Goal: Task Accomplishment & Management: Manage account settings

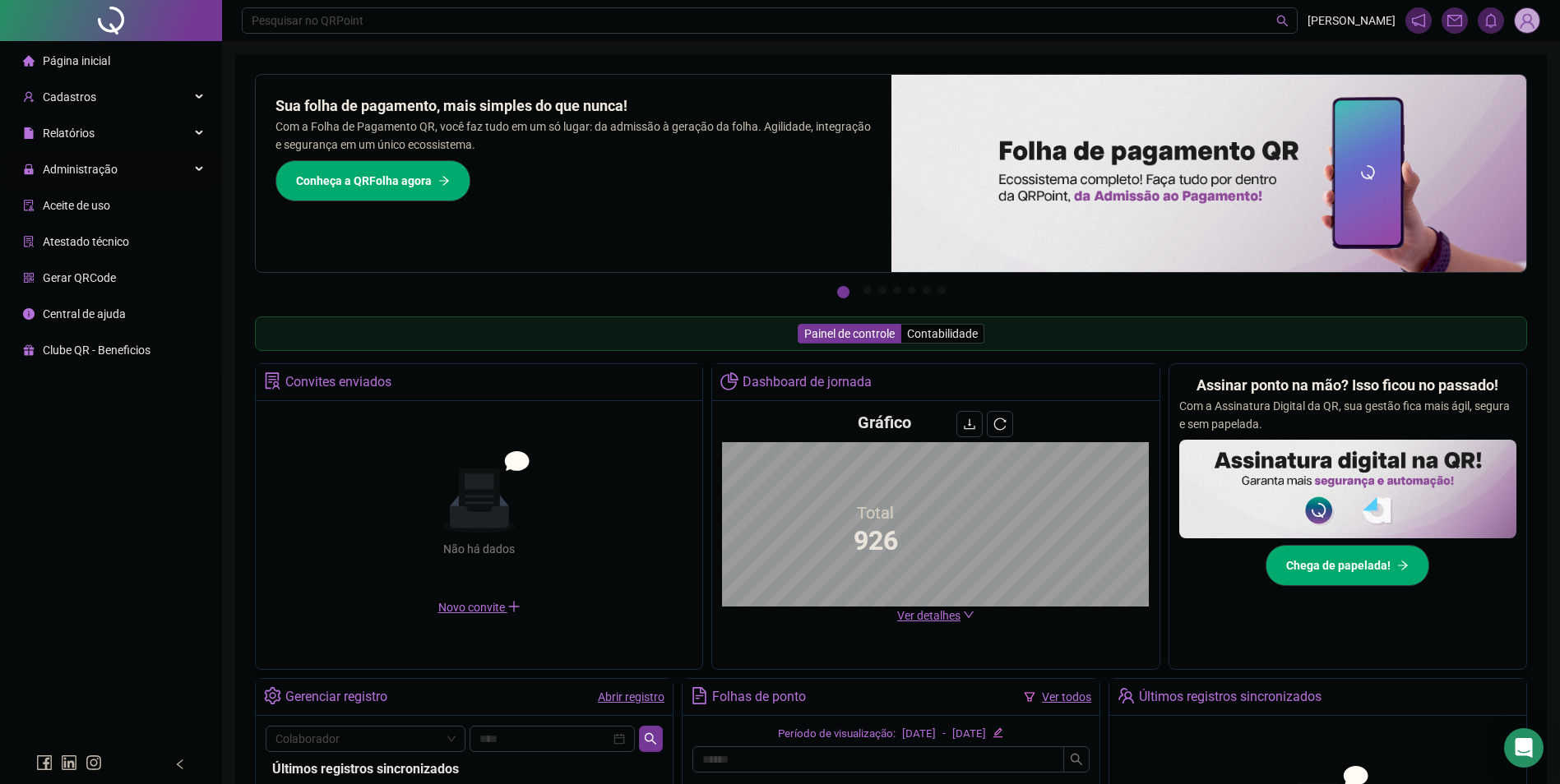
click at [99, 168] on span "Administração" at bounding box center [80, 169] width 75 height 13
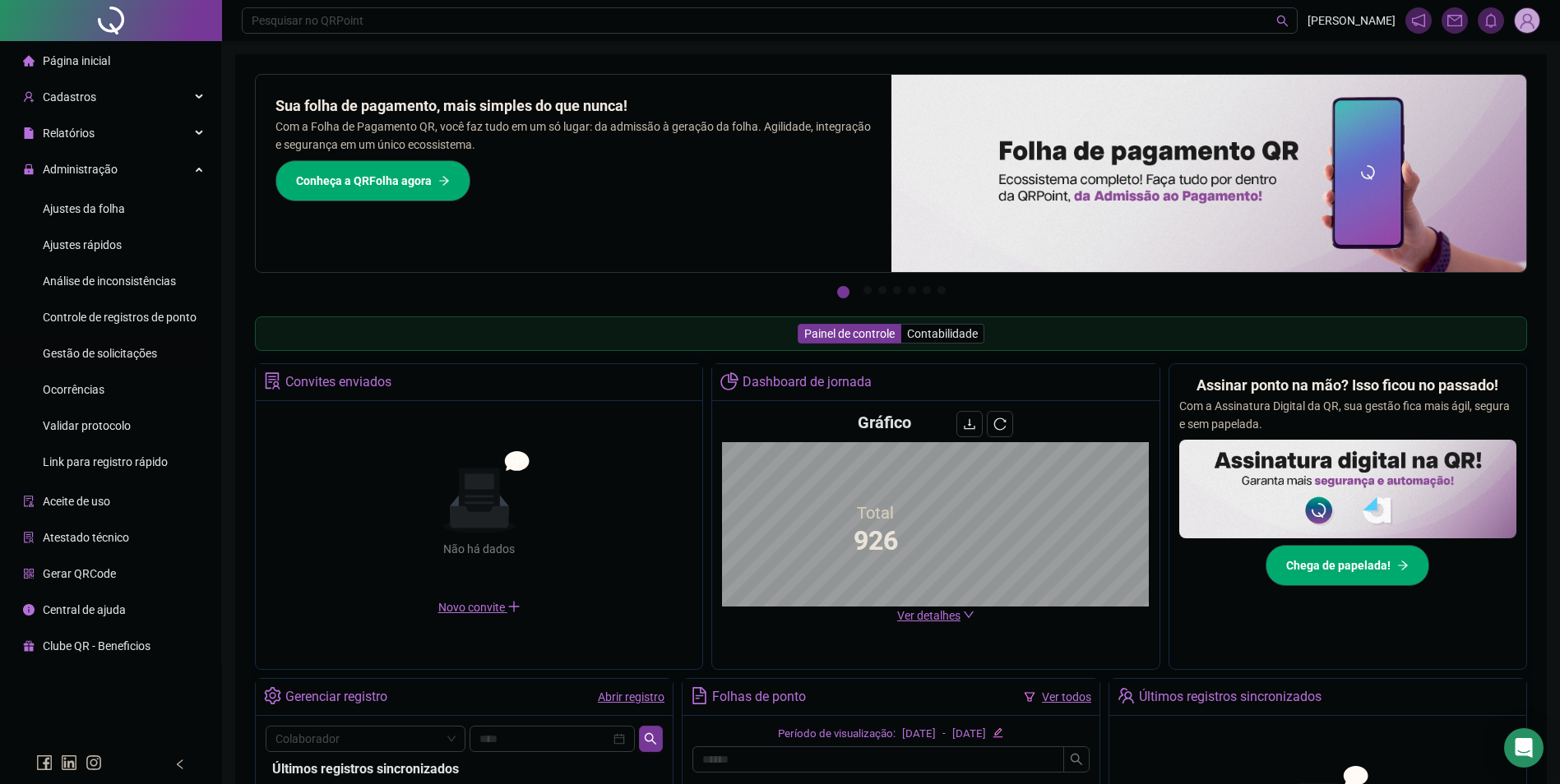
click at [134, 354] on span "Gestão de solicitações" at bounding box center [100, 352] width 114 height 13
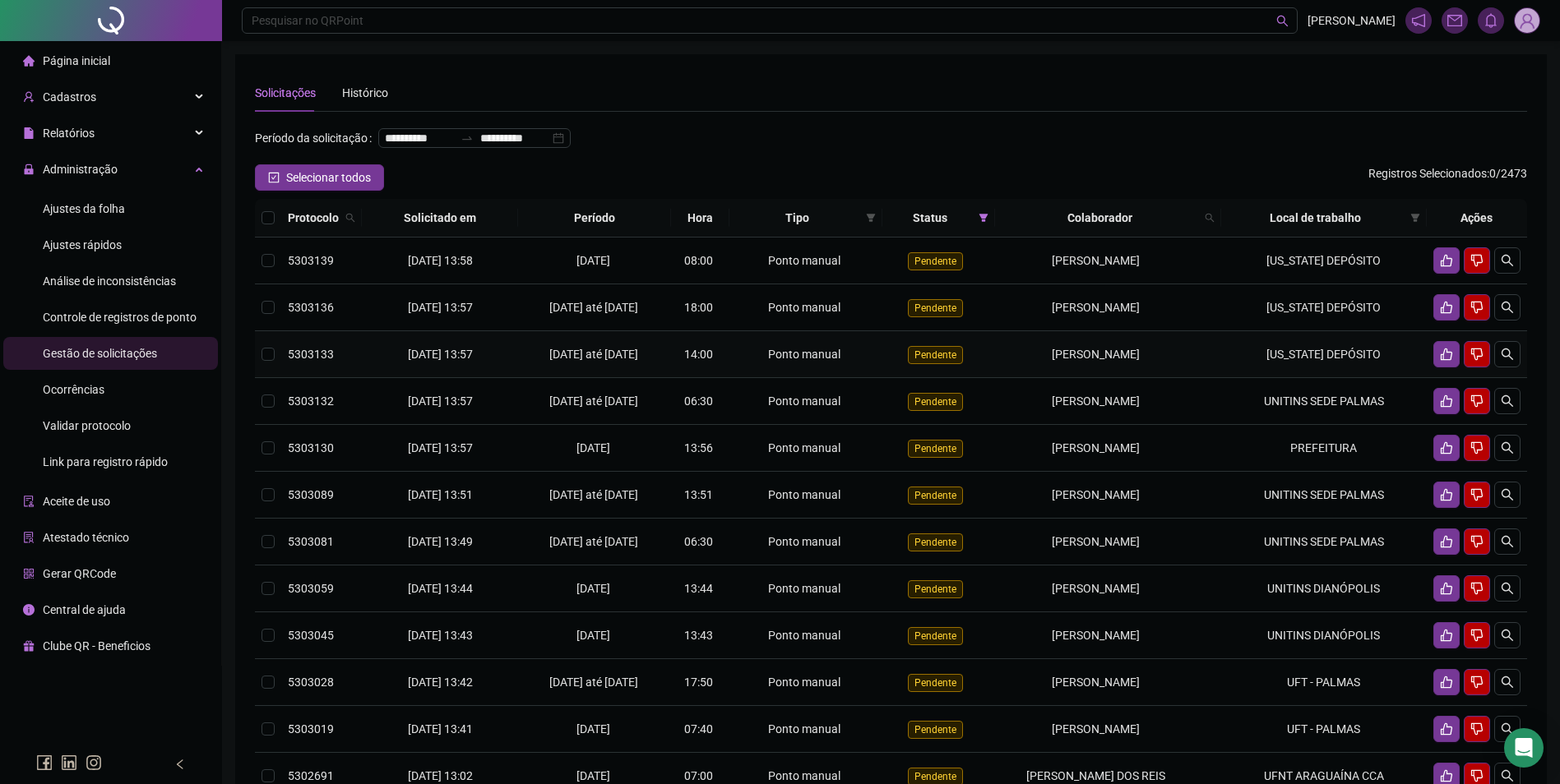
click at [1212, 366] on td "[PERSON_NAME]" at bounding box center [1107, 354] width 226 height 47
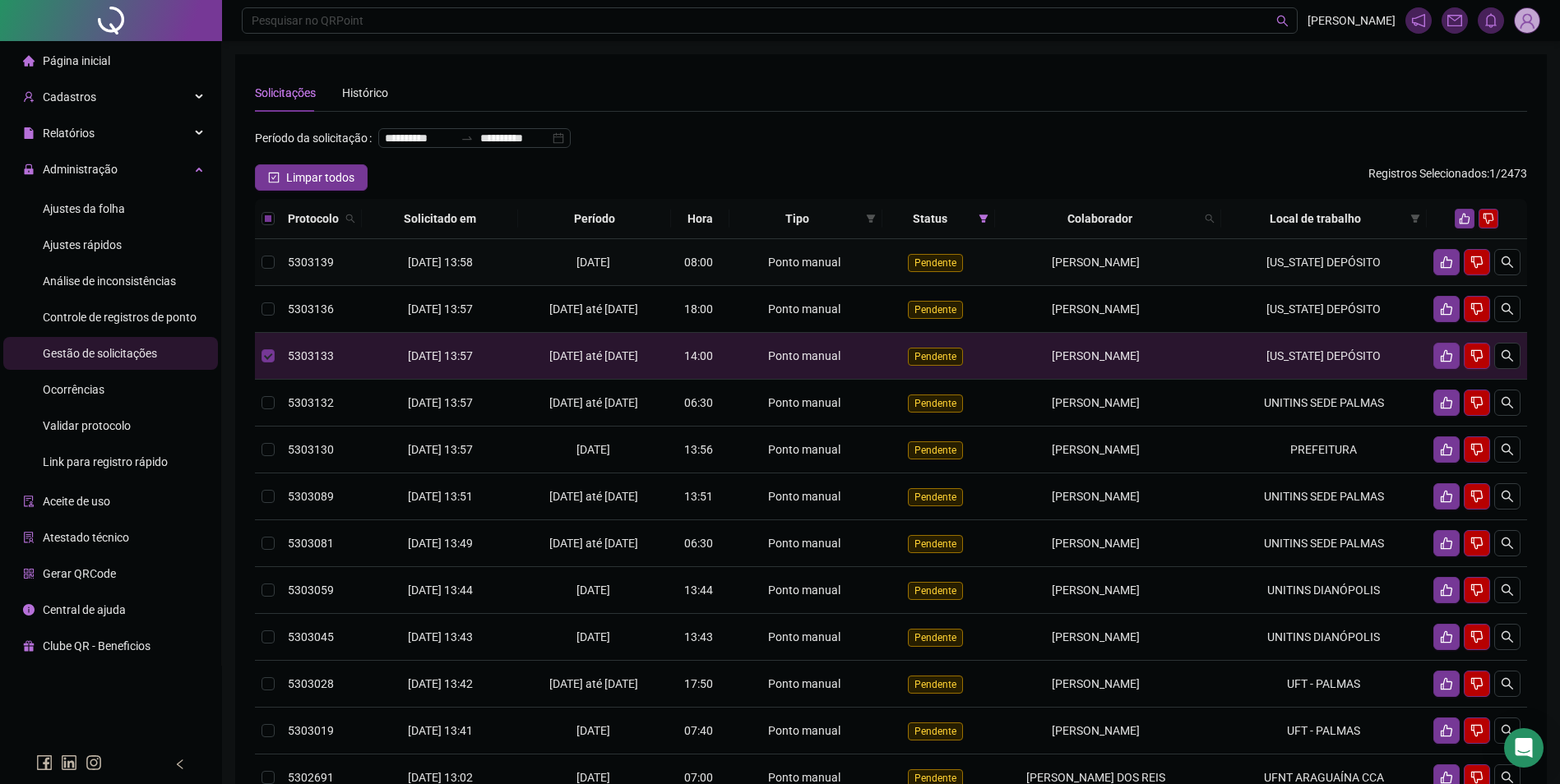
click at [1218, 286] on td "[PERSON_NAME]" at bounding box center [1107, 263] width 226 height 47
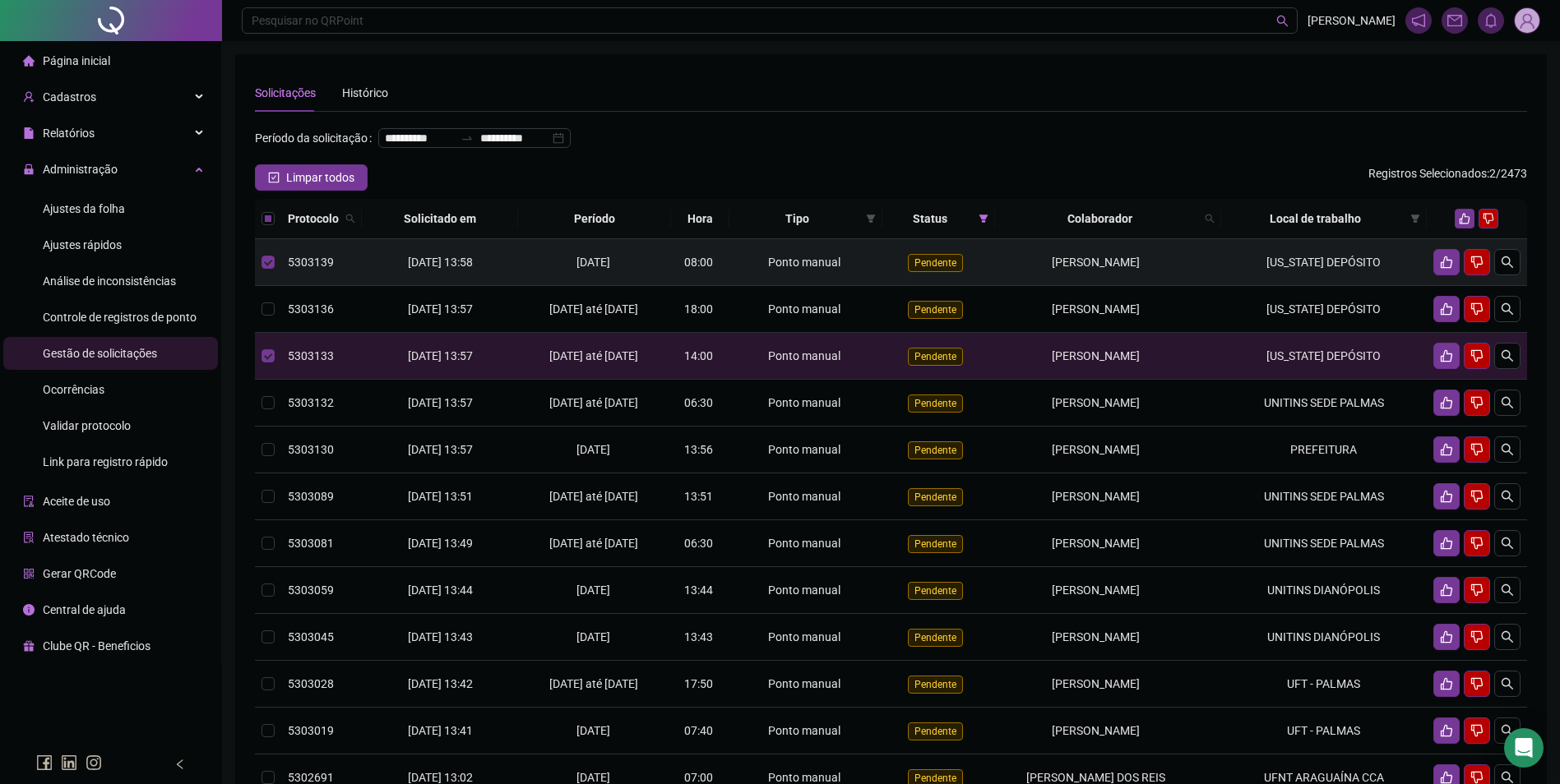
click at [1214, 286] on td "[PERSON_NAME]" at bounding box center [1107, 263] width 226 height 47
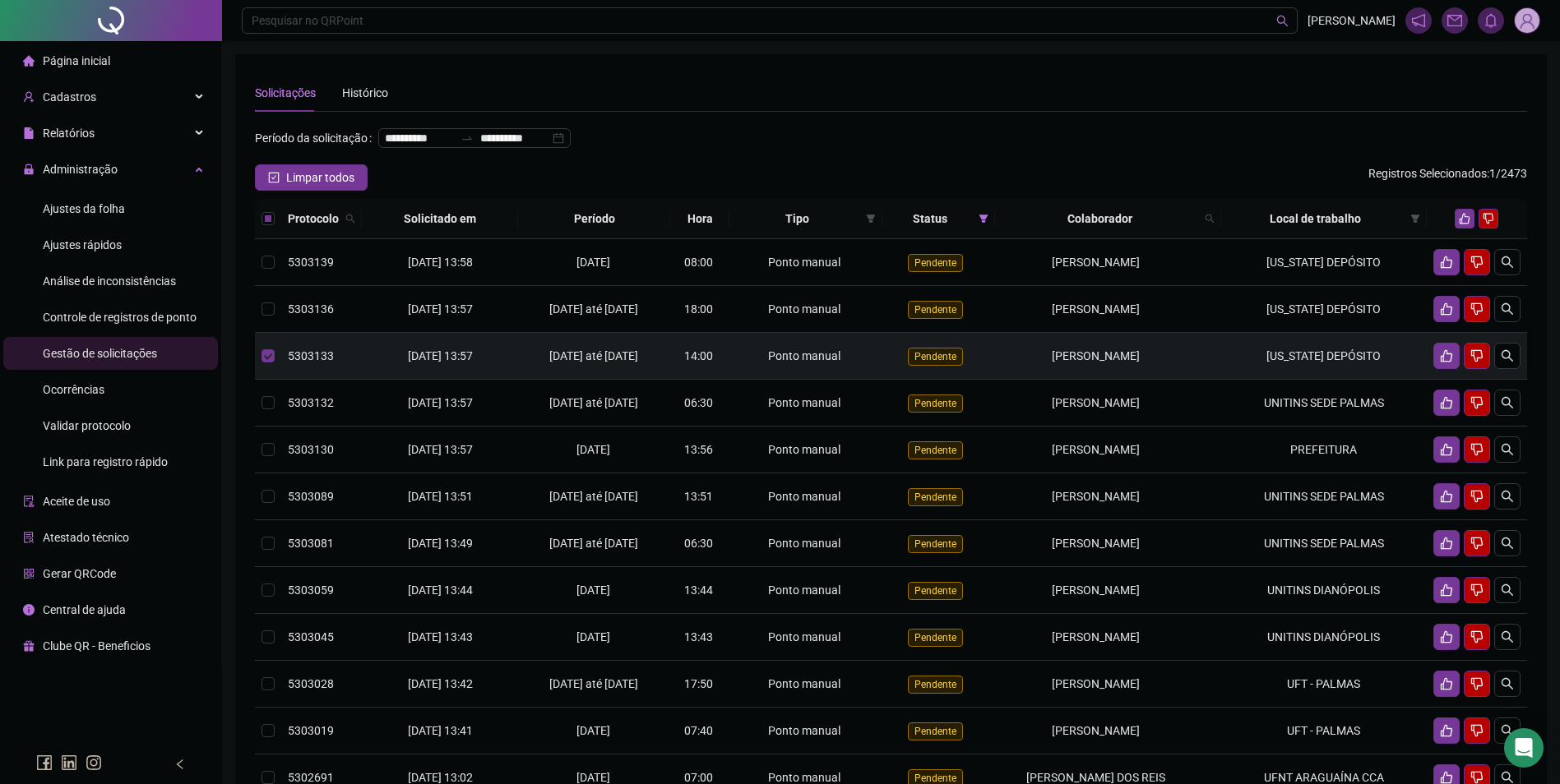
click at [1252, 380] on td "MONTANA DEPÓSITO" at bounding box center [1324, 356] width 205 height 47
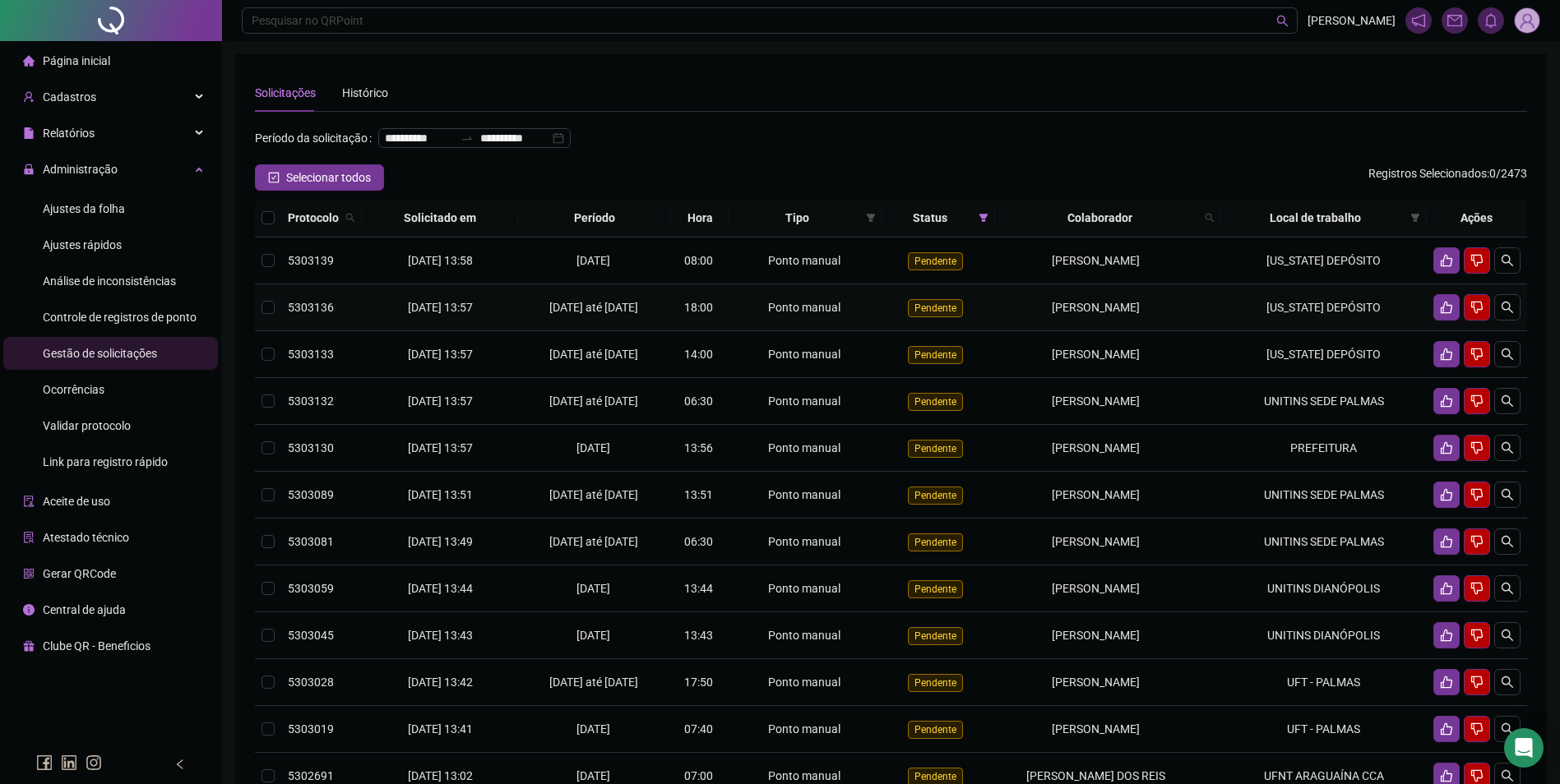
click at [1240, 331] on td "MONTANA DEPÓSITO" at bounding box center [1324, 308] width 205 height 47
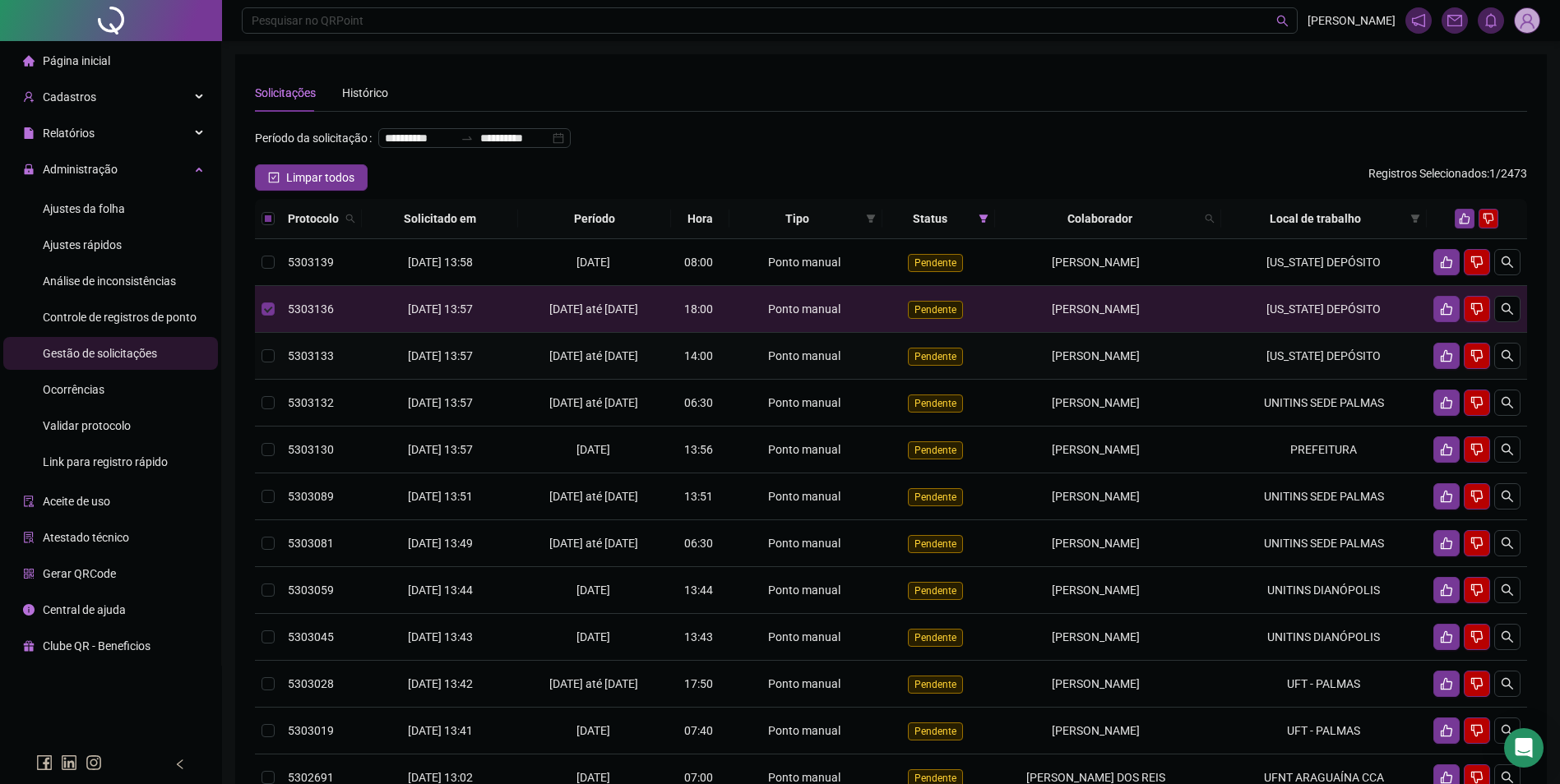
click at [1245, 371] on td "MONTANA DEPÓSITO" at bounding box center [1324, 356] width 205 height 47
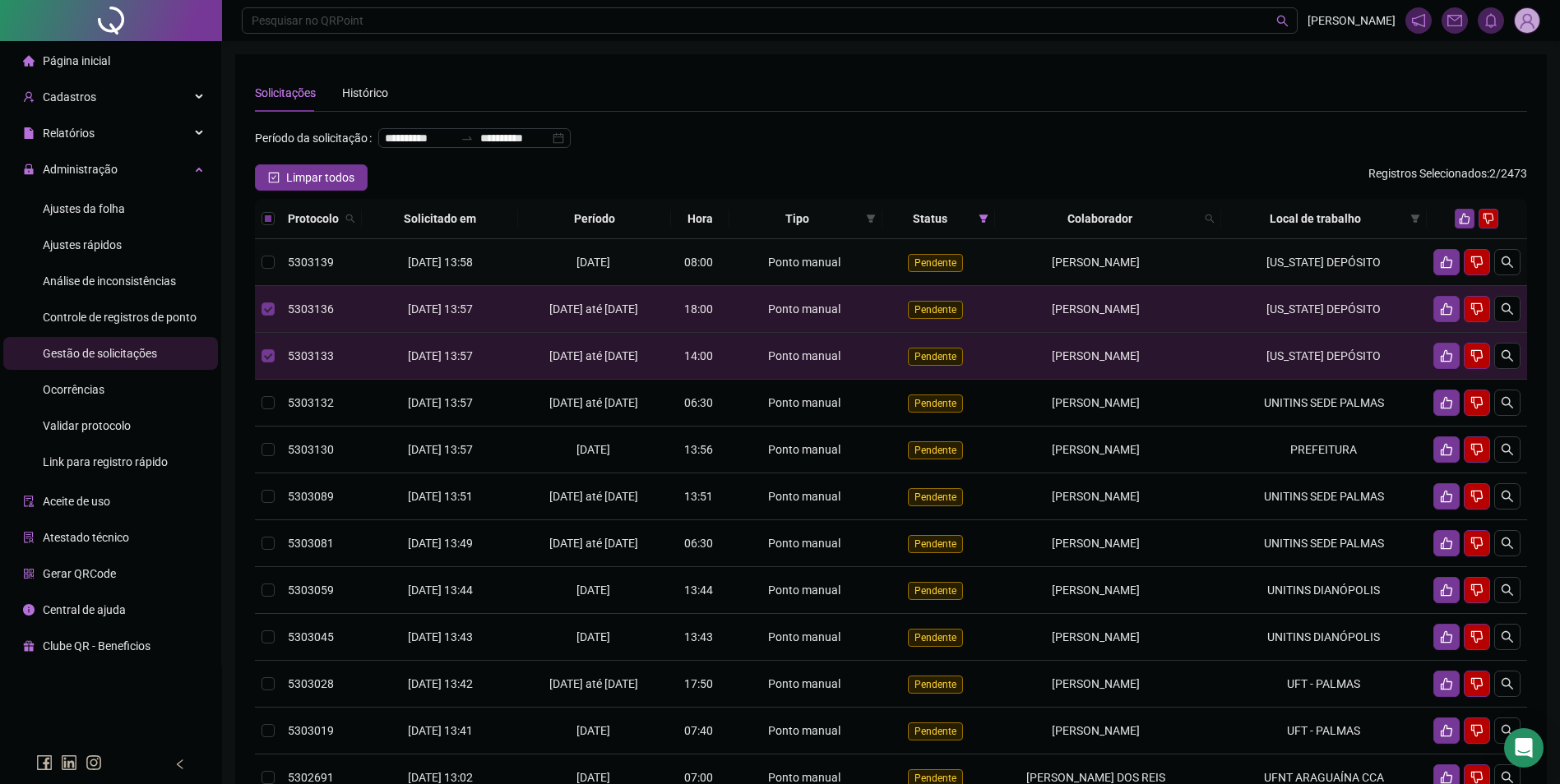
click at [1251, 286] on td "MONTANA DEPÓSITO" at bounding box center [1324, 263] width 205 height 47
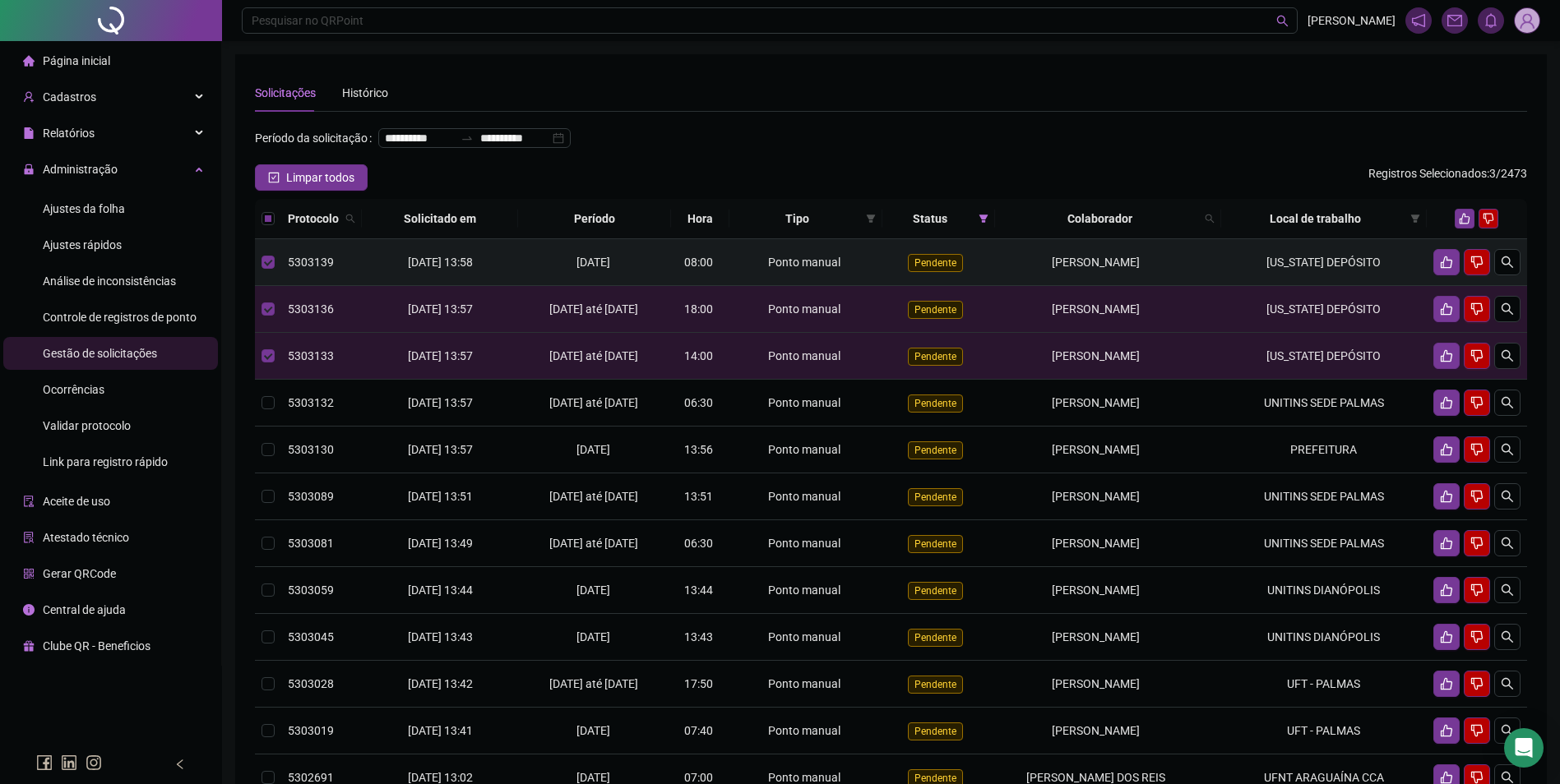
click at [1255, 273] on td "MONTANA DEPÓSITO" at bounding box center [1324, 263] width 205 height 47
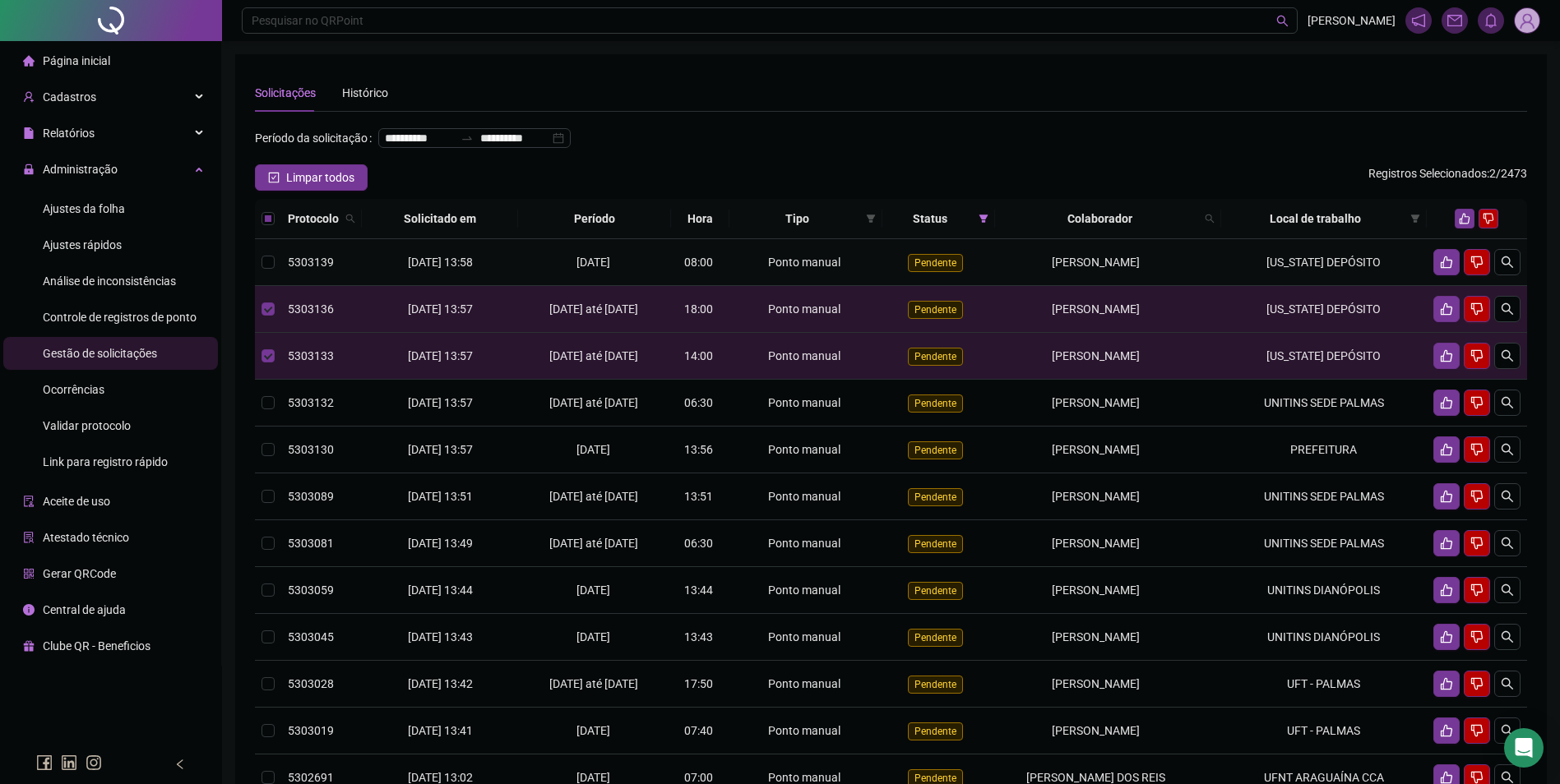
click at [1237, 286] on td "MONTANA DEPÓSITO" at bounding box center [1324, 263] width 205 height 47
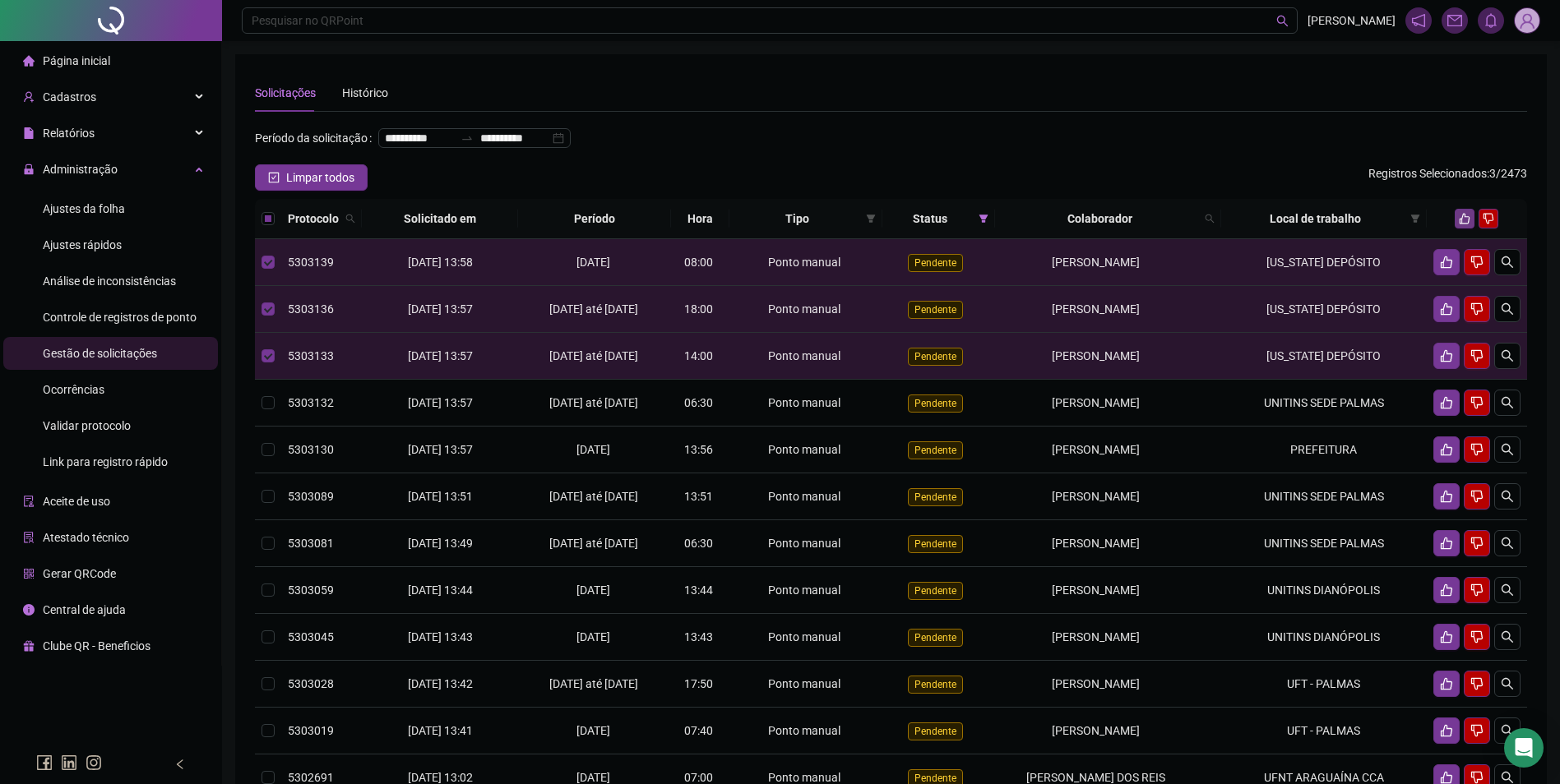
click at [1463, 225] on icon "like" at bounding box center [1464, 219] width 12 height 12
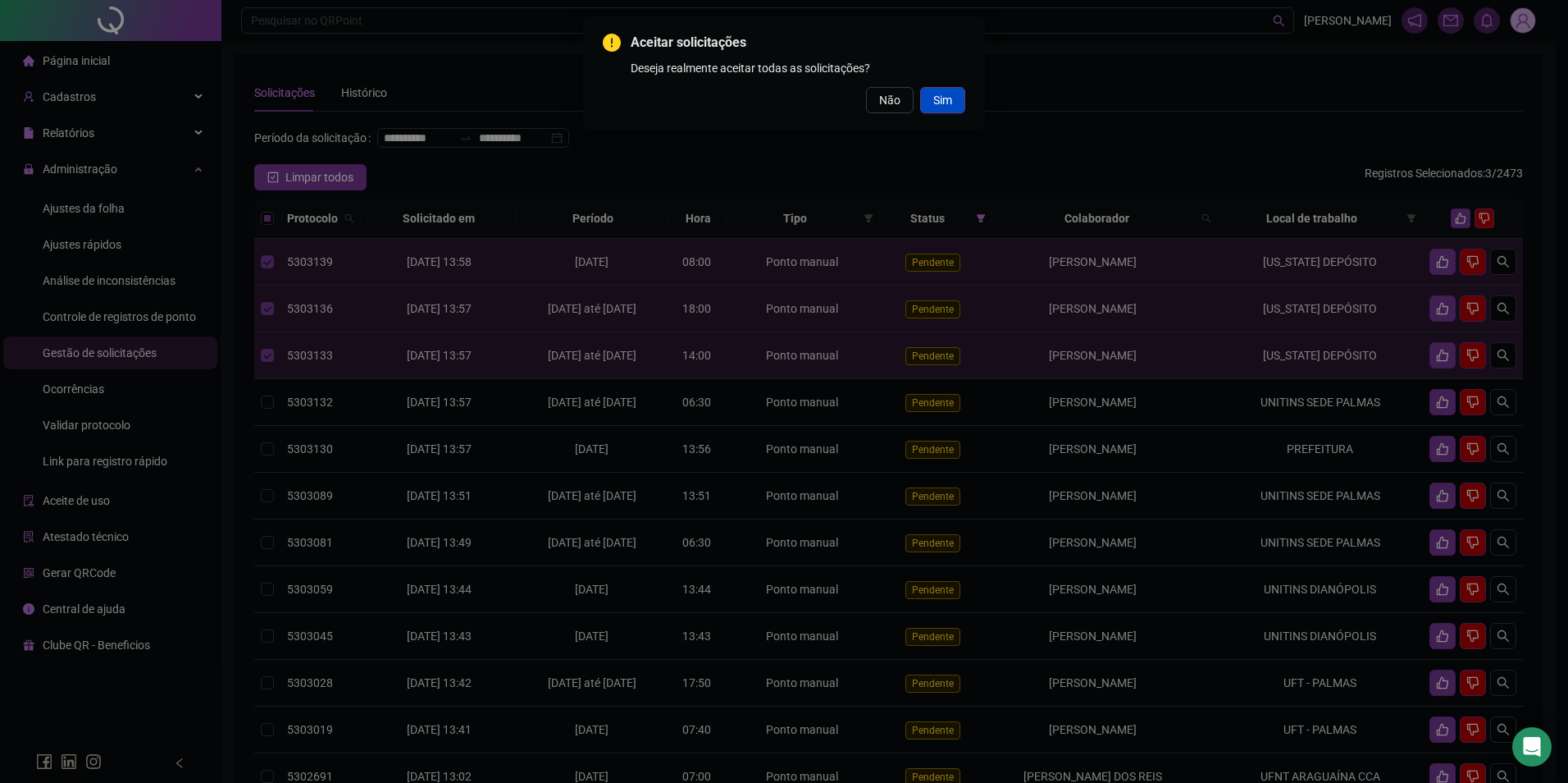
click at [948, 103] on span "Sim" at bounding box center [942, 99] width 19 height 19
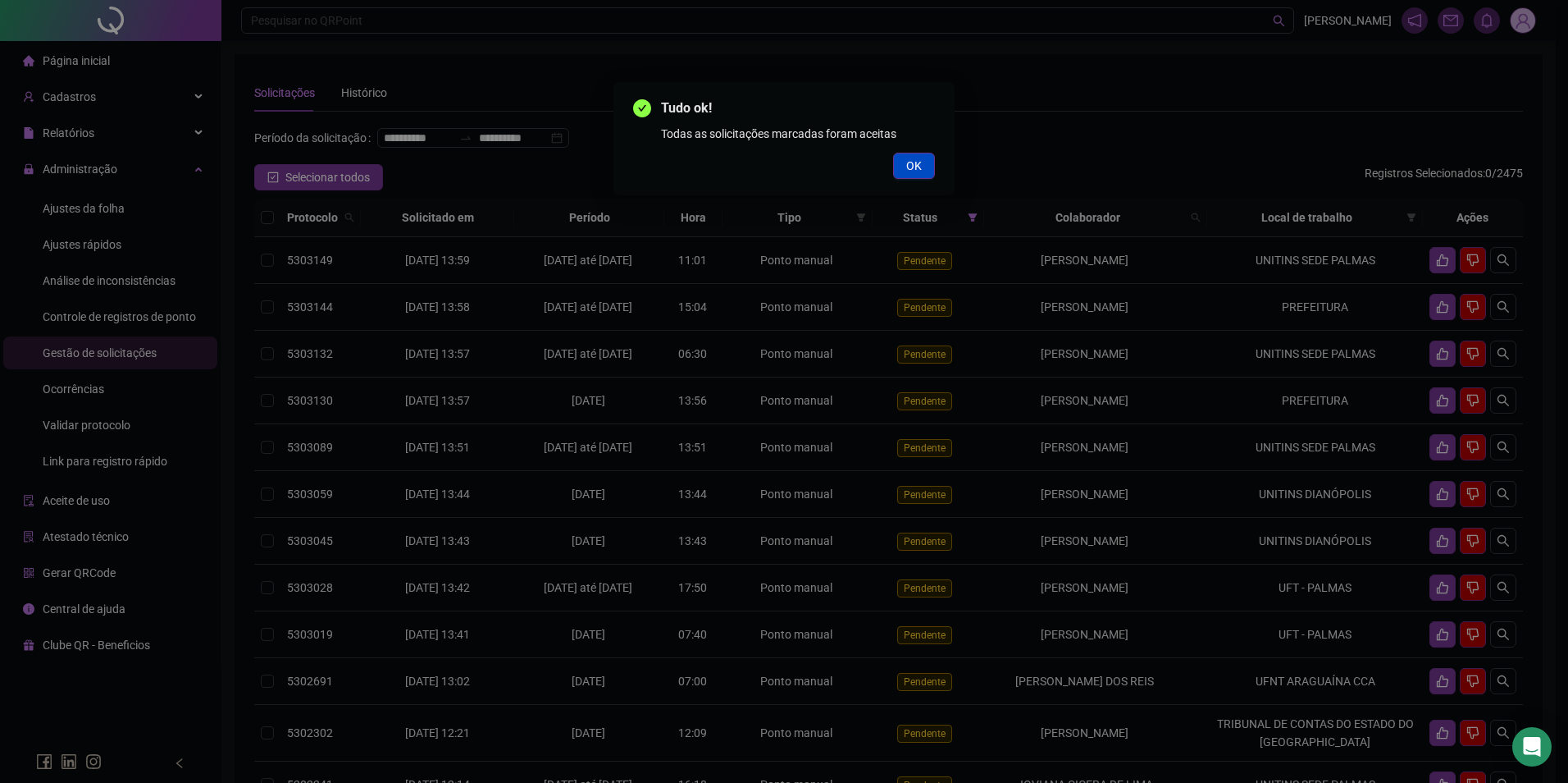
drag, startPoint x: 901, startPoint y: 178, endPoint x: 923, endPoint y: 160, distance: 28.4
click at [903, 178] on div "Tudo ok! Todas as solicitações marcadas foram aceitas OK" at bounding box center [784, 138] width 341 height 113
click at [906, 163] on span "OK" at bounding box center [914, 166] width 16 height 19
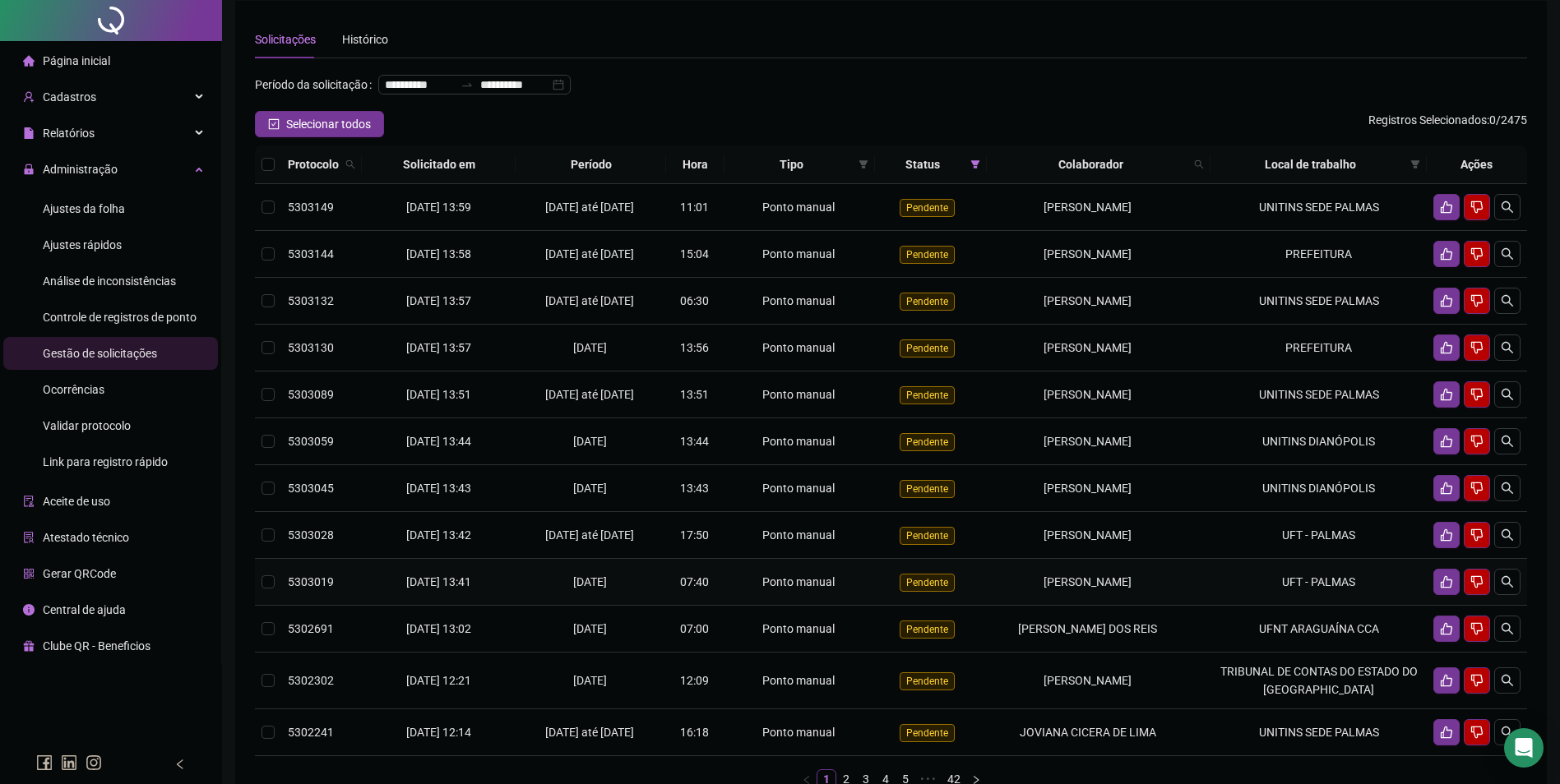
scroll to position [82, 0]
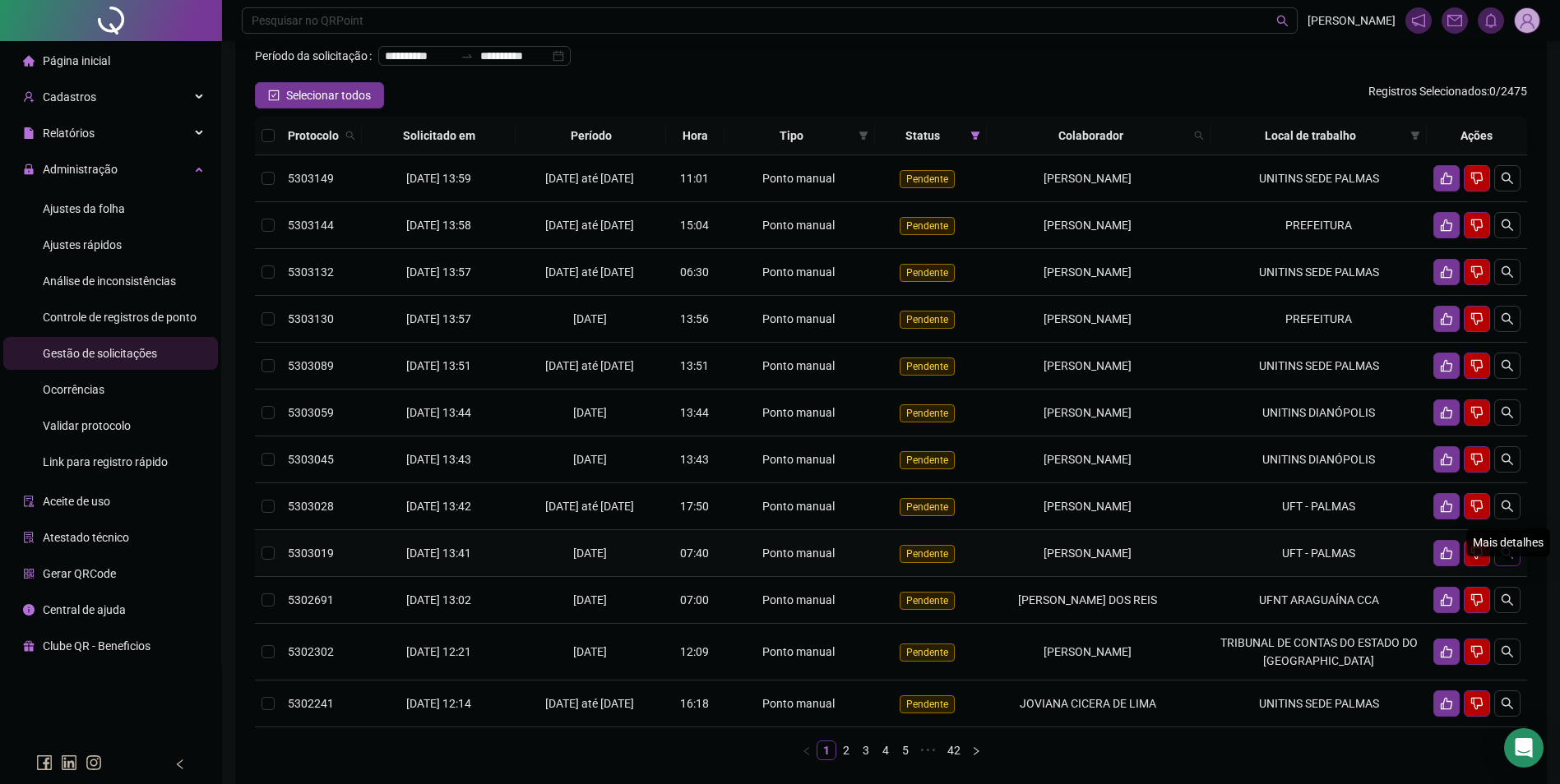
click at [1505, 559] on icon "search" at bounding box center [1506, 553] width 13 height 13
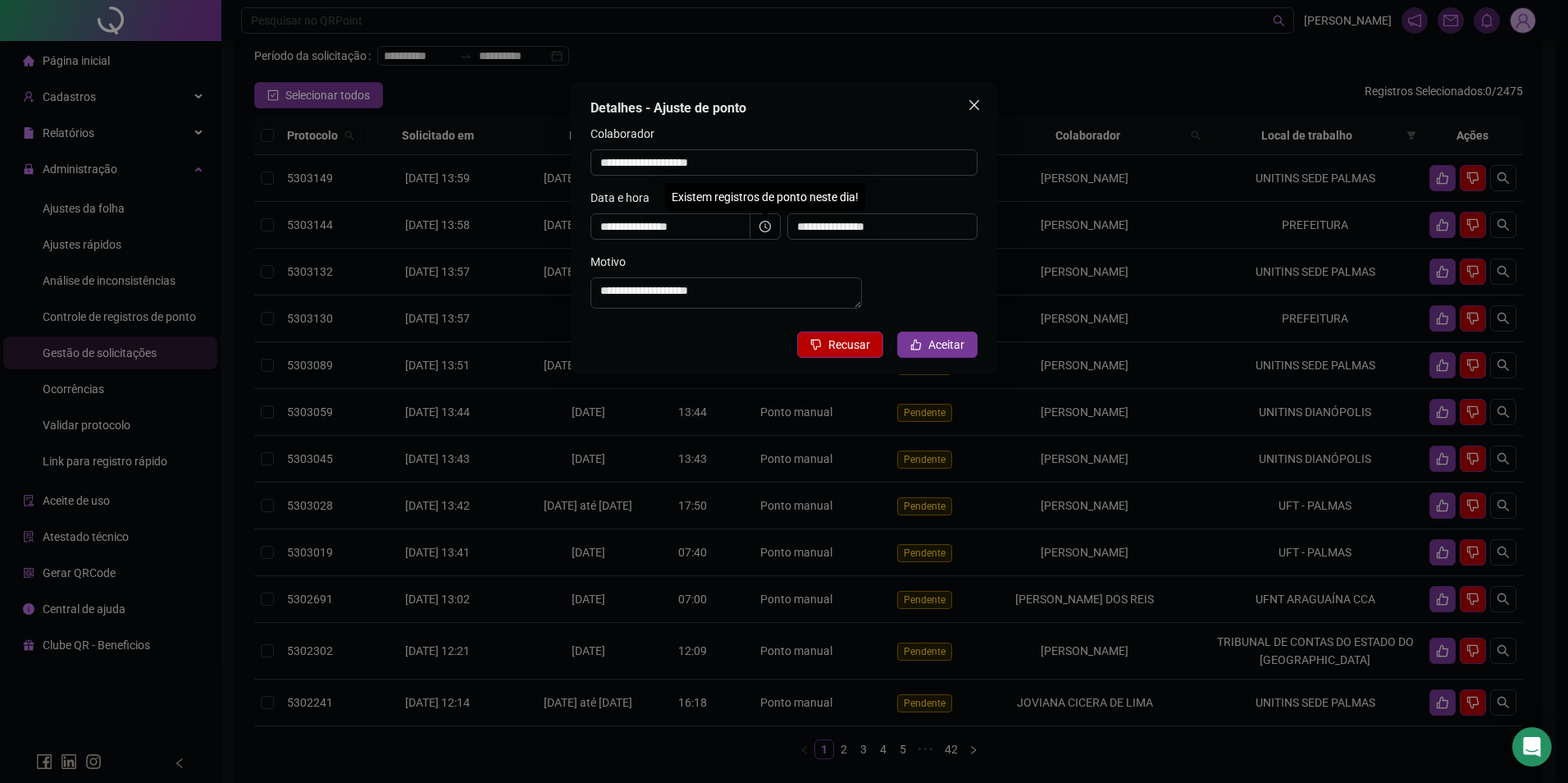
click at [978, 99] on icon "close" at bounding box center [974, 104] width 13 height 13
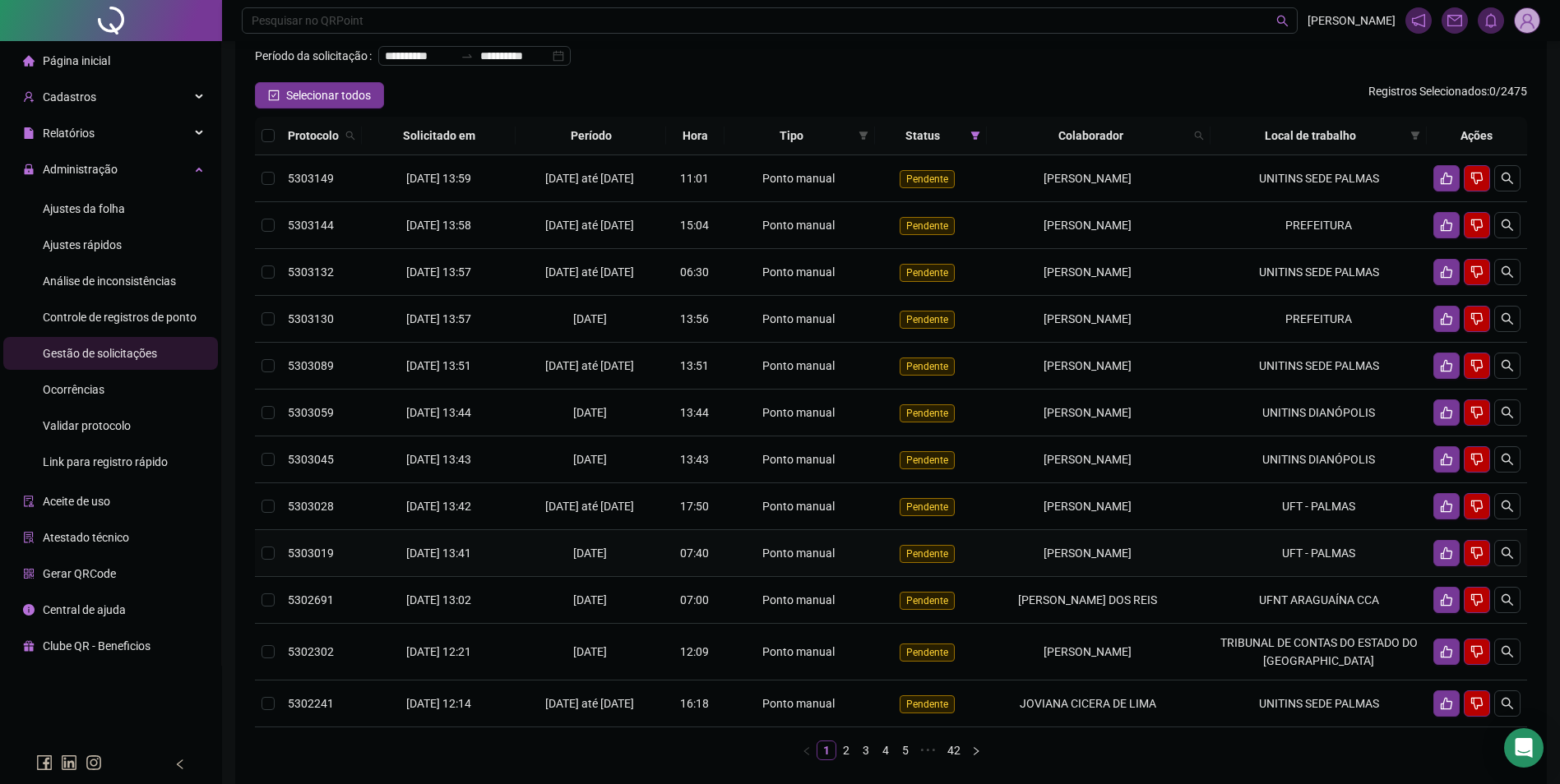
click at [1223, 573] on td "UFT - PALMAS" at bounding box center [1318, 554] width 216 height 47
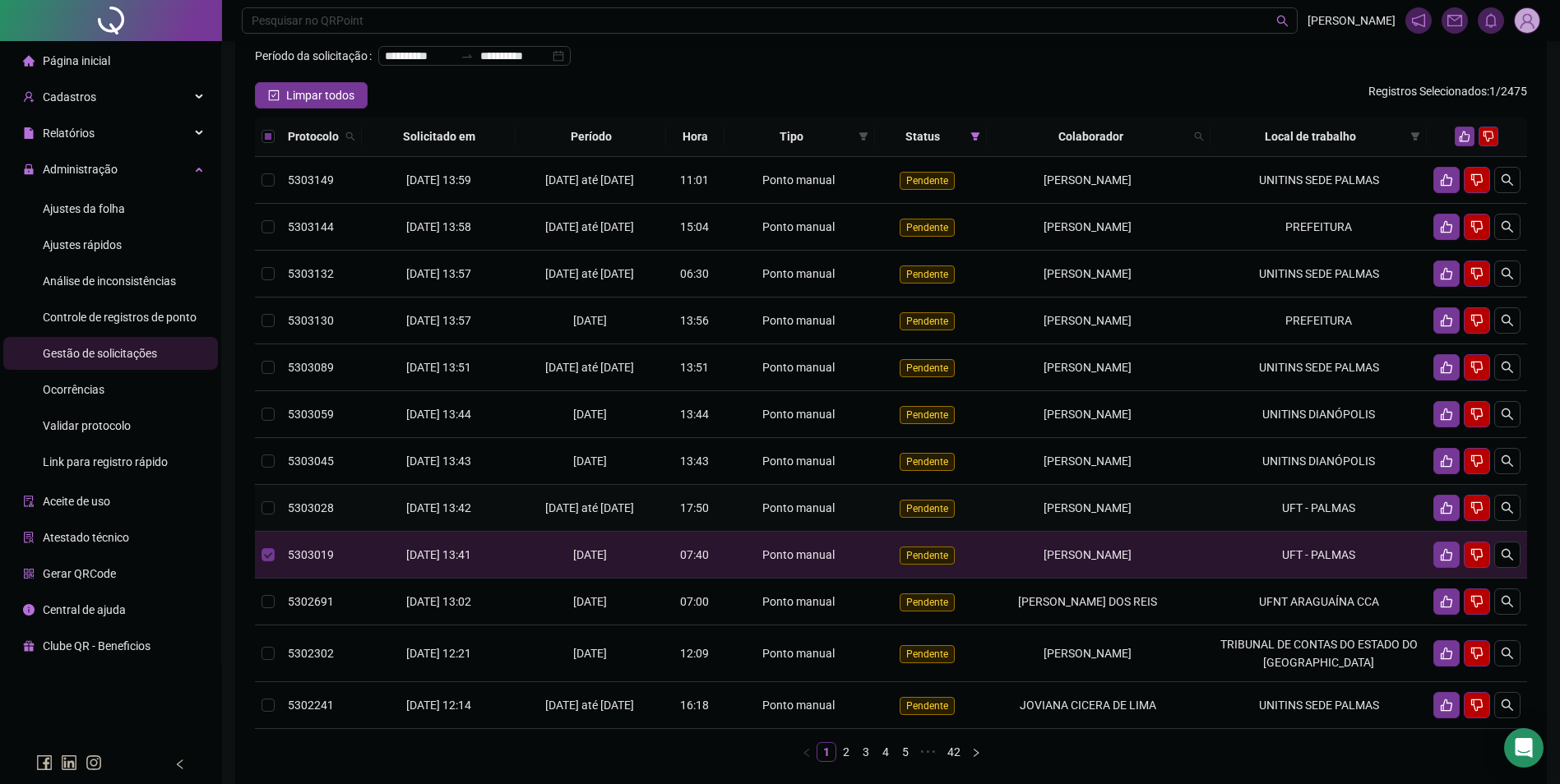
click at [1195, 520] on td "[PERSON_NAME]" at bounding box center [1099, 509] width 225 height 47
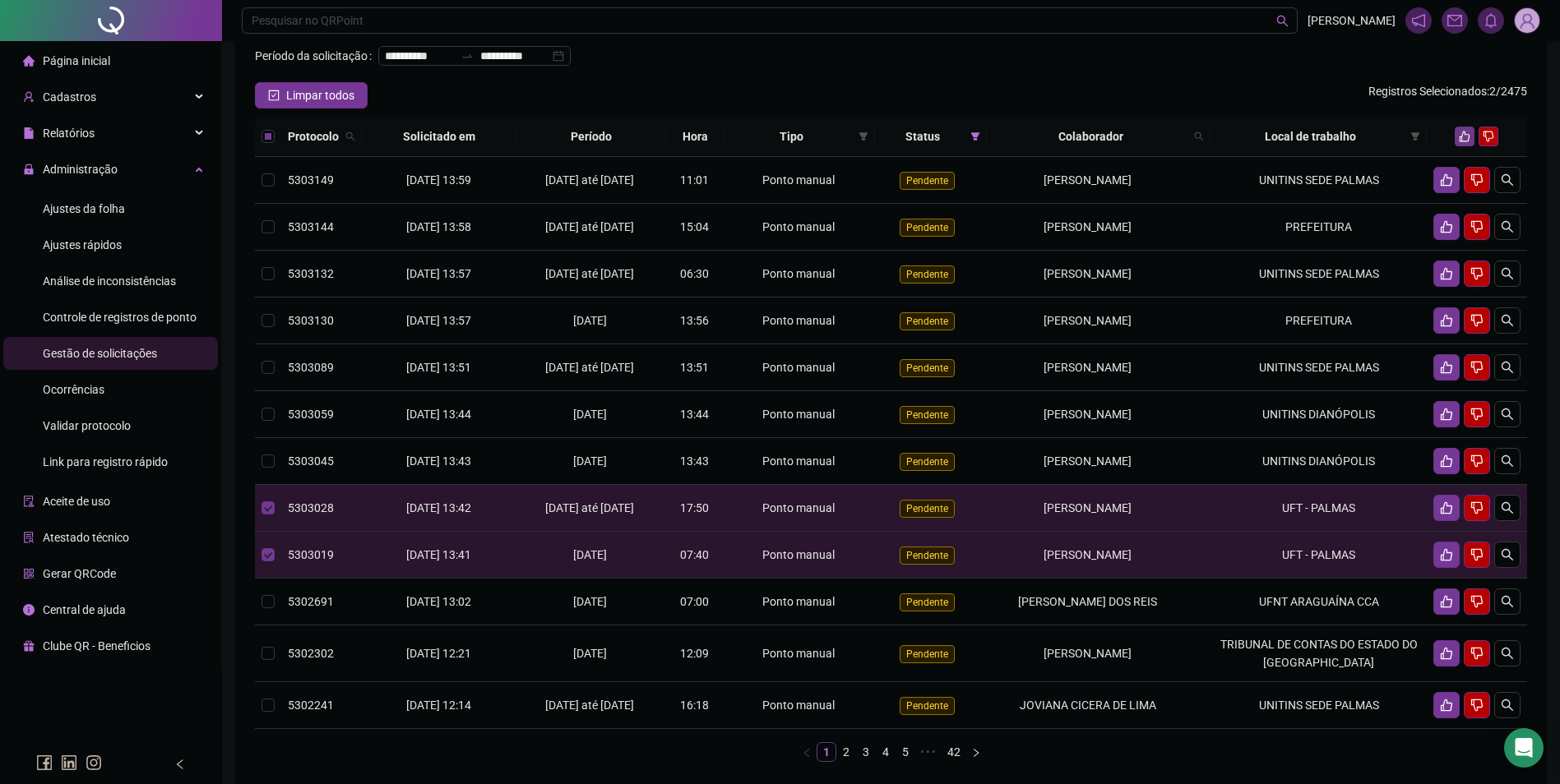
click at [1462, 143] on icon "like" at bounding box center [1464, 137] width 11 height 11
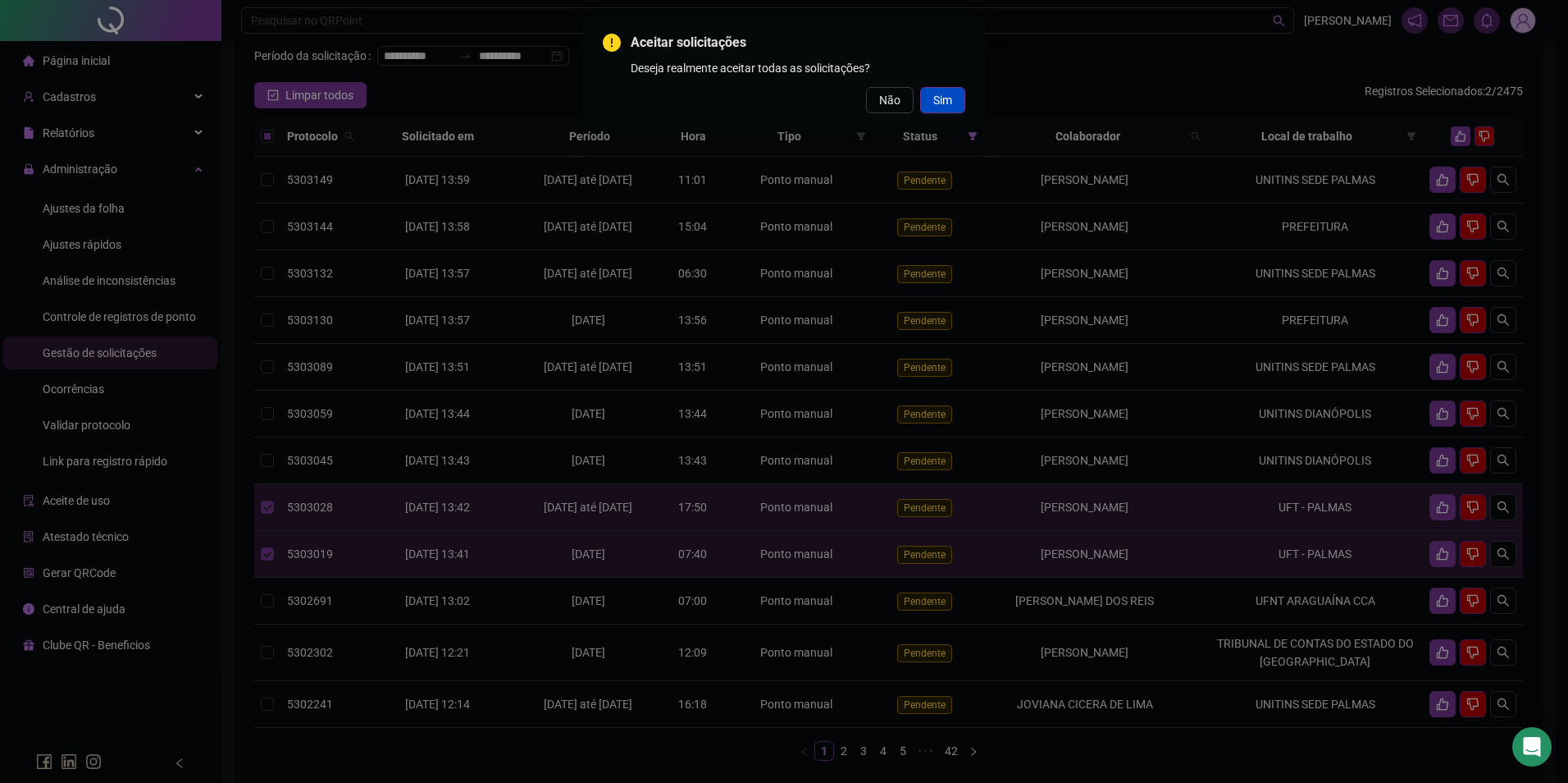
click at [944, 94] on span "Sim" at bounding box center [942, 99] width 19 height 19
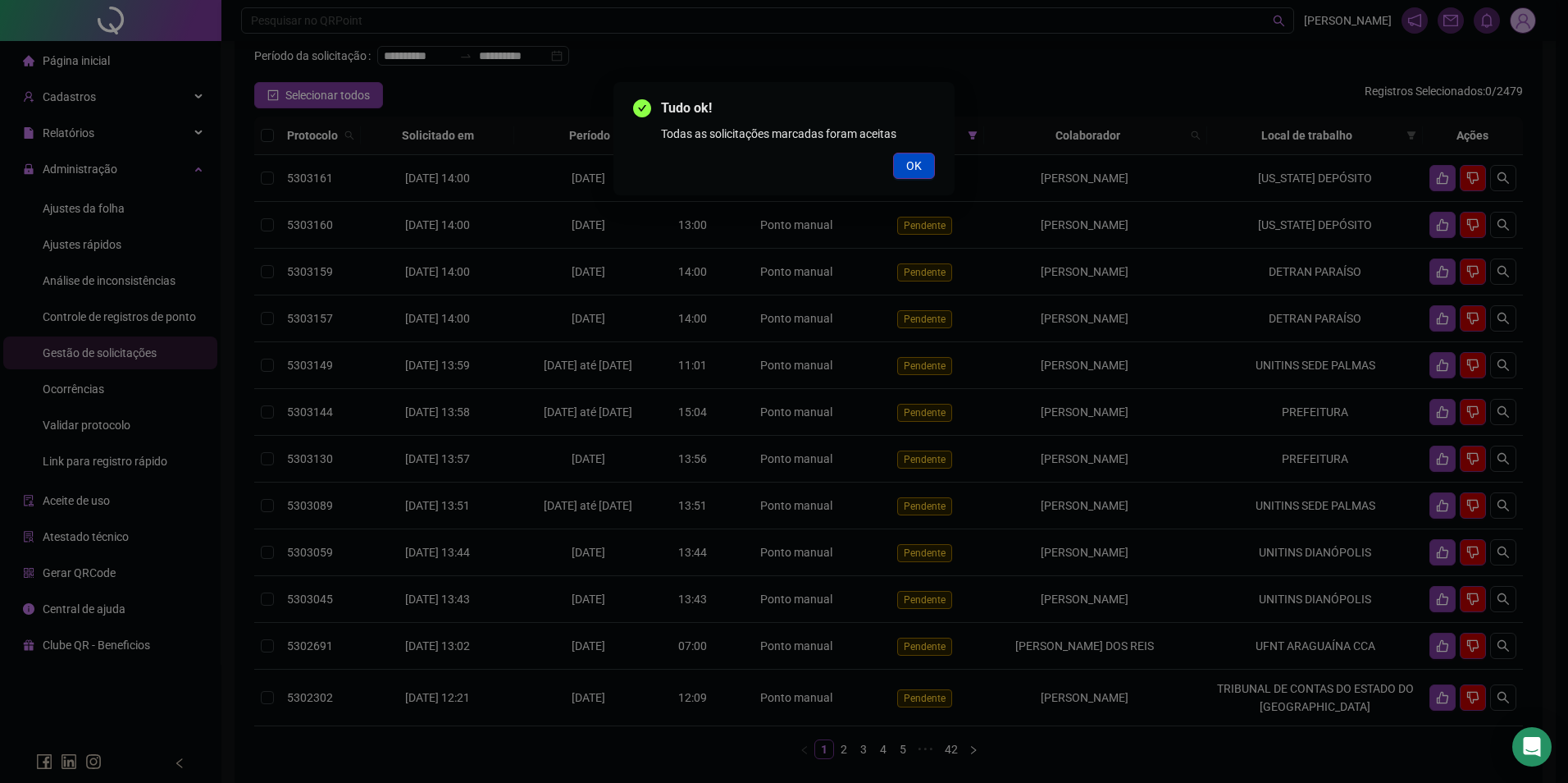
click at [930, 165] on button "OK" at bounding box center [914, 166] width 42 height 26
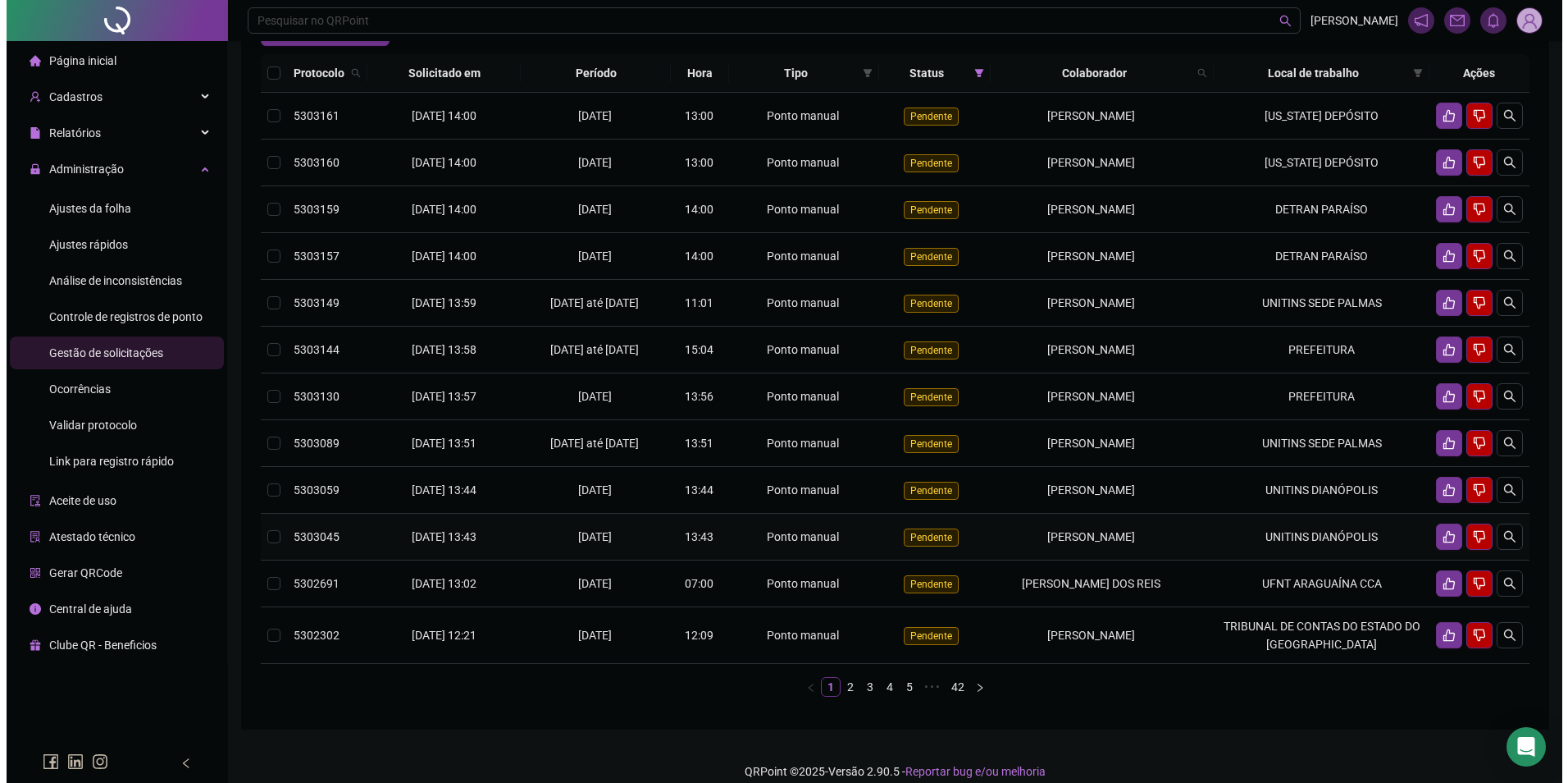
scroll to position [217, 0]
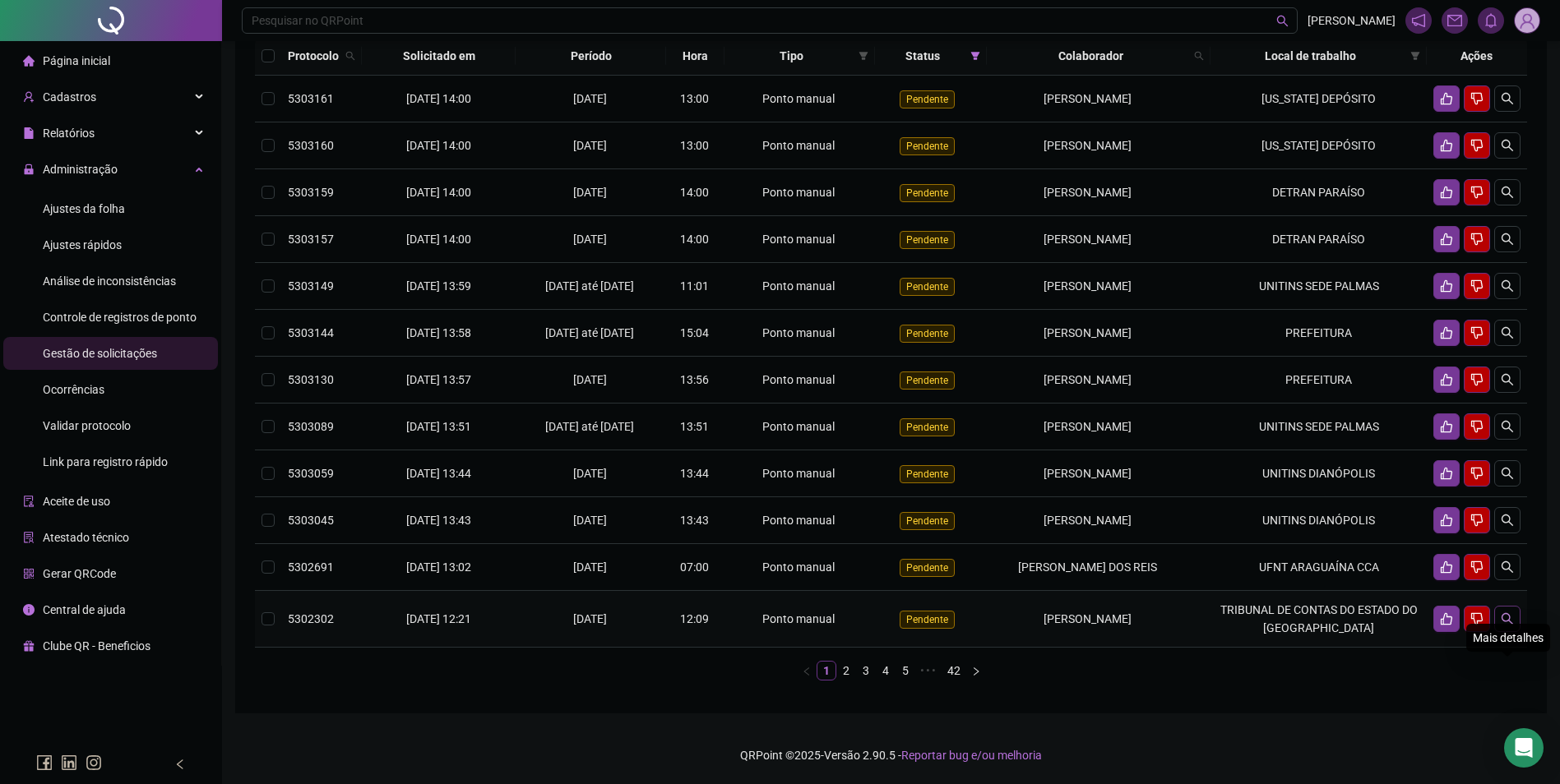
click at [1500, 618] on button "button" at bounding box center [1506, 618] width 26 height 26
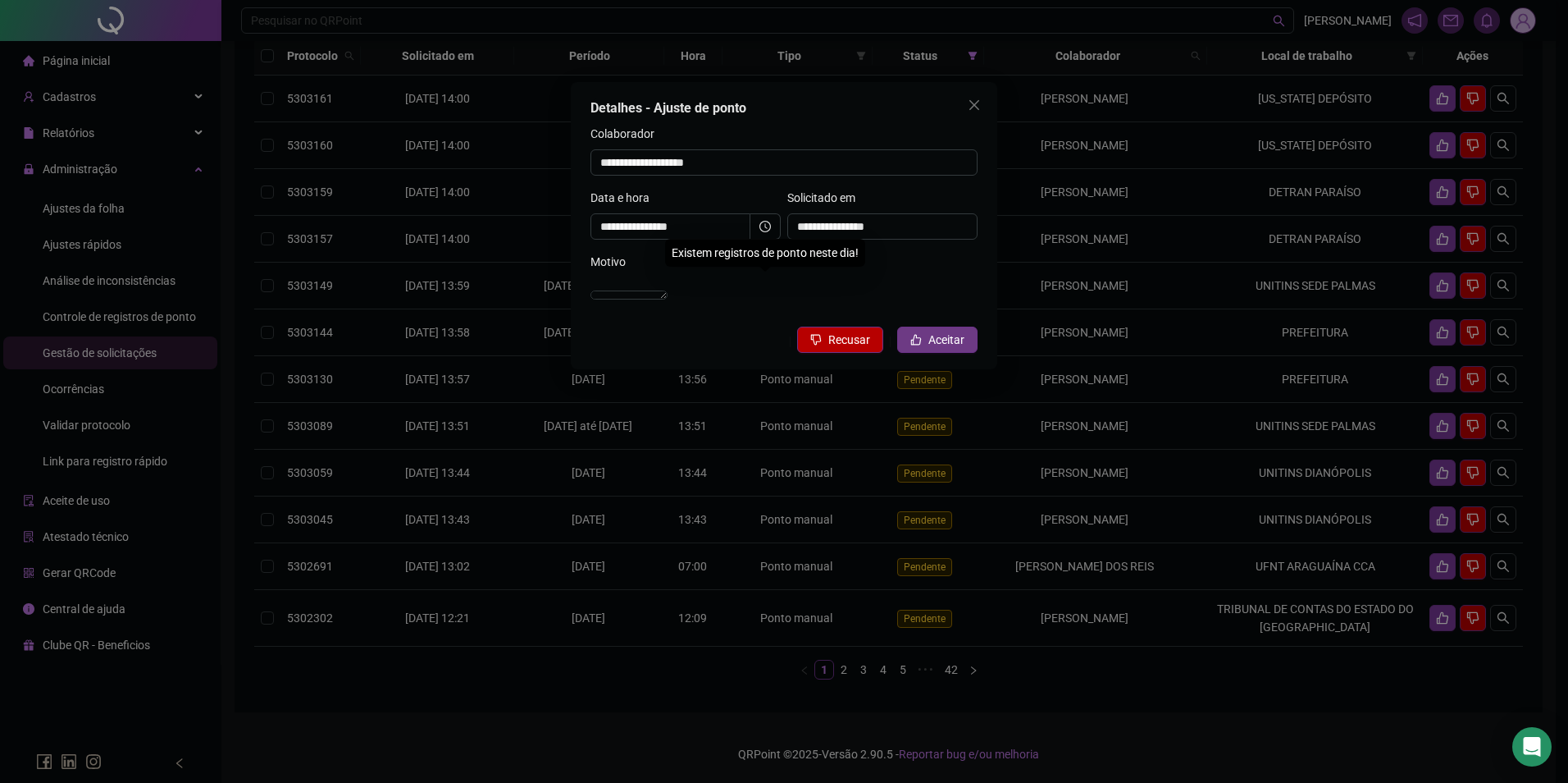
click at [951, 349] on span "Aceitar" at bounding box center [946, 339] width 36 height 19
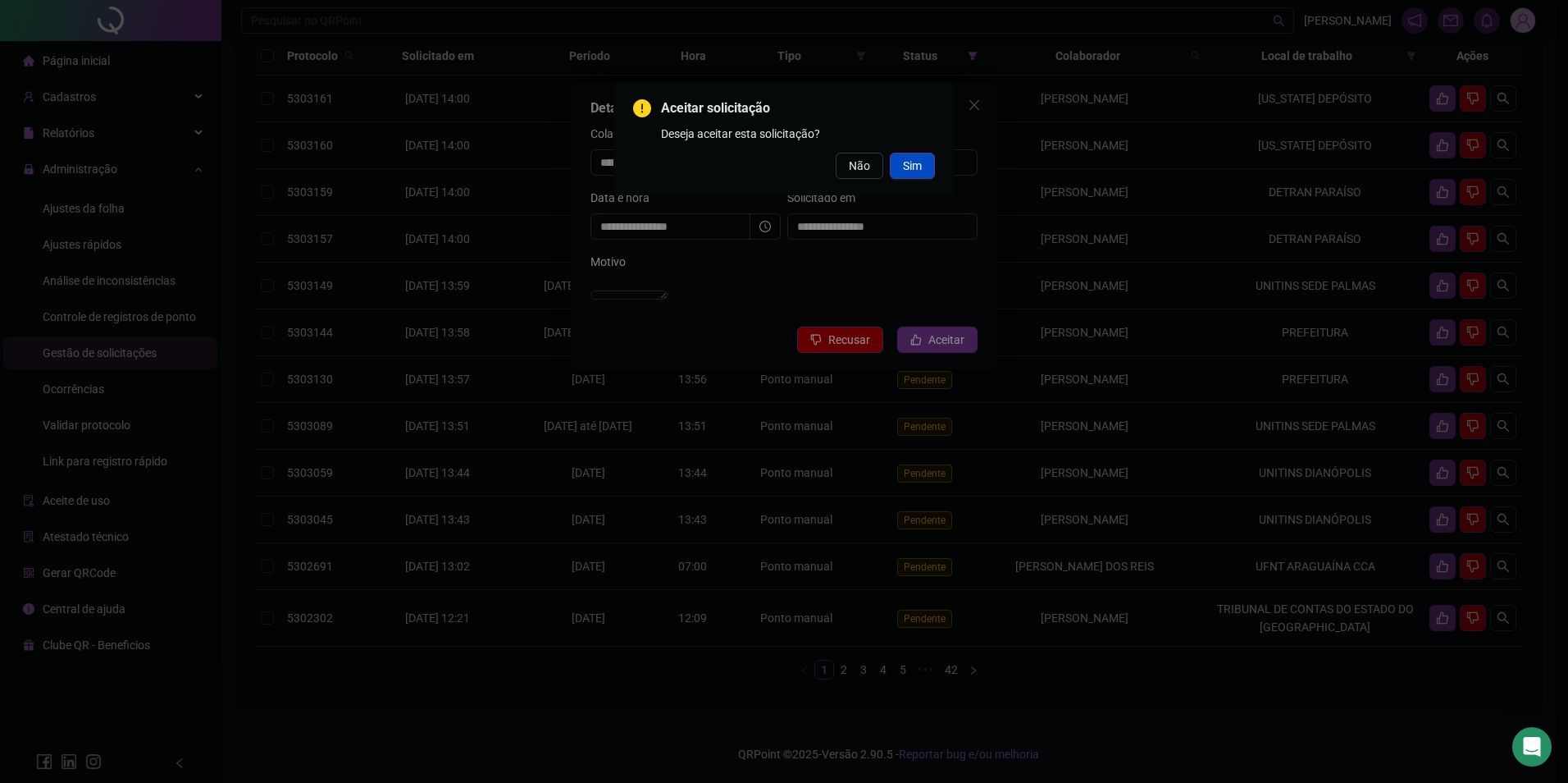
click at [921, 168] on span "Sim" at bounding box center [912, 166] width 19 height 19
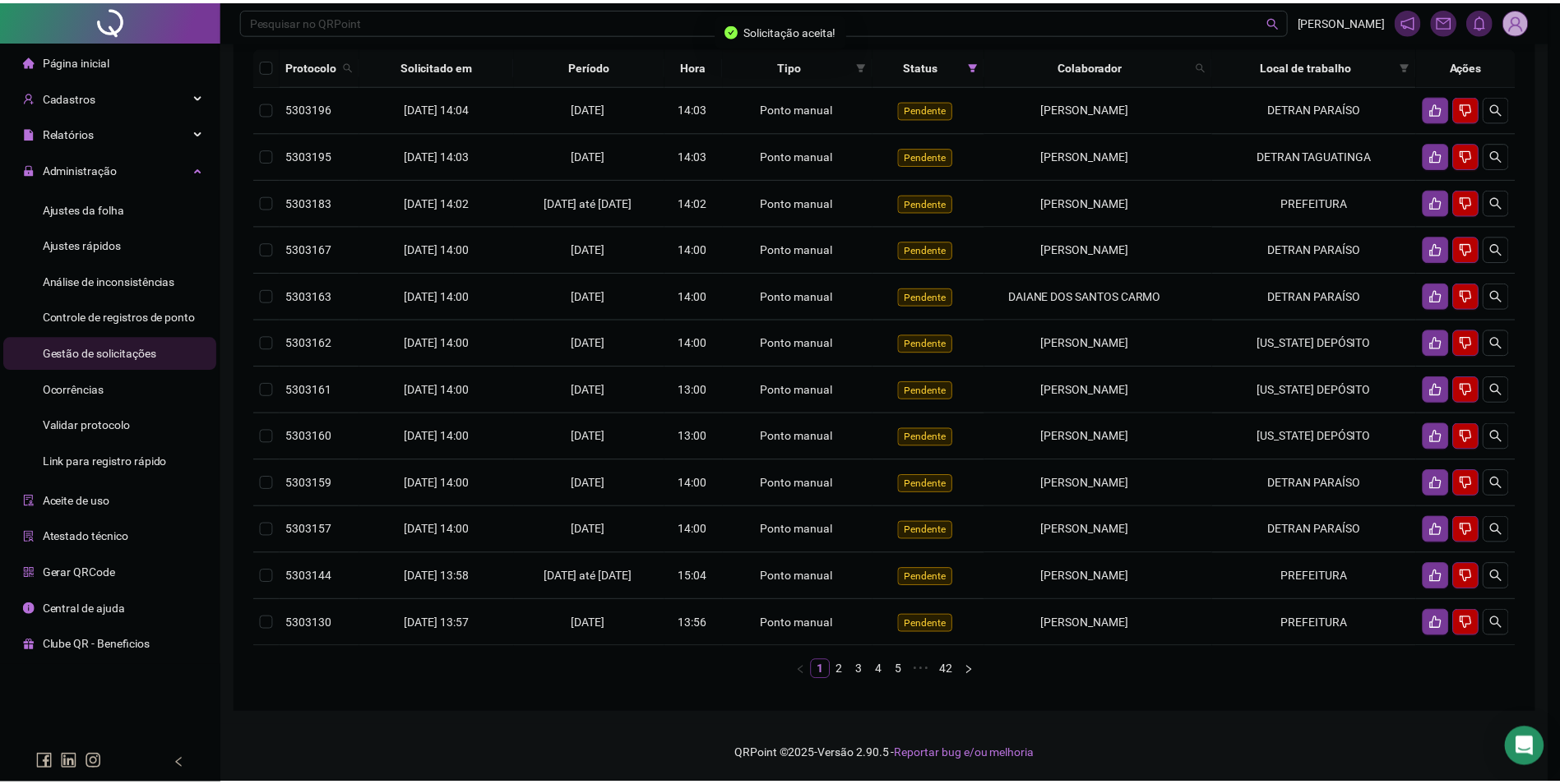
scroll to position [179, 0]
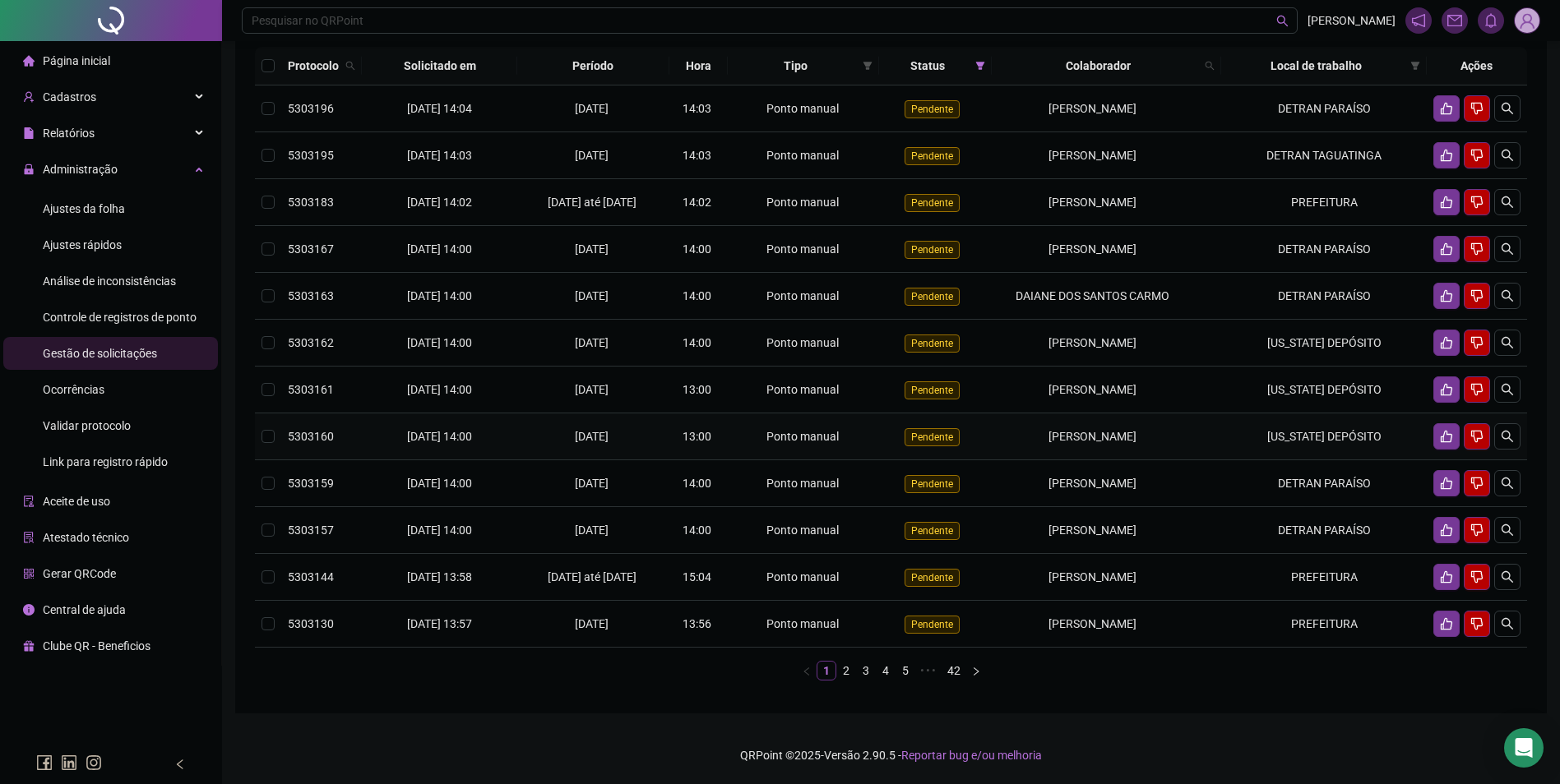
click at [1051, 435] on td "[PERSON_NAME]" at bounding box center [1106, 436] width 230 height 47
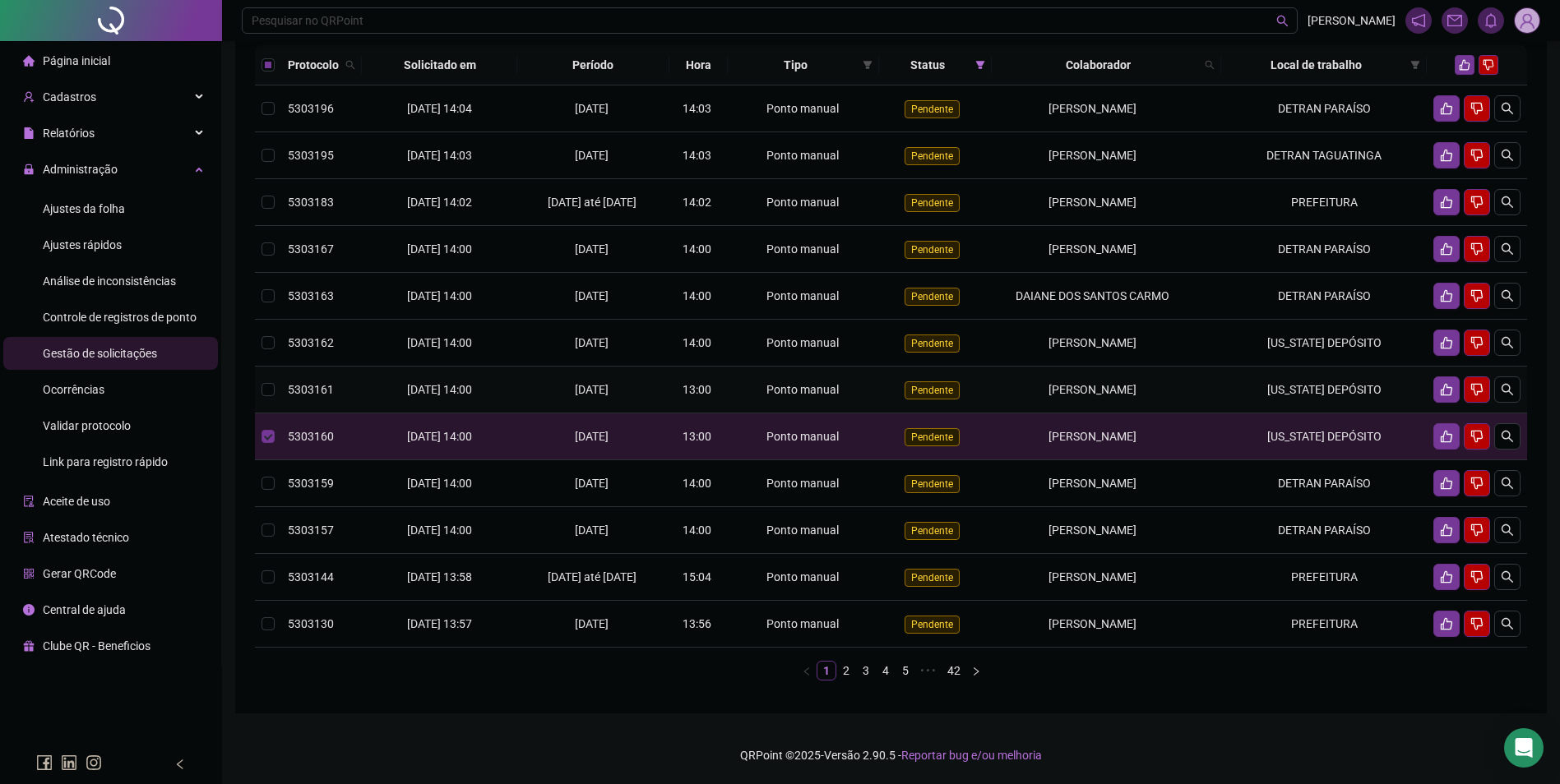
click at [1052, 398] on div "[PERSON_NAME]" at bounding box center [1093, 390] width 190 height 19
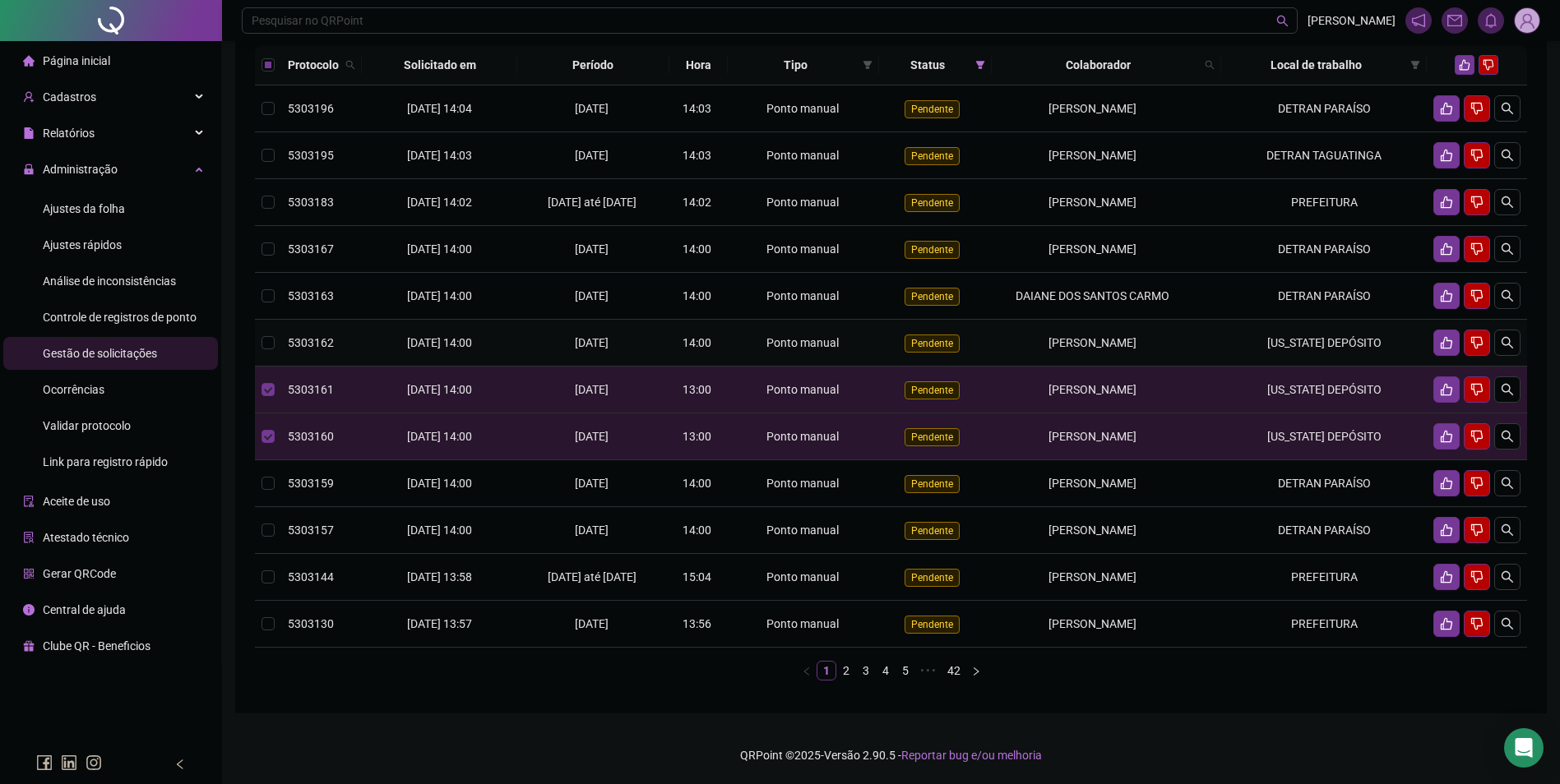
click at [1052, 346] on span "[PERSON_NAME]" at bounding box center [1092, 342] width 88 height 13
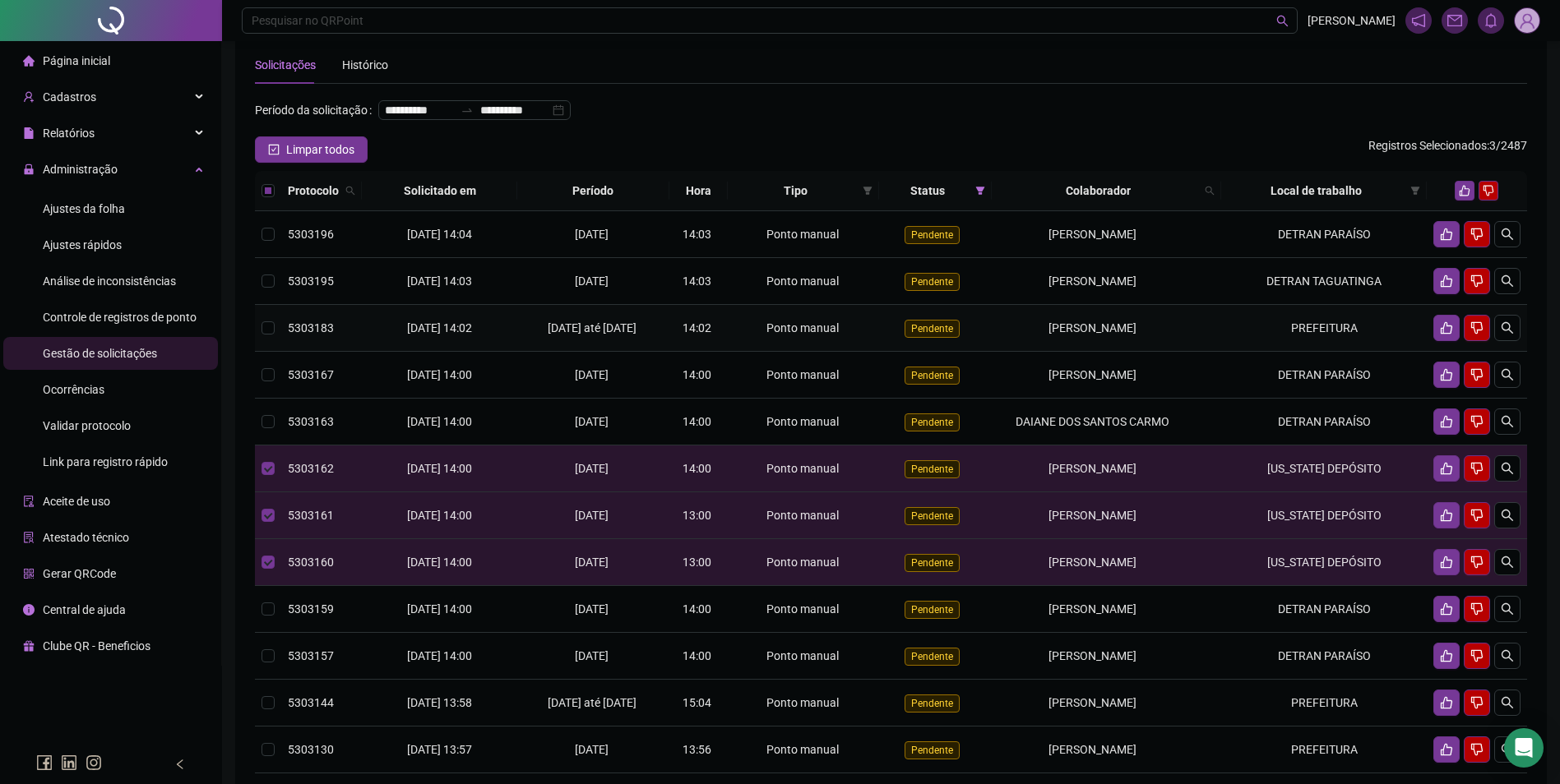
scroll to position [14, 0]
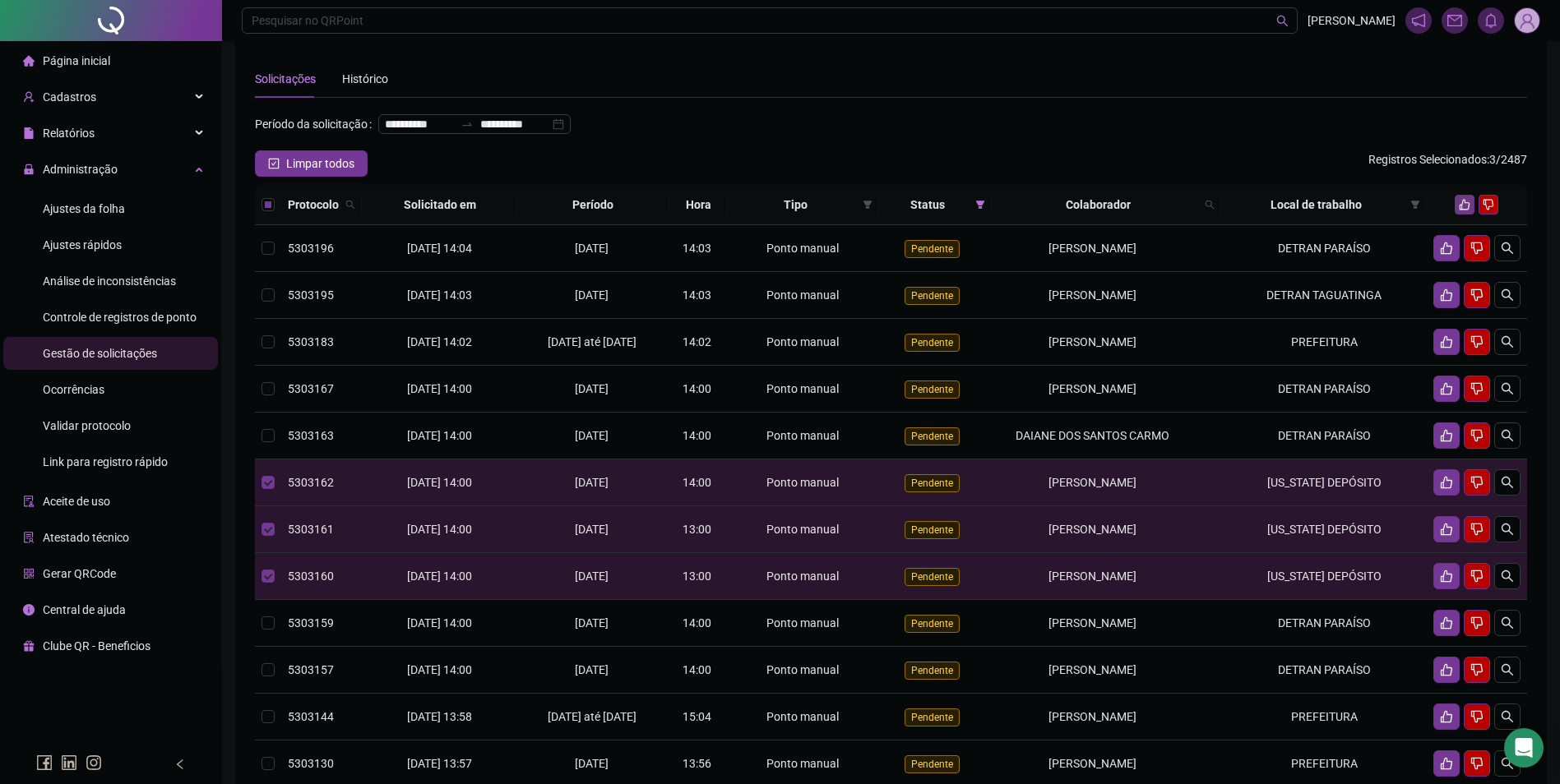
click at [1467, 210] on icon "like" at bounding box center [1464, 205] width 11 height 11
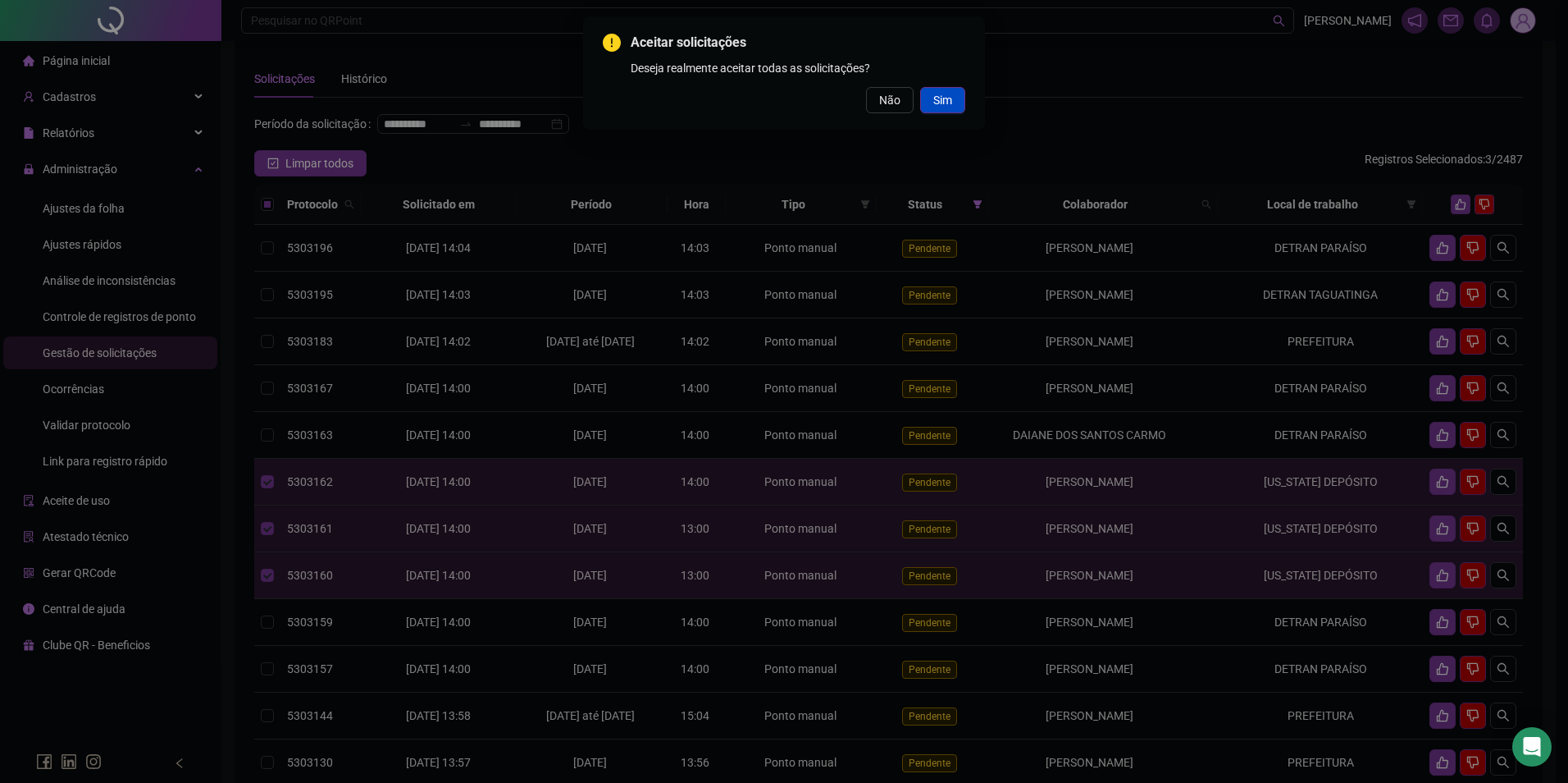
click at [964, 98] on button "Sim" at bounding box center [942, 99] width 45 height 26
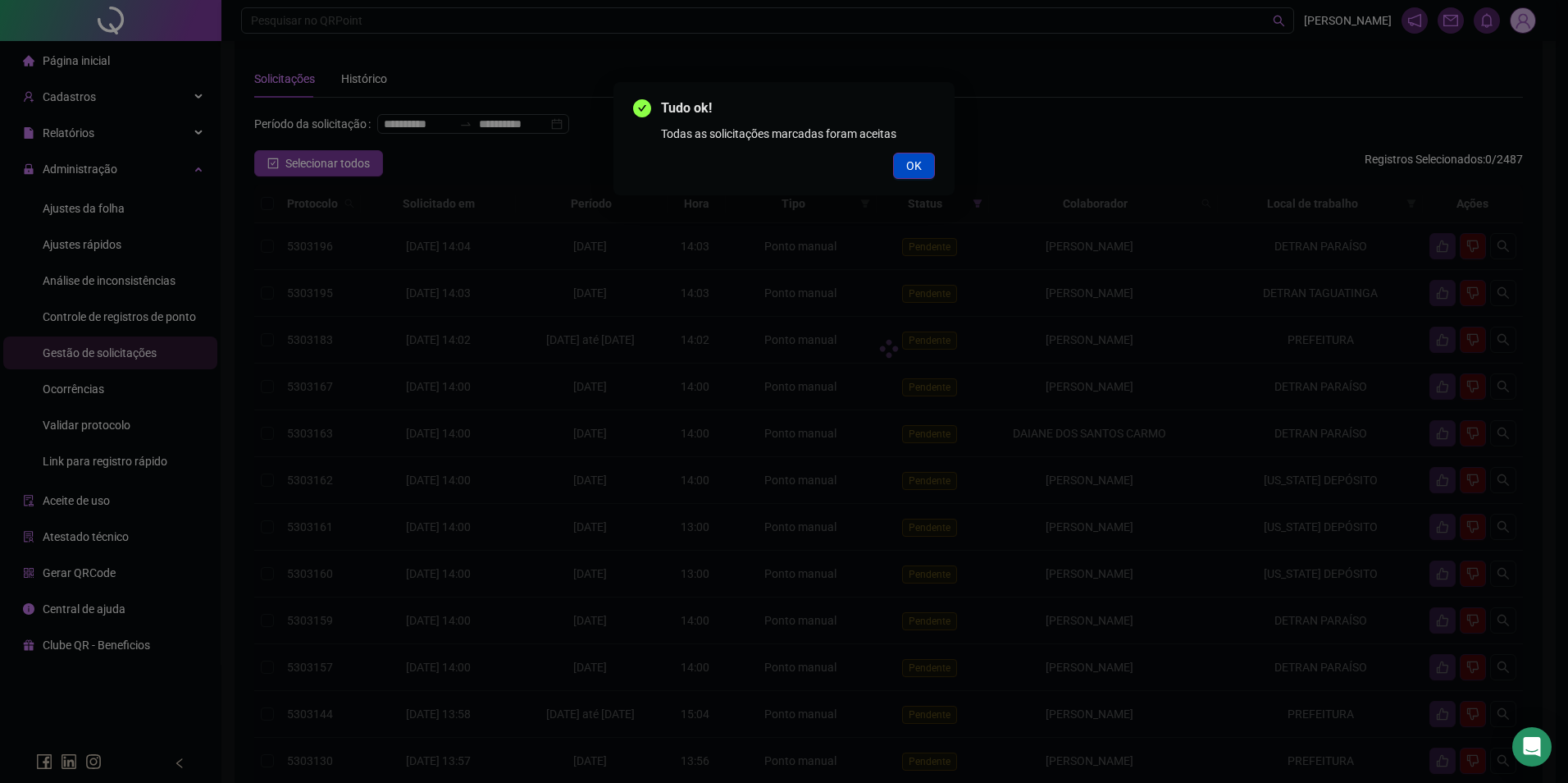
click at [900, 158] on button "OK" at bounding box center [914, 166] width 42 height 26
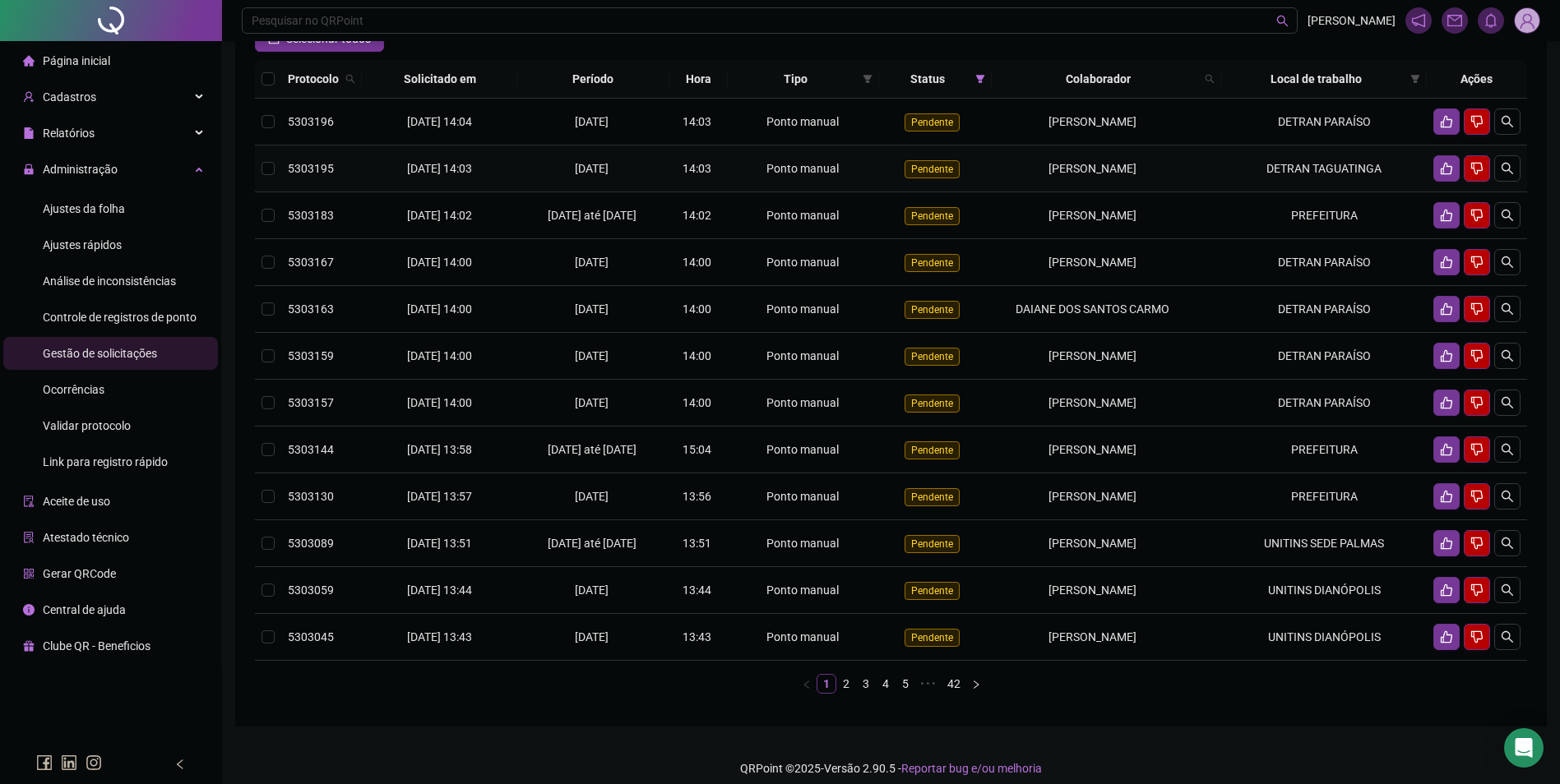
scroll to position [179, 0]
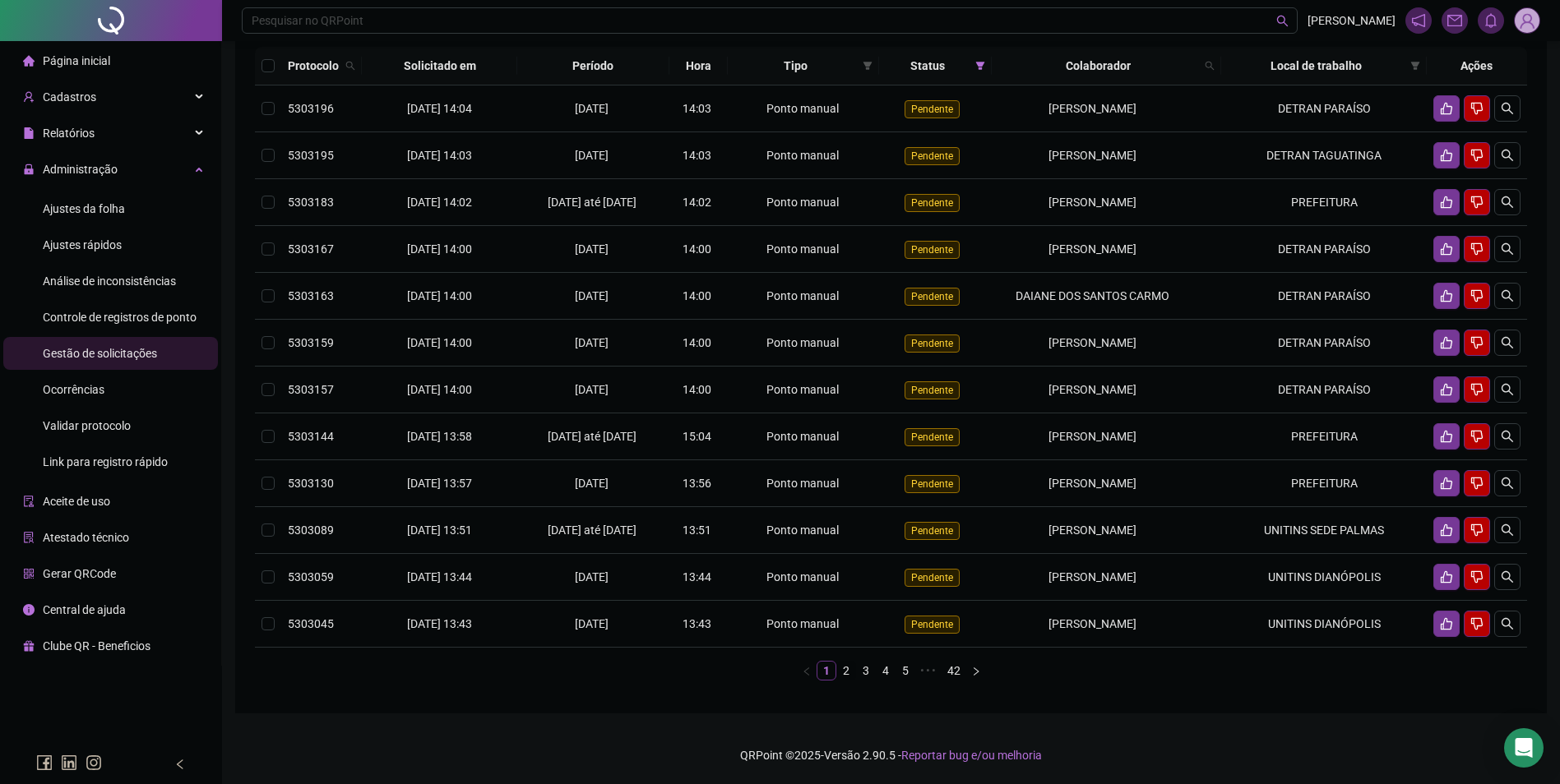
click at [845, 680] on link "2" at bounding box center [846, 671] width 19 height 19
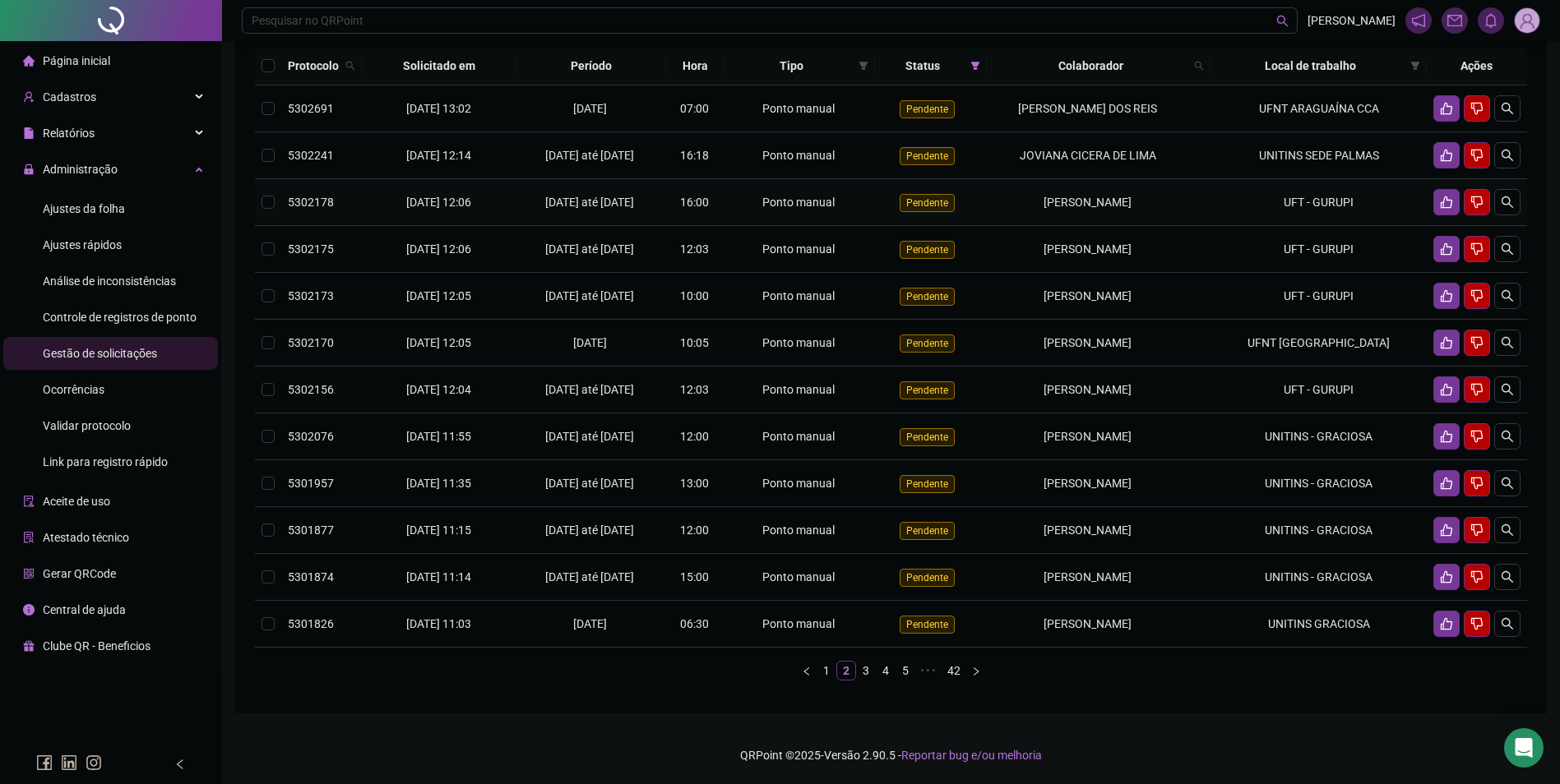
click at [1219, 205] on td "UFT - GURUPI" at bounding box center [1318, 202] width 216 height 47
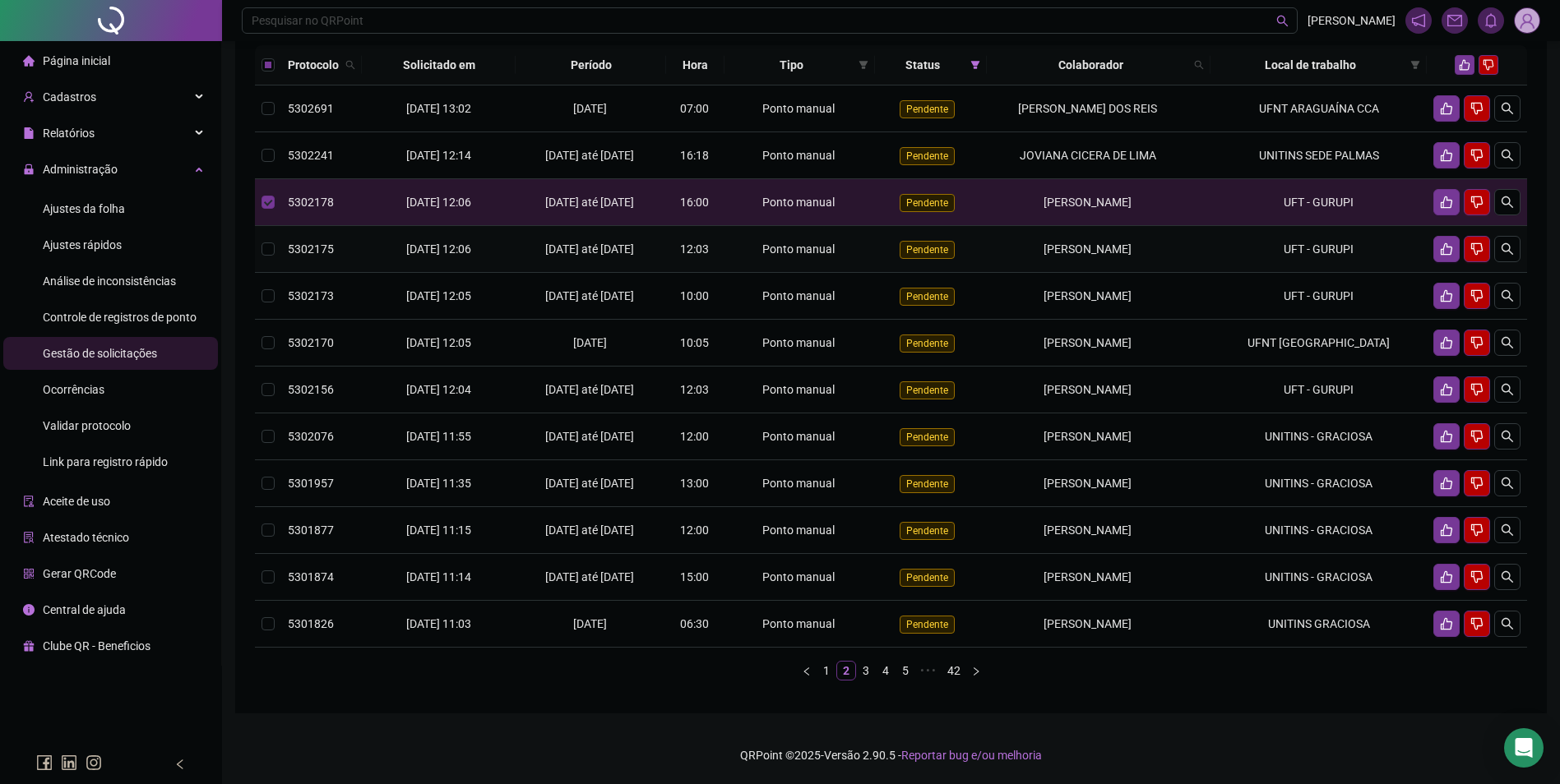
click at [1223, 260] on td "UFT - GURUPI" at bounding box center [1318, 249] width 216 height 47
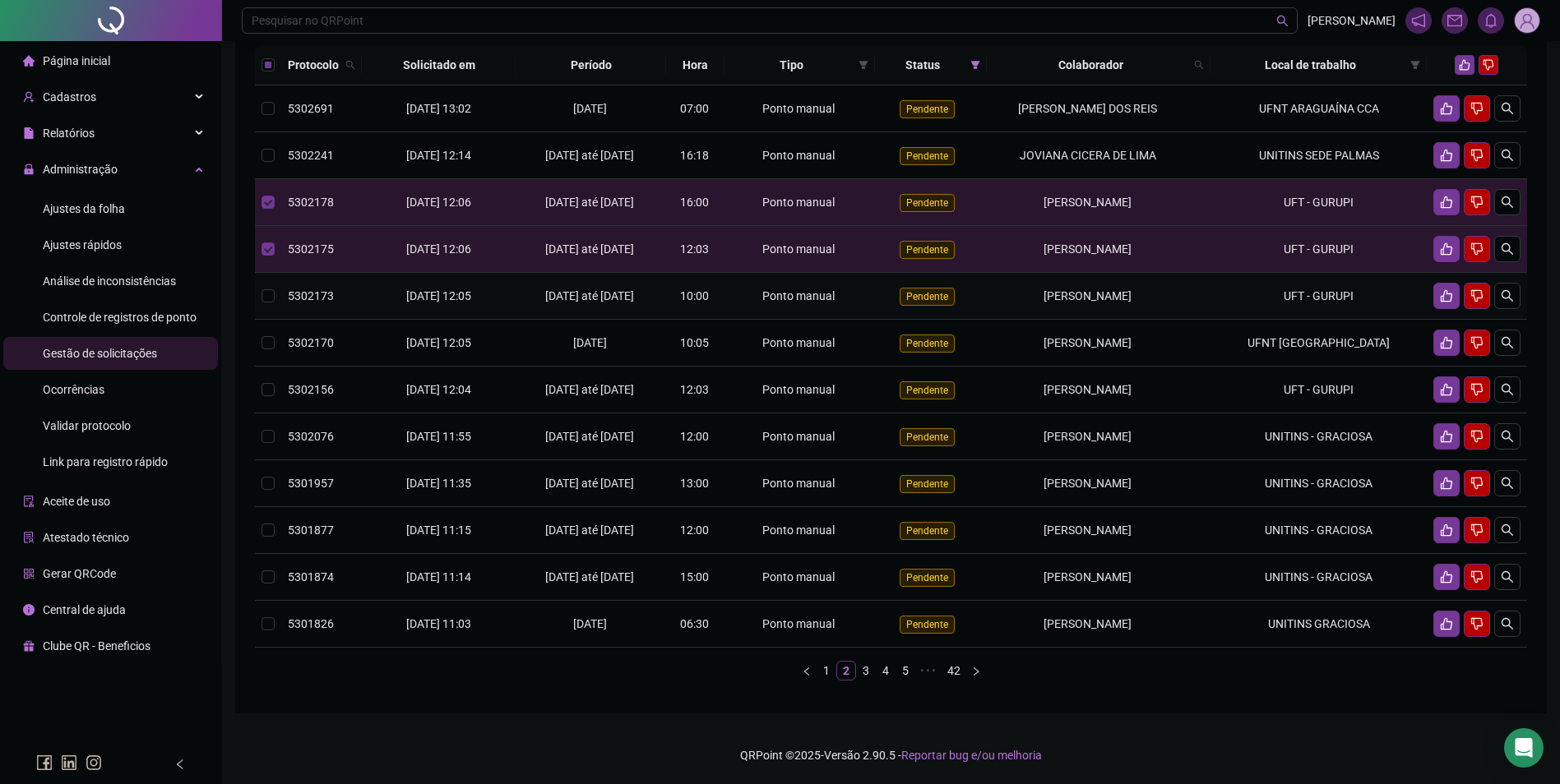
click at [1245, 319] on td "UFT - GURUPI" at bounding box center [1318, 296] width 216 height 47
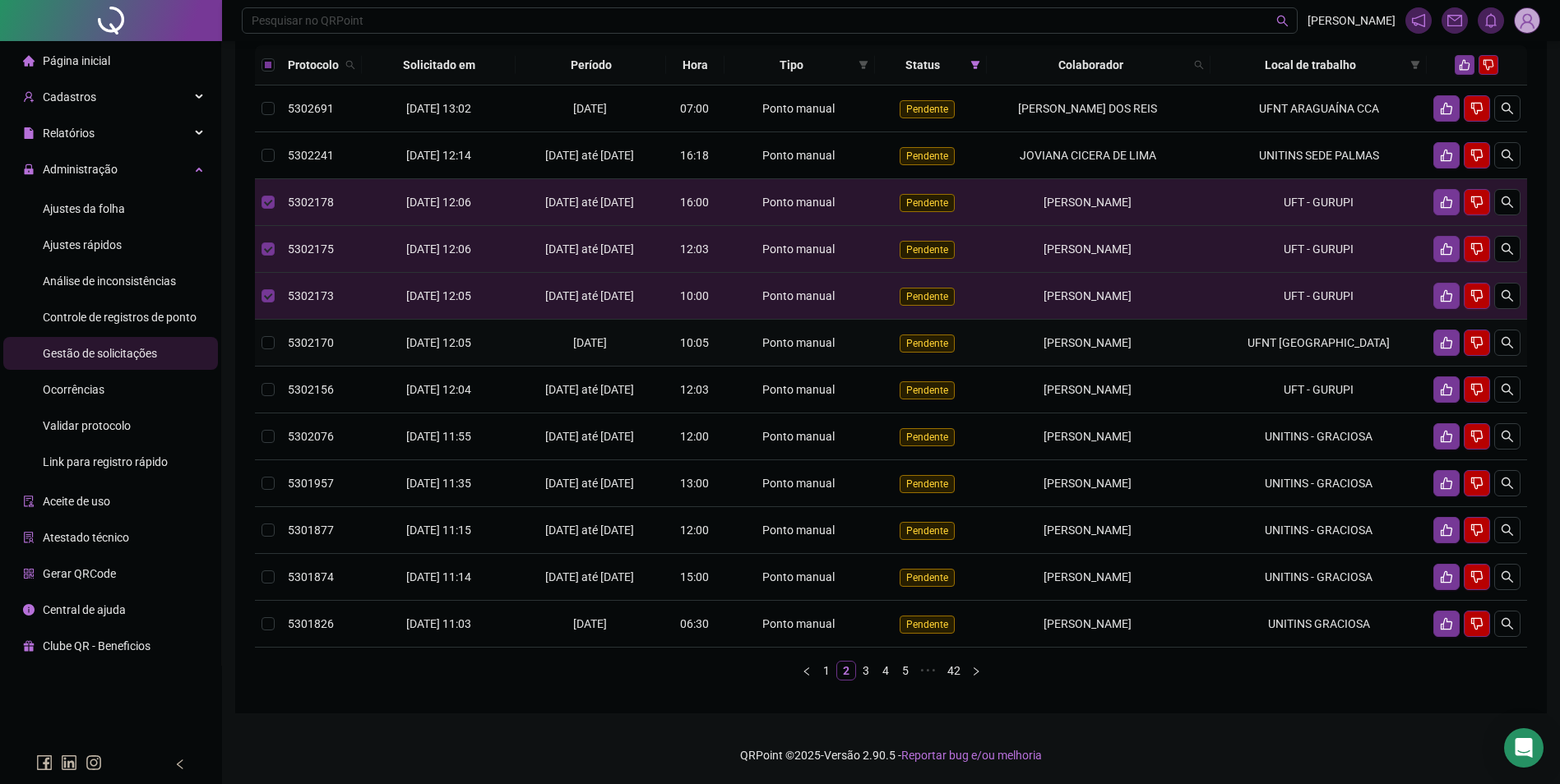
scroll to position [14, 0]
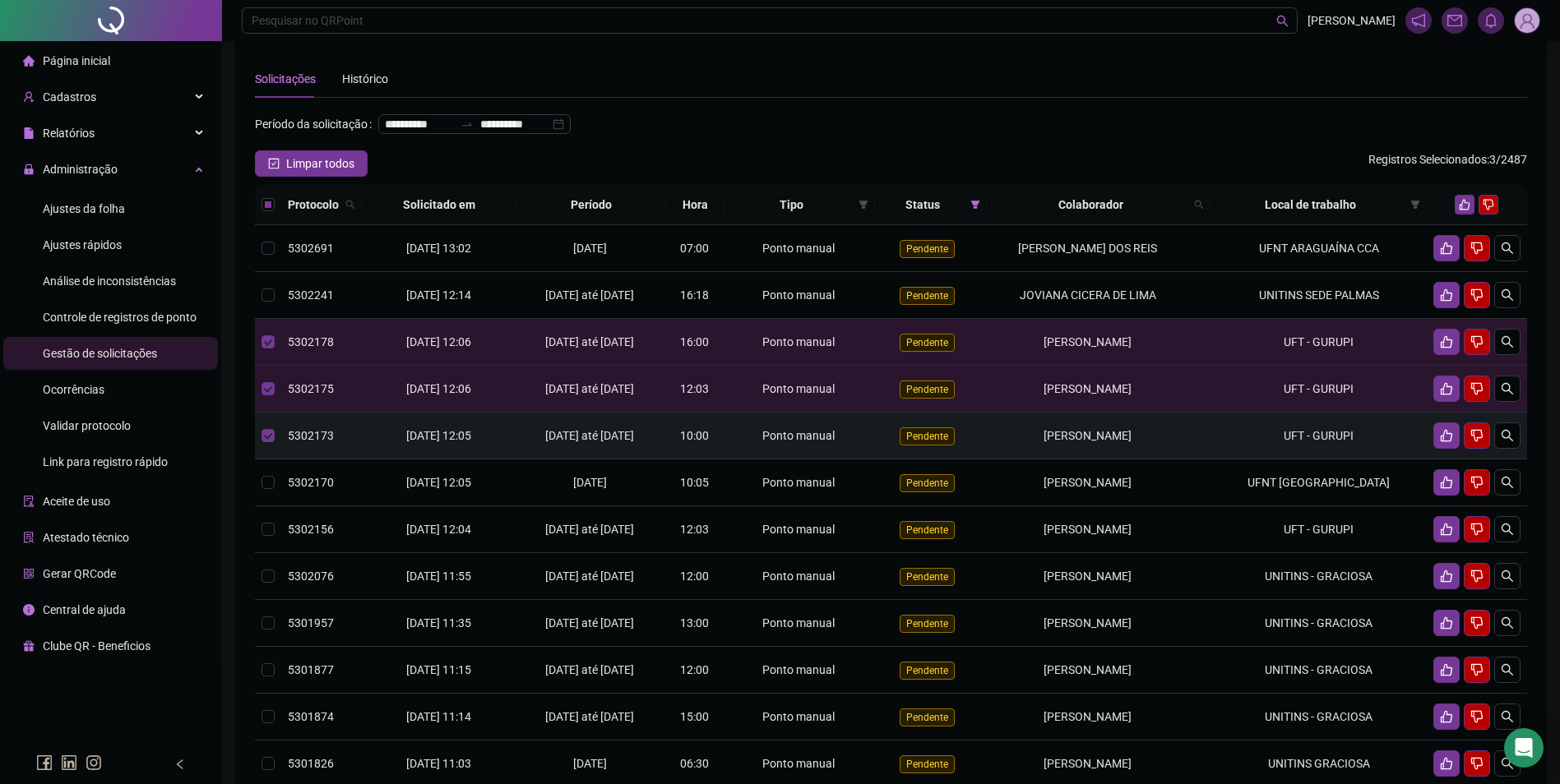
click at [1259, 460] on td "UFT - GURUPI" at bounding box center [1318, 436] width 216 height 47
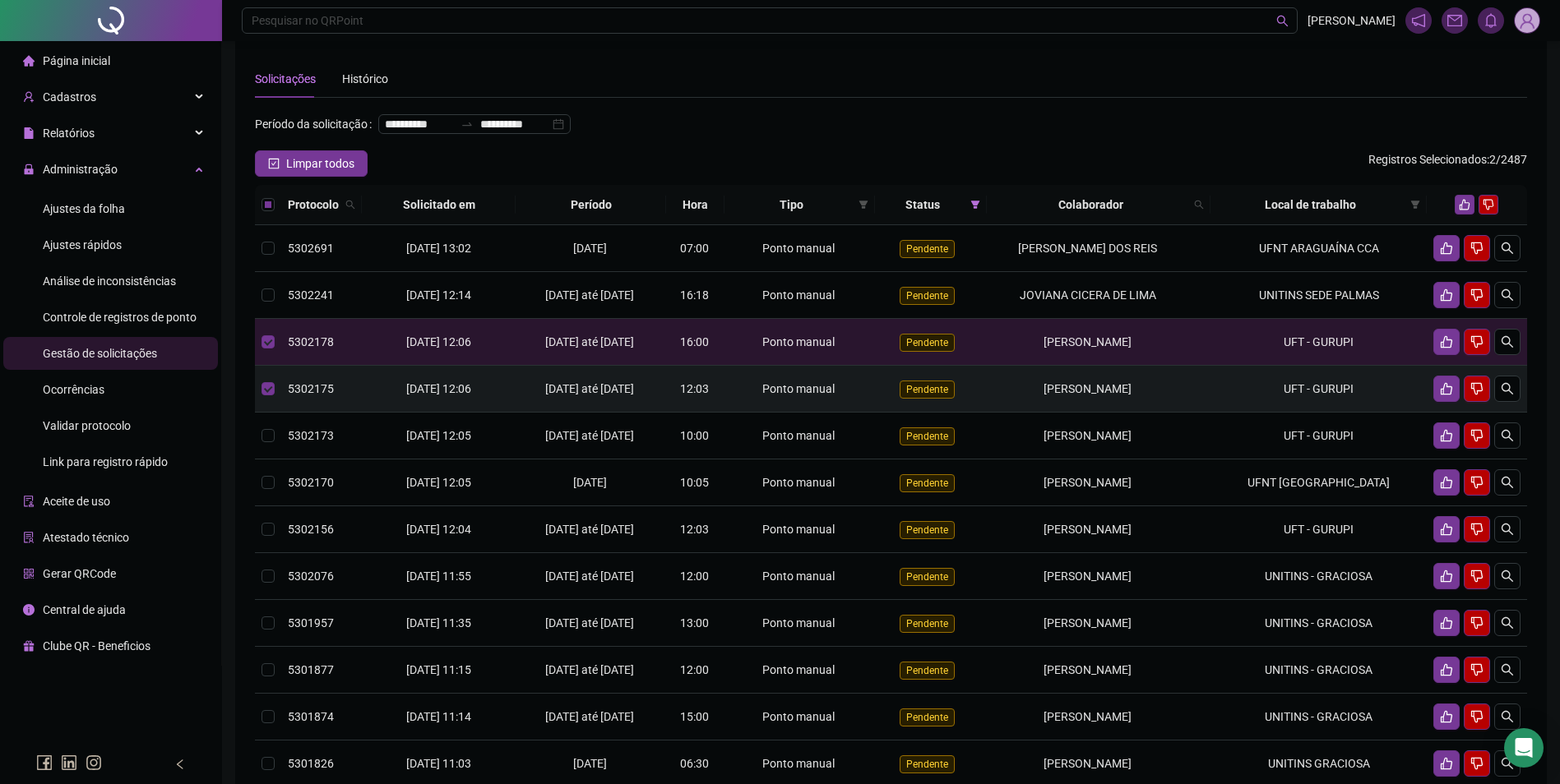
click at [1246, 413] on td "UFT - GURUPI" at bounding box center [1318, 390] width 216 height 47
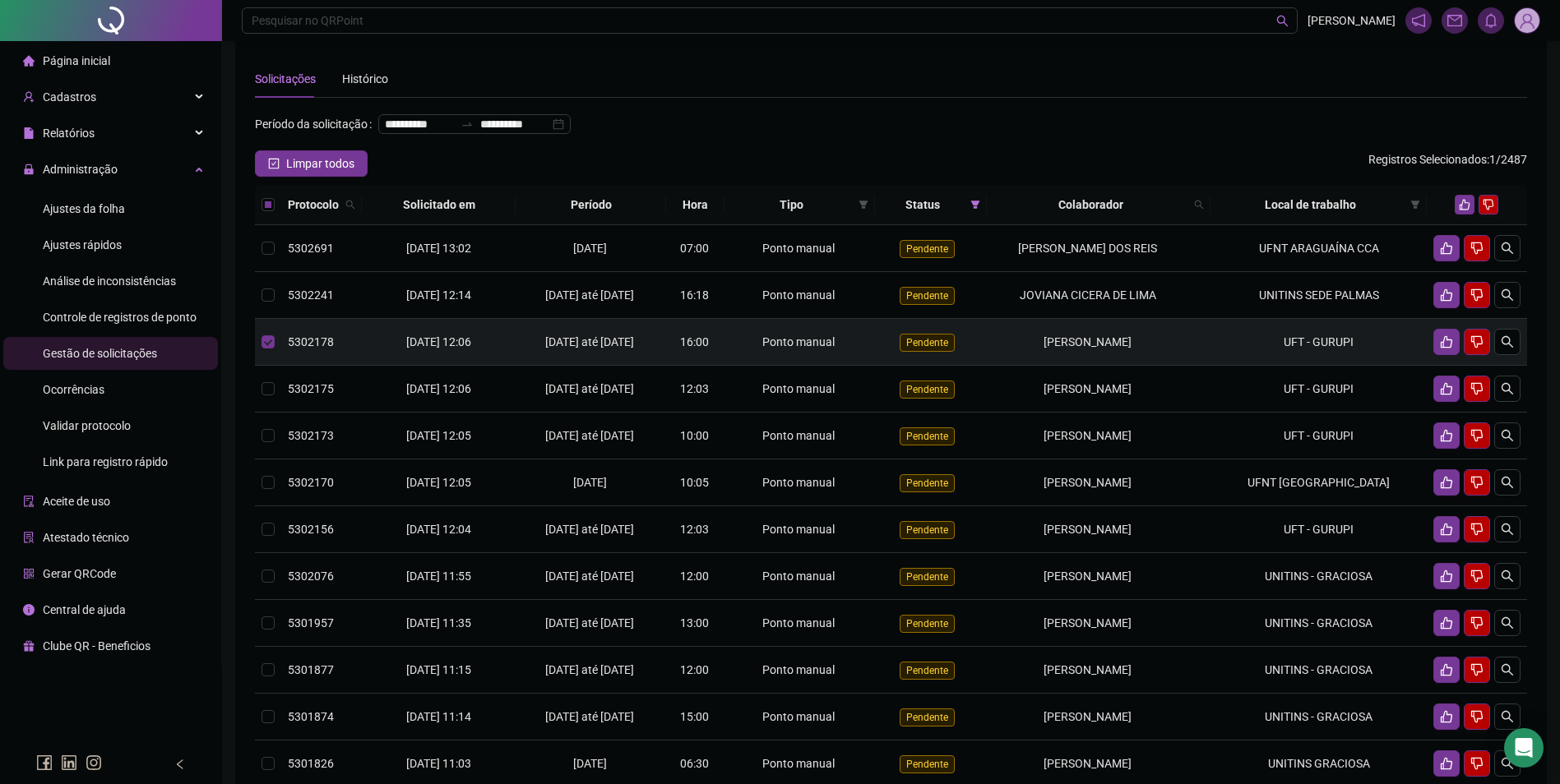
click at [1231, 366] on td "UFT - GURUPI" at bounding box center [1318, 343] width 216 height 47
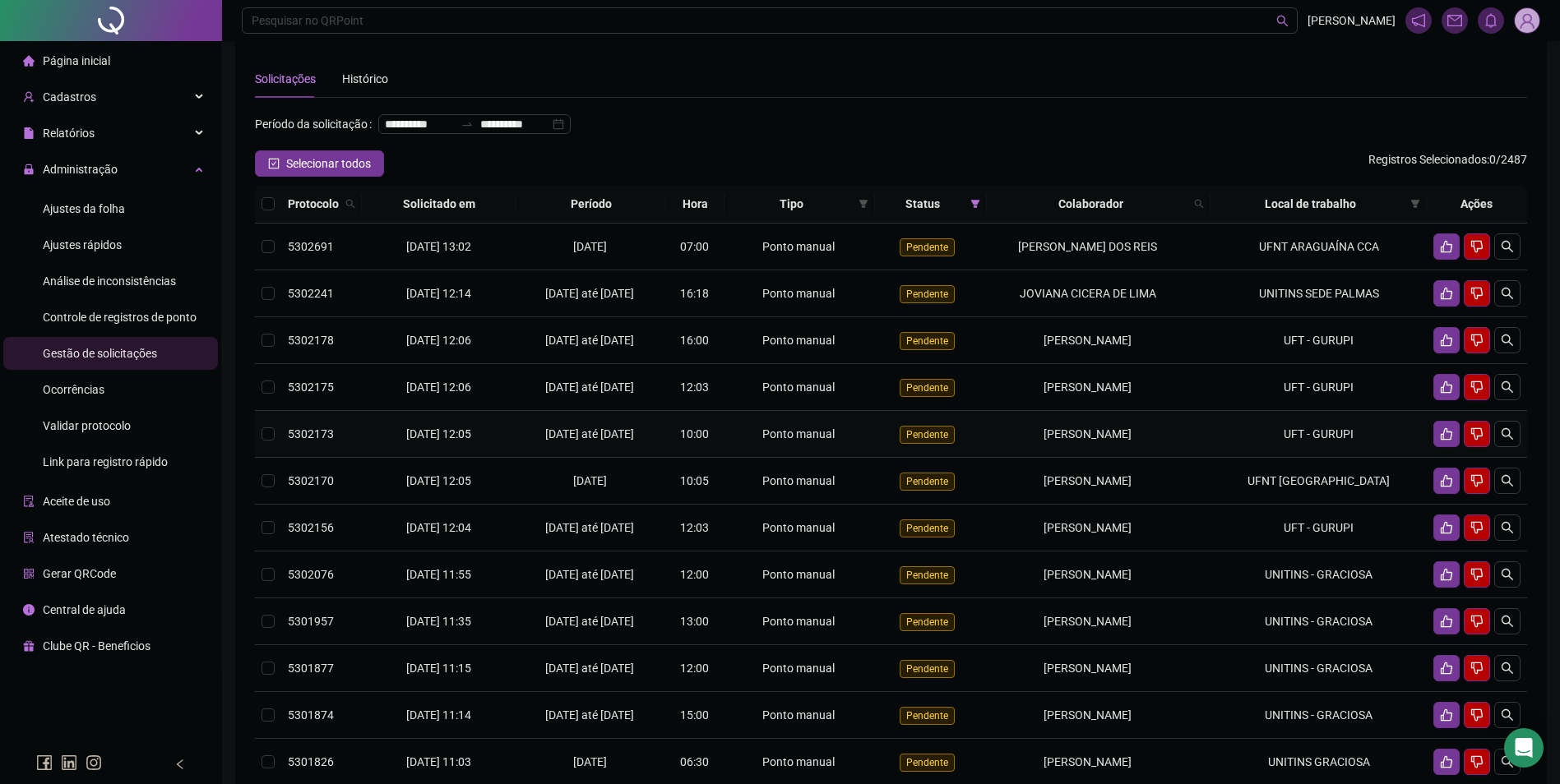
click at [1280, 458] on td "UFT - GURUPI" at bounding box center [1318, 434] width 216 height 47
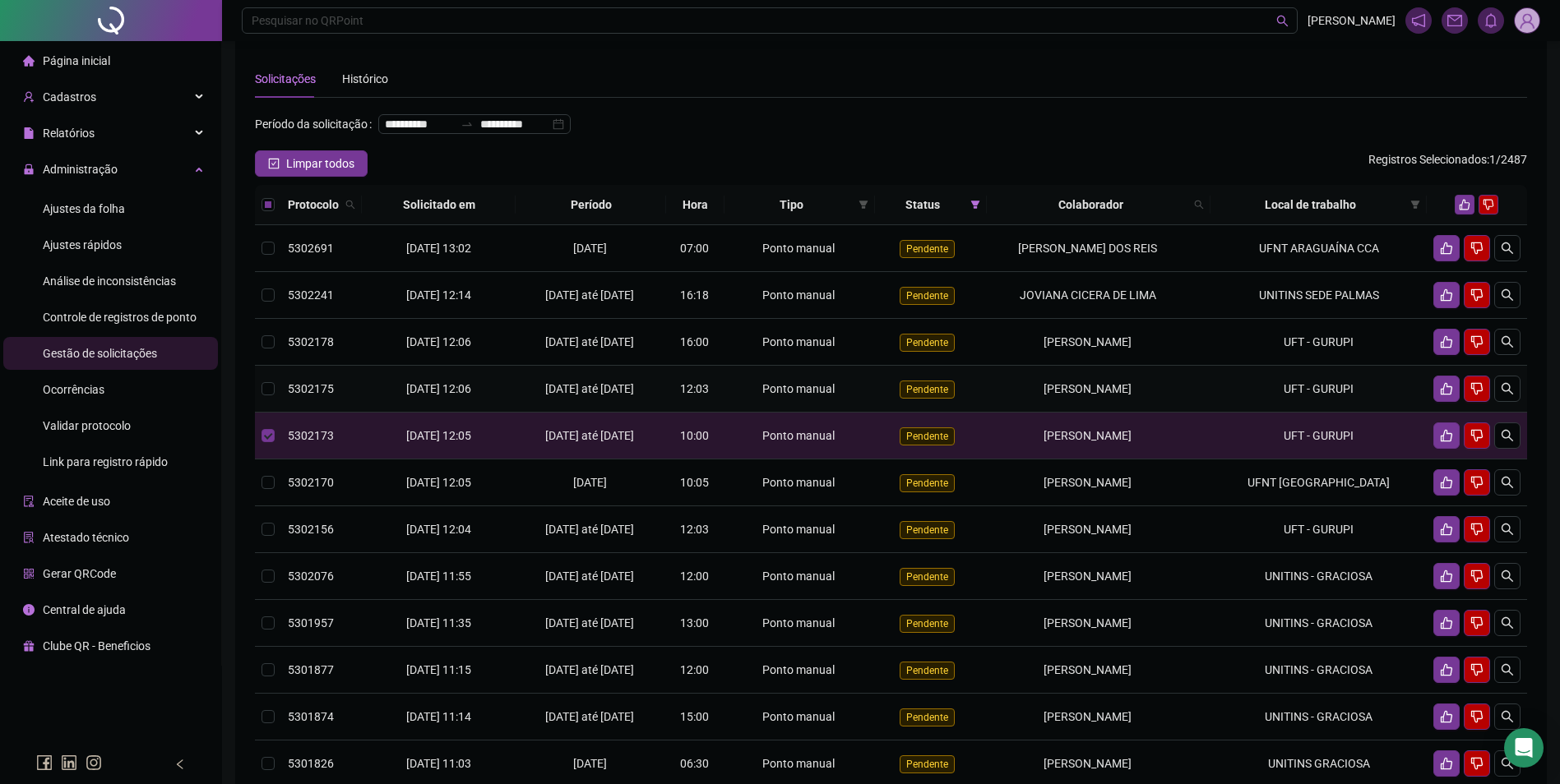
click at [1270, 413] on td "UFT - GURUPI" at bounding box center [1318, 390] width 216 height 47
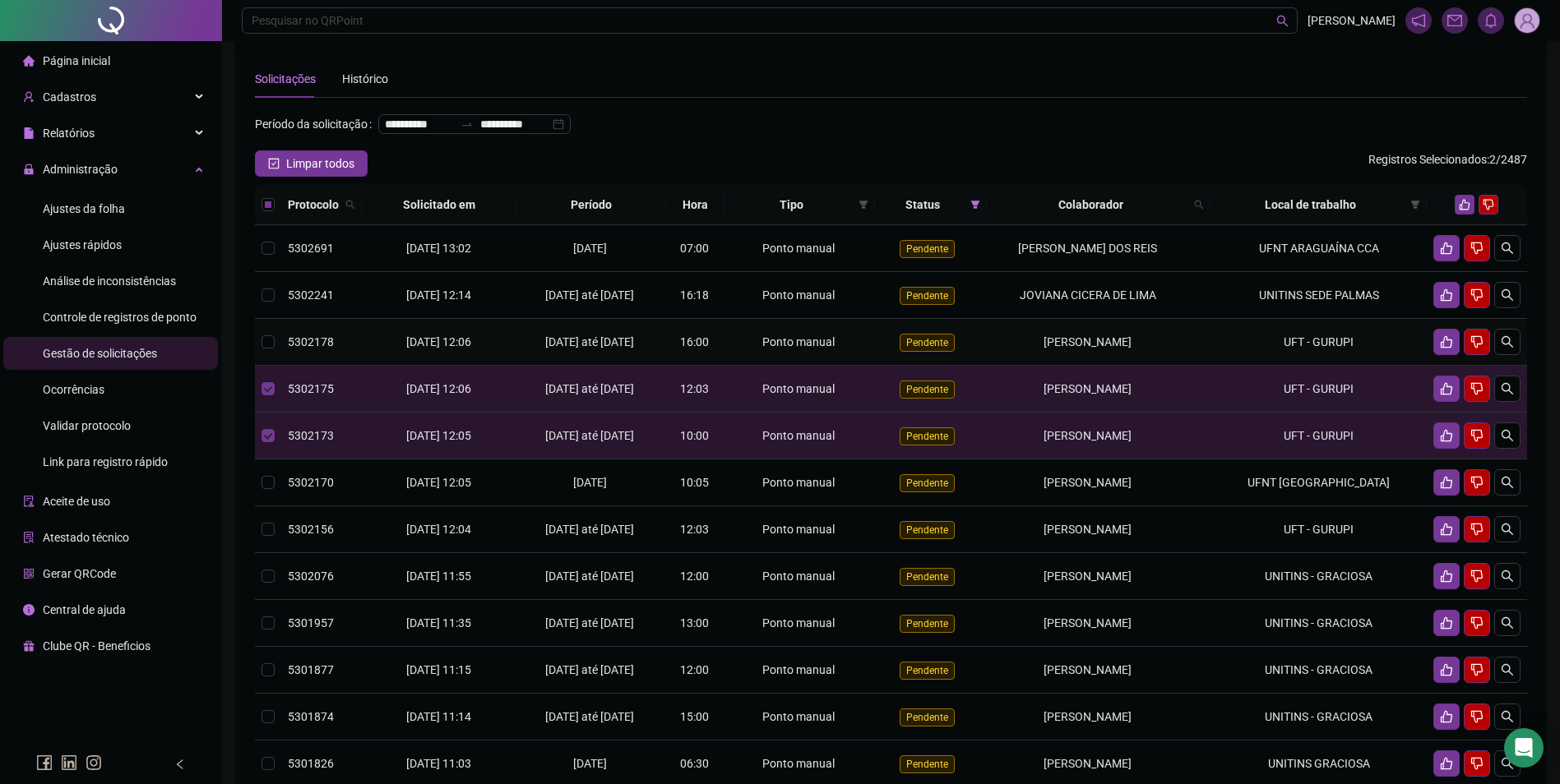
click at [1283, 357] on td "UFT - GURUPI" at bounding box center [1318, 343] width 216 height 47
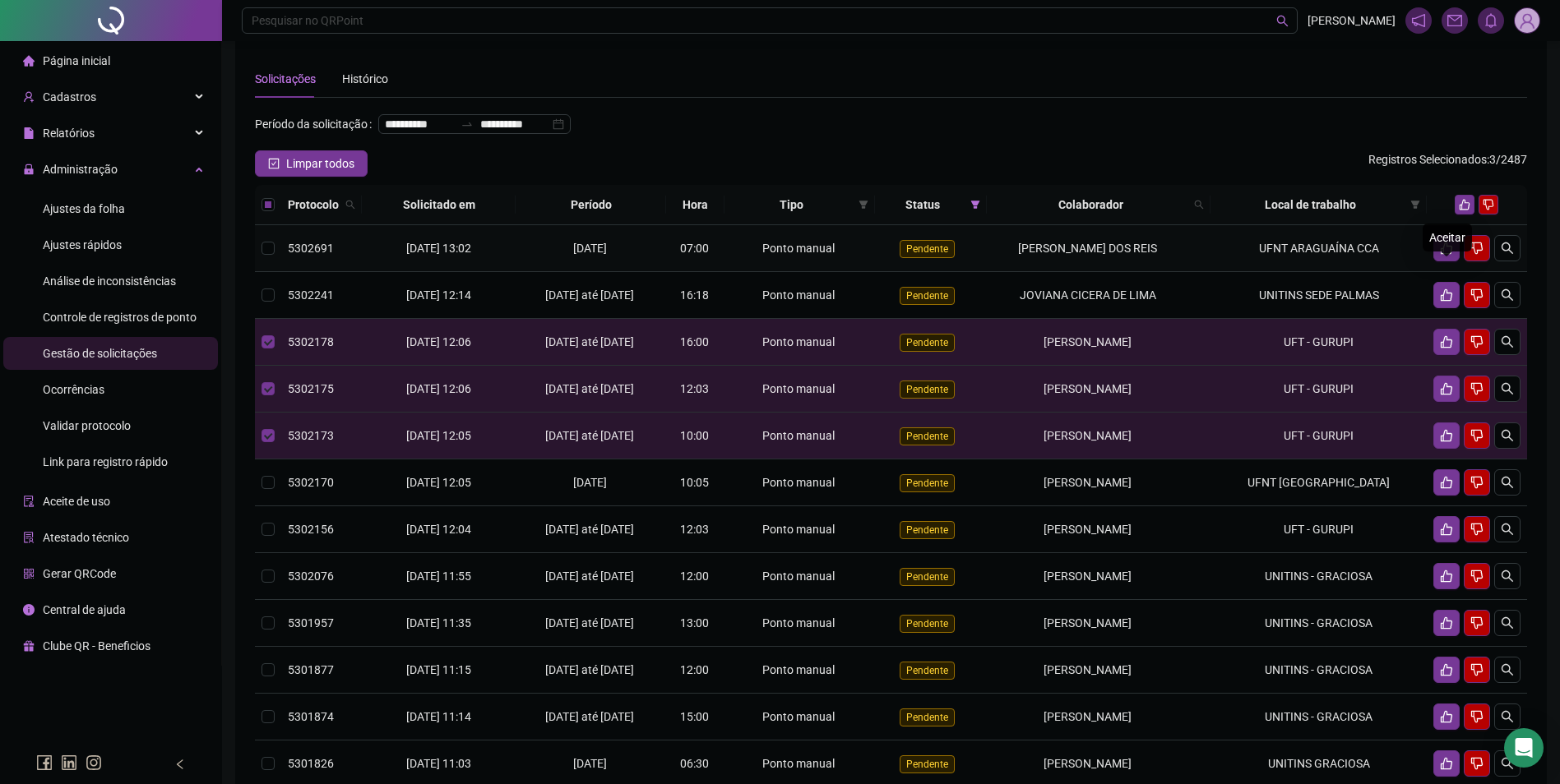
click at [1460, 227] on div "Aceitar" at bounding box center [1447, 237] width 50 height 28
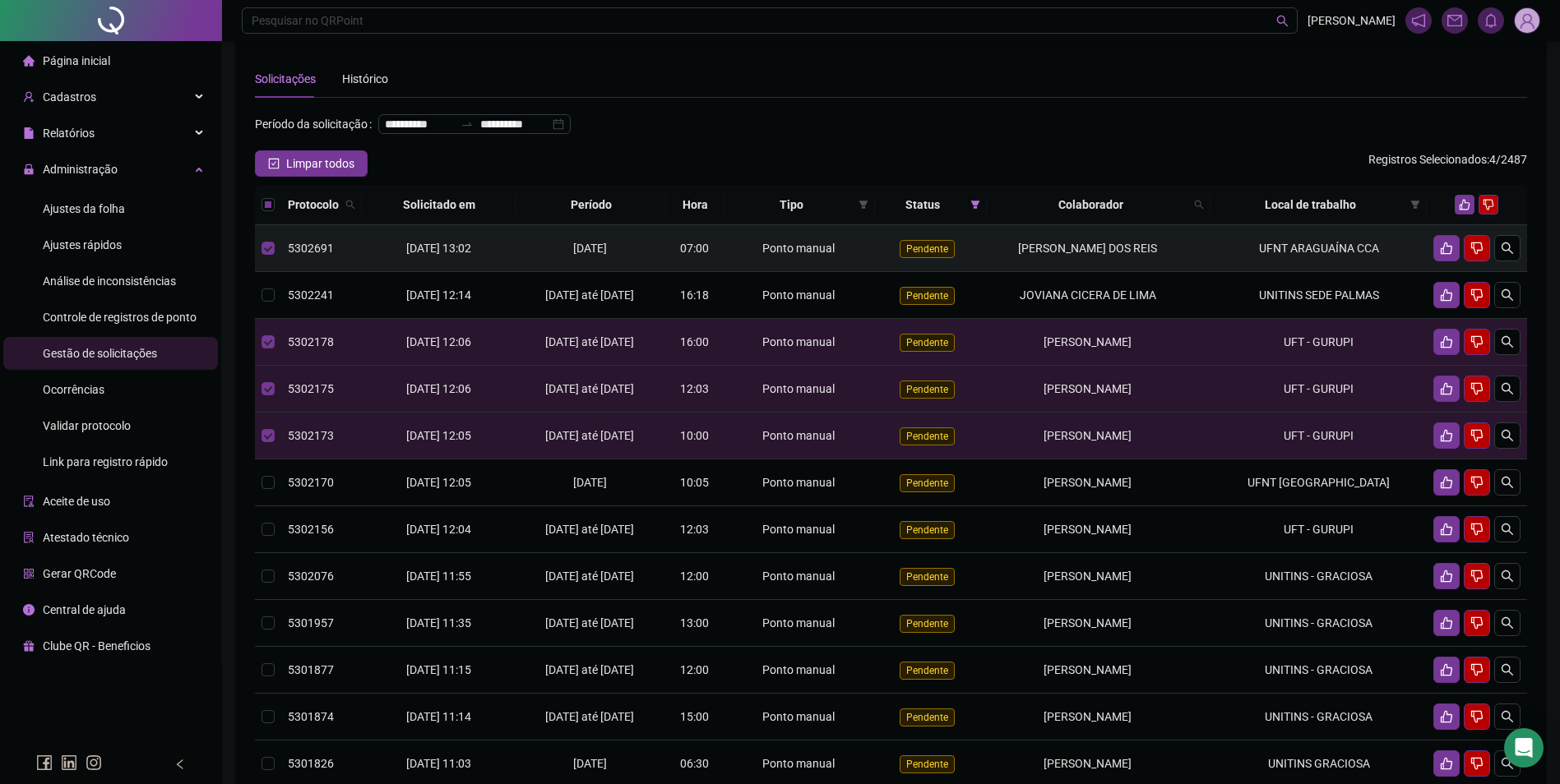
click at [1315, 272] on td "UFNT ARAGUAÍNA CCA" at bounding box center [1318, 249] width 216 height 47
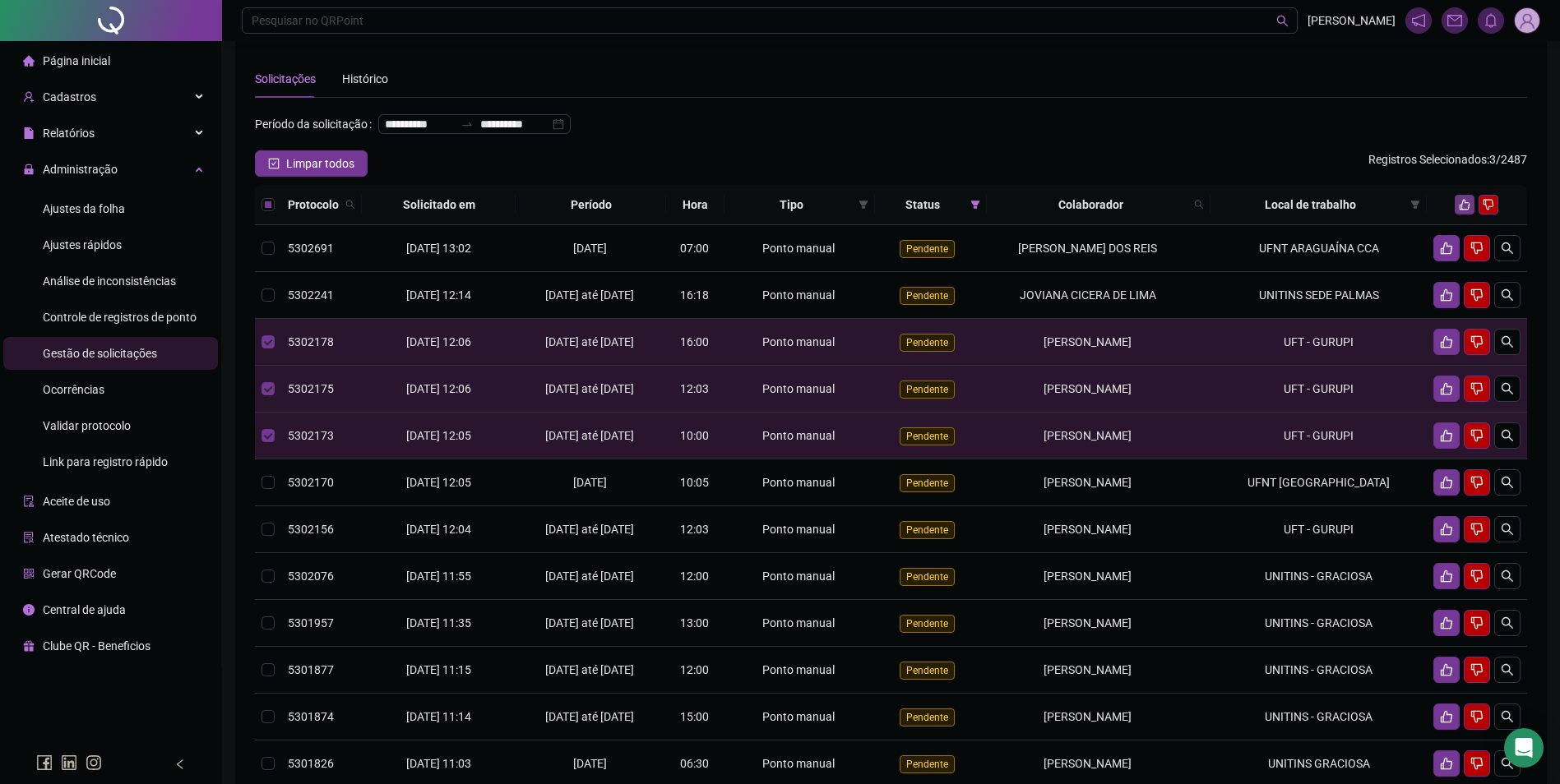
click at [1467, 210] on icon "like" at bounding box center [1464, 205] width 12 height 12
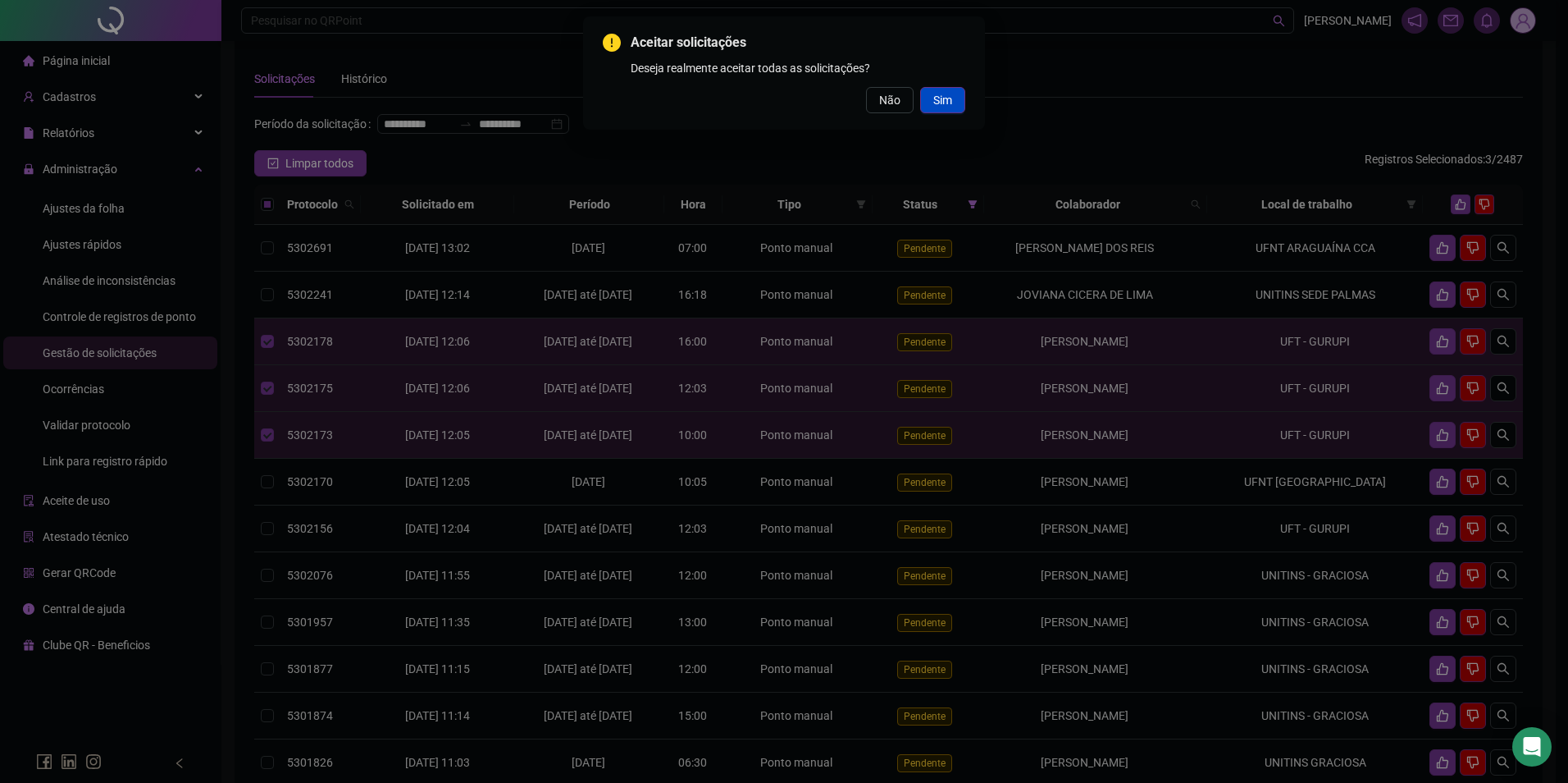
click at [964, 106] on button "Sim" at bounding box center [942, 99] width 45 height 26
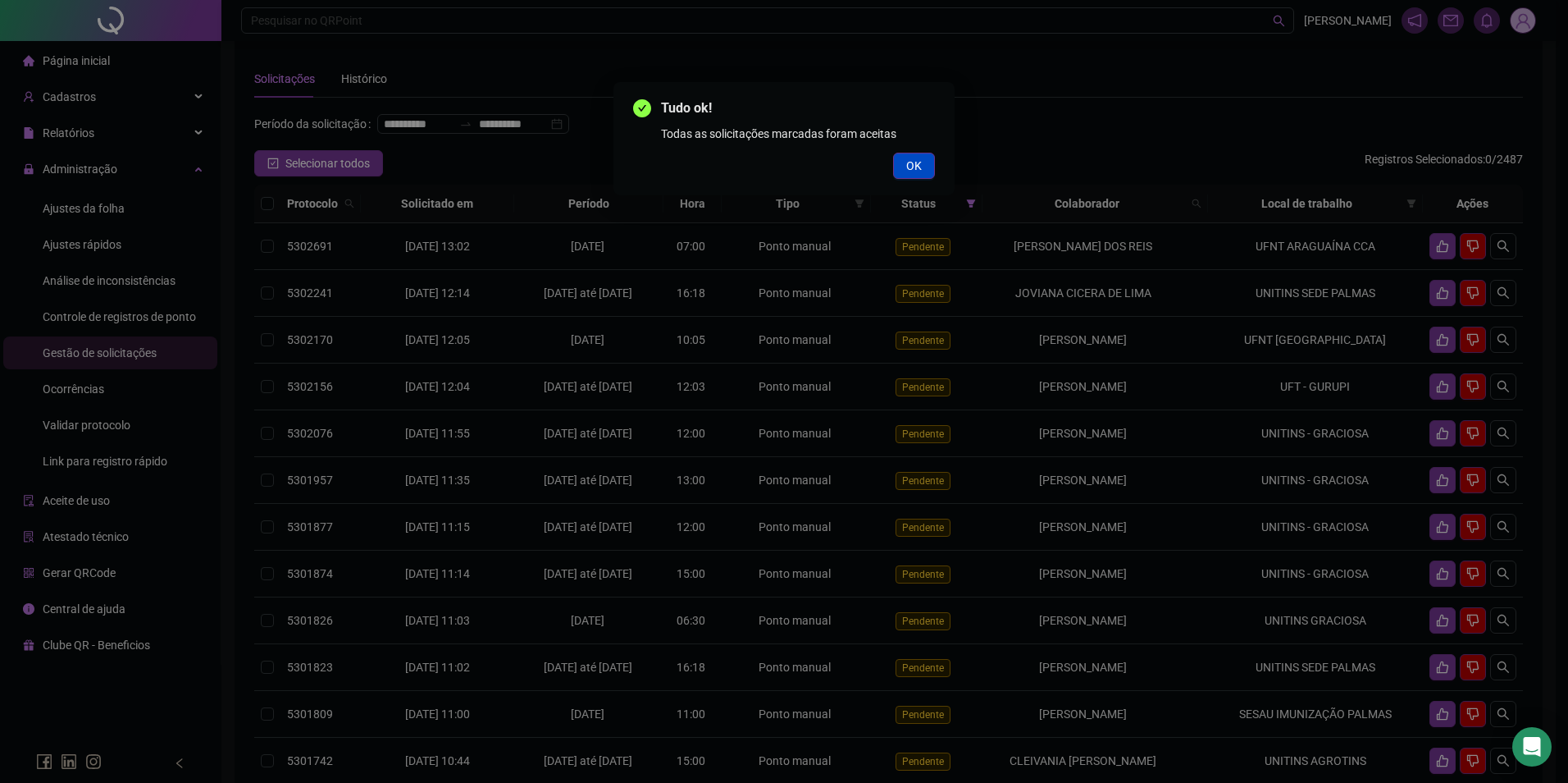
click at [913, 167] on span "OK" at bounding box center [914, 166] width 16 height 19
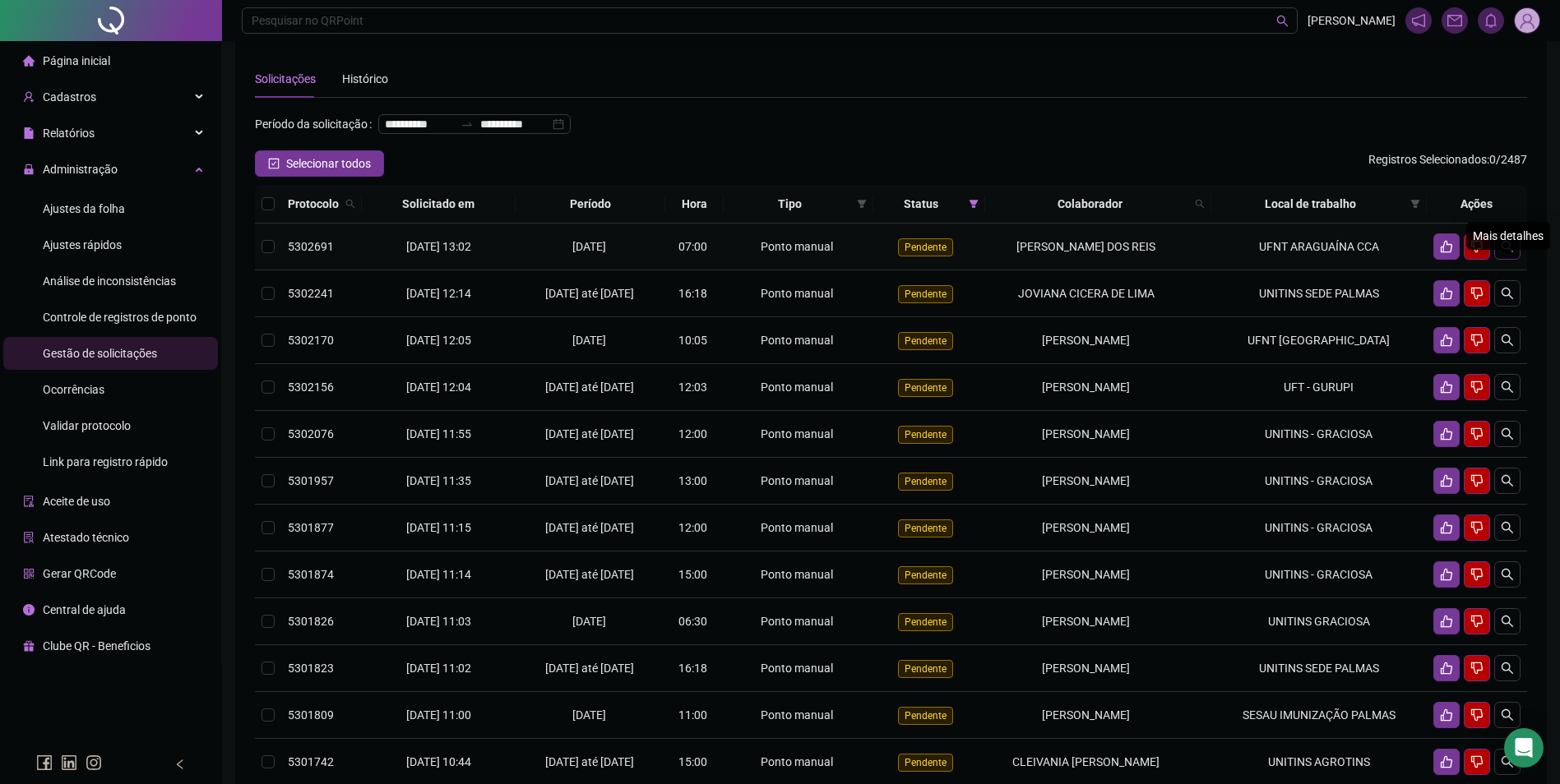
click at [1500, 253] on icon "search" at bounding box center [1506, 246] width 13 height 13
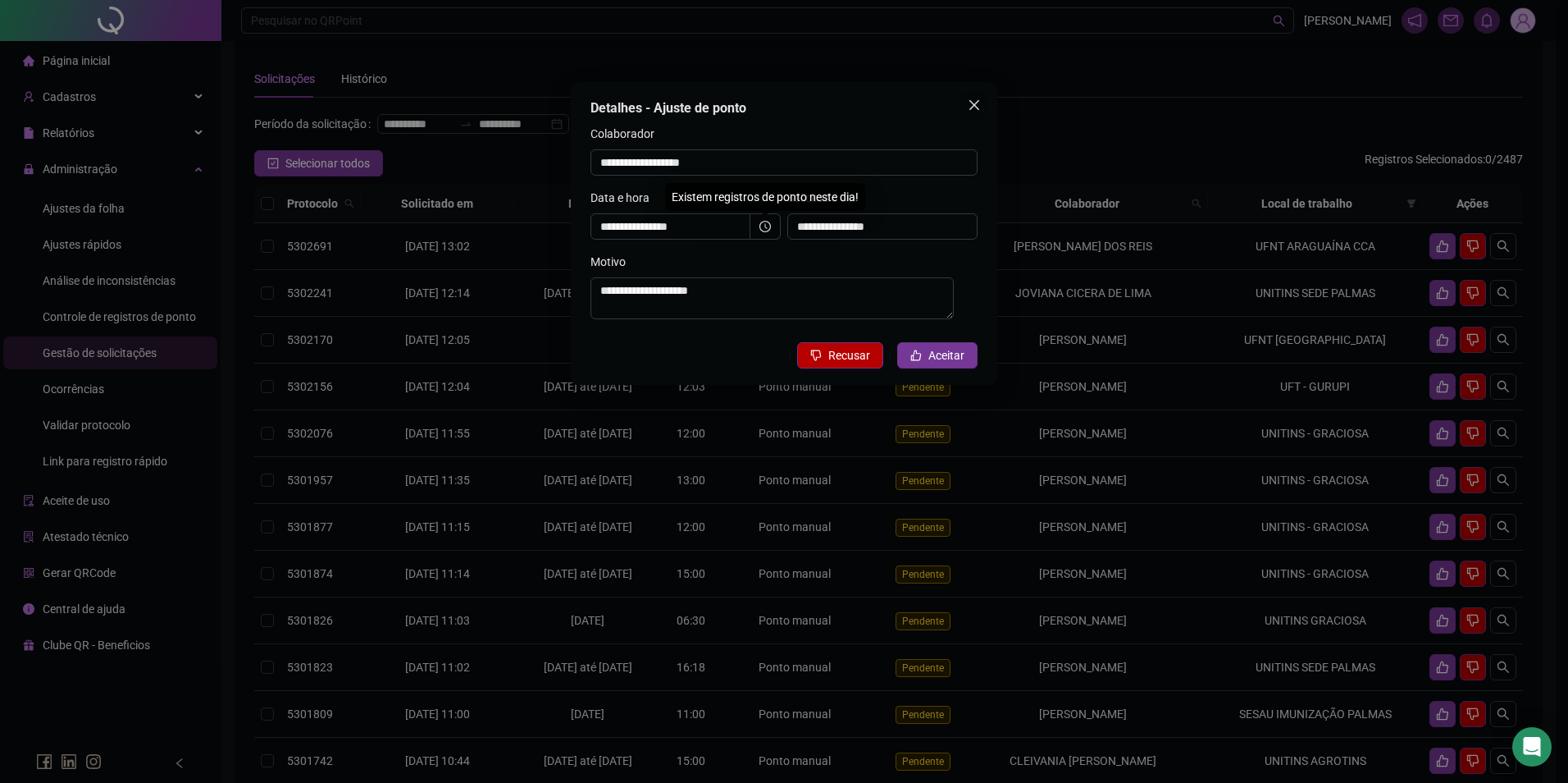
click at [969, 106] on icon "close" at bounding box center [974, 104] width 13 height 13
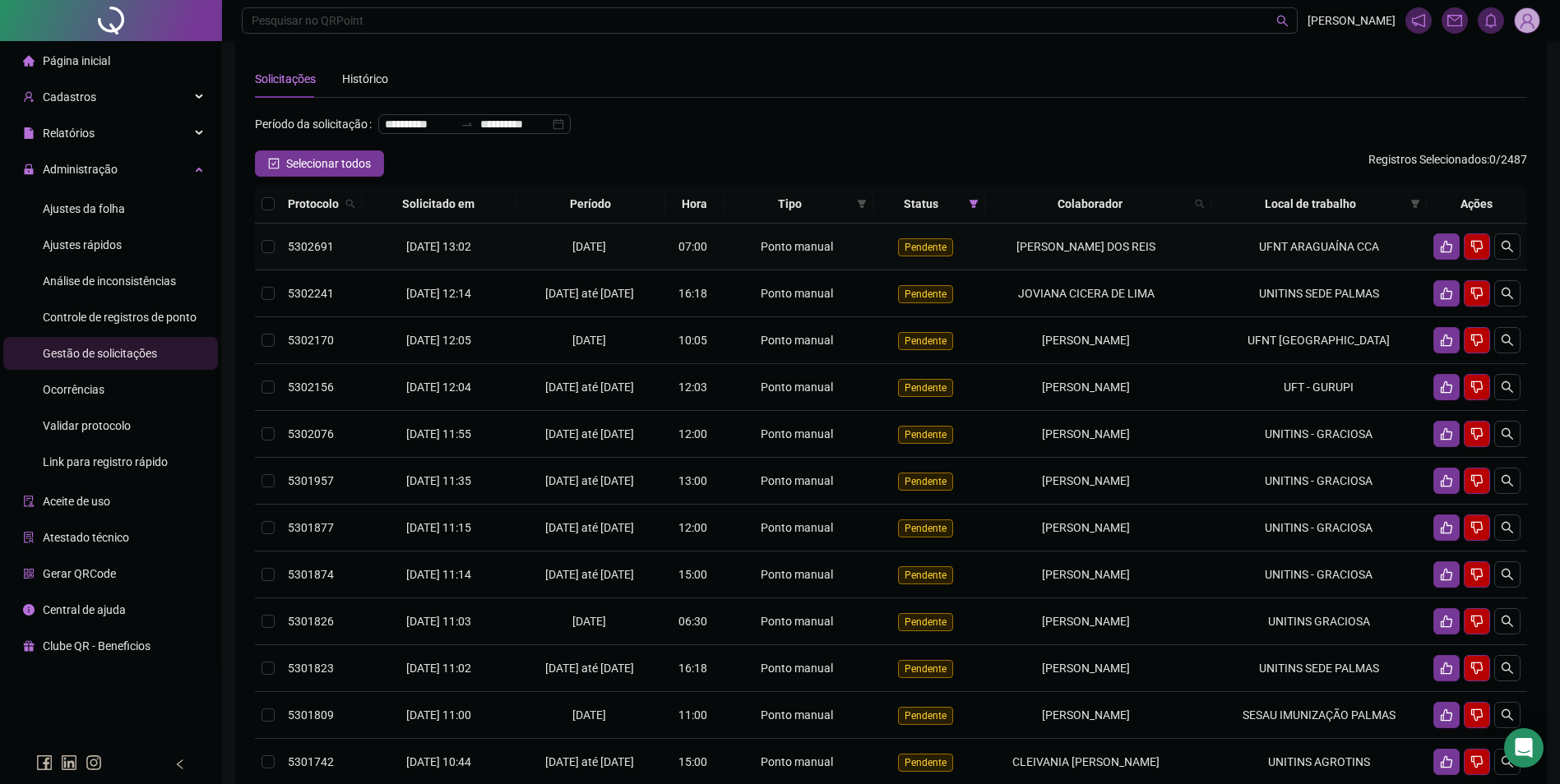
click at [1311, 268] on td "UFNT ARAGUAÍNA CCA" at bounding box center [1319, 247] width 216 height 47
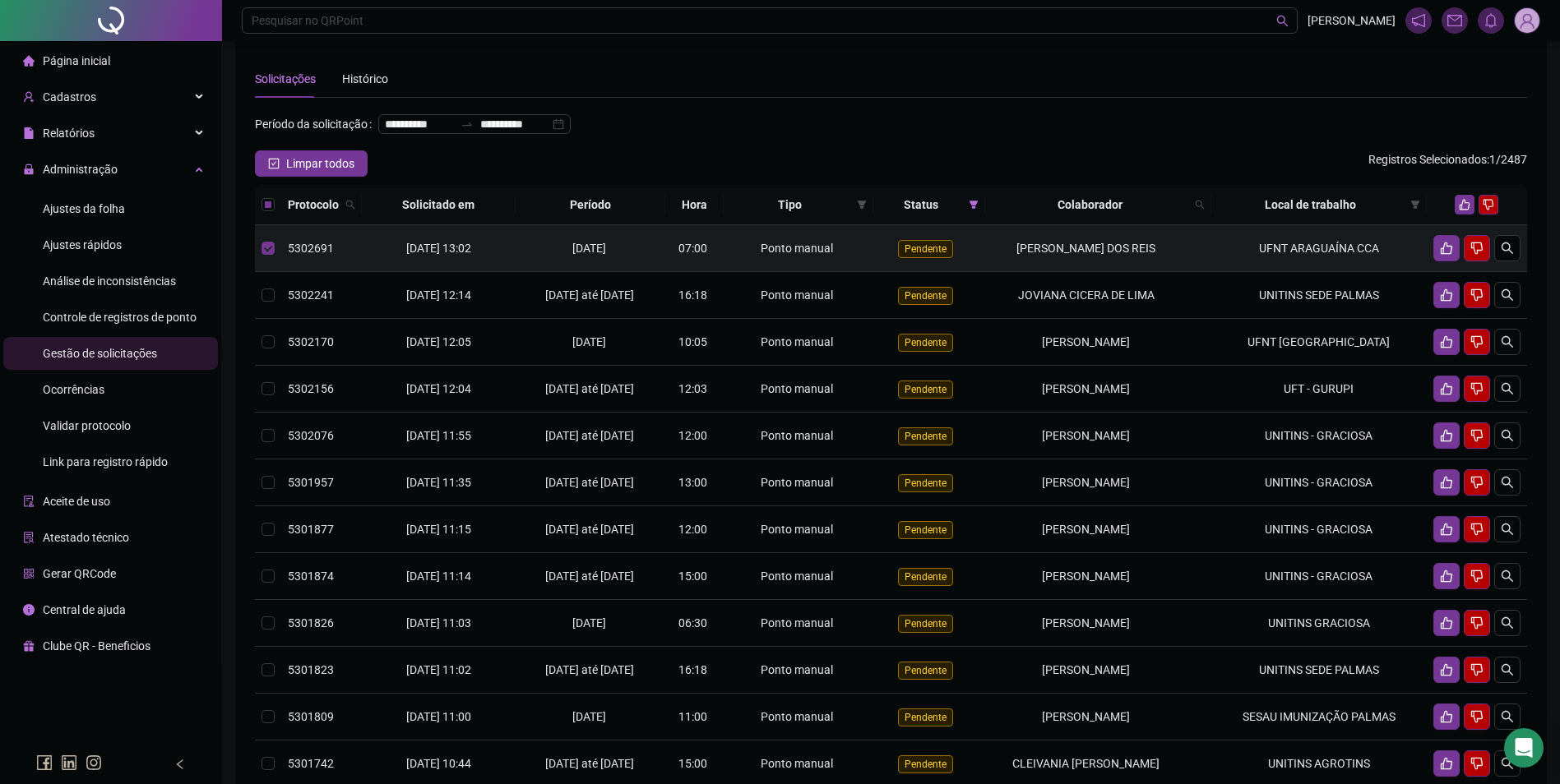
click at [1428, 272] on td at bounding box center [1476, 249] width 101 height 47
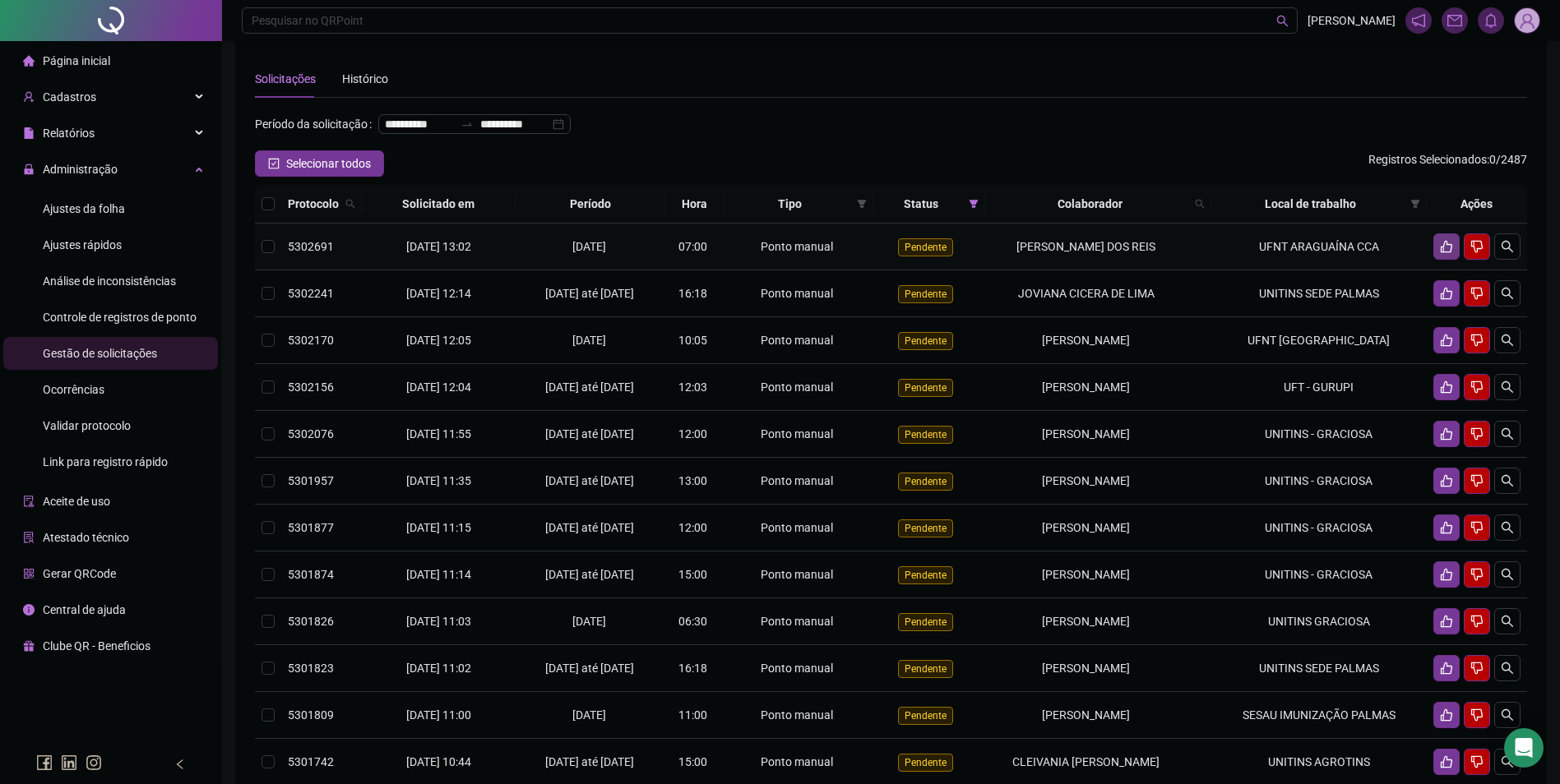
click at [1447, 253] on icon "like" at bounding box center [1446, 246] width 13 height 13
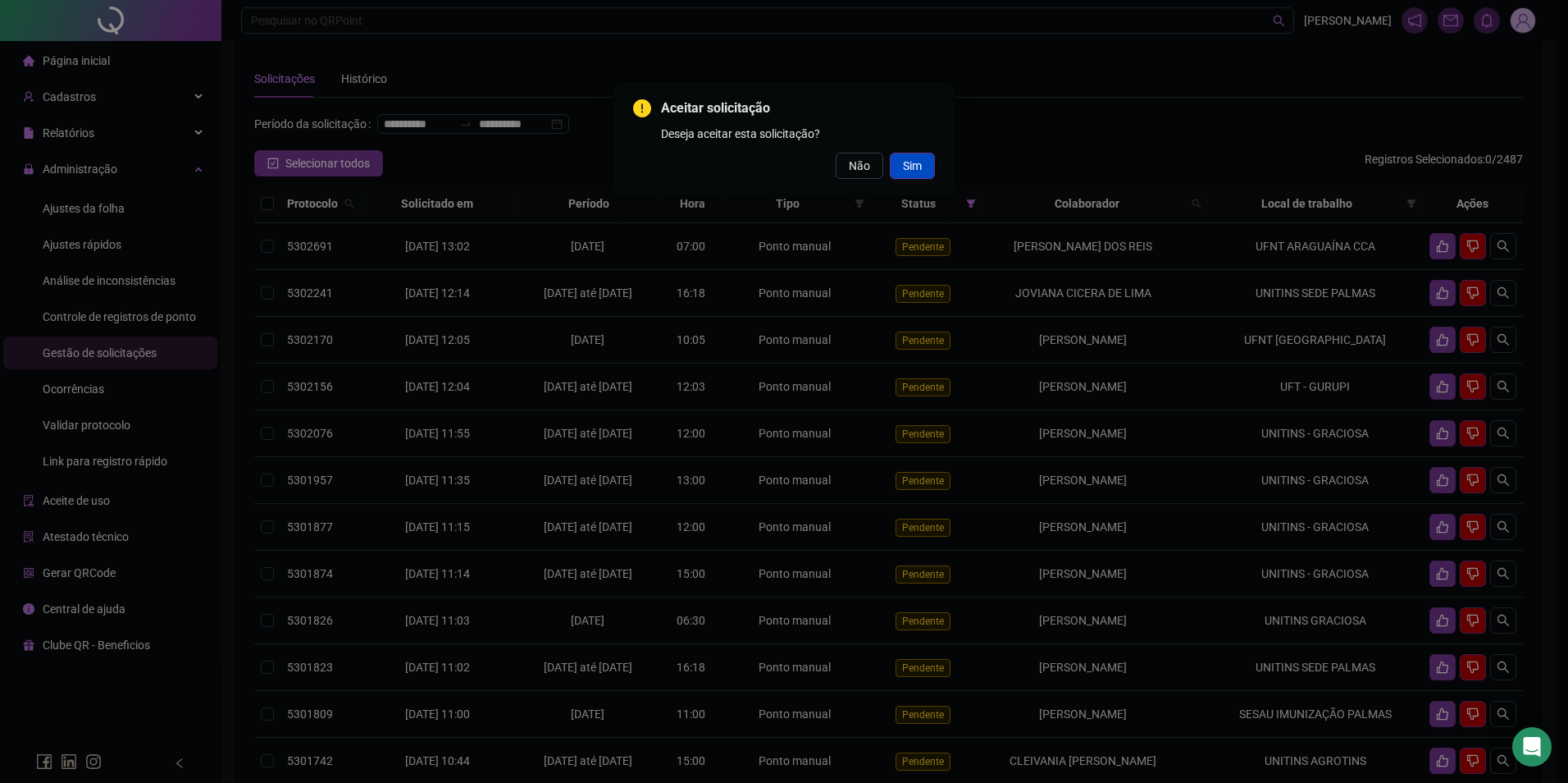
click at [930, 170] on button "Sim" at bounding box center [912, 166] width 45 height 26
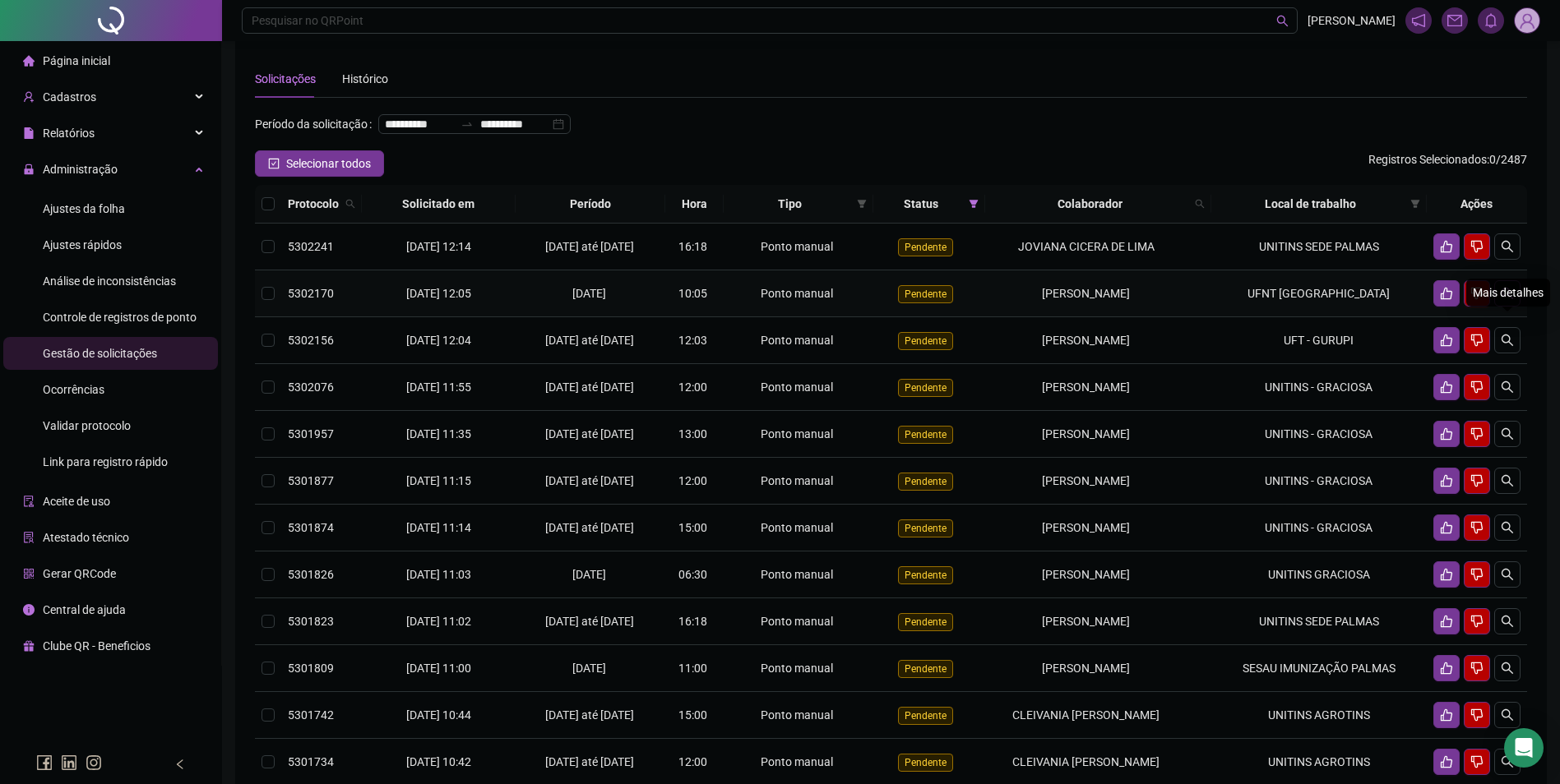
click at [1509, 300] on icon "search" at bounding box center [1506, 293] width 13 height 13
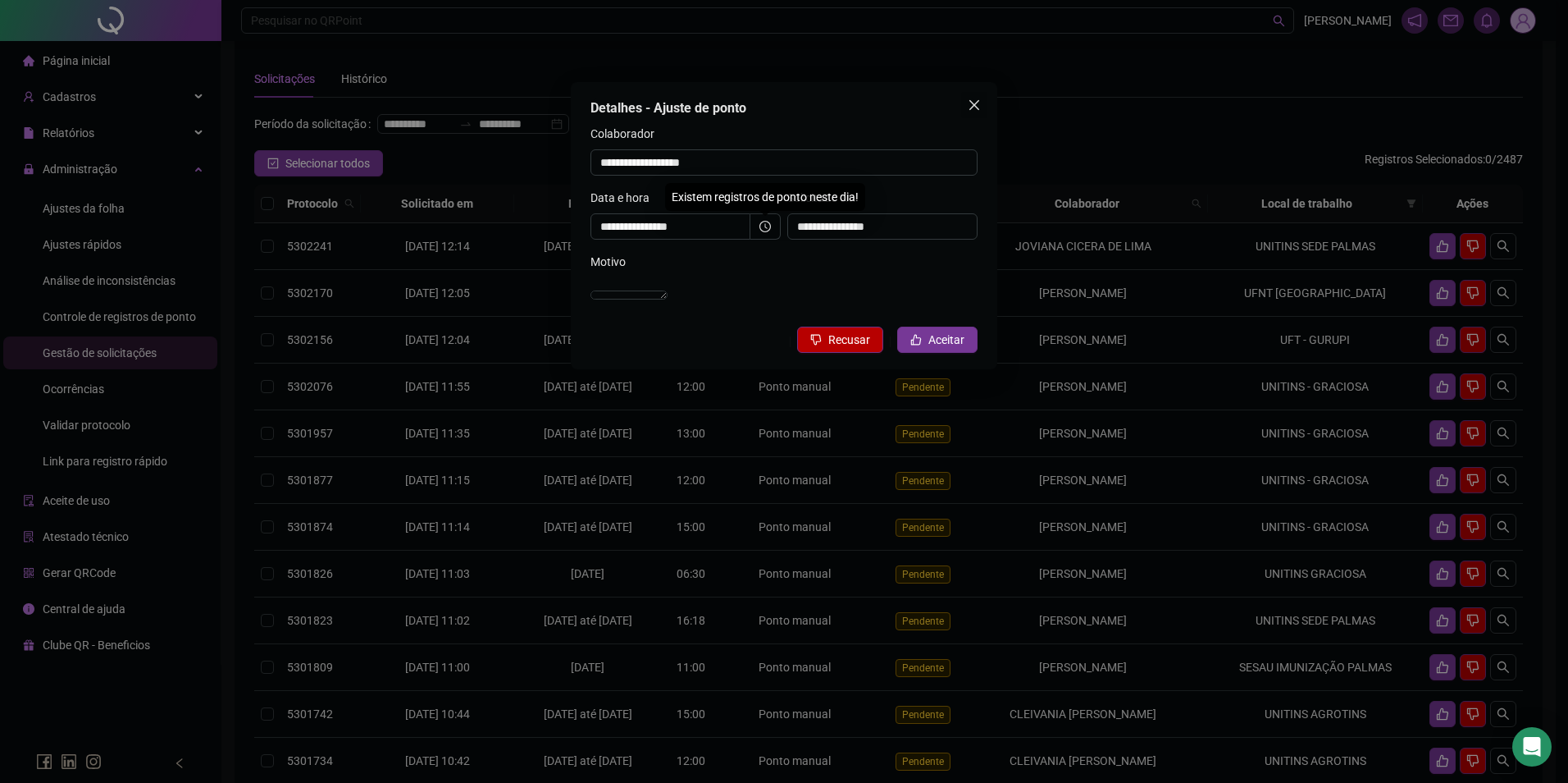
click at [969, 111] on button "Close" at bounding box center [974, 104] width 26 height 26
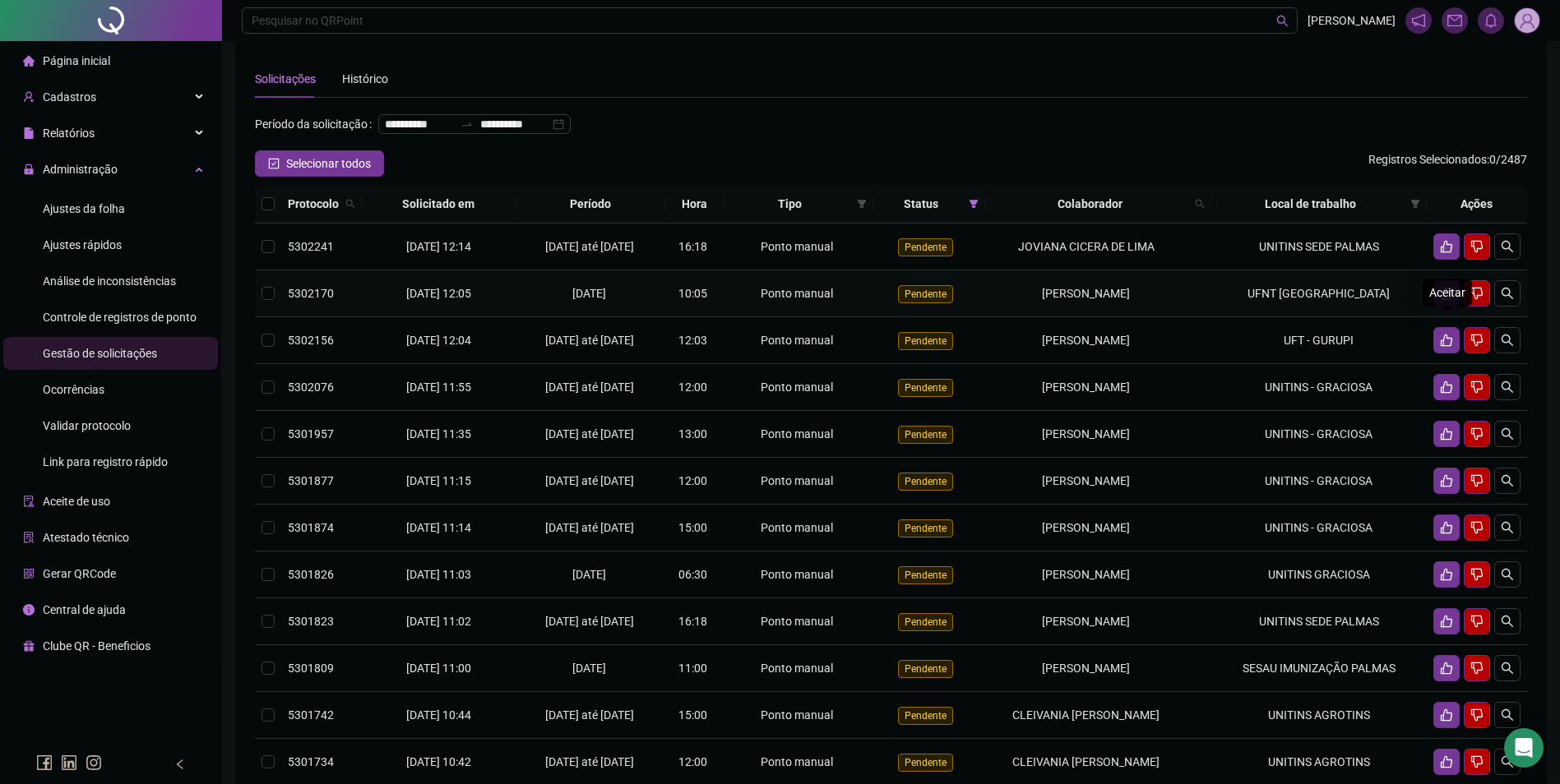
click at [1452, 300] on icon "like" at bounding box center [1446, 293] width 13 height 13
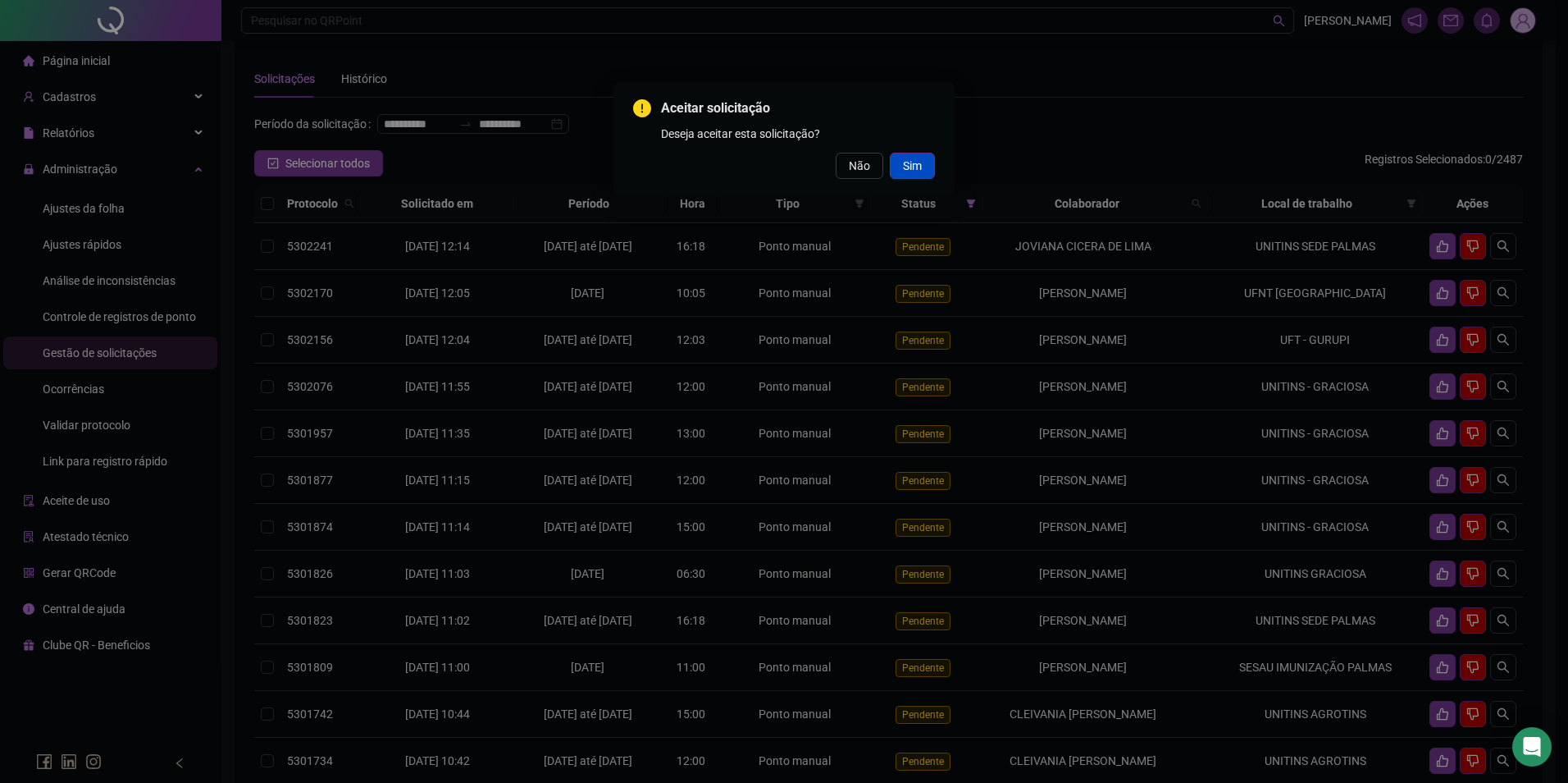
click at [916, 162] on span "Sim" at bounding box center [912, 166] width 19 height 19
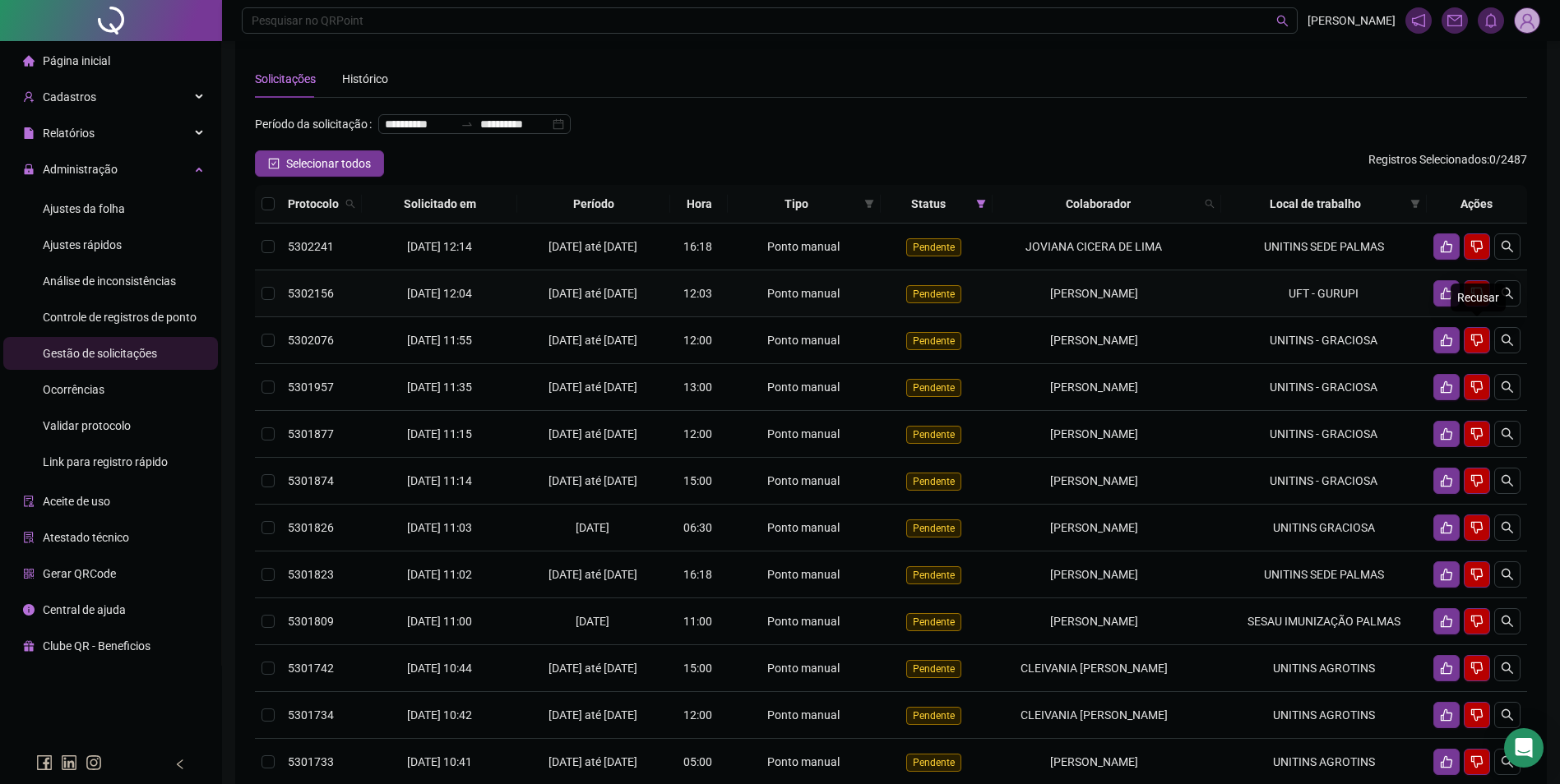
click at [1467, 307] on button "button" at bounding box center [1476, 293] width 26 height 26
click at [1444, 300] on icon "like" at bounding box center [1447, 294] width 12 height 13
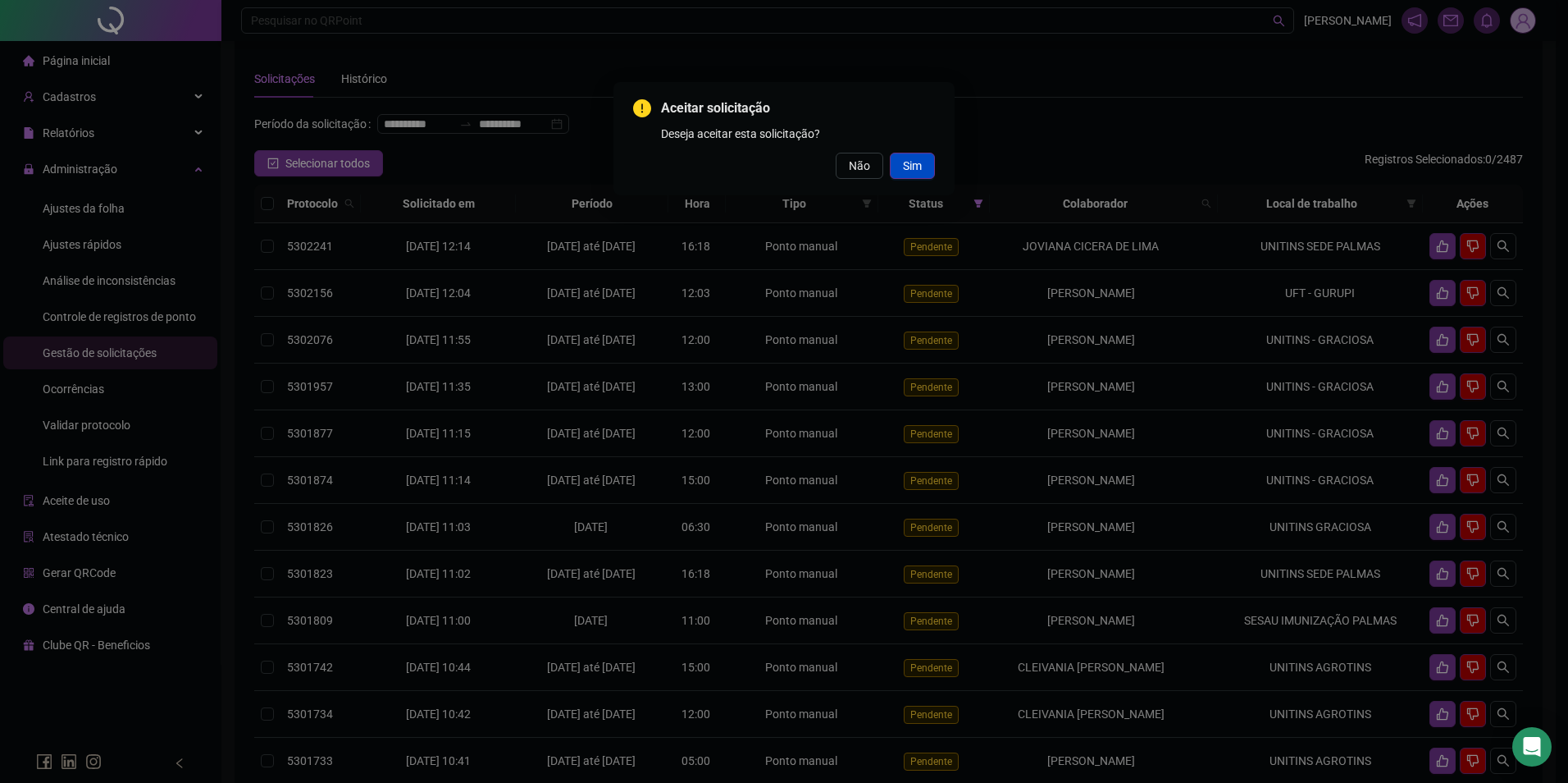
drag, startPoint x: 934, startPoint y: 177, endPoint x: 923, endPoint y: 162, distance: 18.6
click at [923, 162] on button "Sim" at bounding box center [912, 166] width 45 height 26
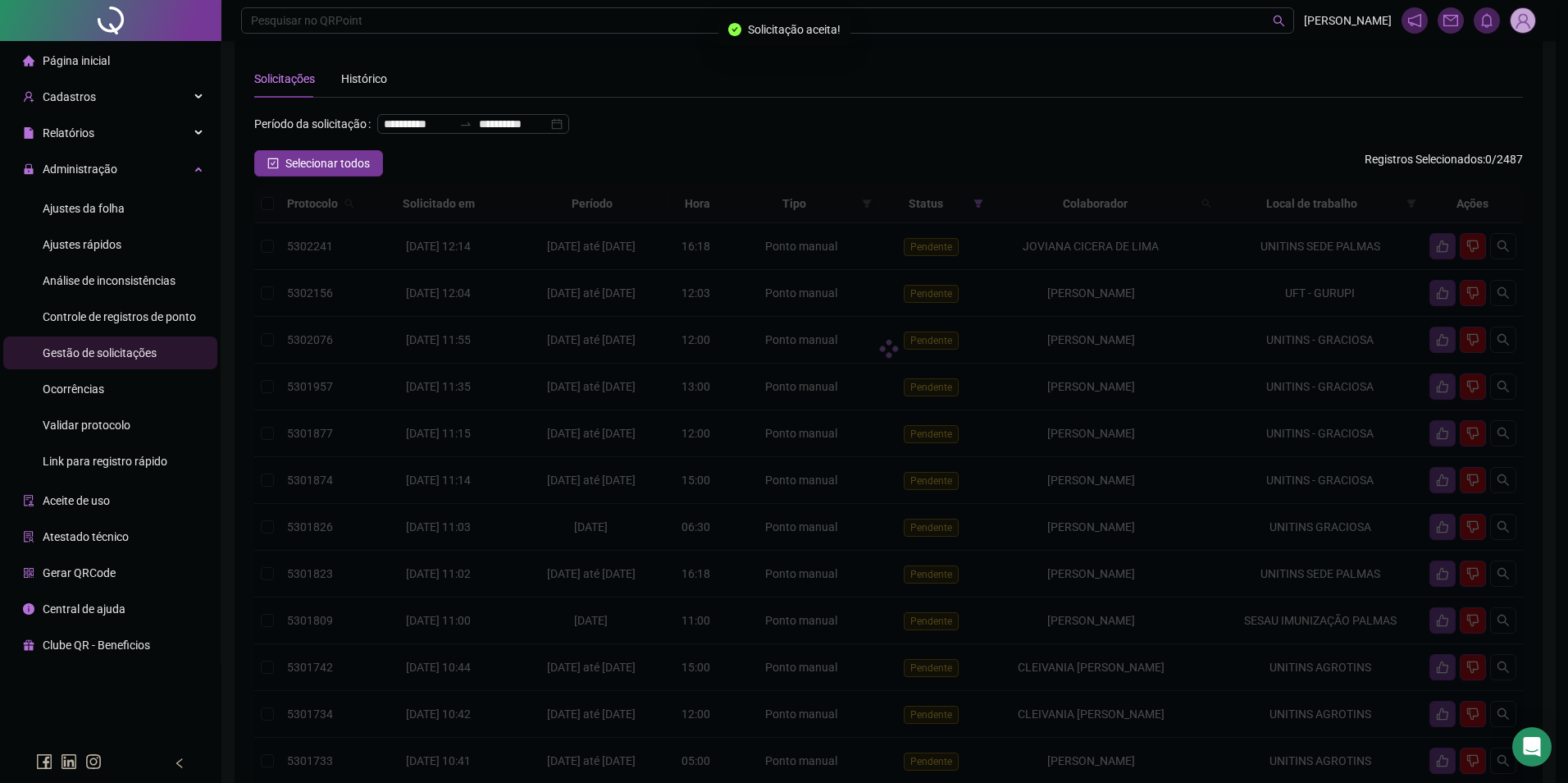
click at [923, 162] on div "Aceitar solicitação Deseja aceitar esta solicitação? Não Sim" at bounding box center [784, 391] width 1568 height 783
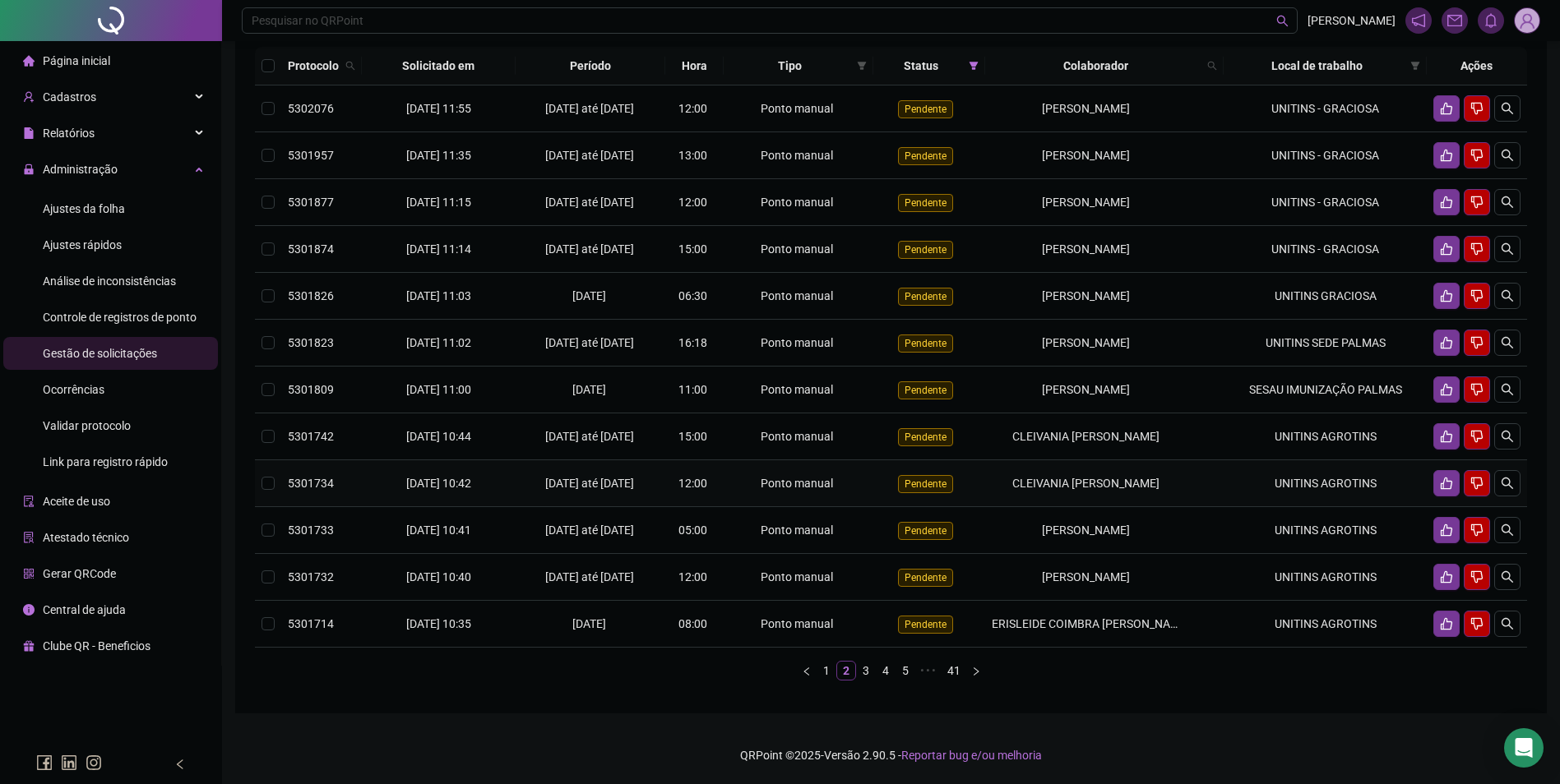
scroll to position [268, 0]
click at [826, 673] on link "1" at bounding box center [826, 671] width 19 height 19
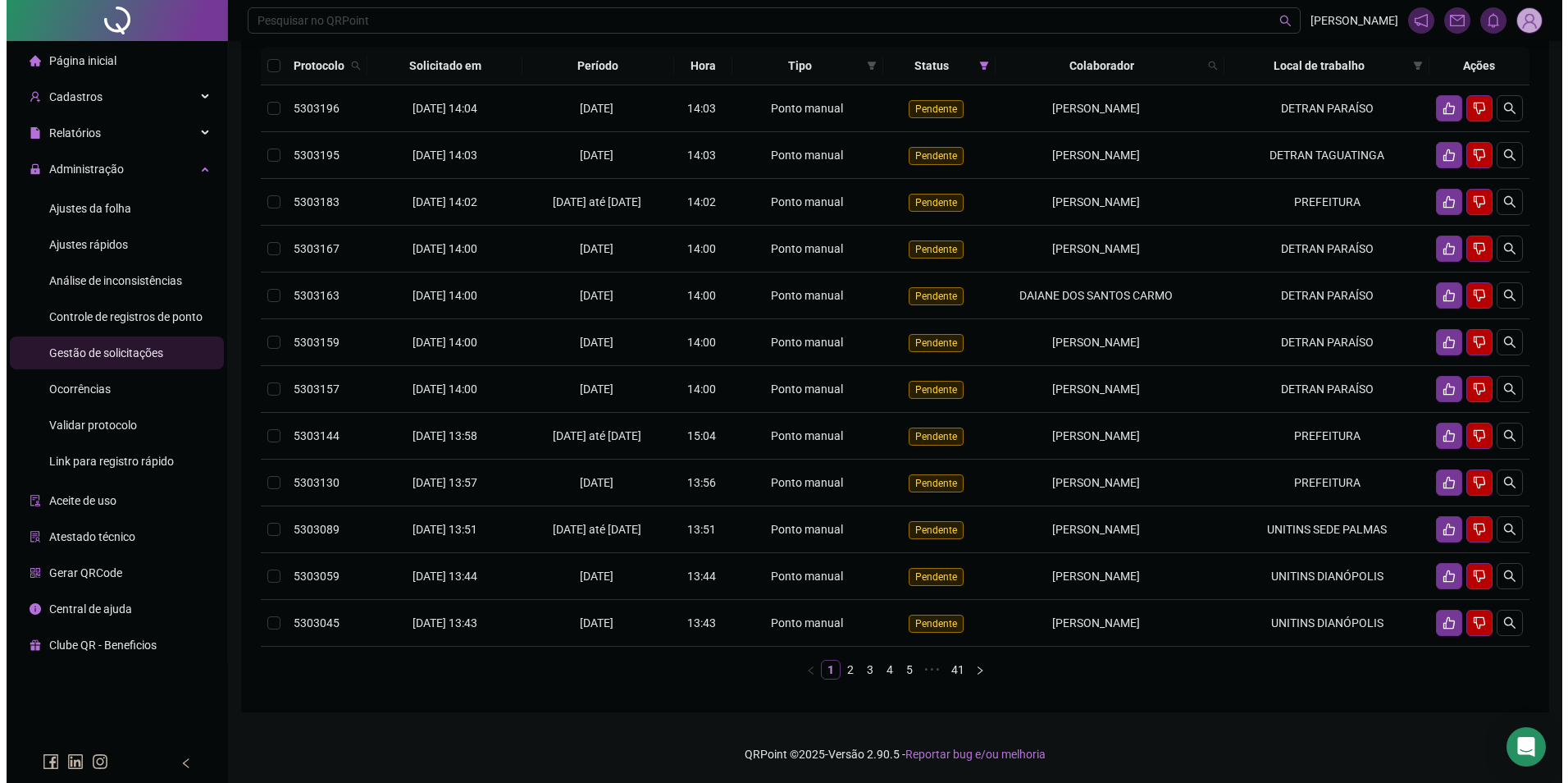
scroll to position [208, 0]
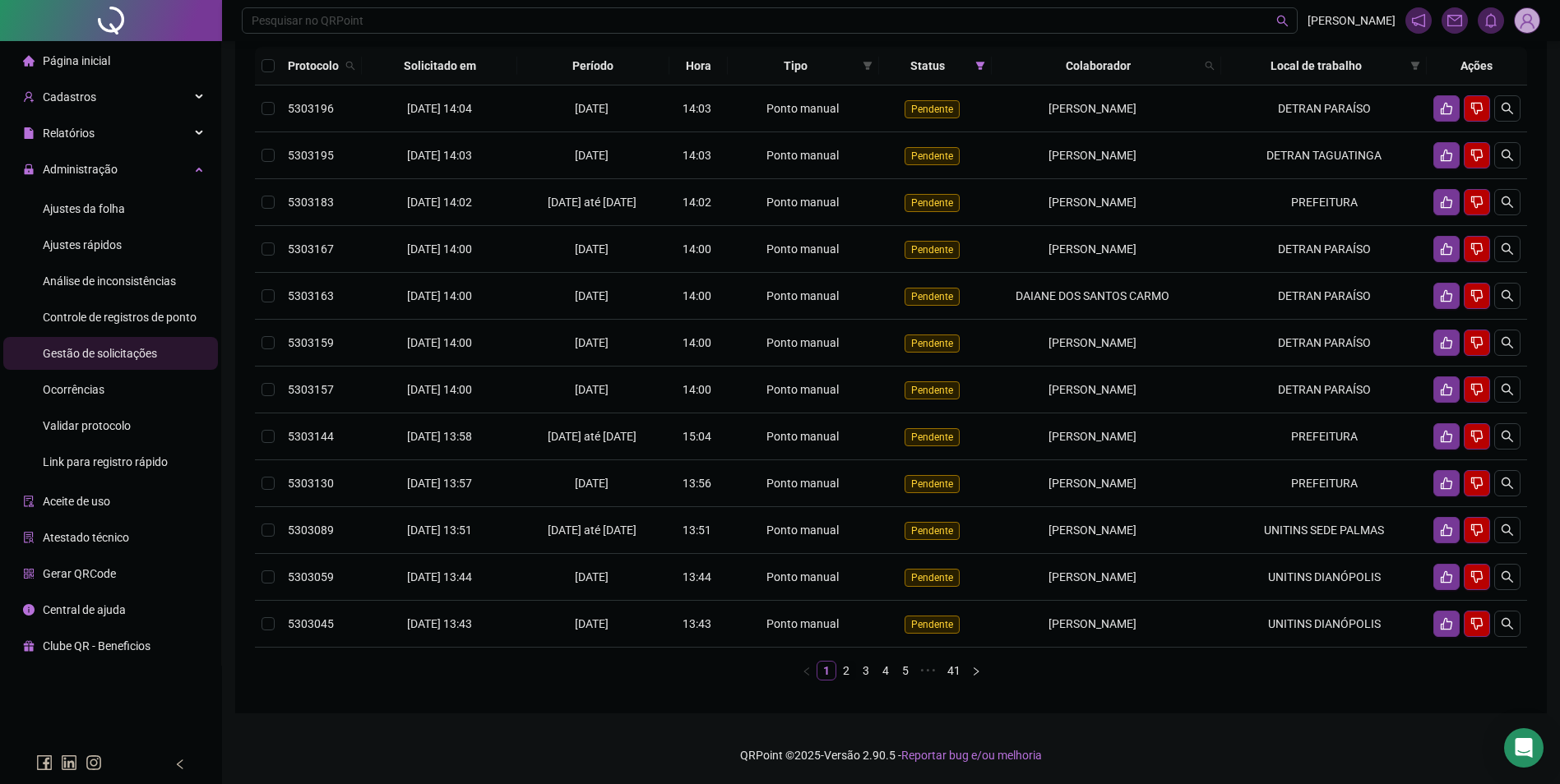
click at [849, 672] on link "2" at bounding box center [846, 671] width 19 height 19
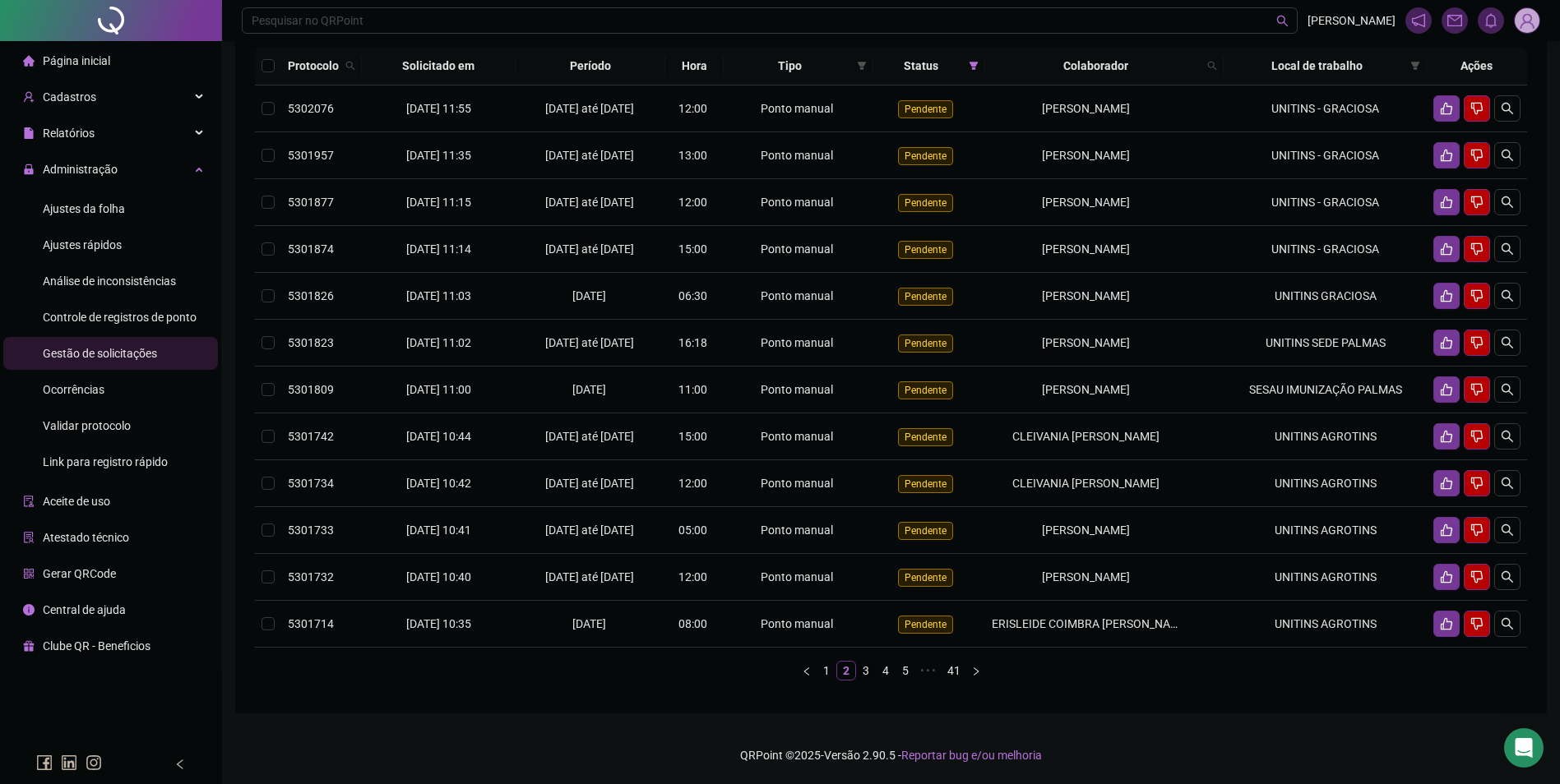
click at [864, 680] on link "3" at bounding box center [865, 671] width 19 height 19
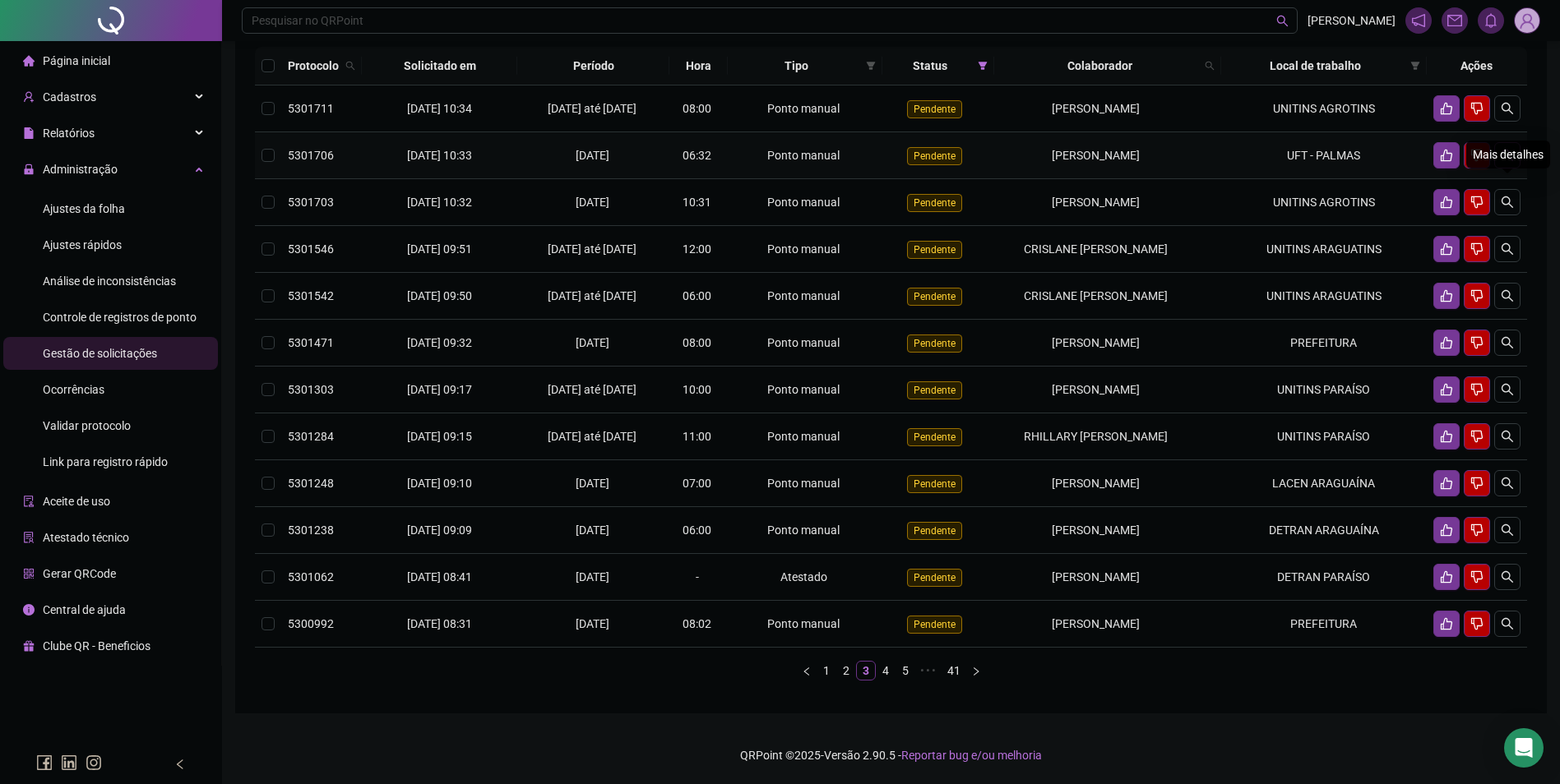
click at [1508, 149] on icon "search" at bounding box center [1507, 155] width 12 height 12
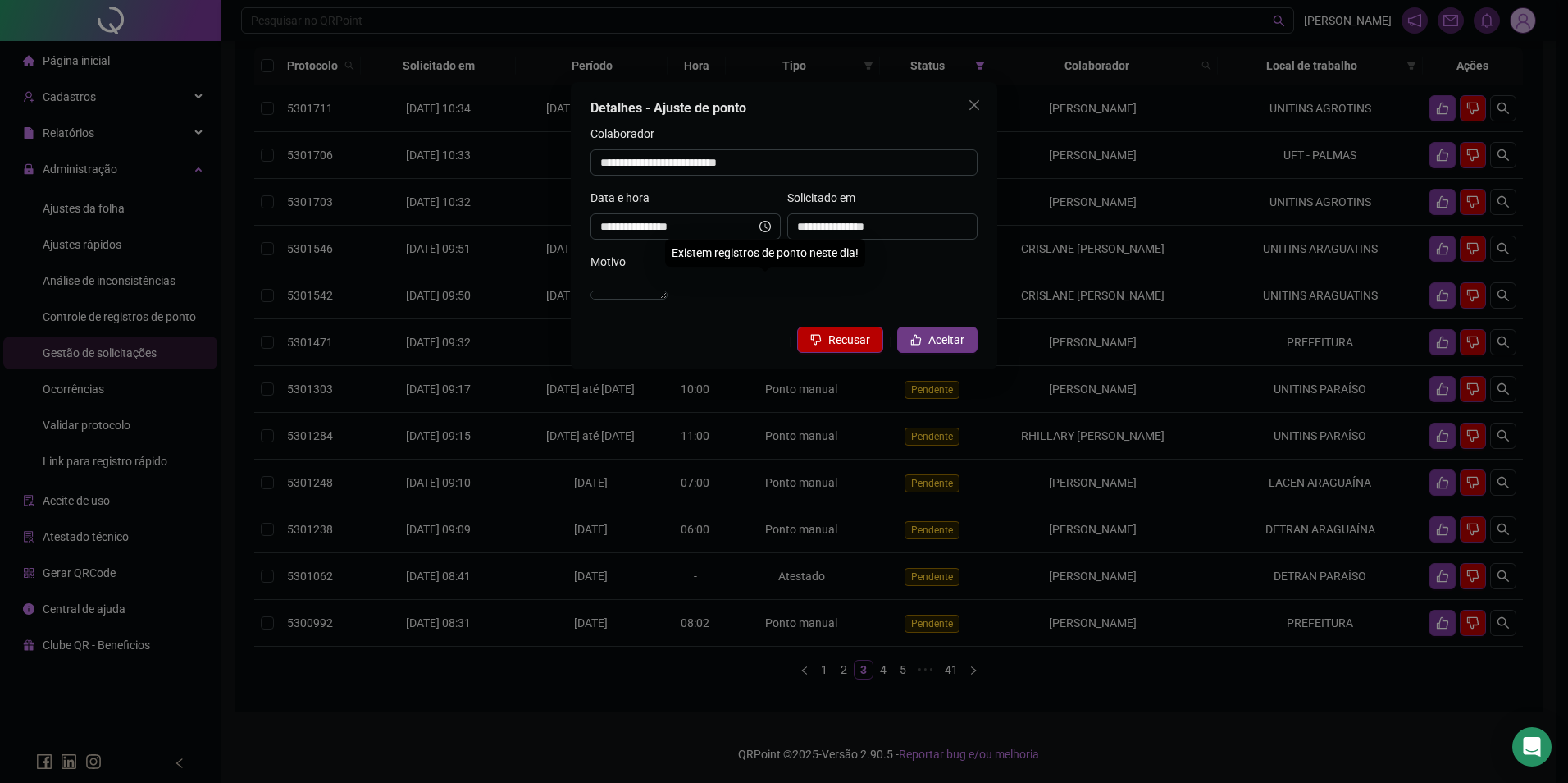
click at [945, 349] on span "Aceitar" at bounding box center [946, 339] width 36 height 19
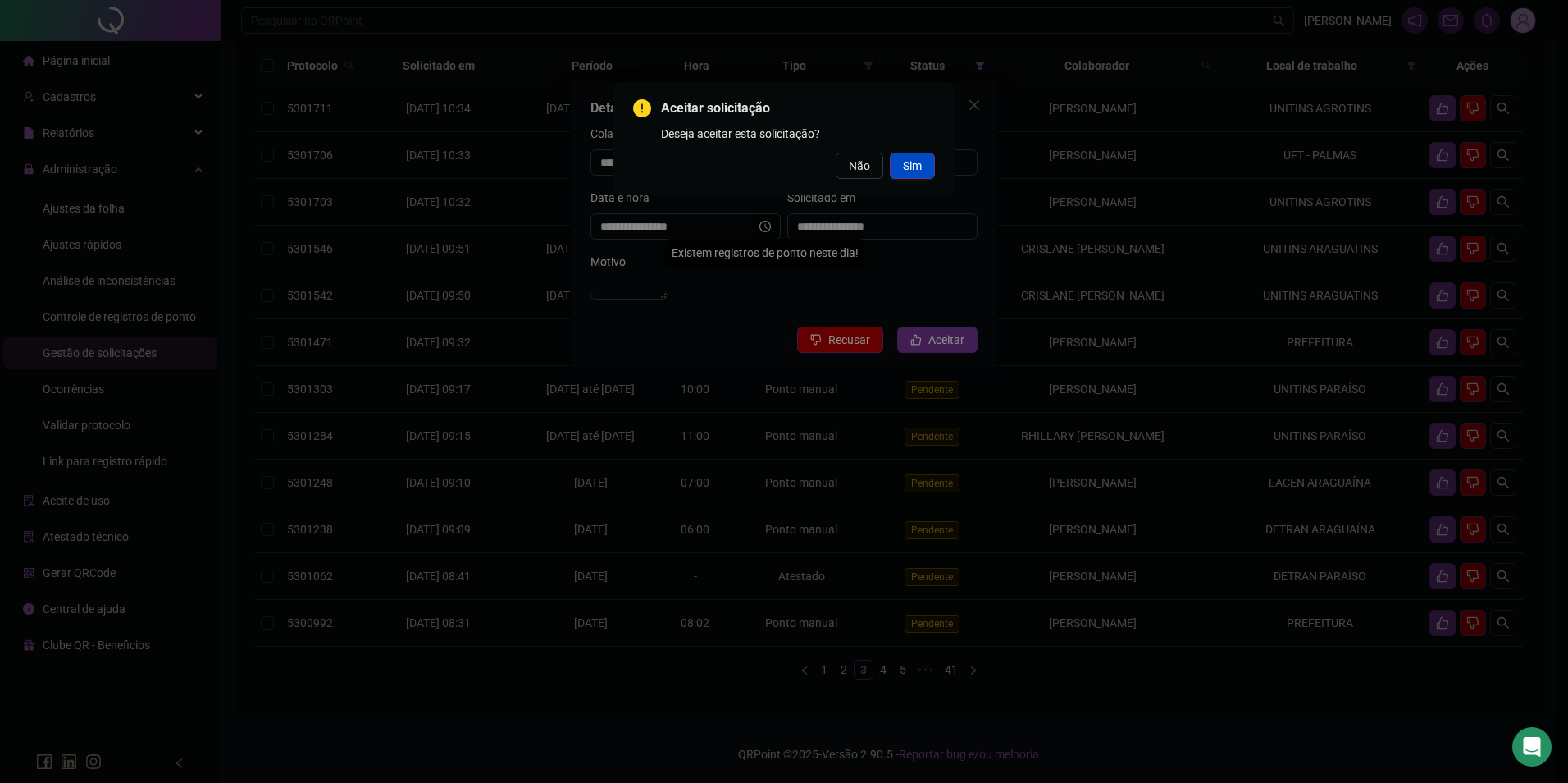
click at [898, 166] on button "Sim" at bounding box center [912, 166] width 45 height 26
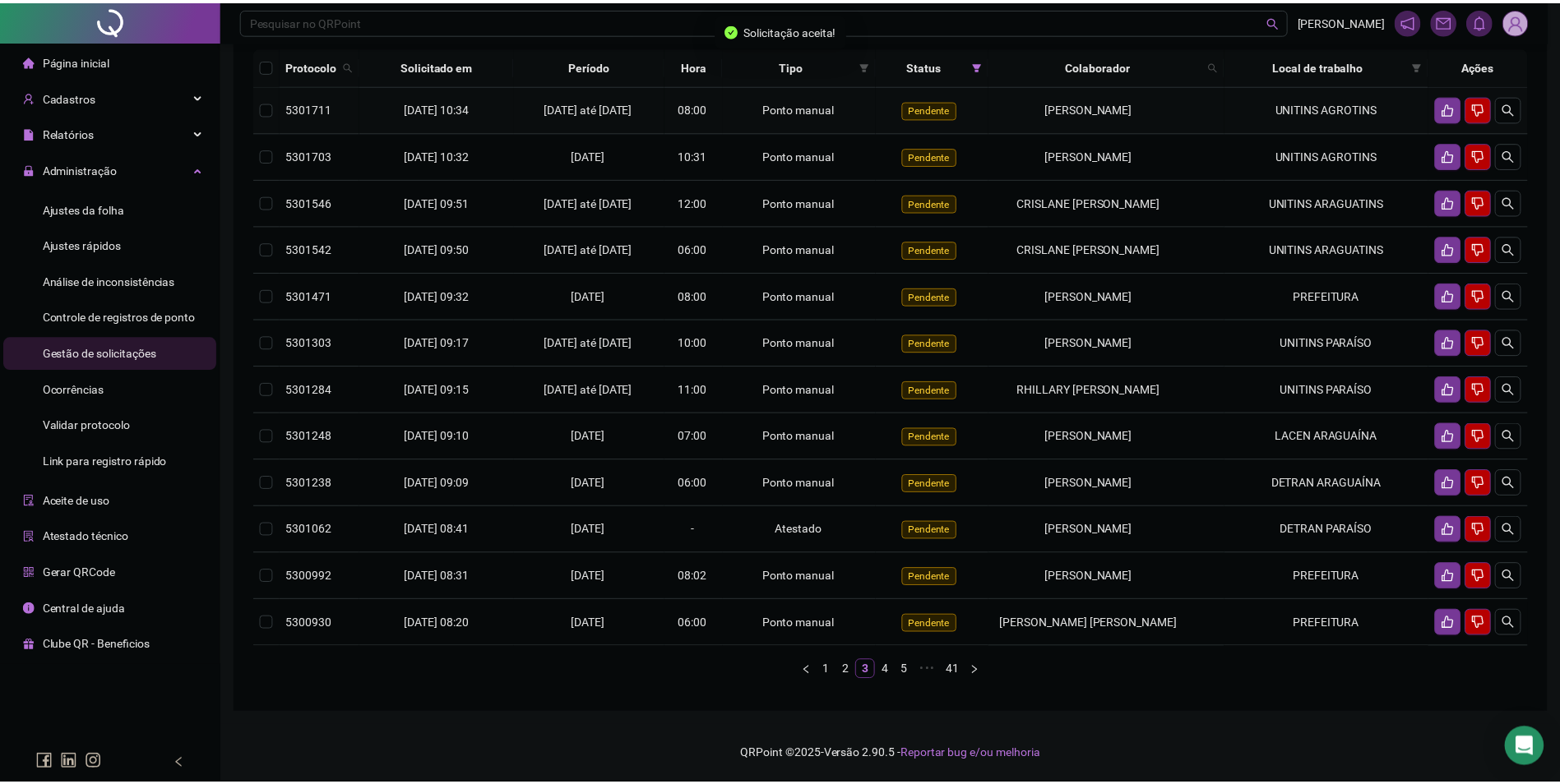
scroll to position [179, 0]
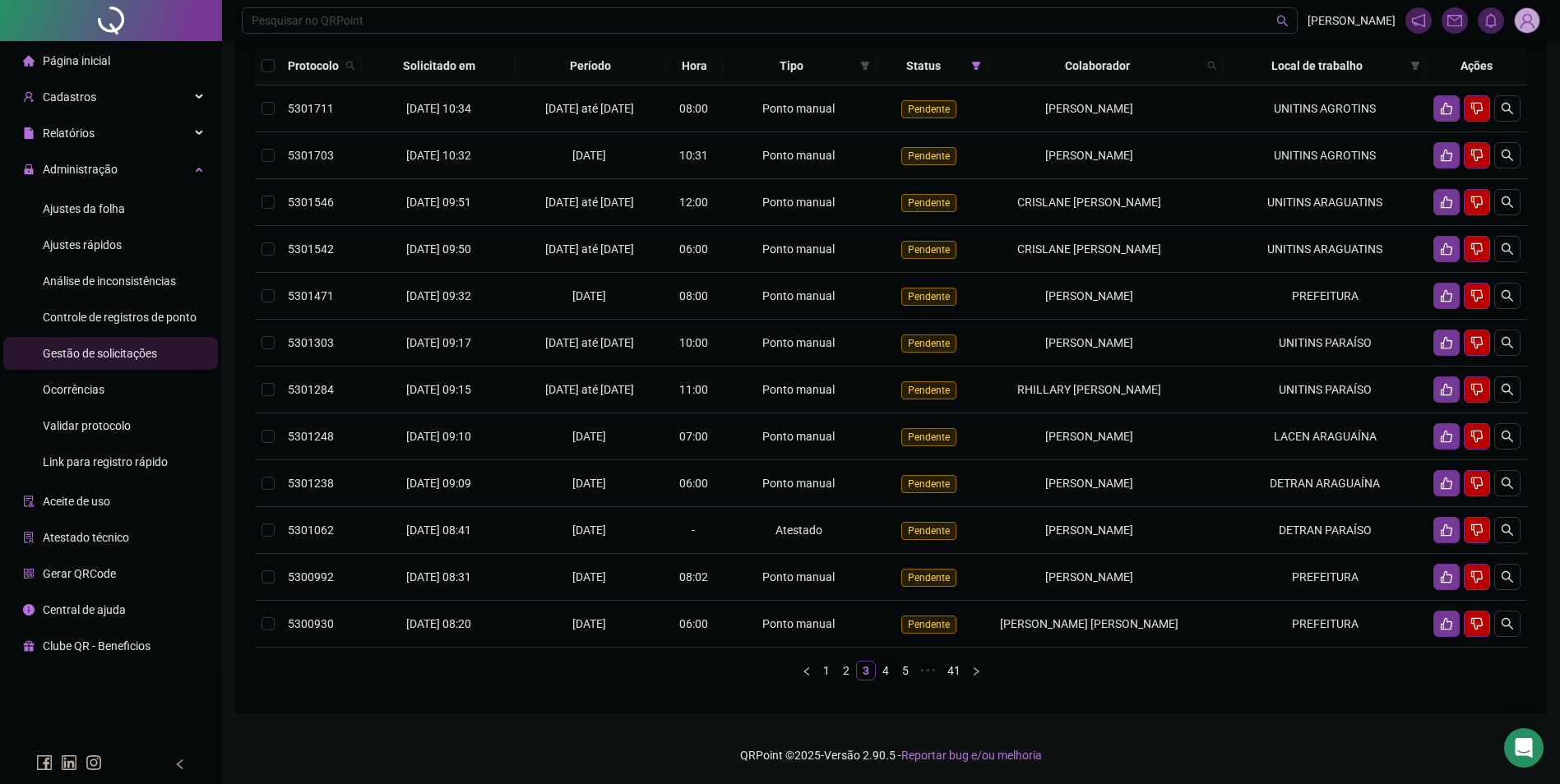
click at [884, 680] on link "4" at bounding box center [885, 671] width 19 height 19
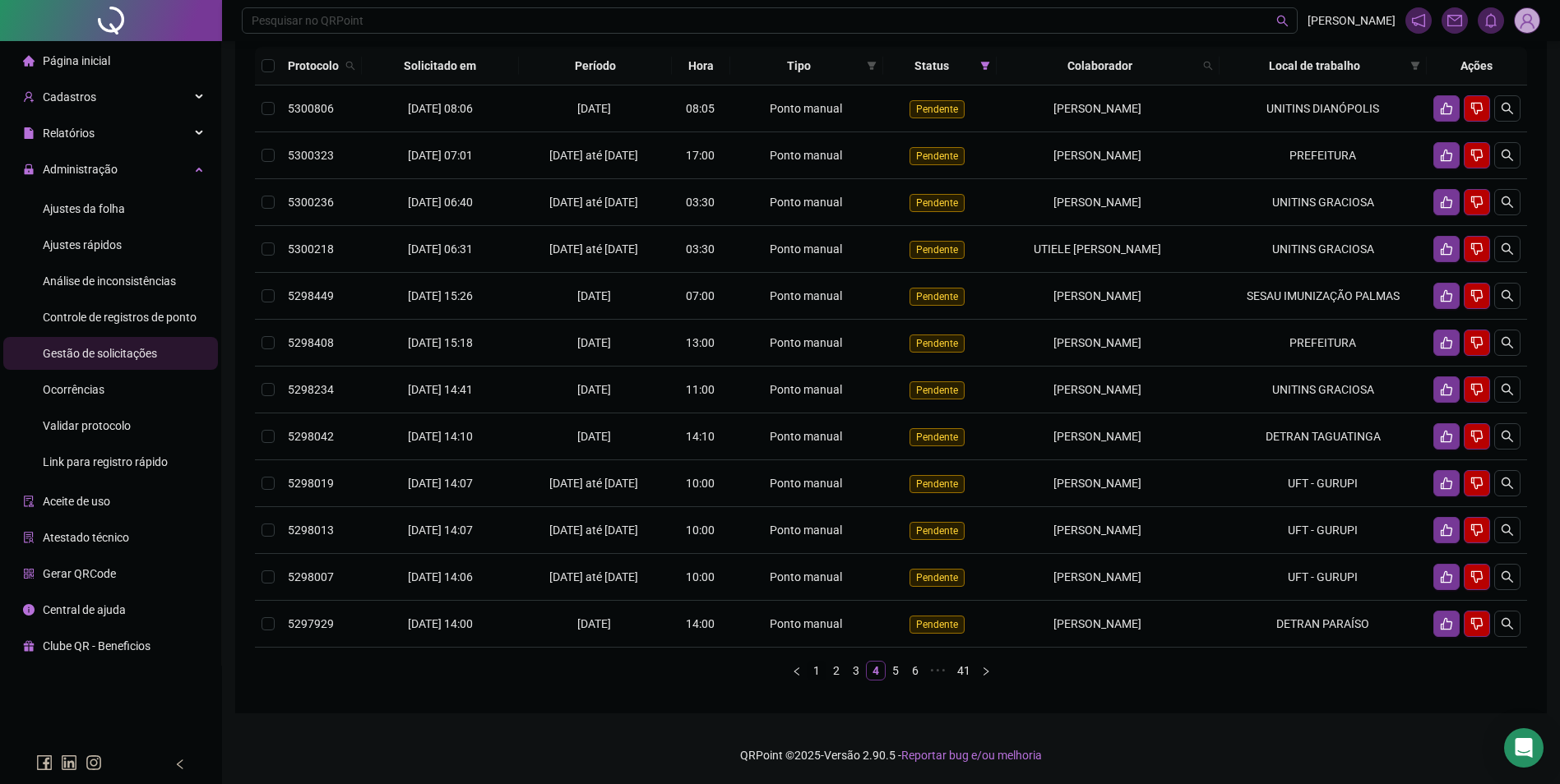
click at [819, 680] on link "1" at bounding box center [817, 671] width 19 height 19
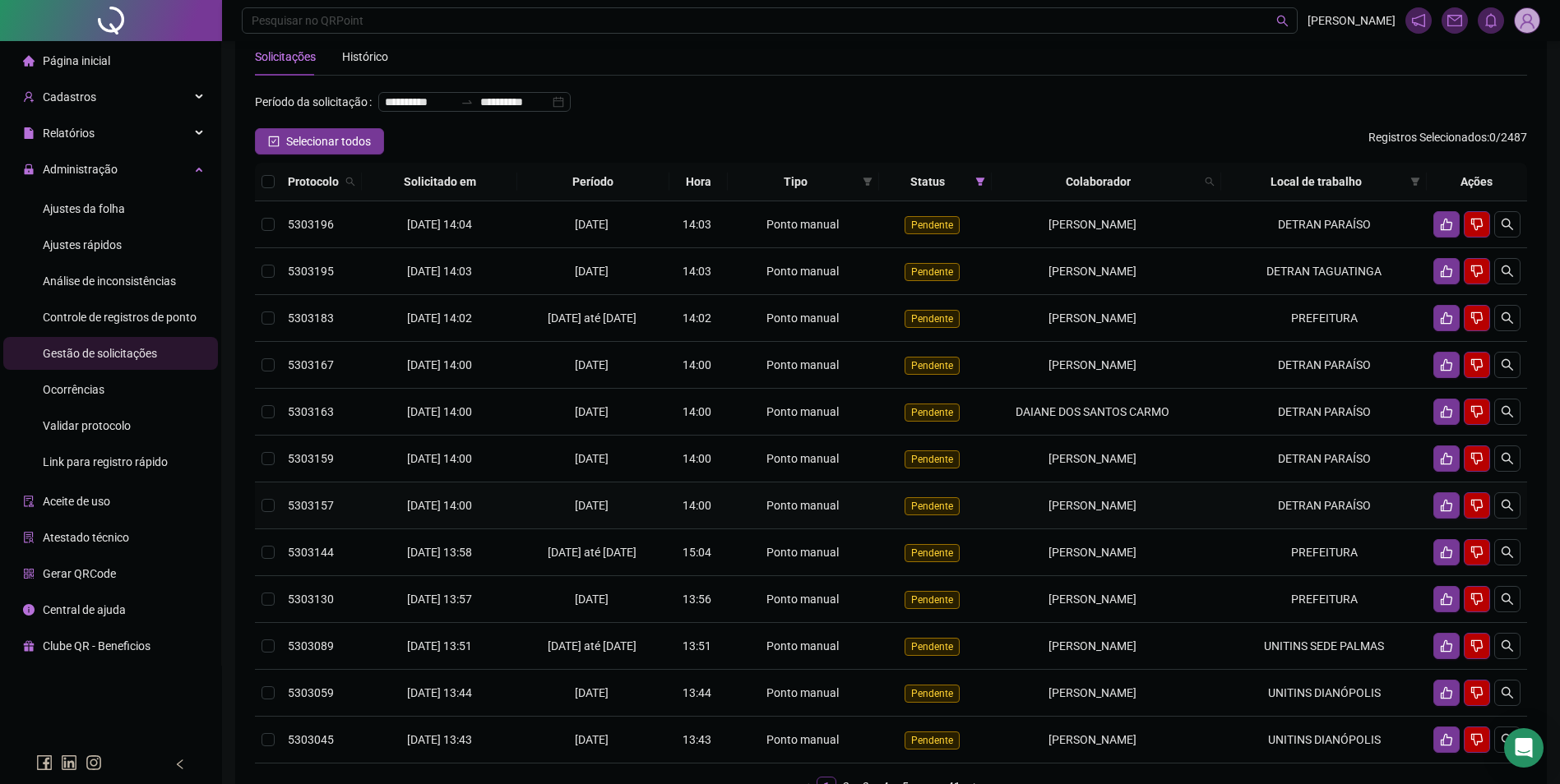
scroll to position [14, 0]
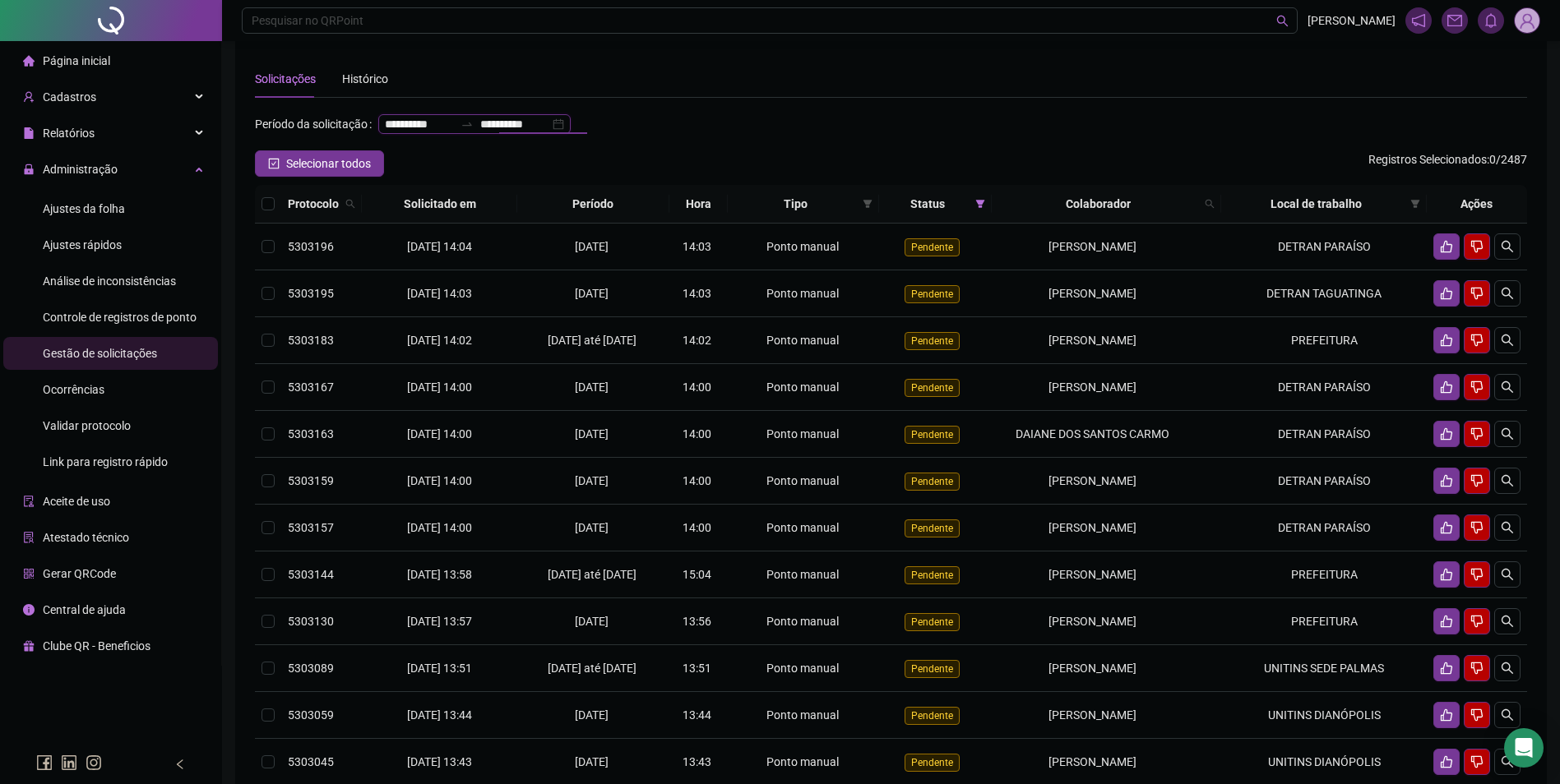
click at [481, 133] on input "**********" at bounding box center [515, 124] width 69 height 19
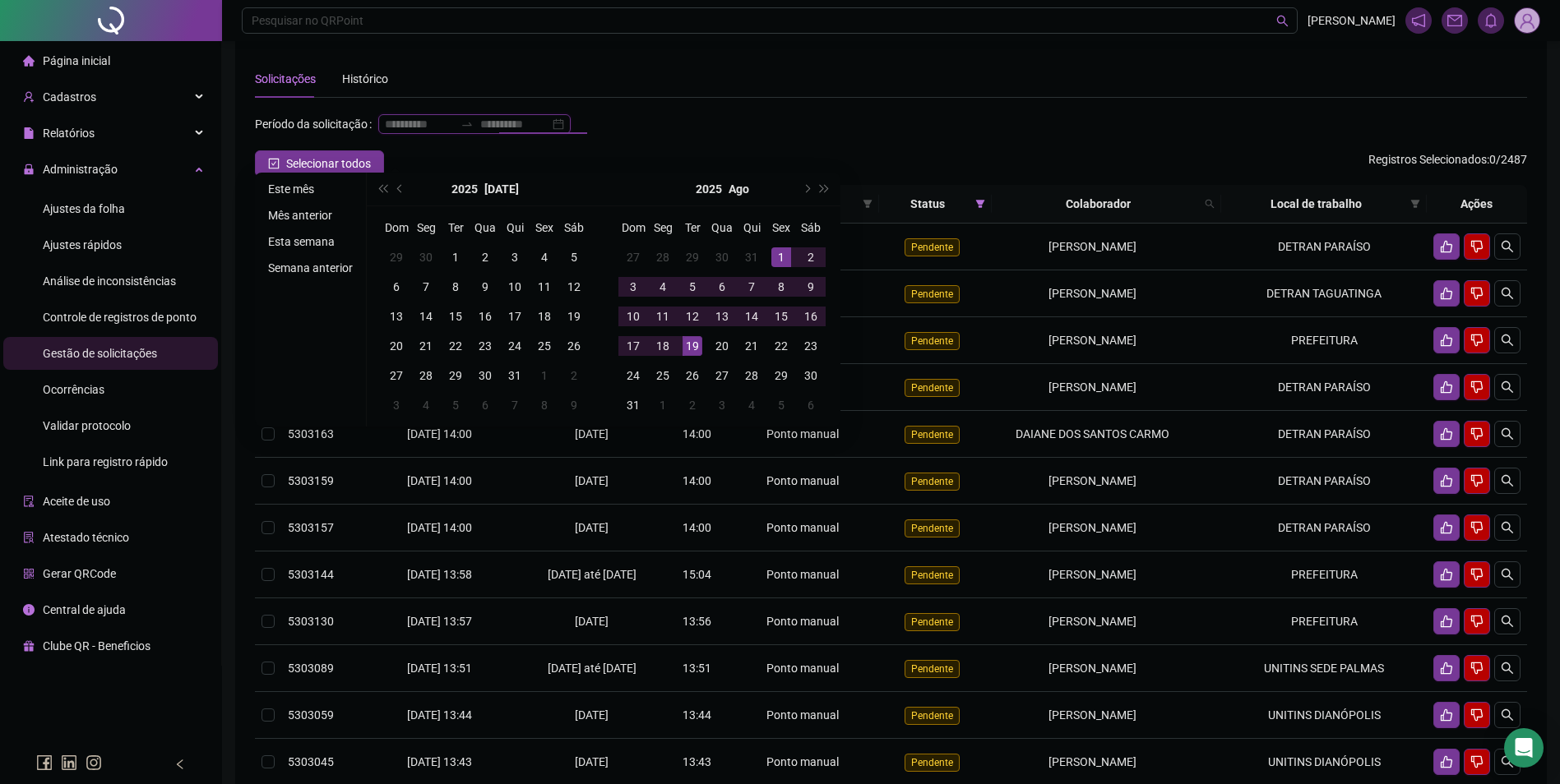
type input "**********"
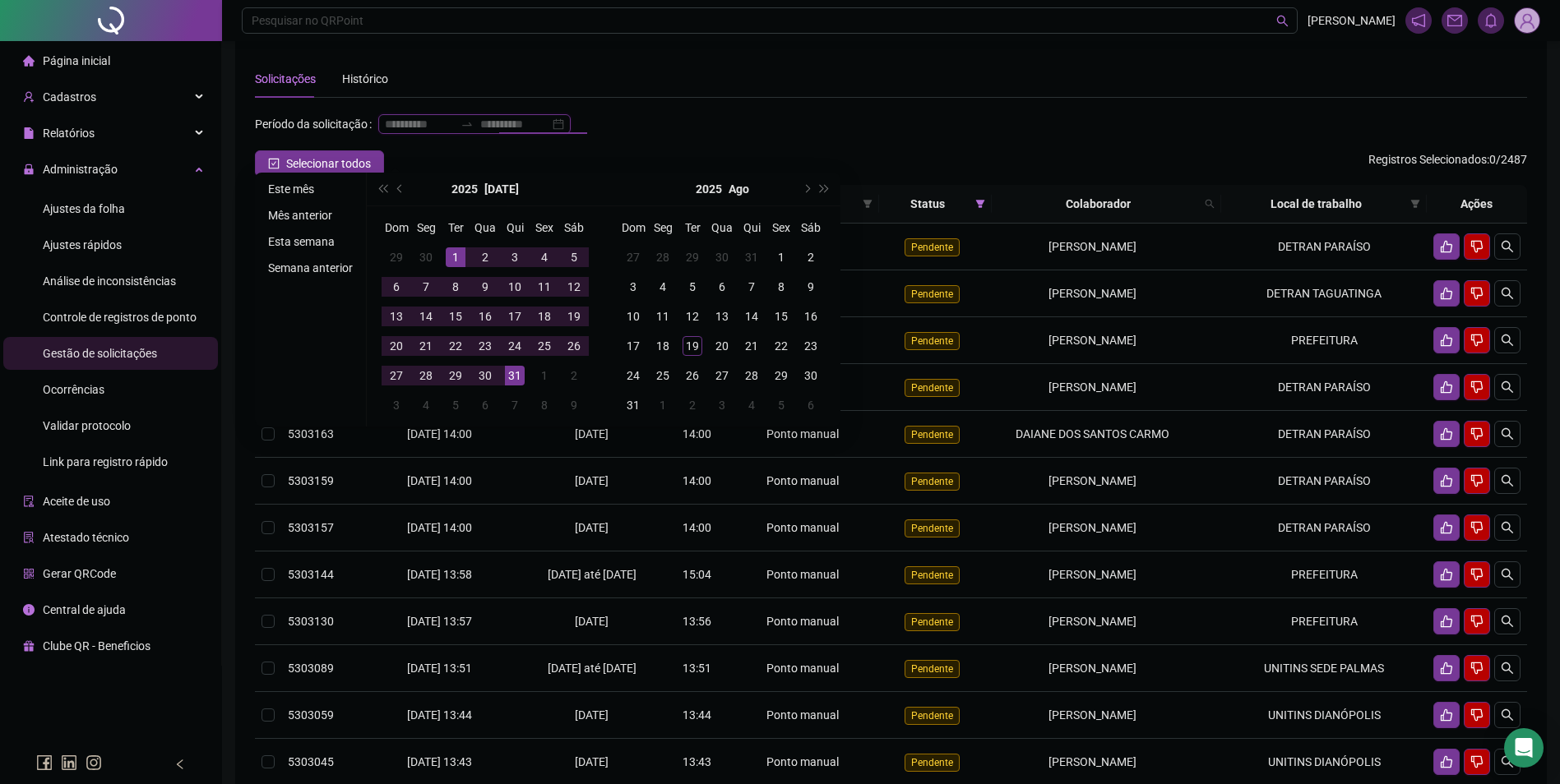
type input "**********"
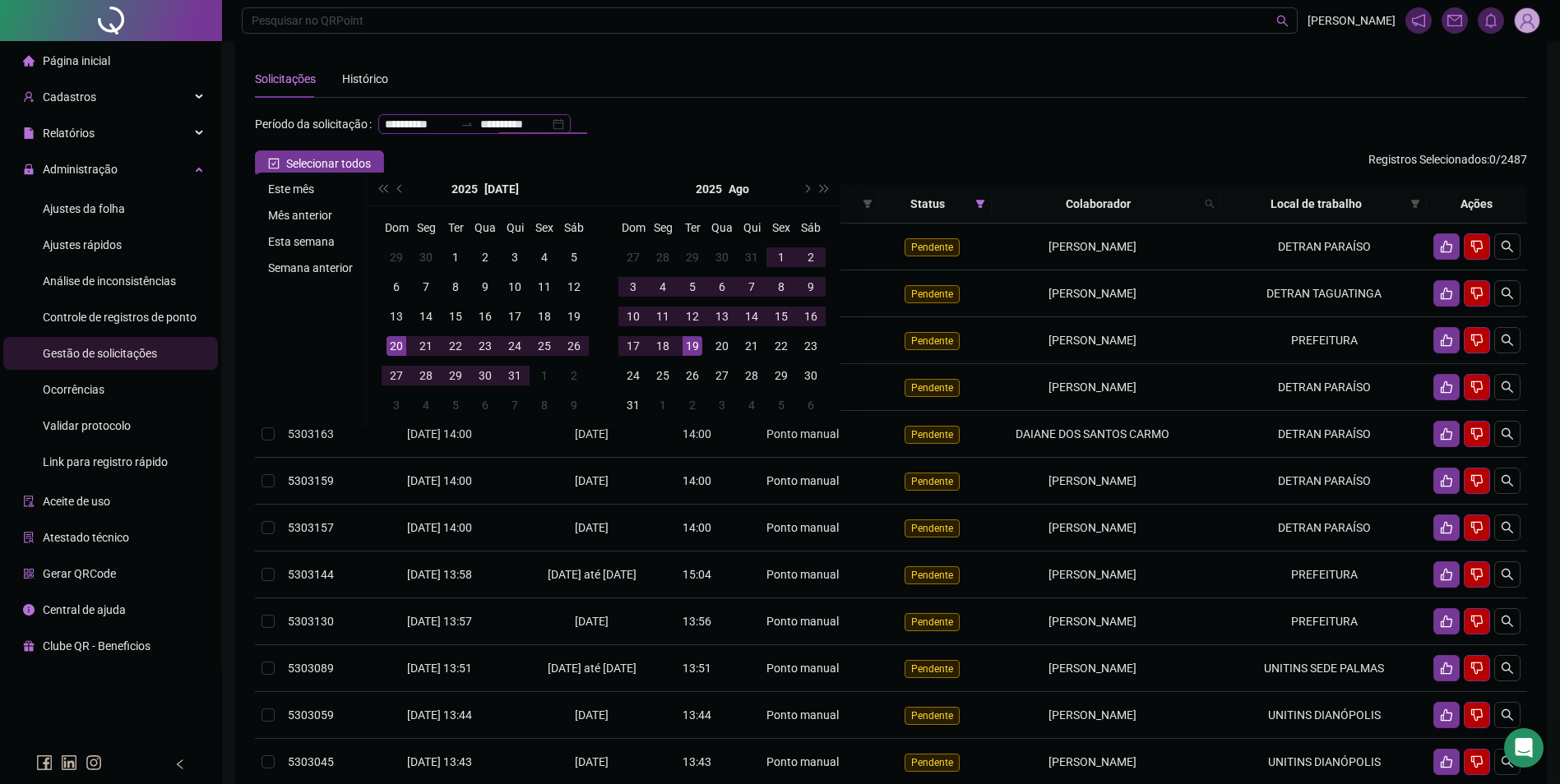
type input "**********"
click at [297, 185] on li "Este mês" at bounding box center [311, 188] width 98 height 20
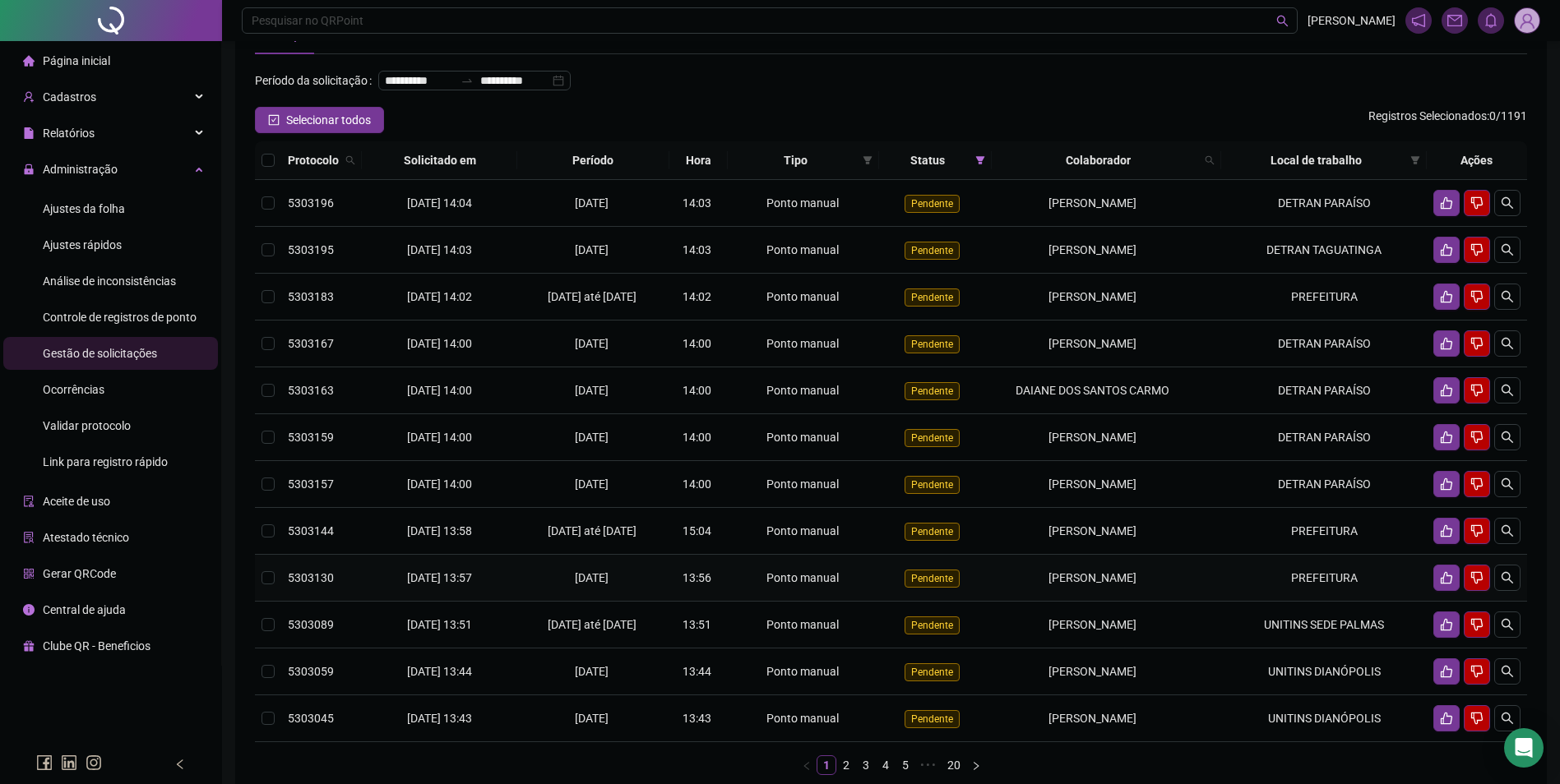
scroll to position [44, 0]
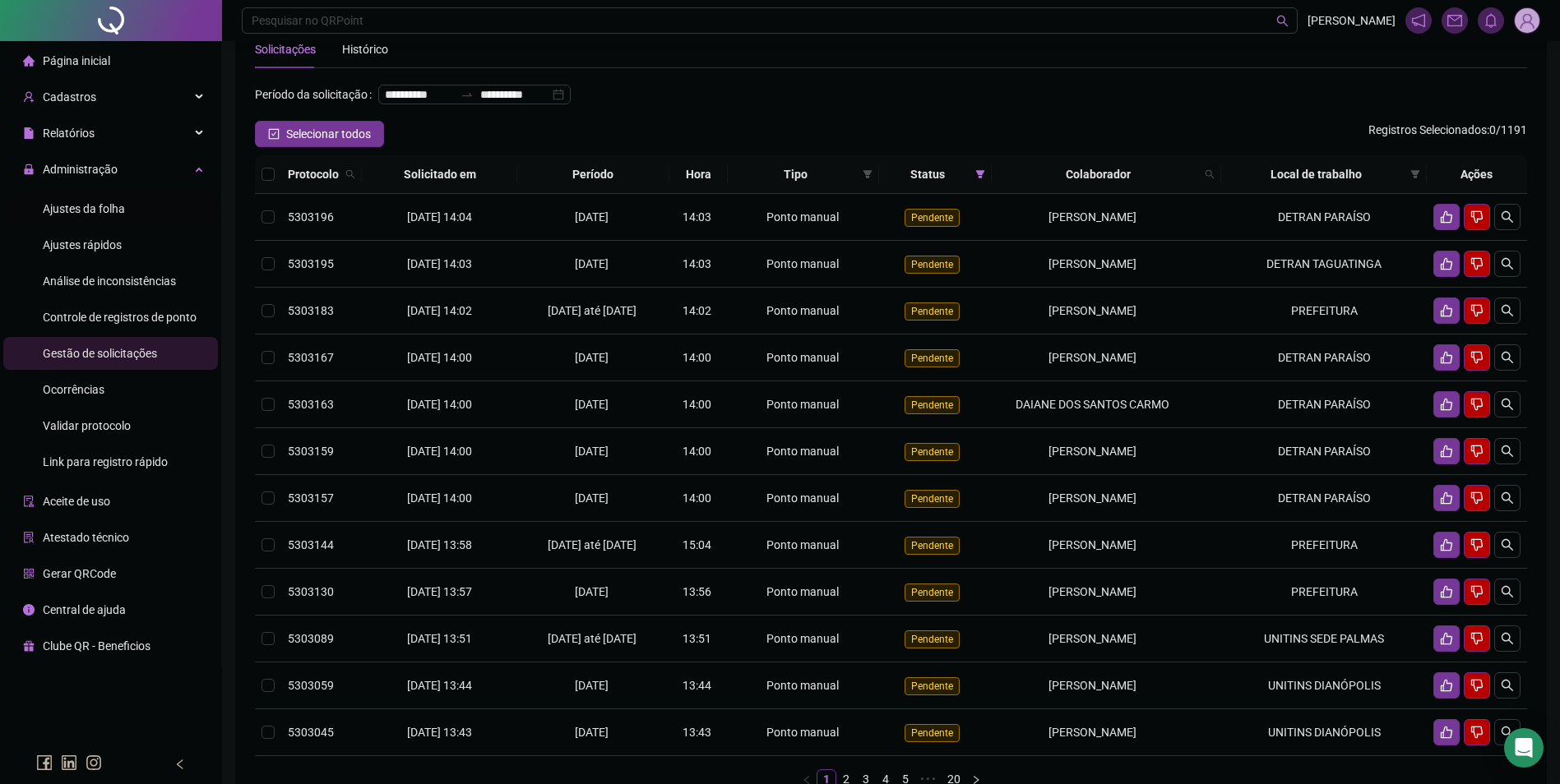
click at [108, 206] on span "Ajustes da folha" at bounding box center [84, 208] width 82 height 13
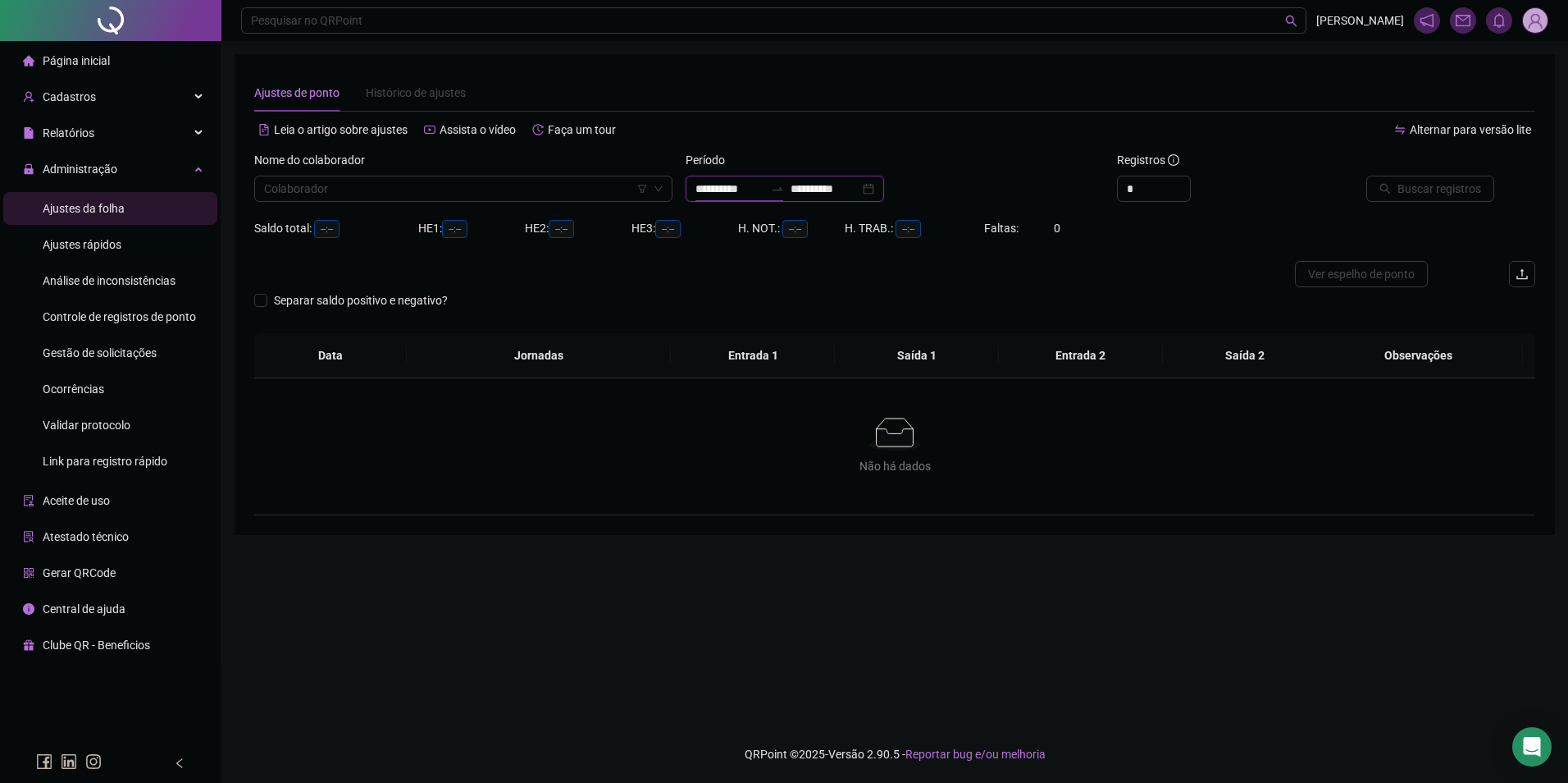
click at [762, 179] on input "**********" at bounding box center [730, 188] width 69 height 19
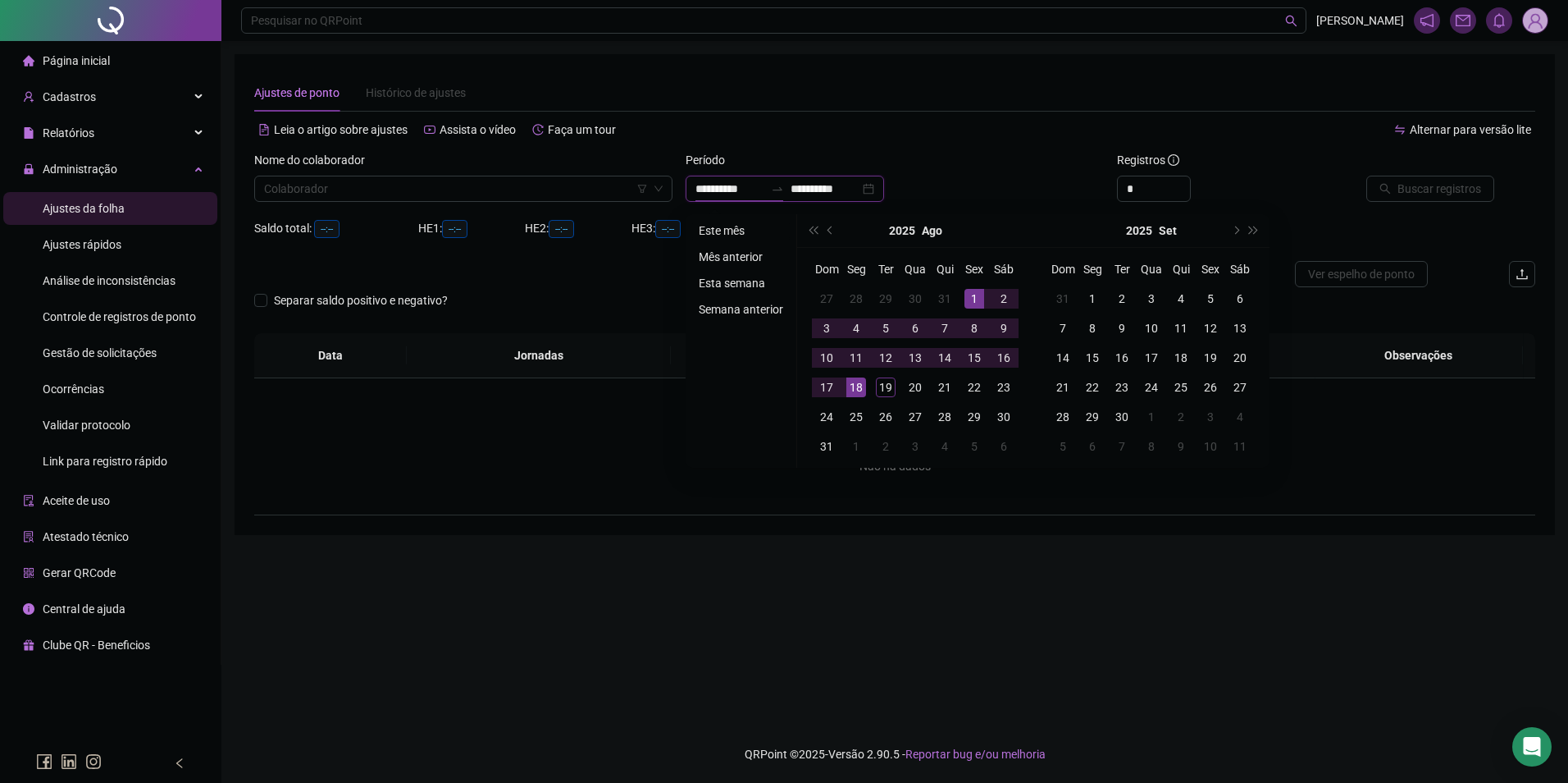
type input "**********"
click at [708, 228] on li "Este mês" at bounding box center [741, 230] width 97 height 20
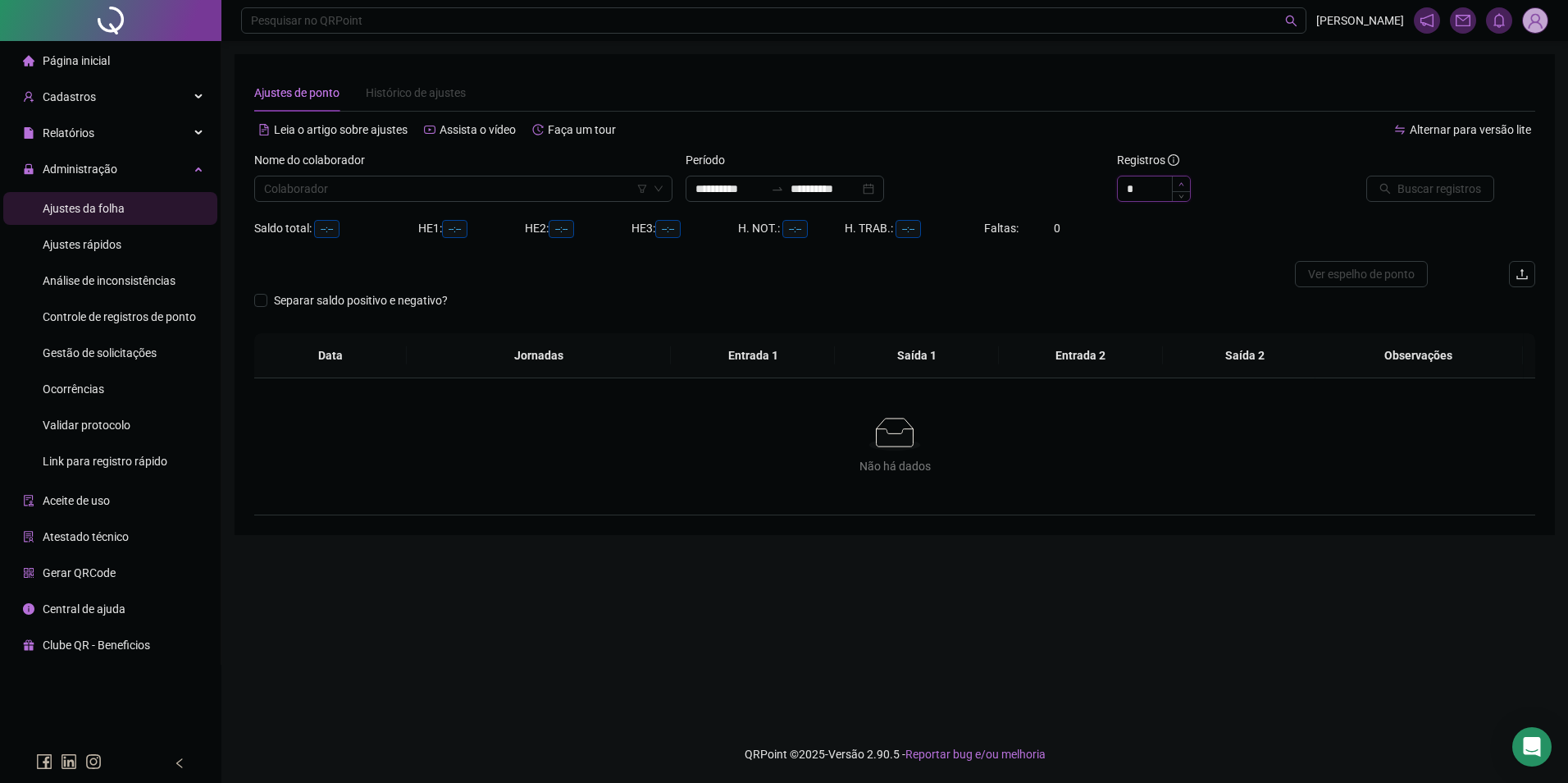
type input "*"
click at [1185, 181] on span "Increase Value" at bounding box center [1181, 183] width 19 height 15
click at [382, 187] on input "search" at bounding box center [456, 188] width 384 height 24
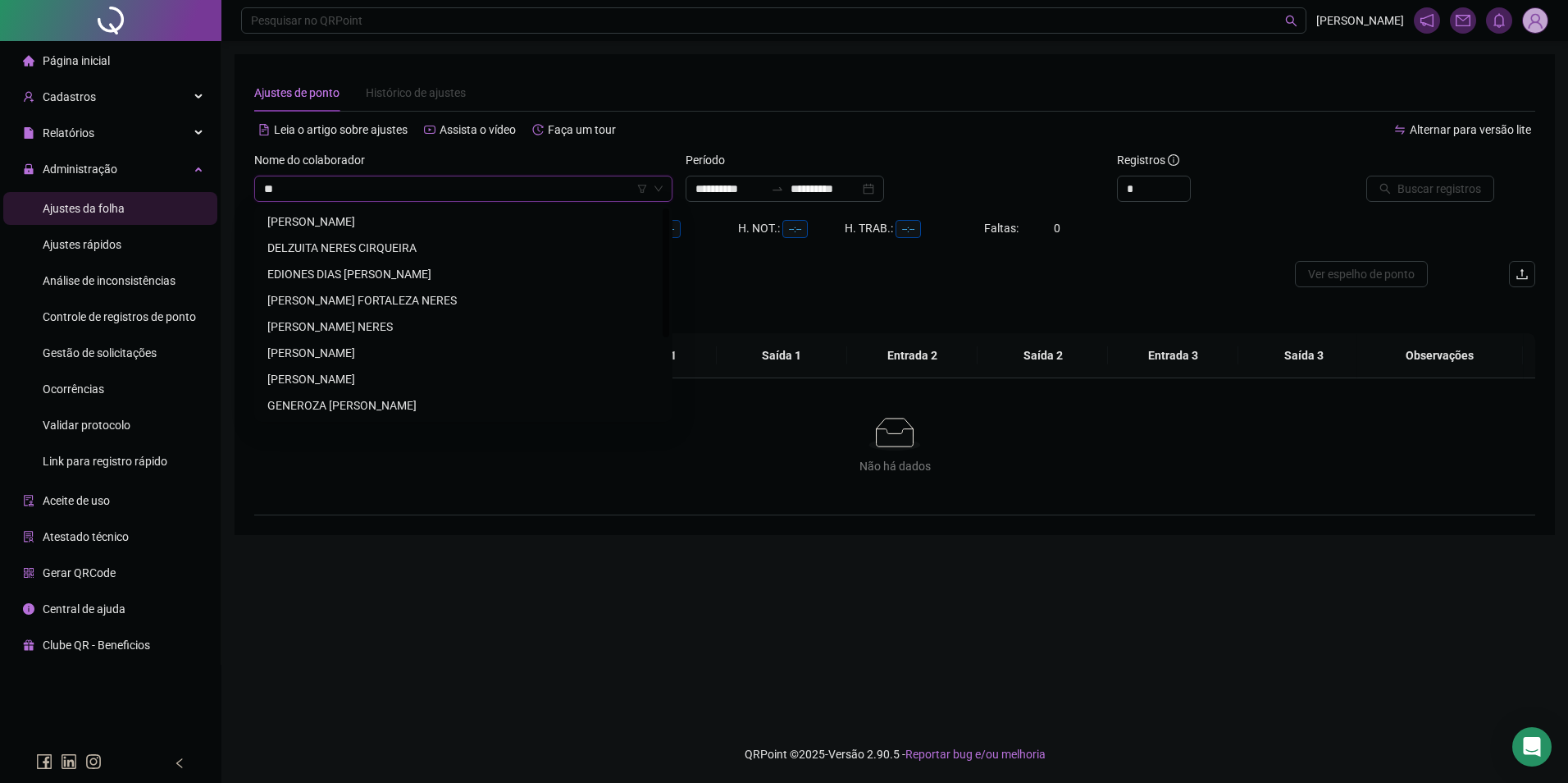
type input "*"
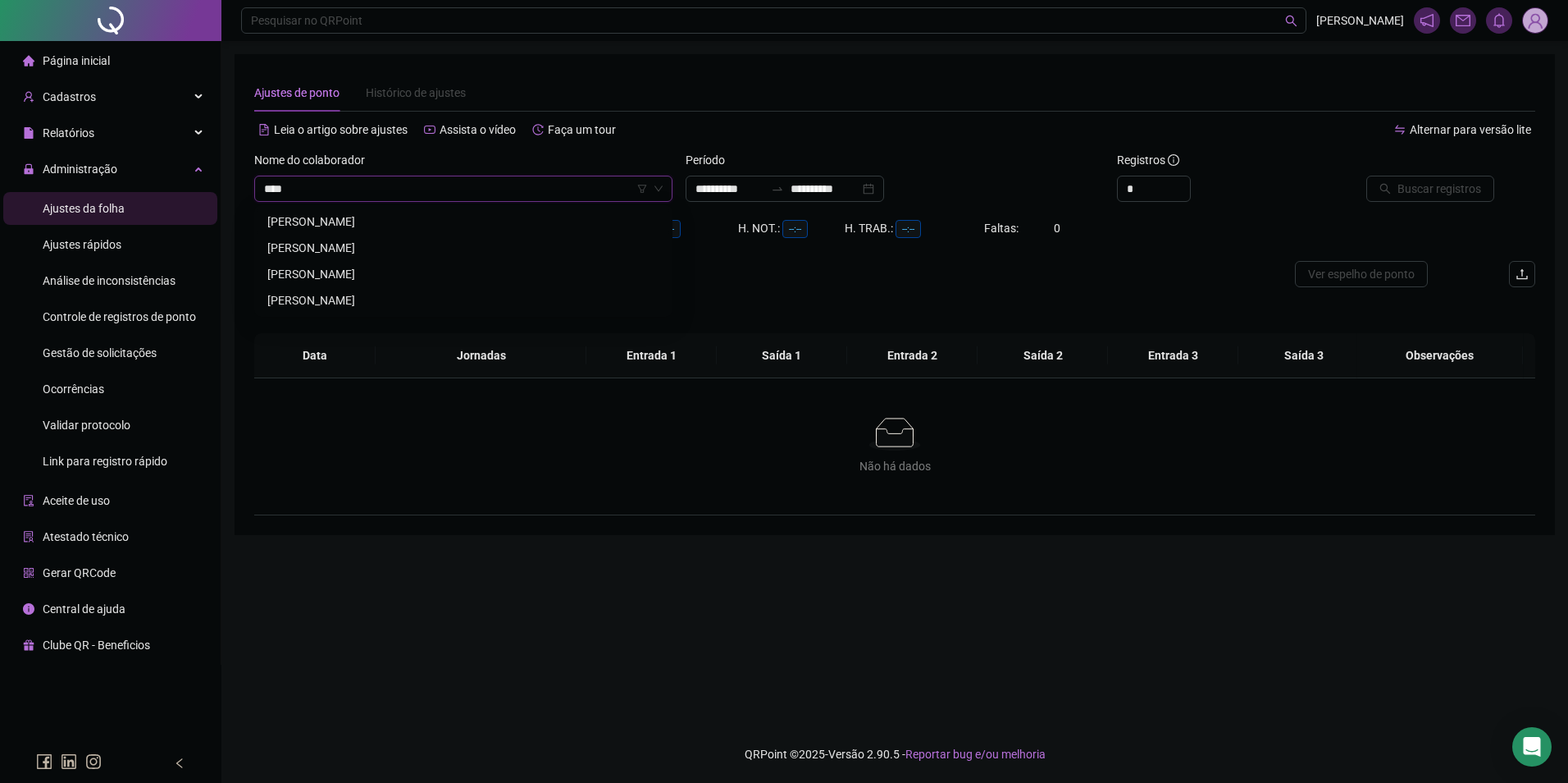
type input "*****"
drag, startPoint x: 272, startPoint y: 247, endPoint x: 256, endPoint y: 252, distance: 16.8
click at [271, 247] on div "[PERSON_NAME]" at bounding box center [463, 248] width 392 height 19
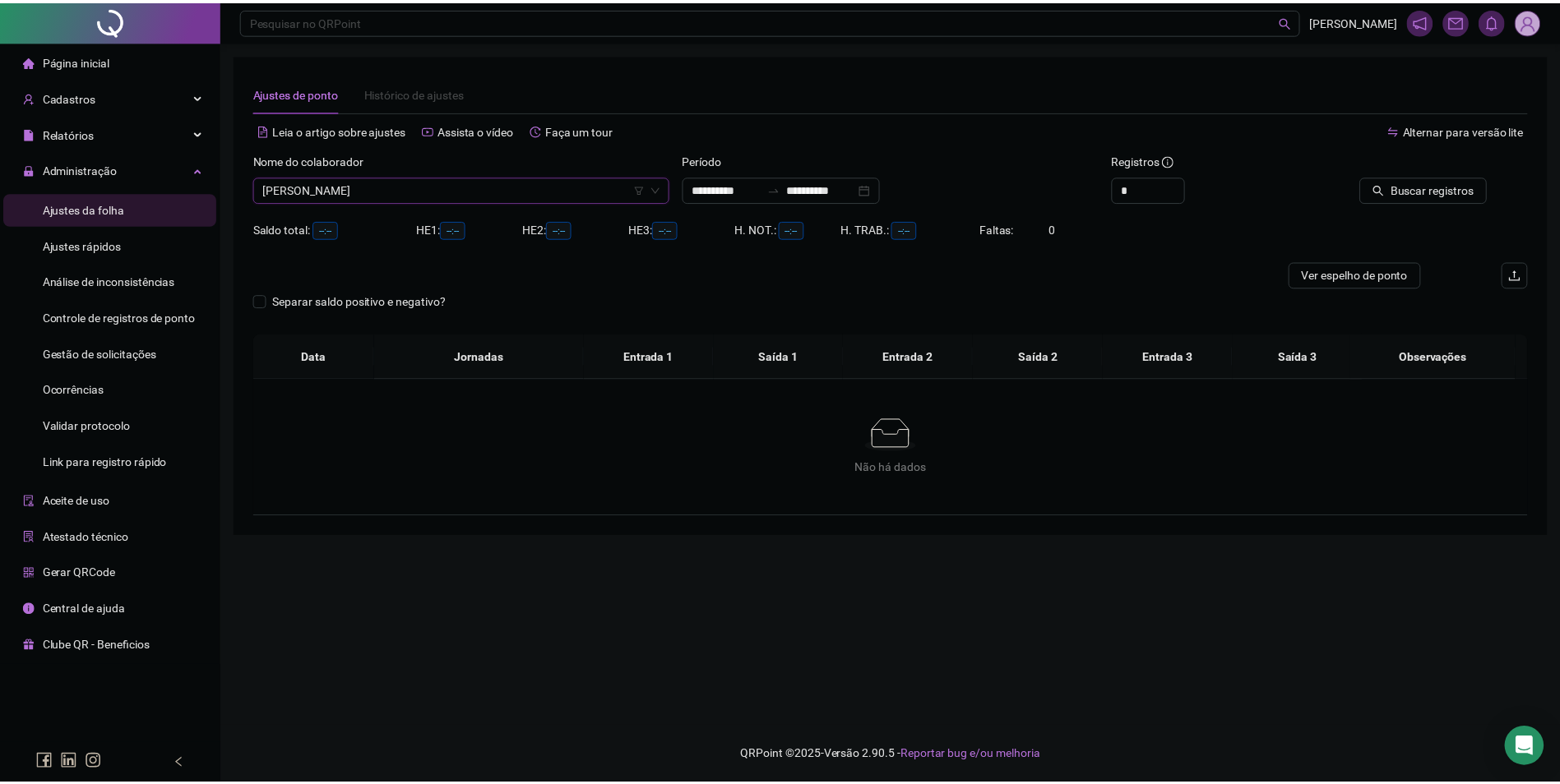
scroll to position [10992, 0]
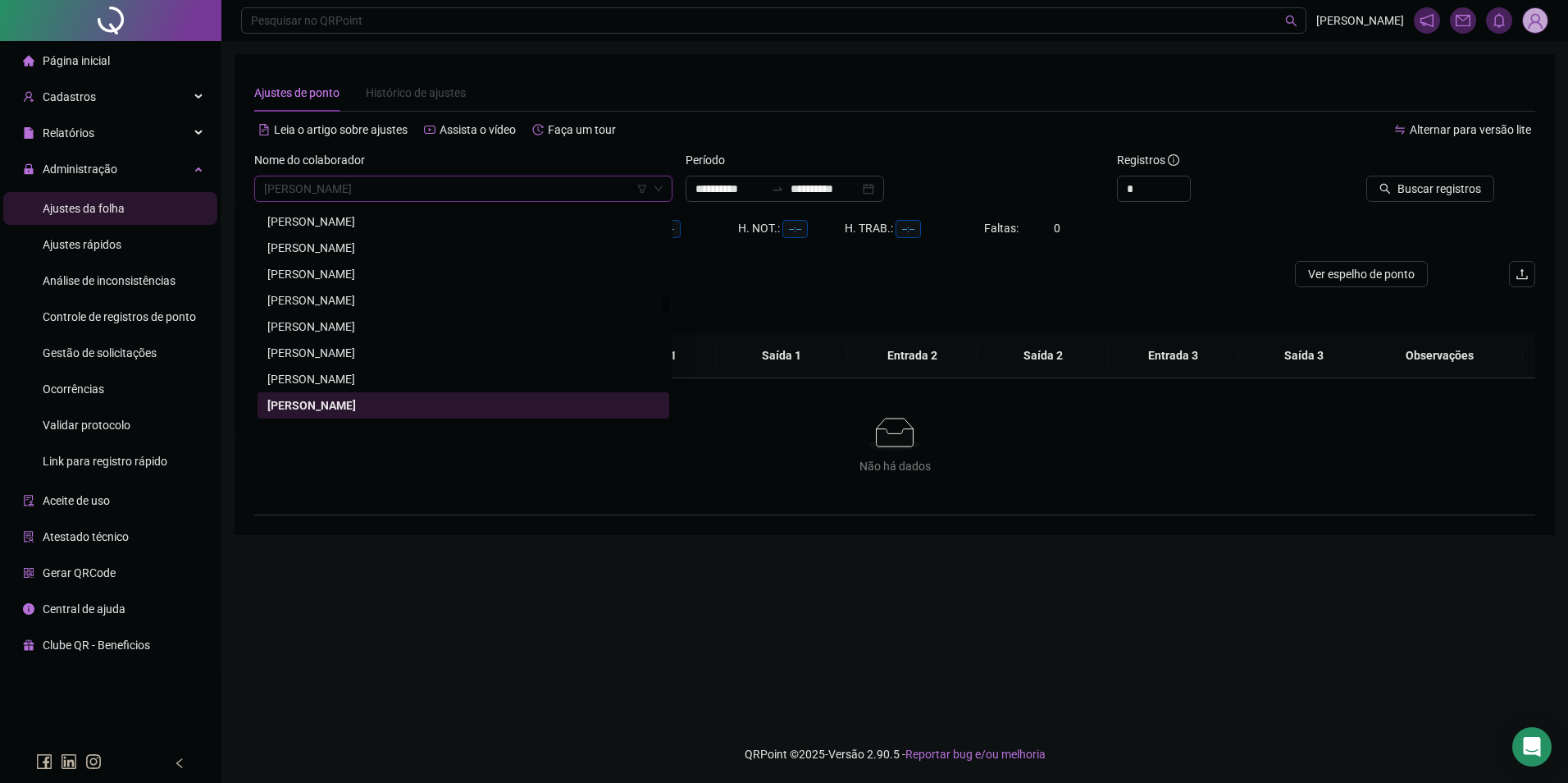
click at [433, 402] on div "[PERSON_NAME]" at bounding box center [463, 406] width 392 height 19
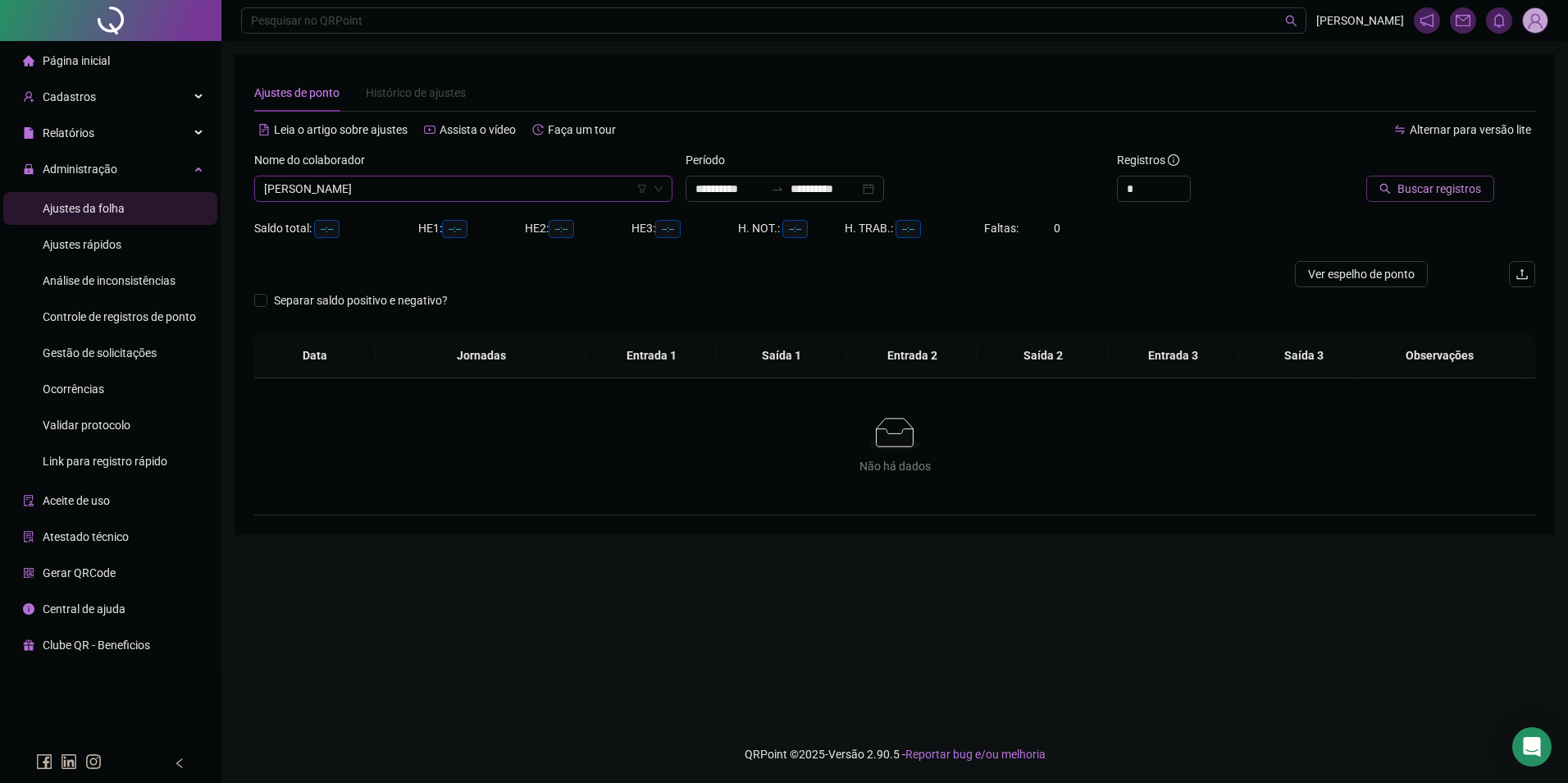
click at [1459, 194] on span "Buscar registros" at bounding box center [1439, 188] width 84 height 19
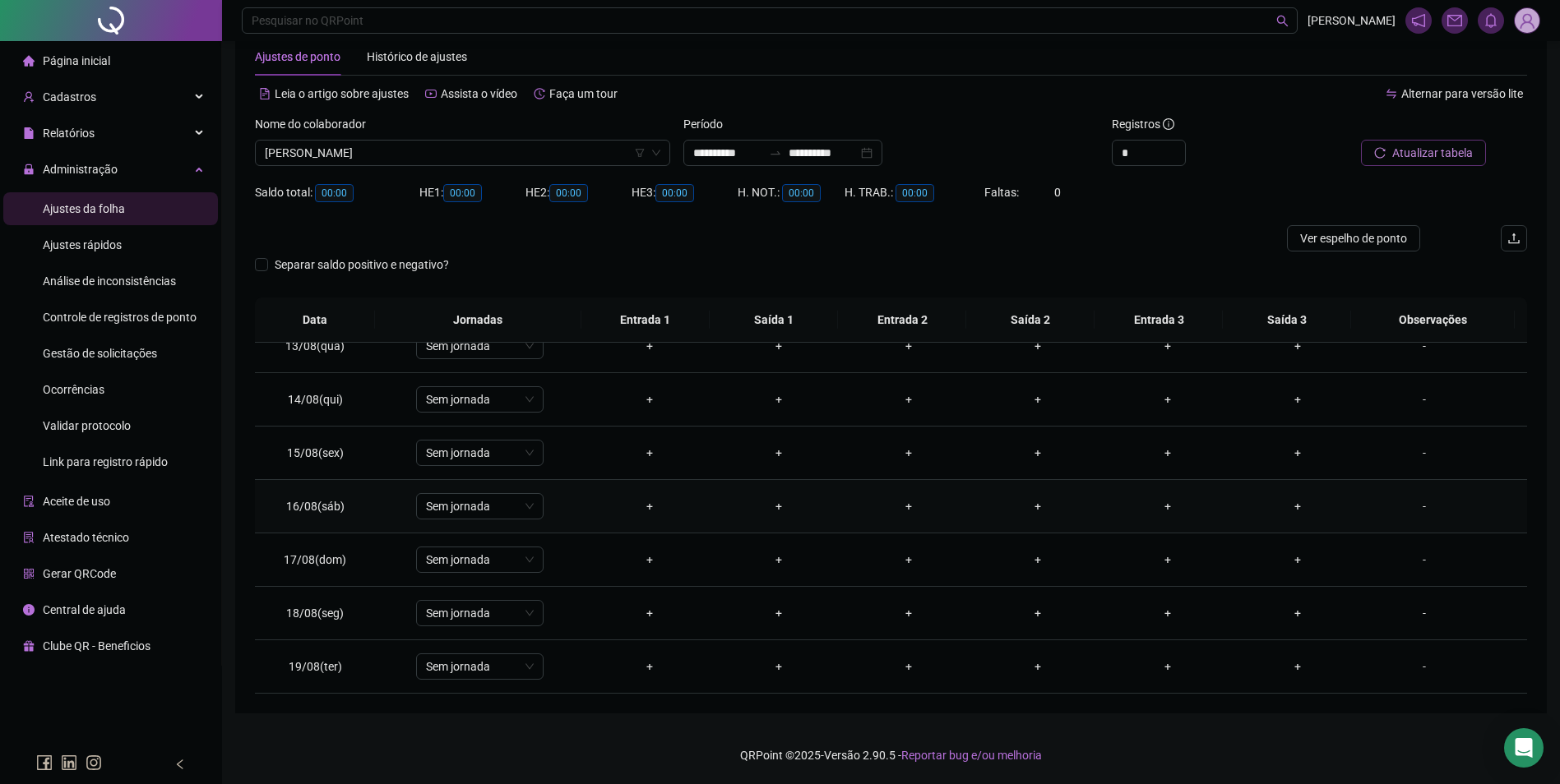
scroll to position [0, 0]
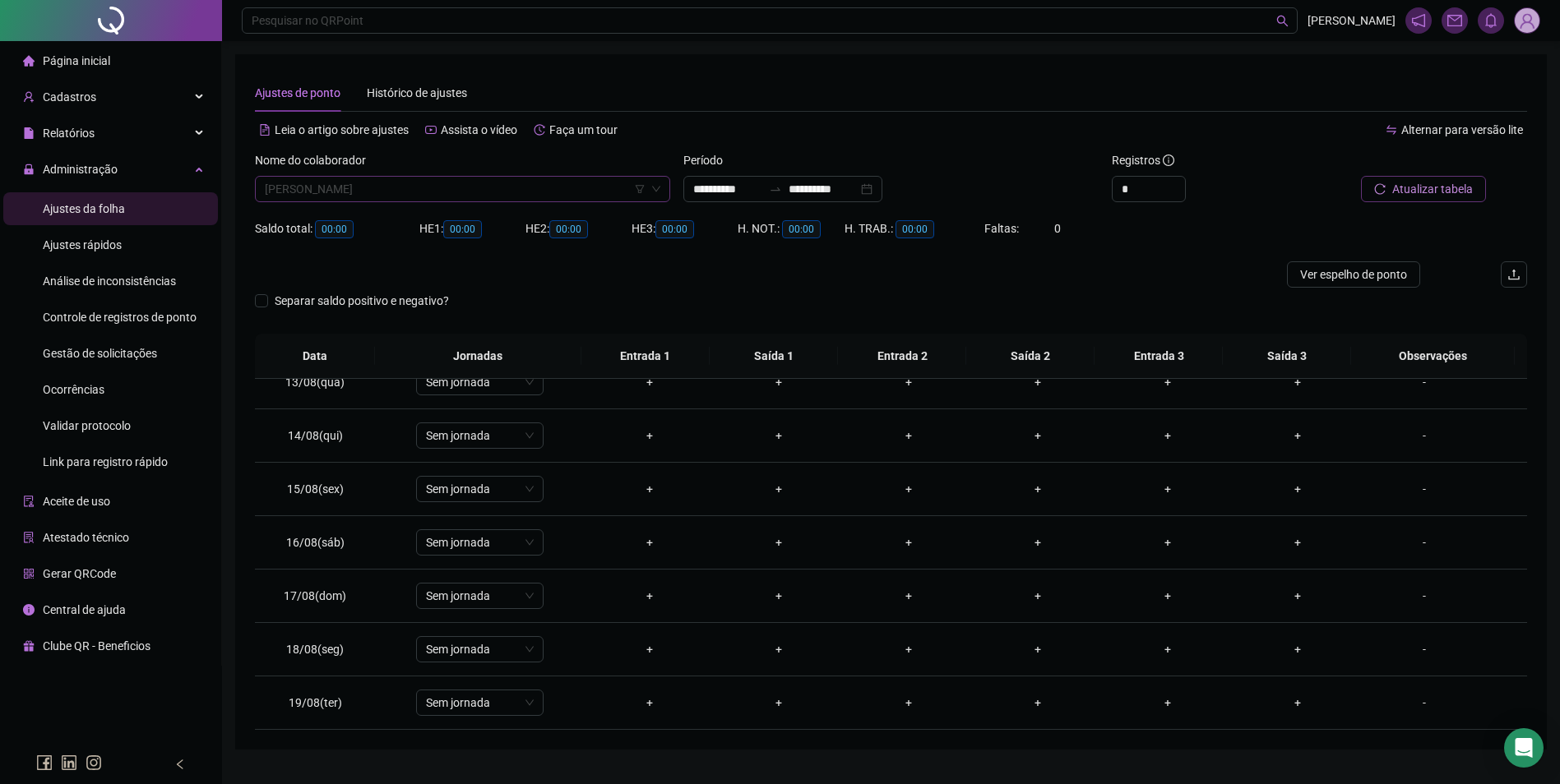
click at [454, 186] on span "[PERSON_NAME]" at bounding box center [462, 188] width 396 height 24
type input "**********"
click at [369, 221] on div "MARTA ALVES PEREIRA" at bounding box center [462, 222] width 389 height 19
click at [1435, 194] on span "Buscar registros" at bounding box center [1431, 188] width 84 height 19
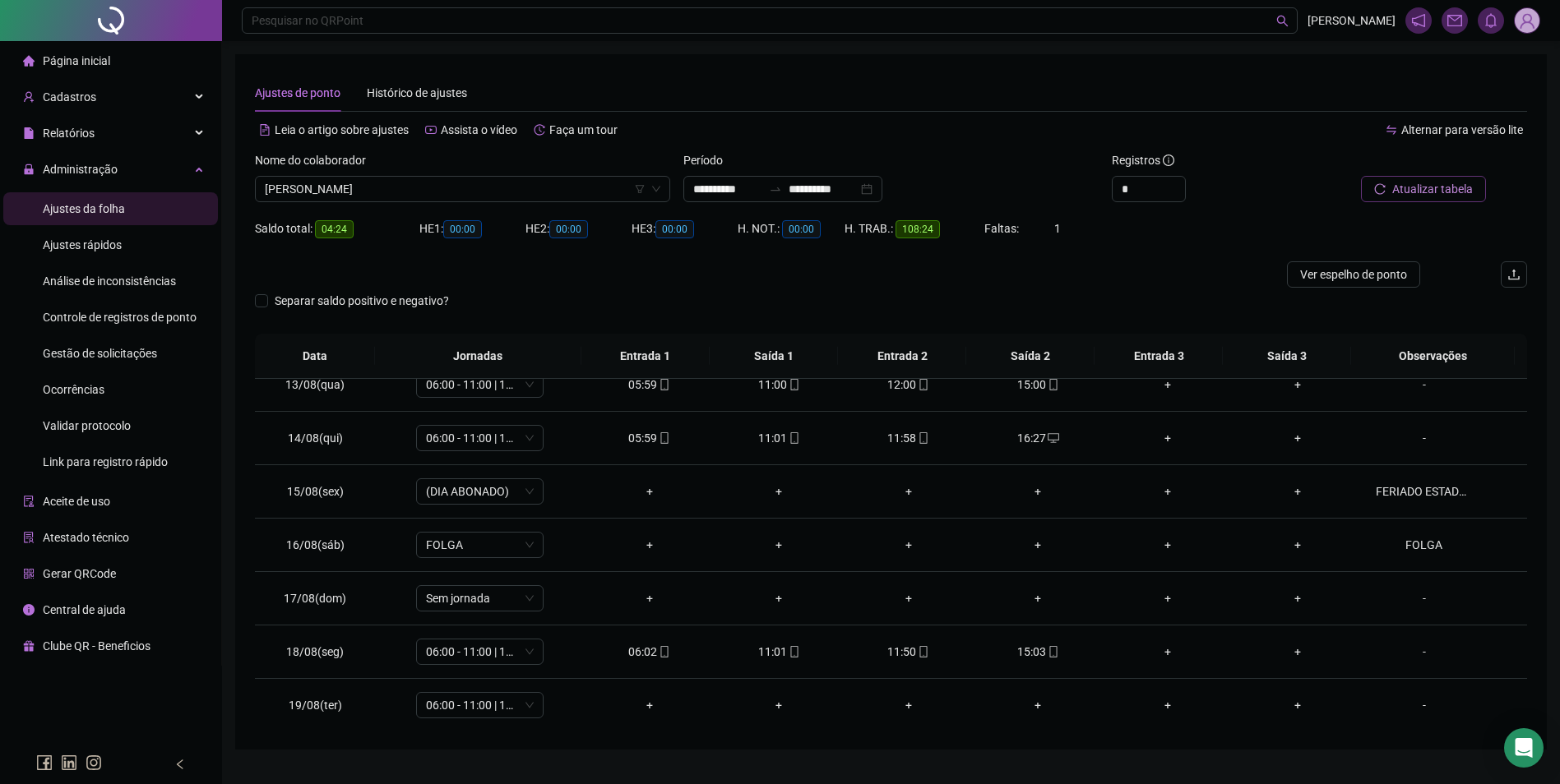
scroll to position [664, 0]
click at [1418, 703] on div "-" at bounding box center [1423, 702] width 97 height 19
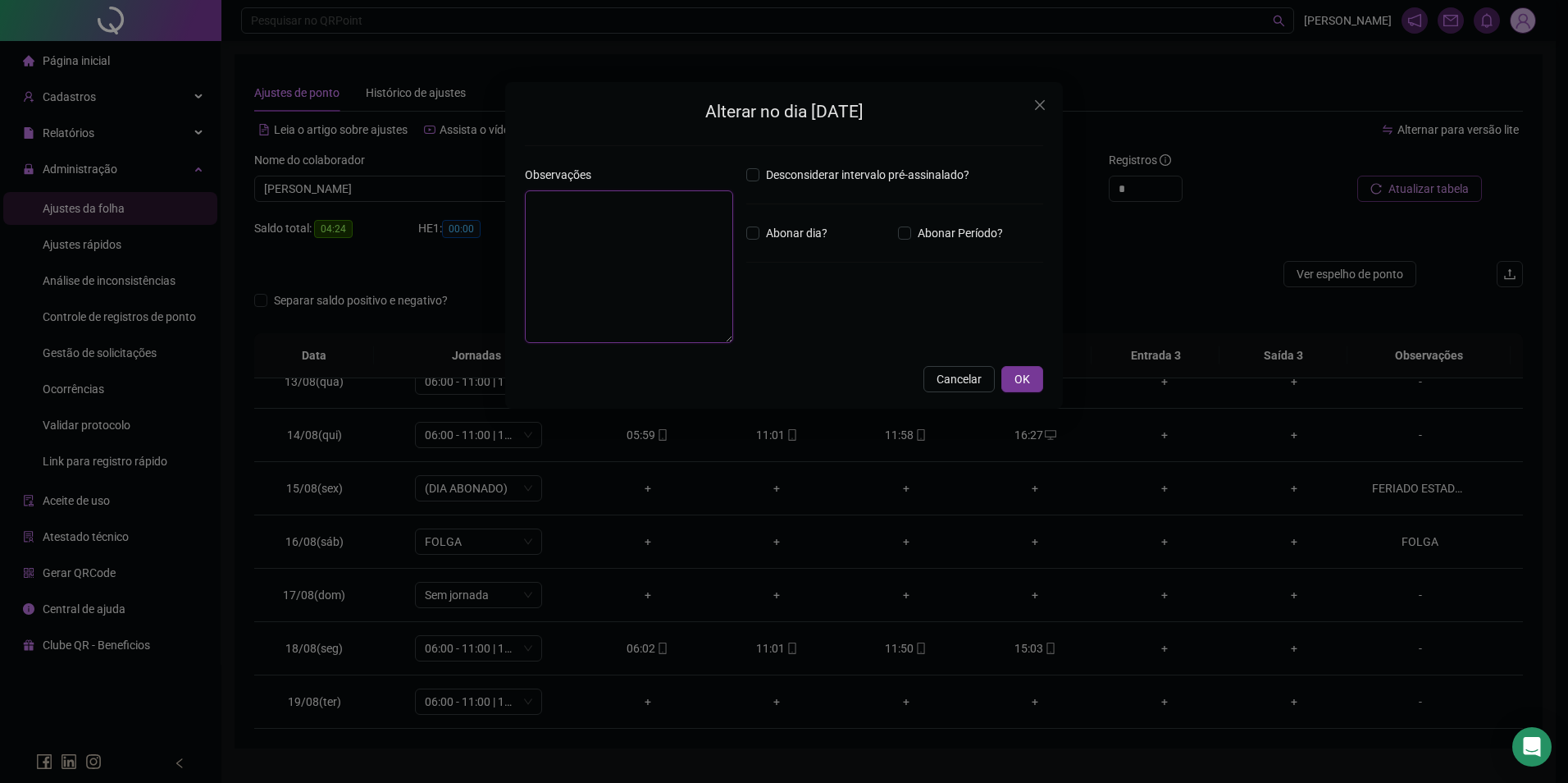
click at [661, 253] on textarea at bounding box center [630, 266] width 209 height 153
type textarea "*"
type textarea "*****"
click at [1031, 379] on button "OK" at bounding box center [1022, 378] width 42 height 26
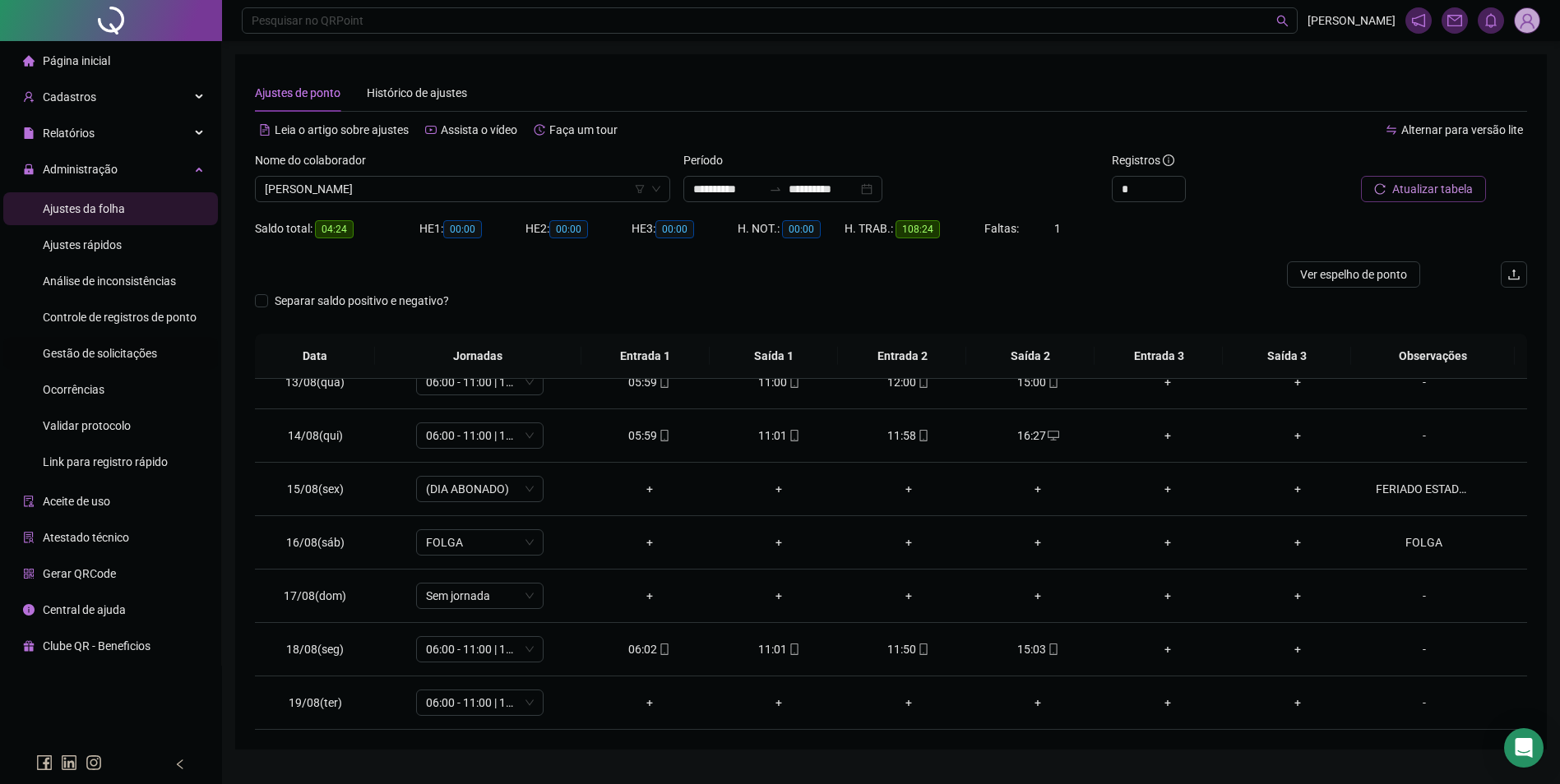
click at [110, 356] on span "Gestão de solicitações" at bounding box center [100, 352] width 114 height 13
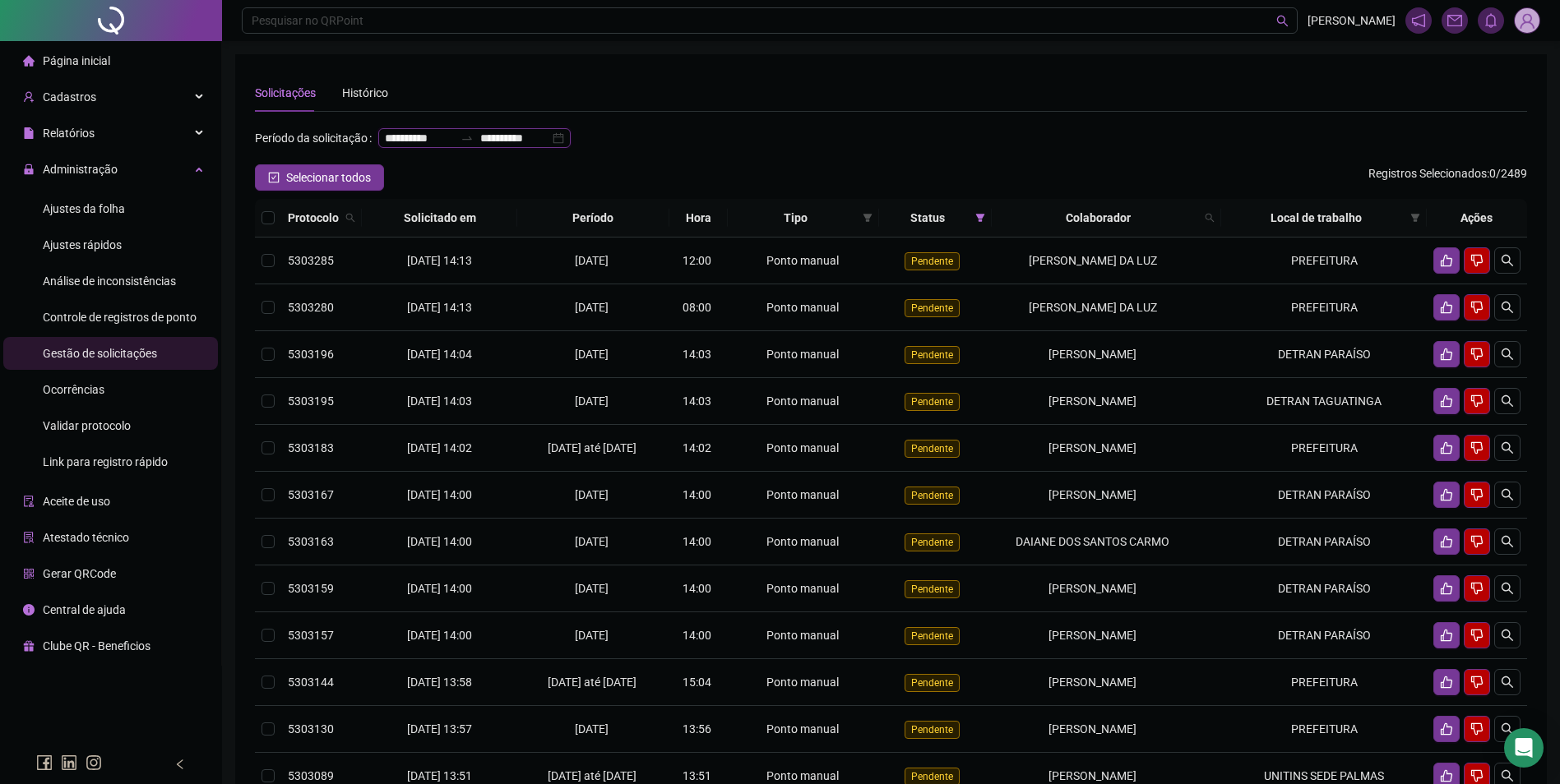
click at [481, 147] on input "**********" at bounding box center [515, 138] width 69 height 19
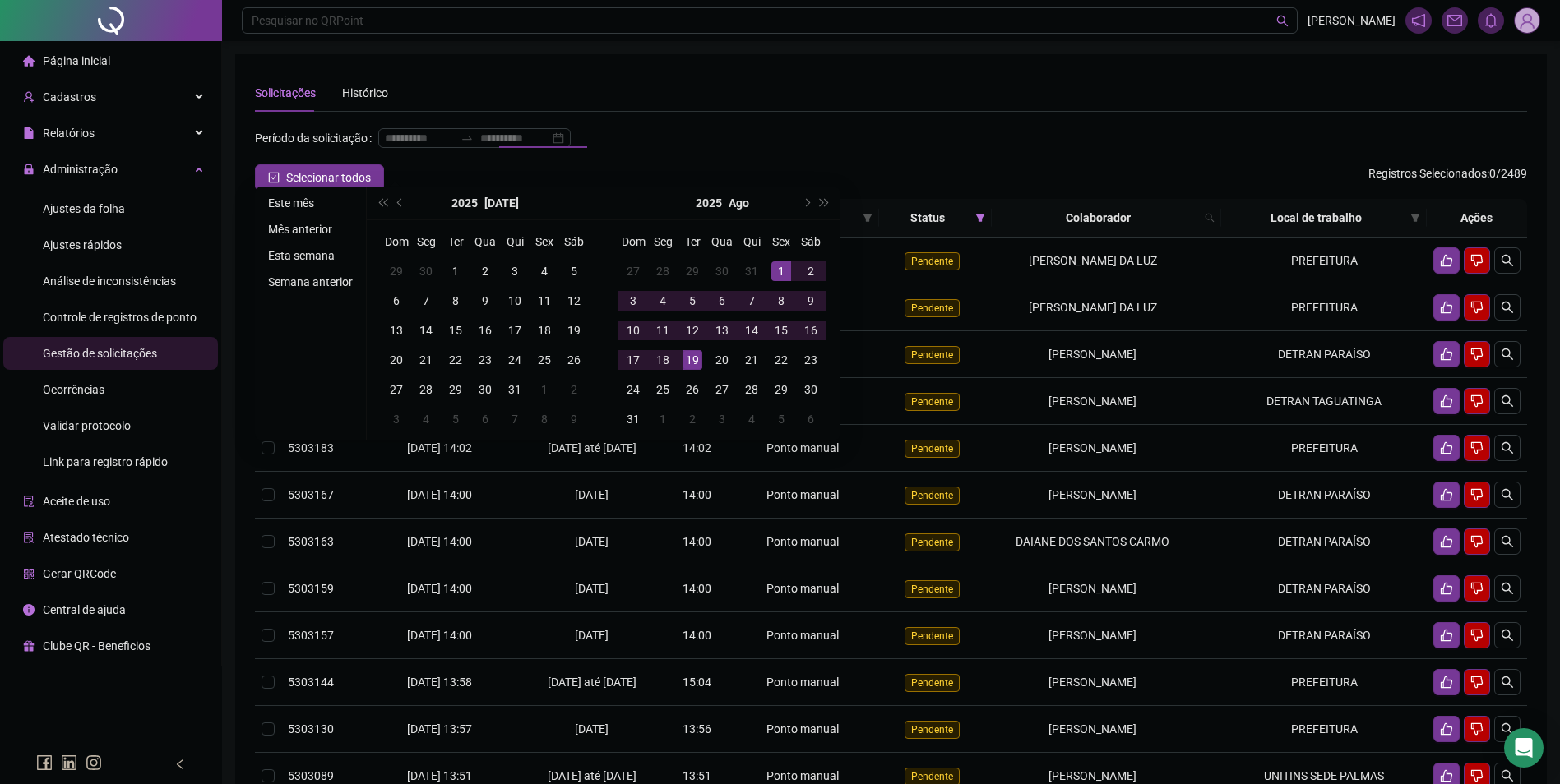
click at [295, 191] on ul "Este mês Mês anterior Esta semana Semana anterior" at bounding box center [311, 313] width 111 height 254
type input "**********"
click at [300, 195] on li "Este mês" at bounding box center [311, 203] width 98 height 20
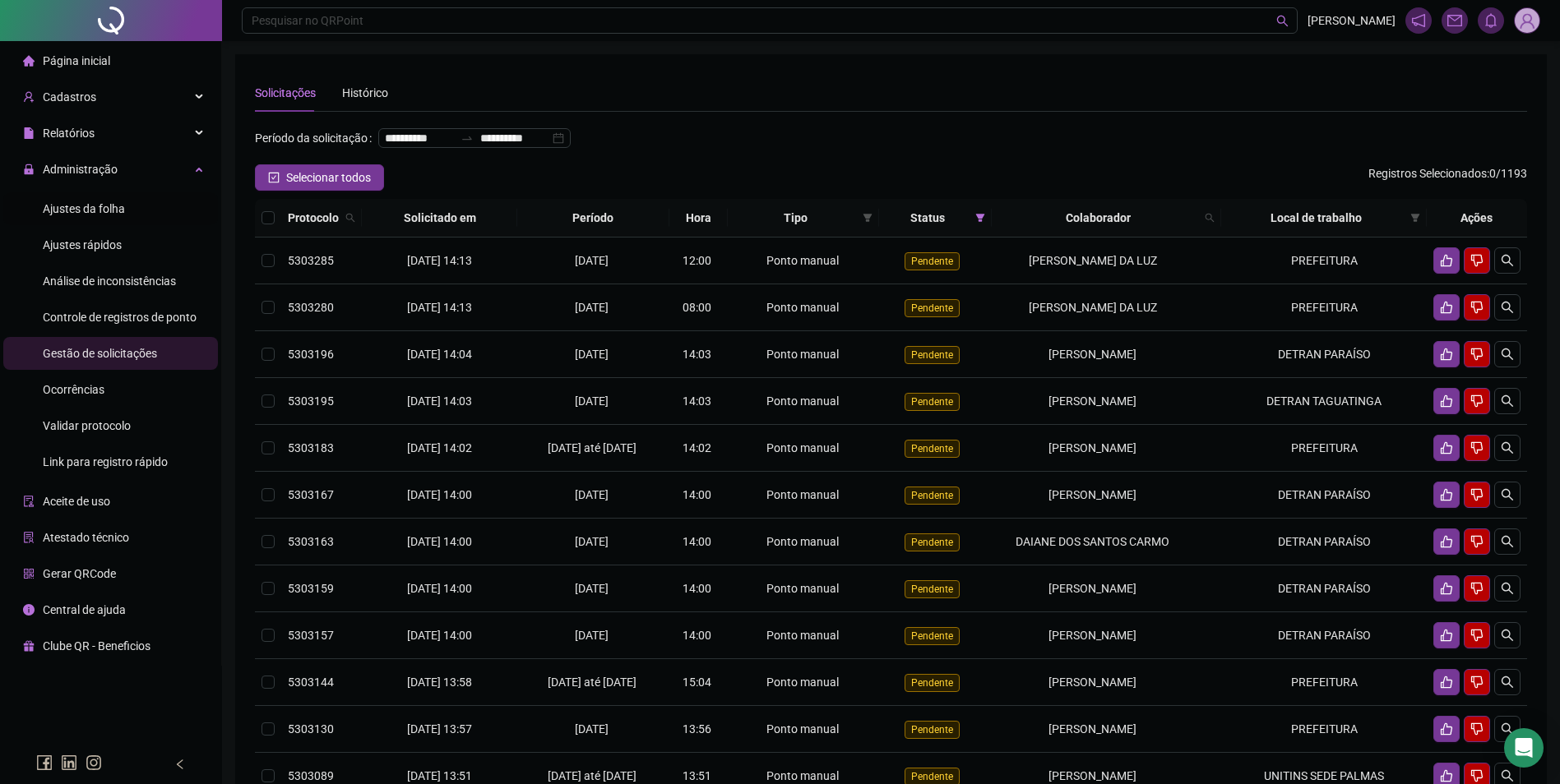
click at [98, 199] on div "Ajustes da folha" at bounding box center [84, 209] width 82 height 33
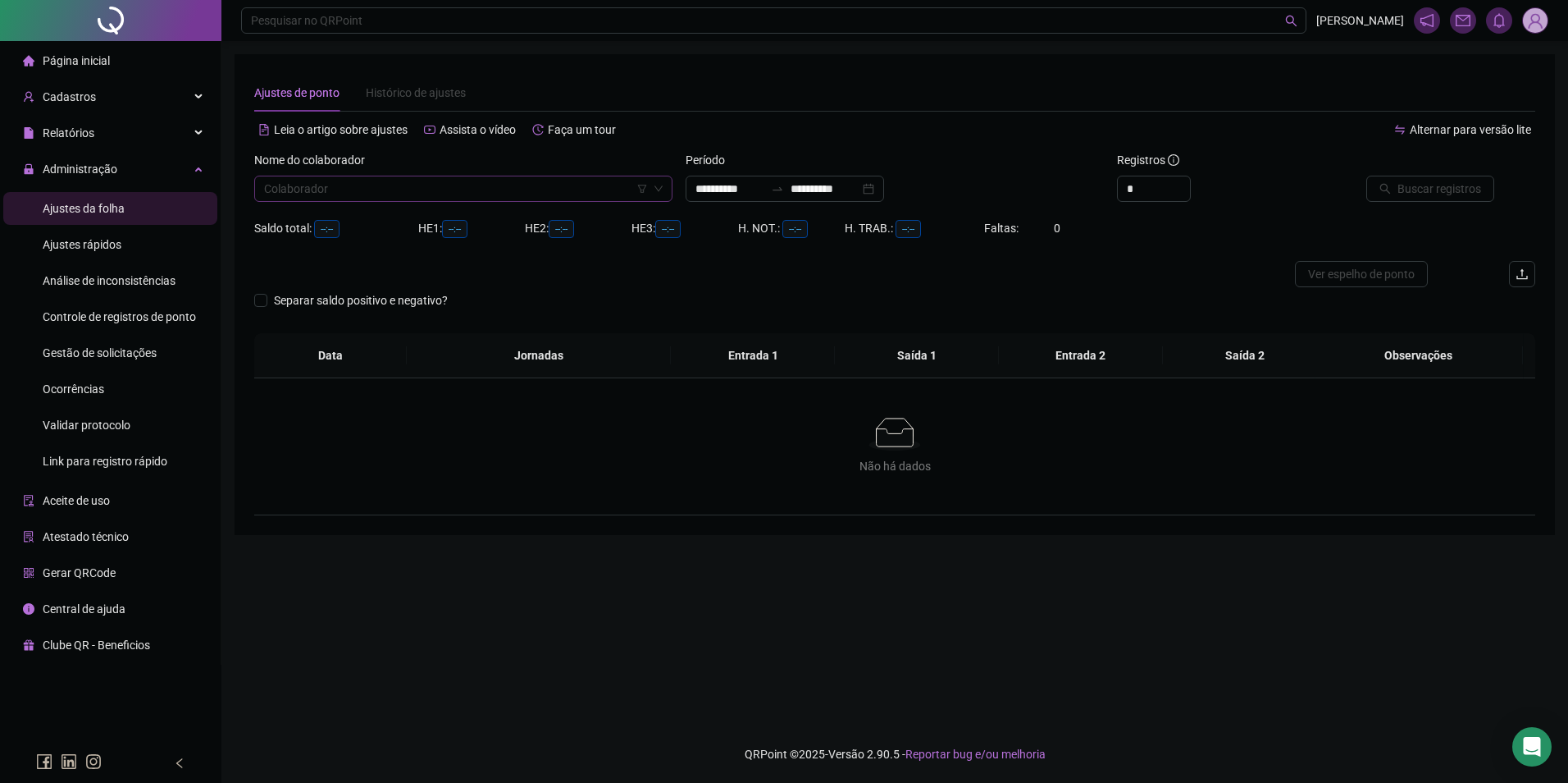
click at [384, 186] on input "search" at bounding box center [456, 188] width 384 height 24
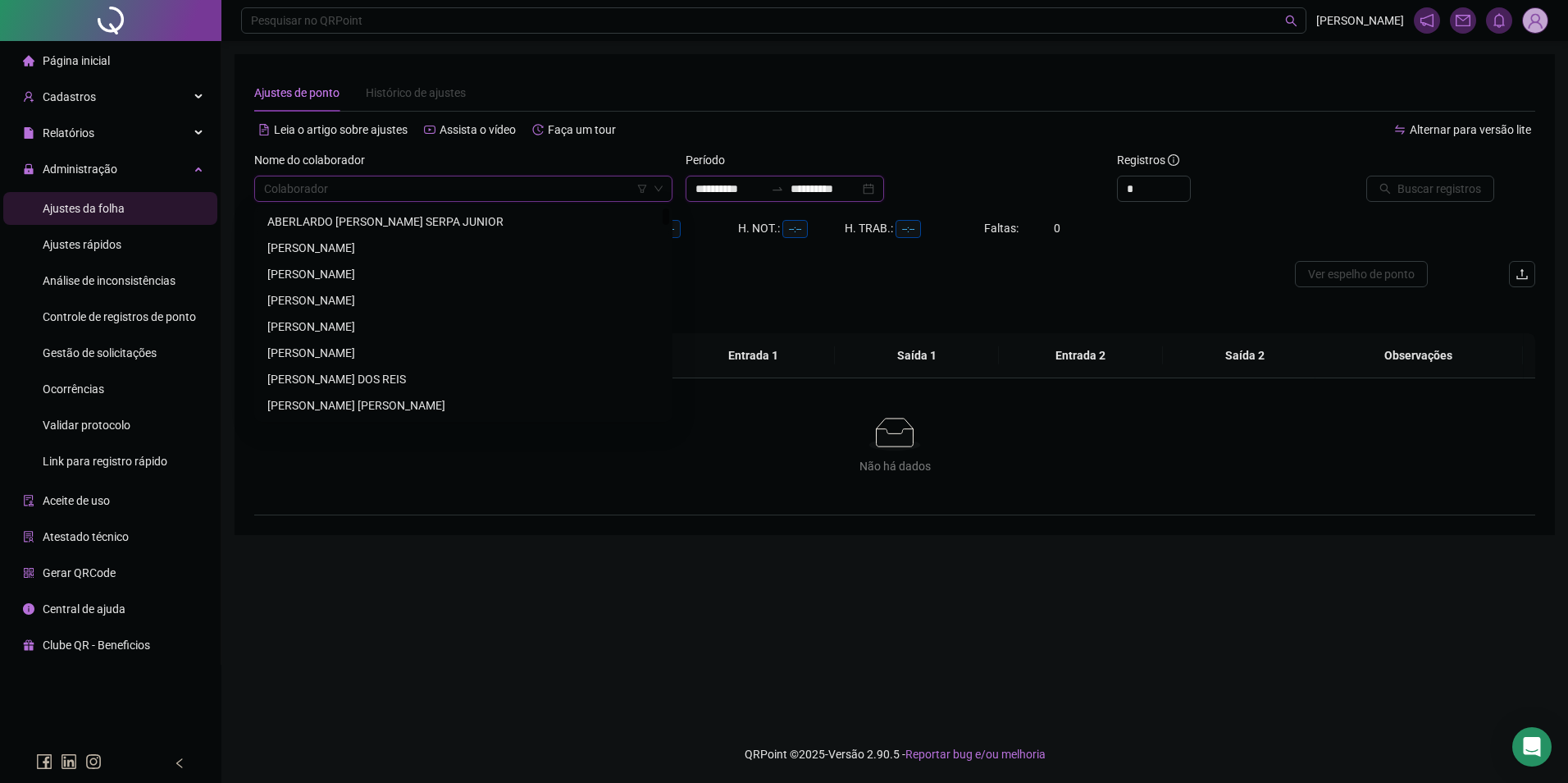
click at [764, 190] on input "**********" at bounding box center [730, 188] width 69 height 19
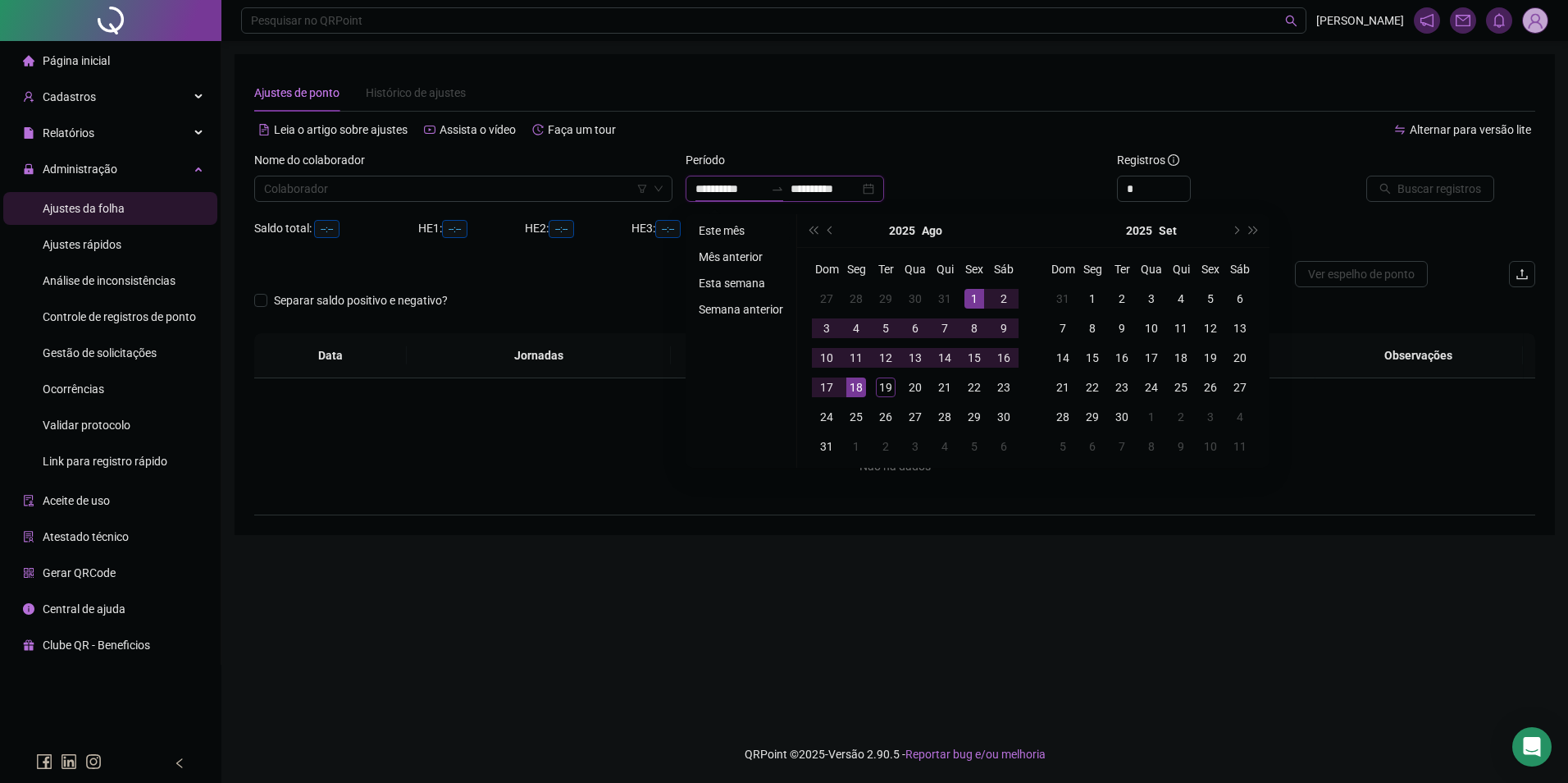
type input "**********"
click at [708, 231] on li "Este mês" at bounding box center [741, 230] width 97 height 20
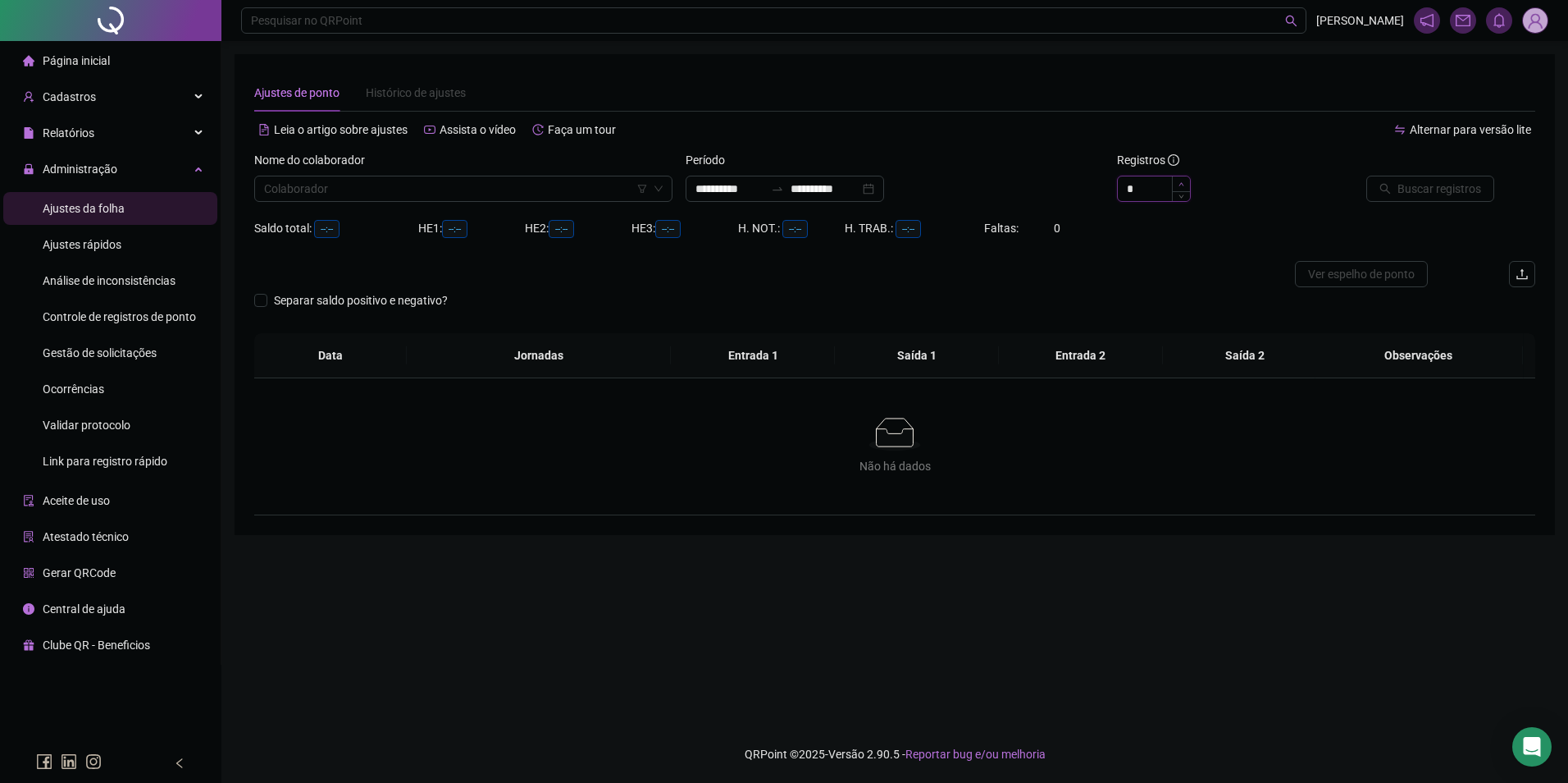
type input "*"
click at [1181, 182] on icon "up" at bounding box center [1181, 184] width 6 height 6
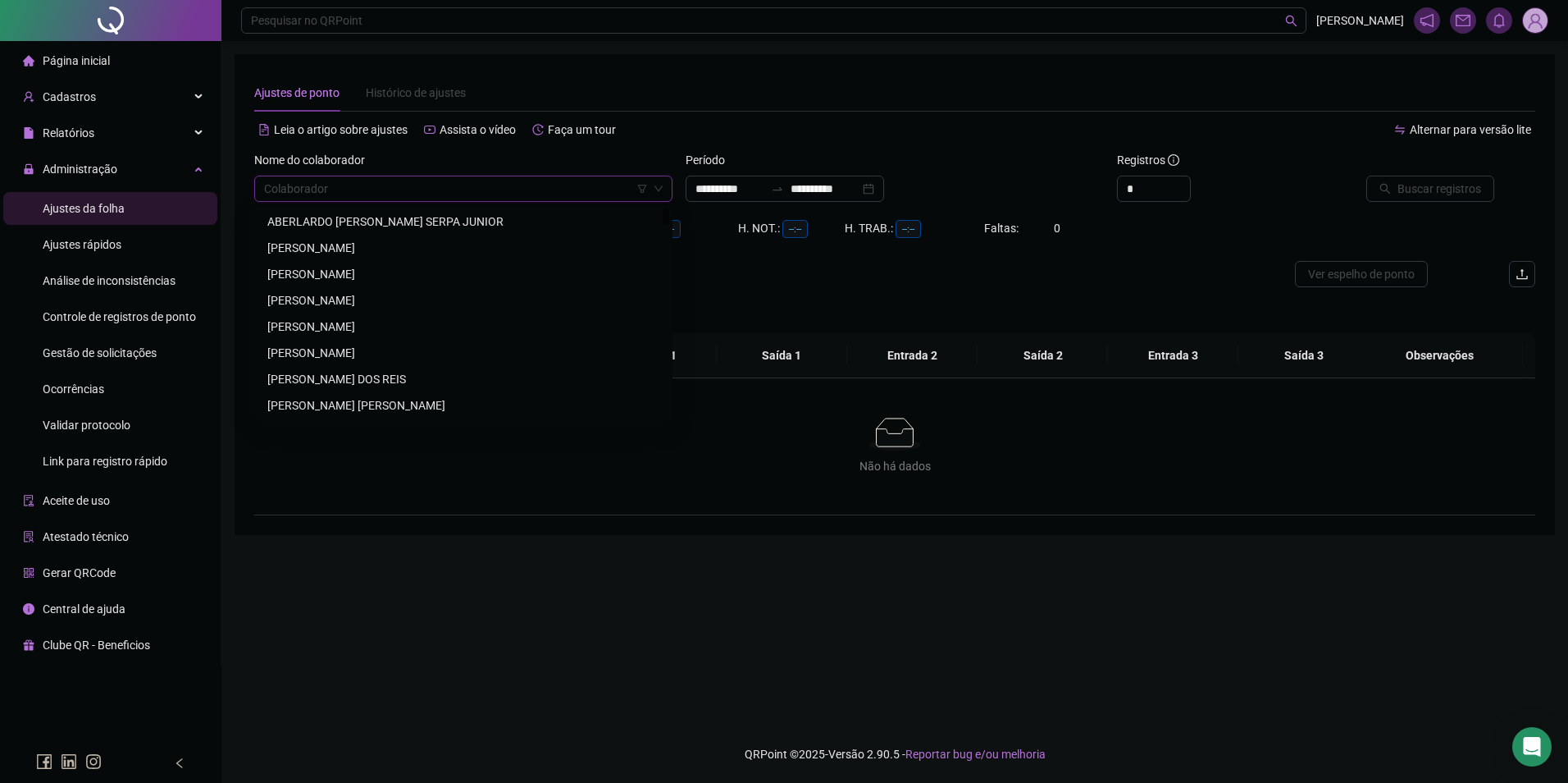
click at [505, 187] on input "search" at bounding box center [456, 188] width 384 height 24
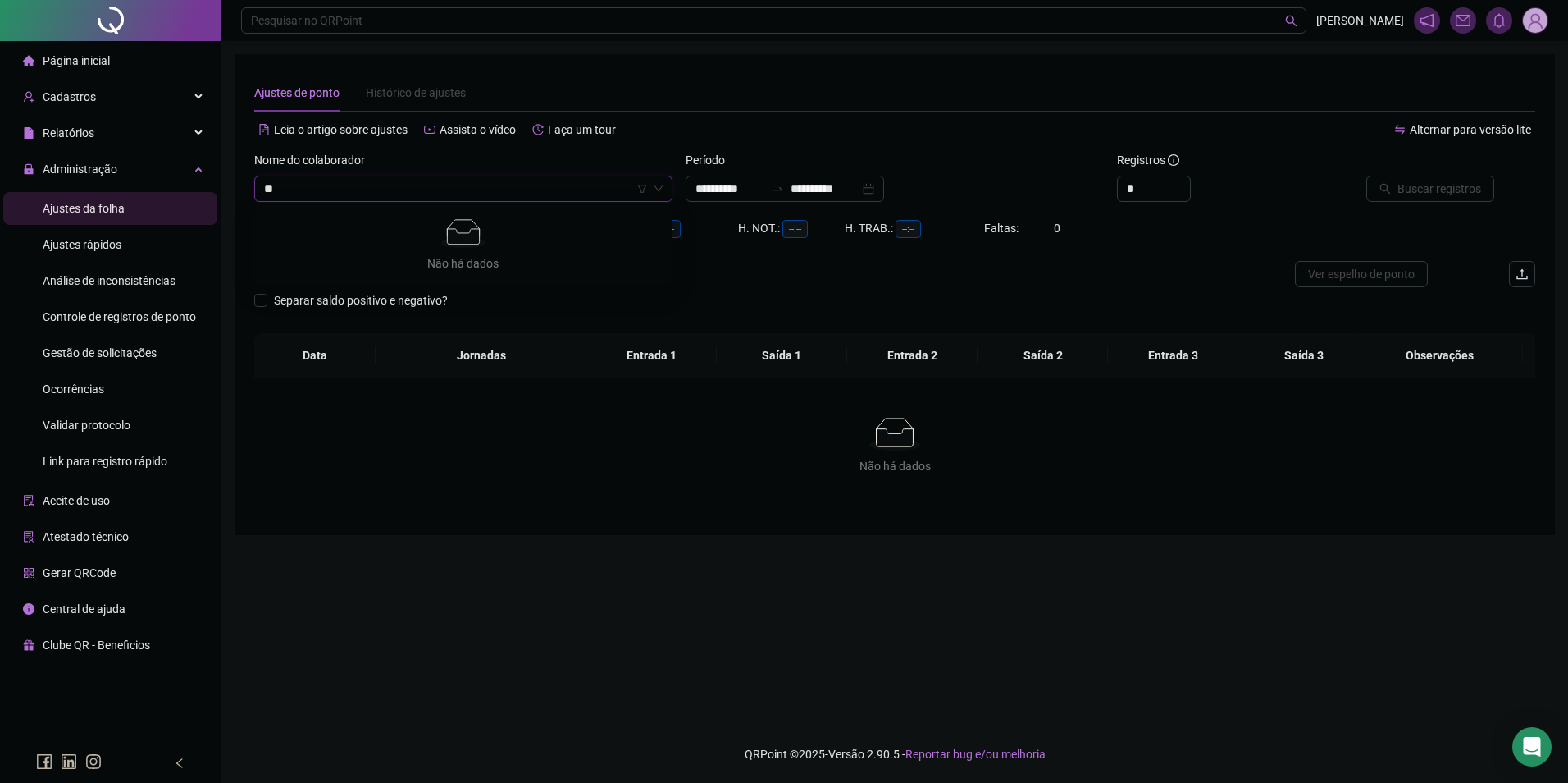
type input "*"
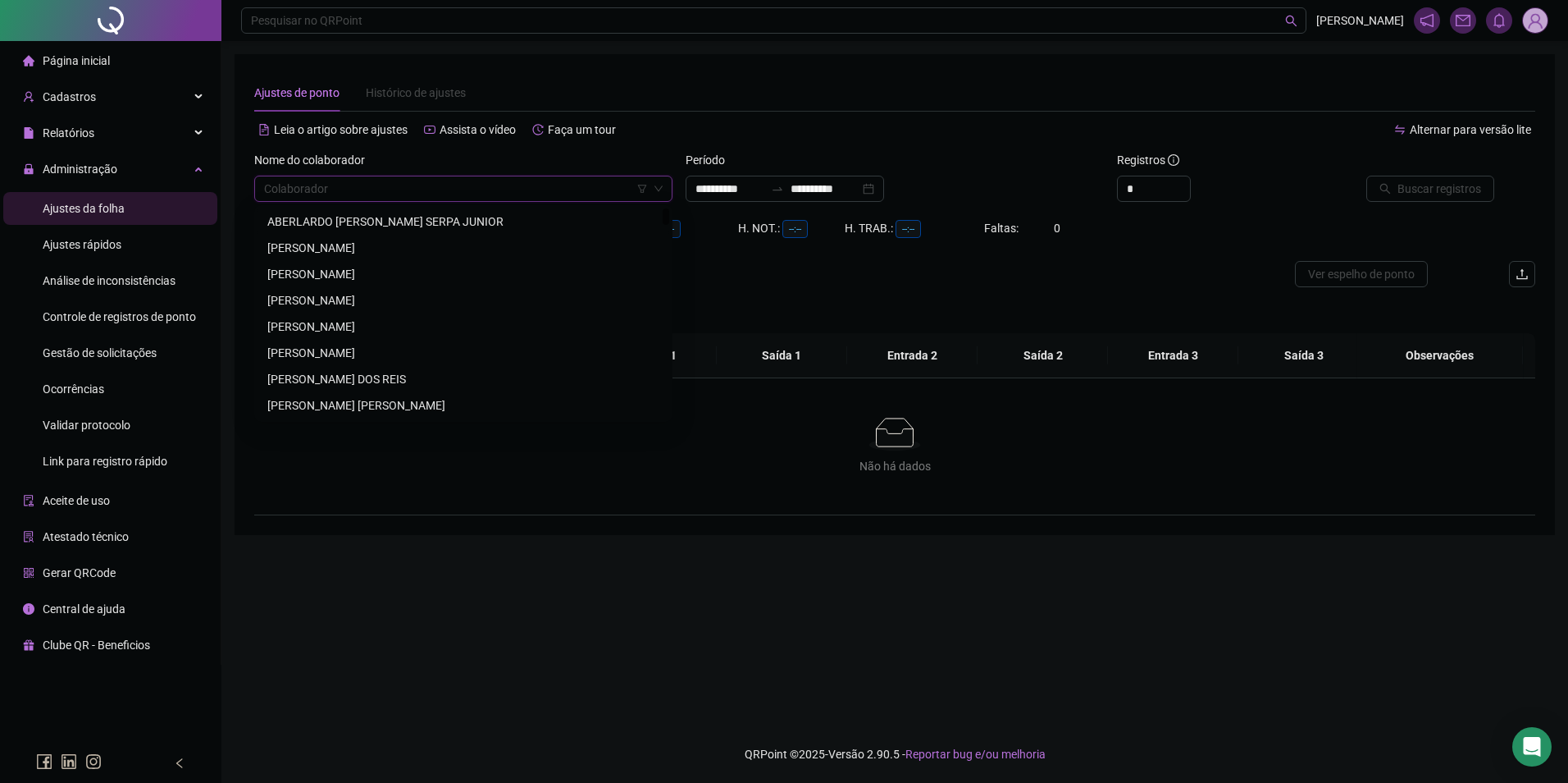
click at [470, 194] on input "search" at bounding box center [456, 188] width 384 height 24
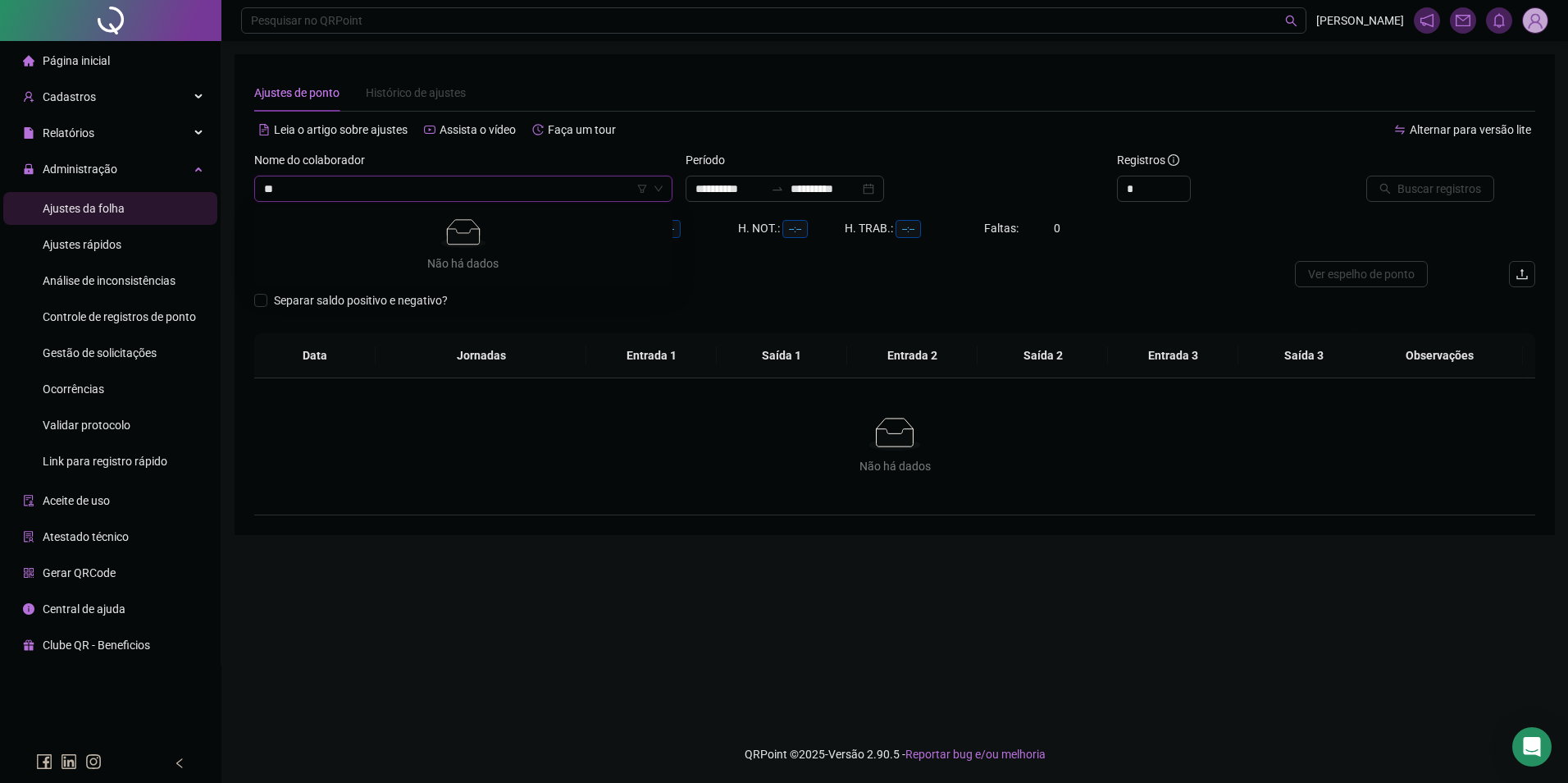
type input "*"
click at [104, 350] on span "Gestão de solicitações" at bounding box center [99, 352] width 114 height 13
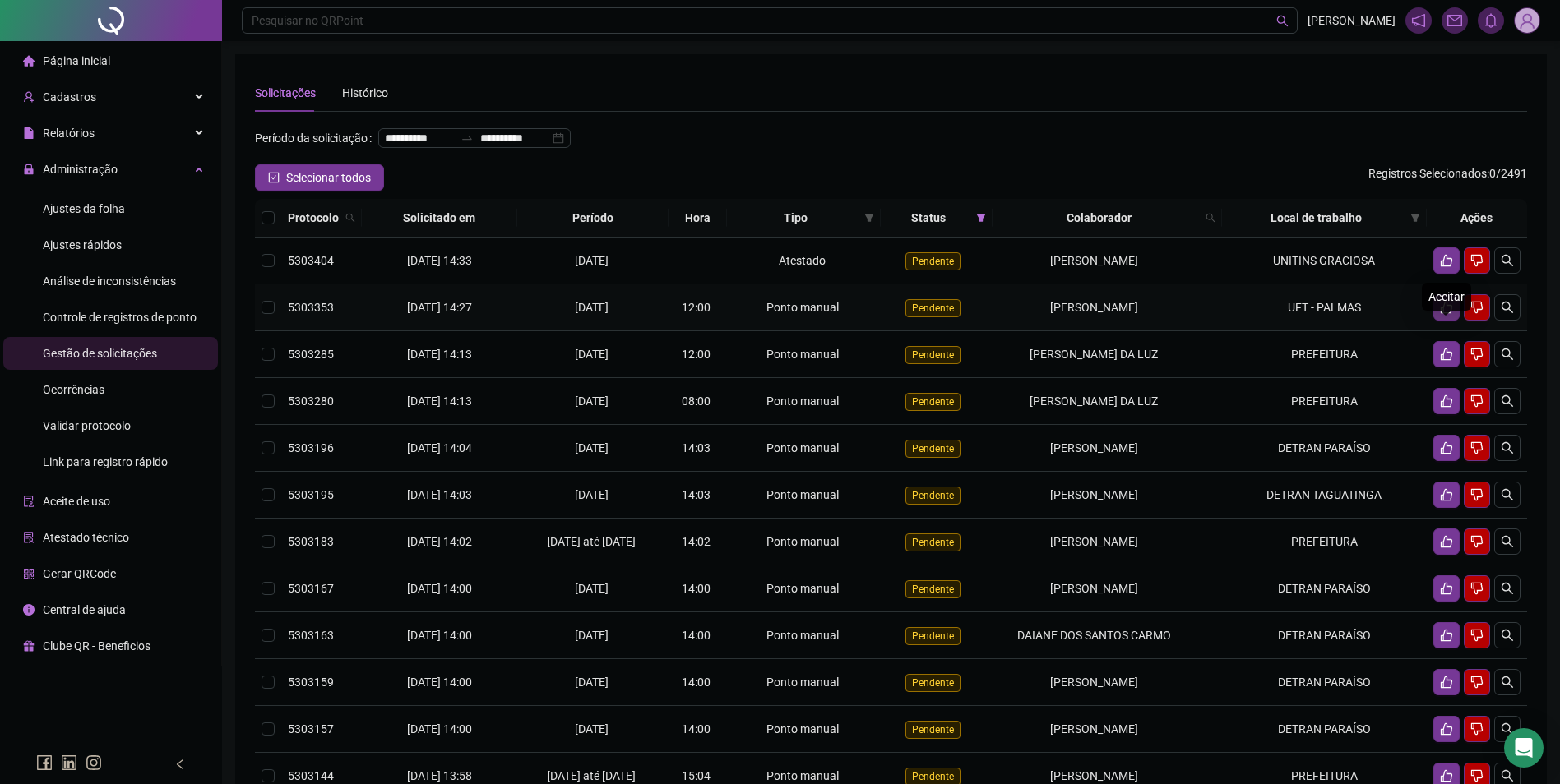
click at [1451, 314] on icon "like" at bounding box center [1447, 308] width 12 height 13
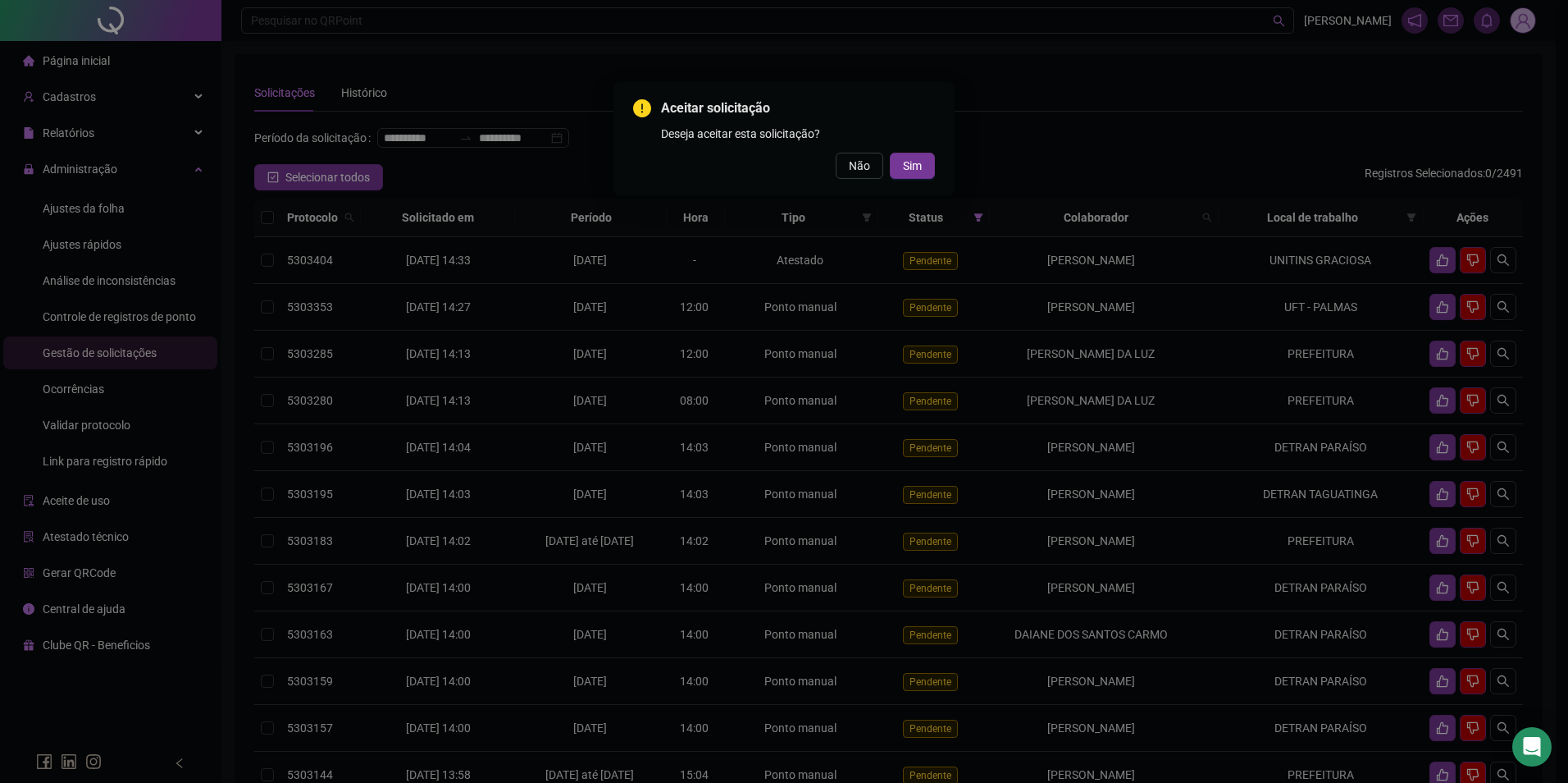
click at [1074, 296] on div "Aceitar solicitação Deseja aceitar esta solicitação? Não Sim" at bounding box center [784, 391] width 1568 height 783
click at [855, 165] on span "Não" at bounding box center [860, 166] width 21 height 19
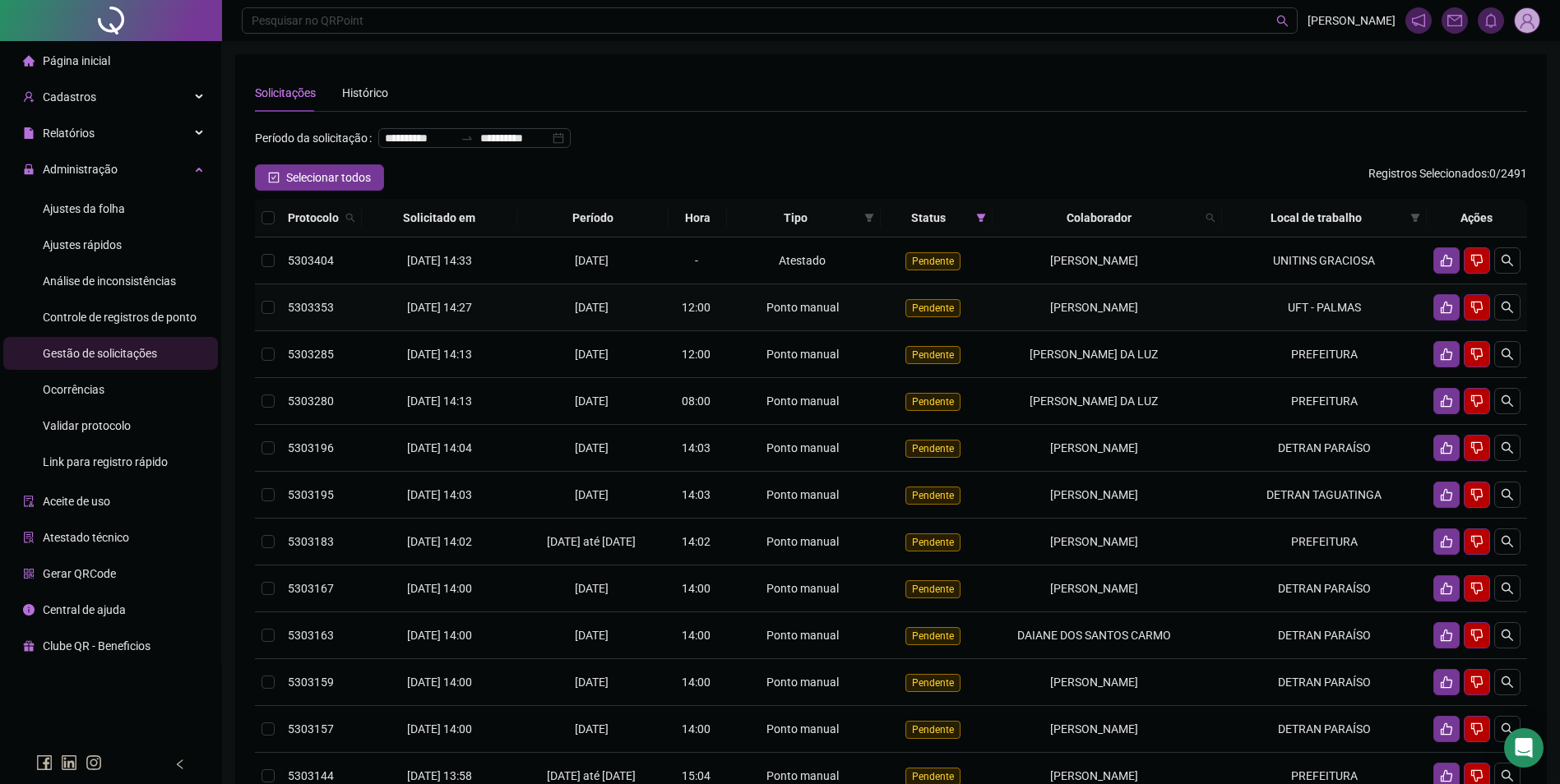
drag, startPoint x: 997, startPoint y: 330, endPoint x: 1197, endPoint y: 346, distance: 200.6
click at [1197, 331] on td "[PERSON_NAME]" at bounding box center [1107, 308] width 230 height 47
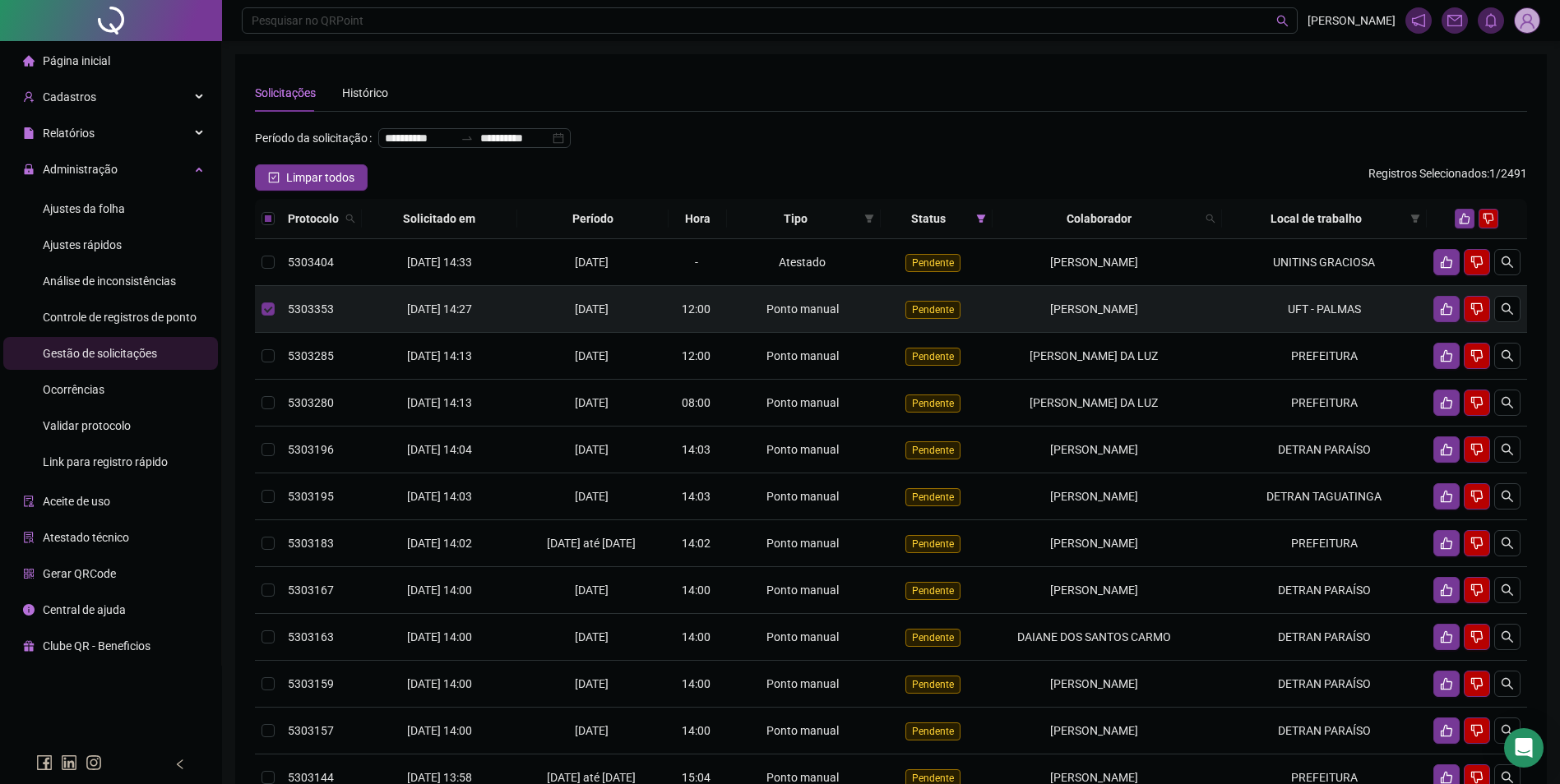
copy span "[PERSON_NAME]"
click at [1448, 315] on icon "like" at bounding box center [1446, 309] width 13 height 13
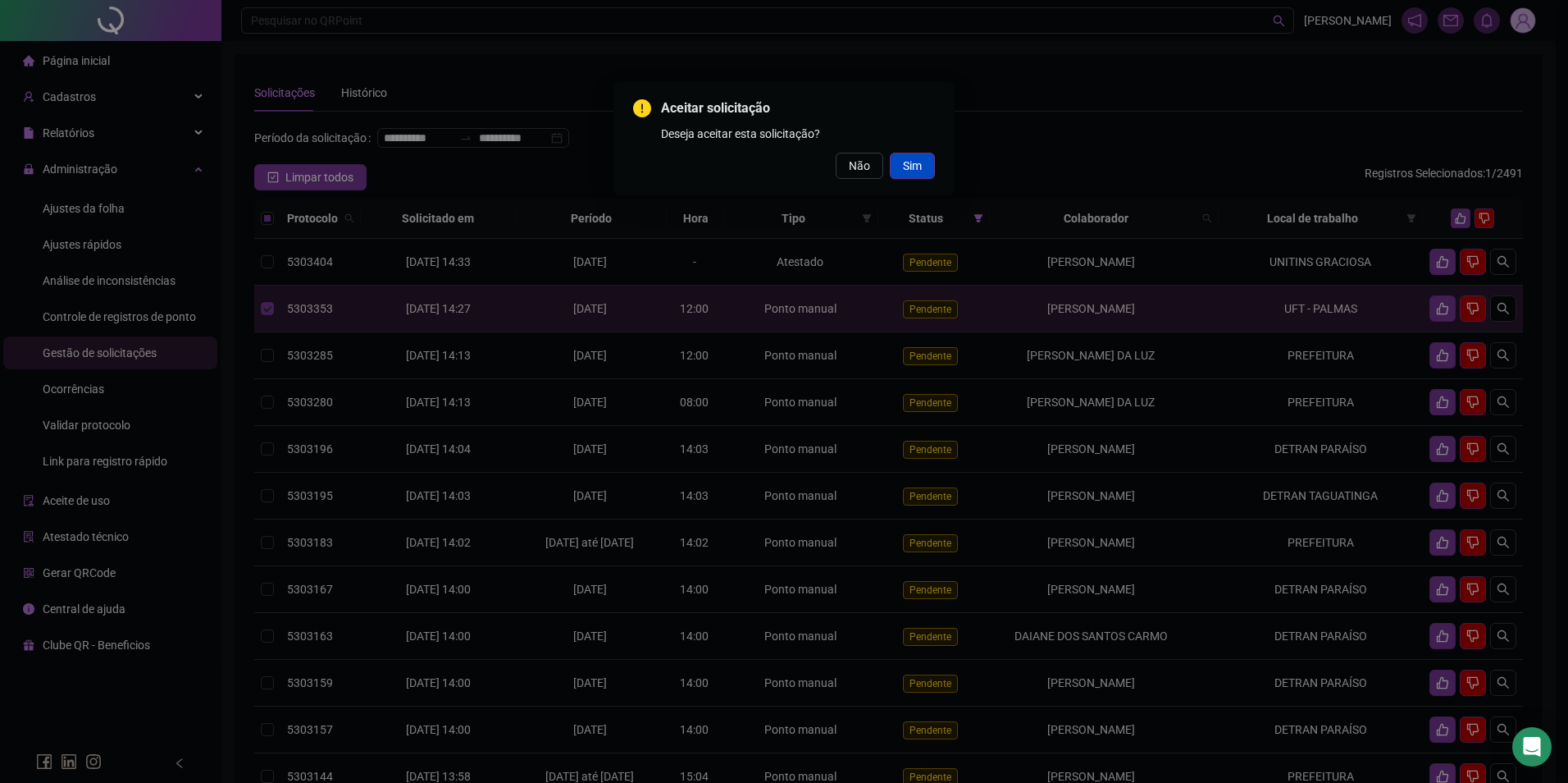
click at [917, 169] on span "Sim" at bounding box center [912, 166] width 19 height 19
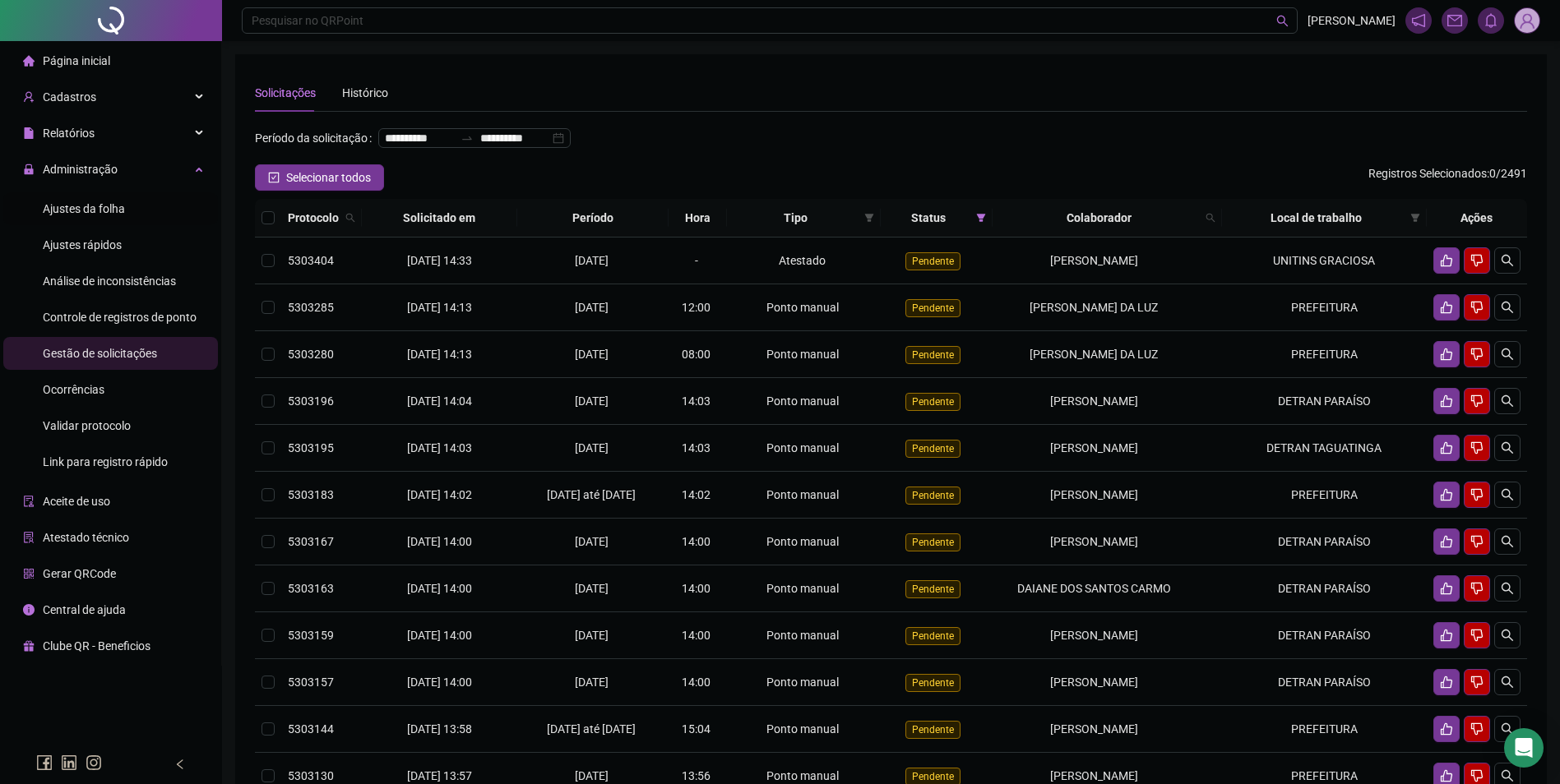
click at [88, 208] on span "Ajustes da folha" at bounding box center [84, 208] width 82 height 13
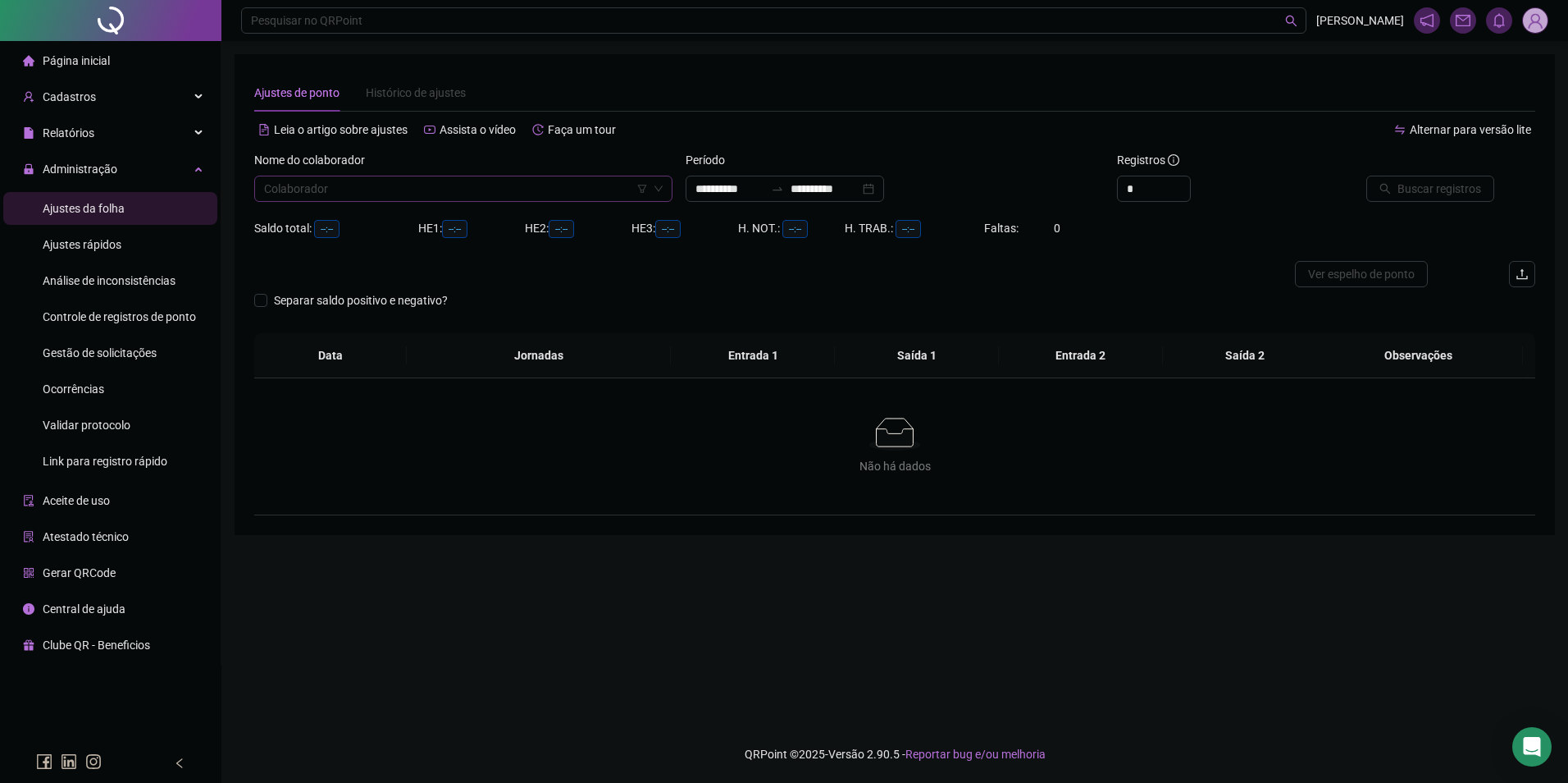
click at [362, 184] on input "search" at bounding box center [456, 188] width 384 height 24
type input "**********"
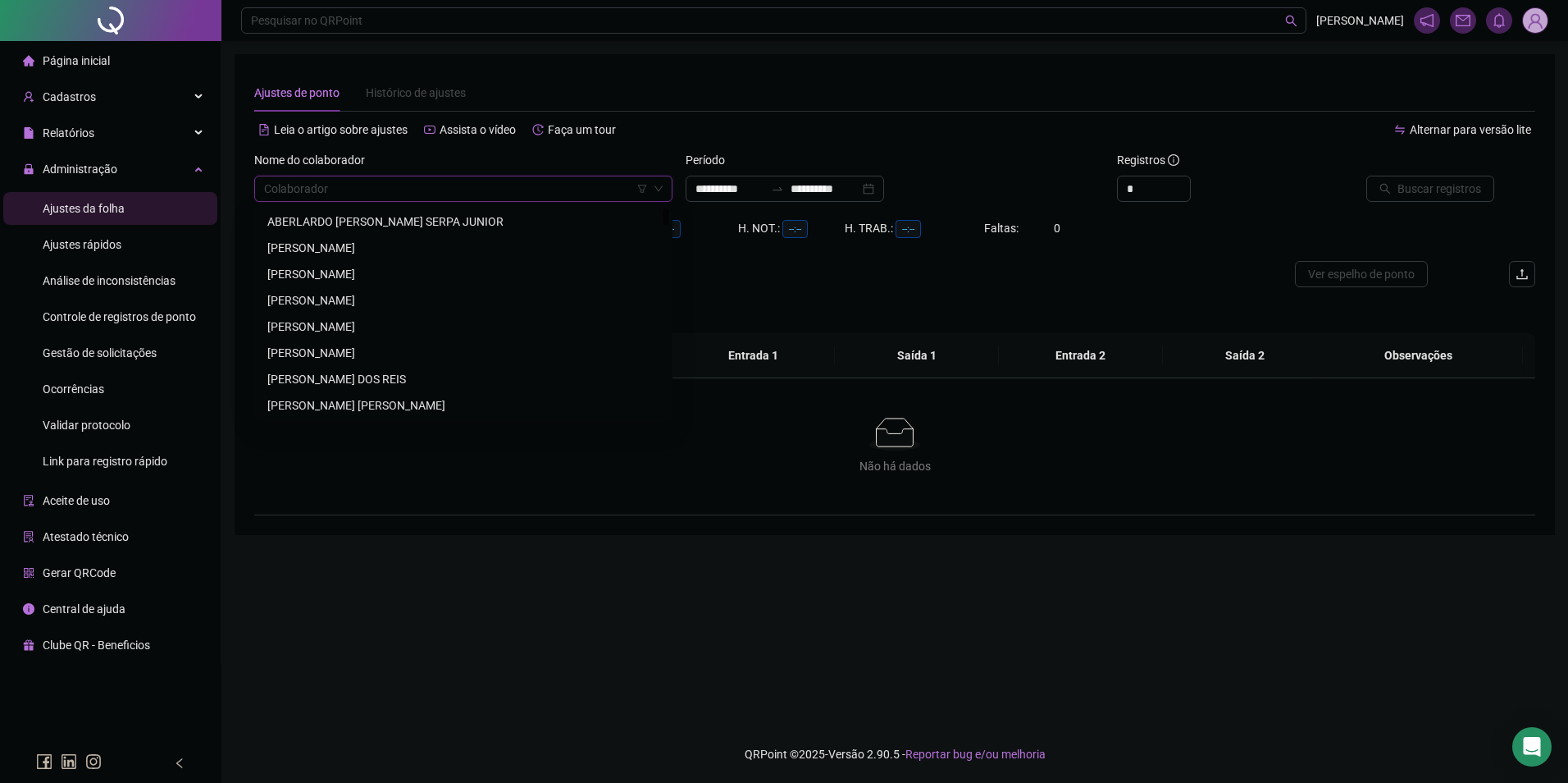
paste input "**********"
type input "**********"
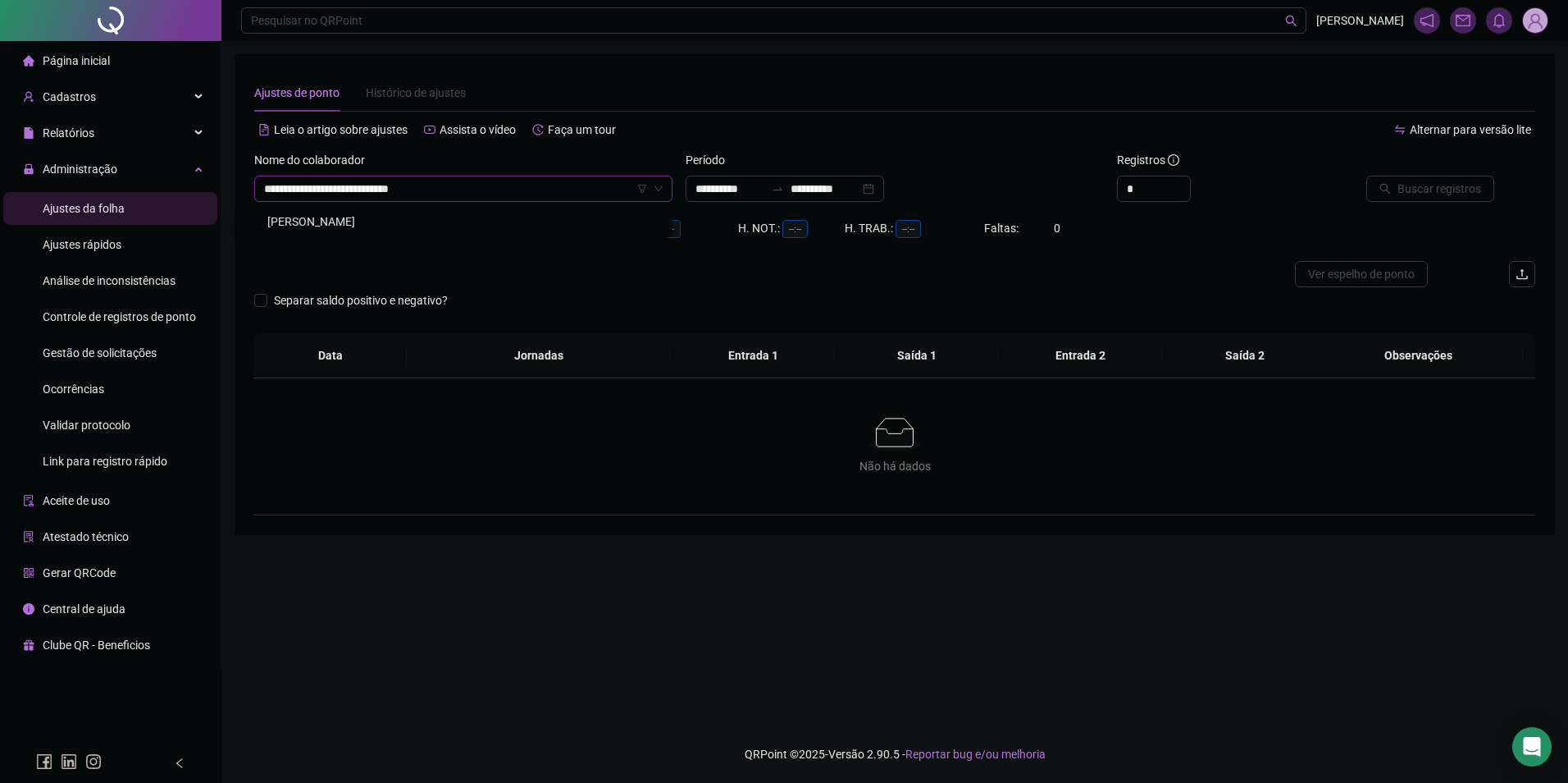
click at [433, 215] on div "[PERSON_NAME]" at bounding box center [463, 221] width 392 height 19
click at [829, 193] on input "**********" at bounding box center [824, 188] width 69 height 19
type input "**********"
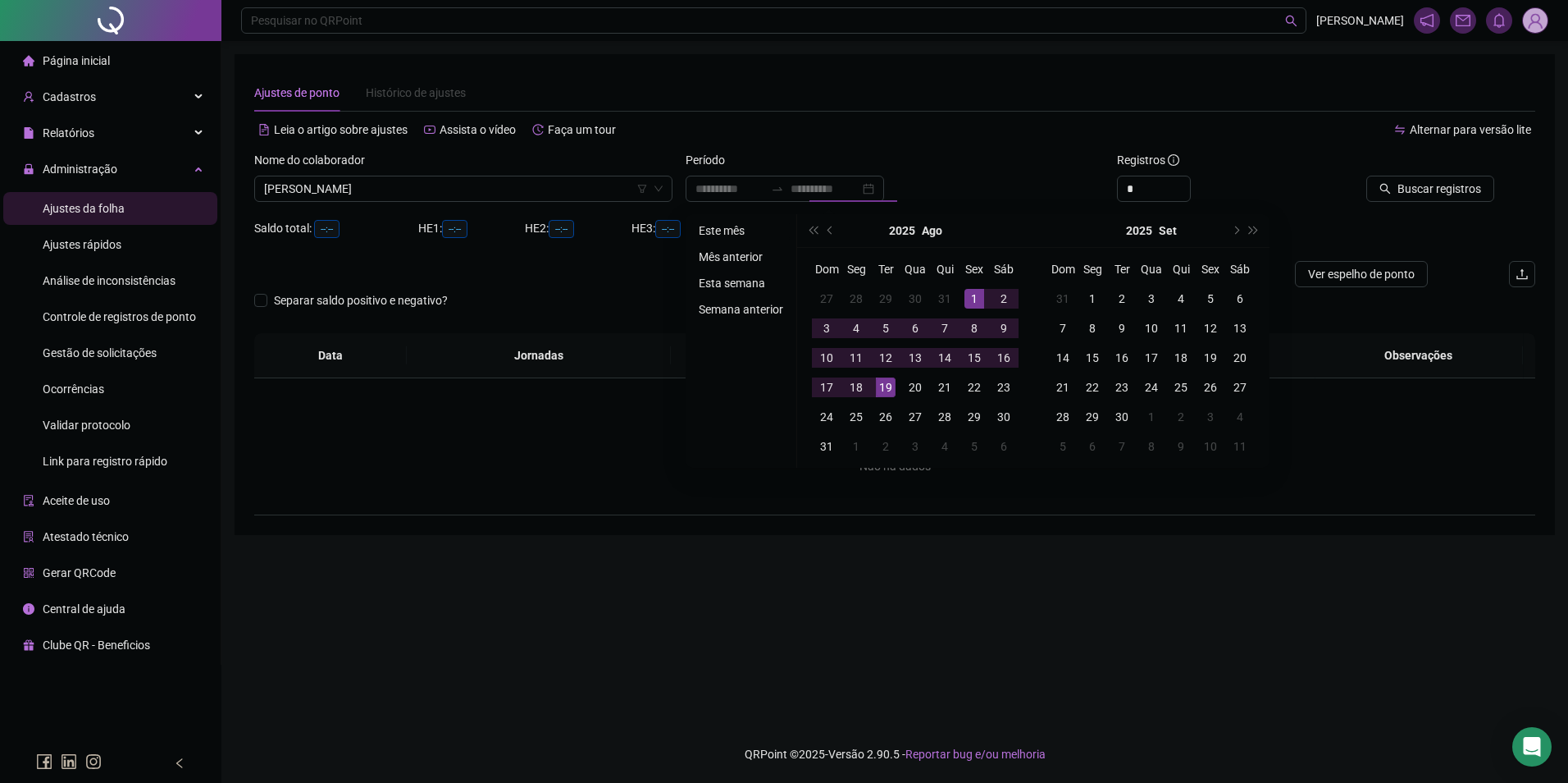
click at [725, 227] on li "Este mês" at bounding box center [741, 230] width 97 height 20
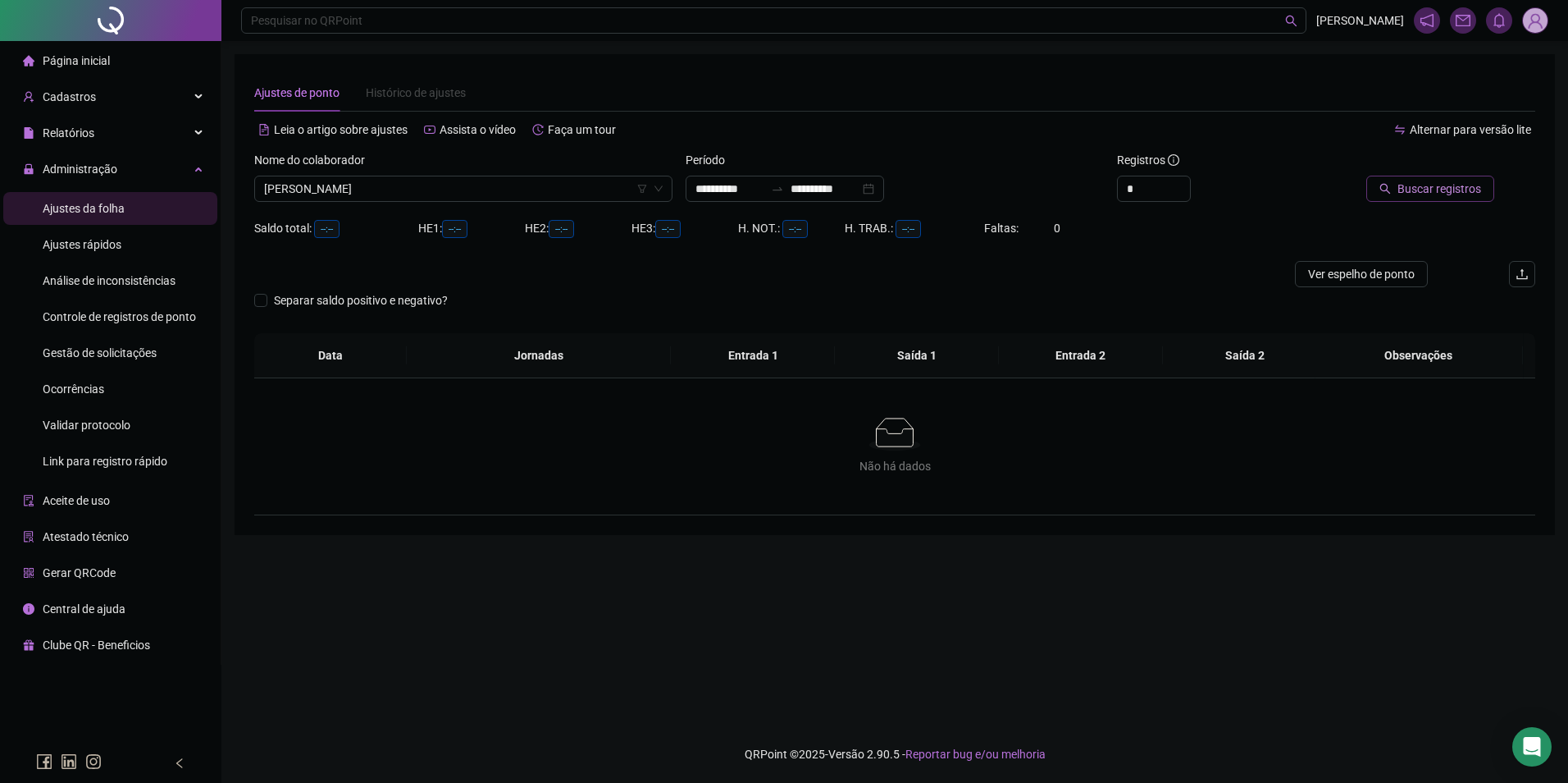
click at [1410, 194] on span "Buscar registros" at bounding box center [1439, 188] width 84 height 19
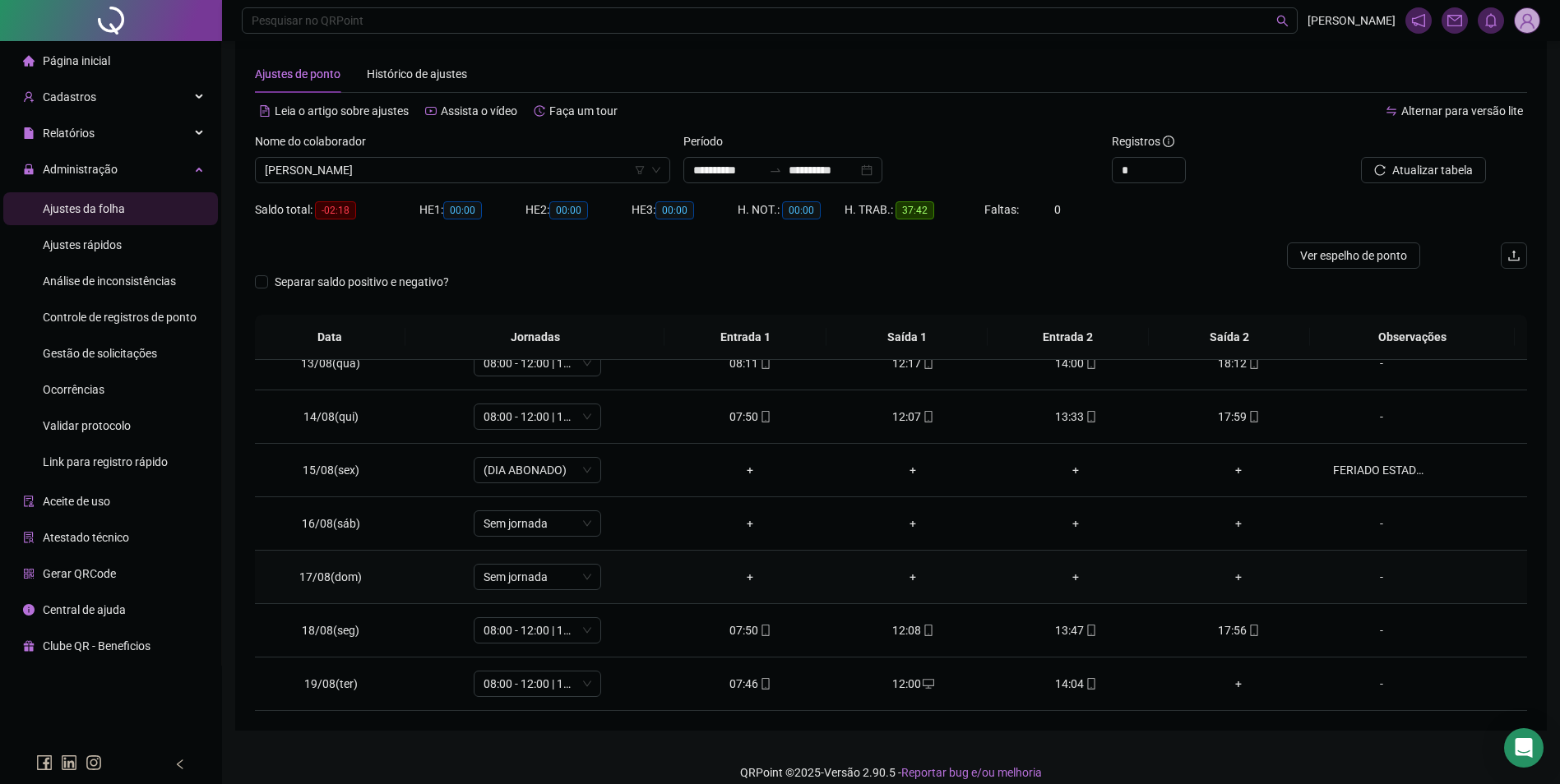
scroll to position [36, 0]
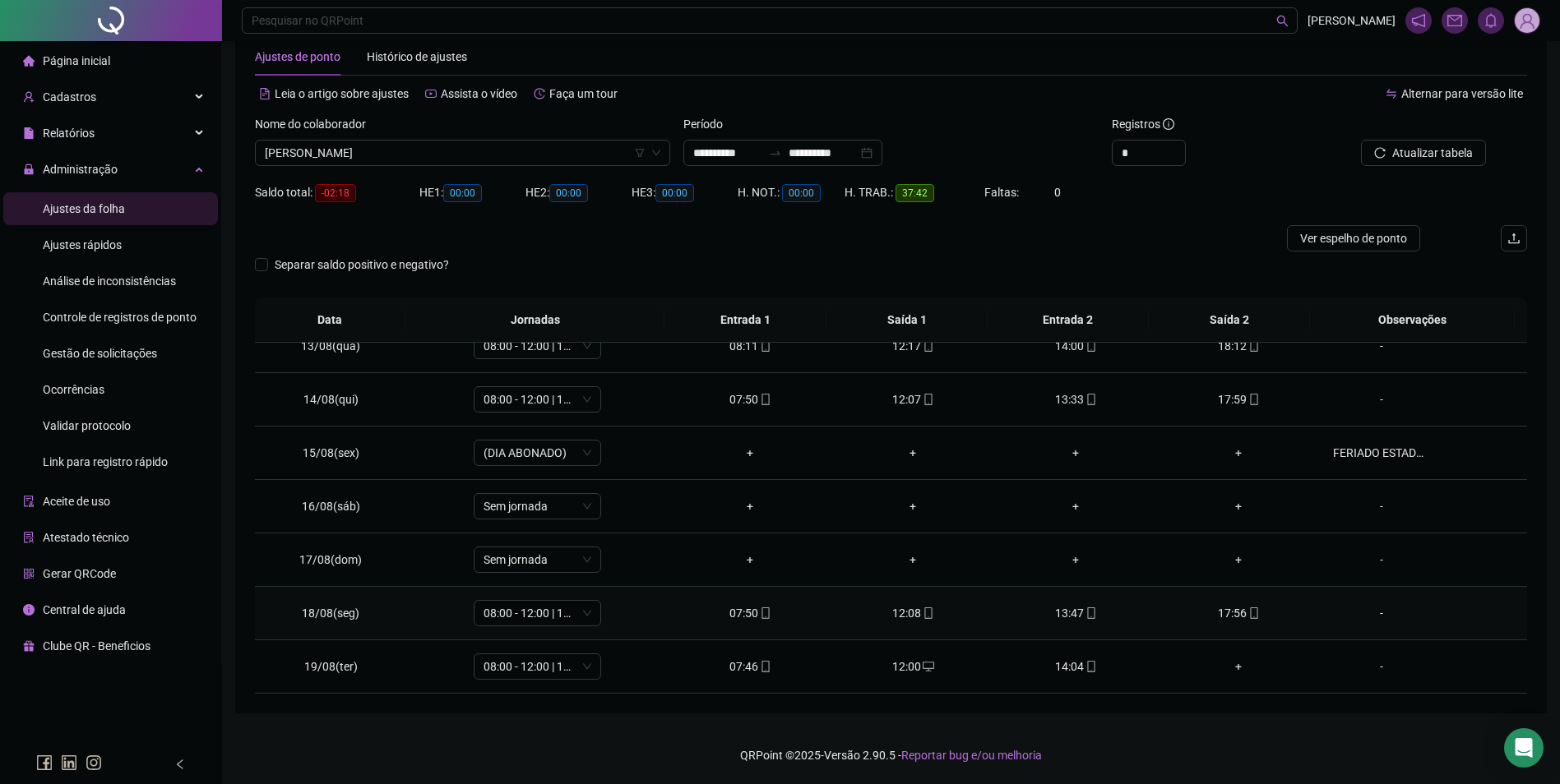
click at [750, 617] on div "07:50" at bounding box center [750, 613] width 137 height 19
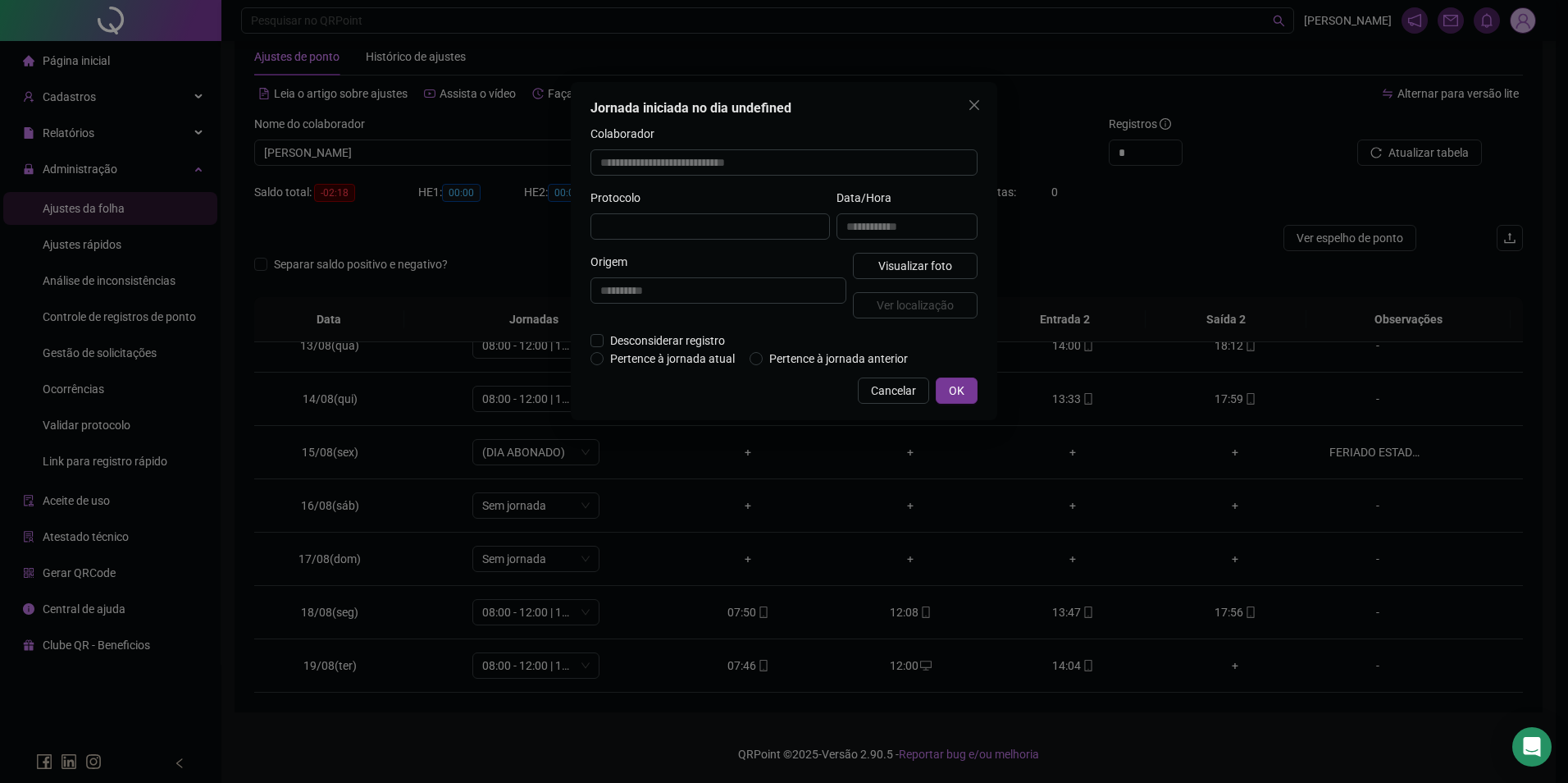
type input "**********"
click at [921, 277] on button "Visualizar foto" at bounding box center [915, 267] width 125 height 26
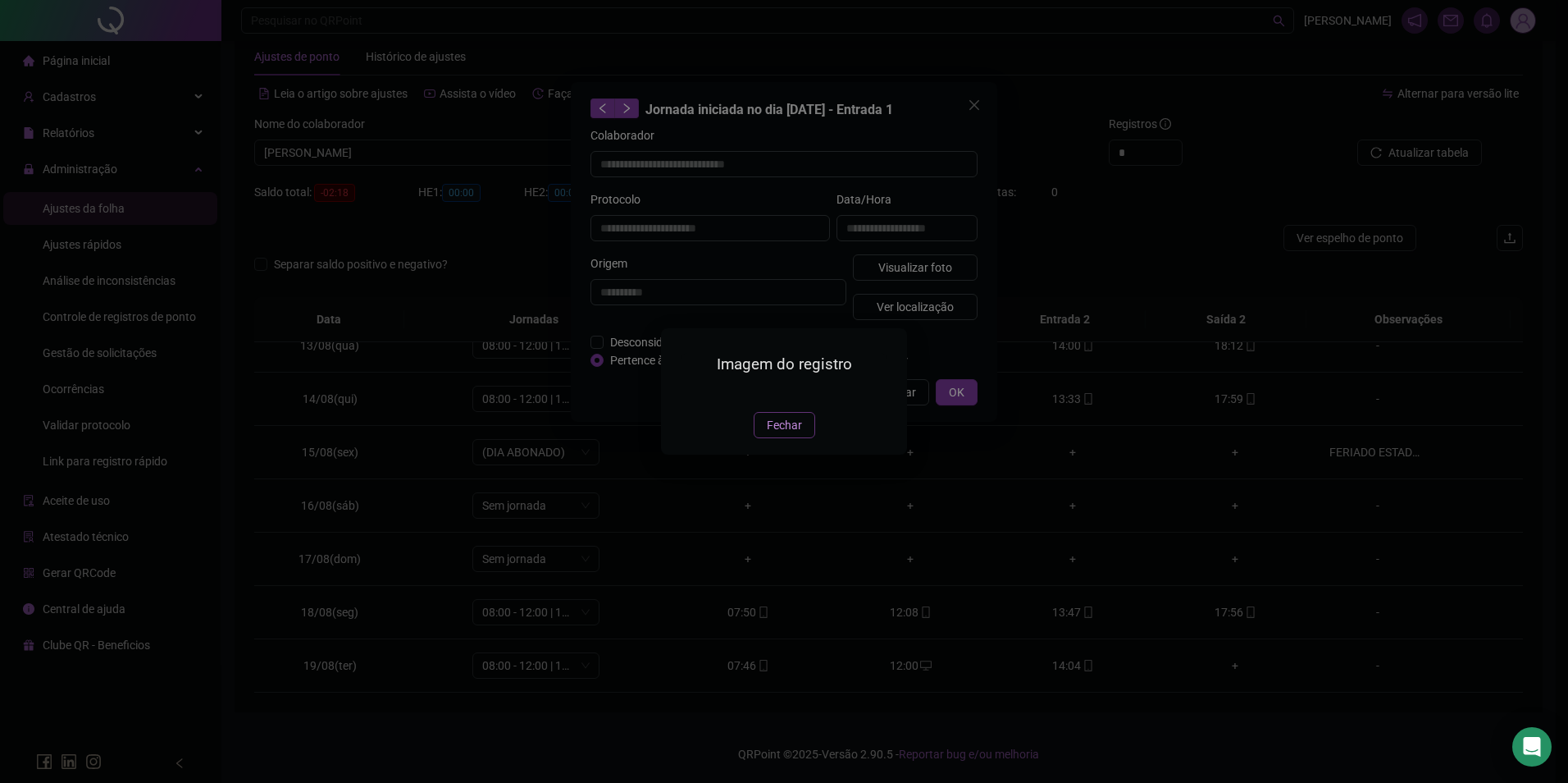
click at [794, 434] on span "Fechar" at bounding box center [784, 425] width 35 height 19
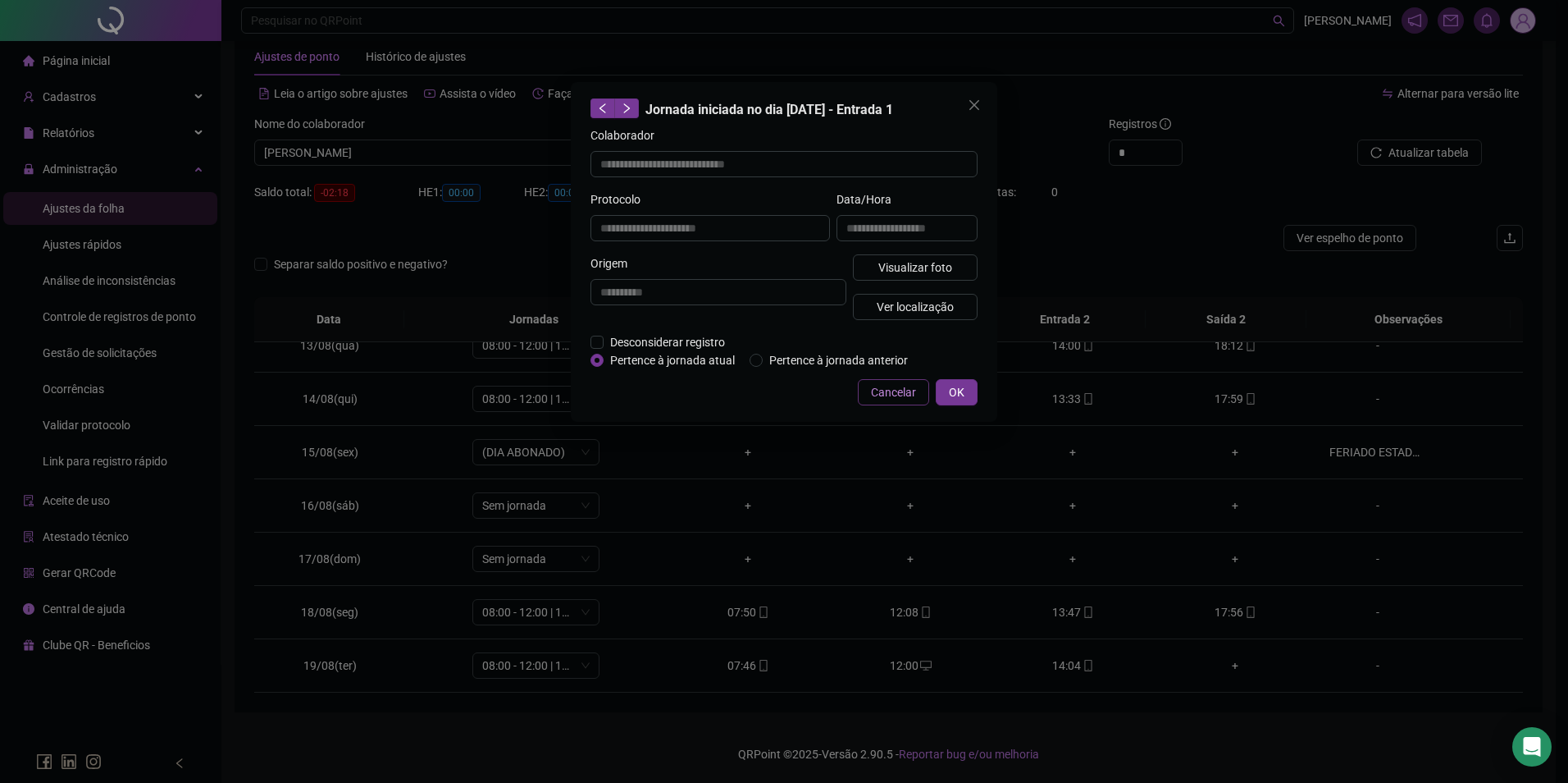
click at [900, 396] on span "Cancelar" at bounding box center [894, 392] width 45 height 19
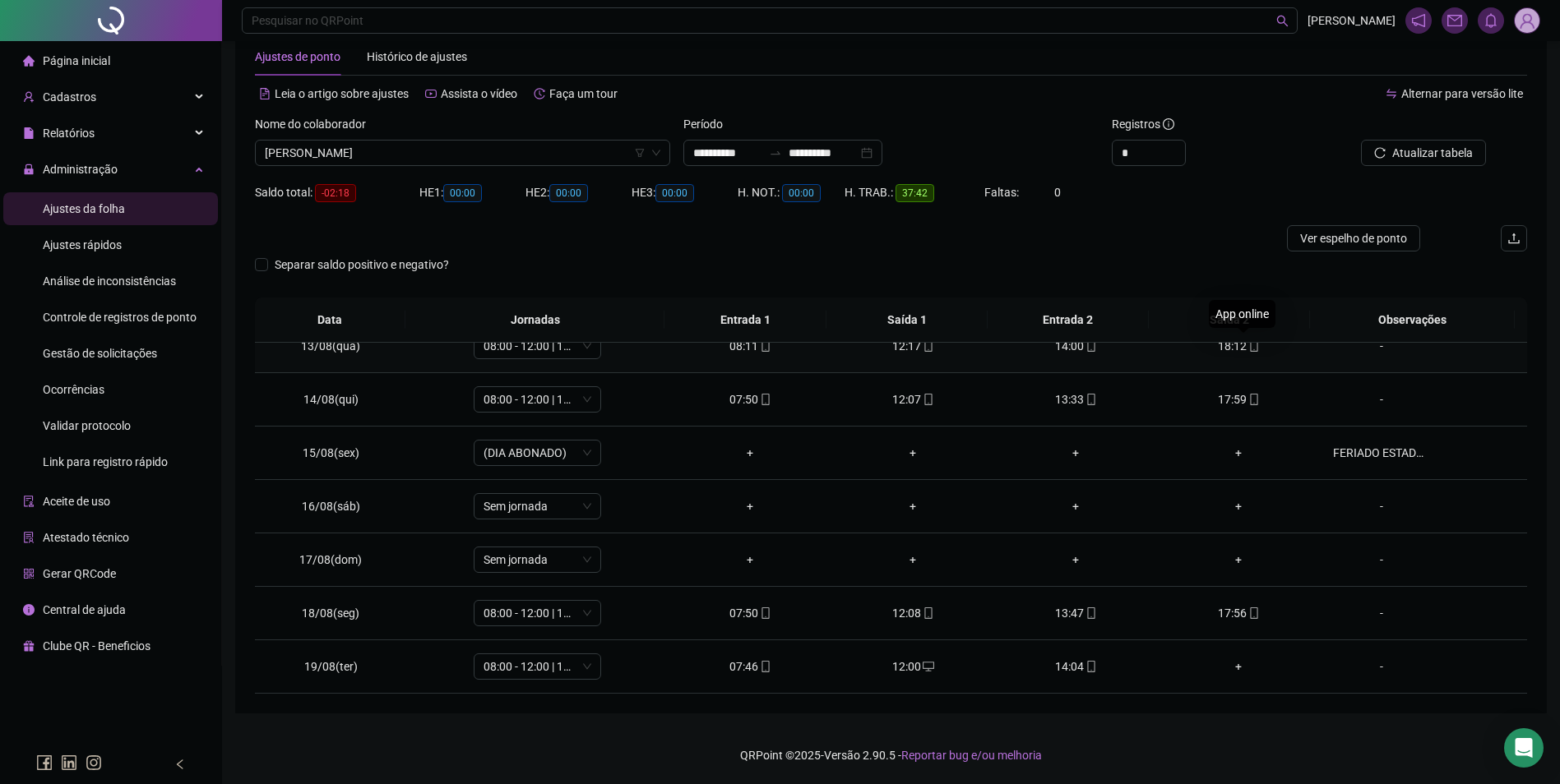
click at [1246, 351] on span "mobile" at bounding box center [1252, 346] width 13 height 12
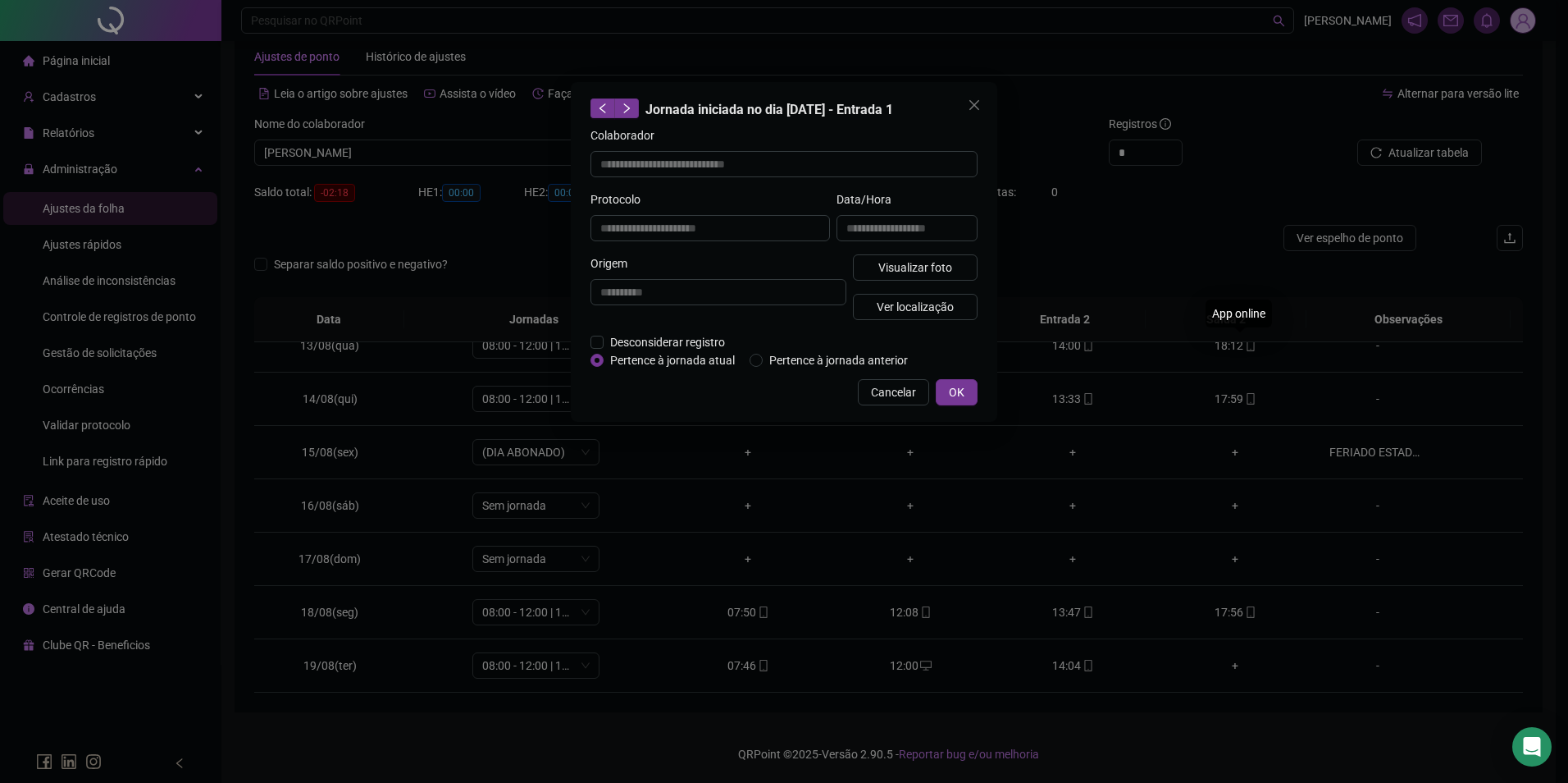
type input "**********"
click at [924, 269] on span "Visualizar foto" at bounding box center [915, 267] width 74 height 19
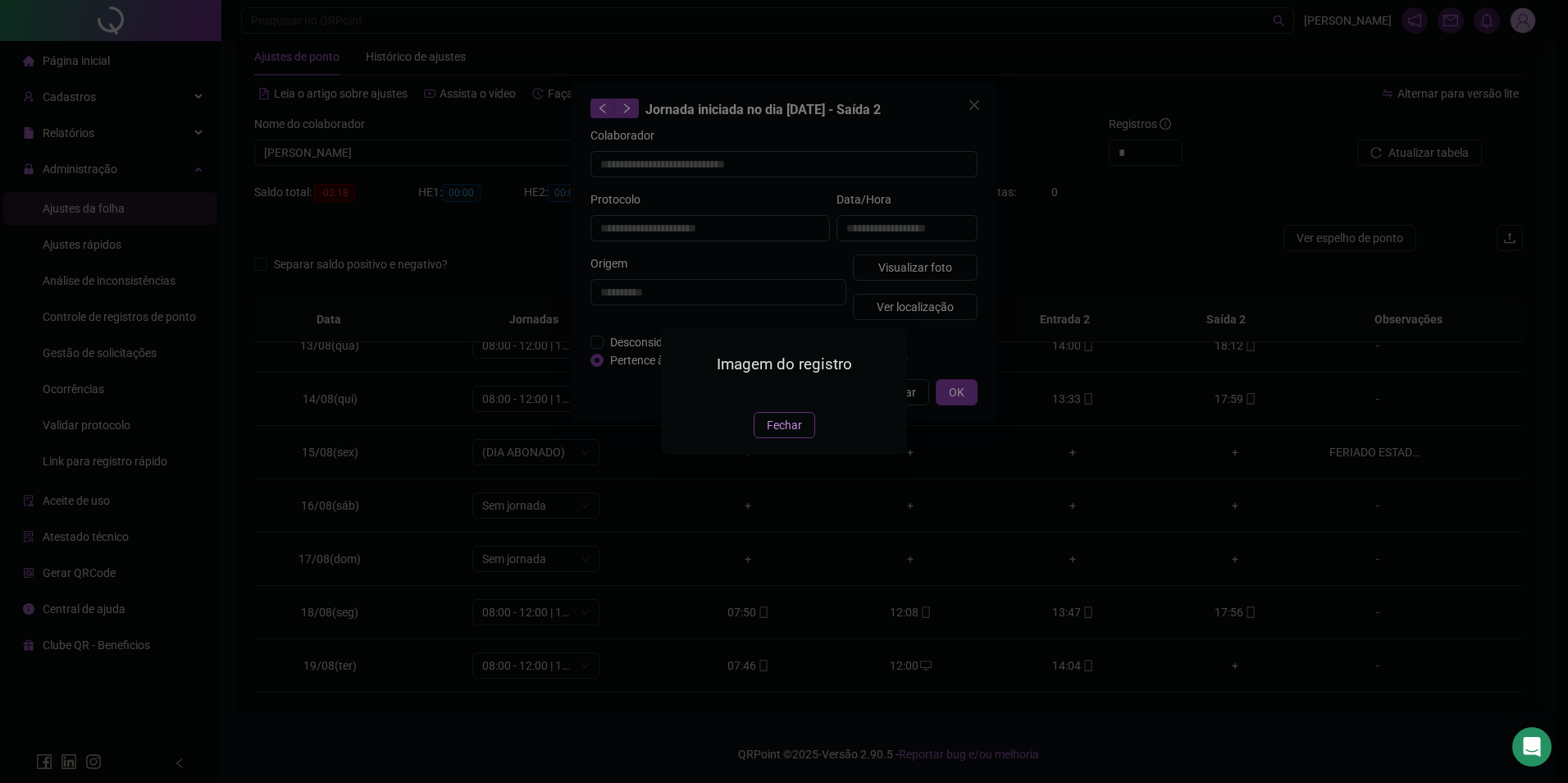
click at [791, 434] on span "Fechar" at bounding box center [784, 425] width 35 height 19
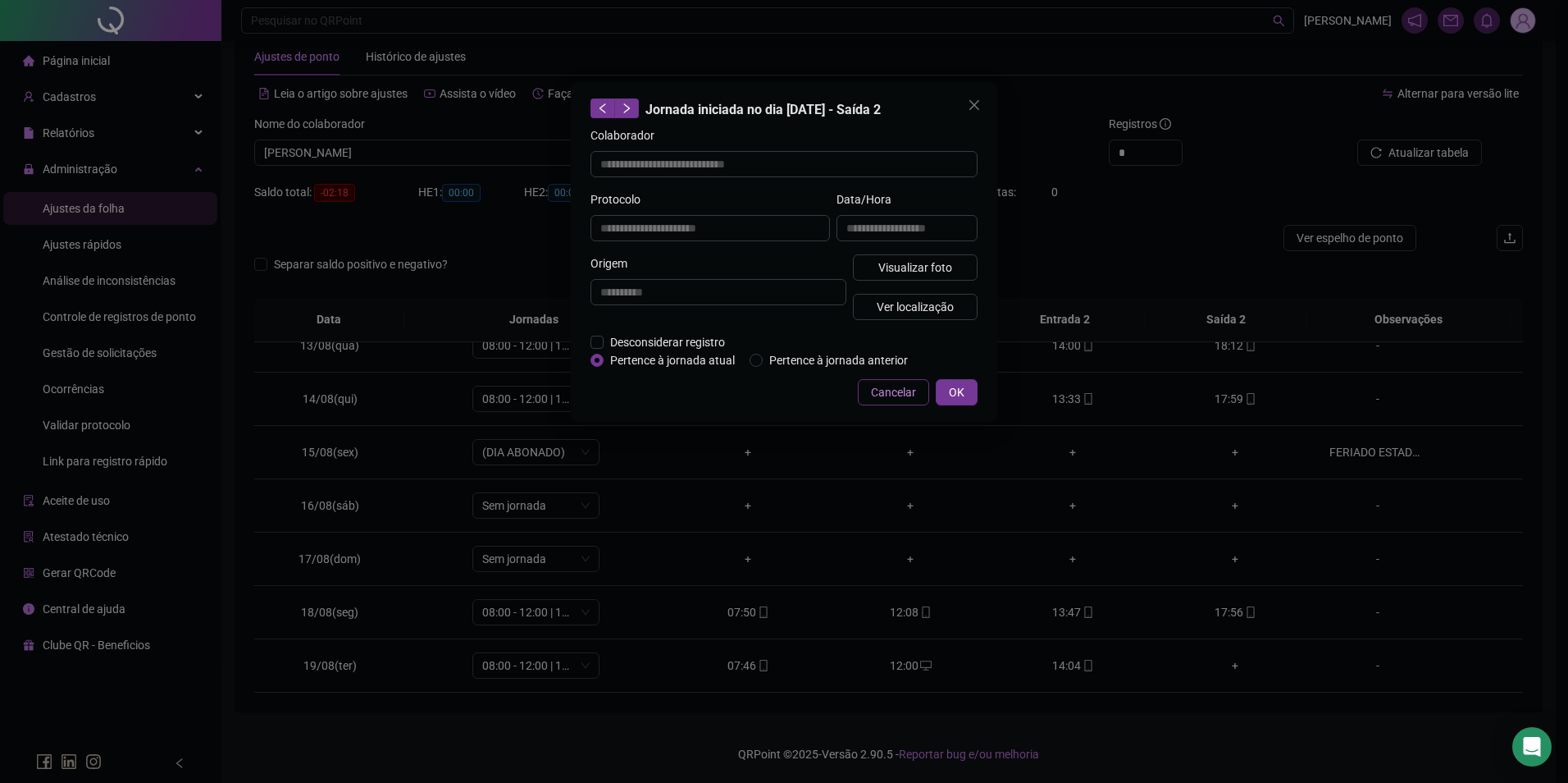
click at [885, 395] on span "Cancelar" at bounding box center [894, 392] width 45 height 19
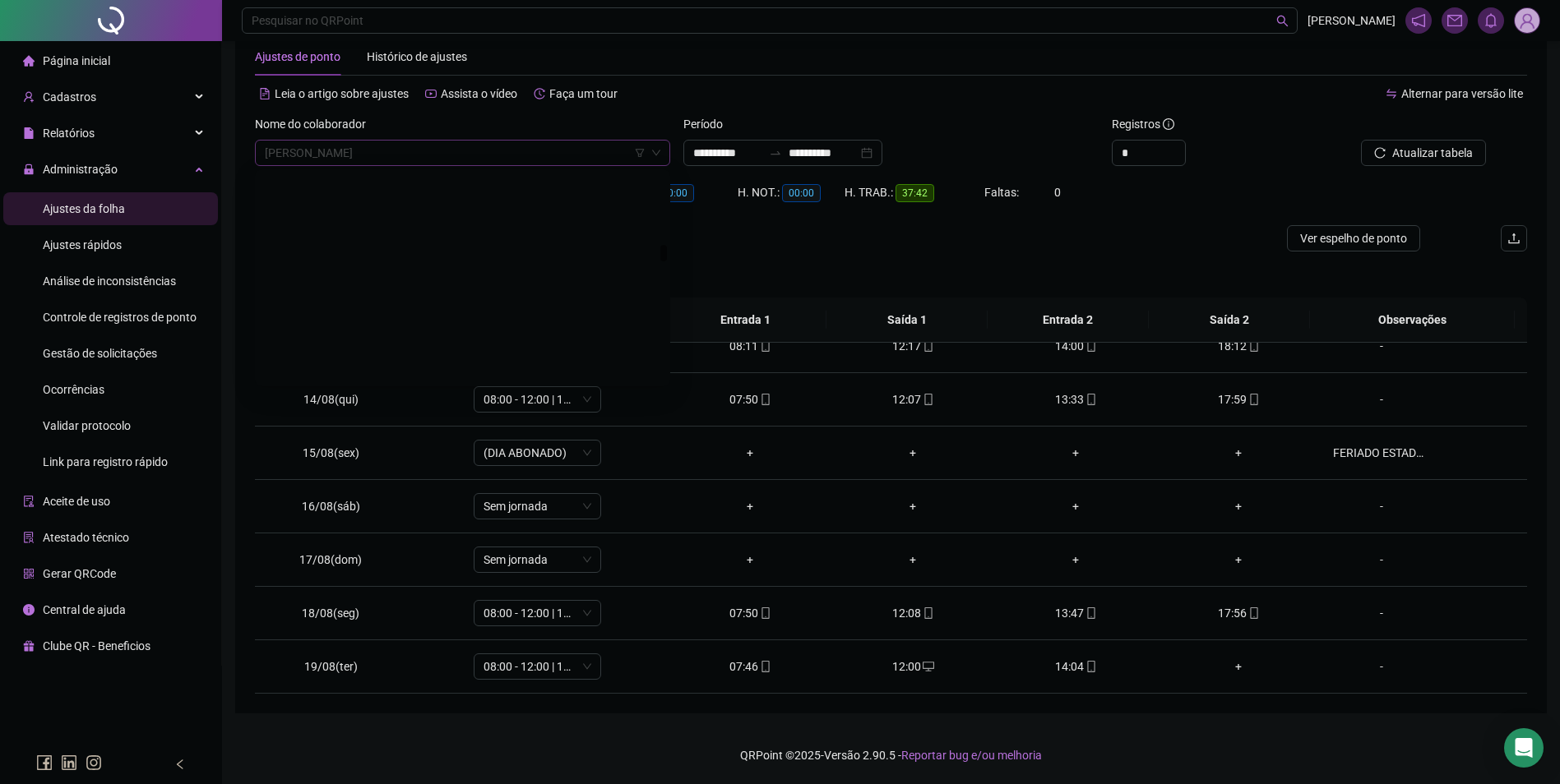
scroll to position [8967, 0]
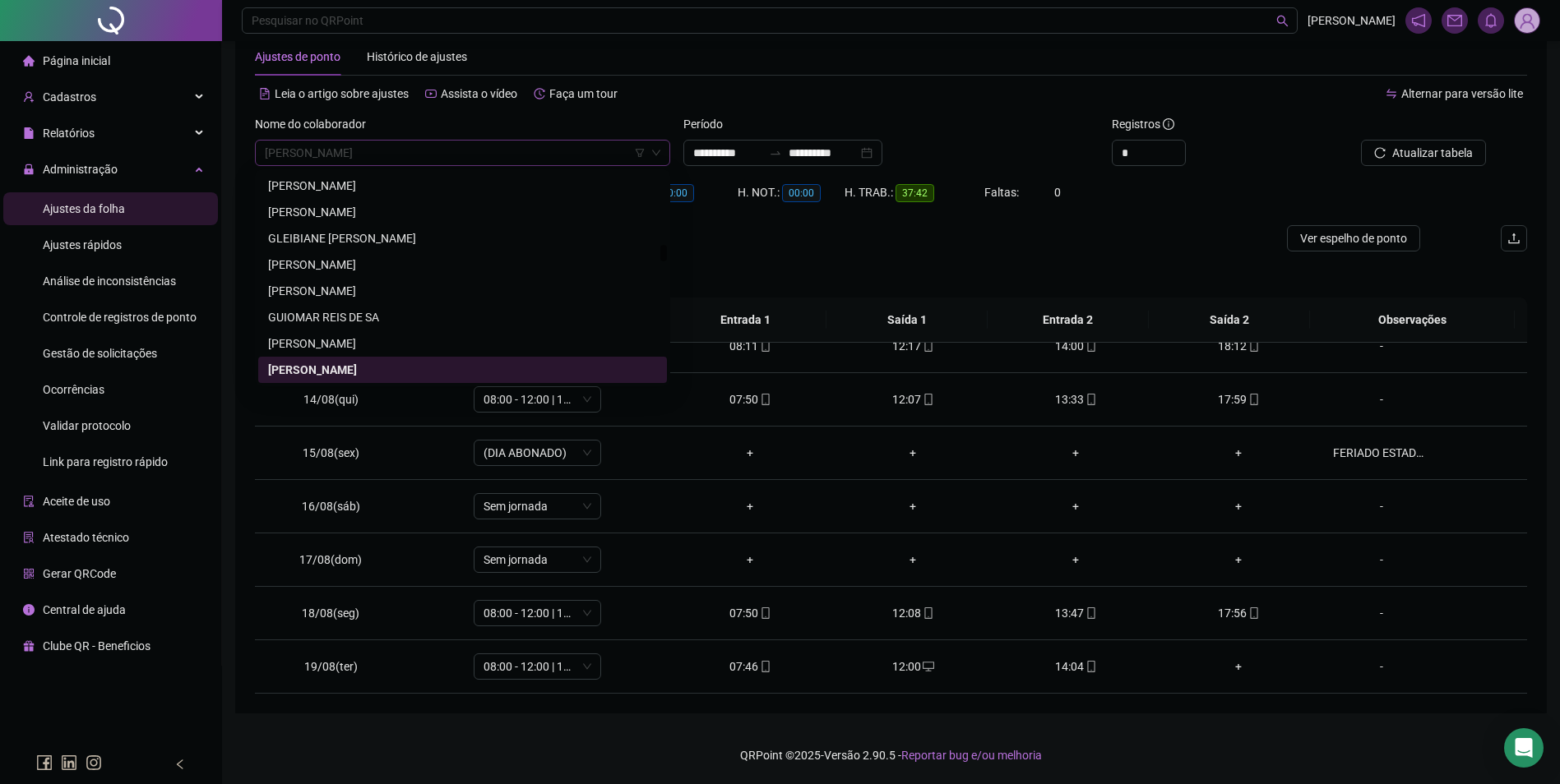
click at [473, 151] on span "[PERSON_NAME]" at bounding box center [462, 152] width 396 height 24
click at [455, 147] on span "[PERSON_NAME]" at bounding box center [462, 152] width 396 height 24
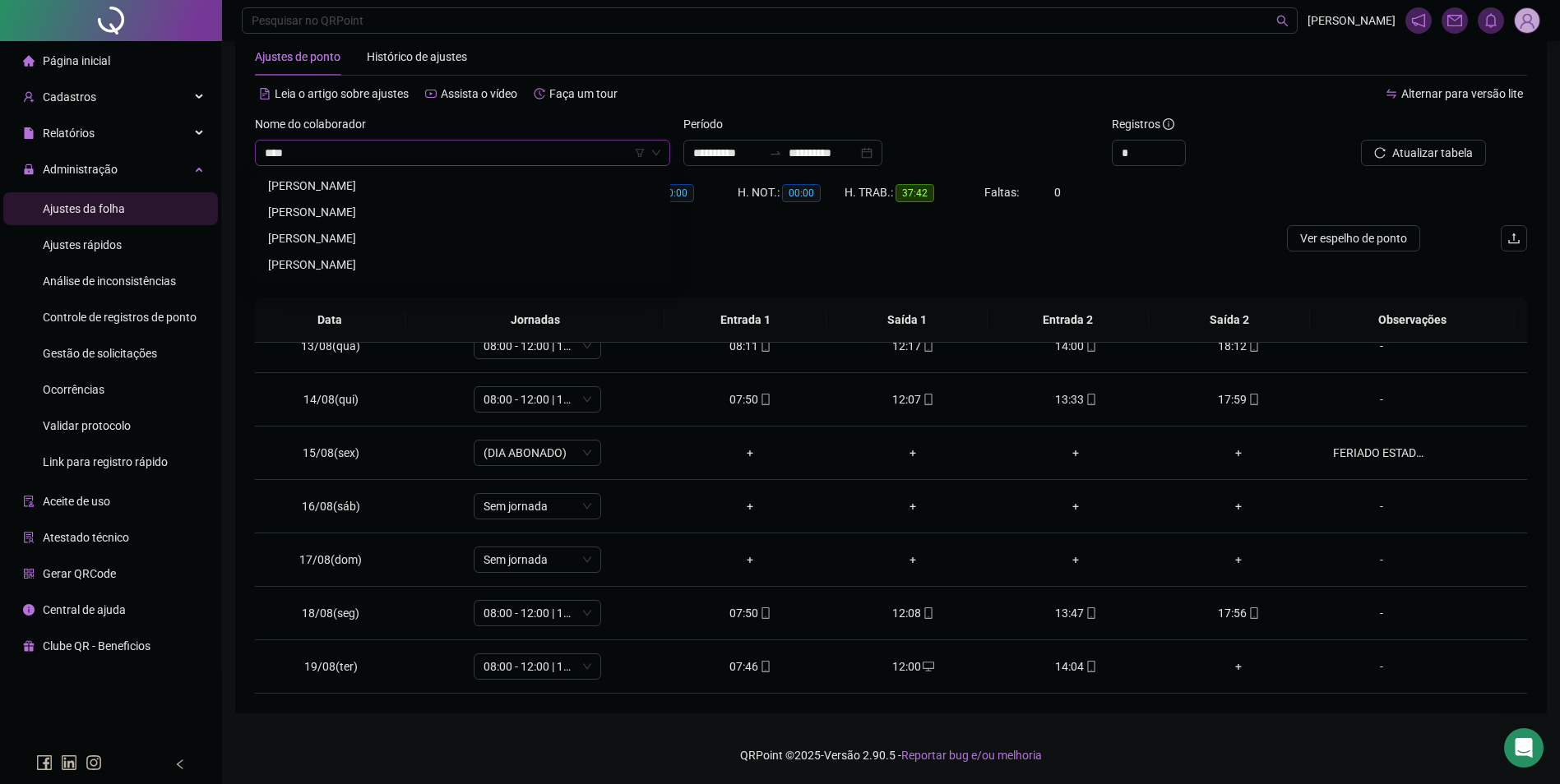
scroll to position [0, 0]
type input "********"
drag, startPoint x: 357, startPoint y: 182, endPoint x: 710, endPoint y: 148, distance: 354.6
click at [358, 182] on div "[PERSON_NAME]" at bounding box center [462, 186] width 389 height 19
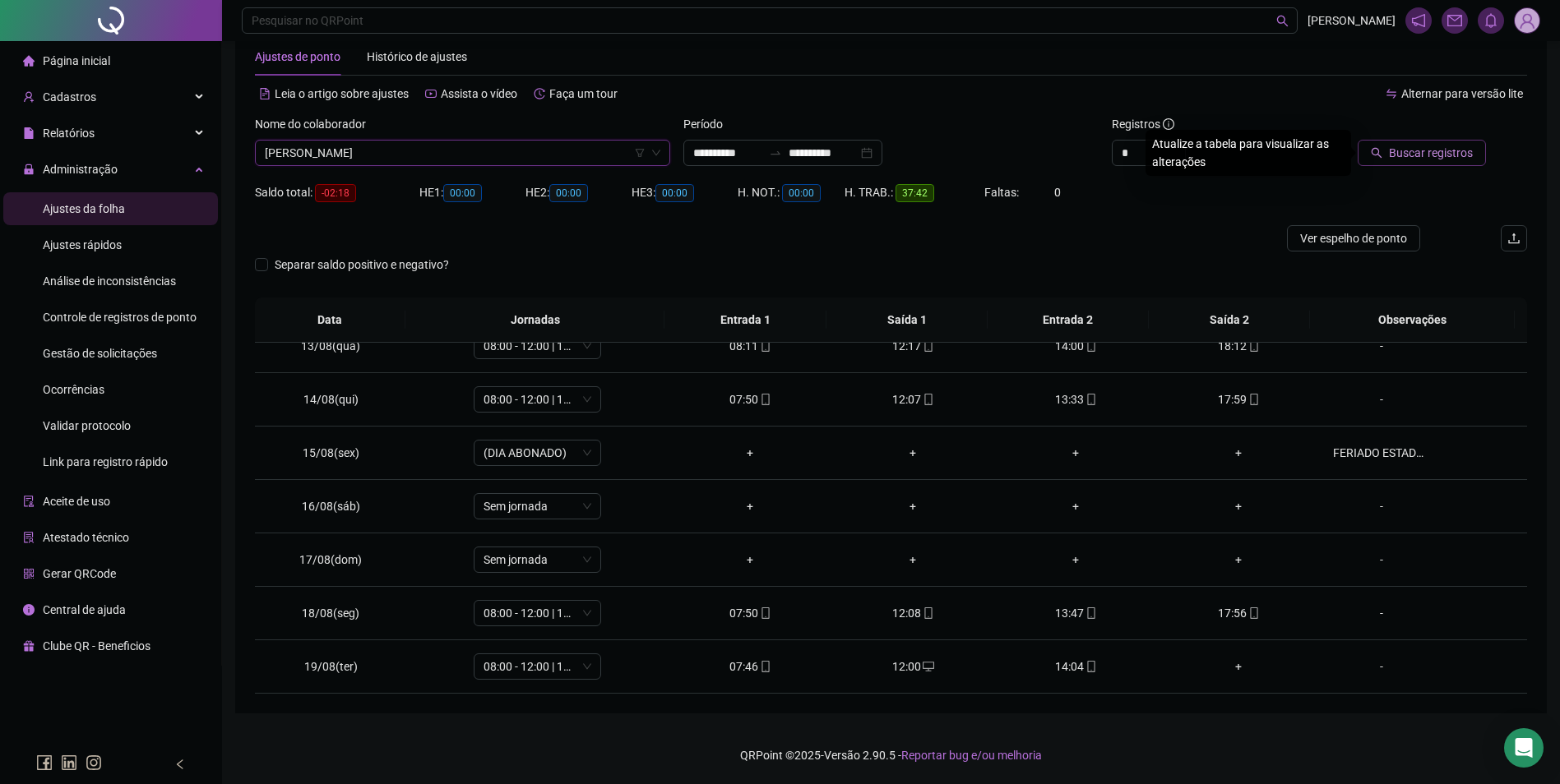
click at [1414, 148] on span "Buscar registros" at bounding box center [1431, 152] width 84 height 19
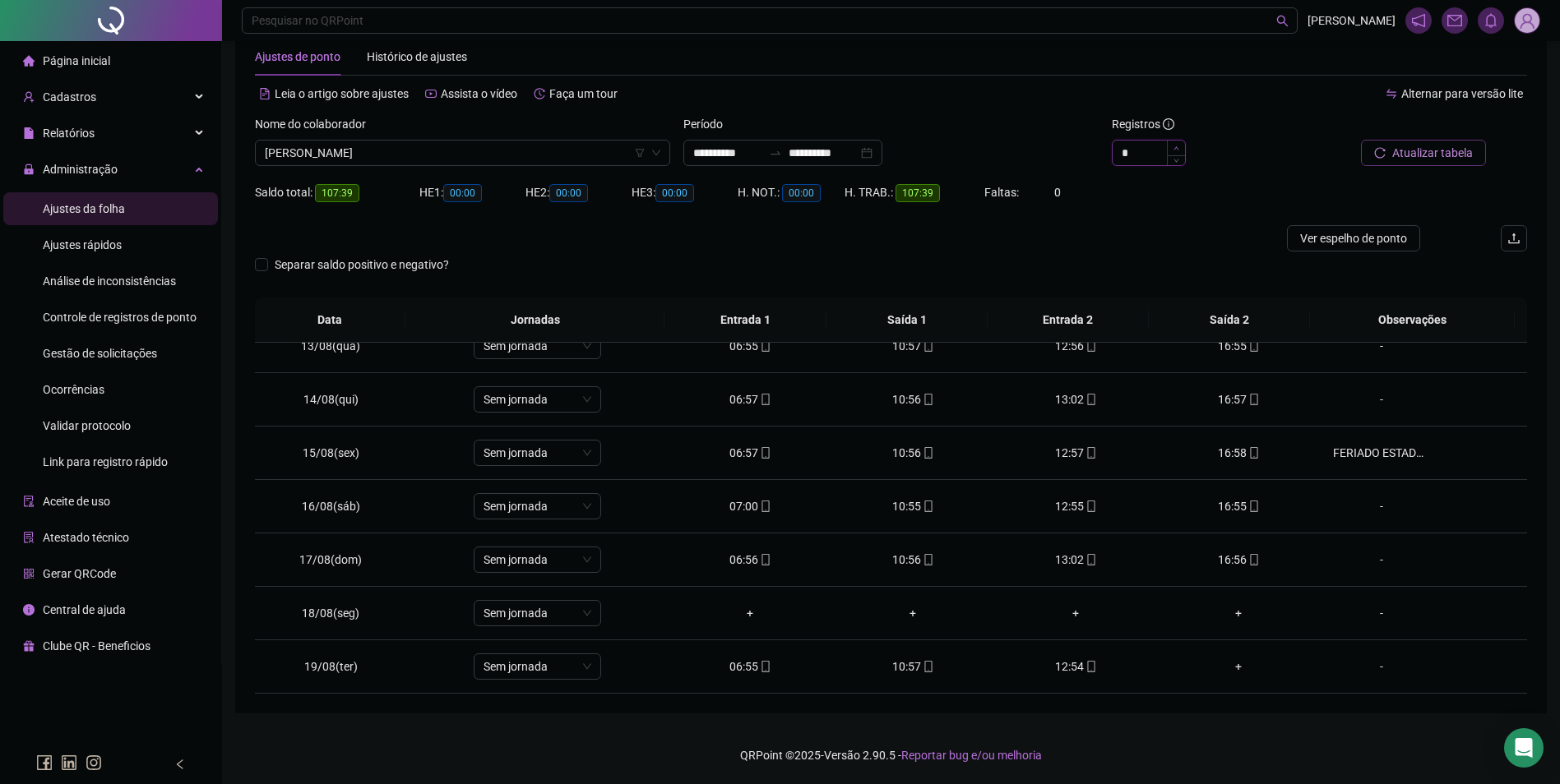
type input "*"
click at [1173, 146] on icon "up" at bounding box center [1176, 148] width 6 height 6
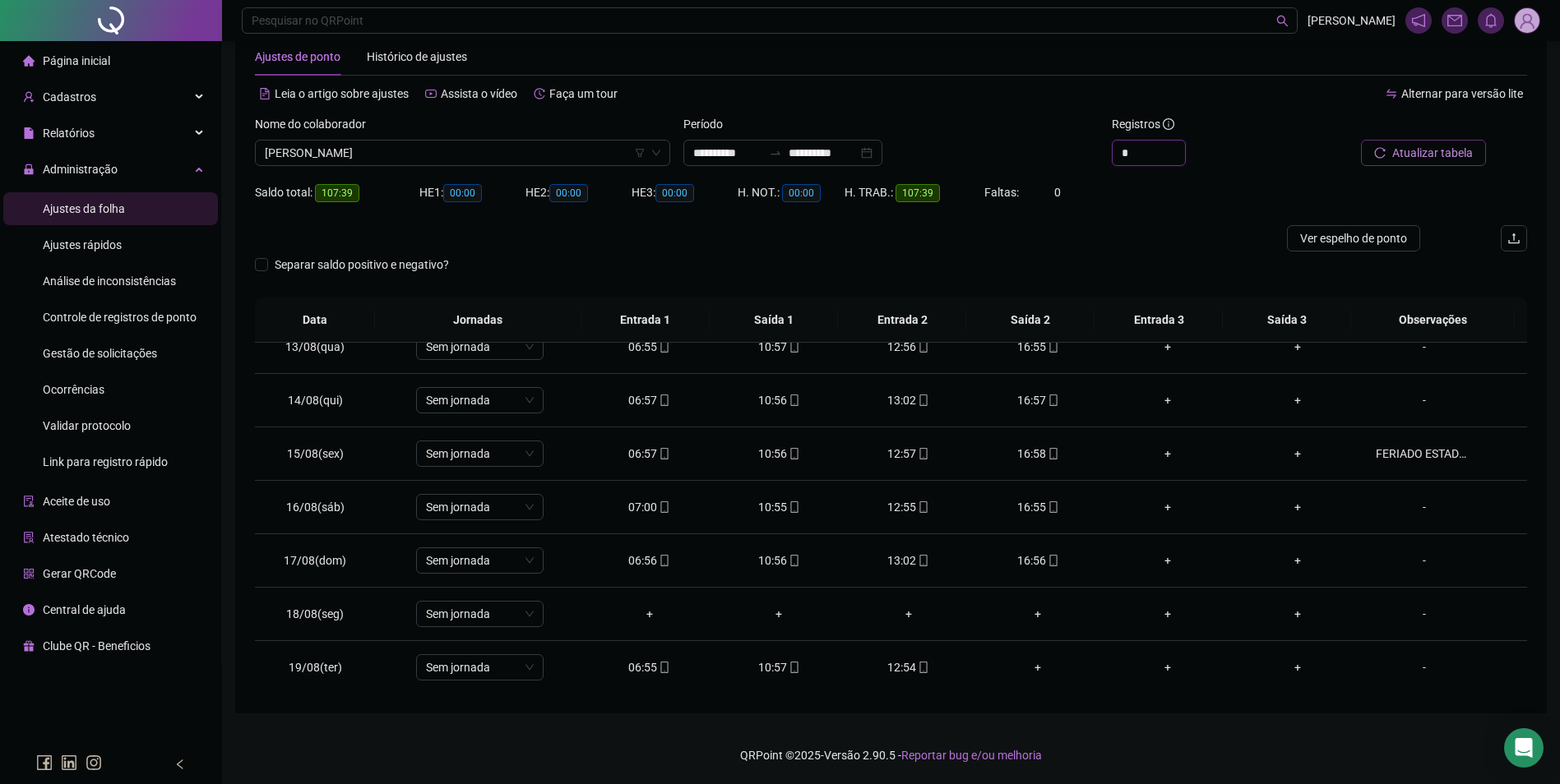
scroll to position [664, 0]
click at [917, 664] on icon "mobile" at bounding box center [923, 667] width 12 height 12
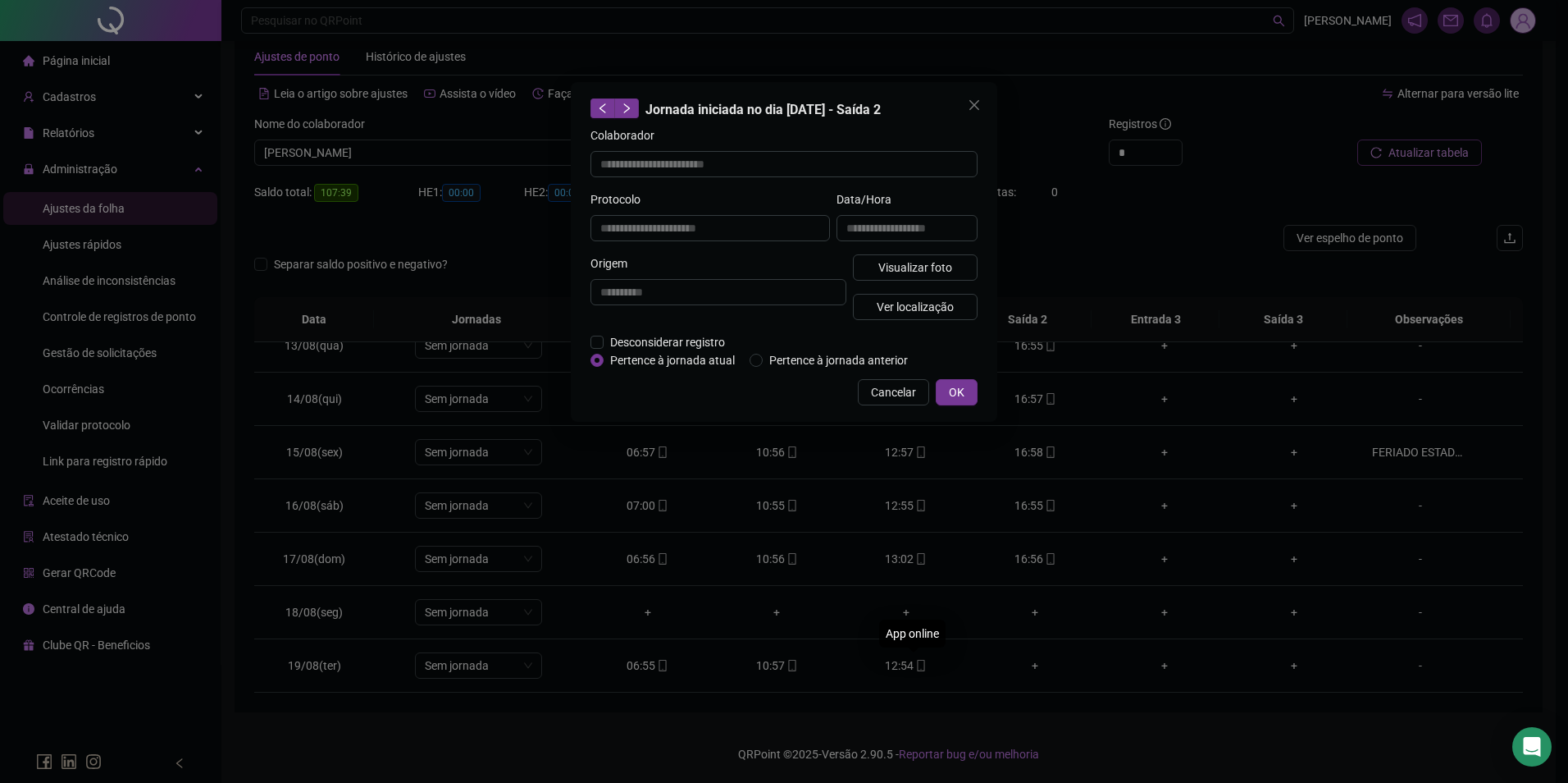
type input "**********"
click at [951, 277] on button "Visualizar foto" at bounding box center [915, 267] width 125 height 26
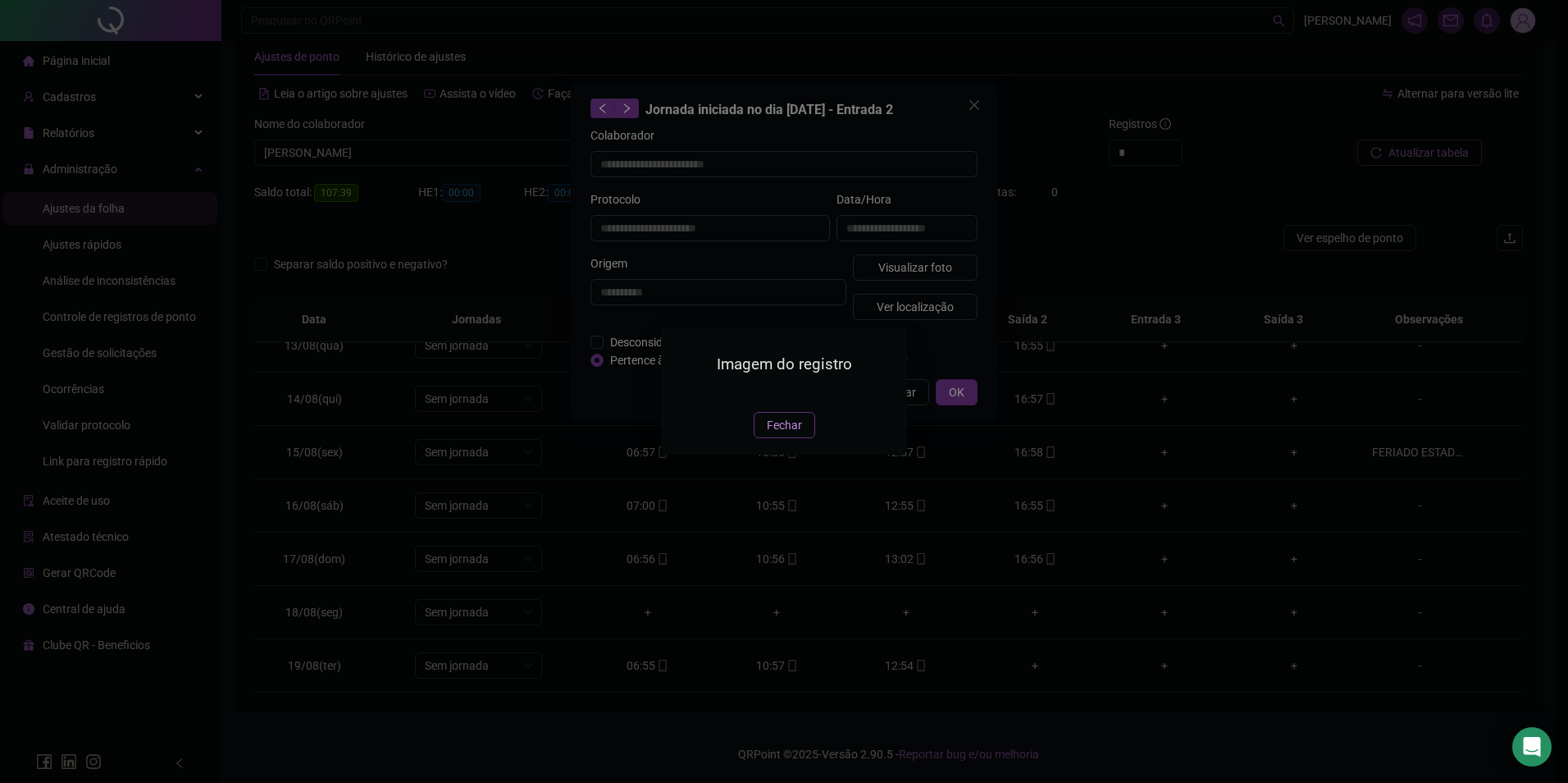
click at [784, 434] on span "Fechar" at bounding box center [784, 425] width 35 height 19
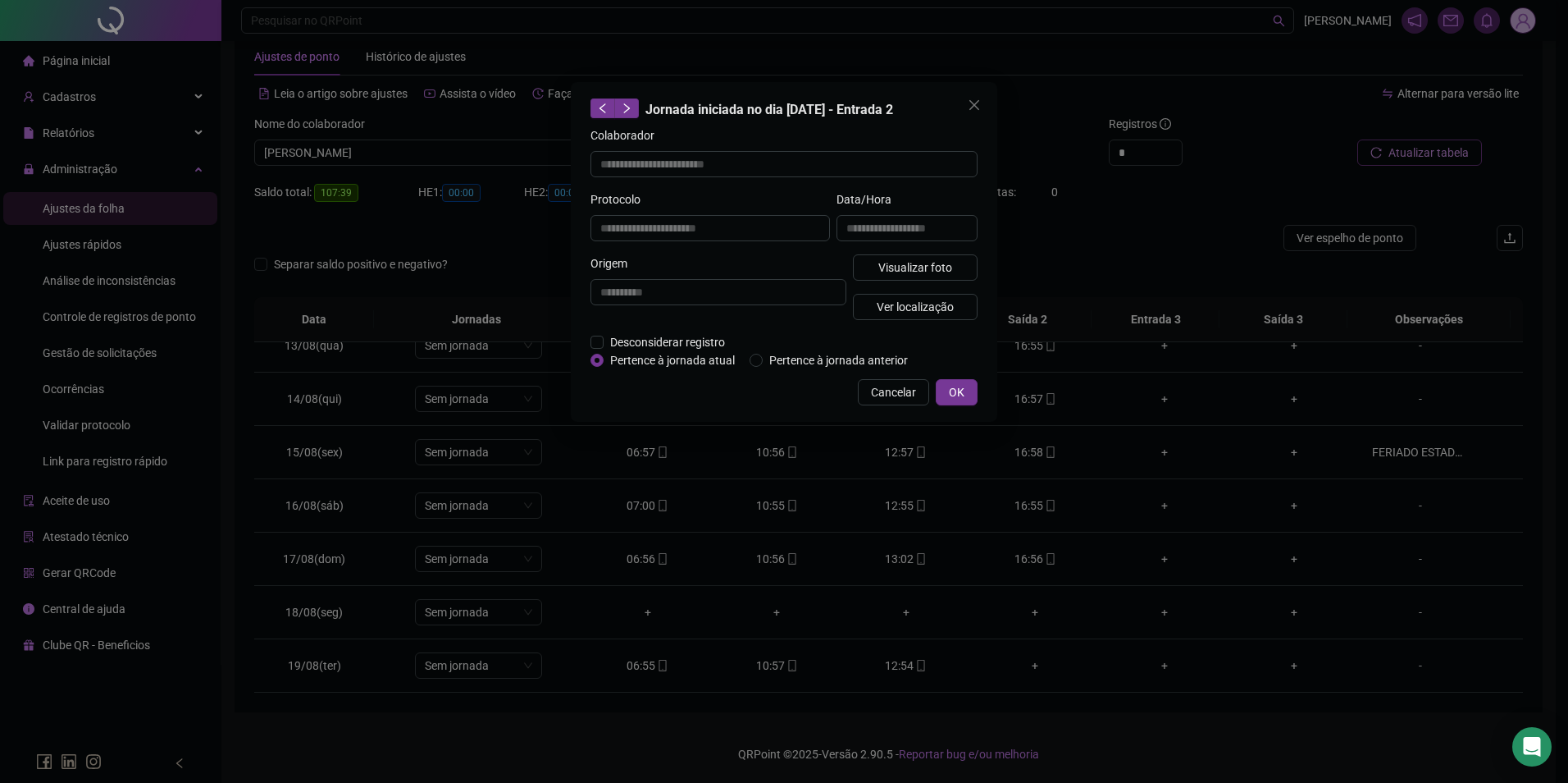
click at [790, 664] on div "**********" at bounding box center [784, 391] width 1568 height 783
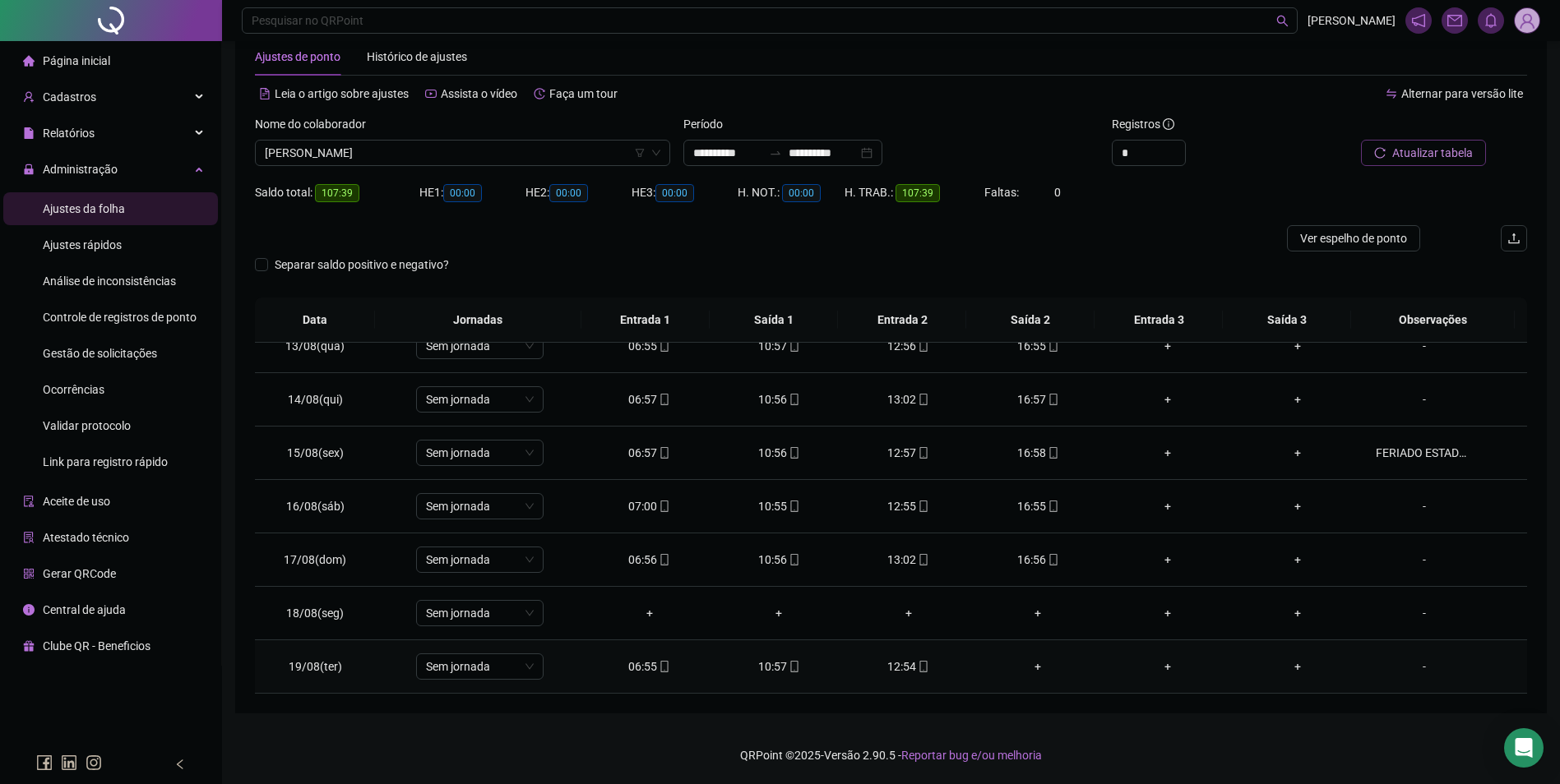
click at [788, 666] on icon "mobile" at bounding box center [794, 667] width 12 height 12
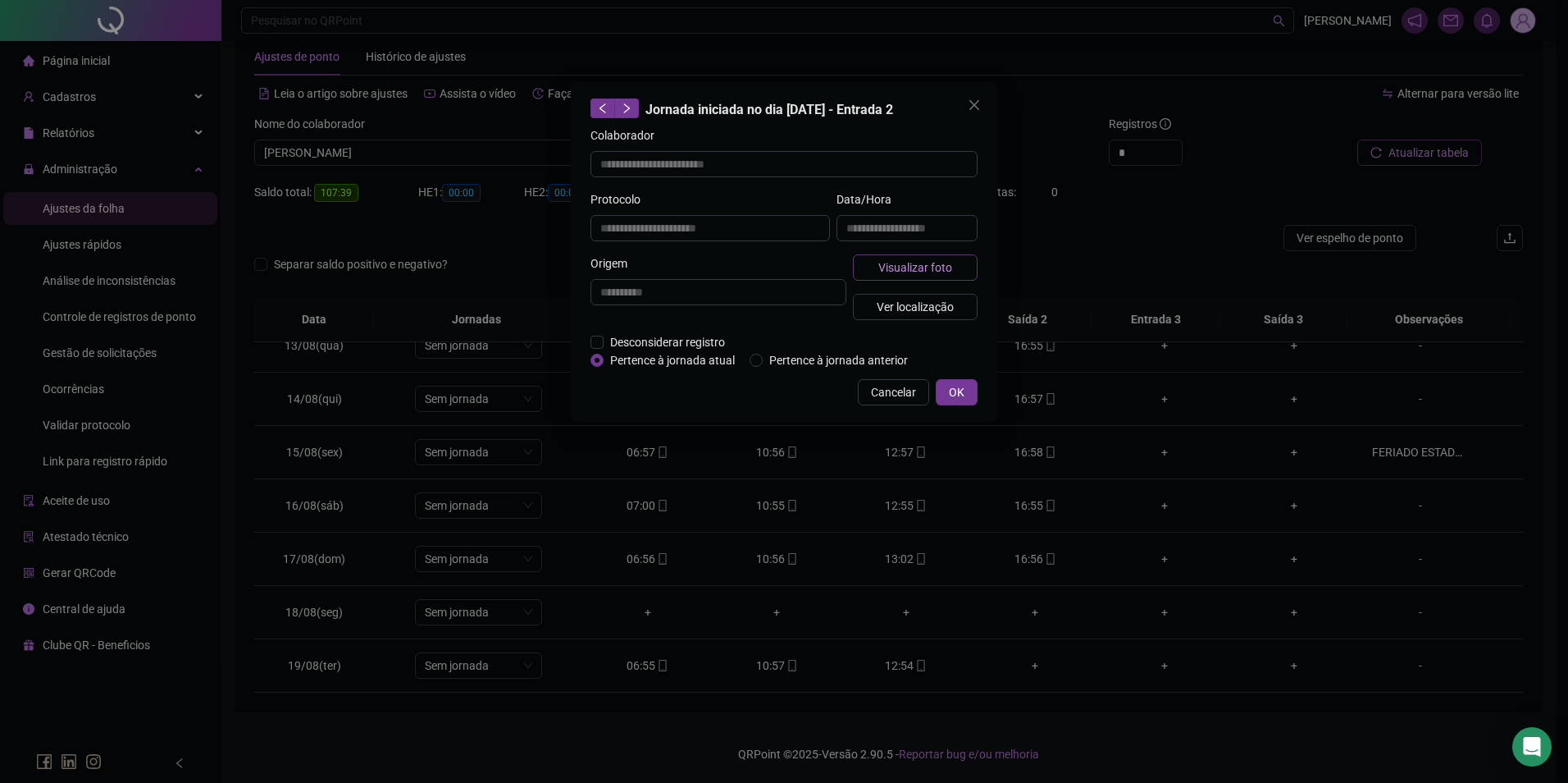
click at [906, 270] on span "Visualizar foto" at bounding box center [915, 267] width 74 height 19
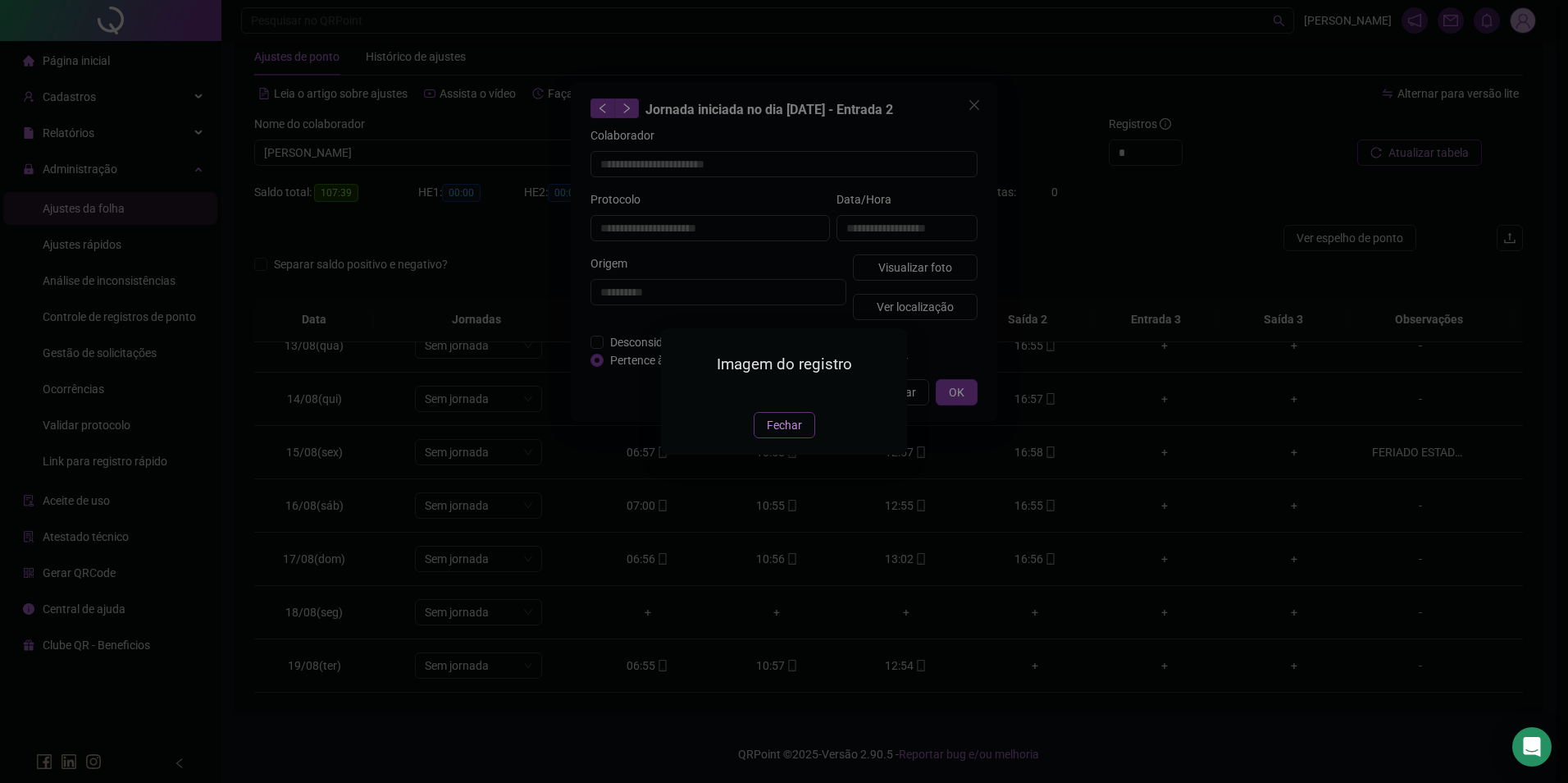
type input "**********"
click at [773, 434] on span "Fechar" at bounding box center [784, 425] width 35 height 19
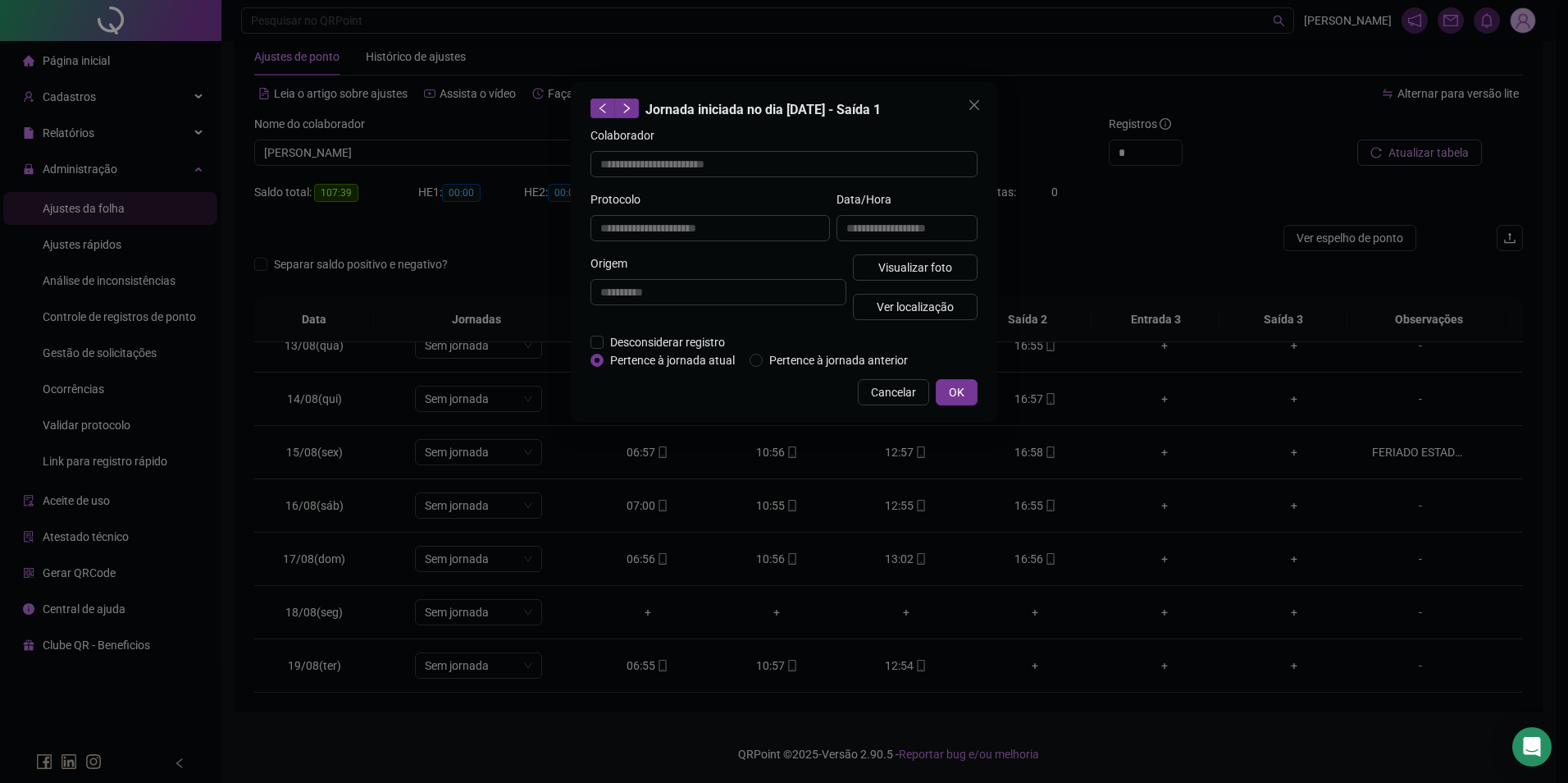
click at [428, 161] on div "**********" at bounding box center [784, 391] width 1568 height 783
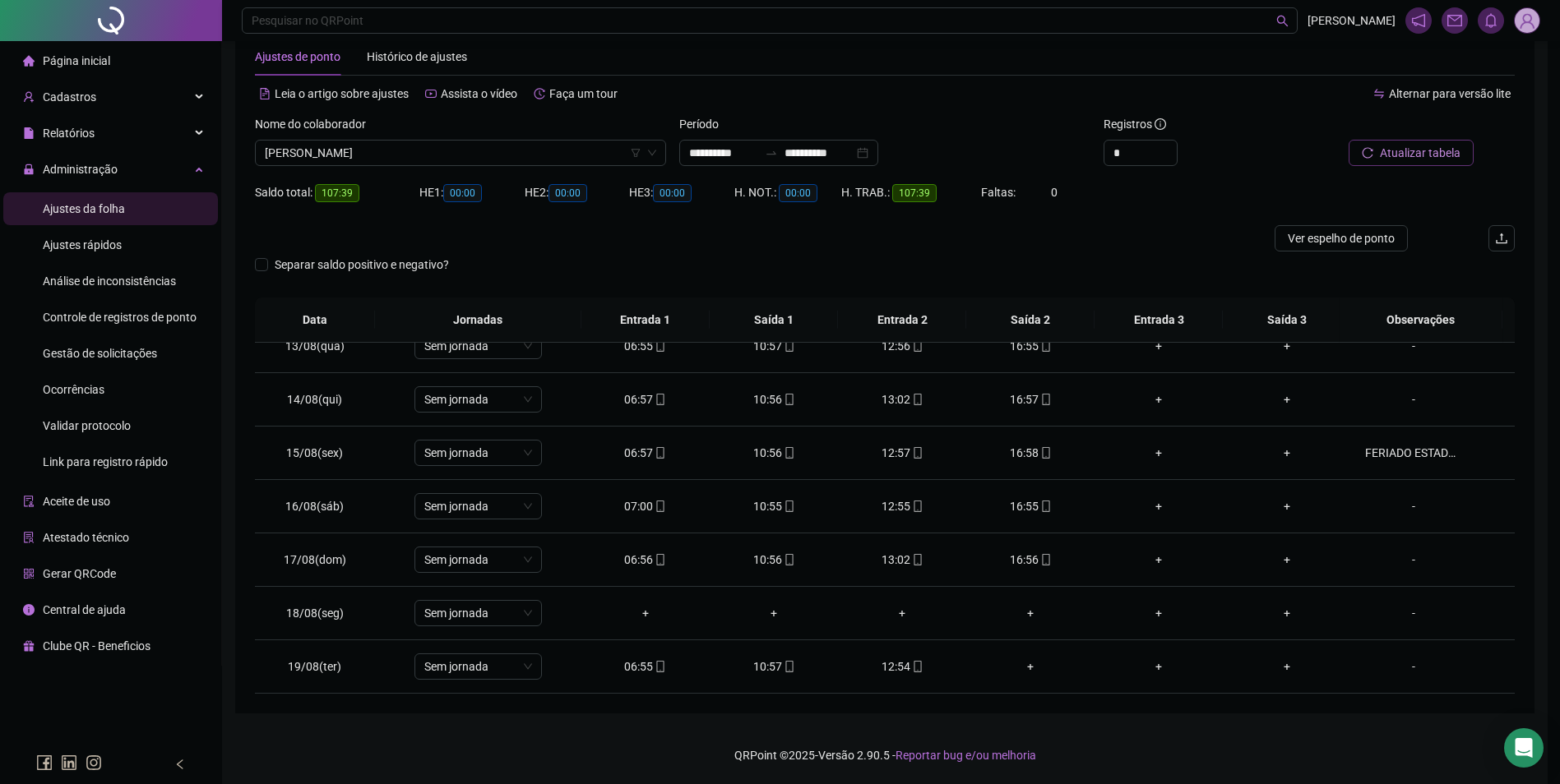
click at [441, 150] on span "[PERSON_NAME]" at bounding box center [460, 152] width 392 height 24
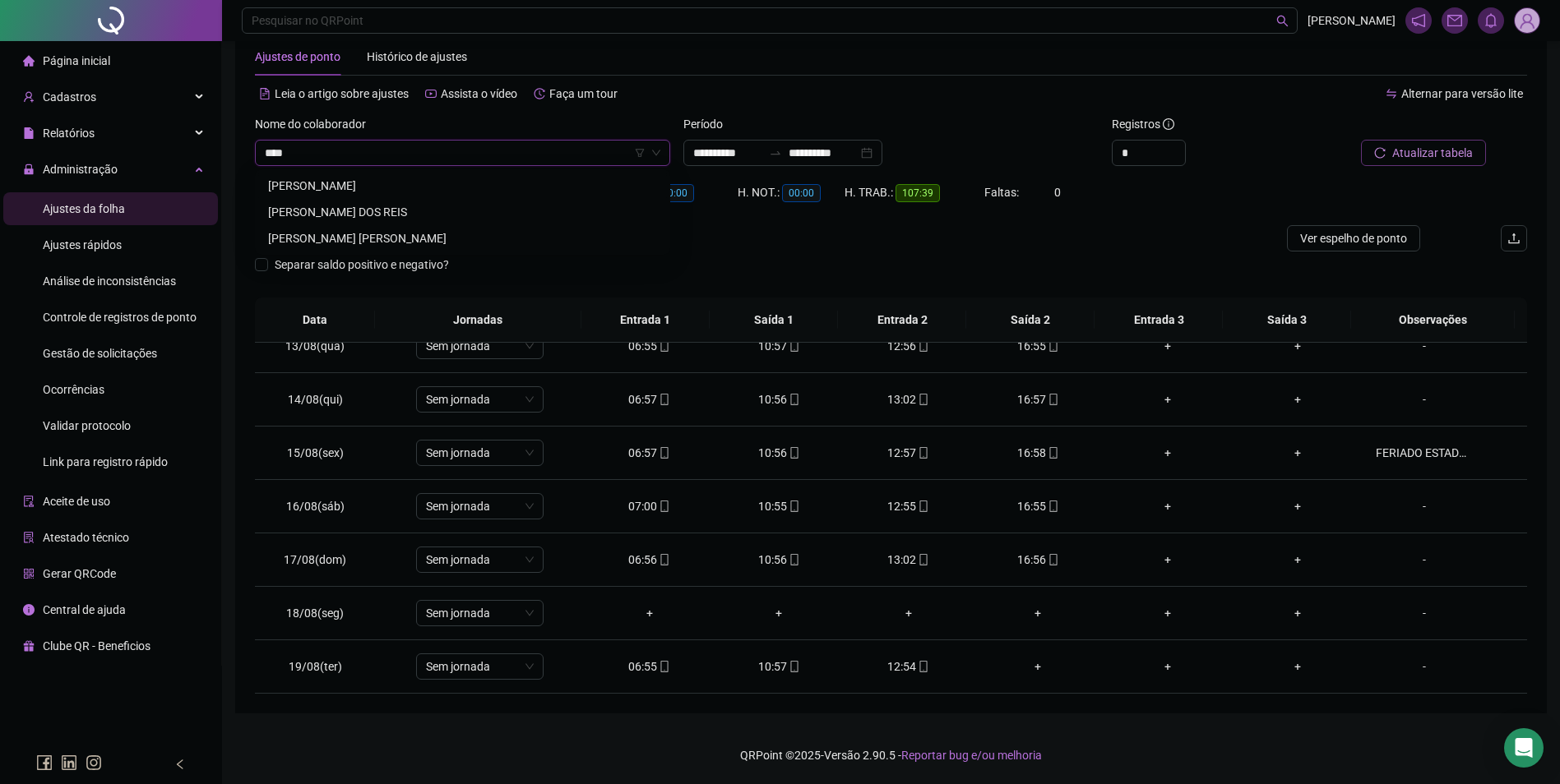
type input "****"
click at [360, 181] on div "[PERSON_NAME]" at bounding box center [462, 186] width 389 height 19
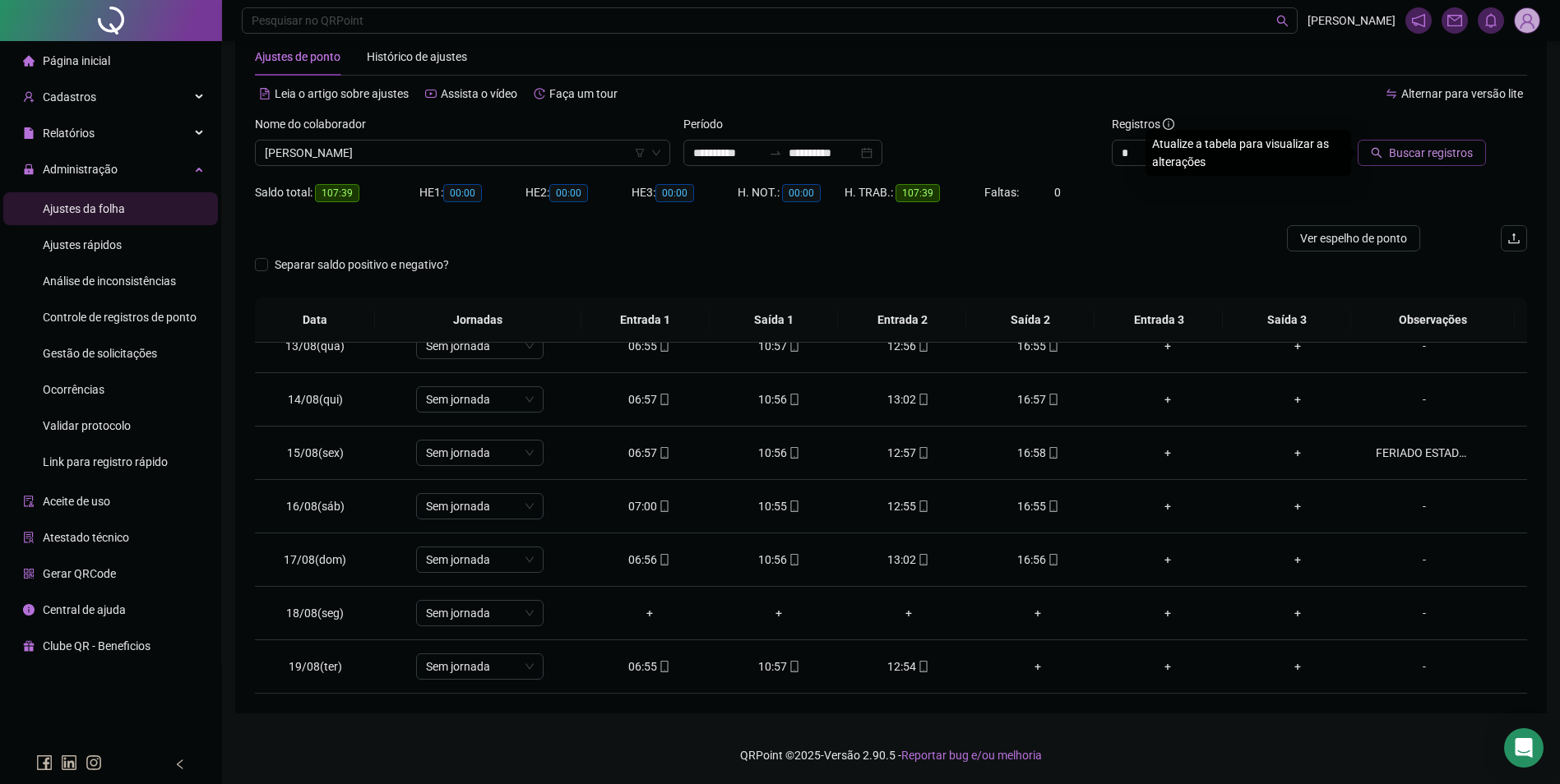
click at [1447, 143] on button "Buscar registros" at bounding box center [1421, 152] width 128 height 26
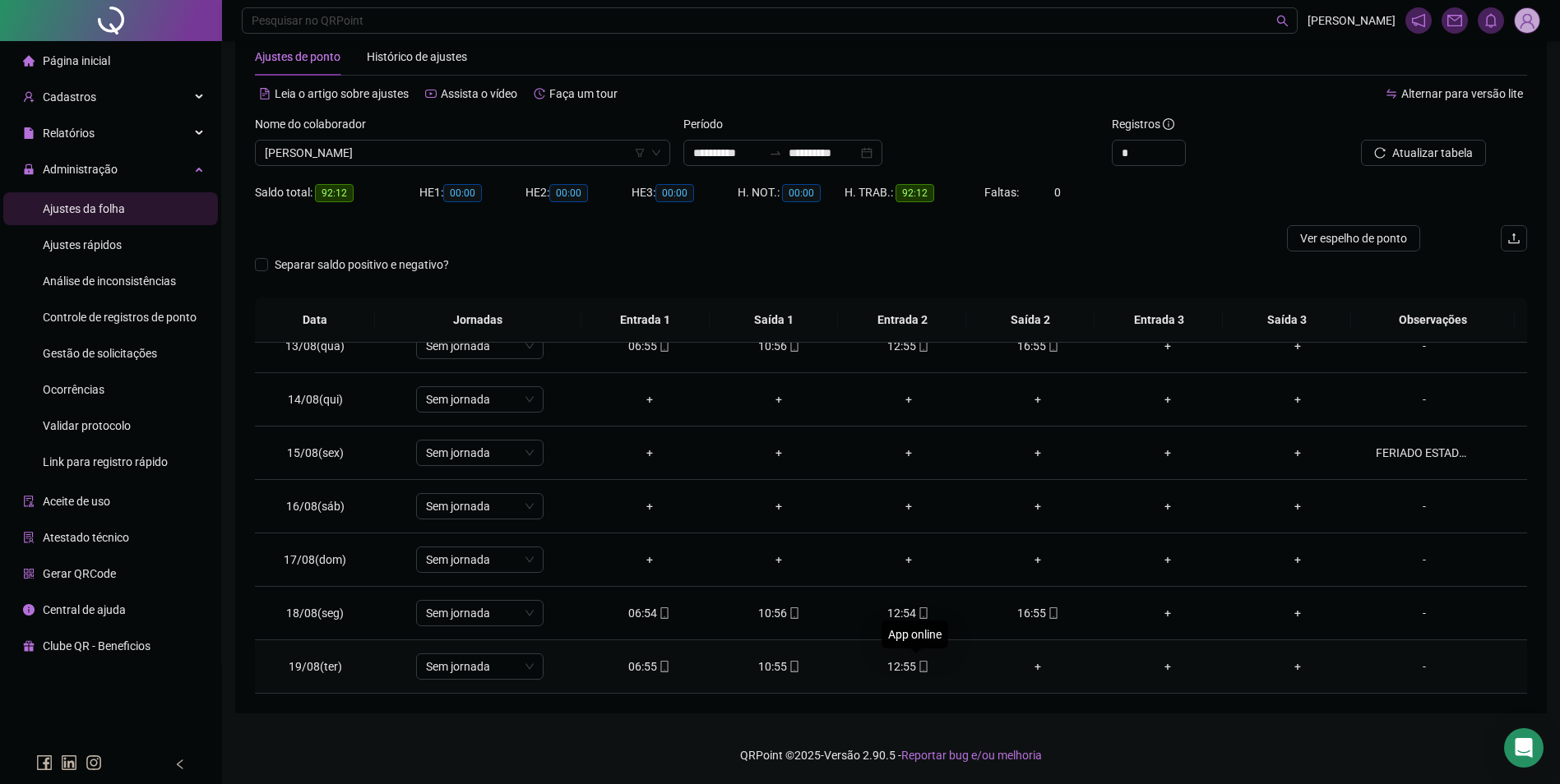
click at [917, 670] on icon "mobile" at bounding box center [923, 667] width 12 height 12
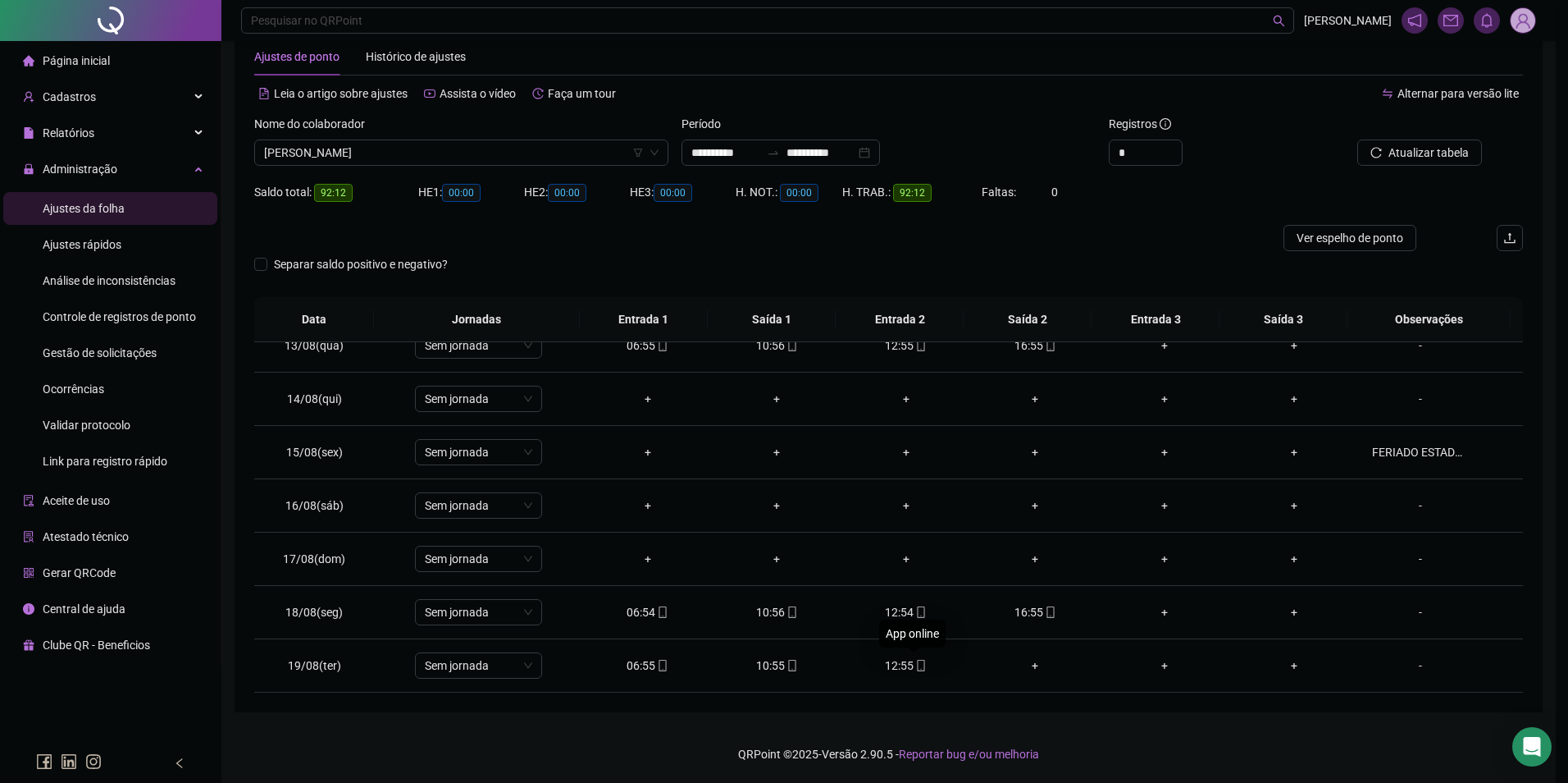
type input "**********"
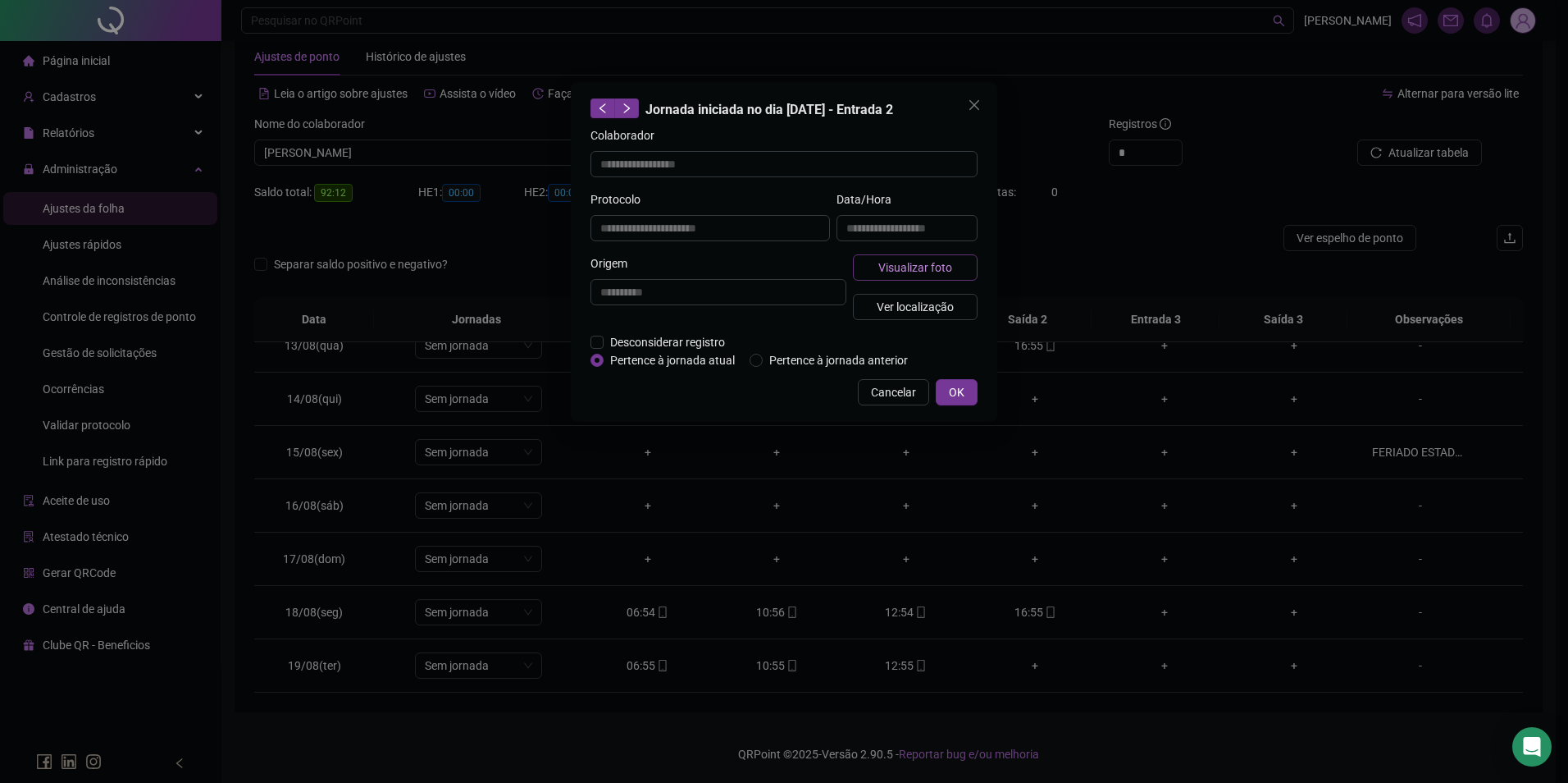
click at [873, 257] on button "Visualizar foto" at bounding box center [915, 267] width 125 height 26
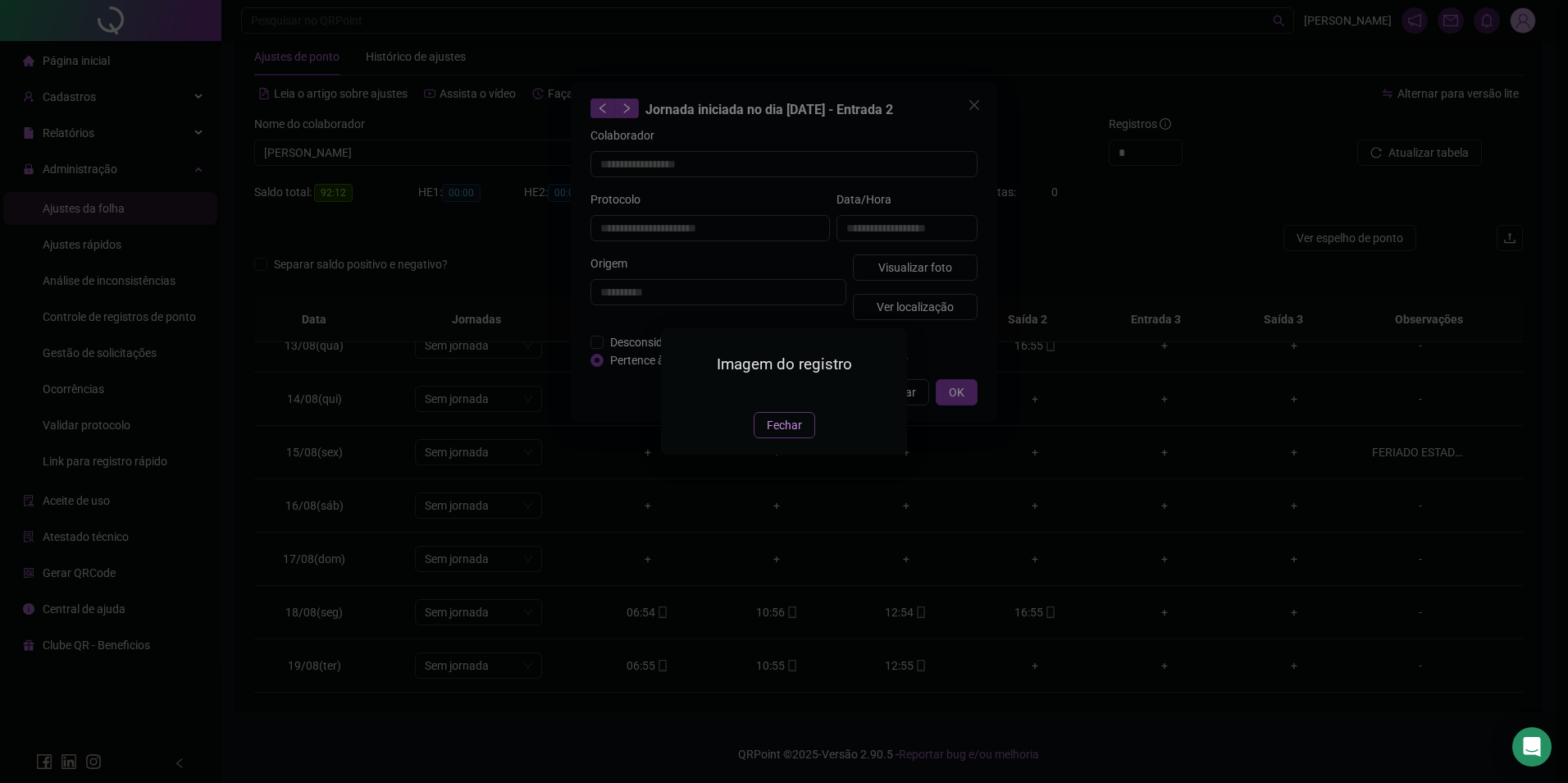
click at [797, 434] on span "Fechar" at bounding box center [784, 425] width 35 height 19
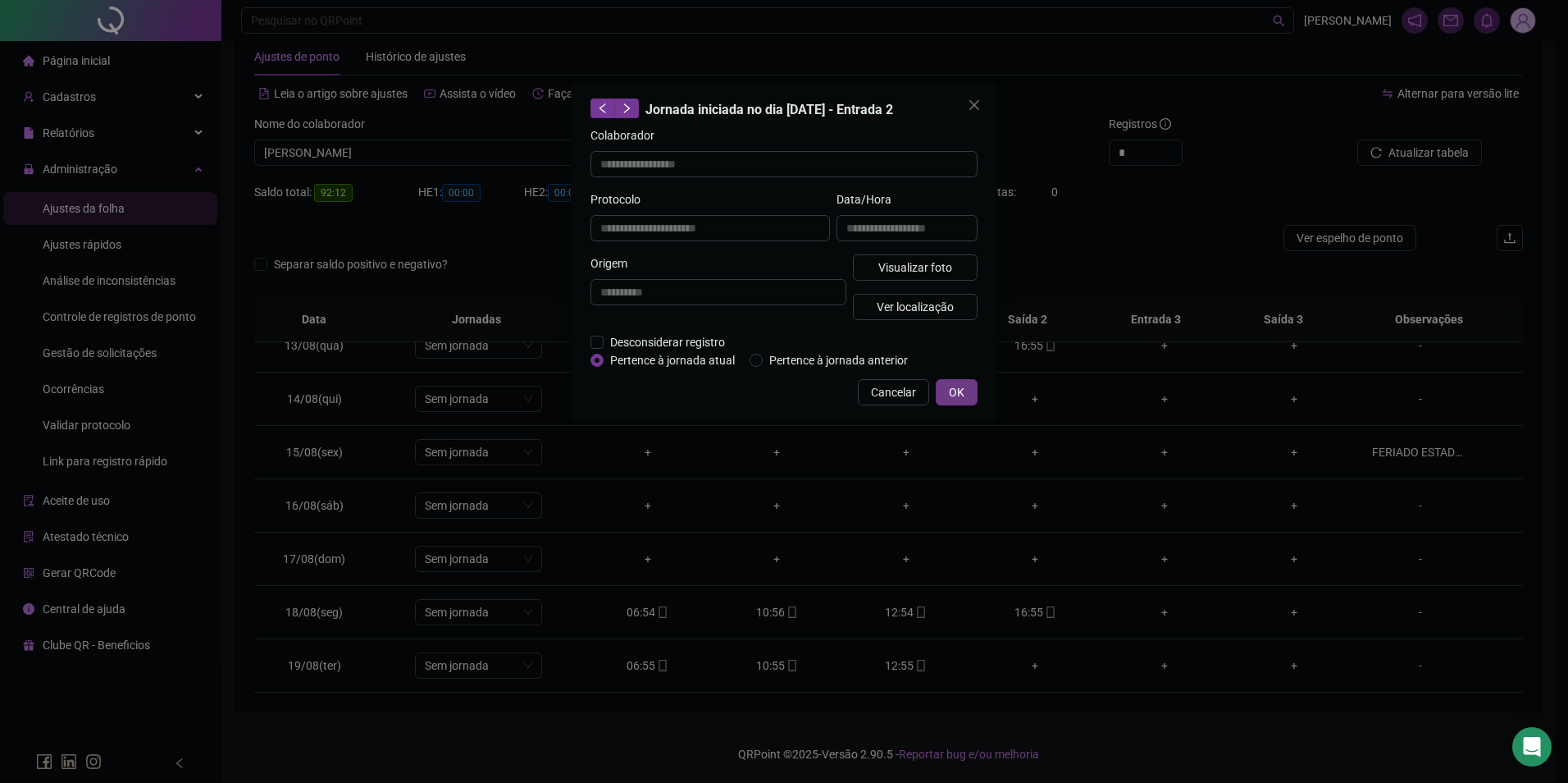
click at [958, 397] on span "OK" at bounding box center [957, 392] width 16 height 19
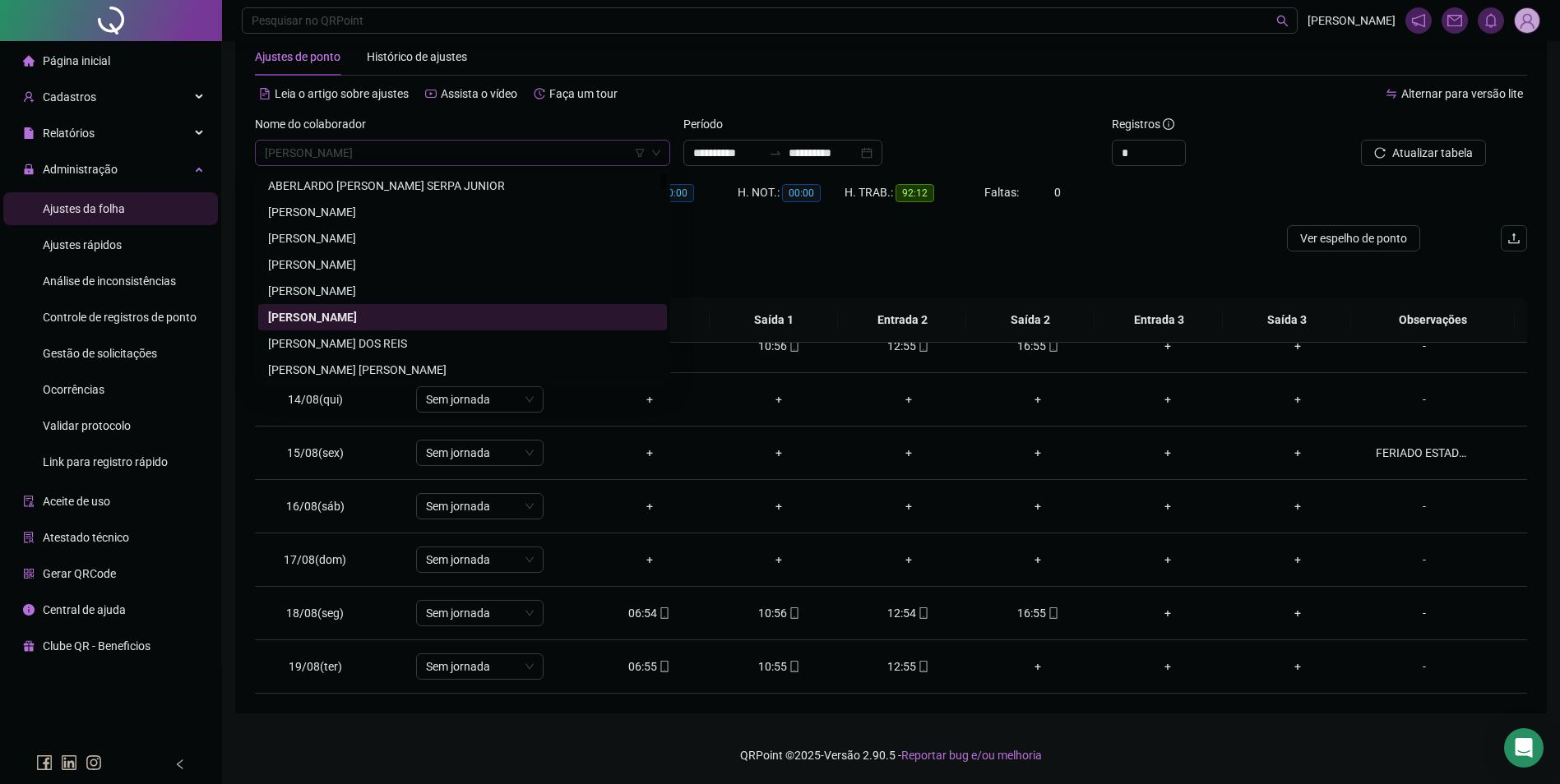
click at [498, 146] on span "[PERSON_NAME]" at bounding box center [462, 152] width 396 height 24
click at [445, 346] on div "[PERSON_NAME] DOS REIS" at bounding box center [462, 344] width 389 height 19
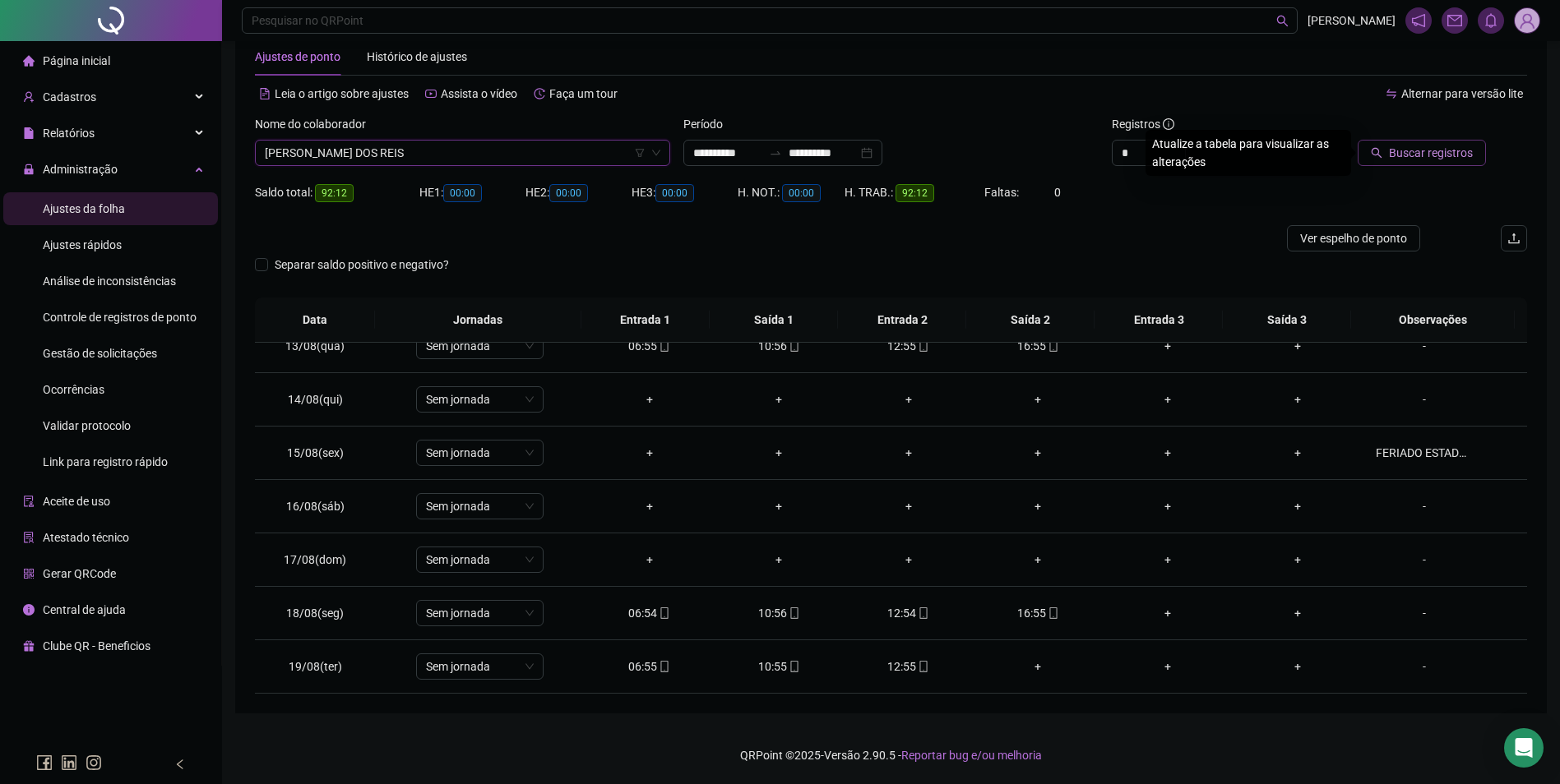
click at [1423, 145] on span "Buscar registros" at bounding box center [1431, 152] width 84 height 19
click at [1047, 608] on icon "mobile" at bounding box center [1053, 613] width 12 height 12
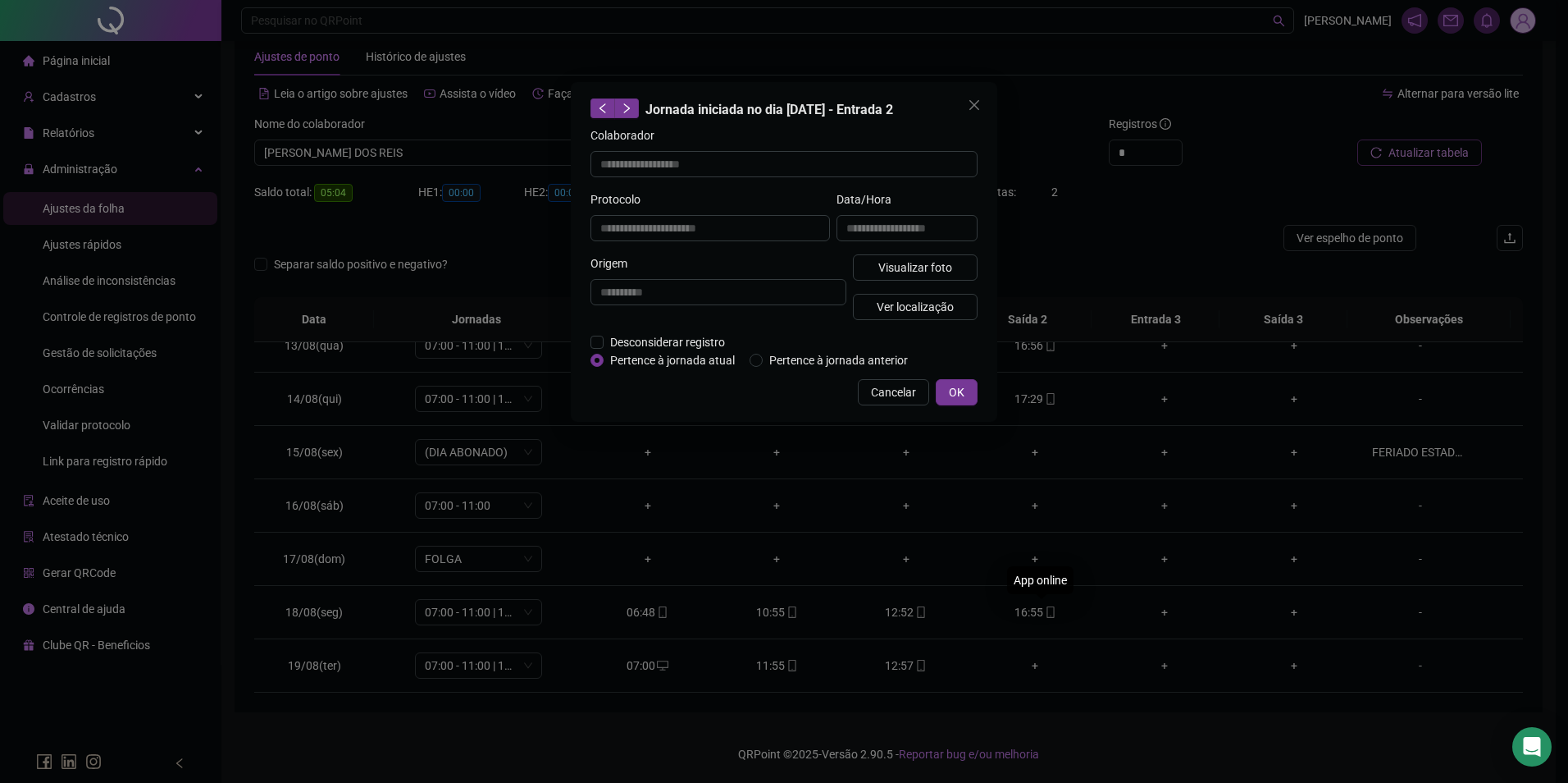
type input "**********"
click at [900, 267] on span "Visualizar foto" at bounding box center [915, 267] width 74 height 19
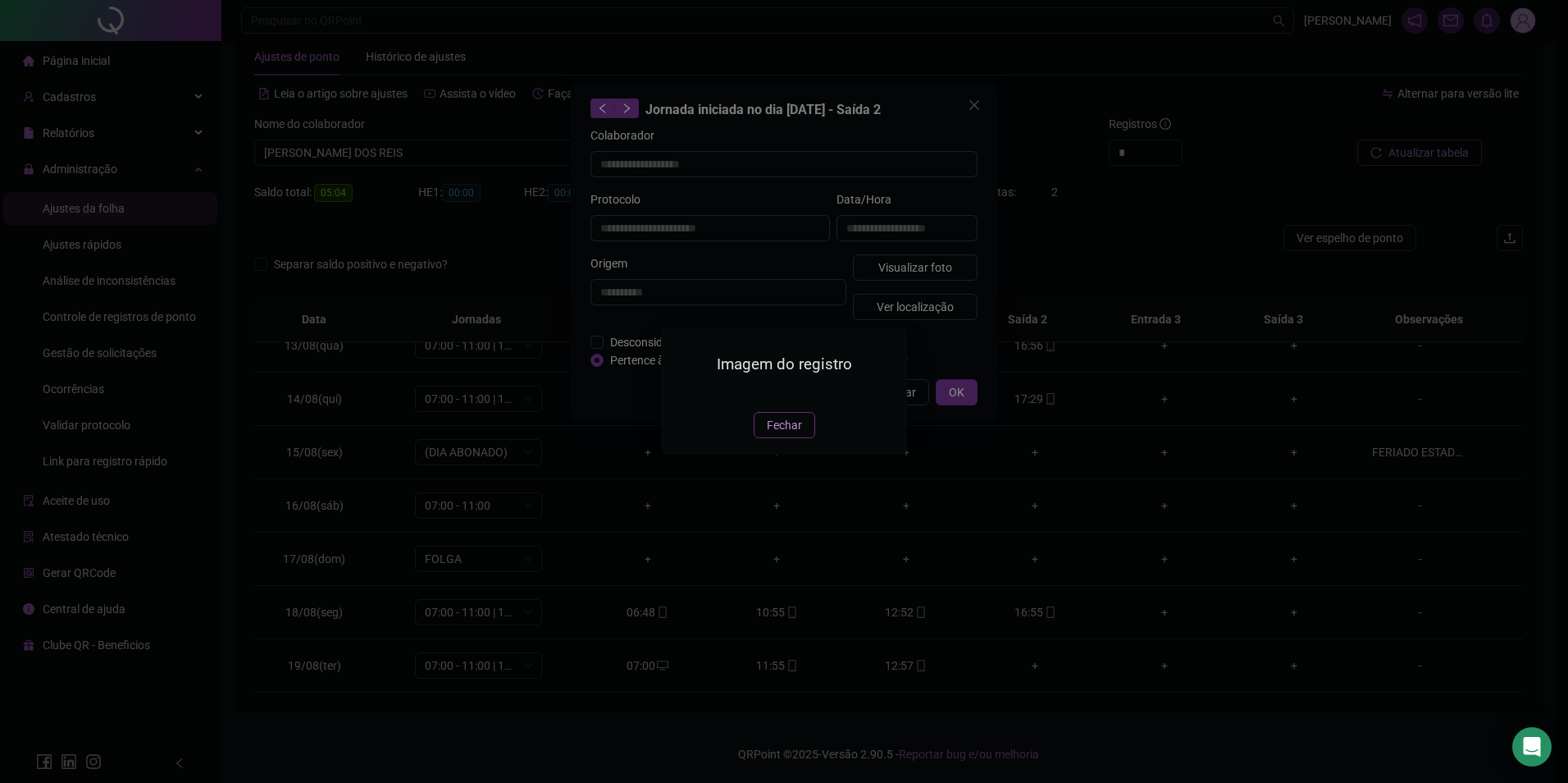
click at [801, 438] on button "Fechar" at bounding box center [784, 425] width 61 height 26
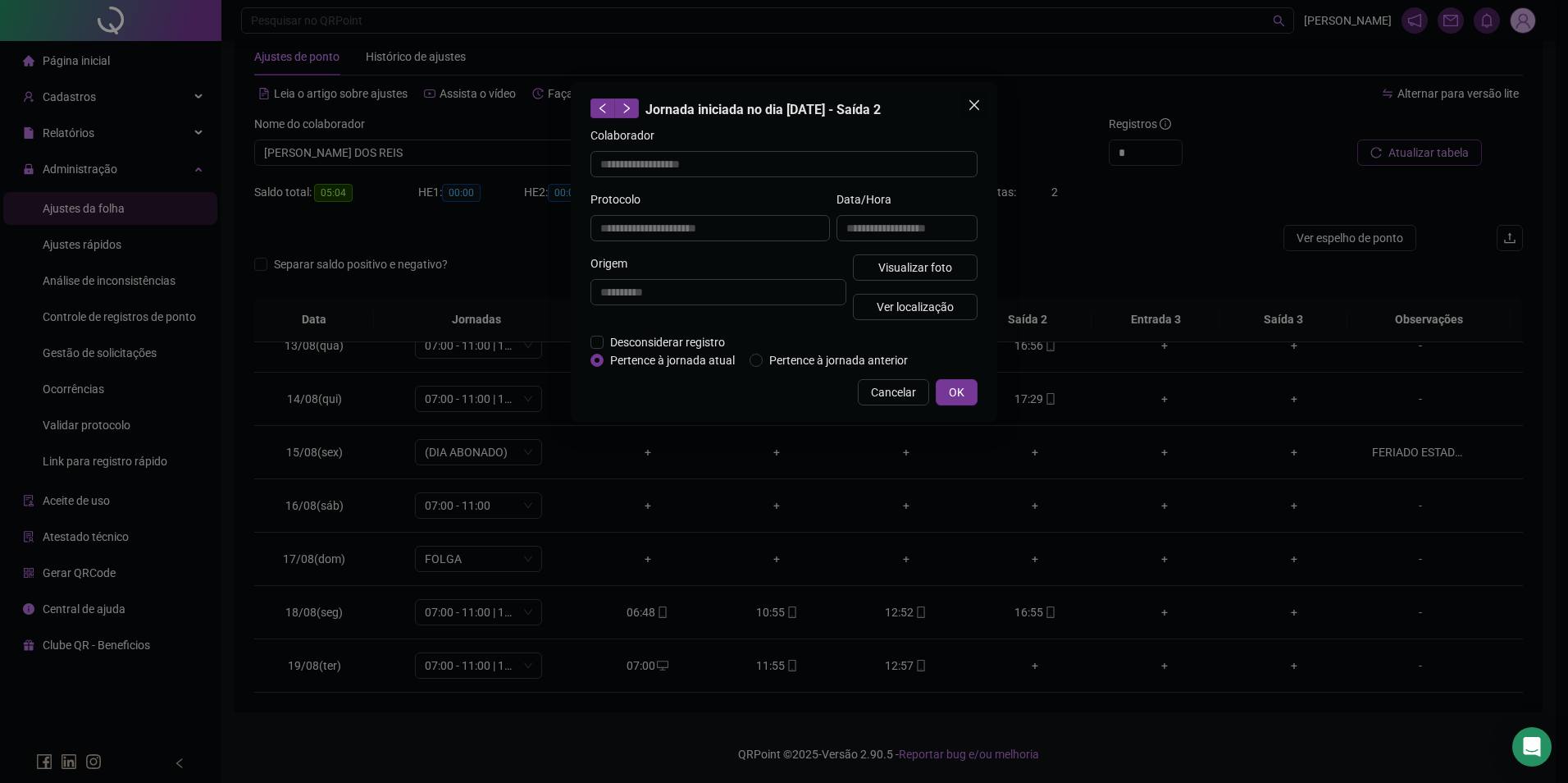
click at [975, 106] on icon "close" at bounding box center [975, 105] width 10 height 10
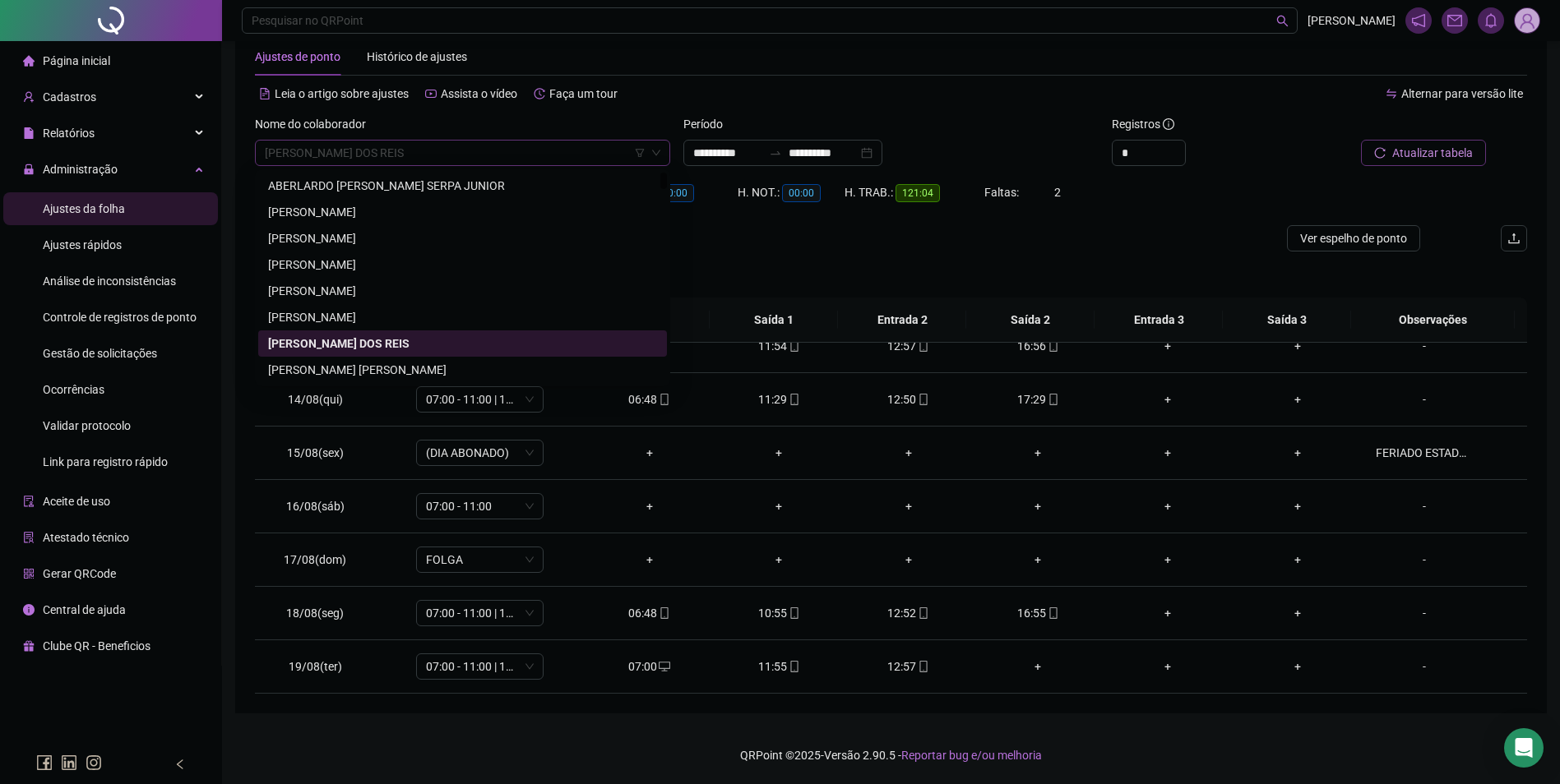
click at [488, 153] on span "[PERSON_NAME] DOS REIS" at bounding box center [462, 152] width 396 height 24
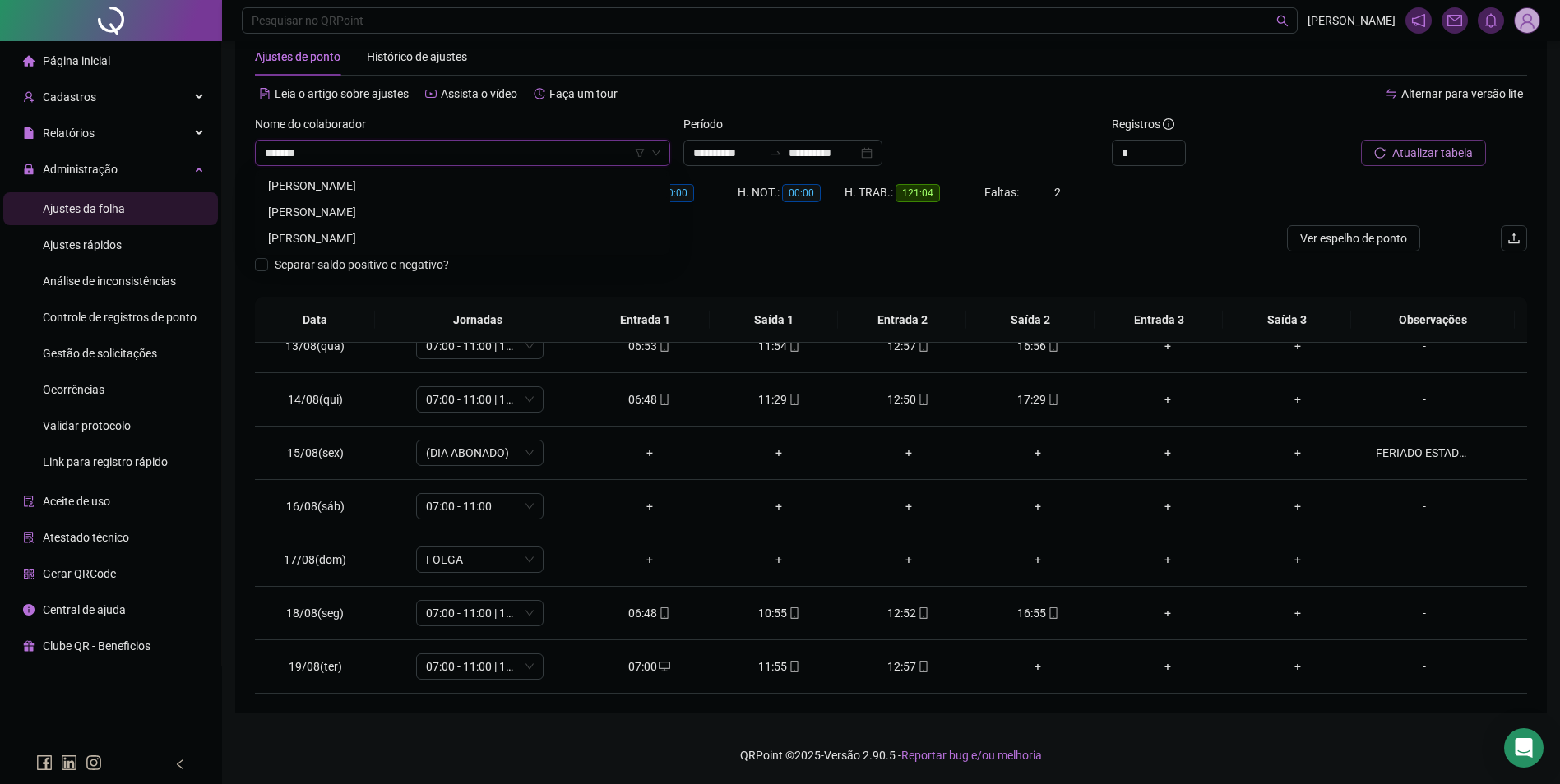
type input "*******"
drag, startPoint x: 435, startPoint y: 182, endPoint x: 543, endPoint y: 175, distance: 108.2
click at [435, 185] on div "ANDREIA BRASILINA DE SOUSA" at bounding box center [462, 186] width 389 height 19
click at [1443, 153] on span "Buscar registros" at bounding box center [1431, 152] width 84 height 19
click at [788, 508] on icon "mobile" at bounding box center [794, 507] width 12 height 12
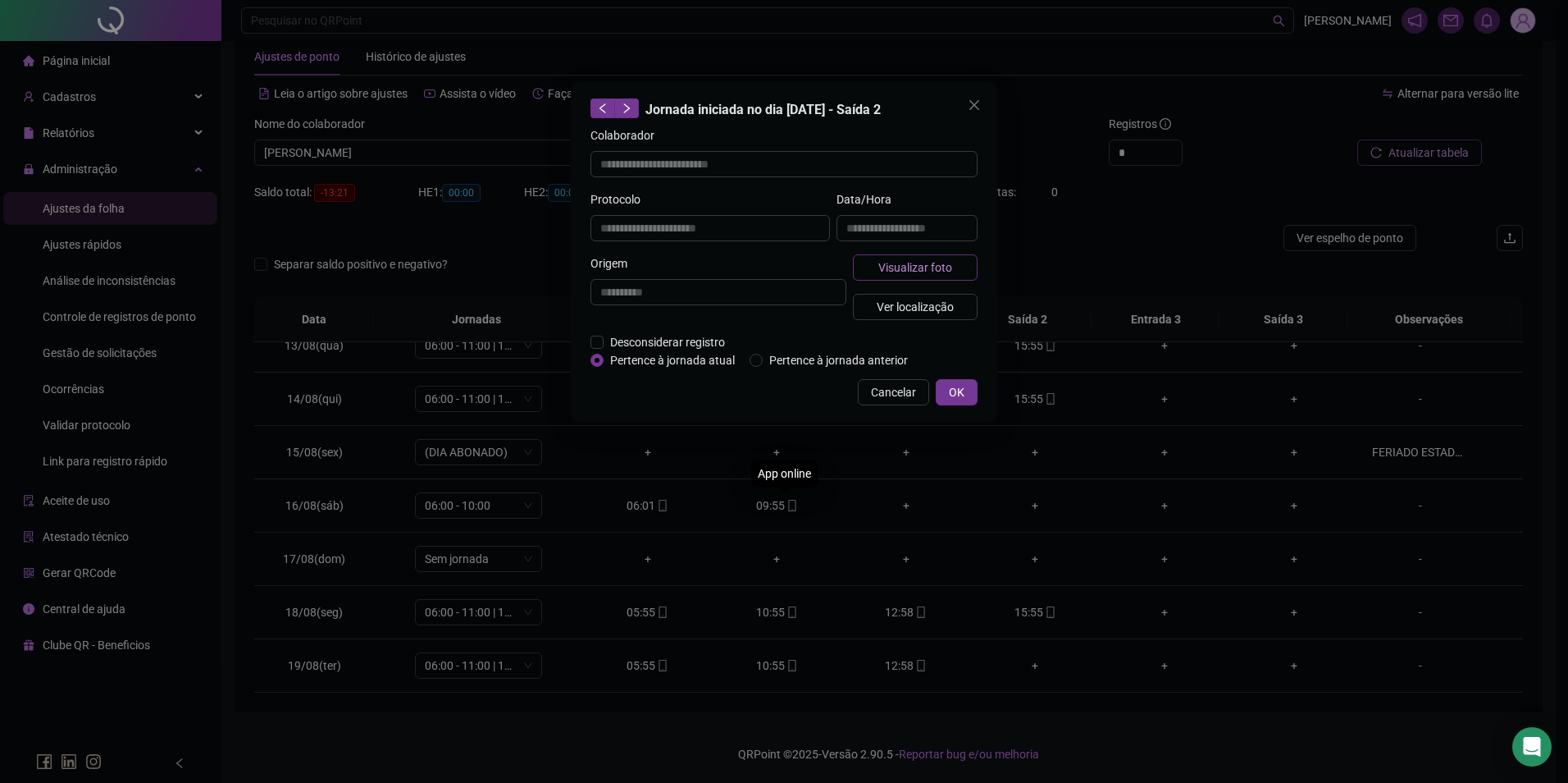
type input "**********"
click at [904, 272] on span "Visualizar foto" at bounding box center [915, 267] width 74 height 19
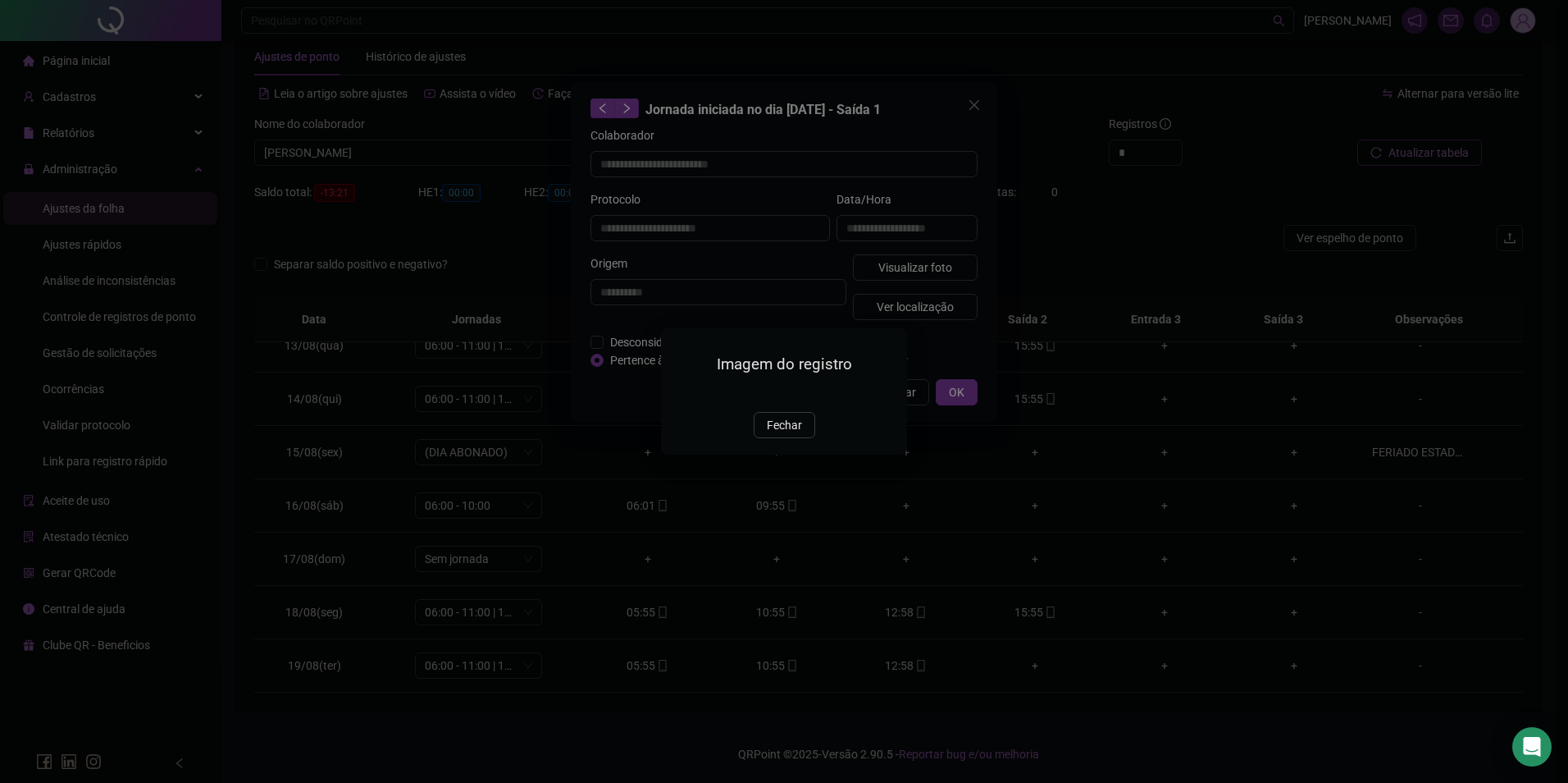
drag, startPoint x: 788, startPoint y: 527, endPoint x: 868, endPoint y: 483, distance: 91.3
click at [788, 438] on button "Fechar" at bounding box center [784, 425] width 61 height 26
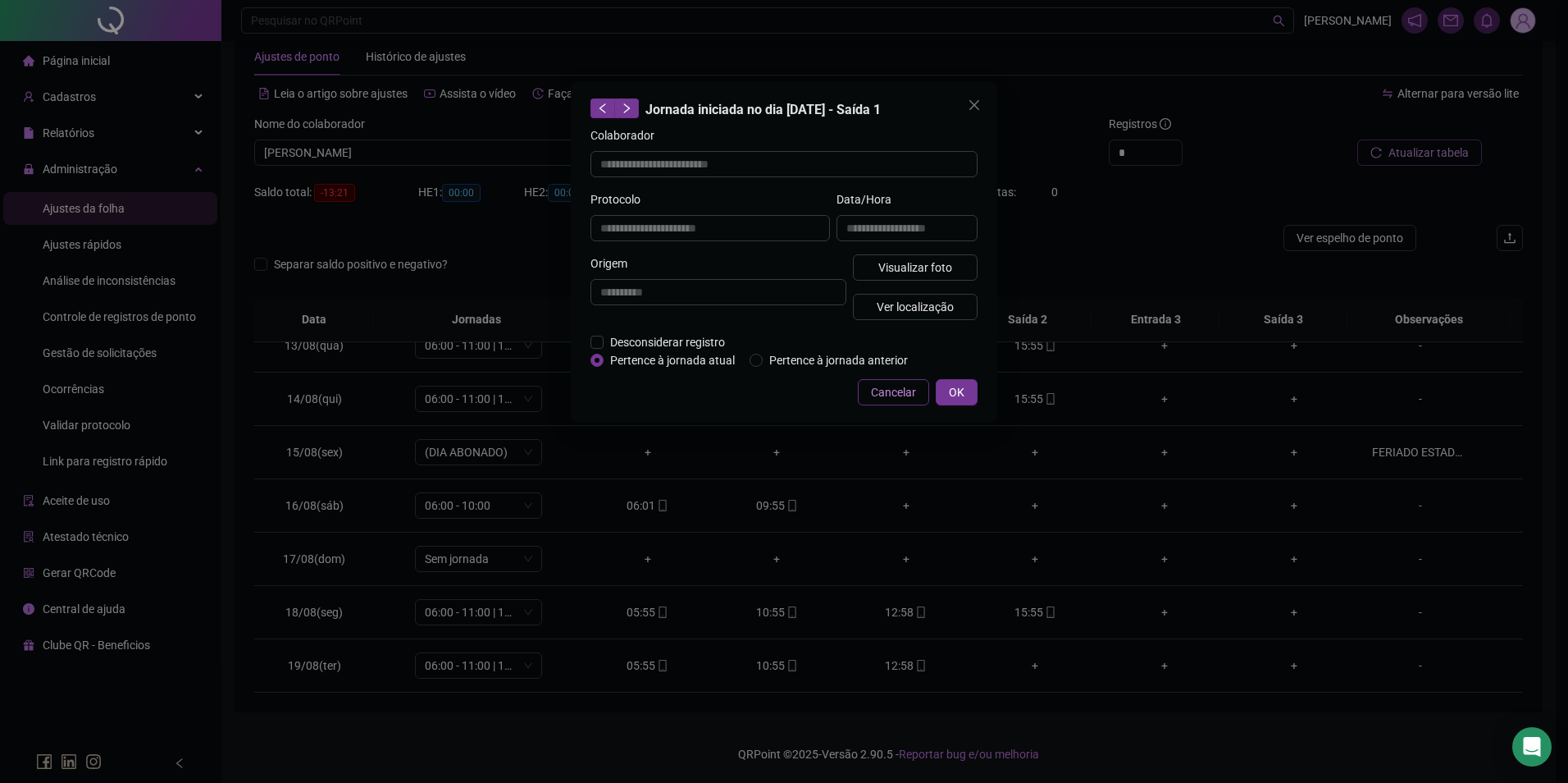
click at [880, 401] on button "Cancelar" at bounding box center [893, 392] width 71 height 26
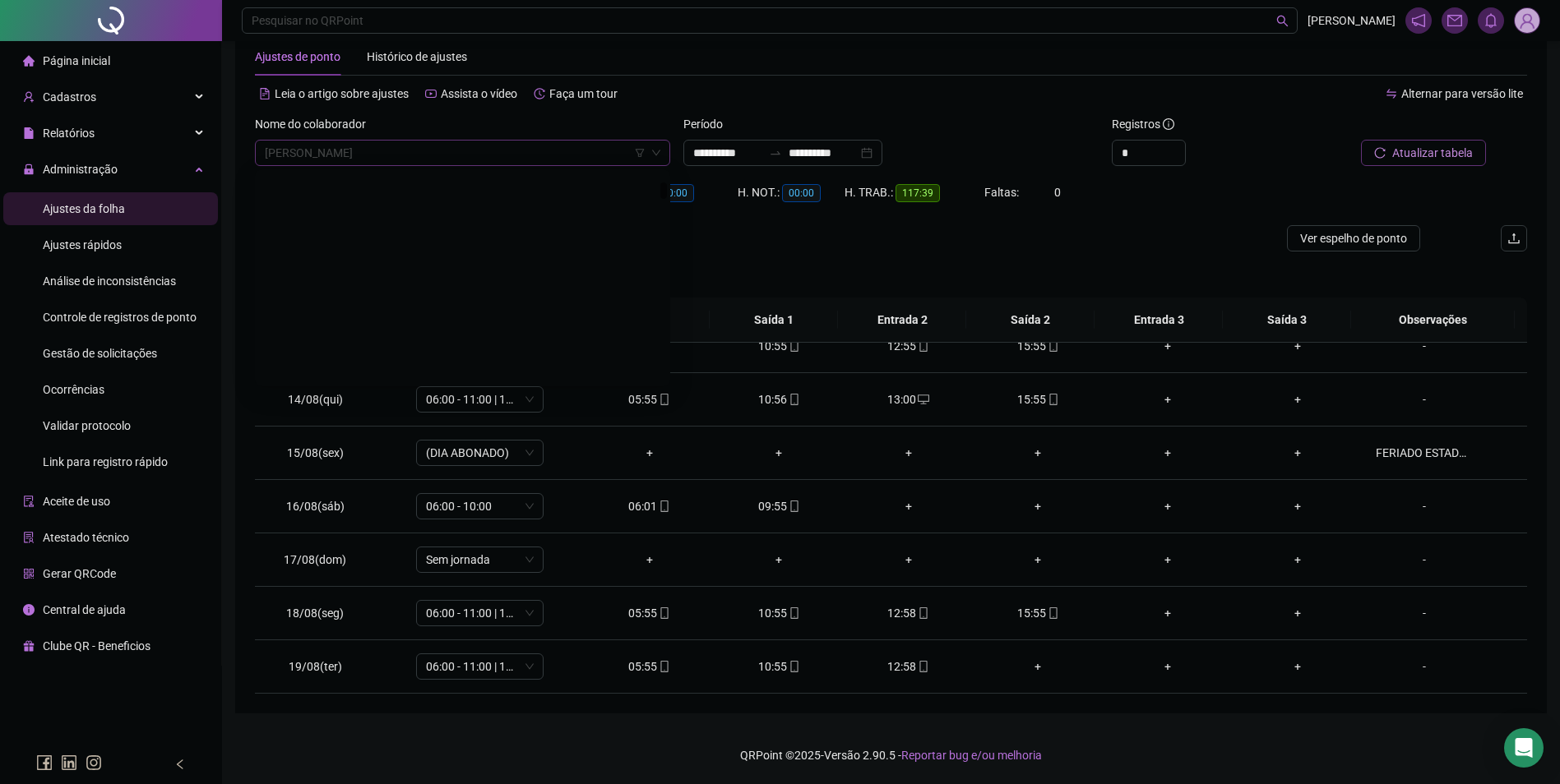
click at [423, 150] on span "ANDREIA BRASILINA DE SOUSA" at bounding box center [462, 152] width 396 height 24
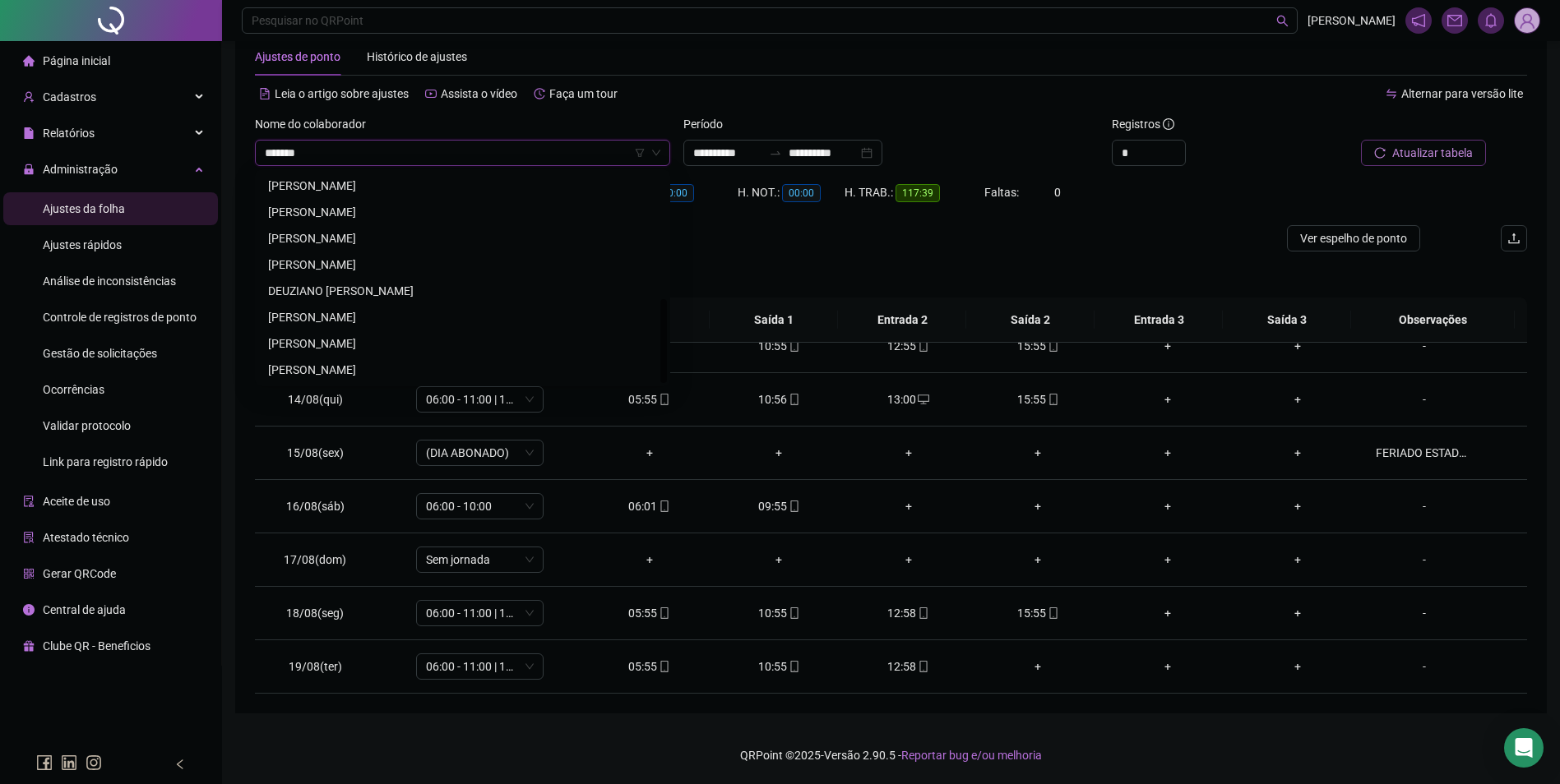
scroll to position [315, 0]
type input "**********"
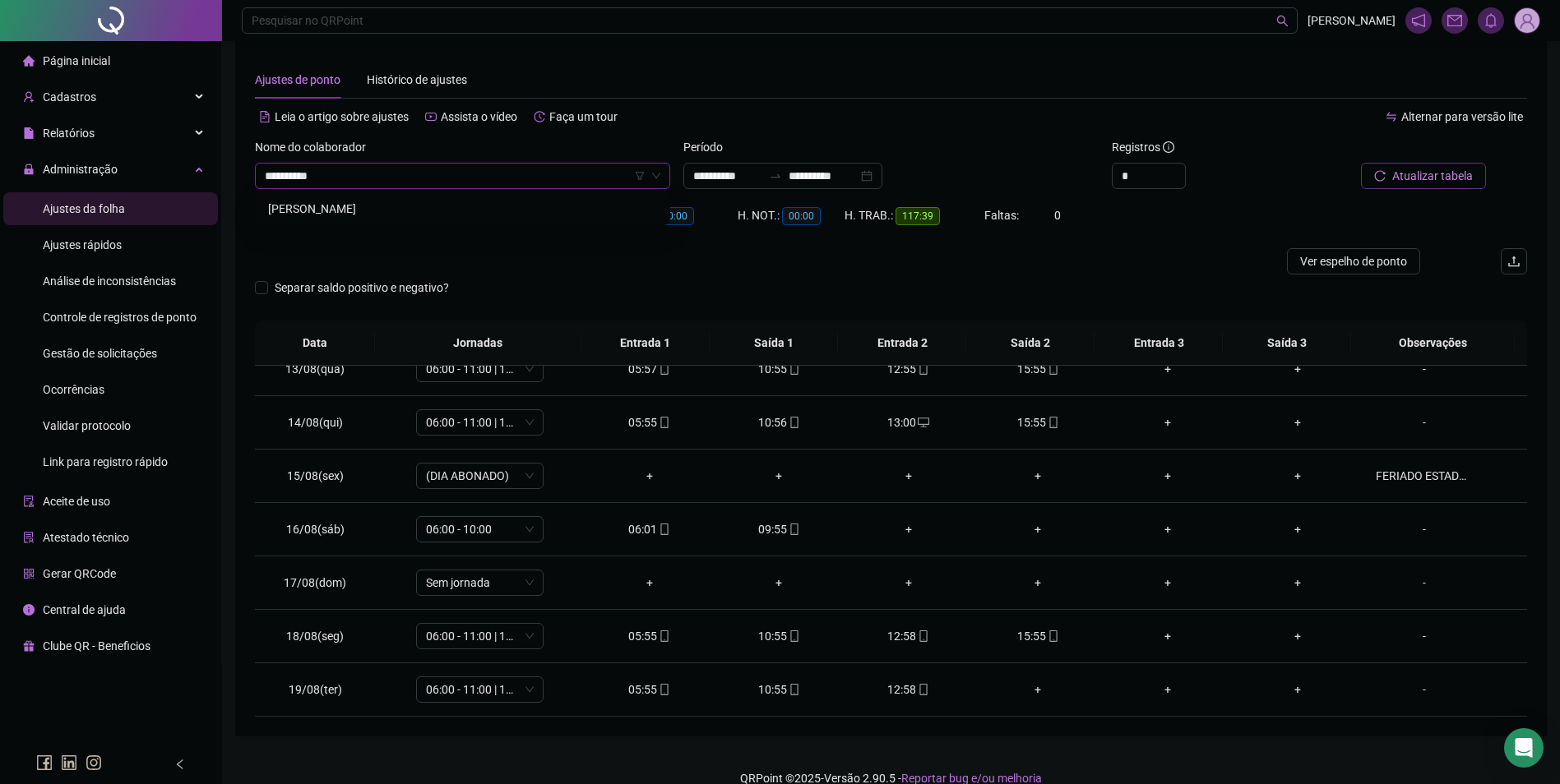
scroll to position [0, 0]
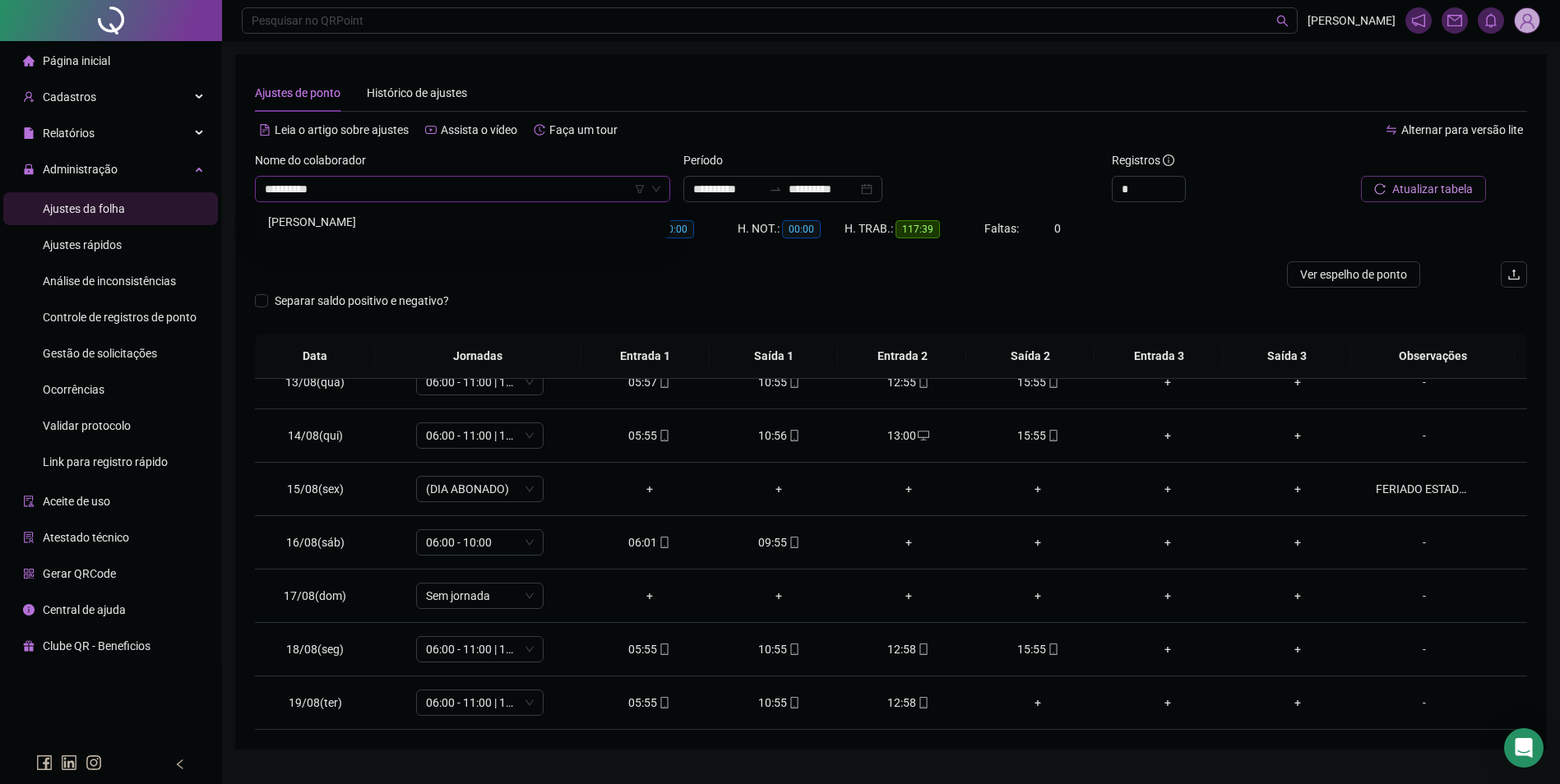
click at [391, 219] on div "[PERSON_NAME]" at bounding box center [462, 222] width 389 height 19
click at [1410, 188] on span "Buscar registros" at bounding box center [1431, 188] width 84 height 19
click at [1047, 648] on icon "mobile" at bounding box center [1053, 649] width 12 height 12
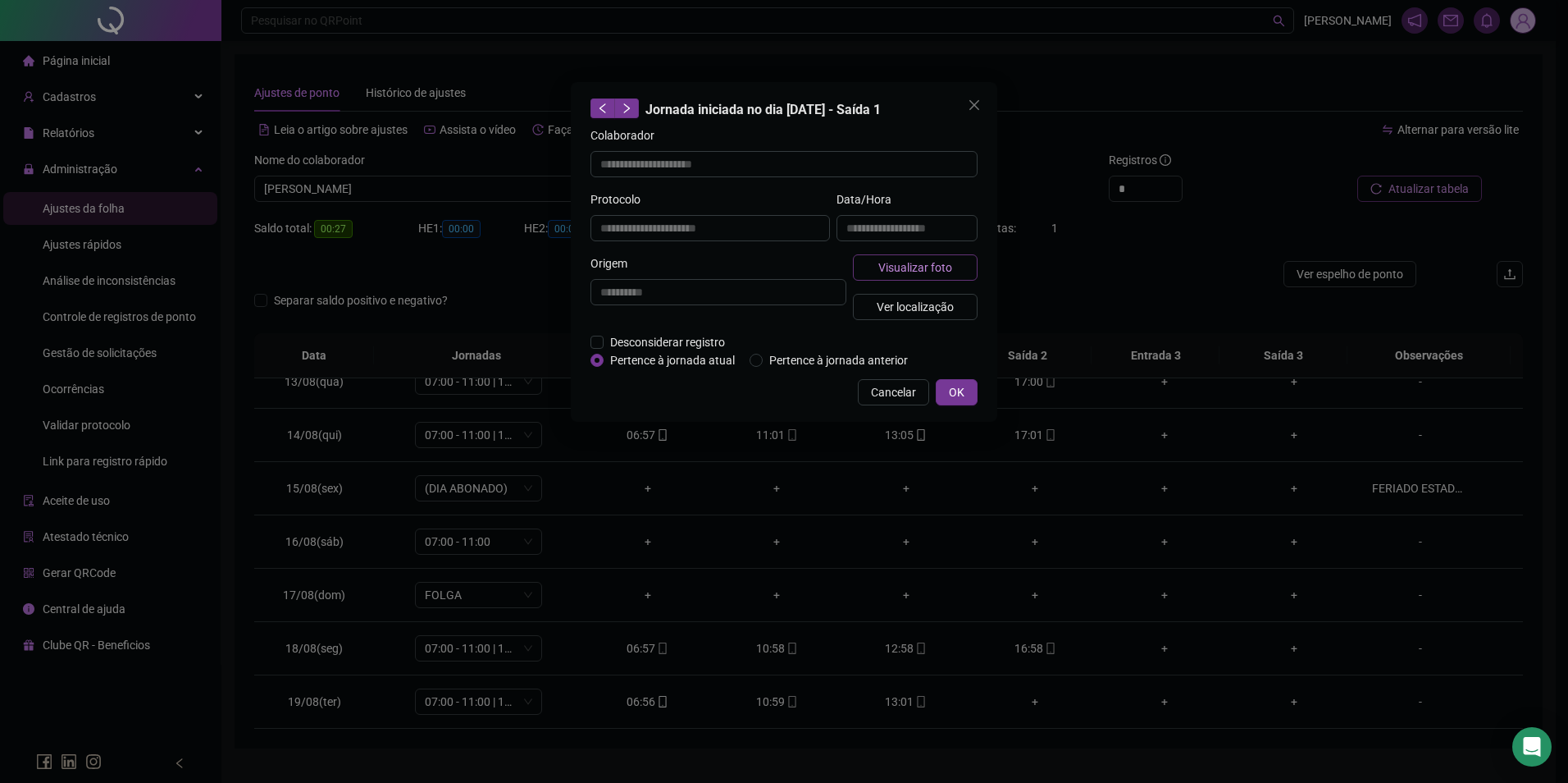
click at [889, 258] on span "Visualizar foto" at bounding box center [915, 267] width 74 height 19
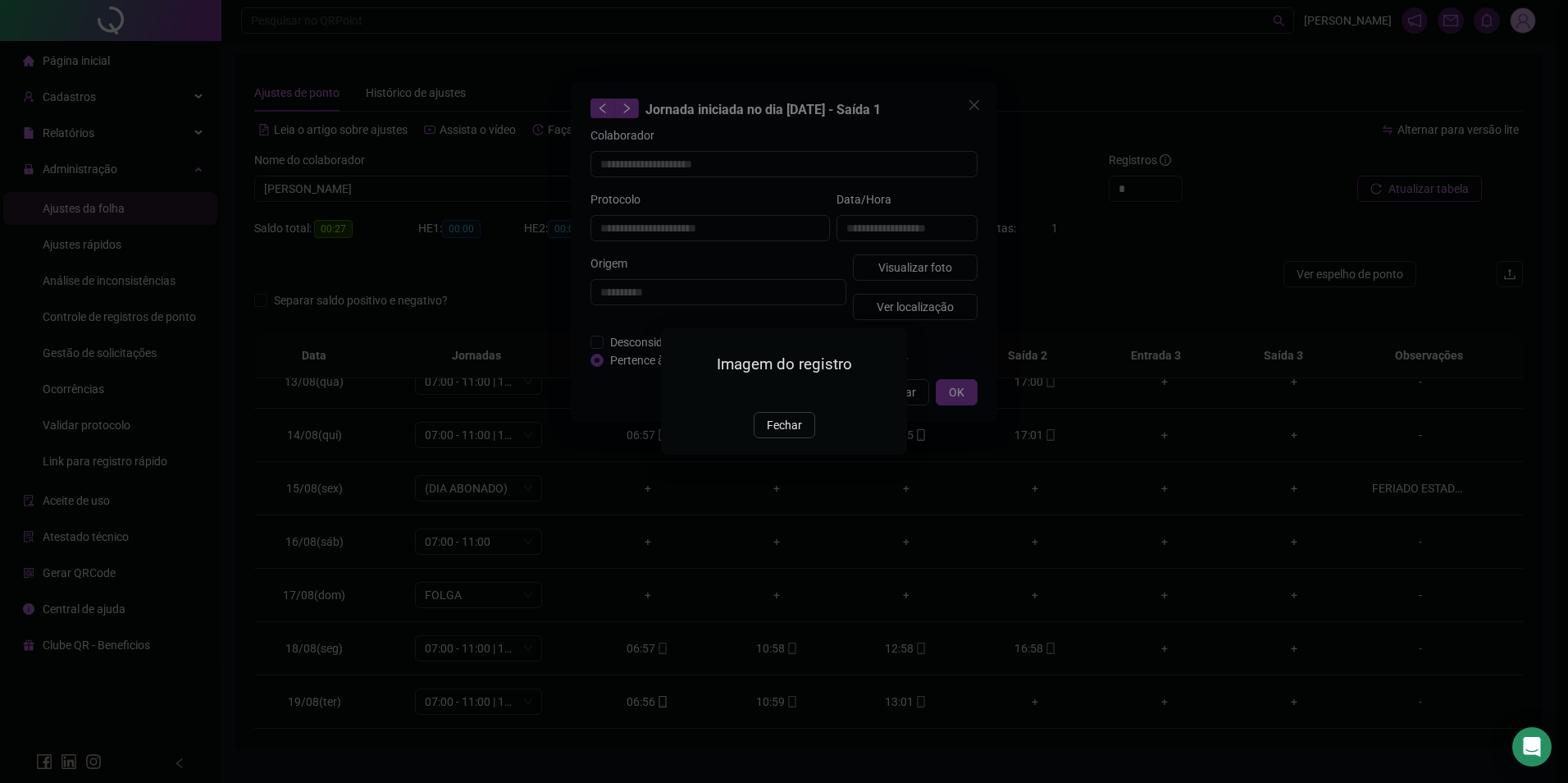
type input "**********"
click at [785, 434] on span "Fechar" at bounding box center [784, 425] width 35 height 19
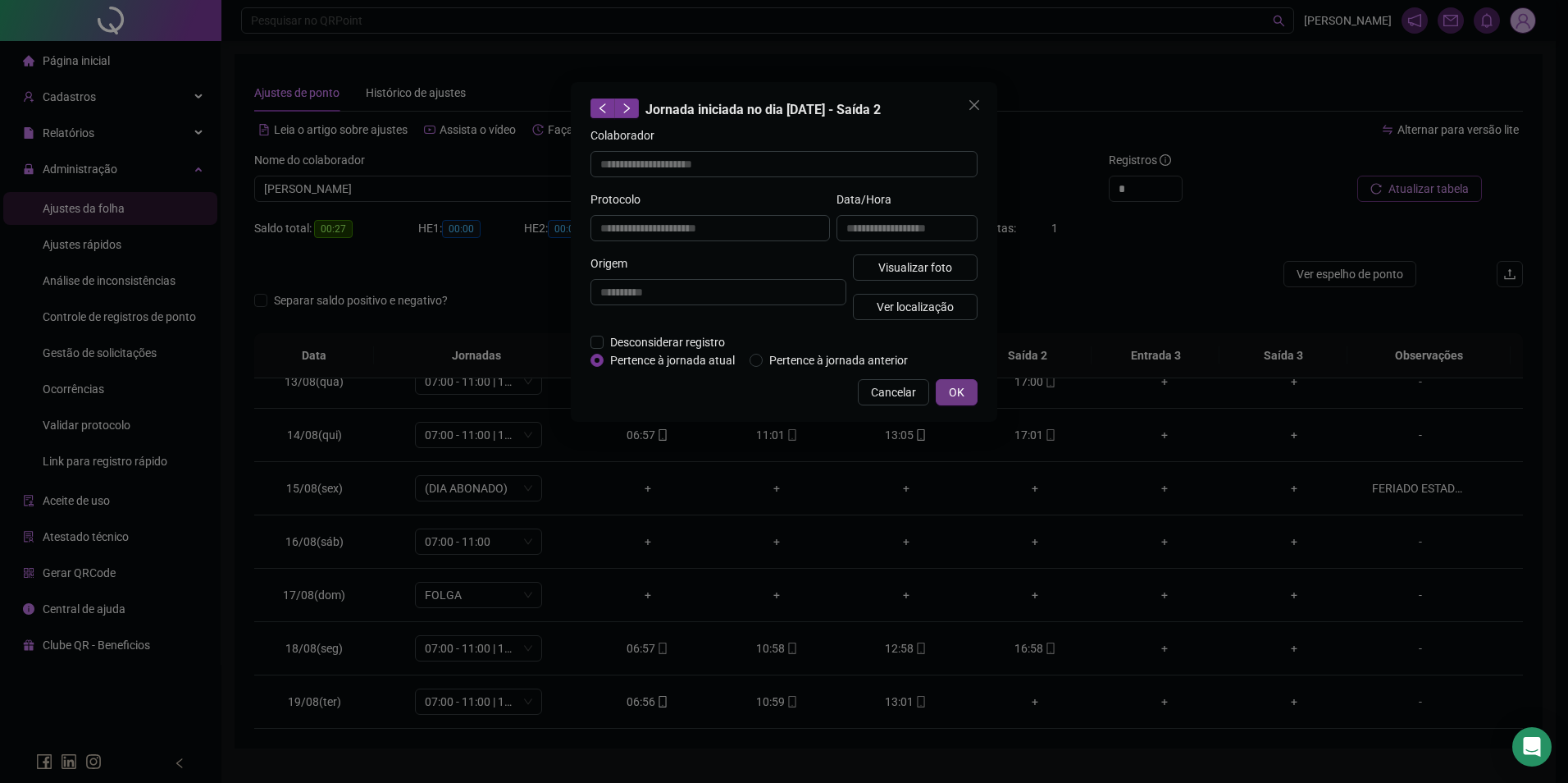
click at [937, 394] on button "OK" at bounding box center [956, 392] width 42 height 26
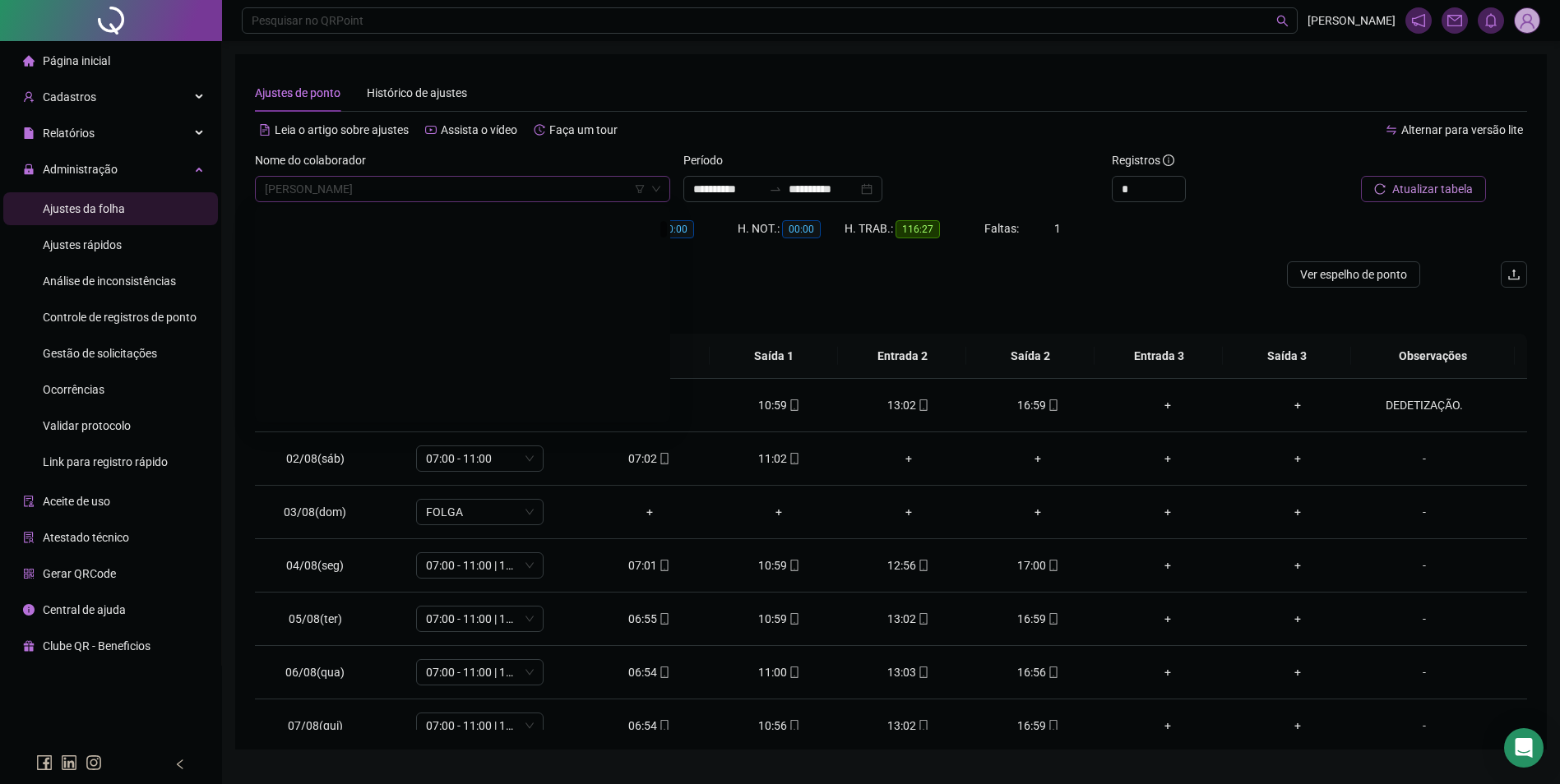
click at [491, 190] on span "[PERSON_NAME]" at bounding box center [462, 188] width 396 height 24
type input "**********"
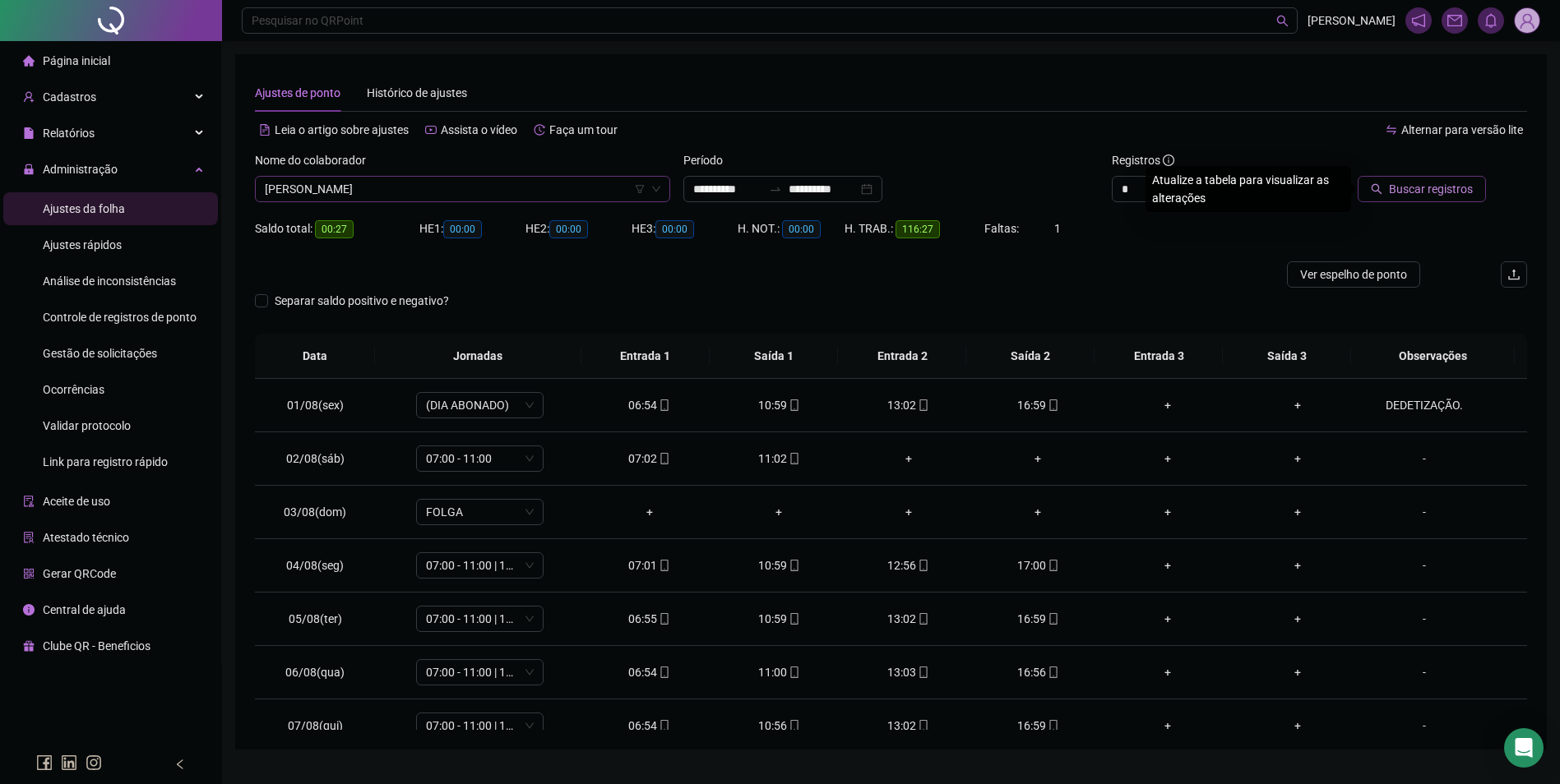
click at [1358, 176] on button "Buscar registros" at bounding box center [1421, 188] width 128 height 26
click at [1031, 614] on div "+" at bounding box center [1038, 619] width 104 height 19
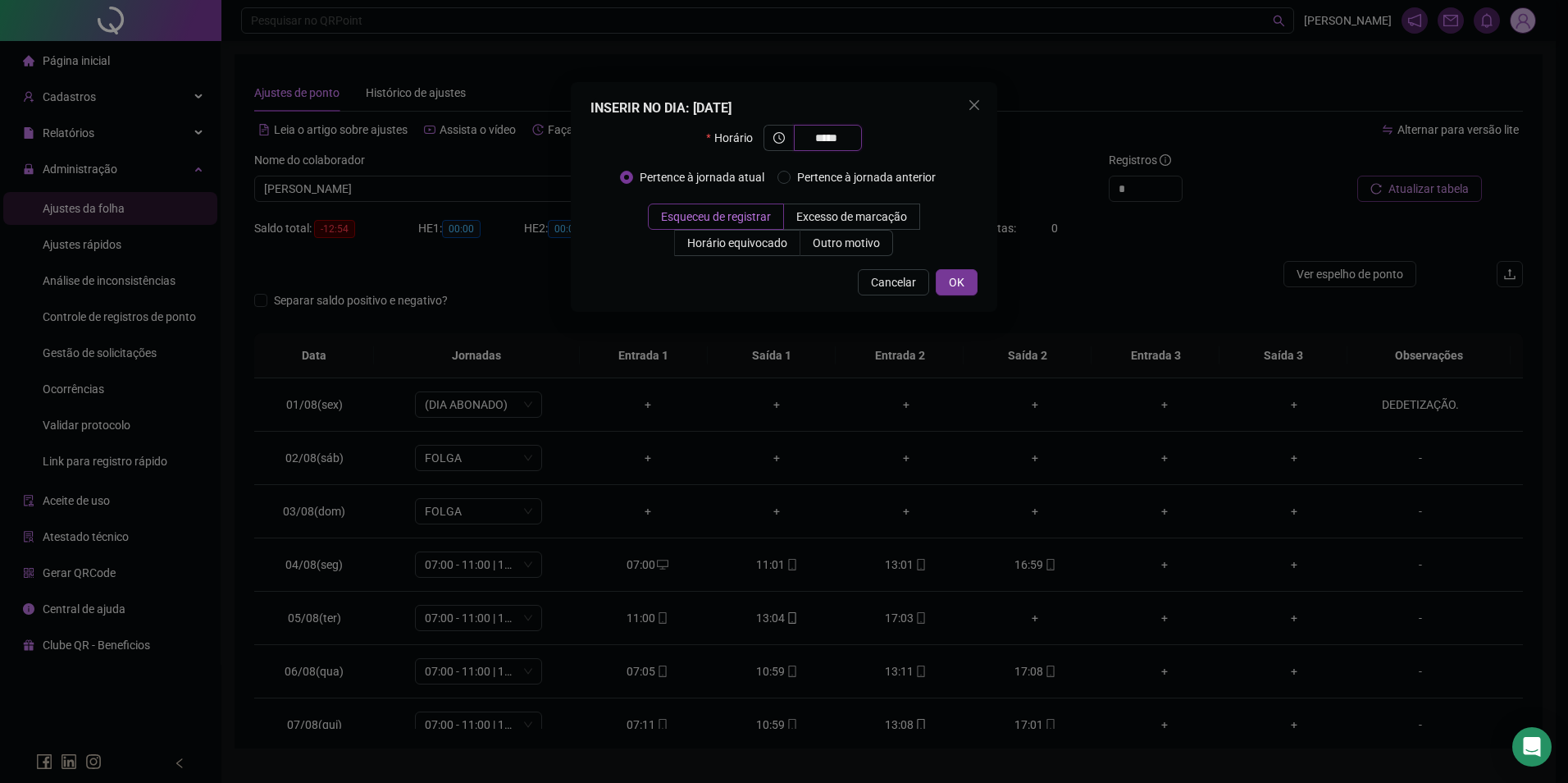
type input "*****"
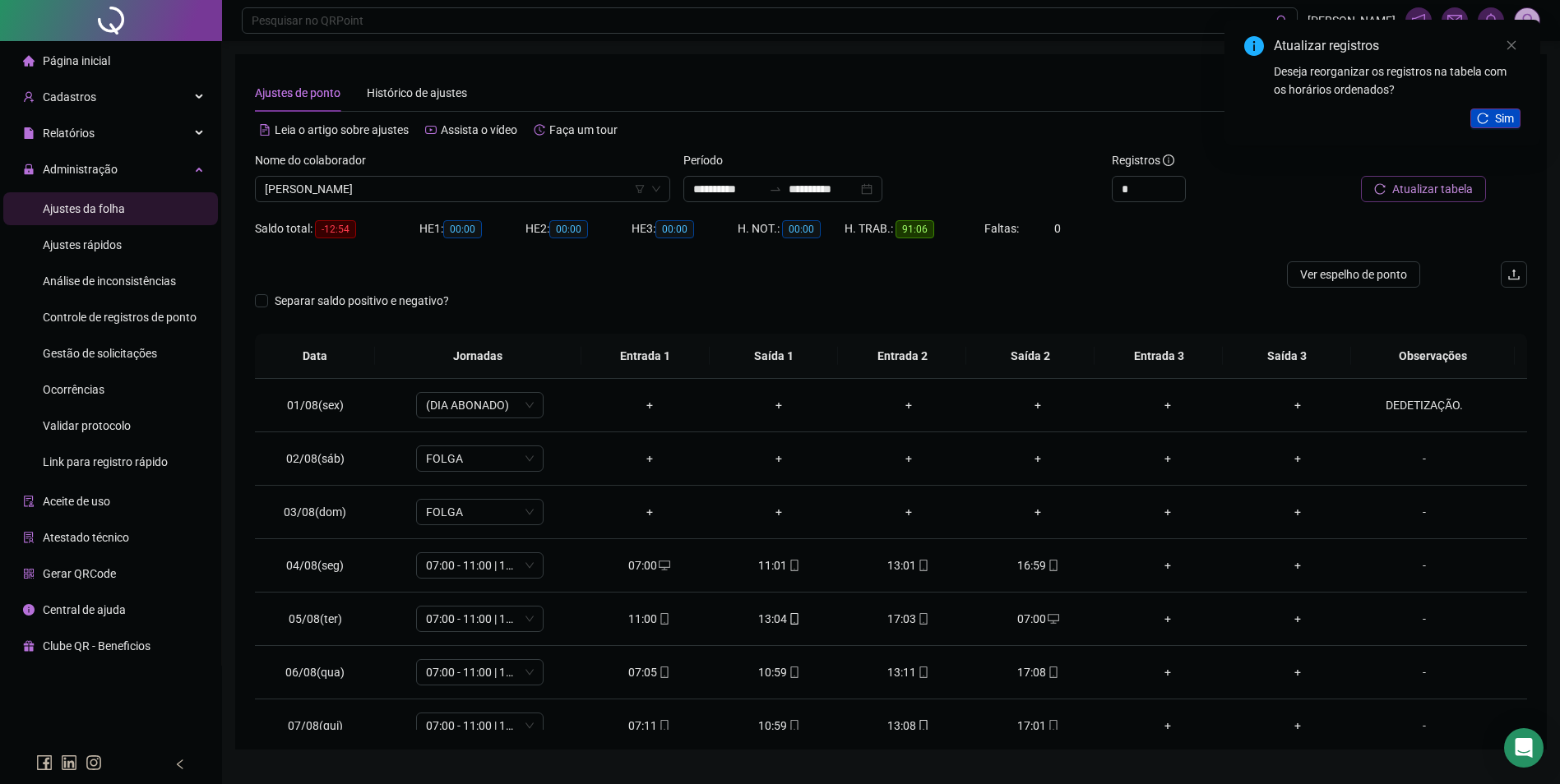
click at [1491, 120] on button "Sim" at bounding box center [1495, 118] width 50 height 20
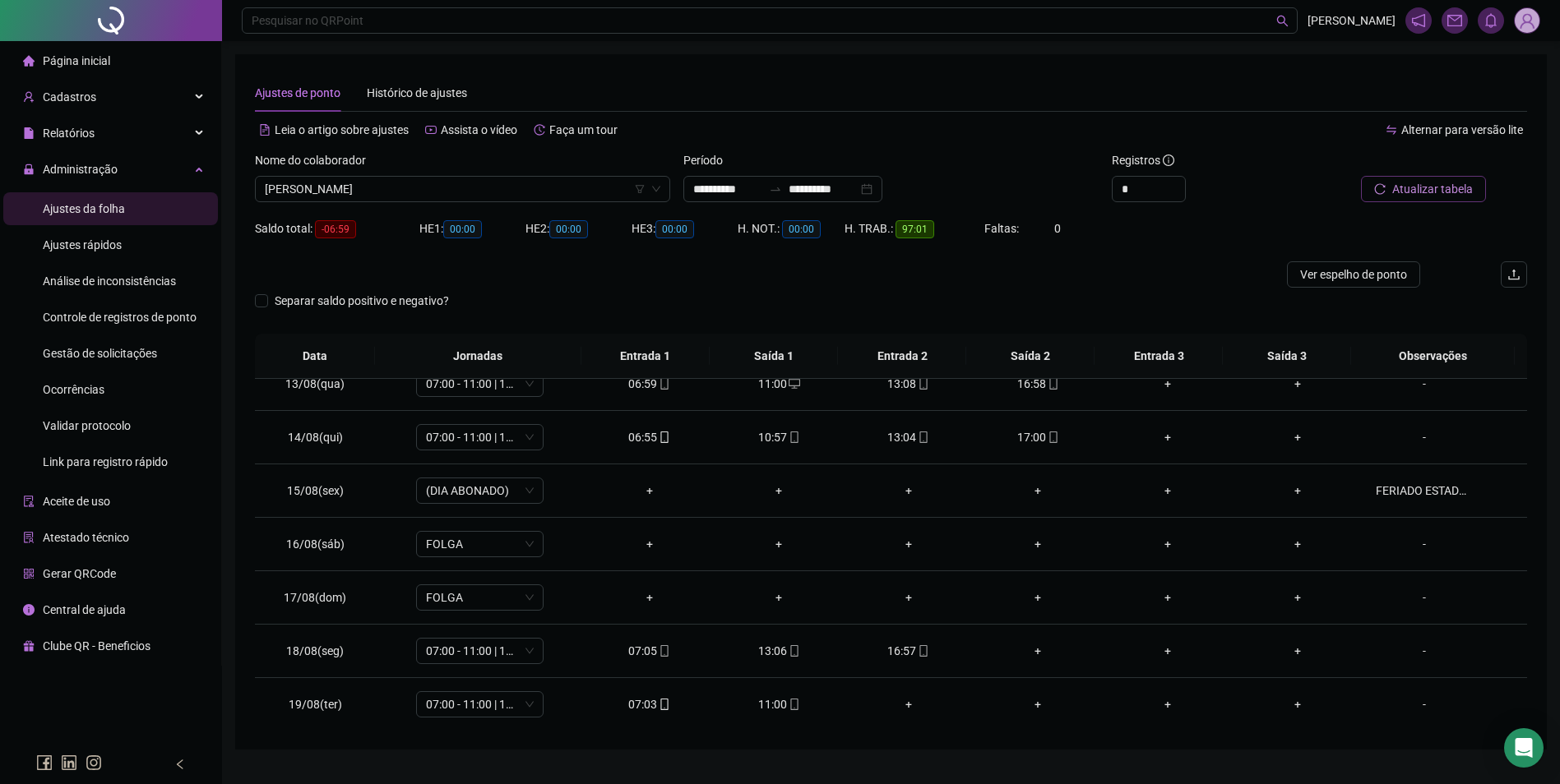
scroll to position [664, 0]
click at [1031, 650] on div "+" at bounding box center [1038, 649] width 104 height 19
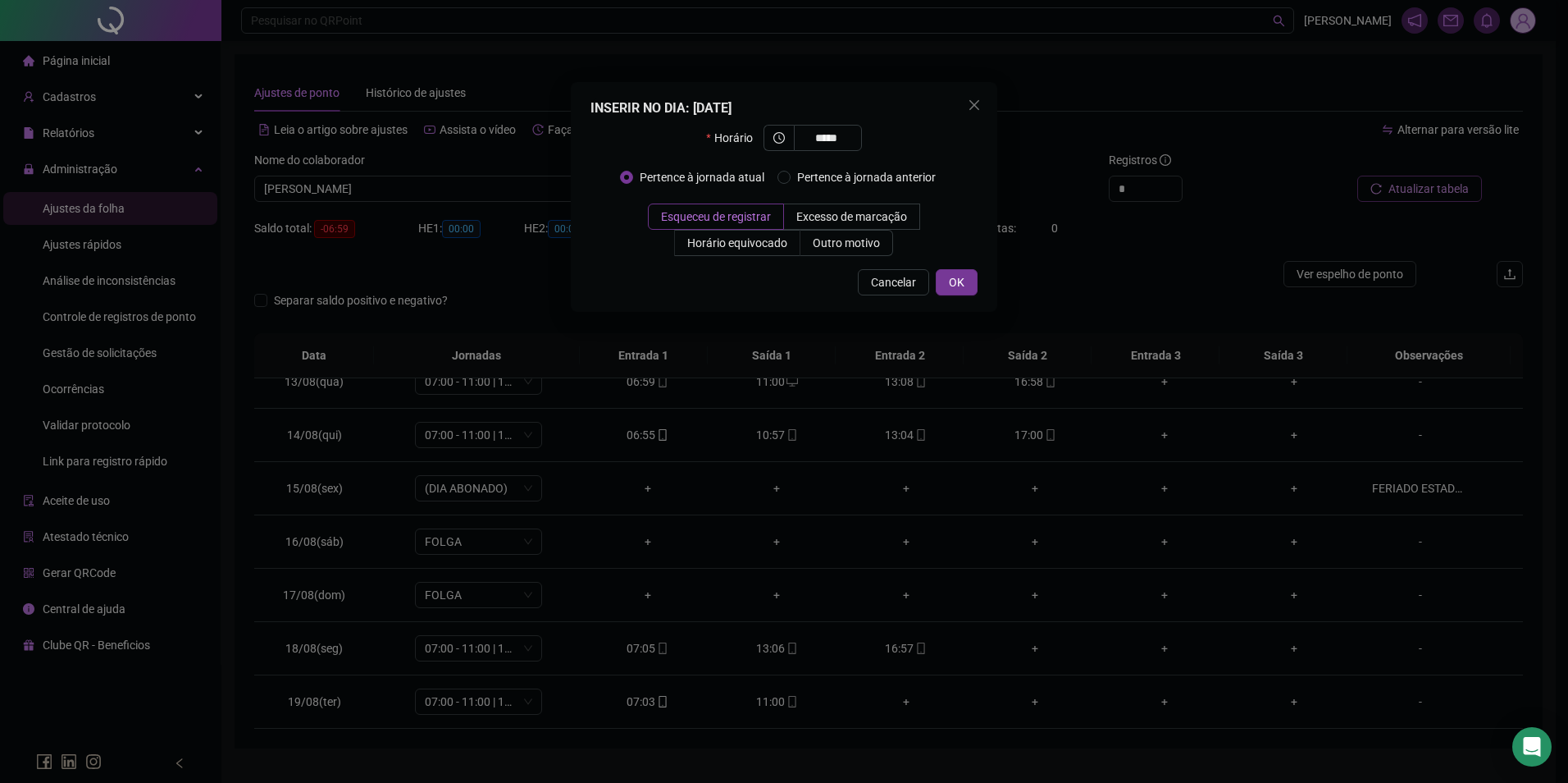
type input "*****"
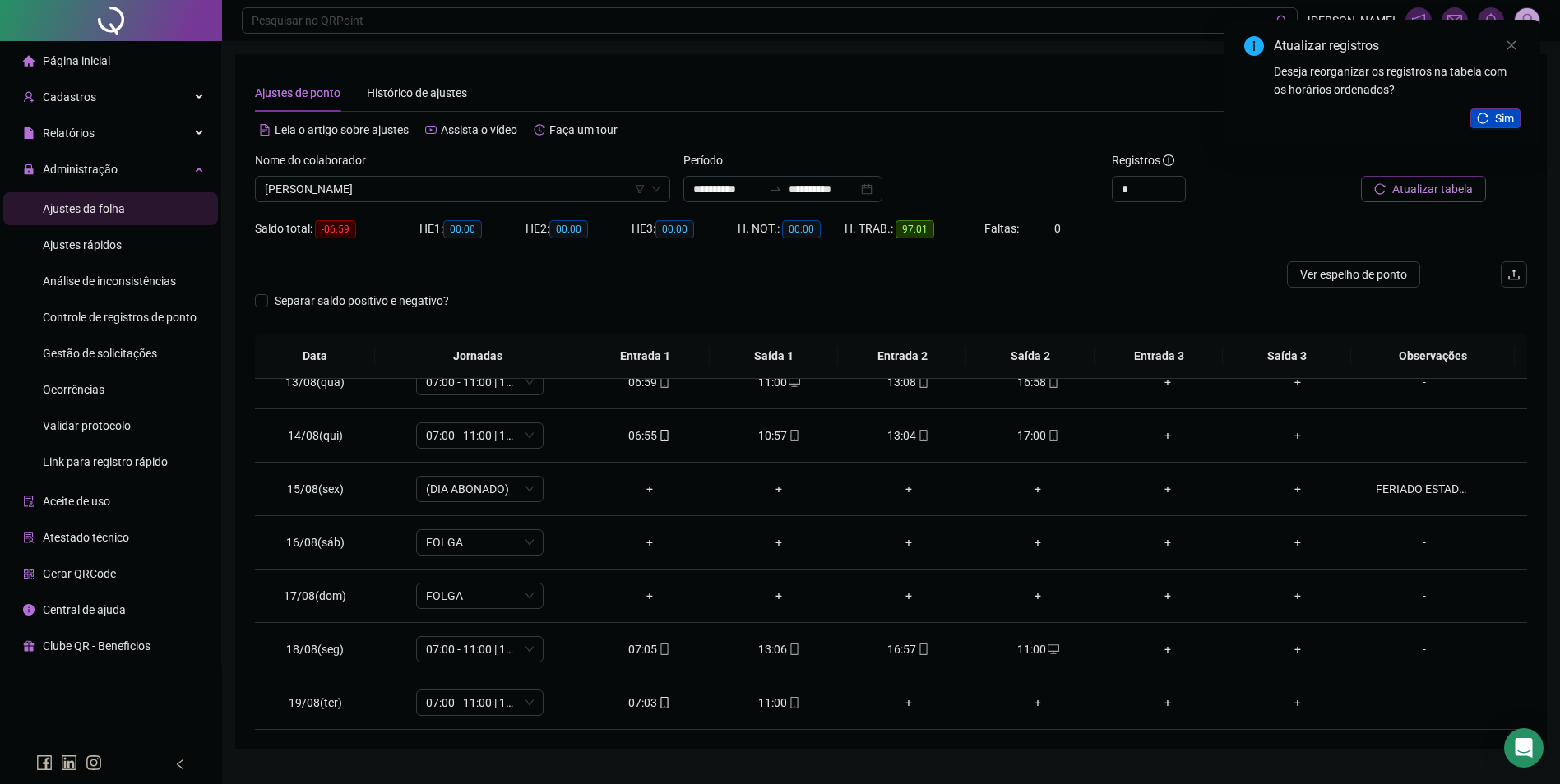
click at [1474, 113] on button "Sim" at bounding box center [1495, 118] width 50 height 20
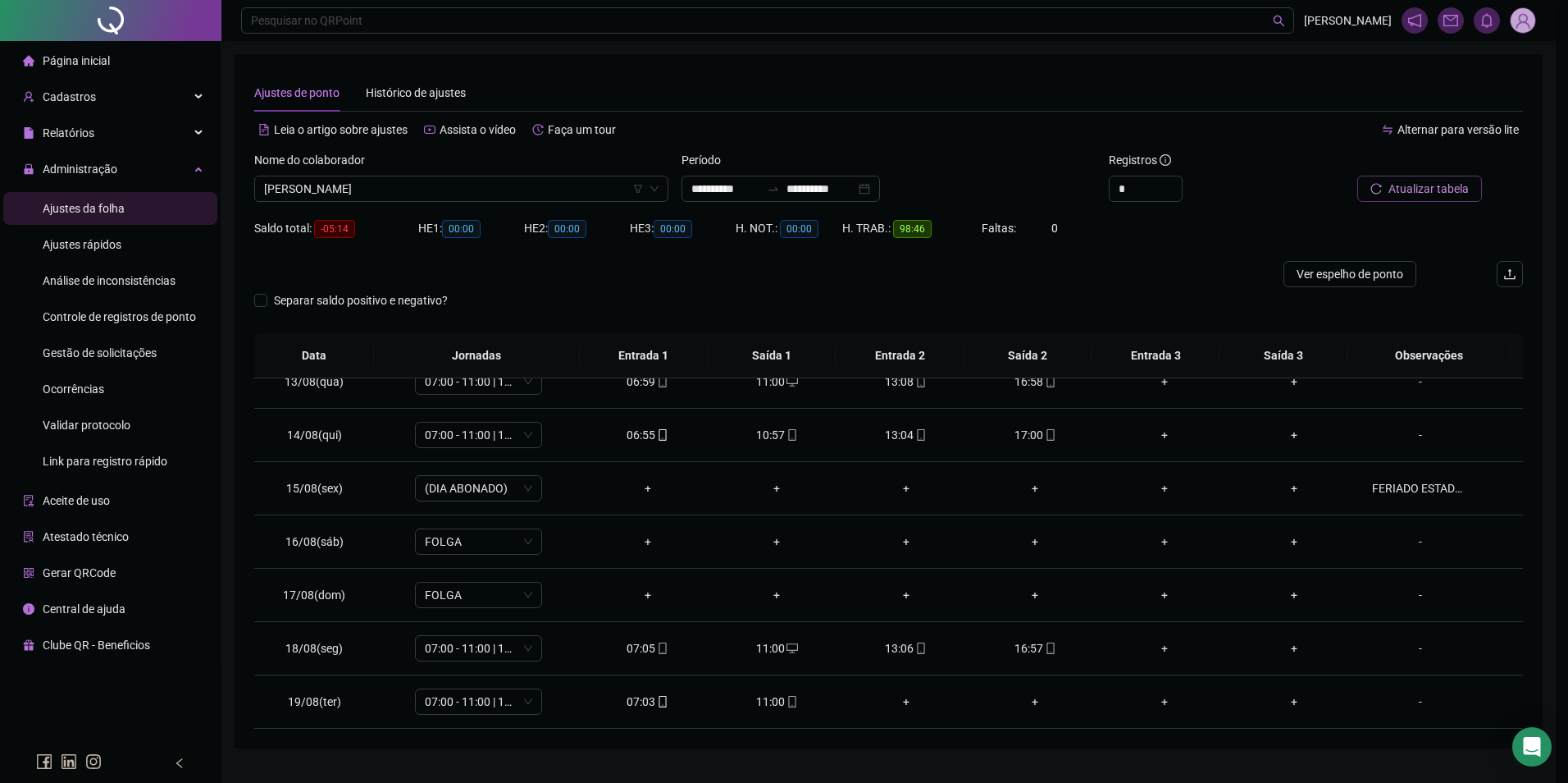
click at [1412, 196] on div "Atualizando tabela Atualizando e reorganizando os registros... OK" at bounding box center [784, 391] width 1568 height 783
click at [1412, 196] on span "Atualizar tabela" at bounding box center [1429, 188] width 80 height 19
click at [568, 191] on span "[PERSON_NAME]" at bounding box center [461, 188] width 395 height 24
click at [1140, 505] on td "+" at bounding box center [1165, 489] width 130 height 54
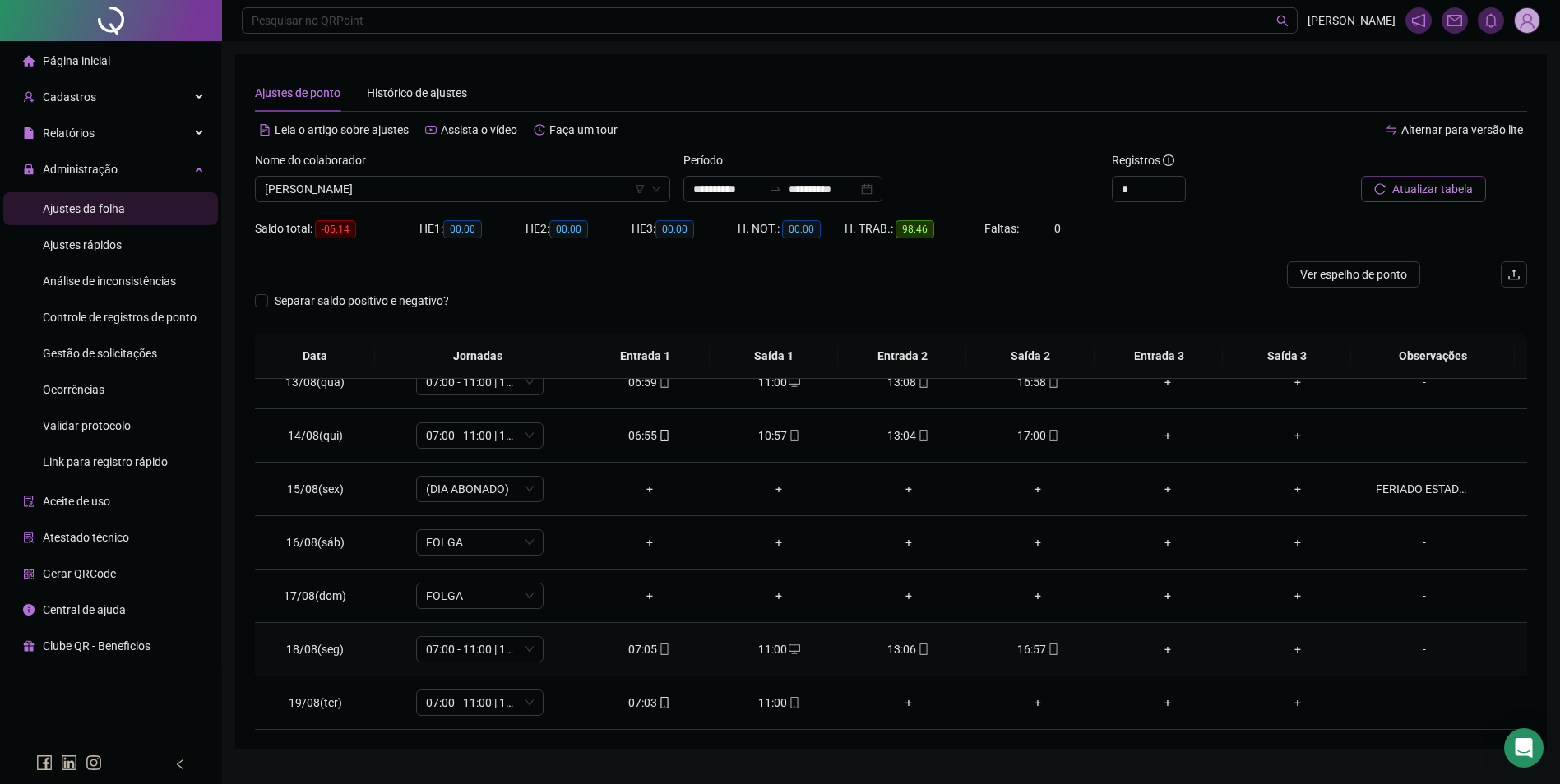
click at [661, 647] on icon "mobile" at bounding box center [664, 649] width 12 height 12
type input "**********"
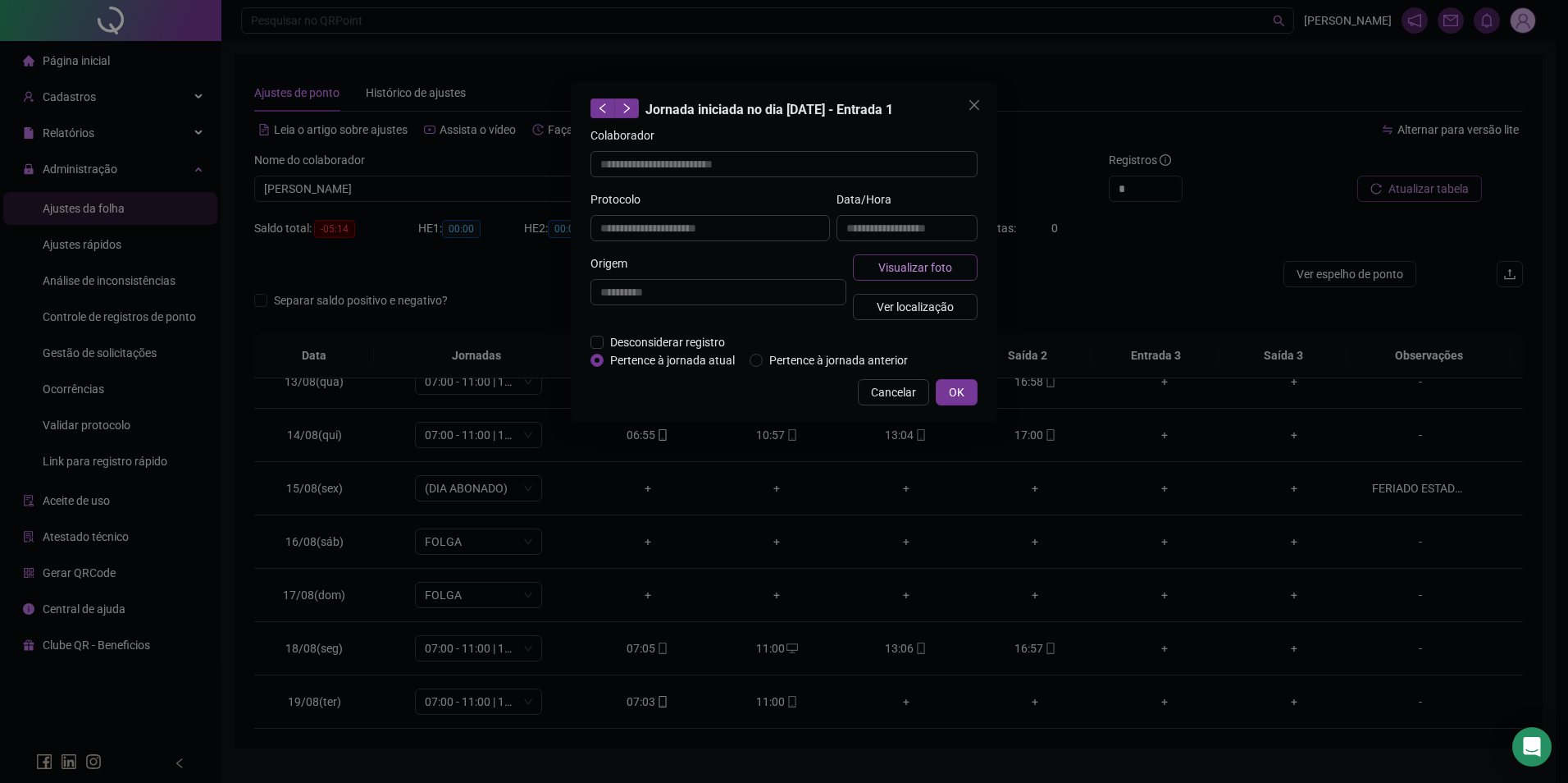
click at [875, 275] on button "Visualizar foto" at bounding box center [915, 267] width 125 height 26
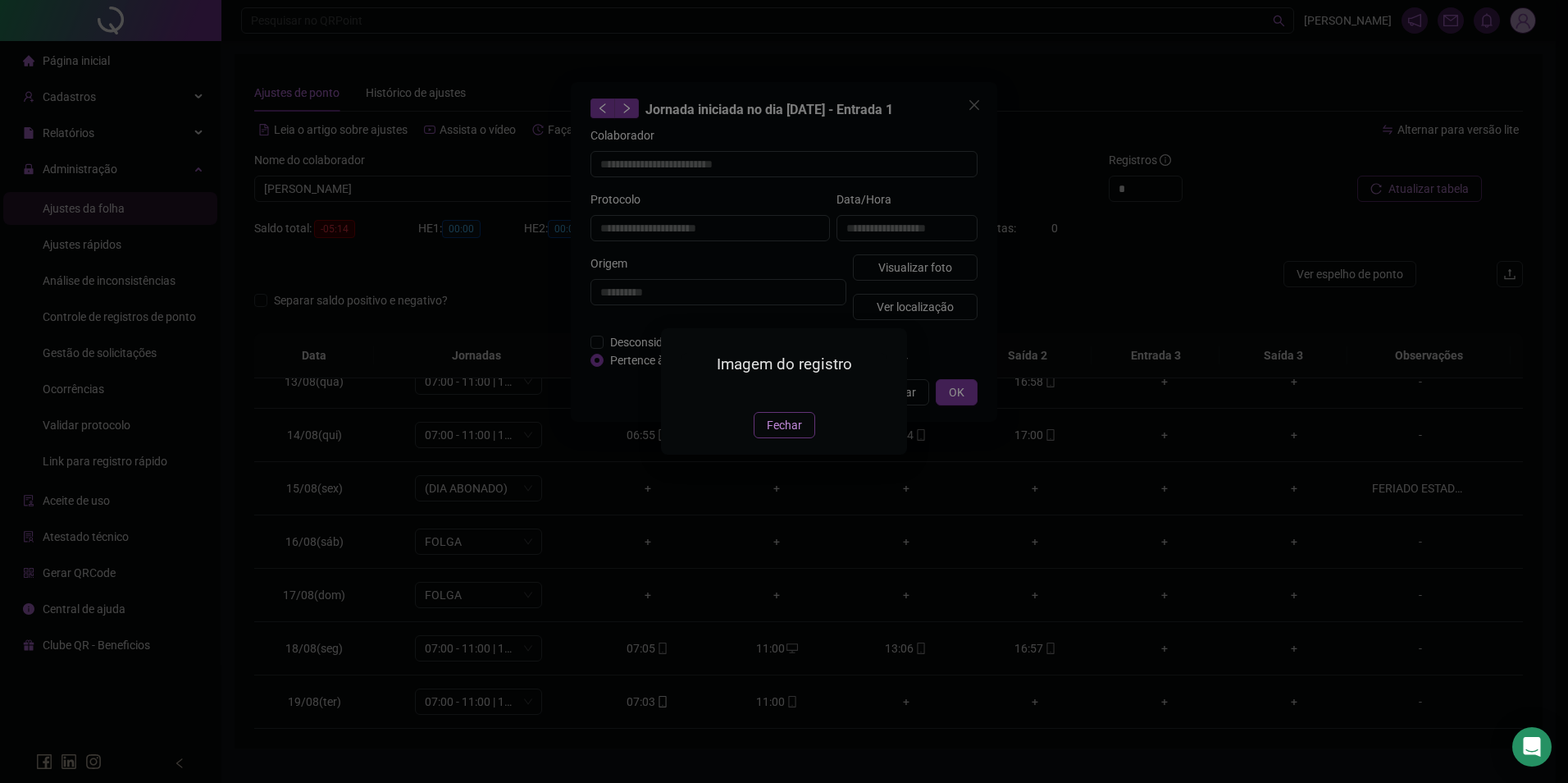
click at [785, 434] on span "Fechar" at bounding box center [784, 425] width 35 height 19
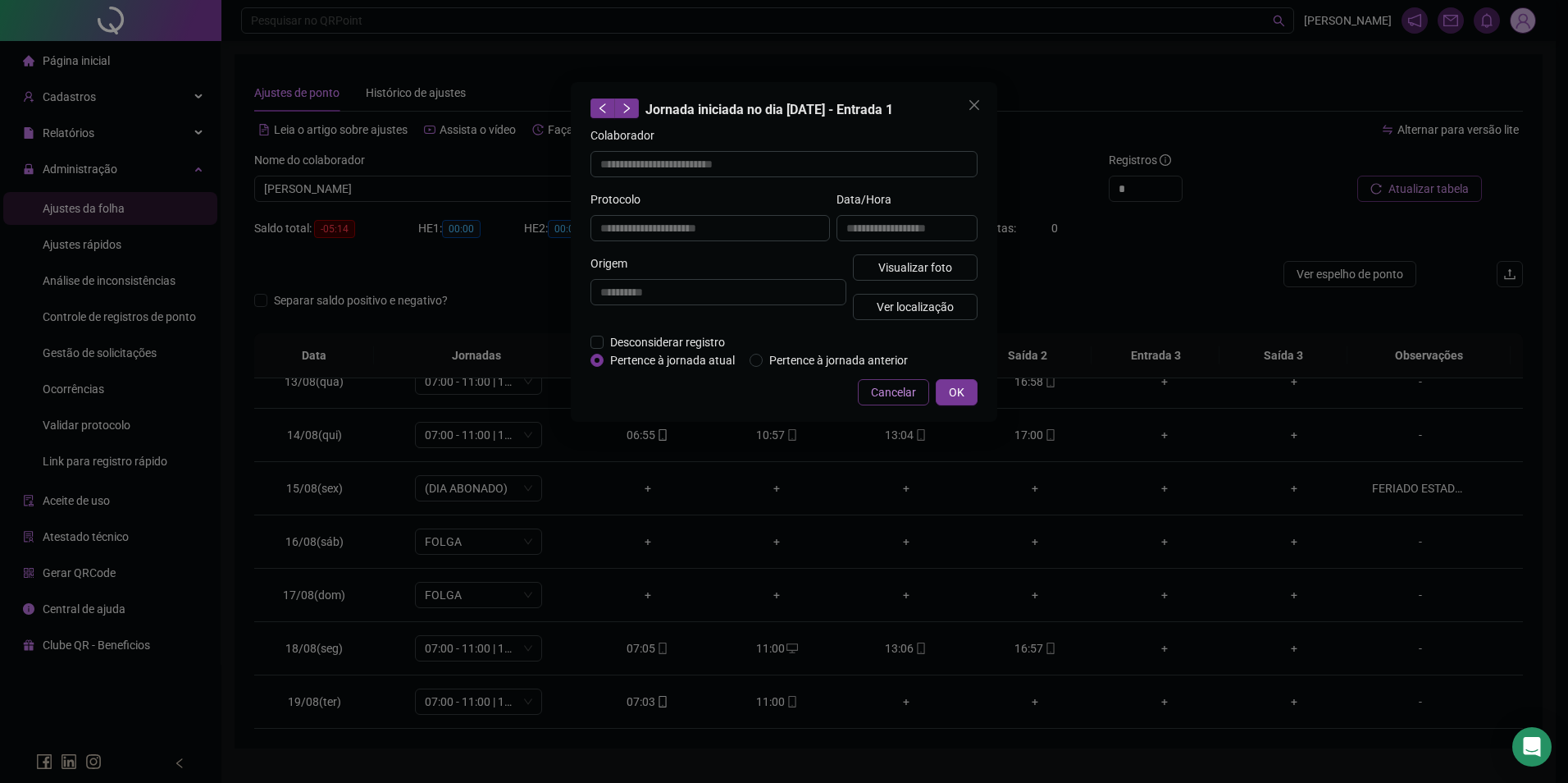
click at [881, 401] on button "Cancelar" at bounding box center [893, 392] width 71 height 26
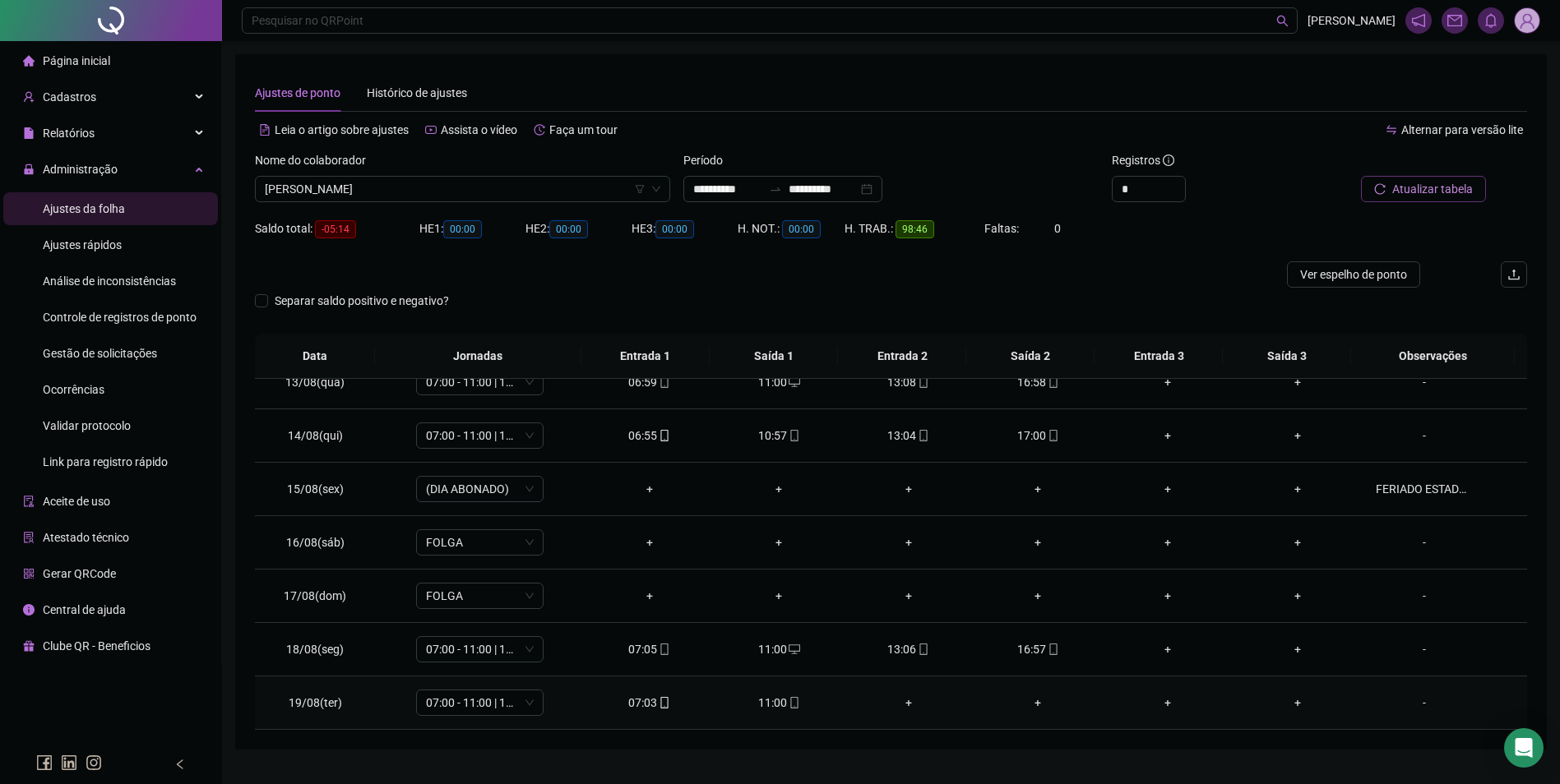
click at [667, 698] on div "07:03" at bounding box center [650, 702] width 104 height 19
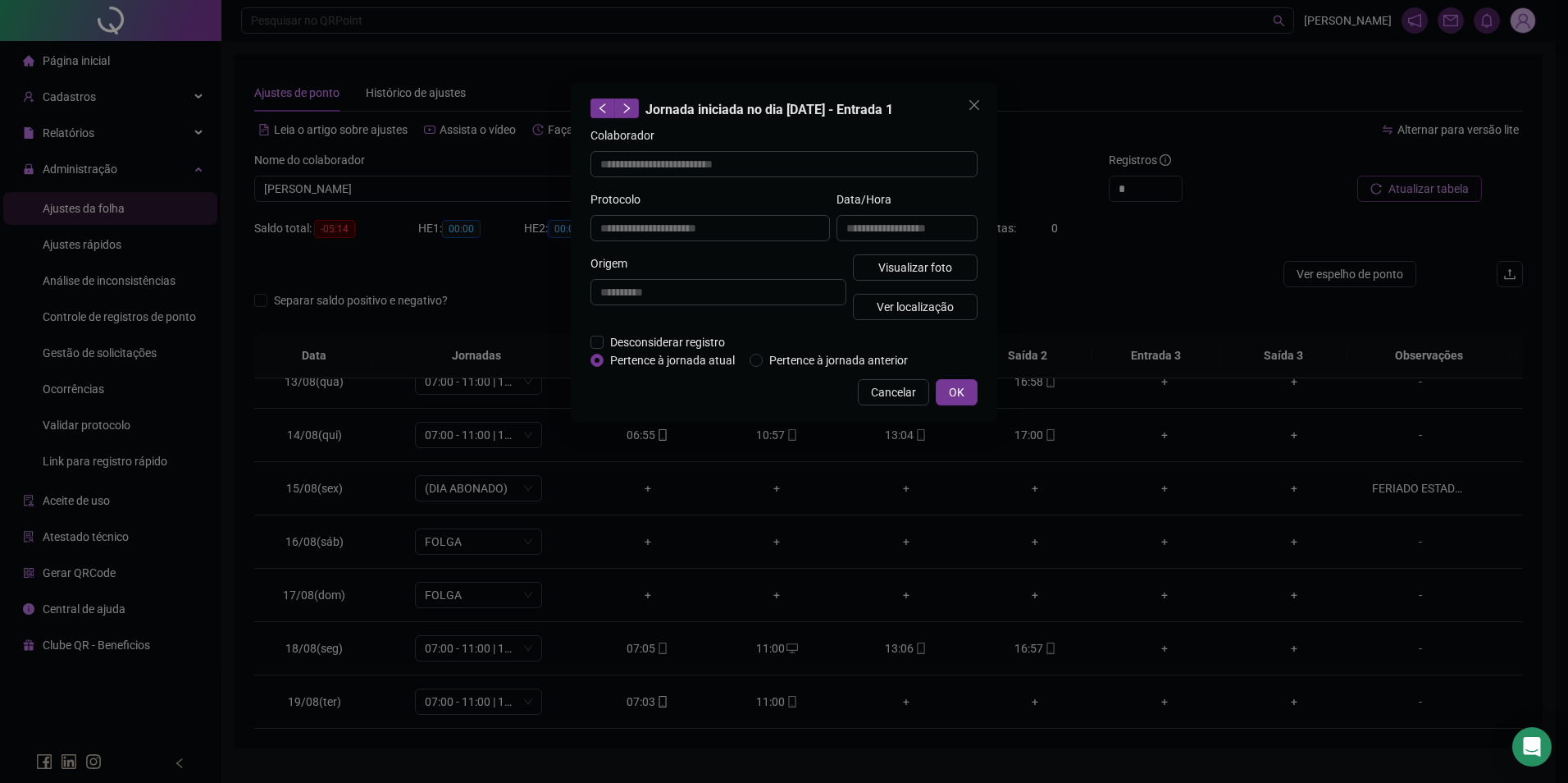
type input "**********"
click at [907, 250] on div "**********" at bounding box center [907, 222] width 148 height 64
click at [906, 260] on span "Visualizar foto" at bounding box center [915, 267] width 74 height 19
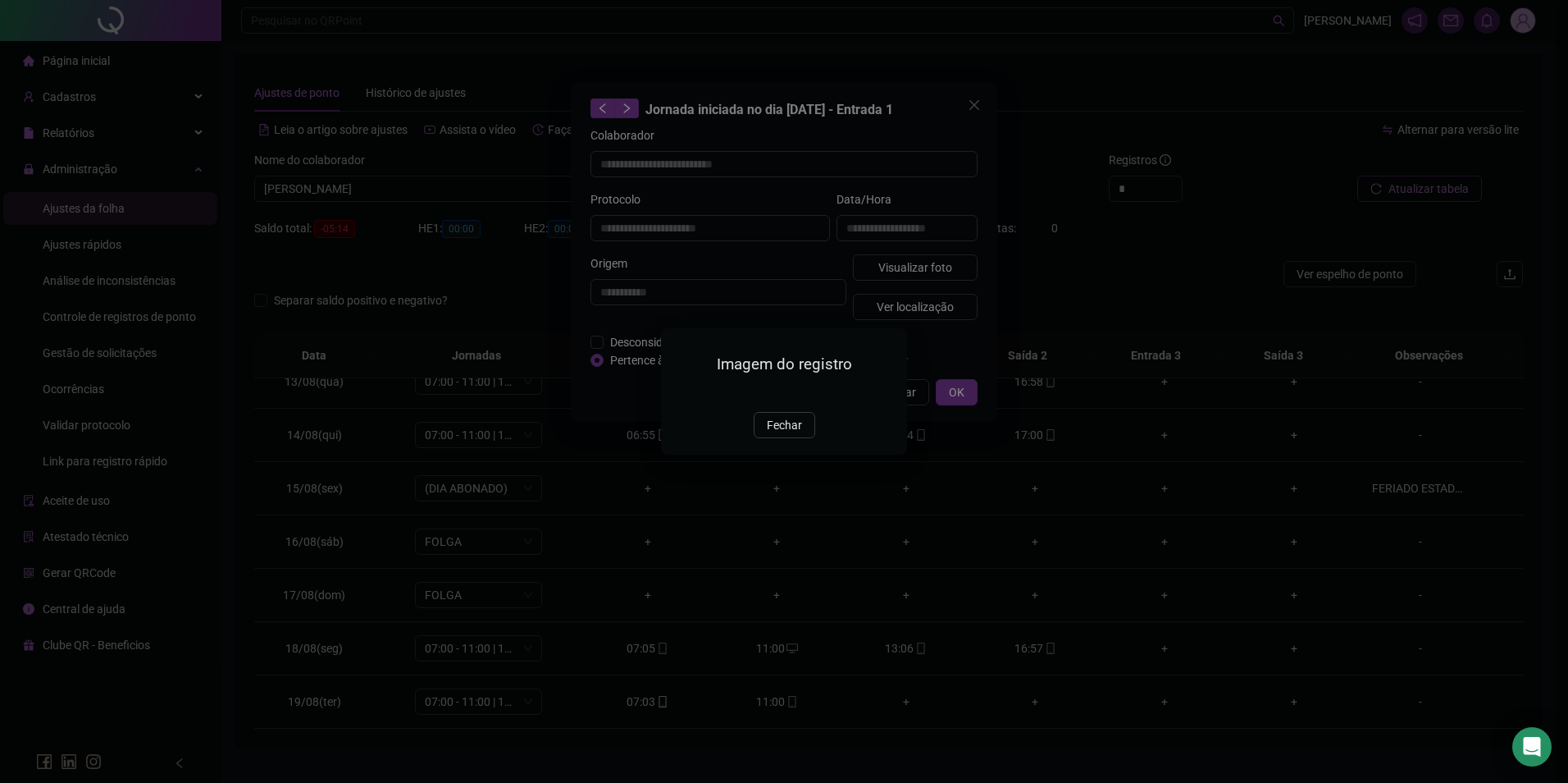
click at [681, 394] on img at bounding box center [681, 394] width 0 height 0
click at [530, 592] on div "Imagem do registro Fechar" at bounding box center [784, 391] width 1568 height 783
click at [765, 438] on button "Fechar" at bounding box center [784, 425] width 61 height 26
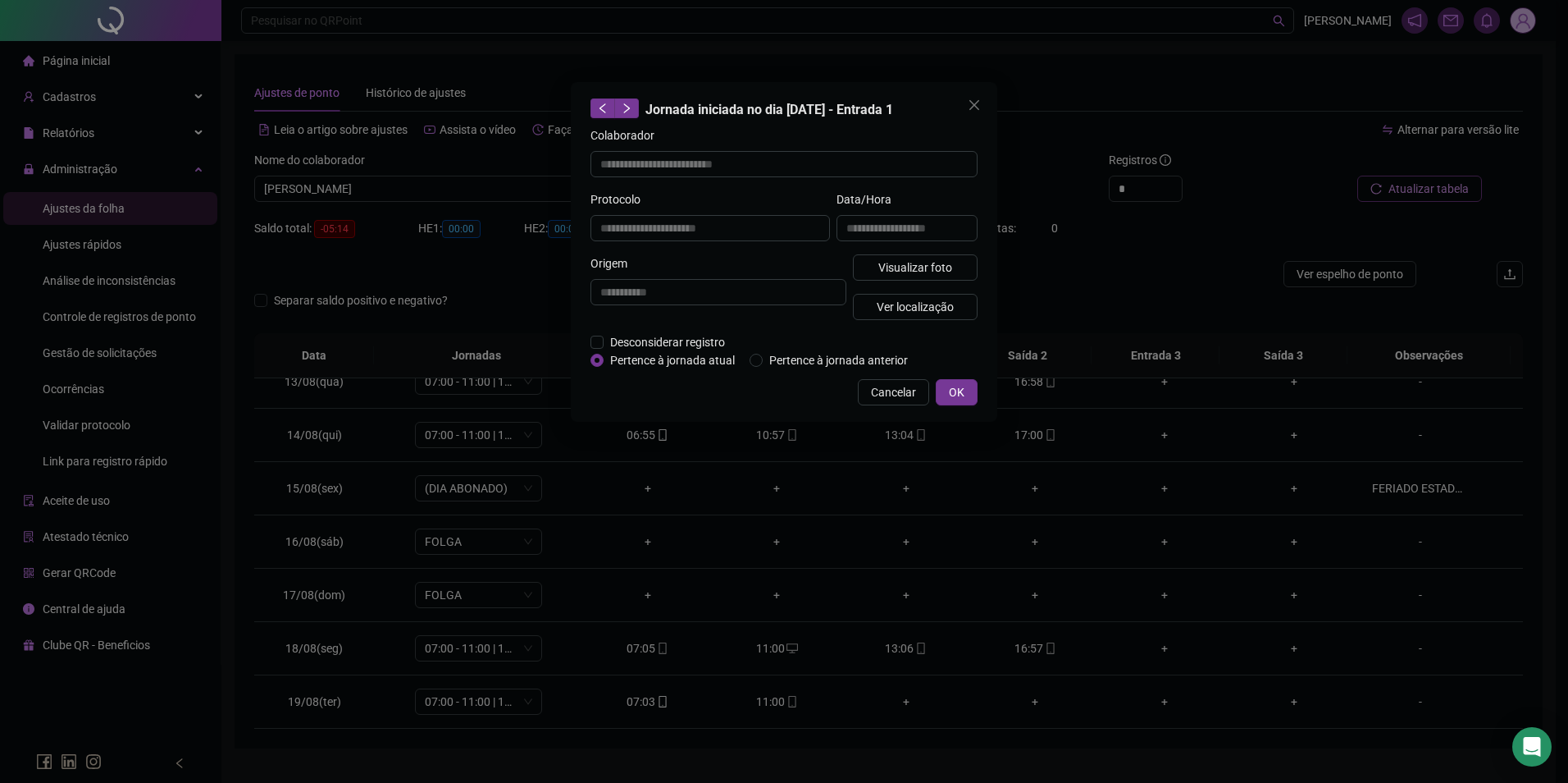
click at [467, 194] on div "**********" at bounding box center [784, 391] width 1568 height 783
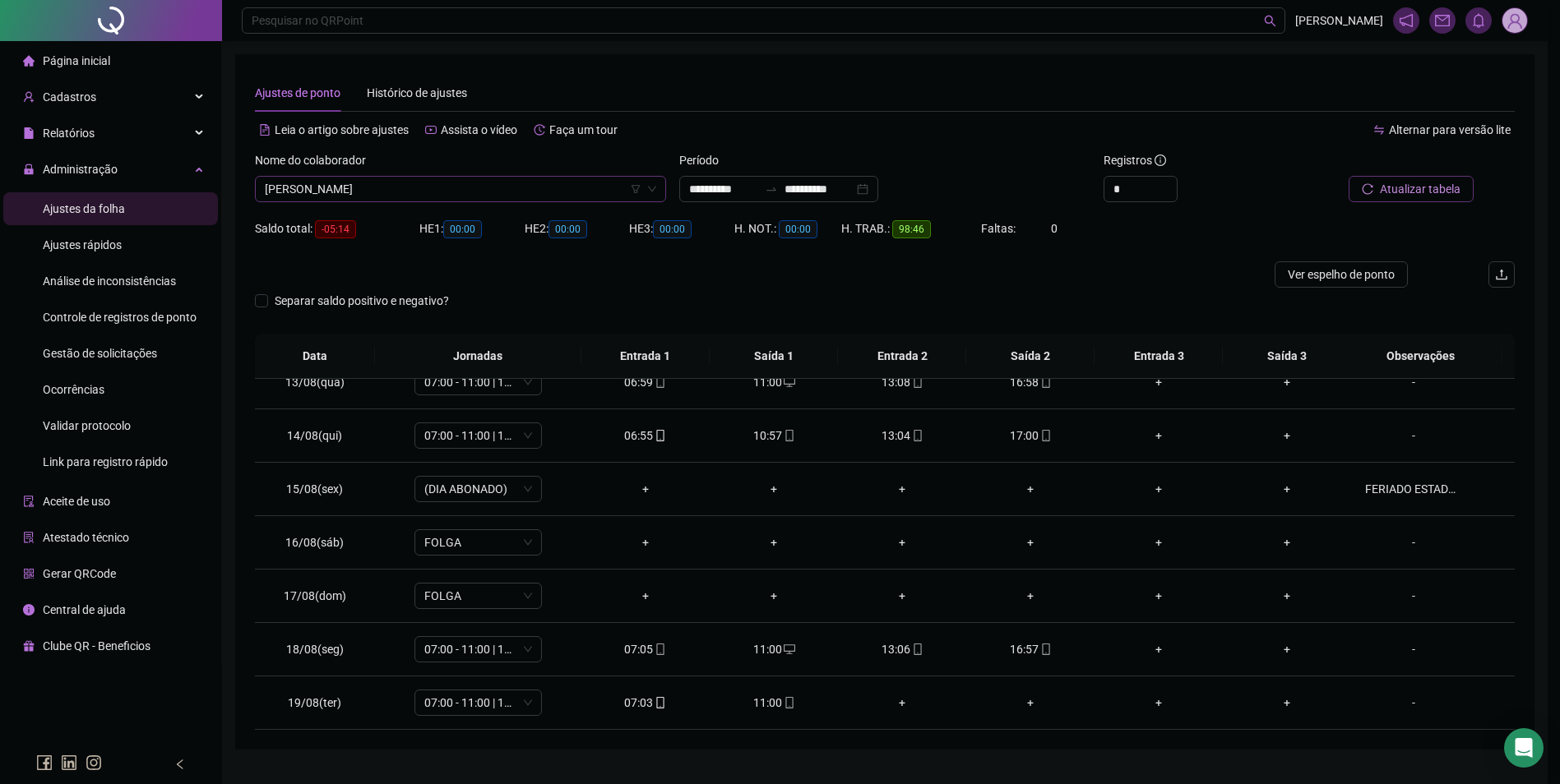
click at [474, 191] on span "[PERSON_NAME]" at bounding box center [460, 188] width 392 height 24
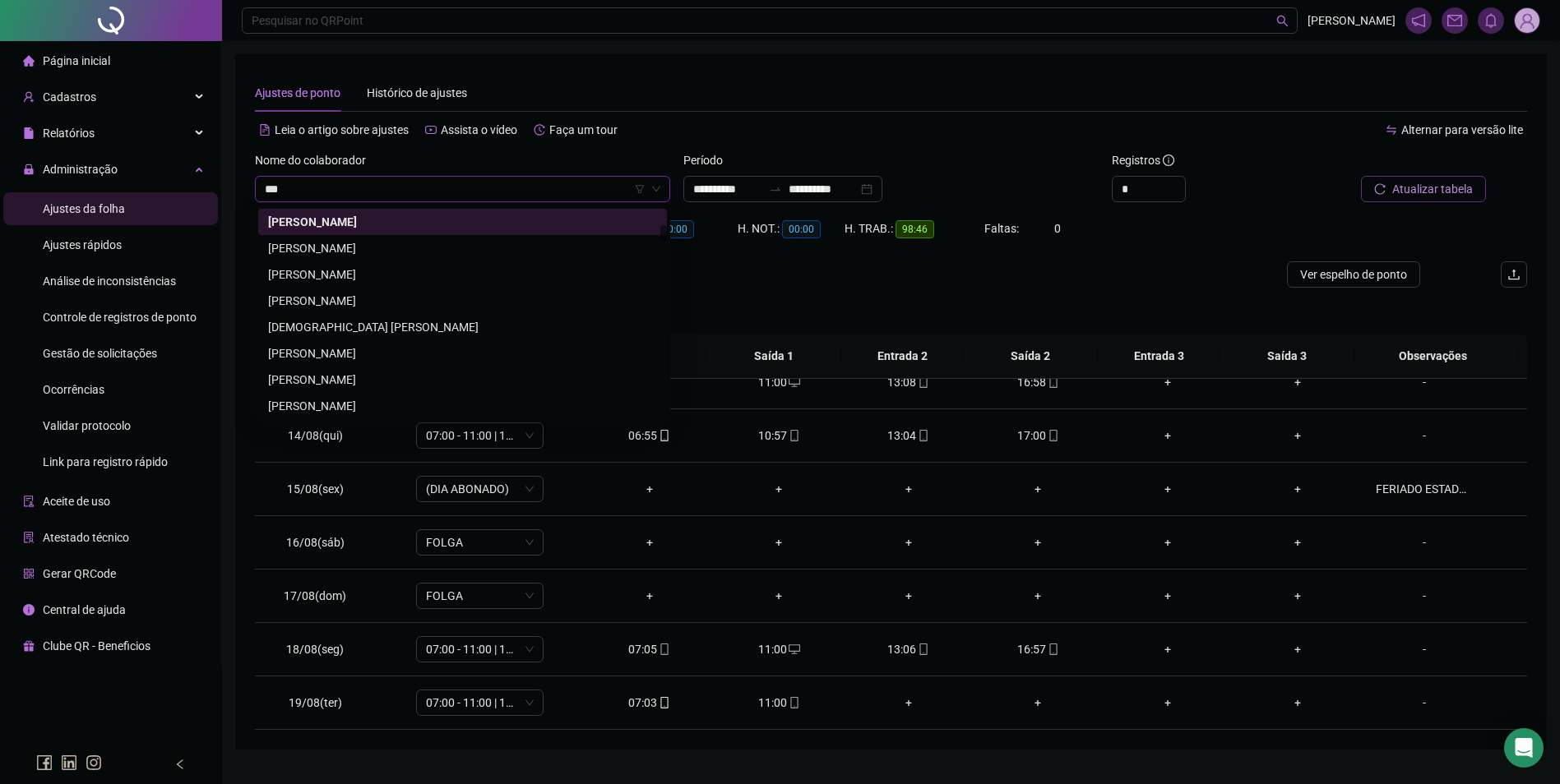
scroll to position [0, 0]
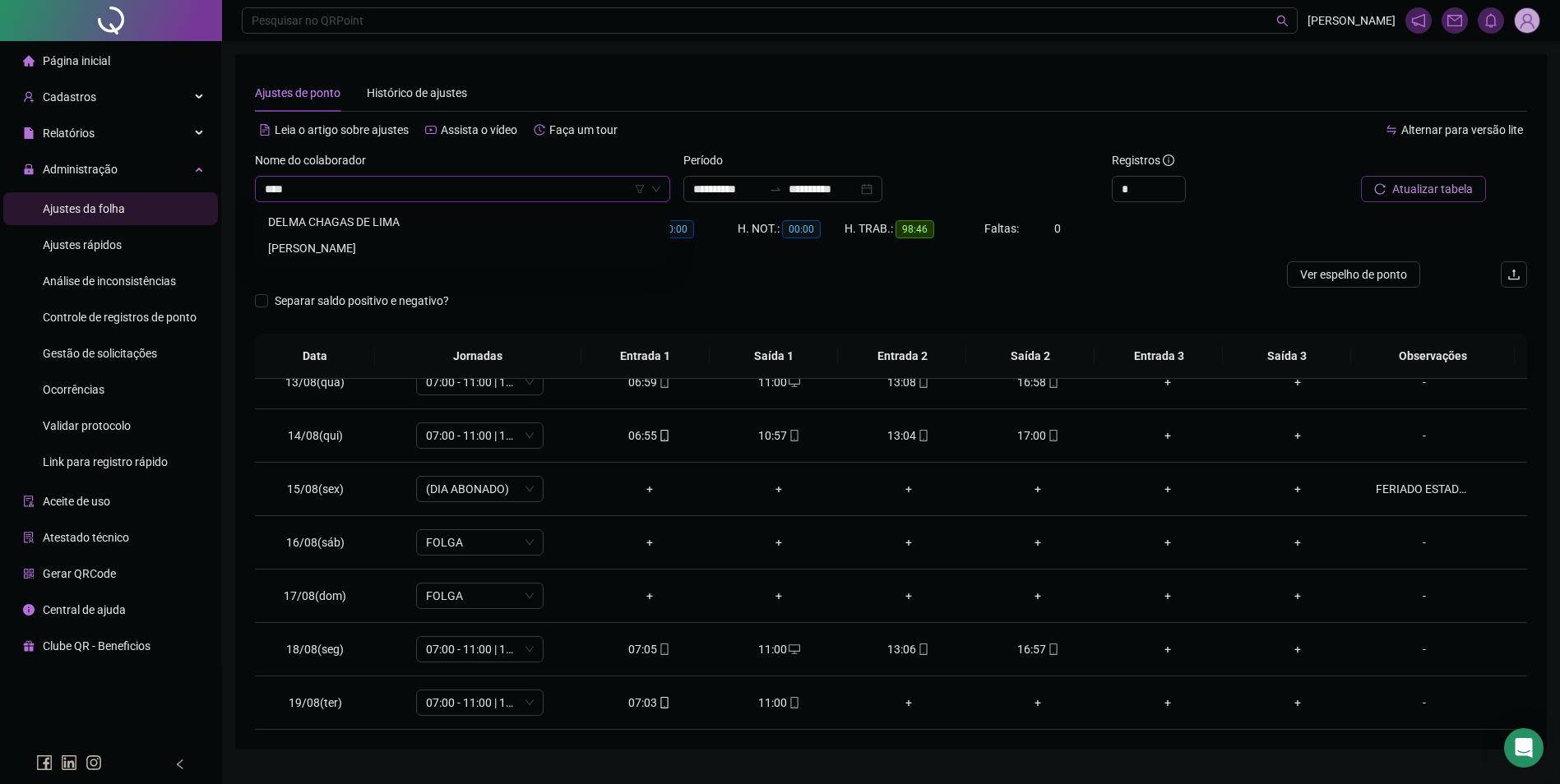
type input "*****"
click at [369, 215] on div "DELMA CHAGAS DE LIMA" at bounding box center [462, 222] width 389 height 19
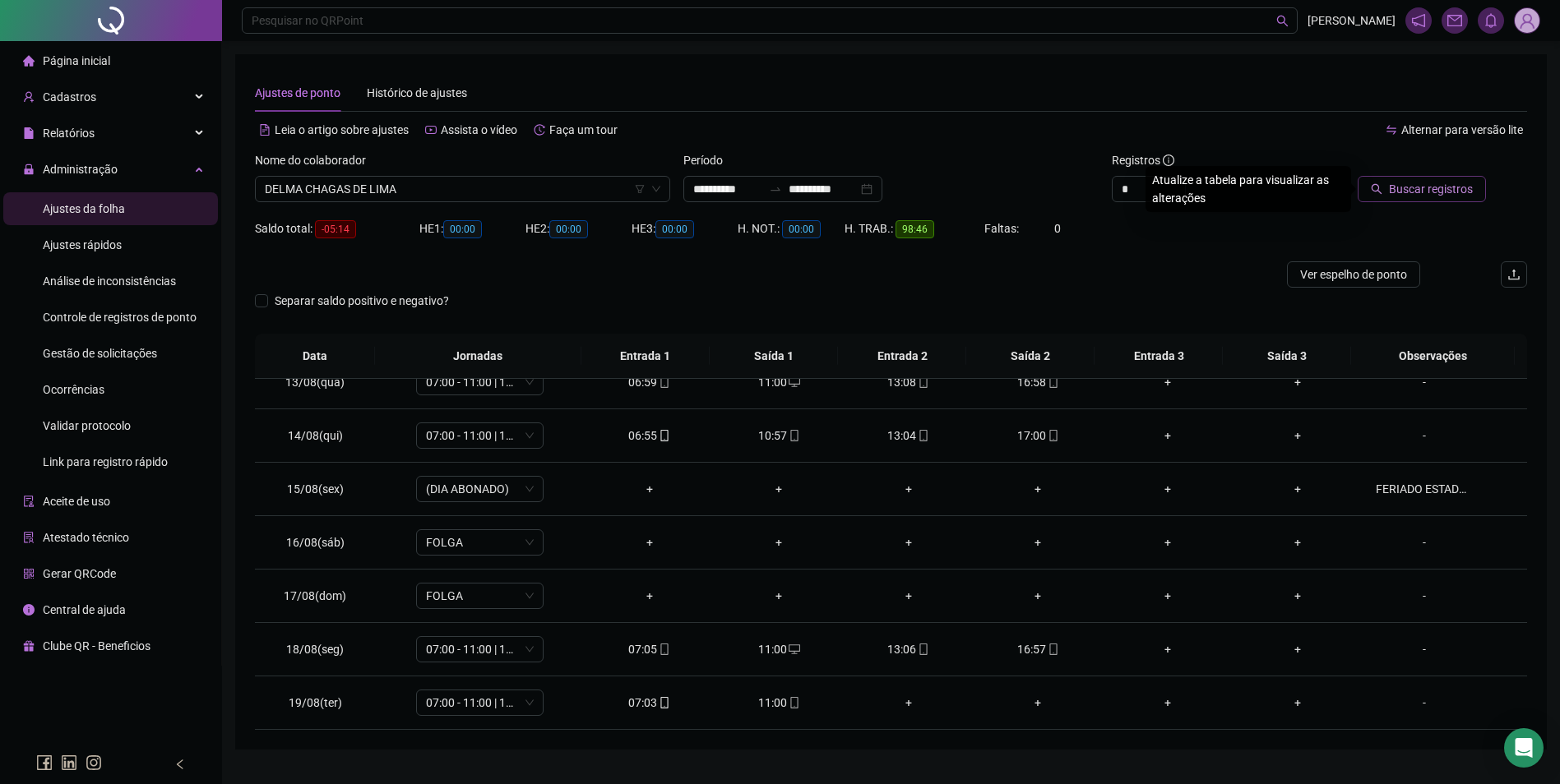
click at [1436, 183] on span "Buscar registros" at bounding box center [1431, 188] width 84 height 19
click at [1047, 433] on icon "mobile" at bounding box center [1053, 435] width 12 height 12
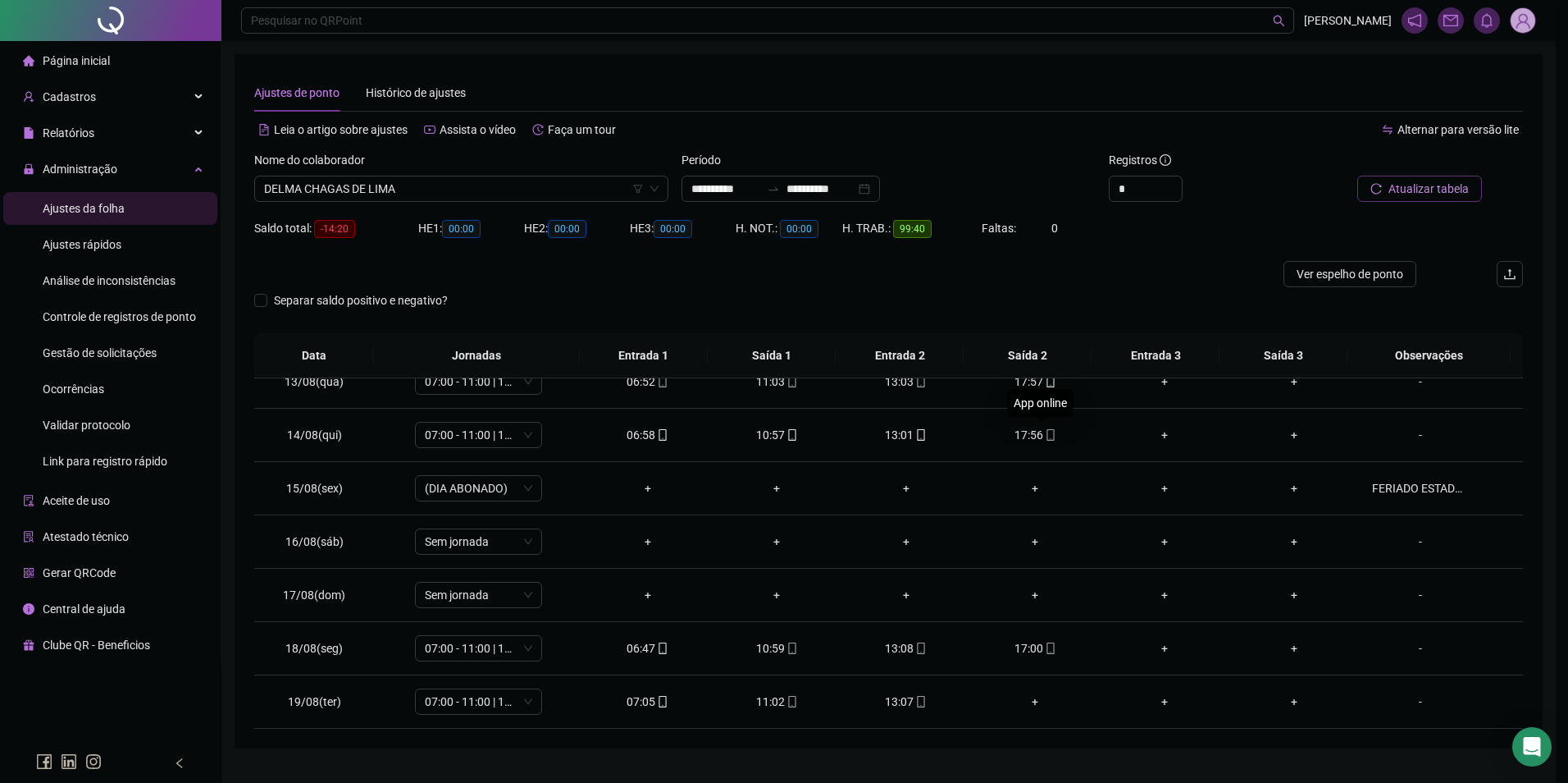
type input "**********"
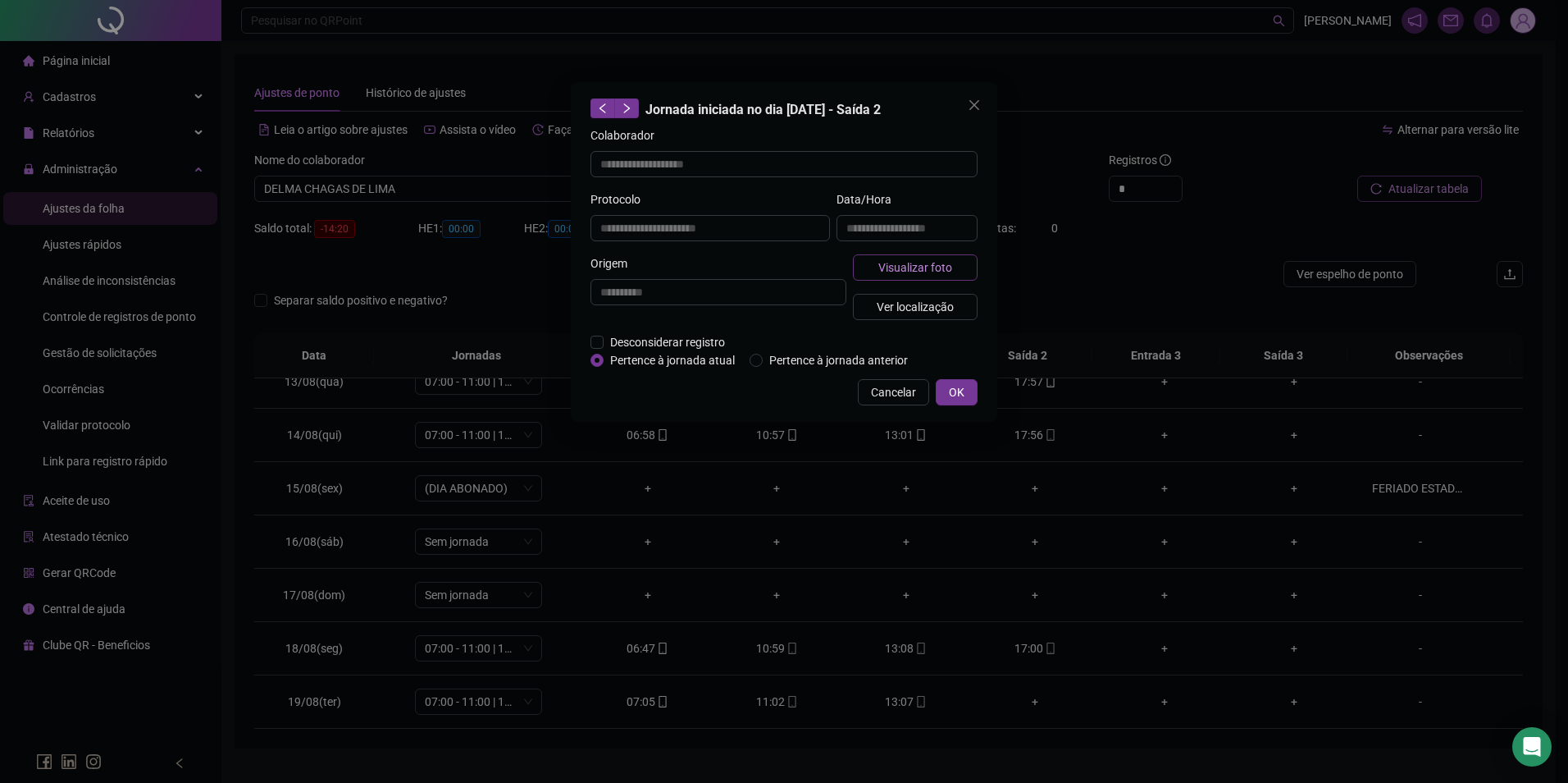
click at [901, 263] on span "Visualizar foto" at bounding box center [915, 267] width 74 height 19
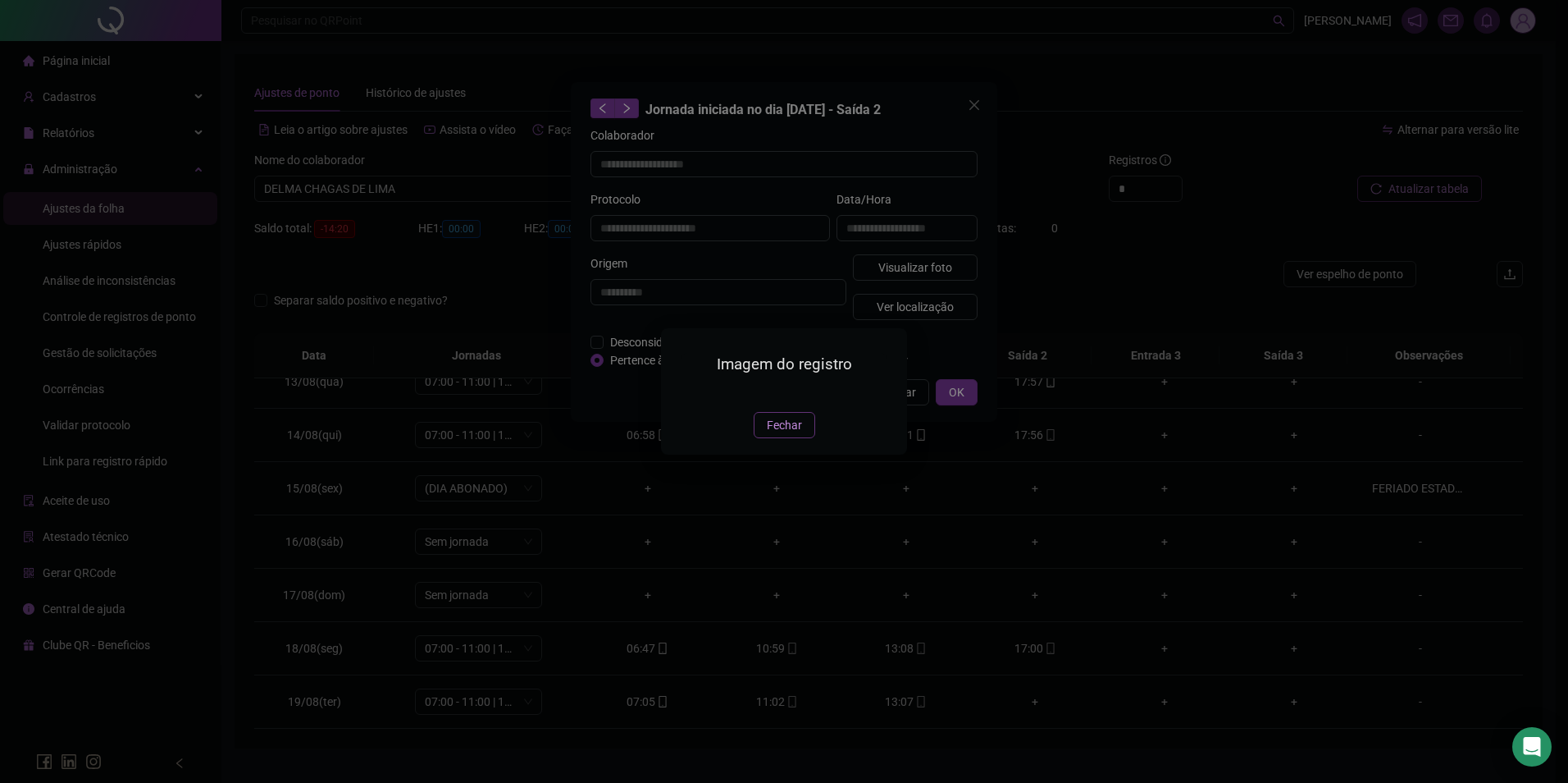
click at [795, 434] on span "Fechar" at bounding box center [784, 425] width 35 height 19
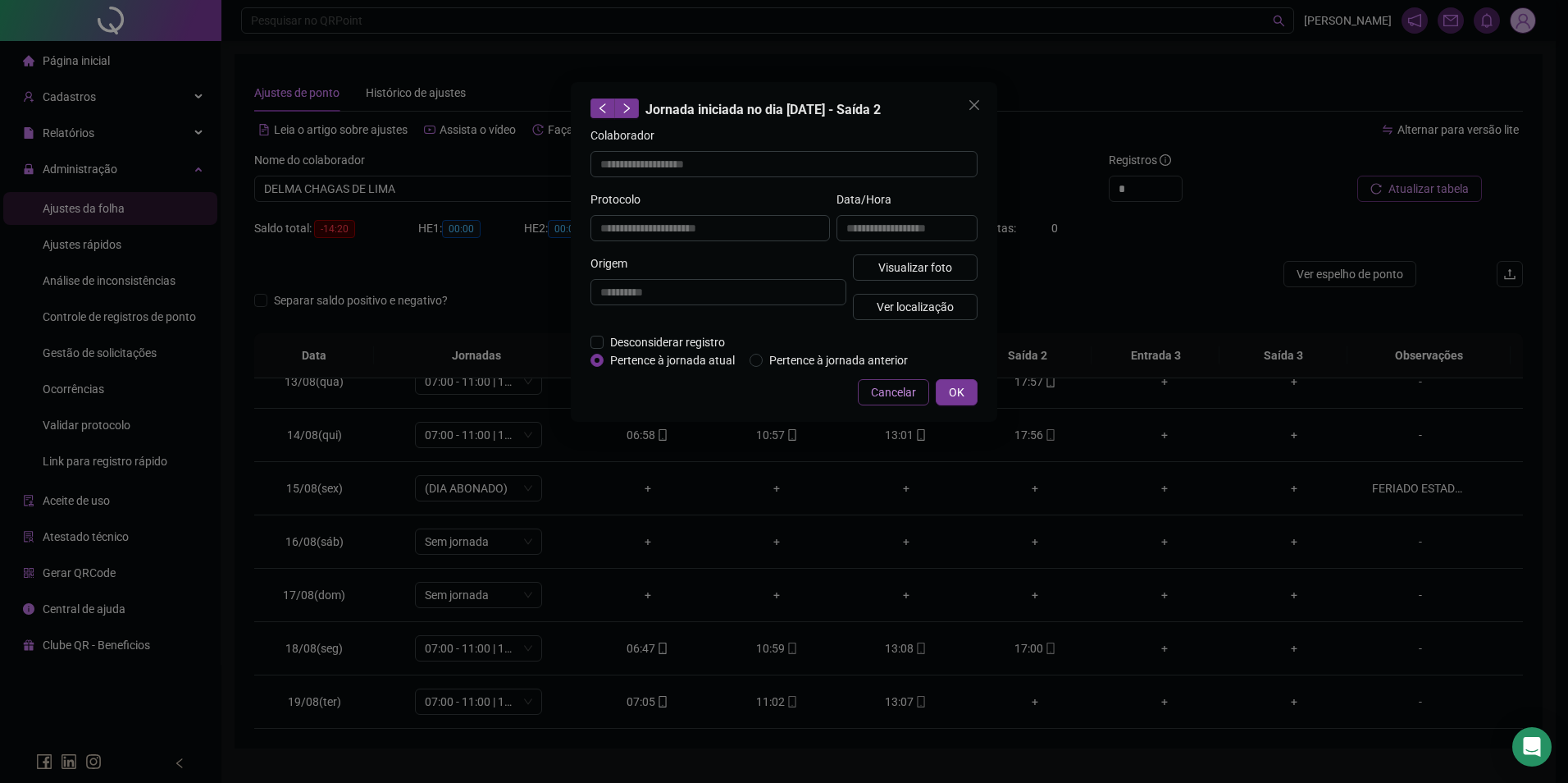
click at [912, 385] on span "Cancelar" at bounding box center [894, 392] width 45 height 19
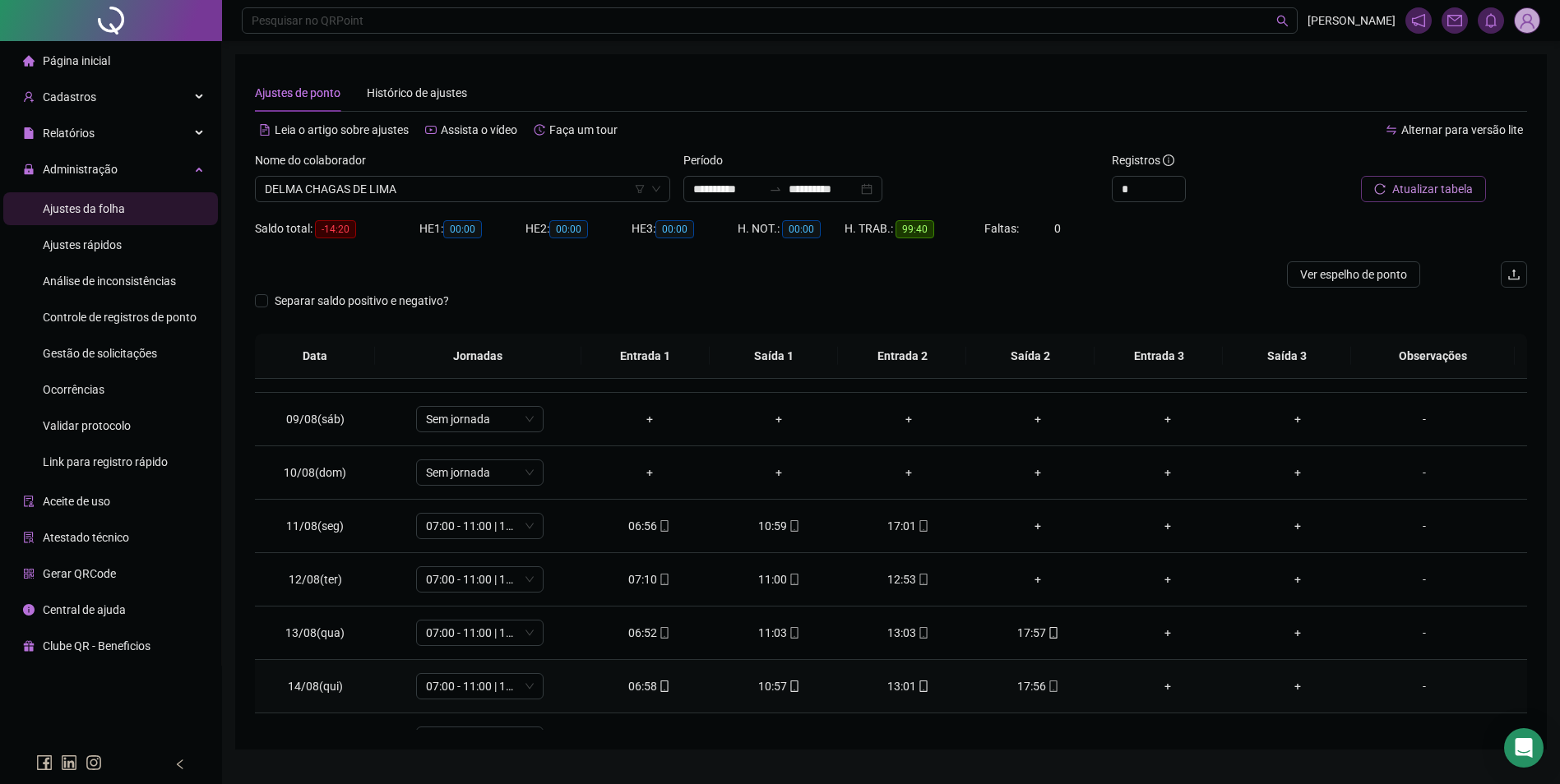
scroll to position [418, 0]
click at [1033, 525] on div "+" at bounding box center [1038, 521] width 104 height 19
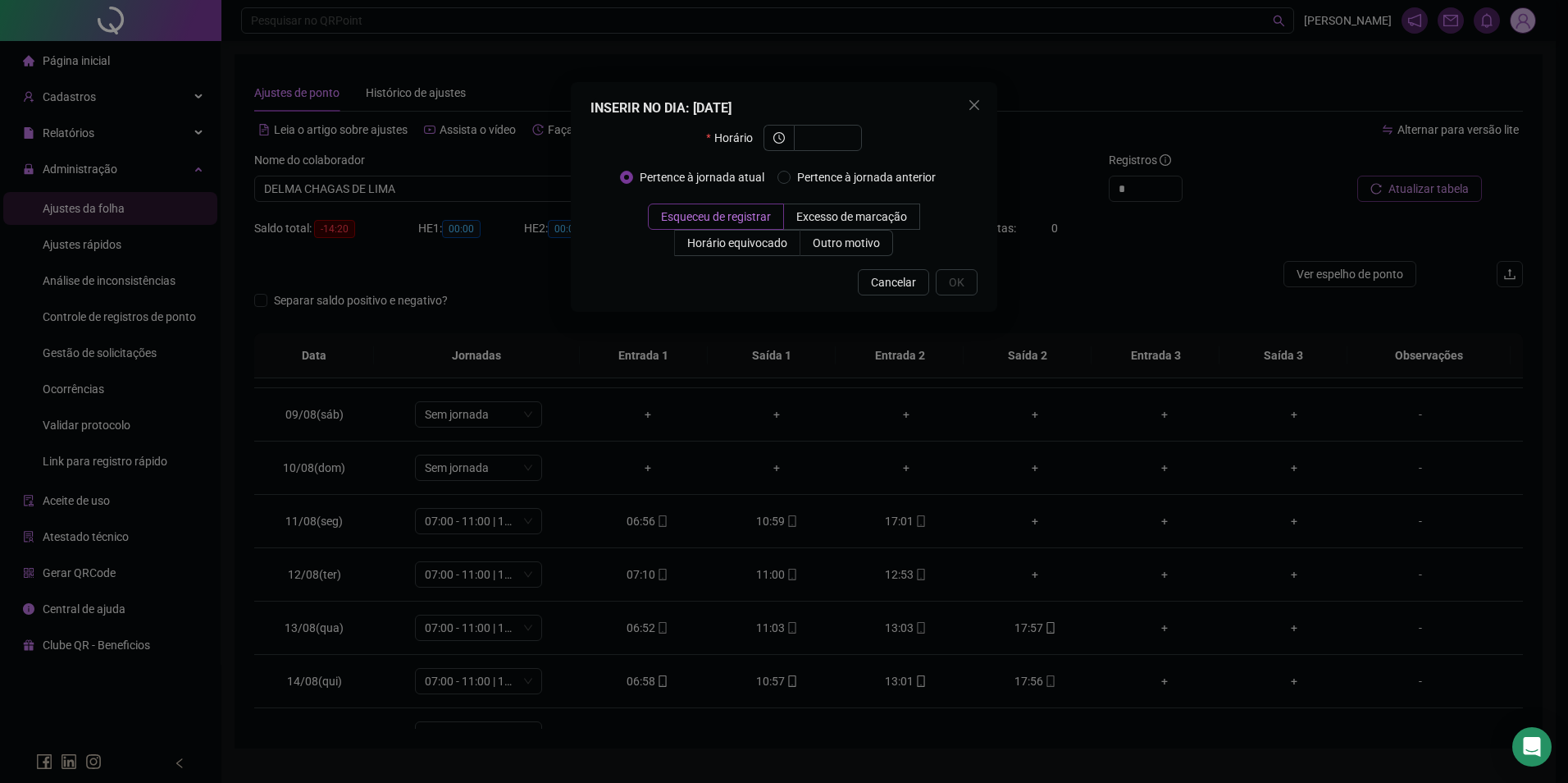
click at [583, 563] on div "INSERIR NO DIA : 11/08/2025 Horário Pertence à jornada atual Pertence à jornada…" at bounding box center [784, 391] width 1568 height 783
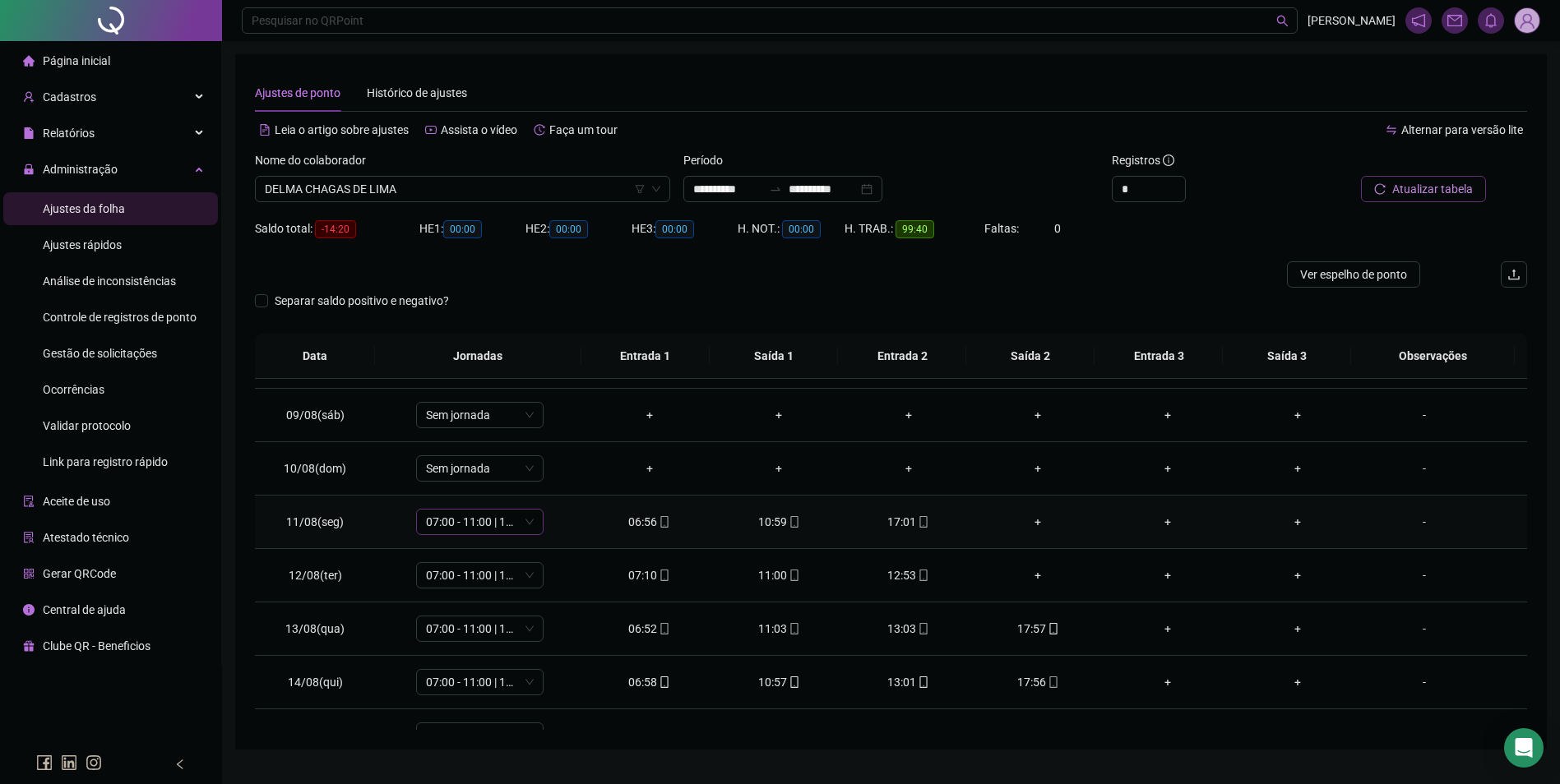
click at [509, 521] on span "07:00 - 11:00 | 13:00 - 17:00" at bounding box center [480, 521] width 107 height 24
click at [570, 501] on td "07:00 - 11:00 | 13:00 - 17:00" at bounding box center [481, 522] width 209 height 54
click at [1029, 516] on div "+" at bounding box center [1038, 521] width 104 height 19
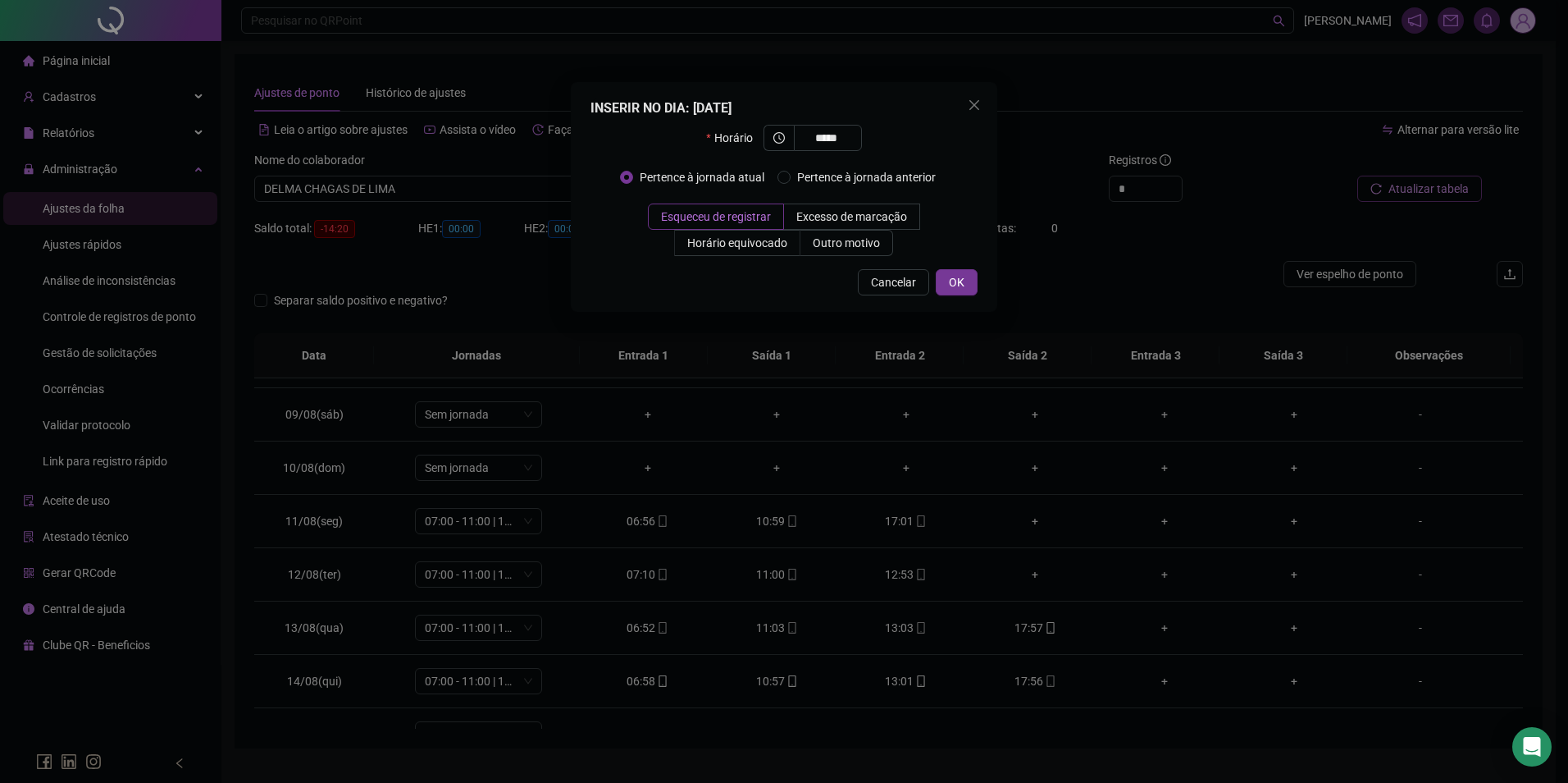
type input "*****"
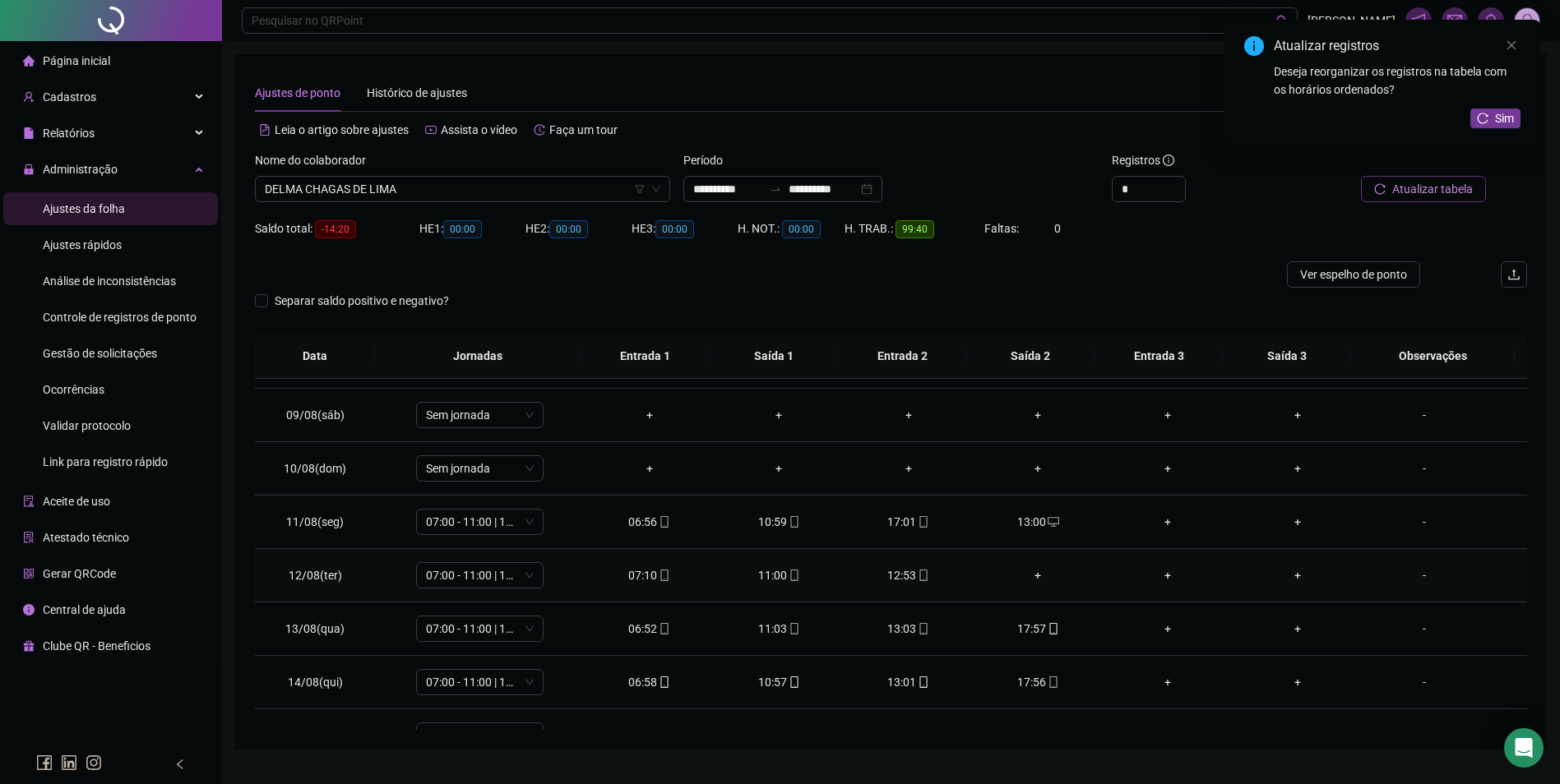
click at [1032, 576] on div "+" at bounding box center [1038, 575] width 104 height 19
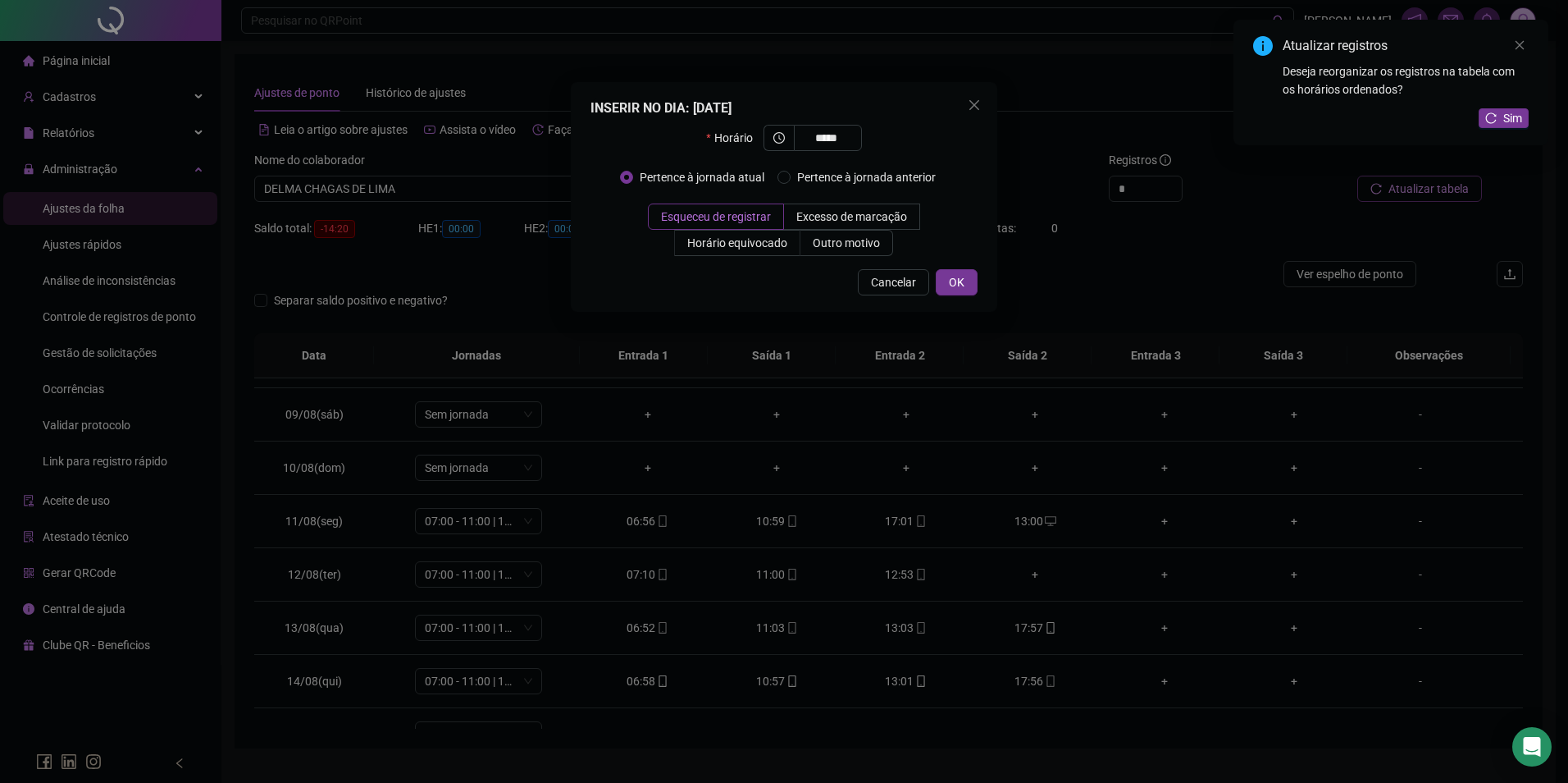
type input "*****"
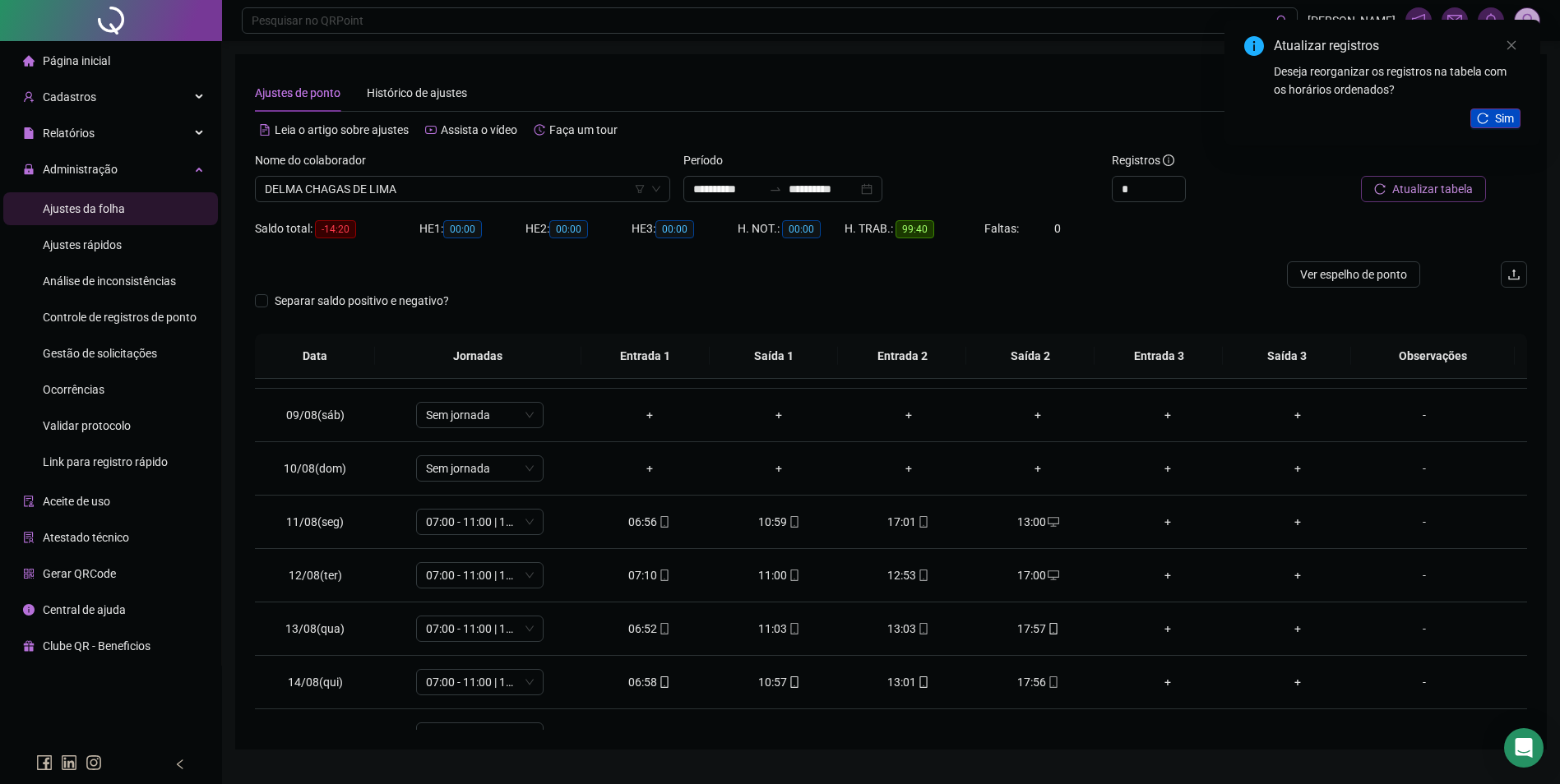
click at [1498, 118] on span "Sim" at bounding box center [1503, 118] width 19 height 19
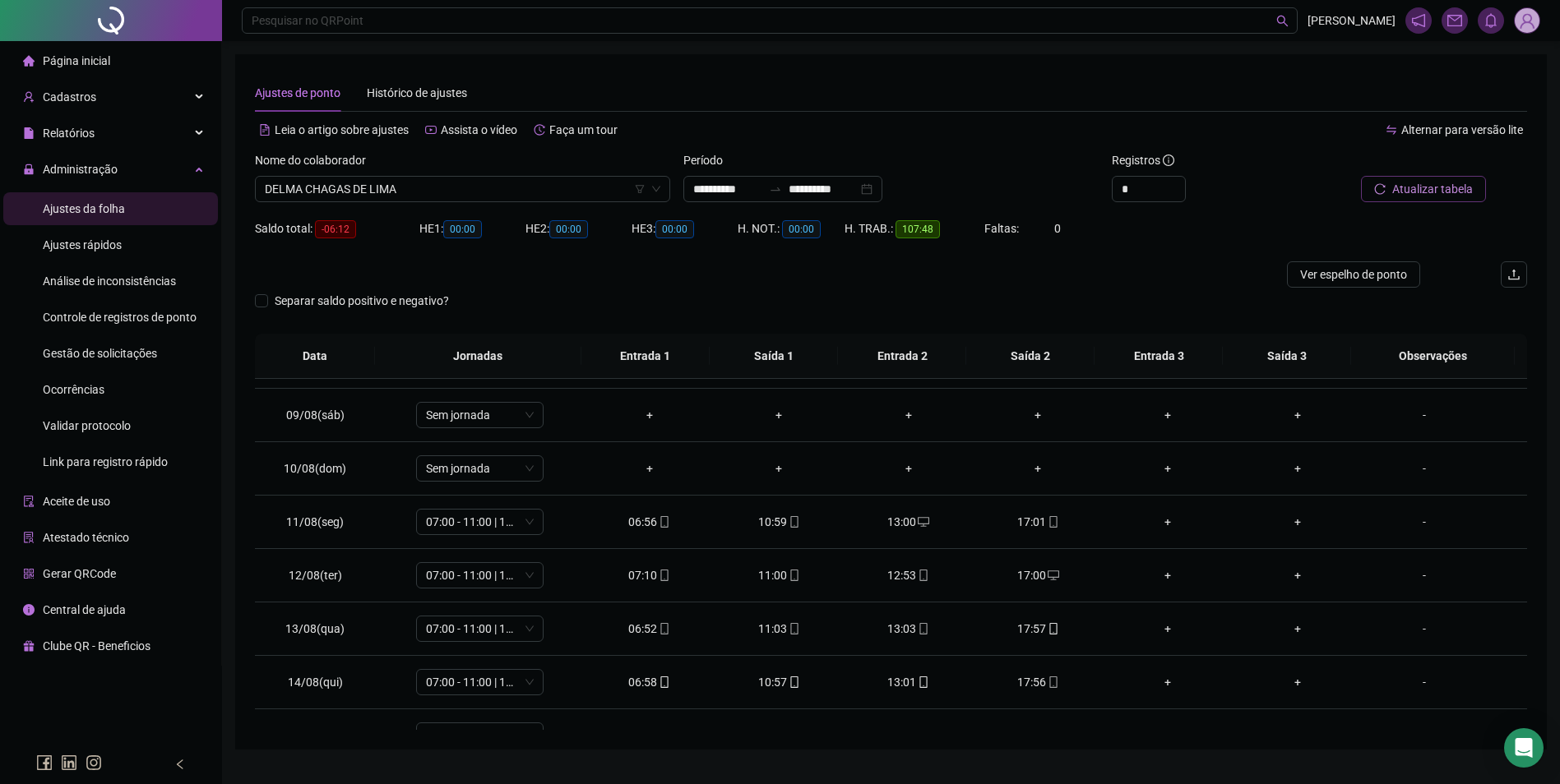
click at [1432, 194] on span "Atualizar tabela" at bounding box center [1432, 188] width 80 height 19
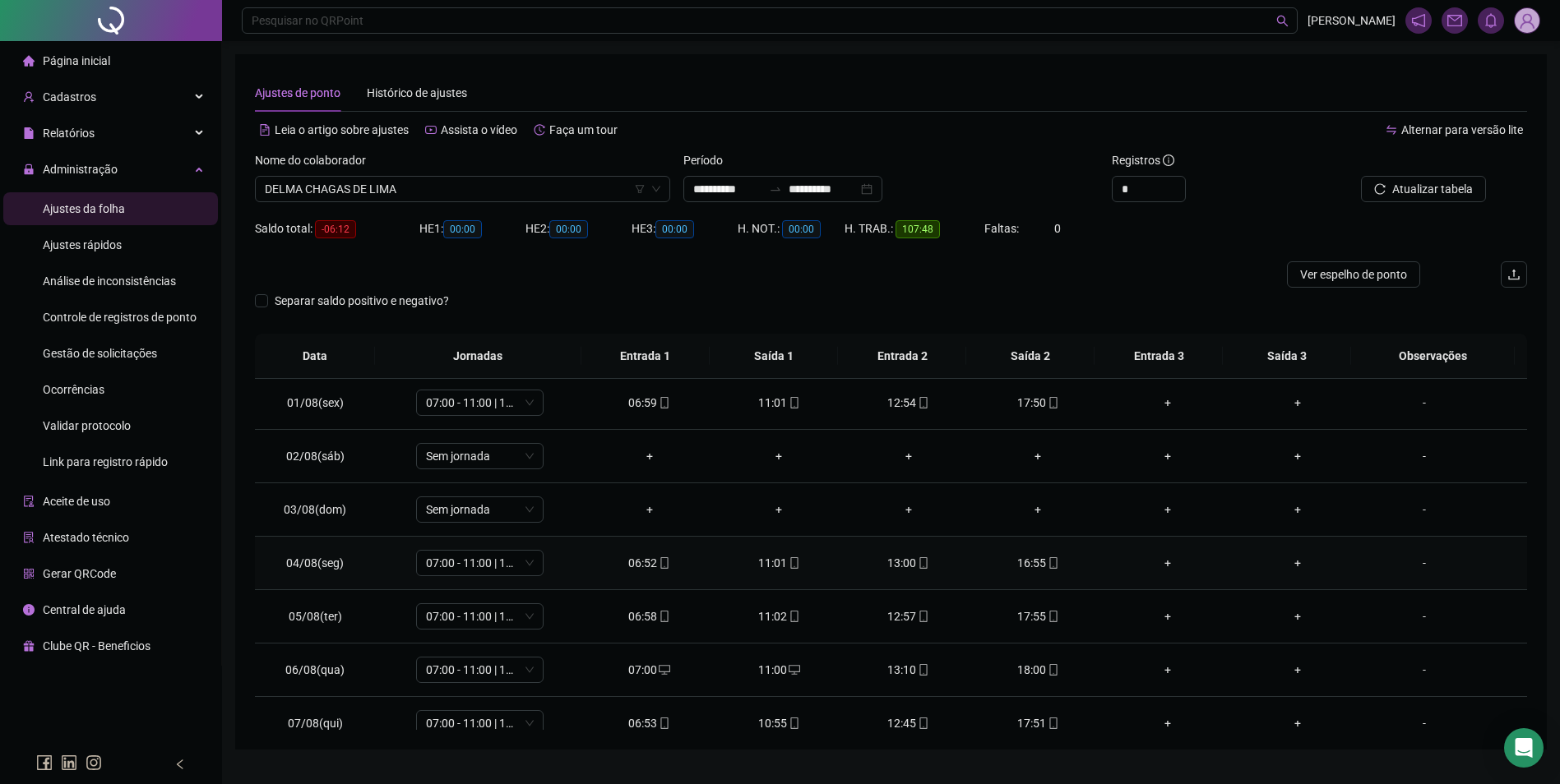
scroll to position [0, 0]
click at [656, 396] on div "06:59" at bounding box center [650, 405] width 104 height 19
type input "**********"
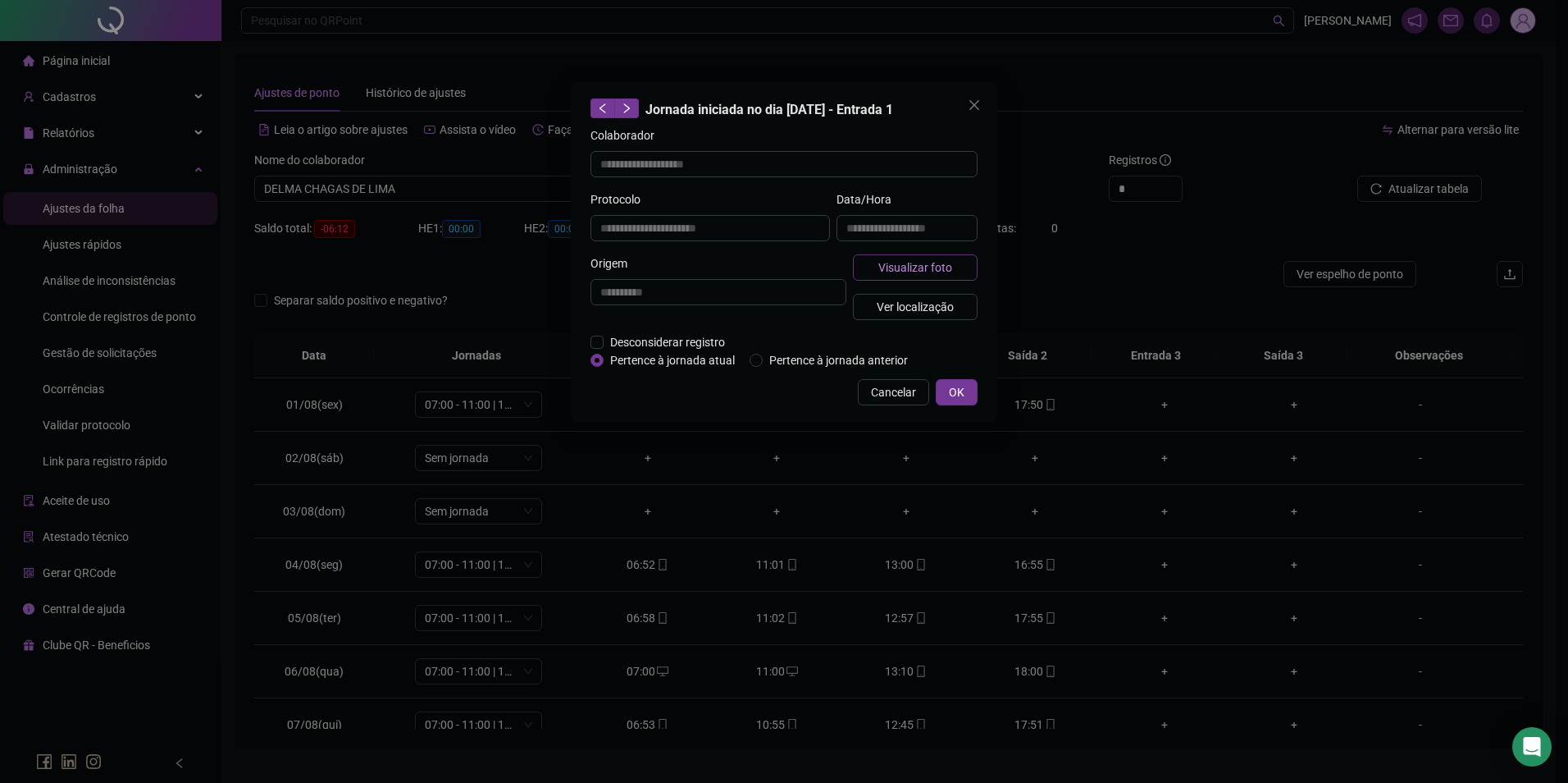
click at [880, 273] on span "Visualizar foto" at bounding box center [915, 267] width 74 height 19
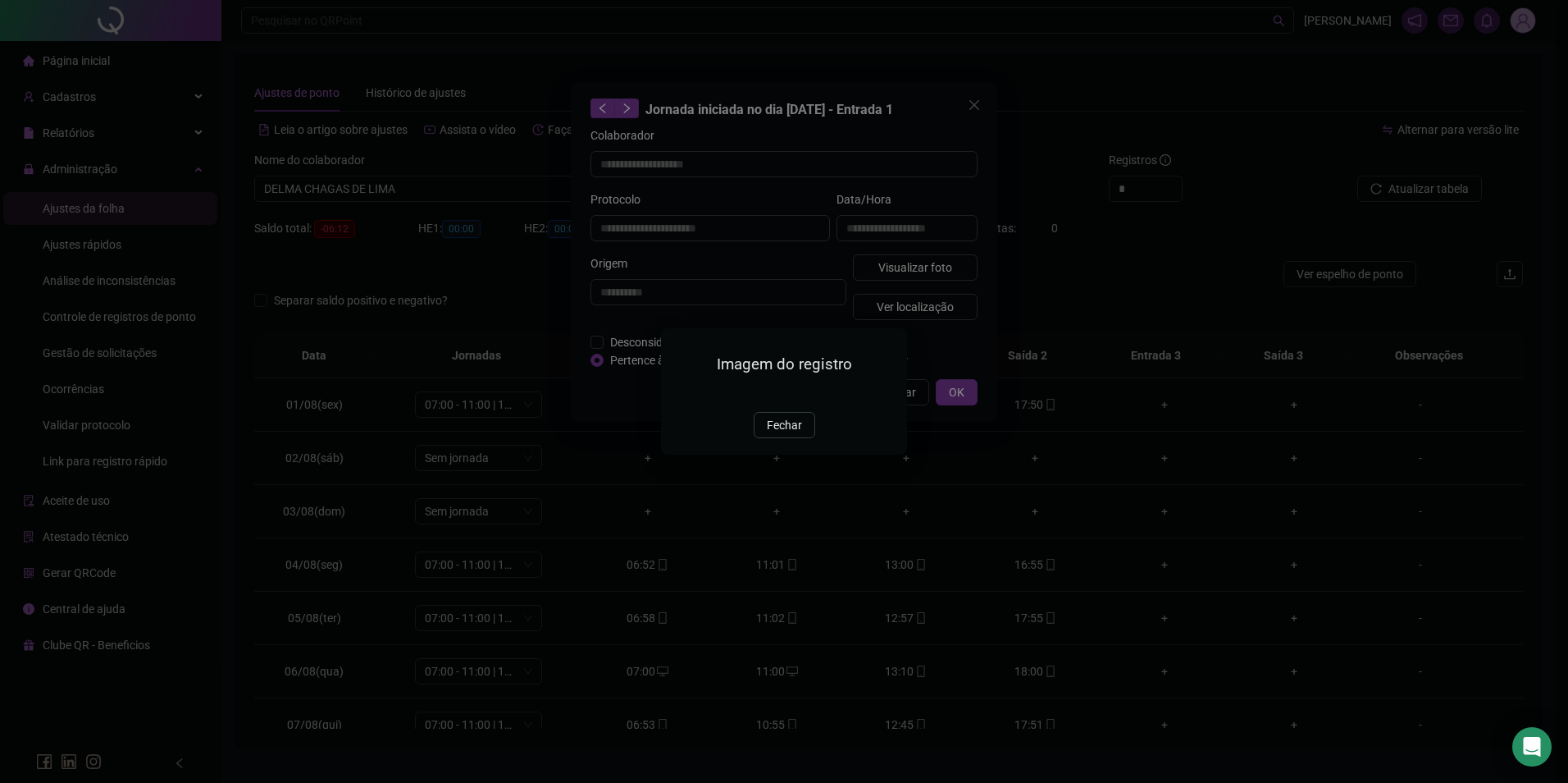
drag, startPoint x: 783, startPoint y: 525, endPoint x: 860, endPoint y: 453, distance: 105.4
click at [784, 434] on span "Fechar" at bounding box center [784, 425] width 35 height 19
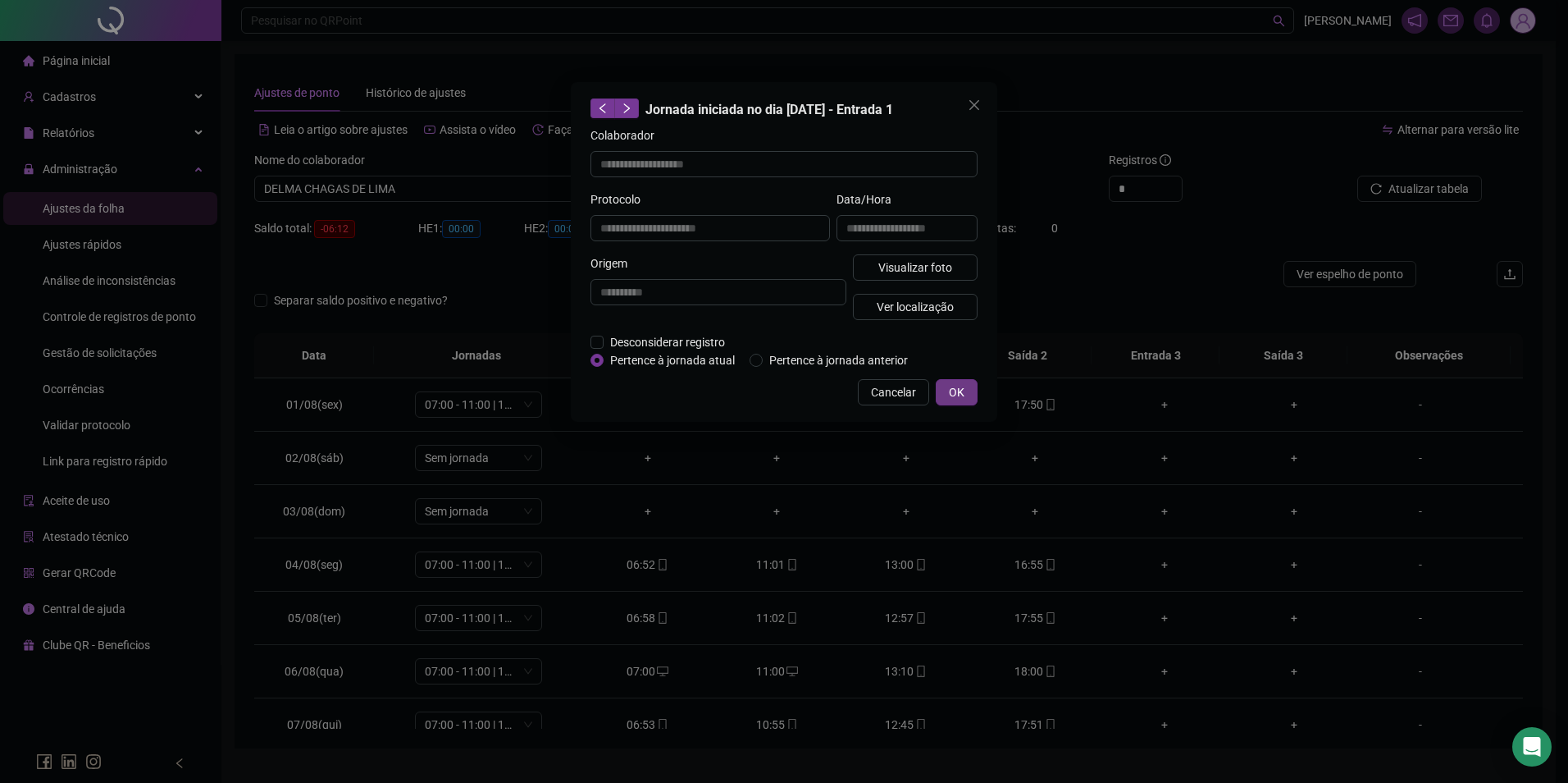
click at [965, 391] on button "OK" at bounding box center [956, 392] width 42 height 26
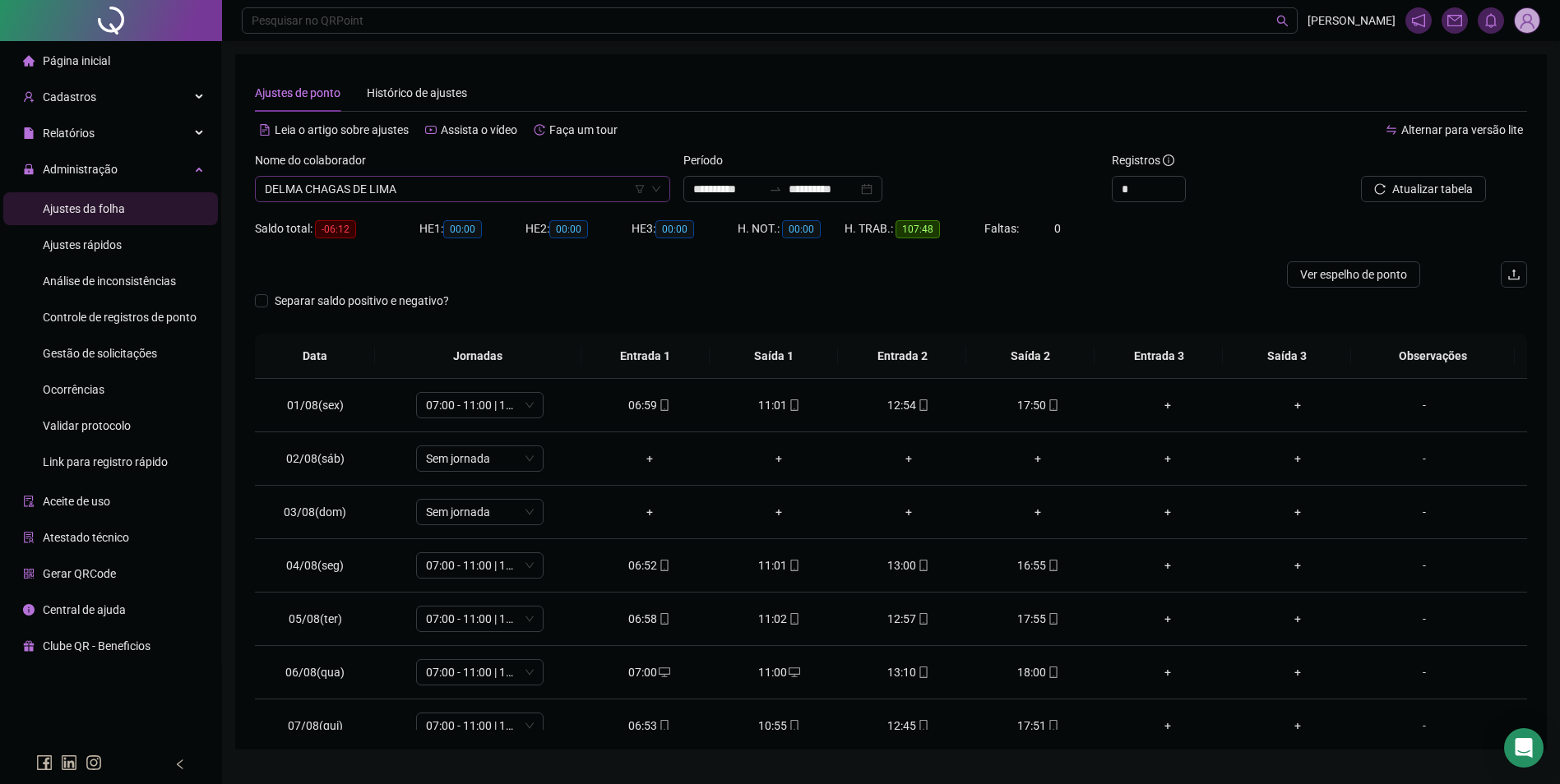
scroll to position [4129, 0]
click at [485, 185] on span "DELMA CHAGAS DE LIMA" at bounding box center [462, 188] width 396 height 24
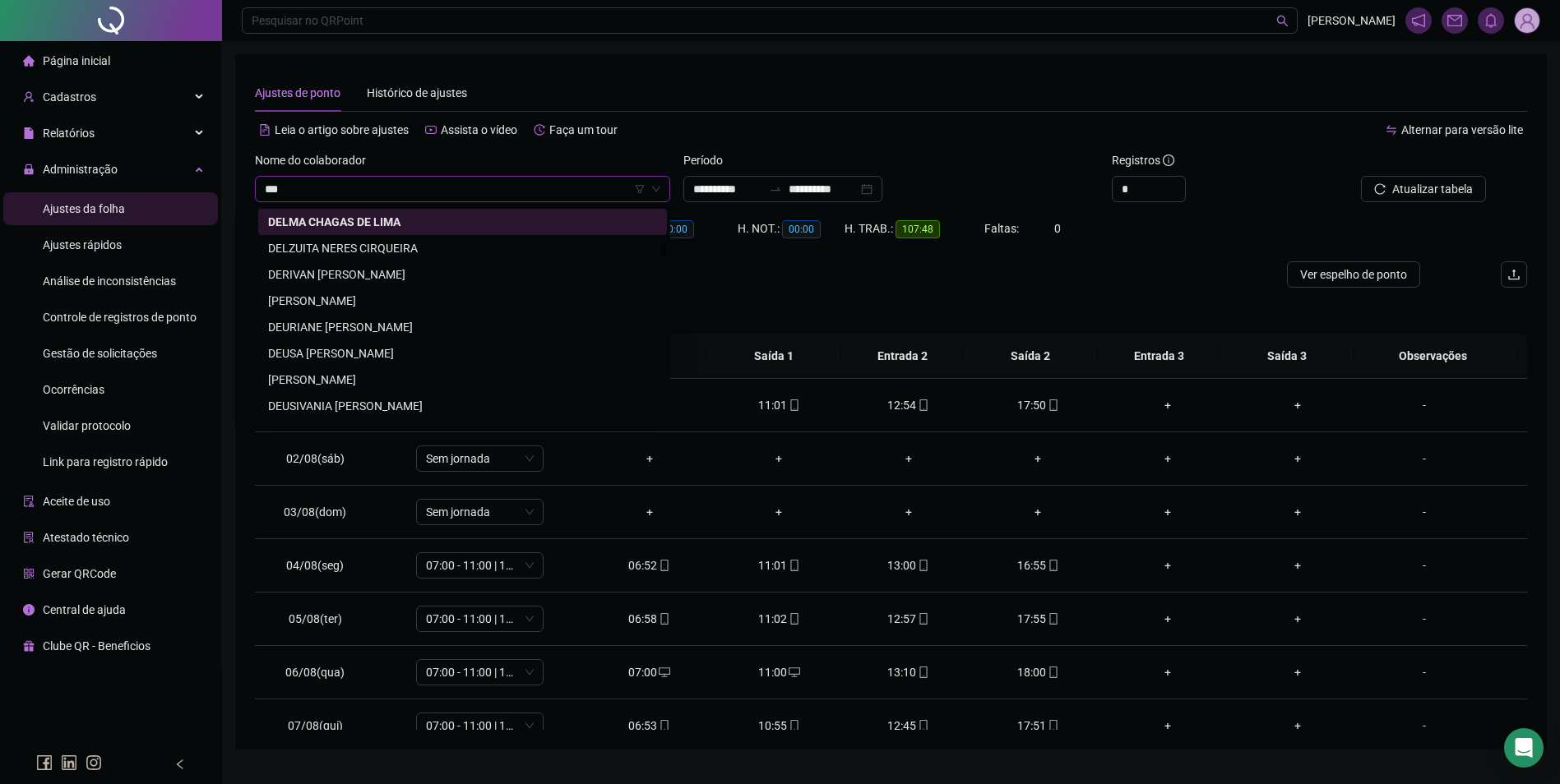
scroll to position [0, 0]
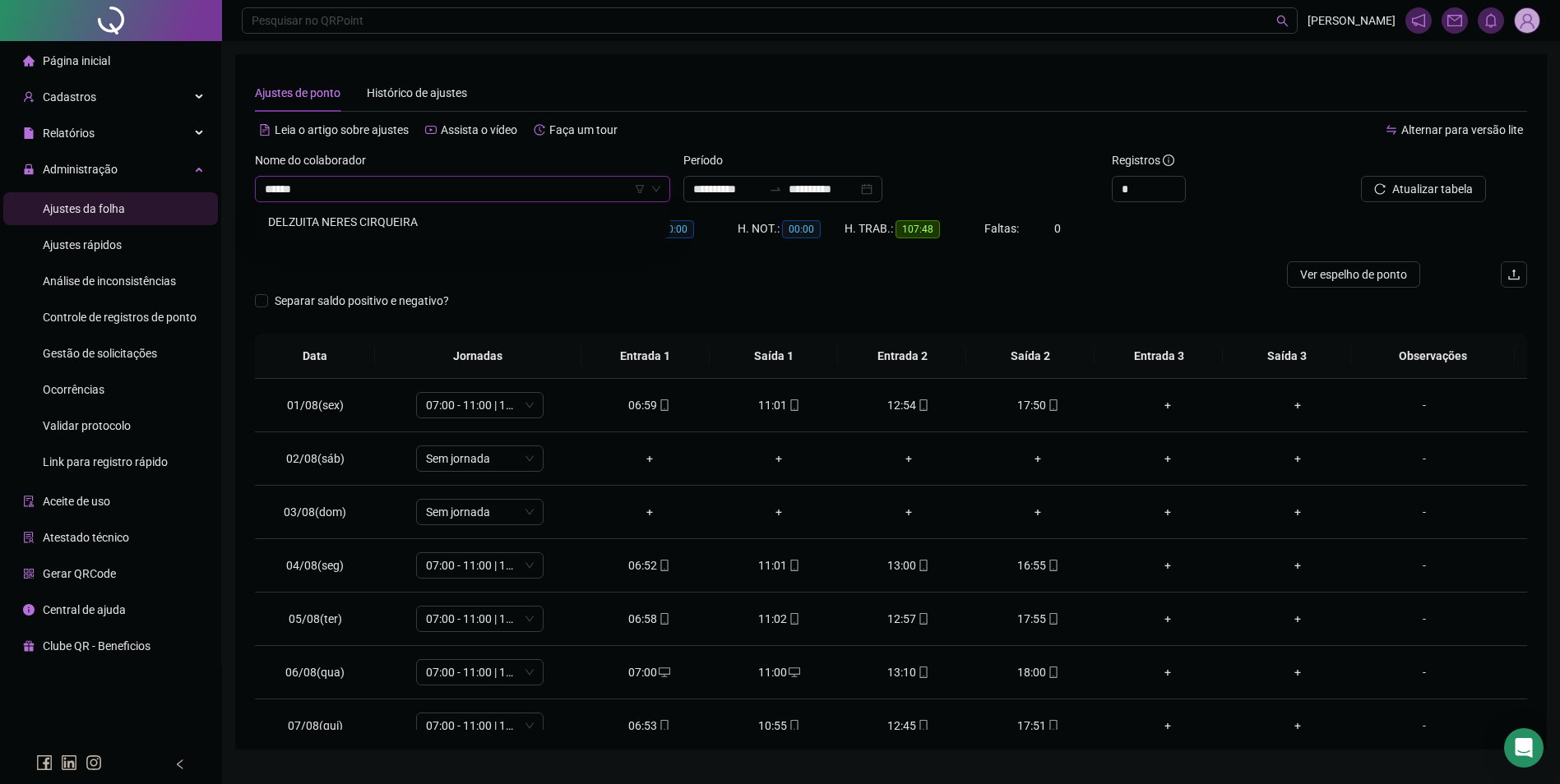
type input "*******"
click at [360, 222] on div "DELZUITA NERES CIRQUEIRA" at bounding box center [462, 222] width 389 height 19
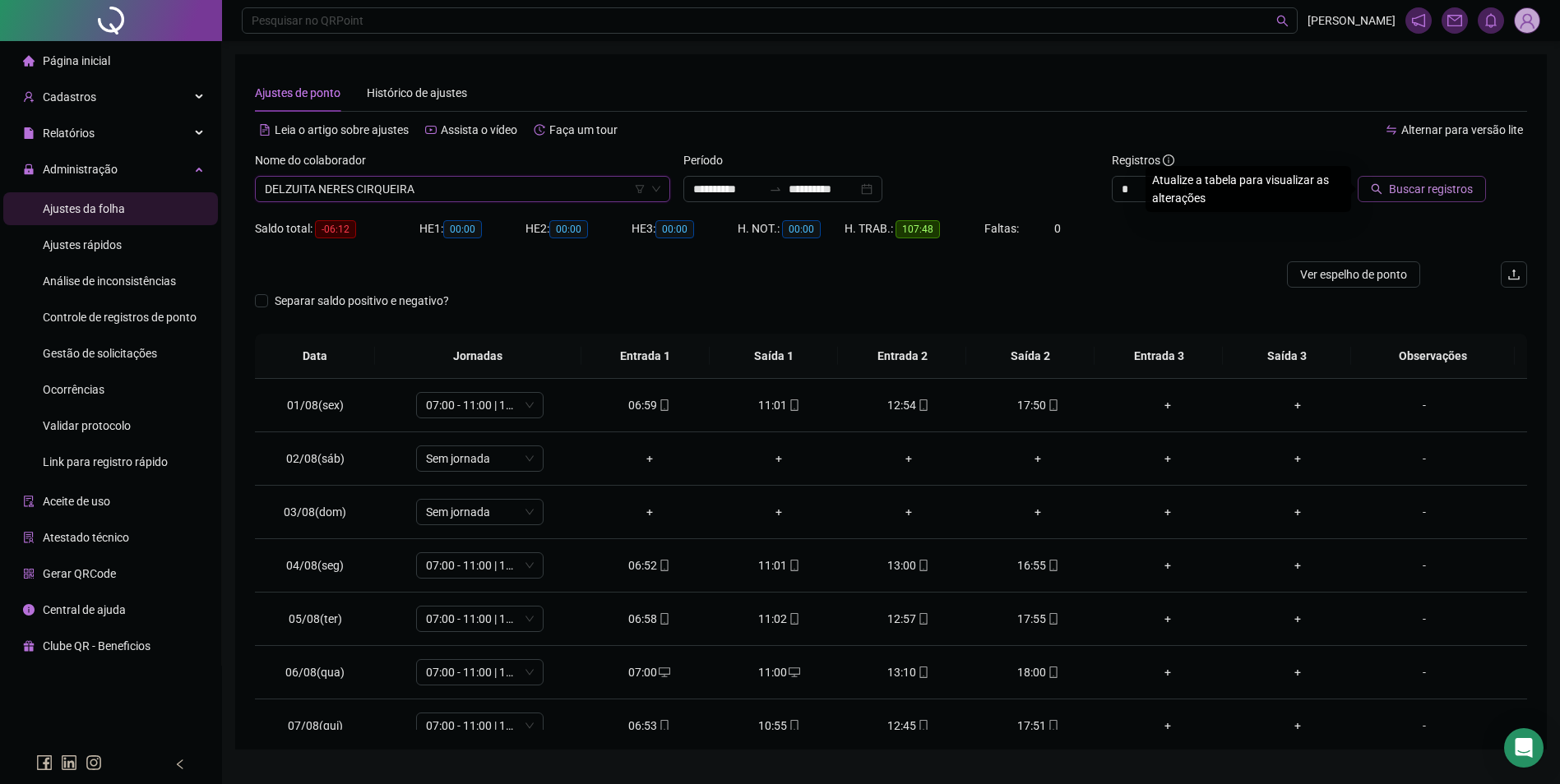
click at [1452, 186] on span "Buscar registros" at bounding box center [1431, 188] width 84 height 19
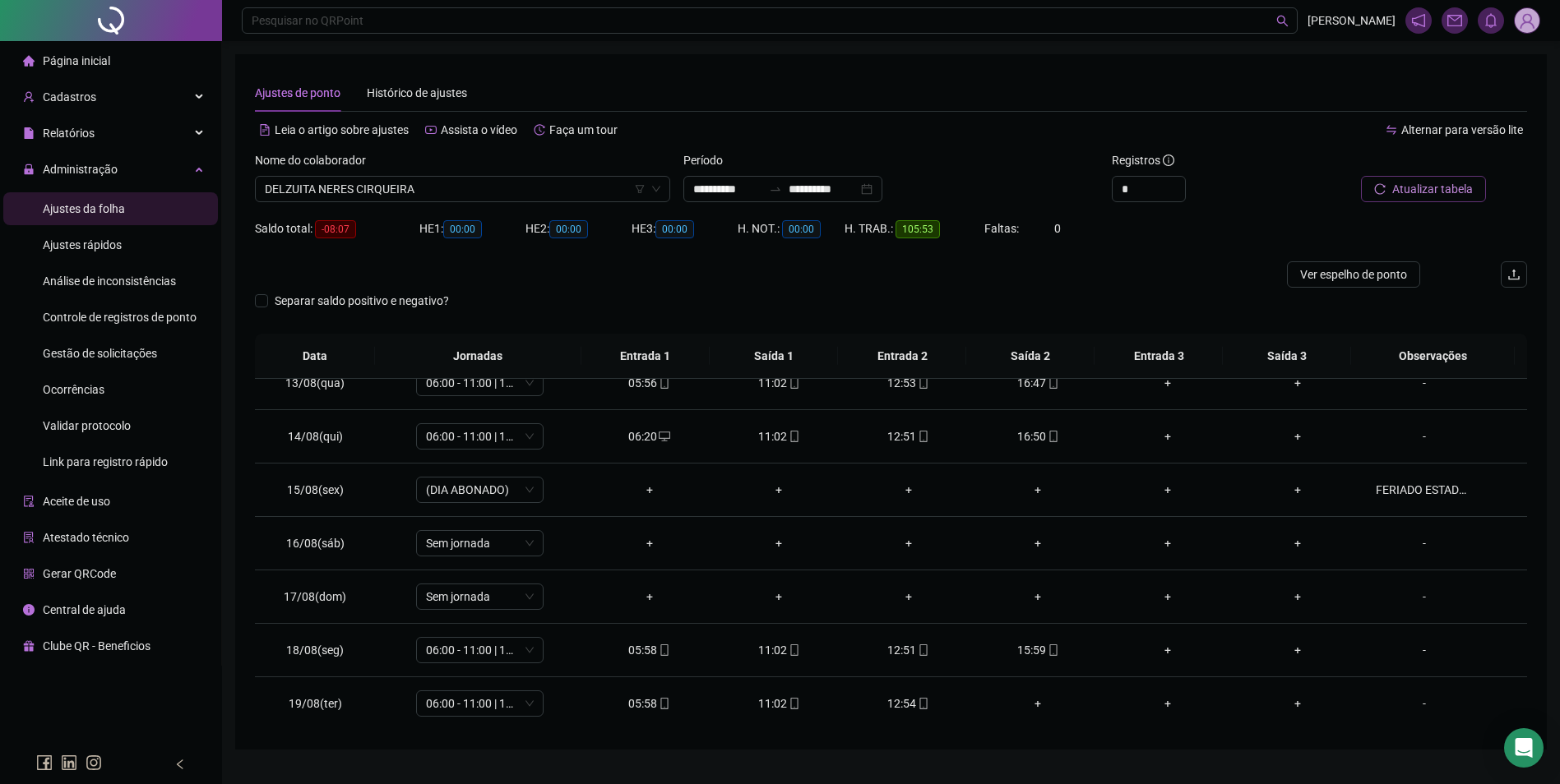
scroll to position [664, 0]
click at [1425, 191] on span "Atualizar tabela" at bounding box center [1432, 188] width 80 height 19
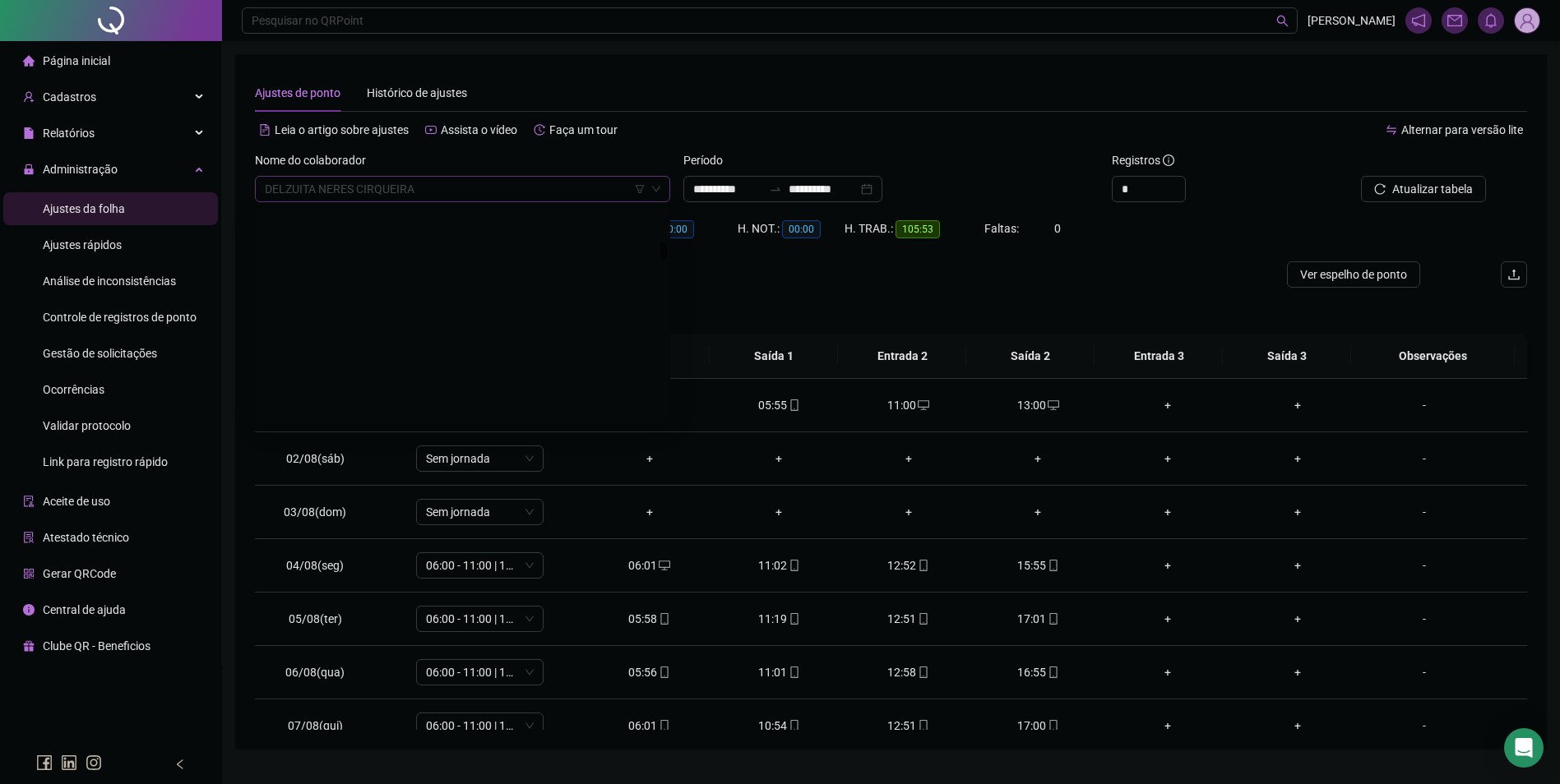
click at [421, 184] on span "DELZUITA NERES CIRQUEIRA" at bounding box center [462, 188] width 396 height 24
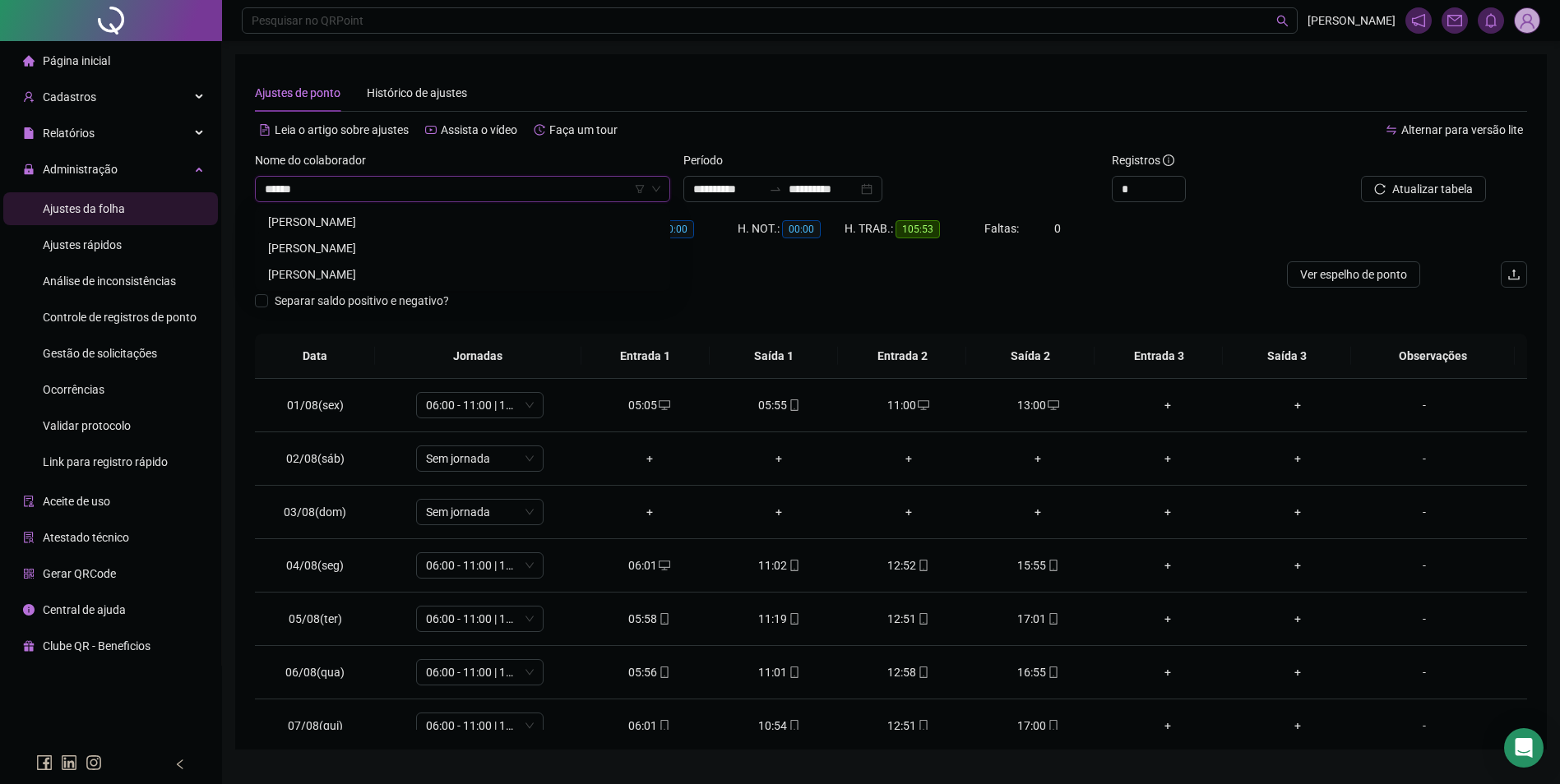
type input "******"
click at [356, 272] on div "ELIANE DOS SANTOS ARRUDA" at bounding box center [462, 274] width 389 height 19
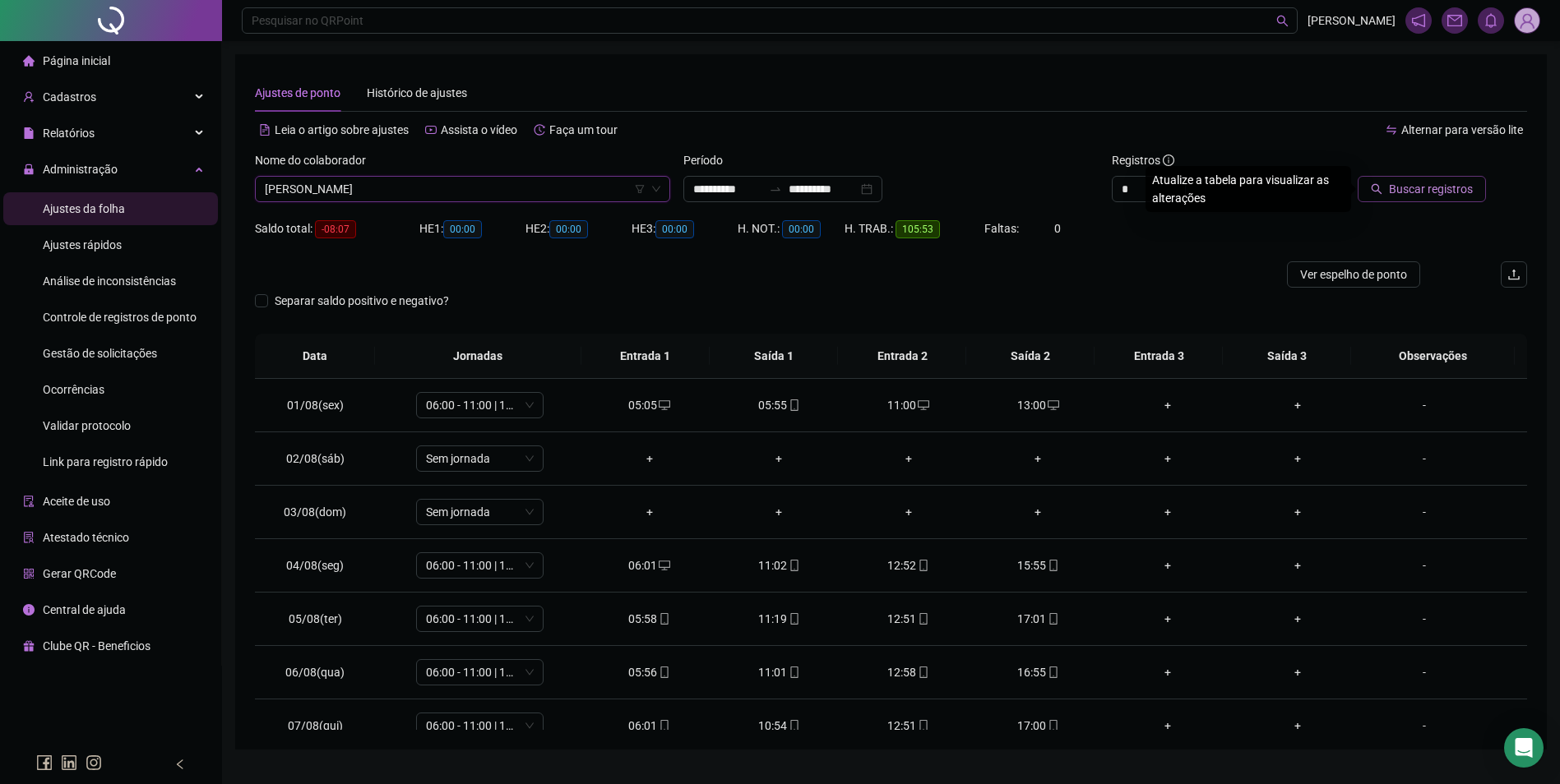
click at [1464, 186] on span "Buscar registros" at bounding box center [1431, 188] width 84 height 19
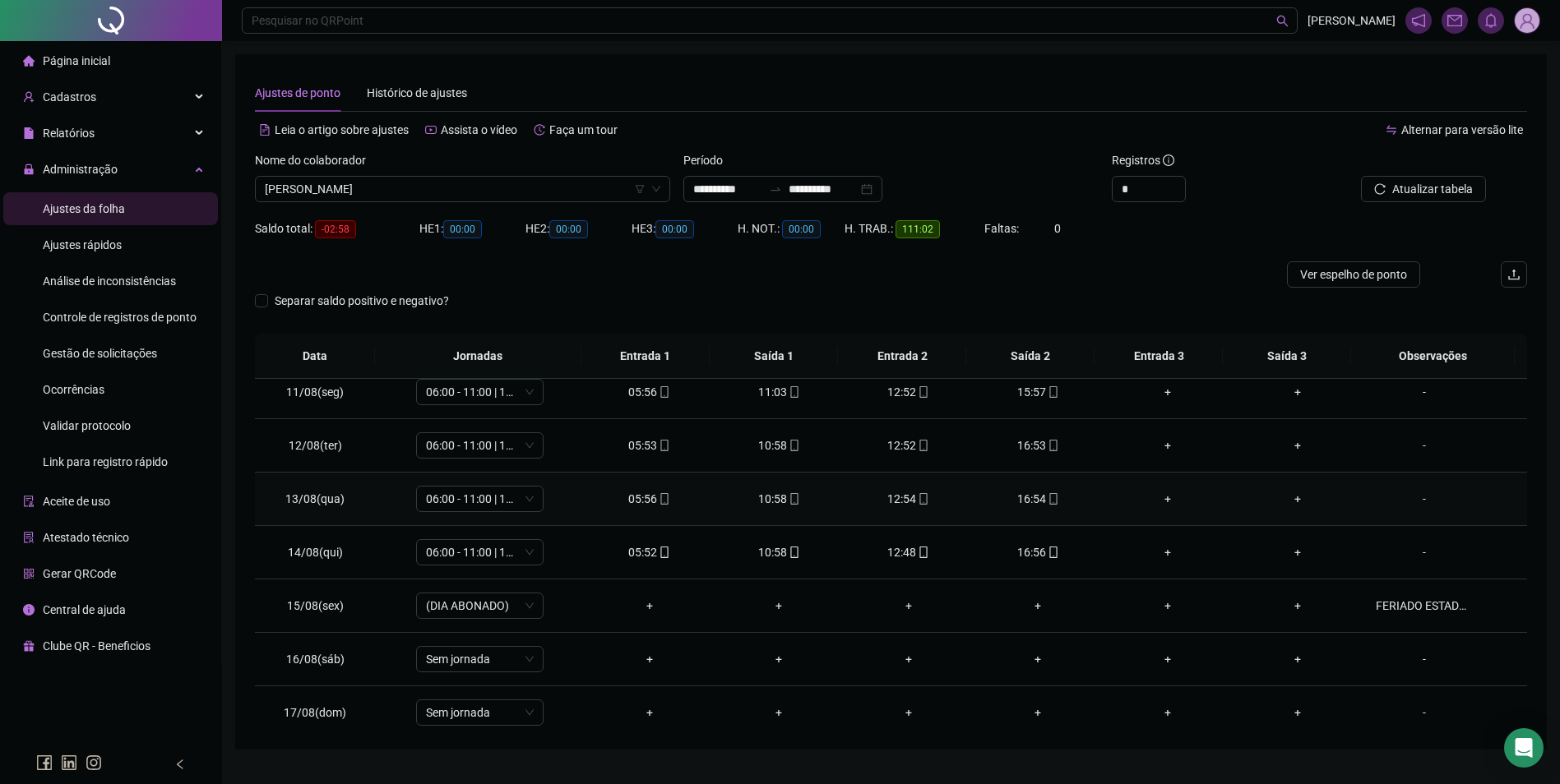
scroll to position [664, 0]
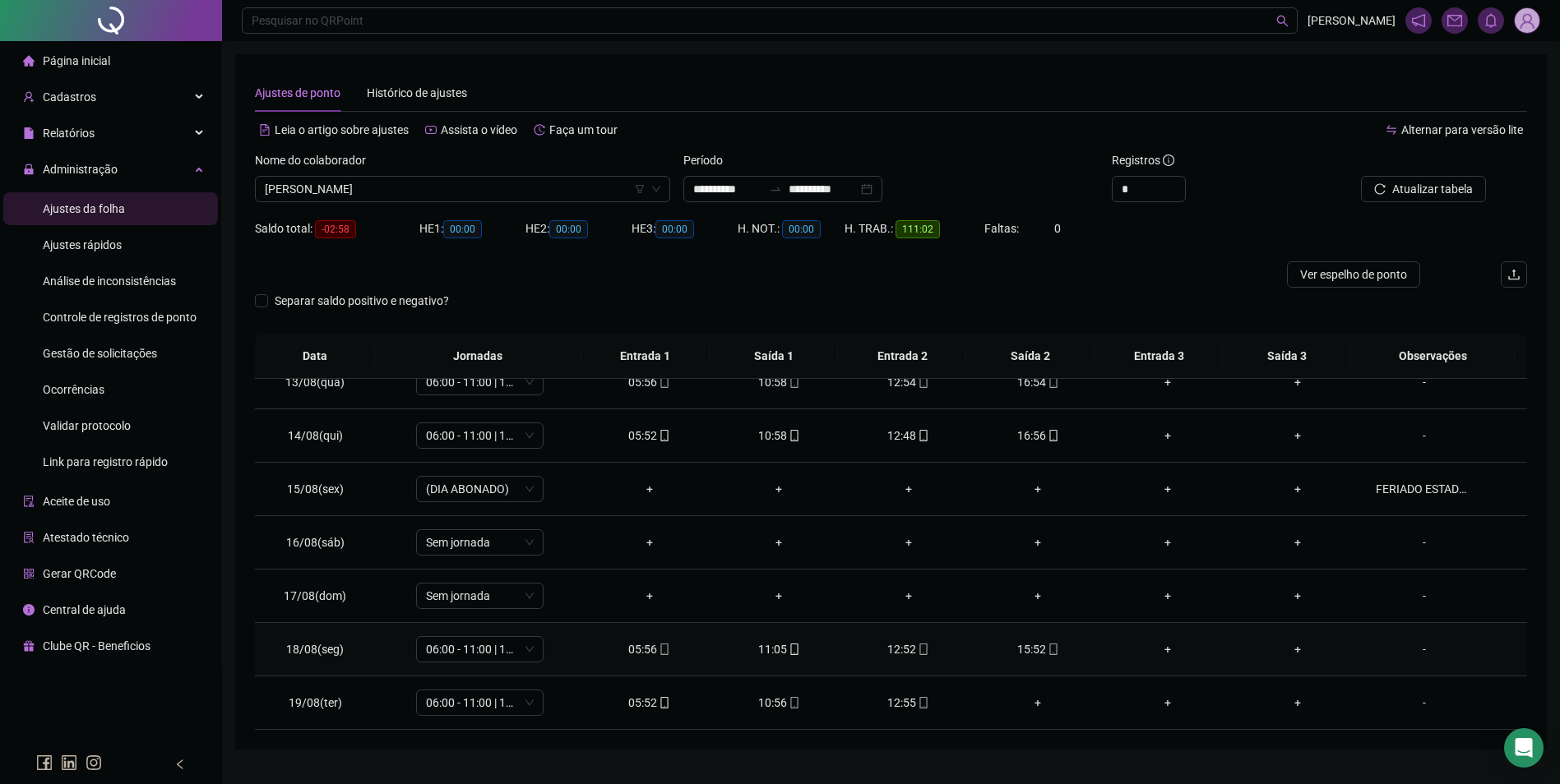
click at [1046, 646] on span "mobile" at bounding box center [1052, 649] width 13 height 12
type input "**********"
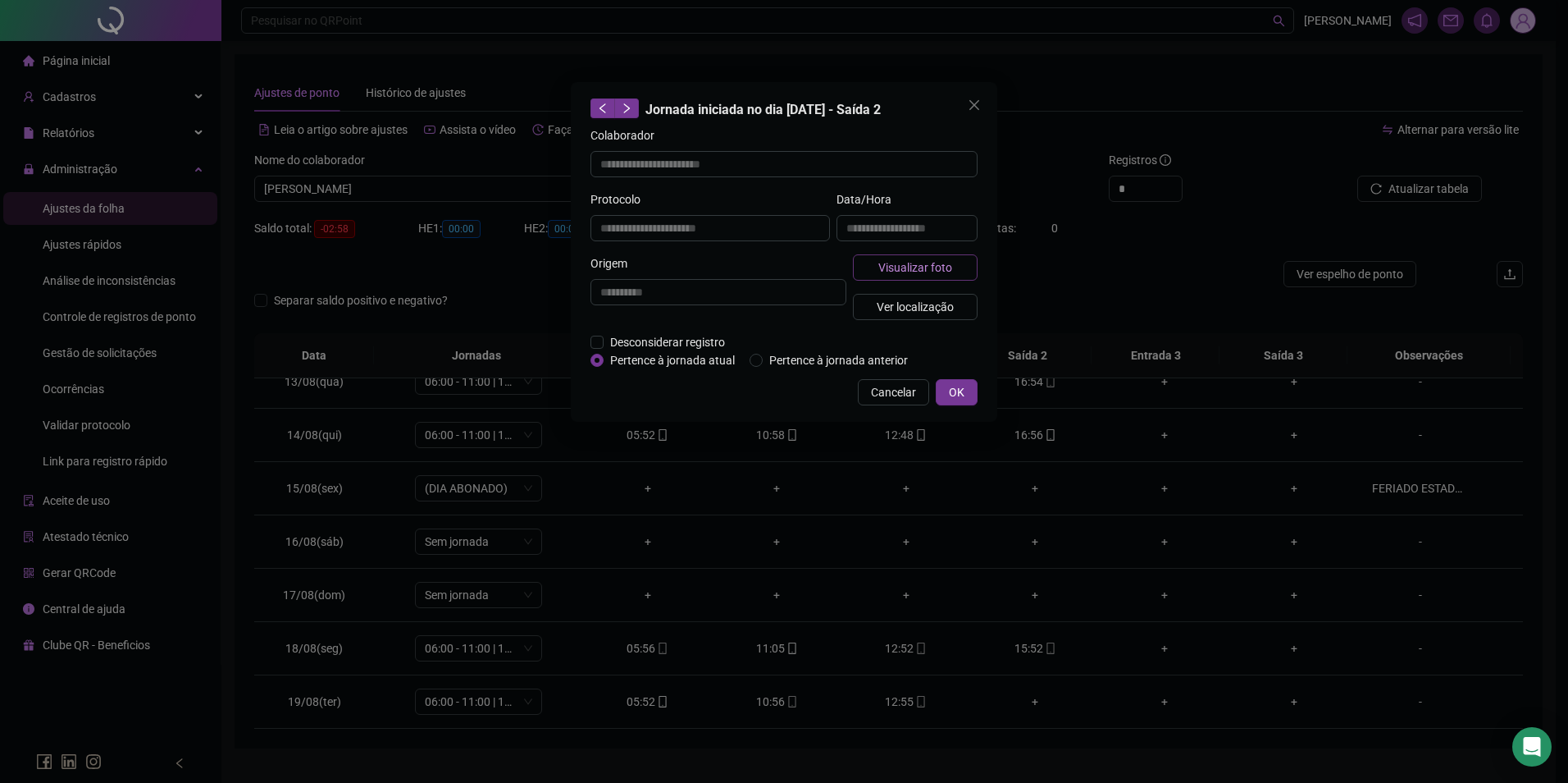
click at [898, 268] on span "Visualizar foto" at bounding box center [915, 267] width 74 height 19
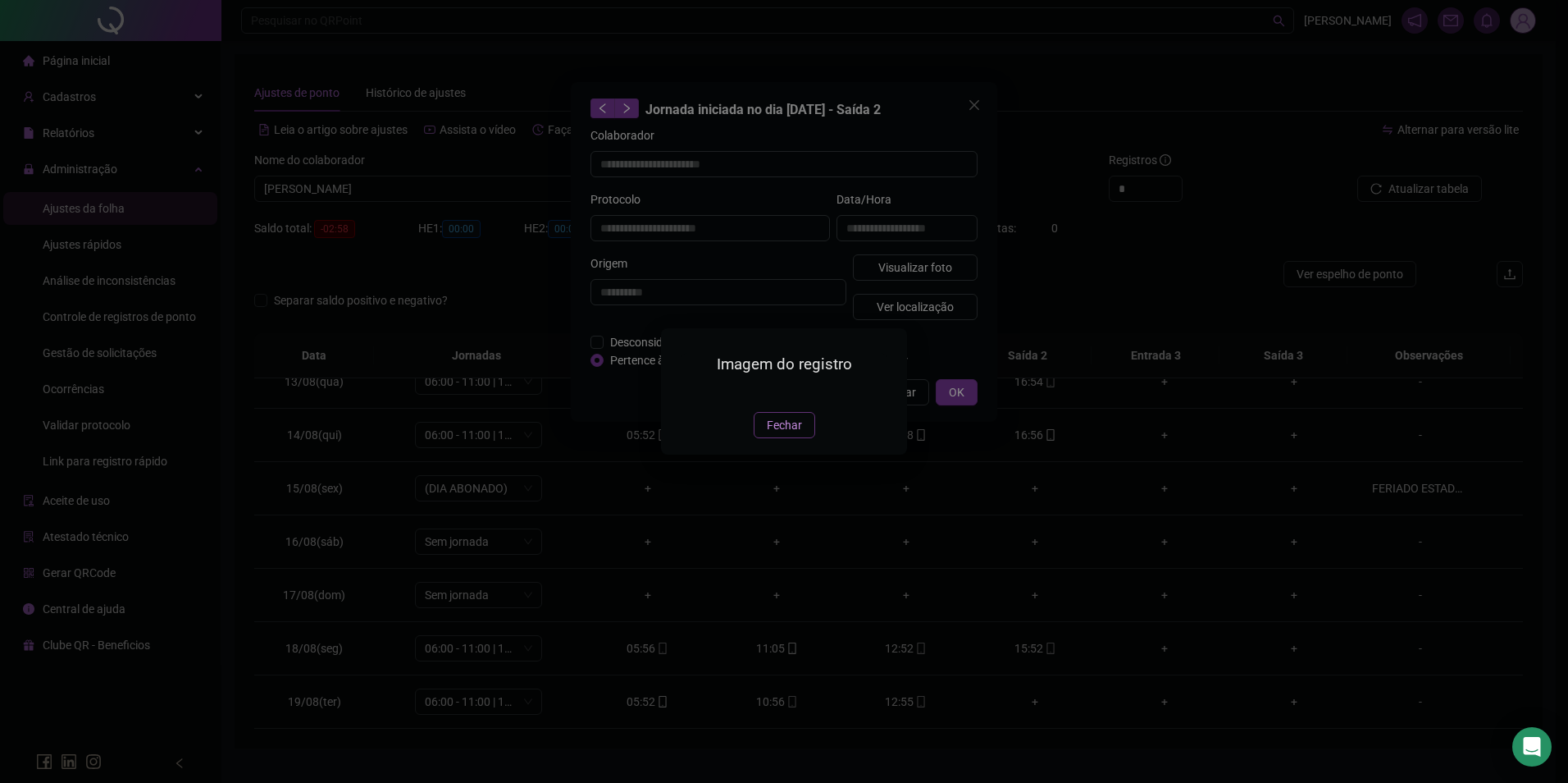
click at [777, 434] on span "Fechar" at bounding box center [784, 425] width 35 height 19
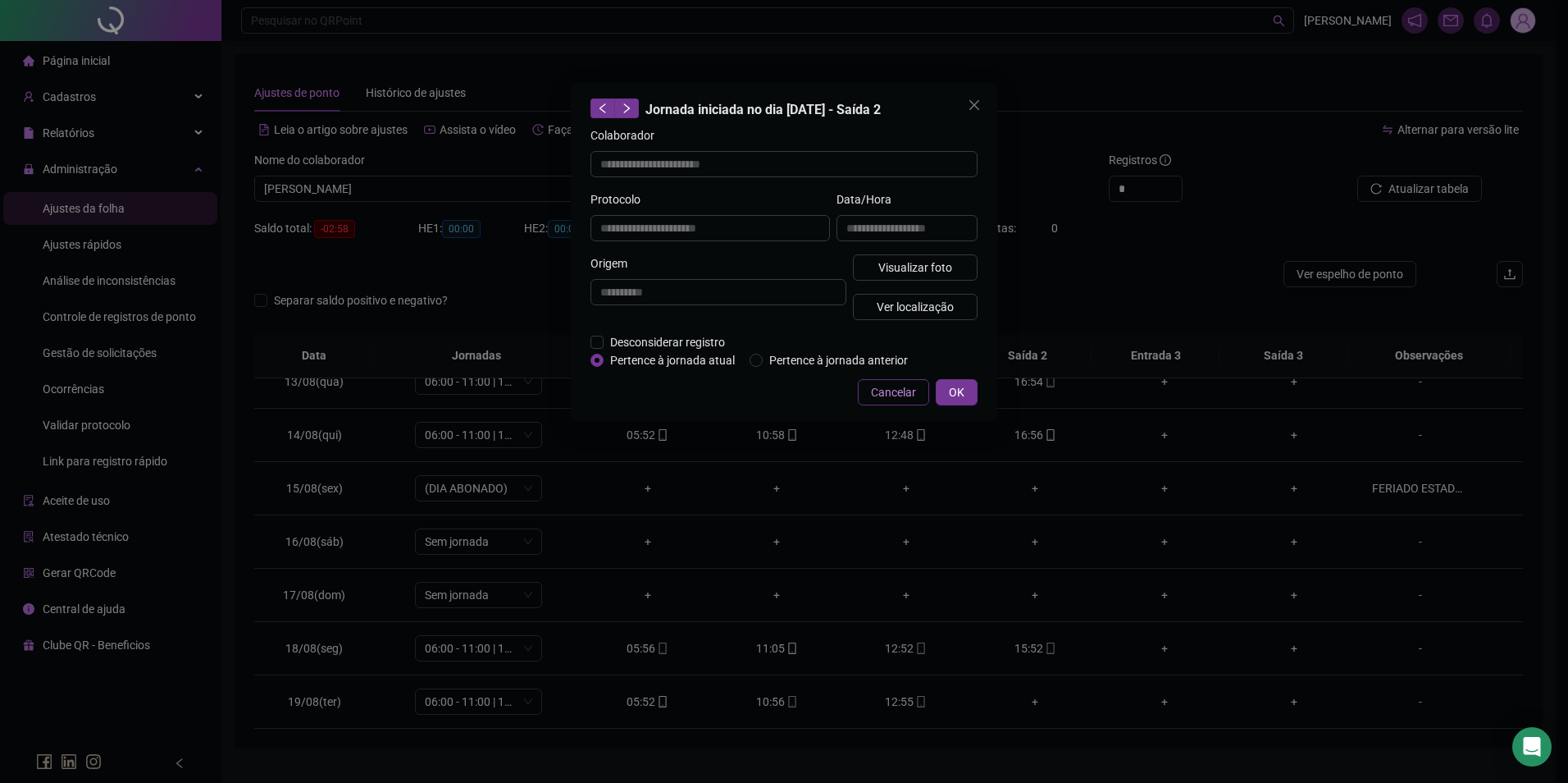
click at [878, 393] on span "Cancelar" at bounding box center [894, 392] width 45 height 19
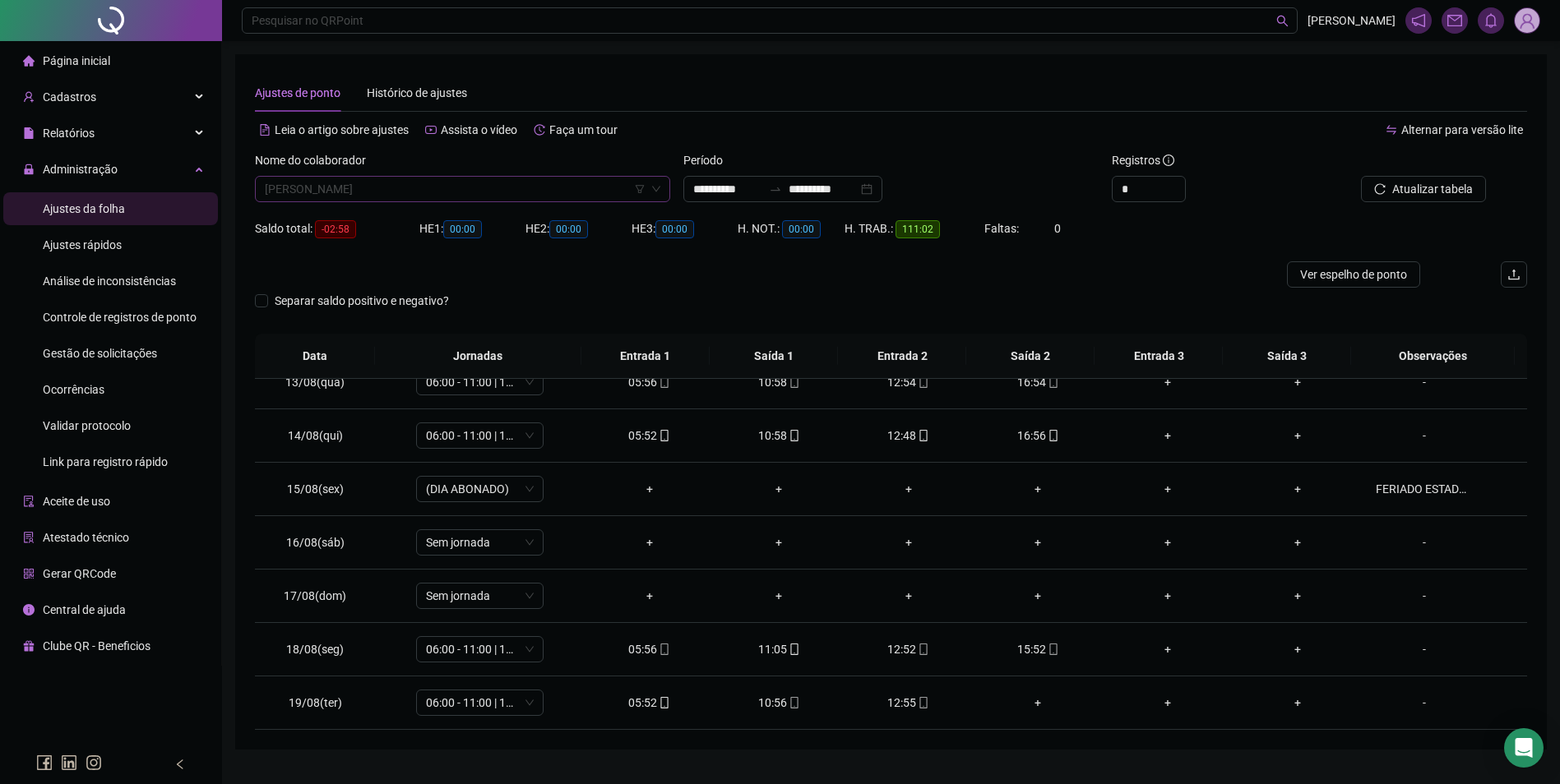
scroll to position [5785, 0]
click at [467, 194] on span "ELIANE DOS SANTOS ARRUDA" at bounding box center [462, 188] width 396 height 24
click at [1047, 514] on td "+" at bounding box center [1038, 489] width 130 height 54
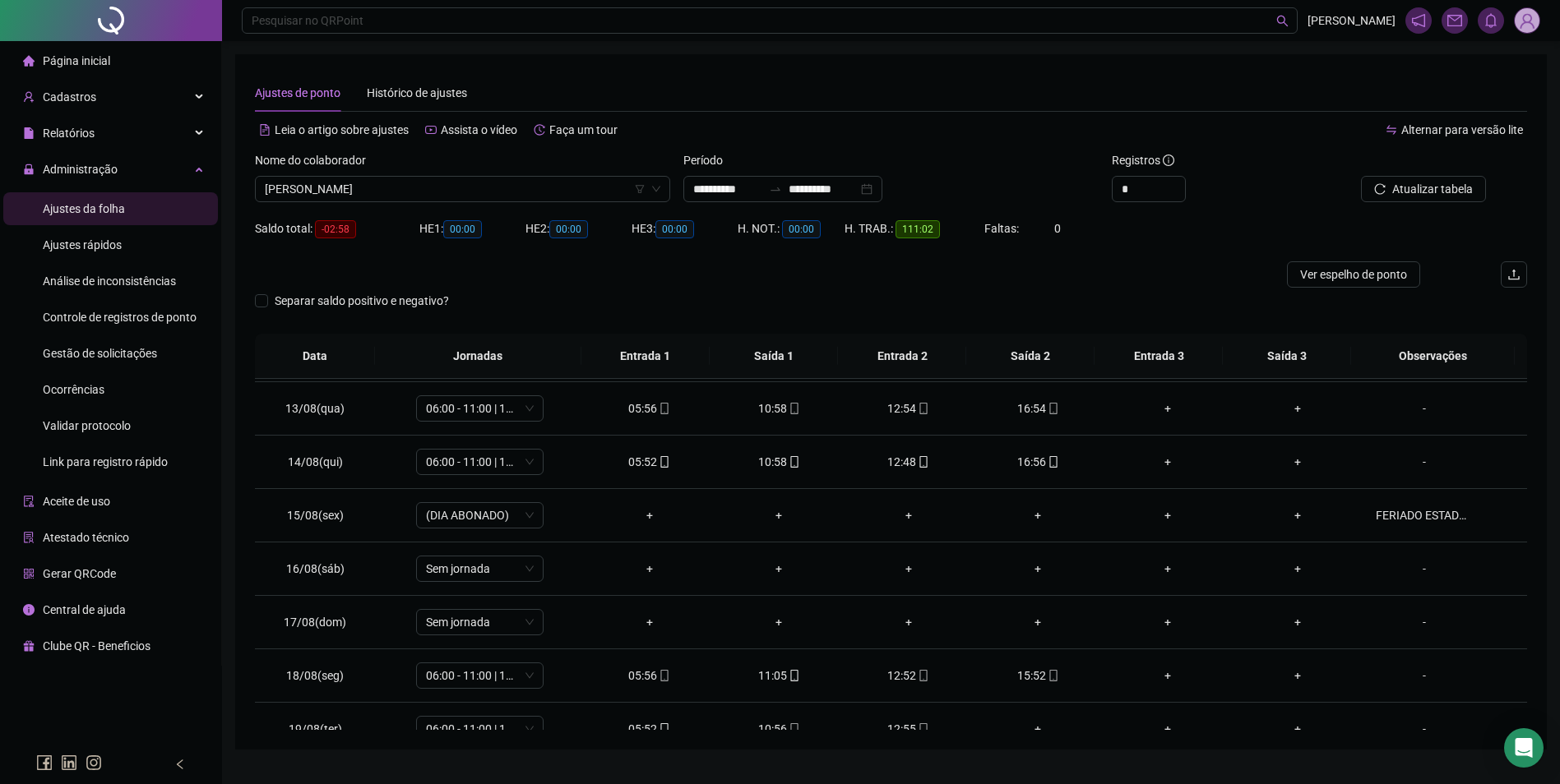
scroll to position [664, 0]
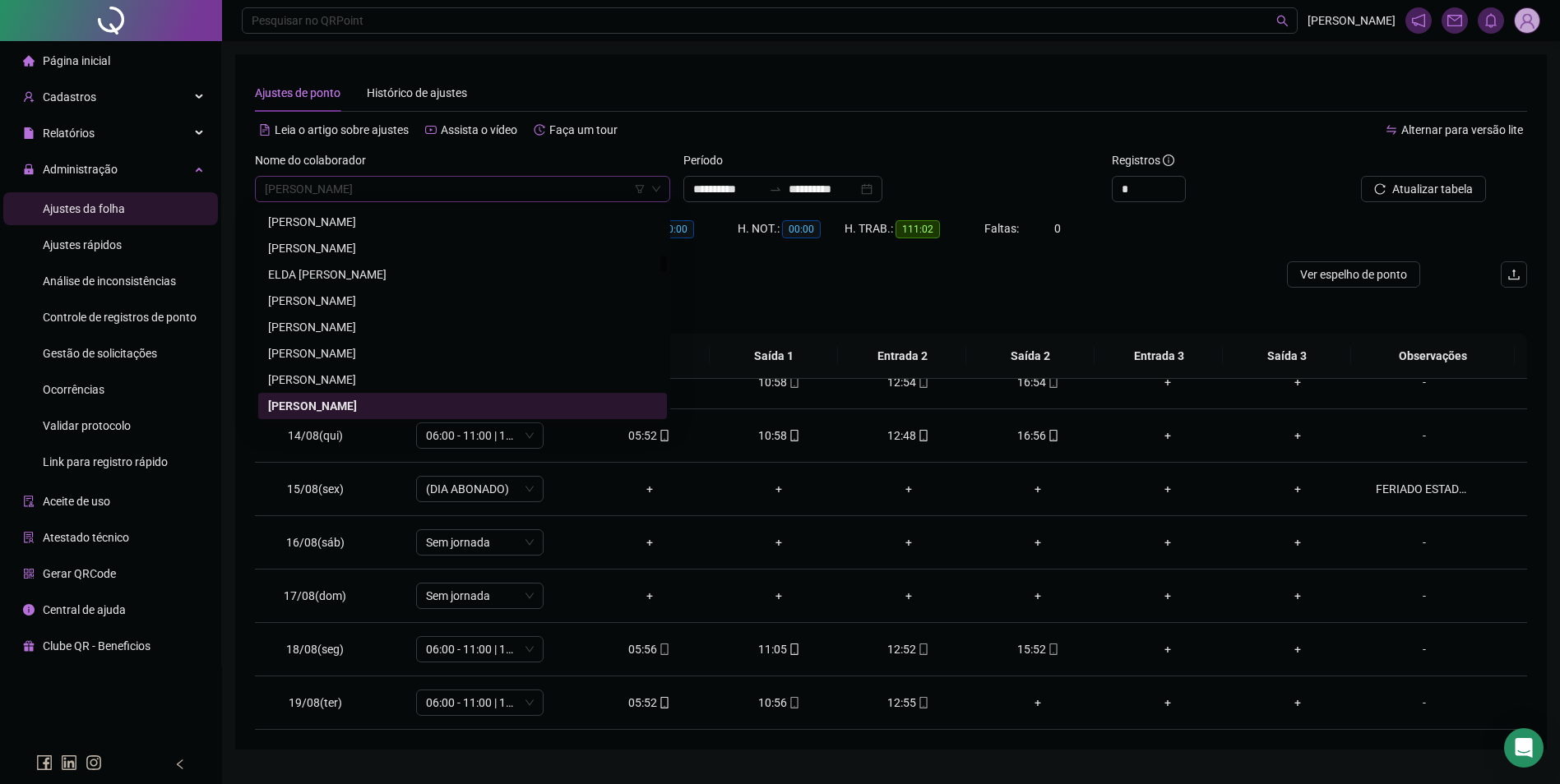
click at [467, 195] on span "ELIANE DOS SANTOS ARRUDA" at bounding box center [462, 188] width 396 height 24
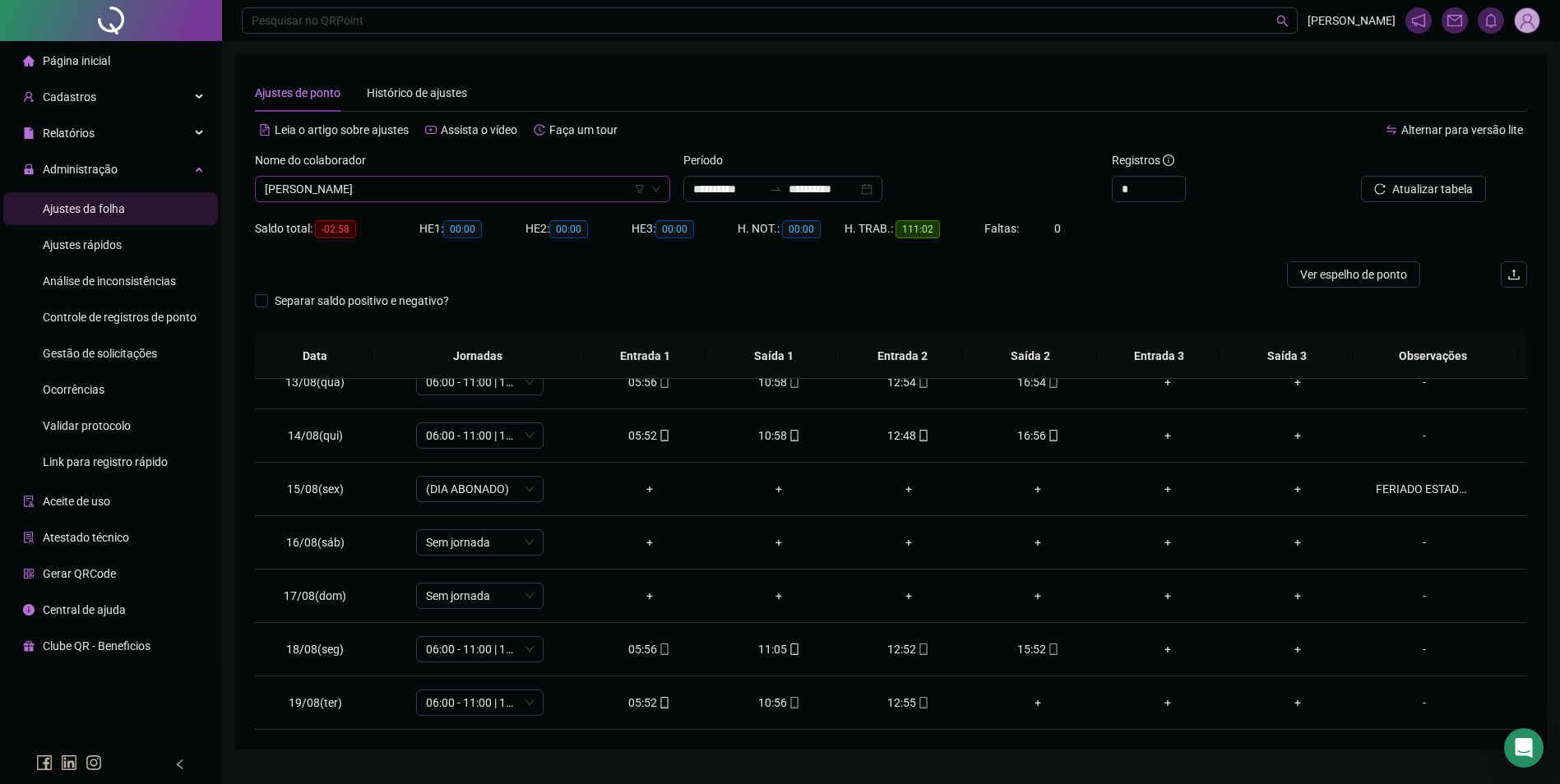
click at [492, 184] on span "ELIANE DOS SANTOS ARRUDA" at bounding box center [462, 188] width 396 height 24
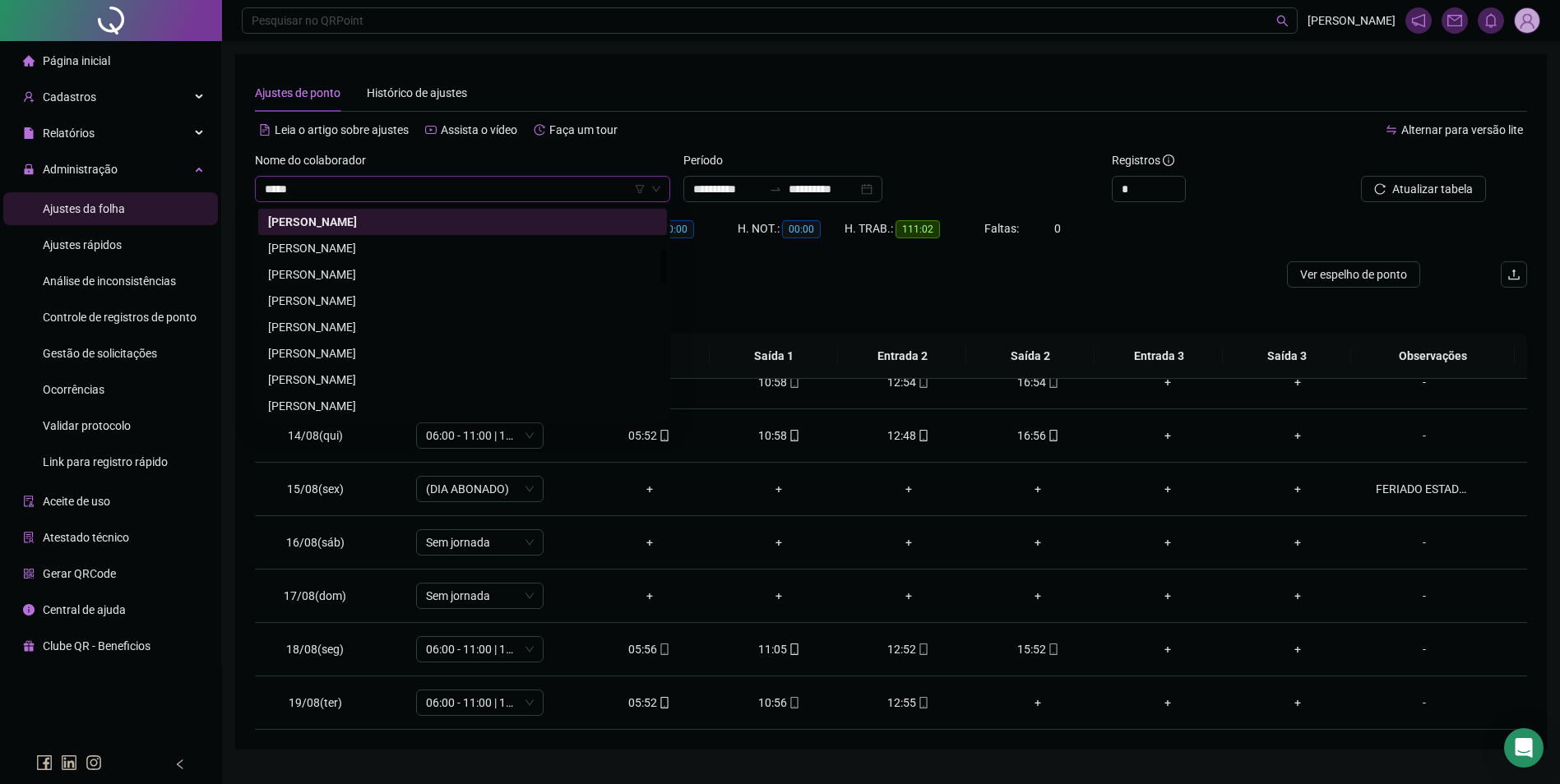
scroll to position [0, 0]
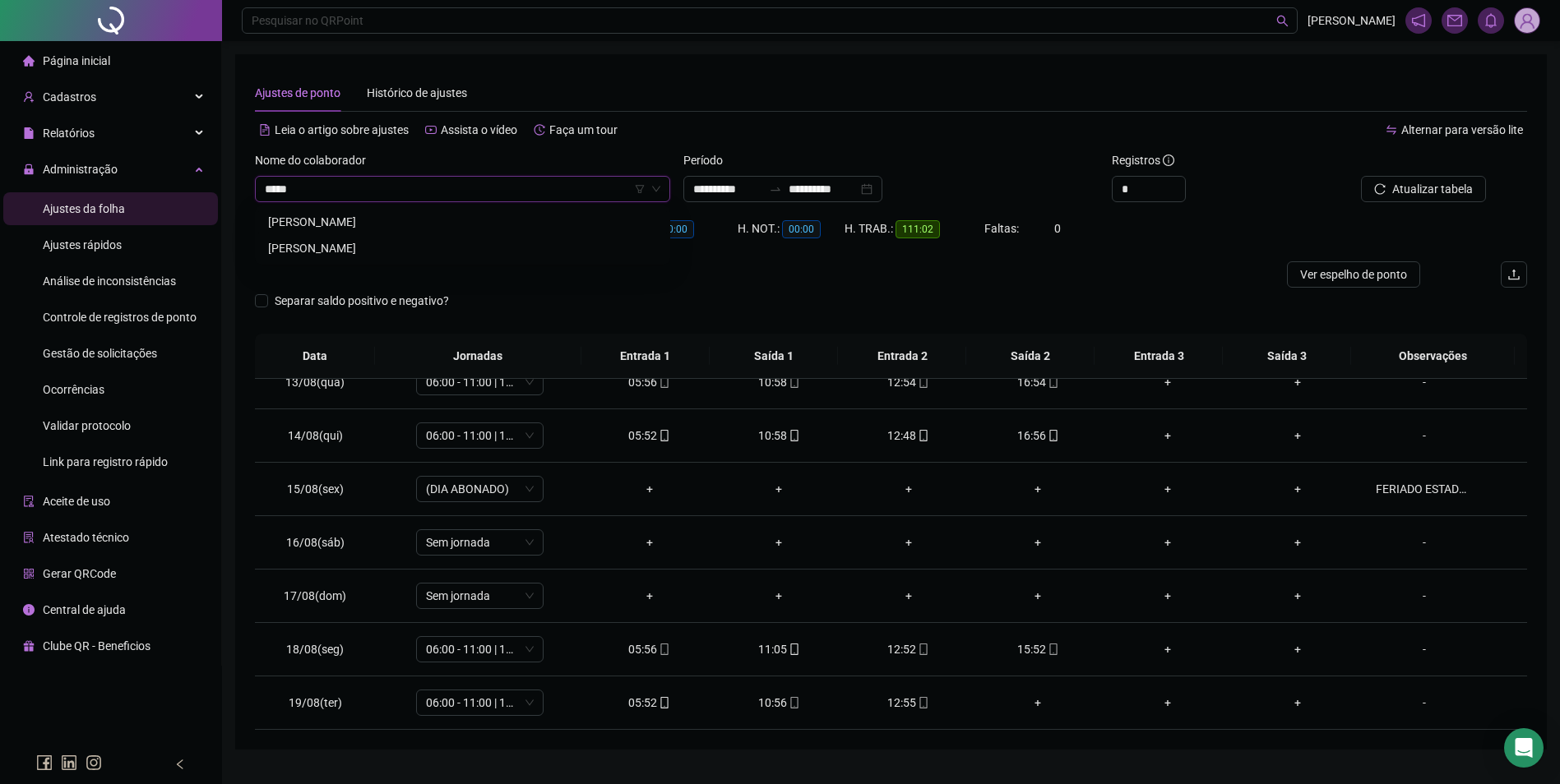
type input "******"
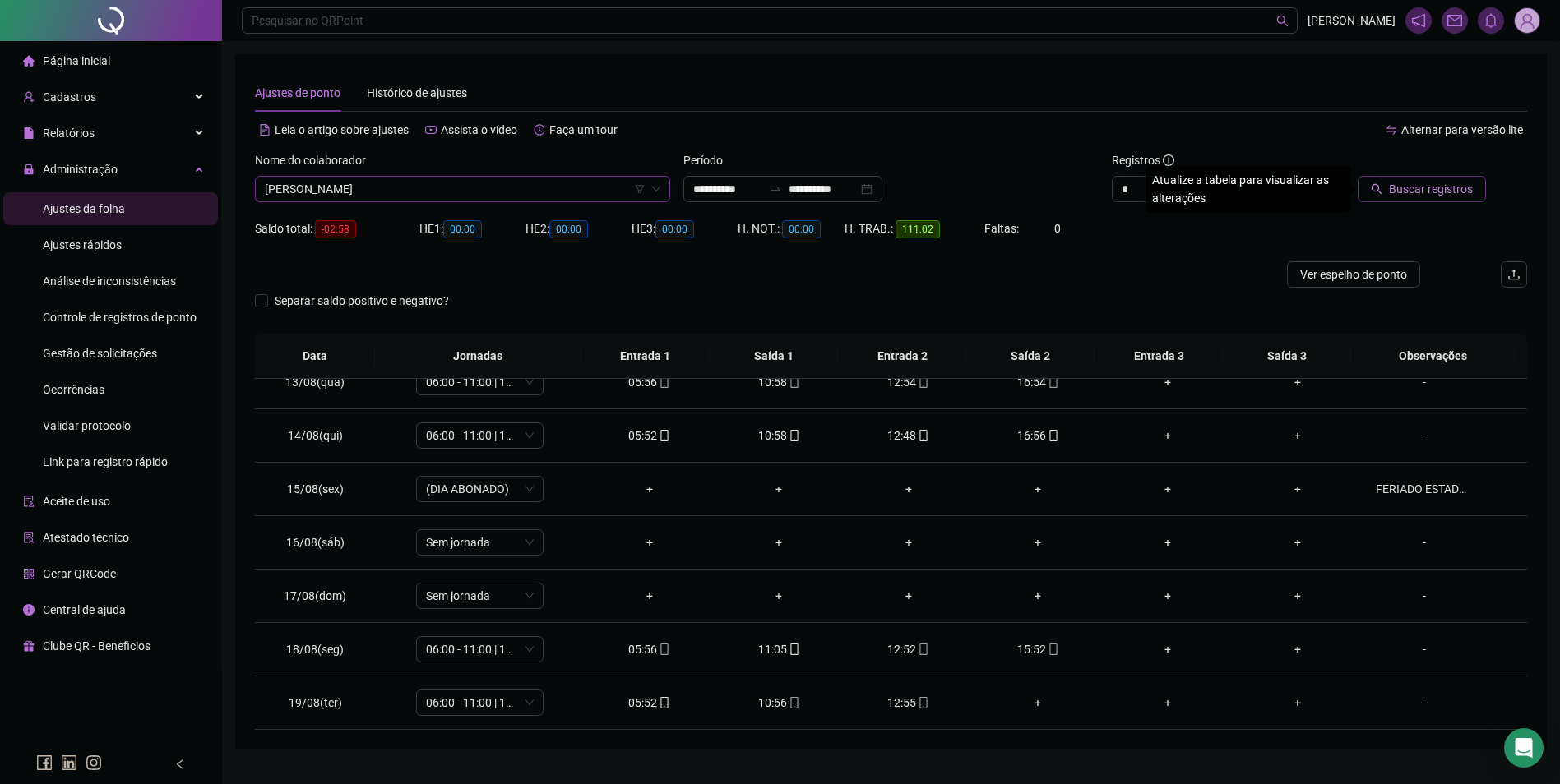
click at [1445, 189] on span "Buscar registros" at bounding box center [1431, 188] width 84 height 19
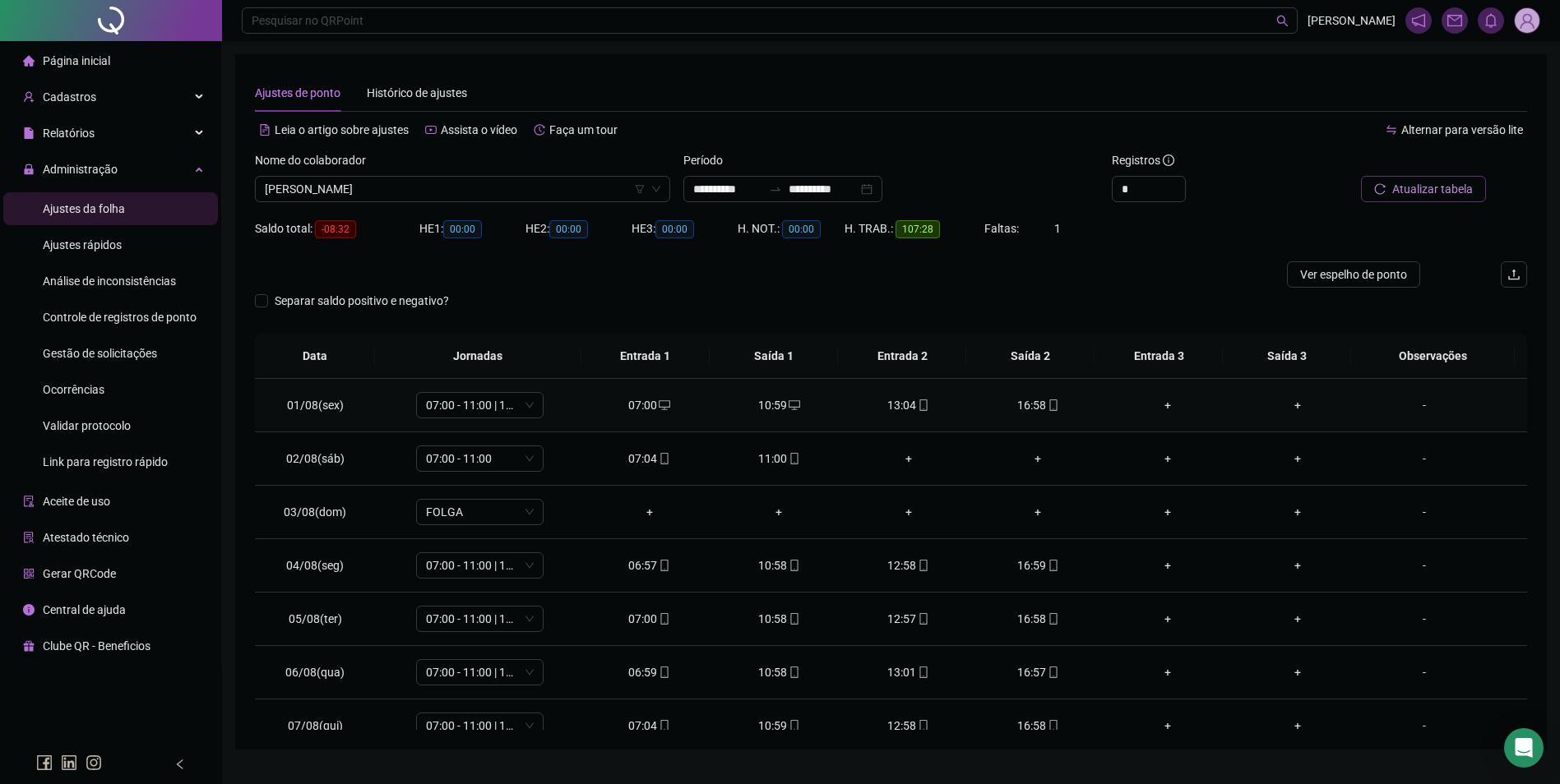
click at [1047, 407] on icon "mobile" at bounding box center [1053, 405] width 12 height 12
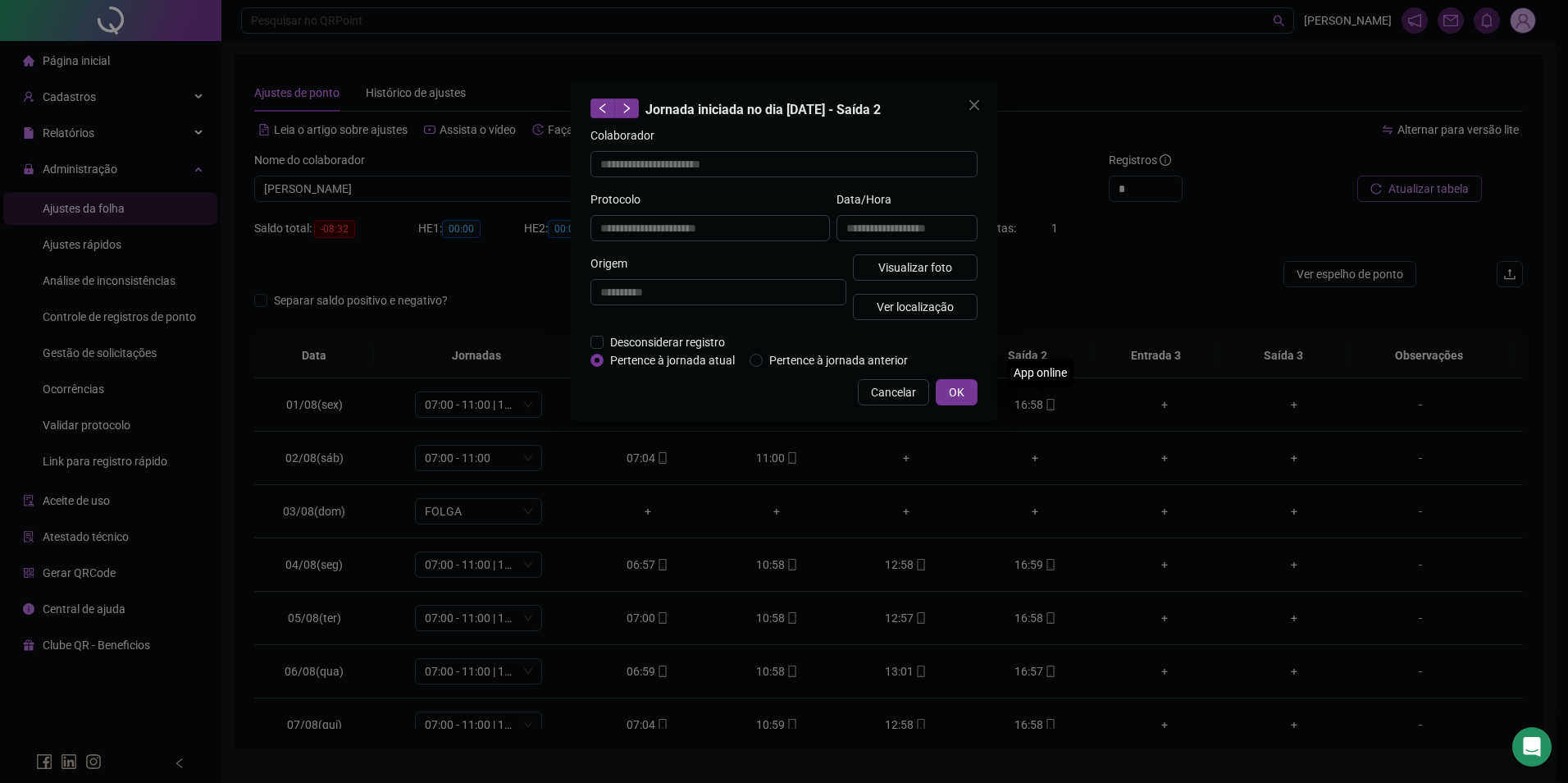
type input "**********"
click at [914, 263] on span "Visualizar foto" at bounding box center [915, 267] width 74 height 19
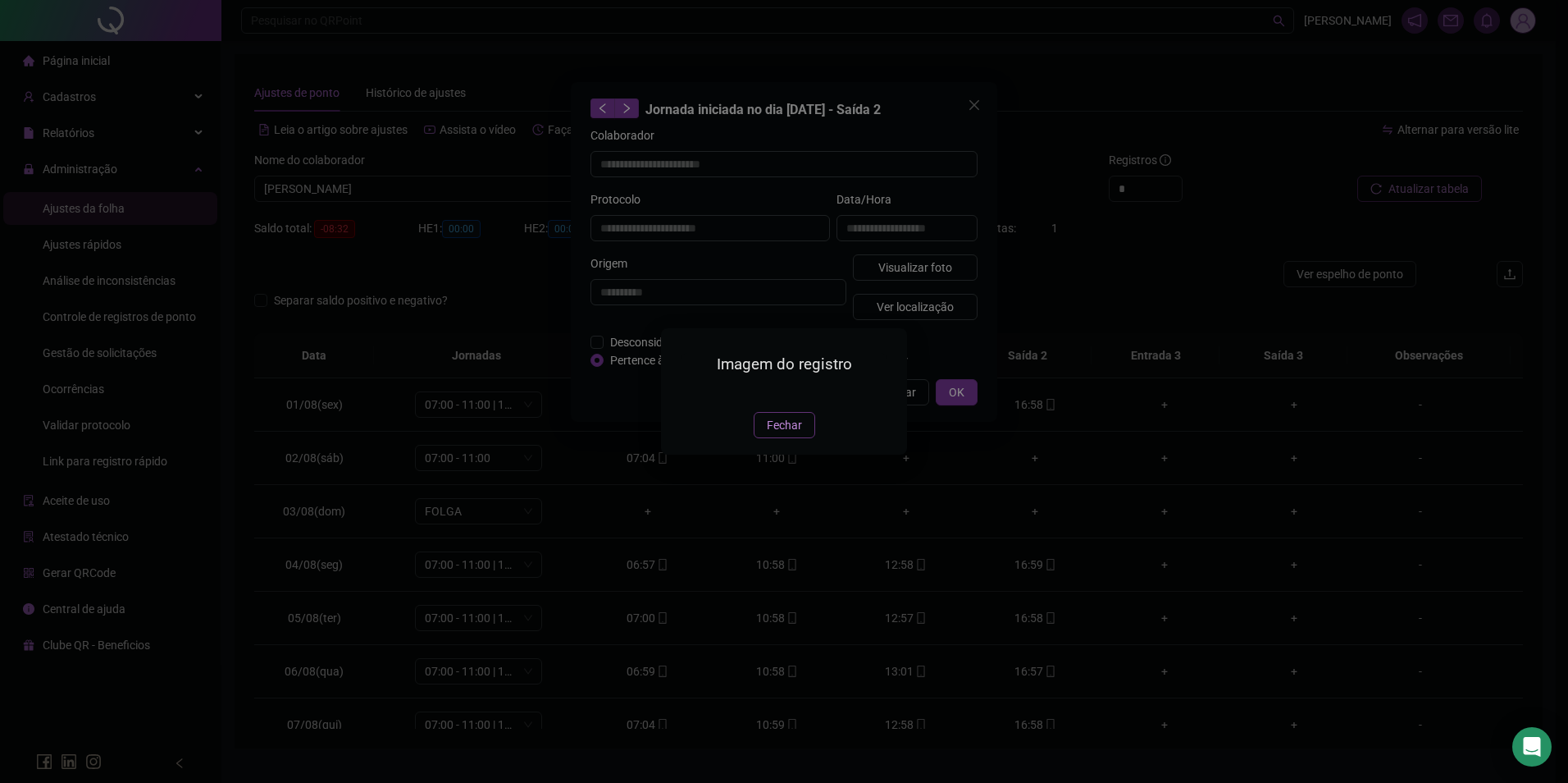
click at [795, 434] on span "Fechar" at bounding box center [784, 425] width 35 height 19
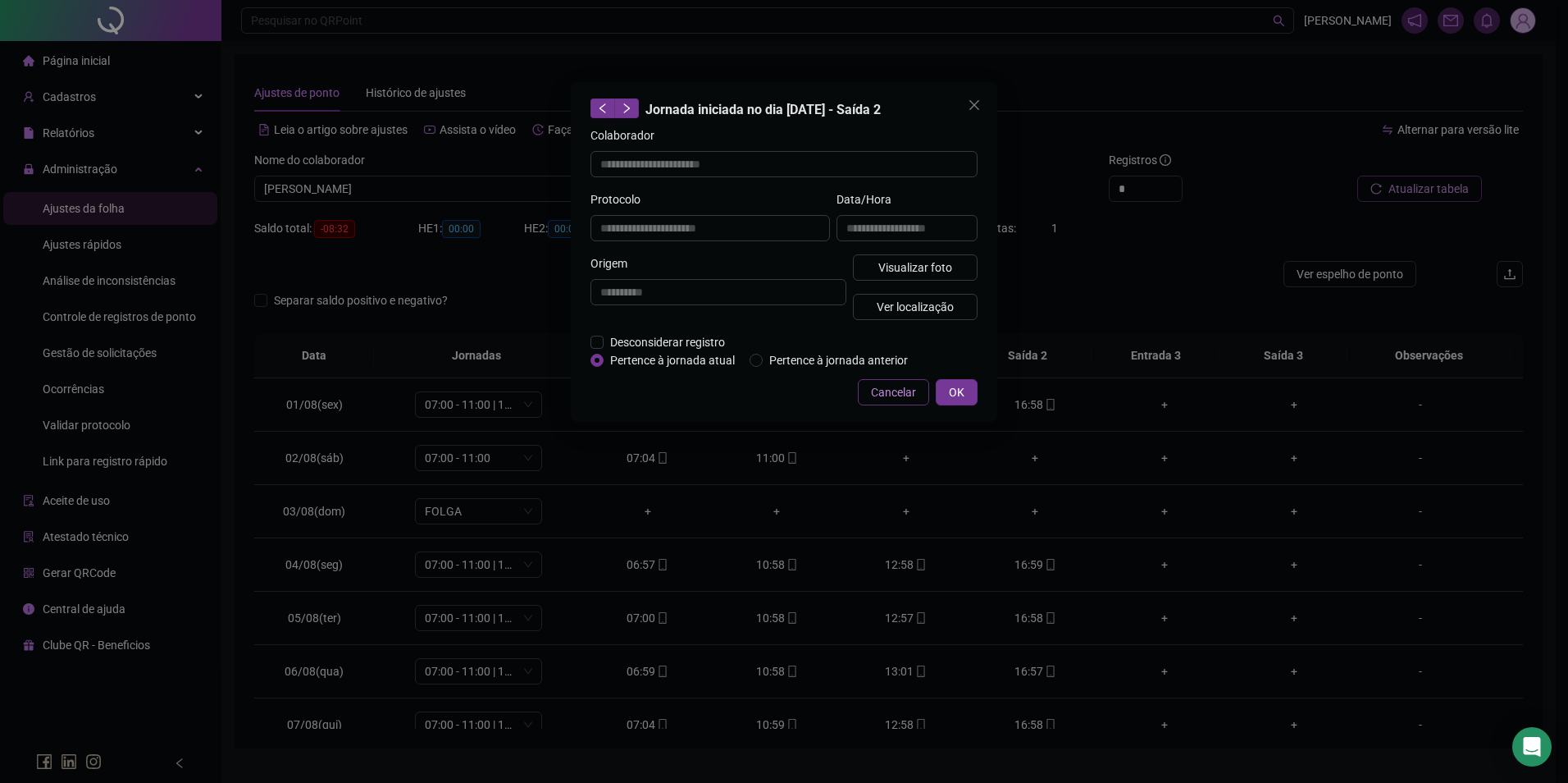
click at [892, 391] on span "Cancelar" at bounding box center [894, 392] width 45 height 19
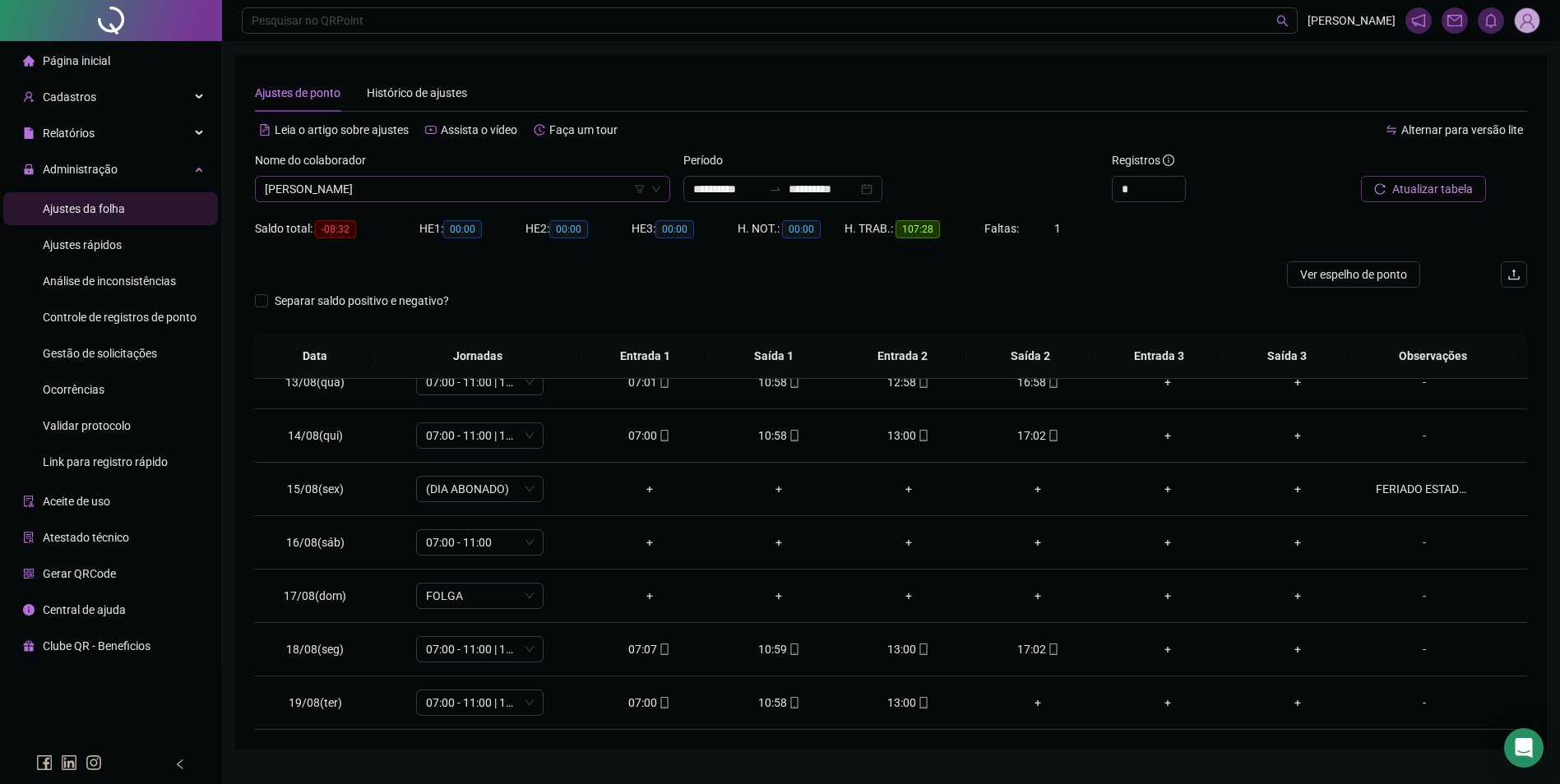
scroll to position [5917, 0]
click at [481, 189] on span "[PERSON_NAME]" at bounding box center [462, 188] width 396 height 24
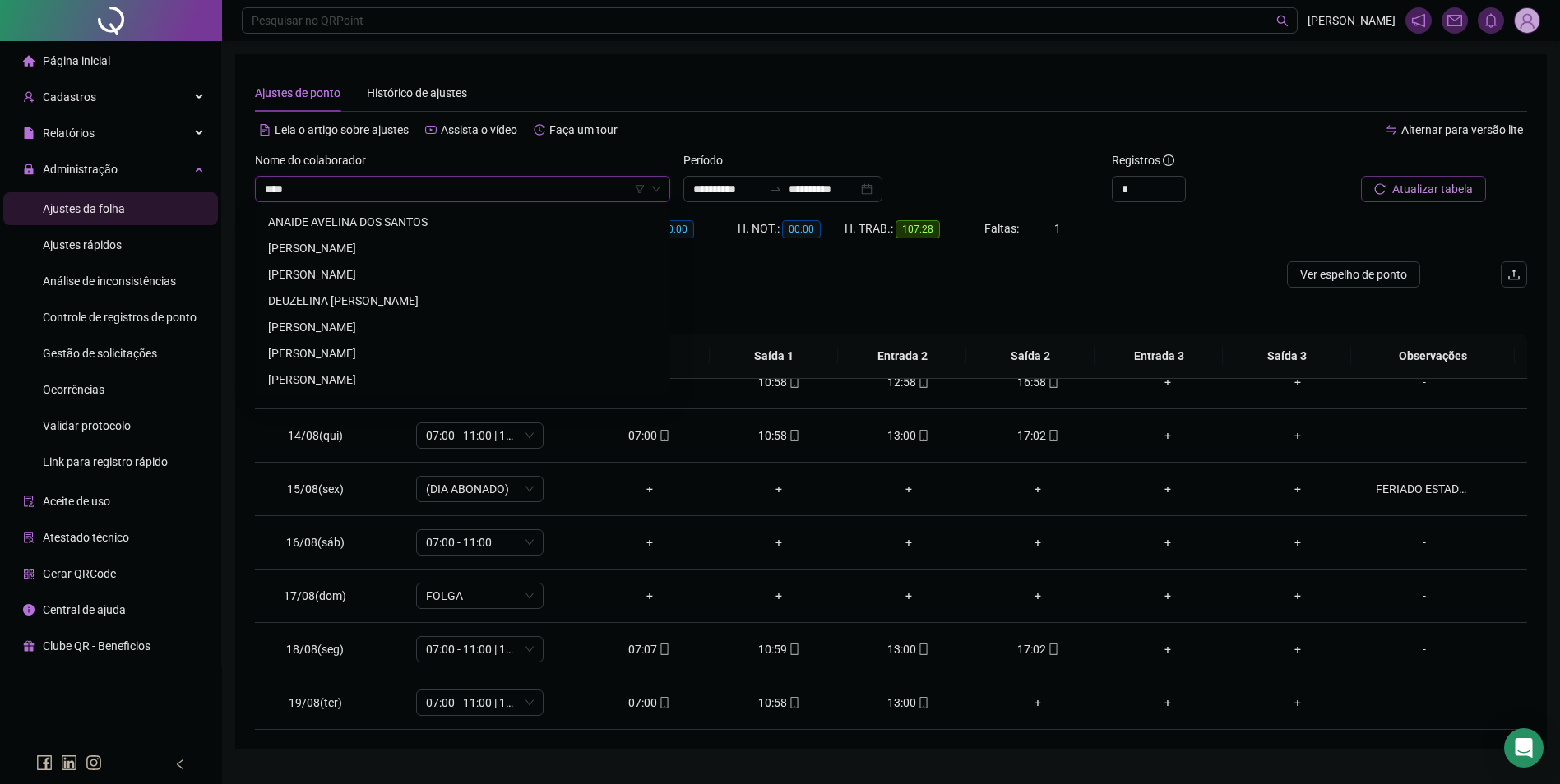
scroll to position [0, 0]
type input "******"
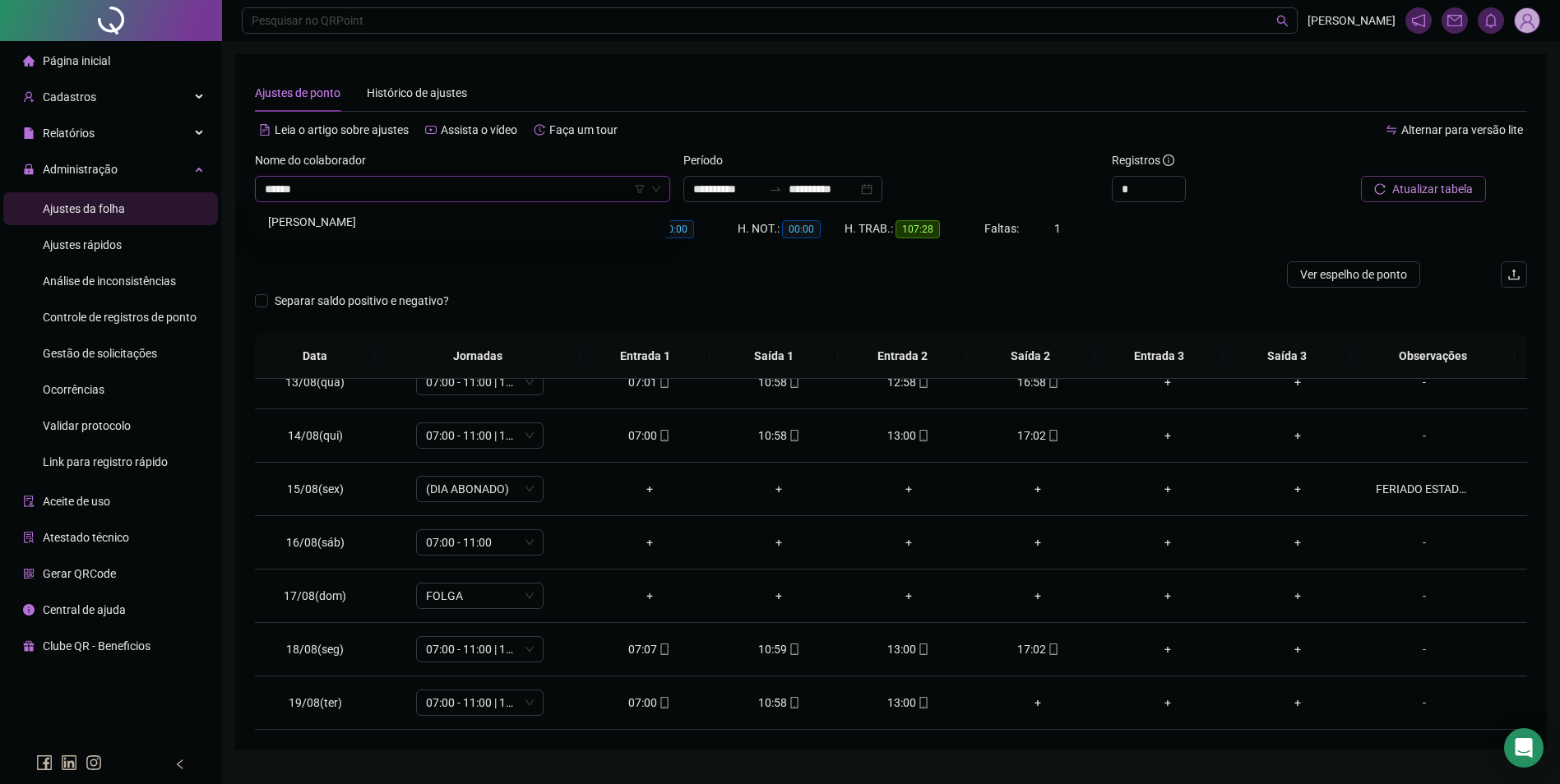
click at [477, 225] on div "[PERSON_NAME]" at bounding box center [462, 222] width 389 height 19
click at [1455, 186] on span "Buscar registros" at bounding box center [1431, 188] width 84 height 19
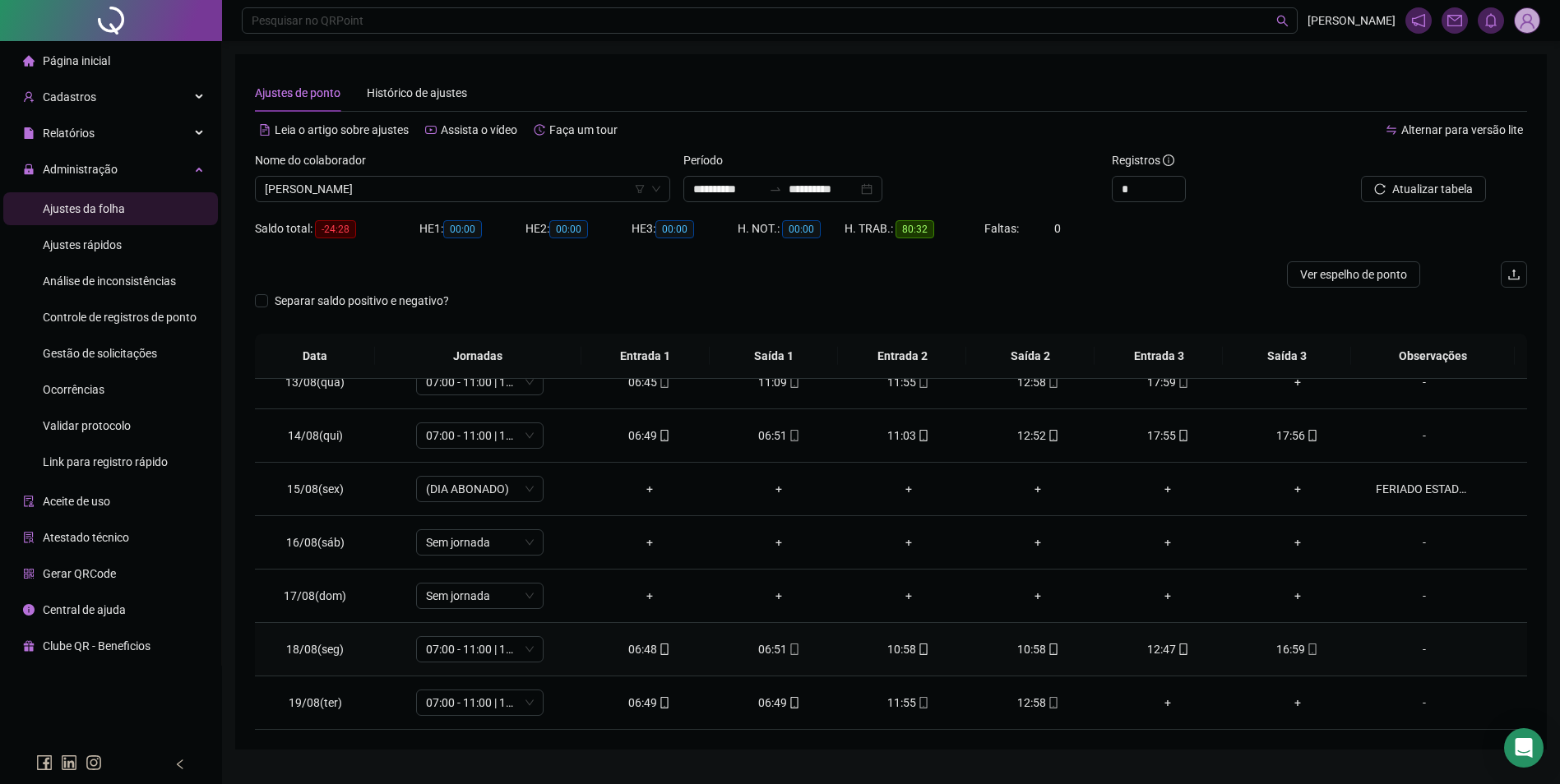
click at [775, 654] on div "06:51" at bounding box center [779, 649] width 104 height 19
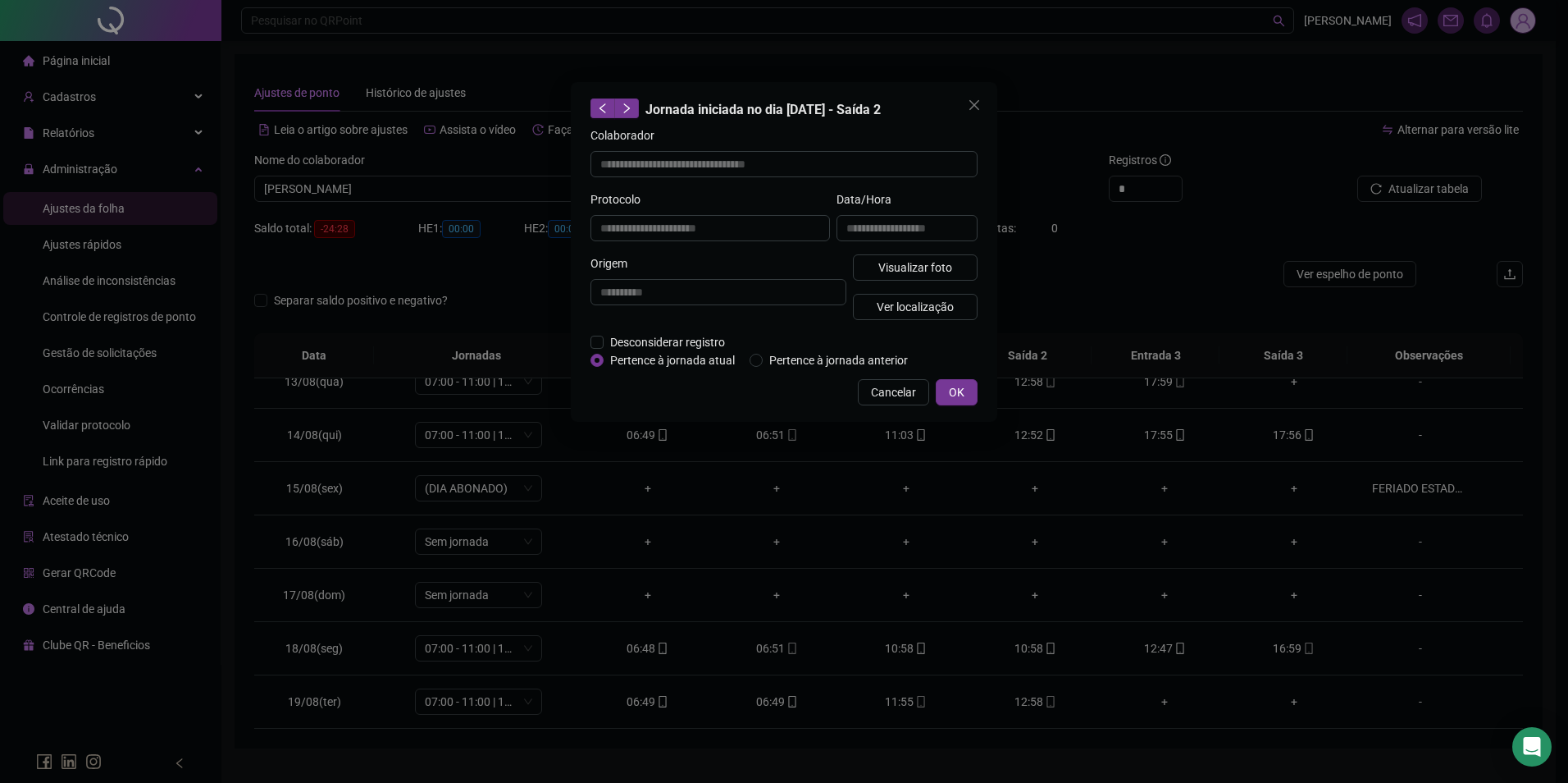
type input "**********"
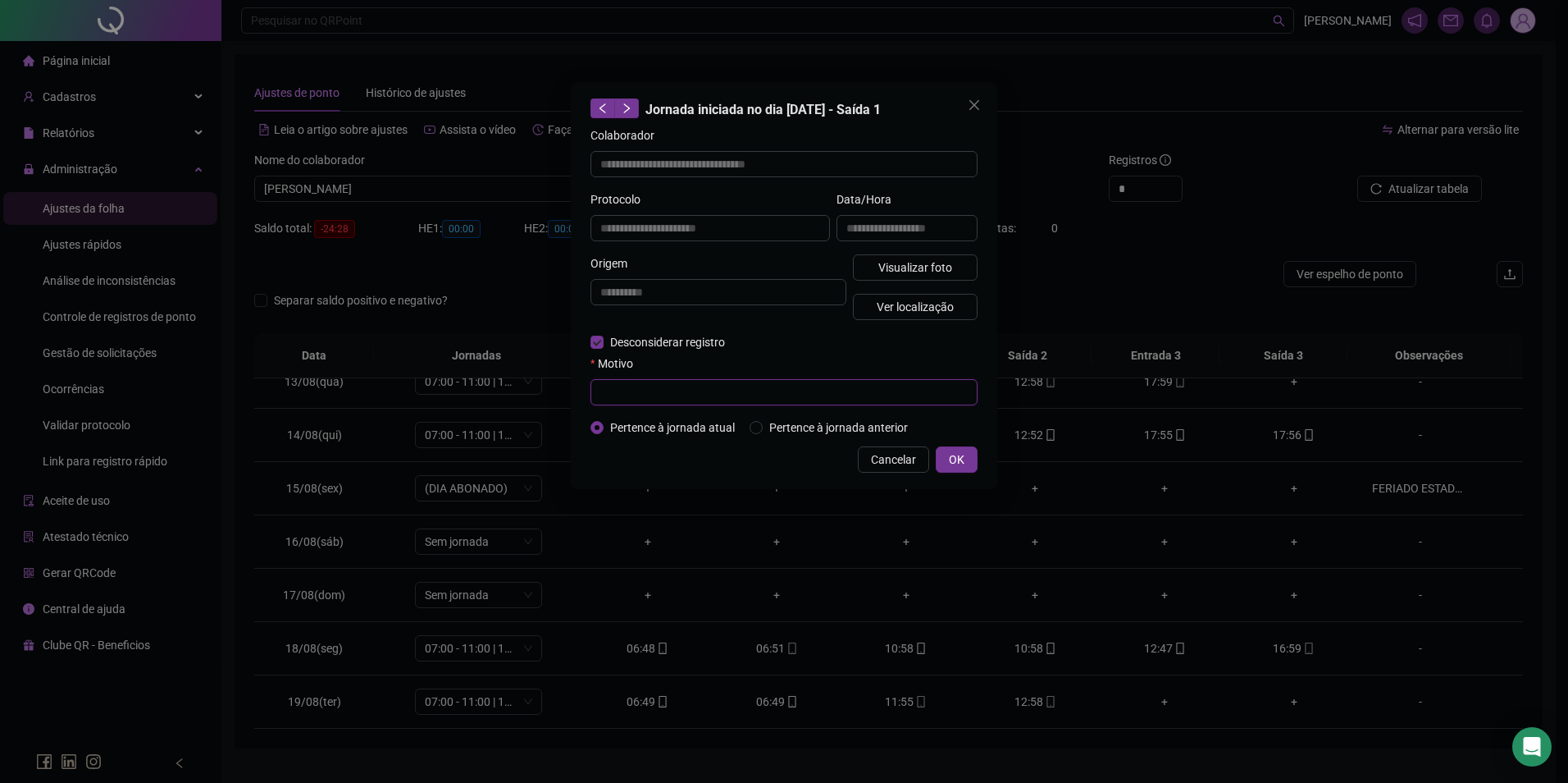
click at [672, 386] on input "text" at bounding box center [784, 392] width 387 height 26
drag, startPoint x: 694, startPoint y: 395, endPoint x: 585, endPoint y: 396, distance: 109.0
click at [585, 396] on div "**********" at bounding box center [784, 285] width 427 height 407
click at [723, 397] on input "**********" at bounding box center [784, 392] width 387 height 26
type input "**********"
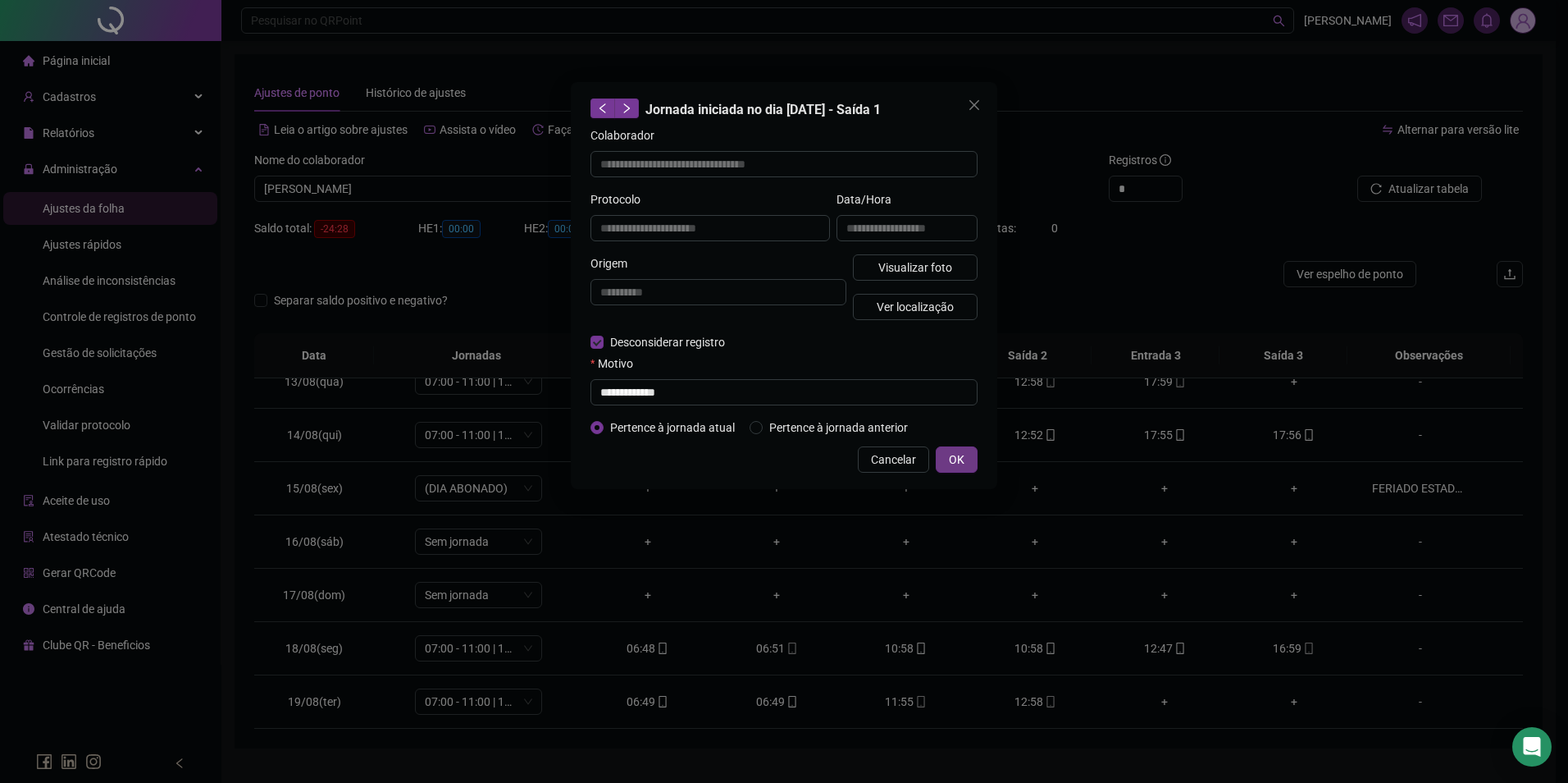
click at [967, 460] on button "OK" at bounding box center [956, 459] width 42 height 26
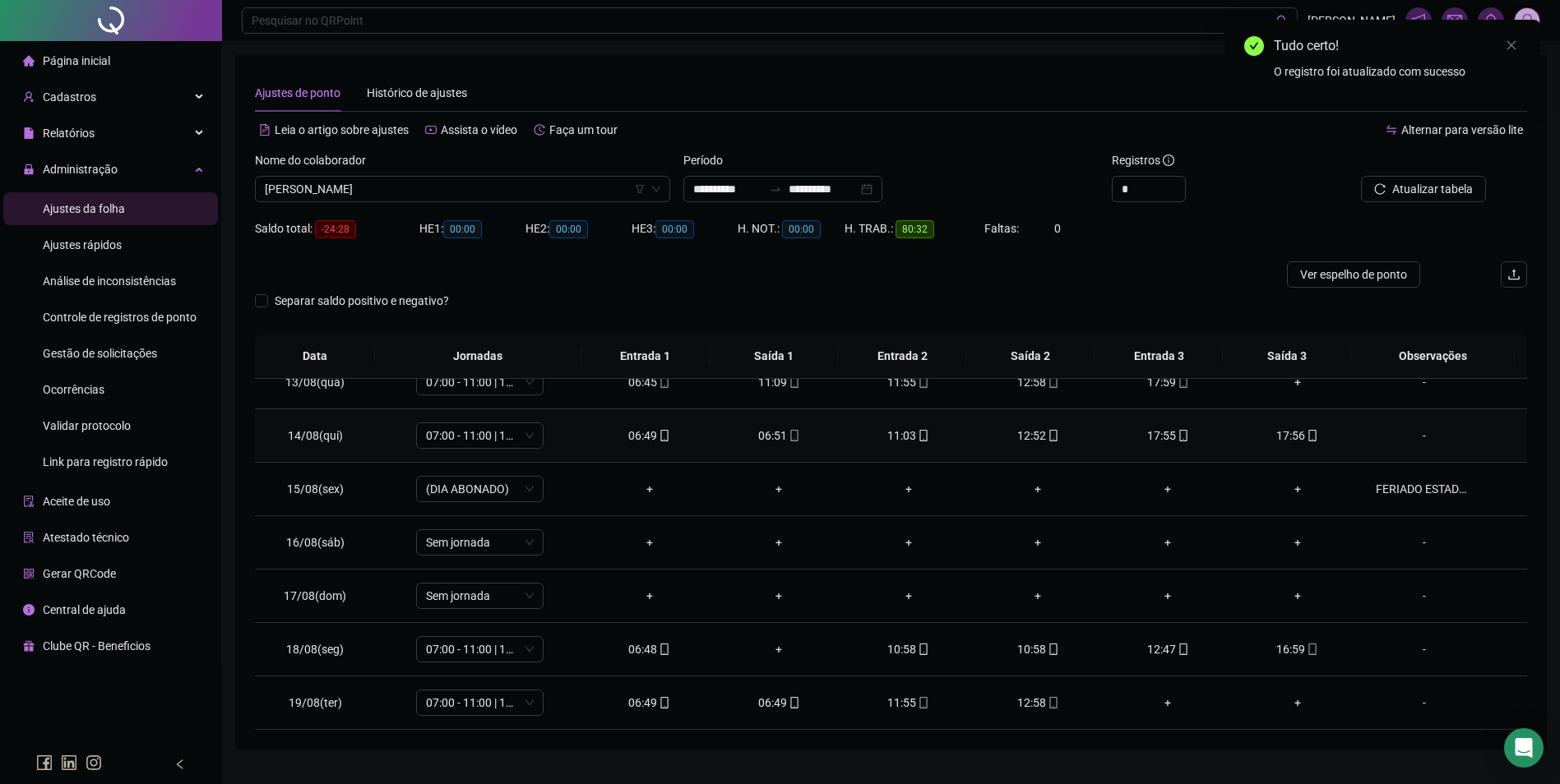
click at [1031, 433] on div "12:52" at bounding box center [1038, 435] width 104 height 19
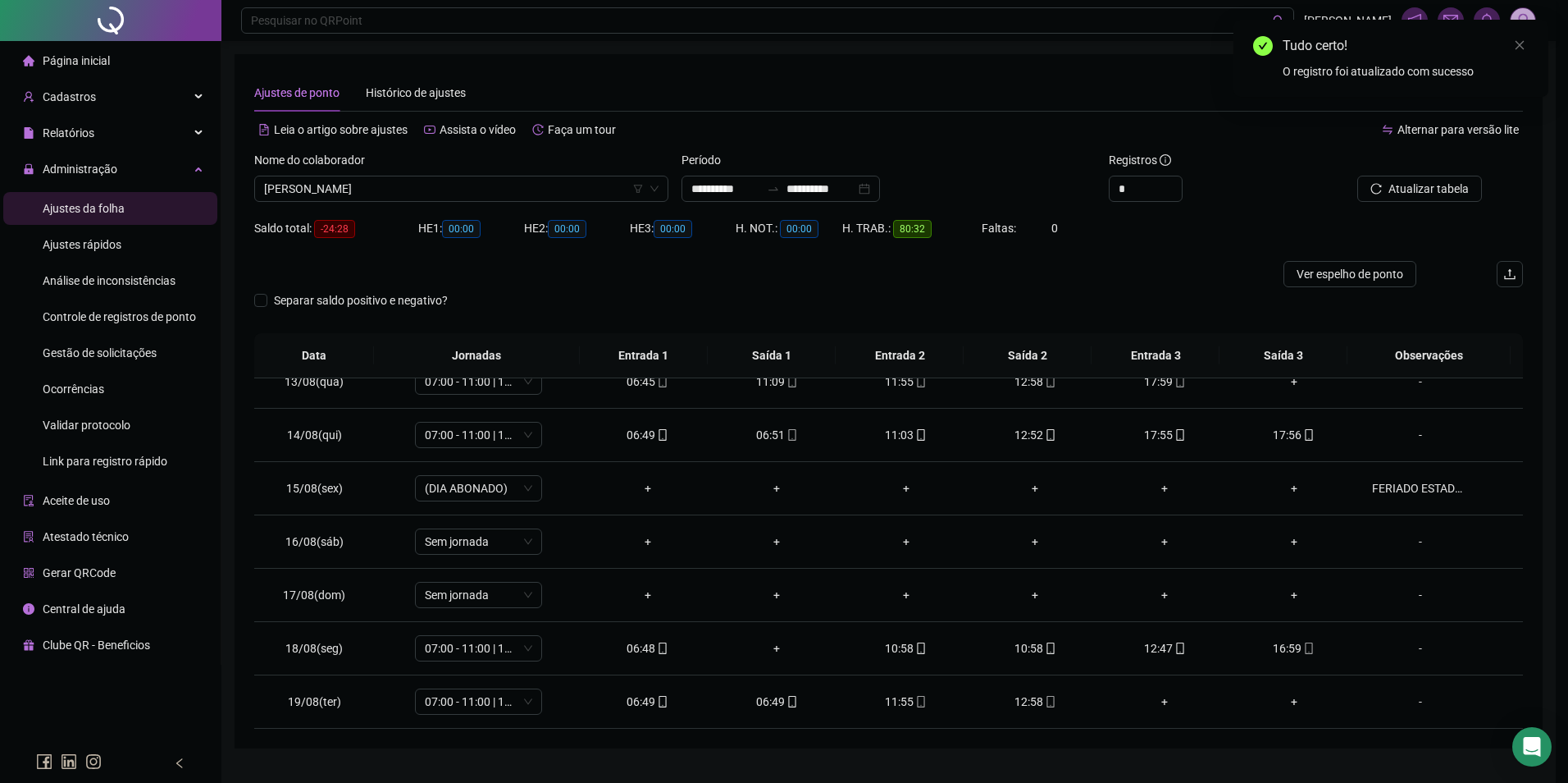
type input "**********"
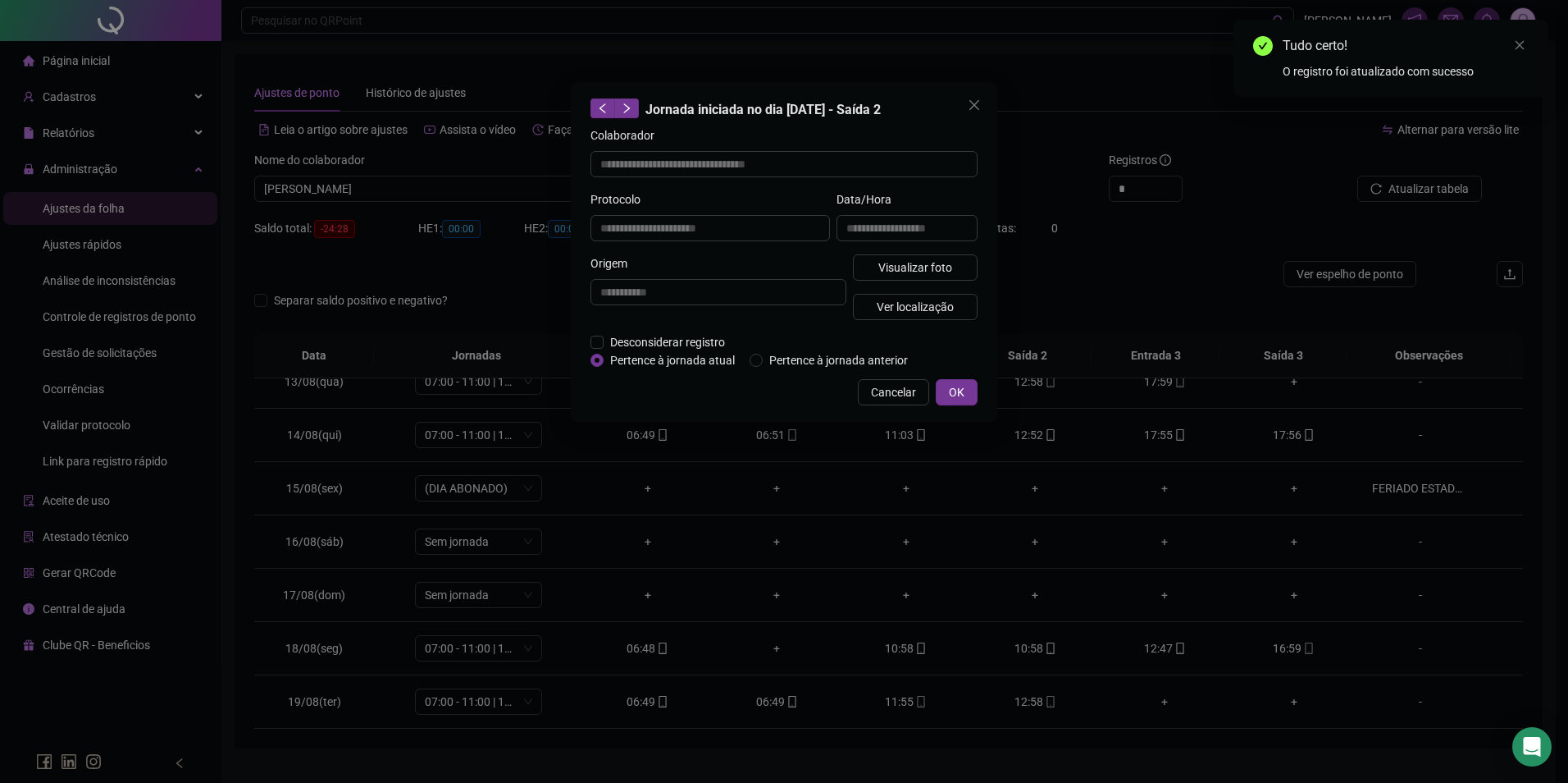
click at [1124, 425] on div "**********" at bounding box center [784, 391] width 1568 height 783
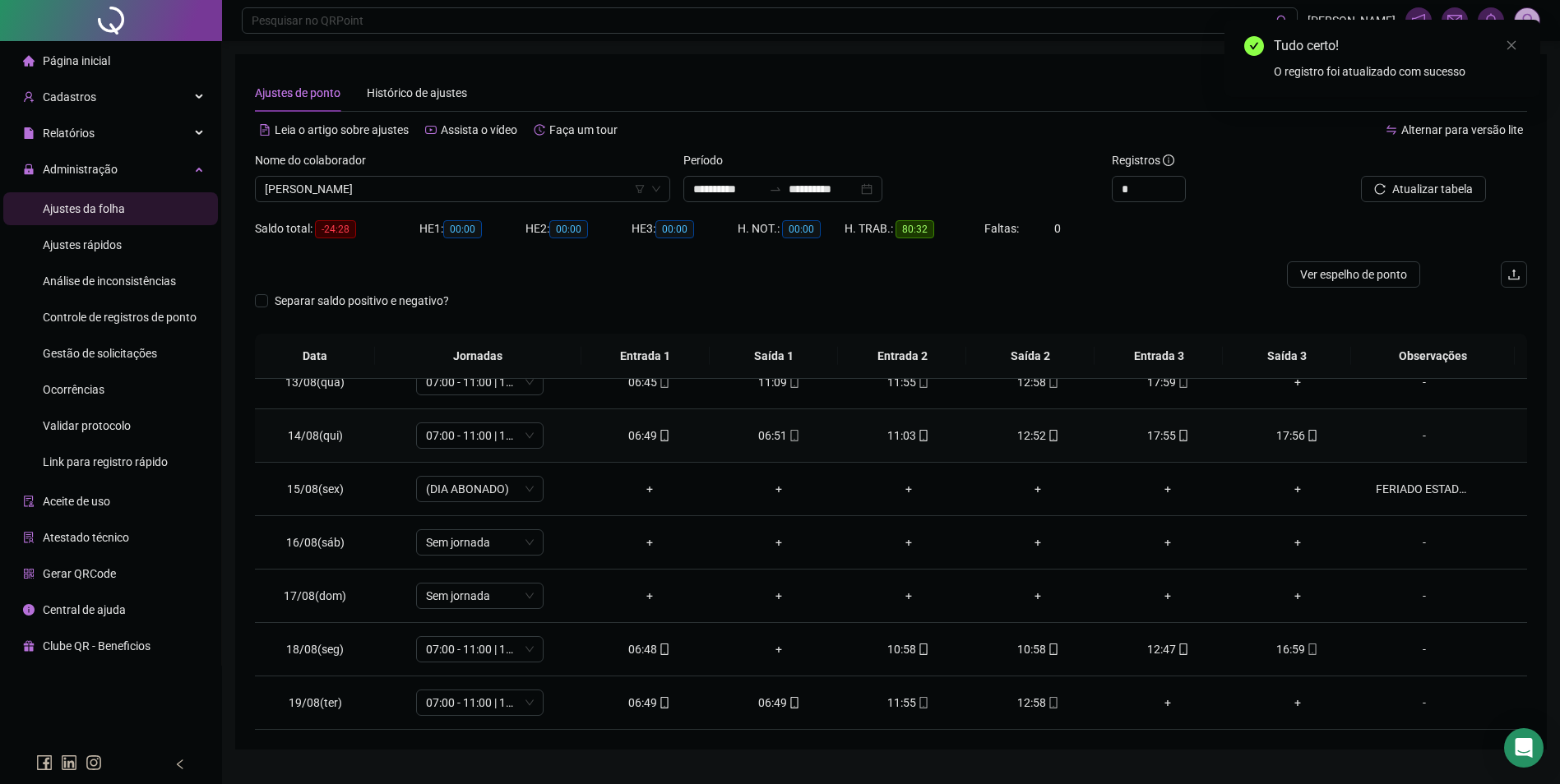
click at [1289, 431] on div "17:56" at bounding box center [1297, 435] width 104 height 19
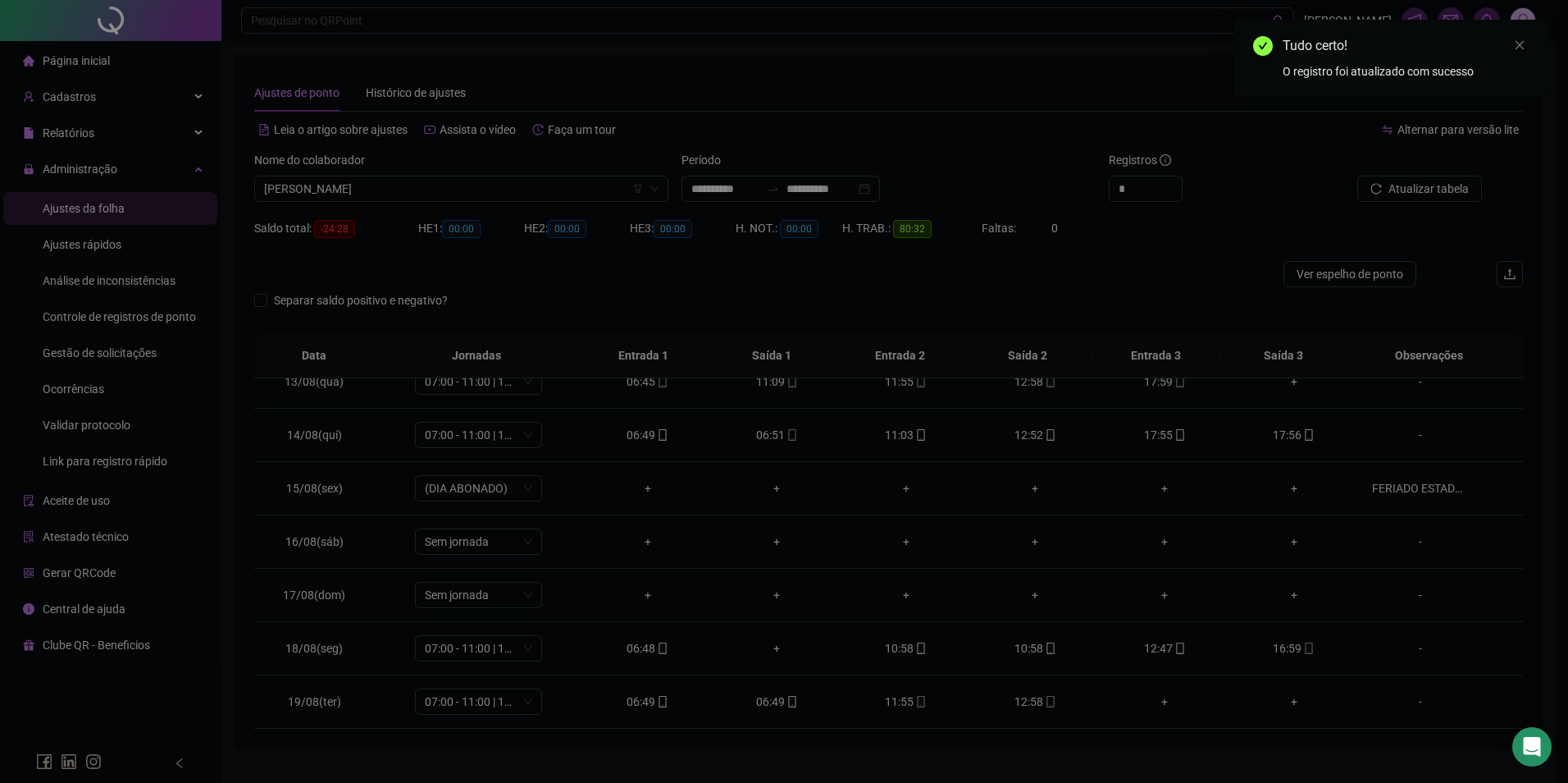
type input "**********"
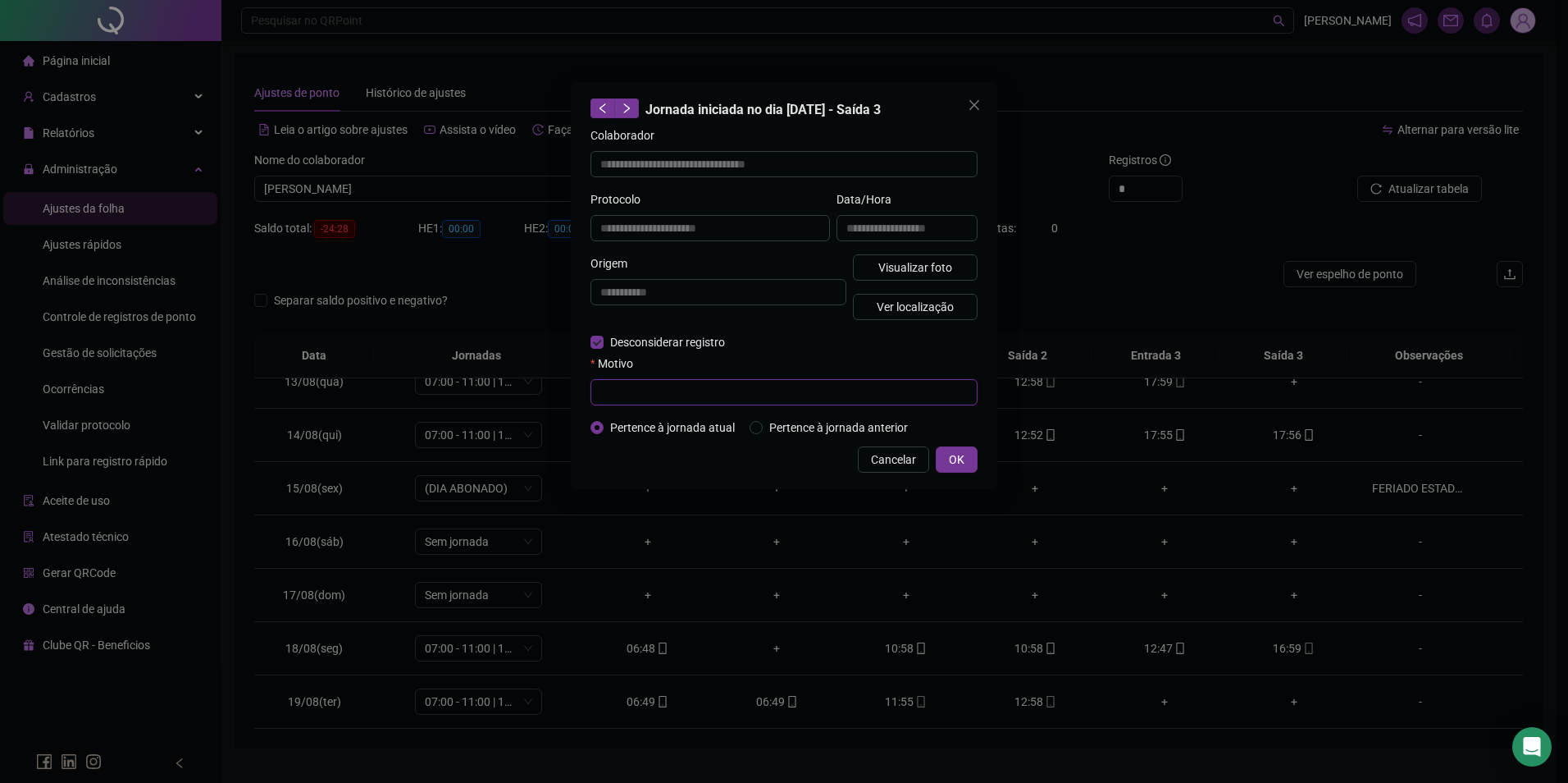
click at [686, 383] on input "text" at bounding box center [784, 392] width 387 height 26
paste input "**********"
type input "**********"
click at [956, 460] on span "OK" at bounding box center [957, 459] width 16 height 19
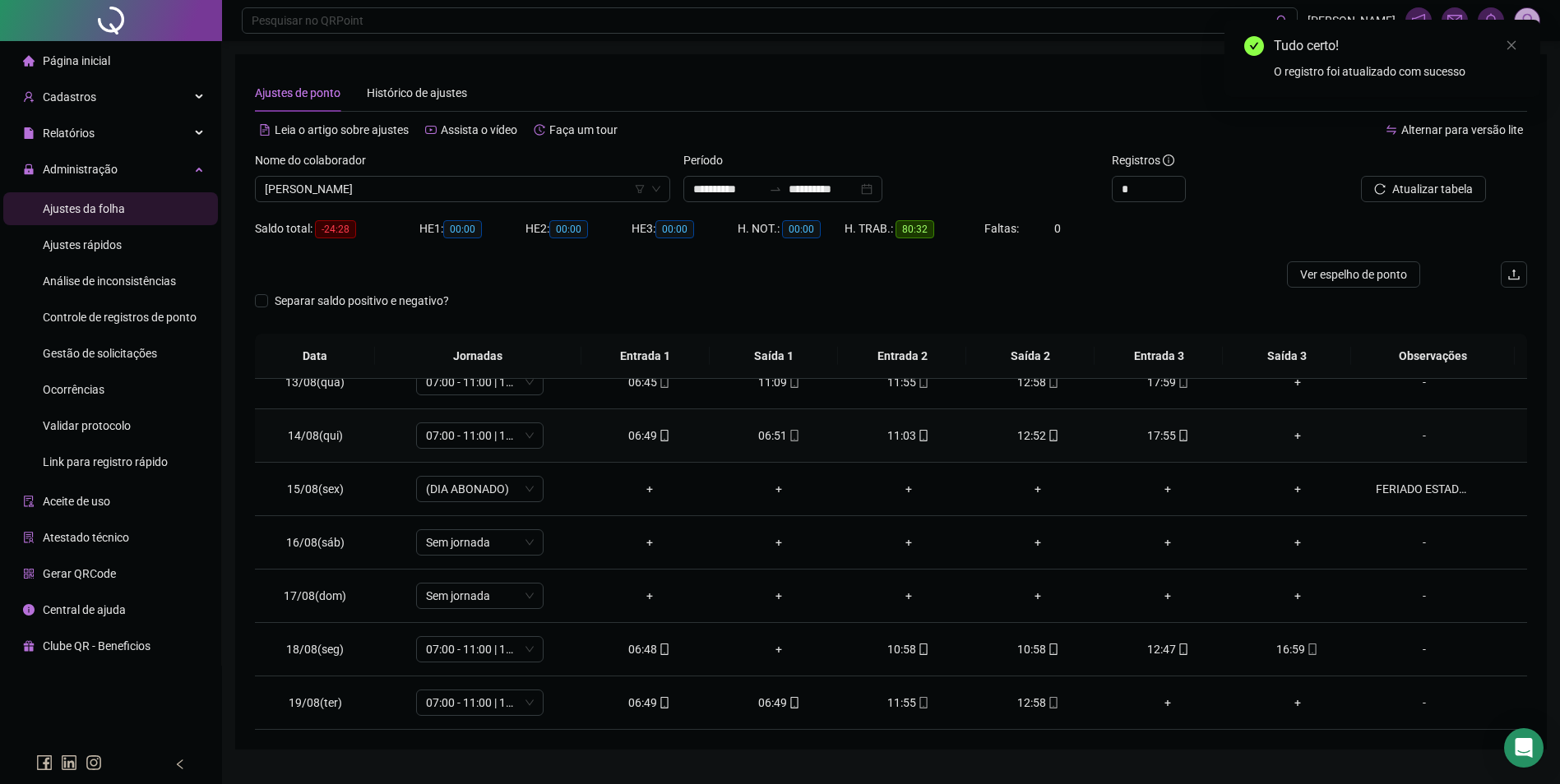
click at [790, 433] on icon "mobile" at bounding box center [794, 435] width 8 height 12
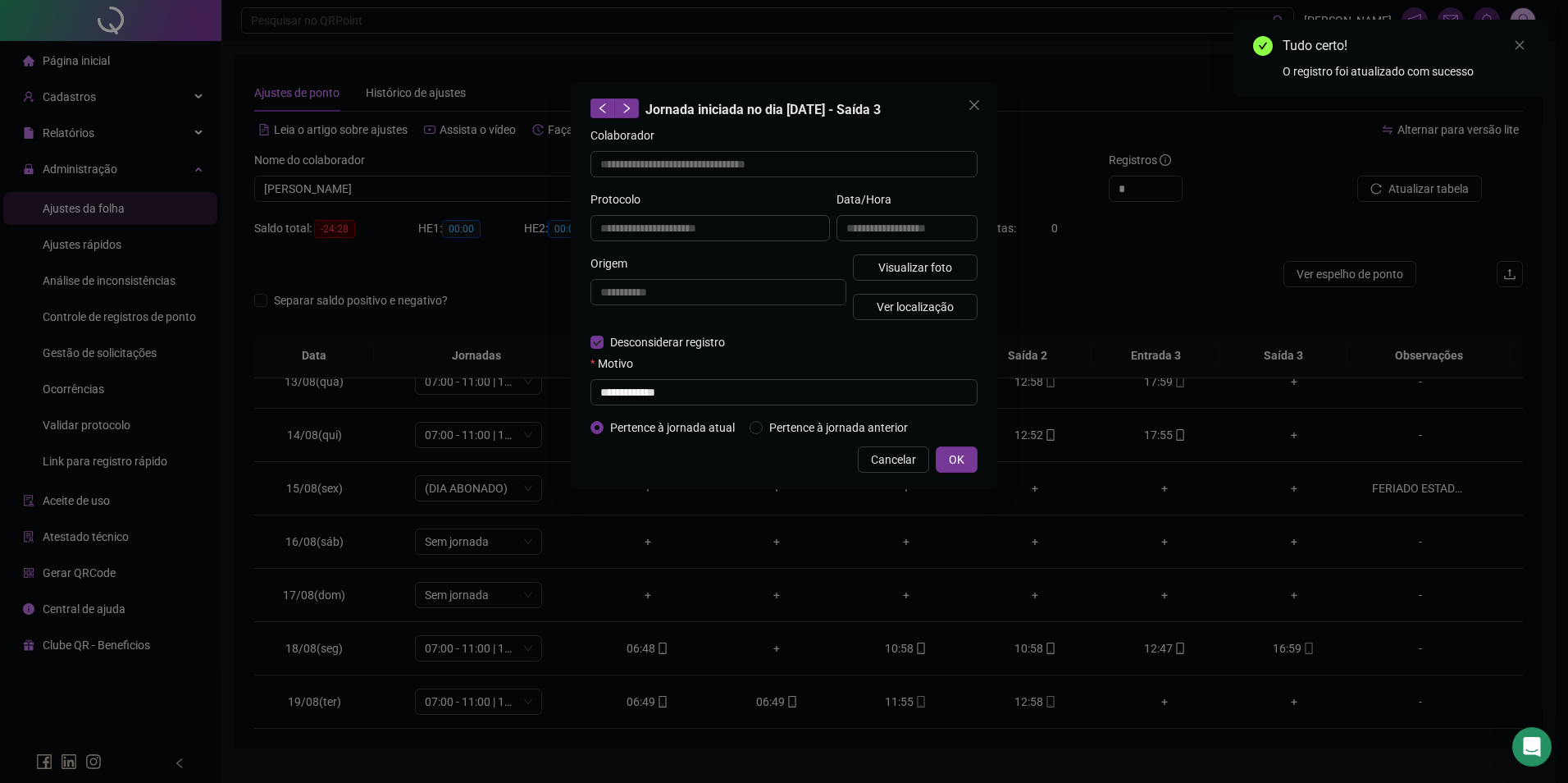
type input "**********"
click at [627, 388] on input "text" at bounding box center [784, 392] width 387 height 26
paste input "**********"
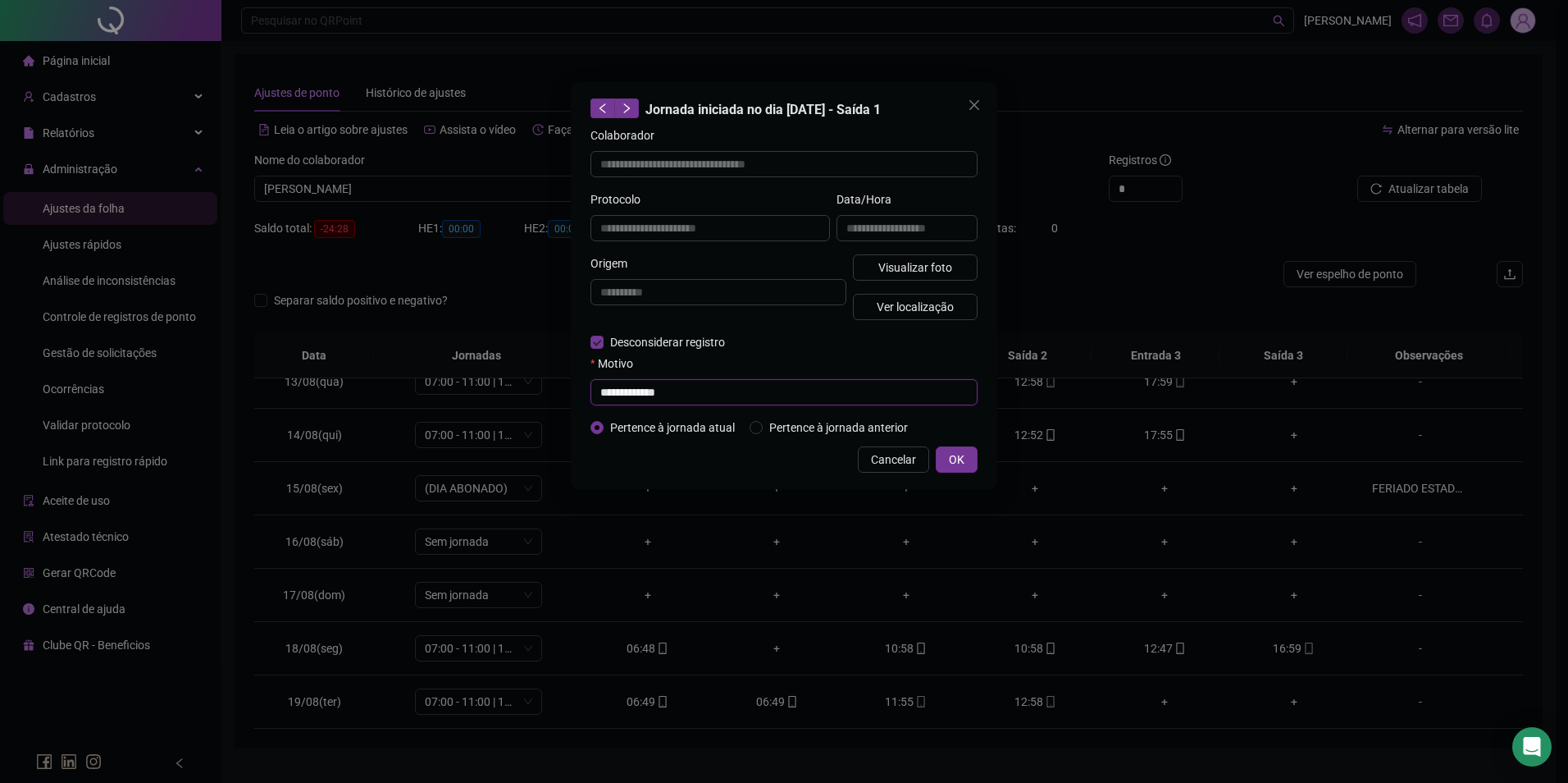
type input "**********"
click at [981, 464] on div "**********" at bounding box center [784, 285] width 427 height 407
click at [963, 464] on span "OK" at bounding box center [957, 459] width 16 height 19
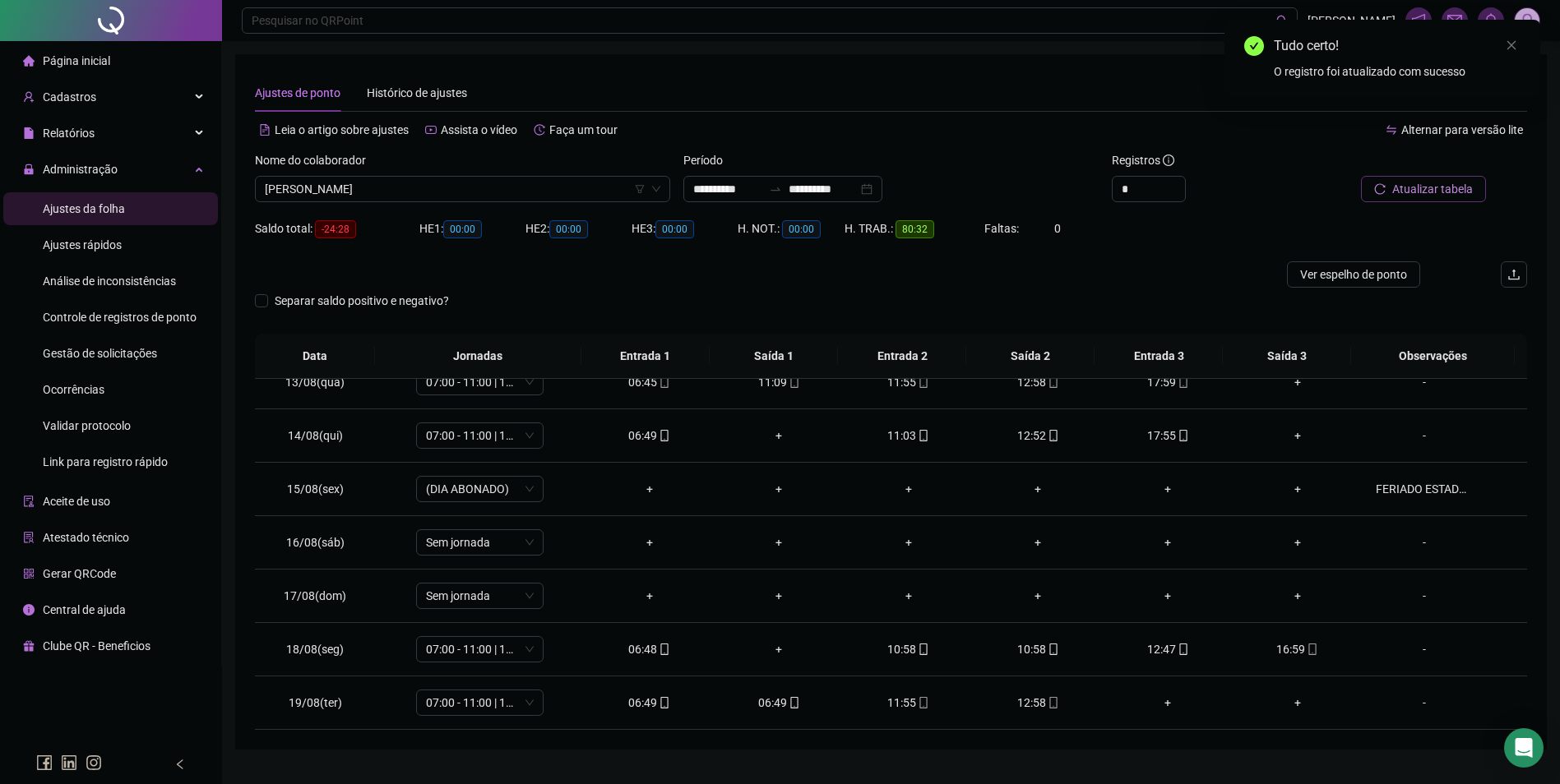
click at [1421, 189] on span "Atualizar tabela" at bounding box center [1432, 188] width 80 height 19
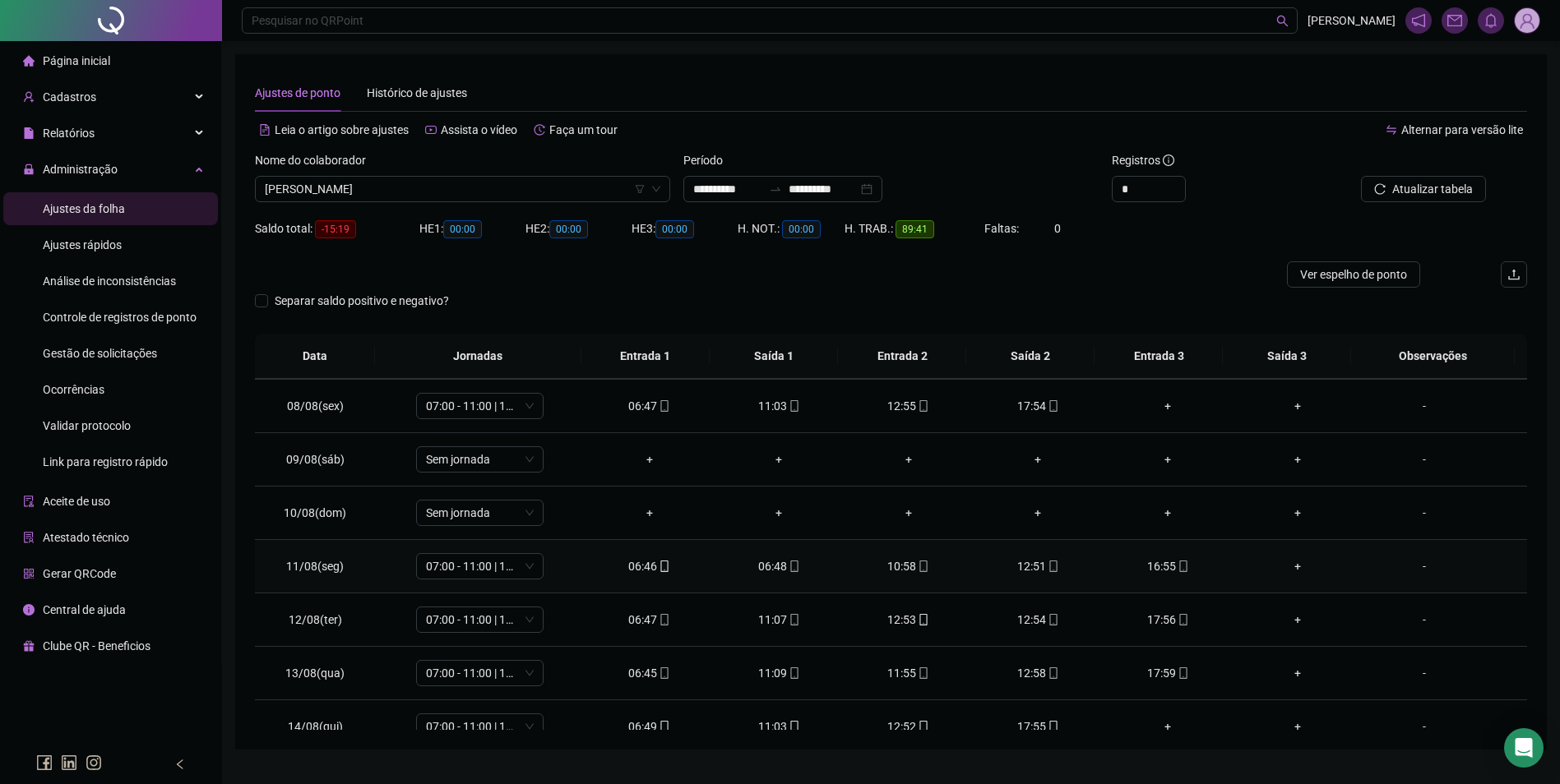
scroll to position [411, 0]
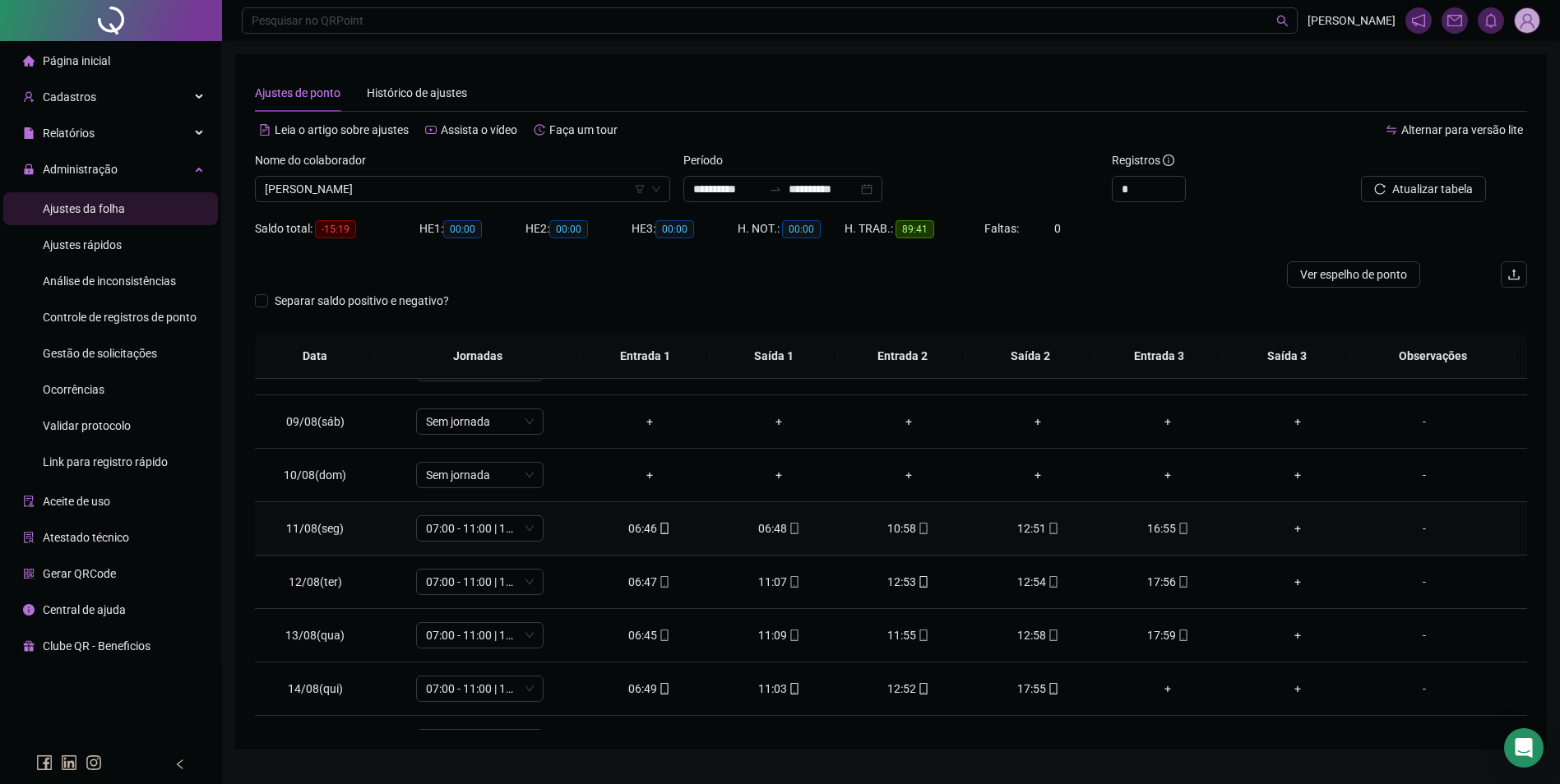
click at [775, 528] on div "06:48" at bounding box center [779, 528] width 104 height 19
type input "**********"
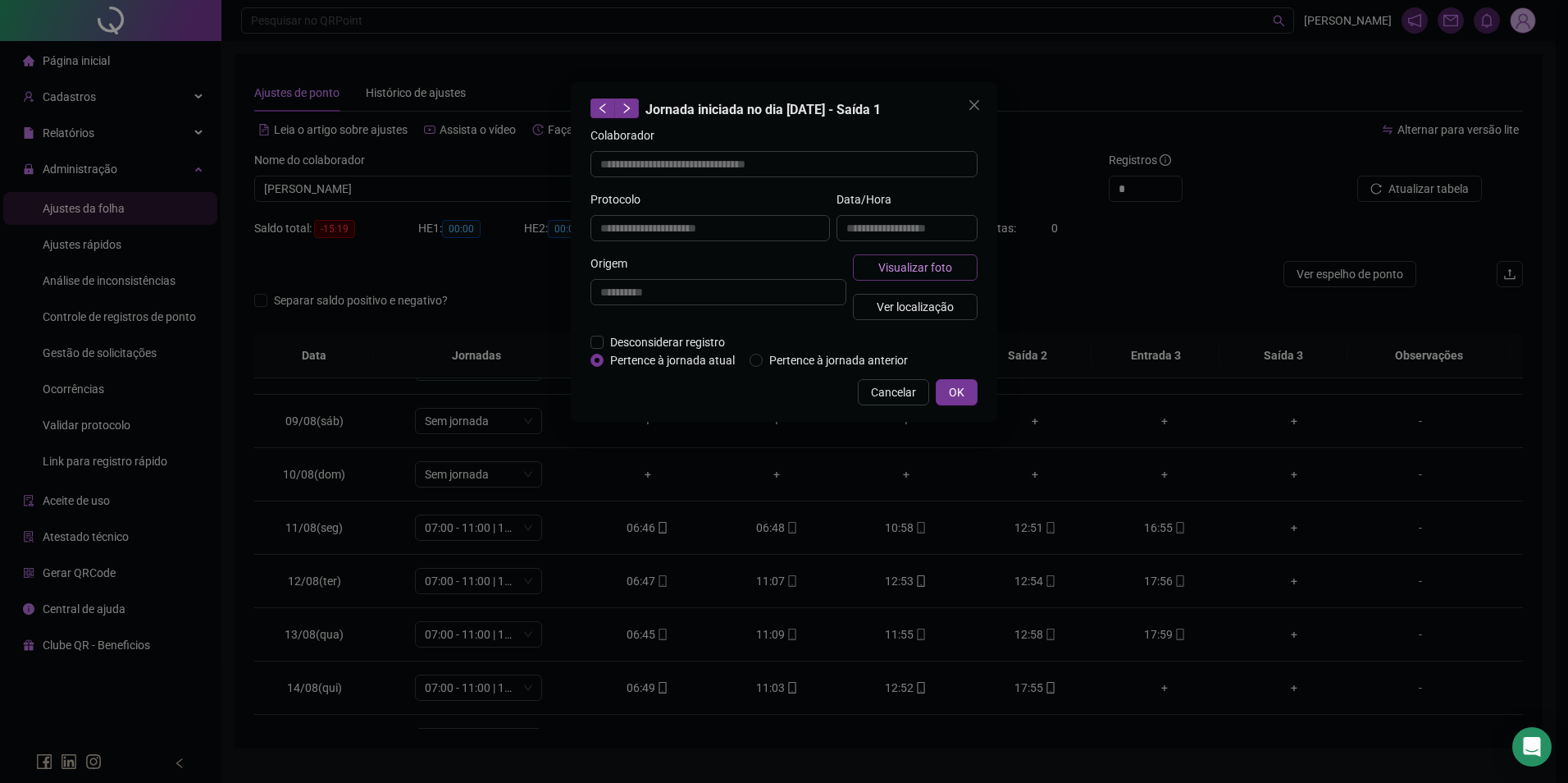
click at [914, 271] on span "Visualizar foto" at bounding box center [915, 267] width 74 height 19
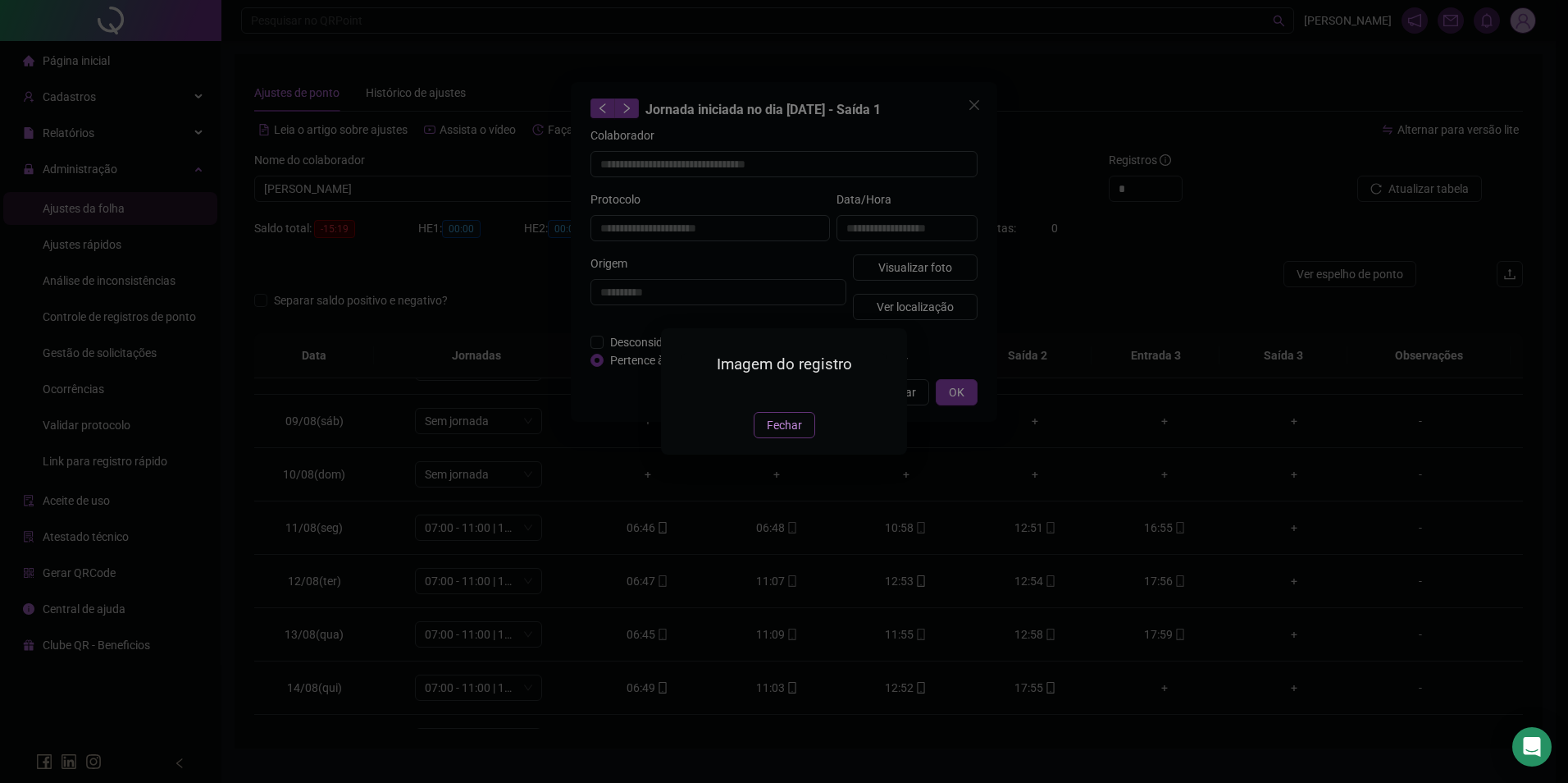
click at [780, 434] on span "Fechar" at bounding box center [784, 425] width 35 height 19
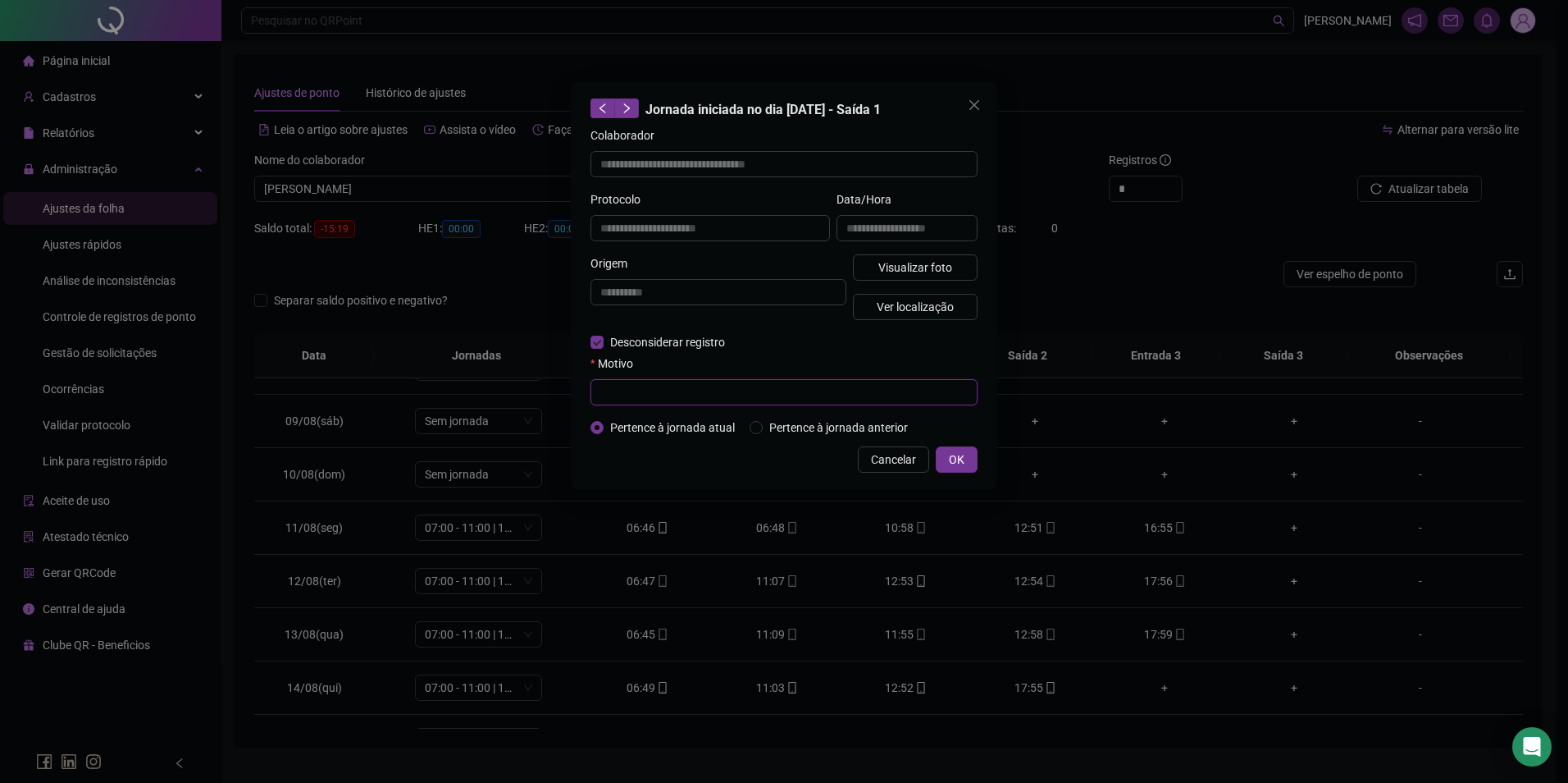
click at [685, 397] on input "text" at bounding box center [784, 392] width 387 height 26
paste input "**********"
type input "**********"
click at [952, 463] on span "OK" at bounding box center [957, 459] width 16 height 19
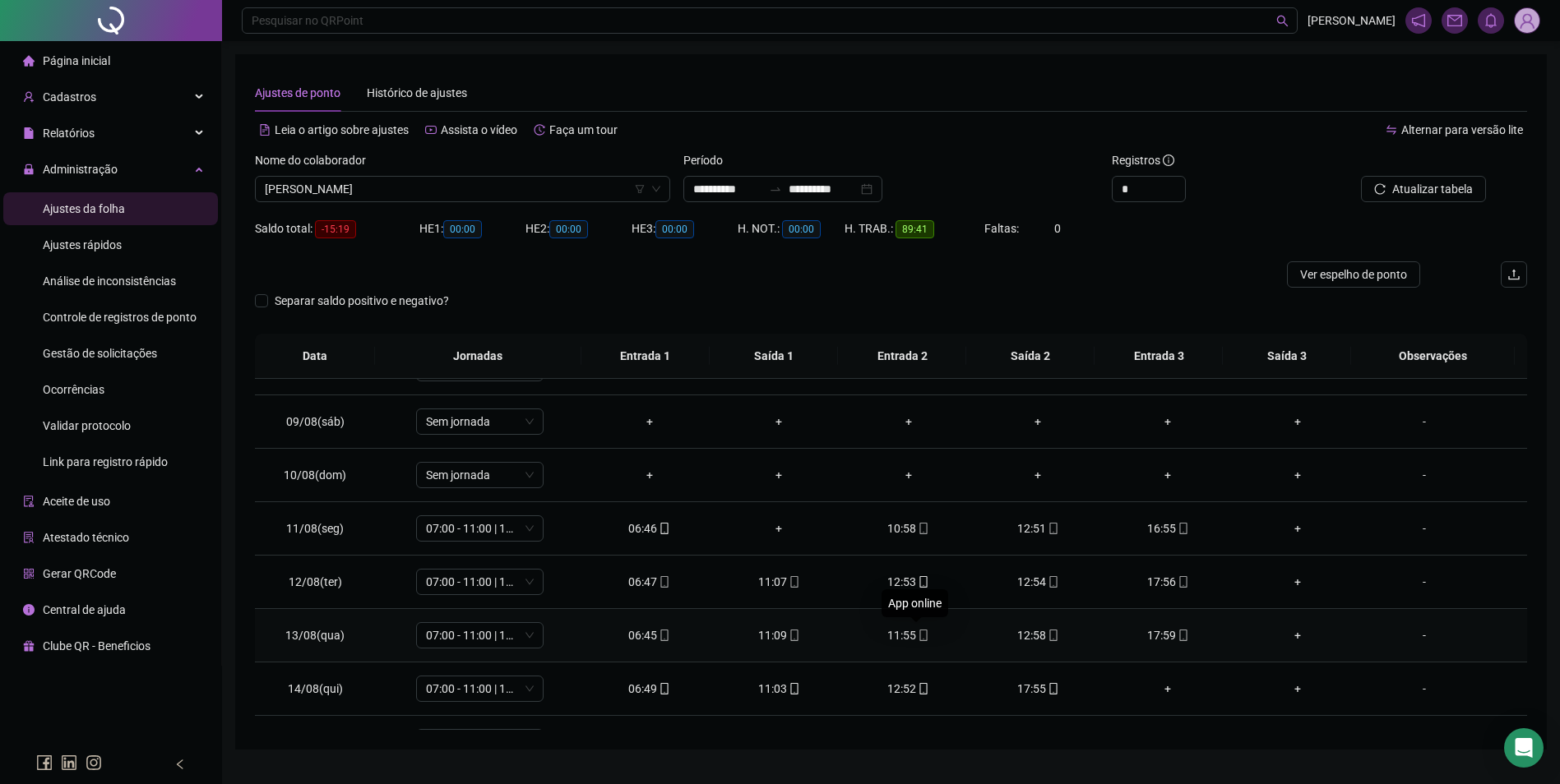
click at [917, 636] on icon "mobile" at bounding box center [923, 636] width 12 height 12
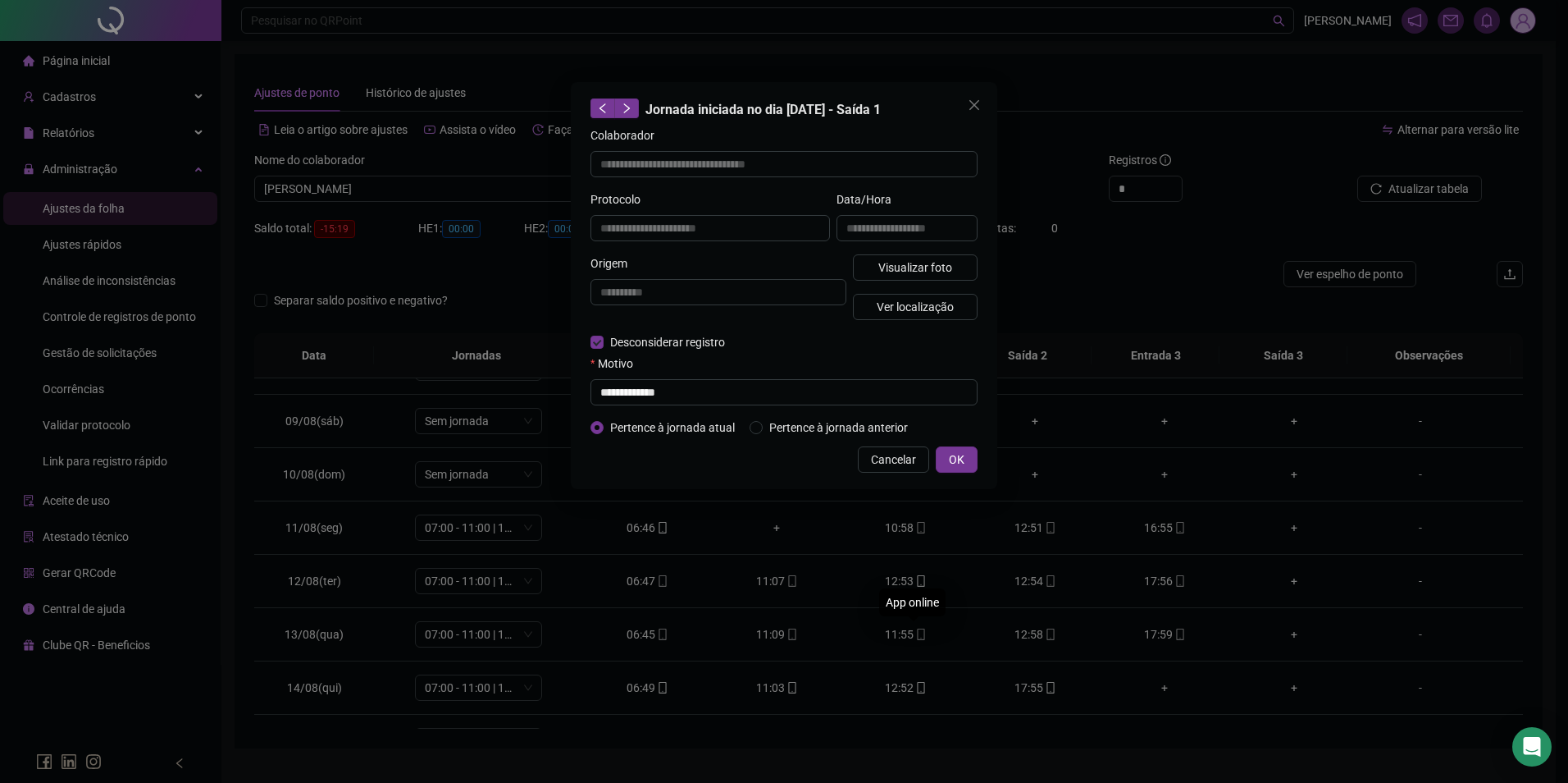
type input "**********"
click at [618, 398] on input "text" at bounding box center [784, 392] width 387 height 26
paste input "**********"
type input "**********"
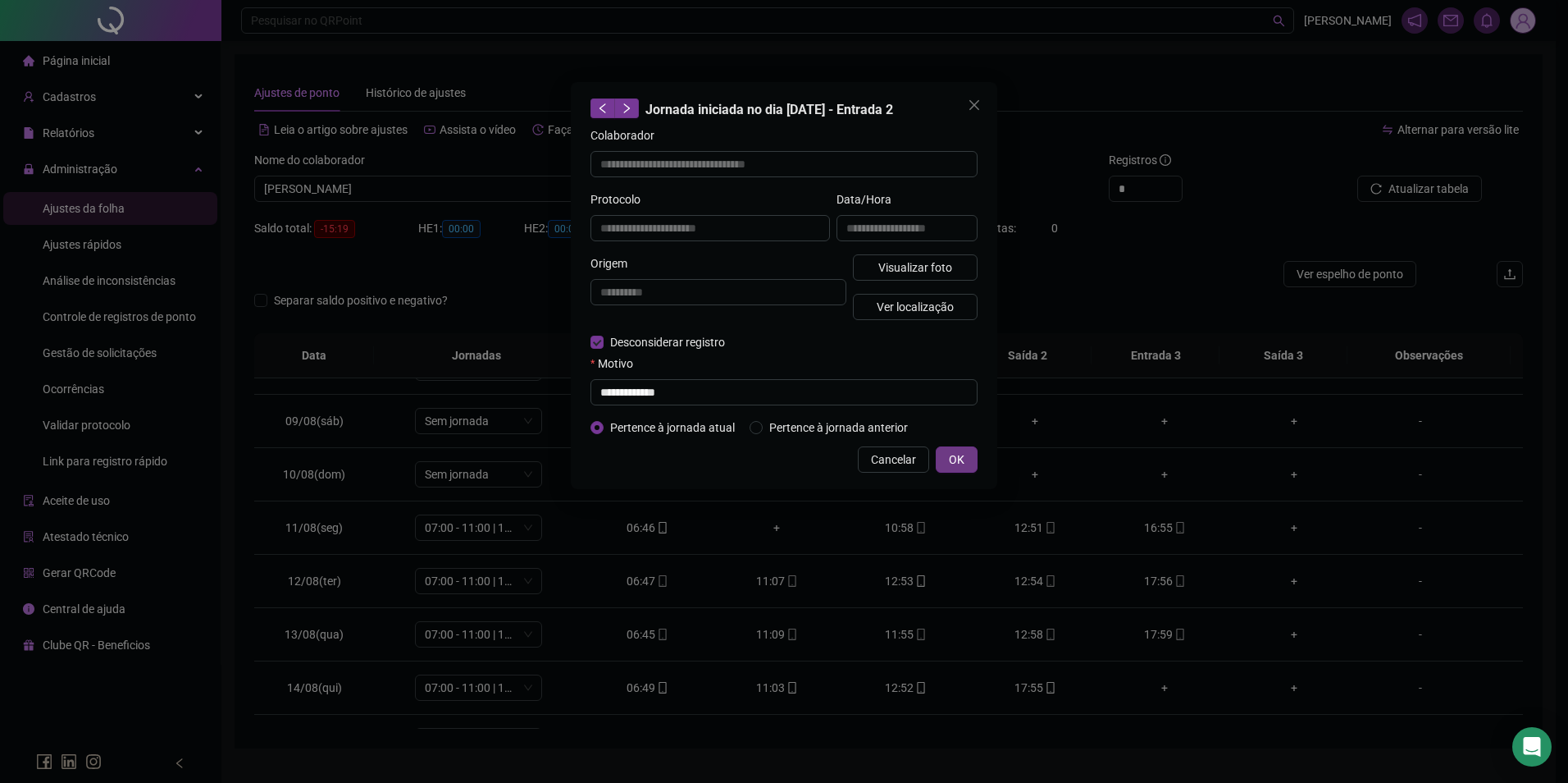
click at [938, 451] on button "OK" at bounding box center [956, 459] width 42 height 26
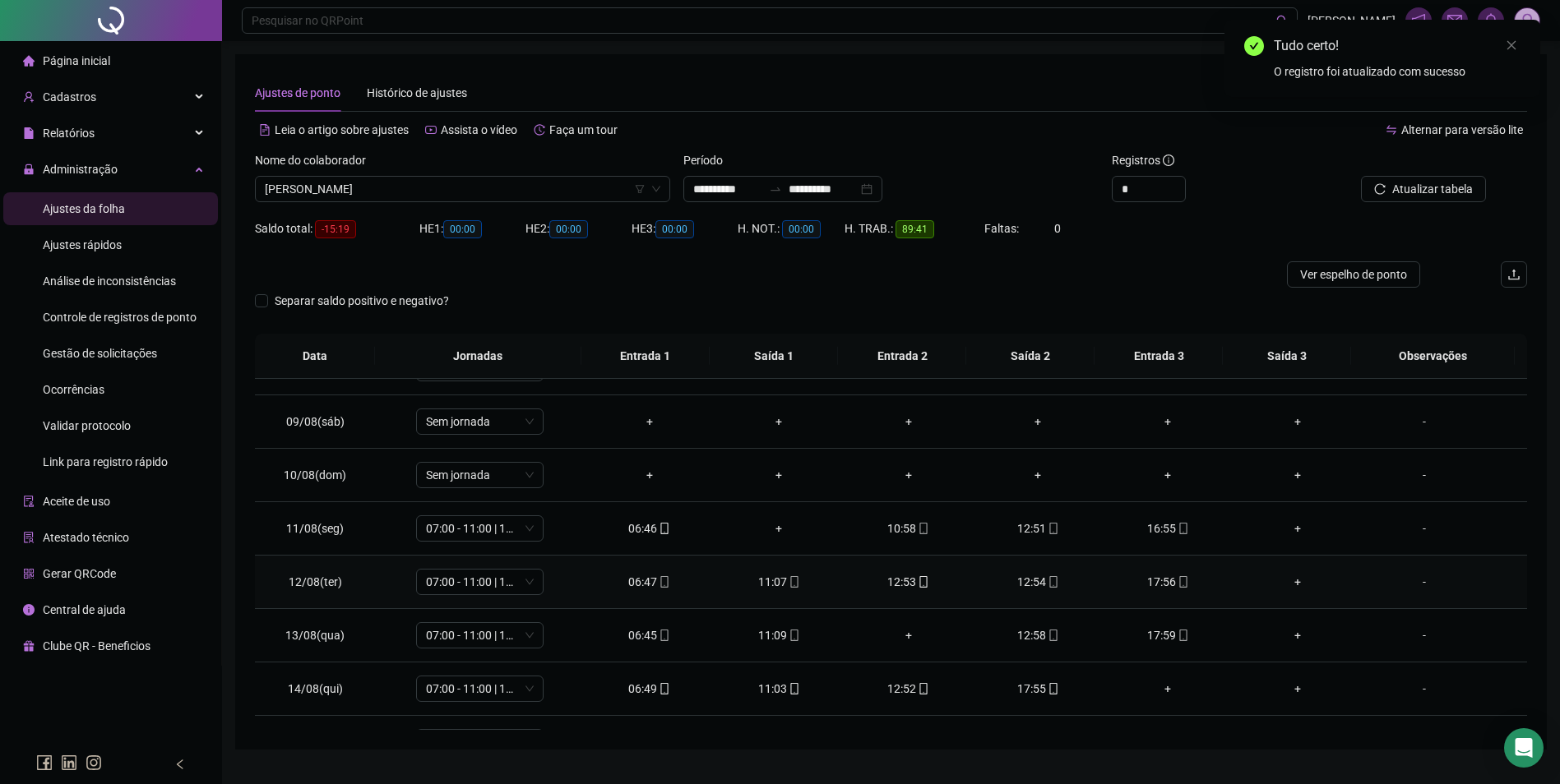
click at [1047, 587] on icon "mobile" at bounding box center [1053, 582] width 12 height 12
type input "**********"
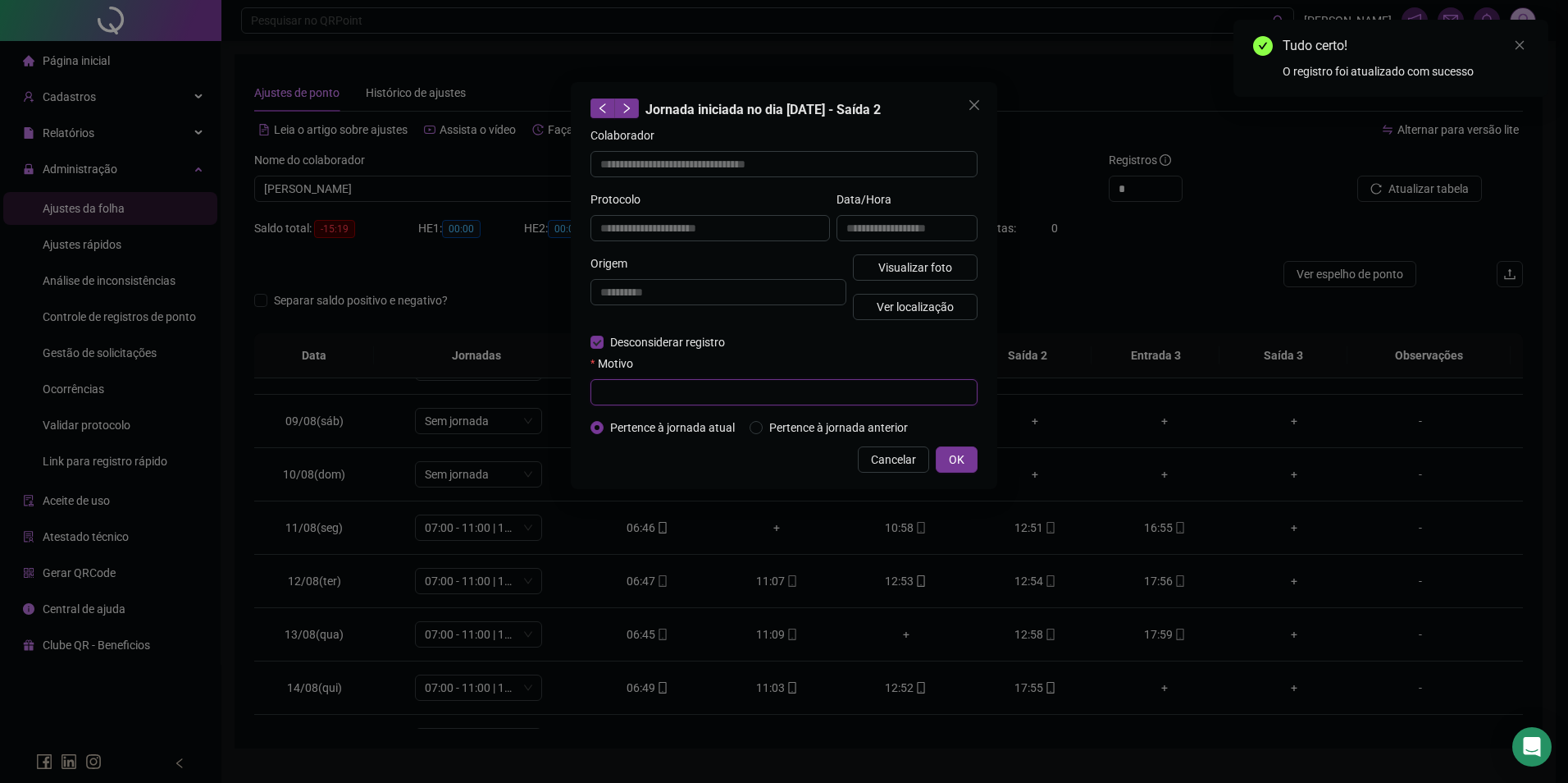
click at [658, 387] on input "text" at bounding box center [784, 392] width 387 height 26
paste input "**********"
type input "**********"
click at [952, 460] on span "OK" at bounding box center [957, 459] width 16 height 19
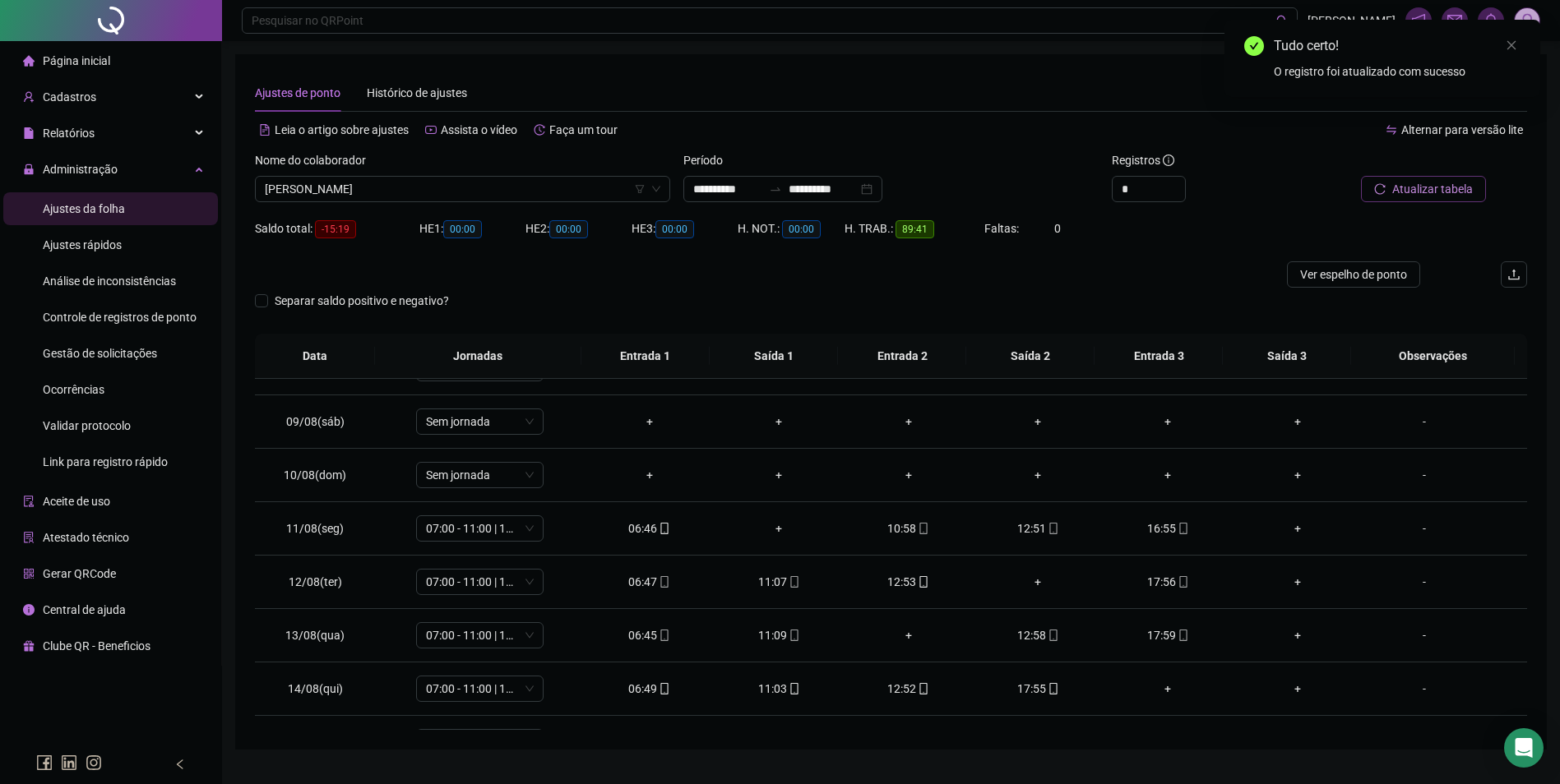
click at [1426, 195] on span "Atualizar tabela" at bounding box center [1432, 188] width 80 height 19
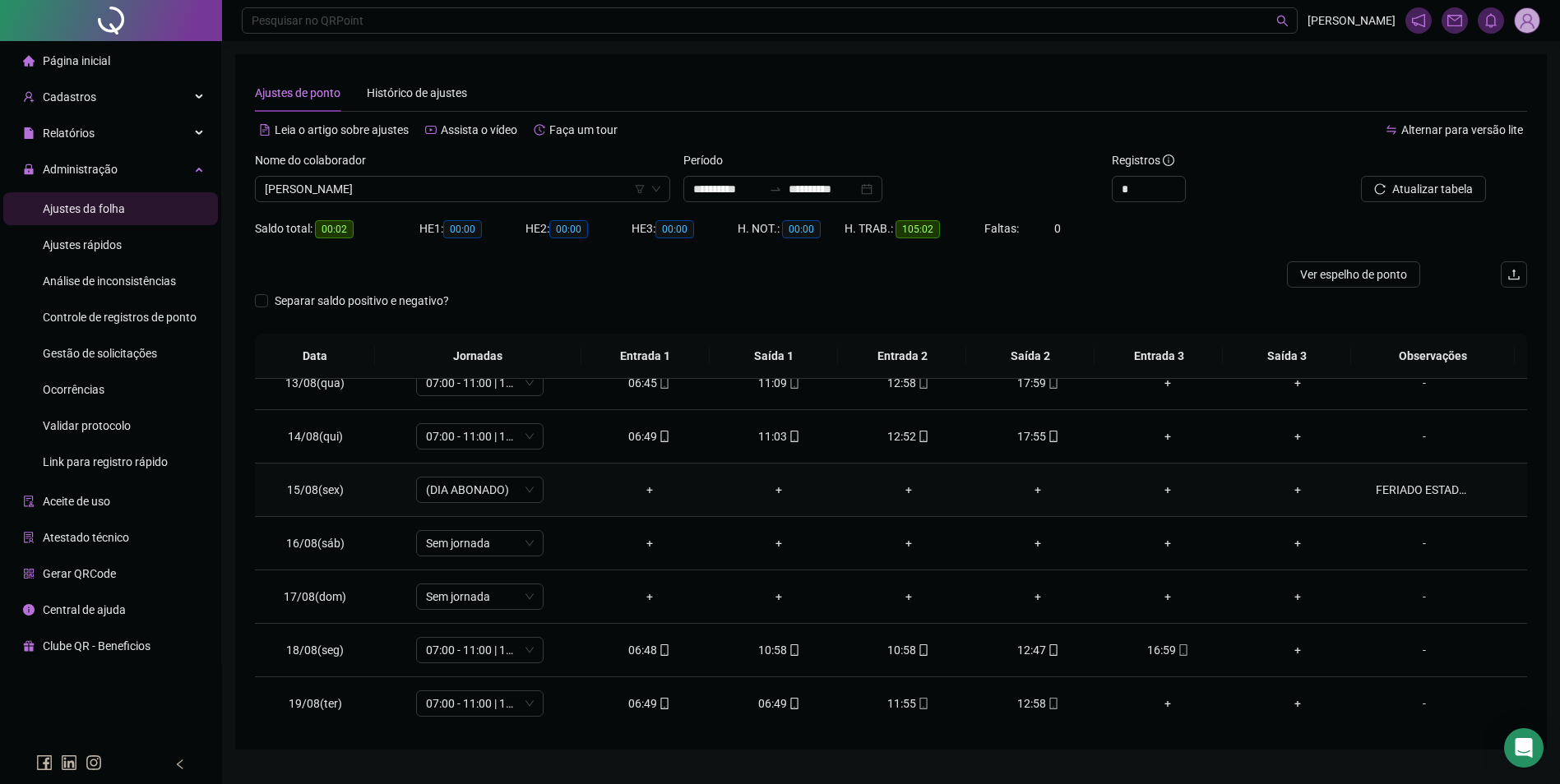
scroll to position [664, 0]
click at [916, 647] on span "mobile" at bounding box center [922, 649] width 13 height 12
type input "**********"
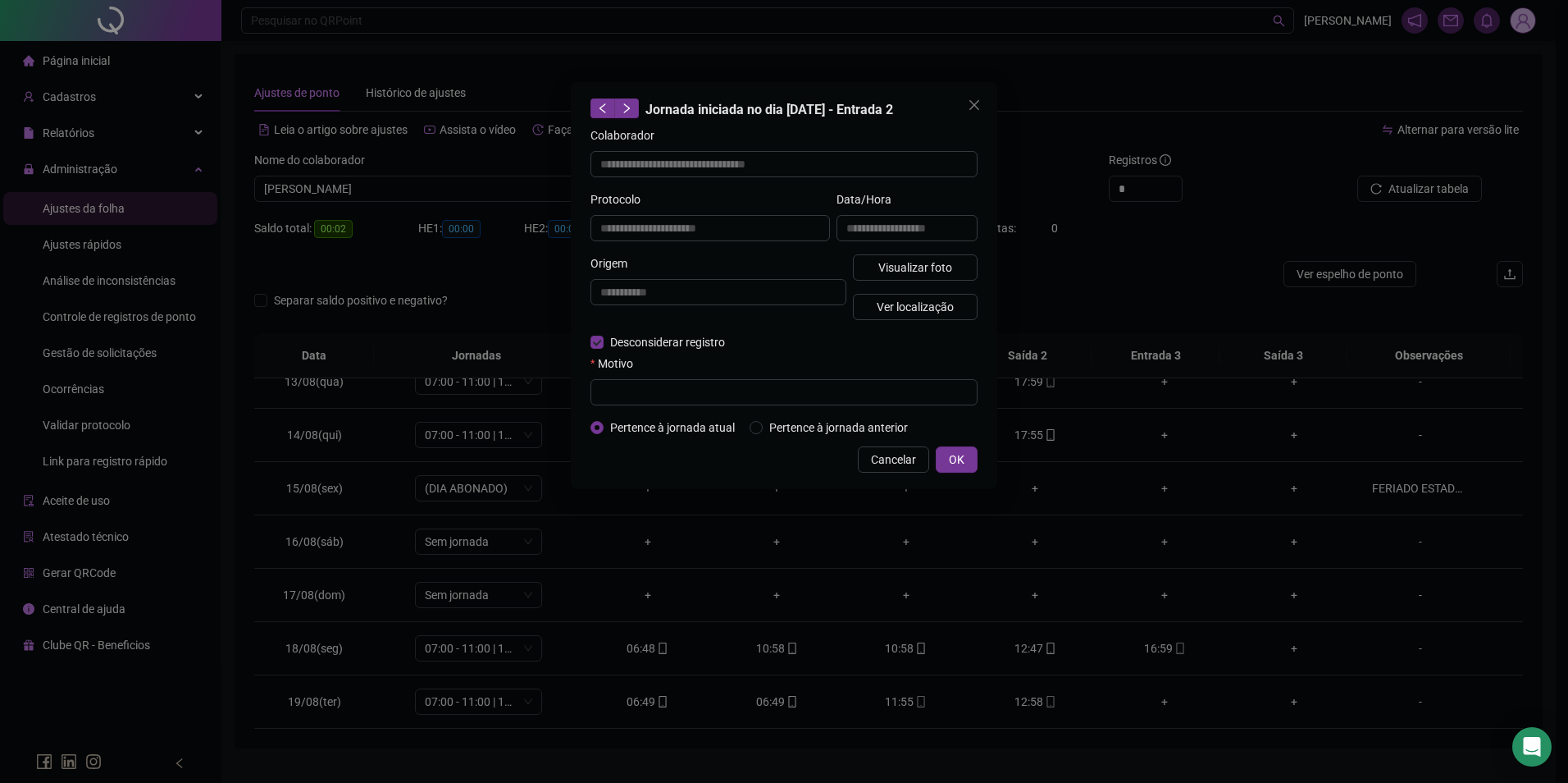
click at [647, 409] on form "**********" at bounding box center [784, 282] width 387 height 310
click at [673, 379] on input "text" at bounding box center [784, 392] width 387 height 26
paste input "**********"
type input "**********"
click at [956, 459] on span "OK" at bounding box center [957, 459] width 16 height 19
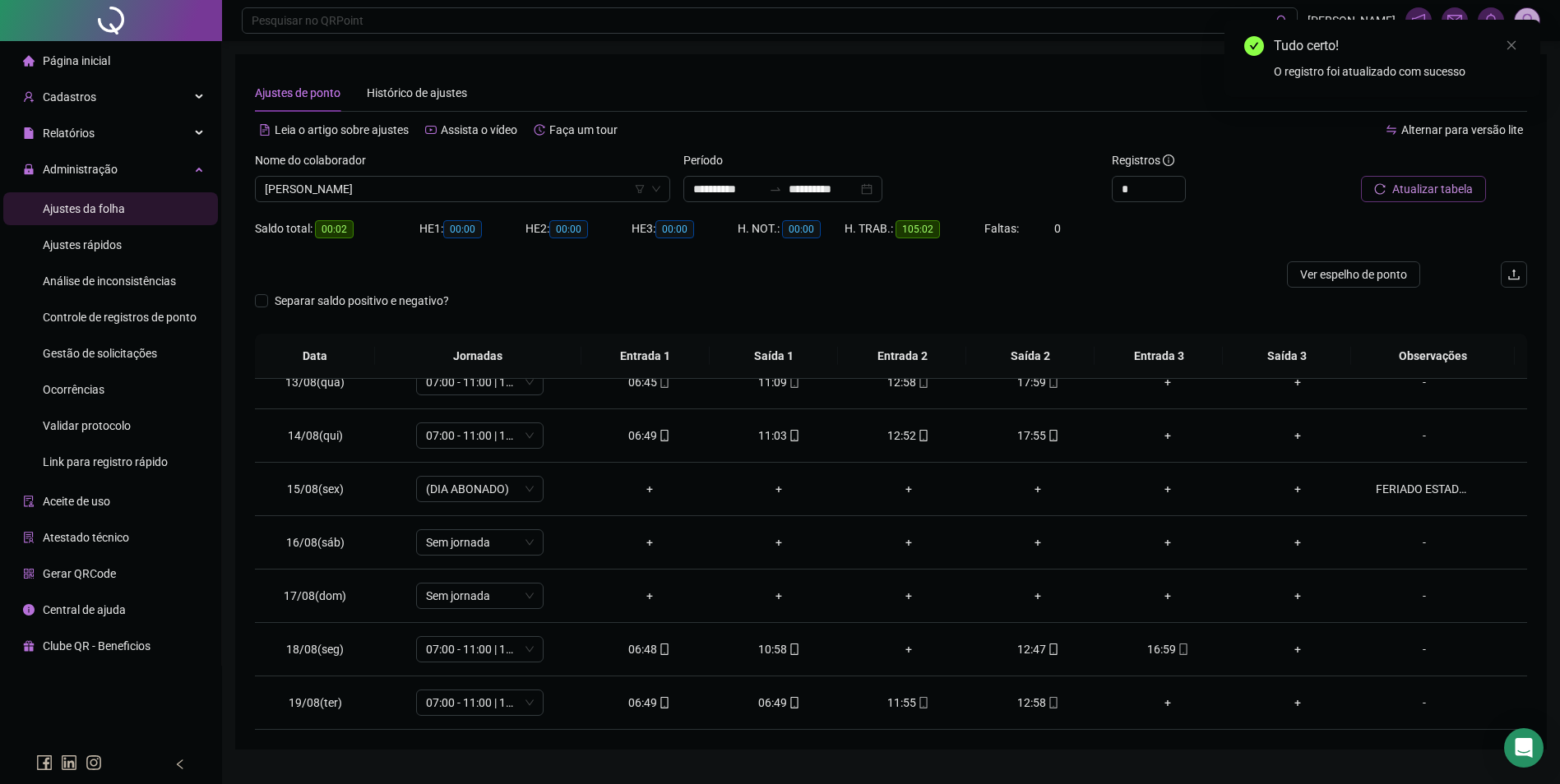
click at [1429, 190] on span "Atualizar tabela" at bounding box center [1432, 188] width 80 height 19
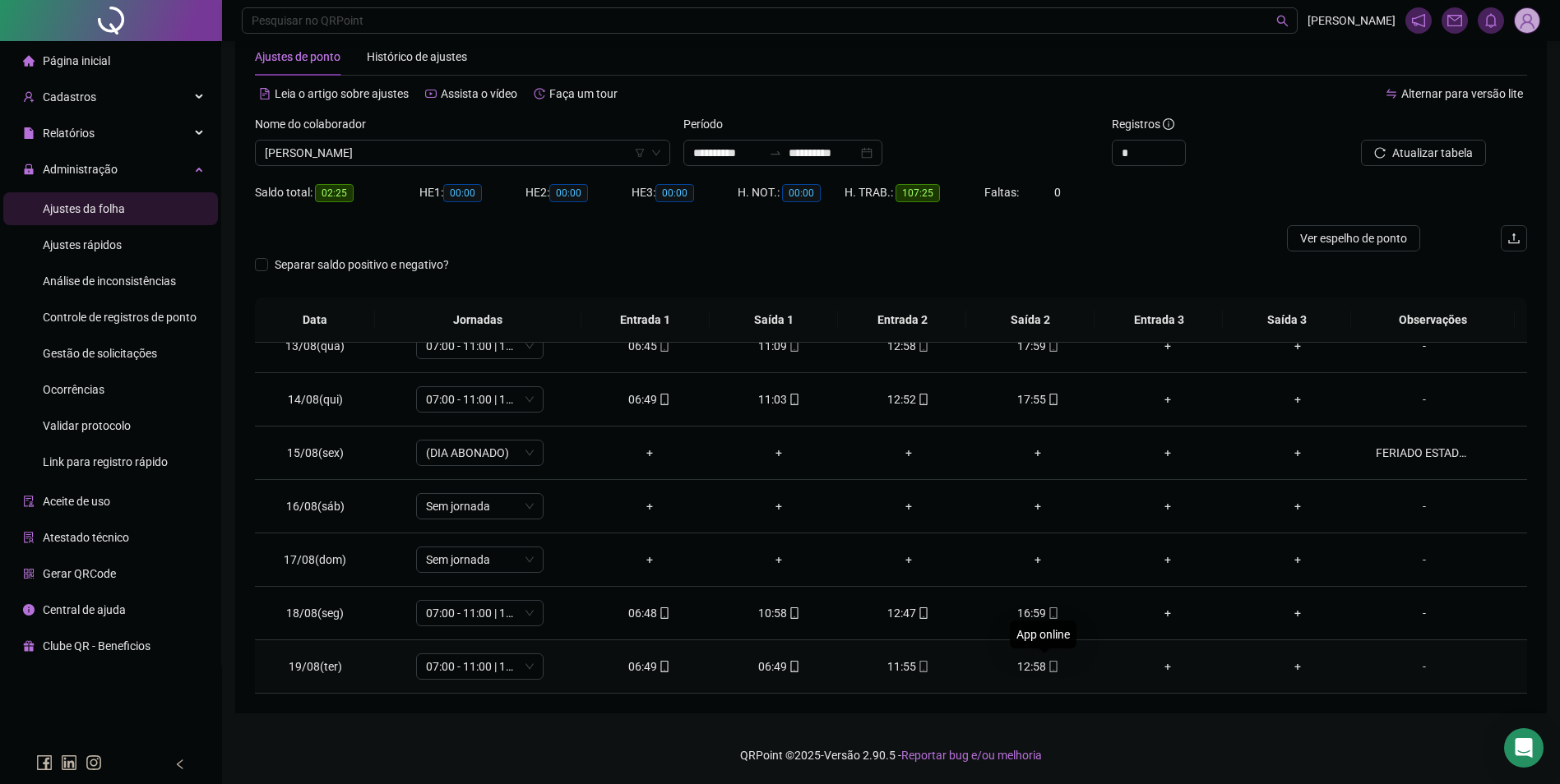
click at [1047, 669] on icon "mobile" at bounding box center [1053, 667] width 12 height 12
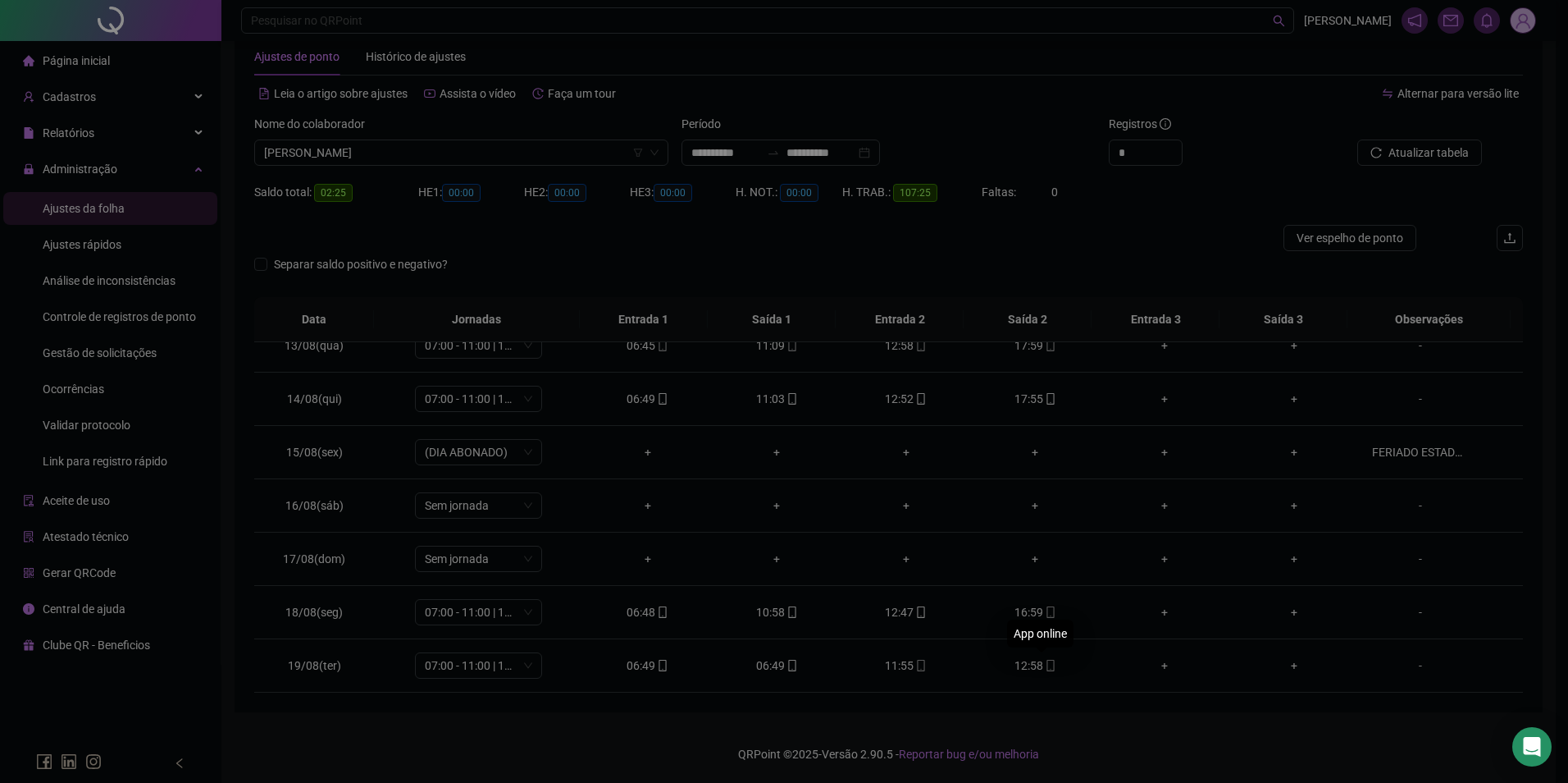
type input "**********"
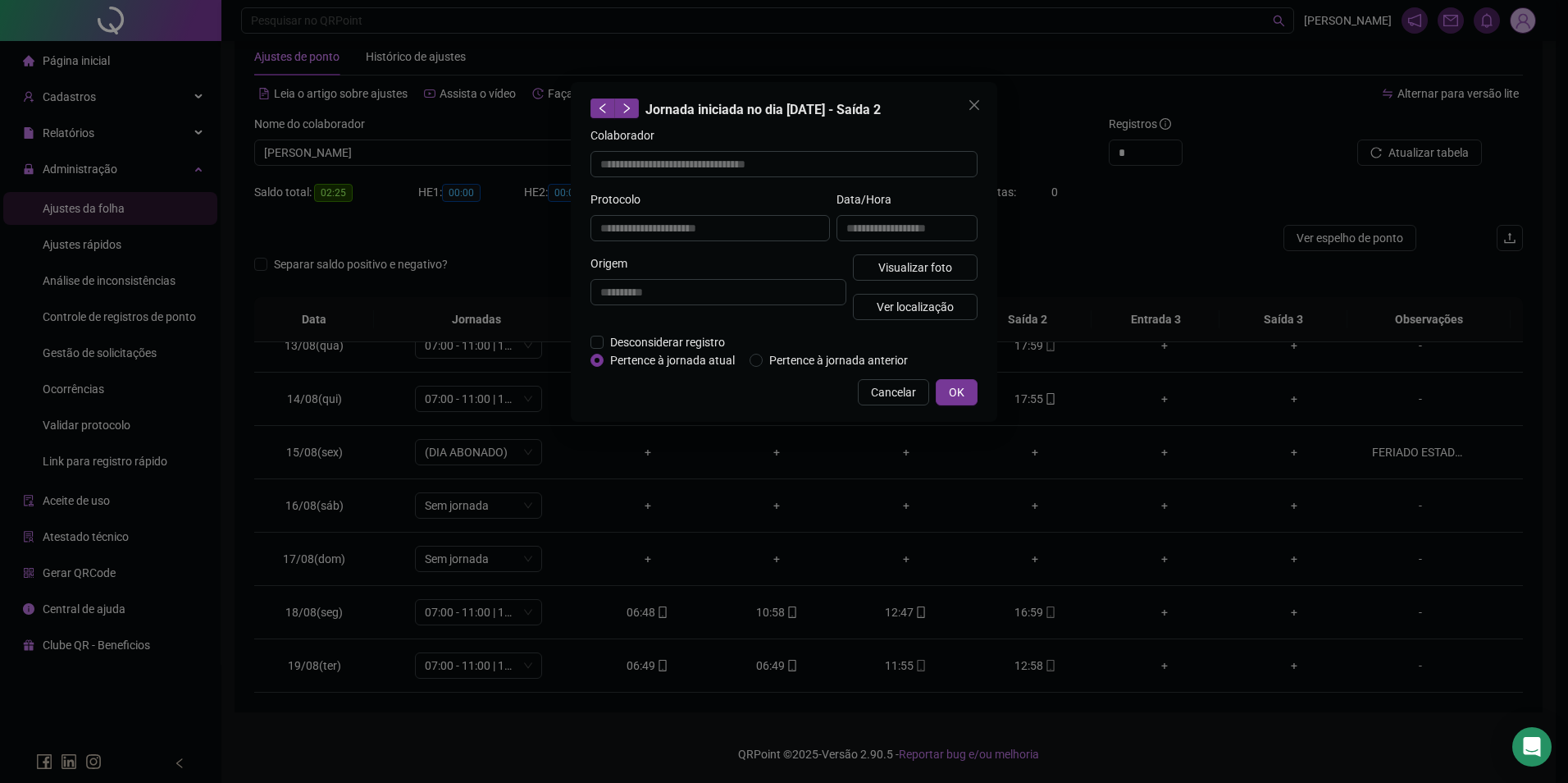
click at [1153, 586] on div "**********" at bounding box center [784, 391] width 1568 height 783
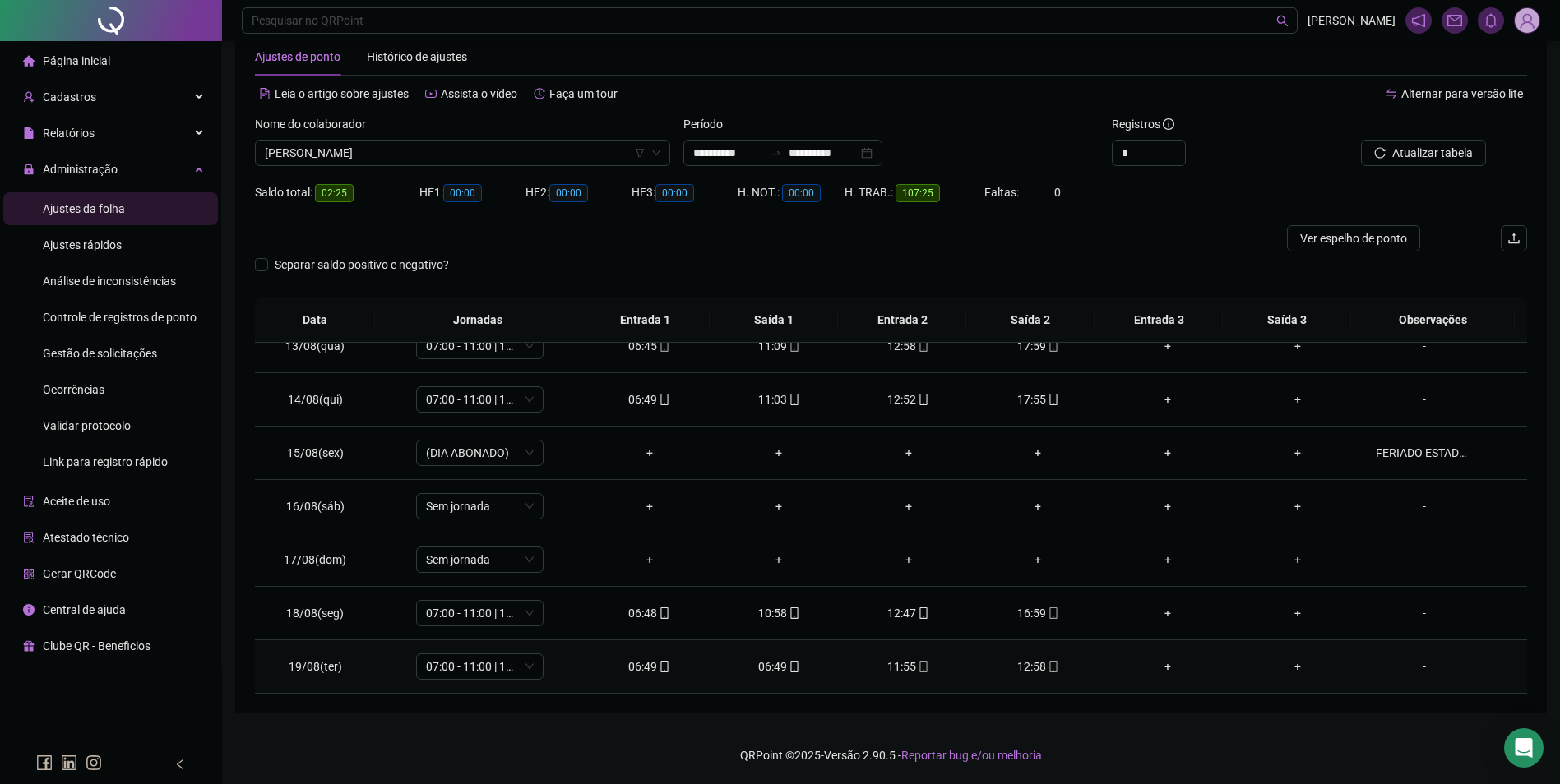
click at [790, 672] on icon "mobile" at bounding box center [794, 667] width 8 height 12
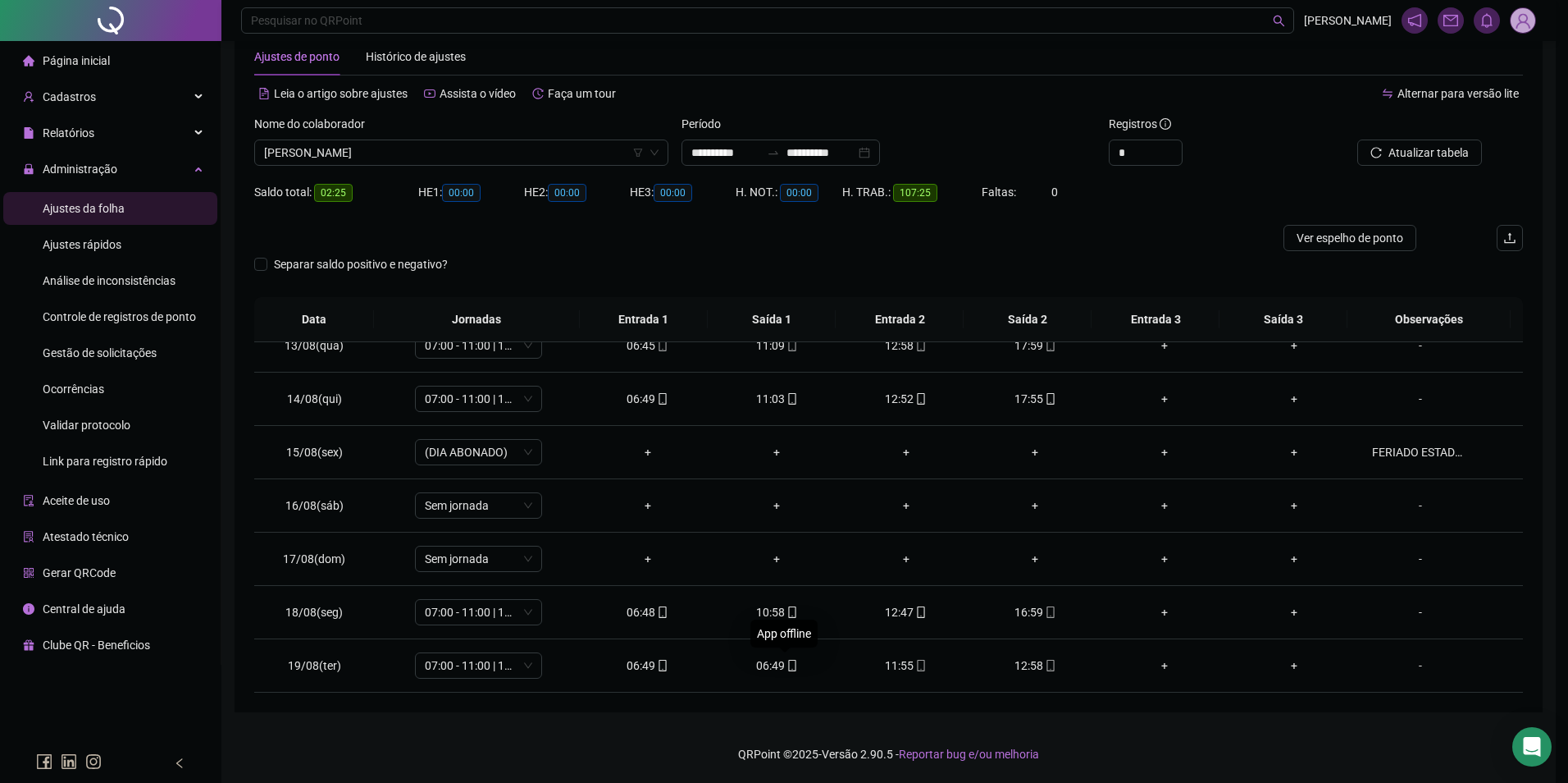
type input "**********"
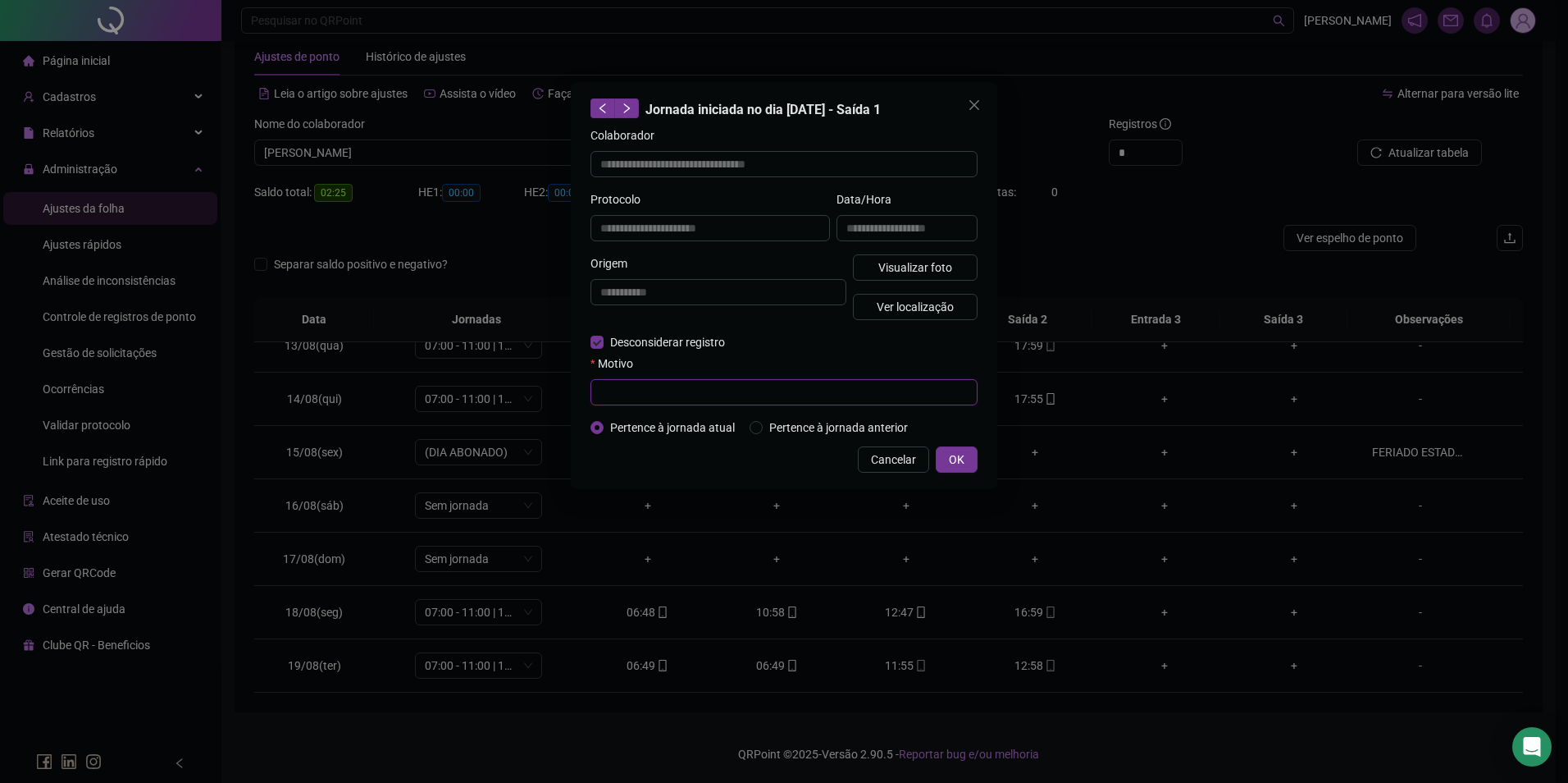
click at [628, 398] on input "text" at bounding box center [784, 392] width 387 height 26
paste input "**********"
type input "**********"
click at [961, 458] on span "OK" at bounding box center [957, 459] width 16 height 19
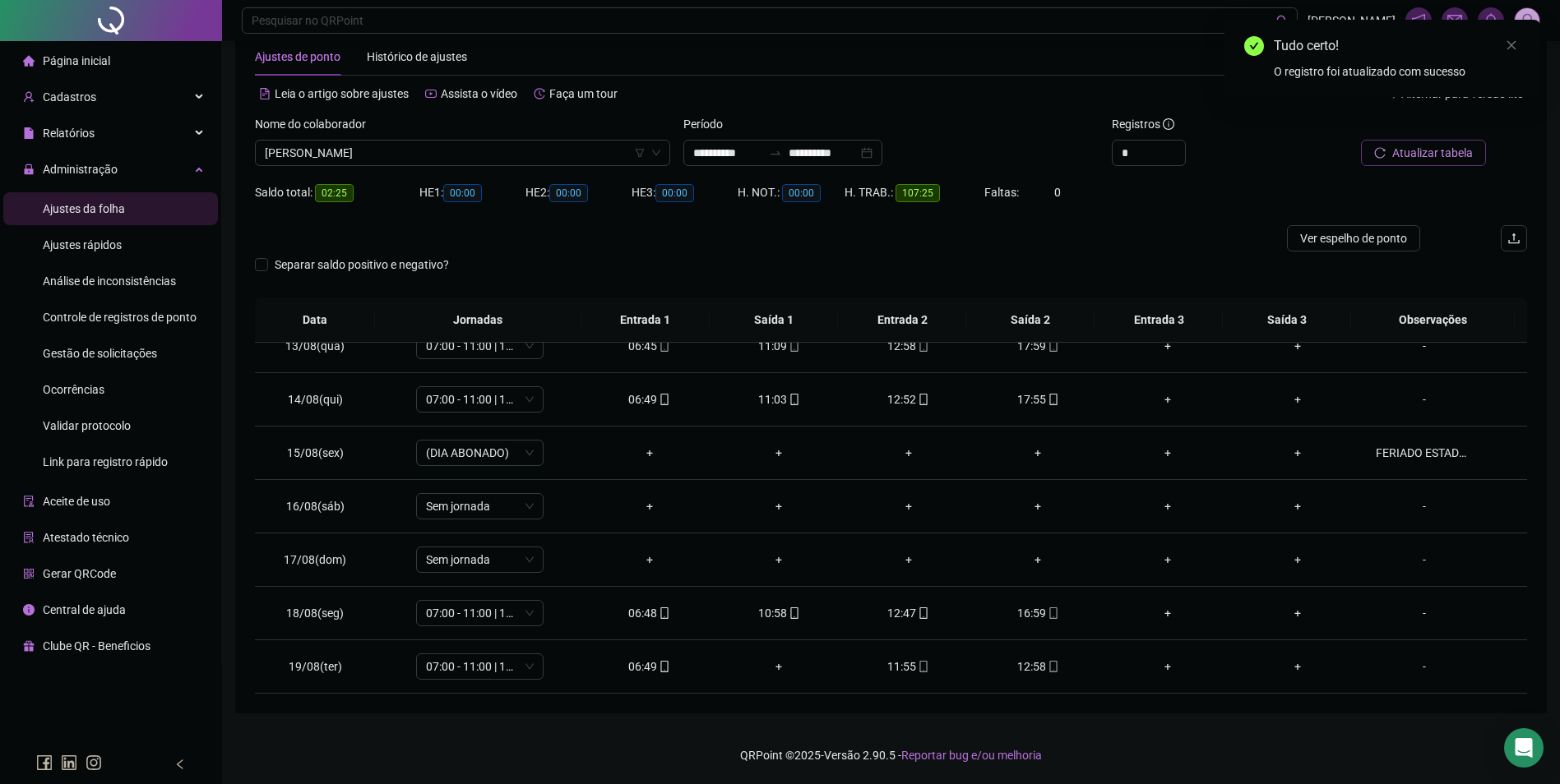
click at [1417, 157] on span "Atualizar tabela" at bounding box center [1432, 152] width 80 height 19
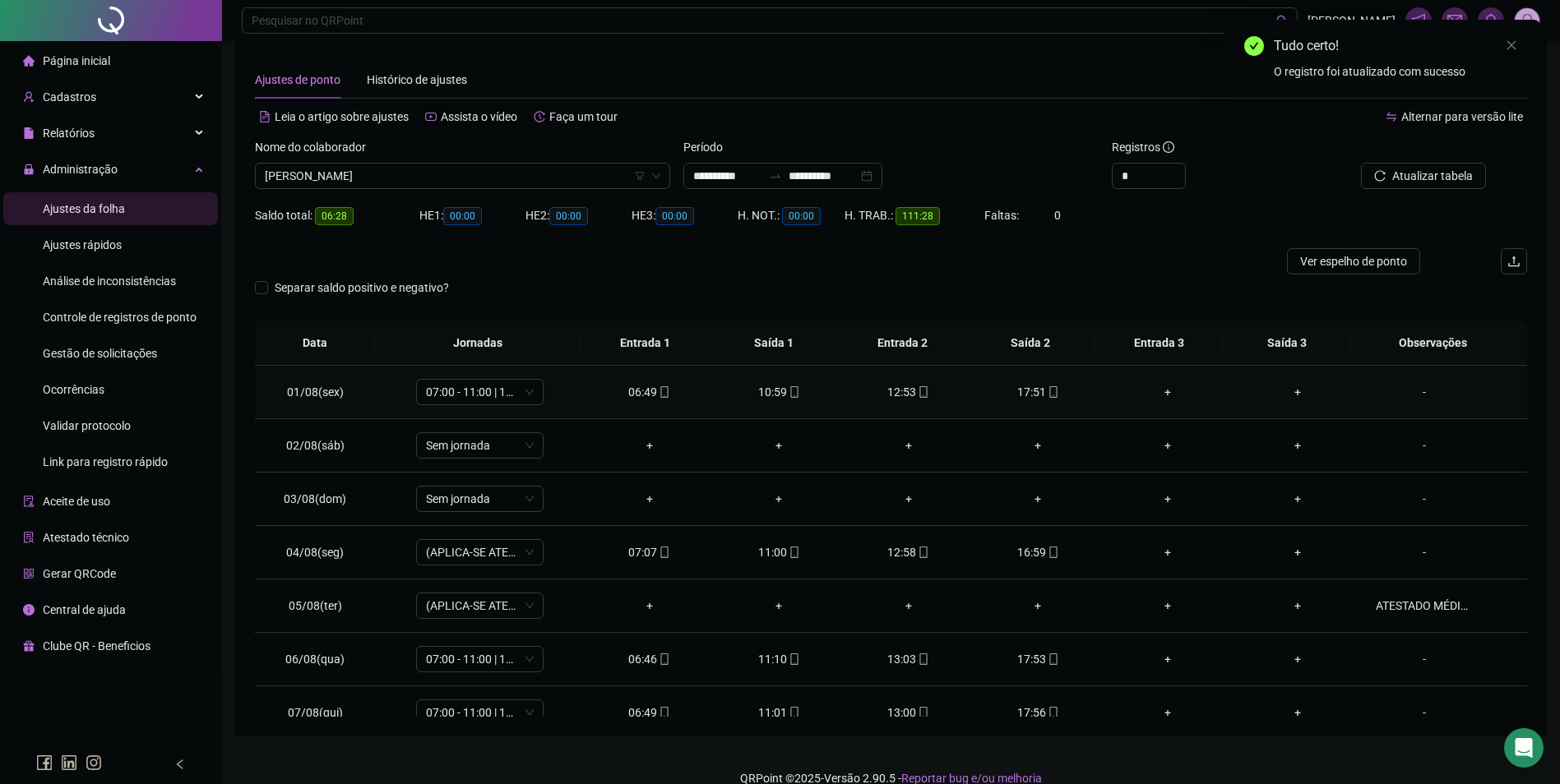
scroll to position [0, 0]
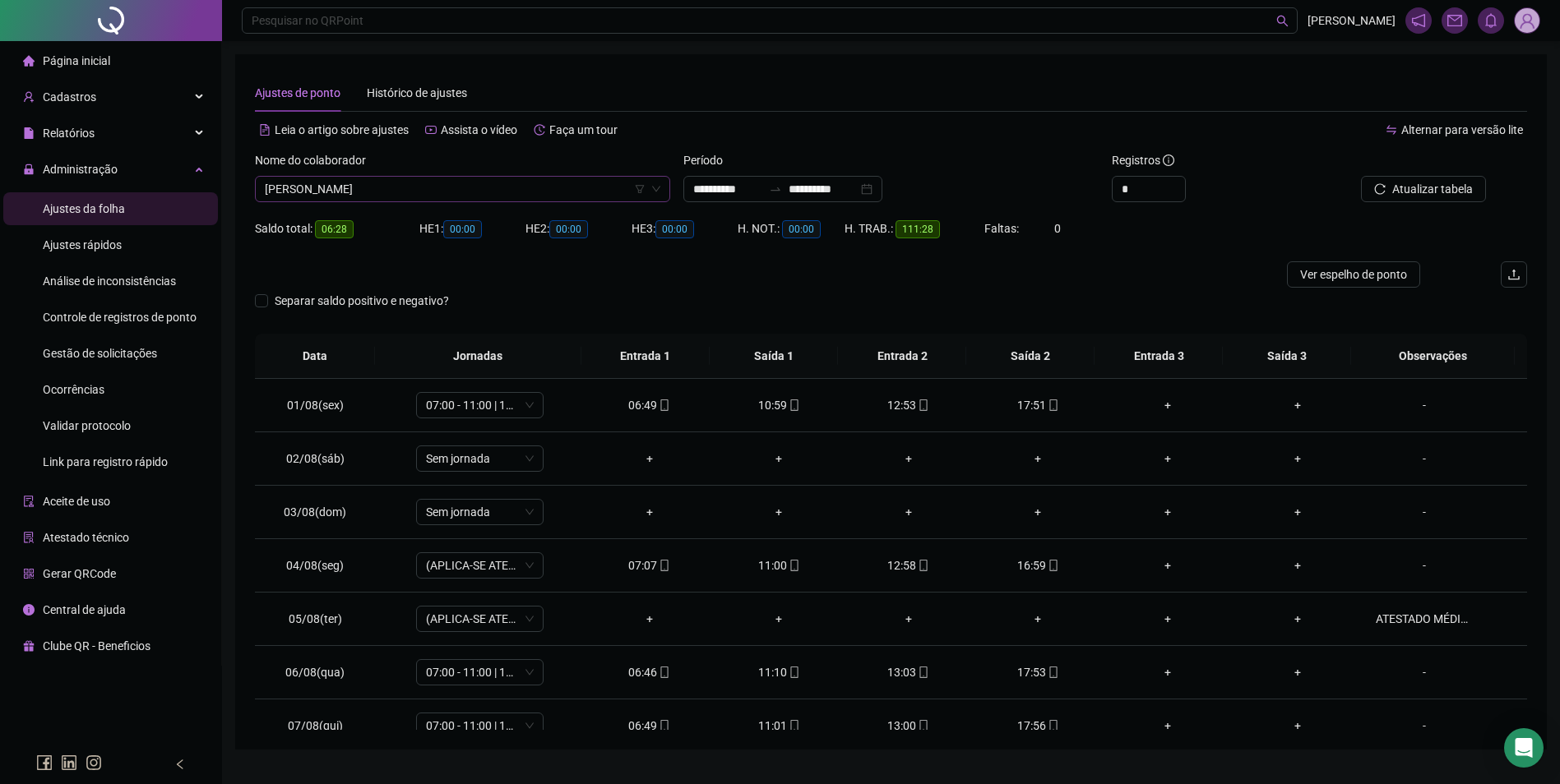
click at [367, 189] on span "[PERSON_NAME]" at bounding box center [462, 188] width 396 height 24
type input "*********"
click at [389, 245] on div "[PERSON_NAME]" at bounding box center [462, 248] width 389 height 19
click at [1405, 179] on button "Buscar registros" at bounding box center [1421, 188] width 128 height 26
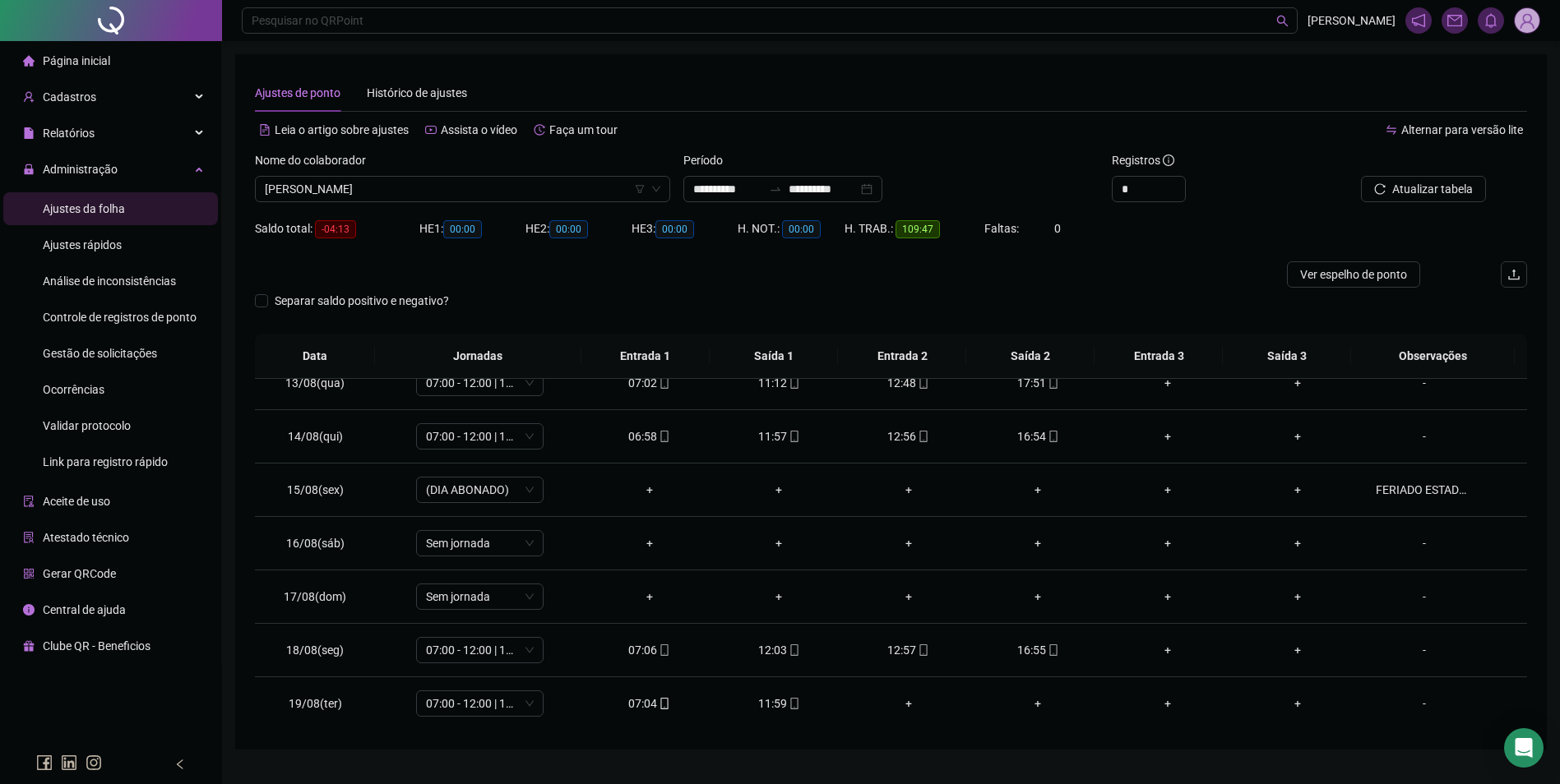
scroll to position [664, 0]
click at [556, 185] on span "[PERSON_NAME]" at bounding box center [462, 188] width 396 height 24
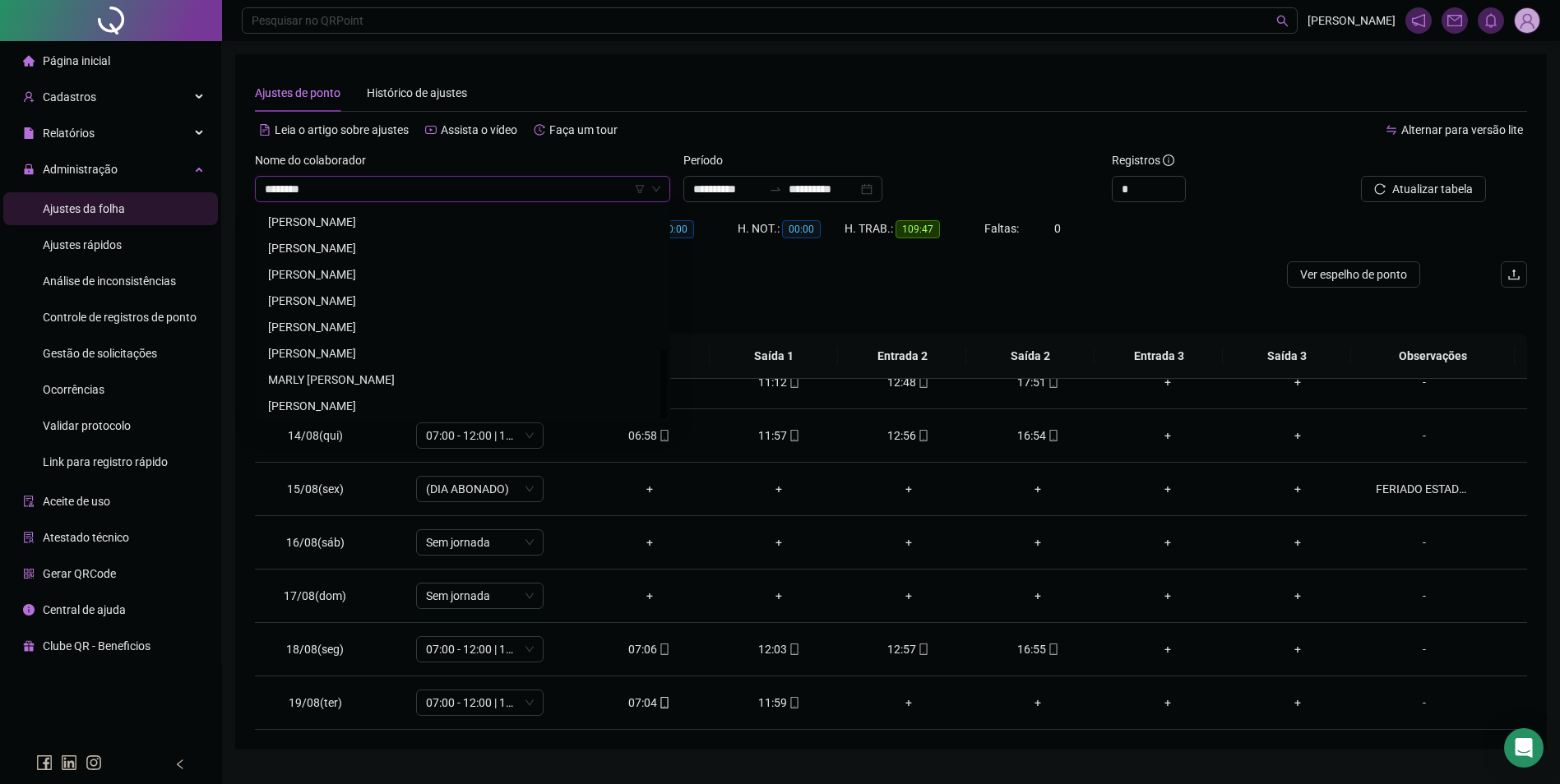
scroll to position [0, 0]
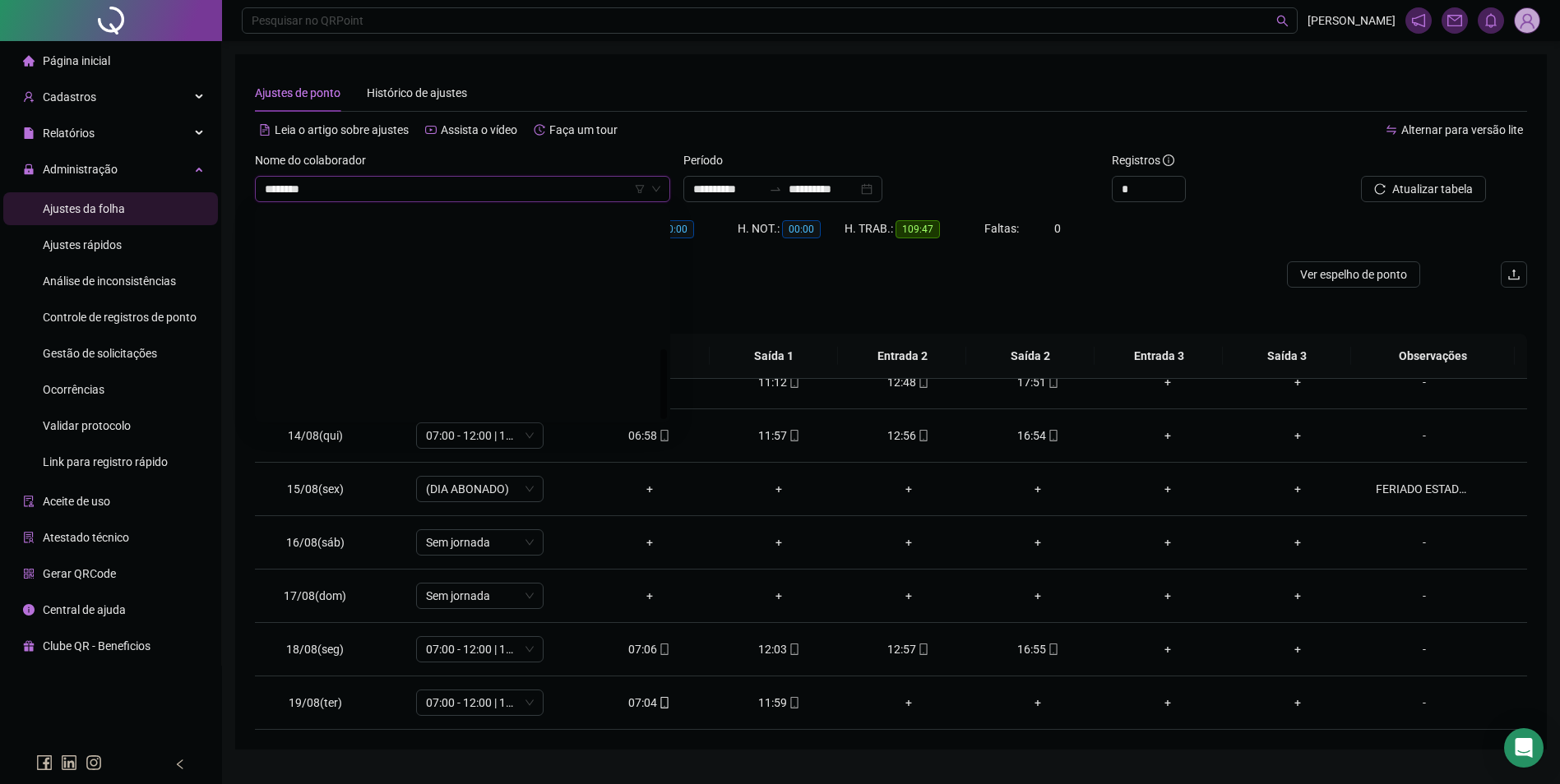
type input "*********"
click at [407, 219] on div "[PERSON_NAME]" at bounding box center [462, 222] width 389 height 19
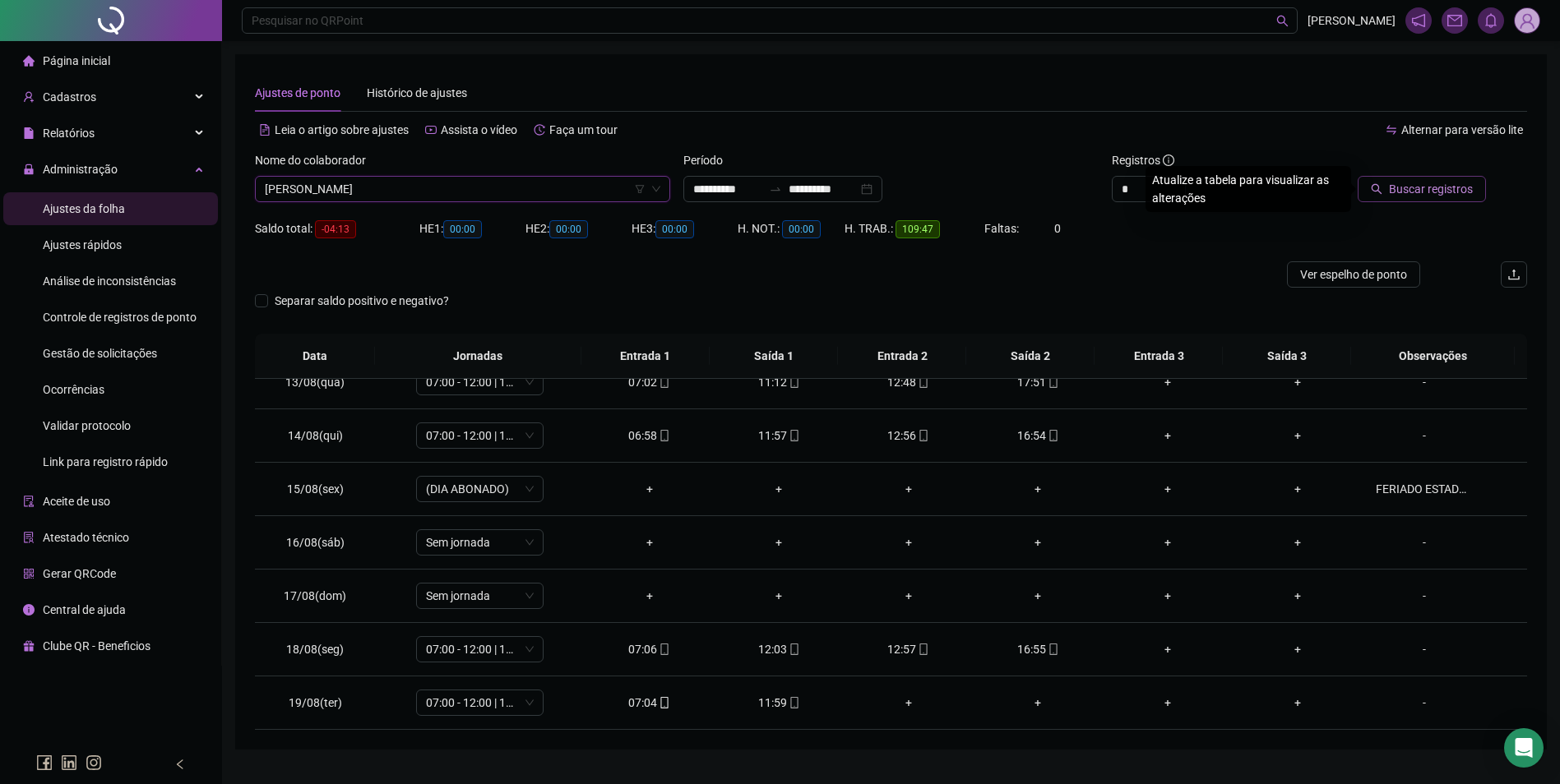
click at [1441, 189] on span "Buscar registros" at bounding box center [1431, 188] width 84 height 19
click at [1047, 650] on icon "mobile" at bounding box center [1053, 649] width 12 height 12
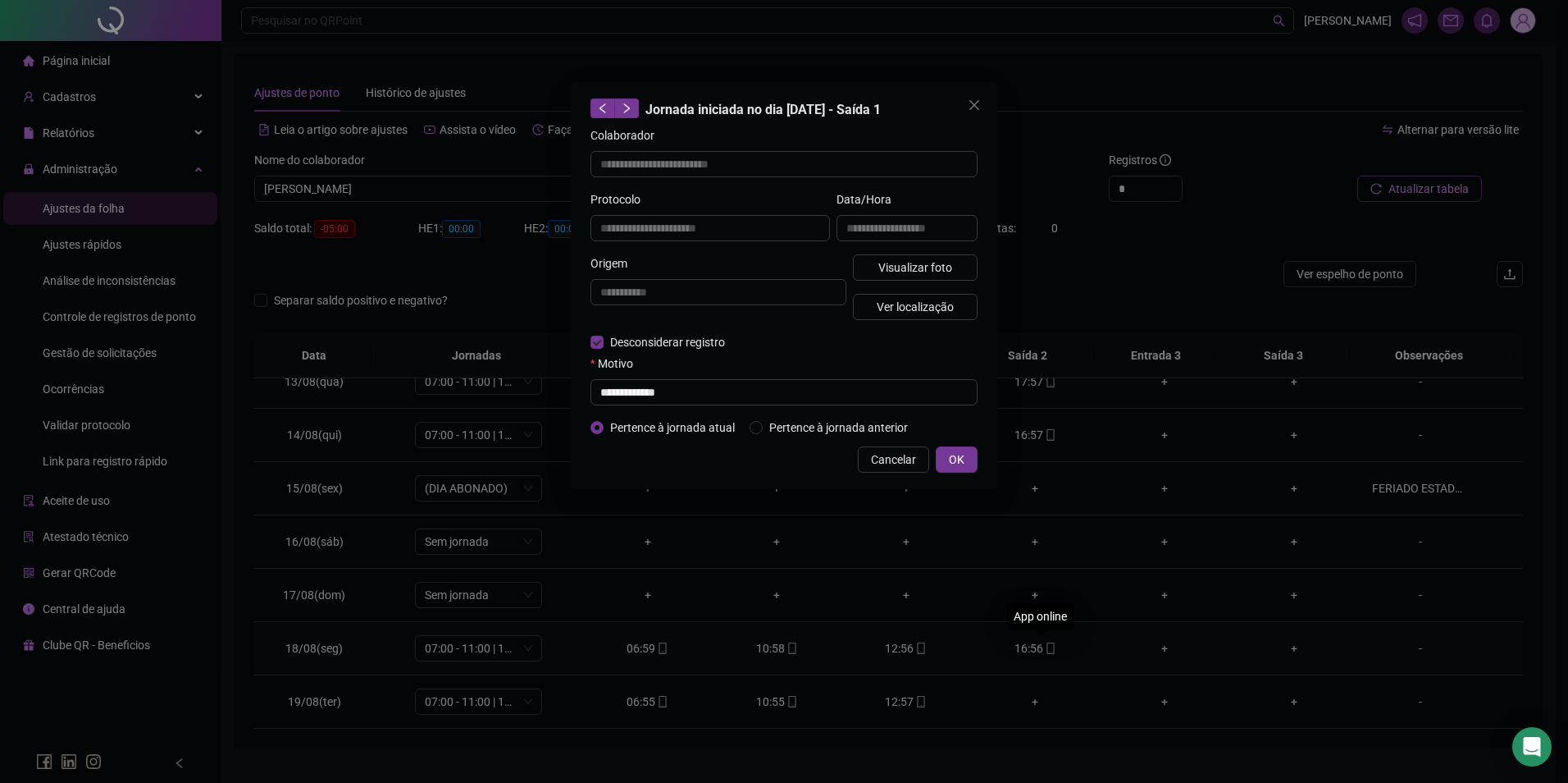
type input "**********"
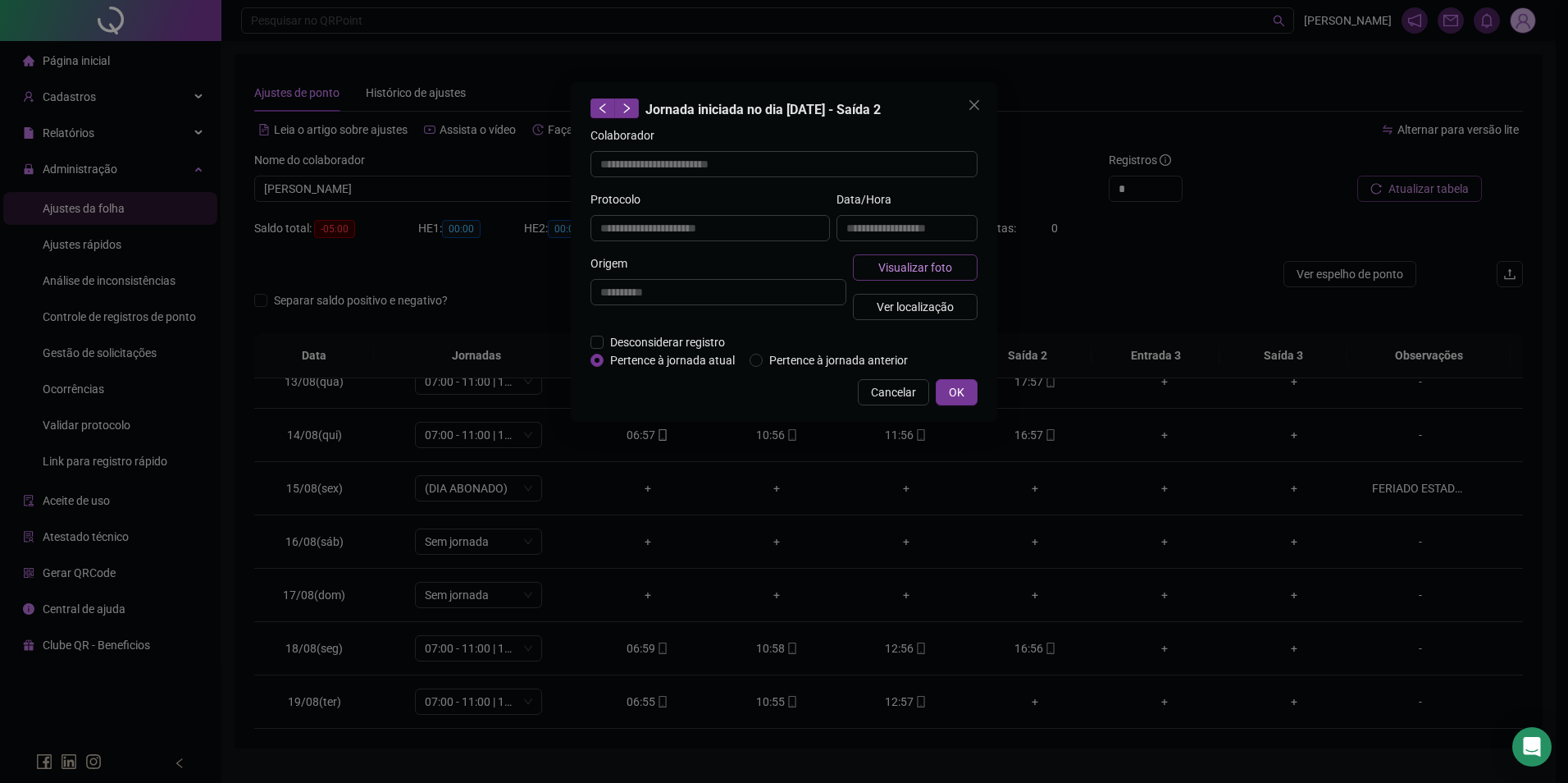
click at [937, 268] on span "Visualizar foto" at bounding box center [915, 267] width 74 height 19
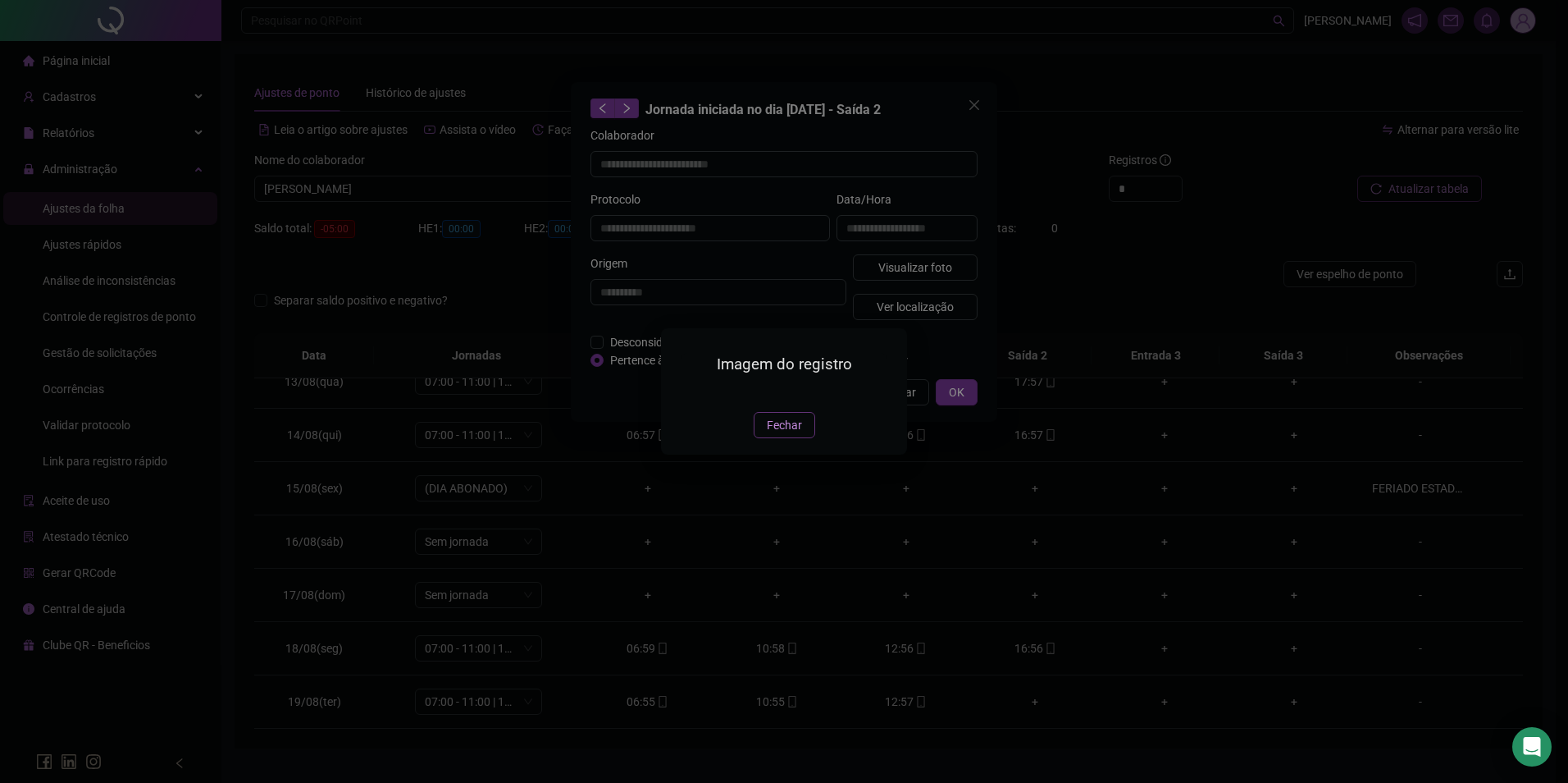
click at [797, 434] on span "Fechar" at bounding box center [784, 425] width 35 height 19
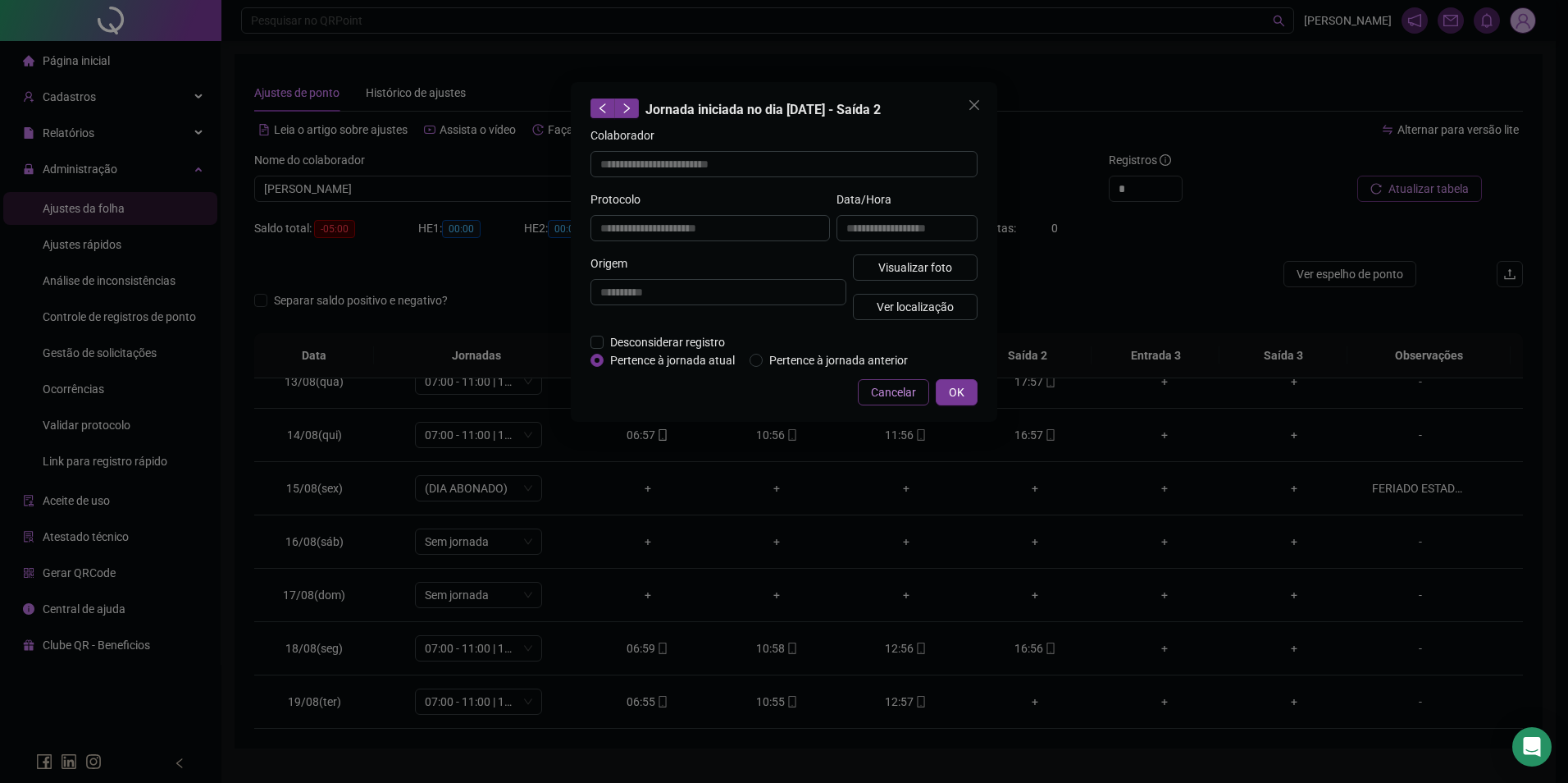
click at [866, 394] on button "Cancelar" at bounding box center [893, 392] width 71 height 26
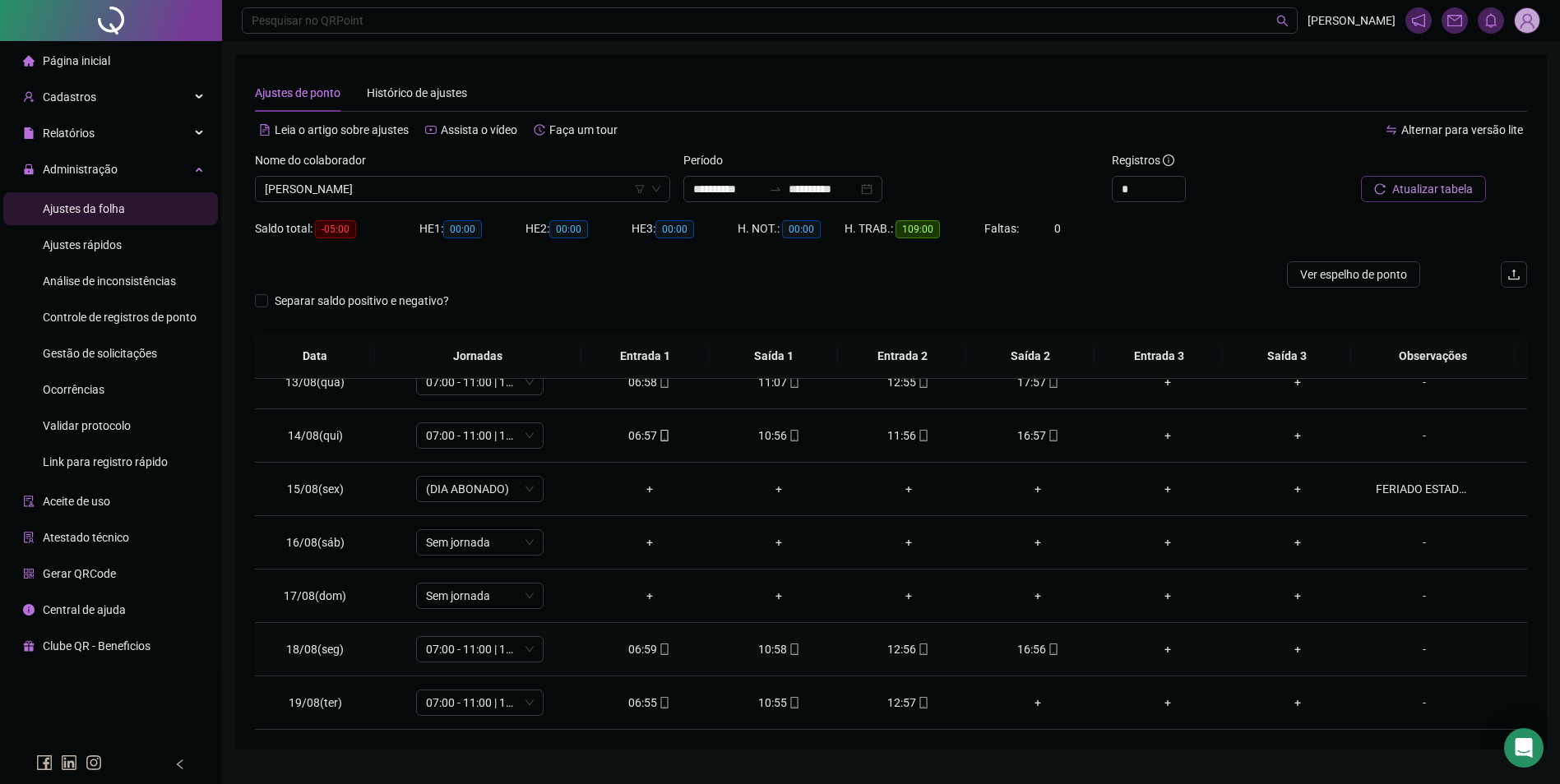
click at [891, 649] on div "12:56" at bounding box center [908, 649] width 104 height 19
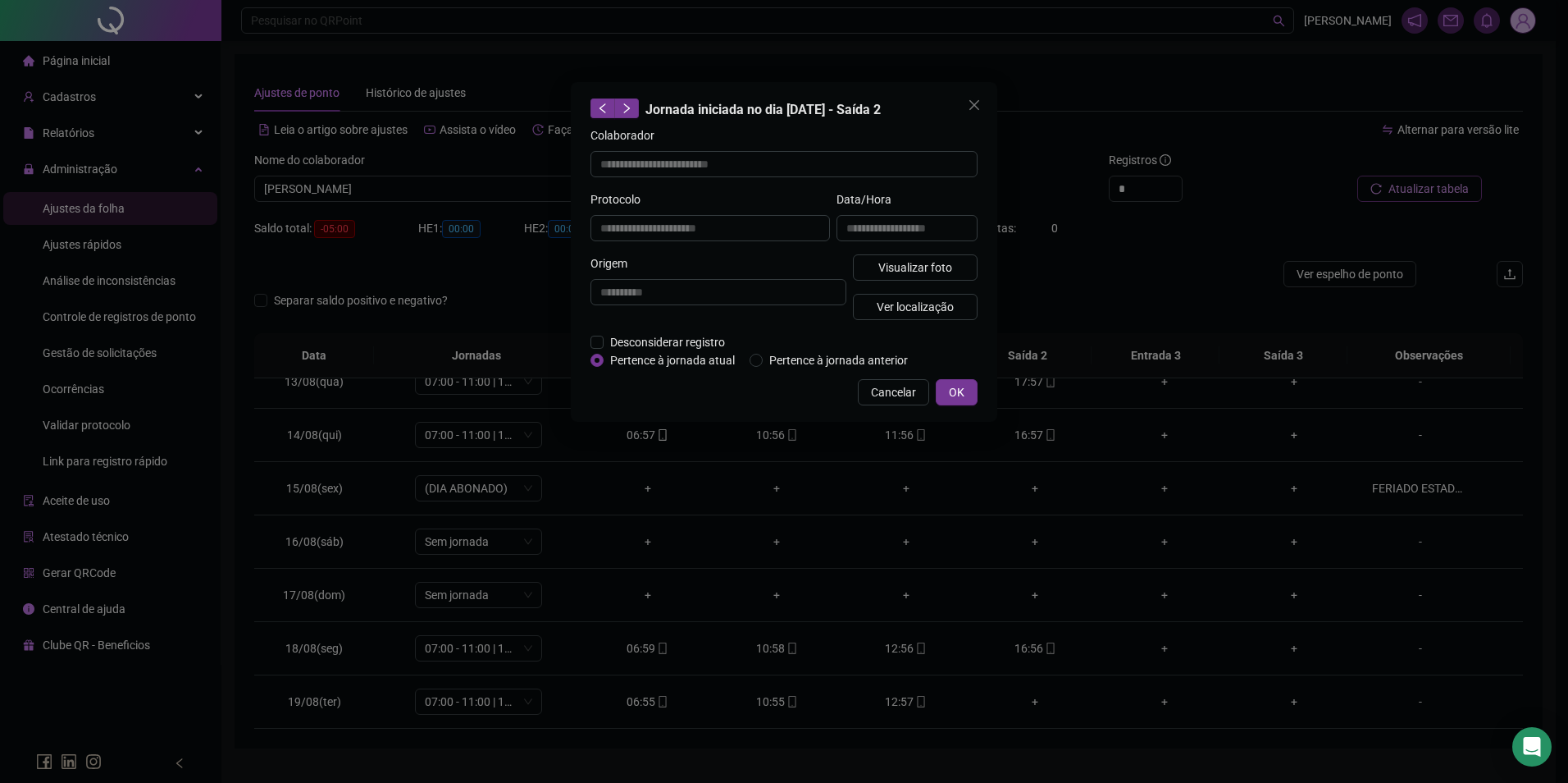
type input "**********"
click at [942, 279] on button "Visualizar foto" at bounding box center [915, 267] width 125 height 26
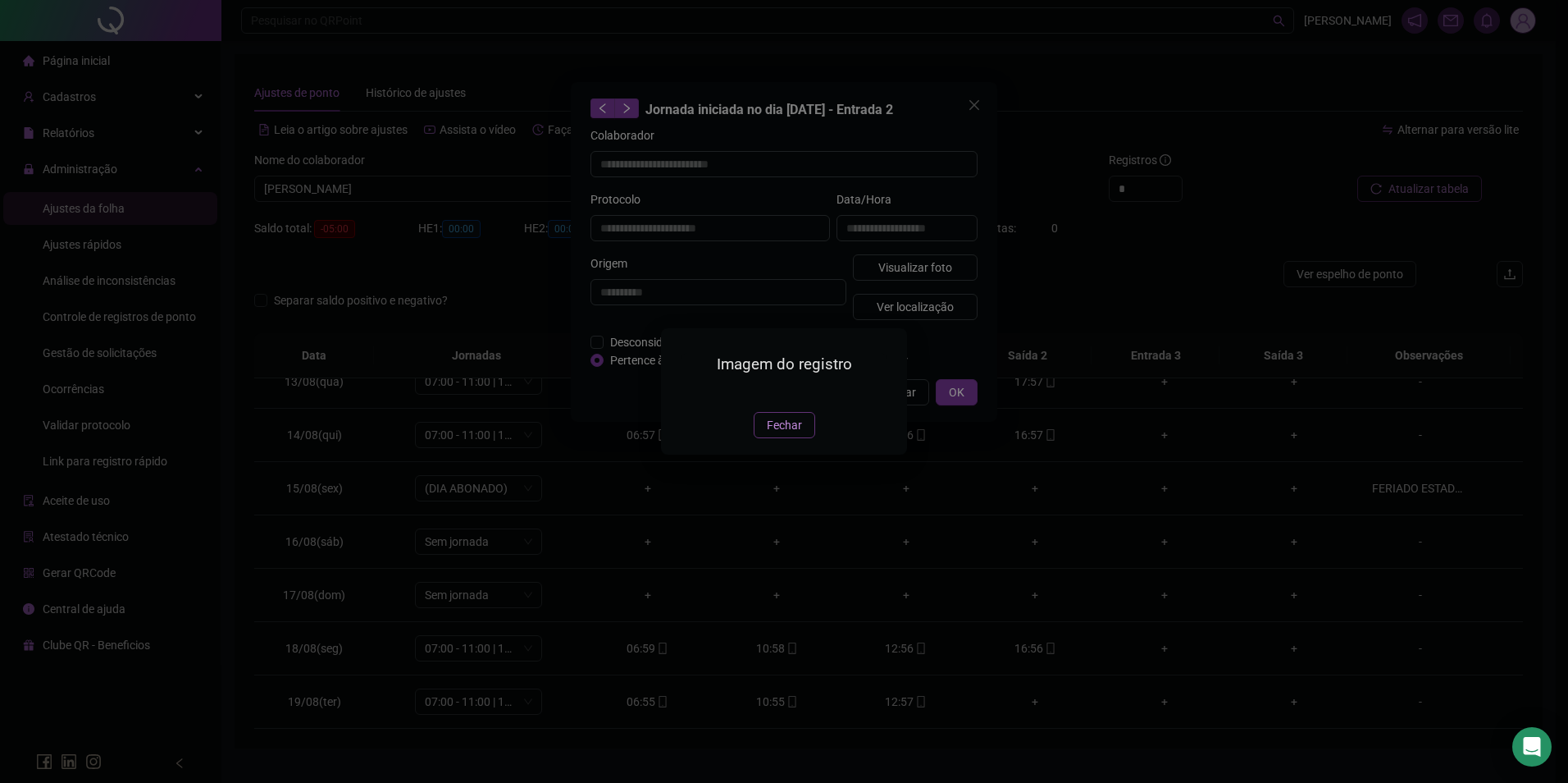
click at [792, 434] on span "Fechar" at bounding box center [784, 425] width 35 height 19
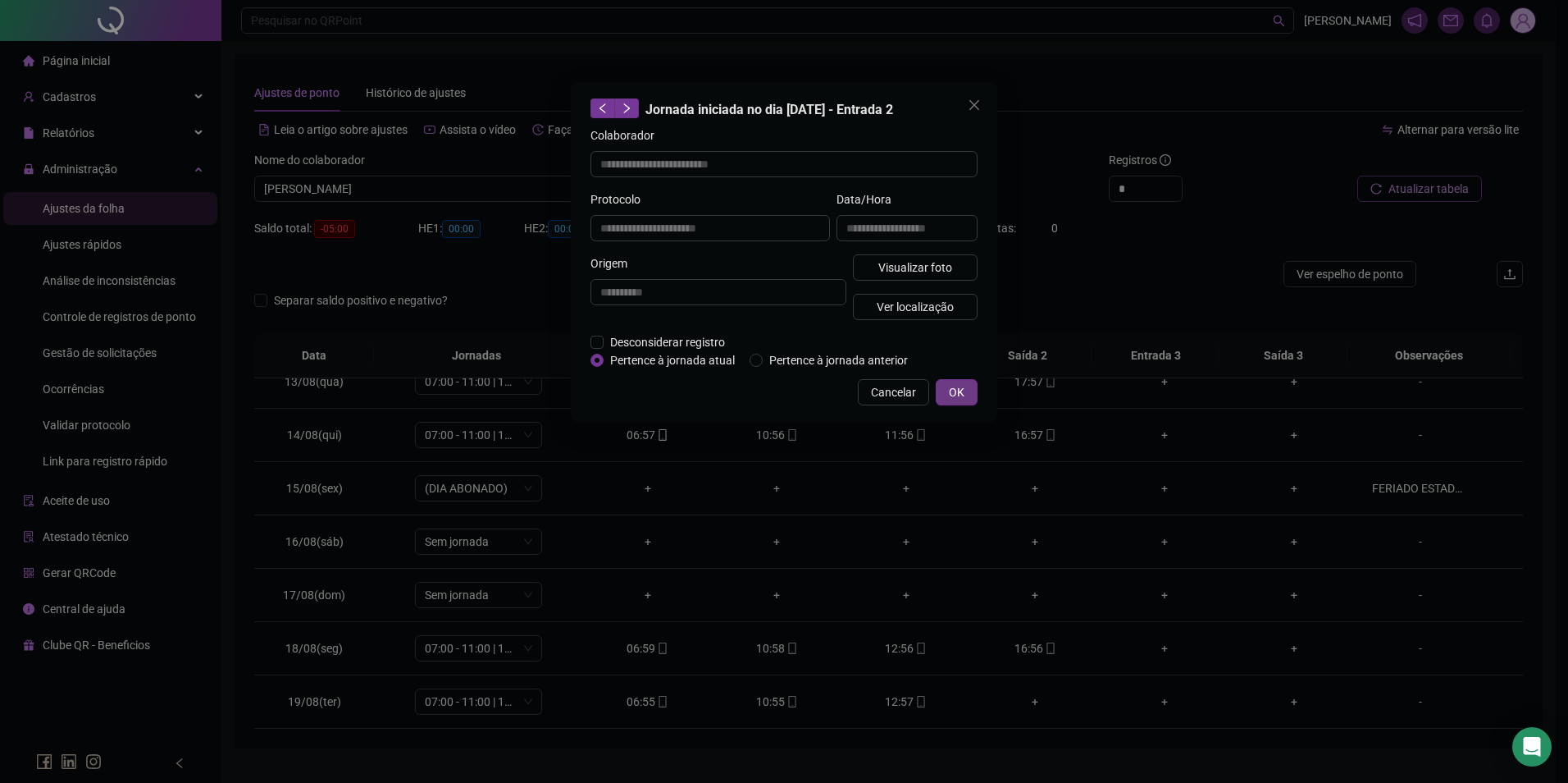
click at [961, 387] on span "OK" at bounding box center [957, 392] width 16 height 19
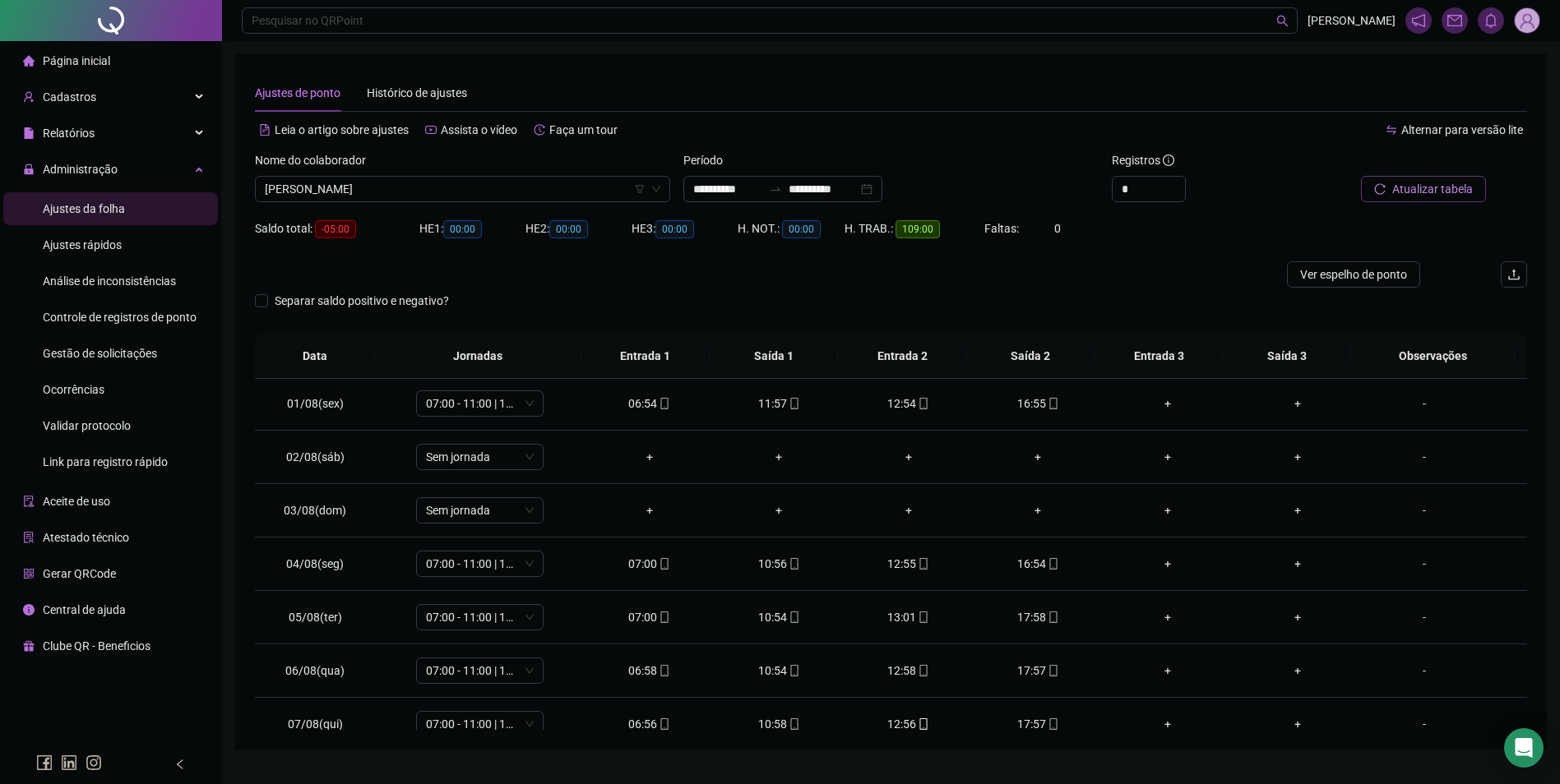
scroll to position [0, 0]
click at [474, 189] on span "[PERSON_NAME]" at bounding box center [462, 188] width 396 height 24
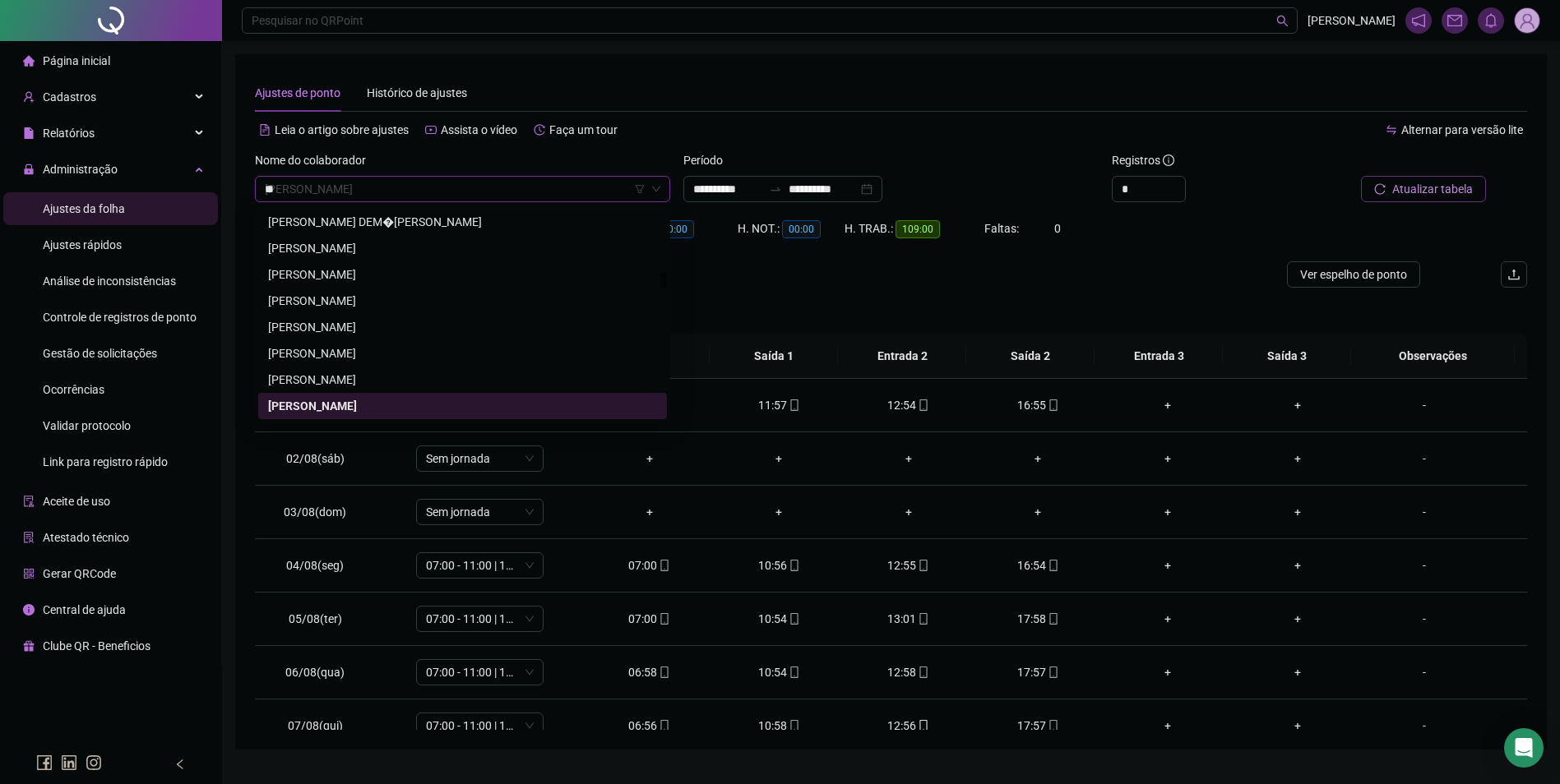
scroll to position [815, 0]
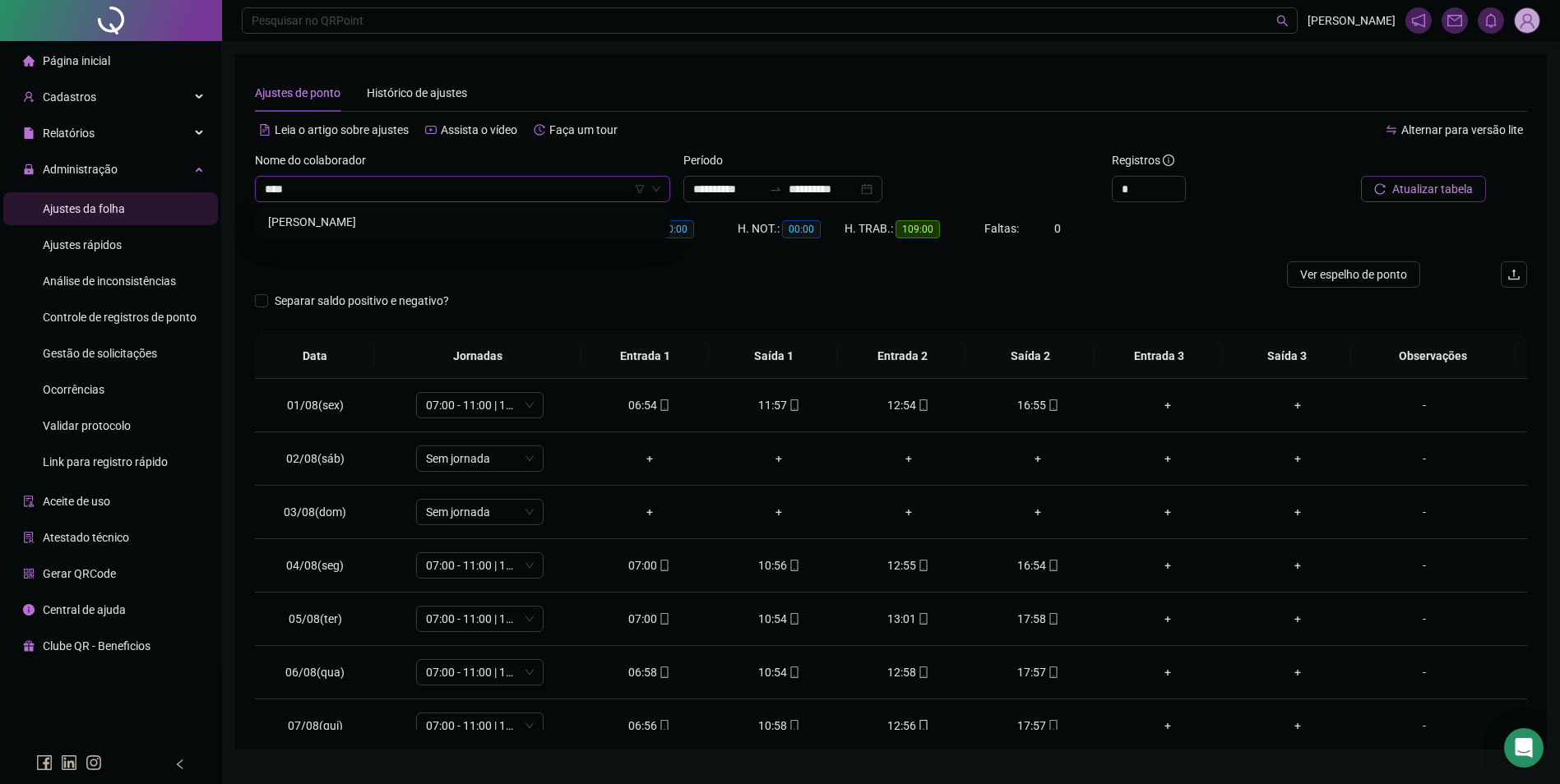
type input "*****"
click at [1441, 192] on span "Buscar registros" at bounding box center [1431, 188] width 84 height 19
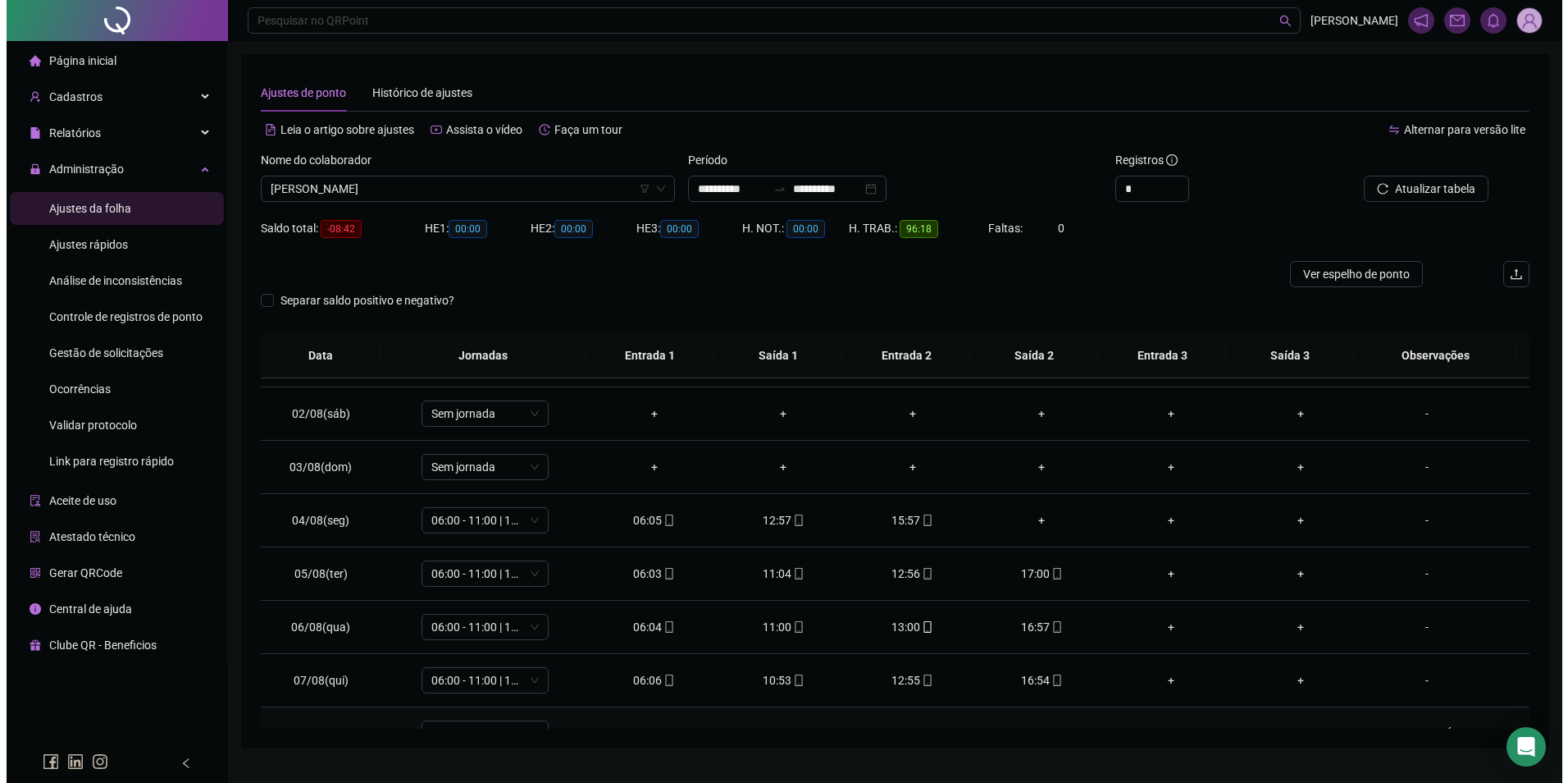
scroll to position [82, 0]
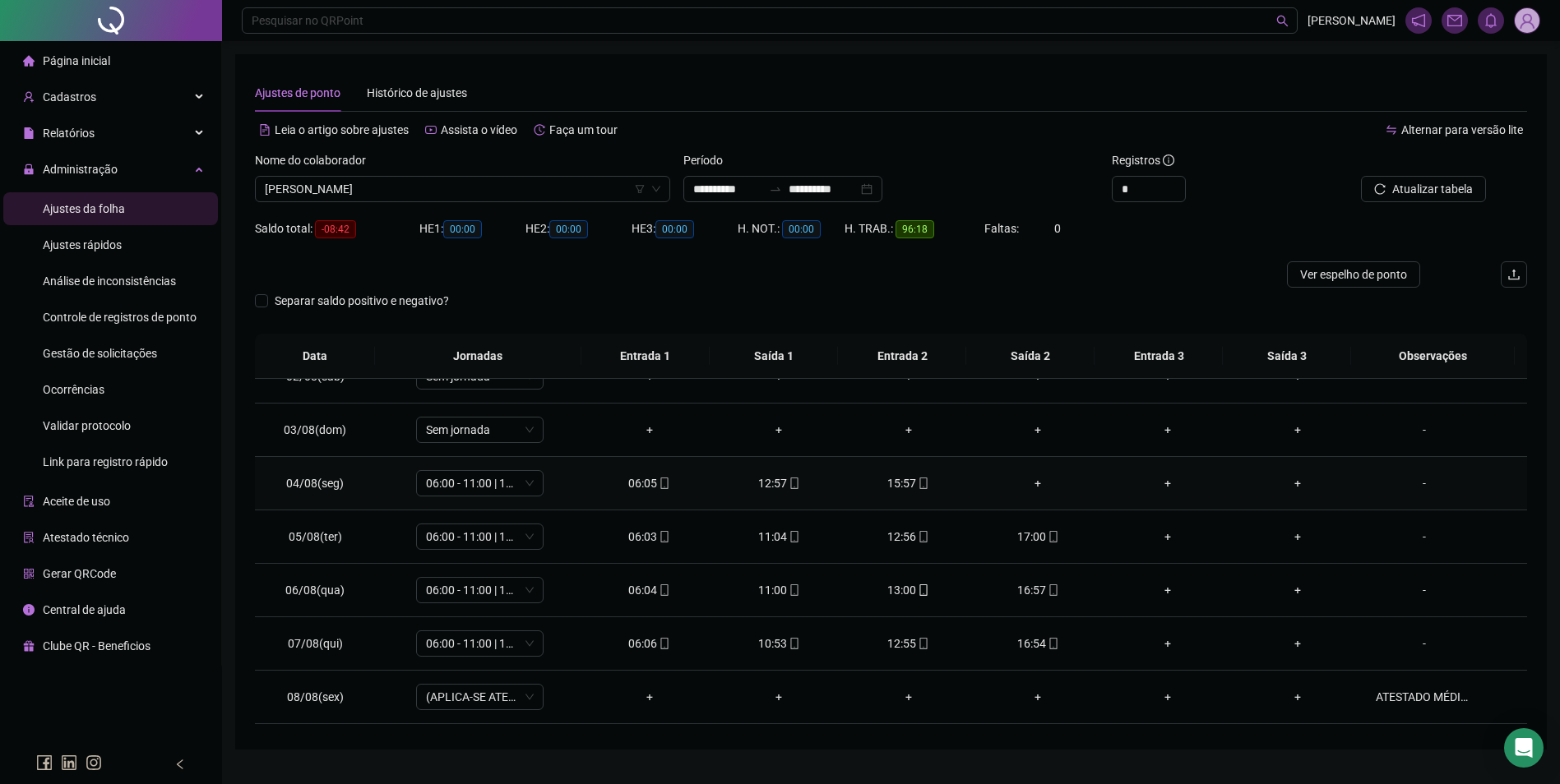
click at [1030, 483] on div "+" at bounding box center [1038, 483] width 104 height 19
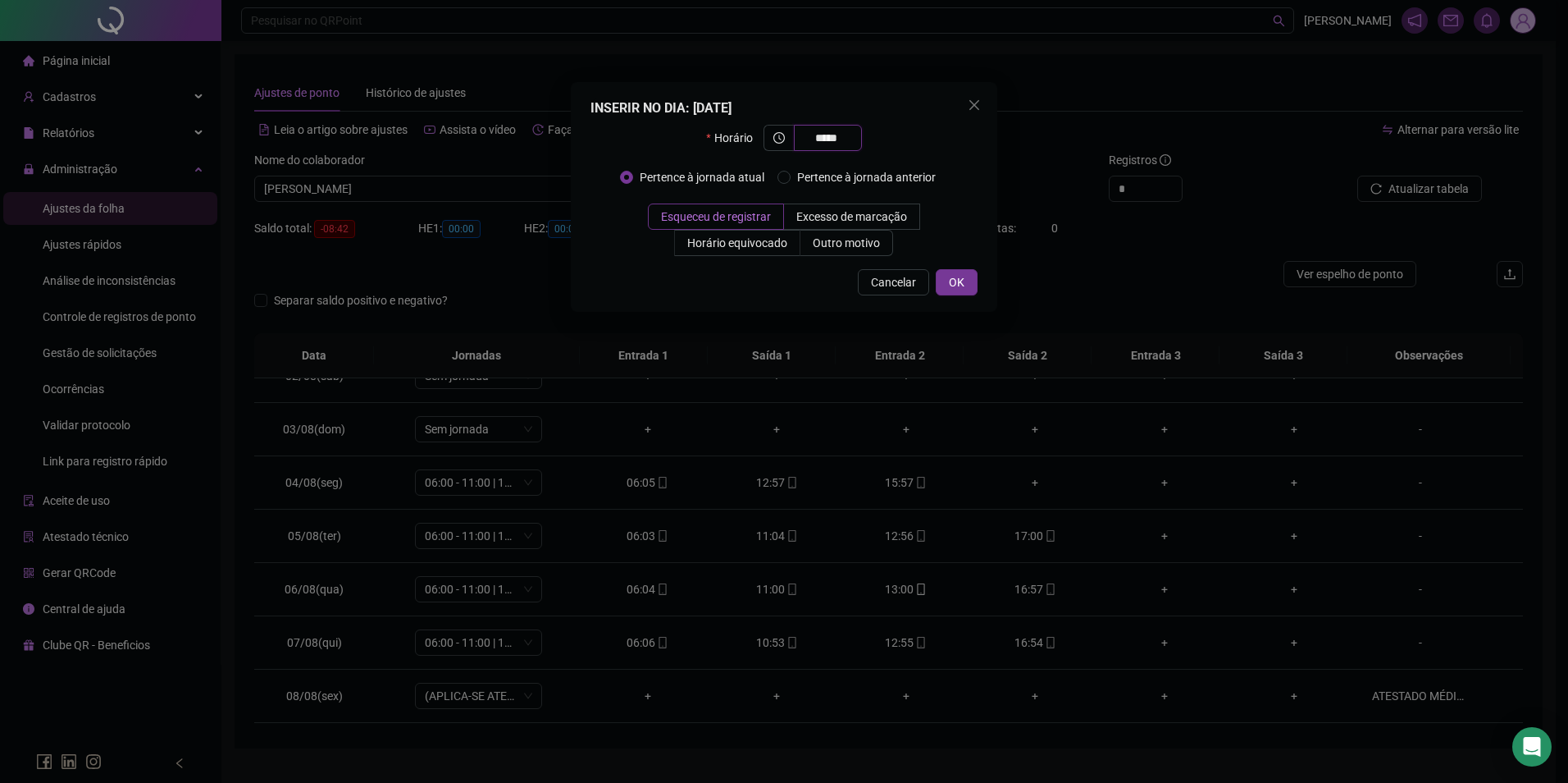
type input "*****"
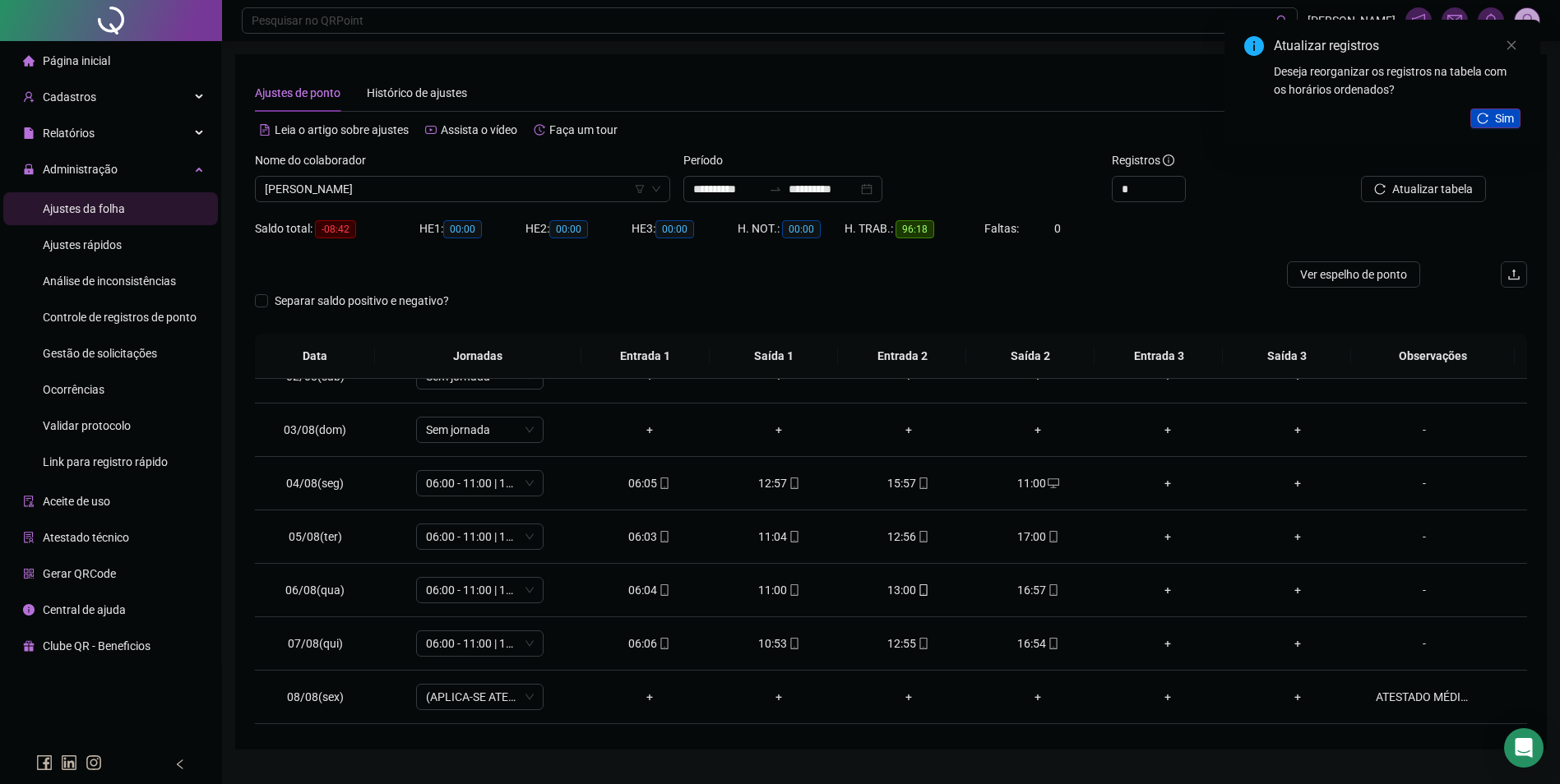
click at [1487, 127] on button "Sim" at bounding box center [1495, 118] width 50 height 20
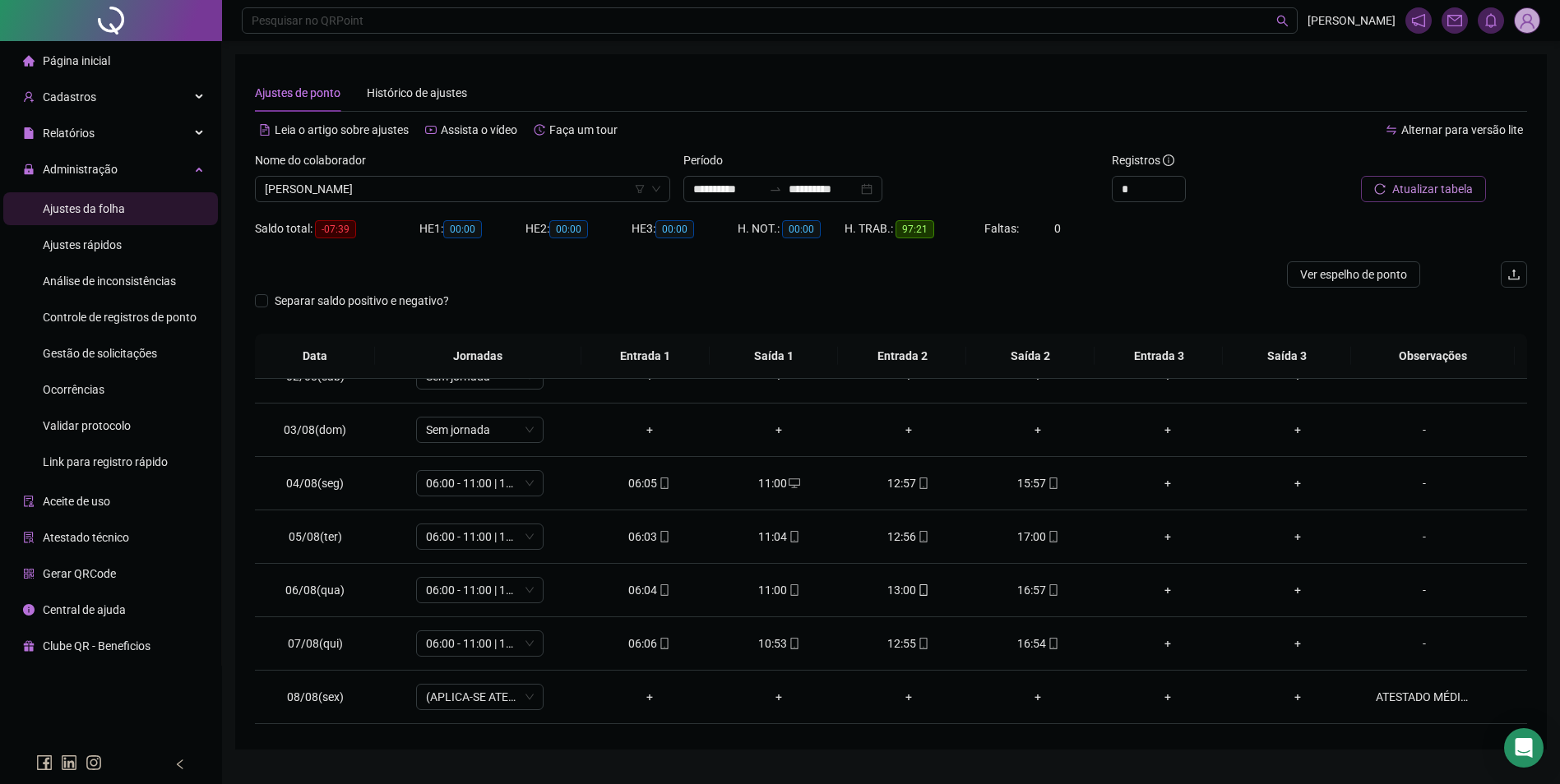
click at [1459, 193] on span "Atualizar tabela" at bounding box center [1432, 188] width 80 height 19
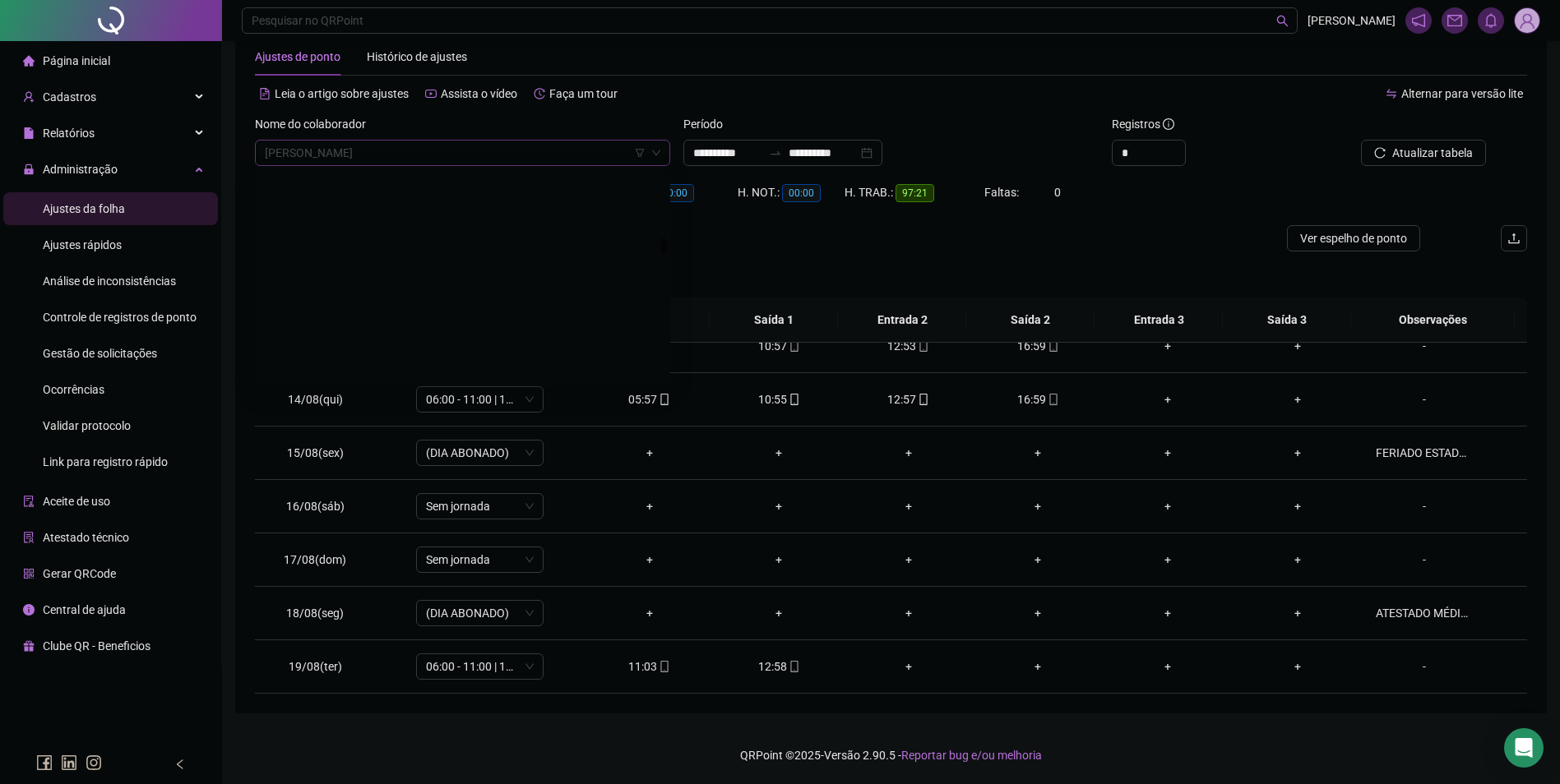
scroll to position [8151, 0]
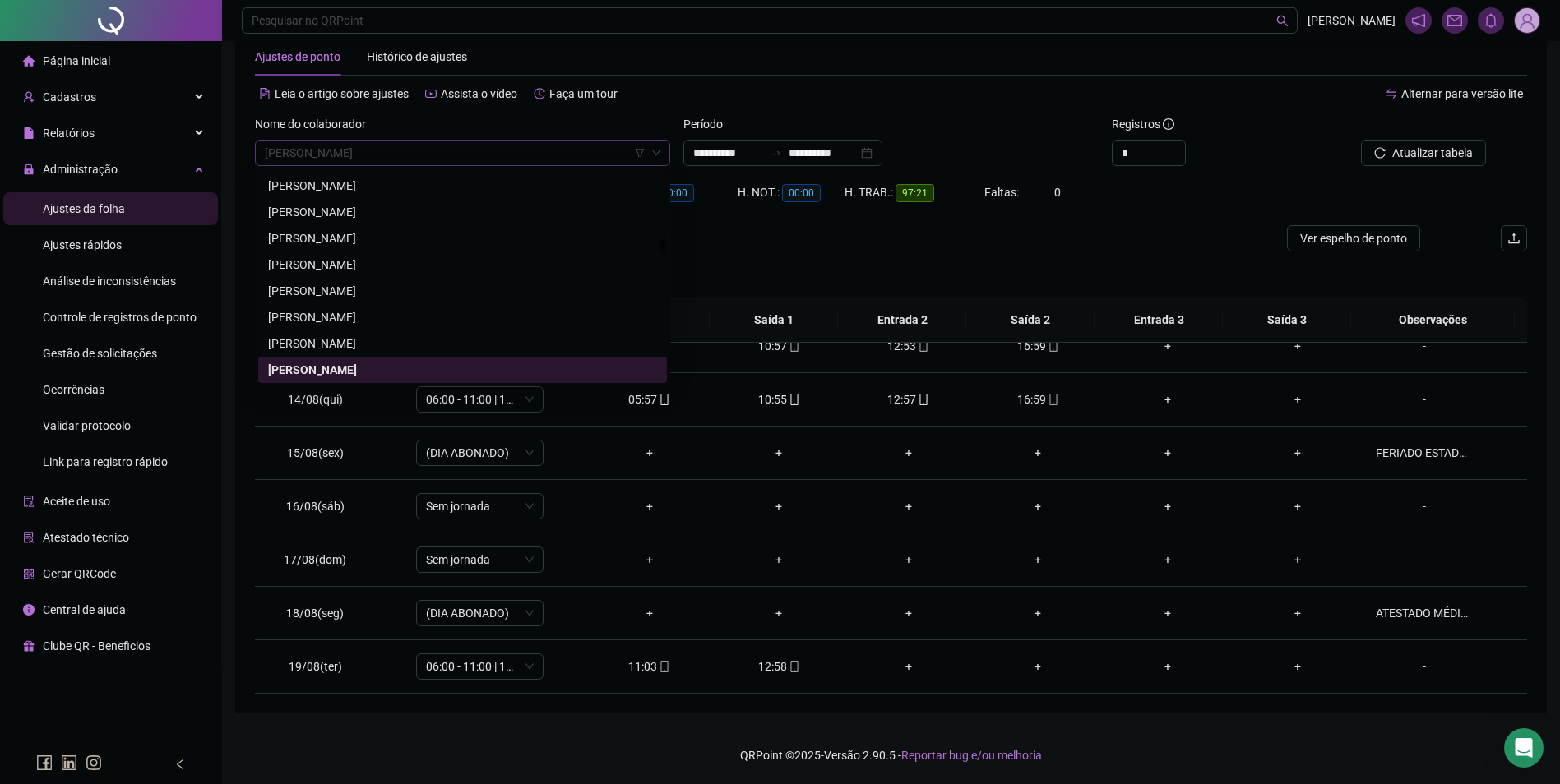
click at [479, 150] on span "GEANE MOREIRA DA SILVA" at bounding box center [462, 152] width 396 height 24
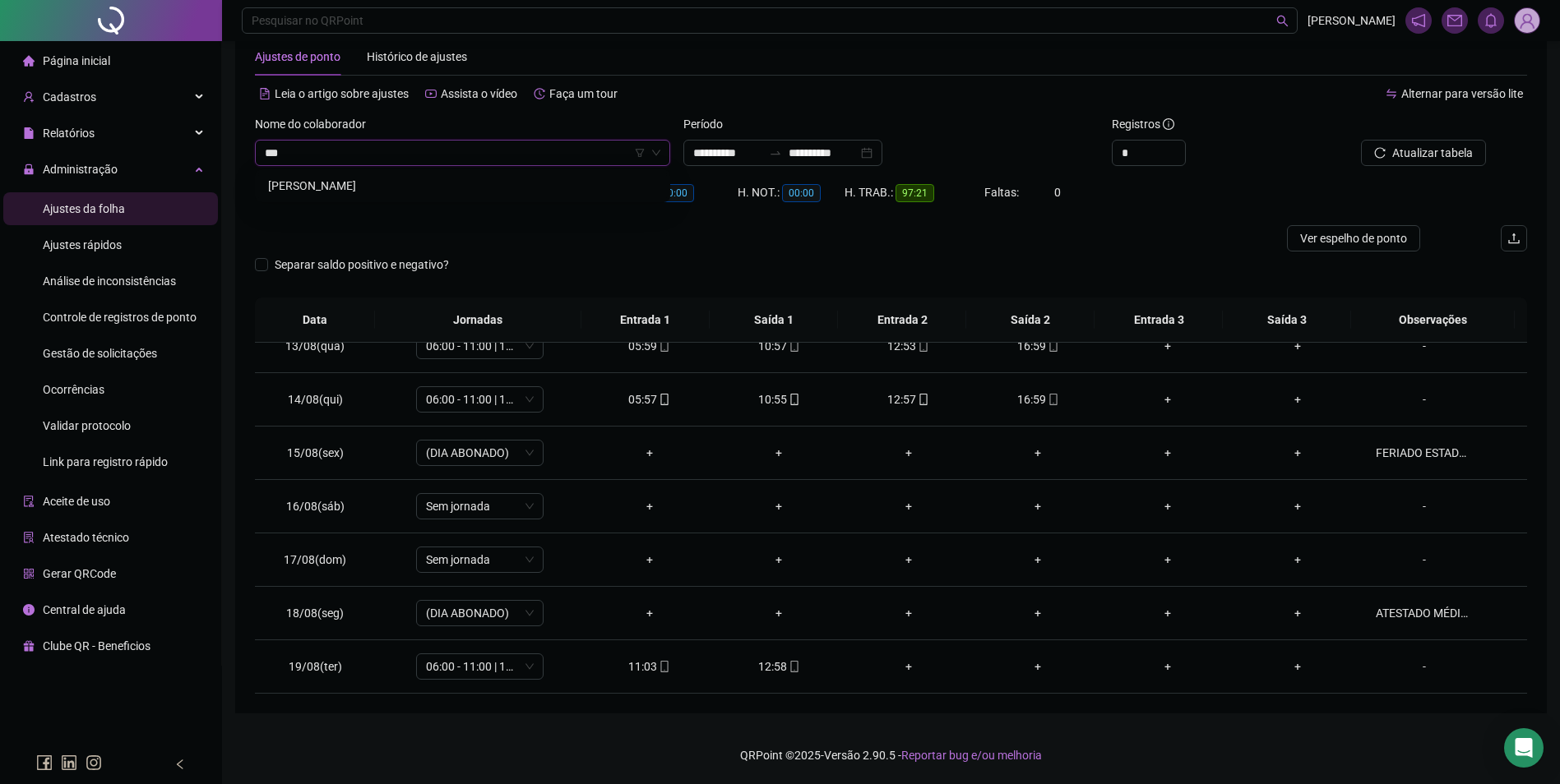
scroll to position [0, 0]
type input "**********"
click at [1415, 153] on span "Buscar registros" at bounding box center [1431, 152] width 84 height 19
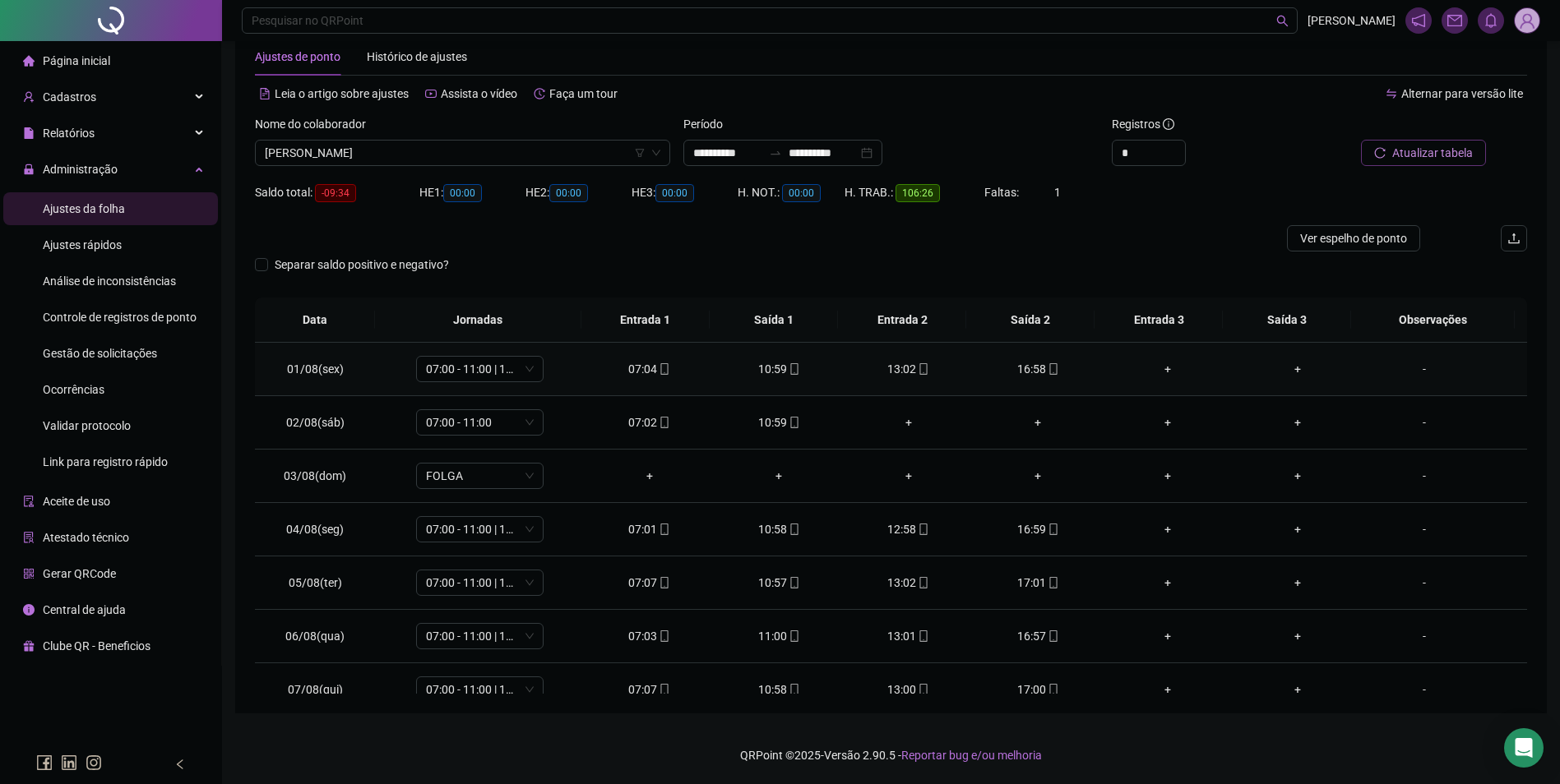
click at [1049, 363] on icon "mobile" at bounding box center [1053, 369] width 8 height 12
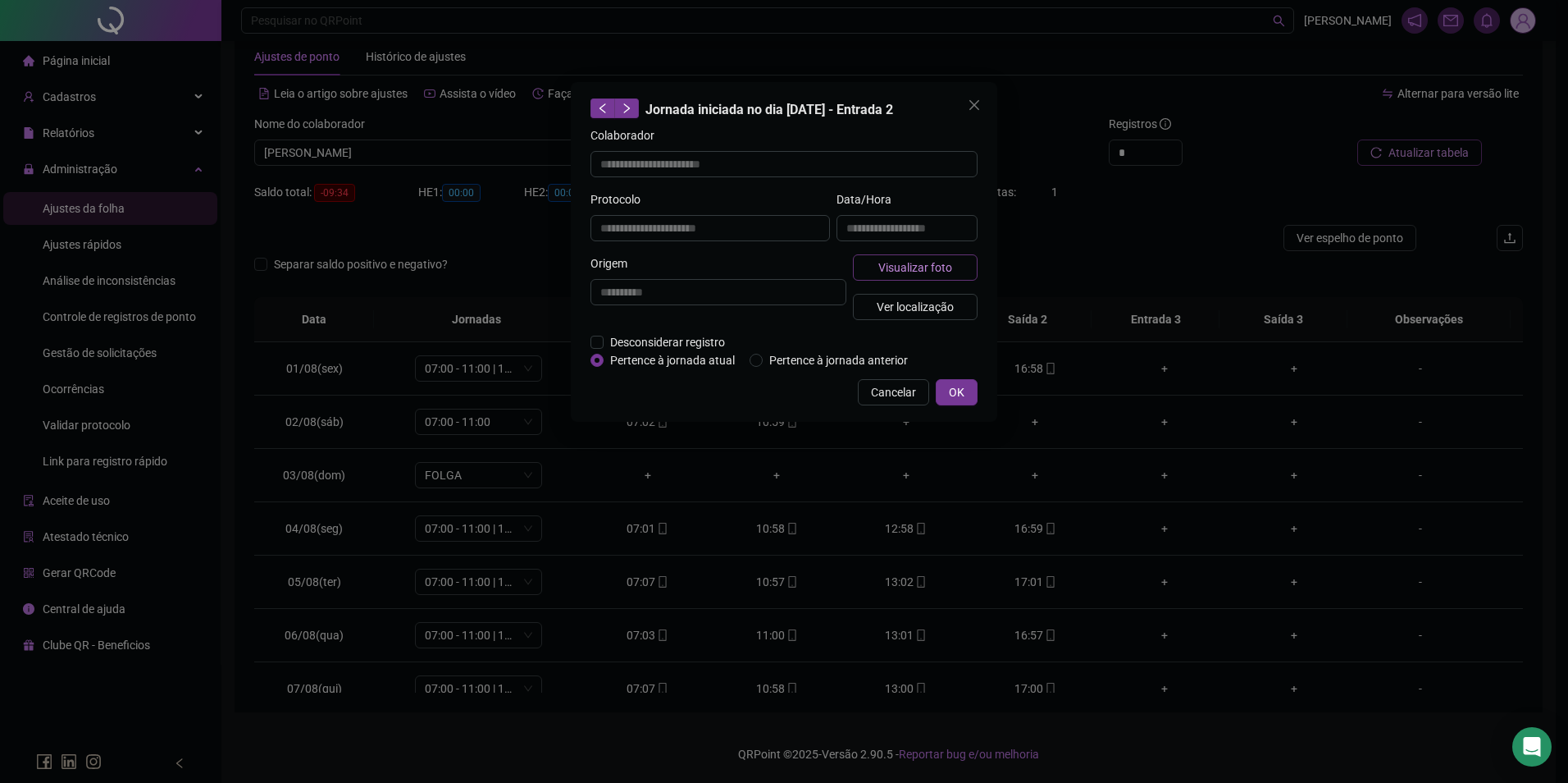
click at [909, 266] on span "Visualizar foto" at bounding box center [915, 267] width 74 height 19
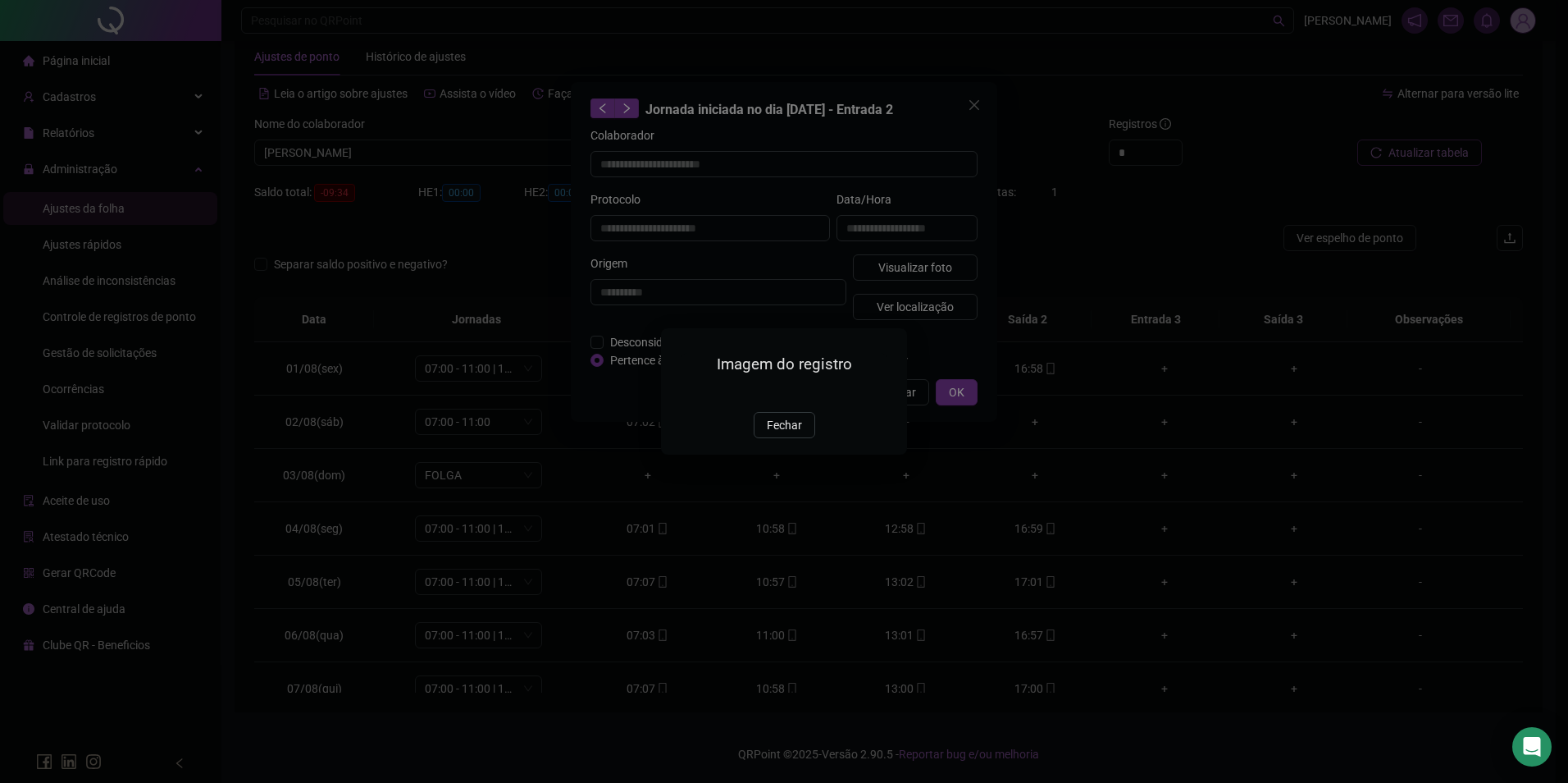
type input "**********"
click at [789, 434] on span "Fechar" at bounding box center [784, 425] width 35 height 19
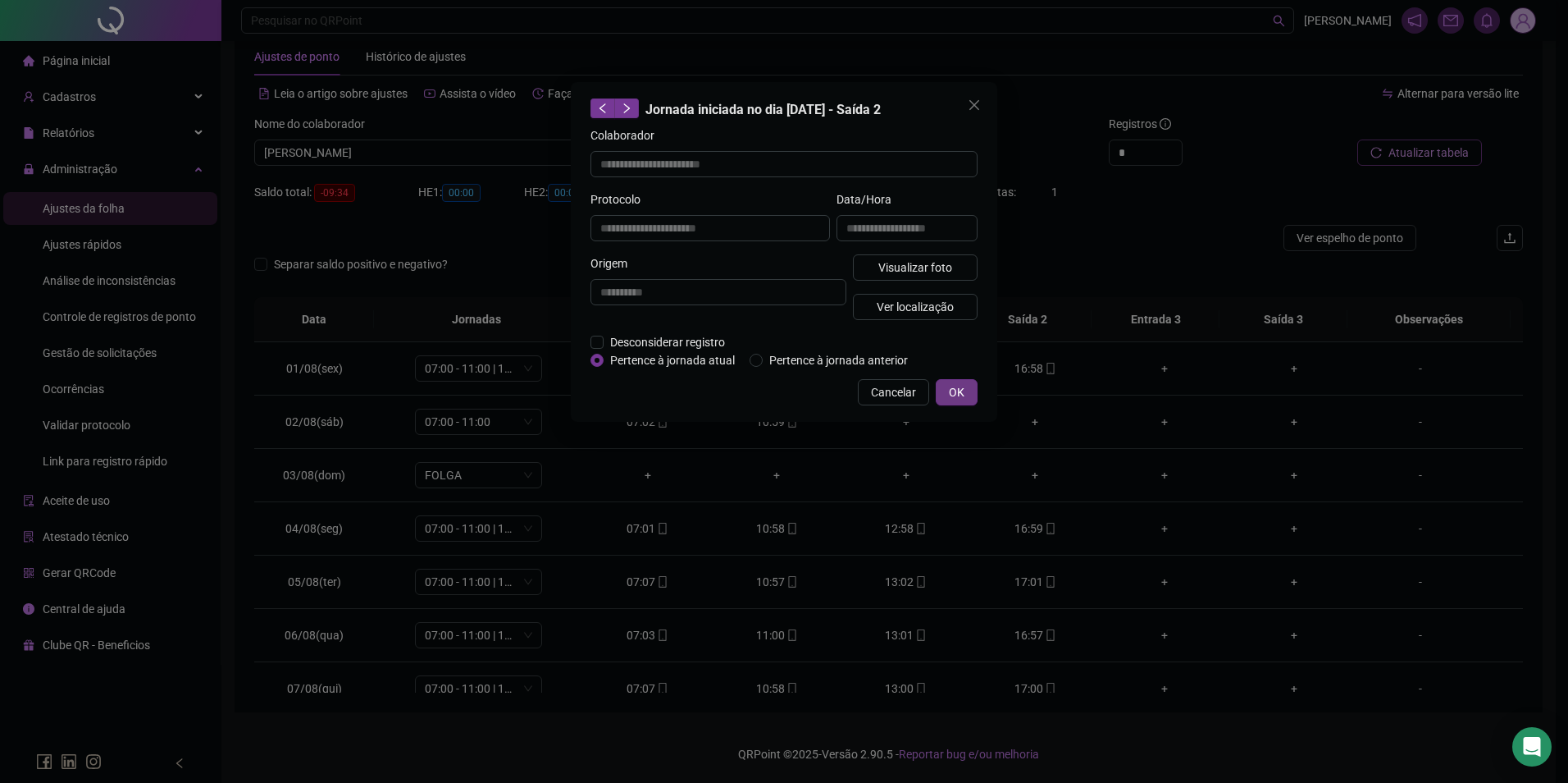
click at [962, 391] on span "OK" at bounding box center [957, 392] width 16 height 19
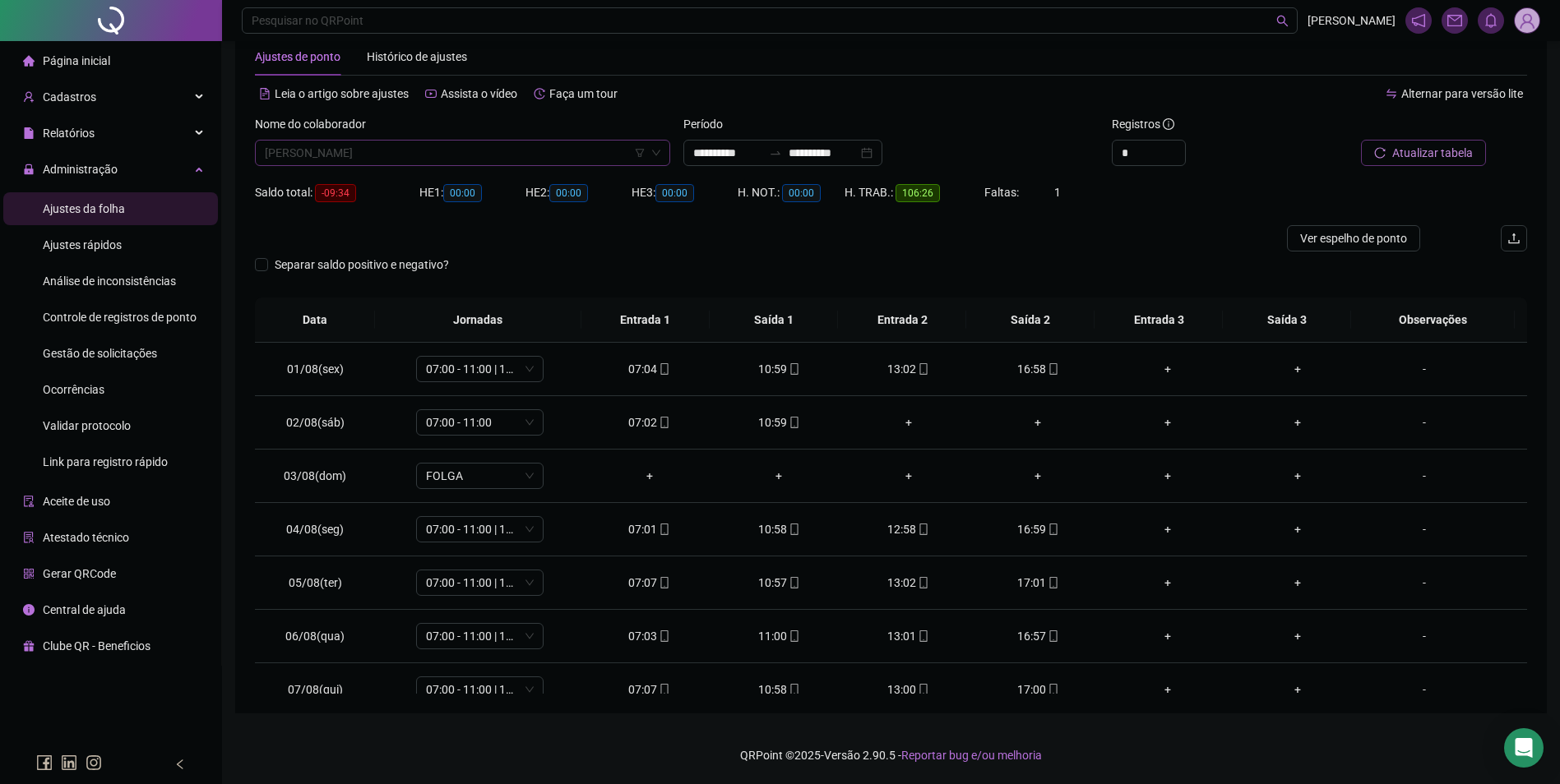
scroll to position [8178, 0]
click at [434, 149] on span "GECIVALDO MARTINS SOARES" at bounding box center [462, 152] width 396 height 24
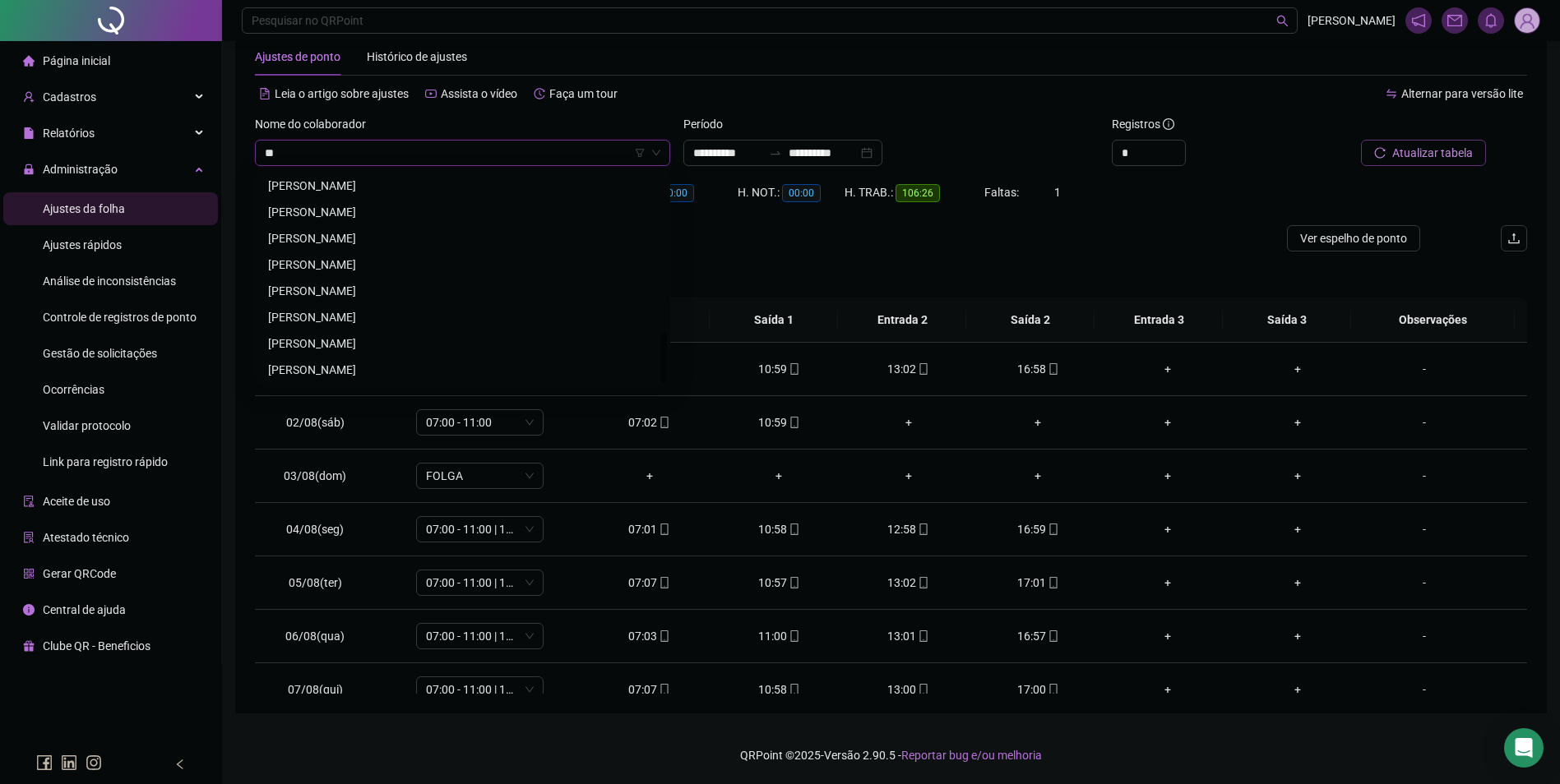
scroll to position [0, 0]
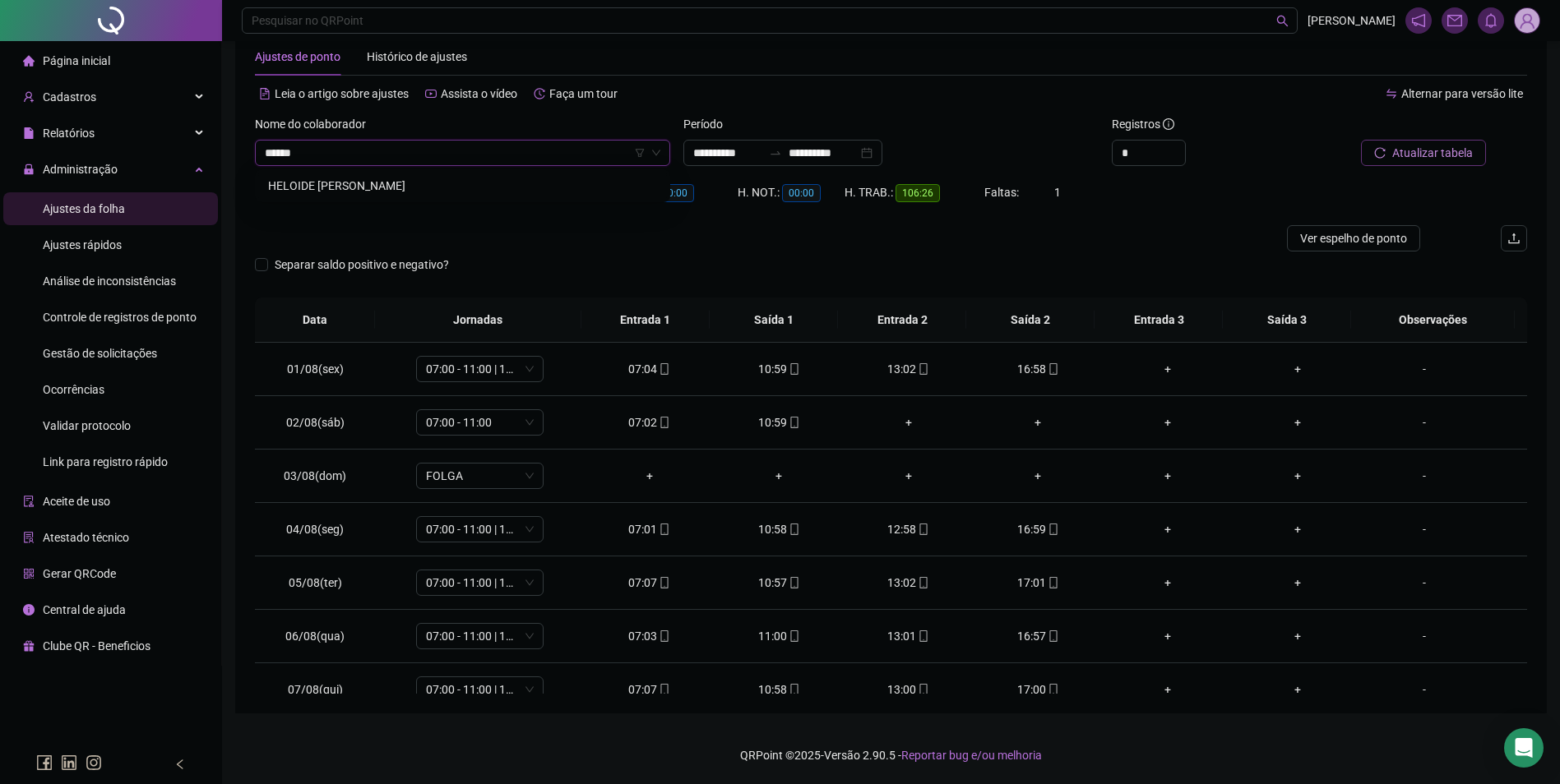
type input "*******"
click at [371, 177] on div "HELOIDE [PERSON_NAME]" at bounding box center [462, 186] width 389 height 19
click at [1411, 155] on span "Buscar registros" at bounding box center [1431, 152] width 84 height 19
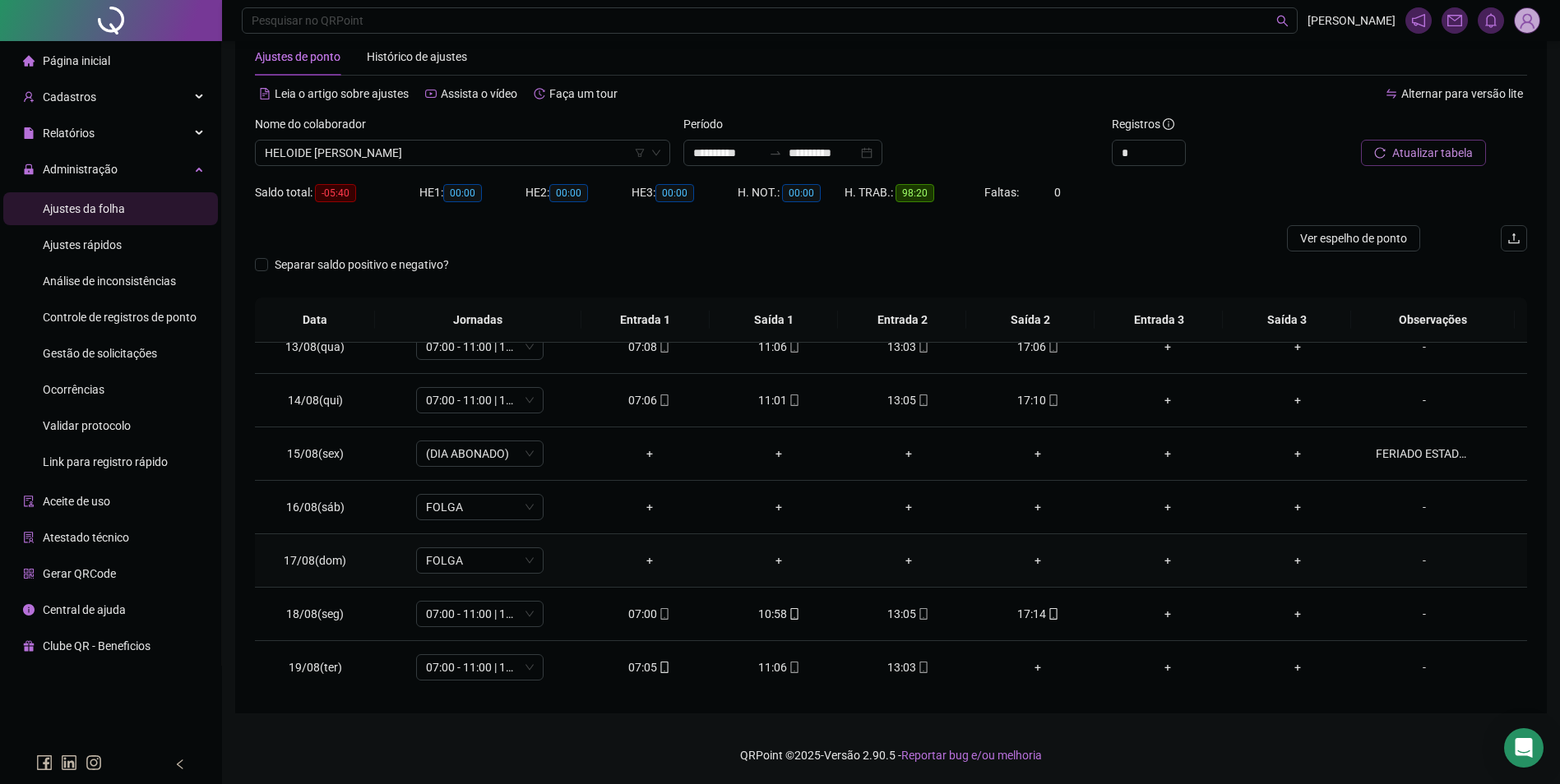
scroll to position [664, 0]
click at [1052, 609] on div "17:14" at bounding box center [1038, 613] width 104 height 19
type input "**********"
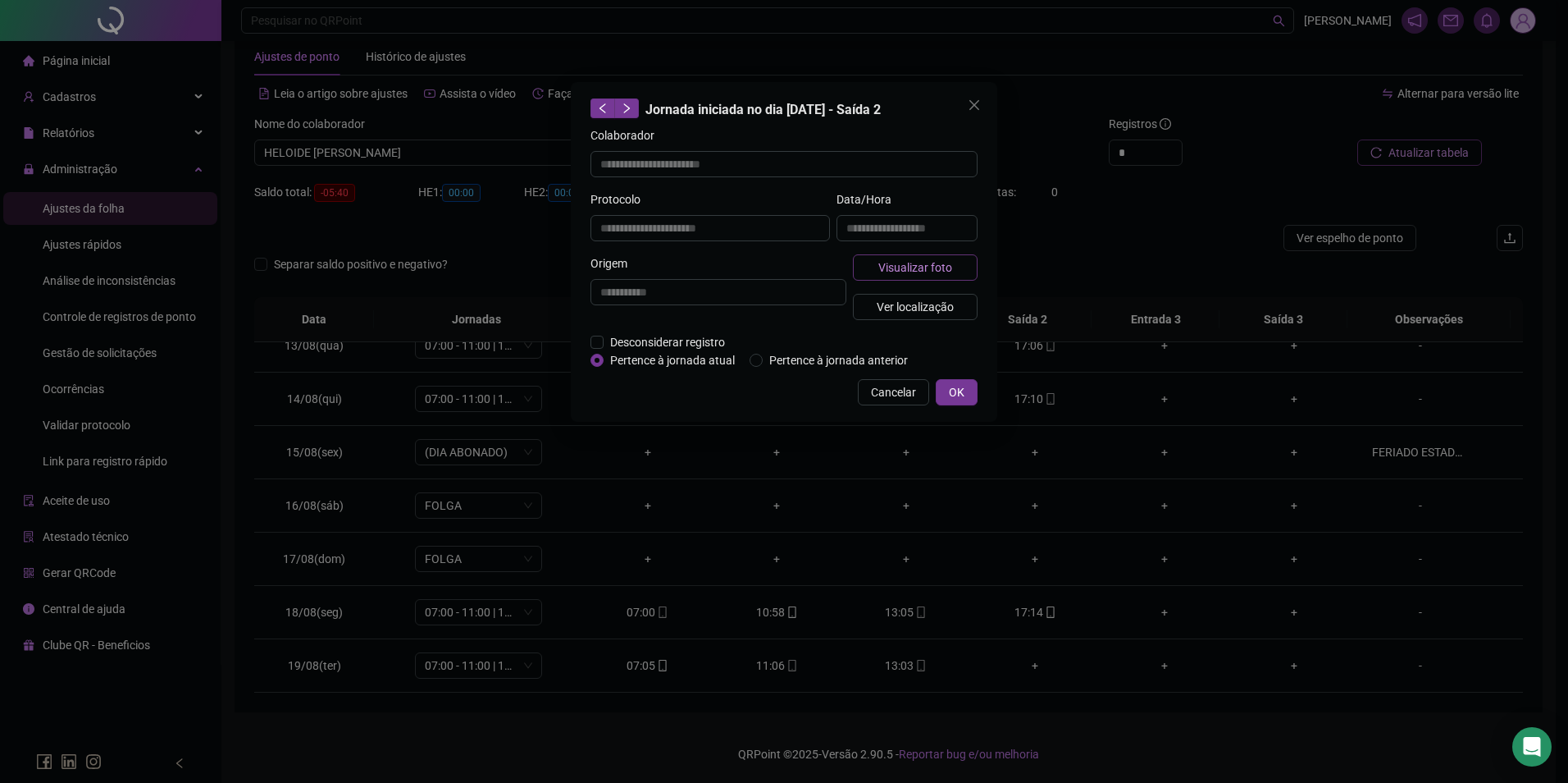
click at [943, 266] on span "Visualizar foto" at bounding box center [915, 267] width 74 height 19
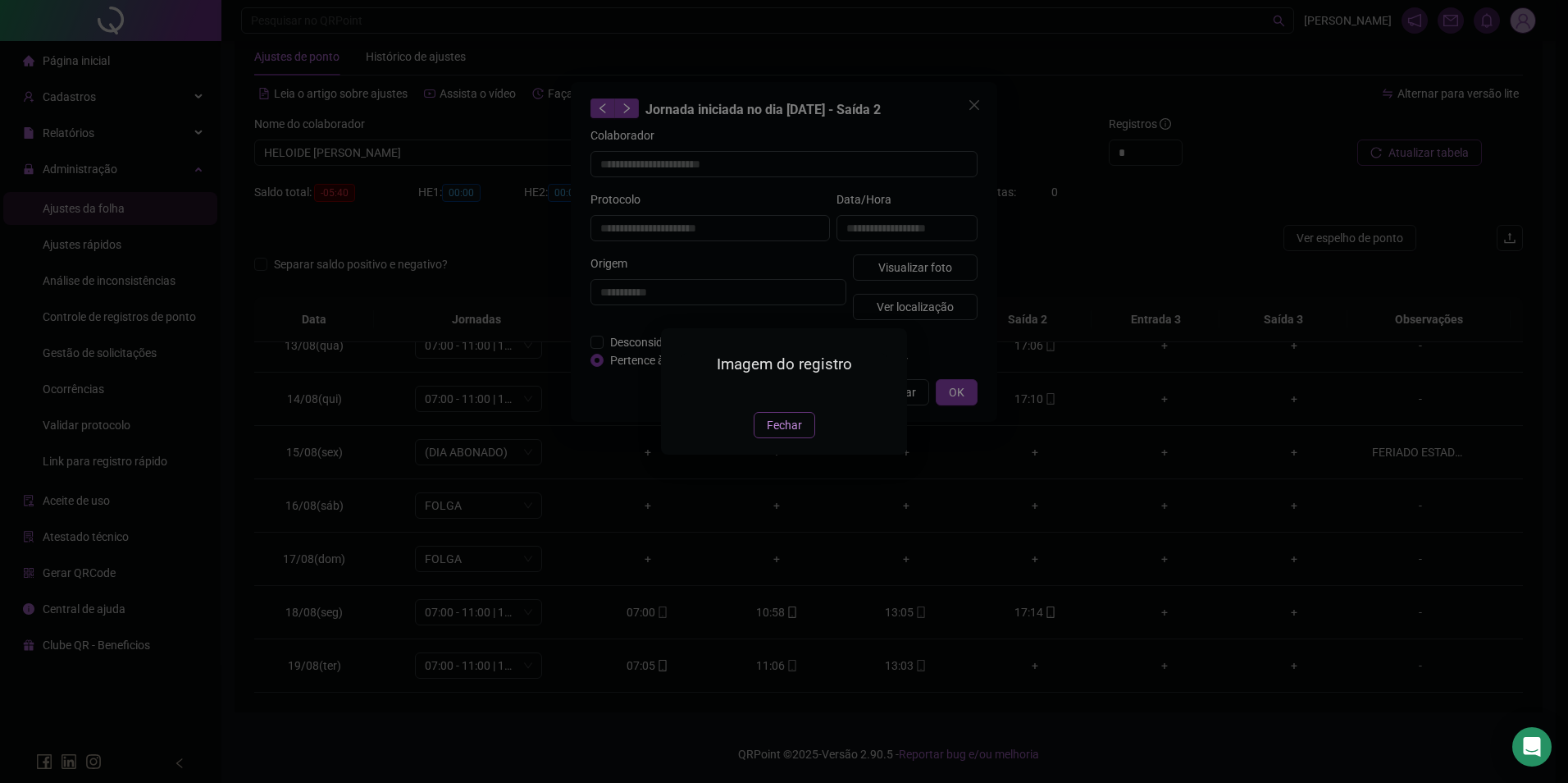
click at [776, 434] on span "Fechar" at bounding box center [784, 425] width 35 height 19
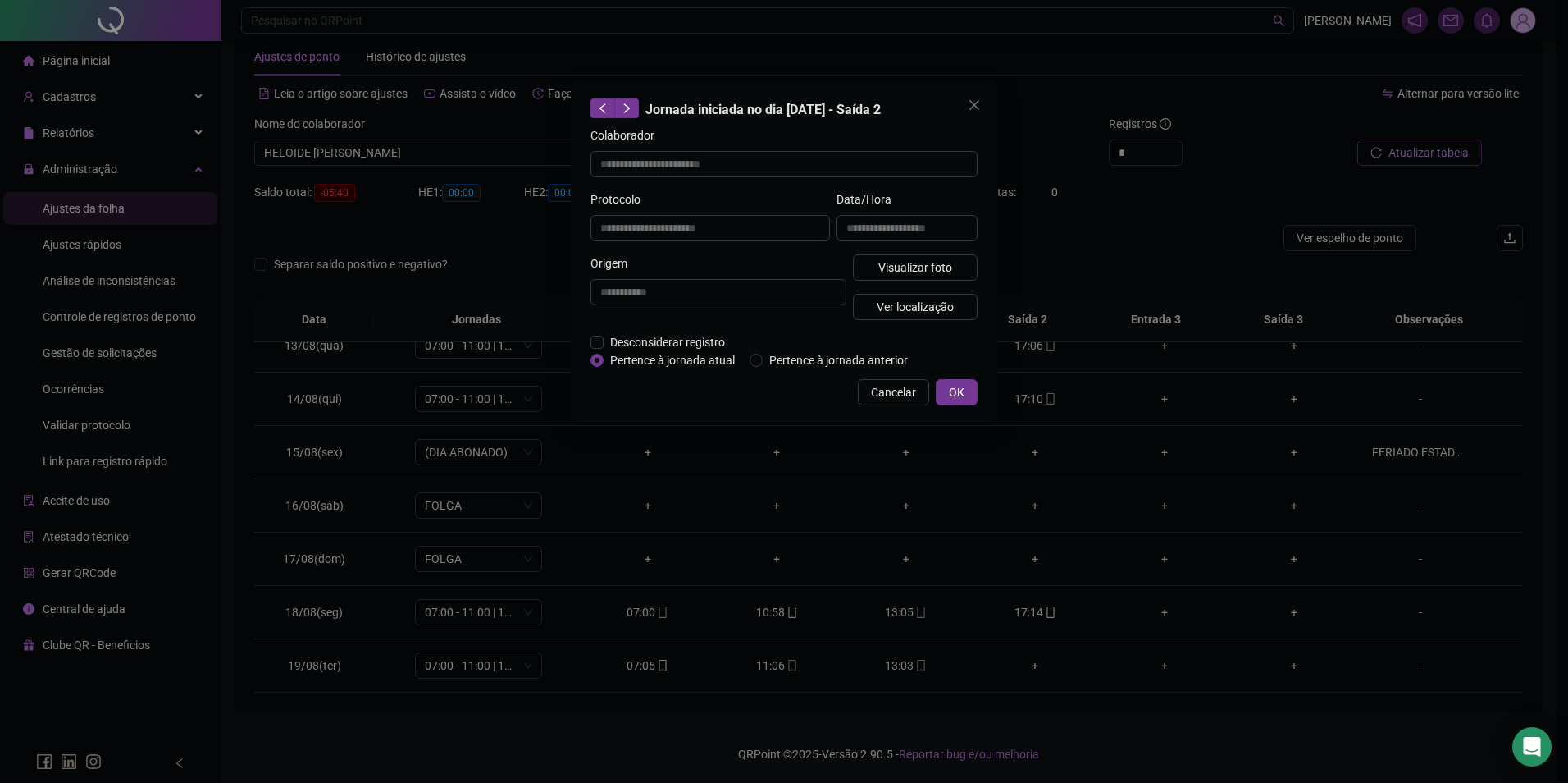
drag, startPoint x: 904, startPoint y: 375, endPoint x: 853, endPoint y: 377, distance: 51.0
click at [904, 376] on div "**********" at bounding box center [784, 252] width 427 height 339
click at [899, 392] on span "Cancelar" at bounding box center [894, 392] width 45 height 19
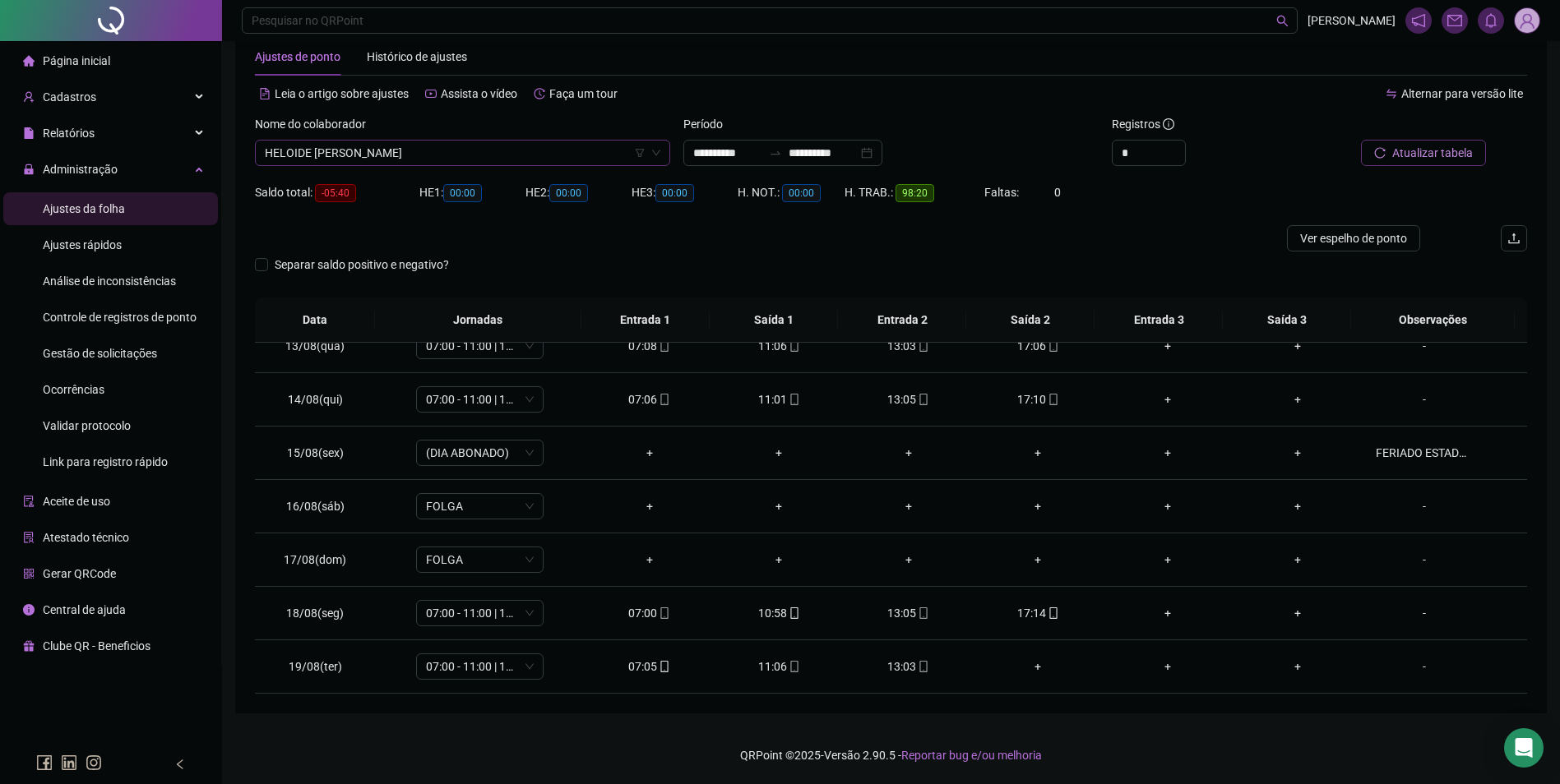
click at [491, 156] on span "HELOIDE [PERSON_NAME]" at bounding box center [462, 152] width 396 height 24
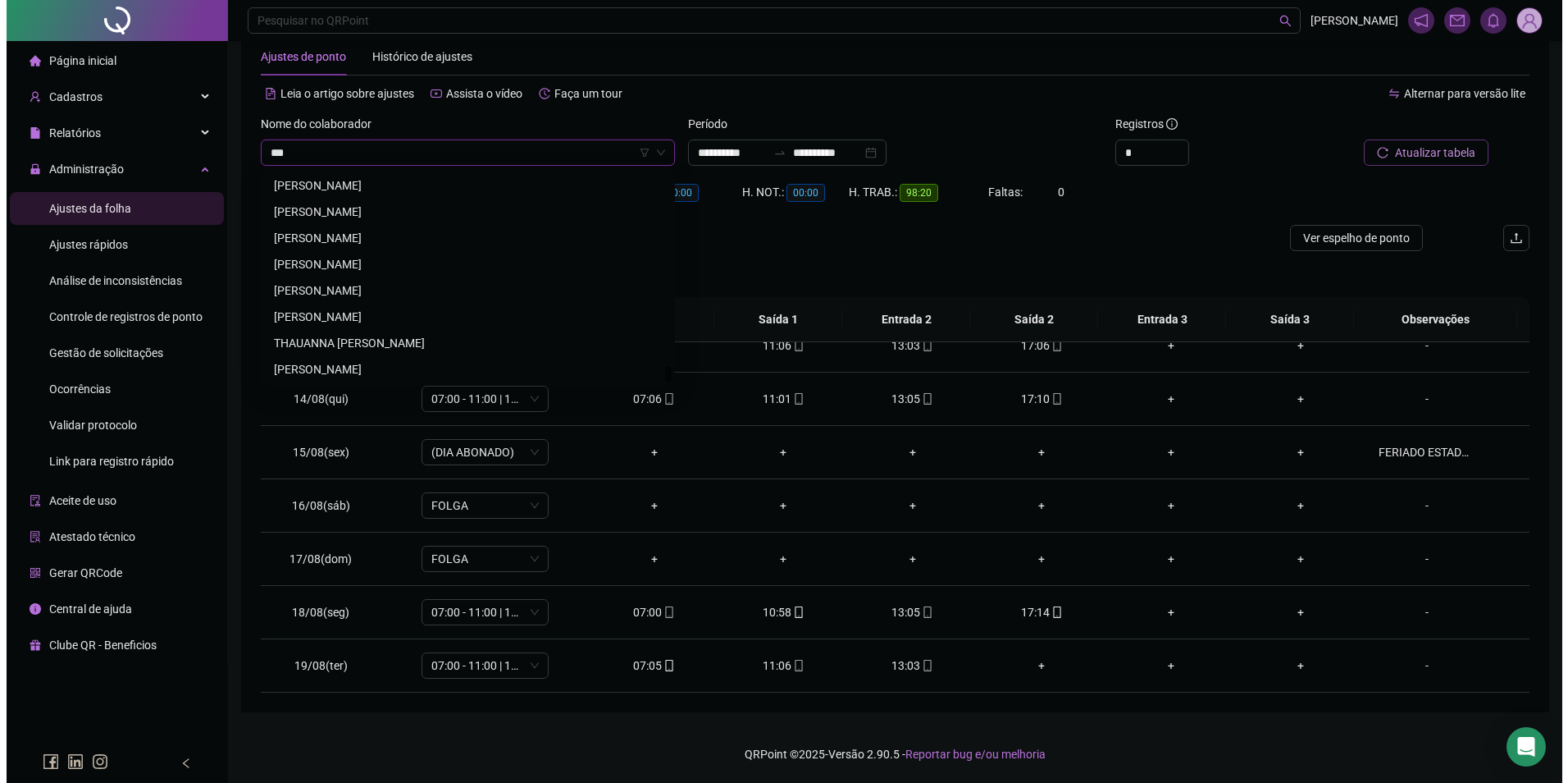
scroll to position [0, 0]
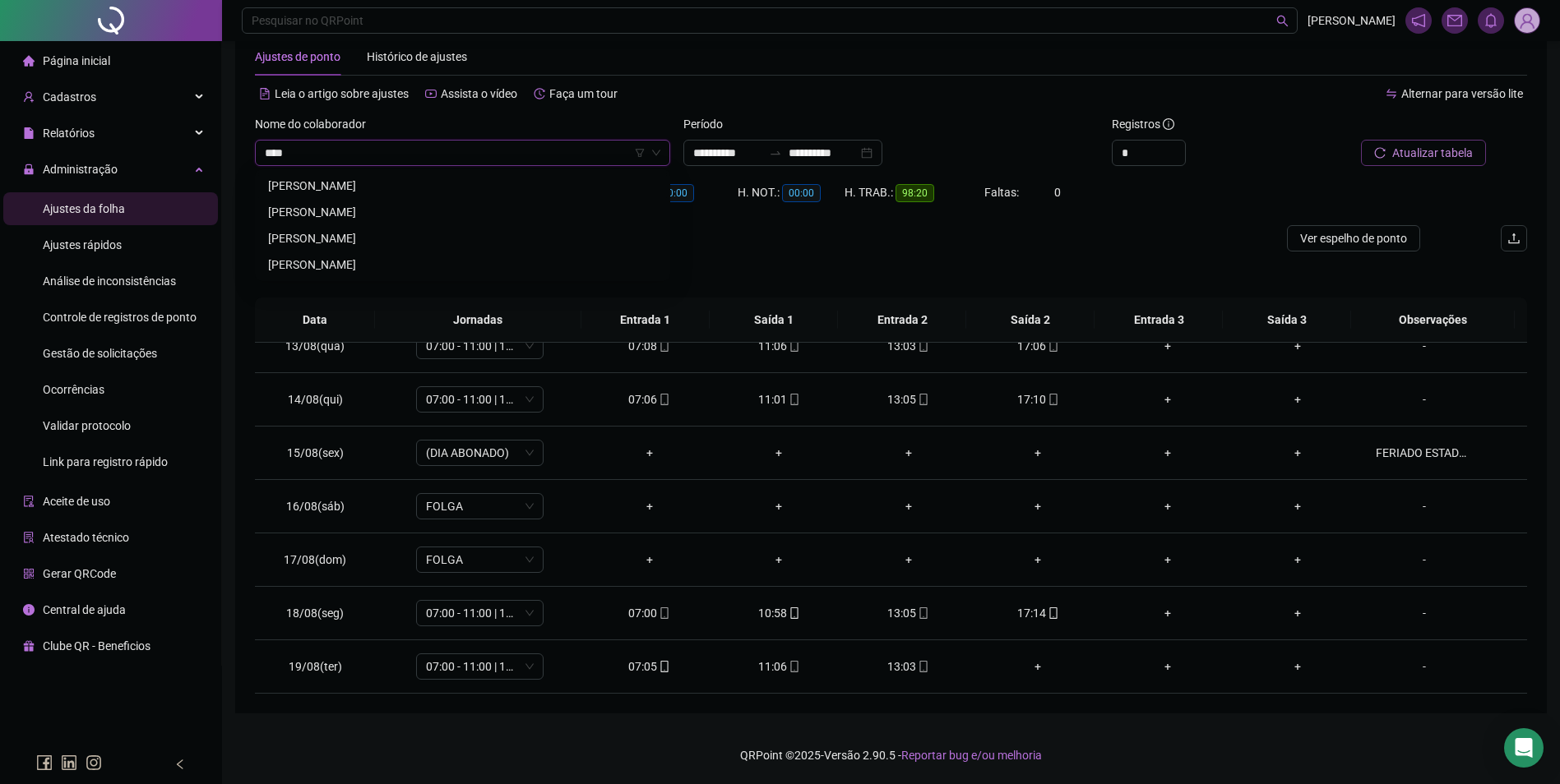
type input "*****"
click at [376, 212] on div "[PERSON_NAME]" at bounding box center [462, 212] width 389 height 19
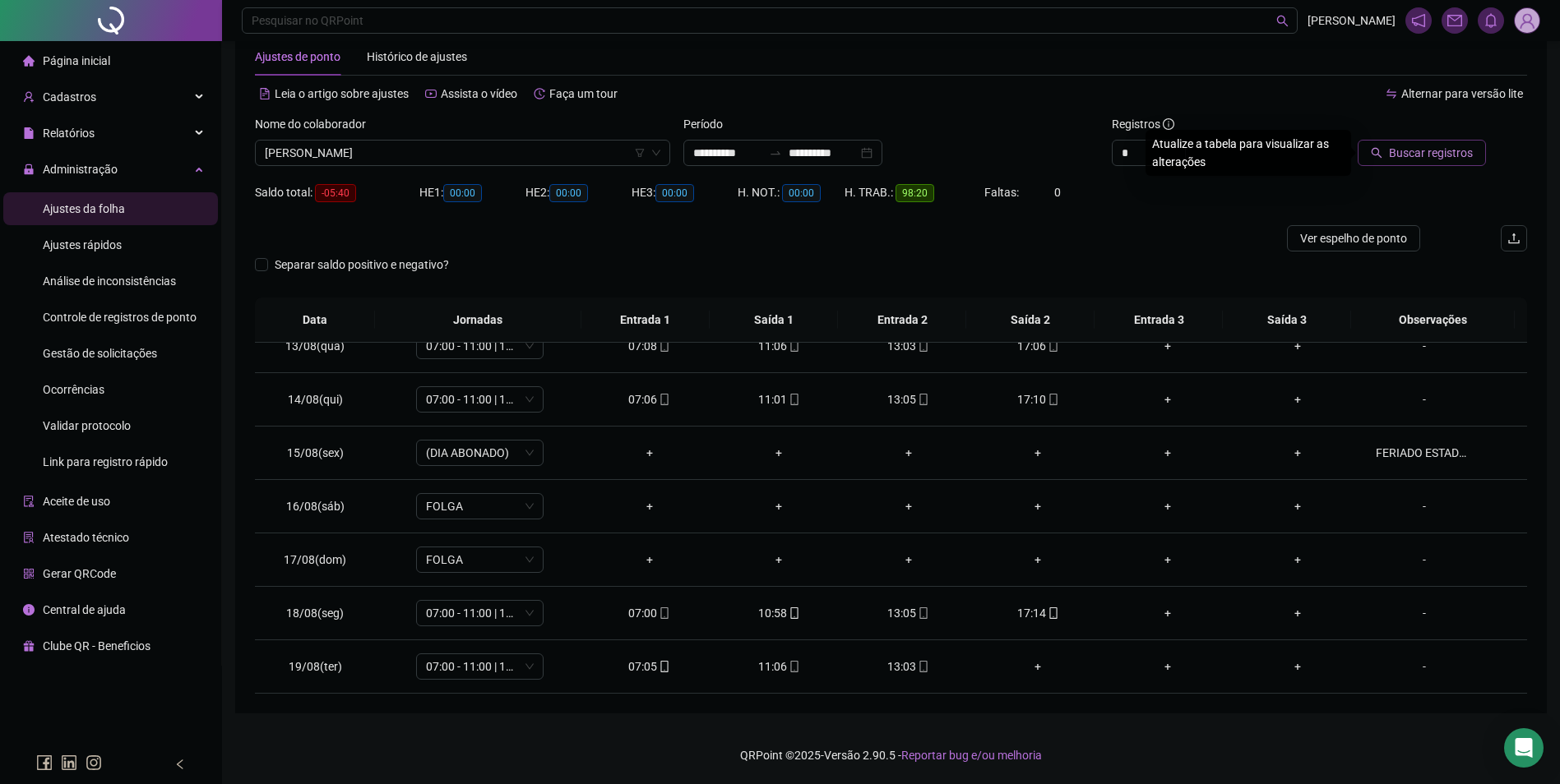
click at [1422, 151] on span "Buscar registros" at bounding box center [1431, 152] width 84 height 19
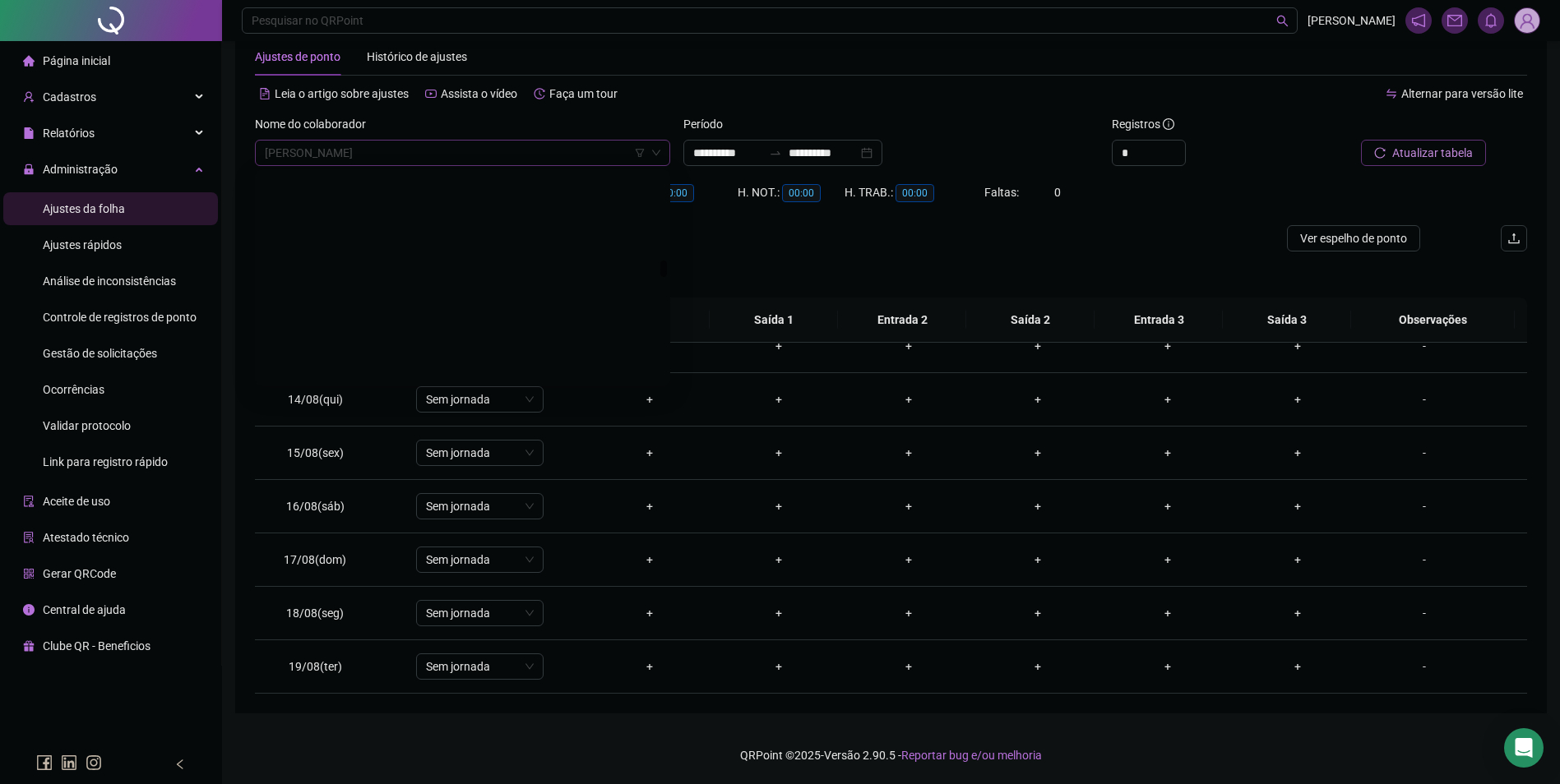
scroll to position [10992, 0]
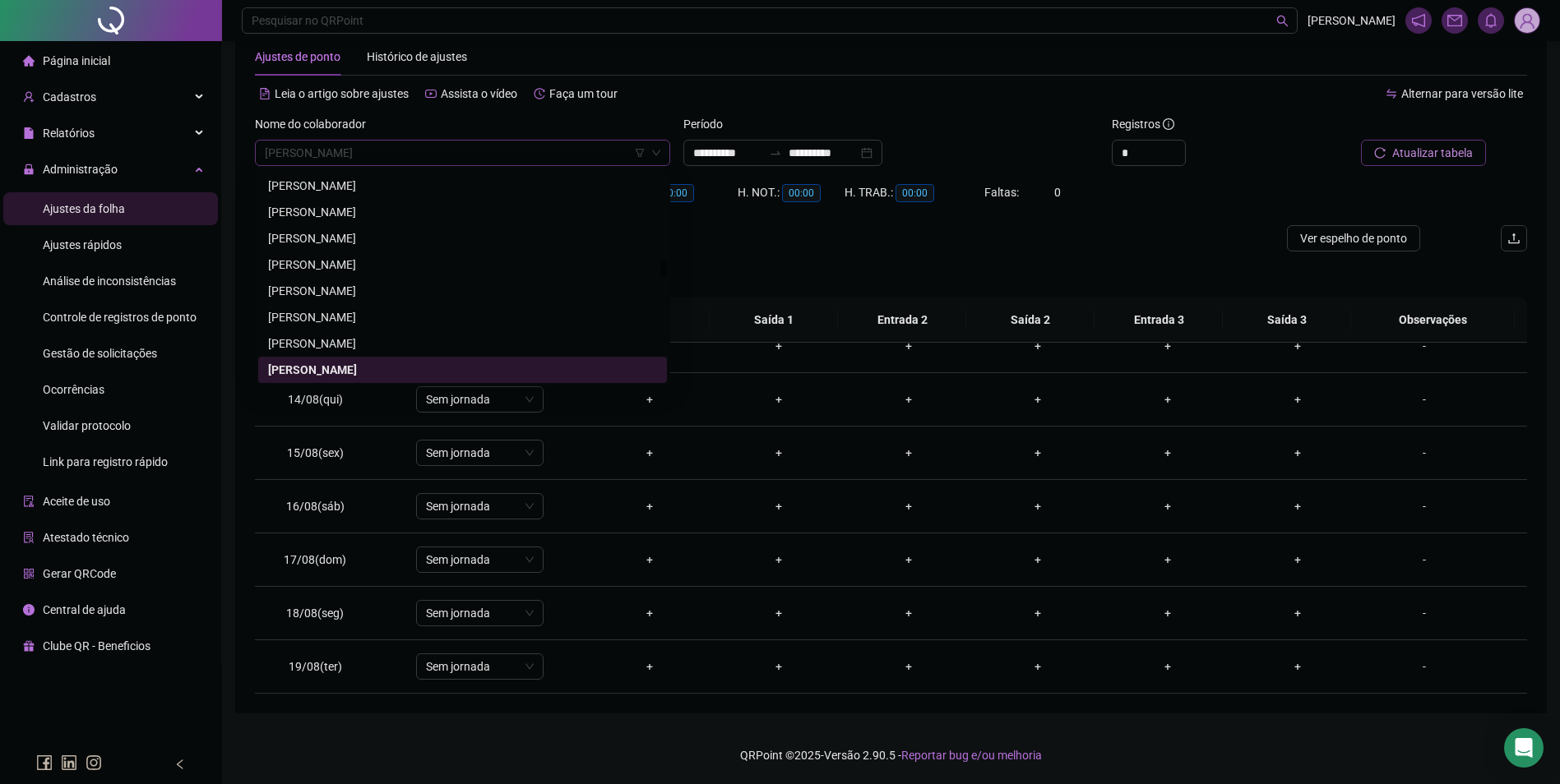
click at [410, 149] on span "[PERSON_NAME]" at bounding box center [462, 152] width 396 height 24
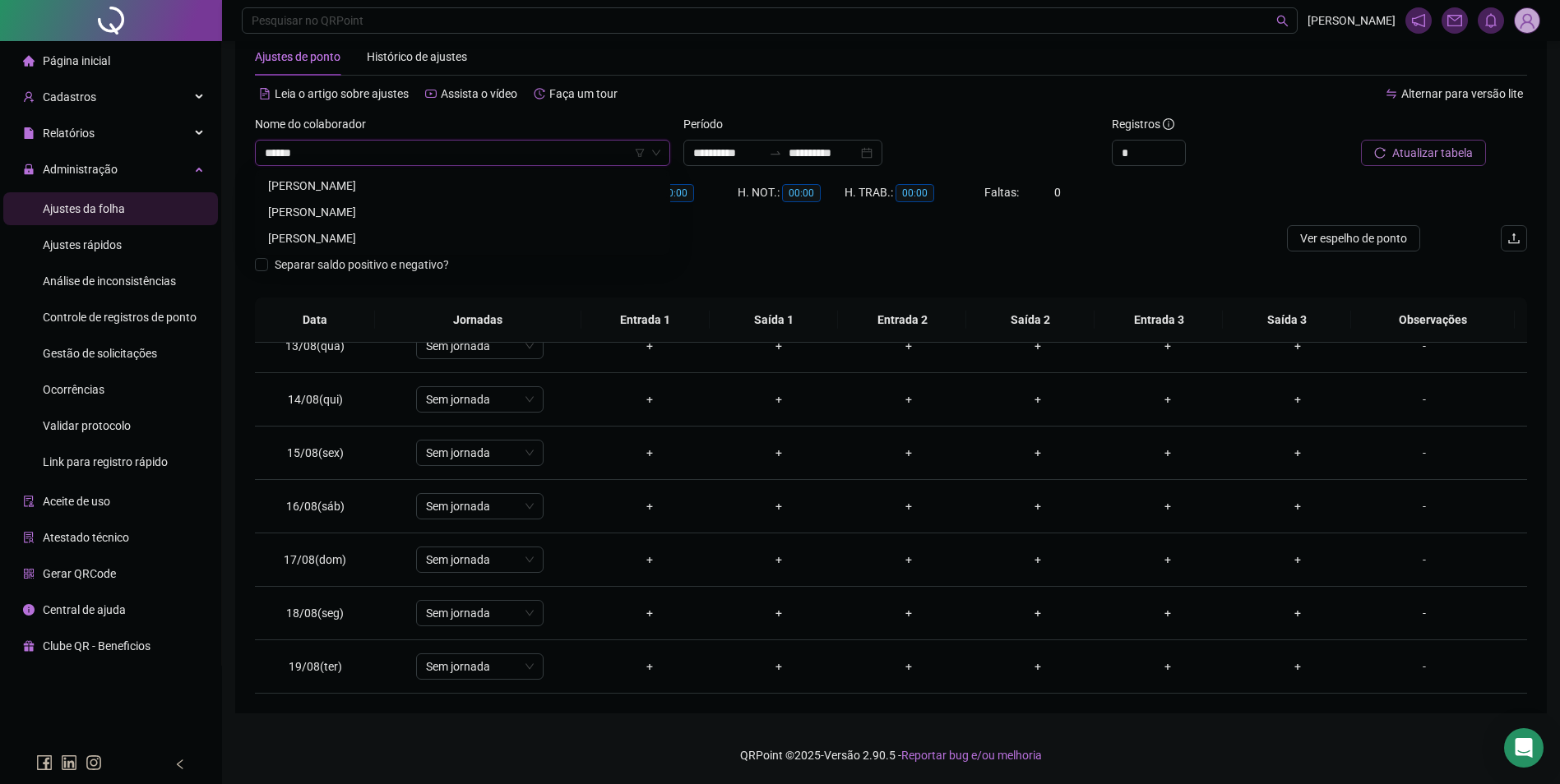
type input "*******"
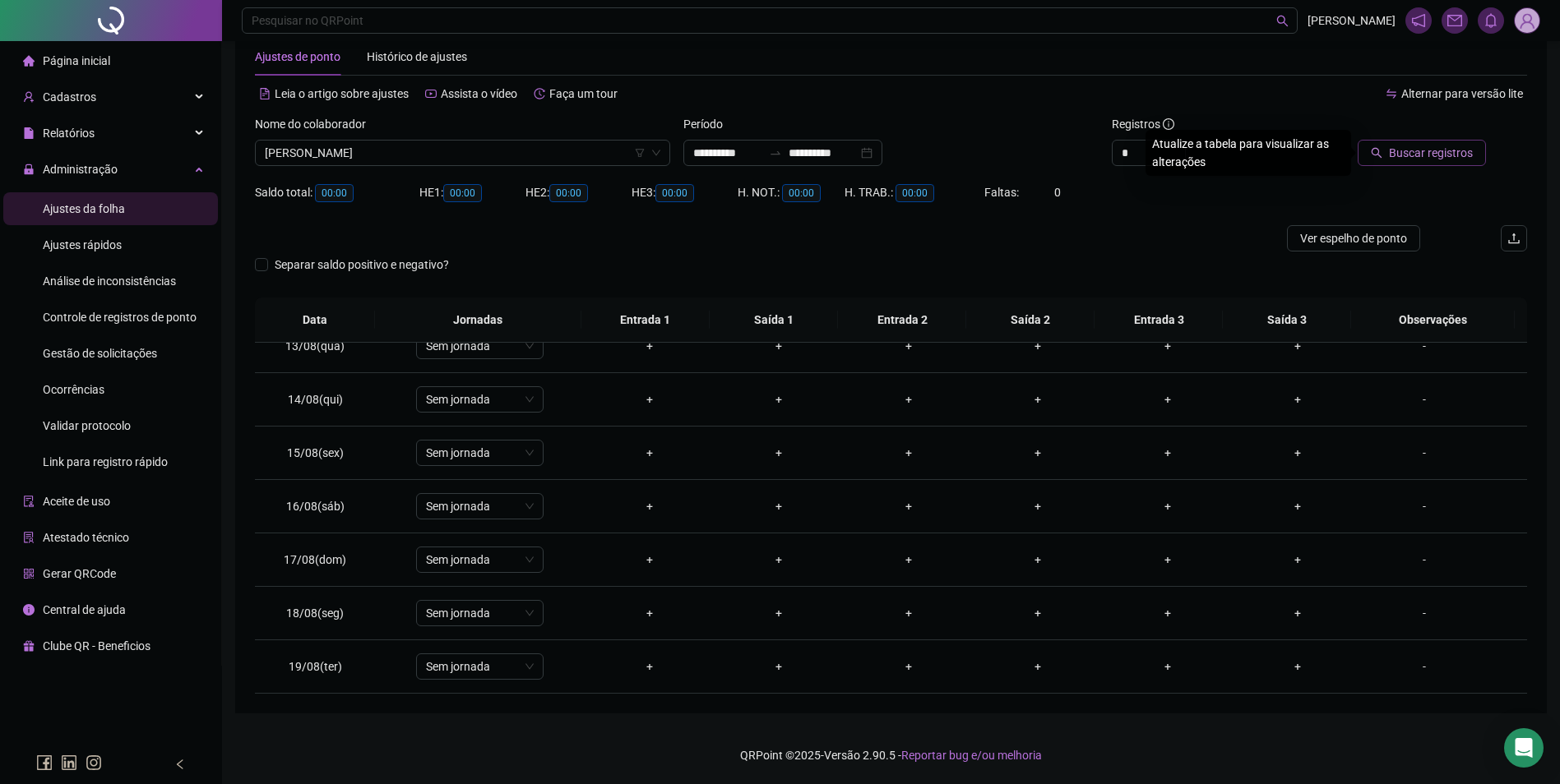
click at [1455, 152] on span "Buscar registros" at bounding box center [1431, 152] width 84 height 19
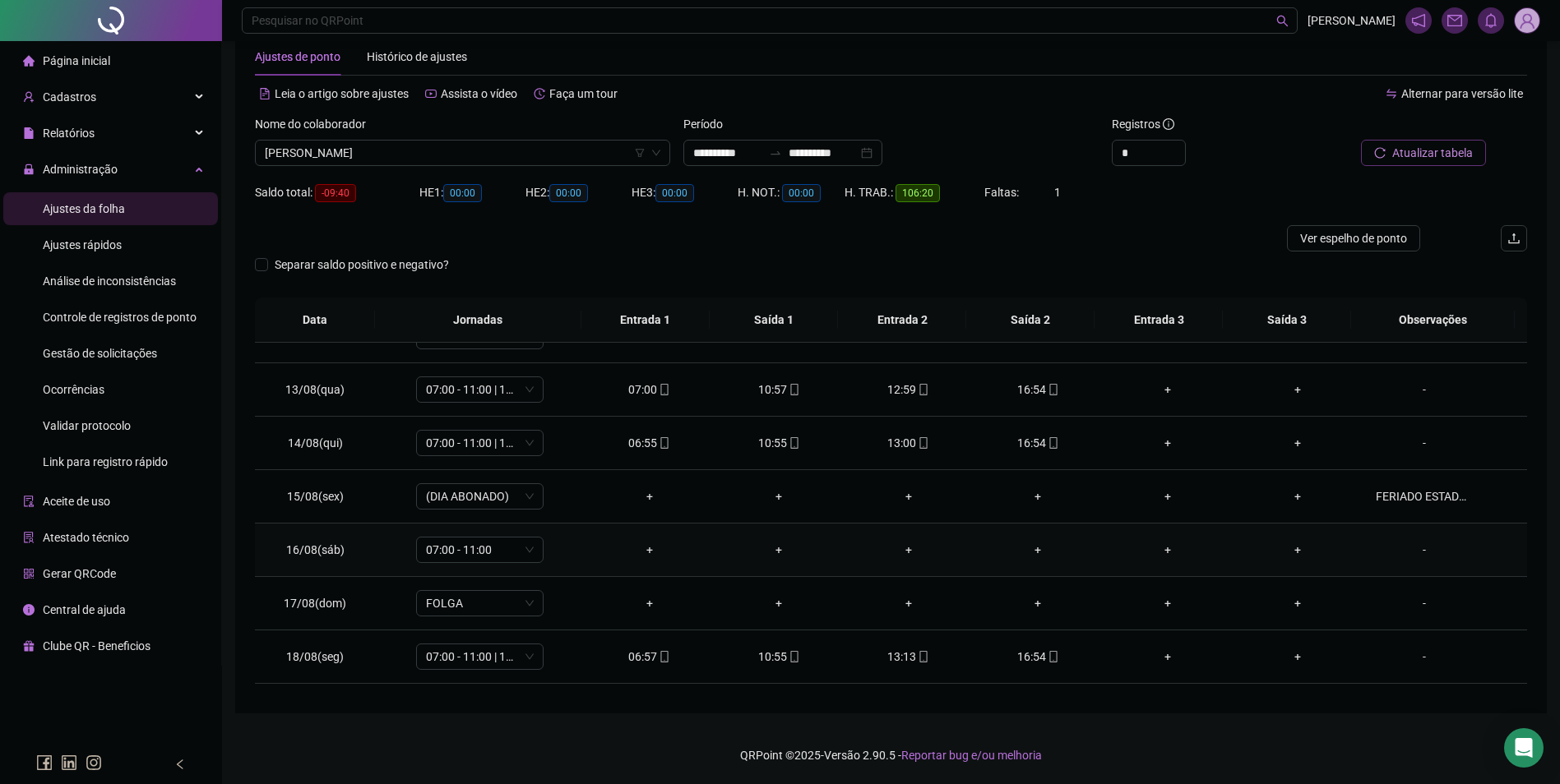
scroll to position [664, 0]
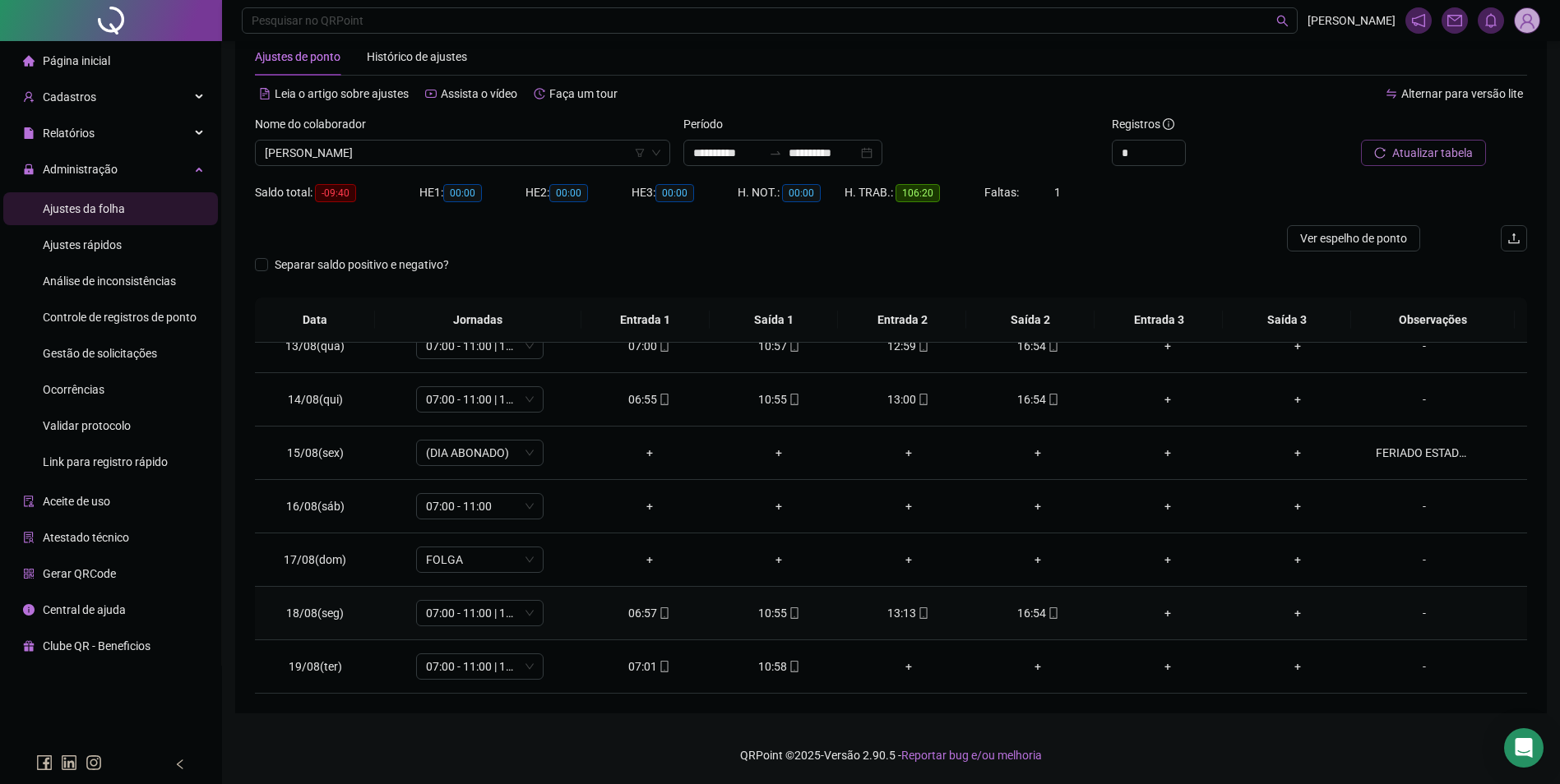
click at [1047, 614] on icon "mobile" at bounding box center [1053, 613] width 12 height 12
type input "**********"
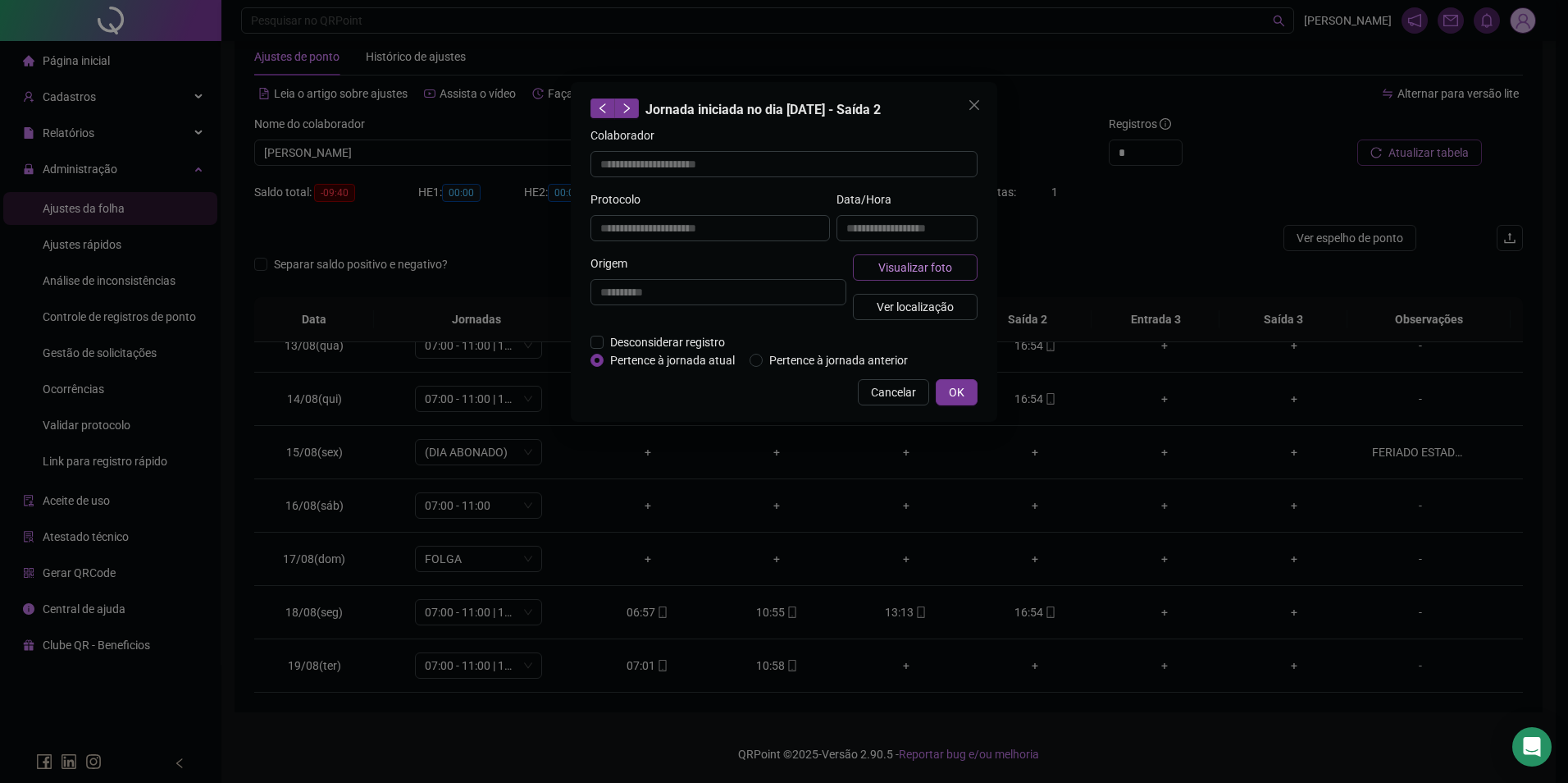
click at [906, 258] on span "Visualizar foto" at bounding box center [915, 267] width 74 height 19
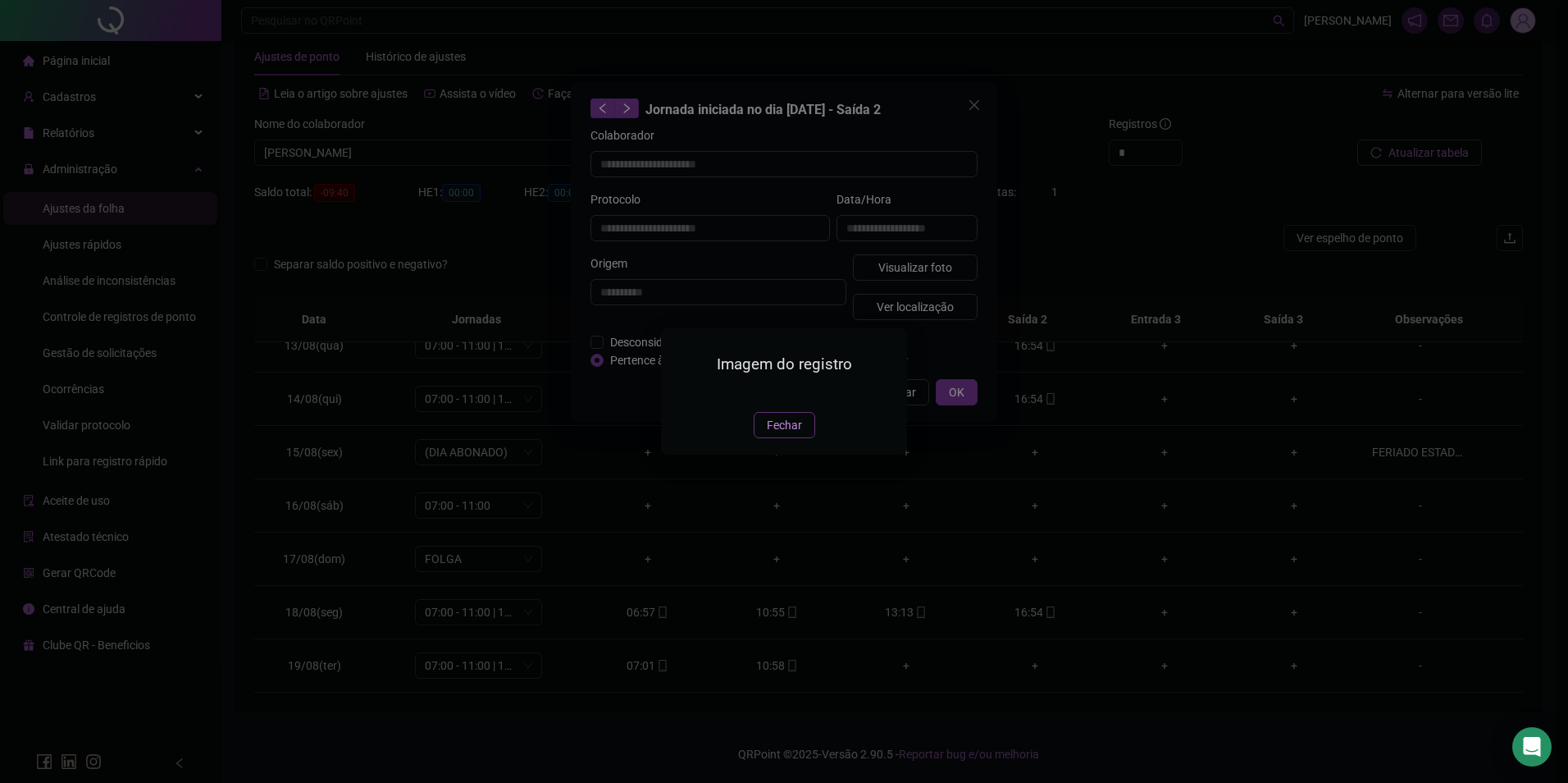
click at [788, 434] on span "Fechar" at bounding box center [784, 425] width 35 height 19
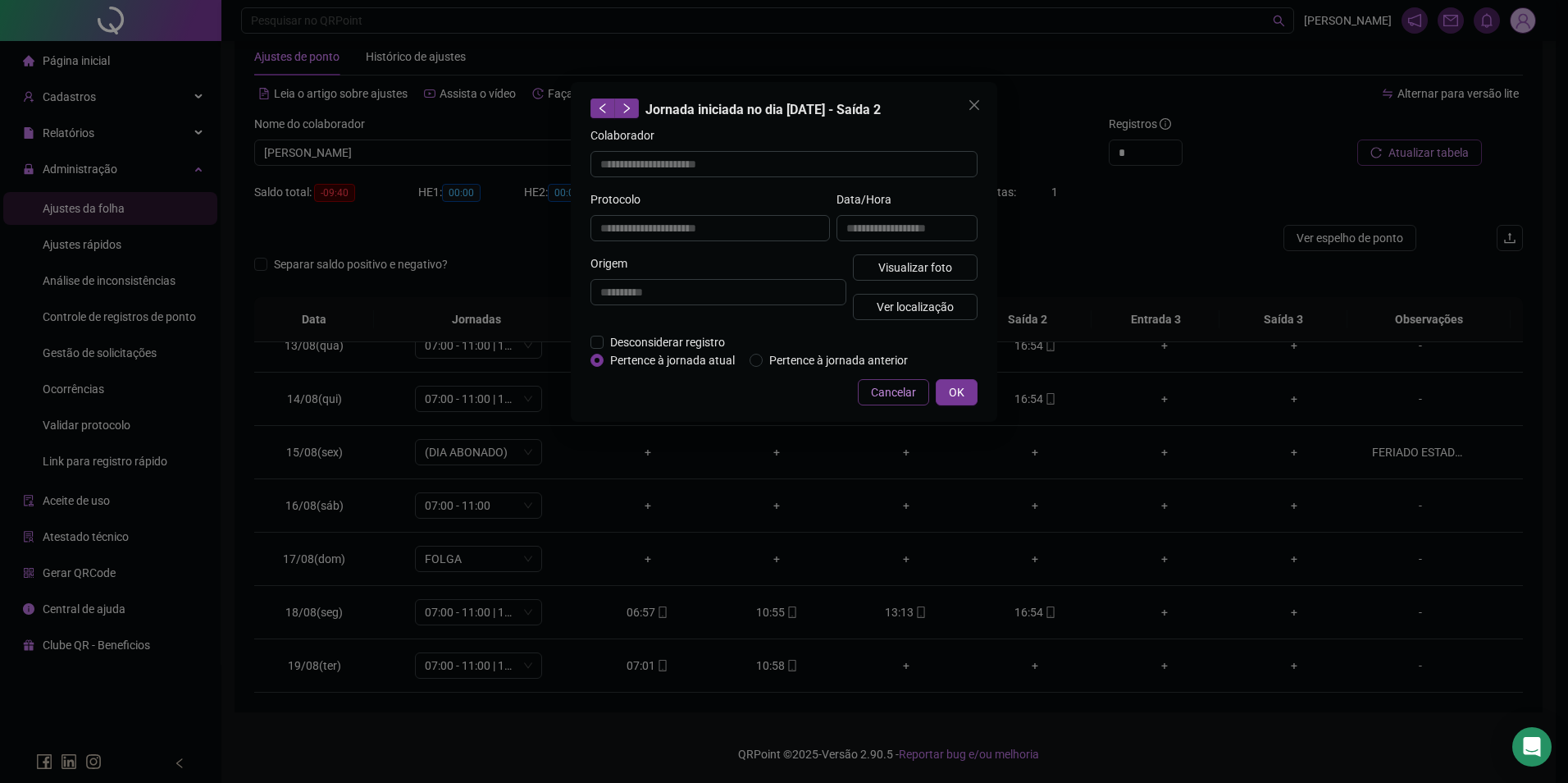
click at [899, 390] on span "Cancelar" at bounding box center [894, 392] width 45 height 19
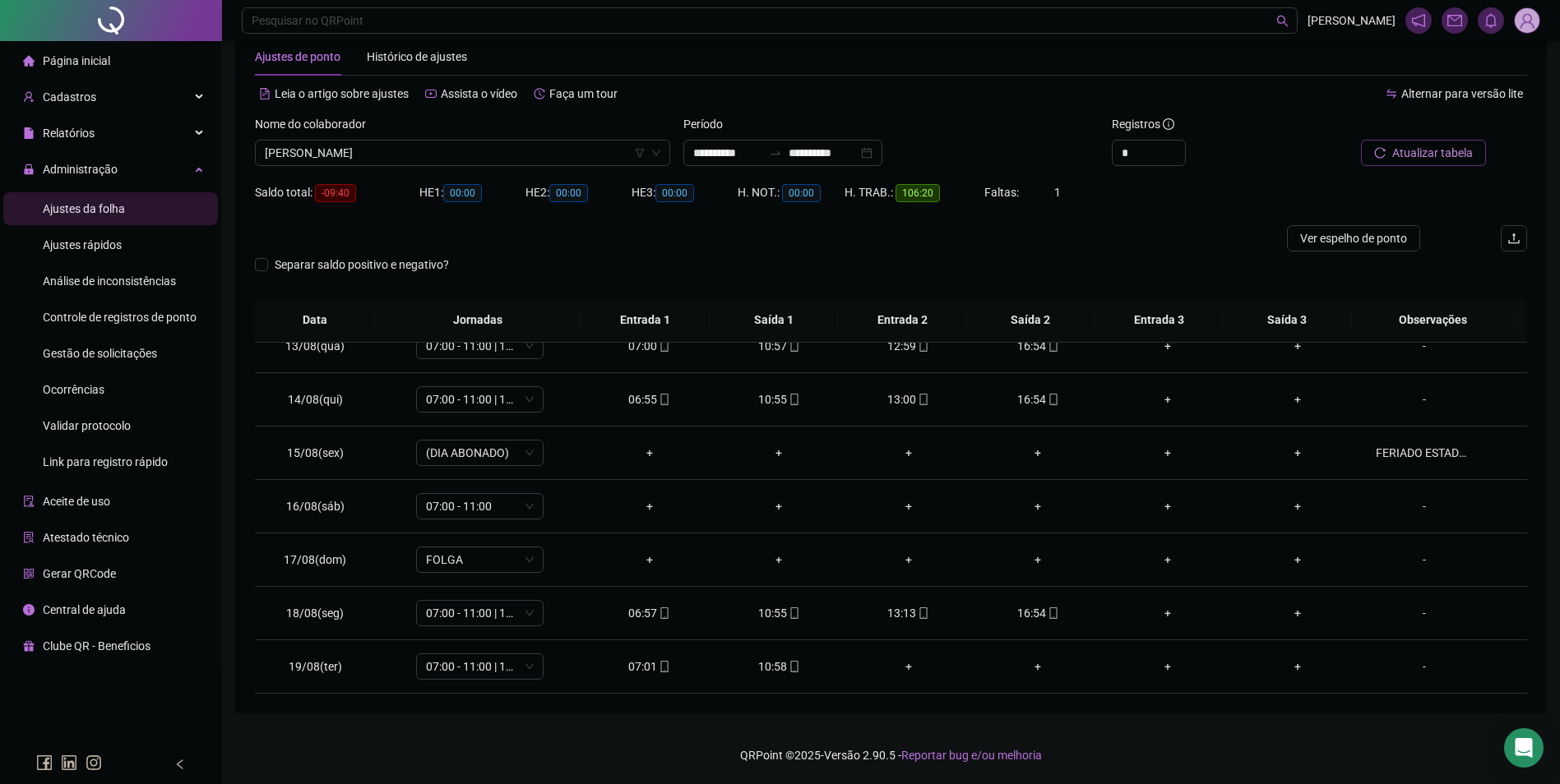
click at [1047, 252] on div "Separar saldo positivo e negativo?" at bounding box center [891, 274] width 1272 height 46
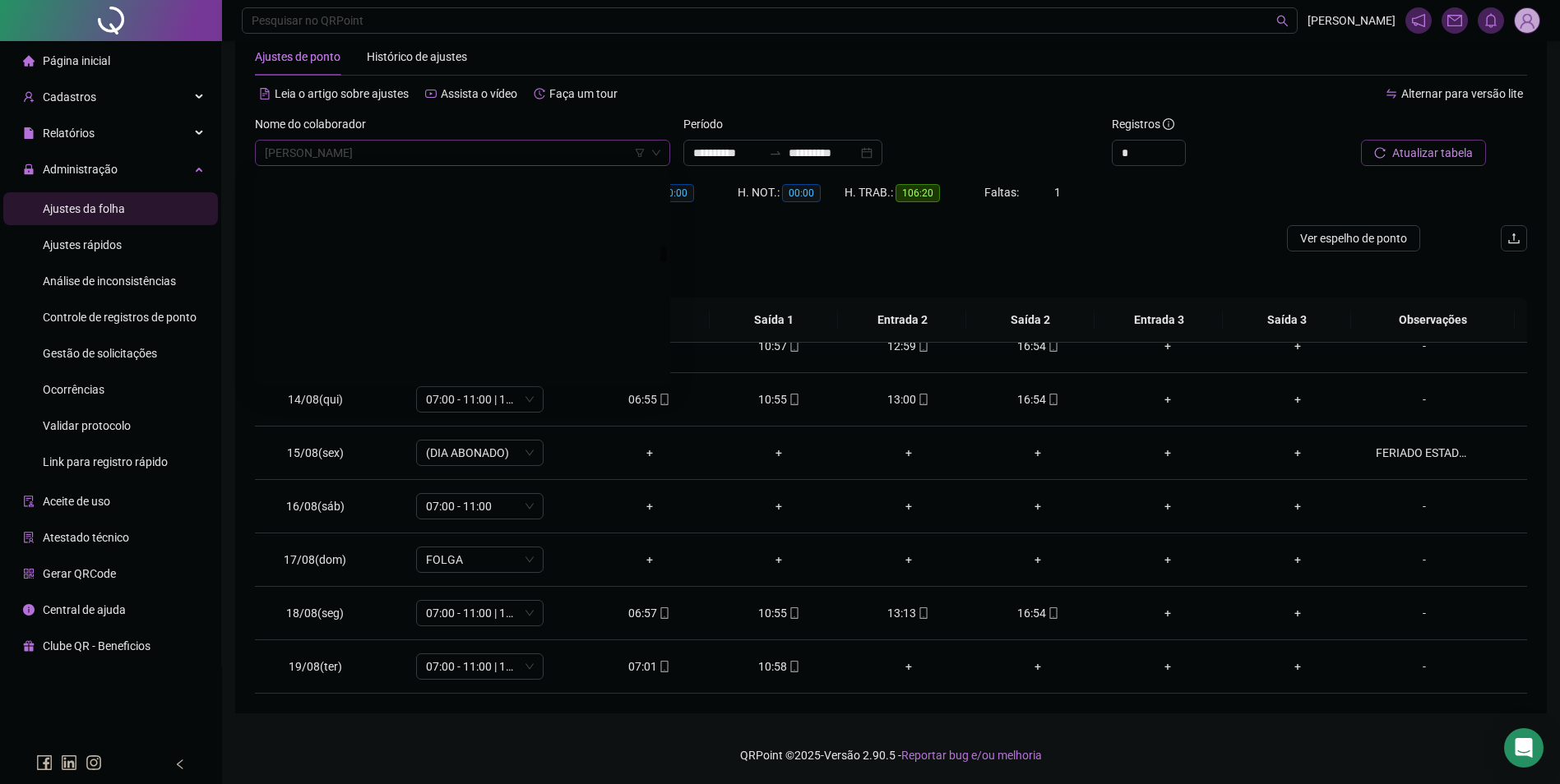
click at [481, 153] on span "[PERSON_NAME]" at bounding box center [462, 152] width 396 height 24
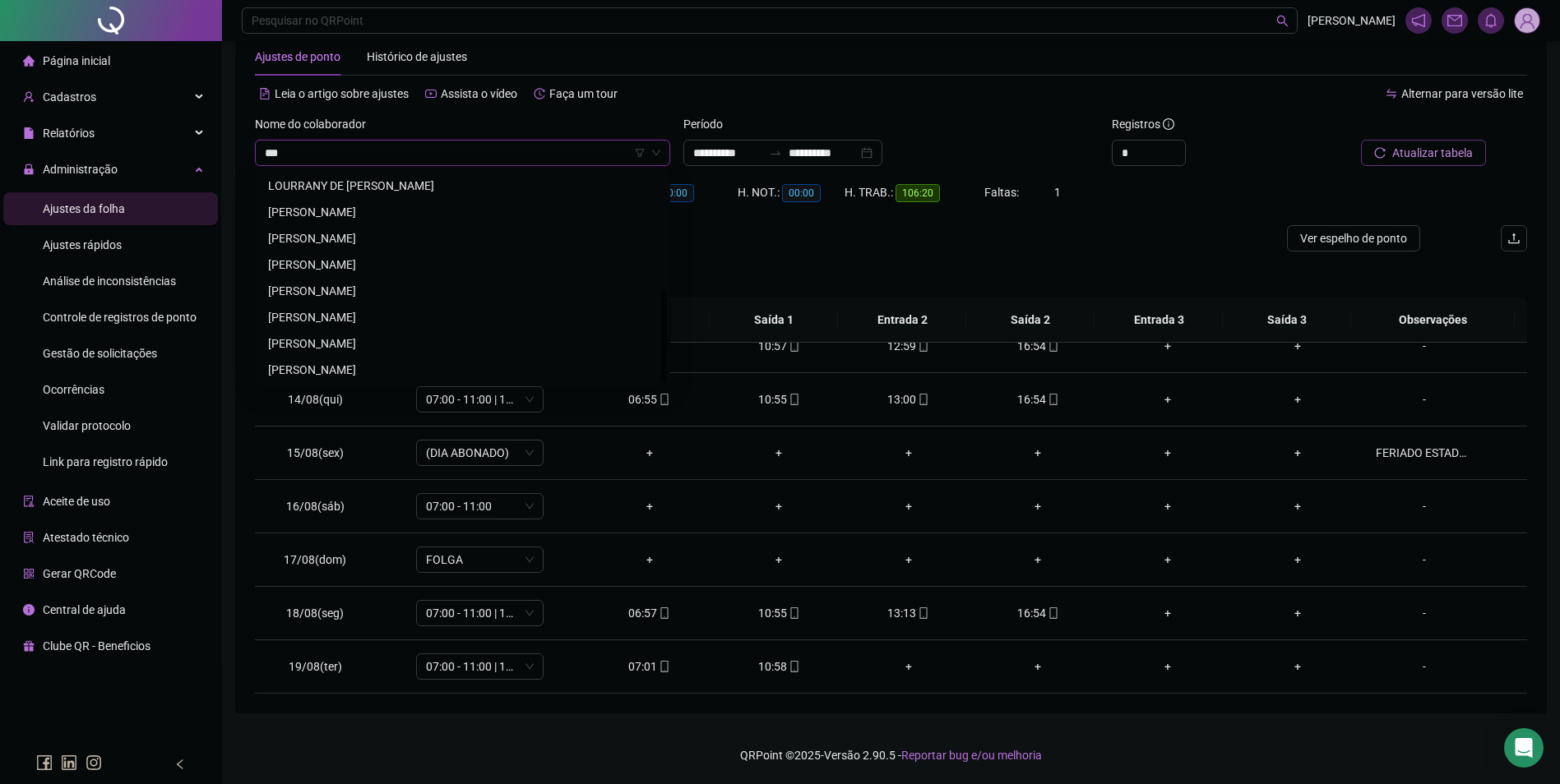
scroll to position [0, 0]
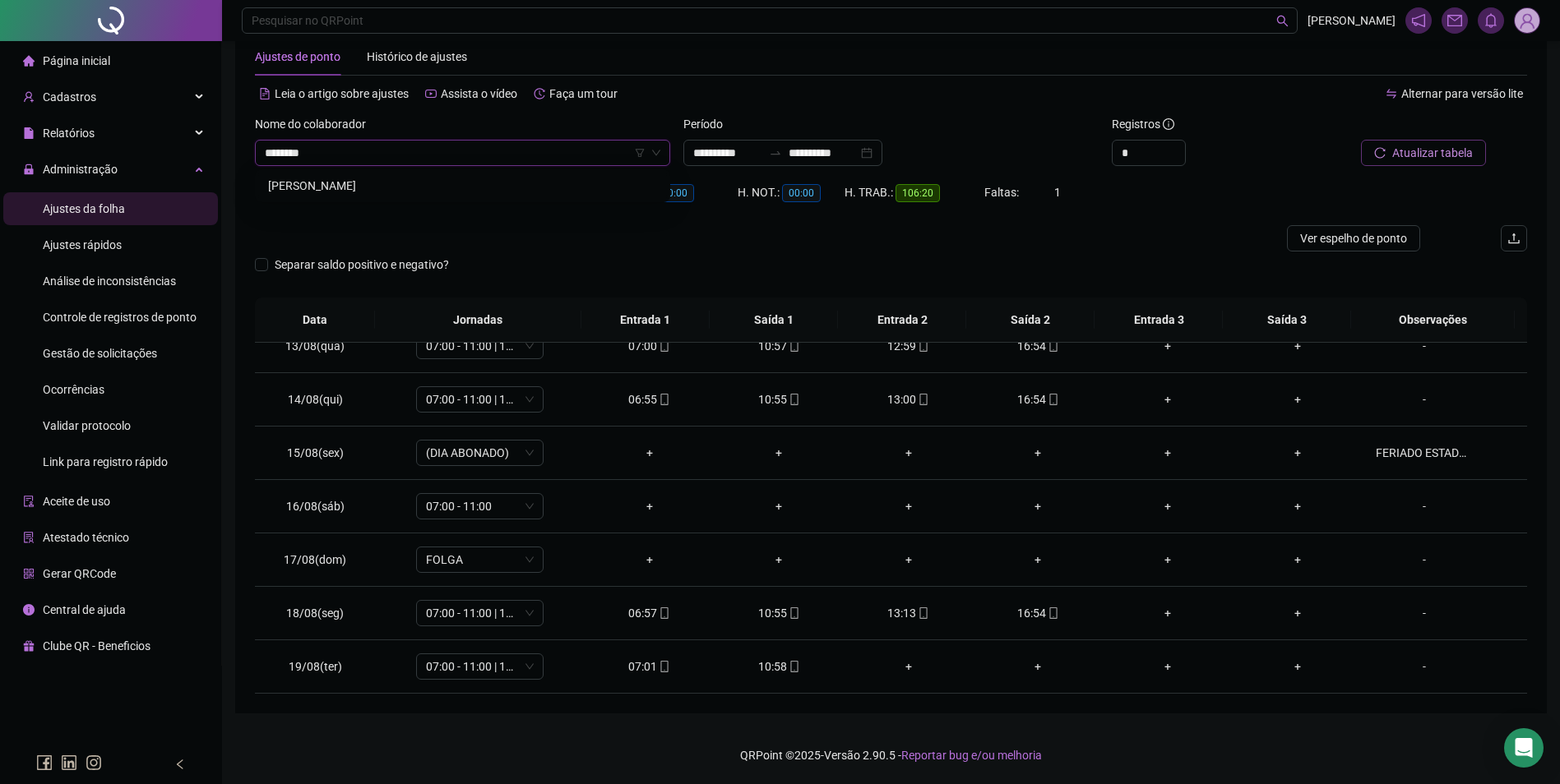
type input "*********"
click at [1358, 140] on button "Buscar registros" at bounding box center [1421, 152] width 128 height 26
drag, startPoint x: 913, startPoint y: 667, endPoint x: 903, endPoint y: 668, distance: 10.0
click at [916, 667] on span "mobile" at bounding box center [922, 667] width 13 height 12
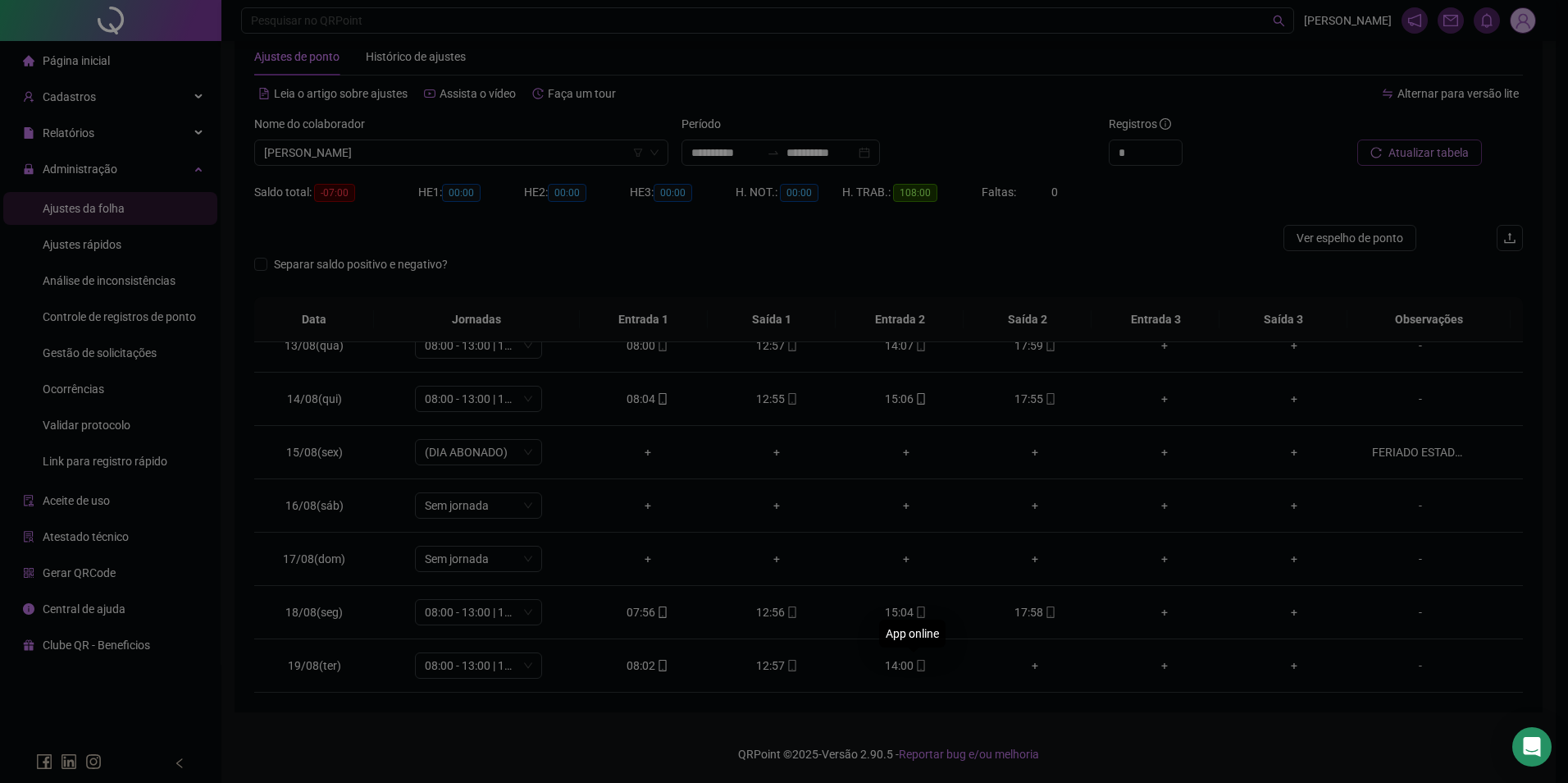
type input "**********"
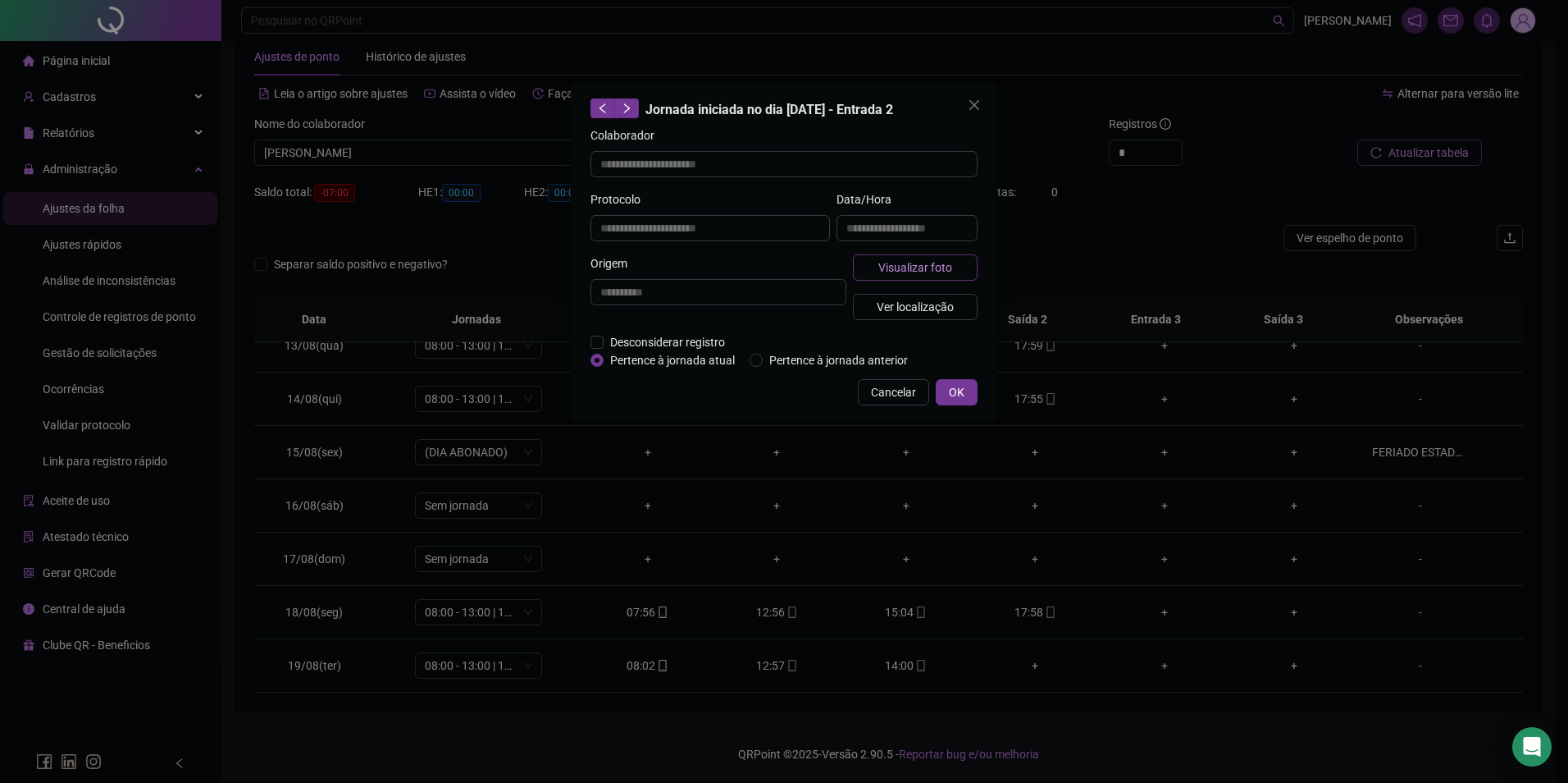
click at [904, 278] on button "Visualizar foto" at bounding box center [915, 267] width 125 height 26
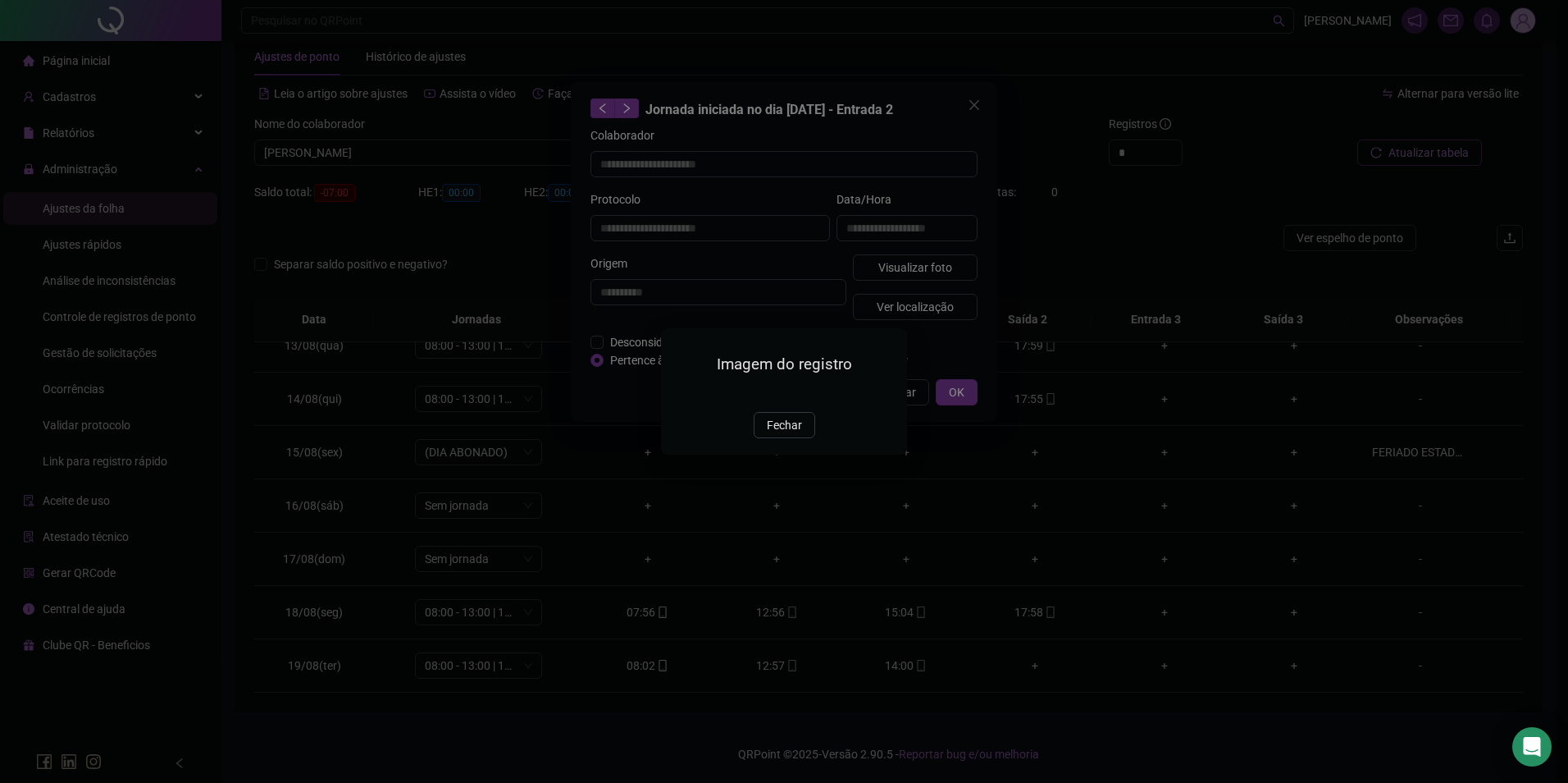
click at [681, 394] on img at bounding box center [681, 394] width 0 height 0
click at [806, 438] on button "Fechar" at bounding box center [784, 425] width 61 height 26
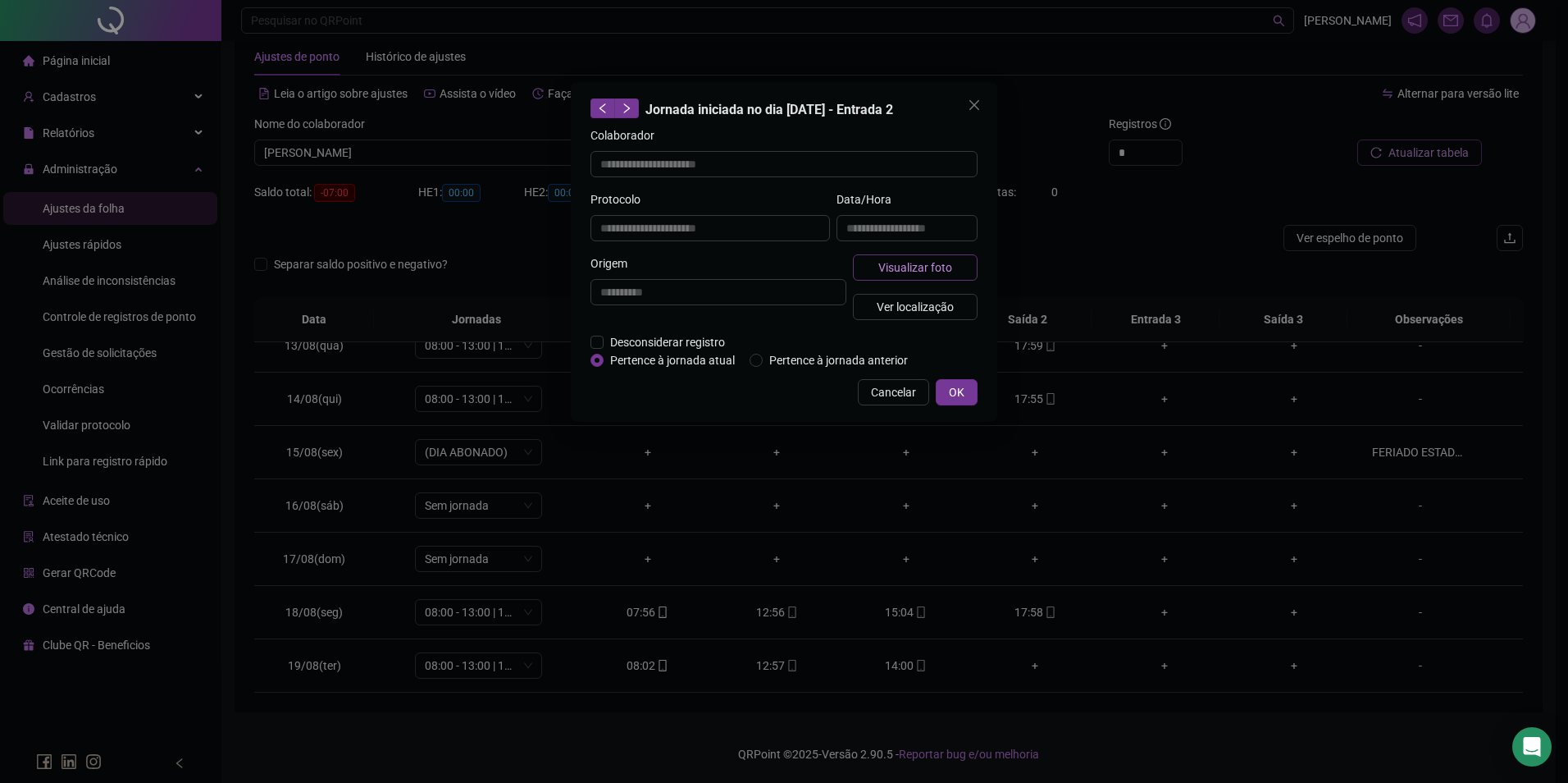
click at [930, 258] on span "Visualizar foto" at bounding box center [915, 267] width 74 height 19
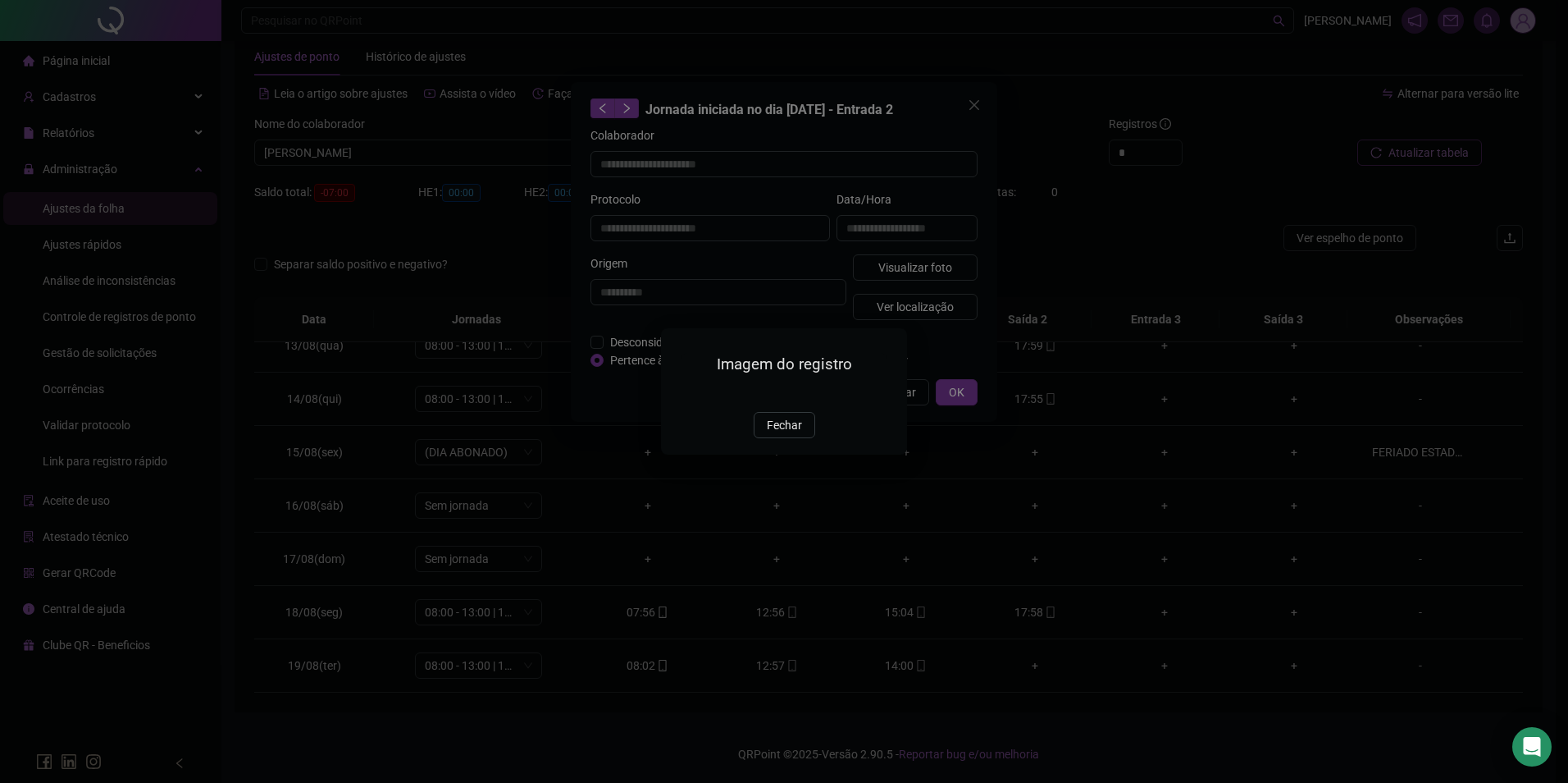
click at [681, 394] on img at bounding box center [681, 394] width 0 height 0
click at [769, 434] on span "Fechar" at bounding box center [784, 425] width 35 height 19
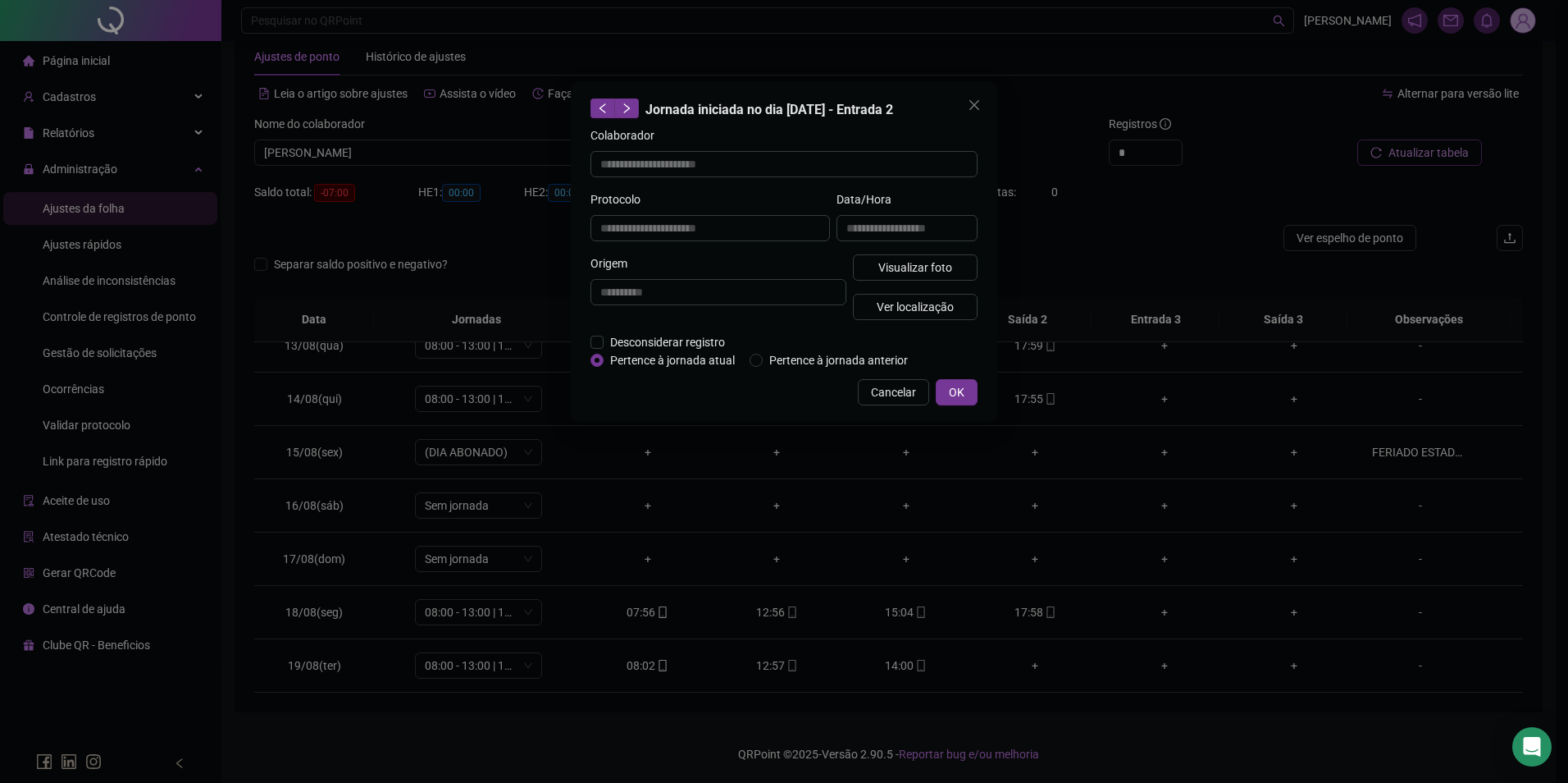
click at [461, 158] on div "**********" at bounding box center [784, 391] width 1568 height 783
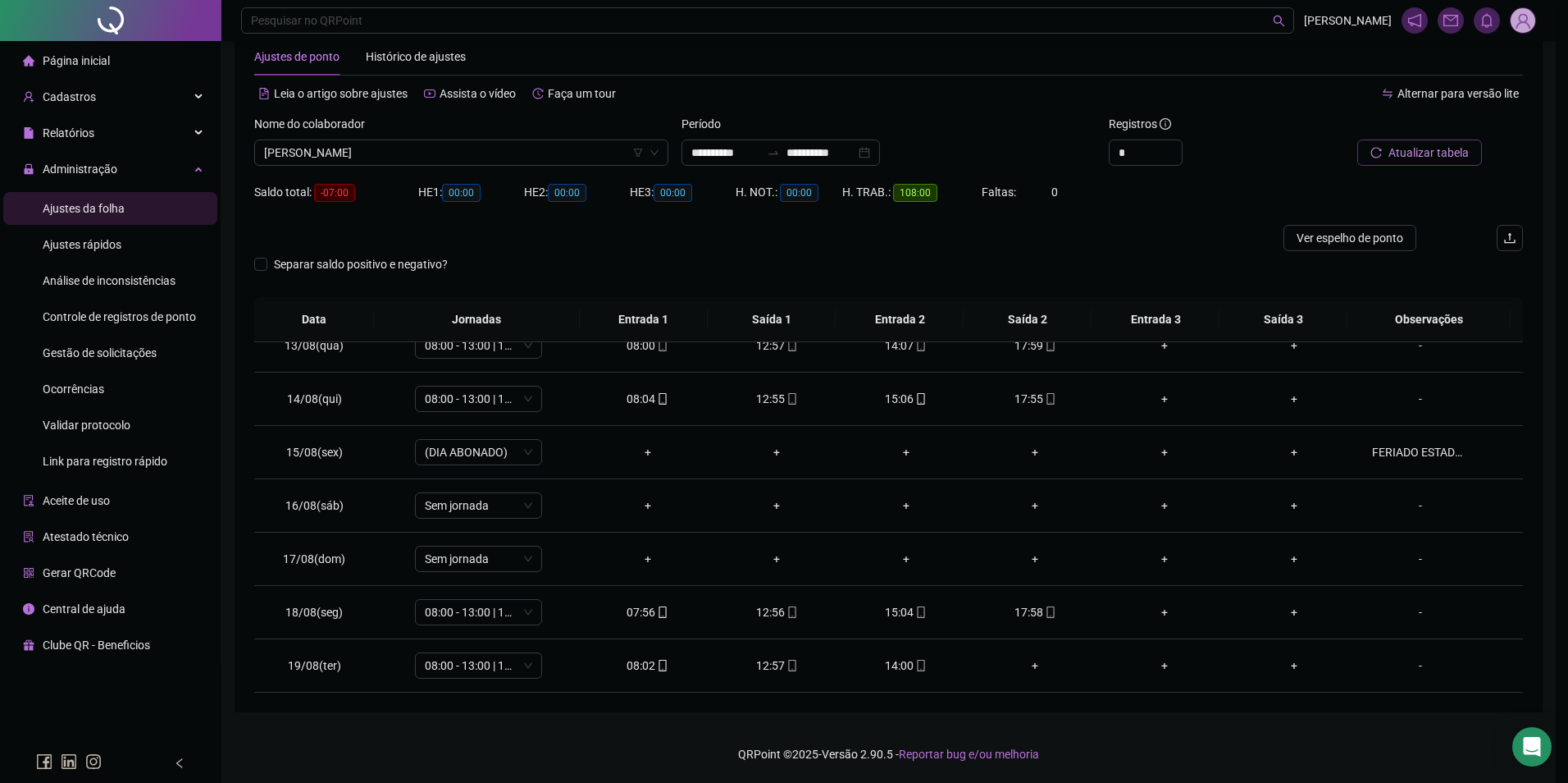
click at [475, 149] on span "[PERSON_NAME]" at bounding box center [461, 152] width 395 height 24
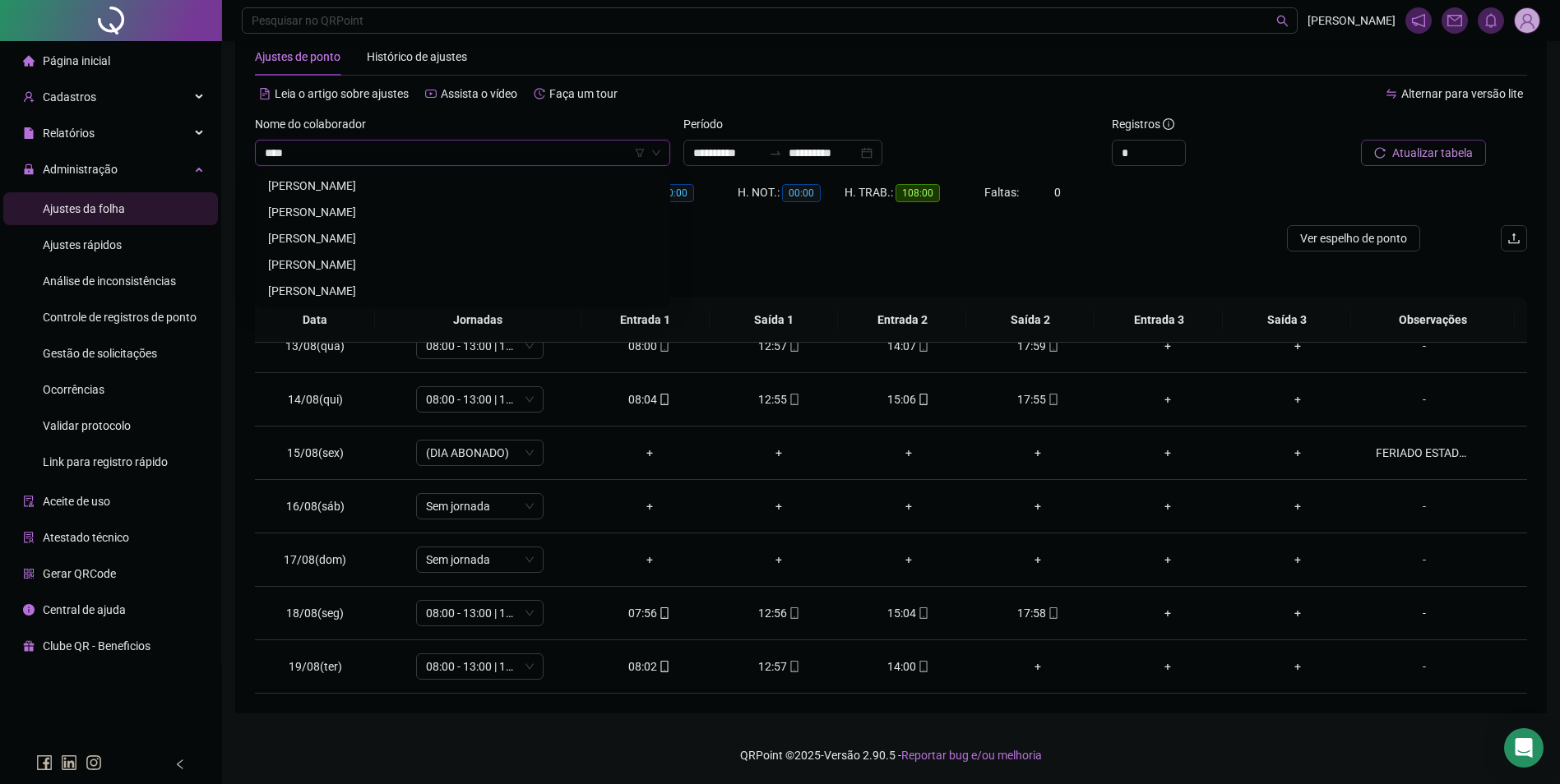
type input "*****"
click at [364, 237] on div "RAFAEL DE OLIVEIRA PIRES" at bounding box center [462, 238] width 389 height 19
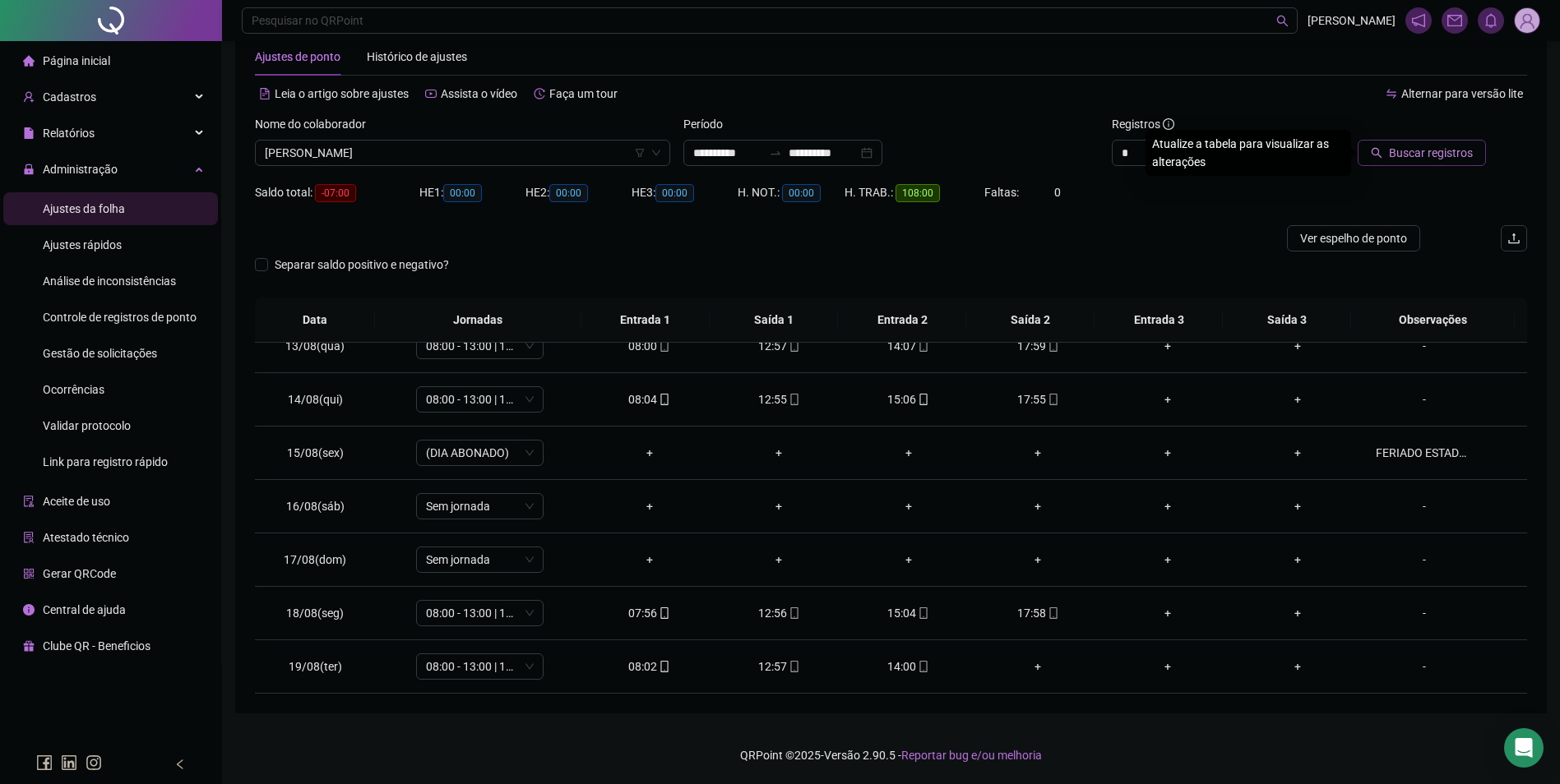
click at [1366, 152] on button "Buscar registros" at bounding box center [1421, 152] width 128 height 26
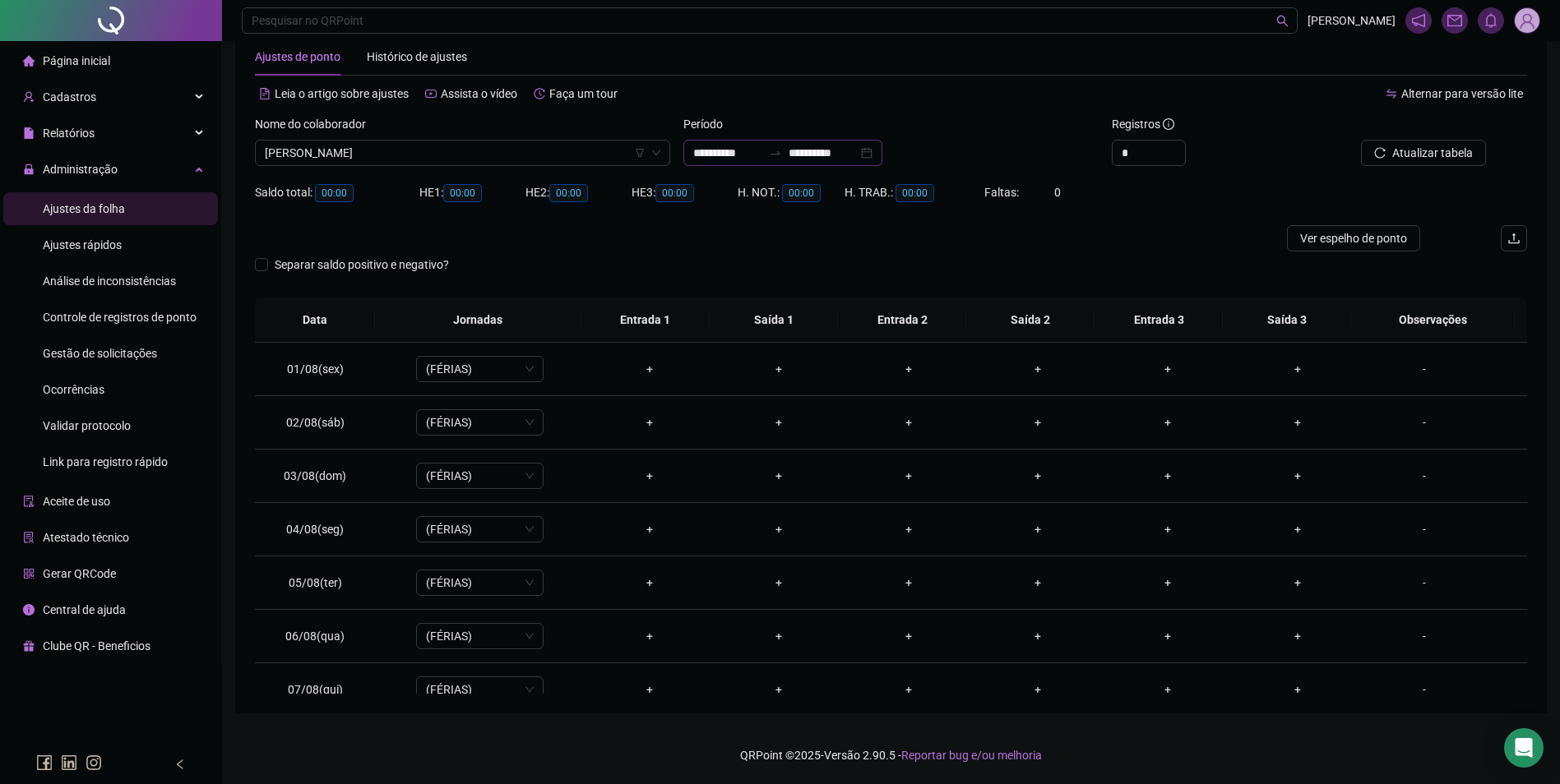
click at [804, 161] on div "**********" at bounding box center [782, 152] width 199 height 26
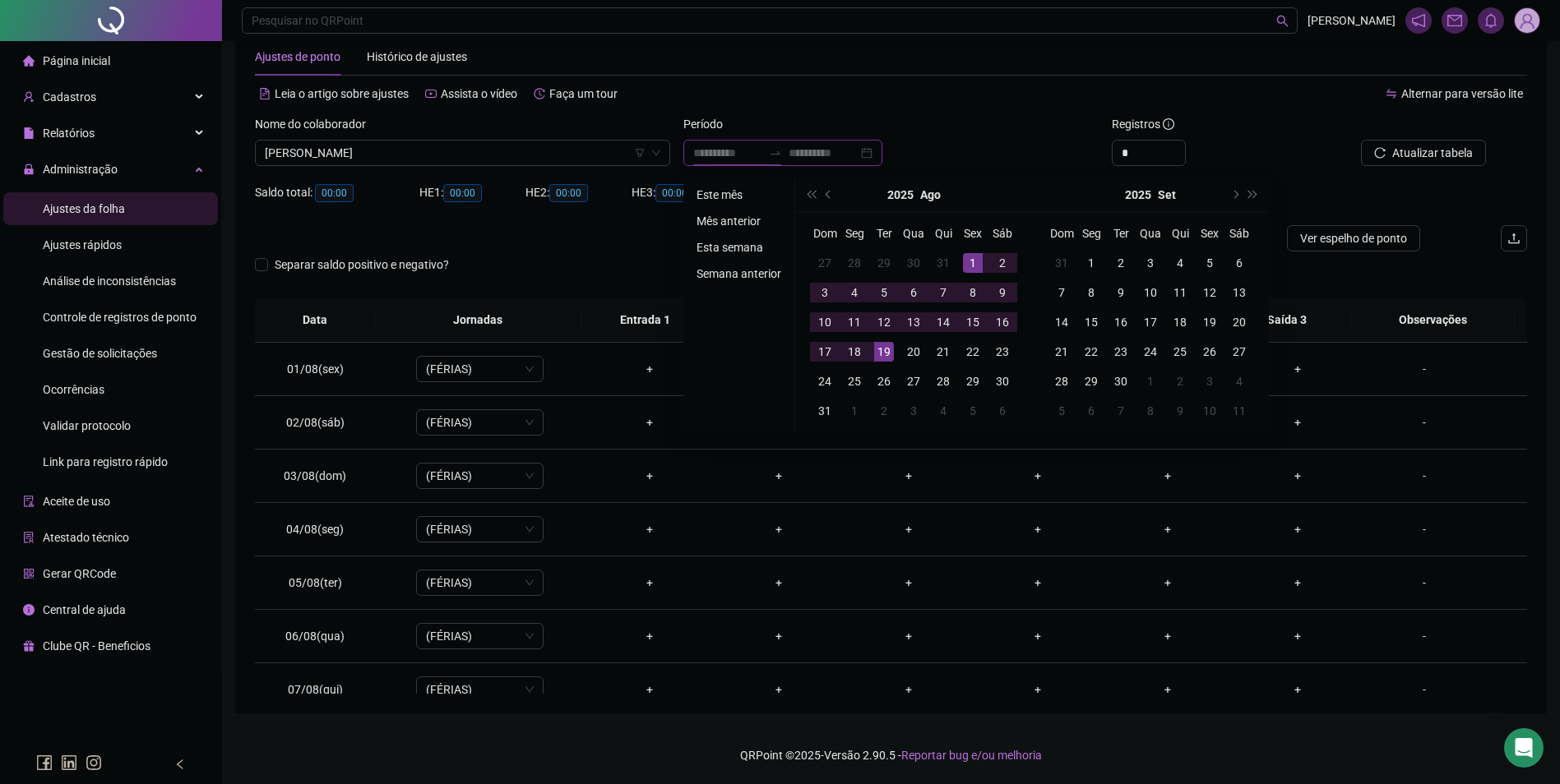
type input "**********"
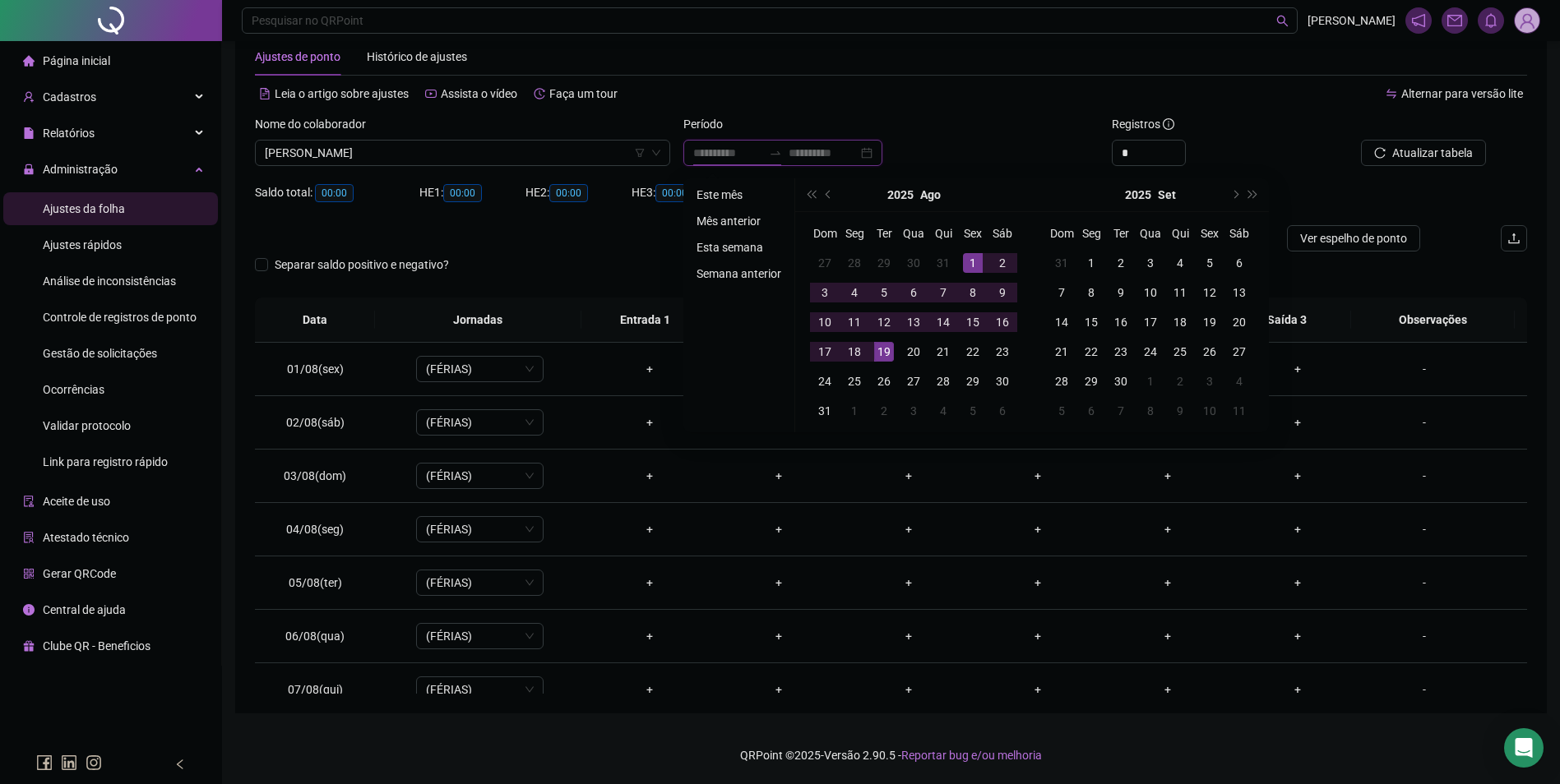
type input "**********"
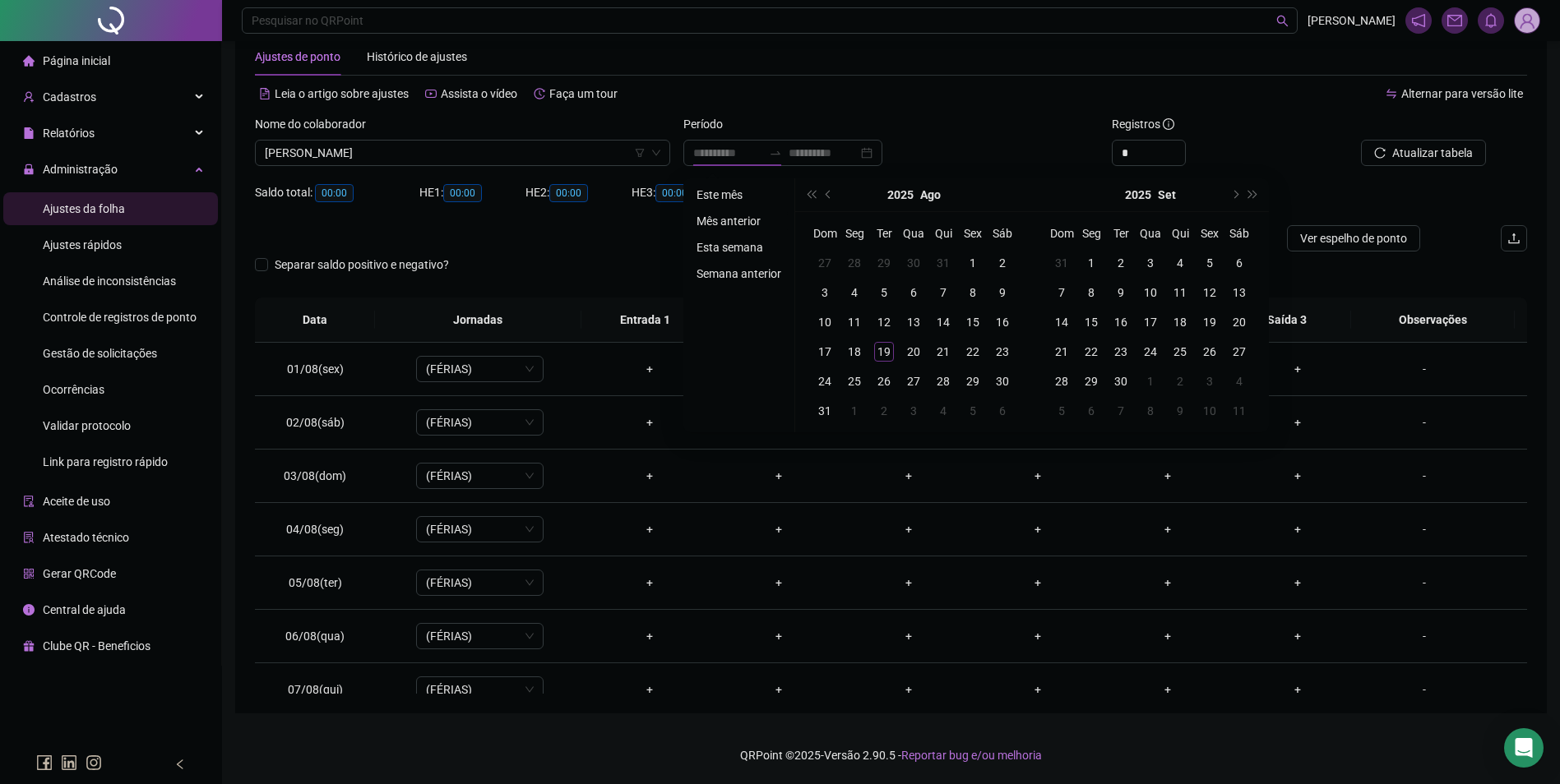
click at [736, 217] on li "Mês anterior" at bounding box center [738, 221] width 98 height 20
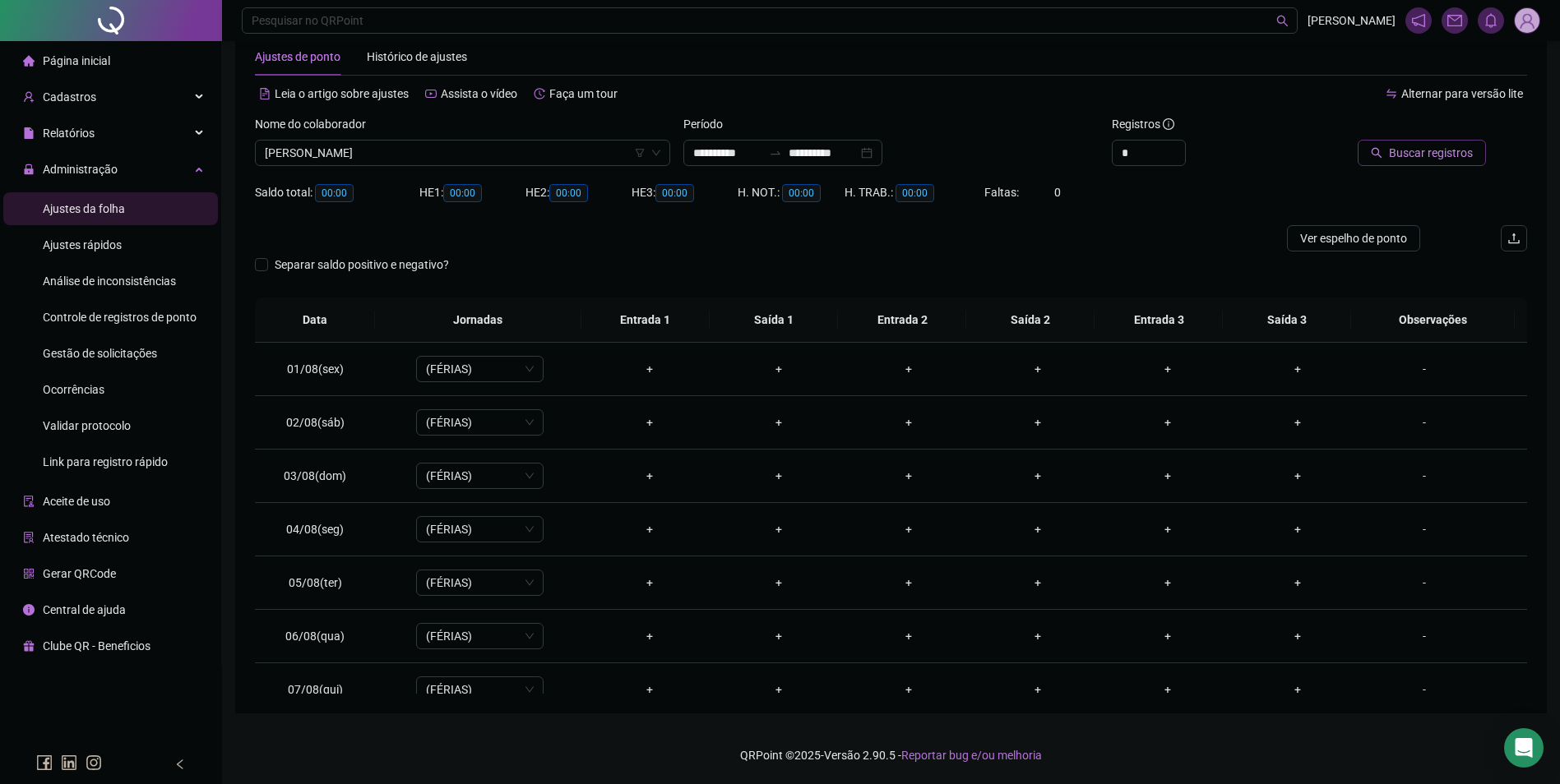
click at [1452, 153] on span "Buscar registros" at bounding box center [1431, 152] width 84 height 19
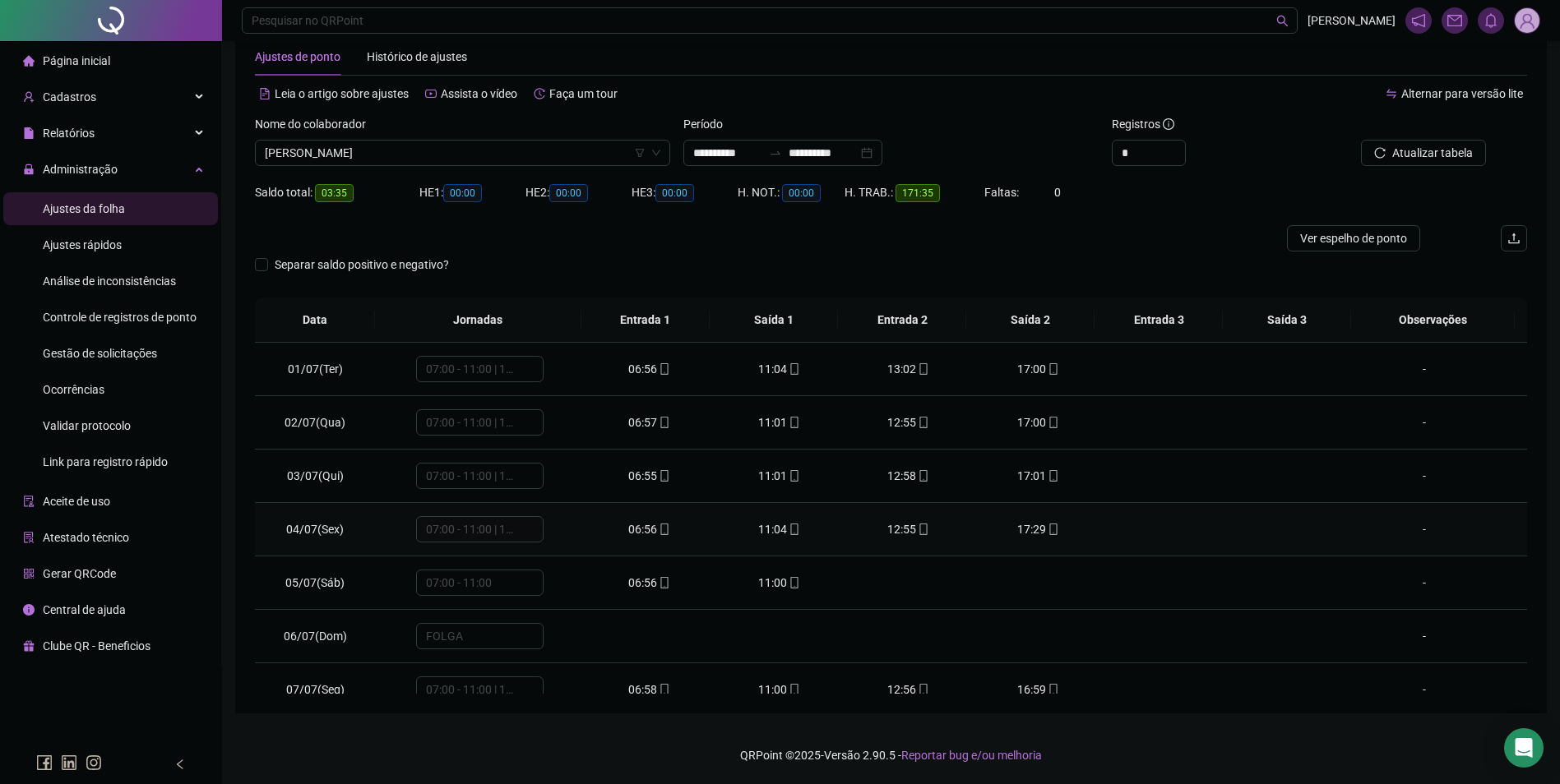
click at [1047, 526] on icon "mobile" at bounding box center [1053, 529] width 12 height 12
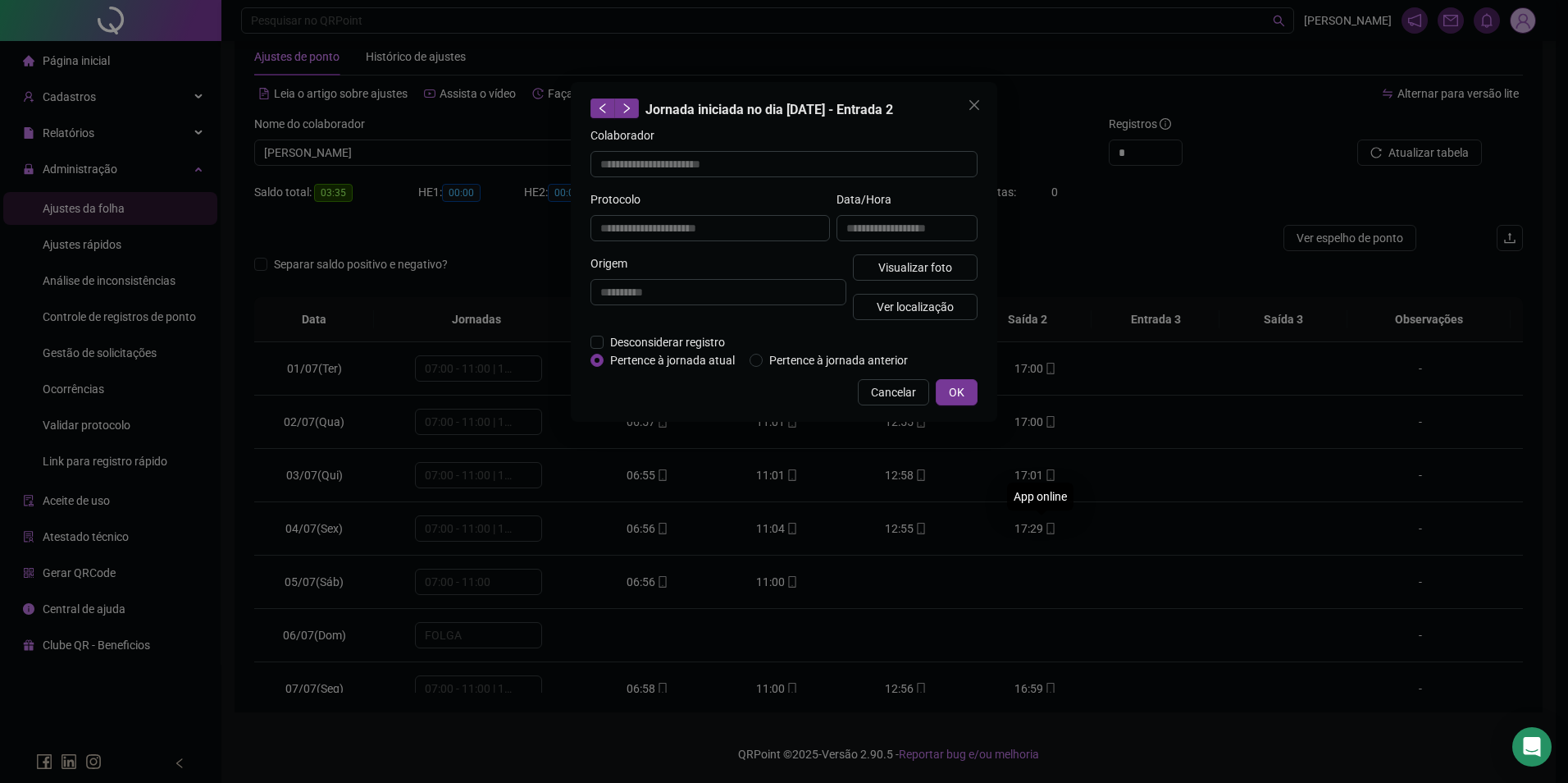
type input "**********"
click at [912, 262] on span "Visualizar foto" at bounding box center [915, 267] width 74 height 19
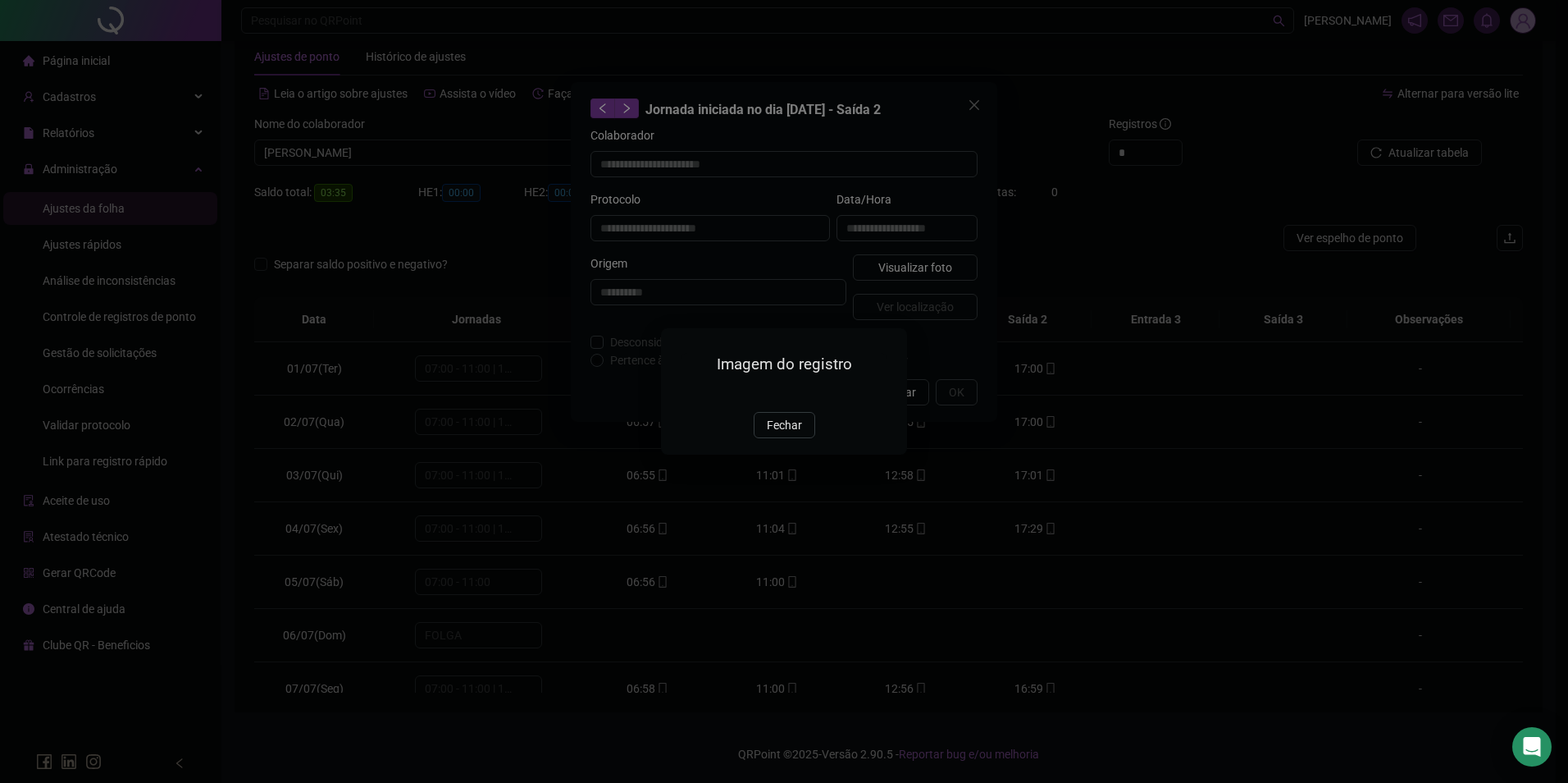
click at [681, 394] on img at bounding box center [681, 394] width 0 height 0
click at [776, 434] on span "Fechar" at bounding box center [784, 425] width 35 height 19
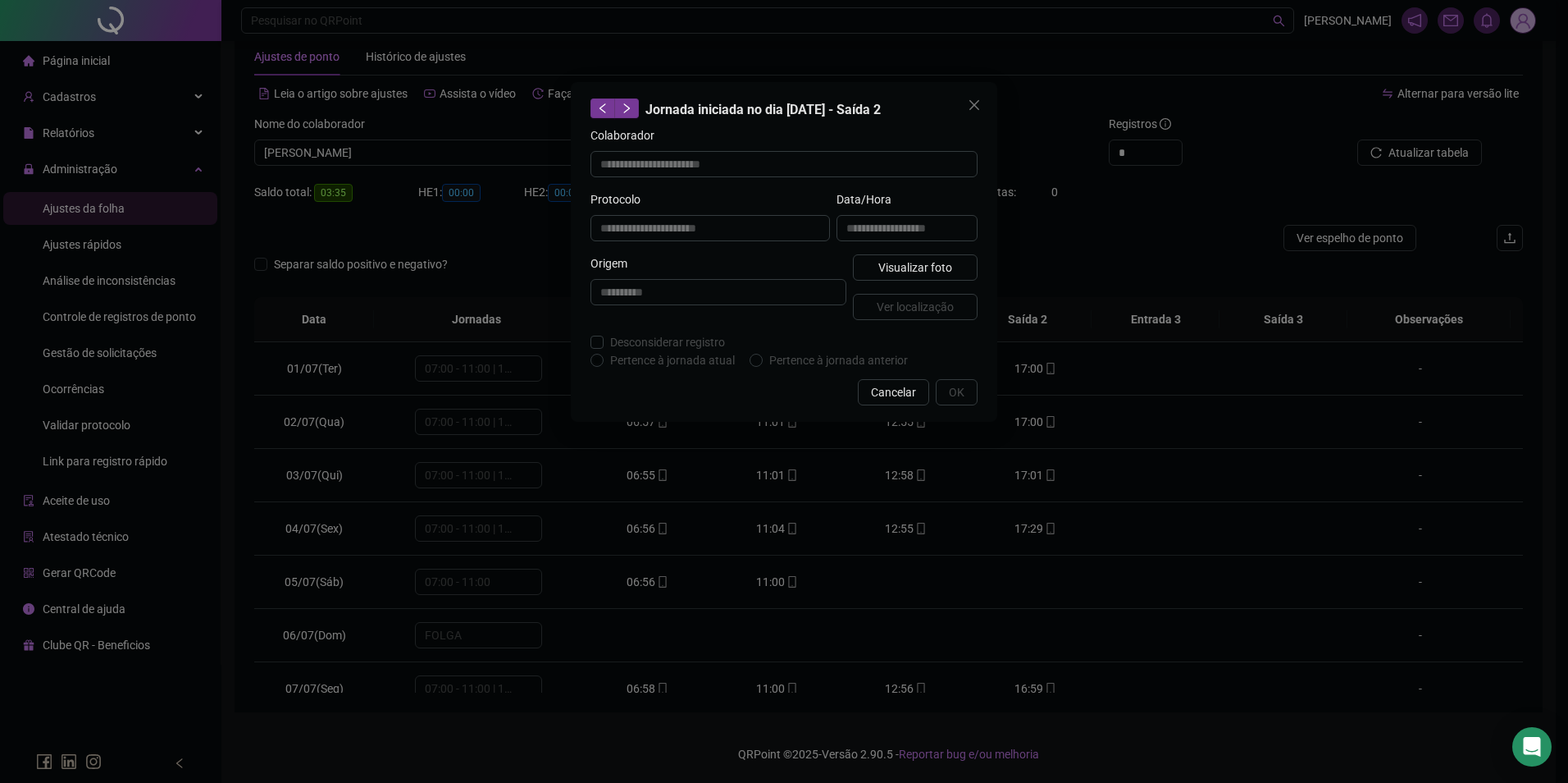
click at [973, 105] on icon "close" at bounding box center [974, 104] width 13 height 13
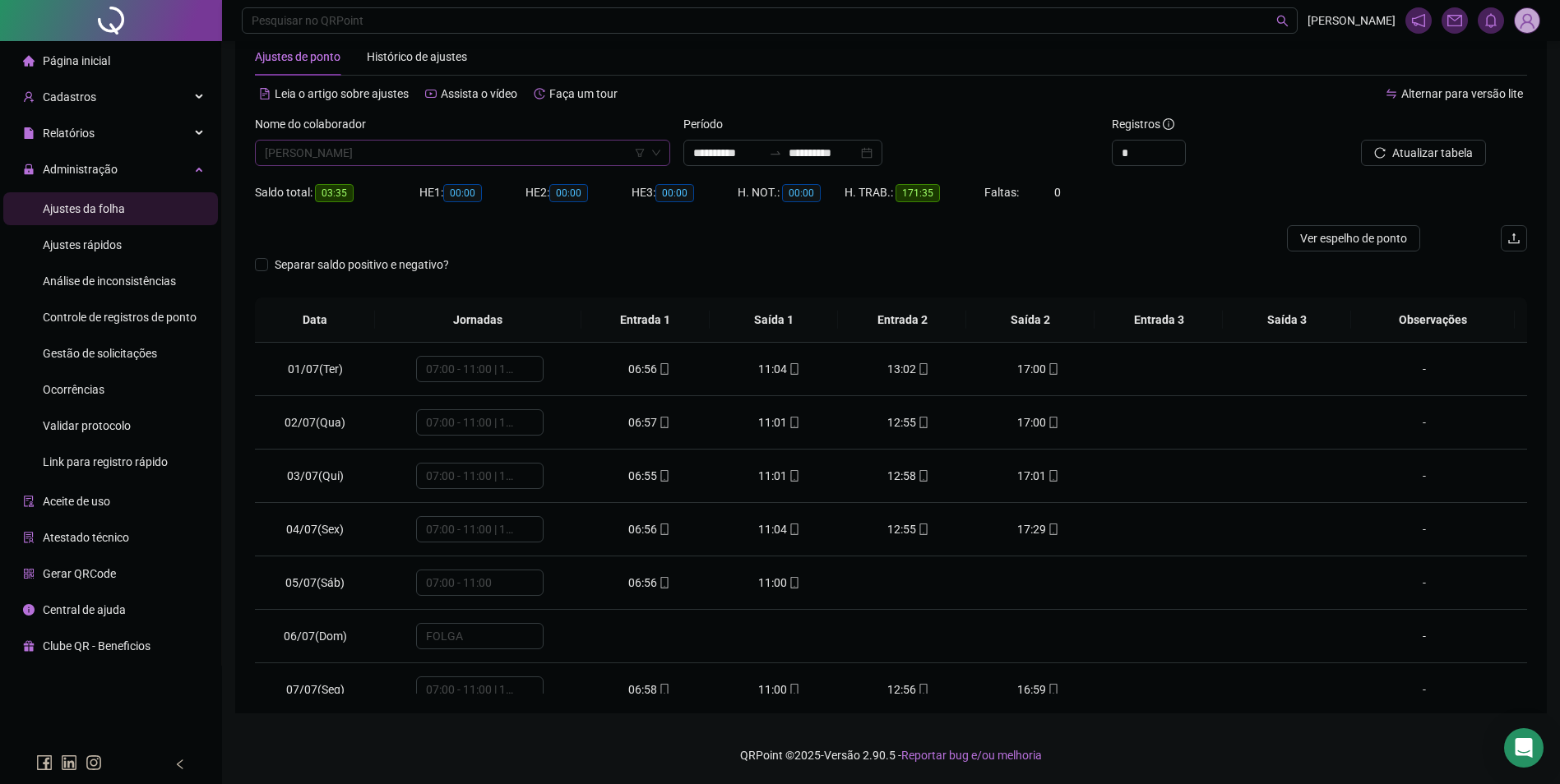
scroll to position [19433, 0]
click at [424, 147] on span "RAFAEL DE OLIVEIRA PIRES" at bounding box center [462, 152] width 396 height 24
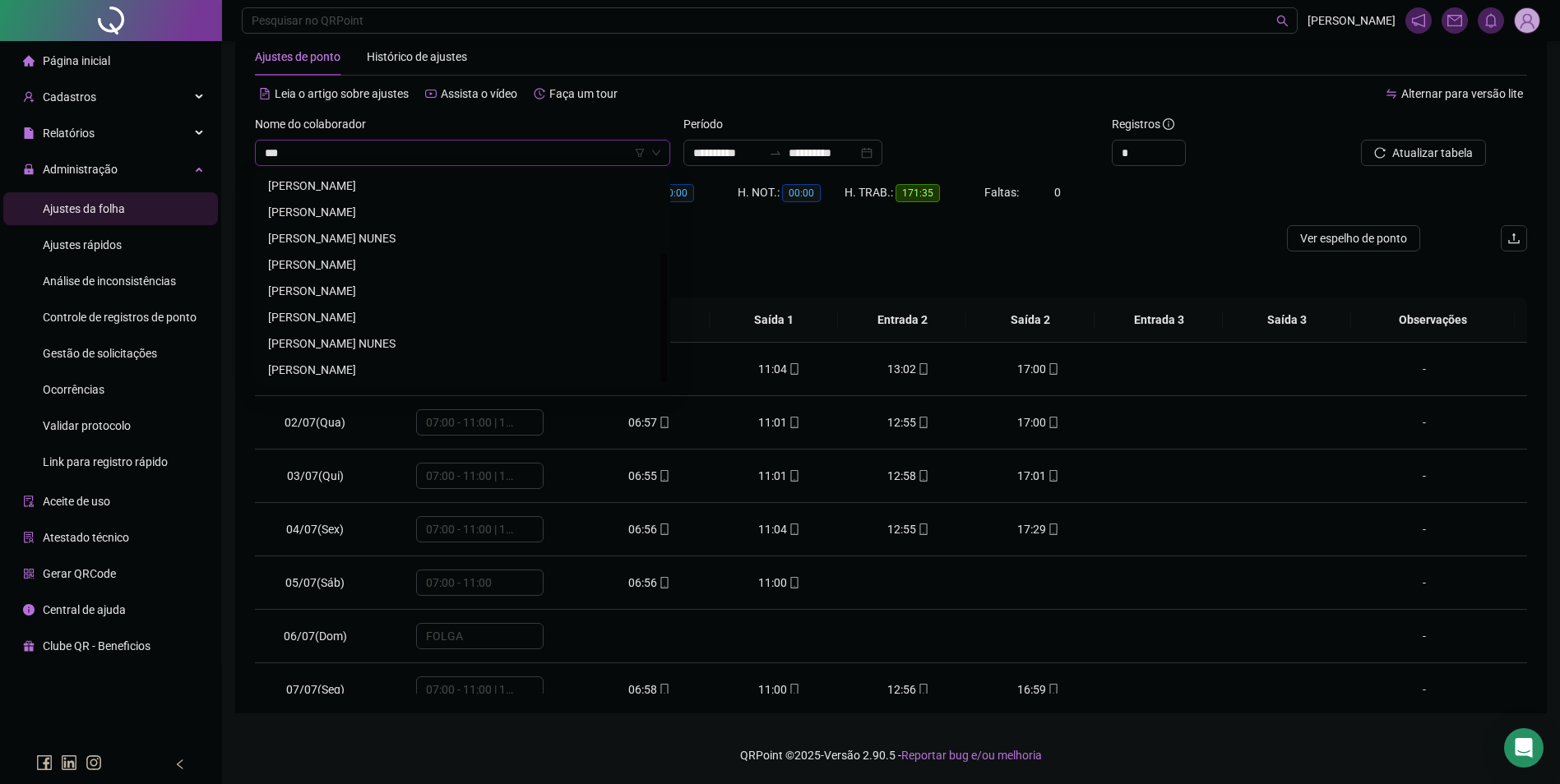
scroll to position [132, 0]
type input "********"
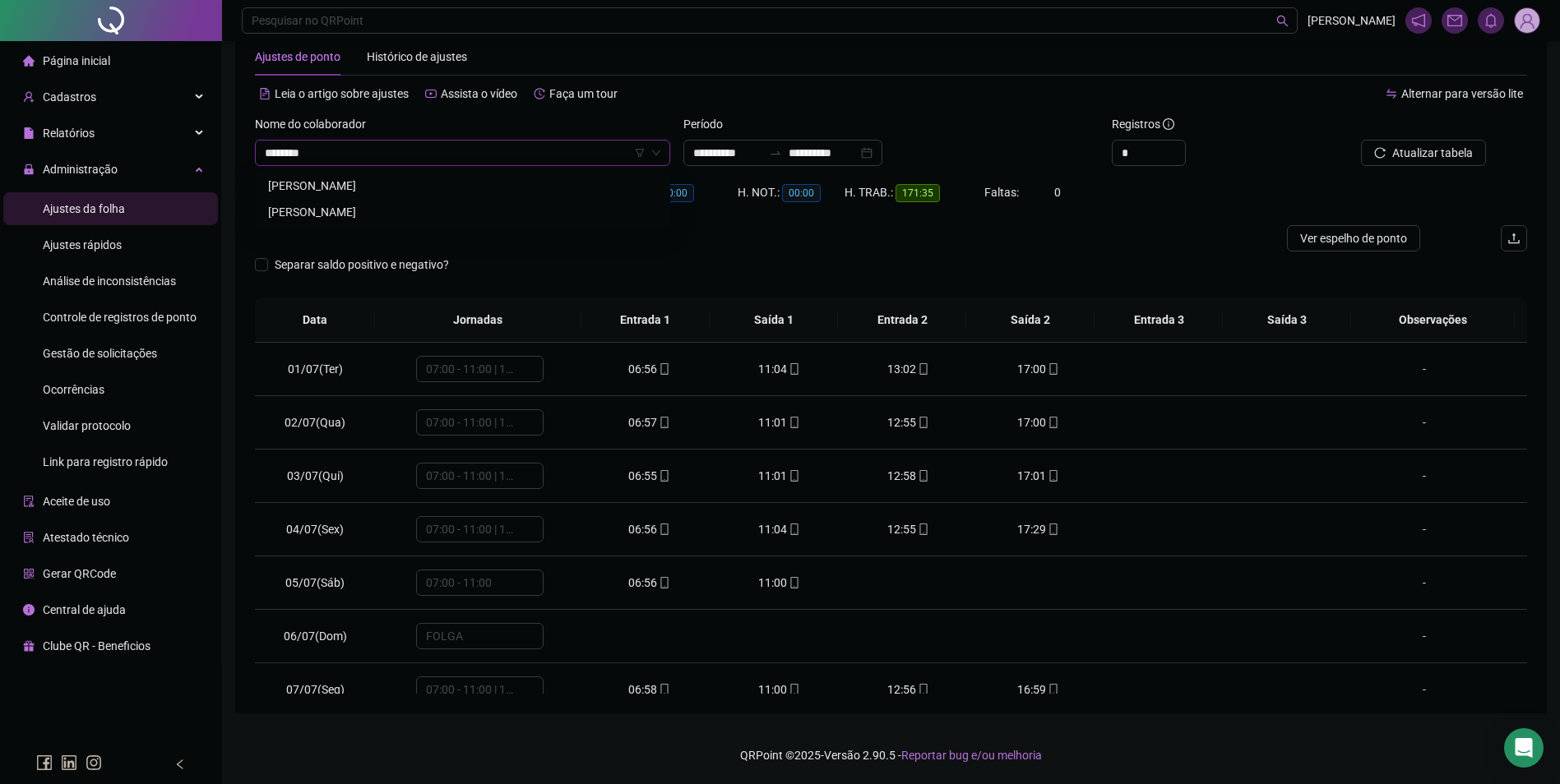
click at [414, 205] on div "JOAO BATISTA EDUARDO DA COSTA" at bounding box center [462, 212] width 389 height 19
click at [1462, 152] on span "Buscar registros" at bounding box center [1431, 152] width 84 height 19
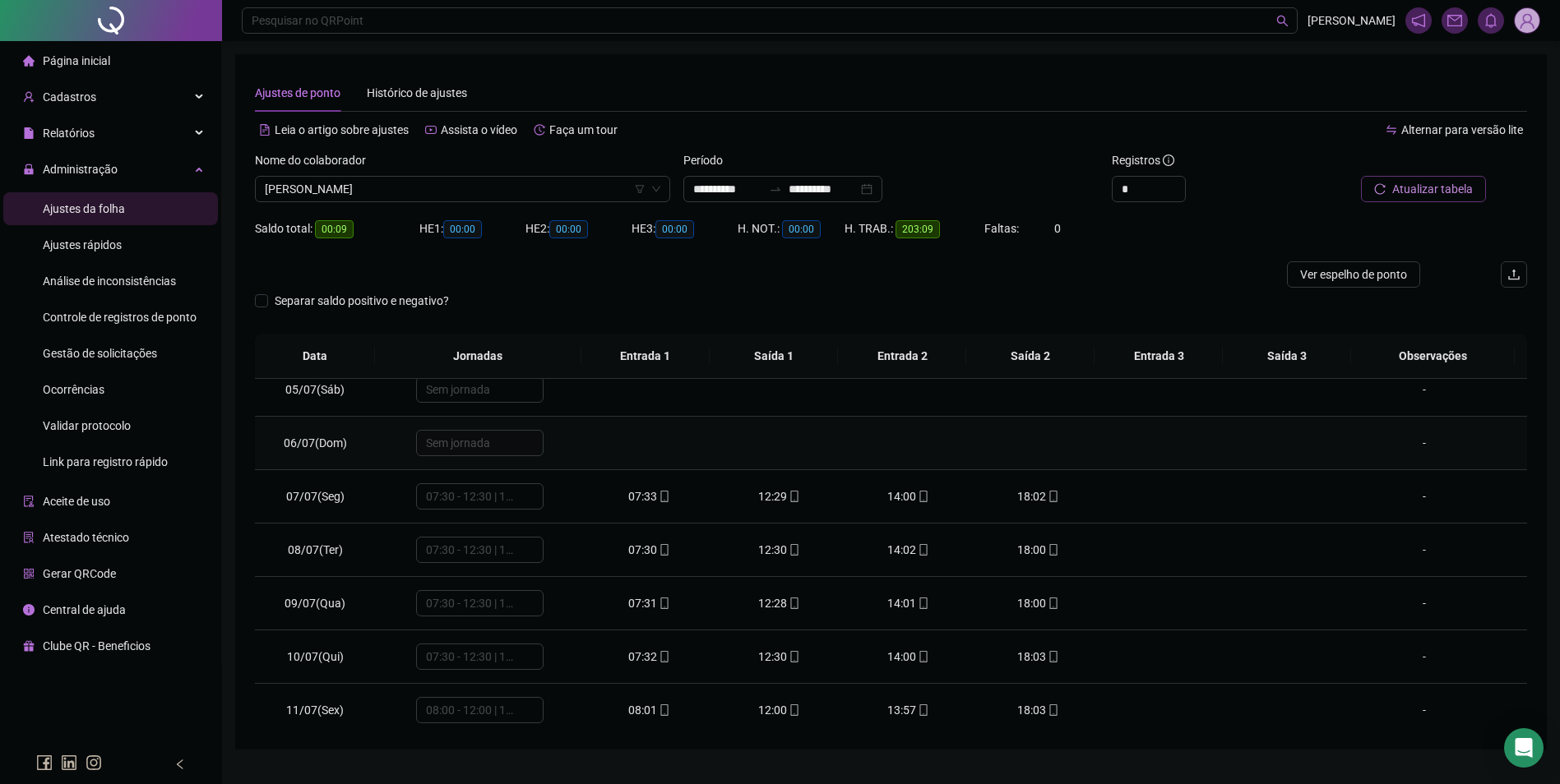
scroll to position [247, 0]
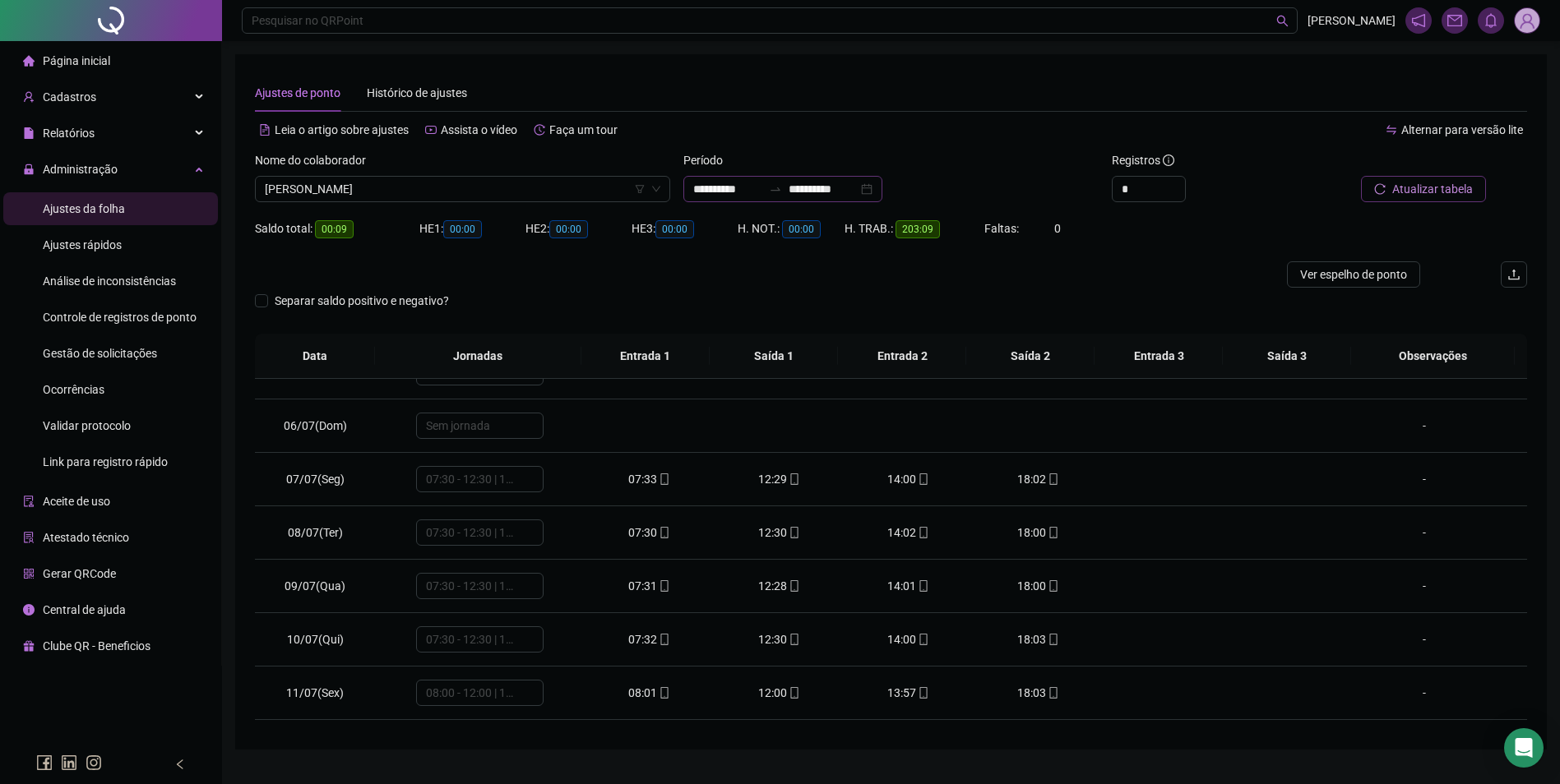
click at [782, 189] on div at bounding box center [775, 188] width 26 height 13
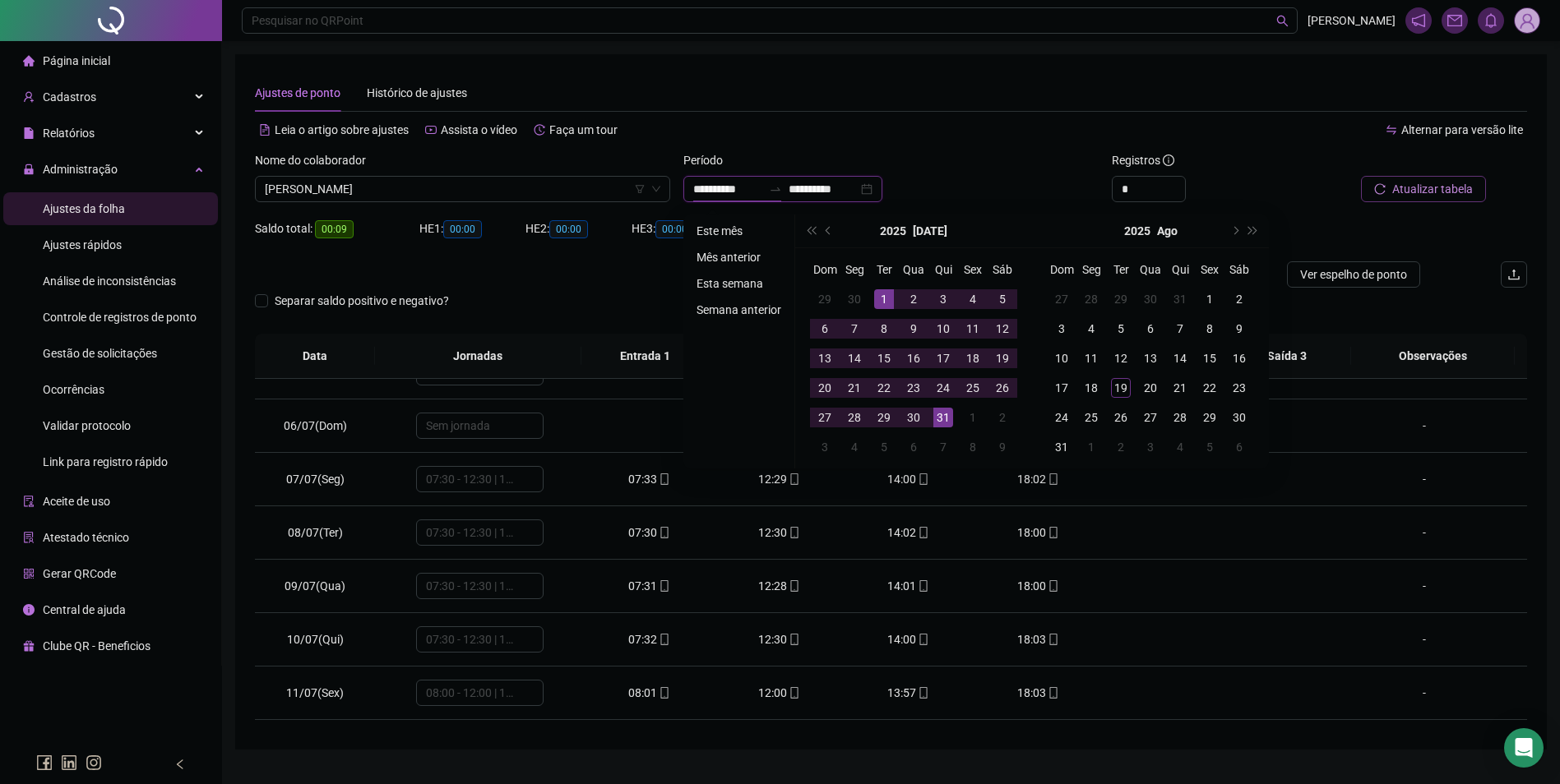
type input "**********"
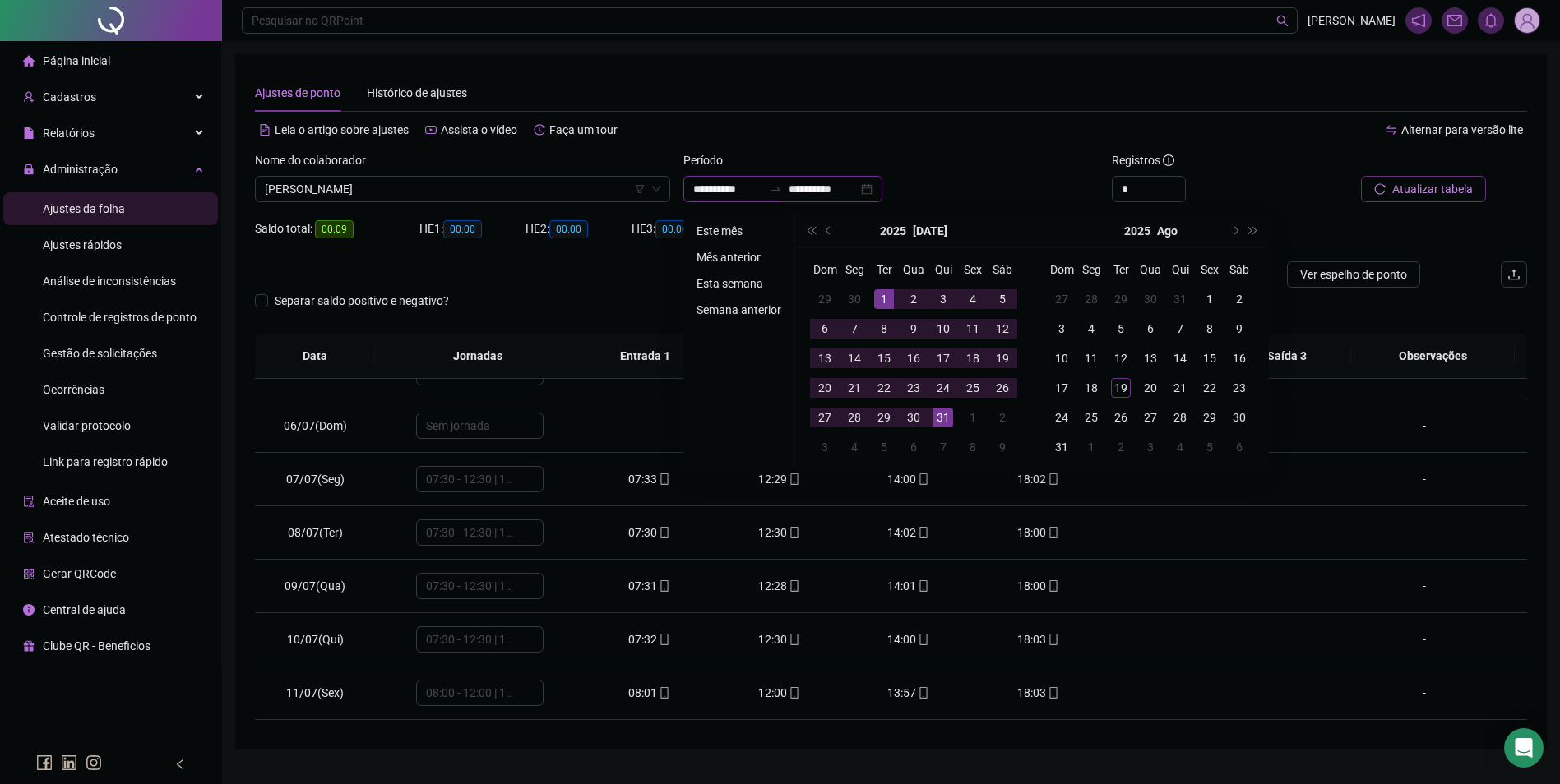
type input "**********"
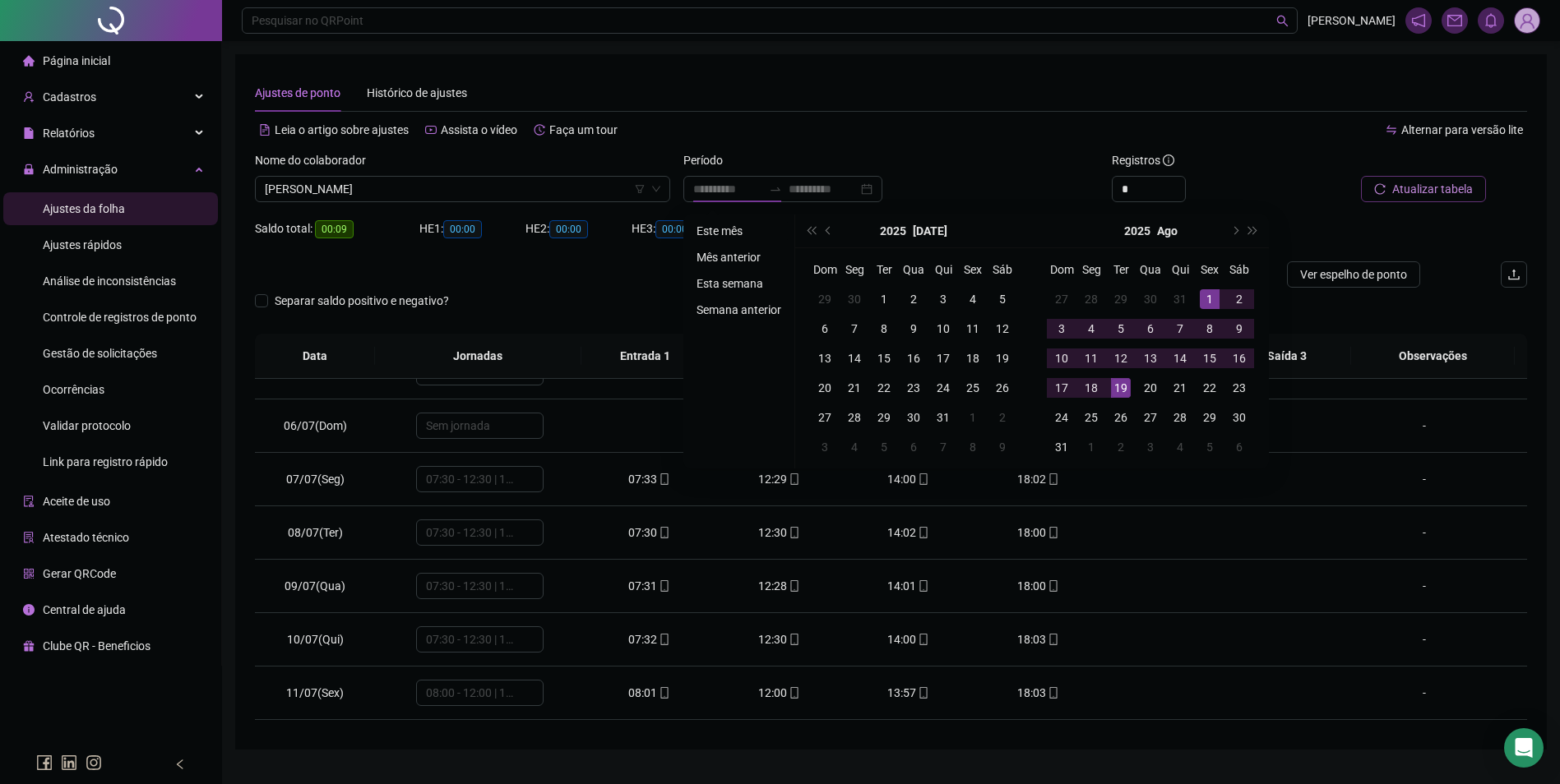
click at [735, 229] on li "Este mês" at bounding box center [738, 230] width 98 height 20
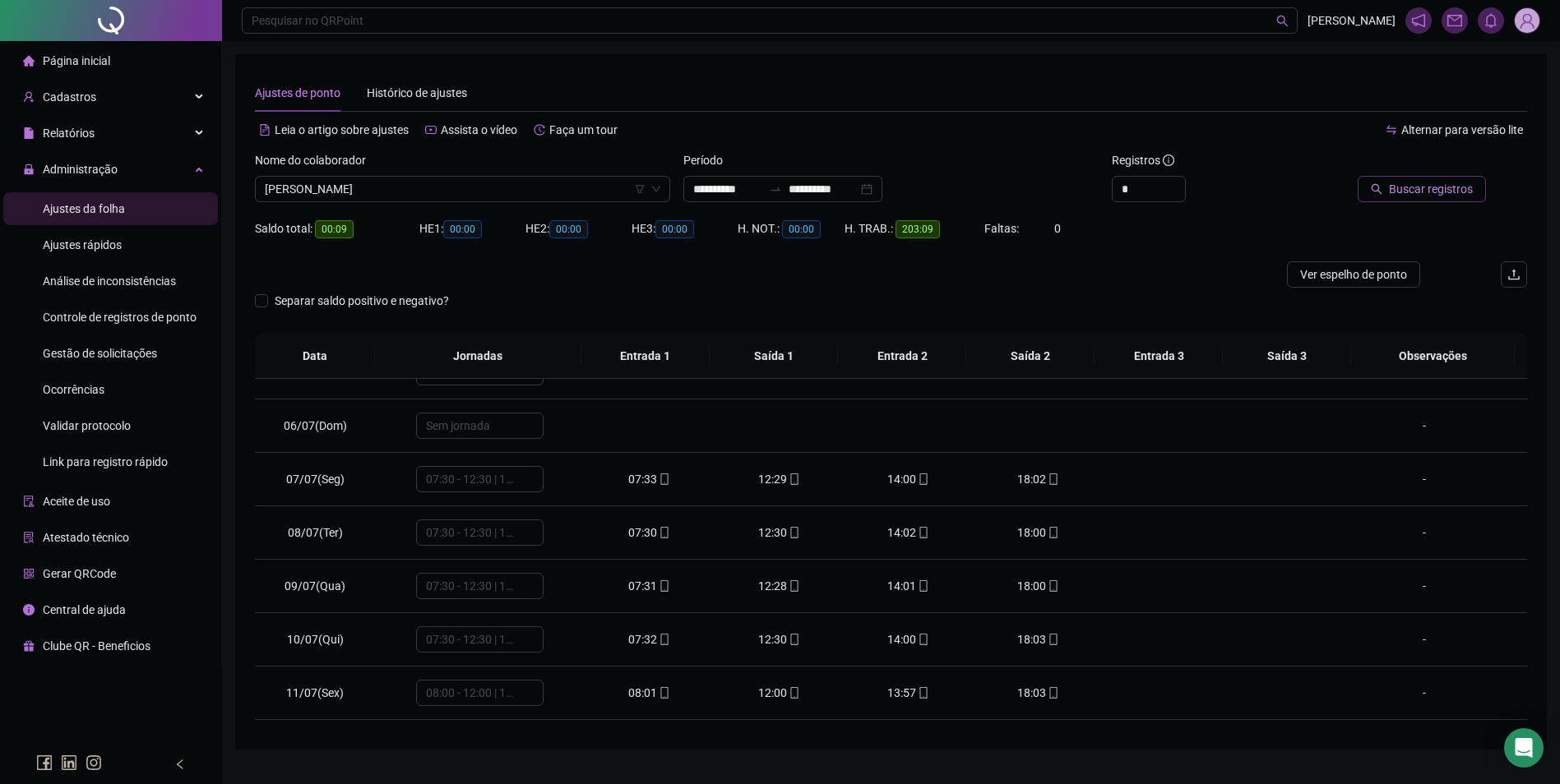
click at [1462, 198] on button "Buscar registros" at bounding box center [1421, 188] width 128 height 26
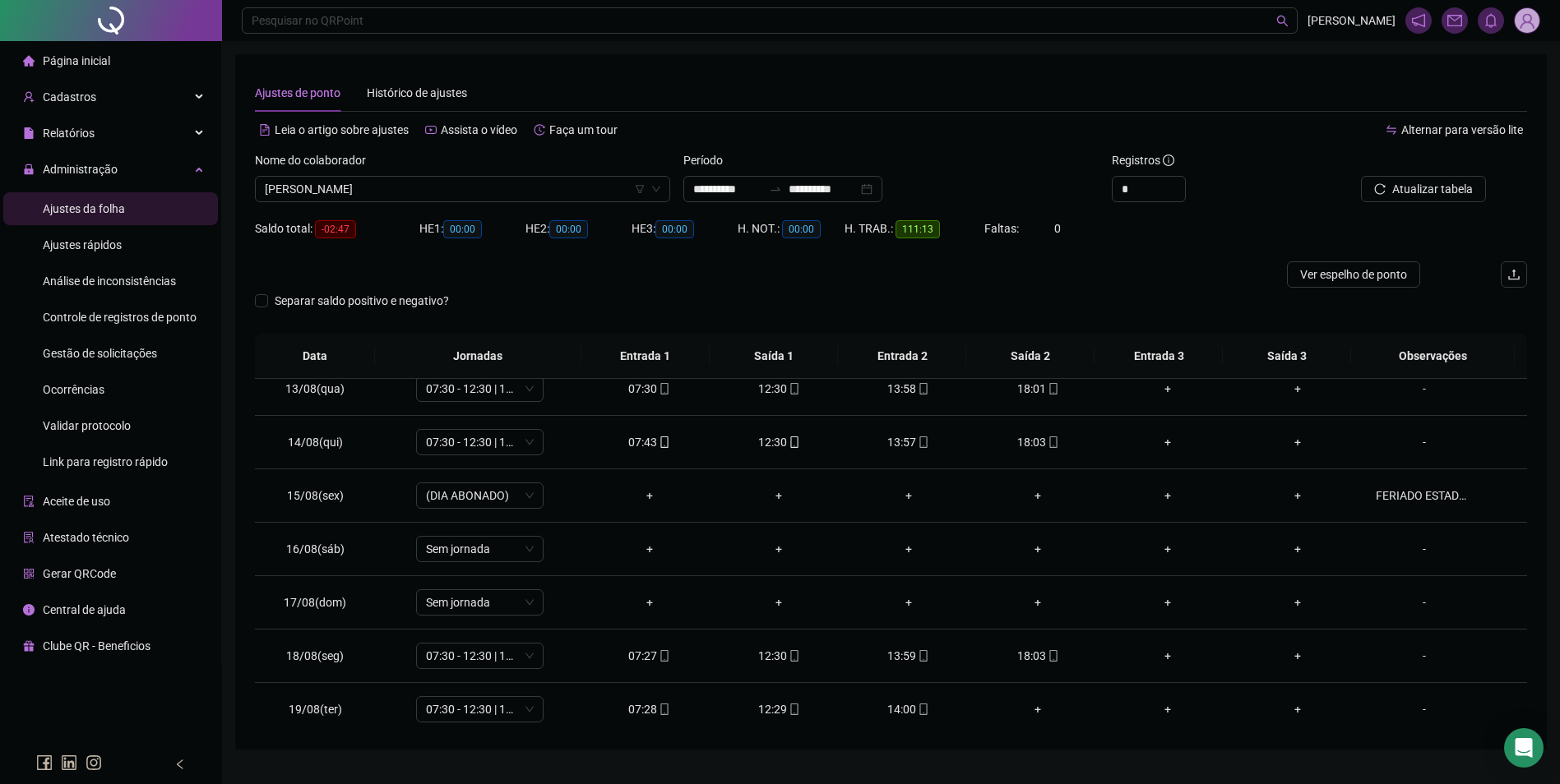
scroll to position [664, 0]
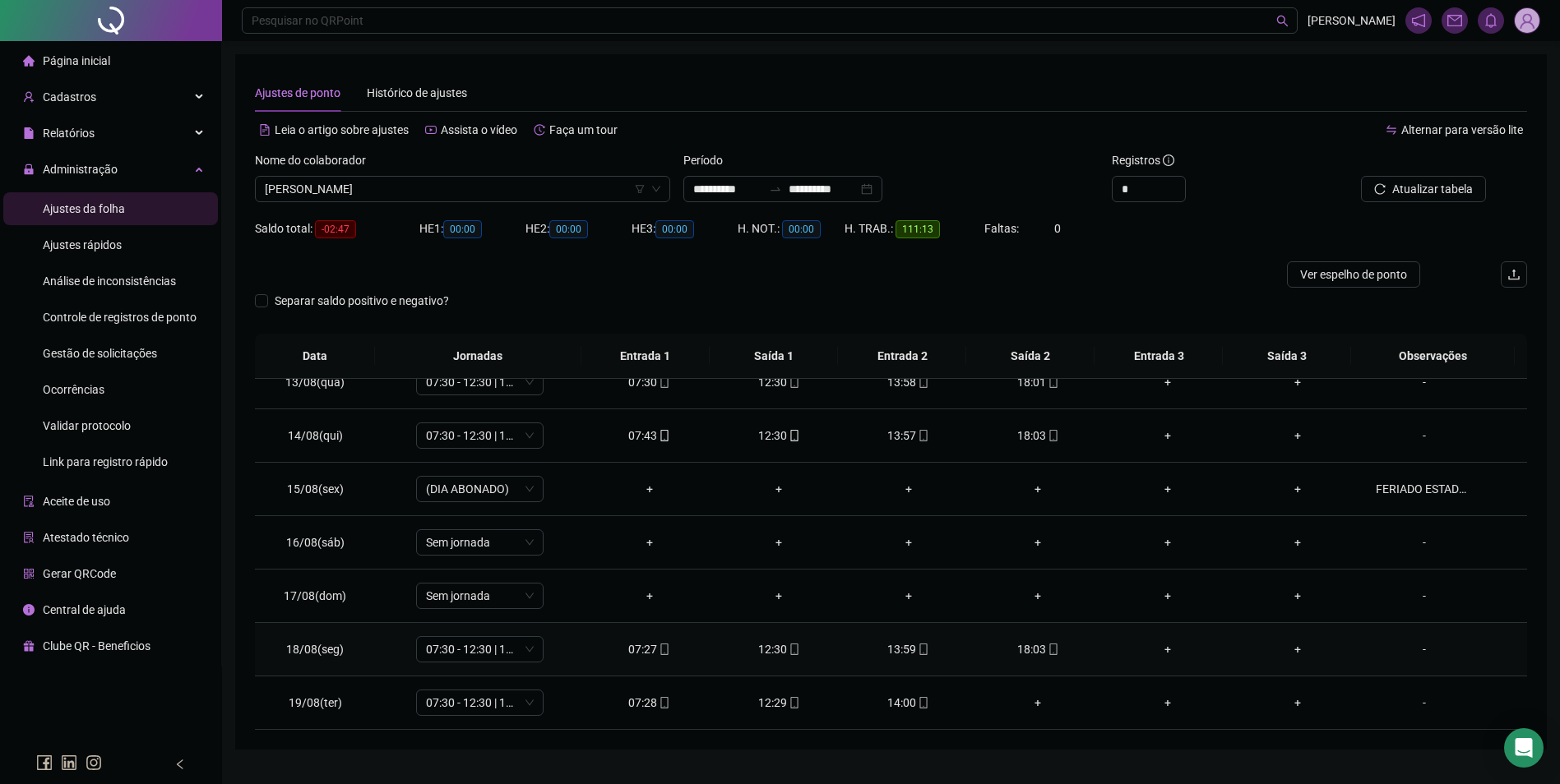
click at [1049, 652] on icon "mobile" at bounding box center [1053, 649] width 8 height 12
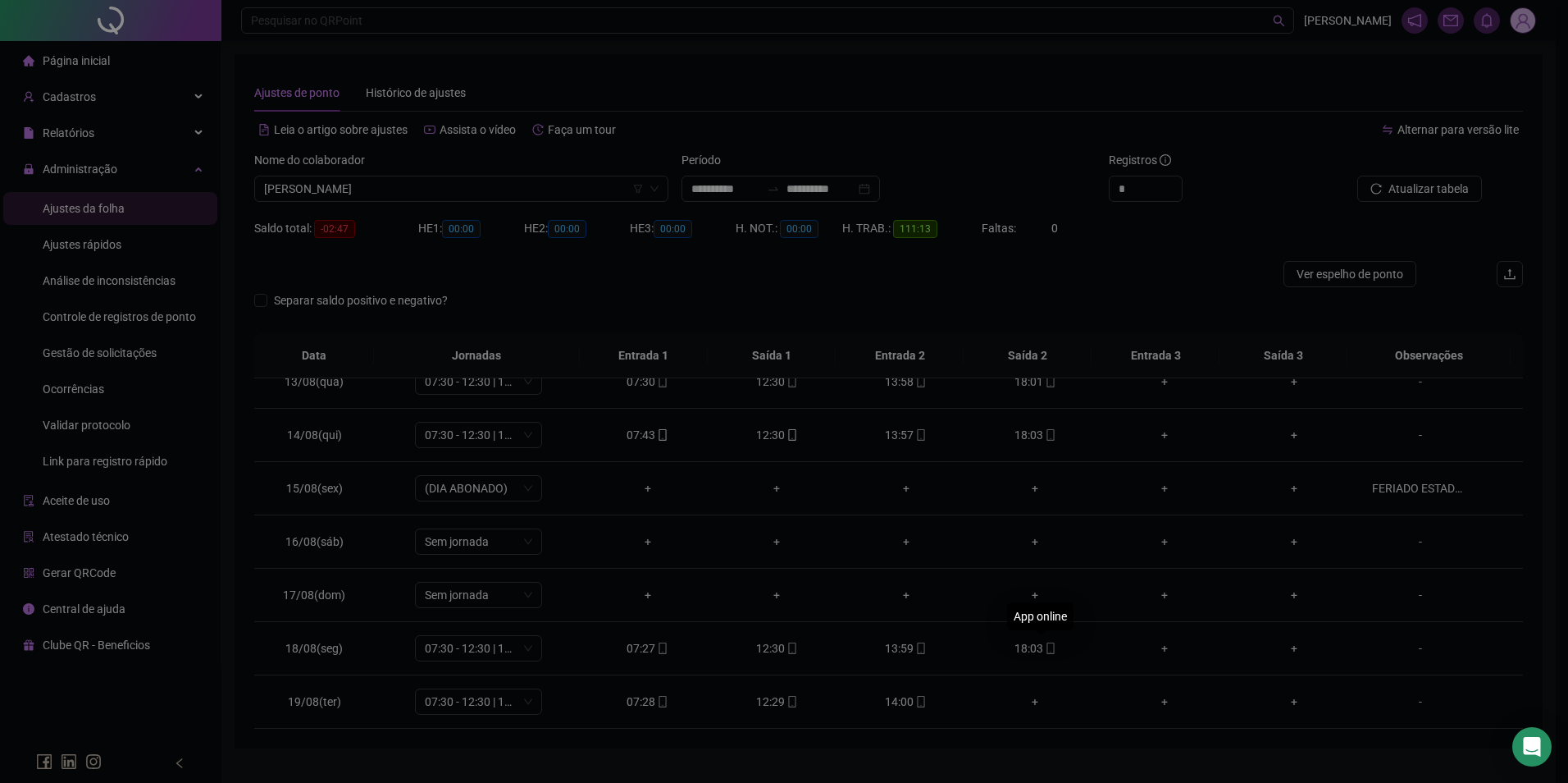
type input "**********"
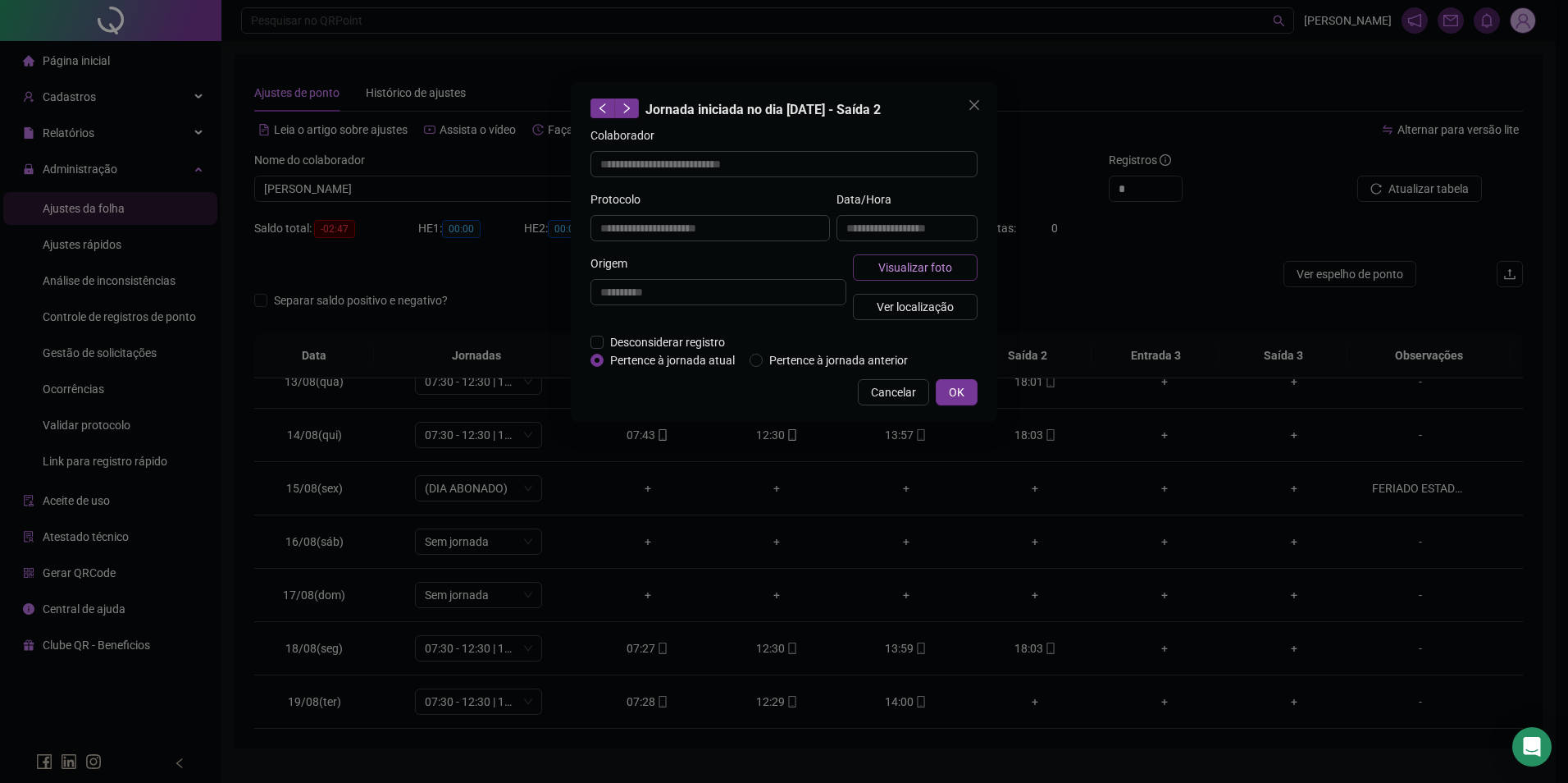
click at [937, 259] on span "Visualizar foto" at bounding box center [915, 267] width 74 height 19
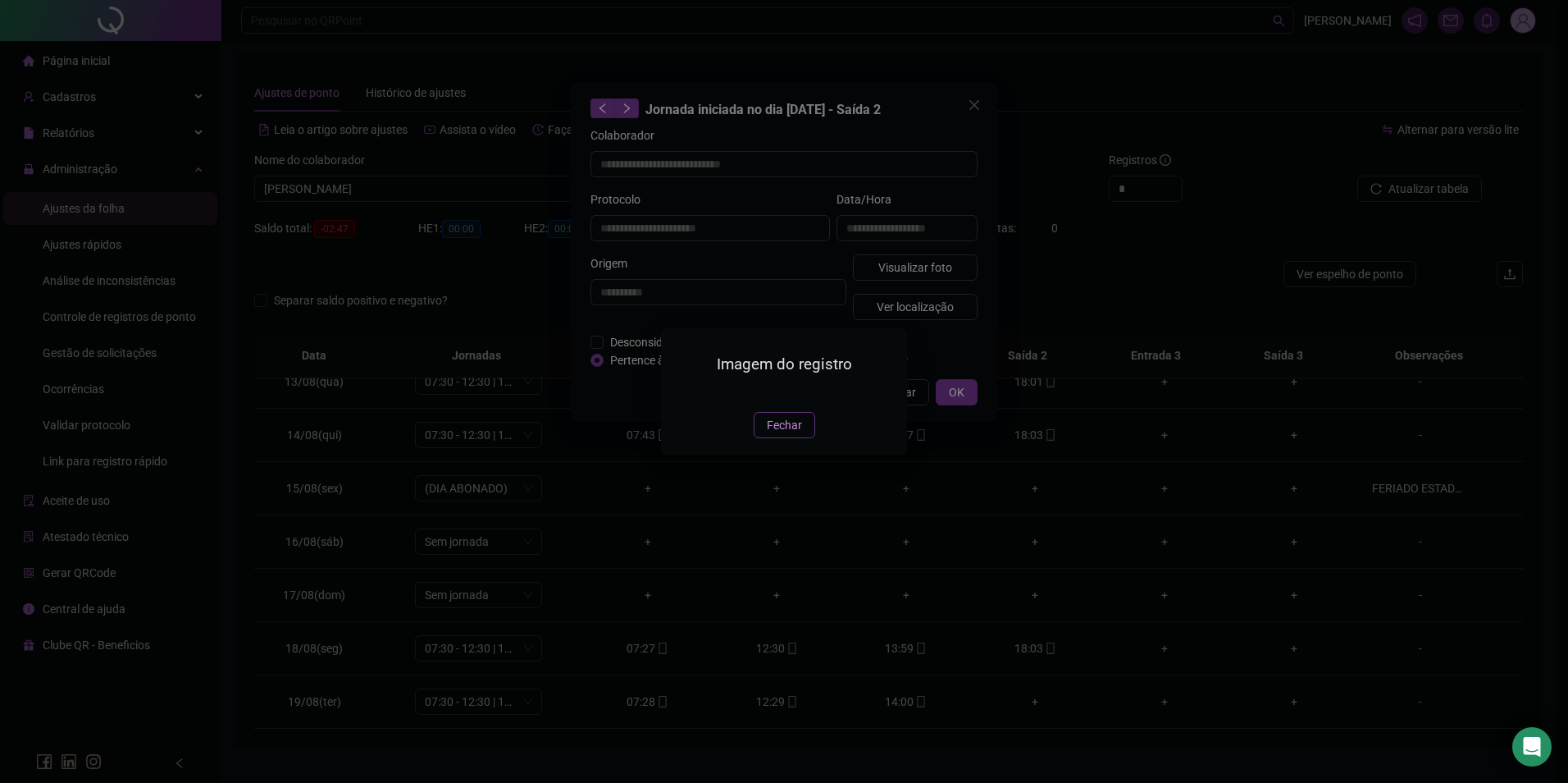
click at [787, 434] on span "Fechar" at bounding box center [784, 425] width 35 height 19
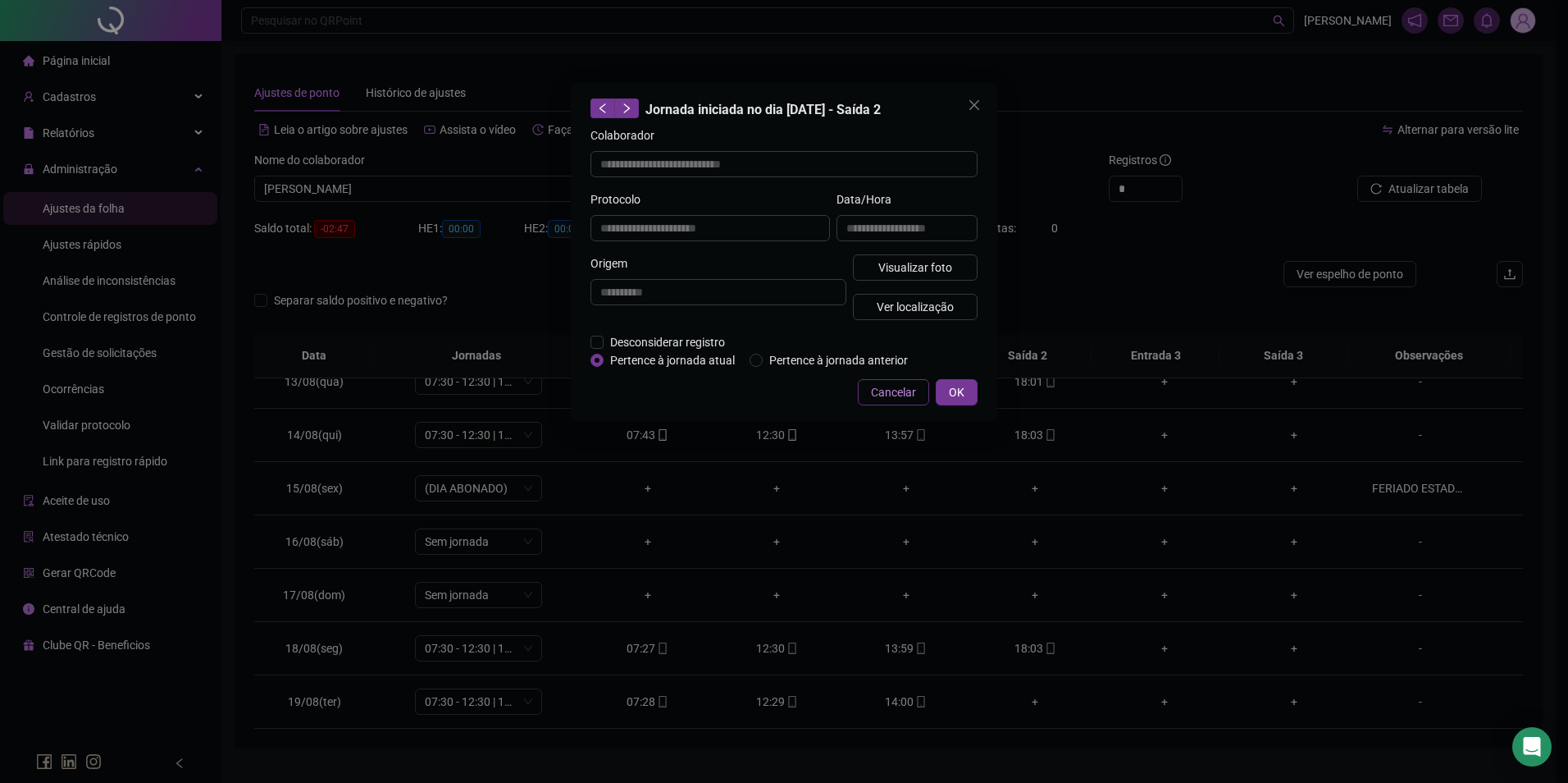
click at [892, 398] on span "Cancelar" at bounding box center [894, 392] width 45 height 19
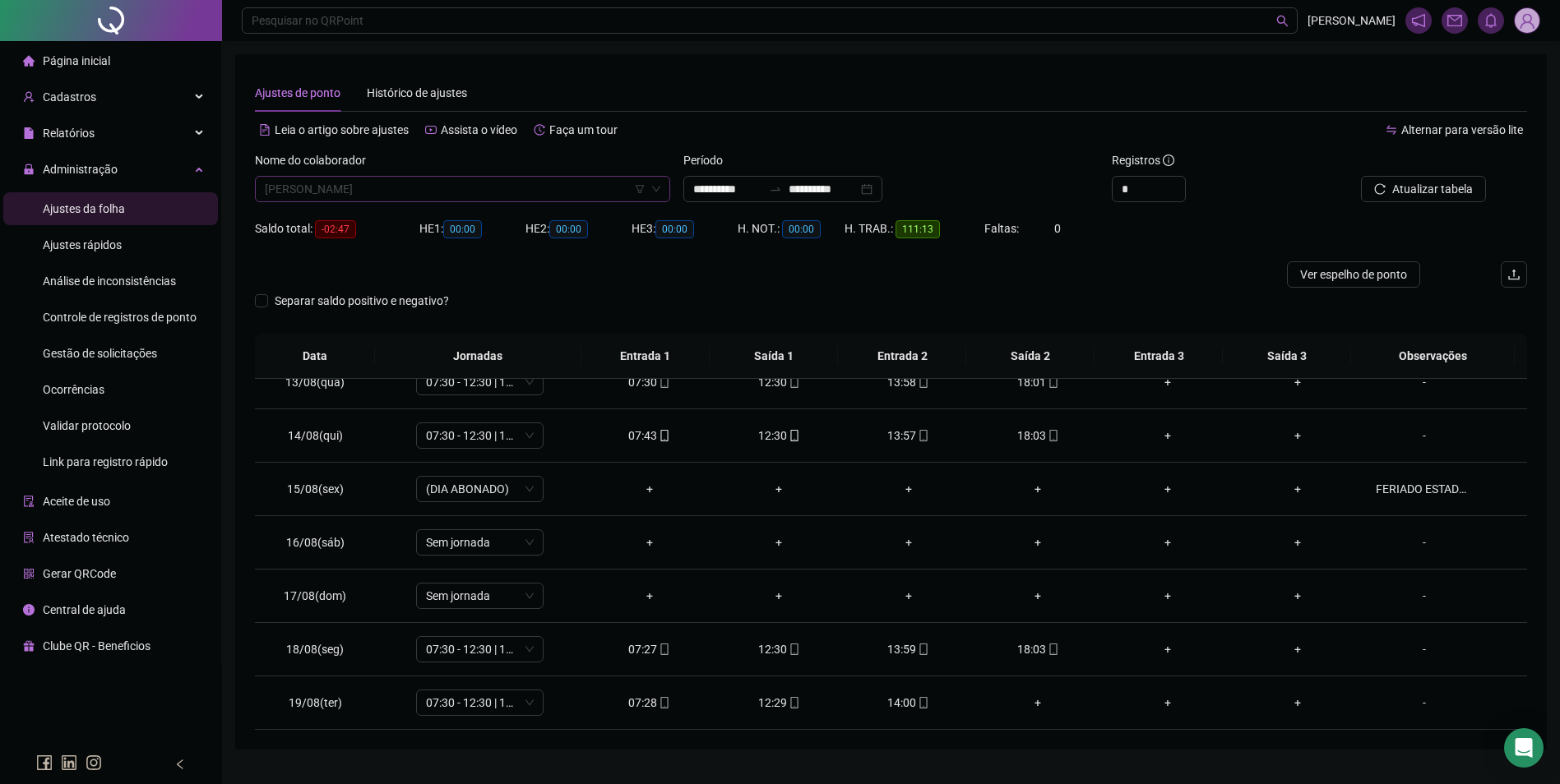
scroll to position [10361, 0]
click at [432, 178] on span "JOAO BATISTA EDUARDO DA COSTA" at bounding box center [462, 188] width 396 height 24
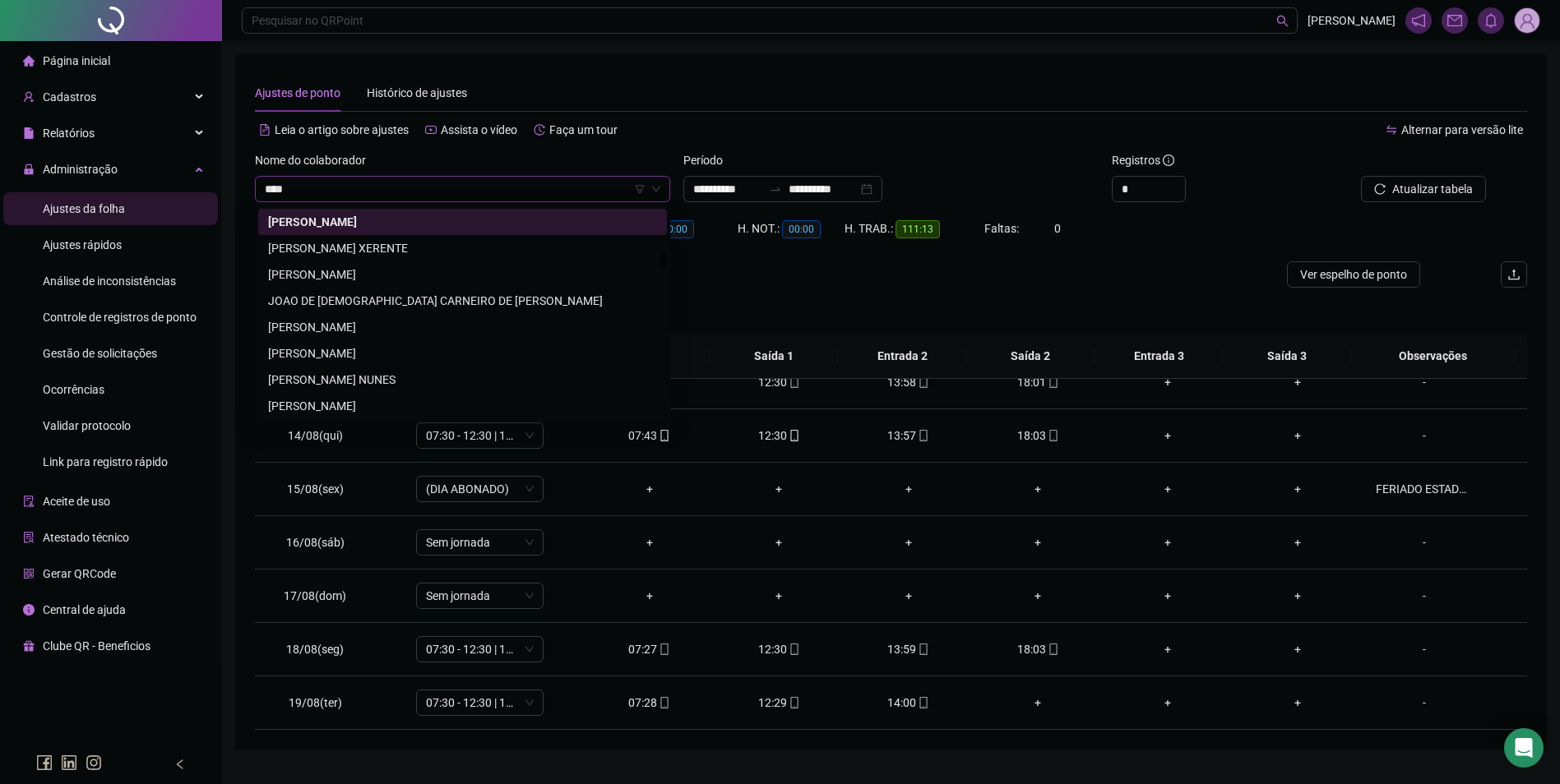
scroll to position [0, 0]
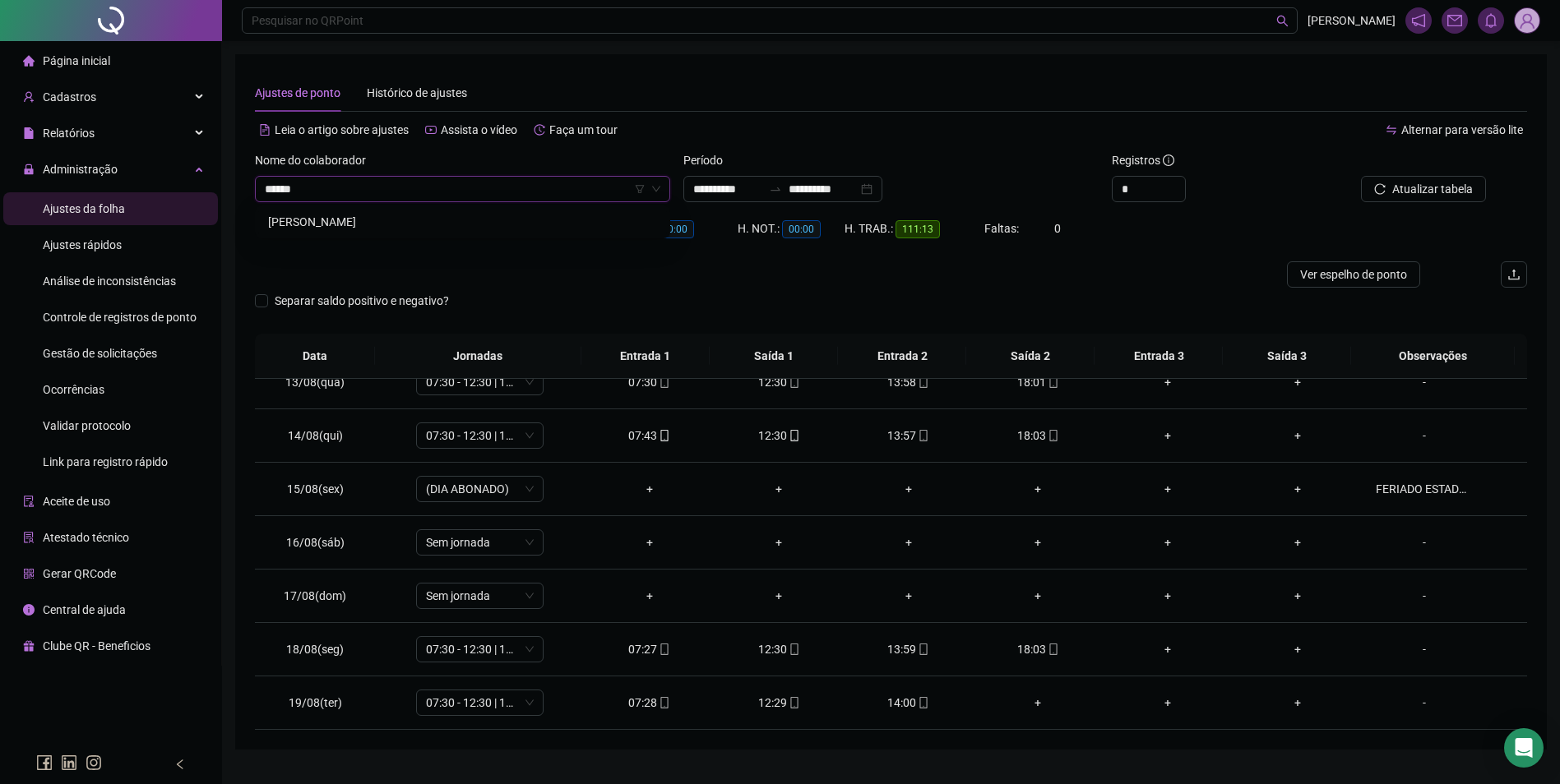
type input "*******"
click at [376, 227] on div "[PERSON_NAME]" at bounding box center [462, 222] width 389 height 19
click at [1457, 201] on div "Buscar registros" at bounding box center [1426, 184] width 215 height 64
click at [1451, 190] on span "Buscar registros" at bounding box center [1431, 188] width 84 height 19
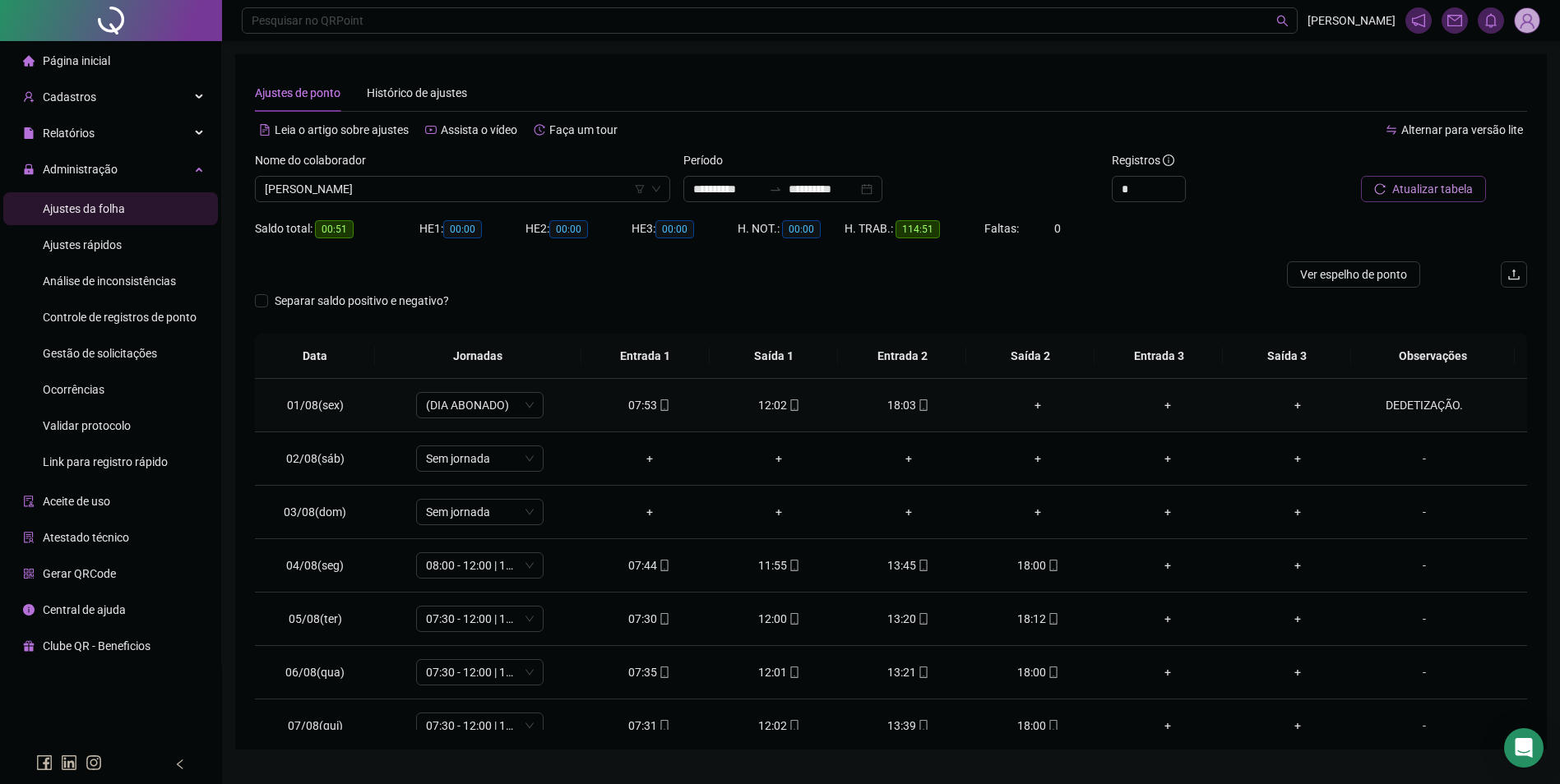
click at [1028, 400] on div "+" at bounding box center [1038, 405] width 104 height 19
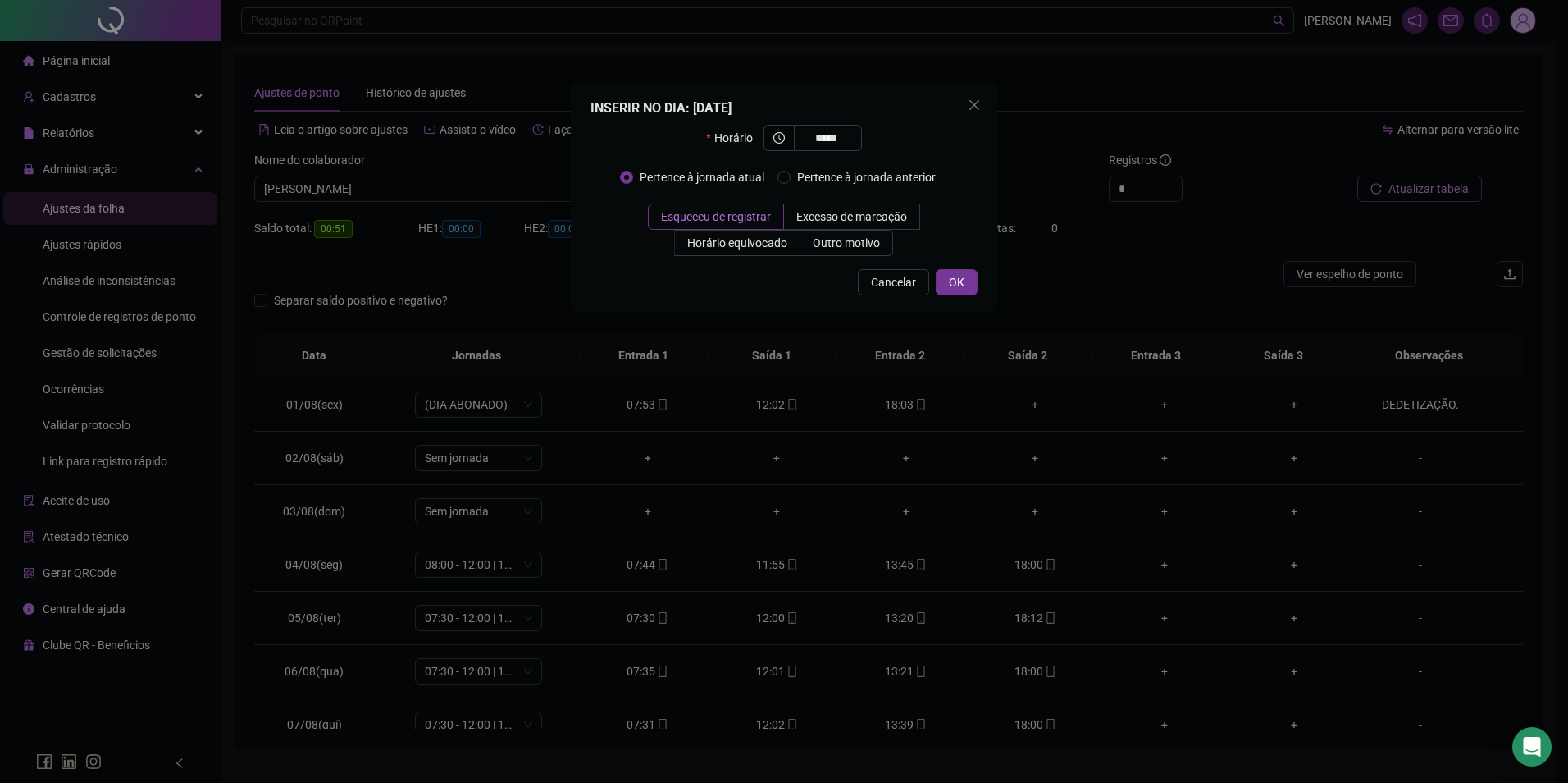
type input "*****"
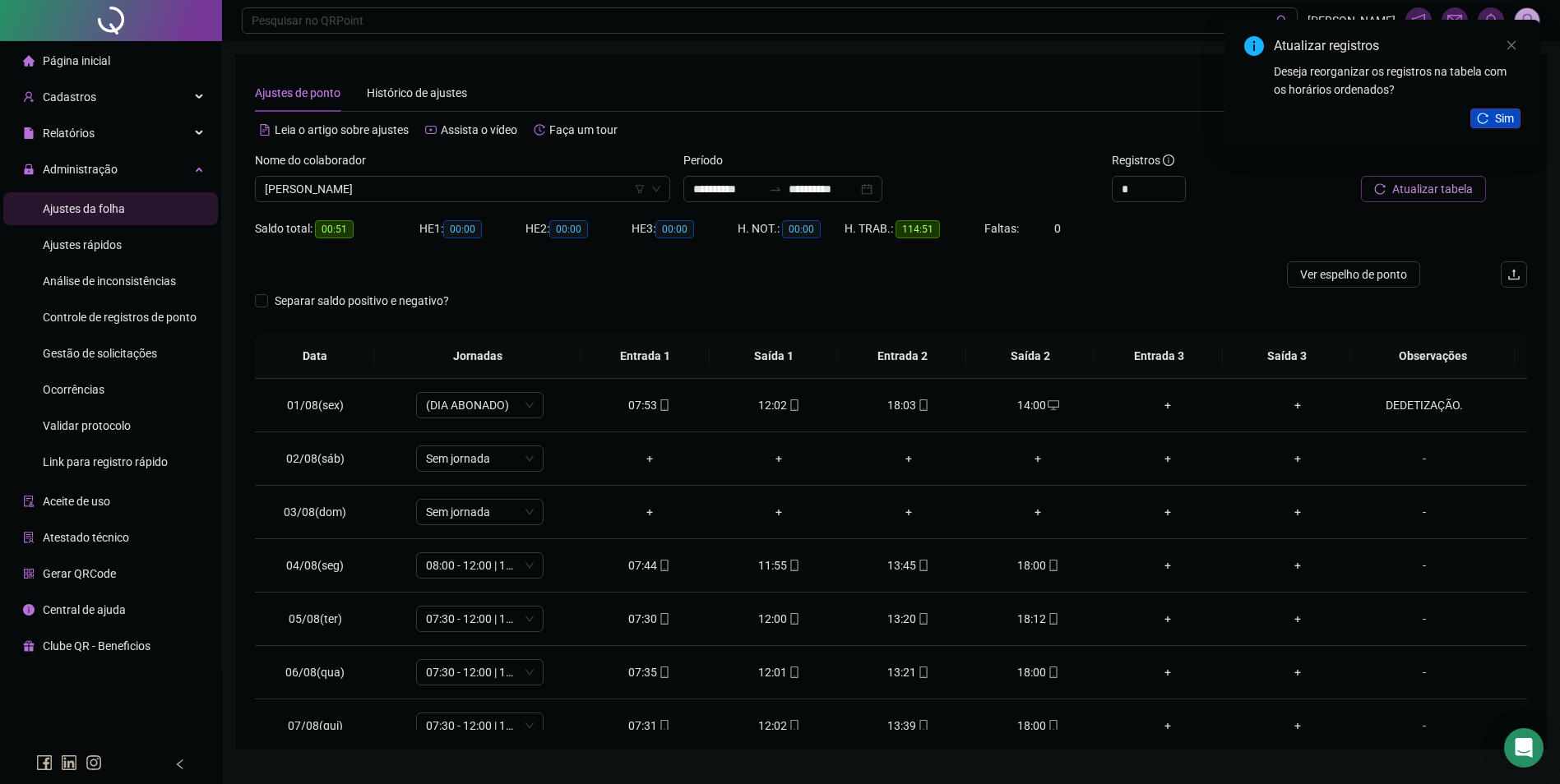
click at [1492, 114] on button "Sim" at bounding box center [1495, 118] width 50 height 20
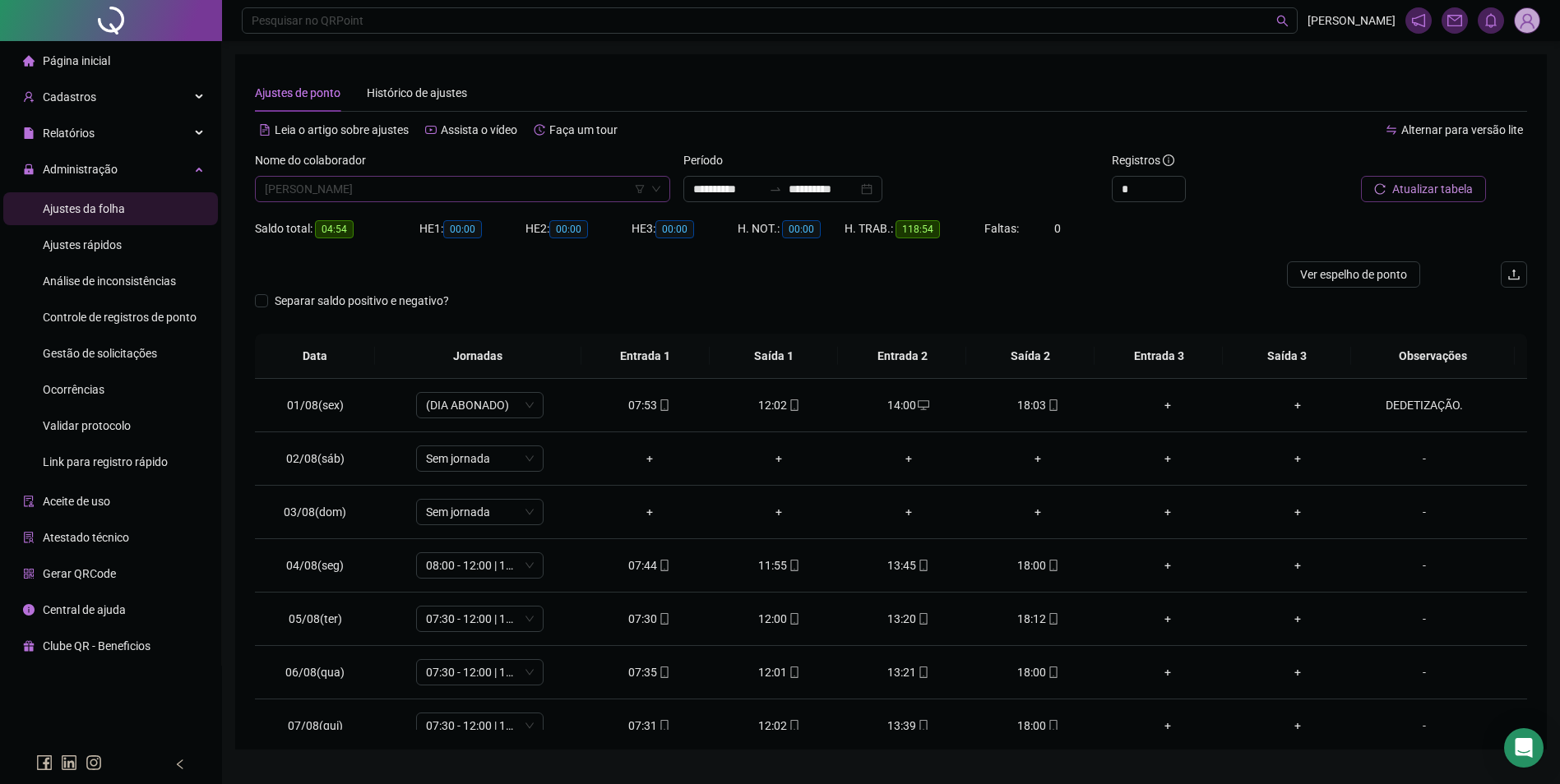
scroll to position [11018, 0]
click at [469, 183] on span "[PERSON_NAME]" at bounding box center [462, 188] width 396 height 24
type input "**********"
click at [387, 248] on div "[PERSON_NAME]" at bounding box center [462, 248] width 389 height 19
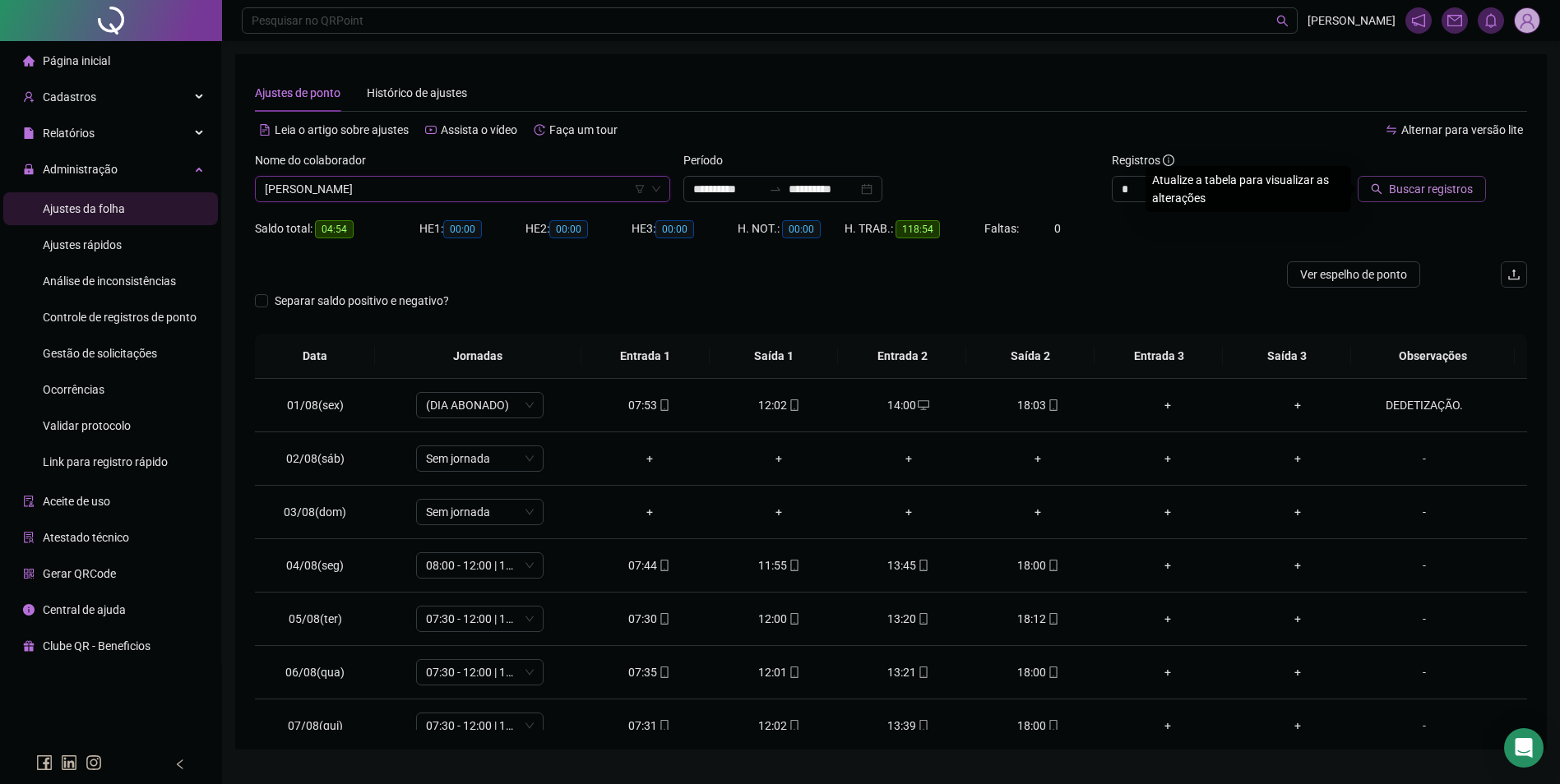
click at [1419, 189] on span "Buscar registros" at bounding box center [1431, 188] width 84 height 19
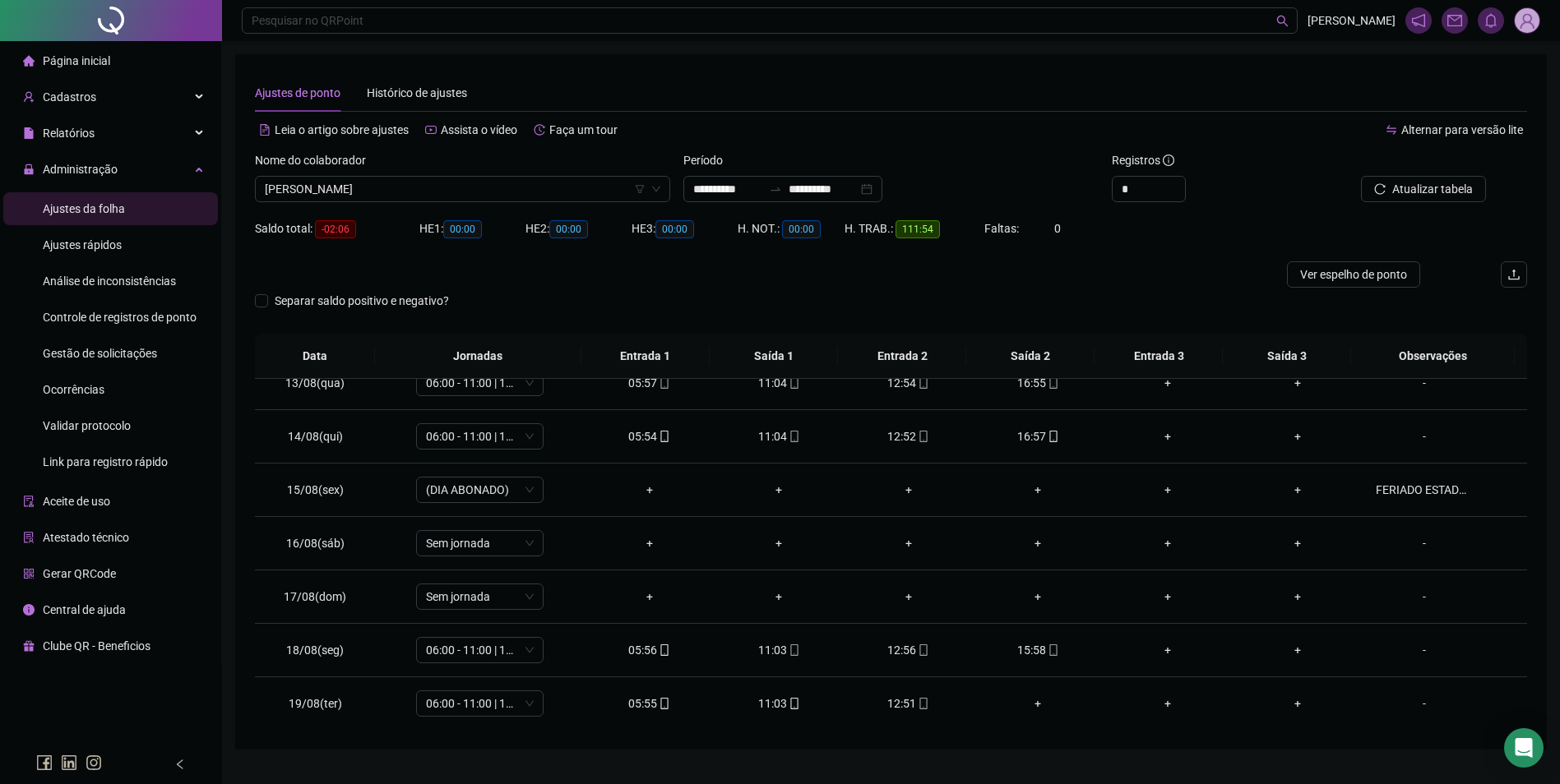
scroll to position [664, 0]
click at [1047, 646] on icon "mobile" at bounding box center [1053, 649] width 12 height 12
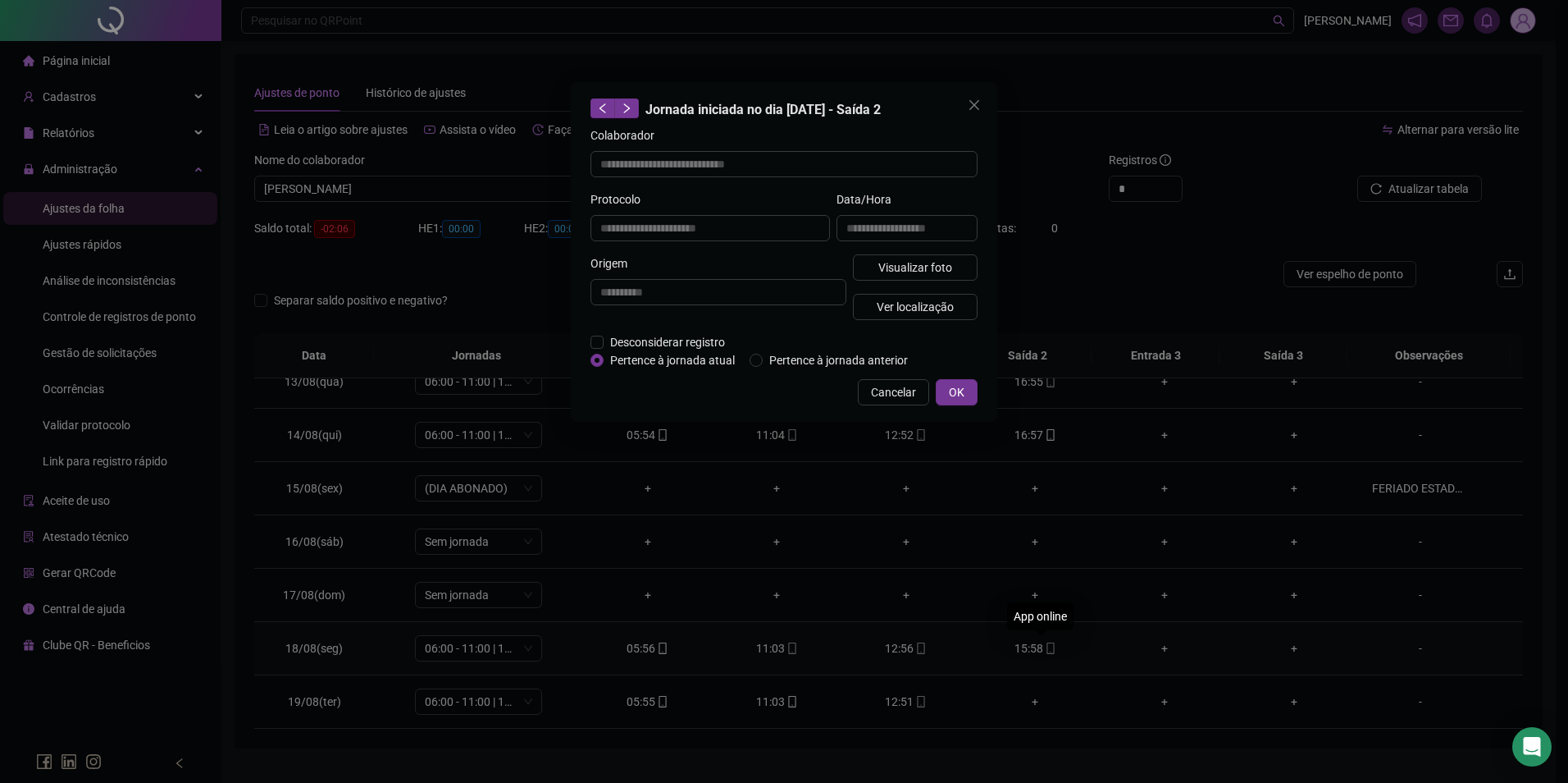
type input "**********"
click at [918, 256] on button "Visualizar foto" at bounding box center [915, 267] width 125 height 26
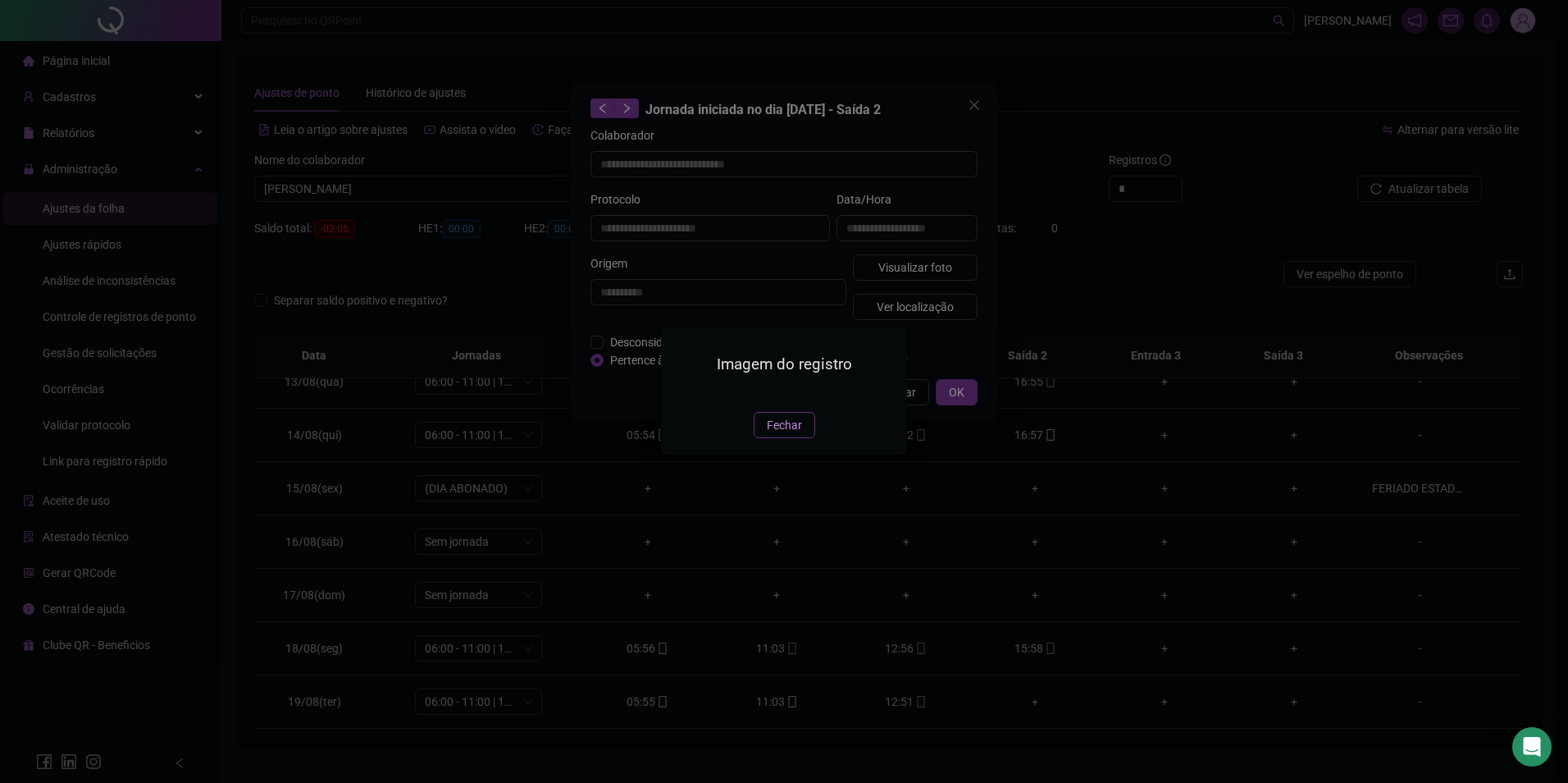
click at [772, 434] on span "Fechar" at bounding box center [784, 425] width 35 height 19
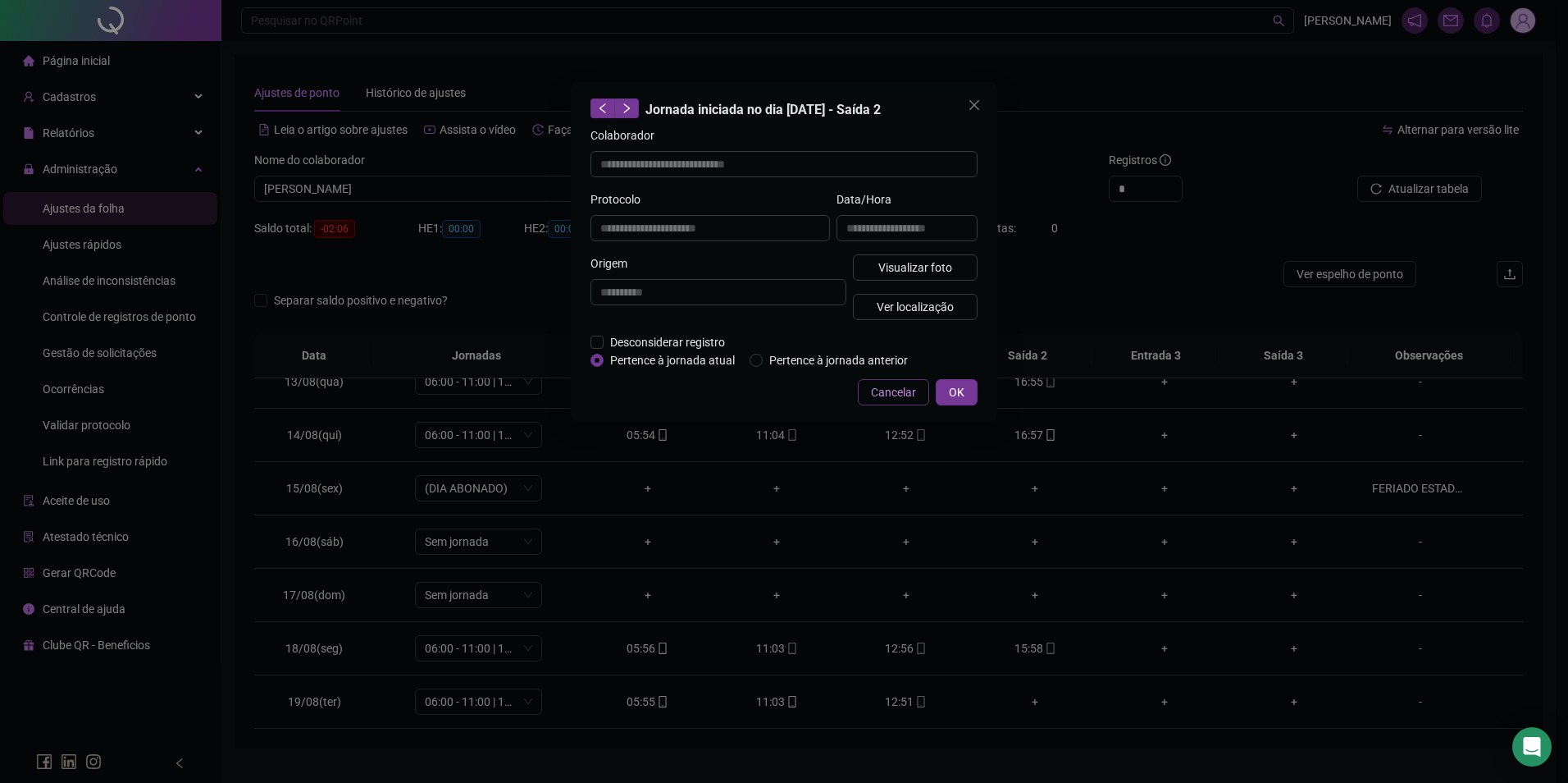
click at [905, 390] on span "Cancelar" at bounding box center [894, 392] width 45 height 19
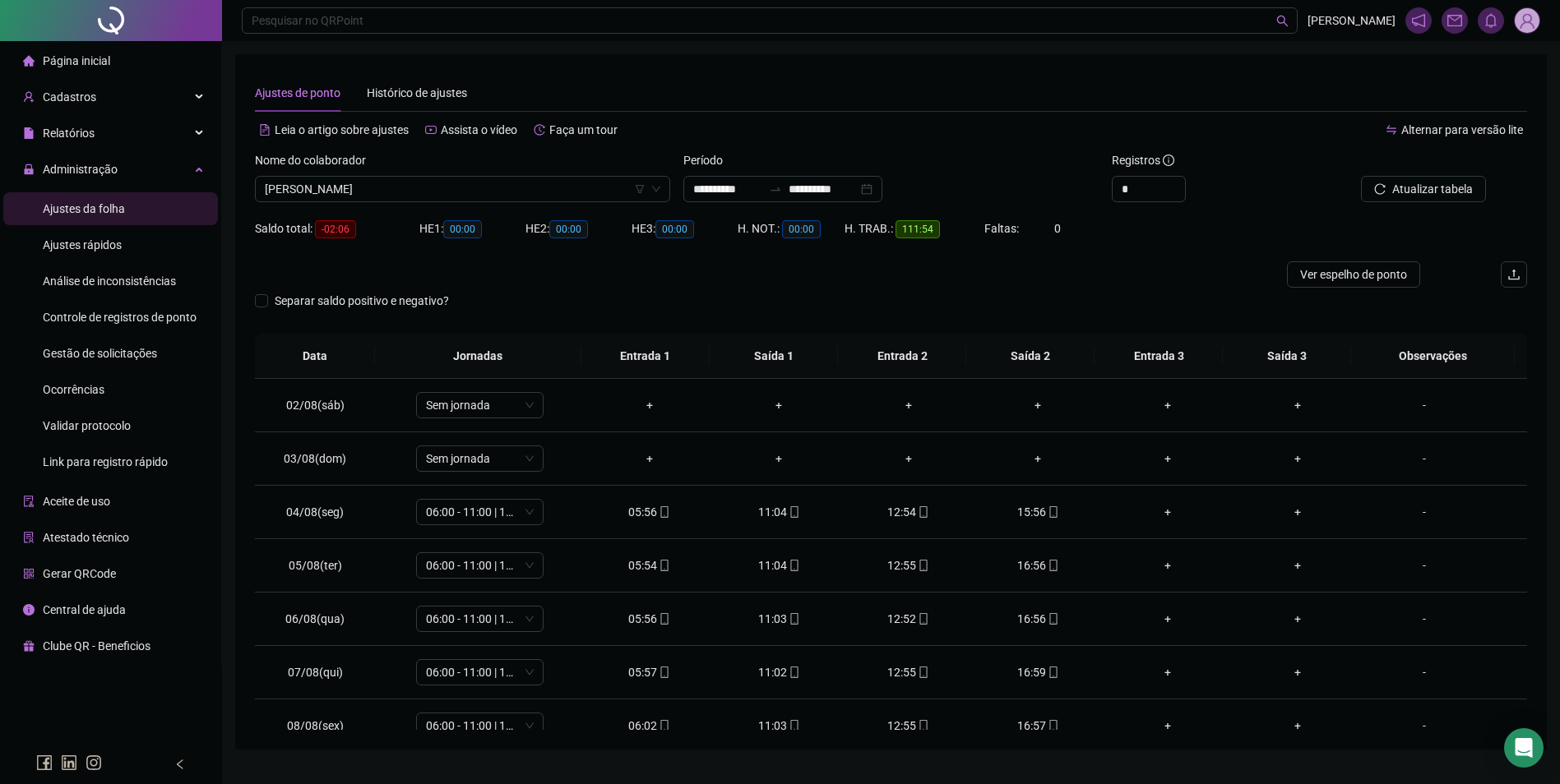
scroll to position [0, 0]
click at [523, 188] on span "[PERSON_NAME]" at bounding box center [462, 188] width 396 height 24
type input "**********"
click at [1358, 176] on button "Buscar registros" at bounding box center [1421, 188] width 128 height 26
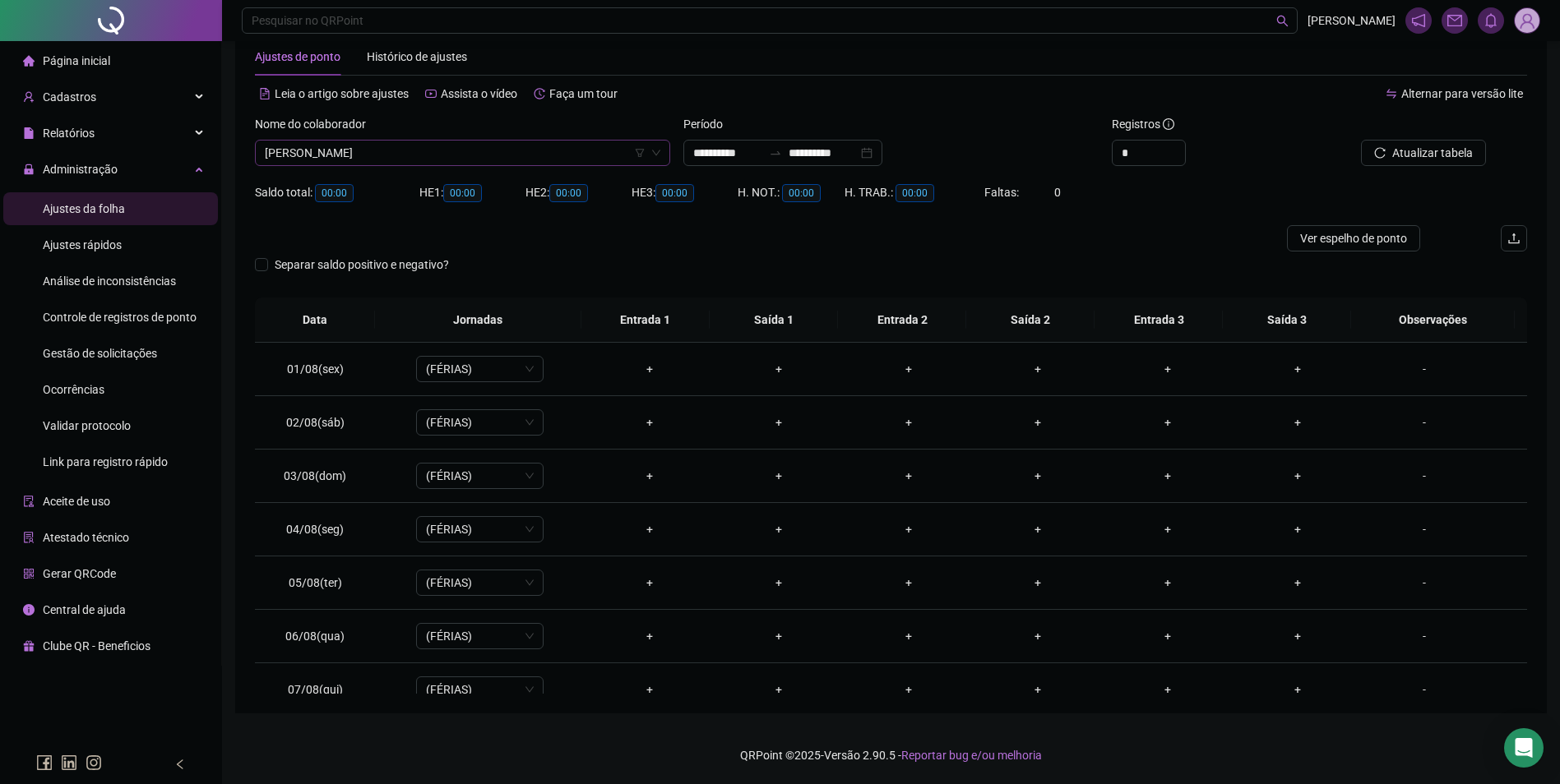
click at [517, 152] on span "[PERSON_NAME]" at bounding box center [462, 152] width 396 height 24
type input "******"
click at [1358, 140] on button "Buscar registros" at bounding box center [1421, 152] width 128 height 26
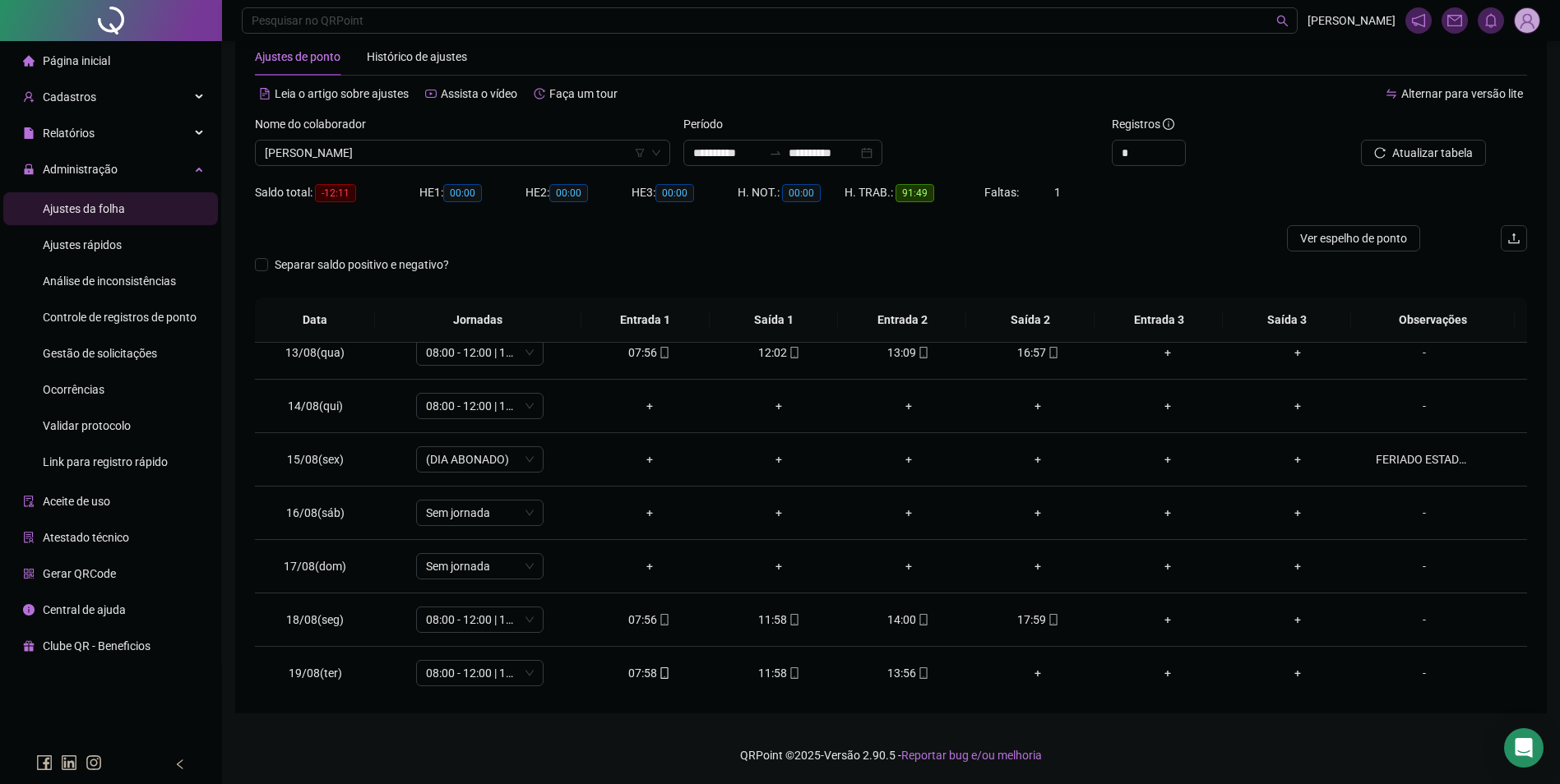
scroll to position [664, 0]
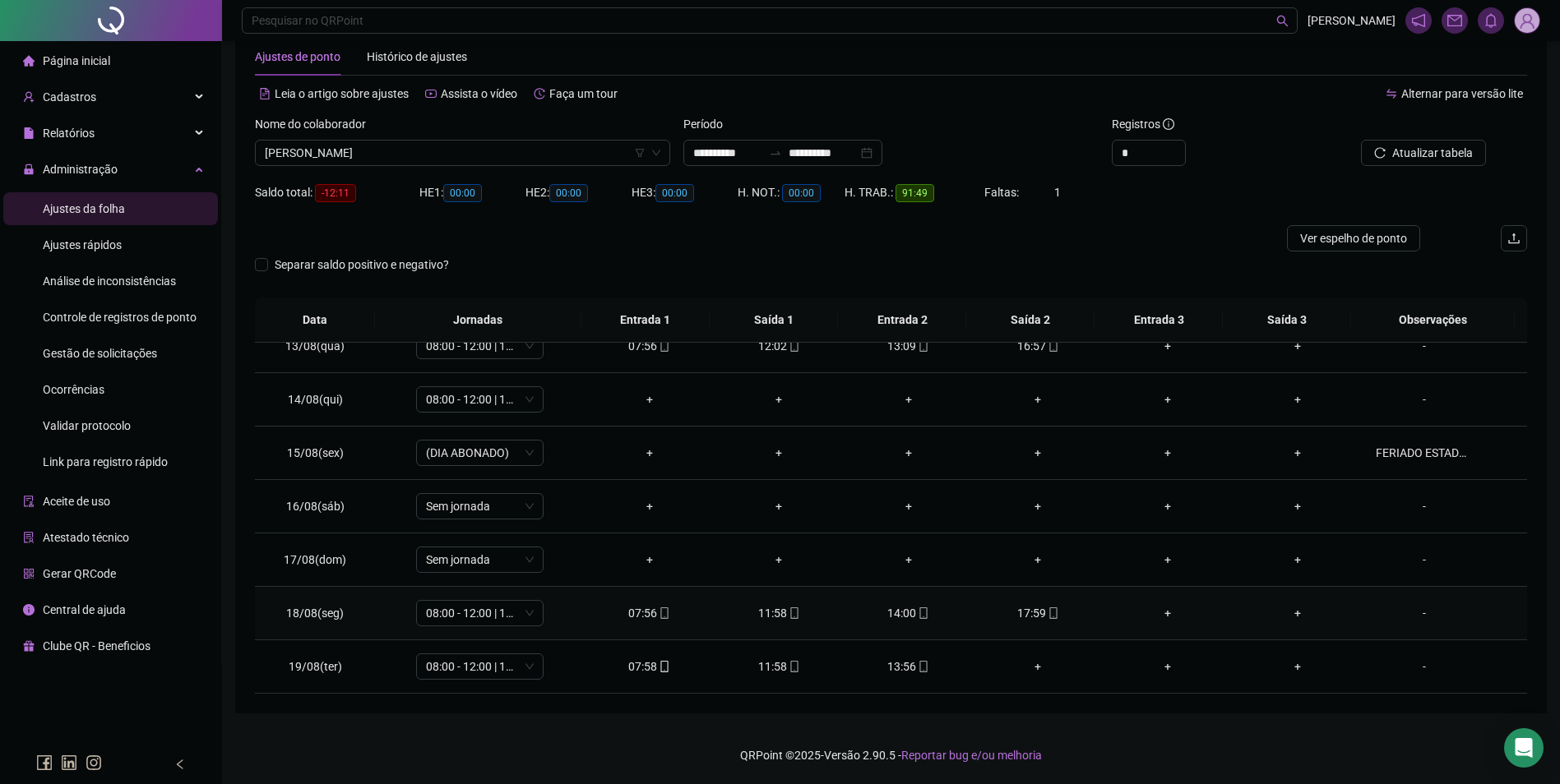
click at [1047, 617] on icon "mobile" at bounding box center [1053, 613] width 12 height 12
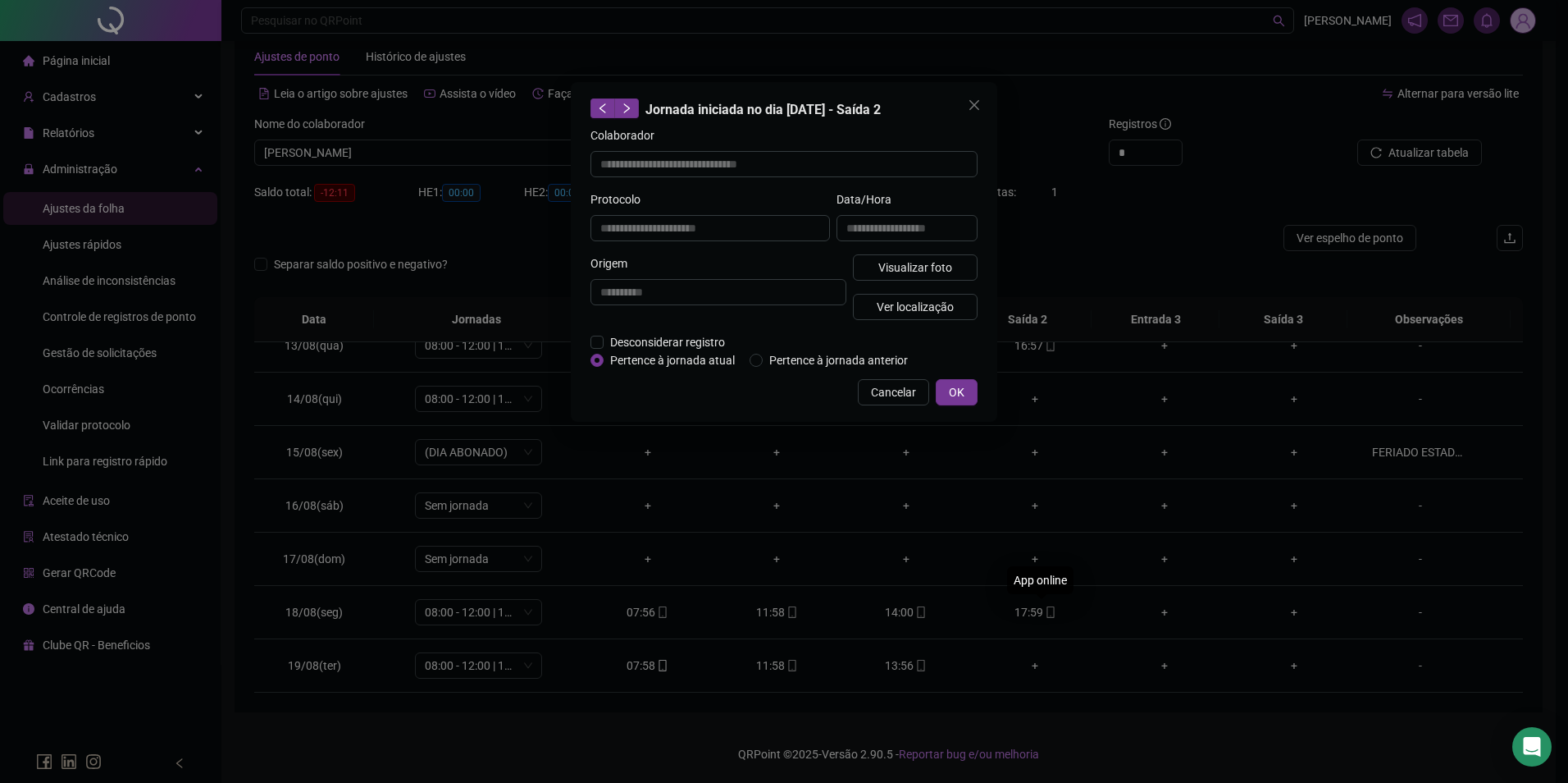
type input "**********"
click at [928, 267] on span "Visualizar foto" at bounding box center [915, 267] width 74 height 19
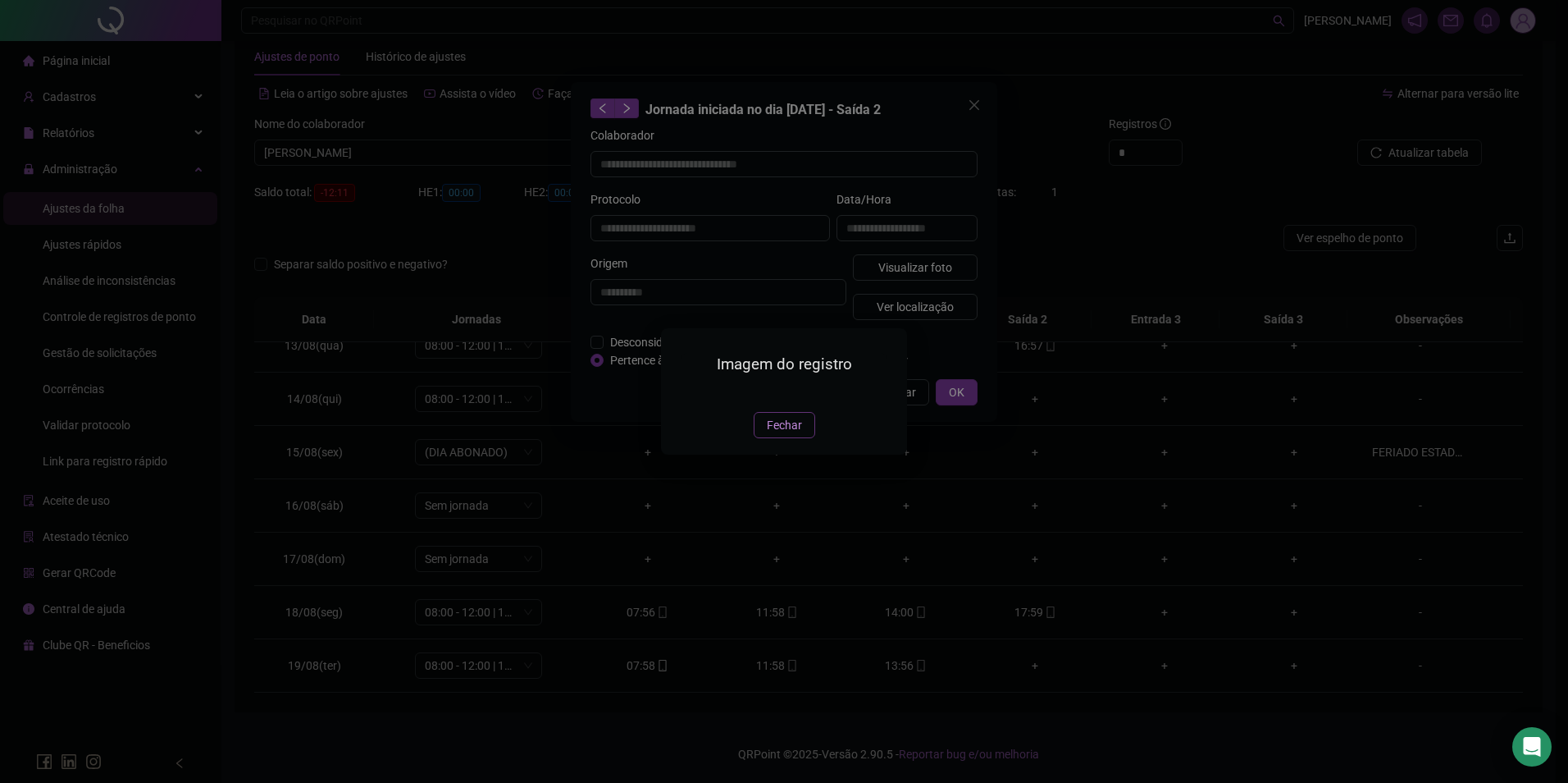
click at [786, 434] on span "Fechar" at bounding box center [784, 425] width 35 height 19
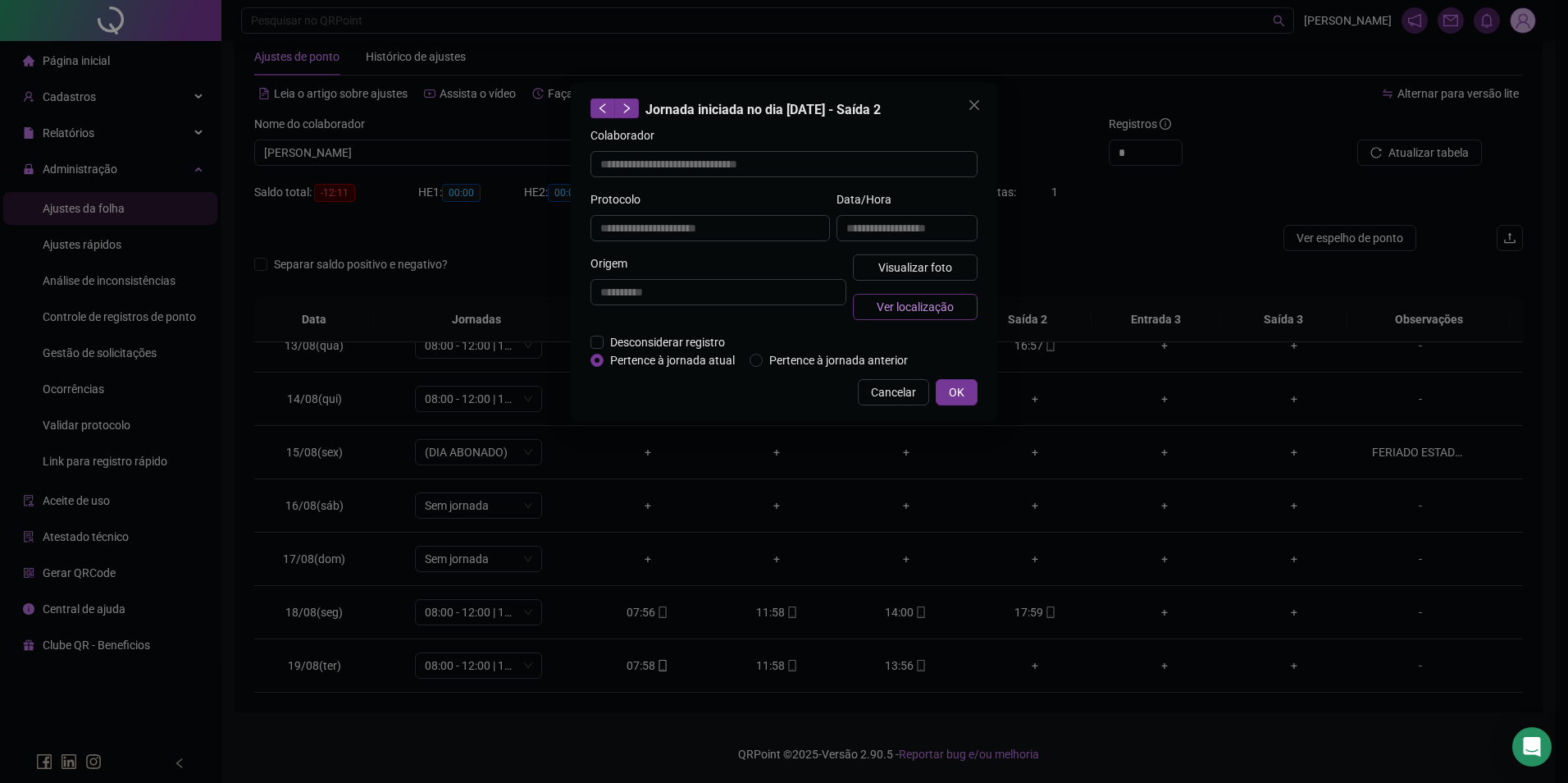
click at [926, 300] on span "Ver localização" at bounding box center [915, 307] width 77 height 19
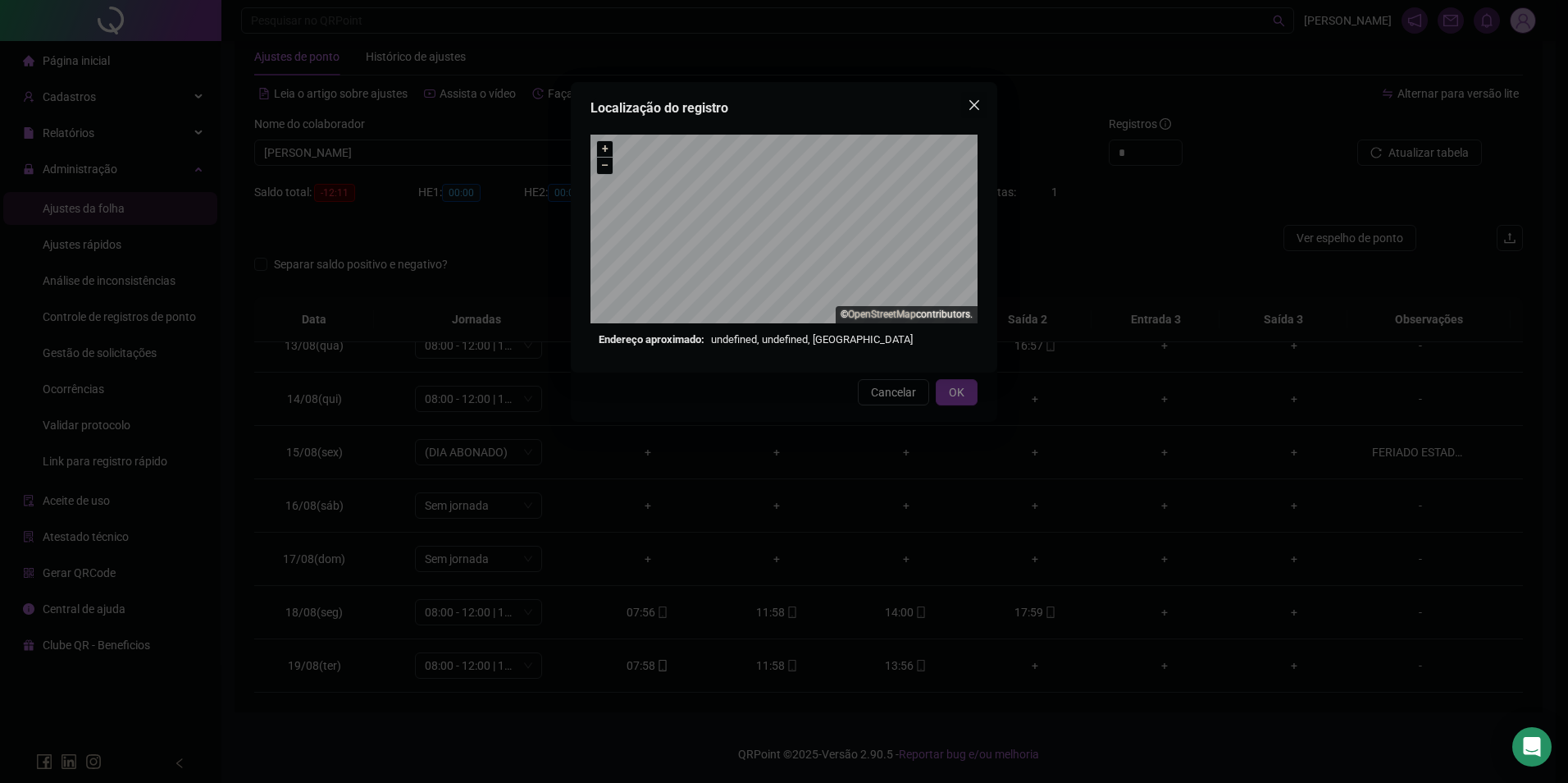
click at [965, 111] on span "Close" at bounding box center [974, 104] width 26 height 13
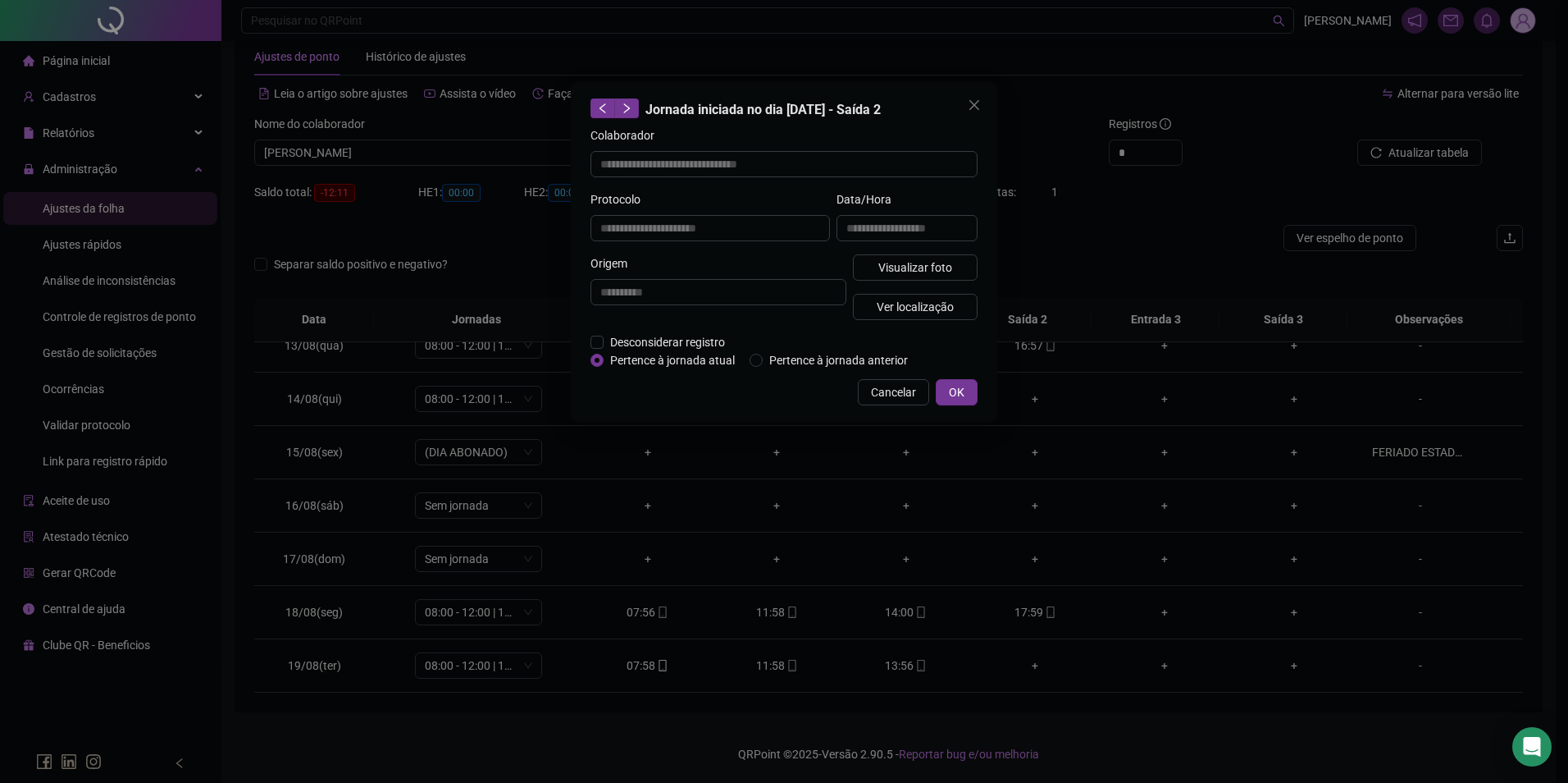
click at [965, 88] on div "**********" at bounding box center [784, 252] width 427 height 339
click at [970, 96] on button "Close" at bounding box center [974, 104] width 26 height 26
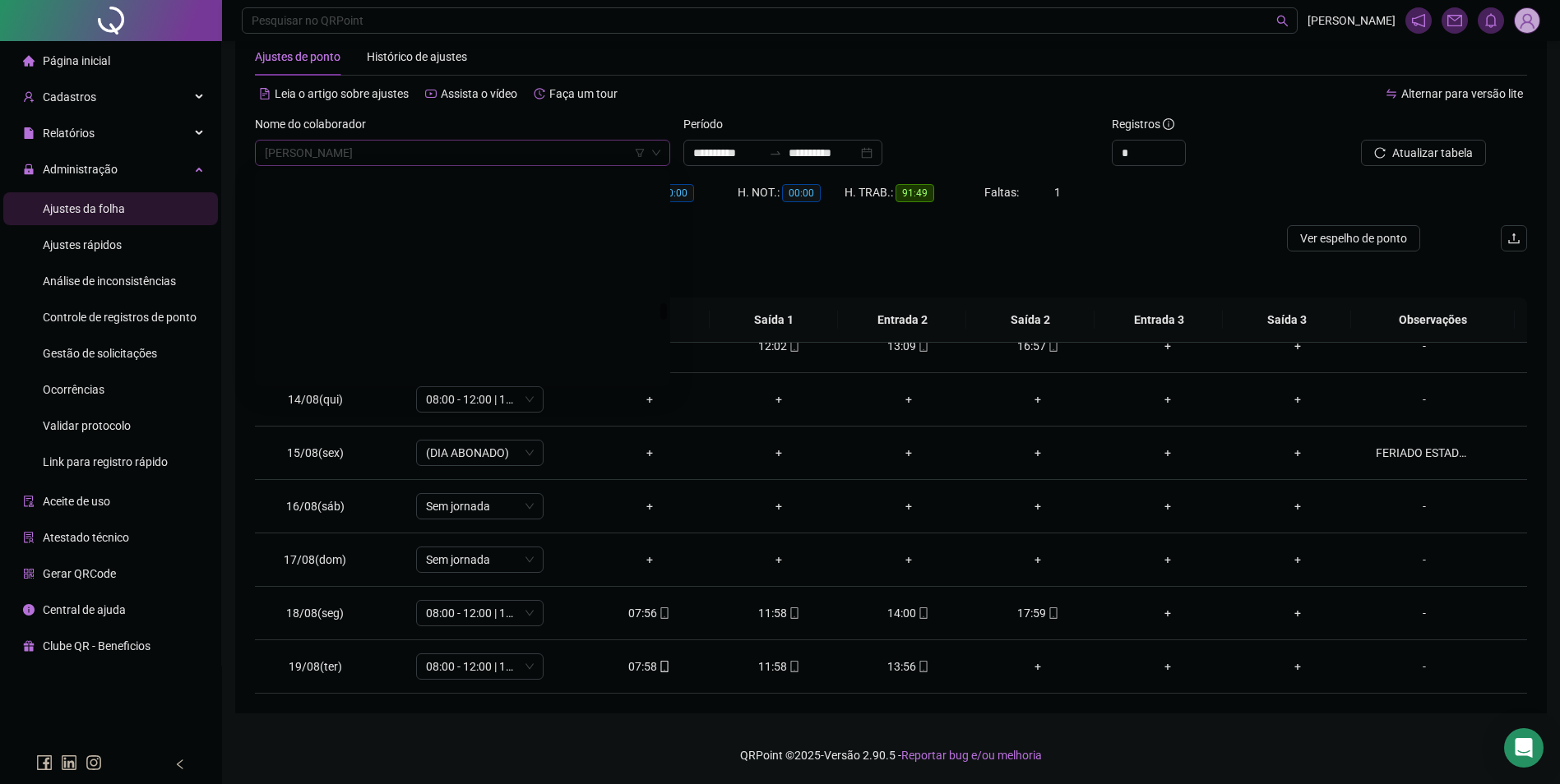
click at [483, 162] on span "[PERSON_NAME]" at bounding box center [462, 152] width 396 height 24
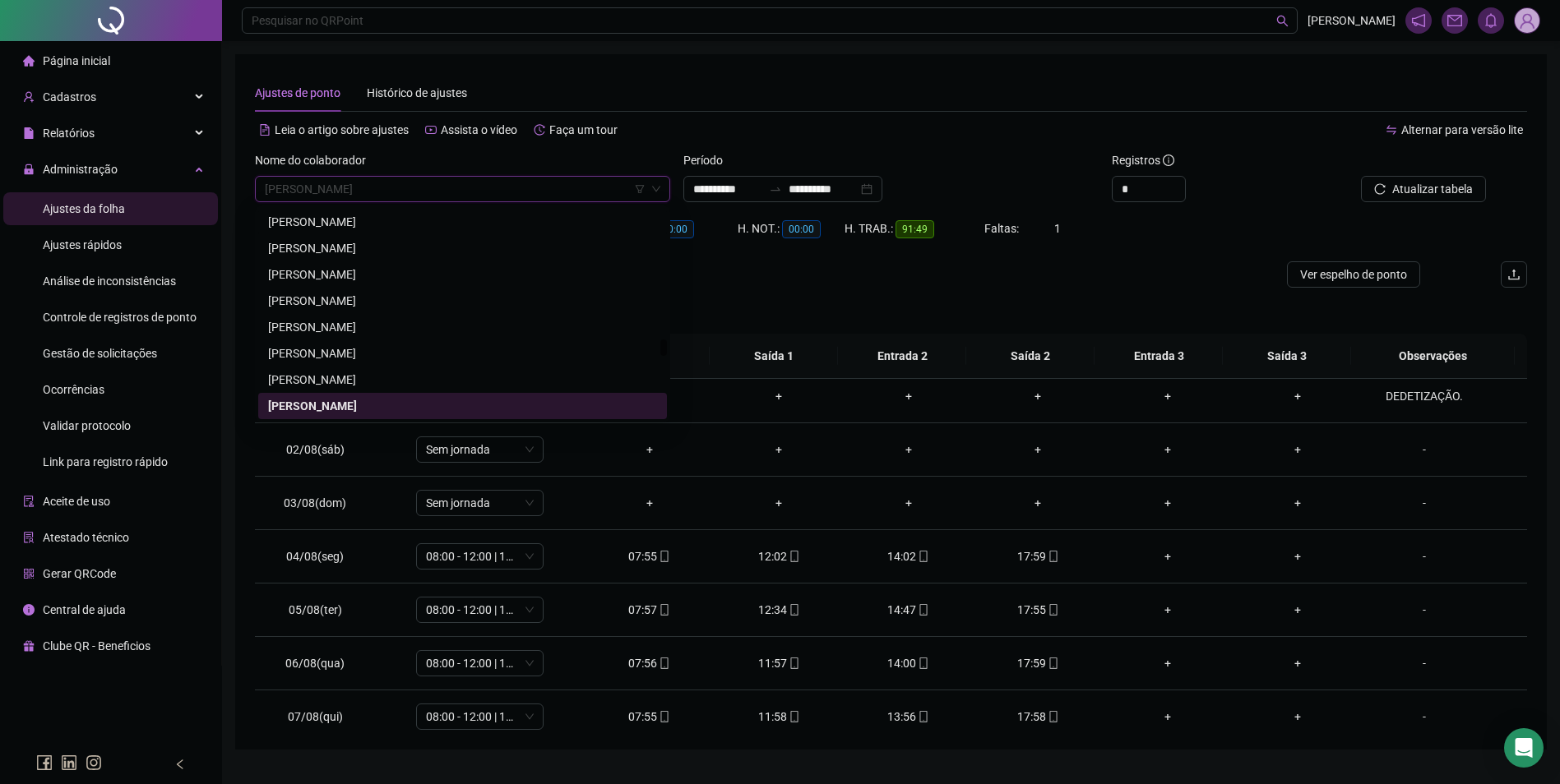
scroll to position [0, 0]
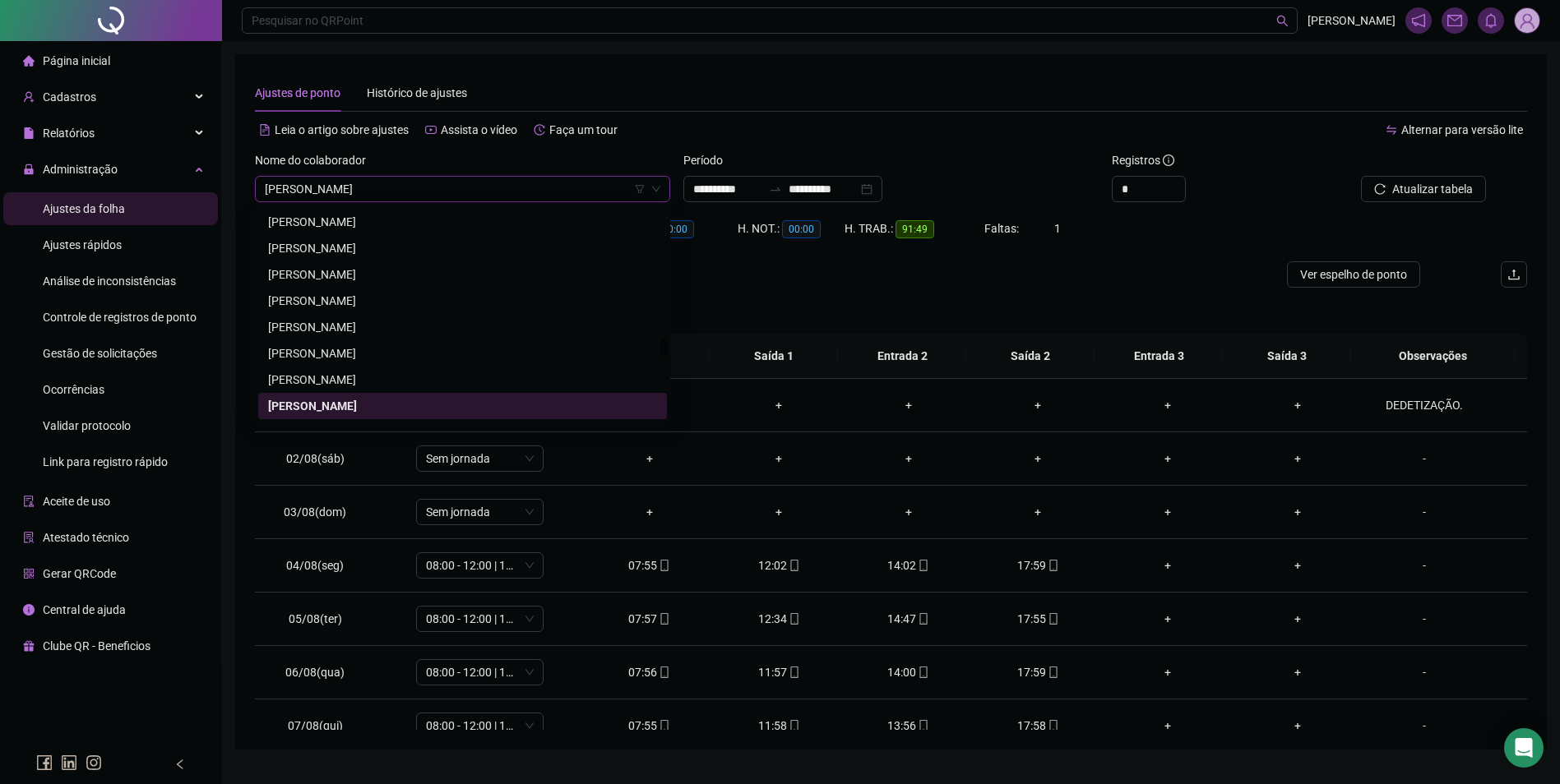
click at [469, 191] on span "[PERSON_NAME]" at bounding box center [462, 188] width 396 height 24
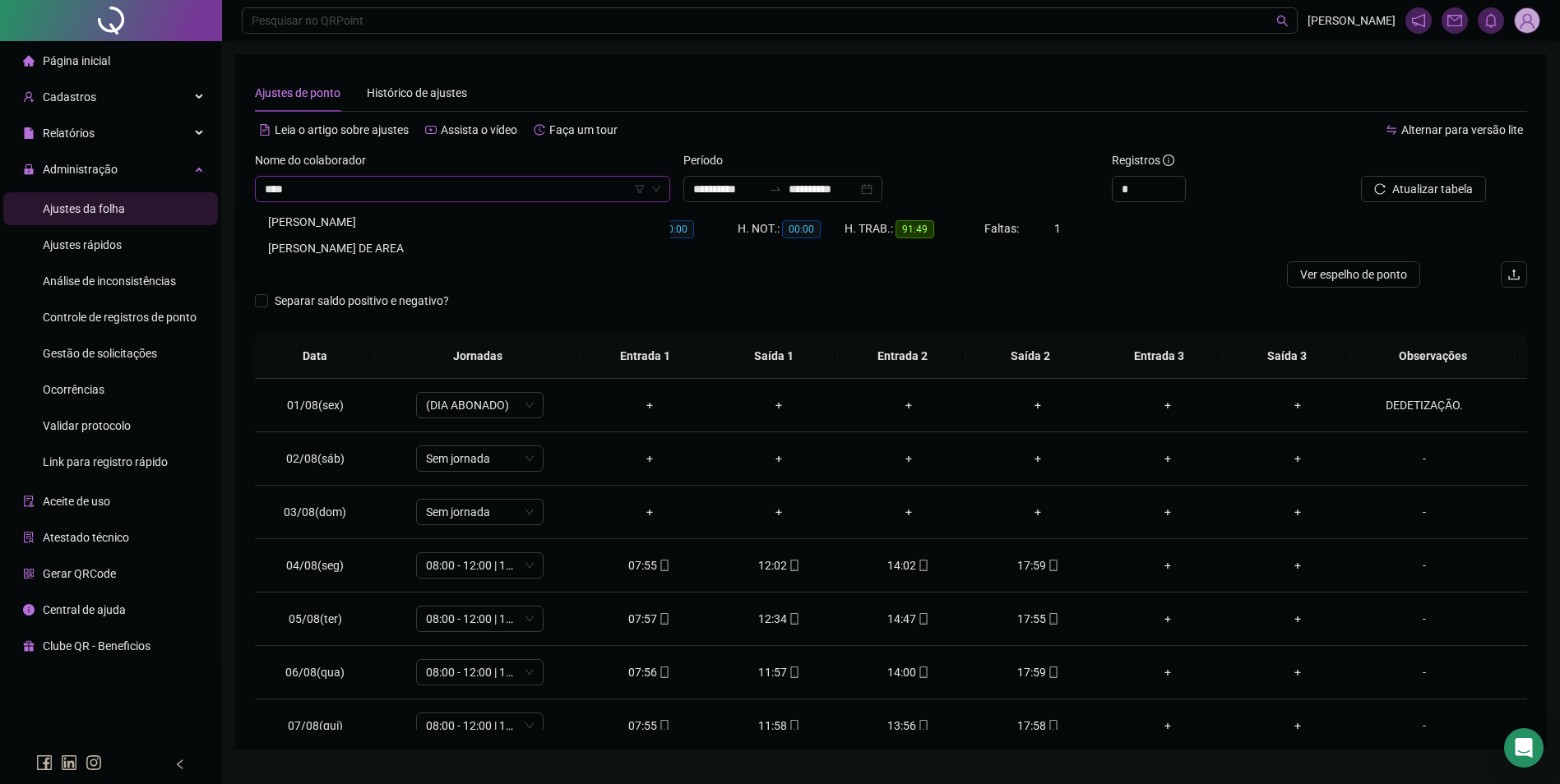
type input "*****"
click at [358, 248] on div "[PERSON_NAME] DE AREA" at bounding box center [462, 248] width 389 height 19
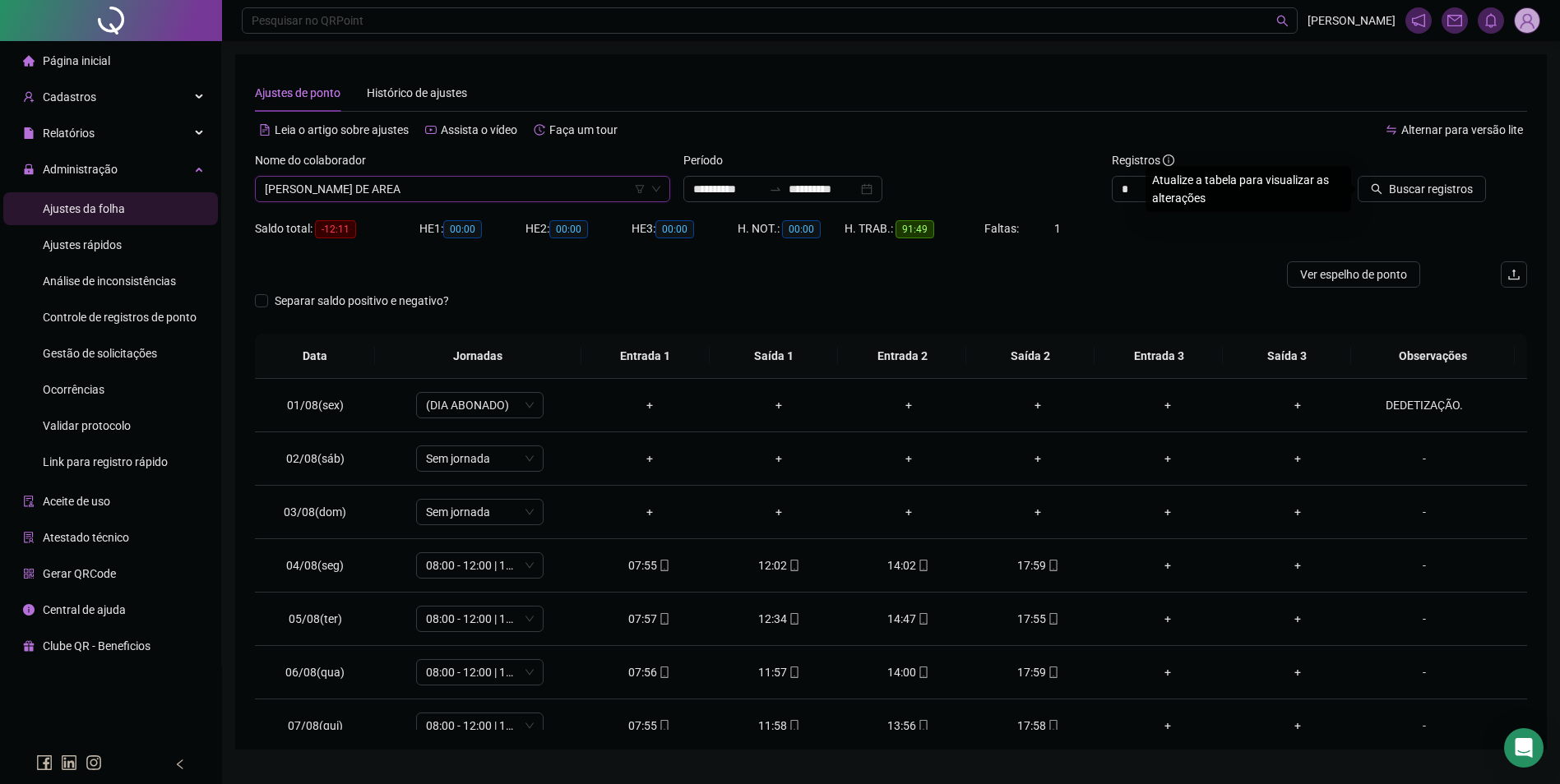
click at [1426, 207] on div "Buscar registros" at bounding box center [1426, 184] width 215 height 64
click at [1420, 188] on span "Buscar registros" at bounding box center [1431, 188] width 84 height 19
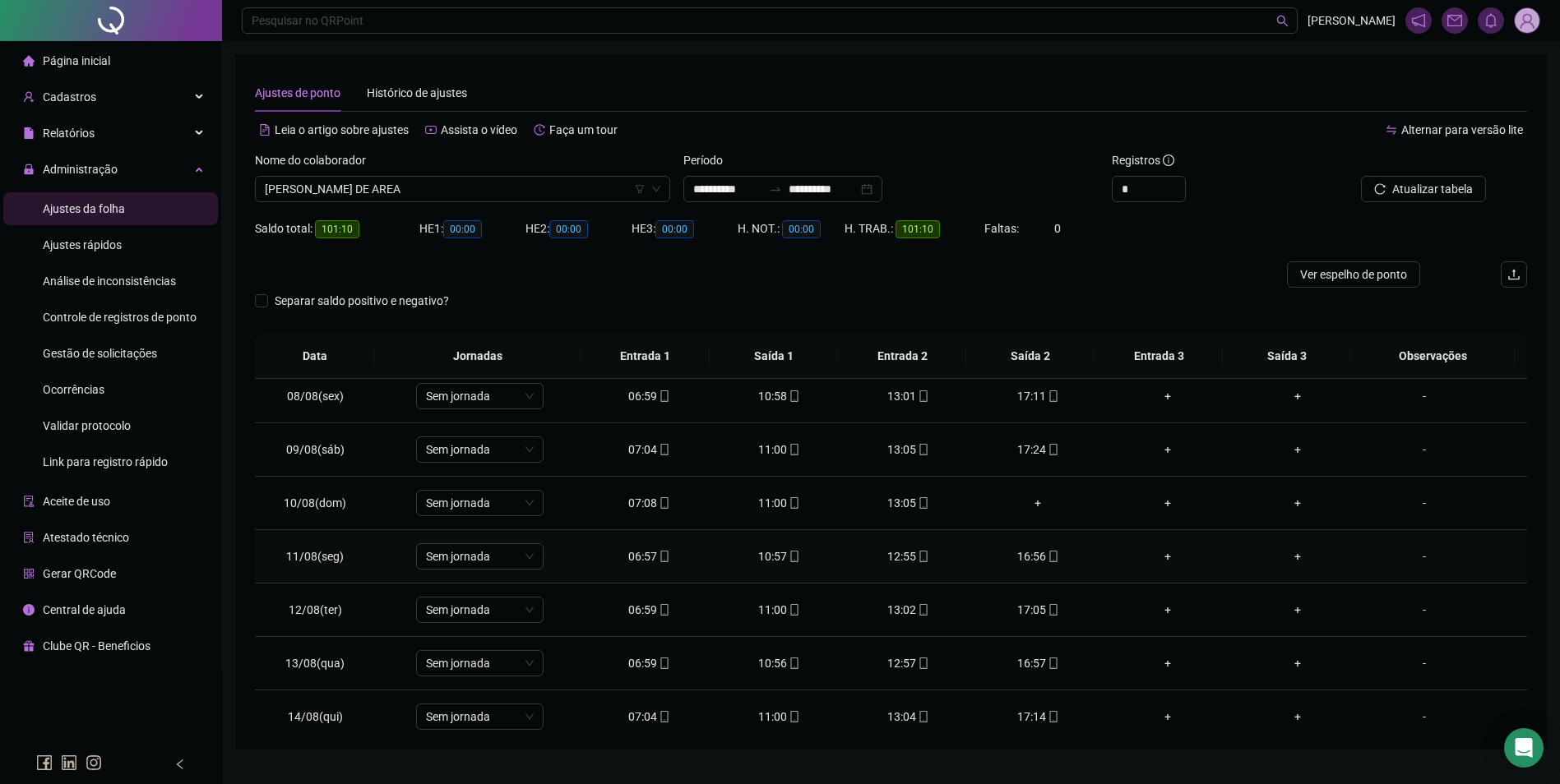
scroll to position [411, 0]
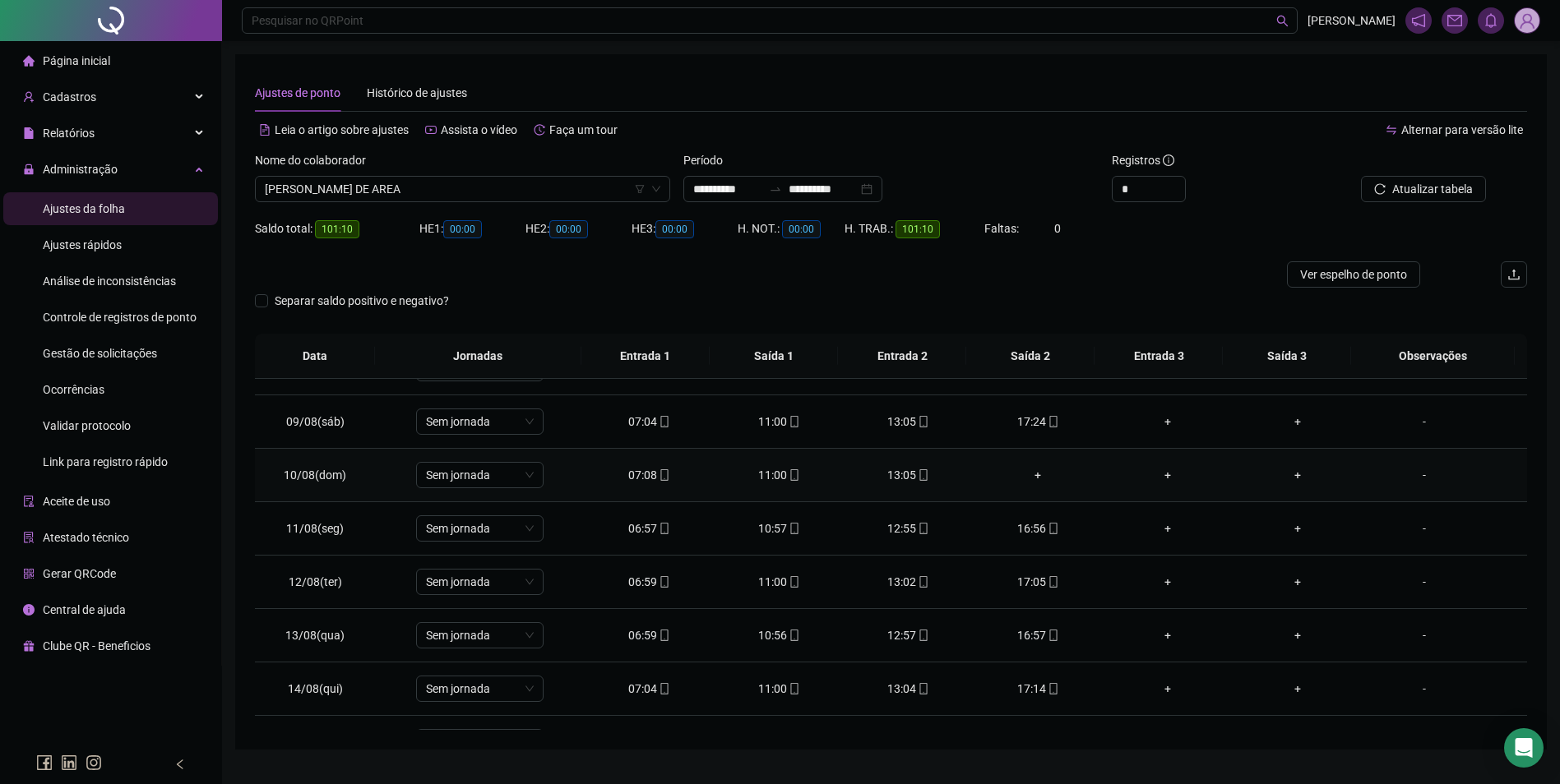
click at [1032, 477] on div "+" at bounding box center [1038, 475] width 104 height 19
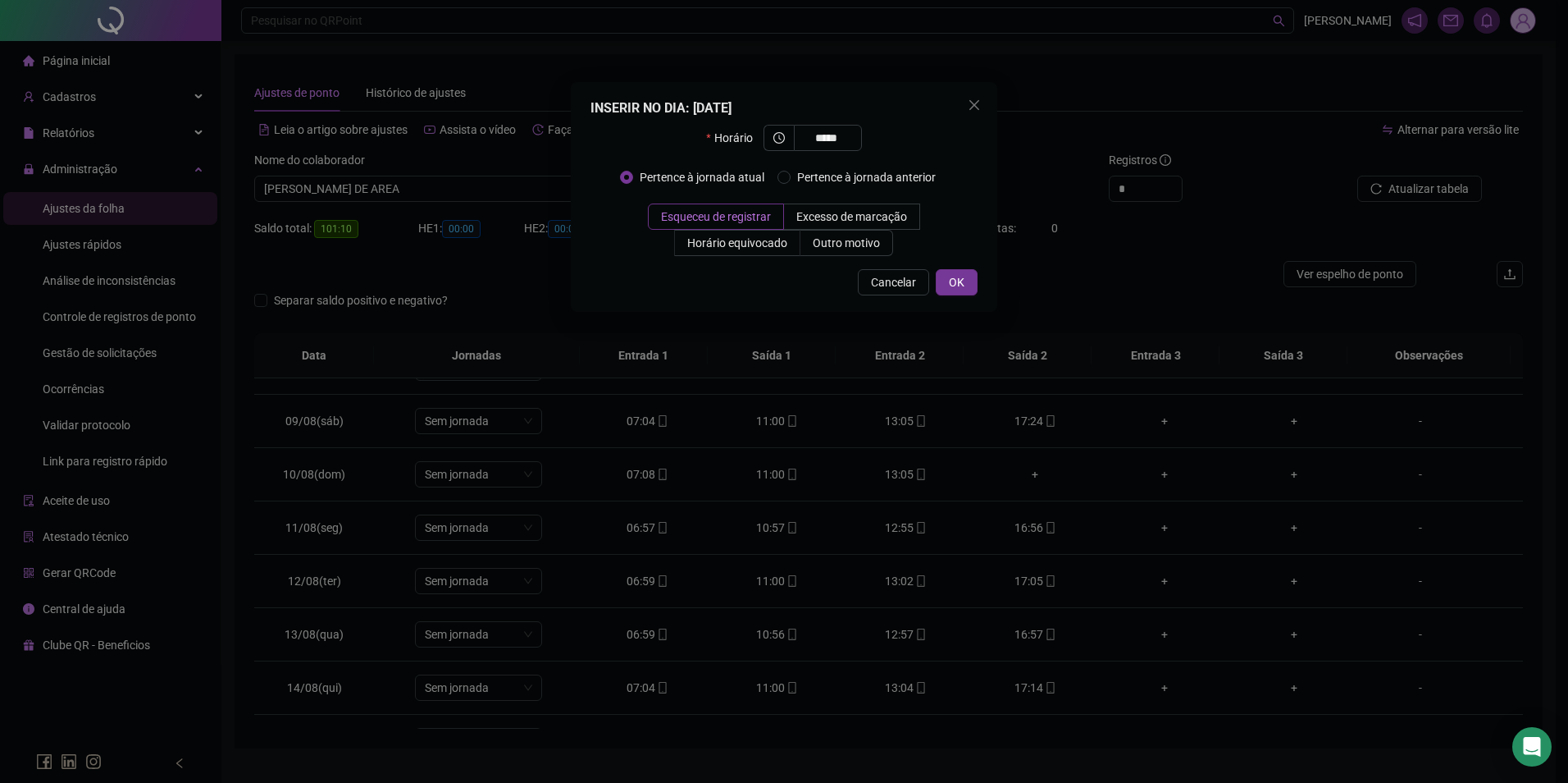
type input "*****"
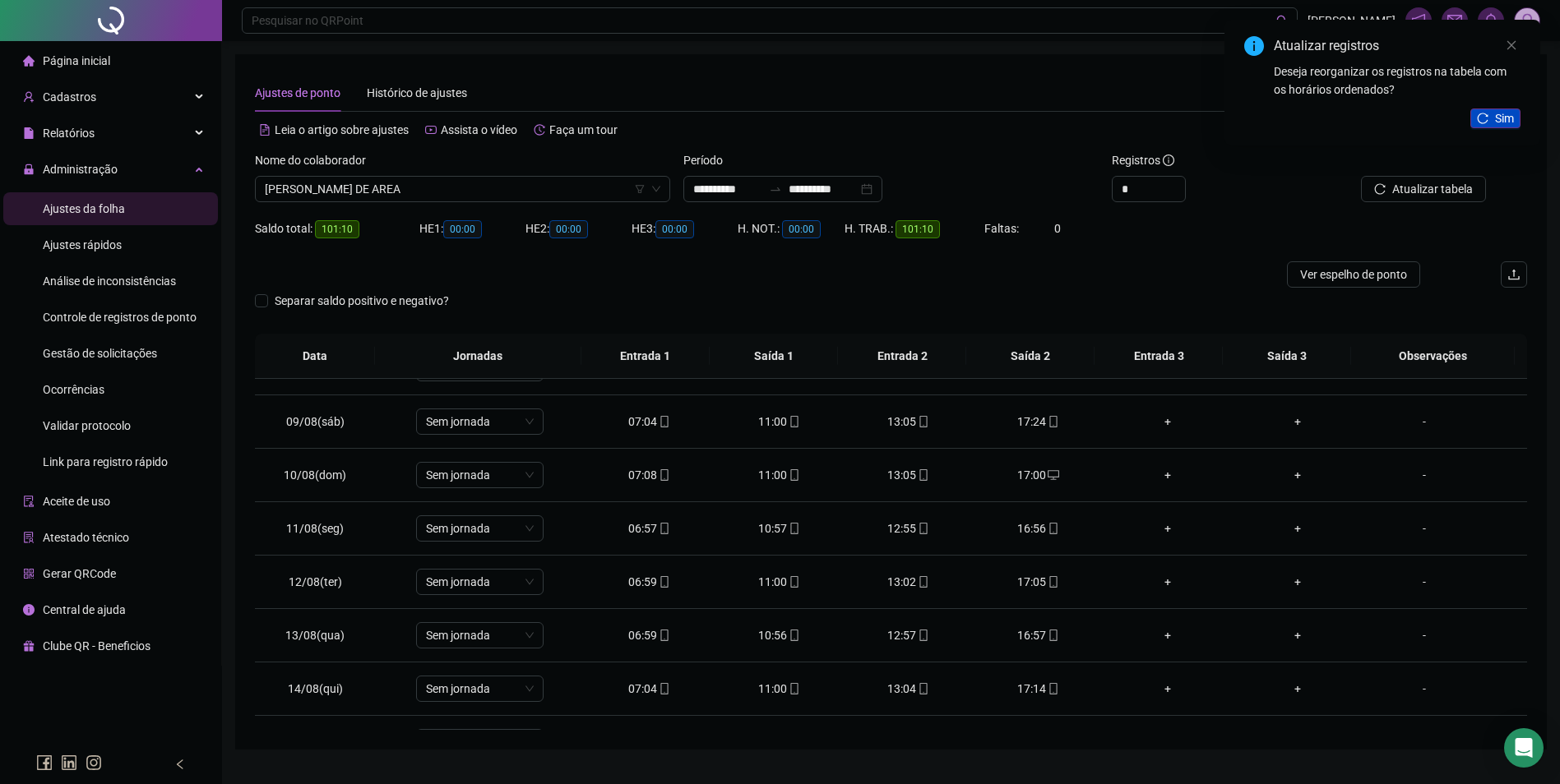
click at [1495, 111] on span "Sim" at bounding box center [1503, 118] width 19 height 19
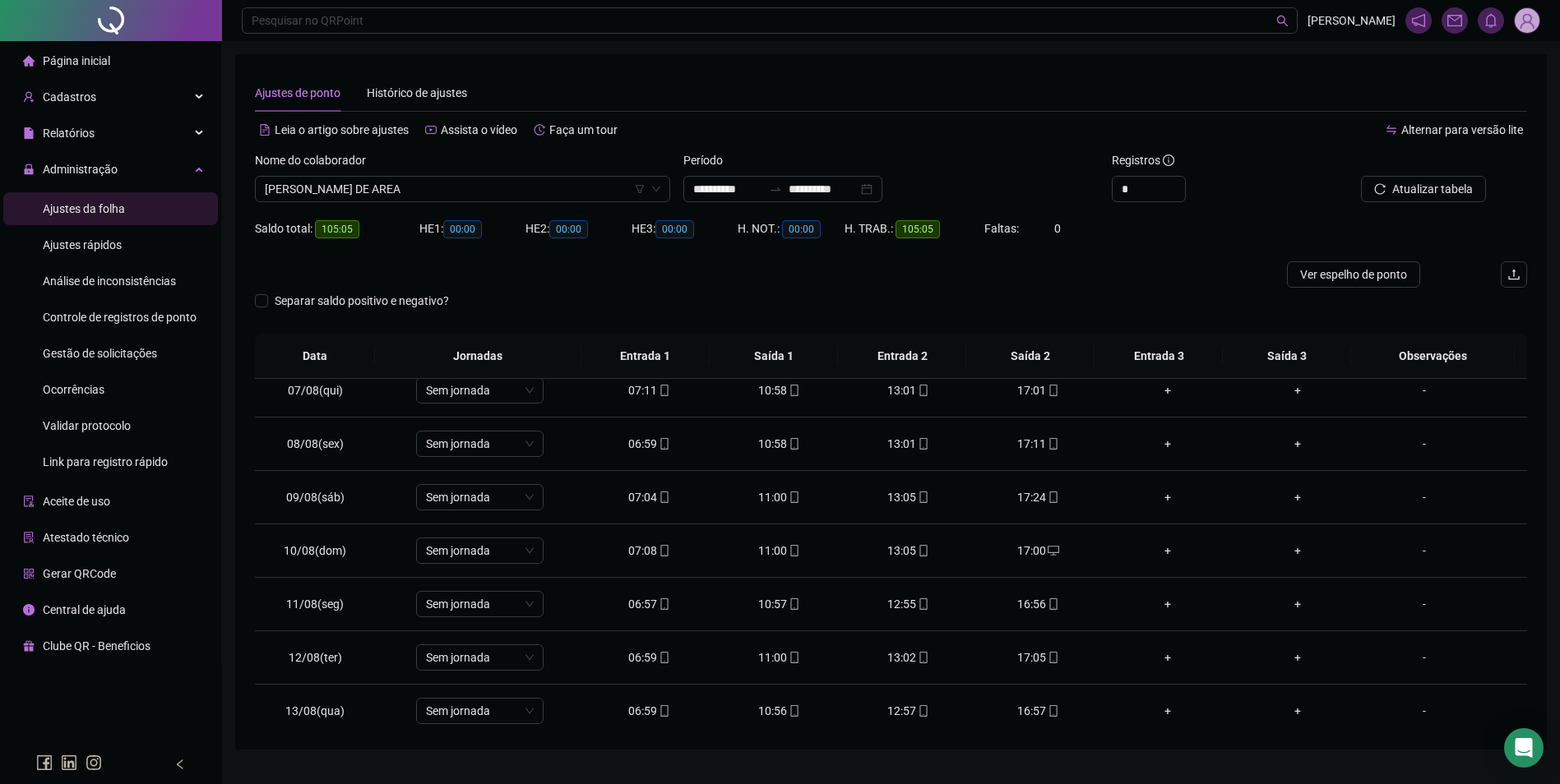
scroll to position [0, 0]
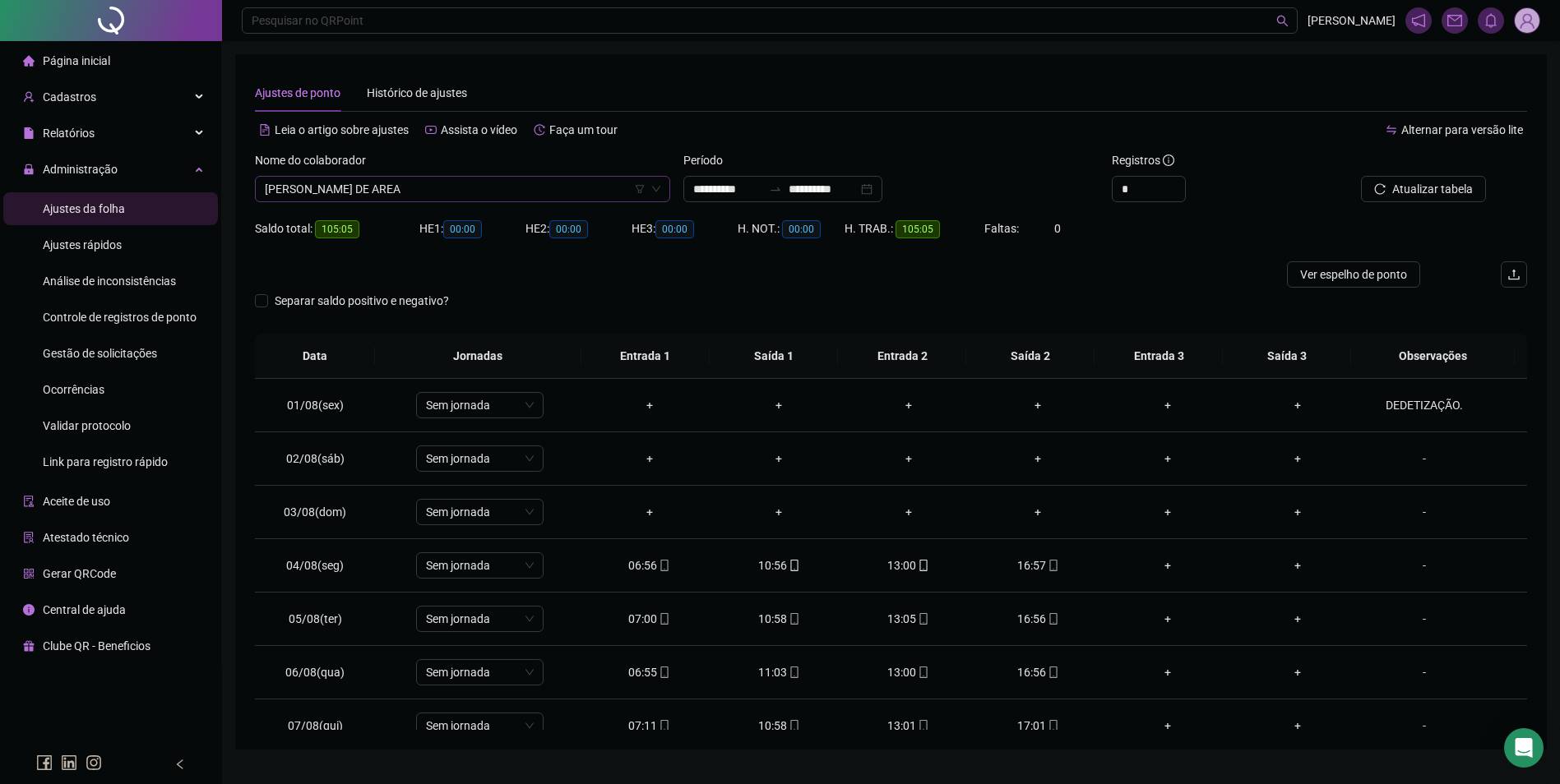
click at [372, 186] on span "[PERSON_NAME] DE AREA" at bounding box center [462, 188] width 396 height 24
type input "*******"
click at [1358, 176] on button "Buscar registros" at bounding box center [1421, 188] width 128 height 26
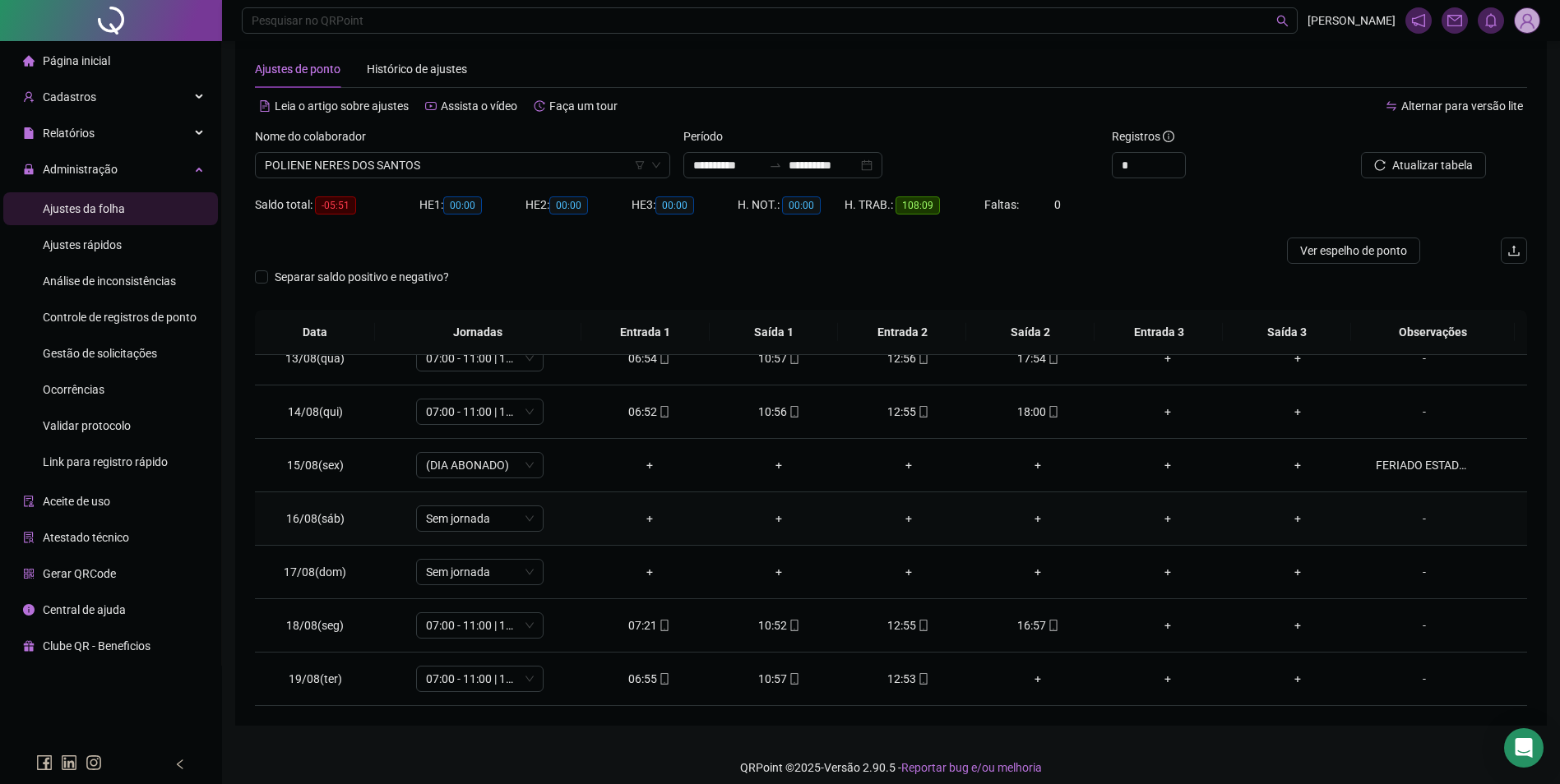
scroll to position [36, 0]
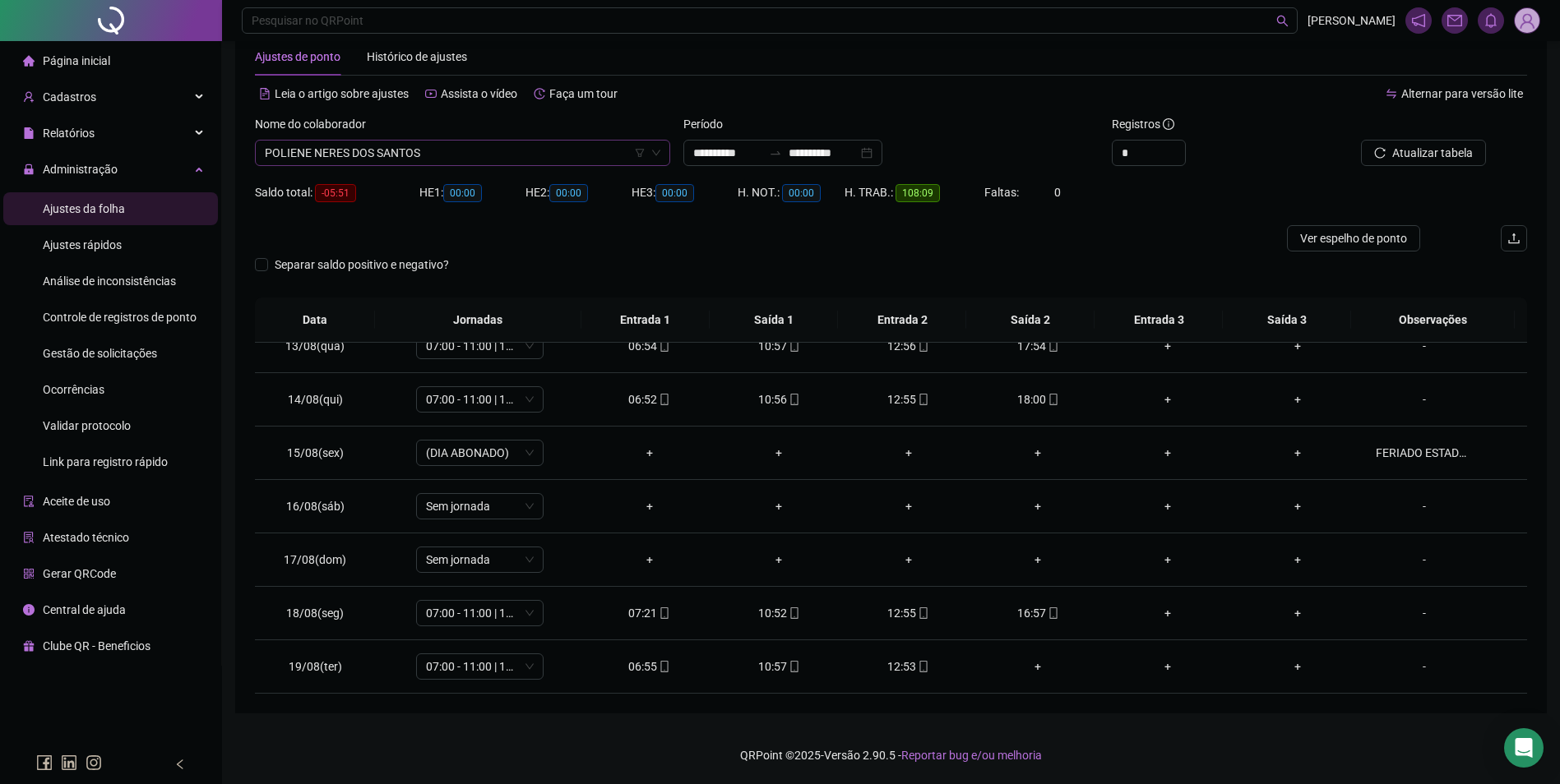
click at [511, 149] on span "POLIENE NERES DOS SANTOS" at bounding box center [462, 152] width 396 height 24
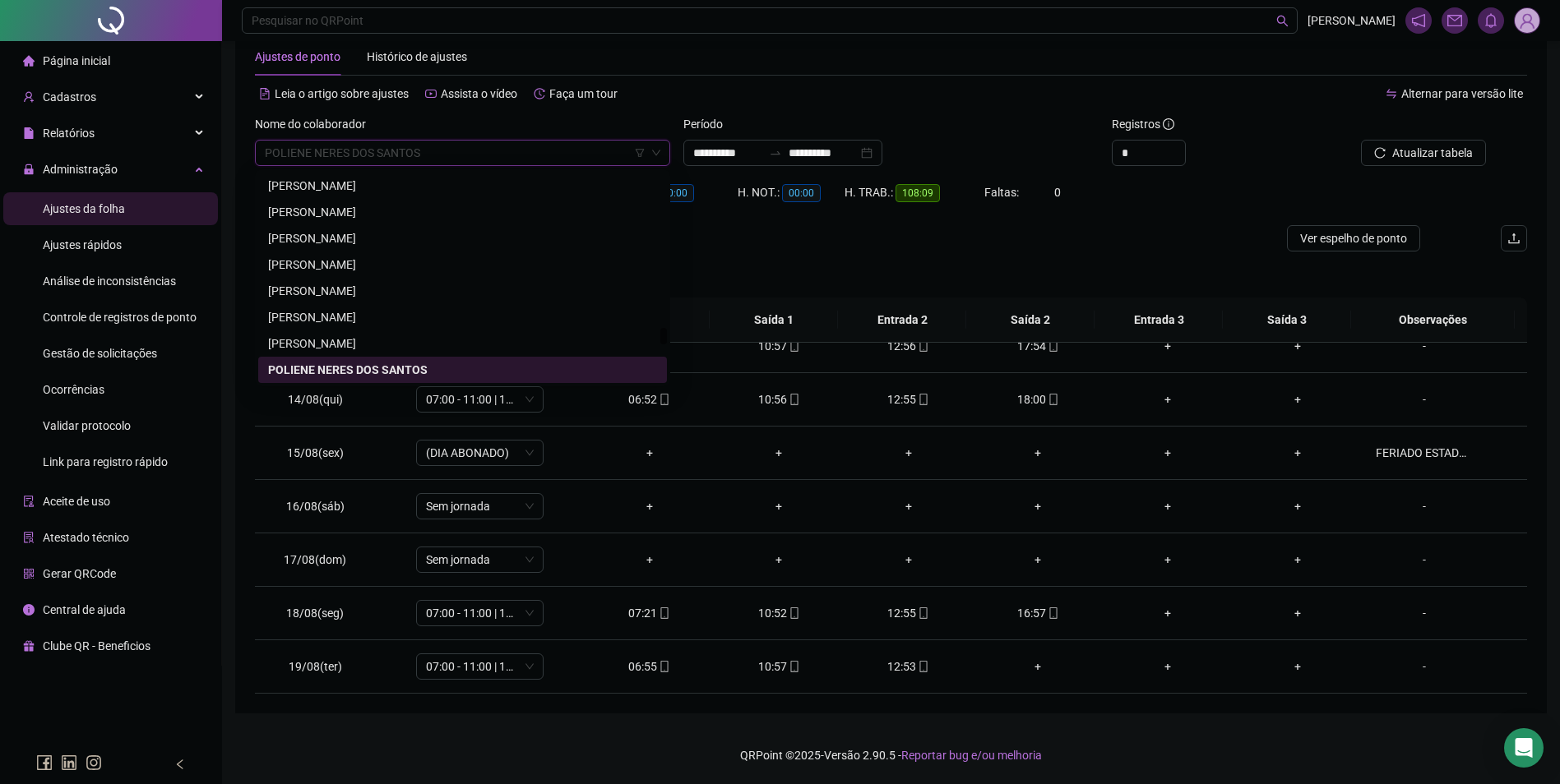
type input "*"
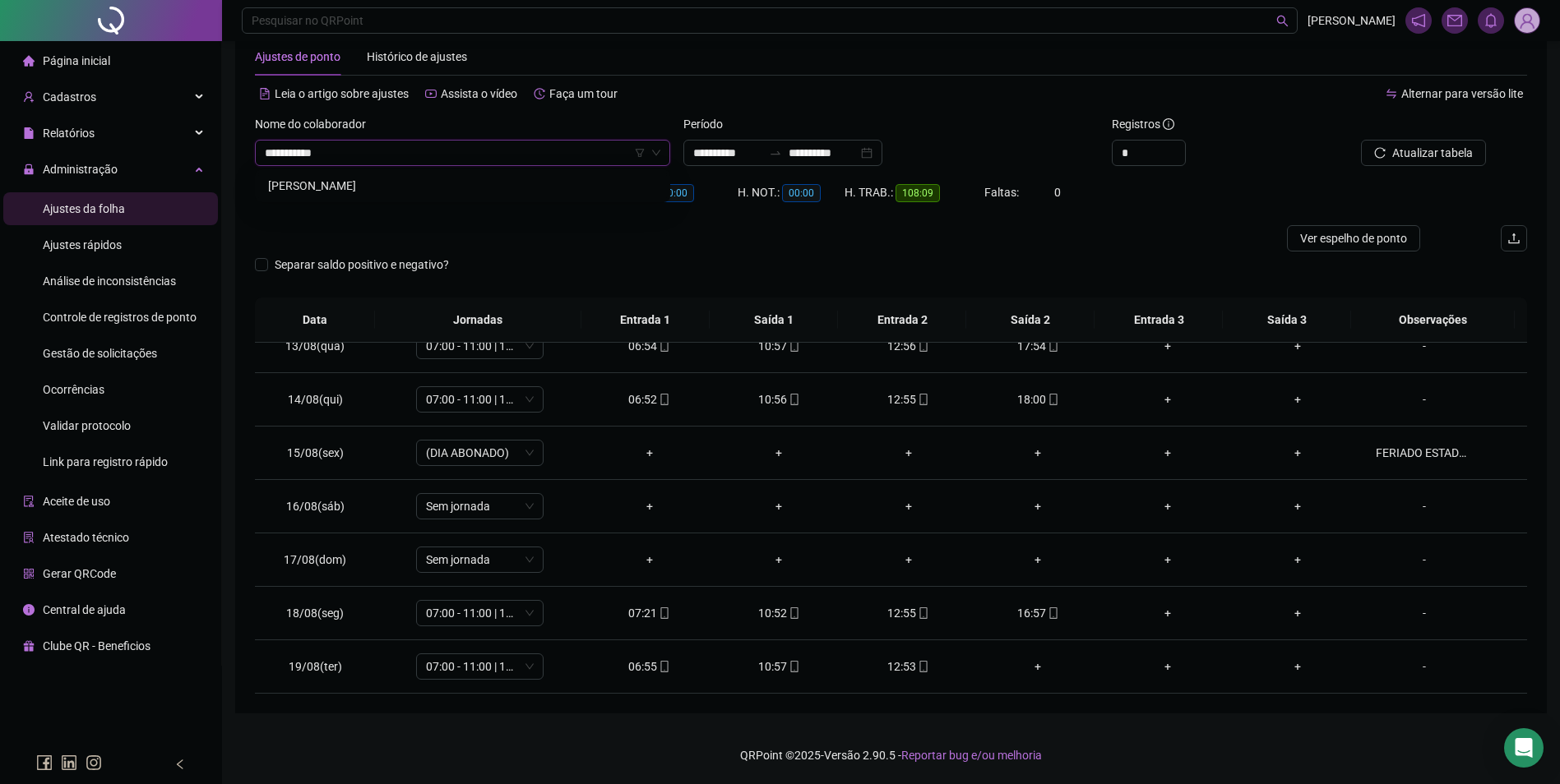
type input "**********"
click at [392, 177] on div "[PERSON_NAME]" at bounding box center [462, 186] width 389 height 19
click at [1381, 150] on icon "search" at bounding box center [1376, 153] width 11 height 11
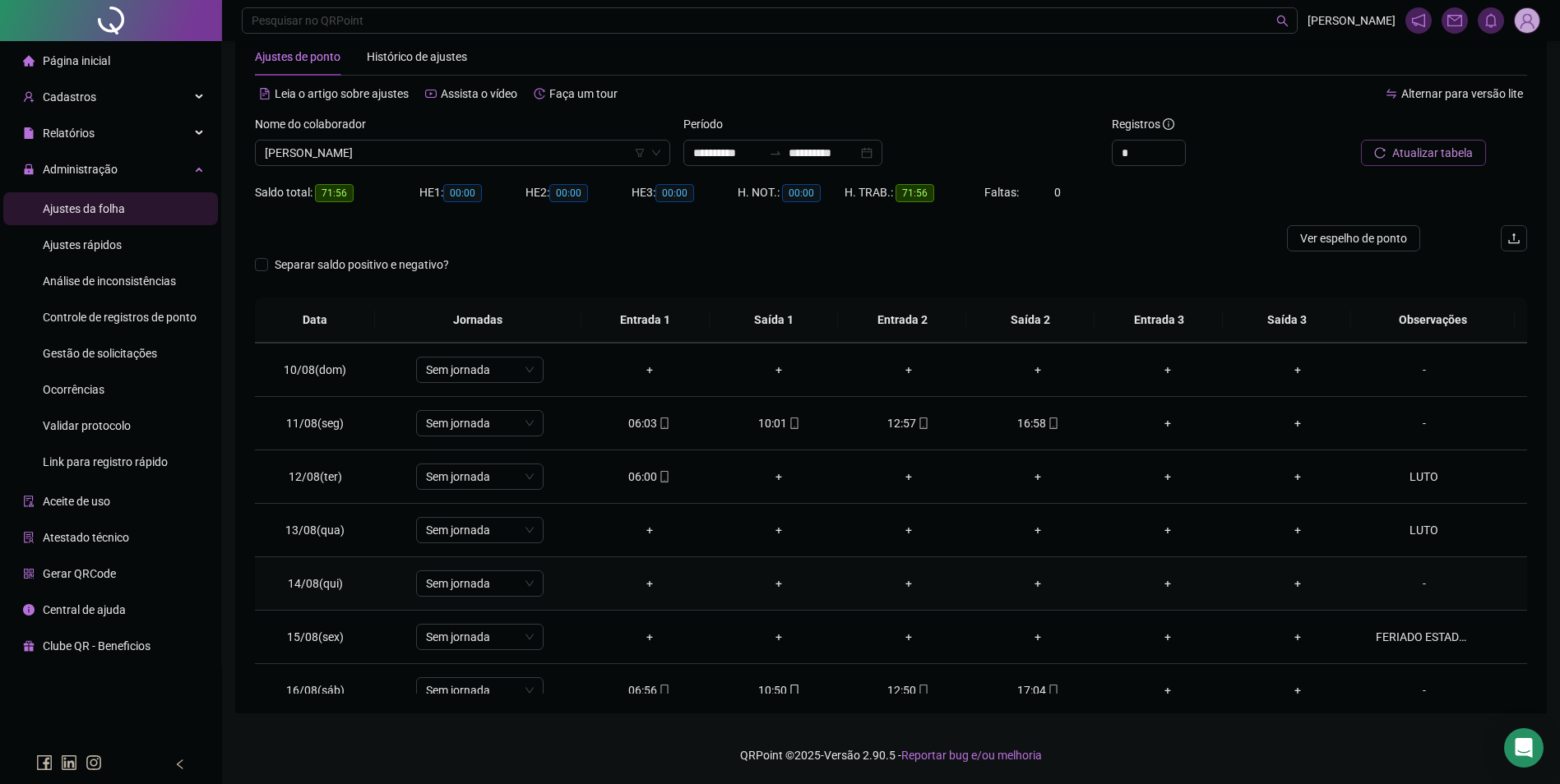
scroll to position [493, 0]
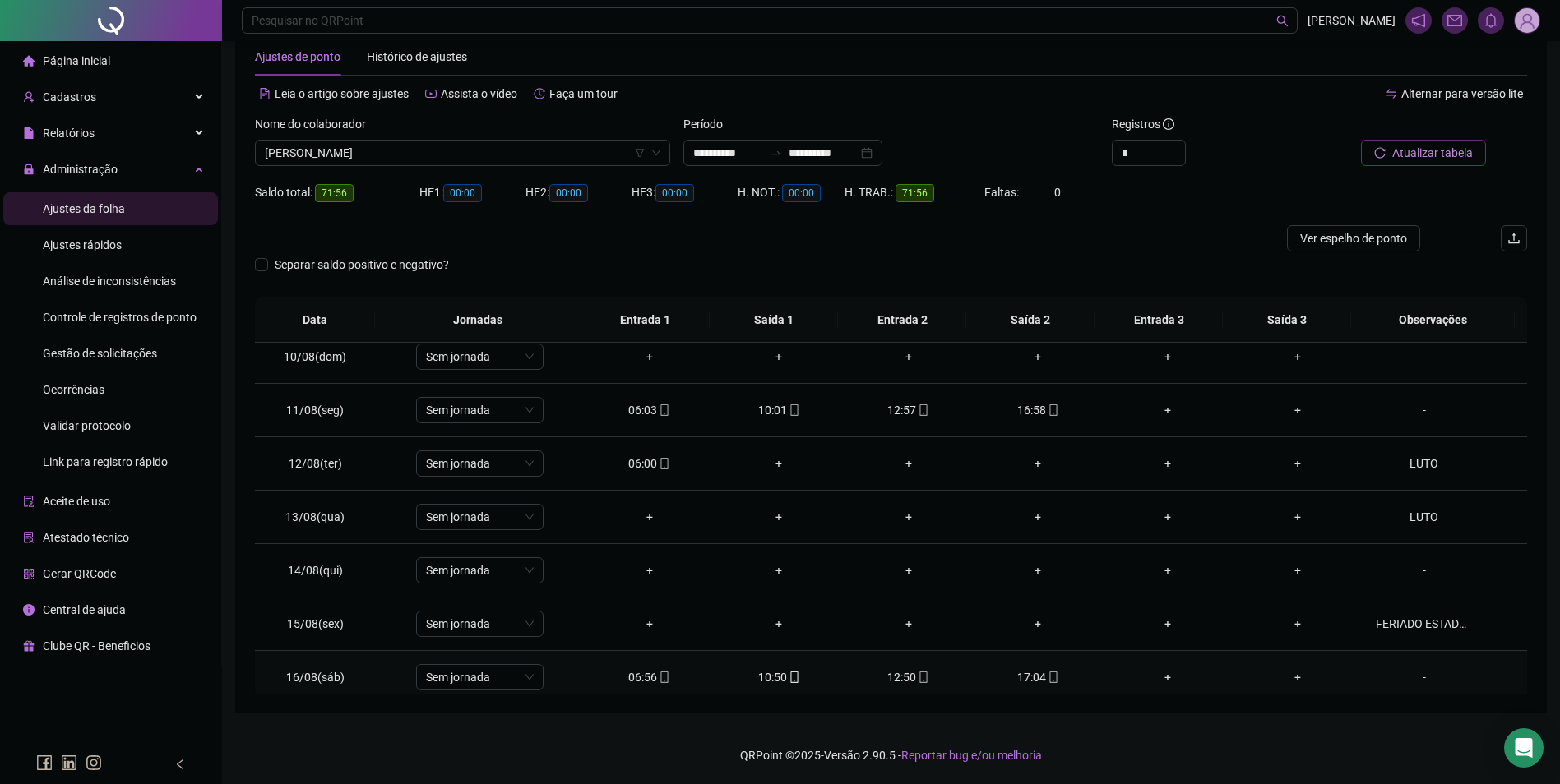
click at [1046, 677] on span "mobile" at bounding box center [1052, 678] width 13 height 12
type input "**********"
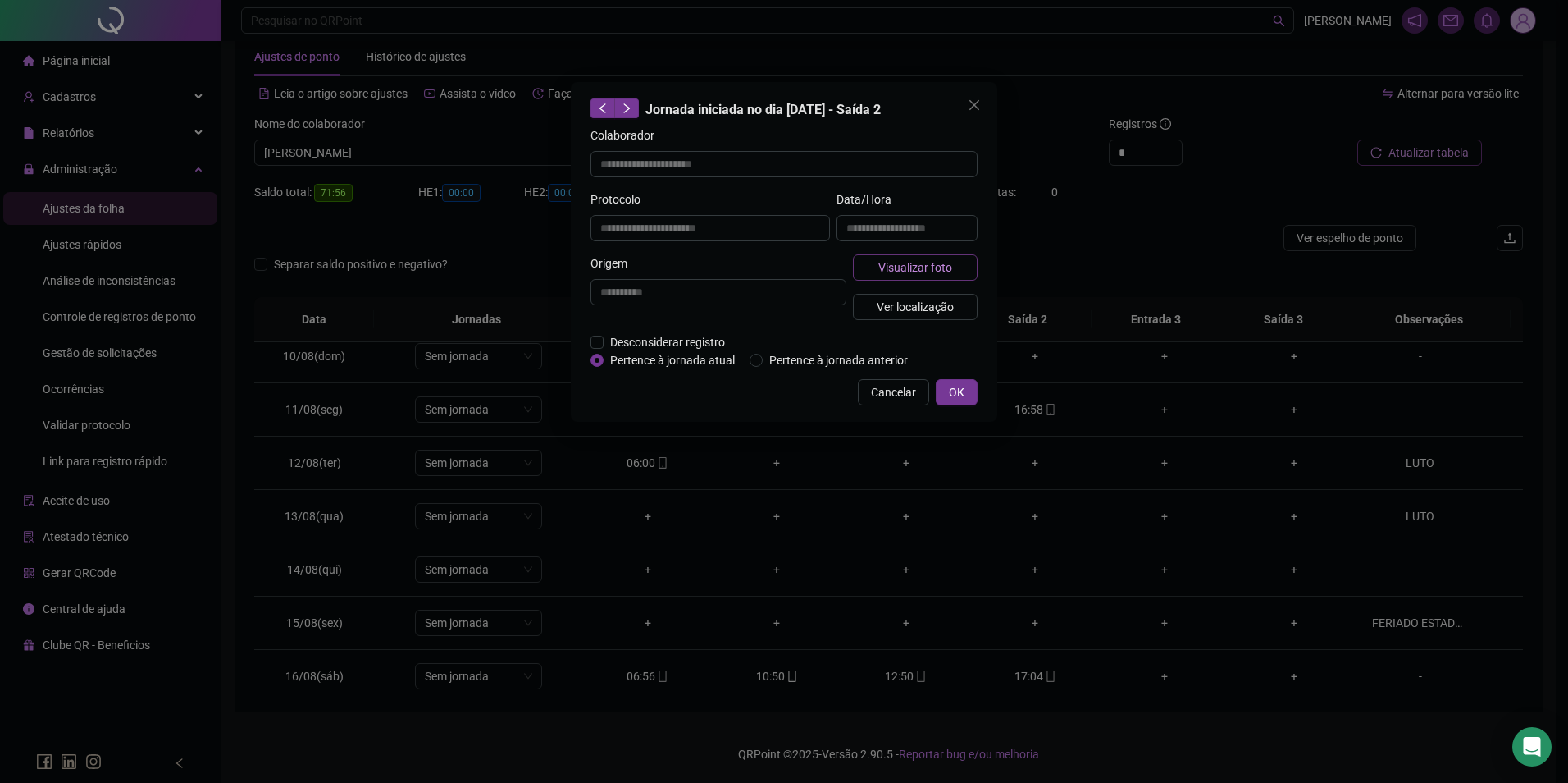
click at [945, 271] on span "Visualizar foto" at bounding box center [915, 267] width 74 height 19
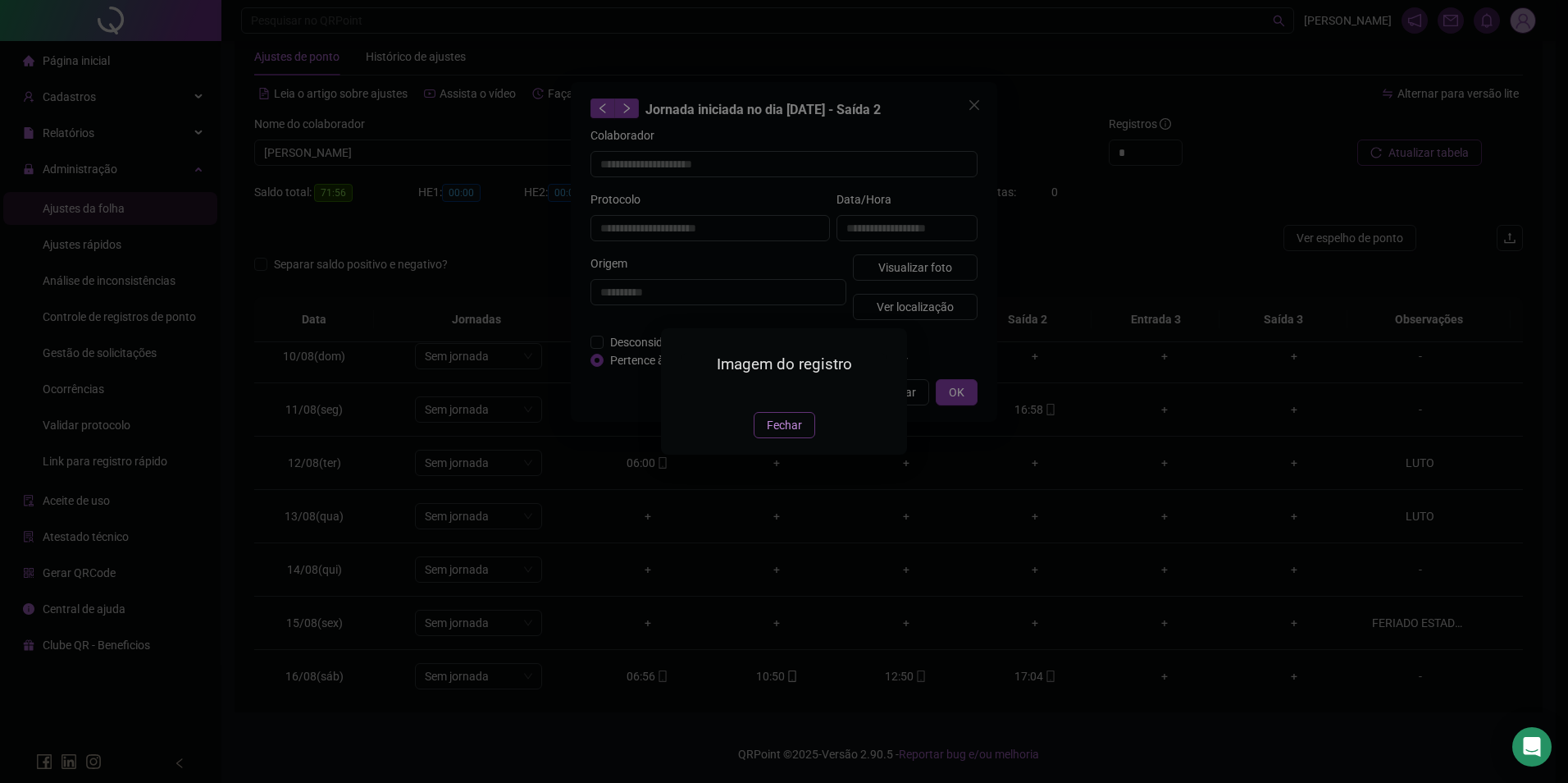
click at [770, 438] on button "Fechar" at bounding box center [784, 425] width 61 height 26
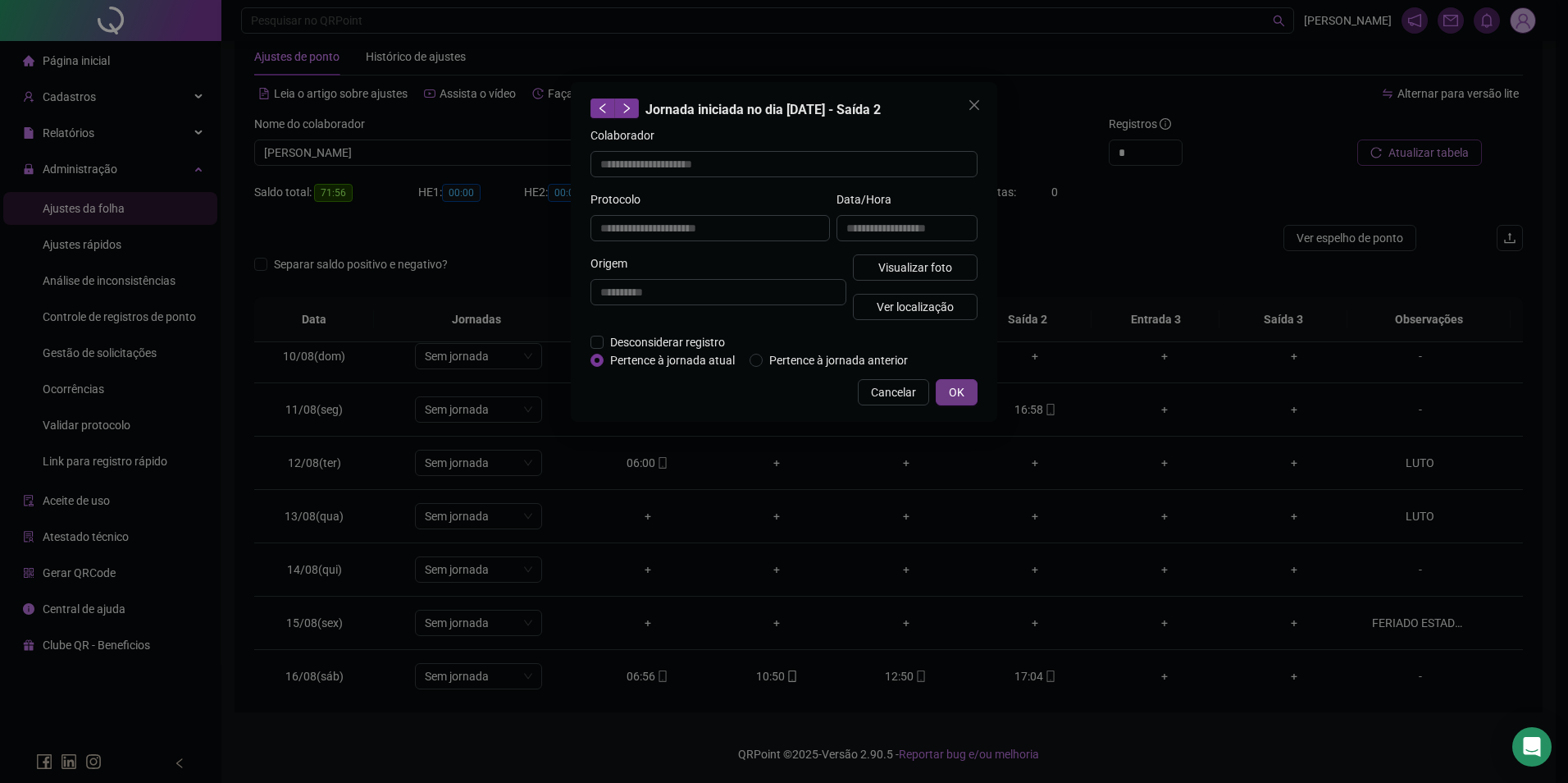
click at [956, 396] on span "OK" at bounding box center [957, 392] width 16 height 19
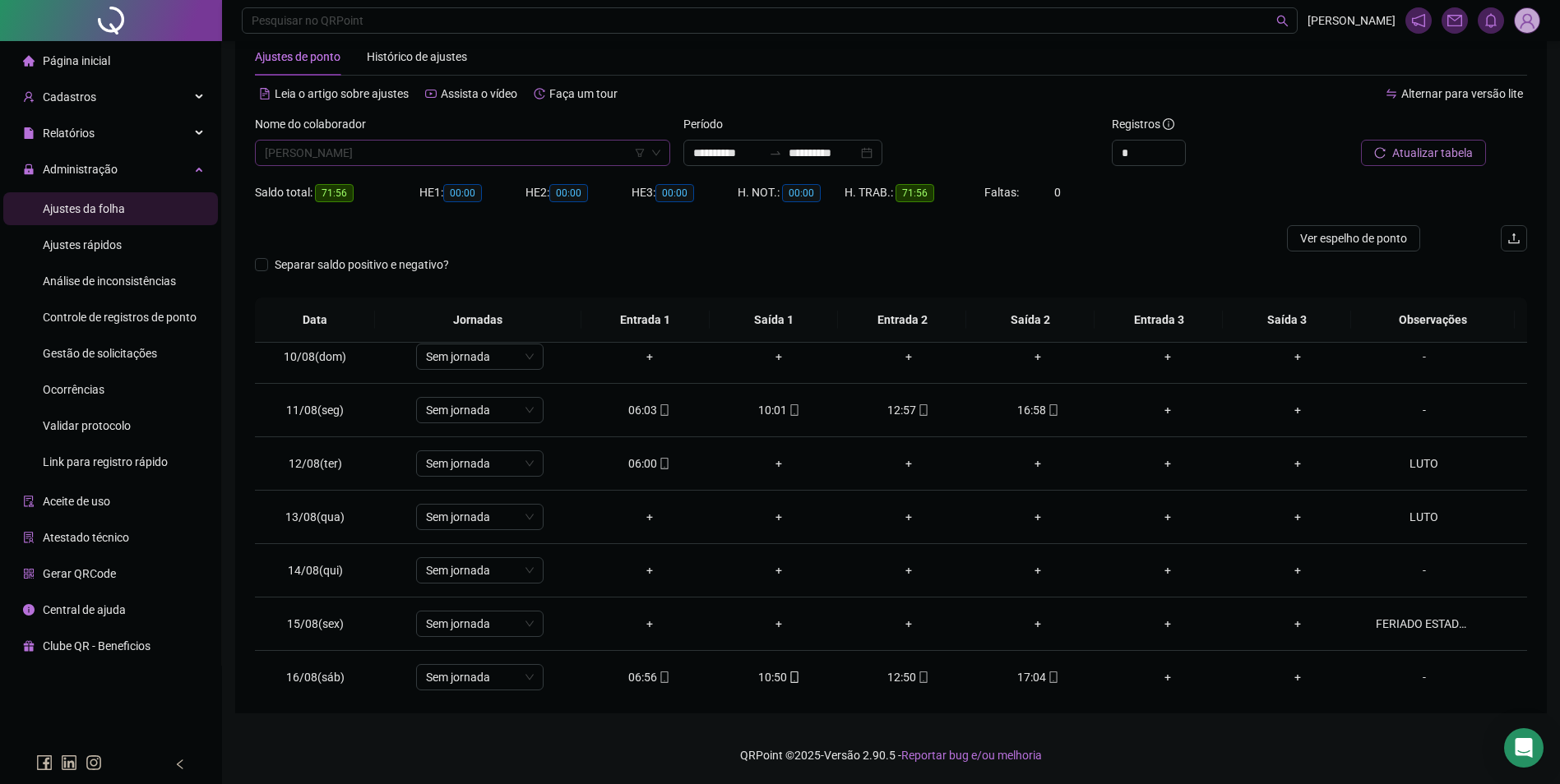
click at [583, 158] on span "[PERSON_NAME]" at bounding box center [462, 152] width 396 height 24
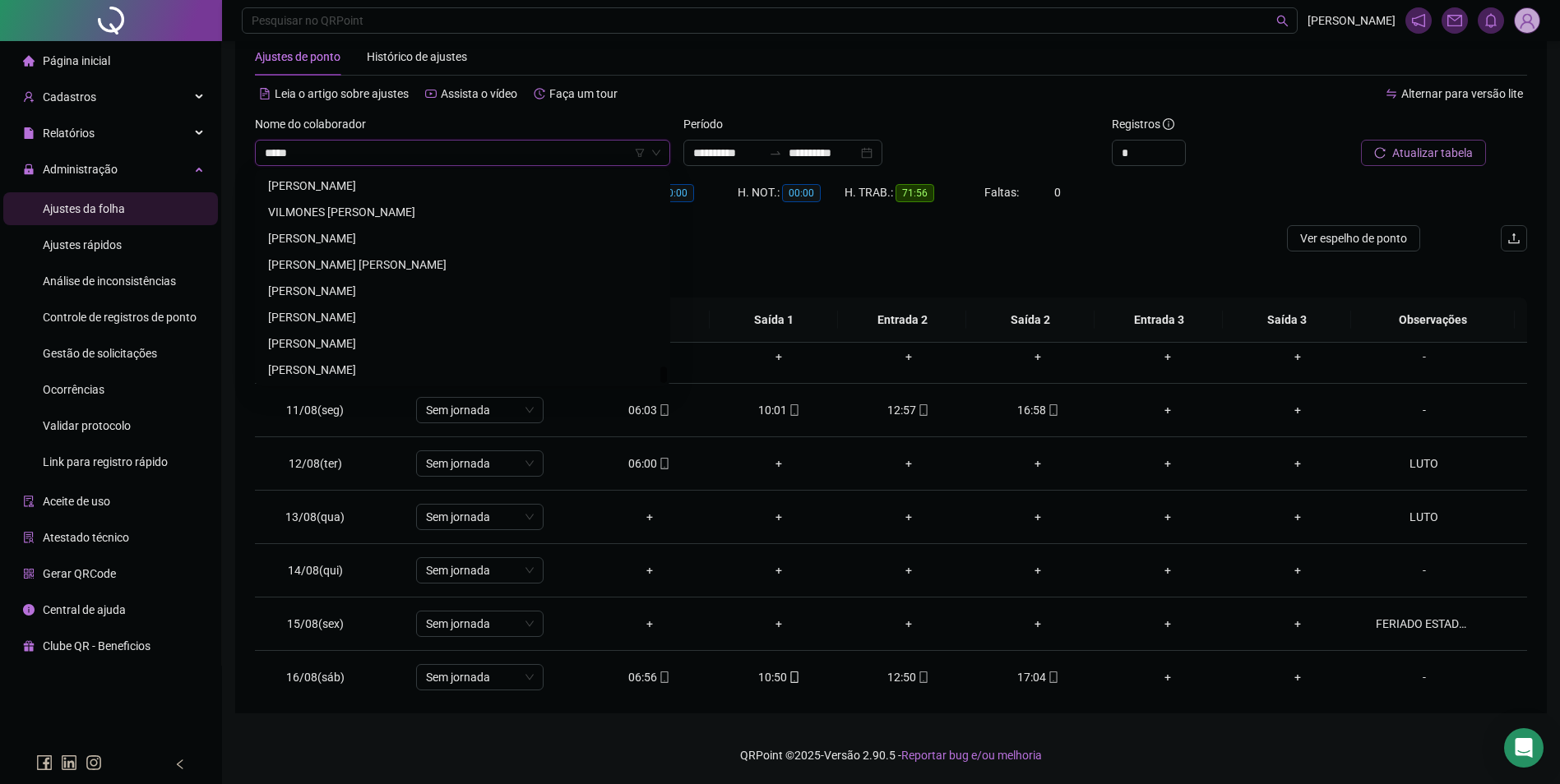
scroll to position [0, 0]
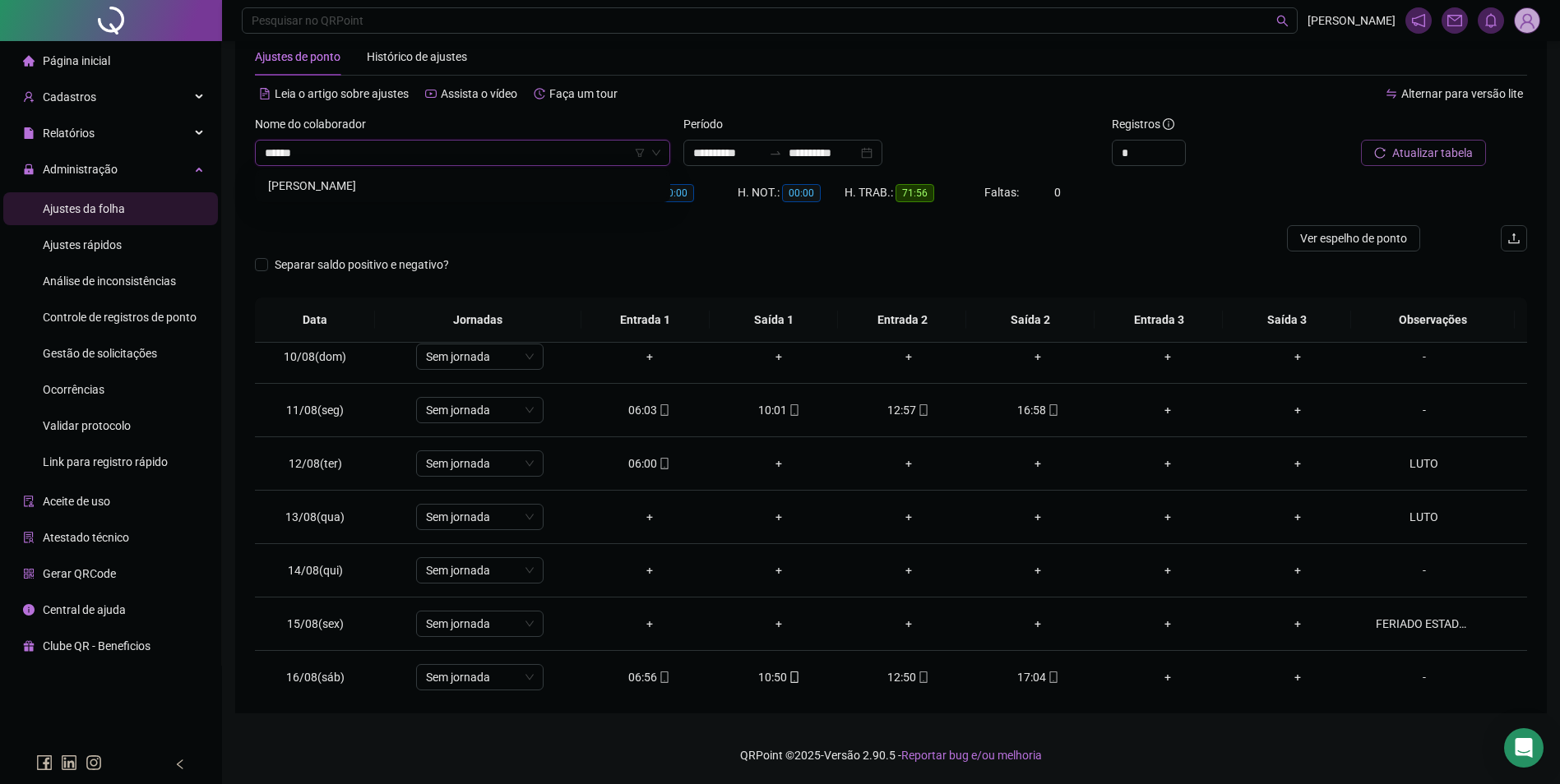
type input "*******"
drag, startPoint x: 353, startPoint y: 180, endPoint x: 364, endPoint y: 177, distance: 11.4
click at [353, 179] on div "[PERSON_NAME]" at bounding box center [462, 186] width 389 height 19
click at [1412, 148] on span "Buscar registros" at bounding box center [1431, 152] width 84 height 19
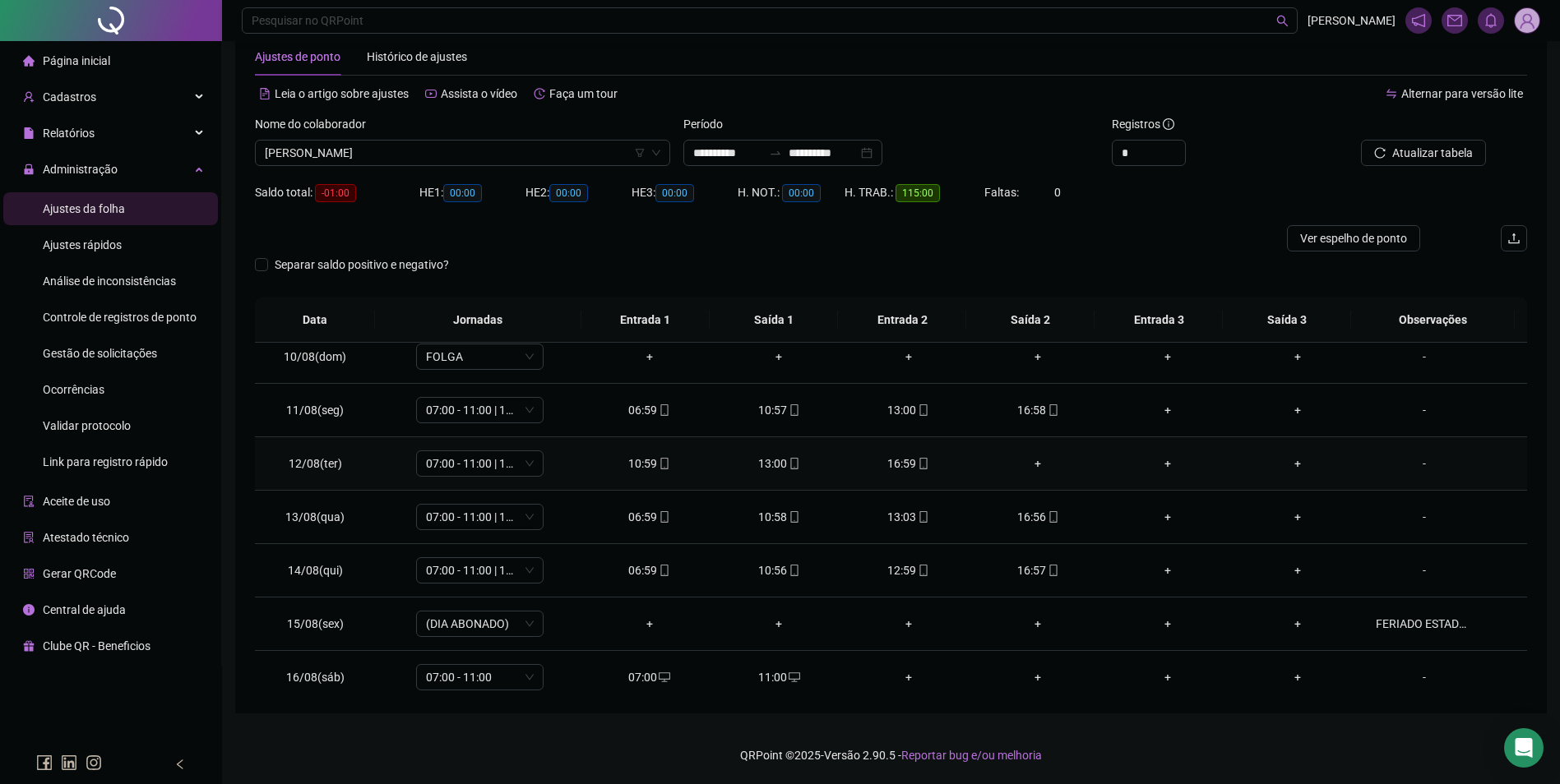
click at [1033, 466] on div "+" at bounding box center [1038, 463] width 104 height 19
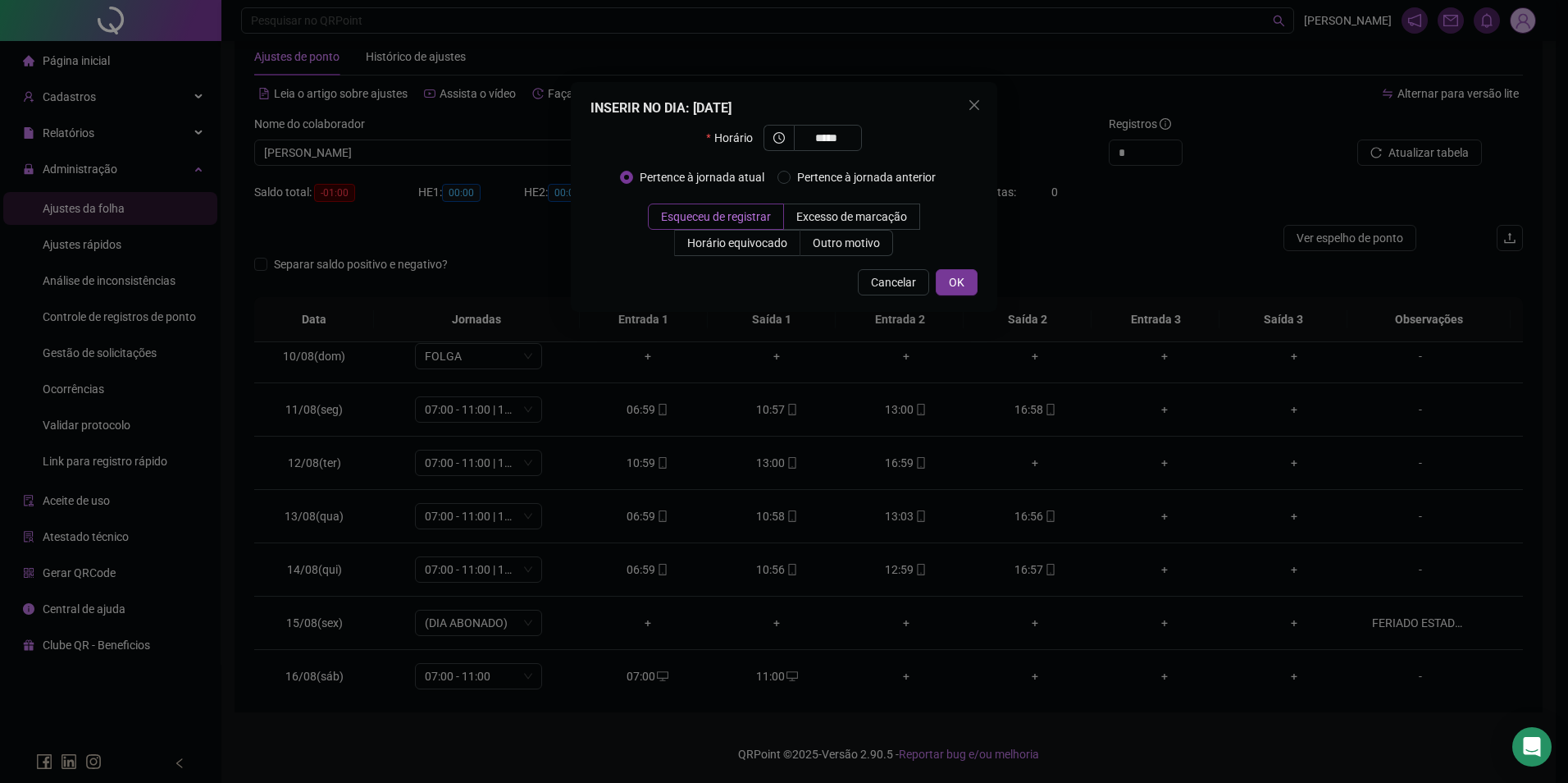
type input "*****"
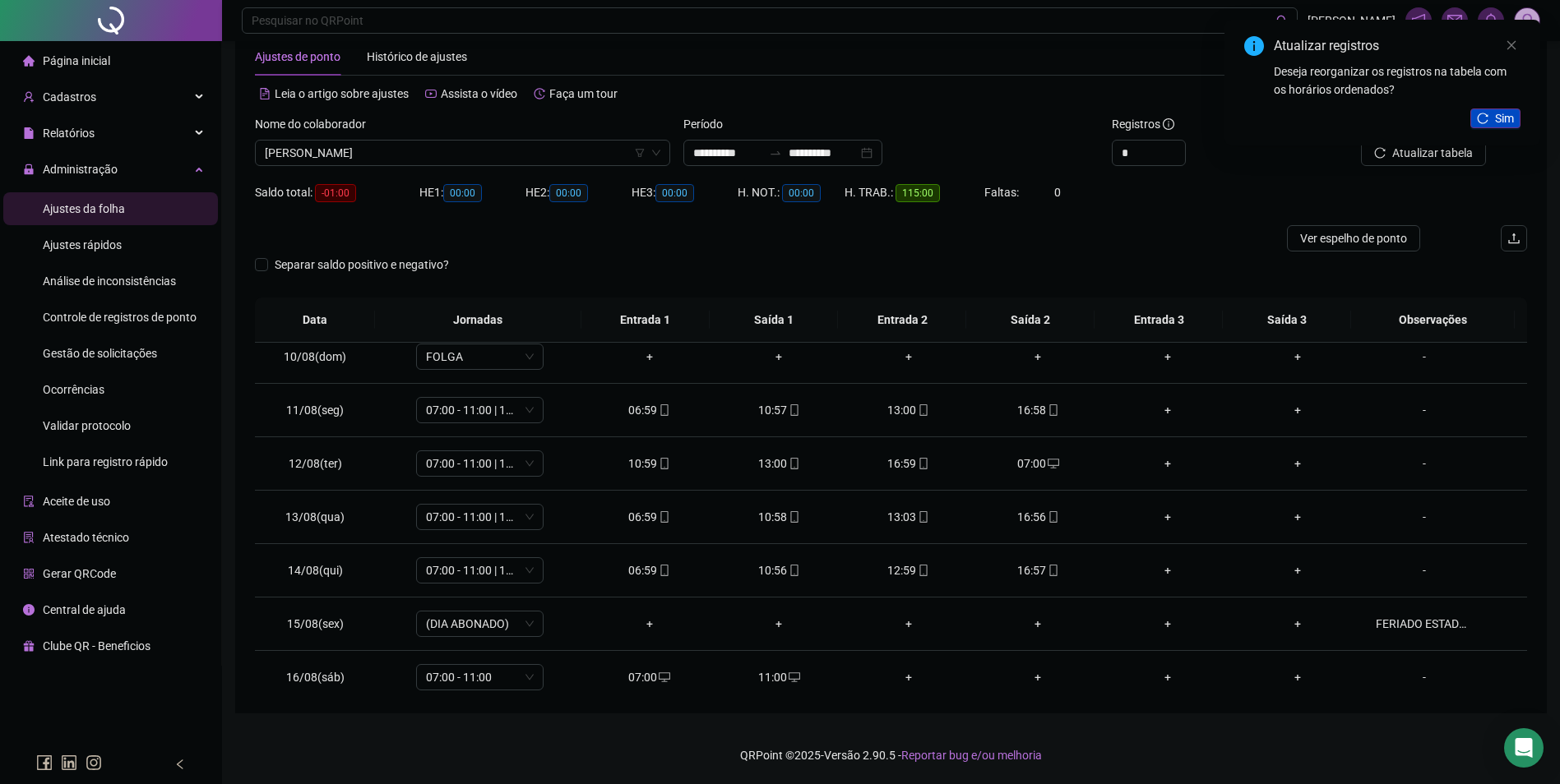
click at [1489, 114] on button "Sim" at bounding box center [1495, 118] width 50 height 20
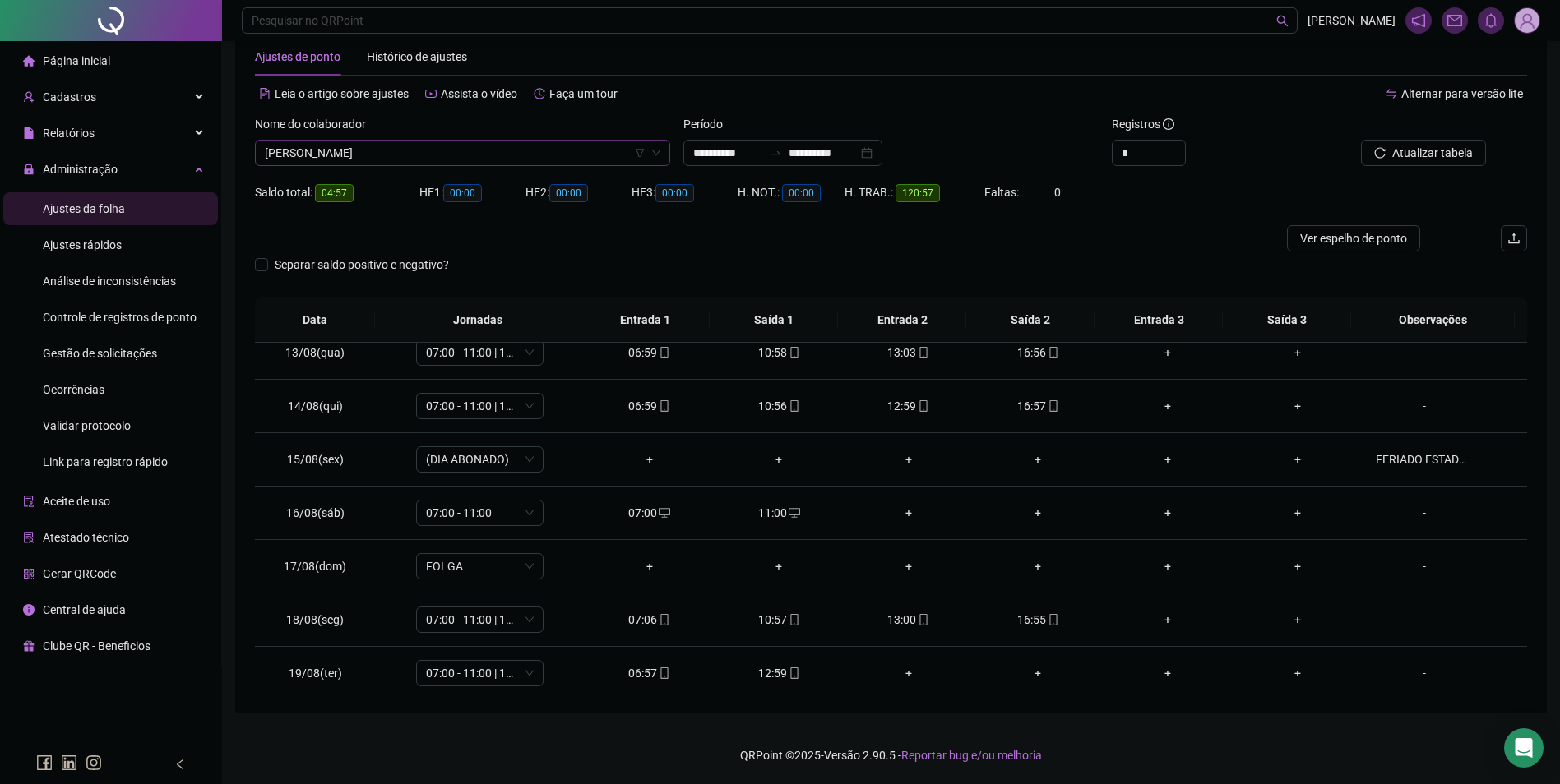
scroll to position [21537, 0]
click at [473, 147] on span "[PERSON_NAME]" at bounding box center [462, 152] width 396 height 24
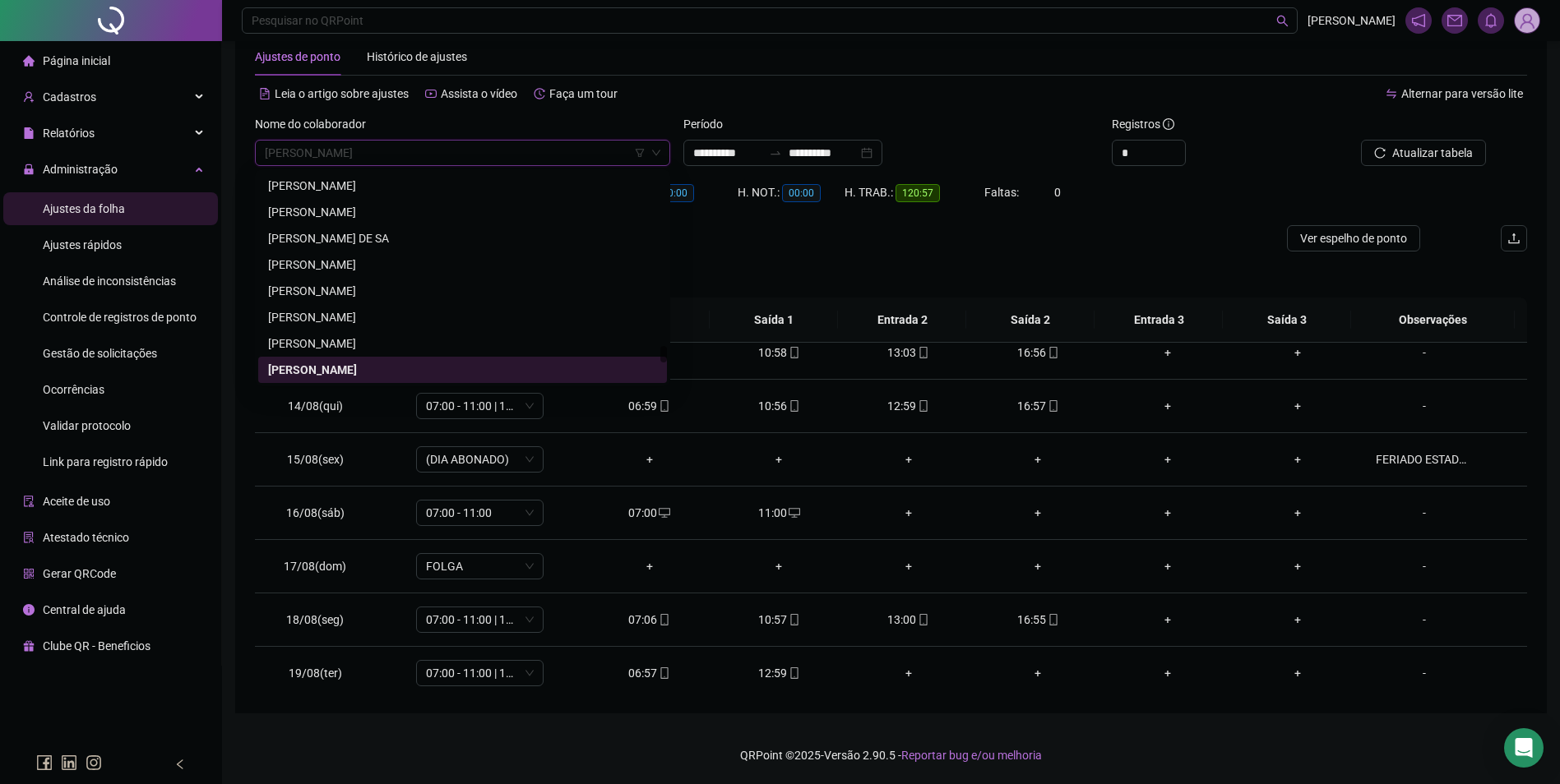
click at [470, 160] on span "[PERSON_NAME]" at bounding box center [462, 152] width 396 height 24
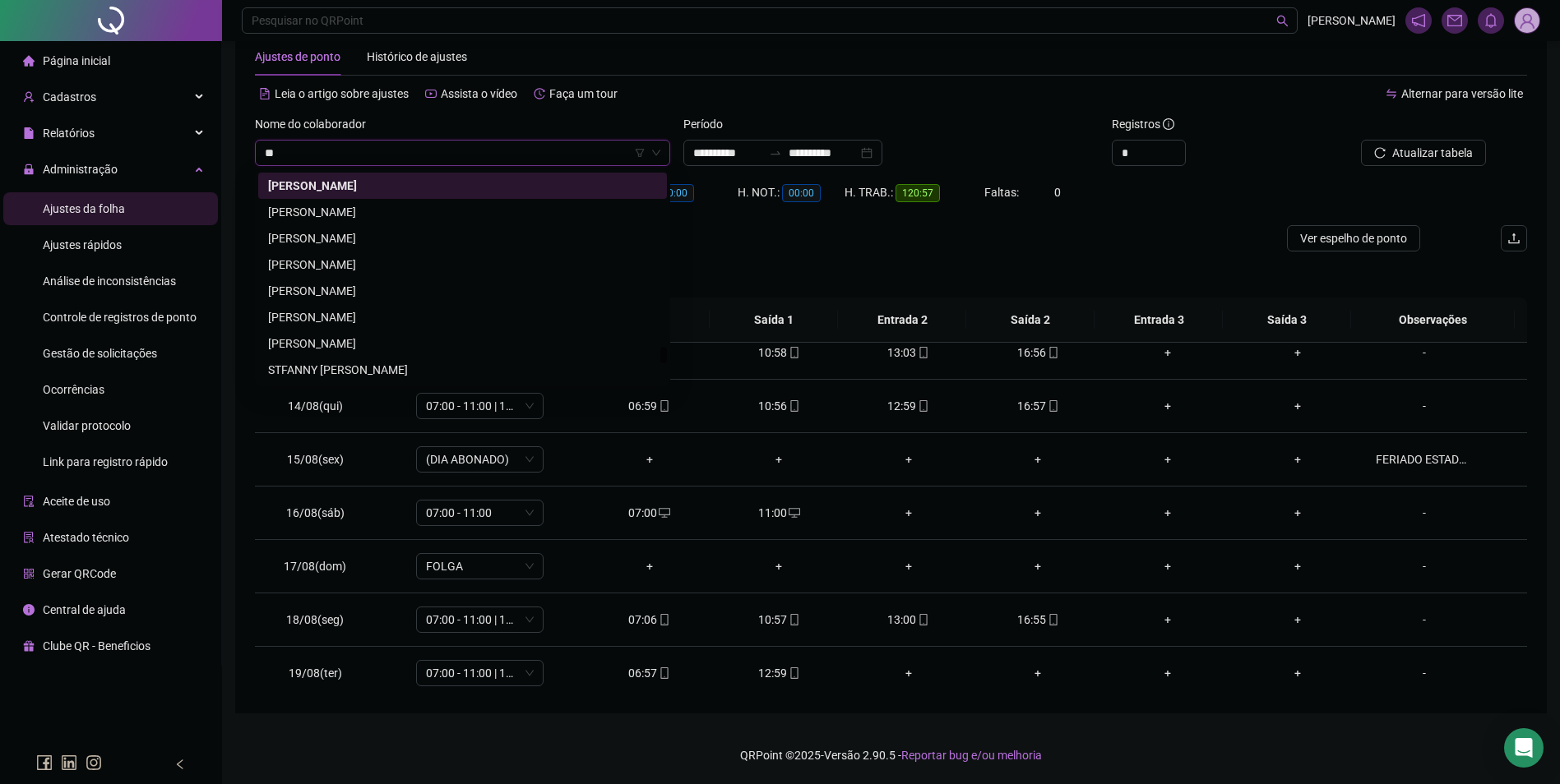
scroll to position [5522, 0]
type input "***"
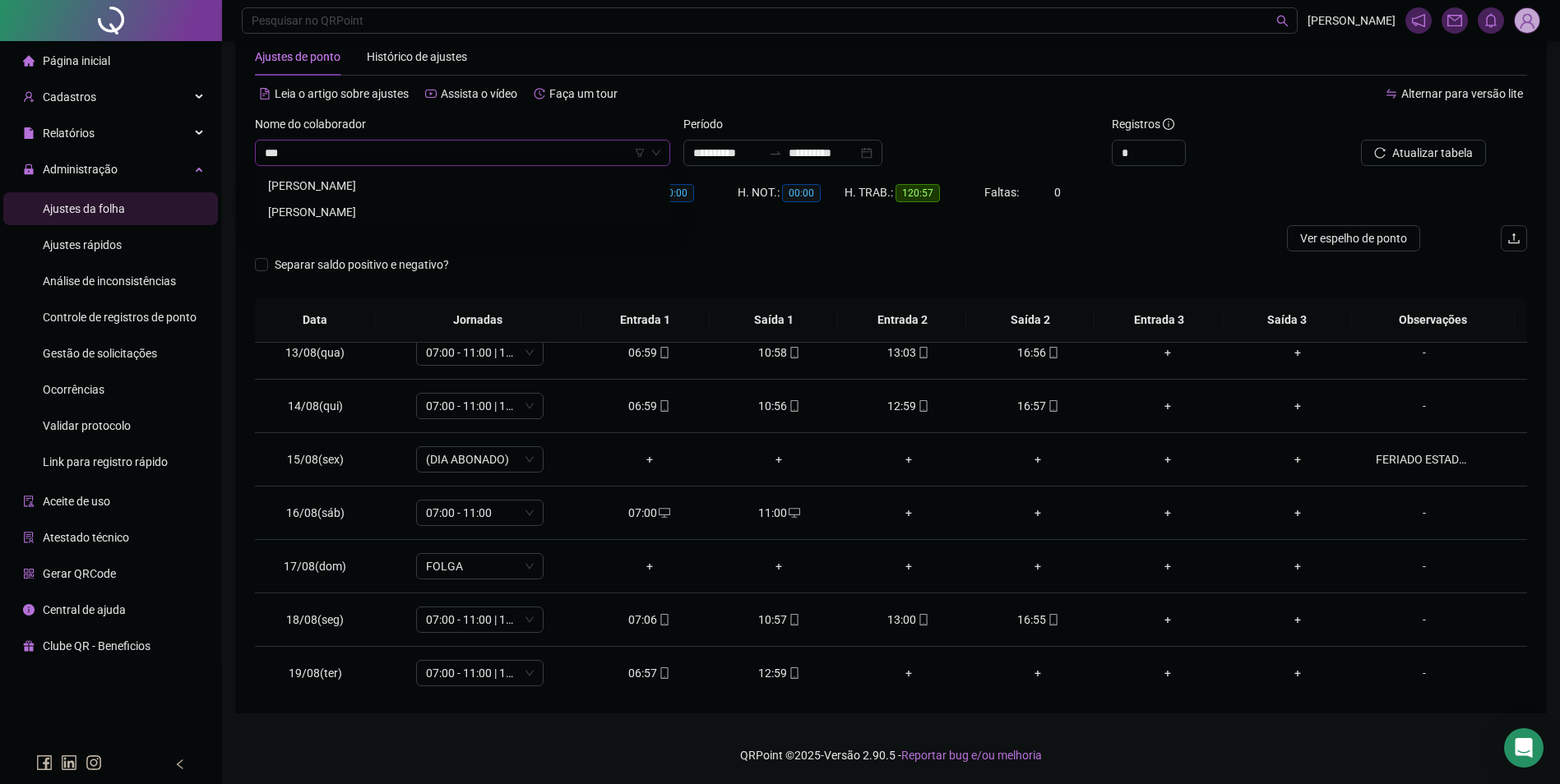
click at [366, 218] on div "SOLENI VIEIRA MACEDO" at bounding box center [462, 212] width 389 height 19
click at [1427, 158] on span "Buscar registros" at bounding box center [1431, 152] width 84 height 19
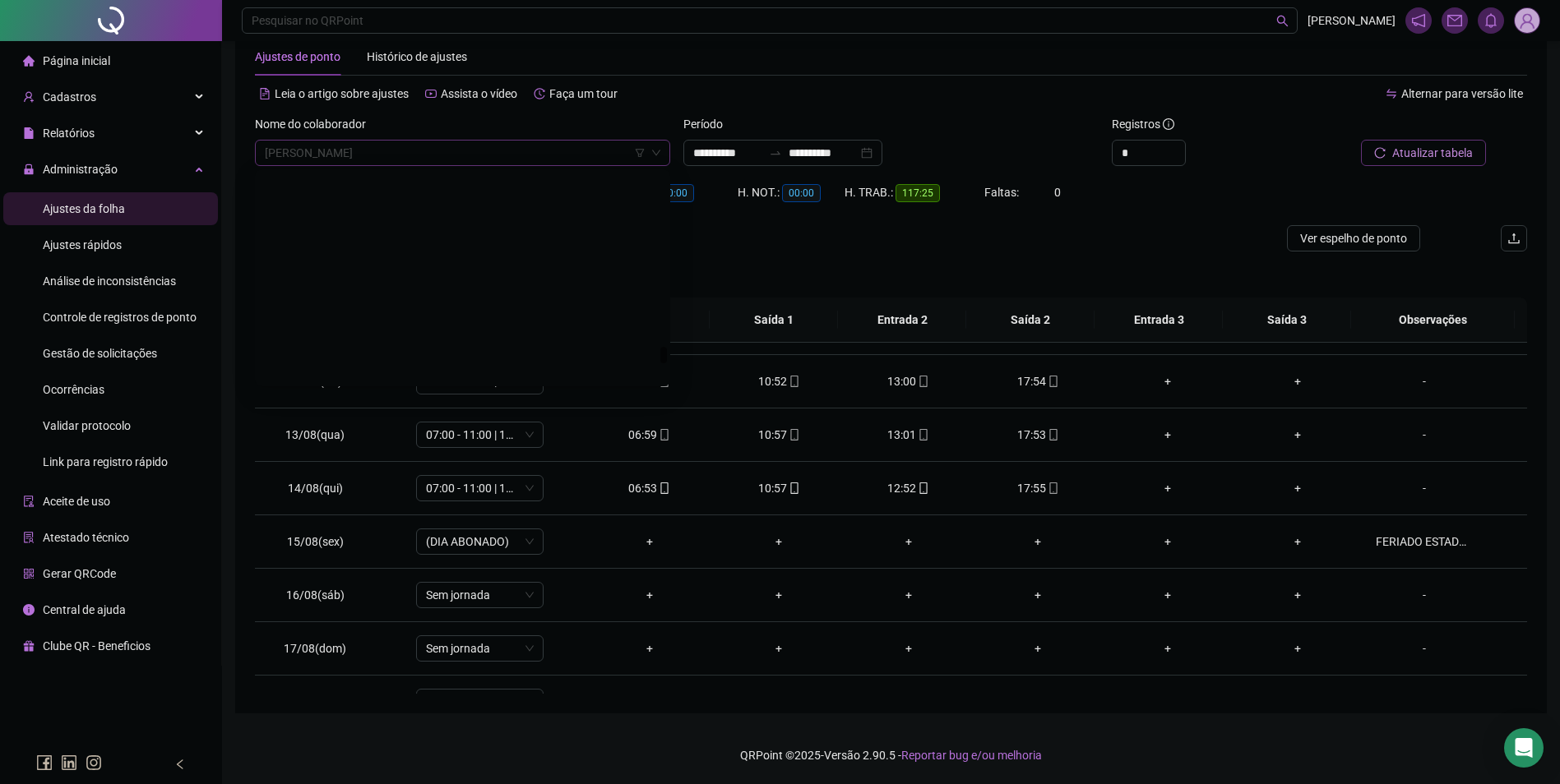
scroll to position [21694, 0]
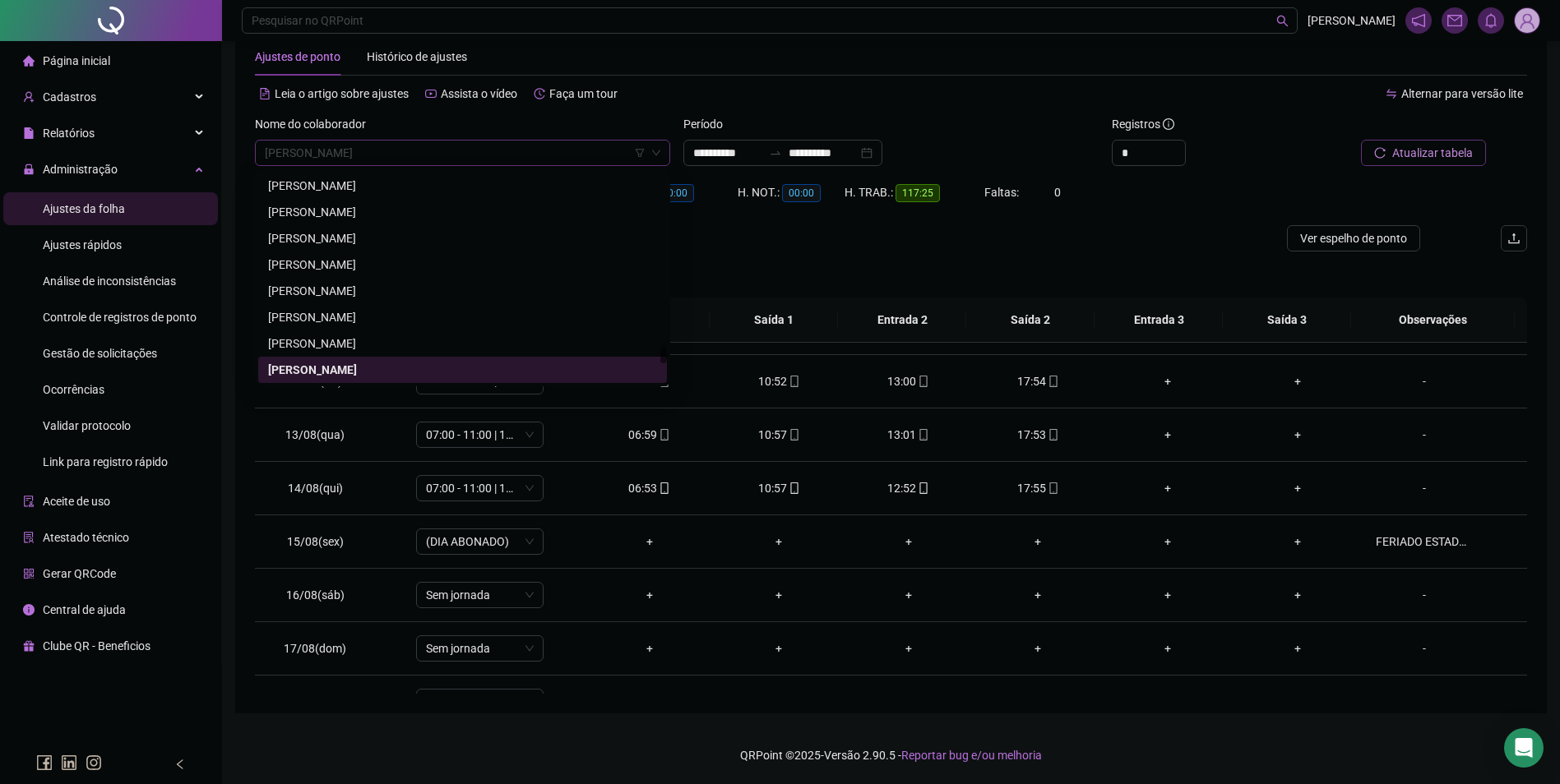
click at [433, 142] on span "SOLENI VIEIRA MACEDO" at bounding box center [462, 152] width 396 height 24
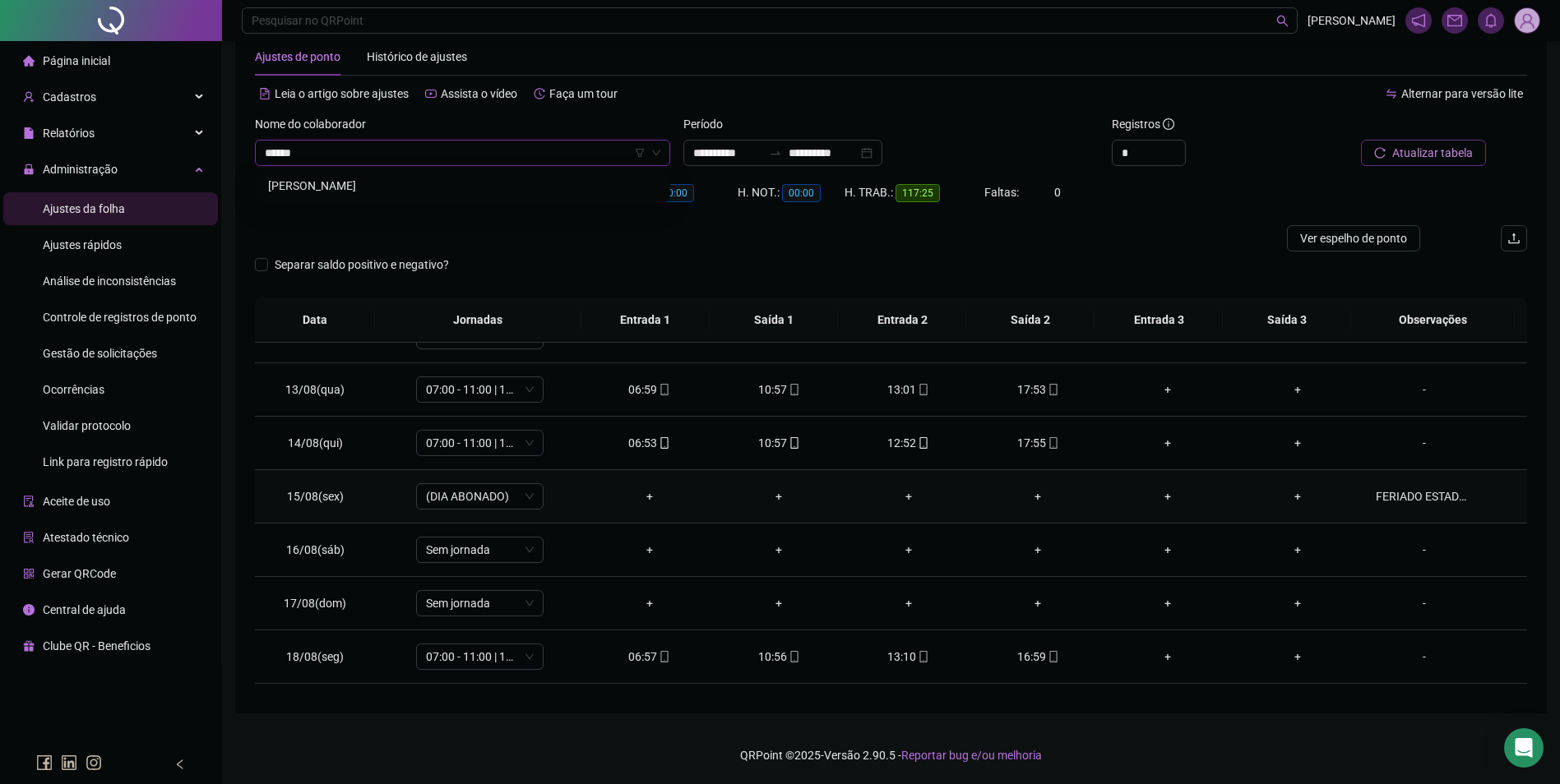
scroll to position [664, 0]
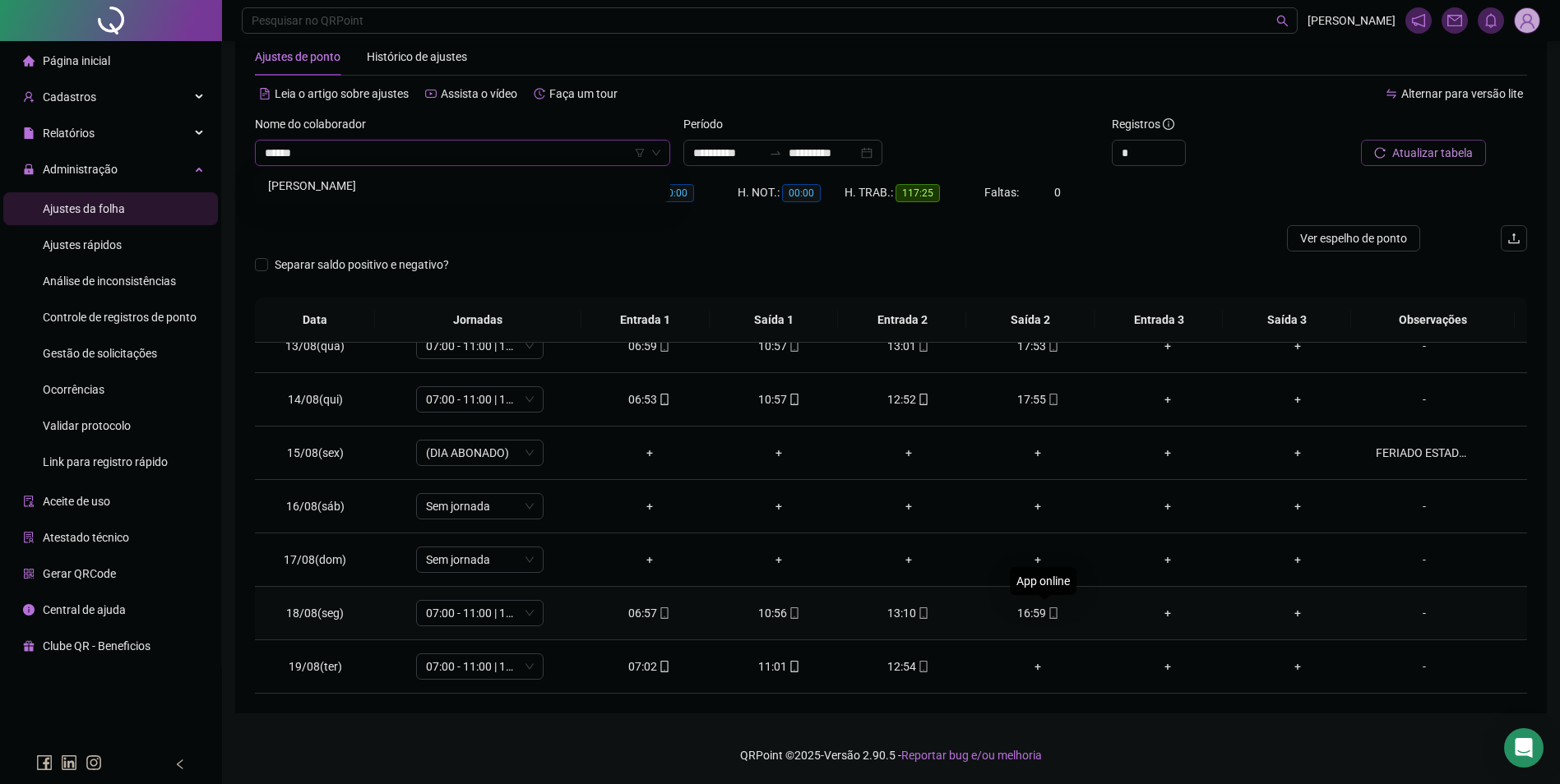
type input "*****"
click at [1049, 610] on icon "mobile" at bounding box center [1053, 613] width 8 height 12
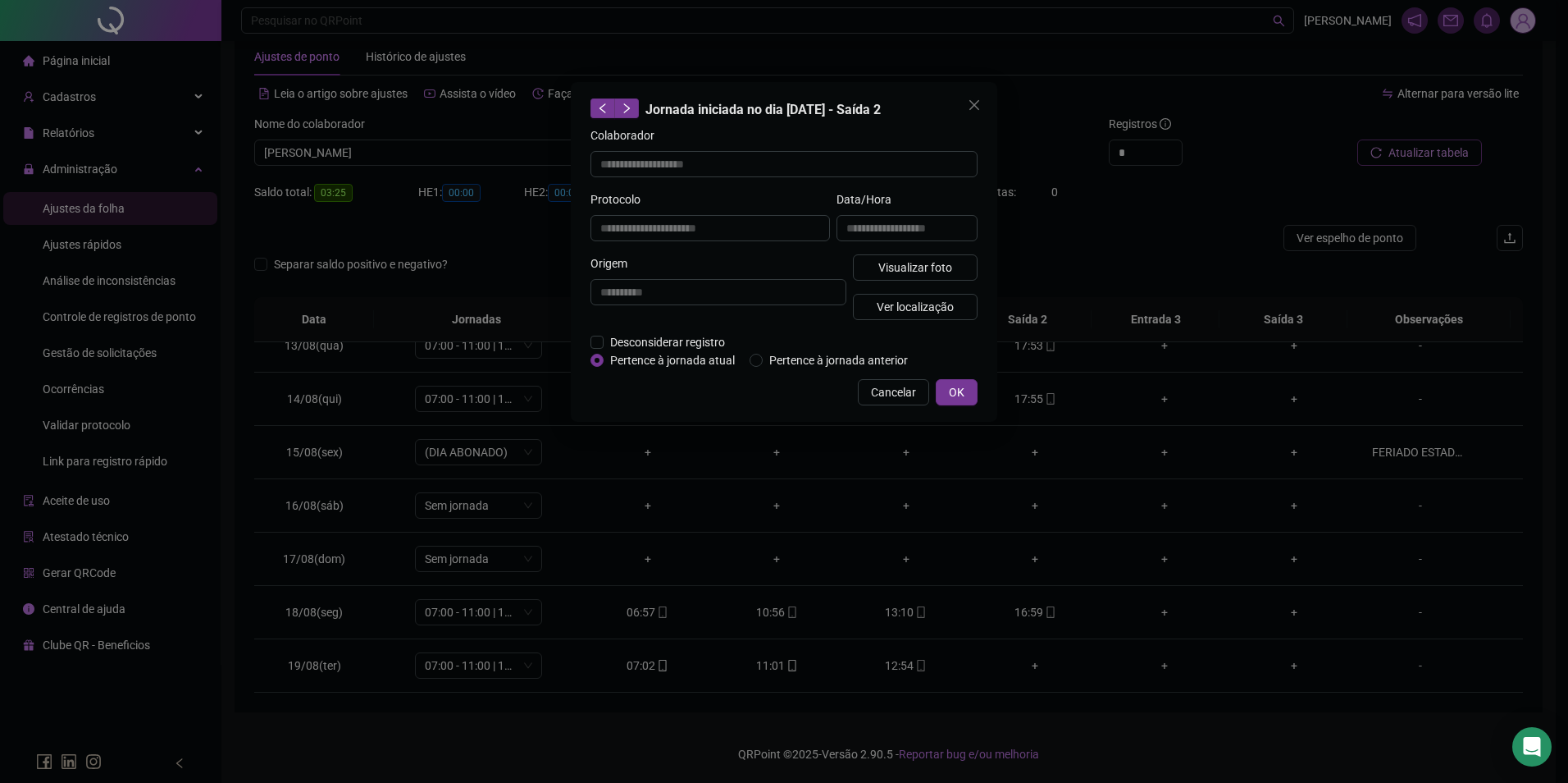
click at [1120, 248] on div "**********" at bounding box center [784, 391] width 1568 height 783
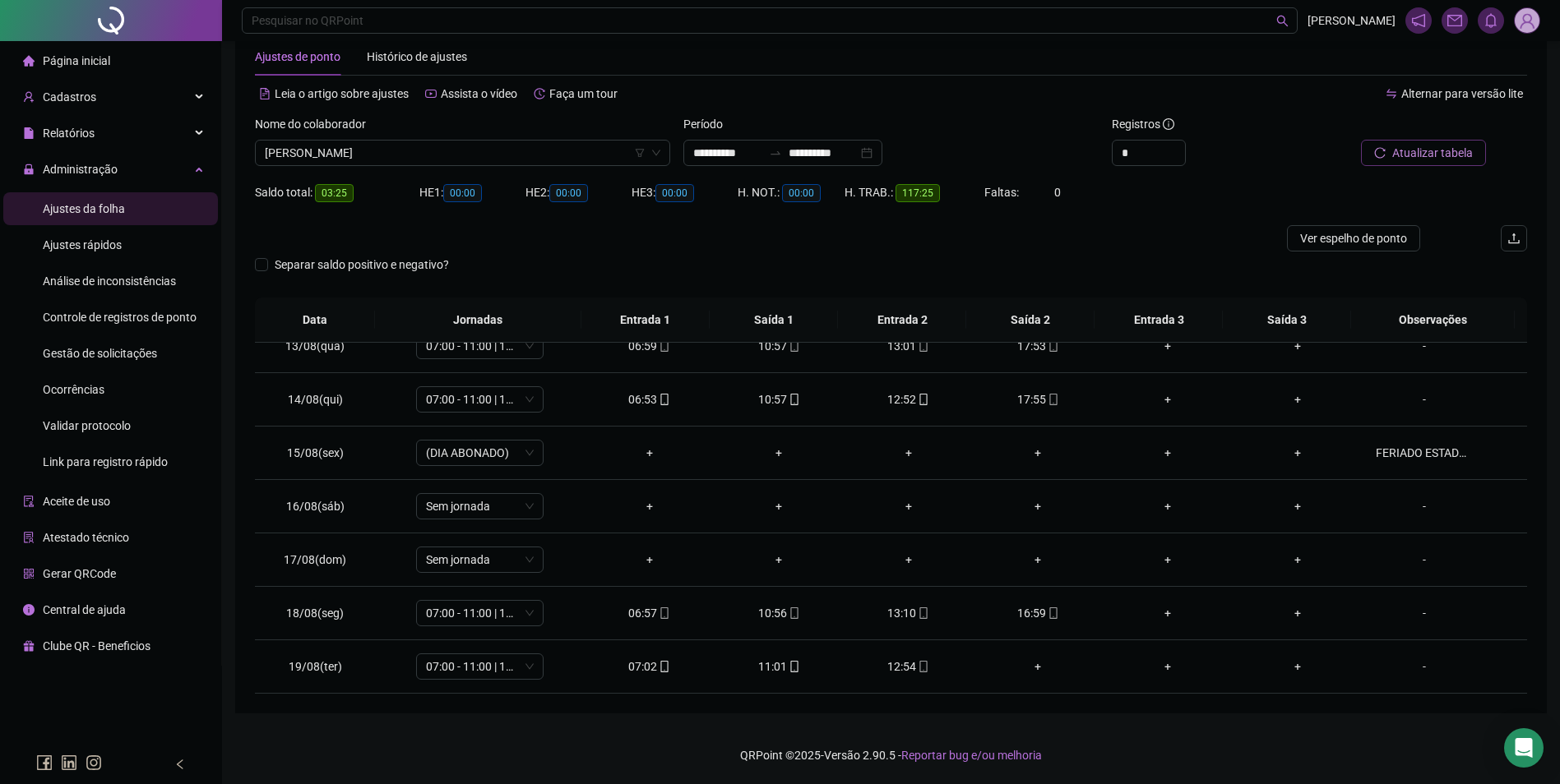
click at [1417, 148] on span "Atualizar tabela" at bounding box center [1432, 152] width 80 height 19
click at [1046, 600] on td "16:59" at bounding box center [1038, 613] width 130 height 54
click at [1049, 607] on icon "mobile" at bounding box center [1053, 613] width 8 height 12
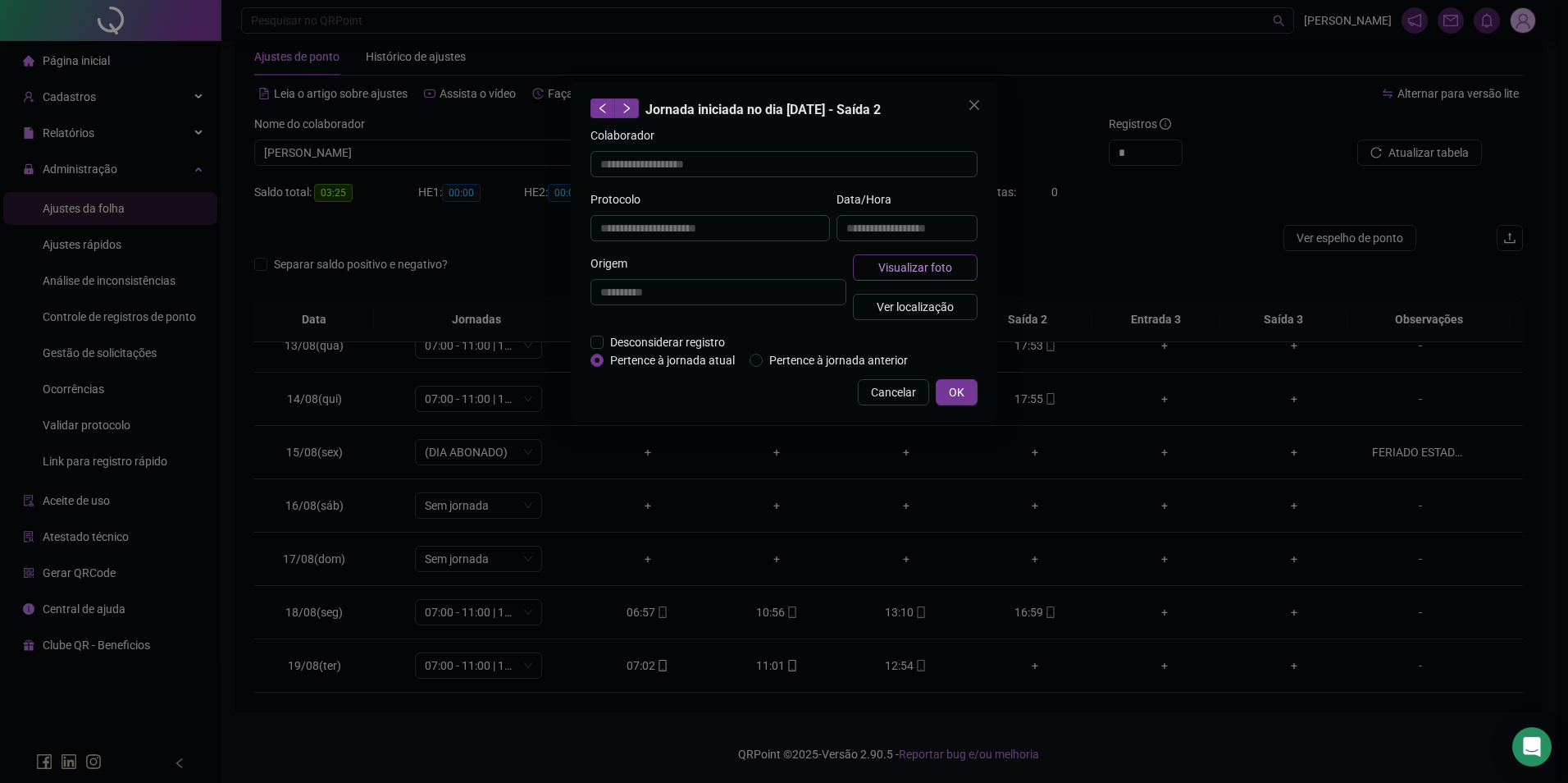
click at [967, 270] on button "Visualizar foto" at bounding box center [915, 267] width 125 height 26
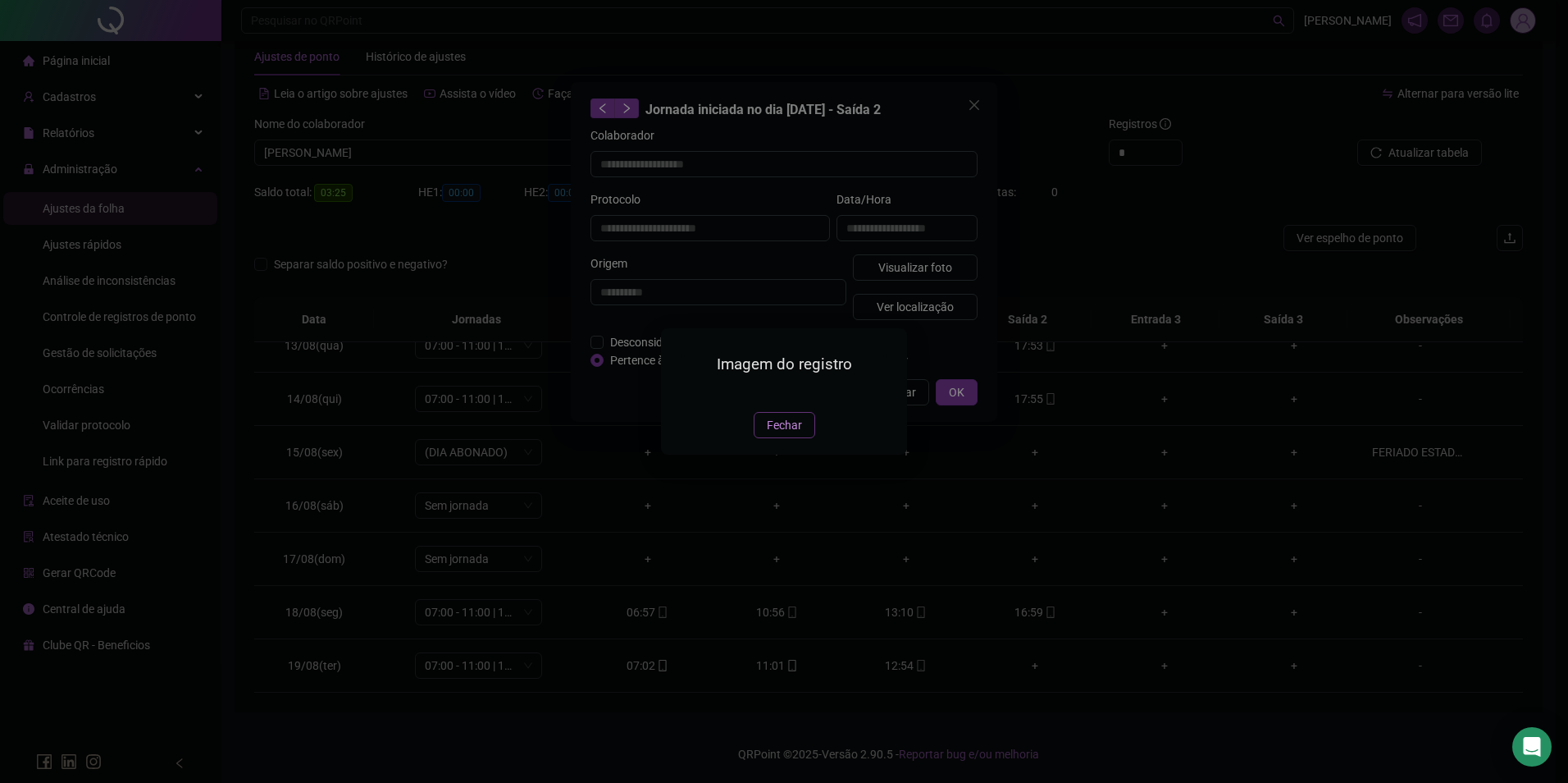
click at [772, 434] on span "Fechar" at bounding box center [784, 425] width 35 height 19
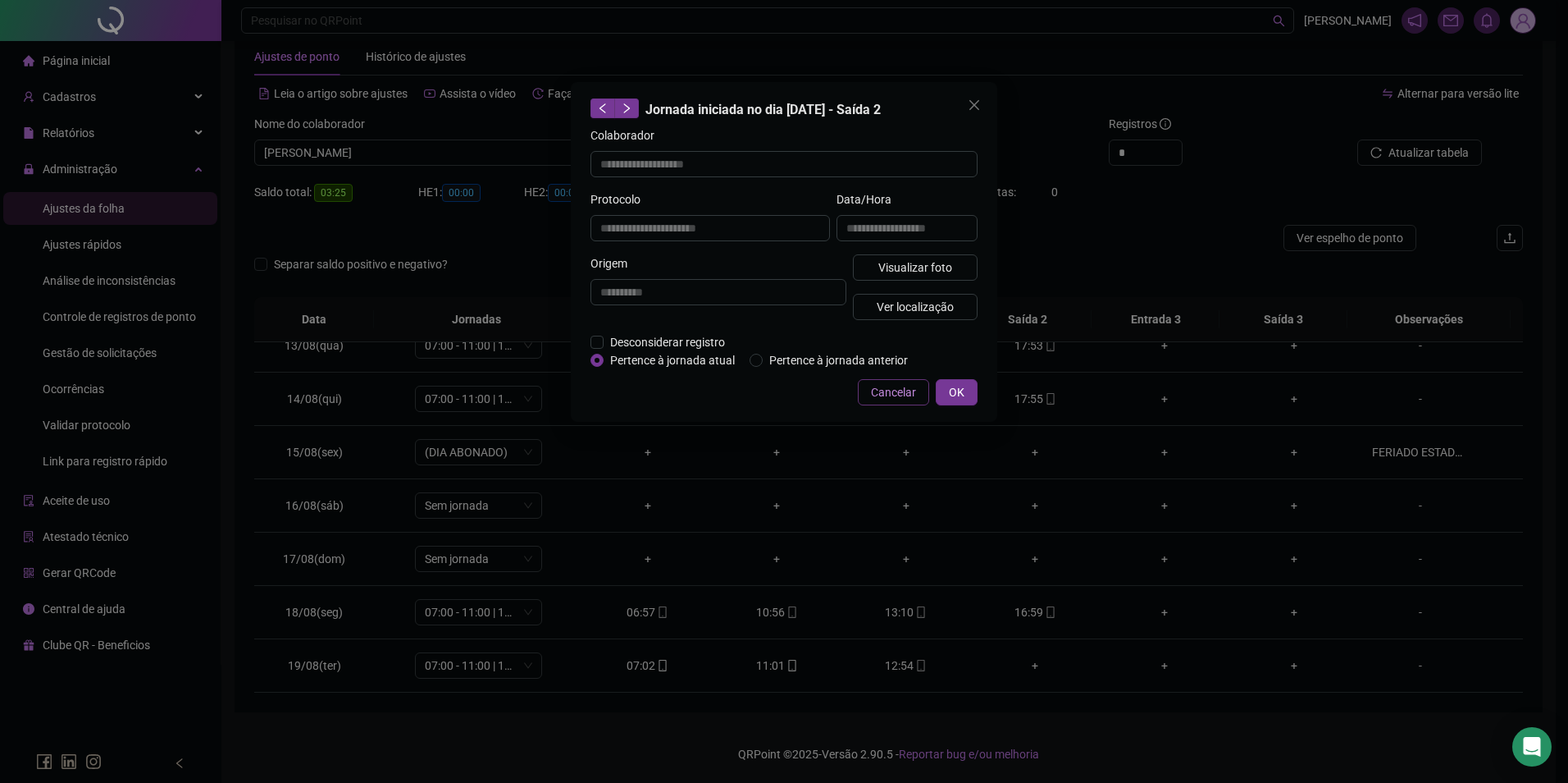
click at [904, 393] on span "Cancelar" at bounding box center [894, 392] width 45 height 19
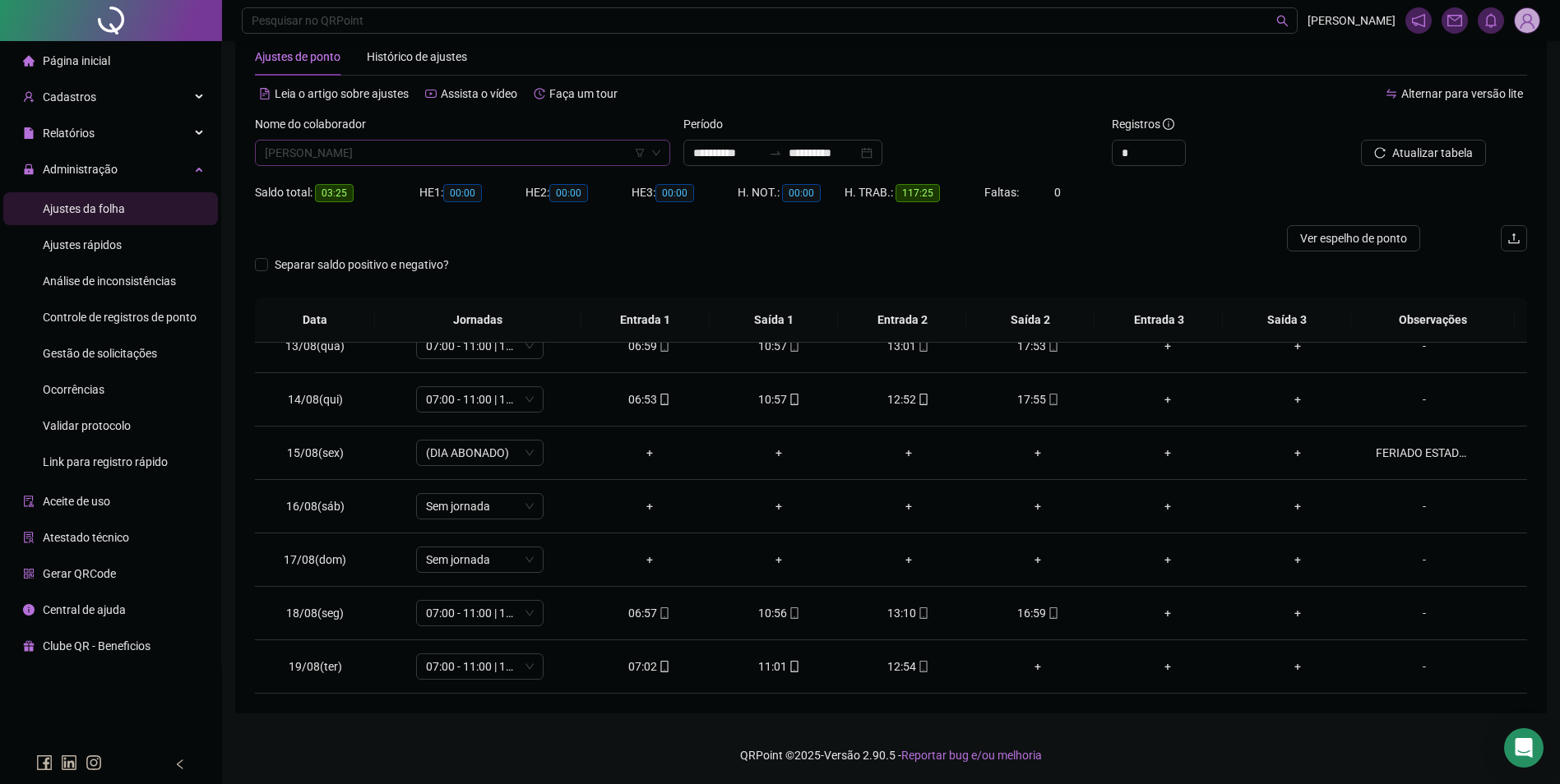
scroll to position [21694, 0]
click at [596, 164] on span "SOLENI VIEIRA MACEDO" at bounding box center [462, 152] width 396 height 24
click at [1385, 161] on button "Buscar registros" at bounding box center [1421, 152] width 128 height 26
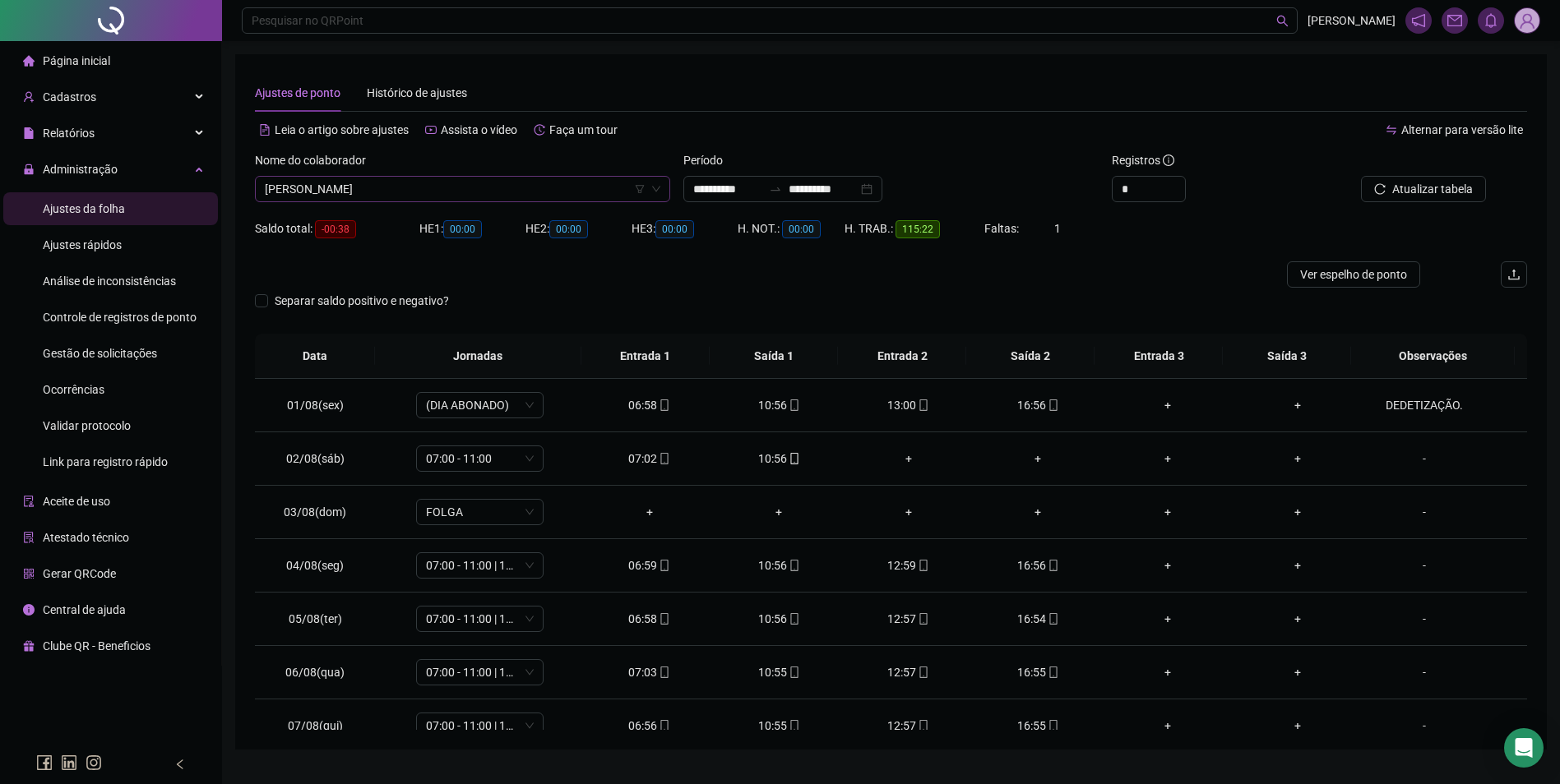
click at [430, 186] on span "VALDI DOS SANTOS SILVA" at bounding box center [462, 188] width 396 height 24
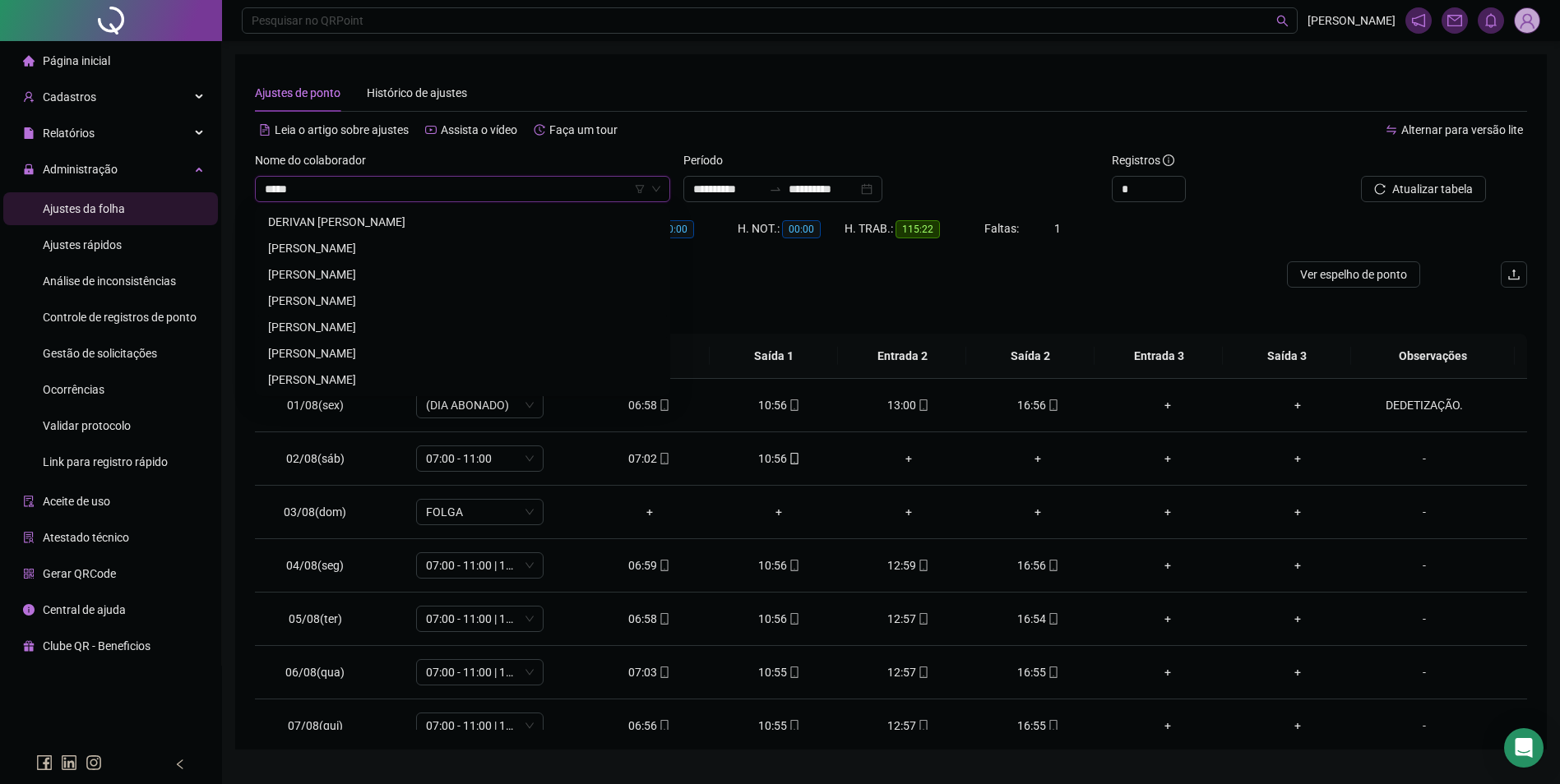
click at [351, 324] on div "[PERSON_NAME]" at bounding box center [462, 327] width 389 height 19
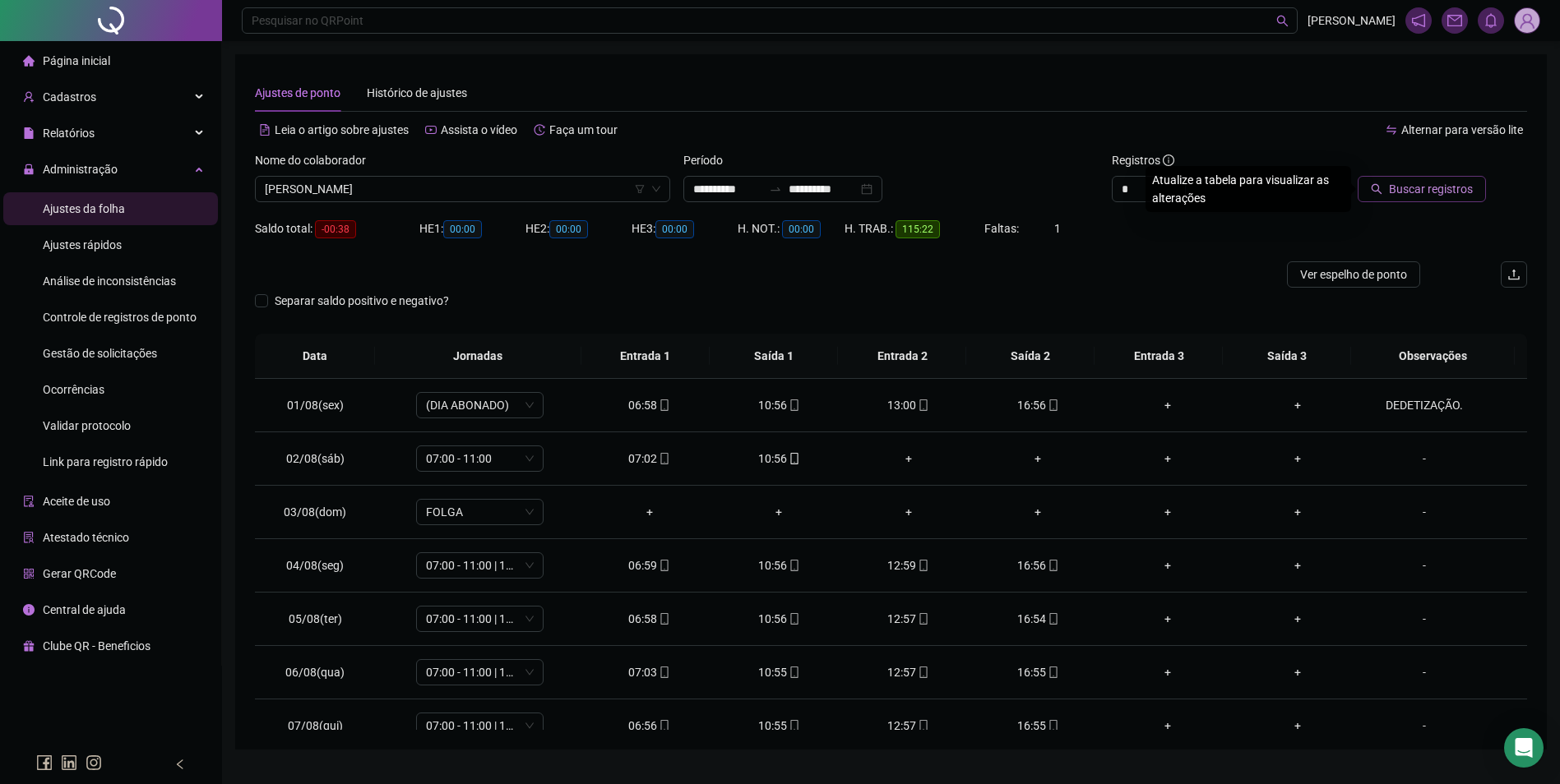
click at [1441, 187] on span "Buscar registros" at bounding box center [1431, 188] width 84 height 19
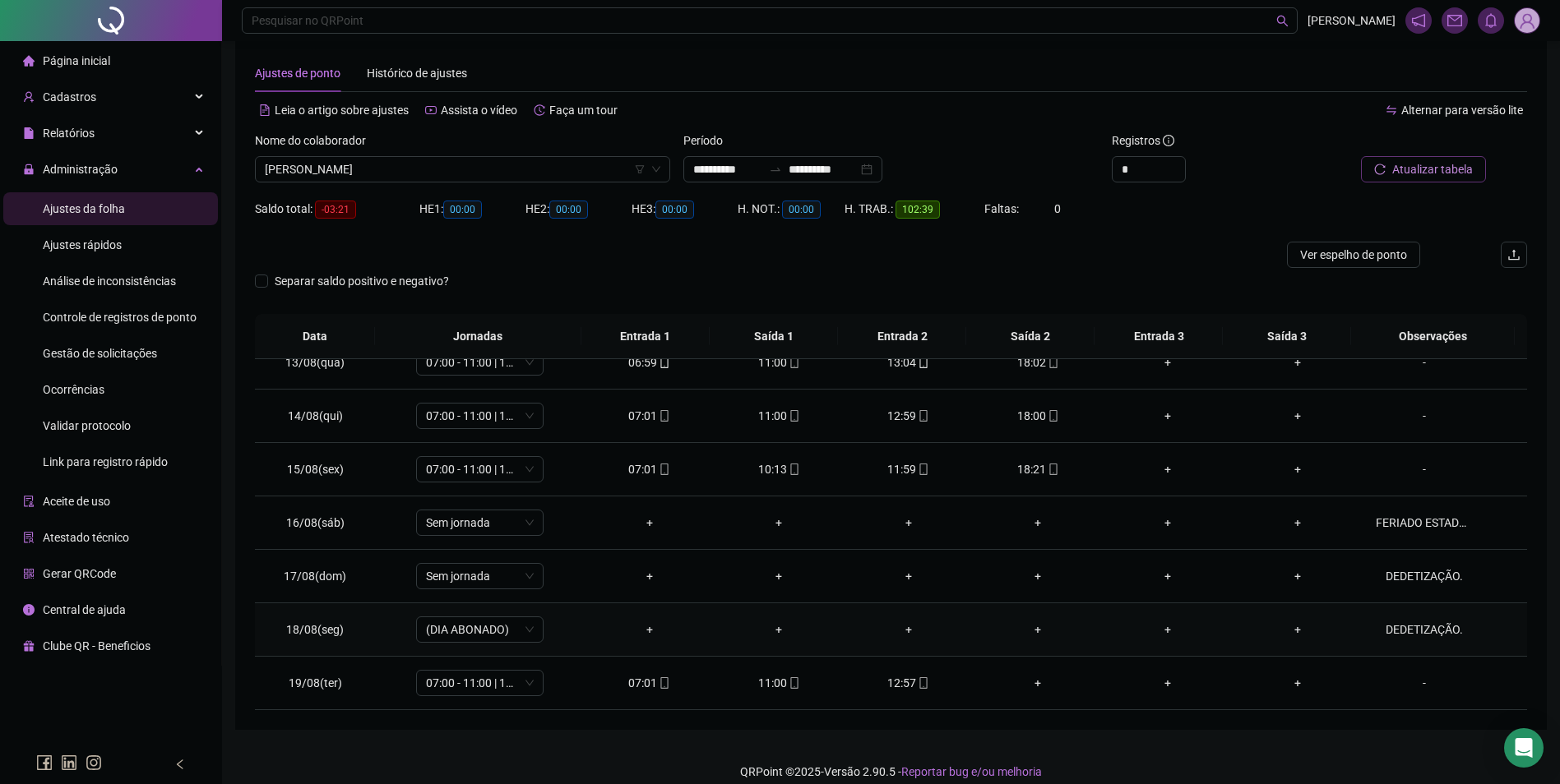
scroll to position [36, 0]
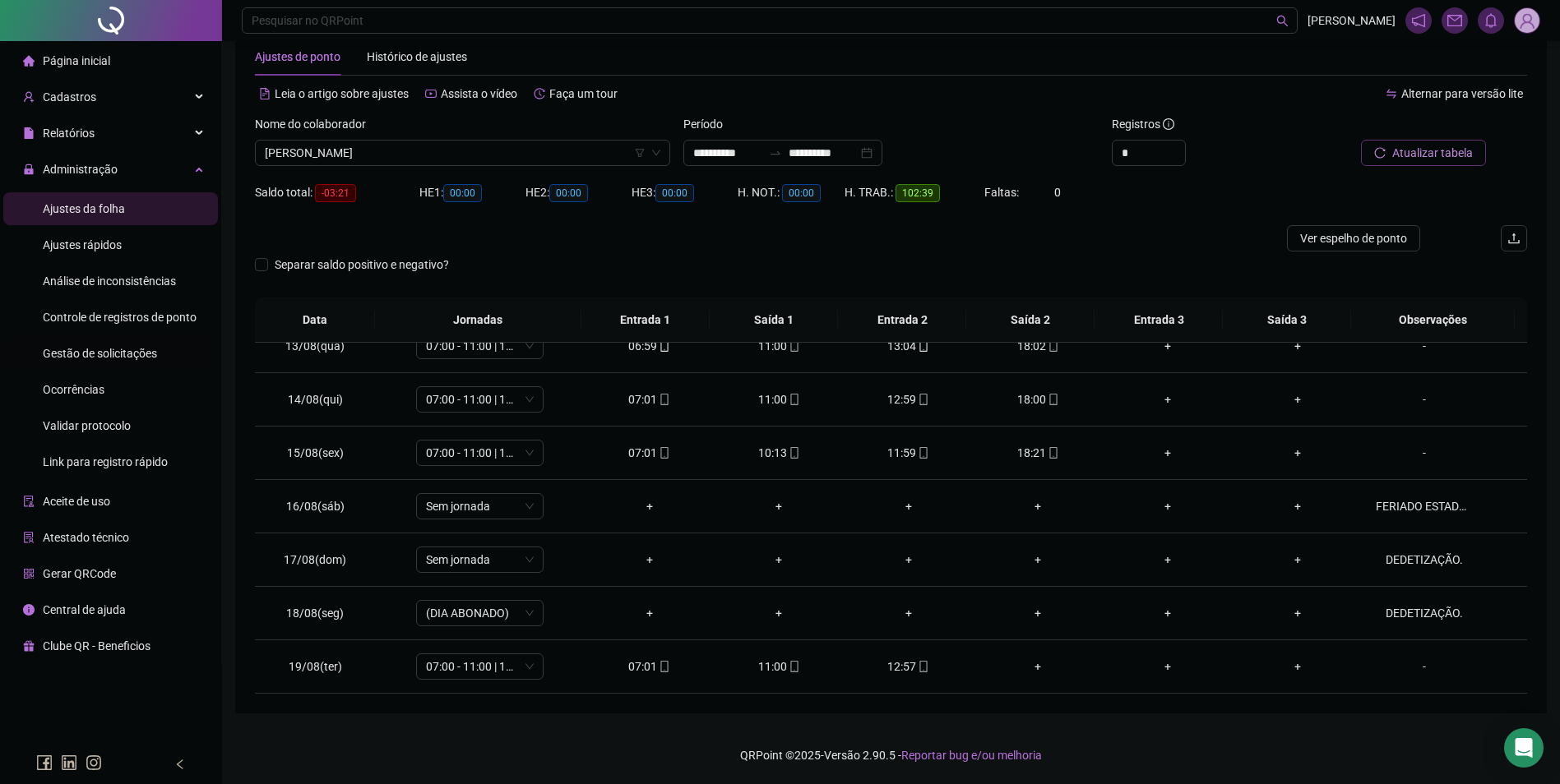
click at [141, 360] on span "Gestão de solicitações" at bounding box center [100, 352] width 114 height 13
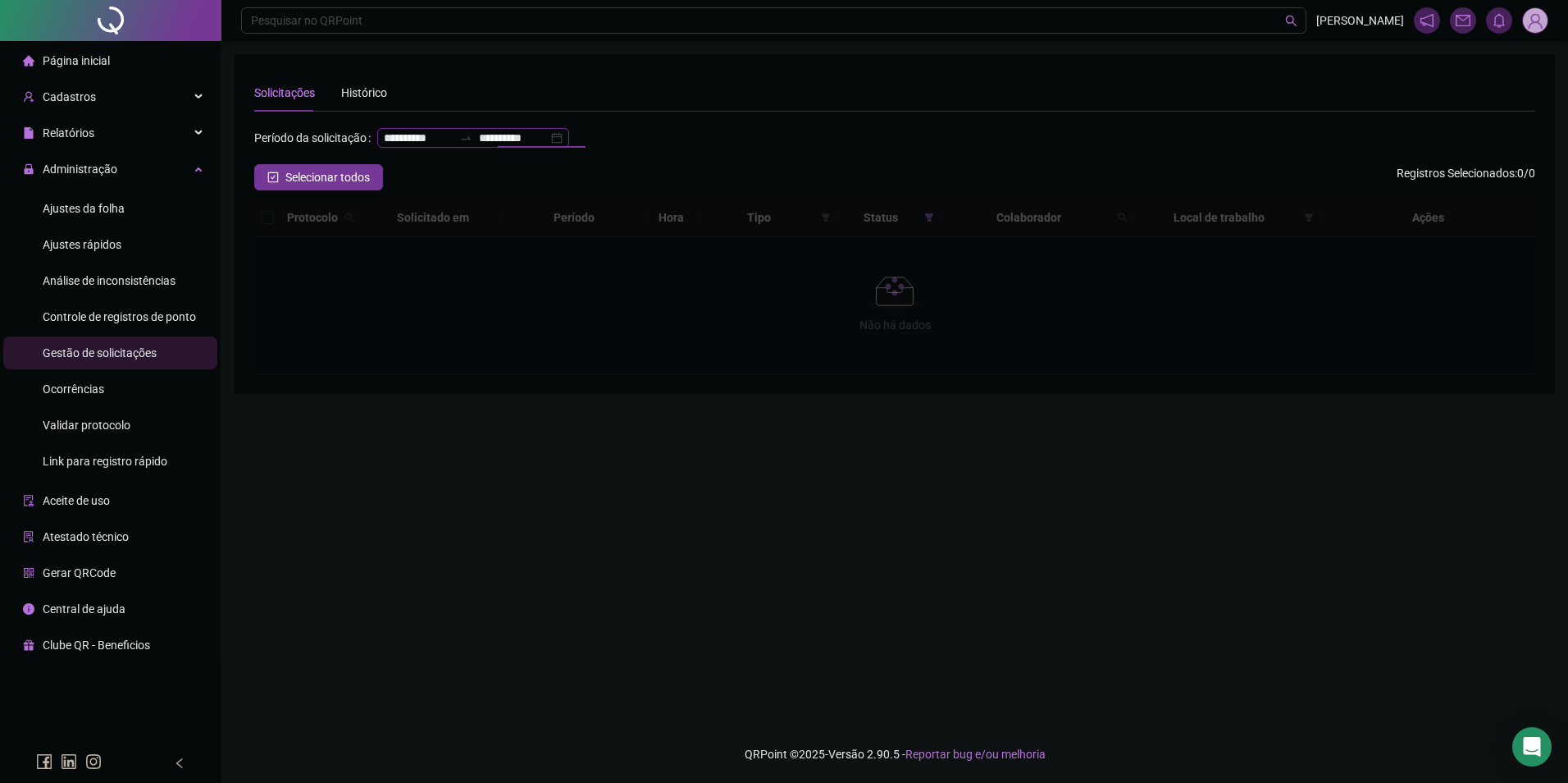
click at [479, 147] on input "**********" at bounding box center [514, 137] width 69 height 19
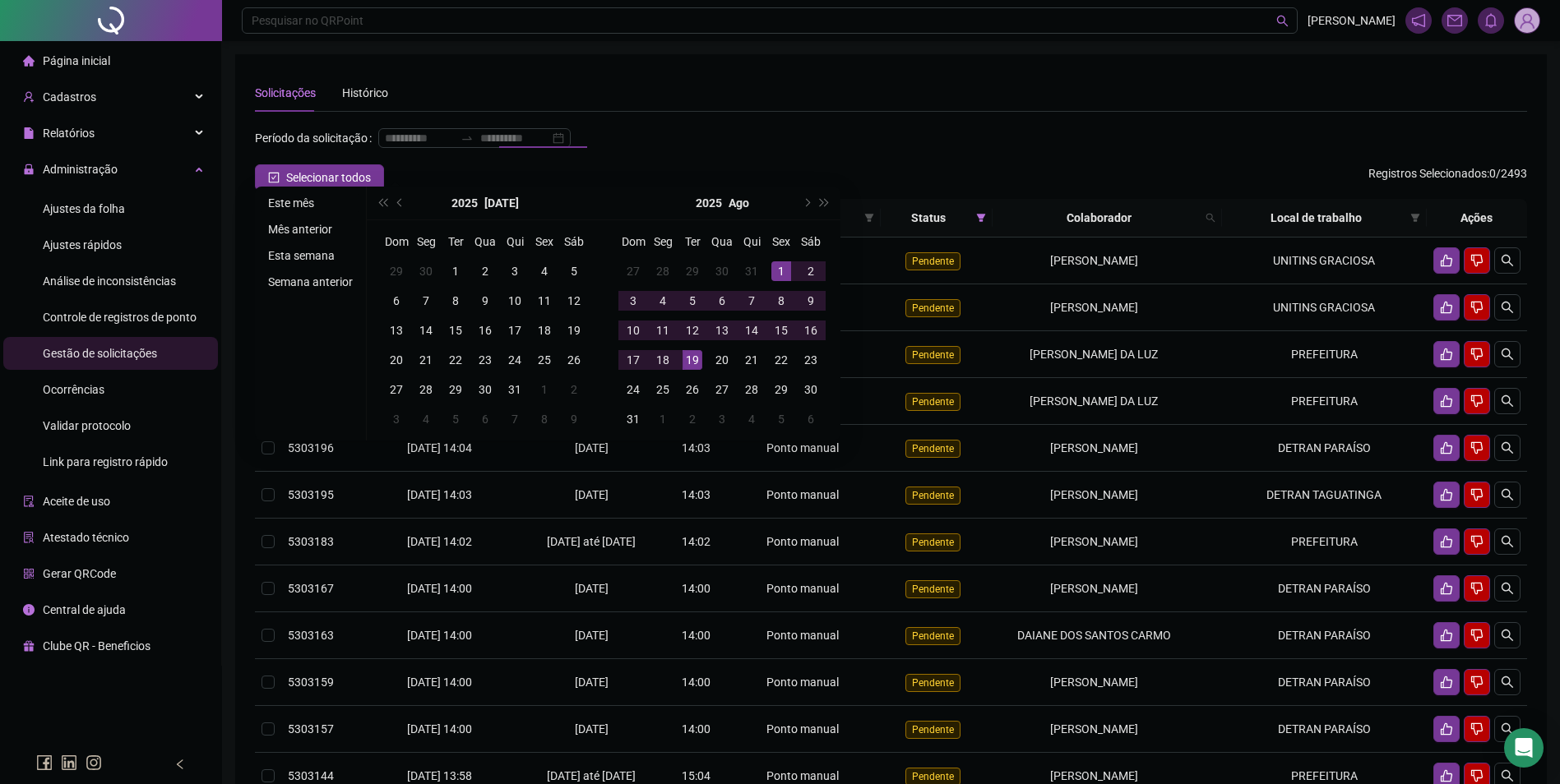
click at [291, 205] on li "Este mês" at bounding box center [311, 203] width 98 height 20
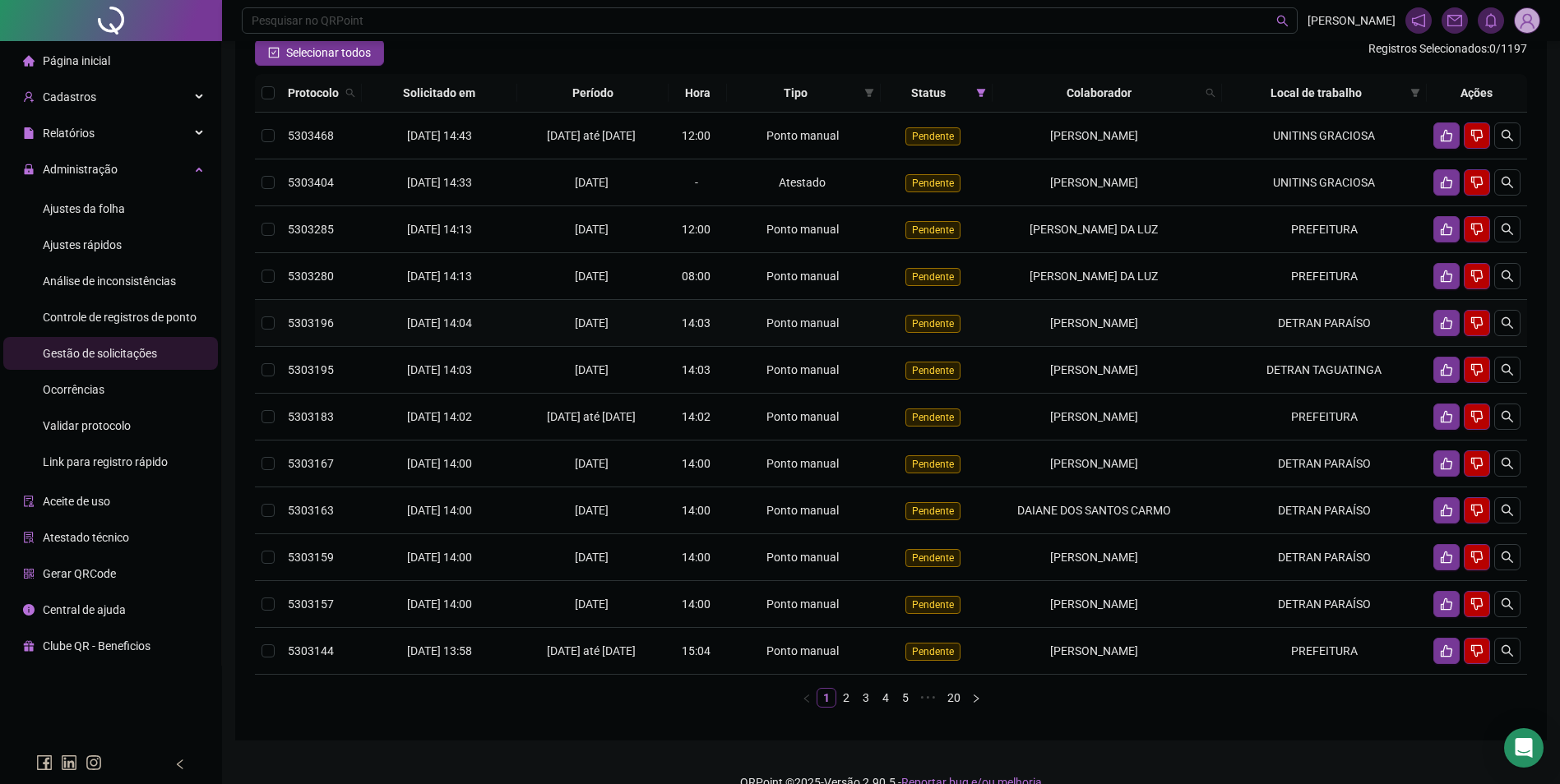
scroll to position [164, 0]
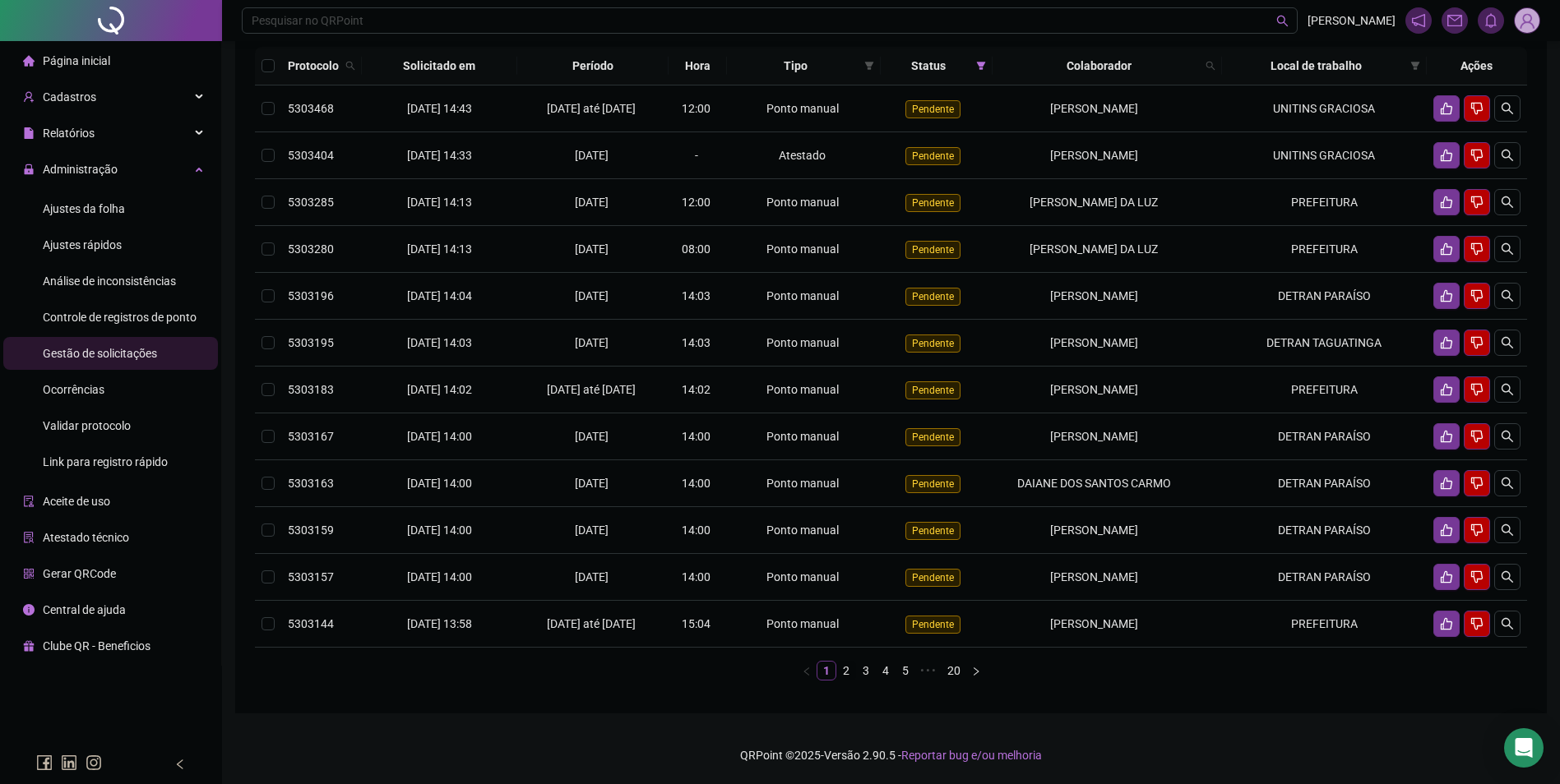
click at [844, 680] on link "2" at bounding box center [846, 671] width 19 height 19
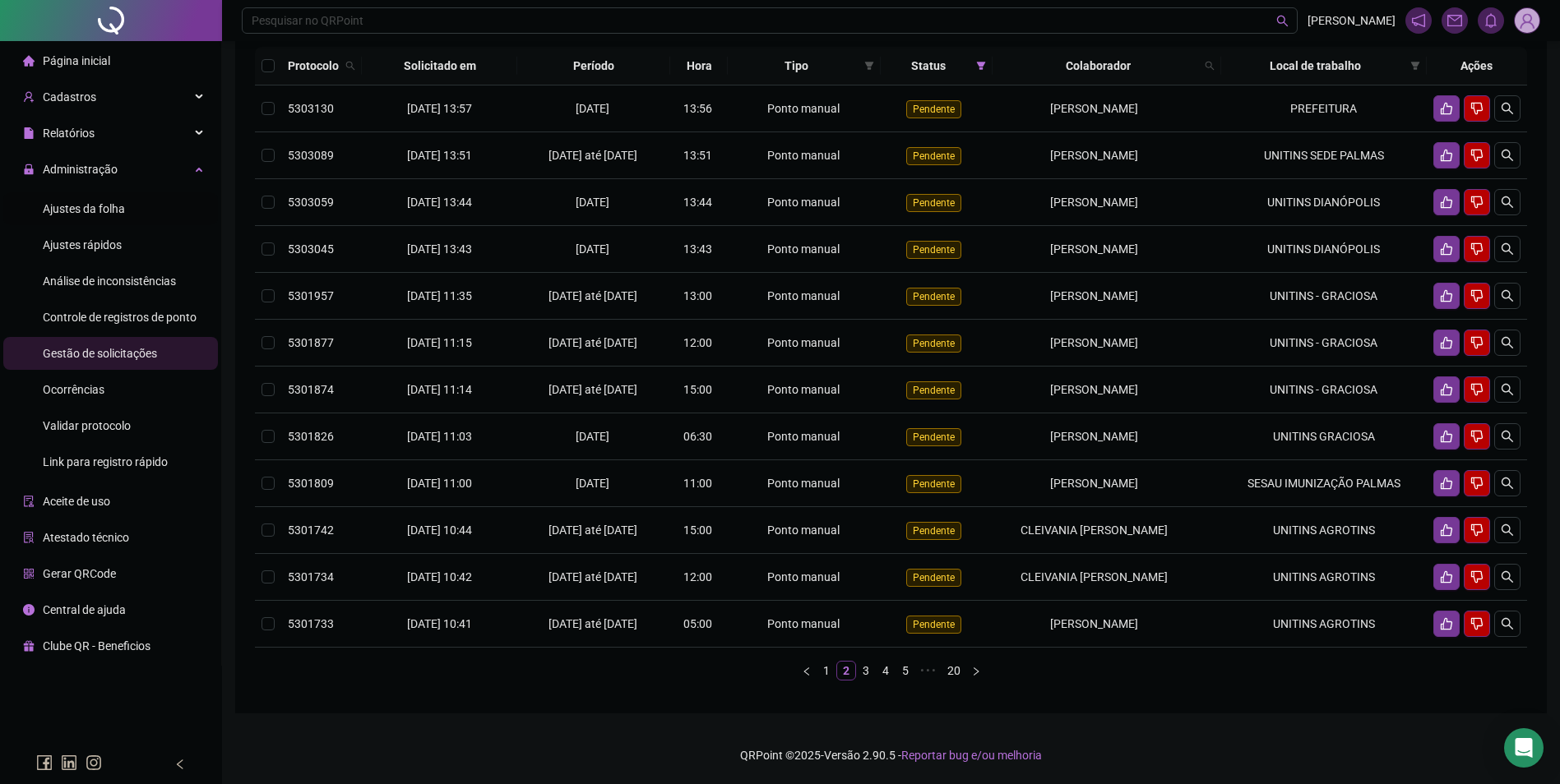
click at [99, 205] on span "Ajustes da folha" at bounding box center [84, 208] width 82 height 13
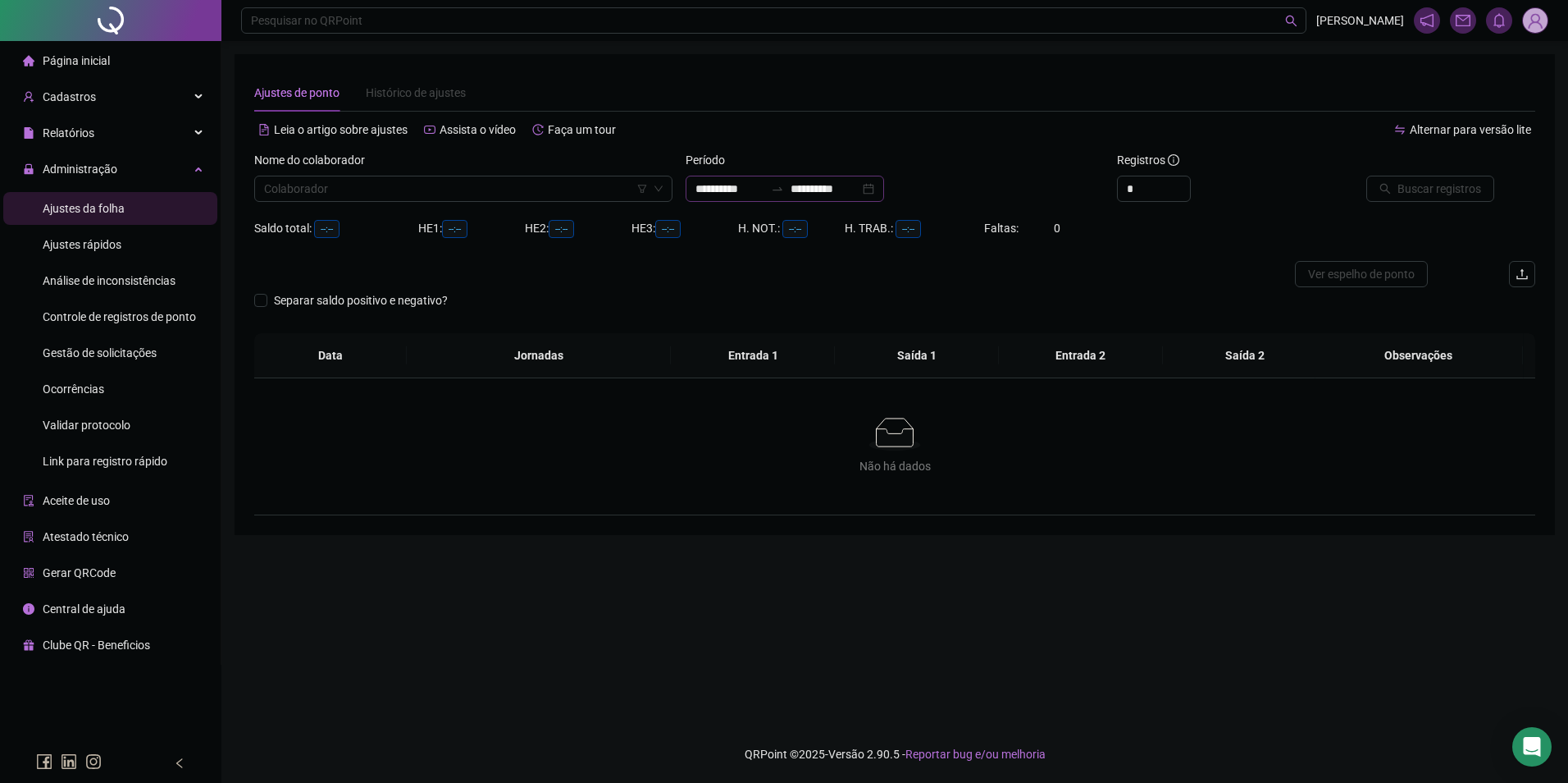
click at [786, 186] on div at bounding box center [777, 188] width 26 height 13
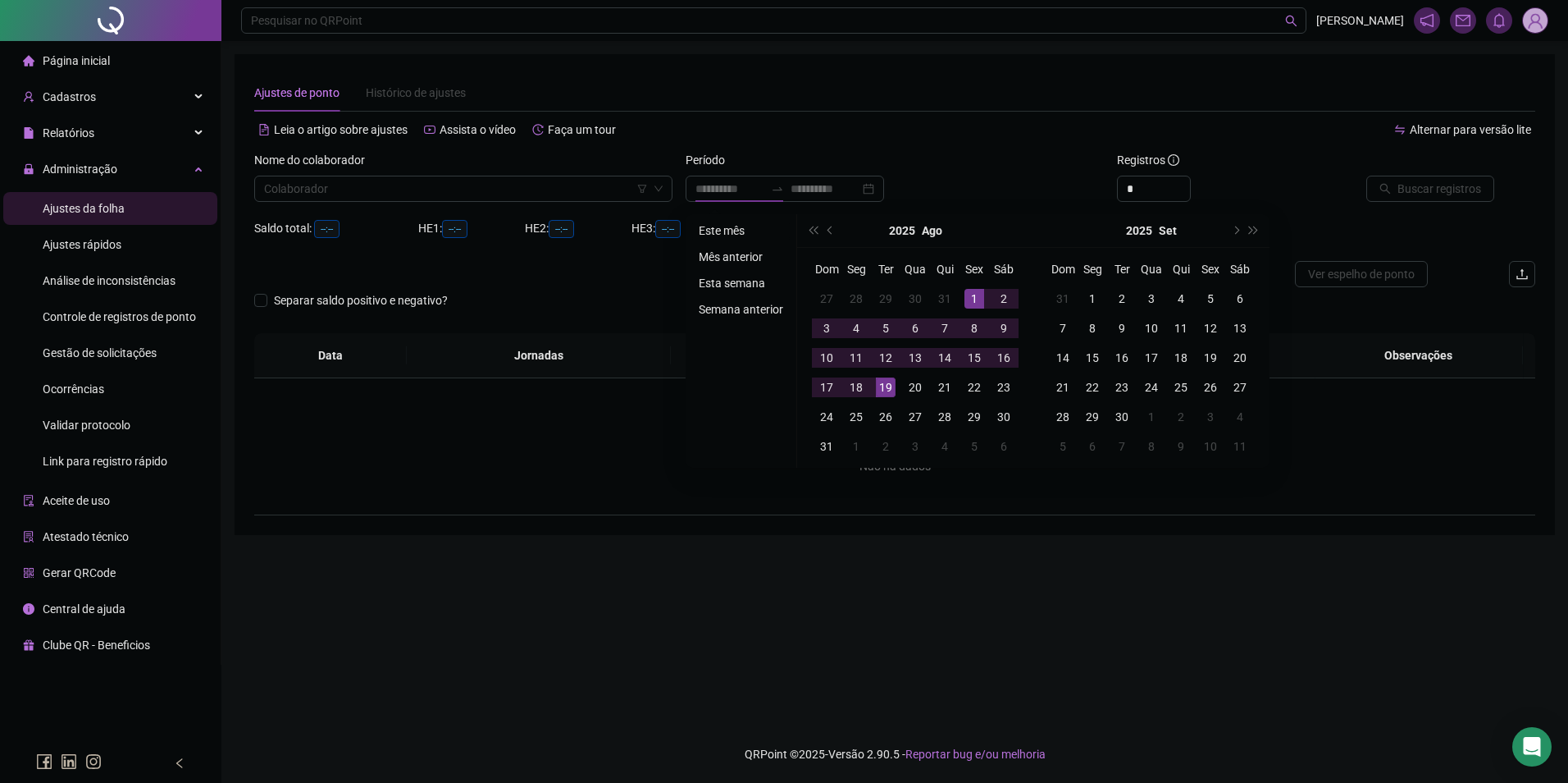
click at [715, 225] on li "Este mês" at bounding box center [741, 230] width 97 height 20
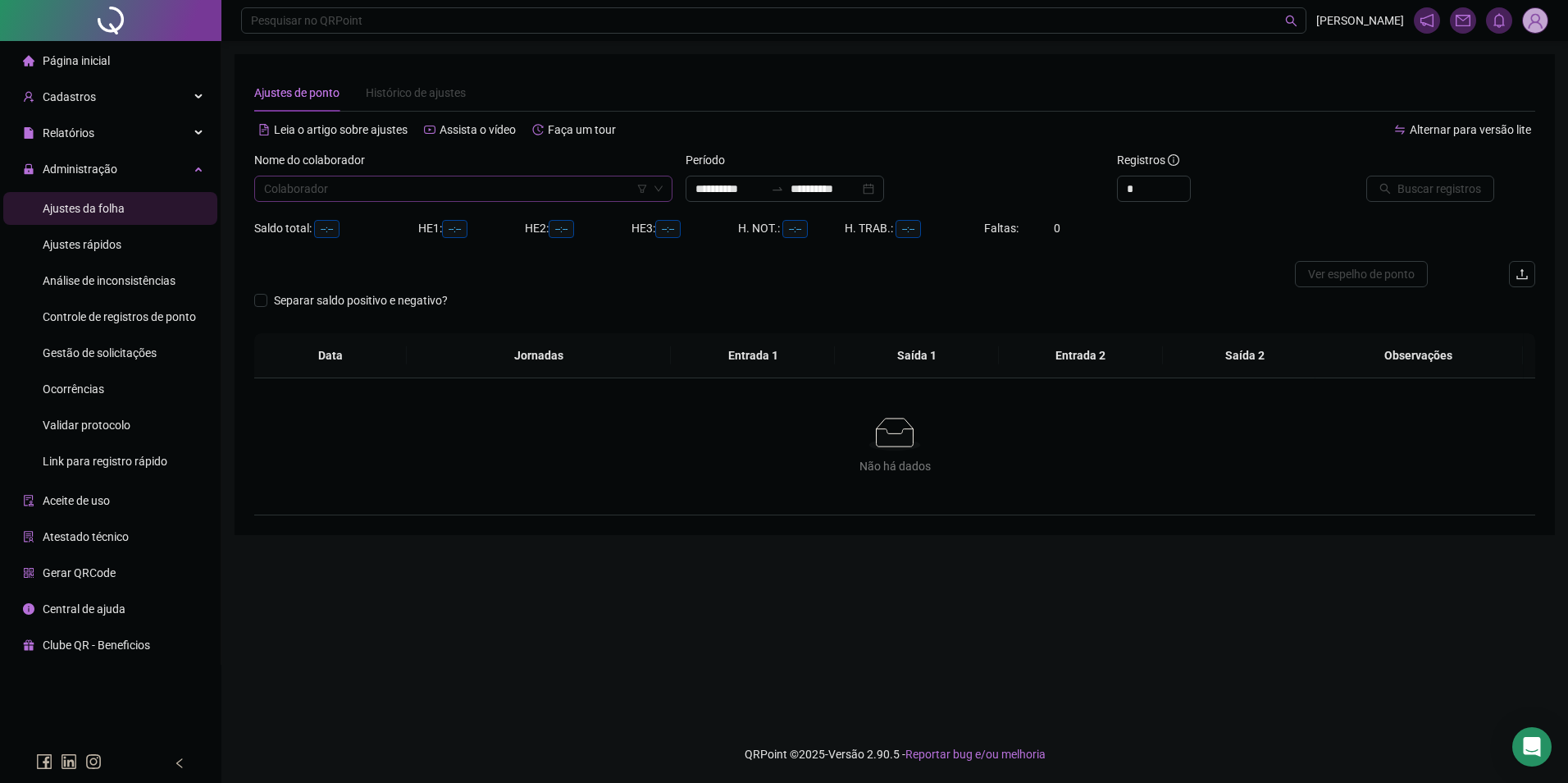
click at [572, 180] on input "search" at bounding box center [456, 188] width 384 height 24
click at [374, 214] on div "[PERSON_NAME]" at bounding box center [463, 221] width 392 height 19
click at [1428, 170] on div at bounding box center [1414, 163] width 162 height 24
click at [1433, 187] on span "Buscar registros" at bounding box center [1439, 188] width 84 height 19
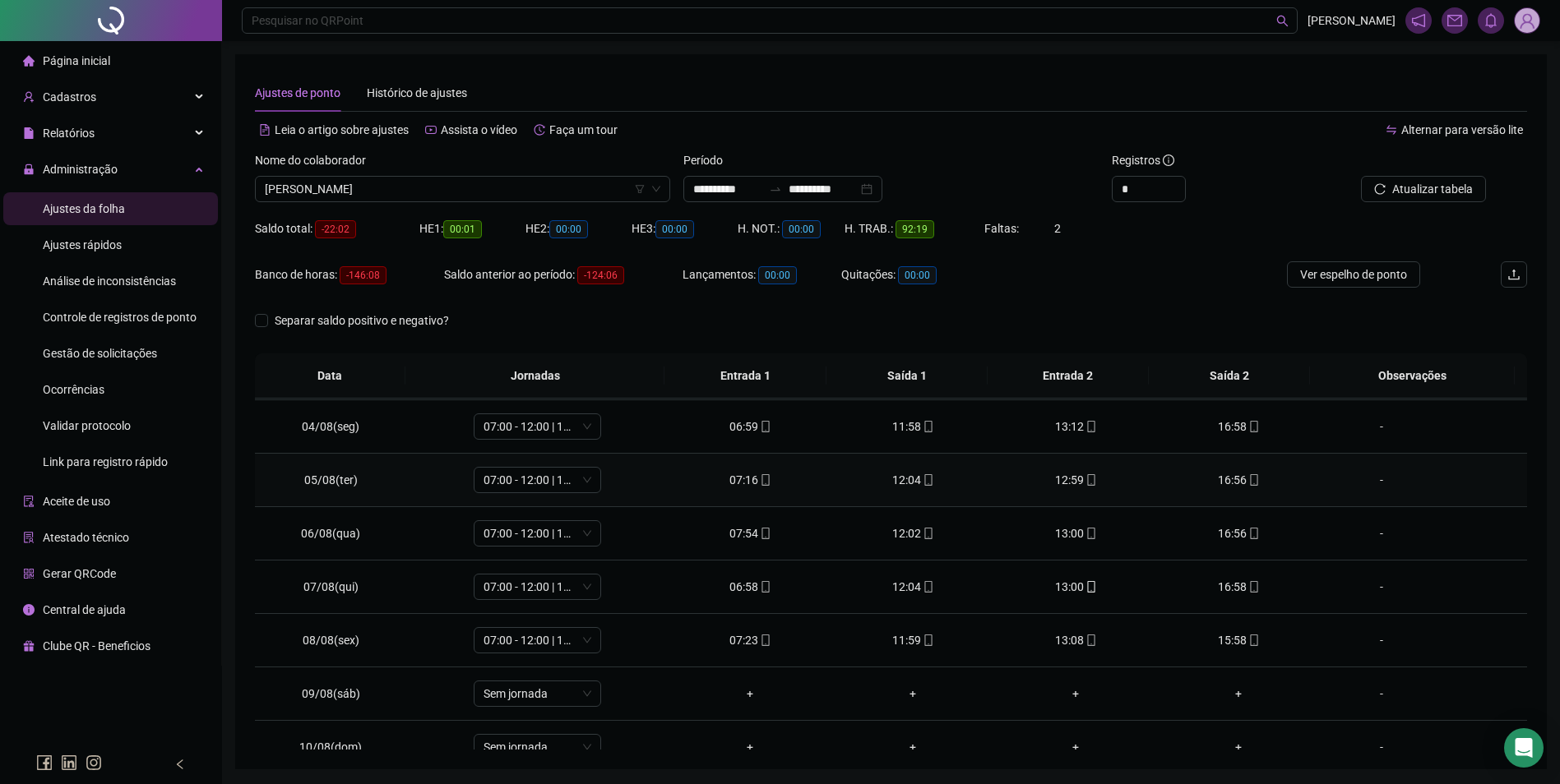
scroll to position [164, 0]
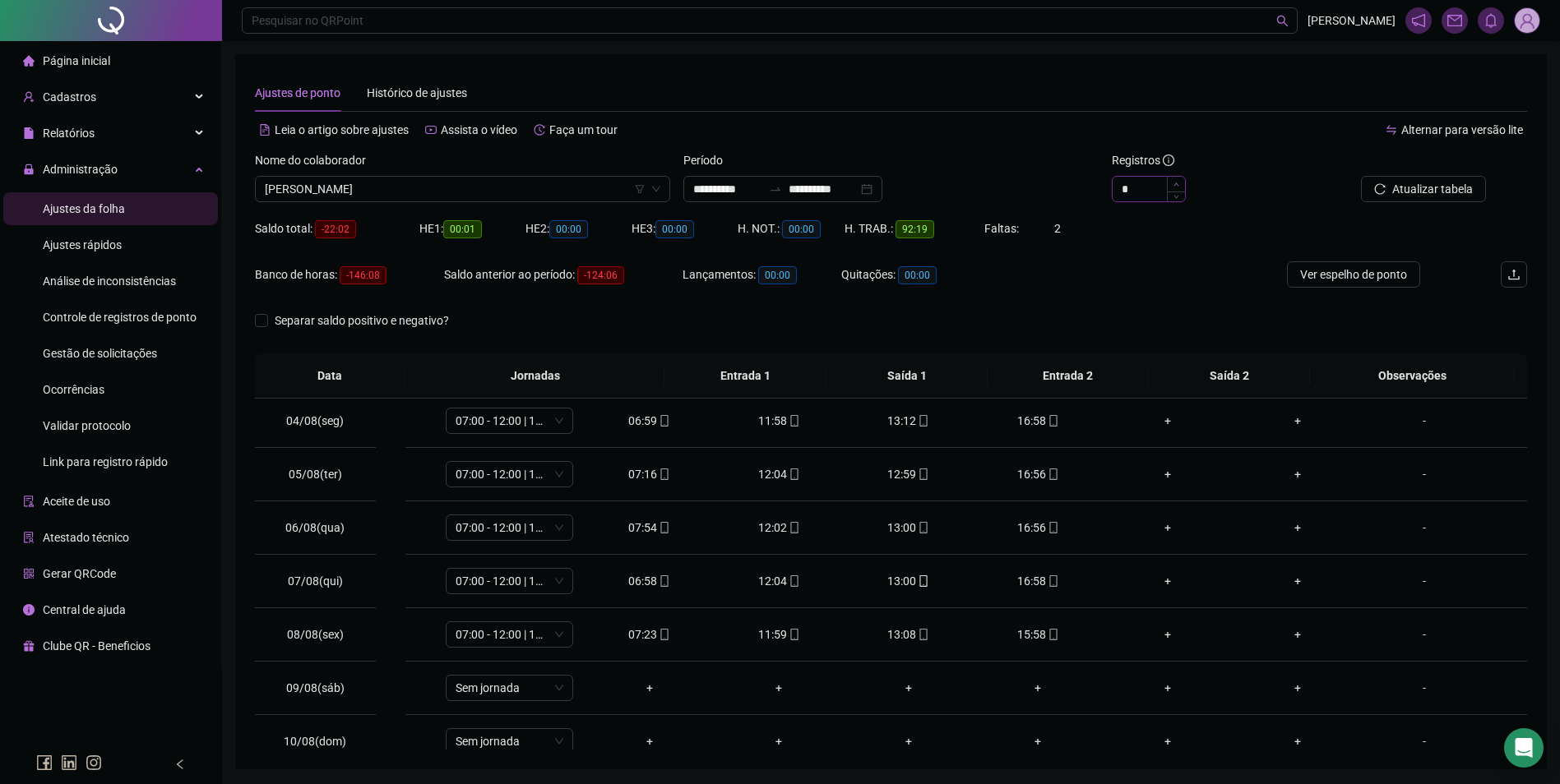
click at [1183, 184] on span "Increase Value" at bounding box center [1175, 184] width 19 height 15
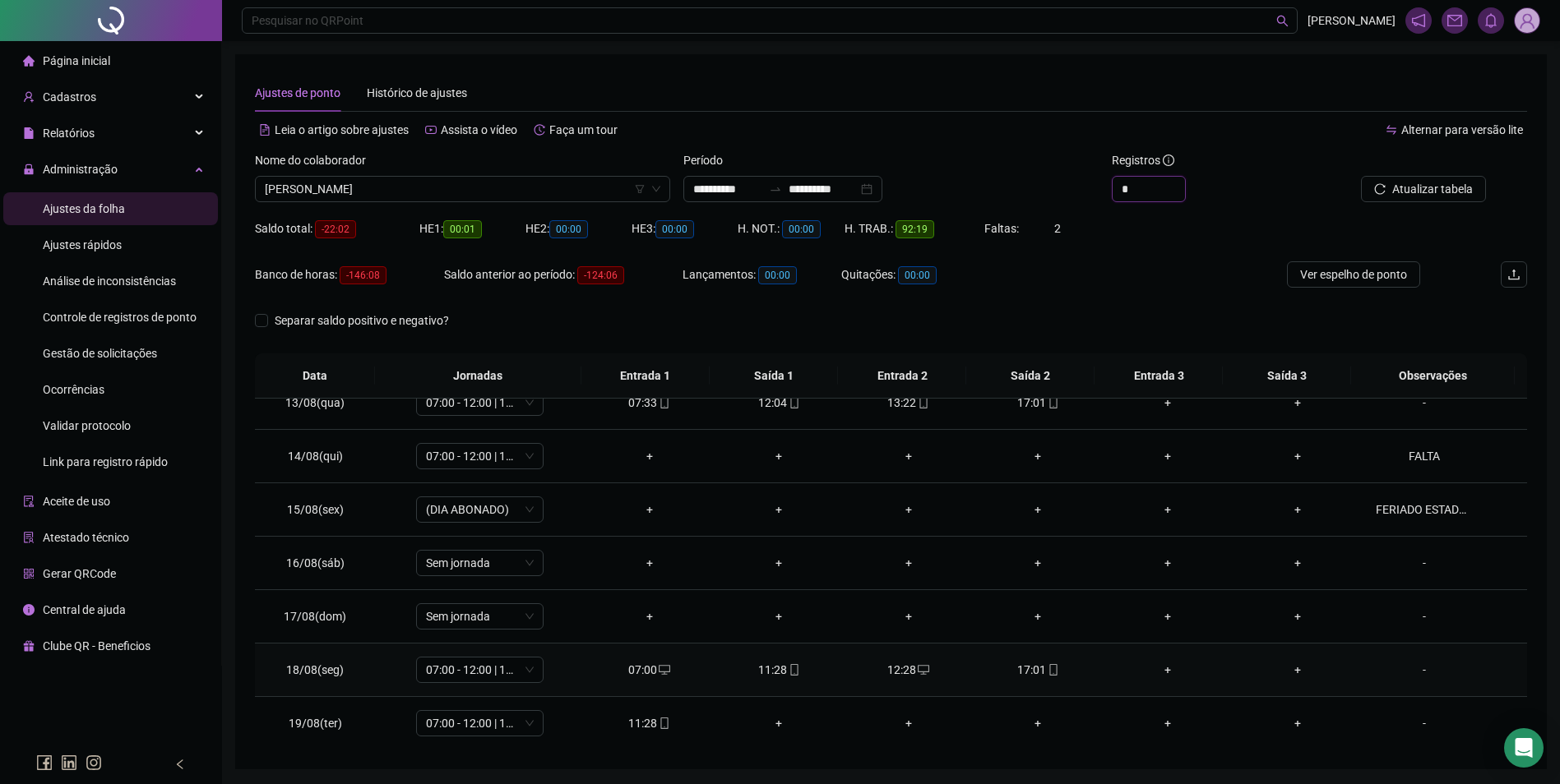
scroll to position [664, 0]
click at [660, 719] on icon "mobile" at bounding box center [664, 722] width 12 height 12
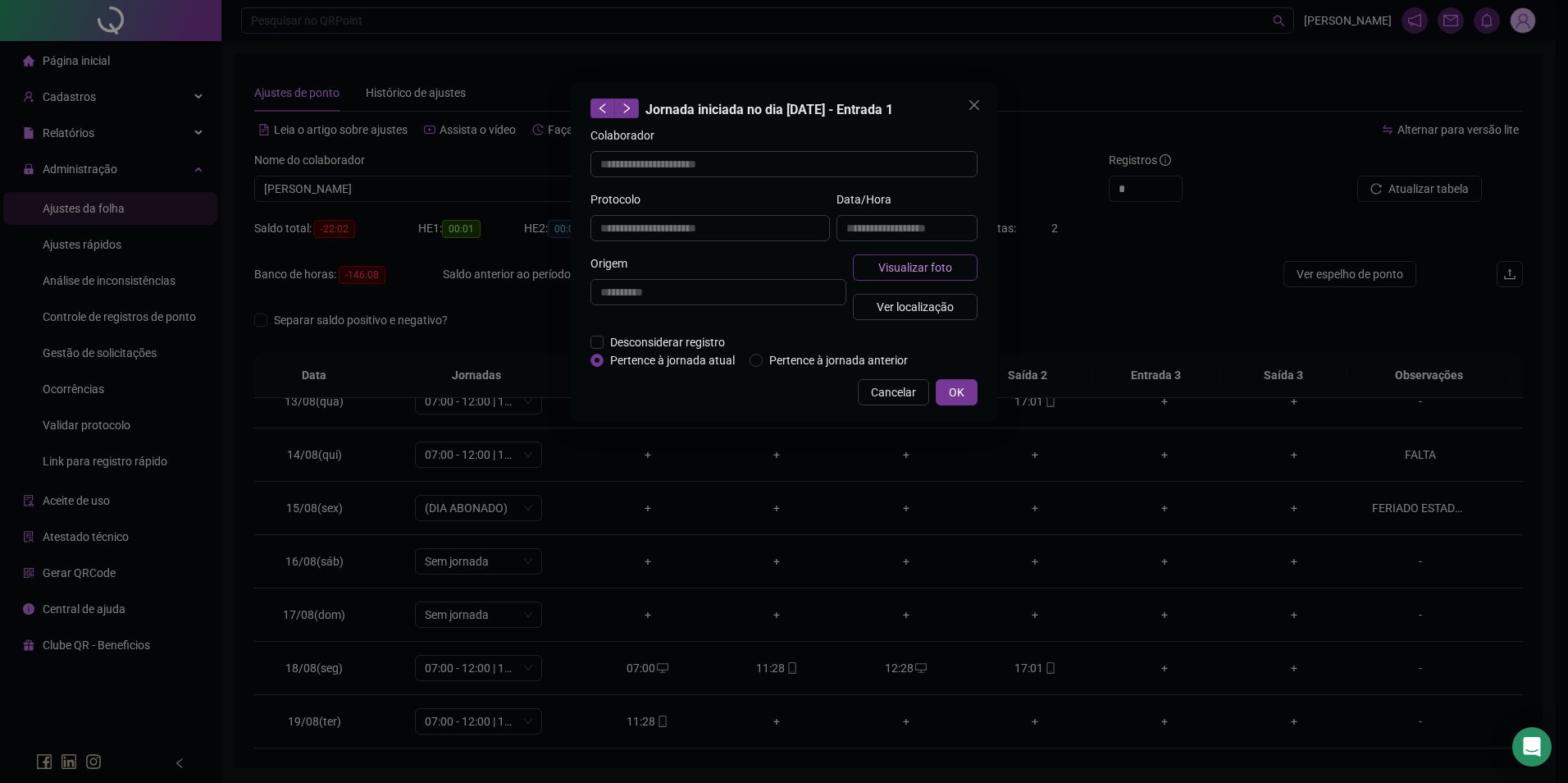
click at [938, 272] on span "Visualizar foto" at bounding box center [915, 267] width 74 height 19
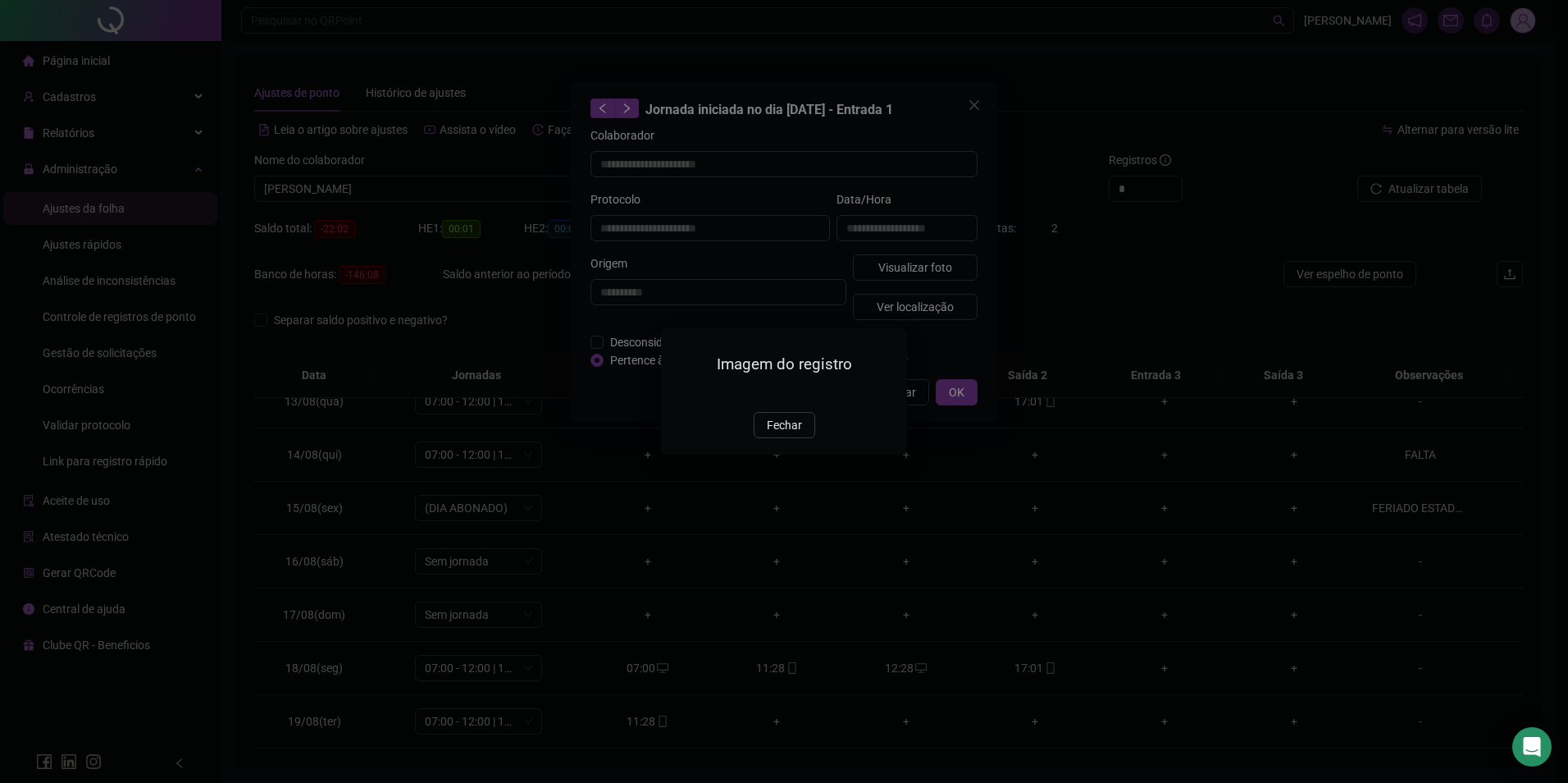
click at [681, 394] on img at bounding box center [681, 394] width 0 height 0
click at [776, 434] on span "Fechar" at bounding box center [784, 425] width 35 height 19
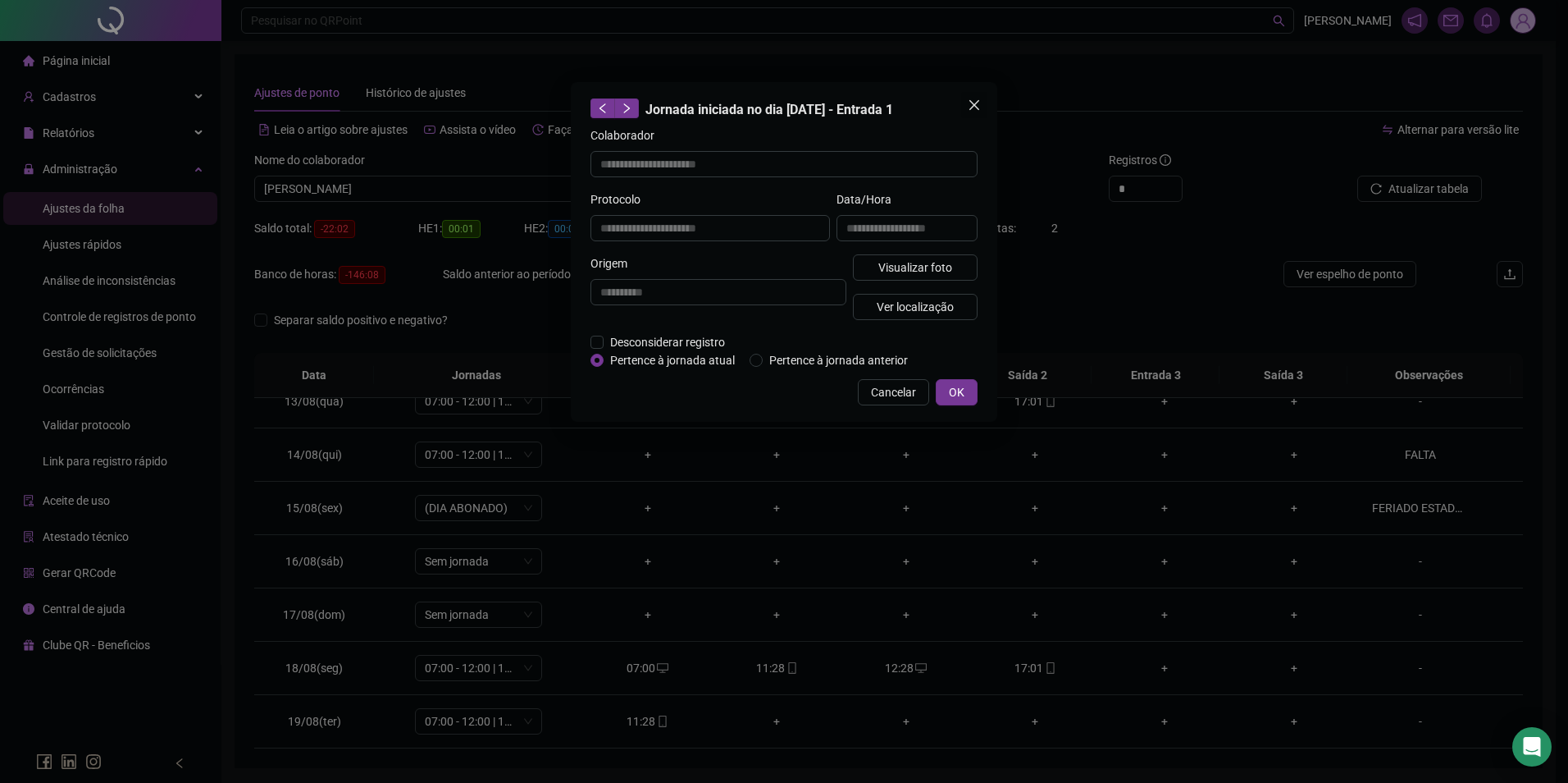
click at [975, 101] on icon "close" at bounding box center [974, 104] width 13 height 13
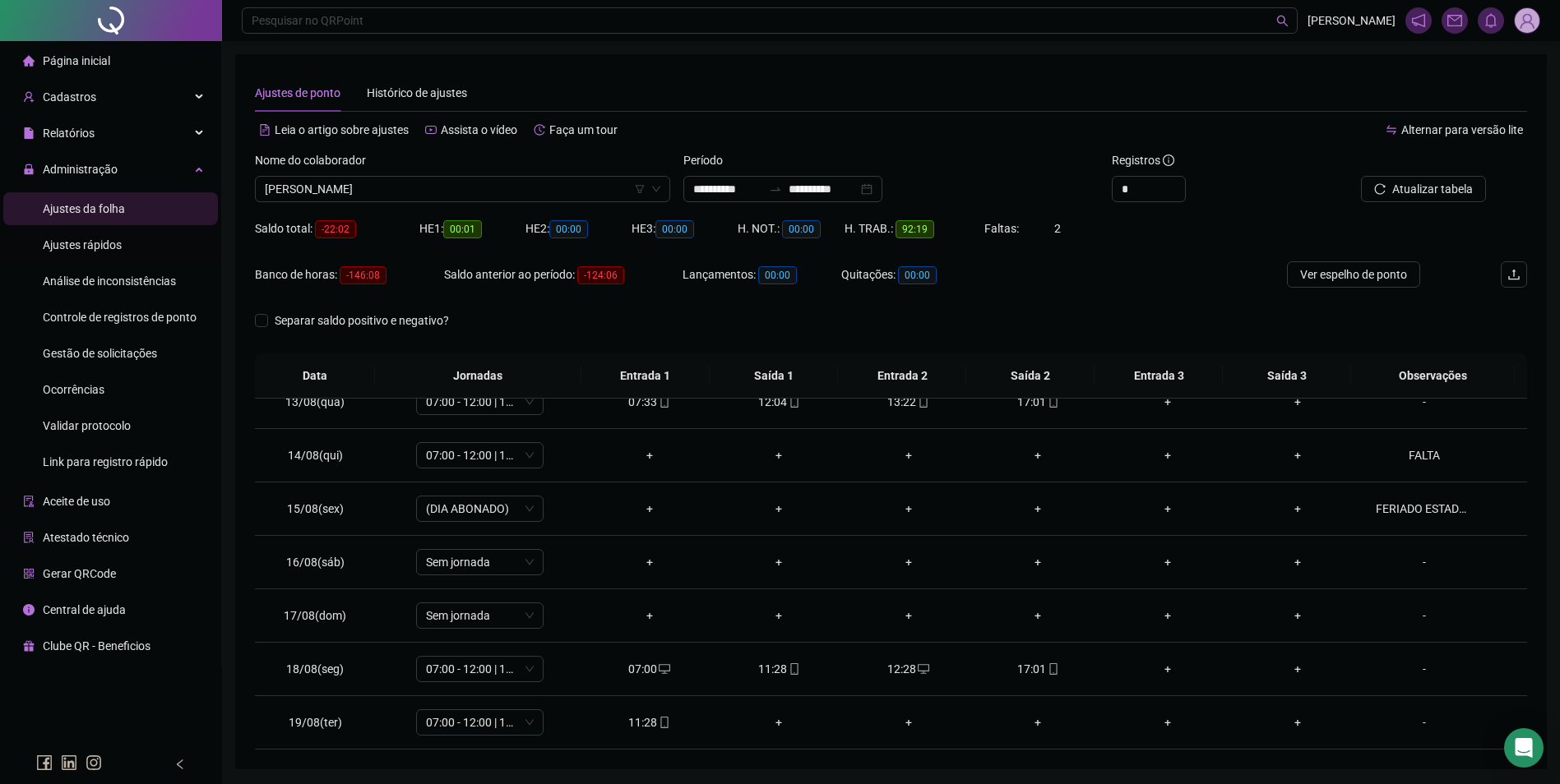
click at [128, 241] on li "Ajustes rápidos" at bounding box center [110, 245] width 215 height 33
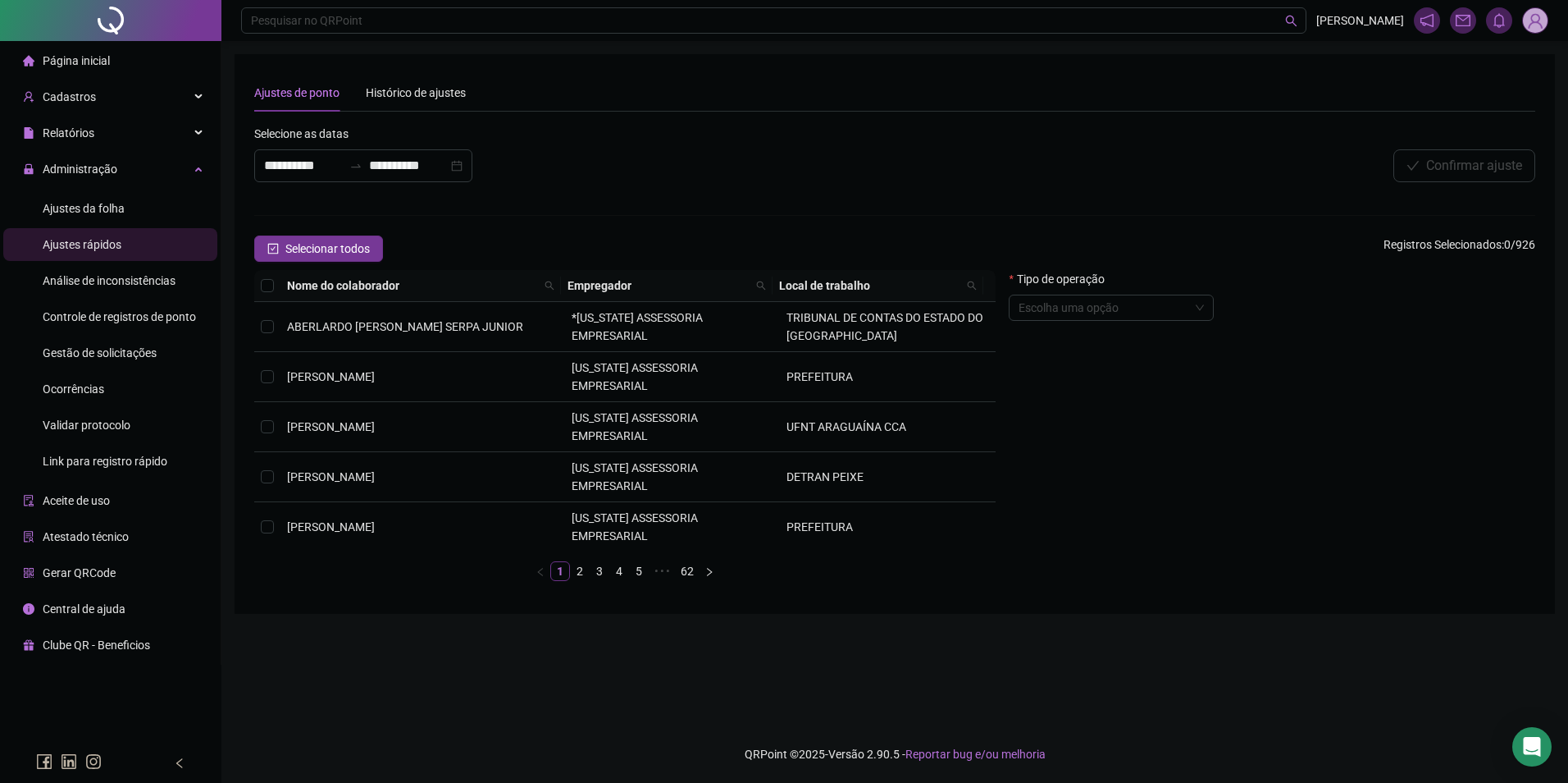
click at [88, 189] on ul "Ajustes da folha Ajustes rápidos Análise de inconsistências Controle de registr…" at bounding box center [110, 335] width 220 height 293
click at [90, 207] on span "Ajustes da folha" at bounding box center [84, 208] width 82 height 13
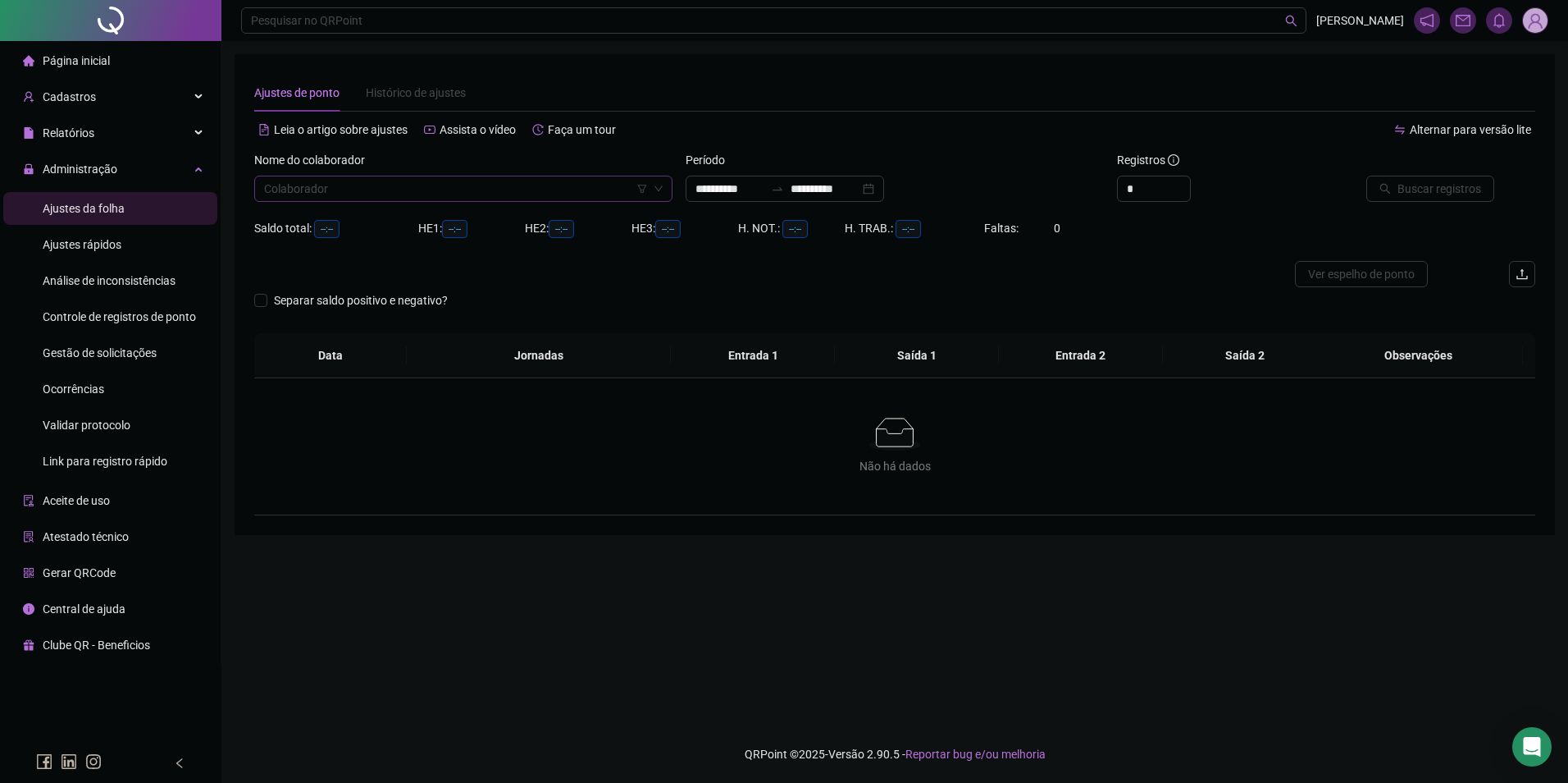
click at [417, 189] on input "search" at bounding box center [456, 188] width 384 height 24
click at [414, 209] on div "[PERSON_NAME]" at bounding box center [463, 221] width 412 height 26
click at [784, 186] on icon "swap-right" at bounding box center [777, 188] width 13 height 13
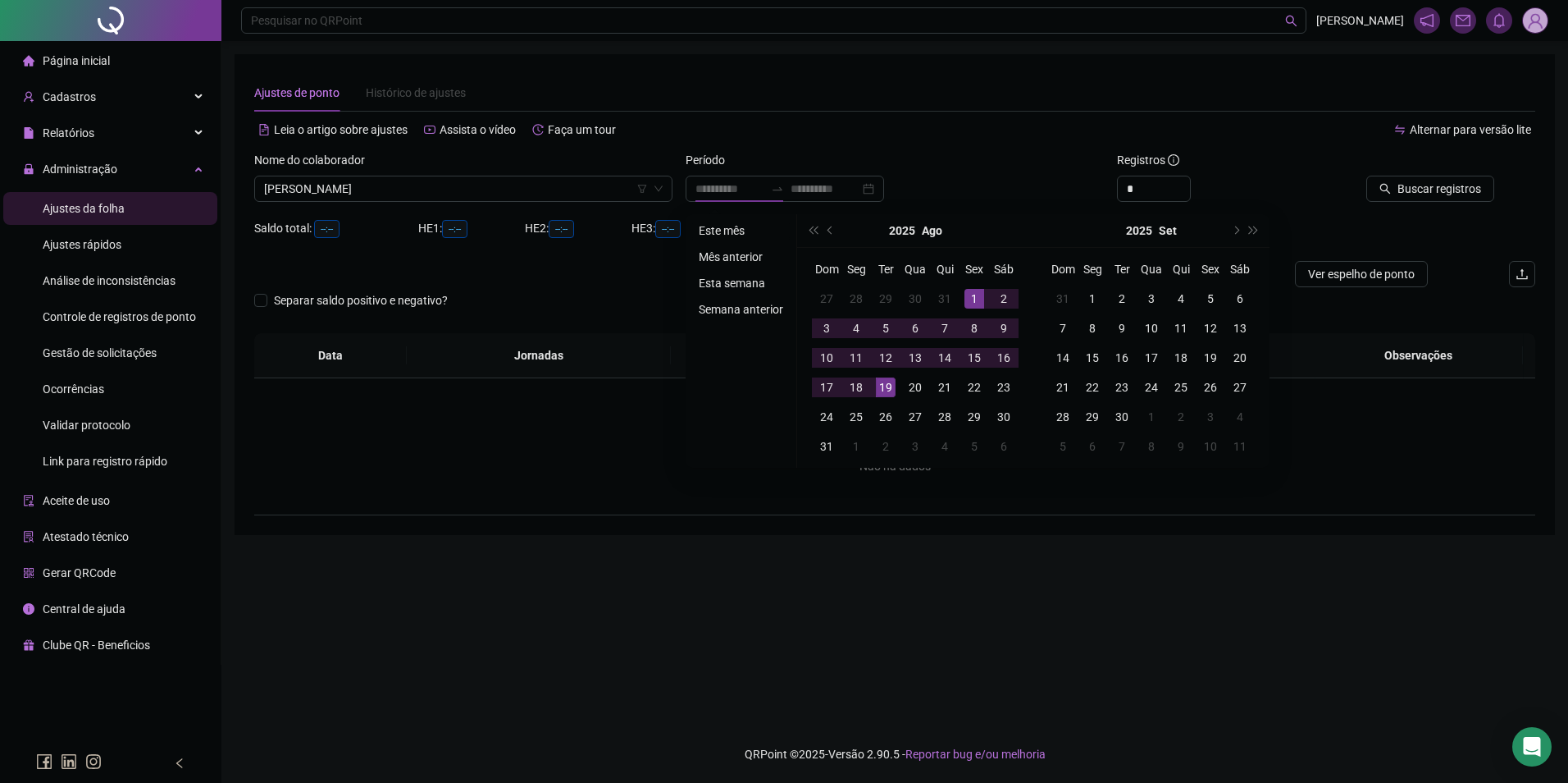
click at [717, 235] on li "Este mês" at bounding box center [741, 230] width 97 height 20
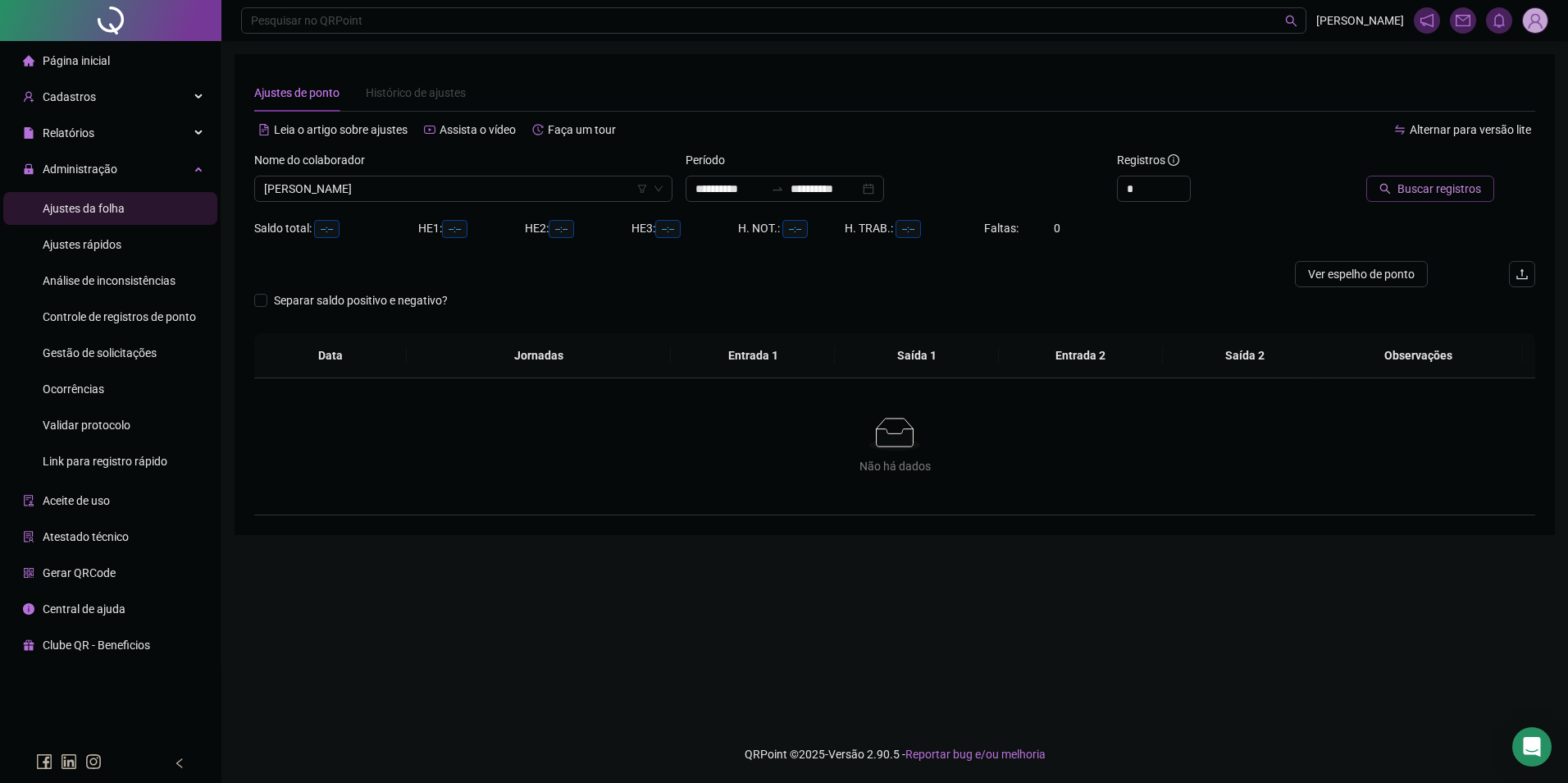
click at [1446, 186] on span "Buscar registros" at bounding box center [1439, 188] width 84 height 19
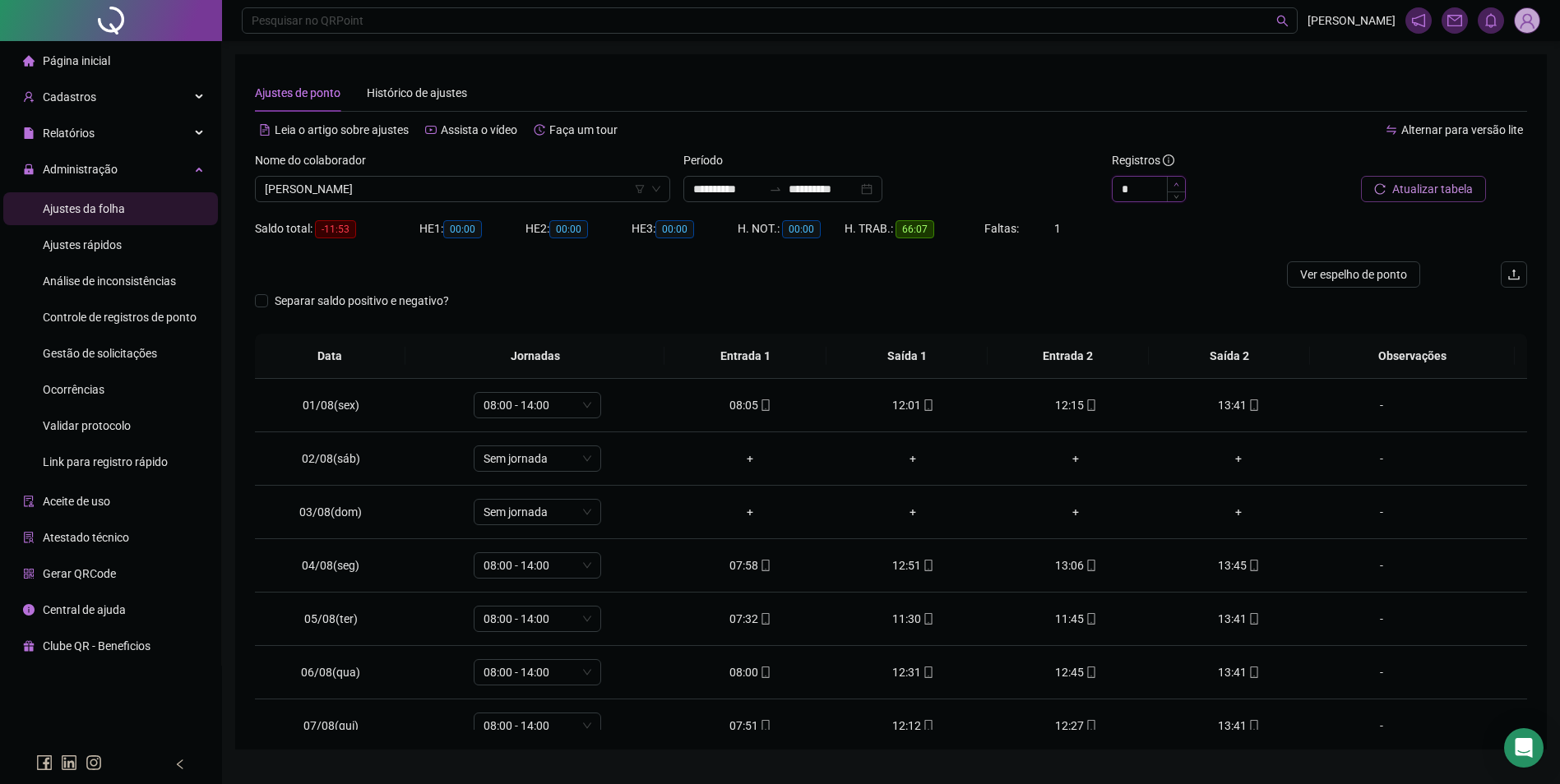
click at [1175, 184] on icon "up" at bounding box center [1176, 185] width 6 height 6
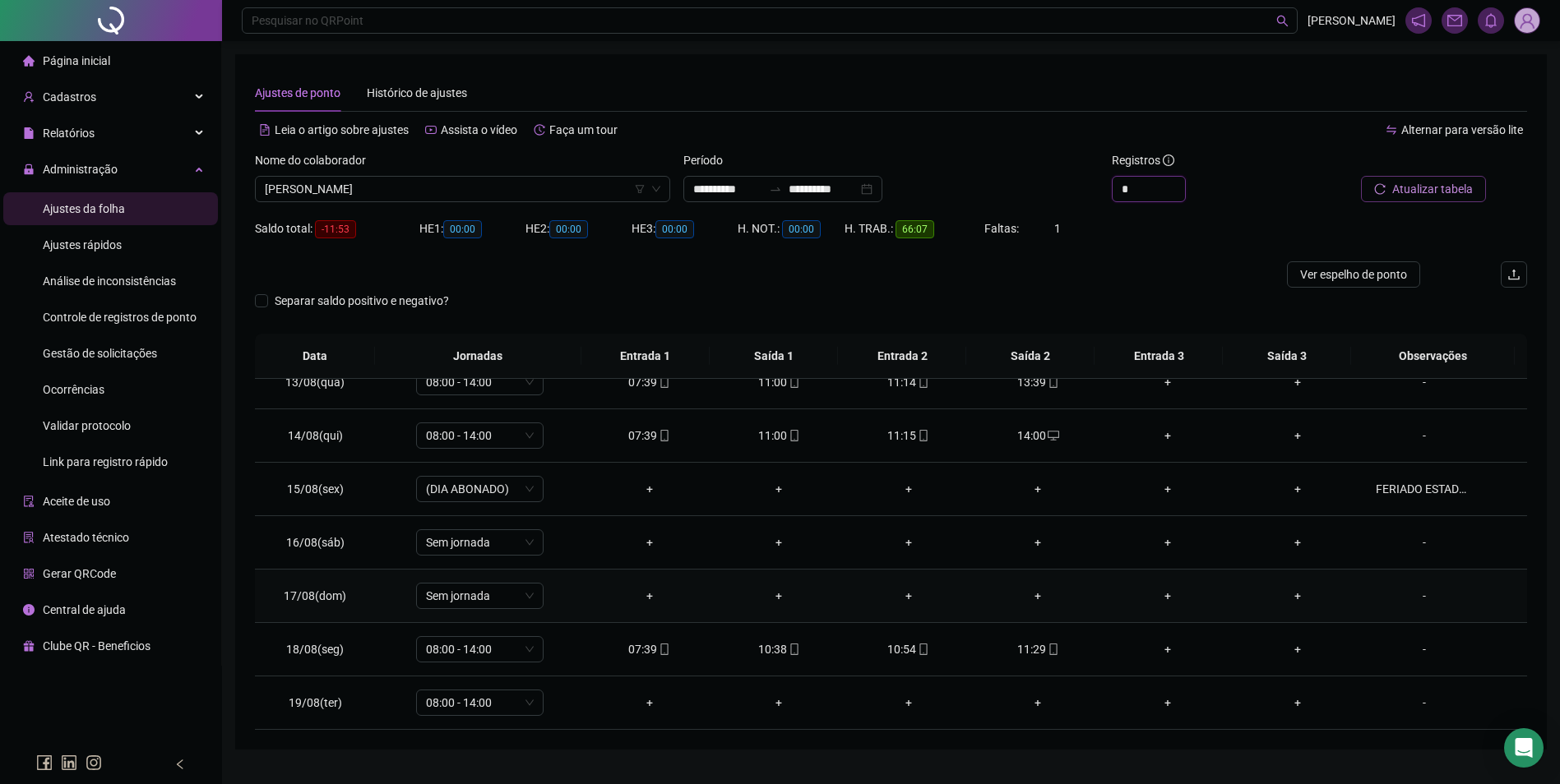
scroll to position [36, 0]
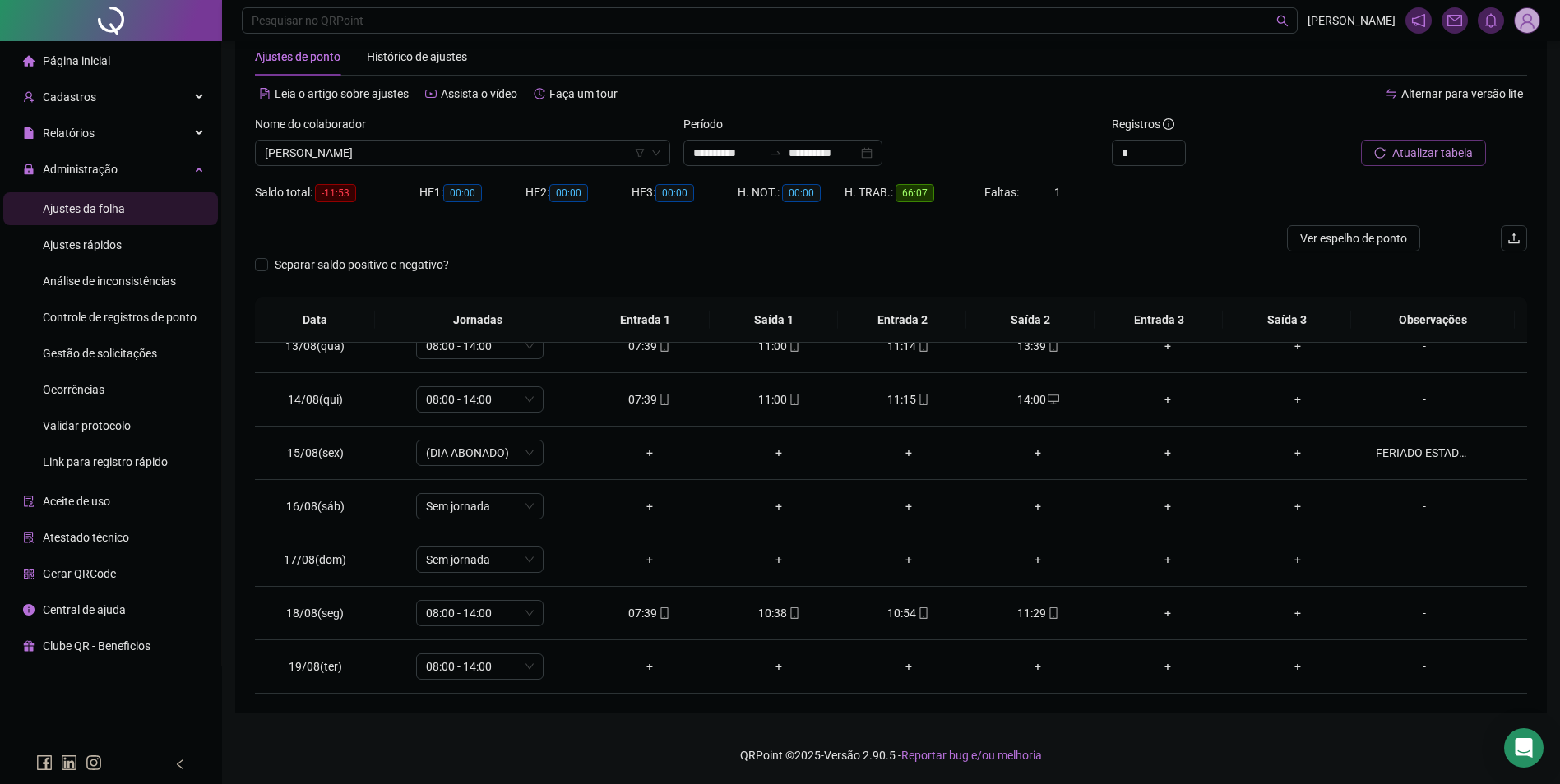
click at [1410, 149] on span "Atualizar tabela" at bounding box center [1432, 152] width 80 height 19
click at [1048, 620] on div "11:29" at bounding box center [1038, 613] width 104 height 19
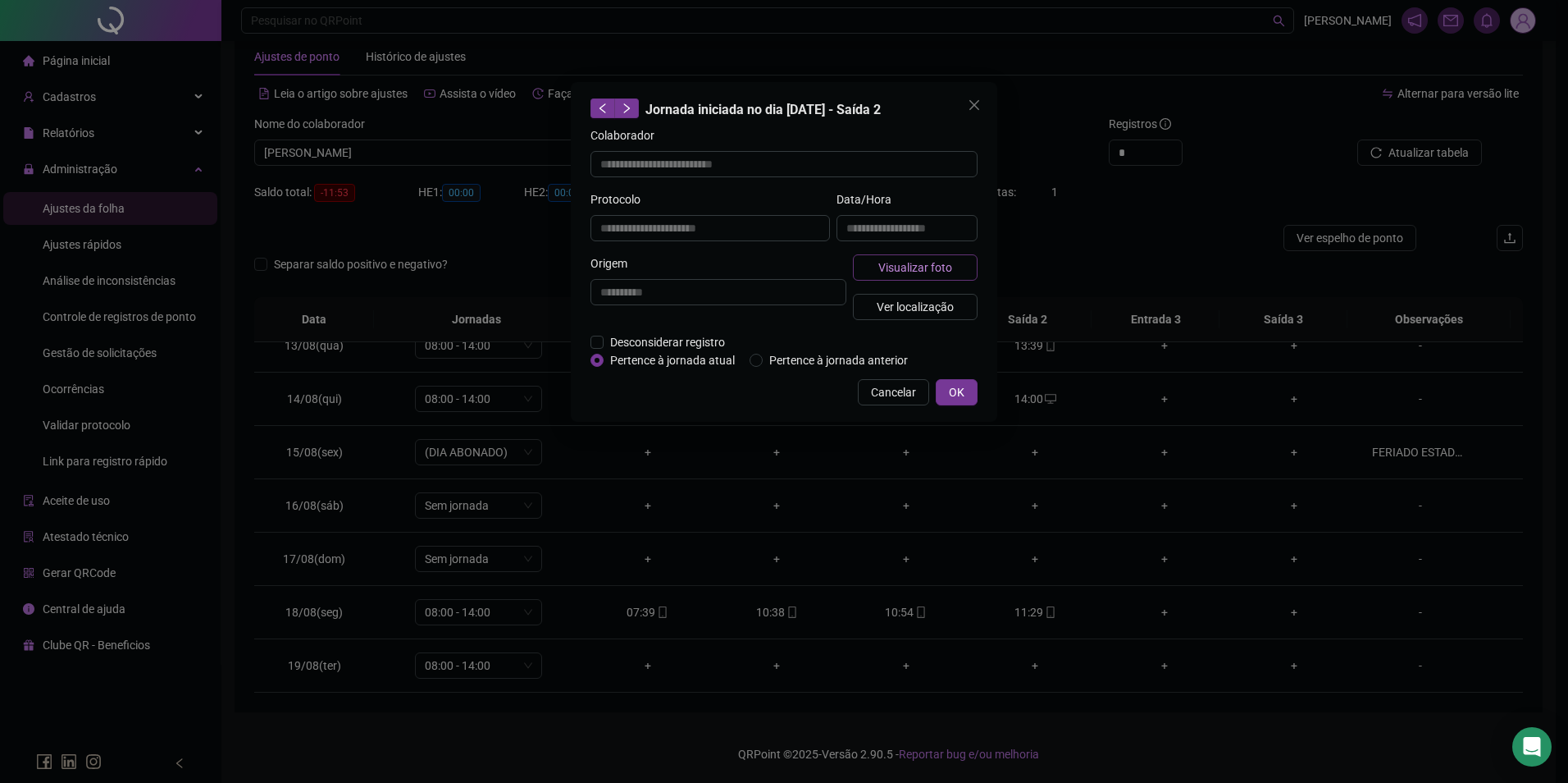
click at [956, 263] on button "Visualizar foto" at bounding box center [915, 267] width 125 height 26
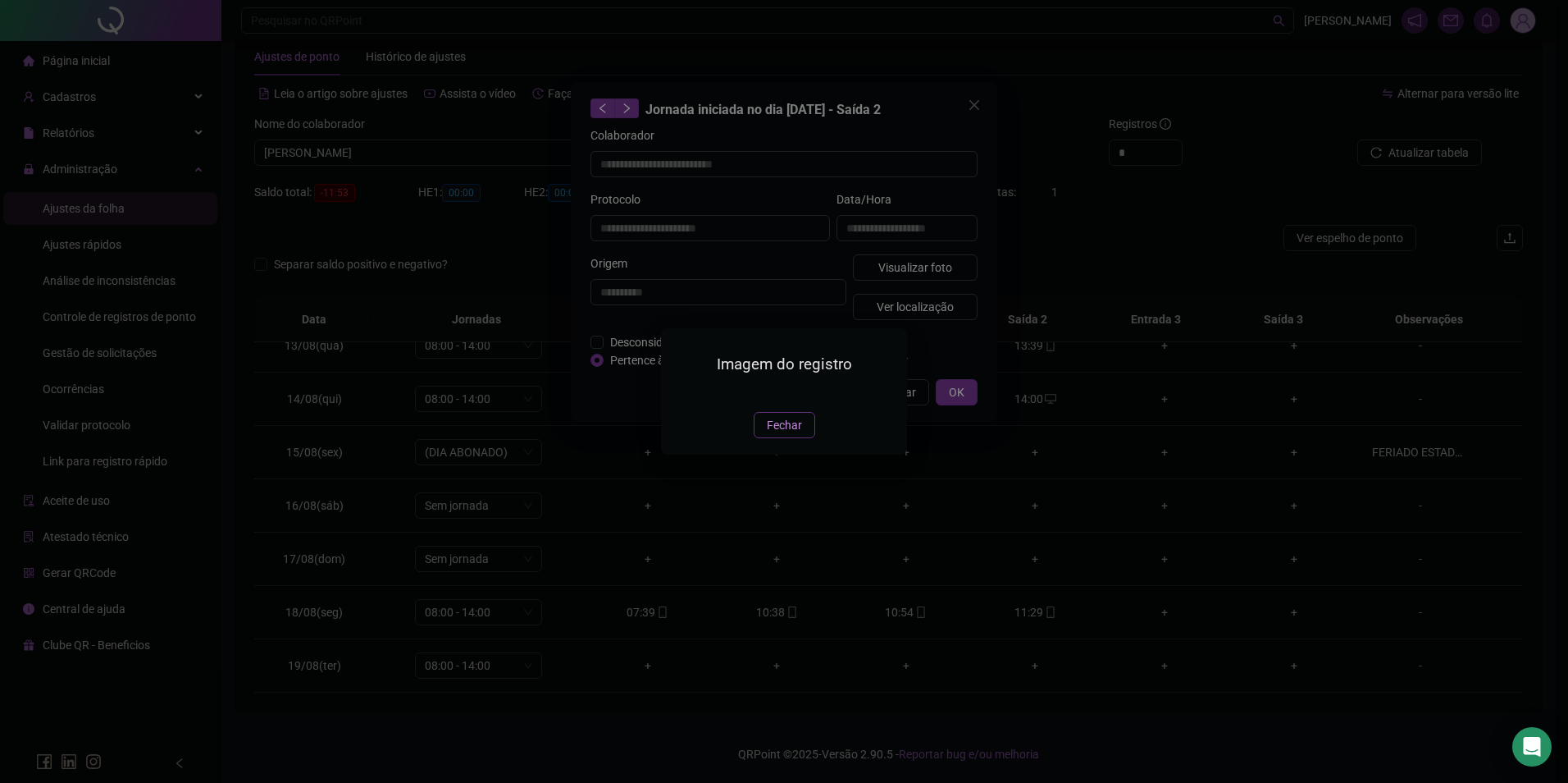
click at [779, 434] on span "Fechar" at bounding box center [784, 425] width 35 height 19
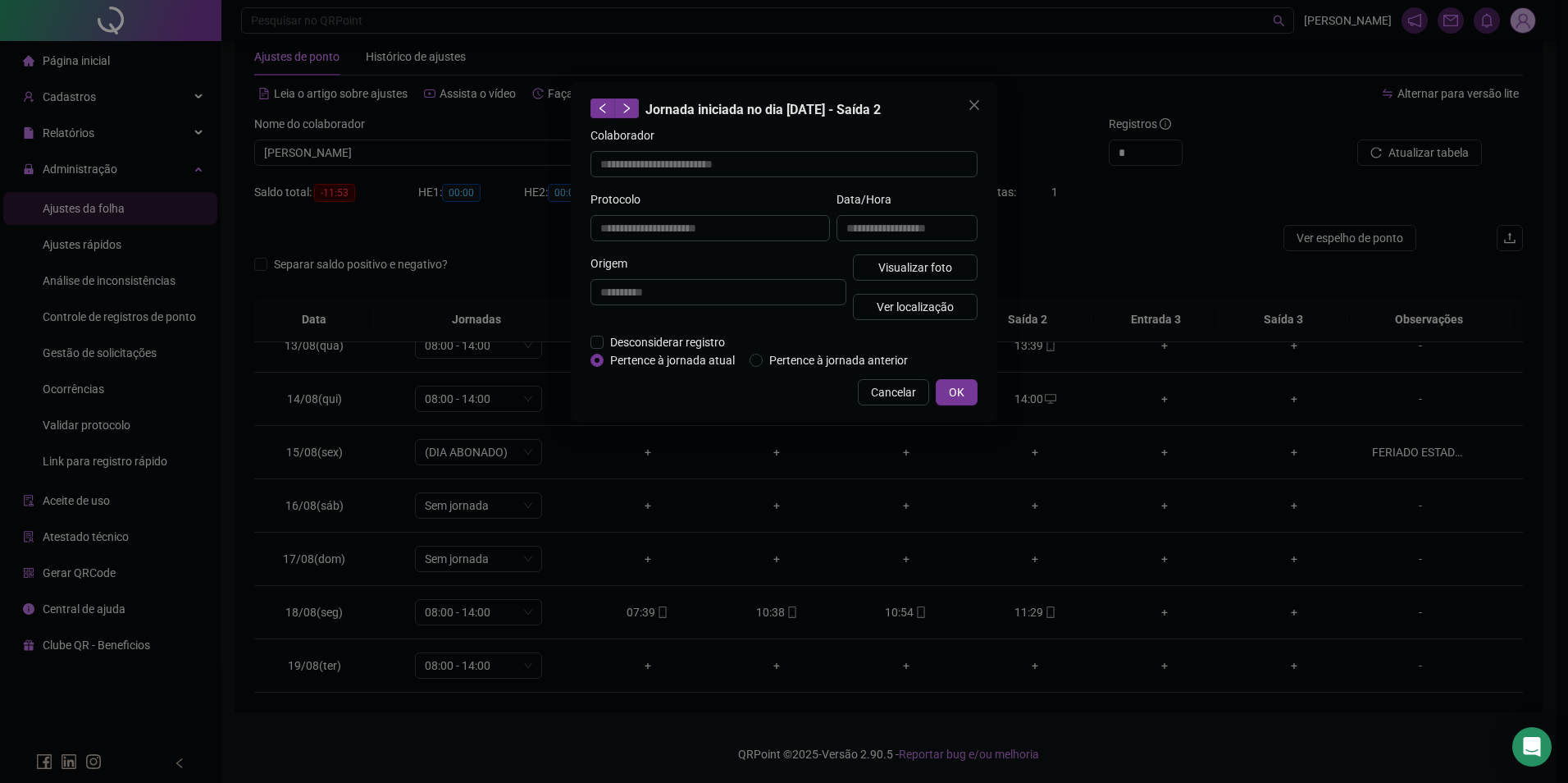
click at [977, 391] on div "**********" at bounding box center [784, 252] width 427 height 339
click at [942, 391] on button "OK" at bounding box center [956, 392] width 42 height 26
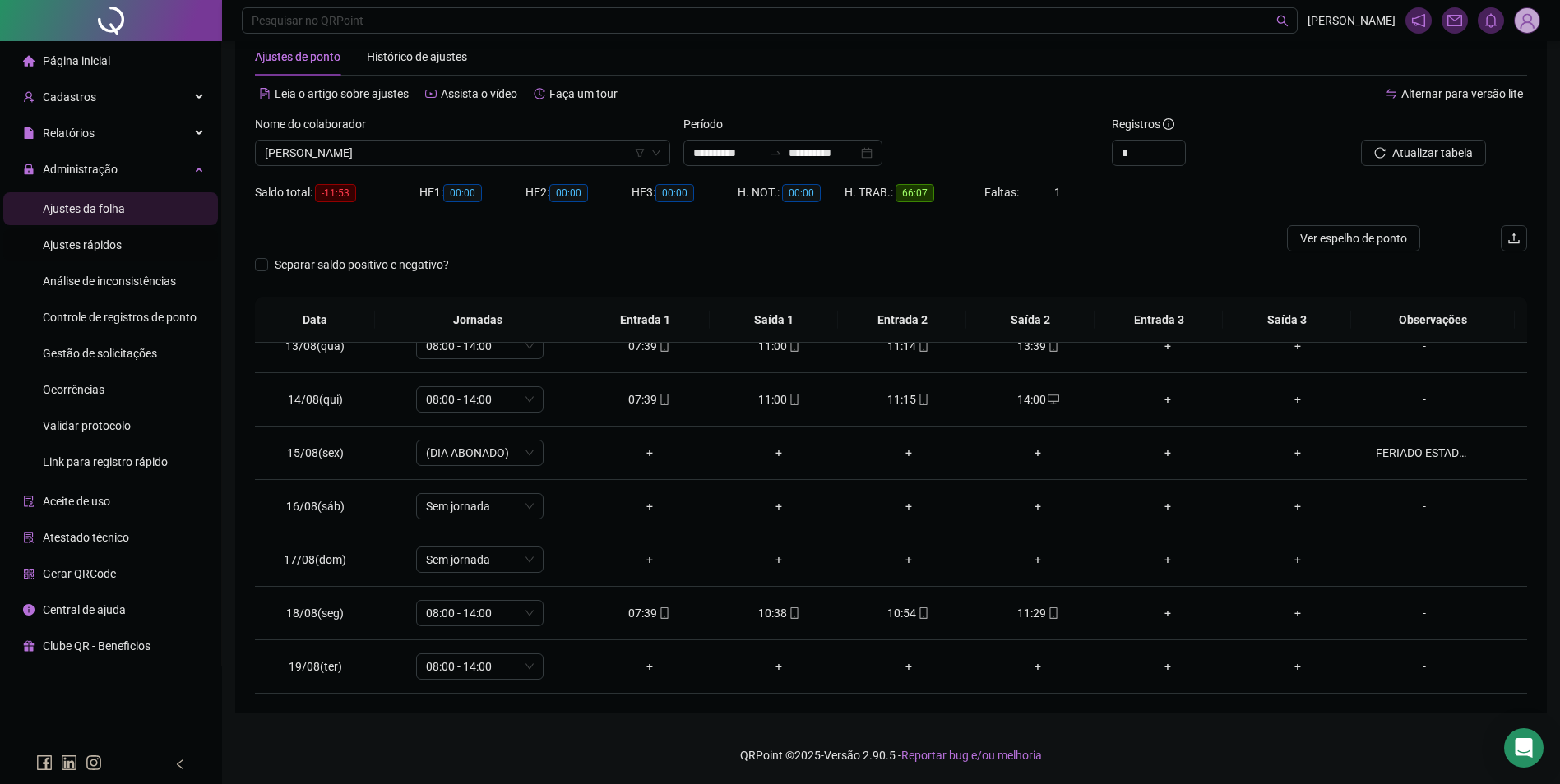
click at [120, 257] on div "Ajustes rápidos" at bounding box center [82, 245] width 79 height 33
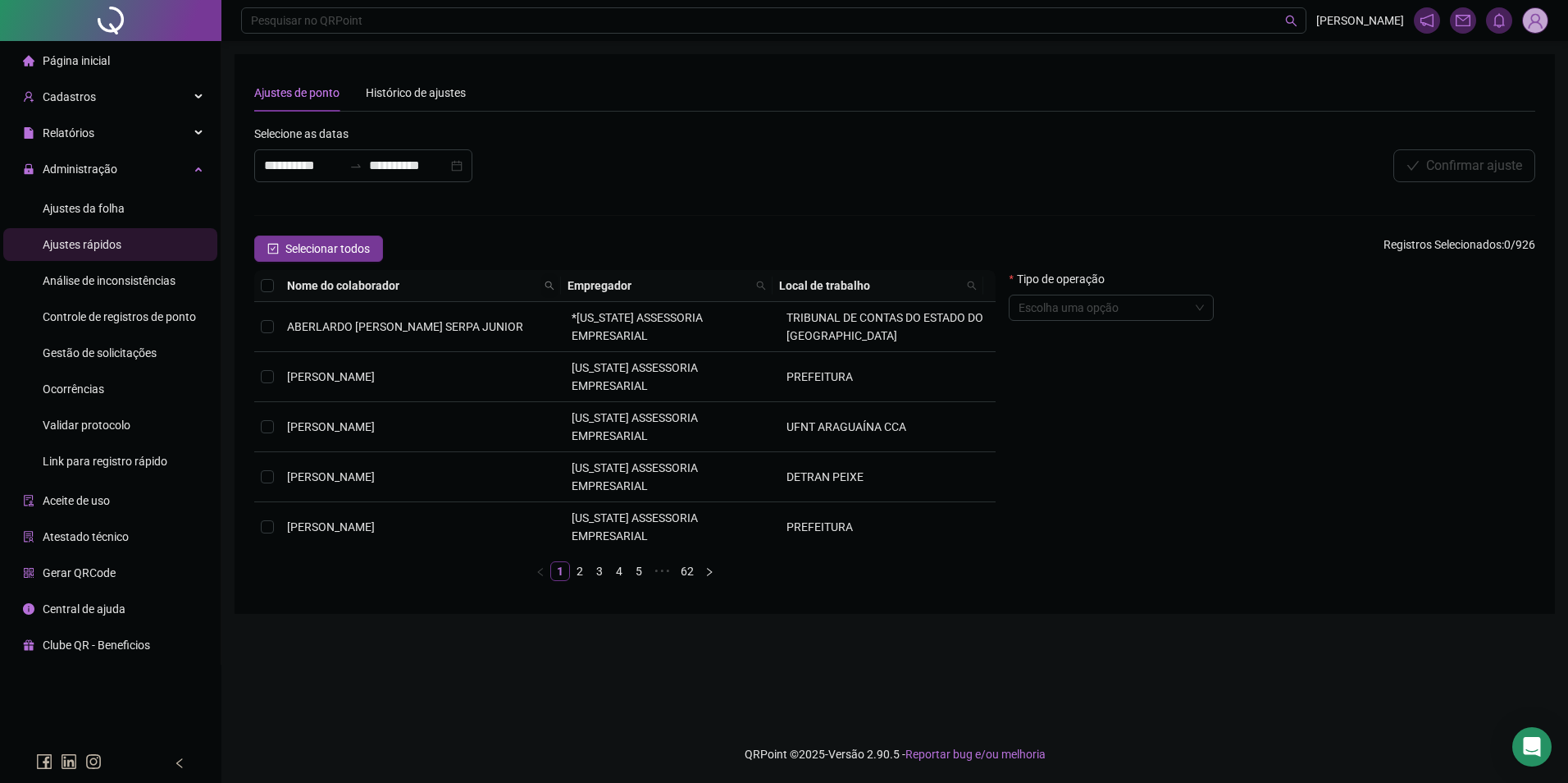
click at [546, 280] on span at bounding box center [550, 285] width 17 height 24
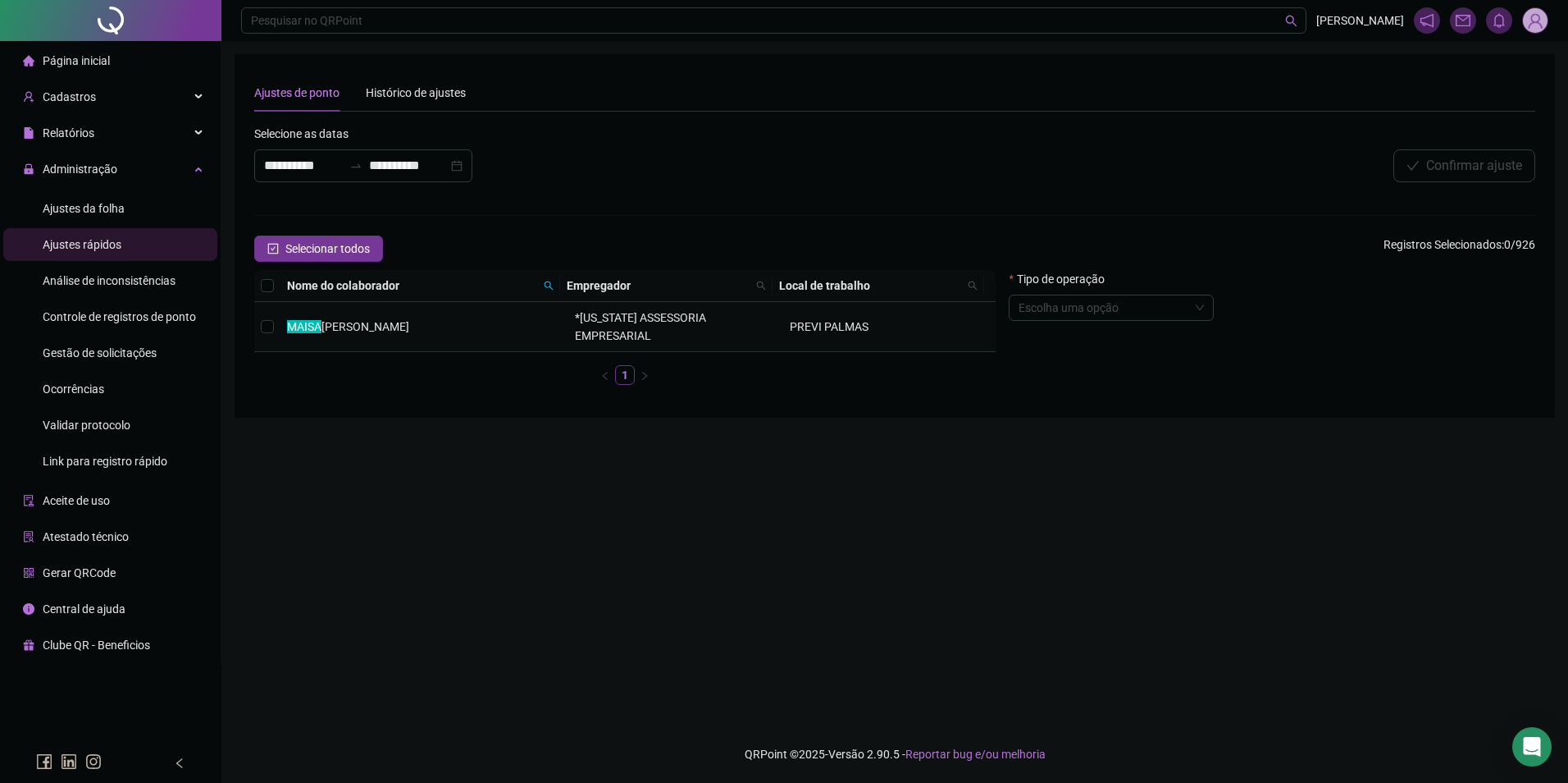
click at [530, 325] on td "MAISA SOUSA BENICE DA SILVA" at bounding box center [424, 327] width 287 height 50
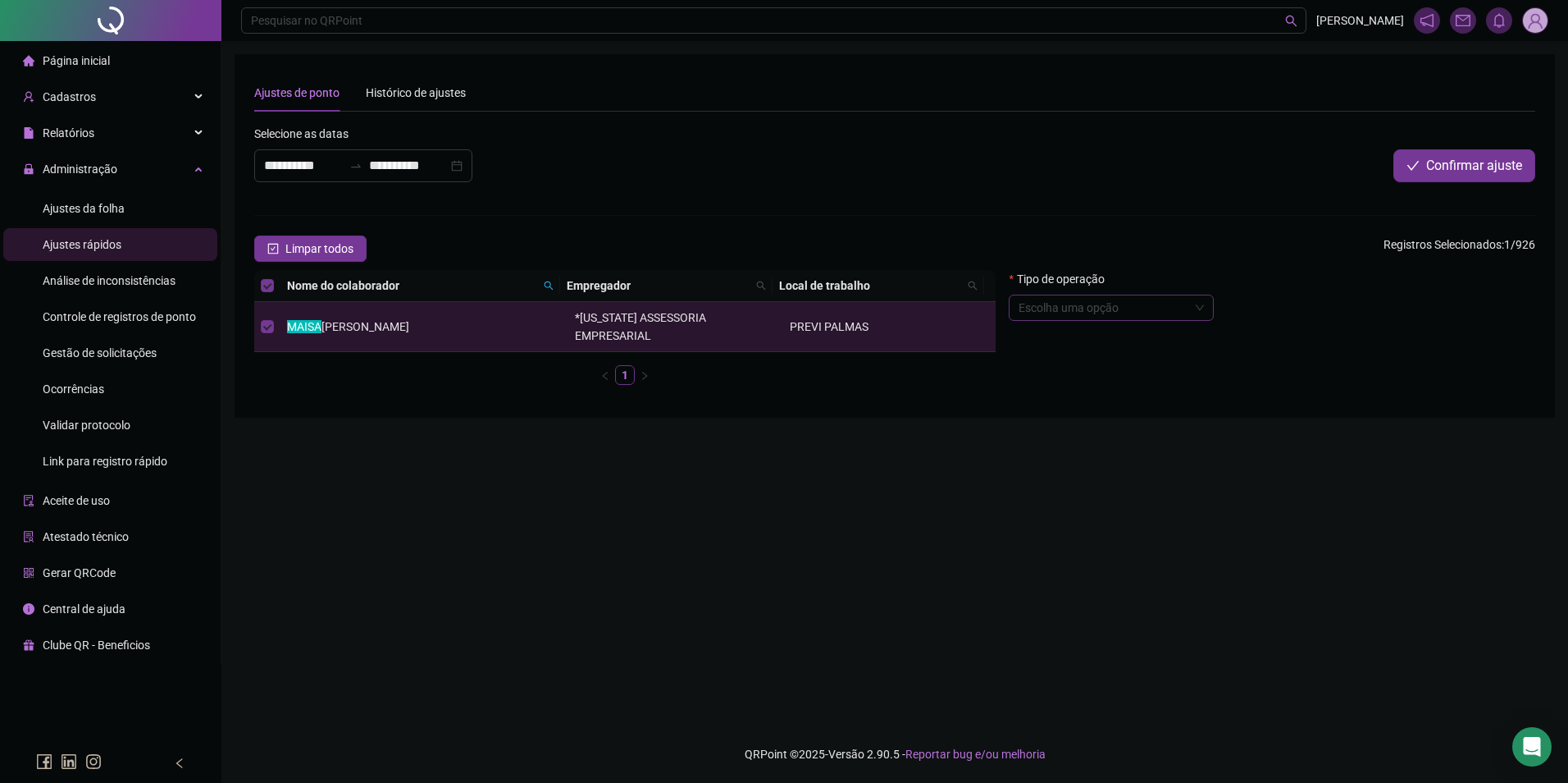
click at [1111, 312] on input "search" at bounding box center [1103, 307] width 171 height 24
click at [1103, 529] on div "Abonar período ou dia" at bounding box center [1112, 525] width 178 height 19
click at [1298, 445] on textarea at bounding box center [1272, 445] width 526 height 44
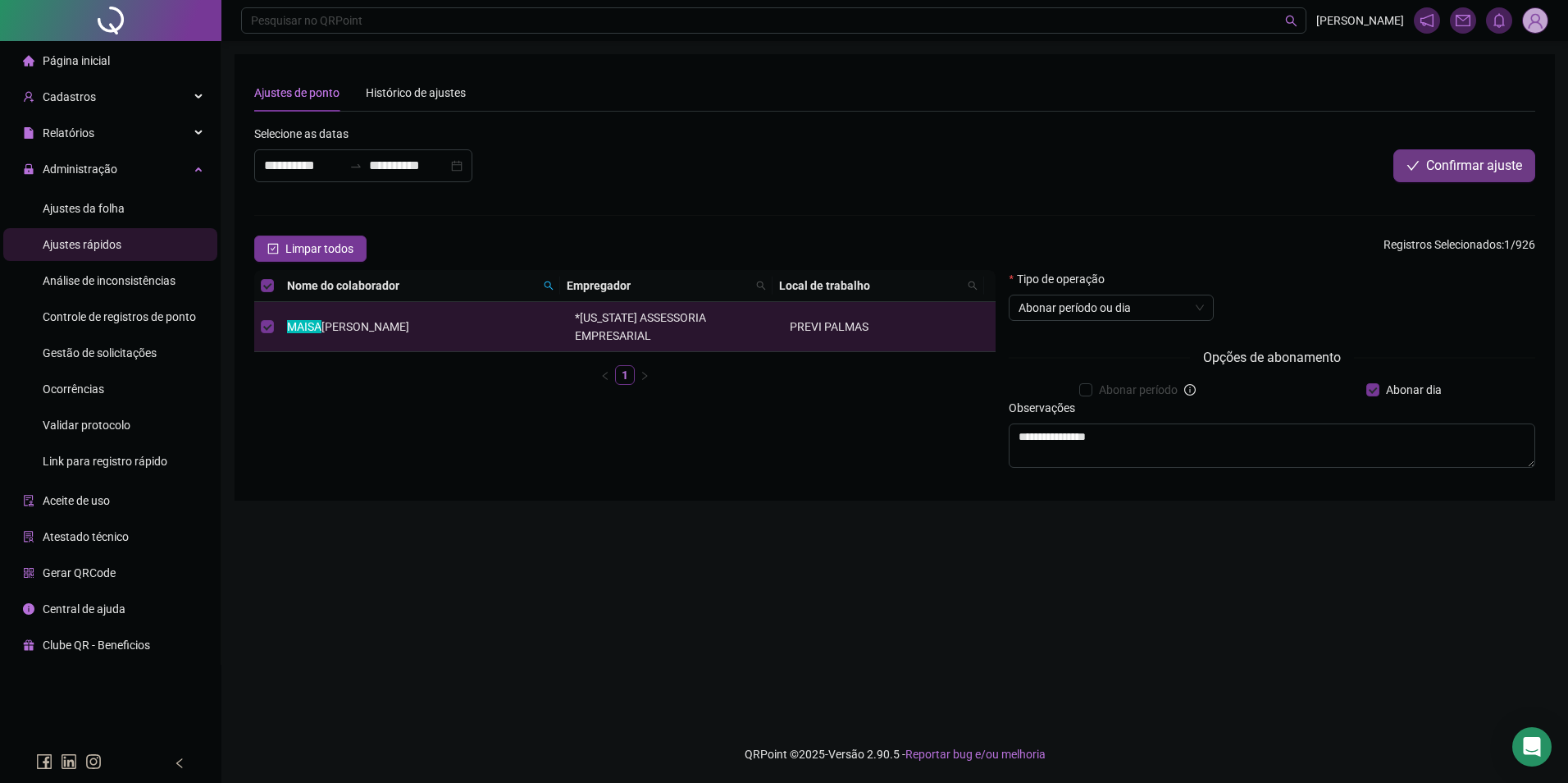
click at [1468, 166] on span "Confirmar ajuste" at bounding box center [1474, 166] width 96 height 20
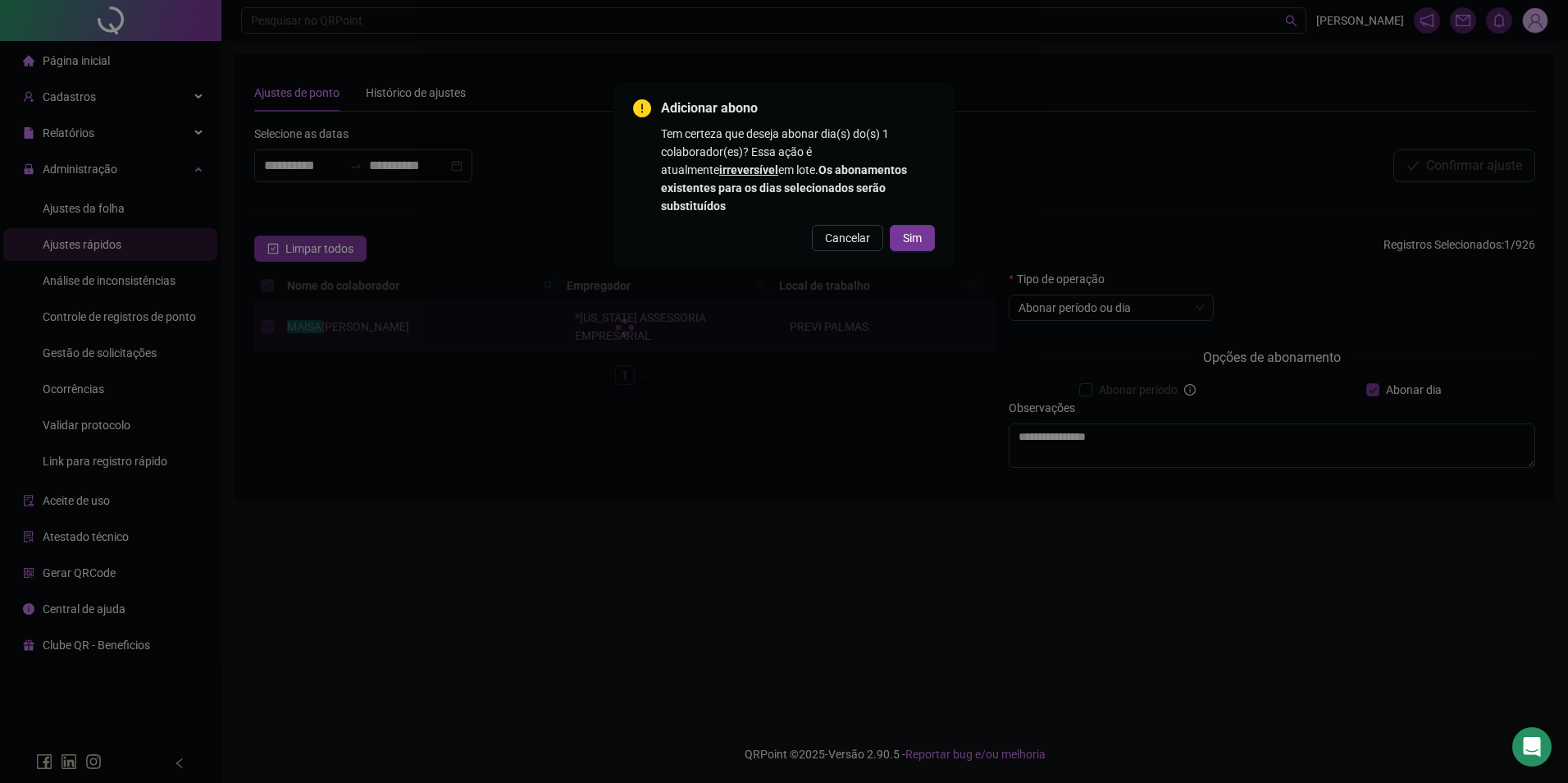
click at [884, 225] on div "Cancelar Sim" at bounding box center [784, 238] width 302 height 26
click at [902, 225] on button "Sim" at bounding box center [912, 238] width 45 height 26
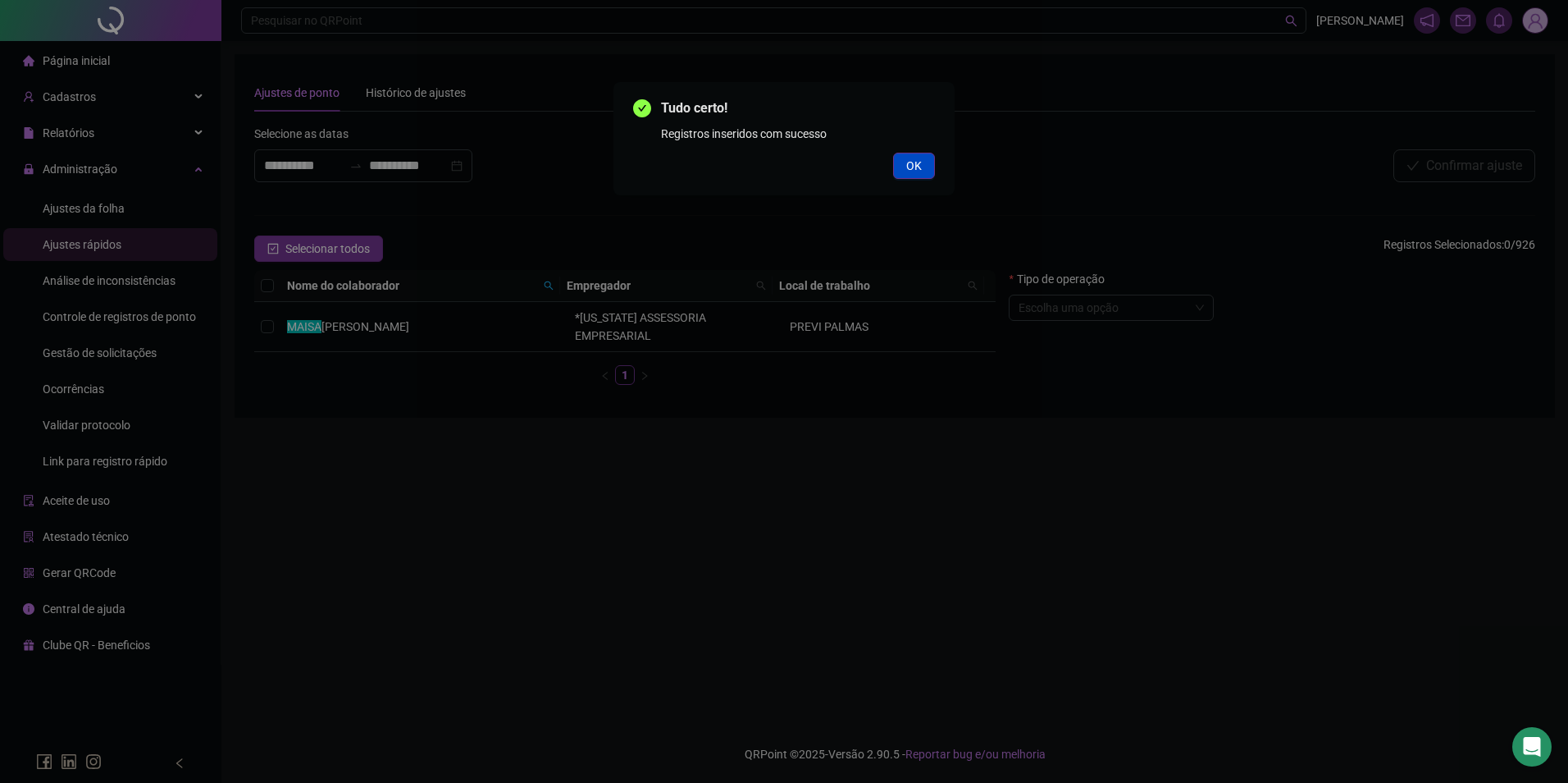
click at [923, 165] on button "OK" at bounding box center [914, 166] width 42 height 26
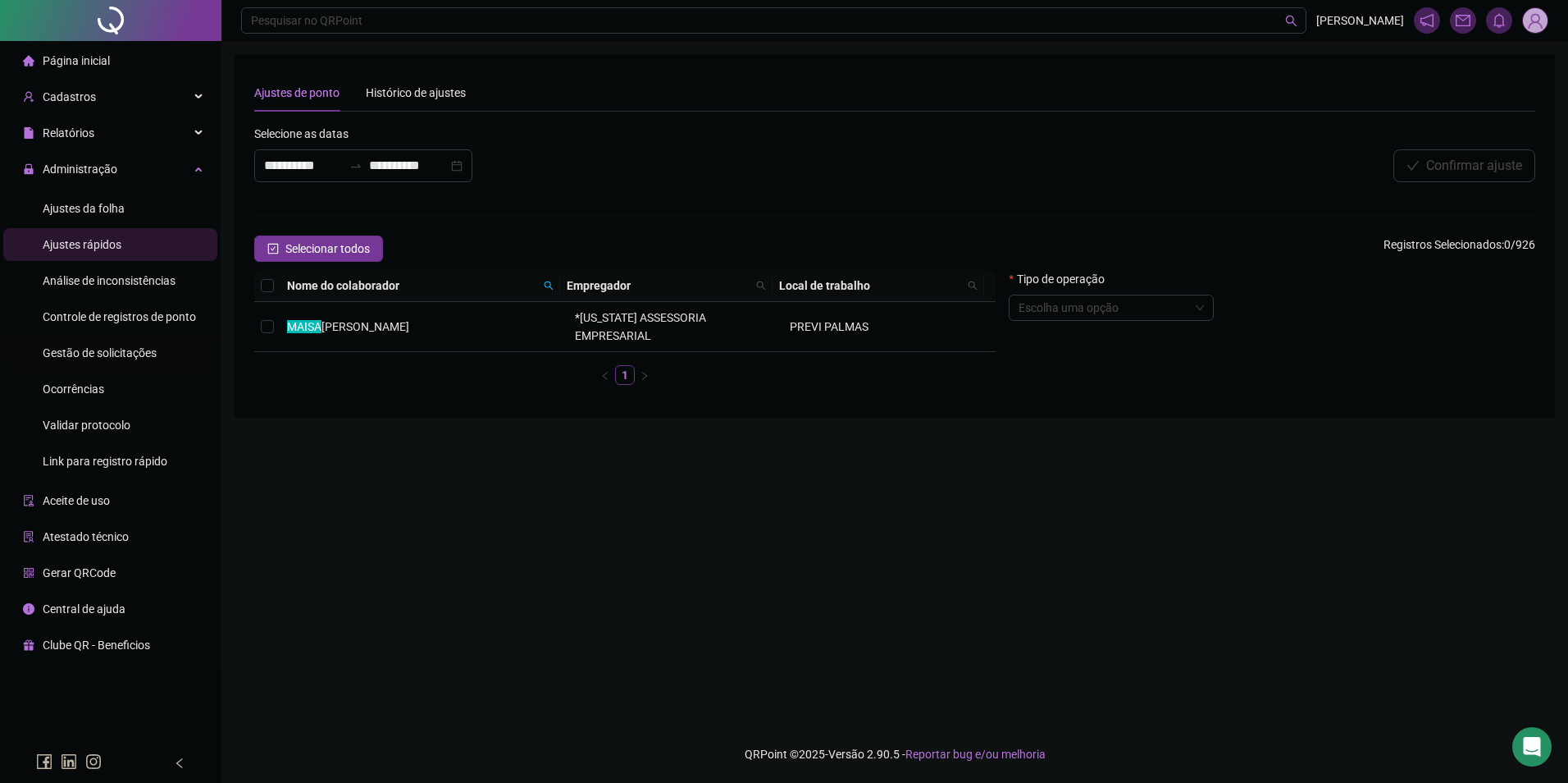
click at [142, 355] on span "Gestão de solicitações" at bounding box center [99, 352] width 114 height 13
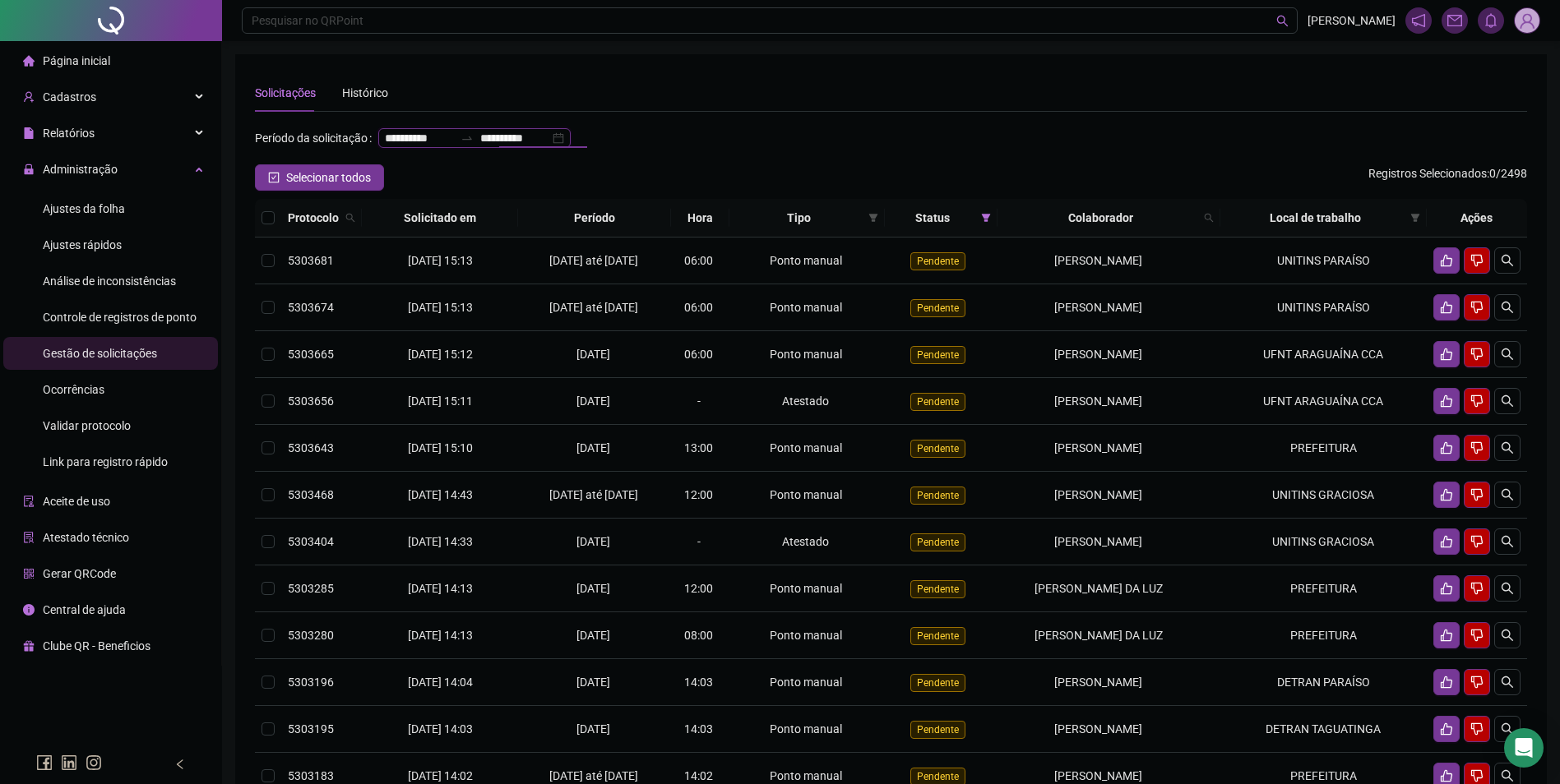
click at [481, 147] on input "**********" at bounding box center [515, 138] width 69 height 19
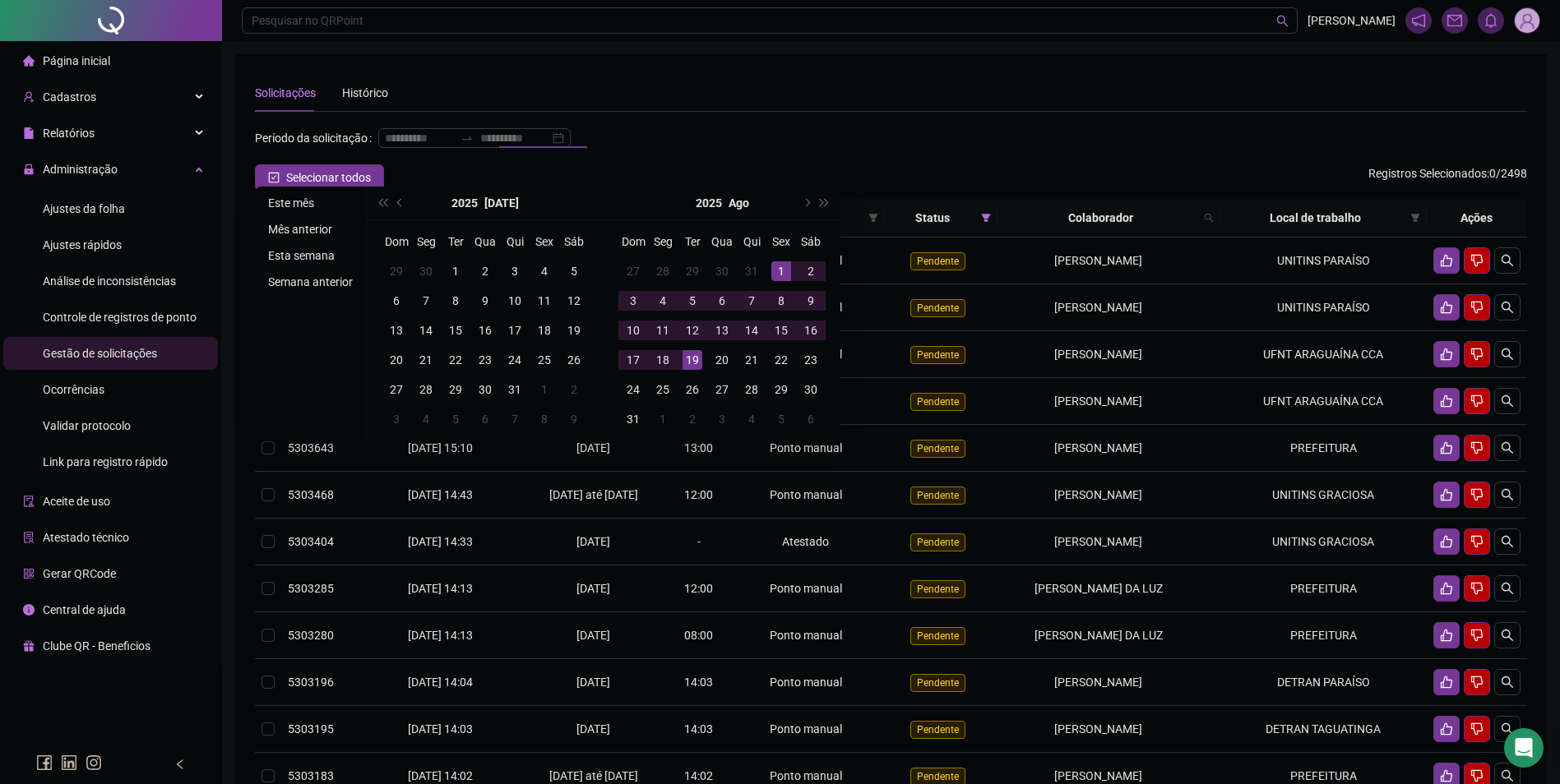
click at [297, 202] on li "Este mês" at bounding box center [311, 203] width 98 height 20
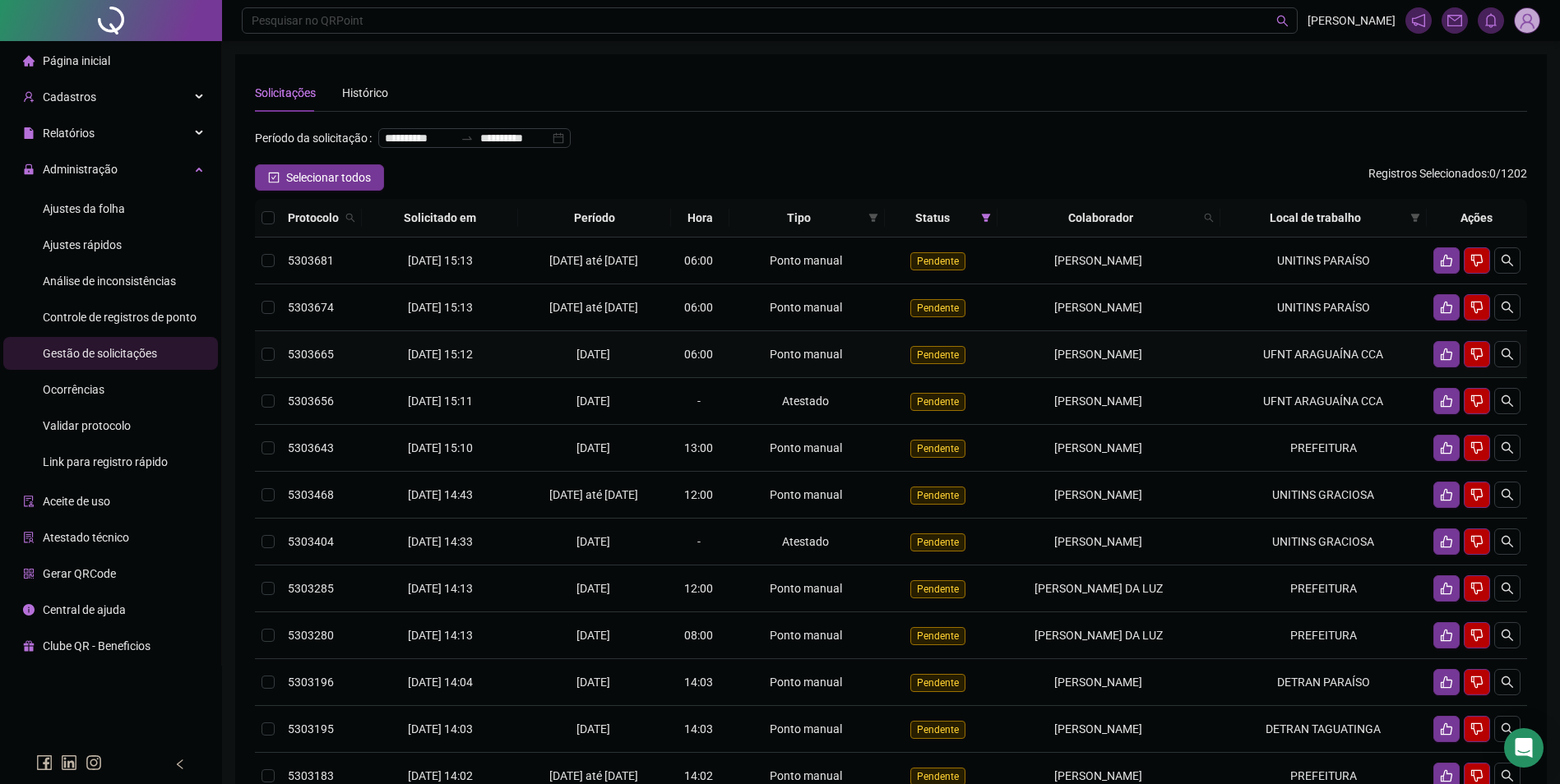
drag, startPoint x: 1162, startPoint y: 402, endPoint x: 1016, endPoint y: 405, distance: 146.0
click at [1016, 363] on div "GEANE MOREIRA DA SILVA" at bounding box center [1099, 354] width 190 height 19
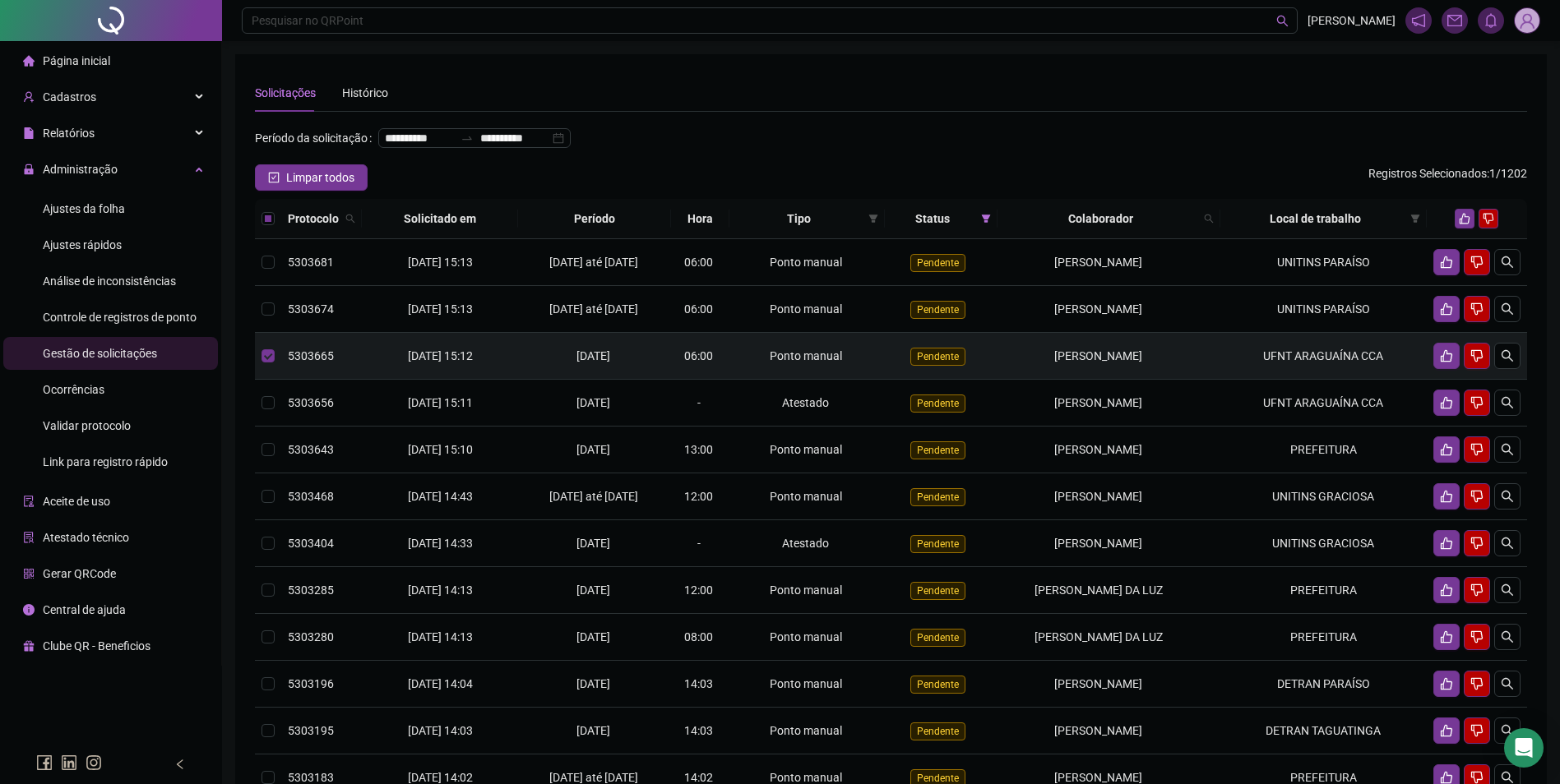
copy span "GEANE MOREIRA DA SILVA"
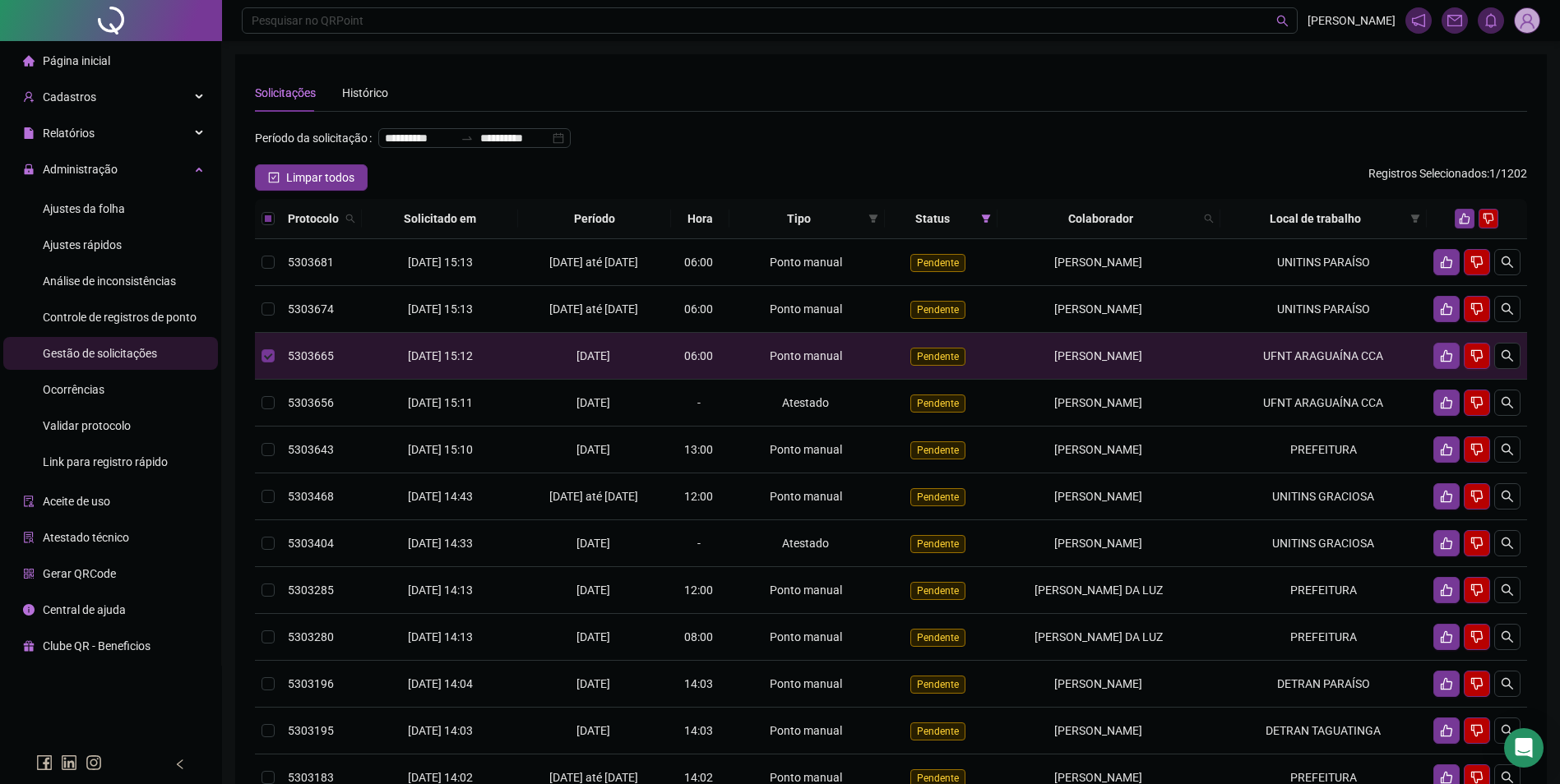
click at [96, 191] on ul "Ajustes da folha Ajustes rápidos Análise de inconsistências Controle de registr…" at bounding box center [110, 336] width 221 height 293
click at [97, 203] on span "Ajustes da folha" at bounding box center [84, 208] width 82 height 13
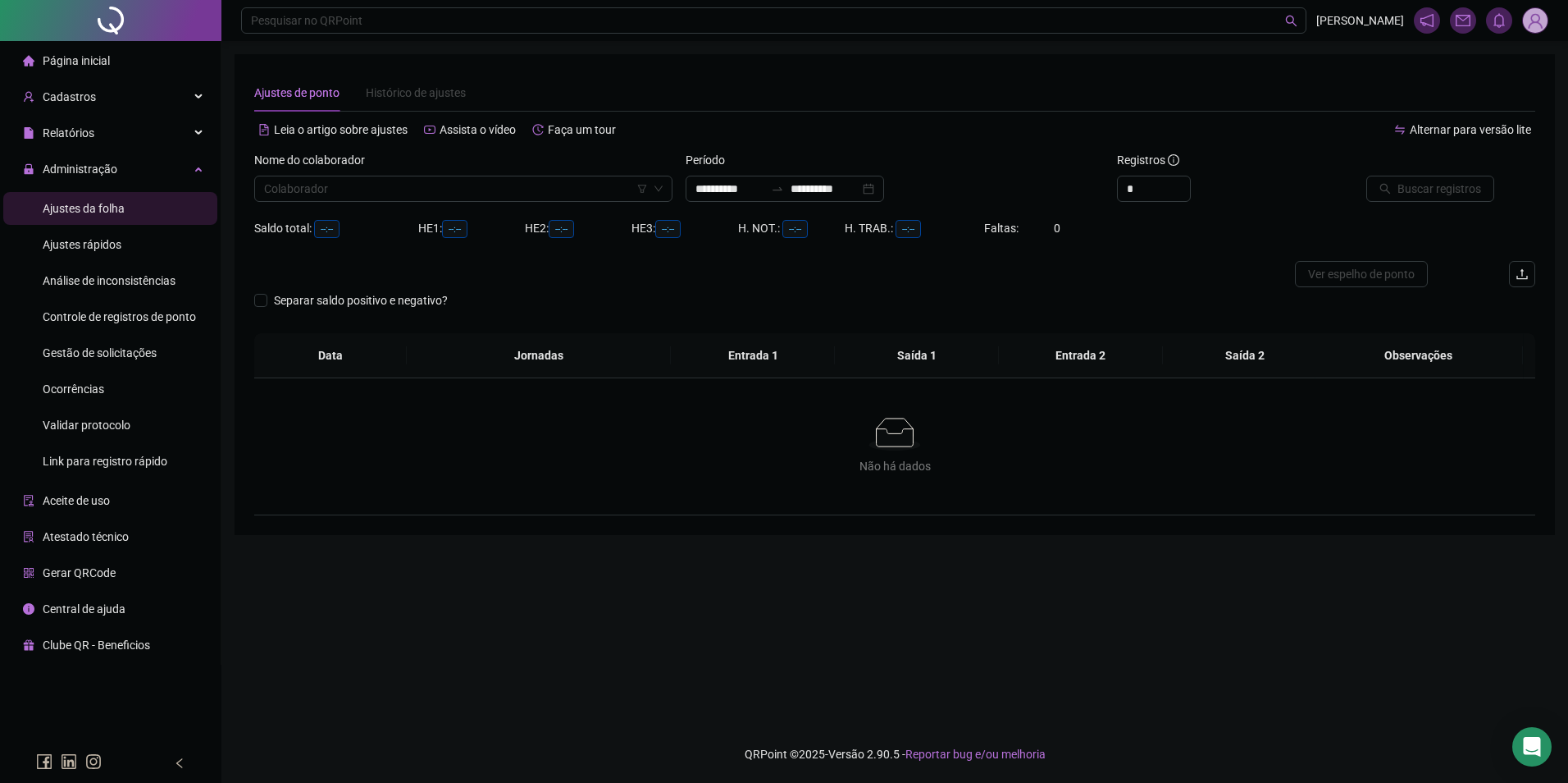
click at [312, 203] on div "Nome do colaborador Colaborador" at bounding box center [463, 183] width 432 height 64
click at [319, 177] on input "search" at bounding box center [456, 188] width 384 height 24
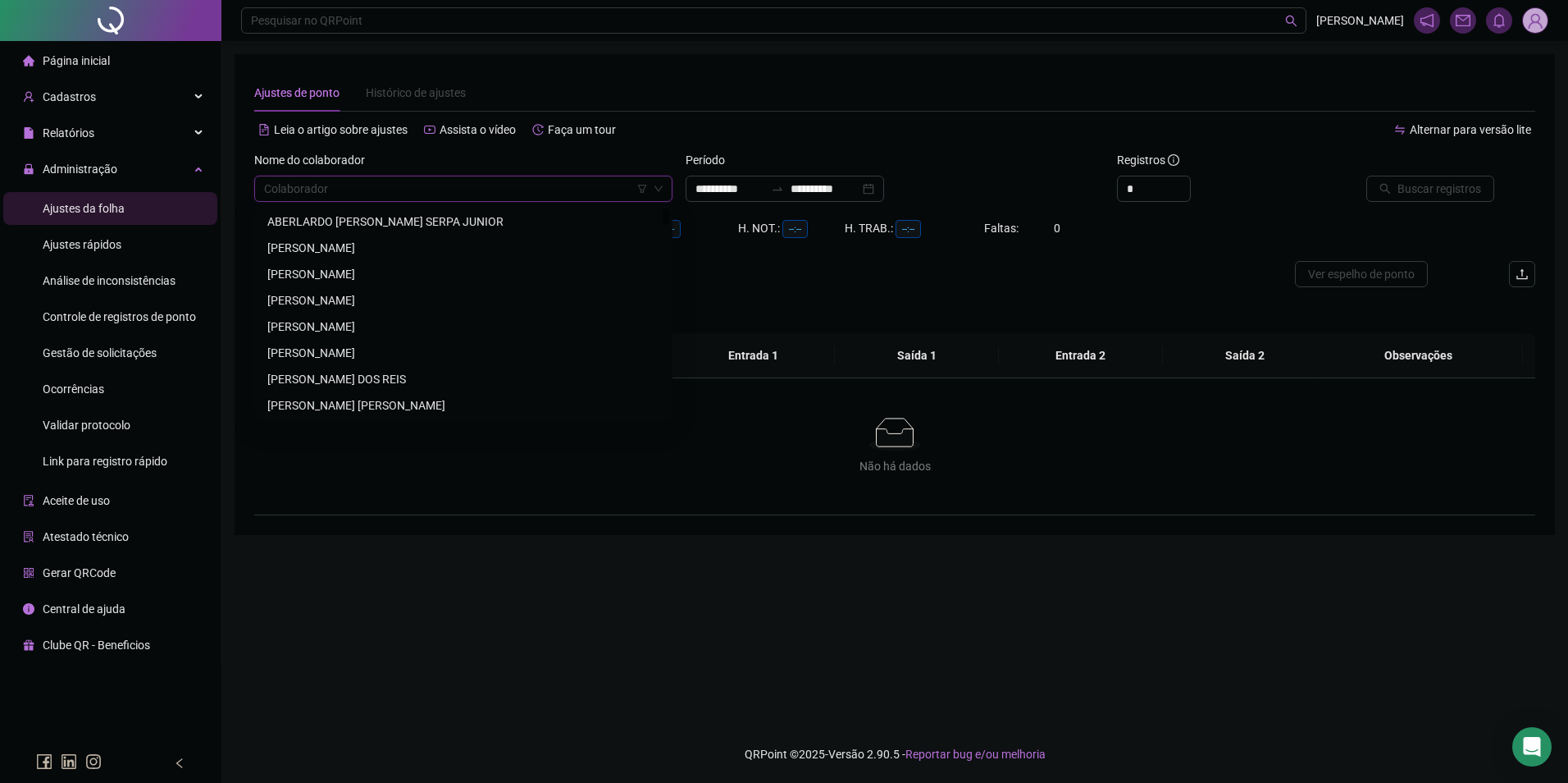
paste input "**********"
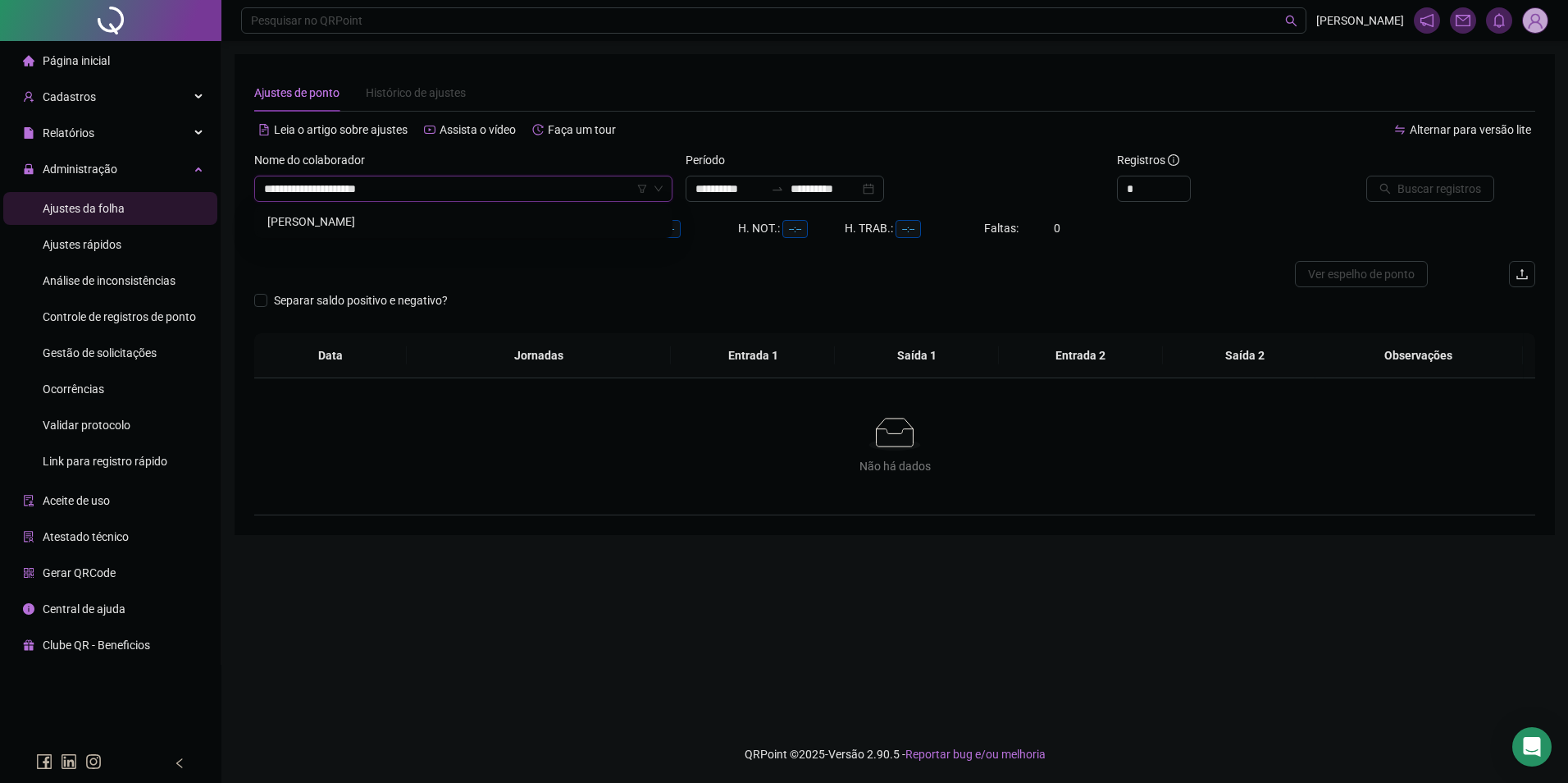
click at [389, 211] on div "GEANE MOREIRA DA SILVA" at bounding box center [463, 221] width 412 height 26
click at [824, 192] on input "**********" at bounding box center [824, 188] width 69 height 19
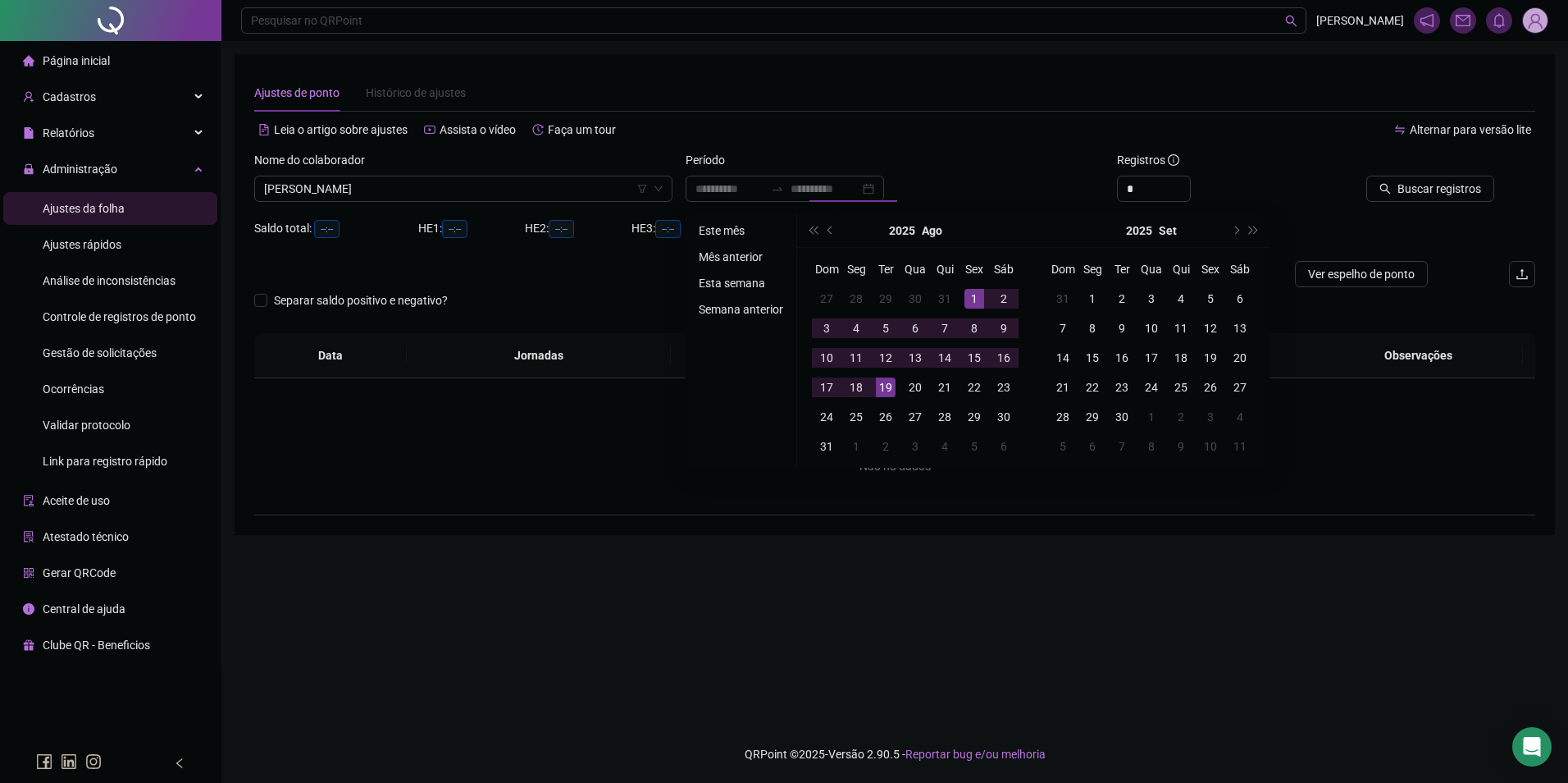
click at [717, 225] on li "Este mês" at bounding box center [741, 230] width 97 height 20
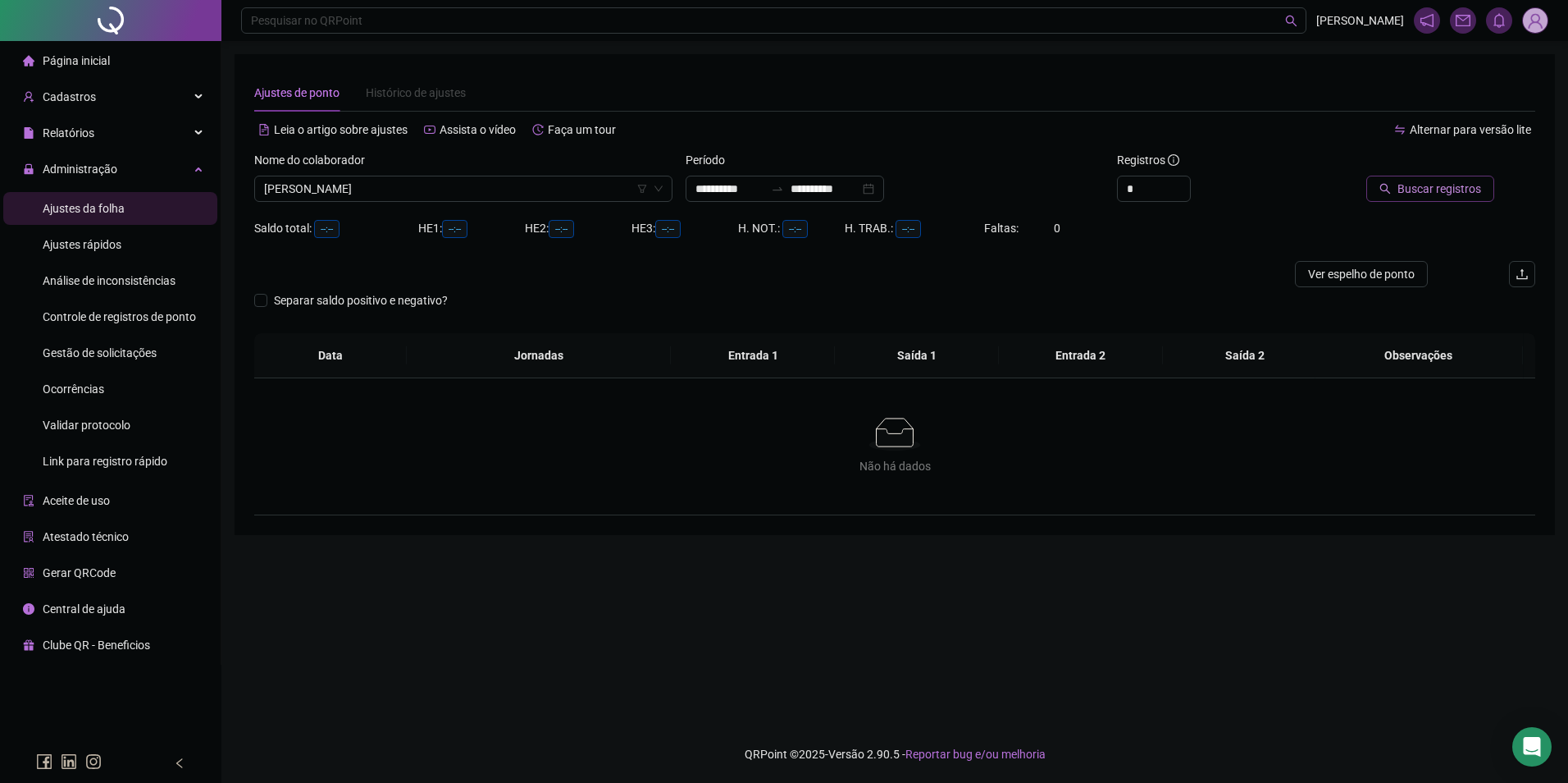
click at [1448, 183] on span "Buscar registros" at bounding box center [1439, 188] width 84 height 19
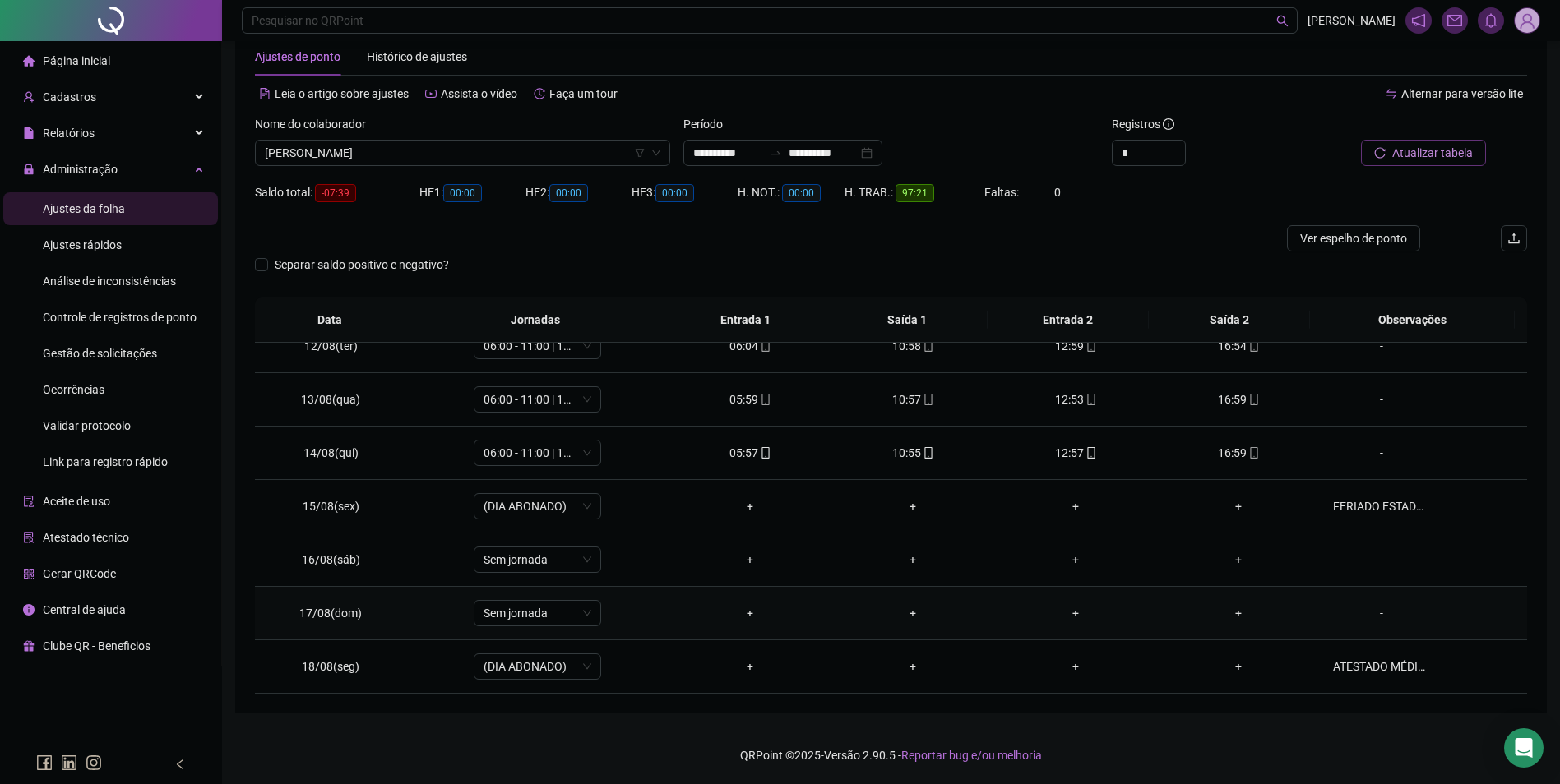
scroll to position [582, 0]
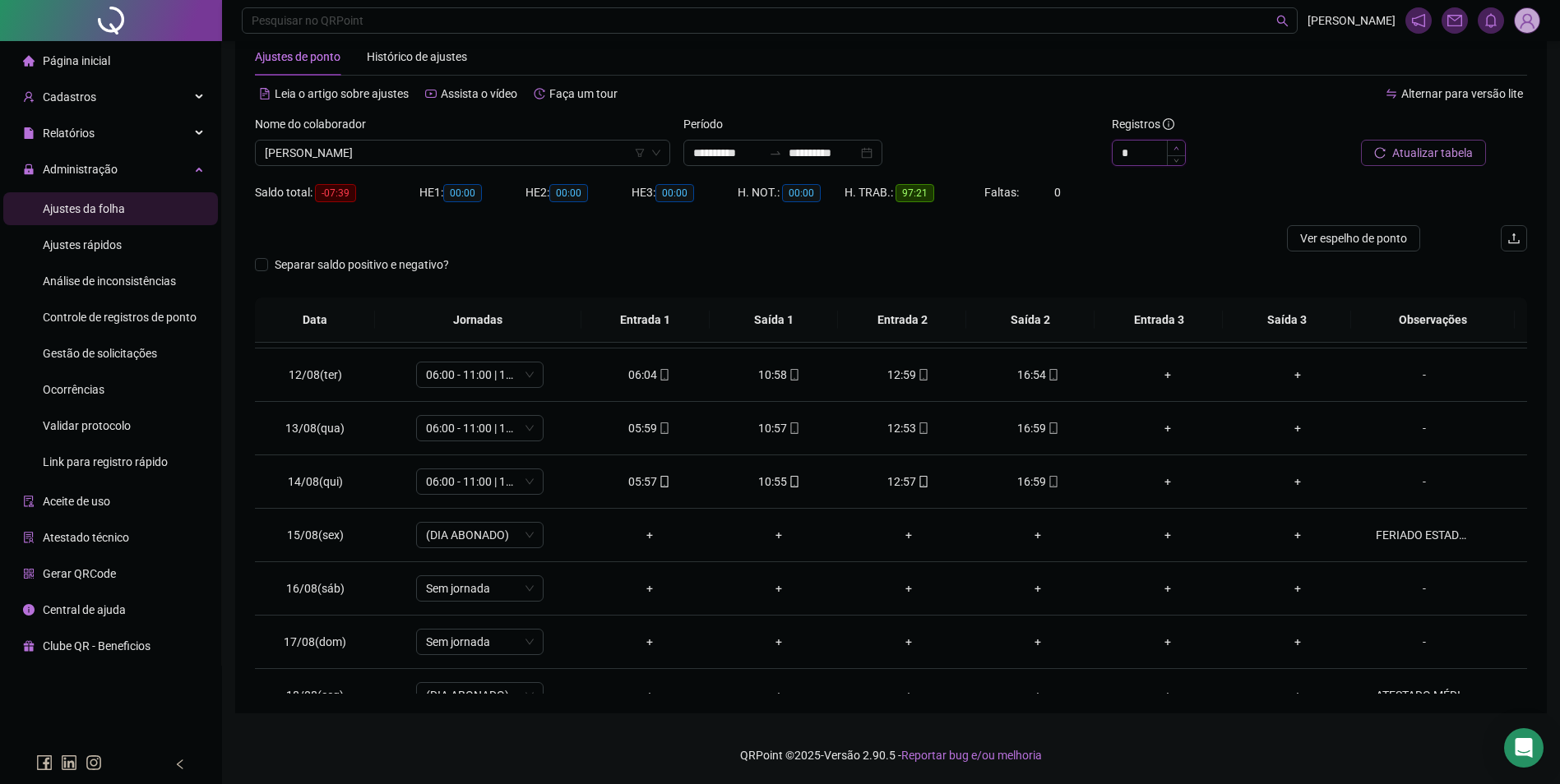
click at [1182, 148] on span "Increase Value" at bounding box center [1175, 147] width 19 height 15
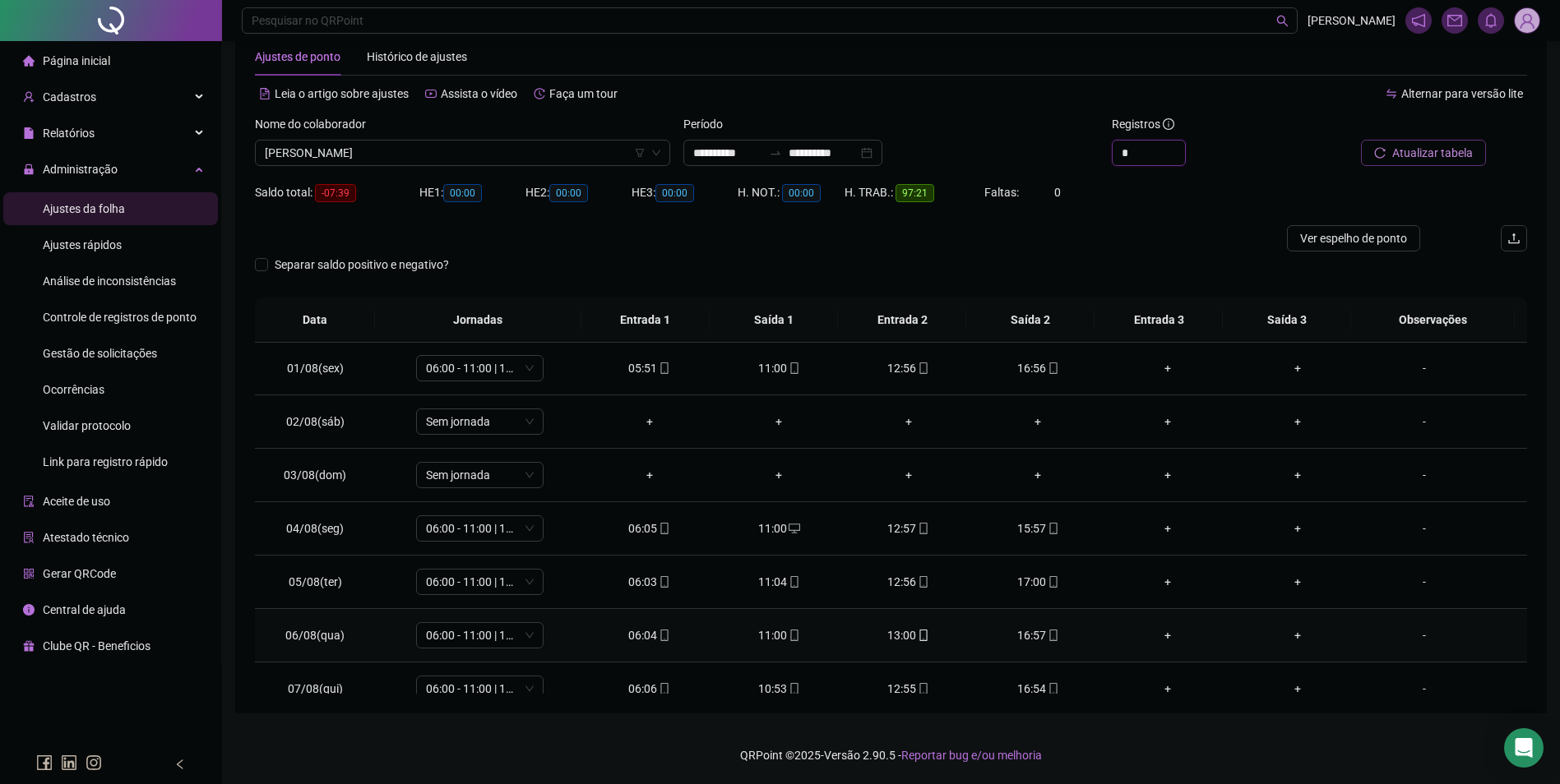
scroll to position [0, 0]
click at [101, 351] on span "Gestão de solicitações" at bounding box center [100, 352] width 114 height 13
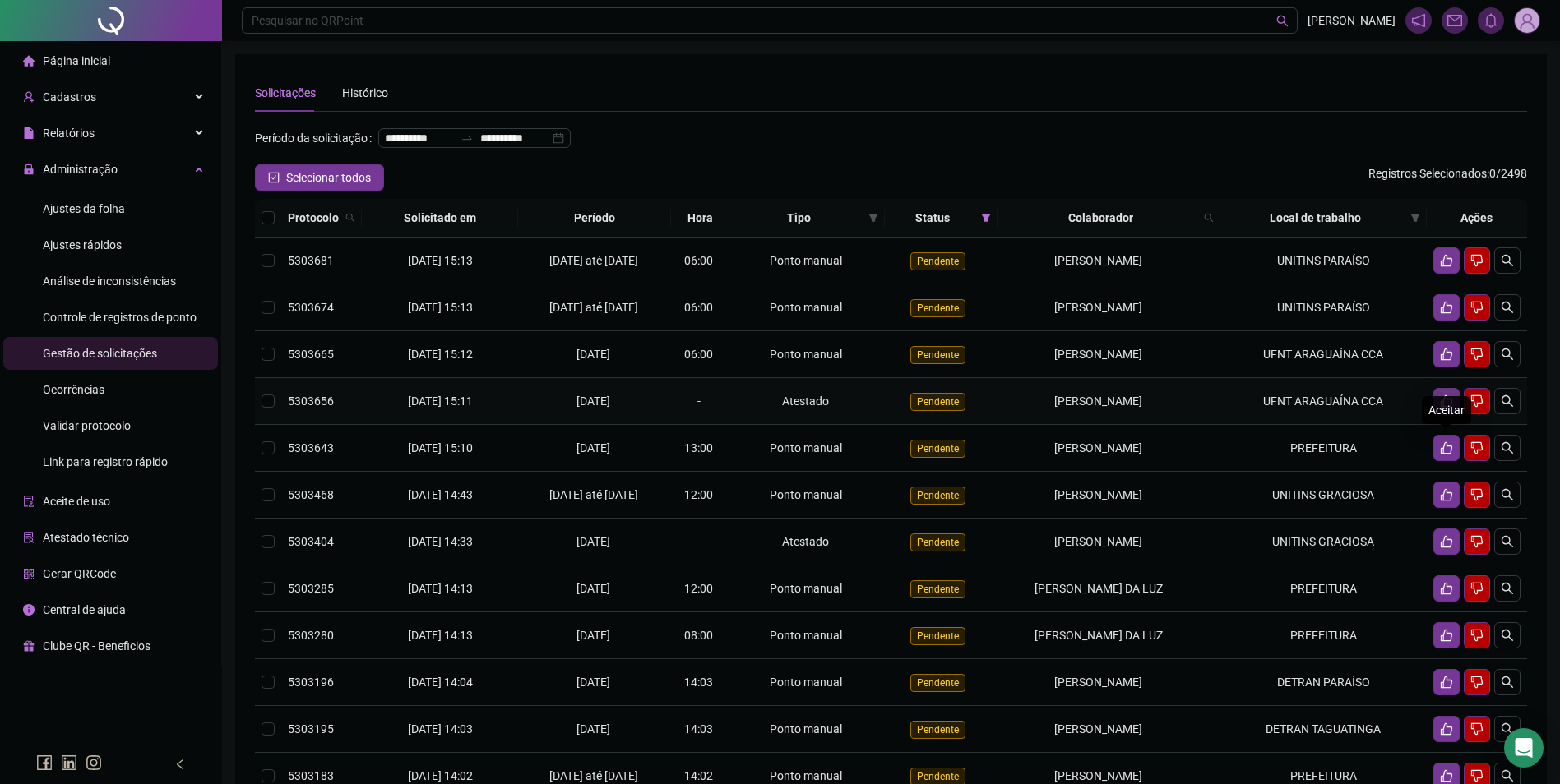
click at [1441, 407] on icon "like" at bounding box center [1447, 401] width 12 height 13
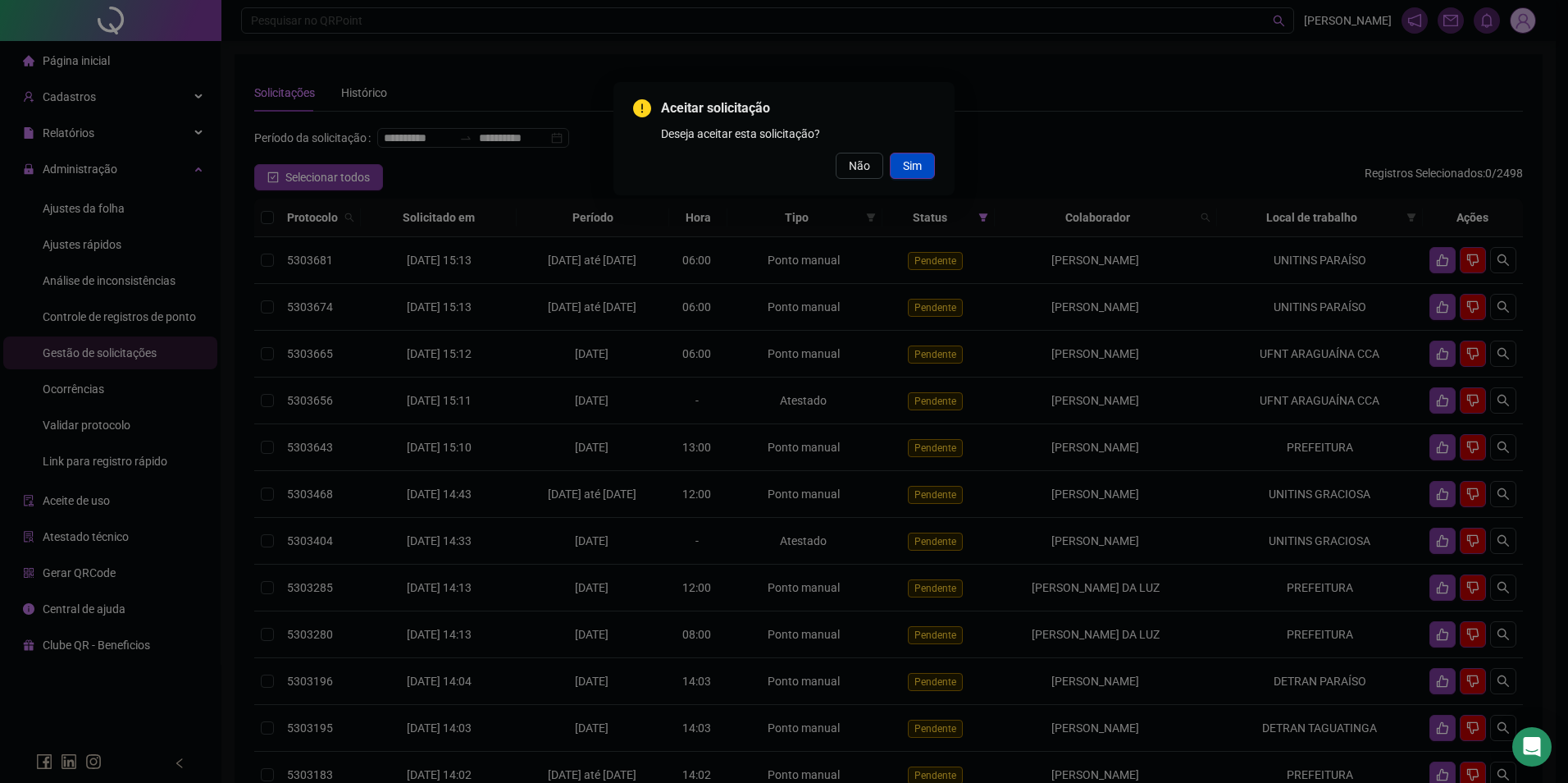
click at [913, 172] on span "Sim" at bounding box center [912, 166] width 19 height 19
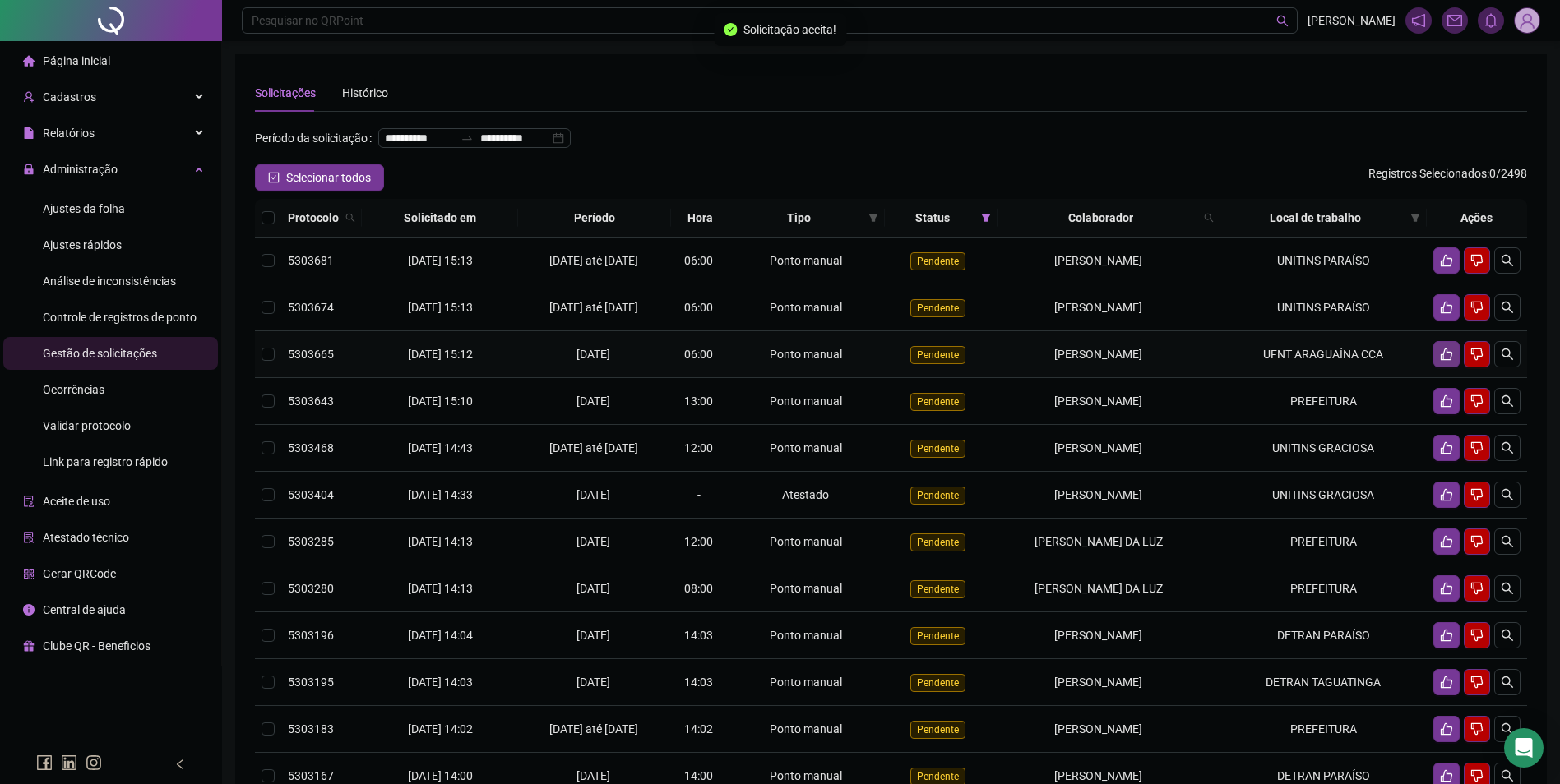
click at [1441, 360] on icon "like" at bounding box center [1447, 354] width 12 height 13
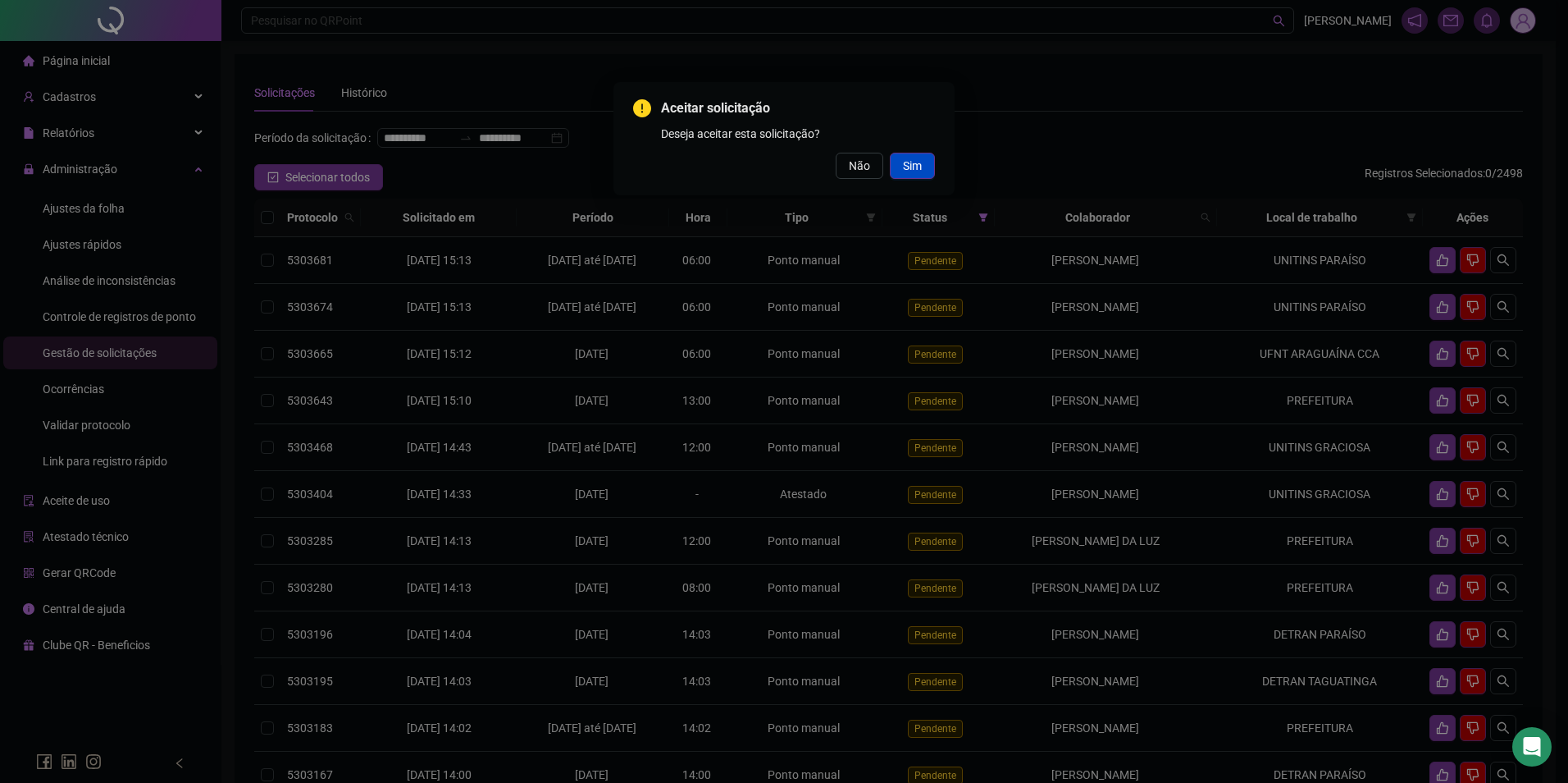
click at [922, 176] on button "Sim" at bounding box center [912, 166] width 45 height 26
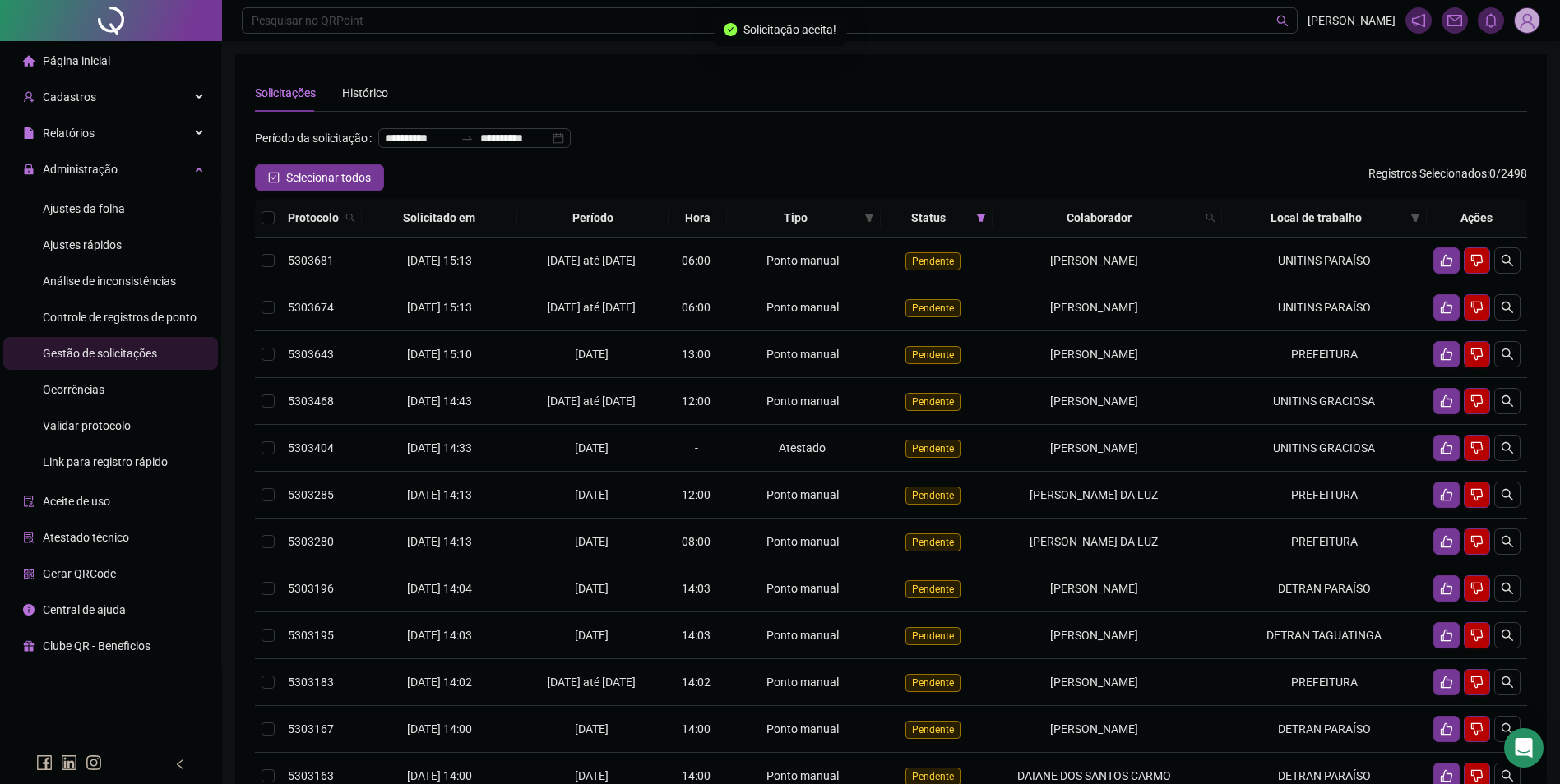
click at [106, 214] on span "Ajustes da folha" at bounding box center [84, 208] width 82 height 13
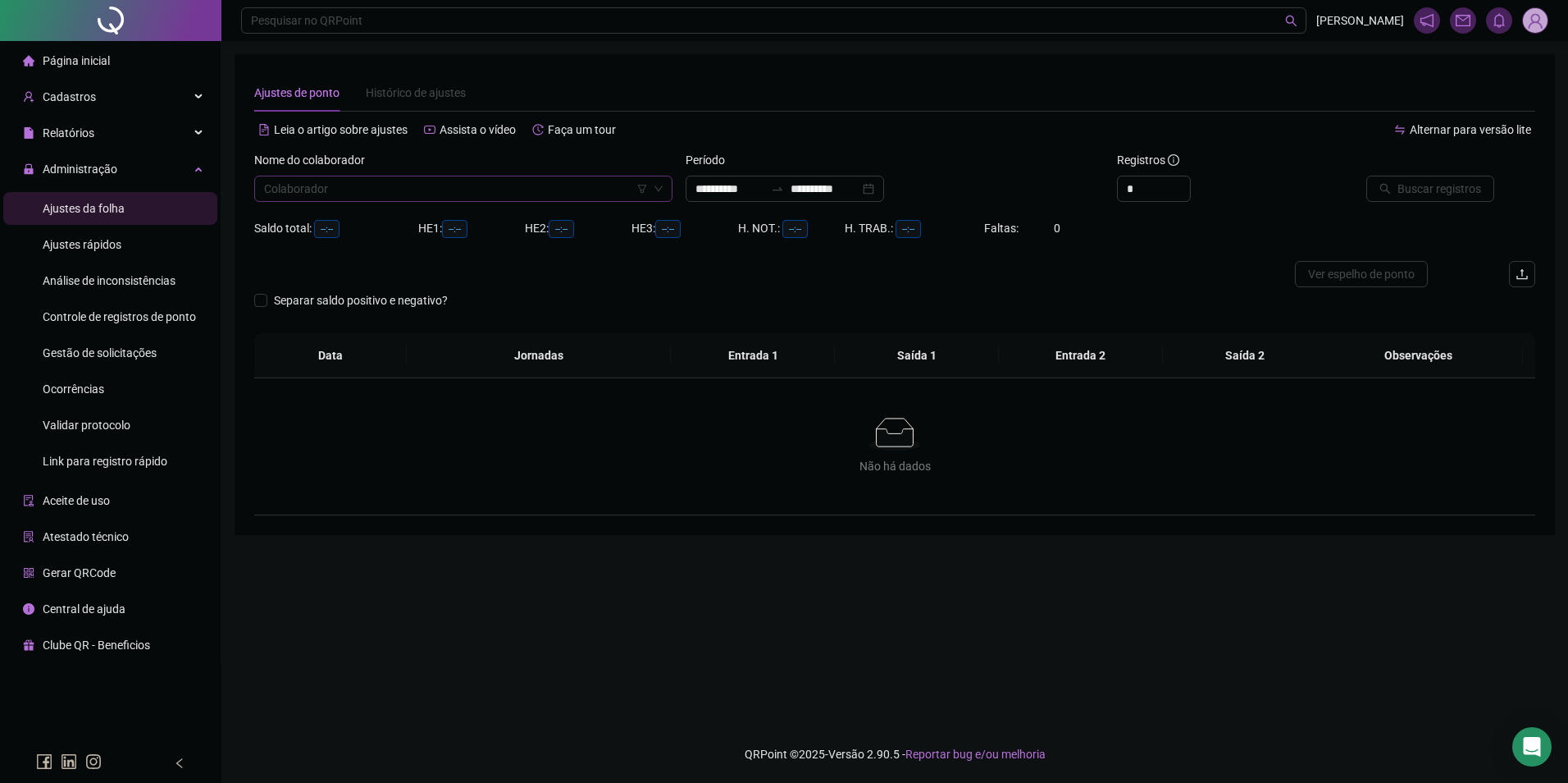
click at [403, 189] on input "search" at bounding box center [456, 188] width 384 height 24
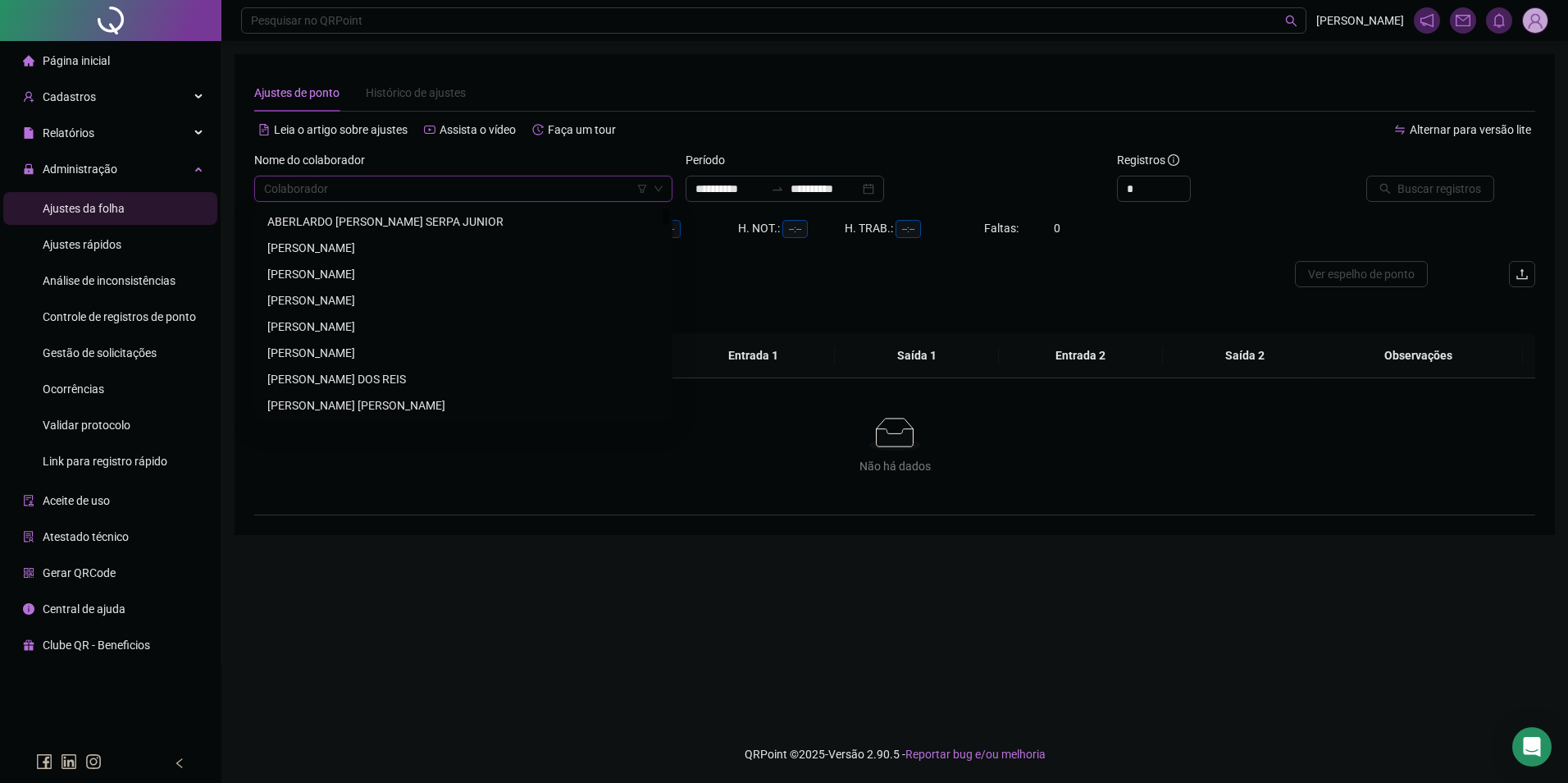
paste input "**********"
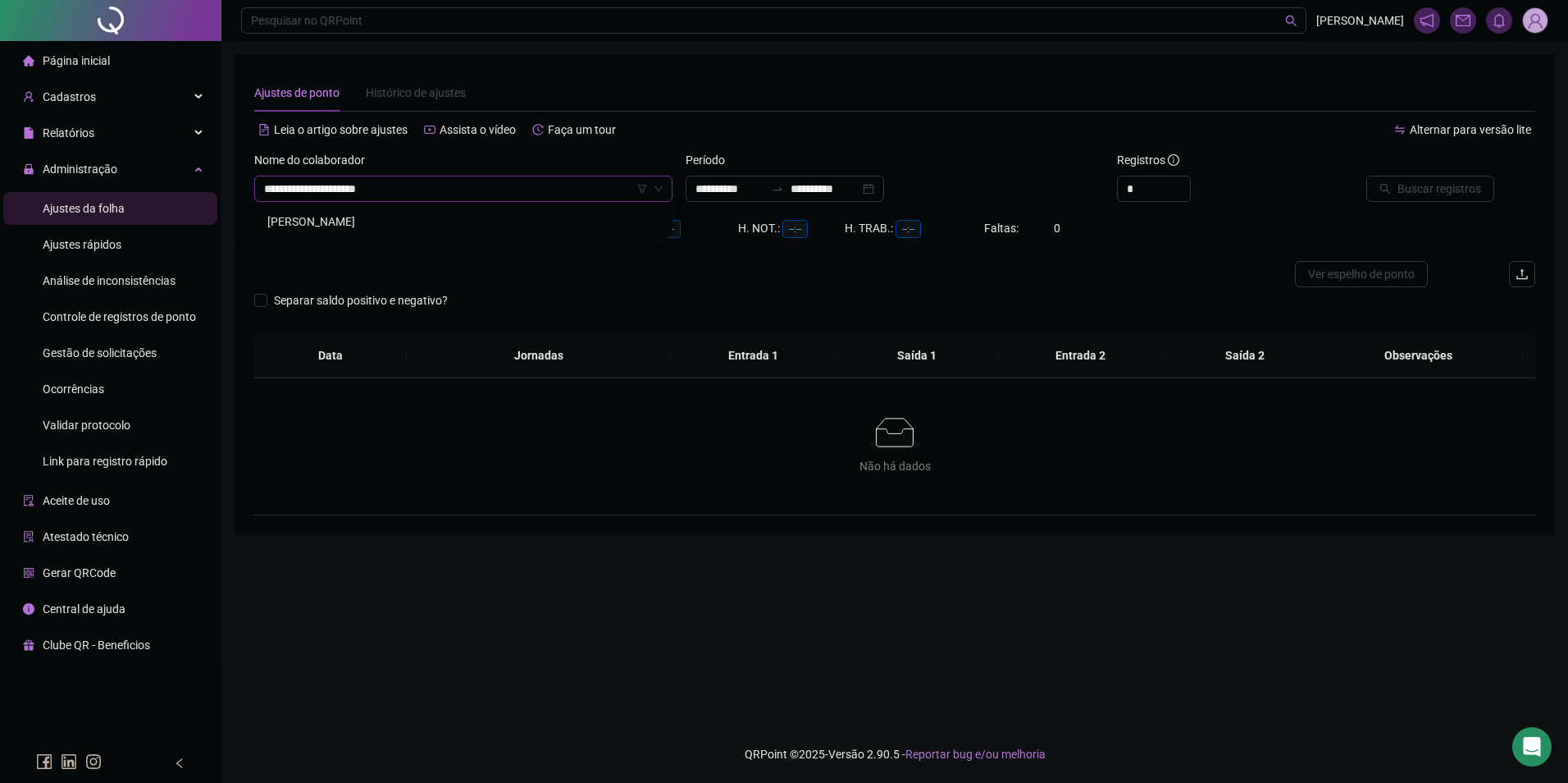
drag, startPoint x: 387, startPoint y: 216, endPoint x: 414, endPoint y: 210, distance: 27.7
click at [388, 216] on div "GEANE MOREIRA DA SILVA" at bounding box center [463, 221] width 392 height 19
click at [834, 189] on input "**********" at bounding box center [824, 188] width 69 height 19
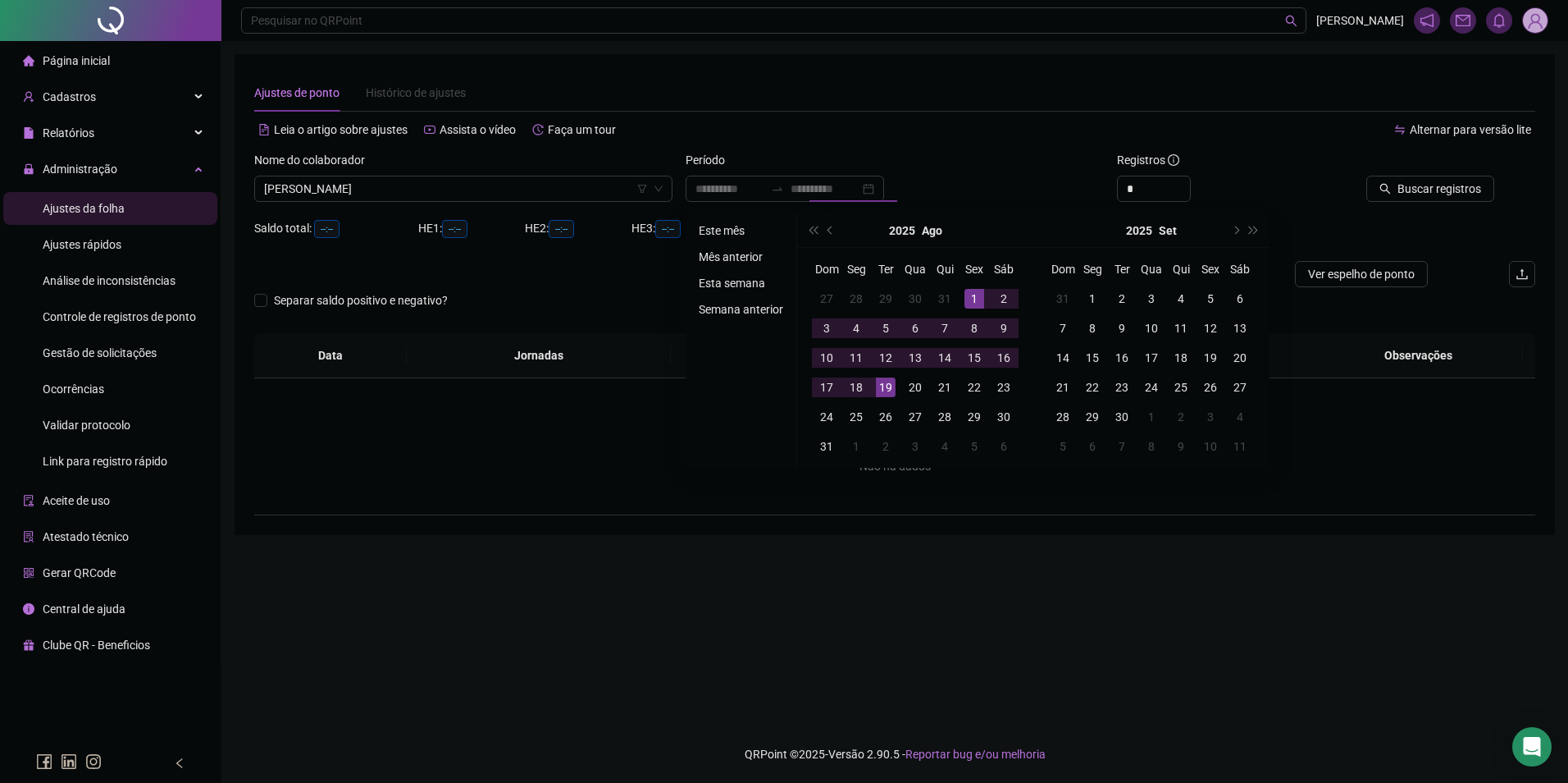
click at [723, 229] on li "Este mês" at bounding box center [741, 230] width 97 height 20
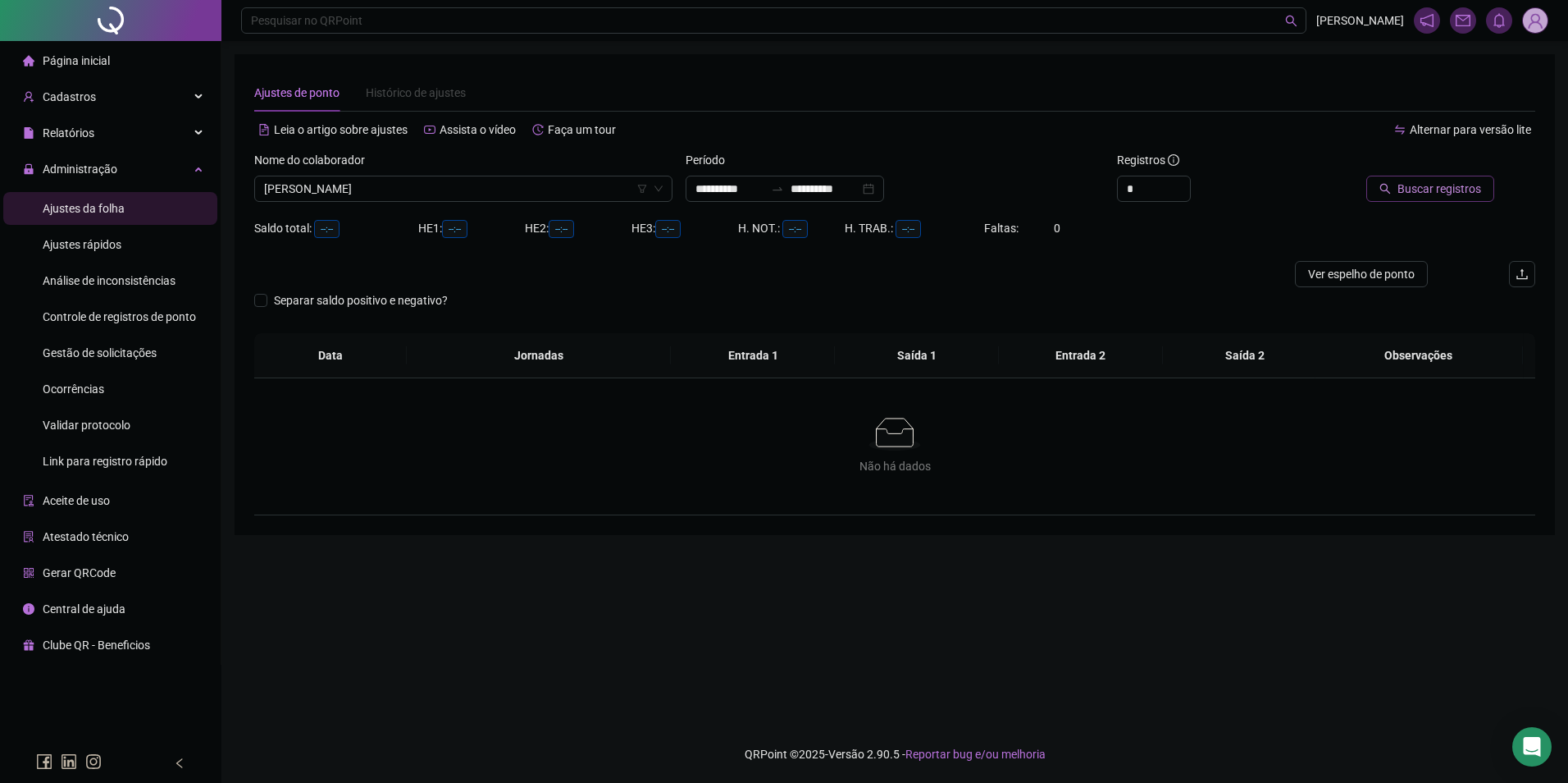
click at [1459, 189] on span "Buscar registros" at bounding box center [1439, 188] width 84 height 19
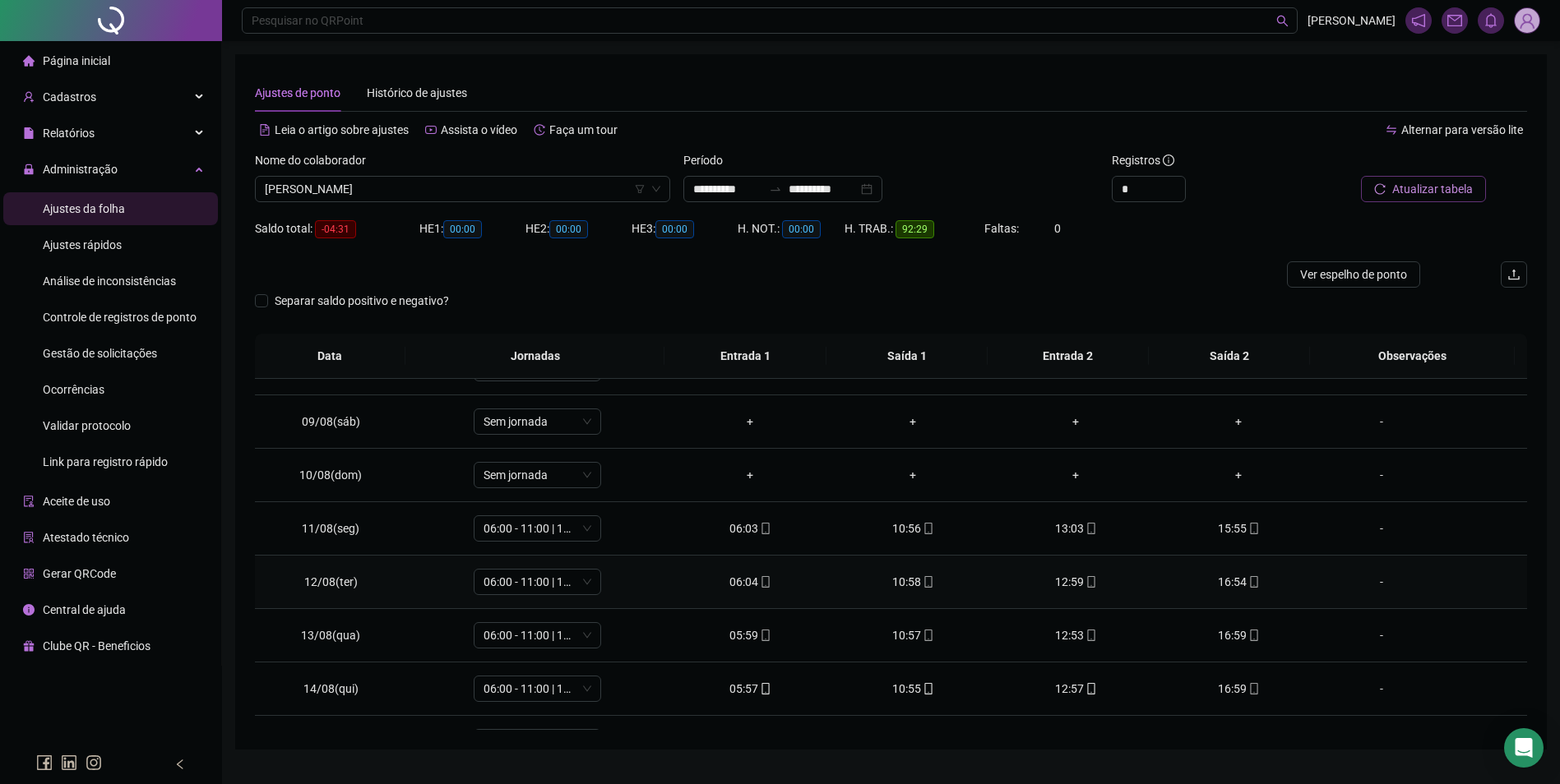
scroll to position [664, 0]
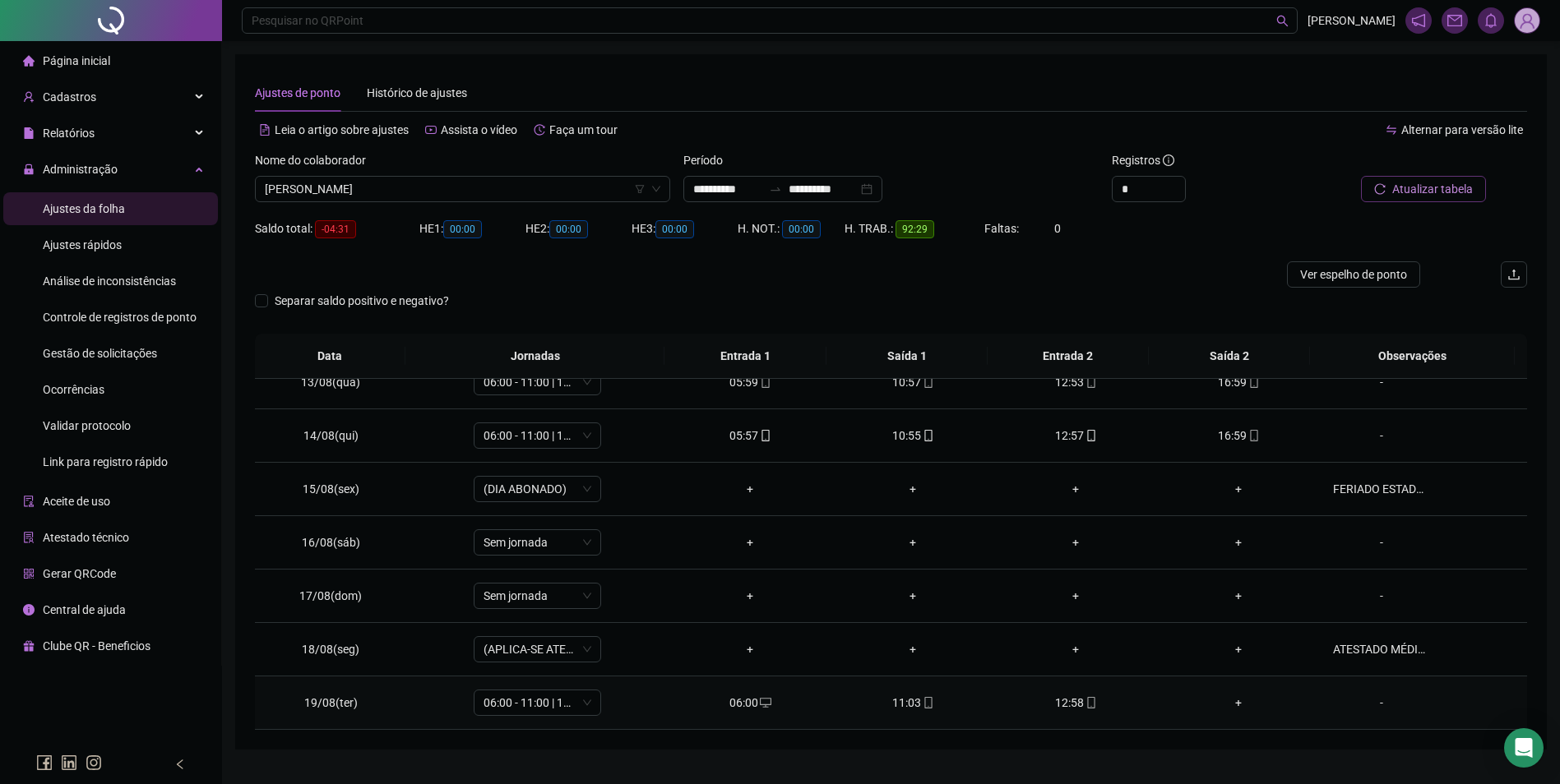
click at [911, 695] on div "11:03" at bounding box center [912, 702] width 137 height 19
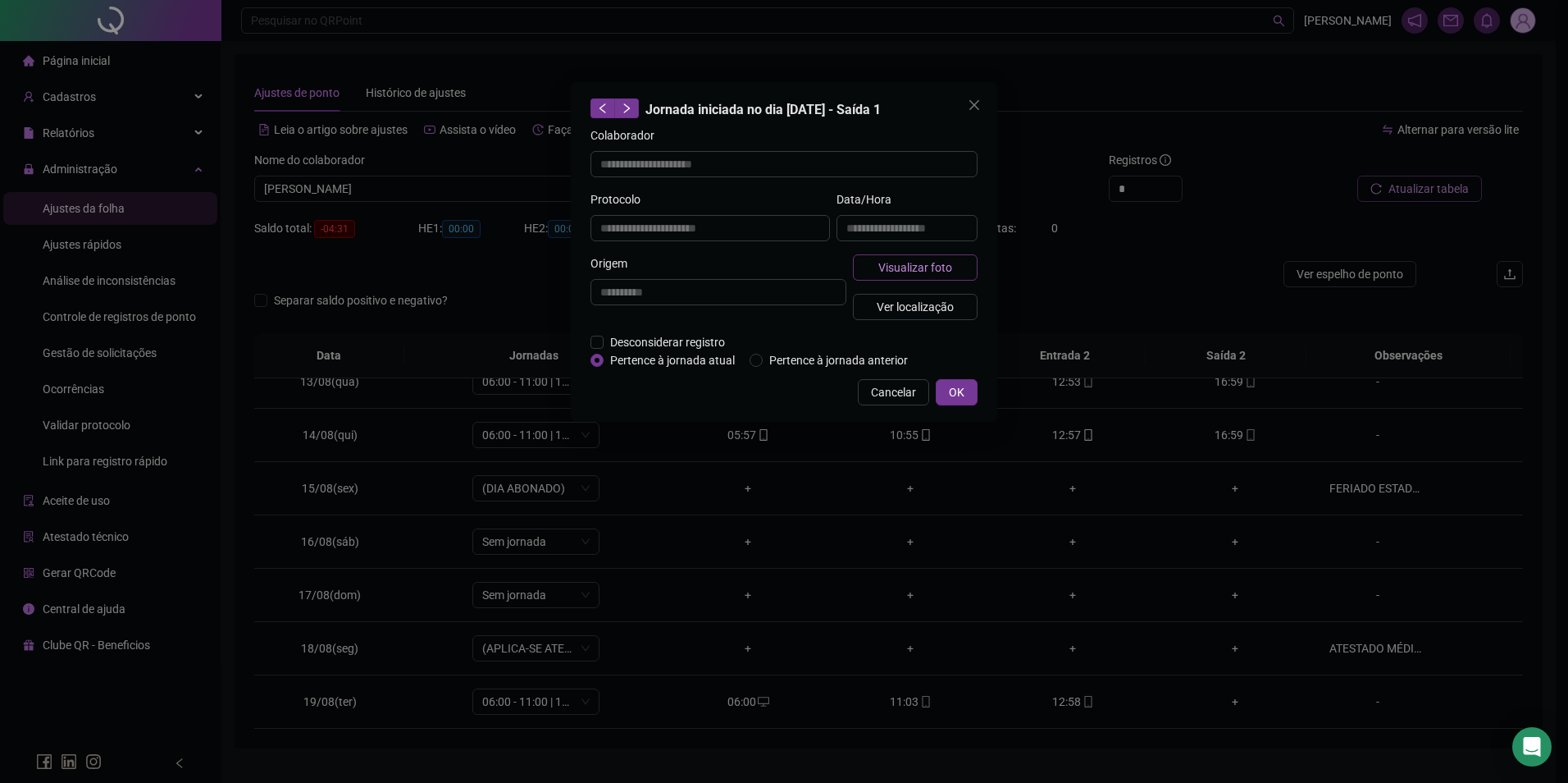
drag, startPoint x: 916, startPoint y: 261, endPoint x: 913, endPoint y: 279, distance: 18.2
click at [914, 277] on button "Visualizar foto" at bounding box center [915, 267] width 125 height 26
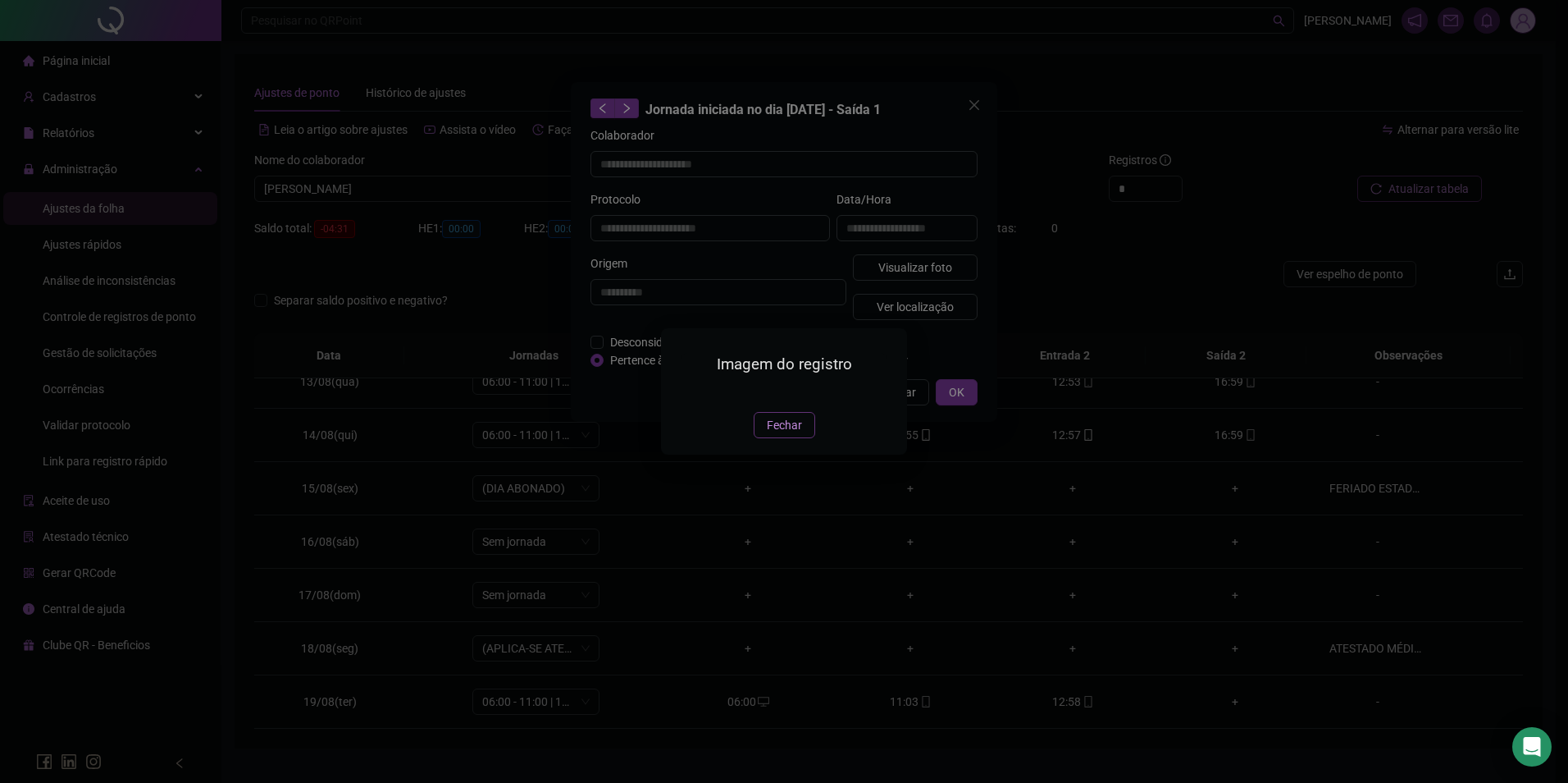
click at [764, 438] on button "Fechar" at bounding box center [784, 425] width 61 height 26
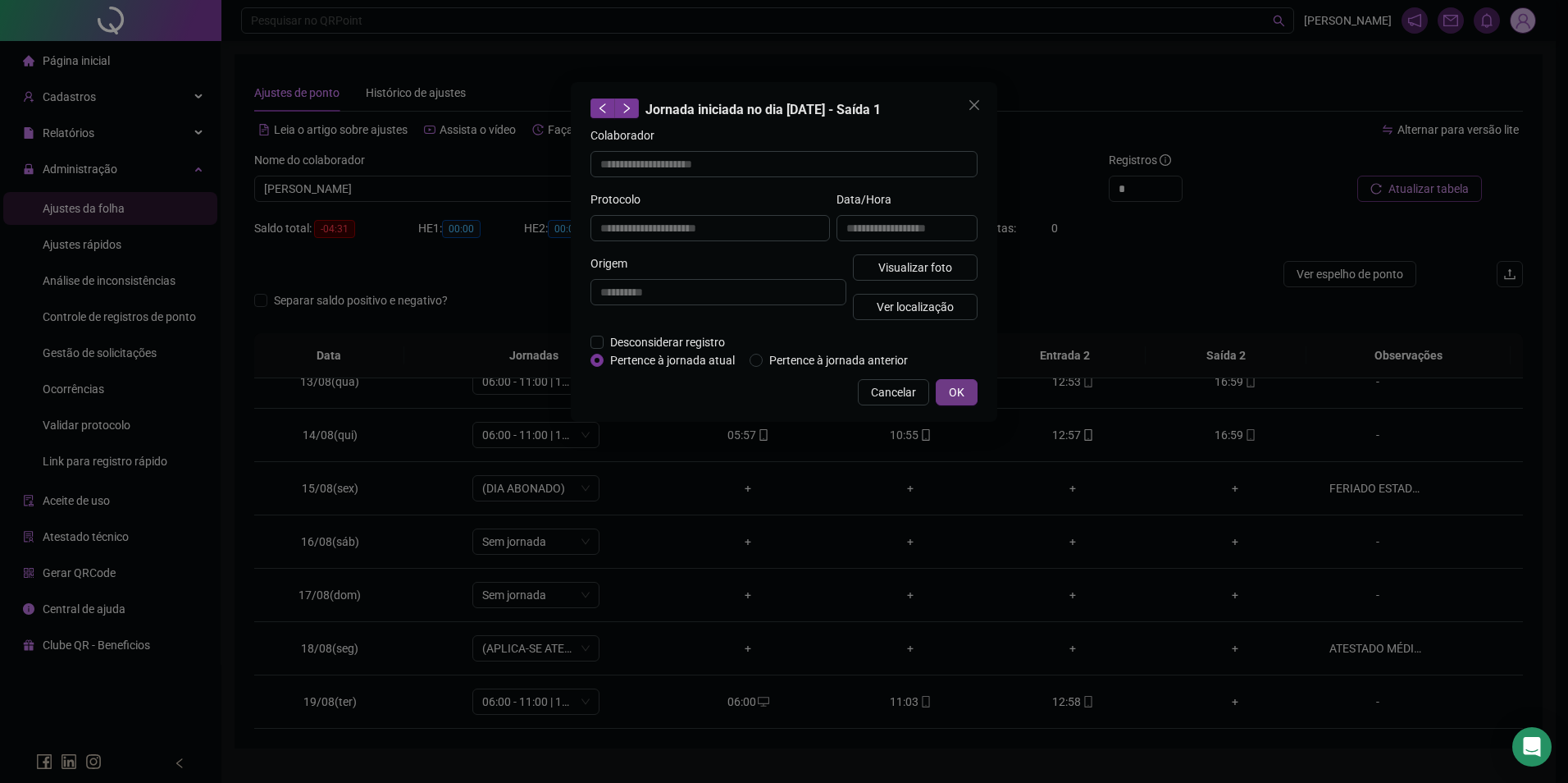
click at [967, 382] on button "OK" at bounding box center [956, 392] width 42 height 26
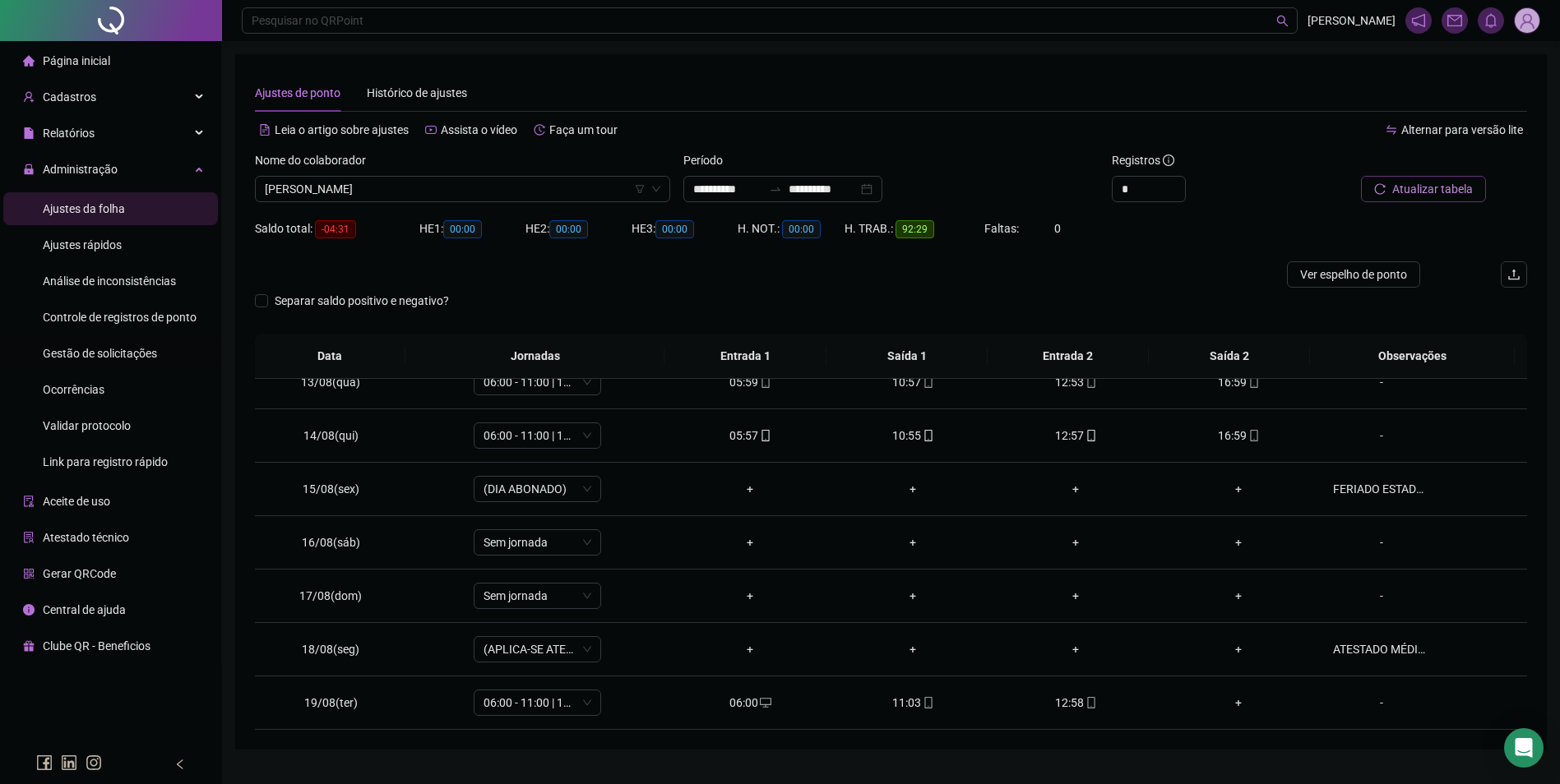
click at [112, 364] on div "Gestão de solicitações" at bounding box center [100, 353] width 114 height 33
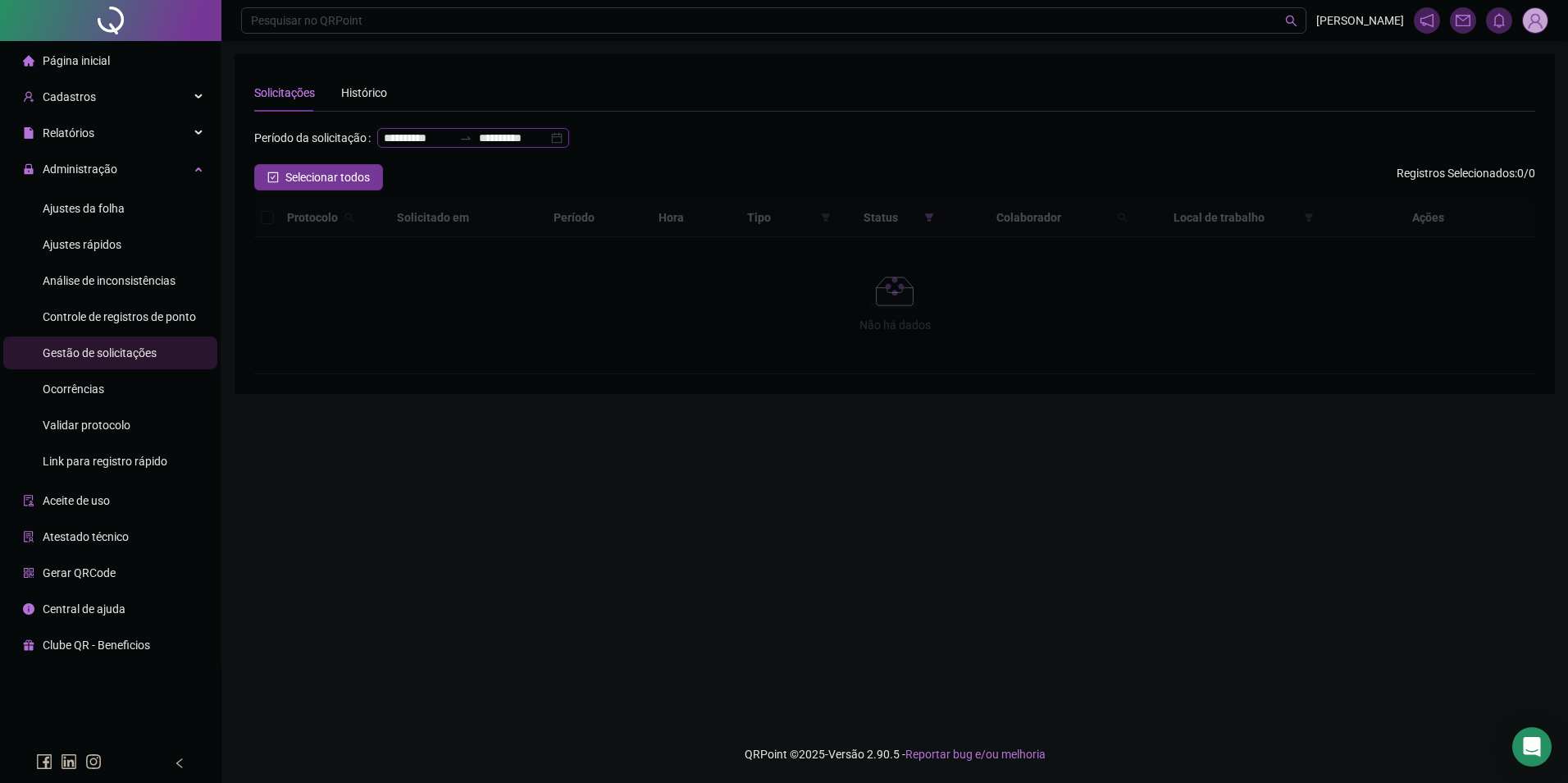
click at [479, 147] on input "**********" at bounding box center [514, 137] width 69 height 19
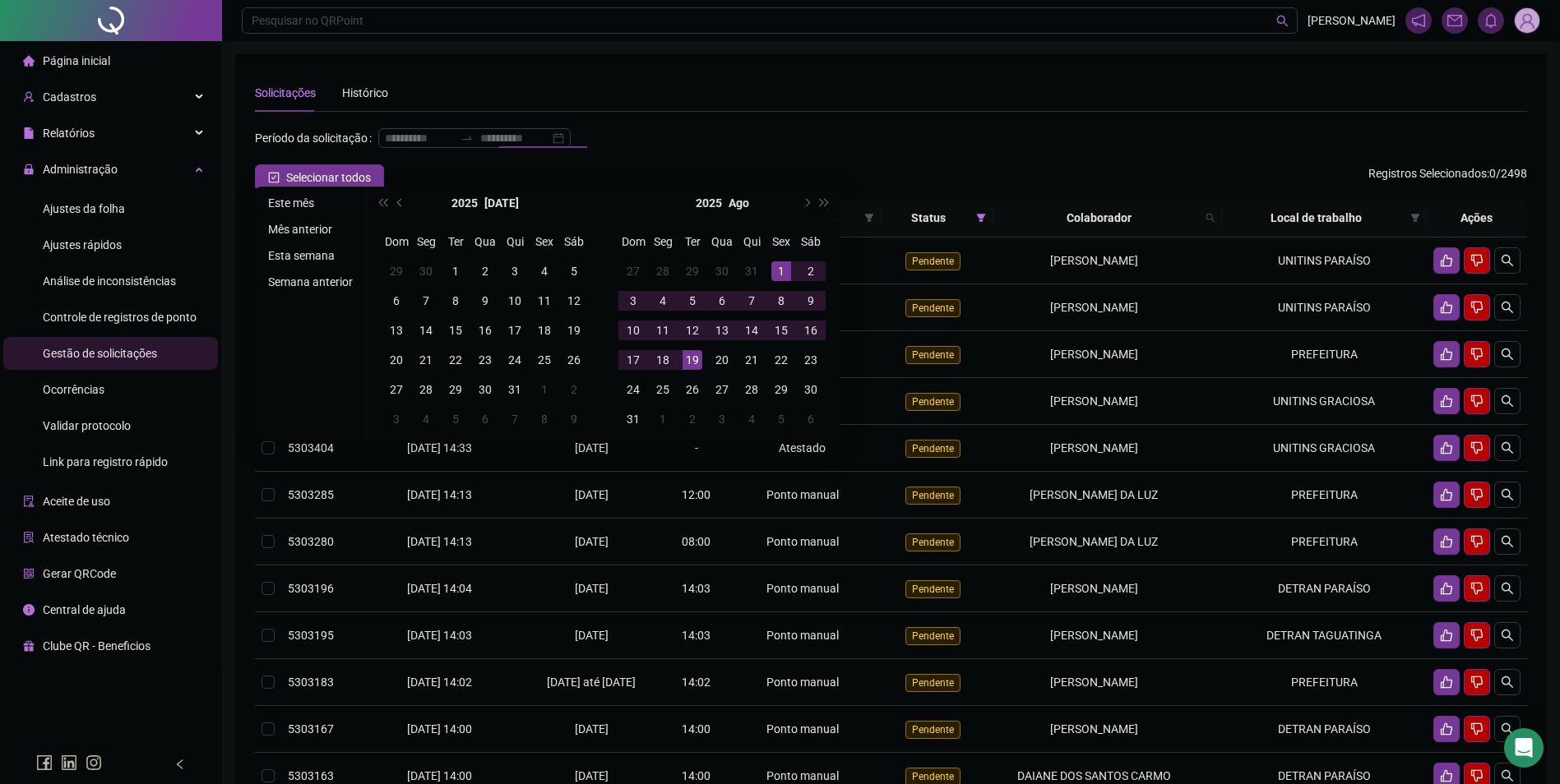
click at [295, 205] on li "Este mês" at bounding box center [311, 203] width 98 height 20
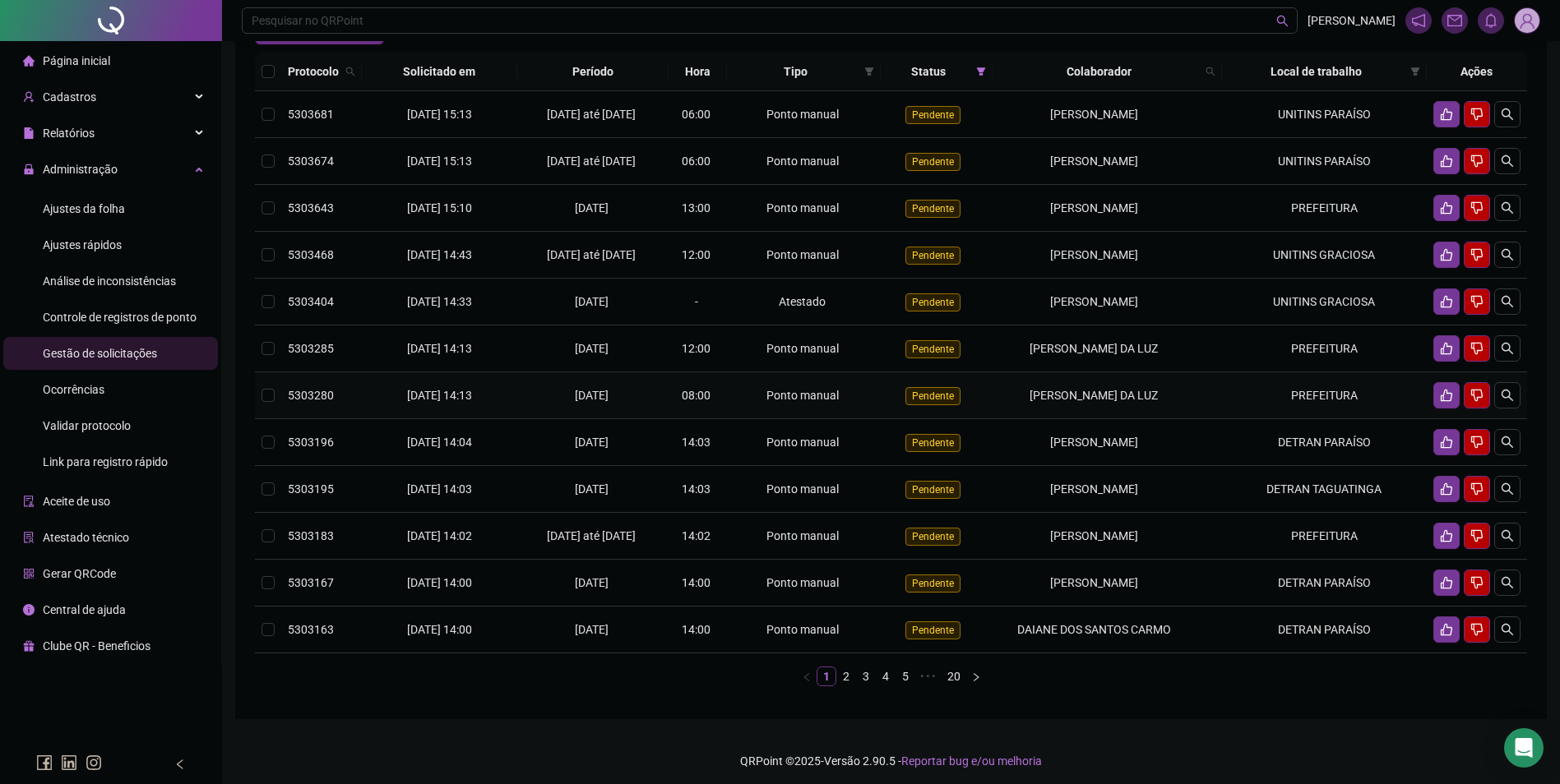
scroll to position [164, 0]
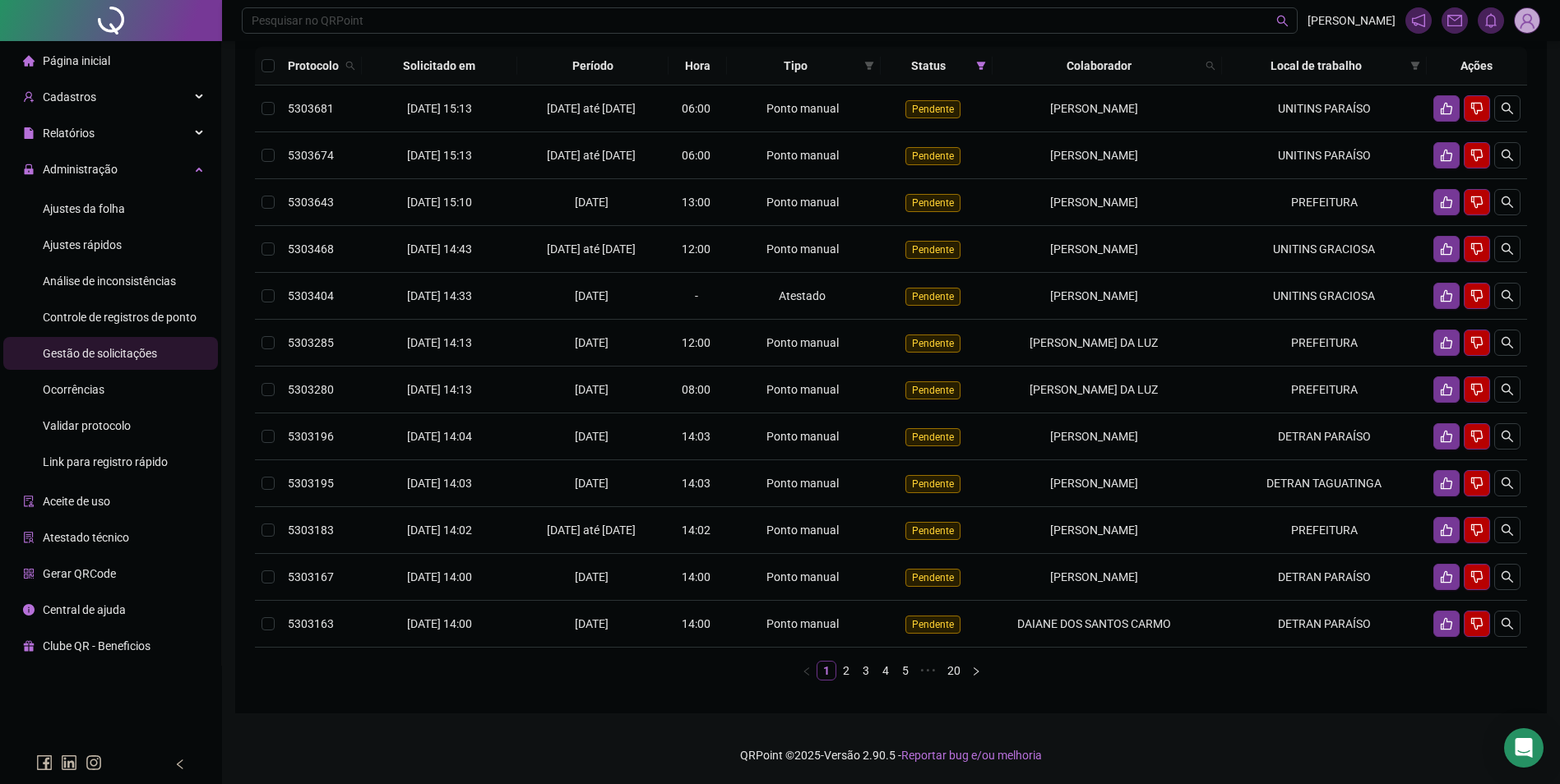
click at [839, 680] on link "2" at bounding box center [846, 671] width 19 height 19
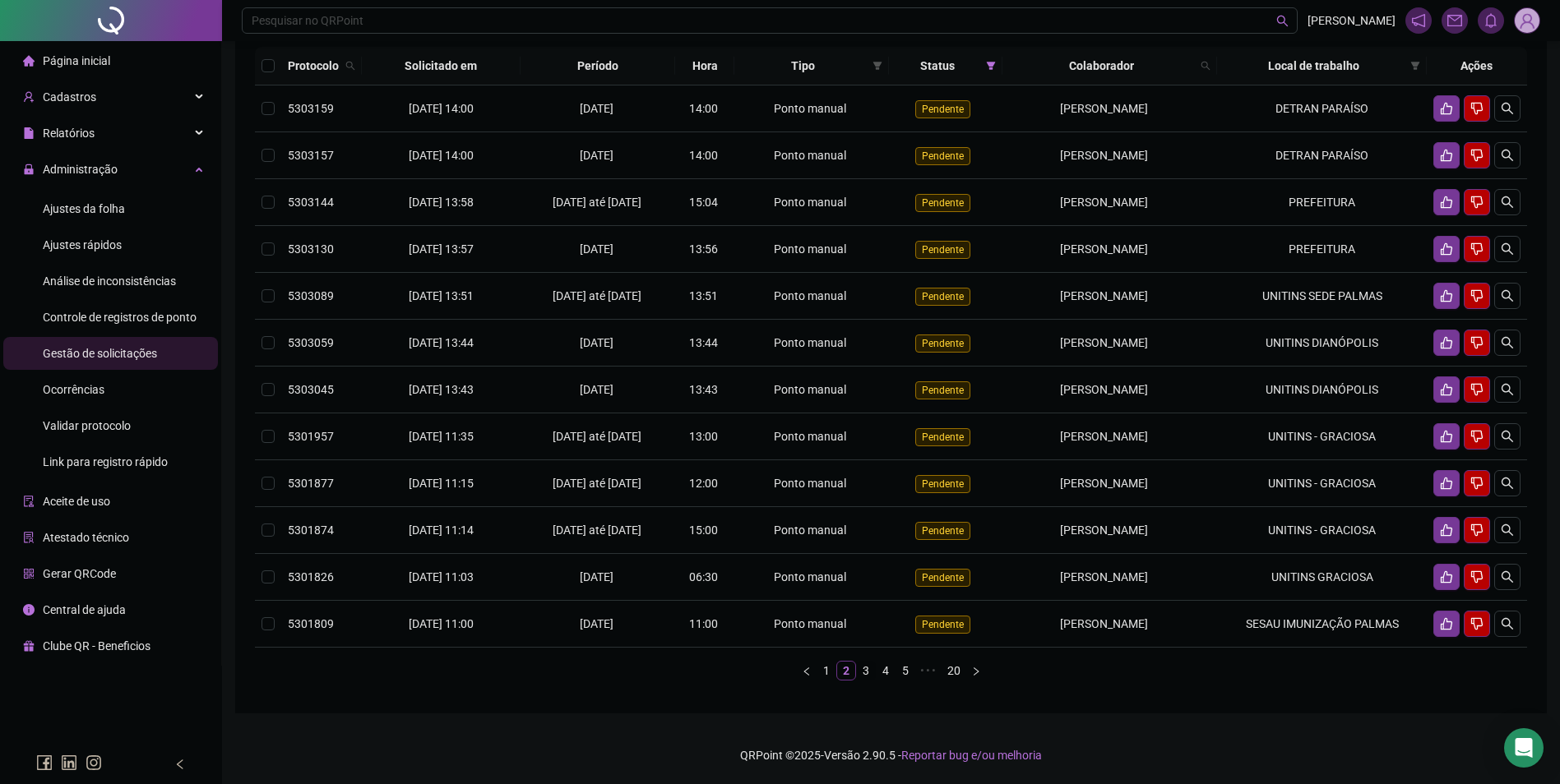
click at [864, 680] on link "3" at bounding box center [865, 671] width 19 height 19
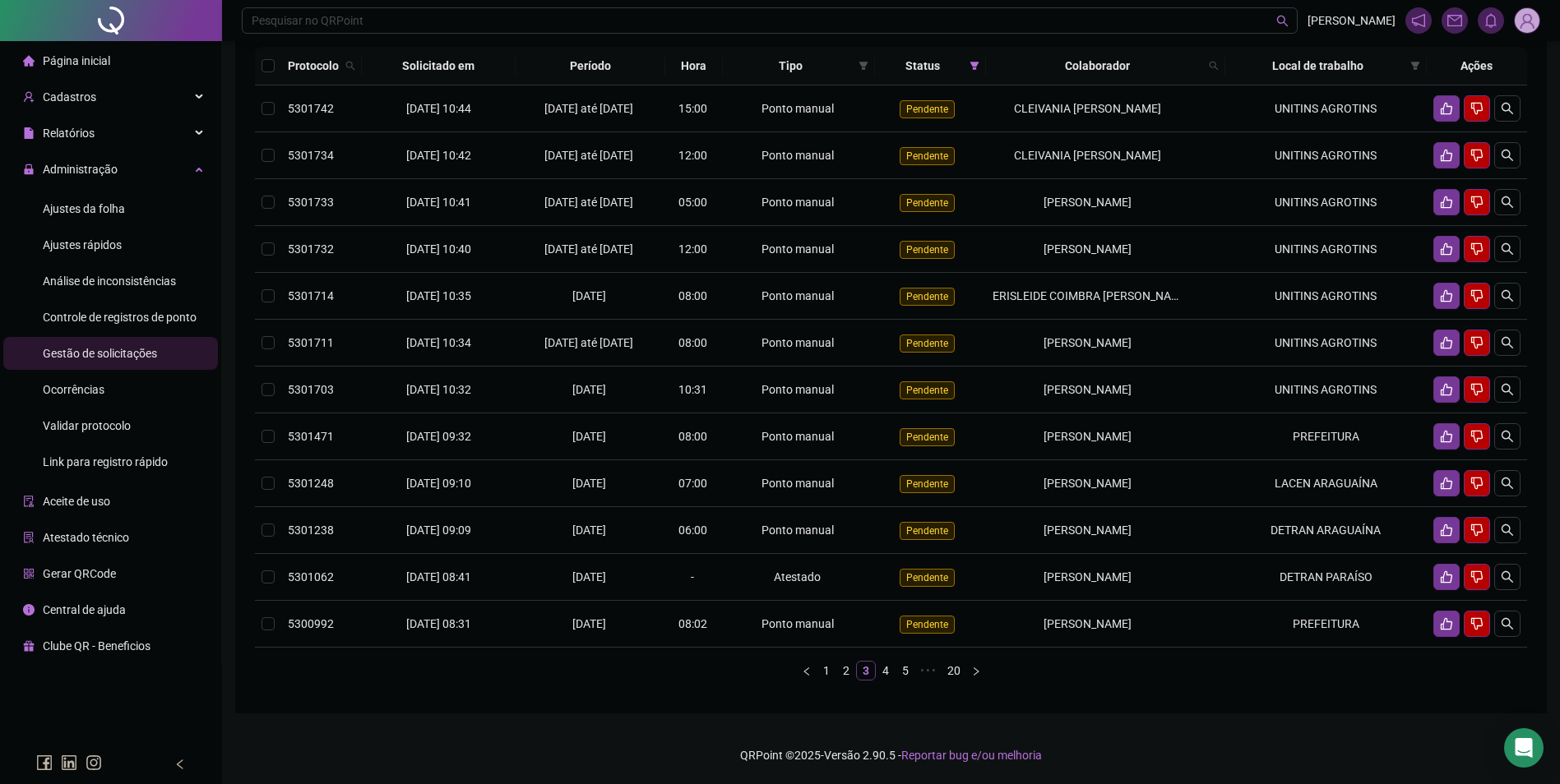
drag, startPoint x: 84, startPoint y: 204, endPoint x: 232, endPoint y: 200, distance: 148.1
click at [84, 203] on span "Ajustes da folha" at bounding box center [84, 208] width 82 height 13
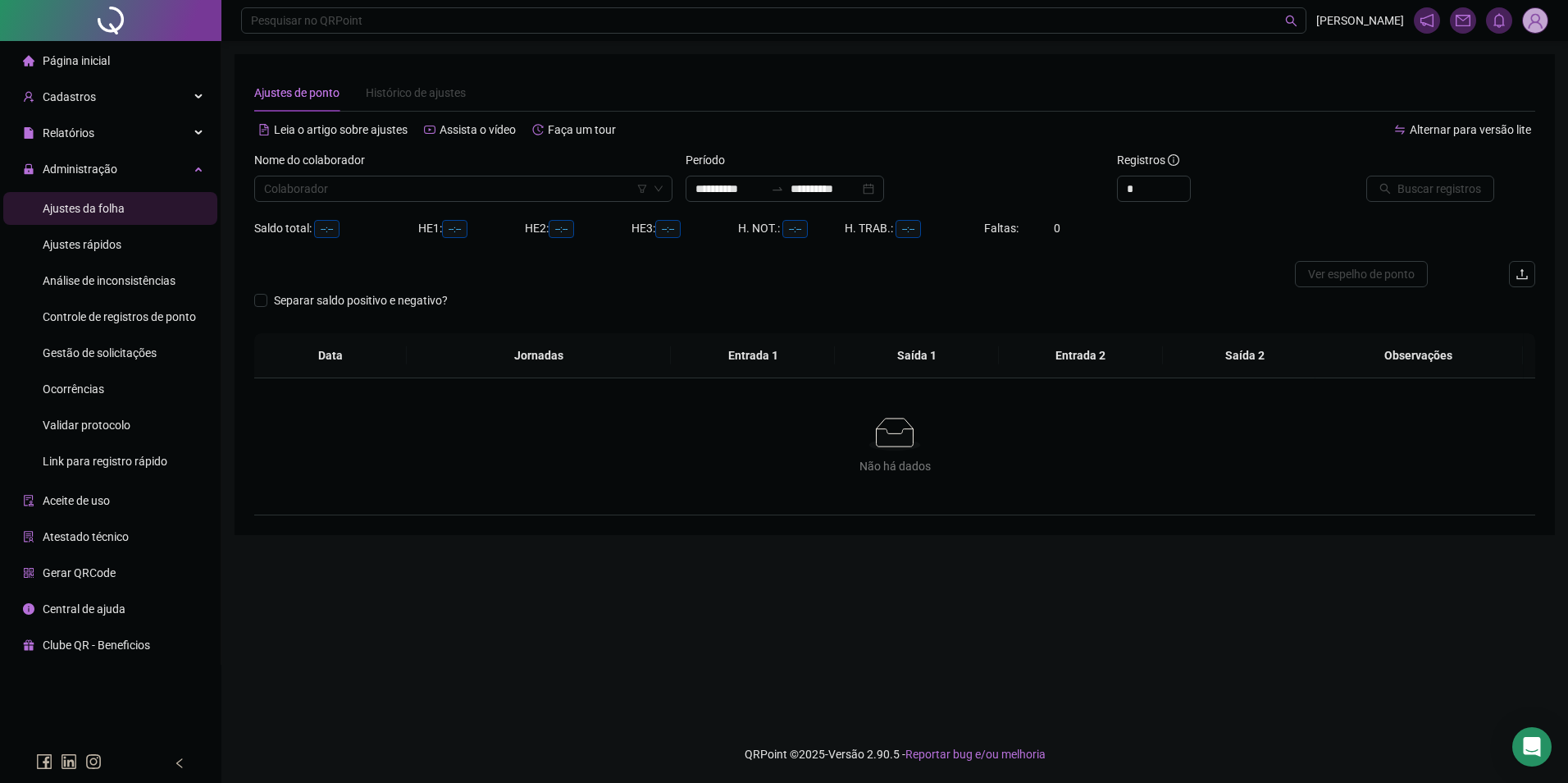
click at [1018, 590] on main "**********" at bounding box center [895, 383] width 1320 height 658
click at [109, 351] on span "Gestão de solicitações" at bounding box center [99, 352] width 114 height 13
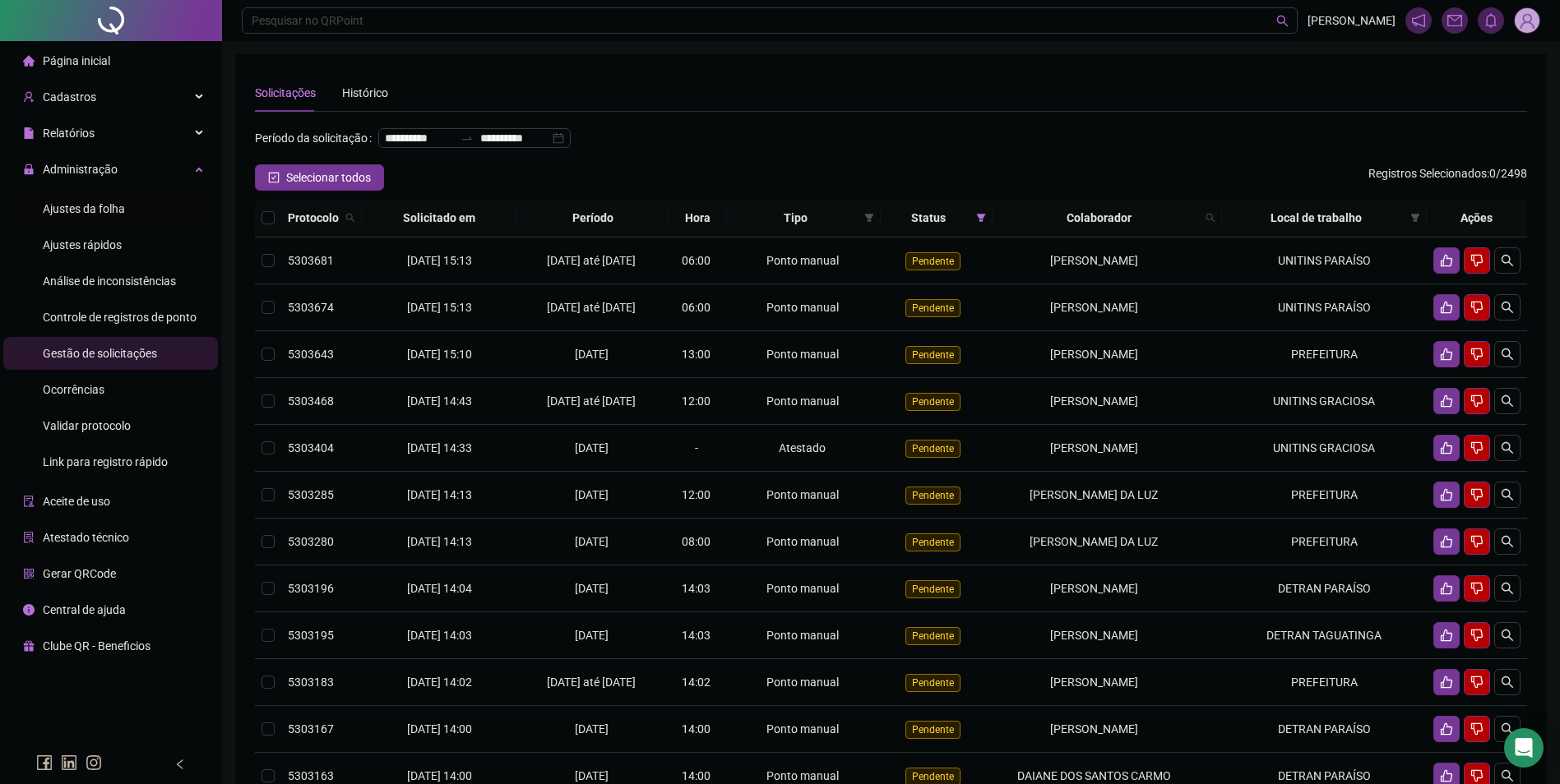
click at [93, 206] on span "Ajustes da folha" at bounding box center [84, 208] width 82 height 13
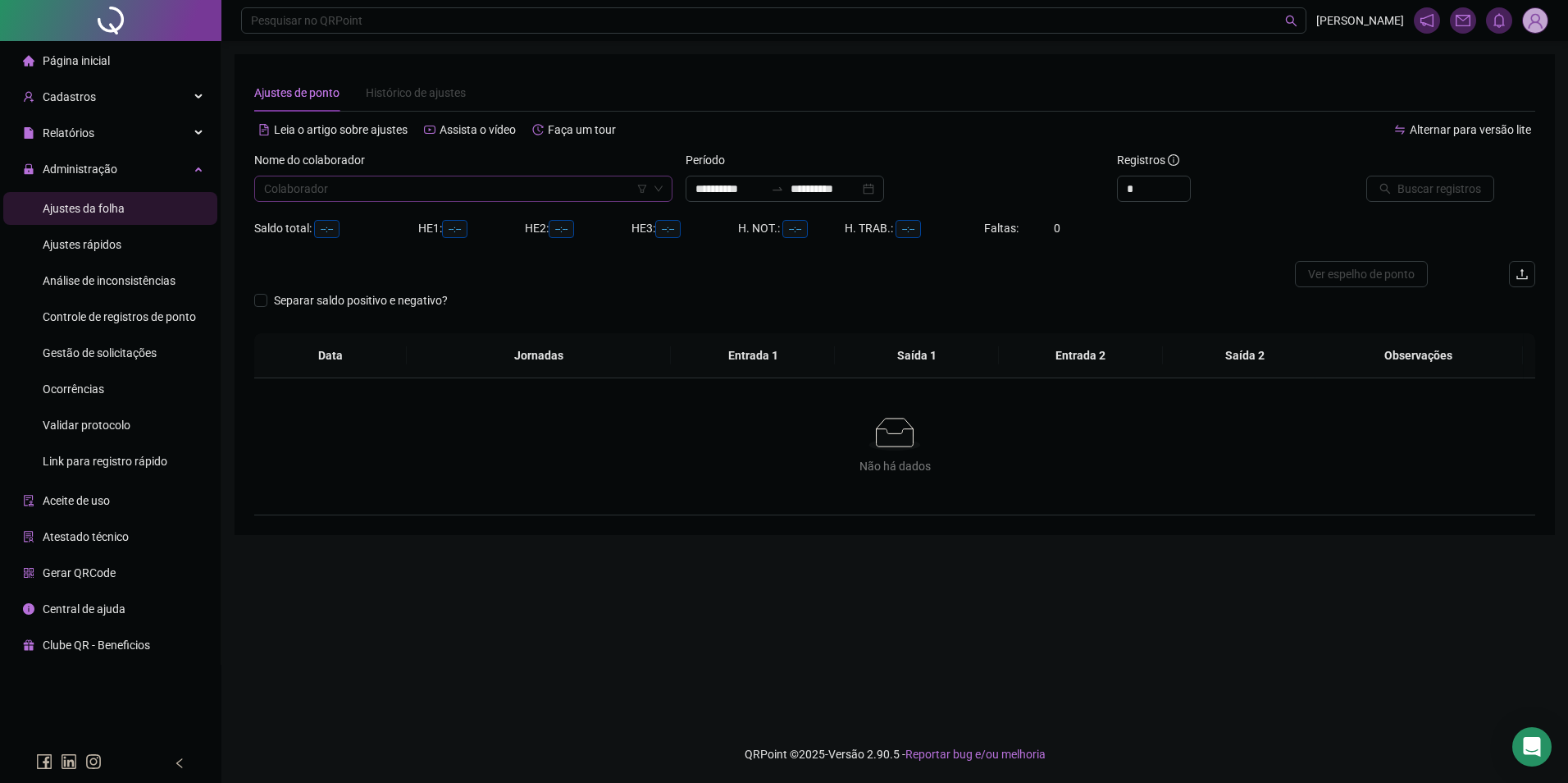
click at [502, 183] on input "search" at bounding box center [456, 188] width 384 height 24
click at [733, 186] on input "**********" at bounding box center [730, 188] width 69 height 19
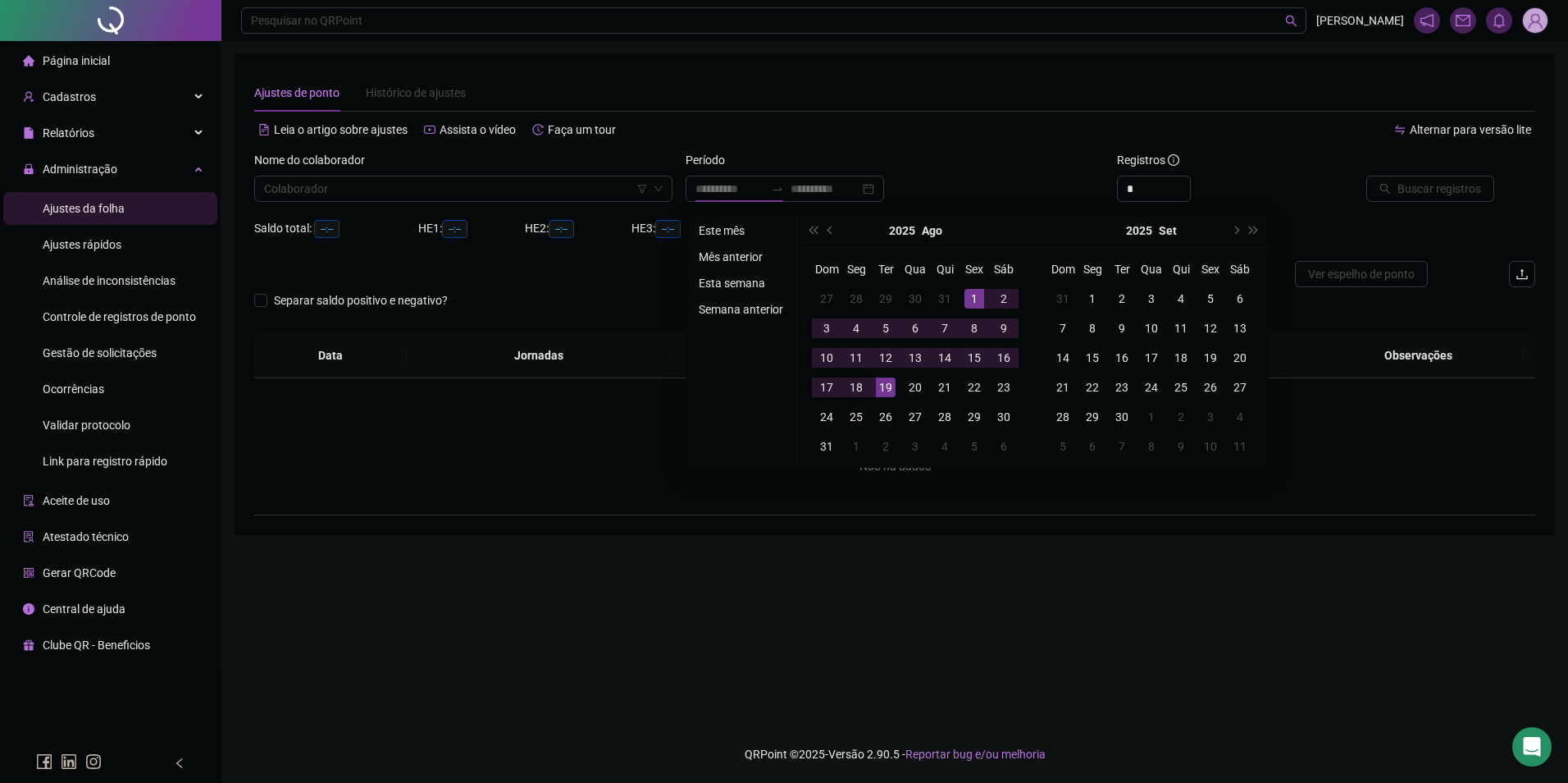
click at [708, 229] on li "Este mês" at bounding box center [741, 230] width 97 height 20
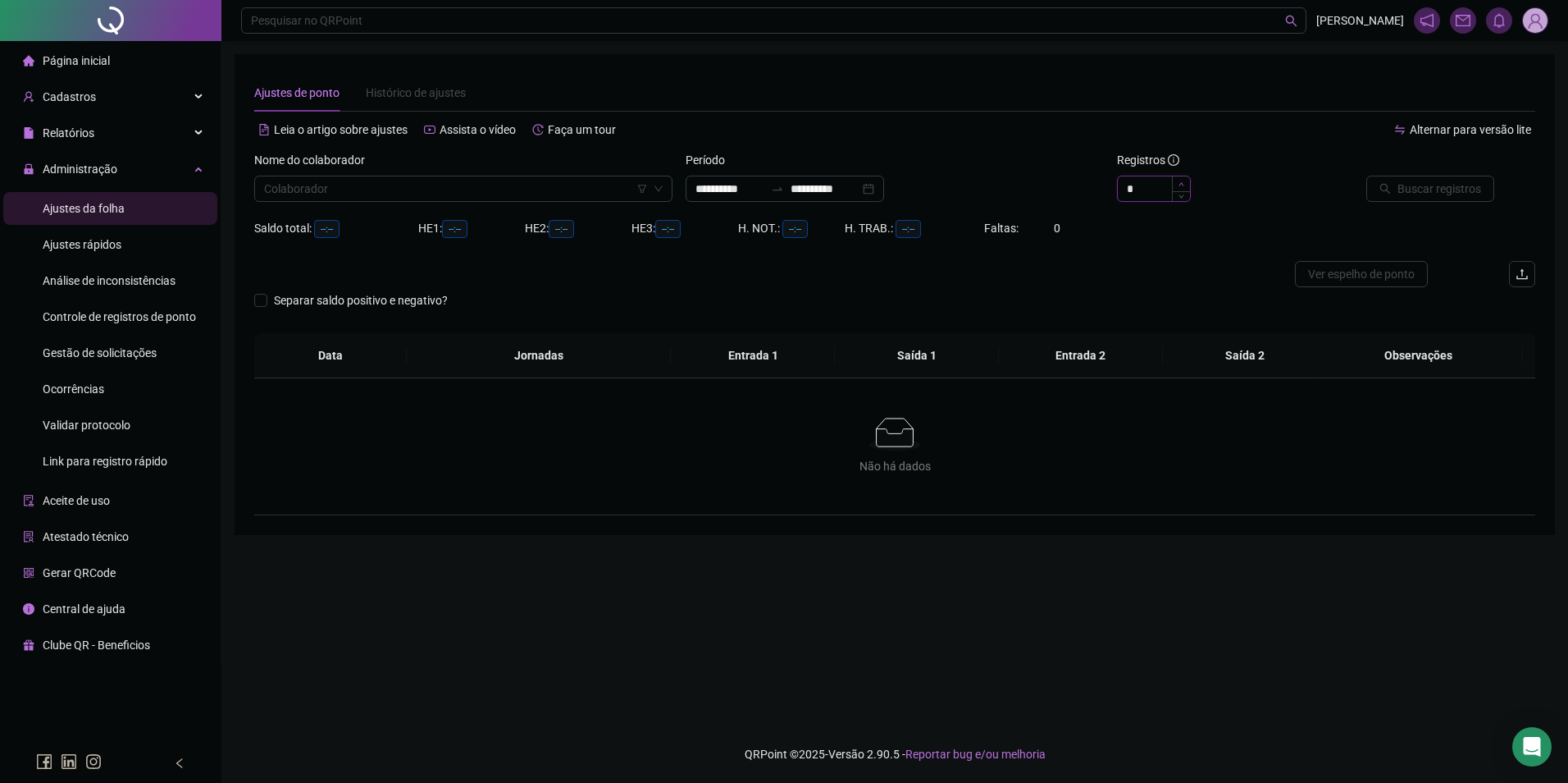
click at [1185, 179] on span "Increase Value" at bounding box center [1181, 183] width 19 height 15
click at [1218, 182] on div "*" at bounding box center [1218, 188] width 203 height 26
click at [400, 192] on input "search" at bounding box center [456, 188] width 384 height 24
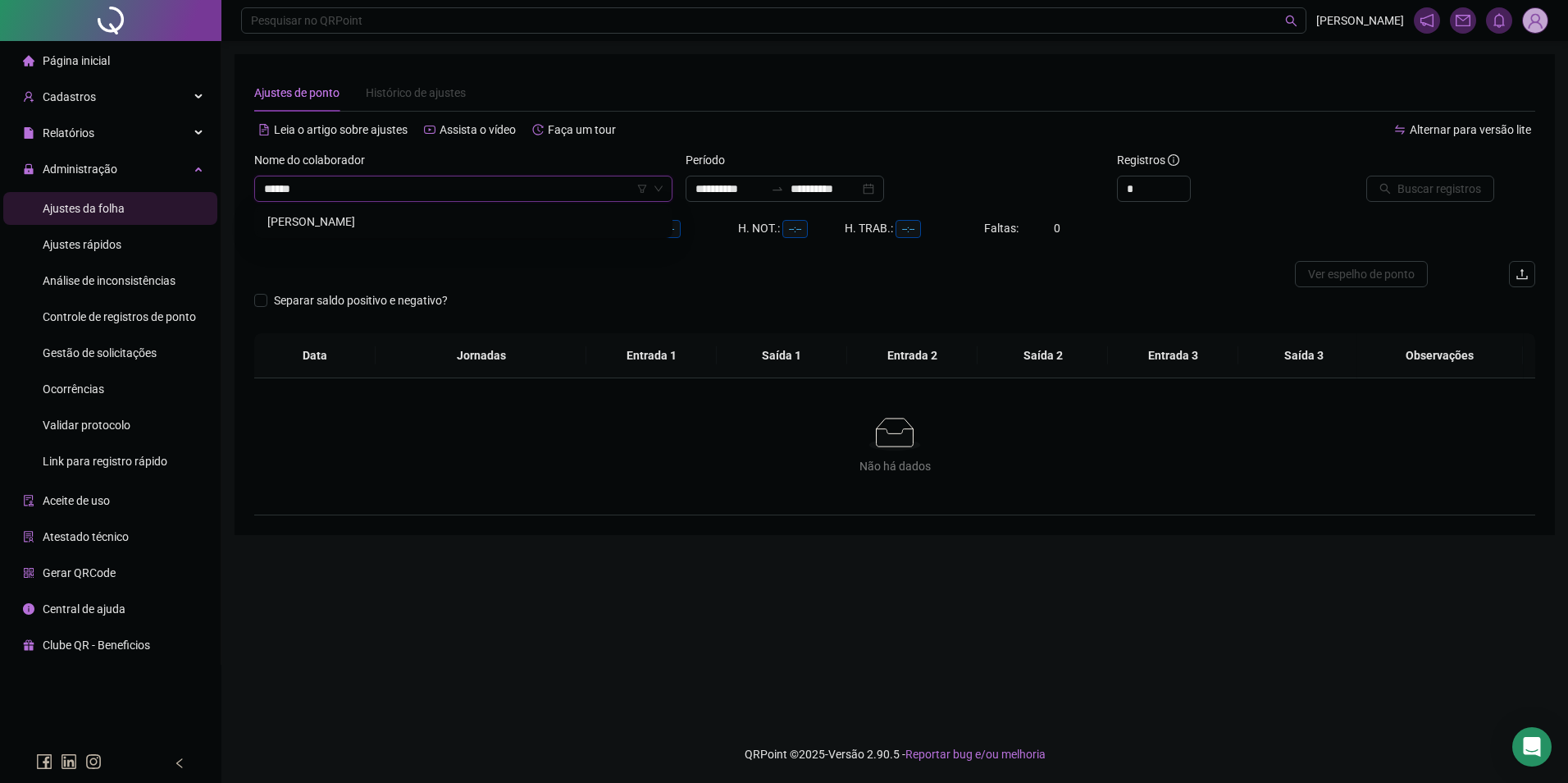
click at [373, 225] on div "[PERSON_NAME]" at bounding box center [463, 221] width 392 height 19
click at [1428, 205] on div "Buscar registros" at bounding box center [1434, 183] width 215 height 64
click at [1432, 194] on span "Buscar registros" at bounding box center [1439, 188] width 84 height 19
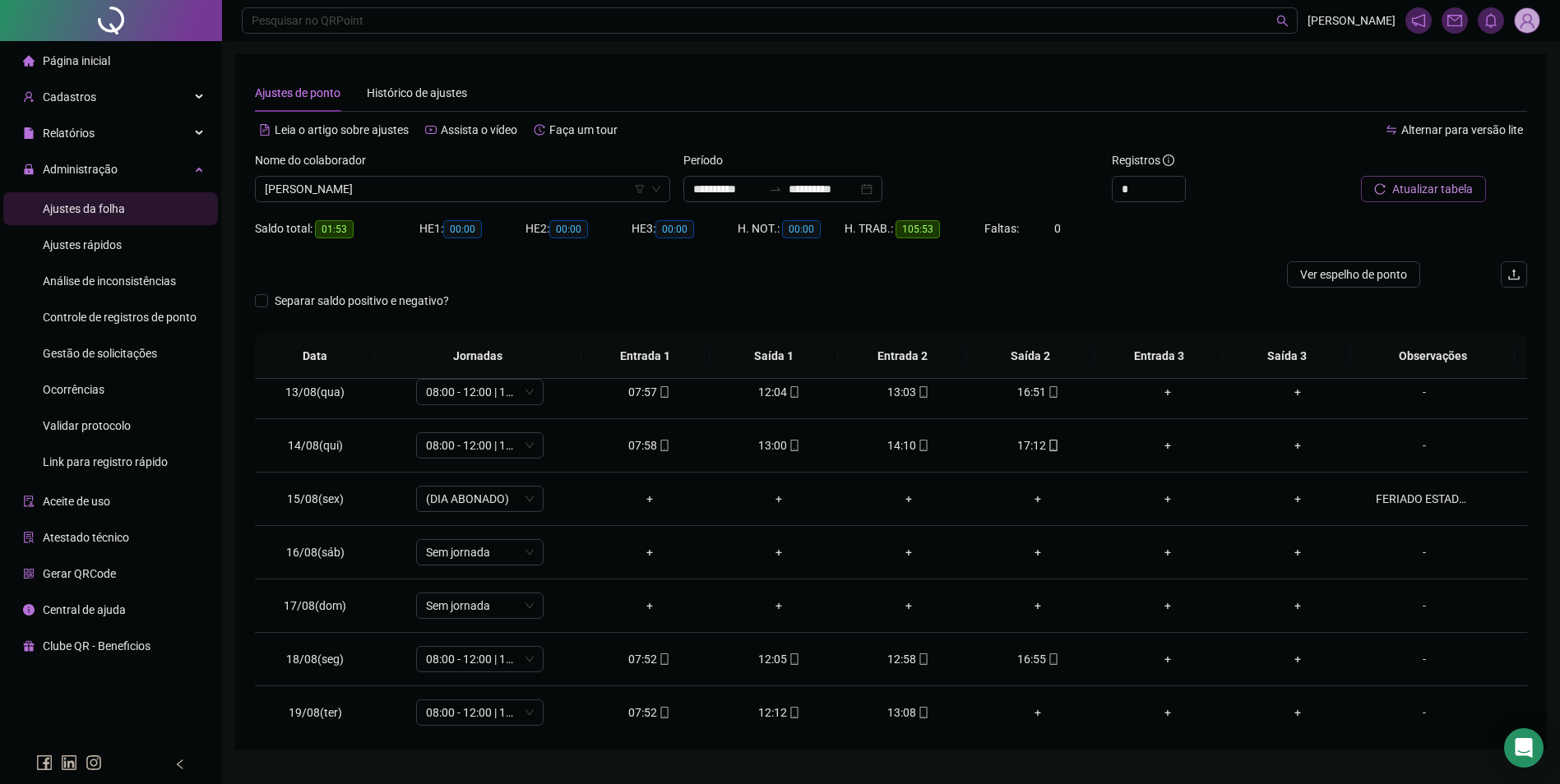
scroll to position [664, 0]
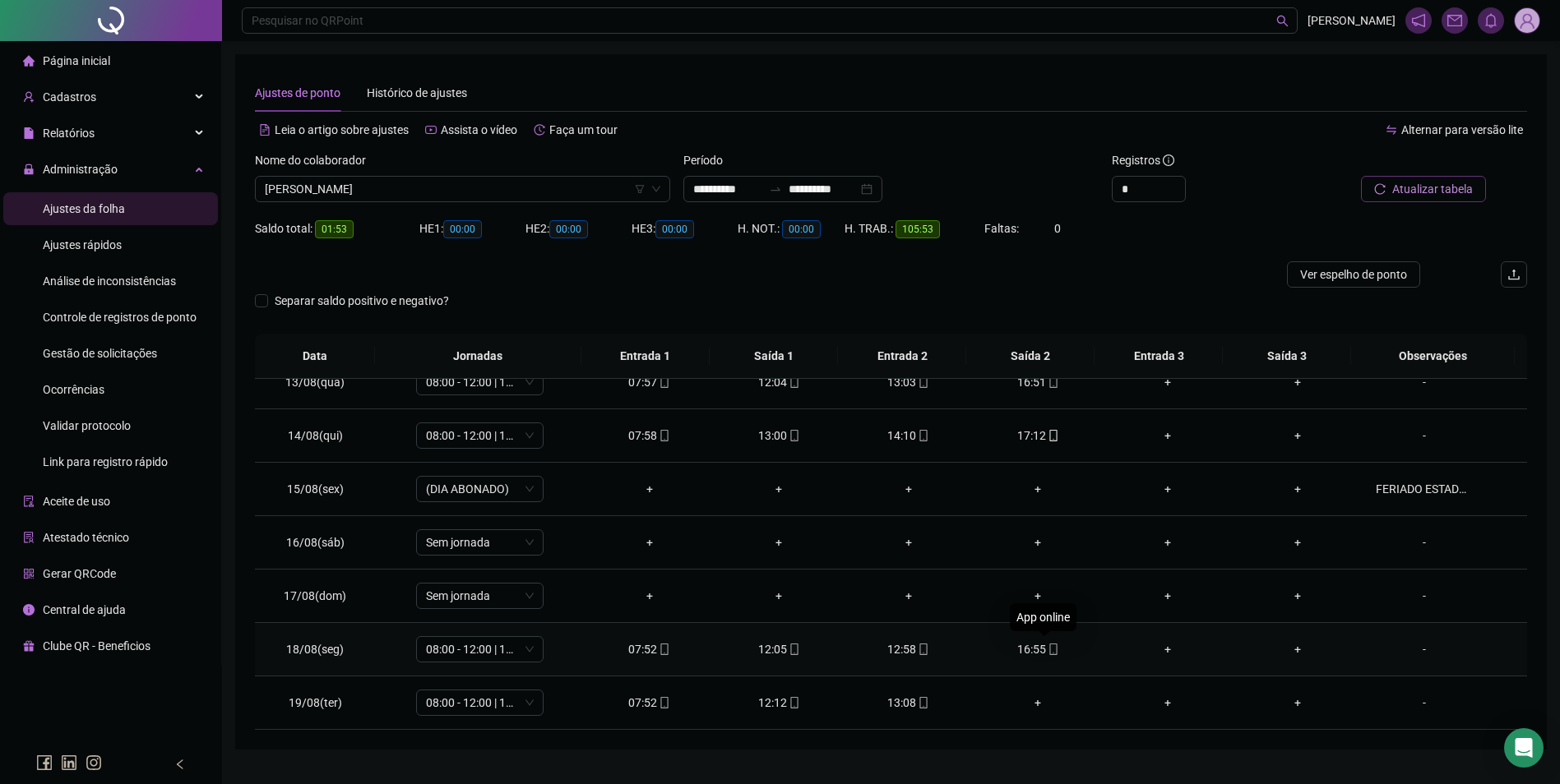
click at [1049, 654] on icon "mobile" at bounding box center [1053, 649] width 8 height 12
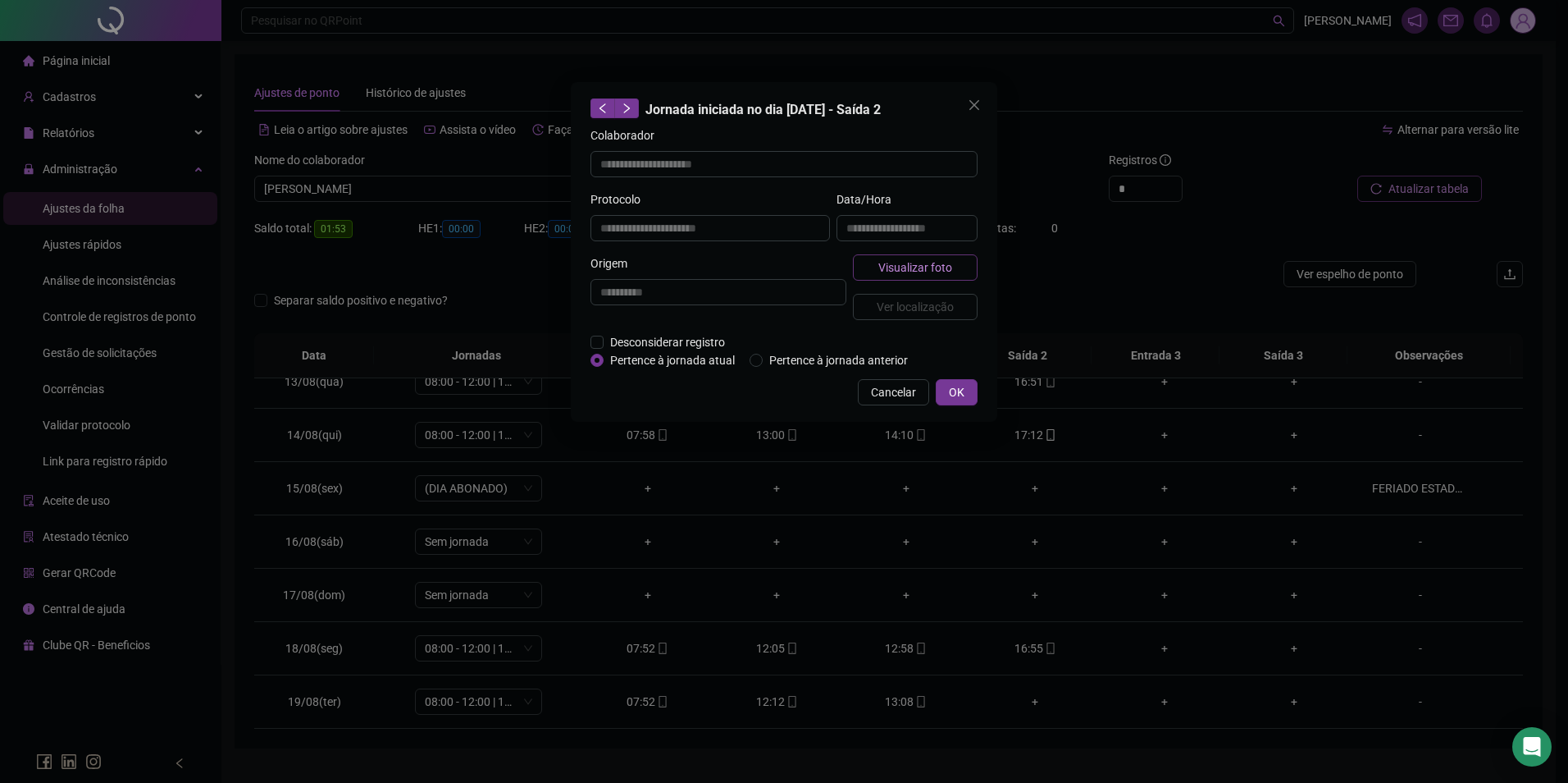
click at [942, 263] on span "Visualizar foto" at bounding box center [915, 267] width 74 height 19
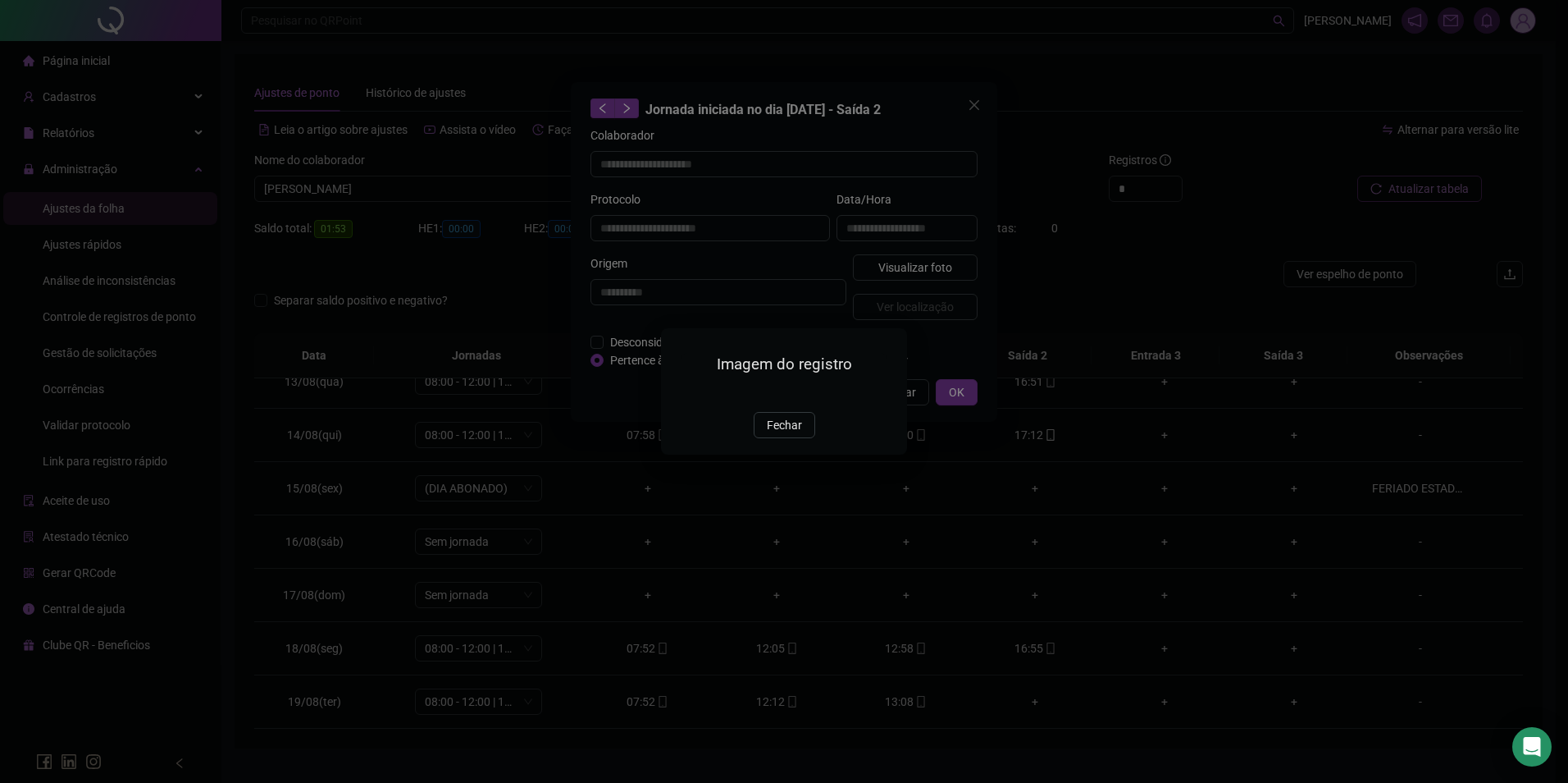
click at [681, 394] on img at bounding box center [681, 394] width 0 height 0
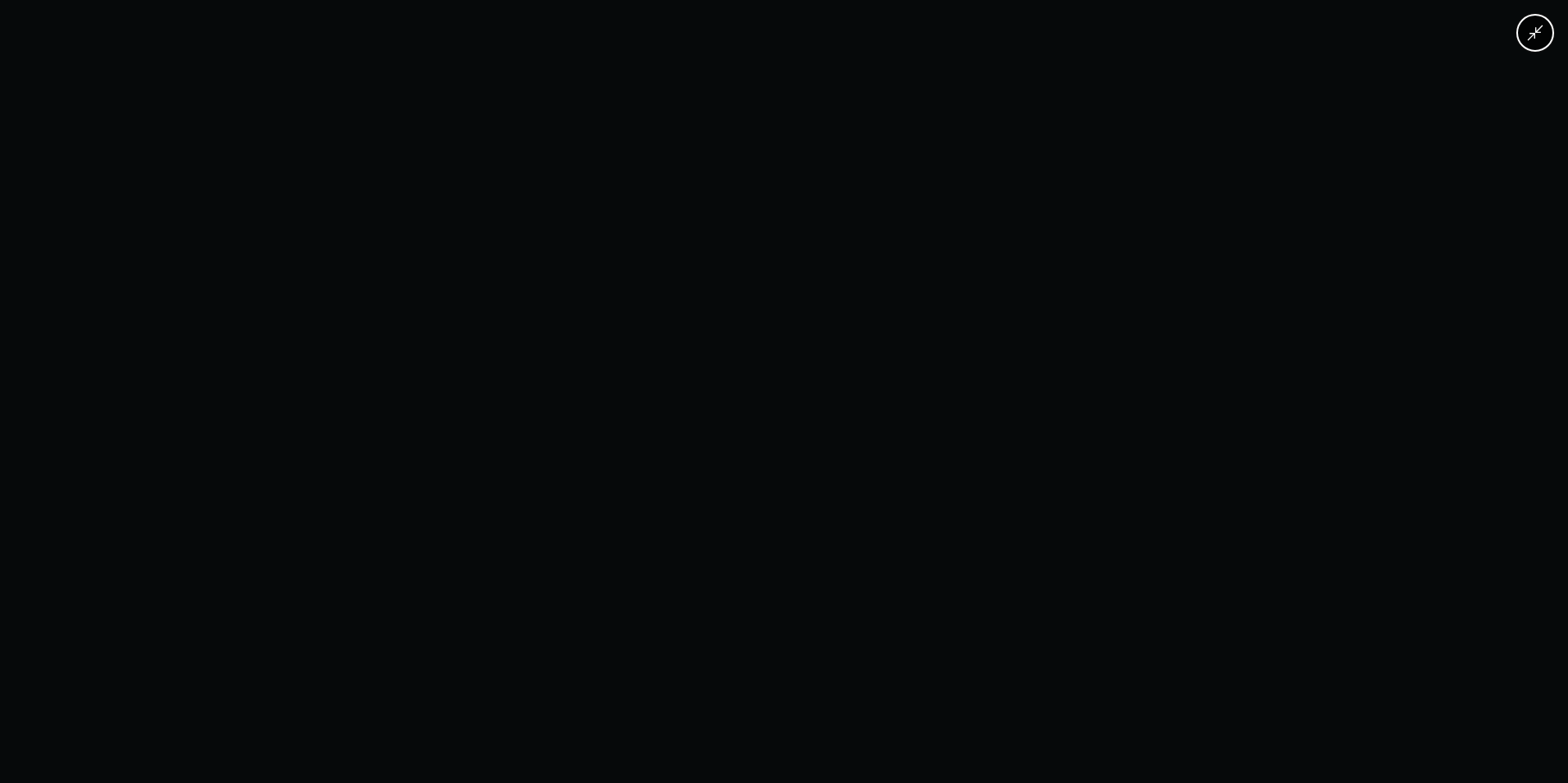
click at [1329, 161] on div at bounding box center [784, 391] width 1568 height 783
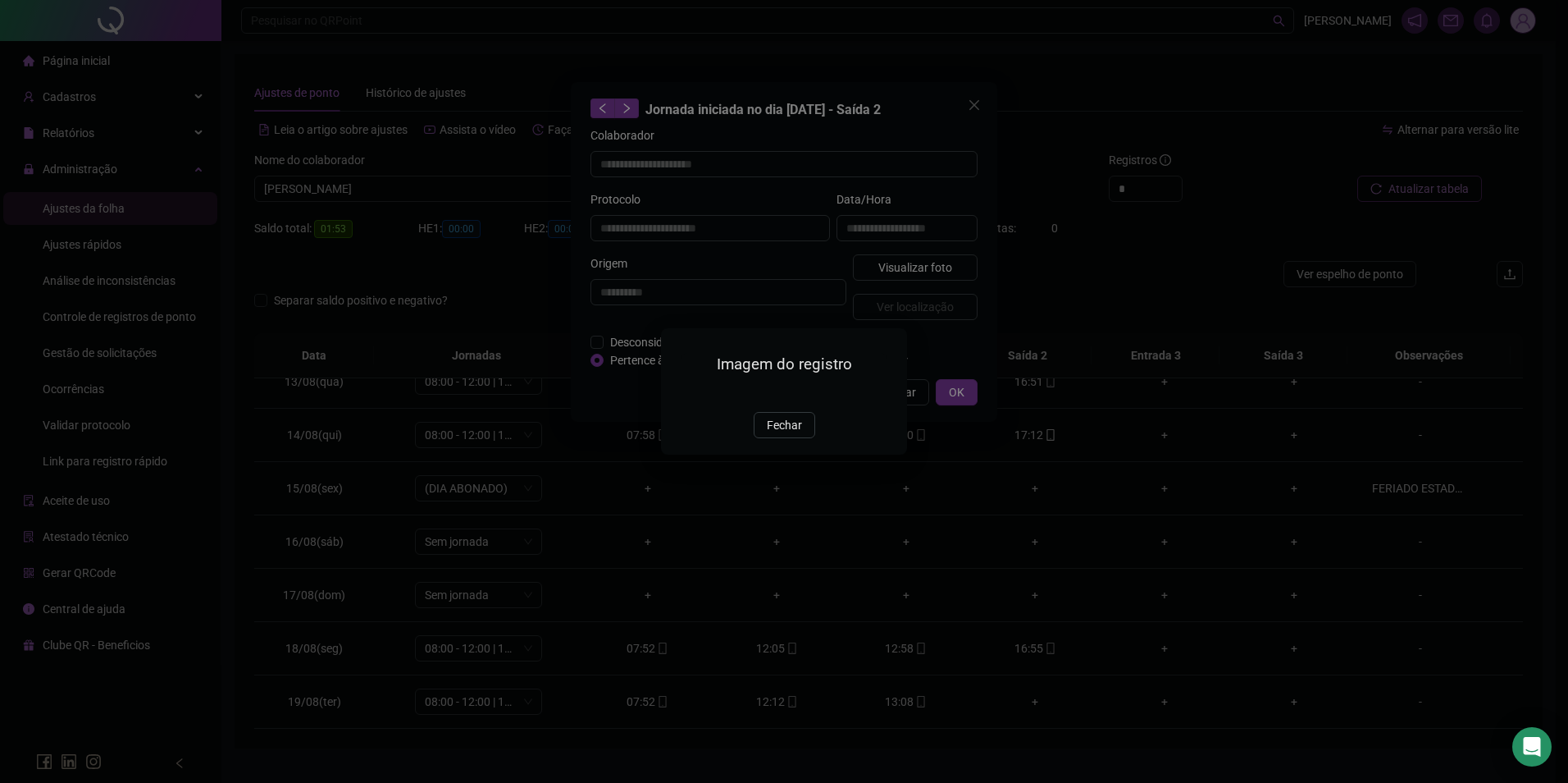
click at [778, 434] on span "Fechar" at bounding box center [784, 425] width 35 height 19
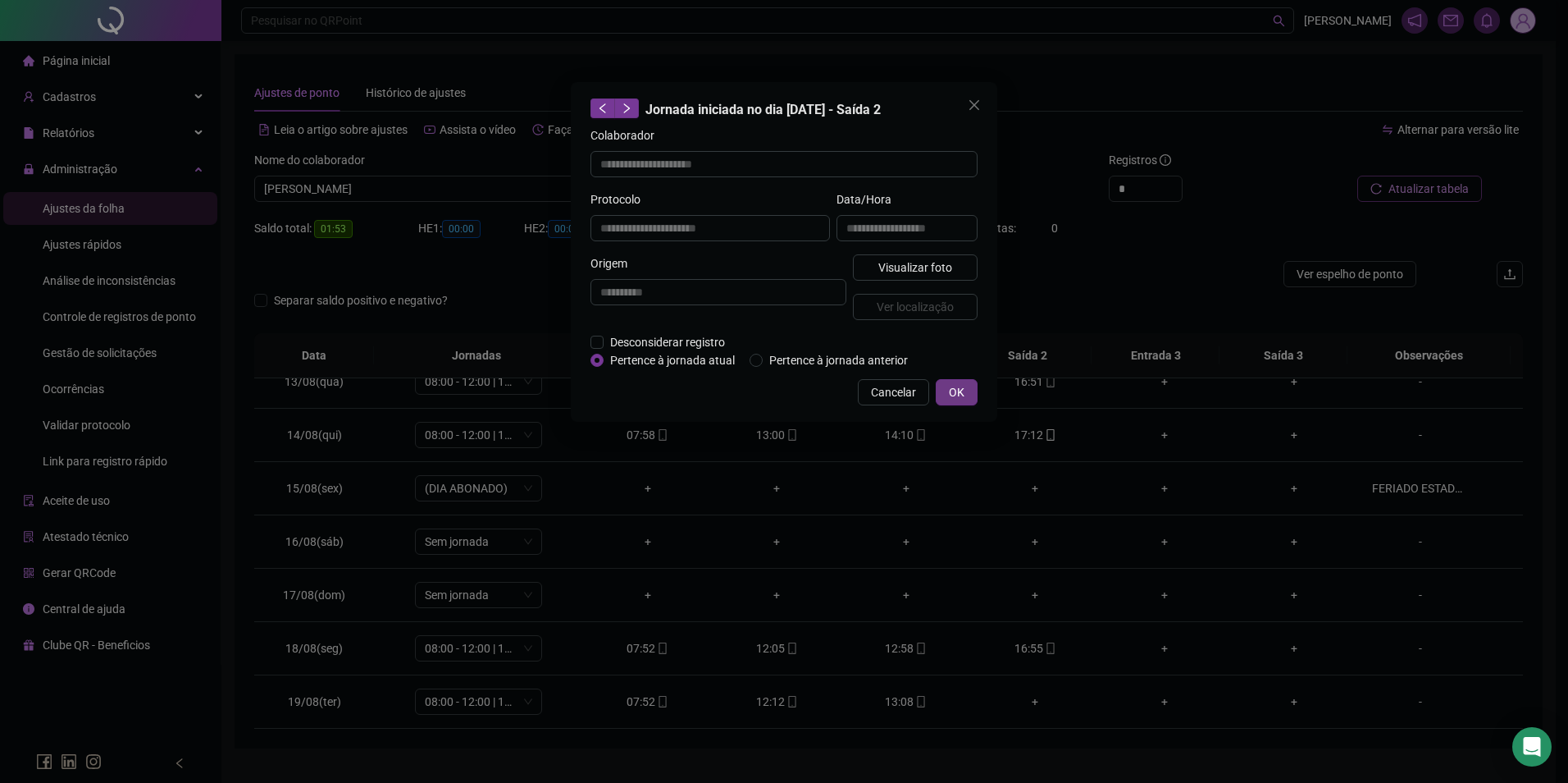
click at [951, 386] on span "OK" at bounding box center [957, 392] width 16 height 19
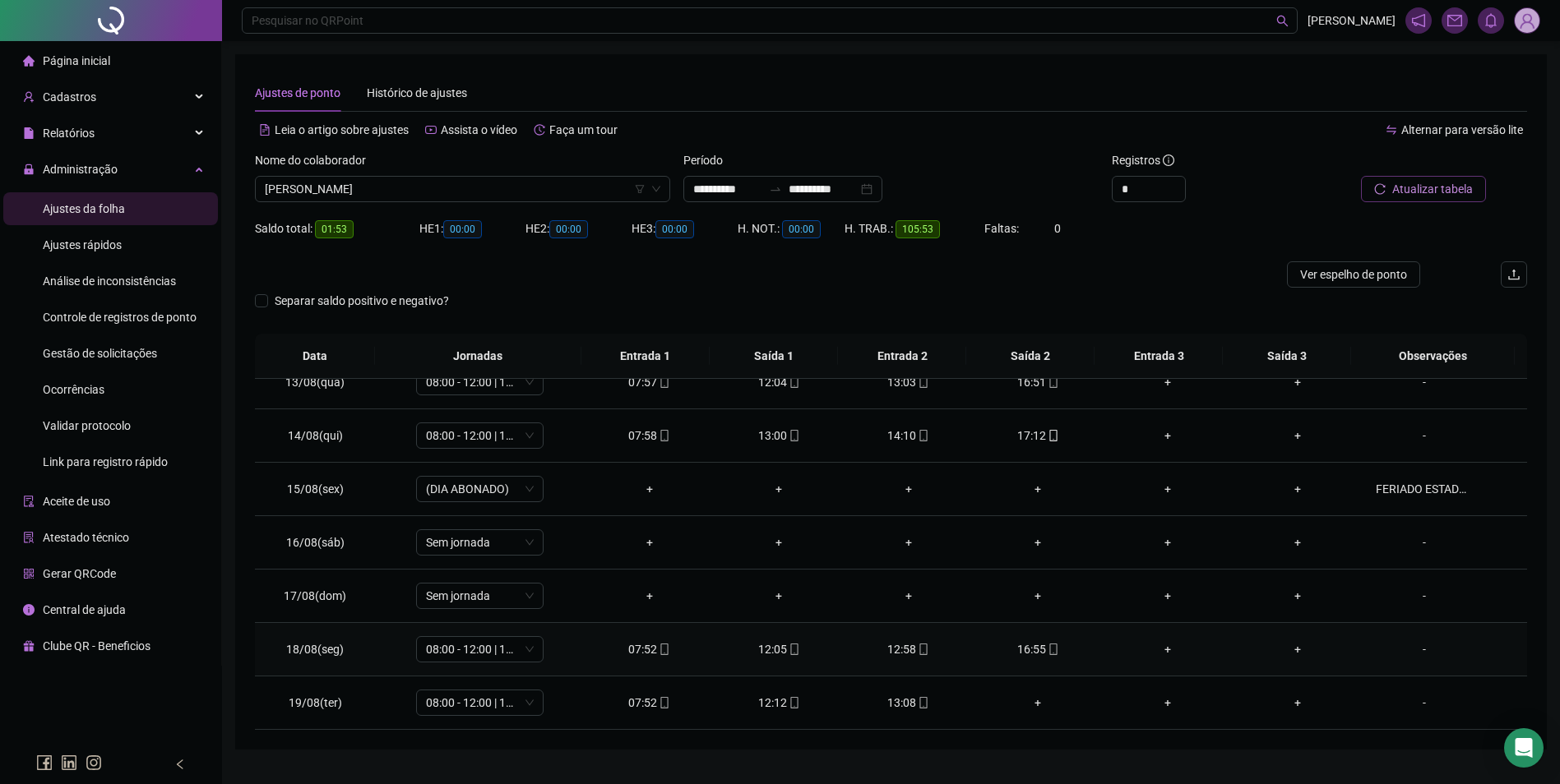
click at [916, 642] on div "12:58" at bounding box center [908, 649] width 104 height 19
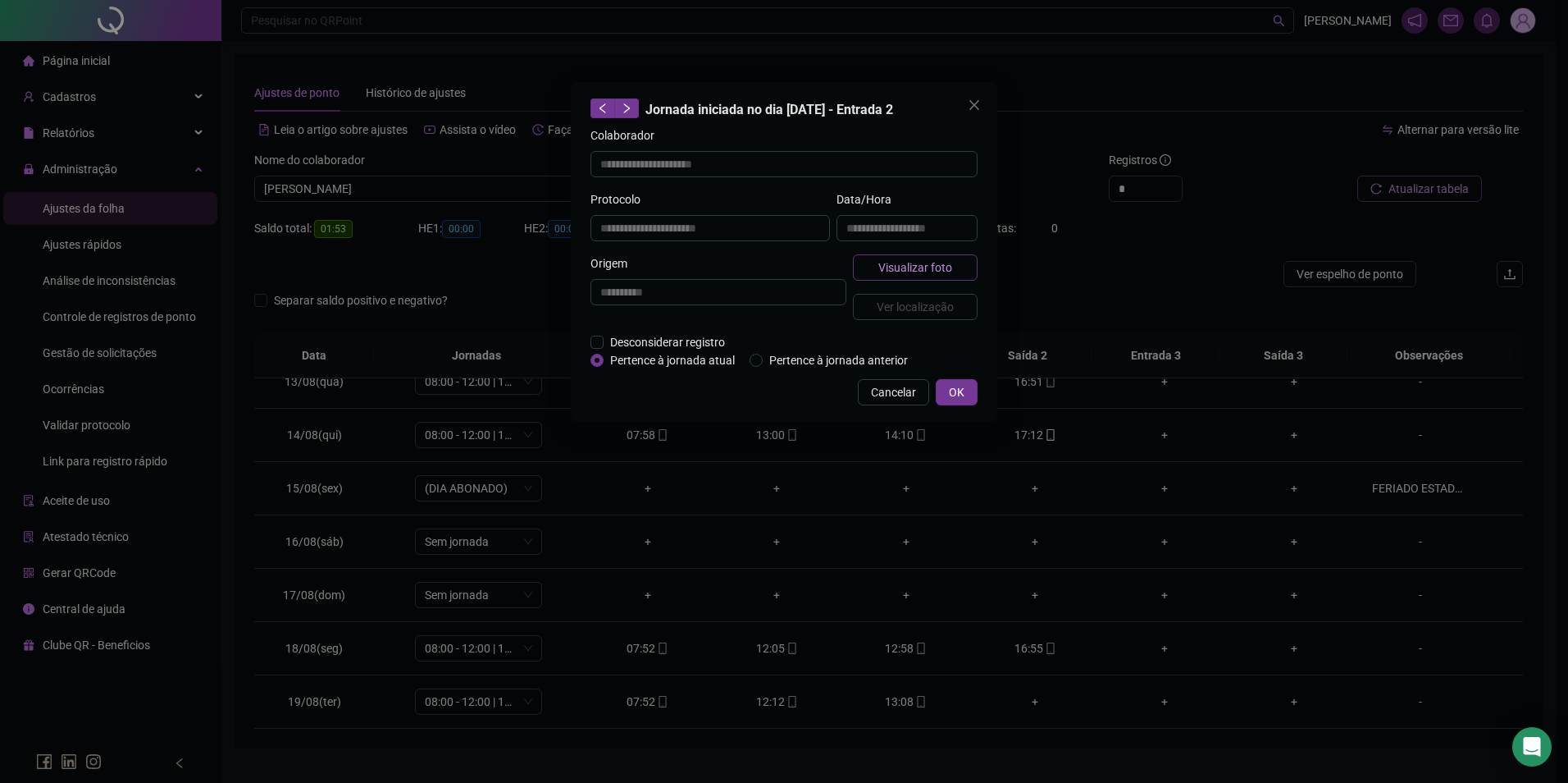
click at [905, 266] on span "Visualizar foto" at bounding box center [915, 267] width 74 height 19
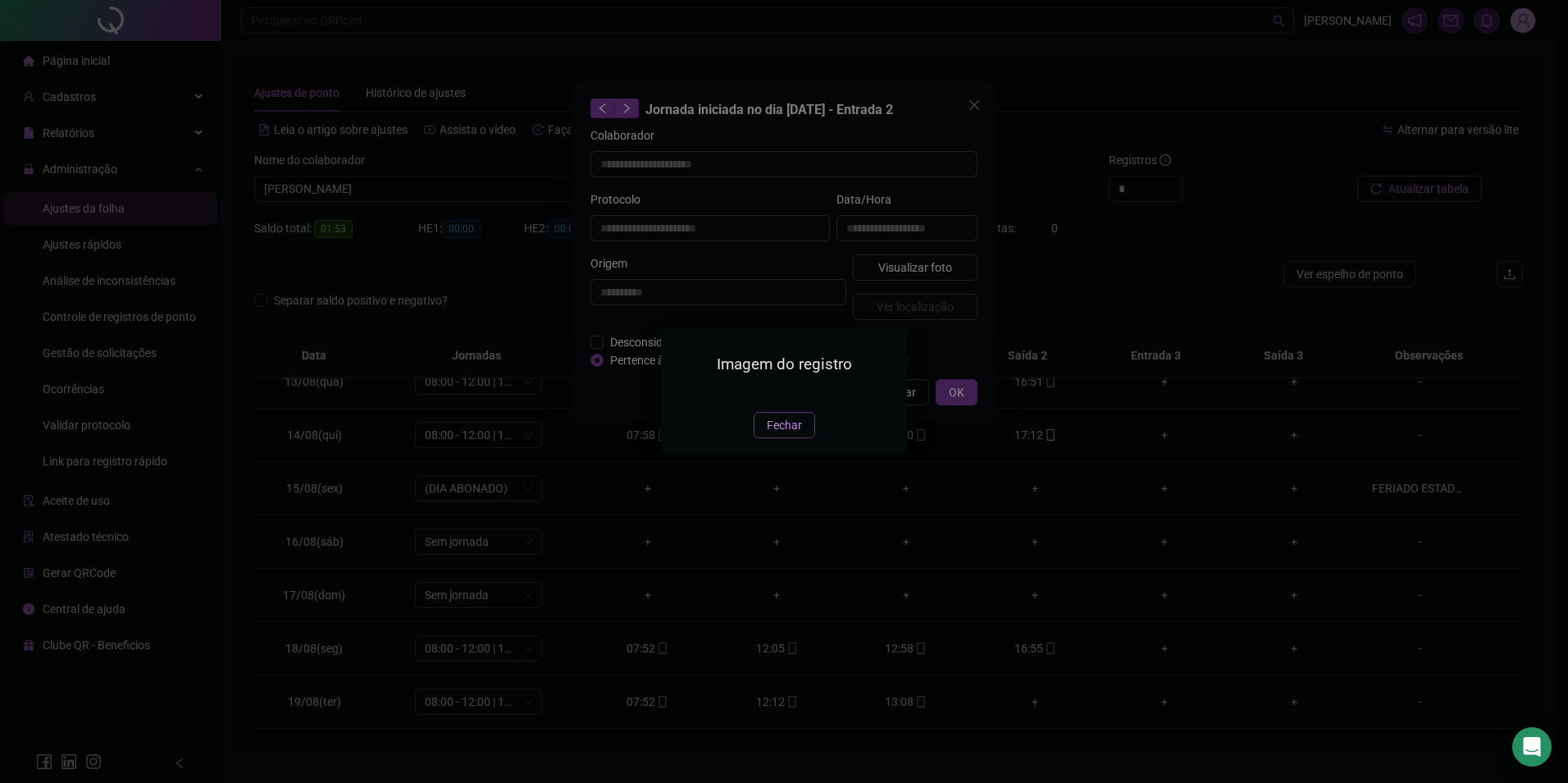
click at [794, 434] on span "Fechar" at bounding box center [784, 425] width 35 height 19
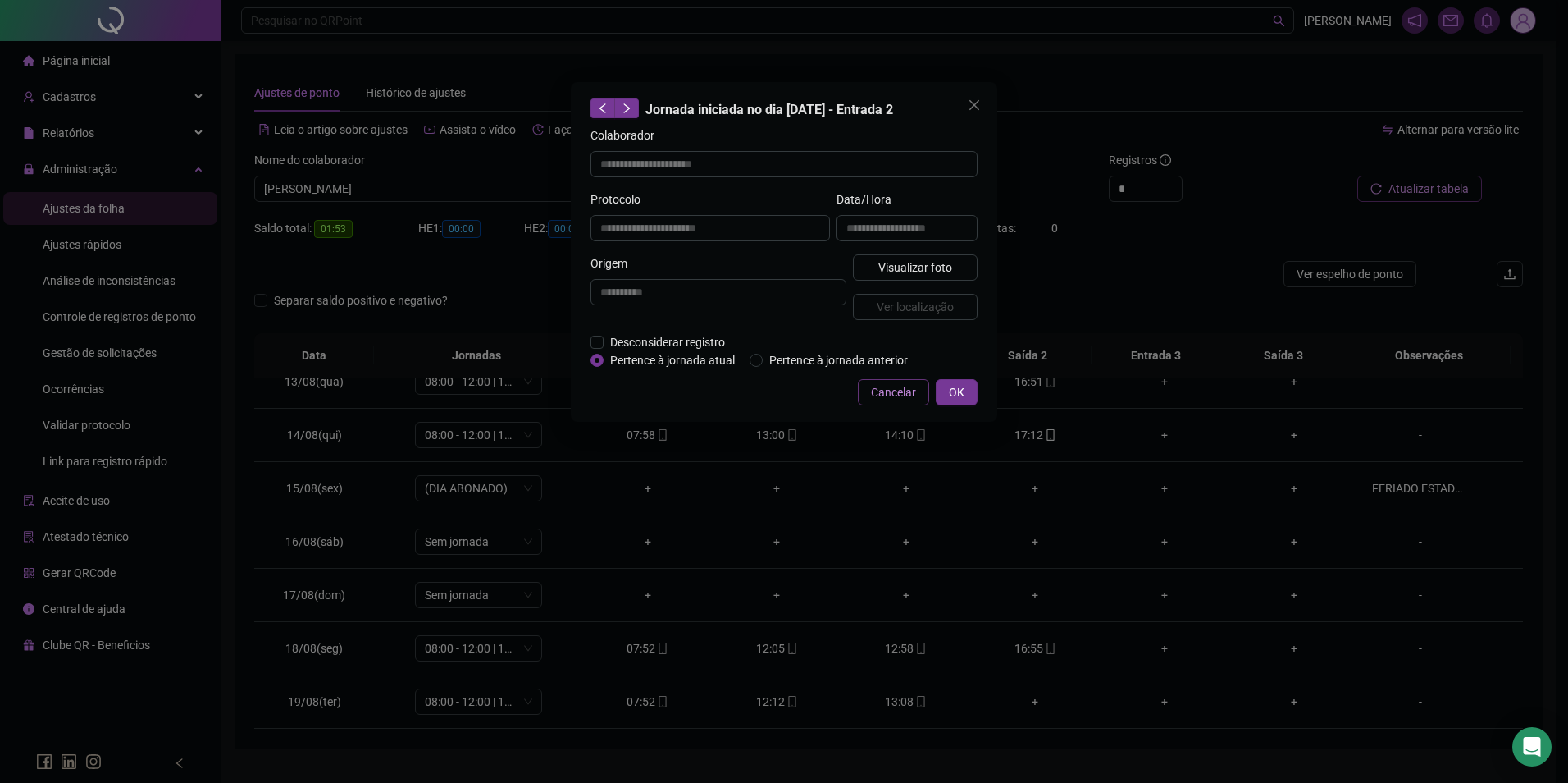
click at [910, 395] on span "Cancelar" at bounding box center [894, 392] width 45 height 19
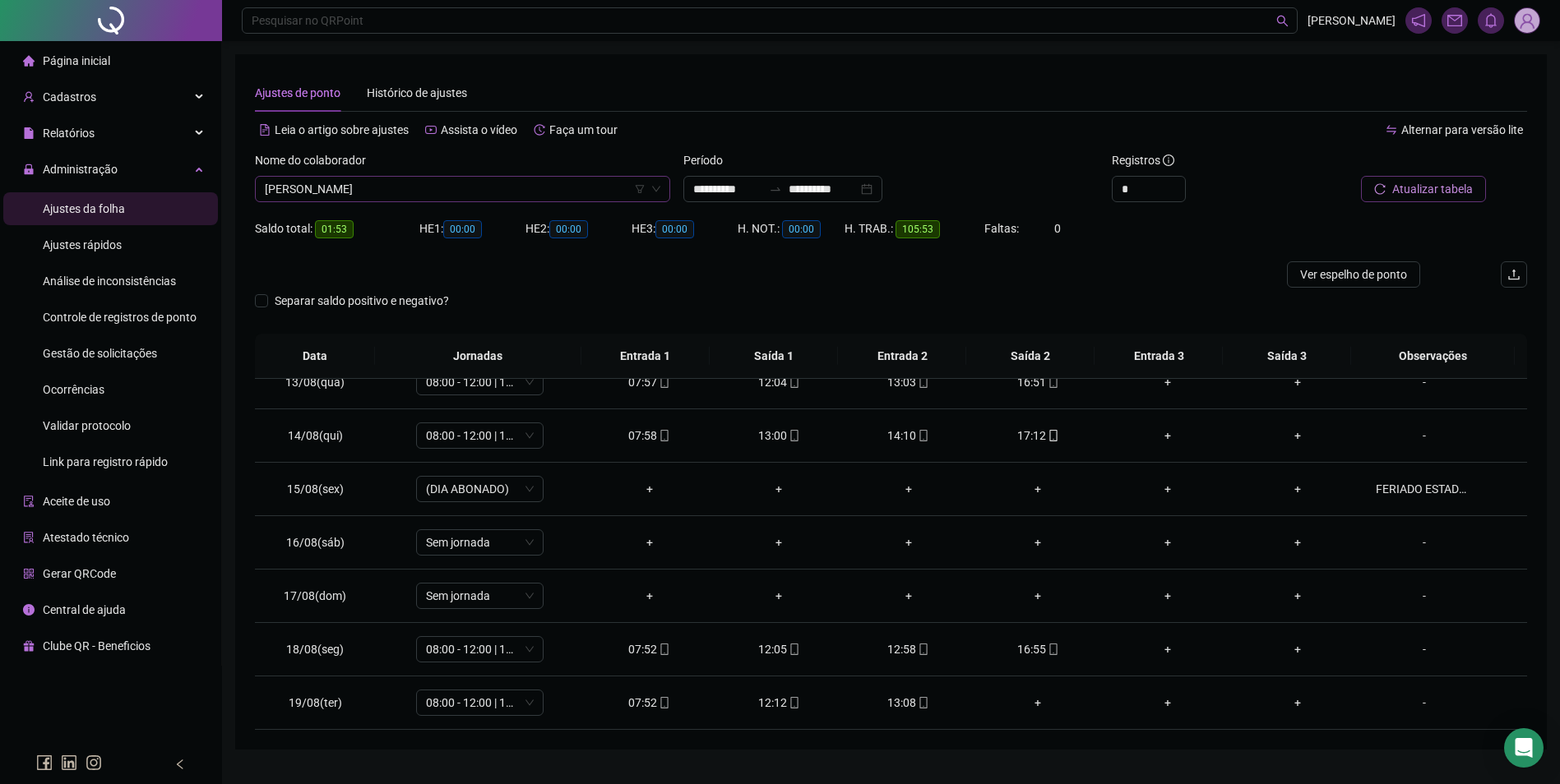
click at [484, 193] on span "[PERSON_NAME]" at bounding box center [462, 188] width 396 height 24
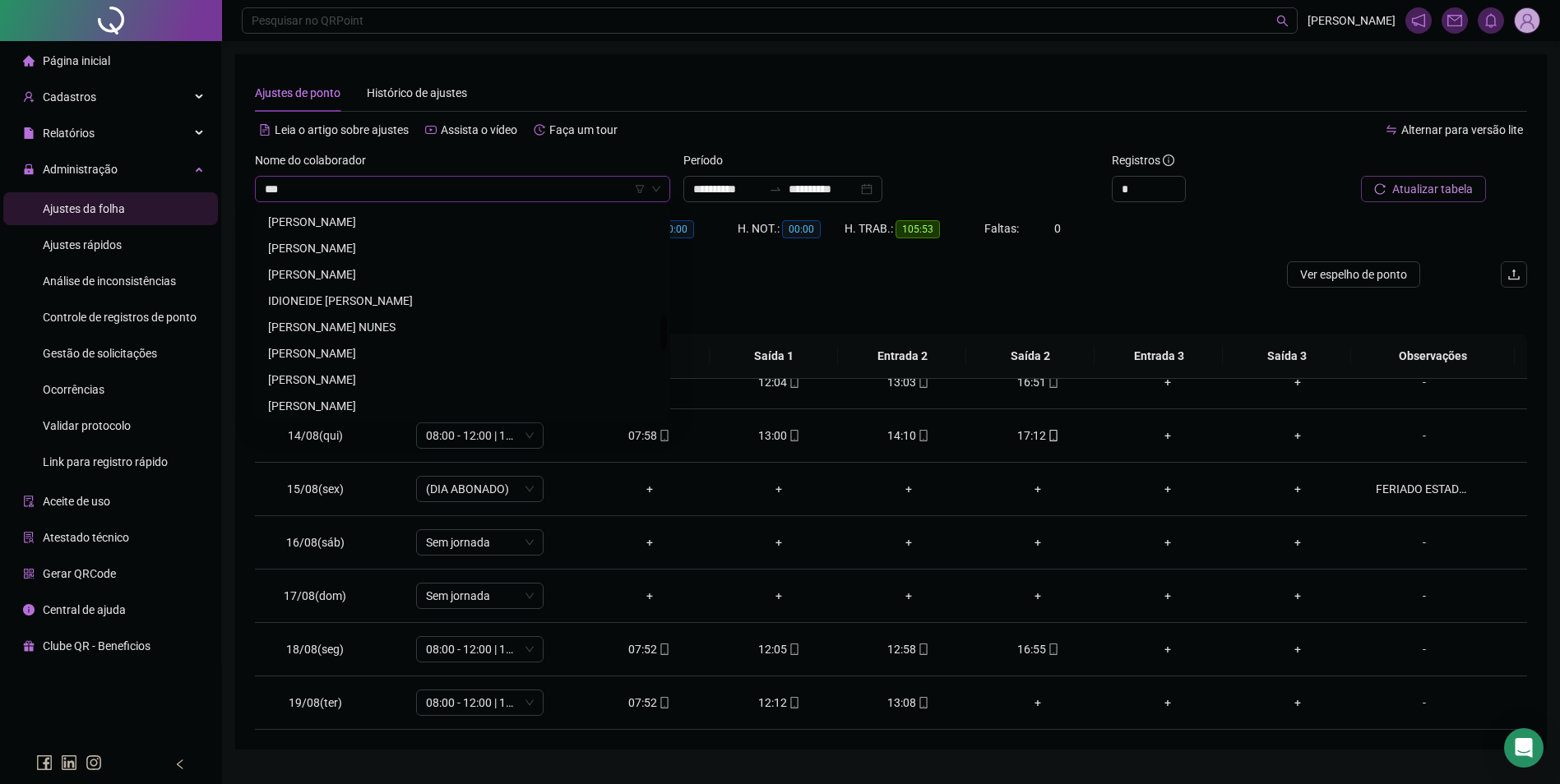
scroll to position [0, 0]
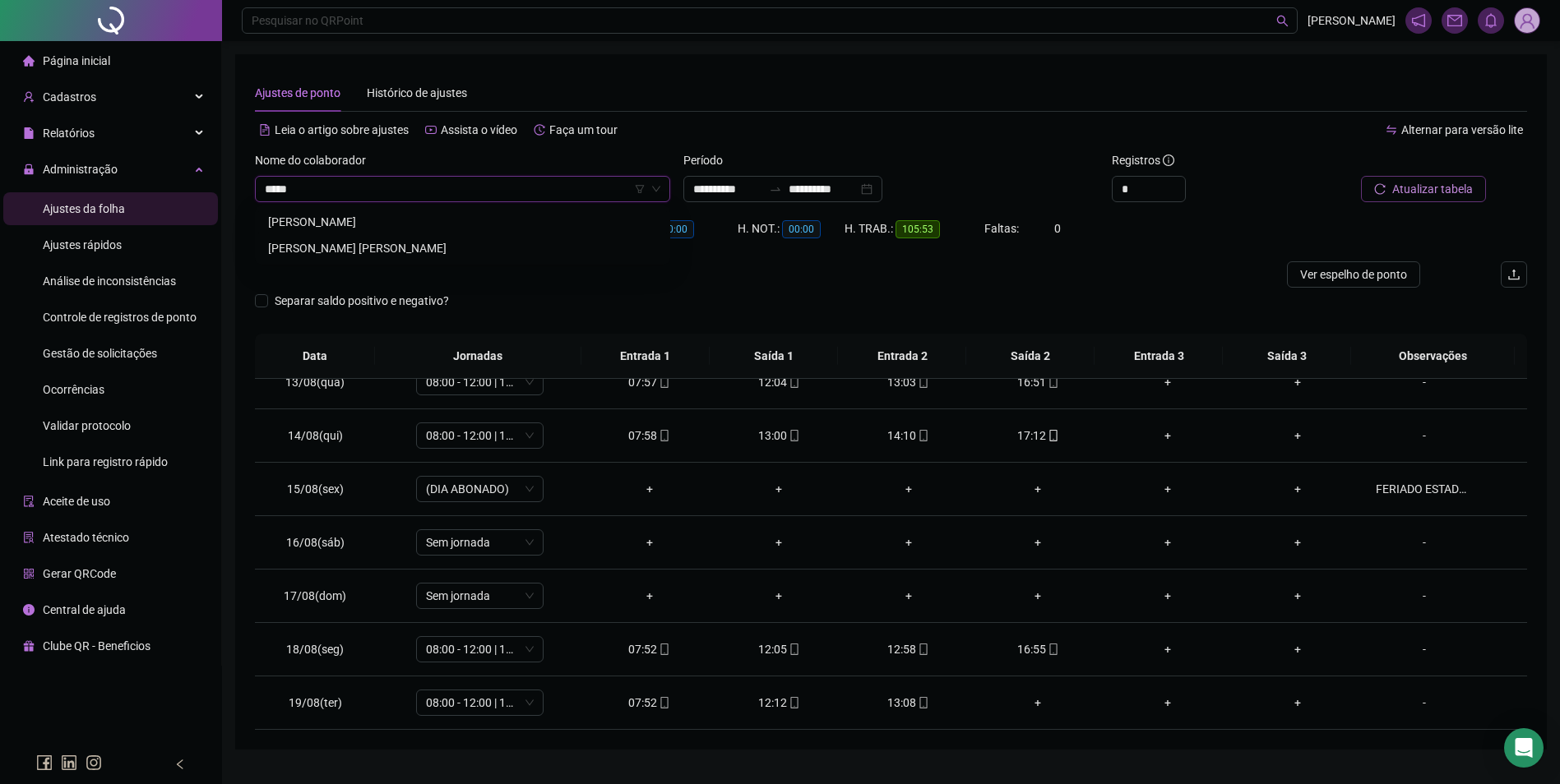
click at [411, 220] on div "BRUNA FERREIRA DE OLIVEIRA" at bounding box center [462, 222] width 389 height 19
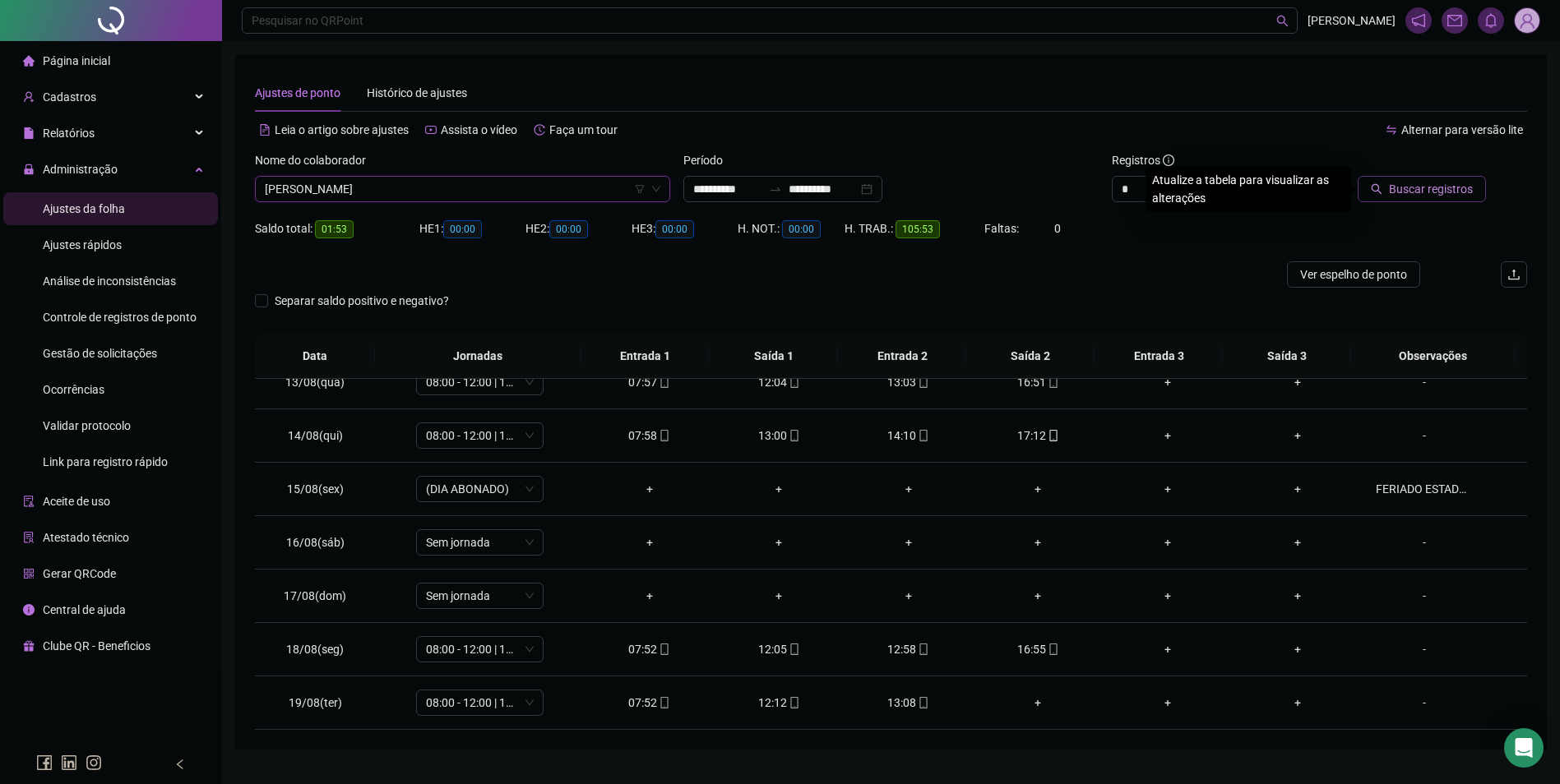
click at [1422, 200] on button "Buscar registros" at bounding box center [1421, 188] width 128 height 26
click at [790, 643] on icon "mobile" at bounding box center [794, 649] width 8 height 12
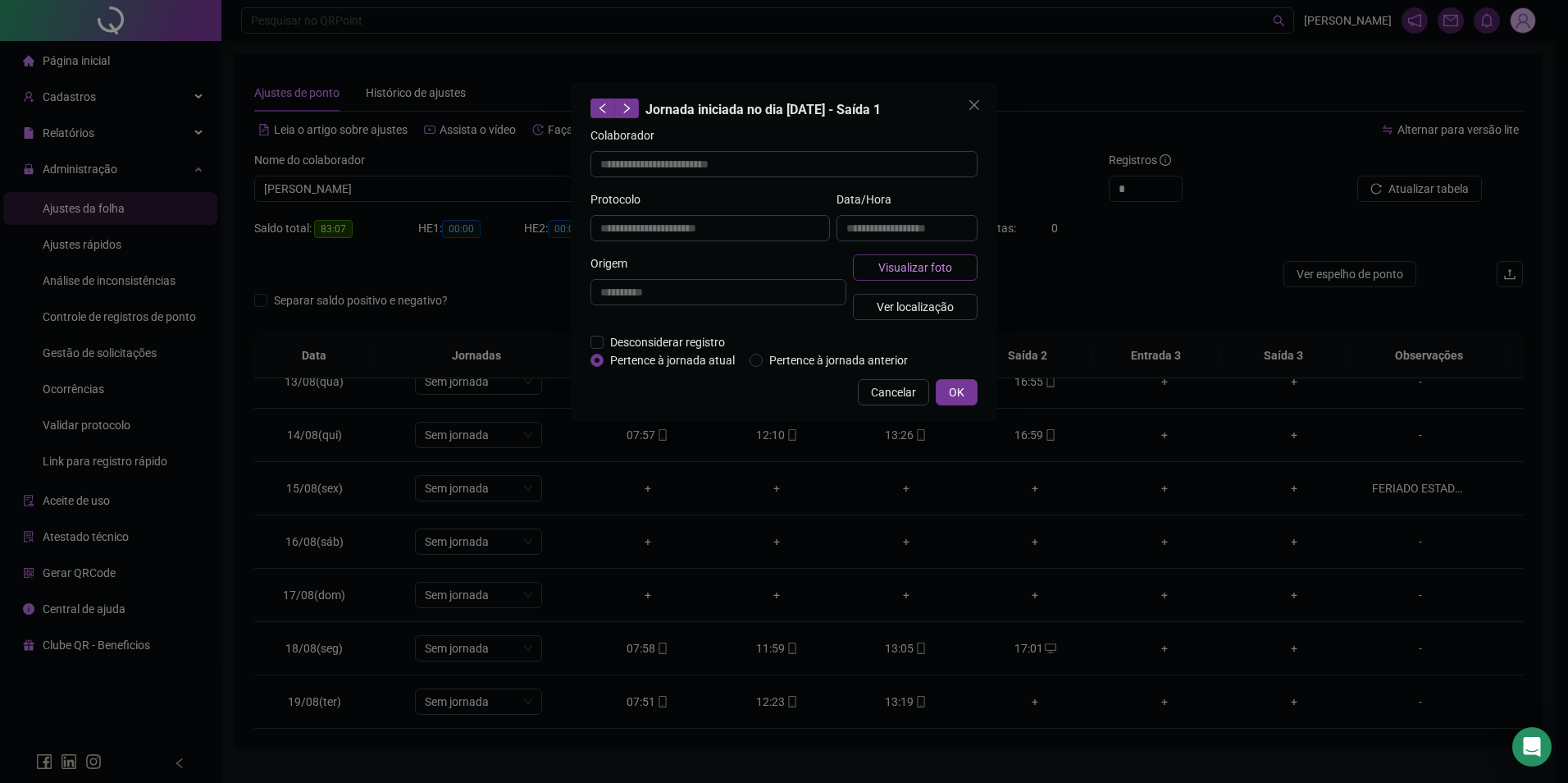
click at [924, 266] on span "Visualizar foto" at bounding box center [915, 267] width 74 height 19
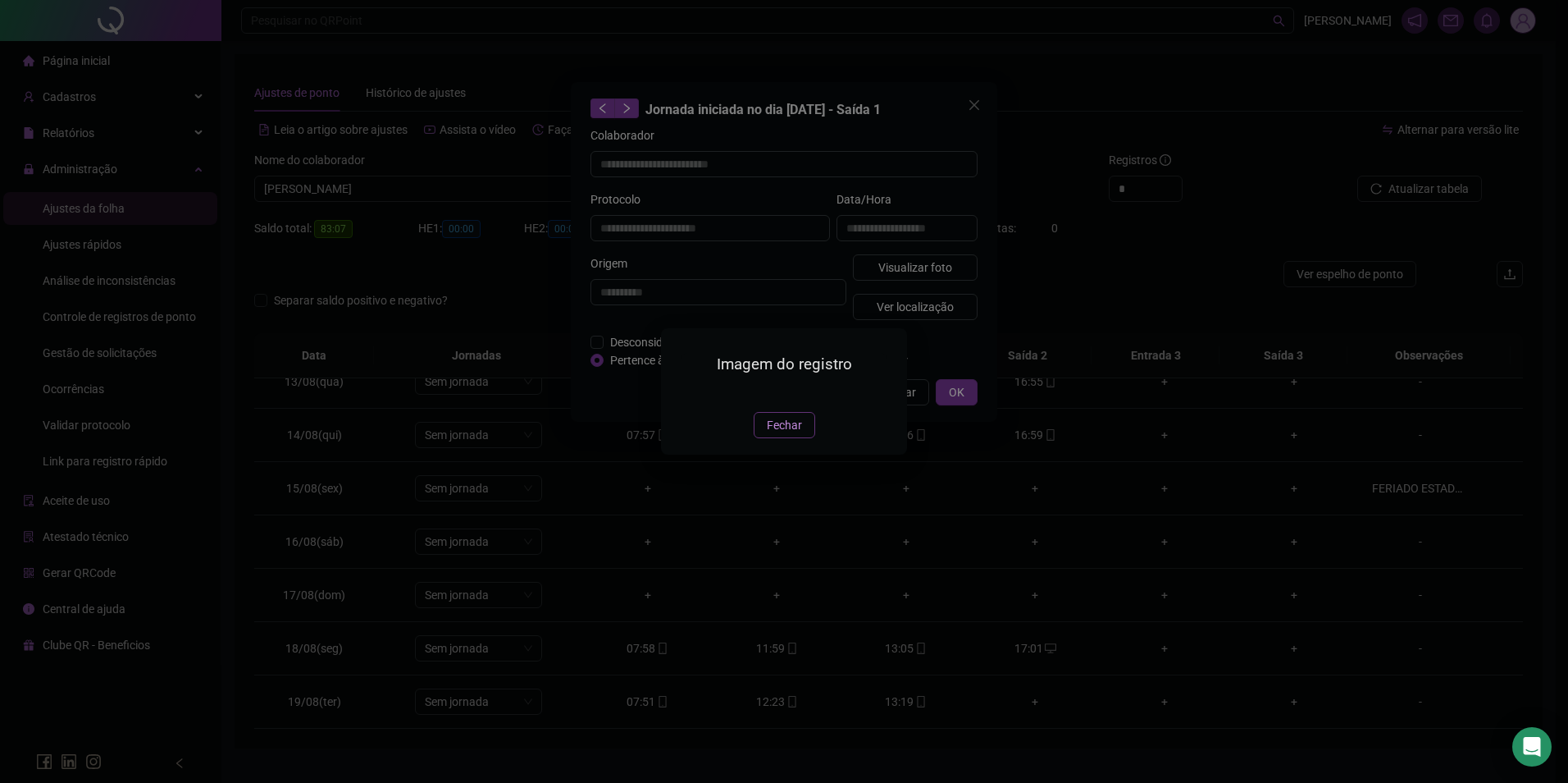
click at [780, 434] on span "Fechar" at bounding box center [784, 425] width 35 height 19
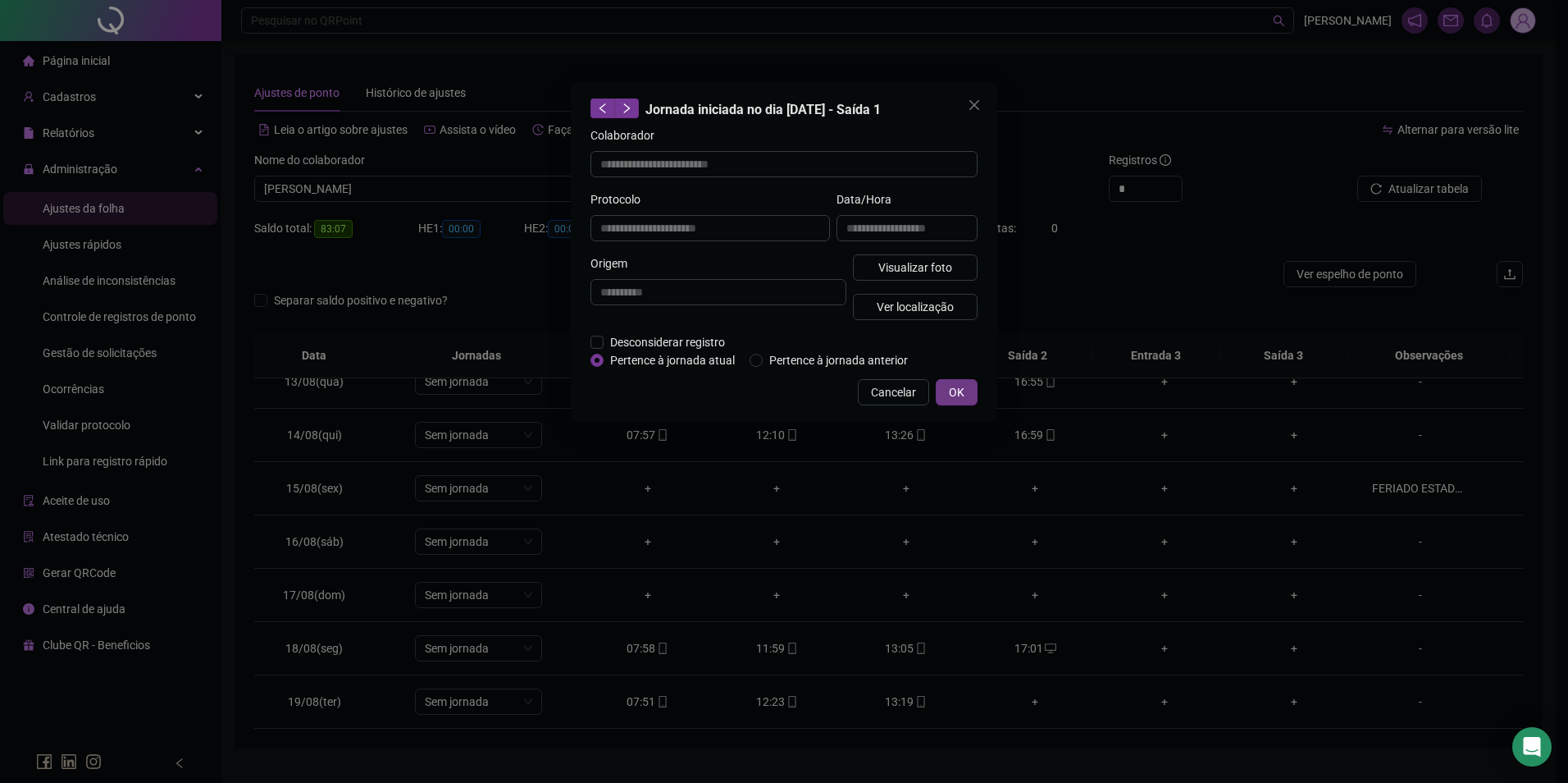
click at [942, 402] on button "OK" at bounding box center [956, 392] width 42 height 26
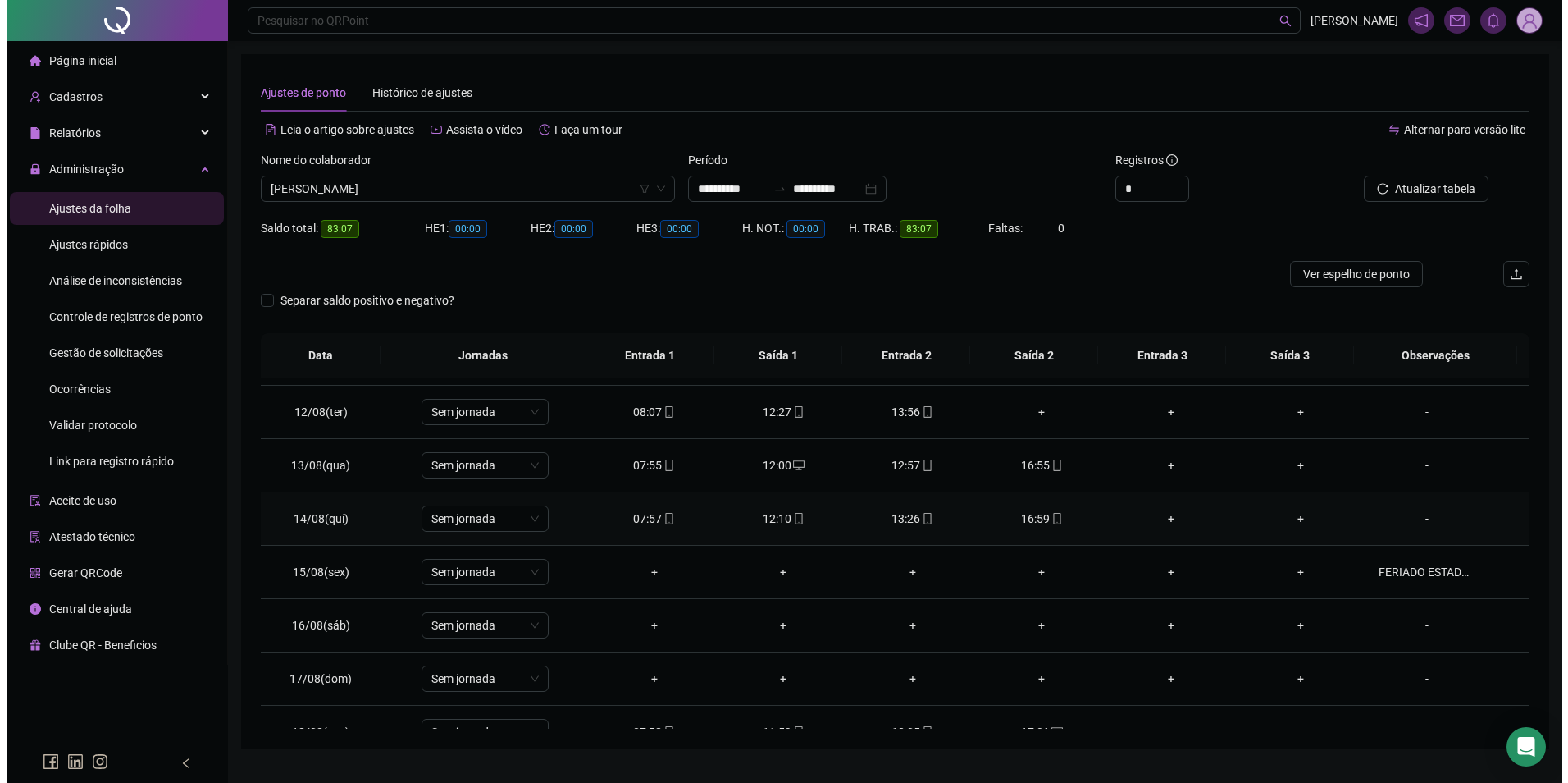
scroll to position [499, 0]
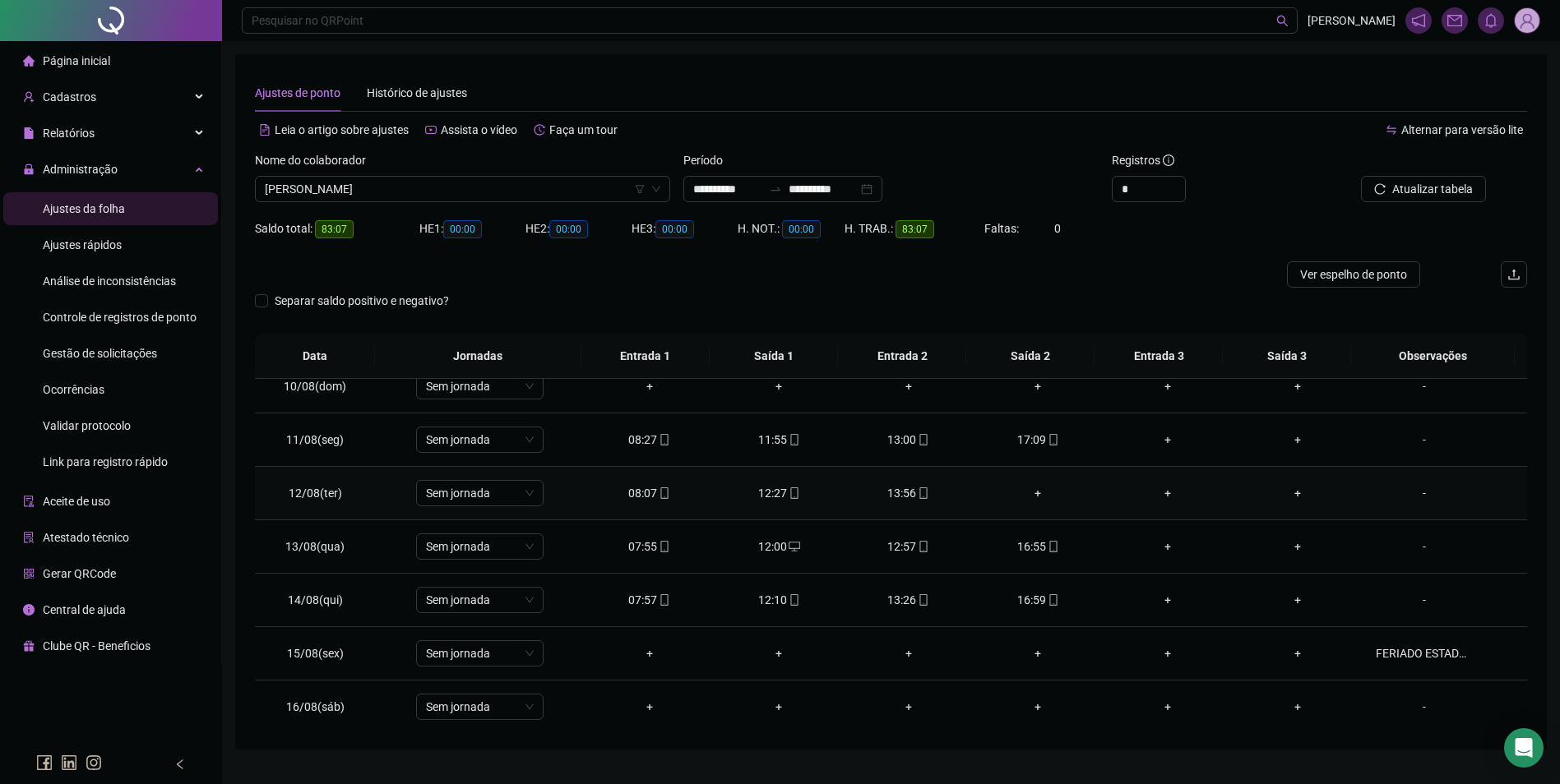
click at [1029, 491] on div "+" at bounding box center [1038, 493] width 104 height 19
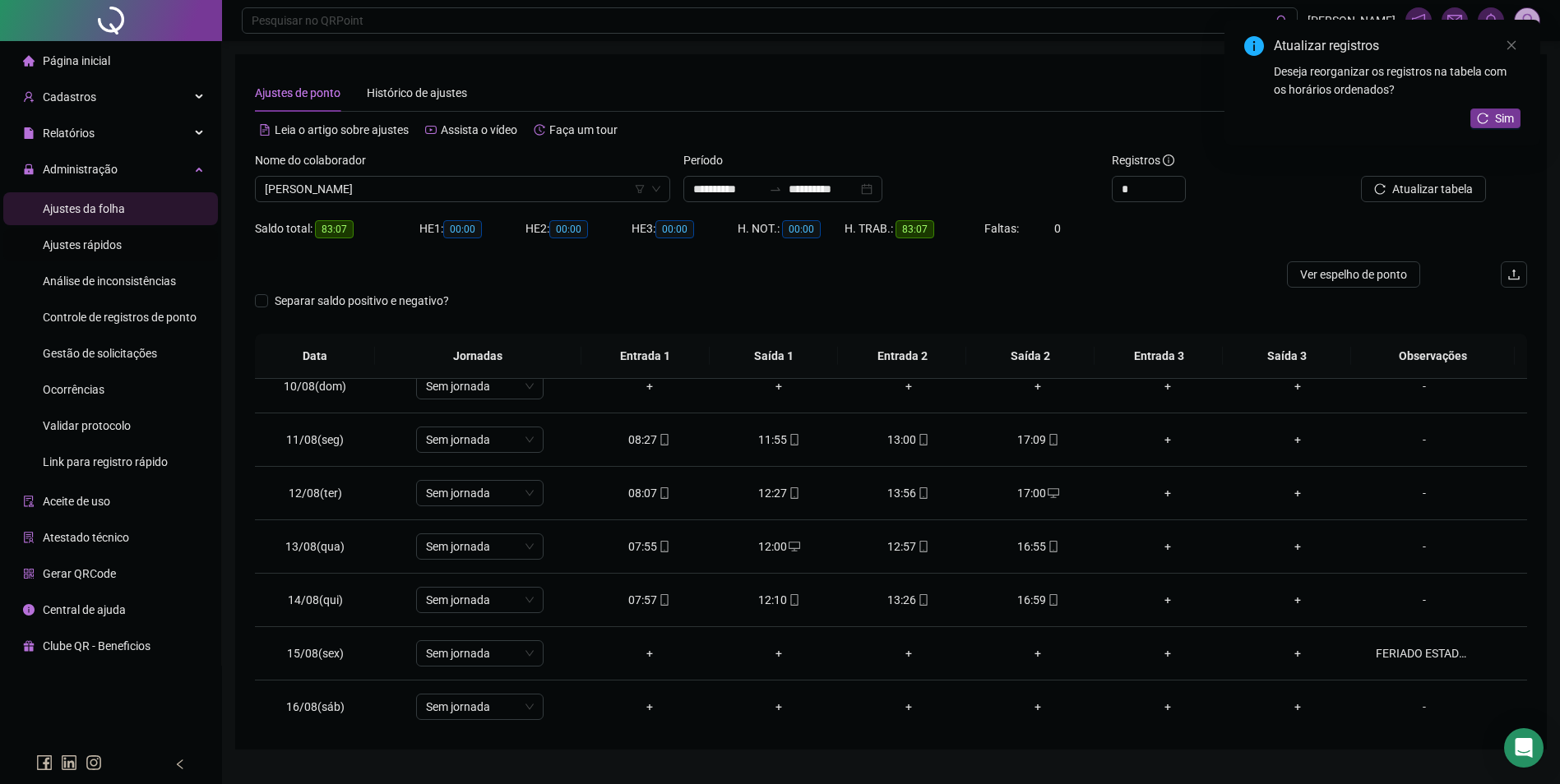
click at [102, 245] on span "Ajustes rápidos" at bounding box center [82, 244] width 79 height 13
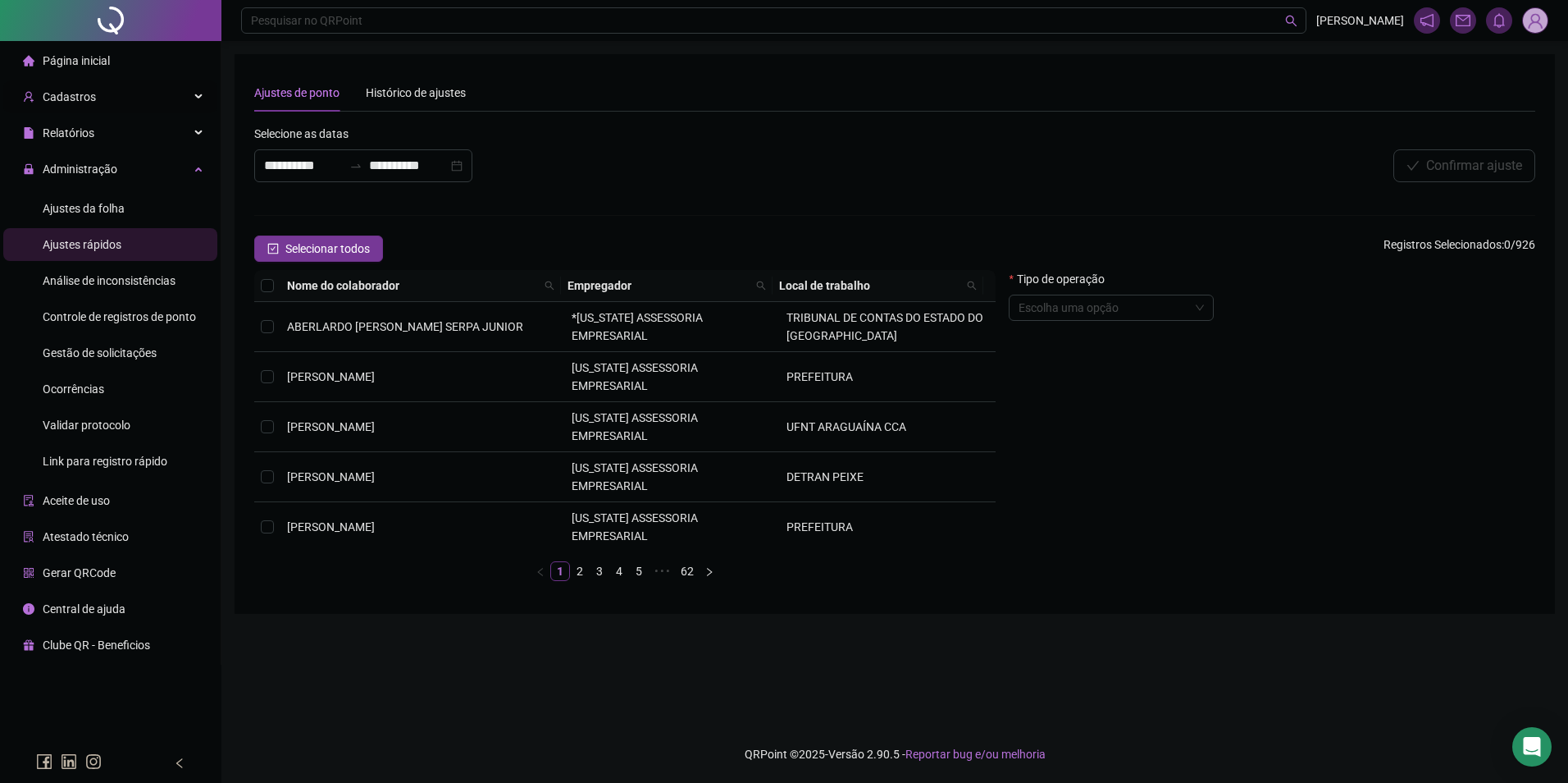
click at [133, 98] on div "Cadastros" at bounding box center [110, 97] width 214 height 33
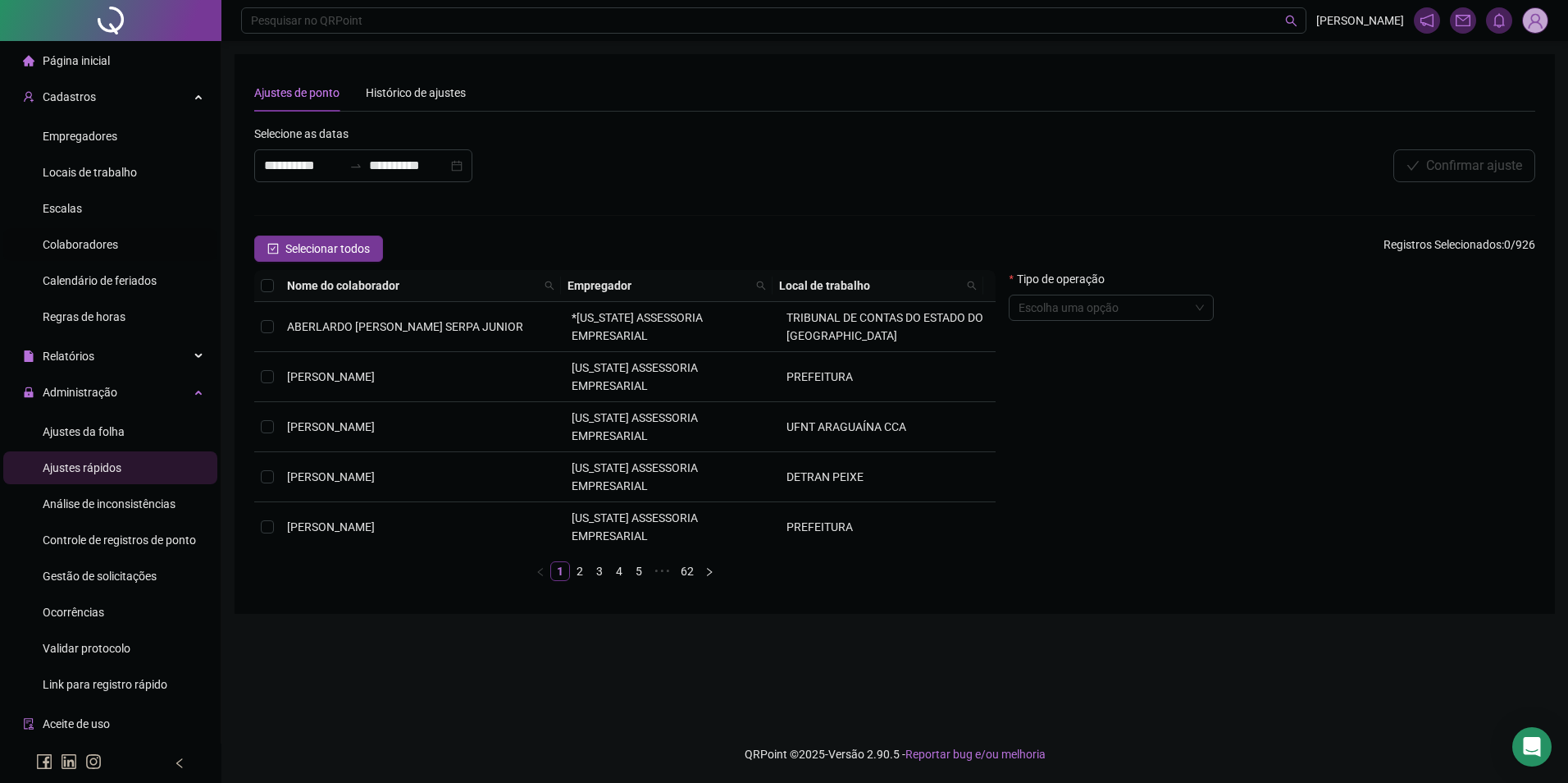
click at [90, 238] on span "Colaboradores" at bounding box center [80, 244] width 75 height 13
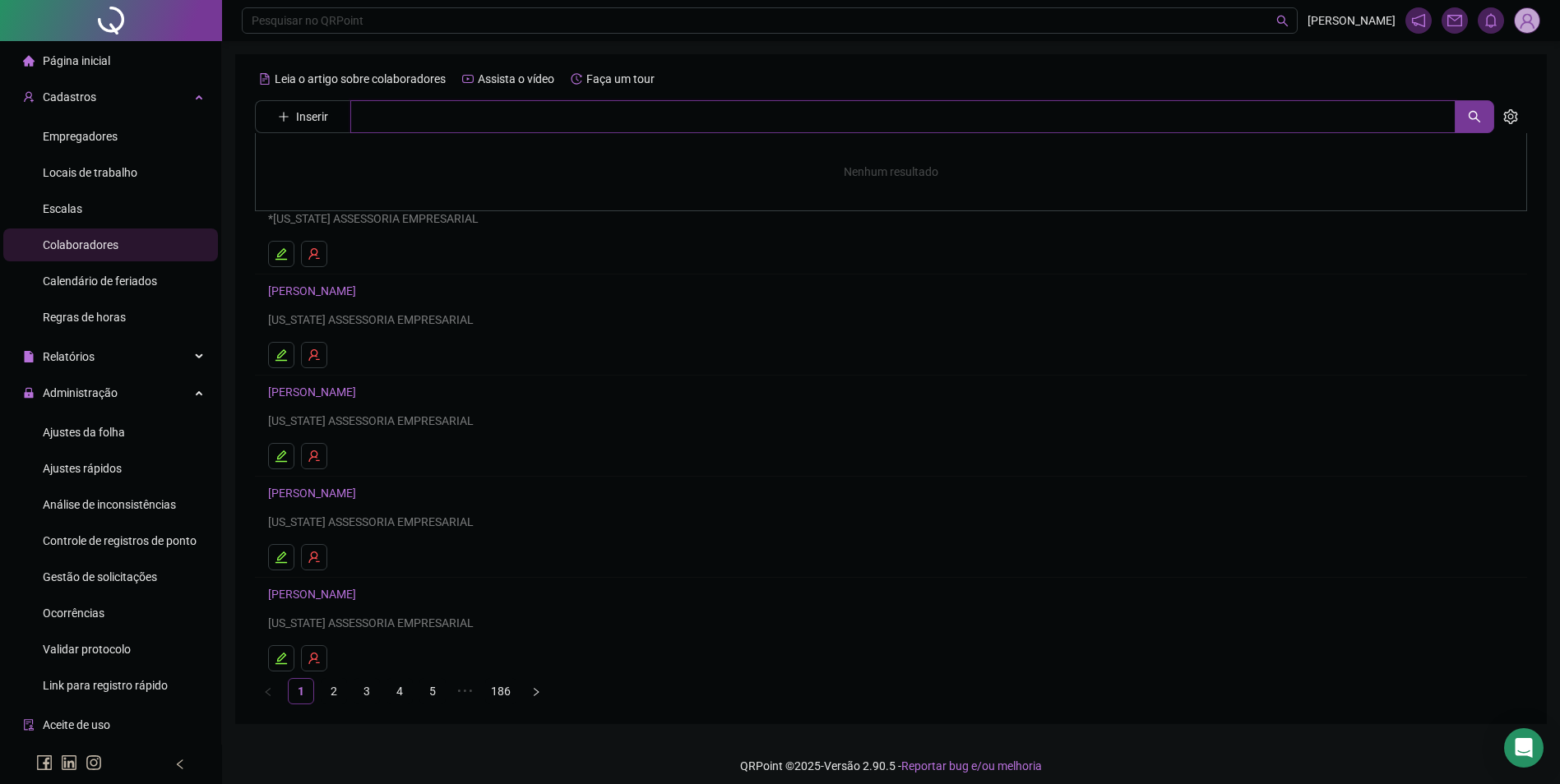
click at [403, 118] on input "text" at bounding box center [903, 117] width 1105 height 33
click at [373, 162] on link "BRUNA FERREIRA DE OLIVEIRA" at bounding box center [329, 164] width 88 height 13
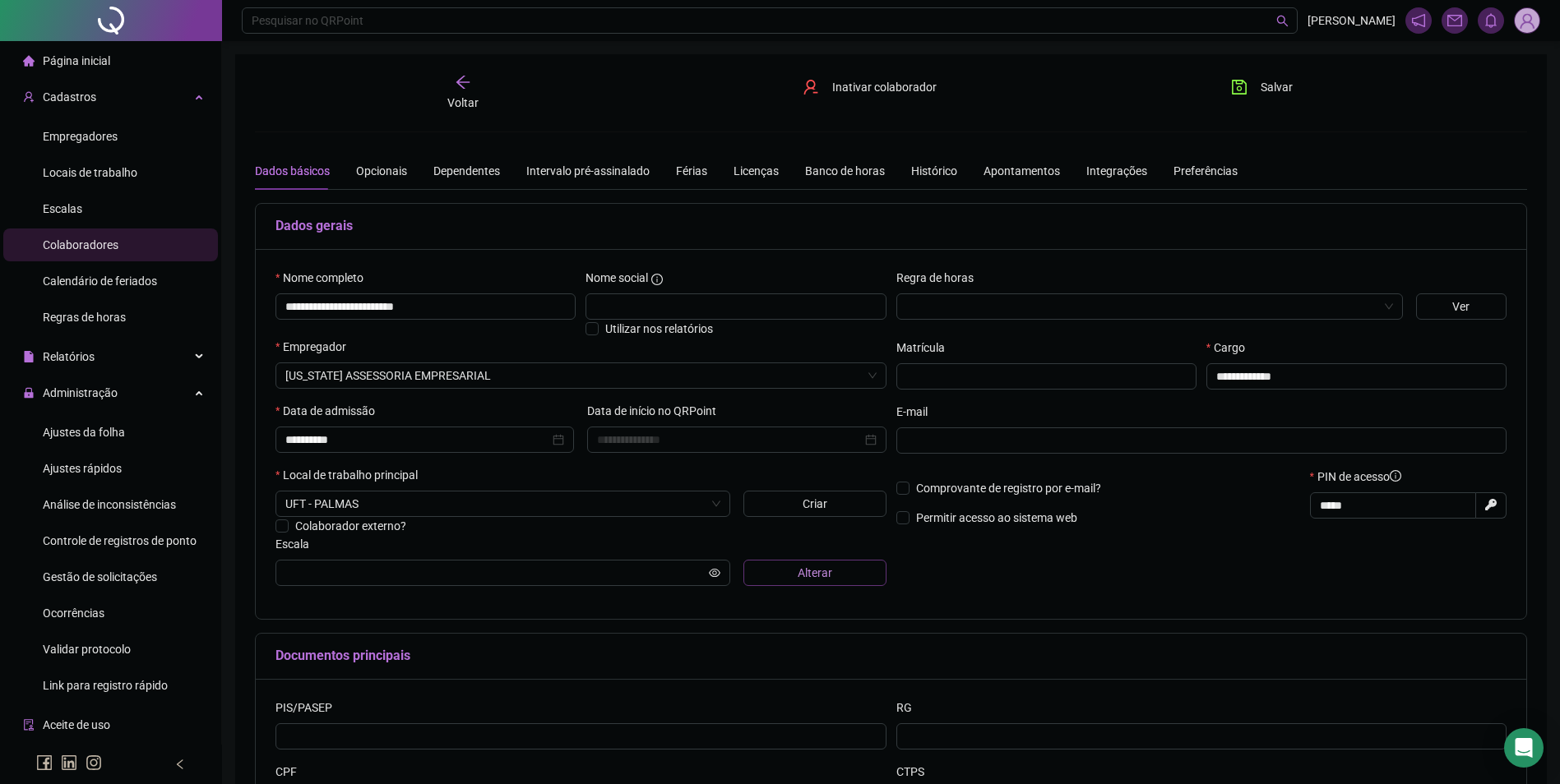
click at [776, 574] on button "Alterar" at bounding box center [815, 572] width 143 height 26
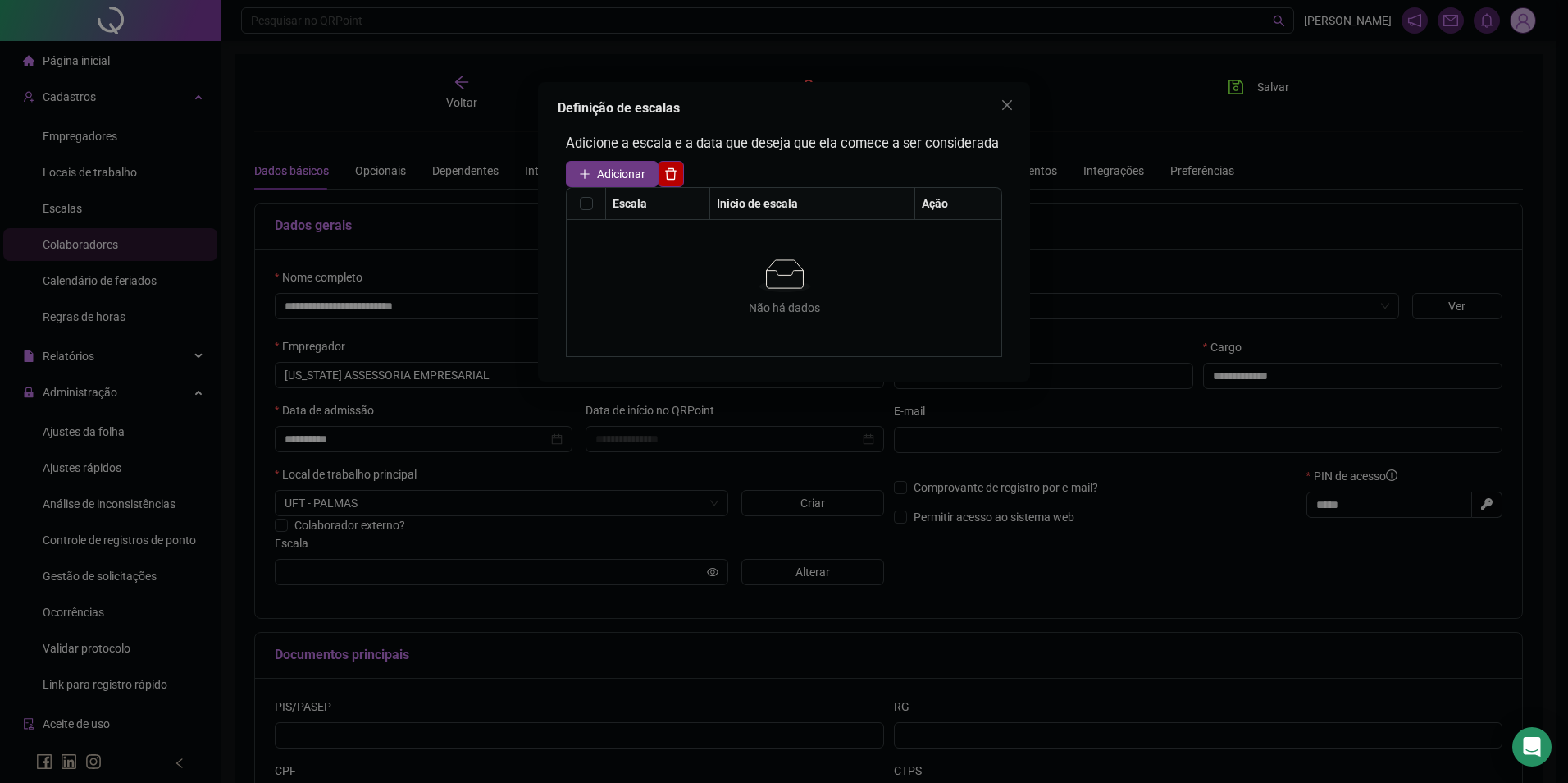
click at [630, 176] on span "Adicionar" at bounding box center [622, 174] width 49 height 19
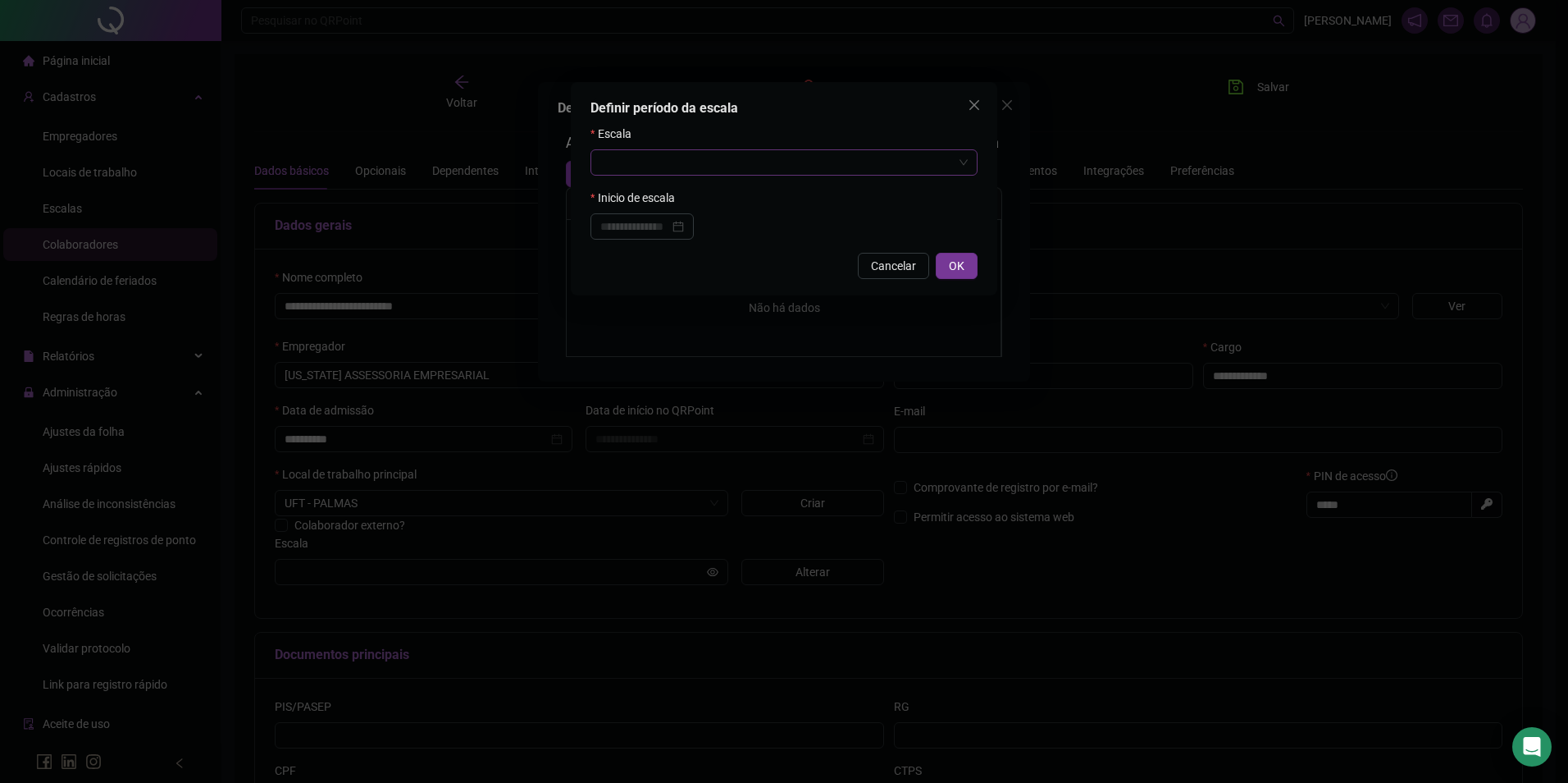
click at [653, 160] on input "search" at bounding box center [777, 162] width 353 height 24
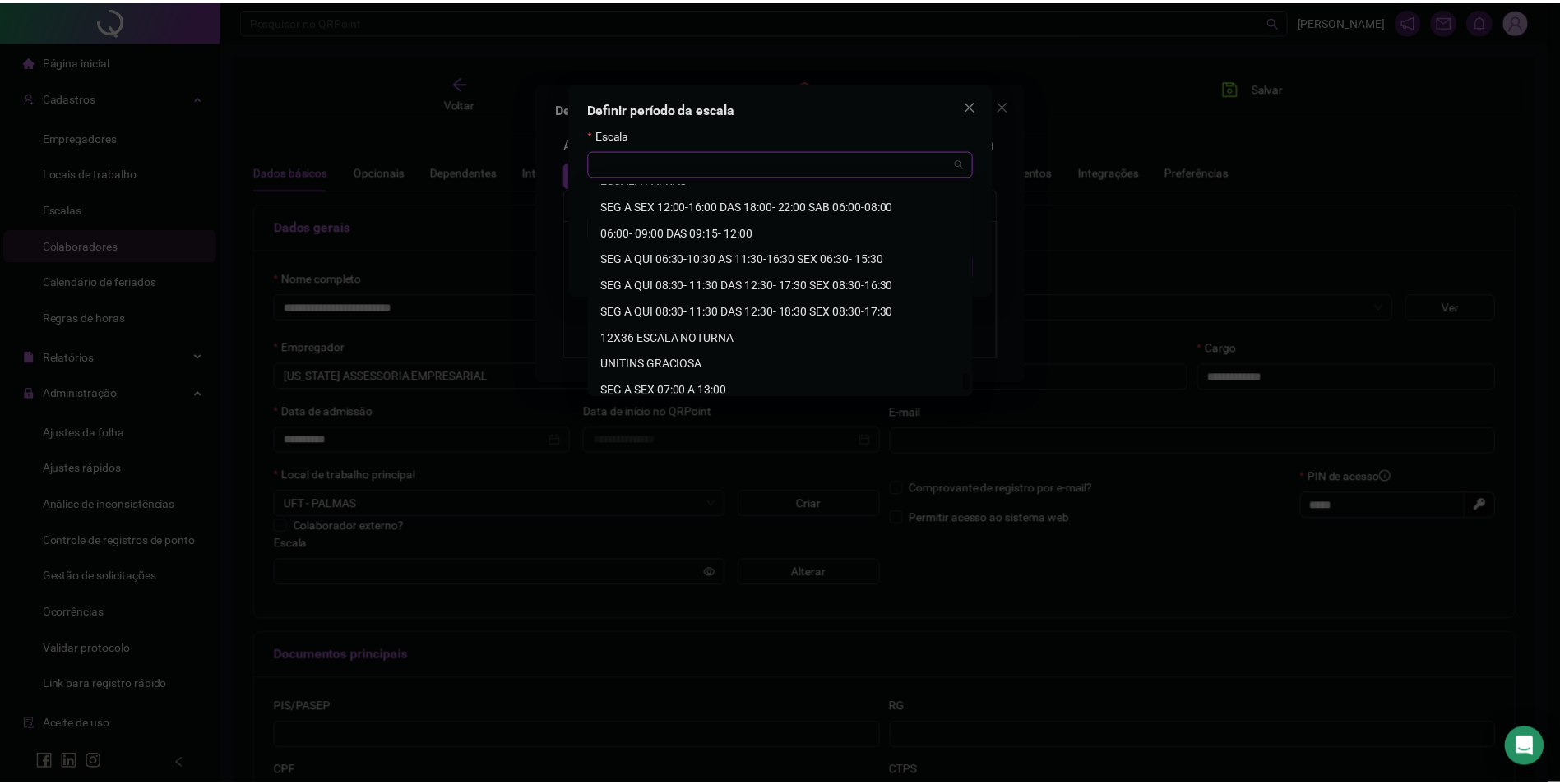
scroll to position [2419, 0]
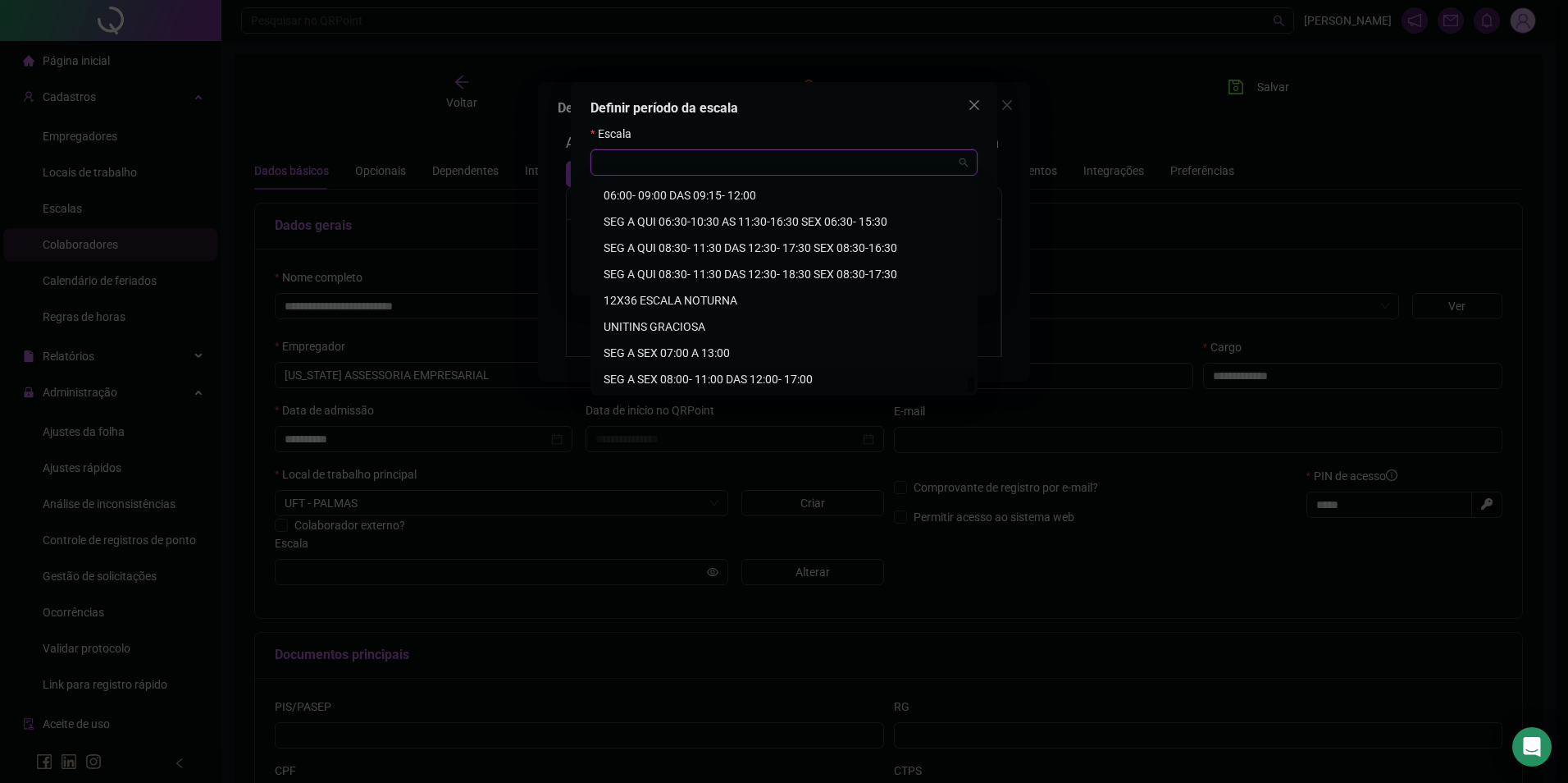
click at [739, 374] on div "SEG A SEX 08:00- 11:00 DAS 12:00- 17:00" at bounding box center [784, 379] width 361 height 19
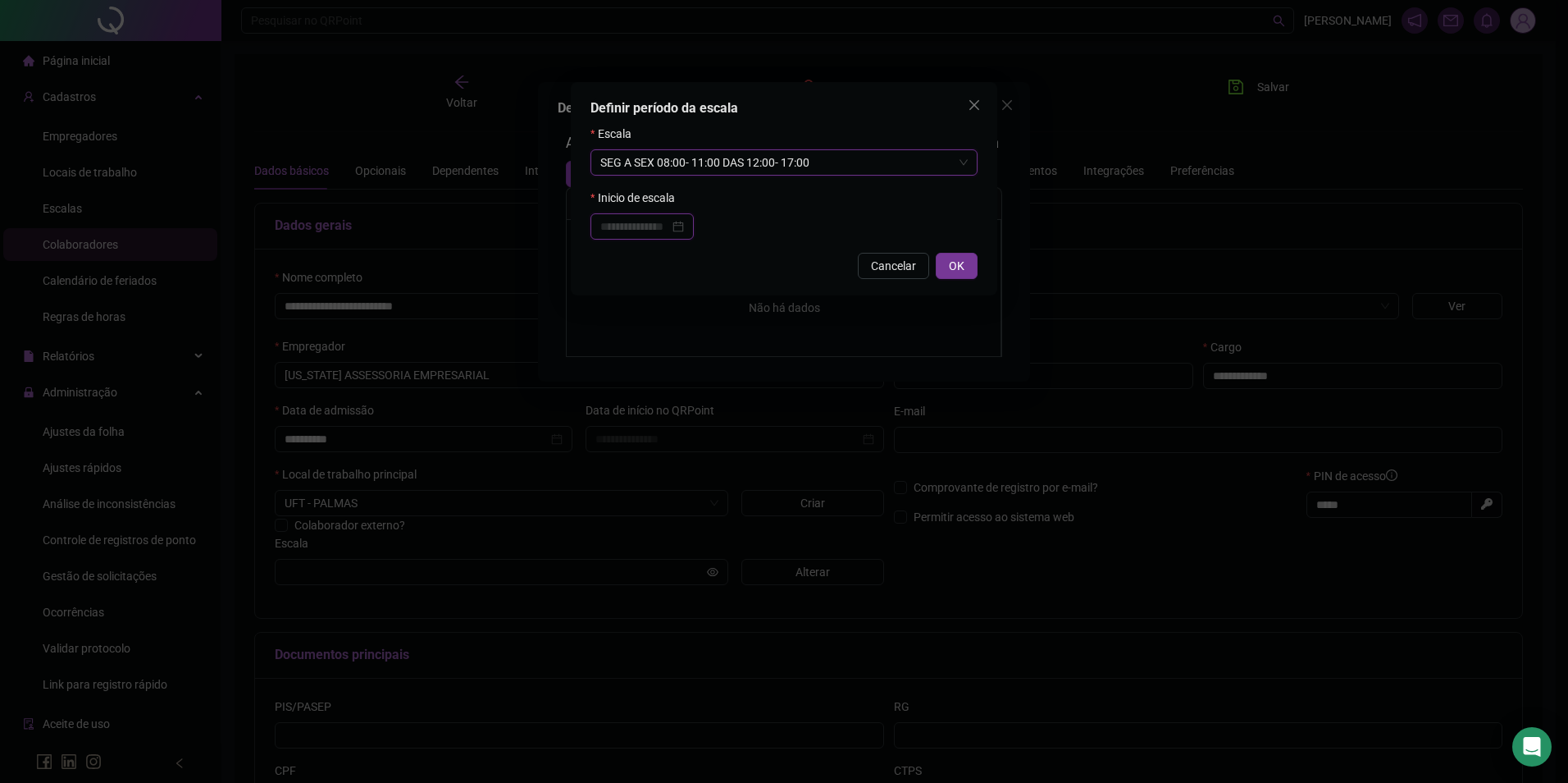
click at [653, 226] on input at bounding box center [634, 226] width 69 height 19
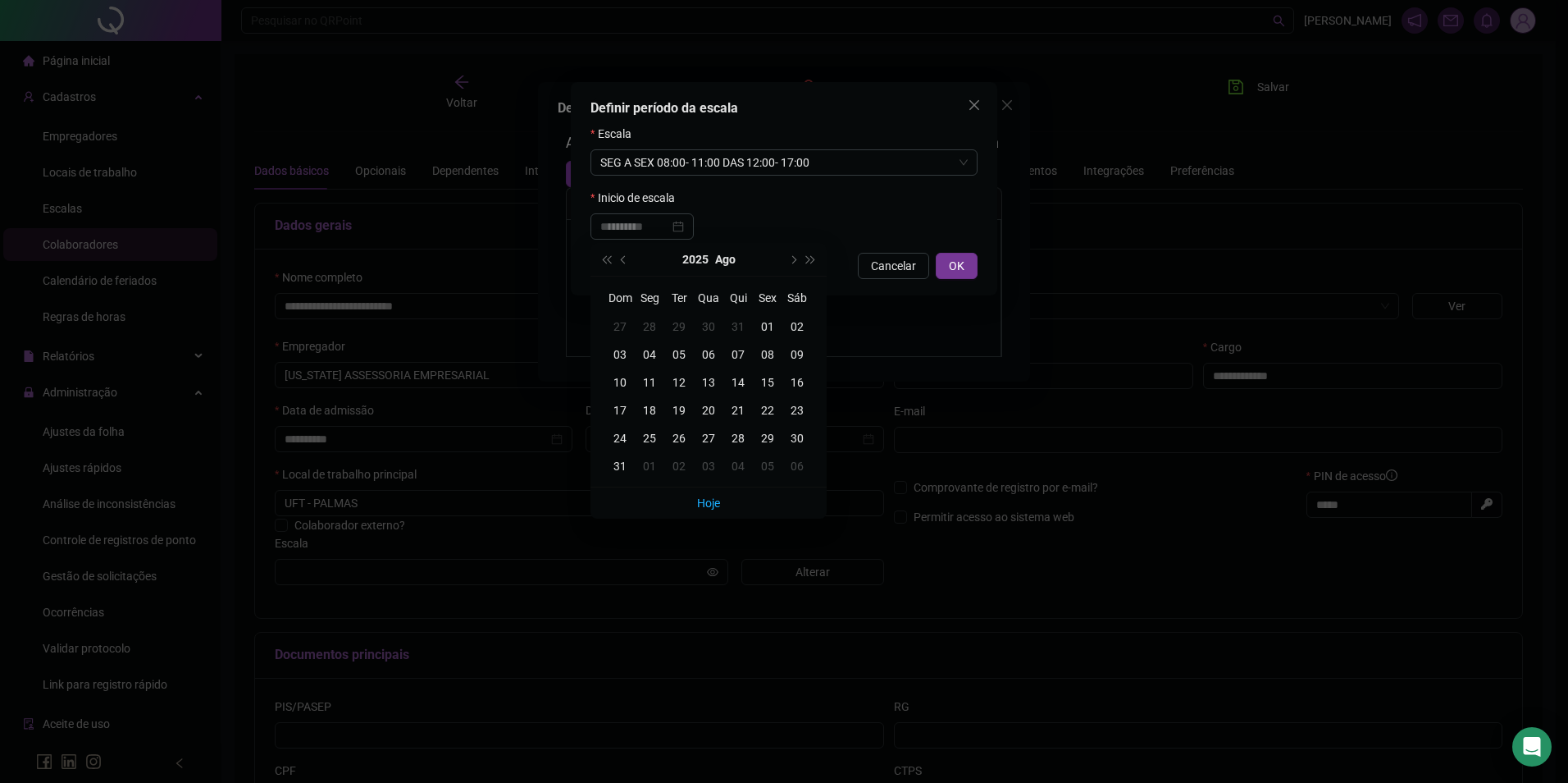
click at [766, 329] on div "01" at bounding box center [768, 327] width 29 height 19
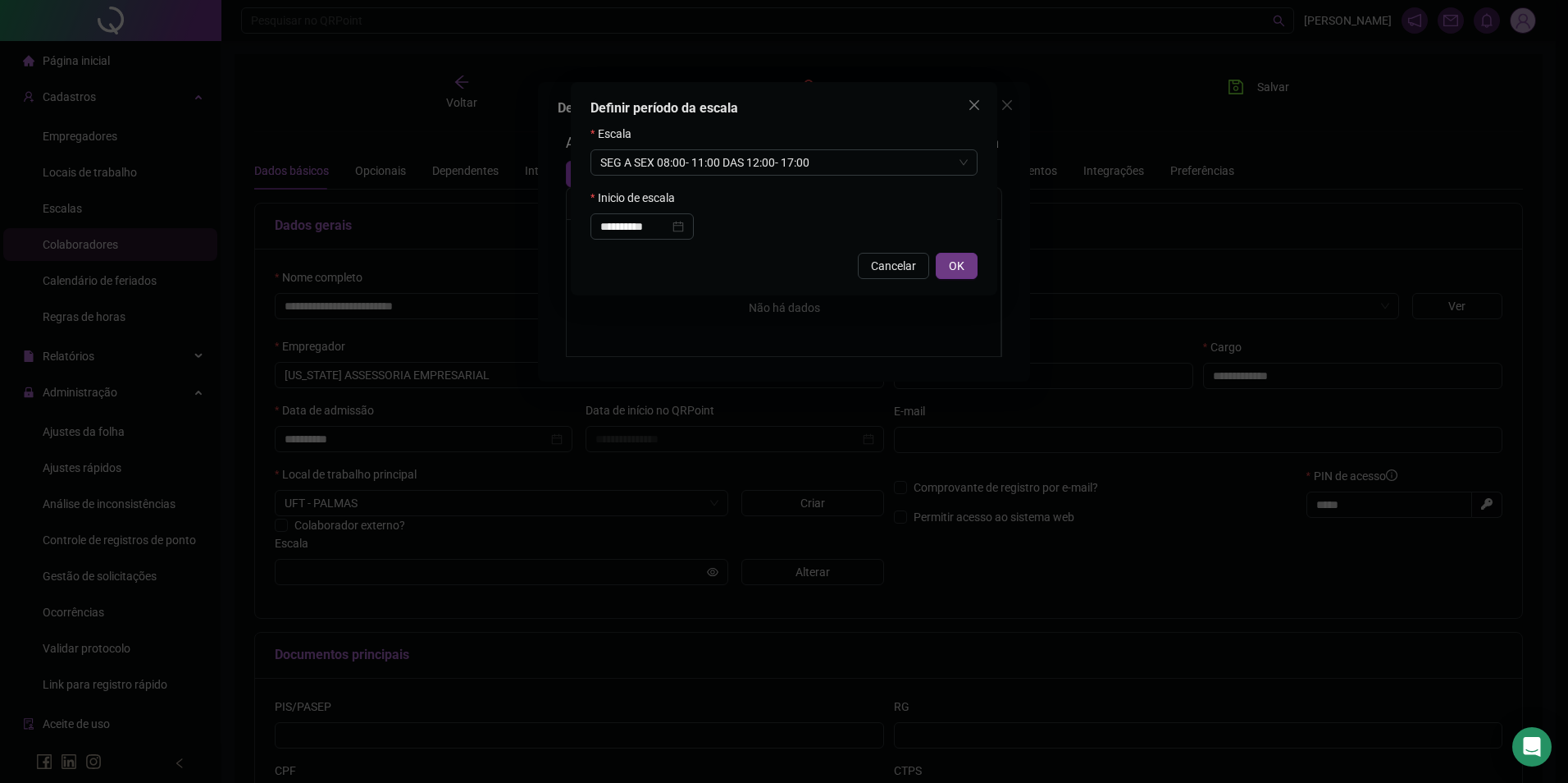
click at [954, 256] on span "OK" at bounding box center [957, 265] width 16 height 19
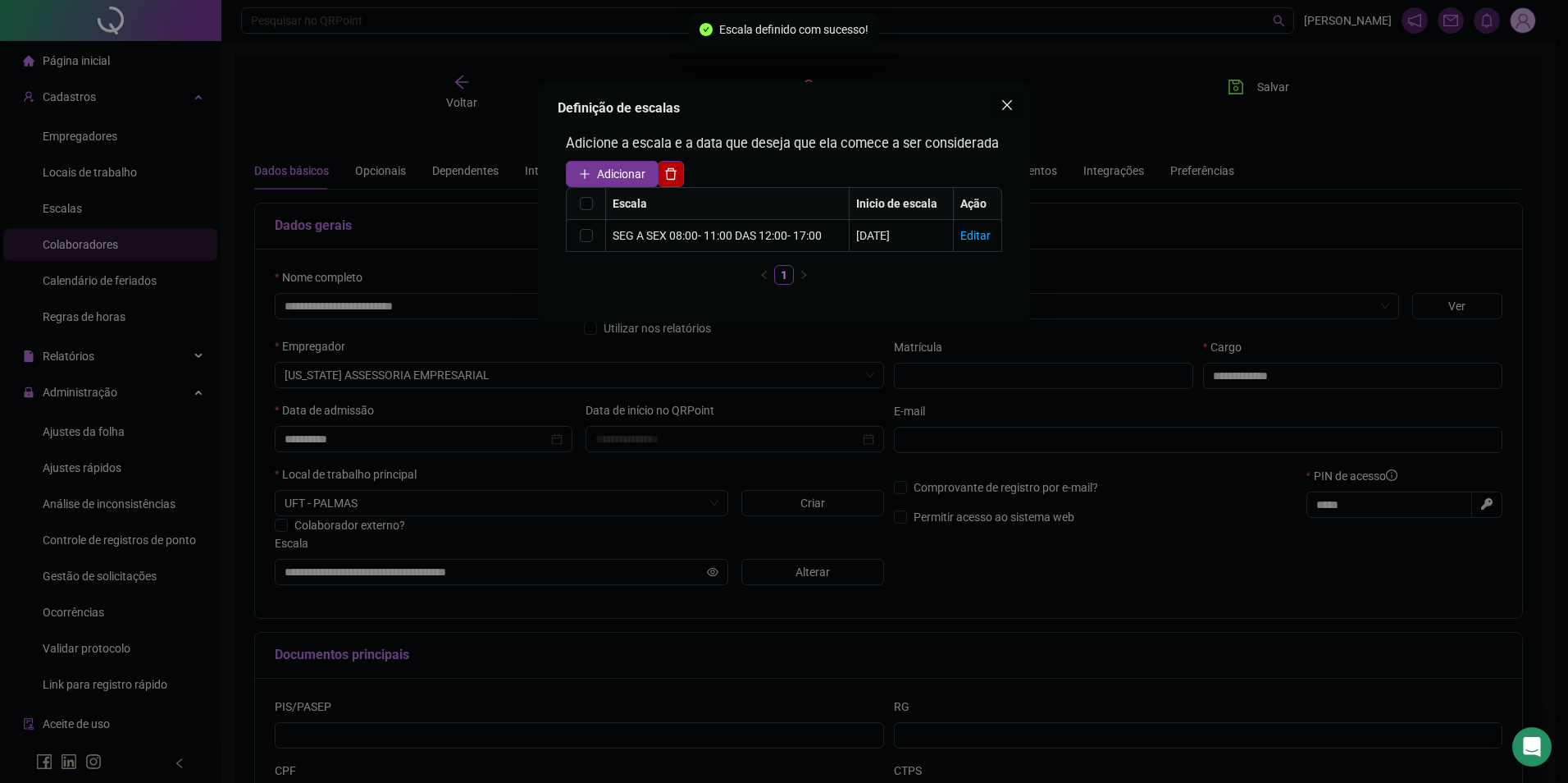
click at [1006, 106] on icon "close" at bounding box center [1008, 105] width 10 height 10
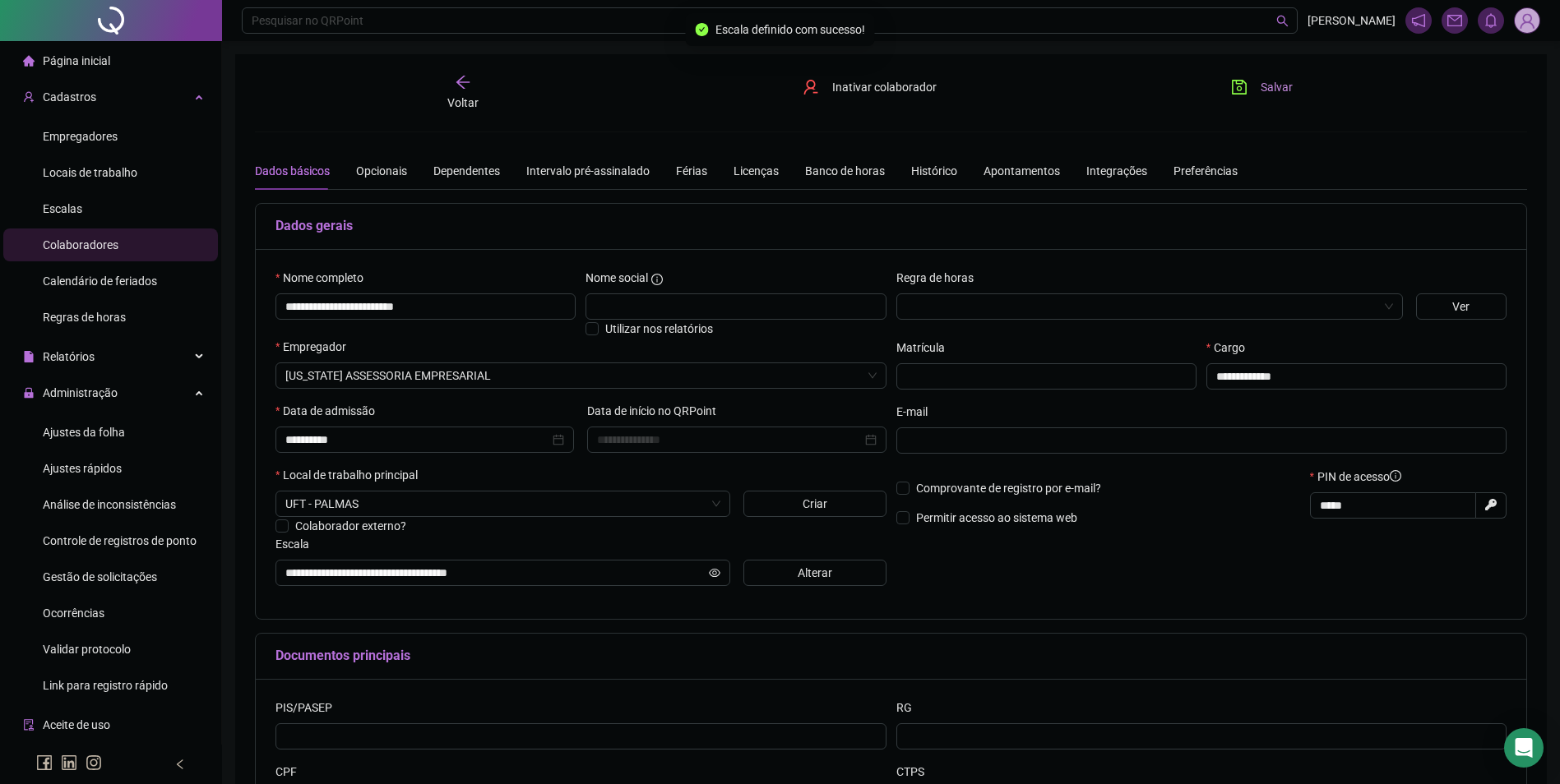
click at [1247, 90] on icon "save" at bounding box center [1239, 87] width 17 height 17
click at [1247, 90] on span "button" at bounding box center [1239, 87] width 17 height 17
click at [460, 82] on icon "arrow-left" at bounding box center [461, 81] width 13 height 13
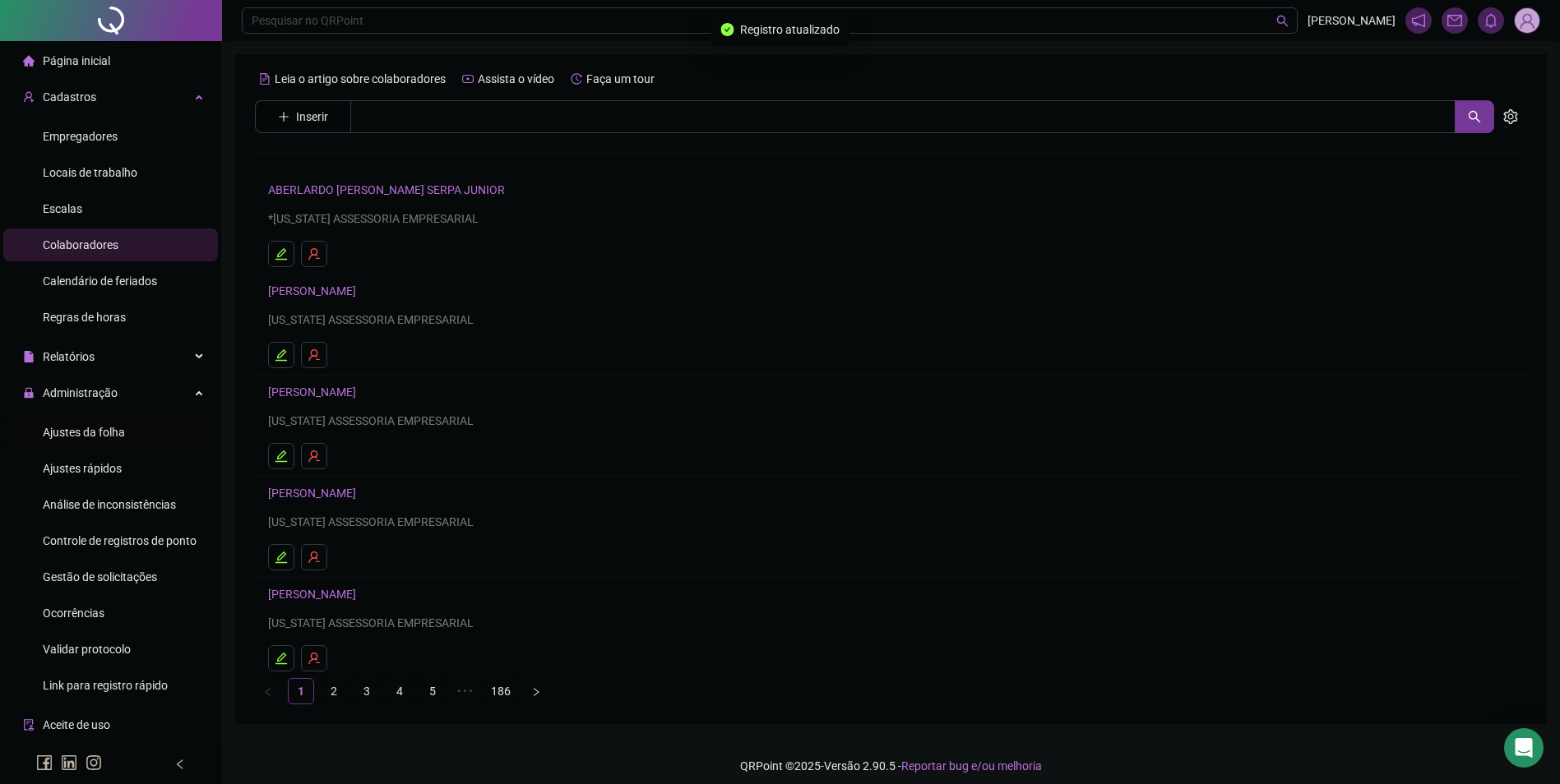
click at [98, 429] on span "Ajustes da folha" at bounding box center [84, 432] width 82 height 13
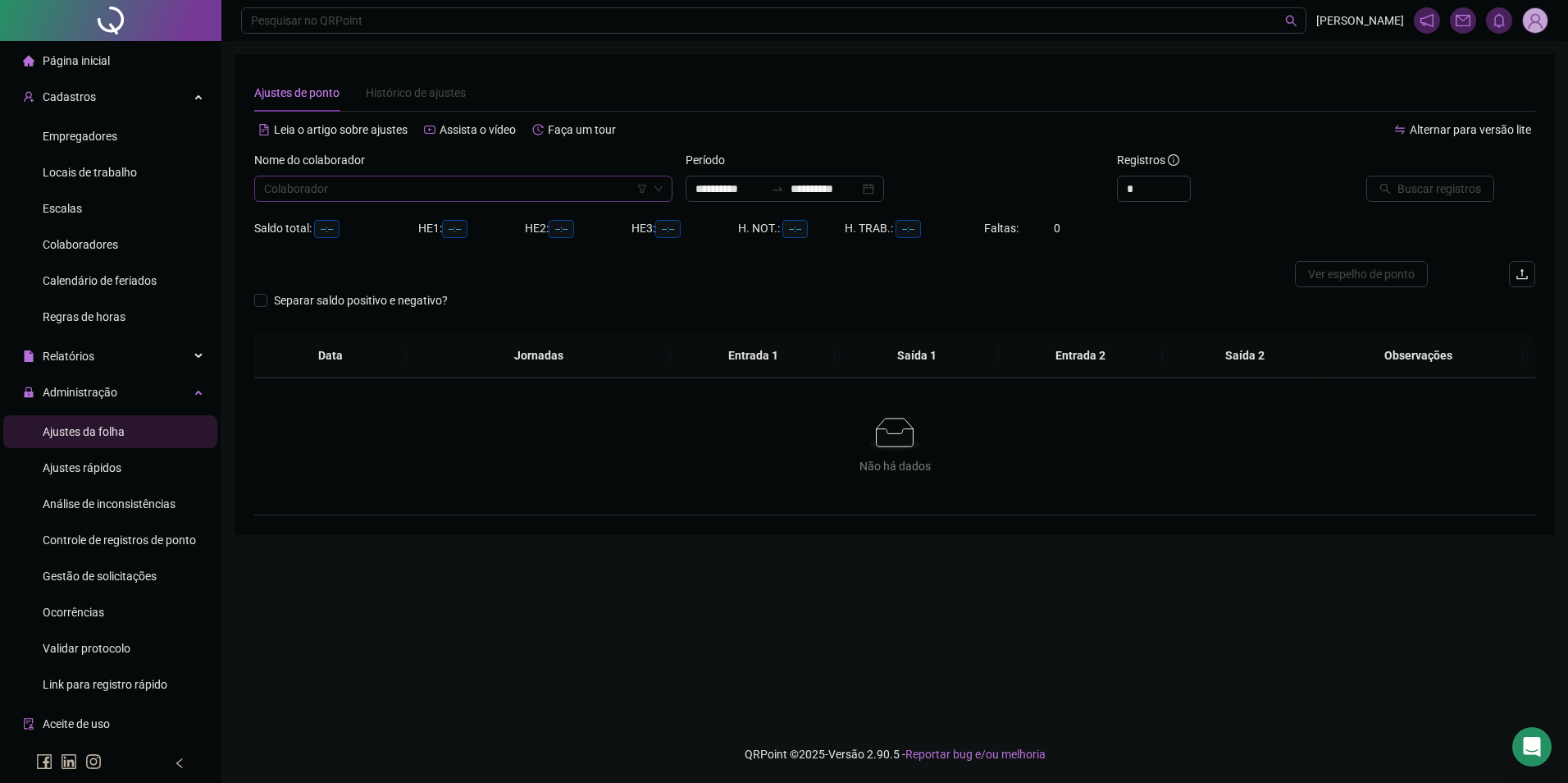
click at [339, 189] on input "search" at bounding box center [456, 188] width 384 height 24
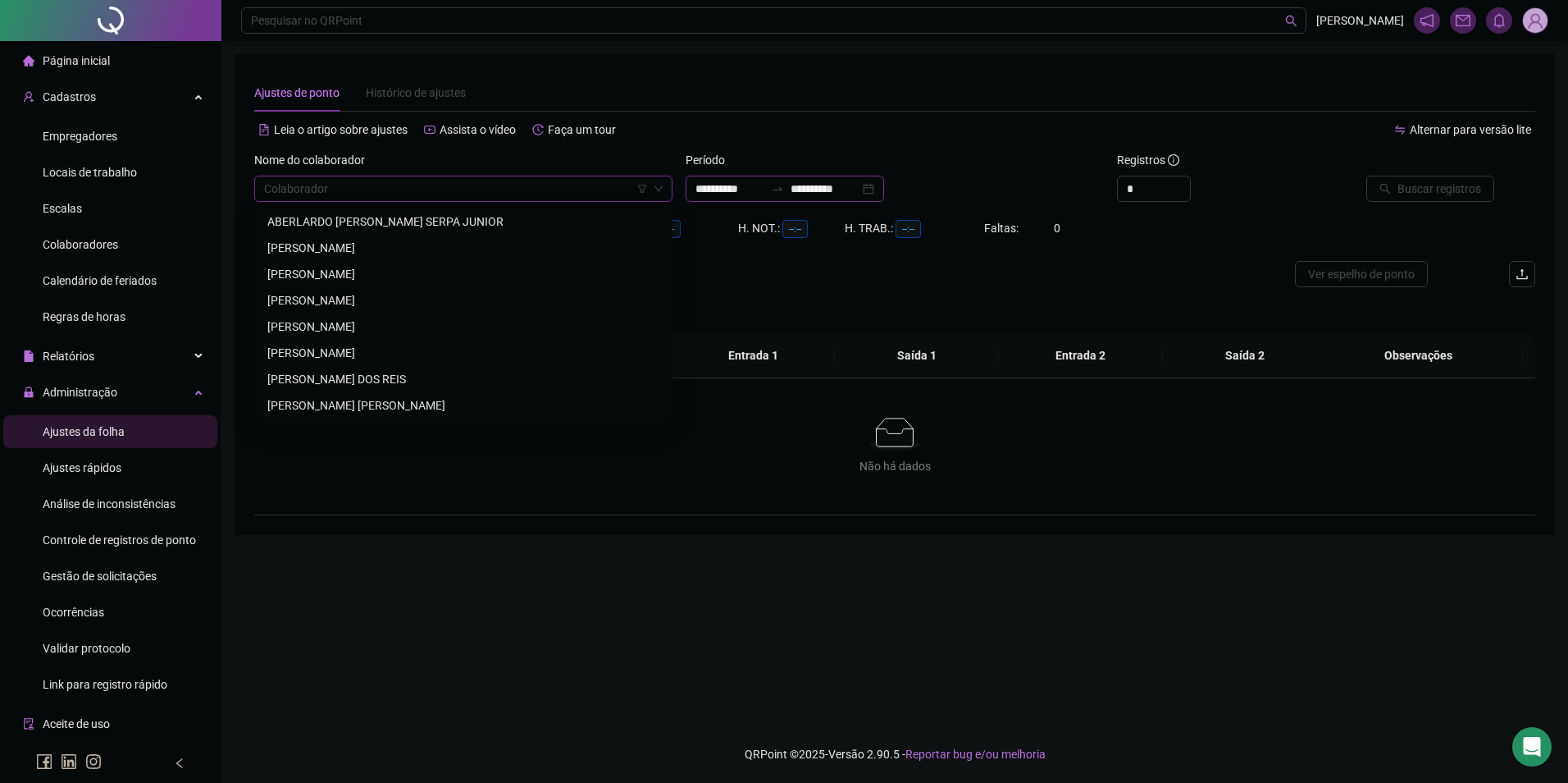
click at [744, 184] on input "**********" at bounding box center [730, 188] width 69 height 19
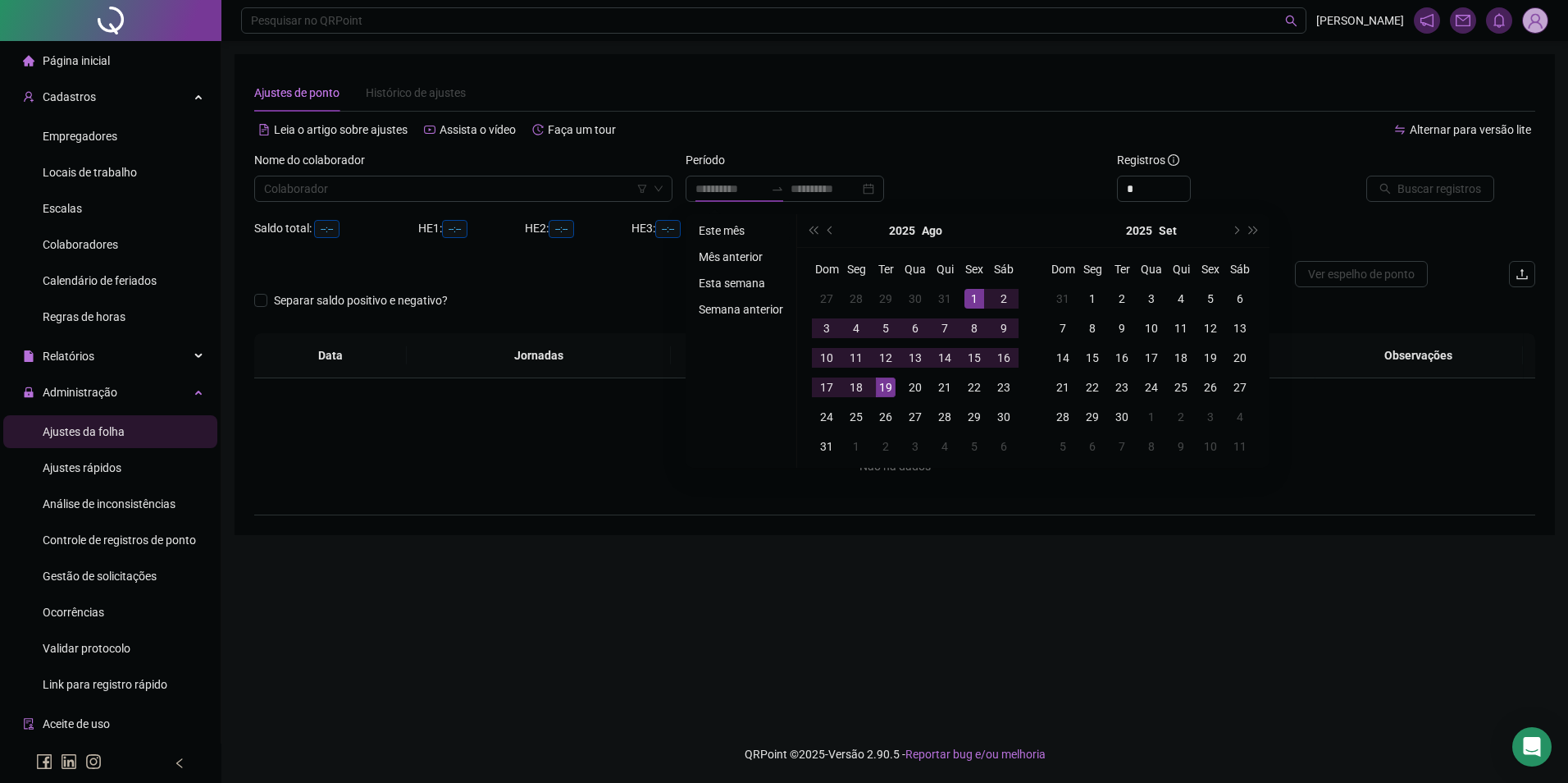
click at [717, 230] on li "Este mês" at bounding box center [741, 230] width 97 height 20
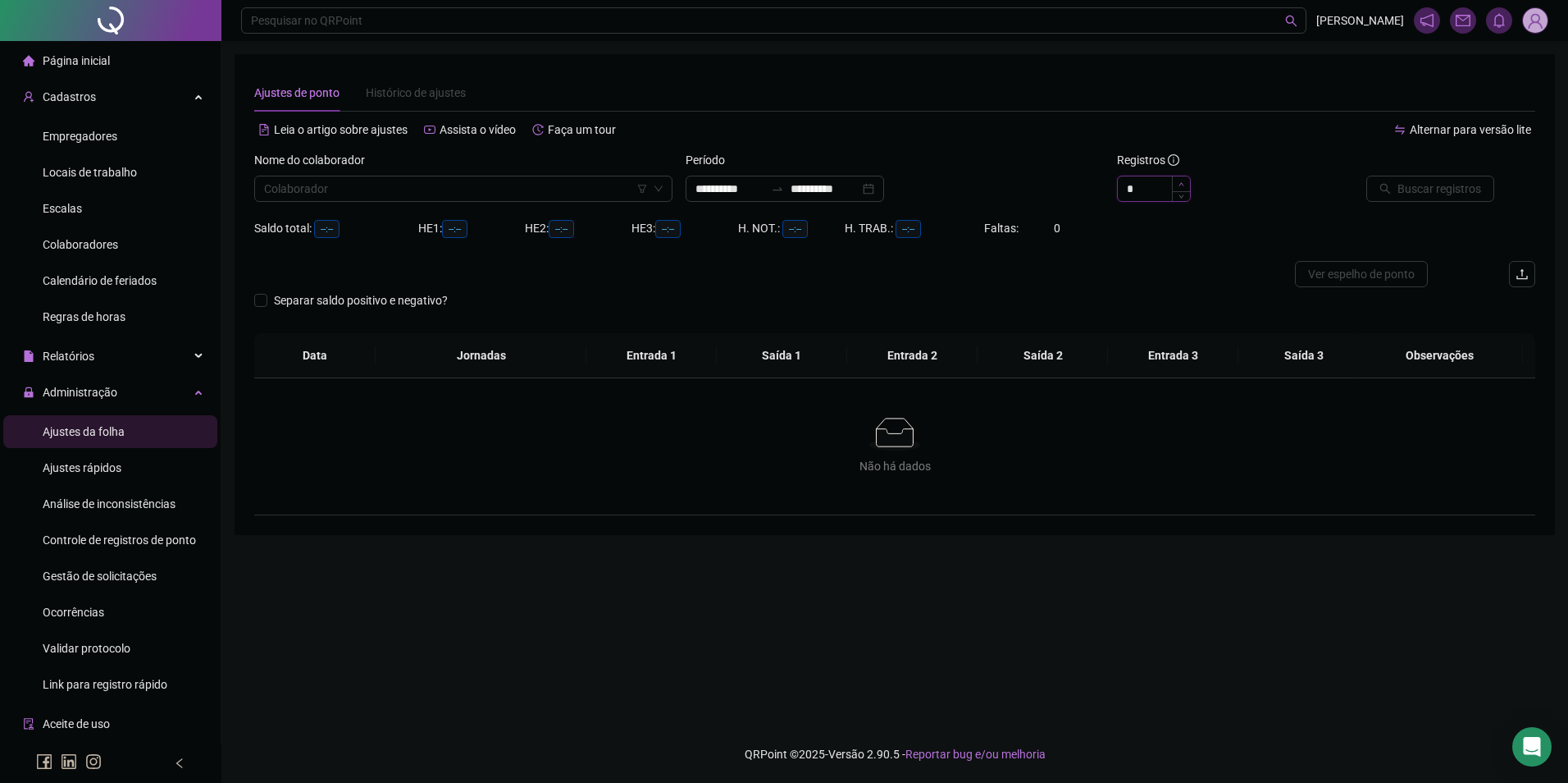
click at [1184, 181] on span "Increase Value" at bounding box center [1181, 183] width 19 height 15
click at [549, 188] on input "search" at bounding box center [456, 188] width 384 height 24
click at [1366, 176] on button "Buscar registros" at bounding box center [1430, 188] width 128 height 26
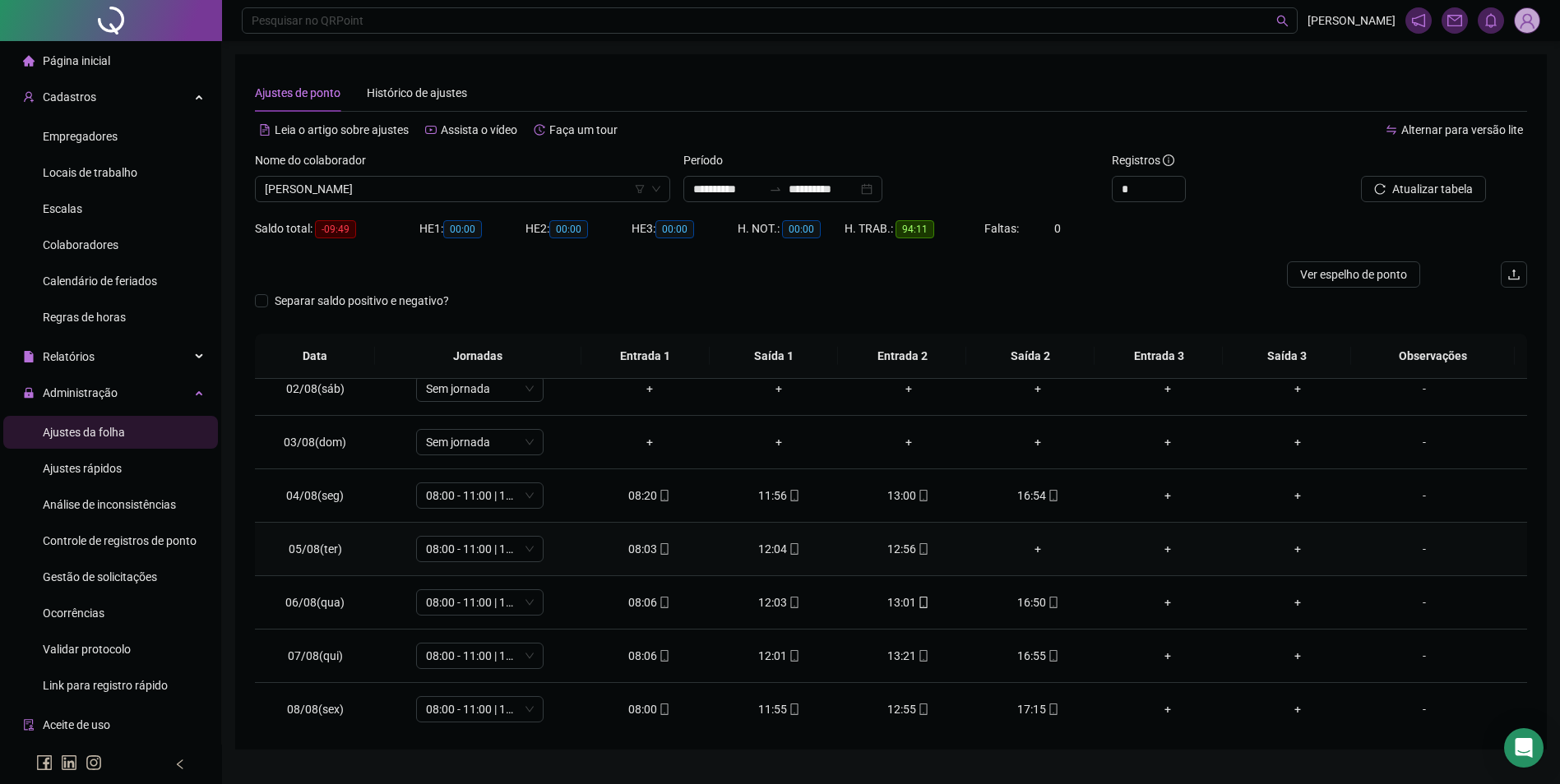
scroll to position [164, 0]
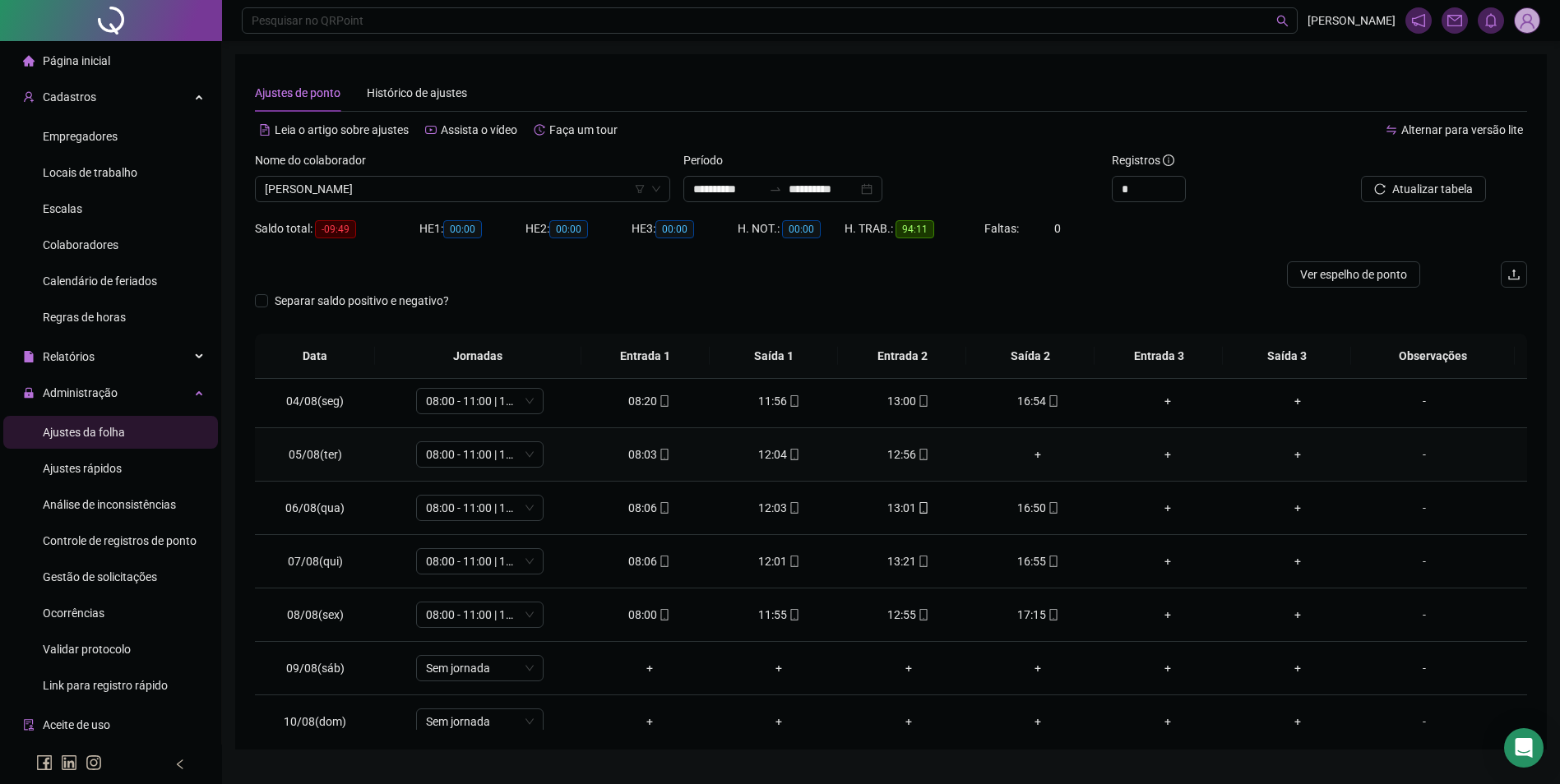
click at [1031, 454] on div "+" at bounding box center [1038, 454] width 104 height 19
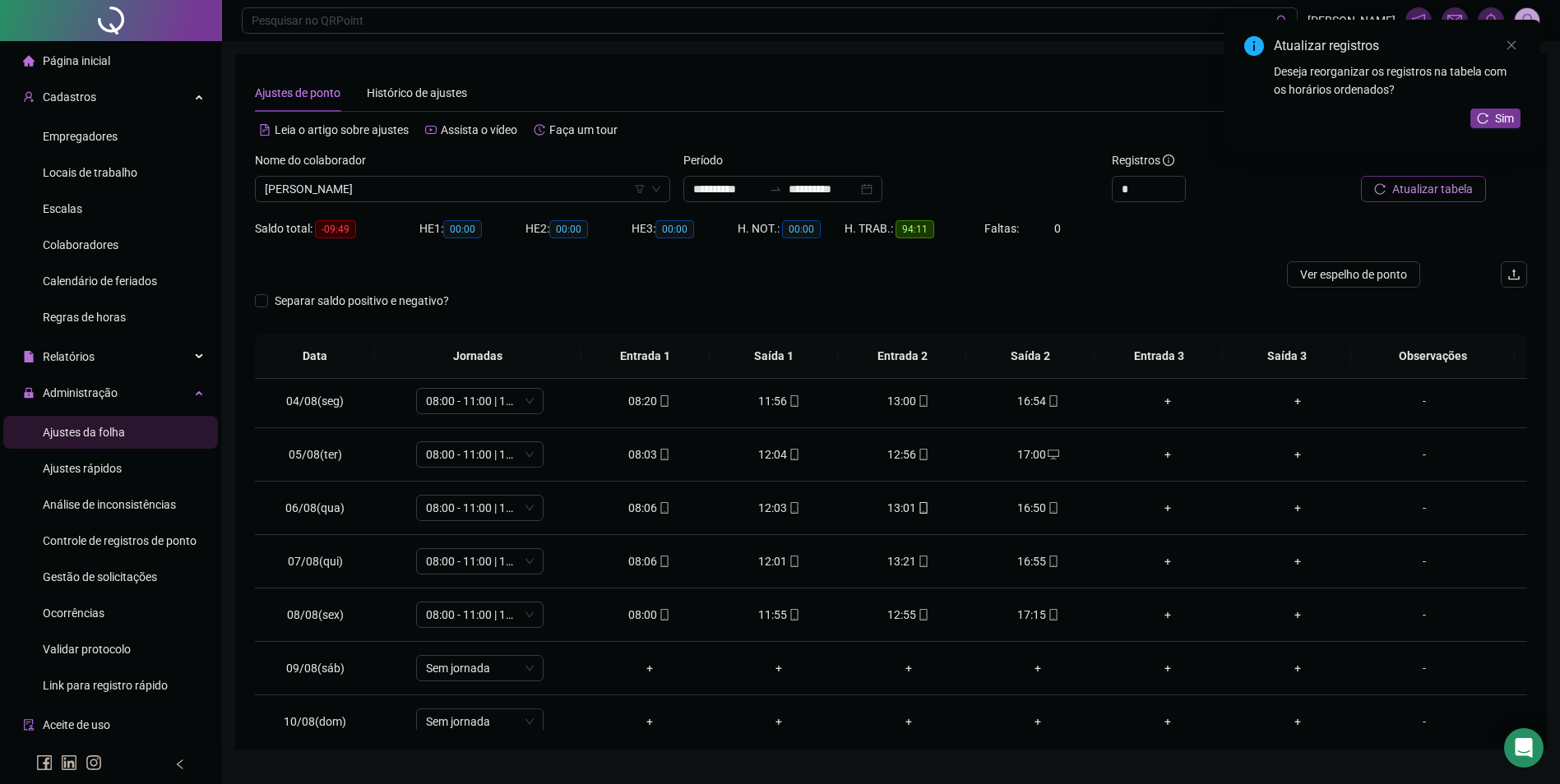
click at [1388, 189] on button "Atualizar tabela" at bounding box center [1423, 188] width 125 height 26
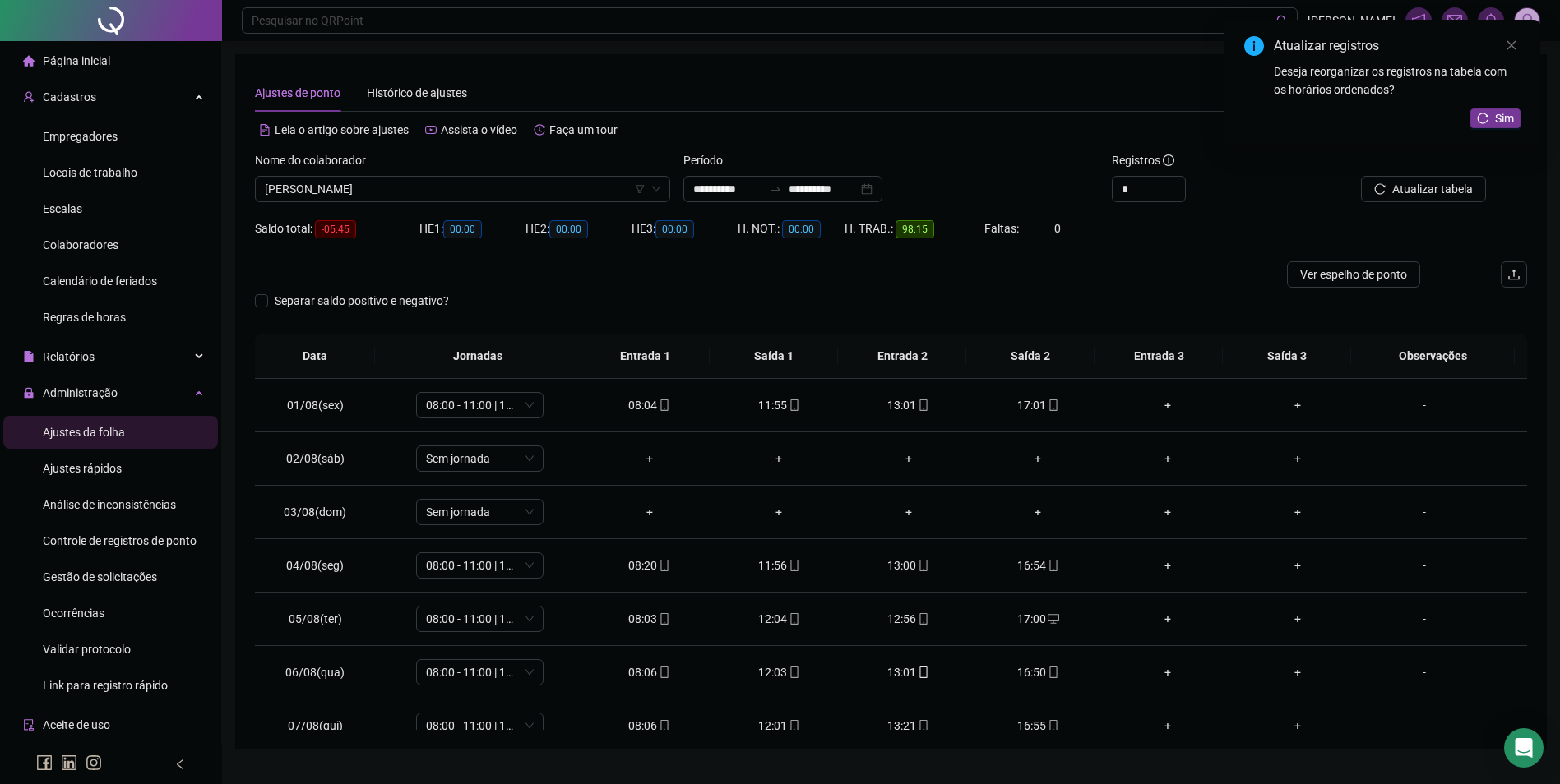
click at [1420, 205] on div "Atualizar tabela" at bounding box center [1426, 184] width 215 height 64
click at [1423, 194] on span "Atualizar tabela" at bounding box center [1432, 188] width 80 height 19
click at [1528, 121] on div "Atualizar registros Deseja reorganizar os registros na tabela com os horários o…" at bounding box center [1381, 82] width 316 height 126
click at [1500, 109] on span "Sim" at bounding box center [1503, 118] width 19 height 19
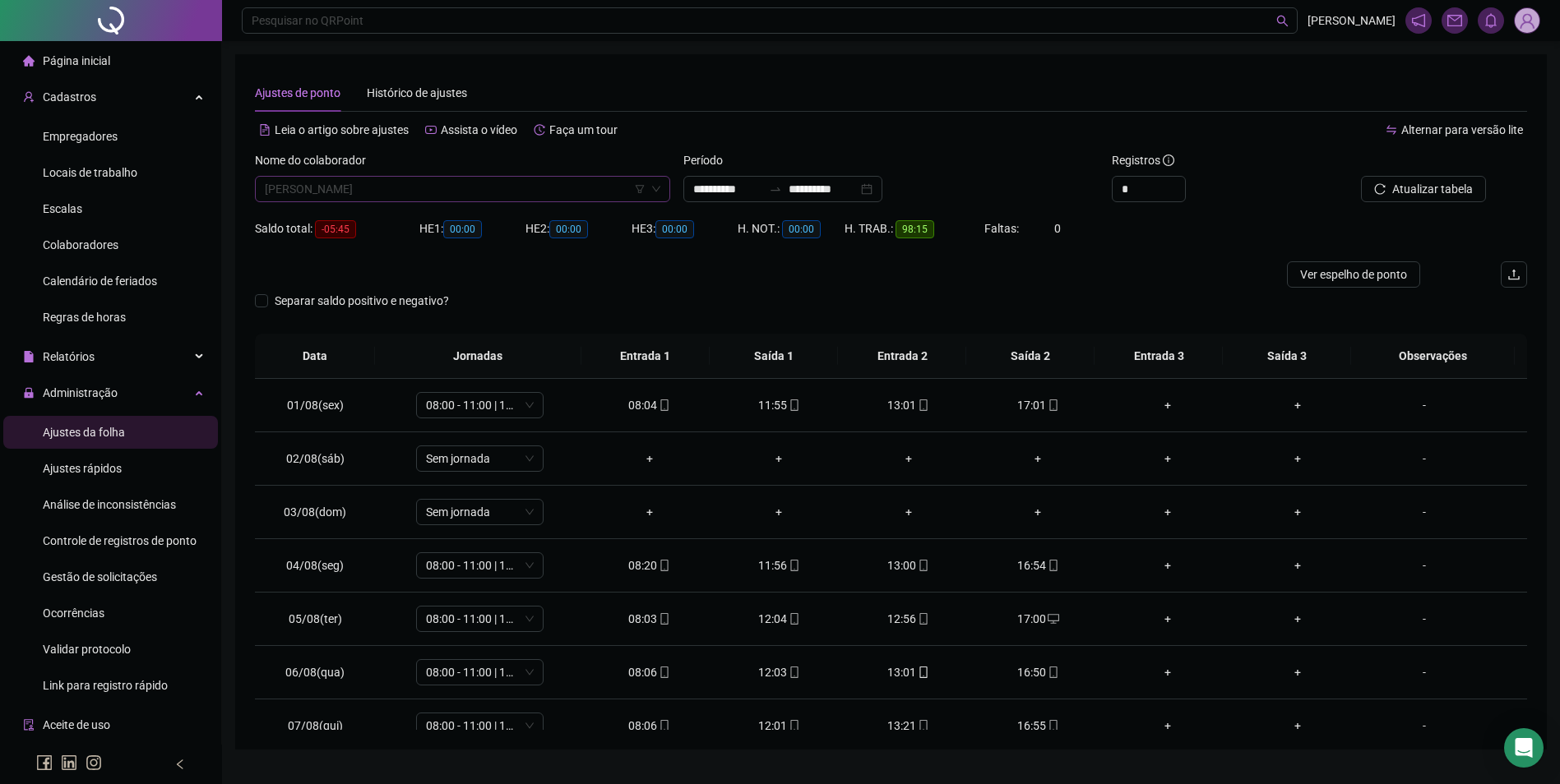
scroll to position [2261, 0]
click at [438, 192] on span "BRUNA FERREIRA DE OLIVEIRA" at bounding box center [462, 188] width 396 height 24
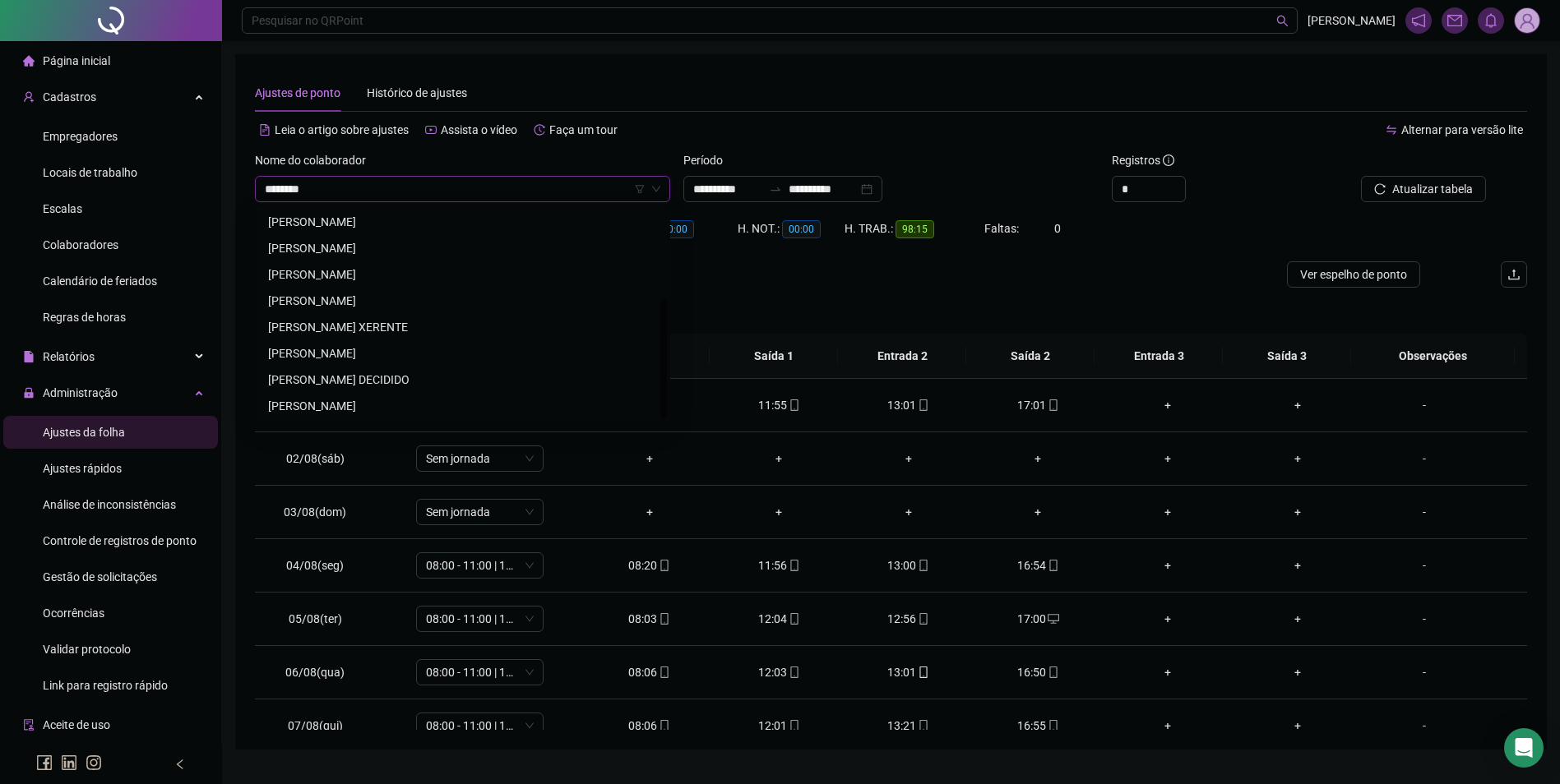
scroll to position [0, 0]
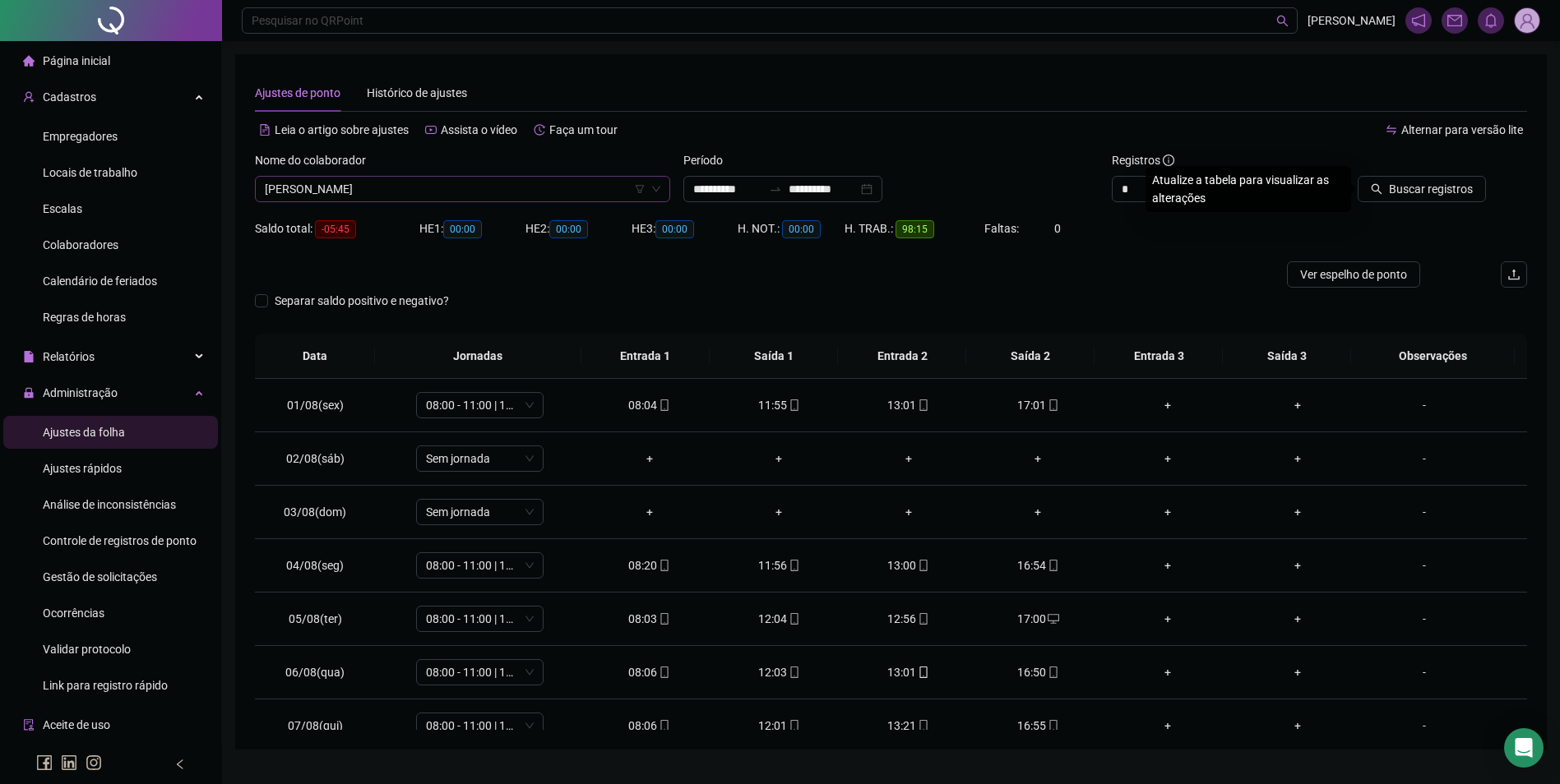
click at [1358, 176] on button "Buscar registros" at bounding box center [1421, 188] width 128 height 26
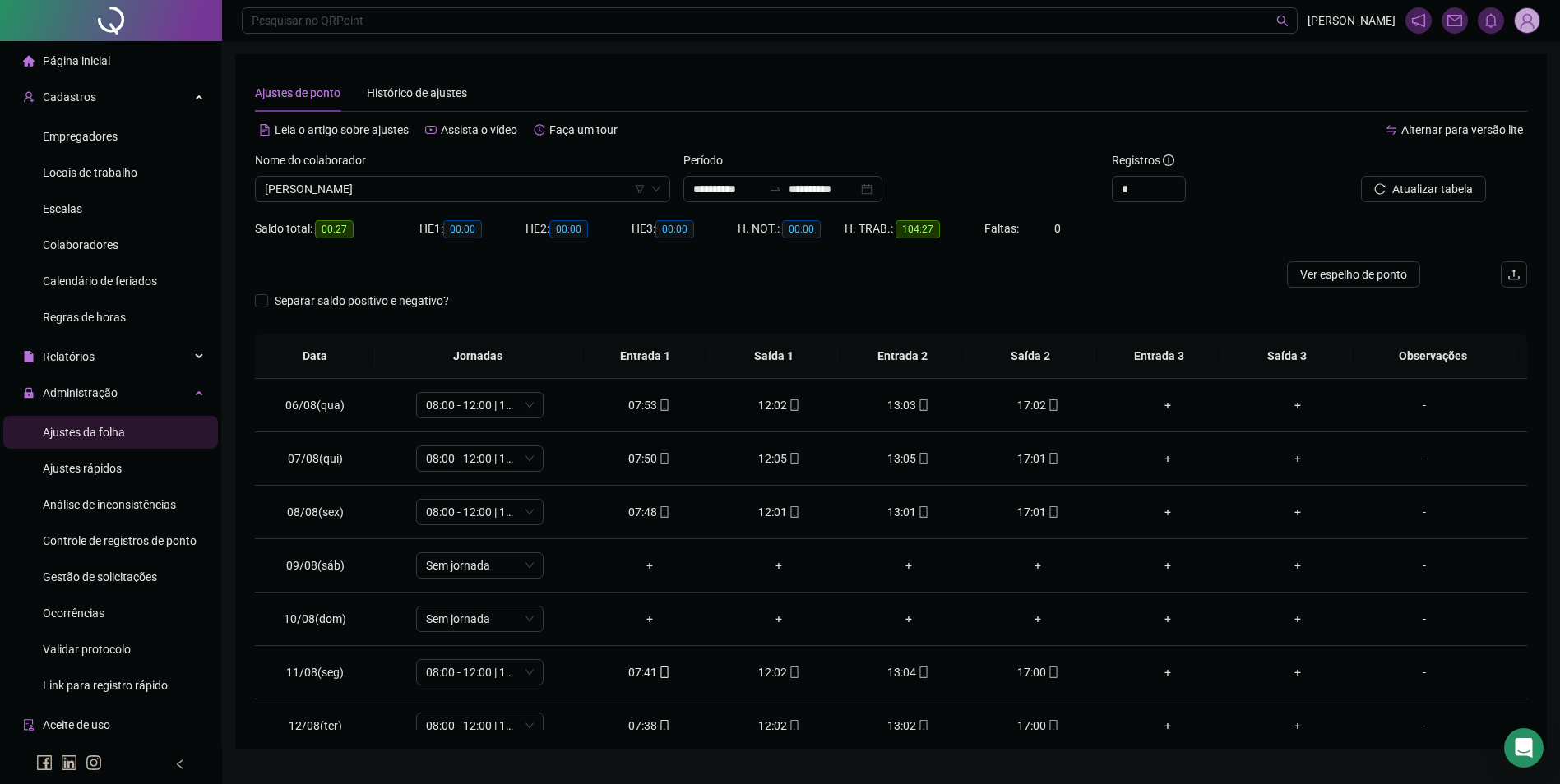
scroll to position [253, 0]
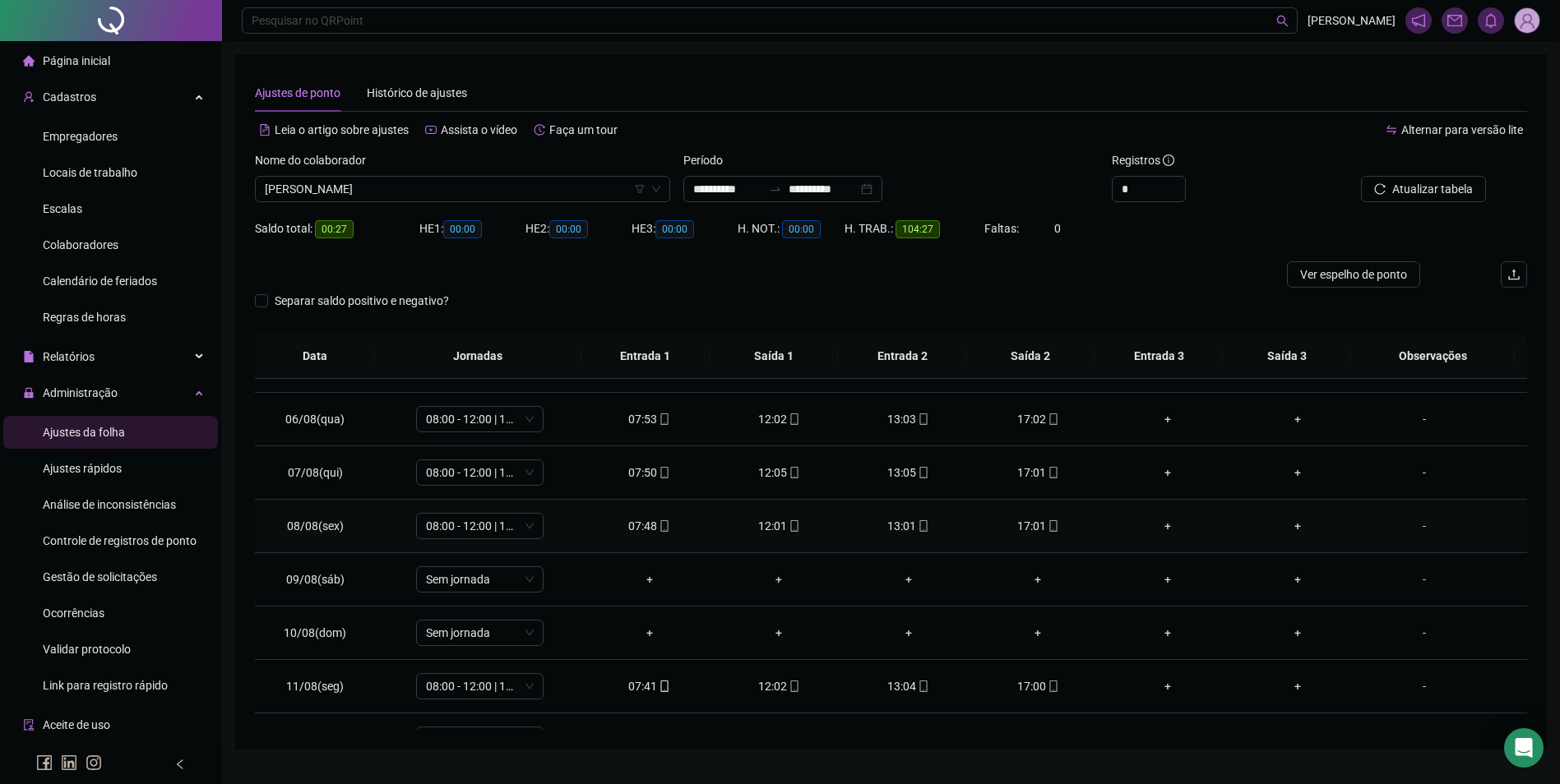
click at [659, 530] on icon "mobile" at bounding box center [664, 526] width 12 height 12
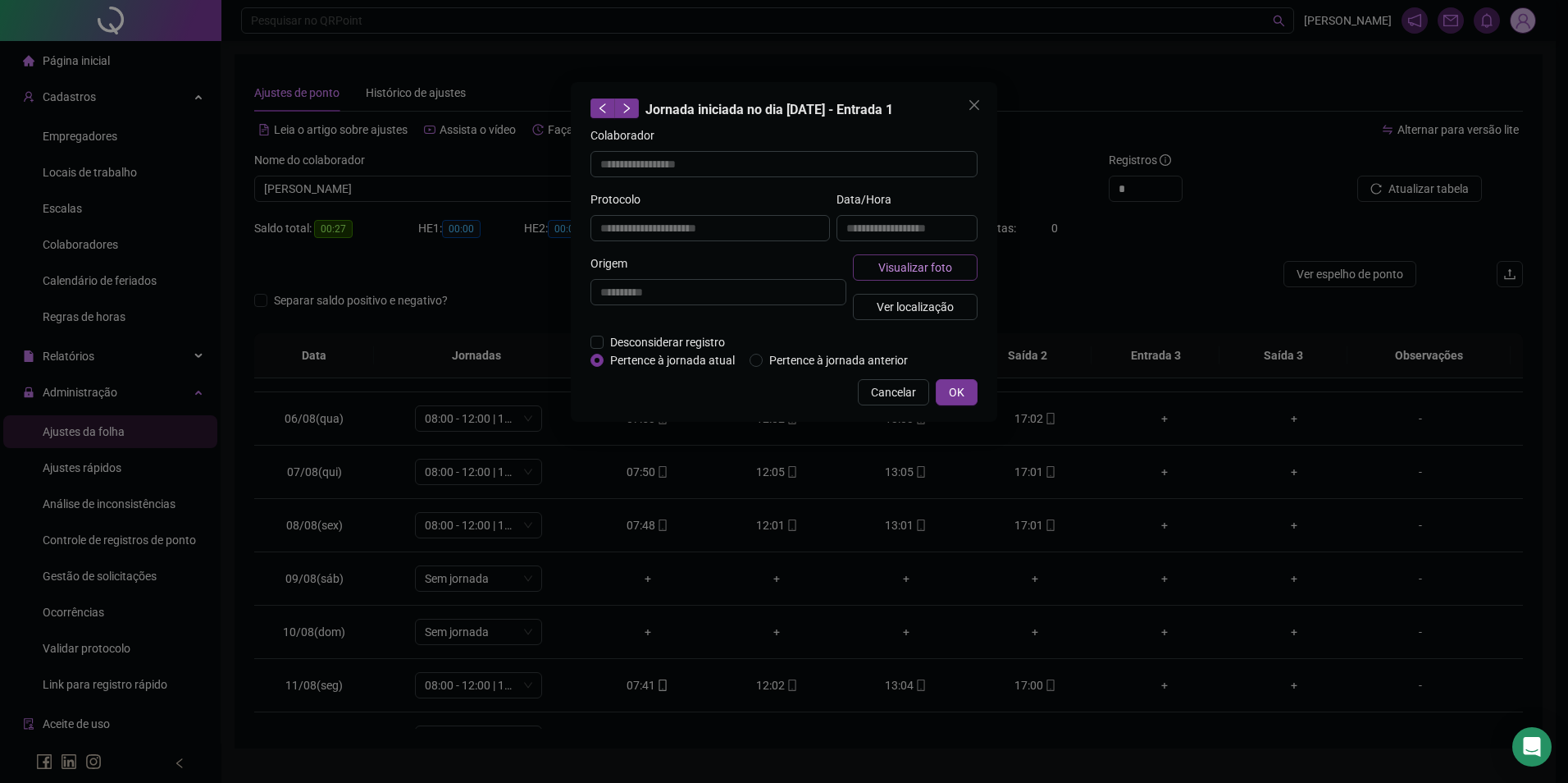
click at [880, 271] on span "Visualizar foto" at bounding box center [915, 267] width 74 height 19
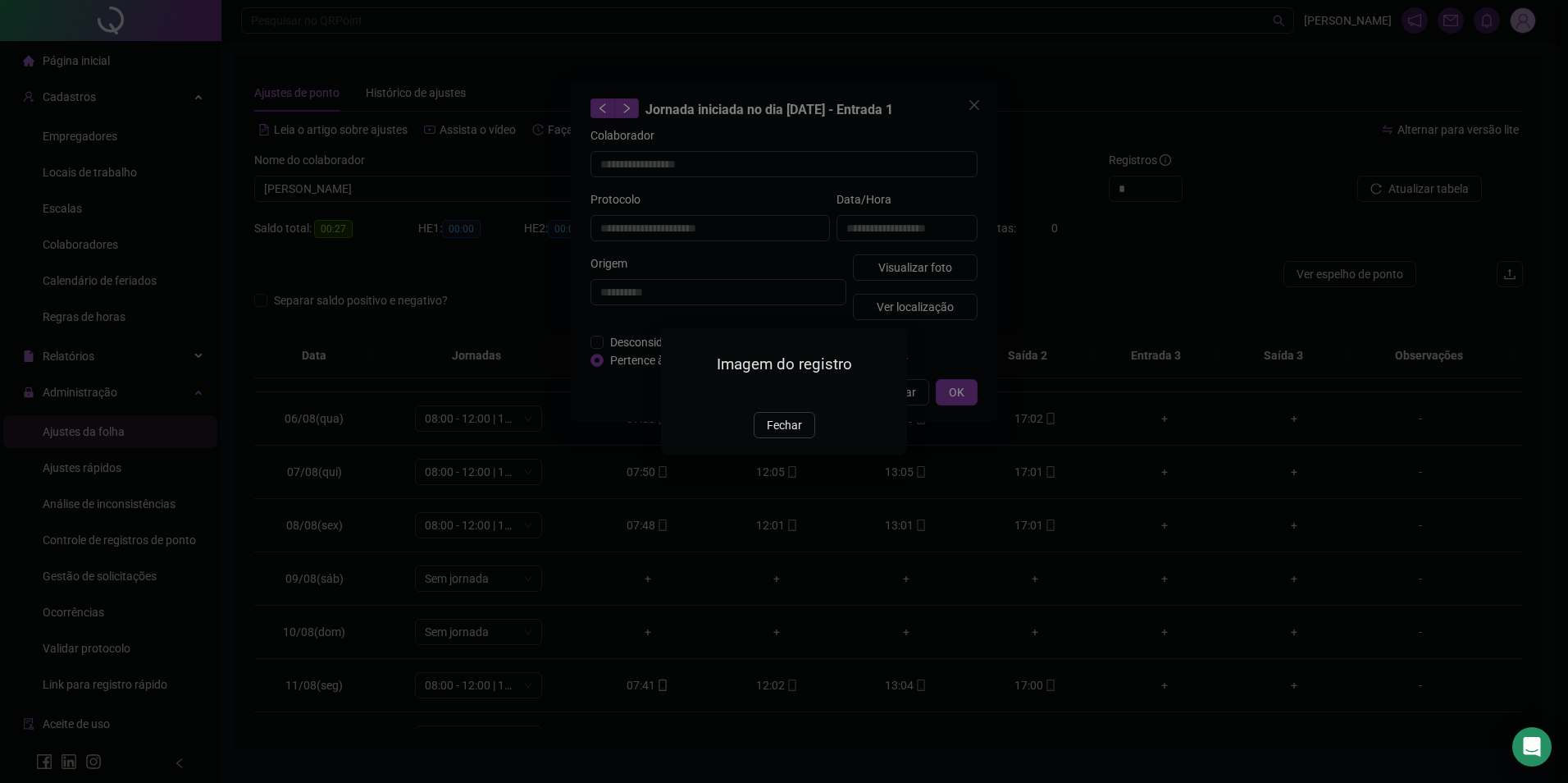
drag, startPoint x: 772, startPoint y: 512, endPoint x: 935, endPoint y: 405, distance: 195.0
click at [800, 453] on div "Imagem do registro Fechar" at bounding box center [784, 391] width 247 height 126
click at [948, 393] on div "Imagem do registro Fechar" at bounding box center [784, 391] width 1568 height 783
click at [780, 434] on span "Fechar" at bounding box center [784, 425] width 35 height 19
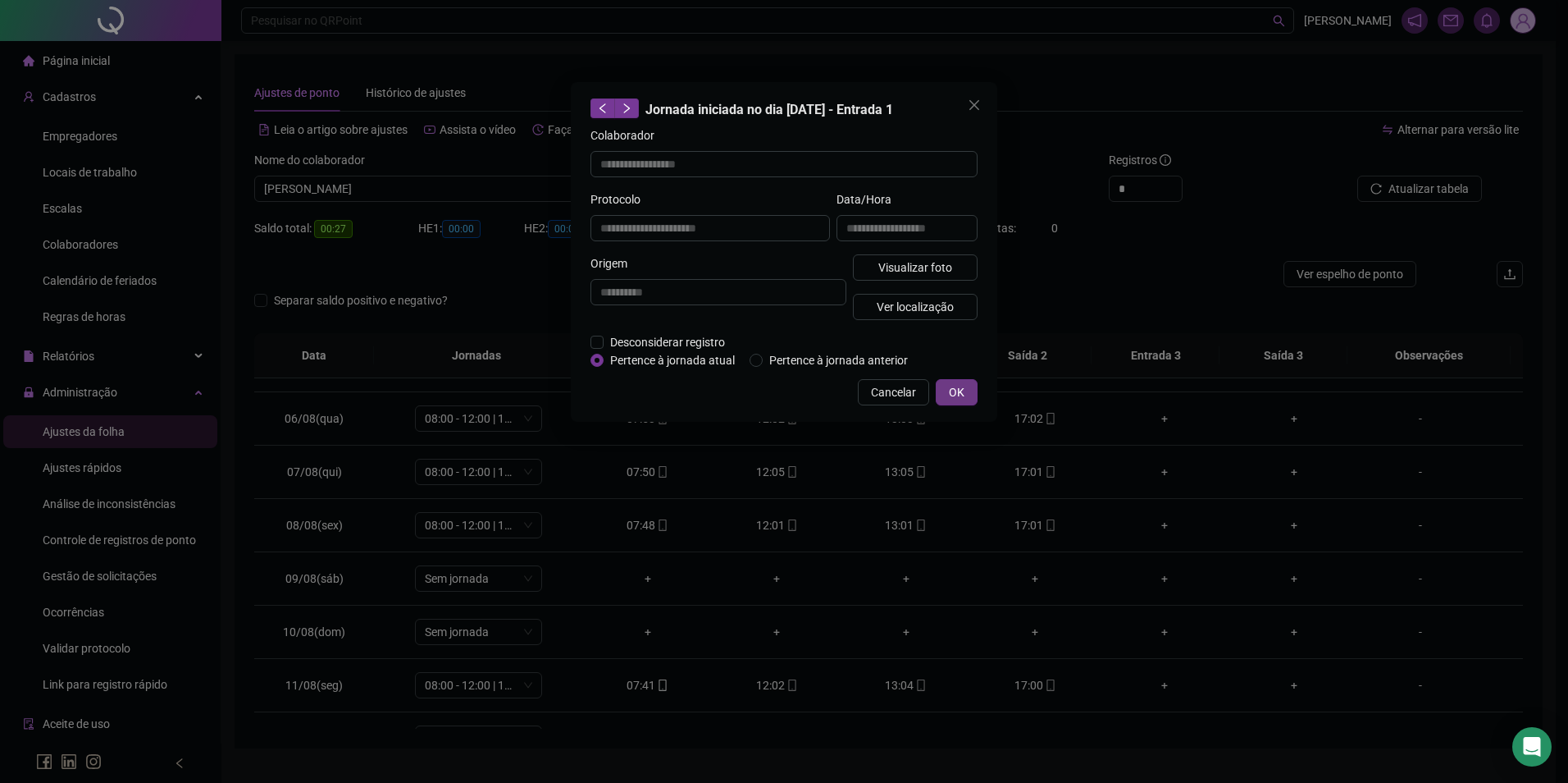
click at [961, 383] on span "OK" at bounding box center [957, 392] width 16 height 19
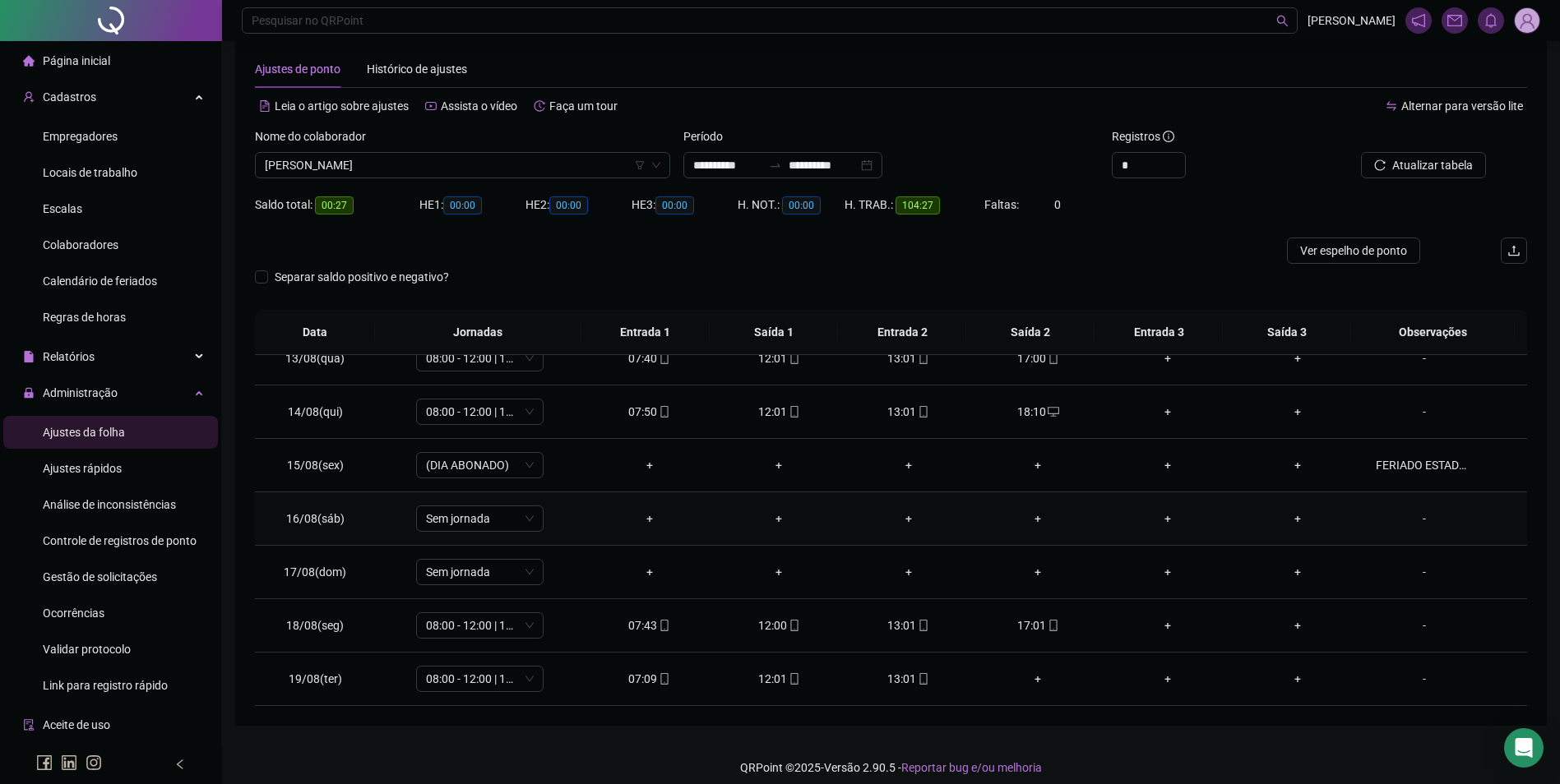
scroll to position [36, 0]
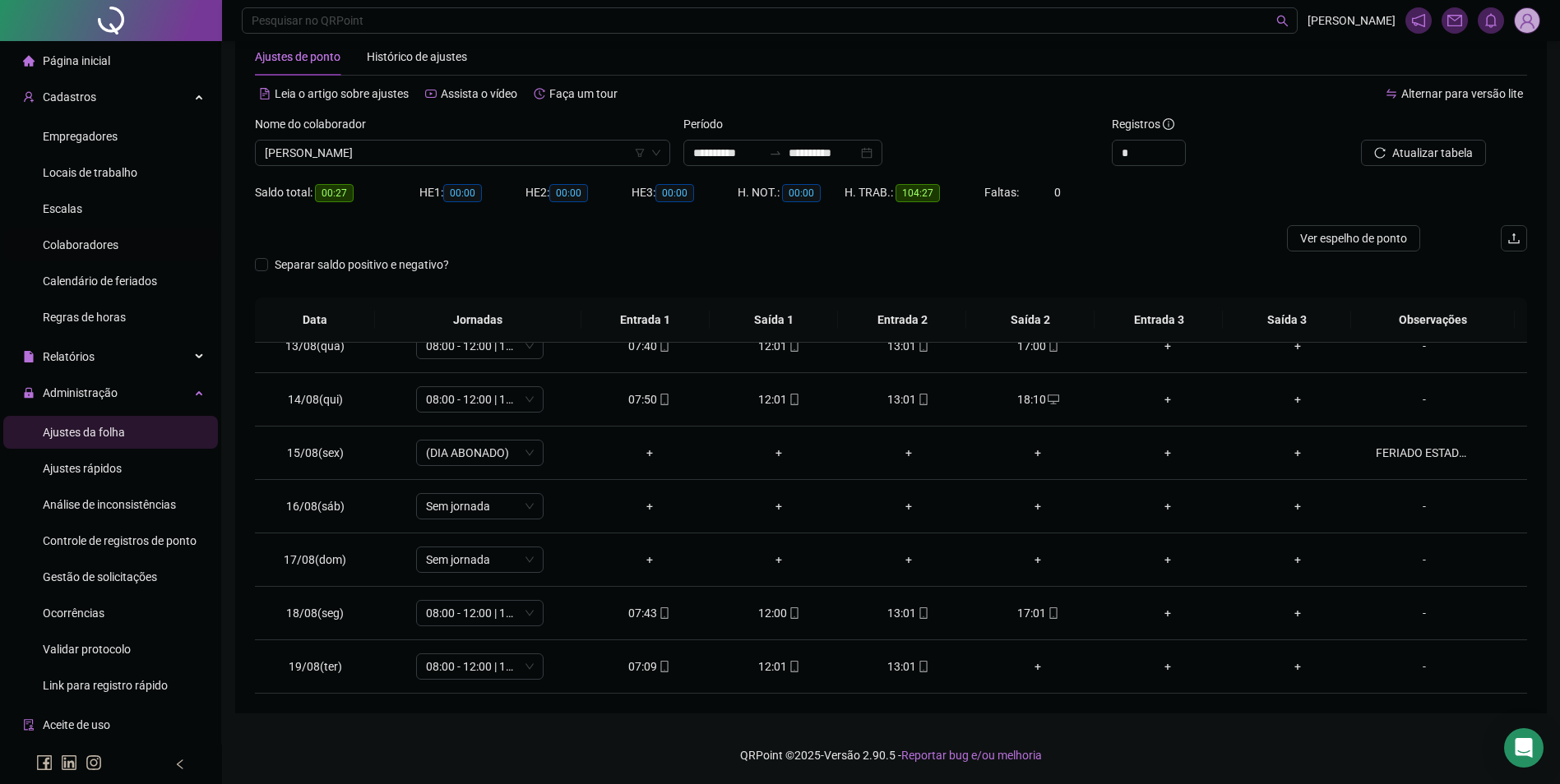
click at [102, 243] on span "Colaboradores" at bounding box center [80, 244] width 75 height 13
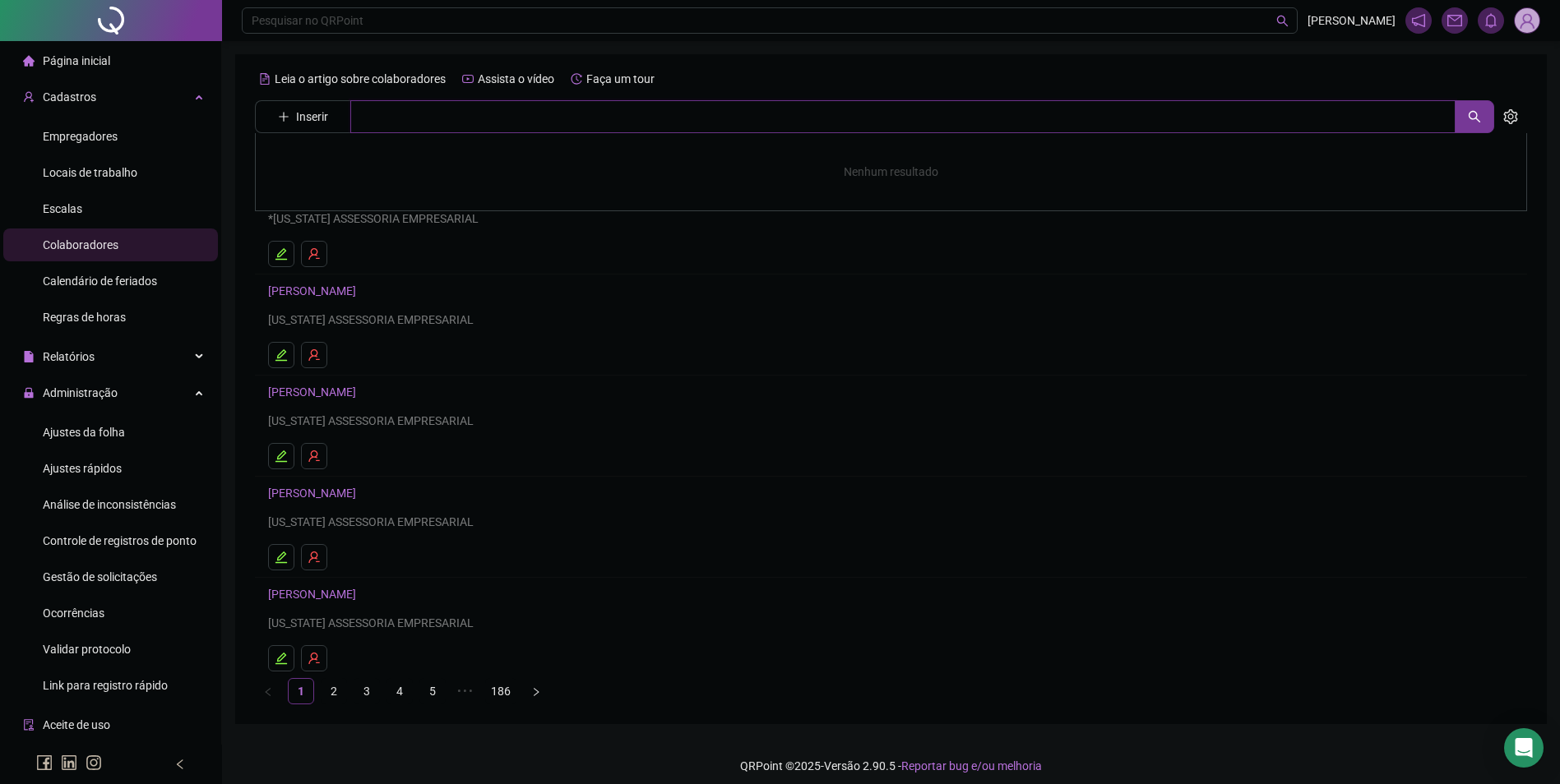
click at [473, 102] on input "text" at bounding box center [903, 117] width 1105 height 33
click at [373, 160] on link "[PERSON_NAME]" at bounding box center [329, 164] width 88 height 13
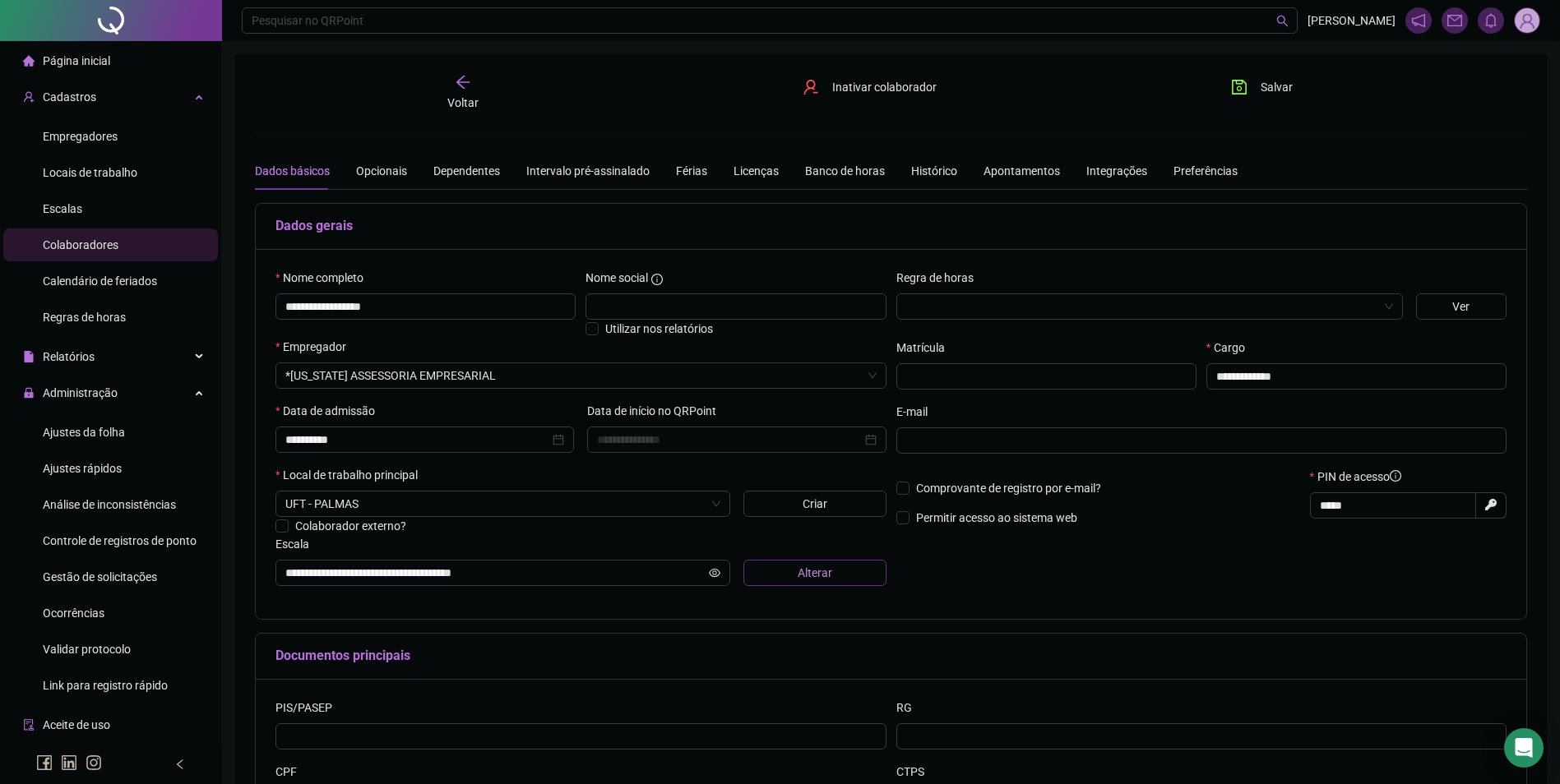
click at [765, 577] on button "Alterar" at bounding box center [815, 572] width 143 height 26
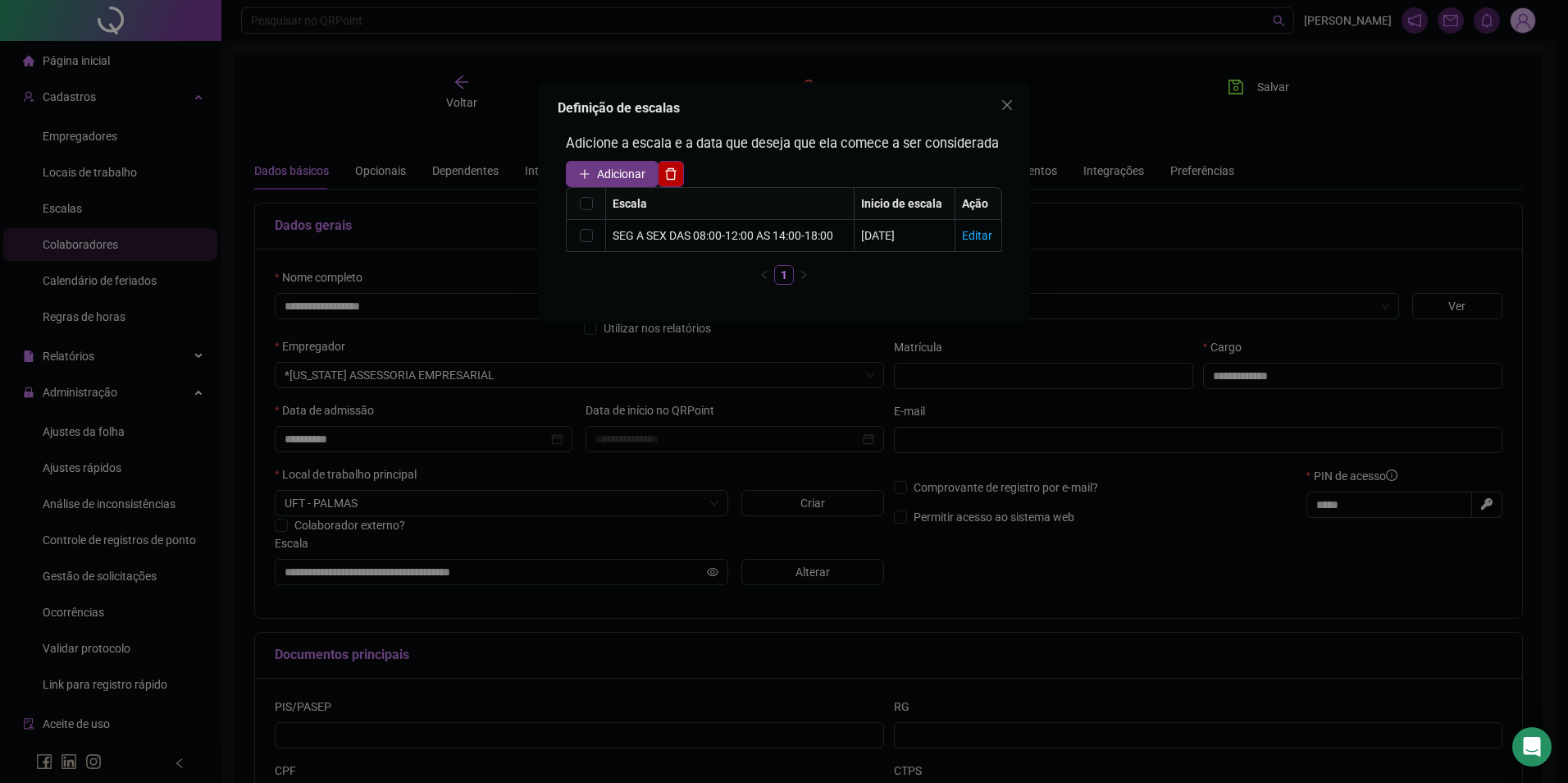
click at [619, 174] on span "Adicionar" at bounding box center [622, 174] width 49 height 19
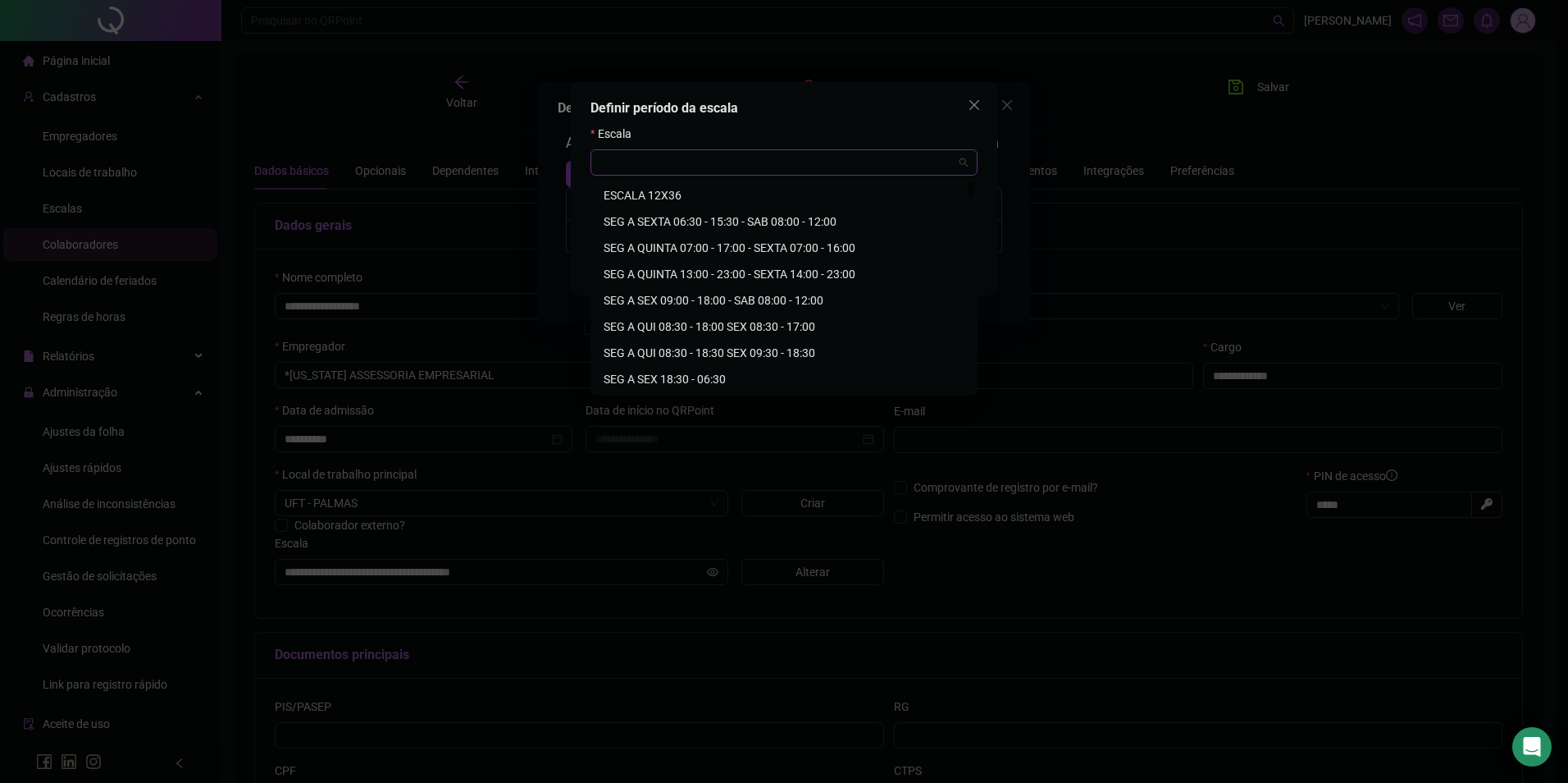
click at [801, 175] on div at bounding box center [784, 162] width 387 height 26
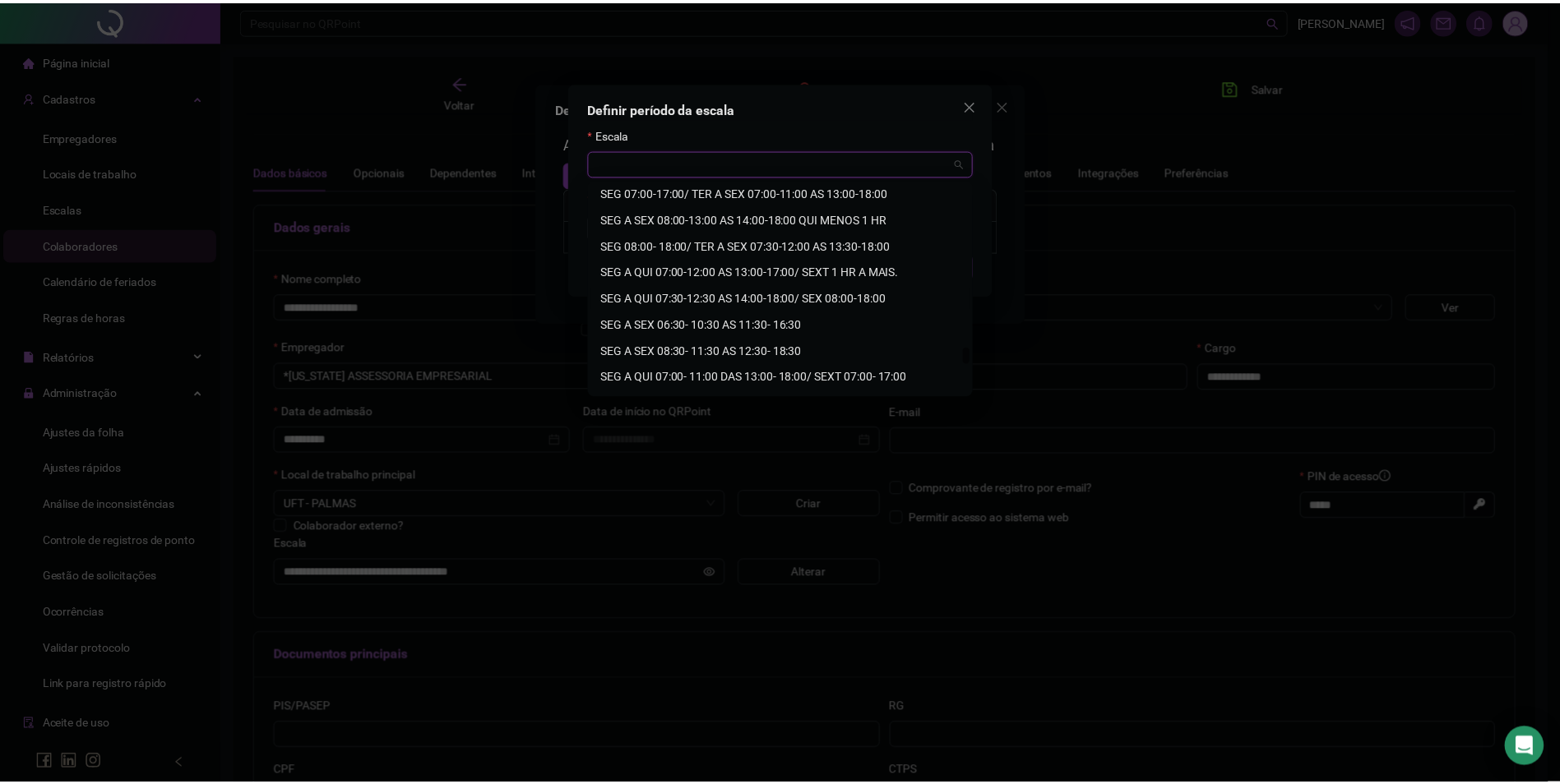
scroll to position [2419, 0]
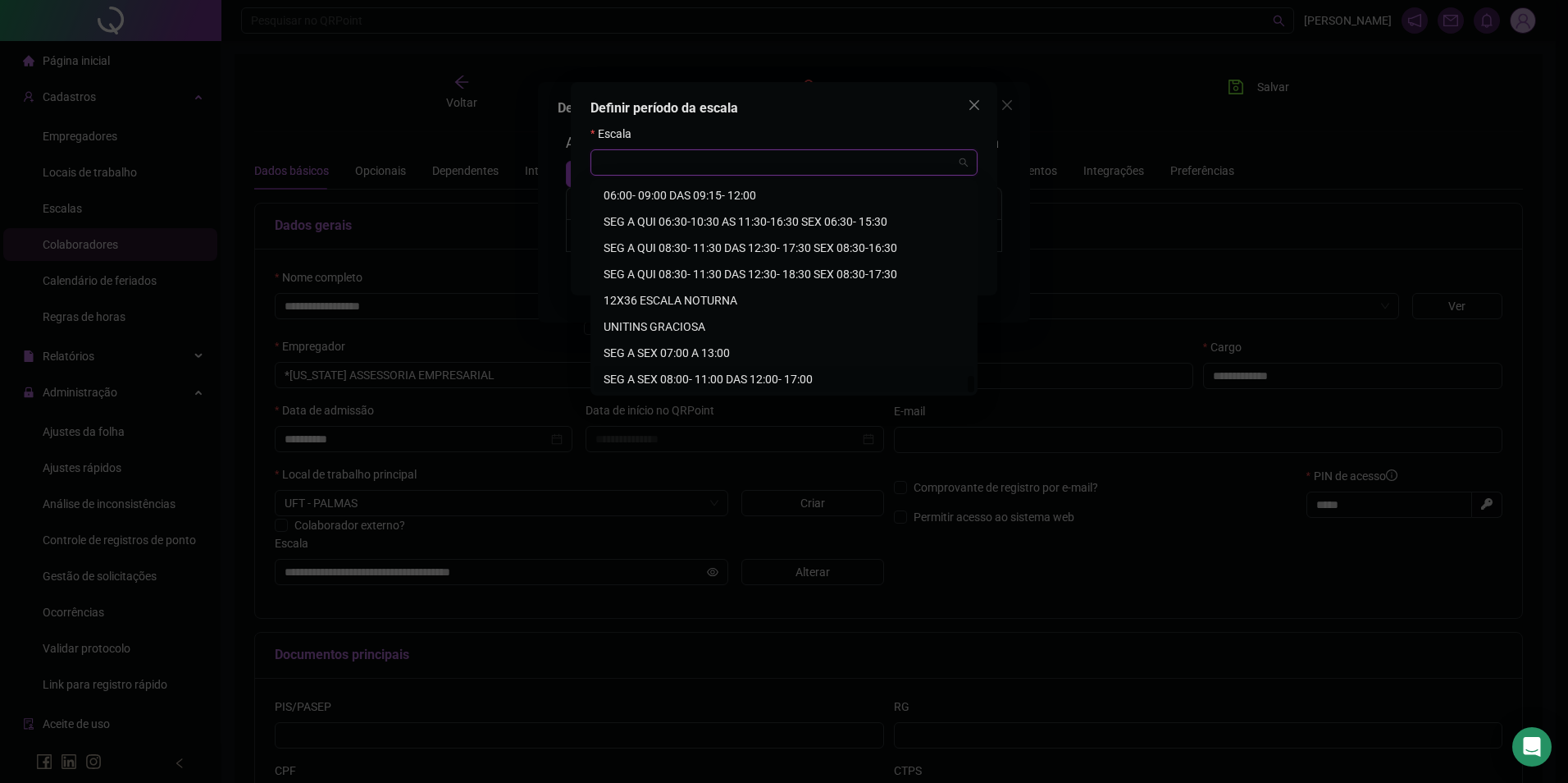
click at [759, 379] on div "SEG A SEX 08:00- 11:00 DAS 12:00- 17:00" at bounding box center [784, 379] width 361 height 19
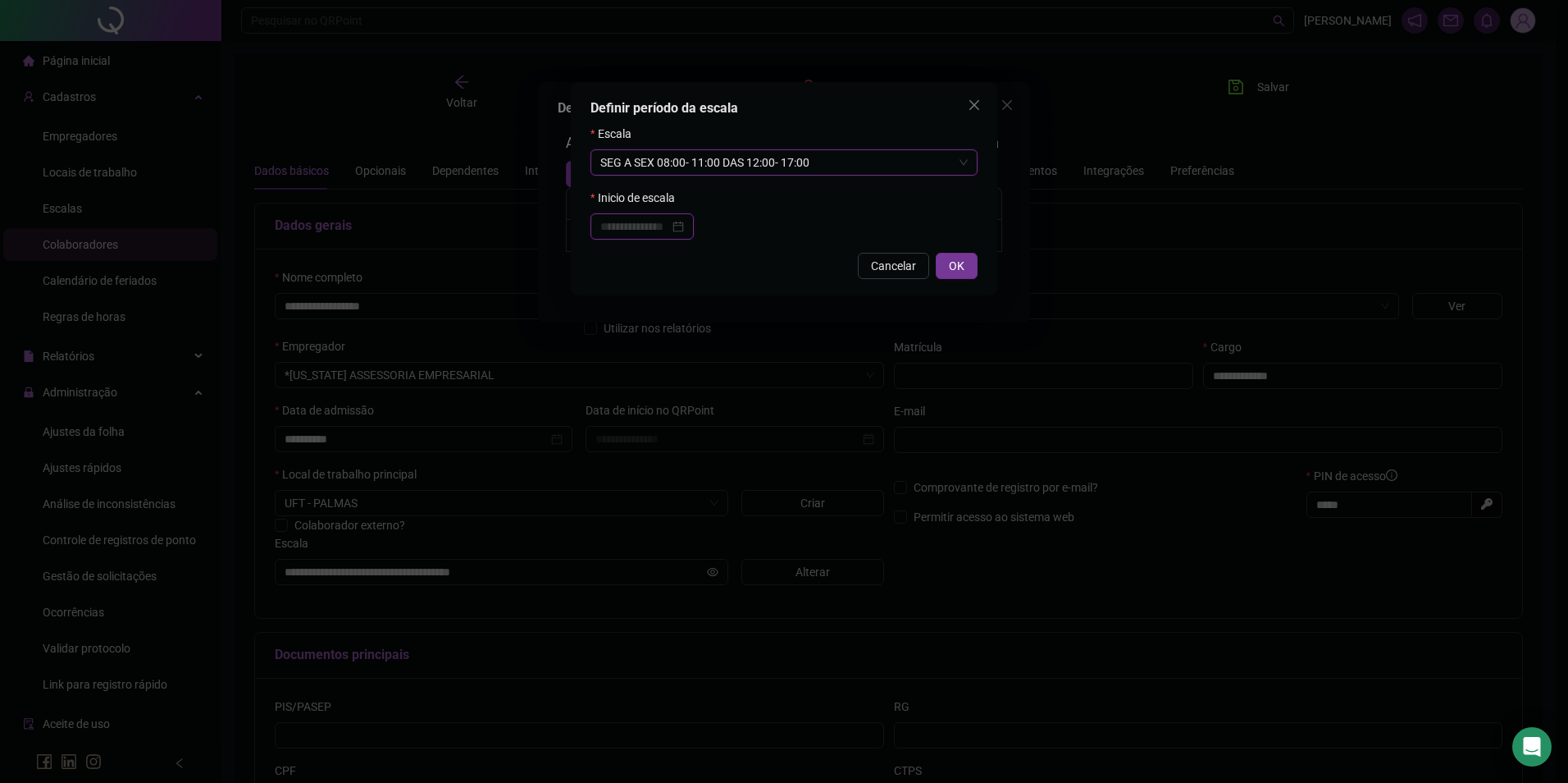
click at [656, 225] on input at bounding box center [634, 226] width 69 height 19
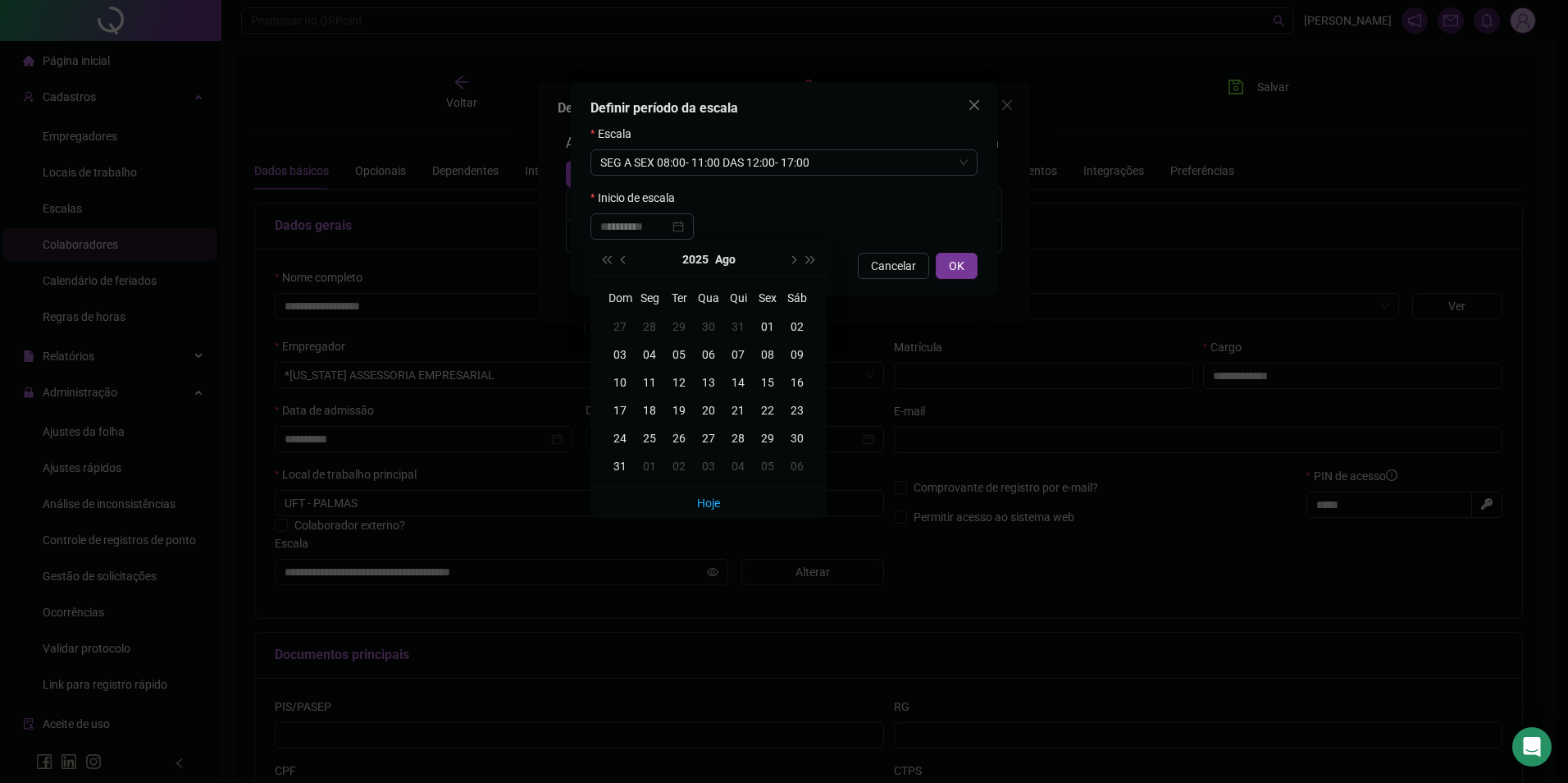
click at [764, 323] on div "01" at bounding box center [768, 327] width 29 height 19
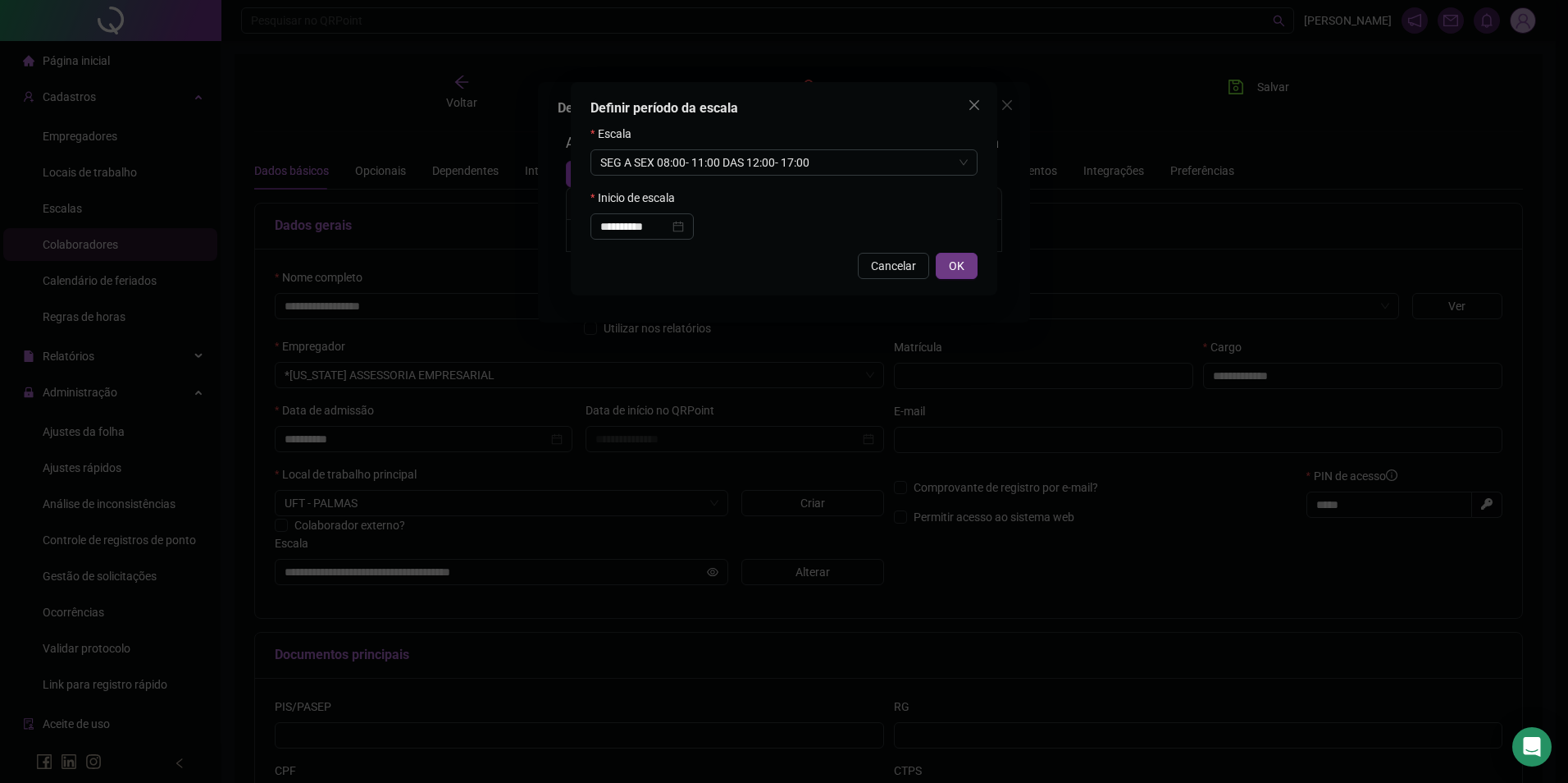
click at [956, 270] on span "OK" at bounding box center [957, 265] width 16 height 19
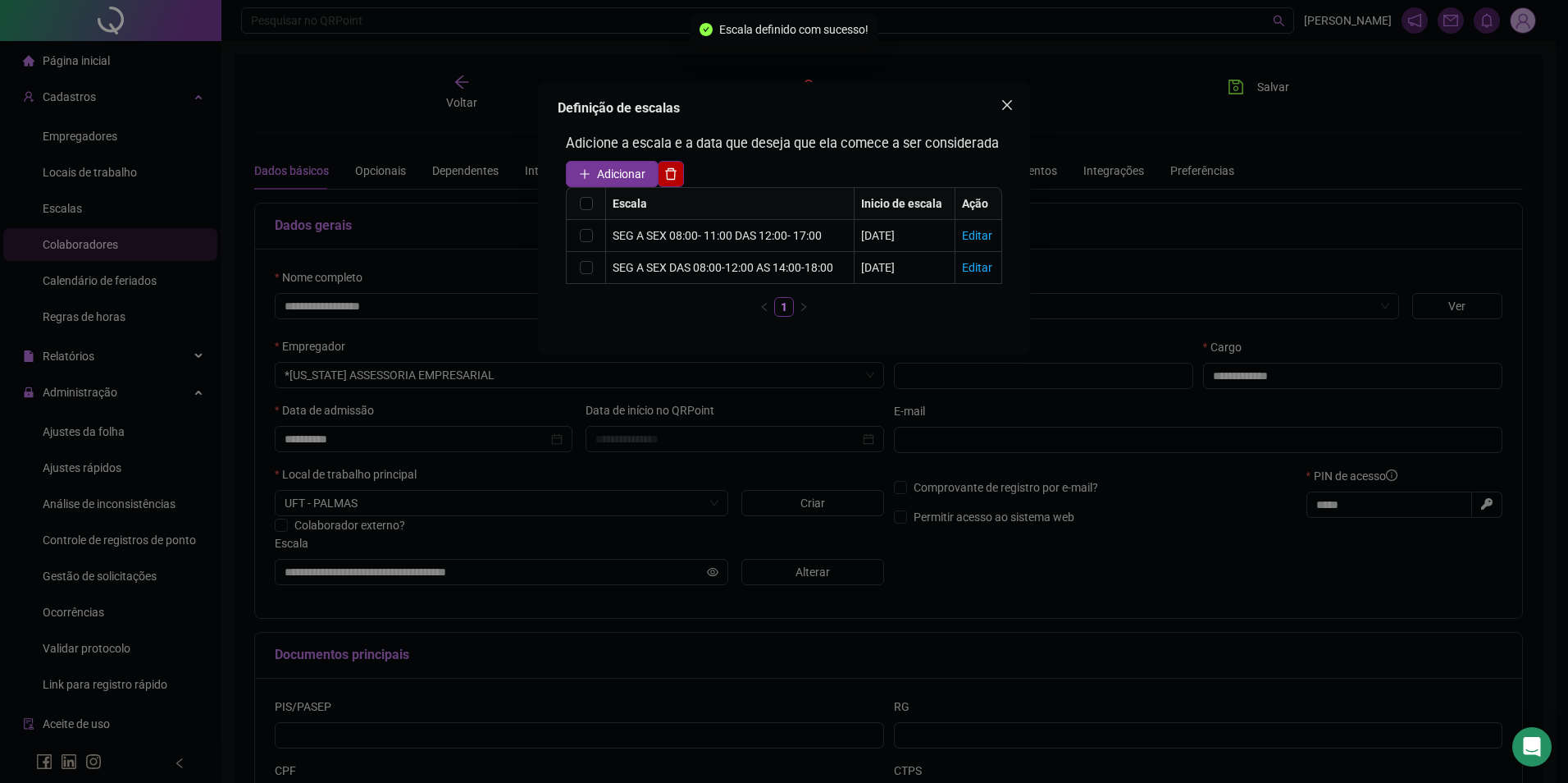
click at [995, 113] on button "Close" at bounding box center [1007, 104] width 26 height 26
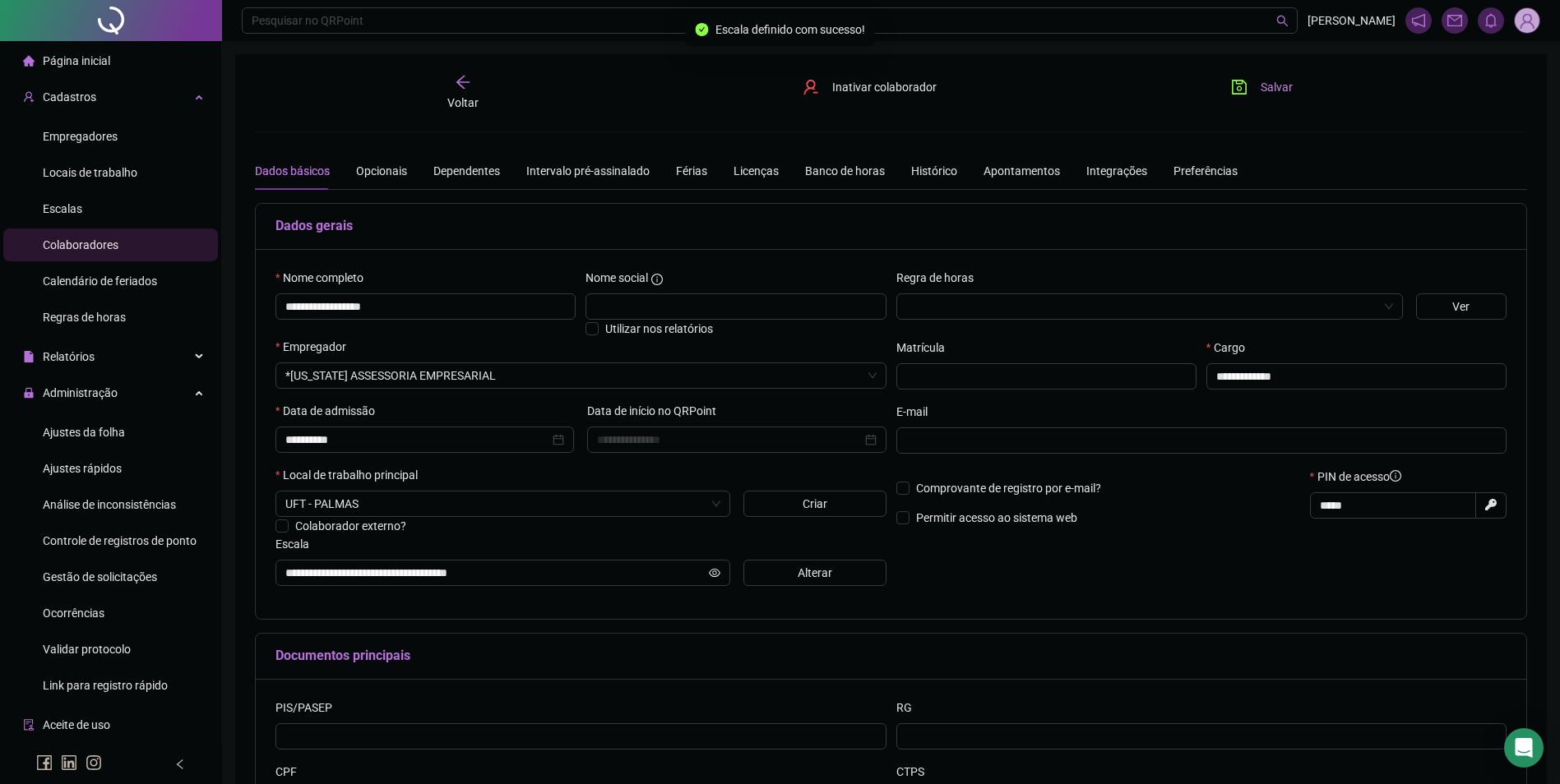
click at [1224, 91] on button "Salvar" at bounding box center [1261, 87] width 86 height 26
drag, startPoint x: 436, startPoint y: 299, endPoint x: 252, endPoint y: 306, distance: 184.1
click at [252, 306] on div "**********" at bounding box center [891, 461] width 1311 height 812
drag, startPoint x: 1229, startPoint y: 97, endPoint x: 1243, endPoint y: 86, distance: 17.8
click at [1243, 86] on button "Salvar" at bounding box center [1261, 87] width 86 height 26
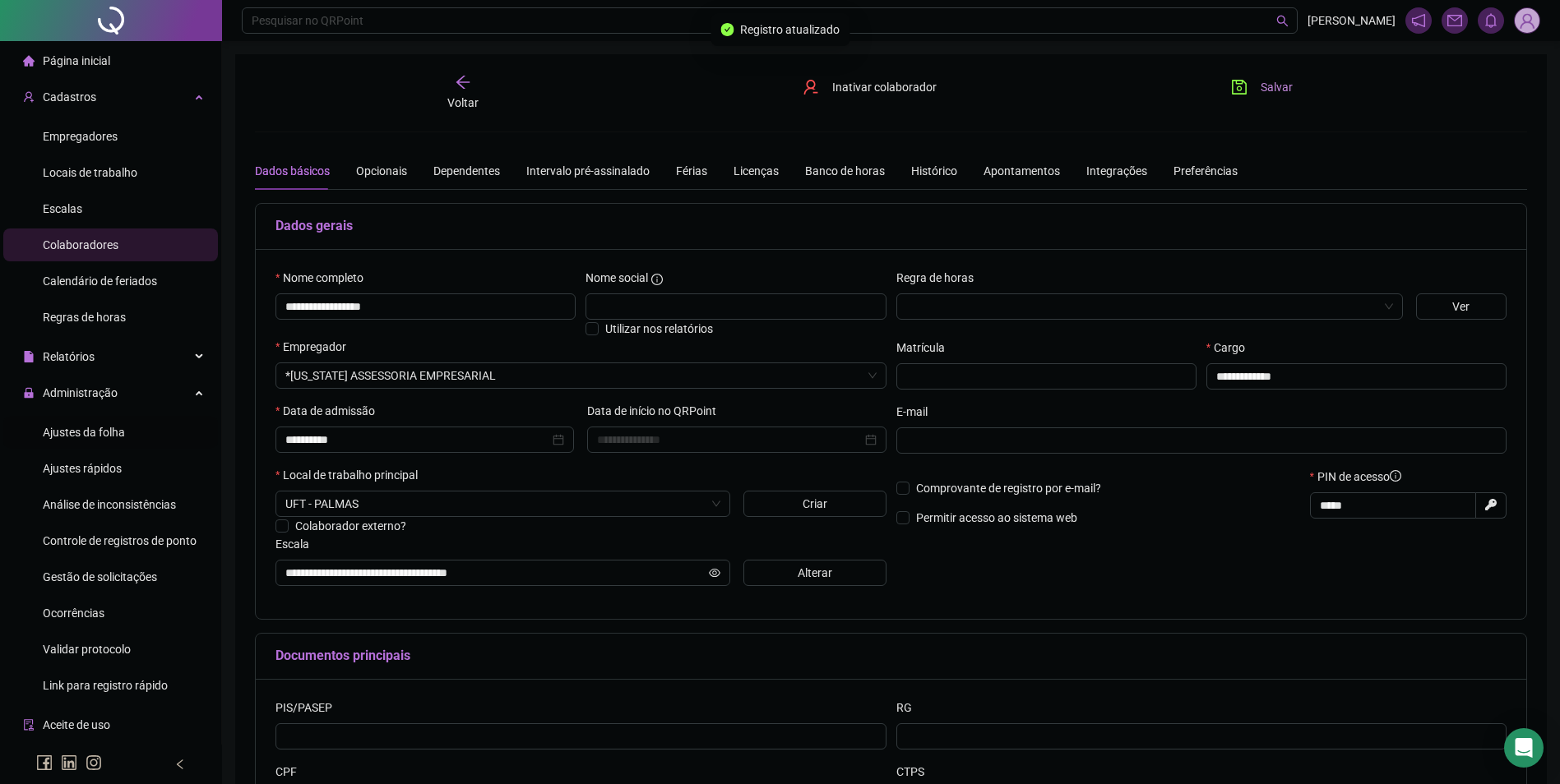
click at [86, 426] on span "Ajustes da folha" at bounding box center [84, 432] width 82 height 13
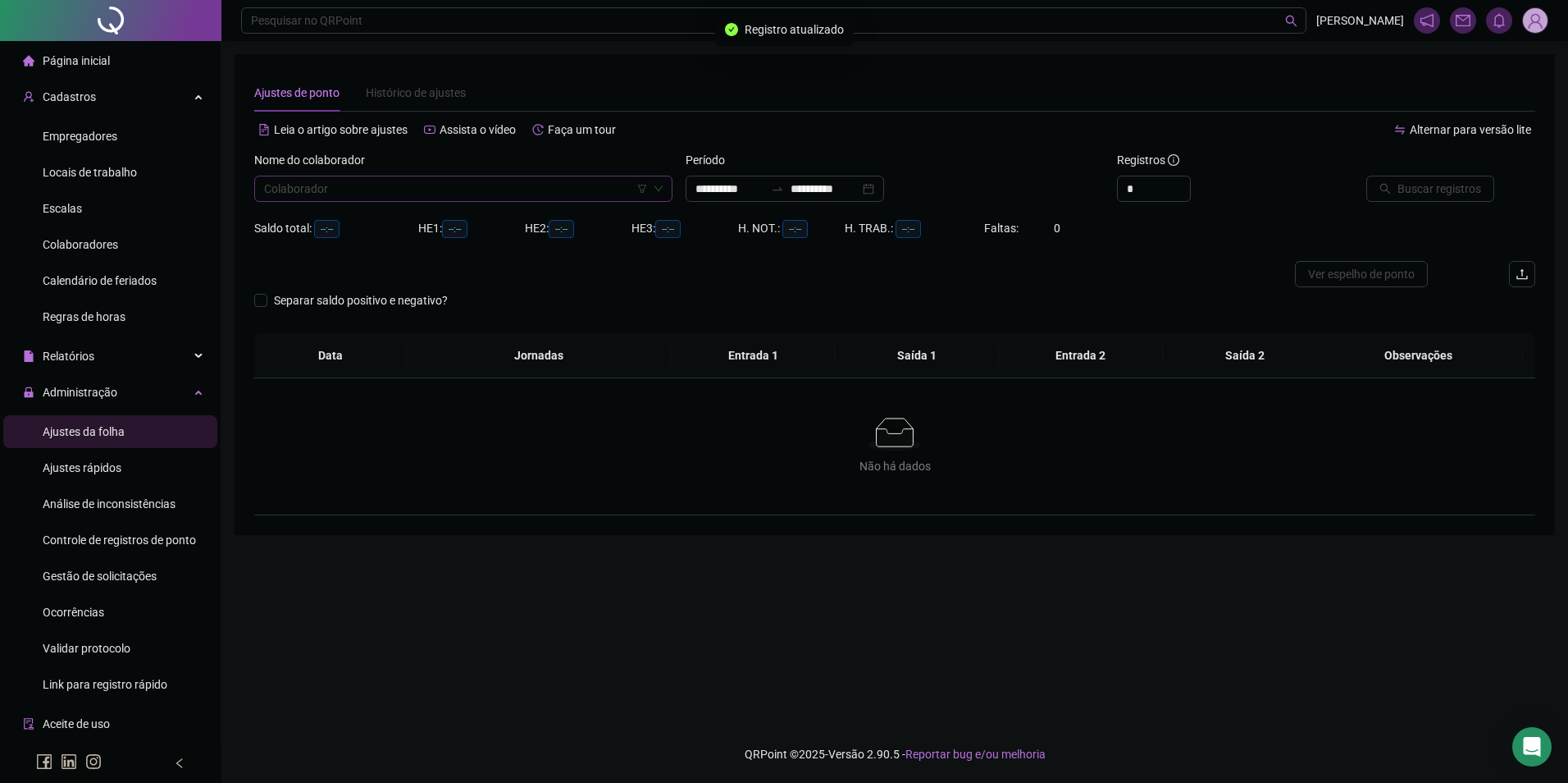
click at [549, 186] on input "search" at bounding box center [456, 188] width 384 height 24
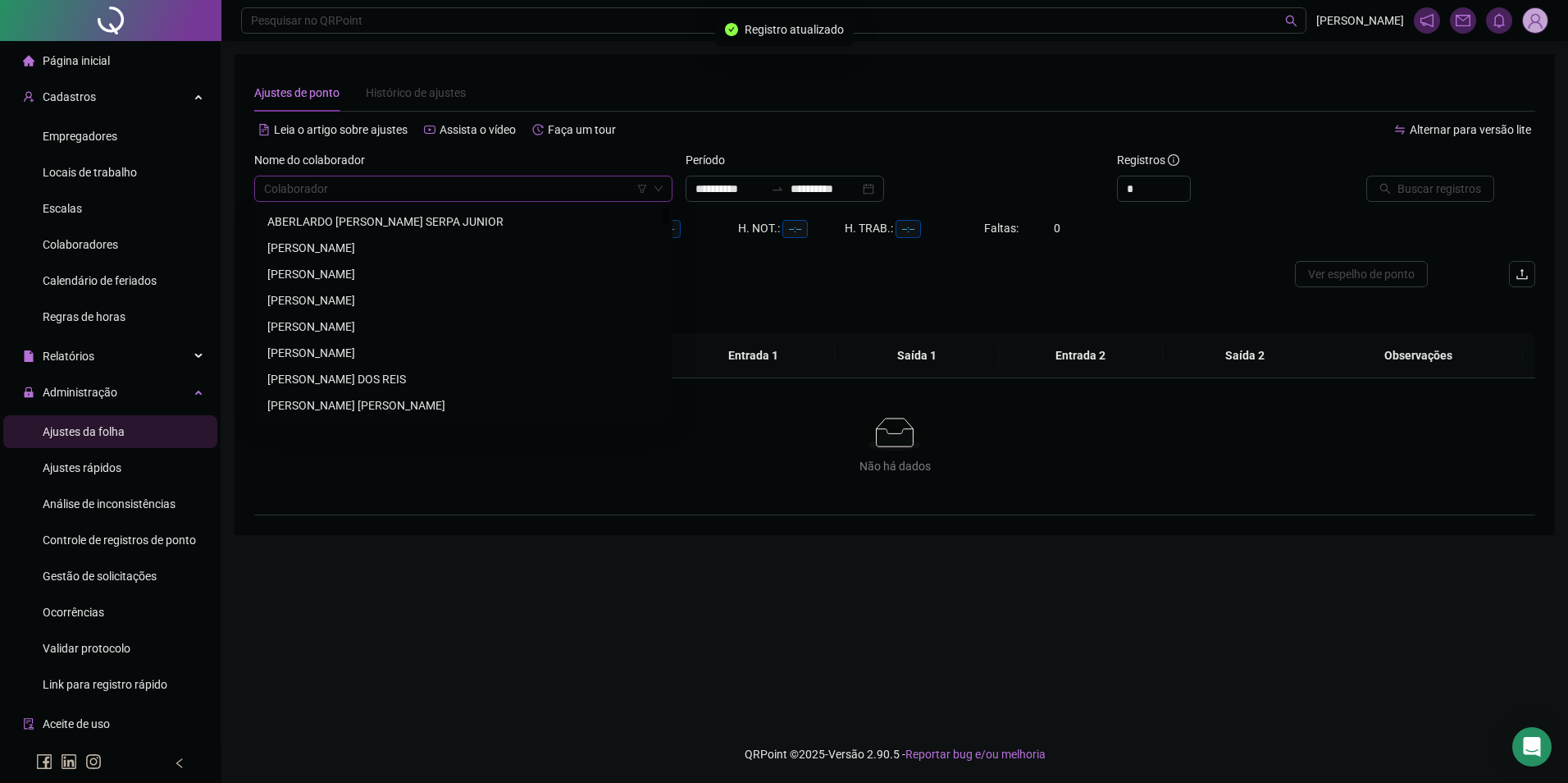
paste input "**********"
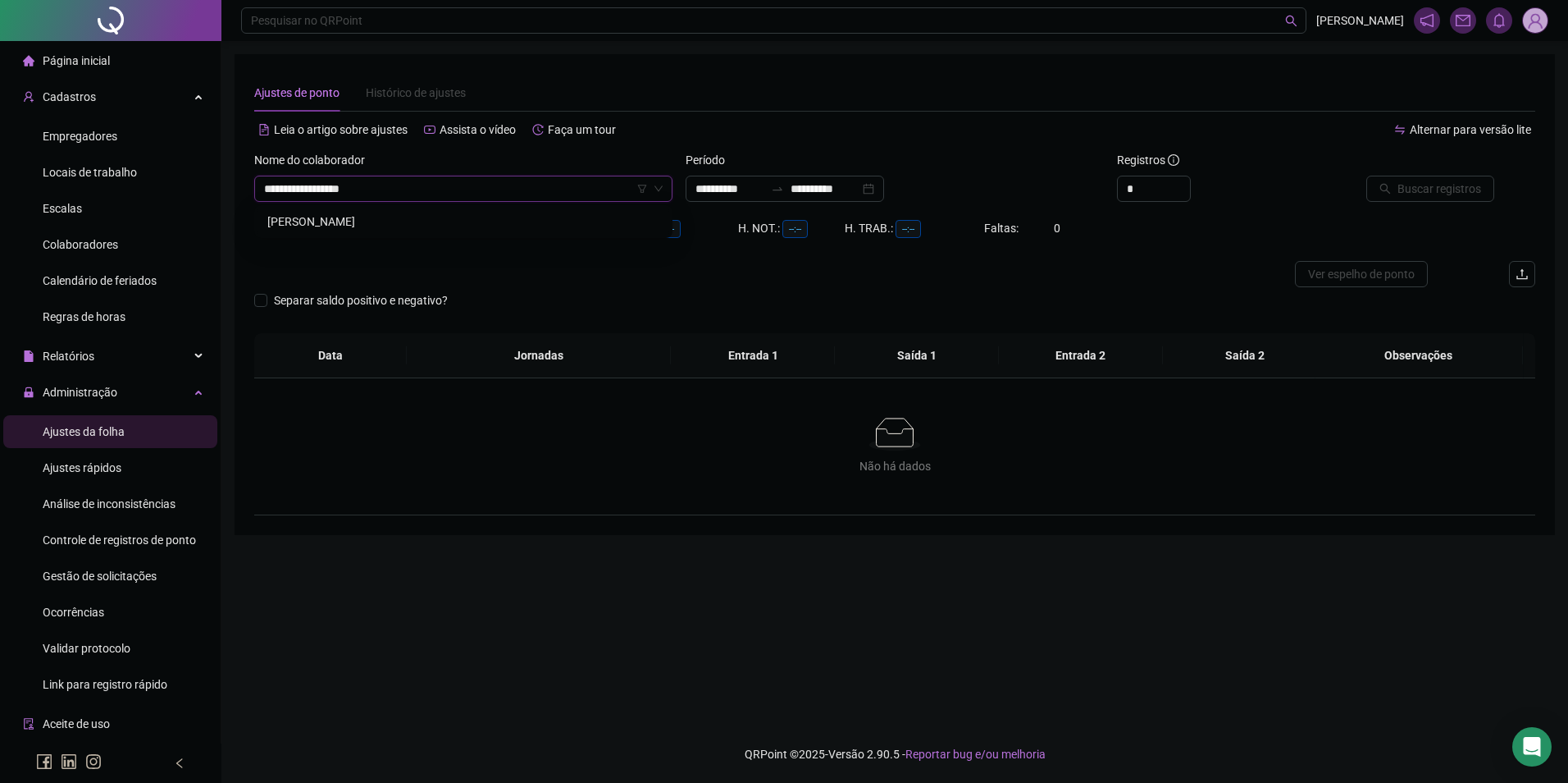
click at [370, 216] on div "[PERSON_NAME]" at bounding box center [463, 221] width 392 height 19
click at [860, 193] on input "**********" at bounding box center [824, 188] width 69 height 19
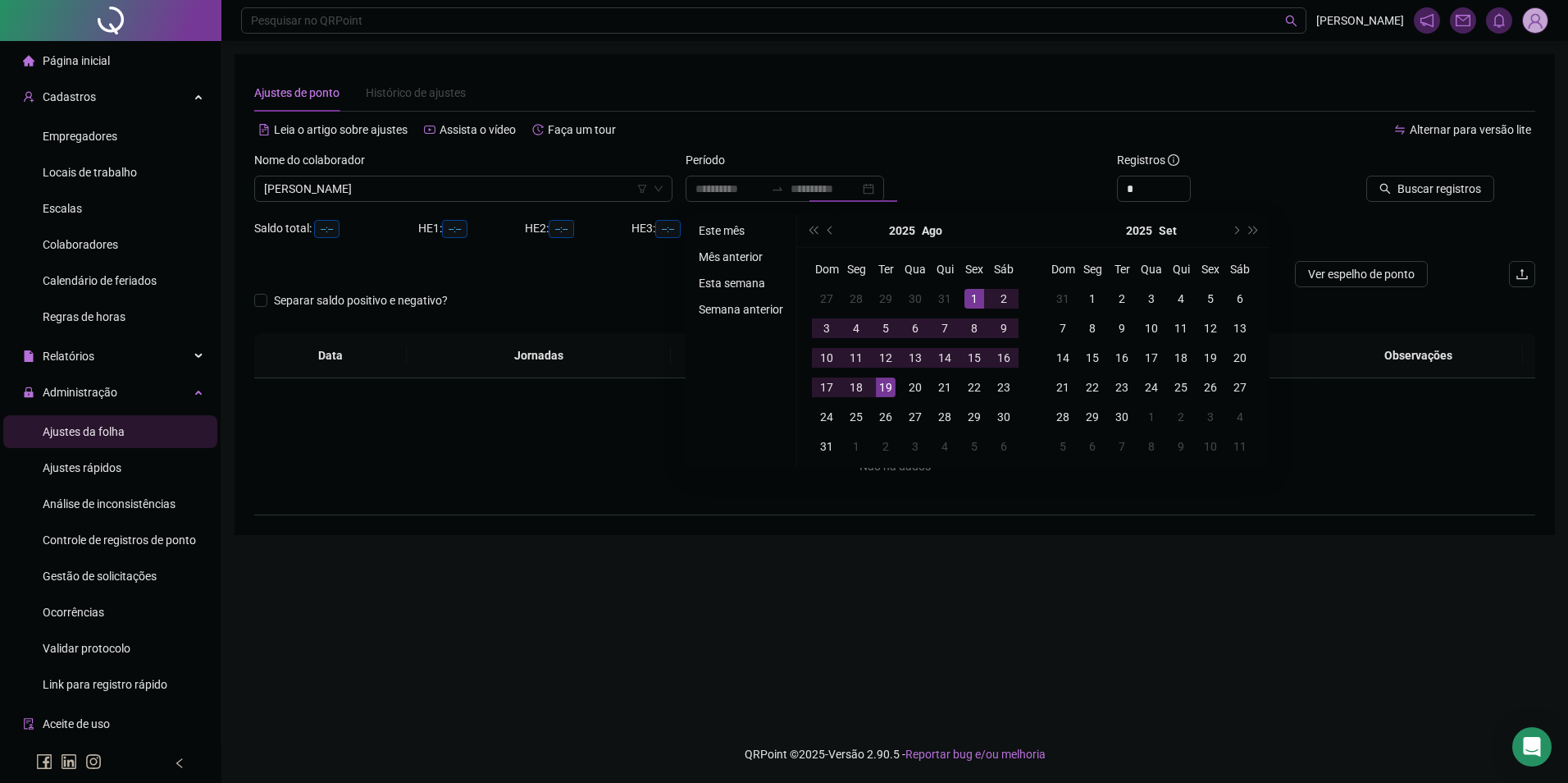
click at [717, 230] on li "Este mês" at bounding box center [741, 230] width 97 height 20
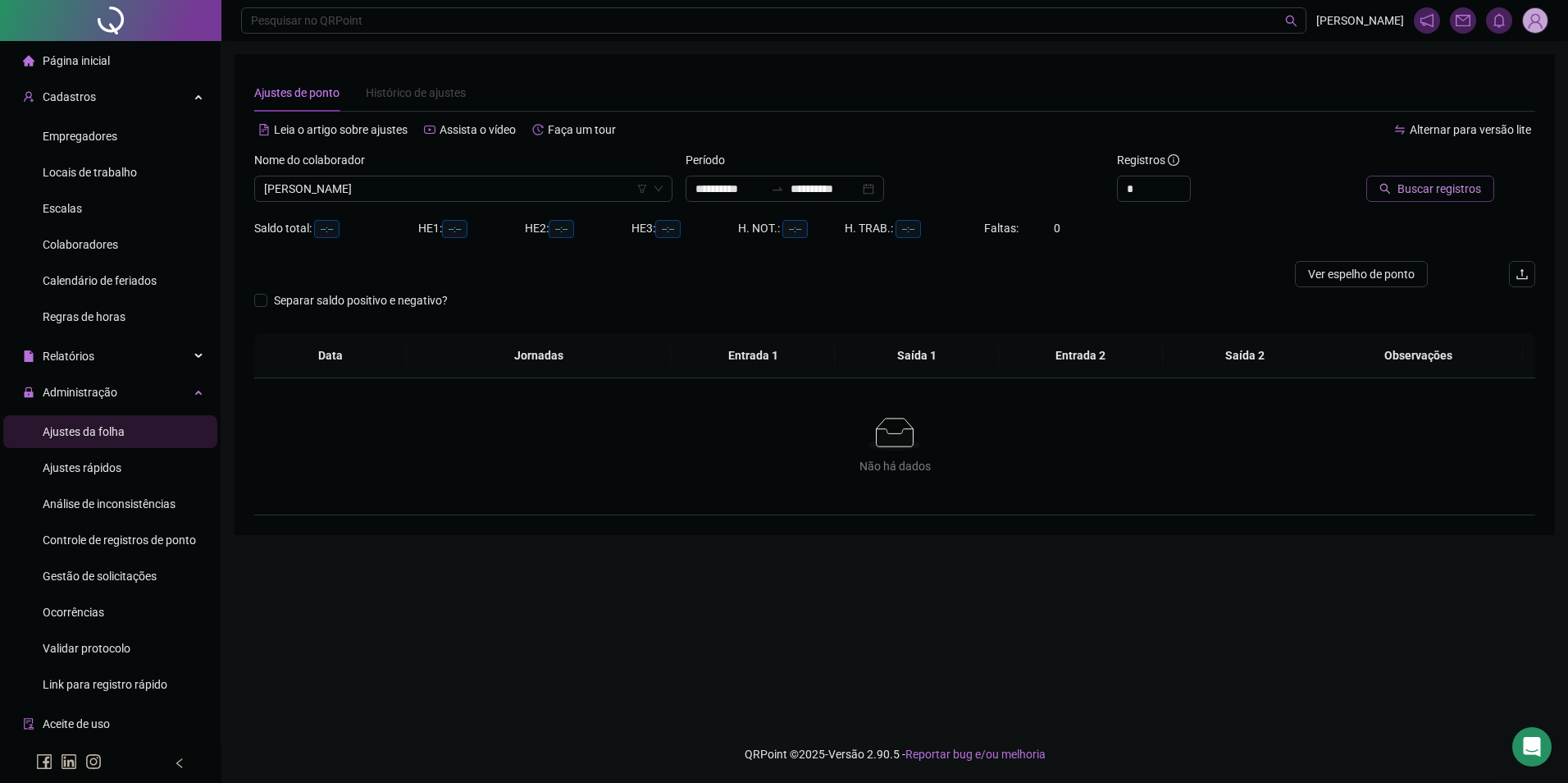
click at [1456, 191] on span "Buscar registros" at bounding box center [1439, 188] width 84 height 19
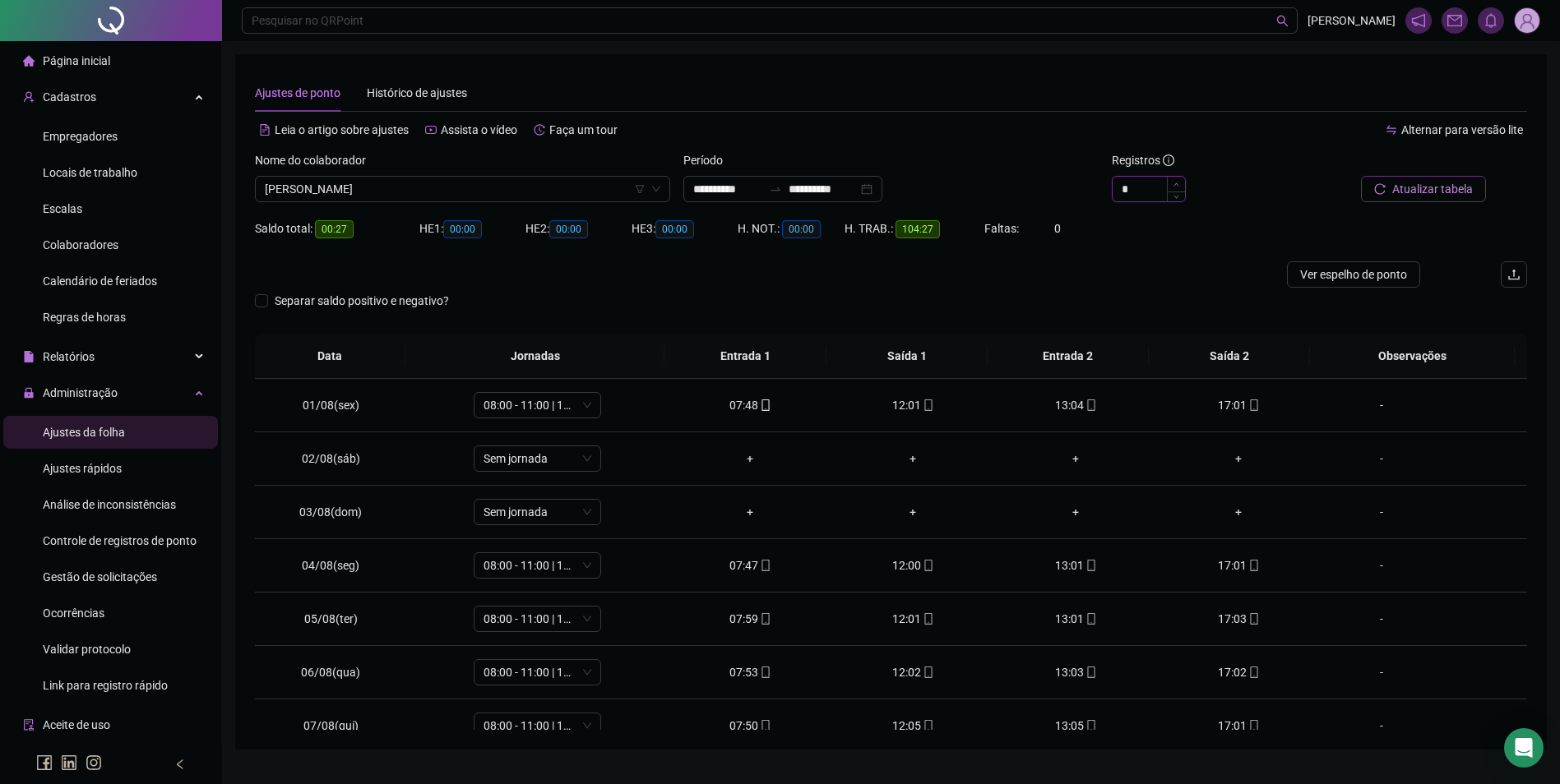
click at [1174, 180] on span "Increase Value" at bounding box center [1175, 184] width 19 height 15
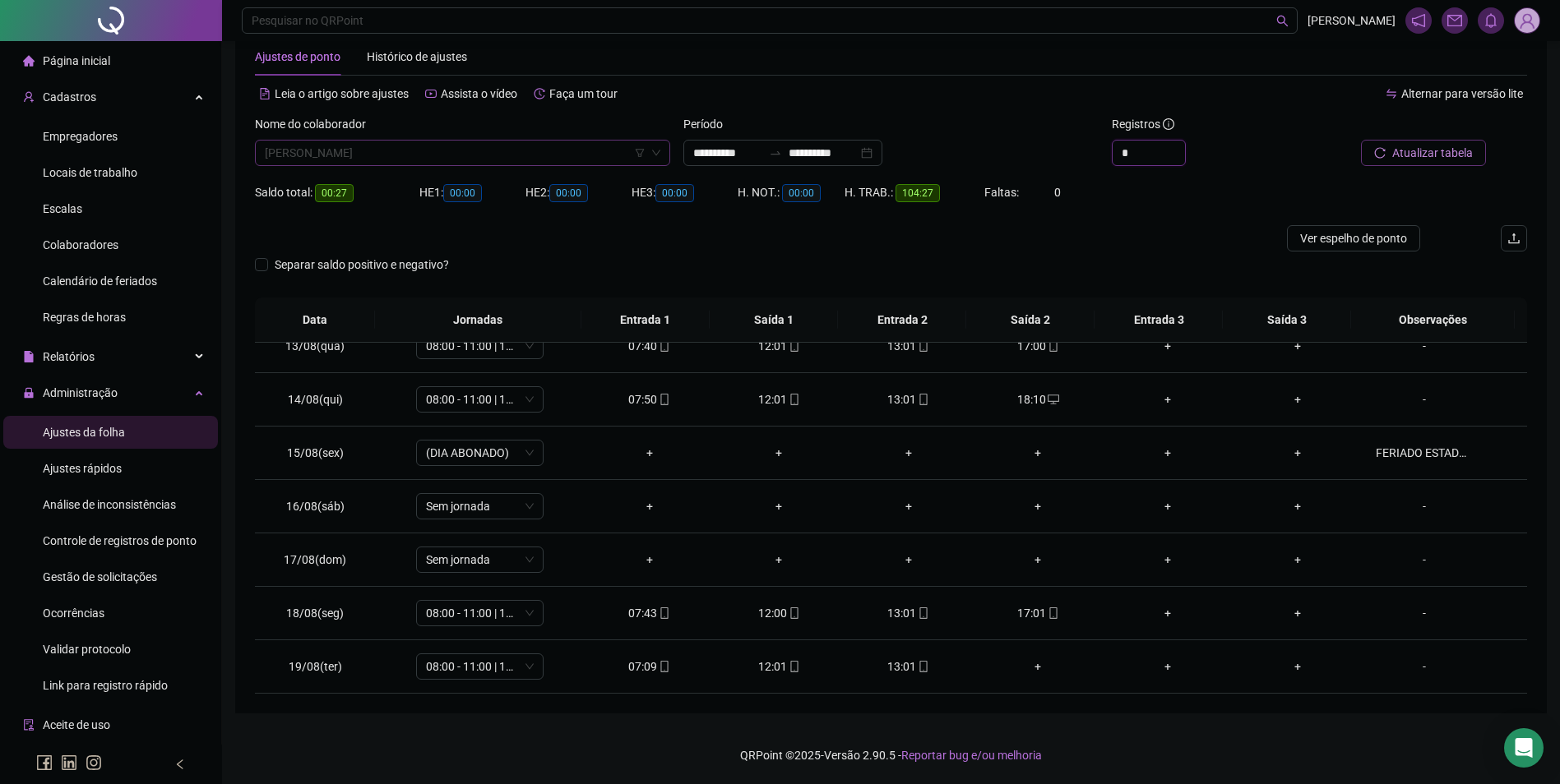
scroll to position [2578, 0]
click at [548, 158] on span "[PERSON_NAME]" at bounding box center [462, 152] width 396 height 24
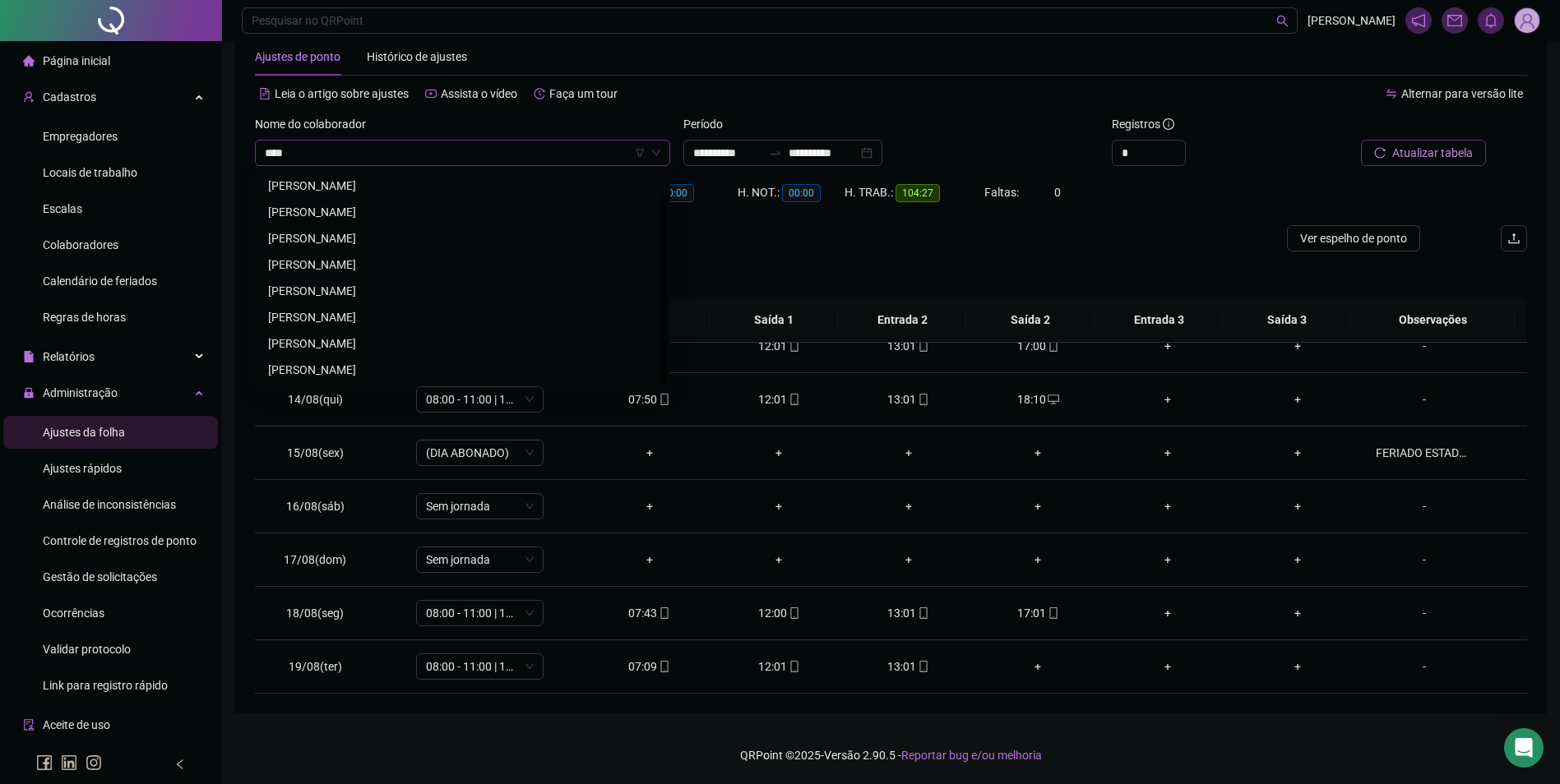
scroll to position [0, 0]
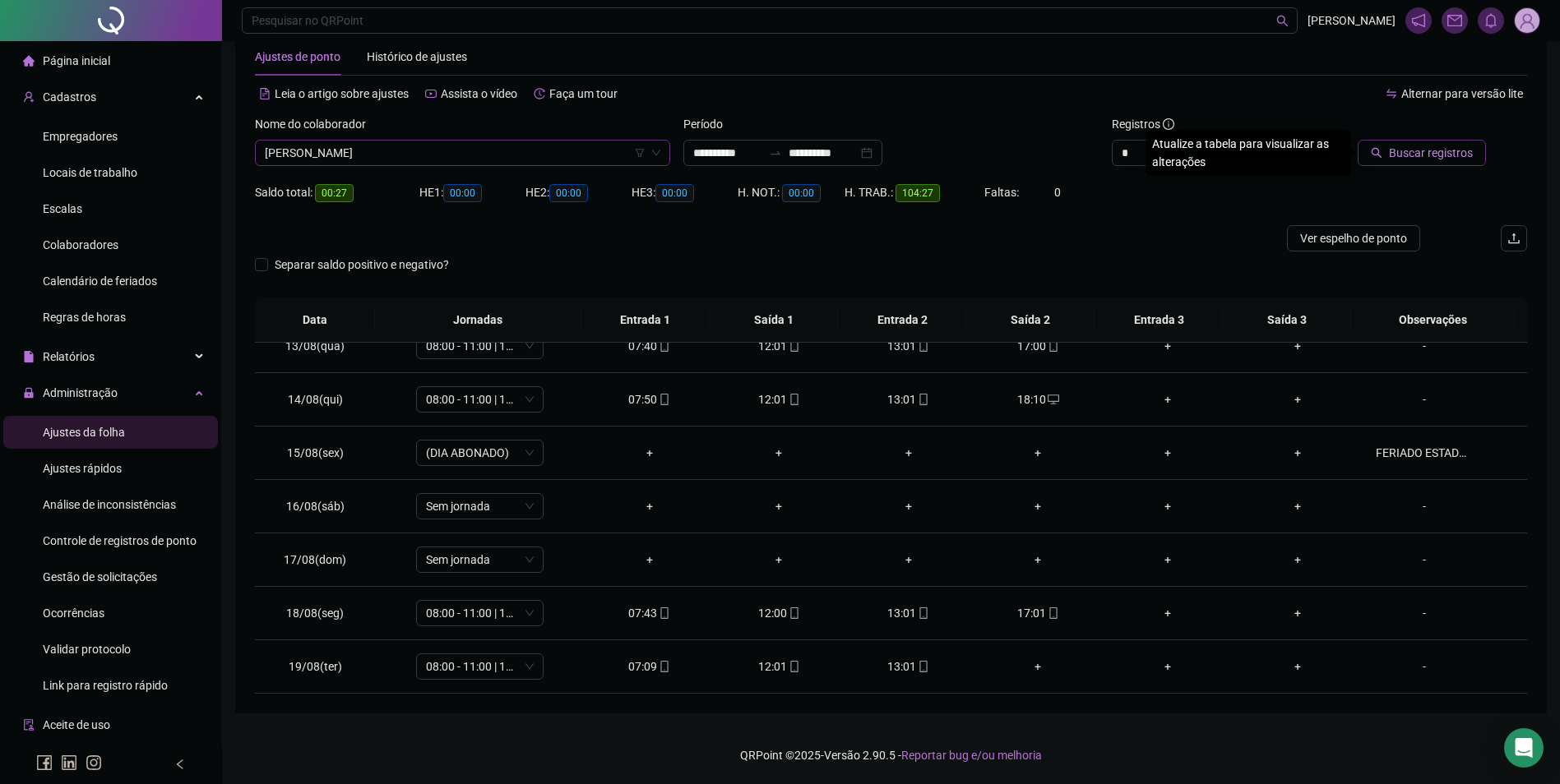
click at [1358, 140] on button "Buscar registros" at bounding box center [1421, 152] width 128 height 26
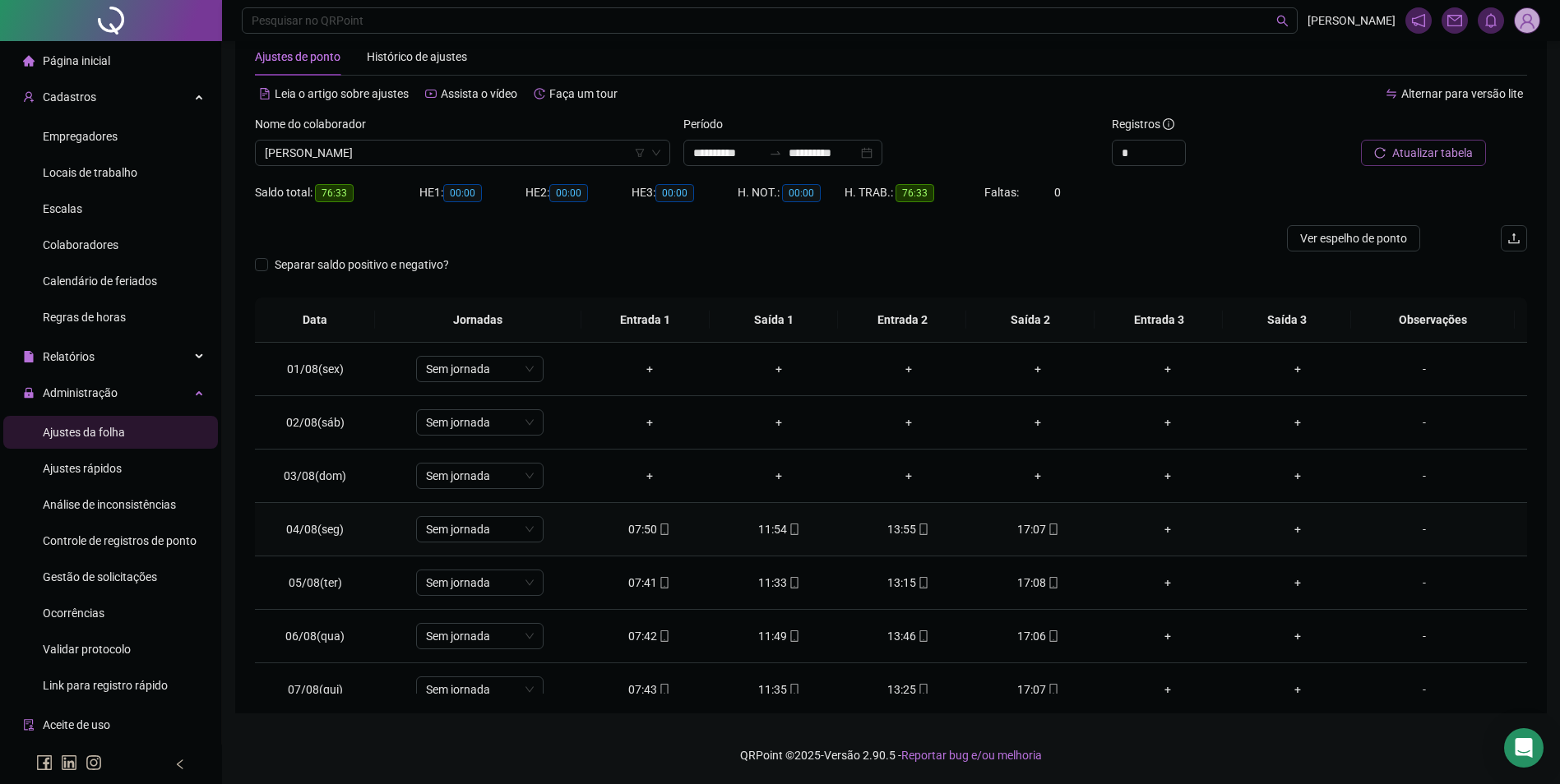
click at [652, 531] on div "07:50" at bounding box center [650, 529] width 104 height 19
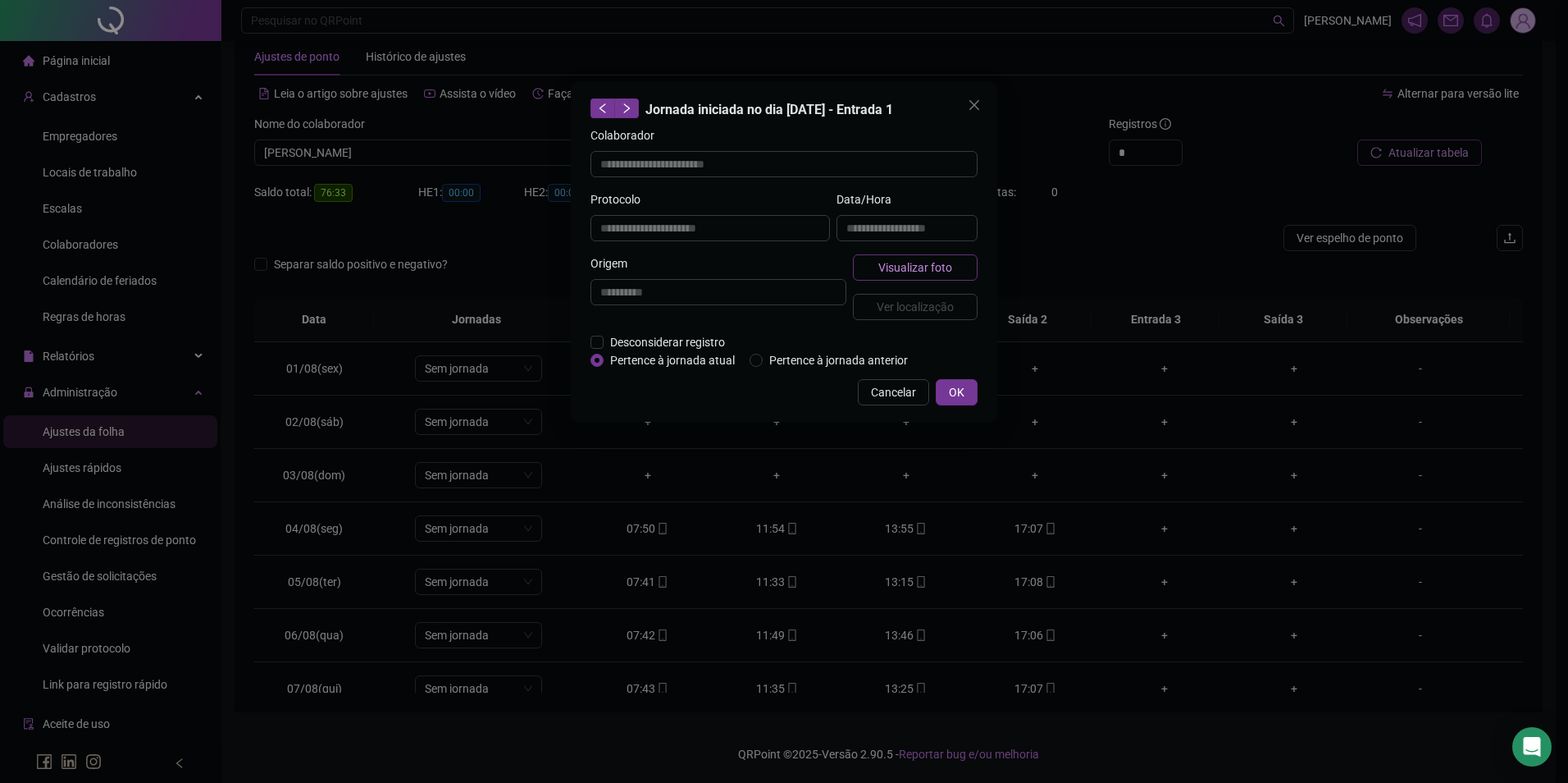
click at [878, 254] on button "Visualizar foto" at bounding box center [915, 267] width 125 height 26
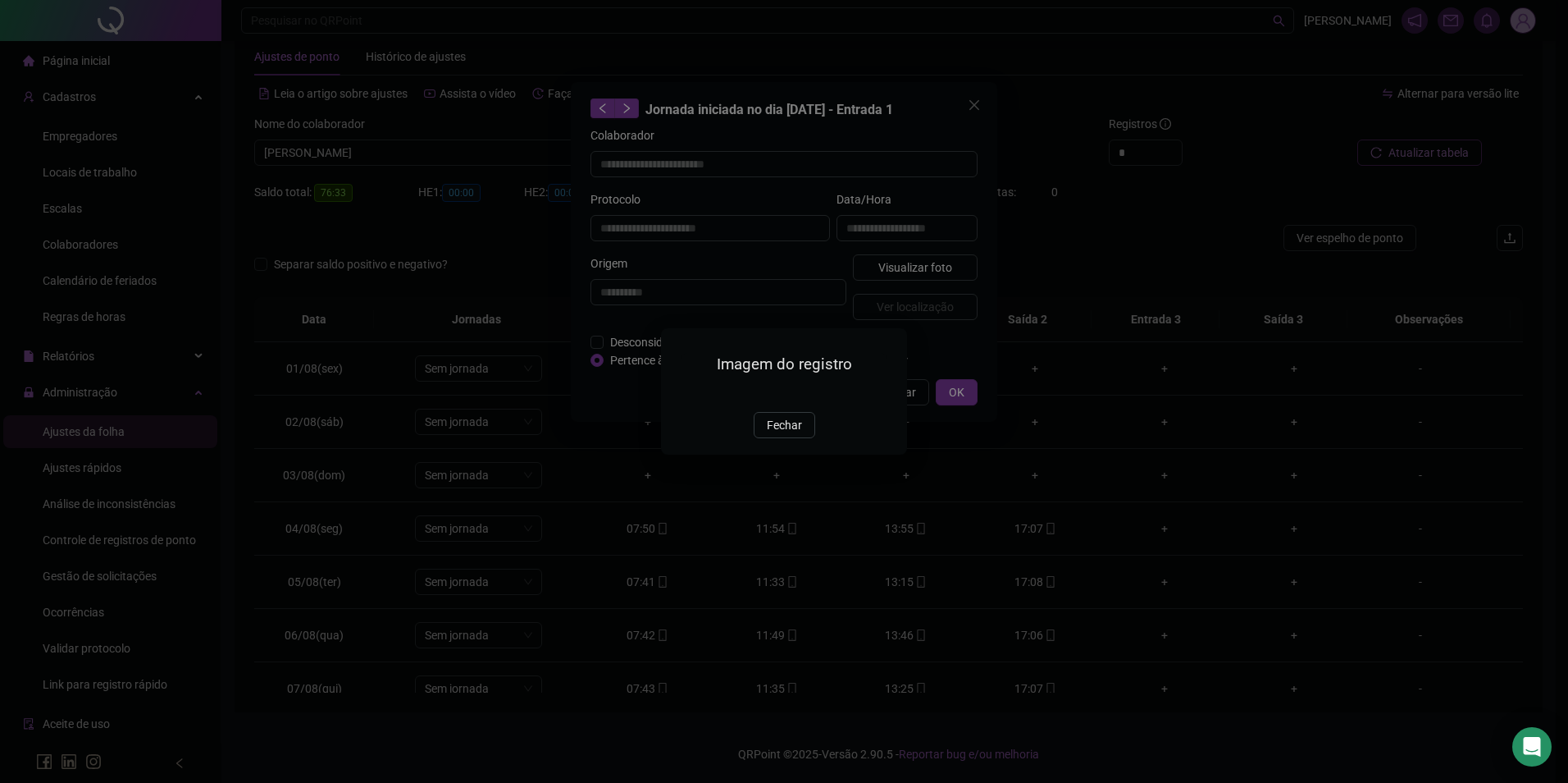
click at [681, 394] on img at bounding box center [681, 394] width 0 height 0
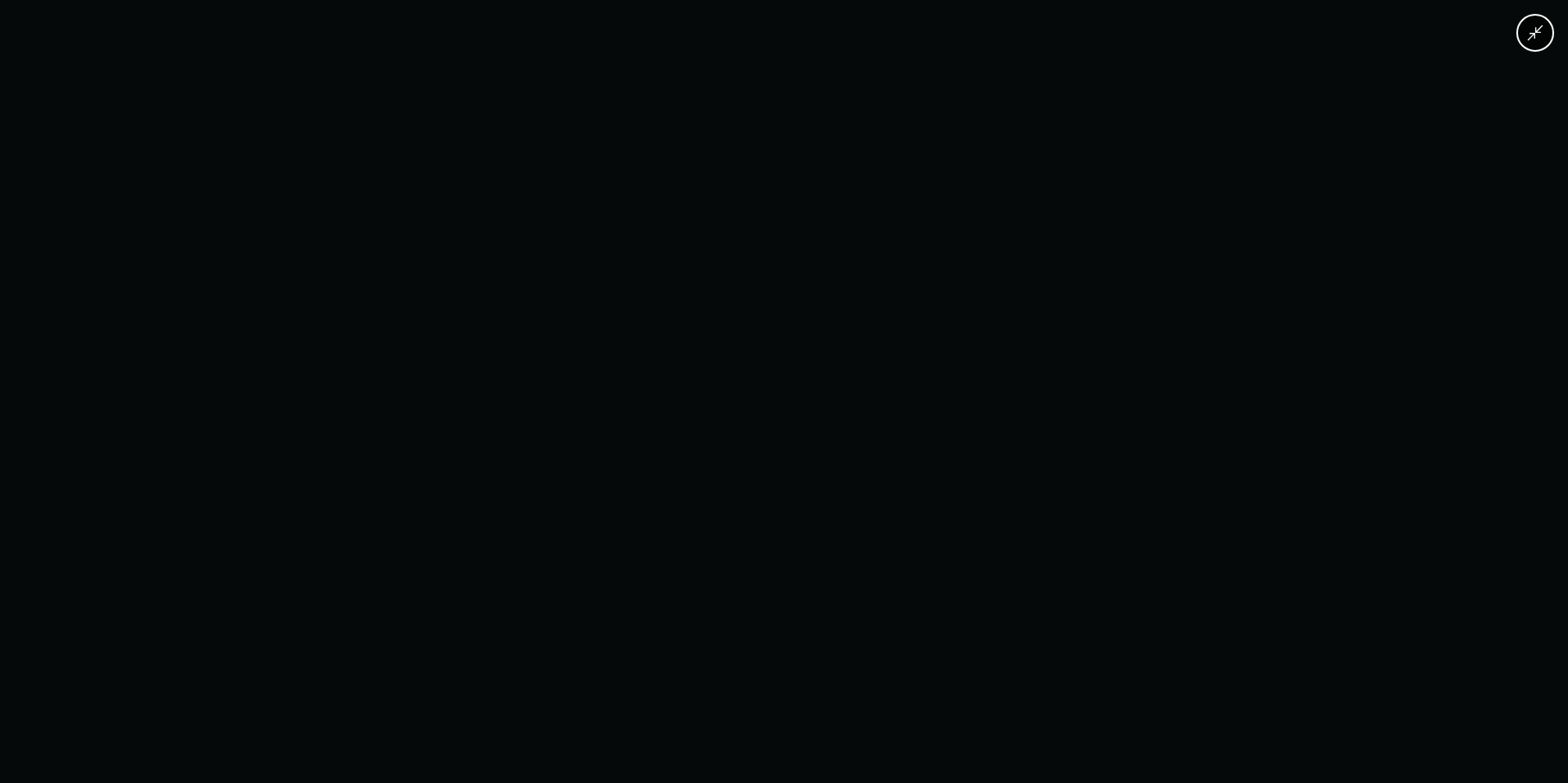
click at [1050, 437] on div at bounding box center [784, 391] width 1568 height 783
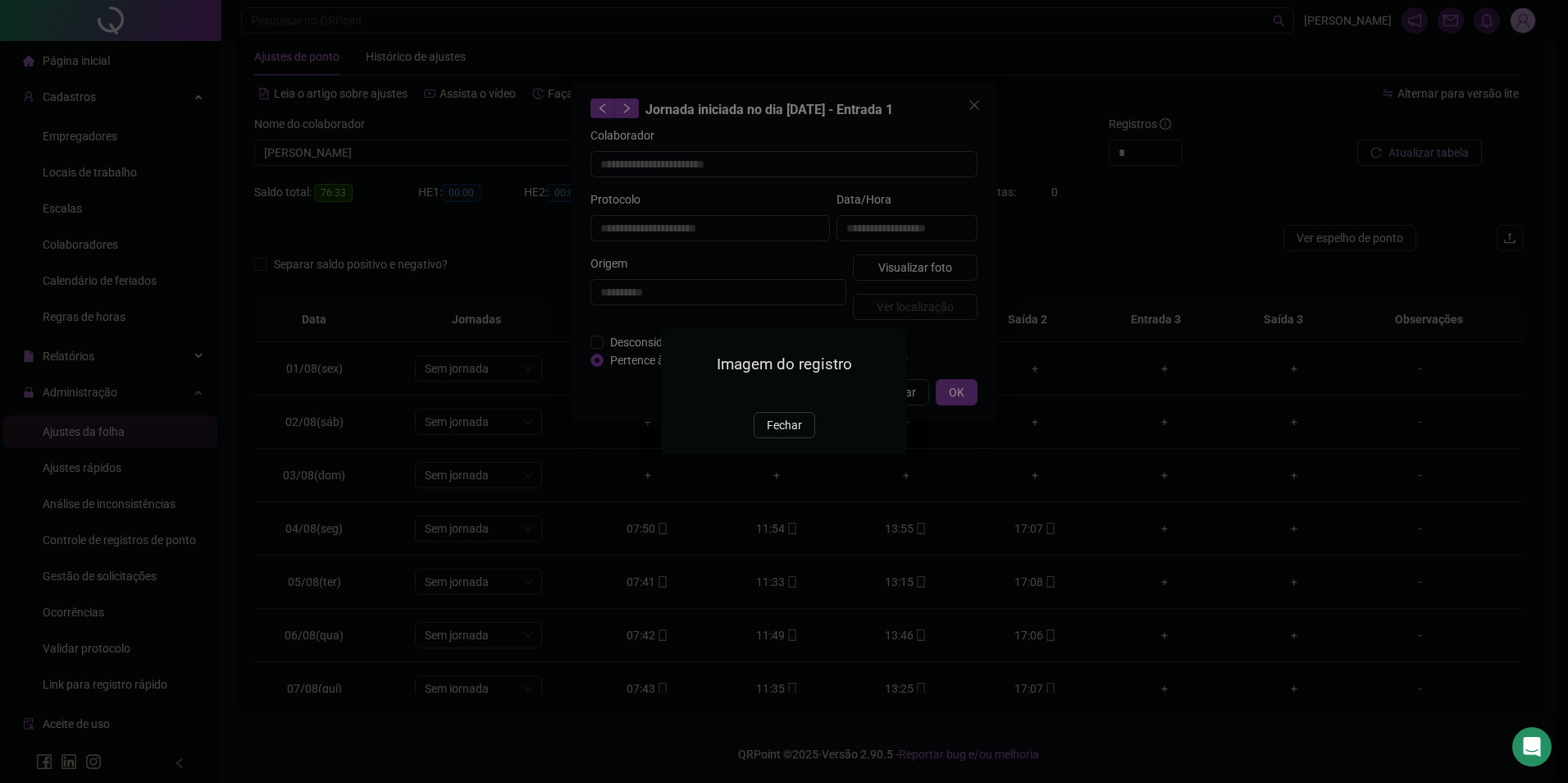
click at [681, 394] on img at bounding box center [681, 394] width 0 height 0
click at [781, 434] on span "Fechar" at bounding box center [784, 425] width 35 height 19
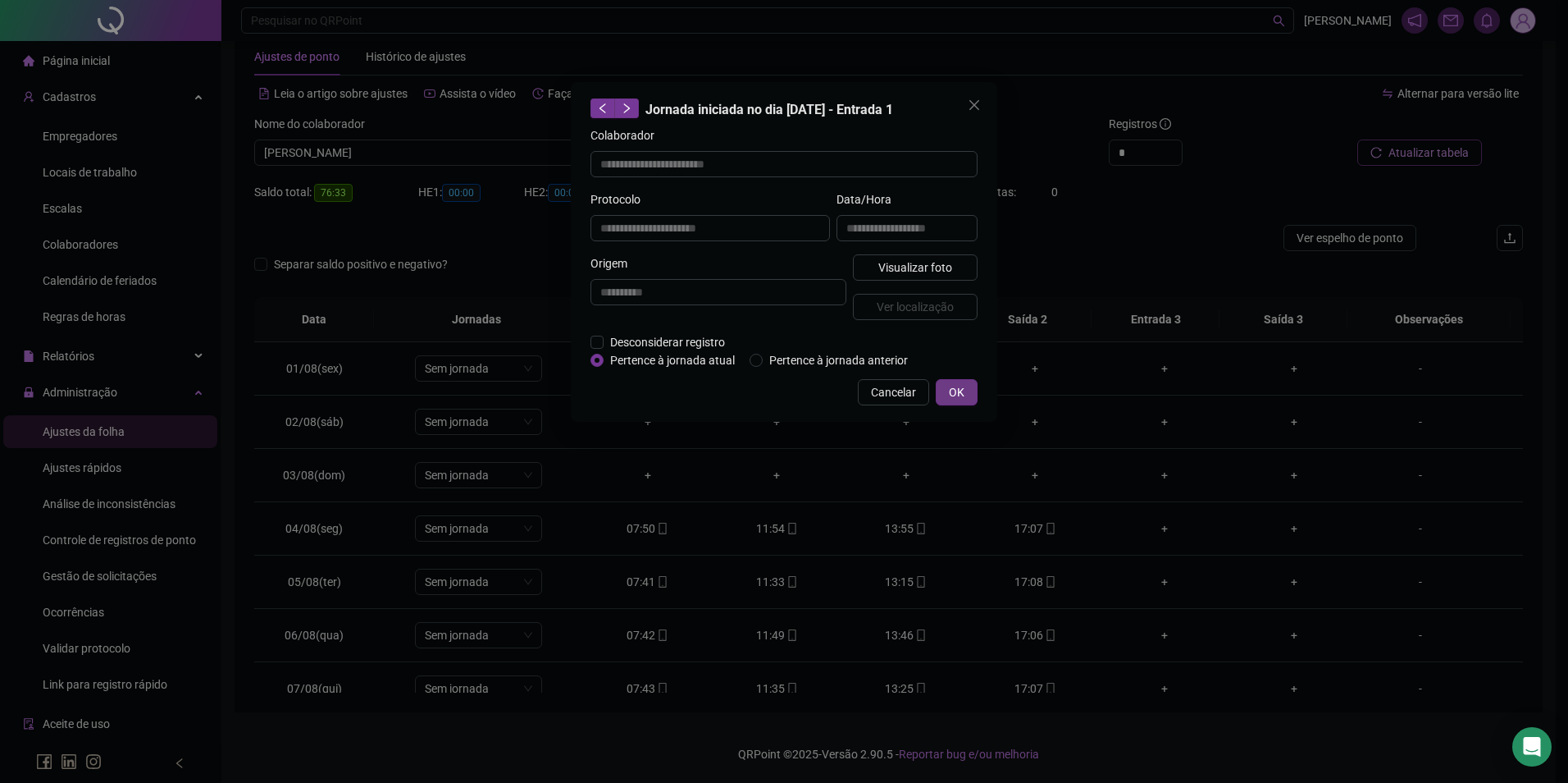
click at [944, 384] on button "OK" at bounding box center [956, 392] width 42 height 26
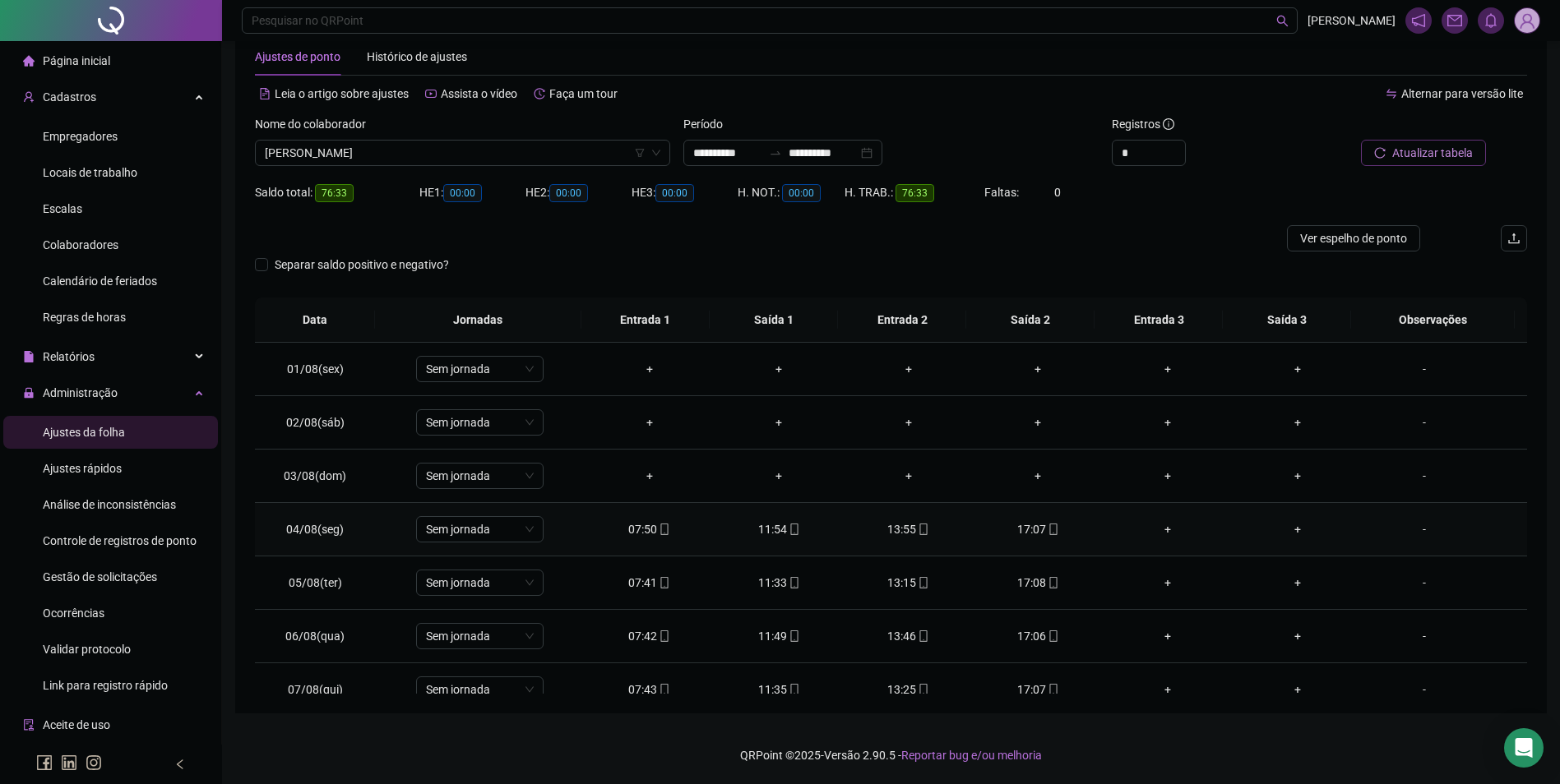
click at [794, 521] on div "11:54" at bounding box center [779, 529] width 104 height 19
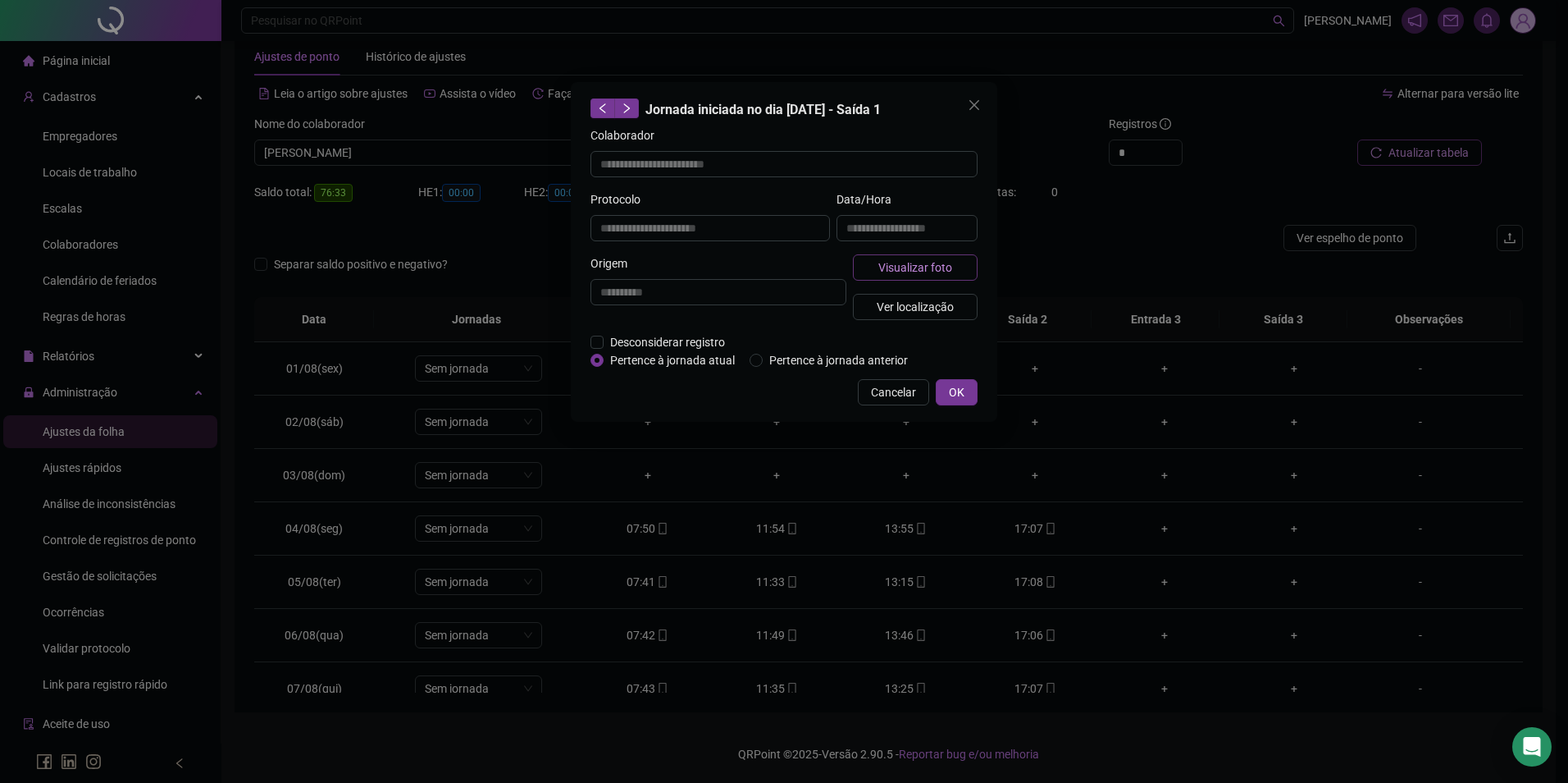
click at [891, 272] on span "Visualizar foto" at bounding box center [915, 267] width 74 height 19
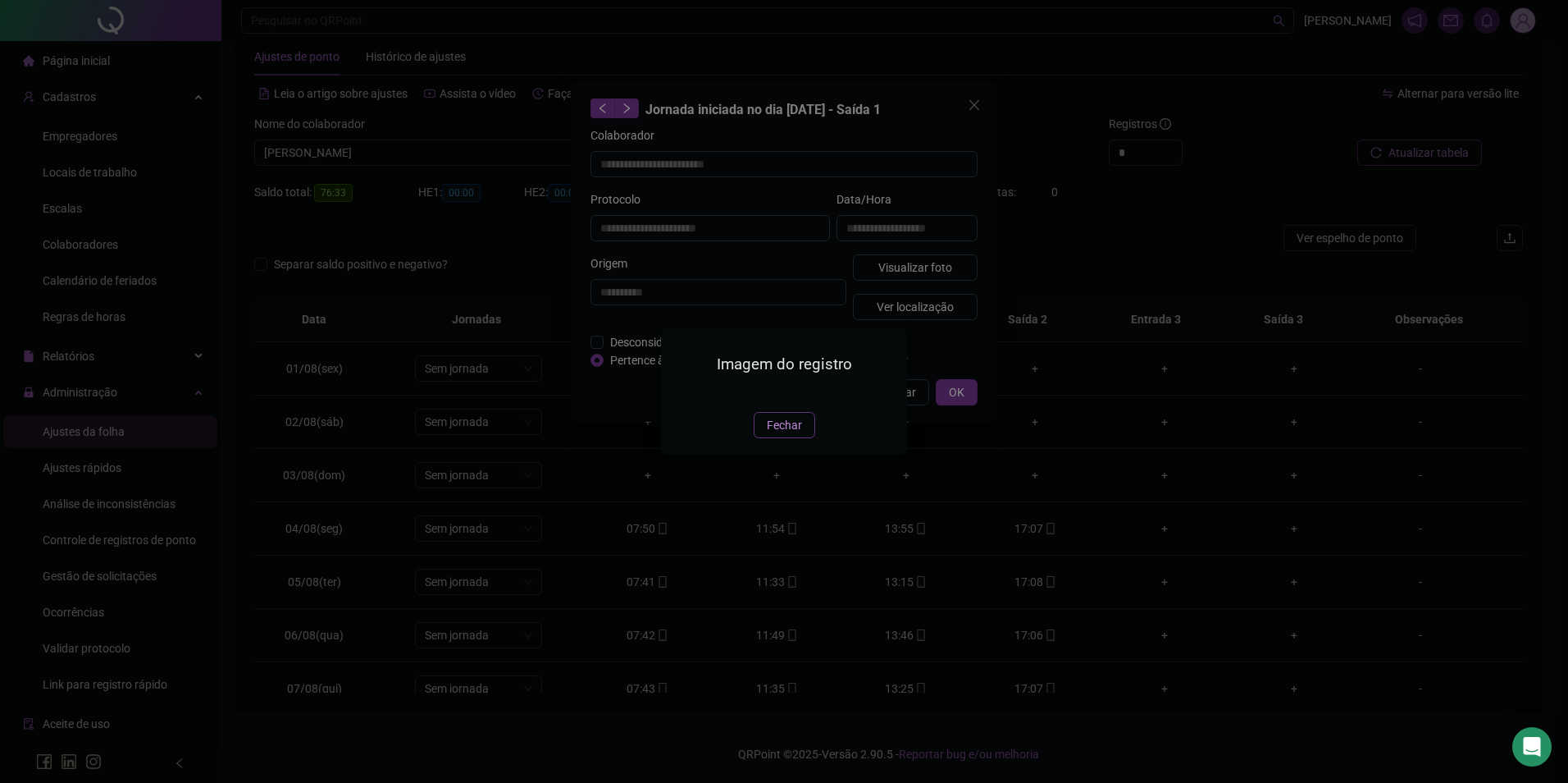
click at [775, 434] on span "Fechar" at bounding box center [784, 425] width 35 height 19
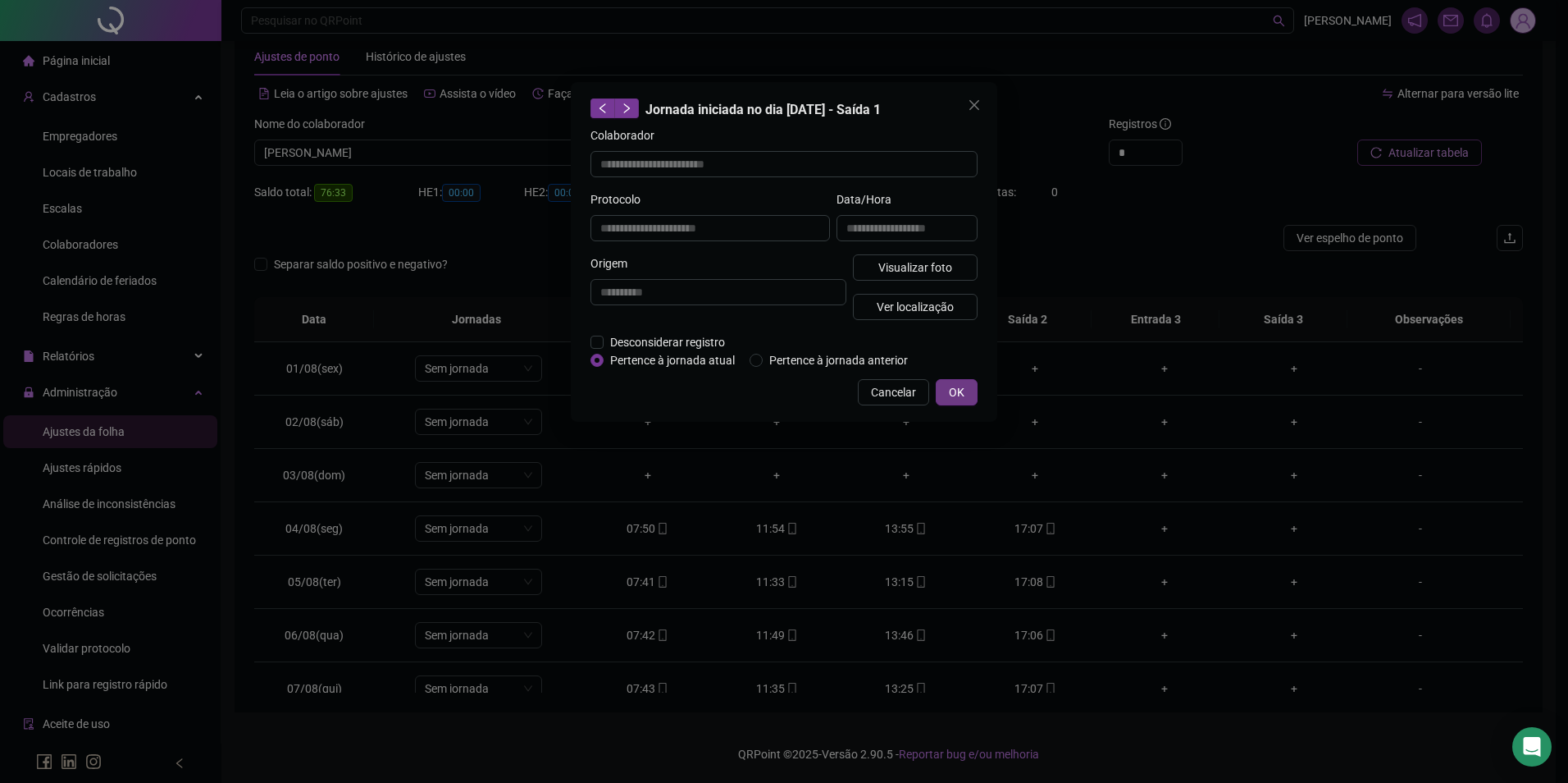
click at [953, 383] on span "OK" at bounding box center [957, 392] width 16 height 19
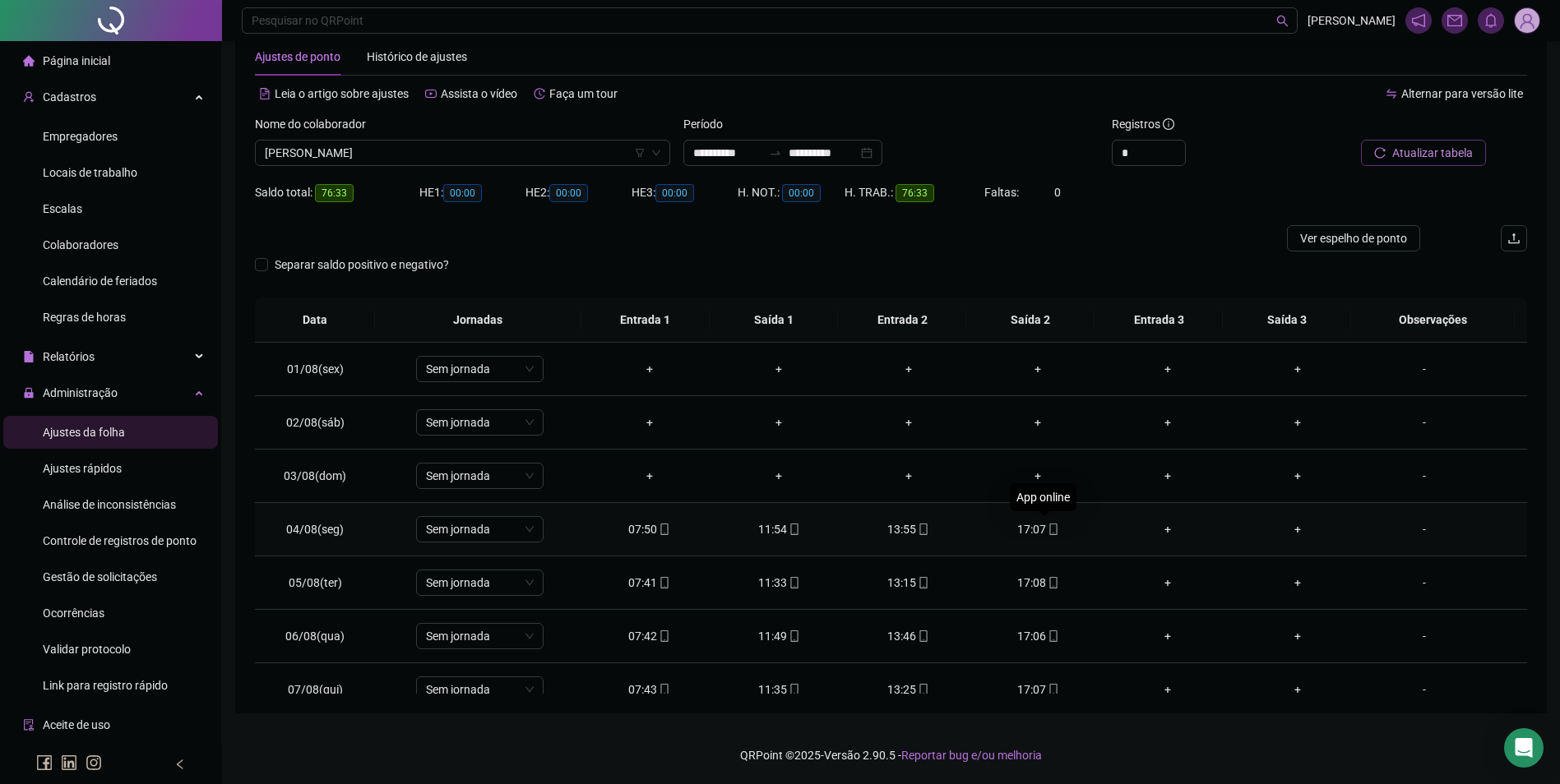
click at [1046, 522] on span at bounding box center [1052, 528] width 13 height 13
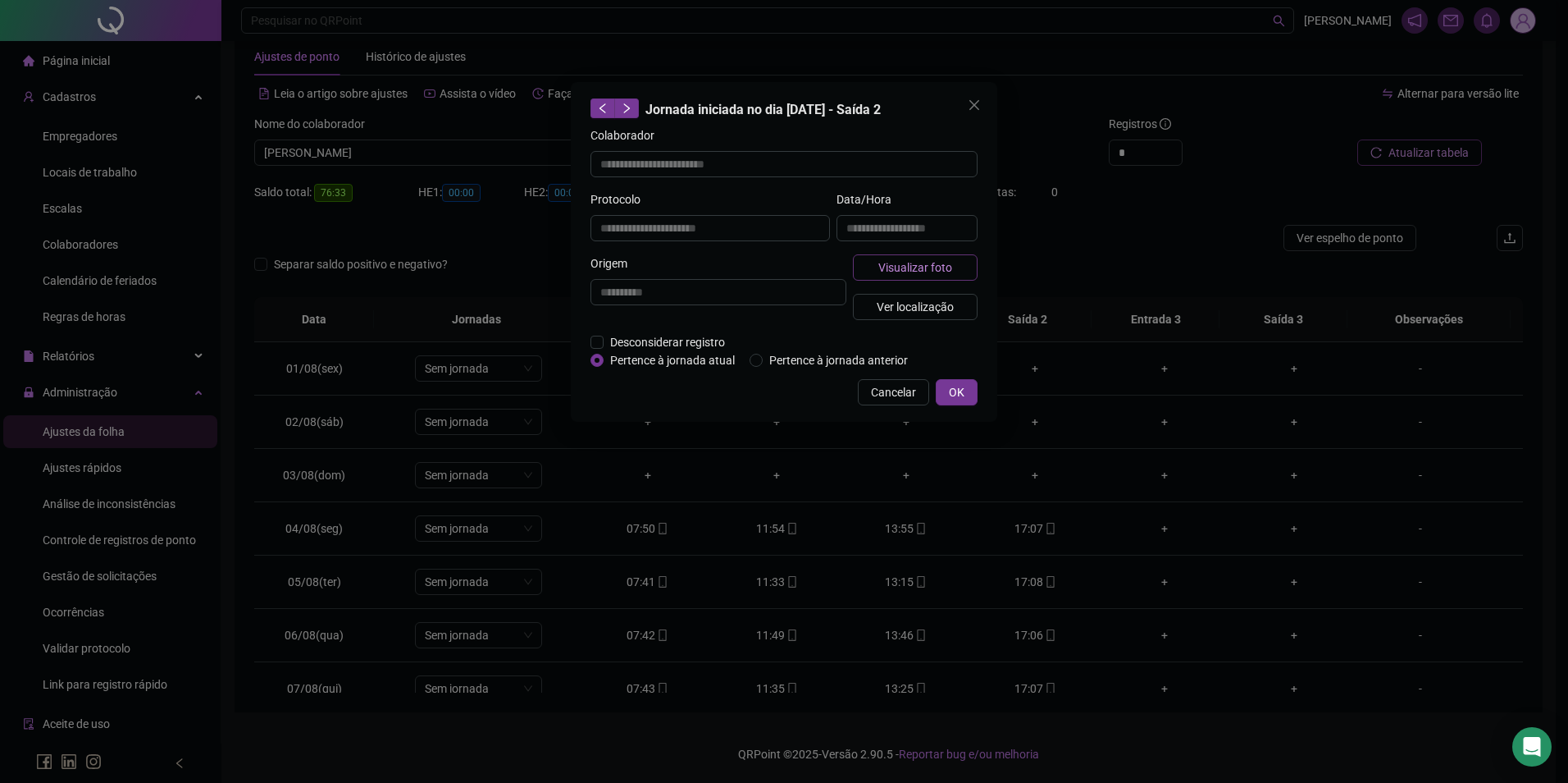
click at [931, 256] on button "Visualizar foto" at bounding box center [915, 267] width 125 height 26
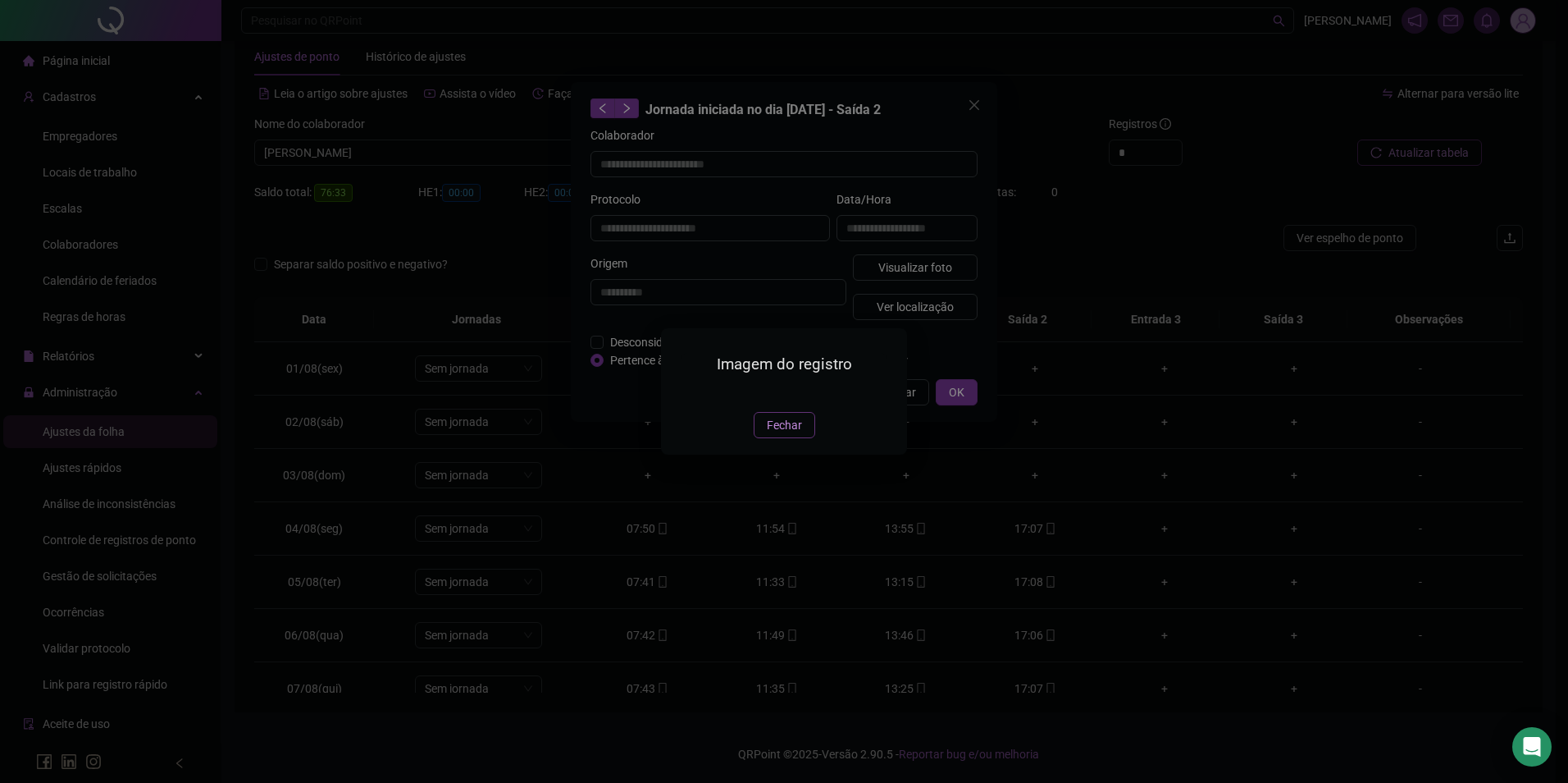
click at [777, 434] on span "Fechar" at bounding box center [784, 425] width 35 height 19
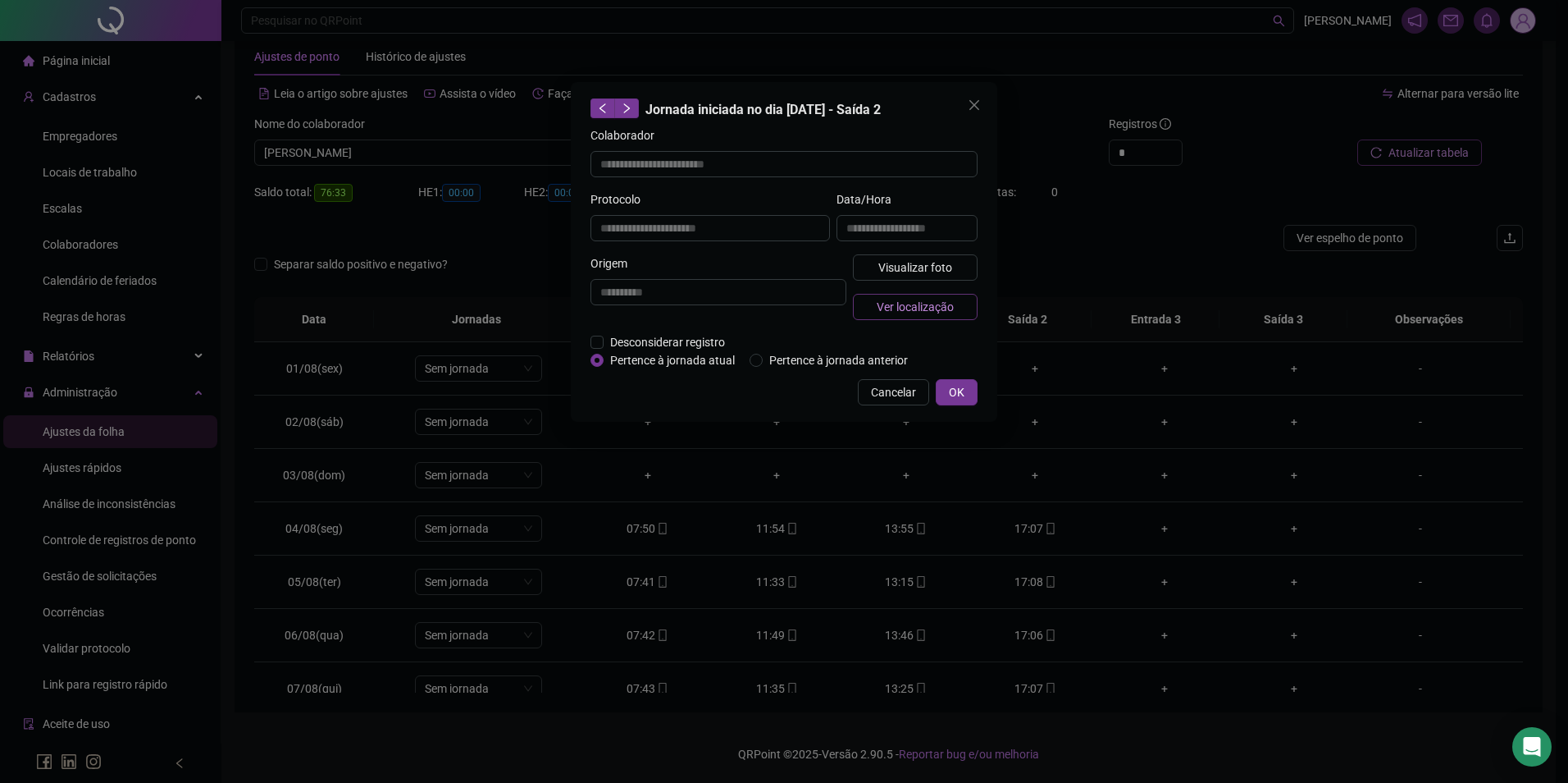
click at [945, 312] on span "Ver localização" at bounding box center [915, 307] width 77 height 19
click at [911, 385] on span "Cancelar" at bounding box center [894, 392] width 45 height 19
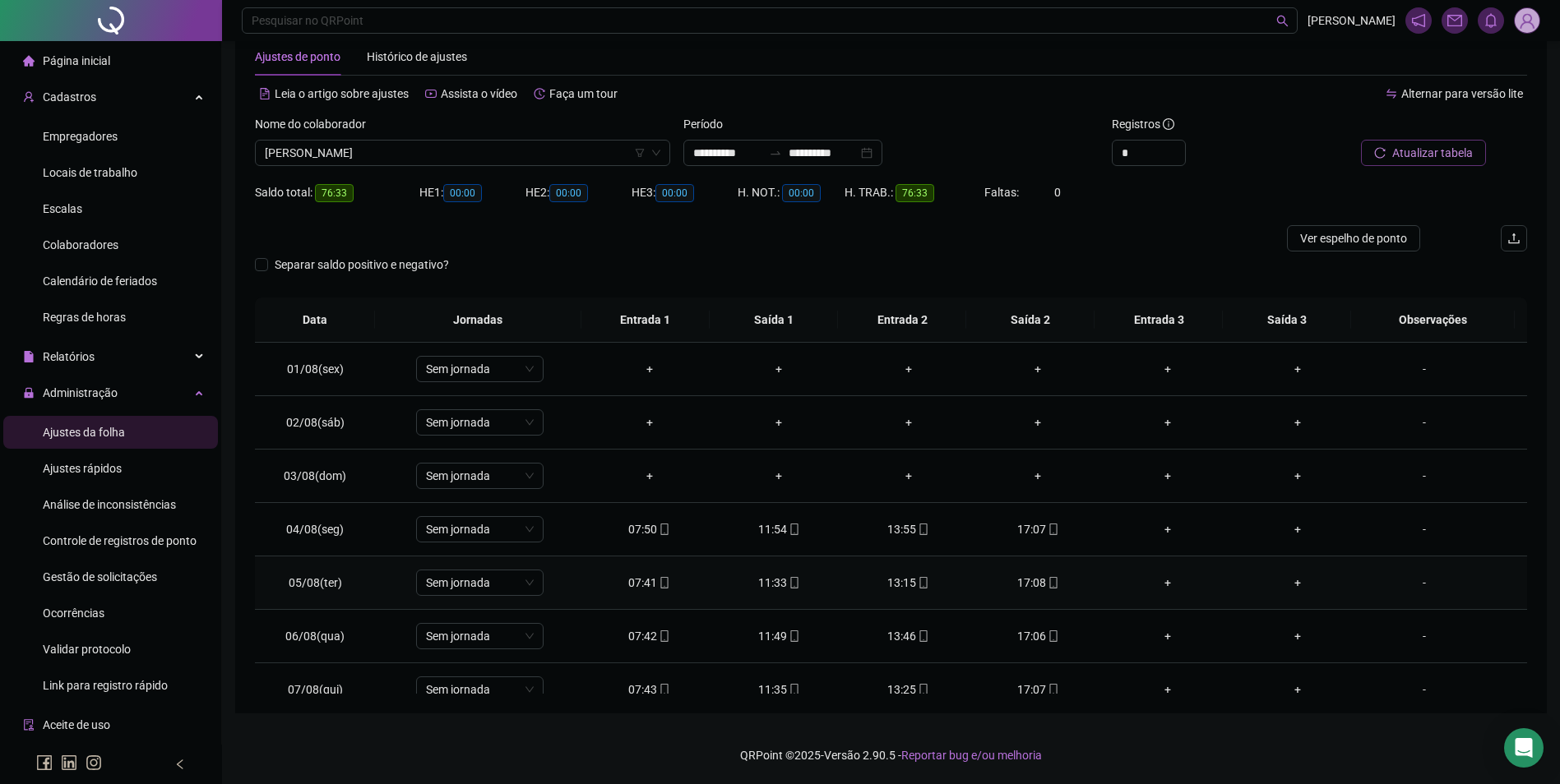
click at [658, 585] on icon "mobile" at bounding box center [664, 583] width 12 height 12
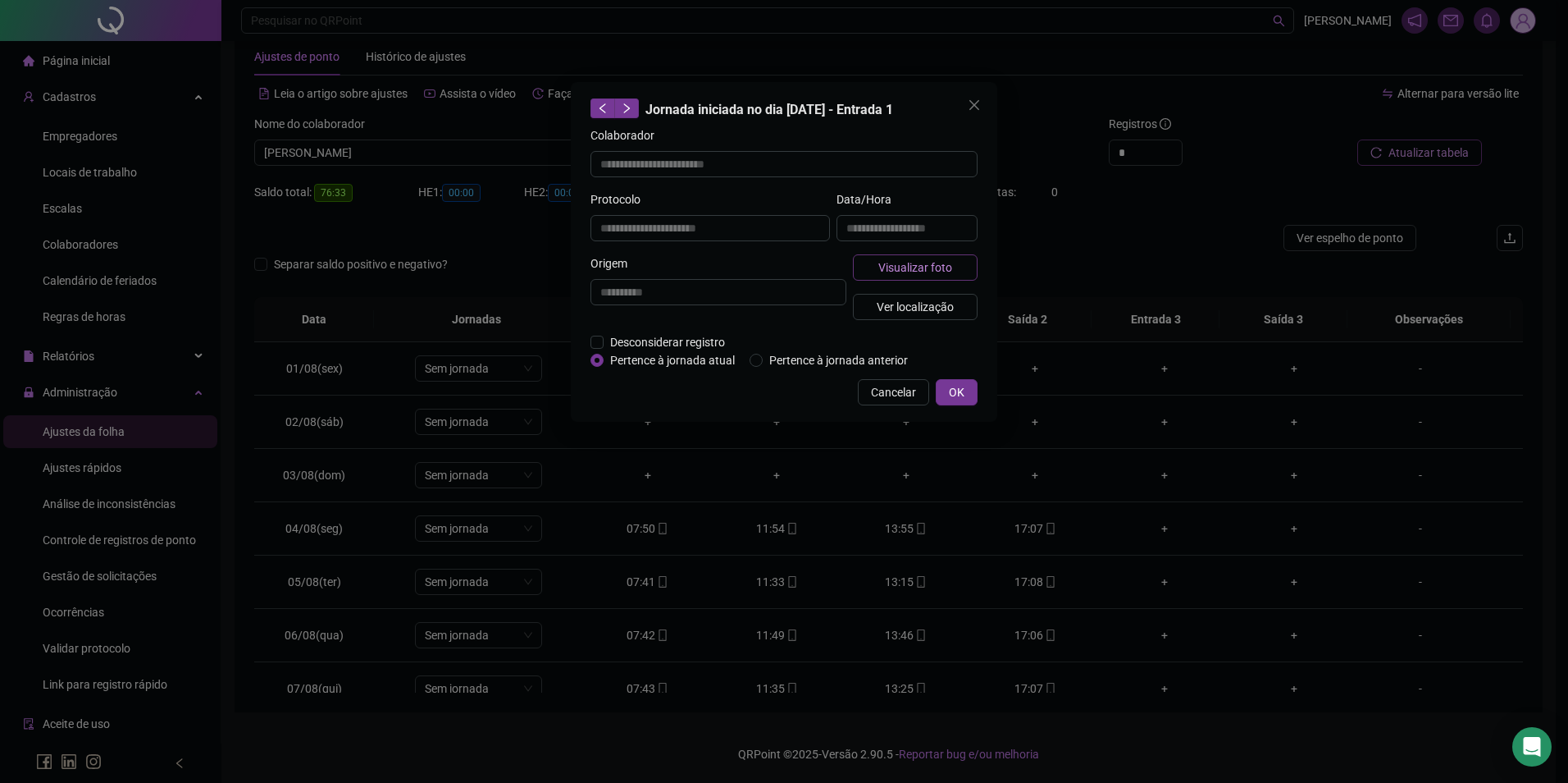
click at [882, 274] on span "Visualizar foto" at bounding box center [915, 267] width 74 height 19
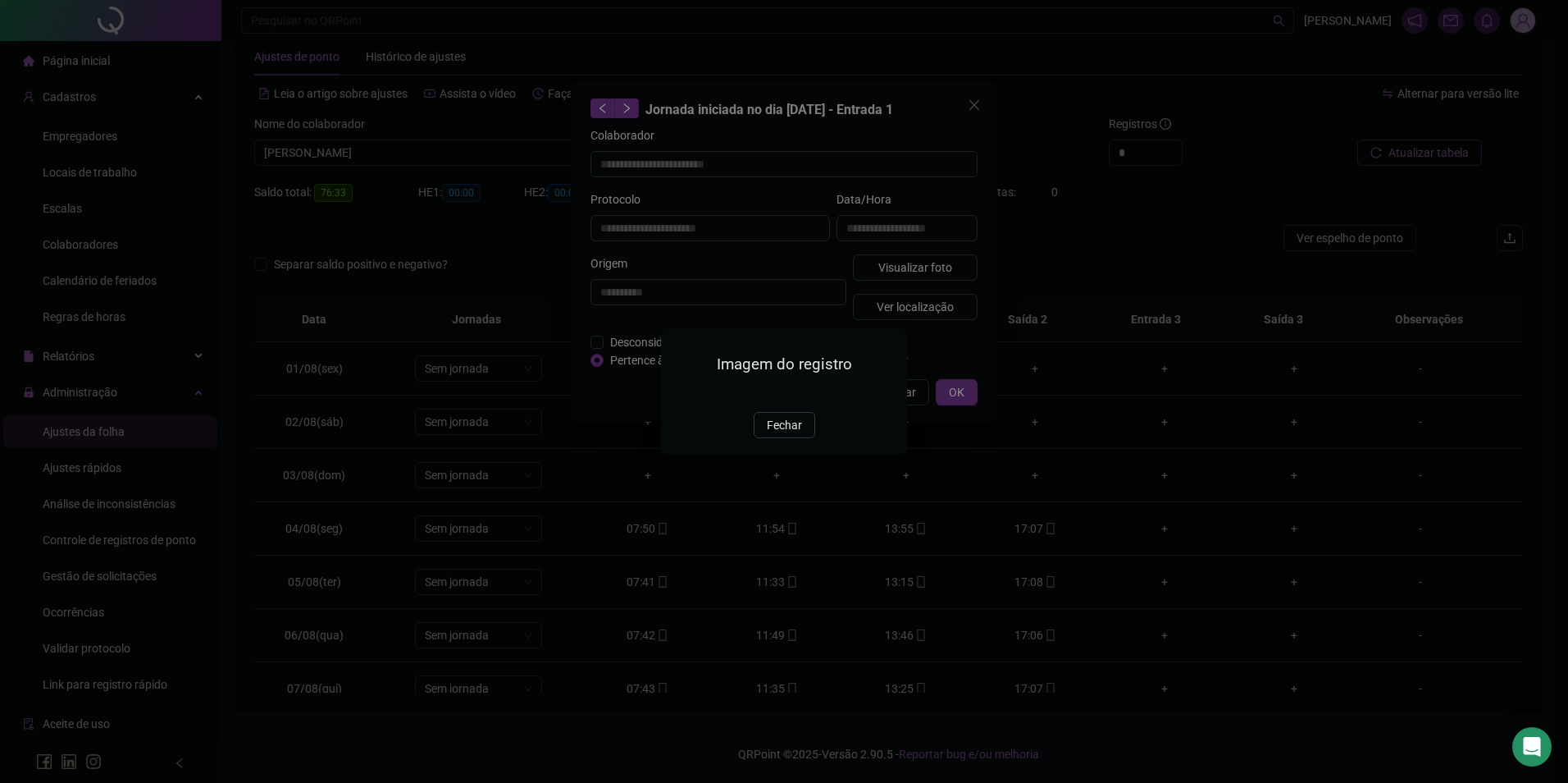
click at [780, 434] on span "Fechar" at bounding box center [784, 425] width 35 height 19
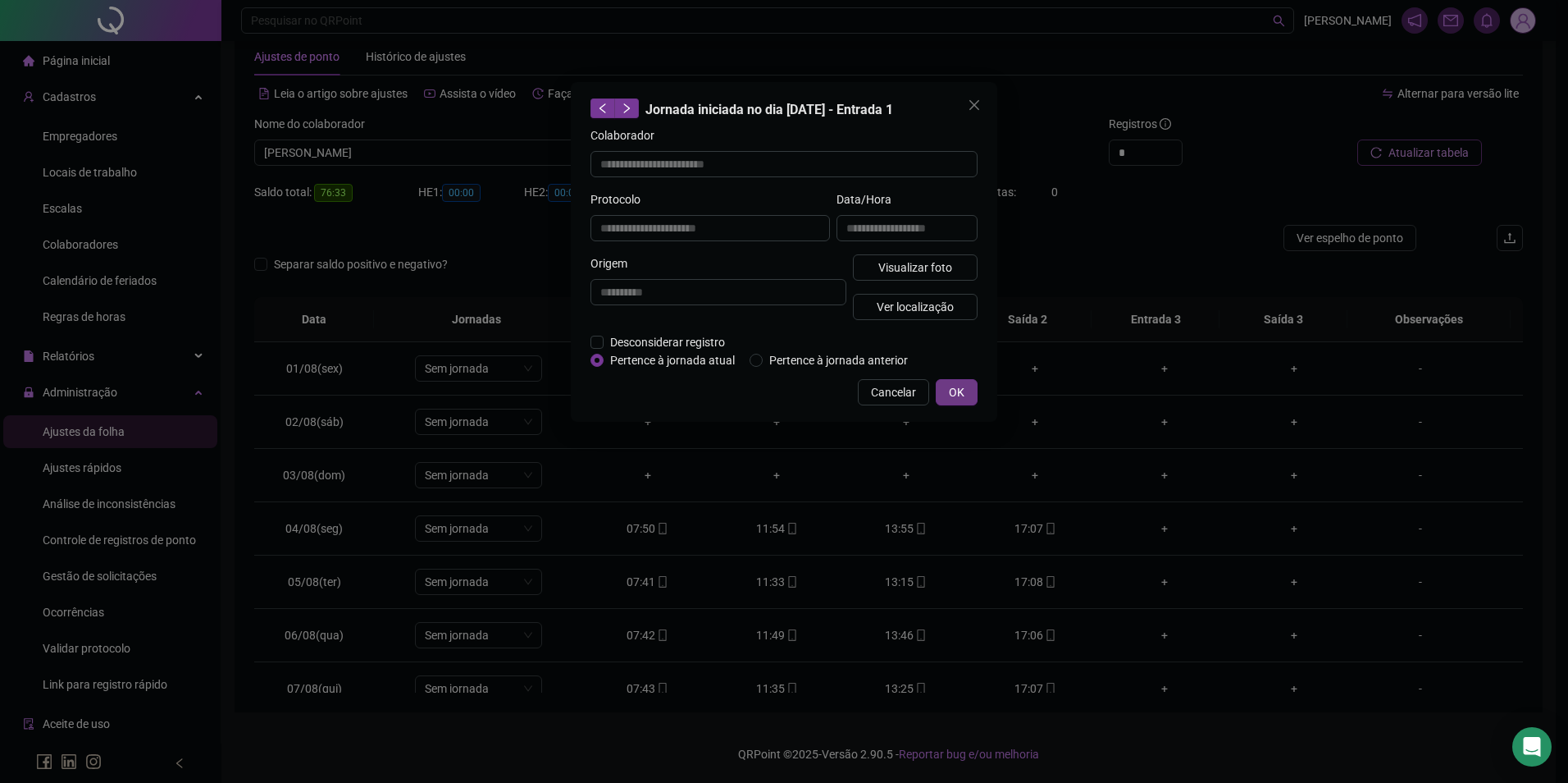
click at [944, 383] on button "OK" at bounding box center [956, 392] width 42 height 26
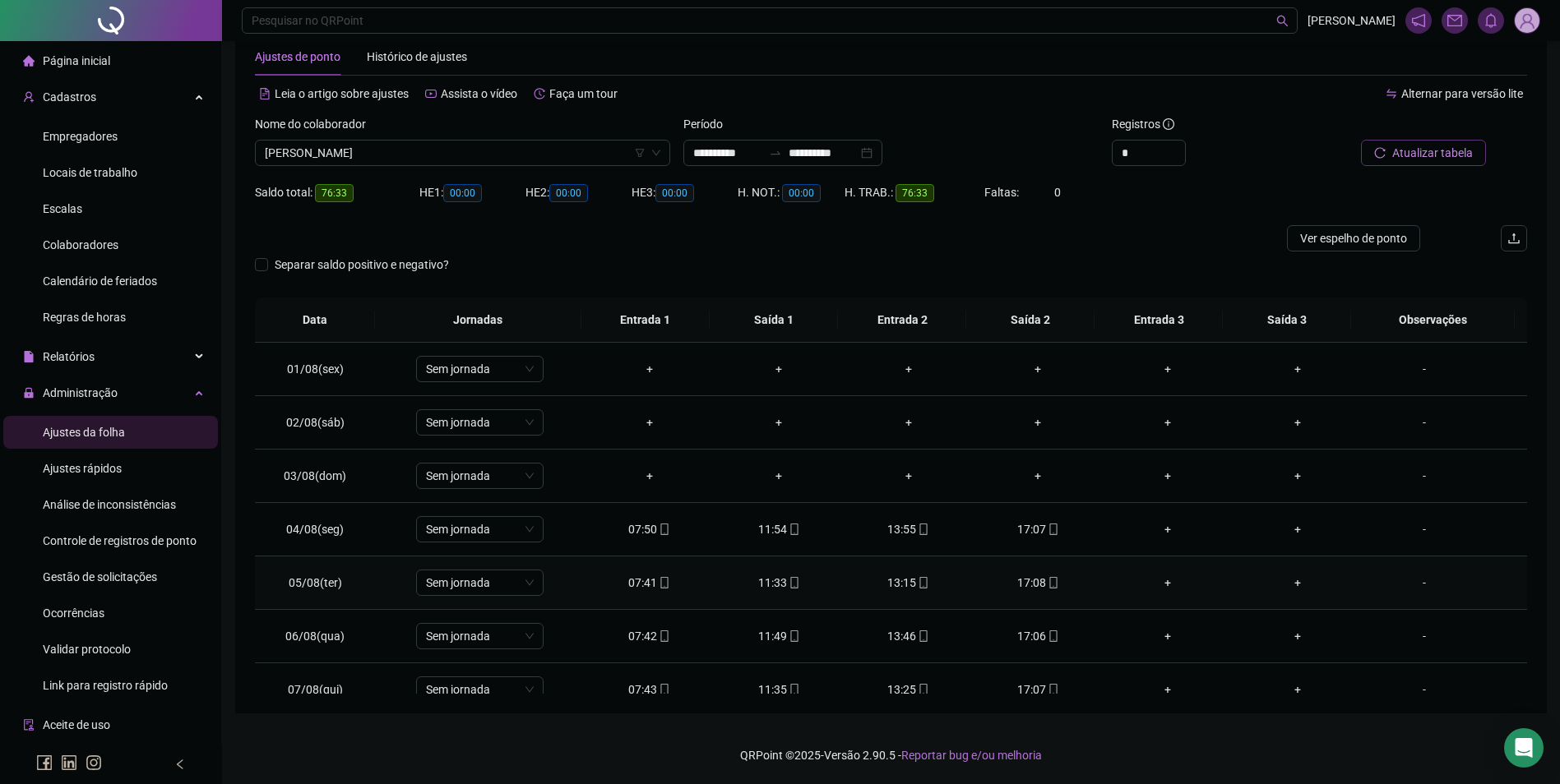
click at [1047, 580] on icon "mobile" at bounding box center [1053, 583] width 12 height 12
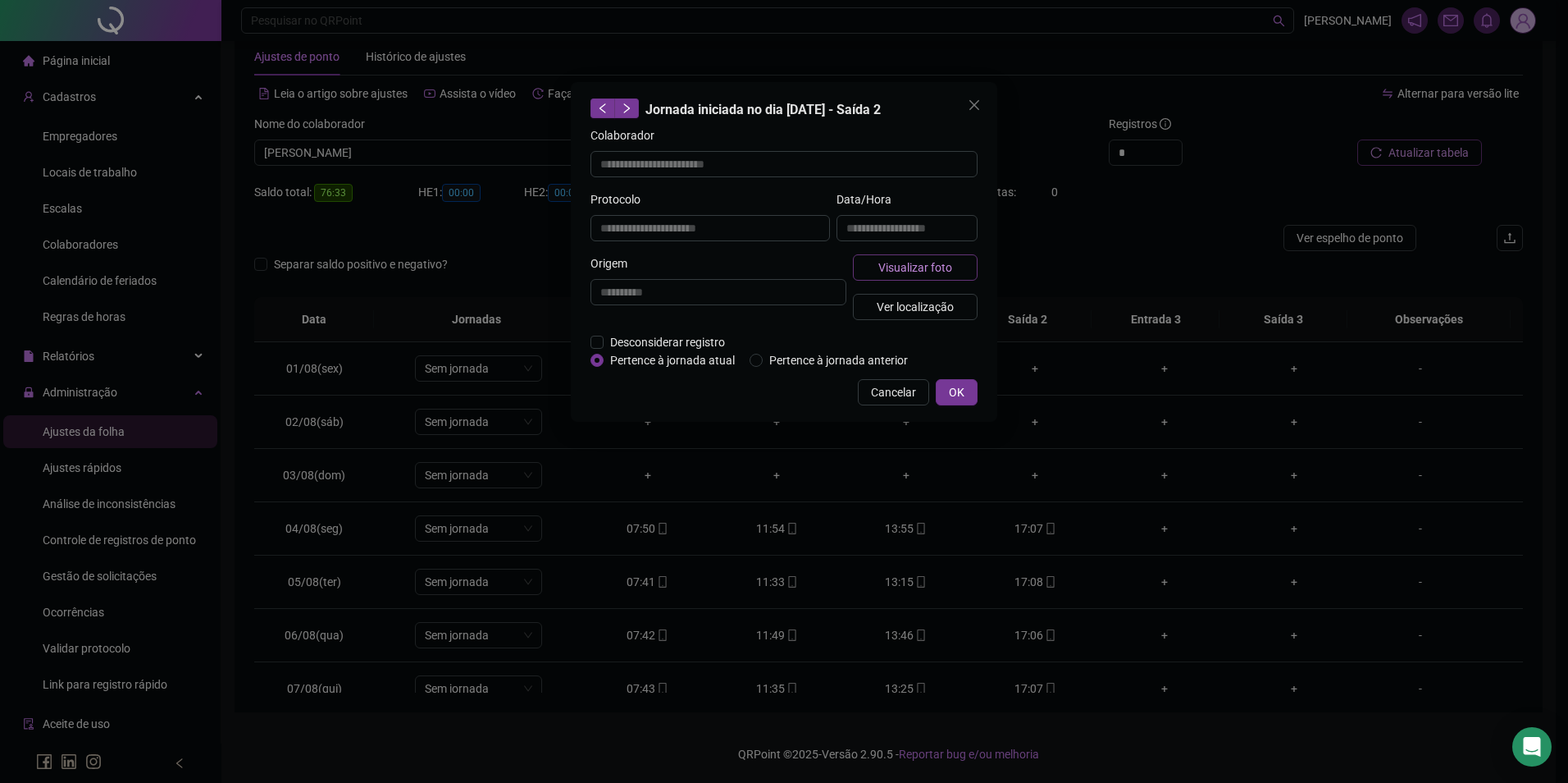
click at [930, 258] on span "Visualizar foto" at bounding box center [915, 267] width 74 height 19
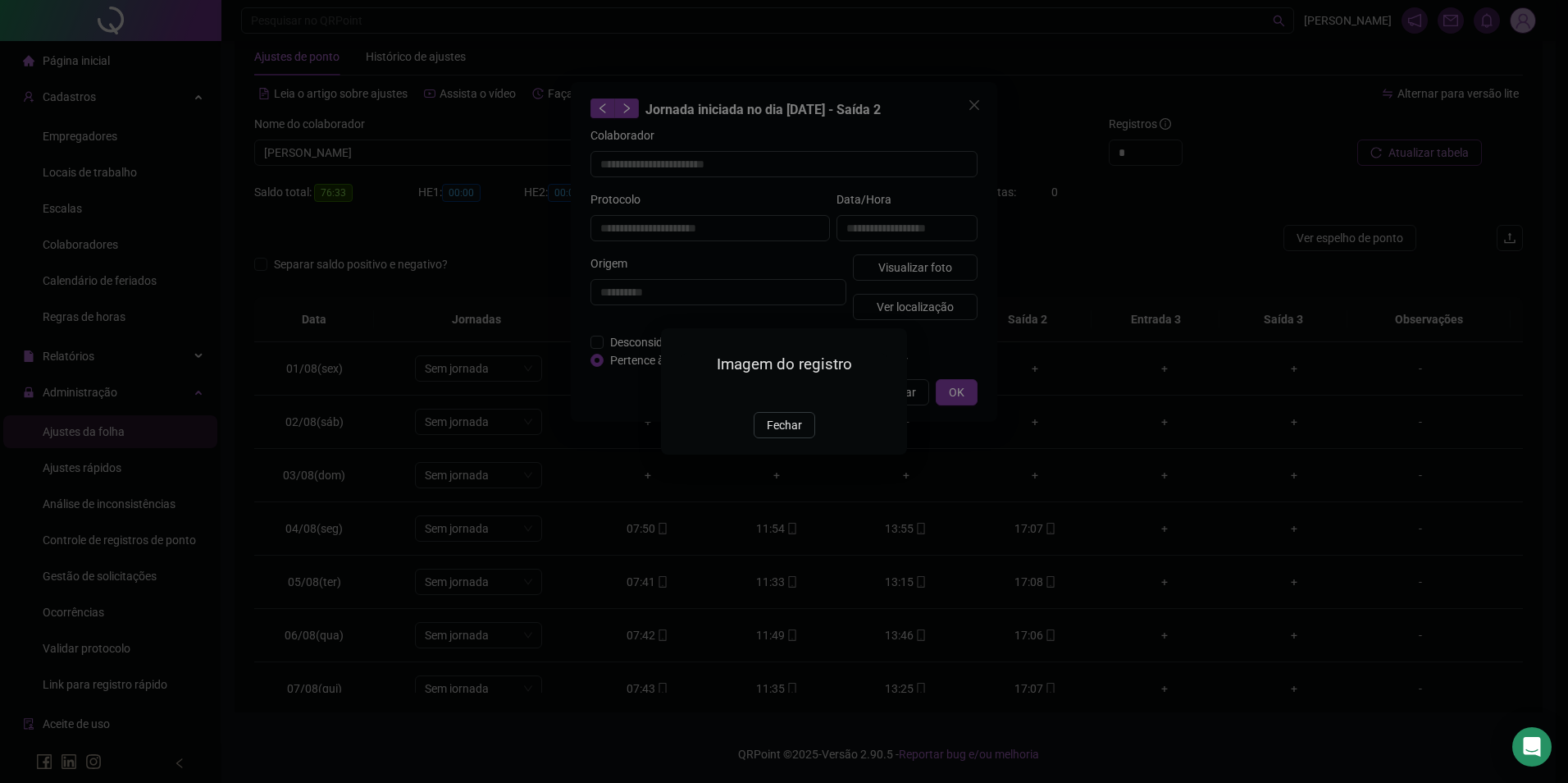
click at [798, 434] on span "Fechar" at bounding box center [784, 425] width 35 height 19
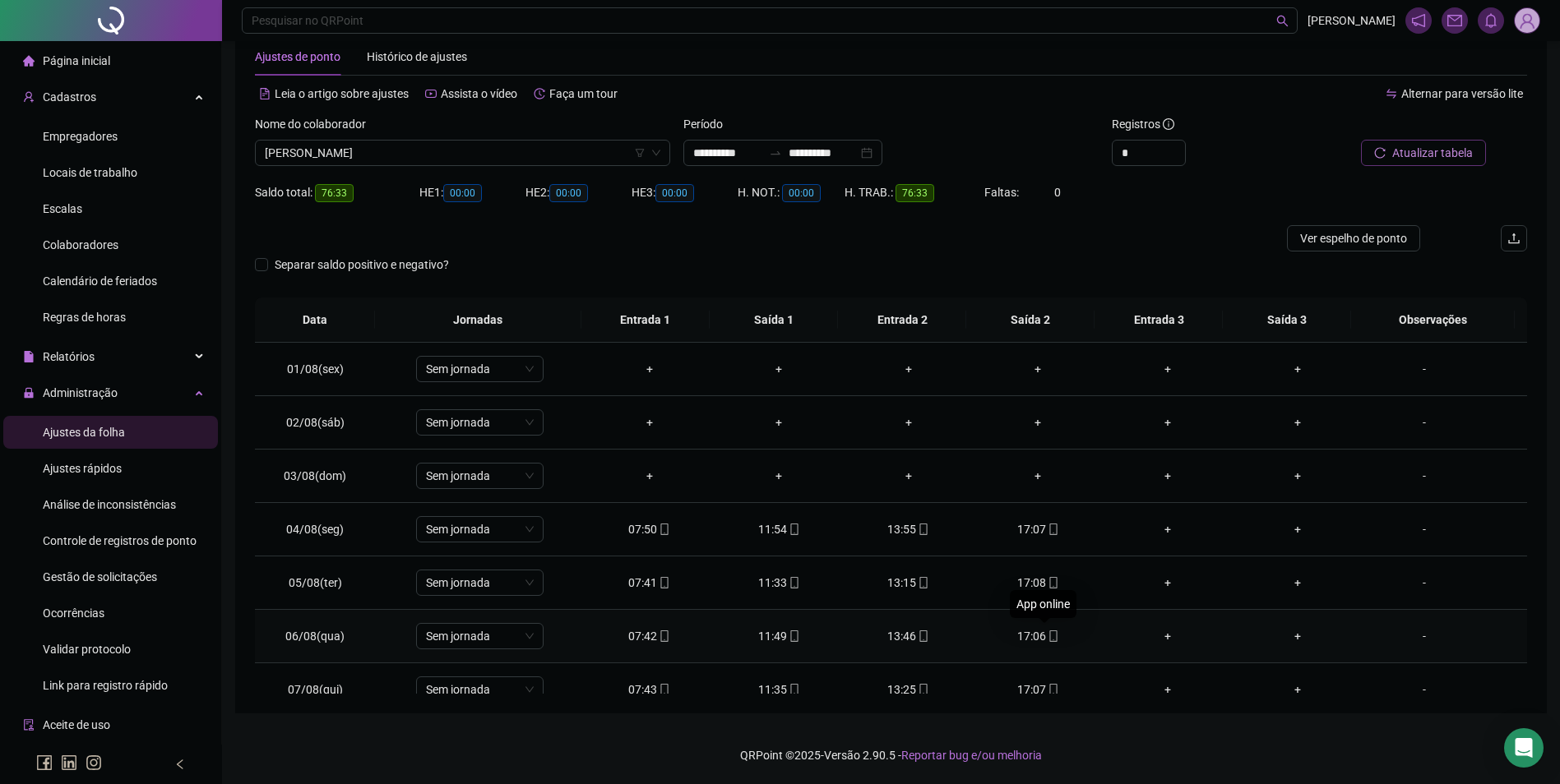
click at [1047, 641] on span at bounding box center [1052, 636] width 13 height 13
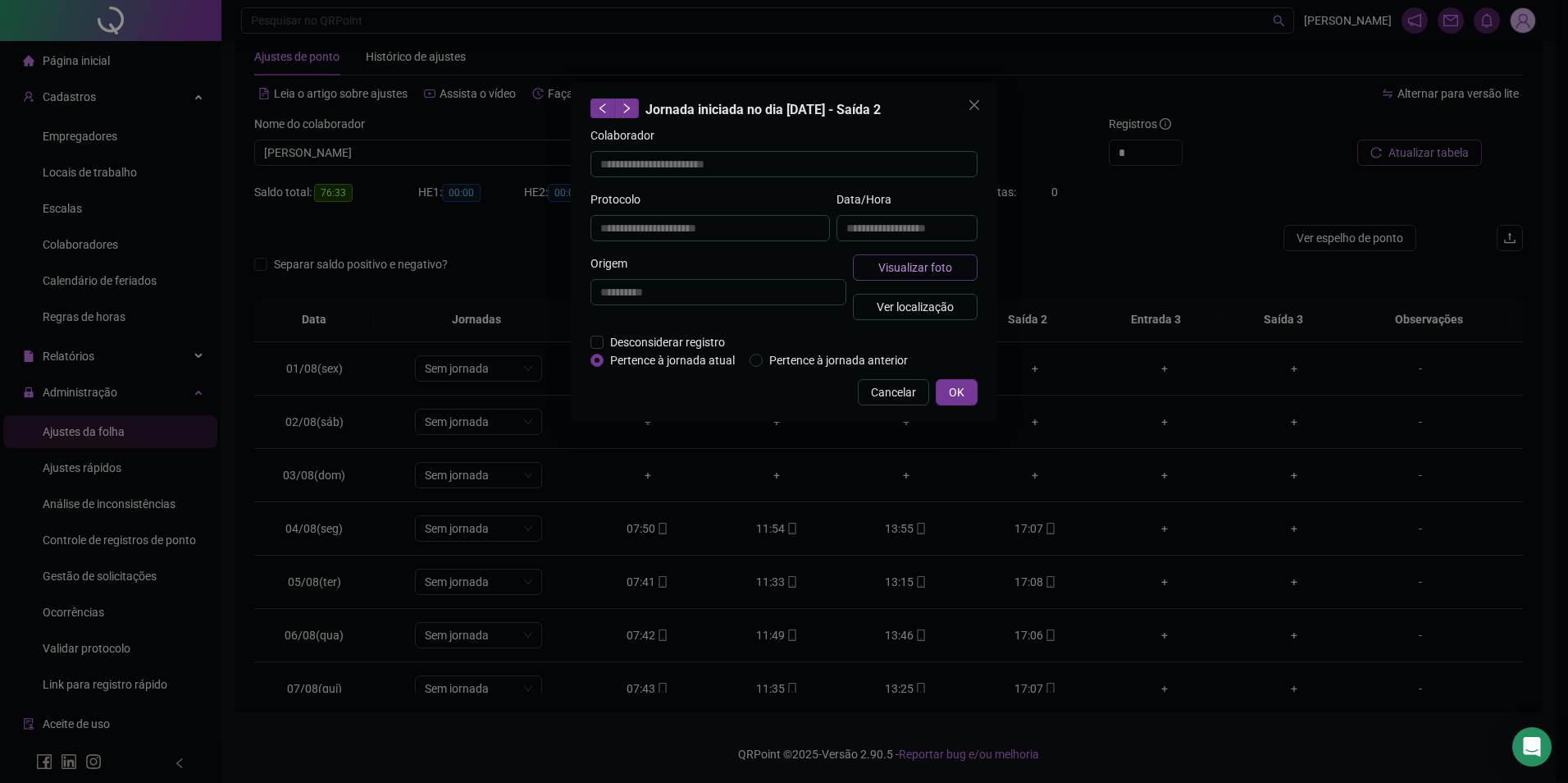
click at [961, 264] on button "Visualizar foto" at bounding box center [915, 267] width 125 height 26
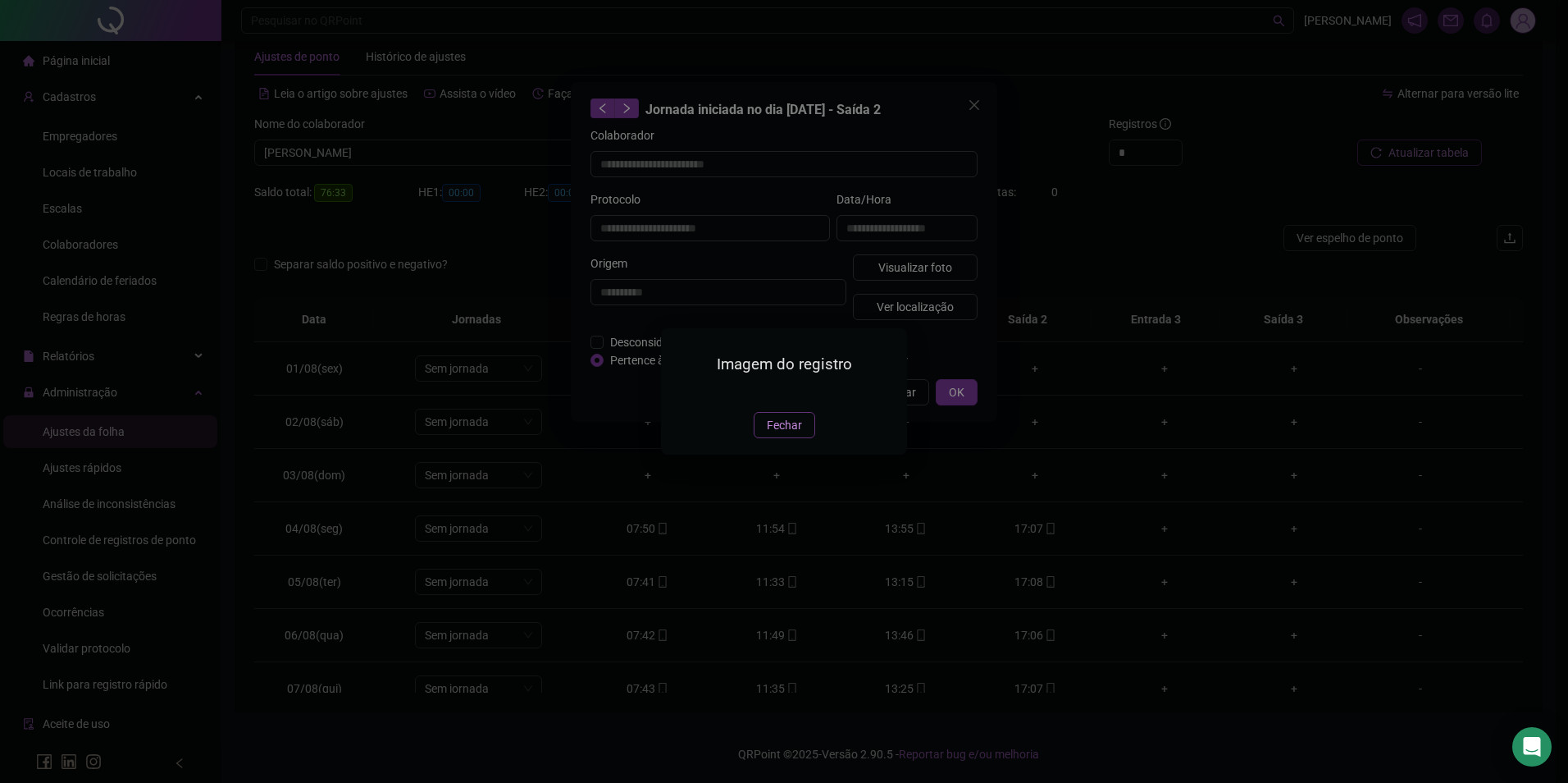
click at [780, 434] on span "Fechar" at bounding box center [784, 425] width 35 height 19
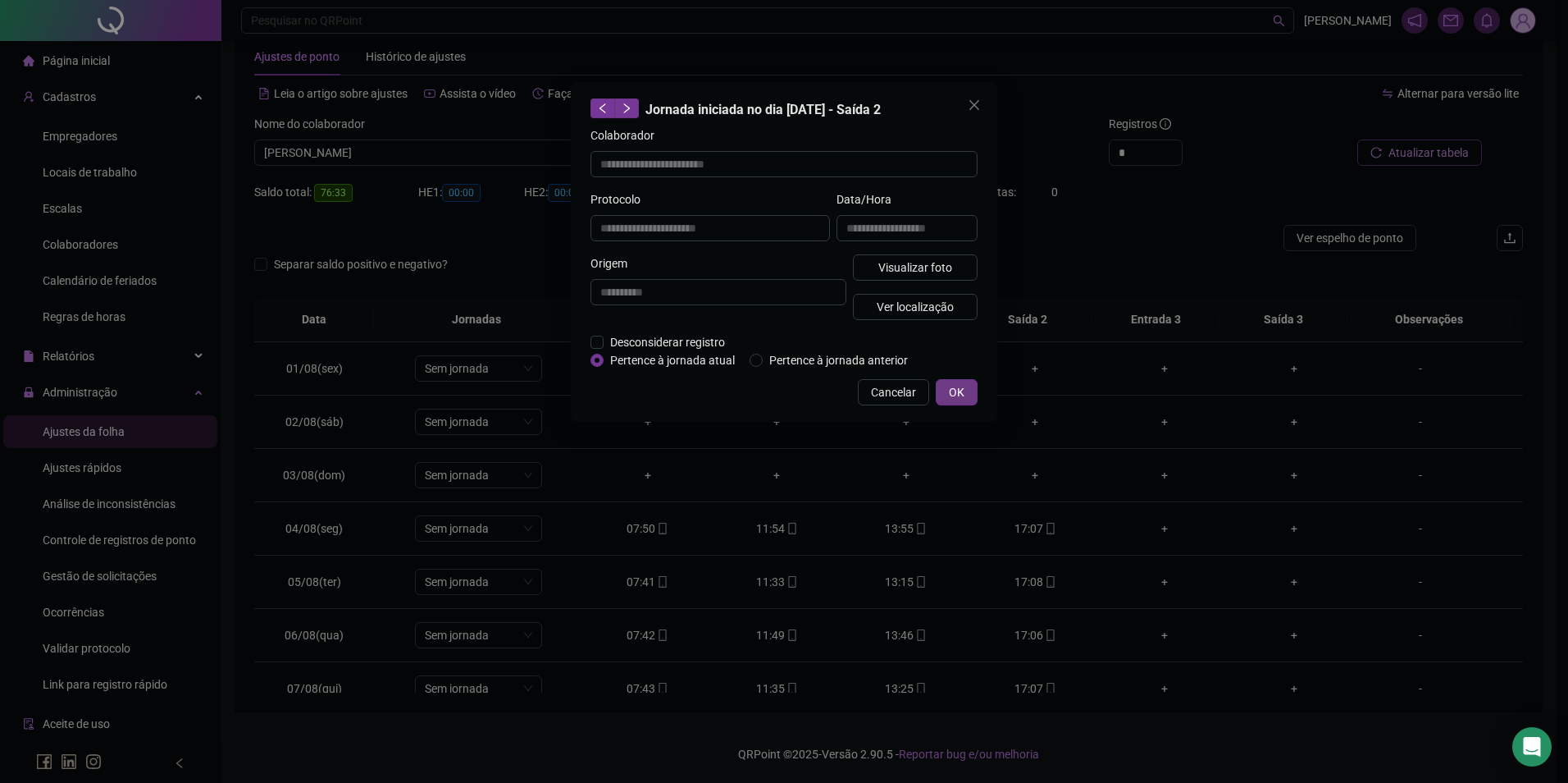
click at [951, 379] on button "OK" at bounding box center [956, 392] width 42 height 26
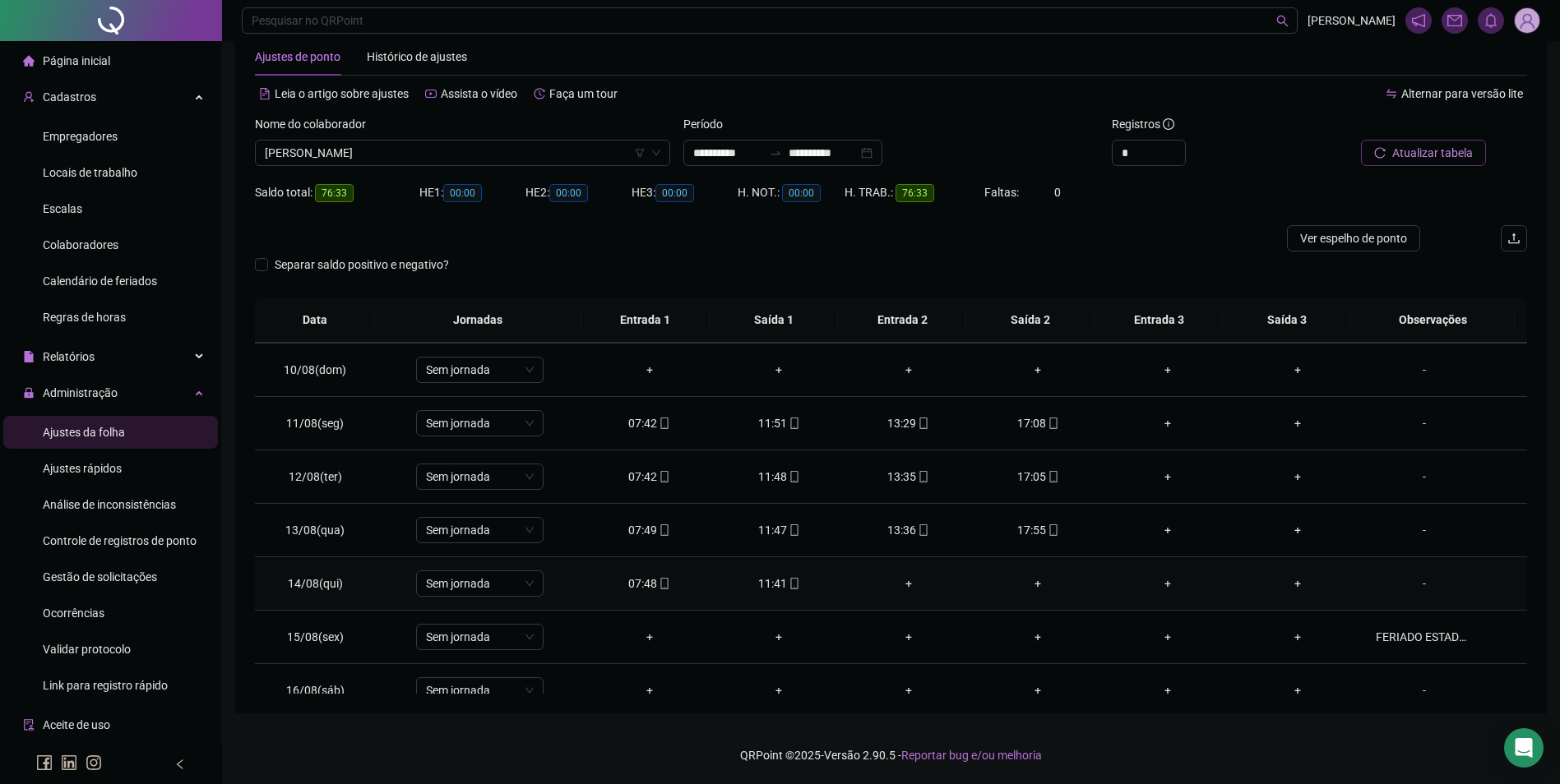
scroll to position [411, 0]
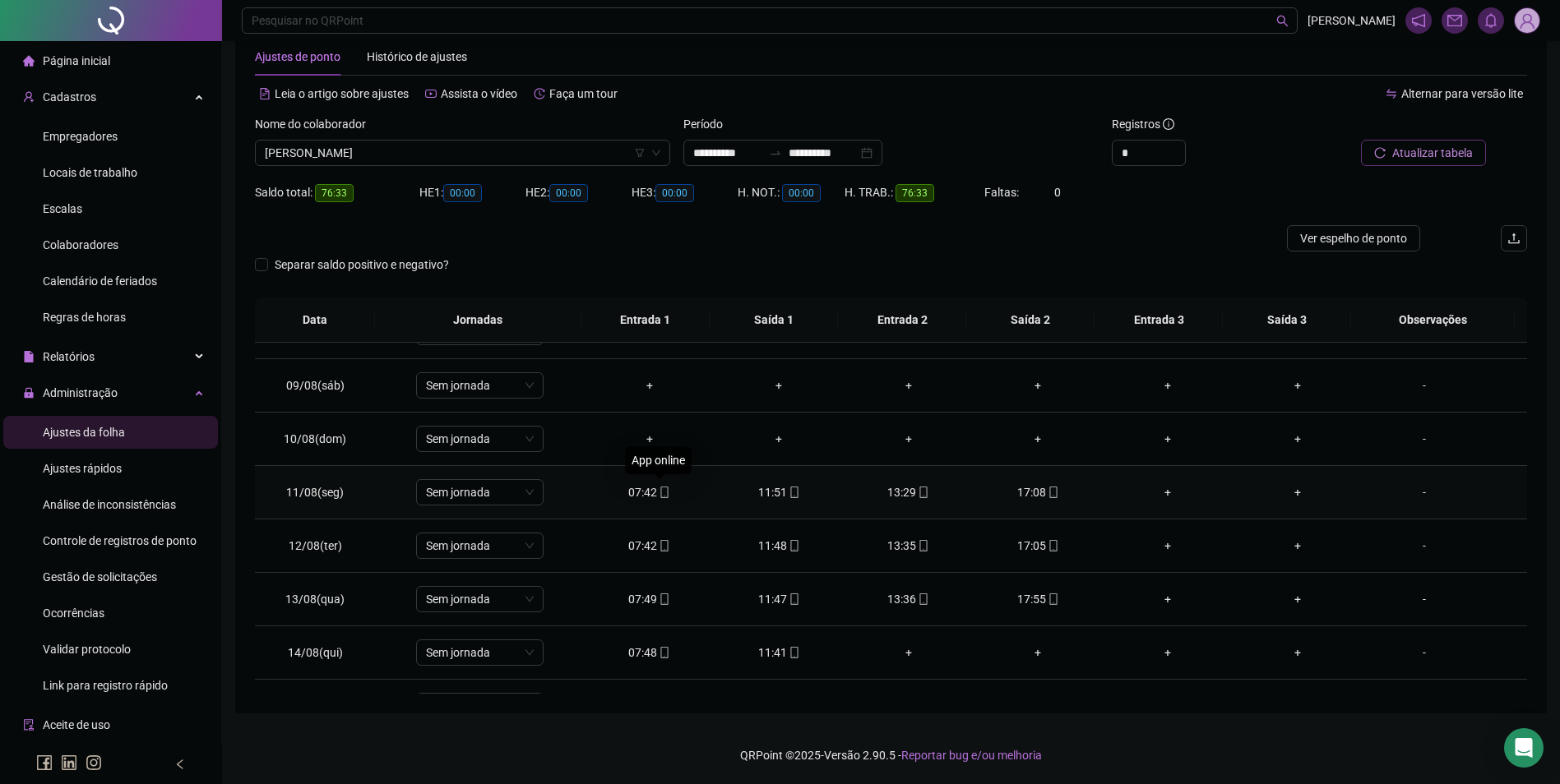
click at [658, 491] on icon "mobile" at bounding box center [664, 492] width 12 height 12
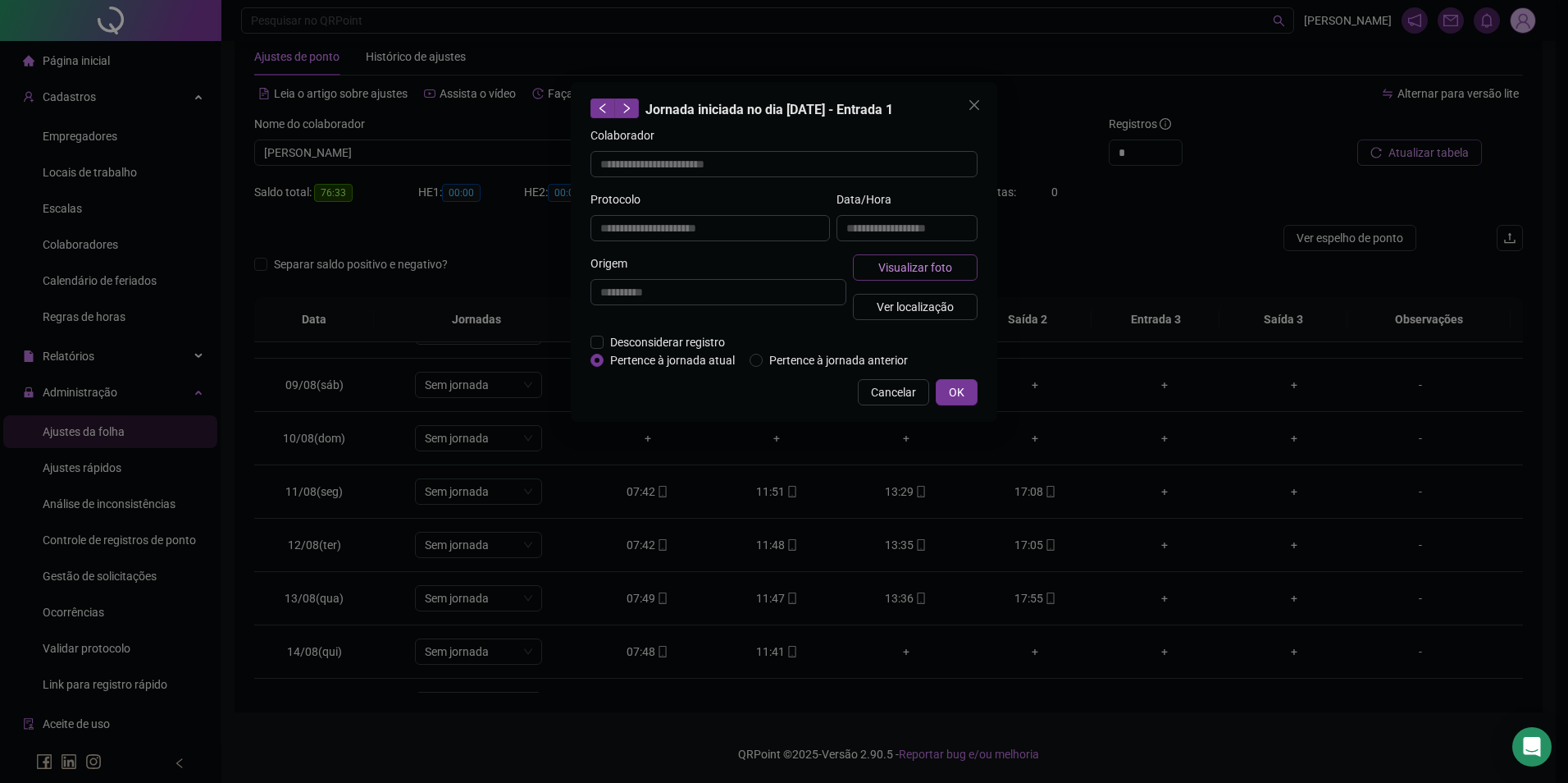
click at [947, 264] on span "Visualizar foto" at bounding box center [915, 267] width 74 height 19
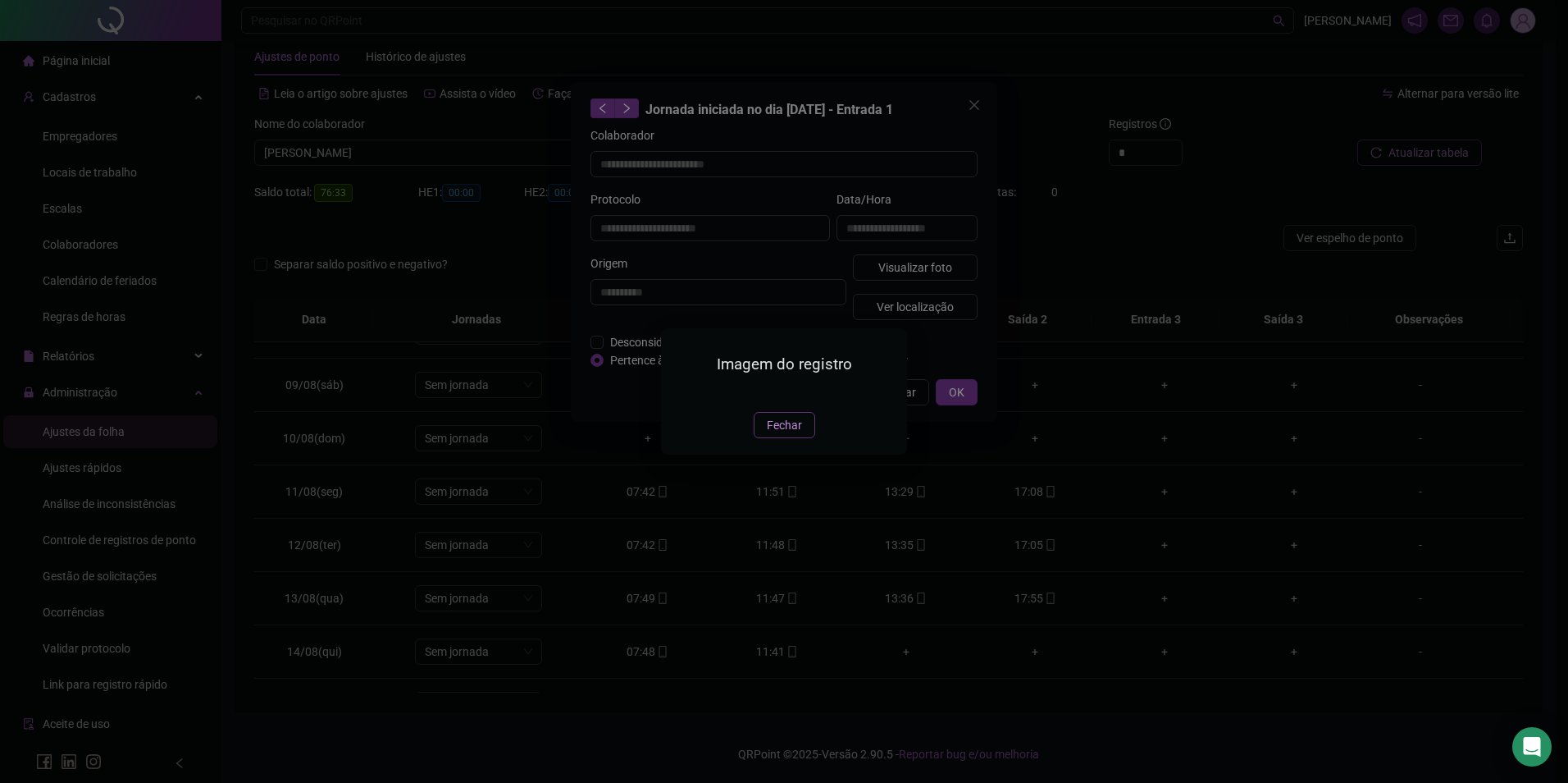
click at [806, 438] on button "Fechar" at bounding box center [784, 425] width 61 height 26
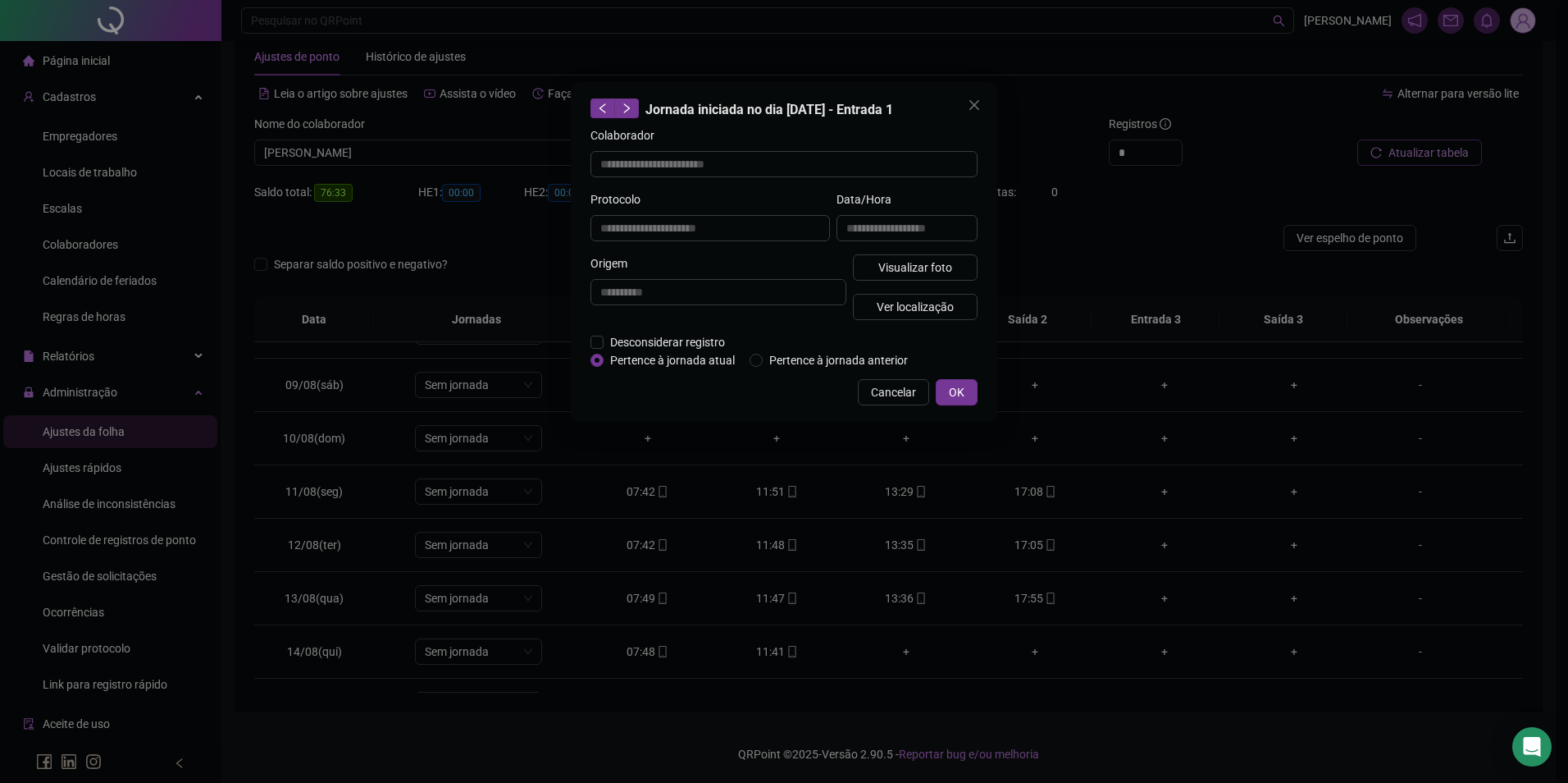
click at [784, 495] on div "**********" at bounding box center [784, 391] width 1568 height 783
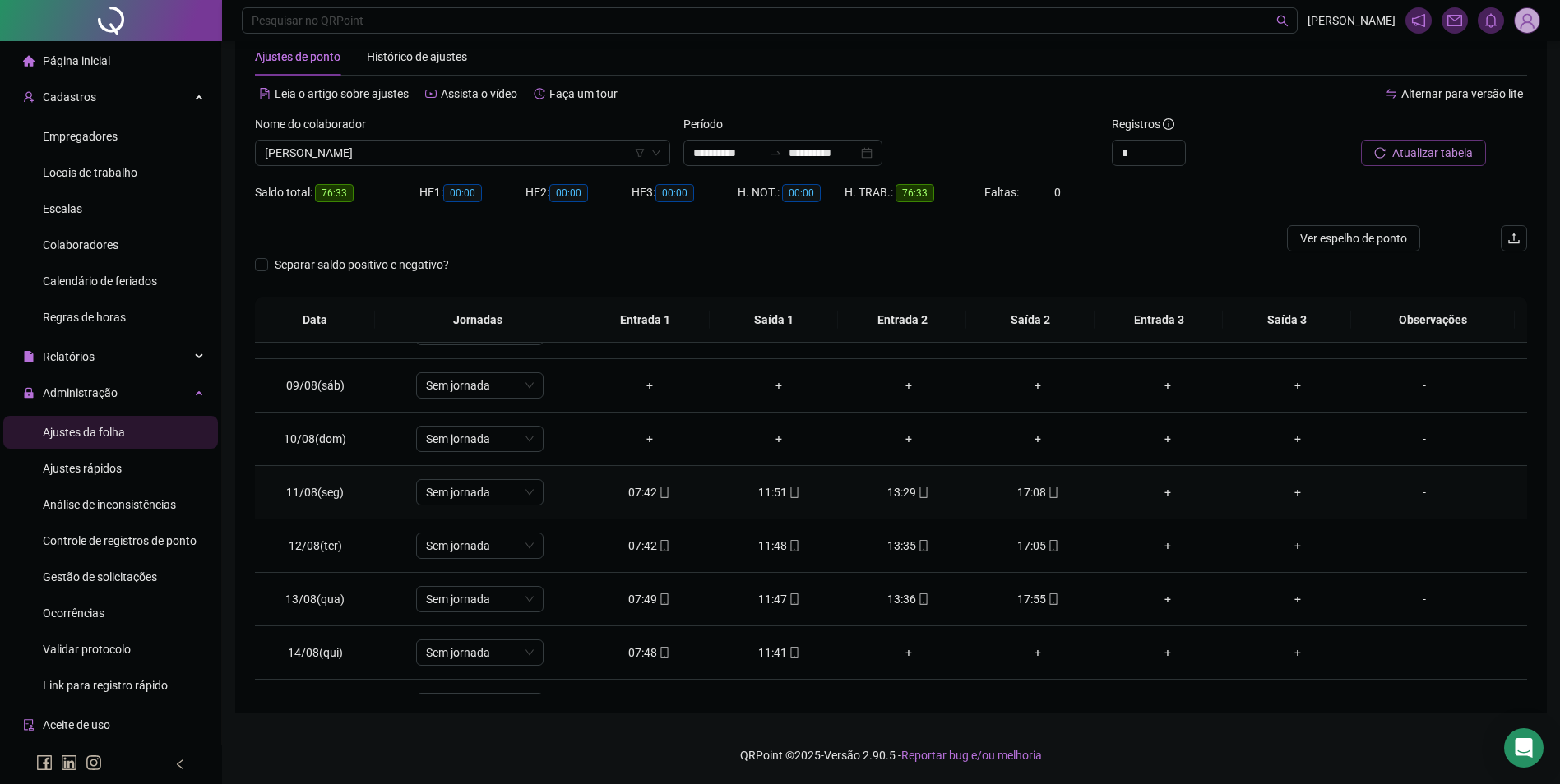
click at [788, 490] on icon "mobile" at bounding box center [794, 492] width 12 height 12
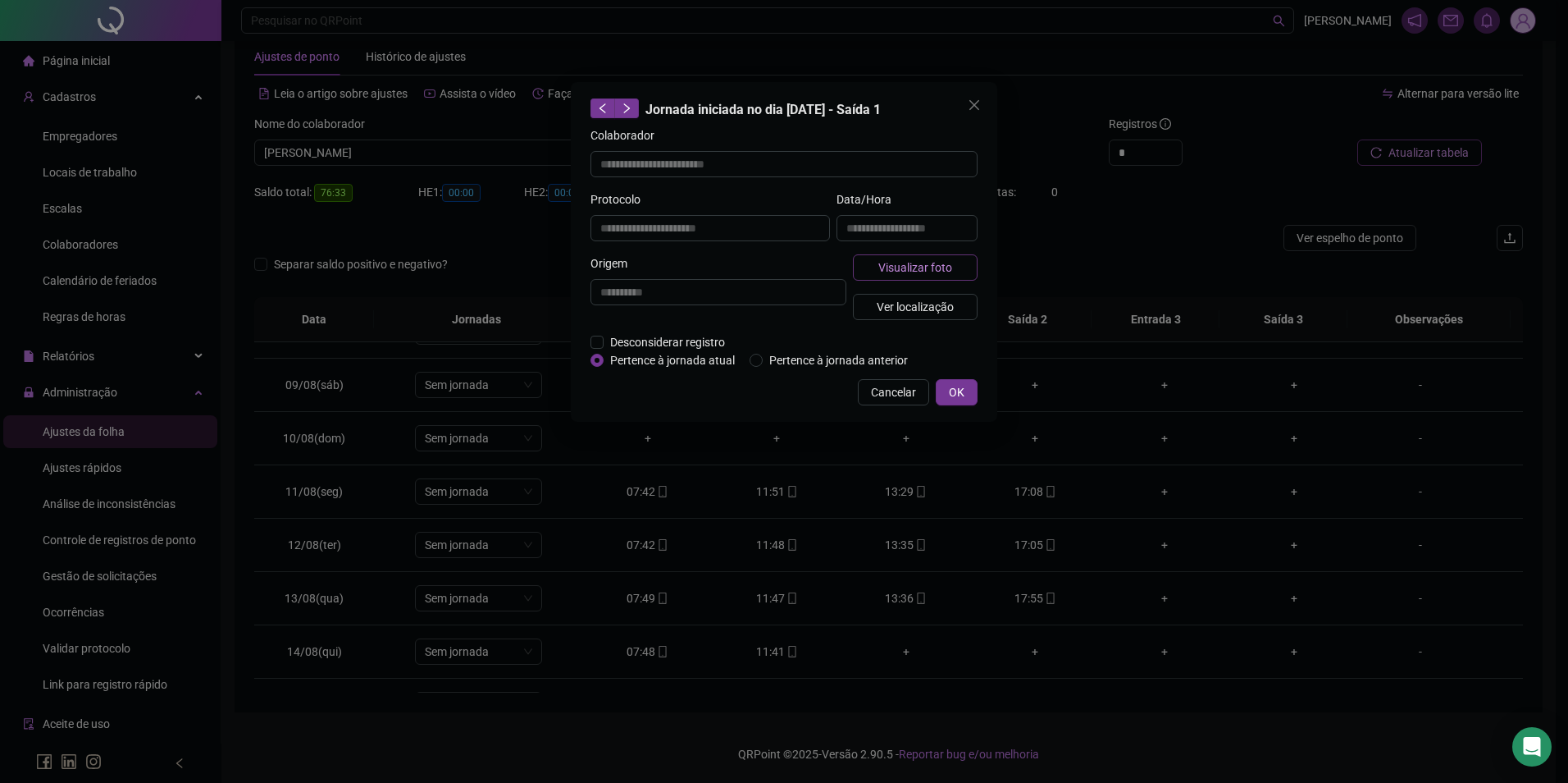
click at [904, 261] on span "Visualizar foto" at bounding box center [915, 267] width 74 height 19
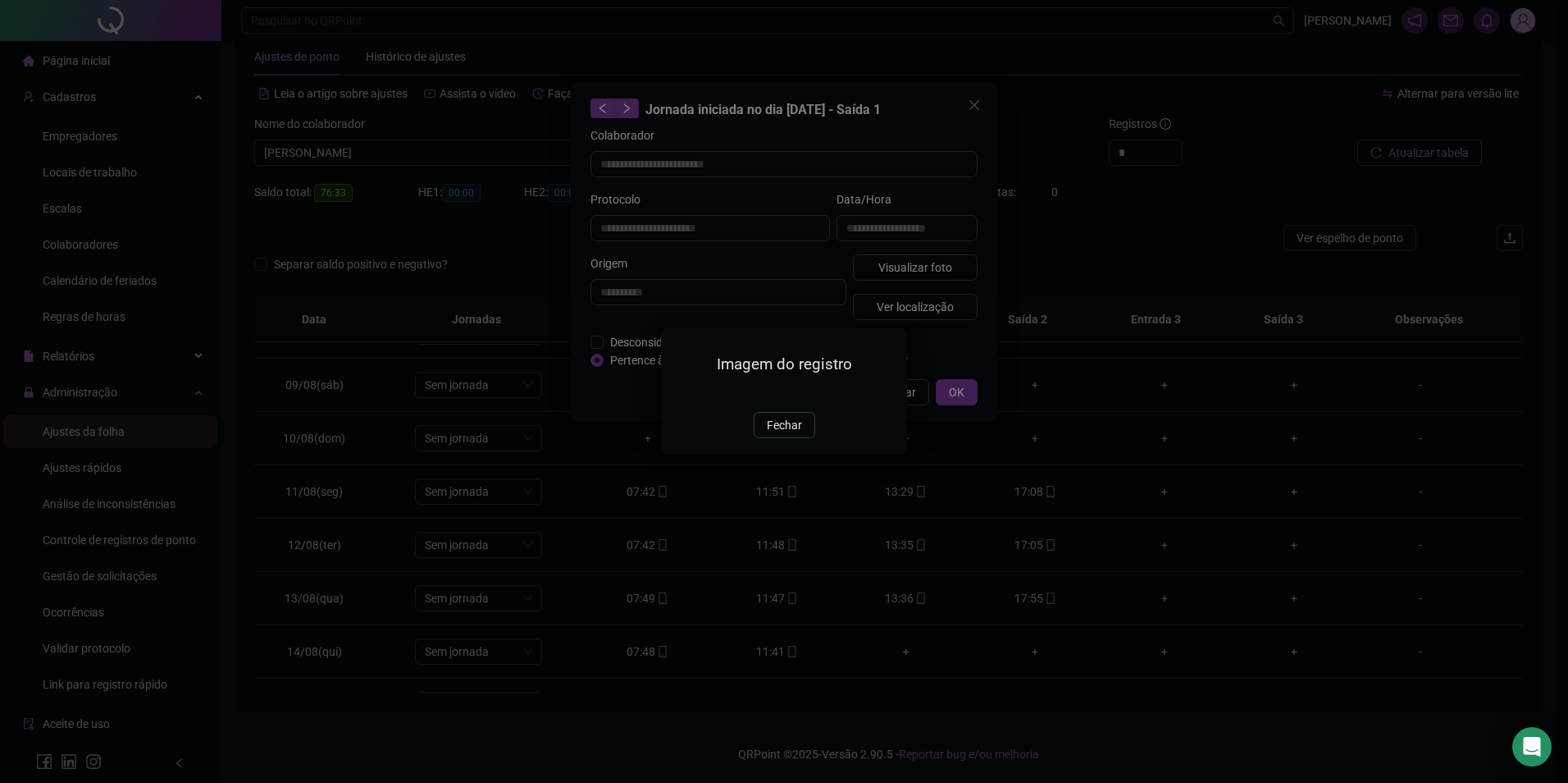
click at [681, 394] on img at bounding box center [681, 394] width 0 height 0
click at [788, 434] on span "Fechar" at bounding box center [784, 425] width 35 height 19
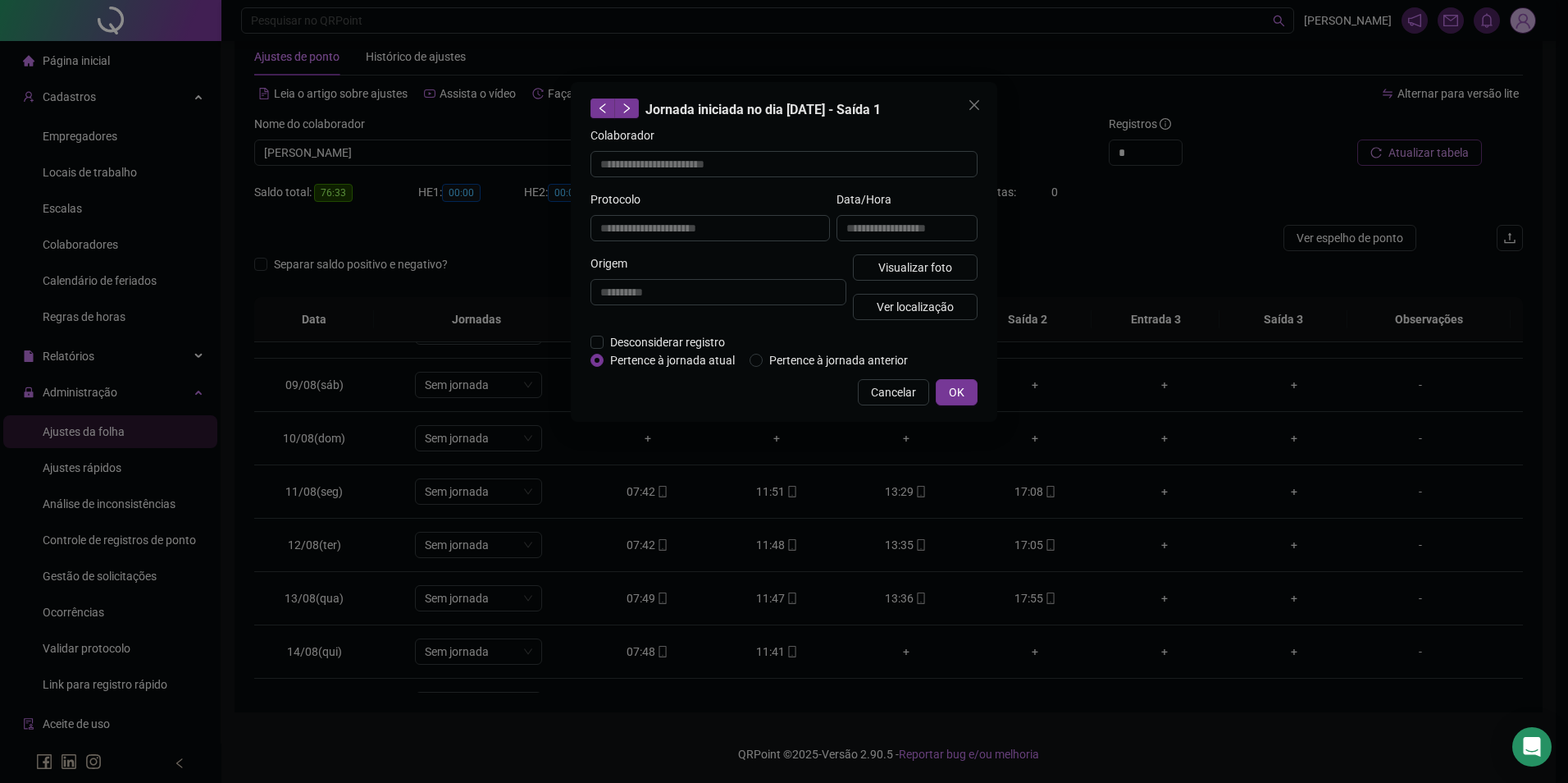
click at [957, 391] on span "OK" at bounding box center [957, 392] width 16 height 19
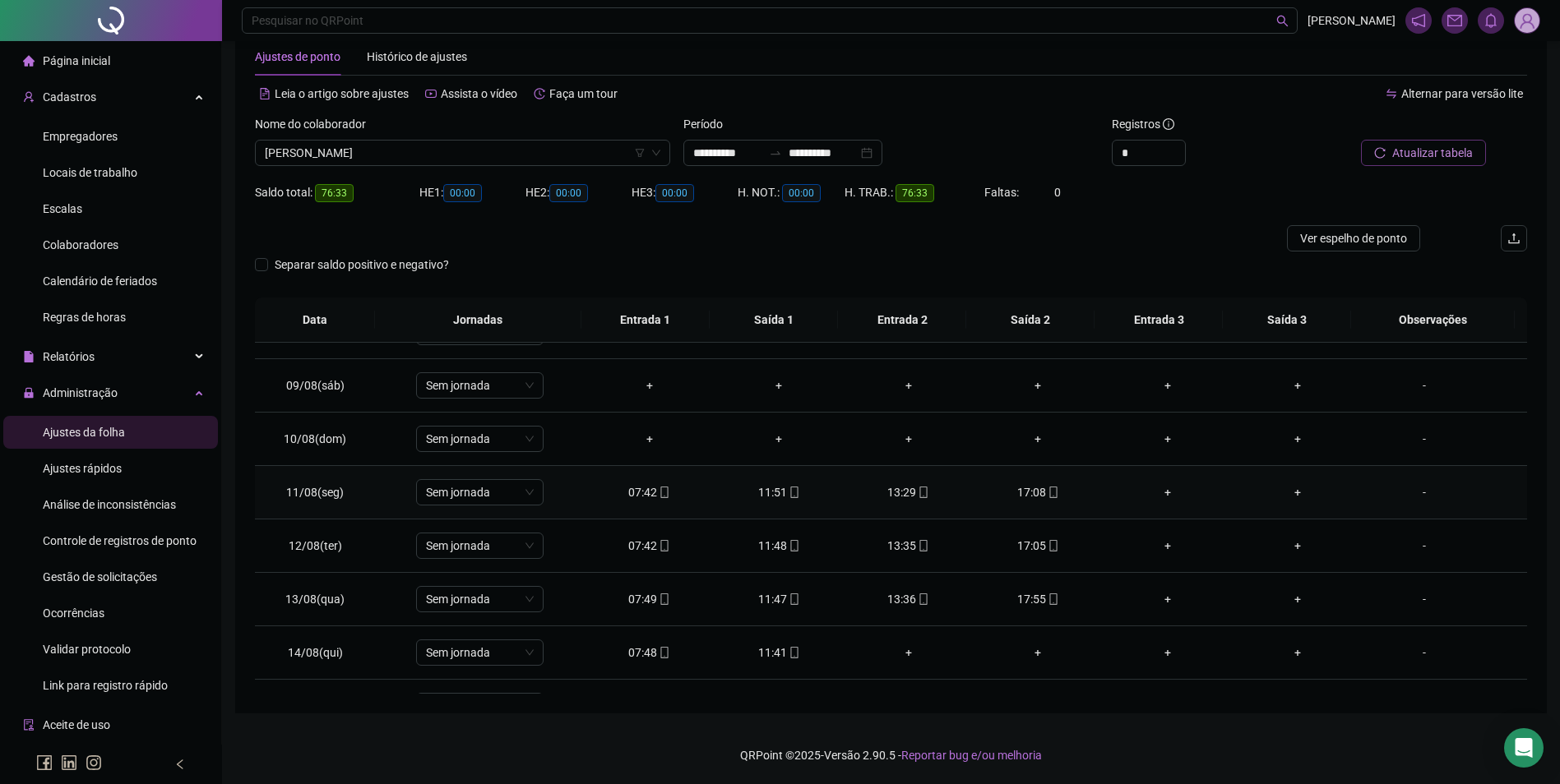
click at [1034, 488] on div "17:08" at bounding box center [1038, 492] width 104 height 19
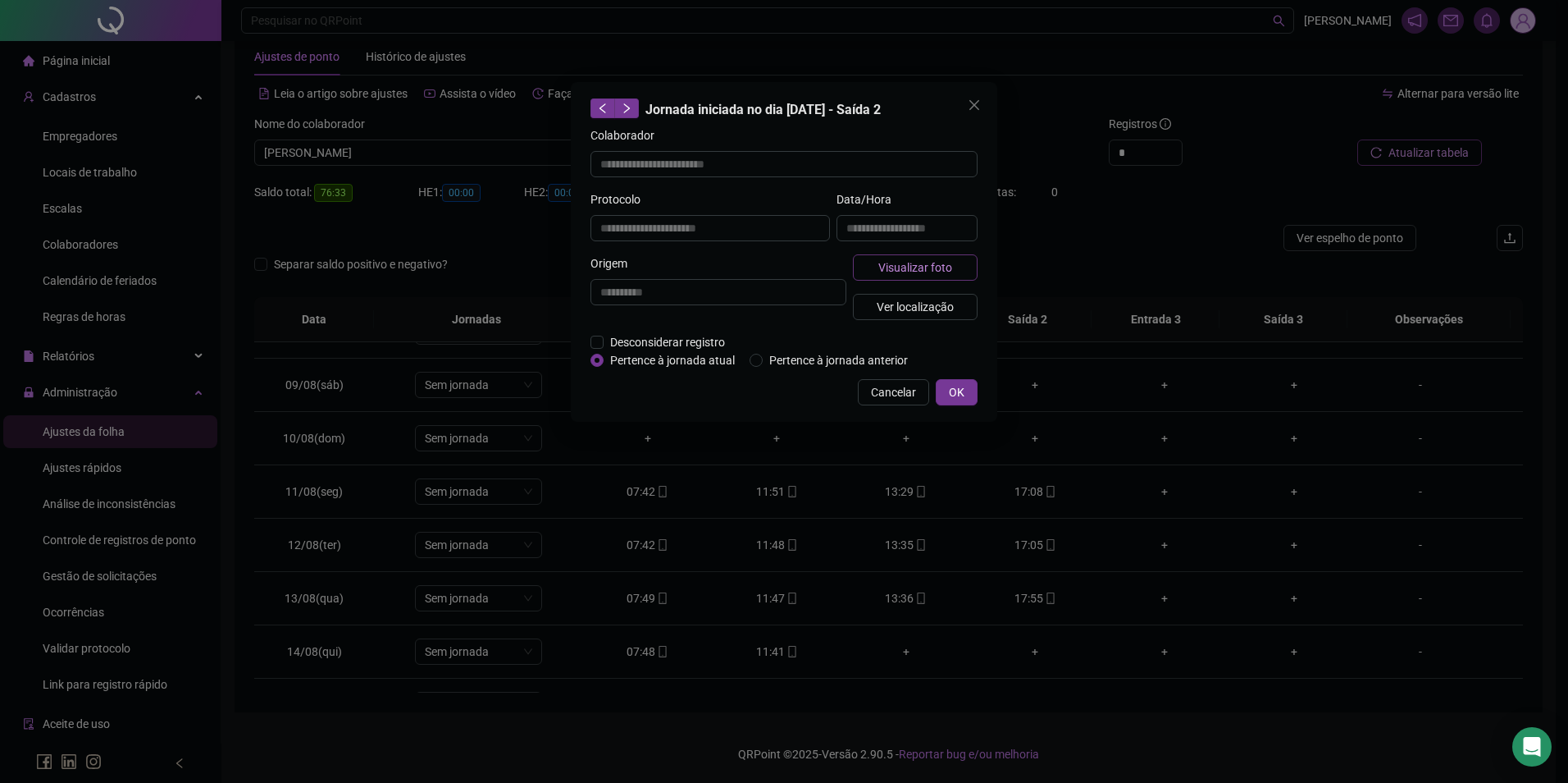
click at [942, 268] on span "Visualizar foto" at bounding box center [915, 267] width 74 height 19
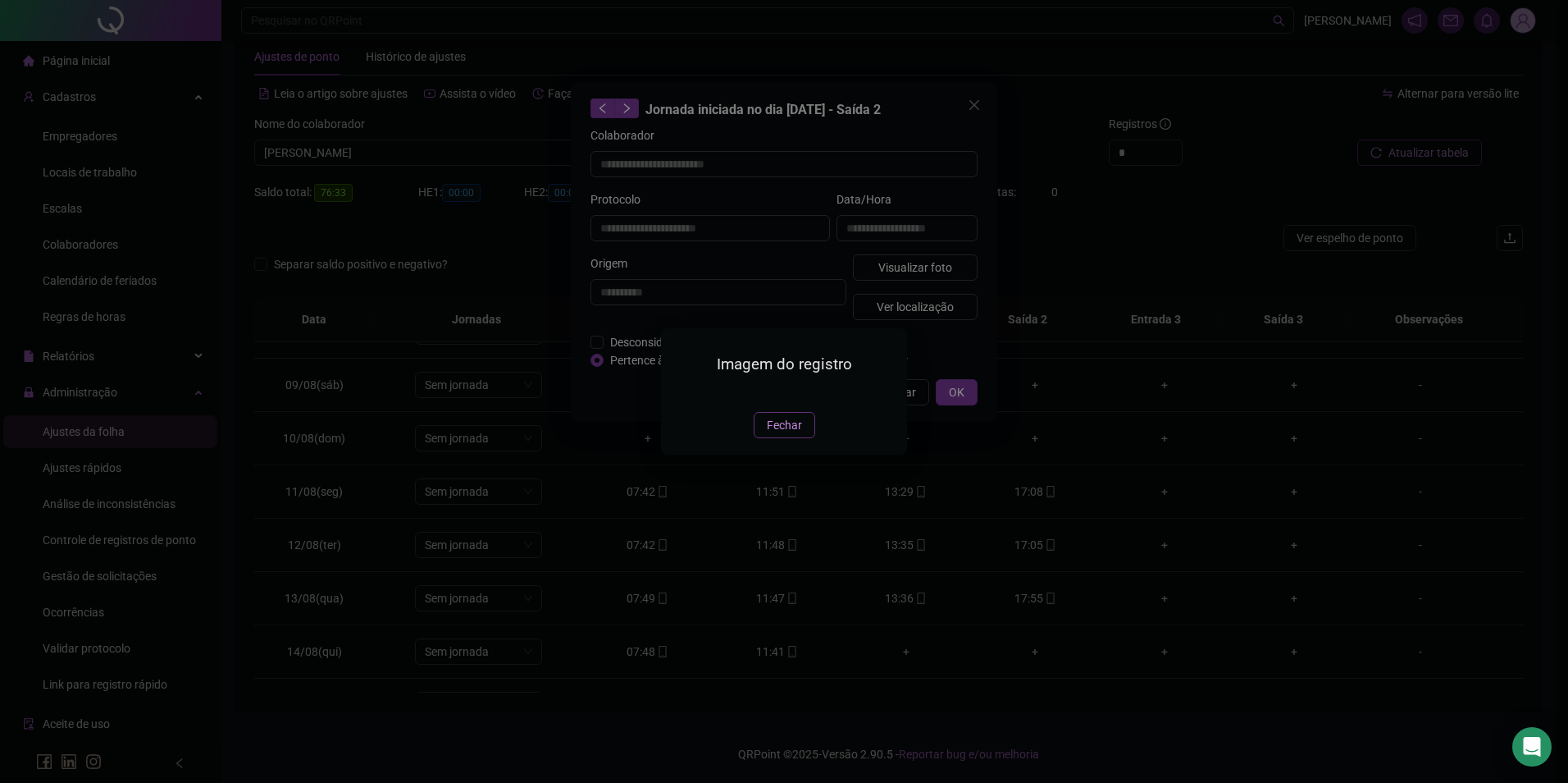
click at [790, 434] on span "Fechar" at bounding box center [784, 425] width 35 height 19
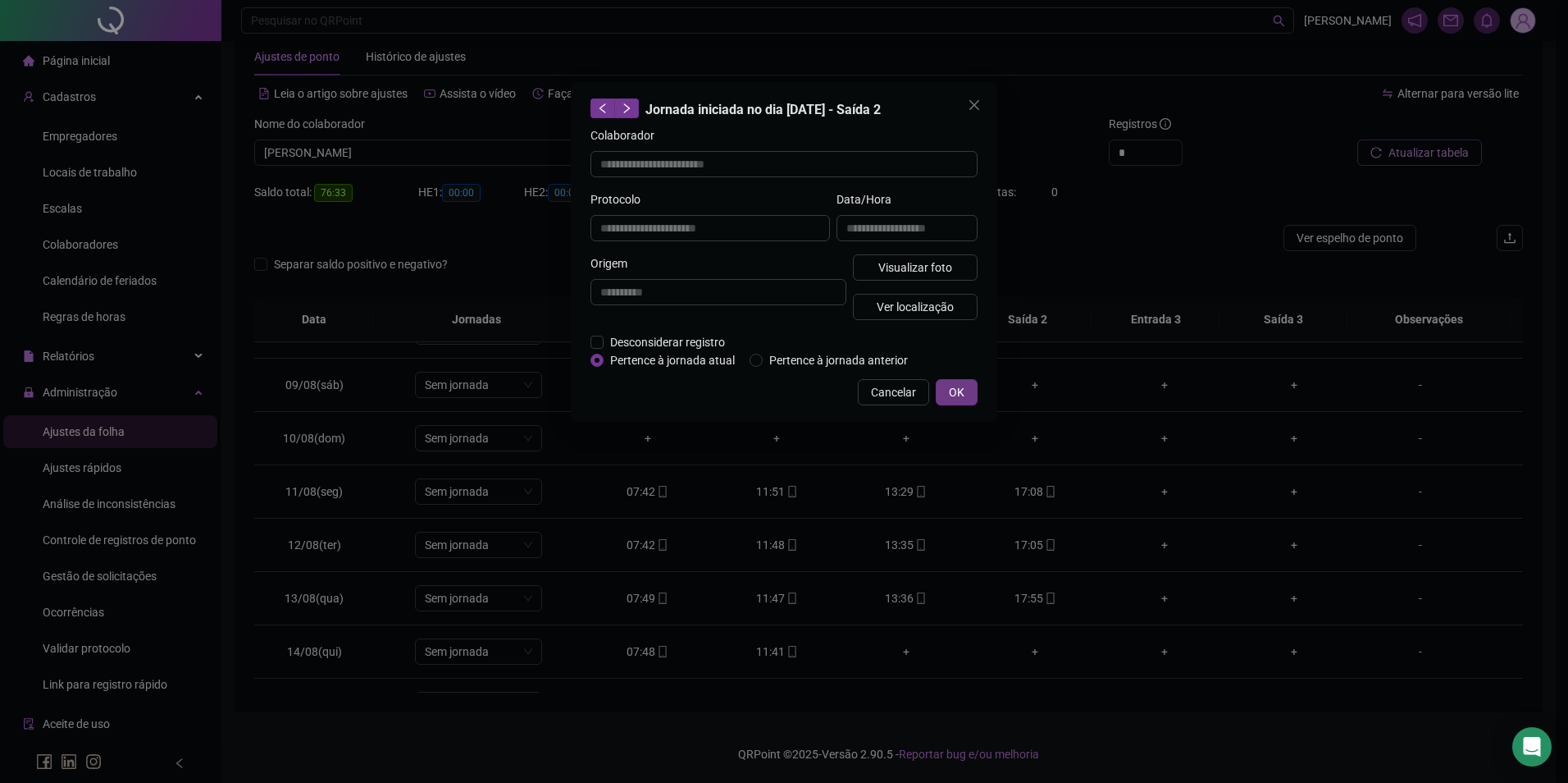
click at [965, 386] on button "OK" at bounding box center [956, 392] width 42 height 26
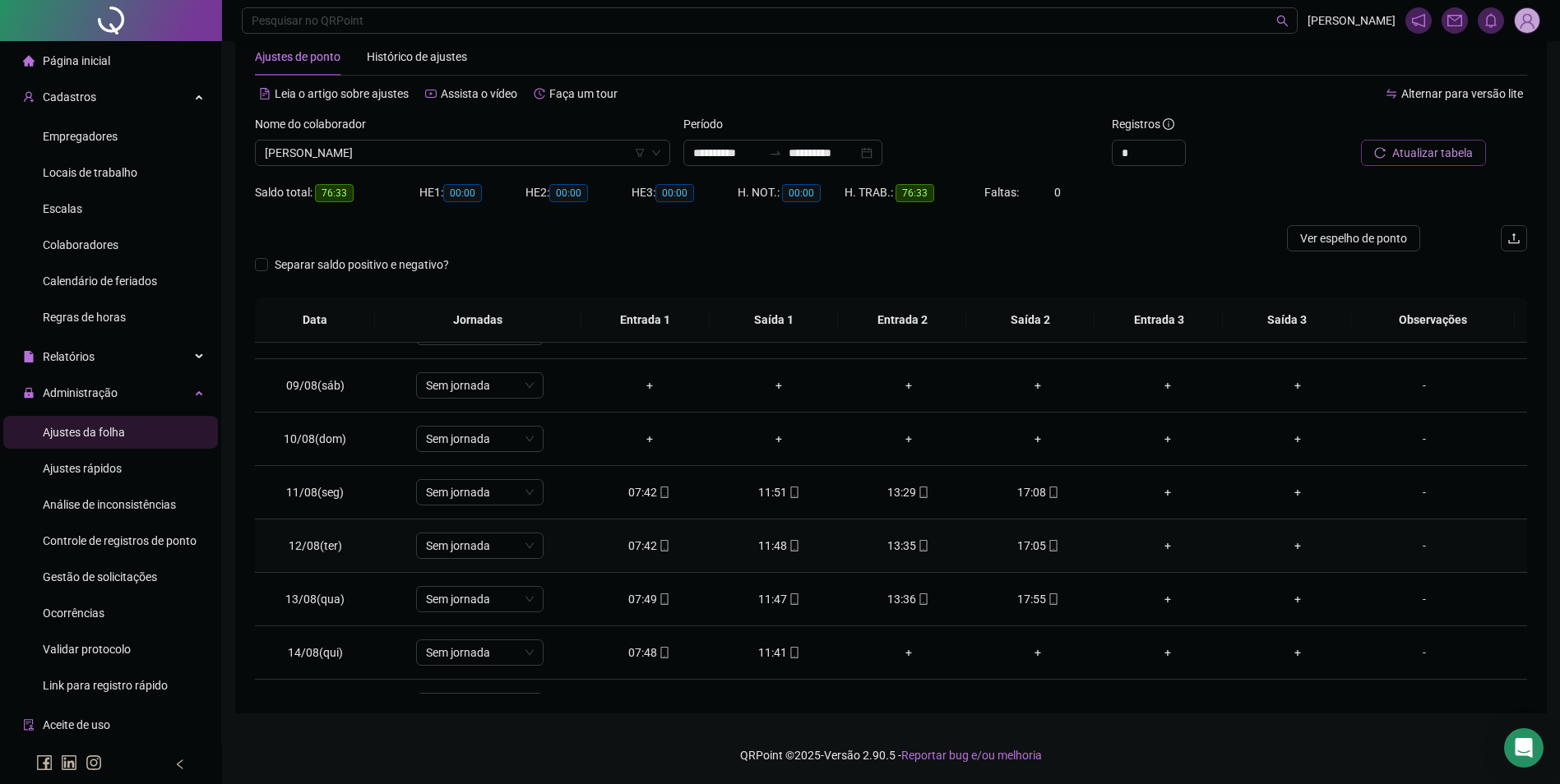
click at [1046, 541] on span "mobile" at bounding box center [1052, 546] width 13 height 12
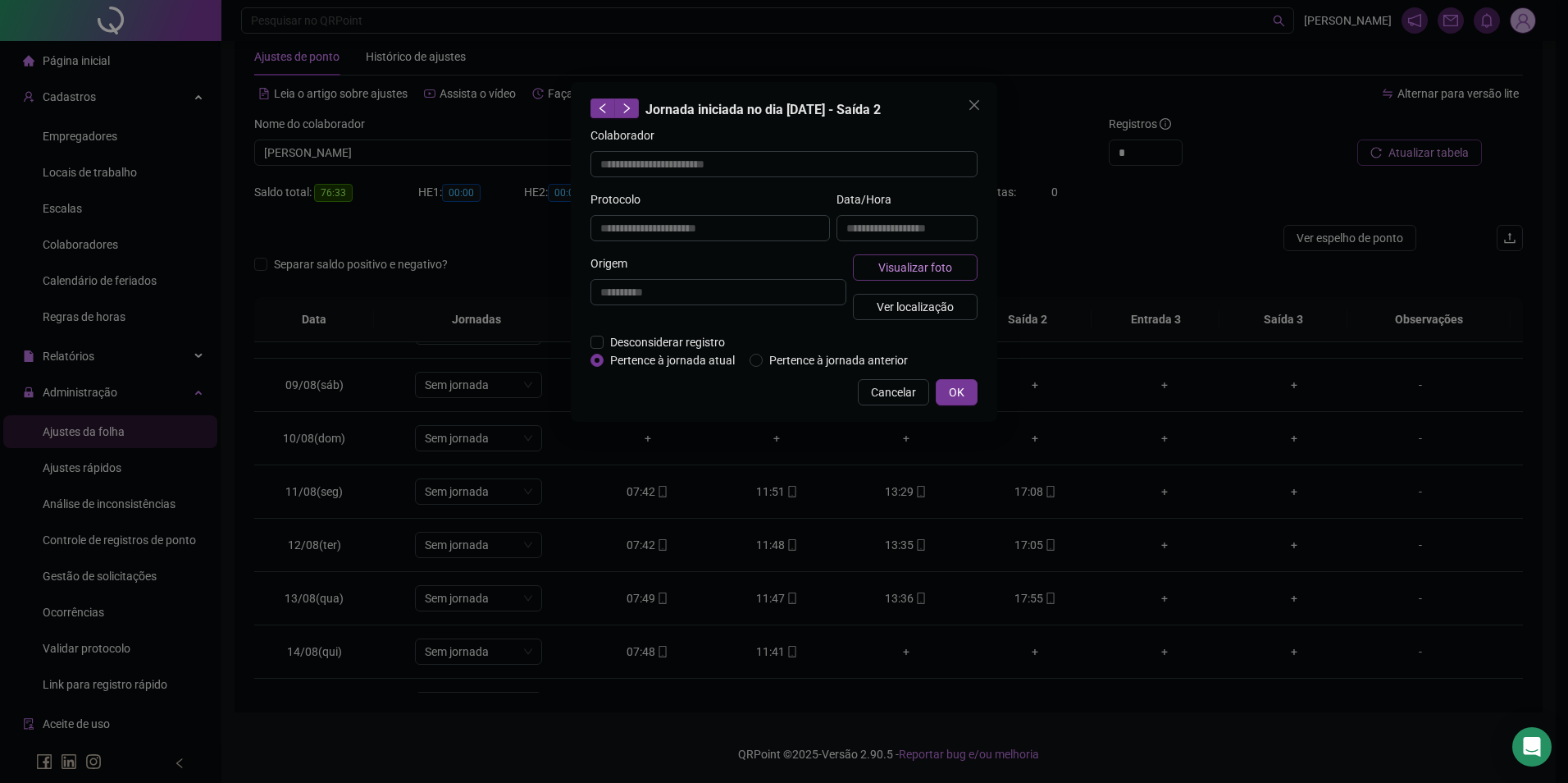
click at [934, 265] on span "Visualizar foto" at bounding box center [915, 267] width 74 height 19
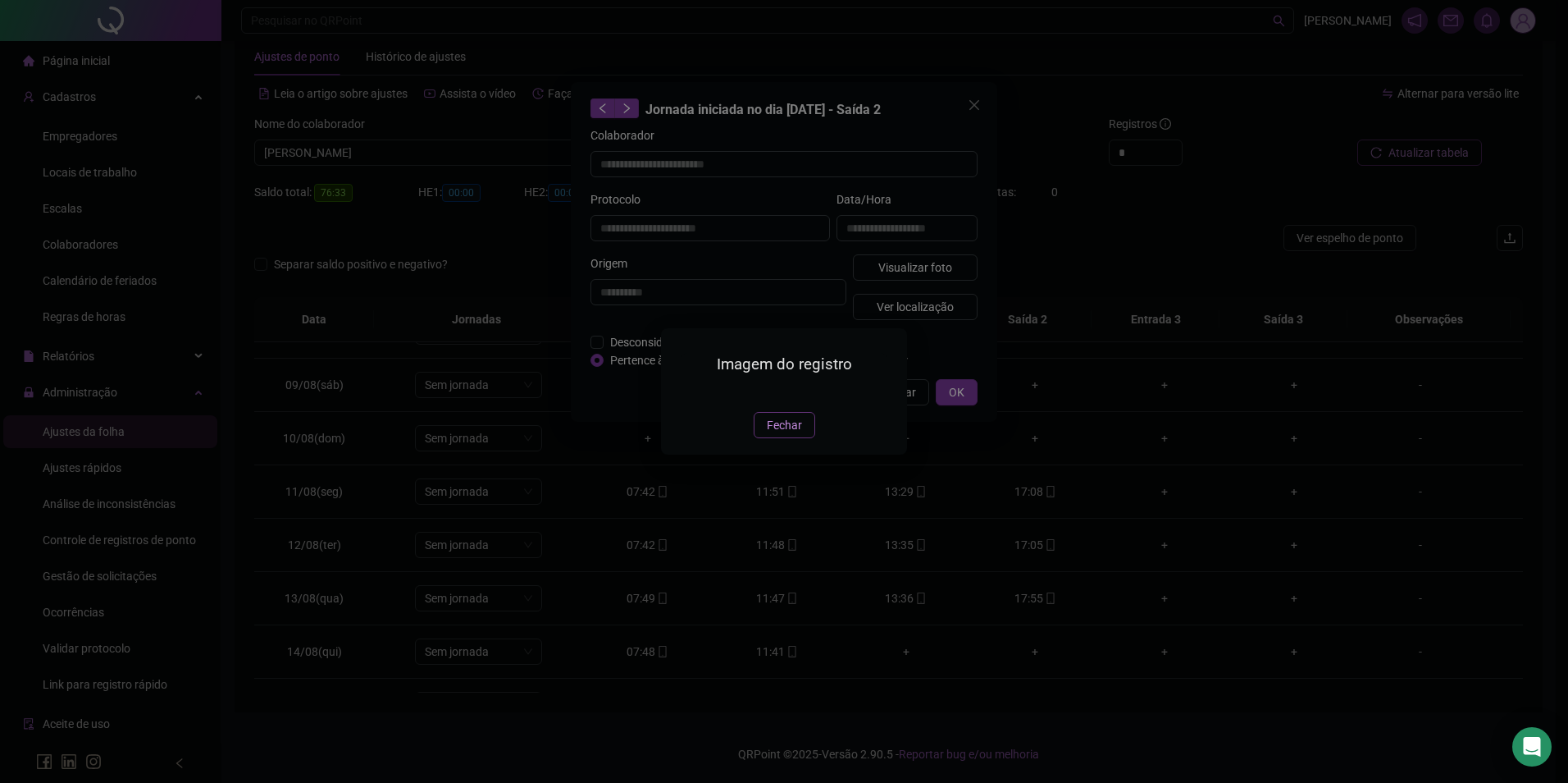
drag, startPoint x: 794, startPoint y: 511, endPoint x: 916, endPoint y: 432, distance: 145.3
click at [794, 434] on span "Fechar" at bounding box center [784, 425] width 35 height 19
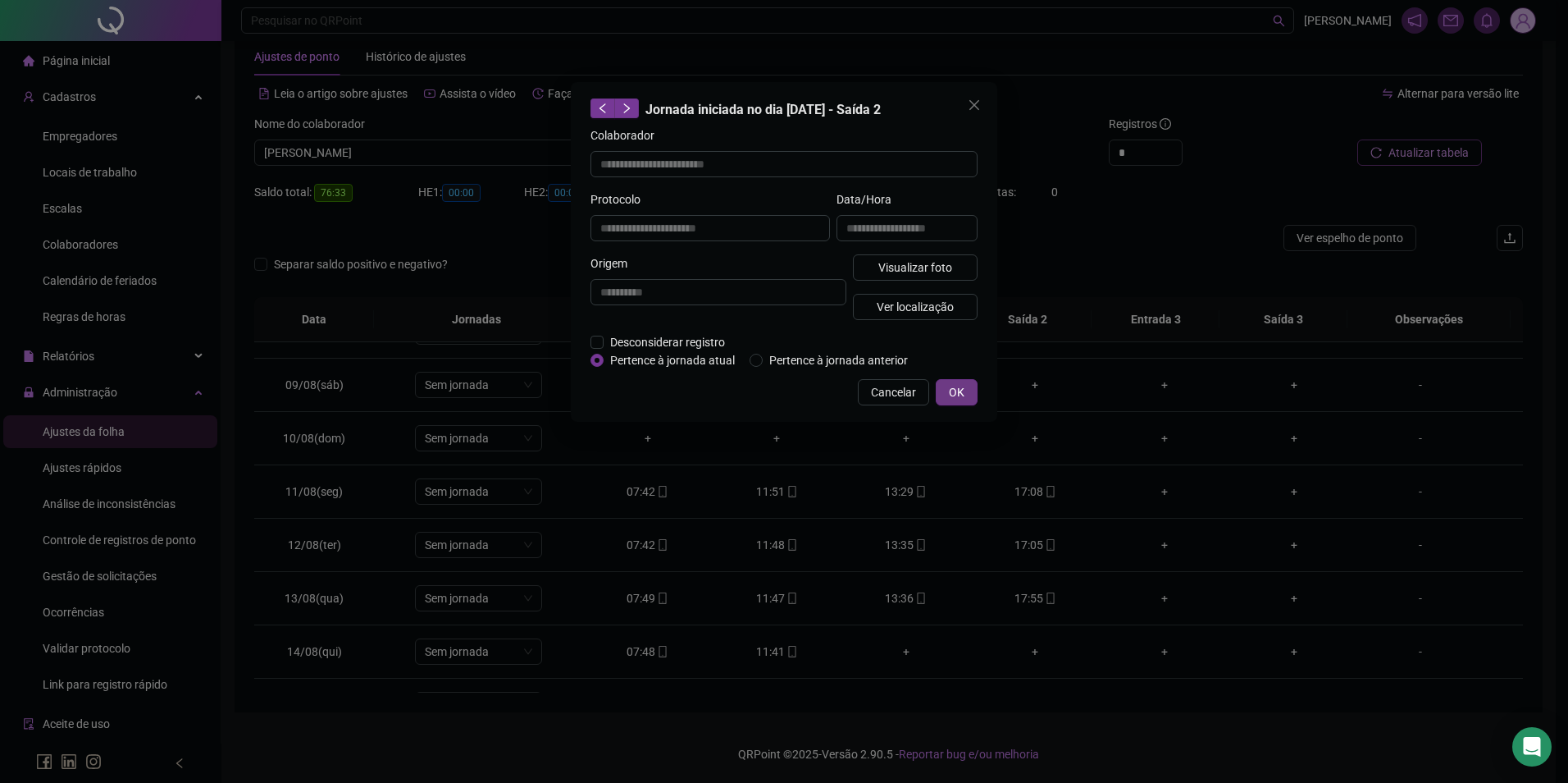
click at [954, 385] on span "OK" at bounding box center [957, 392] width 16 height 19
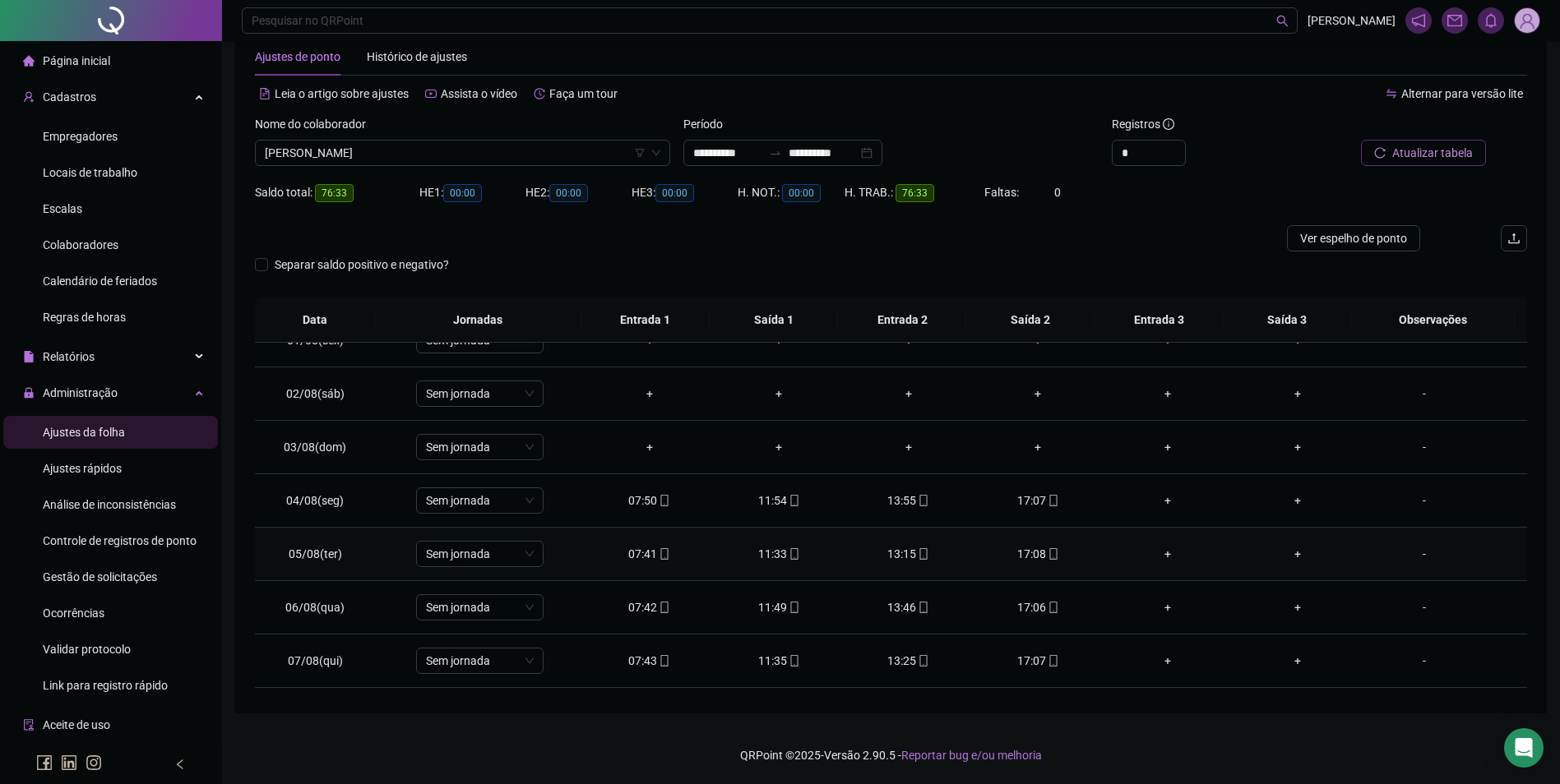
scroll to position [0, 0]
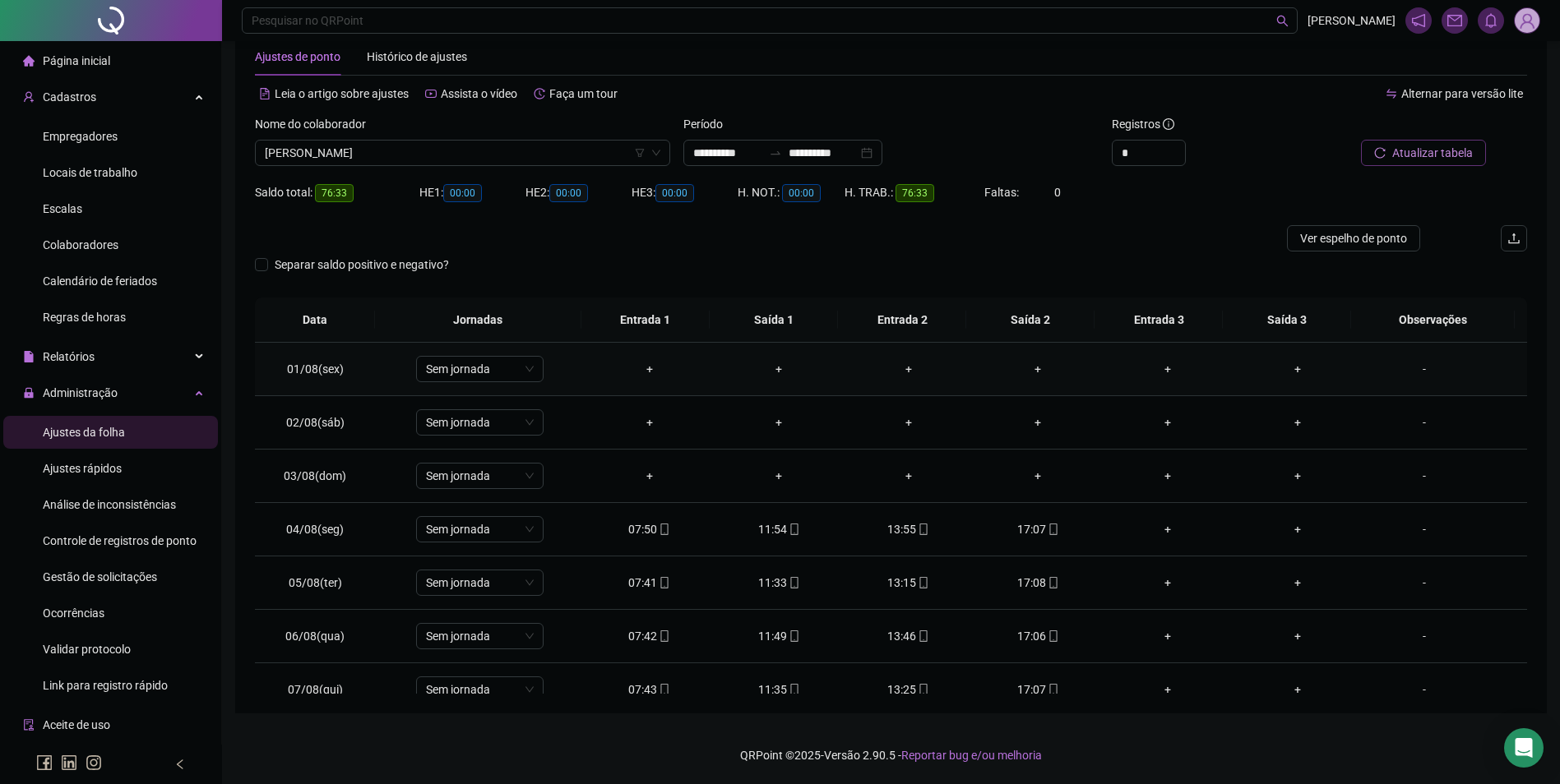
click at [1415, 366] on div "-" at bounding box center [1423, 369] width 97 height 19
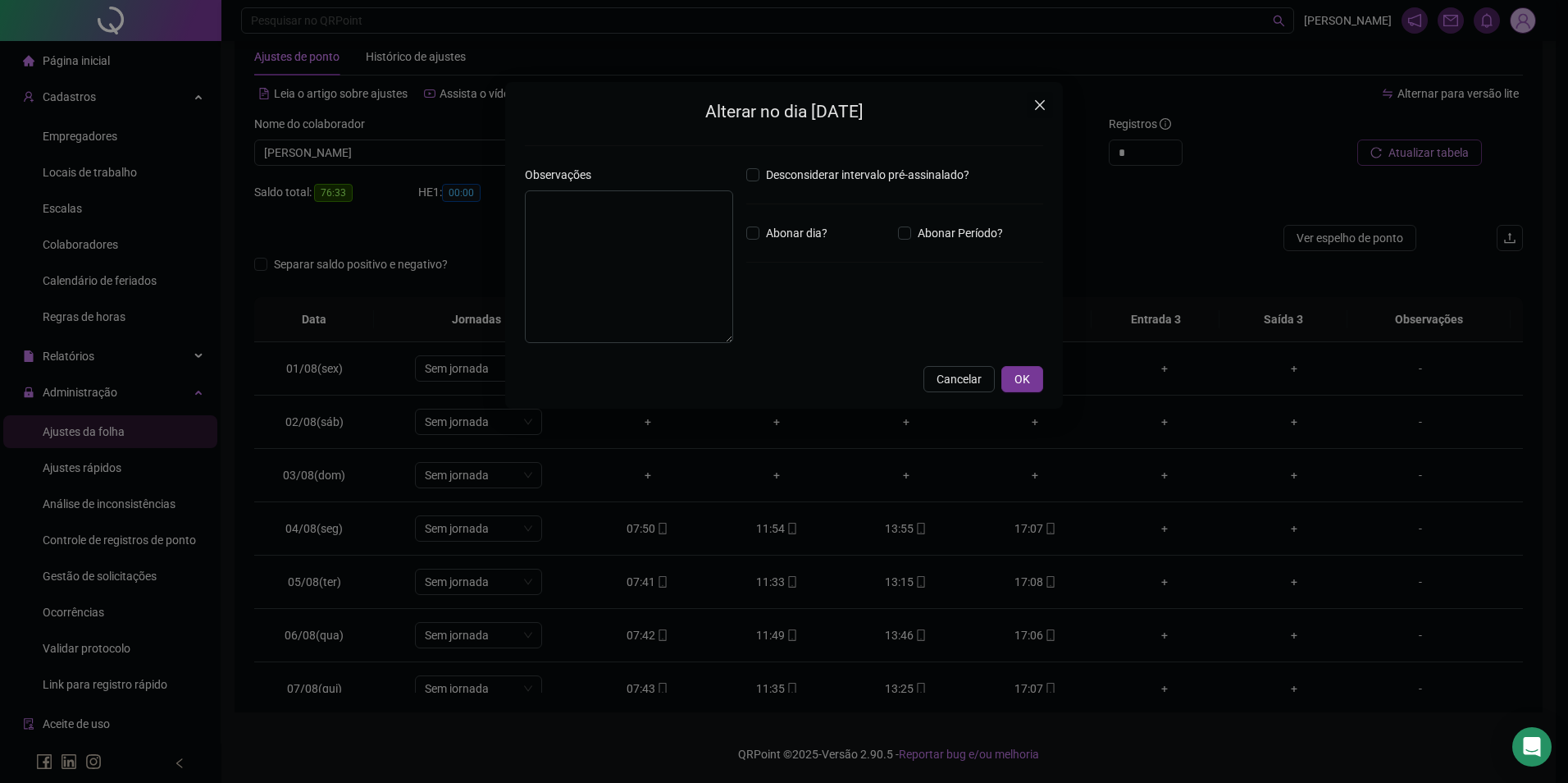
click at [1049, 105] on span "Close" at bounding box center [1040, 104] width 26 height 13
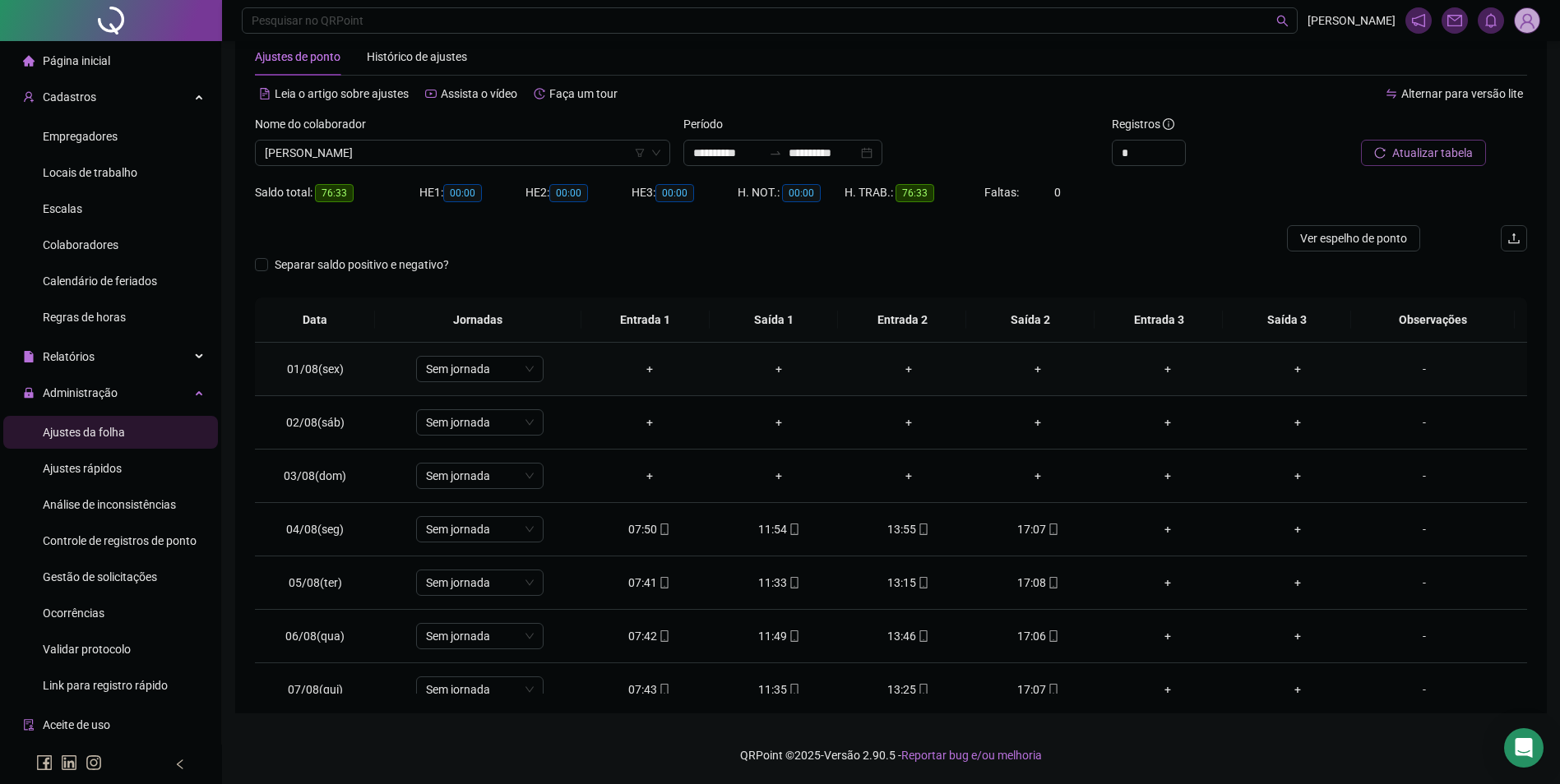
click at [1410, 375] on div "-" at bounding box center [1423, 369] width 97 height 19
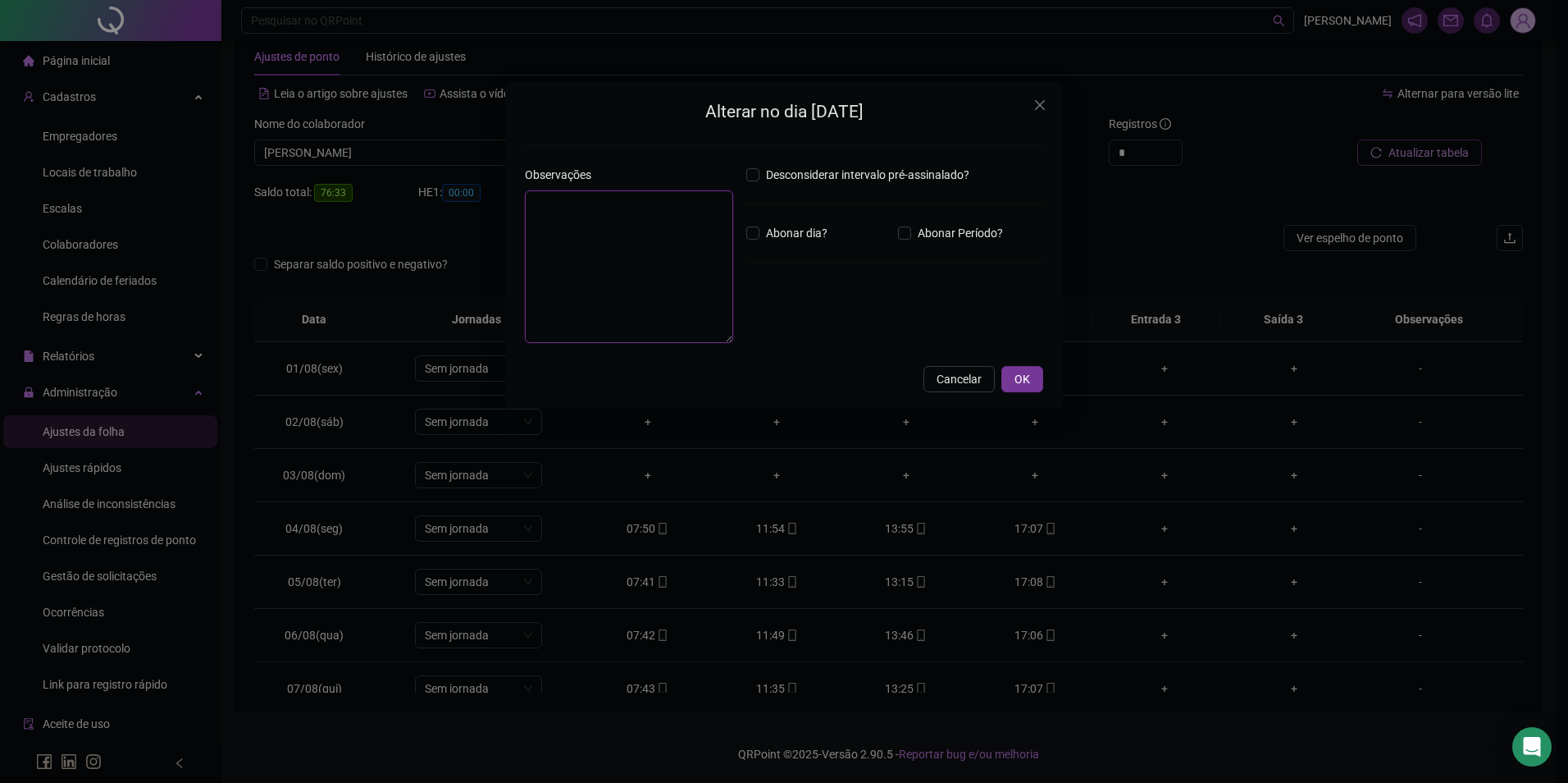
click at [616, 230] on textarea at bounding box center [630, 266] width 209 height 153
click at [1036, 99] on icon "close" at bounding box center [1040, 104] width 13 height 13
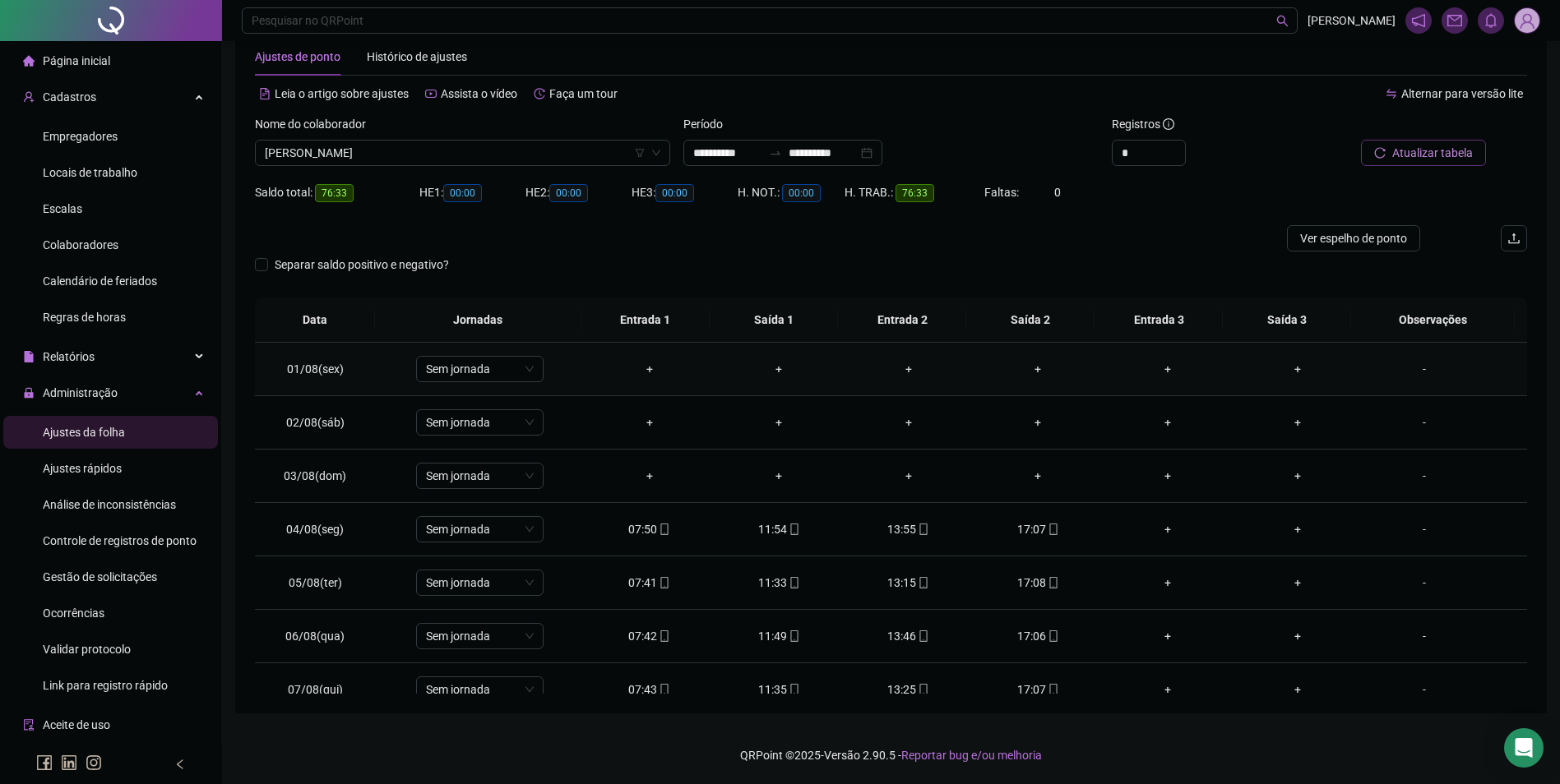
click at [1412, 372] on div "-" at bounding box center [1423, 369] width 97 height 19
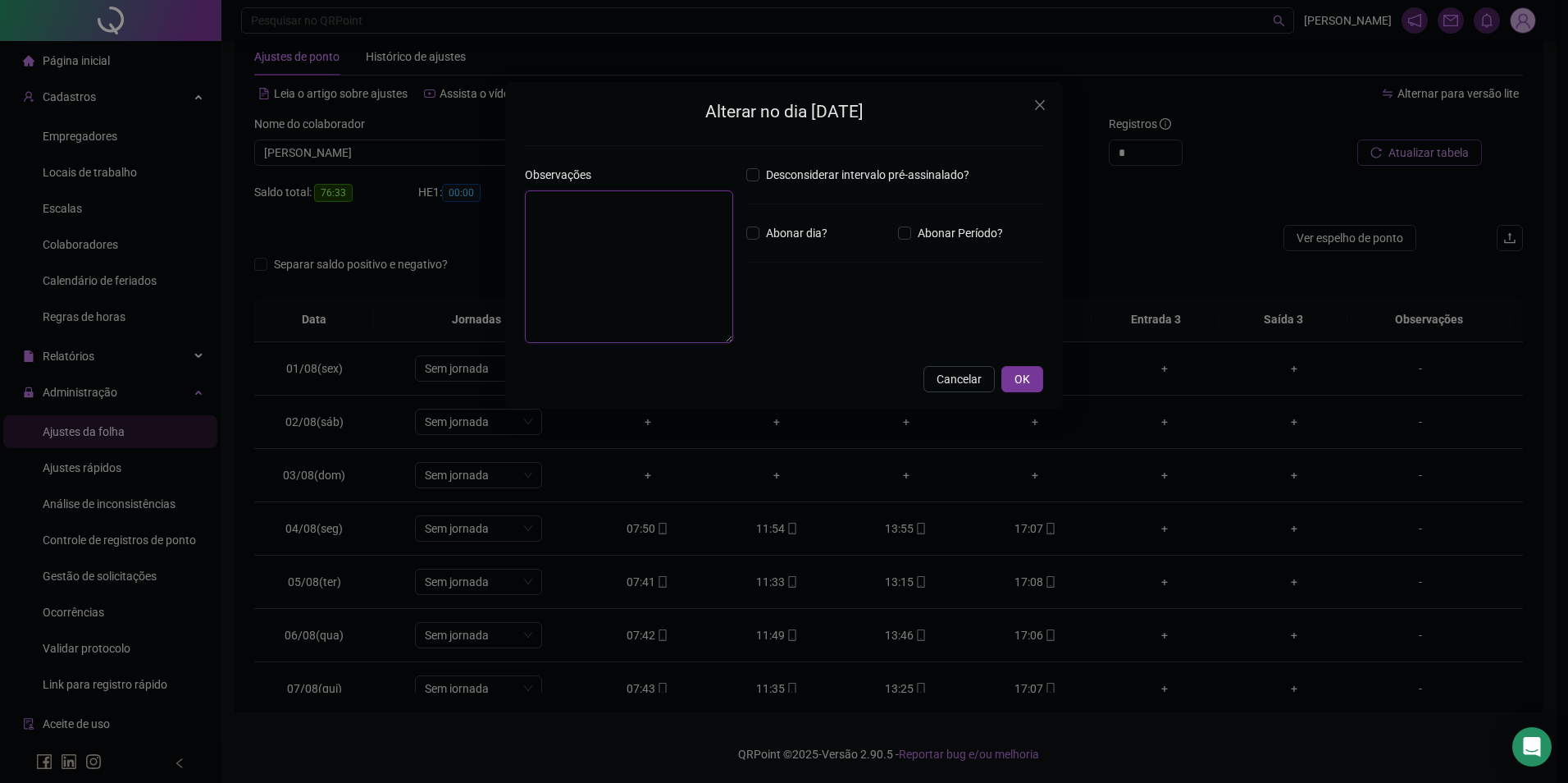
click at [625, 261] on textarea at bounding box center [630, 266] width 209 height 153
click at [1020, 381] on span "OK" at bounding box center [1022, 379] width 16 height 19
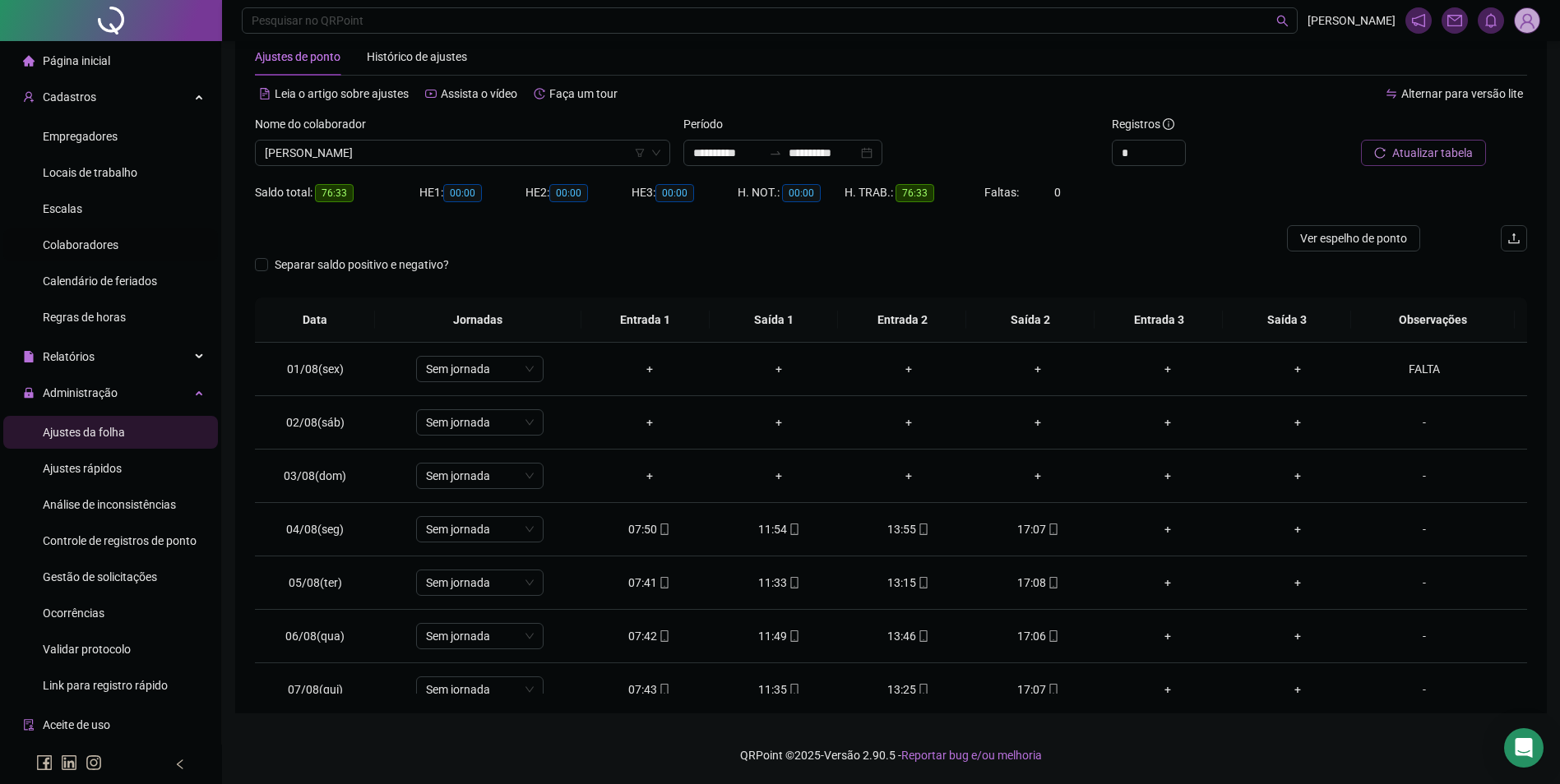
click at [75, 245] on span "Colaboradores" at bounding box center [80, 244] width 75 height 13
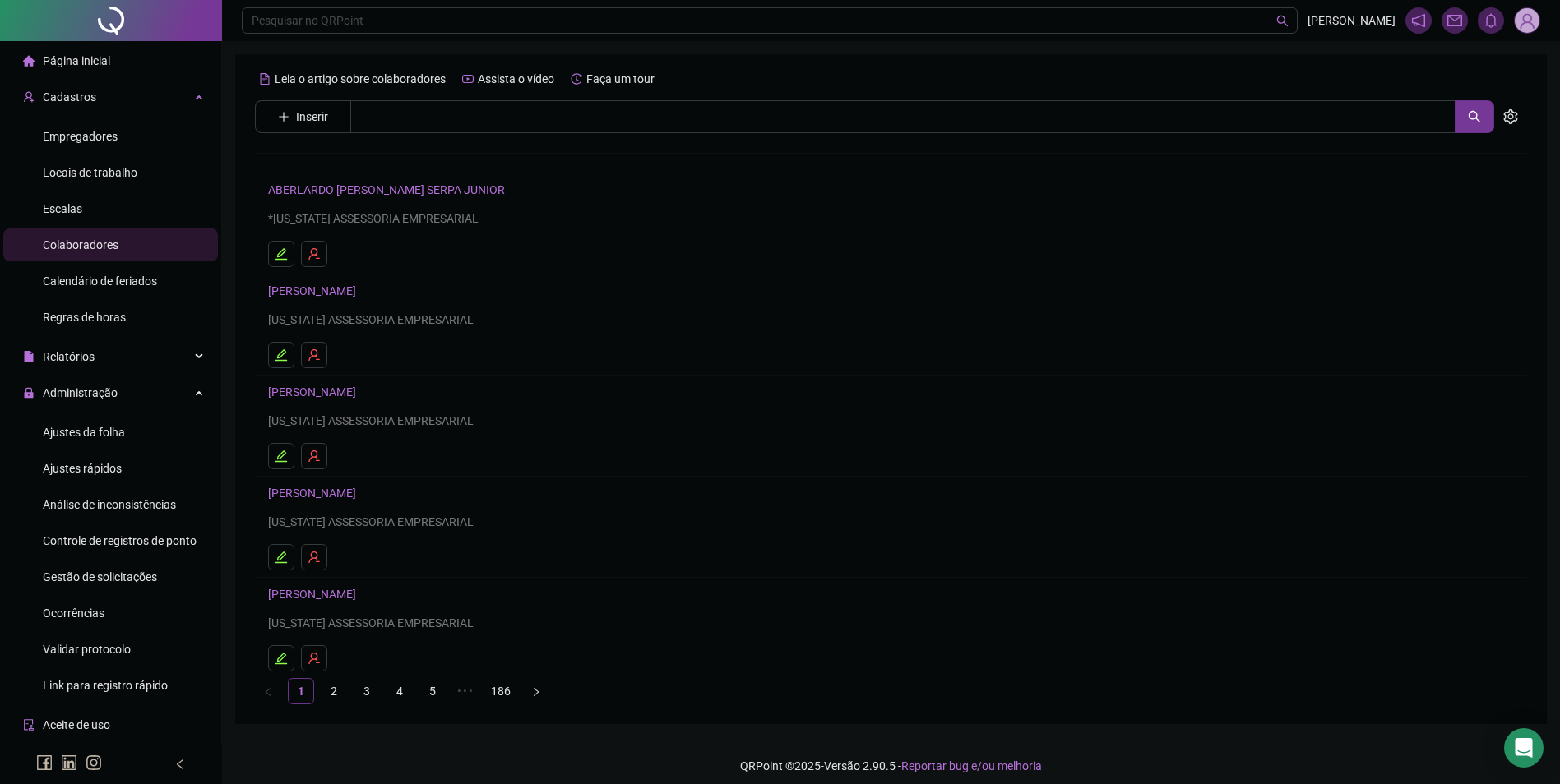
click at [451, 133] on div "Leia o artigo sobre colaboradores Assista o vídeo Faça um tour Inserir Nenhum r…" at bounding box center [891, 385] width 1272 height 639
click at [462, 116] on input "text" at bounding box center [903, 117] width 1105 height 33
click at [373, 171] on link "DALYSTON ALVES DE ALMEIDA" at bounding box center [329, 164] width 88 height 13
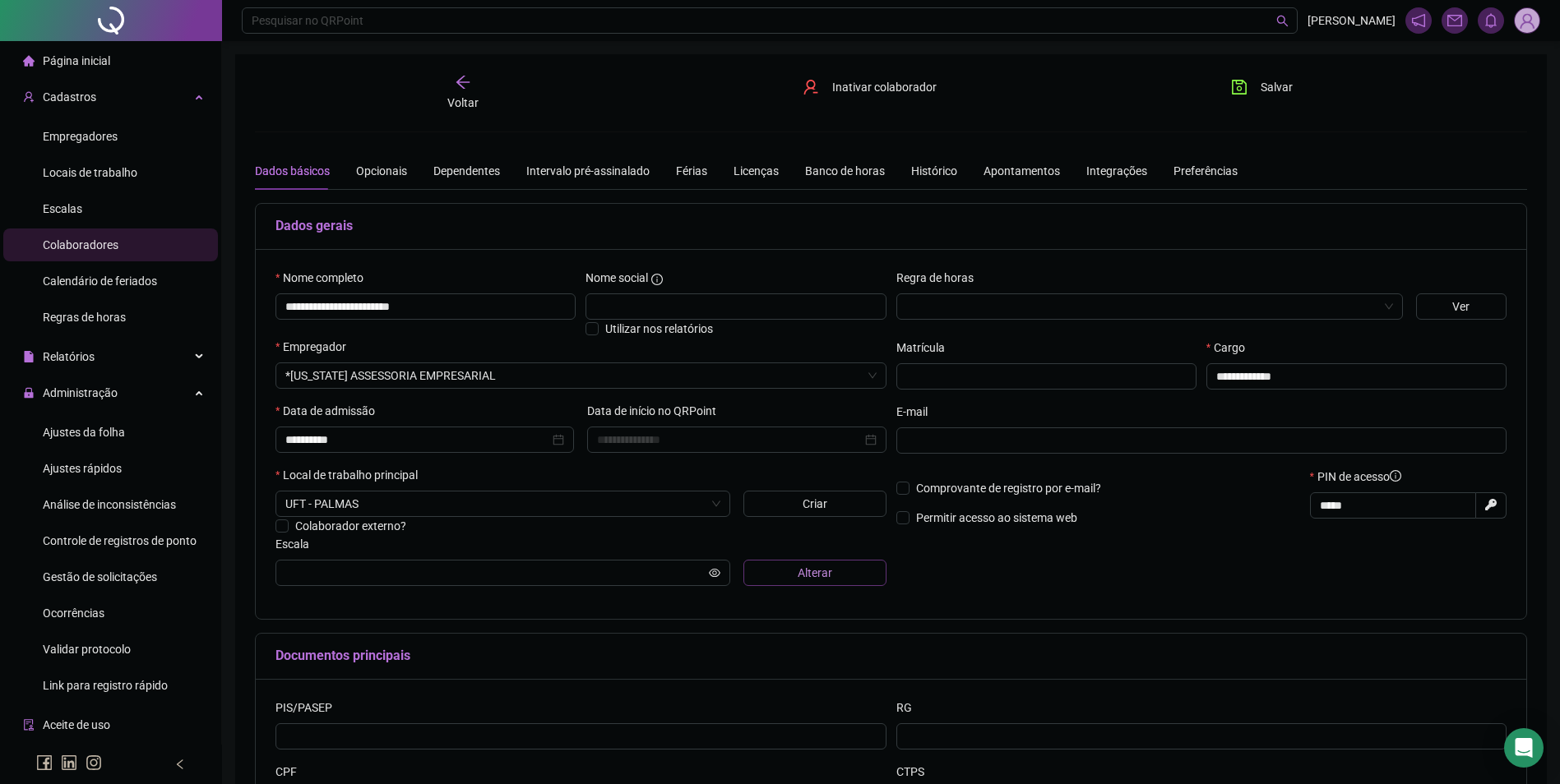
click at [818, 561] on button "Alterar" at bounding box center [815, 572] width 143 height 26
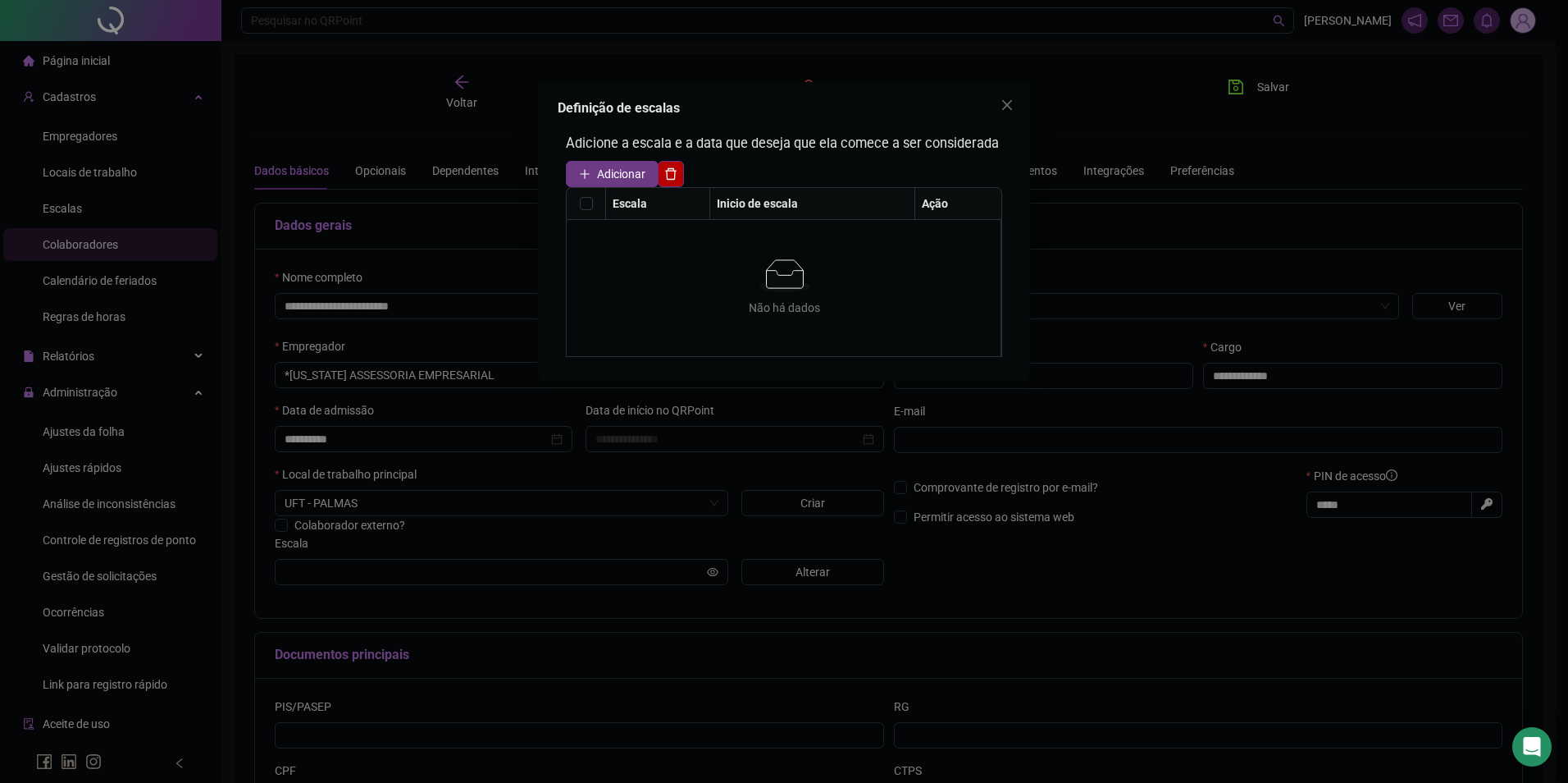
click at [600, 171] on span "Adicionar" at bounding box center [622, 174] width 49 height 19
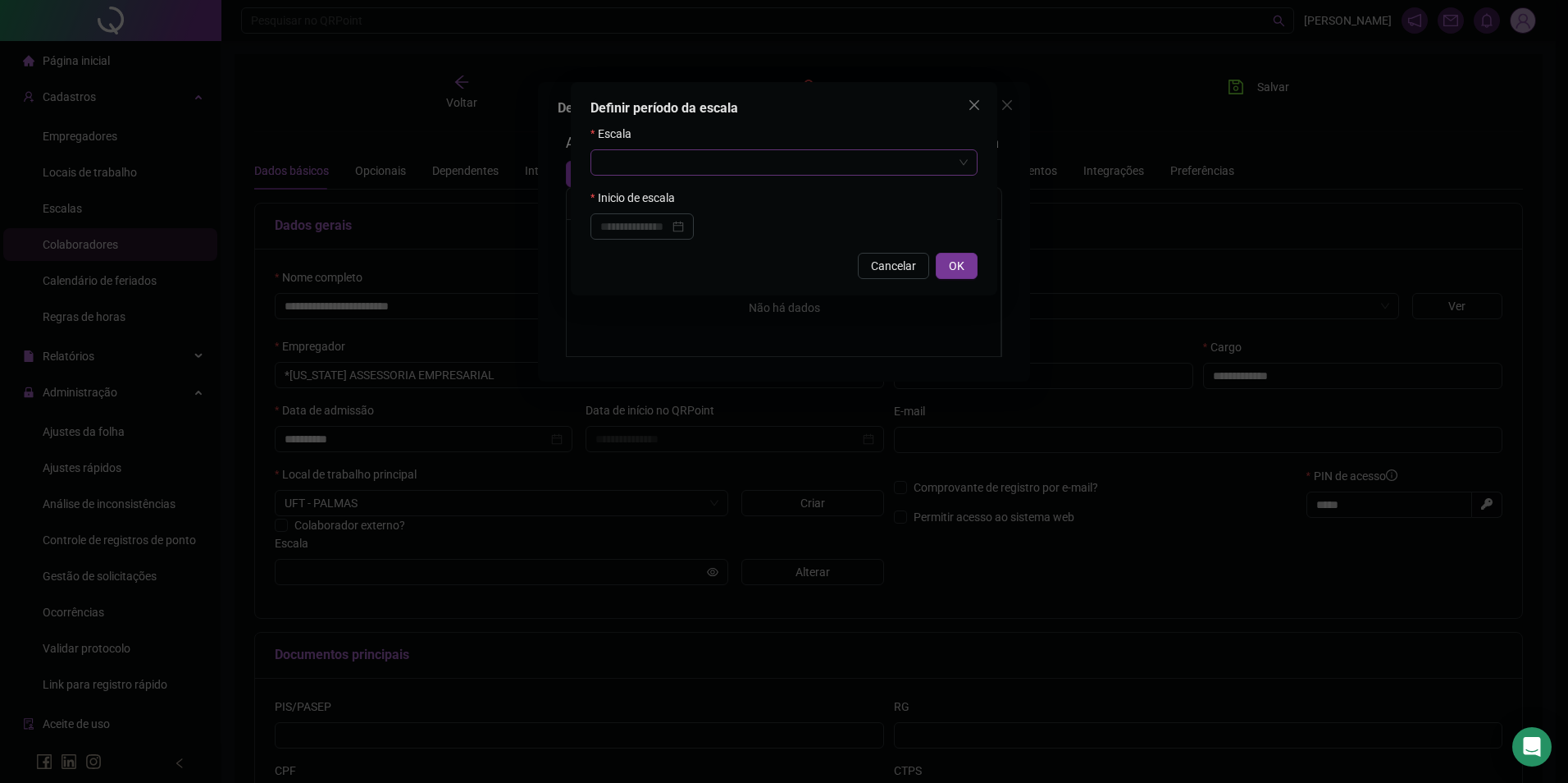
click at [801, 169] on input "search" at bounding box center [777, 162] width 353 height 24
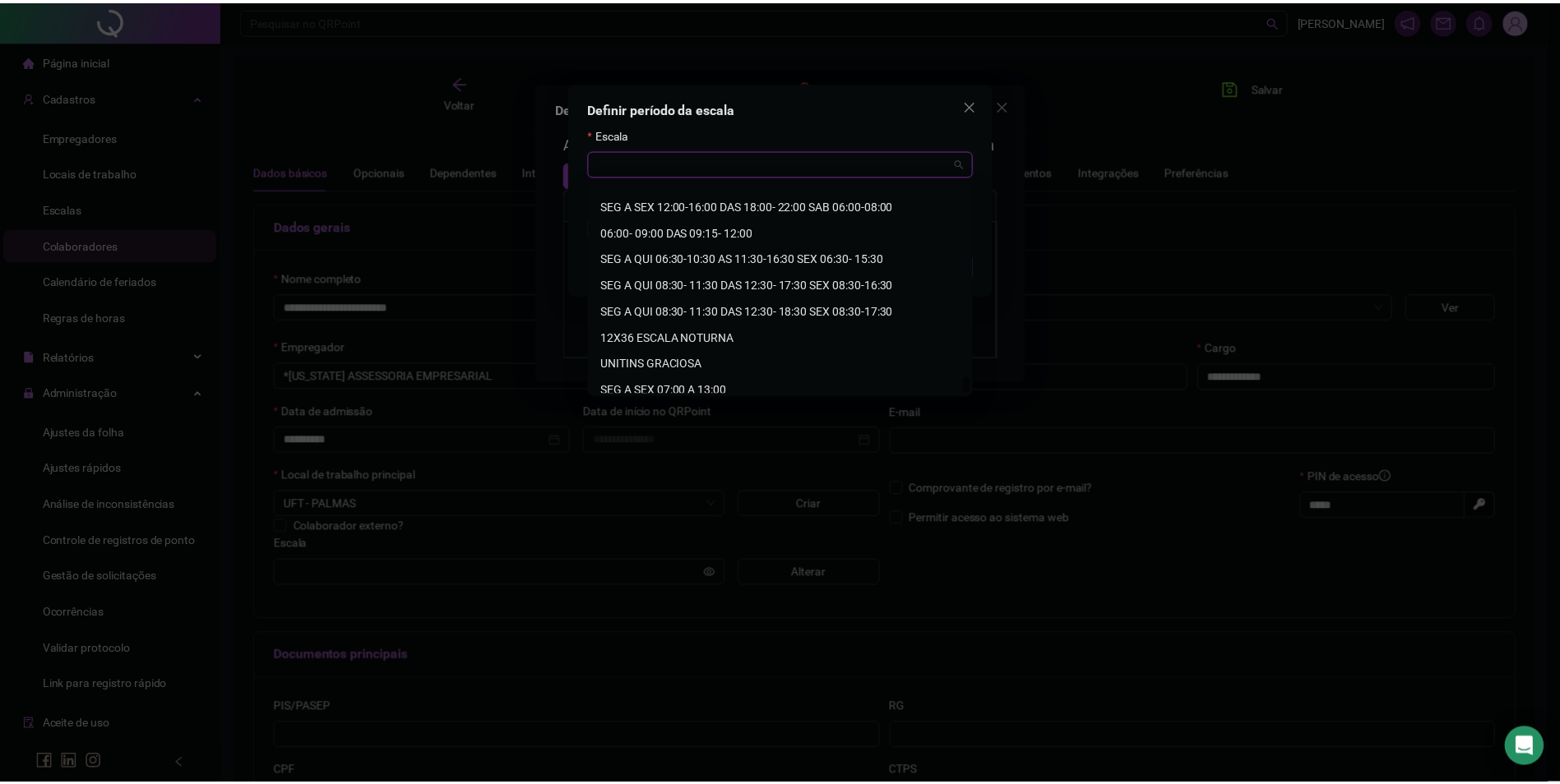
scroll to position [2419, 0]
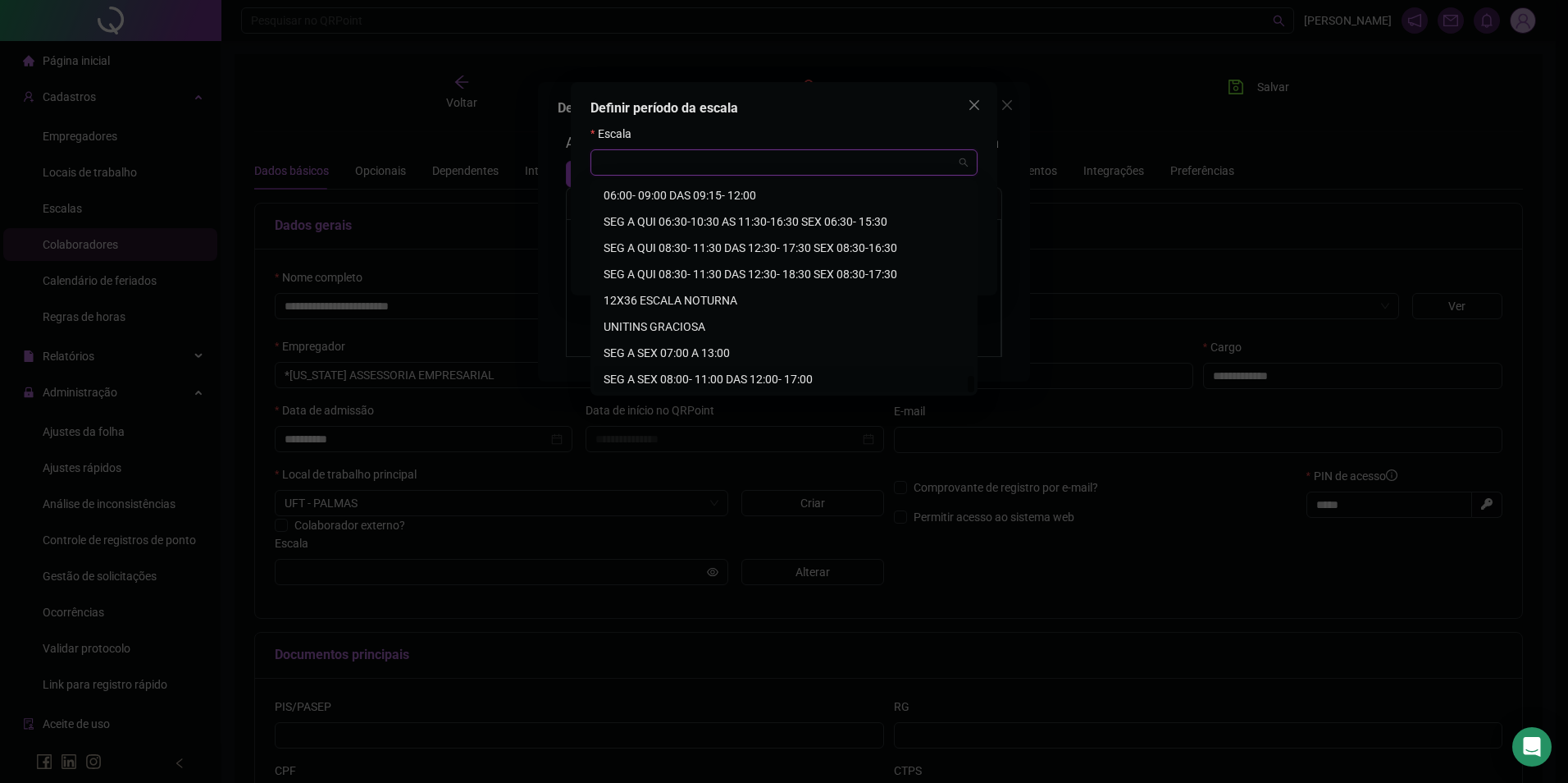
click at [736, 371] on div "SEG A SEX 08:00- 11:00 DAS 12:00- 17:00" at bounding box center [784, 379] width 361 height 19
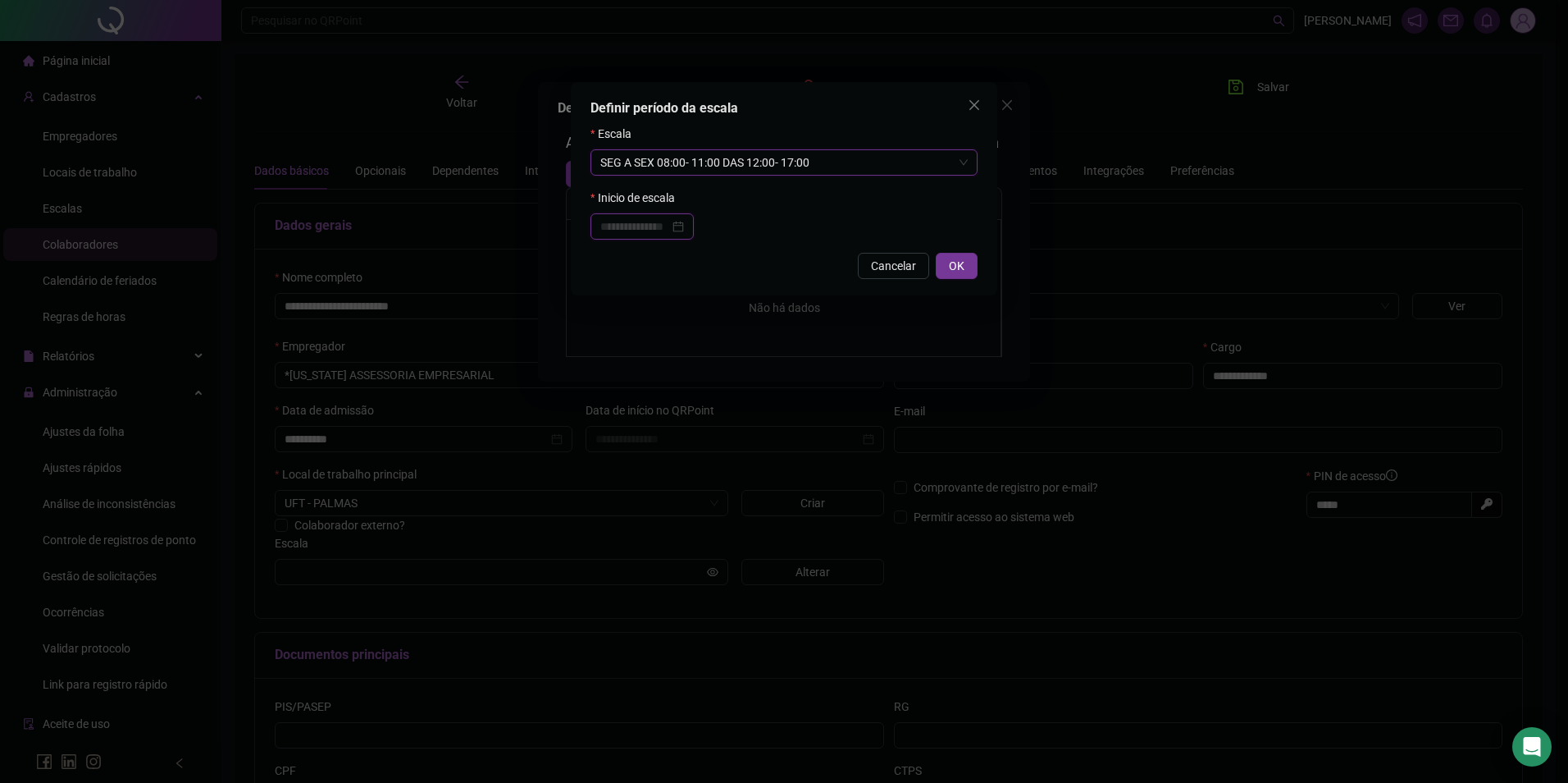
click at [640, 227] on input at bounding box center [634, 226] width 69 height 19
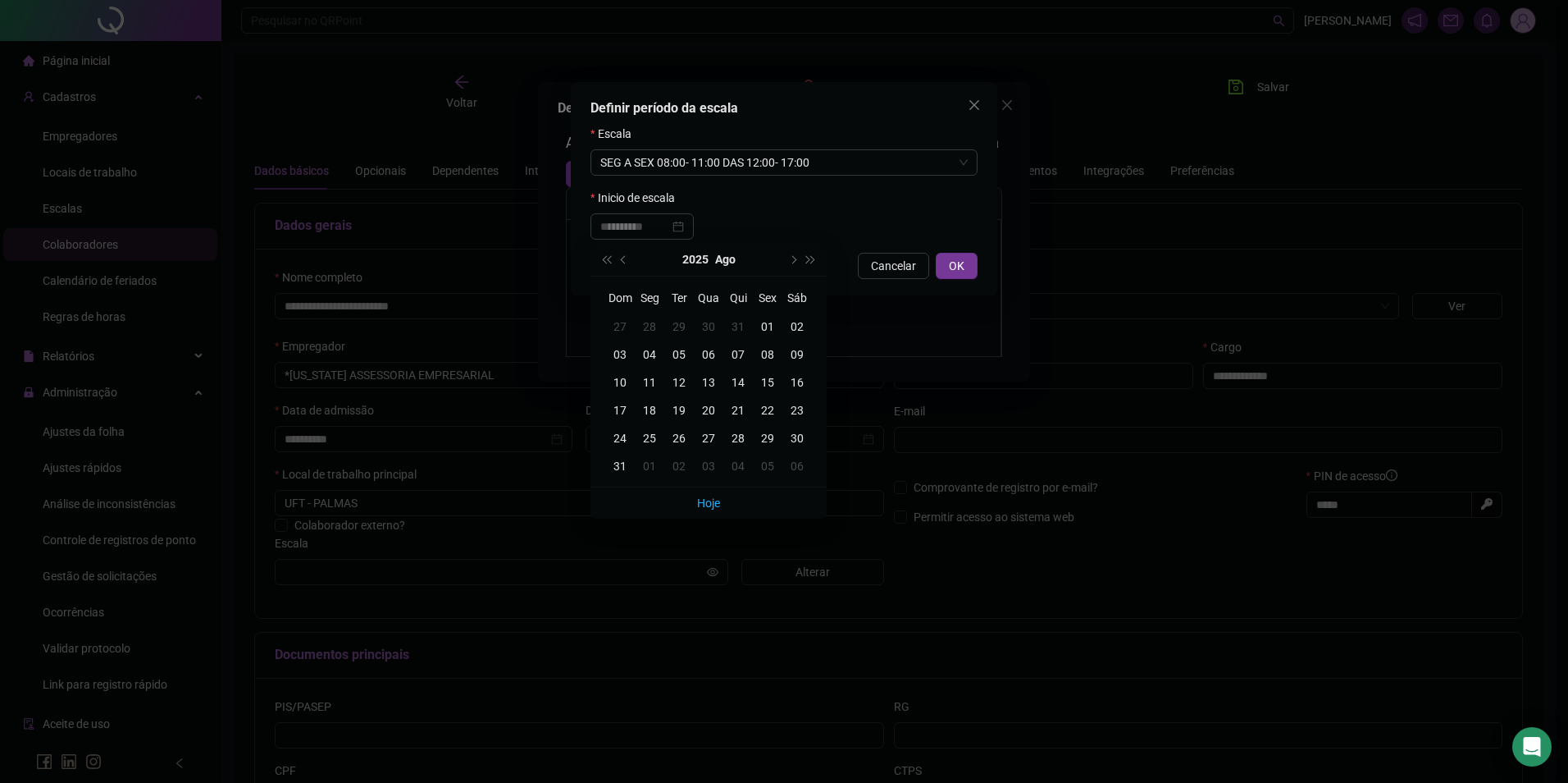
click at [765, 319] on div "01" at bounding box center [768, 327] width 29 height 19
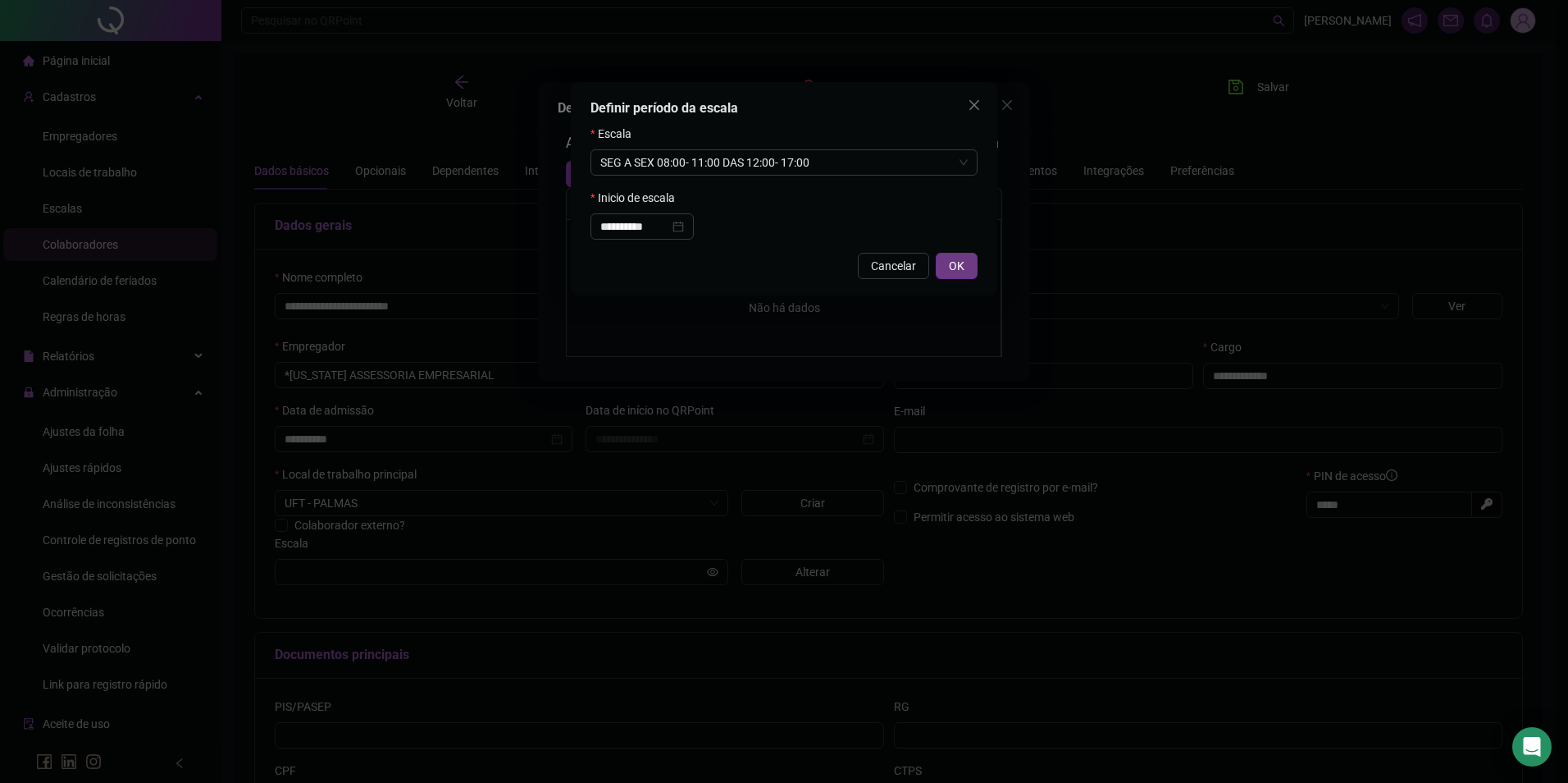
click at [954, 261] on span "OK" at bounding box center [957, 265] width 16 height 19
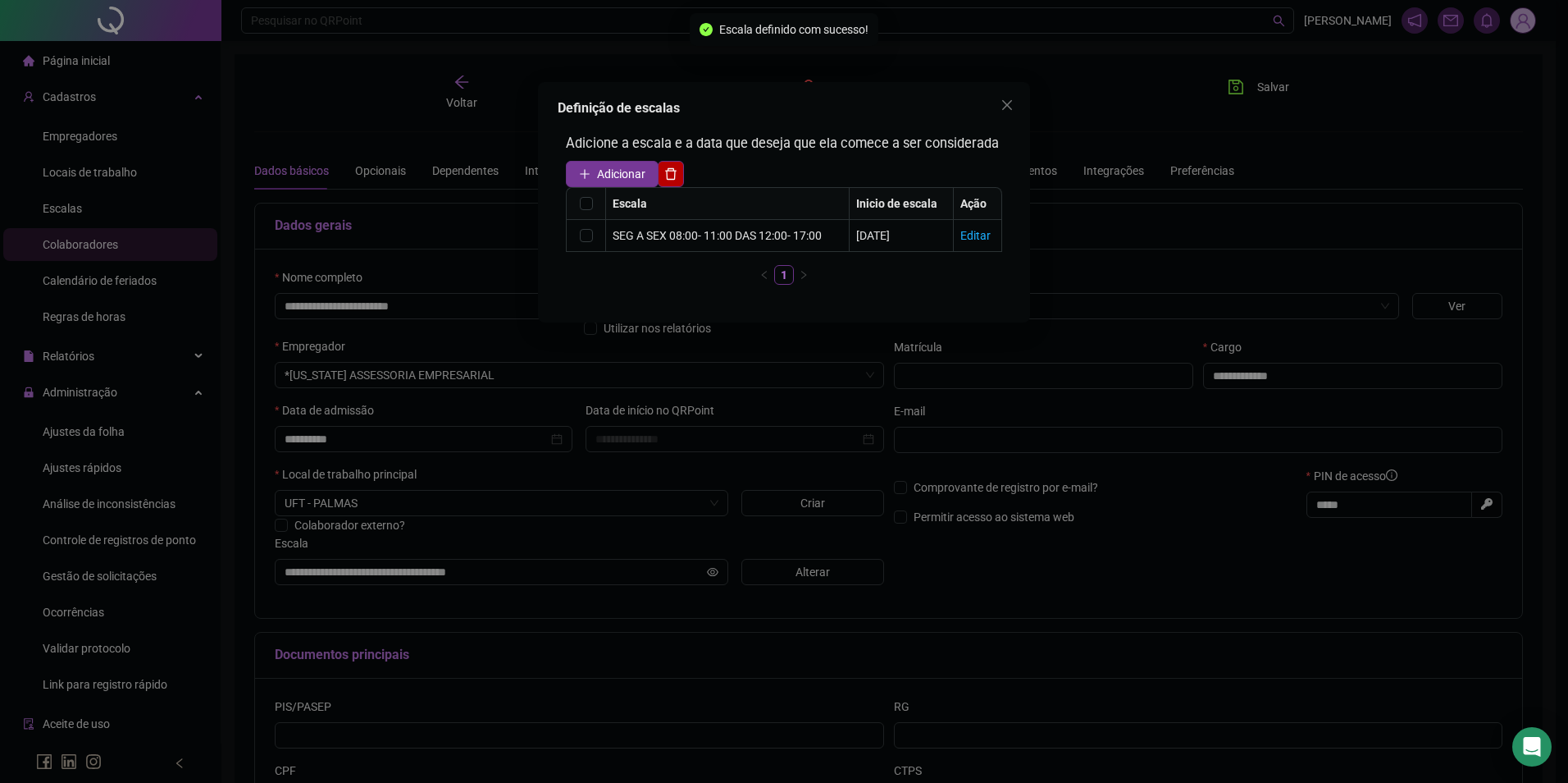
click at [1040, 109] on div "Definição de escalas Adicione a escala e a data que deseja que ela comece a ser…" at bounding box center [784, 391] width 1568 height 783
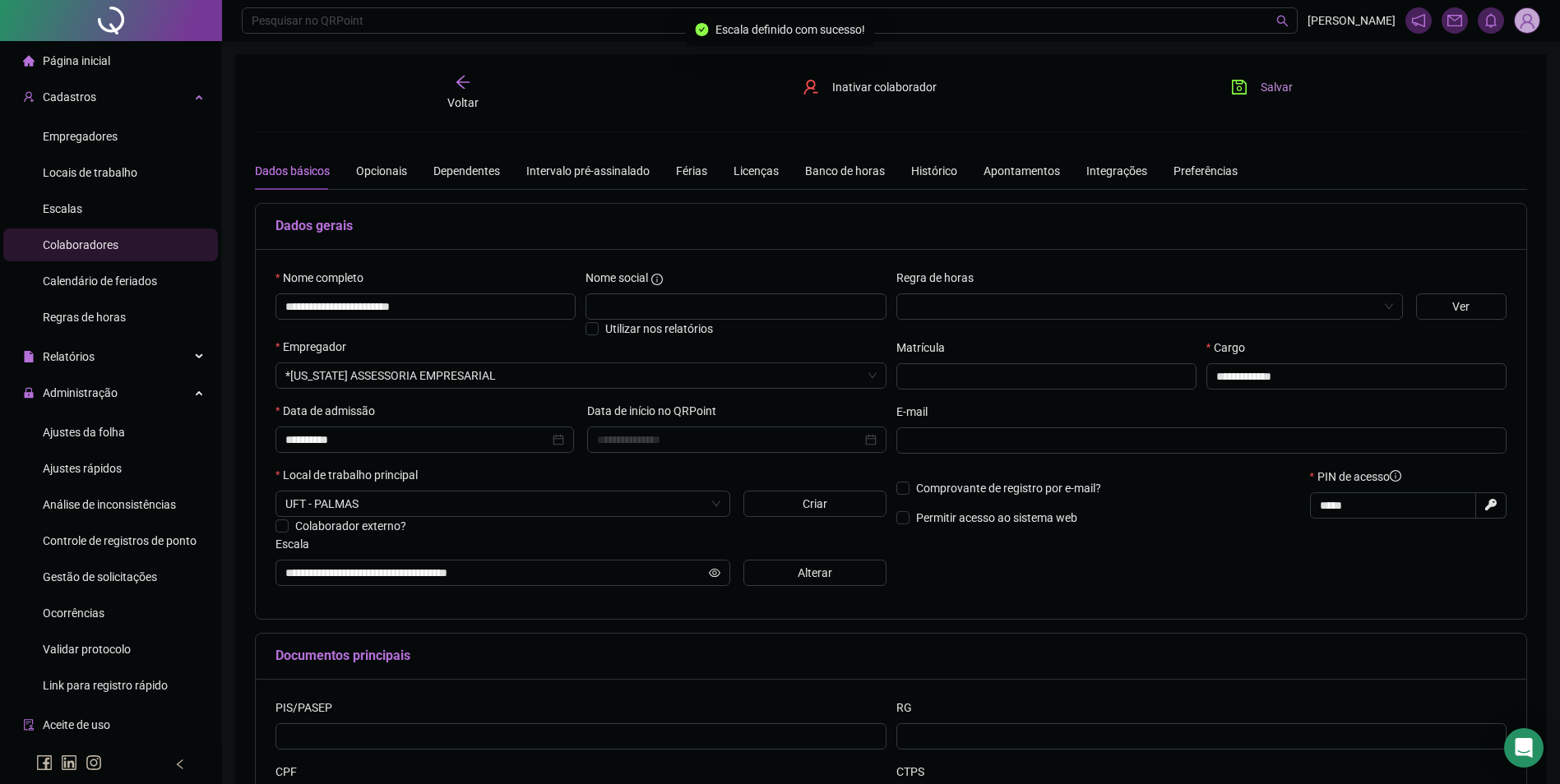
click at [1250, 84] on button "Salvar" at bounding box center [1261, 87] width 86 height 26
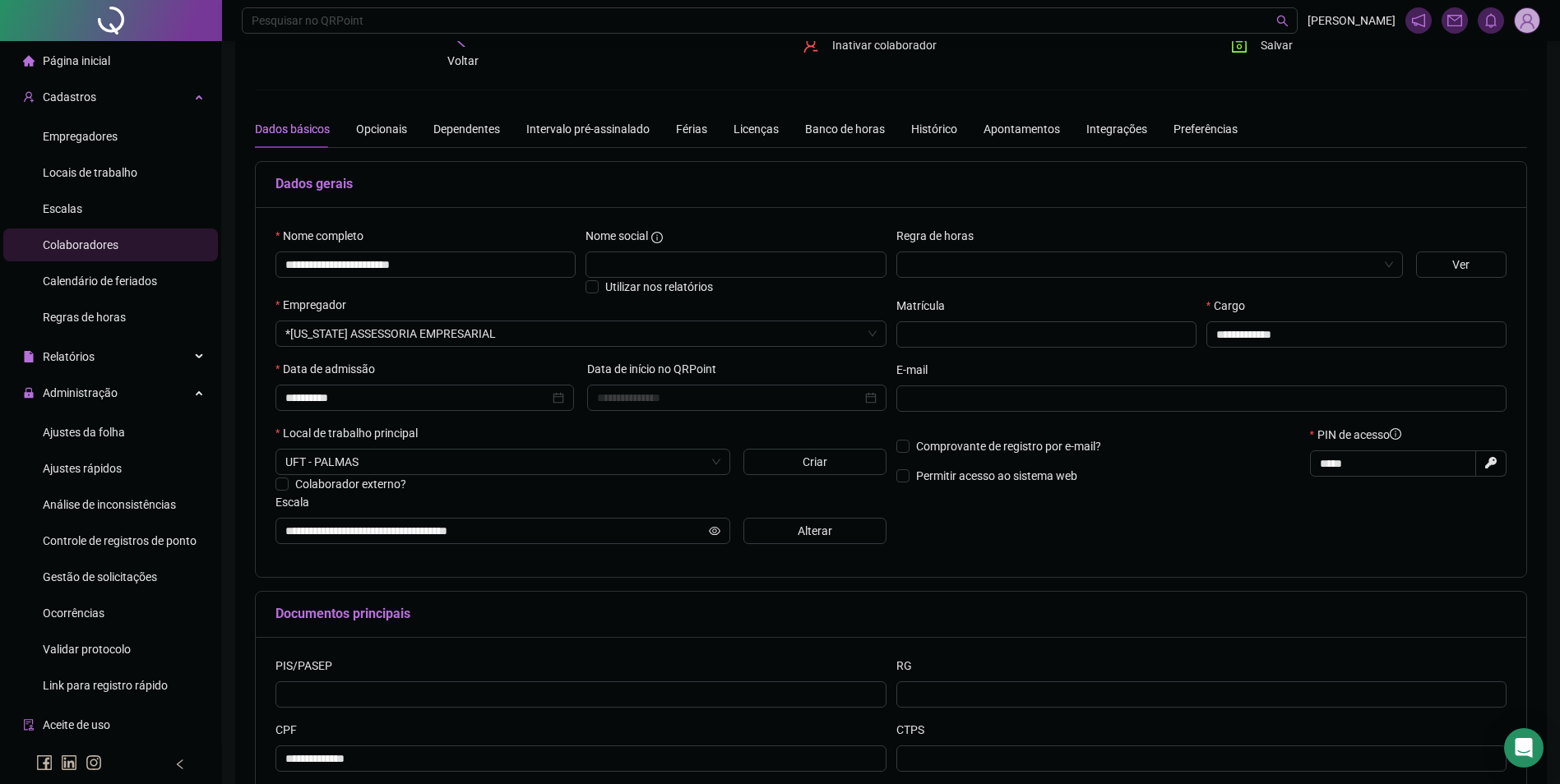
scroll to position [153, 0]
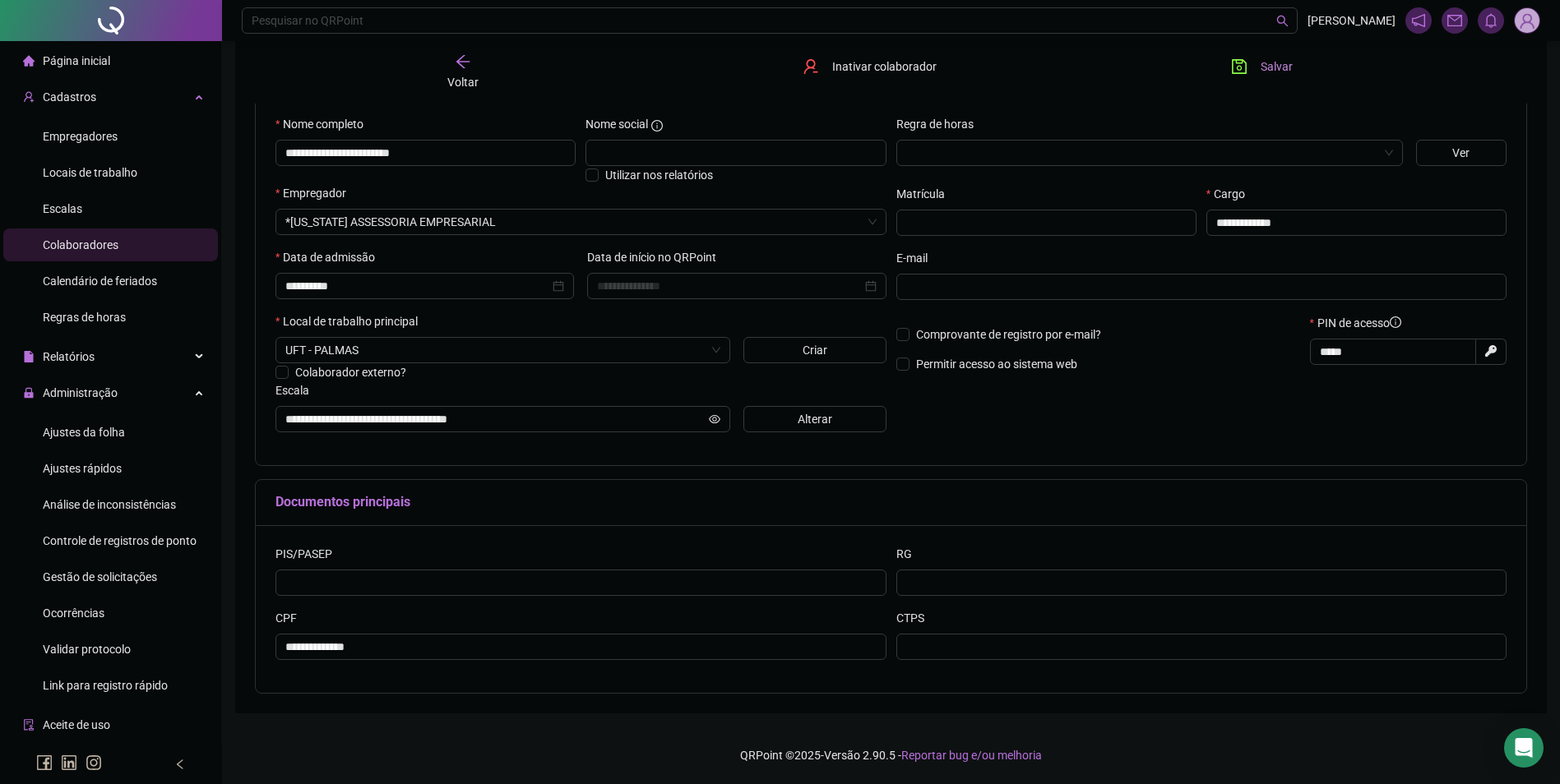
click at [1244, 71] on icon "save" at bounding box center [1239, 66] width 17 height 17
click at [86, 433] on span "Ajustes da folha" at bounding box center [84, 432] width 82 height 13
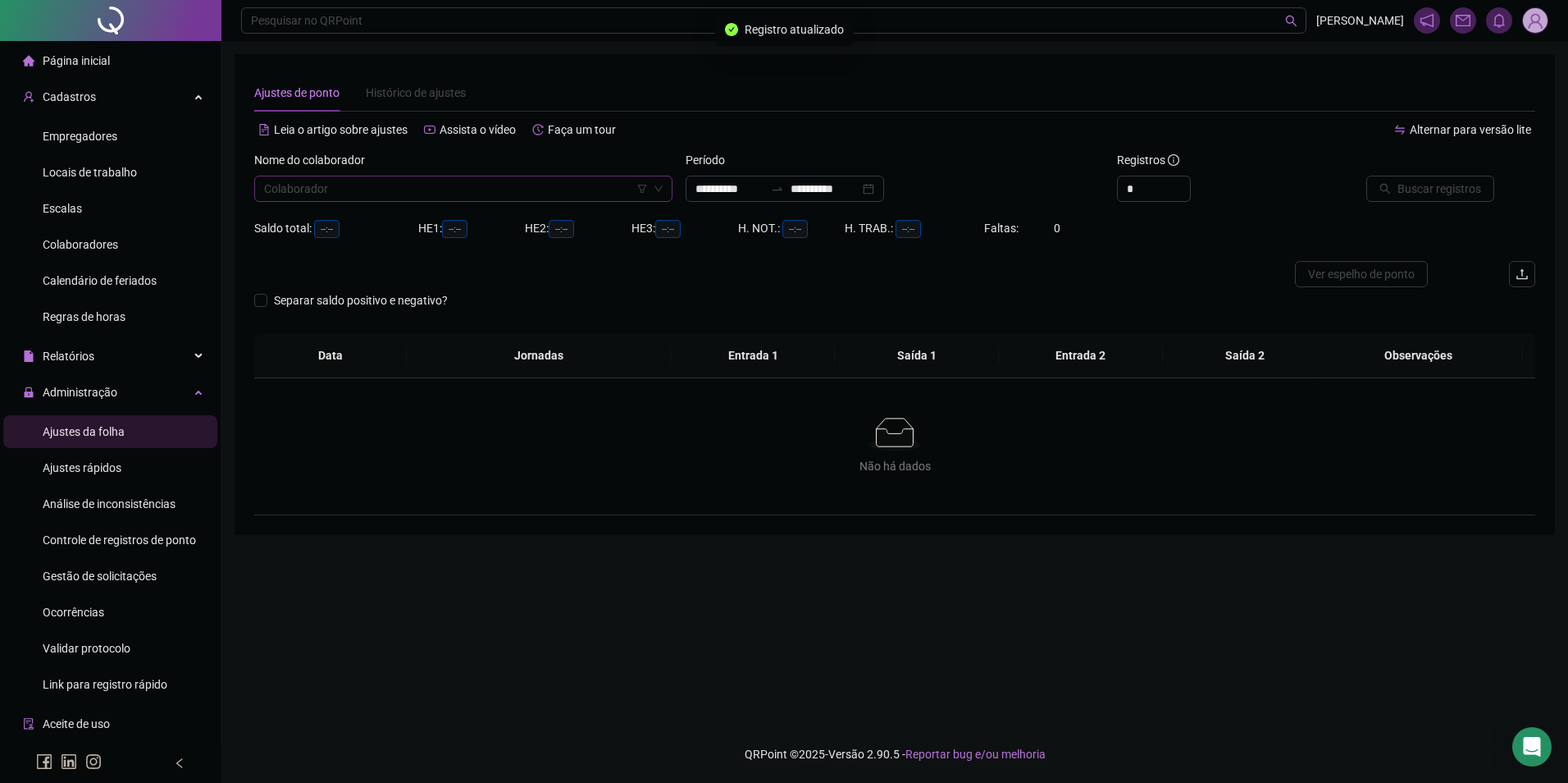
click at [375, 188] on input "search" at bounding box center [456, 188] width 384 height 24
click at [375, 214] on div "[PERSON_NAME]" at bounding box center [463, 221] width 392 height 19
click at [1448, 196] on span "Buscar registros" at bounding box center [1439, 188] width 84 height 19
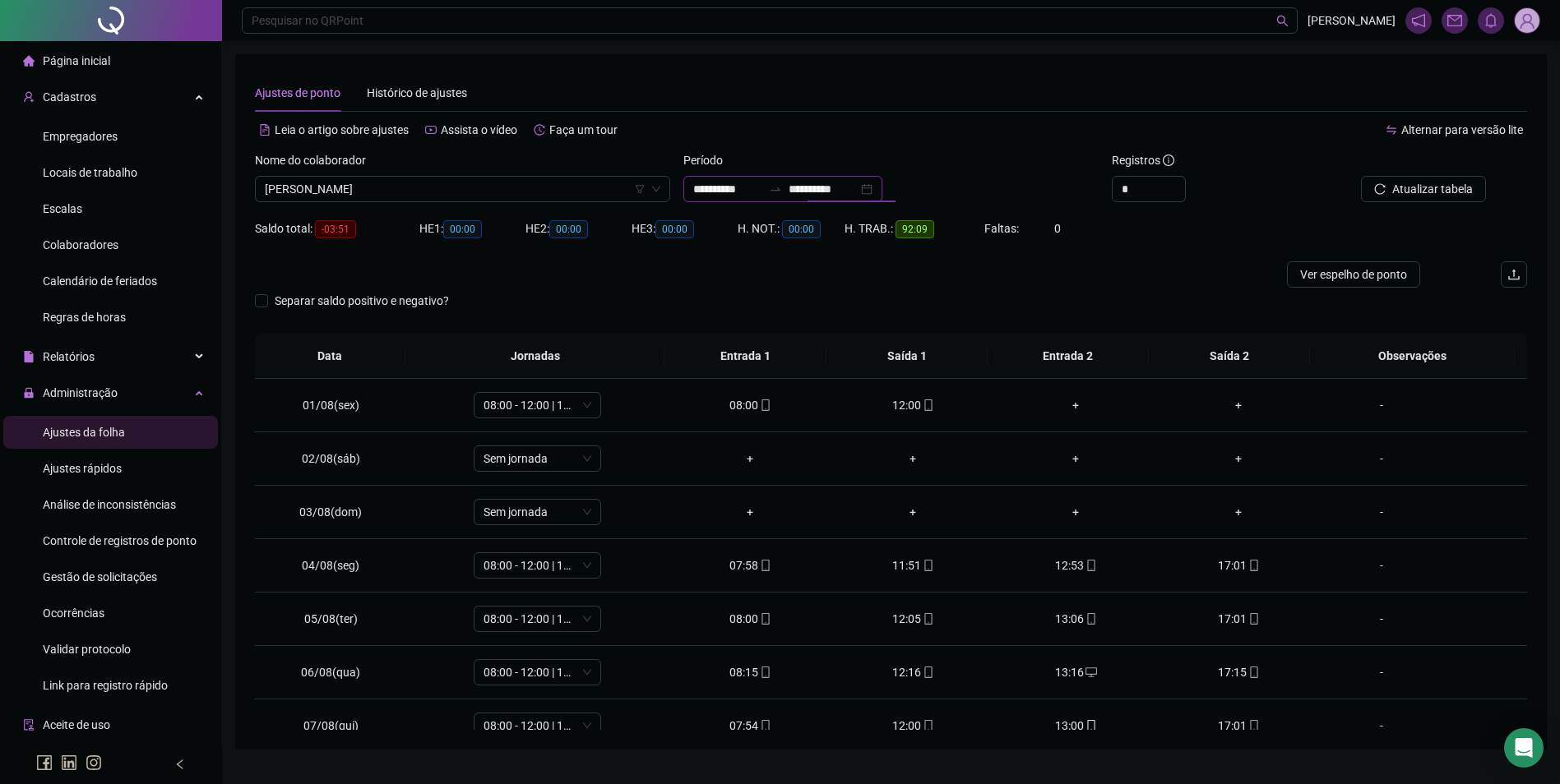
click at [829, 191] on input "**********" at bounding box center [822, 188] width 69 height 19
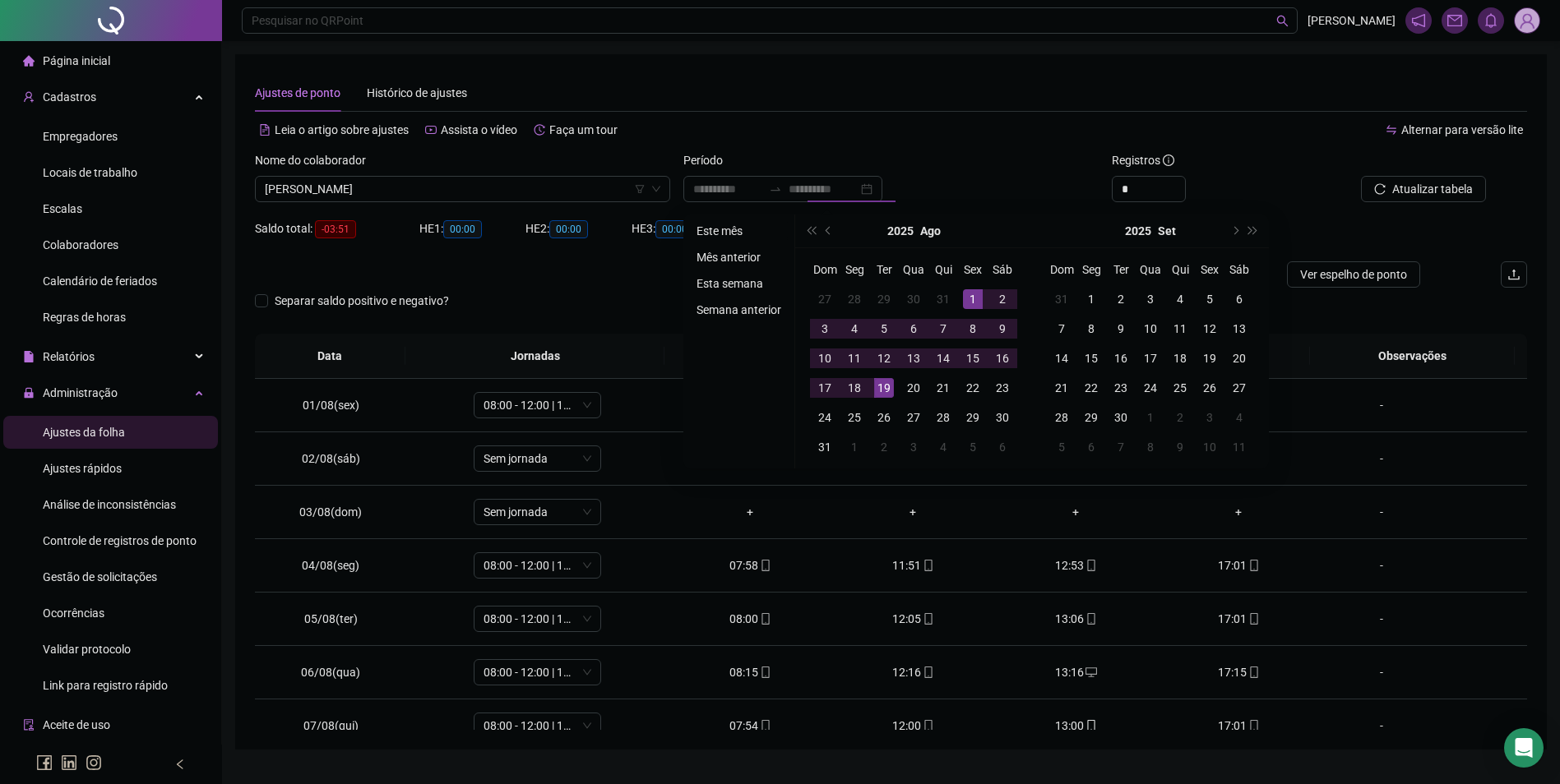
click at [707, 229] on li "Este mês" at bounding box center [738, 230] width 98 height 20
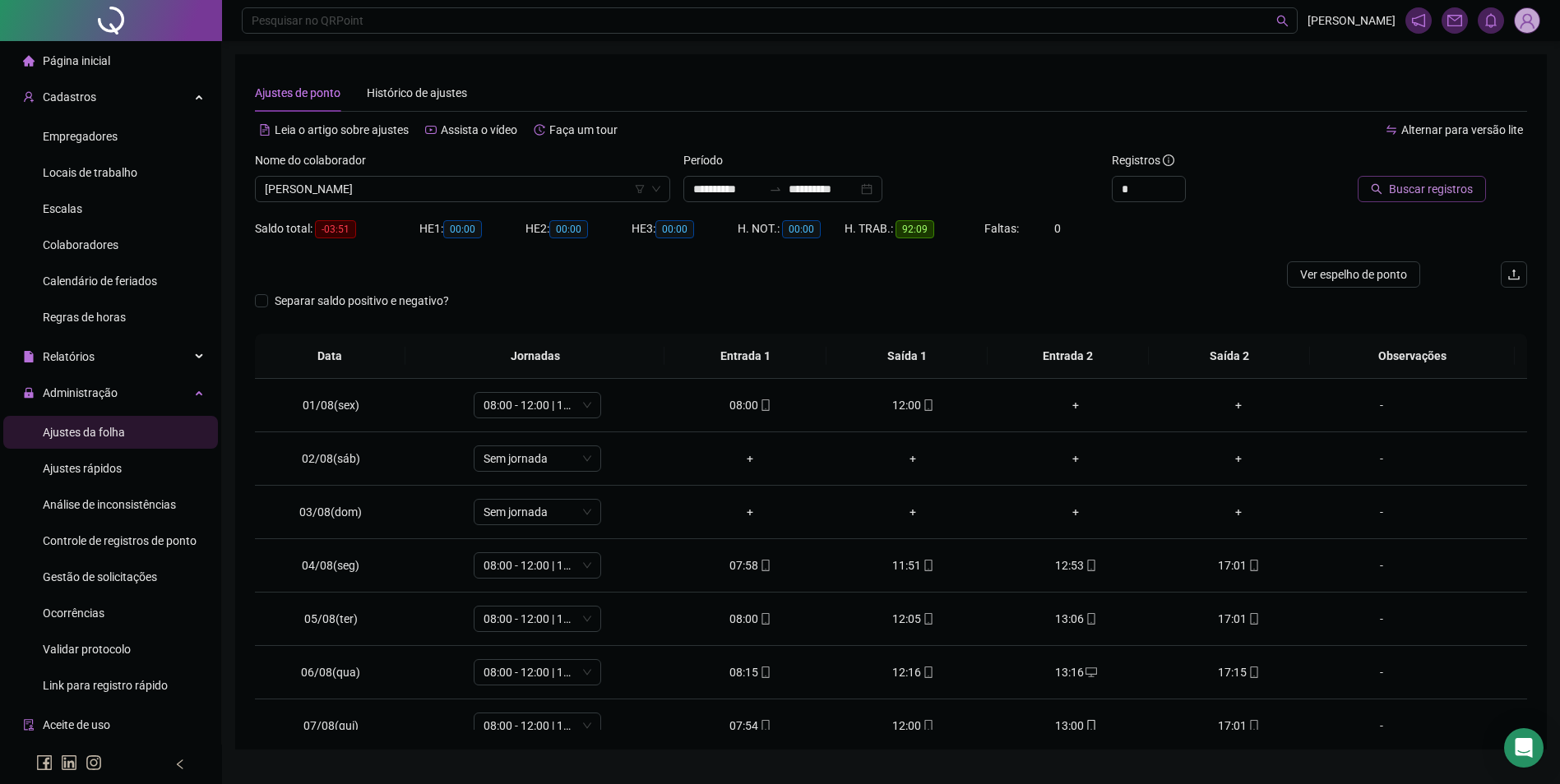
click at [1412, 188] on span "Buscar registros" at bounding box center [1431, 188] width 84 height 19
click at [922, 407] on icon "mobile" at bounding box center [928, 405] width 12 height 12
type input "**********"
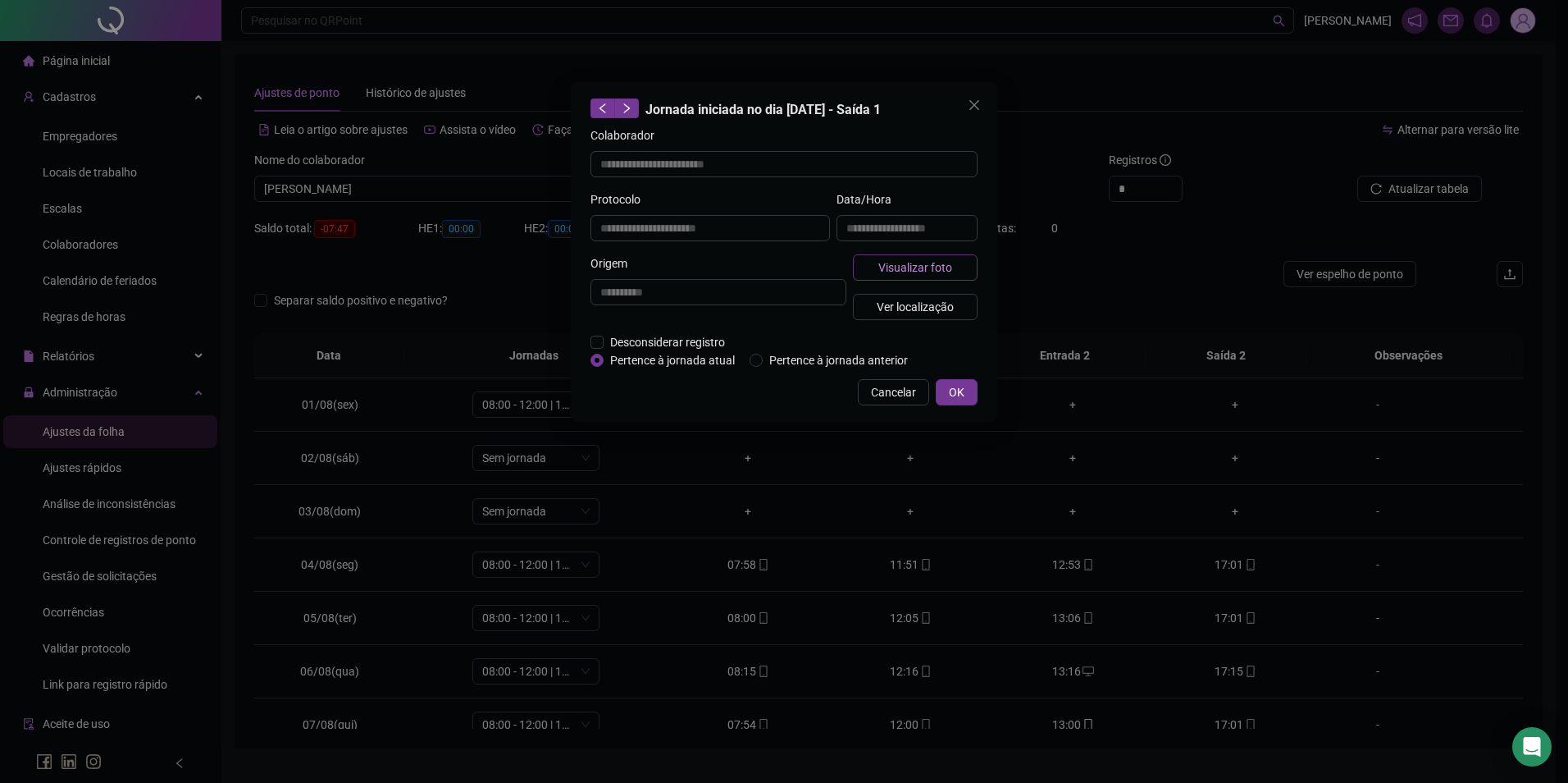
click at [924, 267] on span "Visualizar foto" at bounding box center [915, 267] width 74 height 19
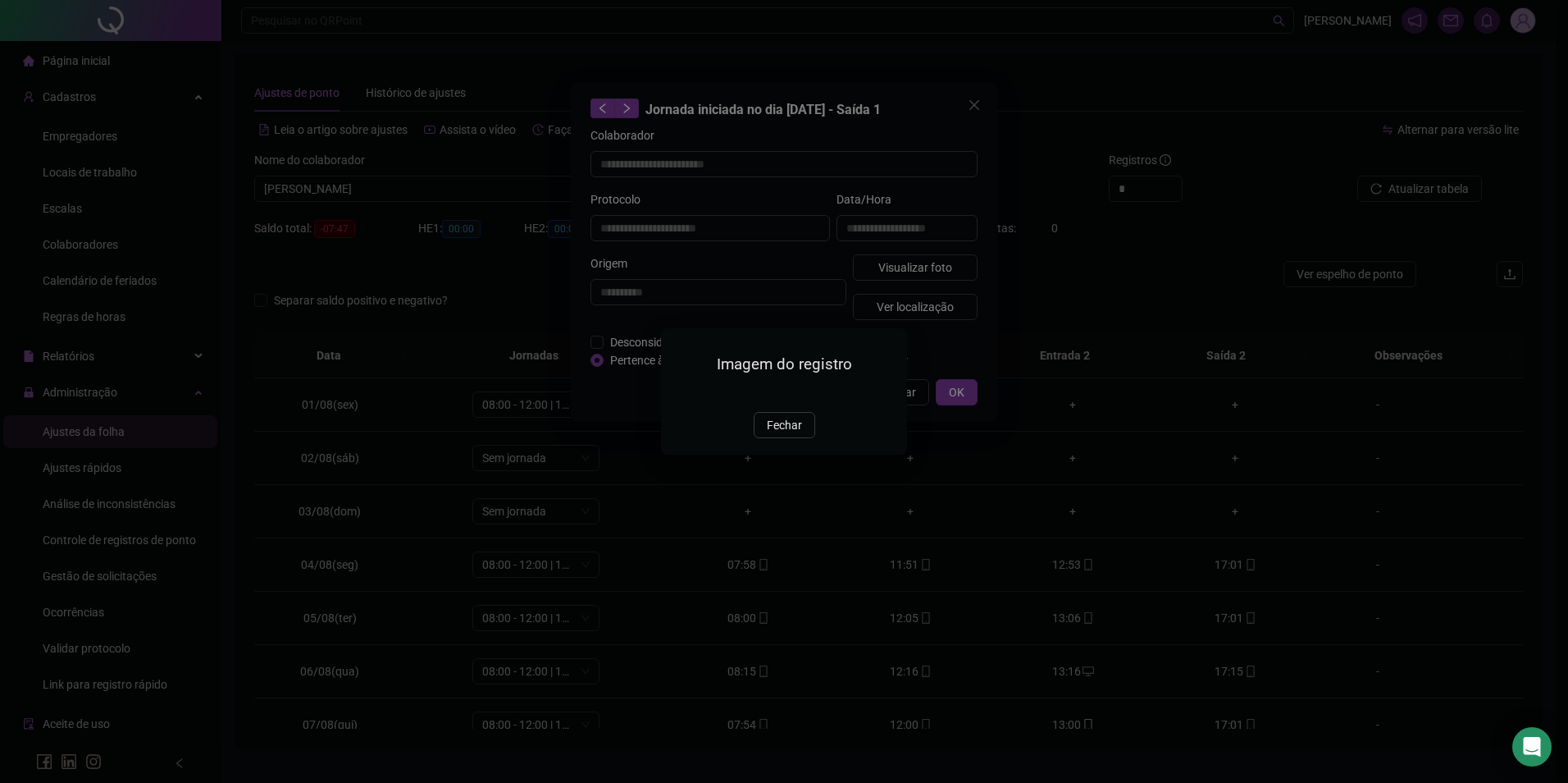
drag, startPoint x: 779, startPoint y: 520, endPoint x: 785, endPoint y: 514, distance: 8.5
click at [784, 434] on span "Fechar" at bounding box center [784, 425] width 35 height 19
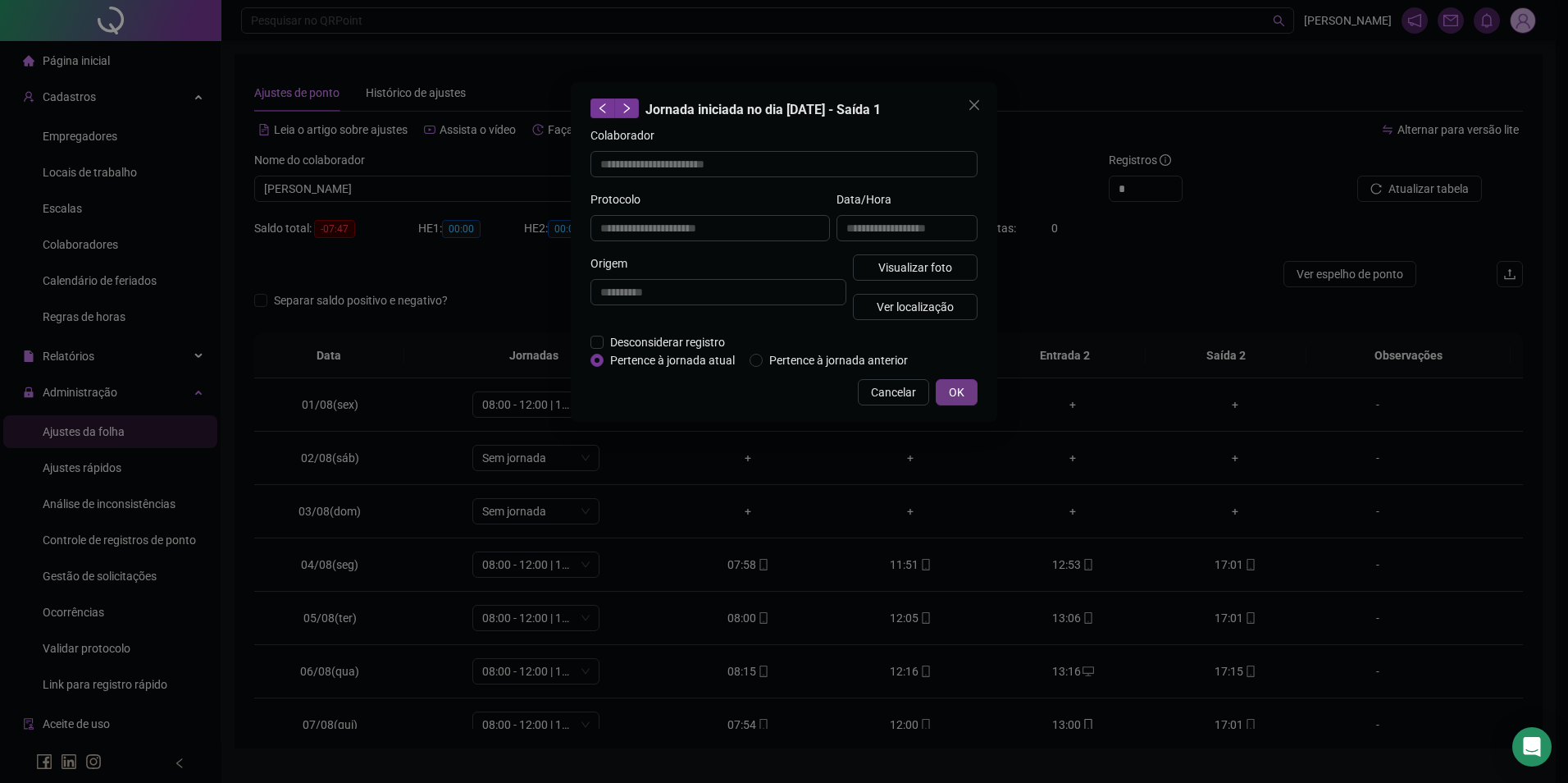
click at [960, 397] on span "OK" at bounding box center [957, 392] width 16 height 19
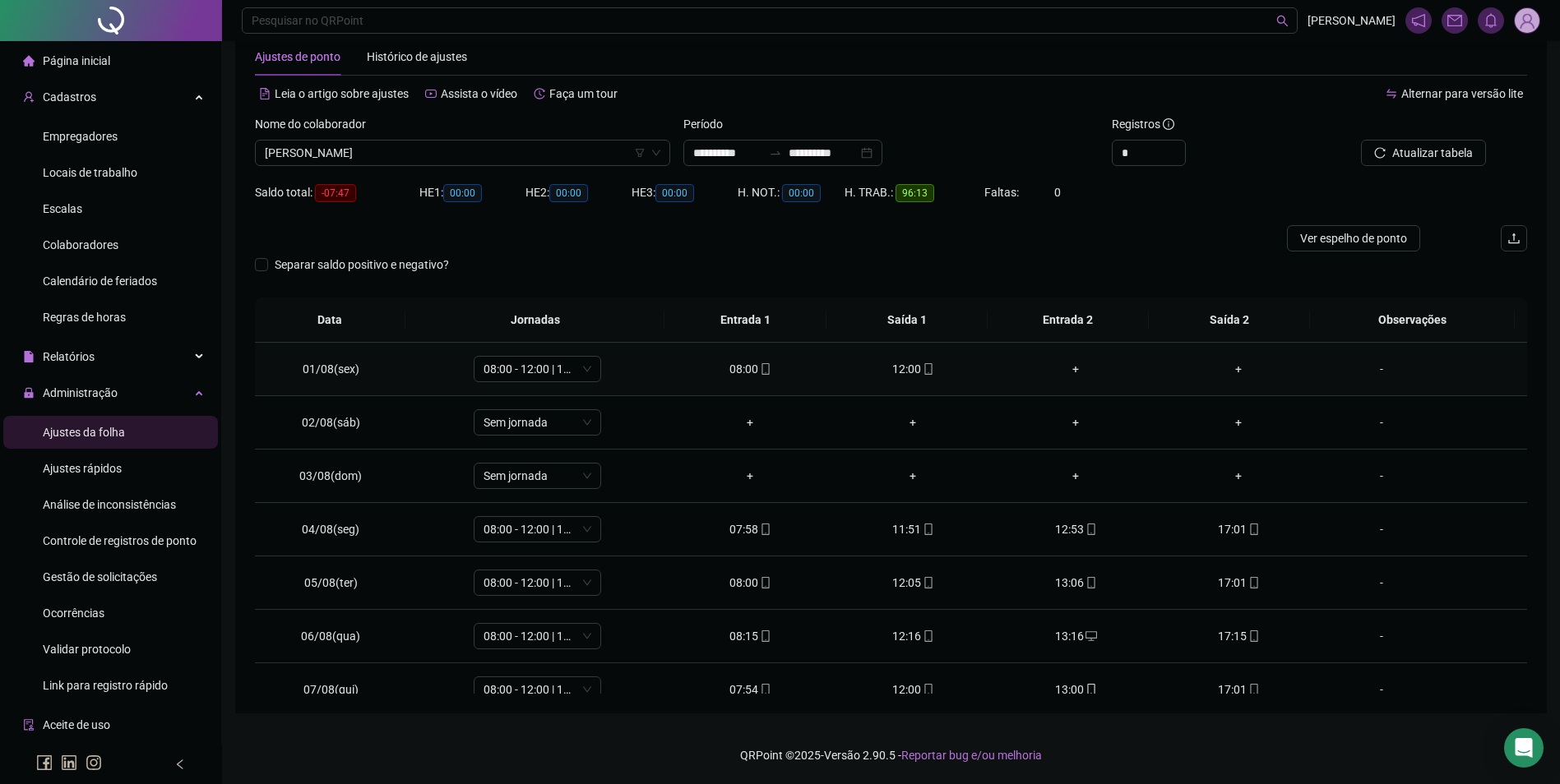
click at [1064, 370] on div "+" at bounding box center [1075, 369] width 137 height 19
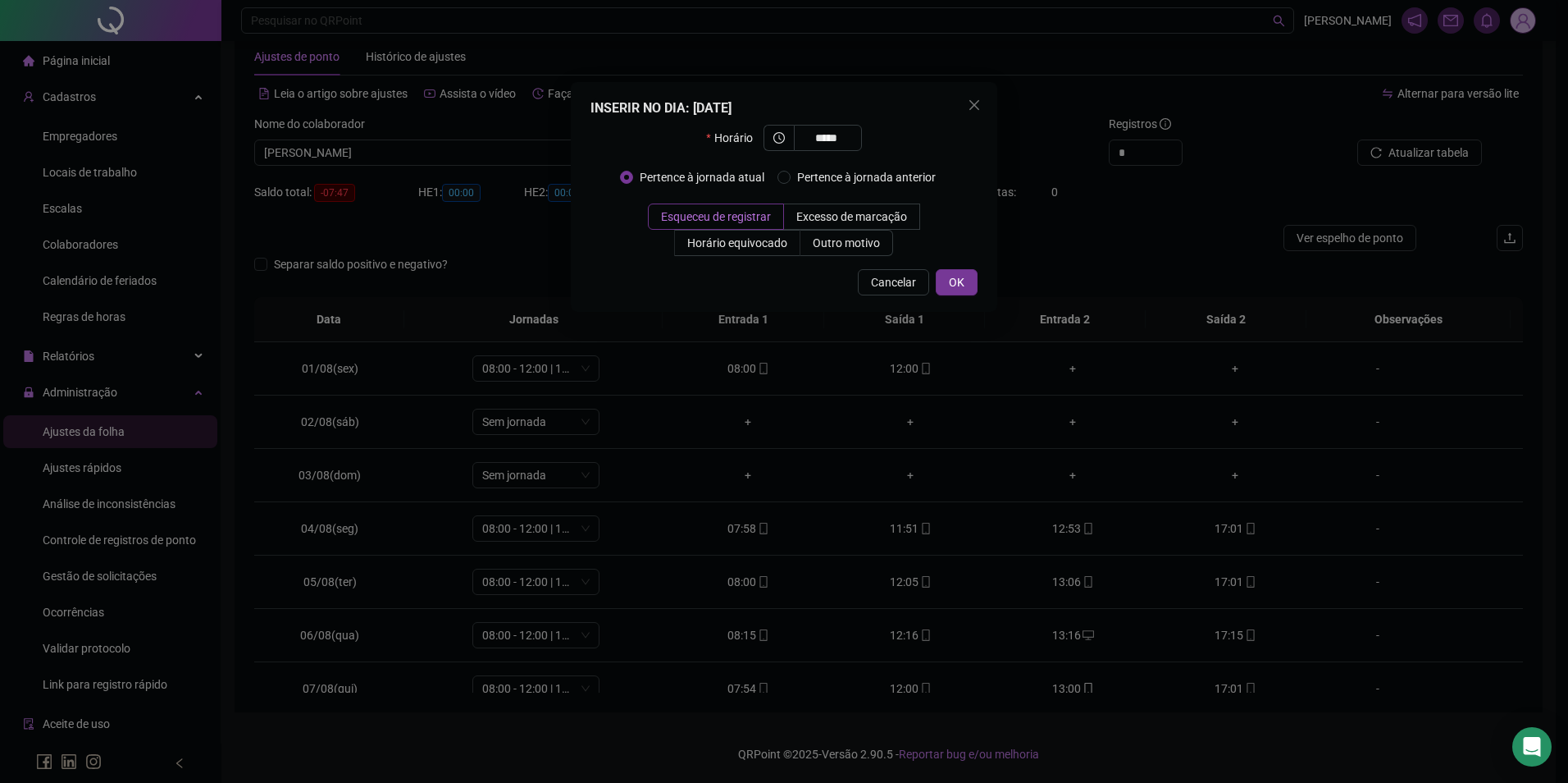
type input "*****"
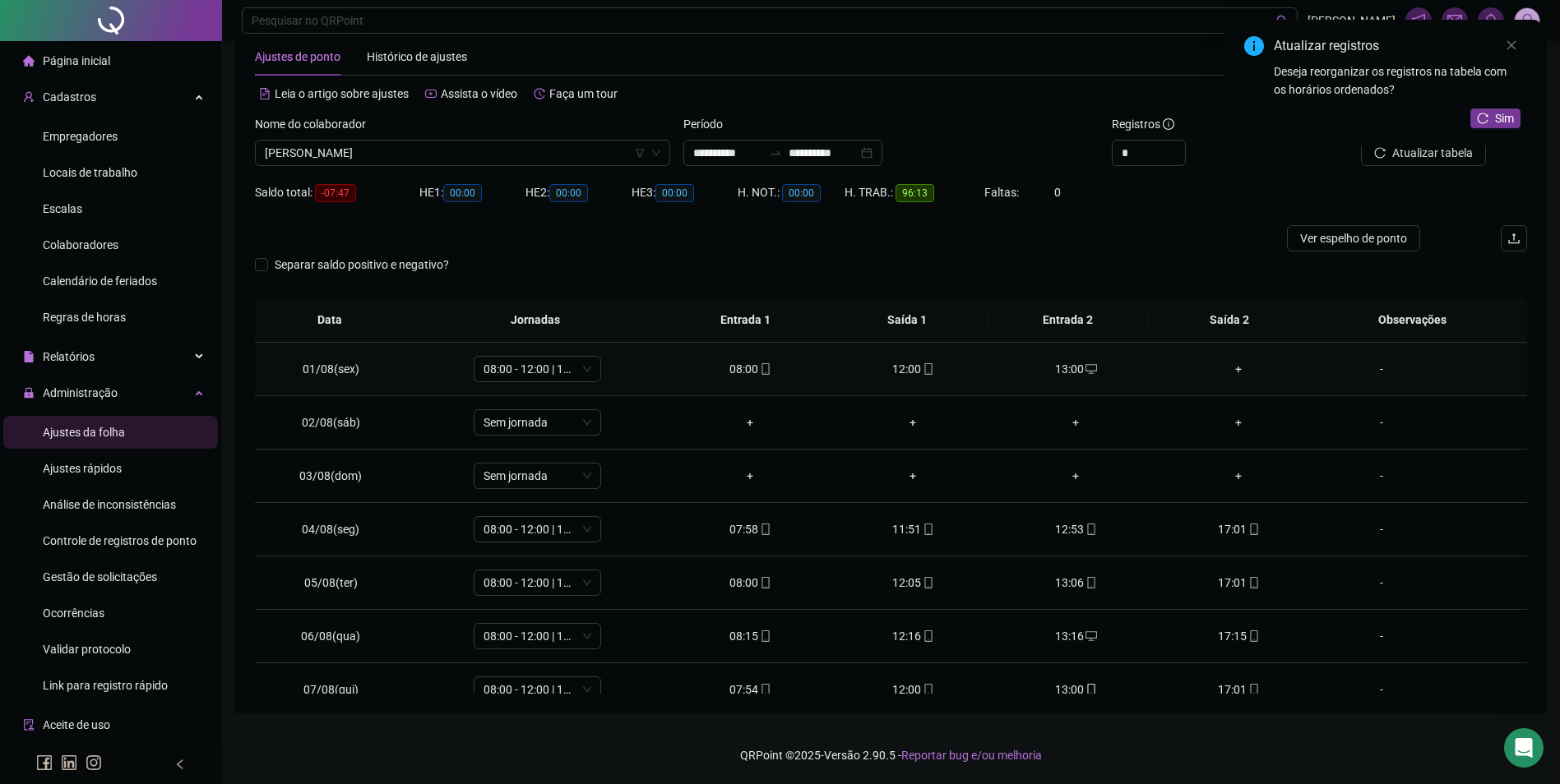
click at [1223, 370] on div "+" at bounding box center [1239, 369] width 137 height 19
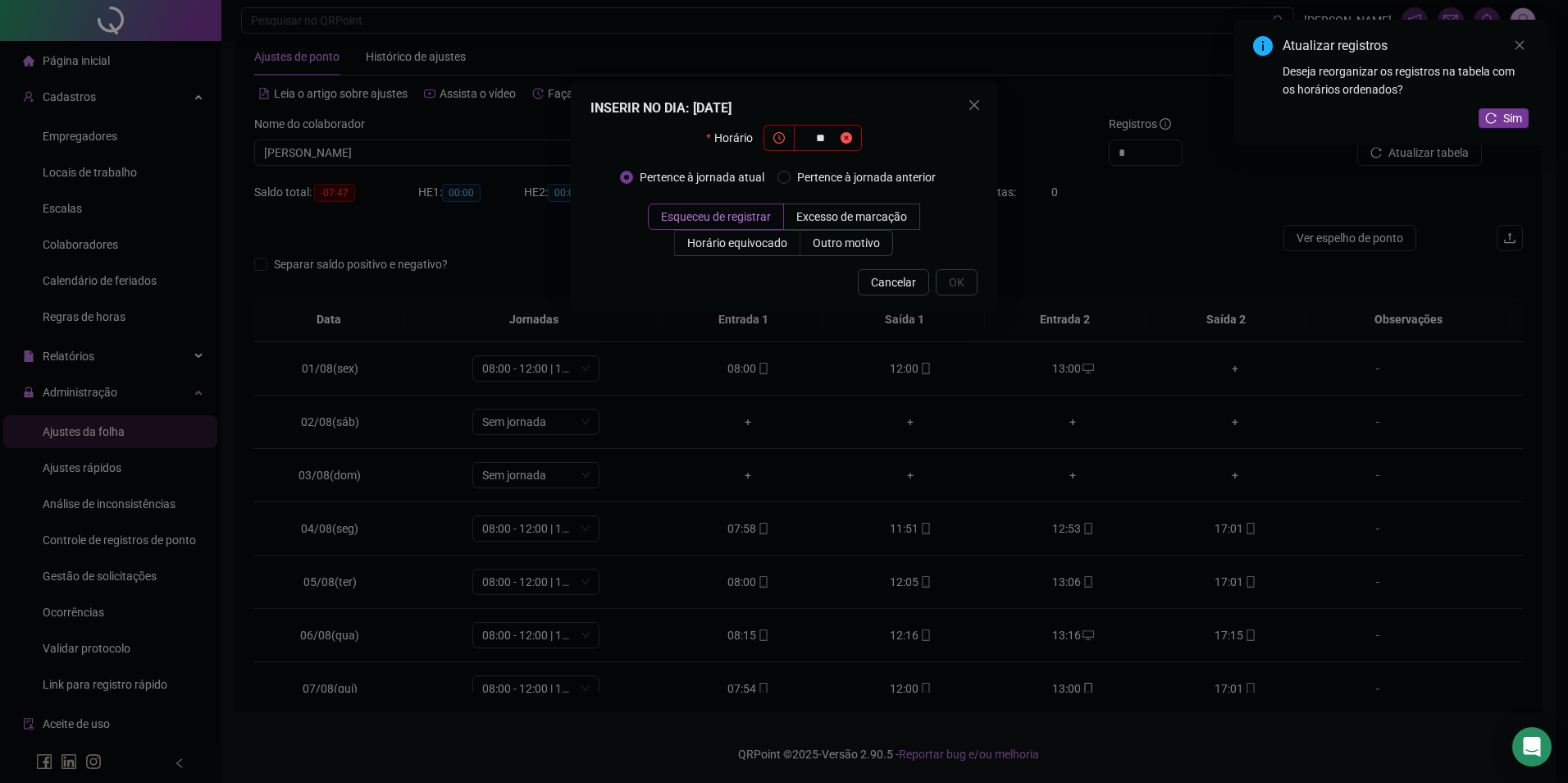
type input "*"
type input "*****"
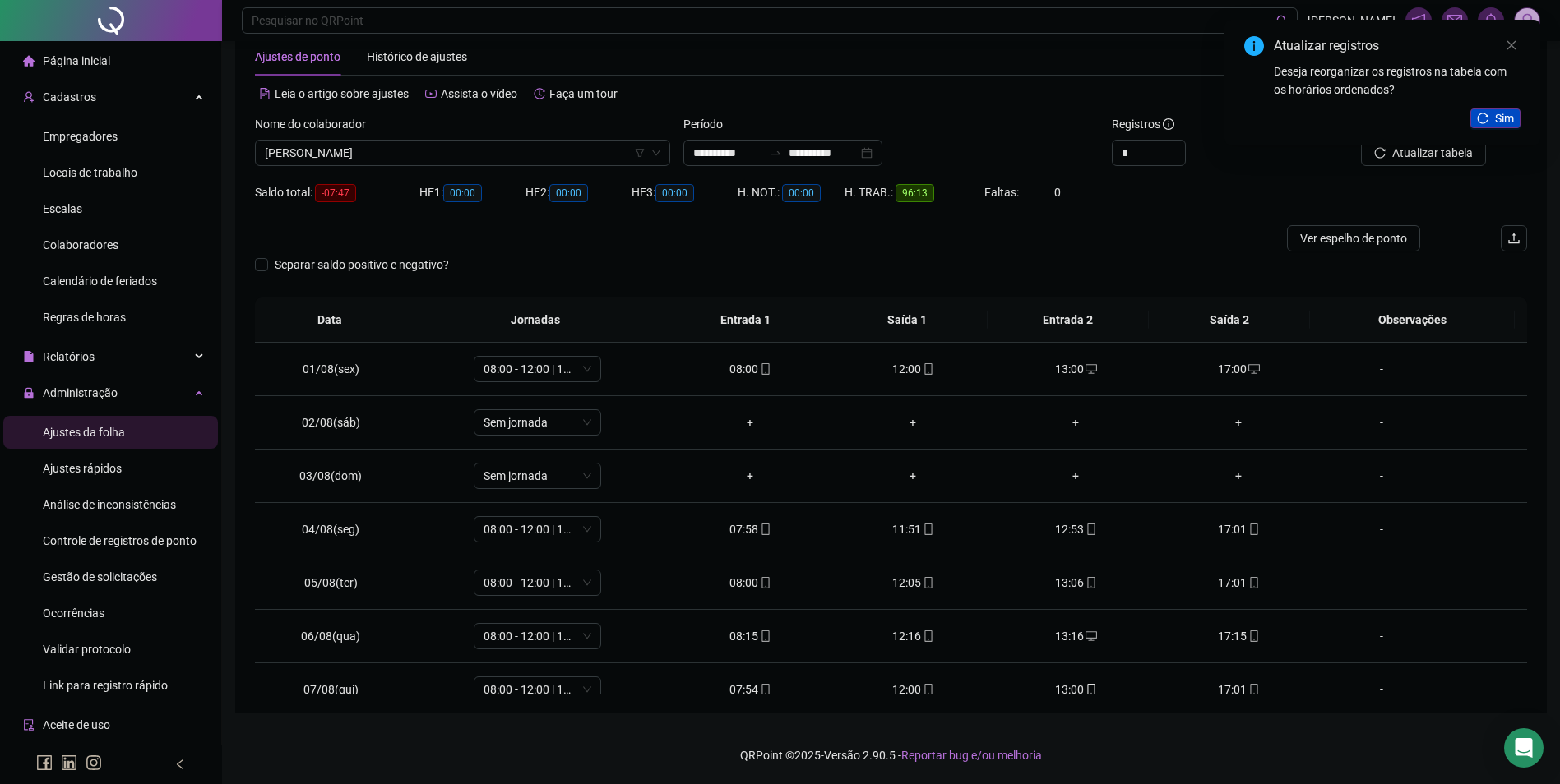
click at [1508, 117] on span "Sim" at bounding box center [1503, 118] width 19 height 19
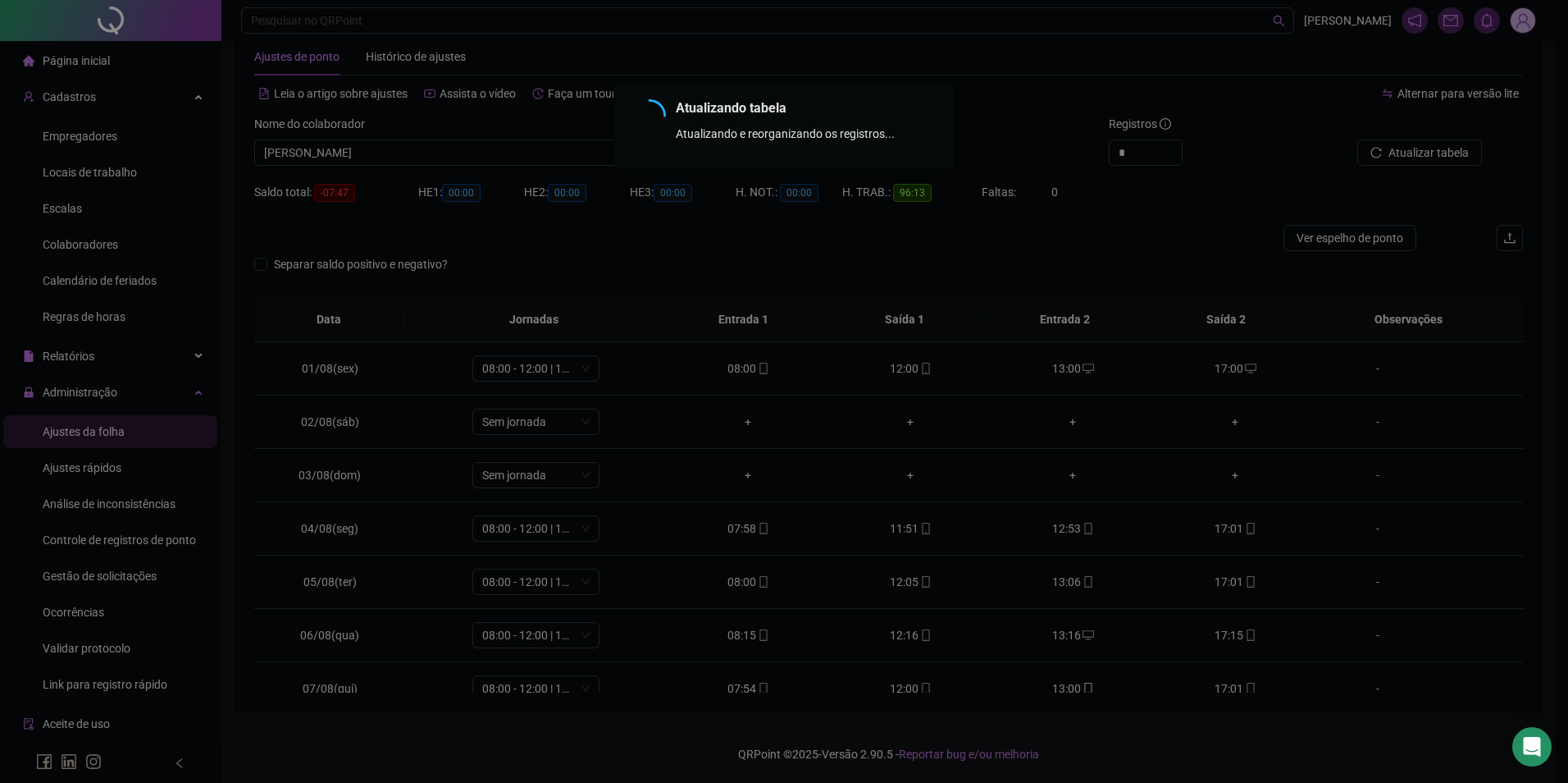
click at [1434, 156] on div "Atualizando tabela Atualizando e reorganizando os registros... OK" at bounding box center [784, 391] width 1568 height 783
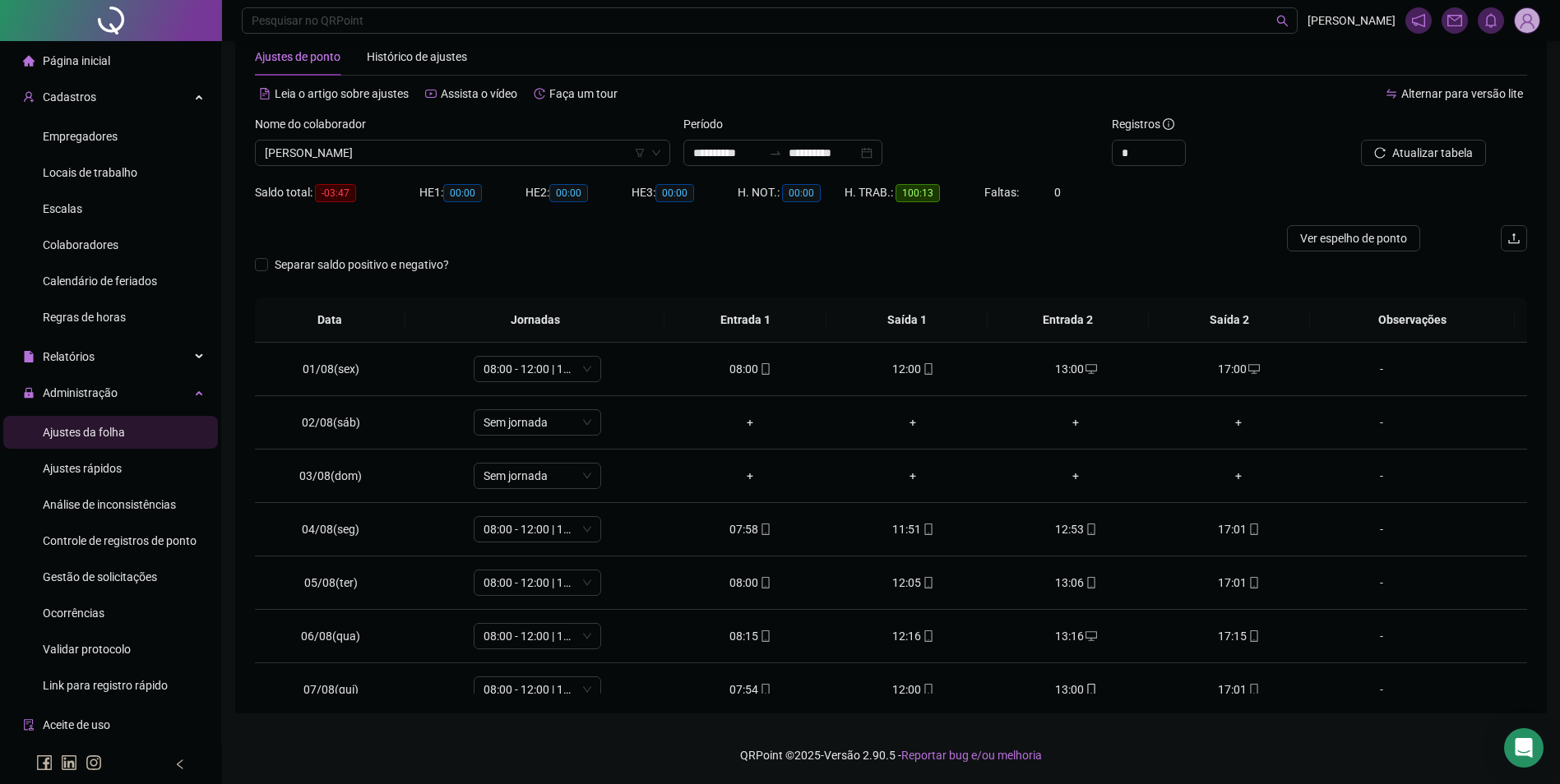
click at [1437, 156] on span "Atualizar tabela" at bounding box center [1432, 152] width 80 height 19
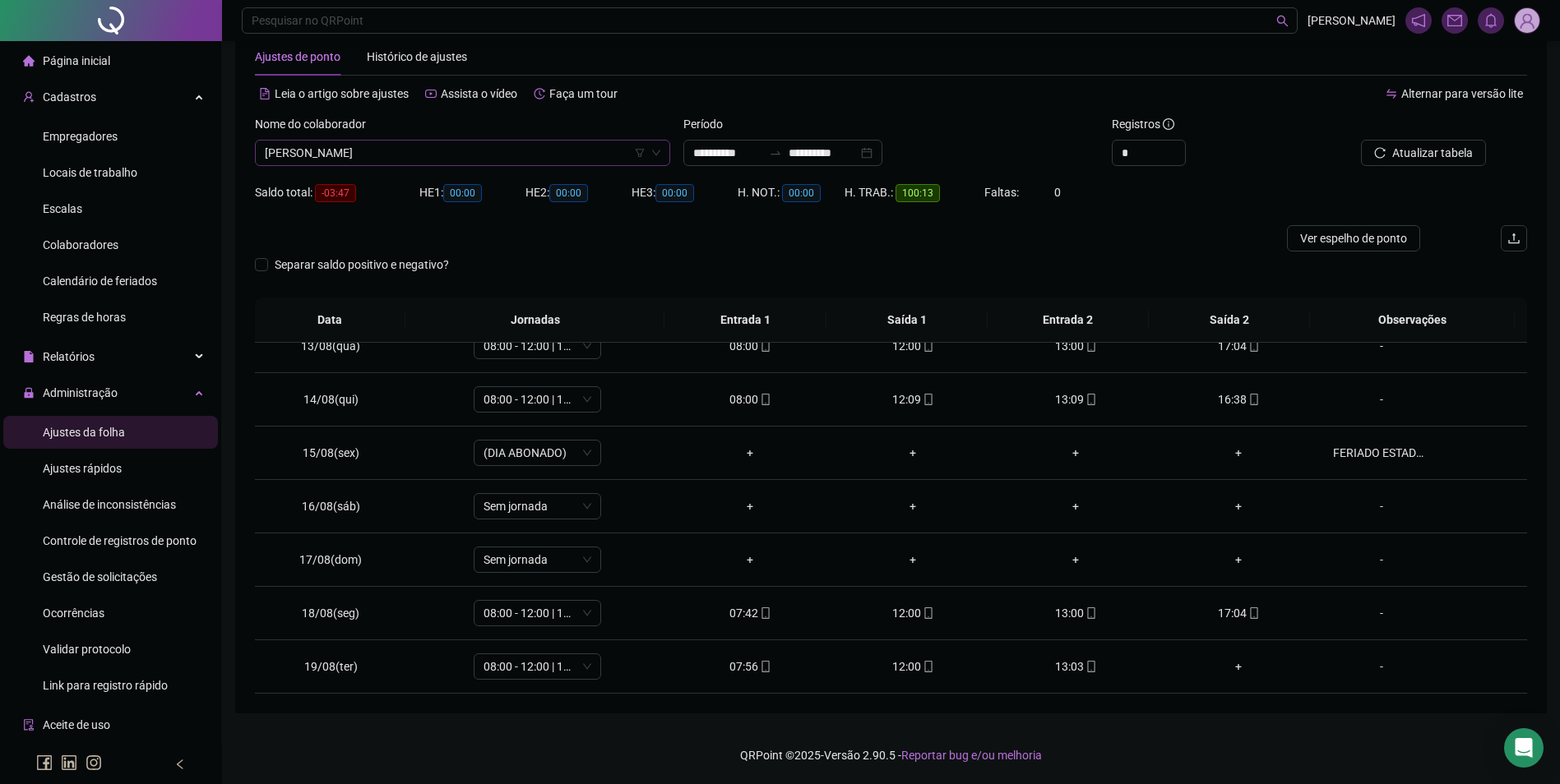
scroll to position [4471, 0]
click at [493, 148] on span "[PERSON_NAME]" at bounding box center [462, 152] width 396 height 24
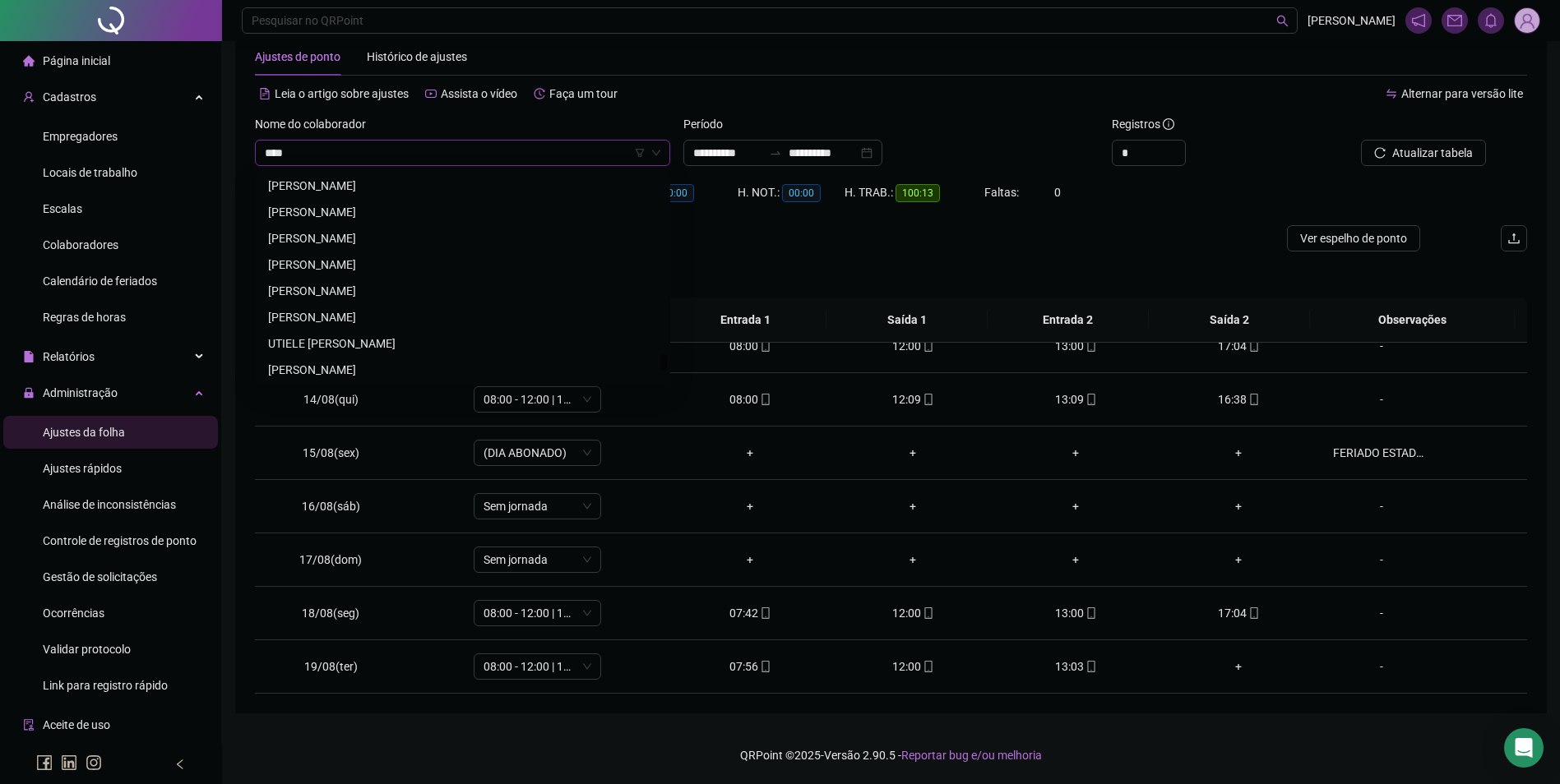
scroll to position [0, 0]
type input "*******"
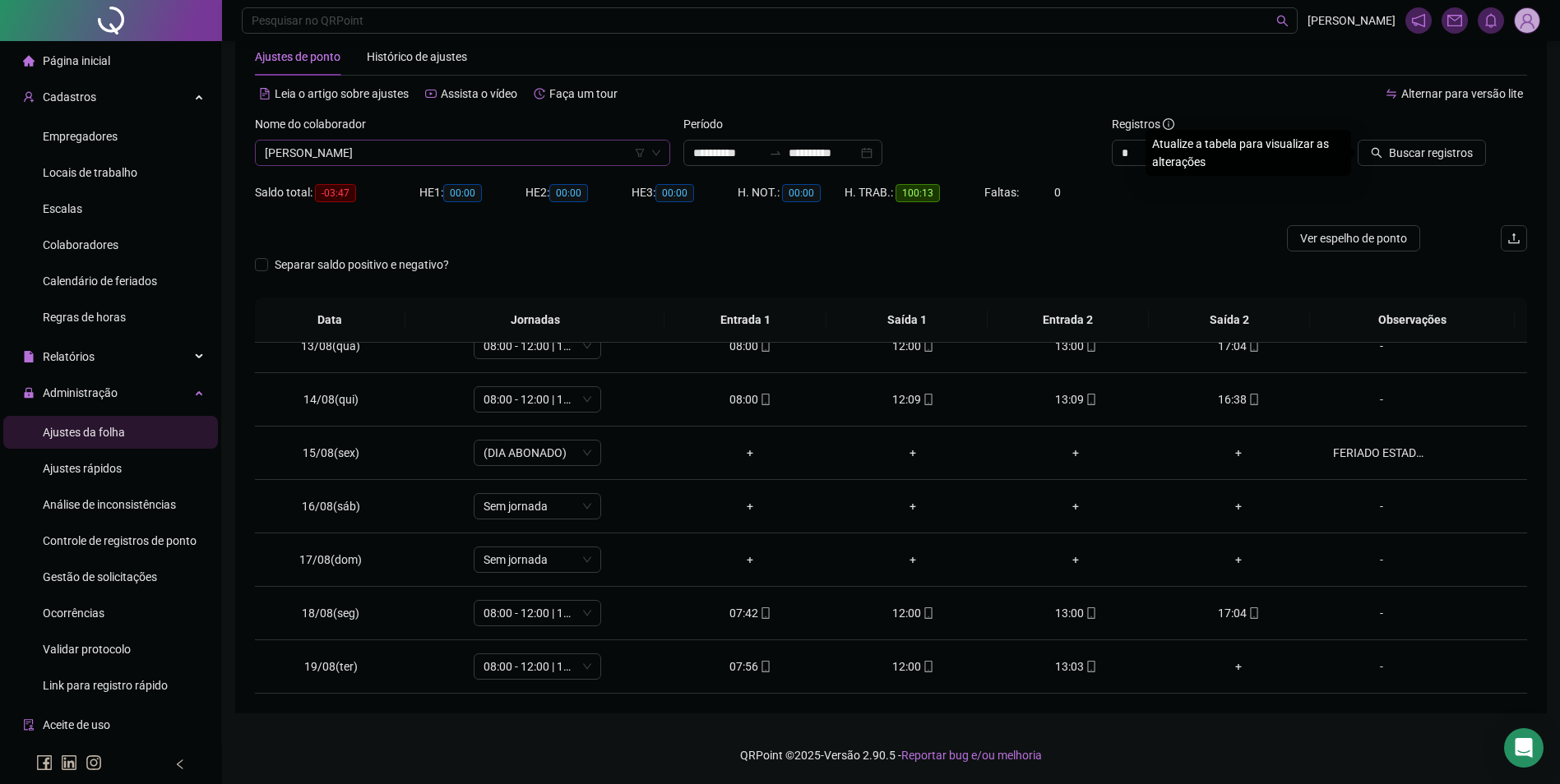
click at [1358, 140] on button "Buscar registros" at bounding box center [1421, 152] width 128 height 26
type input "*"
click at [1179, 148] on span "Increase Value" at bounding box center [1175, 147] width 19 height 15
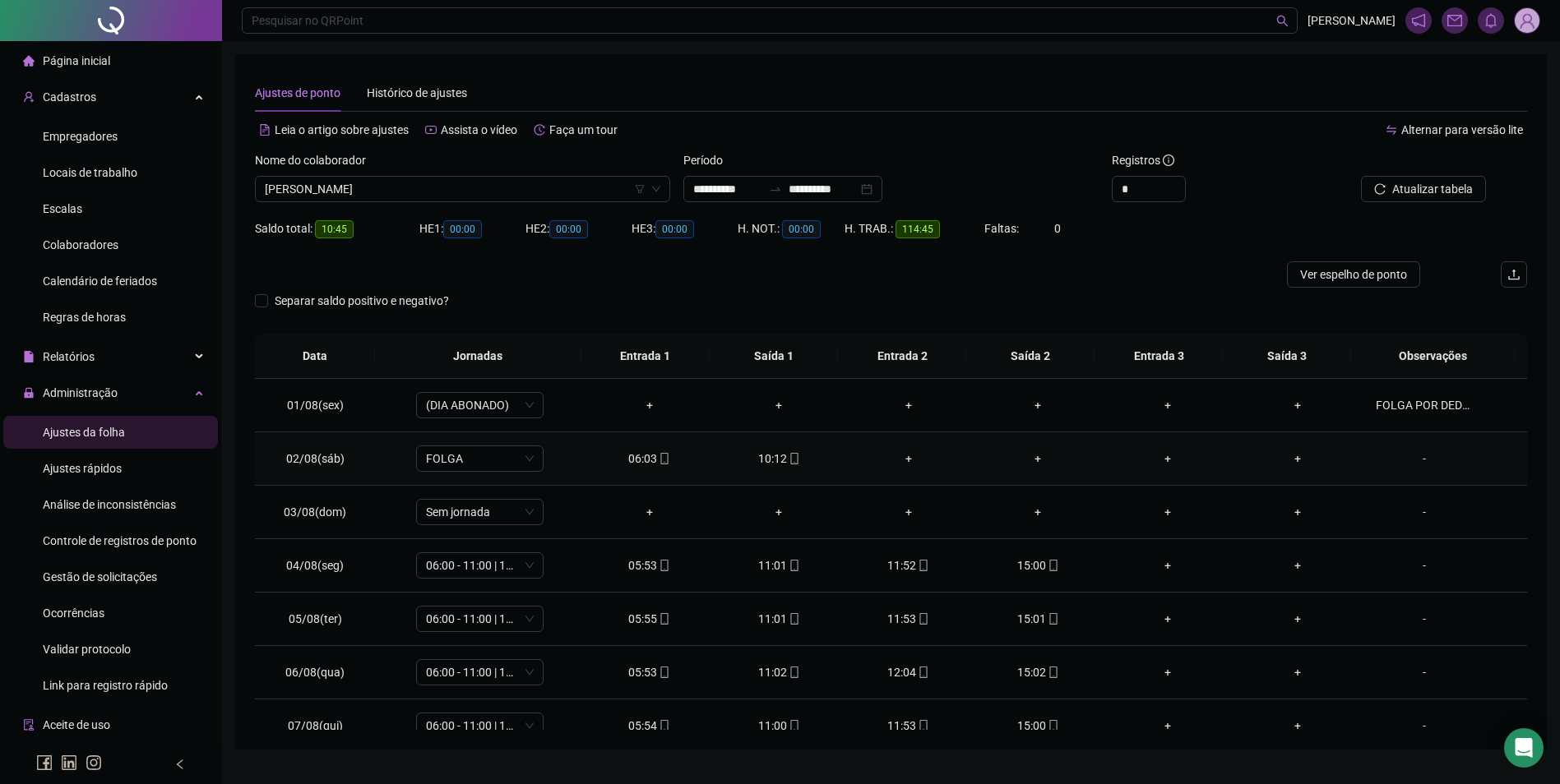
click at [786, 460] on span "mobile" at bounding box center [792, 459] width 13 height 12
type input "**********"
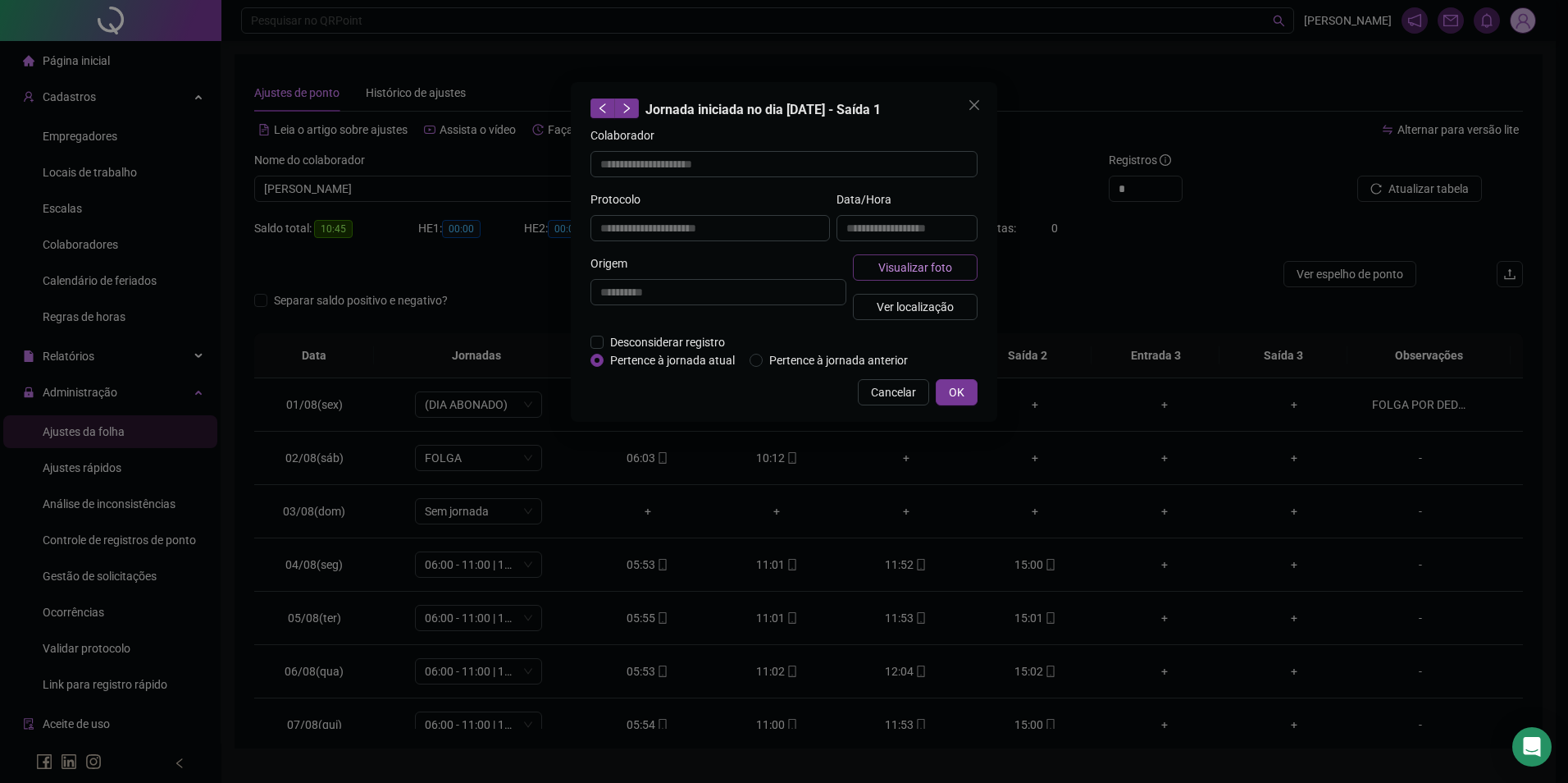
click at [932, 263] on span "Visualizar foto" at bounding box center [915, 267] width 74 height 19
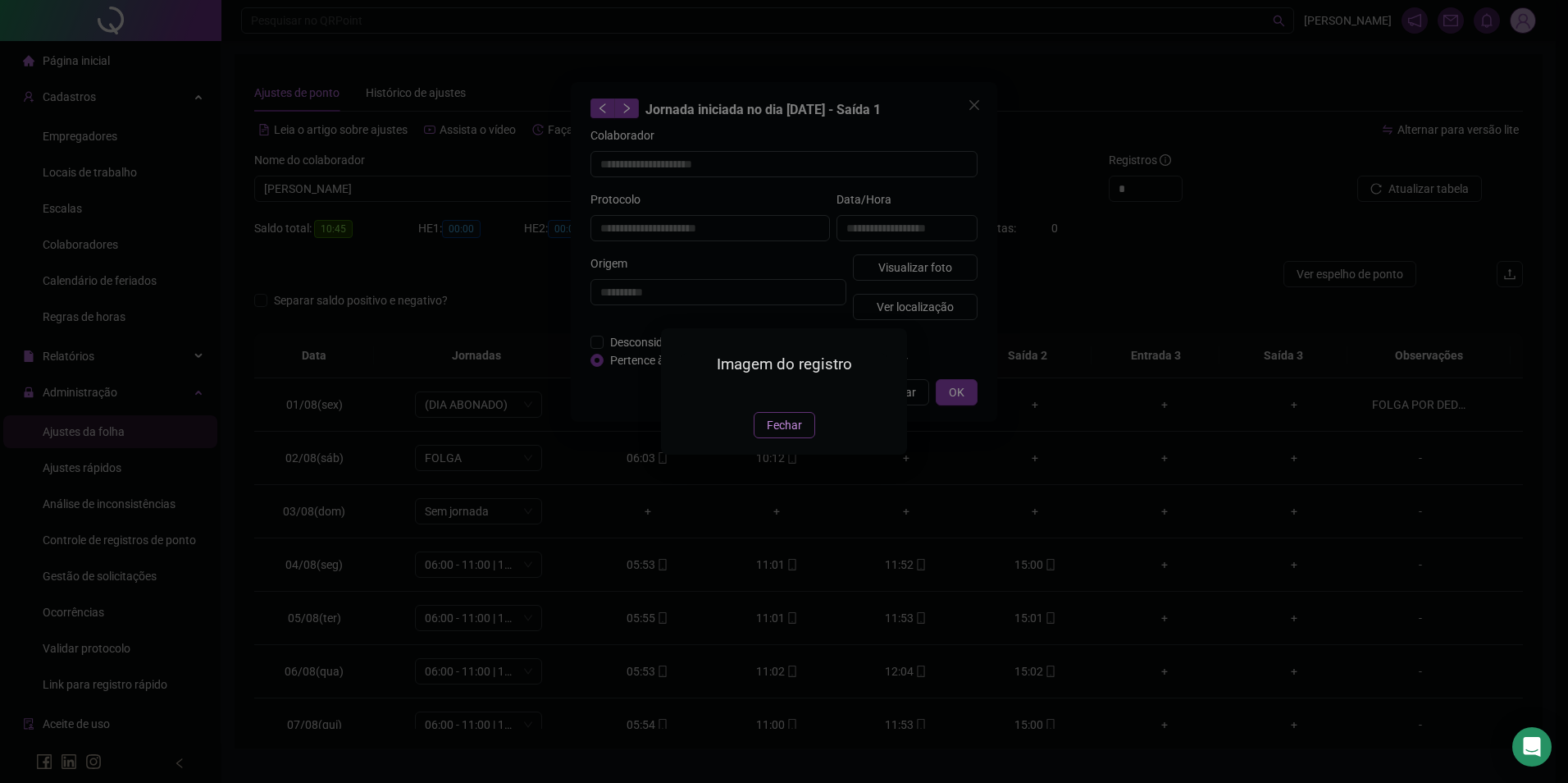
click at [788, 434] on span "Fechar" at bounding box center [784, 425] width 35 height 19
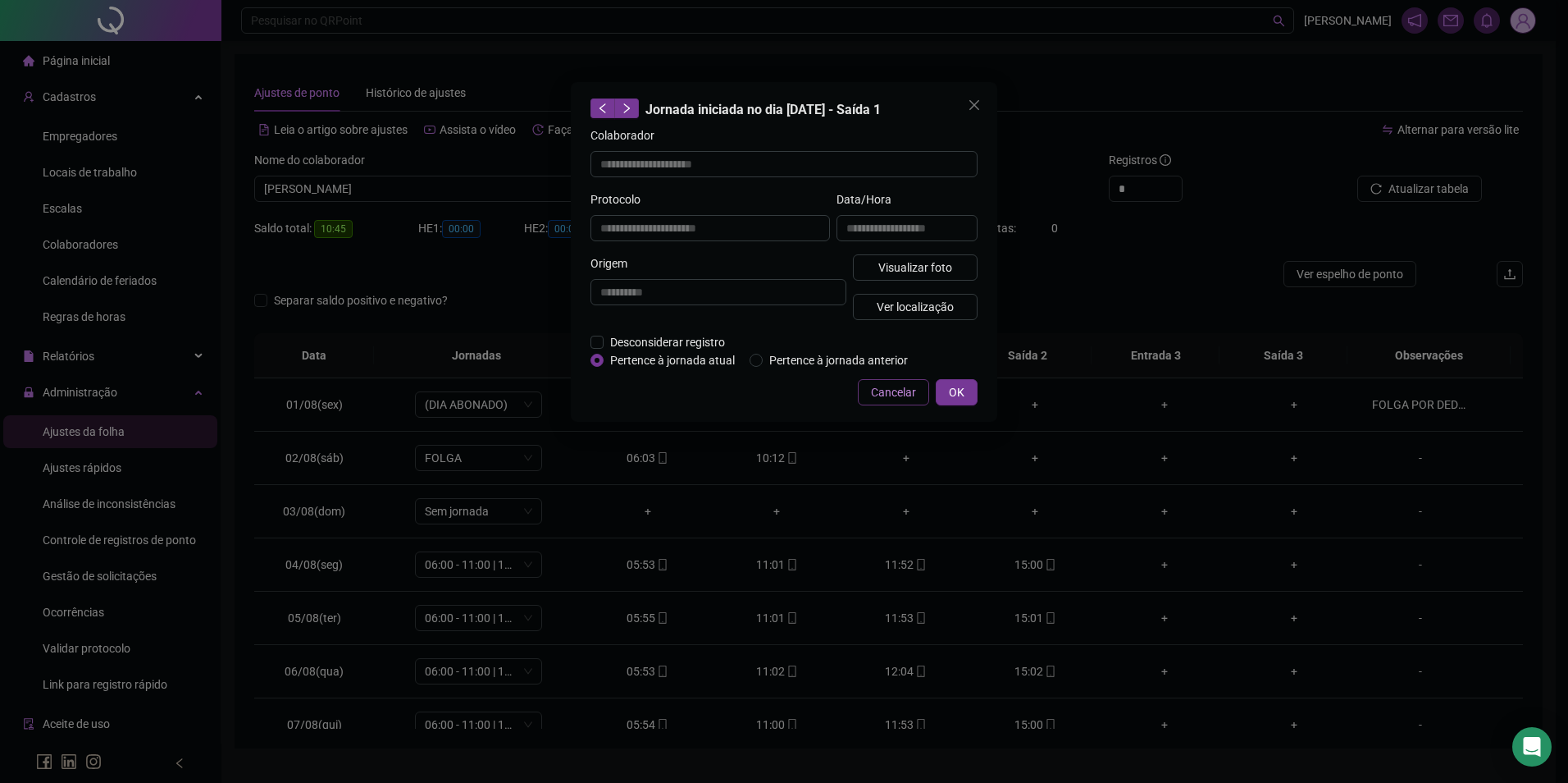
click at [902, 389] on span "Cancelar" at bounding box center [894, 392] width 45 height 19
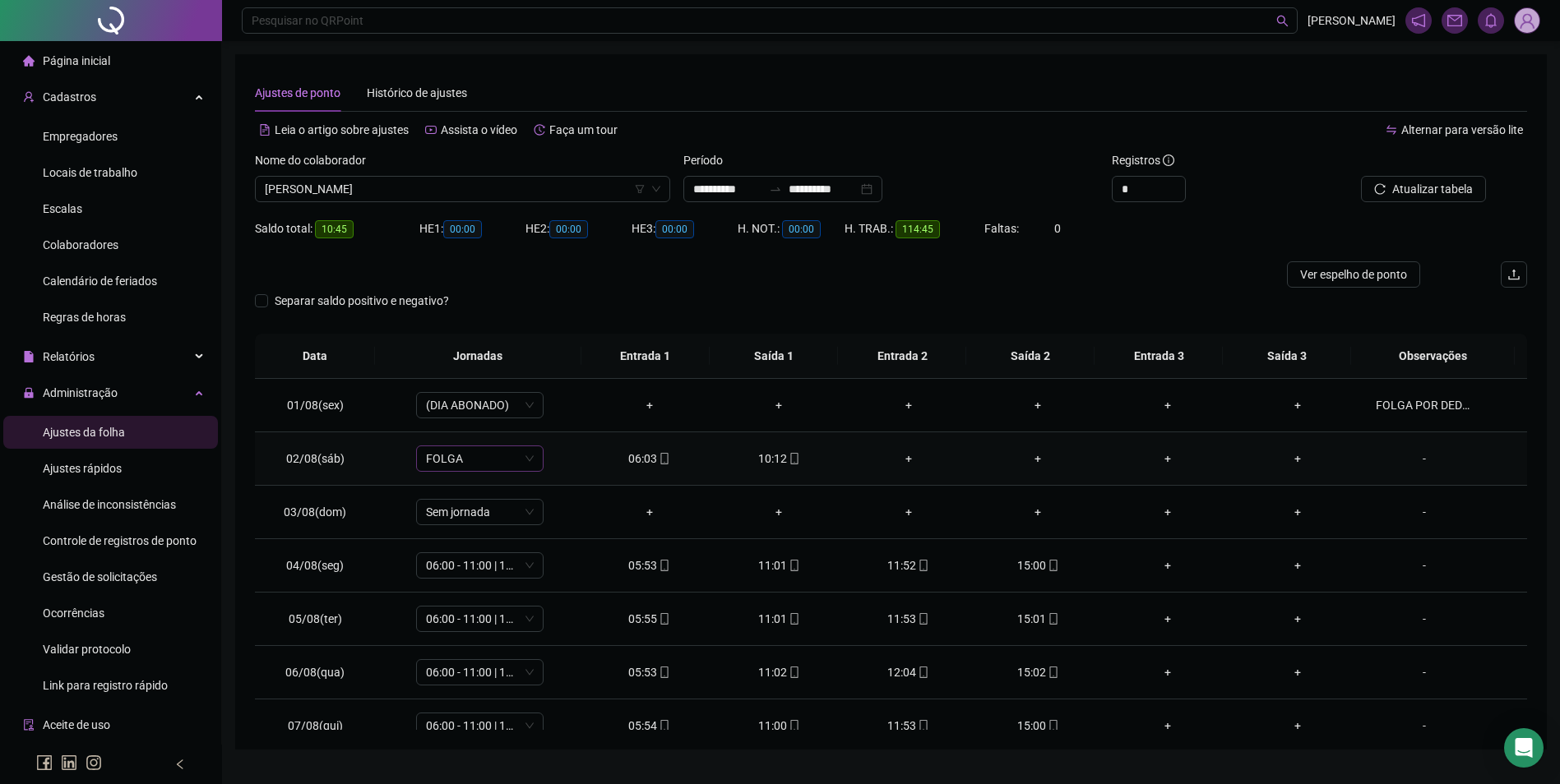
click at [489, 462] on span "FOLGA" at bounding box center [480, 458] width 107 height 24
click at [481, 547] on div "09:00 horas" at bounding box center [502, 540] width 169 height 26
click at [488, 568] on div "06:00 - 10:00" at bounding box center [507, 567] width 139 height 19
click at [563, 422] on button "Sim" at bounding box center [555, 416] width 32 height 20
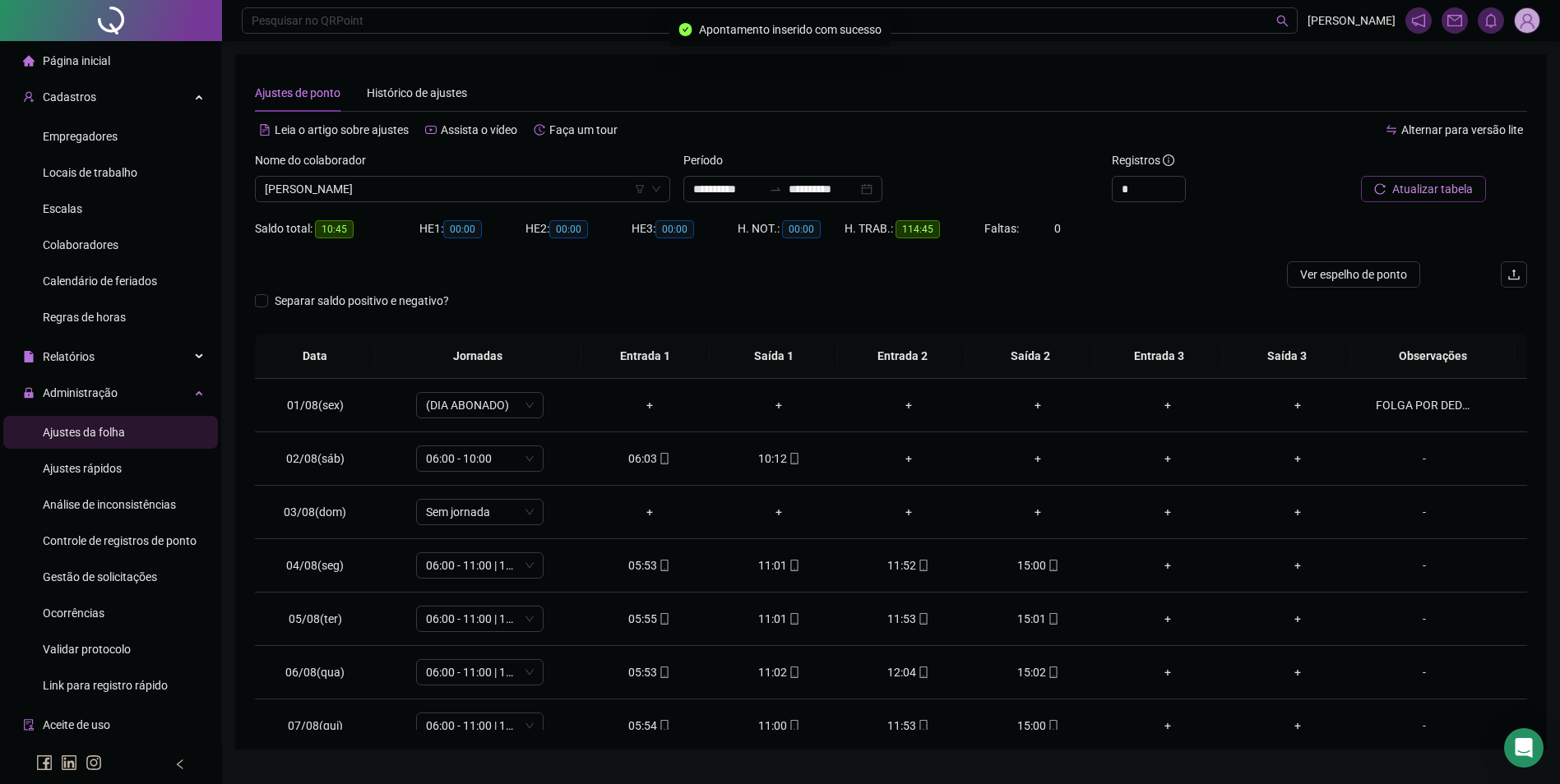
click at [1442, 196] on span "Atualizar tabela" at bounding box center [1432, 188] width 80 height 19
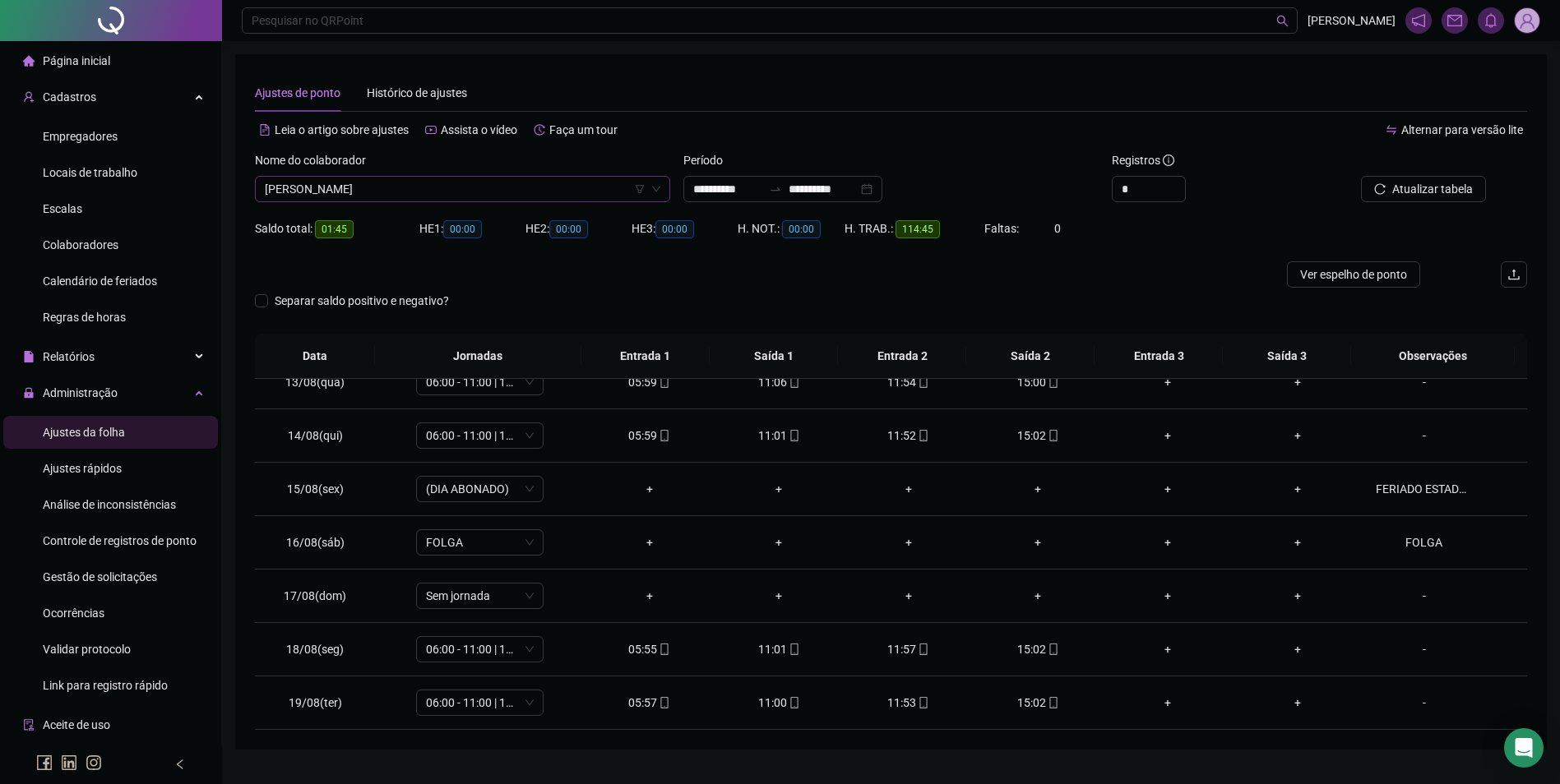
scroll to position [6022, 0]
click at [359, 190] on span "[PERSON_NAME]" at bounding box center [462, 188] width 396 height 24
type input "**********"
click at [485, 218] on div "[PERSON_NAME]" at bounding box center [462, 222] width 389 height 19
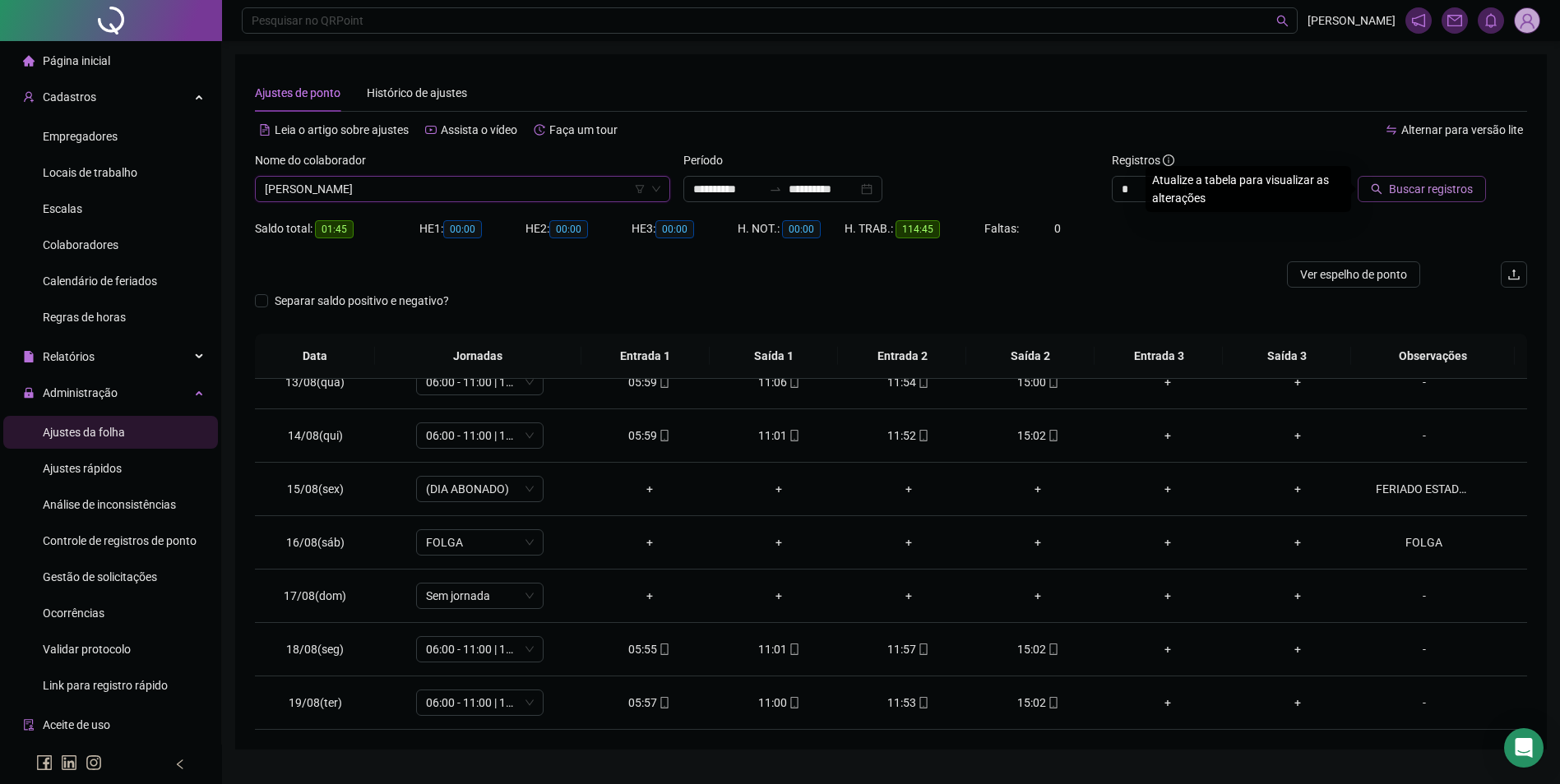
click at [1382, 185] on icon "search" at bounding box center [1376, 189] width 12 height 12
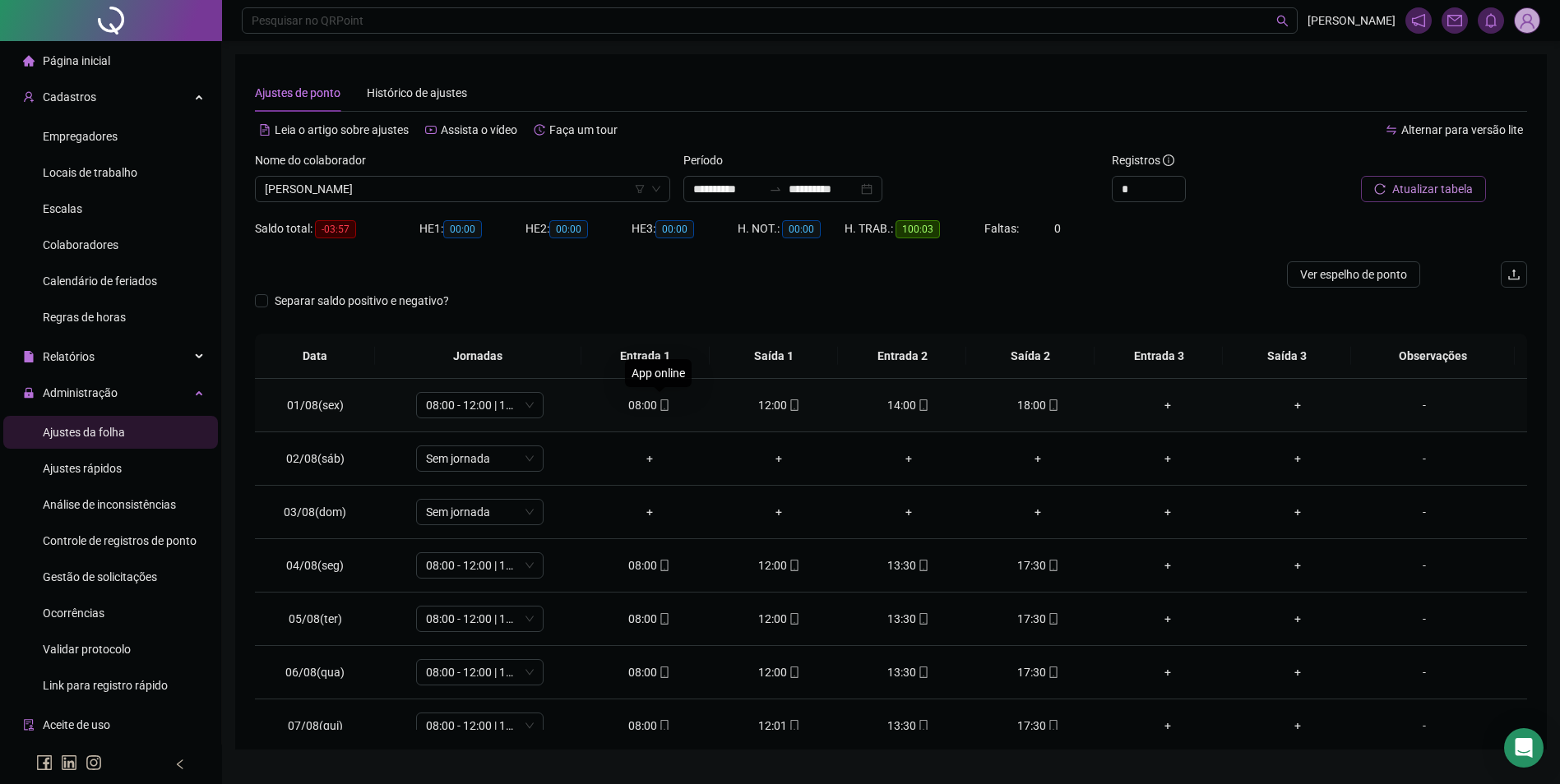
click at [662, 407] on icon "mobile" at bounding box center [664, 405] width 12 height 12
type input "**********"
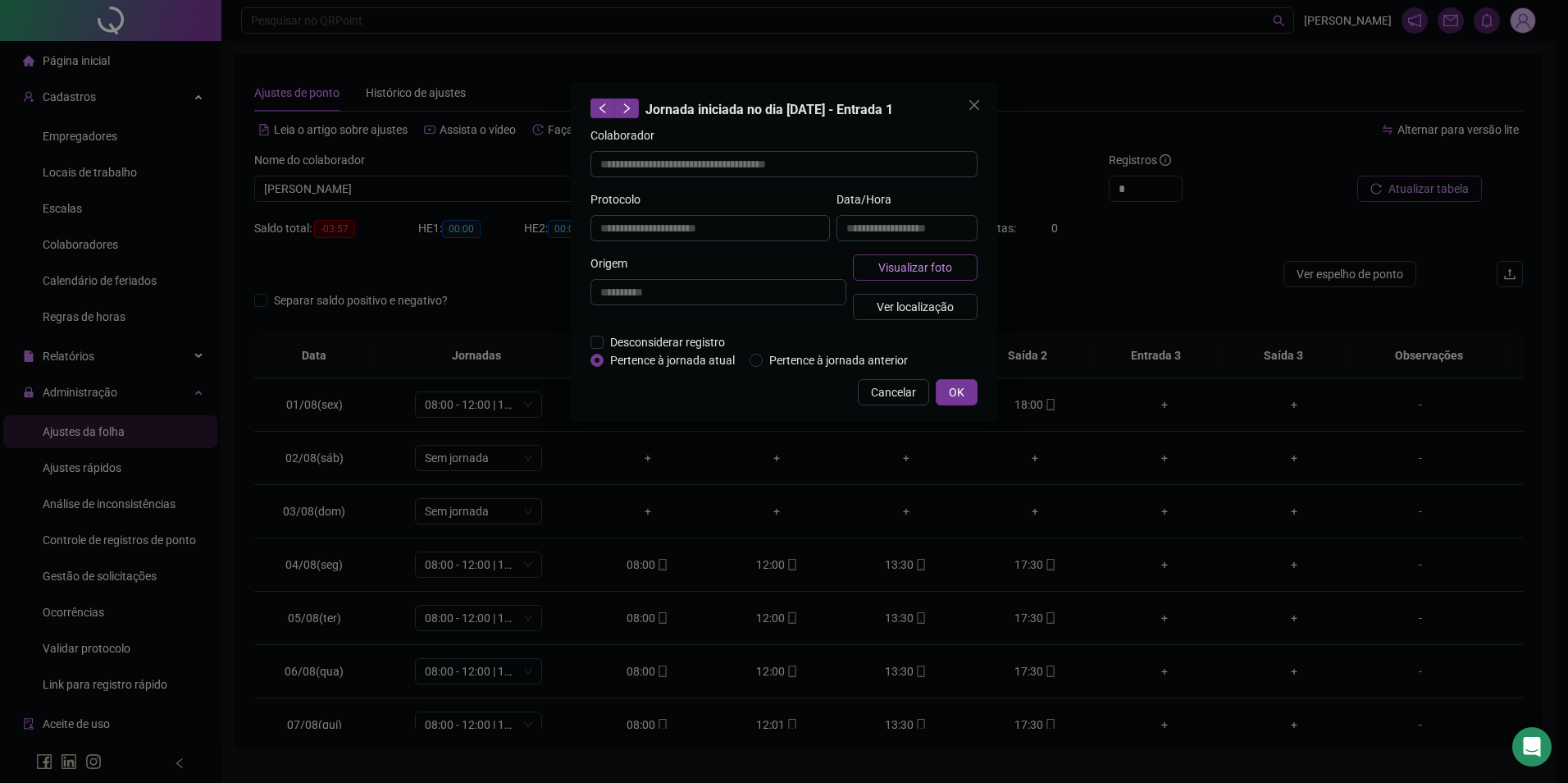
click at [886, 273] on span "Visualizar foto" at bounding box center [915, 267] width 74 height 19
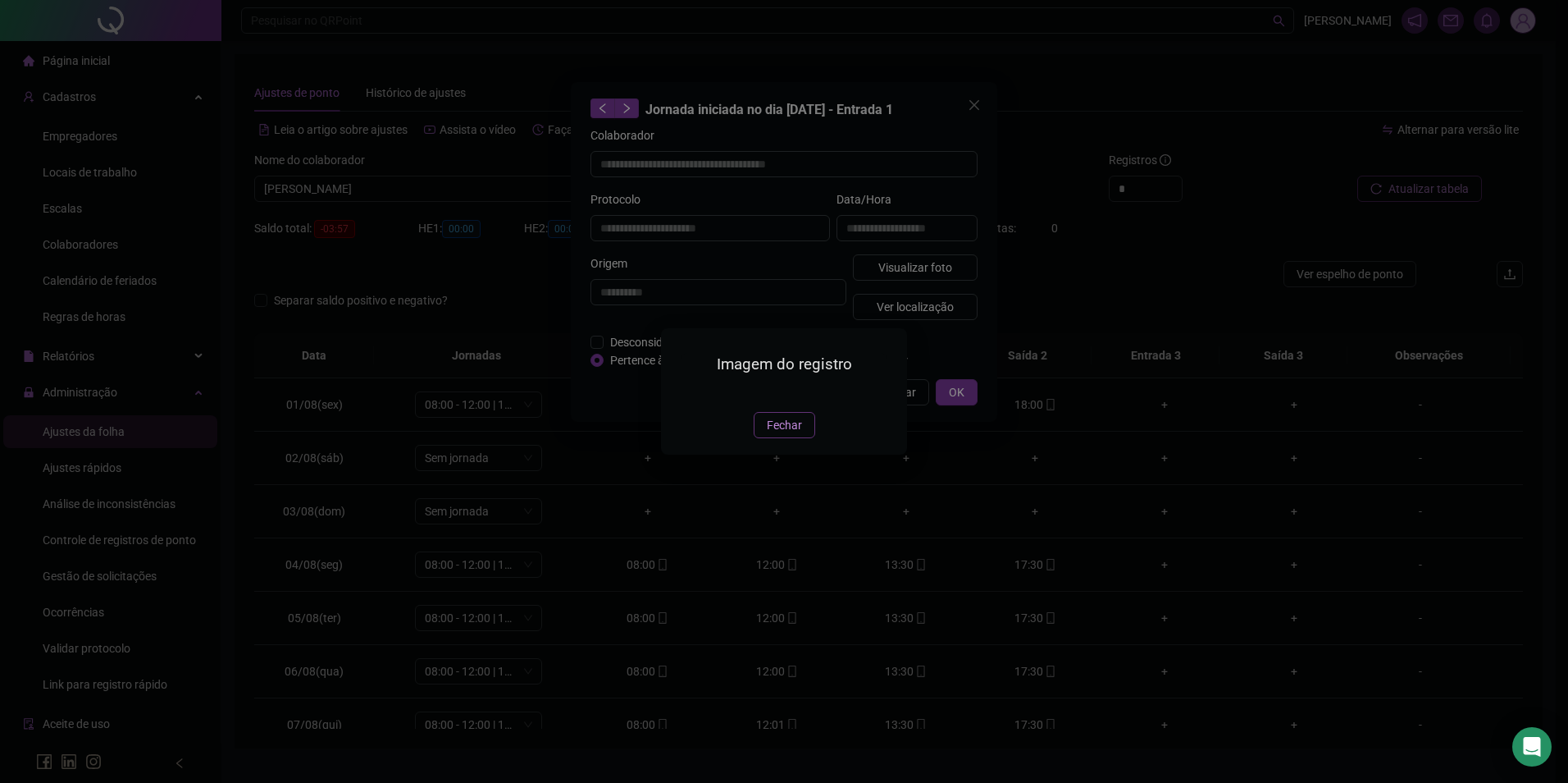
click at [783, 434] on span "Fechar" at bounding box center [784, 425] width 35 height 19
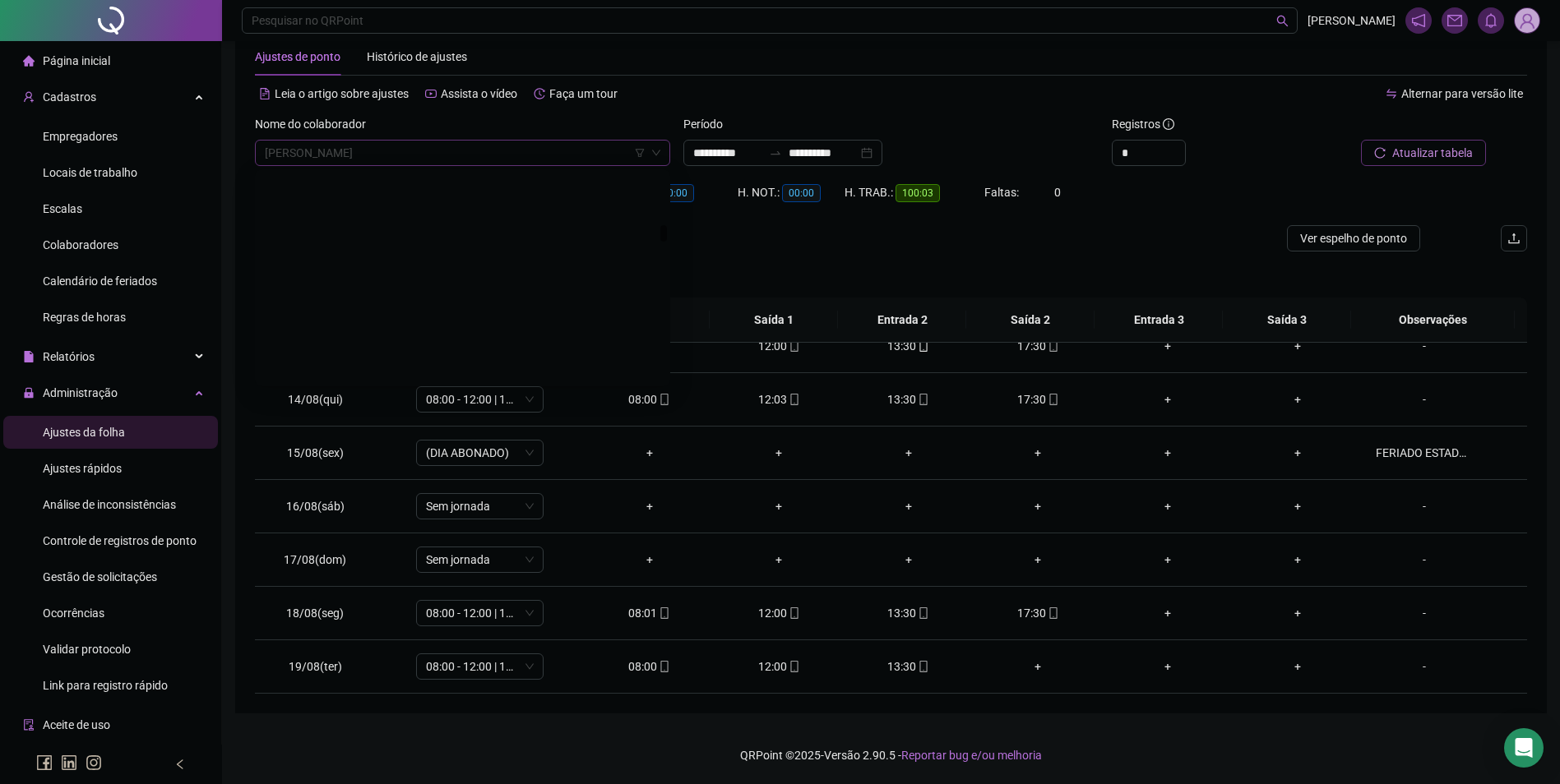
scroll to position [6522, 0]
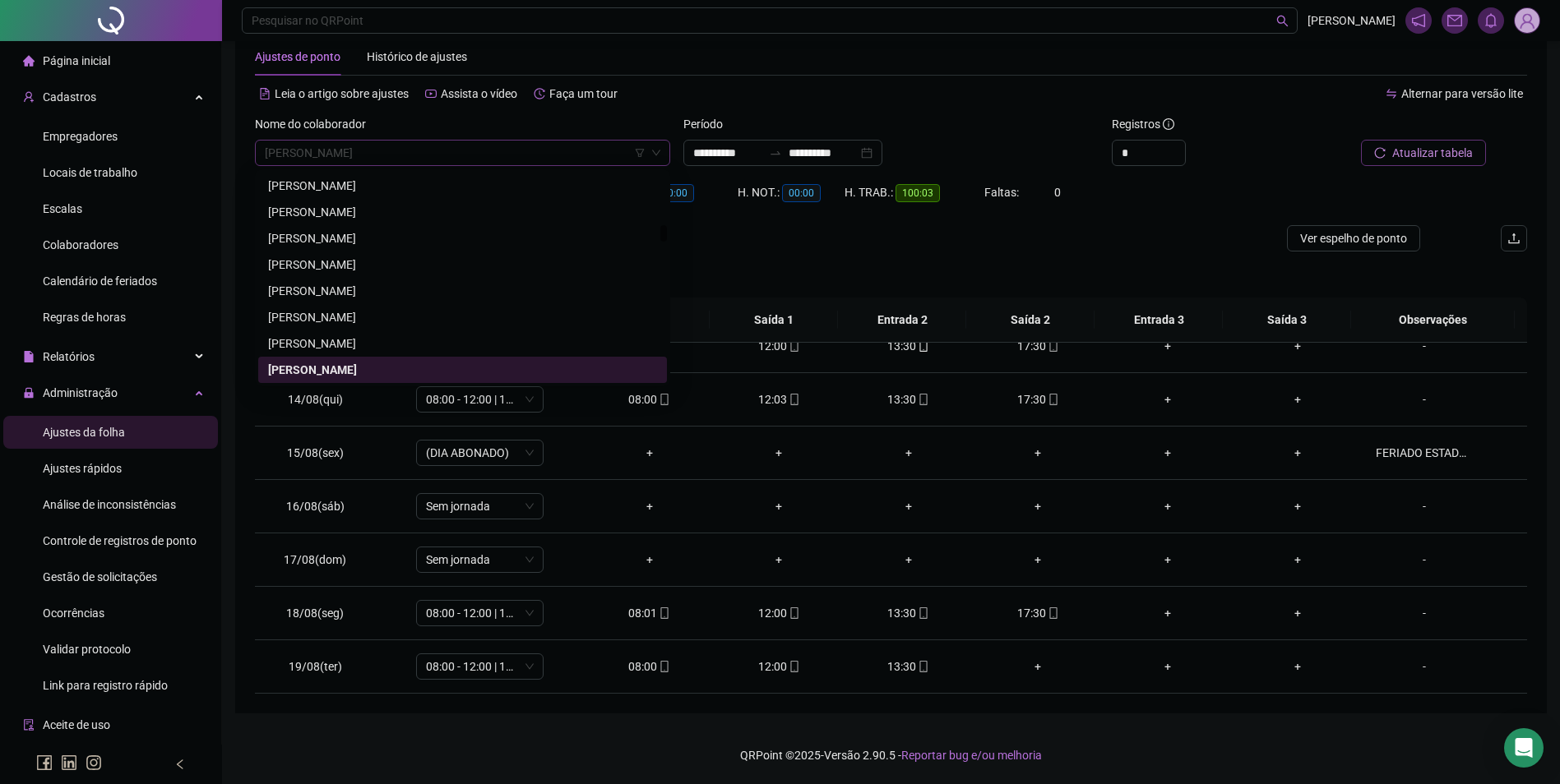
click at [479, 147] on span "[PERSON_NAME]" at bounding box center [462, 152] width 396 height 24
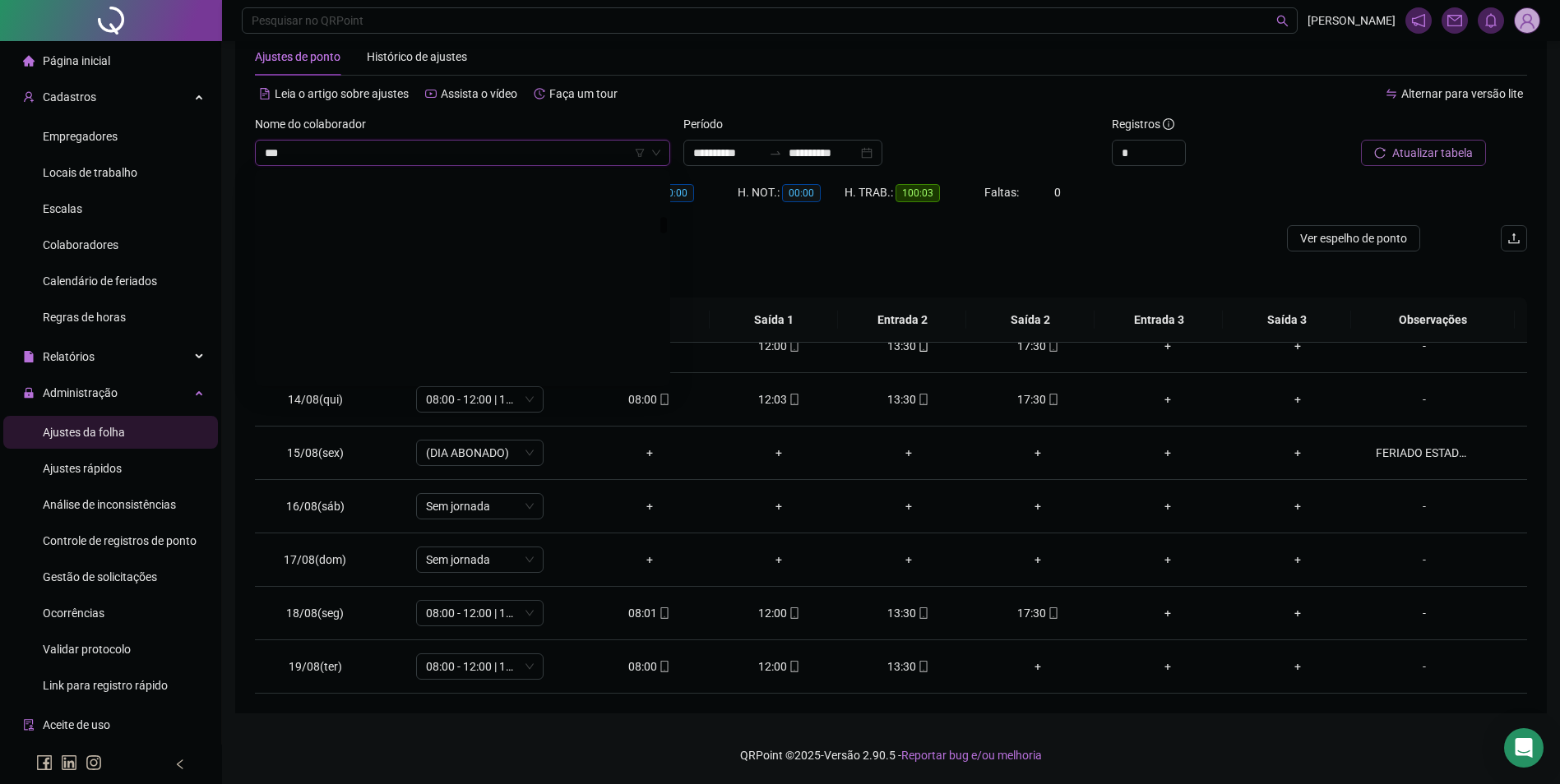
scroll to position [0, 0]
type input "**********"
click at [440, 189] on div "[PERSON_NAME]" at bounding box center [462, 186] width 389 height 19
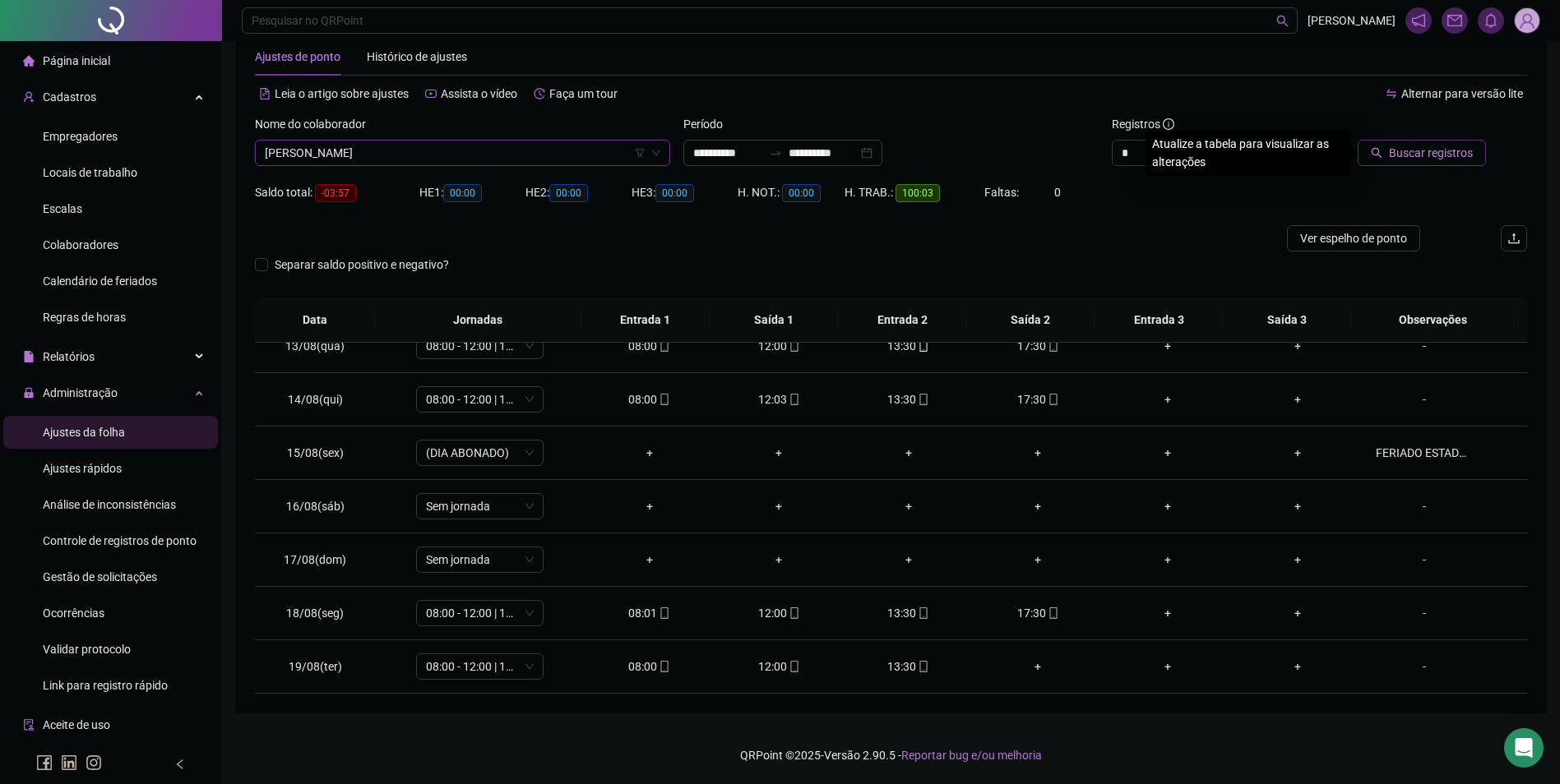
click at [1364, 144] on button "Buscar registros" at bounding box center [1421, 152] width 128 height 26
click at [1030, 615] on div "+" at bounding box center [1038, 613] width 104 height 19
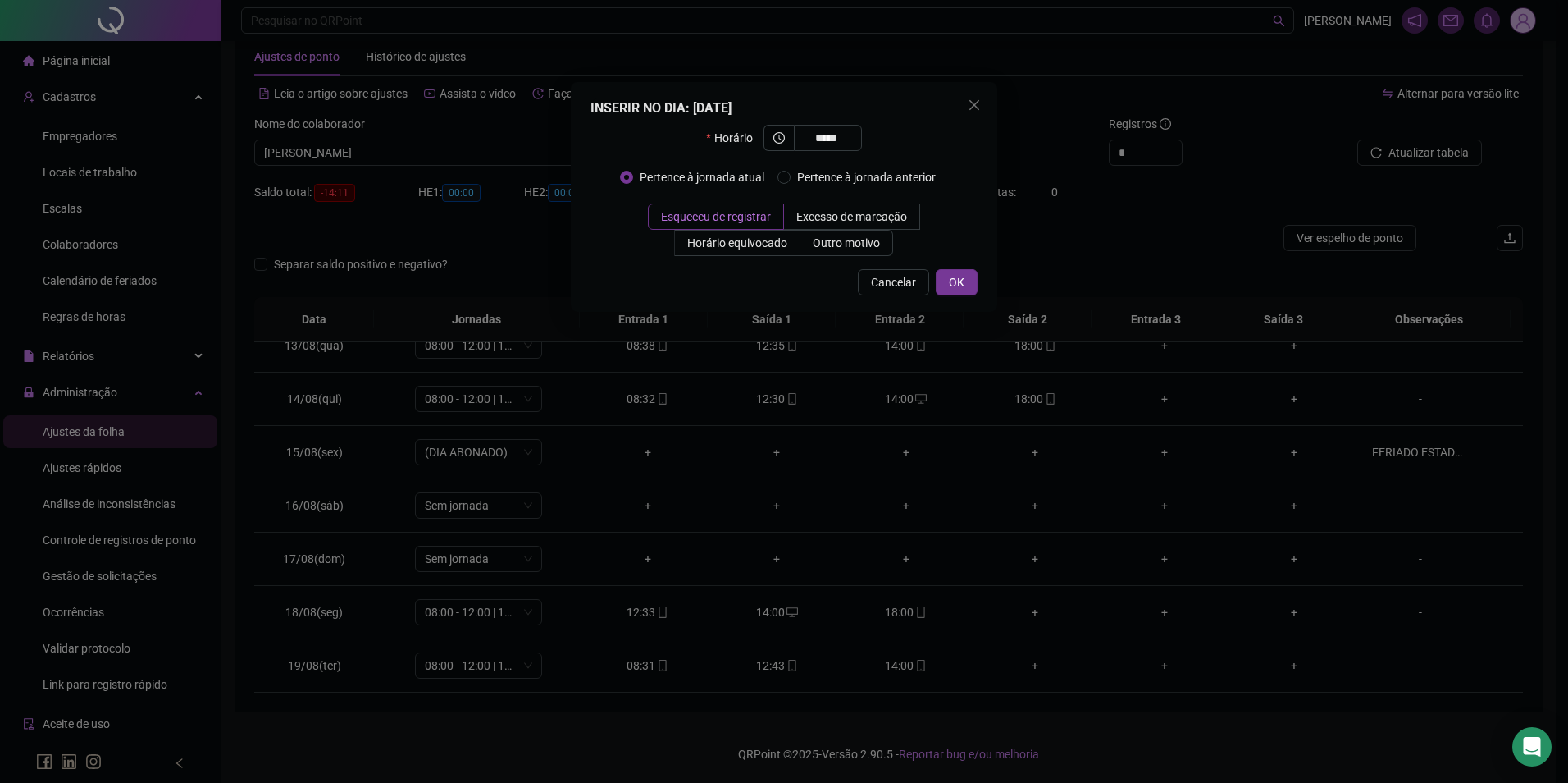
type input "*****"
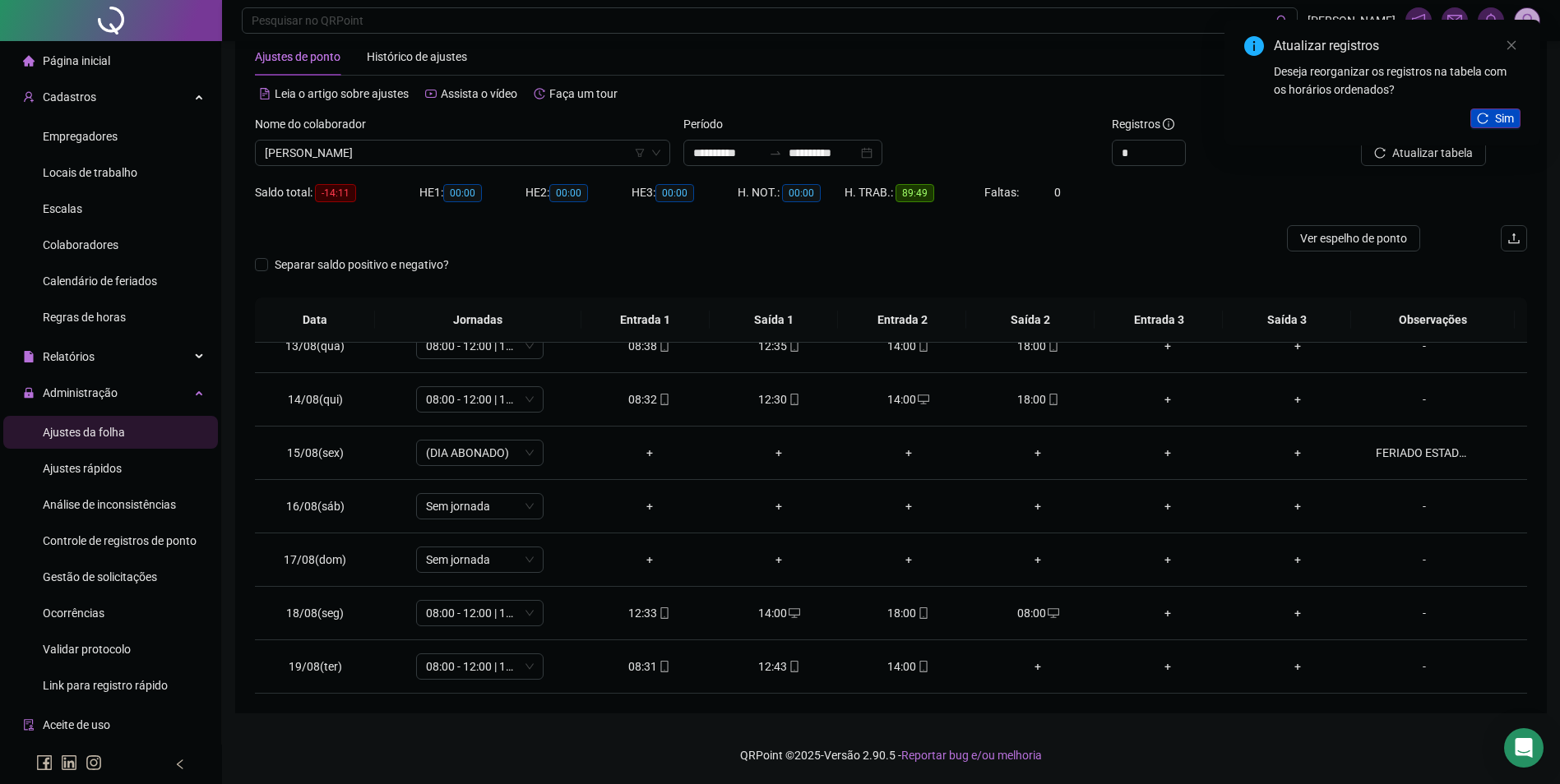
click at [1492, 123] on button "Sim" at bounding box center [1495, 118] width 50 height 20
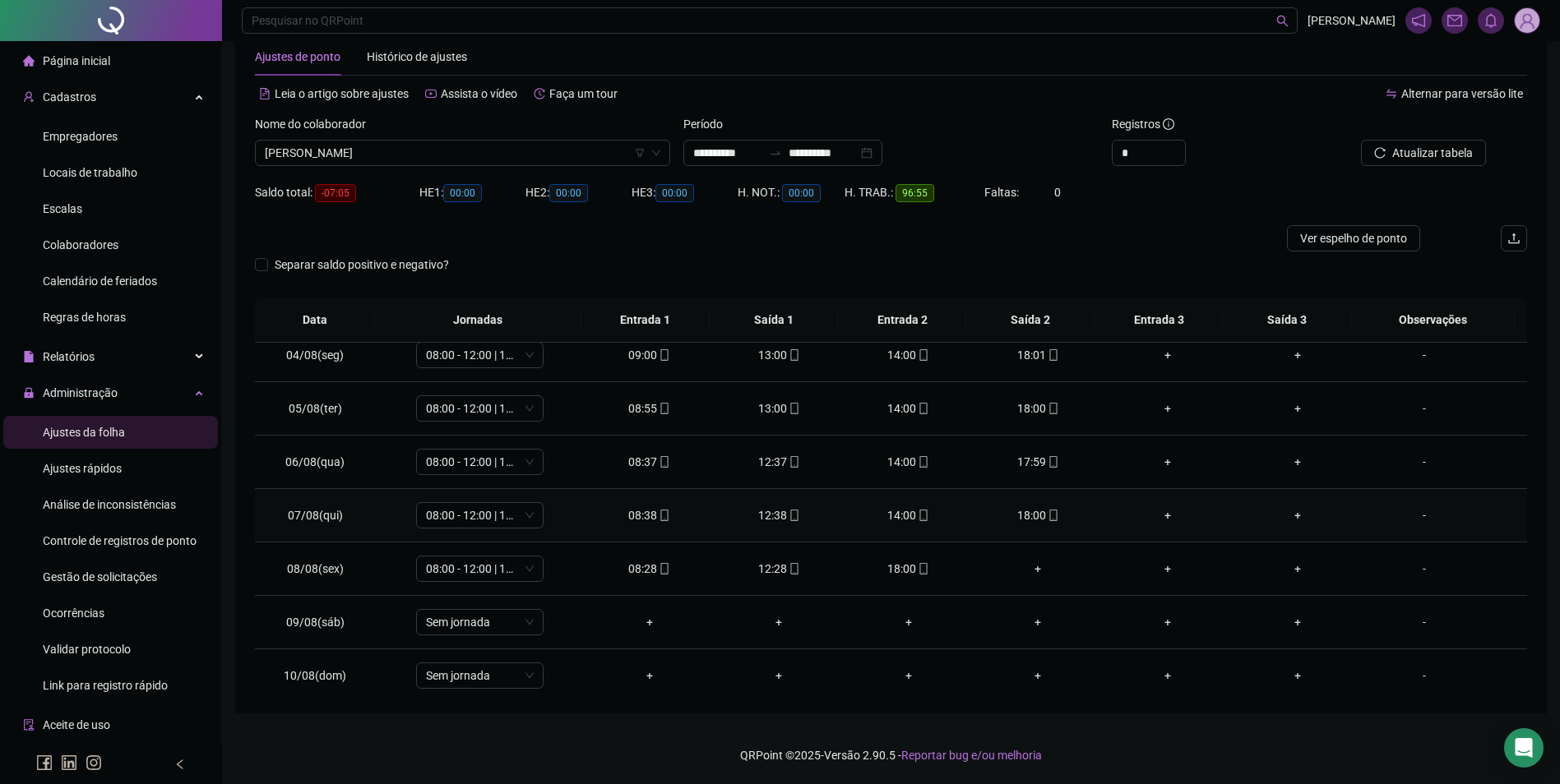
scroll to position [171, 0]
click at [1033, 569] on div "+" at bounding box center [1038, 572] width 104 height 19
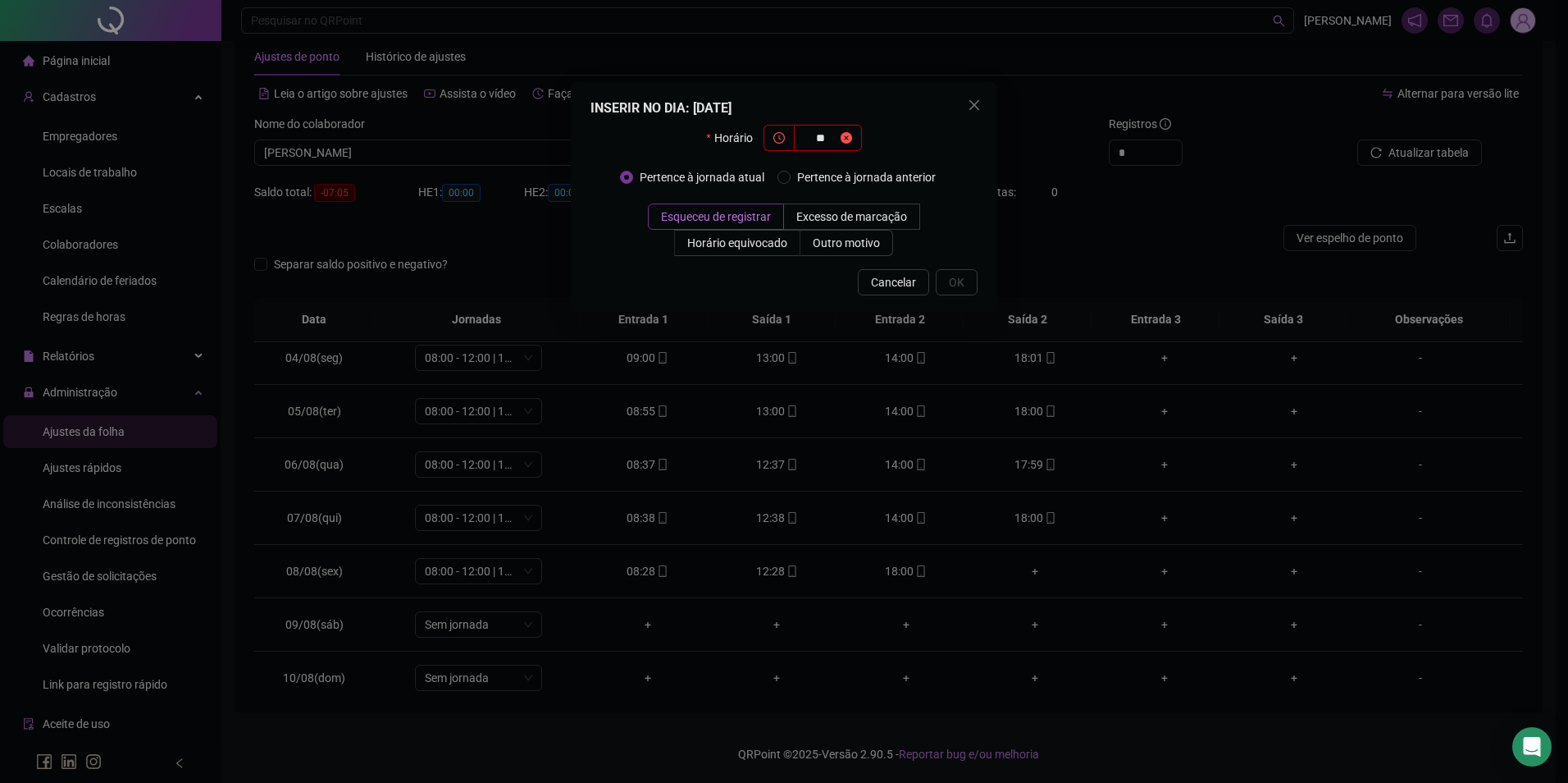
type input "*"
type input "*****"
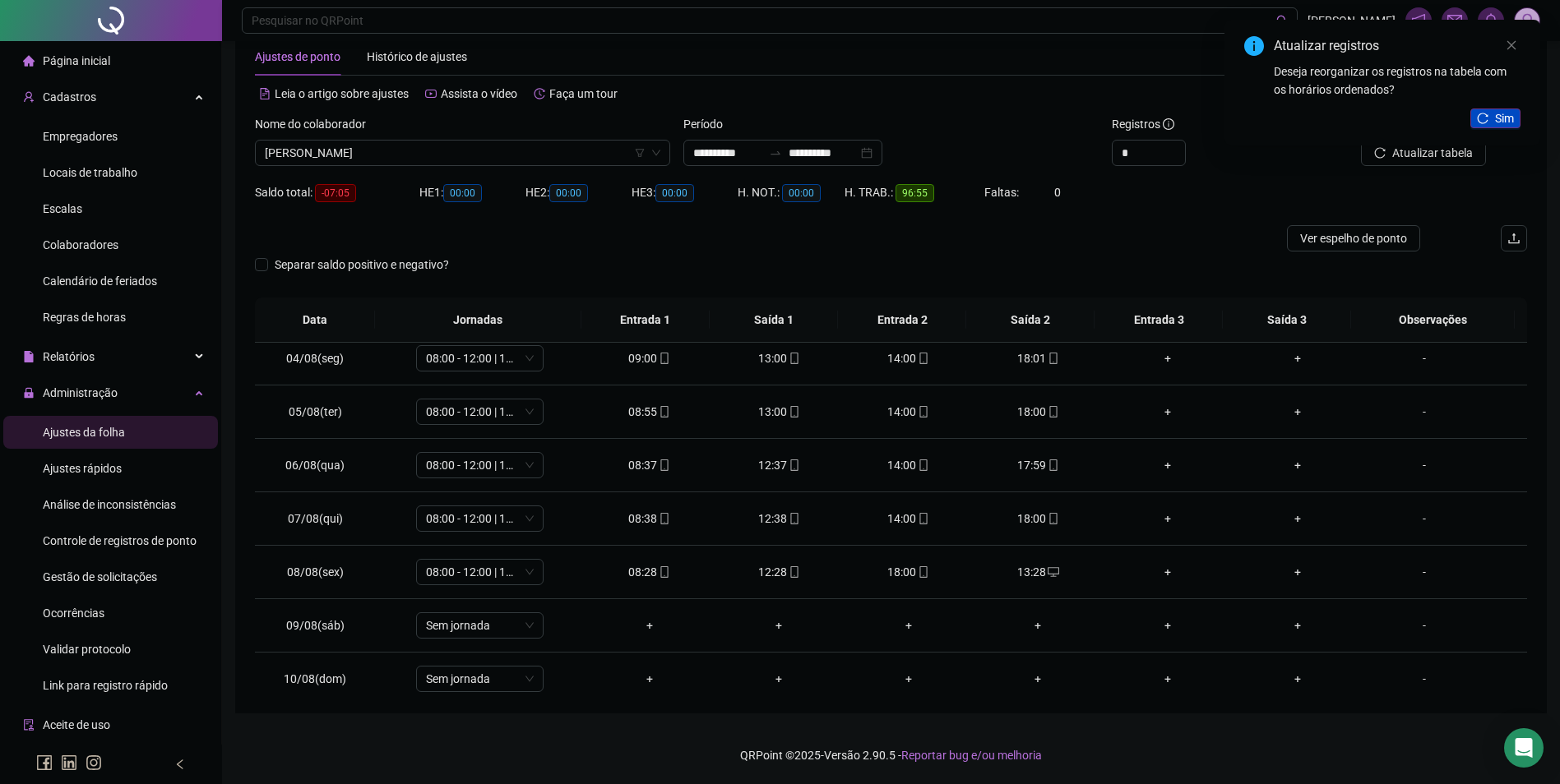
click at [1494, 116] on button "Sim" at bounding box center [1495, 118] width 50 height 20
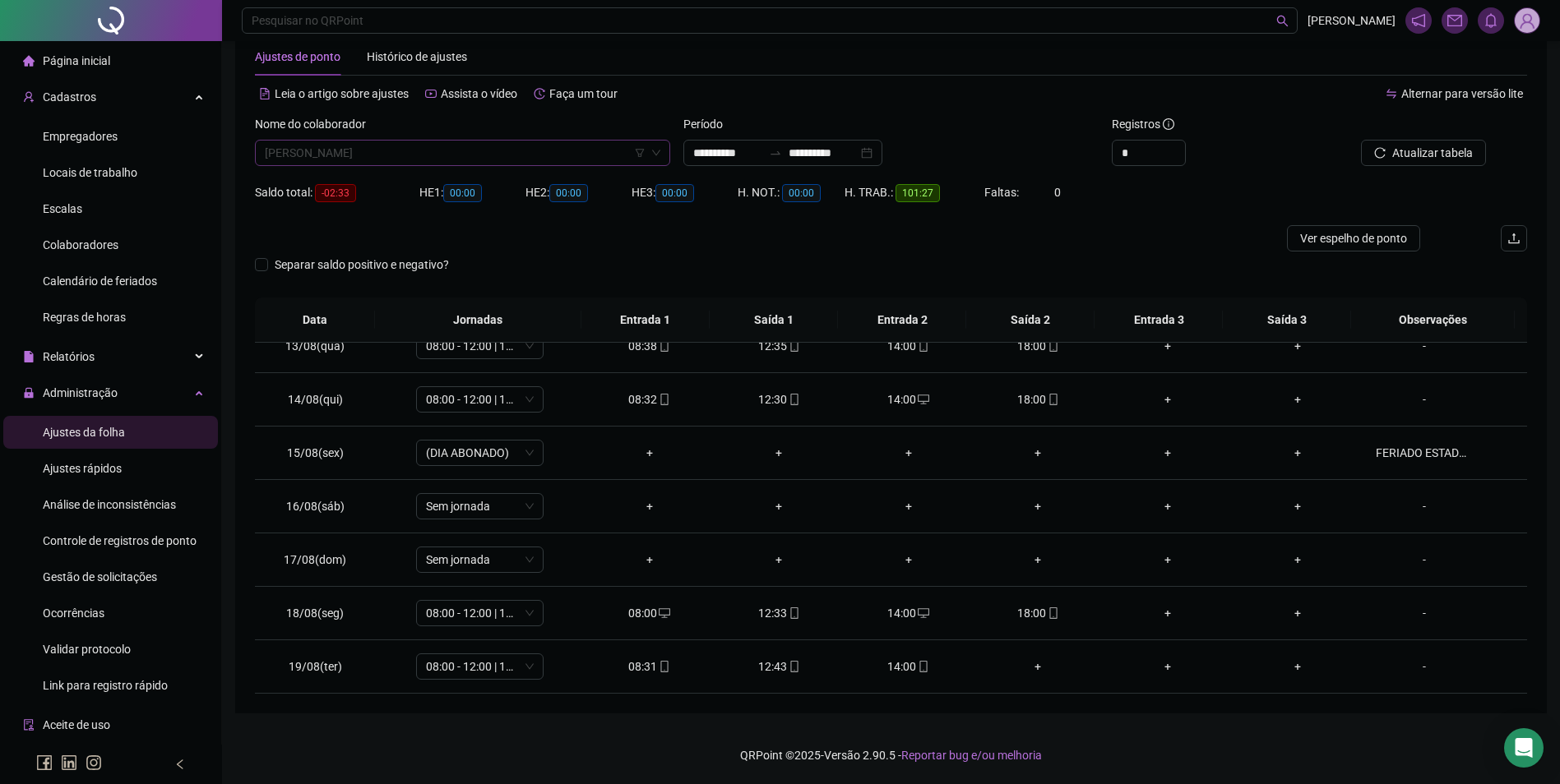
scroll to position [6548, 0]
click at [387, 150] on span "[PERSON_NAME]" at bounding box center [462, 152] width 396 height 24
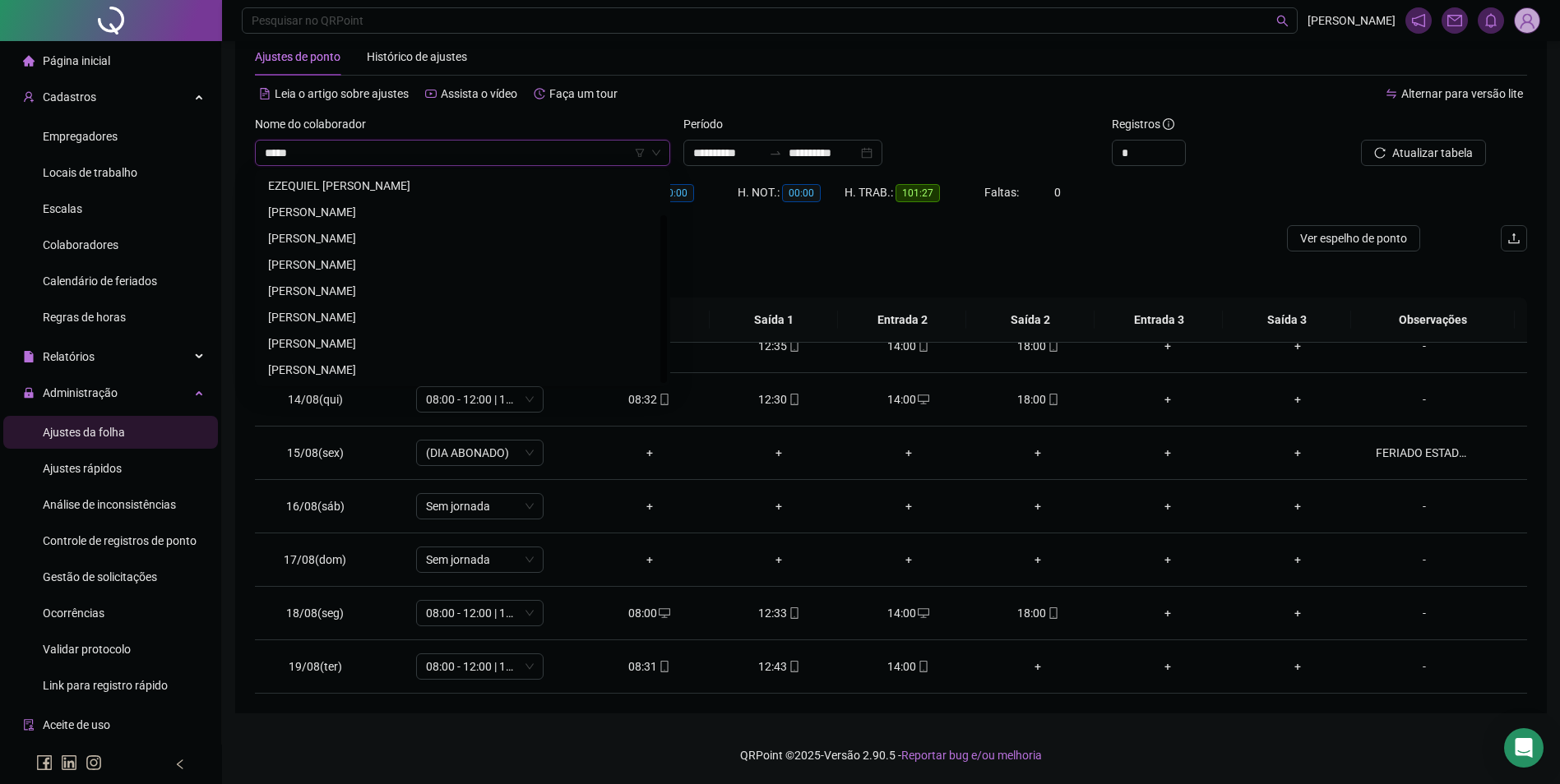
scroll to position [0, 0]
type input "********"
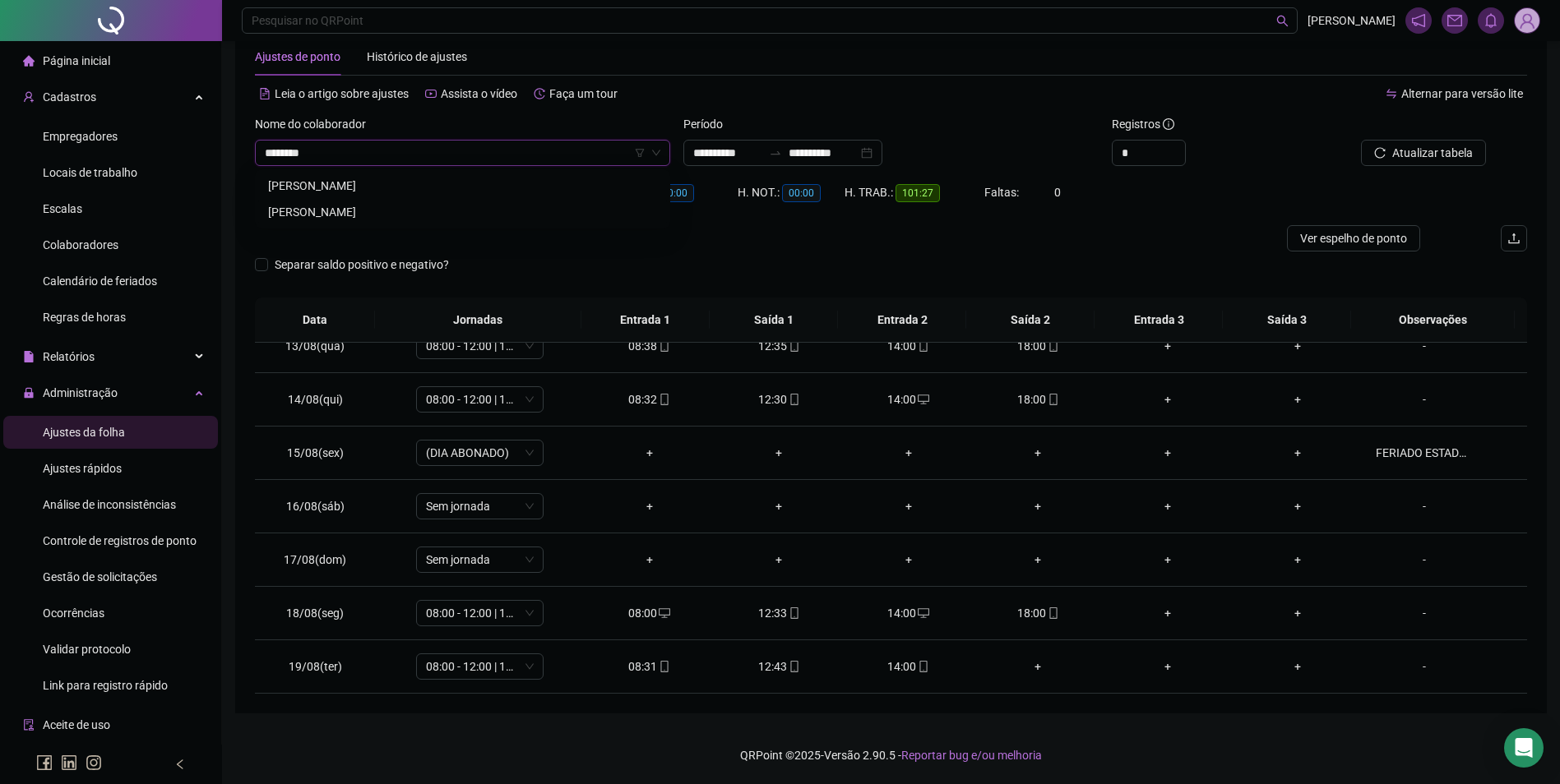
drag, startPoint x: 360, startPoint y: 205, endPoint x: 500, endPoint y: 188, distance: 141.0
click at [360, 205] on div "[PERSON_NAME]" at bounding box center [462, 212] width 389 height 19
click at [1441, 137] on div at bounding box center [1406, 127] width 160 height 24
click at [1439, 150] on span "Buscar registros" at bounding box center [1431, 152] width 84 height 19
click at [1400, 145] on span "Atualizar tabela" at bounding box center [1432, 152] width 80 height 19
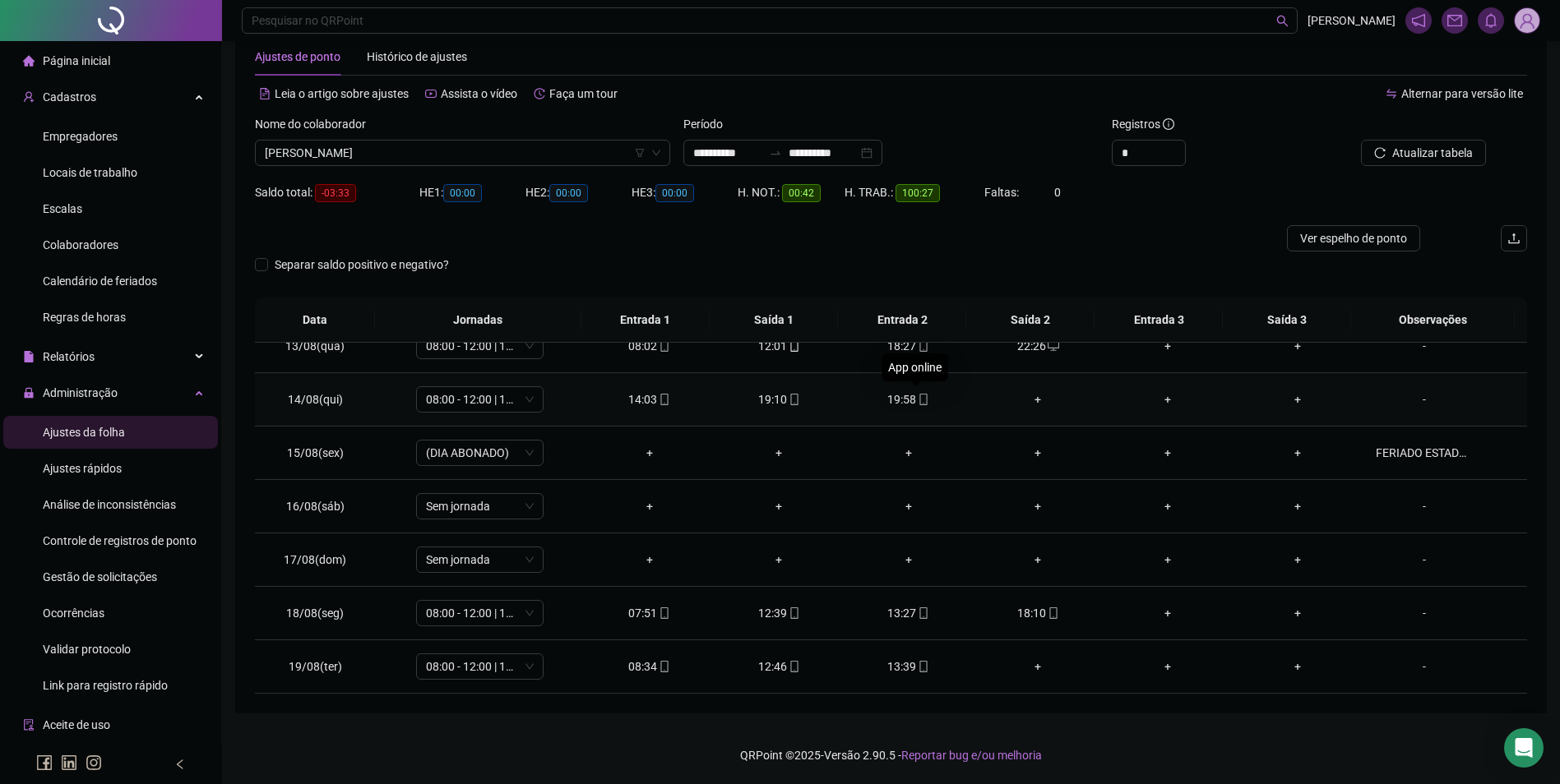
click at [917, 402] on icon "mobile" at bounding box center [923, 399] width 12 height 12
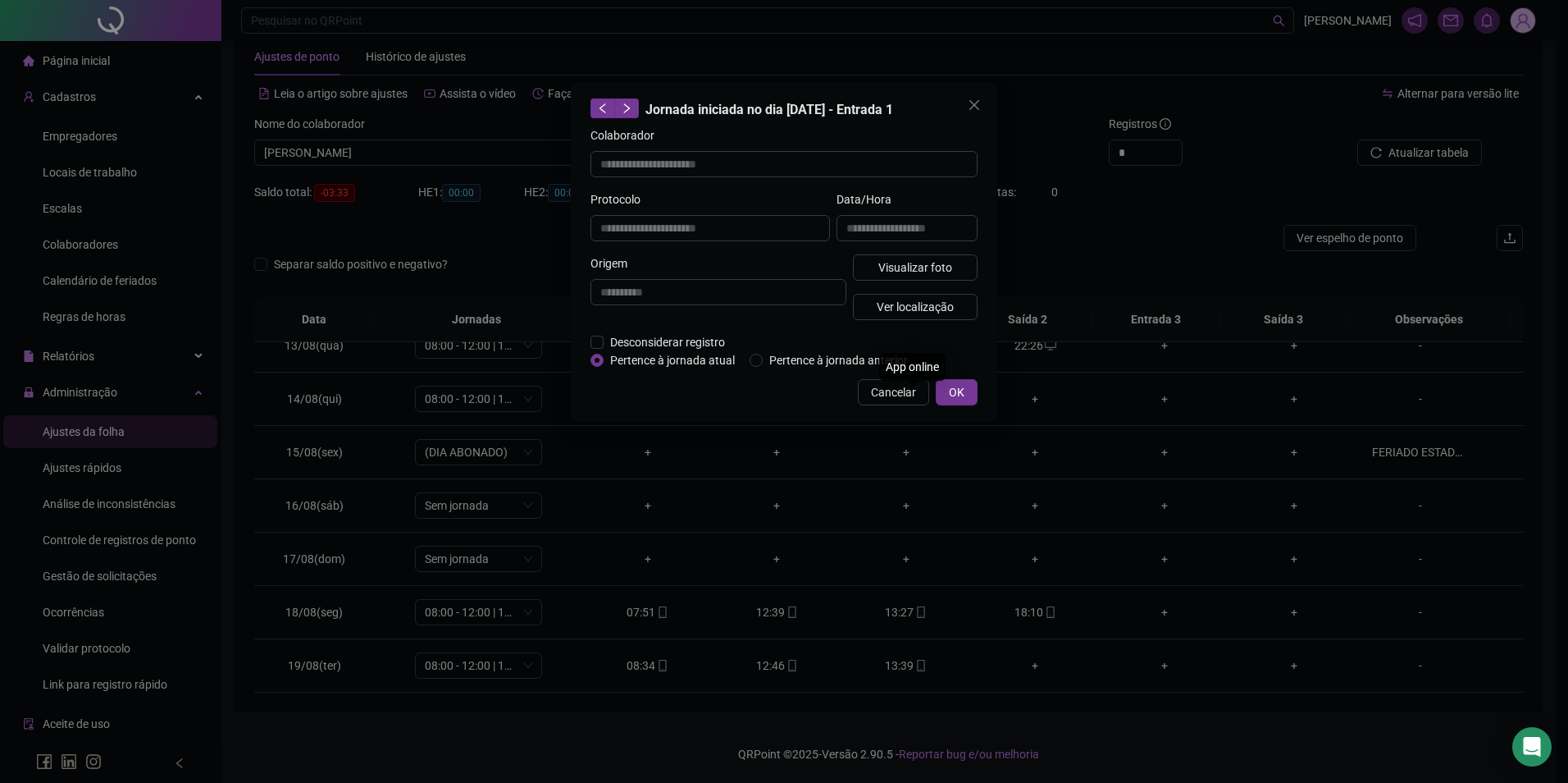
type input "**********"
click at [946, 276] on button "Visualizar foto" at bounding box center [915, 267] width 125 height 26
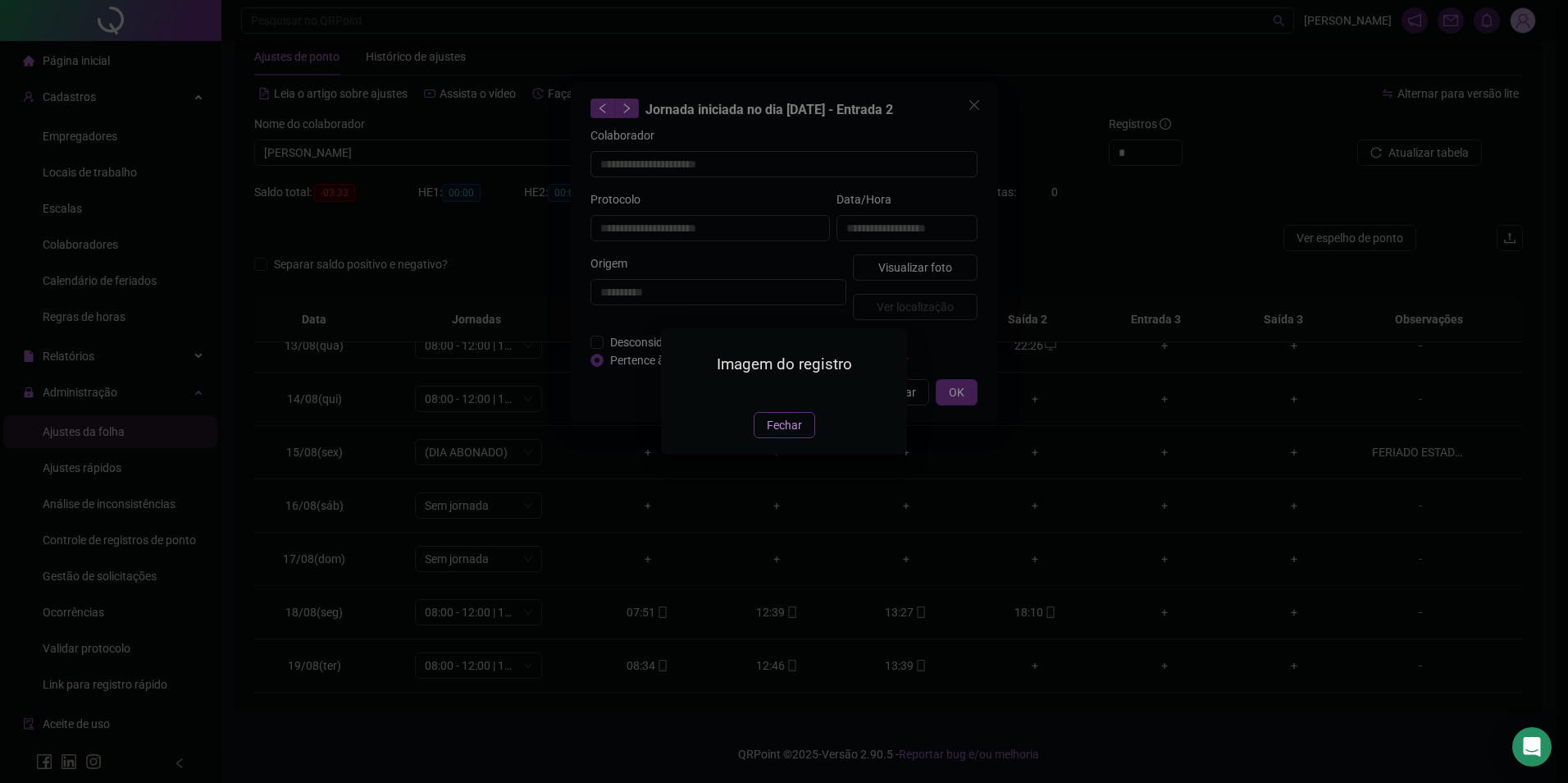
click at [784, 434] on span "Fechar" at bounding box center [784, 425] width 35 height 19
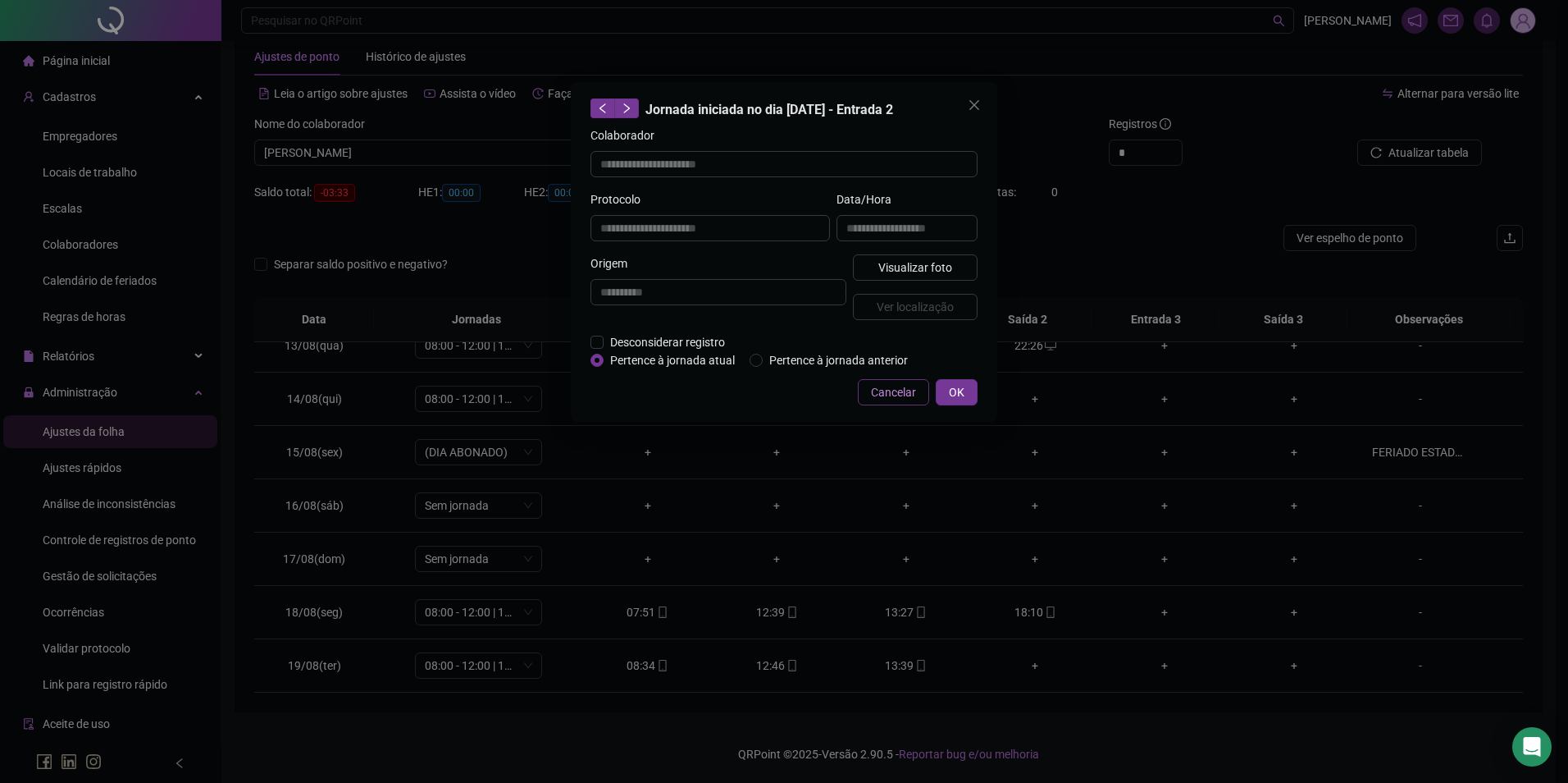
click at [907, 378] on div "**********" at bounding box center [784, 252] width 427 height 339
click at [907, 380] on button "Cancelar" at bounding box center [893, 392] width 71 height 26
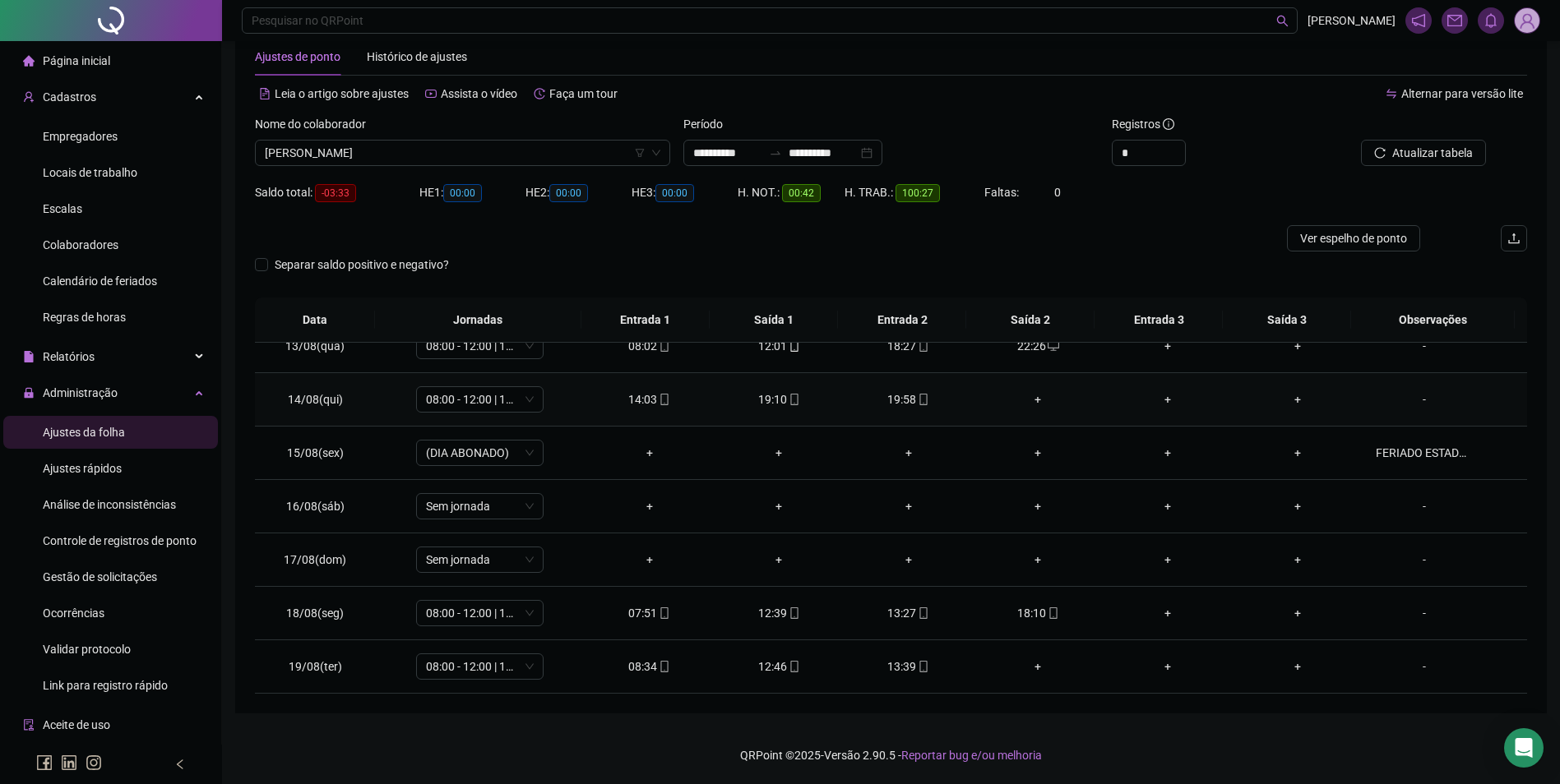
scroll to position [582, 0]
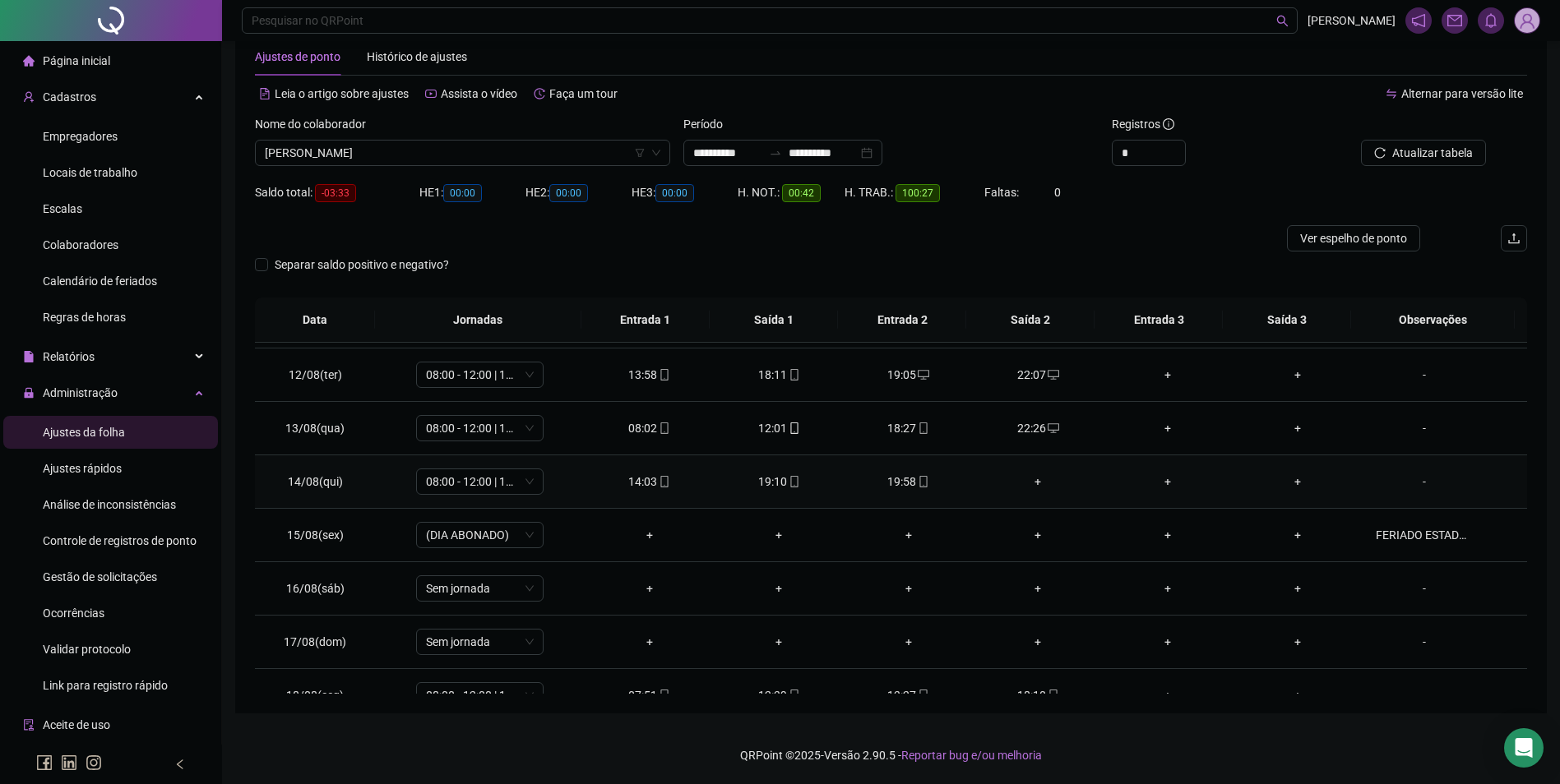
click at [1026, 485] on div "+" at bounding box center [1038, 481] width 104 height 19
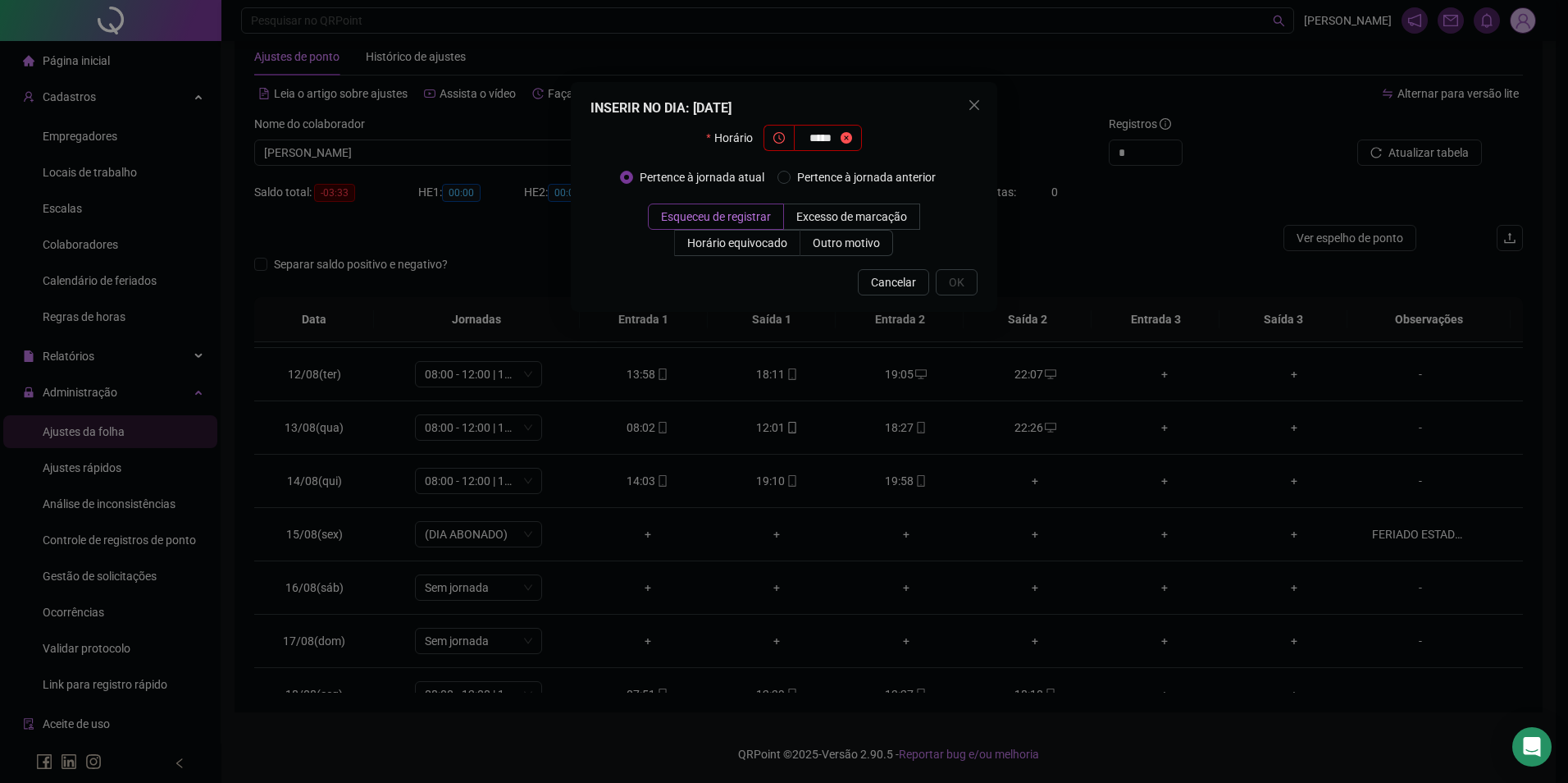
type input "*****"
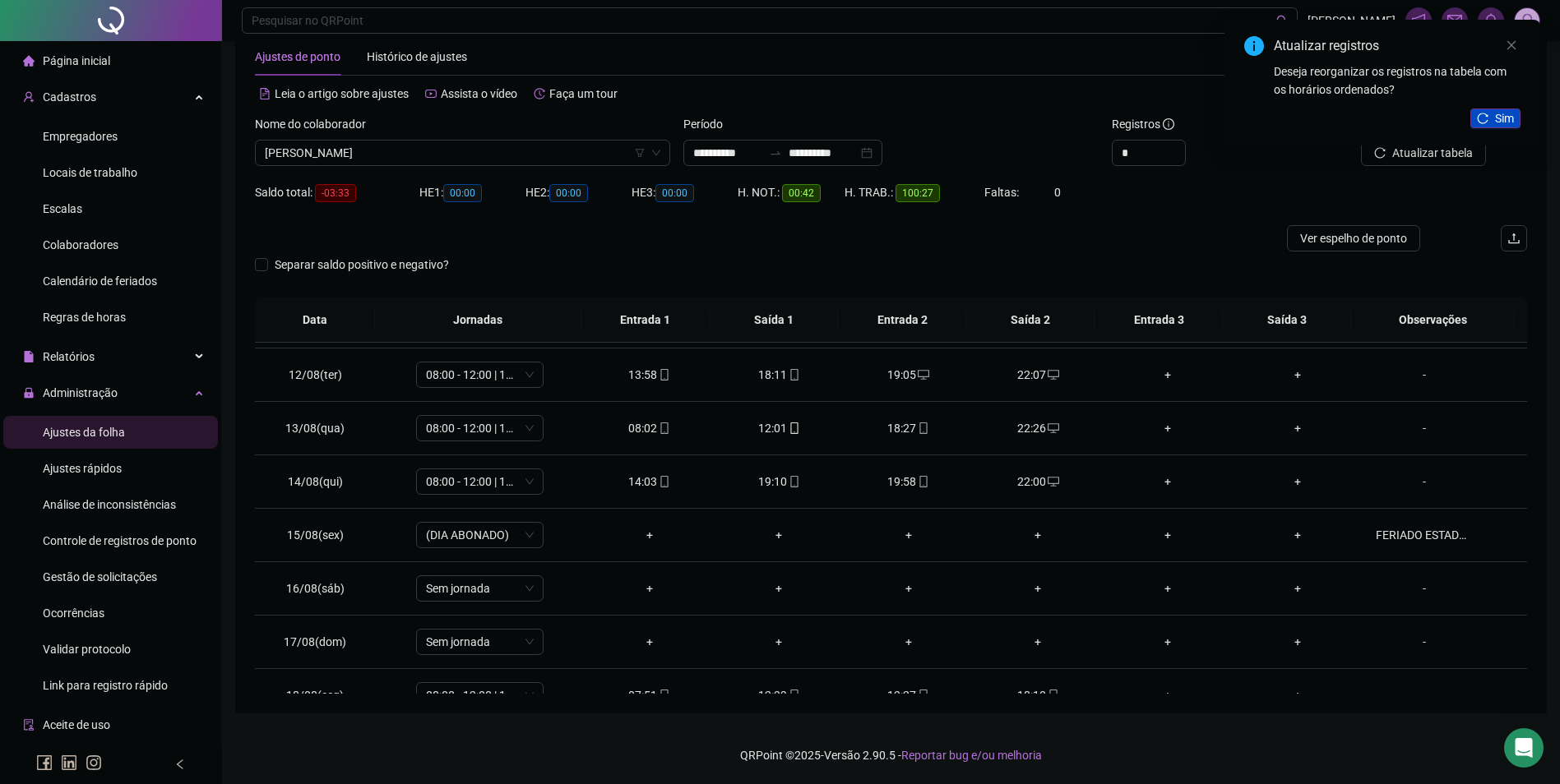
drag, startPoint x: 1497, startPoint y: 122, endPoint x: 1487, endPoint y: 127, distance: 11.2
click at [1498, 122] on span "Sim" at bounding box center [1503, 118] width 19 height 19
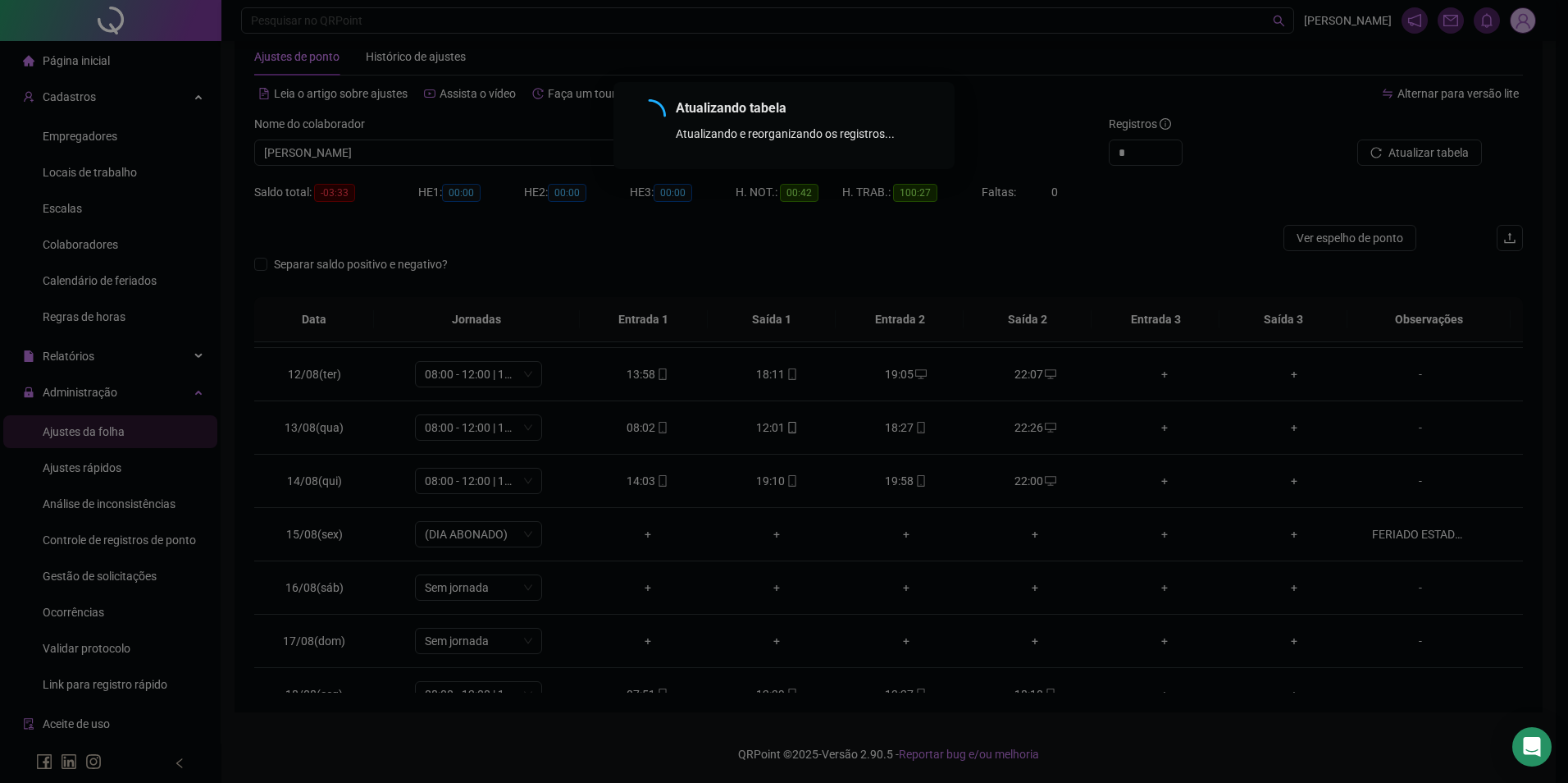
click at [1412, 150] on div "Atualizando tabela Atualizando e reorganizando os registros... OK" at bounding box center [784, 391] width 1568 height 783
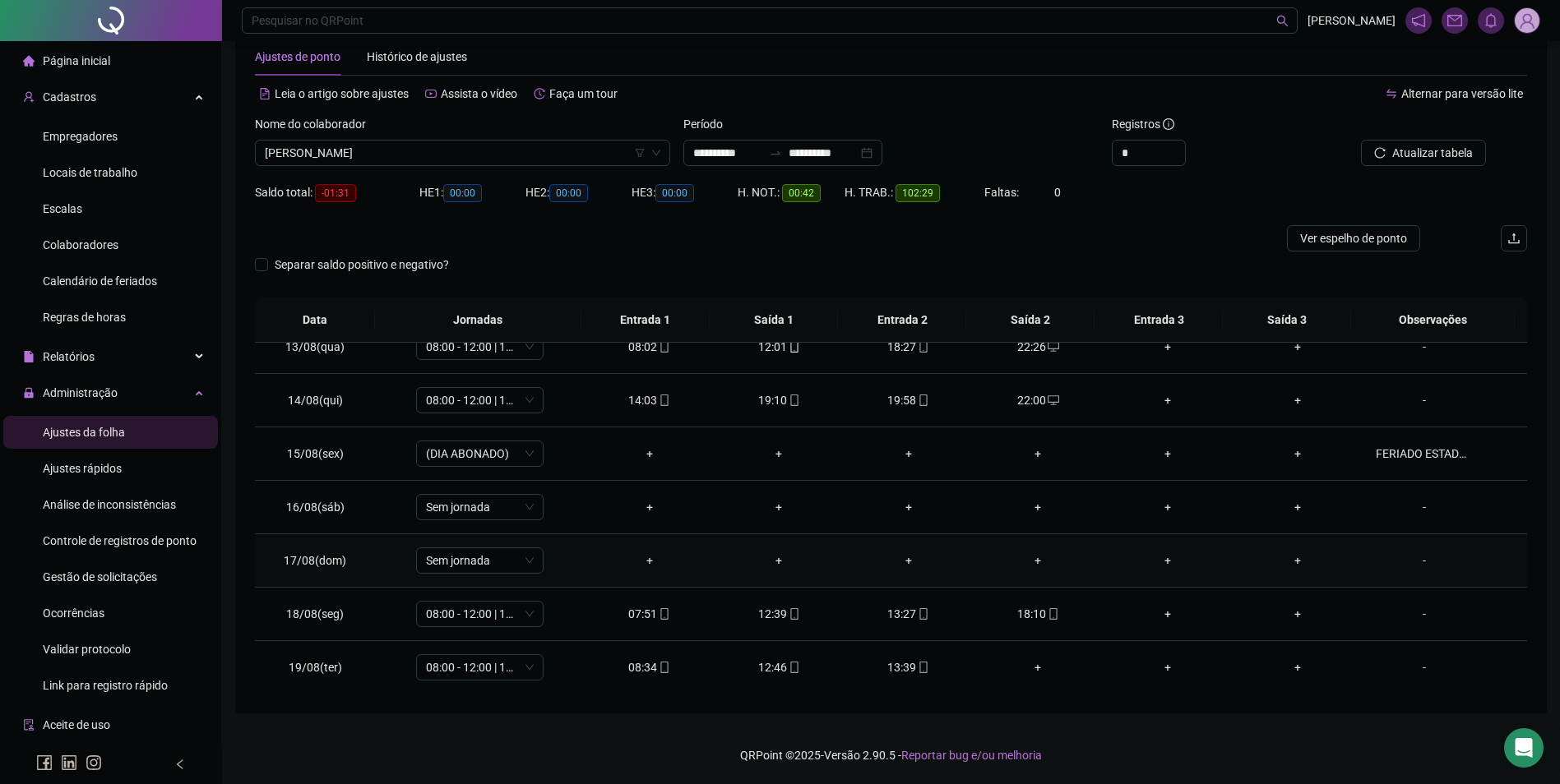
scroll to position [664, 0]
click at [909, 659] on div "13:39" at bounding box center [908, 666] width 104 height 19
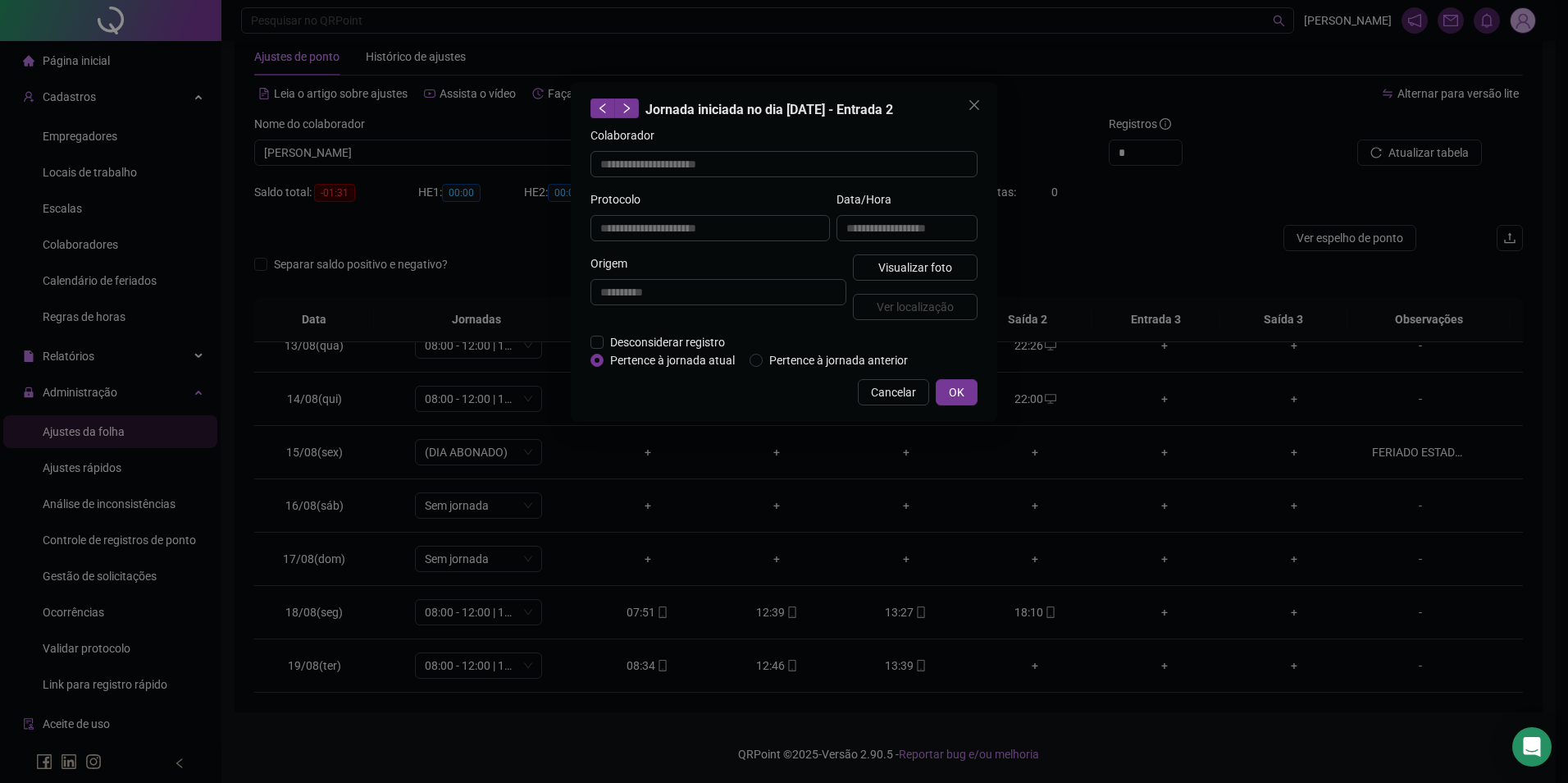
type input "**********"
click at [927, 280] on div "Visualizar foto Ver localização" at bounding box center [915, 294] width 132 height 79
click at [939, 263] on span "Visualizar foto" at bounding box center [915, 267] width 74 height 19
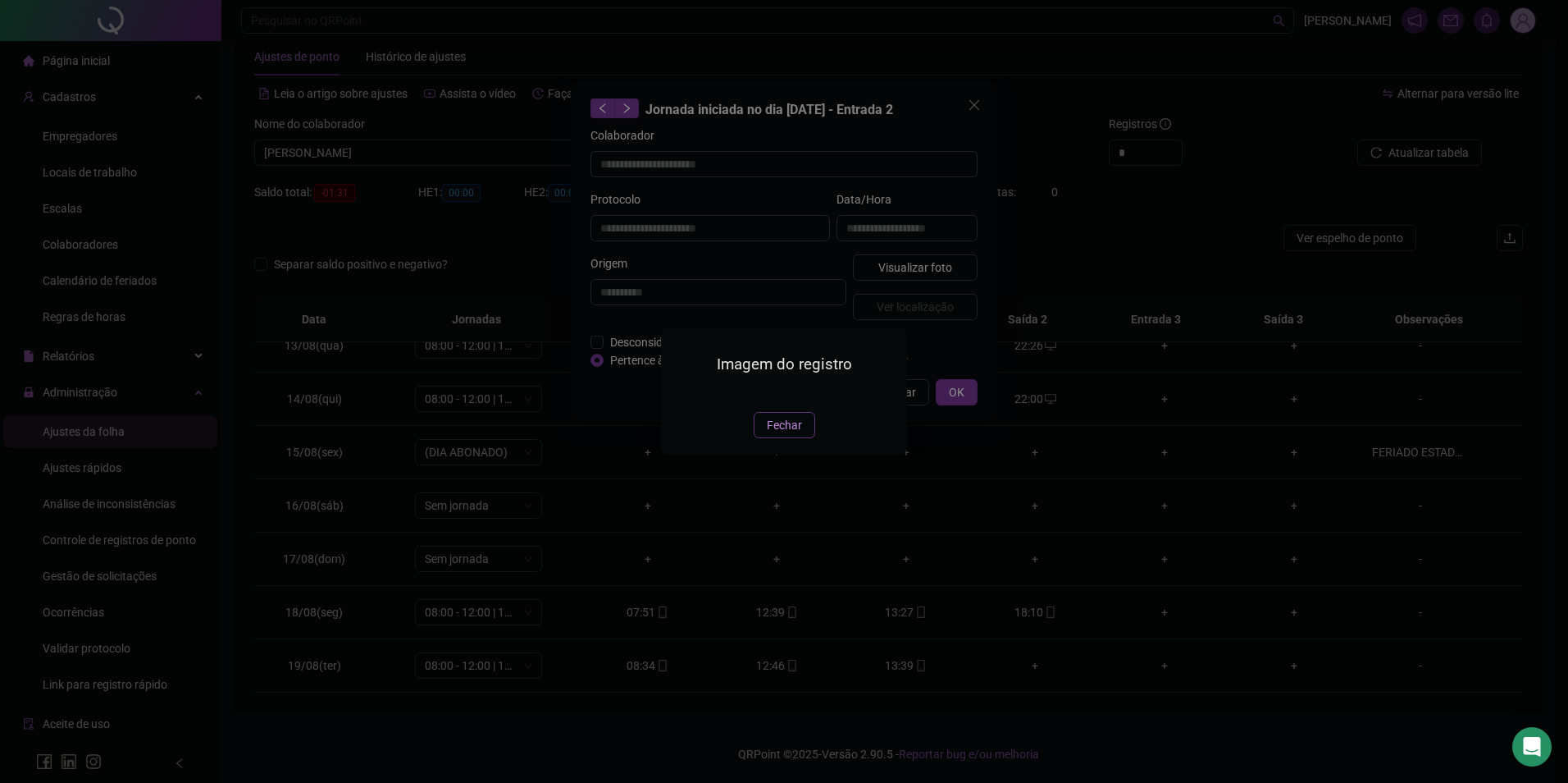
click at [795, 438] on button "Fechar" at bounding box center [784, 425] width 61 height 26
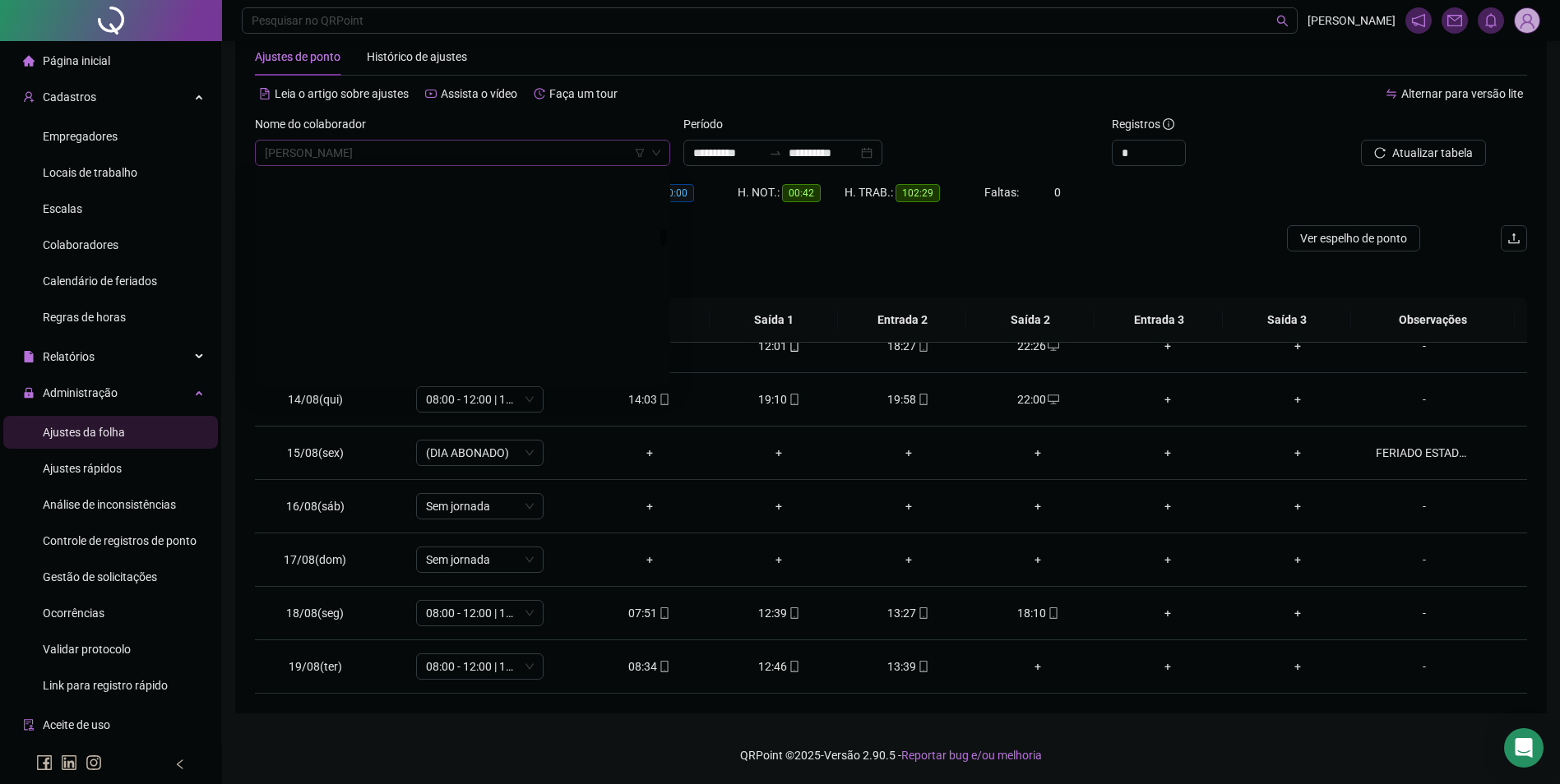
click at [501, 161] on span "[PERSON_NAME]" at bounding box center [462, 152] width 396 height 24
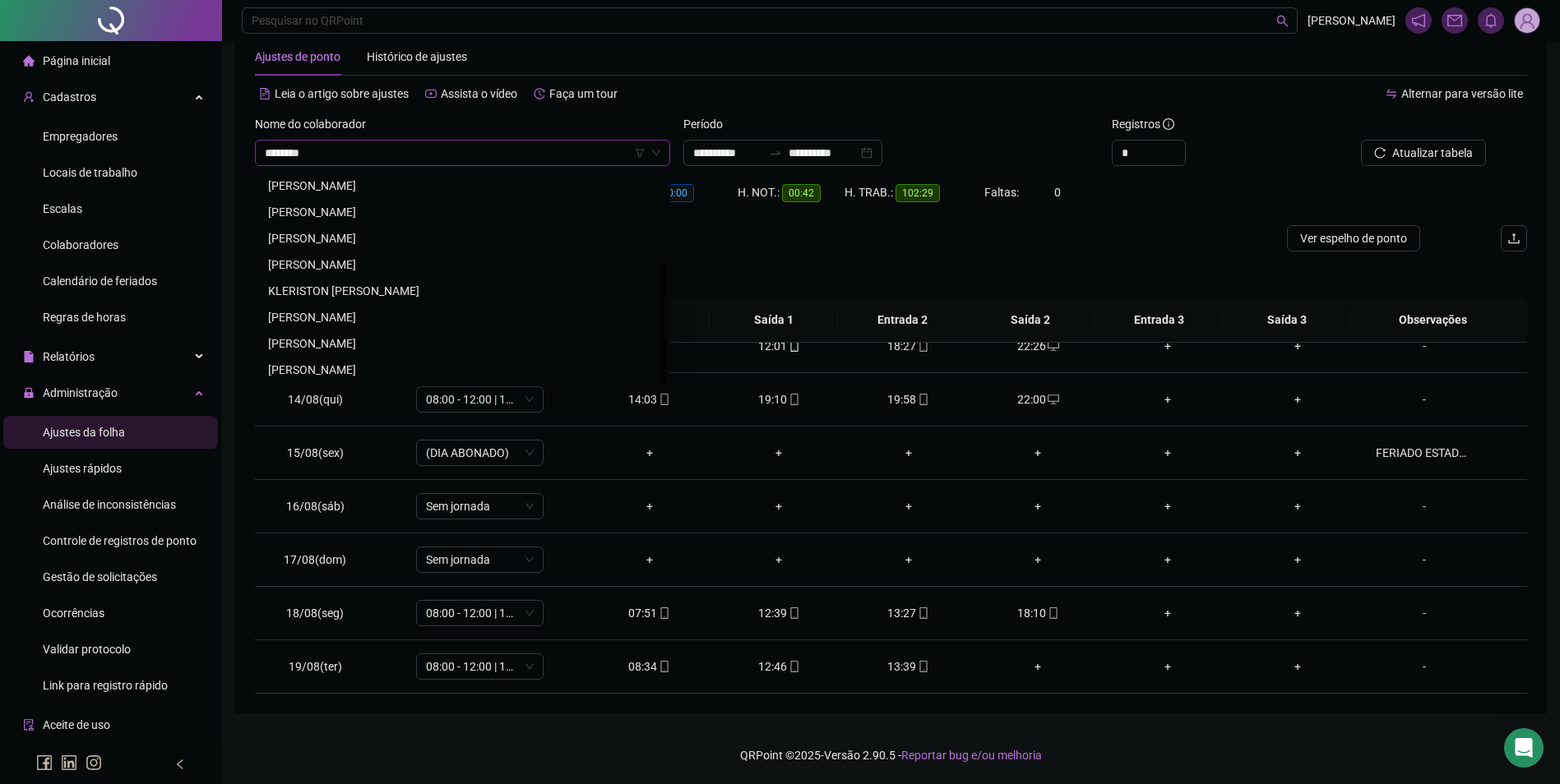
scroll to position [0, 0]
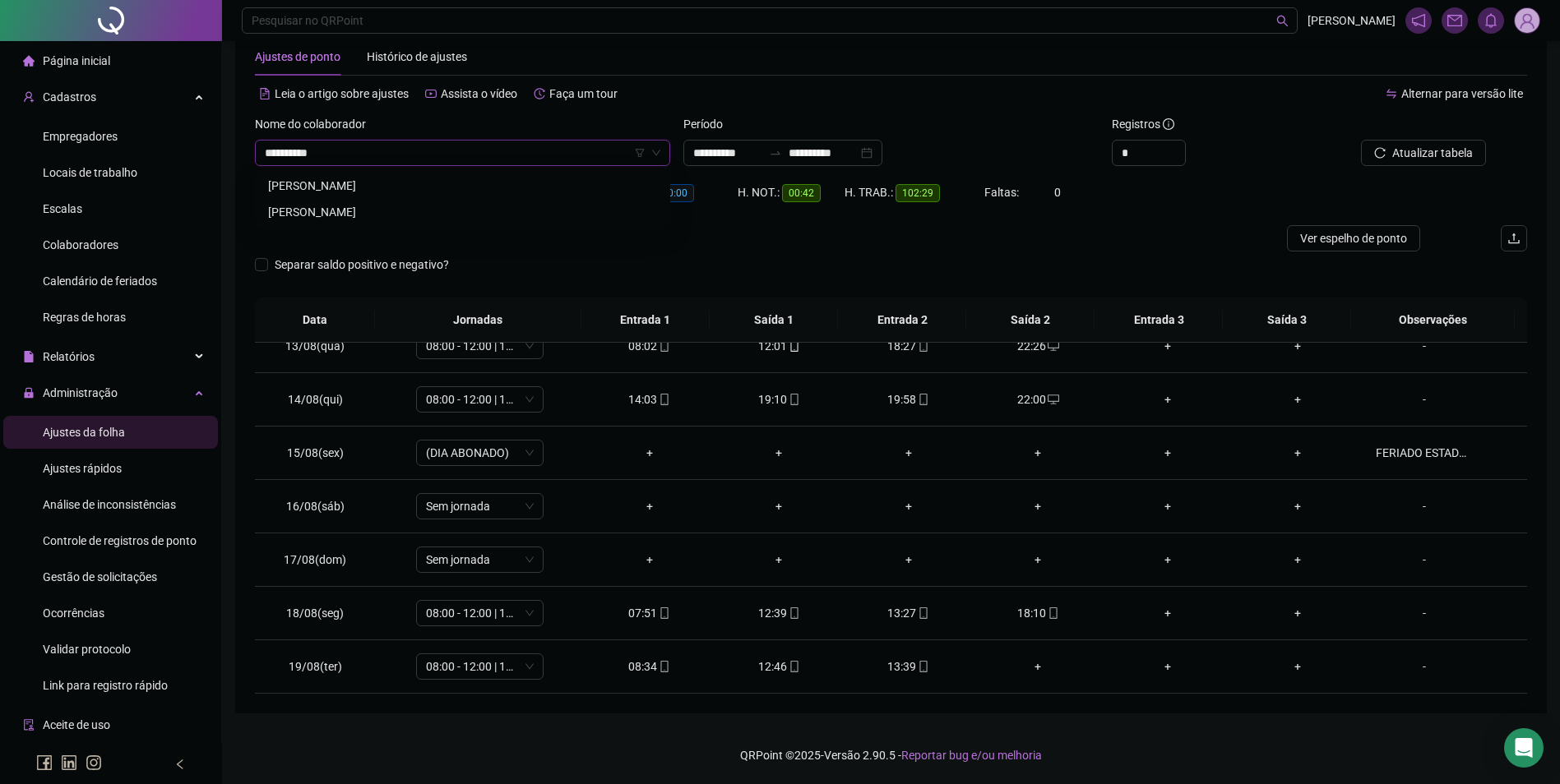
type input "**********"
click at [445, 186] on div "[PERSON_NAME]" at bounding box center [462, 186] width 389 height 19
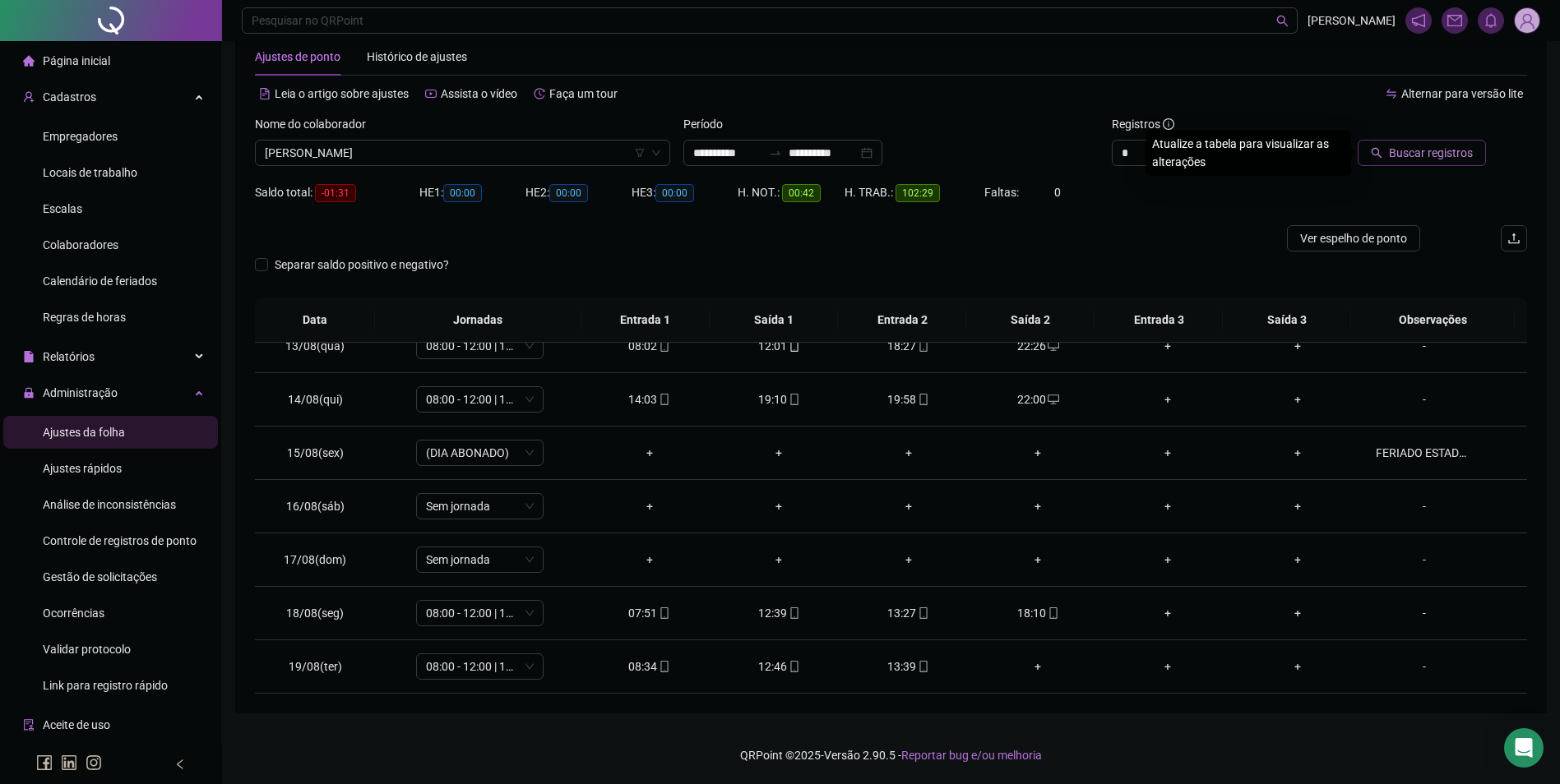
click at [1424, 148] on span "Buscar registros" at bounding box center [1431, 152] width 84 height 19
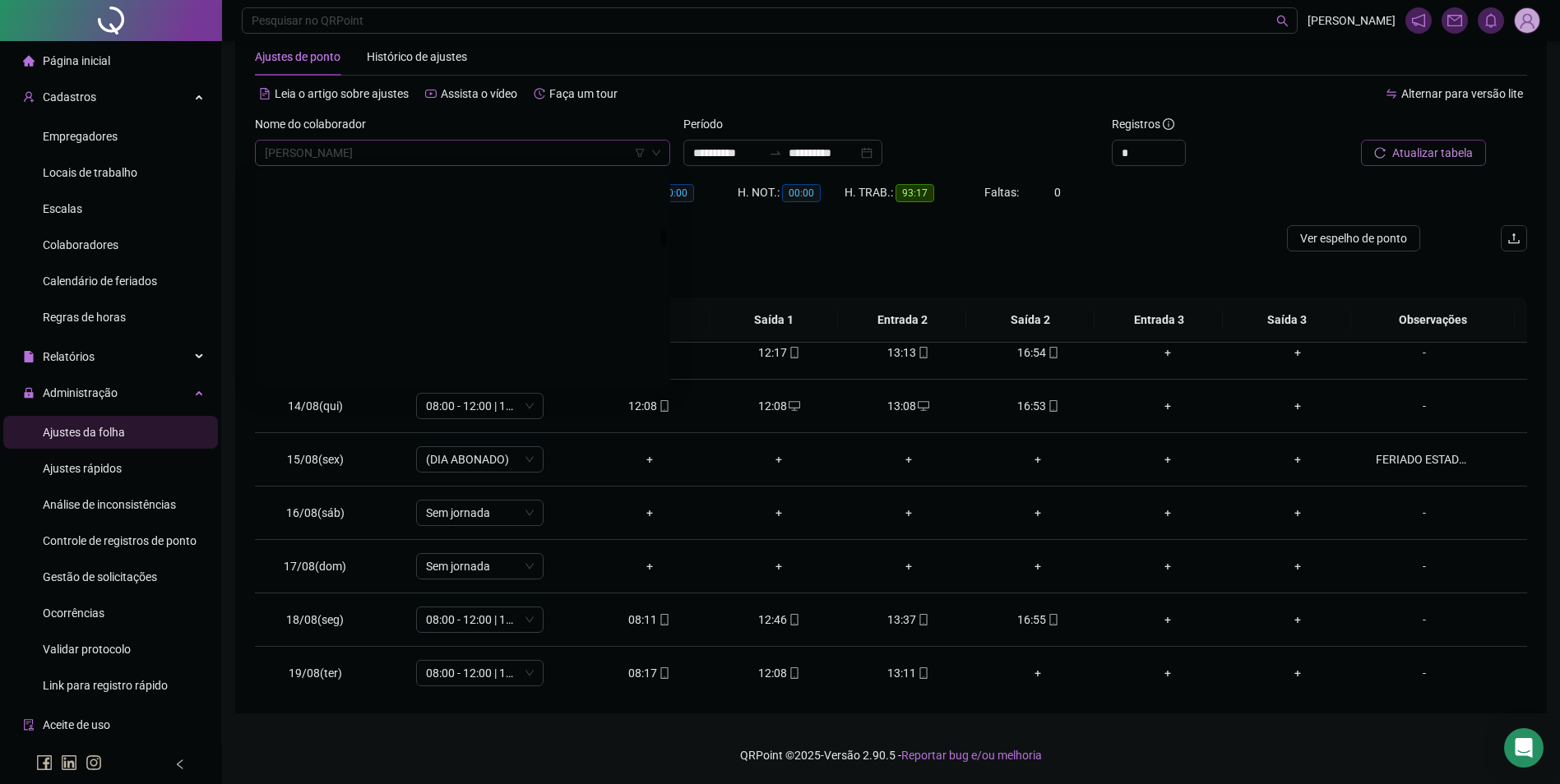
scroll to position [7179, 0]
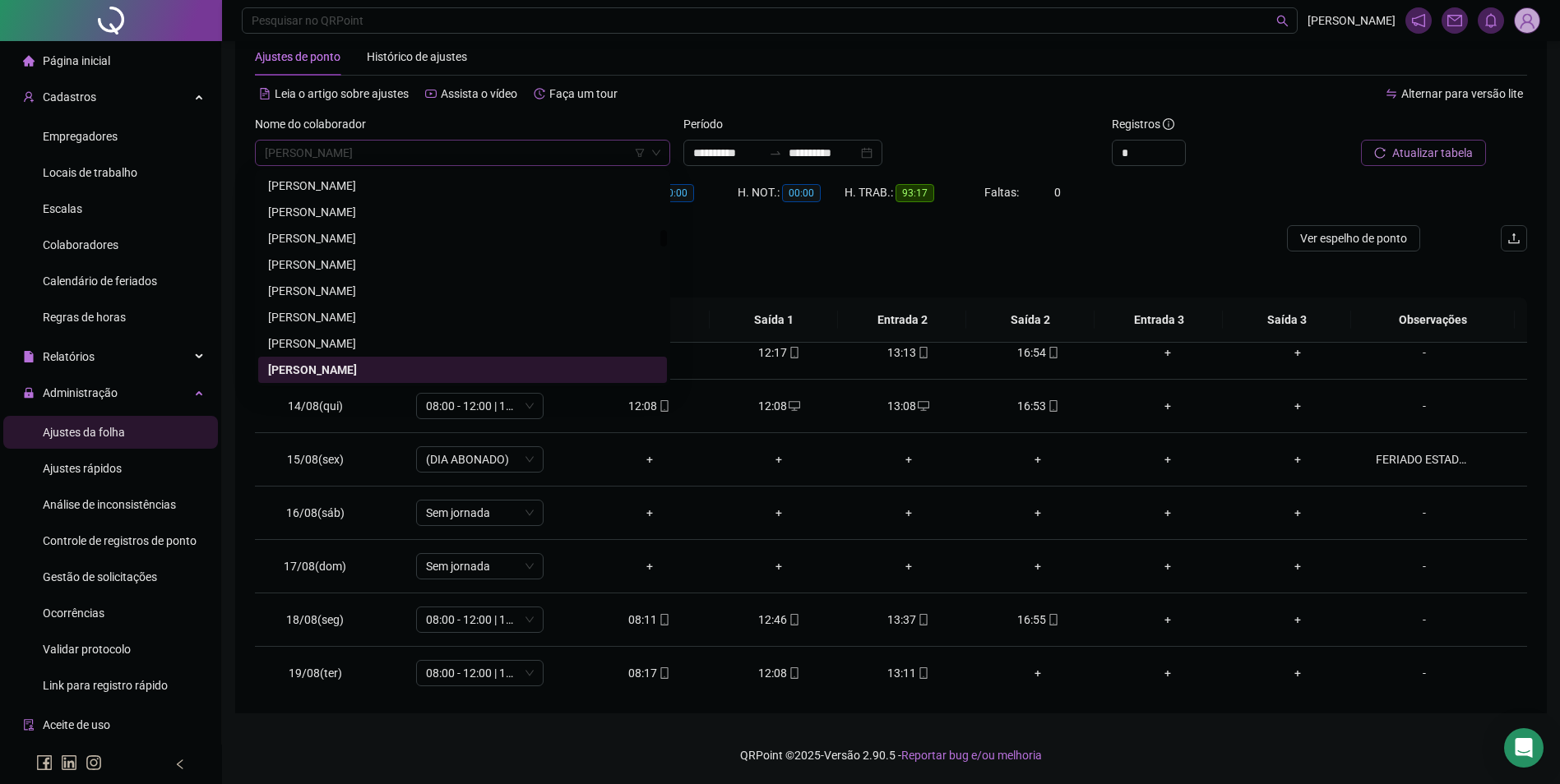
click at [517, 160] on span "[PERSON_NAME]" at bounding box center [462, 152] width 396 height 24
type input "*********"
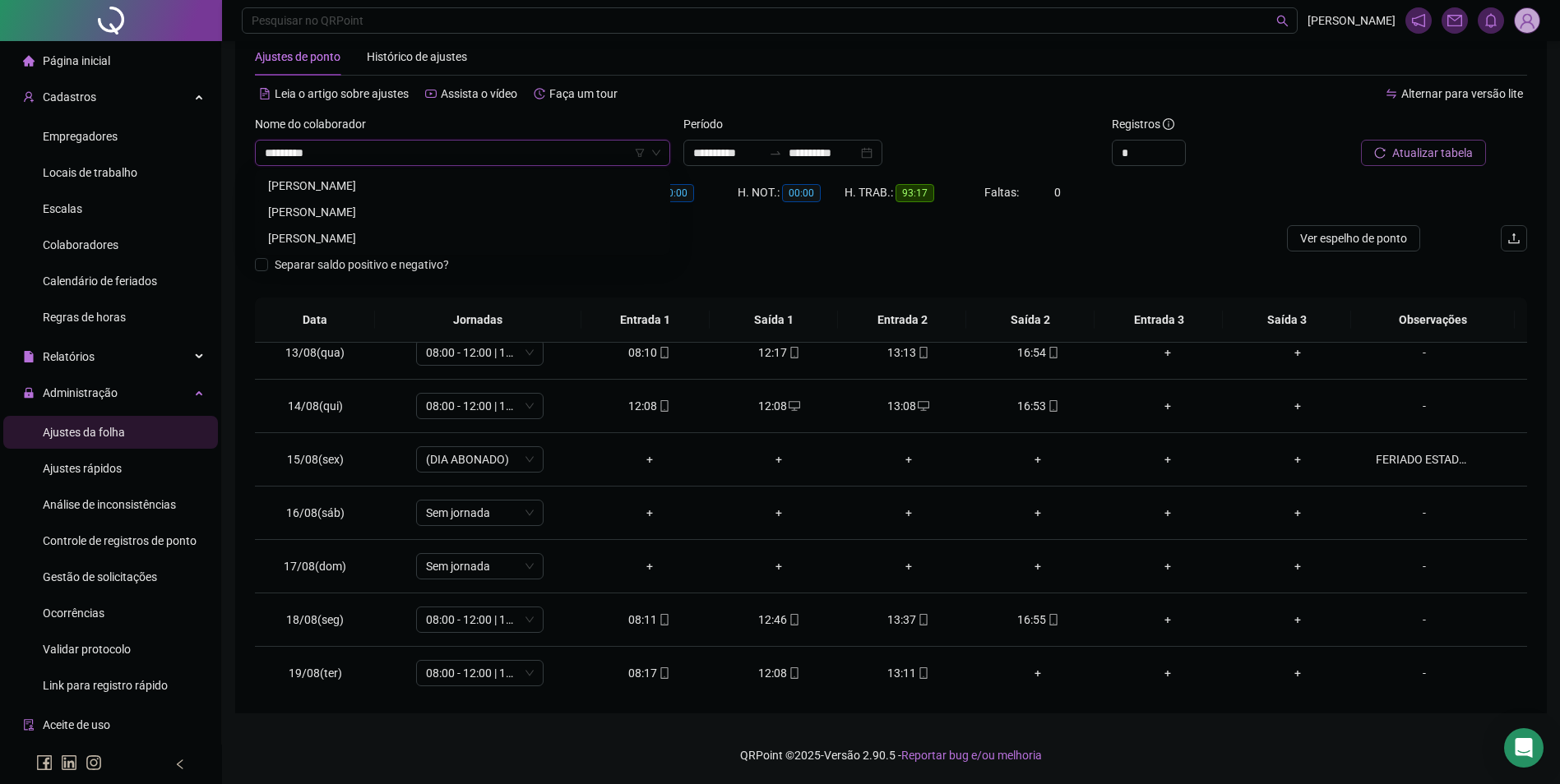
click at [376, 212] on div "[PERSON_NAME]" at bounding box center [462, 212] width 389 height 19
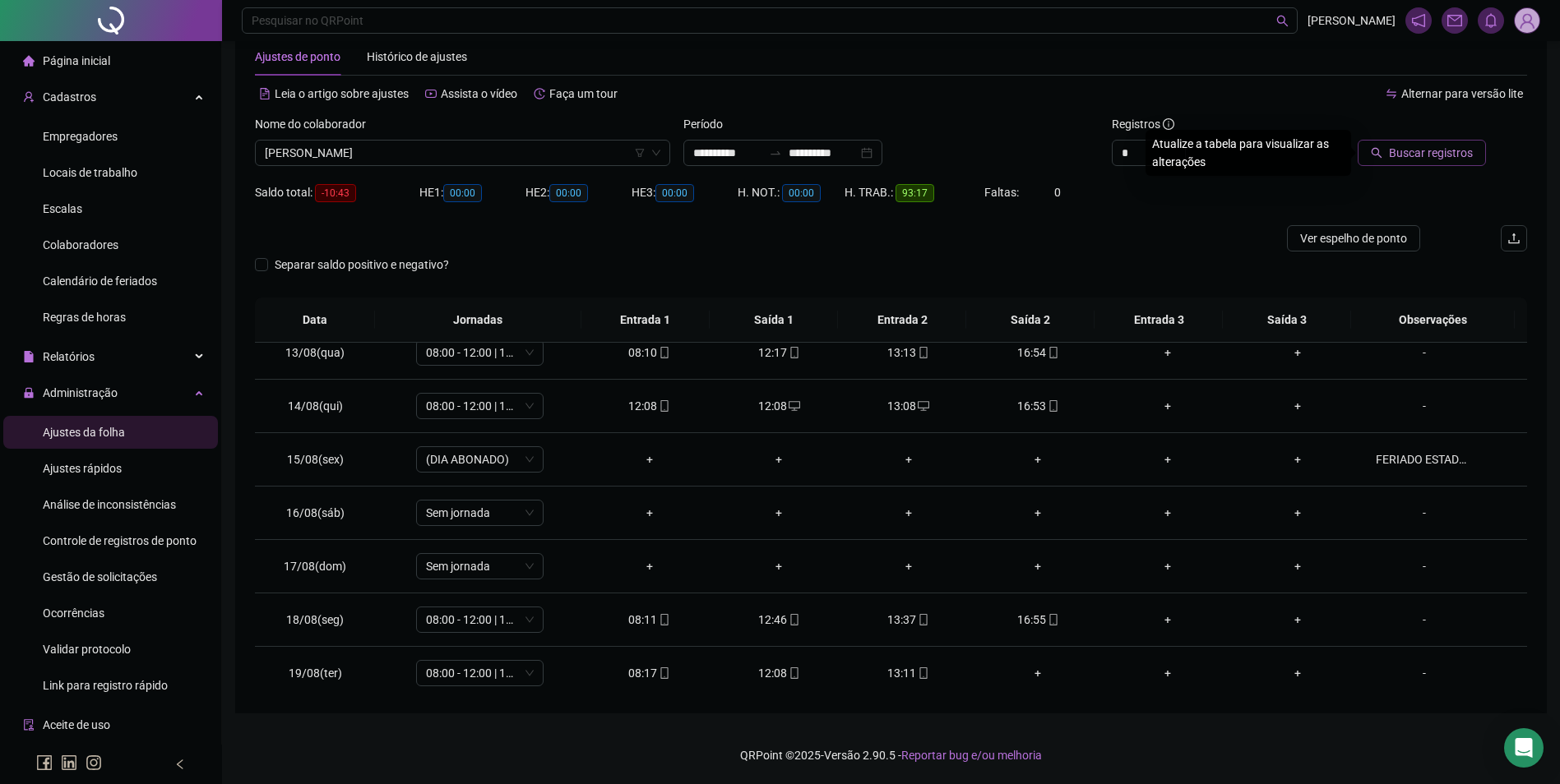
click at [1364, 153] on button "Buscar registros" at bounding box center [1421, 152] width 128 height 26
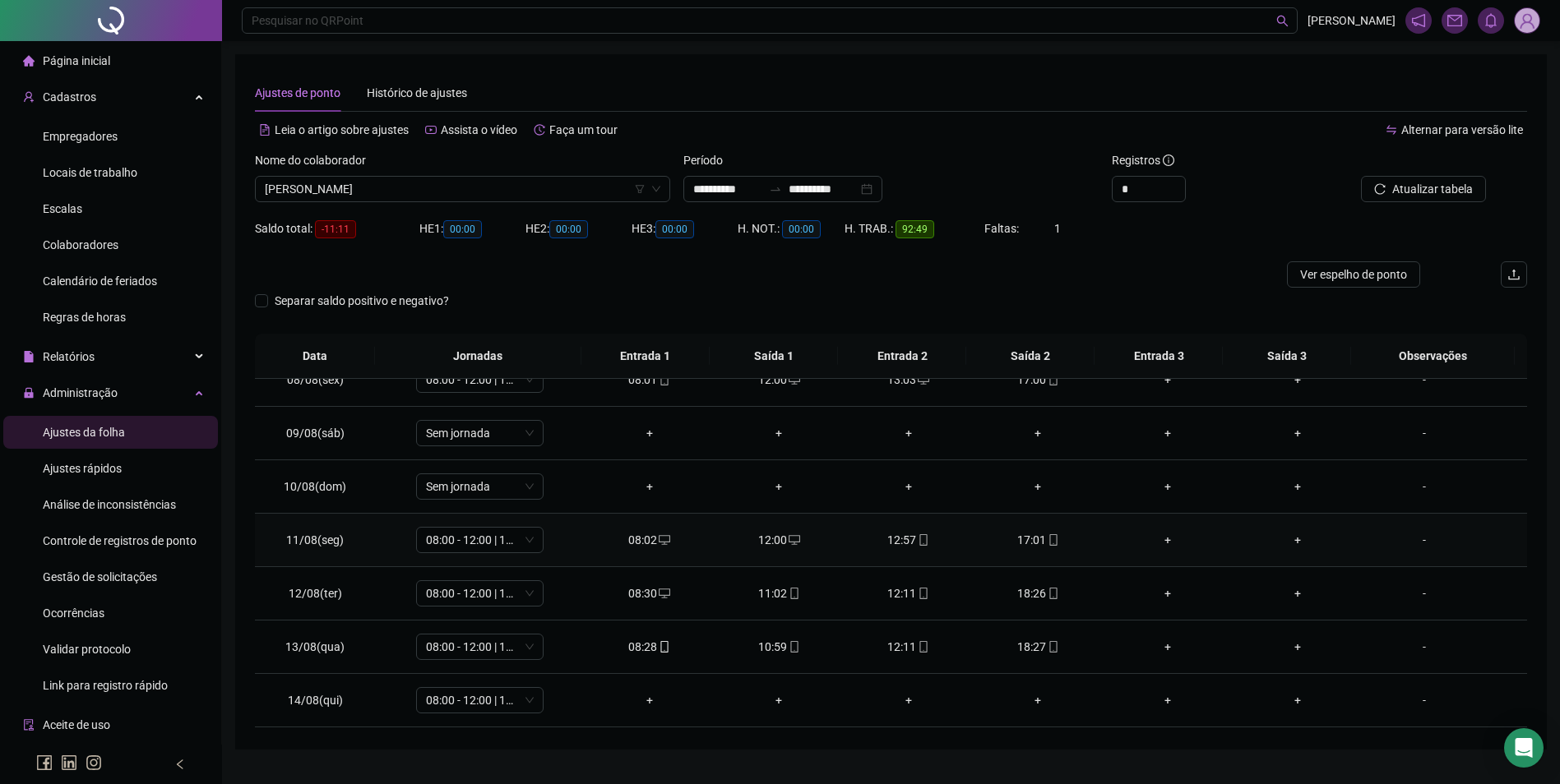
scroll to position [657, 0]
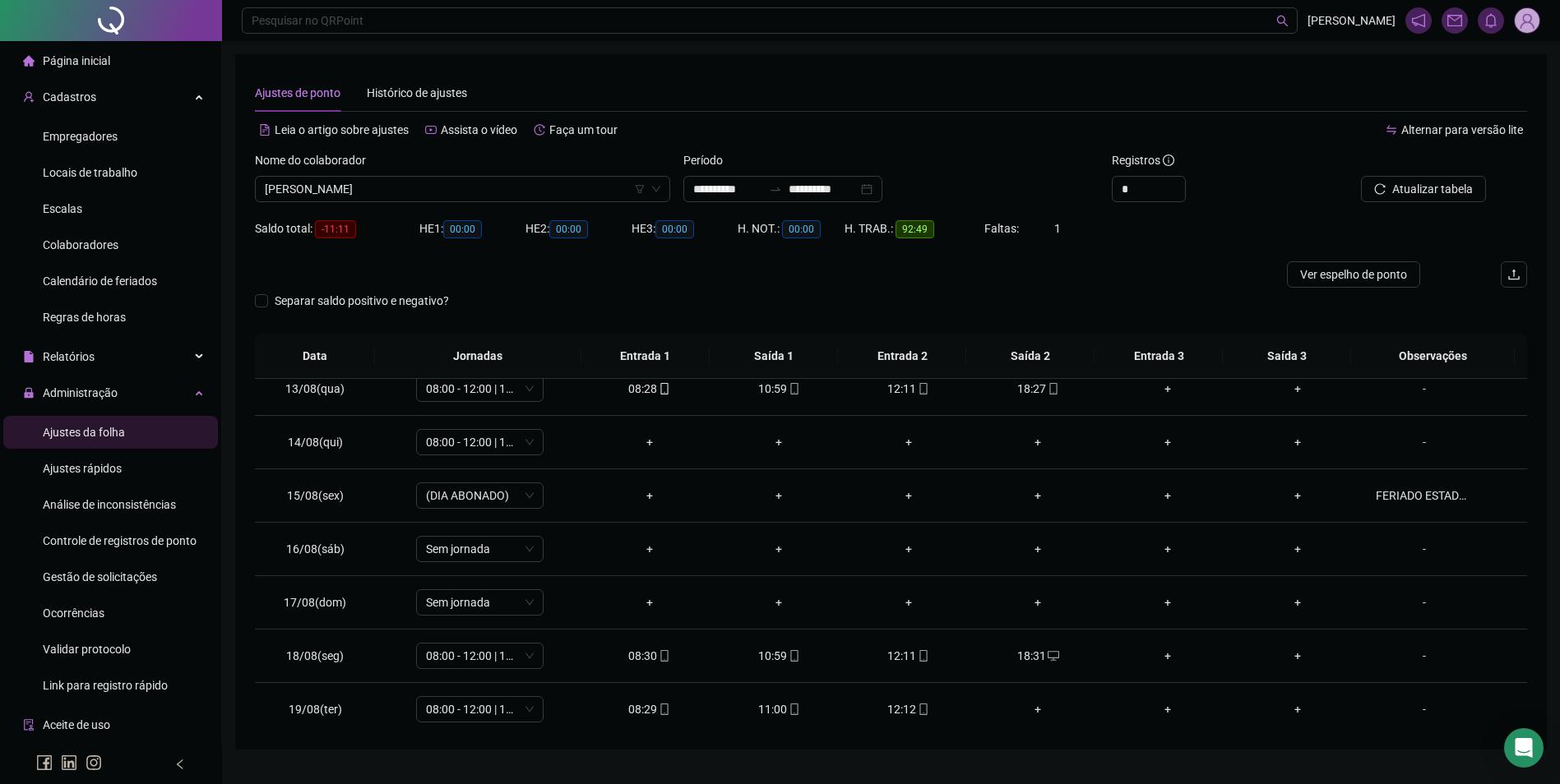
click at [511, 206] on div "Nome do colaborador [PERSON_NAME]" at bounding box center [462, 184] width 429 height 64
click at [514, 189] on span "[PERSON_NAME]" at bounding box center [462, 188] width 396 height 24
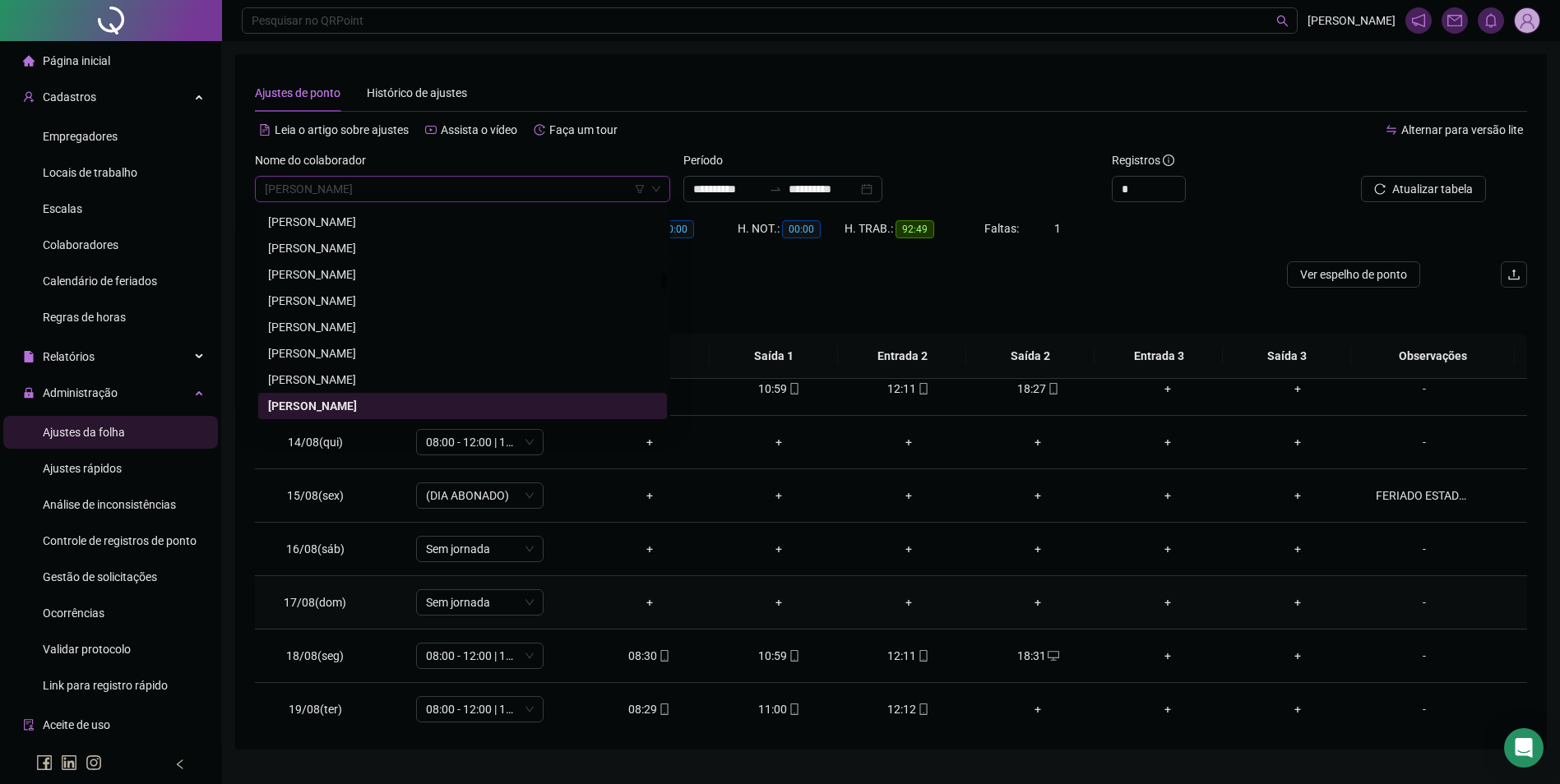
click at [1120, 615] on td "+" at bounding box center [1167, 602] width 130 height 54
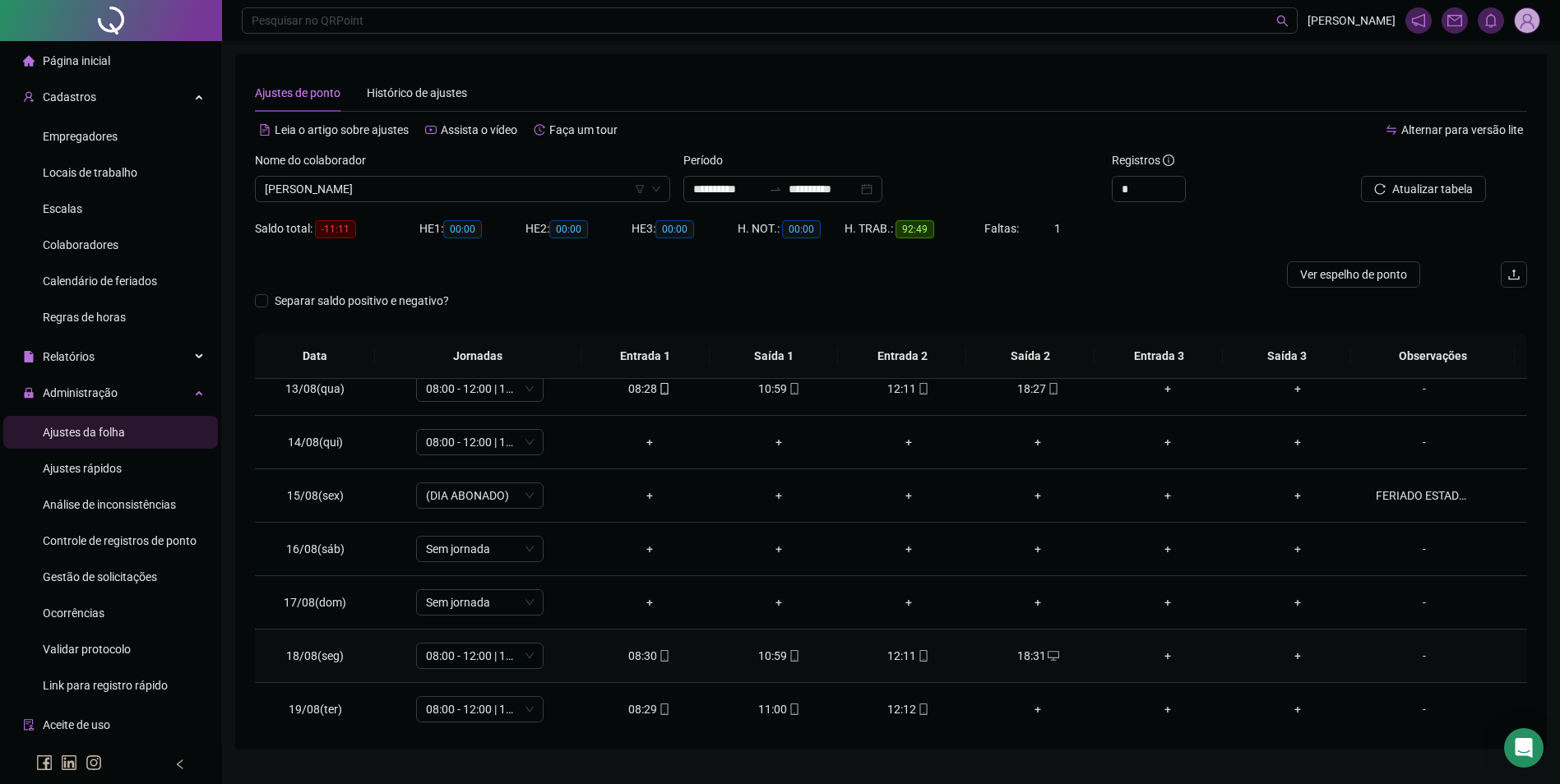
click at [922, 650] on div "12:11" at bounding box center [908, 655] width 104 height 19
type input "**********"
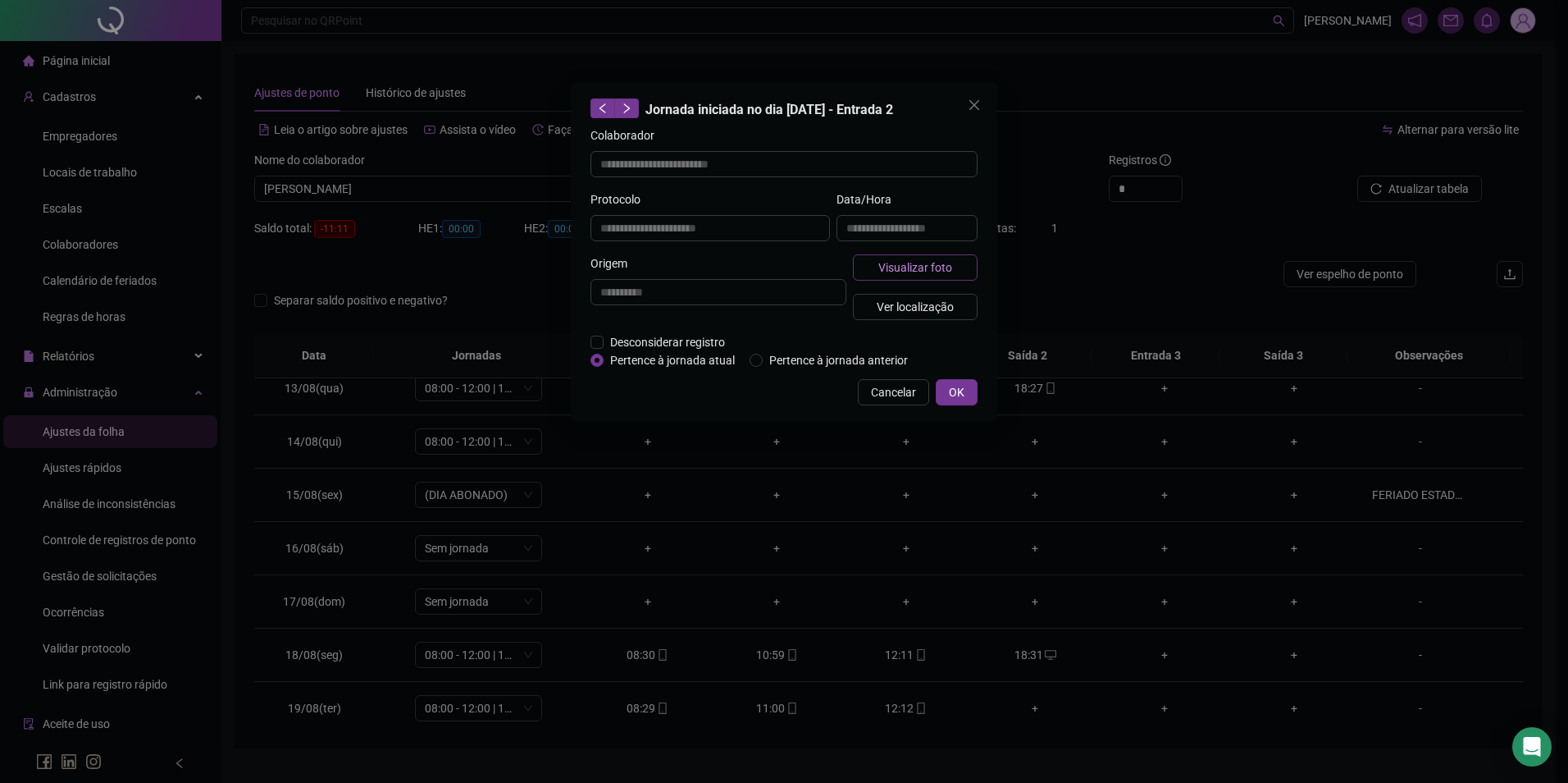
click at [950, 263] on span "Visualizar foto" at bounding box center [915, 267] width 74 height 19
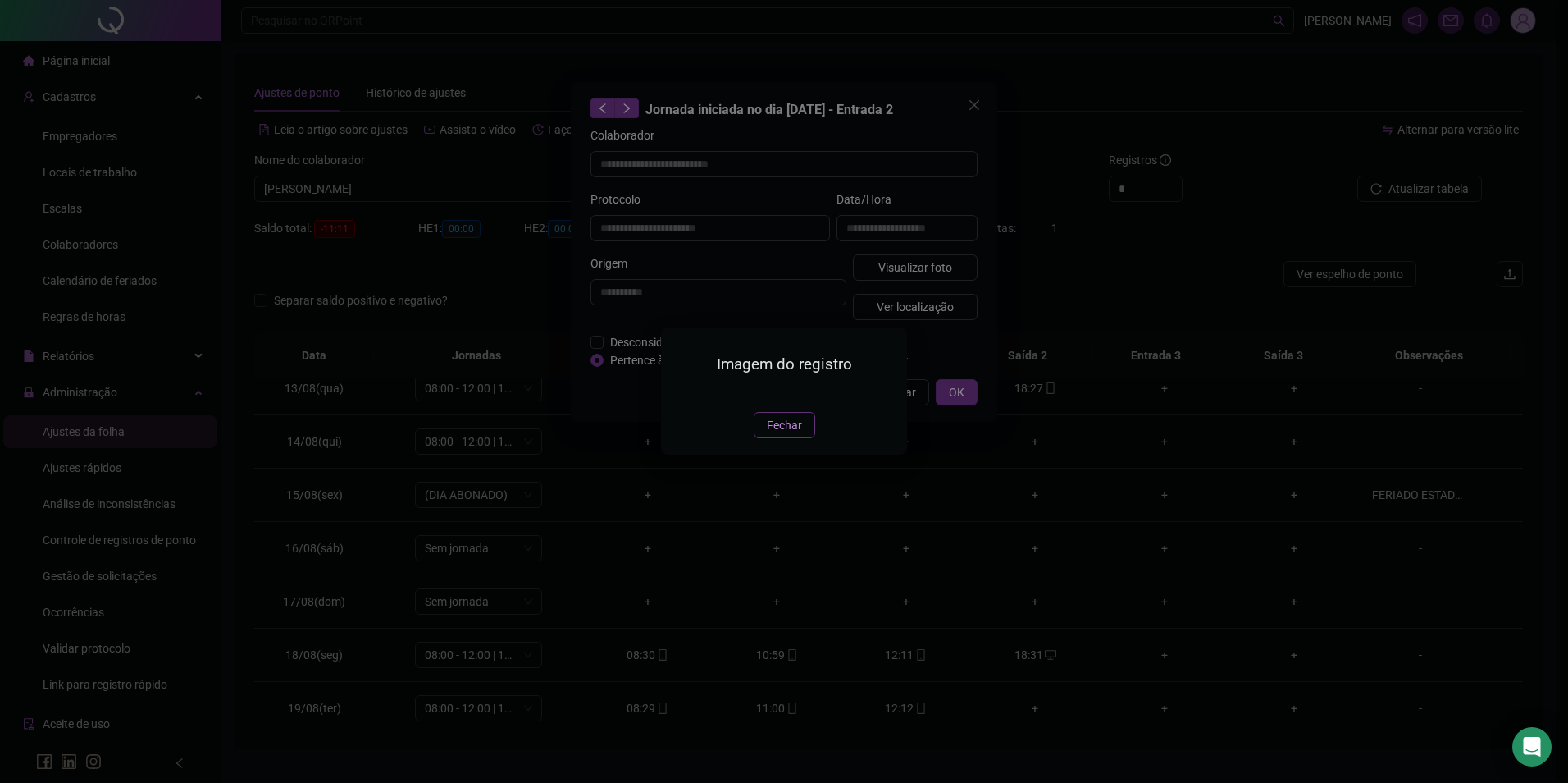
click at [785, 434] on span "Fechar" at bounding box center [784, 425] width 35 height 19
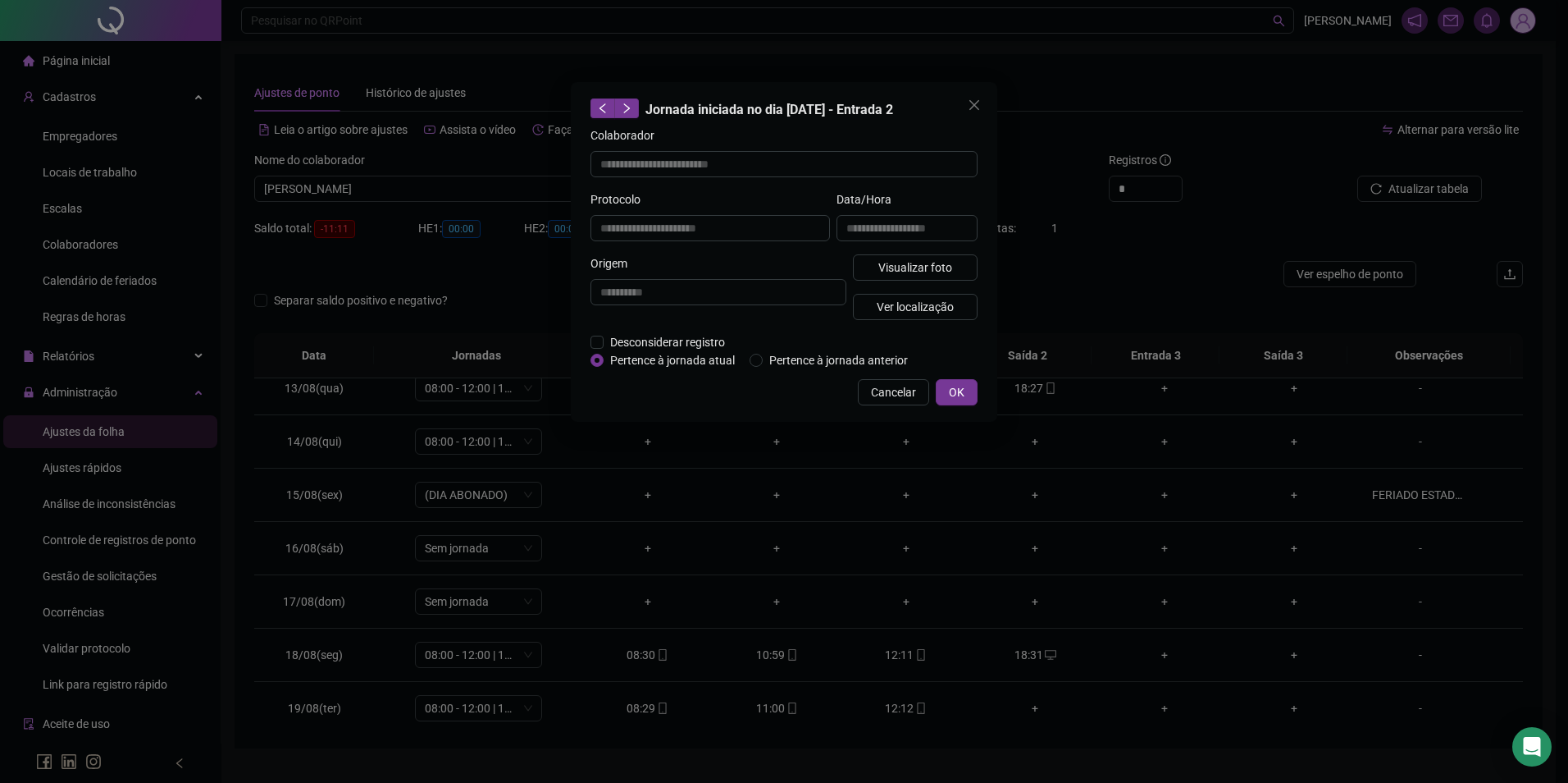
click at [901, 646] on div "**********" at bounding box center [784, 391] width 1568 height 783
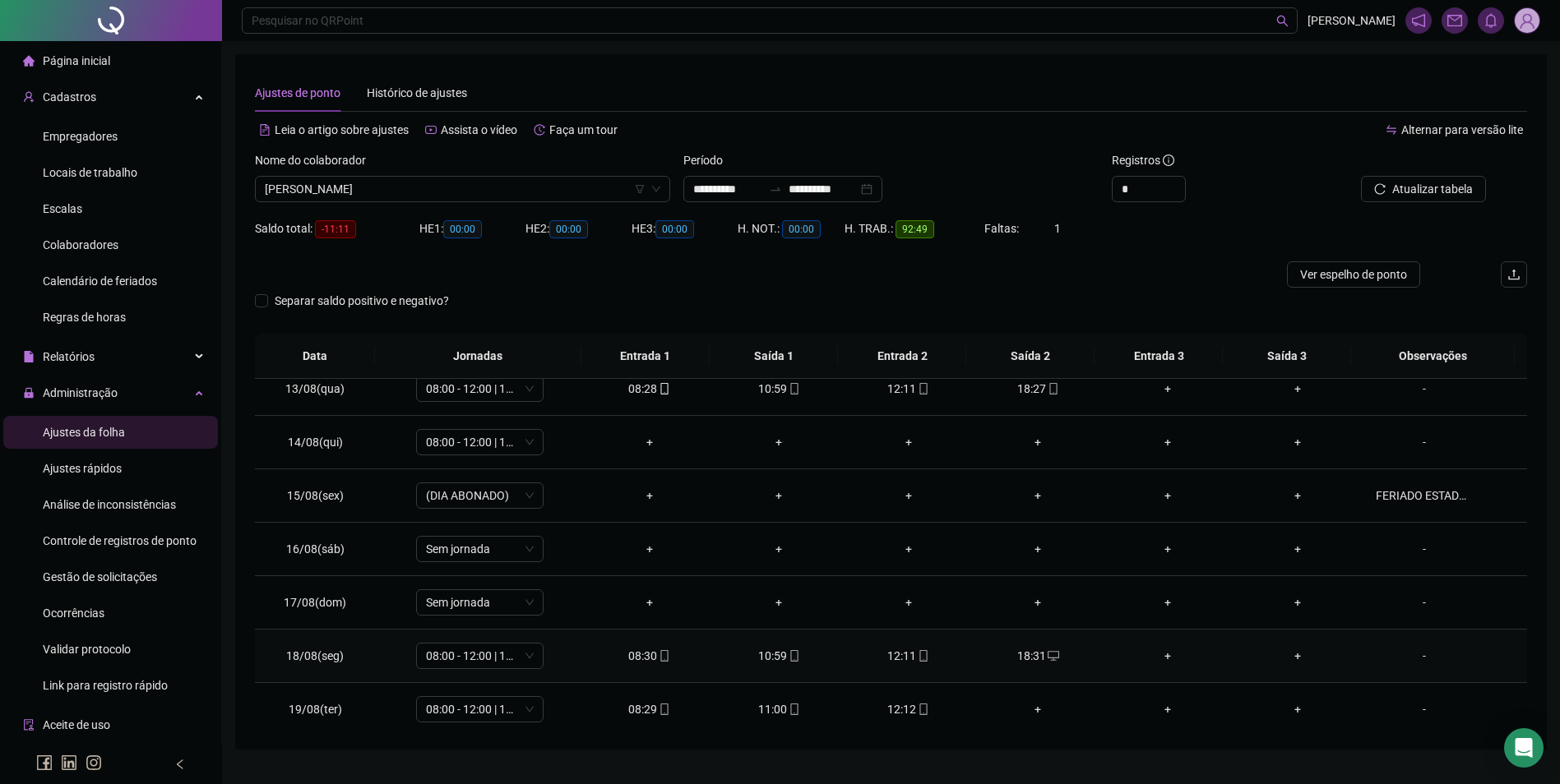
click at [917, 652] on icon "mobile" at bounding box center [923, 656] width 12 height 12
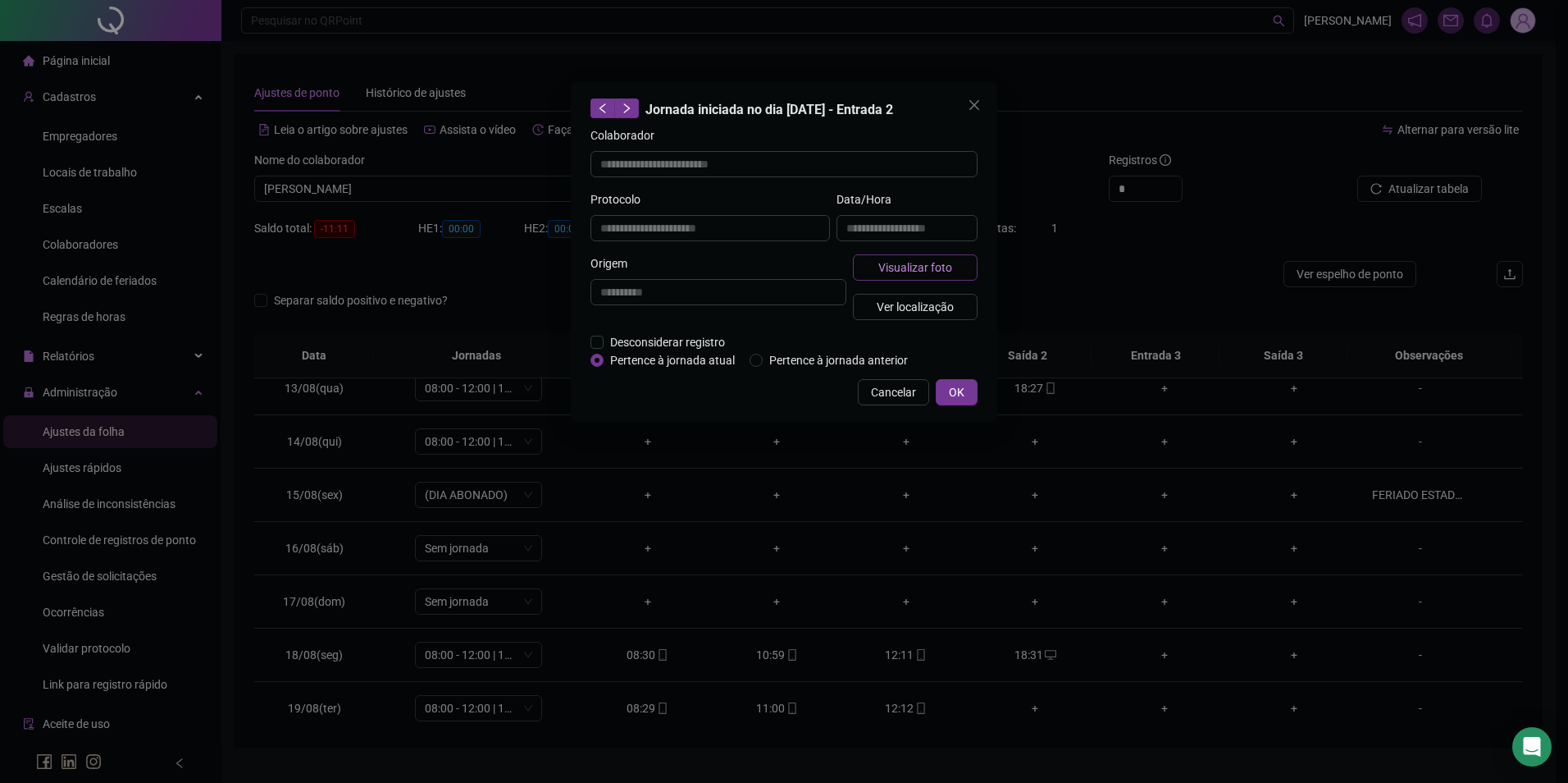
click at [926, 259] on span "Visualizar foto" at bounding box center [915, 267] width 74 height 19
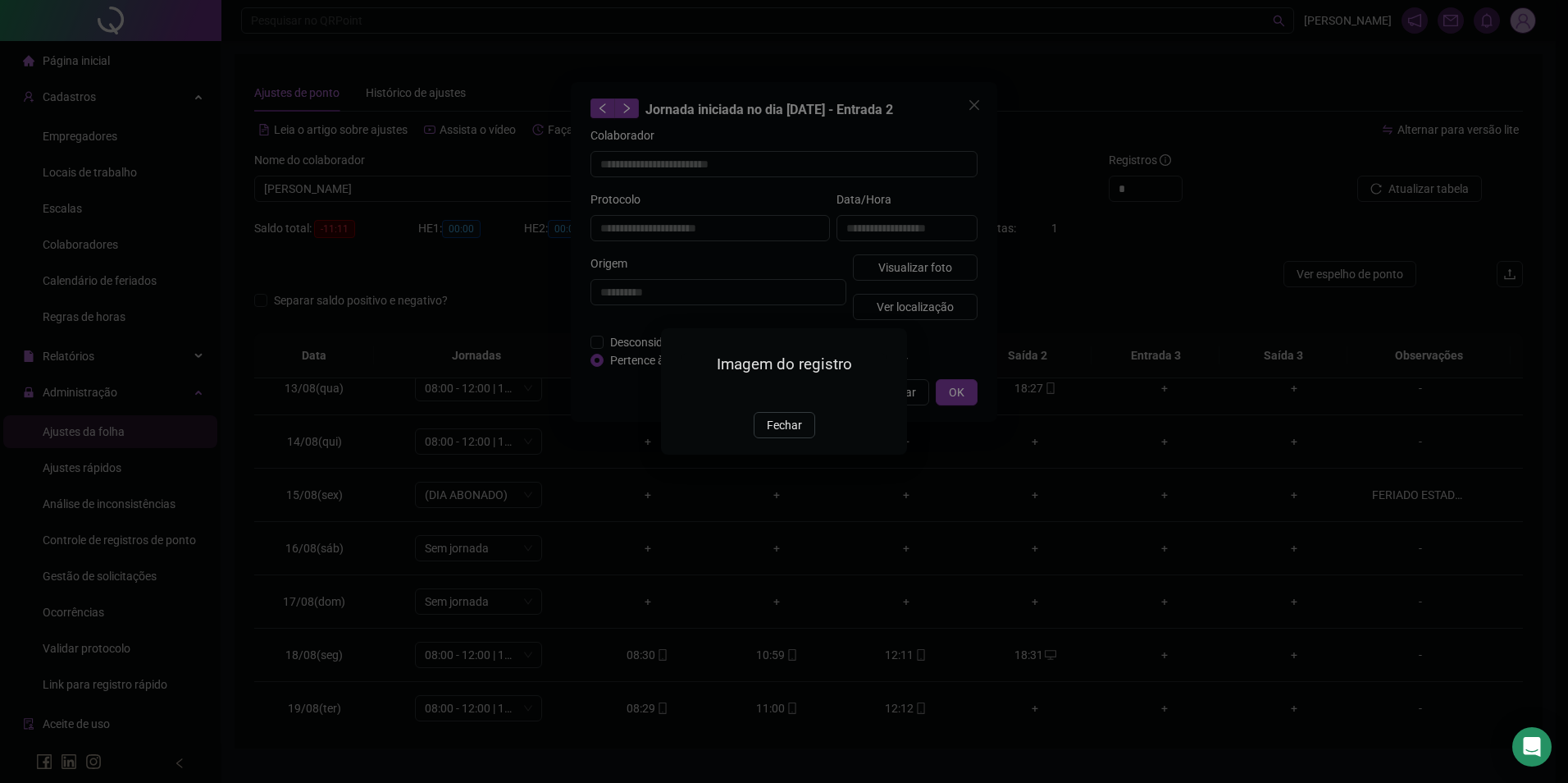
click at [681, 394] on img at bounding box center [681, 394] width 0 height 0
click at [793, 434] on span "Fechar" at bounding box center [784, 425] width 35 height 19
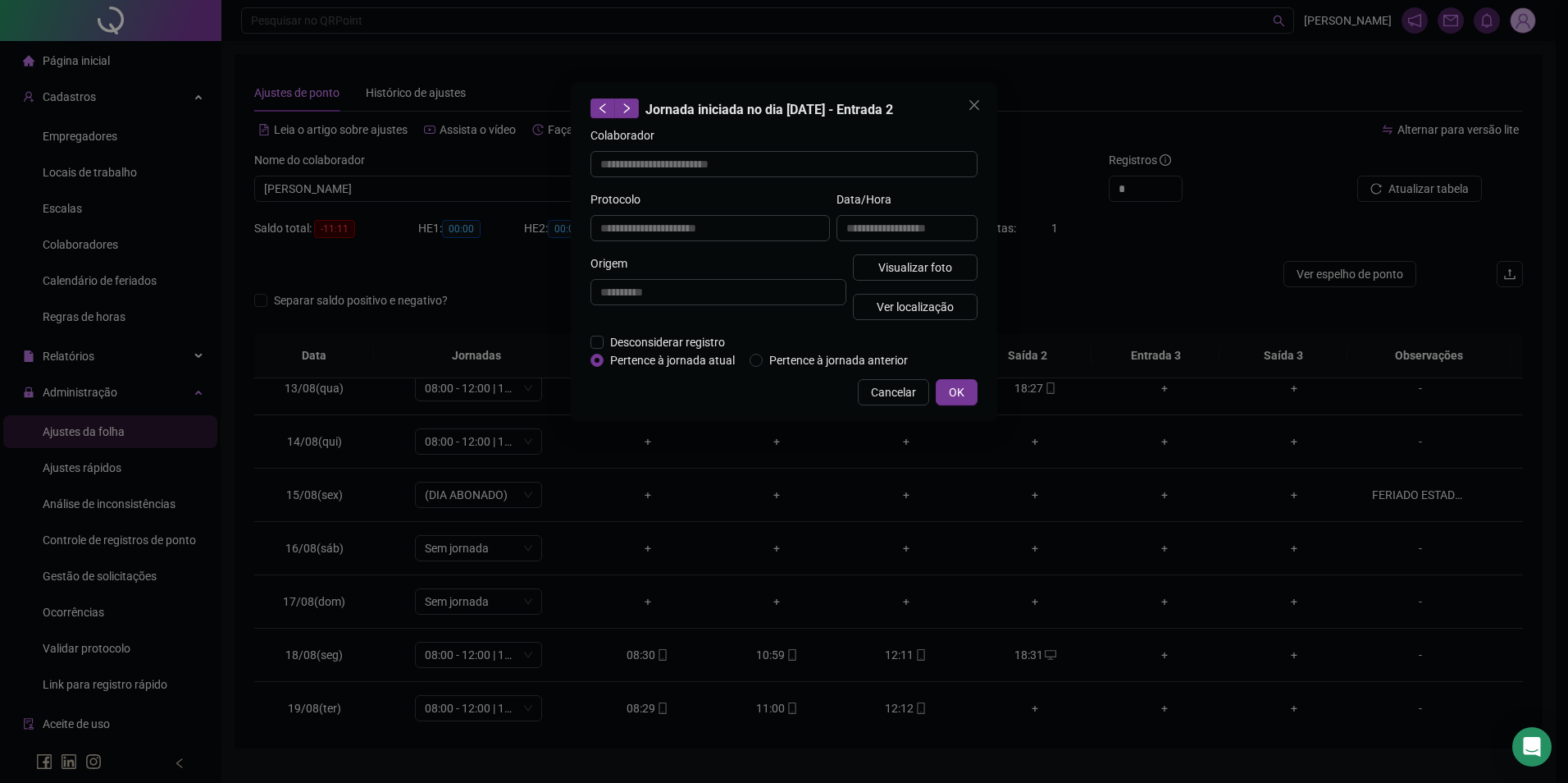
click at [438, 190] on div "**********" at bounding box center [784, 391] width 1568 height 783
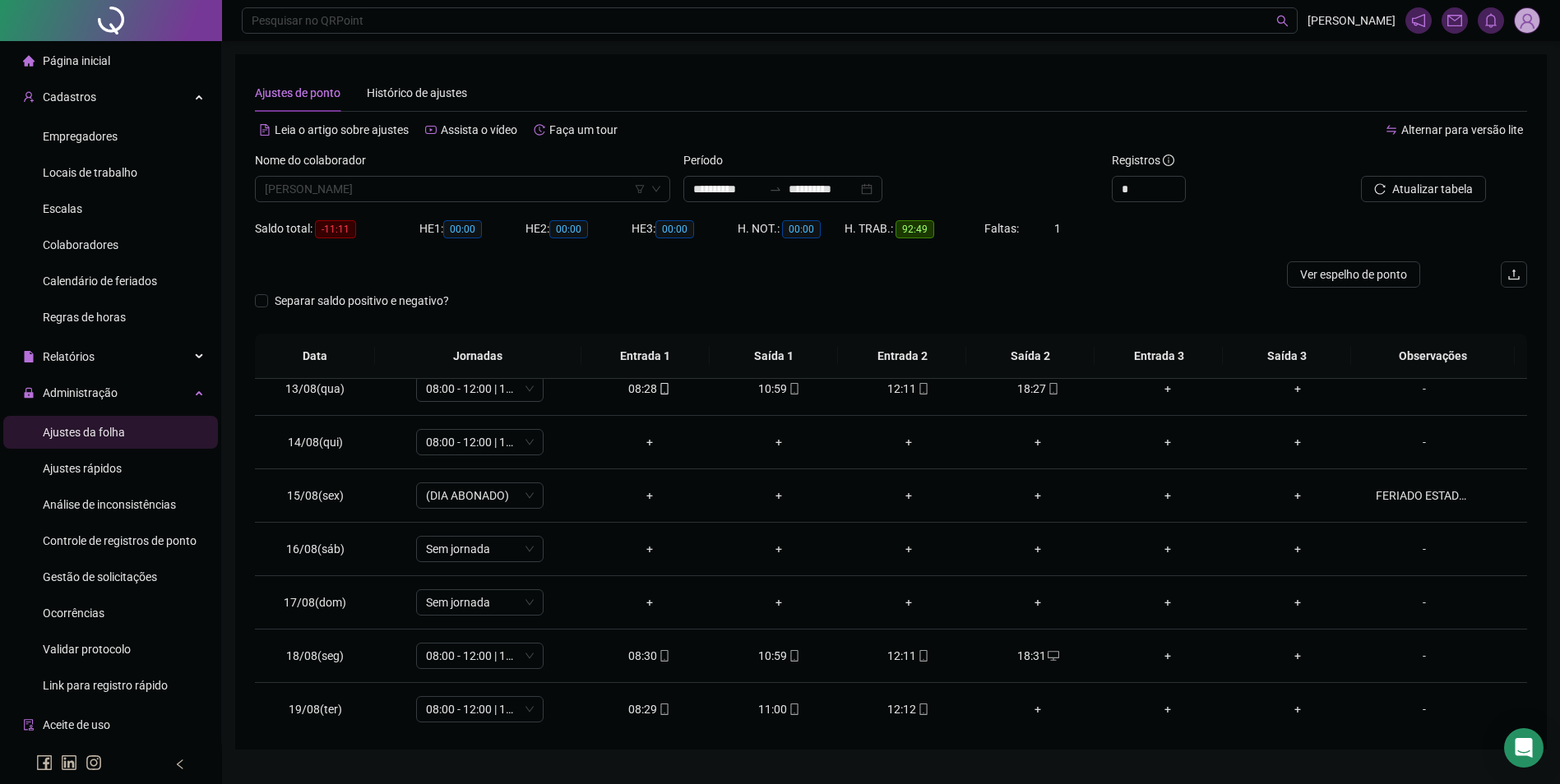
click at [439, 190] on span "[PERSON_NAME]" at bounding box center [462, 188] width 396 height 24
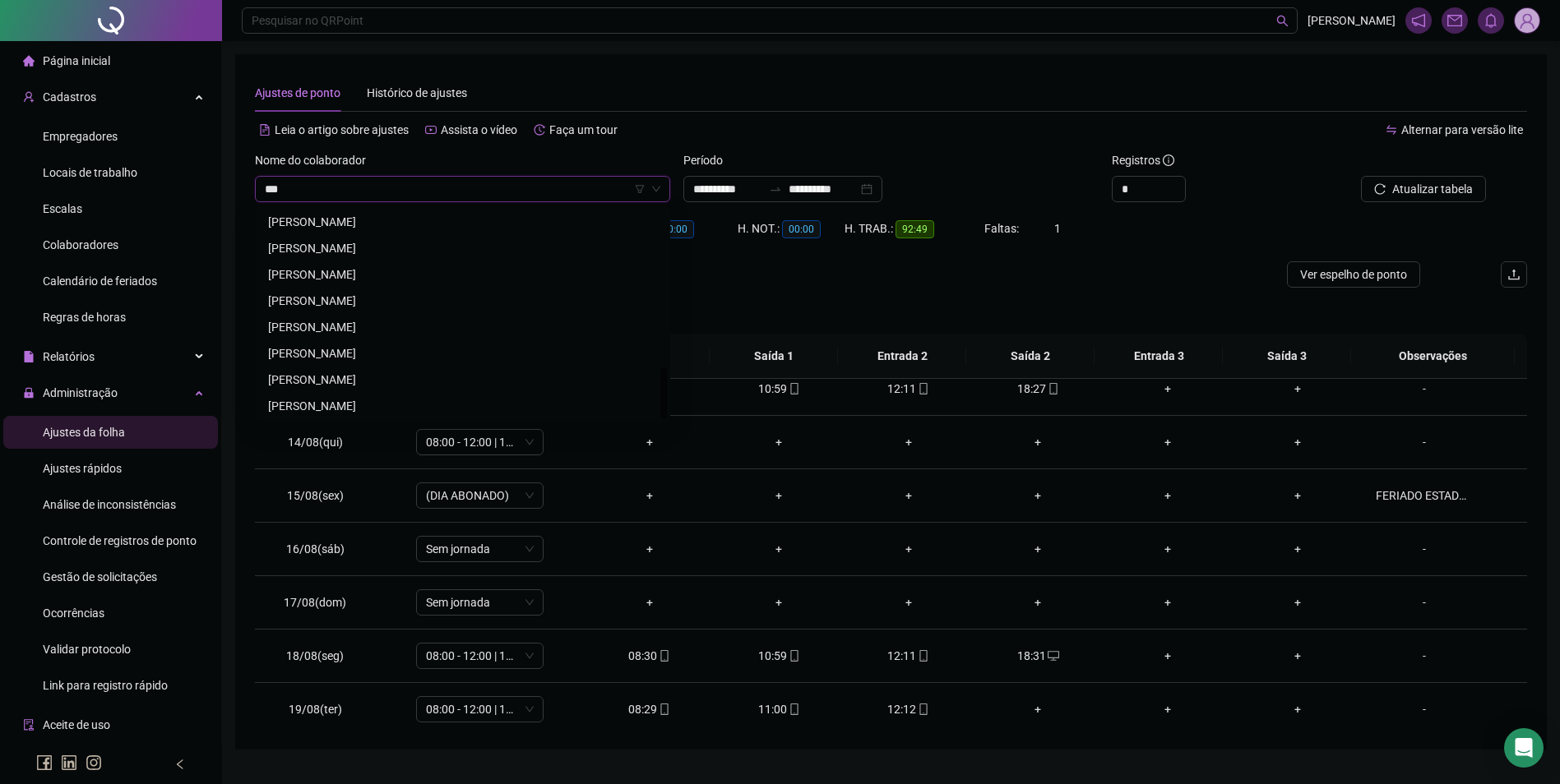
scroll to position [0, 0]
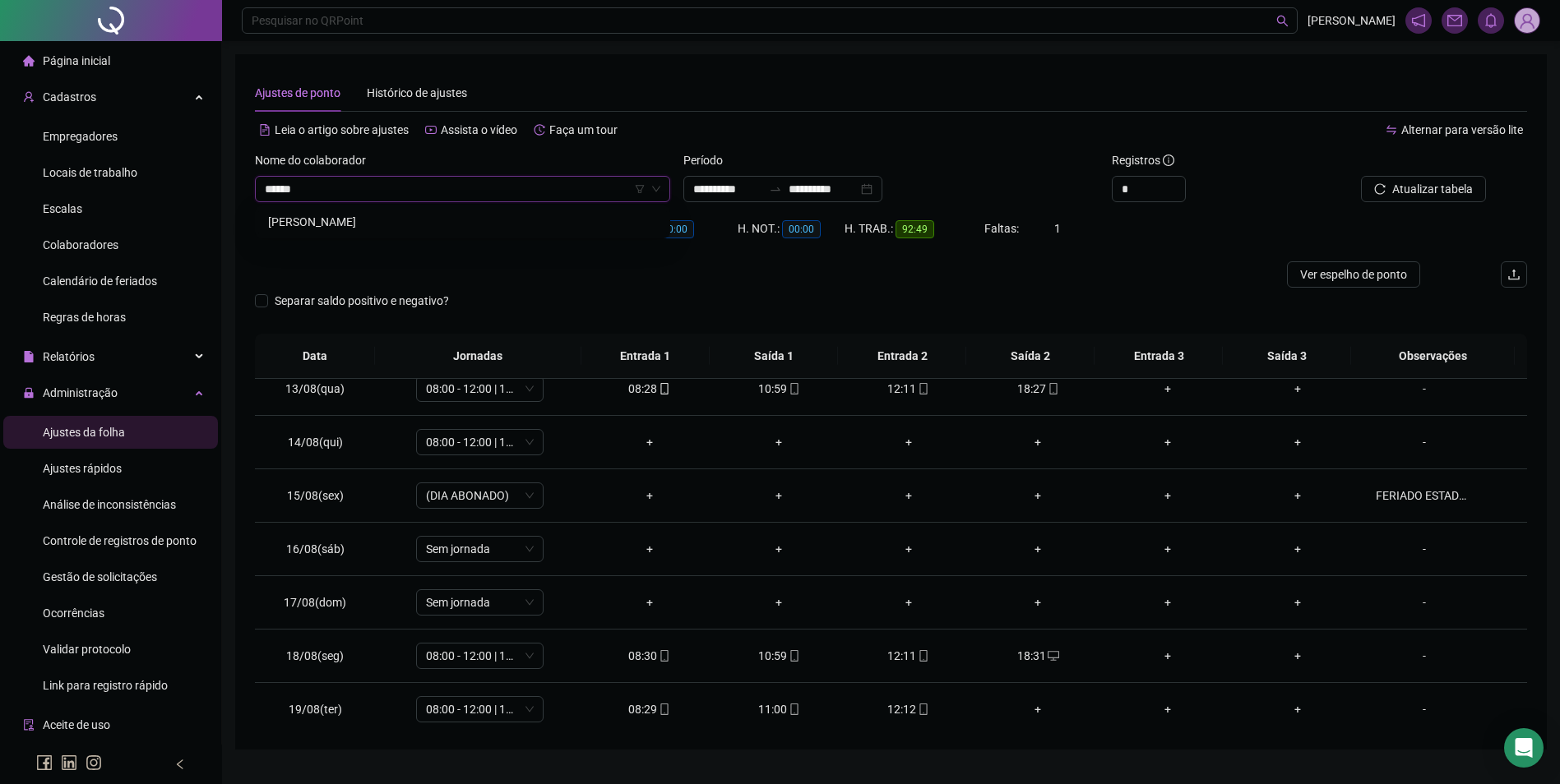
type input "*******"
click at [1436, 189] on span "Buscar registros" at bounding box center [1431, 188] width 84 height 19
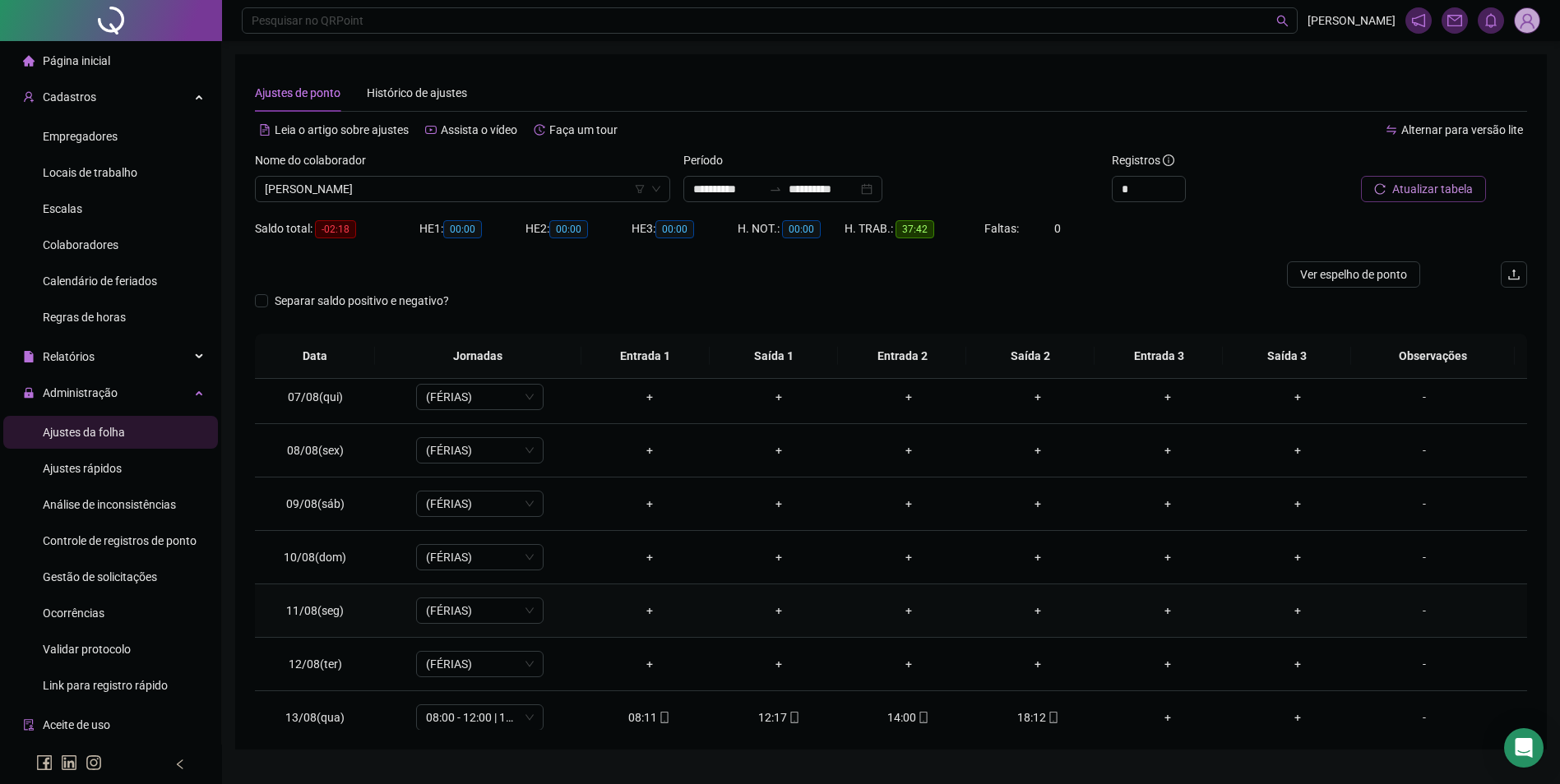
scroll to position [575, 0]
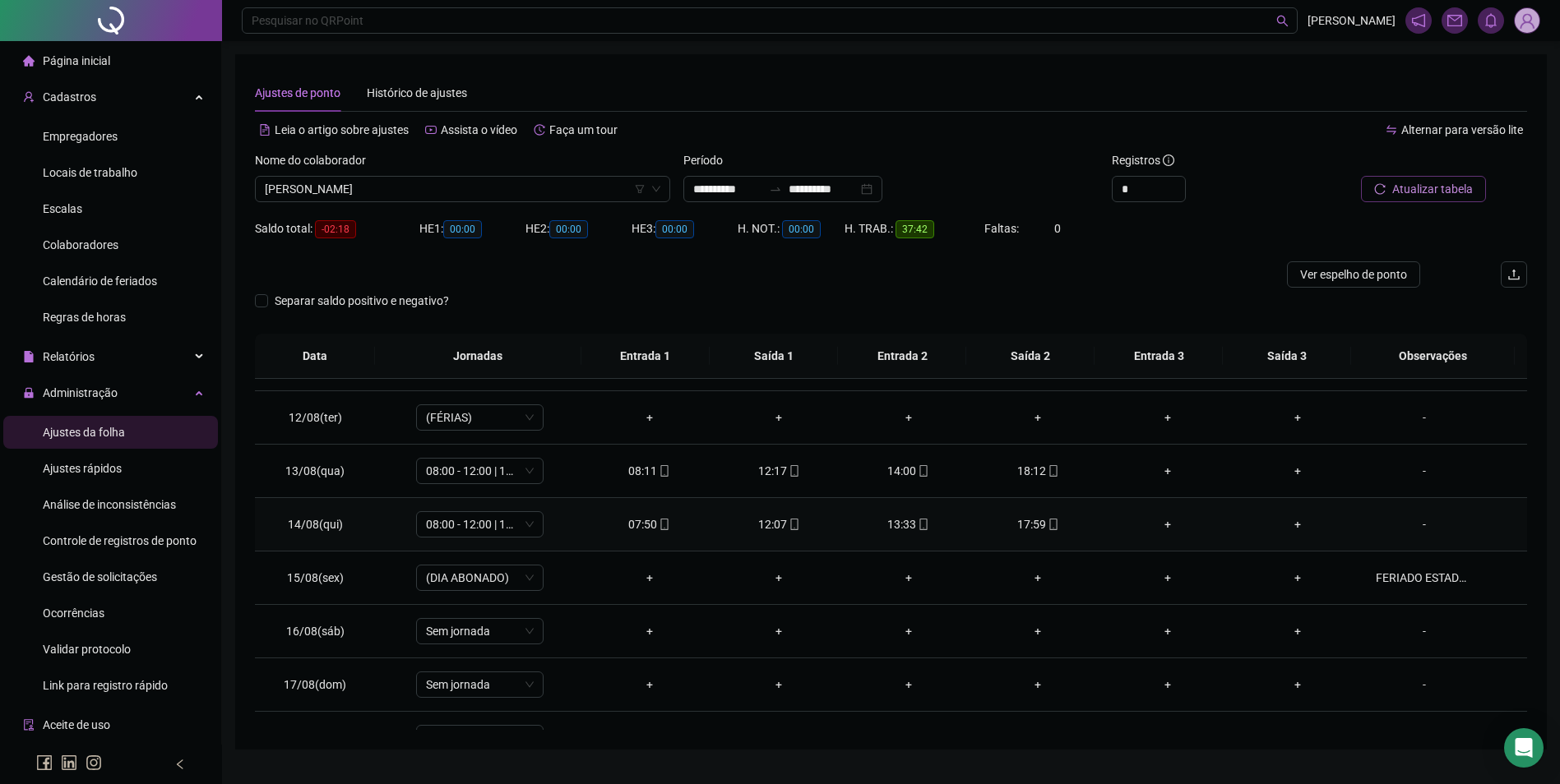
click at [1051, 527] on div "17:59" at bounding box center [1038, 524] width 104 height 19
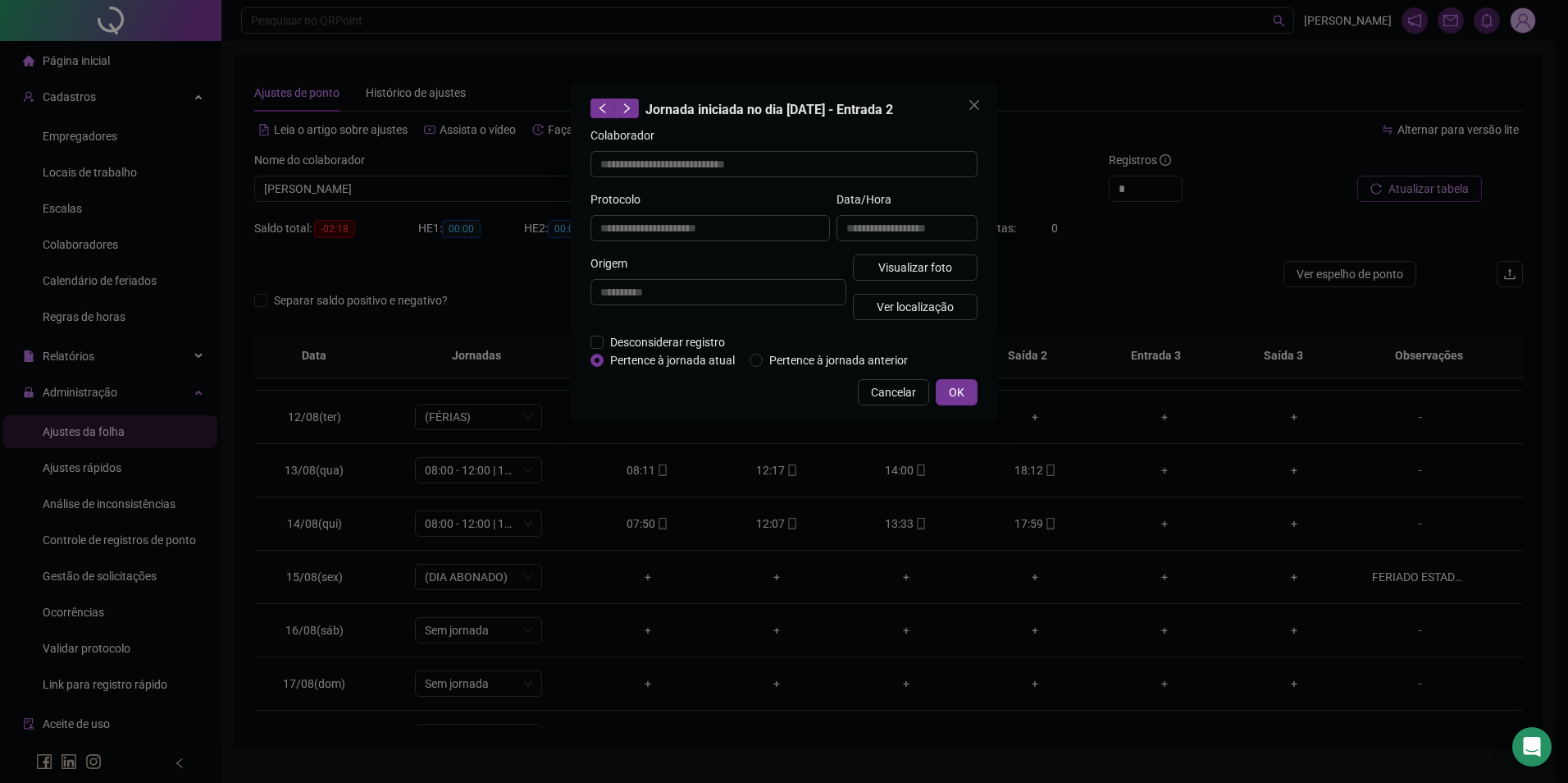
type input "**********"
click at [948, 270] on span "Visualizar foto" at bounding box center [915, 267] width 74 height 19
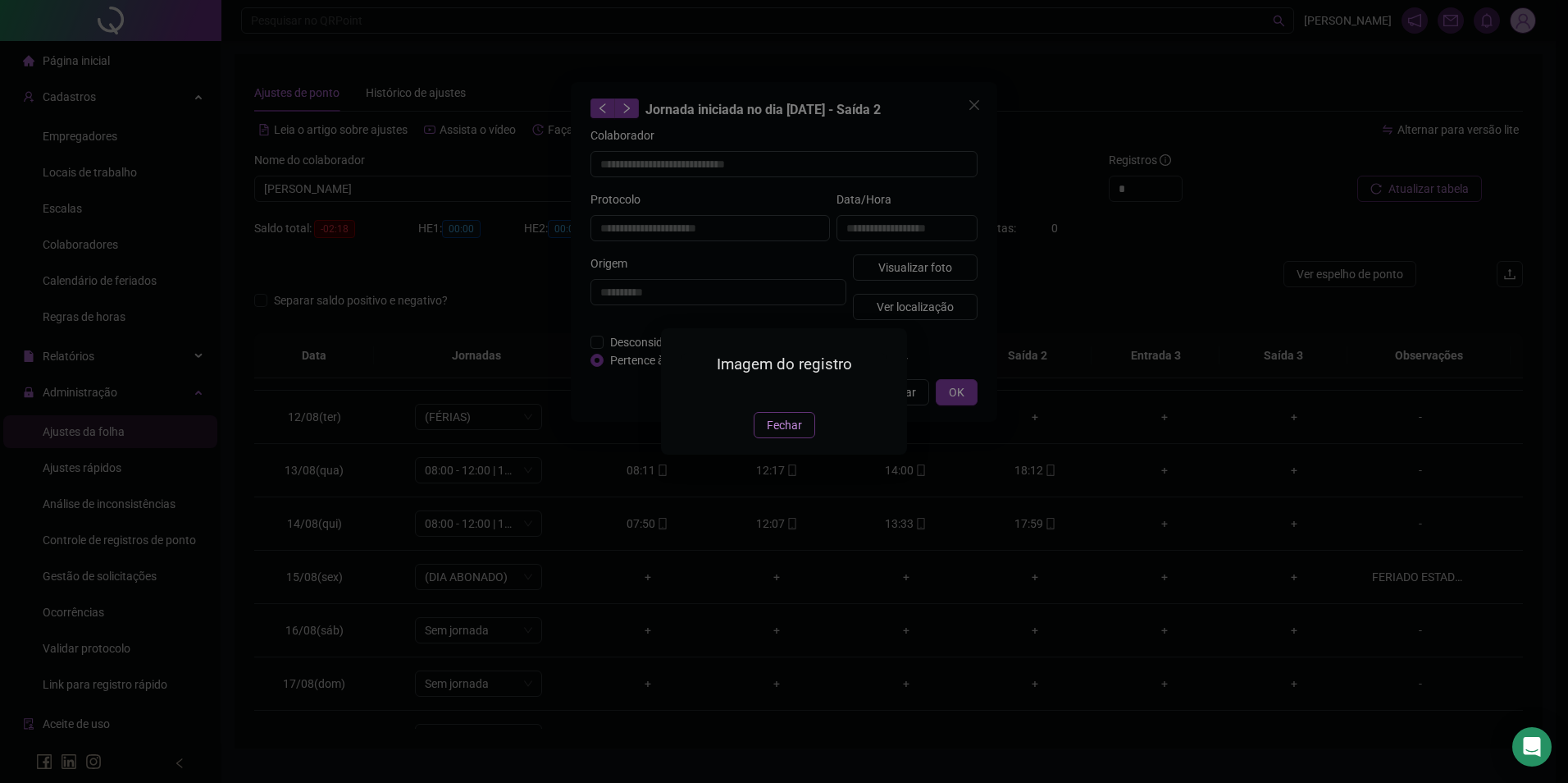
click at [782, 434] on span "Fechar" at bounding box center [784, 425] width 35 height 19
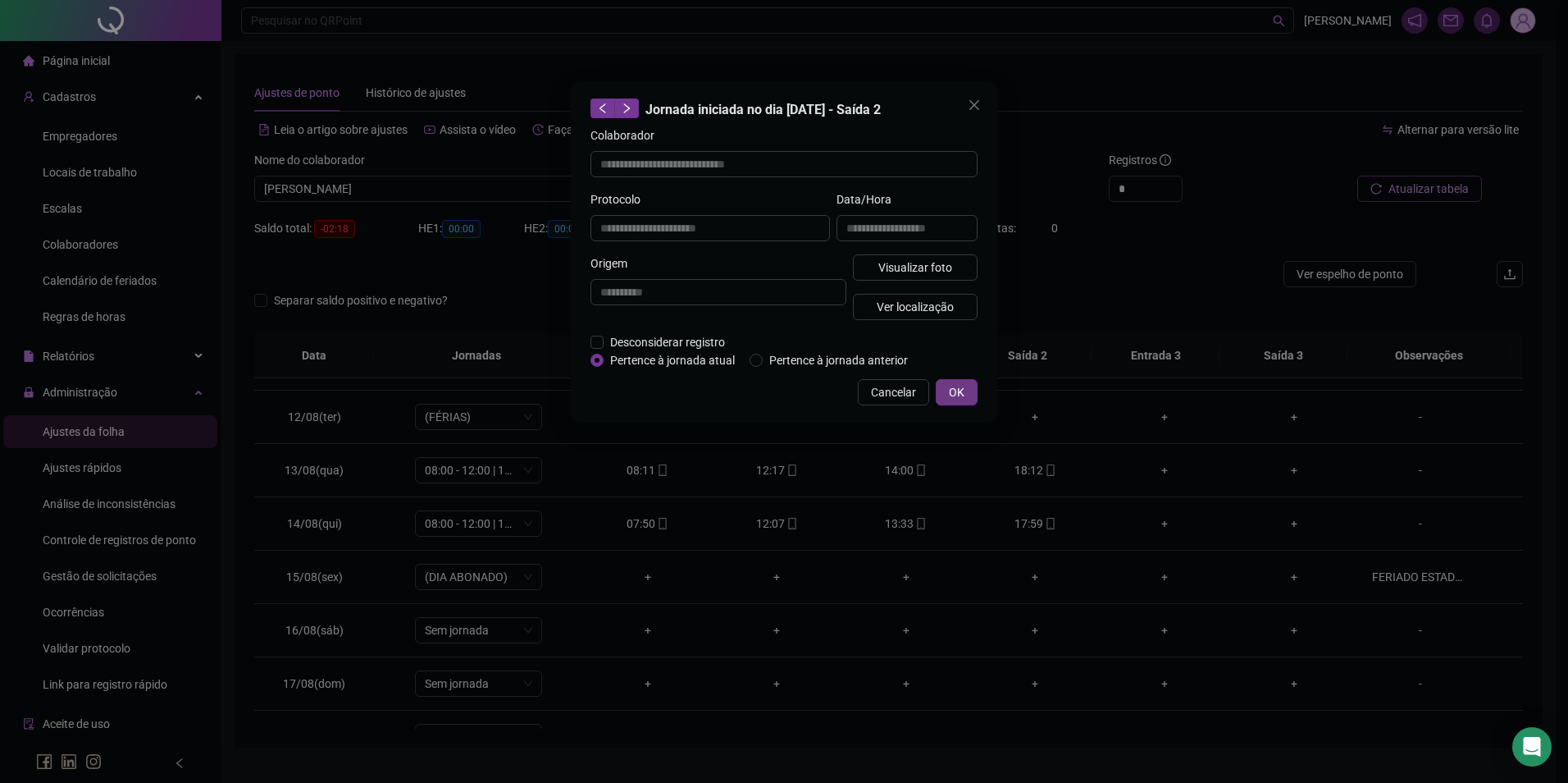
click at [958, 393] on span "OK" at bounding box center [957, 392] width 16 height 19
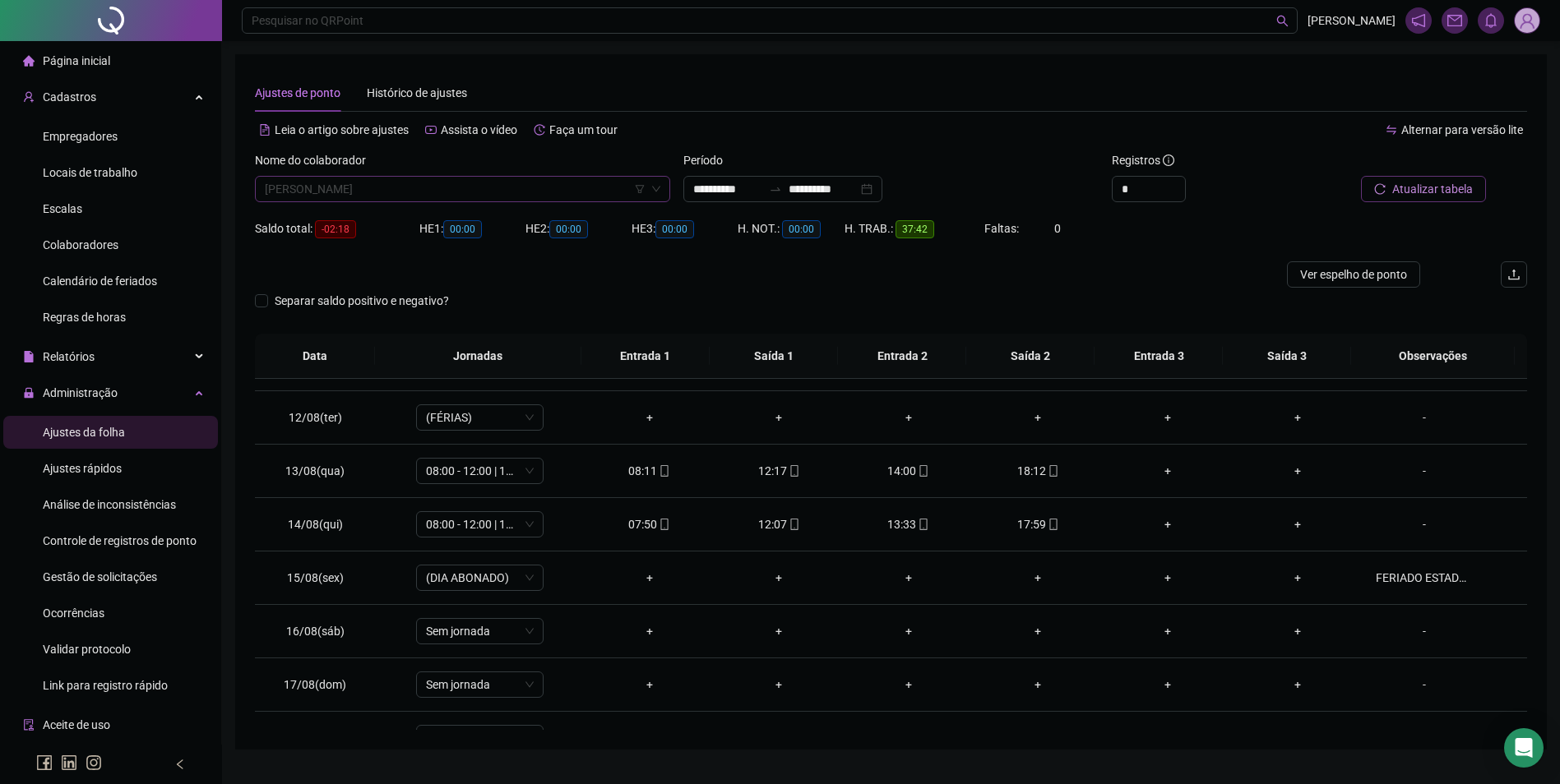
click at [493, 186] on span "[PERSON_NAME]" at bounding box center [462, 188] width 396 height 24
type input "*******"
click at [1358, 176] on button "Buscar registros" at bounding box center [1421, 188] width 128 height 26
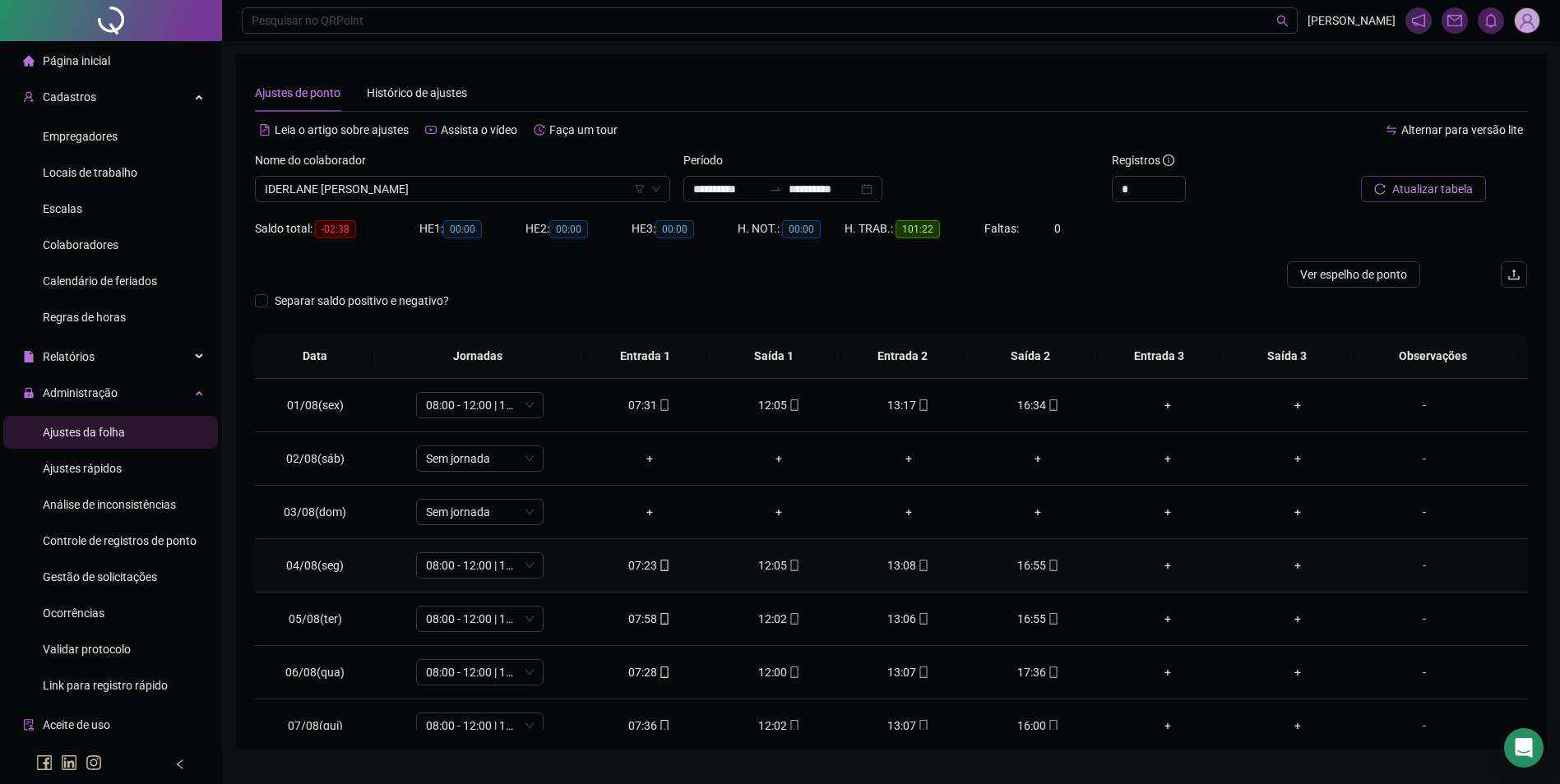
click at [1047, 566] on icon "mobile" at bounding box center [1053, 565] width 12 height 12
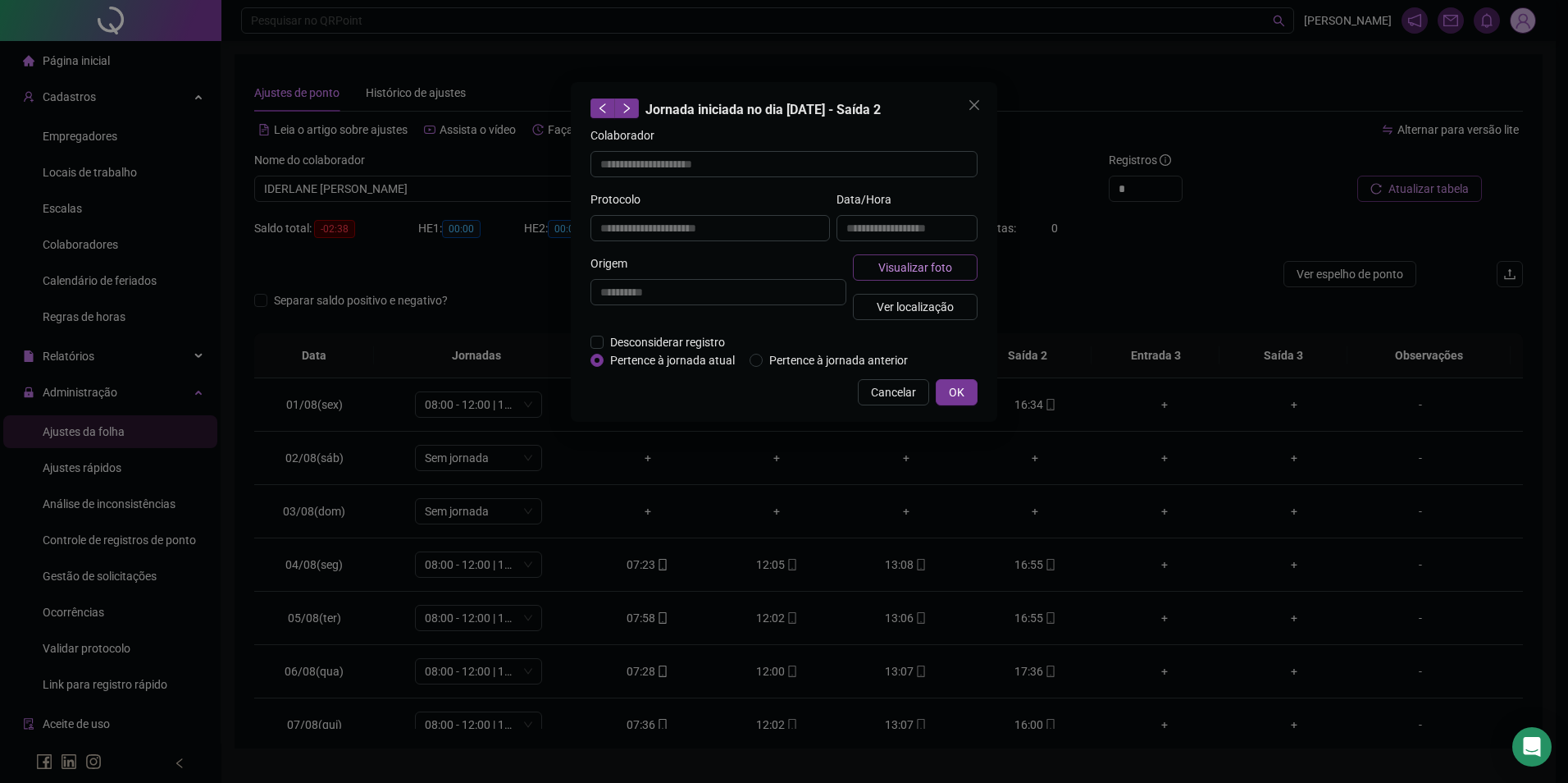
click at [952, 262] on button "Visualizar foto" at bounding box center [915, 267] width 125 height 26
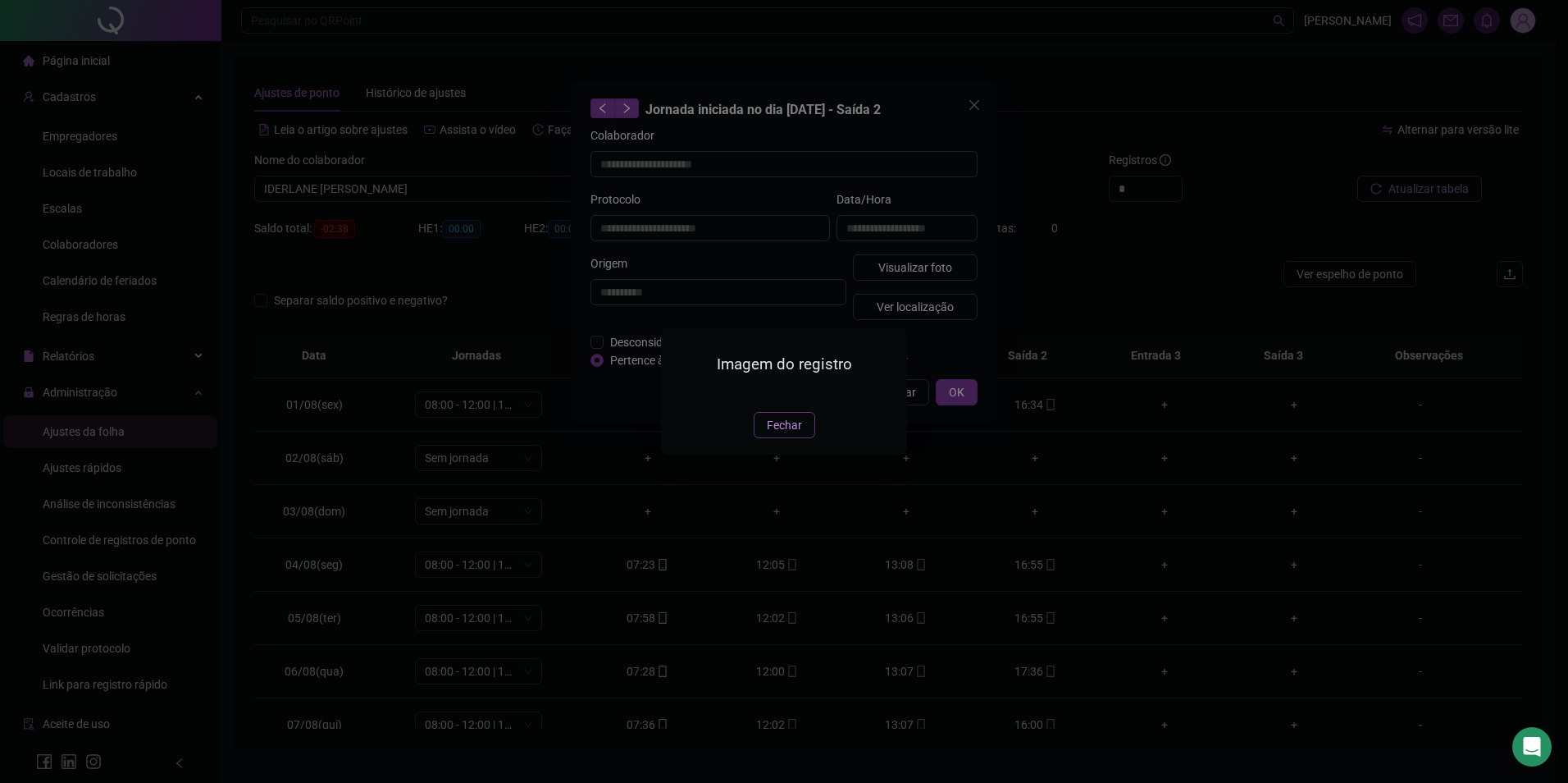
click at [790, 429] on span "Fechar" at bounding box center [784, 425] width 35 height 19
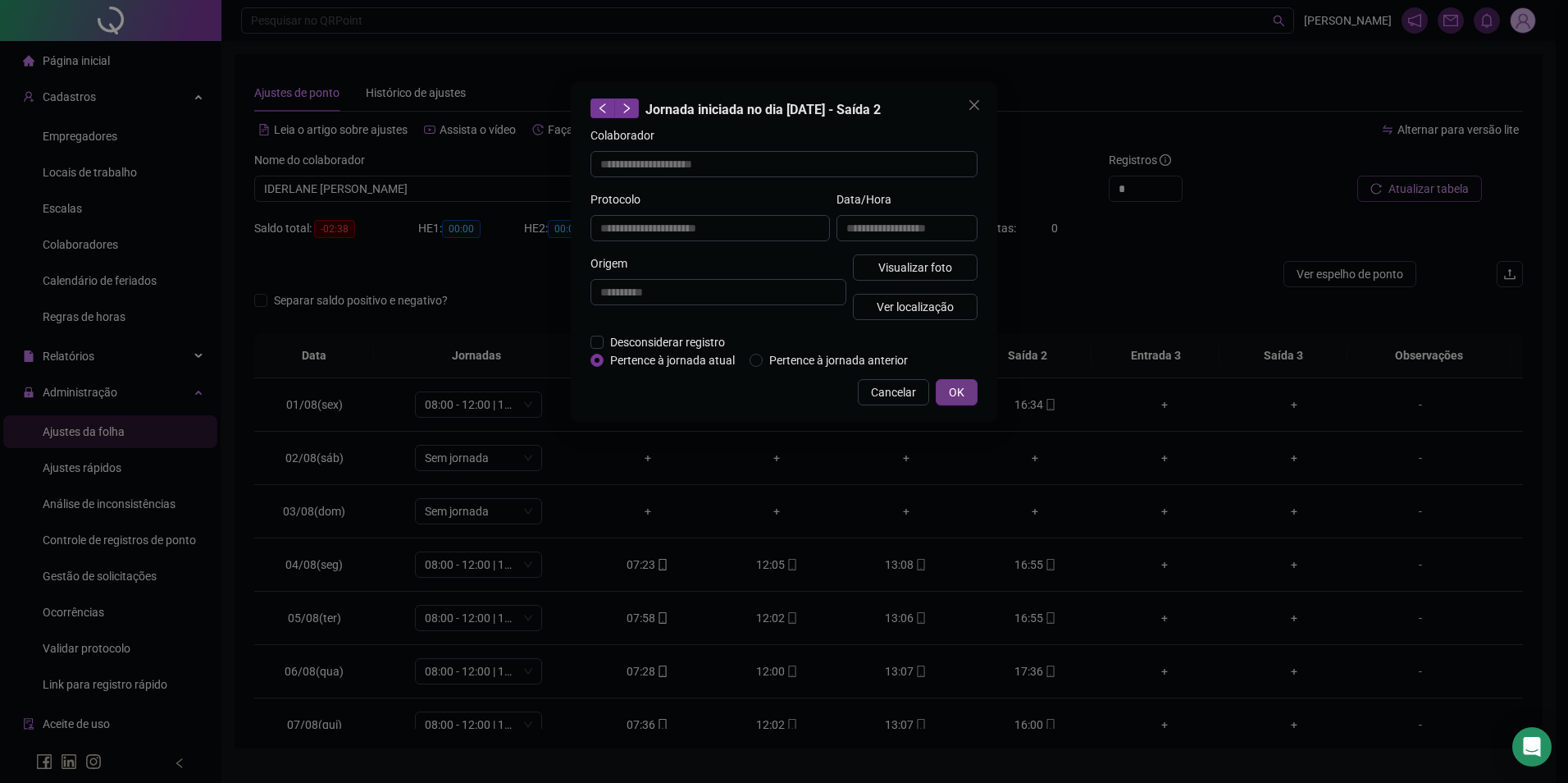
click at [957, 391] on span "OK" at bounding box center [957, 392] width 16 height 19
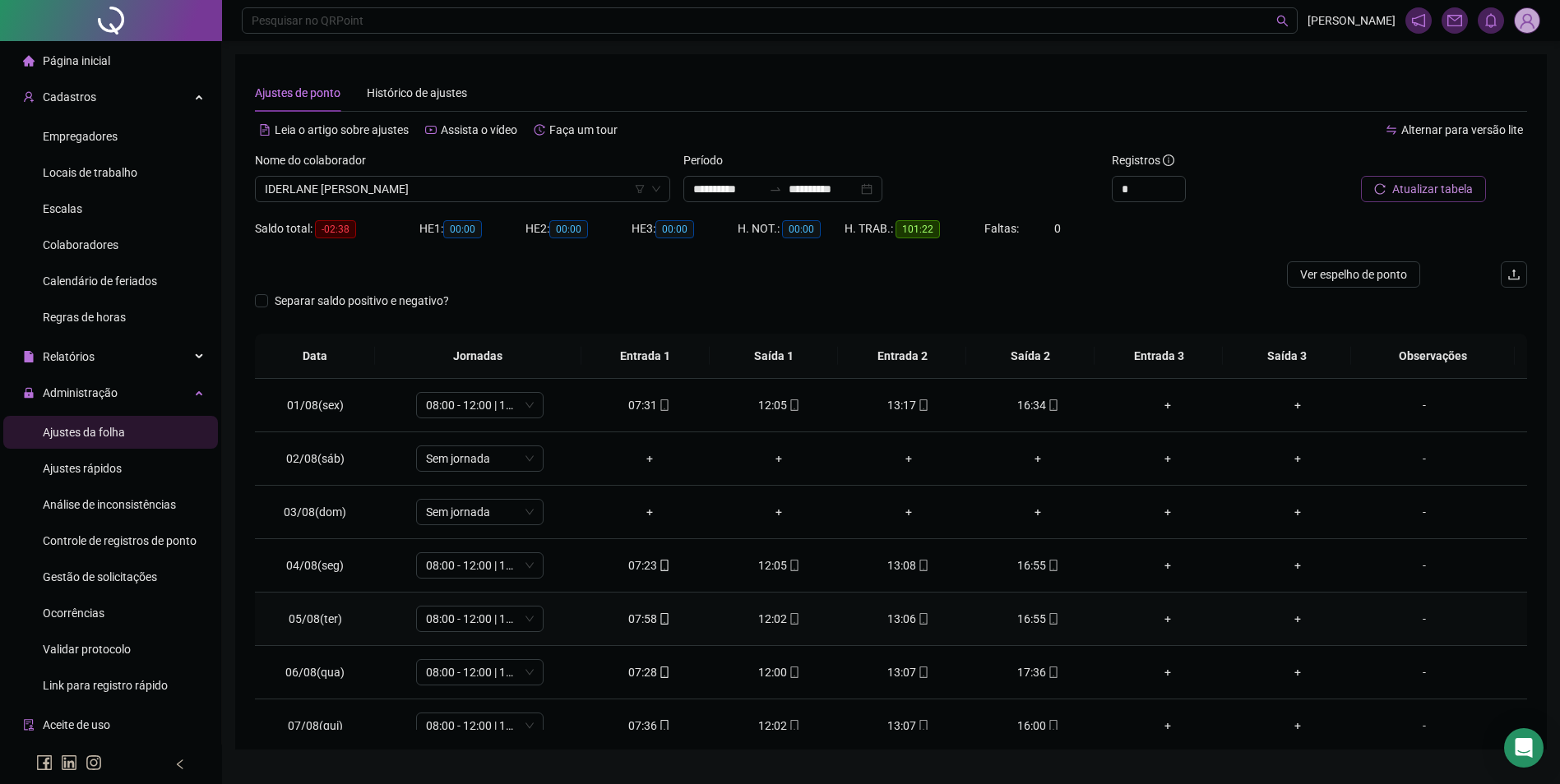
click at [917, 615] on icon "mobile" at bounding box center [923, 619] width 12 height 12
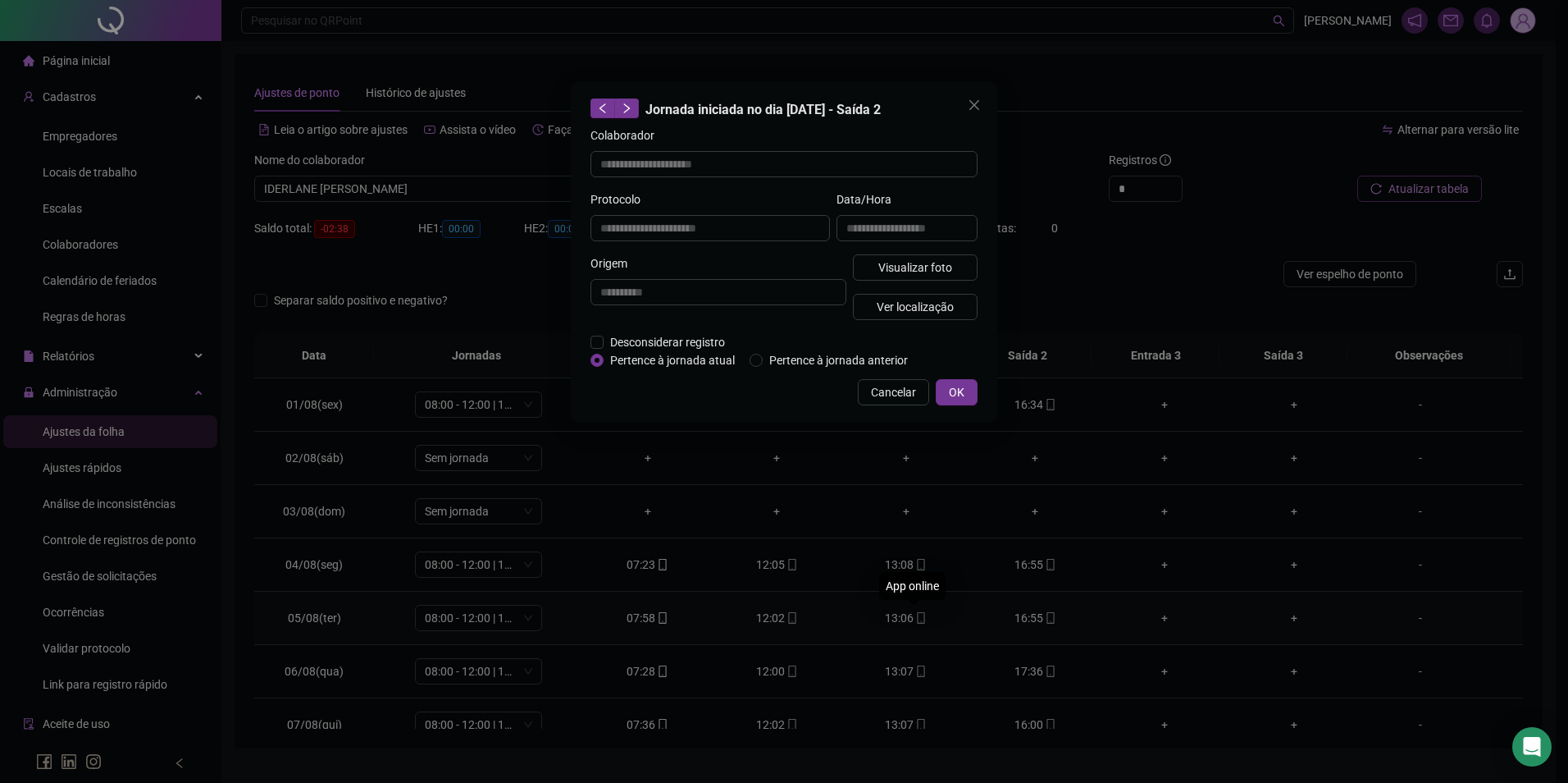
type input "**********"
click at [951, 271] on span "Visualizar foto" at bounding box center [915, 267] width 74 height 19
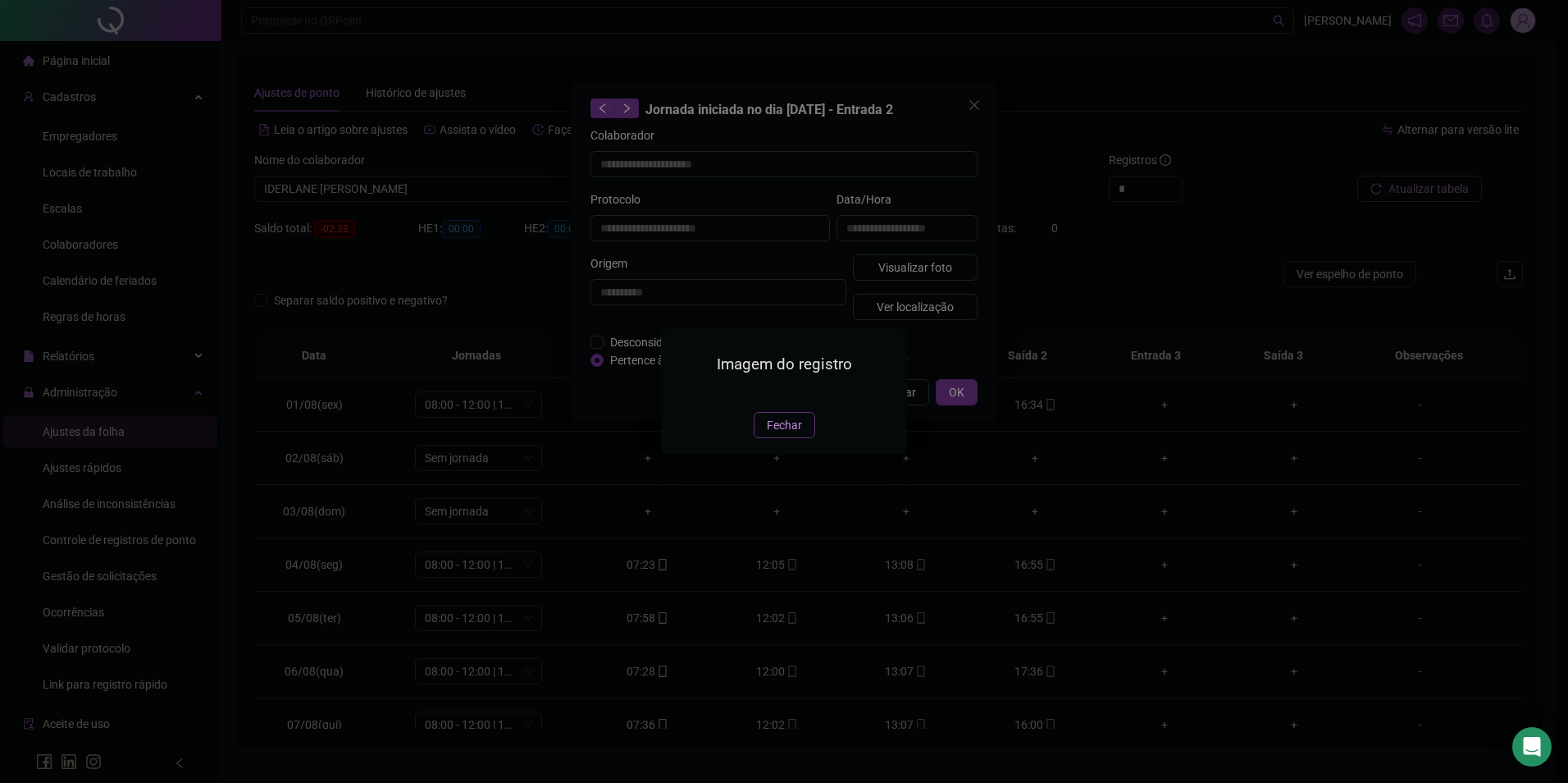
click at [796, 434] on span "Fechar" at bounding box center [784, 425] width 35 height 19
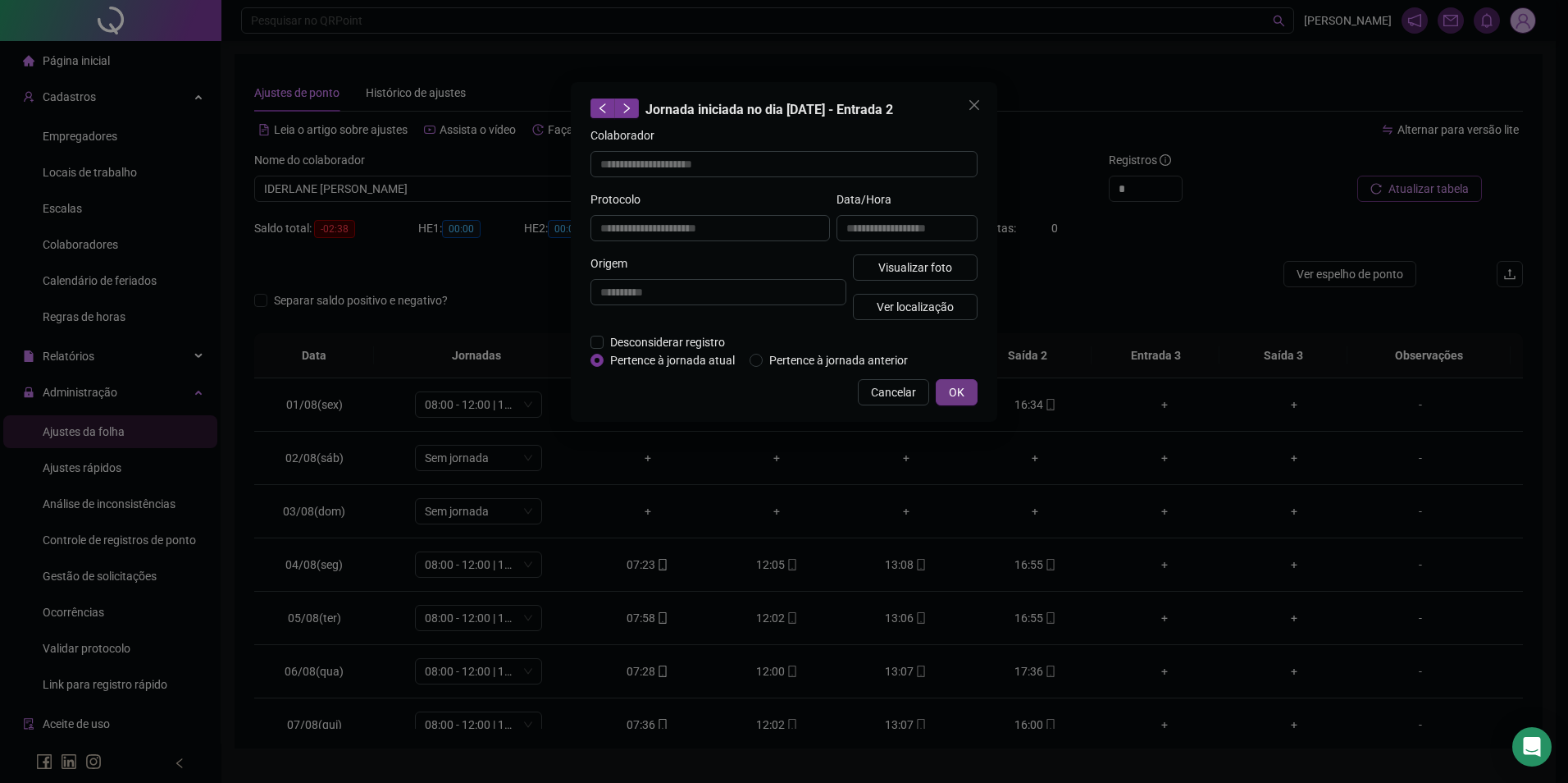
click at [962, 386] on span "OK" at bounding box center [957, 392] width 16 height 19
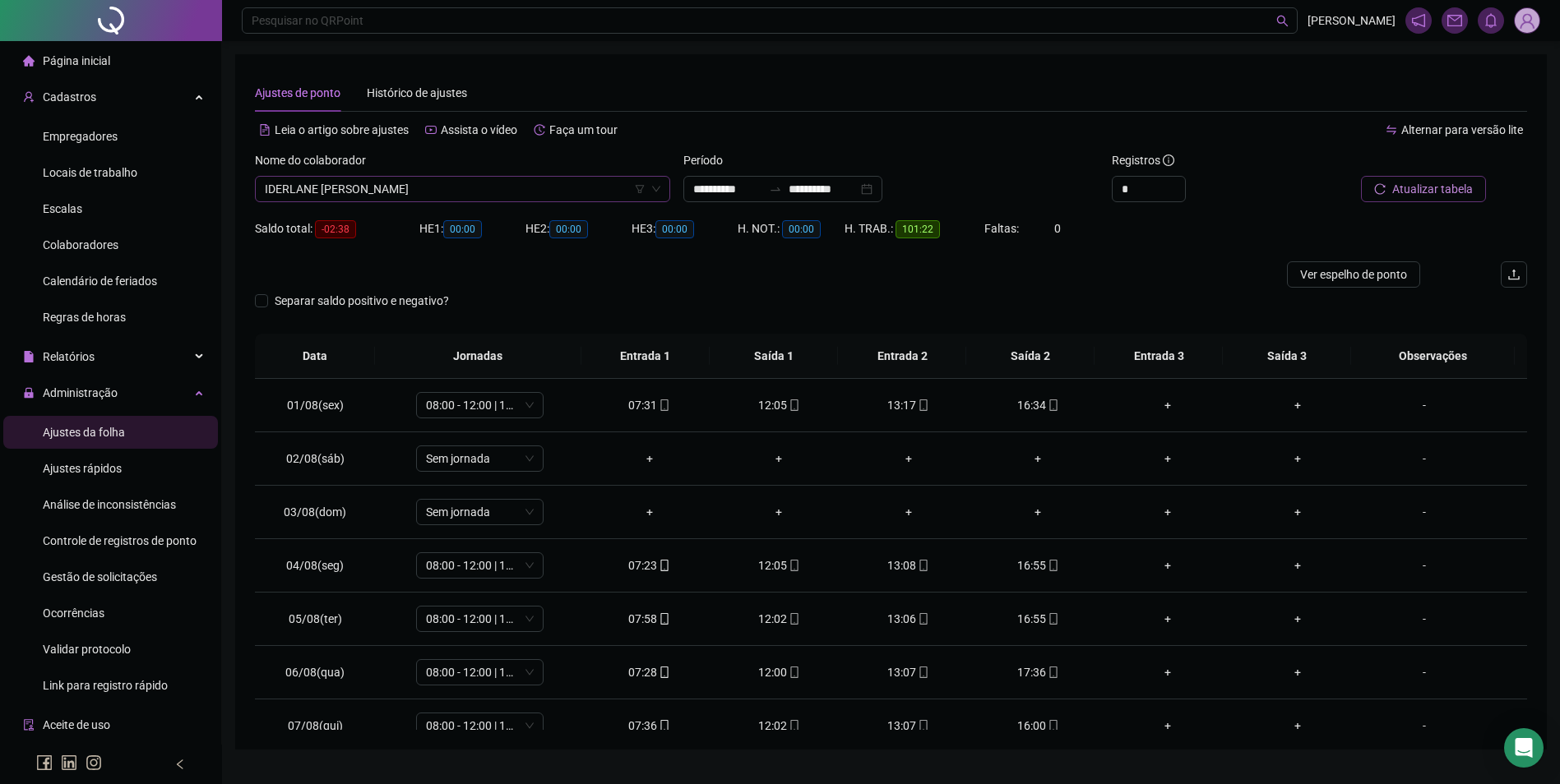
click at [483, 179] on span "IDERLANE [PERSON_NAME]" at bounding box center [462, 188] width 396 height 24
type input "*****"
click at [423, 242] on div "[PERSON_NAME]" at bounding box center [462, 248] width 389 height 19
click at [1453, 196] on span "Buscar registros" at bounding box center [1431, 188] width 84 height 19
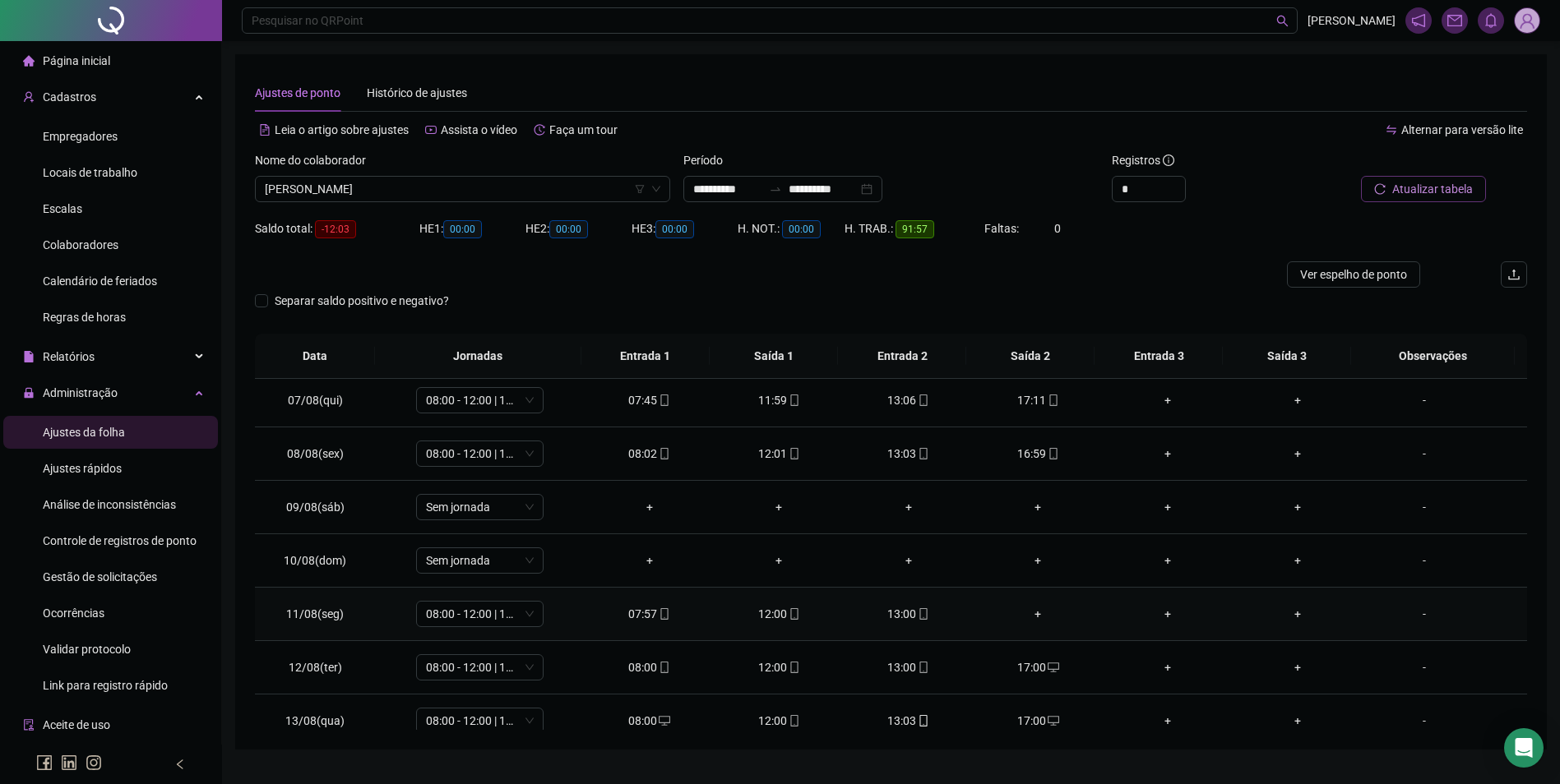
scroll to position [329, 0]
click at [1031, 612] on div "+" at bounding box center [1038, 610] width 104 height 19
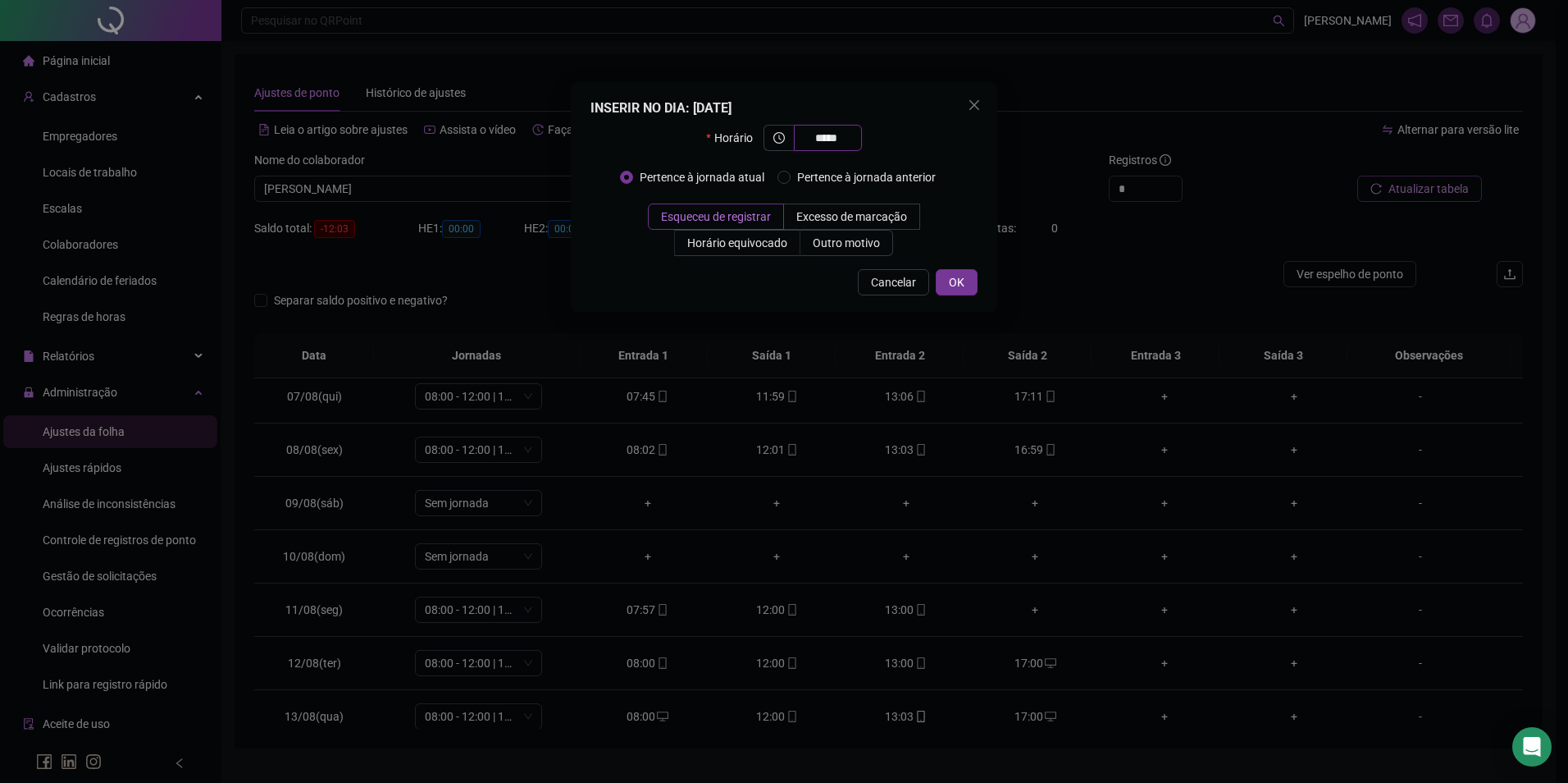
type input "*****"
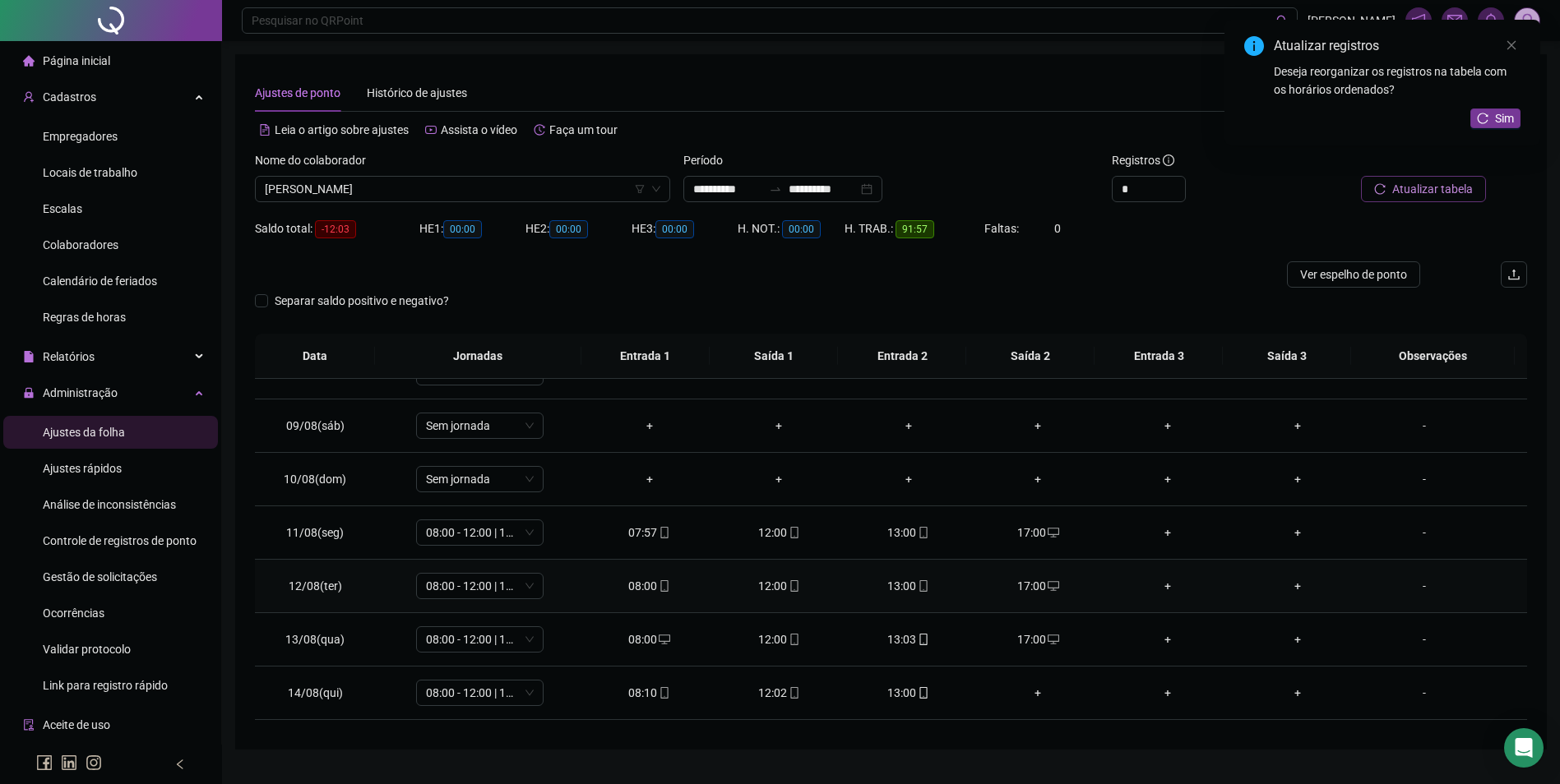
scroll to position [493, 0]
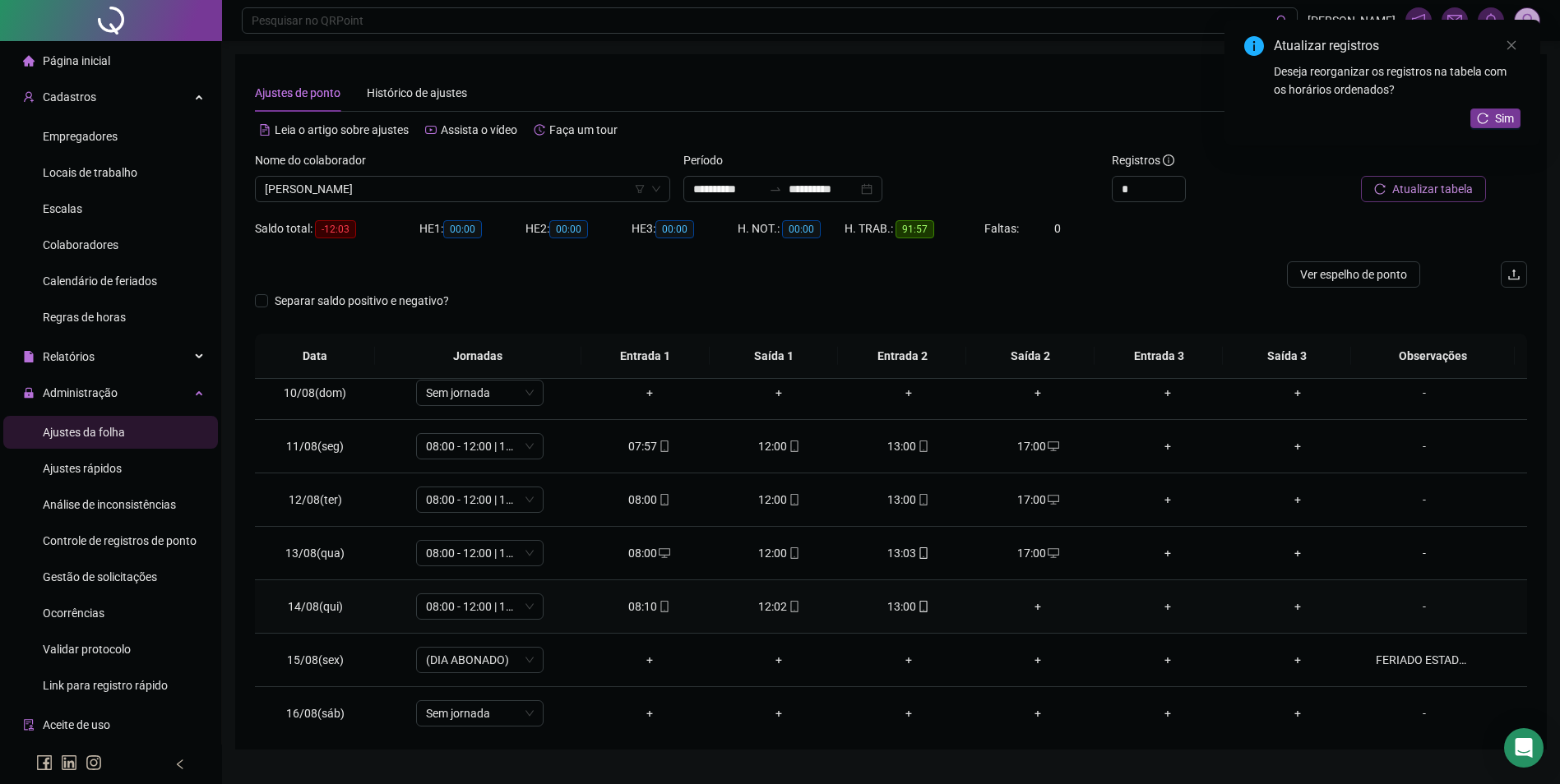
click at [1026, 609] on div "+" at bounding box center [1038, 606] width 104 height 19
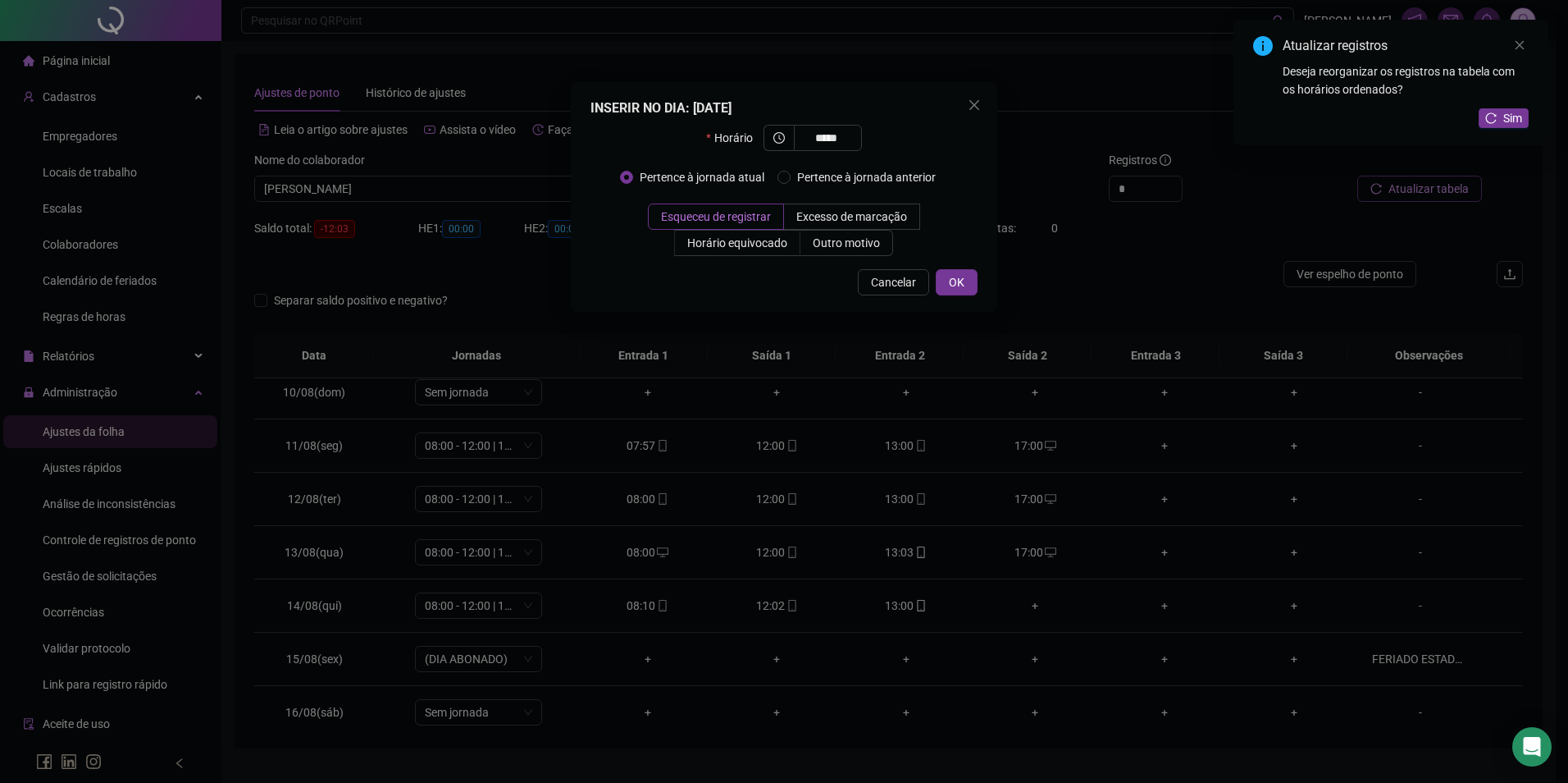
type input "*****"
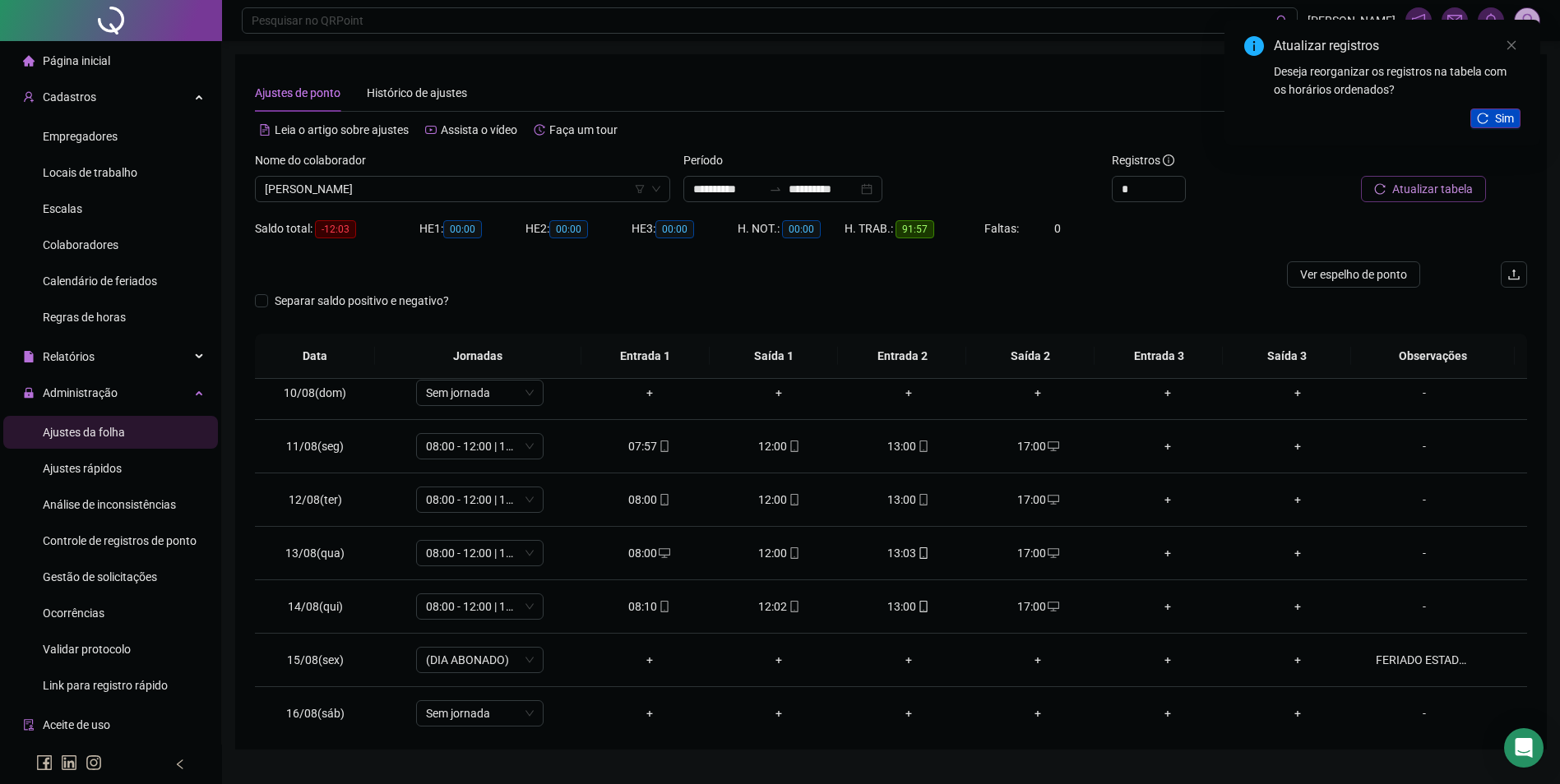
click at [1497, 127] on button "Sim" at bounding box center [1495, 118] width 50 height 20
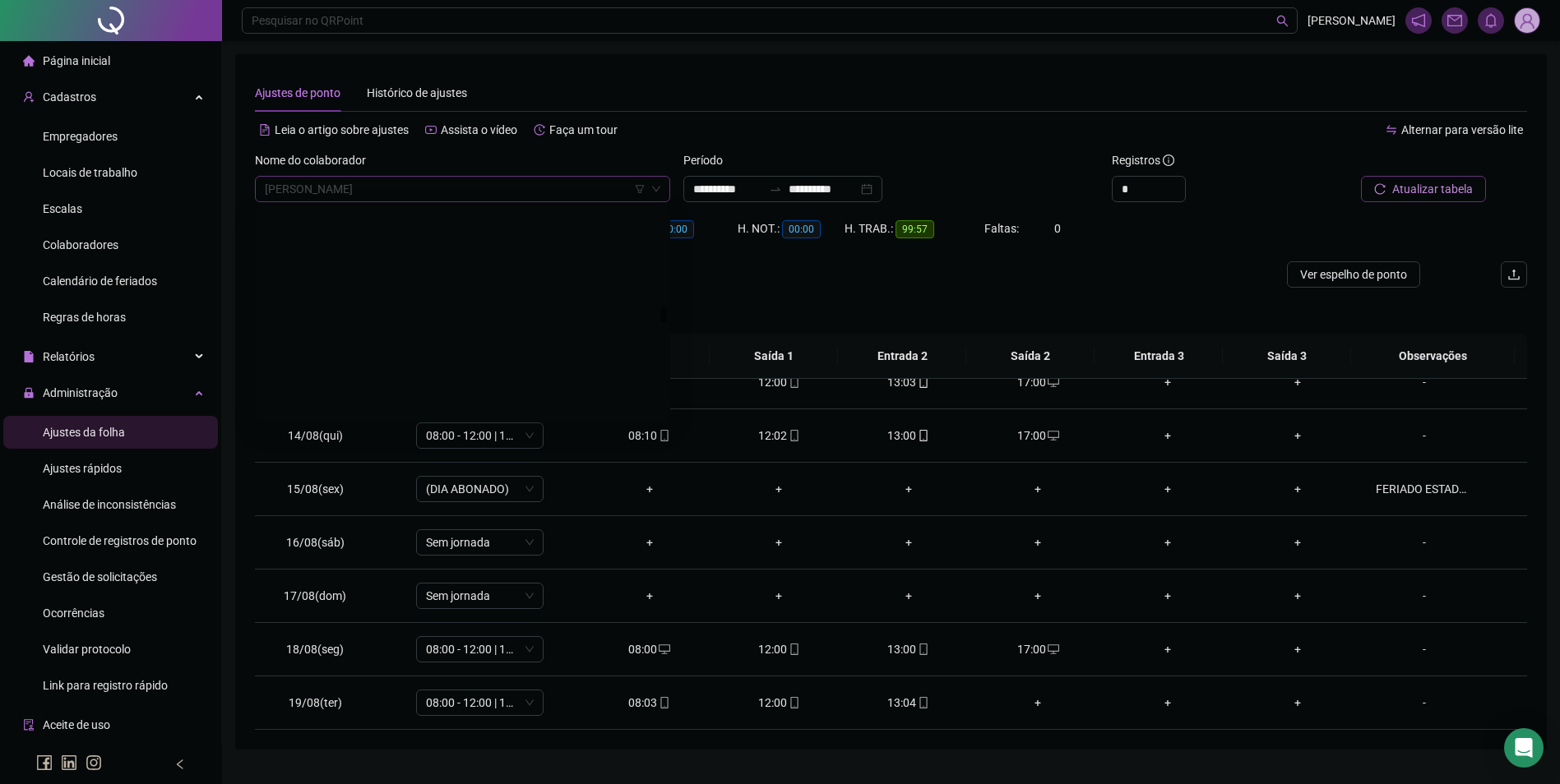
scroll to position [12149, 0]
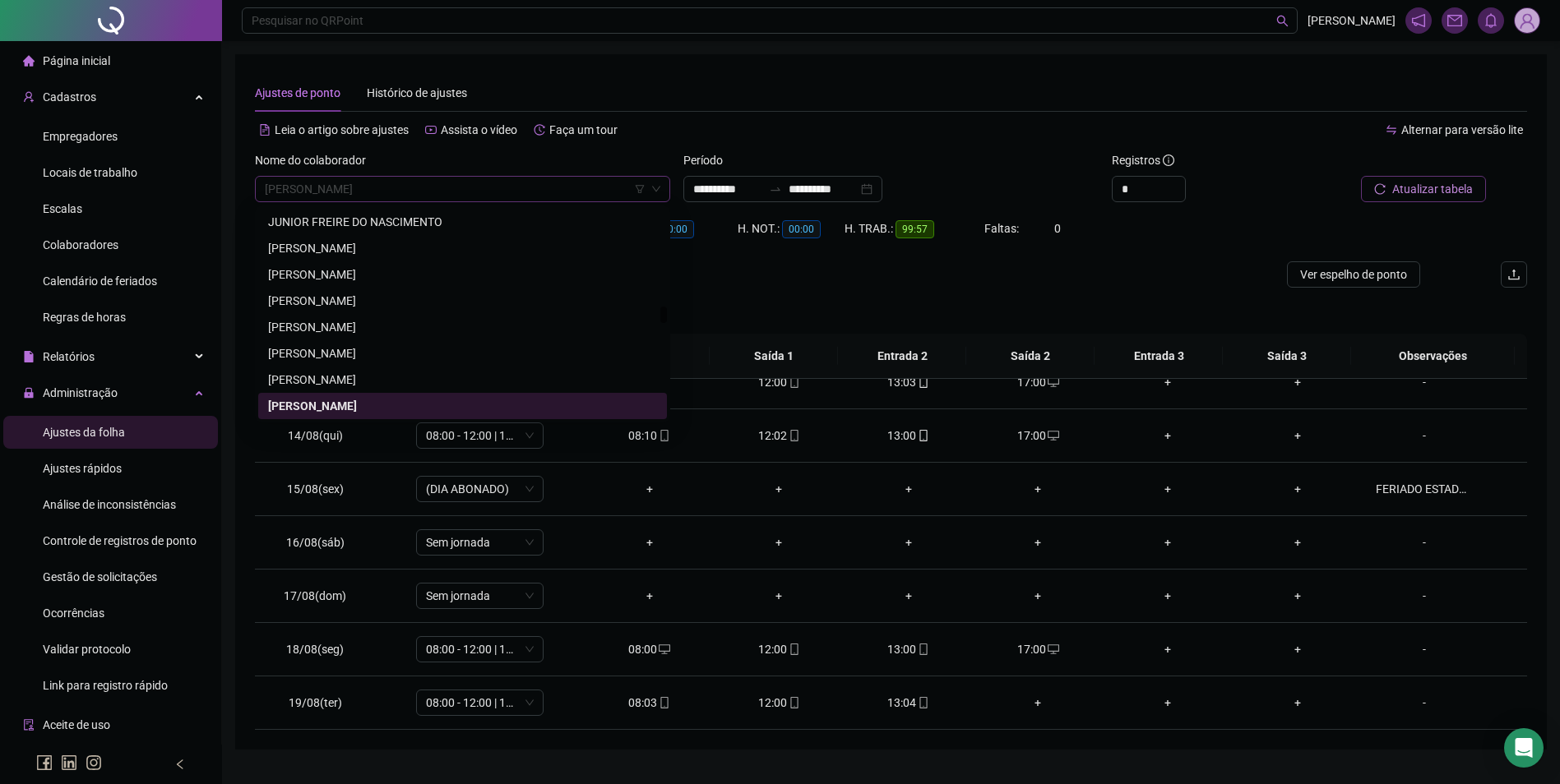
click at [543, 194] on span "[PERSON_NAME]" at bounding box center [462, 188] width 396 height 24
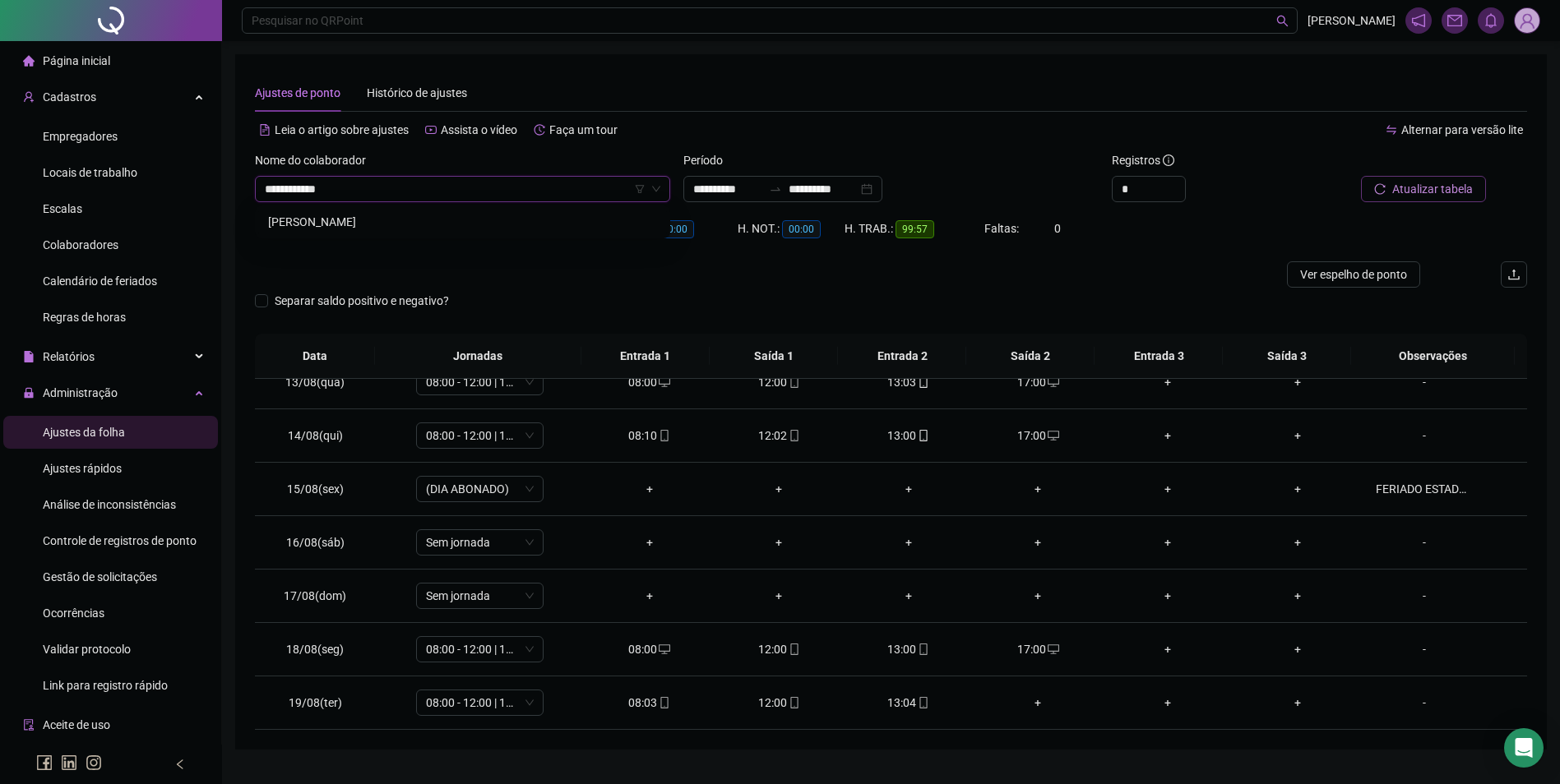
type input "**********"
click at [1358, 176] on button "Buscar registros" at bounding box center [1421, 188] width 128 height 26
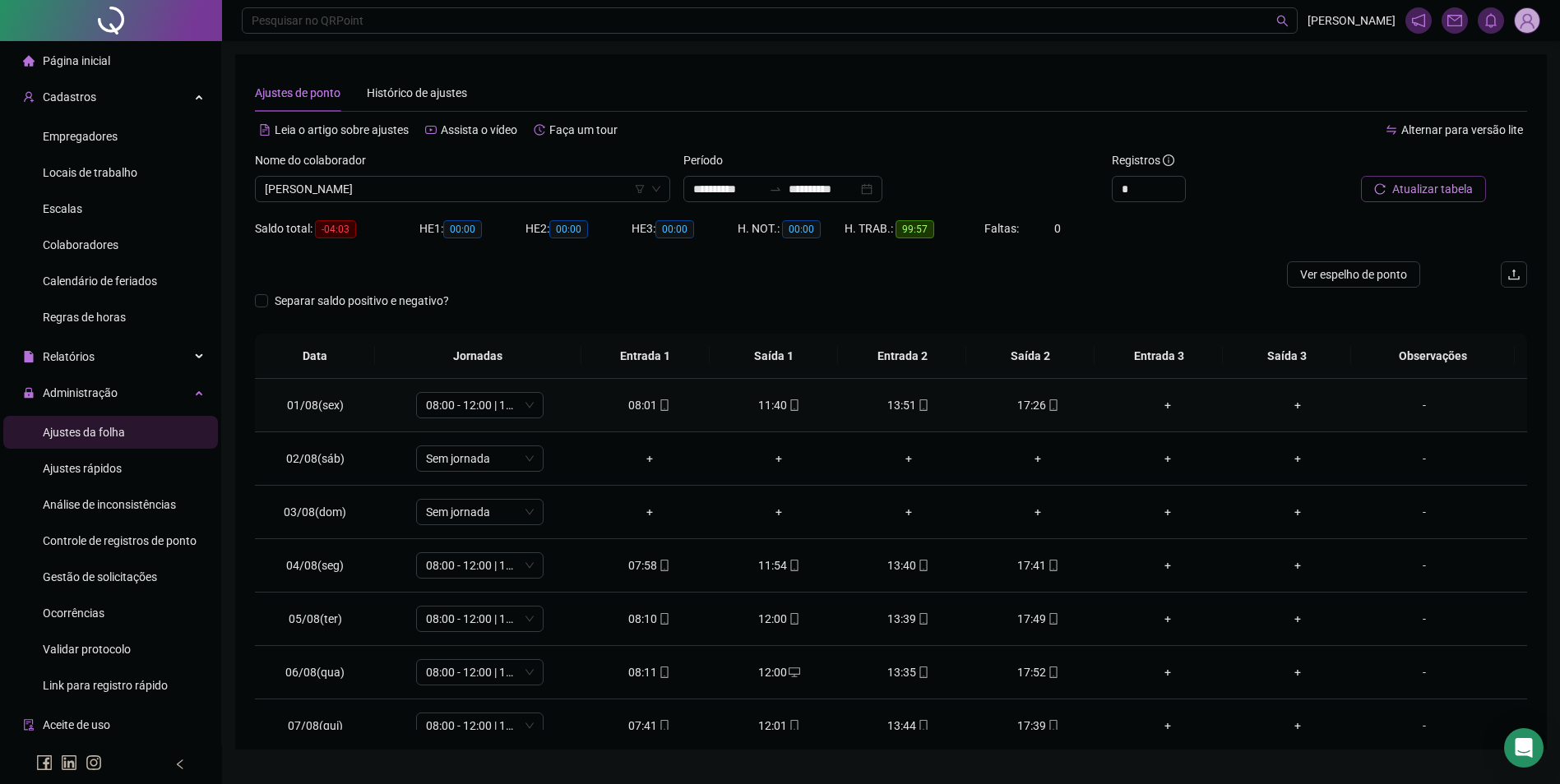
click at [1047, 402] on icon "mobile" at bounding box center [1053, 405] width 12 height 12
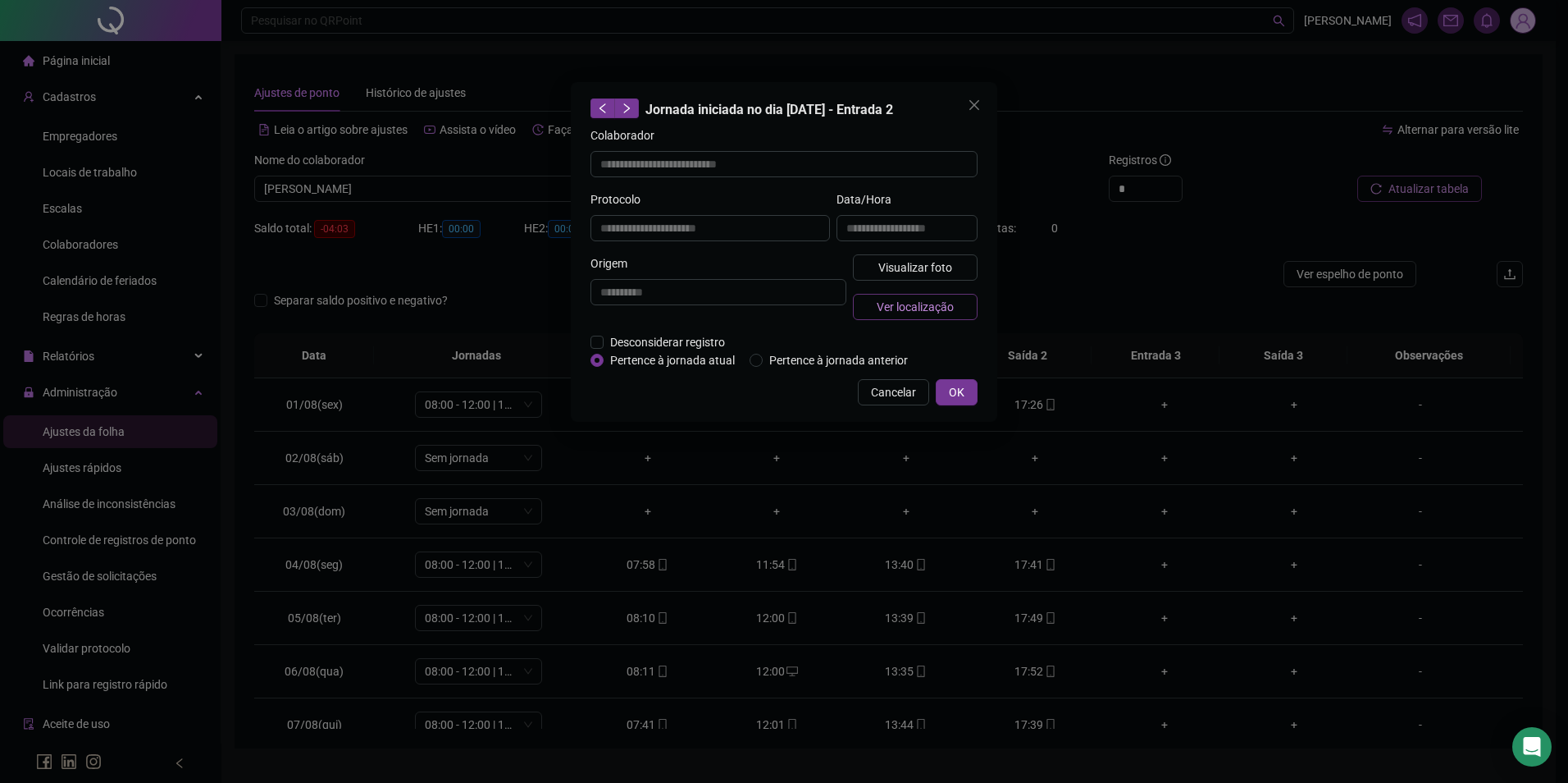
type input "**********"
click at [943, 268] on span "Visualizar foto" at bounding box center [915, 267] width 74 height 19
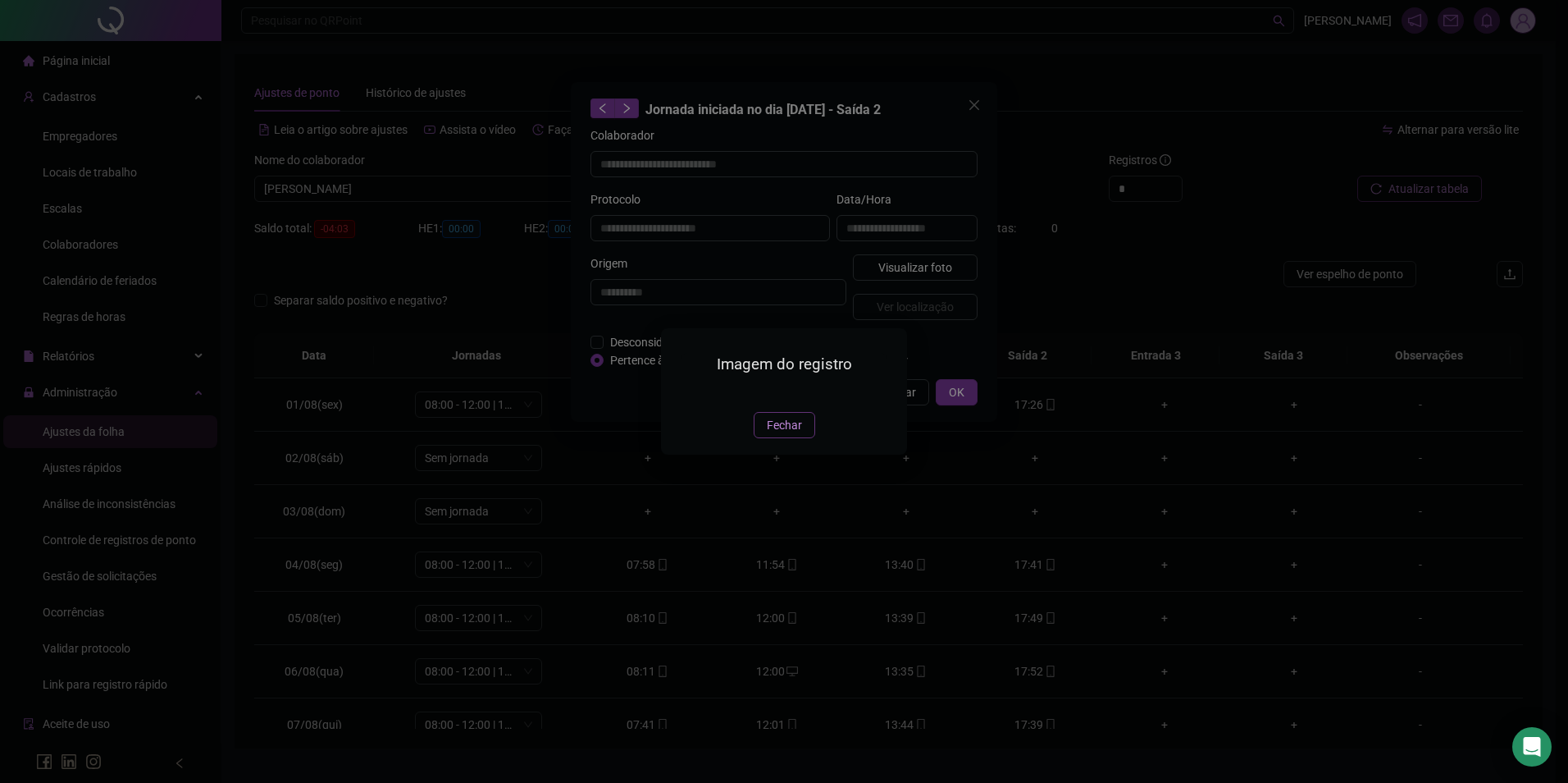
click at [780, 434] on span "Fechar" at bounding box center [784, 425] width 35 height 19
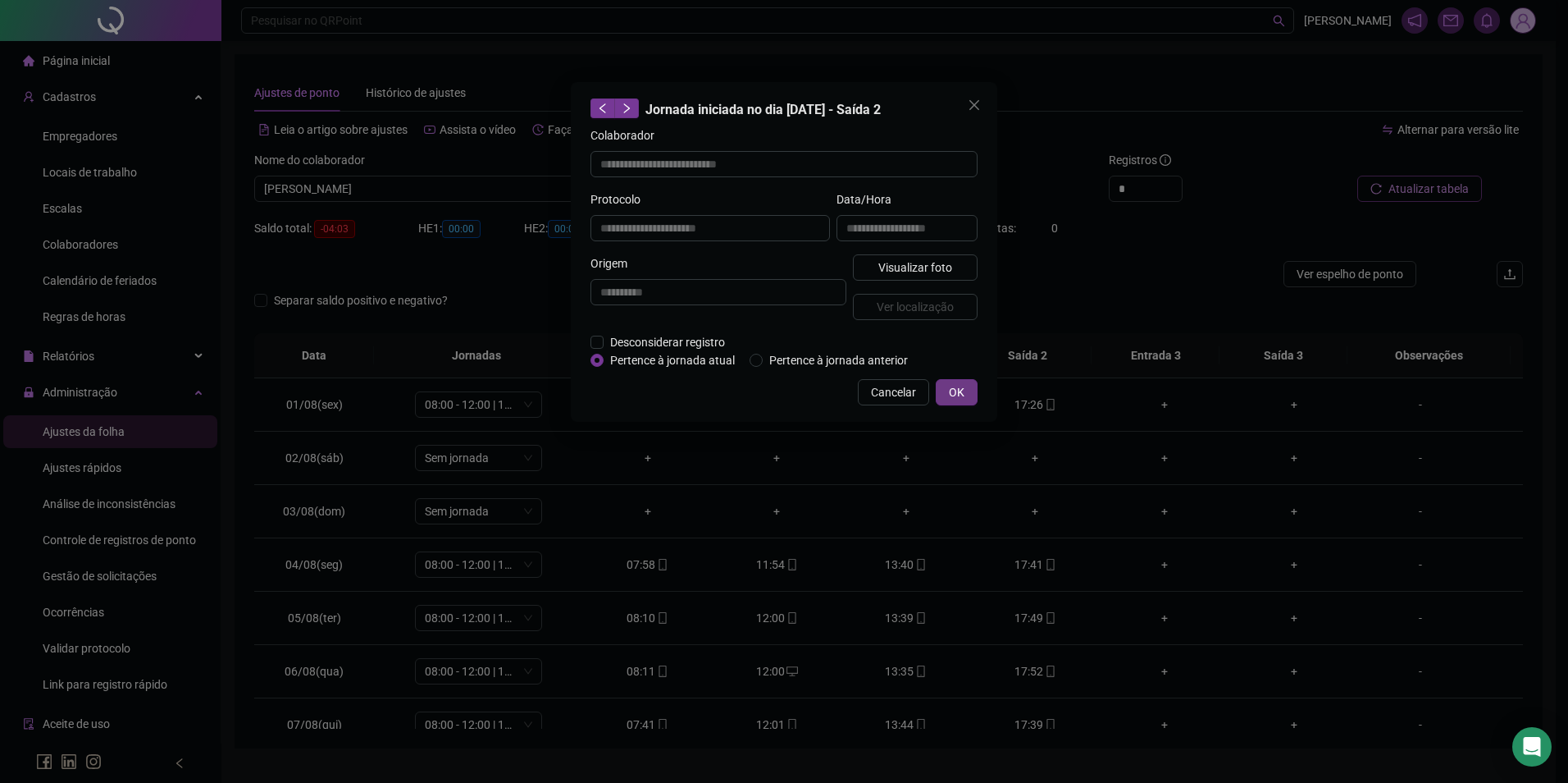
click at [952, 394] on span "OK" at bounding box center [957, 392] width 16 height 19
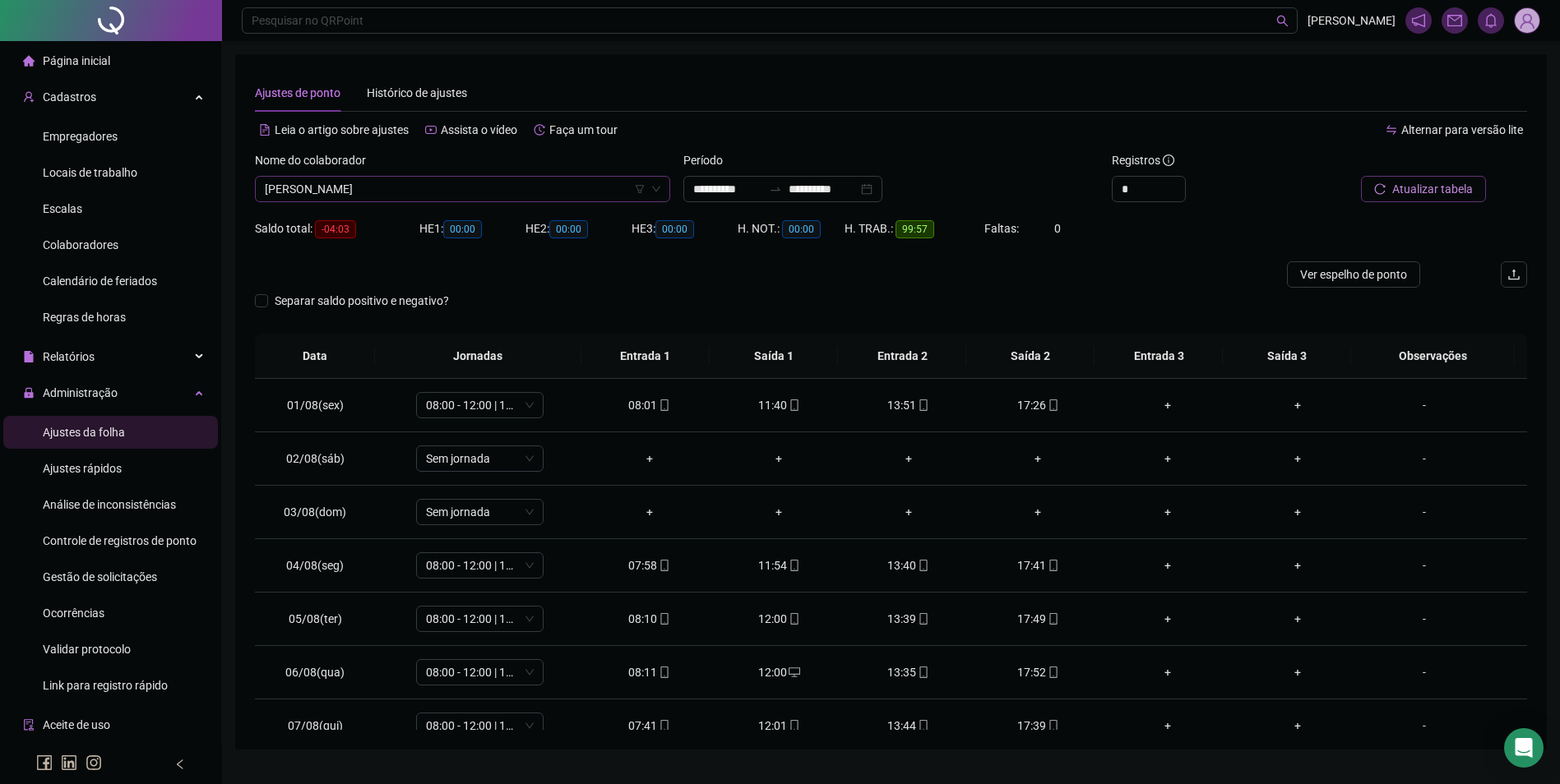
scroll to position [16436, 0]
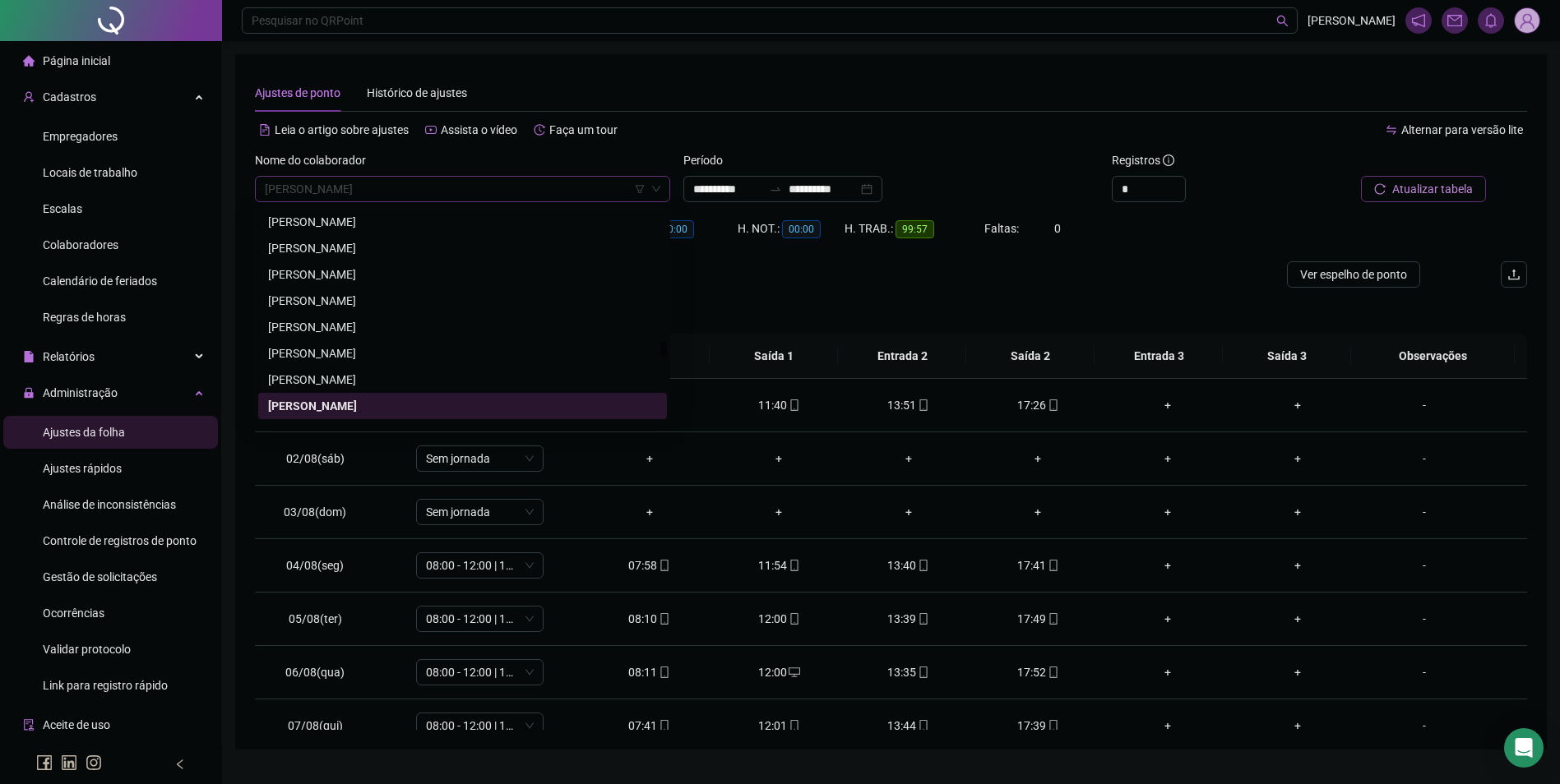
click at [532, 199] on span "[PERSON_NAME]" at bounding box center [462, 188] width 396 height 24
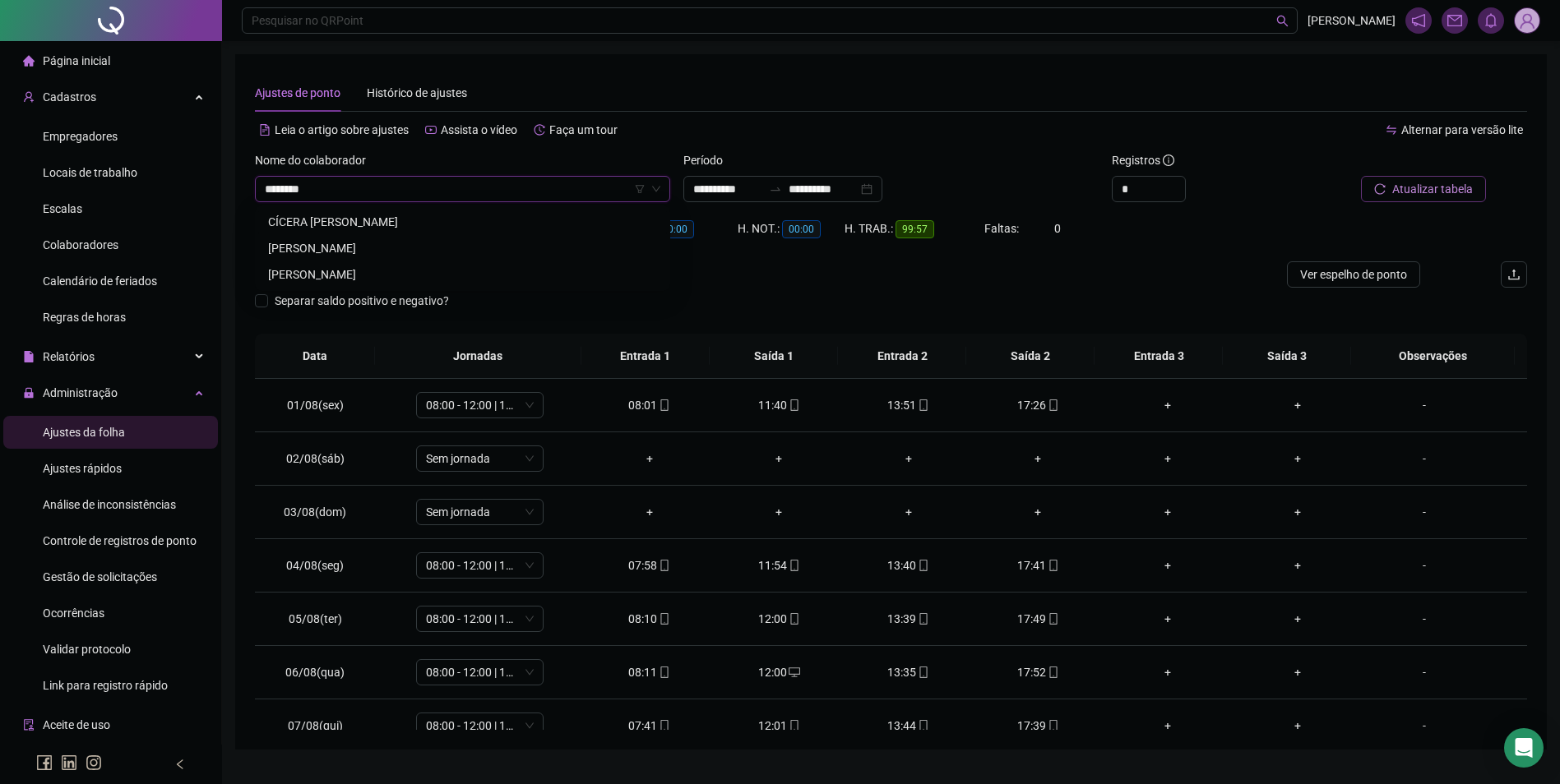
scroll to position [0, 0]
type input "**********"
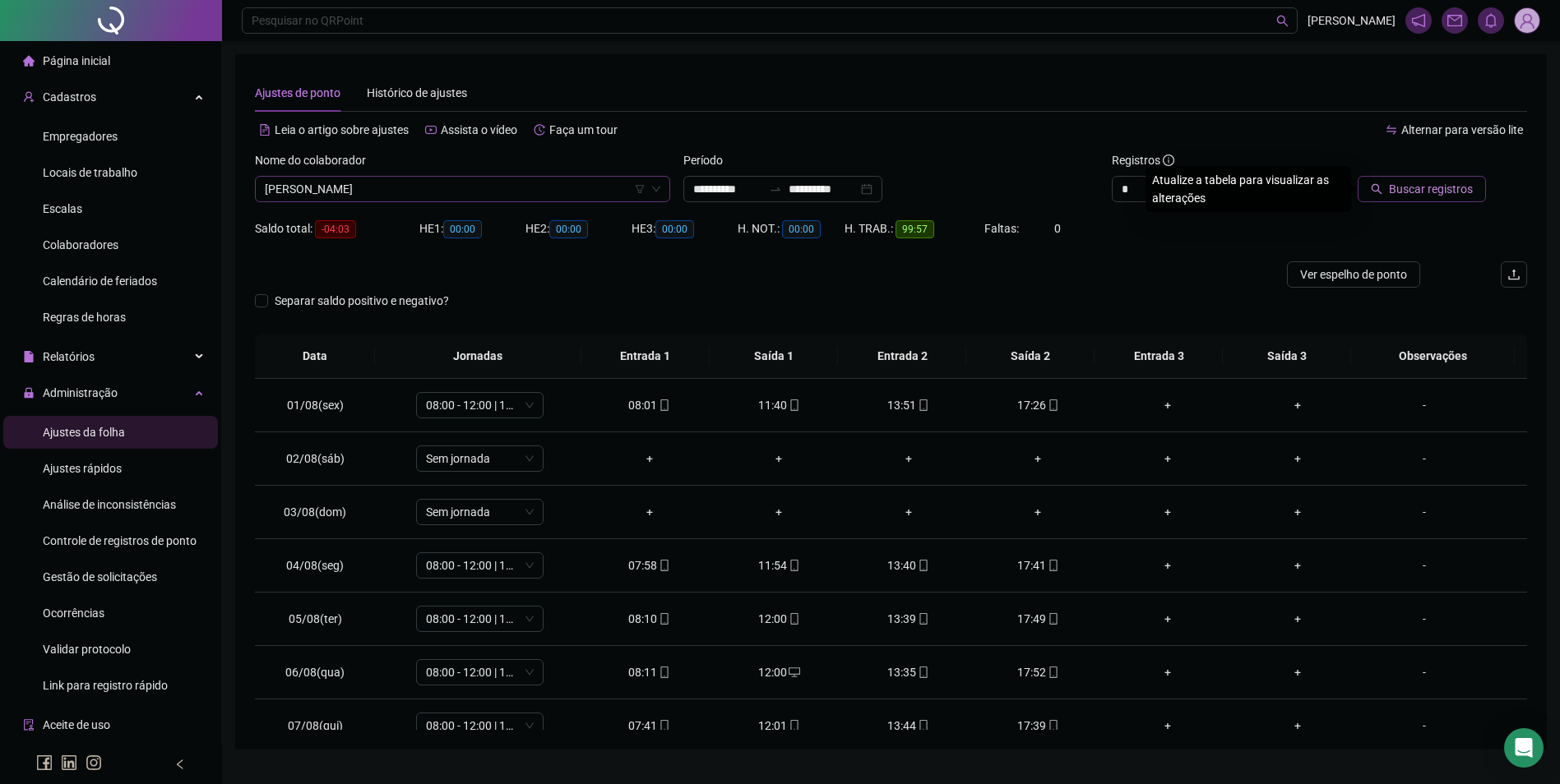
click at [1358, 176] on button "Buscar registros" at bounding box center [1421, 188] width 128 height 26
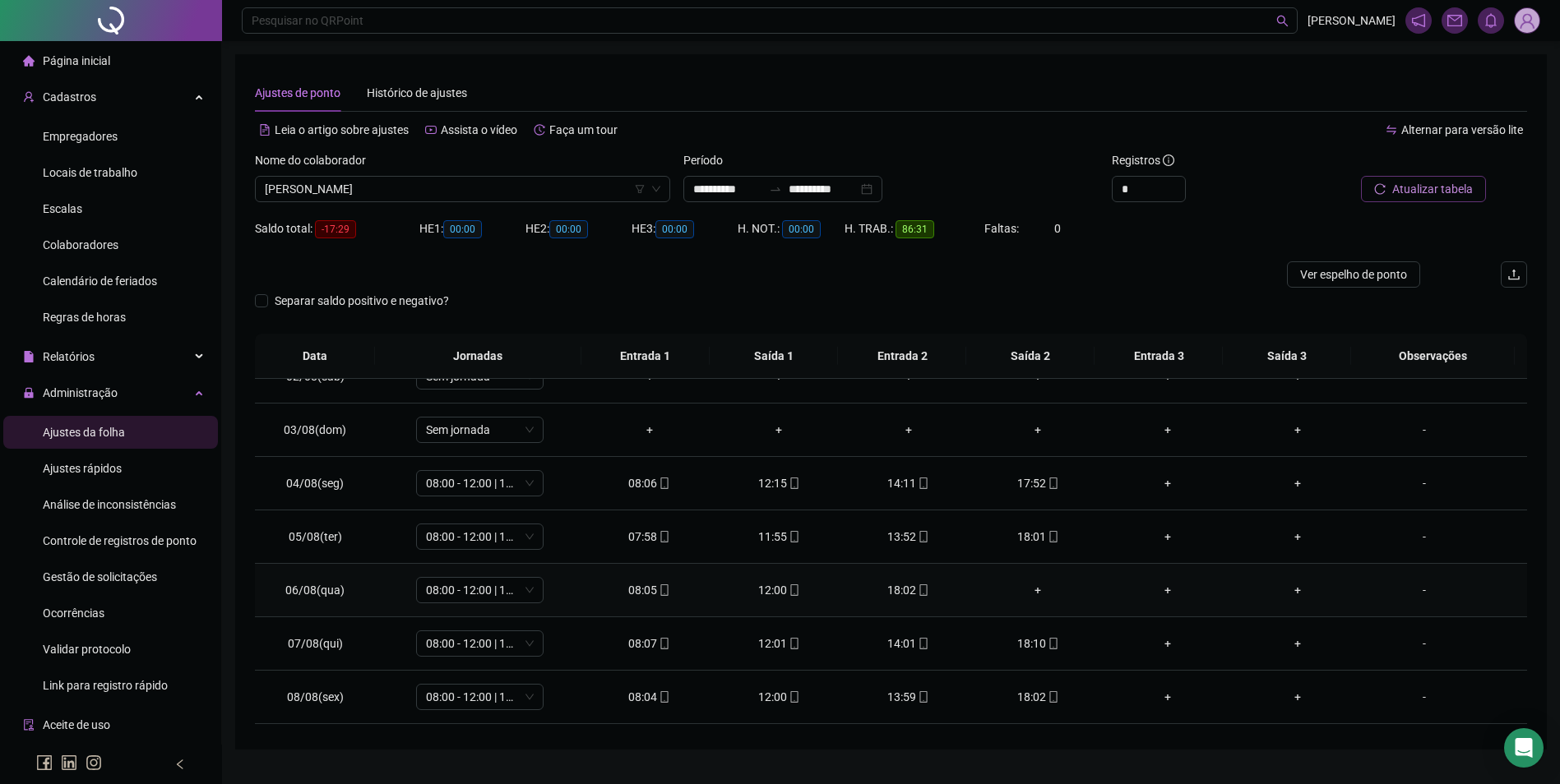
click at [1037, 596] on div "+" at bounding box center [1038, 590] width 104 height 19
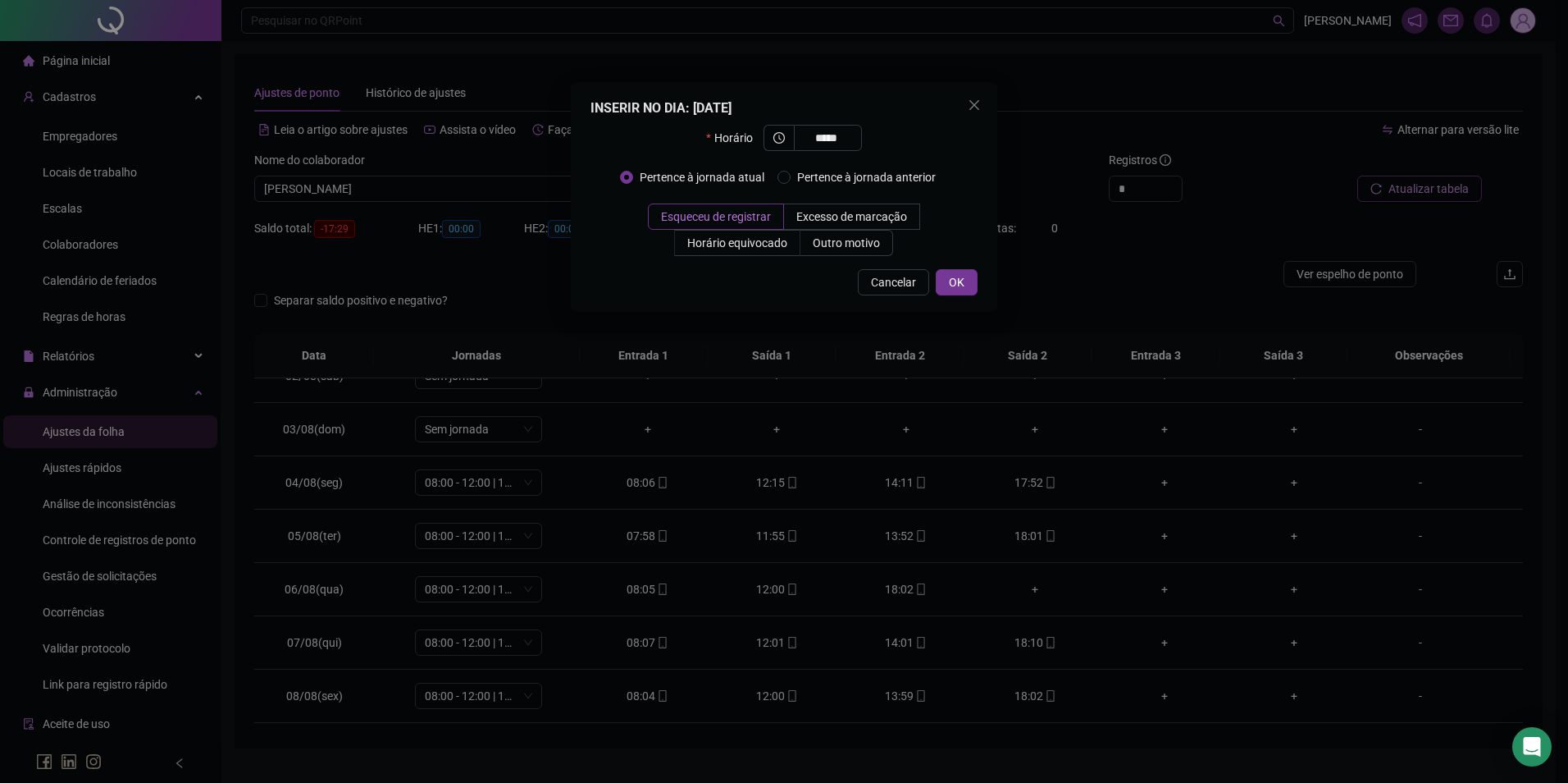
type input "*****"
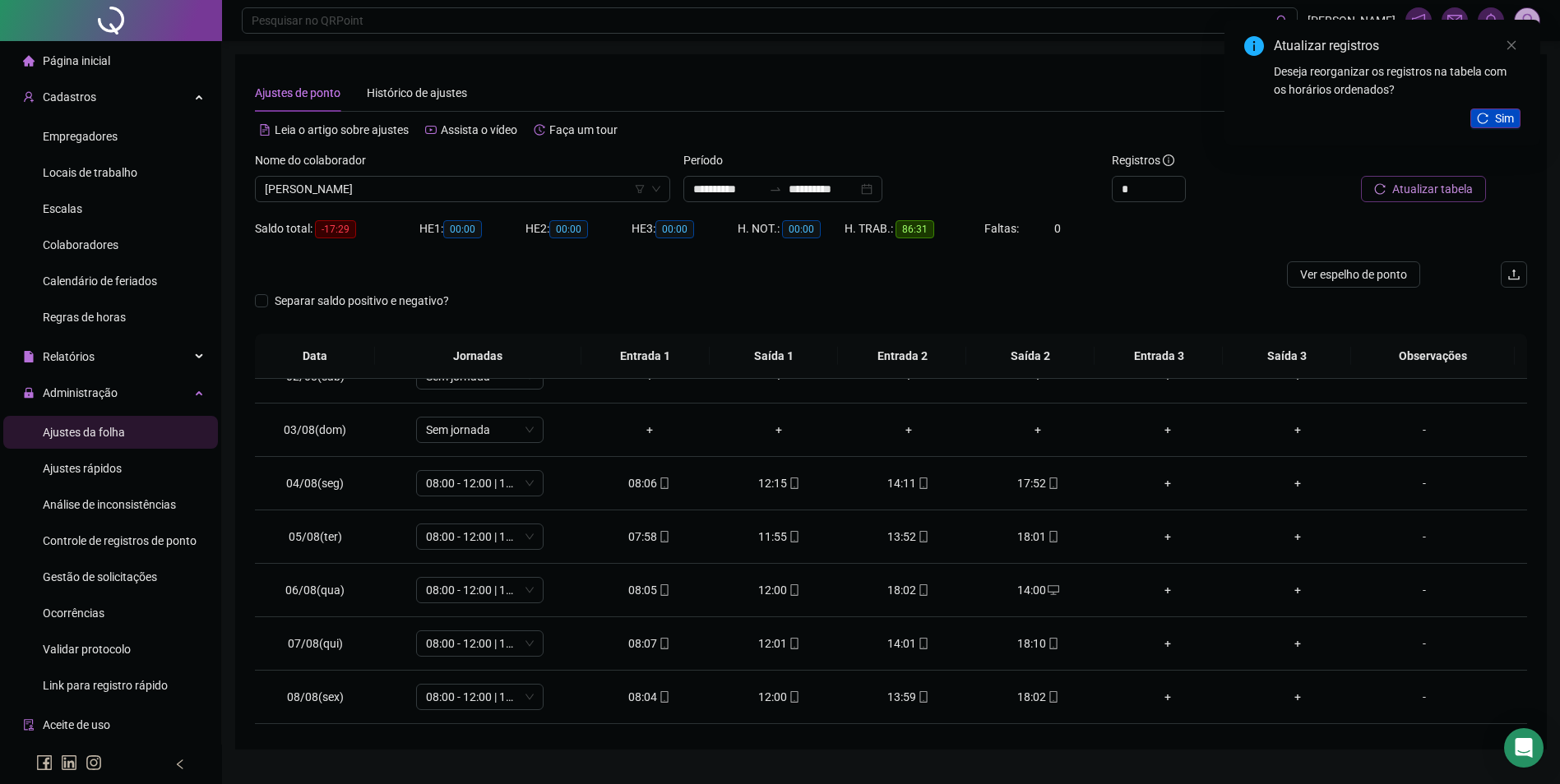
click at [1488, 117] on icon "reload" at bounding box center [1483, 118] width 12 height 12
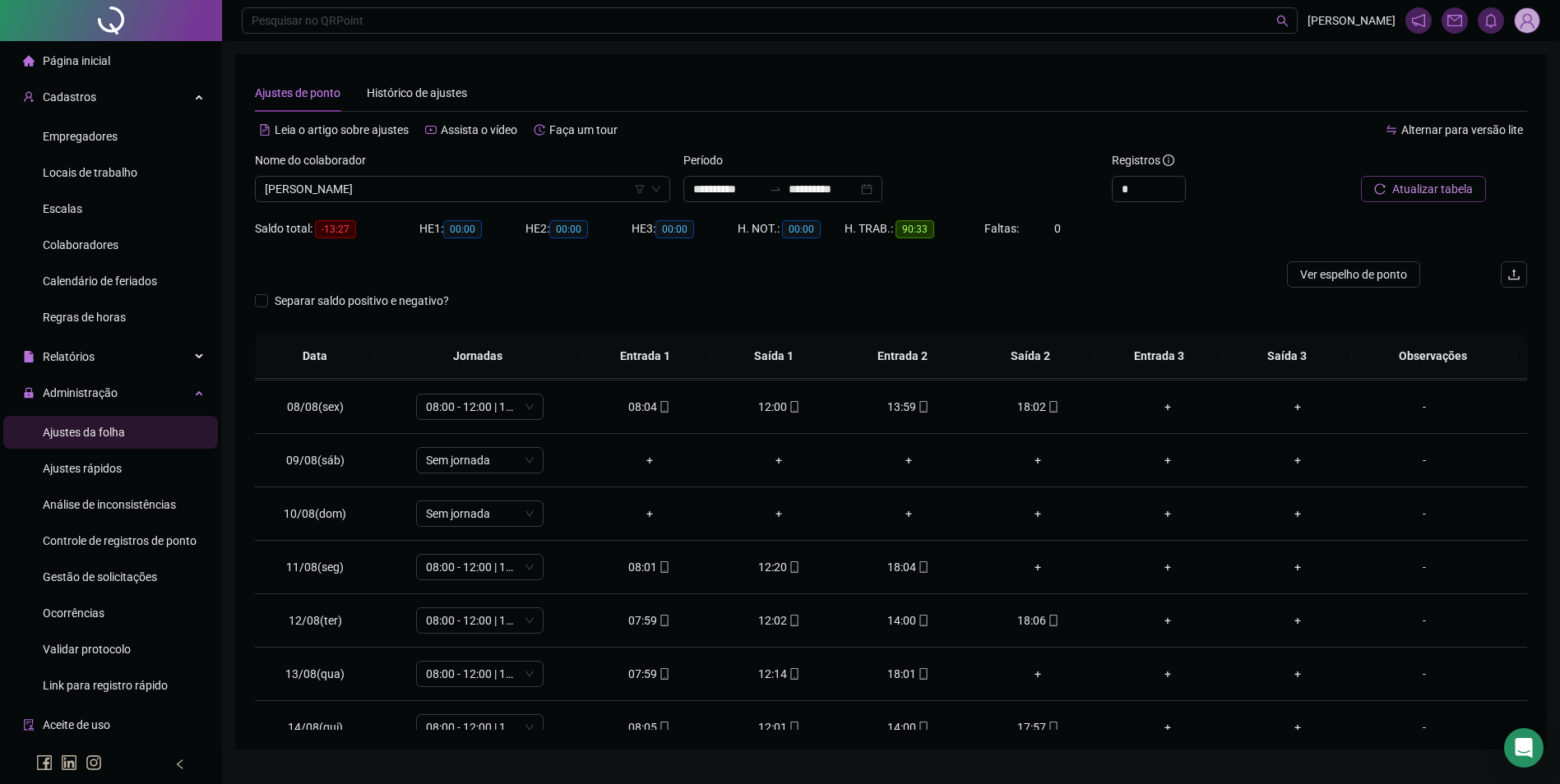
scroll to position [411, 0]
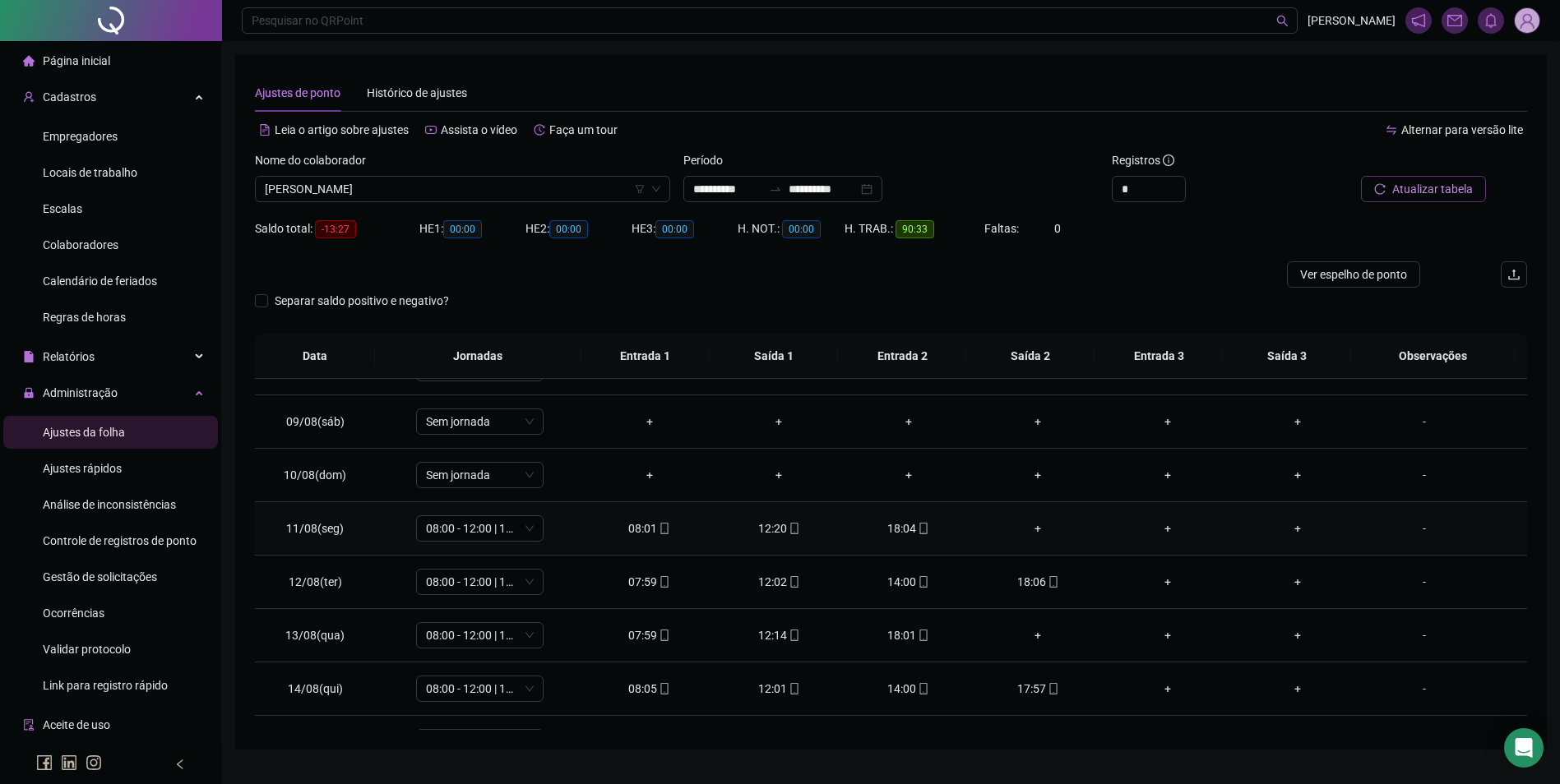
click at [1028, 532] on div "+" at bounding box center [1038, 528] width 104 height 19
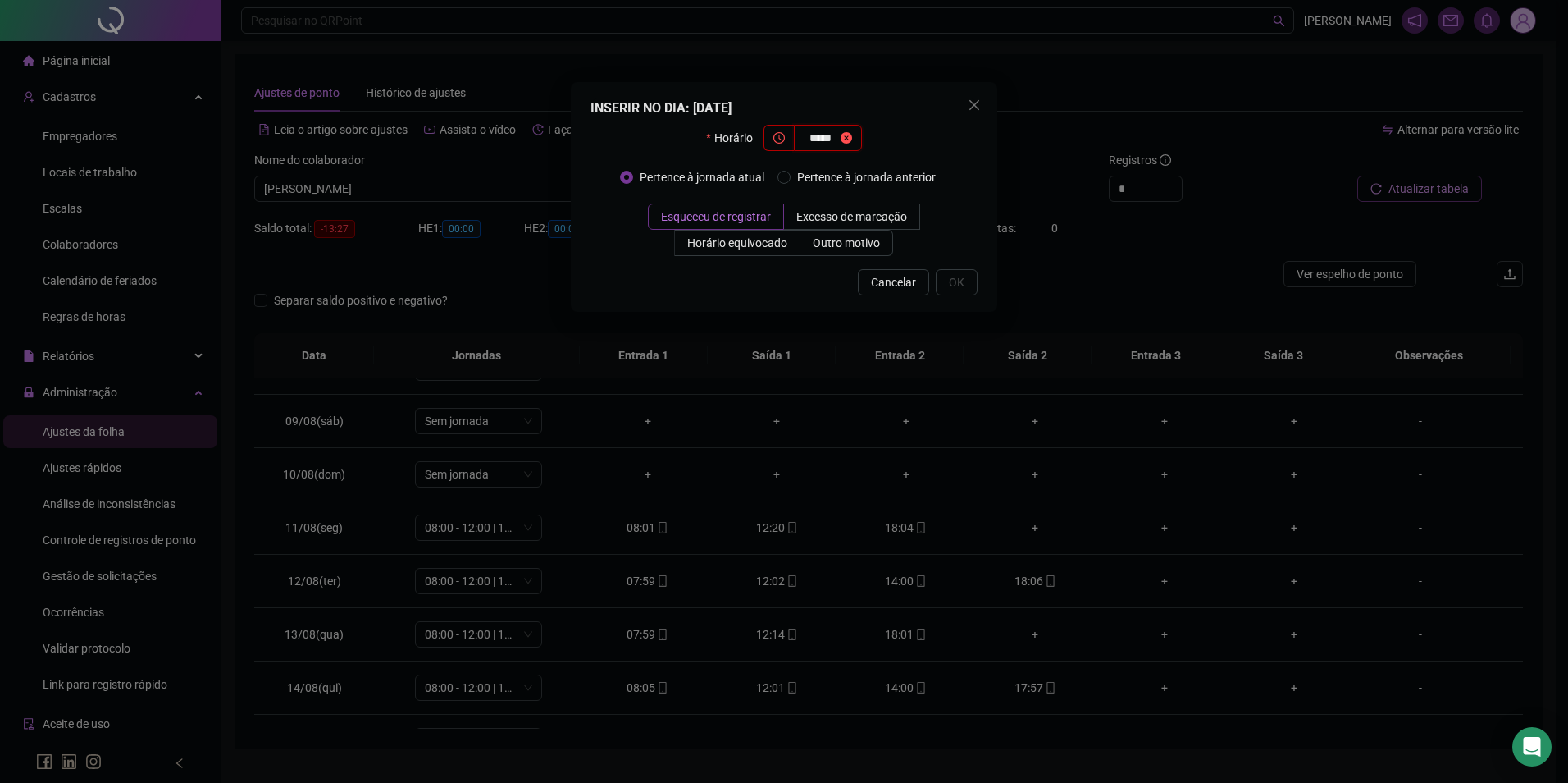
type input "*****"
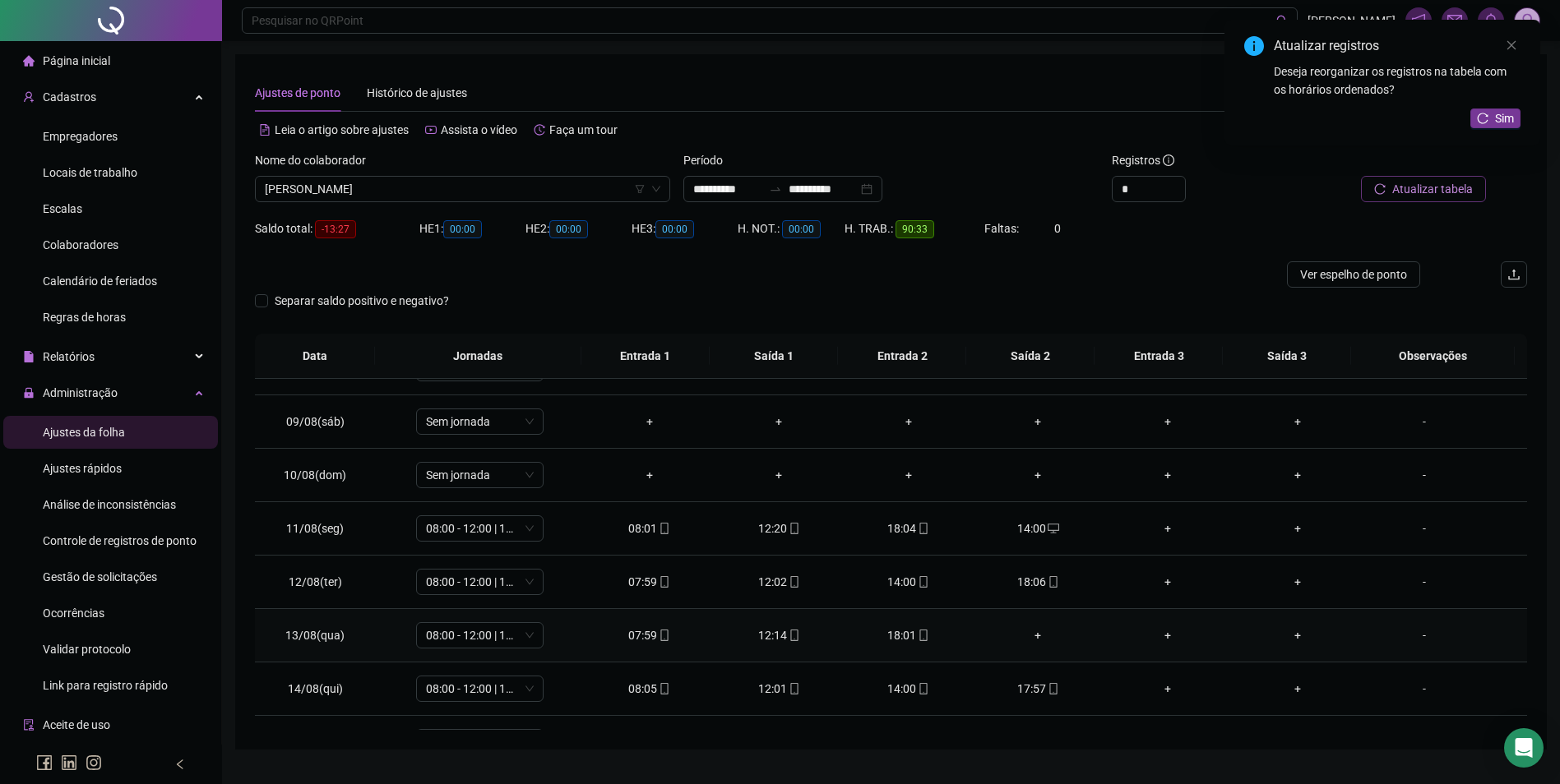
click at [1036, 636] on div "+" at bounding box center [1038, 635] width 104 height 19
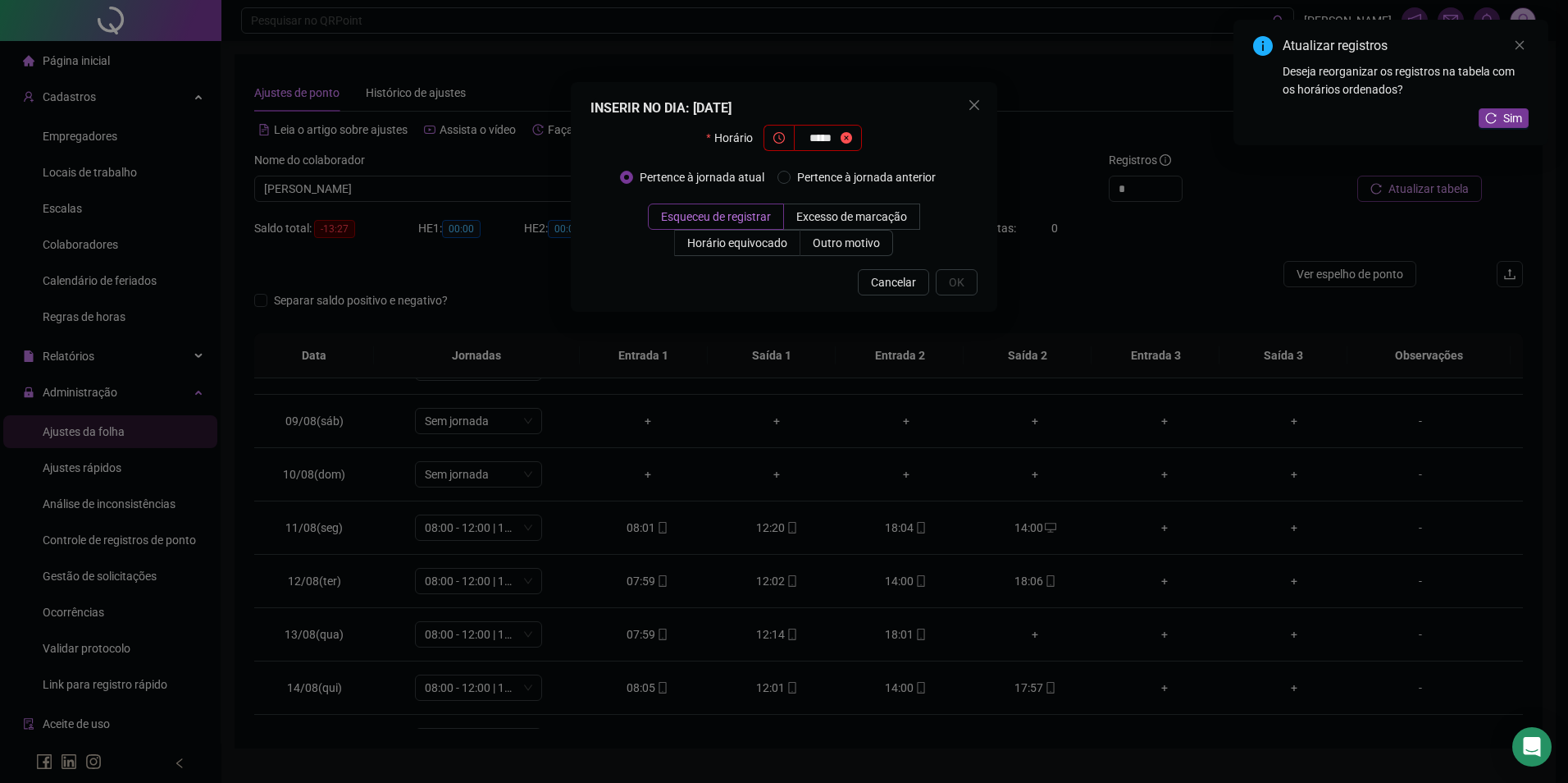
type input "*****"
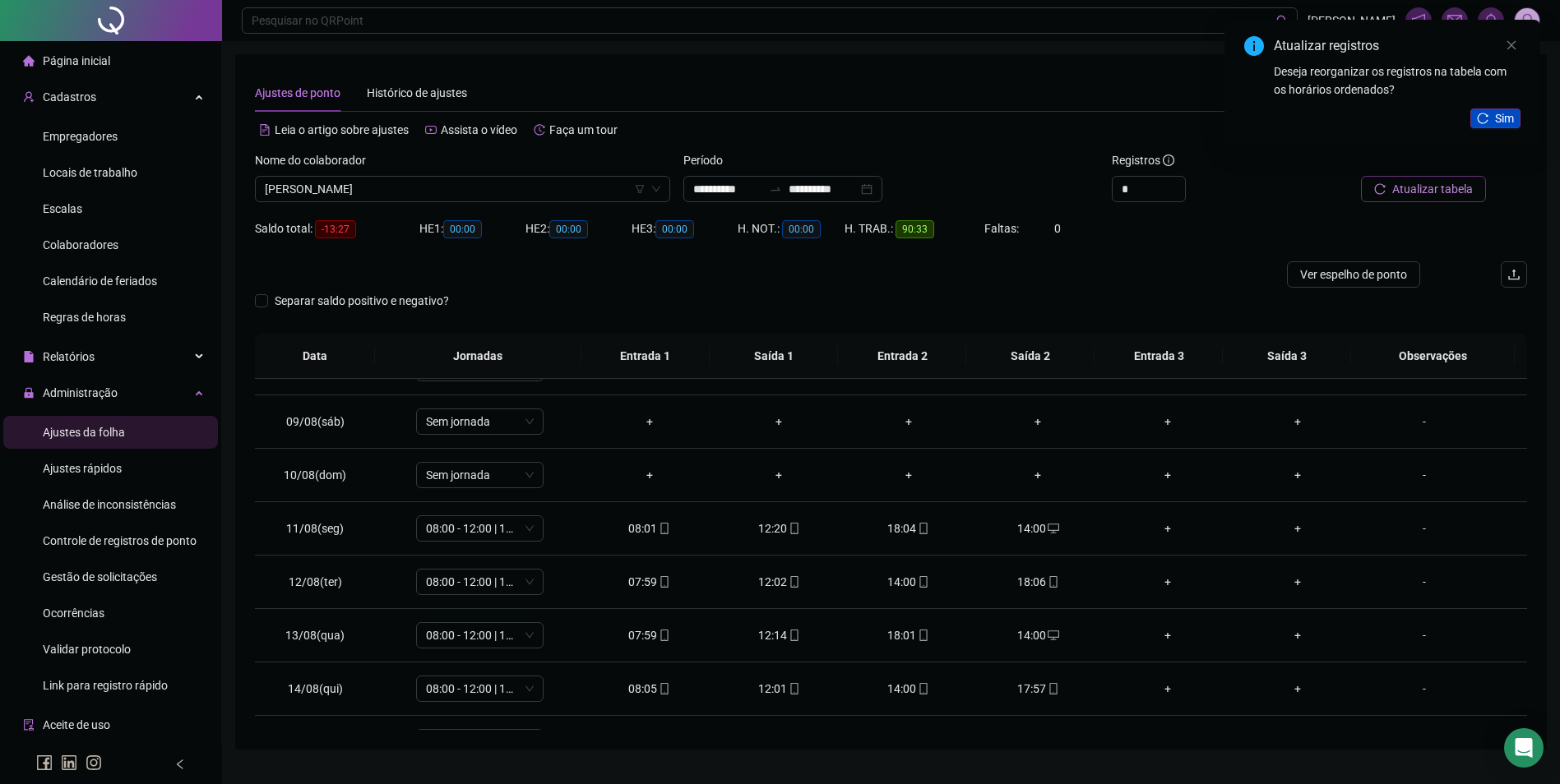
click at [1503, 112] on span "Sim" at bounding box center [1503, 118] width 19 height 19
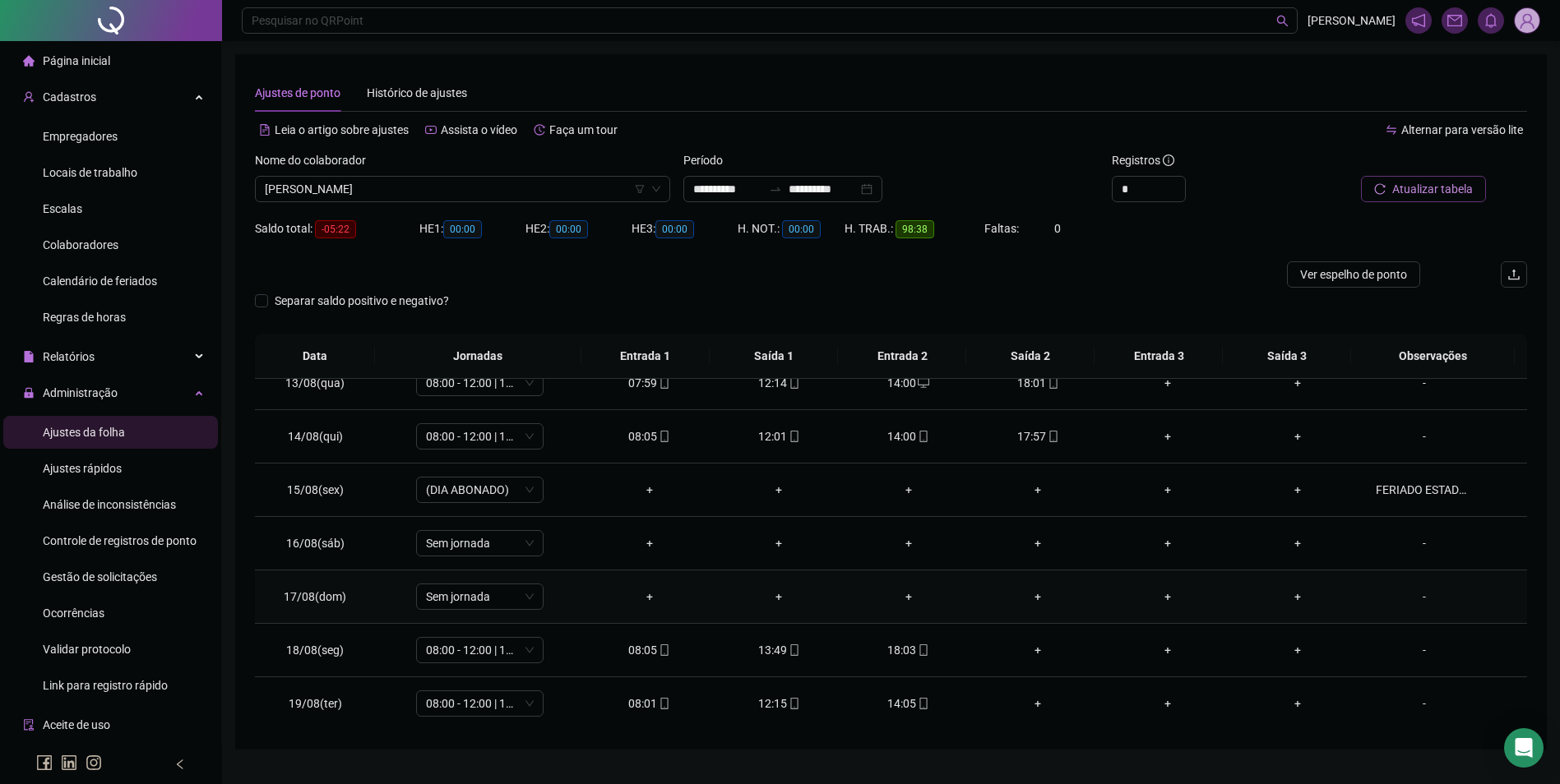
scroll to position [664, 0]
click at [1026, 648] on div "+" at bounding box center [1038, 649] width 104 height 19
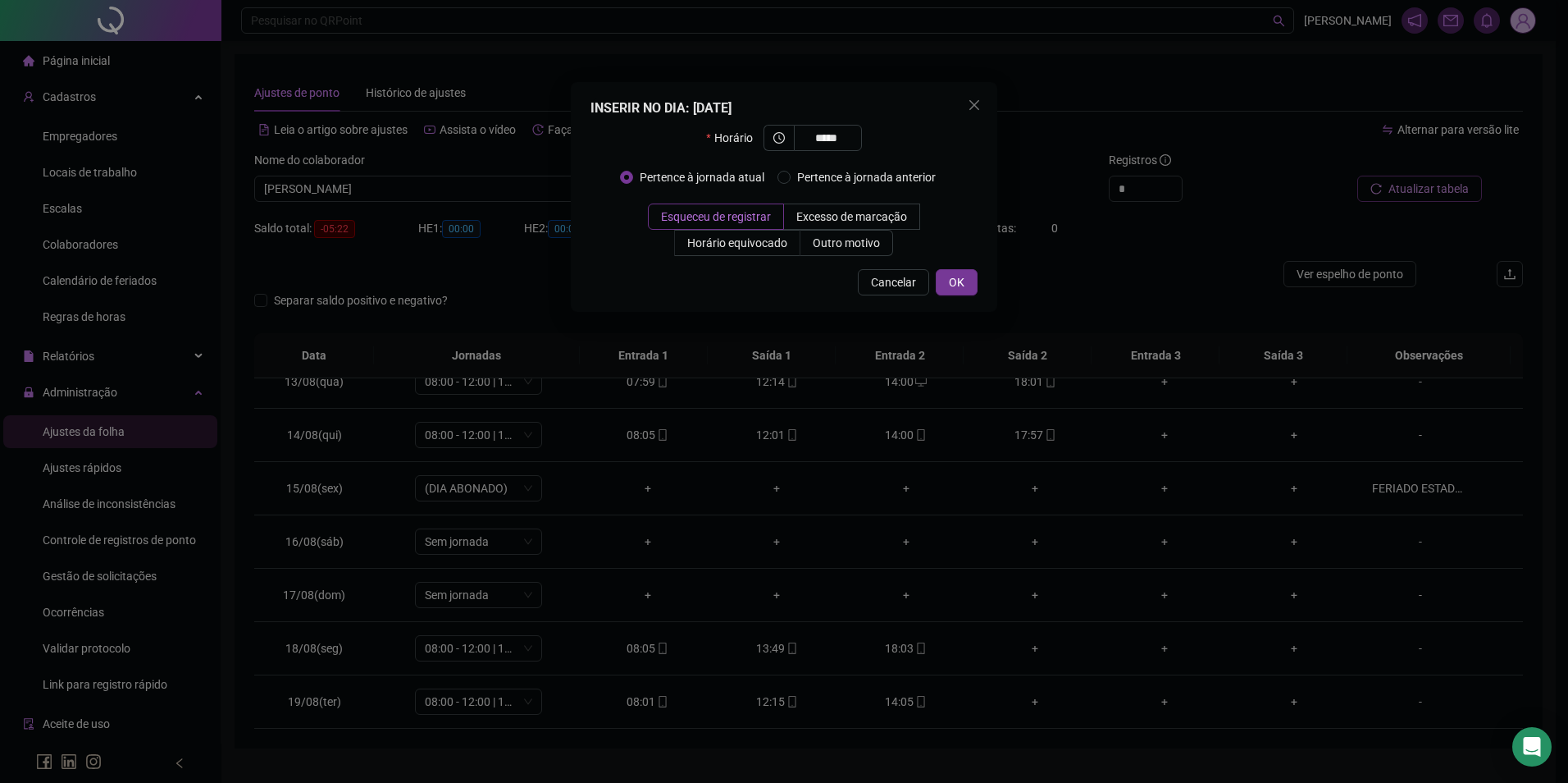
type input "*****"
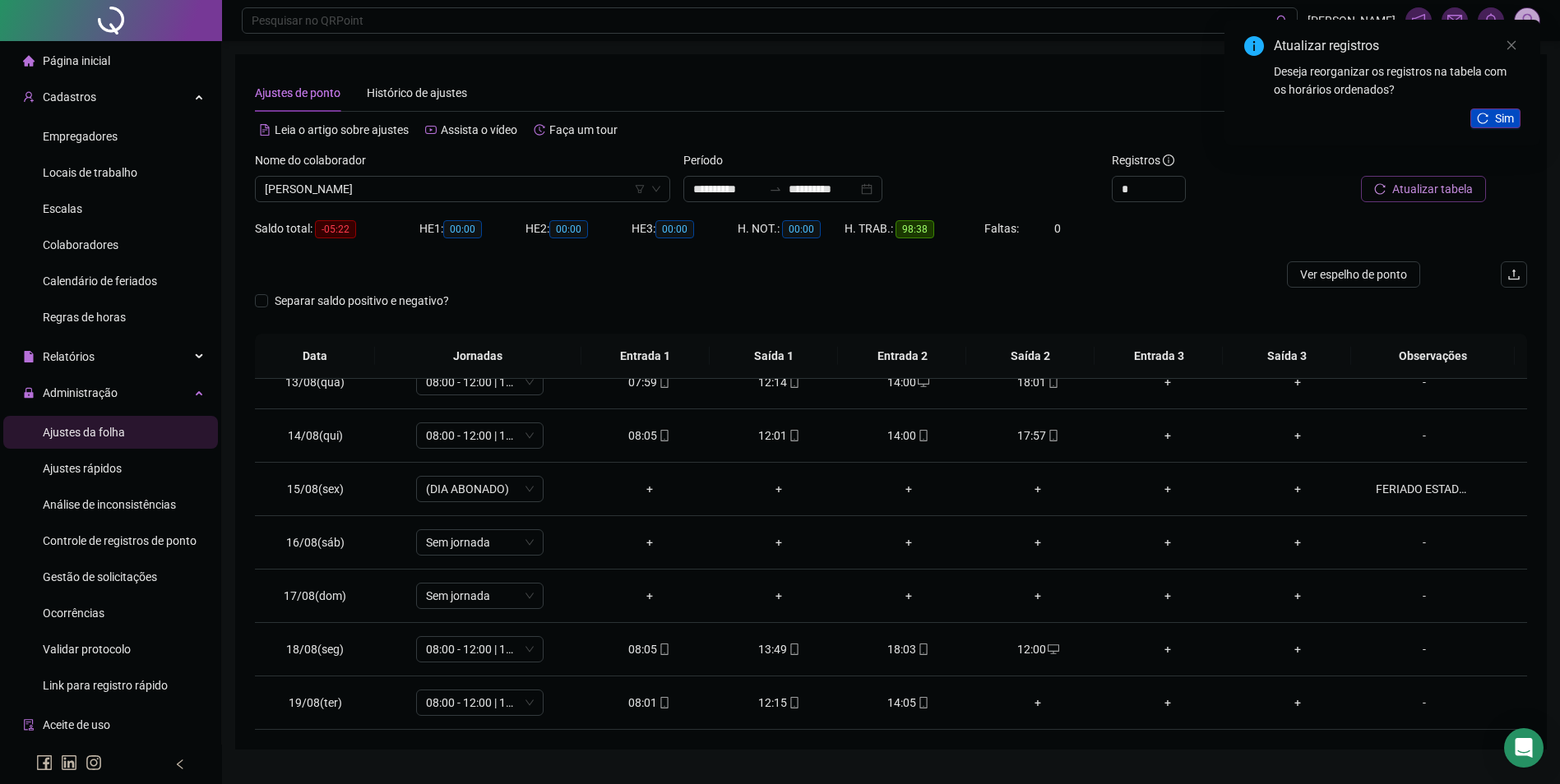
click at [1488, 115] on icon "reload" at bounding box center [1483, 117] width 11 height 11
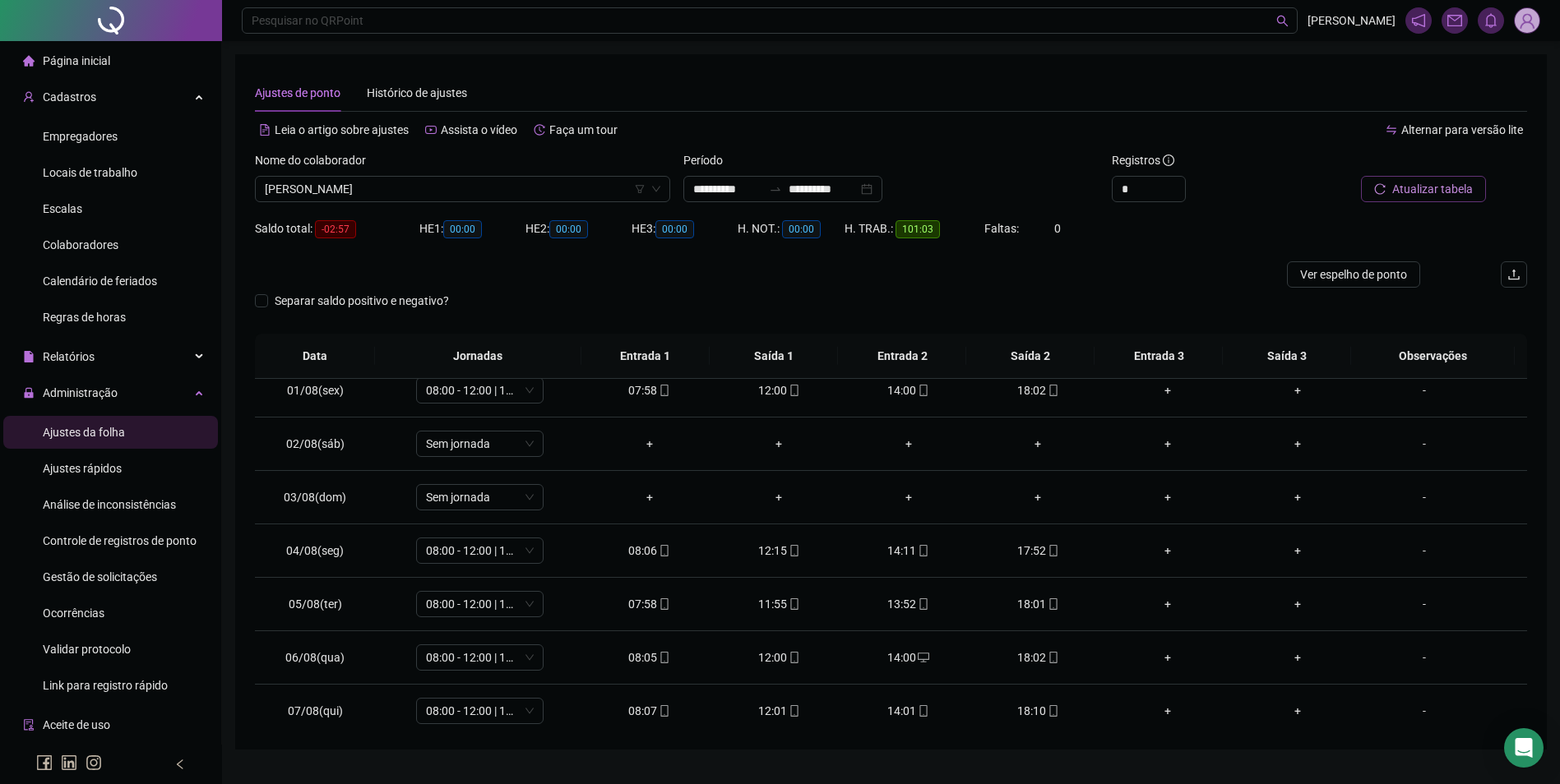
scroll to position [0, 0]
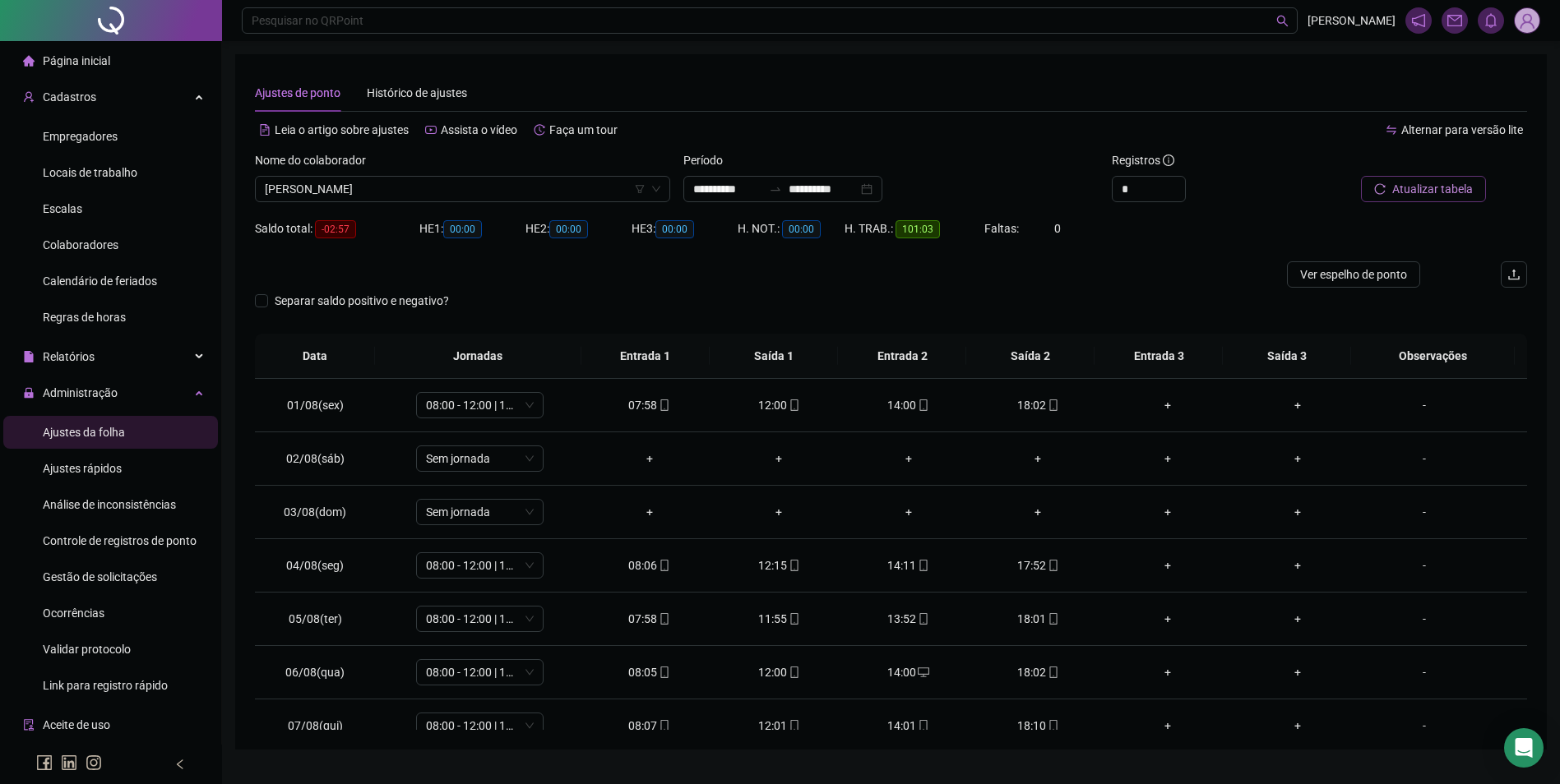
click at [492, 172] on div "Nome do colaborador" at bounding box center [462, 163] width 415 height 24
click at [504, 179] on span "[PERSON_NAME]" at bounding box center [462, 188] width 396 height 24
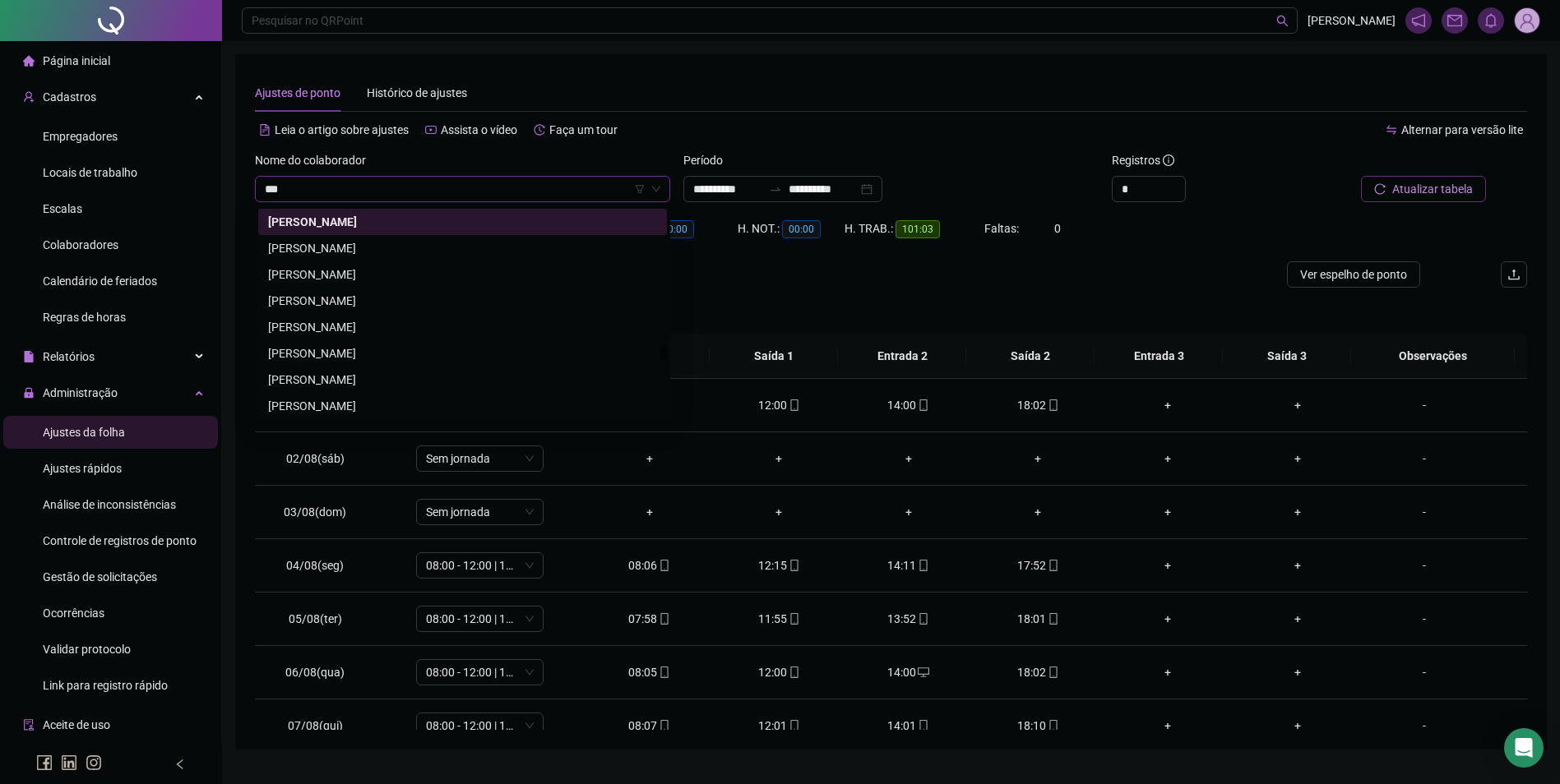
scroll to position [0, 0]
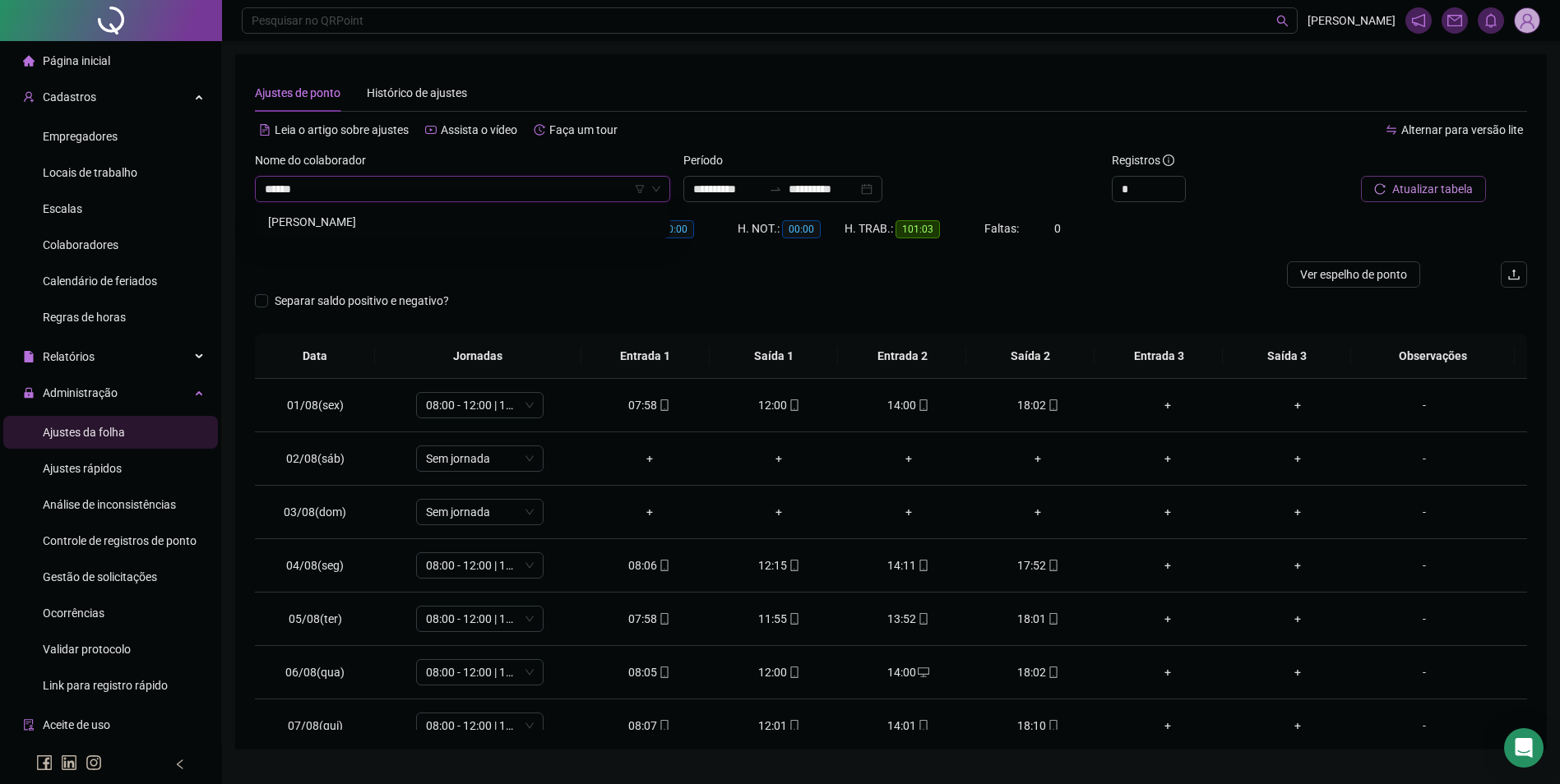
type input "*******"
click at [1358, 176] on button "Buscar registros" at bounding box center [1421, 188] width 128 height 26
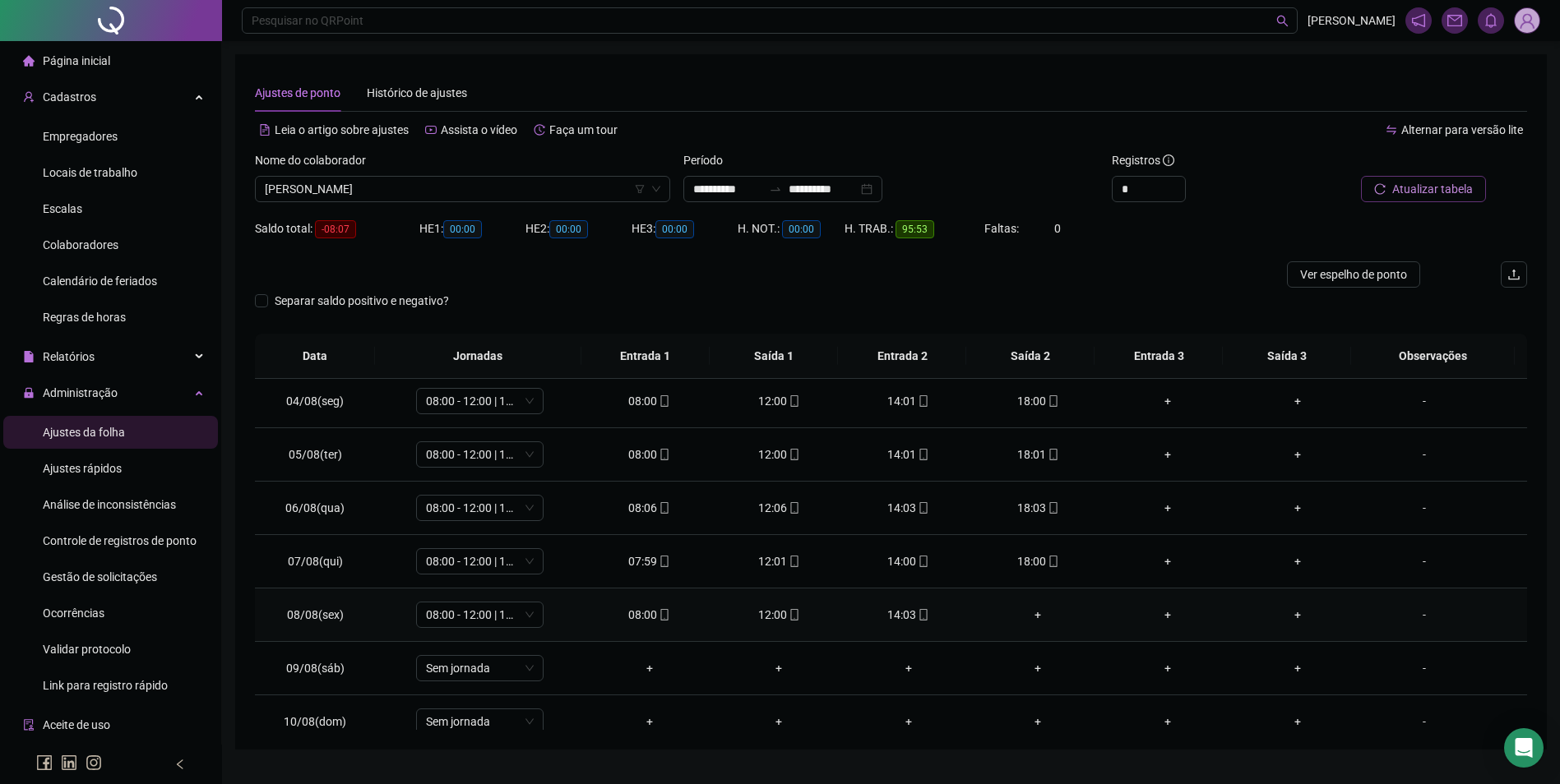
scroll to position [247, 0]
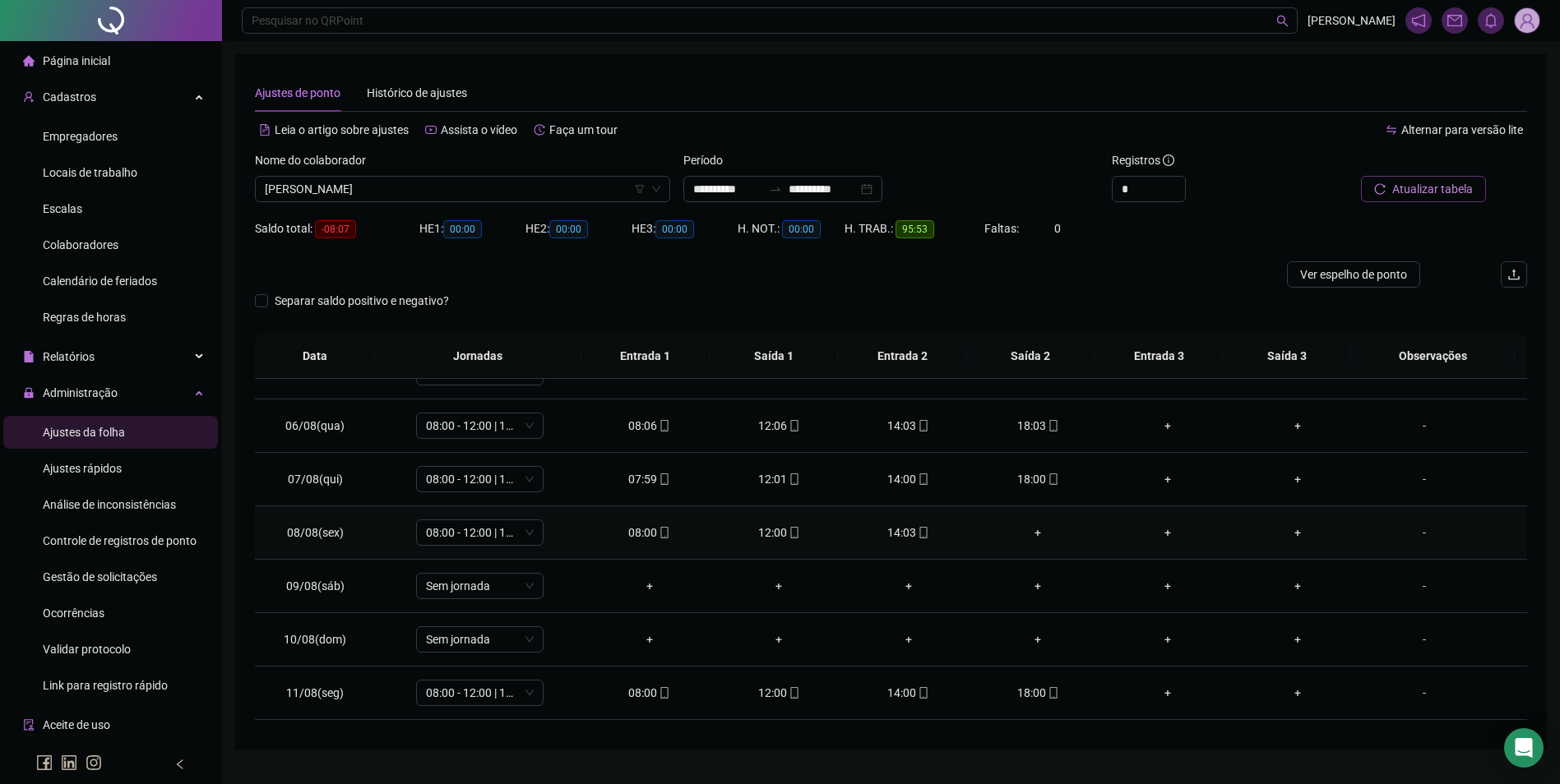
click at [1030, 527] on div "+" at bounding box center [1038, 532] width 104 height 19
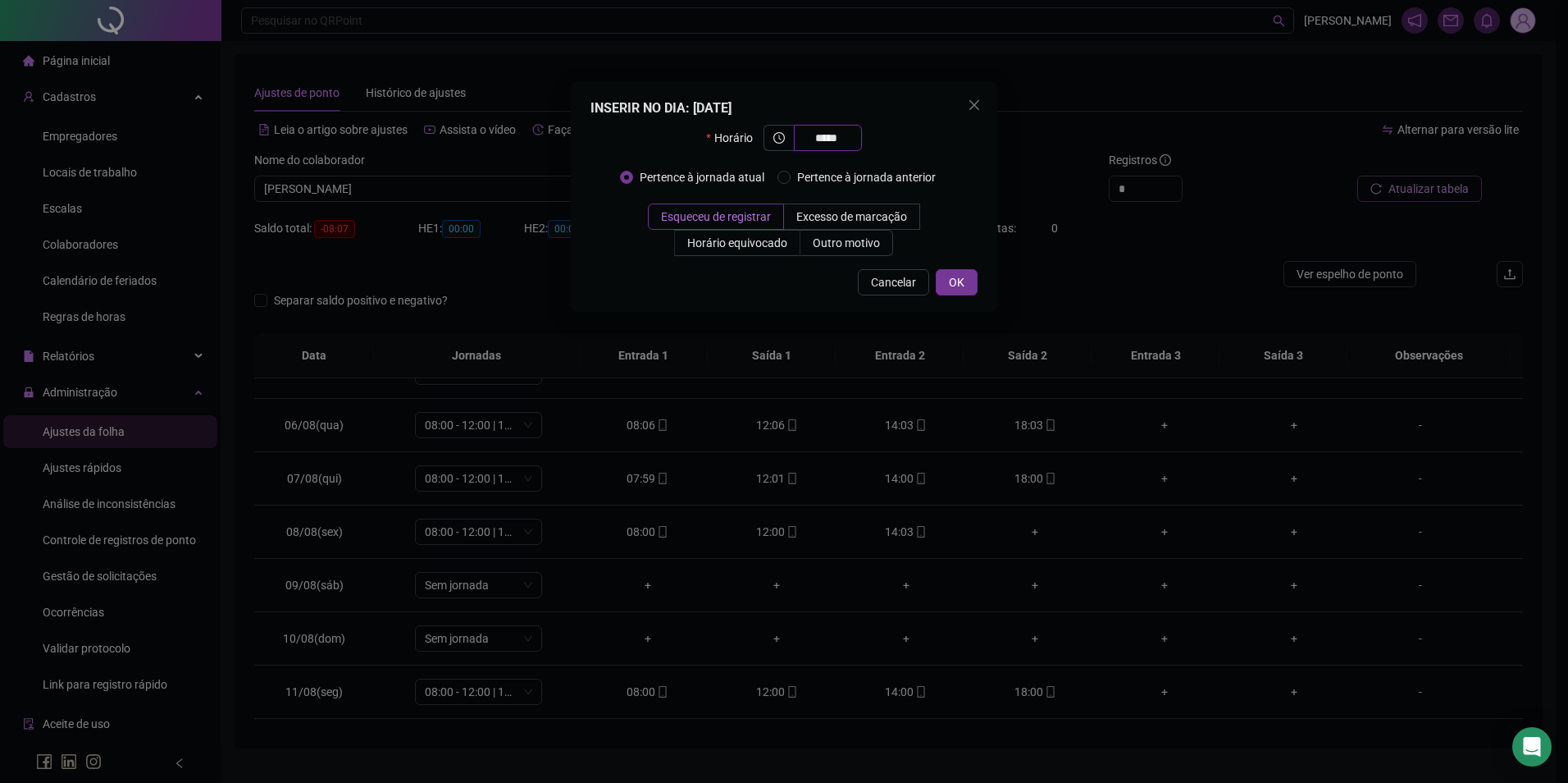
type input "*****"
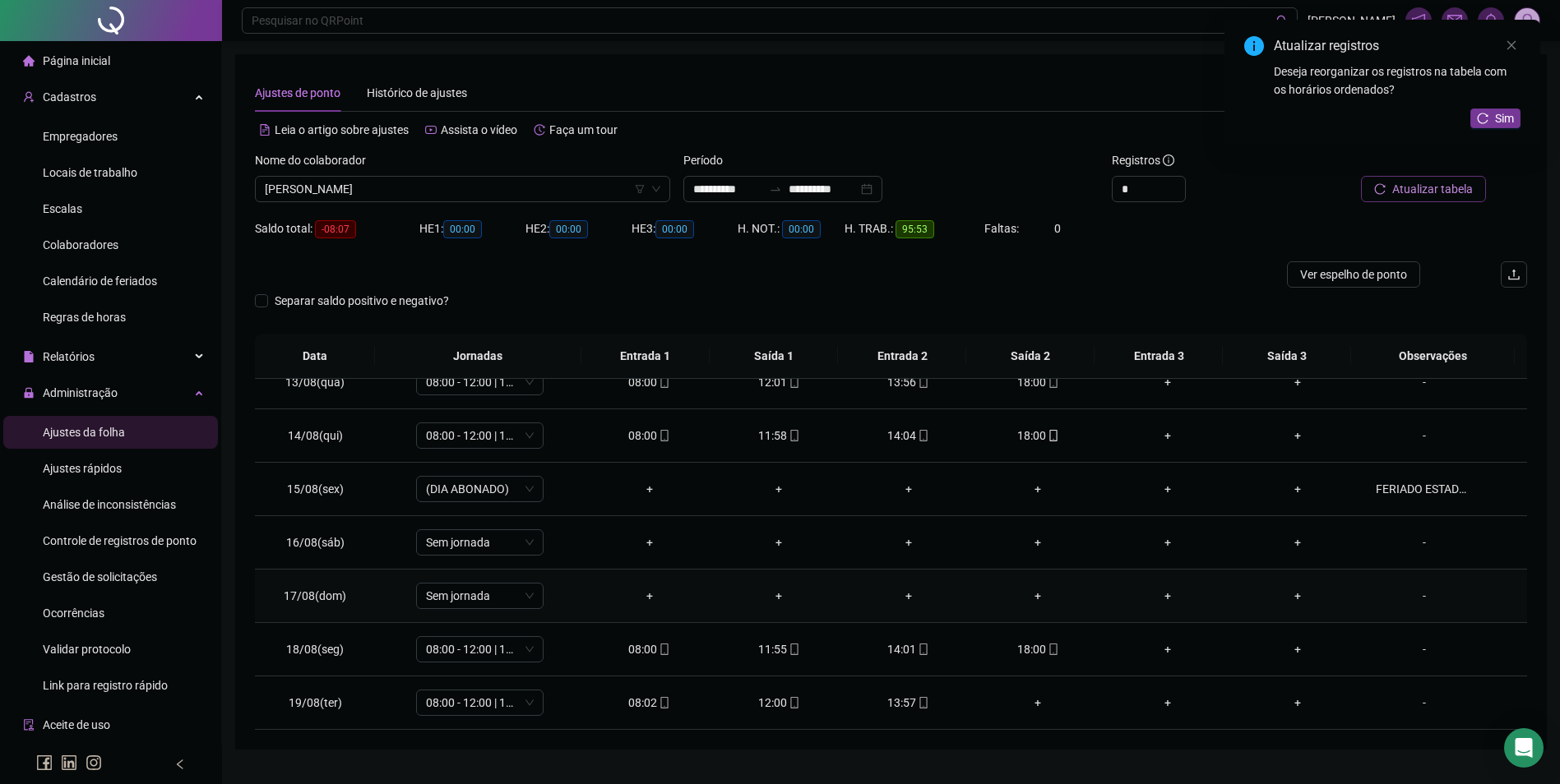
scroll to position [36, 0]
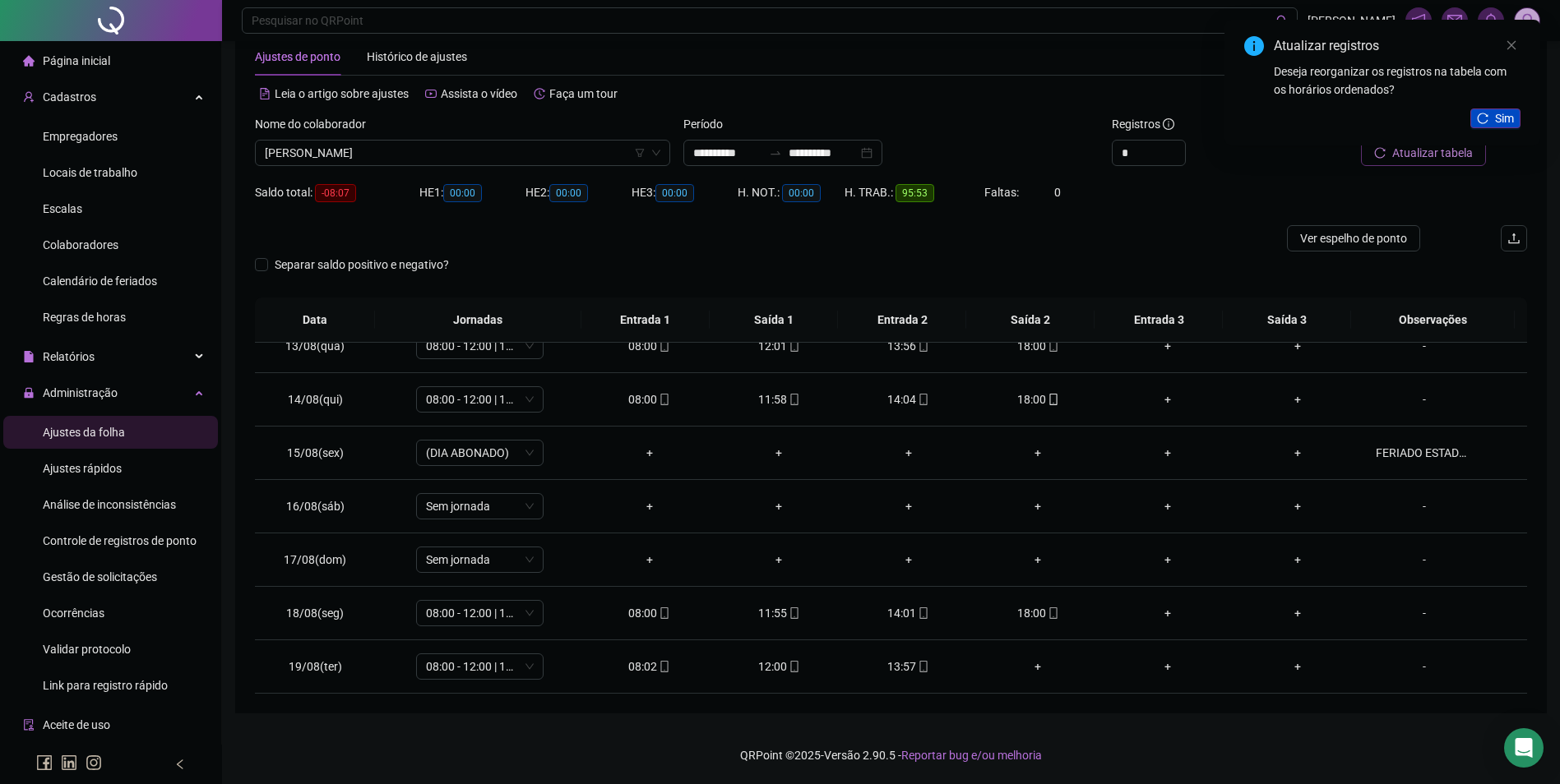
click at [1509, 112] on span "Sim" at bounding box center [1503, 118] width 19 height 19
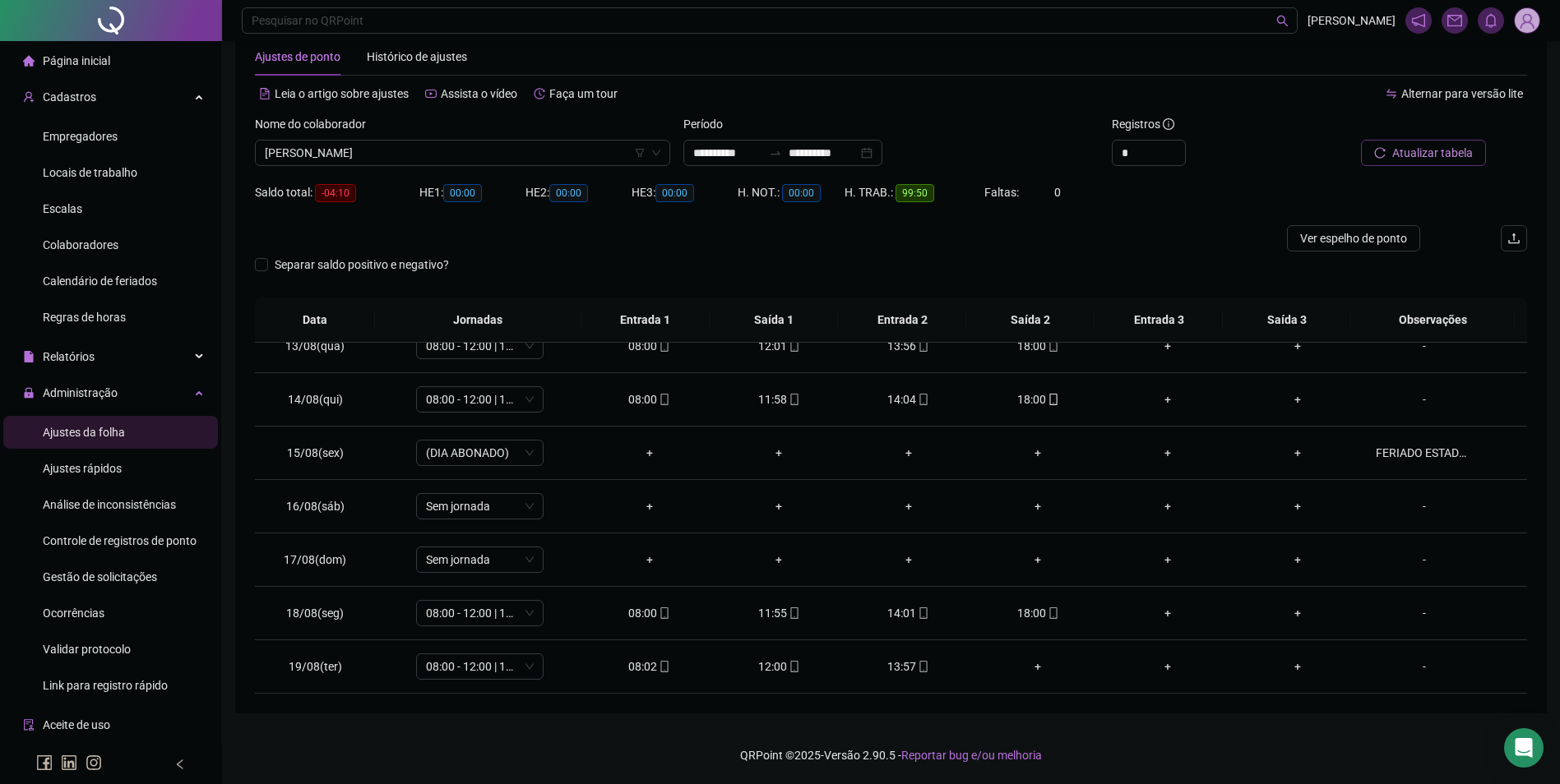
click at [1428, 152] on span "Atualizar tabela" at bounding box center [1432, 152] width 80 height 19
click at [559, 167] on div "Nome do colaborador [PERSON_NAME]" at bounding box center [462, 147] width 429 height 64
click at [563, 158] on span "[PERSON_NAME]" at bounding box center [462, 152] width 396 height 24
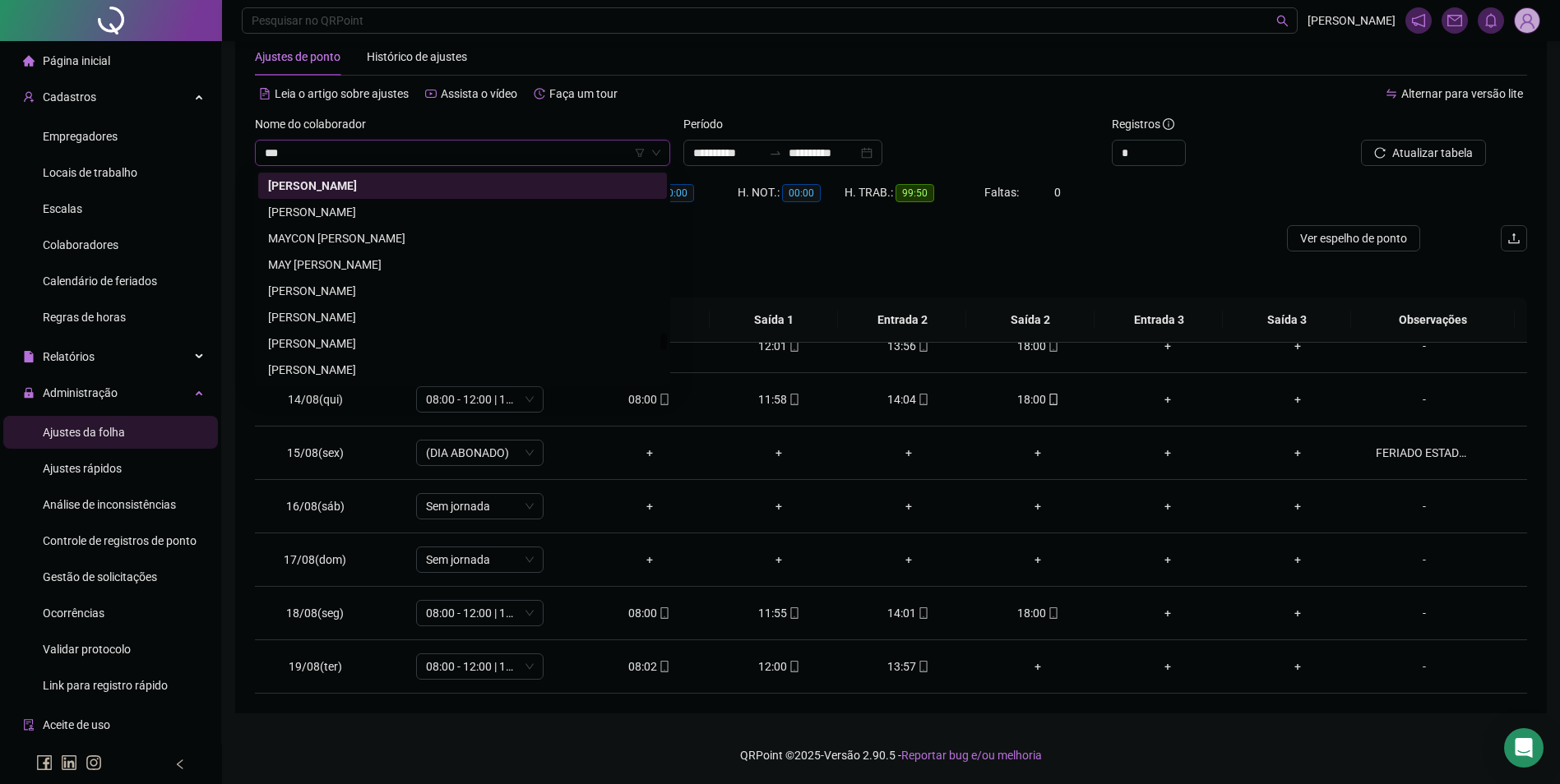
scroll to position [0, 0]
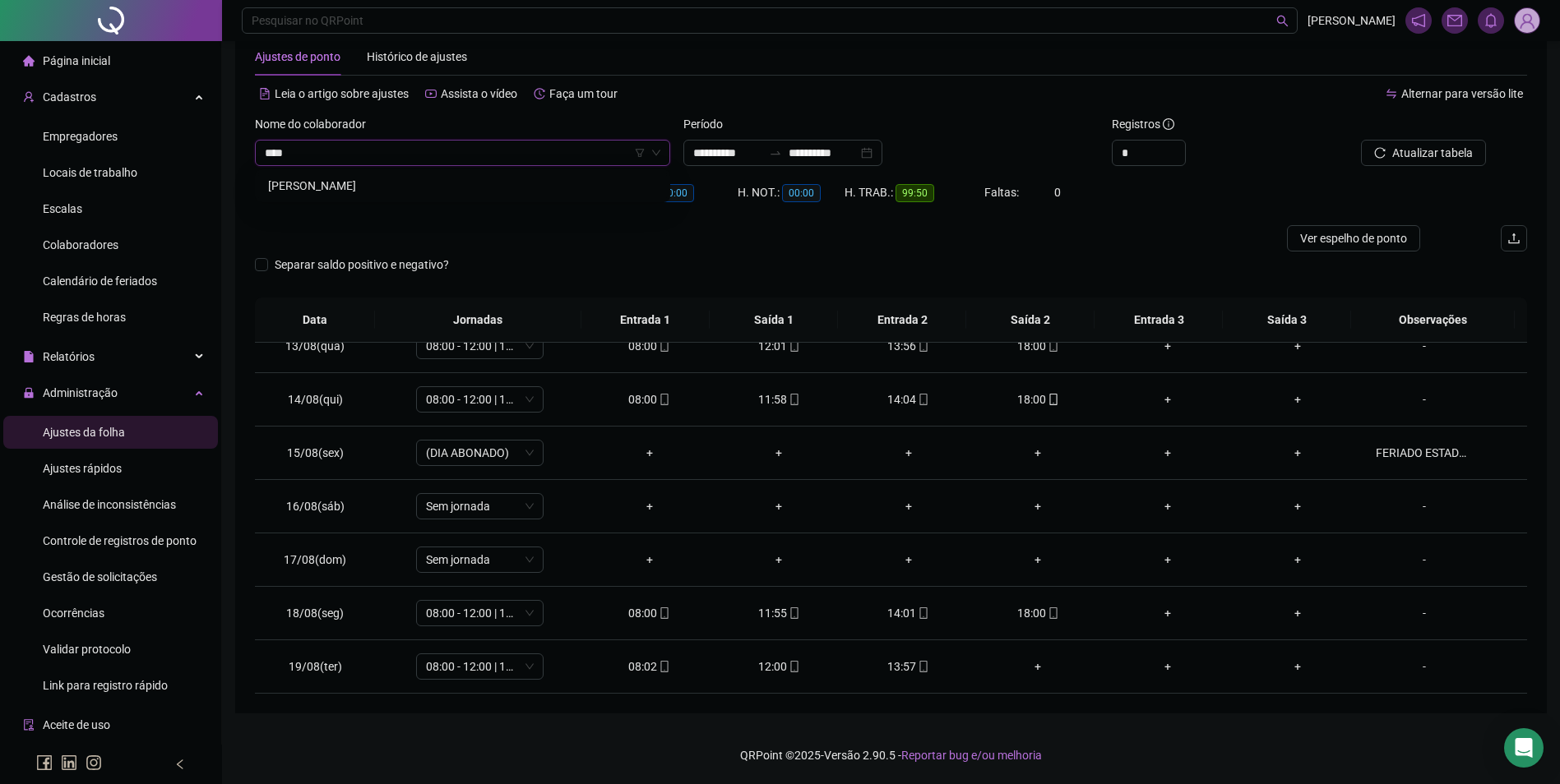
type input "*****"
click at [1358, 140] on button "Buscar registros" at bounding box center [1421, 152] width 128 height 26
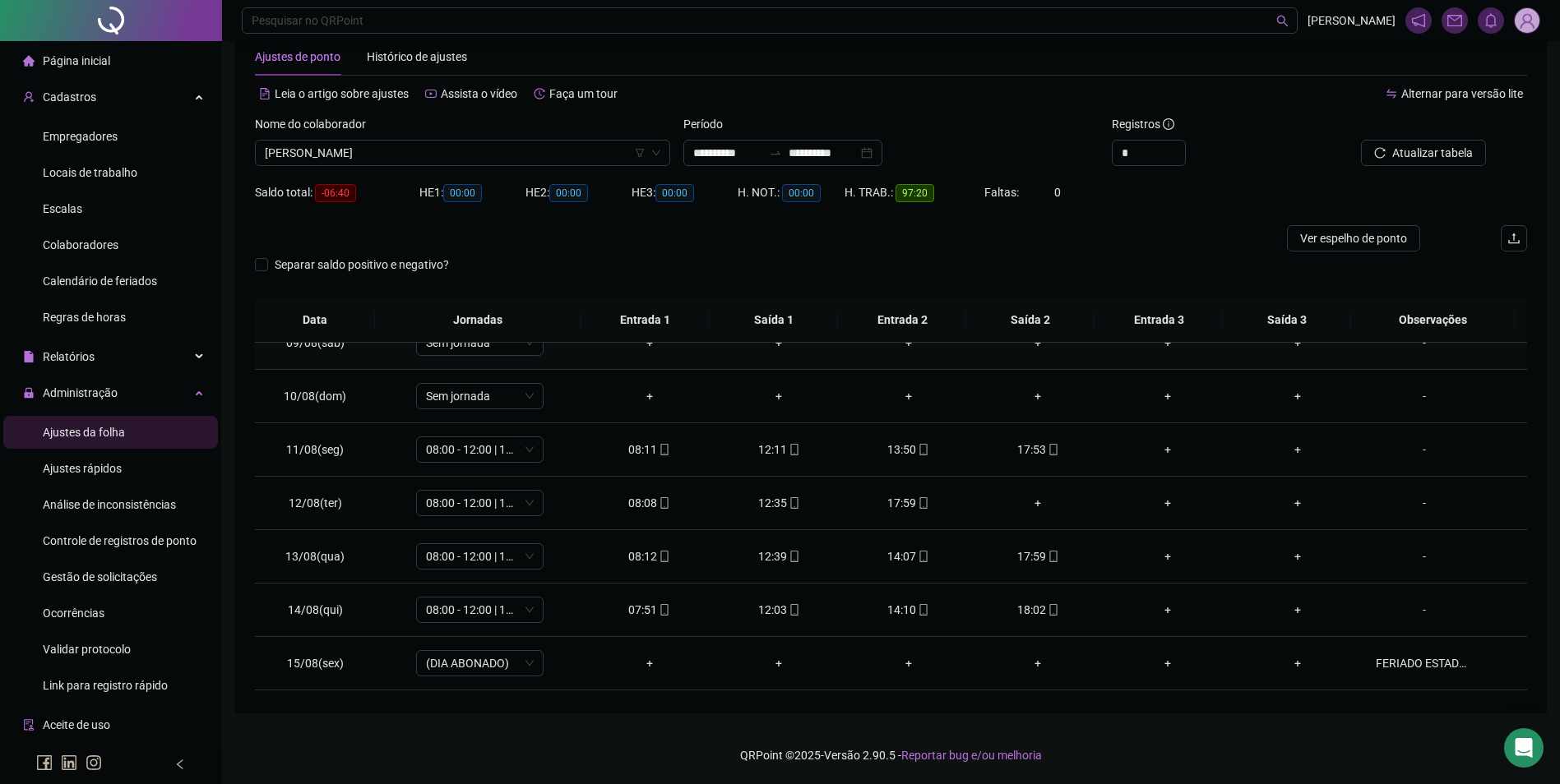
scroll to position [418, 0]
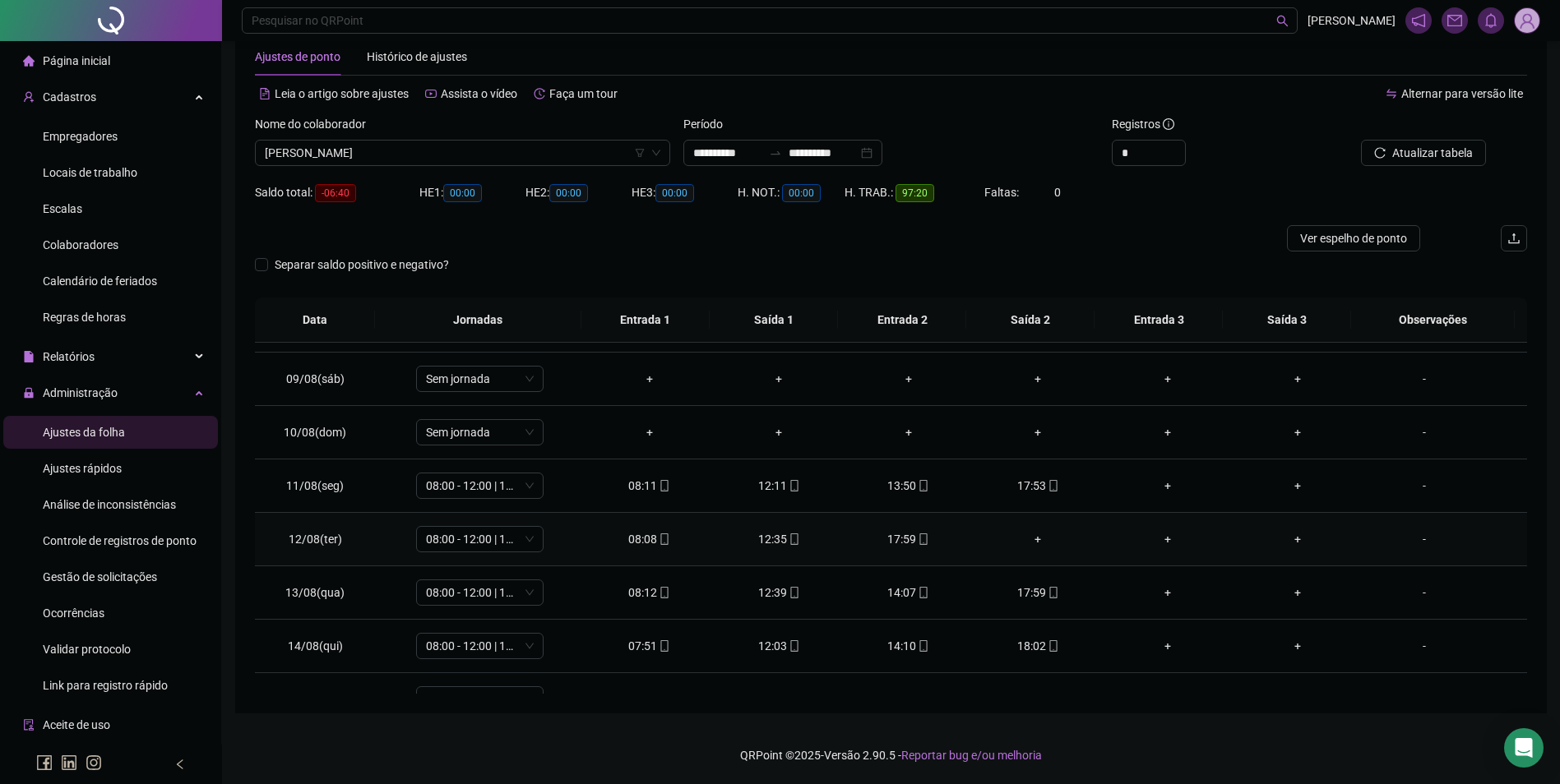
click at [1034, 537] on div "+" at bounding box center [1038, 539] width 104 height 19
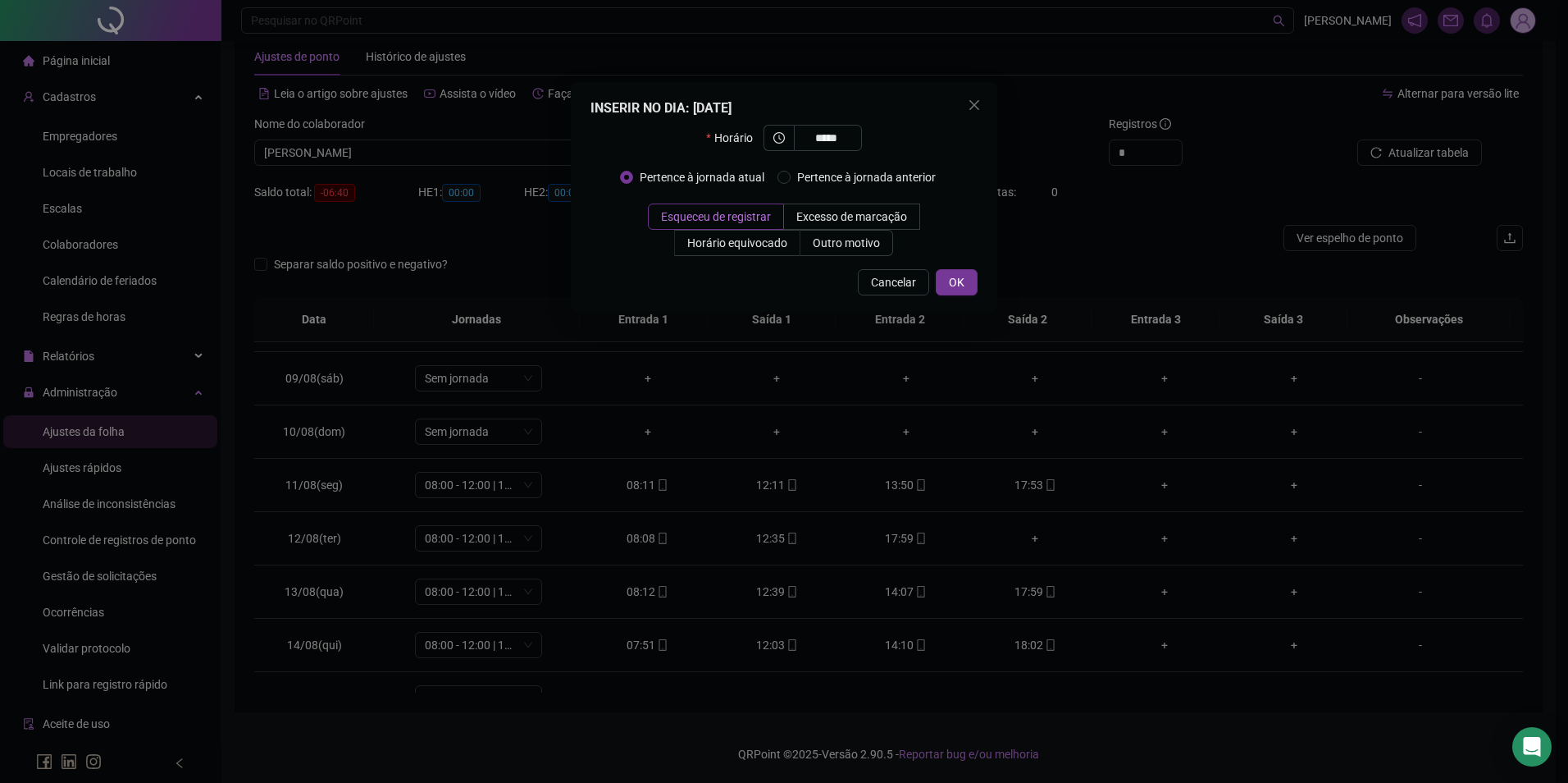
type input "*****"
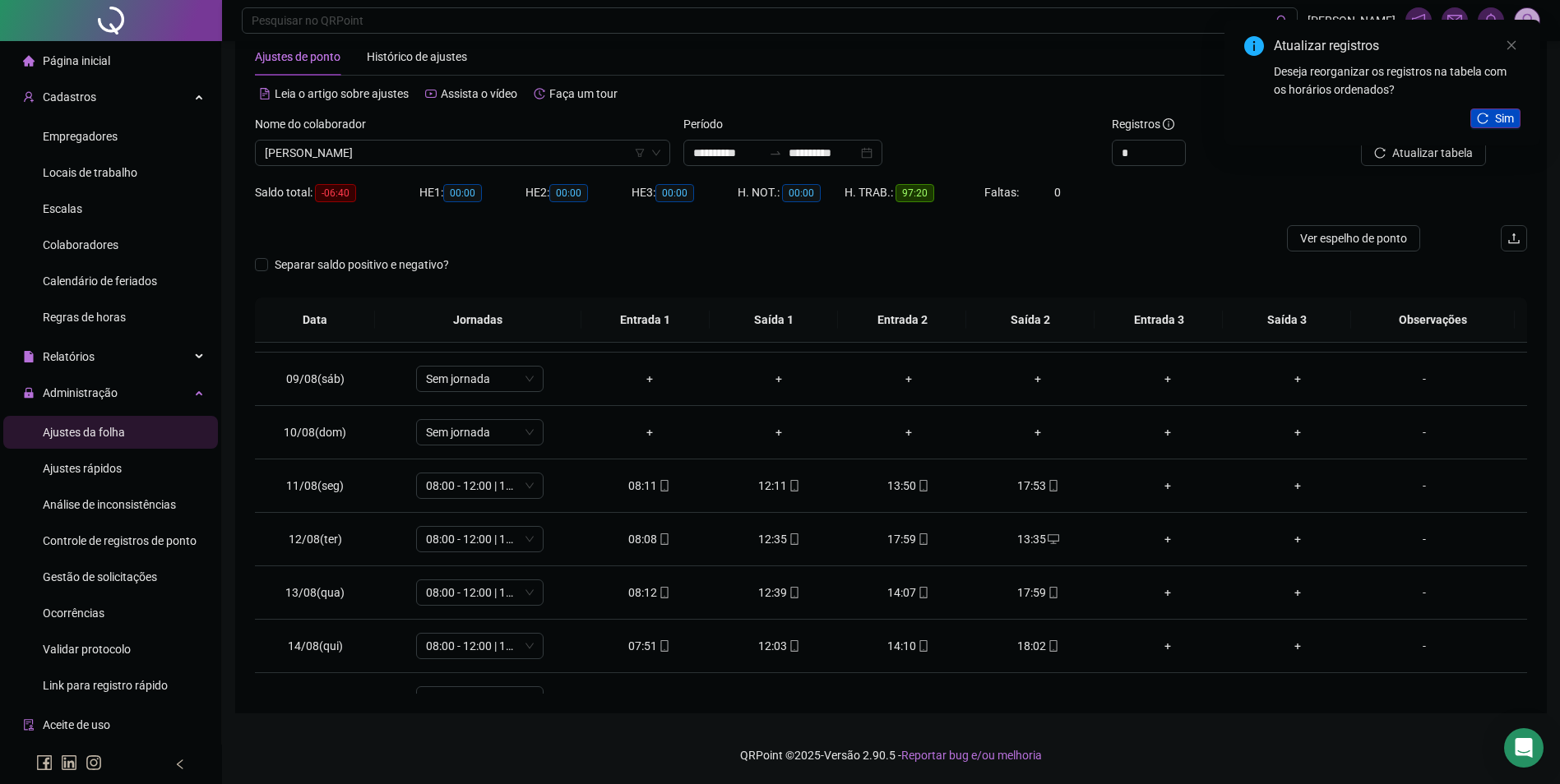
click at [1503, 115] on span "Sim" at bounding box center [1503, 118] width 19 height 19
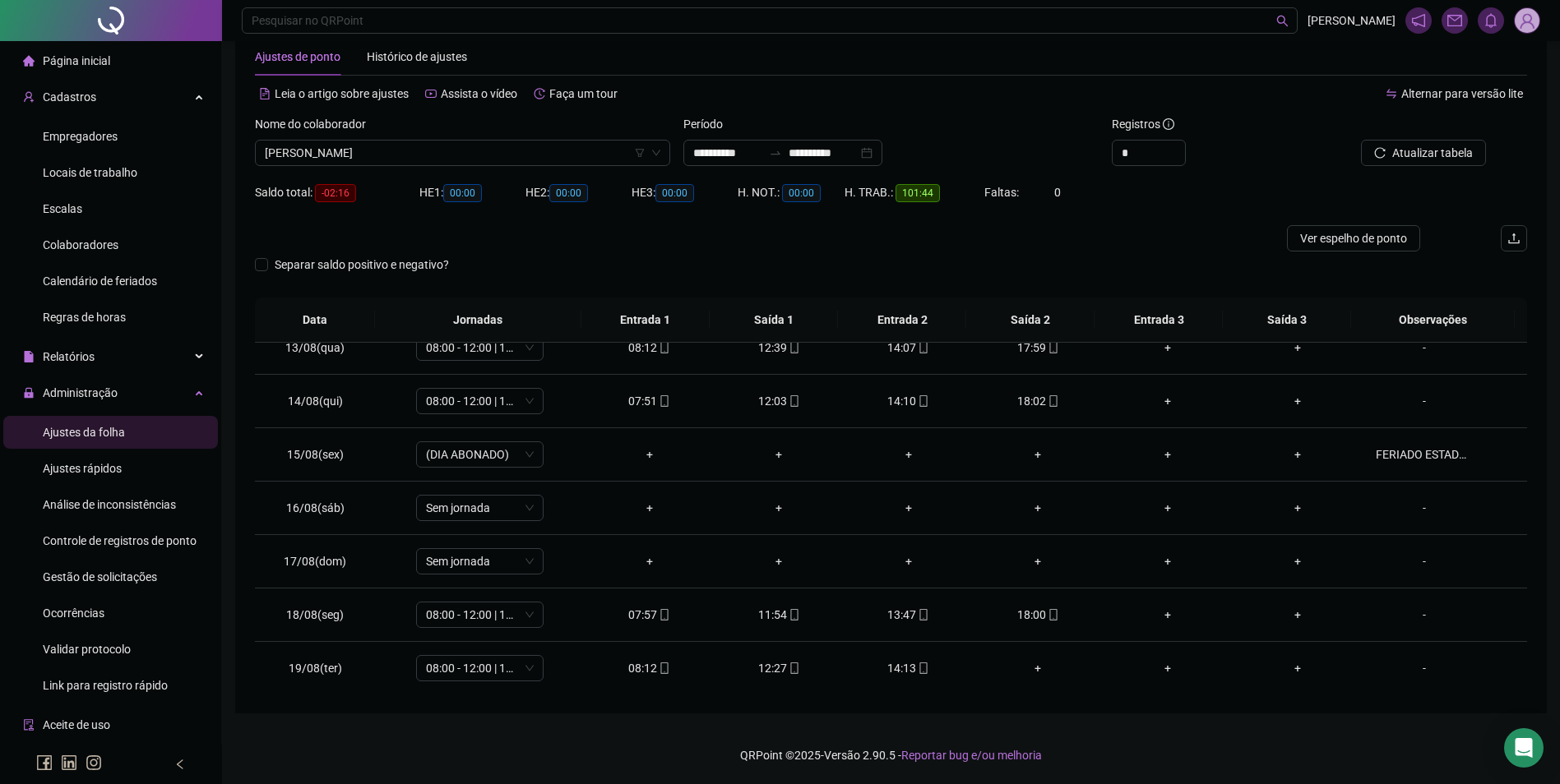
scroll to position [664, 0]
click at [590, 159] on span "[PERSON_NAME]" at bounding box center [462, 152] width 396 height 24
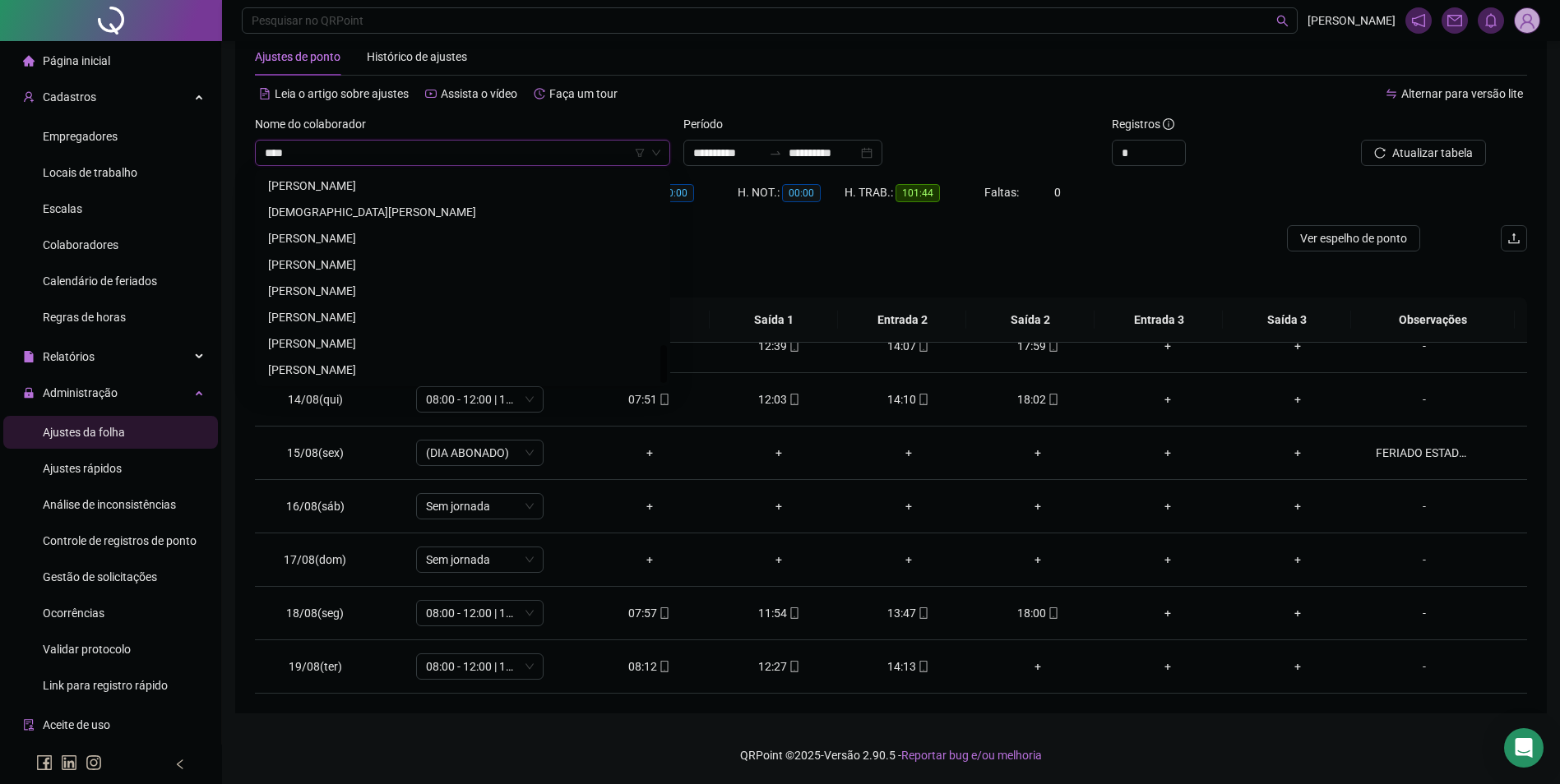
scroll to position [0, 0]
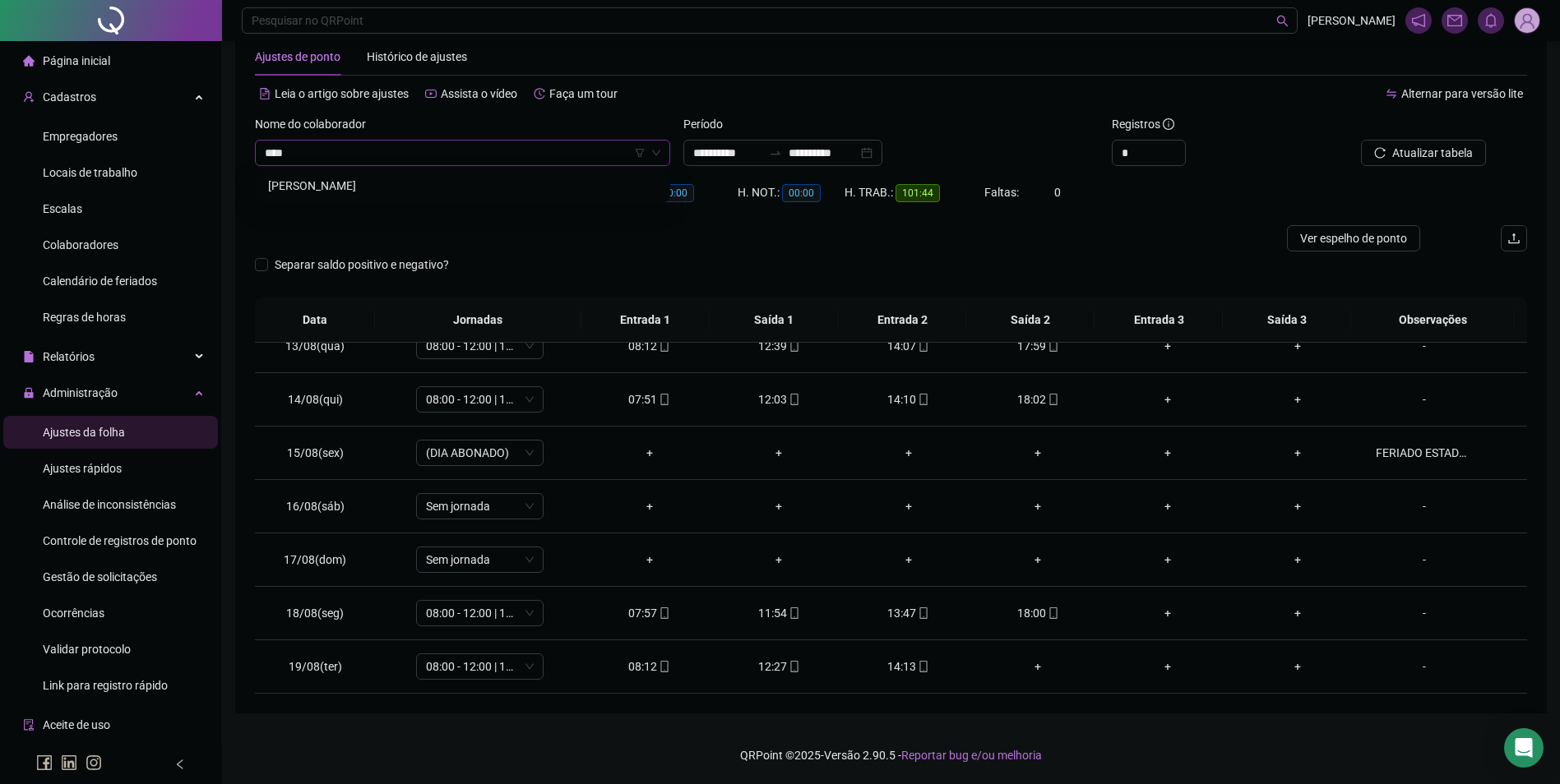
type input "*****"
click at [1358, 140] on button "Buscar registros" at bounding box center [1421, 152] width 128 height 26
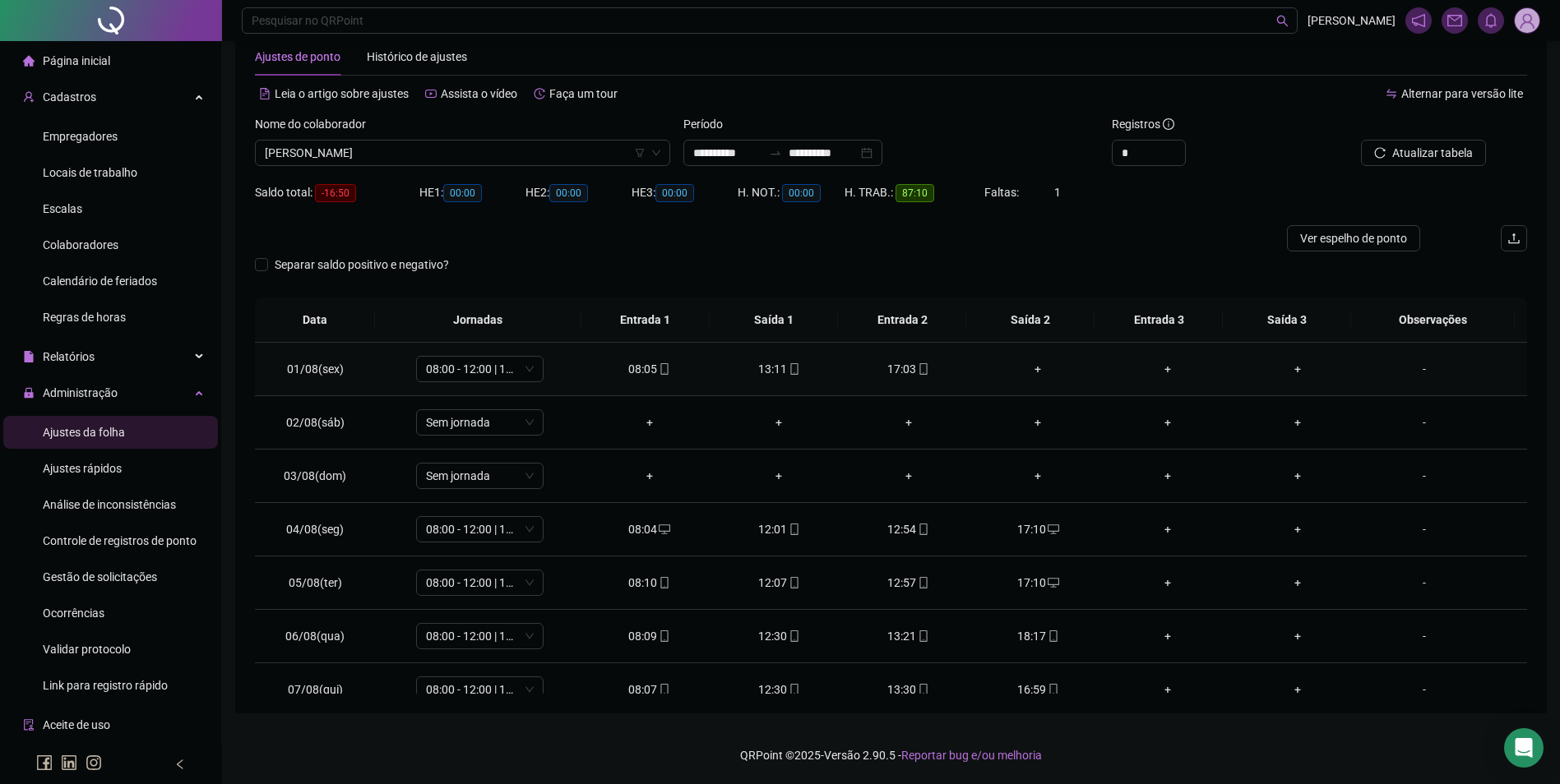
click at [1027, 368] on div "+" at bounding box center [1038, 369] width 104 height 19
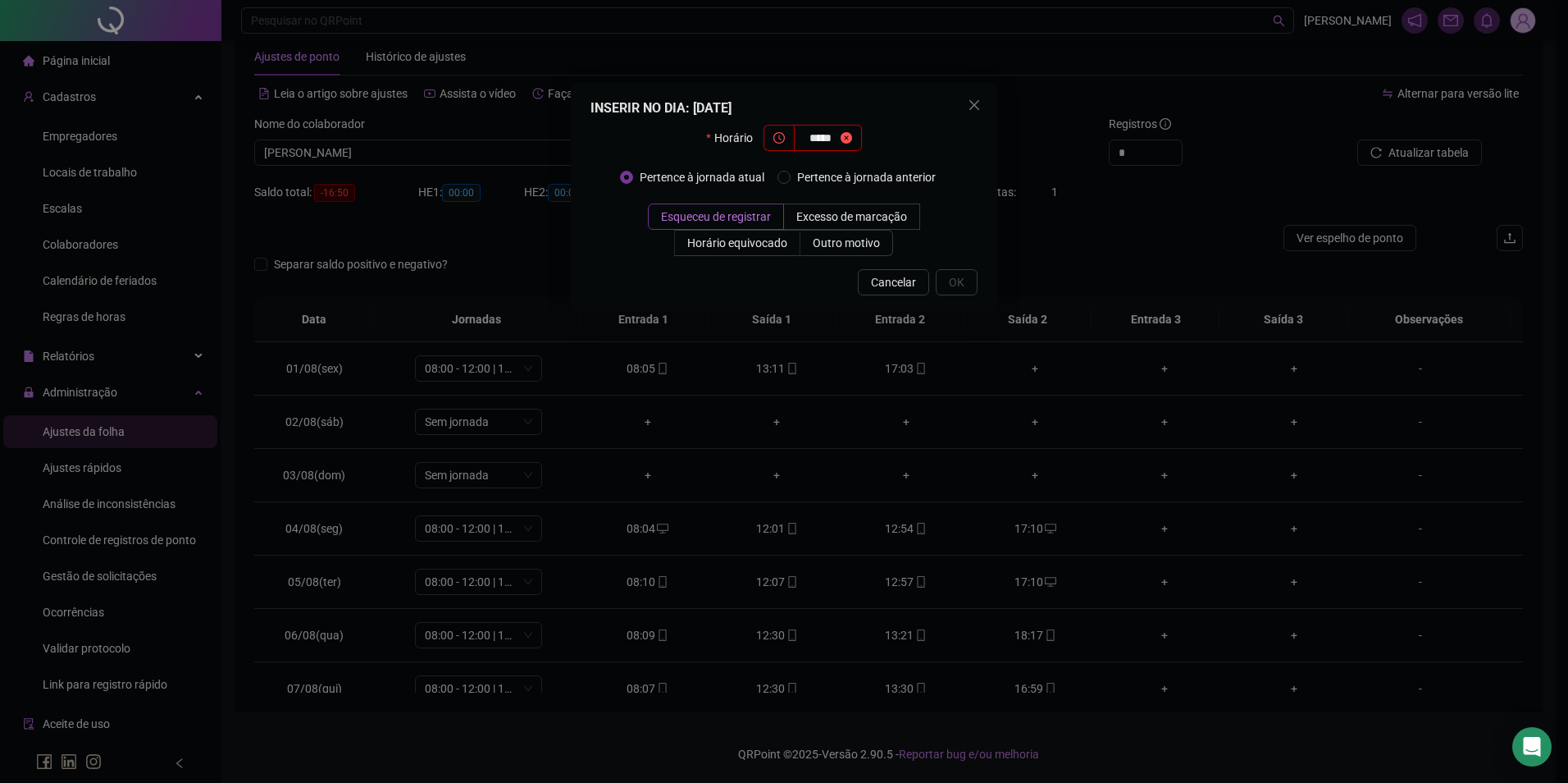
type input "*****"
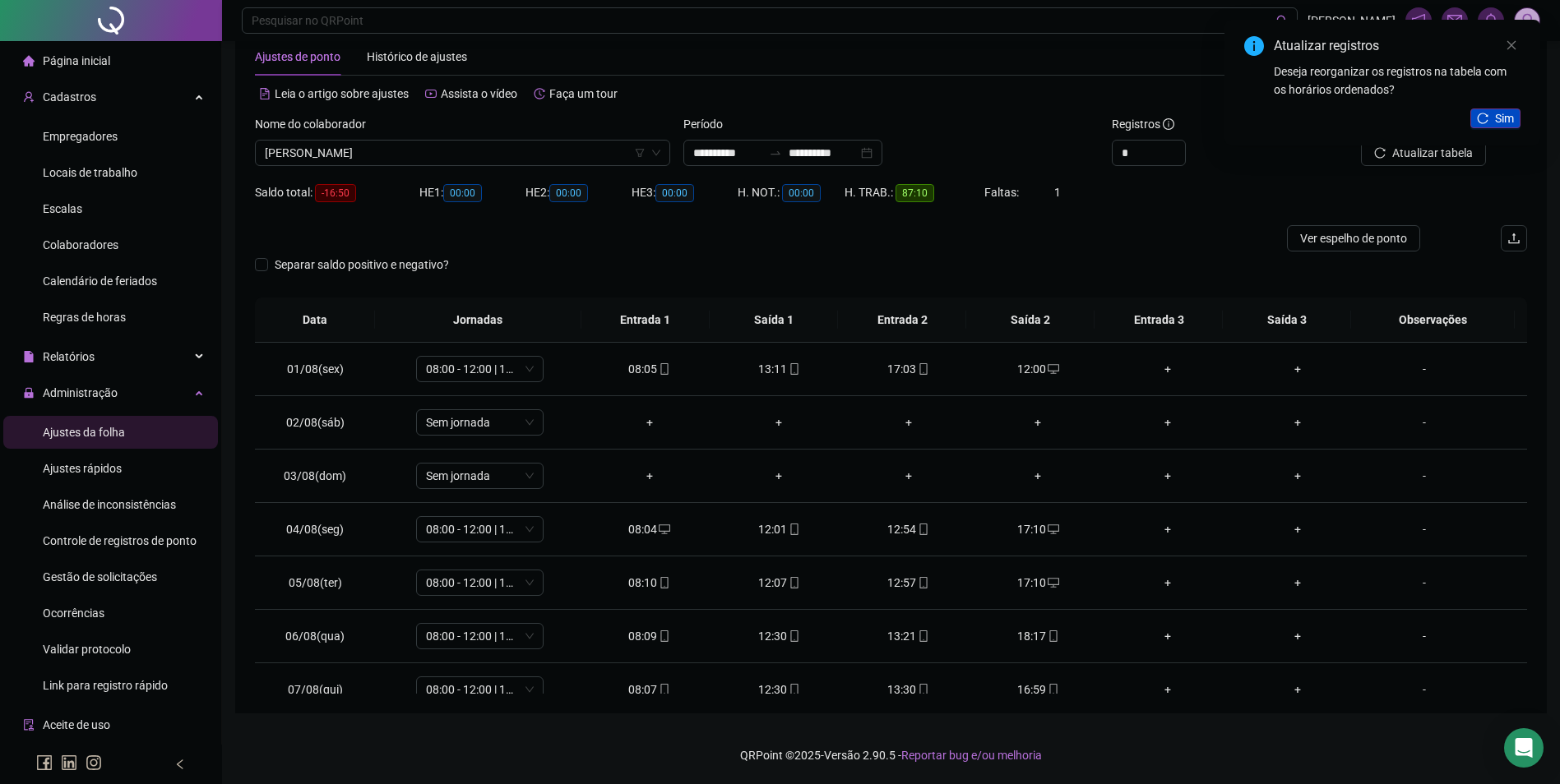
click at [1507, 118] on span "Sim" at bounding box center [1503, 118] width 19 height 19
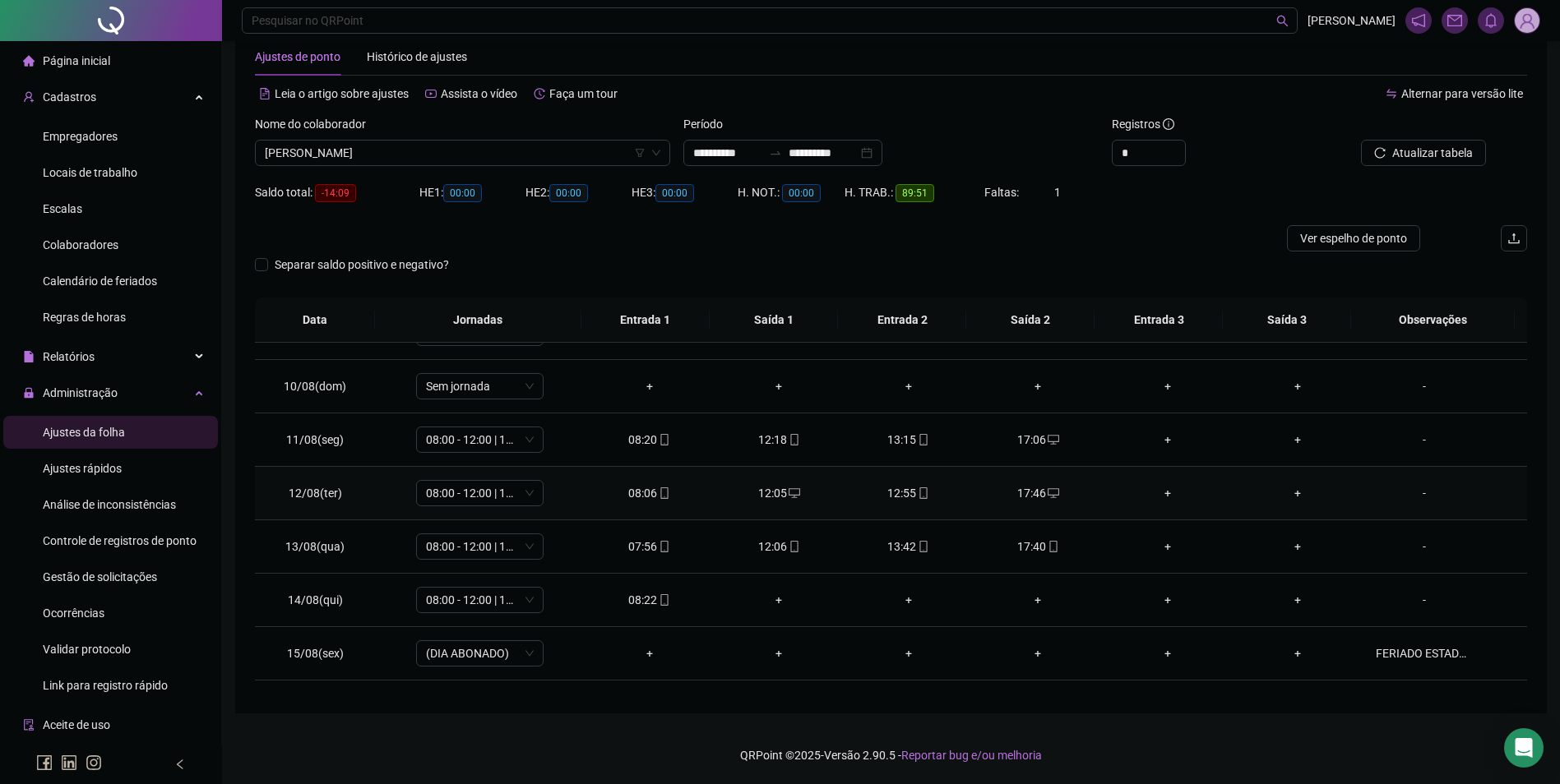
scroll to position [493, 0]
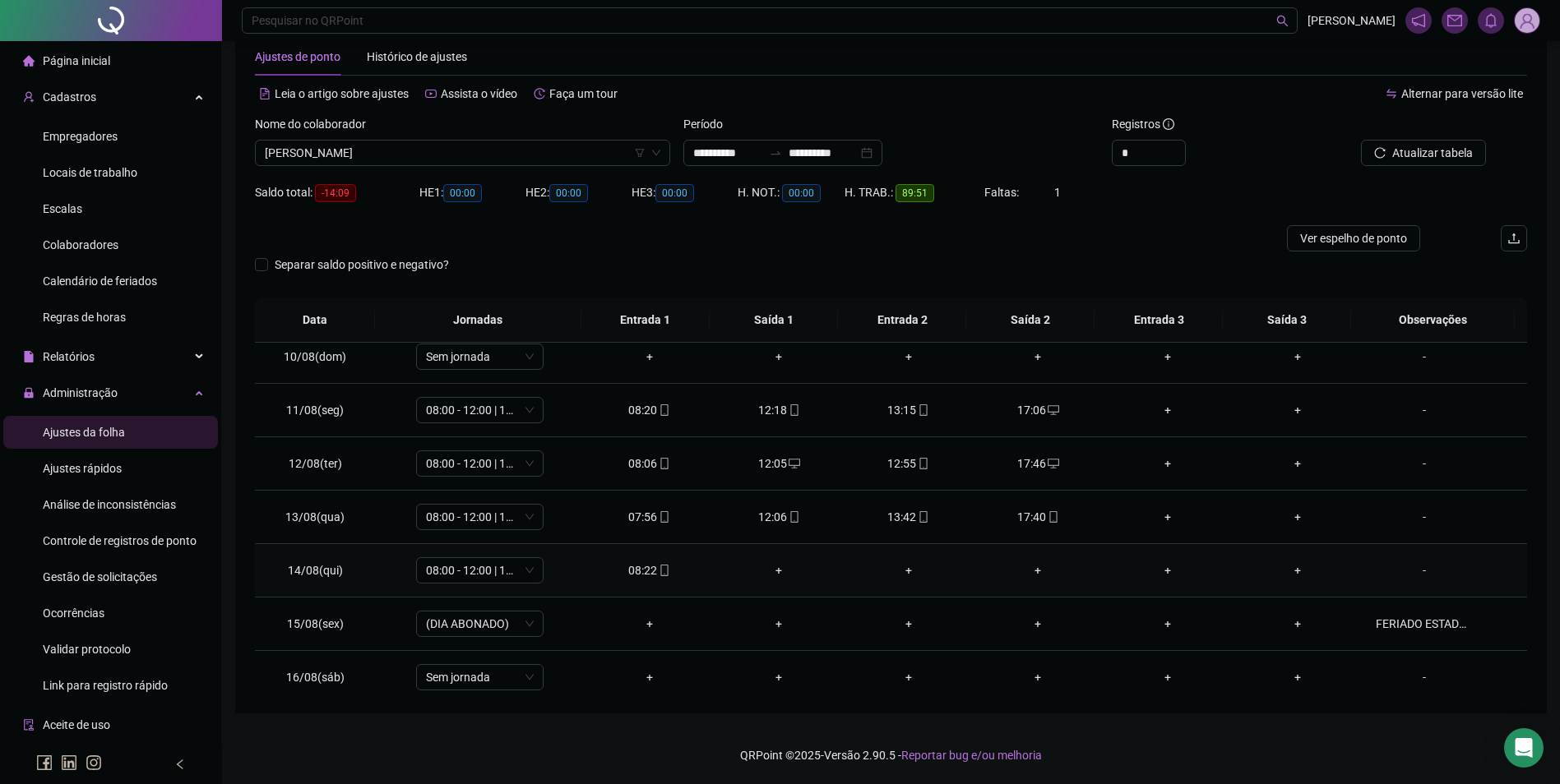
click at [771, 571] on div "+" at bounding box center [779, 570] width 104 height 19
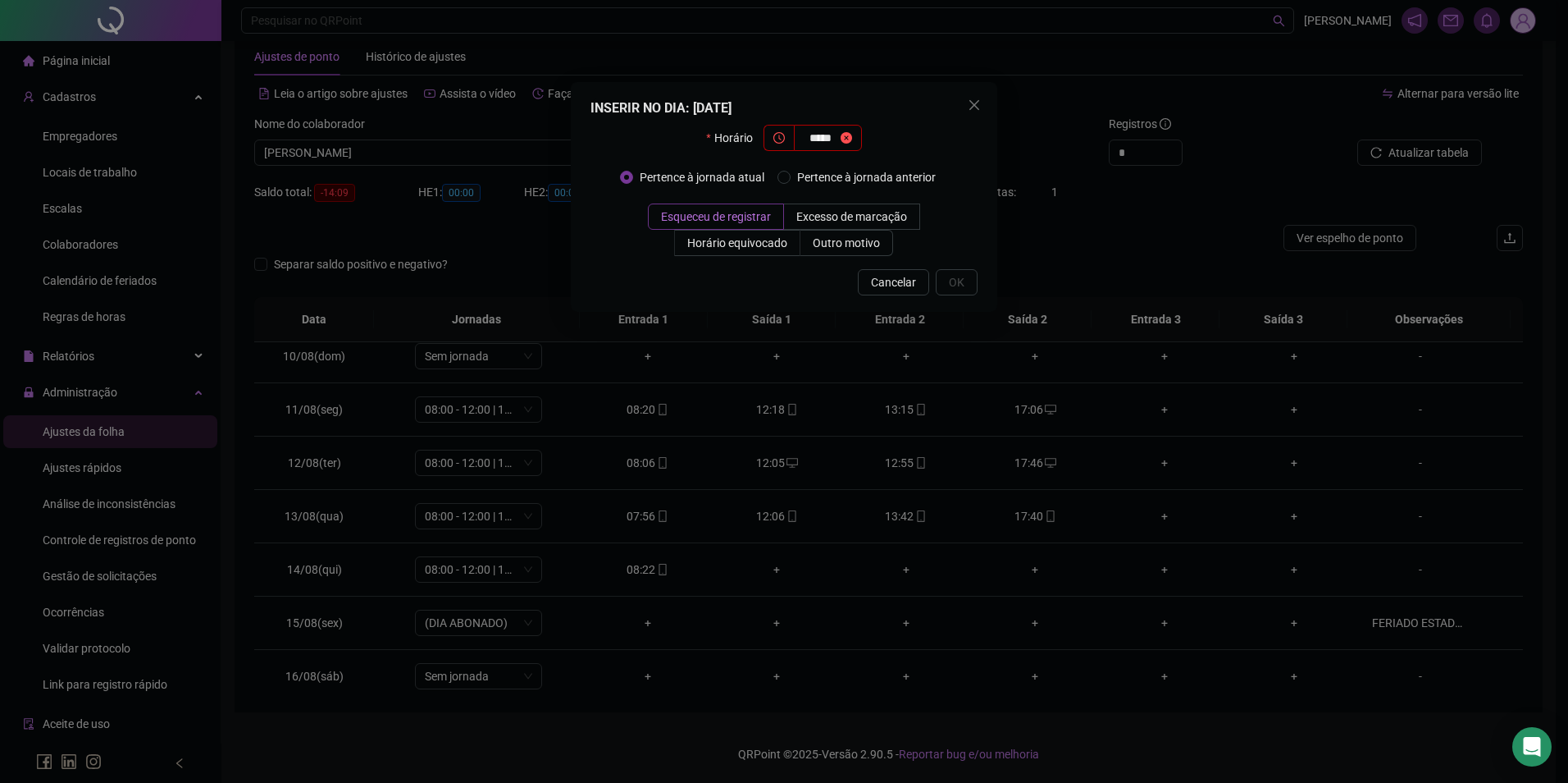
type input "*****"
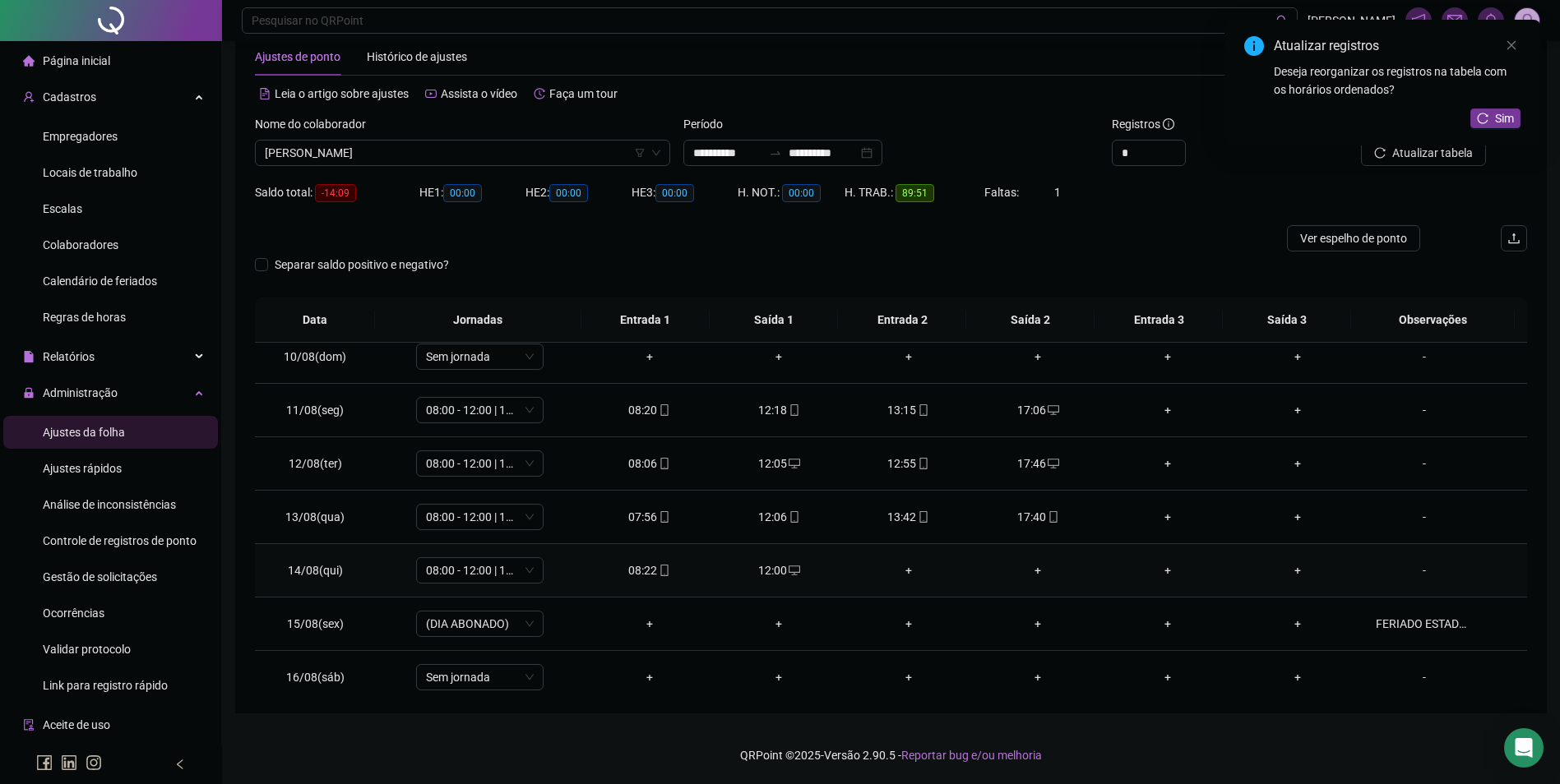
click at [911, 570] on div "+" at bounding box center [908, 570] width 104 height 19
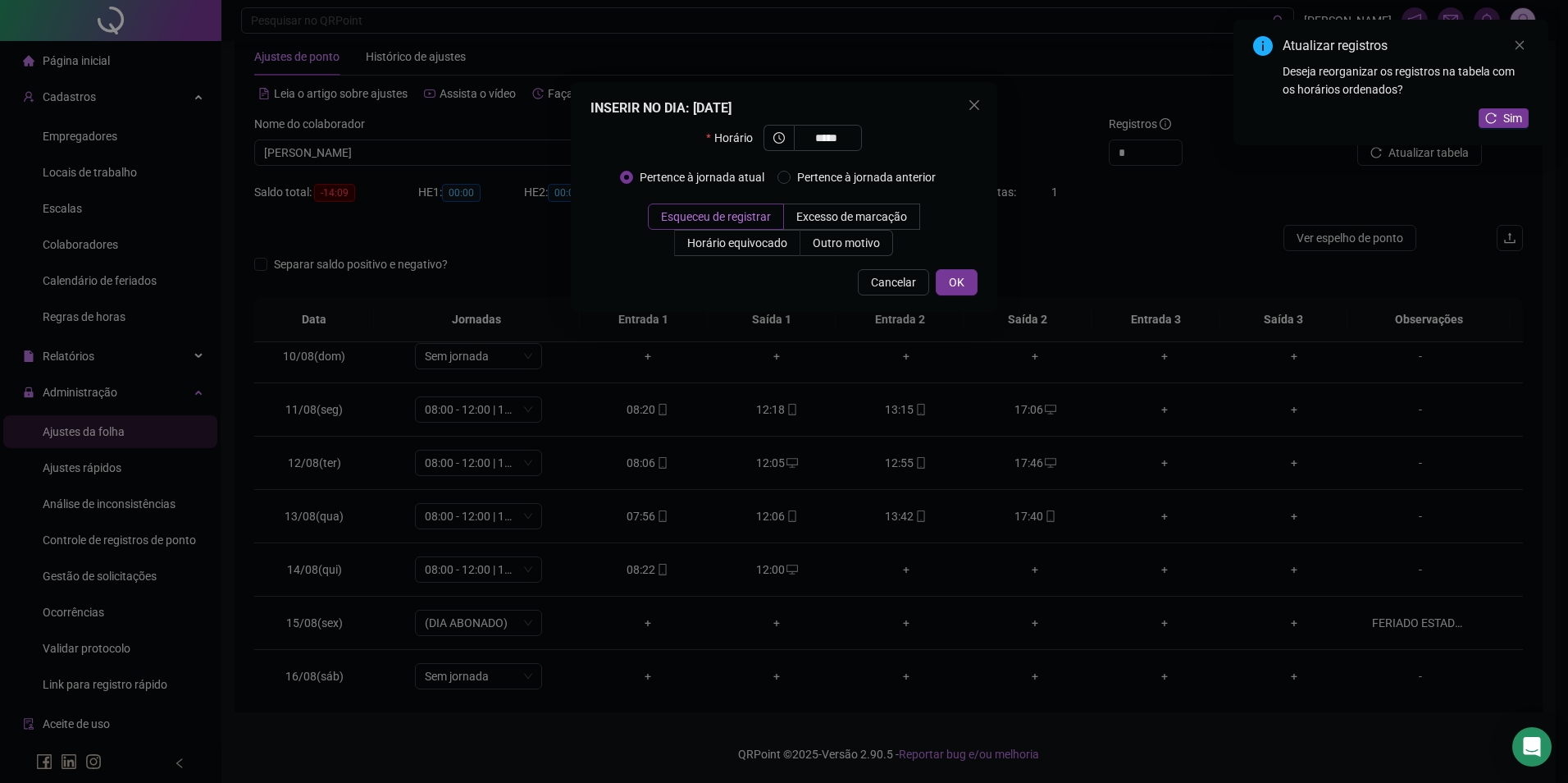
type input "*****"
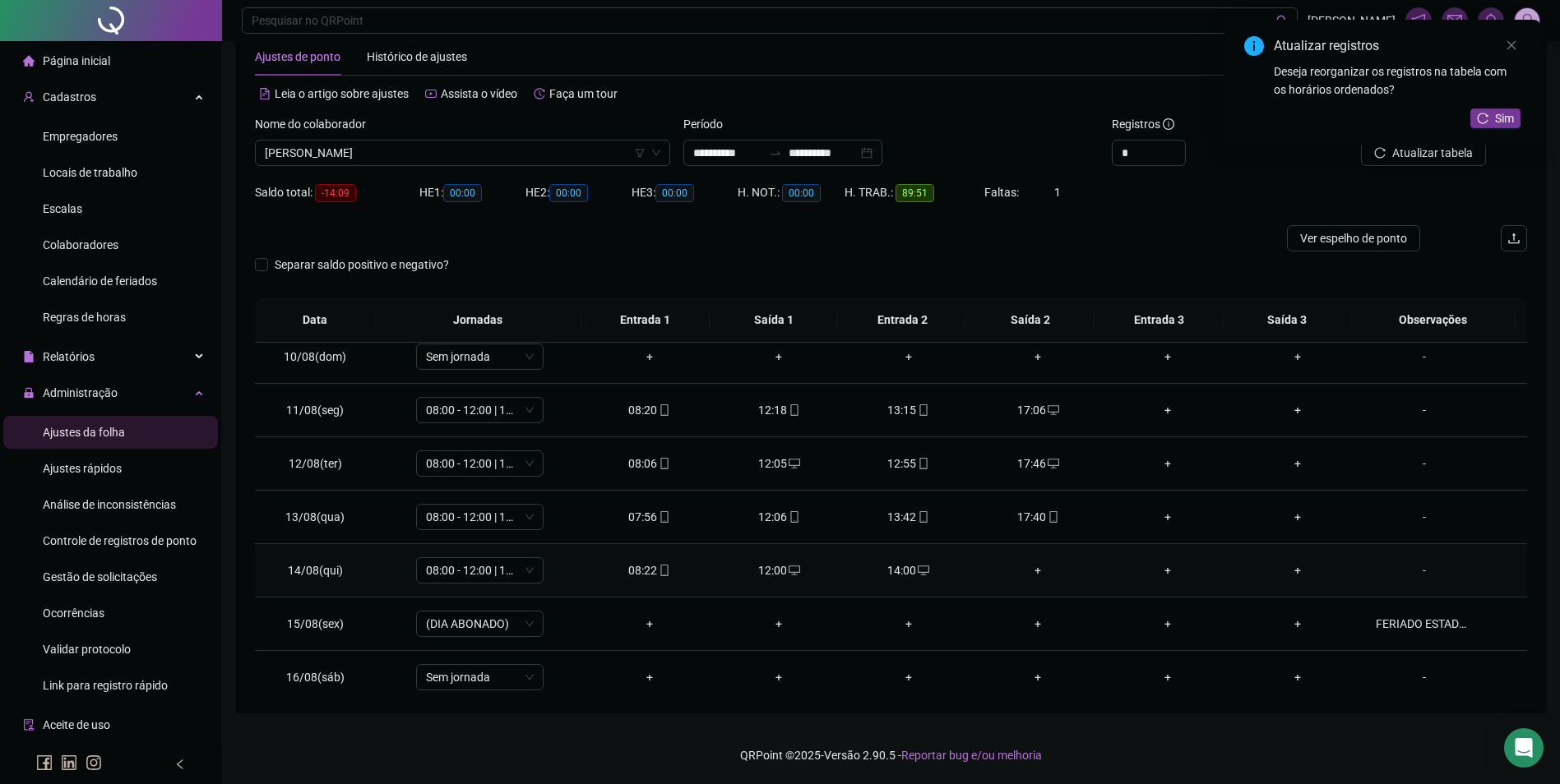
click at [1034, 571] on div "+" at bounding box center [1038, 570] width 104 height 19
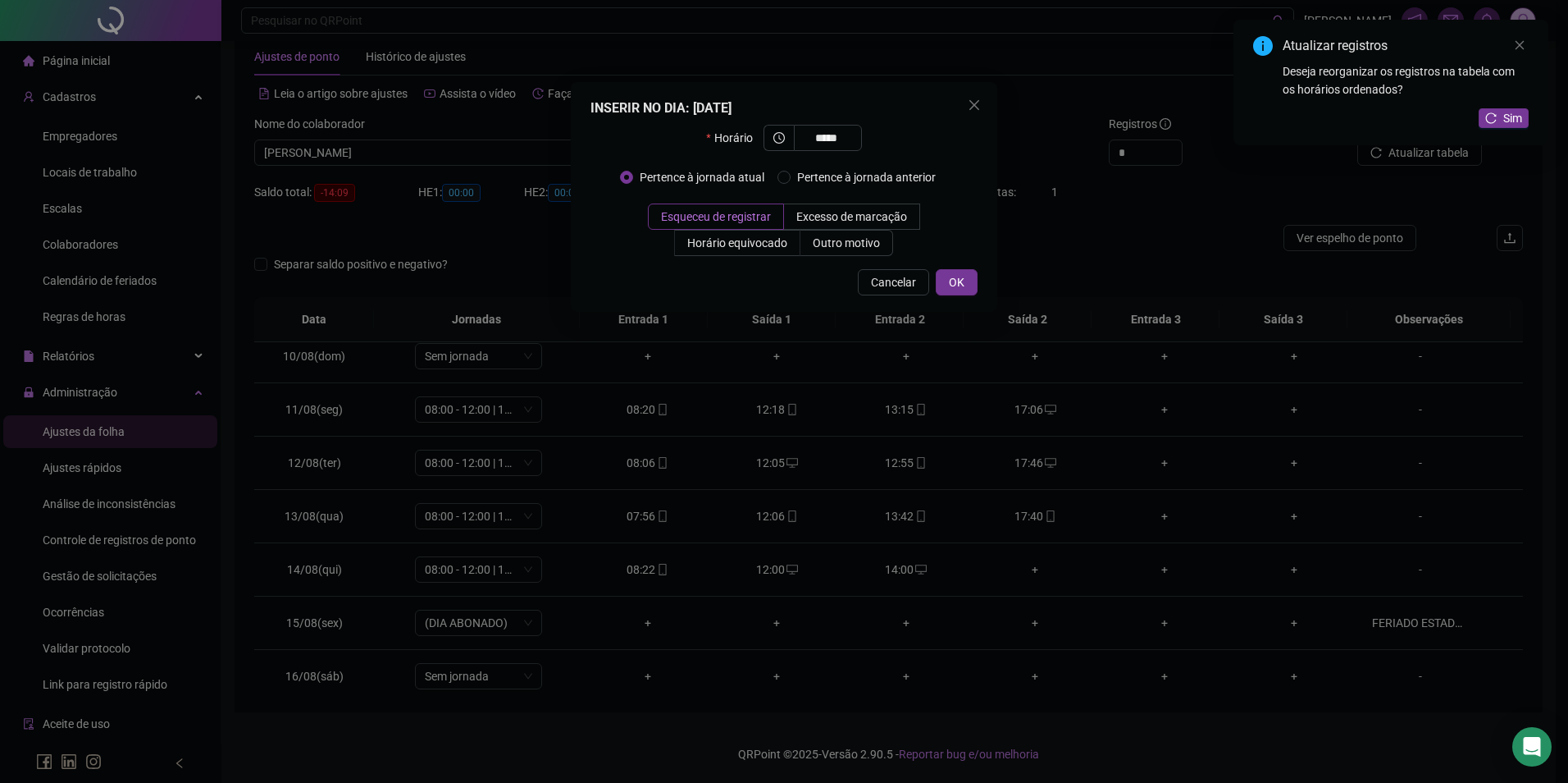
type input "*****"
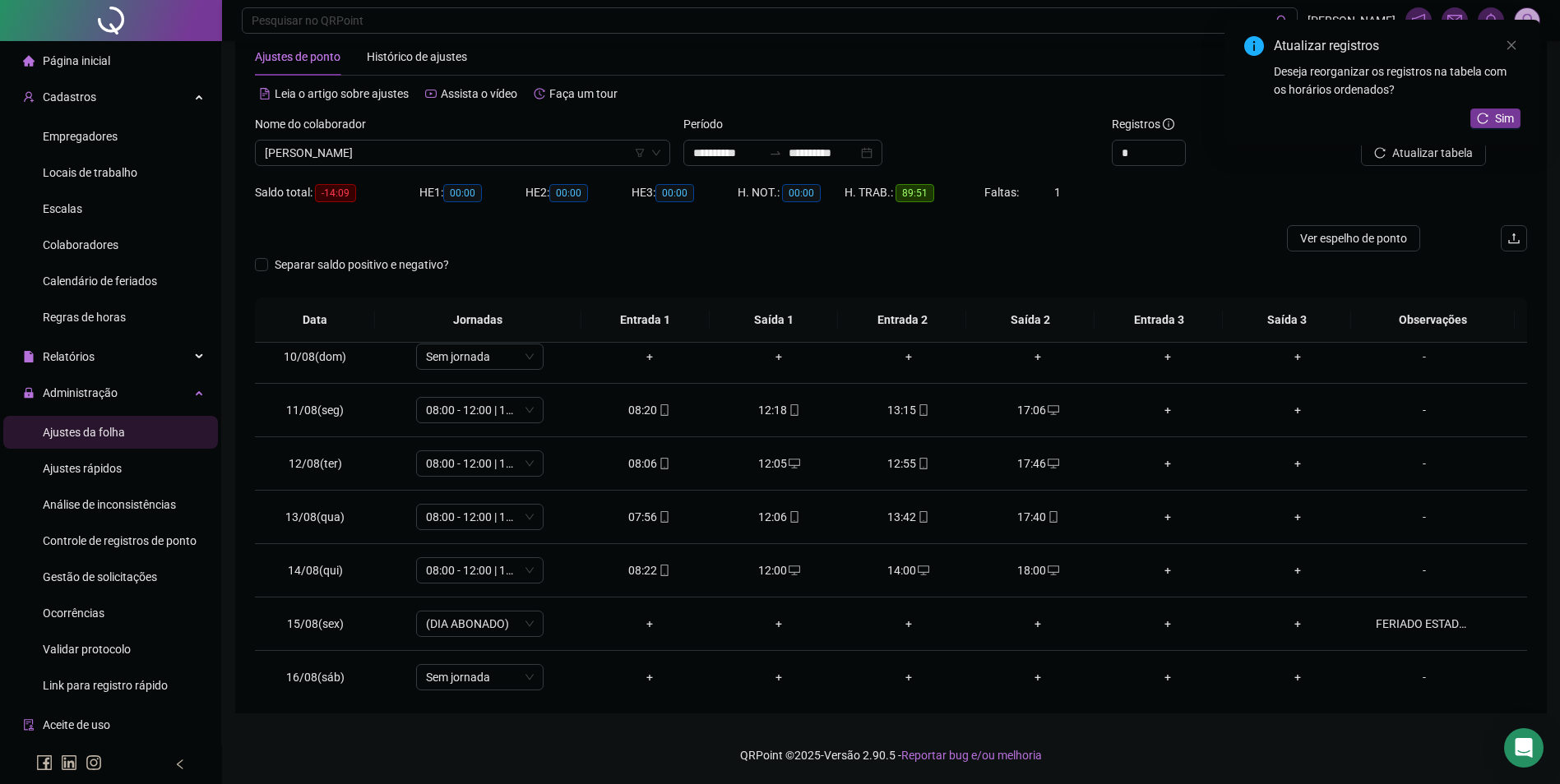
click at [1456, 145] on div "Atualizar registros Deseja reorganizar os registros na tabela com os horários o…" at bounding box center [1381, 82] width 316 height 126
click at [1477, 122] on icon "reload" at bounding box center [1483, 118] width 12 height 12
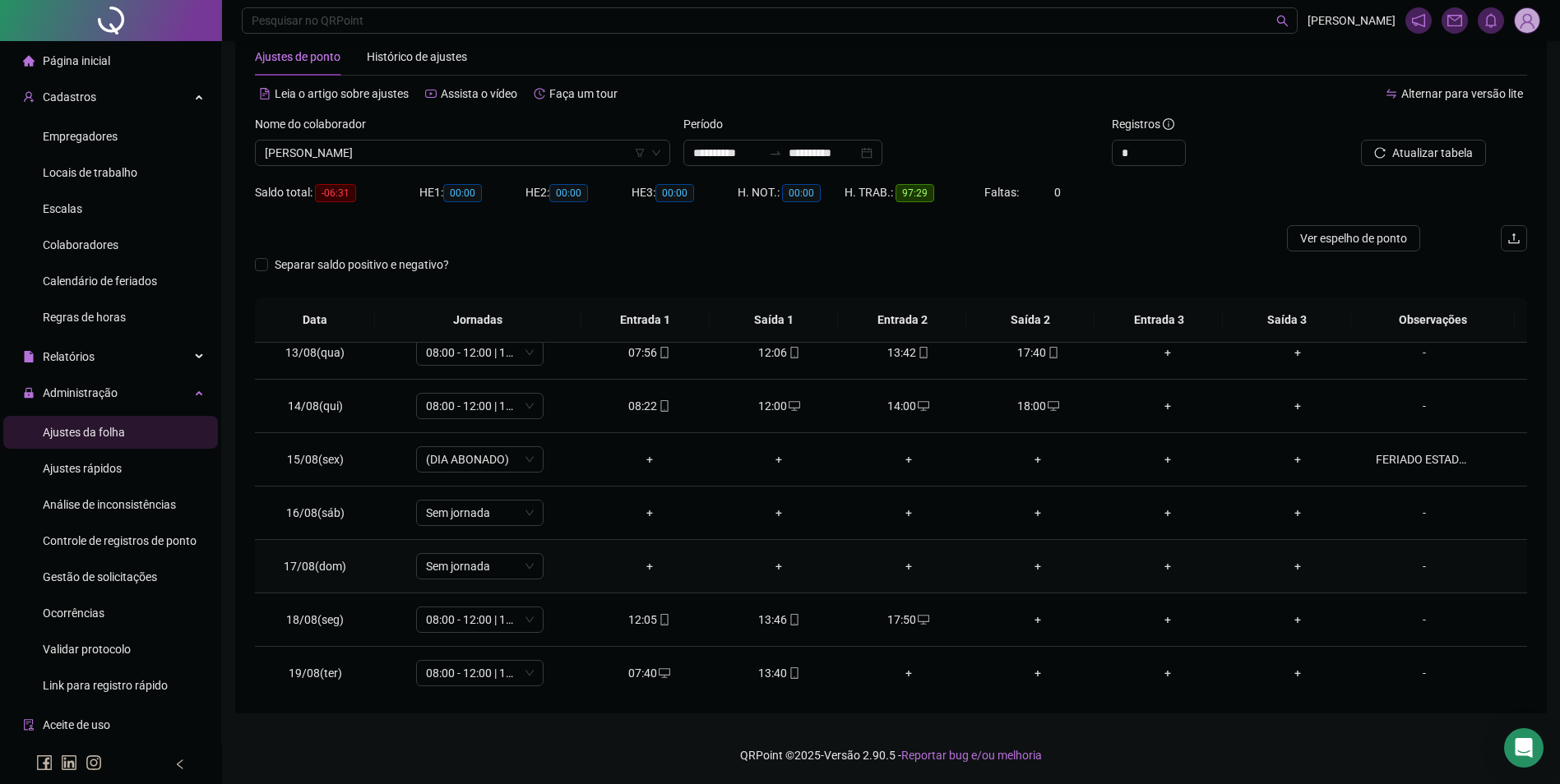
scroll to position [664, 0]
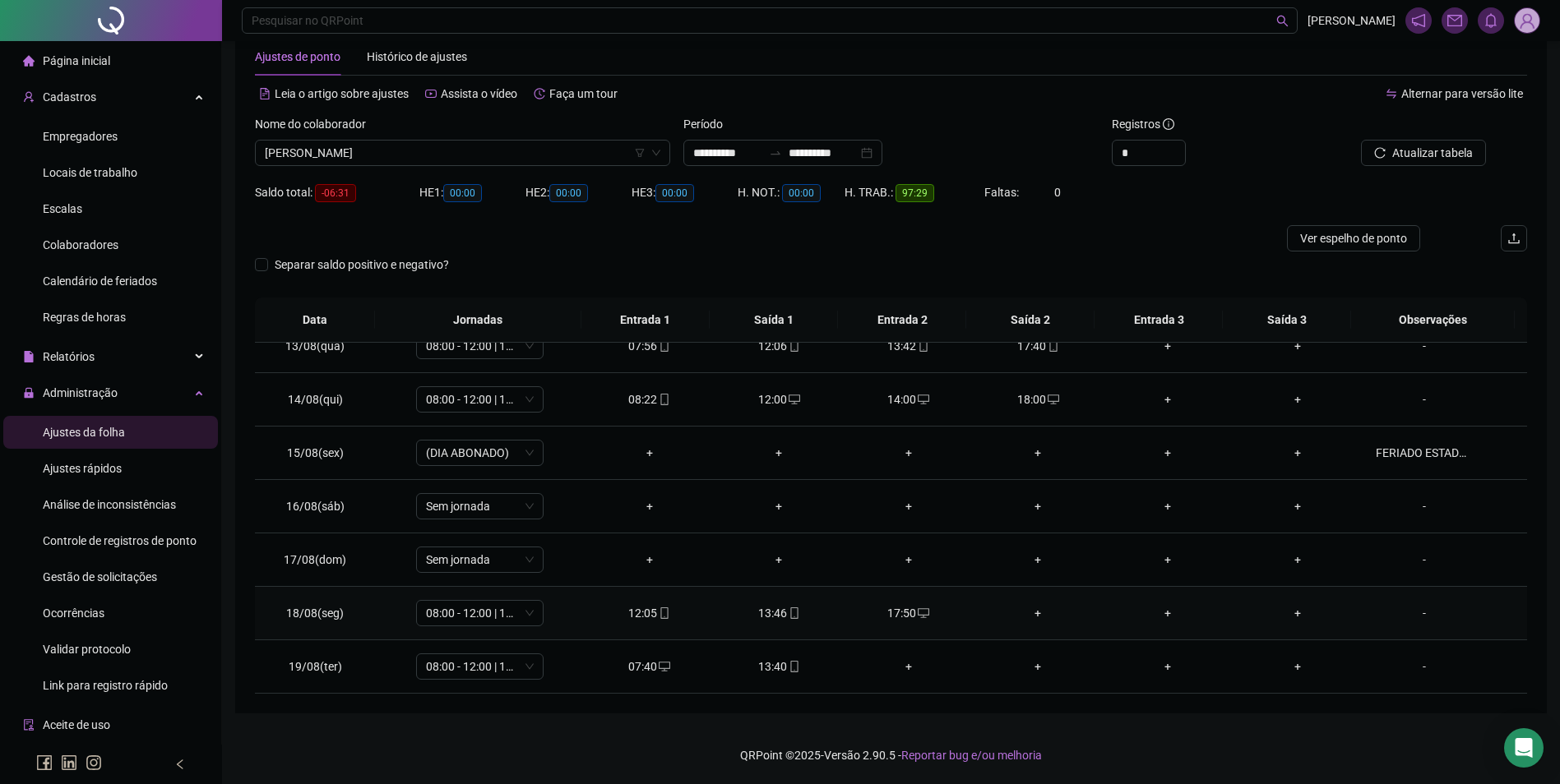
click at [1023, 610] on div "+" at bounding box center [1038, 613] width 104 height 19
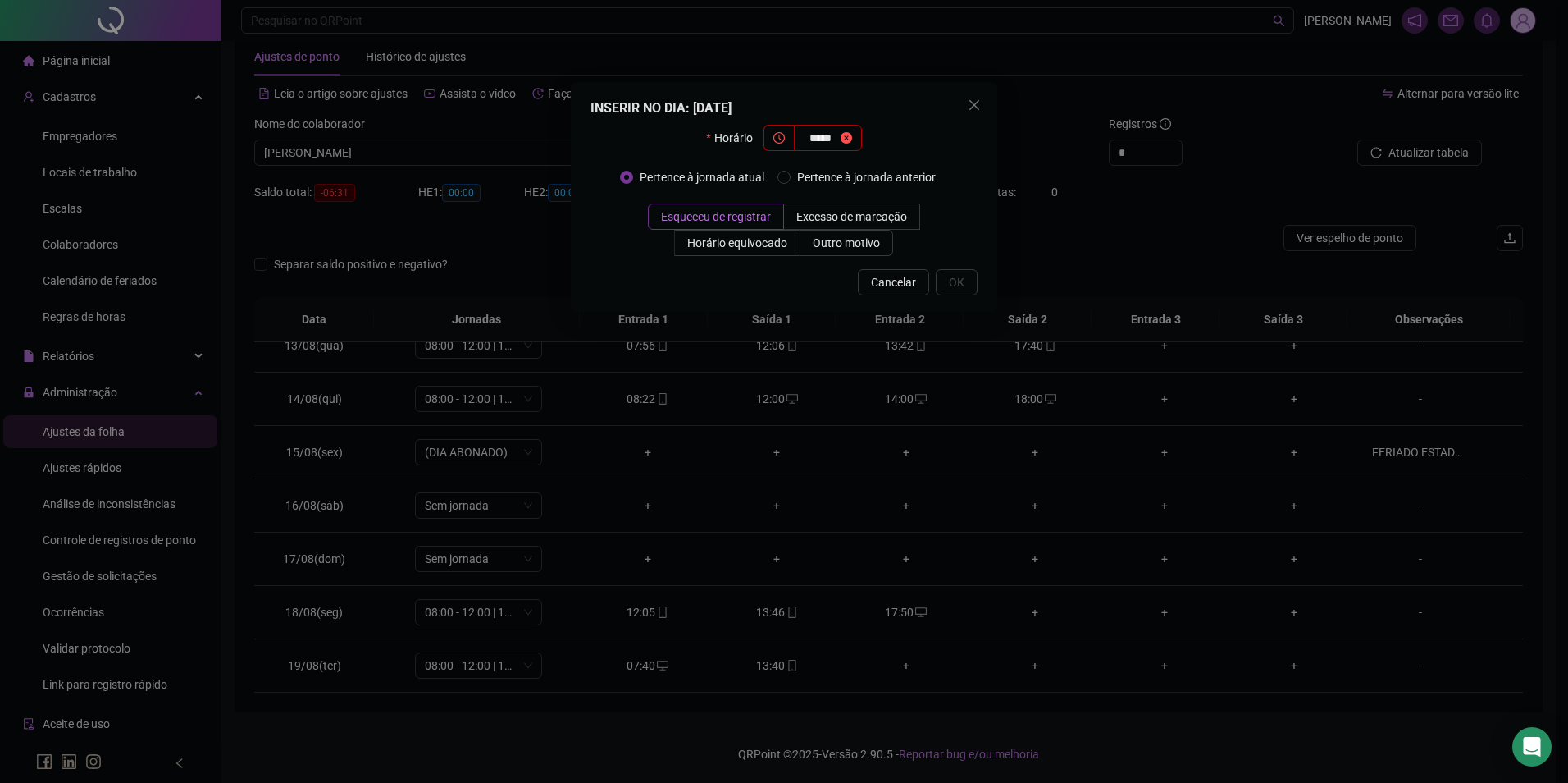
type input "*****"
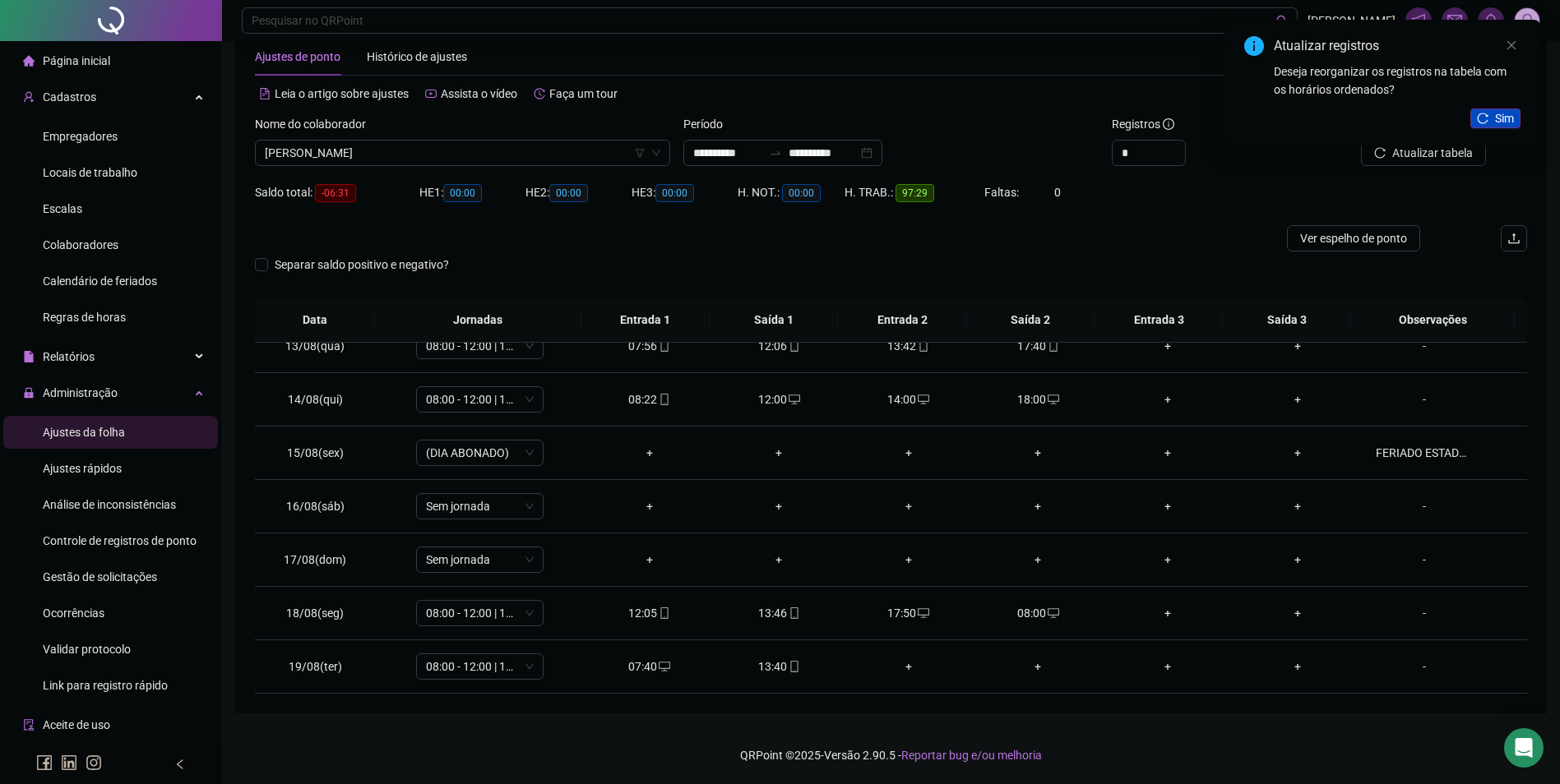
click at [1488, 116] on icon "reload" at bounding box center [1483, 118] width 12 height 12
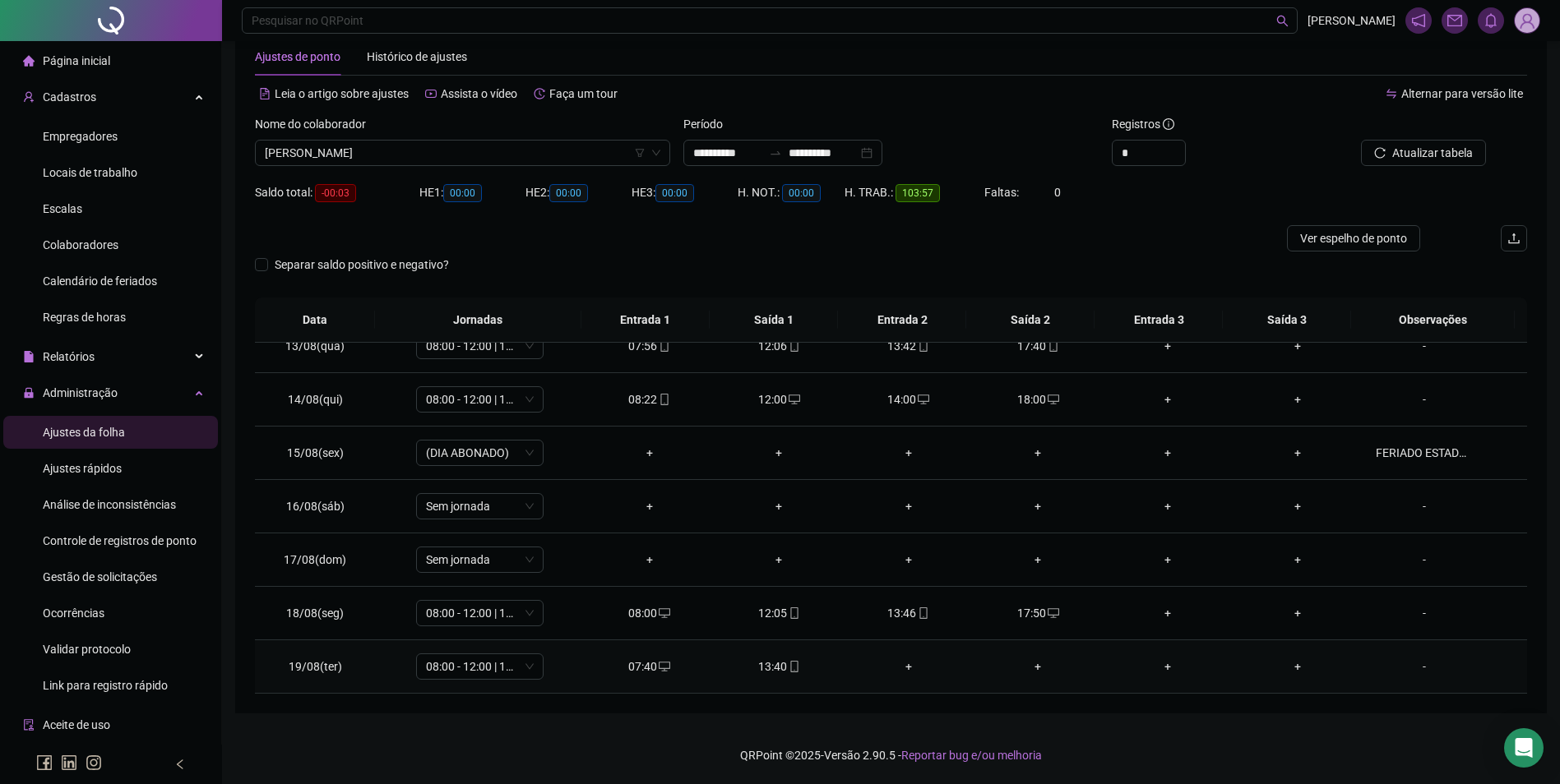
click at [905, 662] on div "+" at bounding box center [908, 666] width 104 height 19
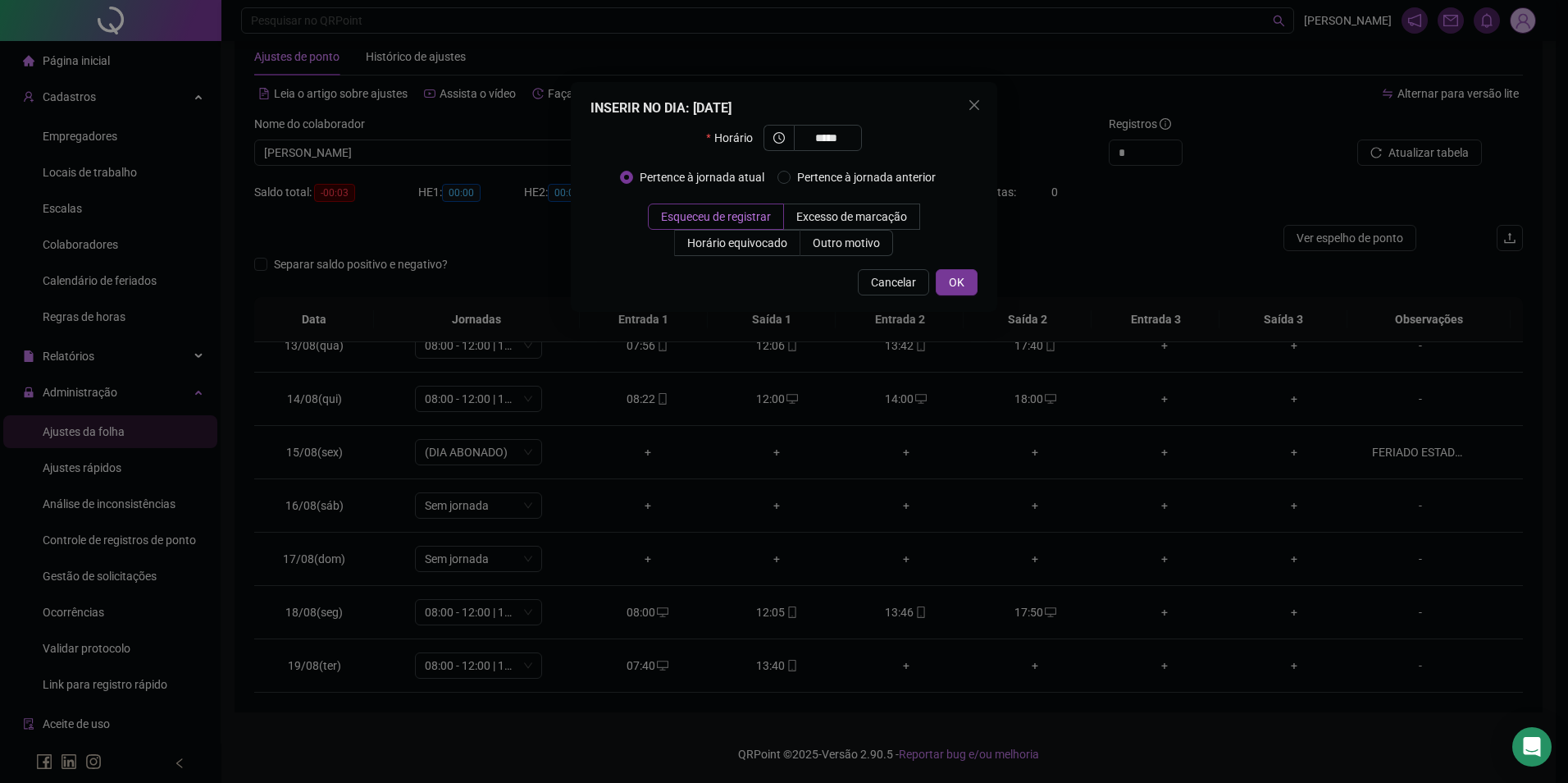
type input "*****"
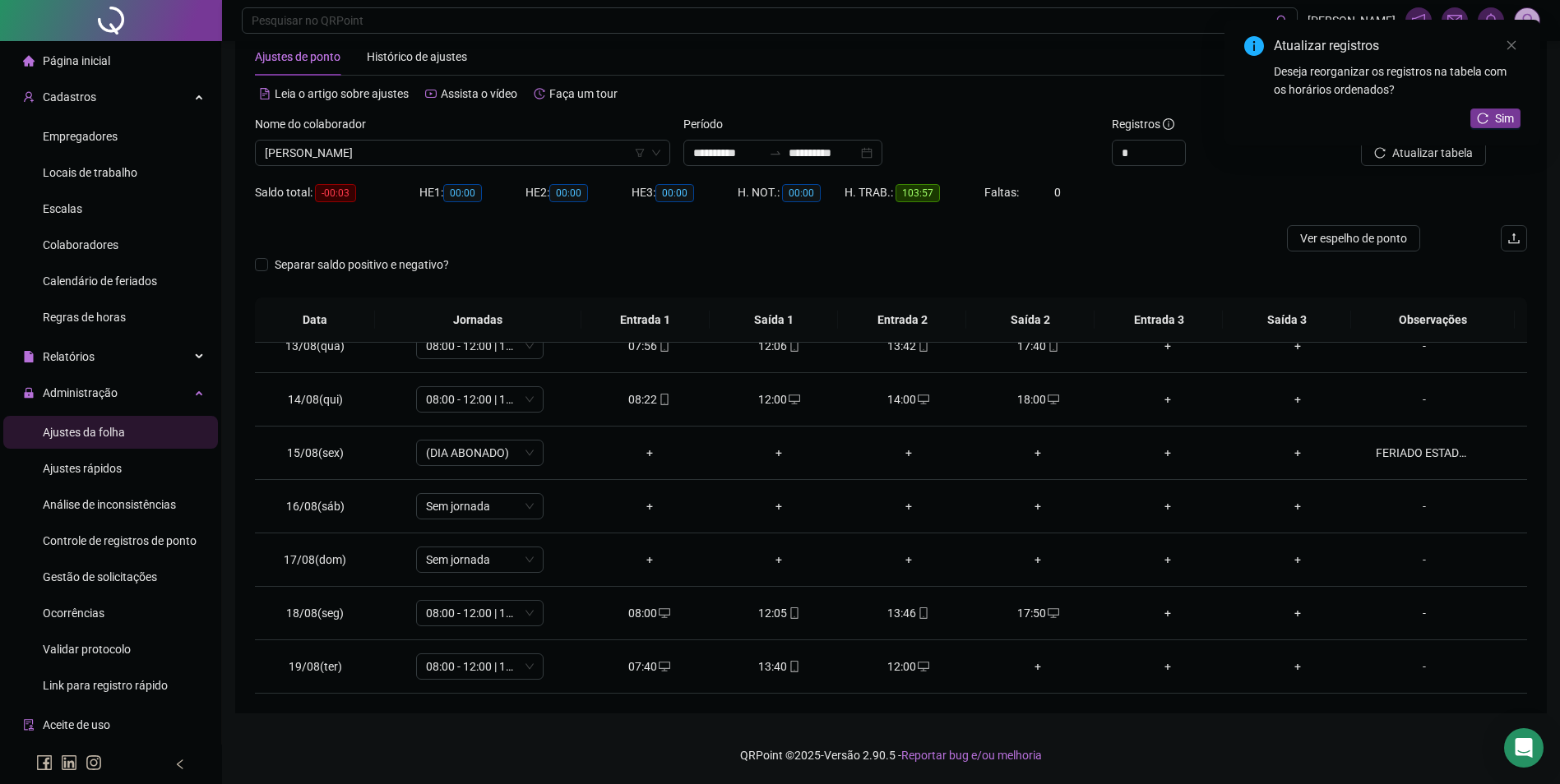
click at [1486, 106] on div "Atualizar registros Deseja reorganizar os registros na tabela com os horários o…" at bounding box center [1381, 82] width 316 height 126
click at [1499, 120] on span "Sim" at bounding box center [1503, 118] width 19 height 19
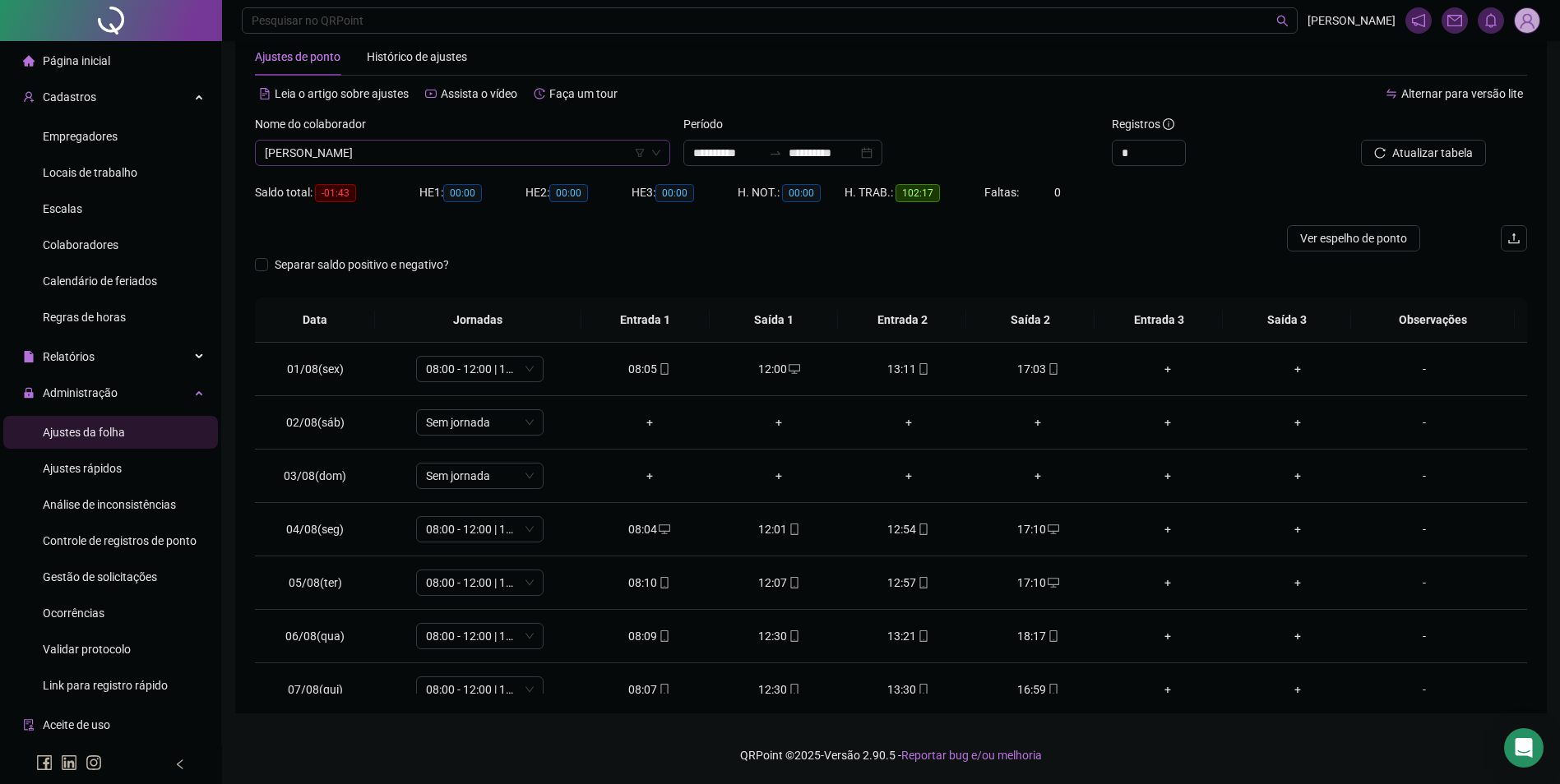
scroll to position [17776, 0]
click at [541, 144] on span "[PERSON_NAME]" at bounding box center [462, 152] width 396 height 24
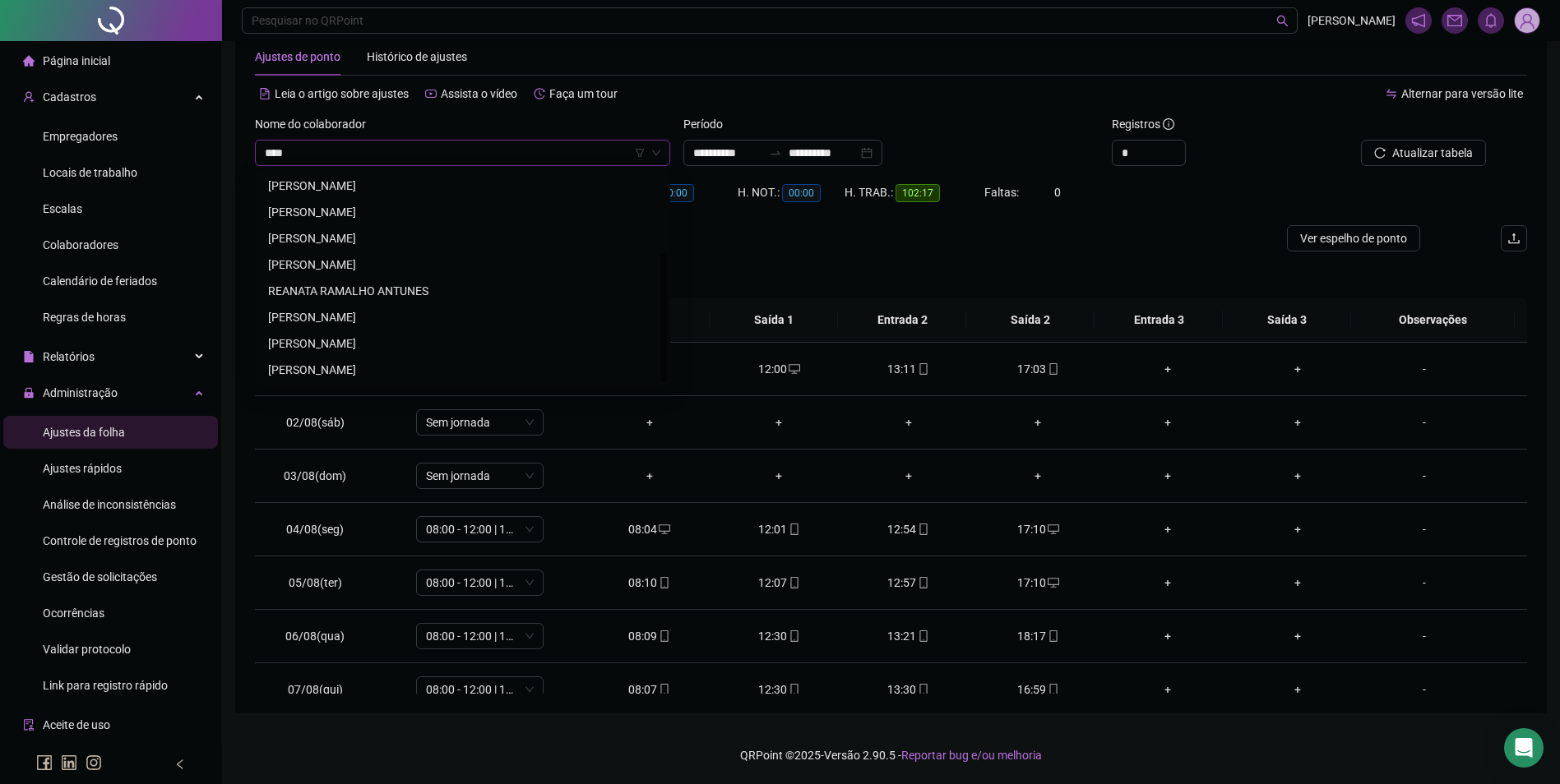
scroll to position [0, 0]
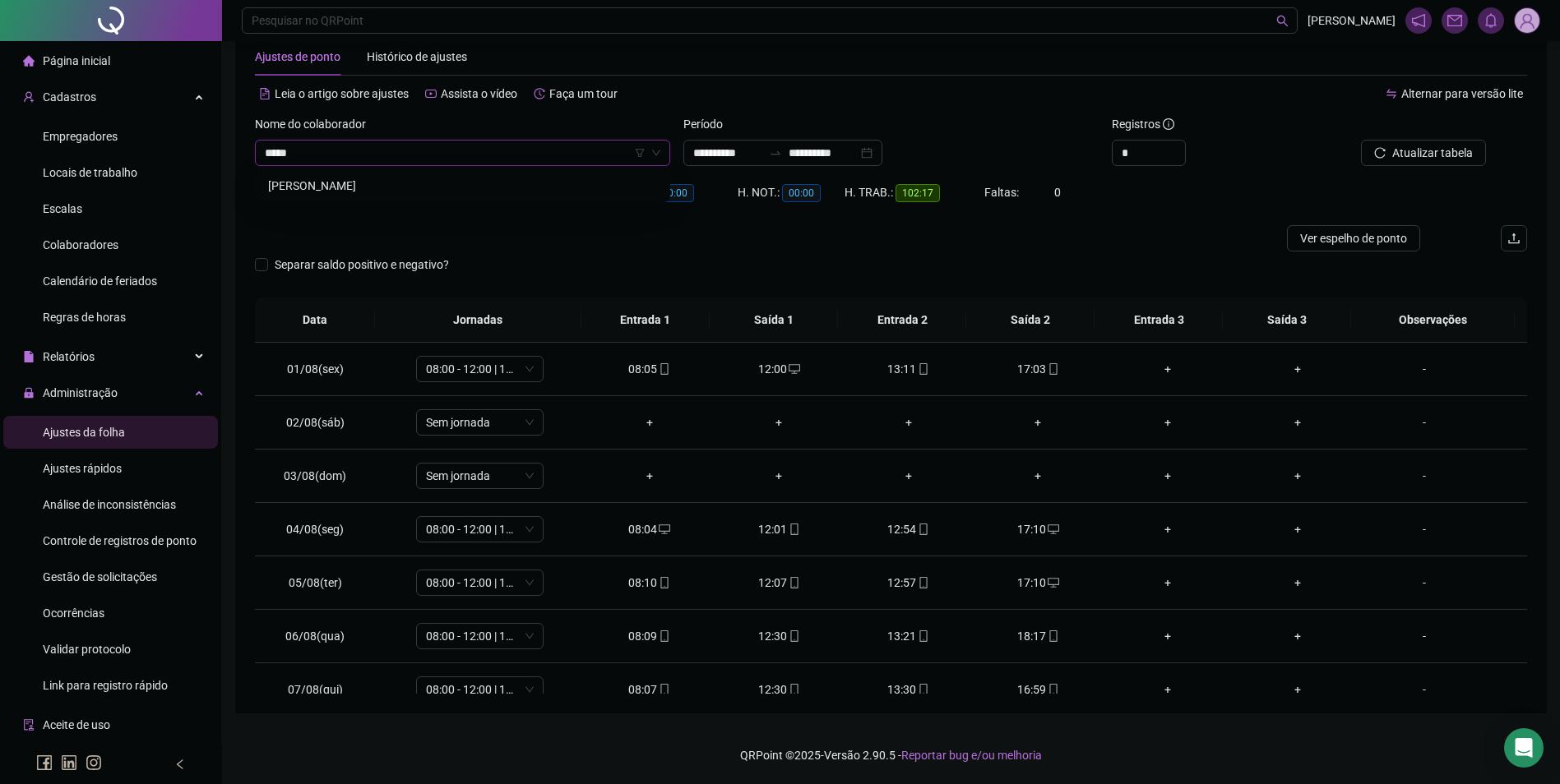
type input "******"
click at [1358, 140] on button "Buscar registros" at bounding box center [1421, 152] width 128 height 26
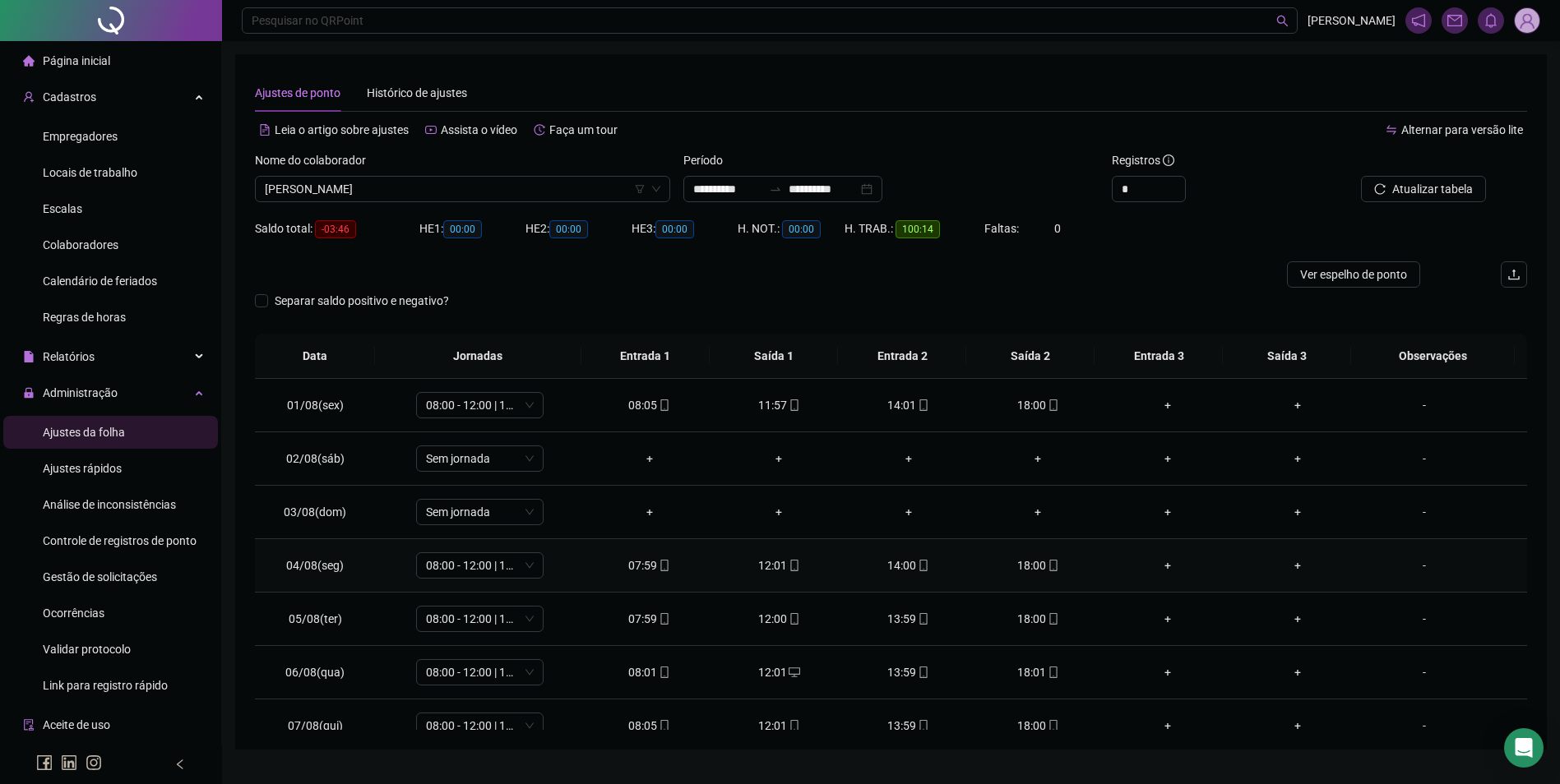
click at [1034, 558] on div "18:00" at bounding box center [1038, 565] width 104 height 19
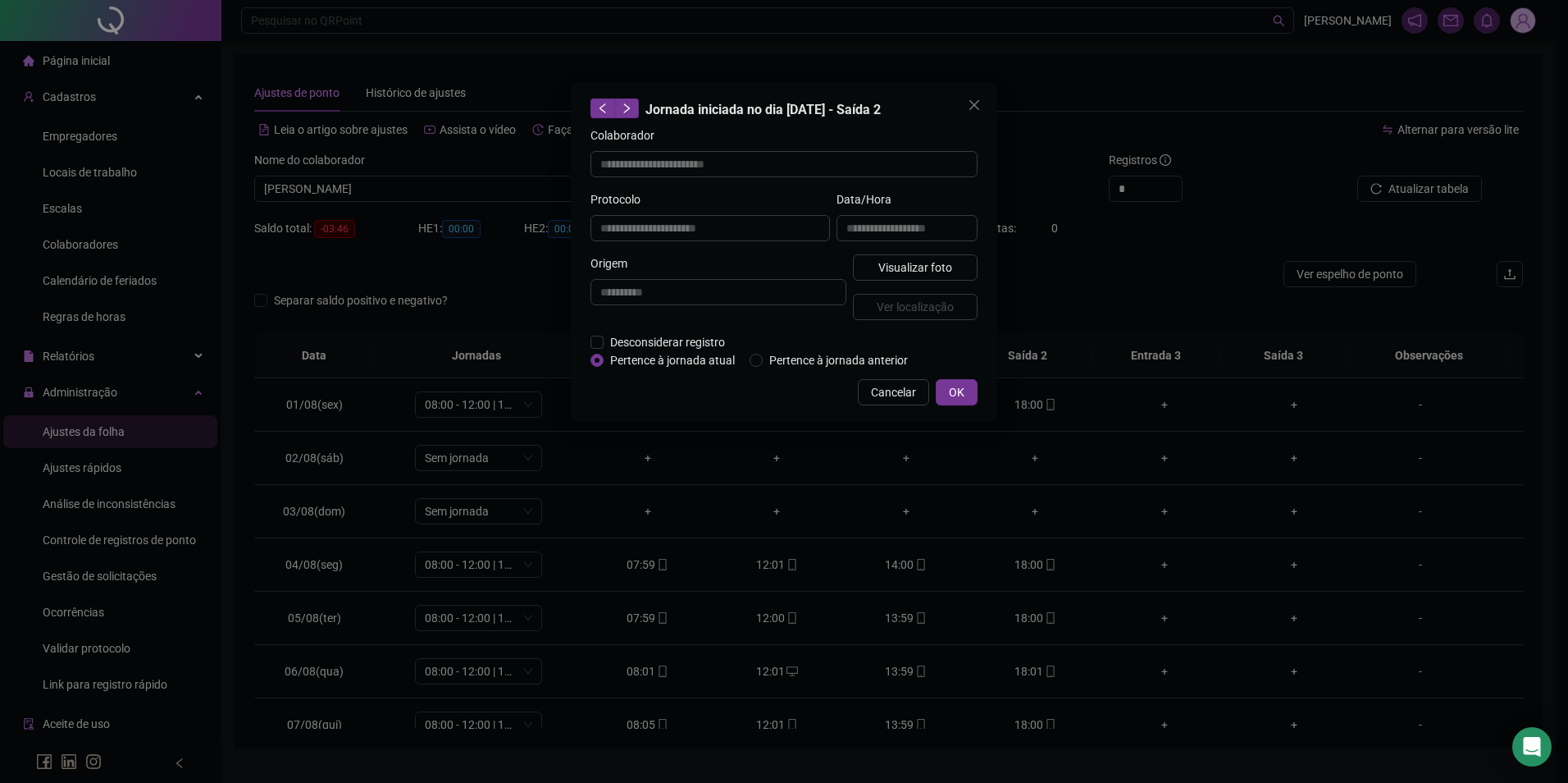
type input "**********"
click at [923, 283] on div "Visualizar foto Ver localização" at bounding box center [915, 294] width 132 height 79
click at [929, 270] on span "Visualizar foto" at bounding box center [915, 267] width 74 height 19
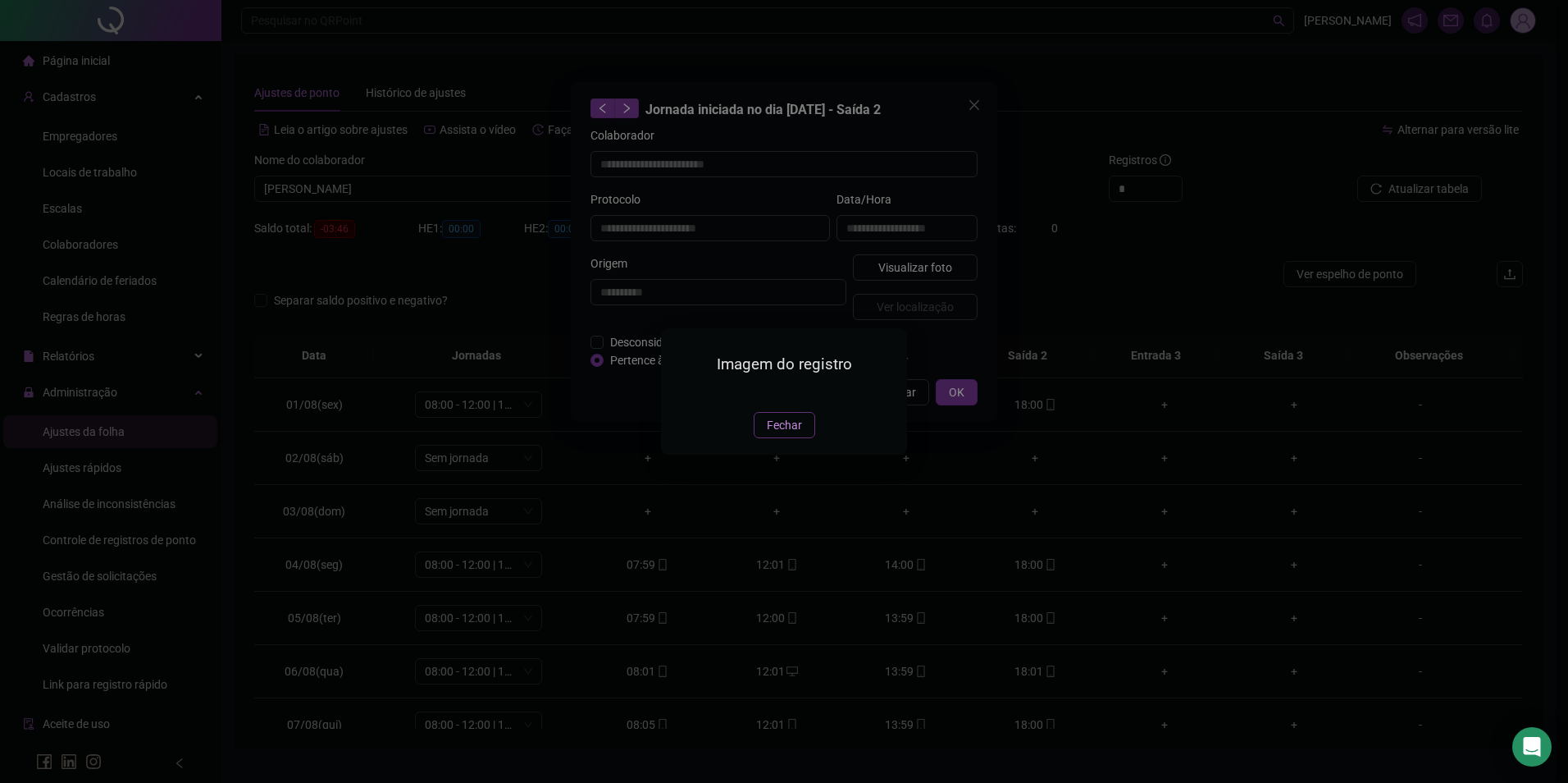
drag, startPoint x: 790, startPoint y: 507, endPoint x: 912, endPoint y: 436, distance: 141.2
click at [793, 438] on button "Fechar" at bounding box center [784, 425] width 61 height 26
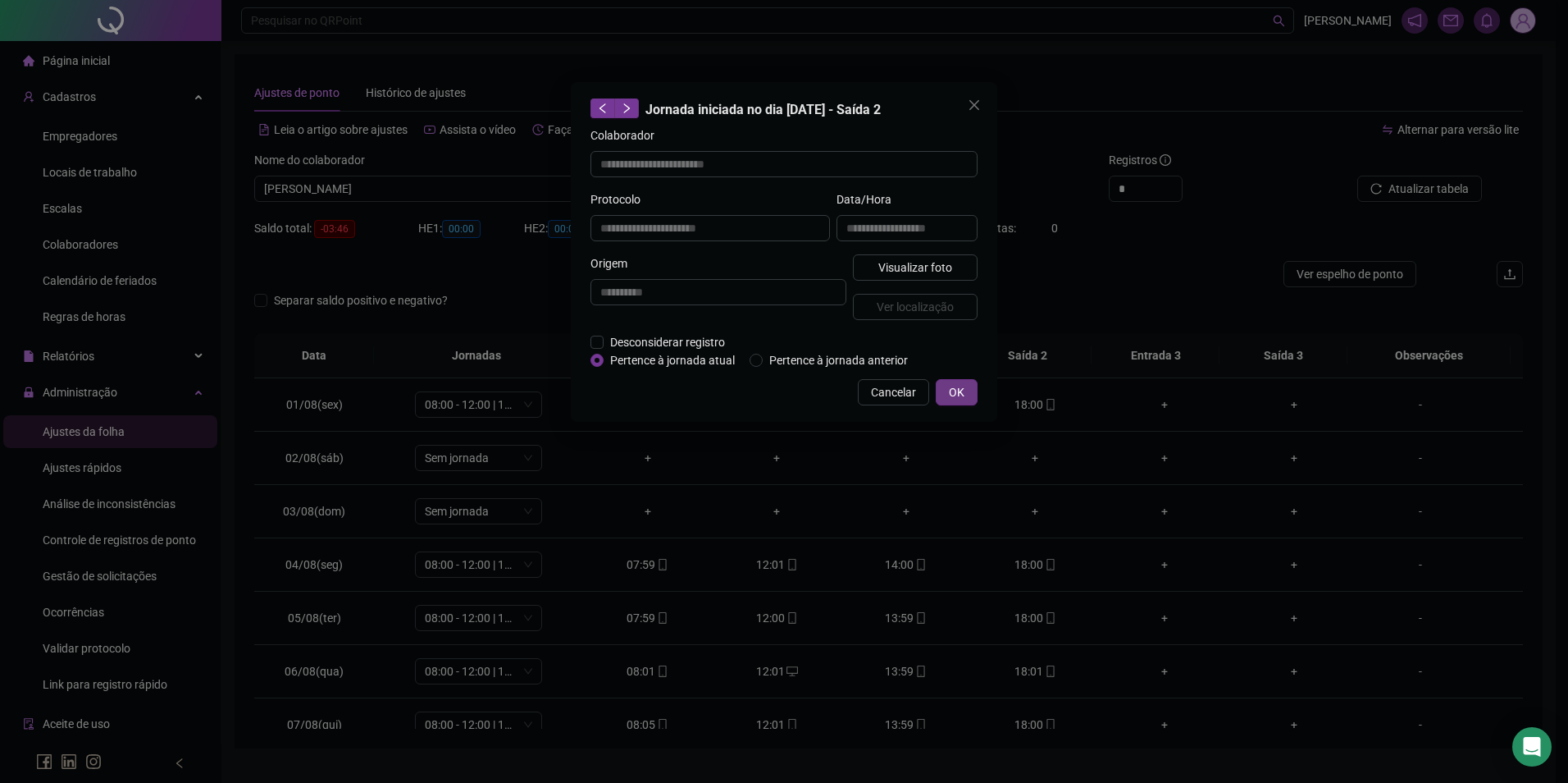
click at [952, 387] on span "OK" at bounding box center [957, 392] width 16 height 19
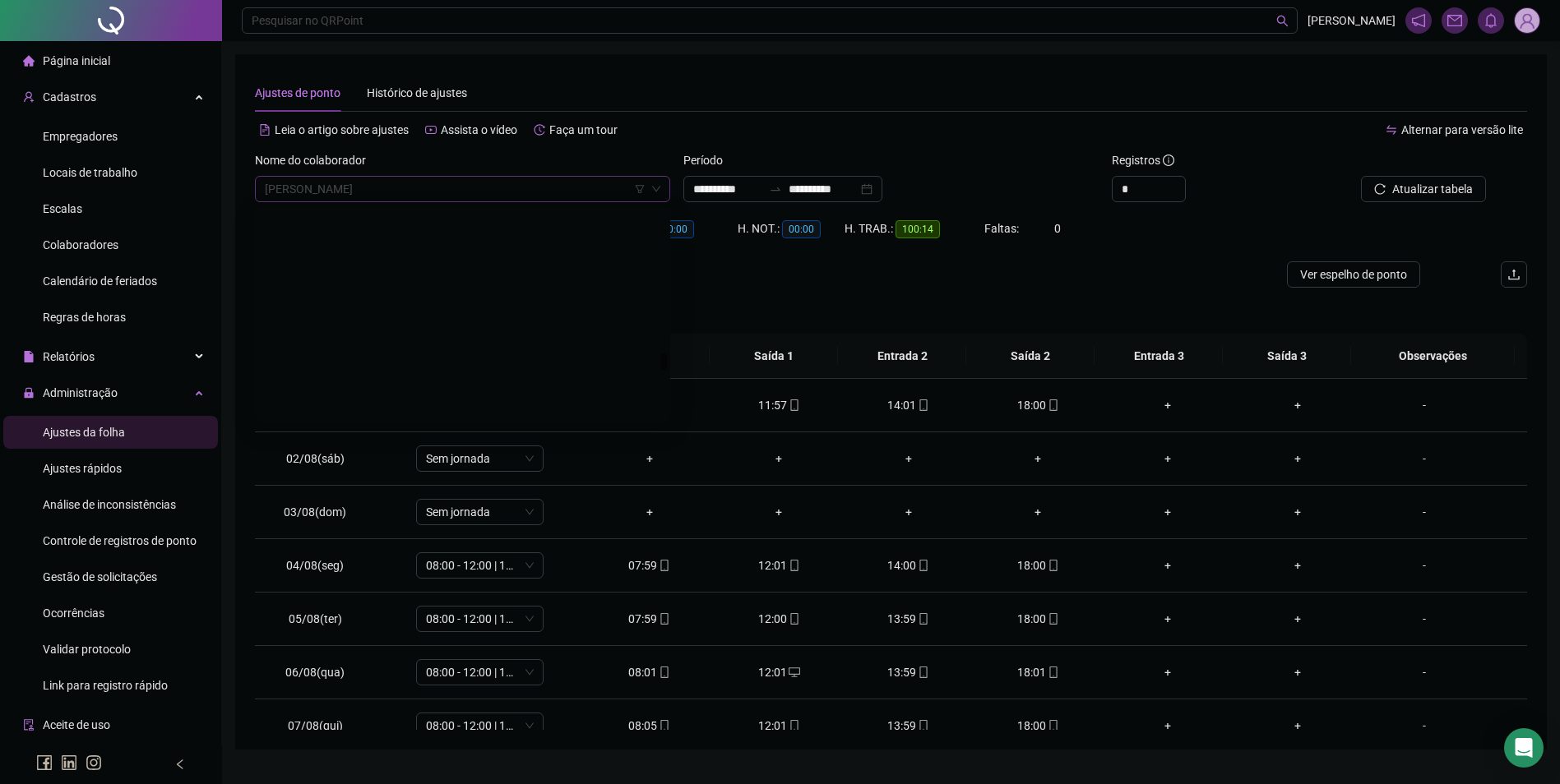
scroll to position [17987, 0]
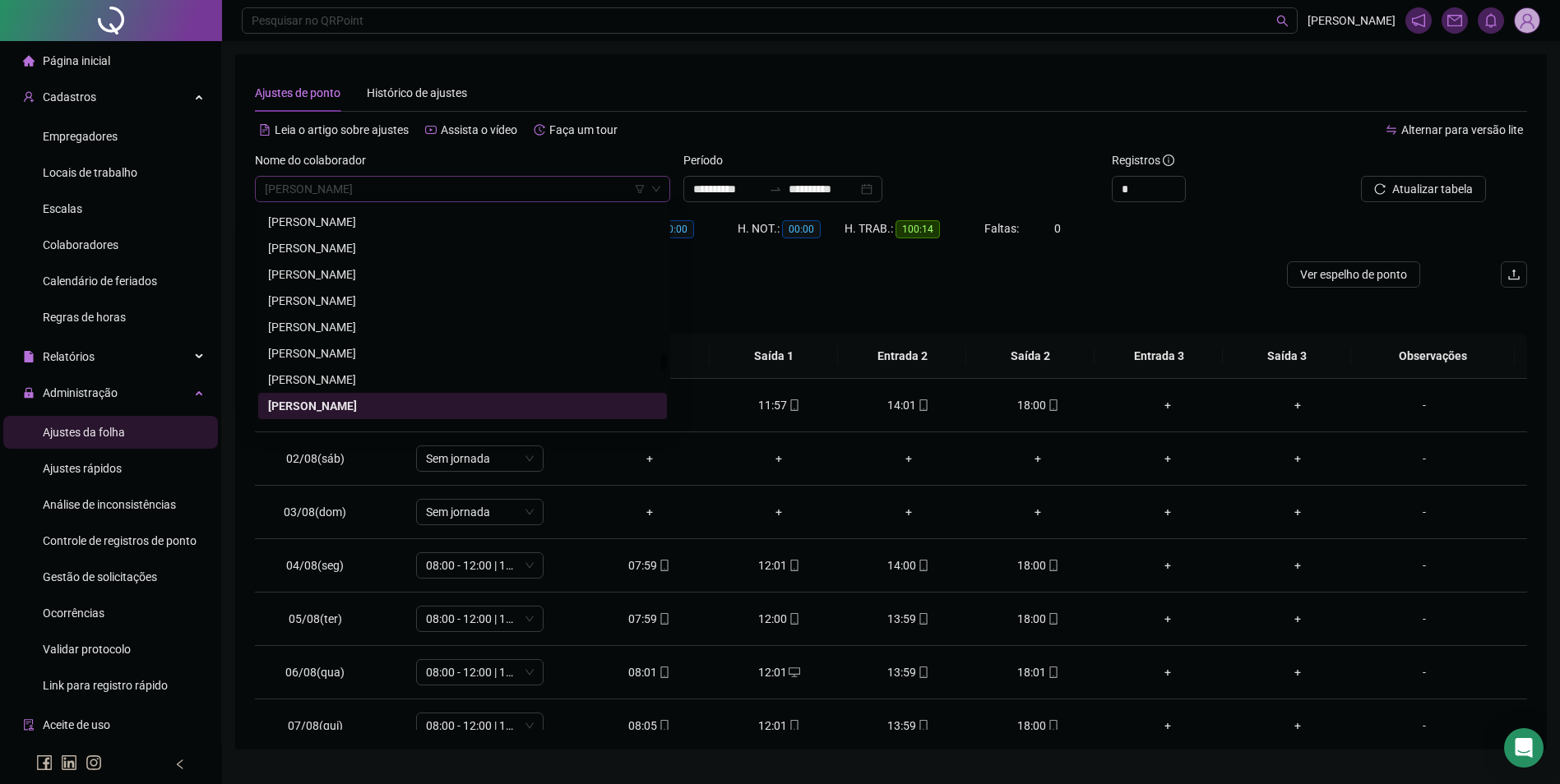
click at [470, 189] on span "[PERSON_NAME]" at bounding box center [462, 188] width 396 height 24
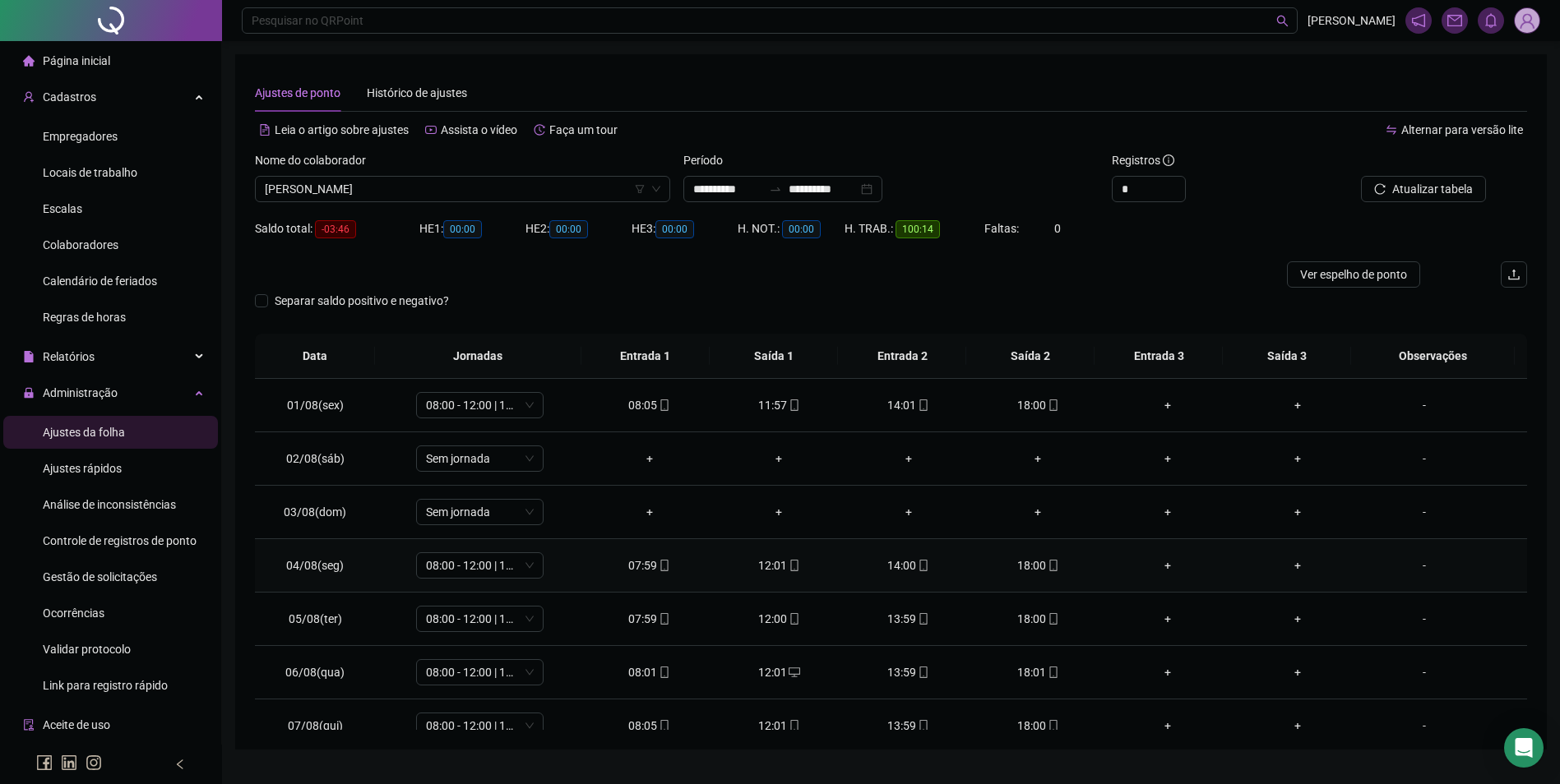
click at [974, 581] on td "18:00" at bounding box center [1038, 565] width 130 height 54
click at [920, 616] on icon "mobile" at bounding box center [924, 619] width 8 height 12
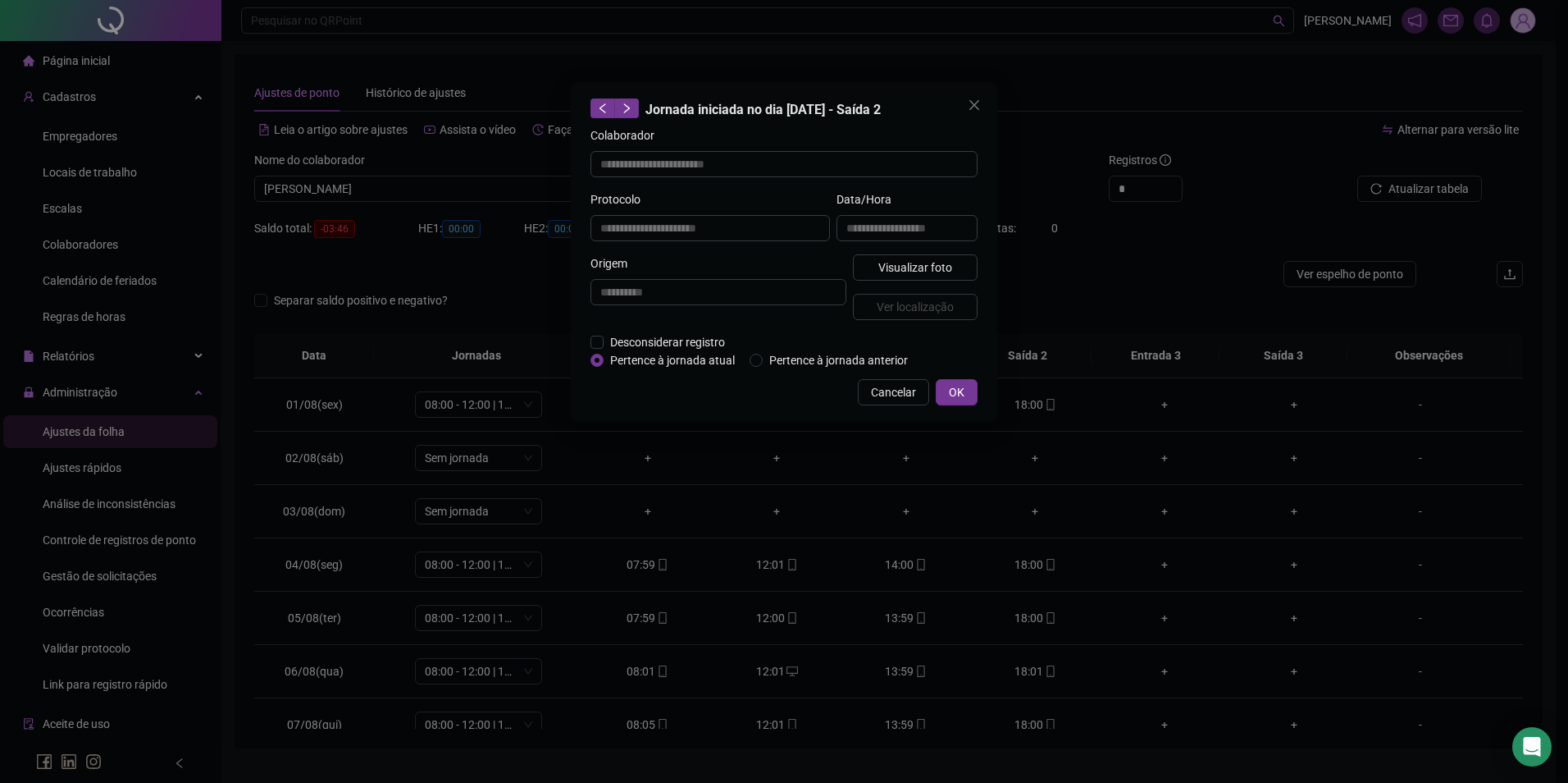
type input "**********"
click at [940, 264] on span "Visualizar foto" at bounding box center [915, 267] width 74 height 19
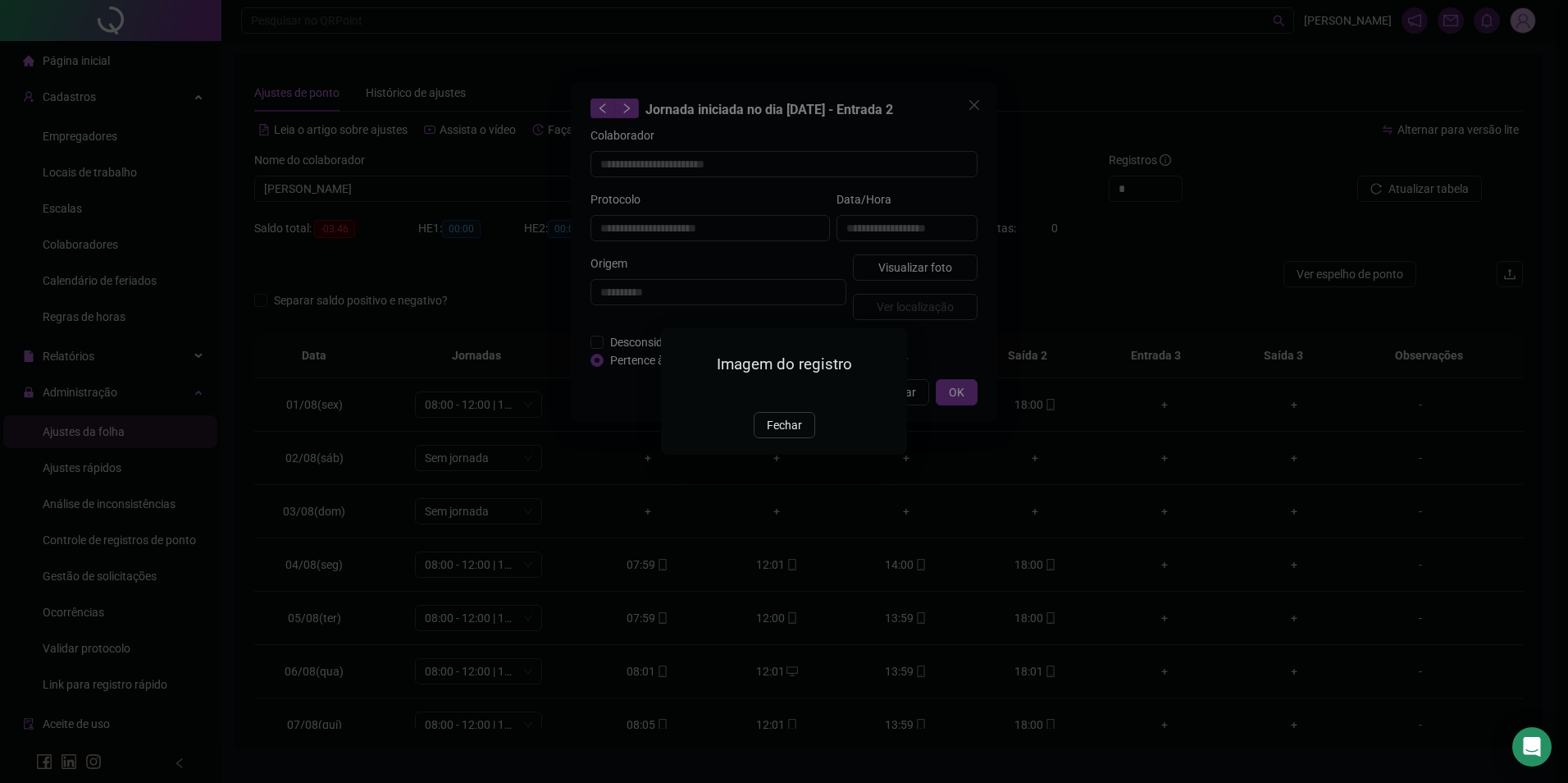
click at [681, 394] on img at bounding box center [681, 394] width 0 height 0
click at [1100, 400] on div "Imagem do registro Fechar" at bounding box center [784, 391] width 1568 height 783
click at [774, 434] on span "Fechar" at bounding box center [784, 425] width 35 height 19
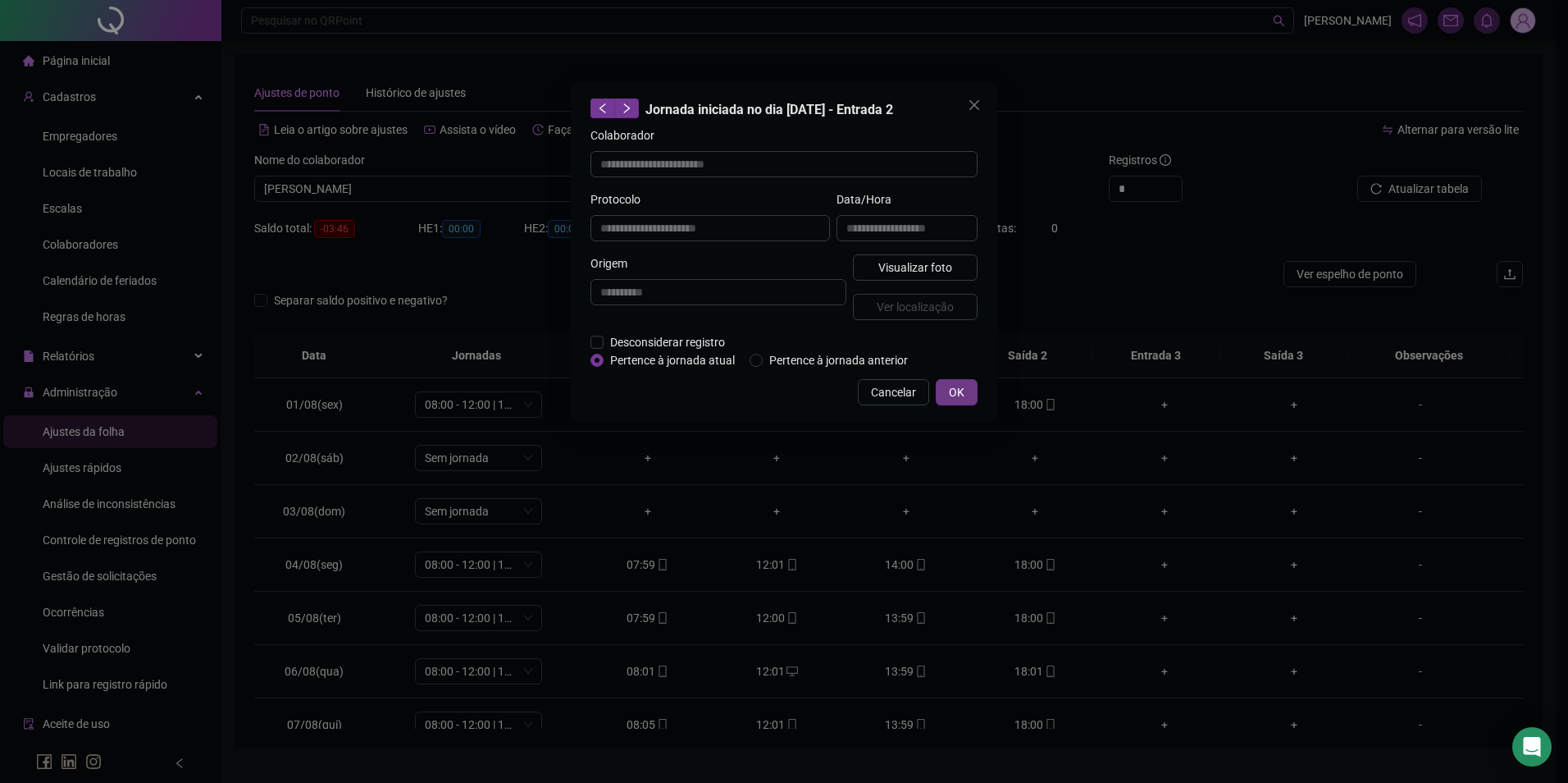
click at [960, 394] on span "OK" at bounding box center [957, 392] width 16 height 19
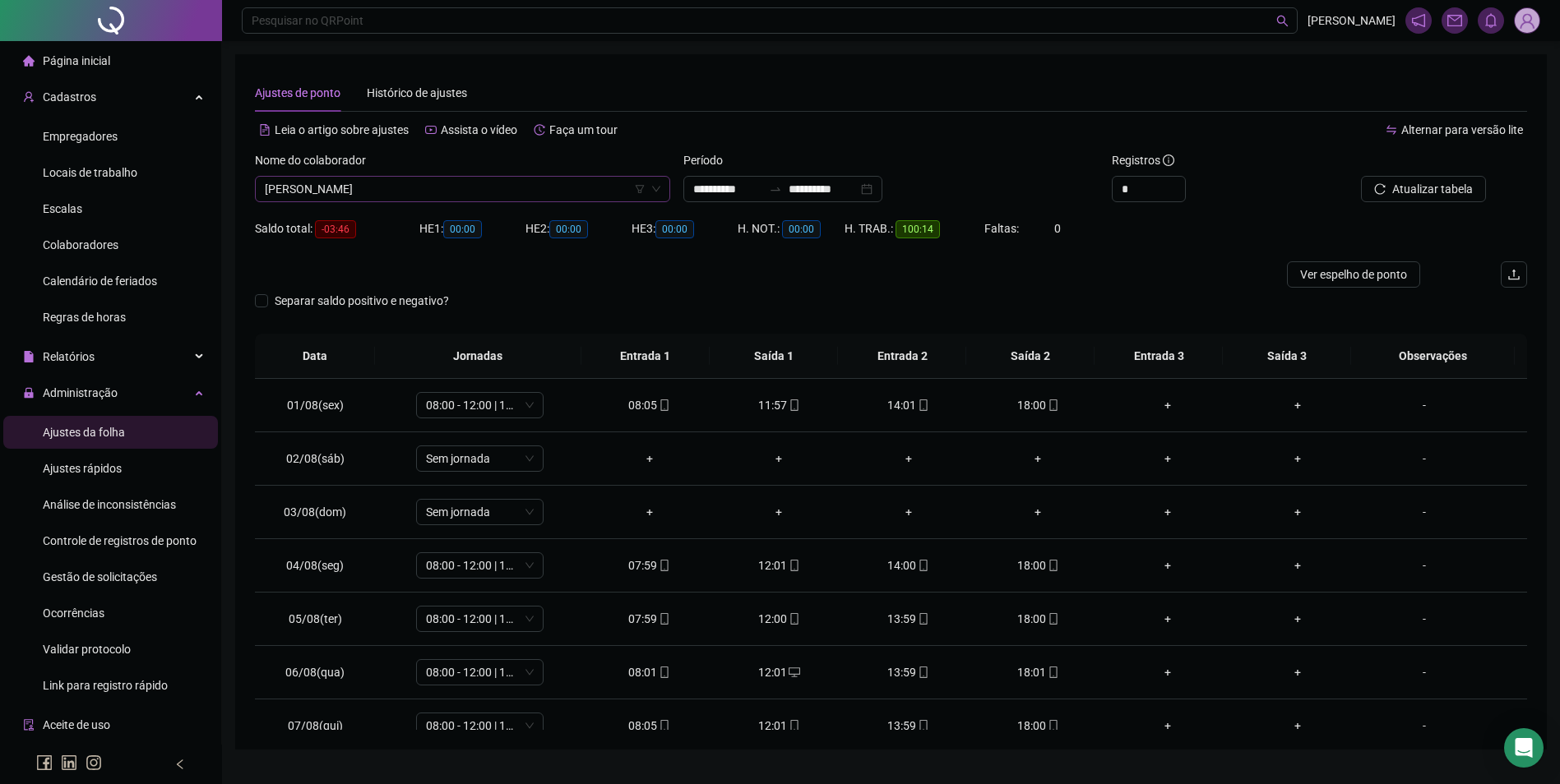
click at [438, 184] on span "[PERSON_NAME]" at bounding box center [462, 188] width 396 height 24
click at [483, 194] on span "[PERSON_NAME]" at bounding box center [462, 188] width 396 height 24
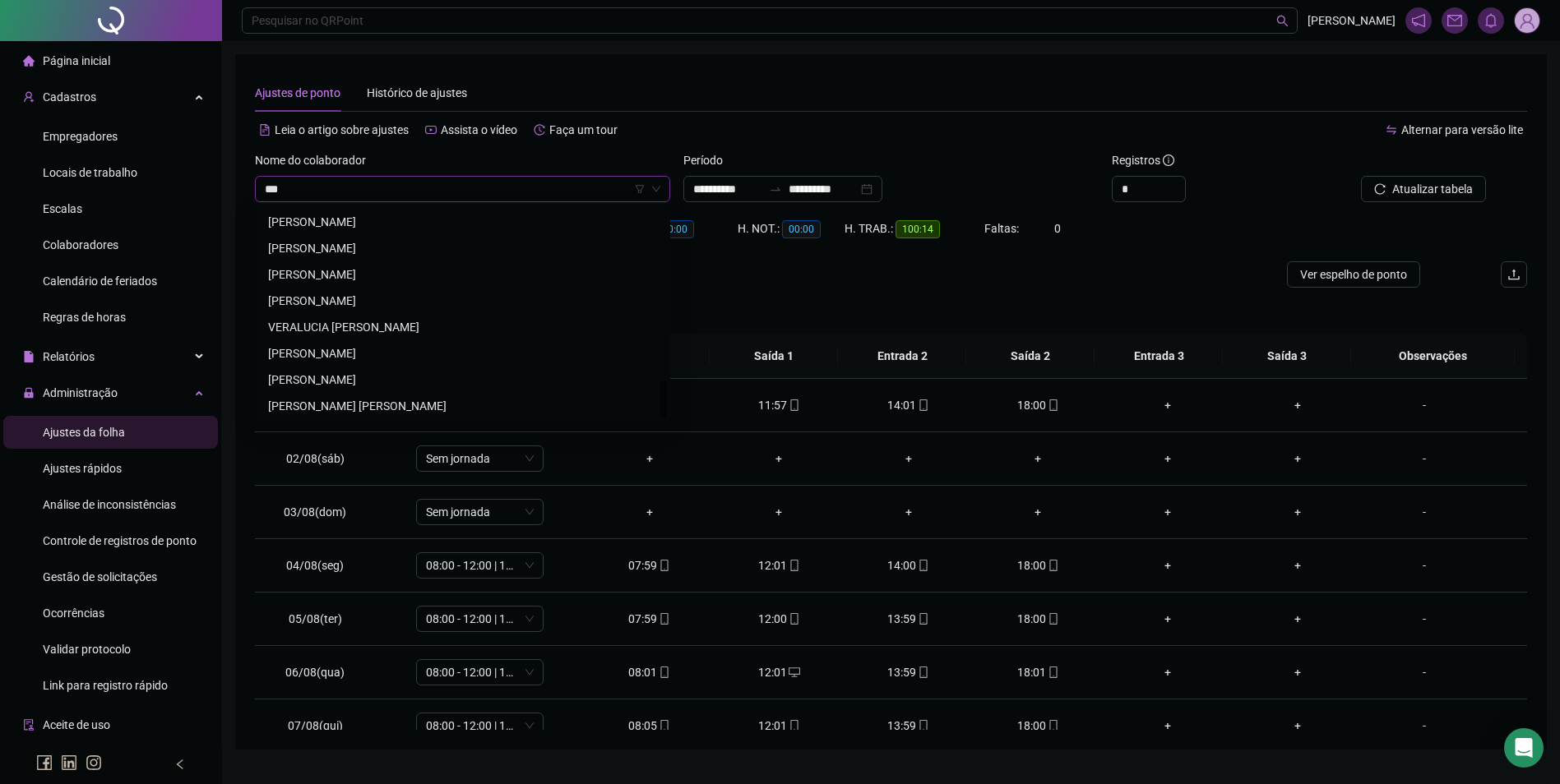
scroll to position [0, 0]
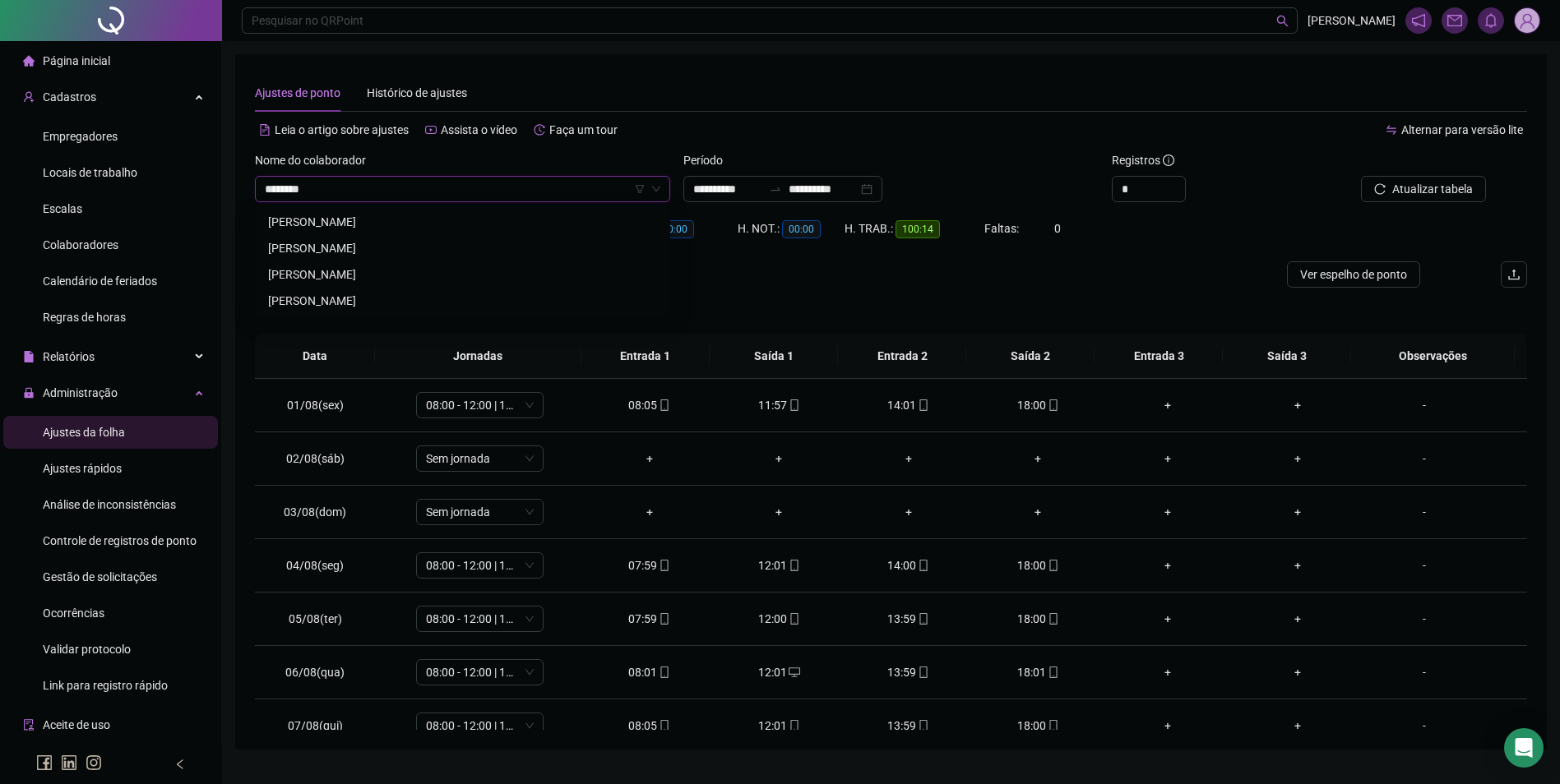
type input "********"
click at [366, 294] on div "[PERSON_NAME]" at bounding box center [462, 301] width 389 height 19
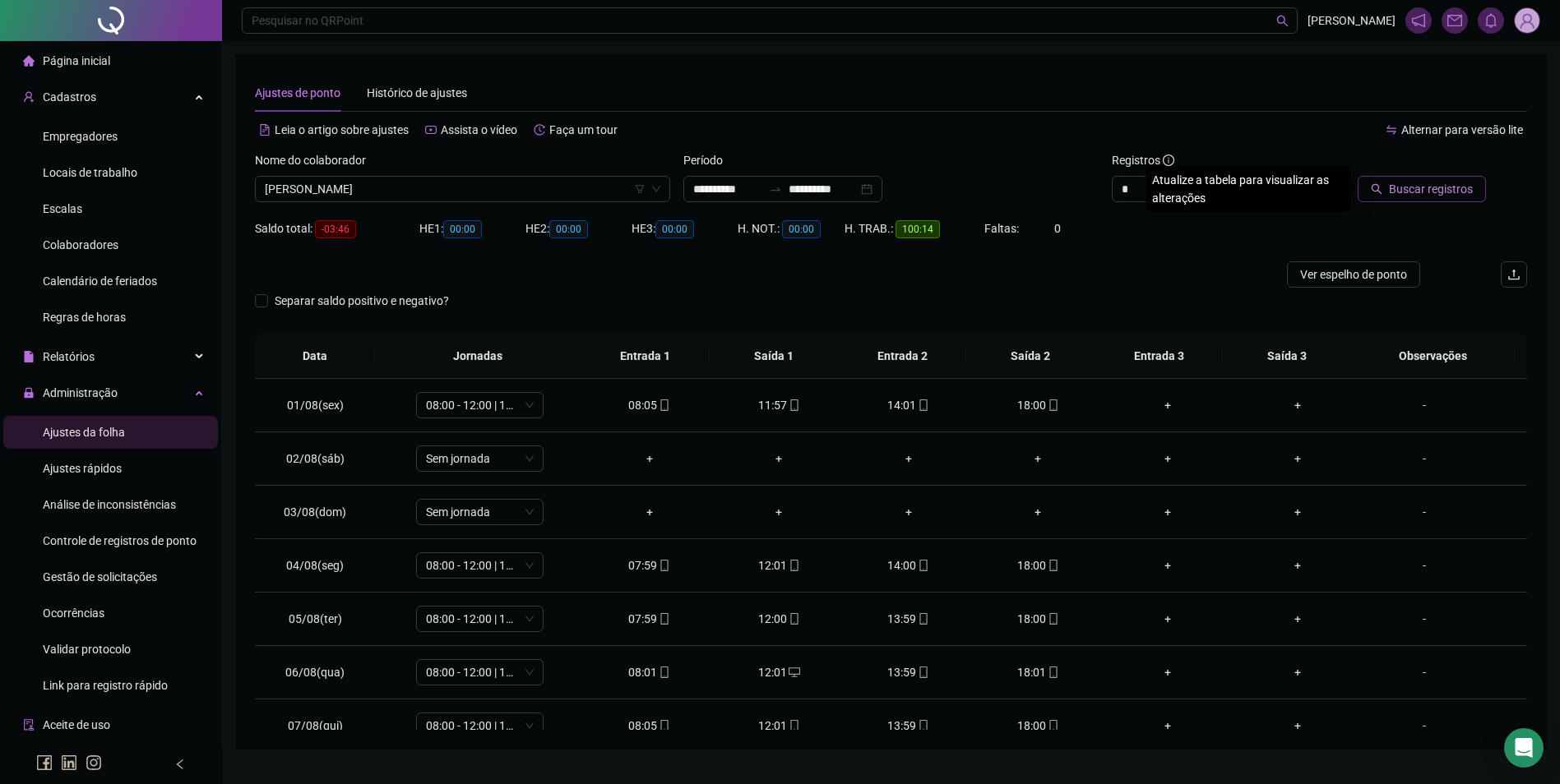
click at [1420, 187] on span "Buscar registros" at bounding box center [1431, 188] width 84 height 19
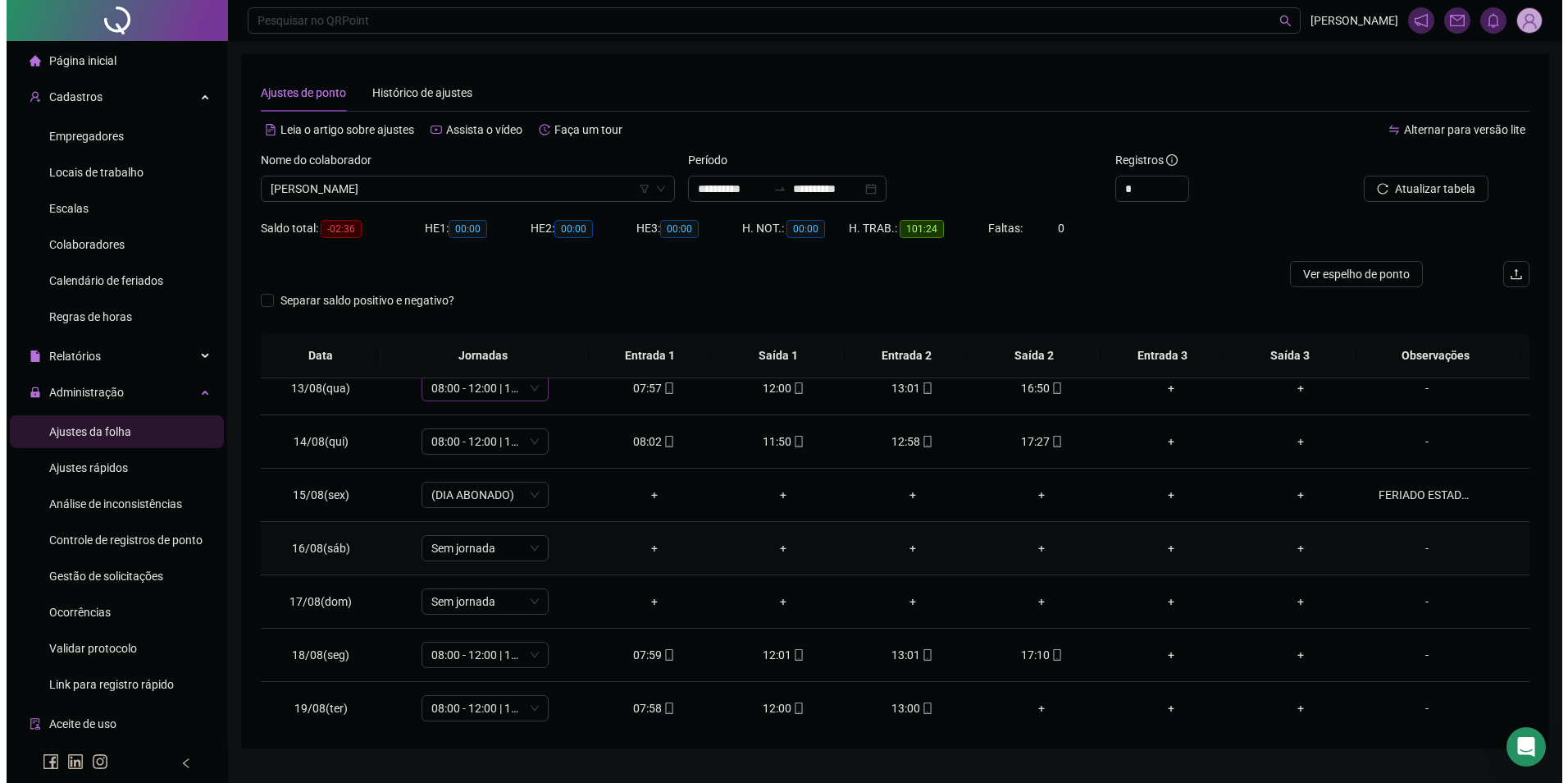
scroll to position [663, 0]
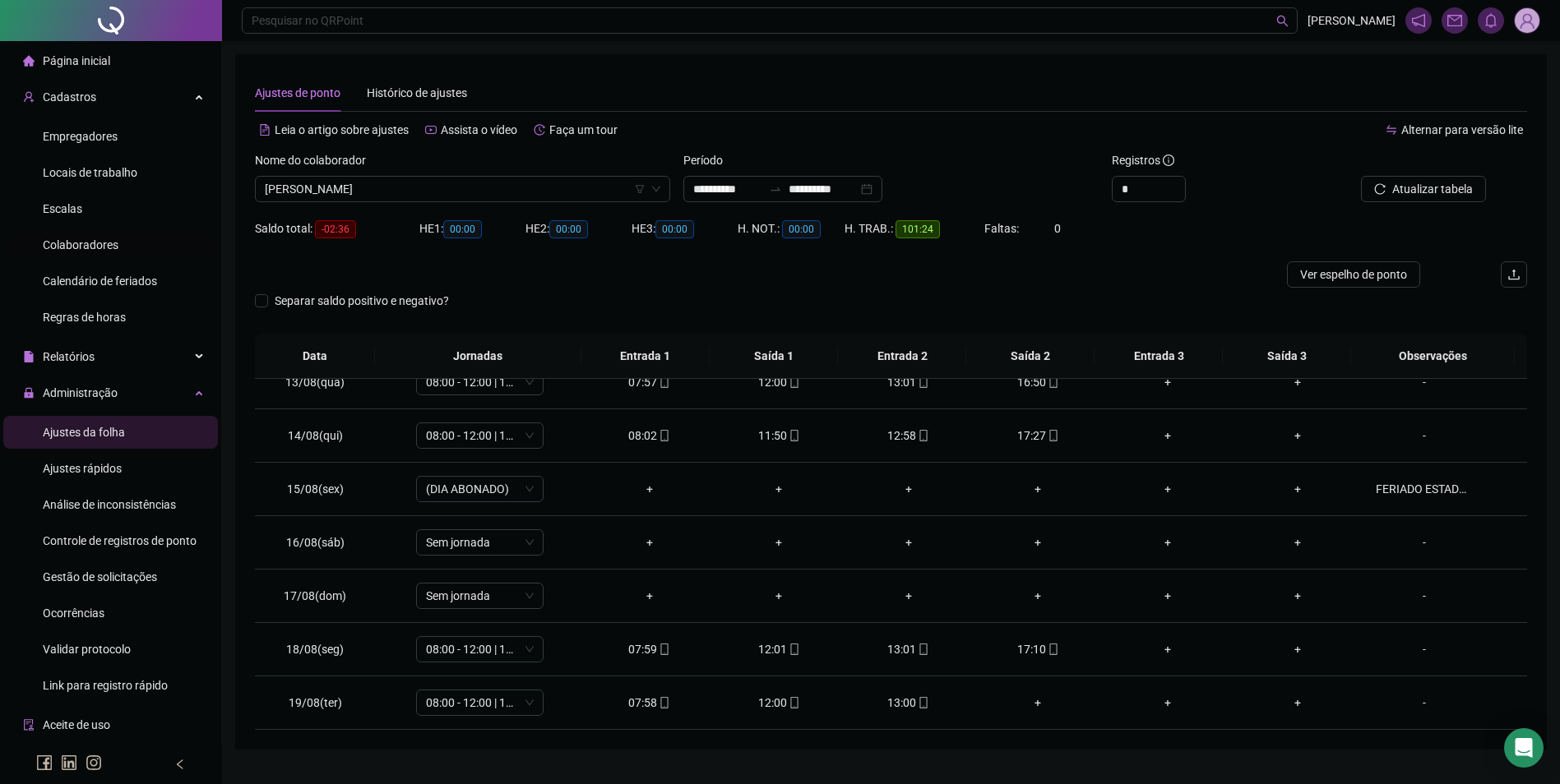
click at [101, 232] on div "Colaboradores" at bounding box center [80, 245] width 75 height 33
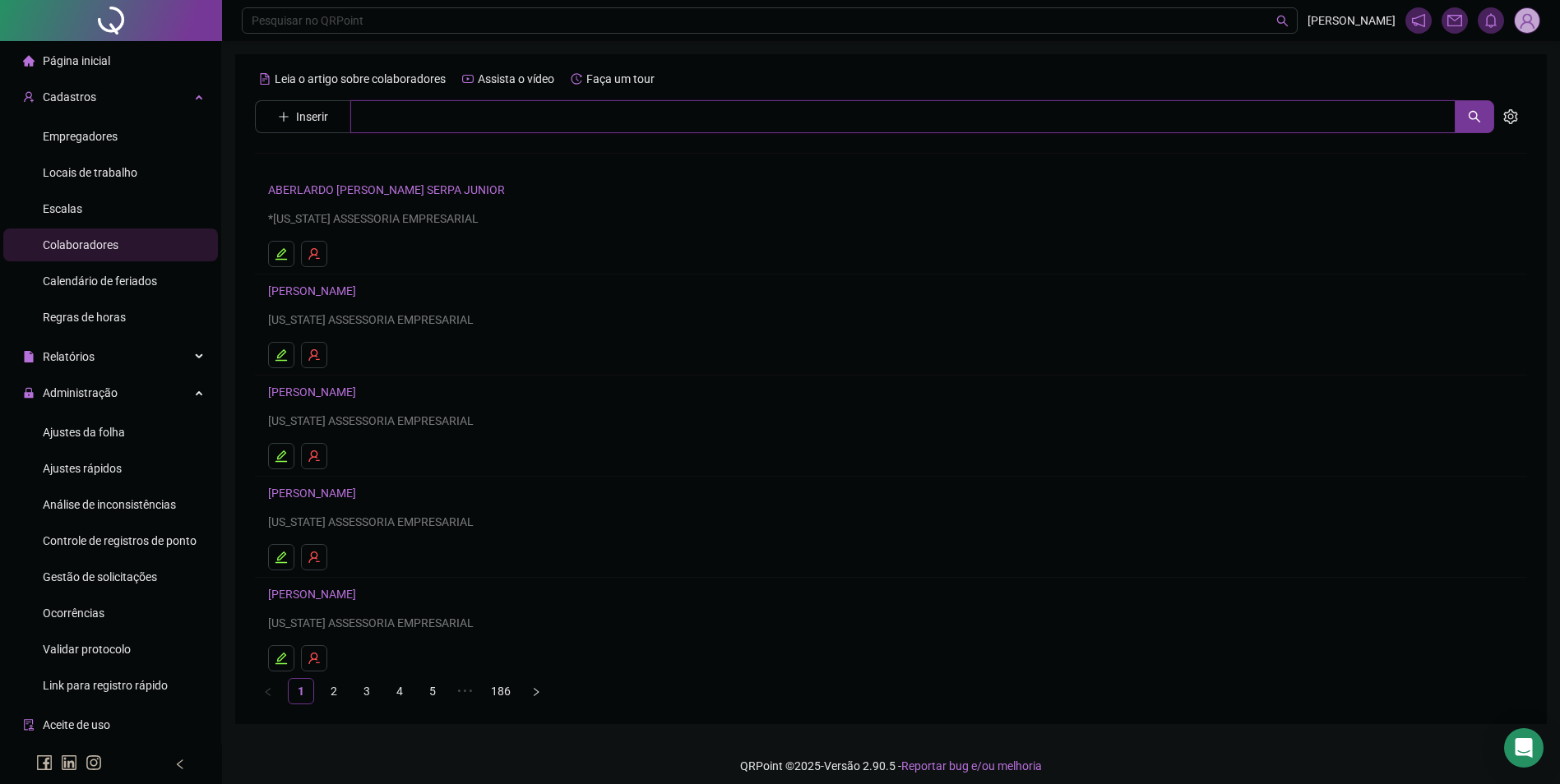
click at [451, 111] on input "text" at bounding box center [903, 117] width 1105 height 33
type input "*"
type input "*****"
click at [355, 174] on div "[PERSON_NAME]" at bounding box center [891, 167] width 1272 height 68
click at [407, 123] on input "*****" at bounding box center [903, 117] width 1105 height 33
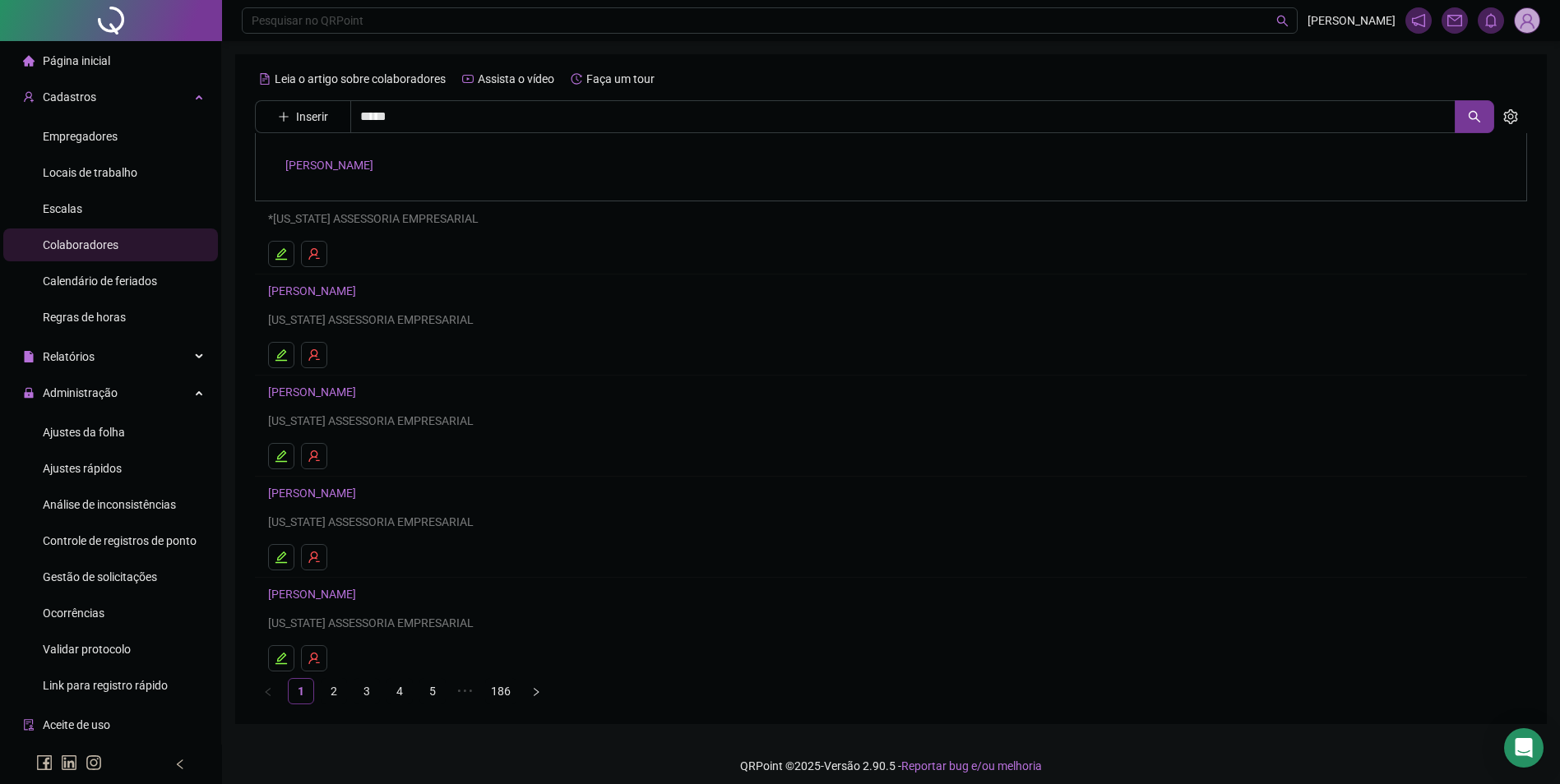
click at [361, 168] on link "[PERSON_NAME]" at bounding box center [329, 164] width 88 height 13
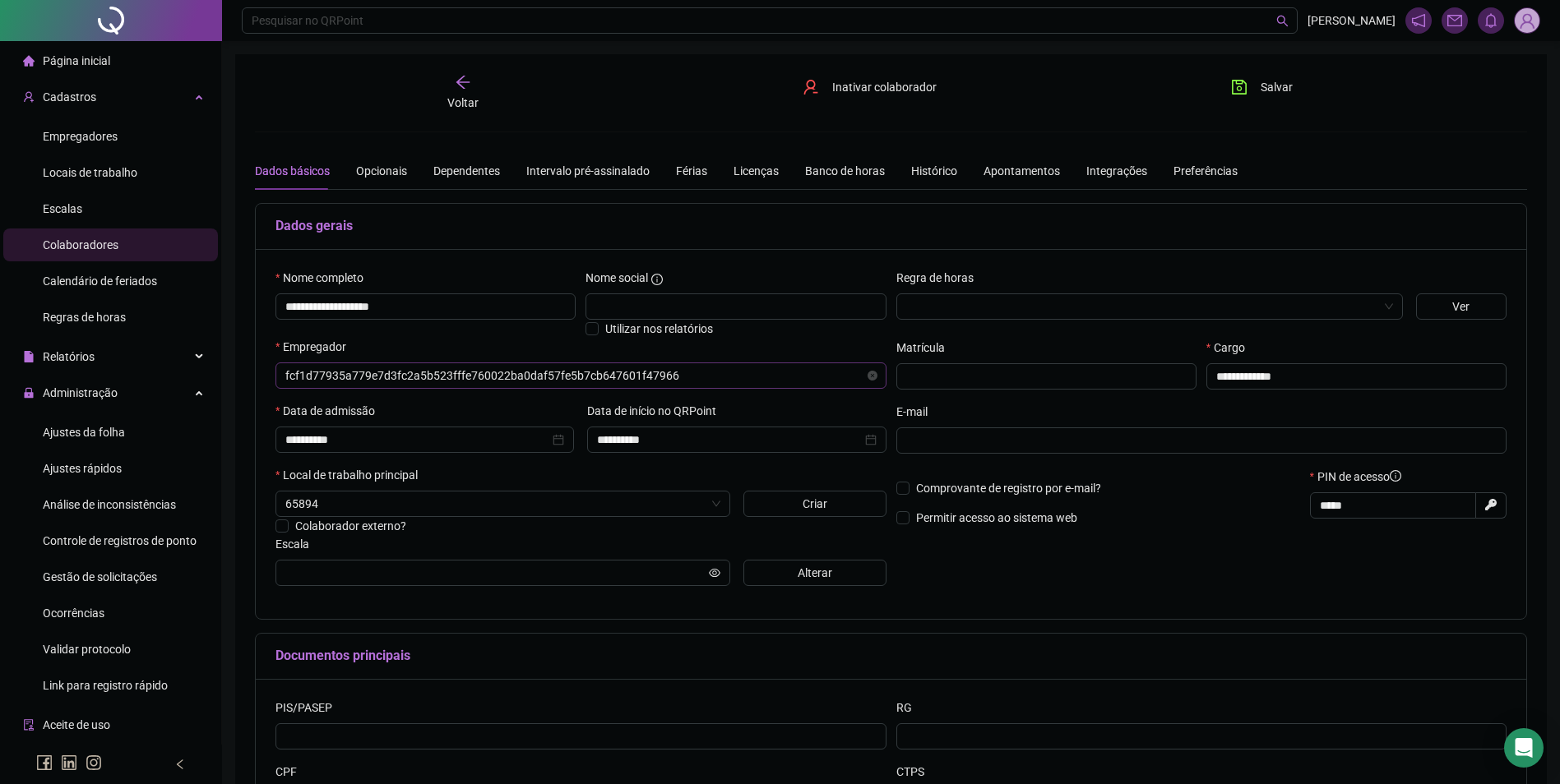
type input "**********"
click at [792, 574] on button "Alterar" at bounding box center [815, 572] width 143 height 26
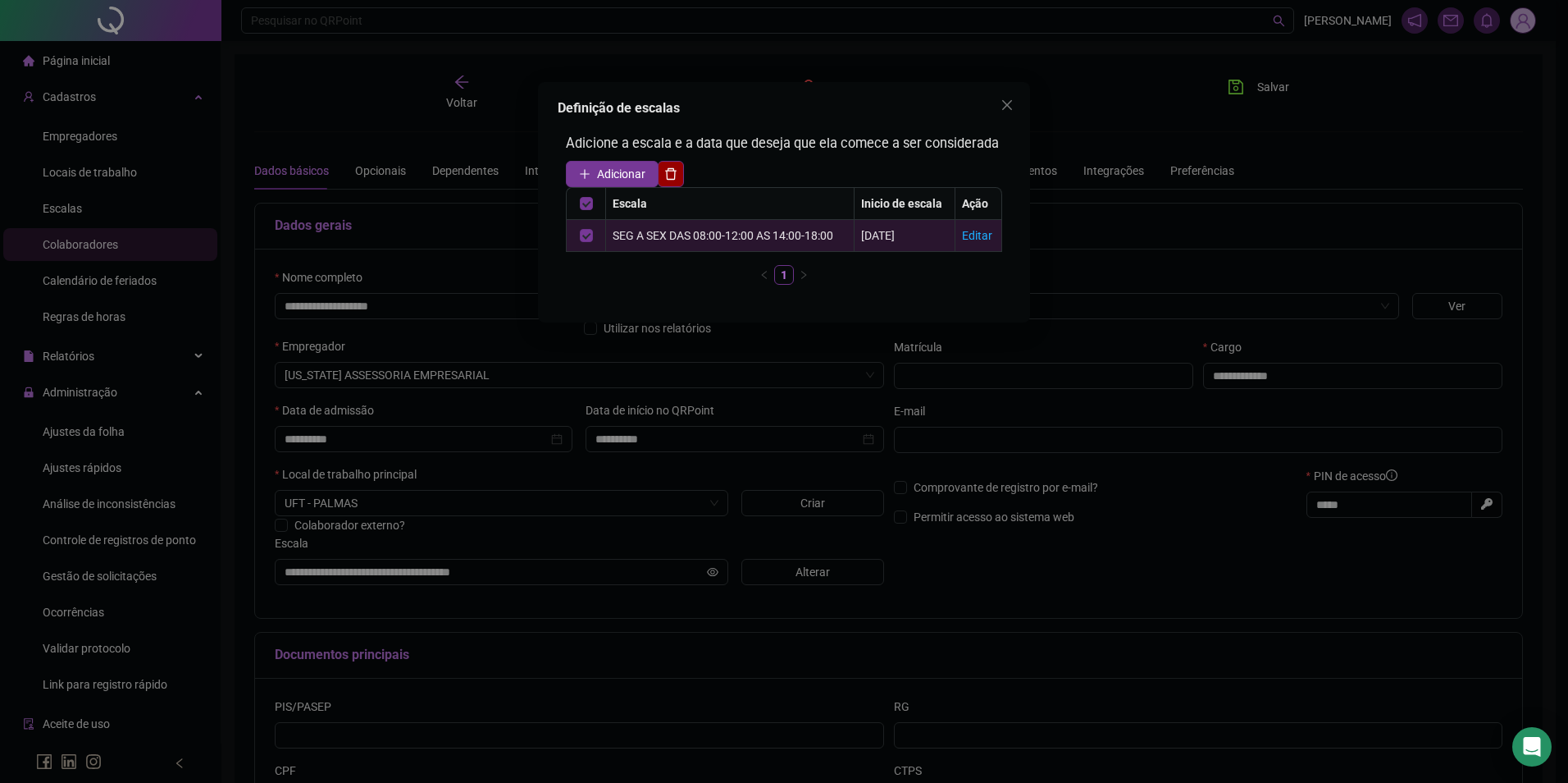
click at [666, 174] on icon "delete" at bounding box center [670, 174] width 13 height 13
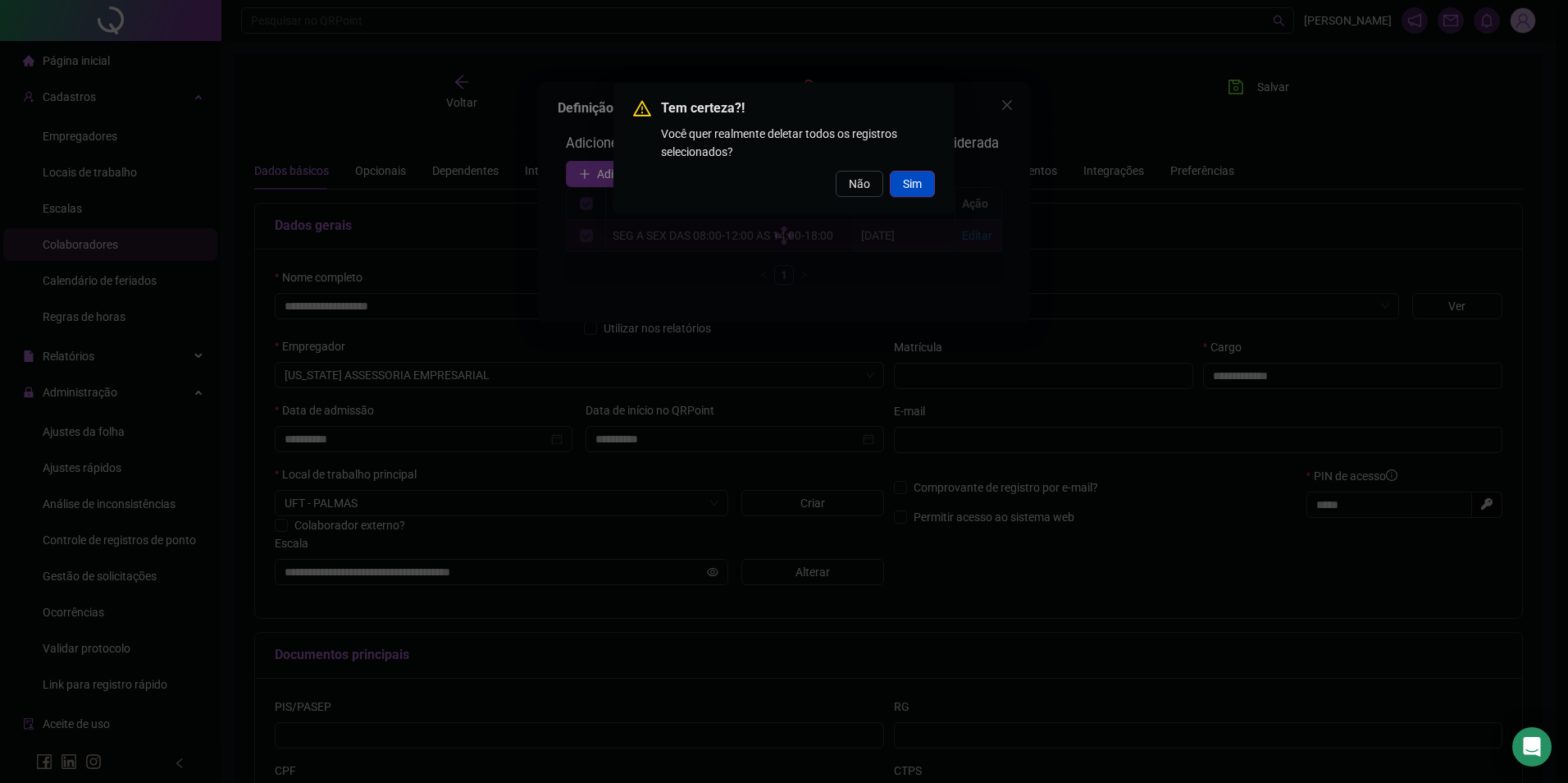
click at [889, 179] on div "Não Sim" at bounding box center [784, 183] width 302 height 26
click at [905, 180] on span "Sim" at bounding box center [912, 183] width 19 height 19
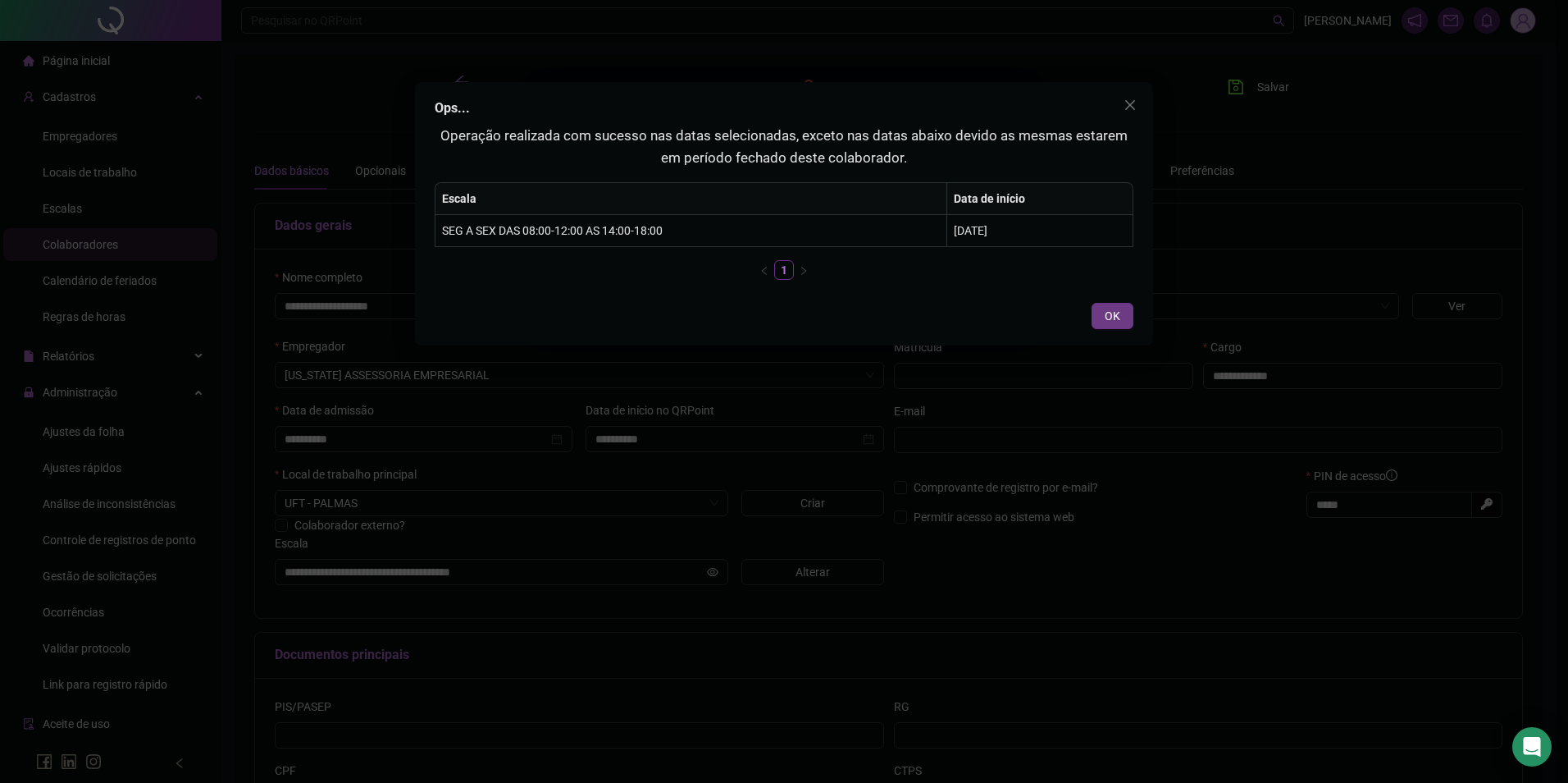
click at [1111, 318] on span "OK" at bounding box center [1113, 316] width 16 height 19
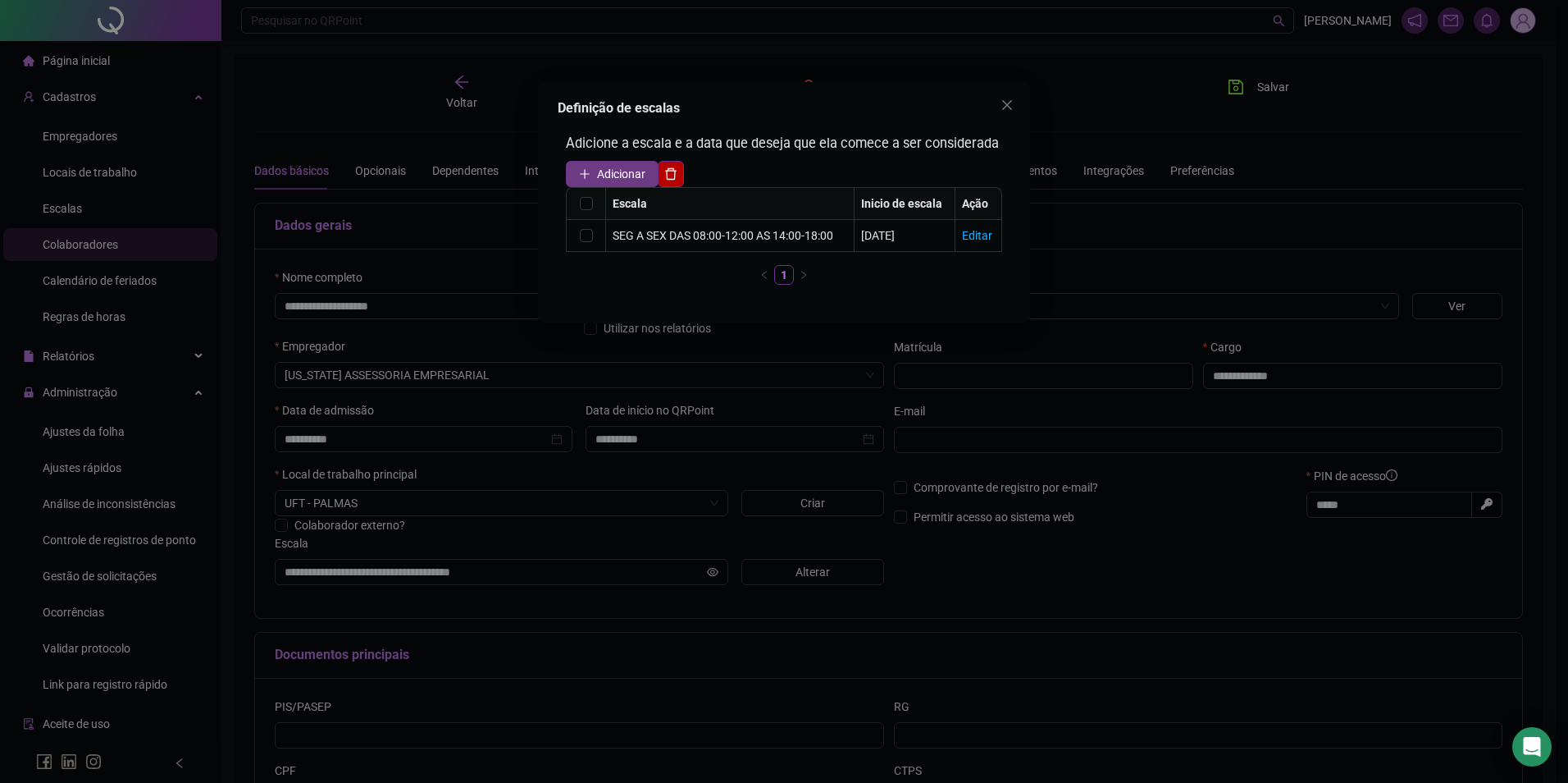
click at [606, 165] on span "Adicionar" at bounding box center [622, 174] width 49 height 19
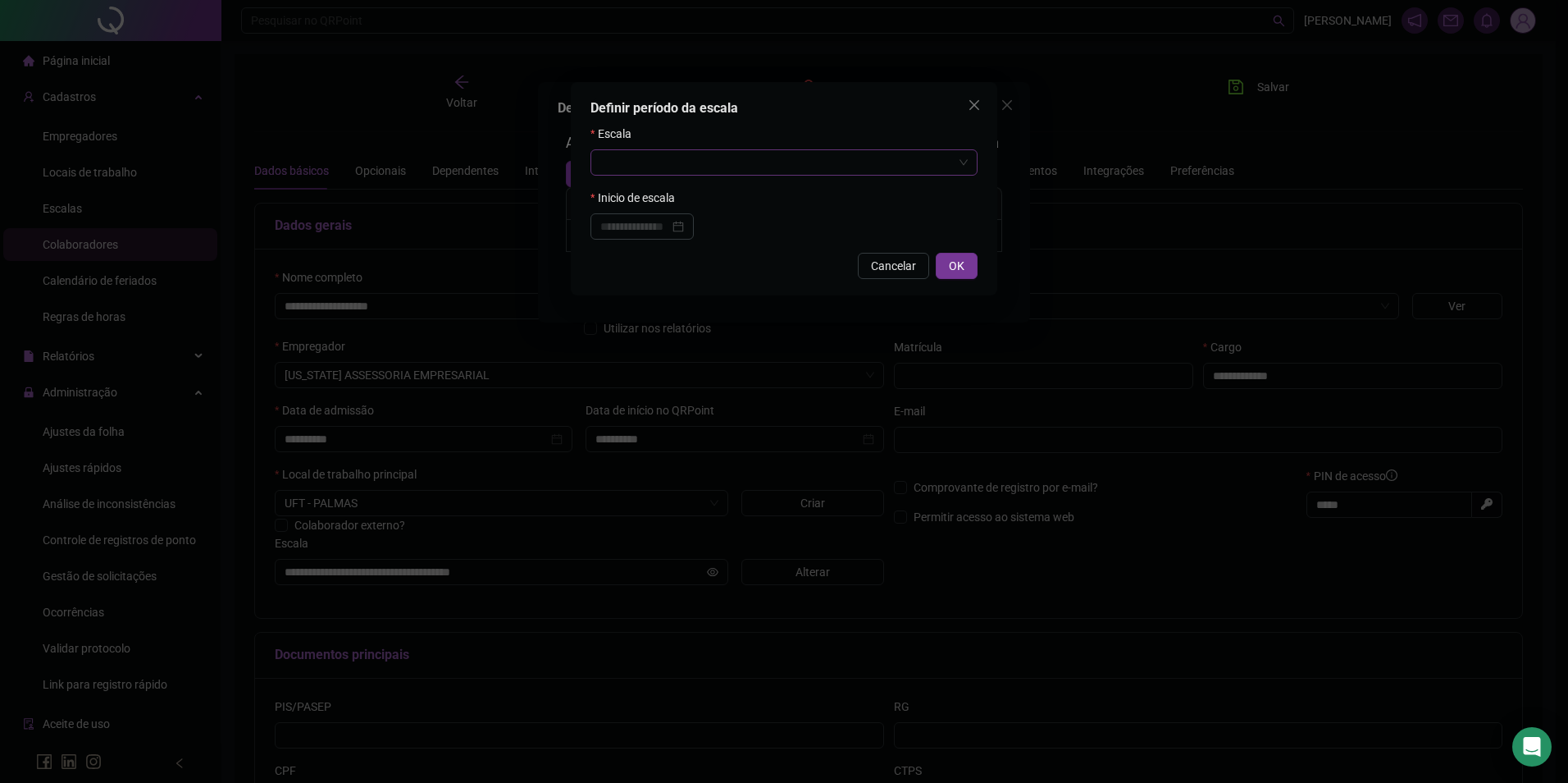
click at [666, 165] on input "search" at bounding box center [777, 162] width 353 height 24
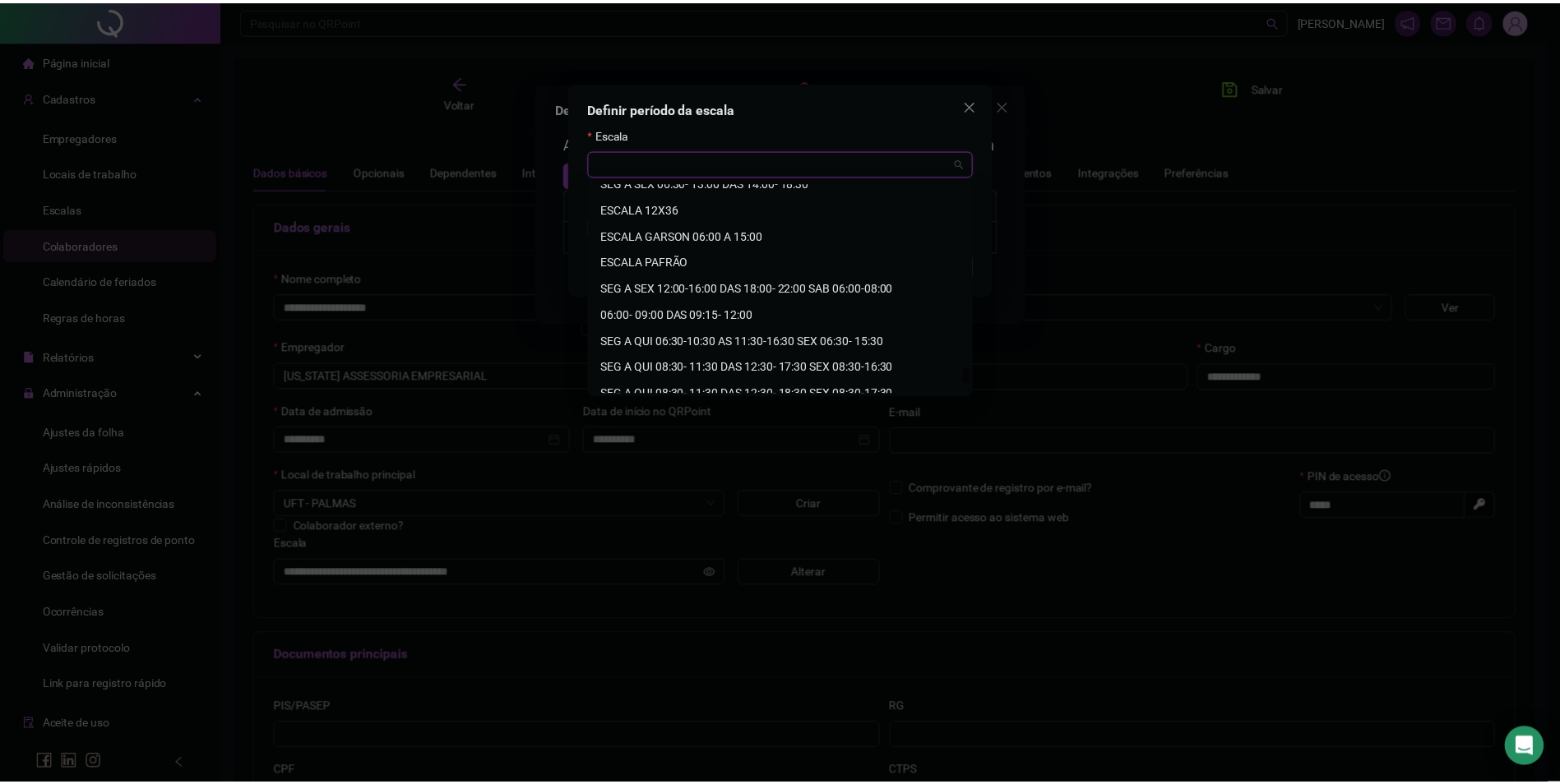
scroll to position [2419, 0]
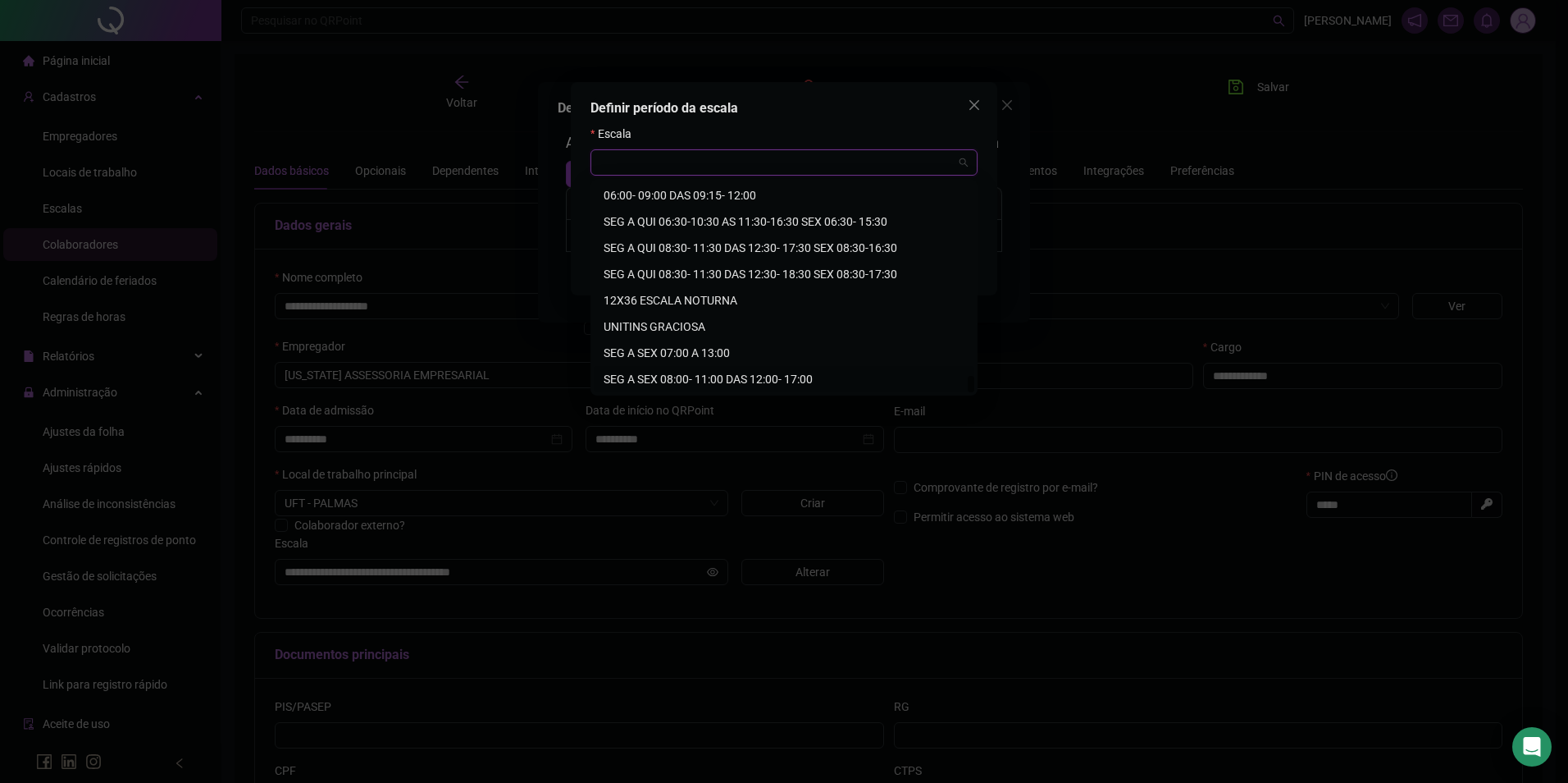
click at [805, 370] on div "SEG A SEX 08:00- 11:00 DAS 12:00- 17:00" at bounding box center [784, 378] width 381 height 26
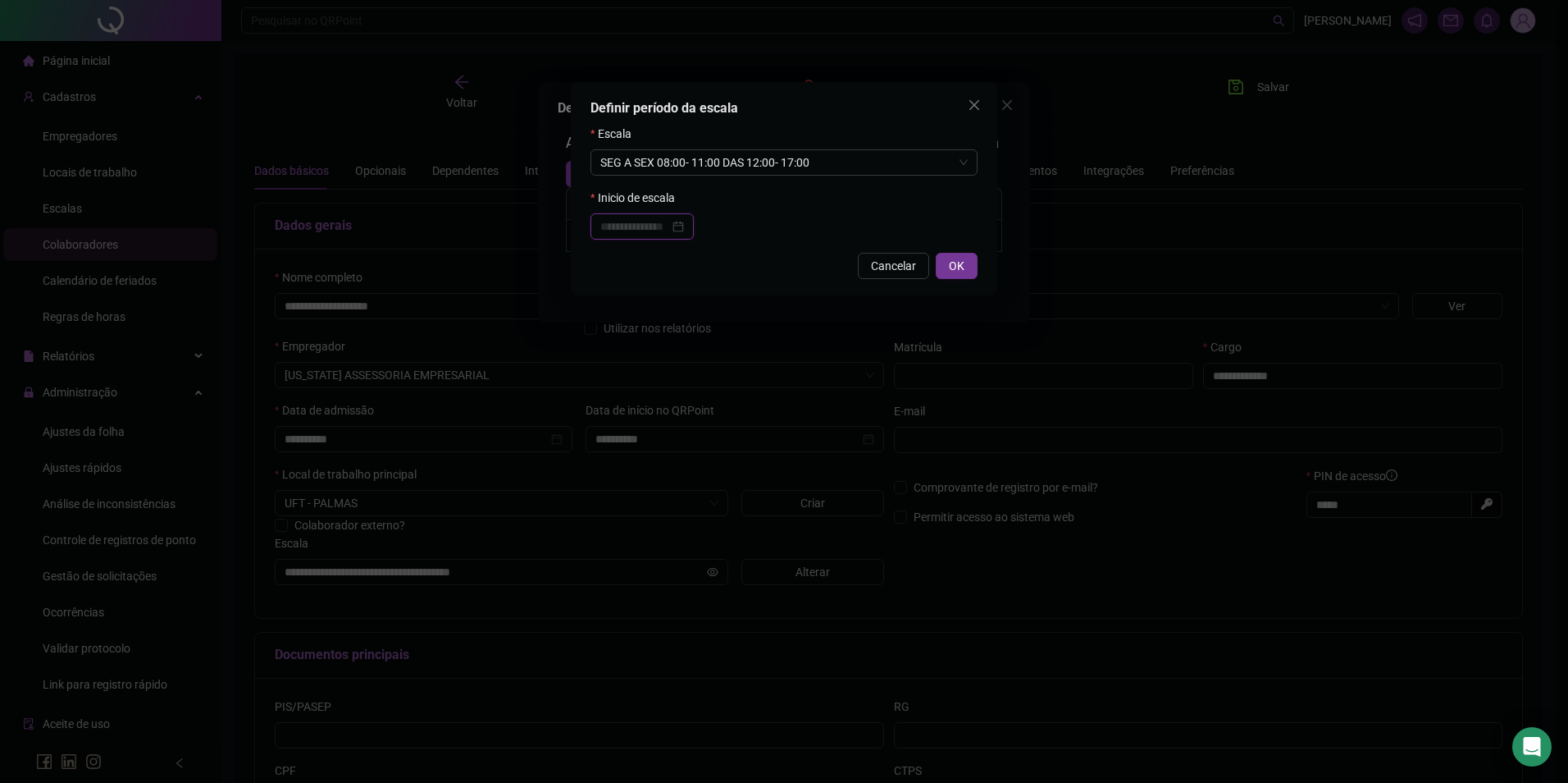
click at [661, 232] on input at bounding box center [634, 226] width 69 height 19
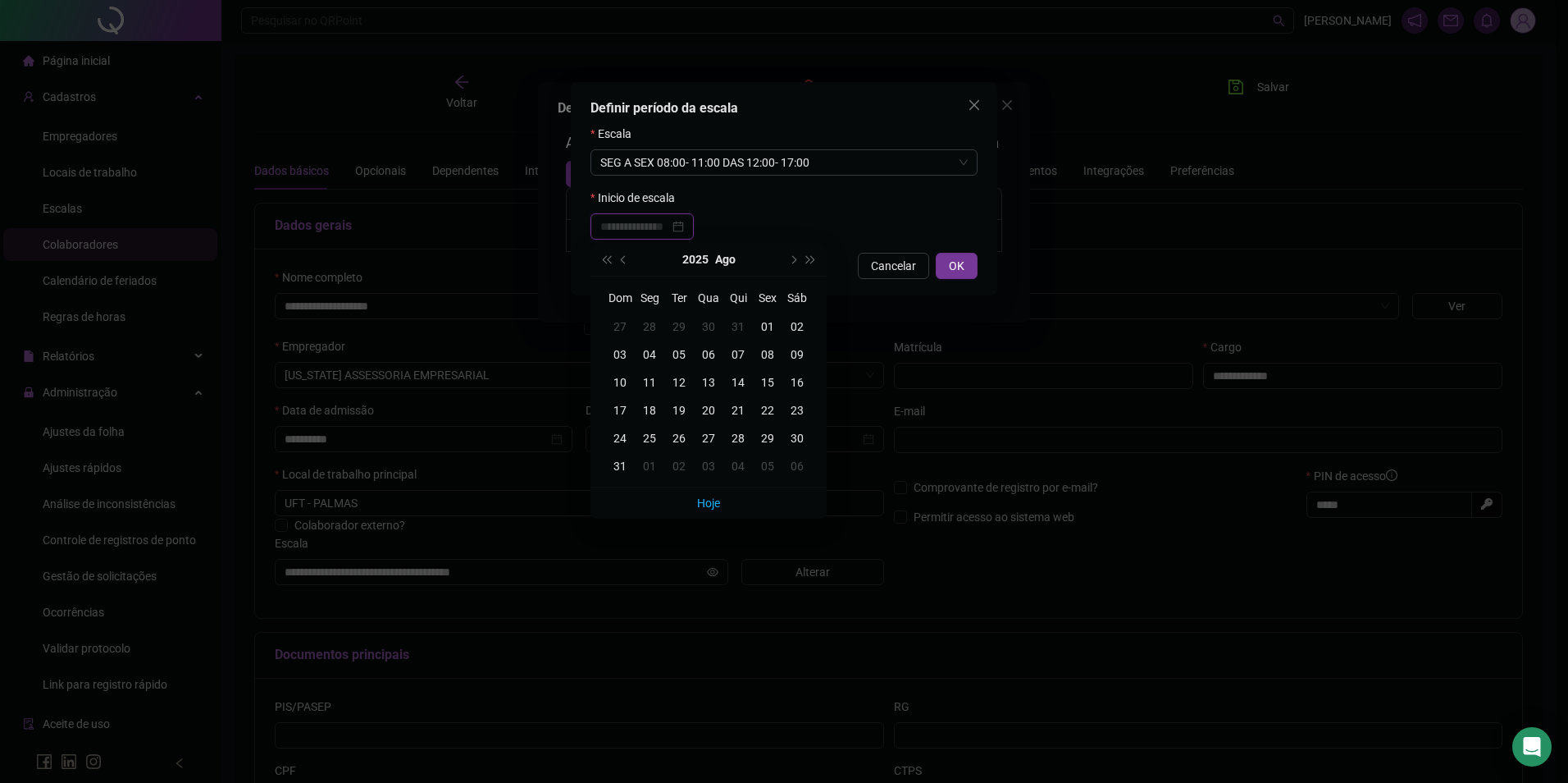
type input "**********"
click at [767, 324] on div "01" at bounding box center [768, 327] width 29 height 19
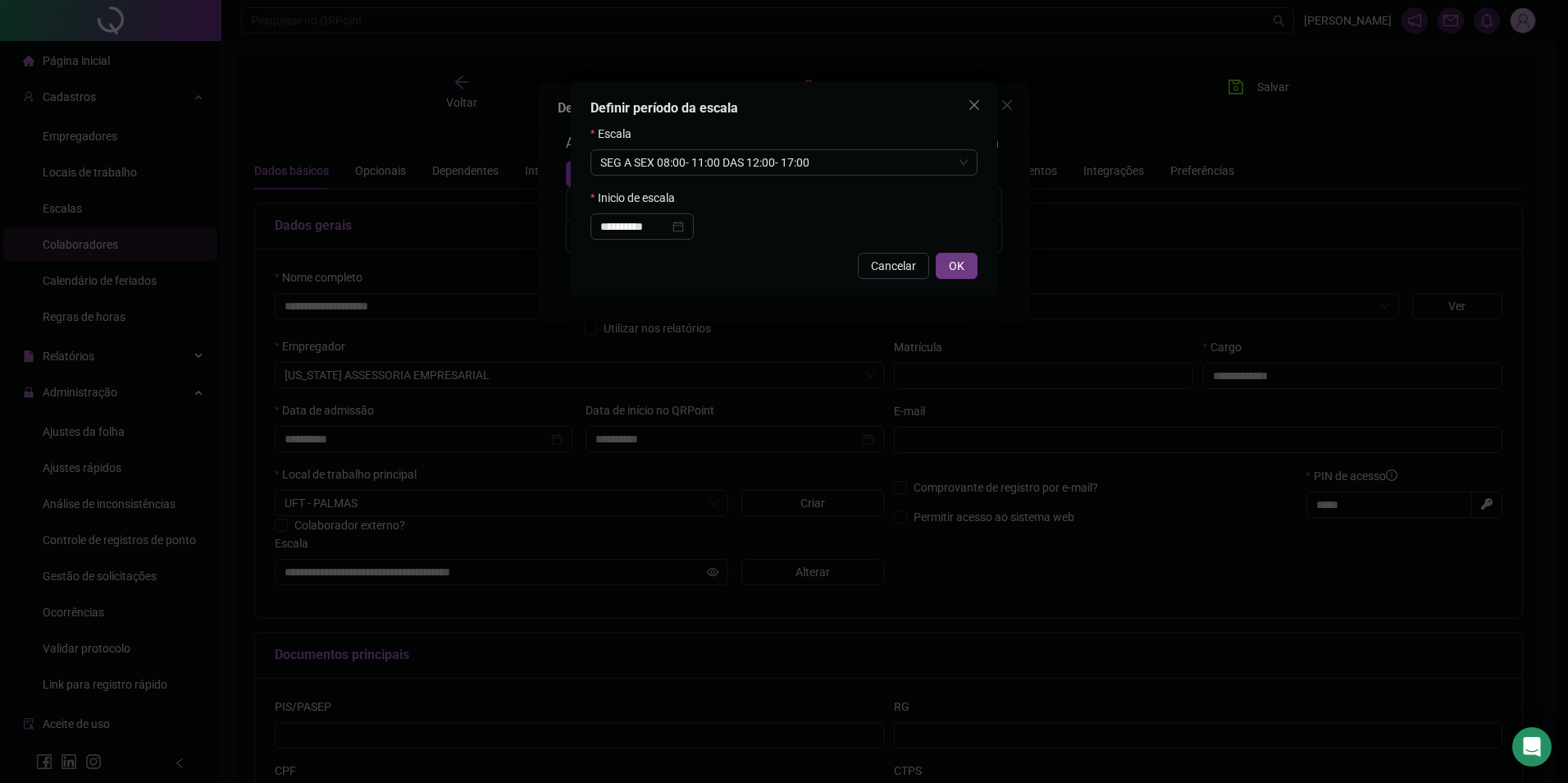
click at [975, 260] on button "OK" at bounding box center [956, 265] width 42 height 26
type input "**********"
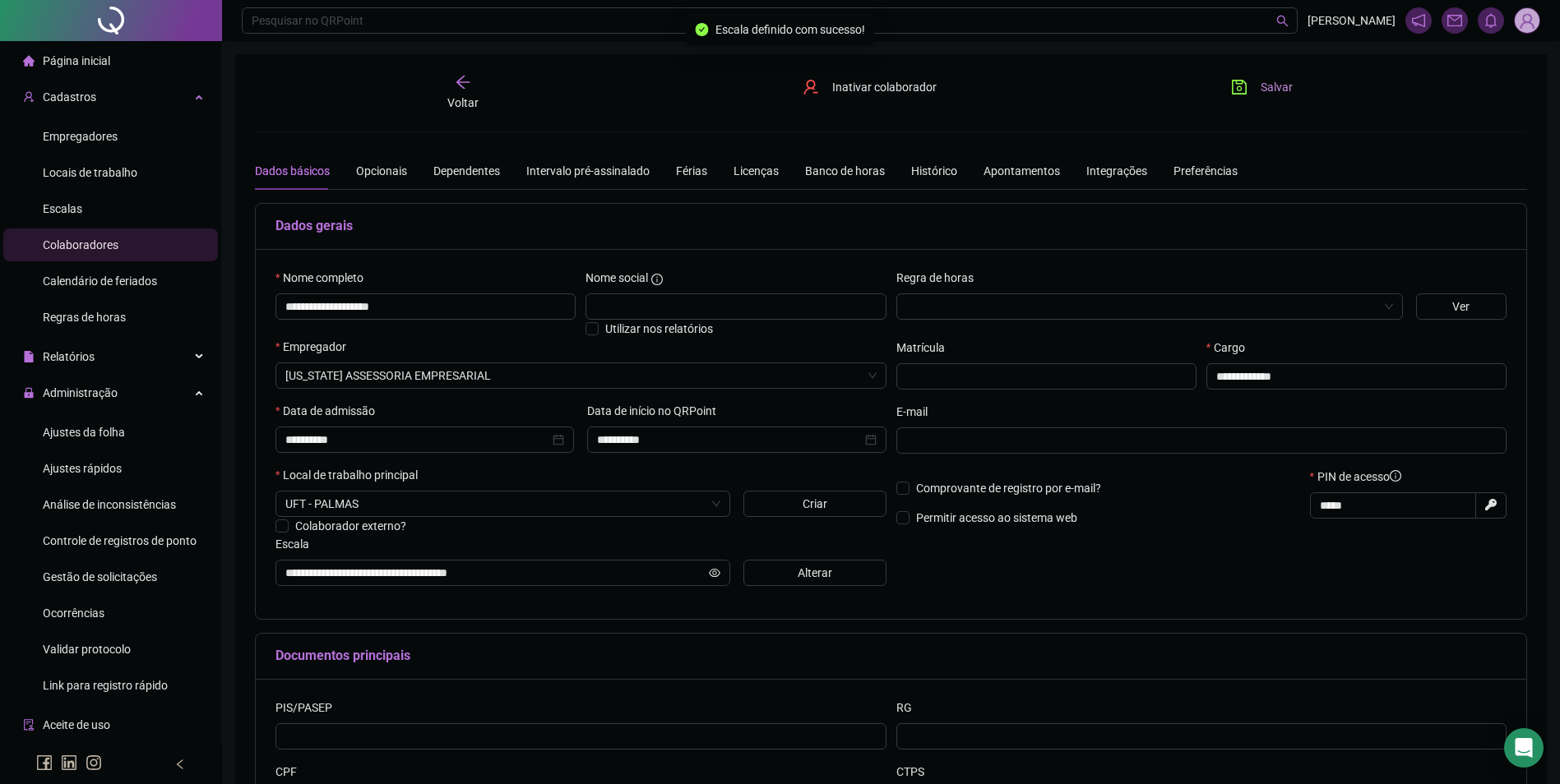
click at [1268, 85] on span "Salvar" at bounding box center [1276, 87] width 32 height 19
click at [1262, 86] on span "Salvando" at bounding box center [1284, 87] width 48 height 19
click at [1260, 86] on span "Salvando" at bounding box center [1284, 87] width 48 height 19
drag, startPoint x: 117, startPoint y: 437, endPoint x: 241, endPoint y: 387, distance: 133.7
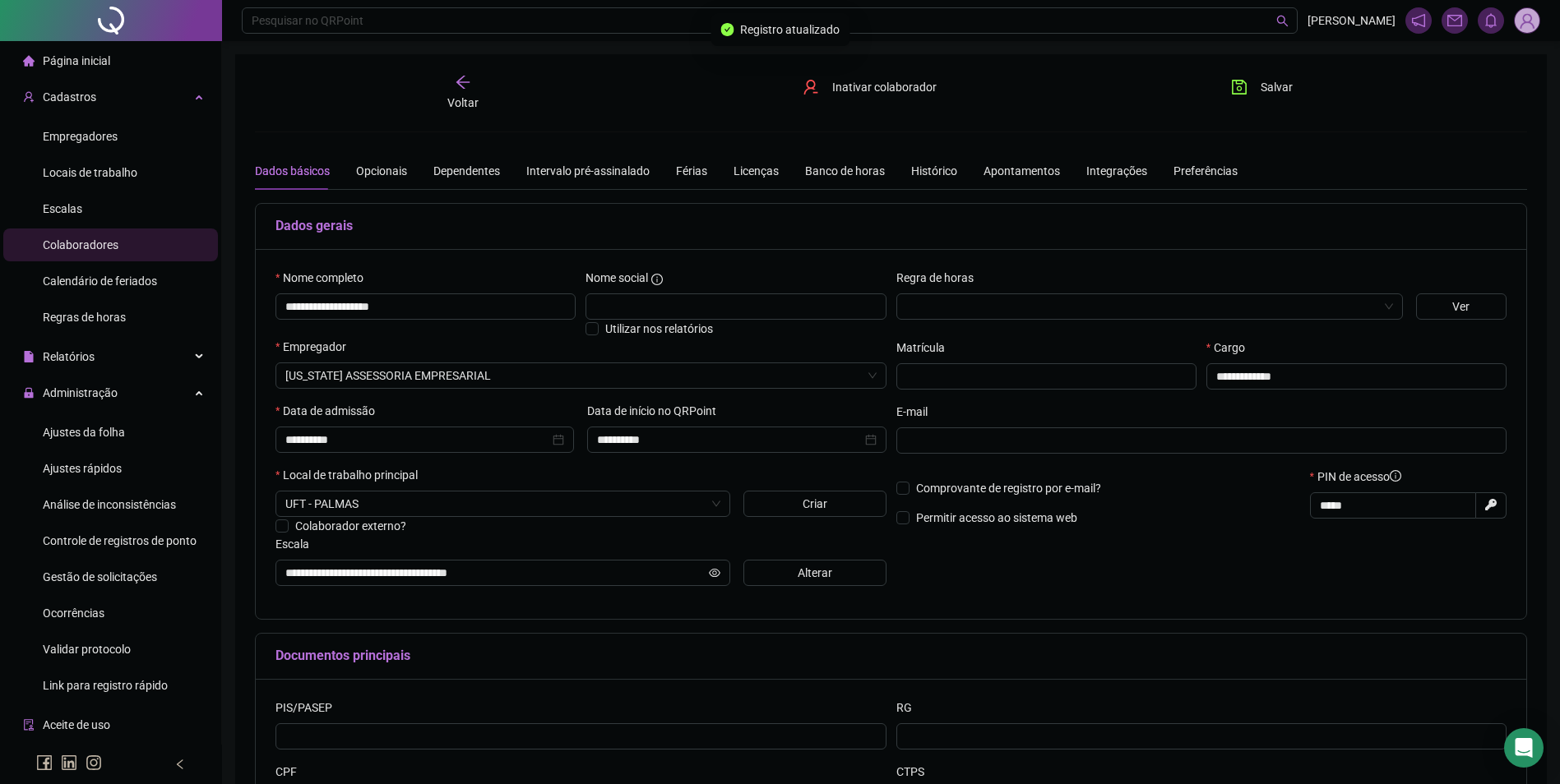
click at [117, 438] on span "Ajustes da folha" at bounding box center [84, 432] width 82 height 13
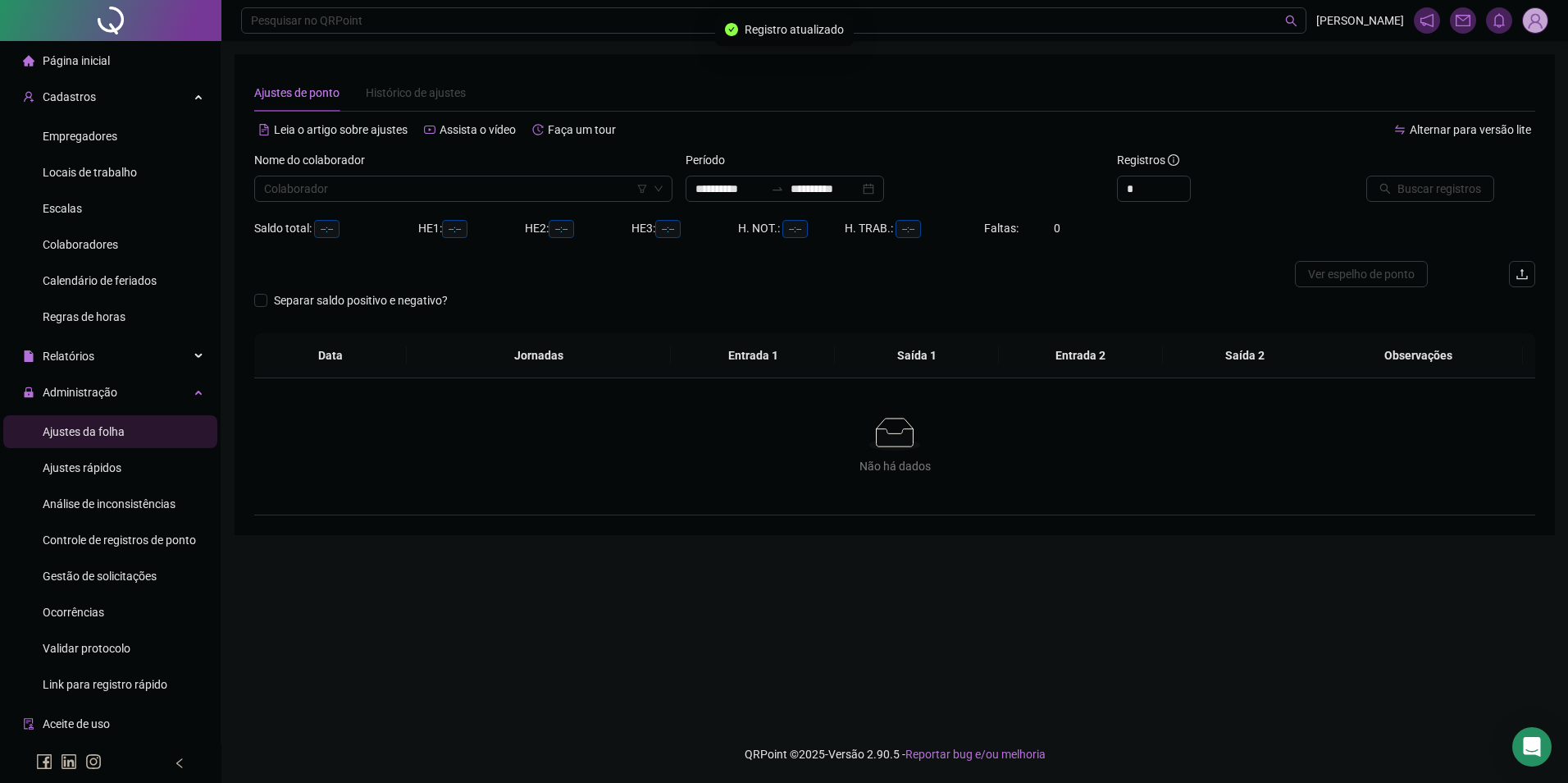
type input "**********"
click at [426, 189] on input "search" at bounding box center [456, 188] width 384 height 24
type input "*****"
click at [874, 204] on div "**********" at bounding box center [895, 183] width 432 height 64
click at [860, 193] on input "**********" at bounding box center [824, 188] width 69 height 19
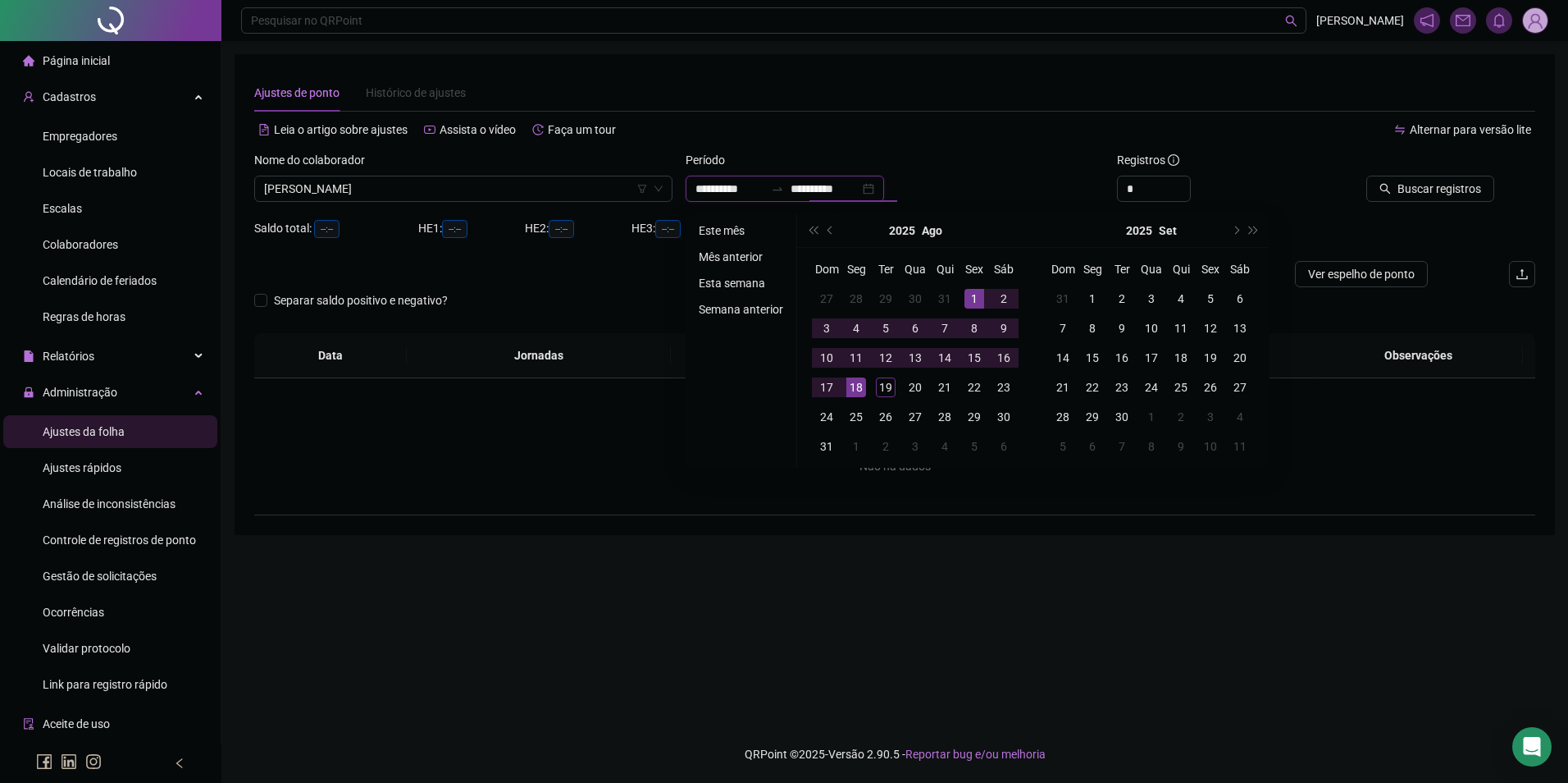
type input "**********"
click at [745, 230] on li "Este mês" at bounding box center [741, 230] width 97 height 20
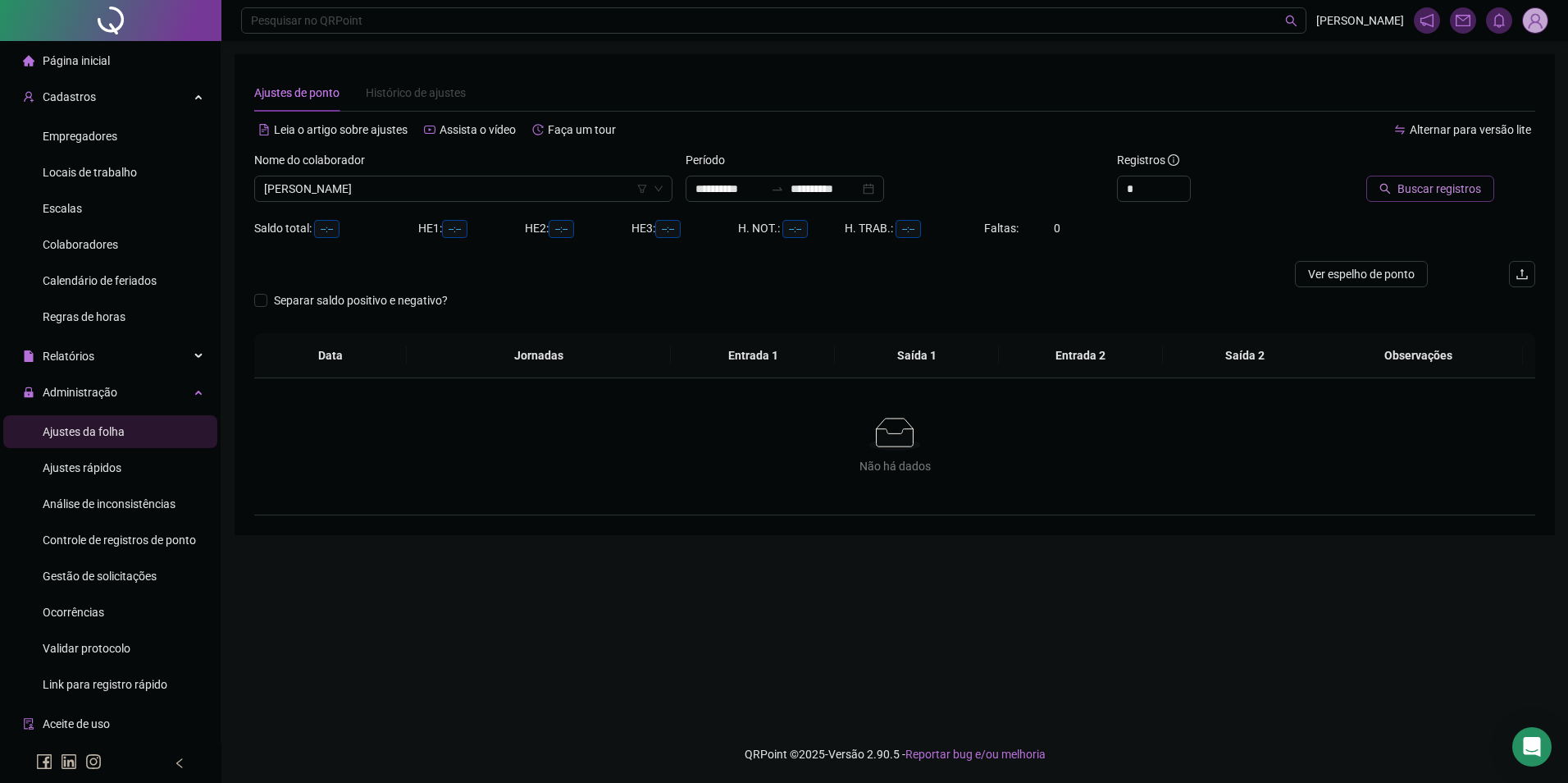
click at [1421, 192] on span "Buscar registros" at bounding box center [1439, 188] width 84 height 19
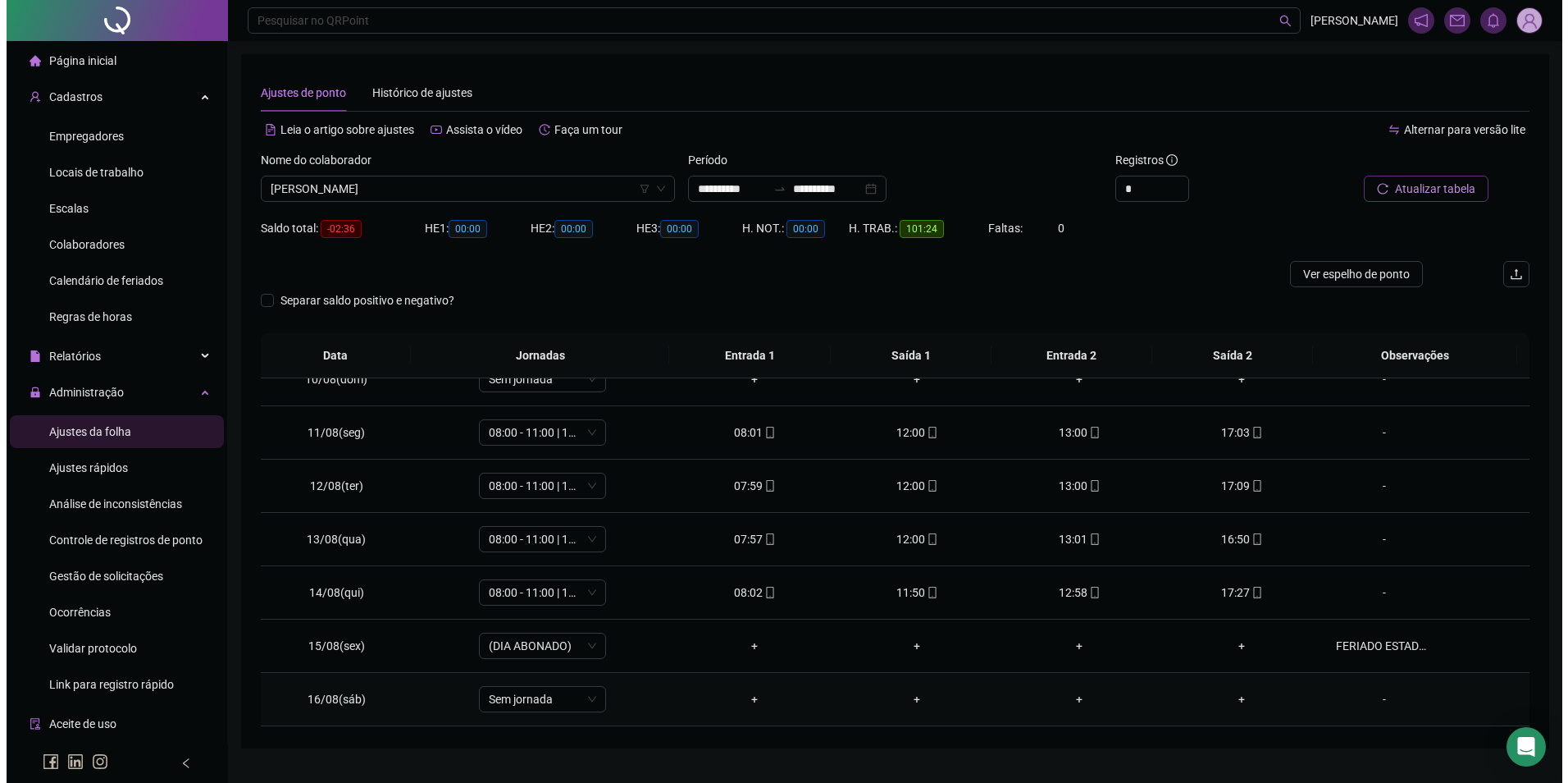
scroll to position [499, 0]
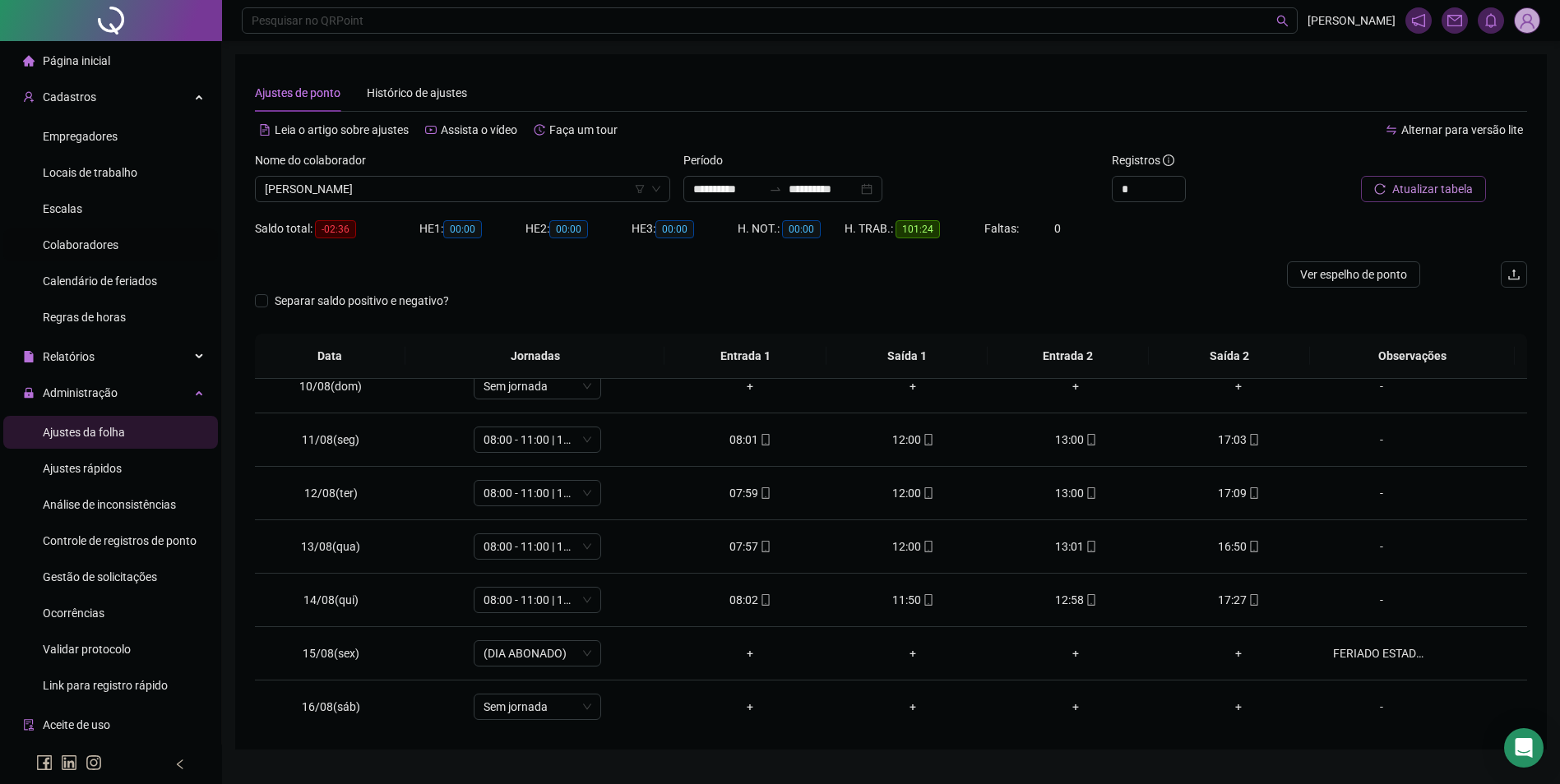
click at [102, 244] on span "Colaboradores" at bounding box center [80, 244] width 75 height 13
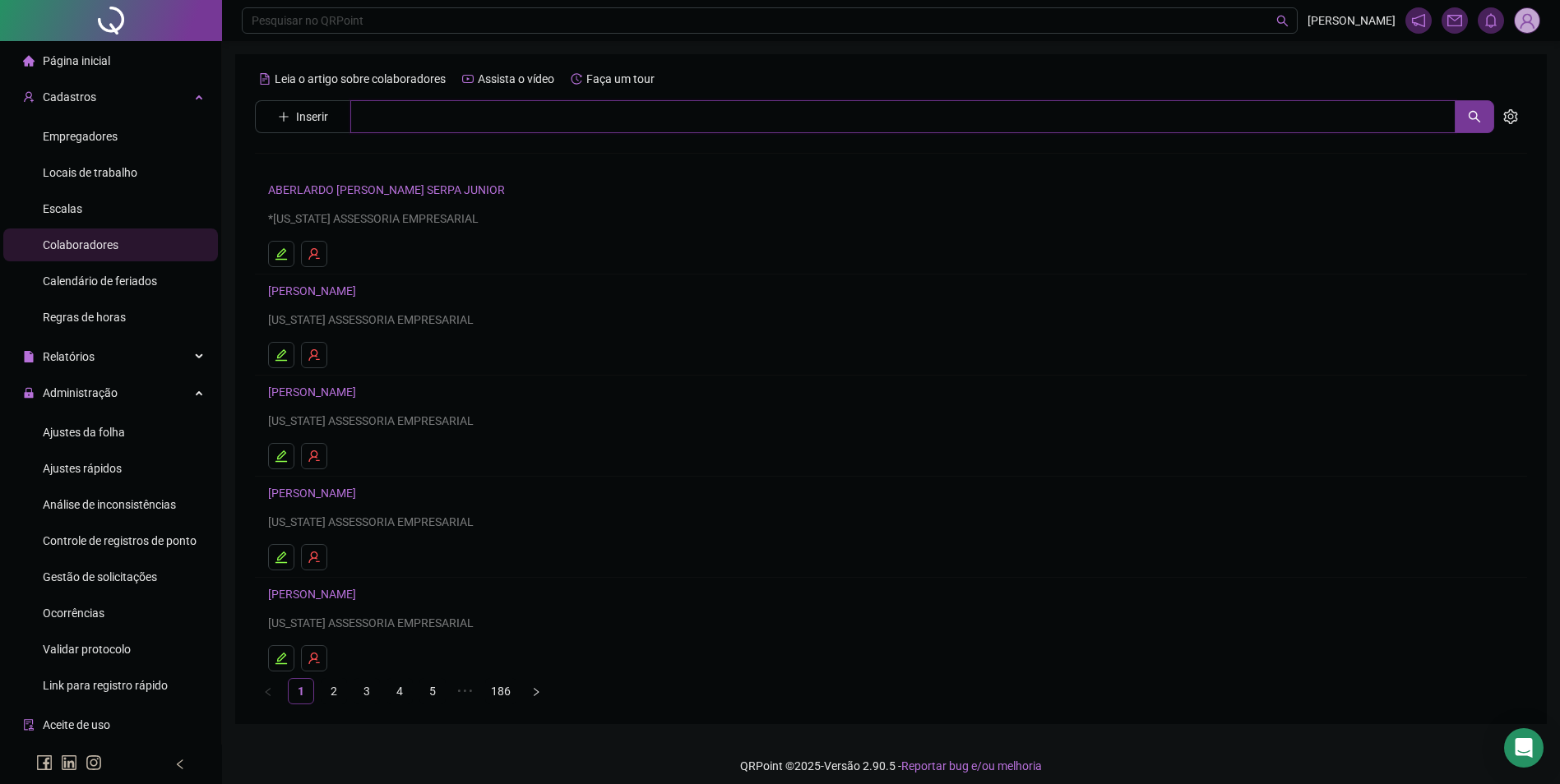
click at [477, 120] on input "text" at bounding box center [903, 117] width 1105 height 33
type input "*****"
click at [313, 112] on span "Inserir" at bounding box center [312, 116] width 32 height 19
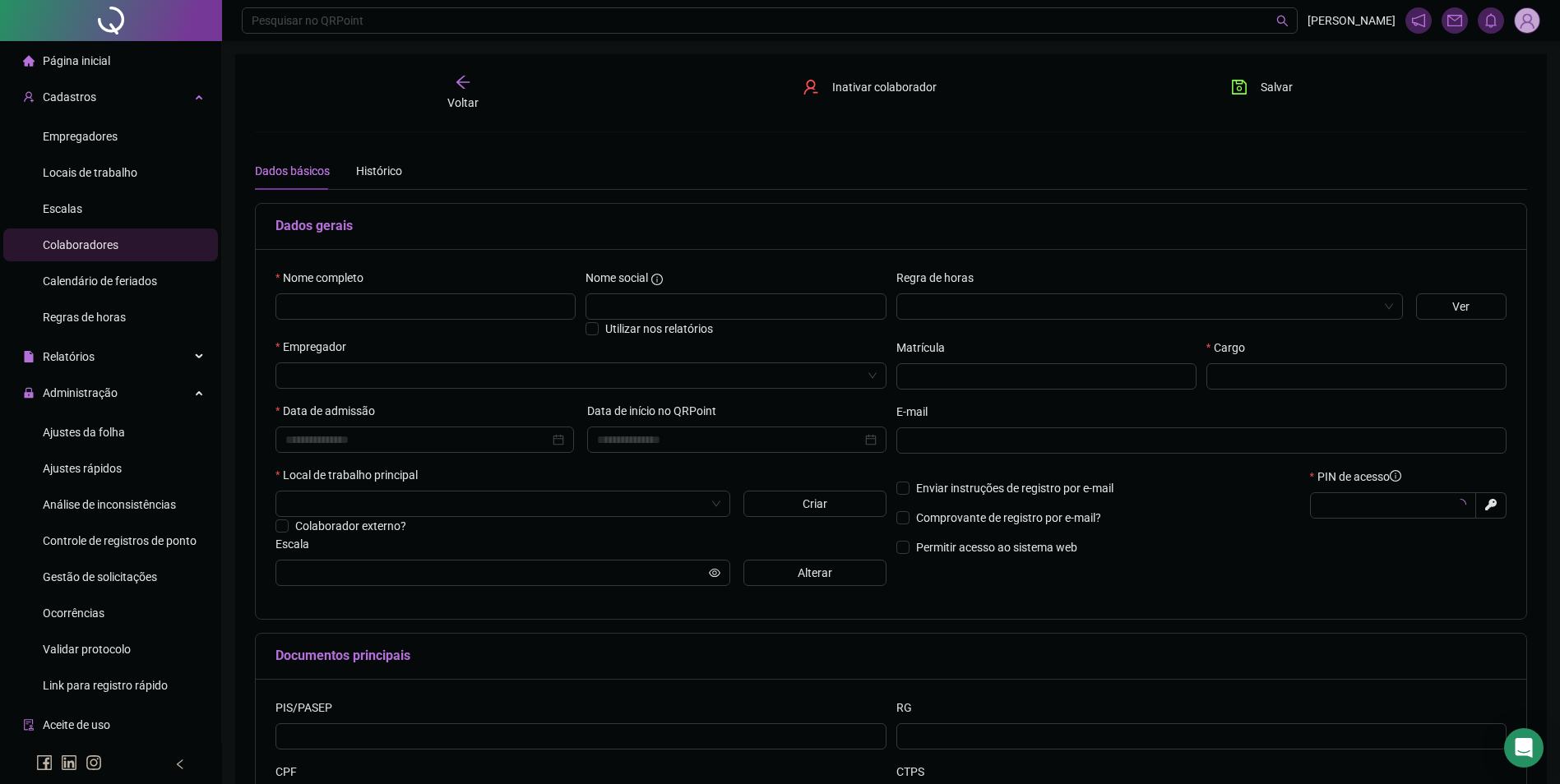
type input "*****"
click at [432, 311] on input "text" at bounding box center [425, 306] width 300 height 26
click at [460, 93] on div "Voltar" at bounding box center [462, 93] width 201 height 38
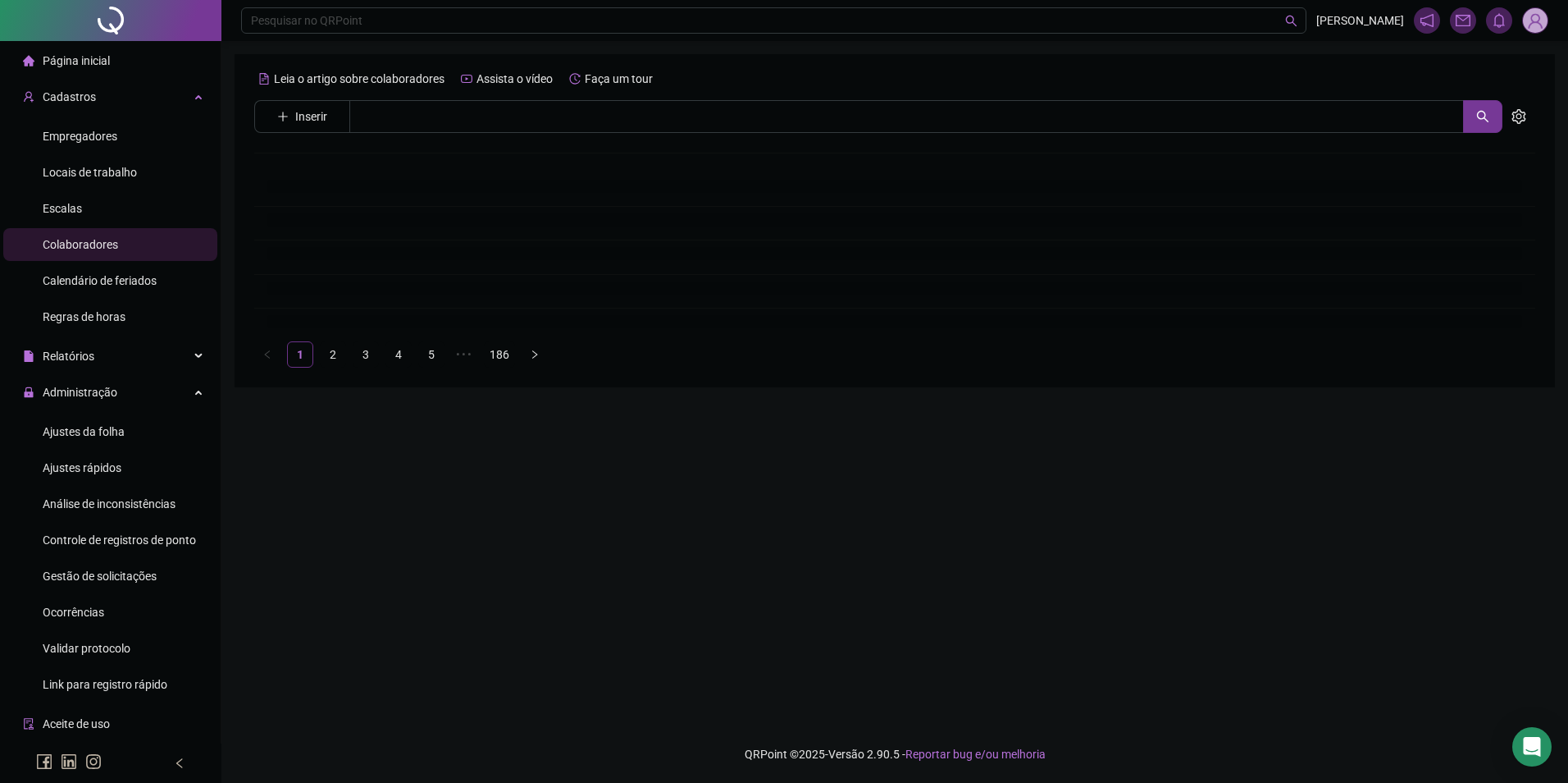
click at [459, 99] on div "Leia o artigo sobre colaboradores Assista o vídeo Faça um tour Inserir Nenhum r…" at bounding box center [895, 216] width 1281 height 302
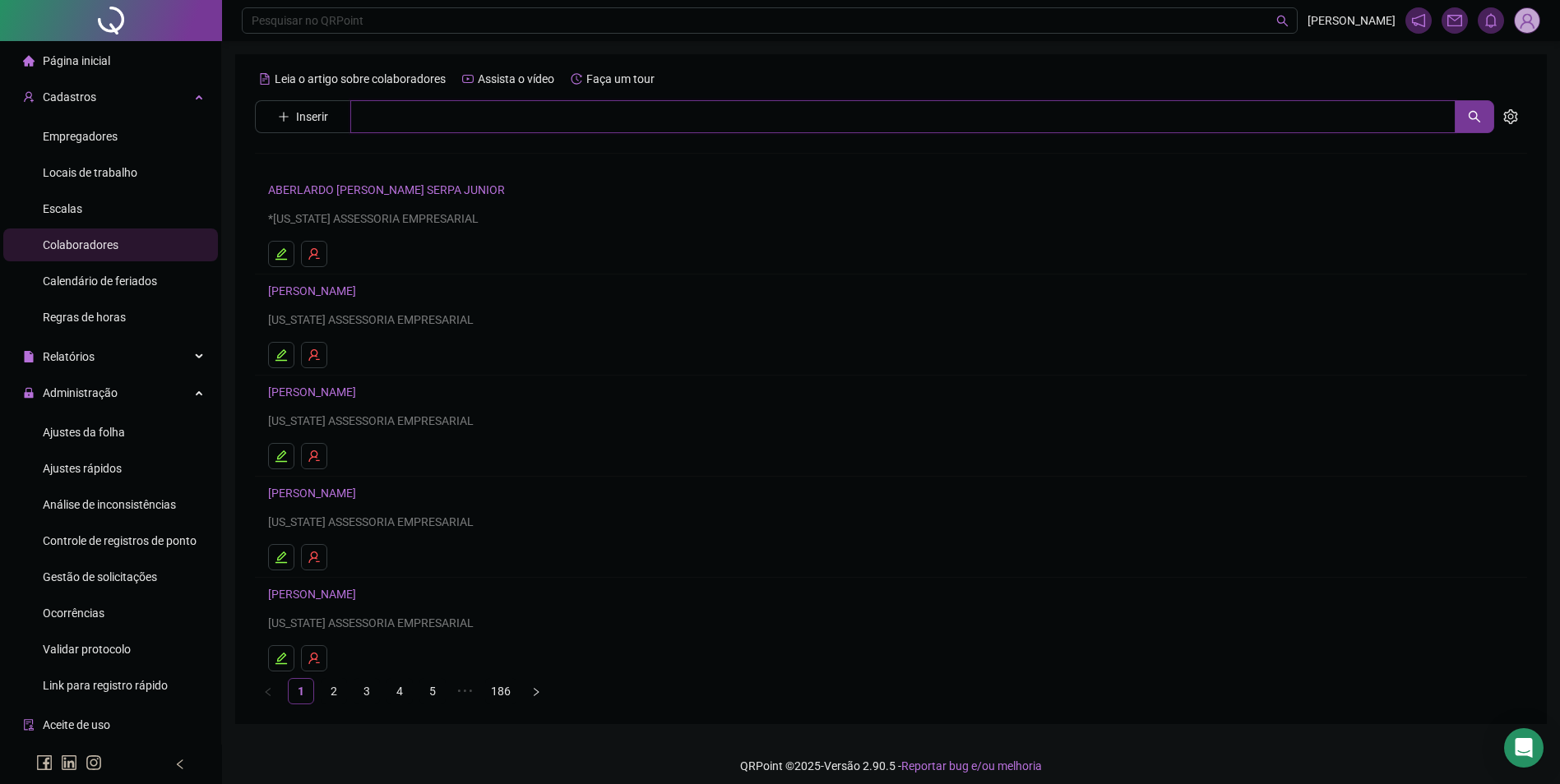
click at [460, 117] on input "text" at bounding box center [903, 117] width 1105 height 33
type input "*****"
click at [370, 160] on link "[PERSON_NAME]" at bounding box center [329, 164] width 88 height 13
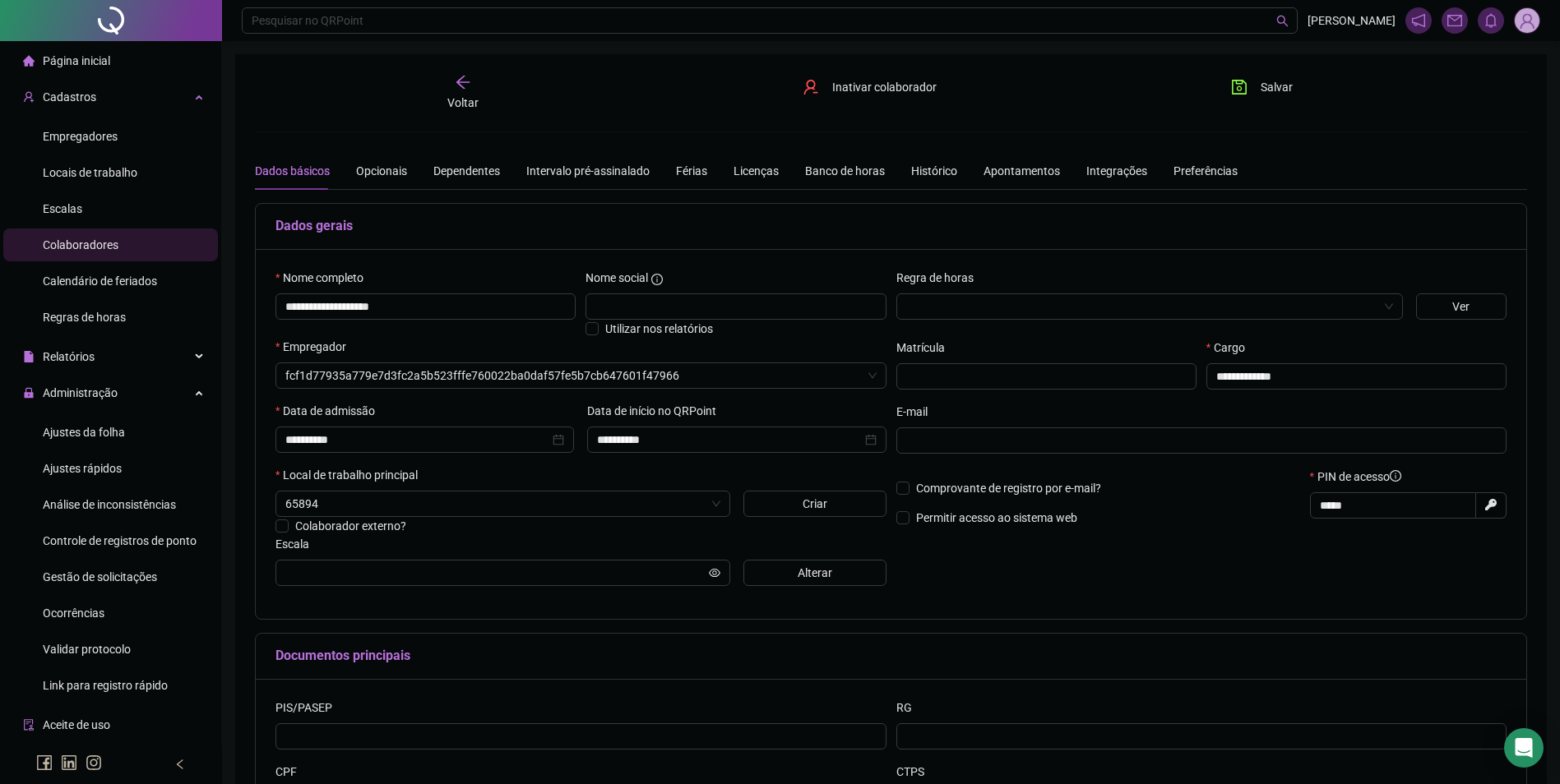
type input "**********"
click at [816, 572] on span "Alterar" at bounding box center [814, 572] width 34 height 19
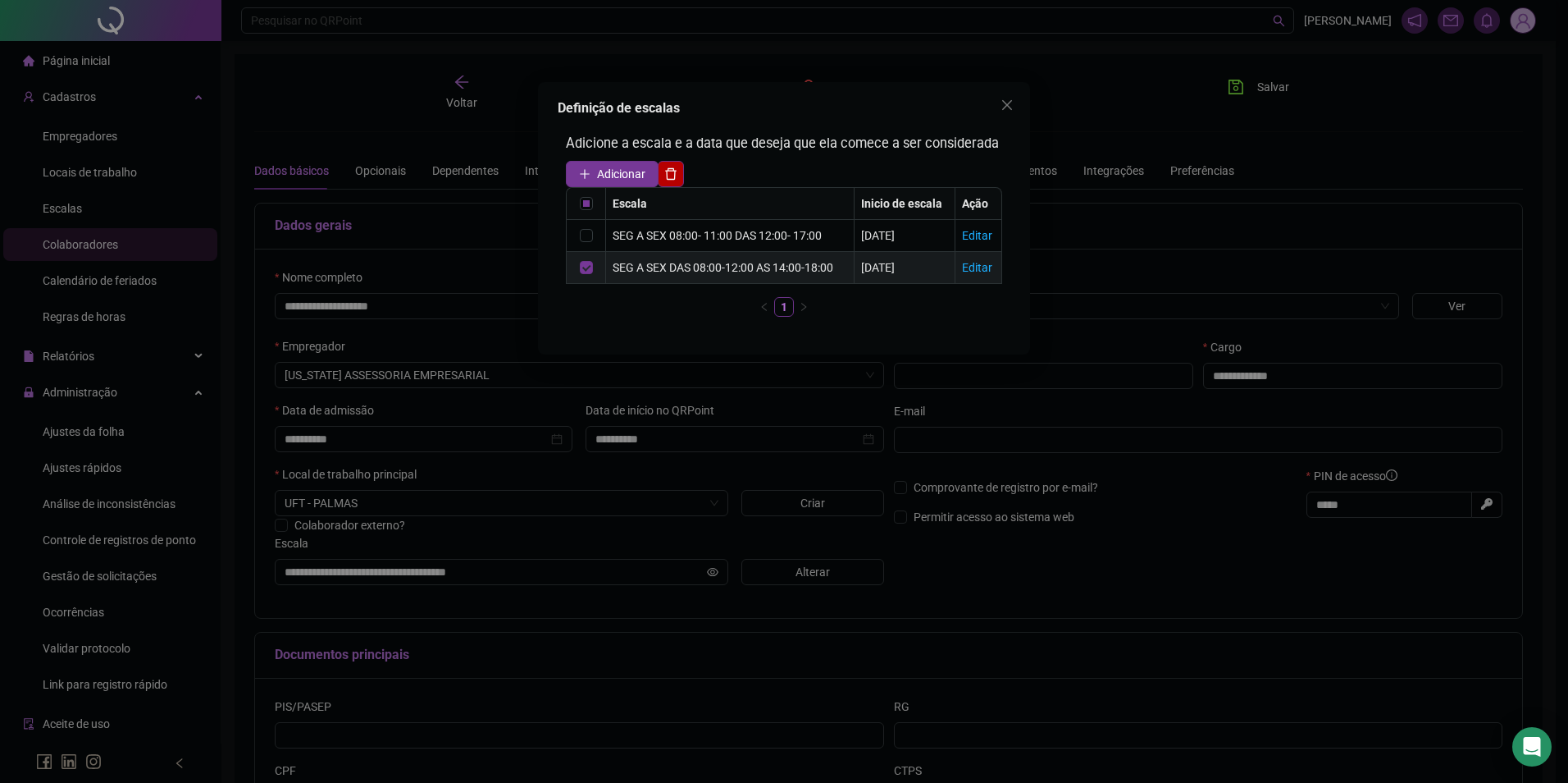
drag, startPoint x: 568, startPoint y: 261, endPoint x: 582, endPoint y: 256, distance: 14.9
click at [571, 261] on td at bounding box center [587, 267] width 39 height 32
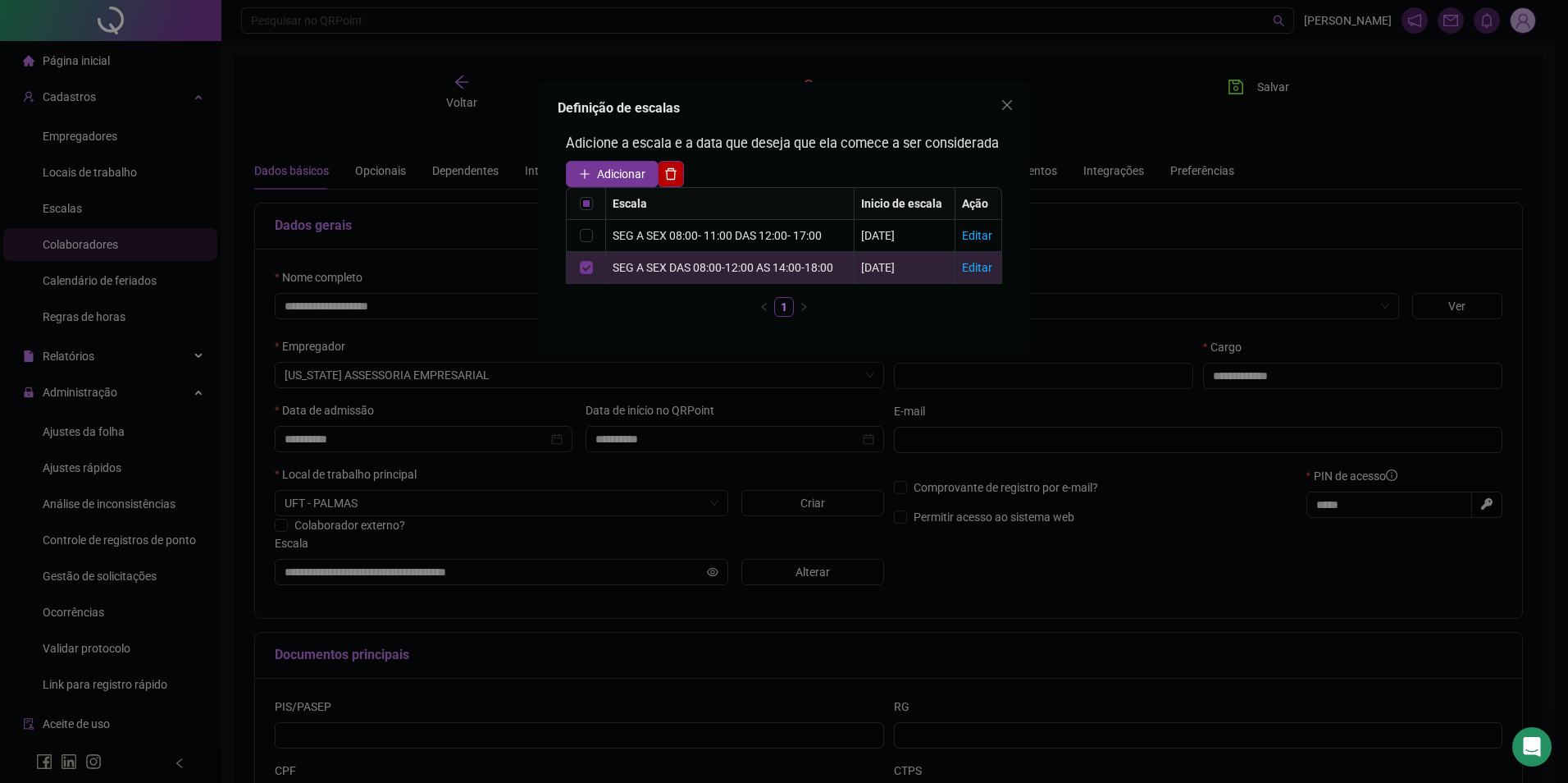
click at [583, 246] on td at bounding box center [587, 236] width 39 height 32
click at [591, 227] on label at bounding box center [586, 235] width 13 height 19
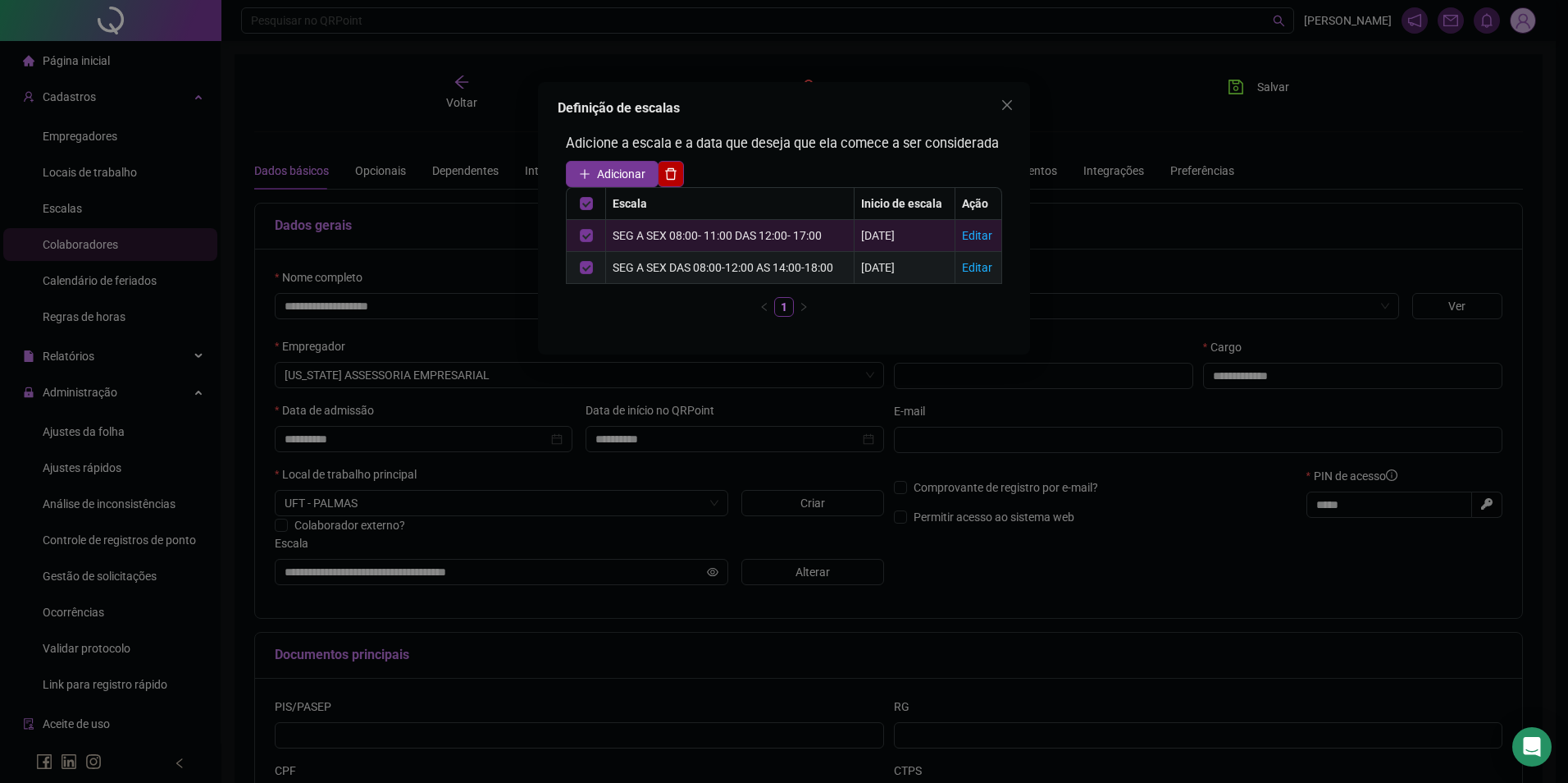
click at [594, 267] on td at bounding box center [587, 267] width 39 height 32
click at [681, 177] on button "button" at bounding box center [670, 174] width 26 height 26
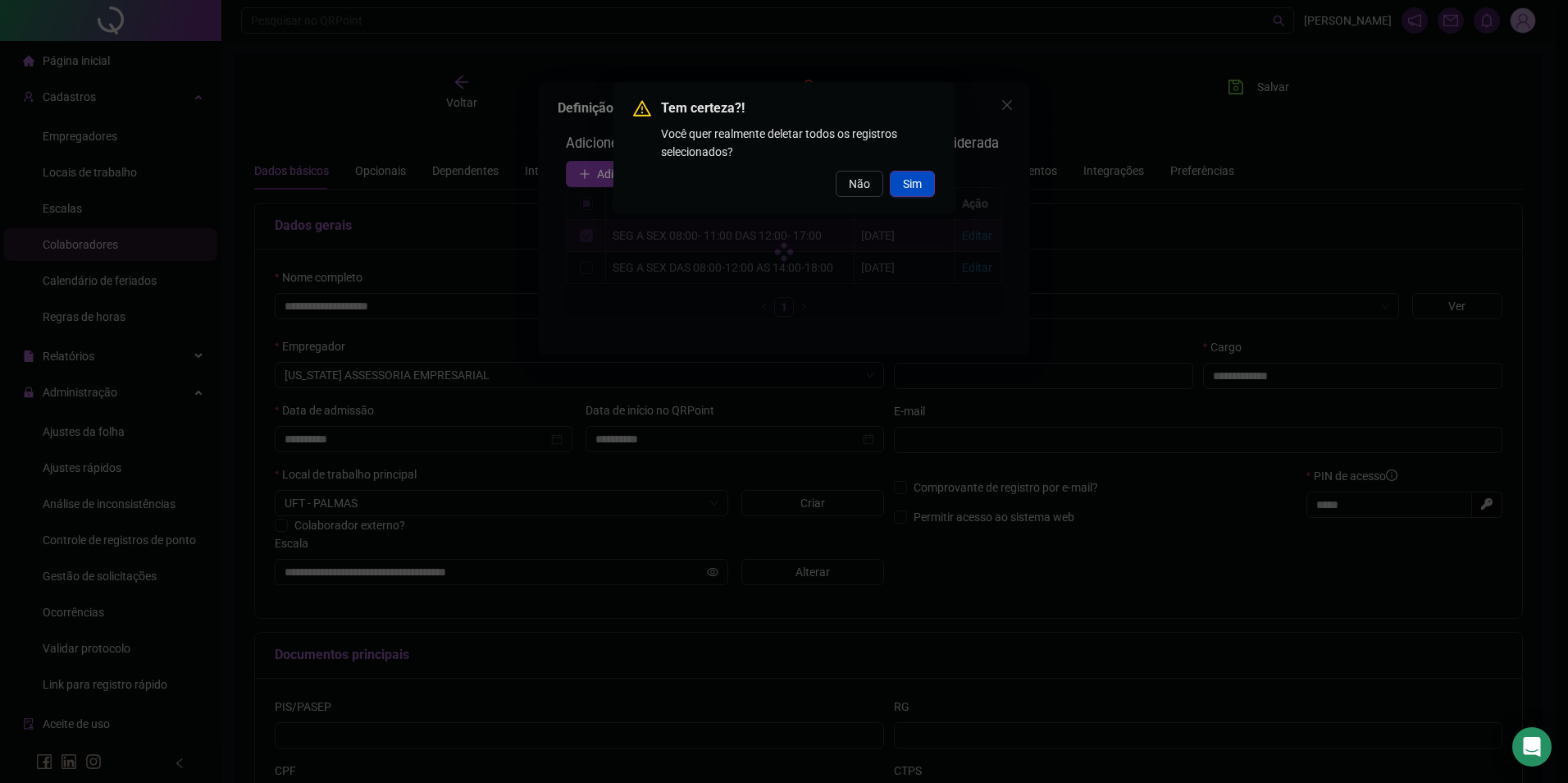
click at [904, 189] on span "Sim" at bounding box center [912, 183] width 19 height 19
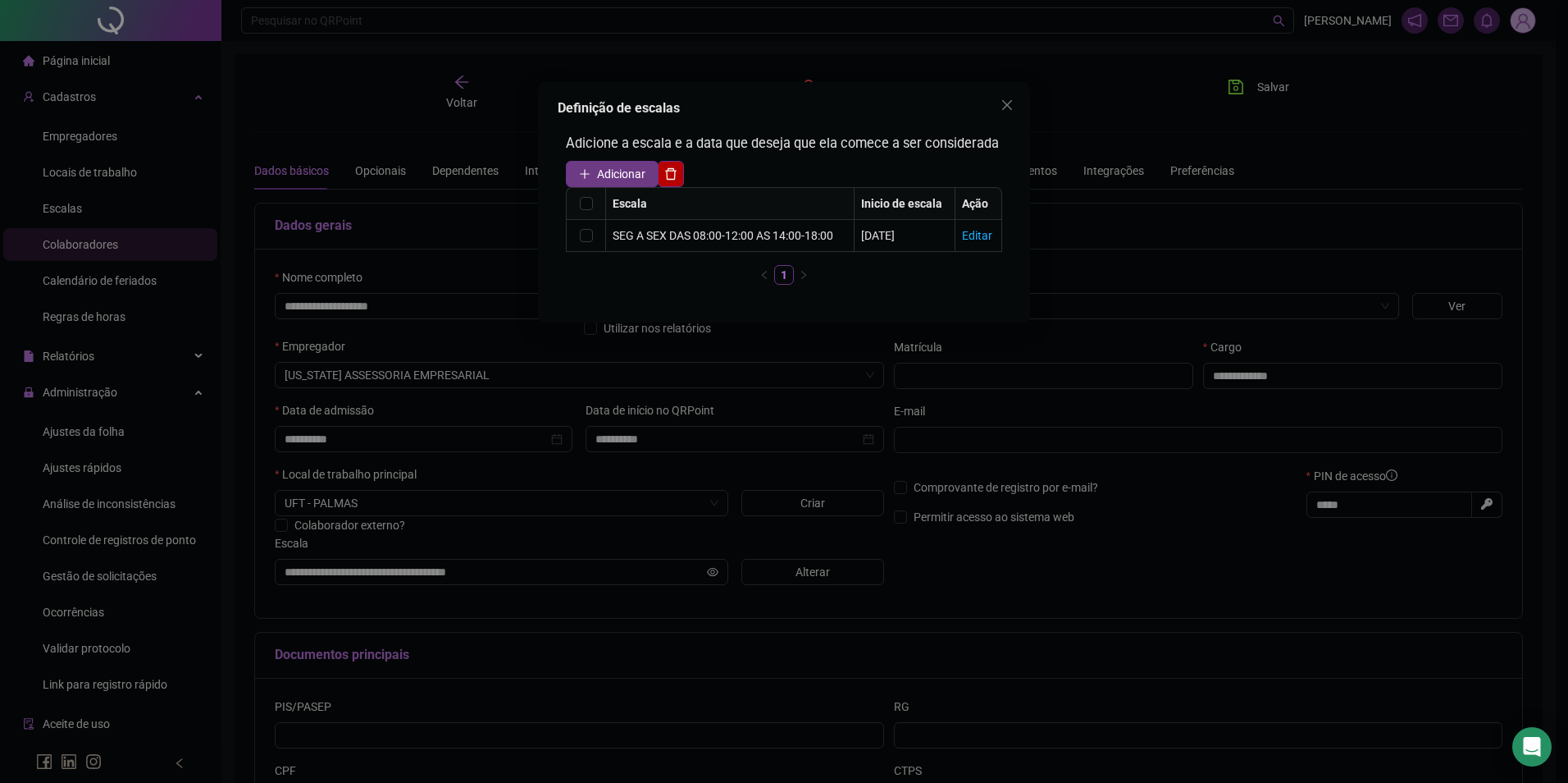
click at [625, 176] on span "Adicionar" at bounding box center [622, 174] width 49 height 19
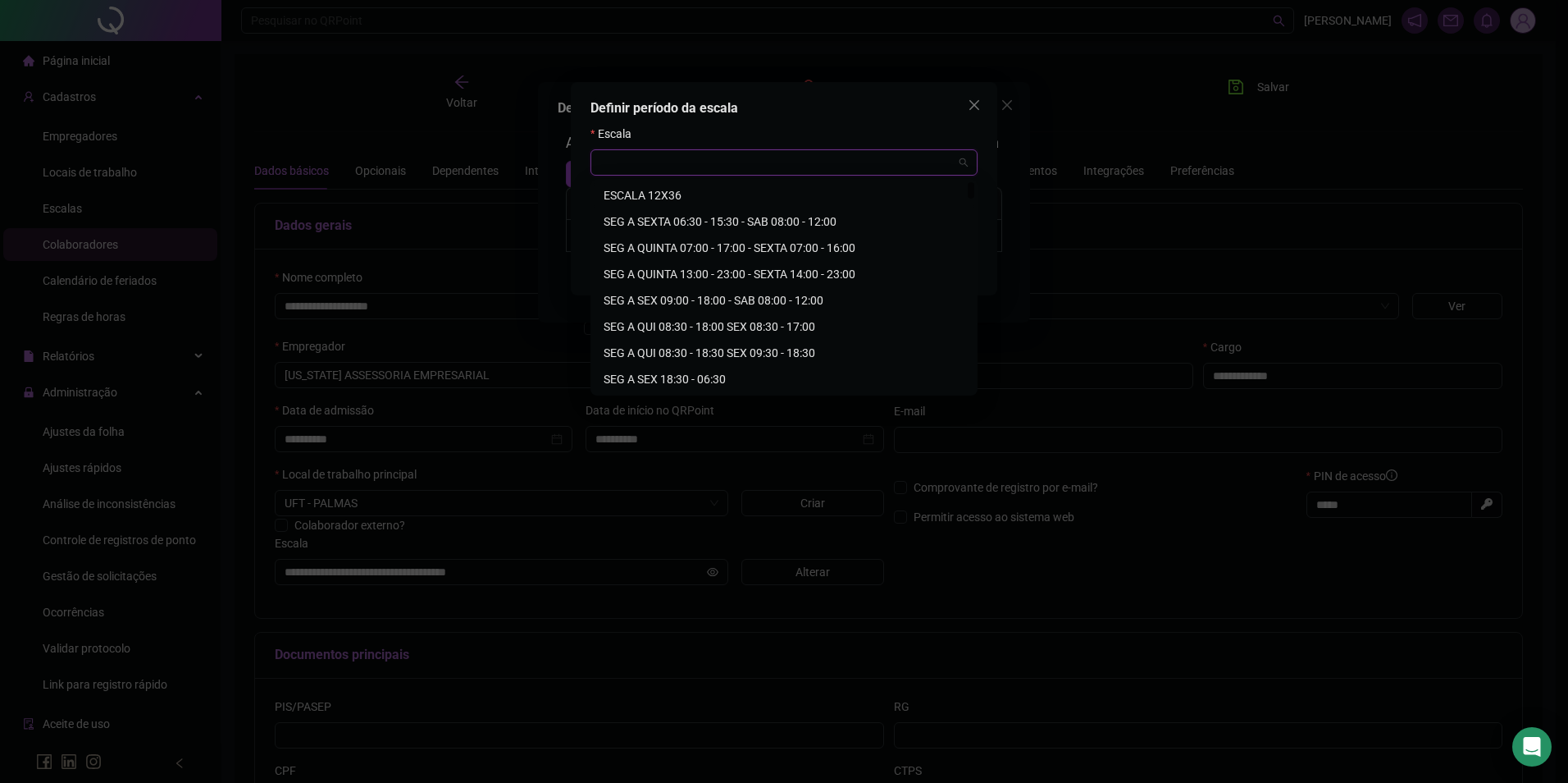
click at [650, 155] on input "search" at bounding box center [777, 162] width 353 height 24
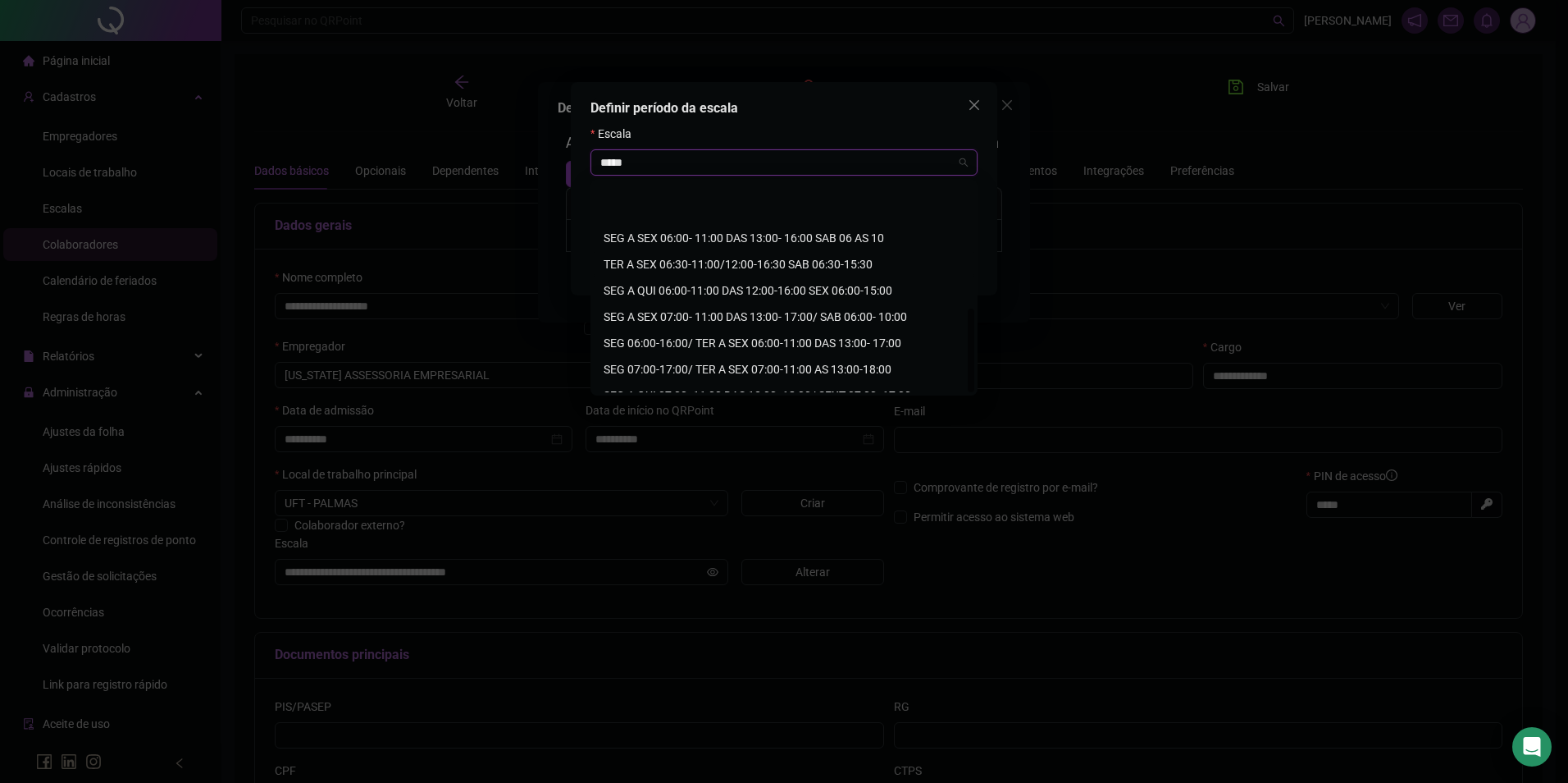
scroll to position [315, 0]
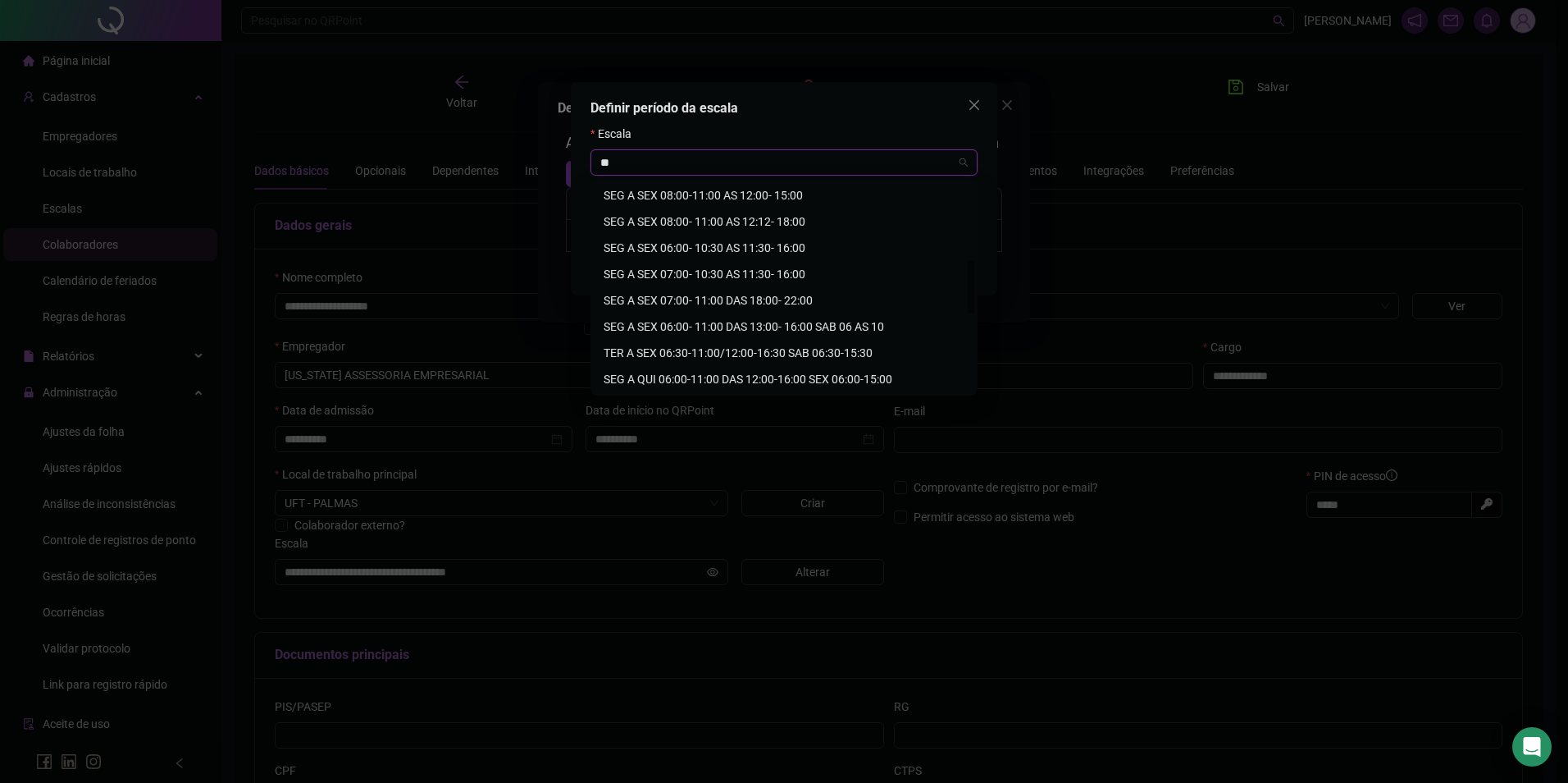
type input "*"
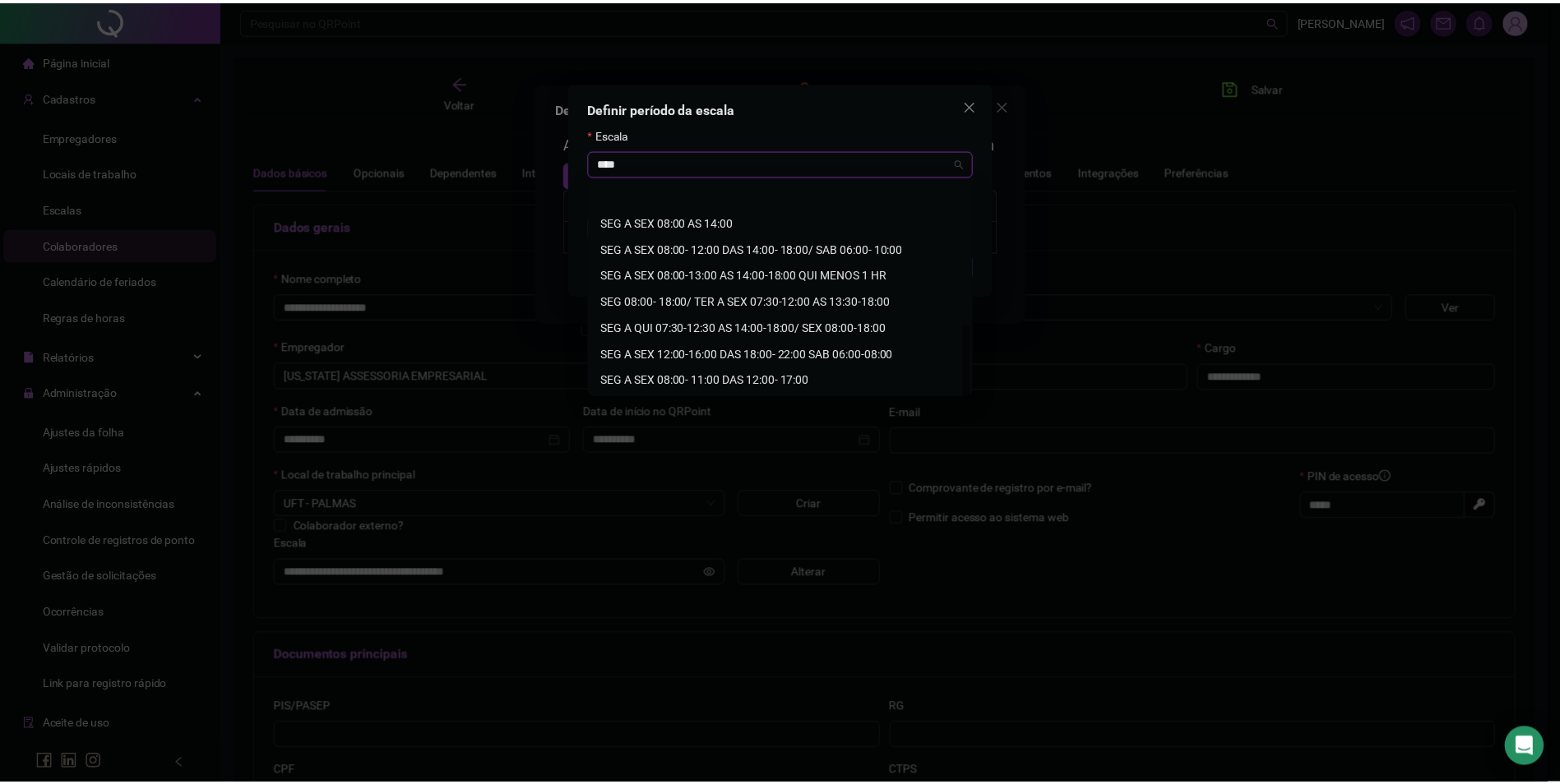
scroll to position [263, 0]
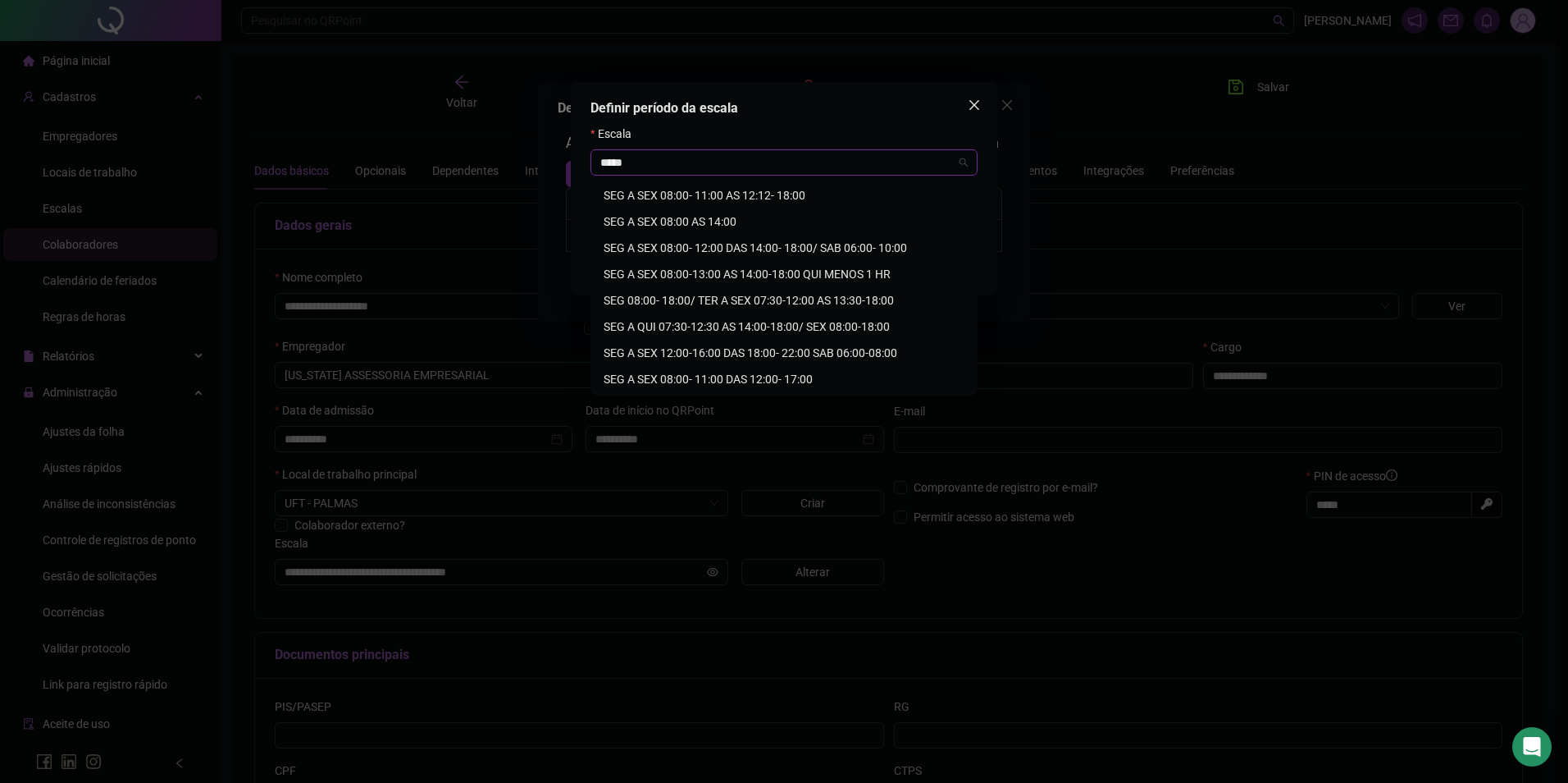
type input "*****"
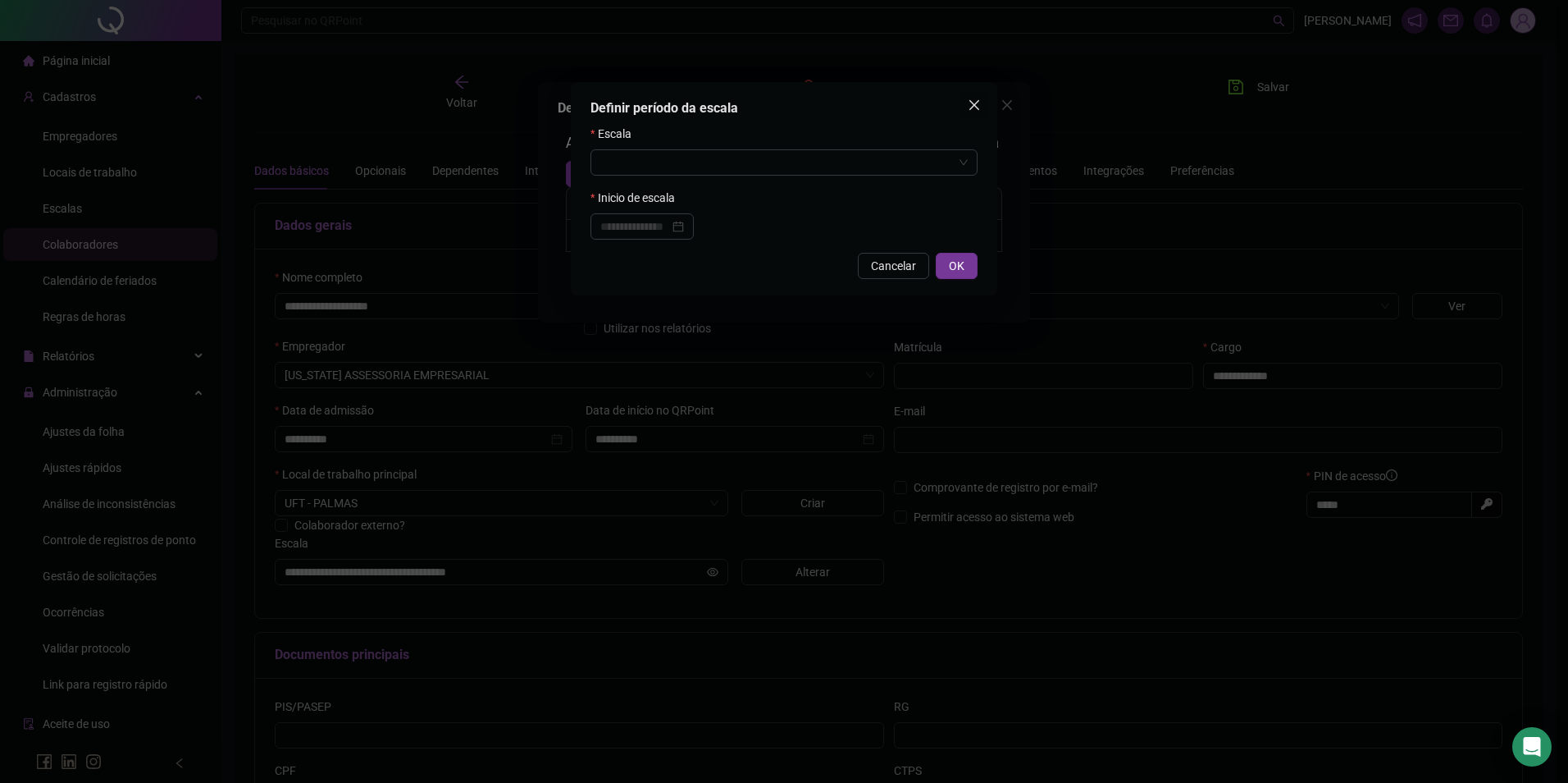
click at [973, 110] on icon "close" at bounding box center [974, 104] width 13 height 13
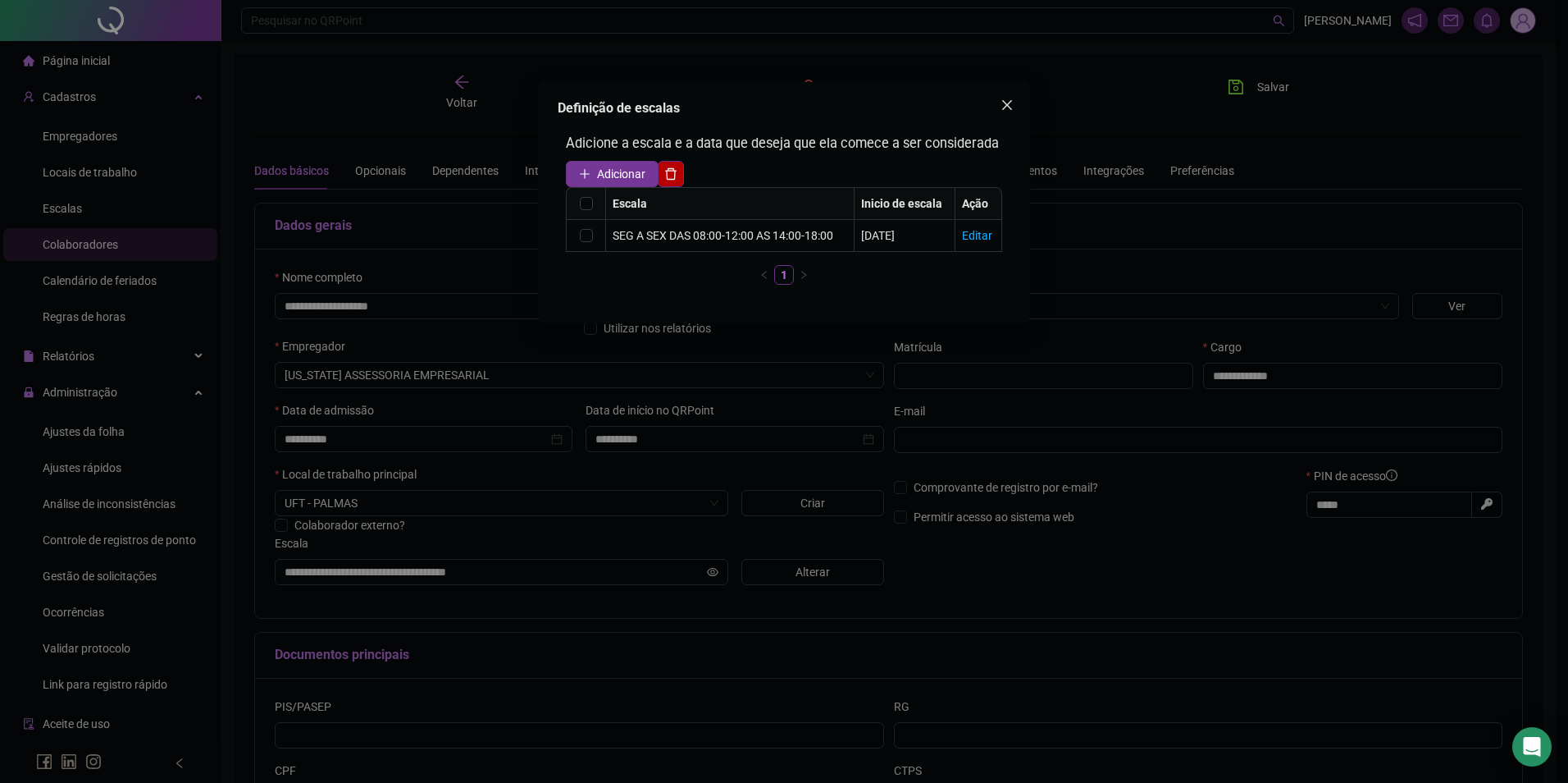
click at [1012, 102] on icon "close" at bounding box center [1007, 104] width 13 height 13
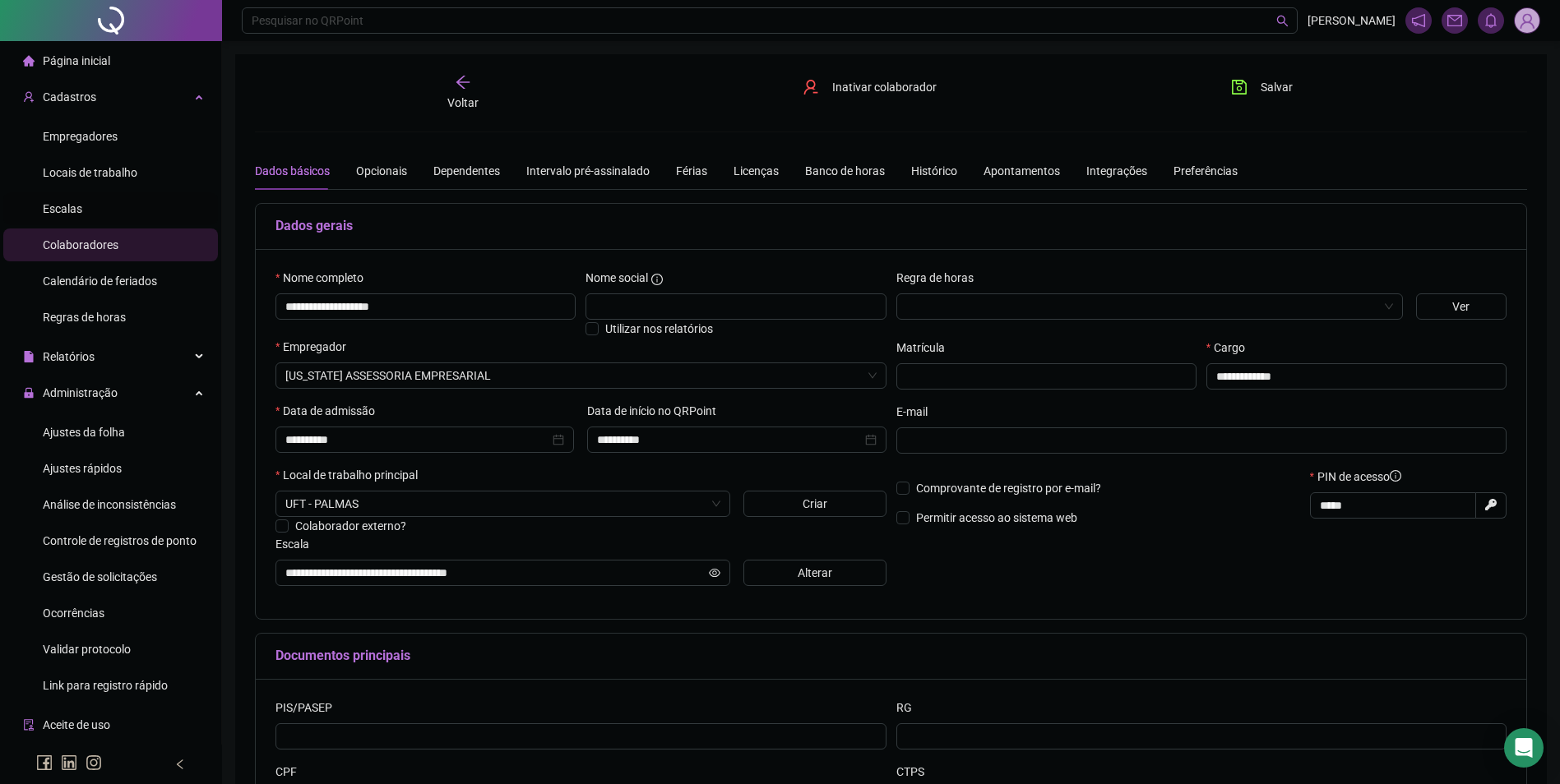
click at [100, 200] on li "Escalas" at bounding box center [110, 209] width 215 height 33
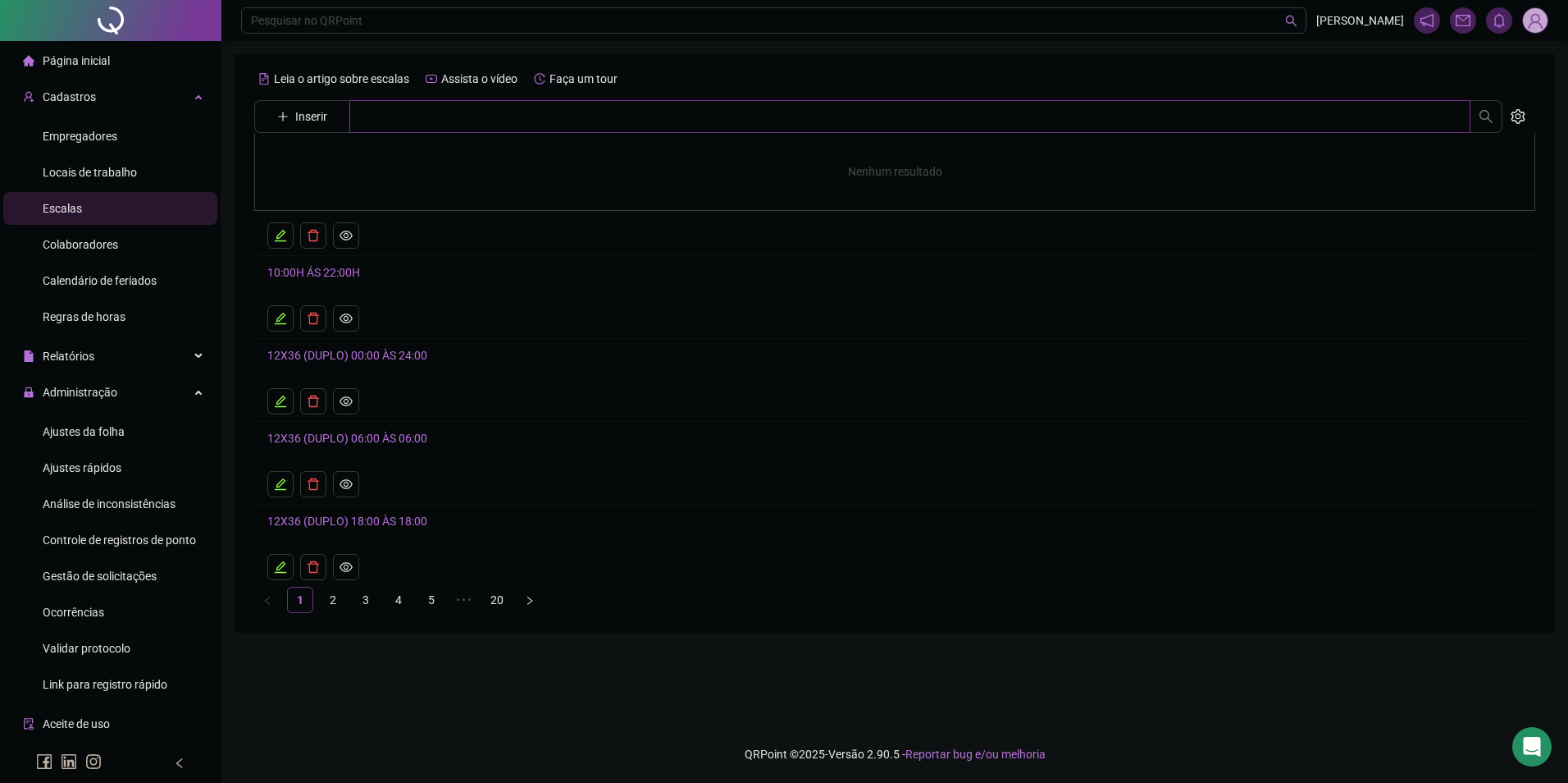
drag, startPoint x: 363, startPoint y: 122, endPoint x: 308, endPoint y: 122, distance: 55.0
click at [324, 122] on span "Inserir" at bounding box center [895, 117] width 1281 height 33
click at [308, 122] on span "Inserir" at bounding box center [311, 116] width 32 height 19
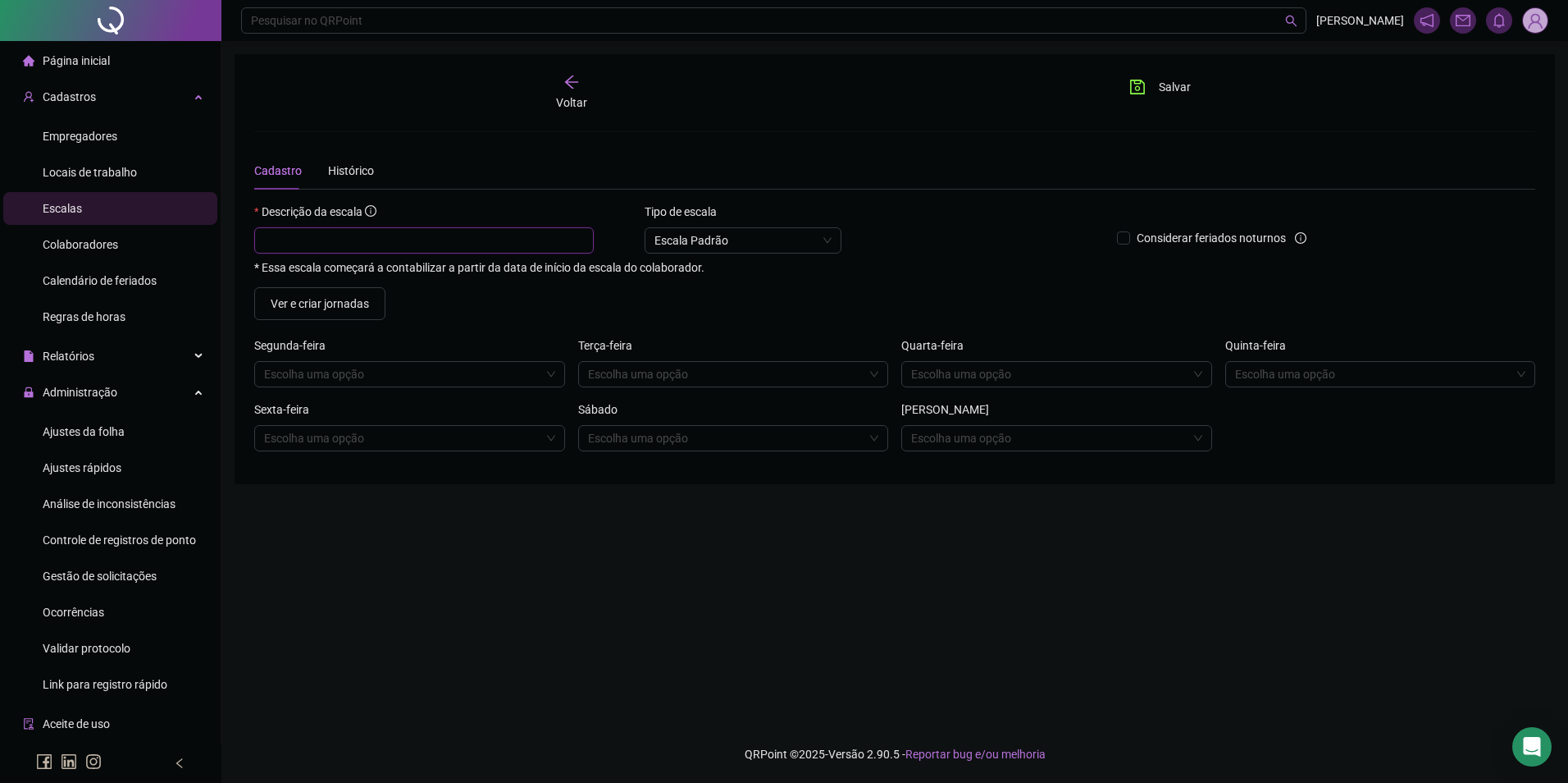
click at [352, 241] on input "text" at bounding box center [424, 240] width 339 height 26
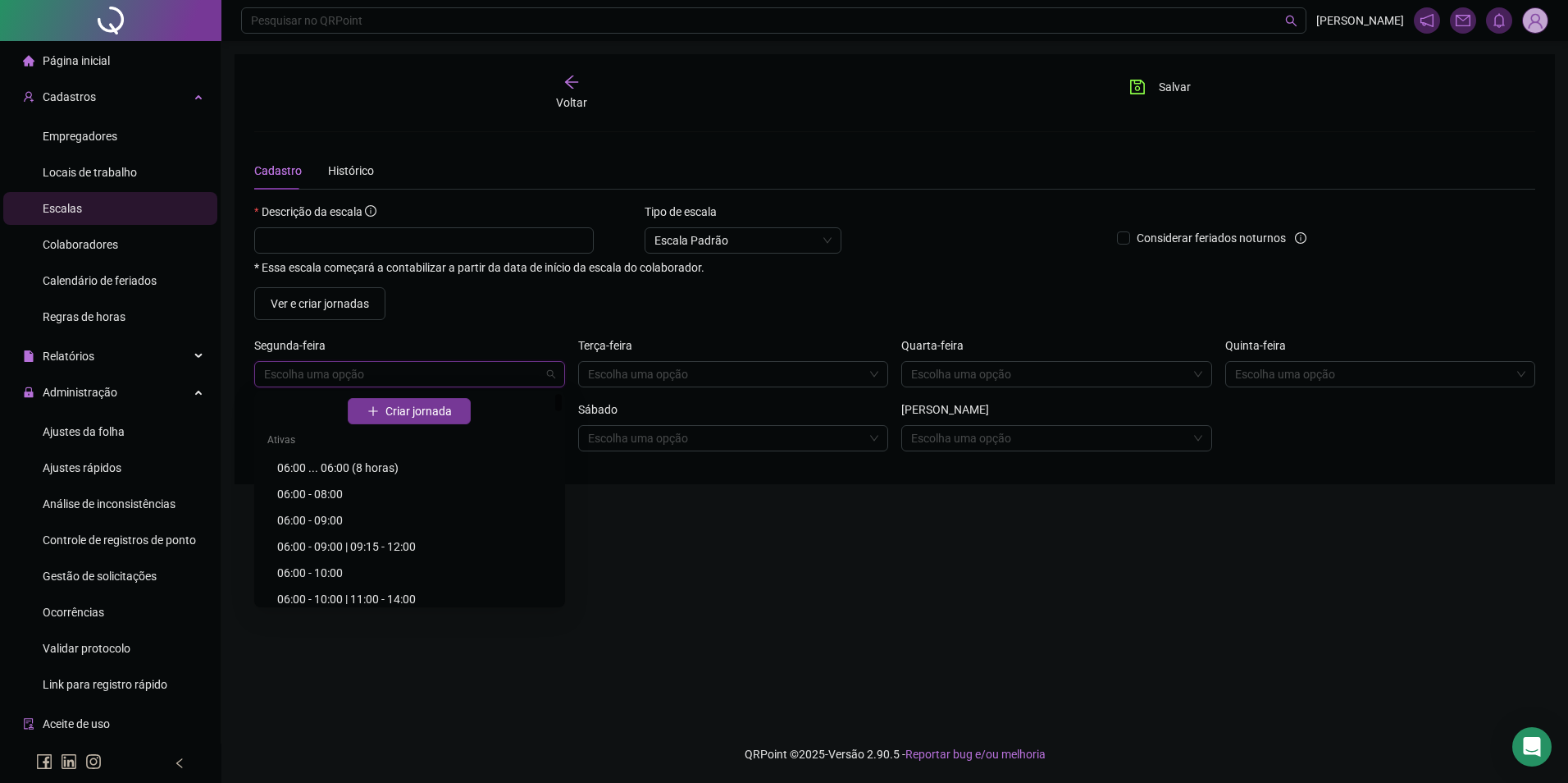
click at [320, 372] on input "search" at bounding box center [402, 373] width 277 height 24
click at [359, 399] on button "Criar jornada" at bounding box center [409, 411] width 123 height 26
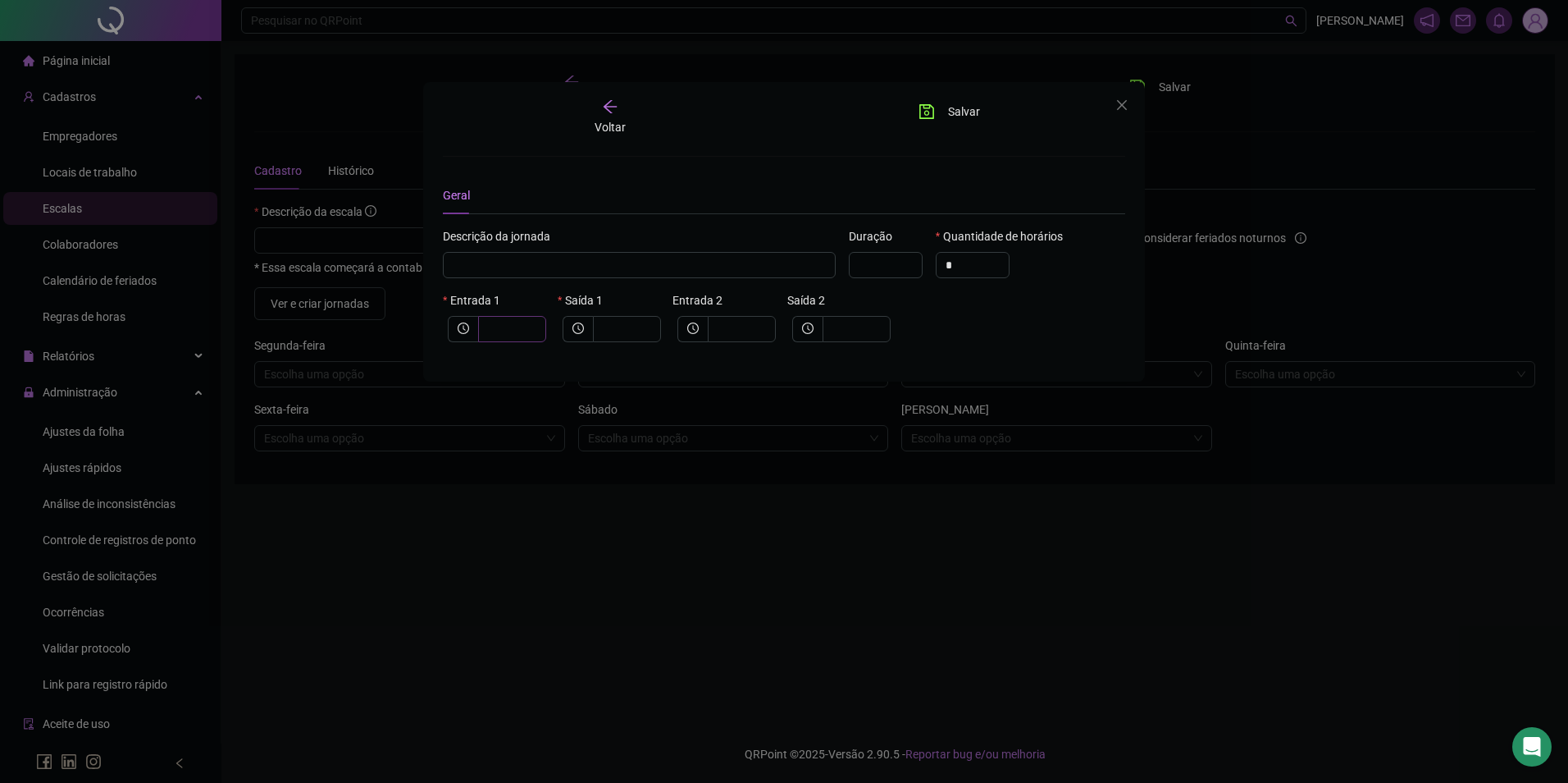
click at [482, 325] on span at bounding box center [513, 329] width 68 height 26
click at [496, 326] on input "text" at bounding box center [511, 329] width 45 height 19
type input "*****"
type input "*"
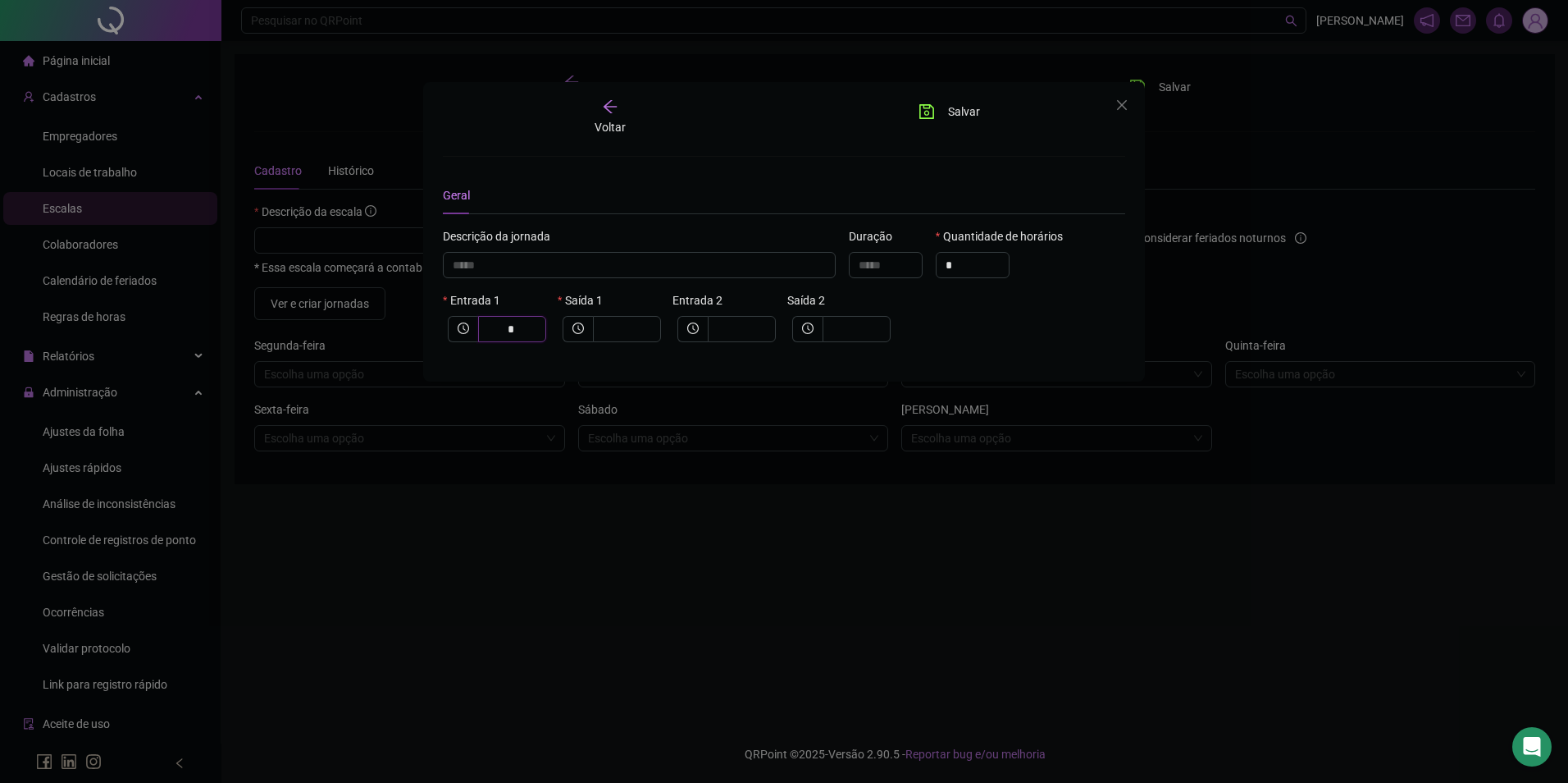
type input "******"
type input "**"
type input "********"
type input "****"
type input "*********"
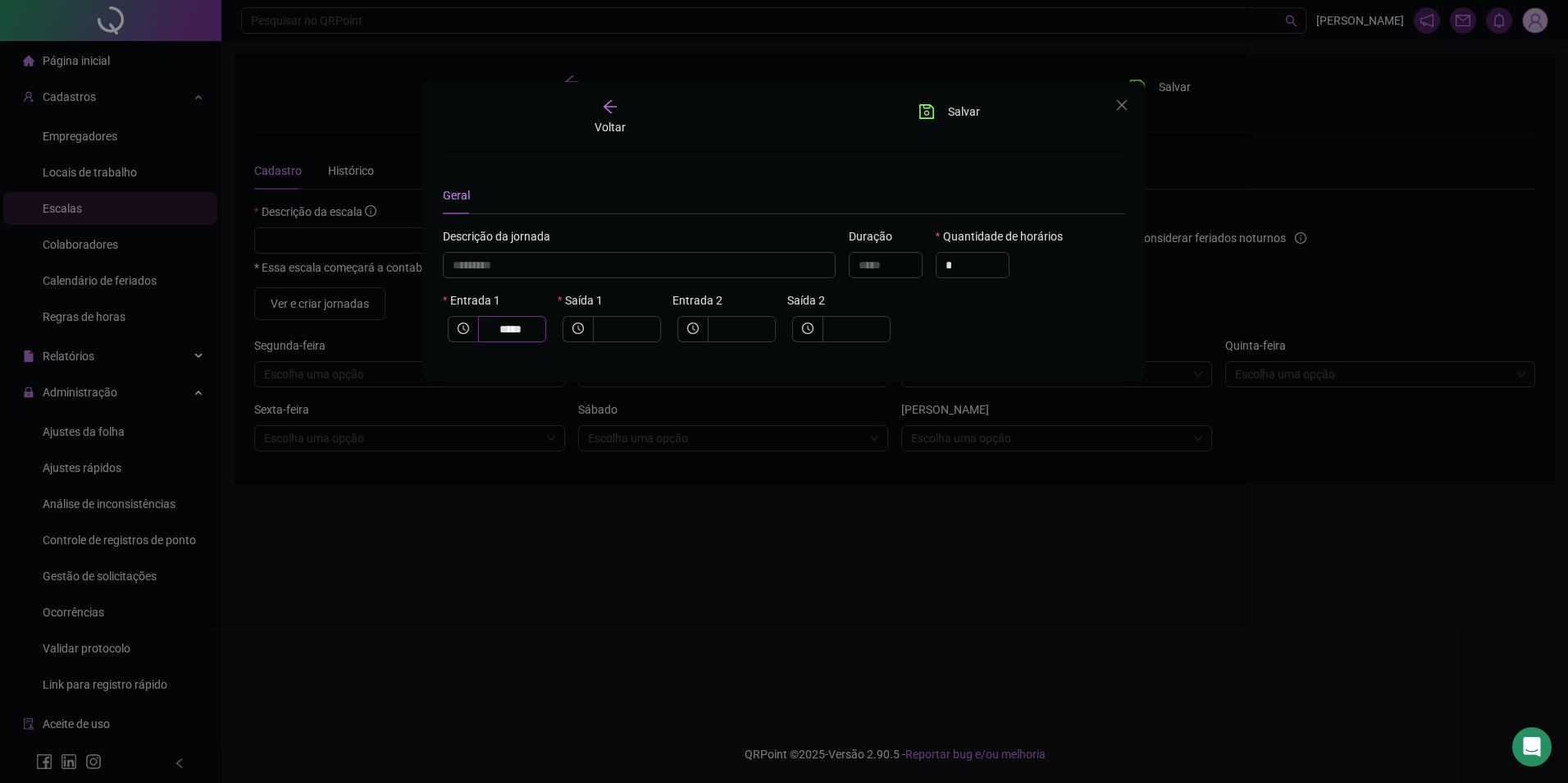
type input "*****"
type input "*********"
type input "*"
type input "**********"
type input "**"
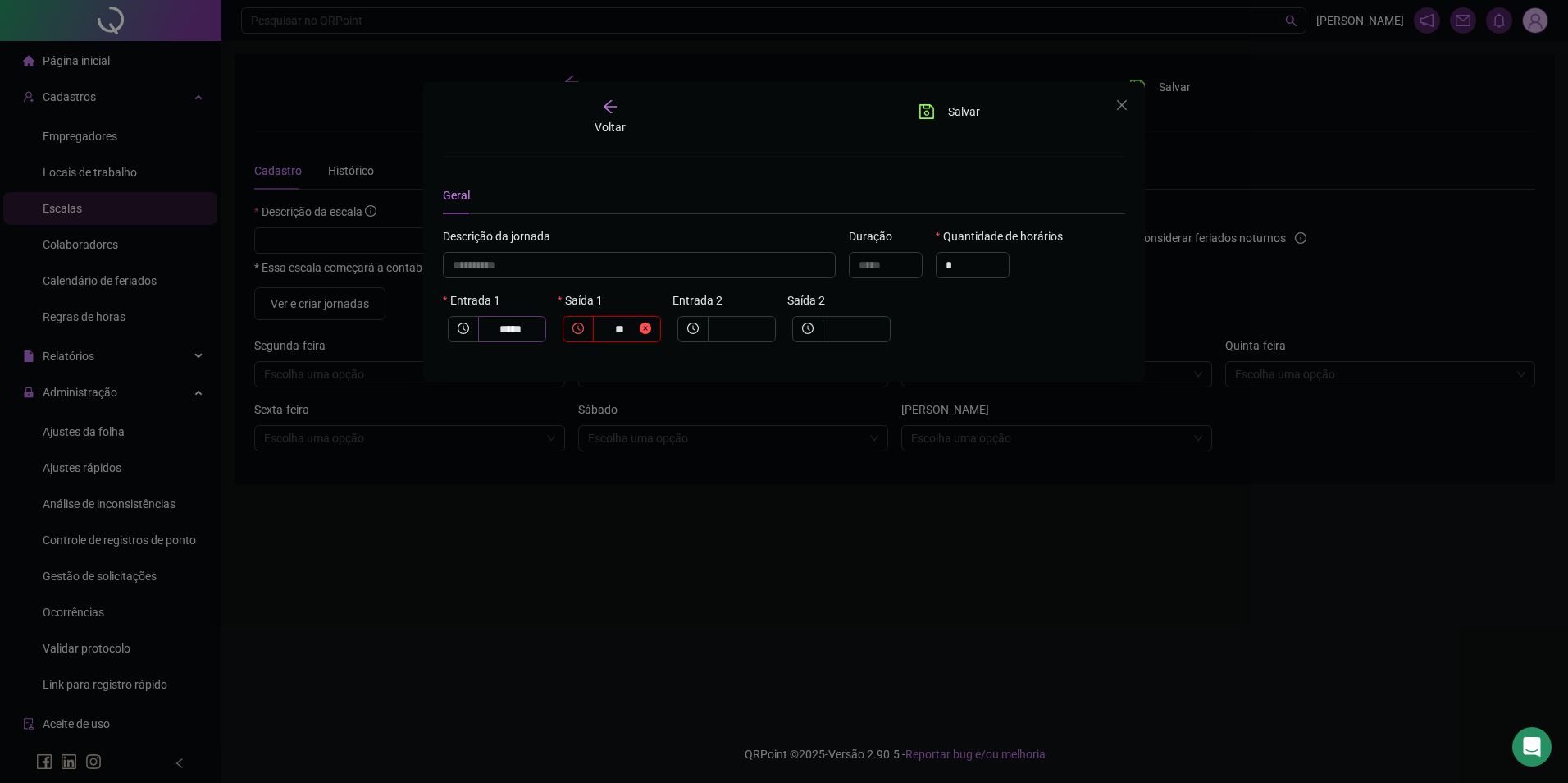
type input "*********"
type input "*"
type input "*********"
type input "*"
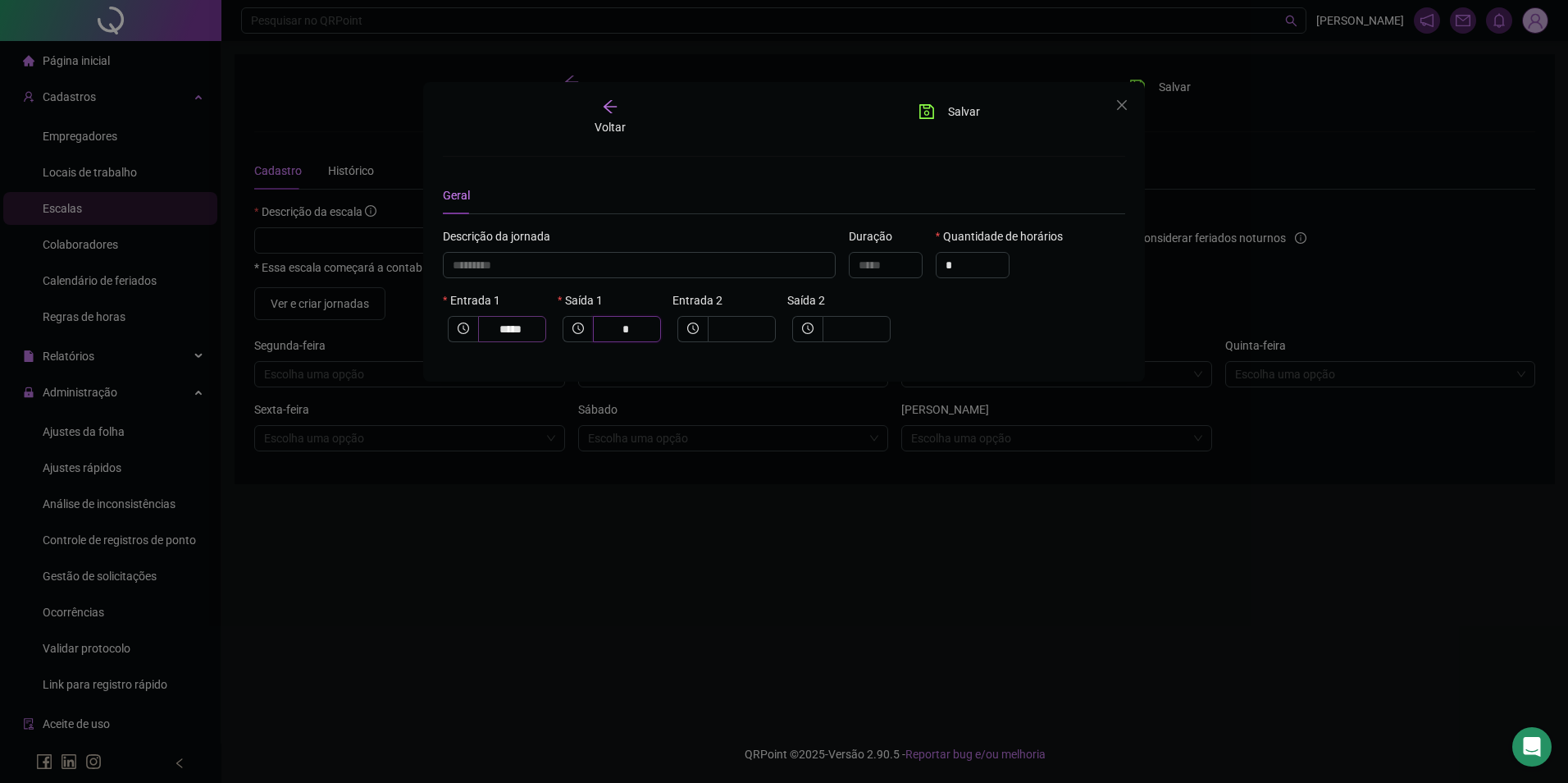
type input "**********"
type input "**"
type input "**********"
type input "*****"
type input "****"
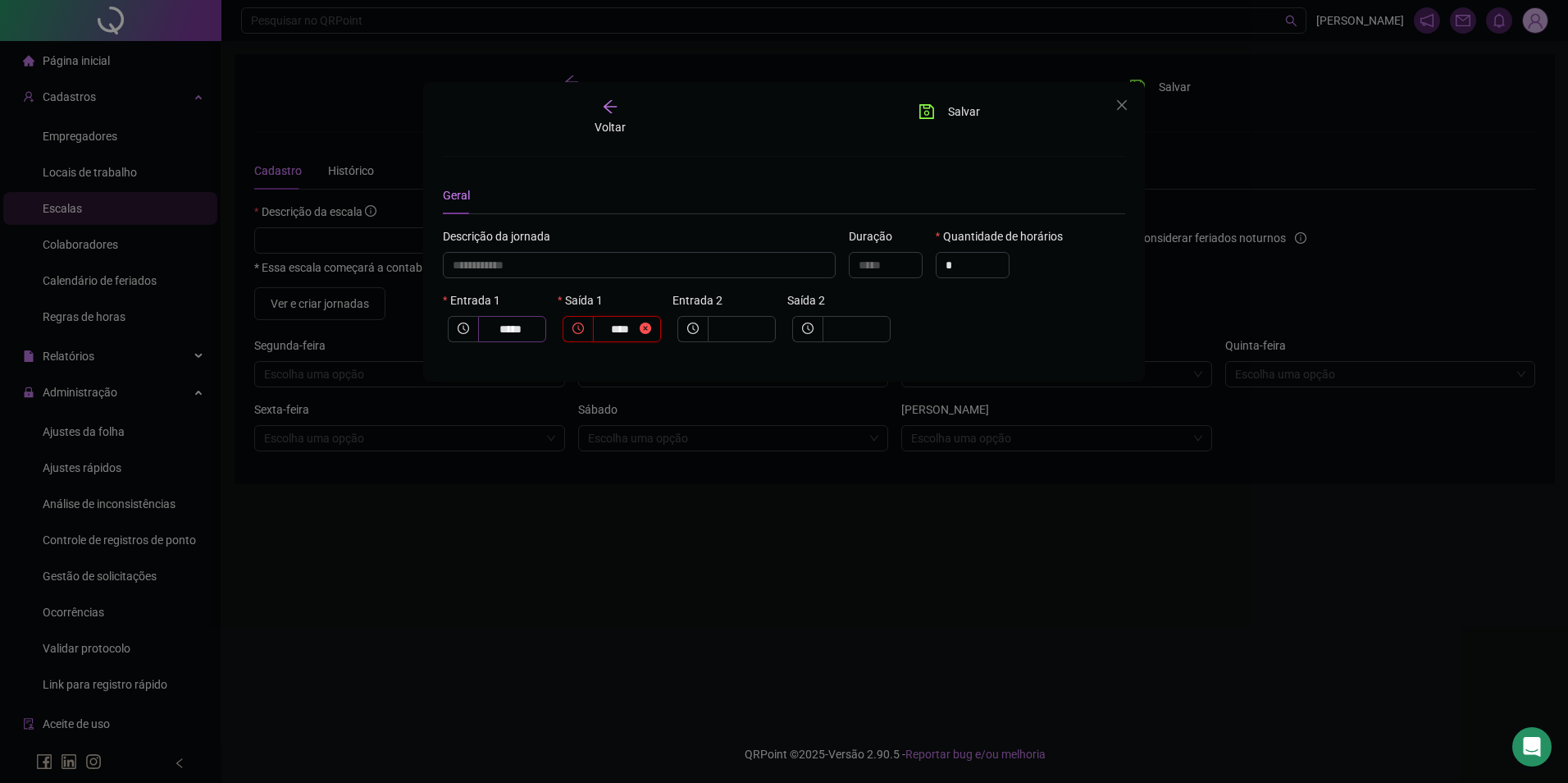
type input "**********"
type input "*****"
click at [127, 418] on div "**********" at bounding box center [784, 391] width 1568 height 783
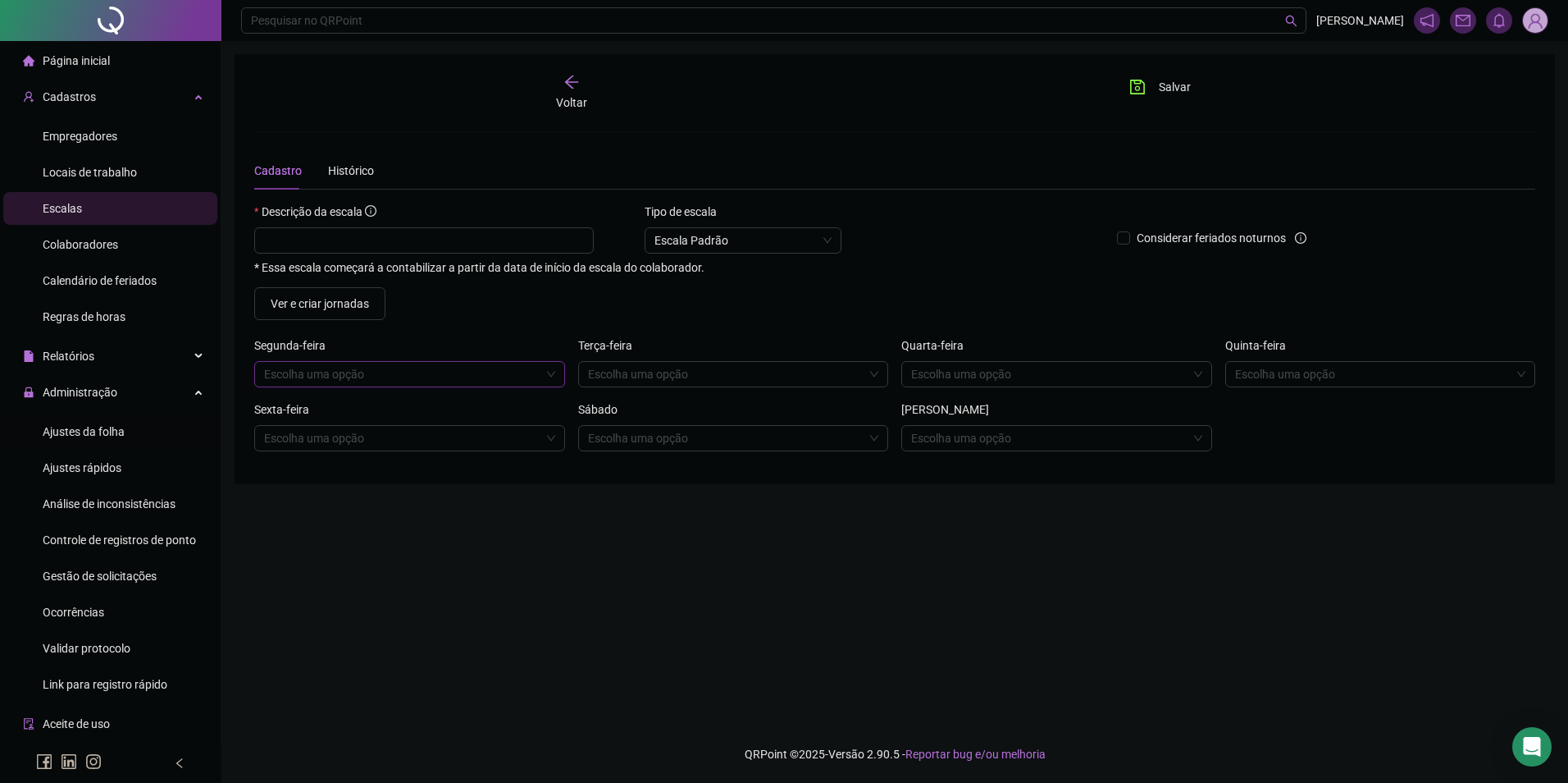
click at [98, 420] on div "Ajustes da folha" at bounding box center [84, 432] width 82 height 33
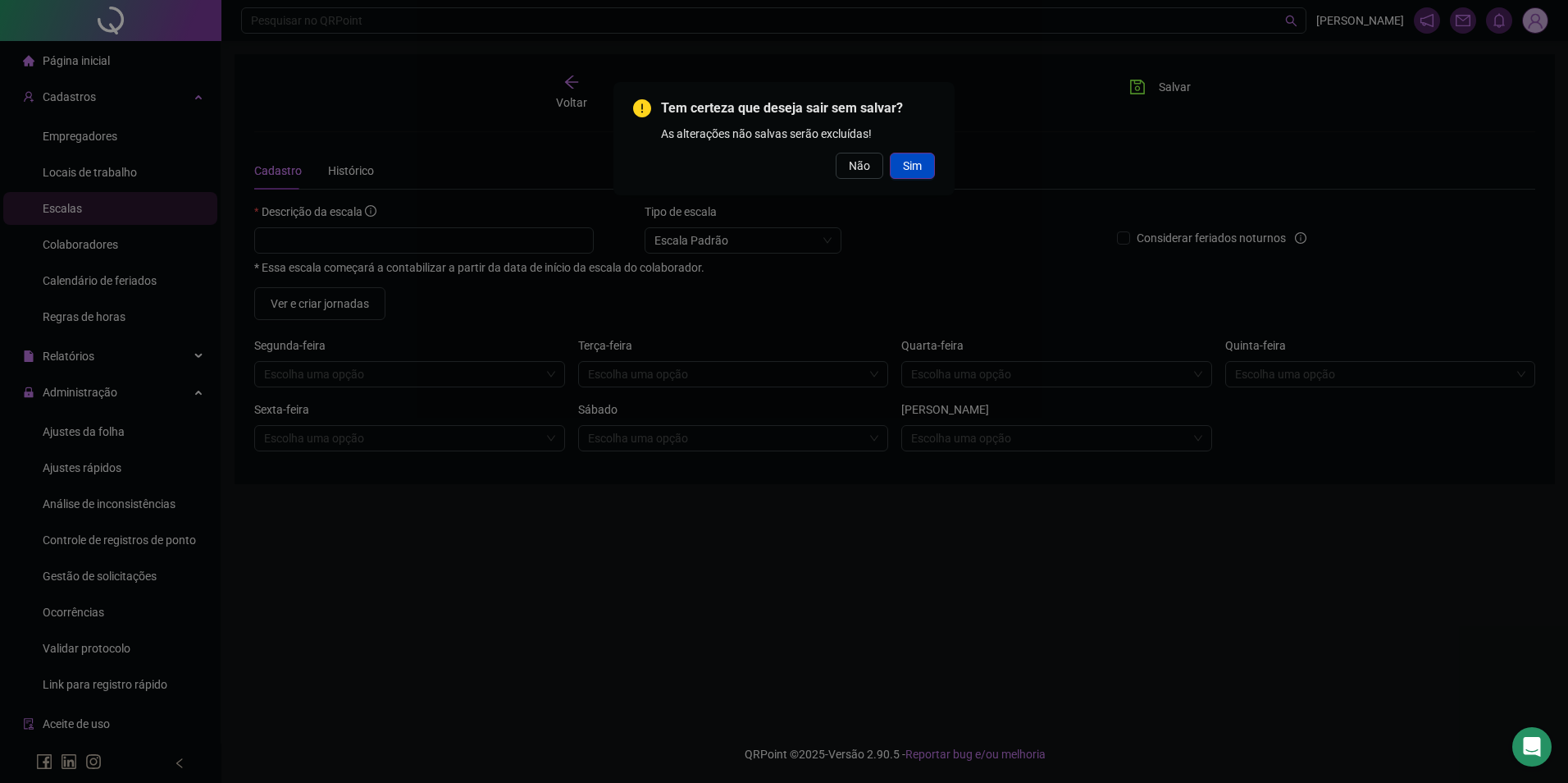
click at [911, 170] on span "Sim" at bounding box center [912, 166] width 19 height 19
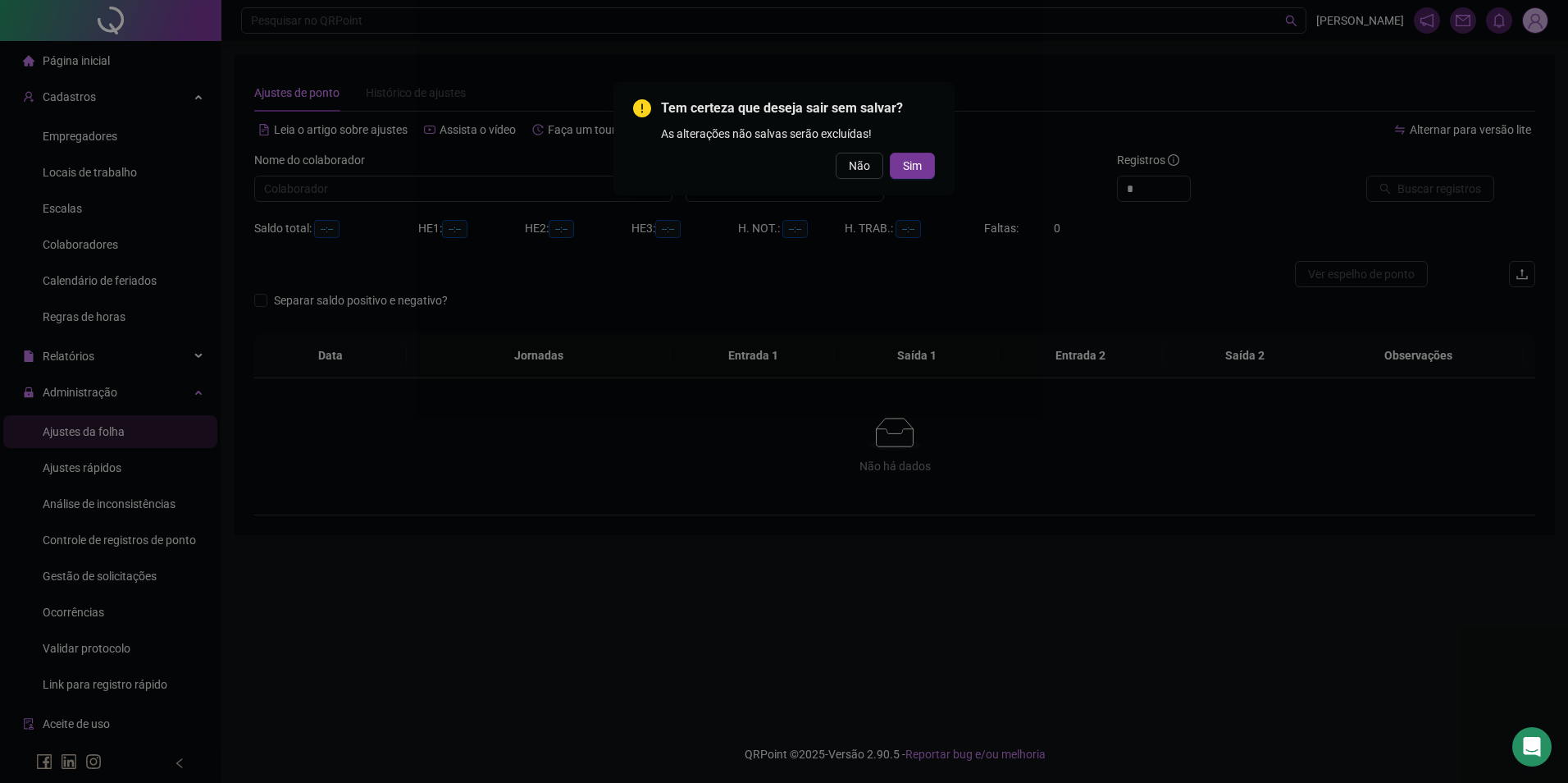
type input "**********"
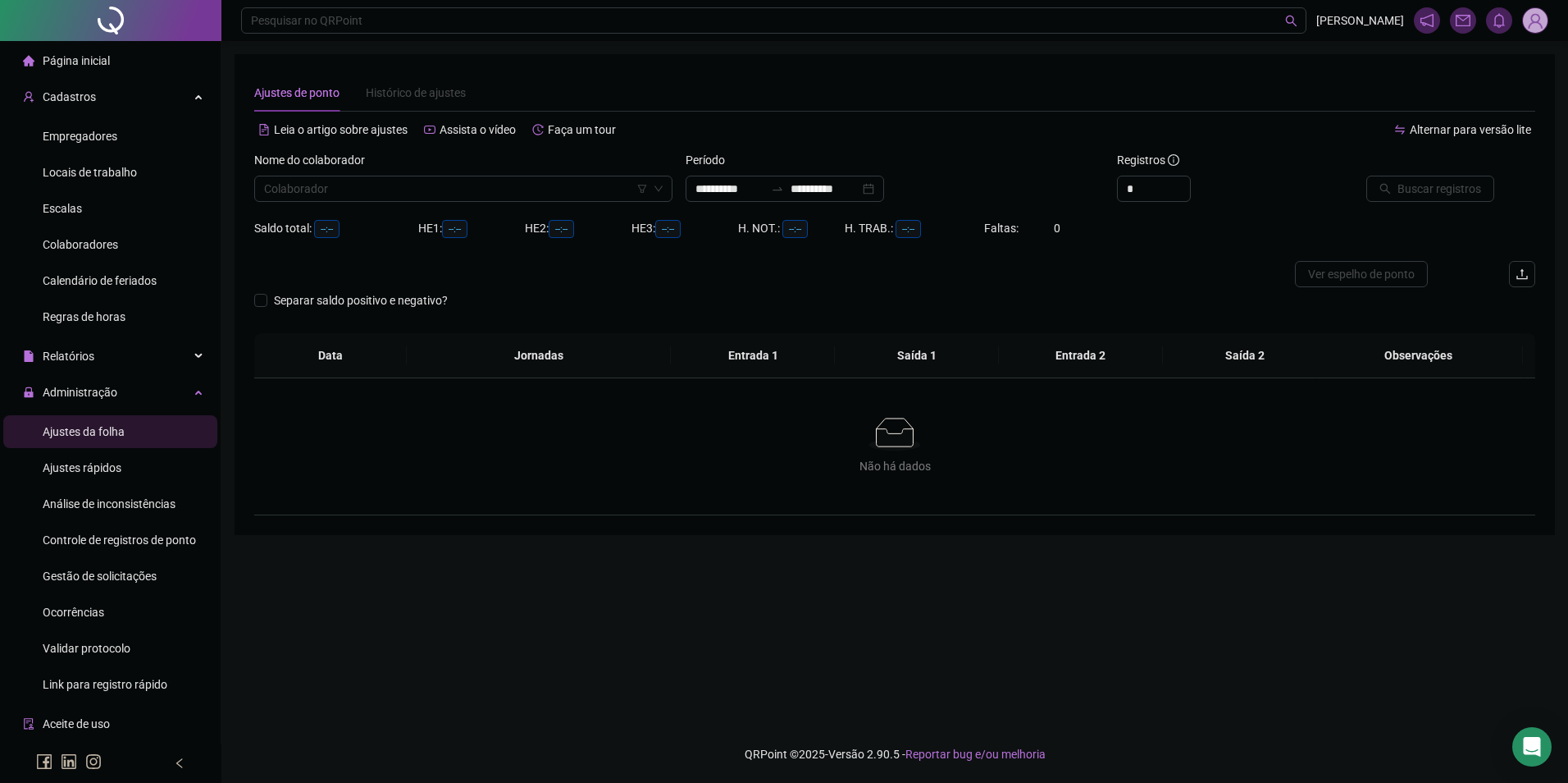
click at [100, 434] on span "Ajustes da folha" at bounding box center [84, 431] width 82 height 13
click at [389, 181] on input "search" at bounding box center [456, 188] width 384 height 24
type input "*****"
click at [1405, 184] on span "Buscar registros" at bounding box center [1439, 188] width 84 height 19
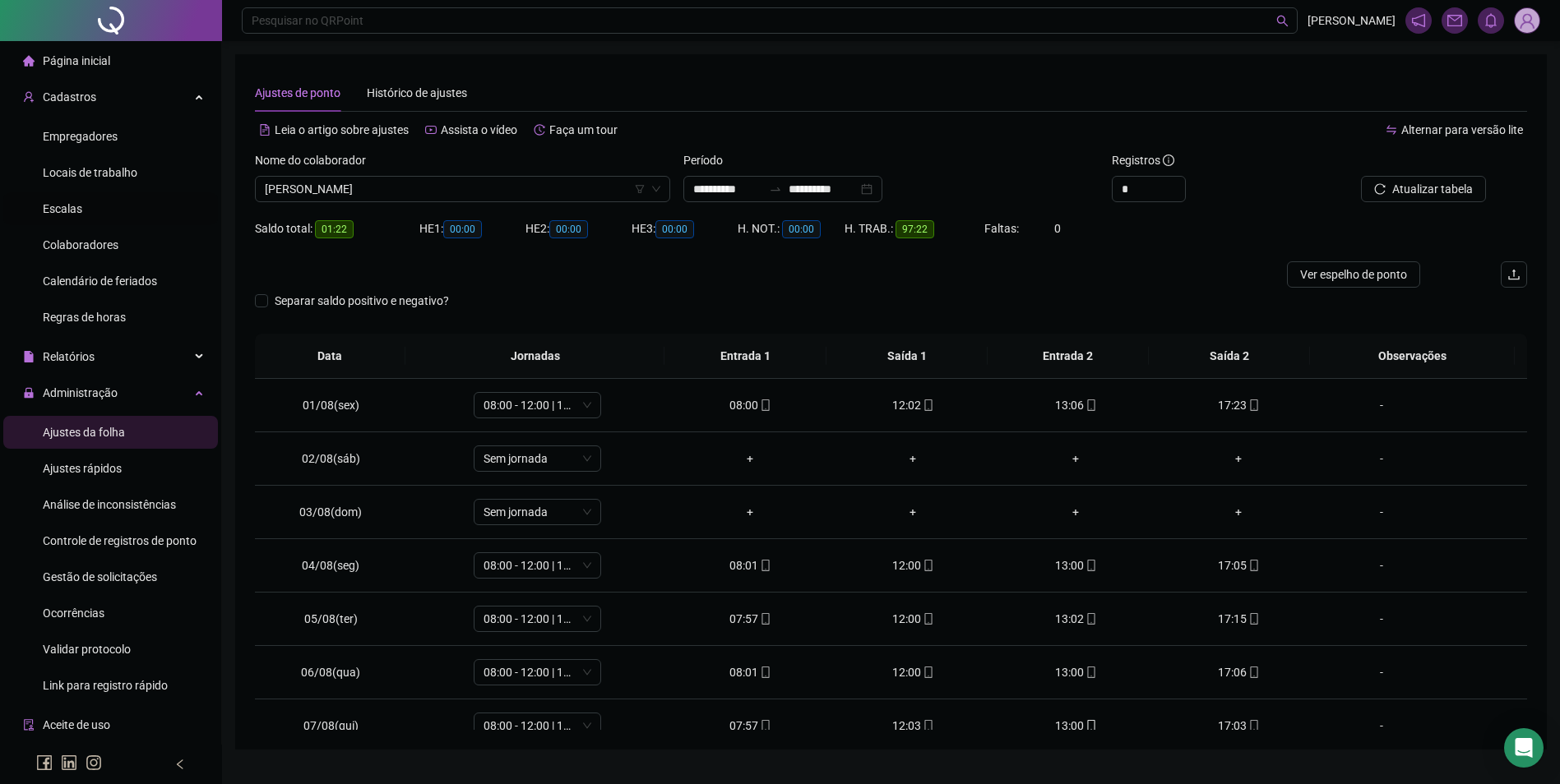
click at [69, 215] on span "Escalas" at bounding box center [63, 208] width 39 height 13
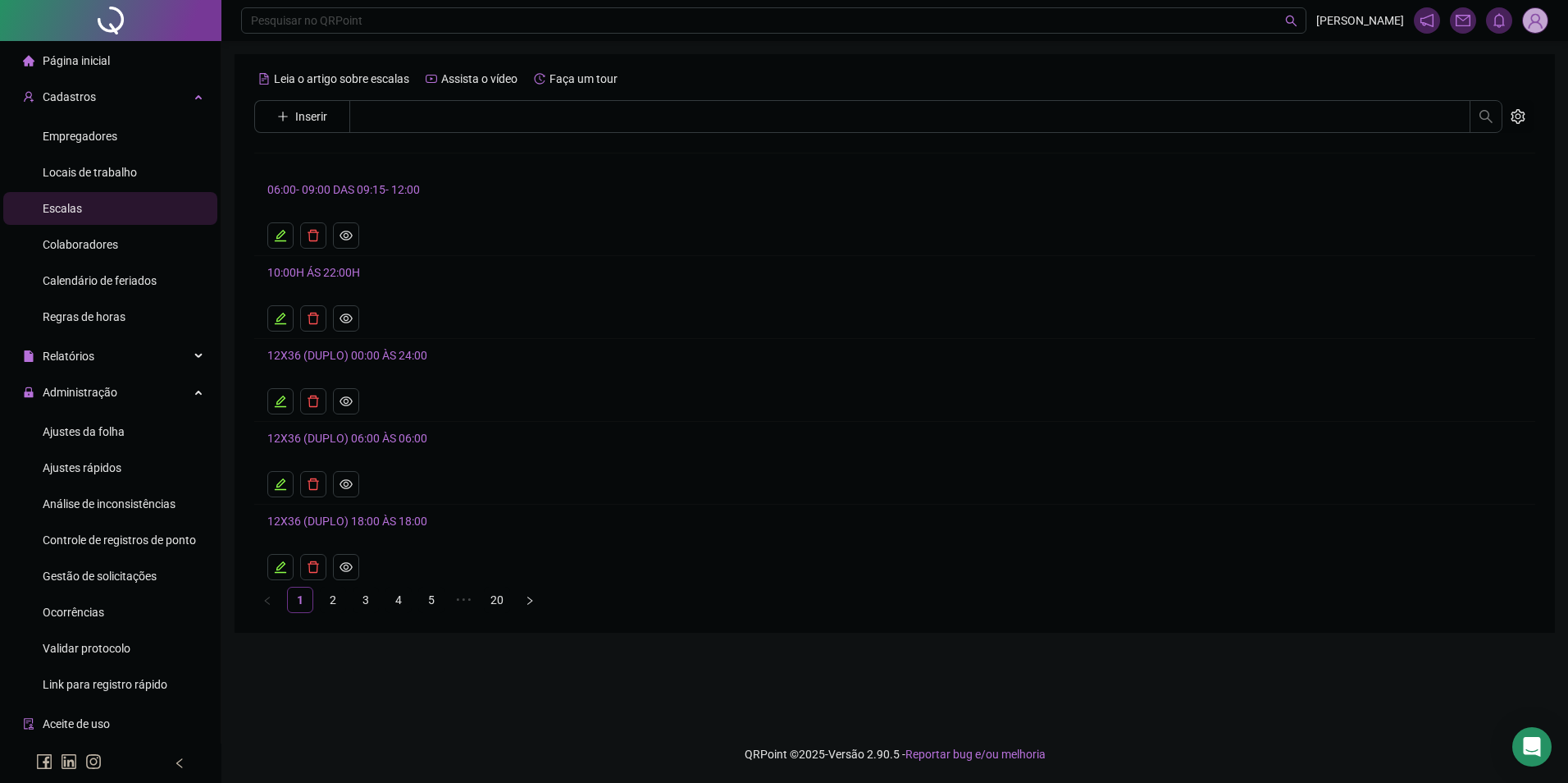
click at [303, 105] on button "Inserir" at bounding box center [302, 116] width 76 height 26
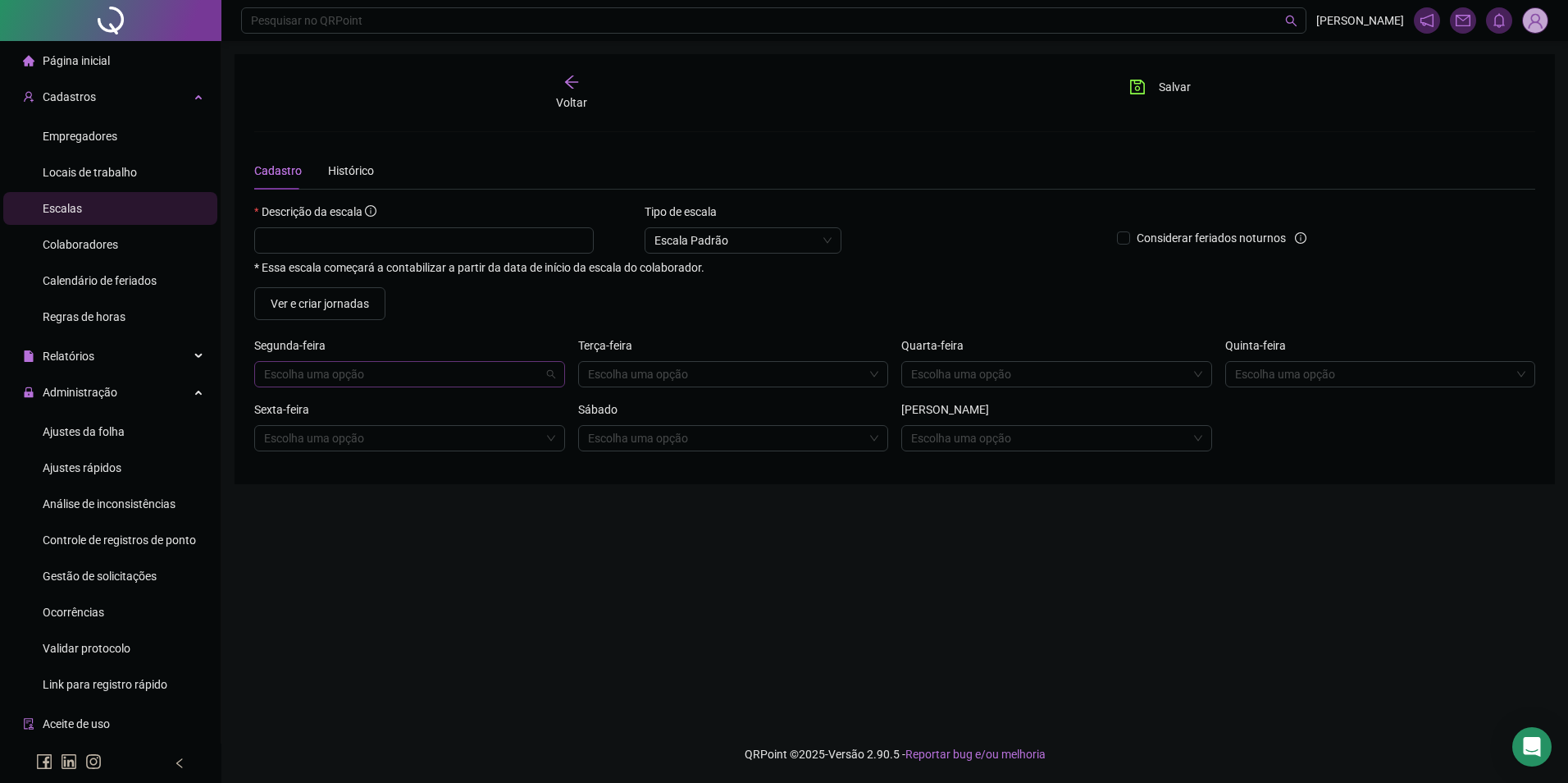
click at [326, 371] on input "search" at bounding box center [402, 373] width 277 height 24
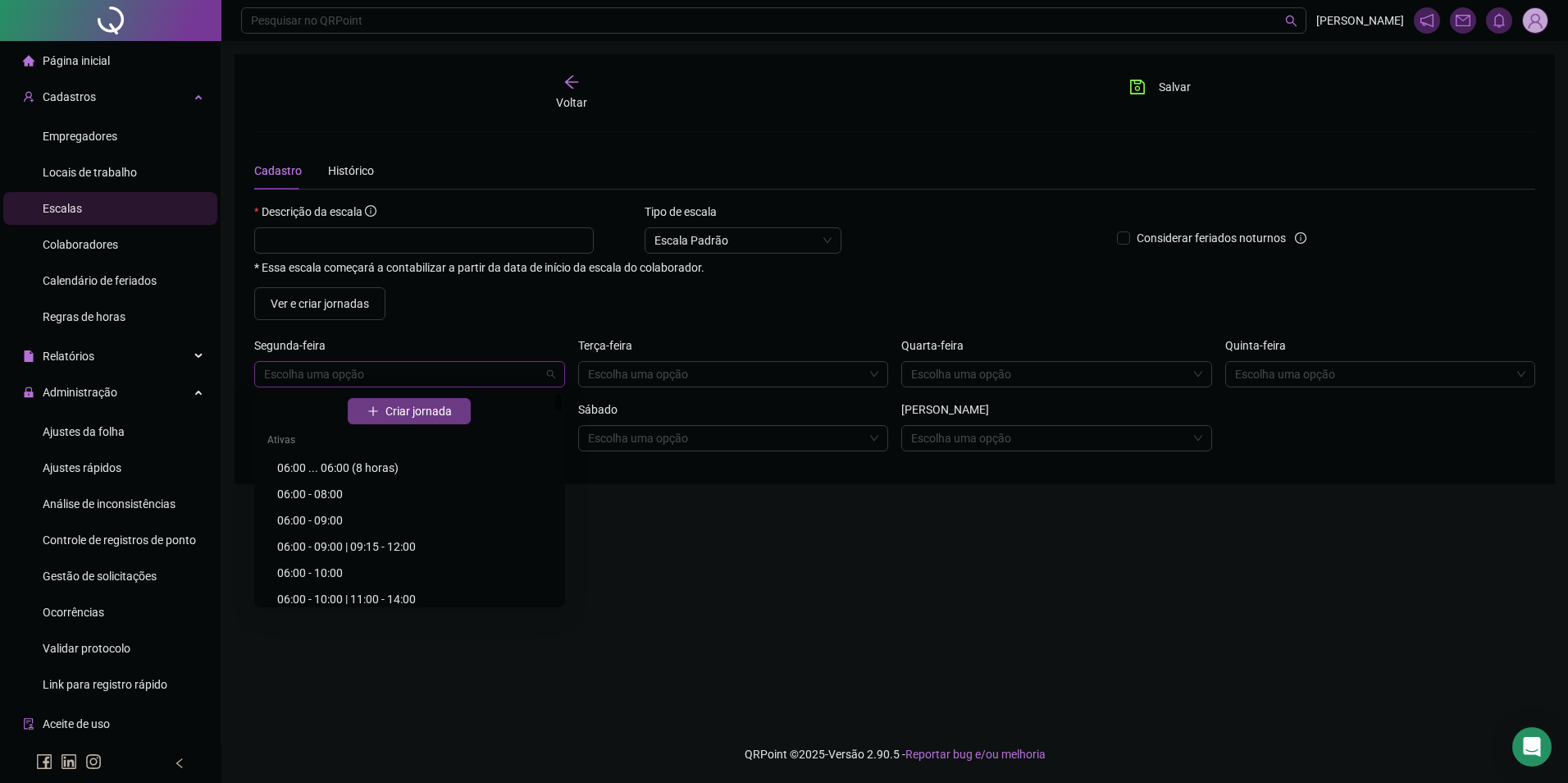
click at [395, 417] on span "Criar jornada" at bounding box center [419, 411] width 66 height 19
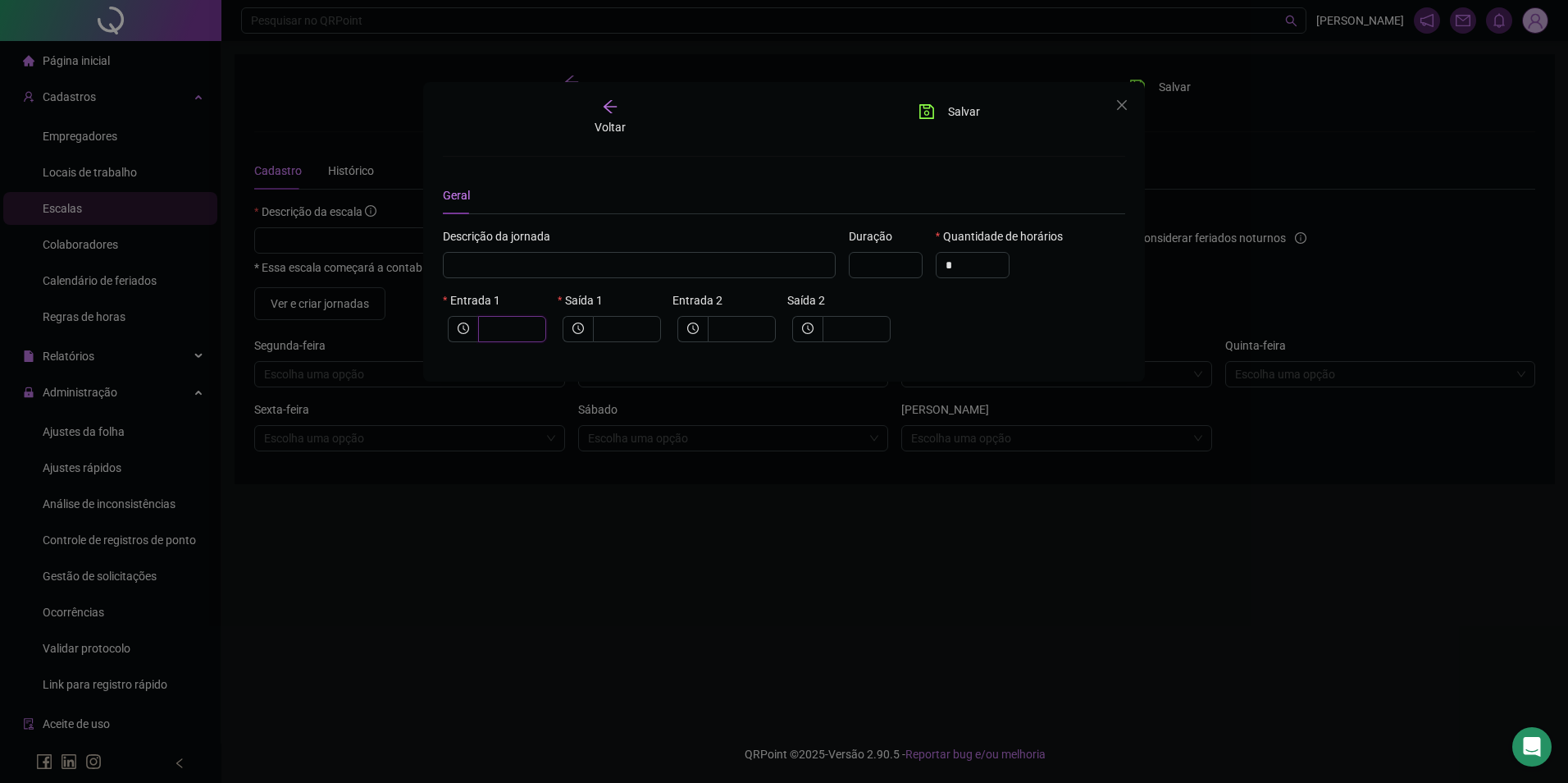
click at [526, 326] on input "text" at bounding box center [511, 329] width 45 height 19
type input "*****"
type input "*"
type input "******"
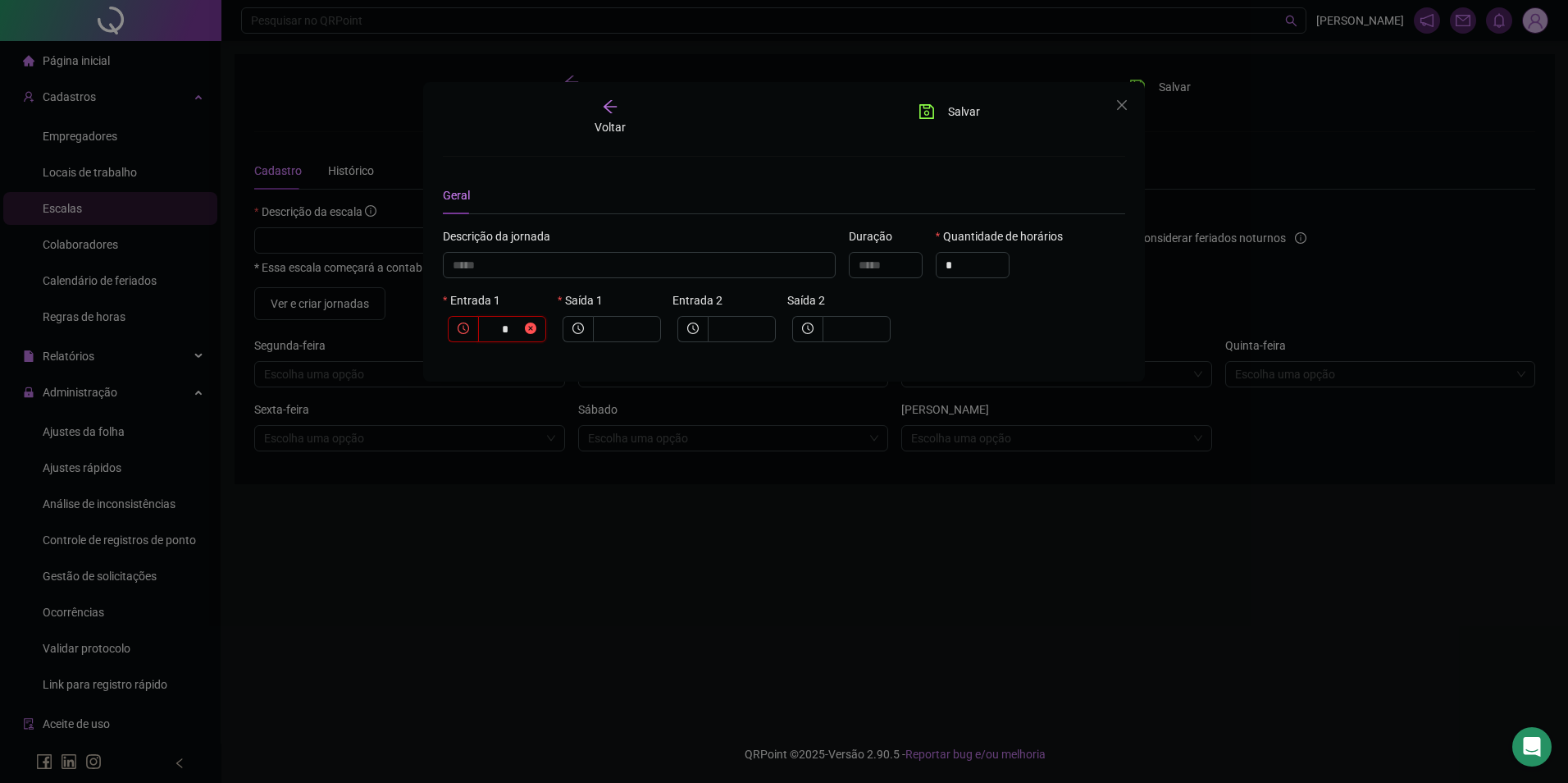
type input "**"
type input "********"
type input "****"
type input "*********"
type input "*****"
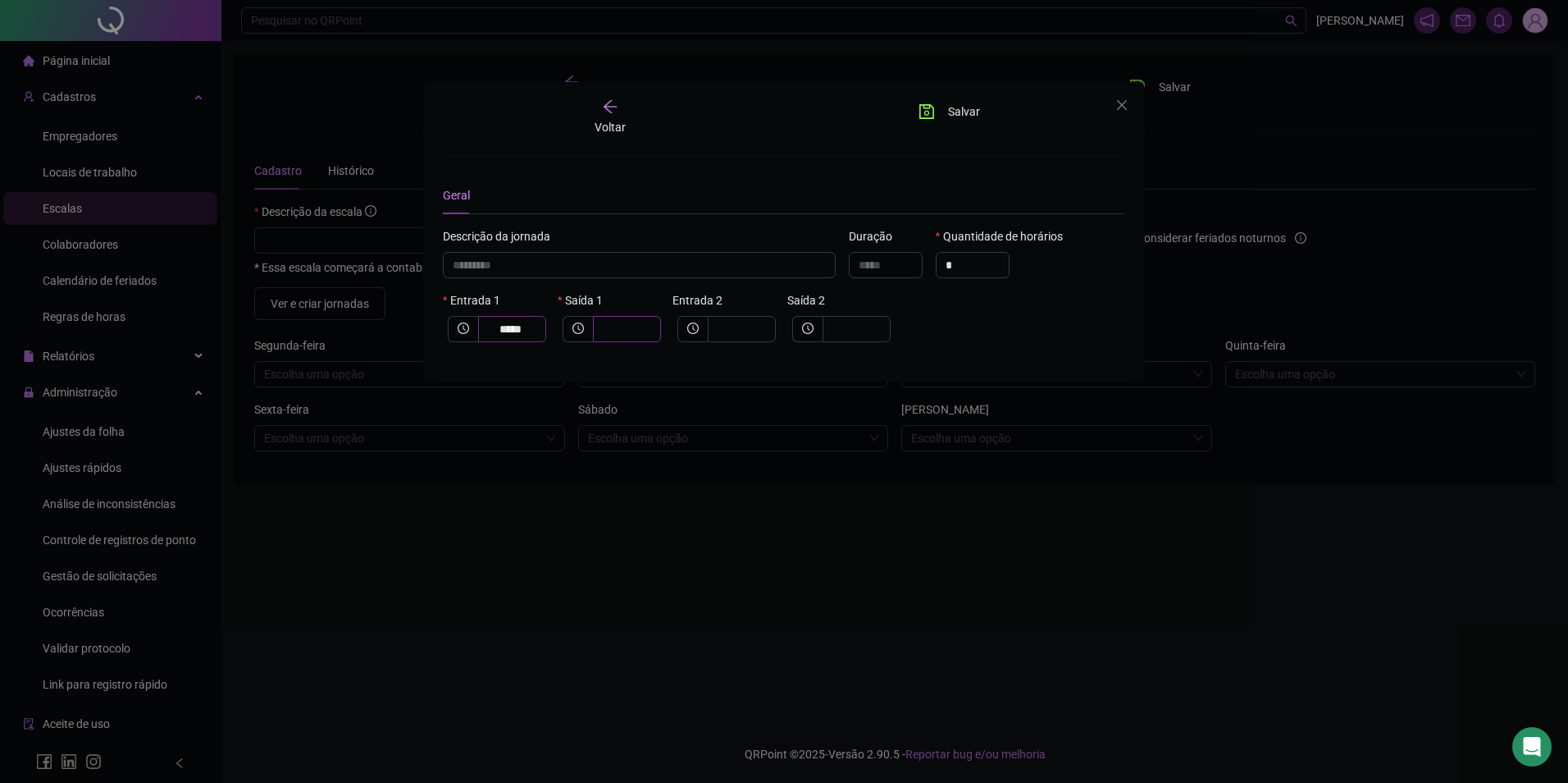
type input "*********"
type input "*"
type input "**********"
type input "**"
type input "**********"
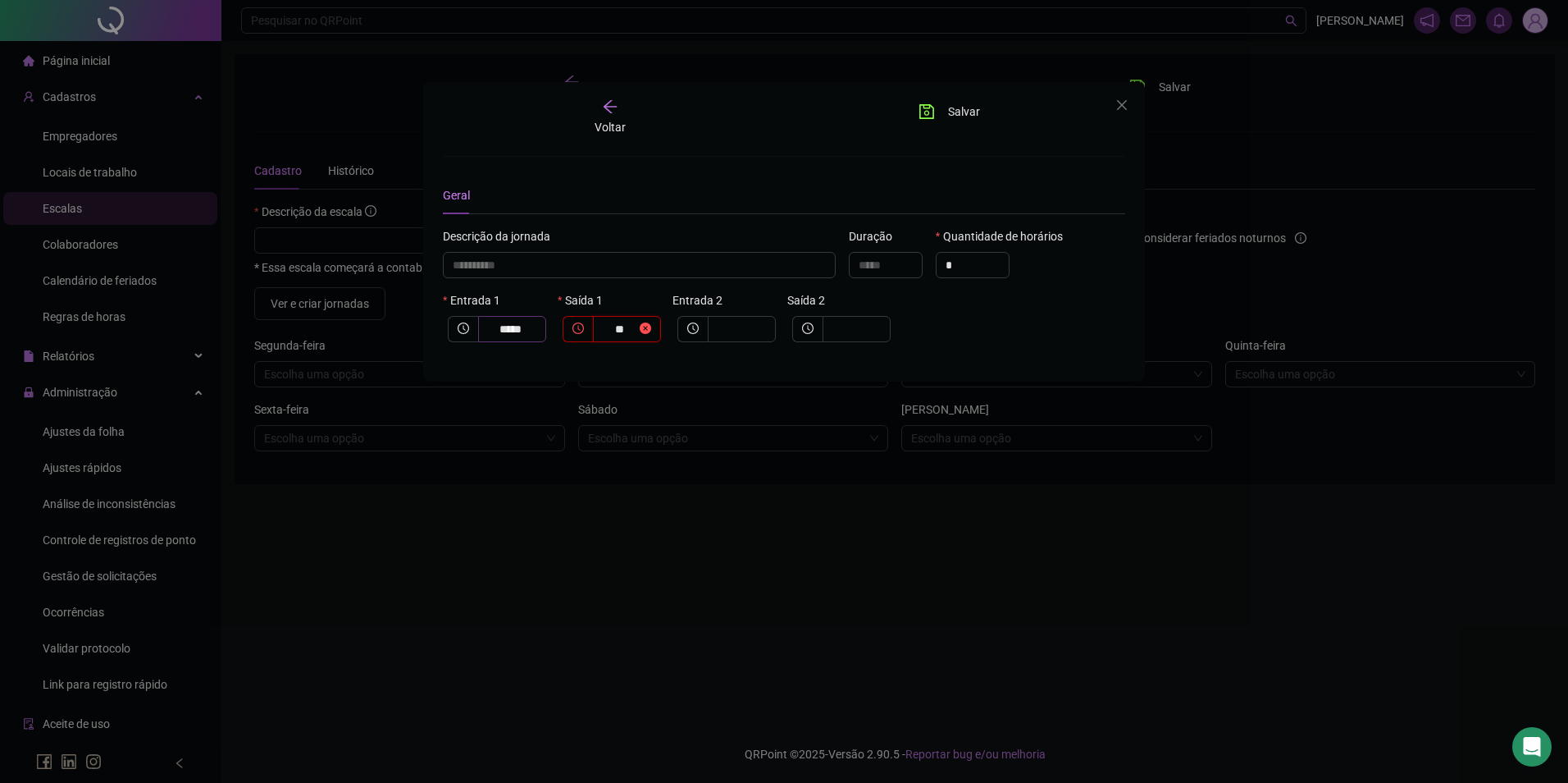
type input "*****"
type input "****"
type input "**********"
type input "*****"
type input "**********"
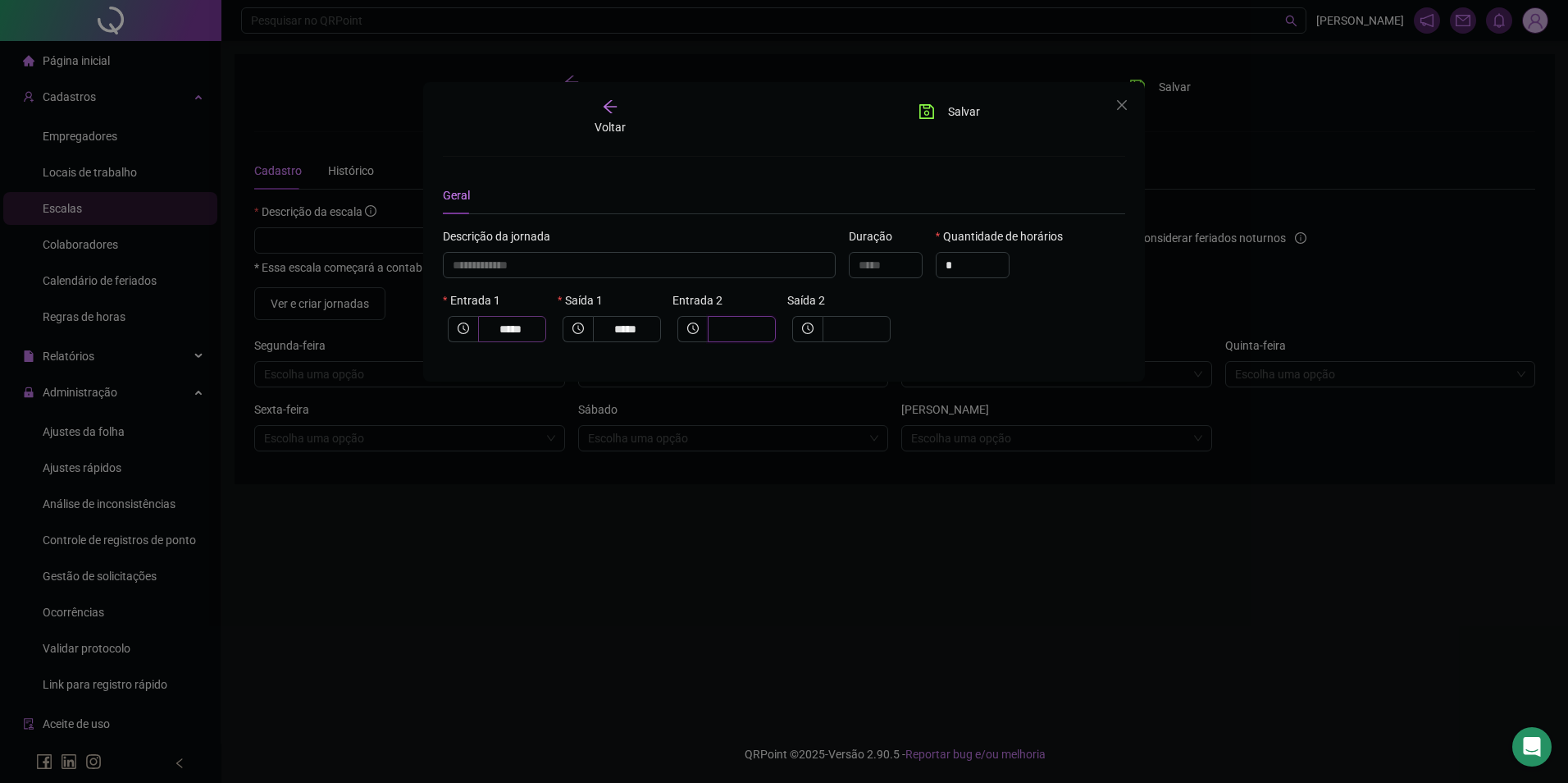
type input "*"
type input "**********"
type input "**"
type input "**********"
type input "****"
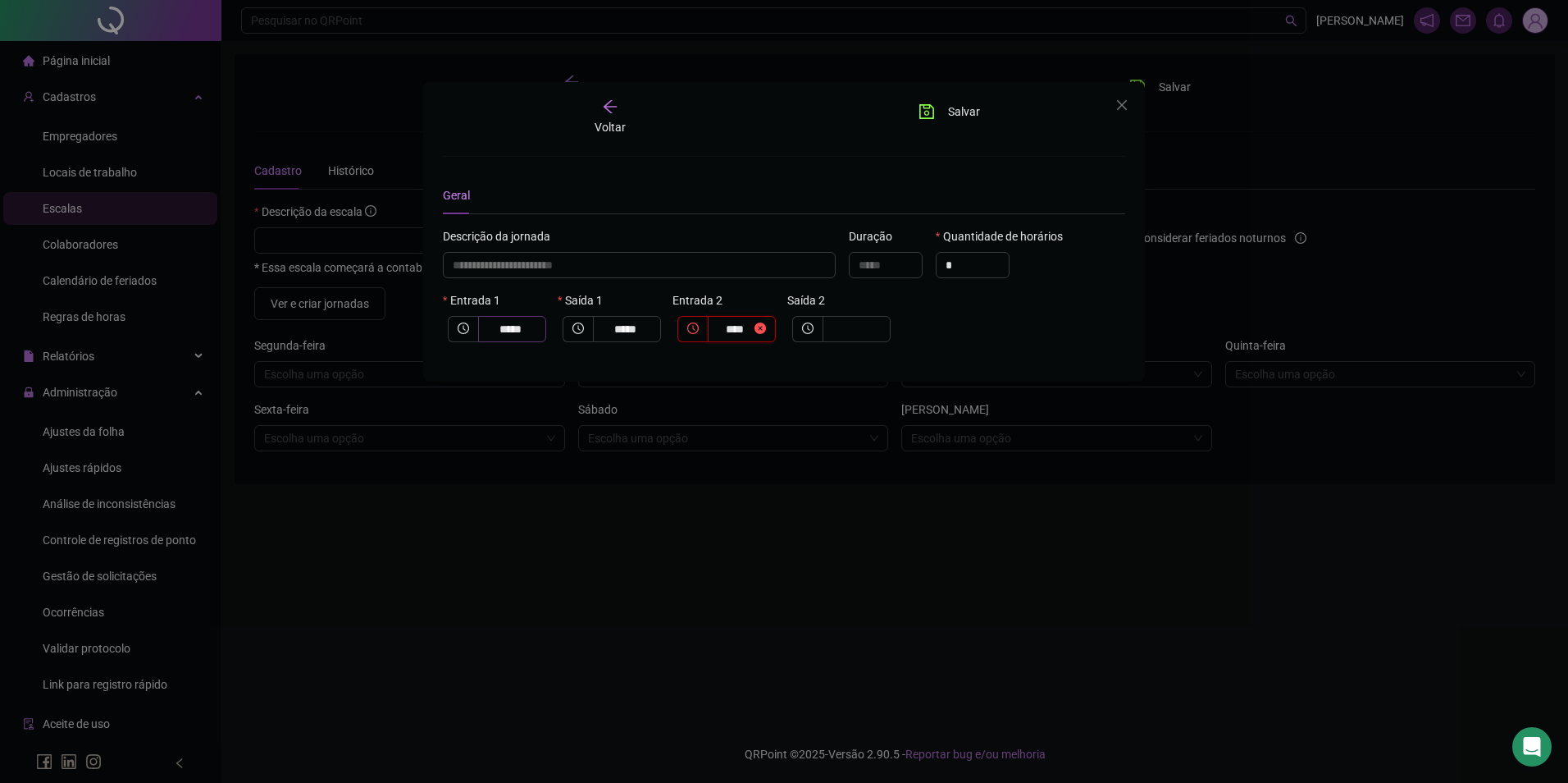
type input "**********"
type input "*****"
type input "**********"
type input "*"
type input "**********"
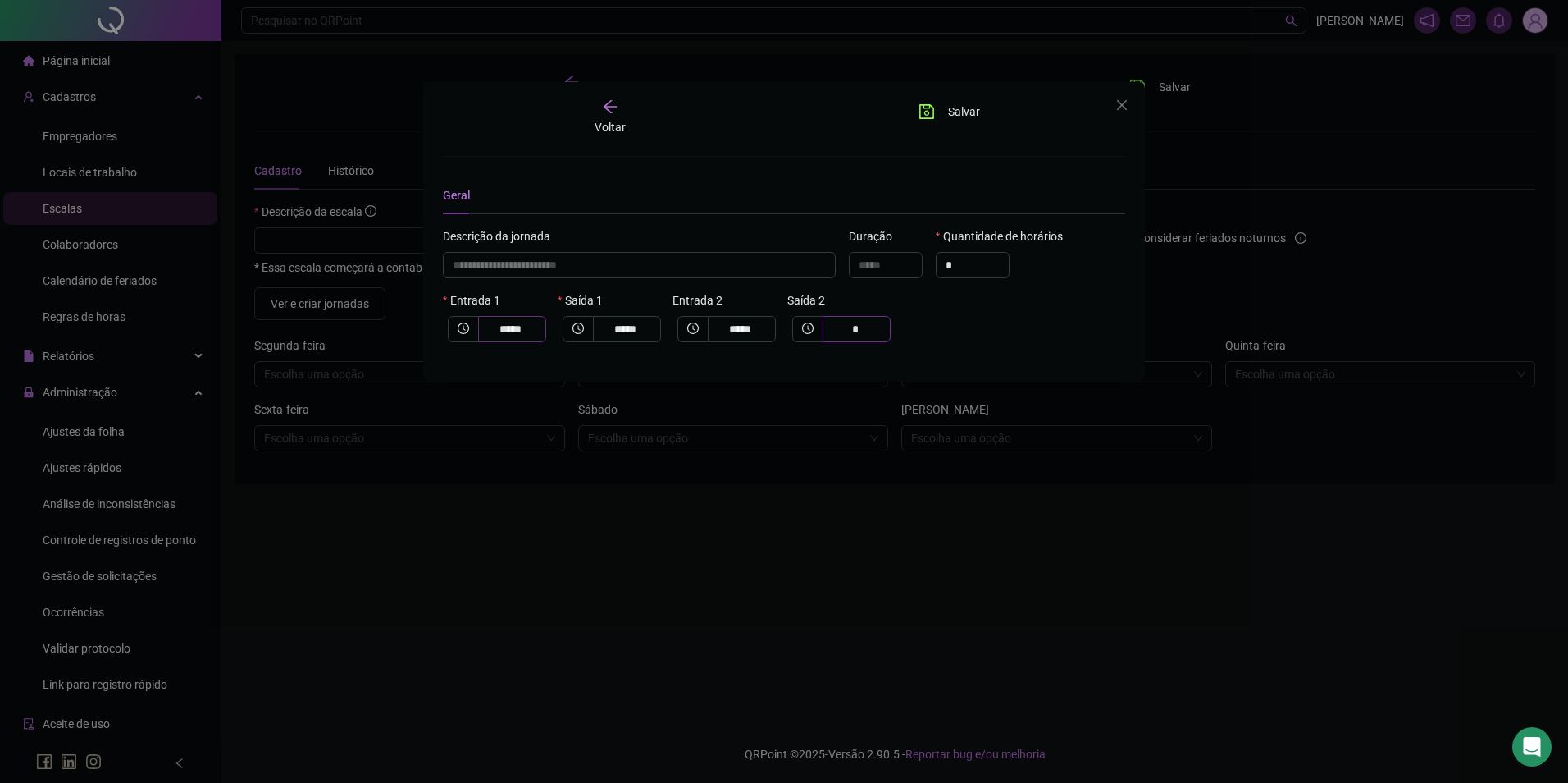
type input "**"
type input "**********"
type input "*"
type input "**********"
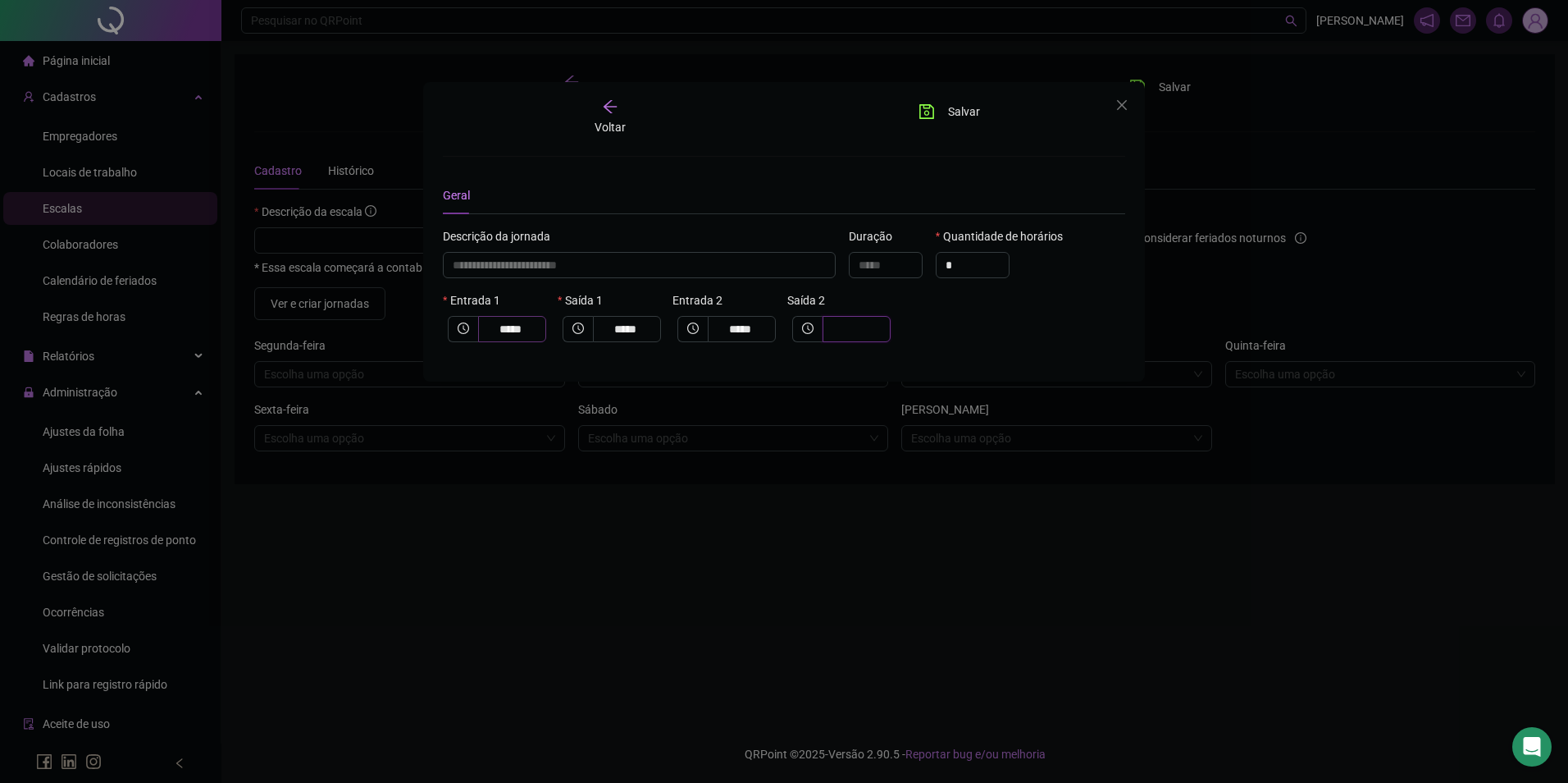
type input "*"
type input "**********"
type input "**"
type input "**********"
type input "*****"
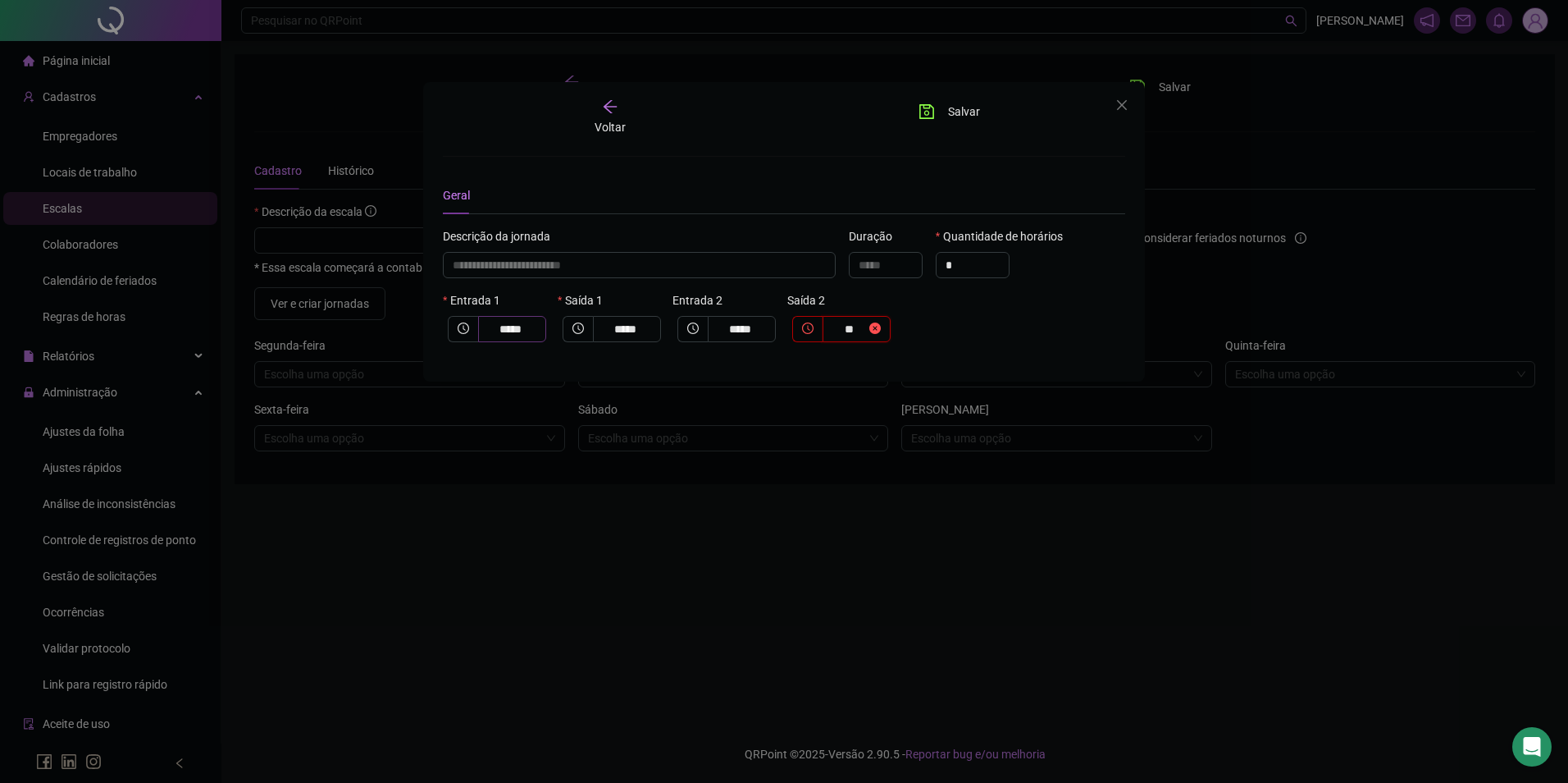
type input "****"
type input "**********"
type input "*****"
click at [956, 106] on span "Salvar" at bounding box center [964, 111] width 32 height 19
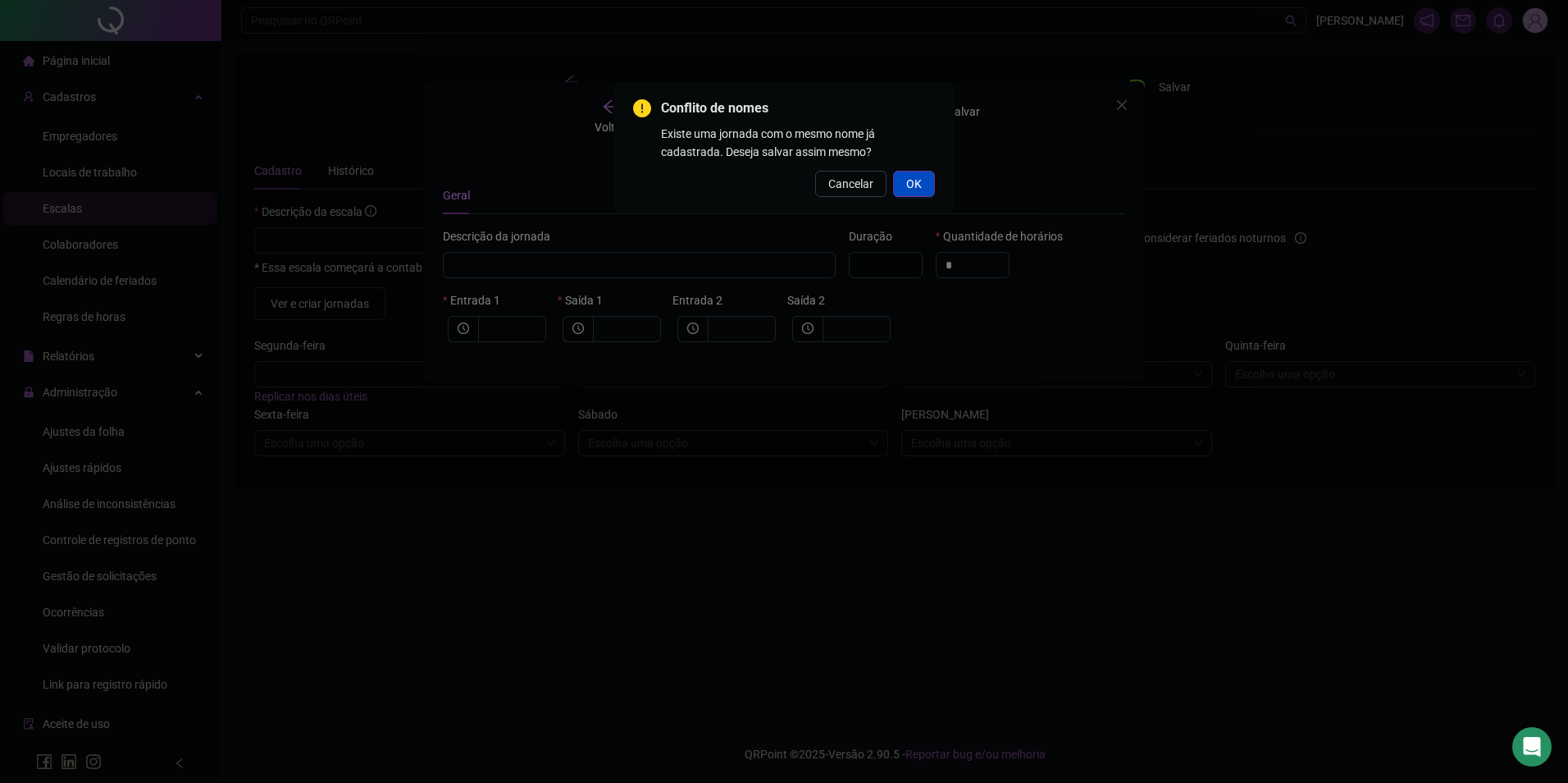
click at [925, 179] on button "OK" at bounding box center [914, 183] width 42 height 26
click at [948, 179] on div "Ops... Ocorreu um erro ao inserir o registro, por favor tente novamente. OK" at bounding box center [784, 147] width 341 height 132
click at [908, 180] on span "OK" at bounding box center [914, 183] width 16 height 19
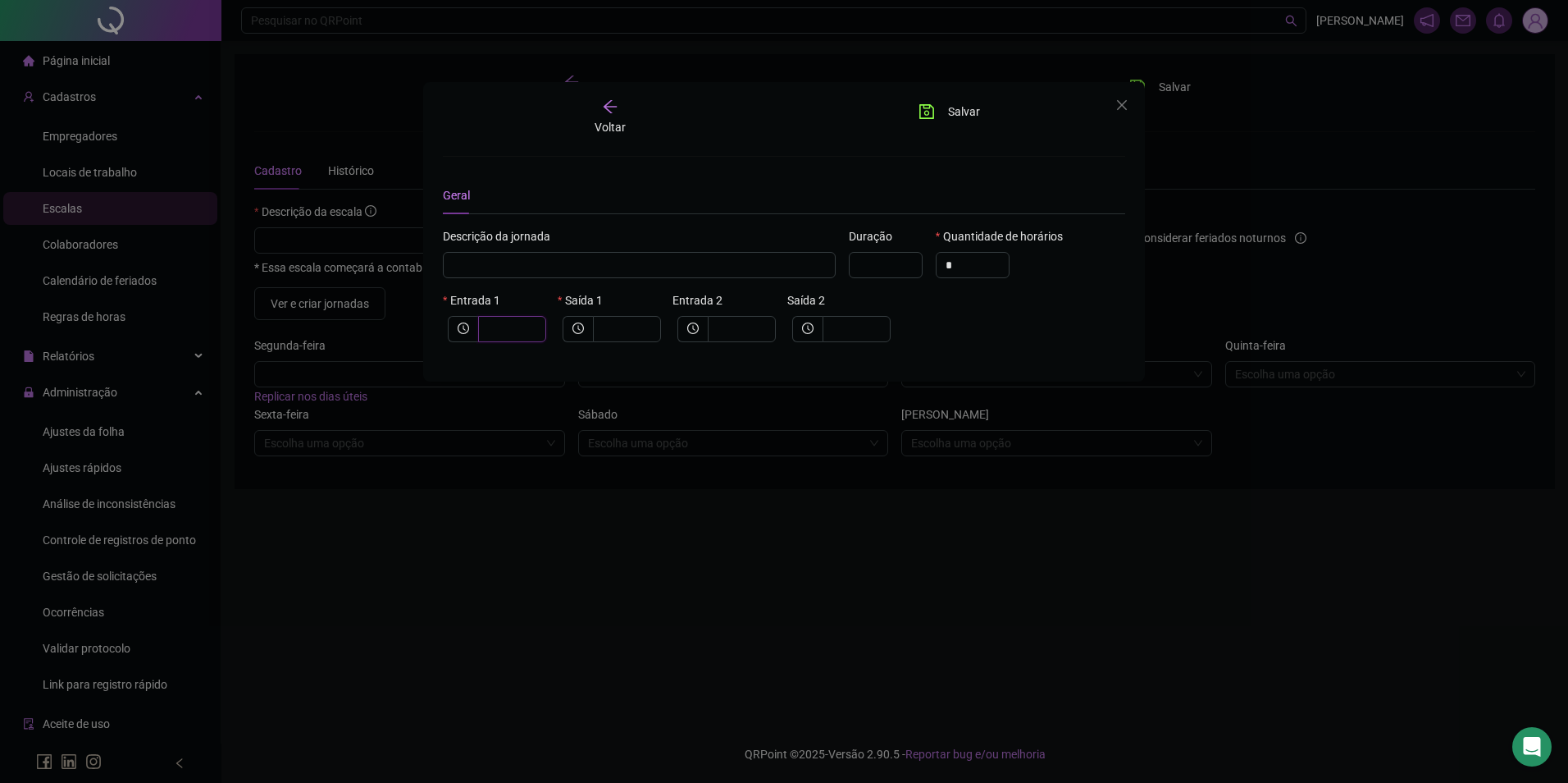
click at [523, 324] on input "text" at bounding box center [511, 329] width 45 height 19
type input "*****"
type input "*"
type input "******"
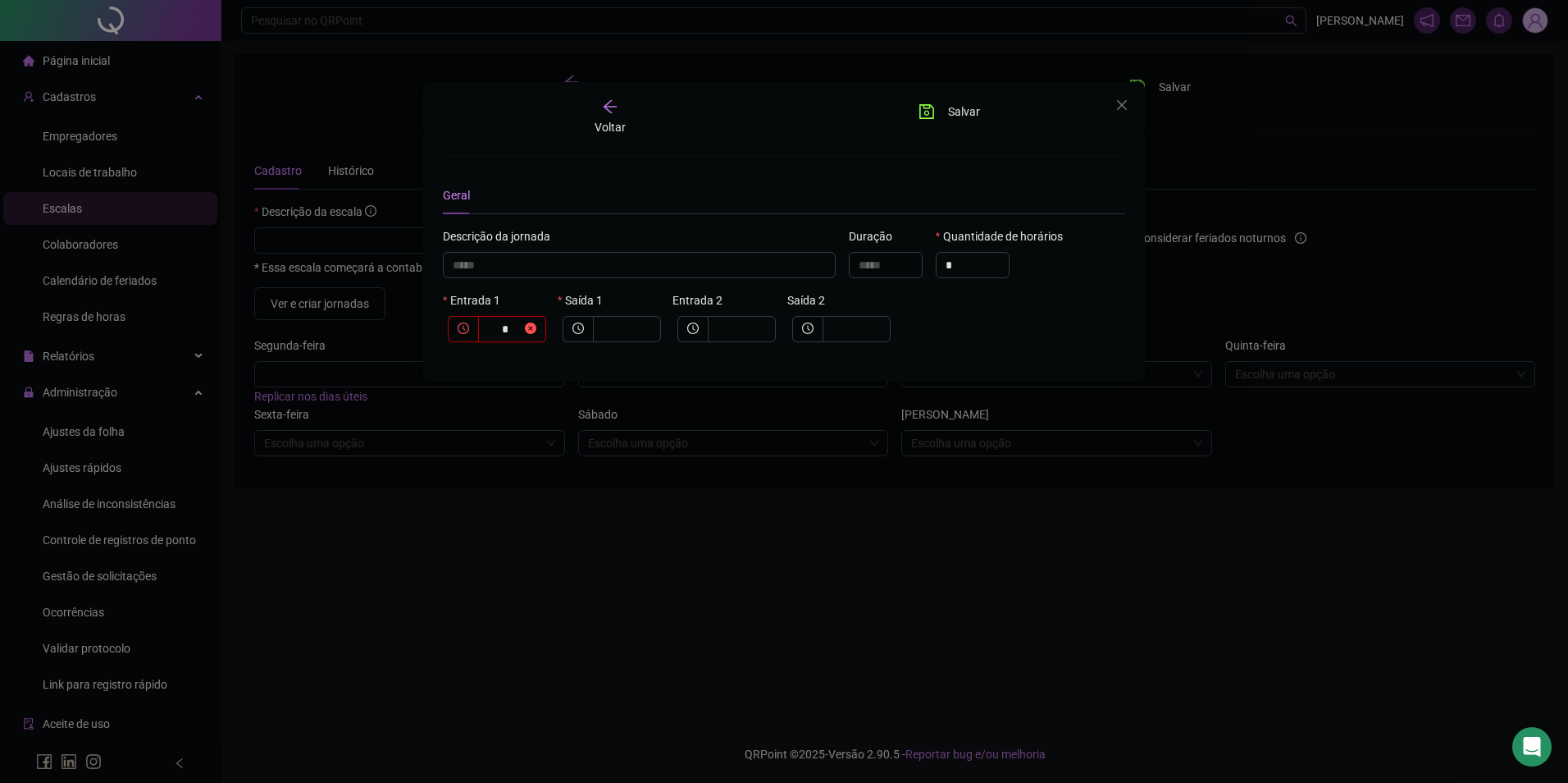
type input "**"
type input "********"
type input "****"
type input "*********"
type input "*****"
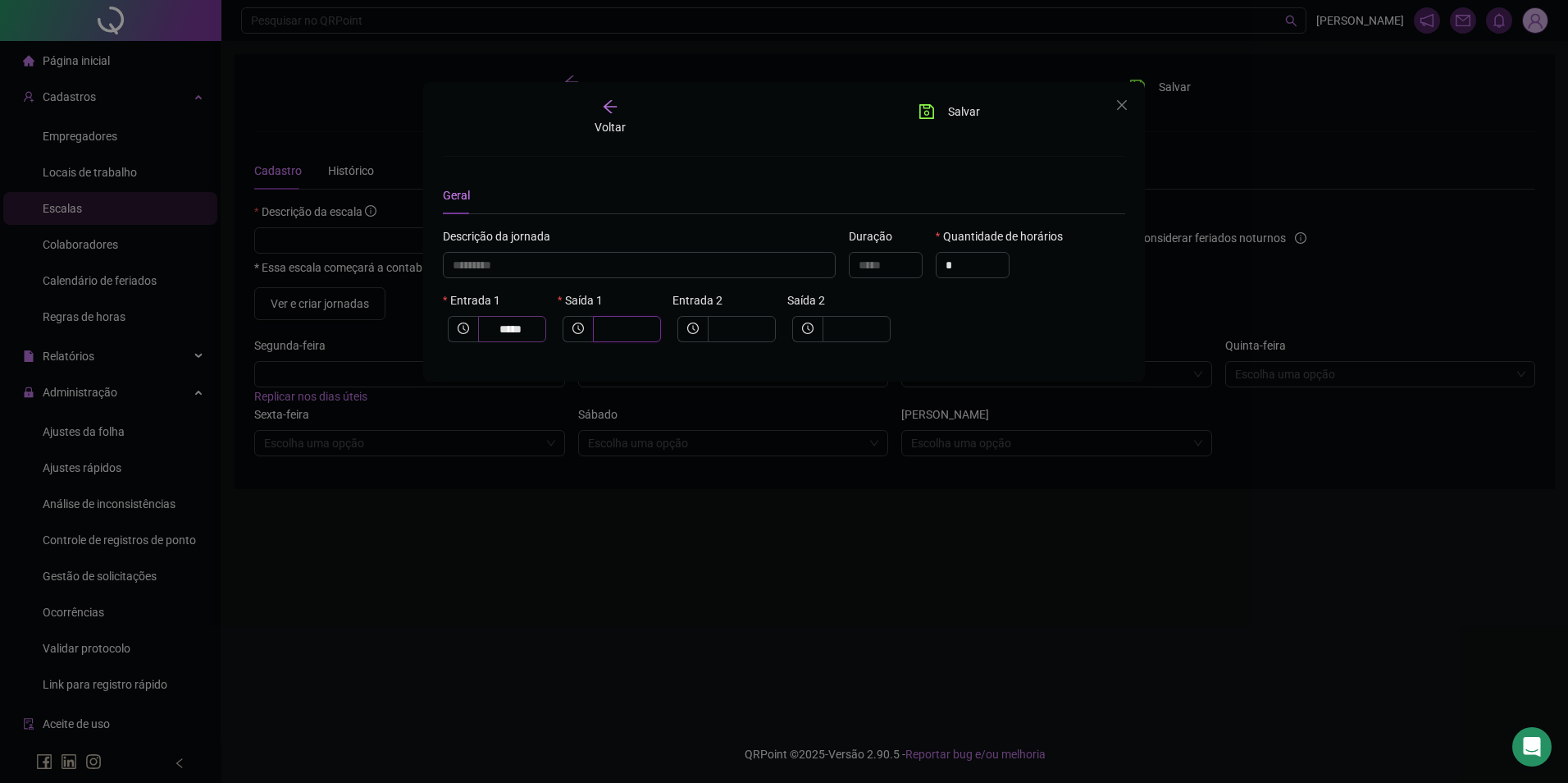
type input "*********"
type input "*"
type input "**********"
type input "**"
type input "**********"
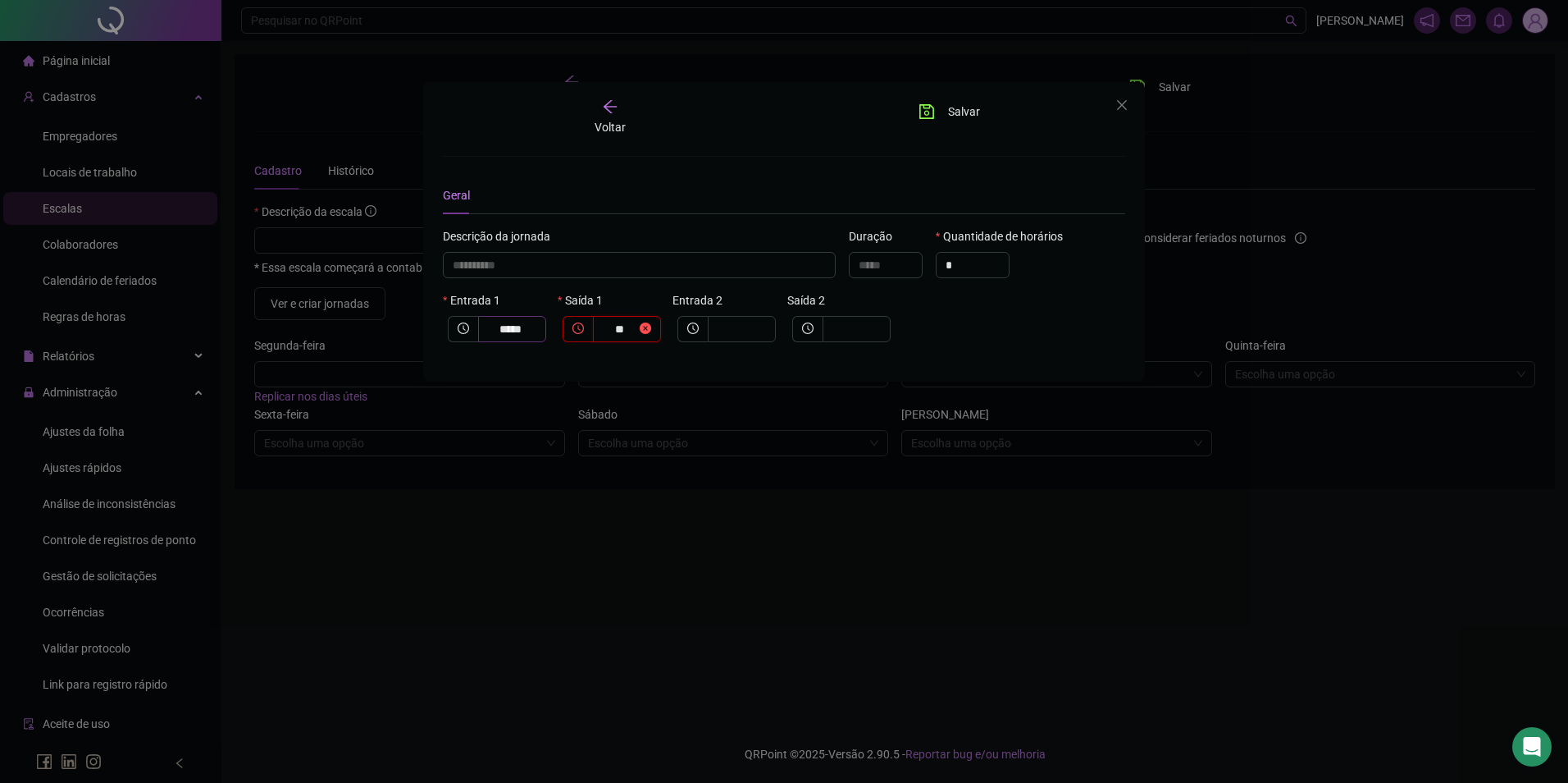
type input "*****"
type input "****"
type input "**********"
type input "*****"
type input "**********"
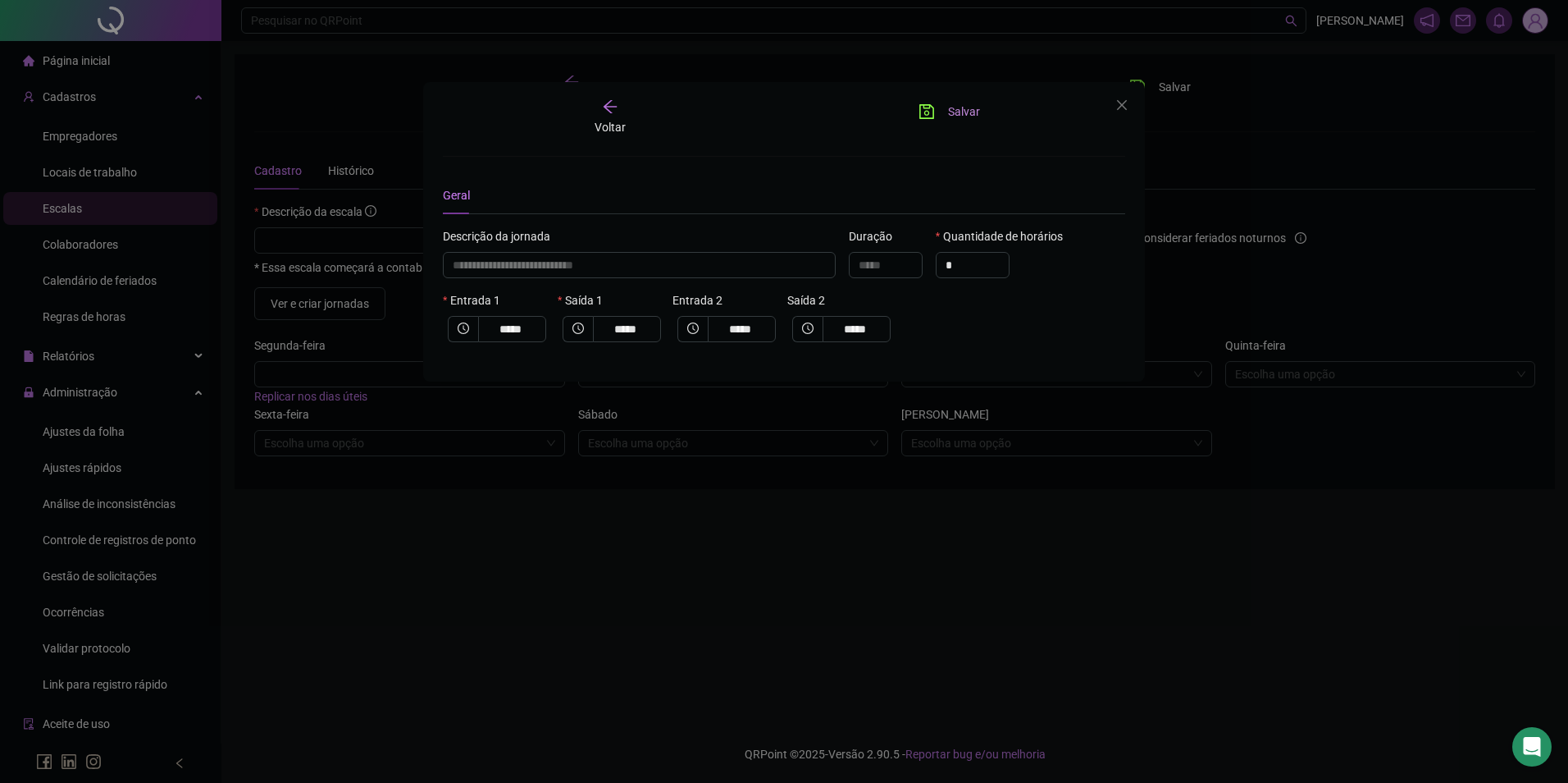
click at [943, 117] on button "Salvar" at bounding box center [949, 111] width 86 height 26
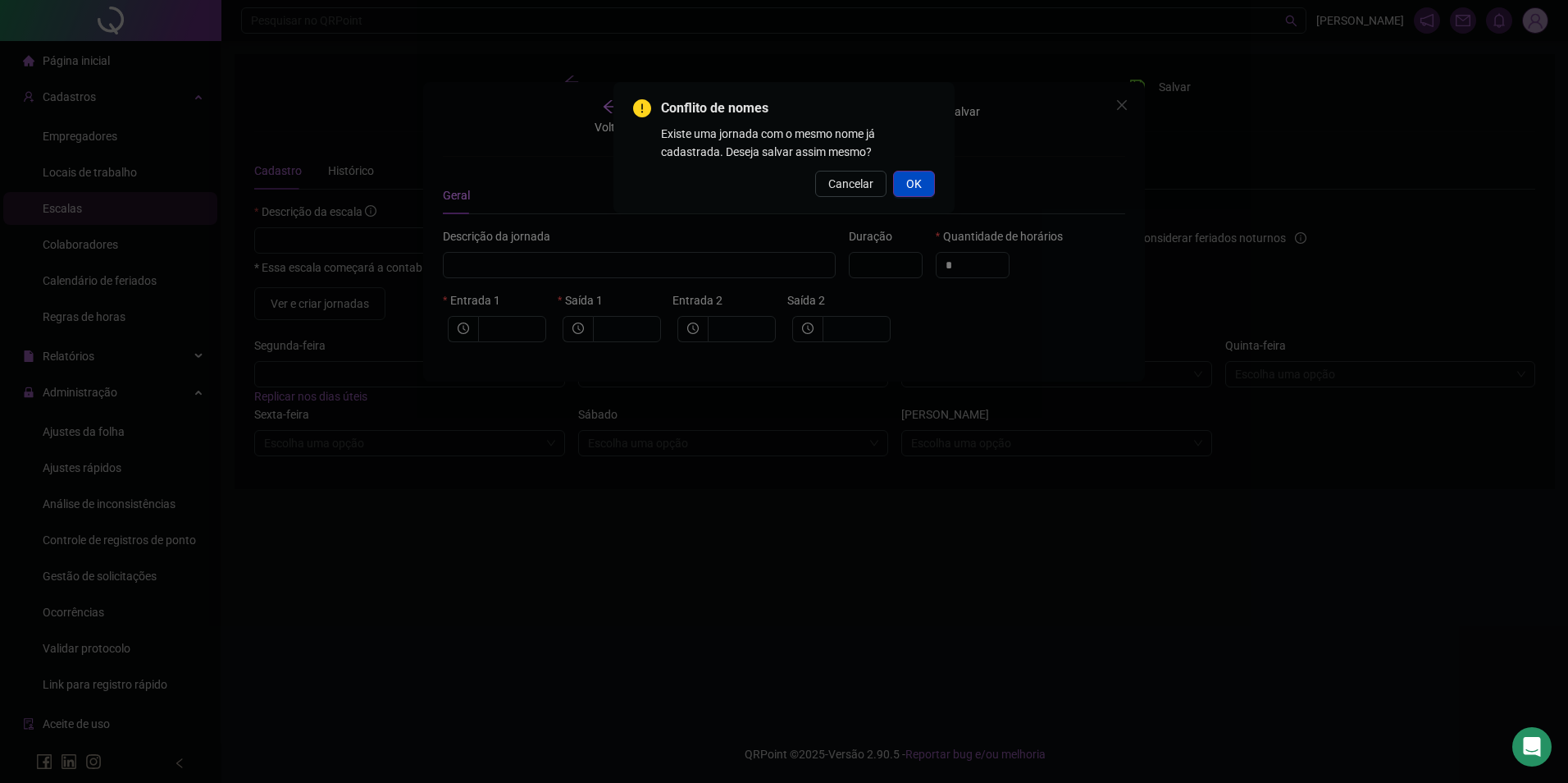
click at [922, 184] on button "OK" at bounding box center [914, 183] width 42 height 26
click at [920, 185] on span "OK" at bounding box center [914, 183] width 16 height 19
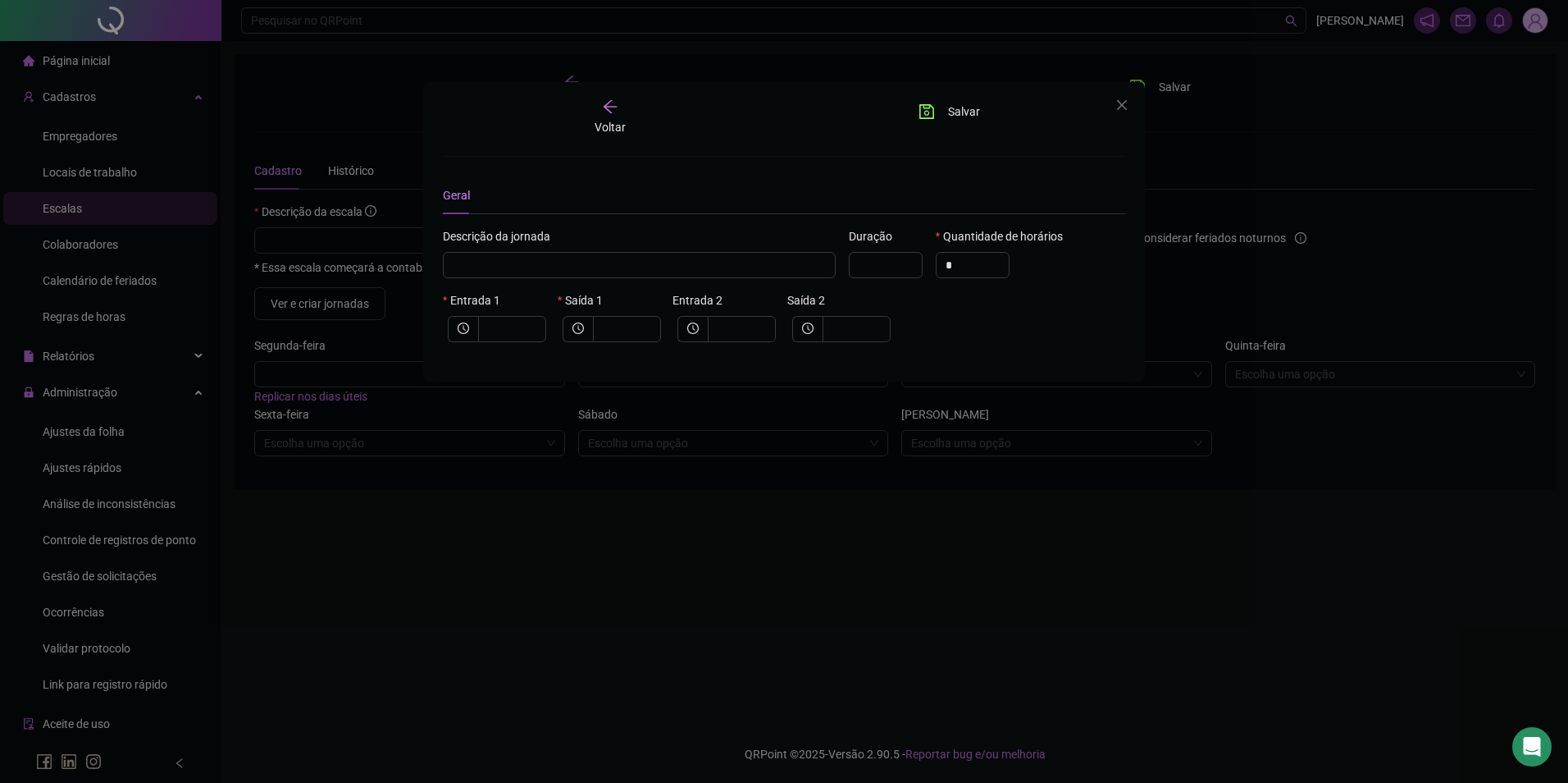
click at [609, 121] on span "Voltar" at bounding box center [610, 127] width 31 height 13
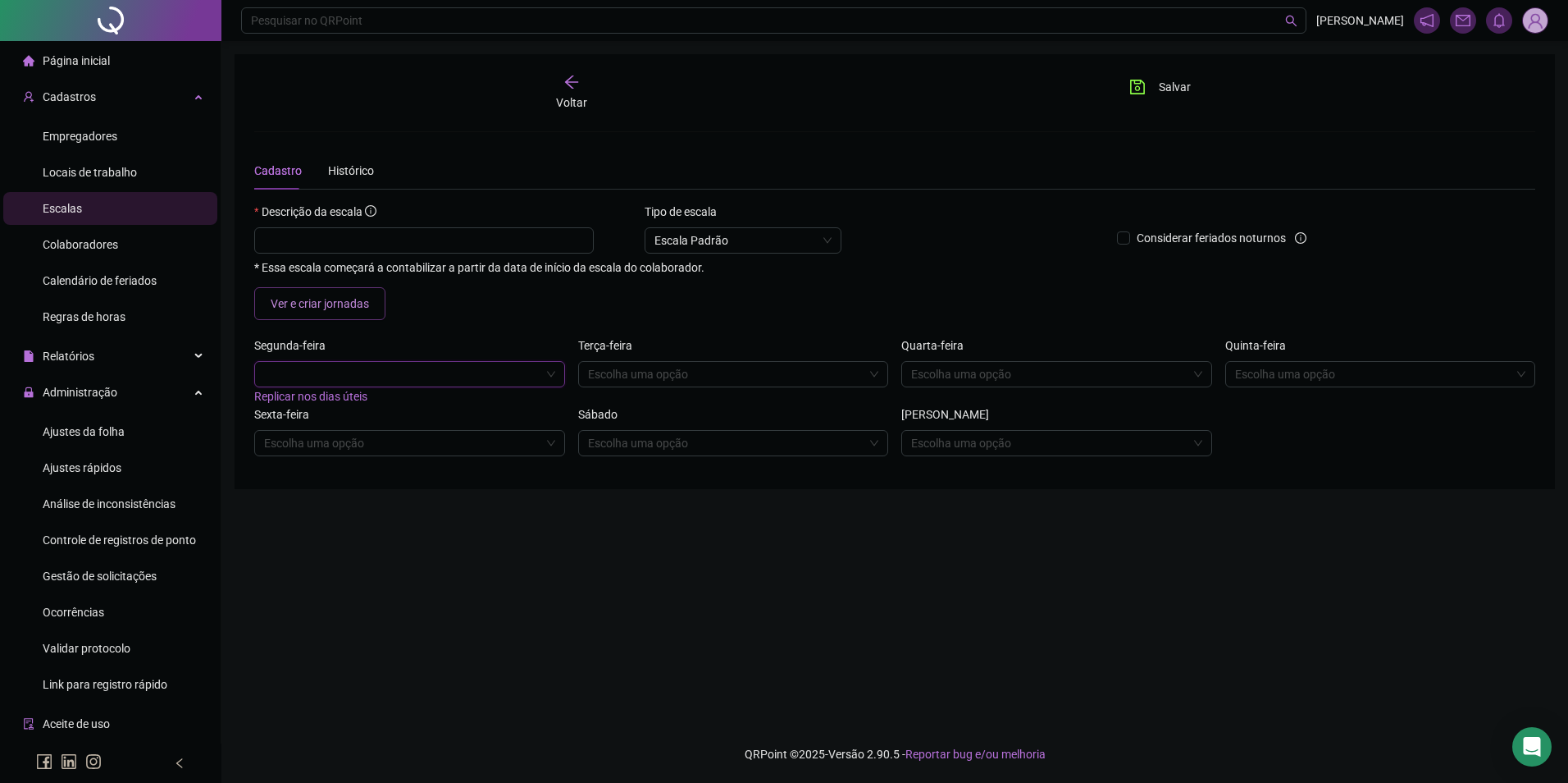
click at [323, 299] on span "Ver e criar jornadas" at bounding box center [320, 303] width 98 height 19
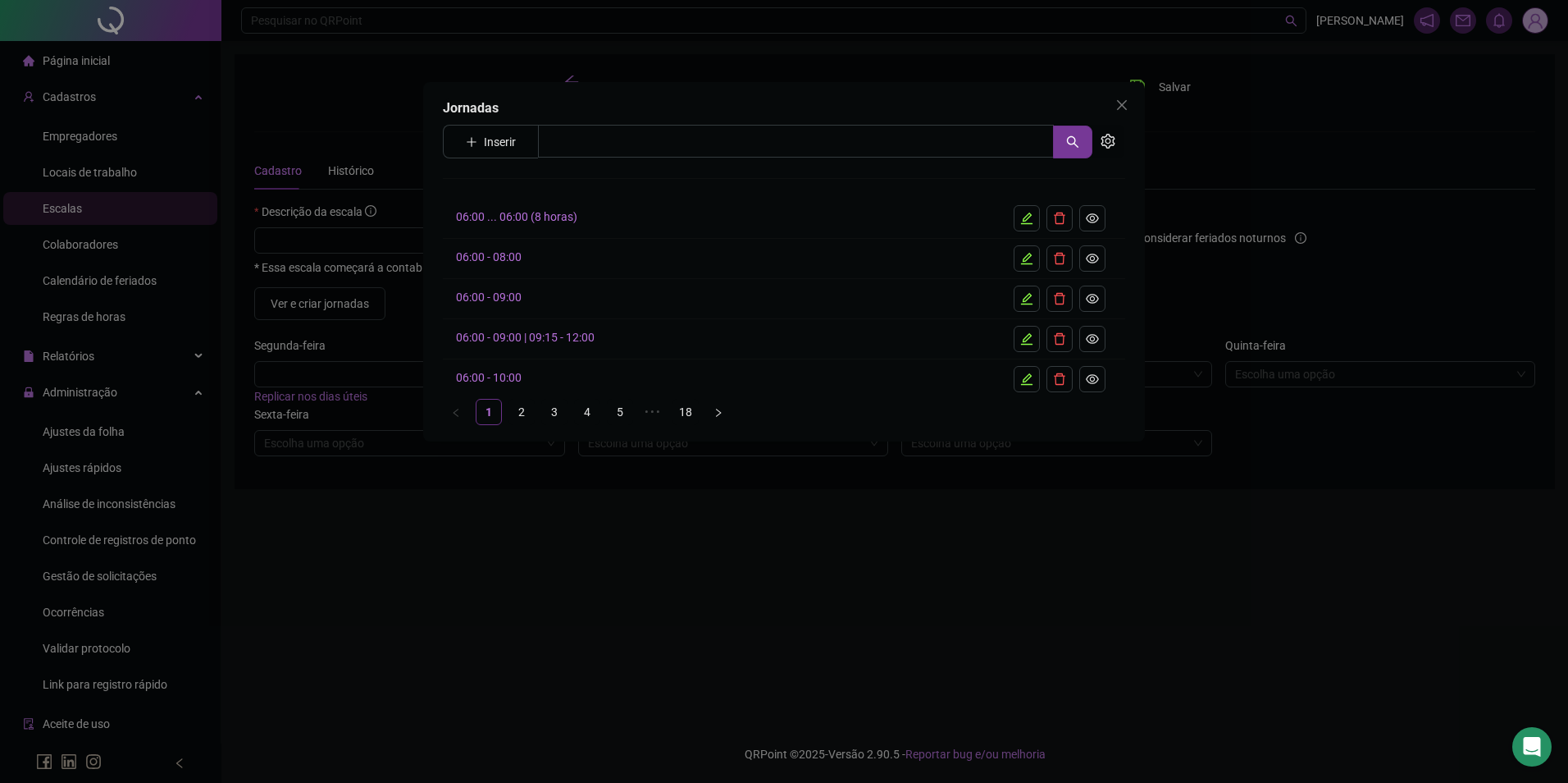
click at [483, 142] on button "Inserir" at bounding box center [491, 141] width 76 height 26
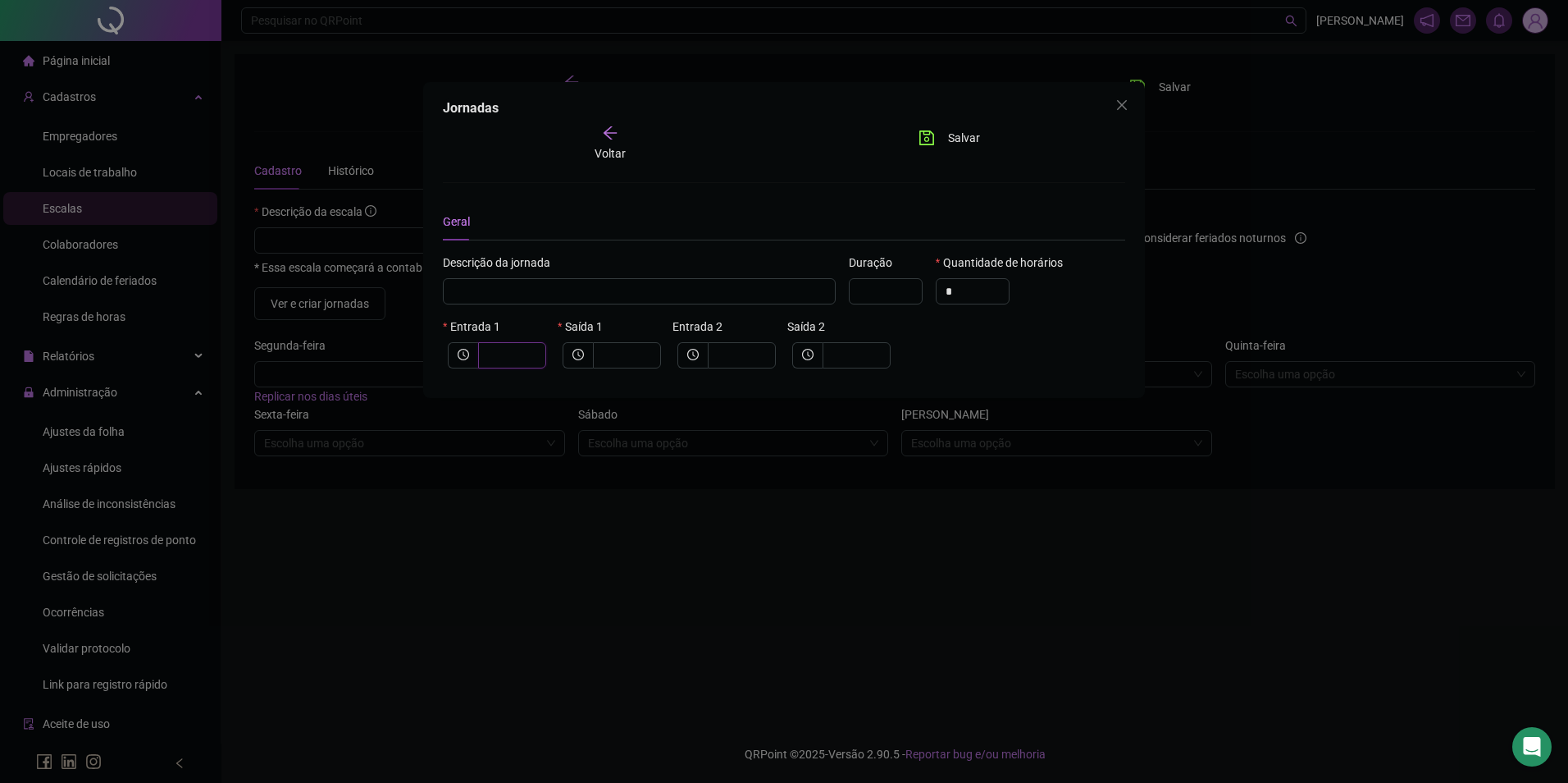
click at [516, 346] on input "text" at bounding box center [511, 355] width 45 height 19
click at [937, 127] on button "Salvar" at bounding box center [949, 137] width 86 height 26
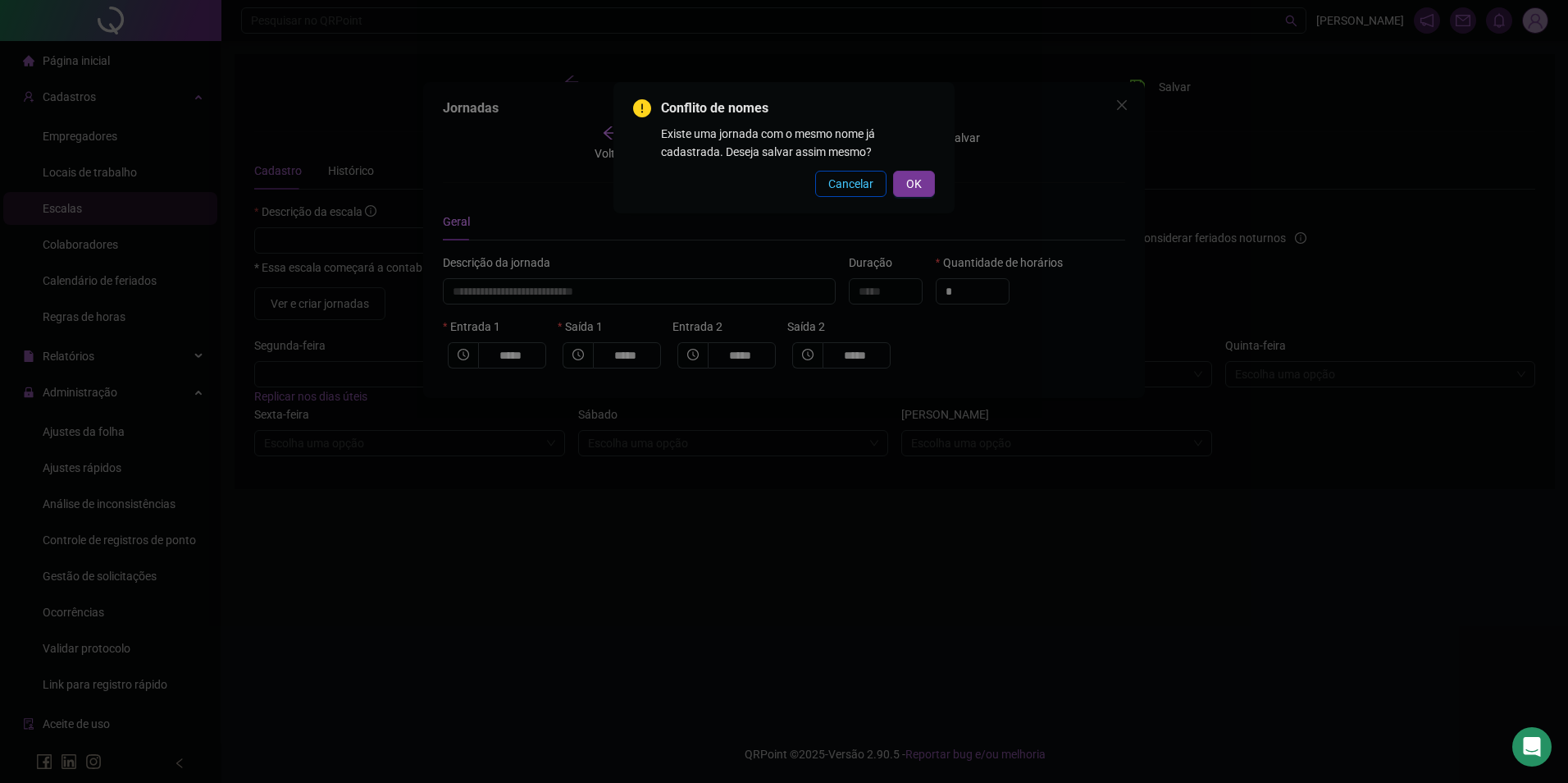
click at [852, 192] on span "Cancelar" at bounding box center [851, 183] width 45 height 19
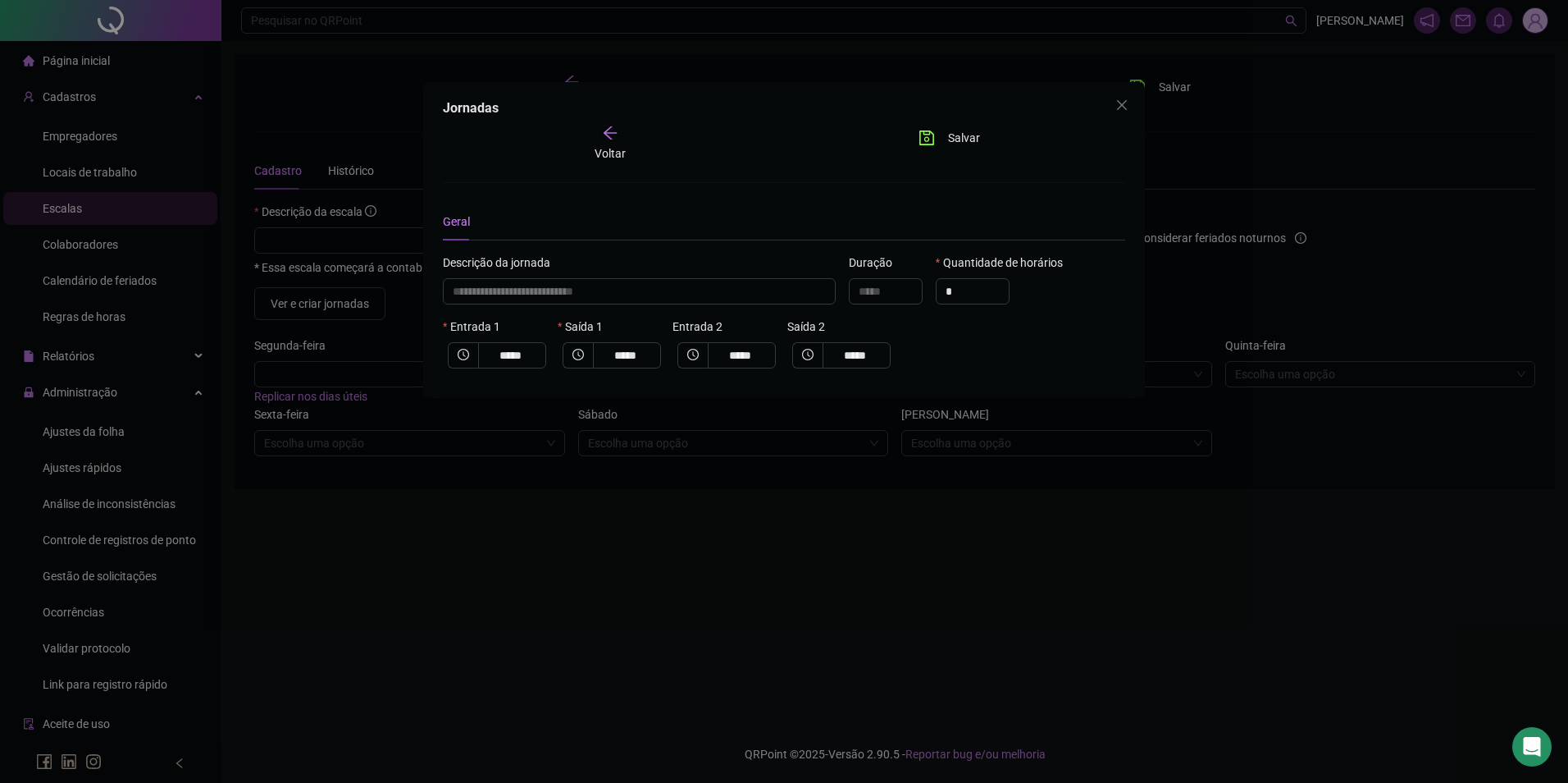
click at [591, 128] on div "Voltar" at bounding box center [609, 143] width 102 height 38
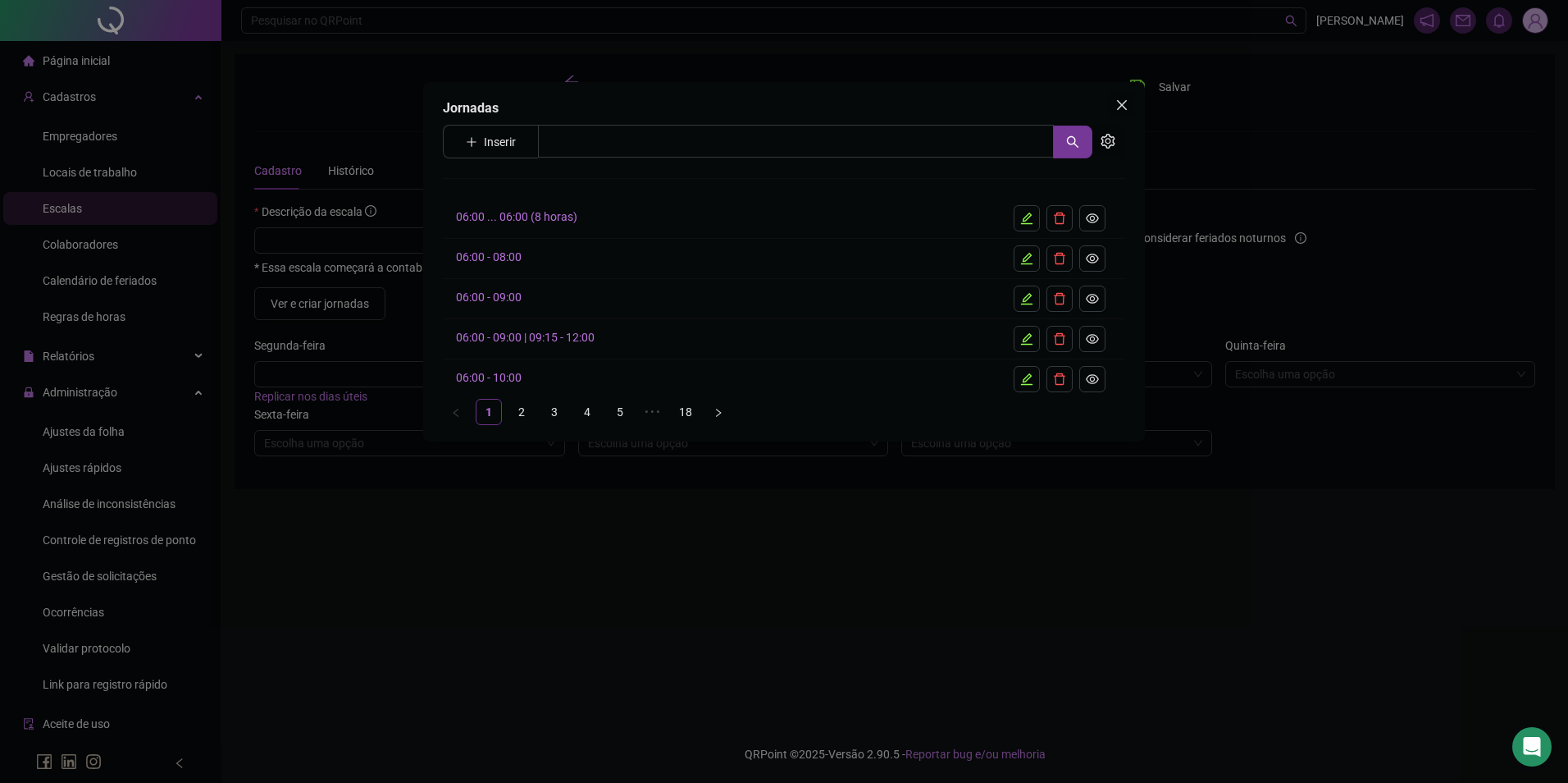
click at [1134, 103] on span "Close" at bounding box center [1122, 104] width 26 height 13
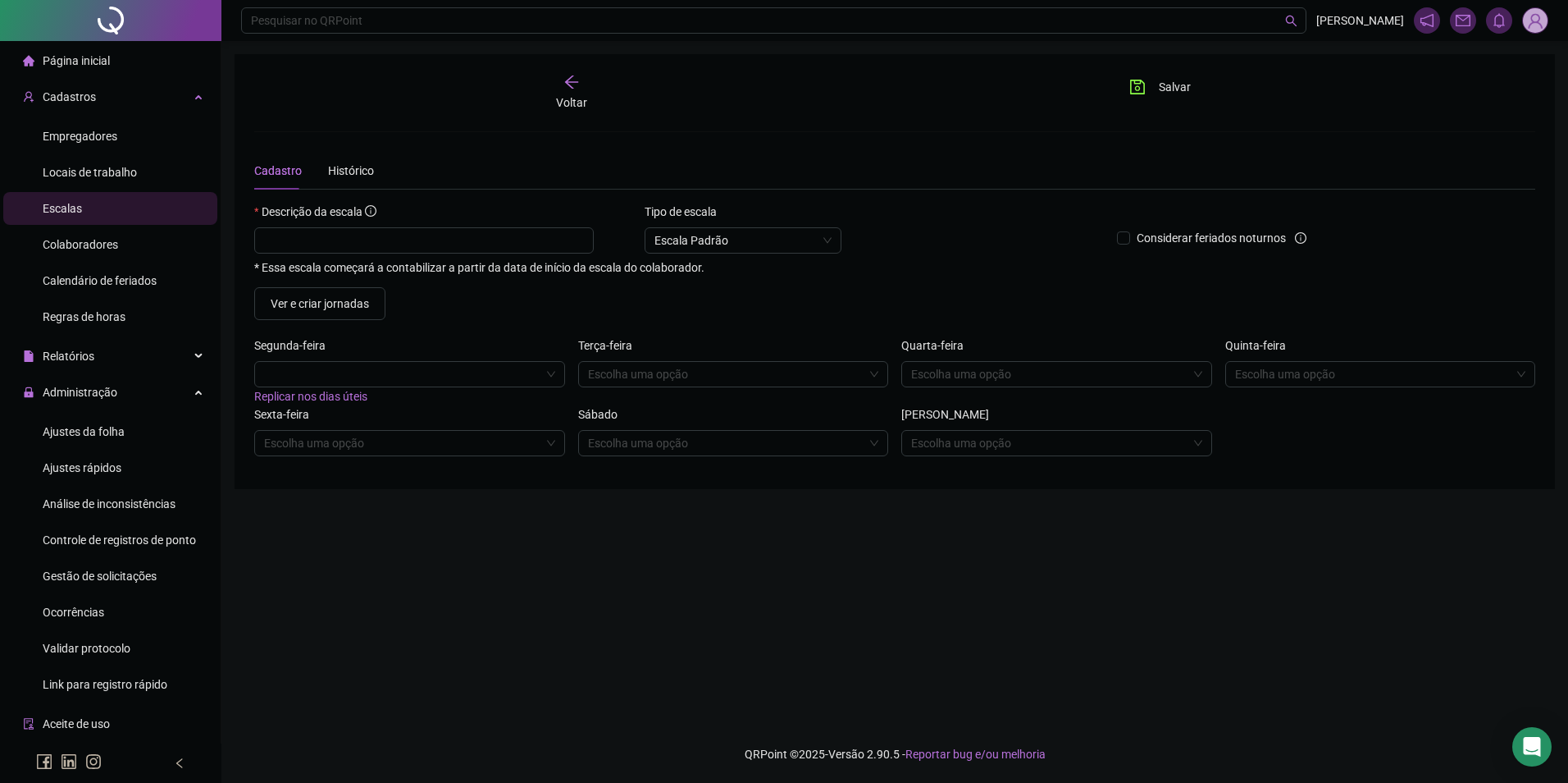
drag, startPoint x: 605, startPoint y: 84, endPoint x: 593, endPoint y: 86, distance: 12.2
click at [597, 85] on div "Voltar" at bounding box center [571, 93] width 203 height 38
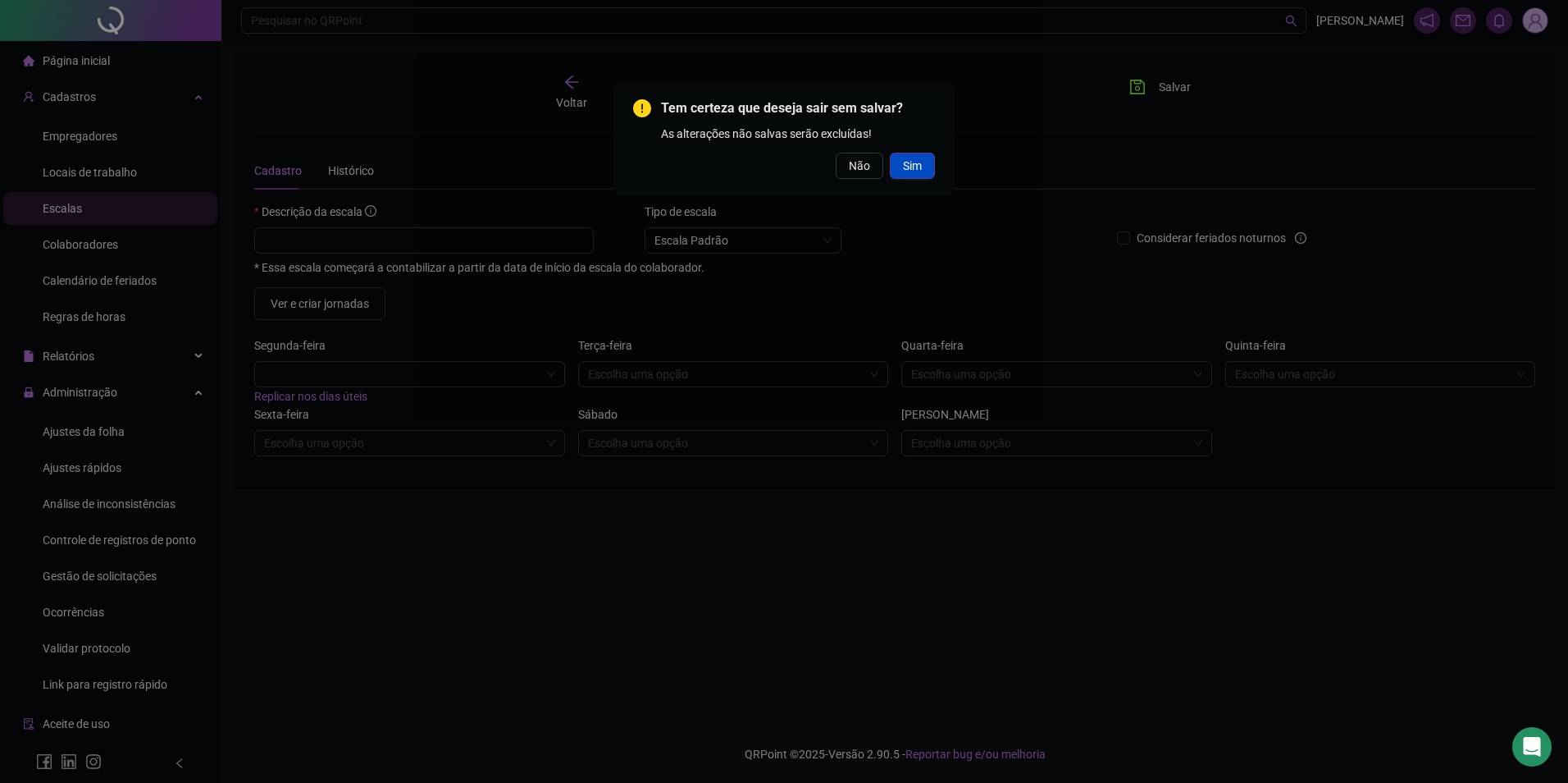
click at [916, 164] on span "Sim" at bounding box center [912, 166] width 19 height 19
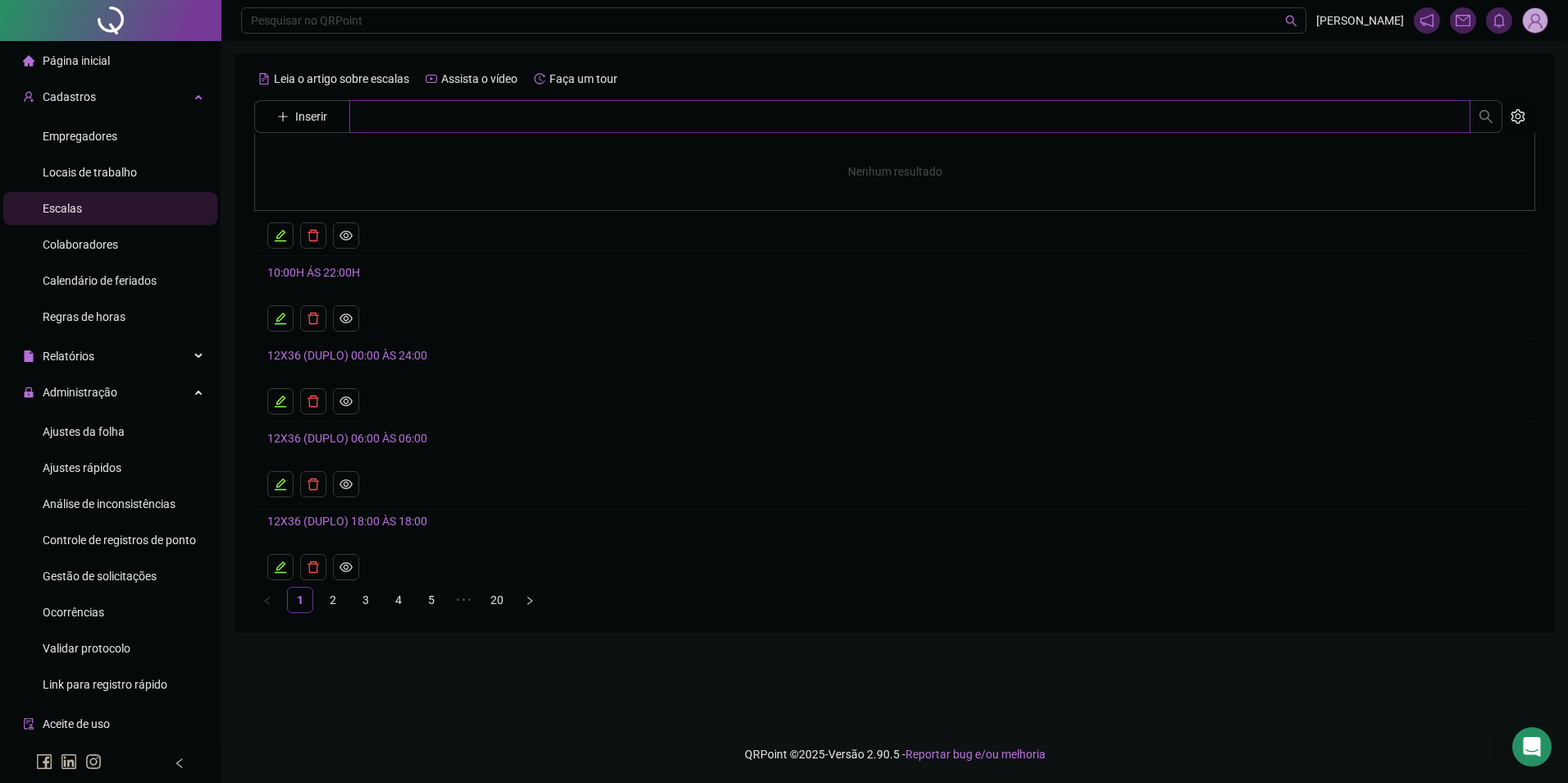
click at [397, 125] on input "text" at bounding box center [910, 117] width 1122 height 33
click at [503, 319] on div "SEG 08:00- 18:00/ TER A SEX 07:30-12:00 AS 13:30-18:00 SEG A QUI 07:30-12:30 AS…" at bounding box center [895, 237] width 1281 height 210
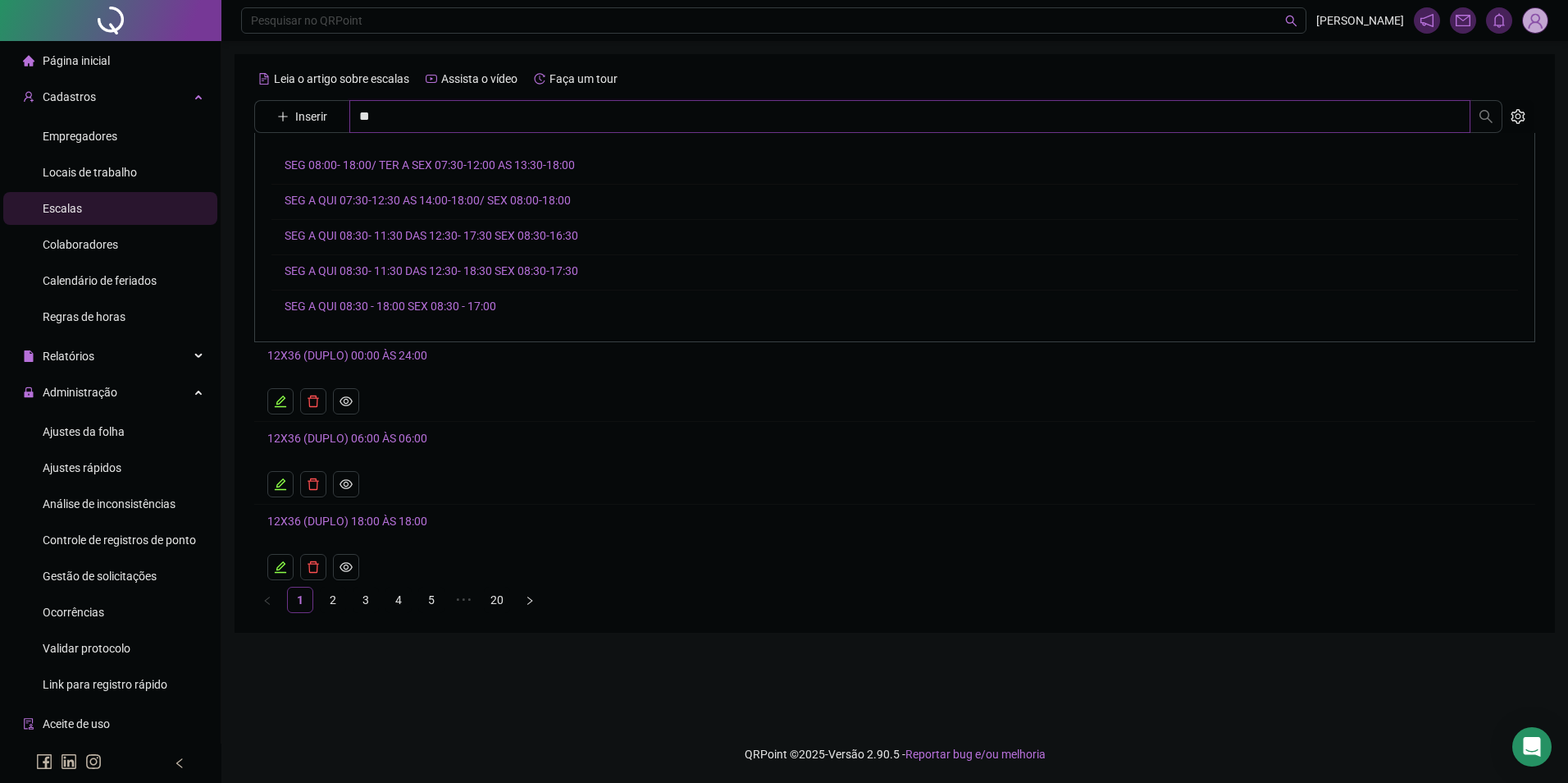
click at [444, 123] on input "**" at bounding box center [910, 117] width 1122 height 33
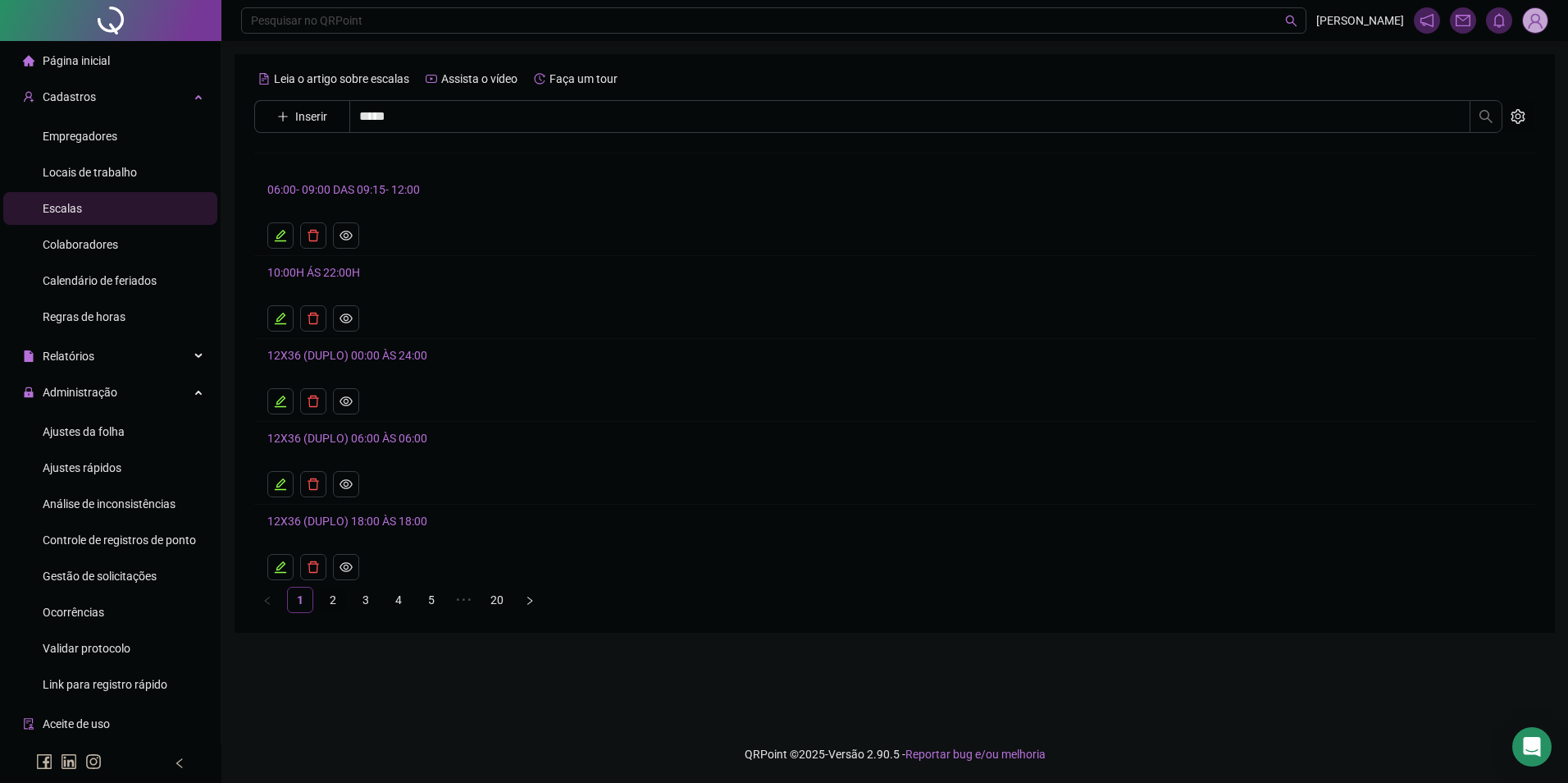
click at [335, 601] on link "2" at bounding box center [332, 600] width 24 height 24
click at [372, 601] on link "3" at bounding box center [365, 600] width 24 height 24
click at [449, 600] on ul "1 2 3 4 5 ••• 20" at bounding box center [895, 600] width 1281 height 26
click at [424, 599] on link "5" at bounding box center [431, 600] width 24 height 24
click at [500, 599] on link "7" at bounding box center [496, 600] width 24 height 24
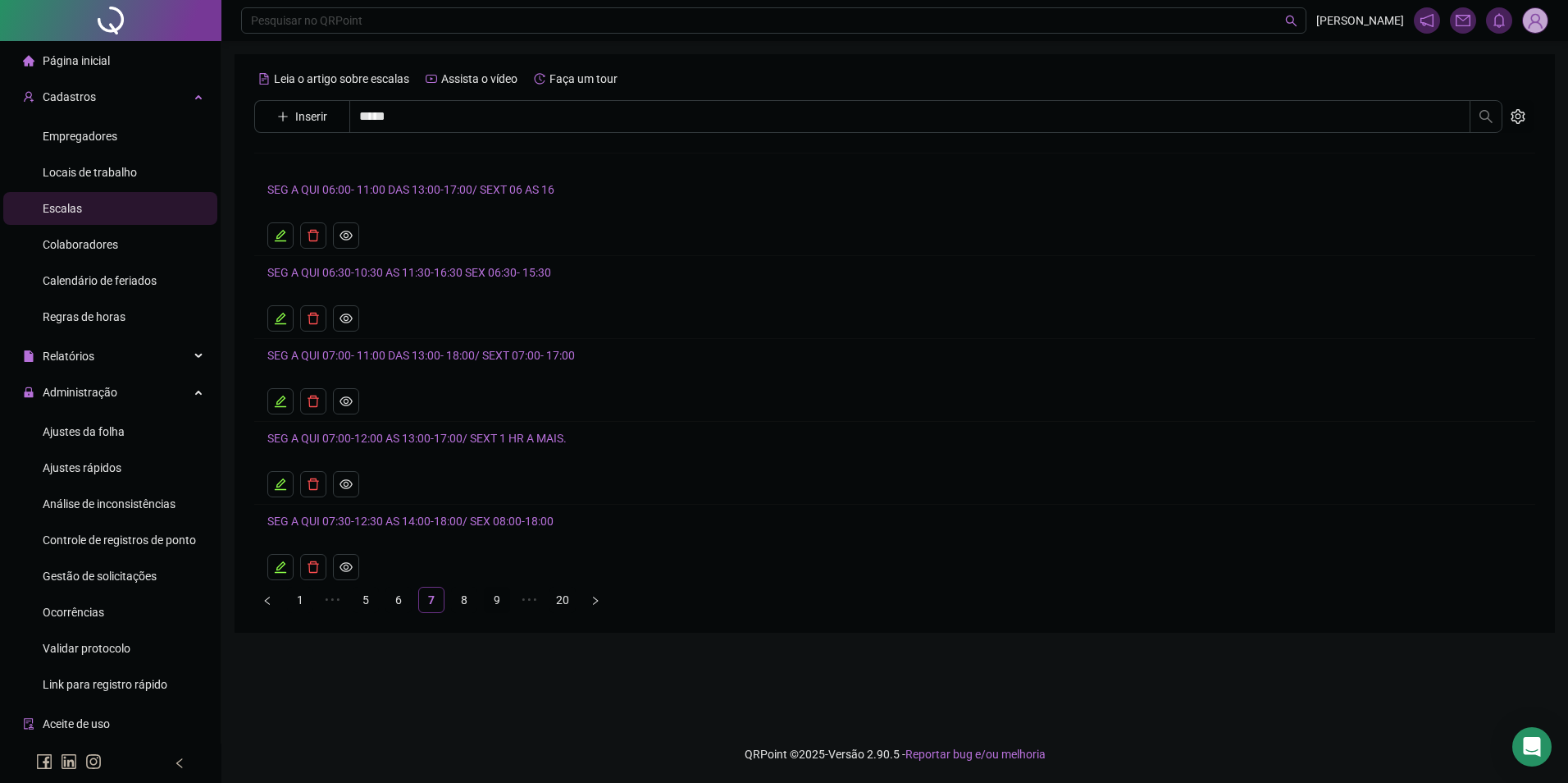
click at [498, 600] on link "9" at bounding box center [496, 600] width 24 height 24
click at [495, 602] on link "11" at bounding box center [496, 600] width 24 height 24
click at [498, 603] on link "13" at bounding box center [496, 600] width 24 height 24
click at [501, 602] on link "15" at bounding box center [496, 600] width 24 height 24
click at [406, 600] on link "14" at bounding box center [398, 600] width 24 height 24
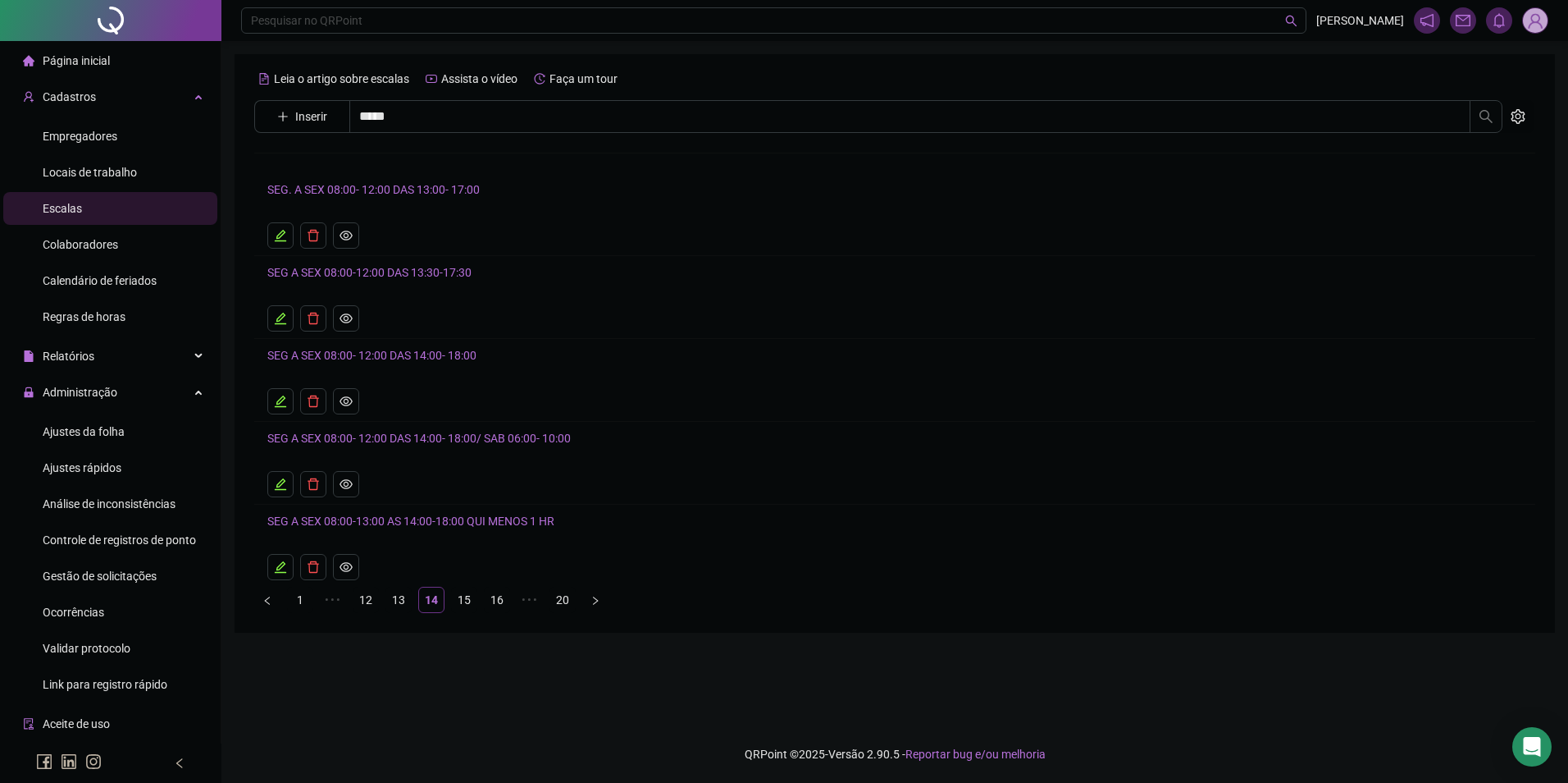
drag, startPoint x: 484, startPoint y: 189, endPoint x: 474, endPoint y: 190, distance: 10.0
click at [479, 189] on h4 "SEG. A SEX 08:00- 12:00 DAS 13:00- 17:00" at bounding box center [895, 189] width 1255 height 20
click at [468, 190] on link "SEG. A SEX 08:00- 12:00 DAS 13:00- 17:00" at bounding box center [373, 189] width 212 height 13
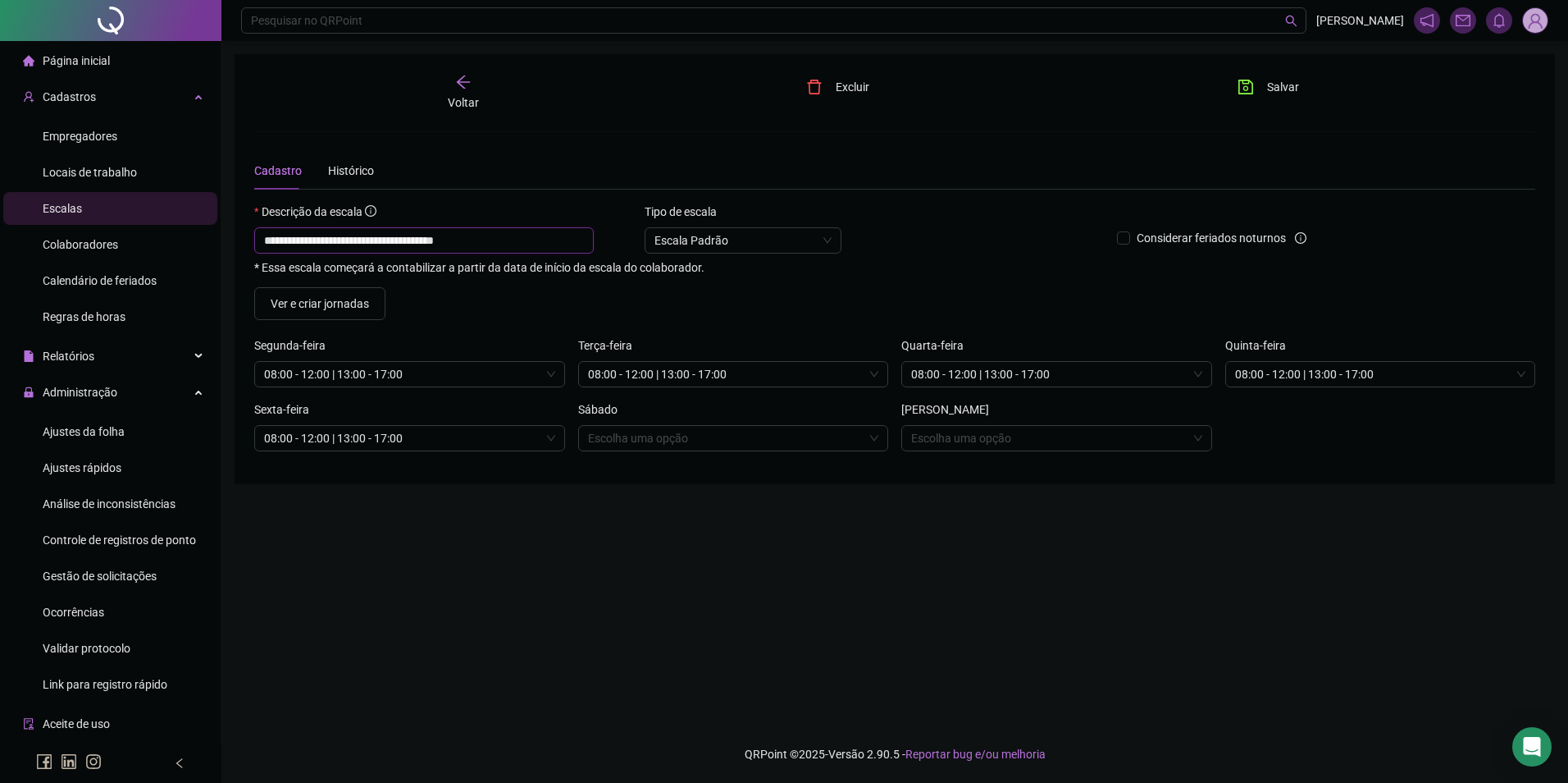
drag, startPoint x: 481, startPoint y: 243, endPoint x: 238, endPoint y: 248, distance: 243.1
click at [238, 248] on div "**********" at bounding box center [895, 269] width 1320 height 430
click at [472, 86] on div "Voltar" at bounding box center [464, 93] width 203 height 38
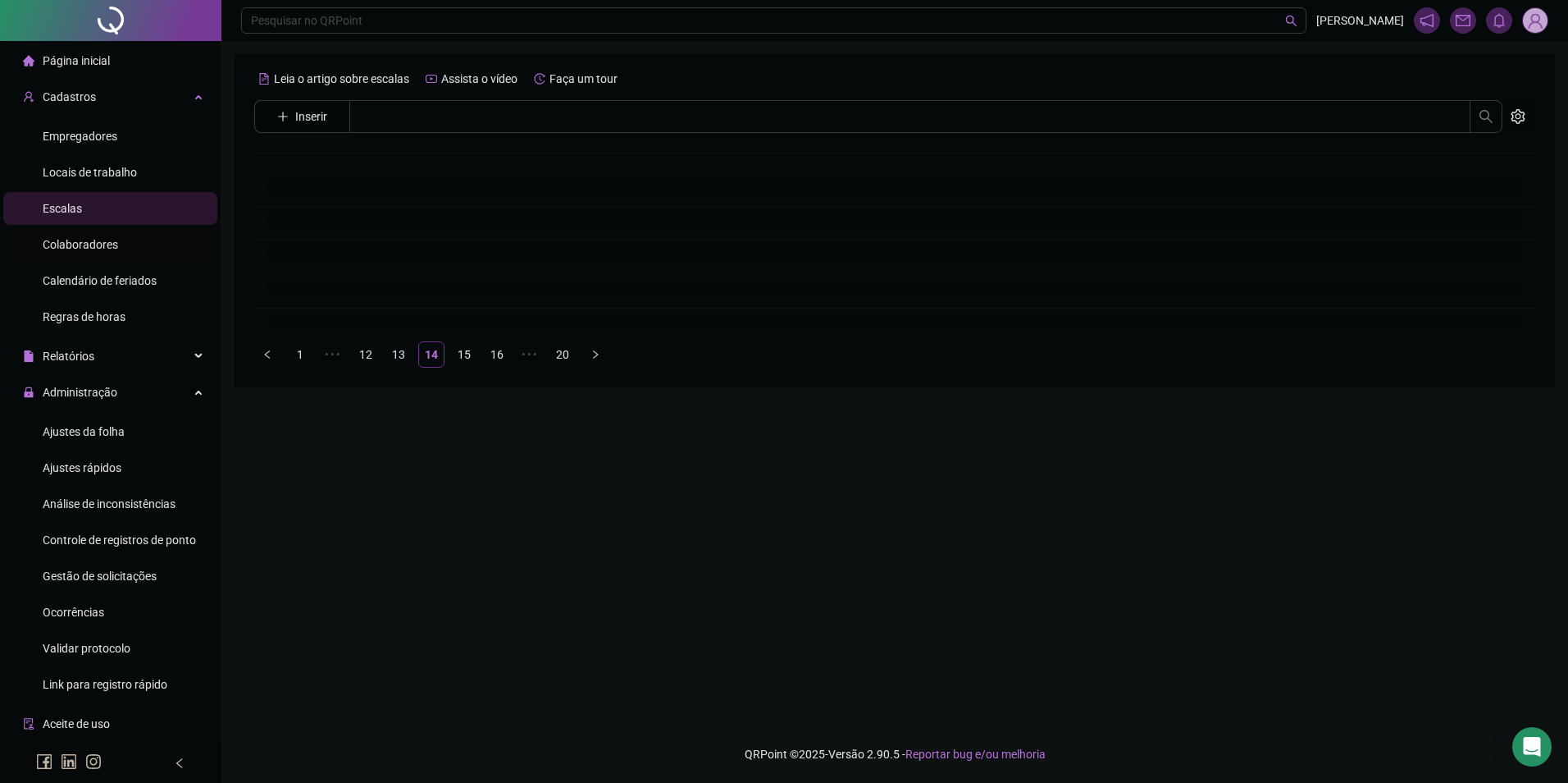
click at [101, 248] on span "Colaboradores" at bounding box center [80, 244] width 75 height 13
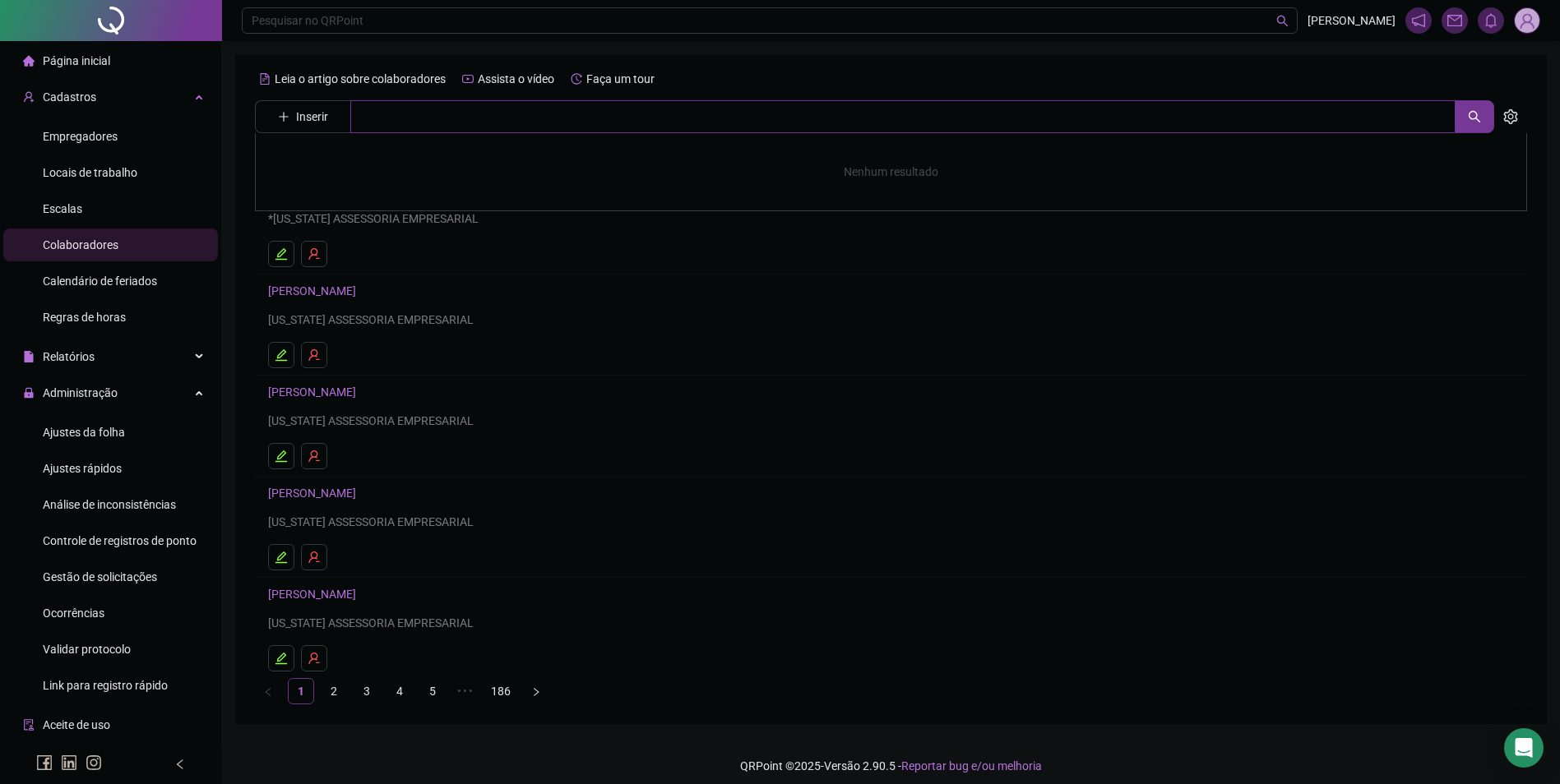
click at [399, 120] on input "text" at bounding box center [903, 117] width 1105 height 33
click at [416, 103] on input "****" at bounding box center [903, 117] width 1105 height 33
click at [360, 161] on h4 "[PERSON_NAME]" at bounding box center [891, 165] width 1211 height 19
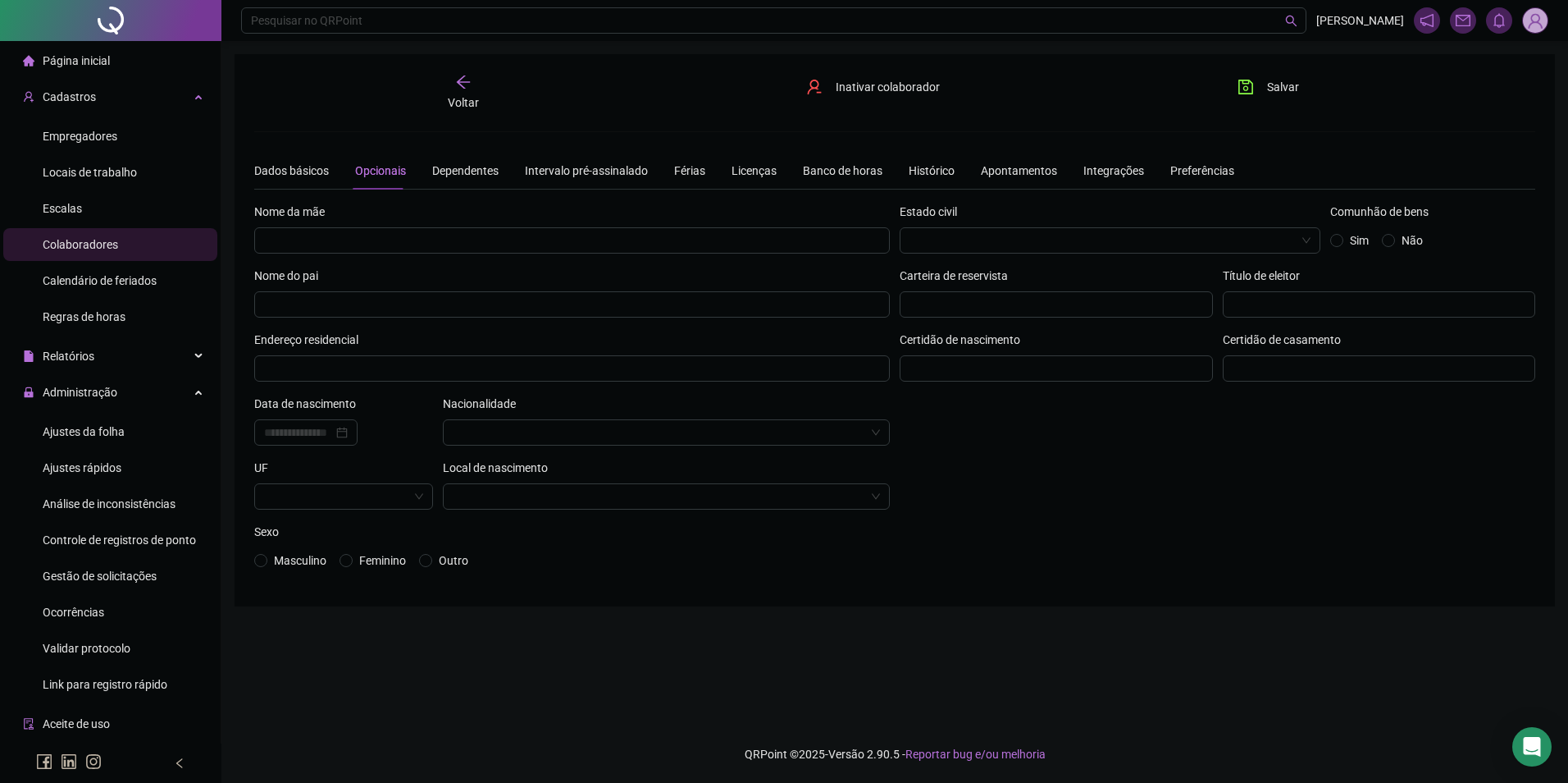
click at [468, 96] on span "Voltar" at bounding box center [464, 101] width 31 height 13
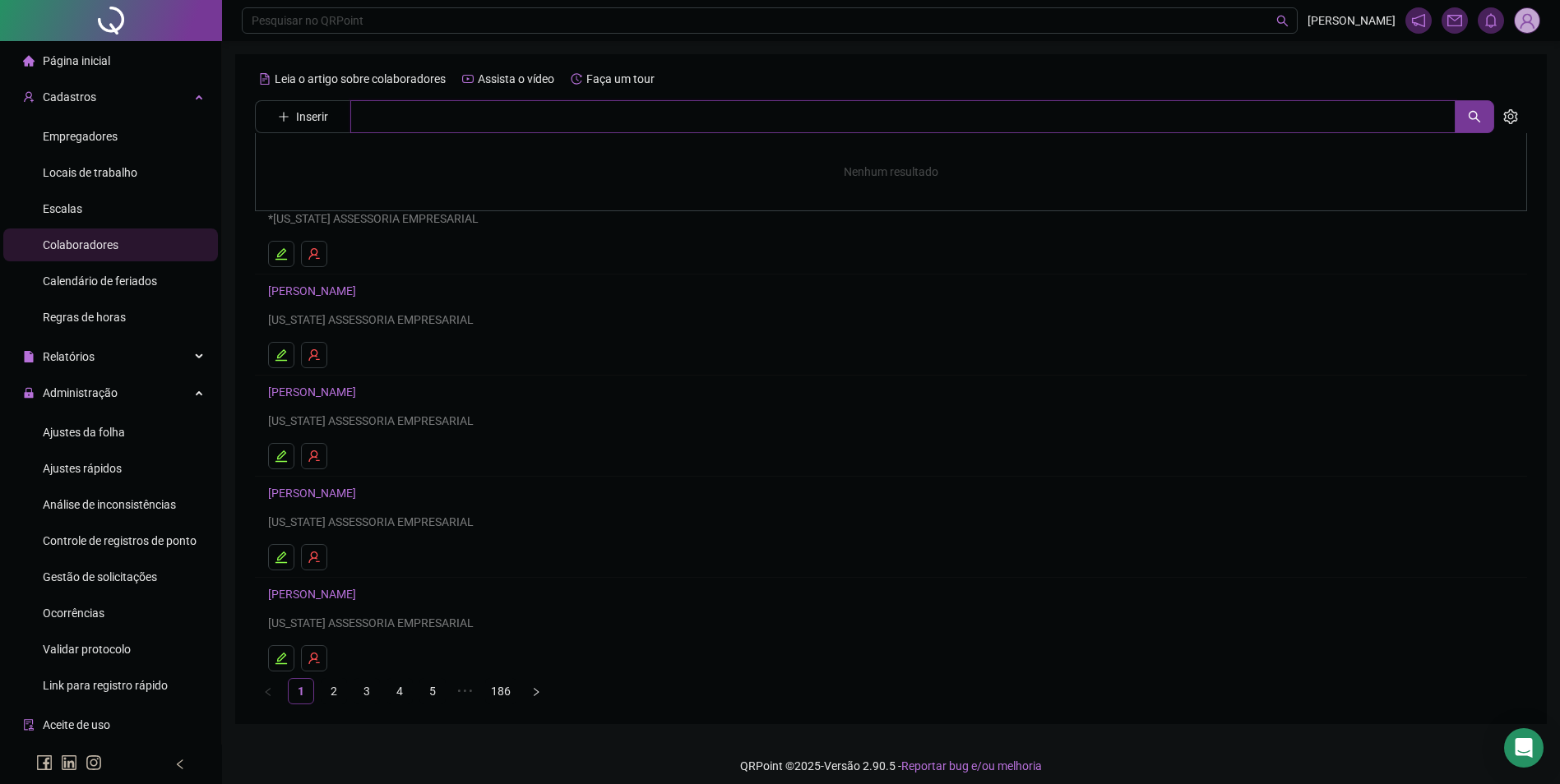
click at [434, 110] on input "text" at bounding box center [903, 117] width 1105 height 33
click at [369, 166] on link "[PERSON_NAME]" at bounding box center [329, 164] width 88 height 13
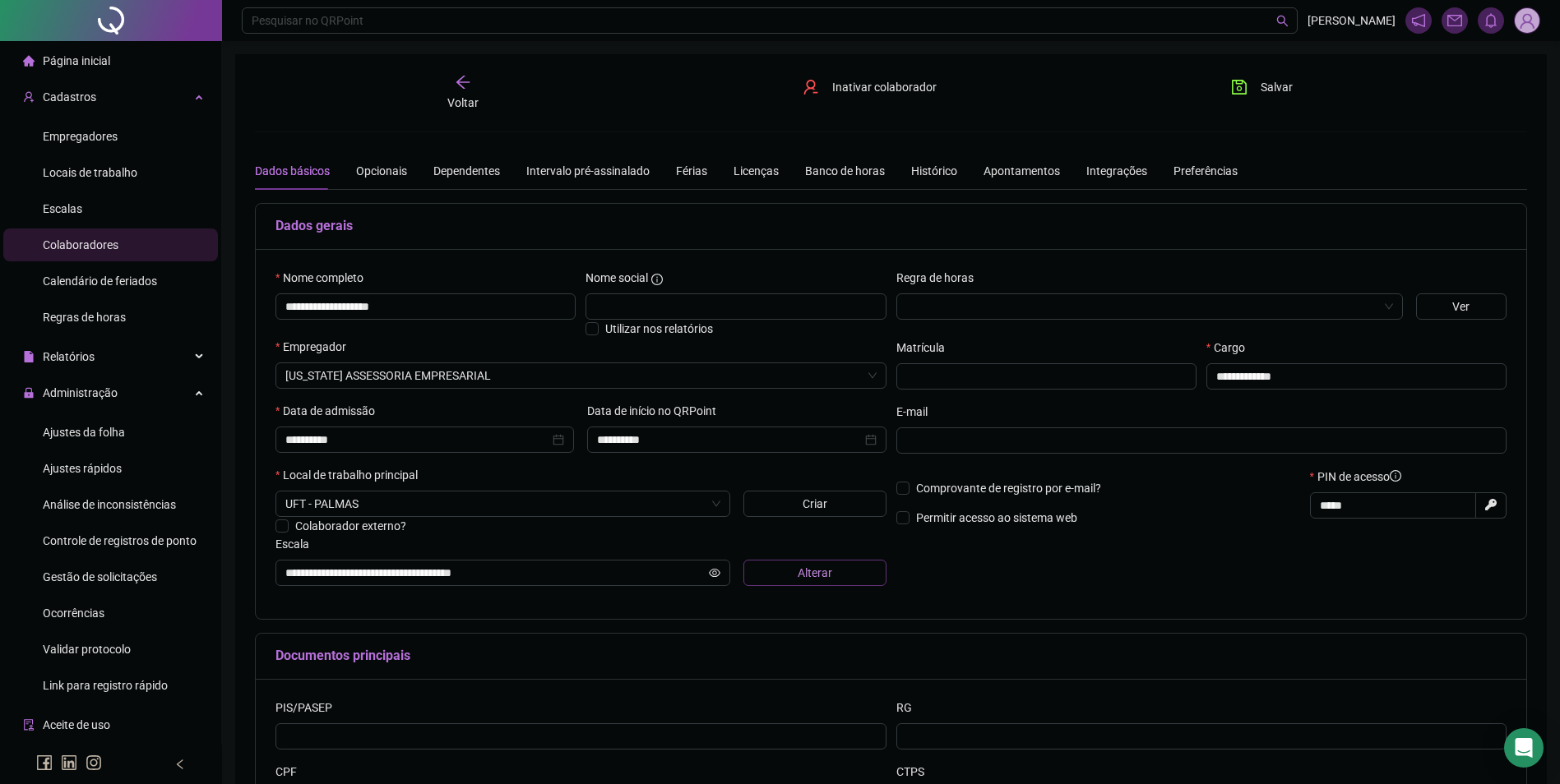
click at [806, 575] on span "Alterar" at bounding box center [814, 572] width 34 height 19
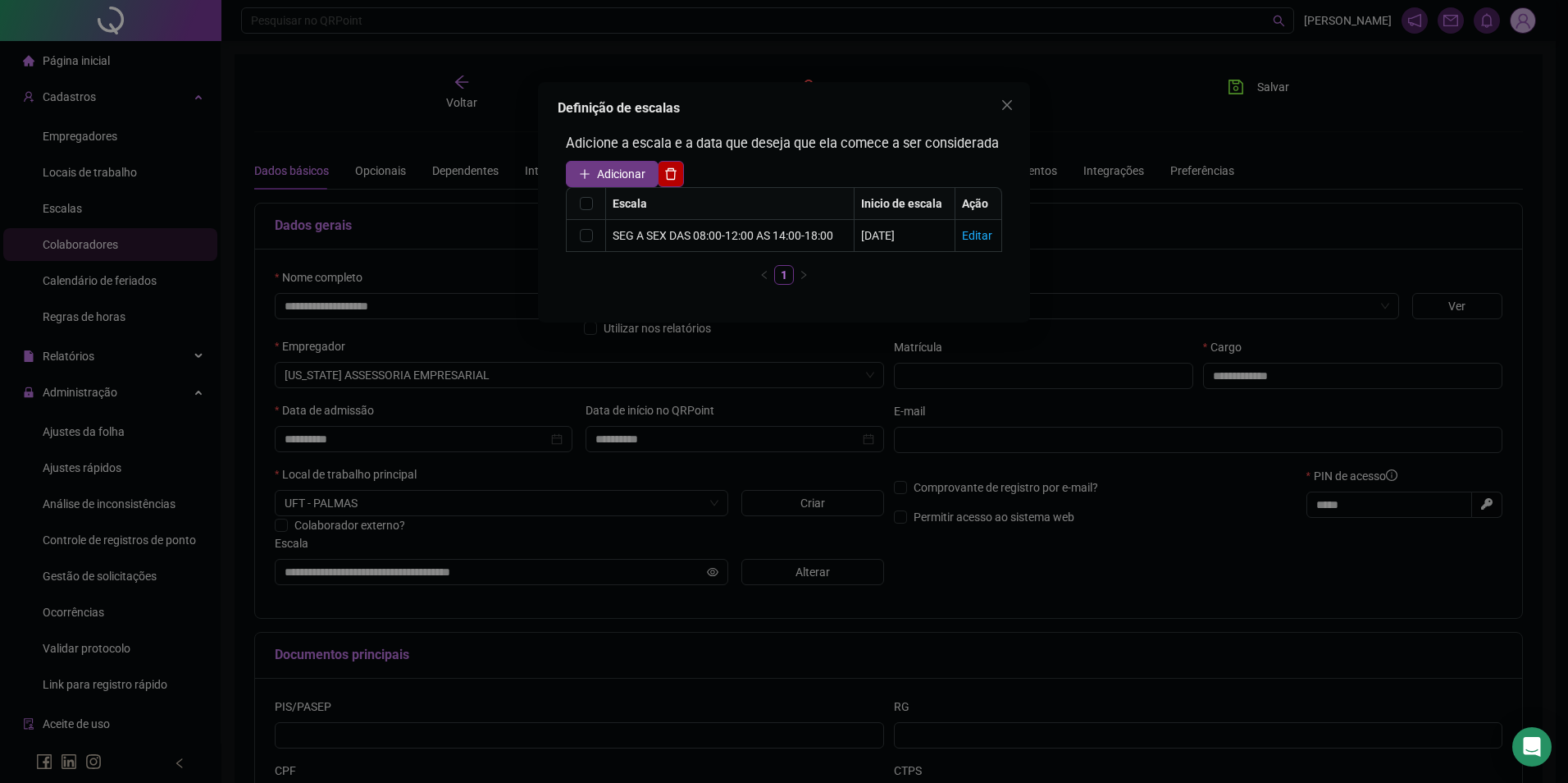
click at [607, 171] on span "Adicionar" at bounding box center [622, 174] width 49 height 19
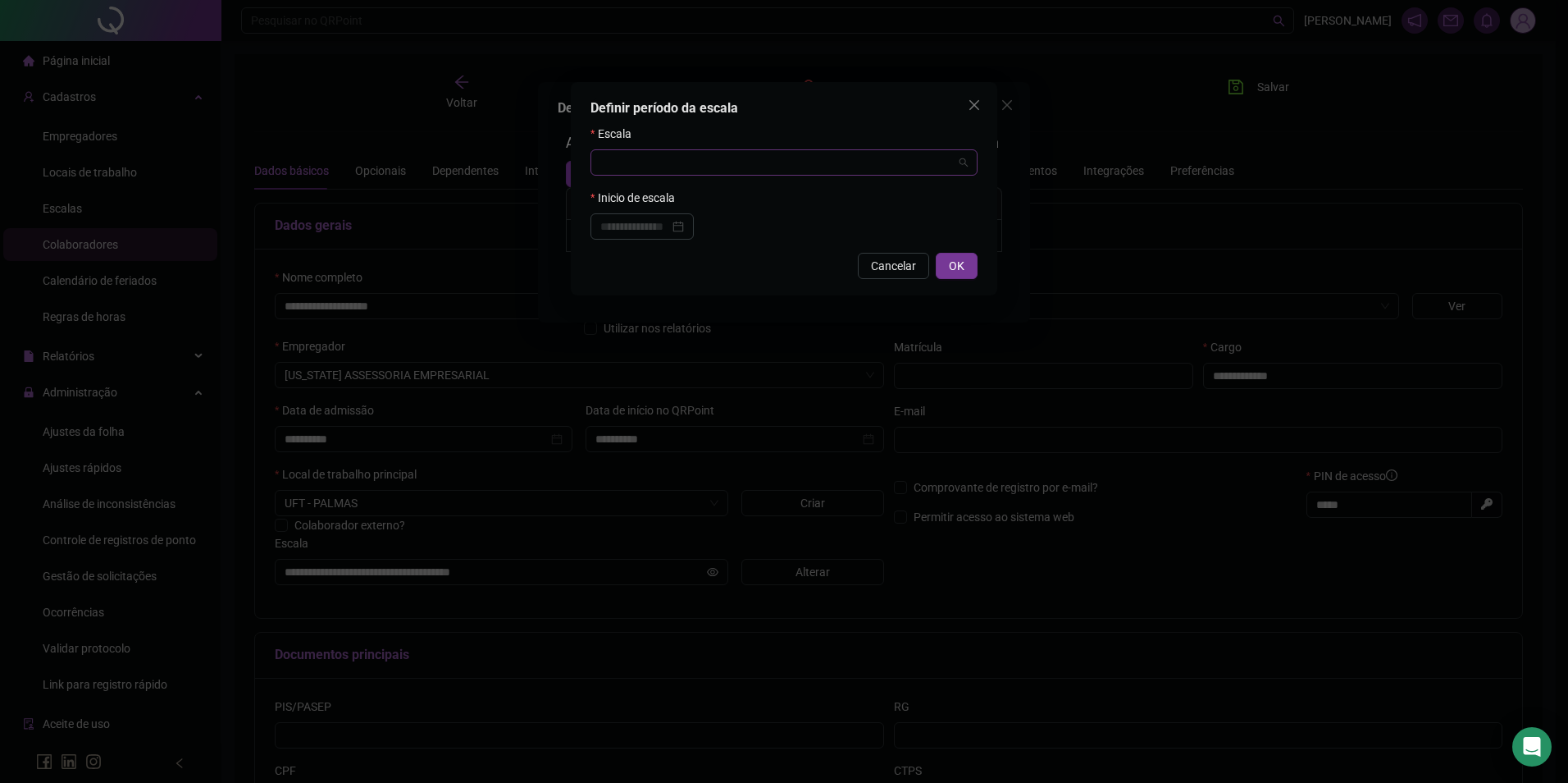
click at [647, 167] on input "search" at bounding box center [777, 162] width 353 height 24
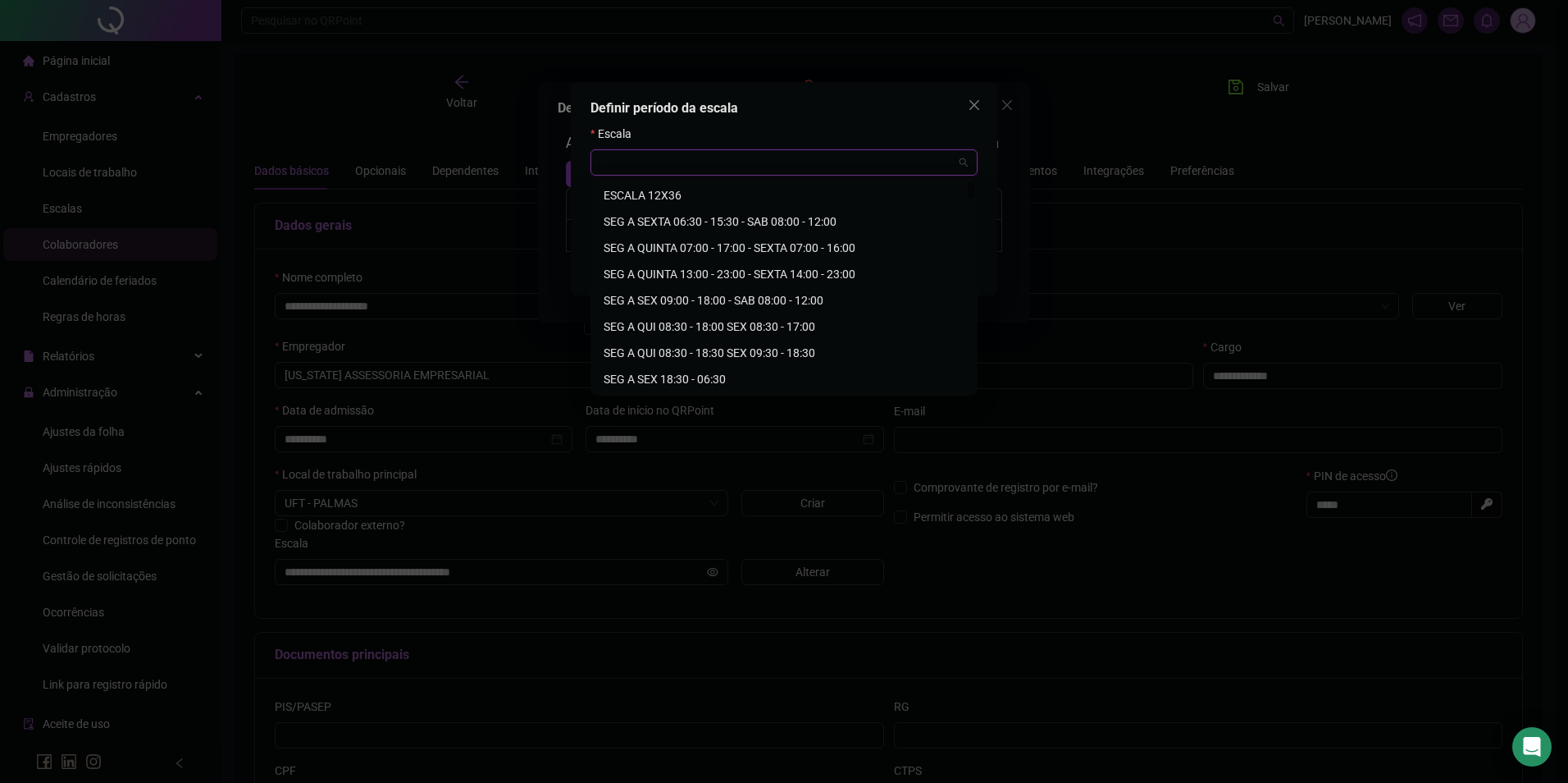
paste input "**********"
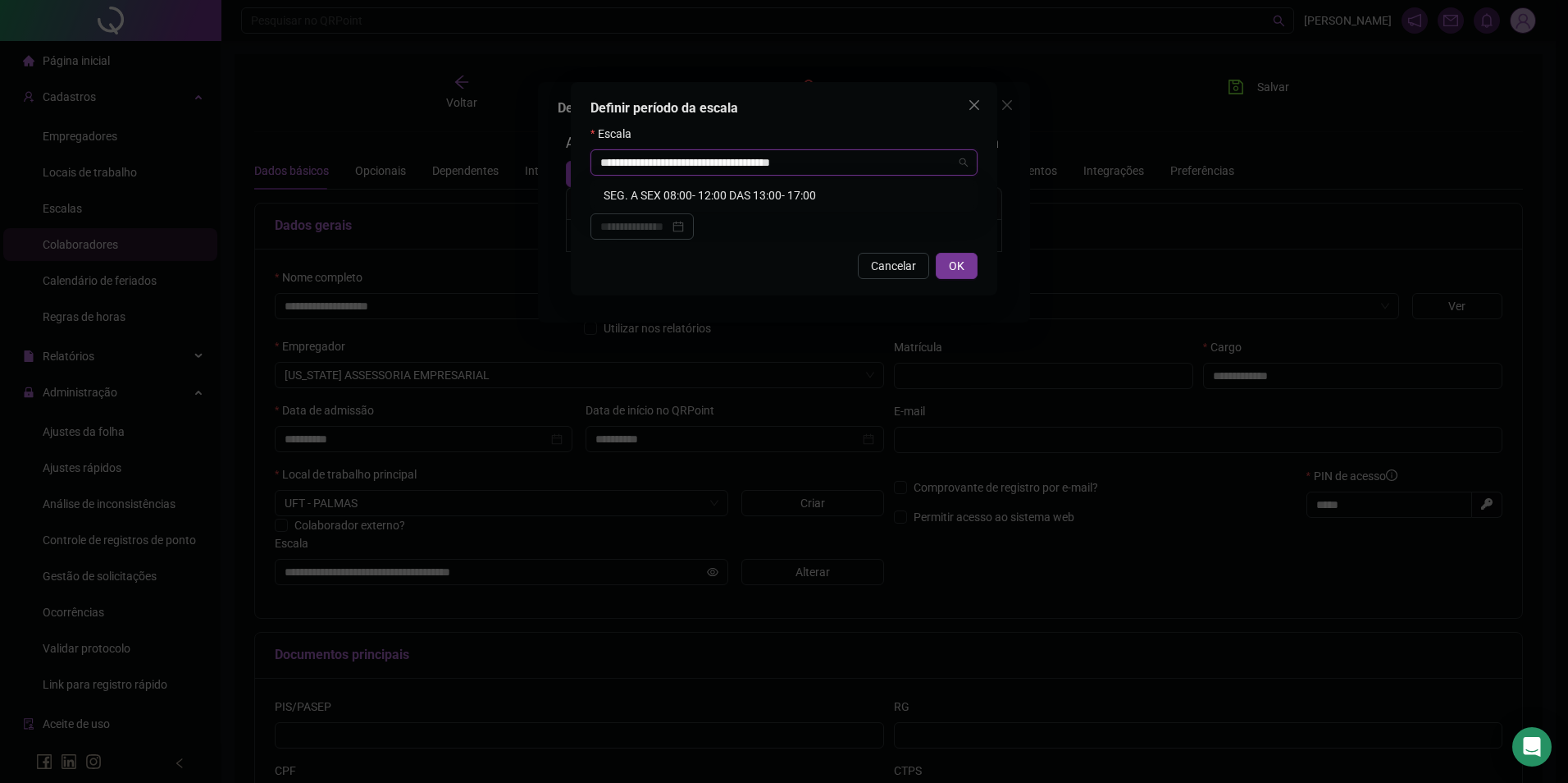
click at [712, 200] on div "SEG. A SEX 08:00- 12:00 DAS 13:00- 17:00" at bounding box center [784, 195] width 361 height 19
click at [669, 230] on input at bounding box center [634, 226] width 69 height 19
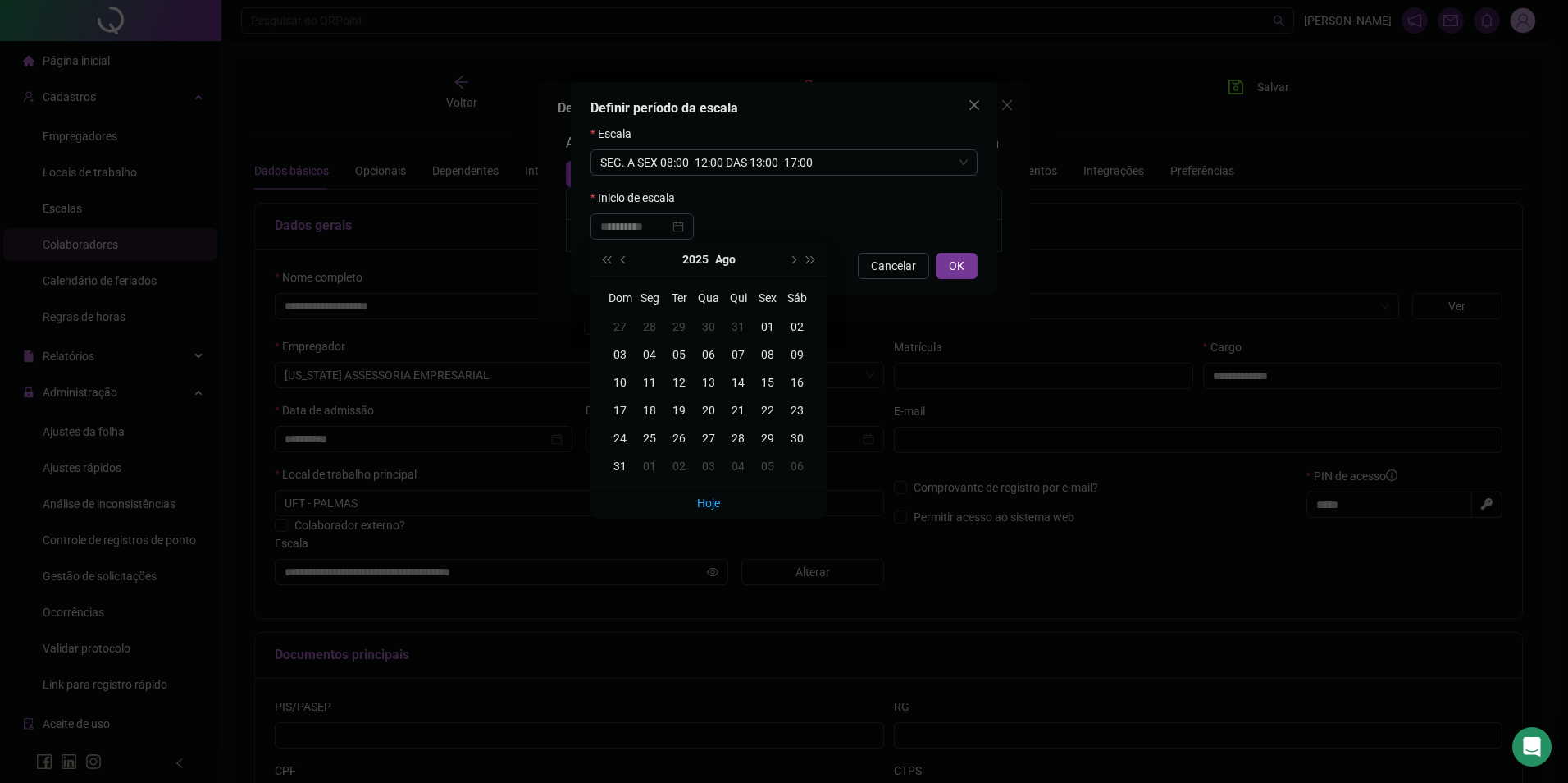
click at [772, 328] on div "01" at bounding box center [768, 327] width 29 height 19
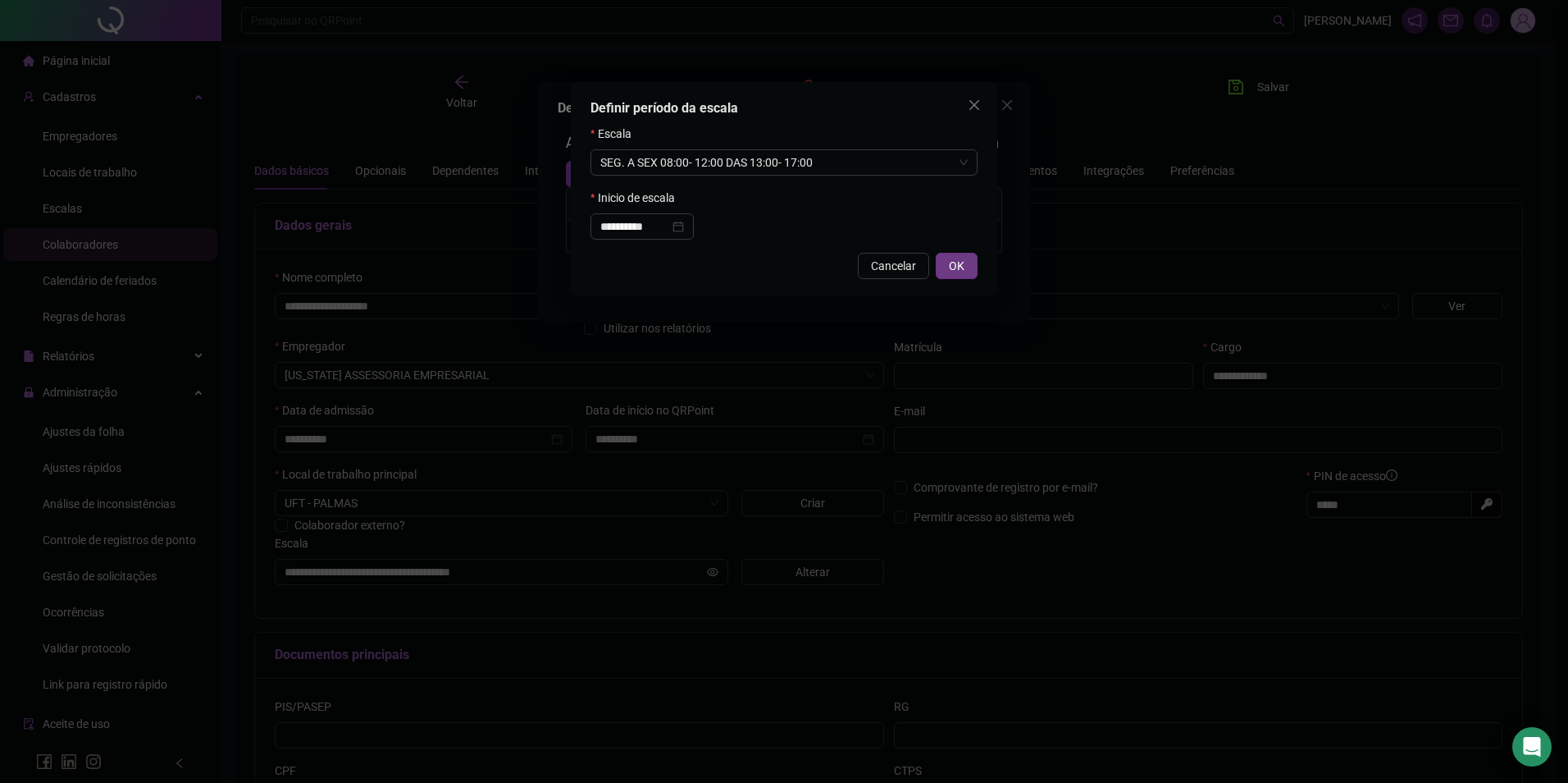
click at [976, 272] on button "OK" at bounding box center [956, 265] width 42 height 26
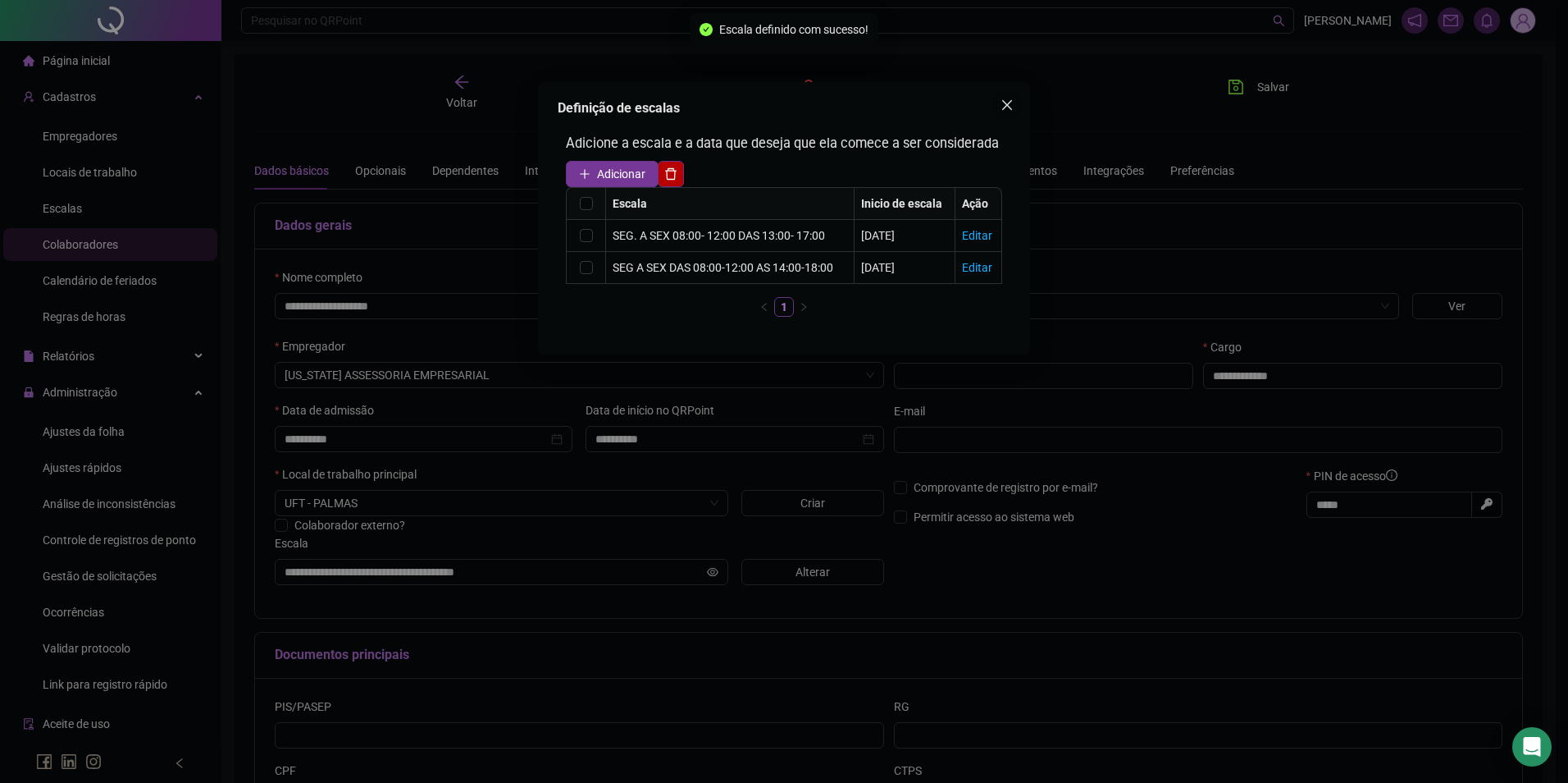
click at [1006, 105] on icon "close" at bounding box center [1007, 104] width 13 height 13
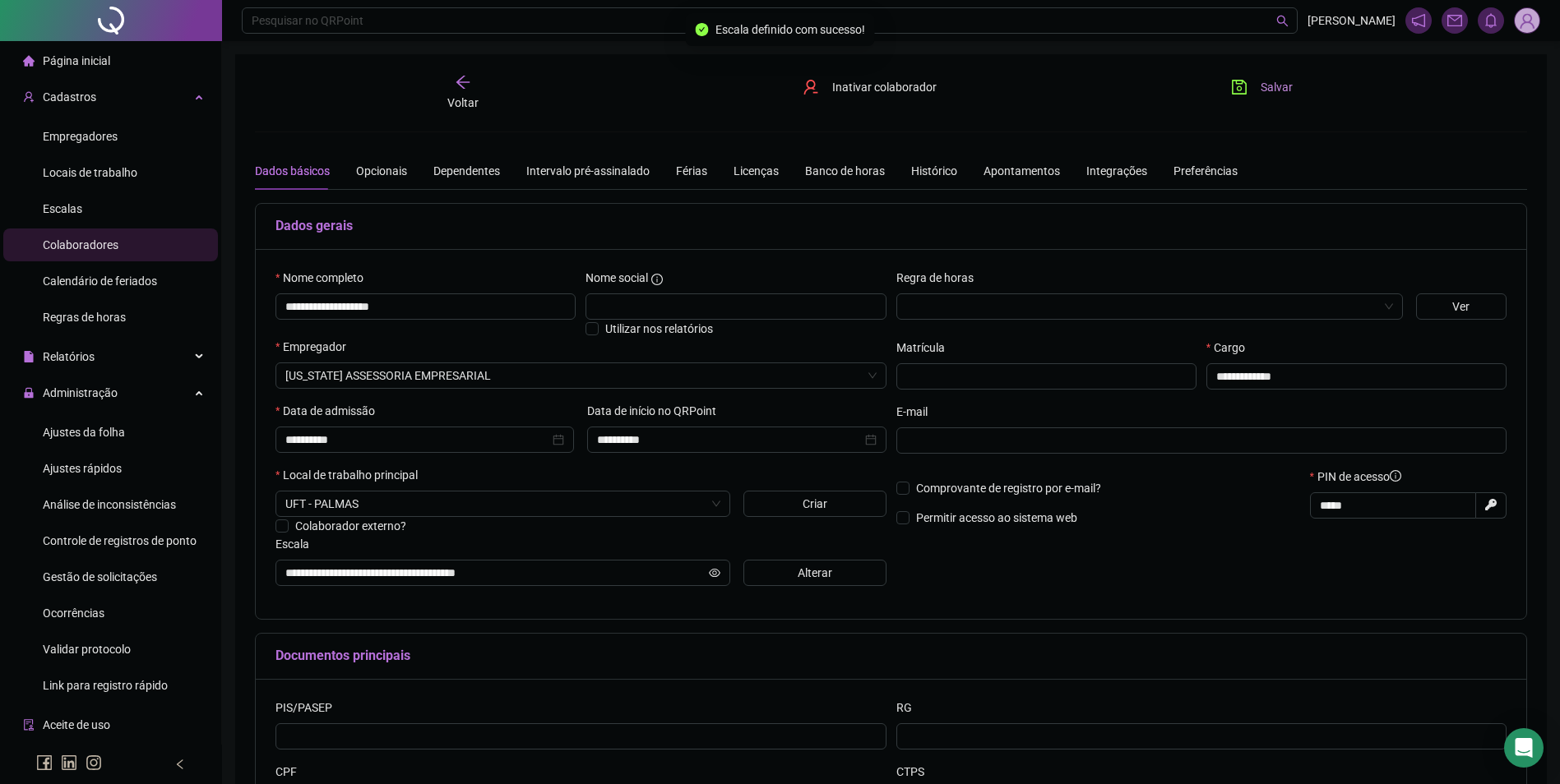
click at [1240, 85] on icon "save" at bounding box center [1239, 87] width 17 height 17
click at [1240, 85] on icon "loading" at bounding box center [1239, 86] width 21 height 21
drag, startPoint x: 463, startPoint y: 305, endPoint x: 197, endPoint y: 304, distance: 266.0
click at [197, 304] on div "**********" at bounding box center [780, 469] width 1560 height 937
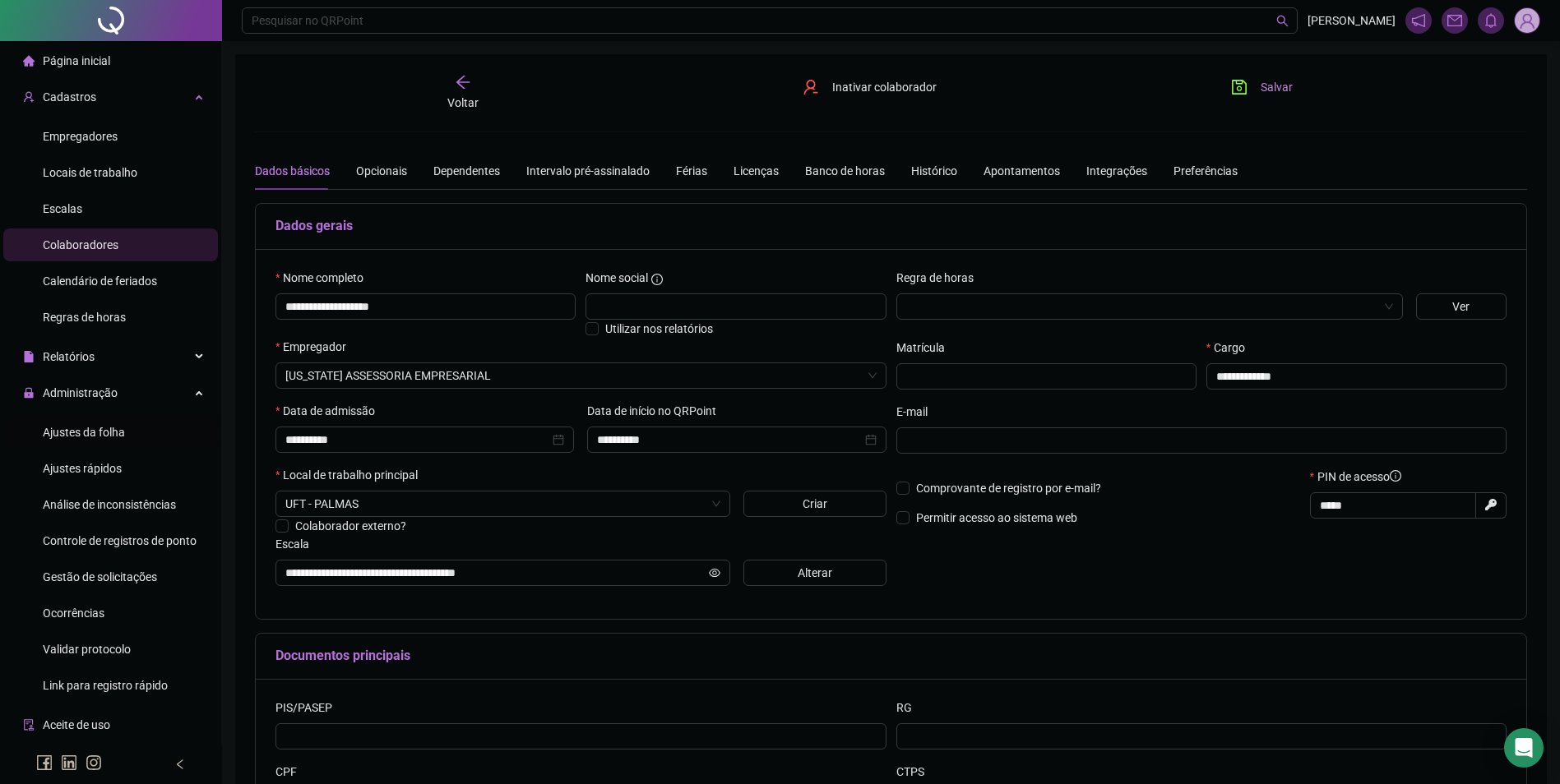
click at [80, 431] on span "Ajustes da folha" at bounding box center [84, 432] width 82 height 13
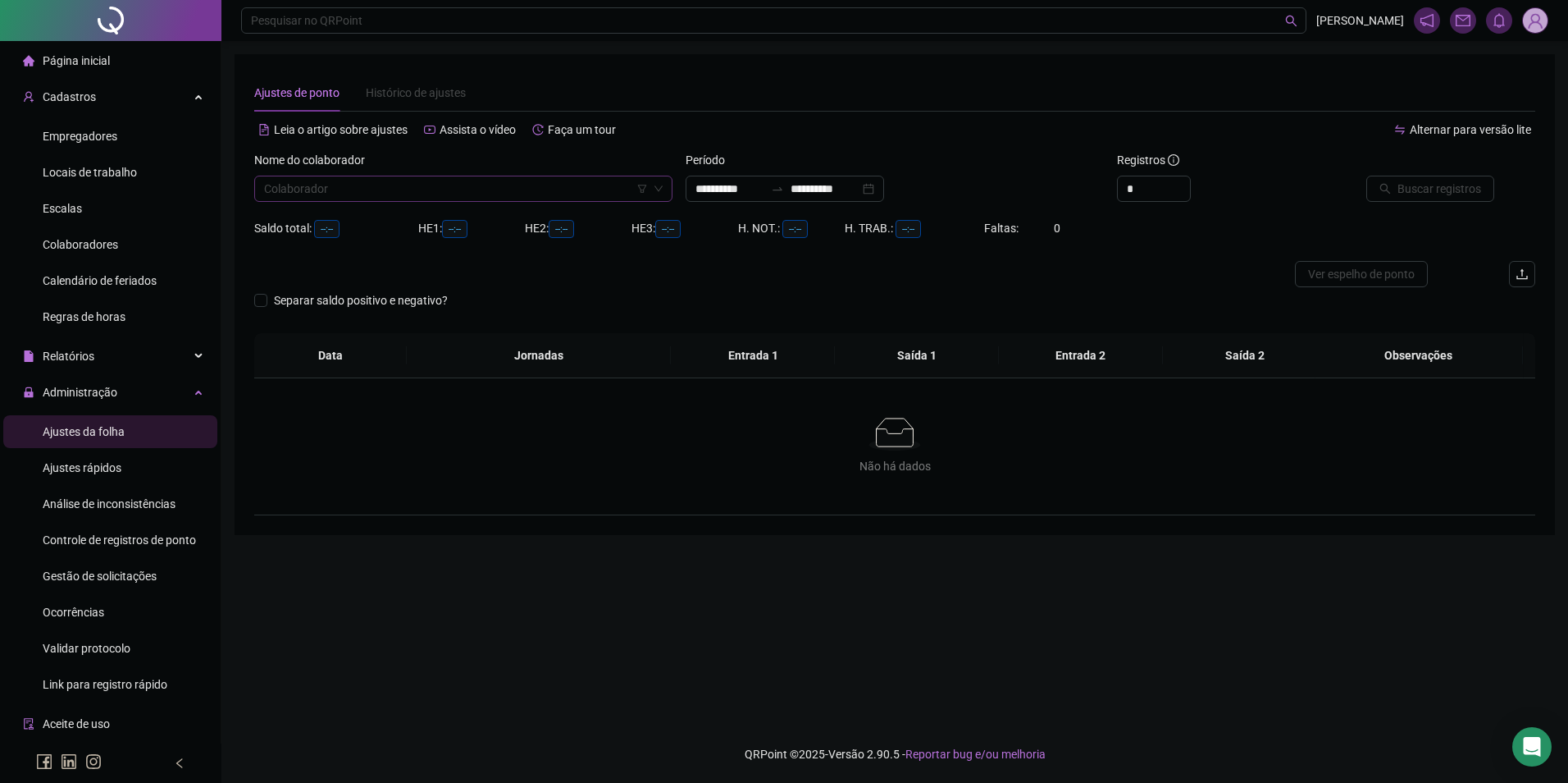
click at [349, 189] on input "search" at bounding box center [456, 188] width 384 height 24
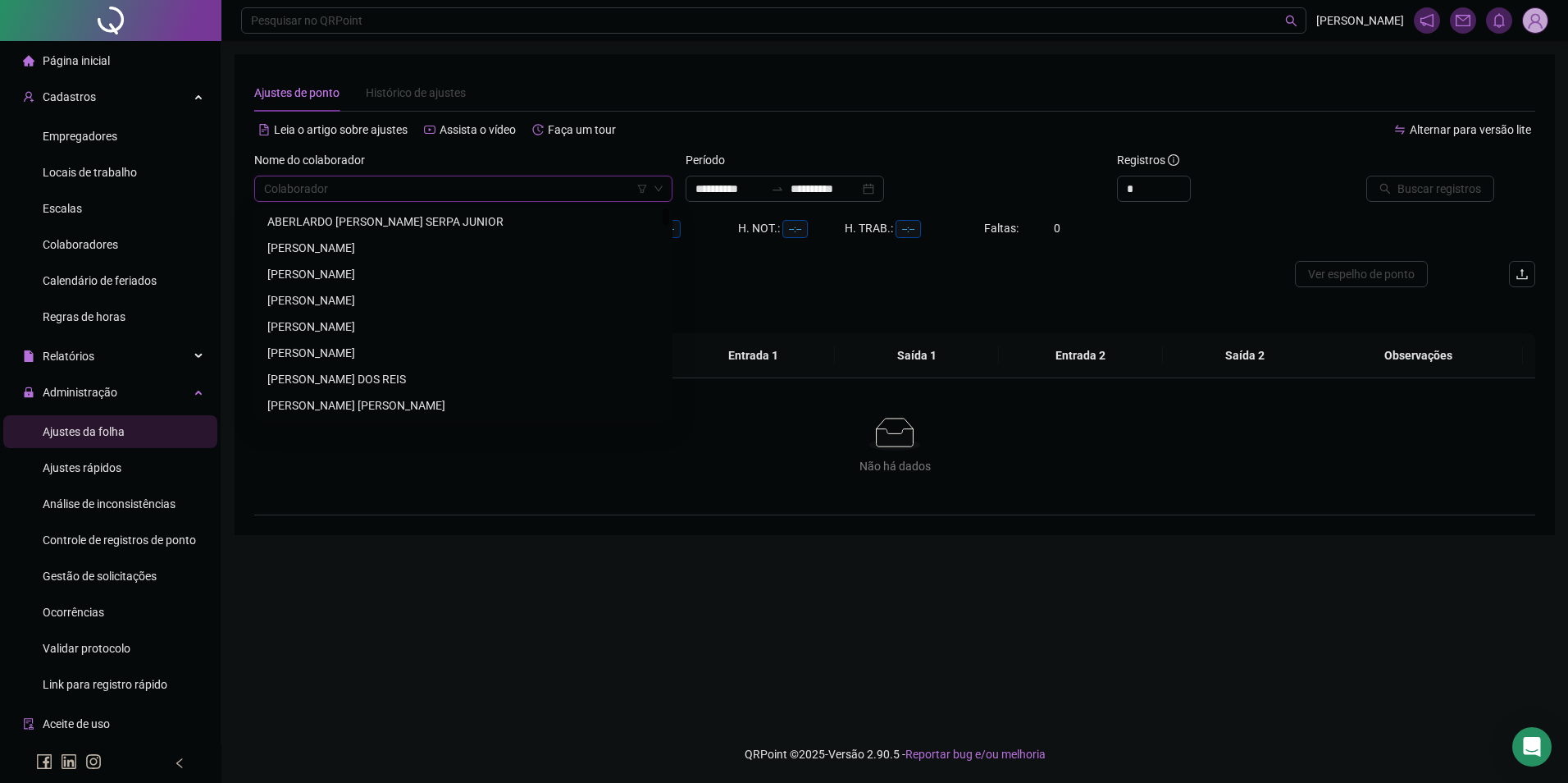
paste input "**********"
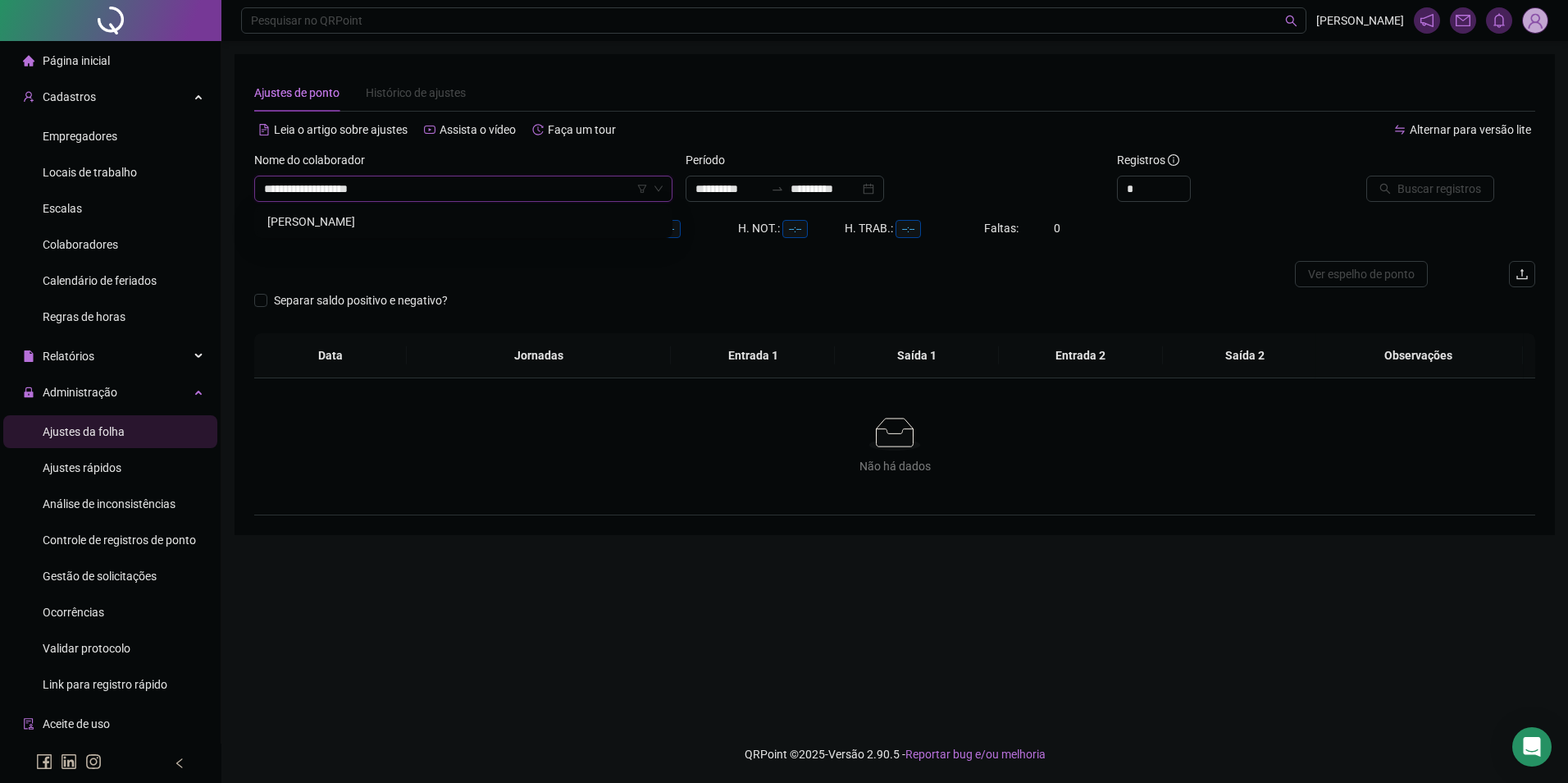
click at [348, 223] on div "[PERSON_NAME]" at bounding box center [463, 221] width 392 height 19
click at [847, 183] on input "**********" at bounding box center [824, 188] width 69 height 19
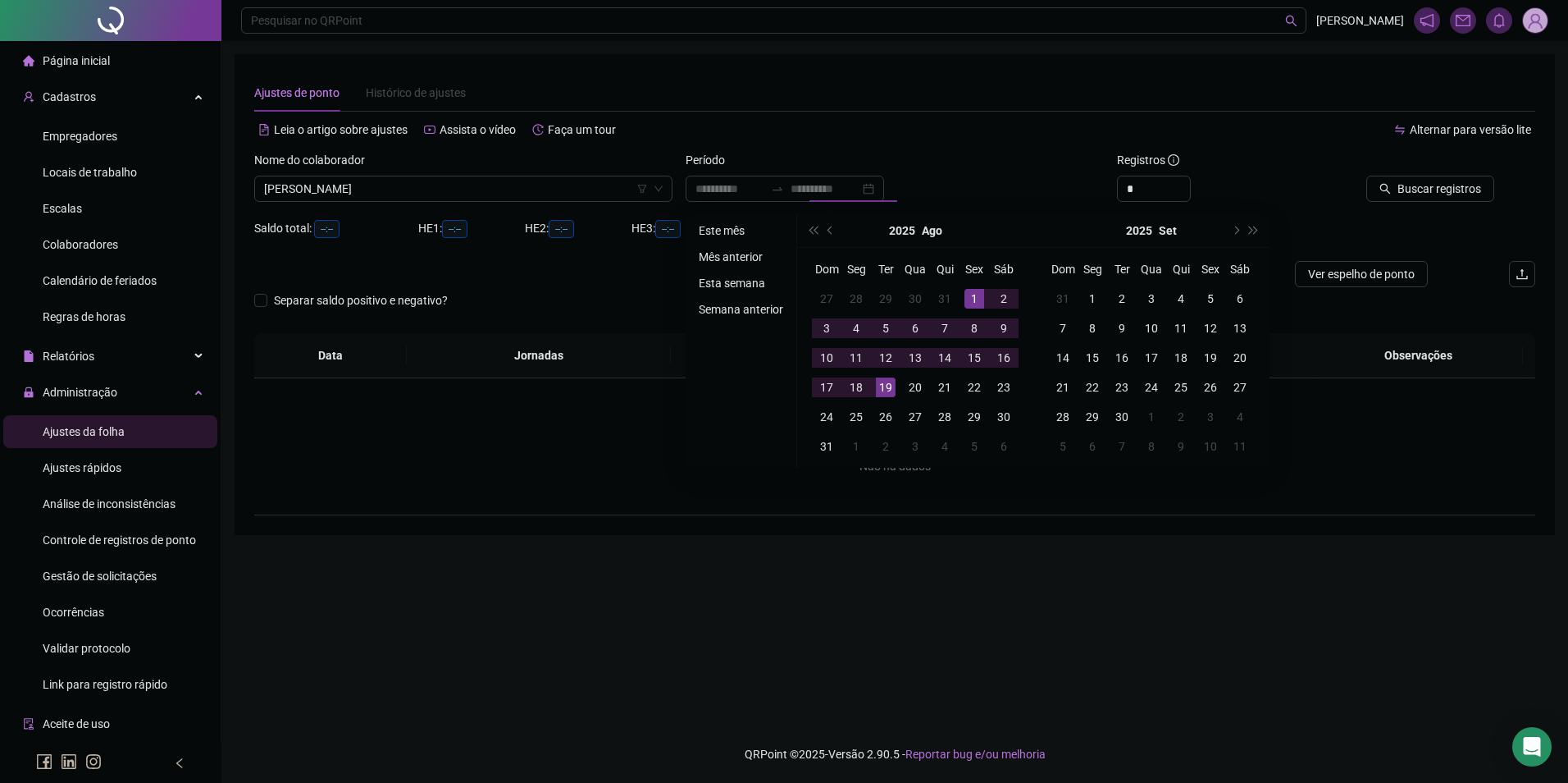
click at [732, 230] on li "Este mês" at bounding box center [741, 230] width 97 height 20
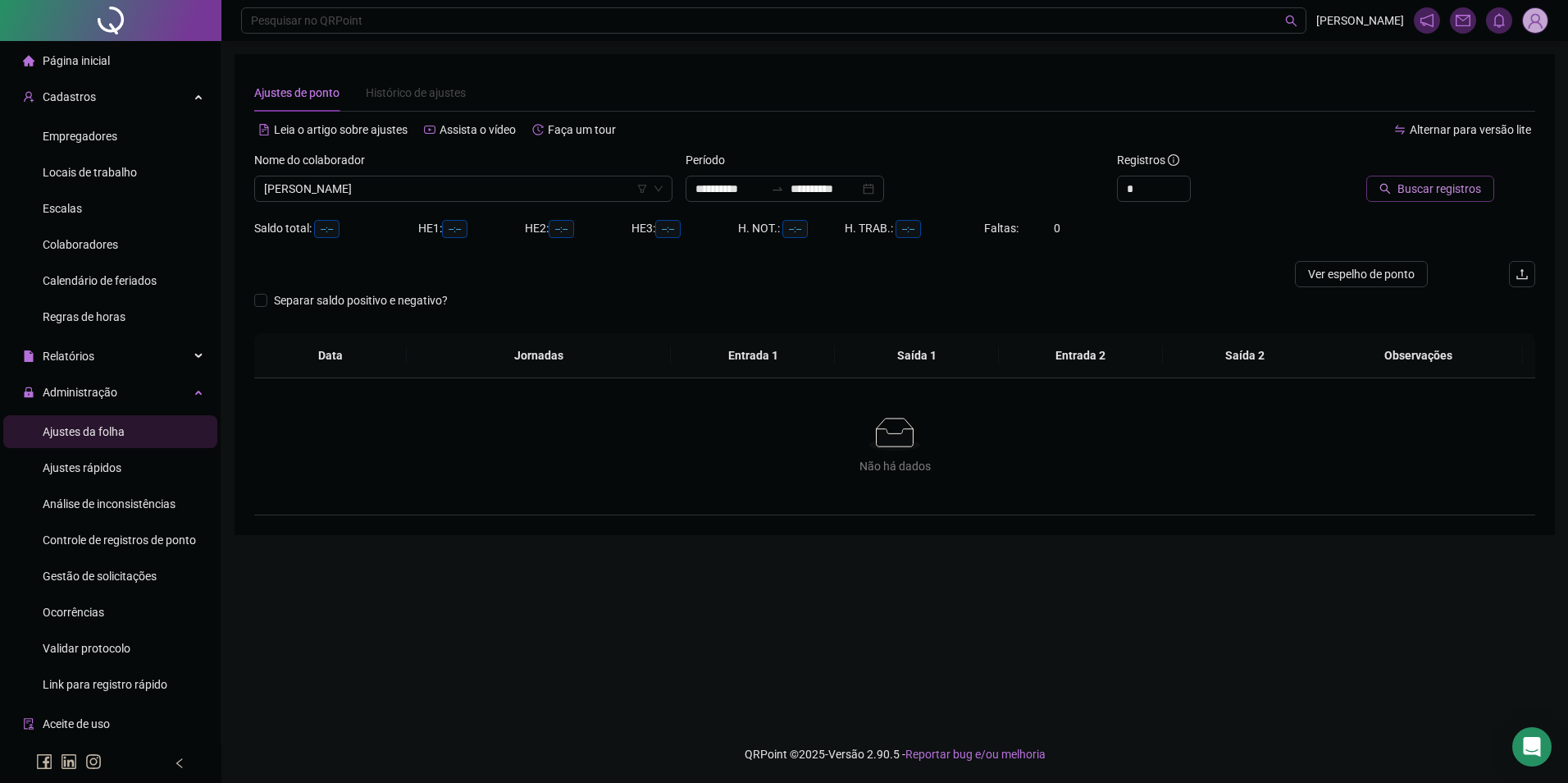
click at [1455, 200] on button "Buscar registros" at bounding box center [1430, 188] width 128 height 26
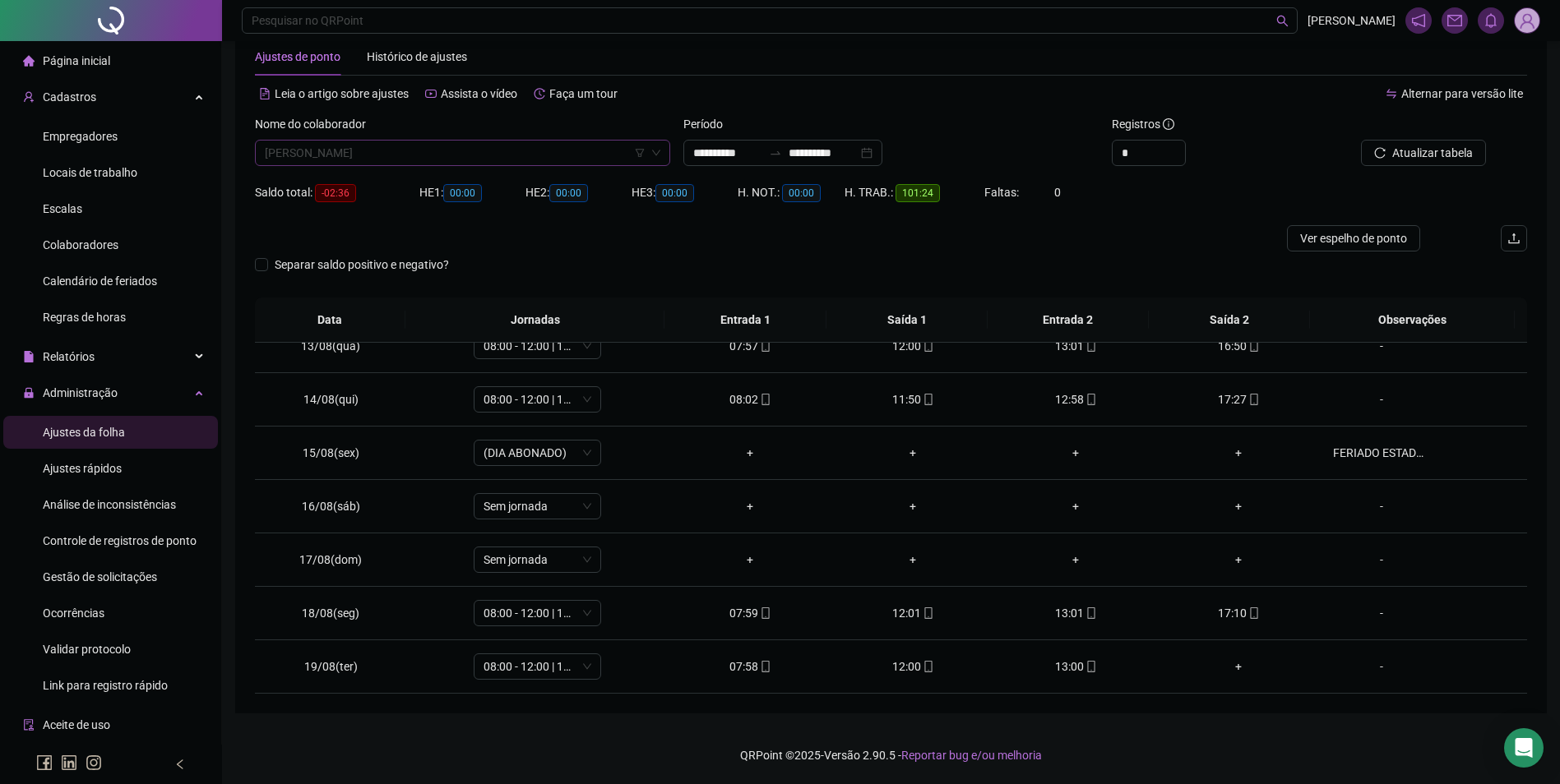
scroll to position [18829, 0]
click at [399, 158] on span "[PERSON_NAME]" at bounding box center [462, 152] width 396 height 24
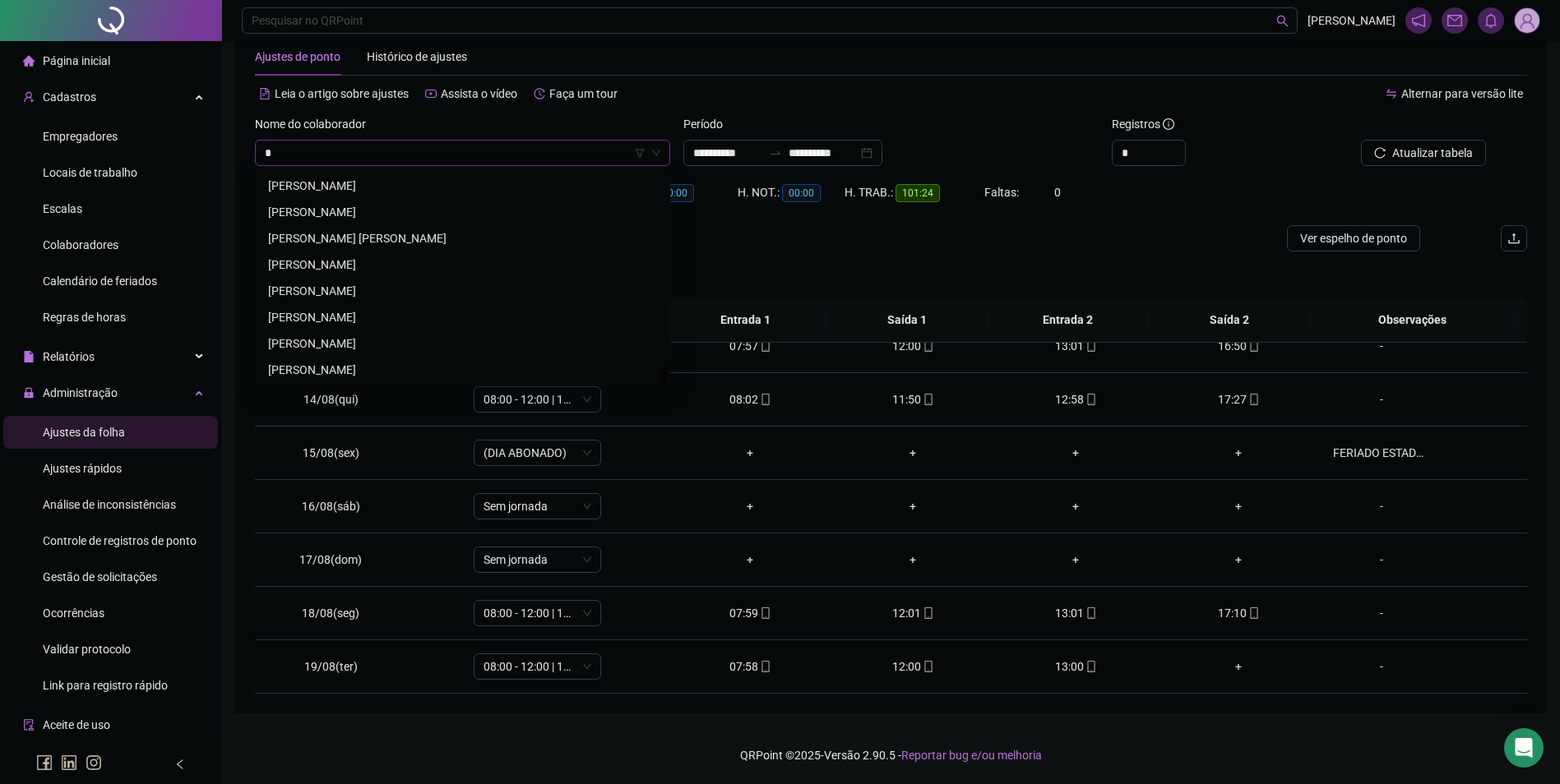
scroll to position [0, 0]
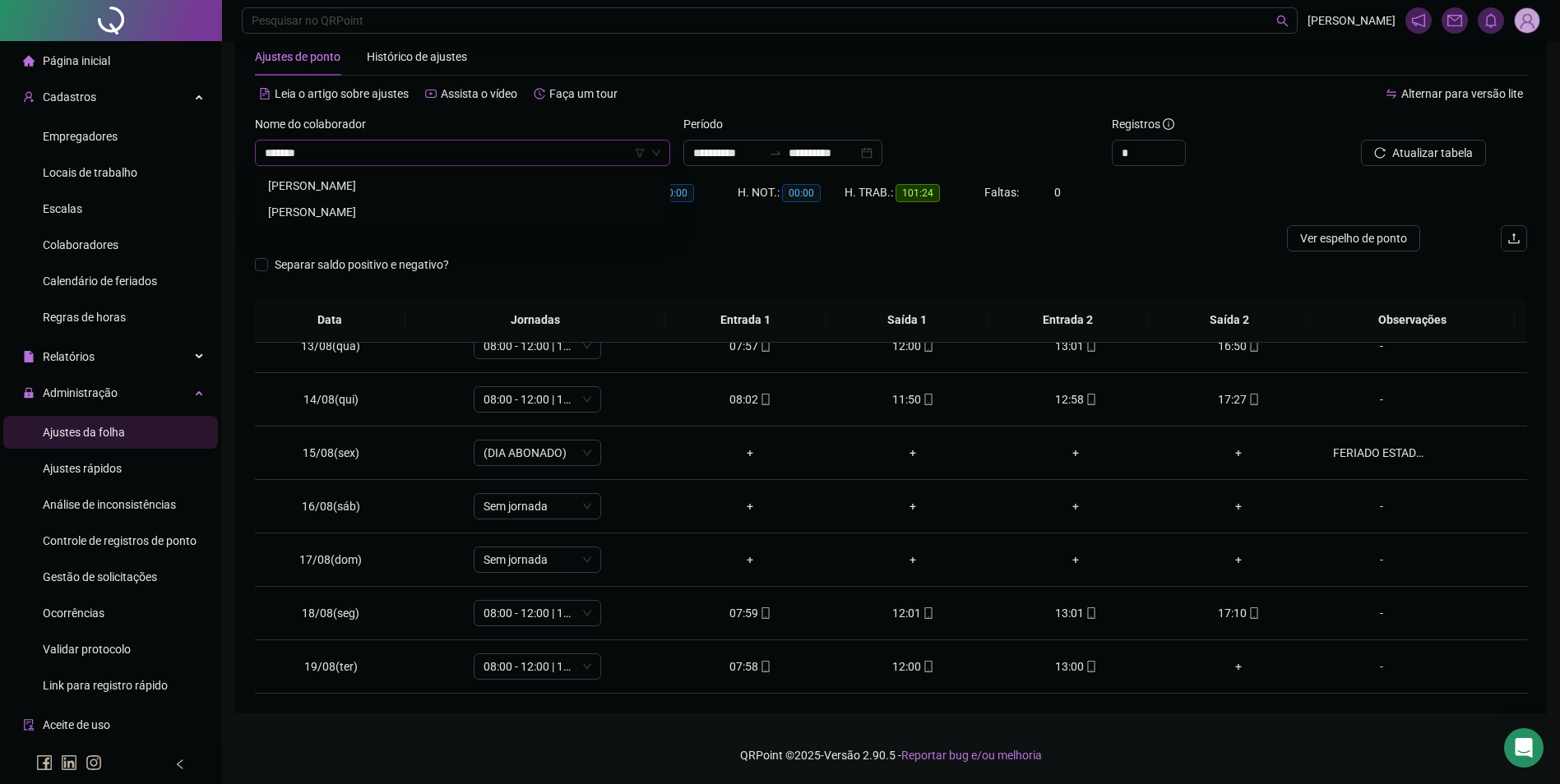
click at [386, 213] on div "[PERSON_NAME]" at bounding box center [462, 212] width 389 height 19
click at [1394, 152] on span "Buscar registros" at bounding box center [1431, 152] width 84 height 19
click at [309, 153] on span "[PERSON_NAME]" at bounding box center [462, 152] width 396 height 24
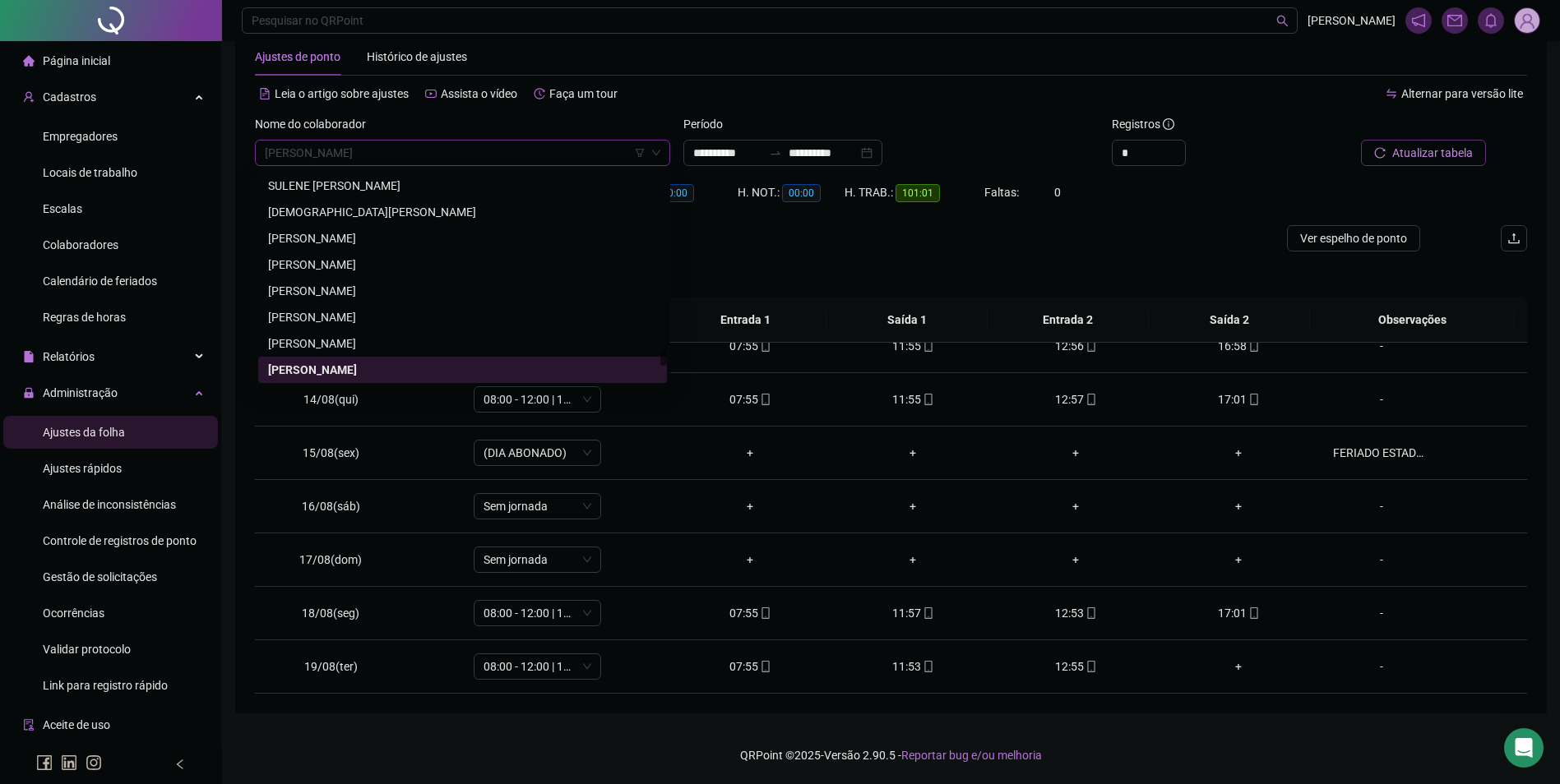
click at [314, 153] on span "[PERSON_NAME]" at bounding box center [462, 152] width 396 height 24
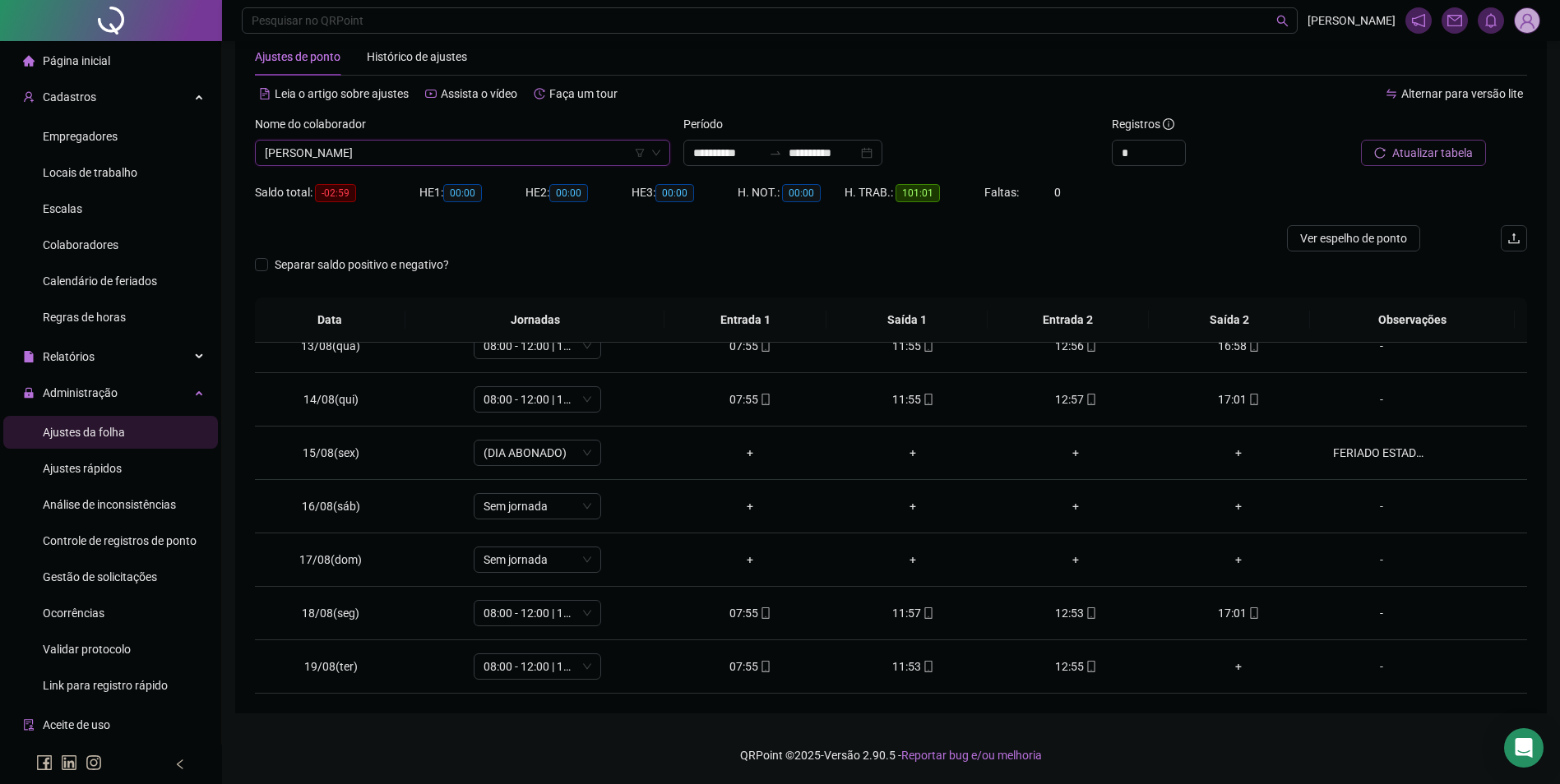
click at [315, 153] on span "[PERSON_NAME]" at bounding box center [462, 152] width 396 height 24
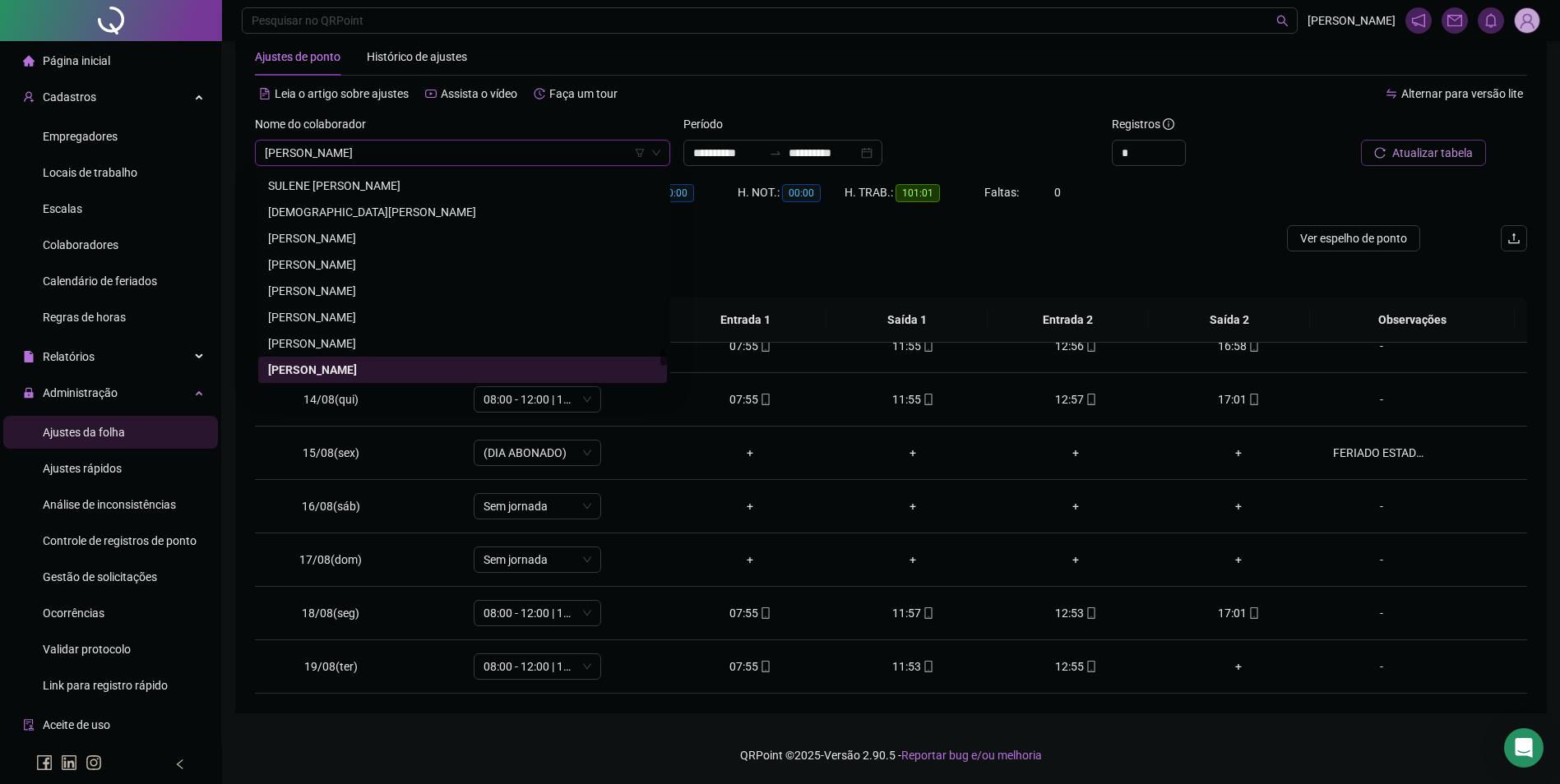
click at [310, 155] on span "[PERSON_NAME]" at bounding box center [462, 152] width 396 height 24
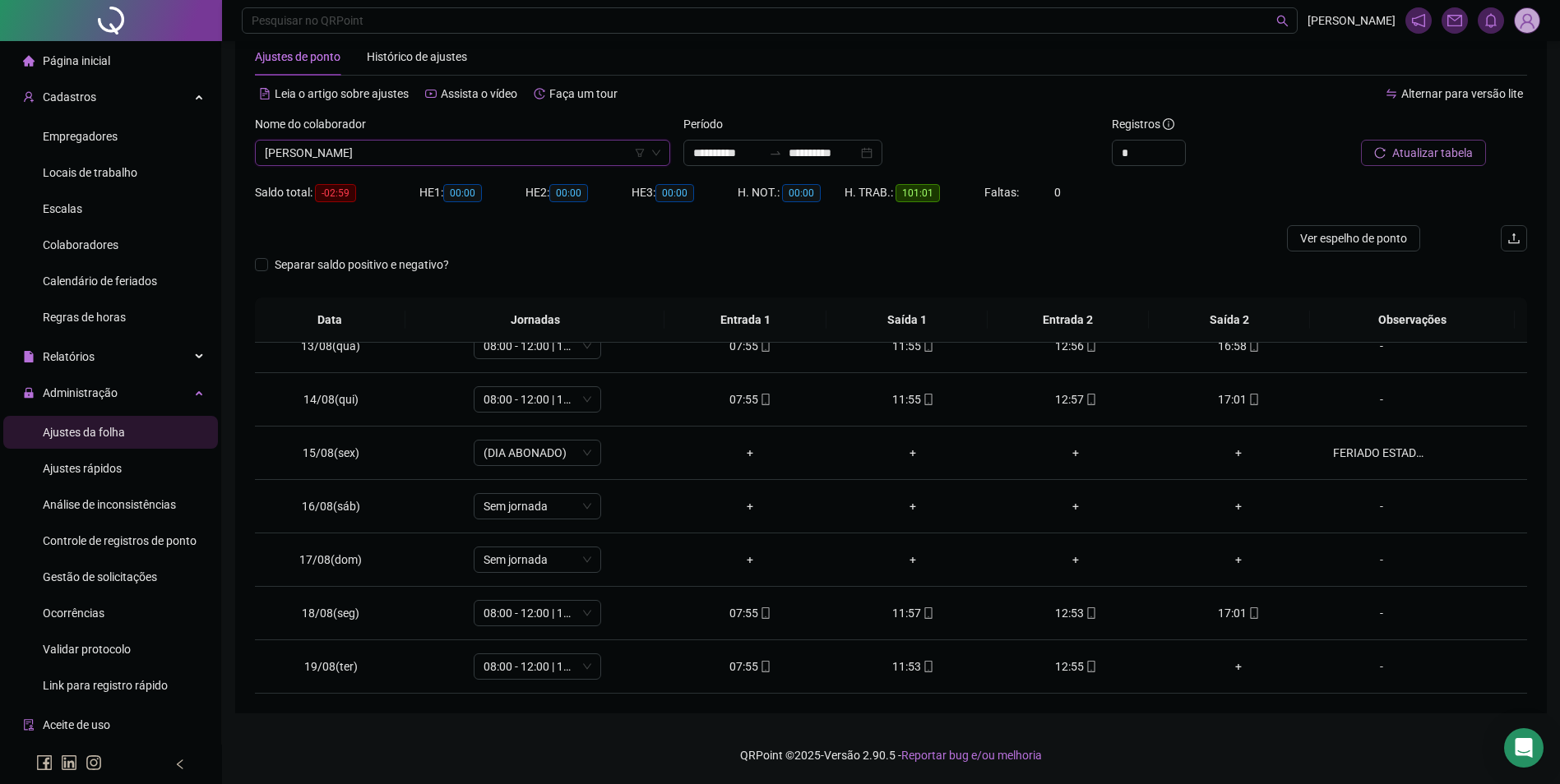
click at [343, 153] on span "[PERSON_NAME]" at bounding box center [462, 152] width 396 height 24
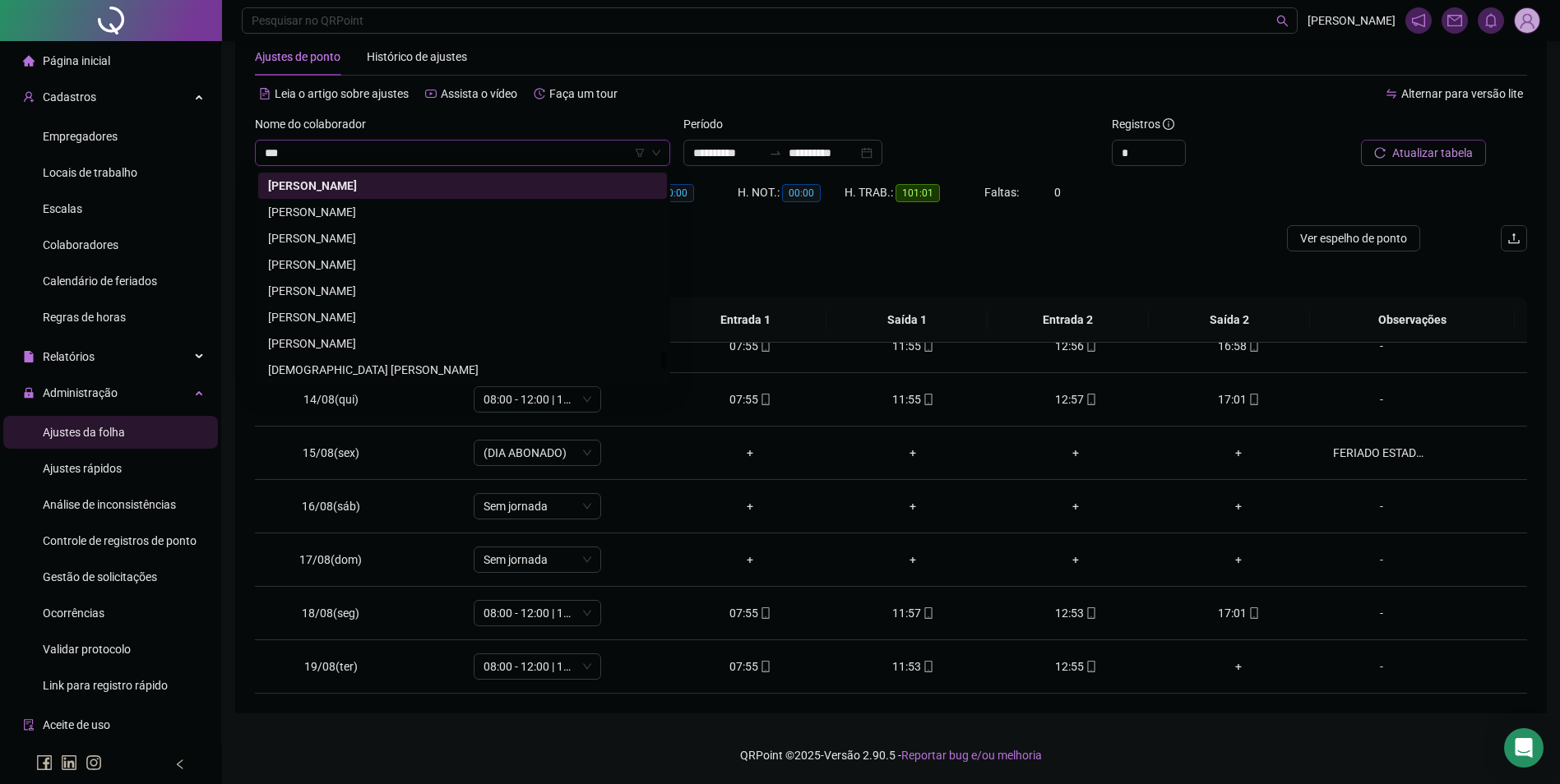
scroll to position [0, 0]
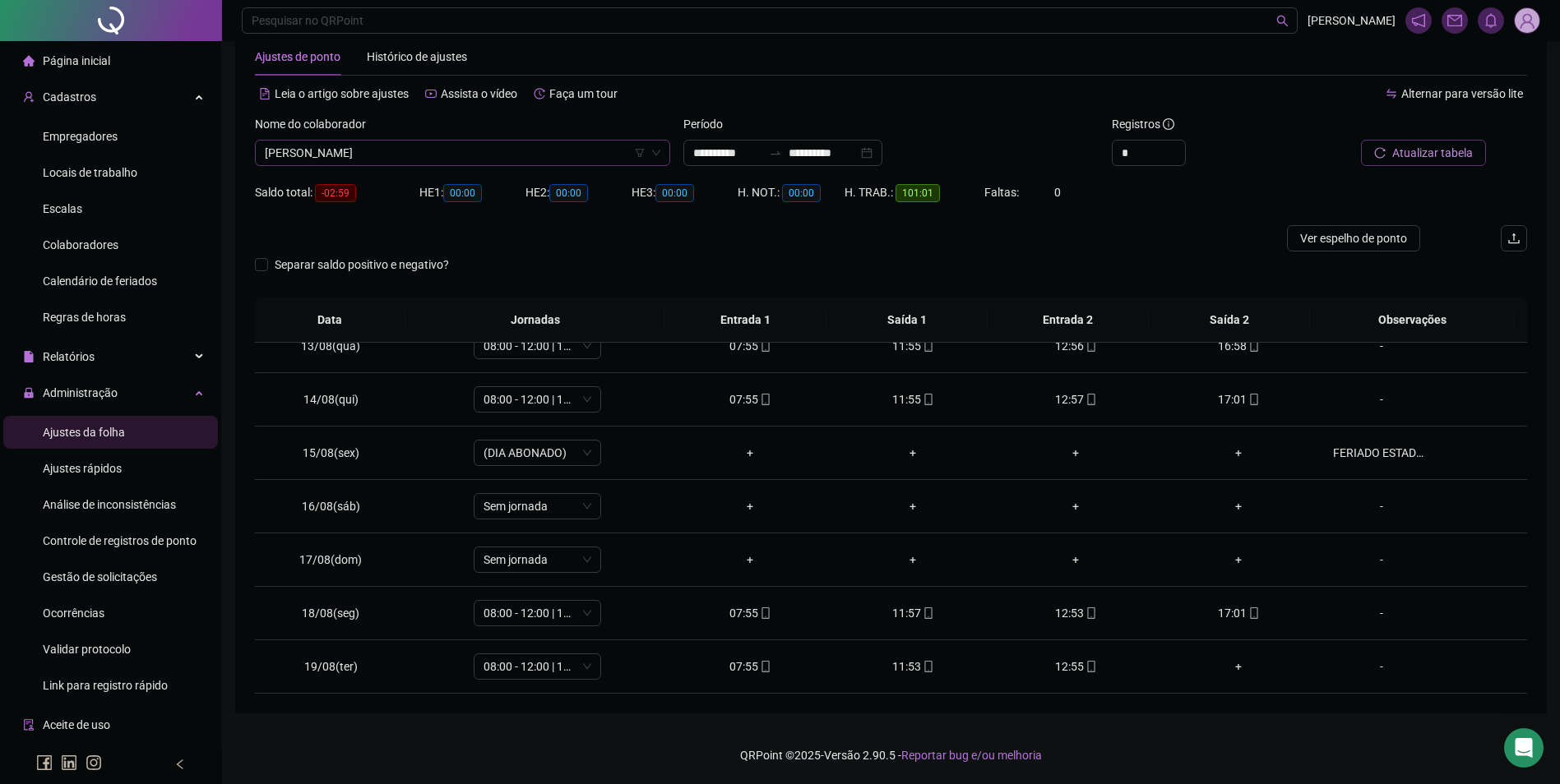
click at [1361, 140] on button "Atualizar tabela" at bounding box center [1423, 152] width 125 height 26
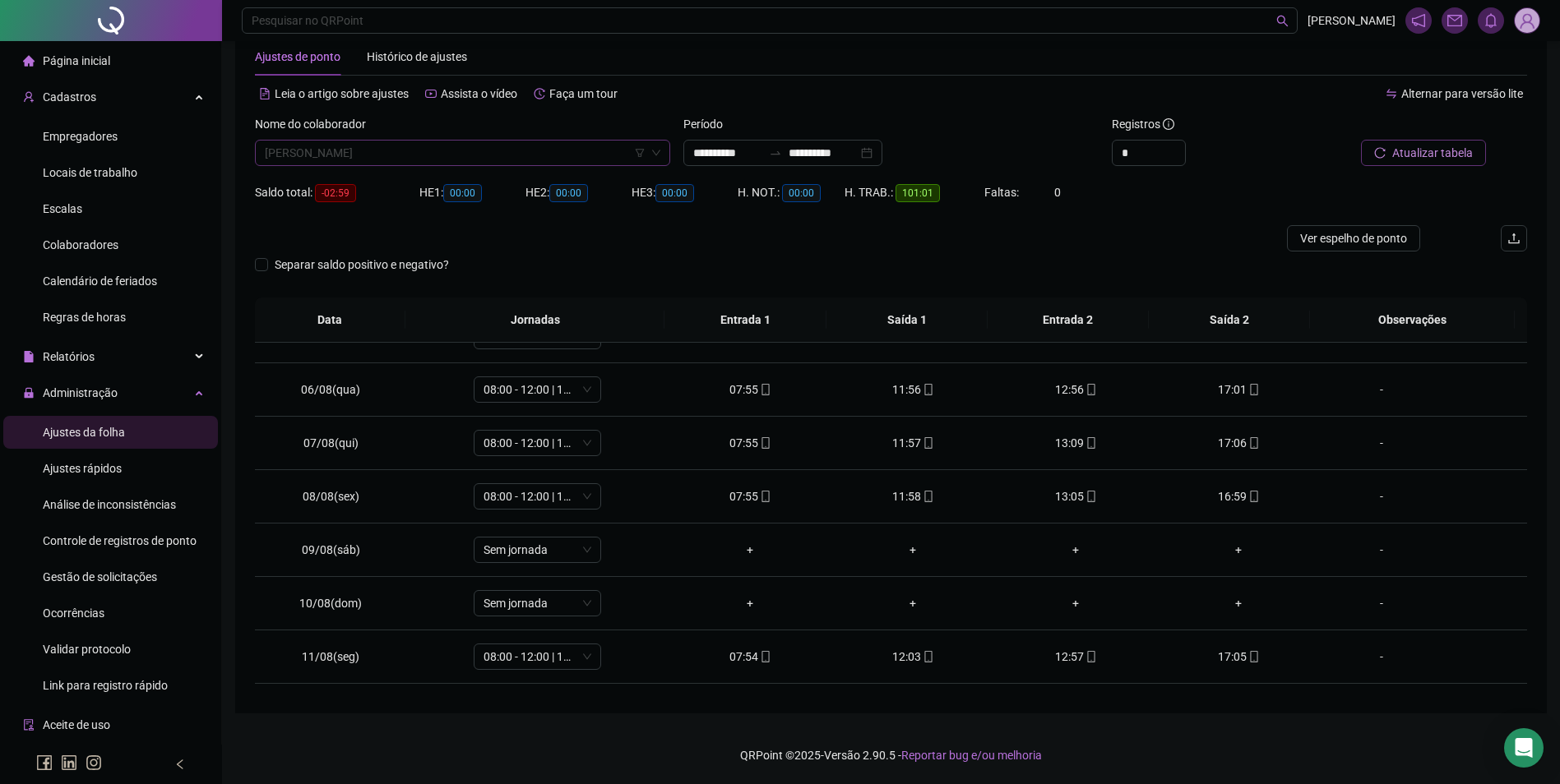
scroll to position [21958, 0]
click at [477, 163] on span "[PERSON_NAME]" at bounding box center [462, 152] width 396 height 24
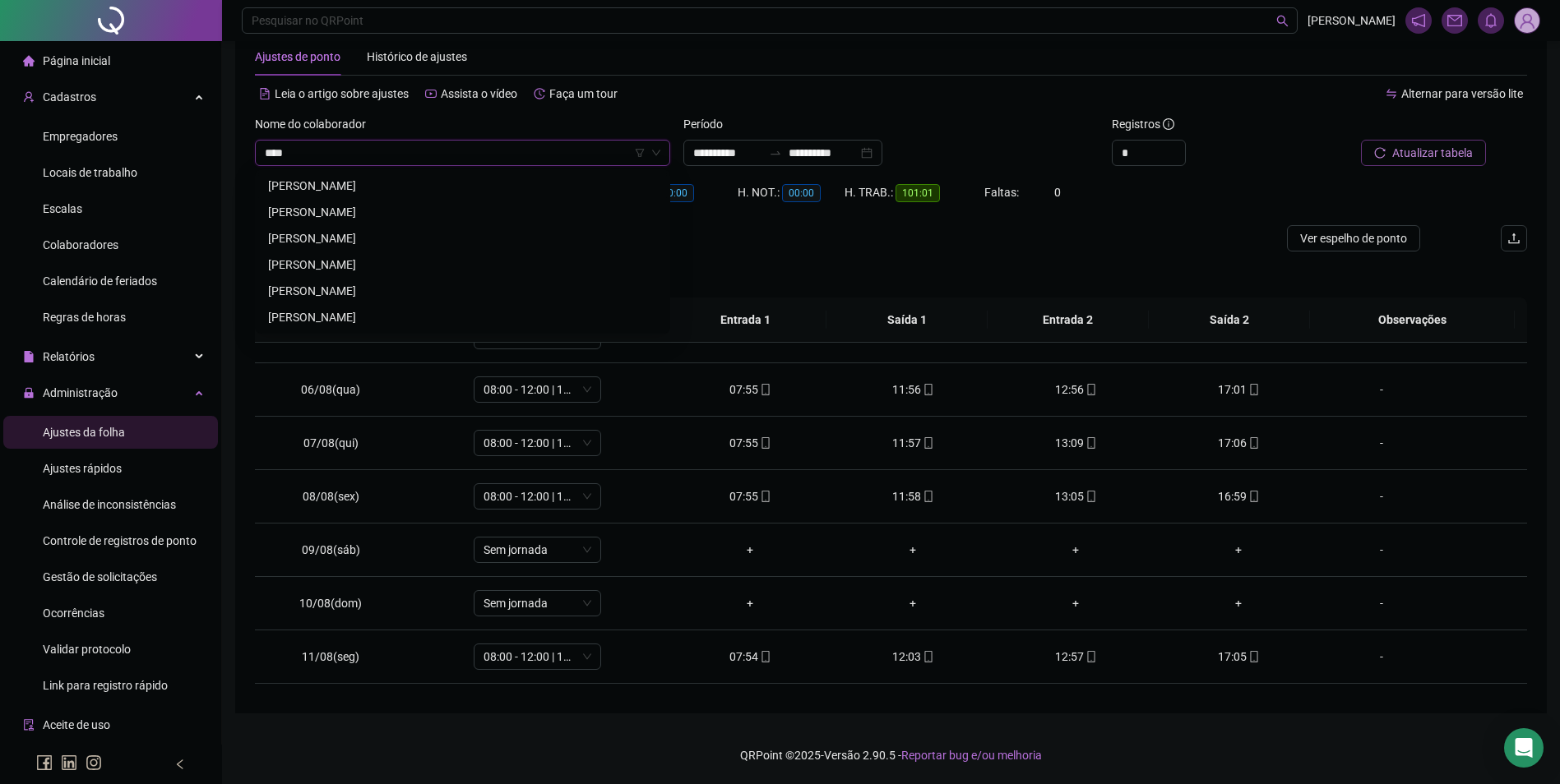
scroll to position [0, 0]
click at [400, 202] on div "[PERSON_NAME]" at bounding box center [462, 212] width 408 height 26
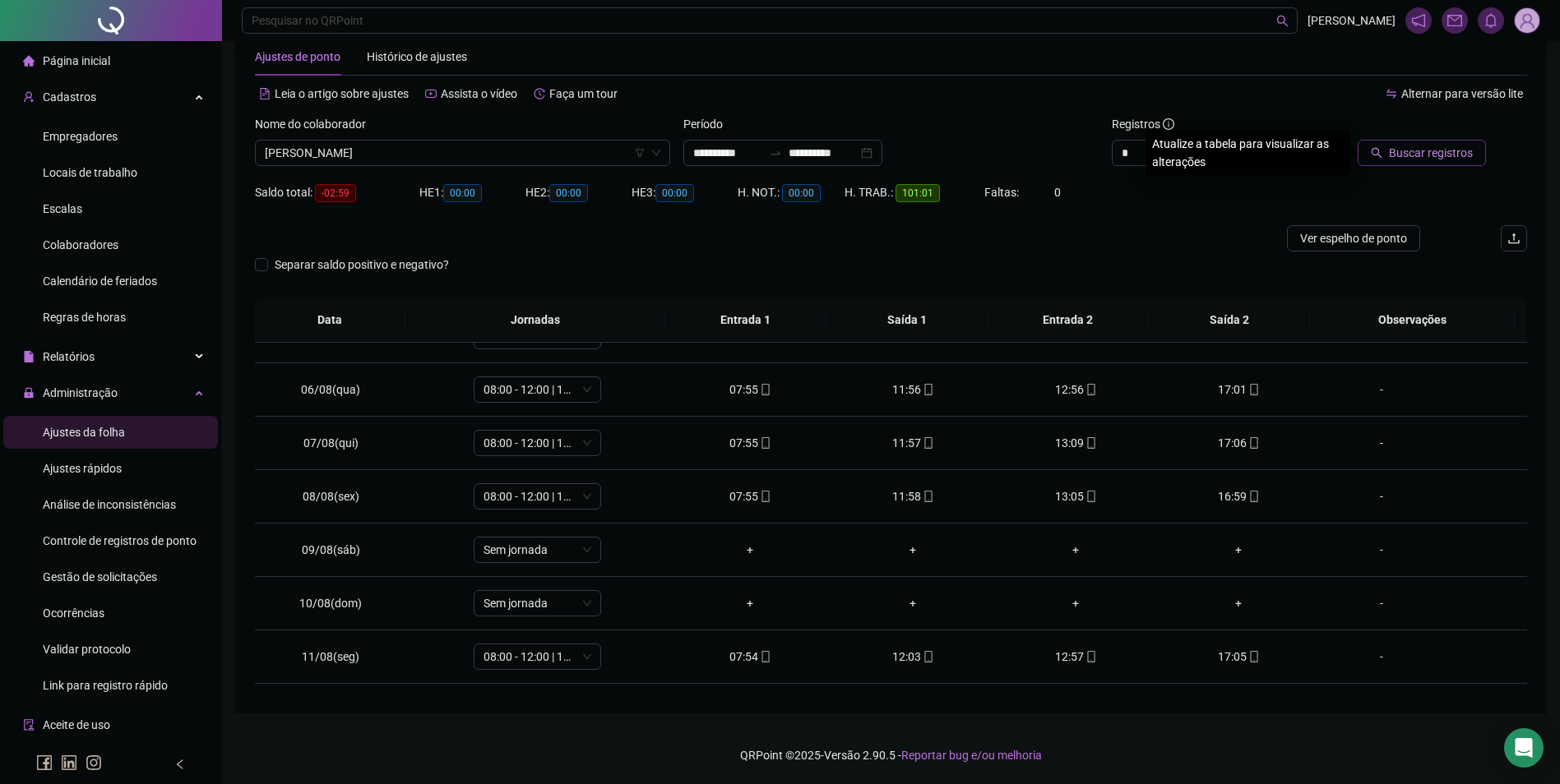
click at [1420, 143] on button "Buscar registros" at bounding box center [1421, 152] width 128 height 26
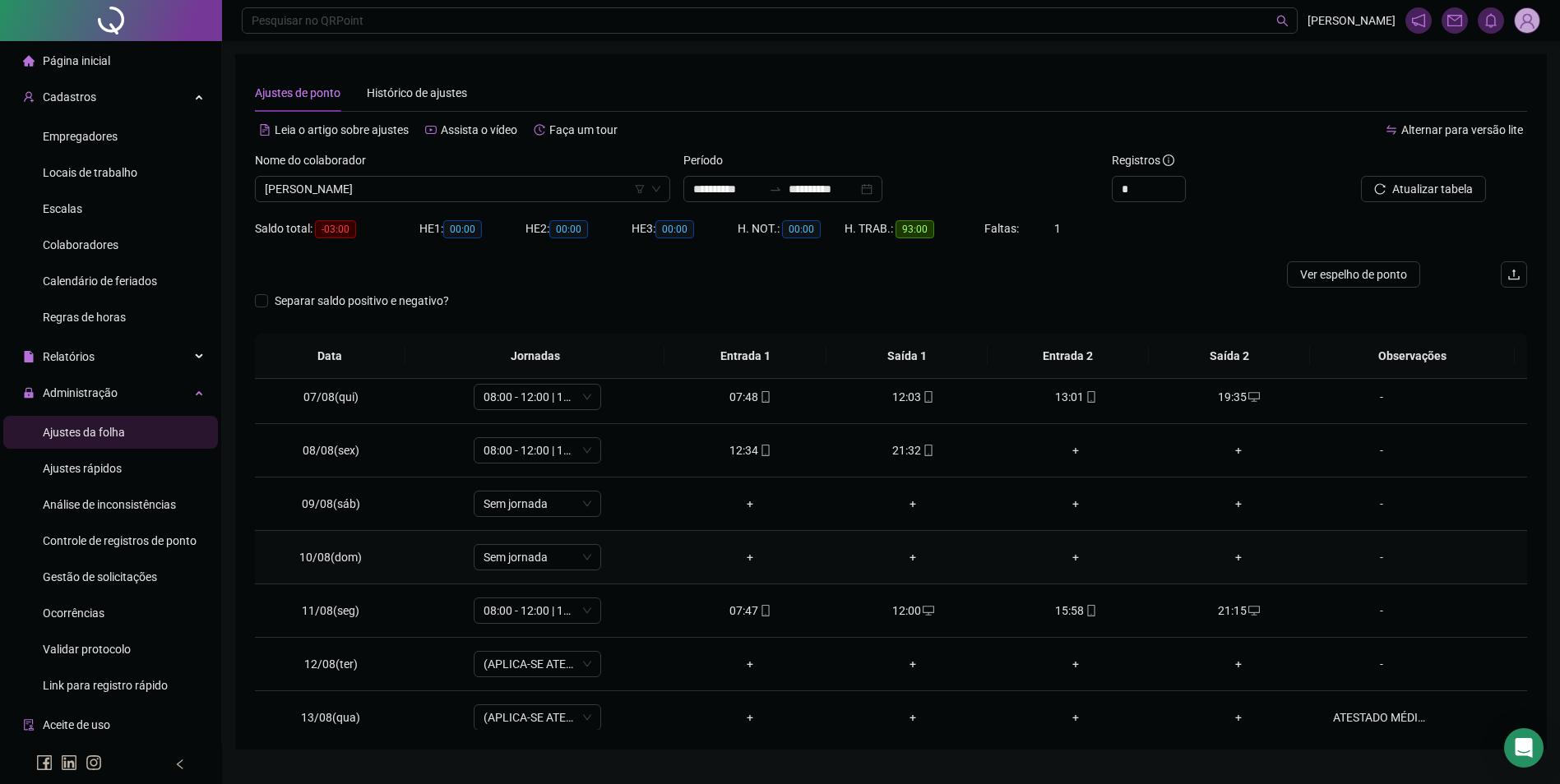
scroll to position [247, 0]
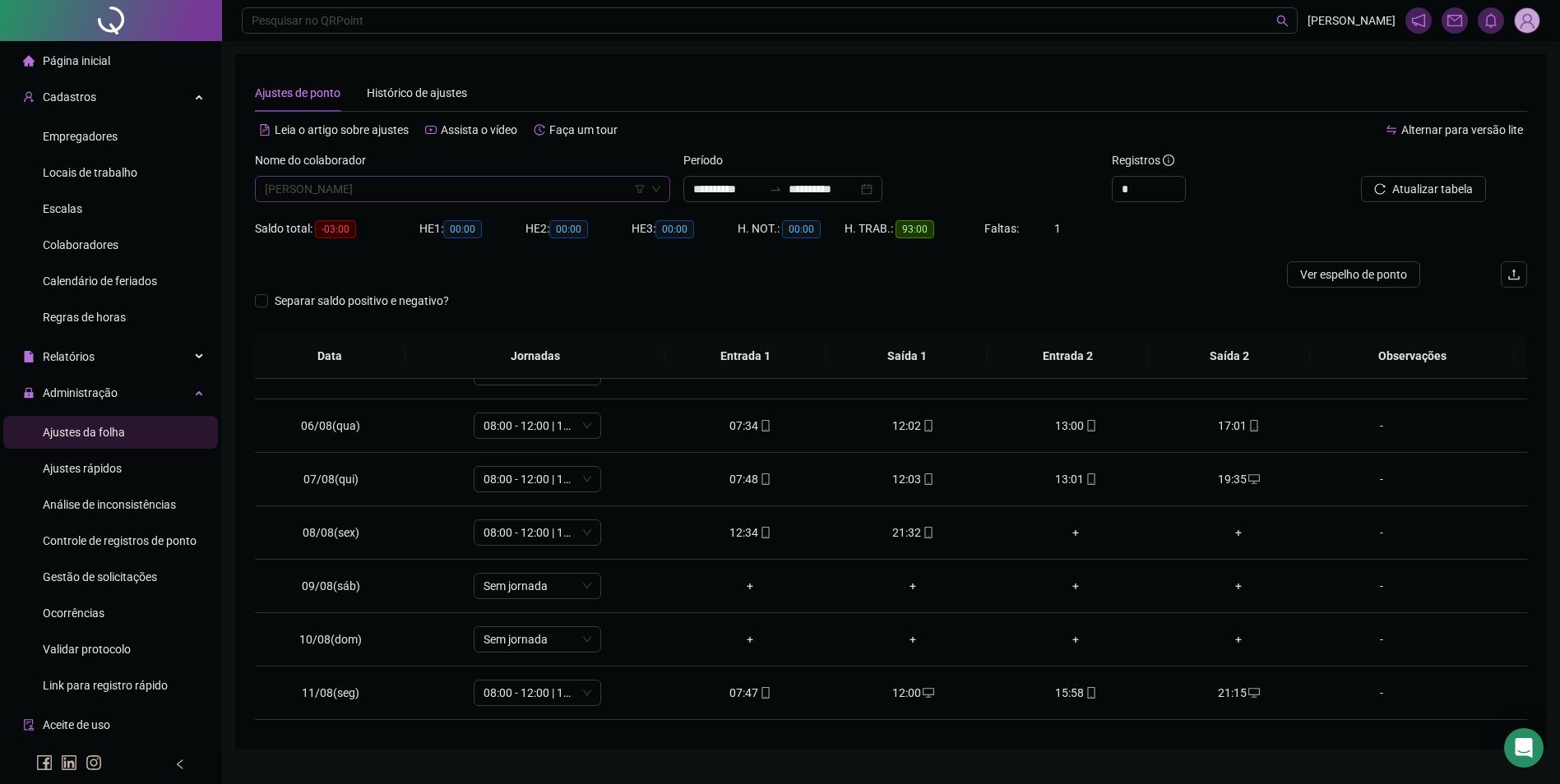
click at [528, 189] on span "[PERSON_NAME]" at bounding box center [462, 188] width 396 height 24
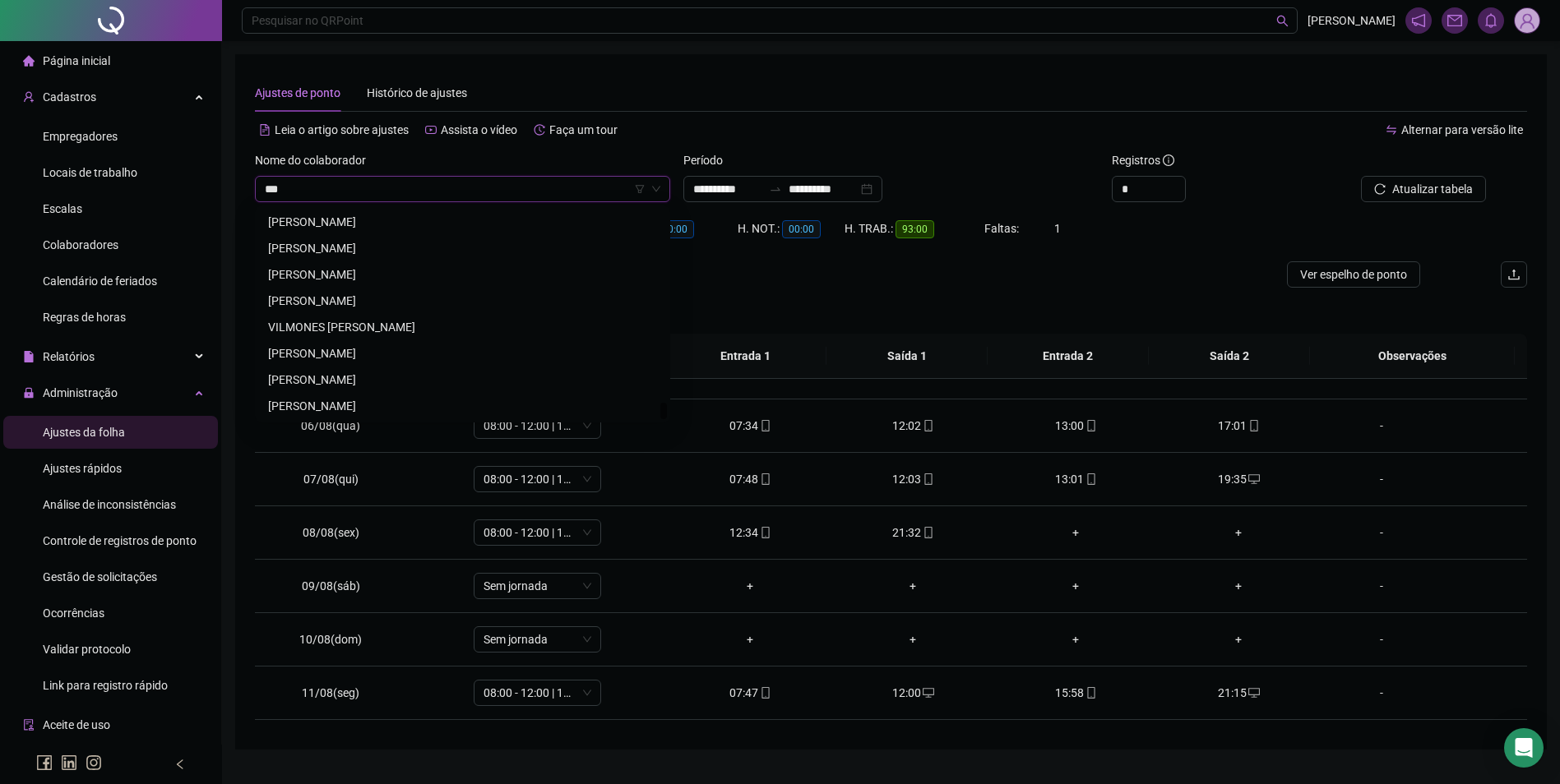
scroll to position [0, 0]
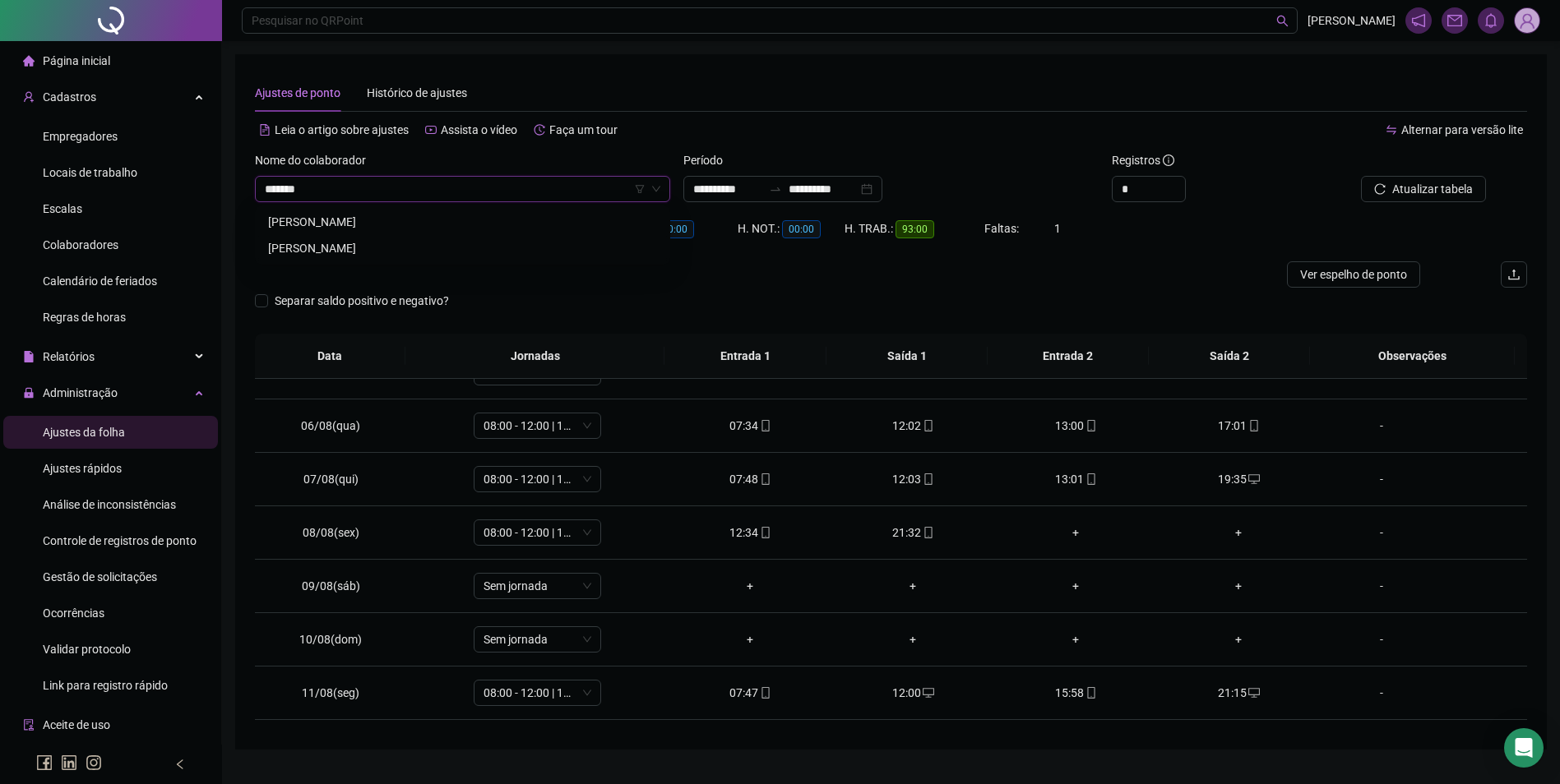
click at [328, 243] on div "[PERSON_NAME]" at bounding box center [462, 248] width 389 height 19
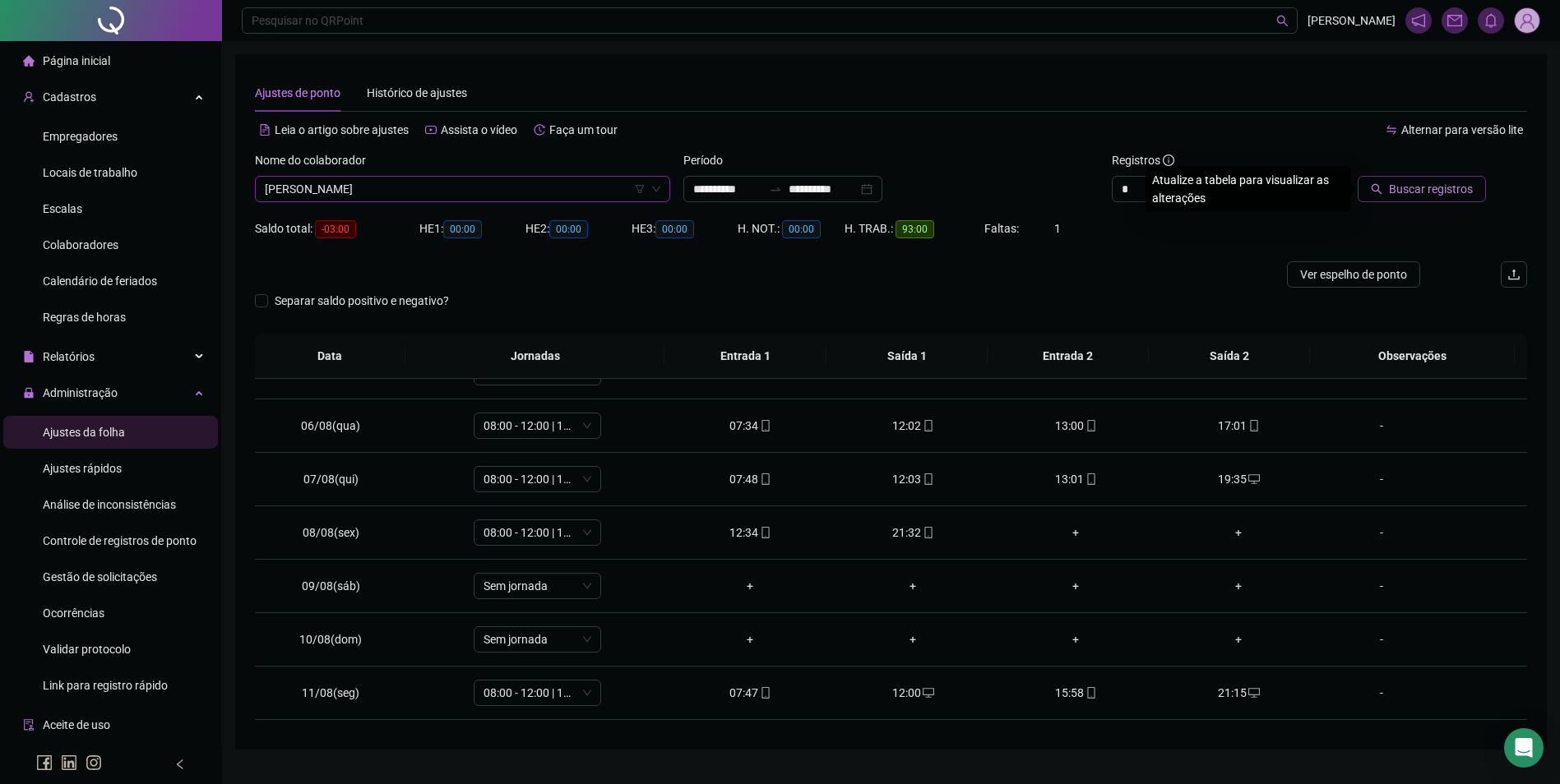
click at [1419, 186] on span "Buscar registros" at bounding box center [1431, 188] width 84 height 19
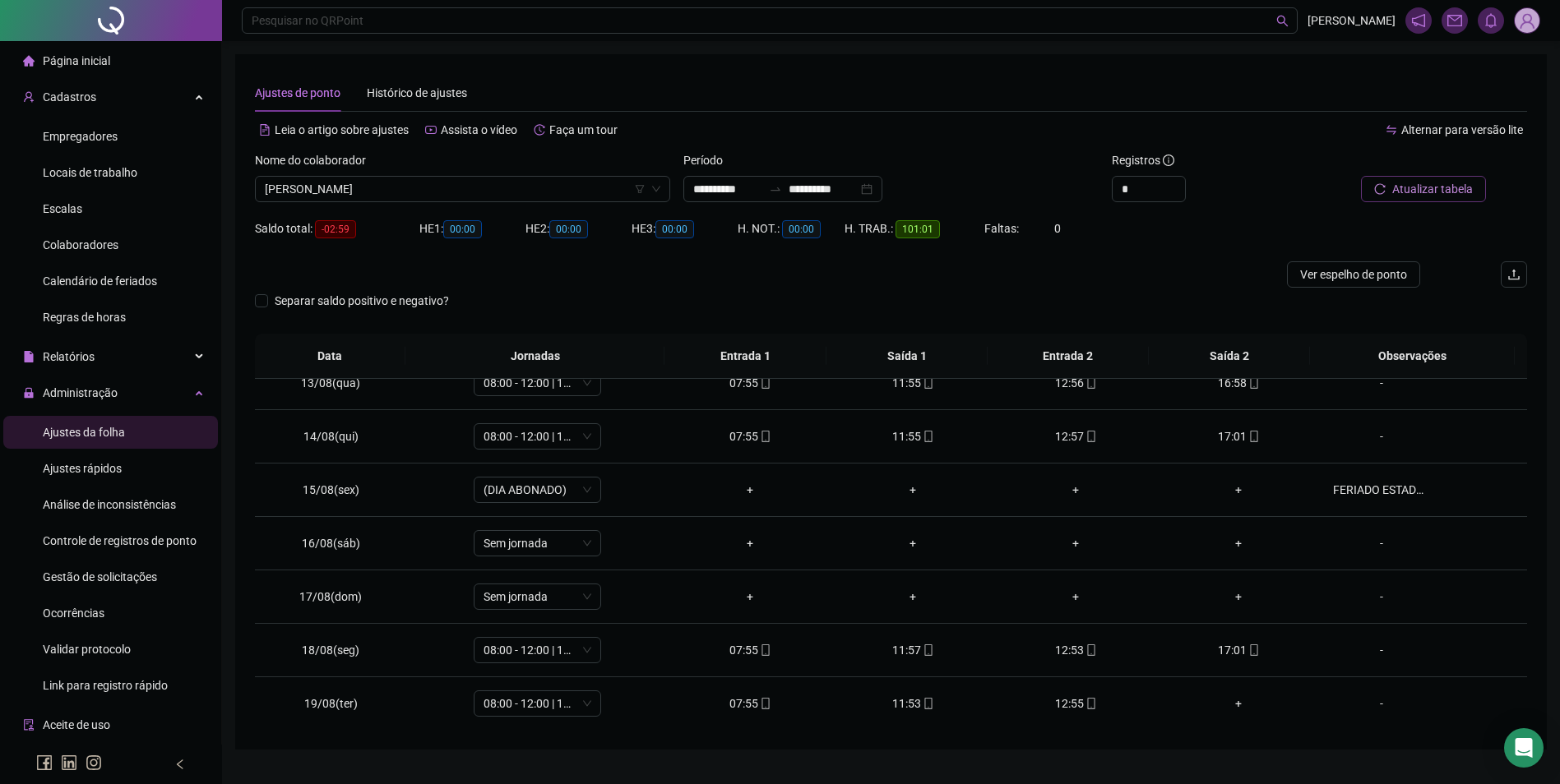
scroll to position [664, 0]
click at [536, 179] on span "[PERSON_NAME]" at bounding box center [462, 188] width 396 height 24
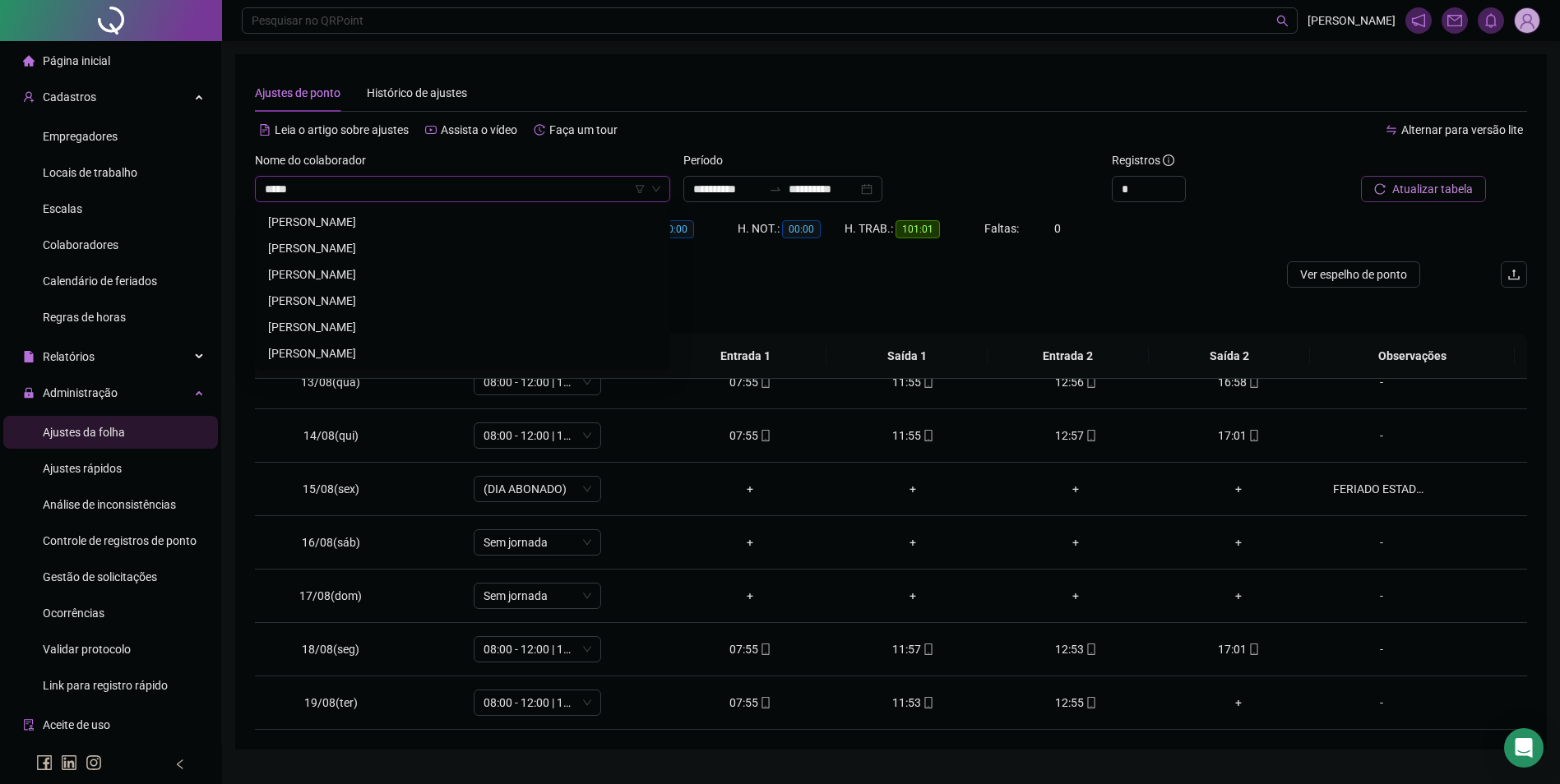
scroll to position [0, 0]
click at [381, 274] on div "[PERSON_NAME]" at bounding box center [462, 274] width 389 height 19
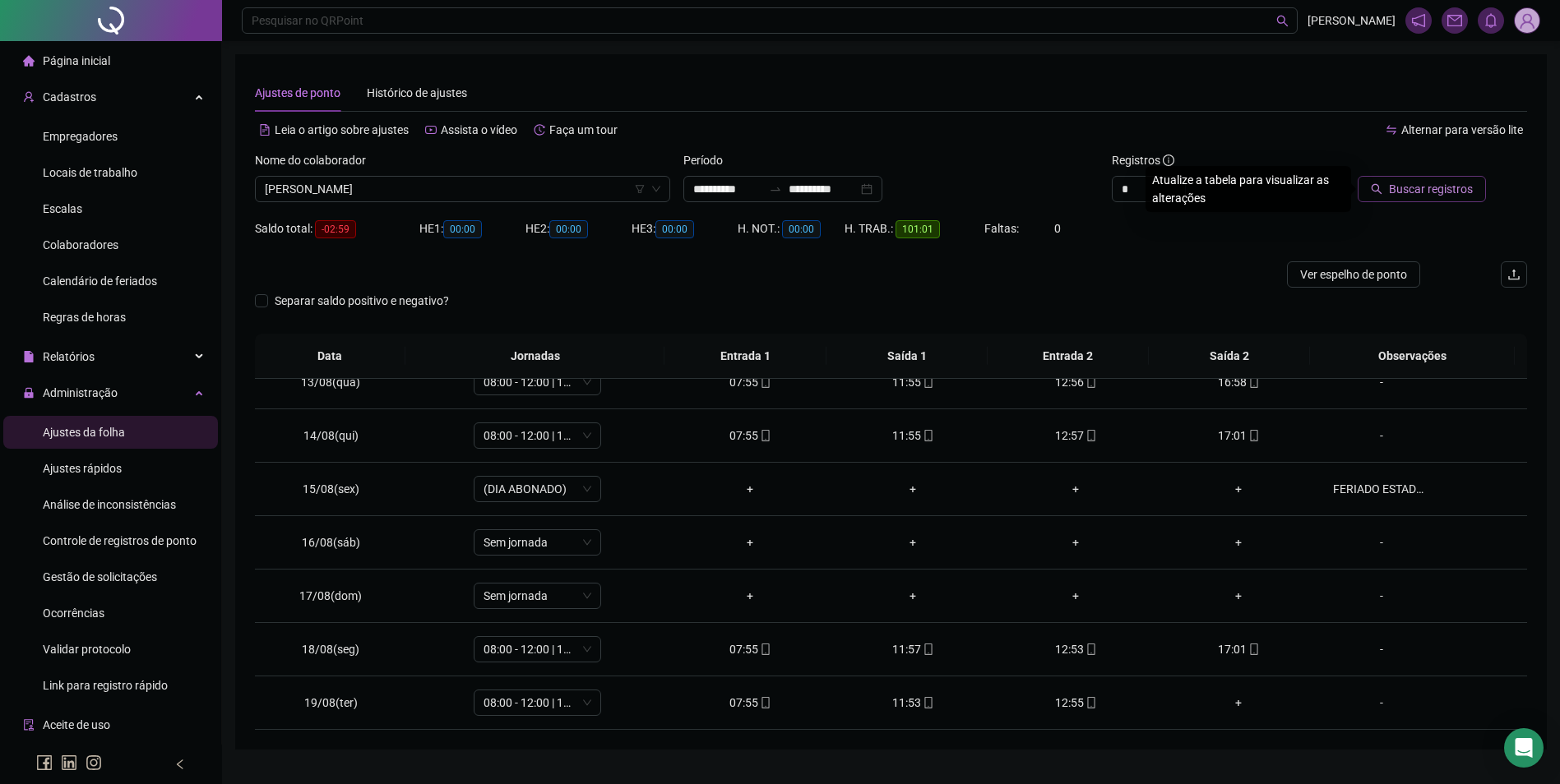
click at [1399, 193] on span "Buscar registros" at bounding box center [1431, 188] width 84 height 19
click at [1370, 438] on div "-" at bounding box center [1380, 435] width 97 height 19
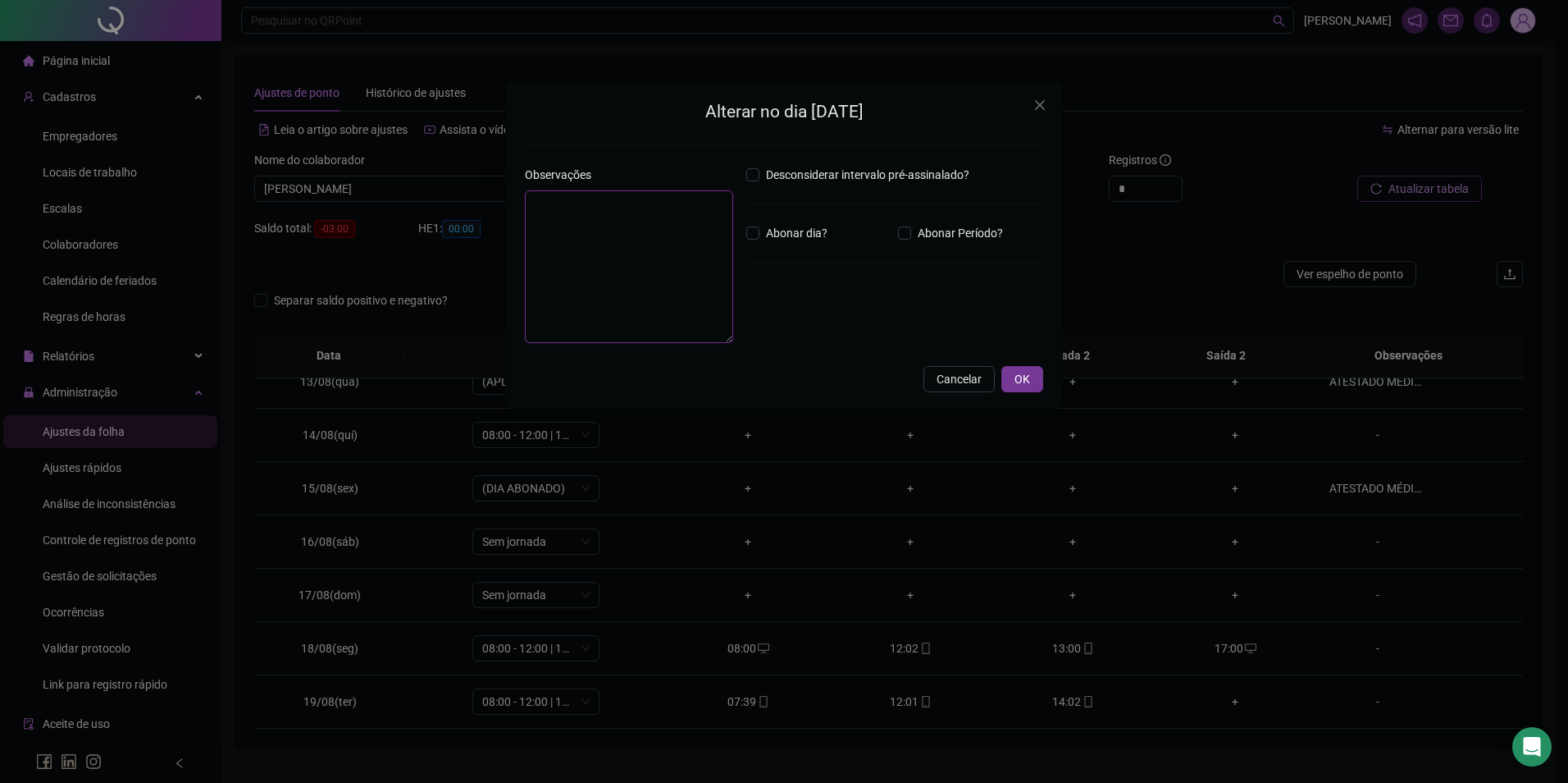
click at [649, 278] on textarea at bounding box center [630, 266] width 209 height 153
click at [1014, 379] on button "OK" at bounding box center [1022, 378] width 42 height 26
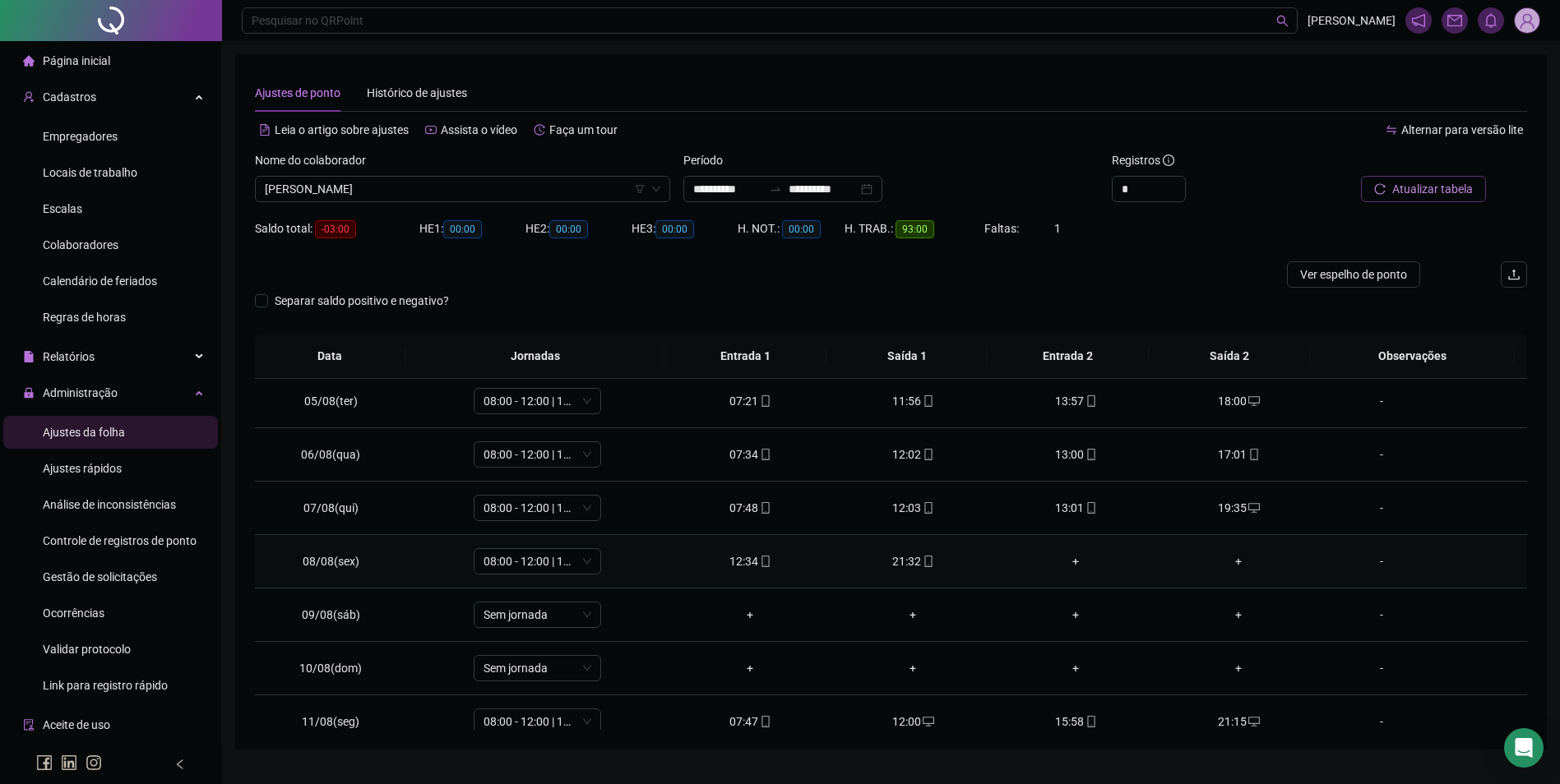
scroll to position [247, 0]
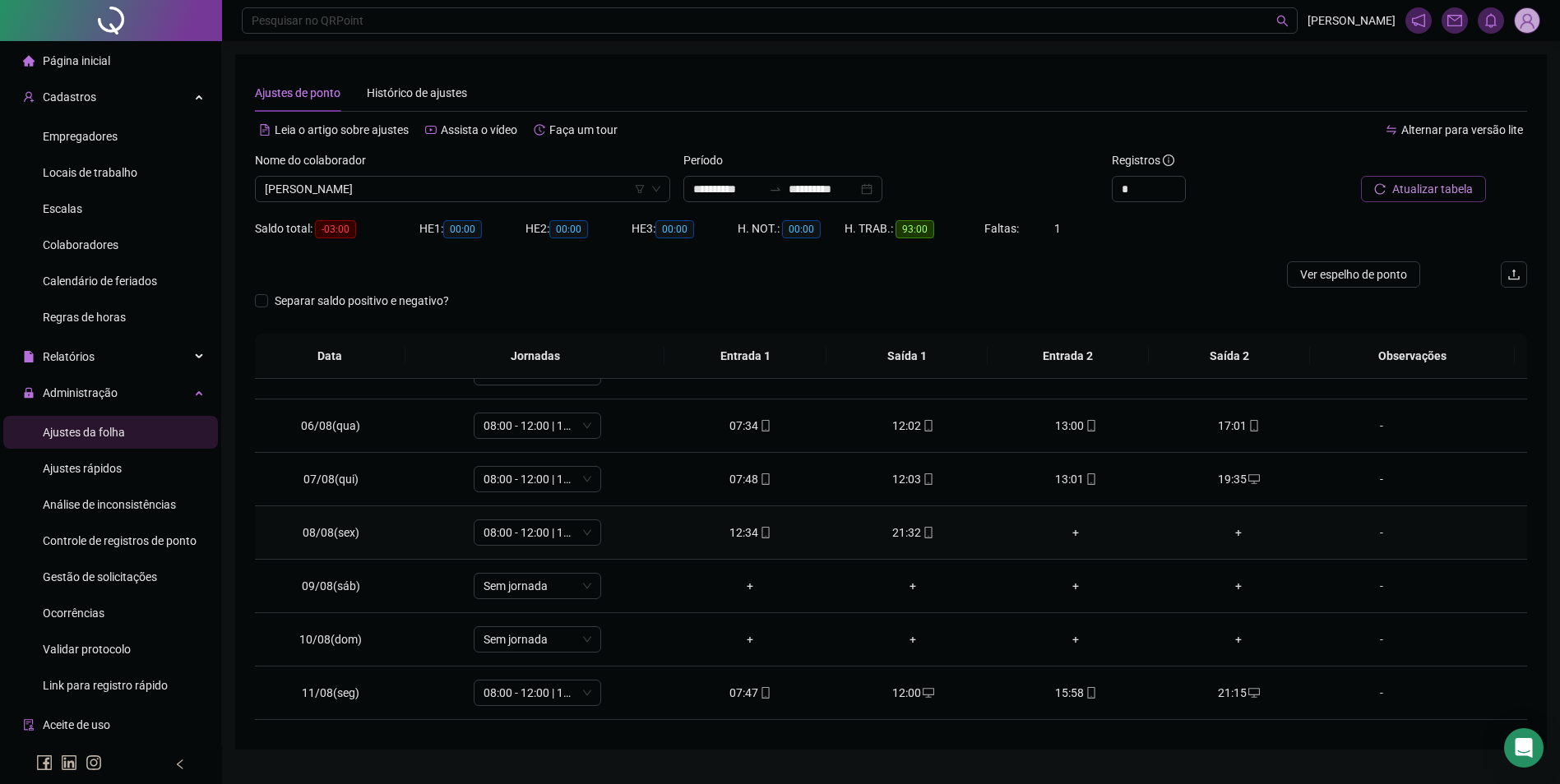
click at [1063, 532] on div "+" at bounding box center [1075, 532] width 137 height 19
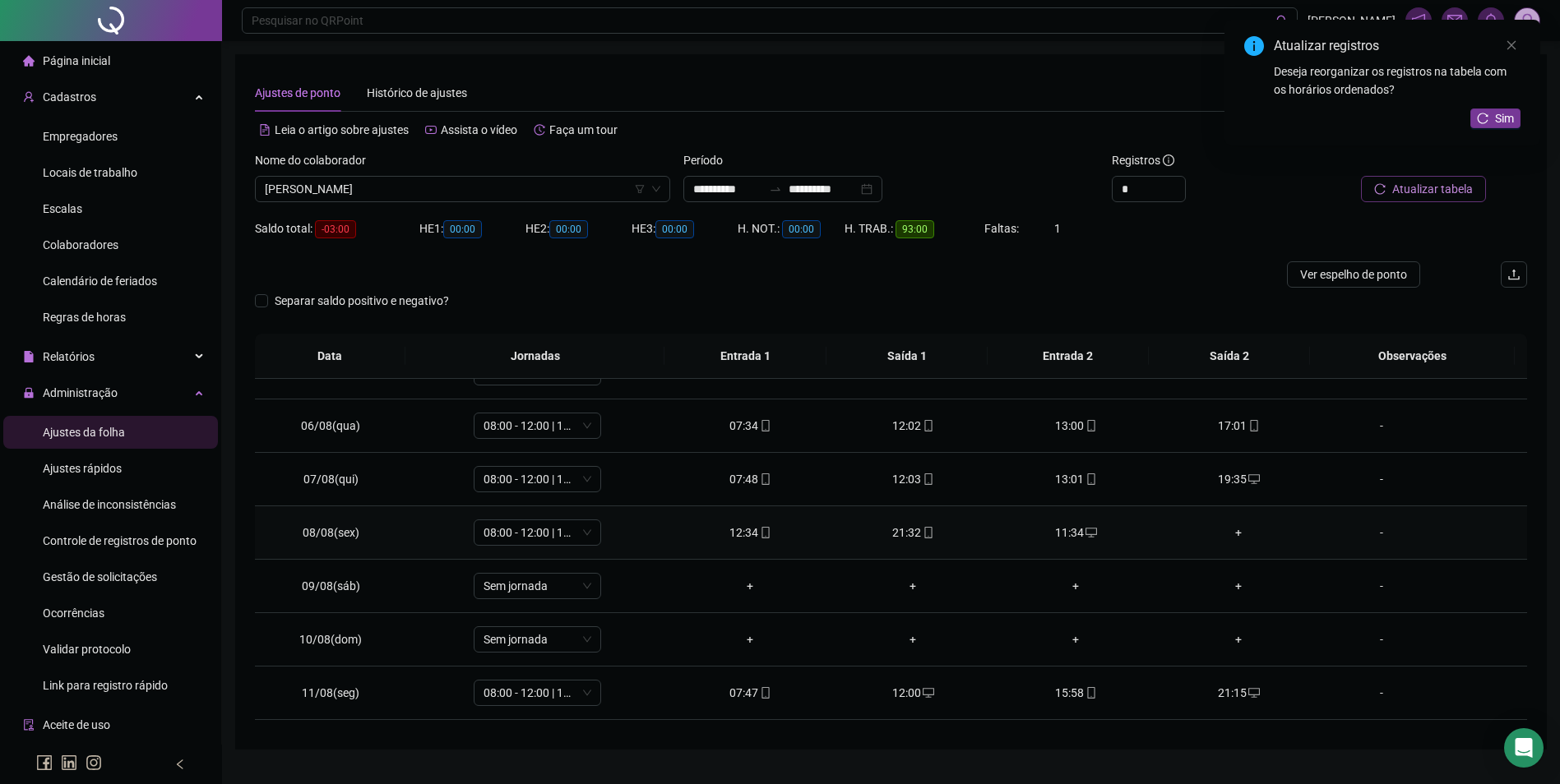
click at [1226, 530] on div "+" at bounding box center [1239, 532] width 137 height 19
click at [1503, 117] on span "Sim" at bounding box center [1503, 118] width 19 height 19
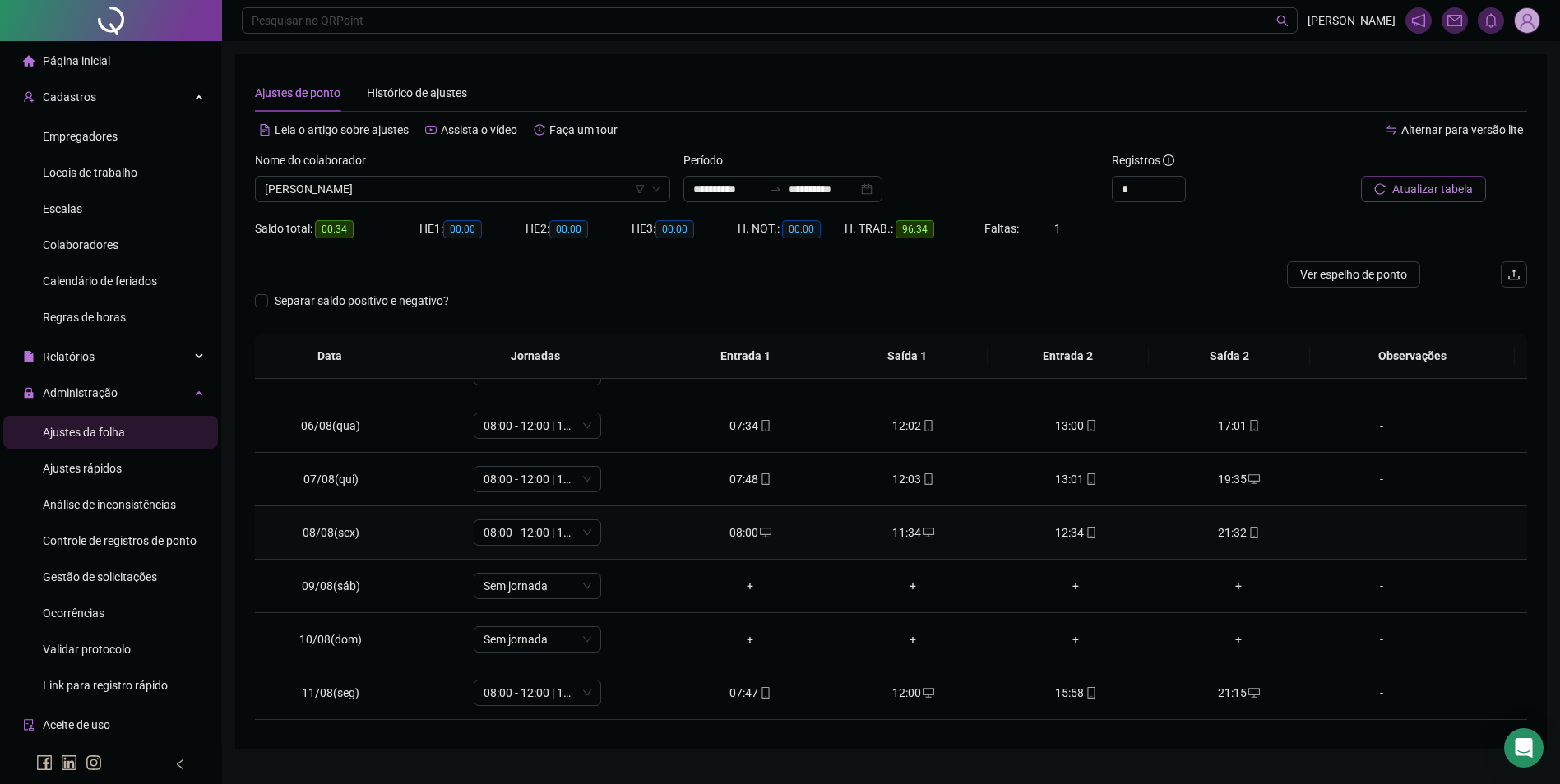
click at [900, 536] on div "11:34" at bounding box center [912, 532] width 137 height 19
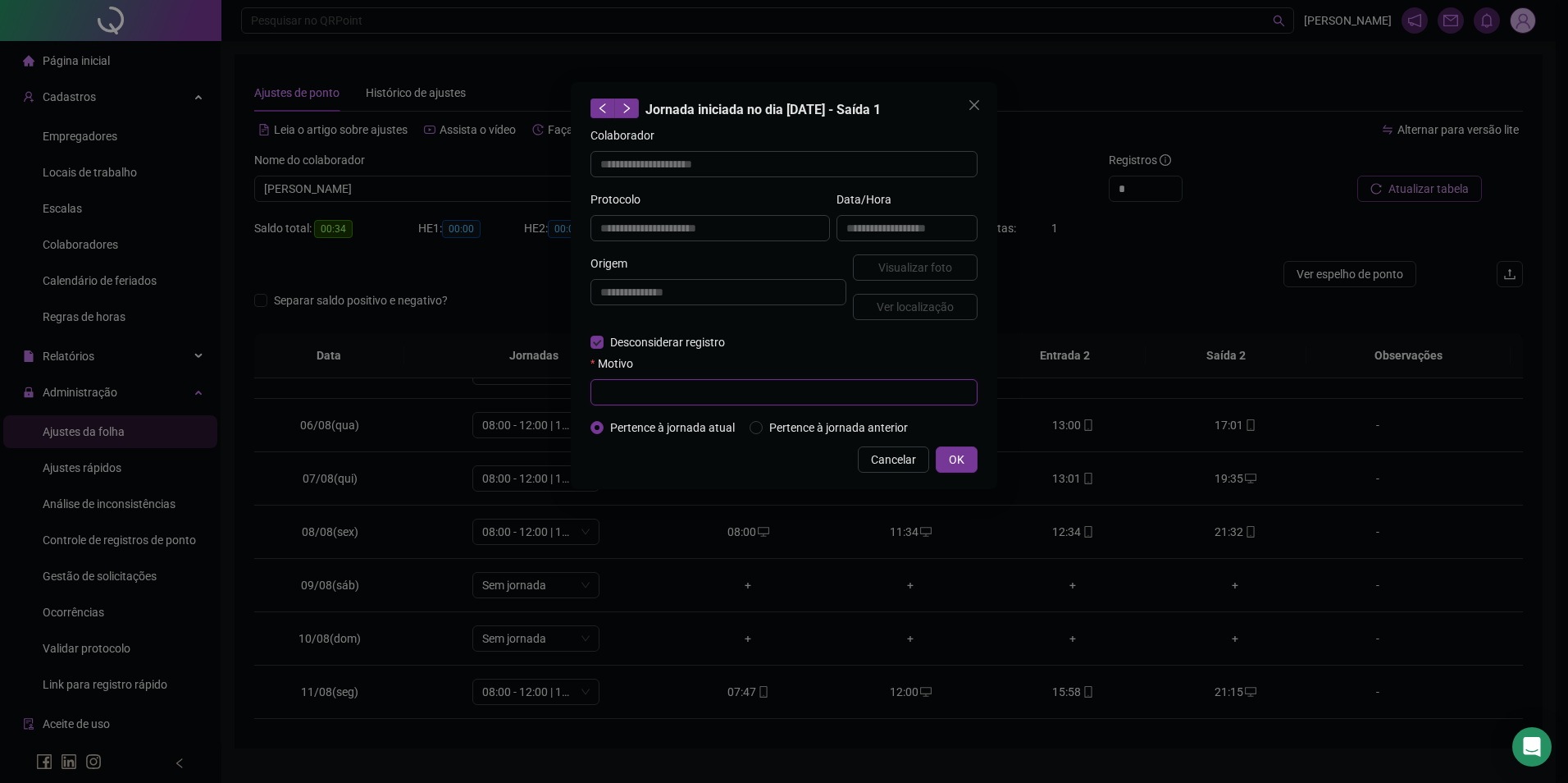
click at [643, 383] on input "text" at bounding box center [784, 392] width 387 height 26
click at [972, 456] on button "OK" at bounding box center [956, 459] width 42 height 26
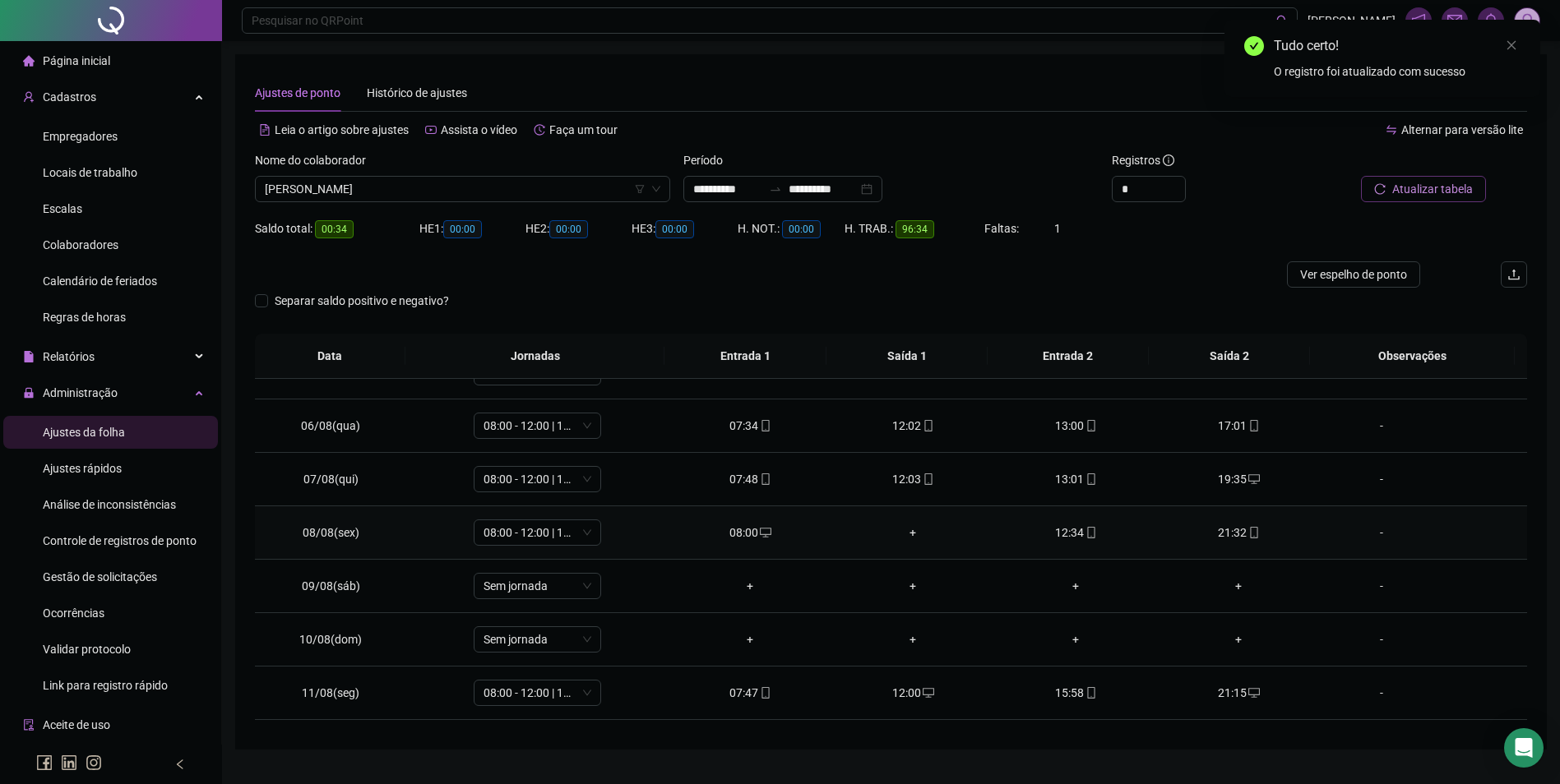
click at [901, 534] on div "+" at bounding box center [912, 532] width 137 height 19
click at [1497, 121] on span "Sim" at bounding box center [1503, 118] width 19 height 19
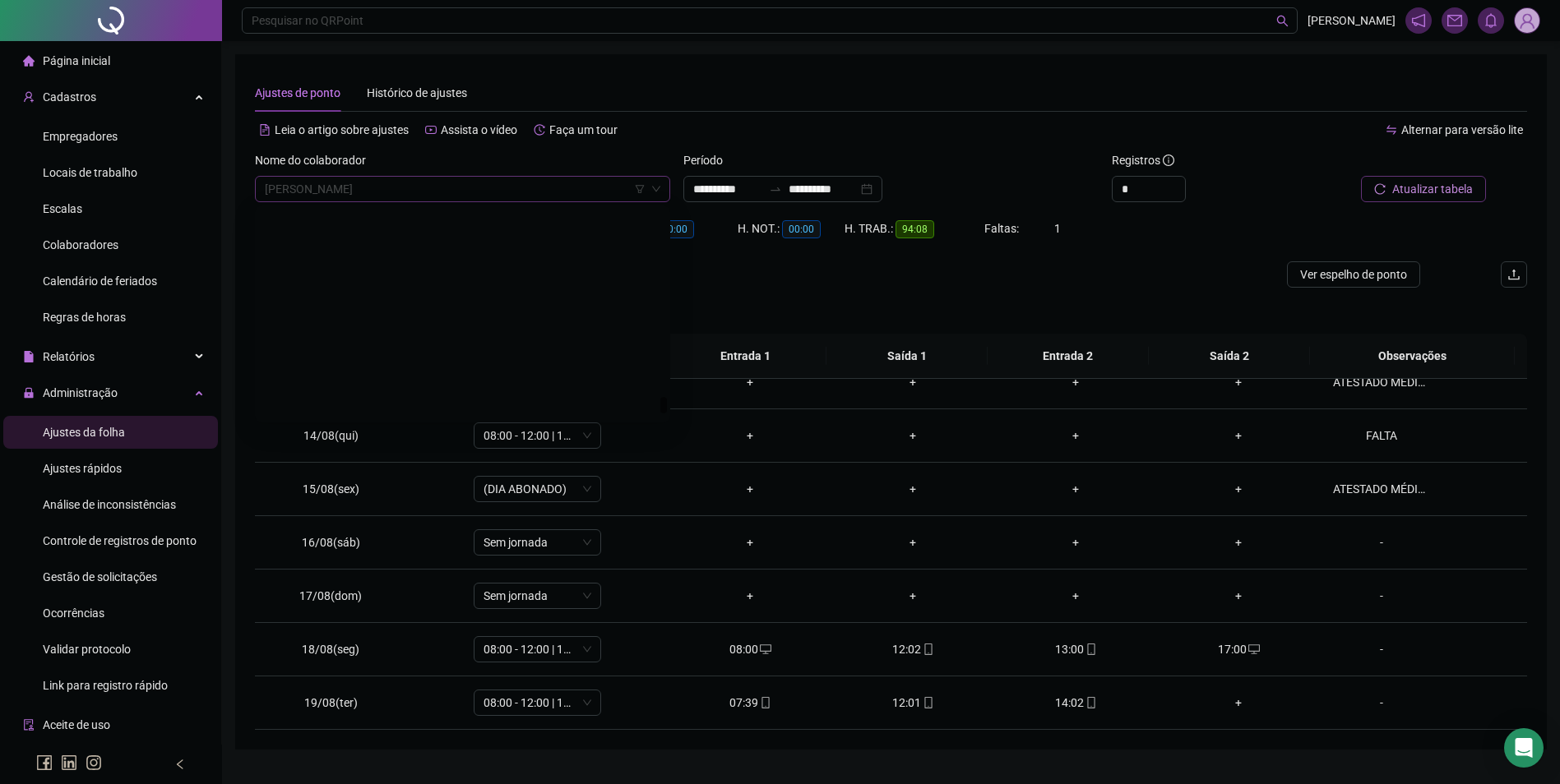
scroll to position [23457, 0]
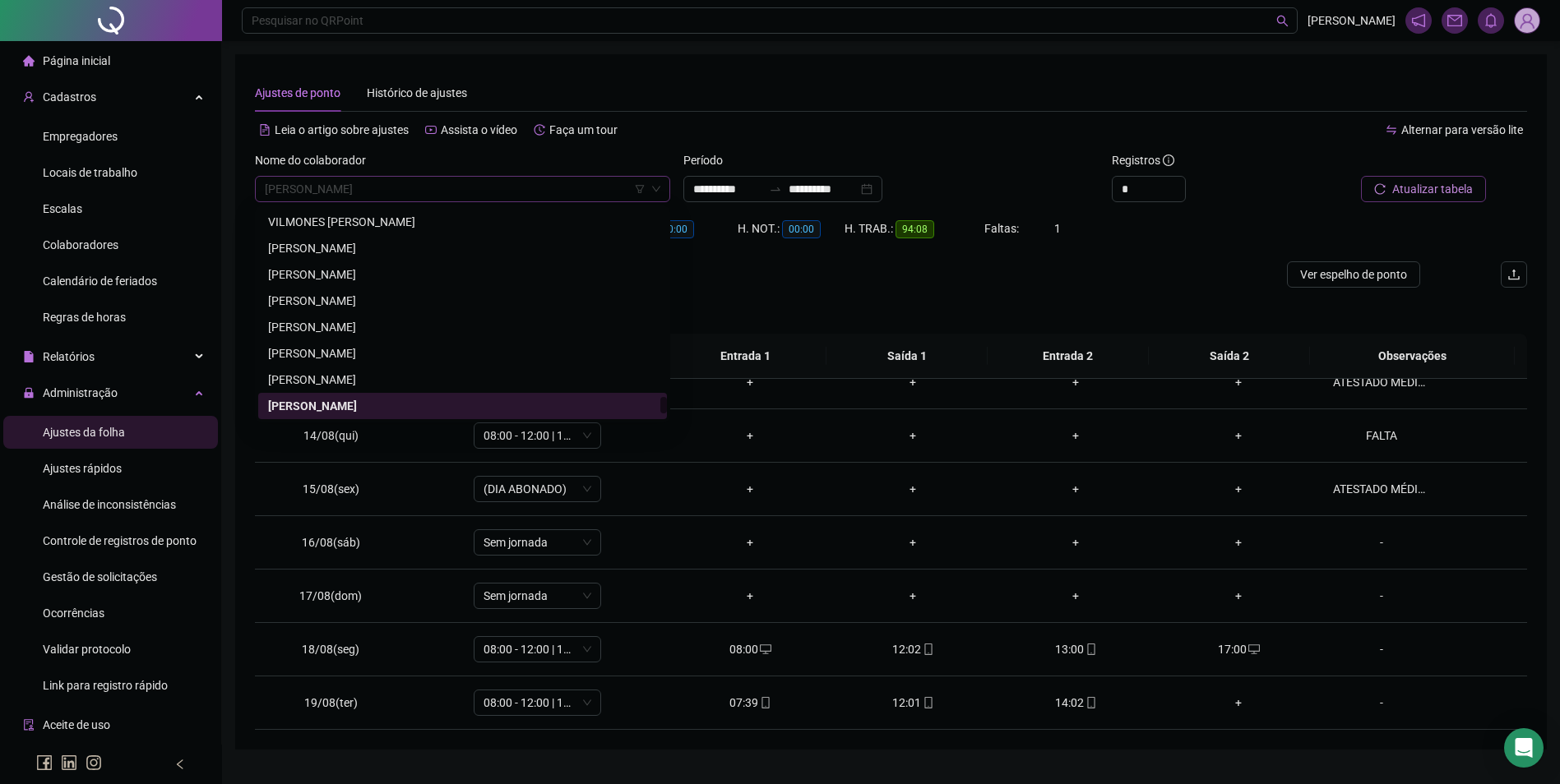
click at [515, 185] on span "[PERSON_NAME]" at bounding box center [462, 188] width 396 height 24
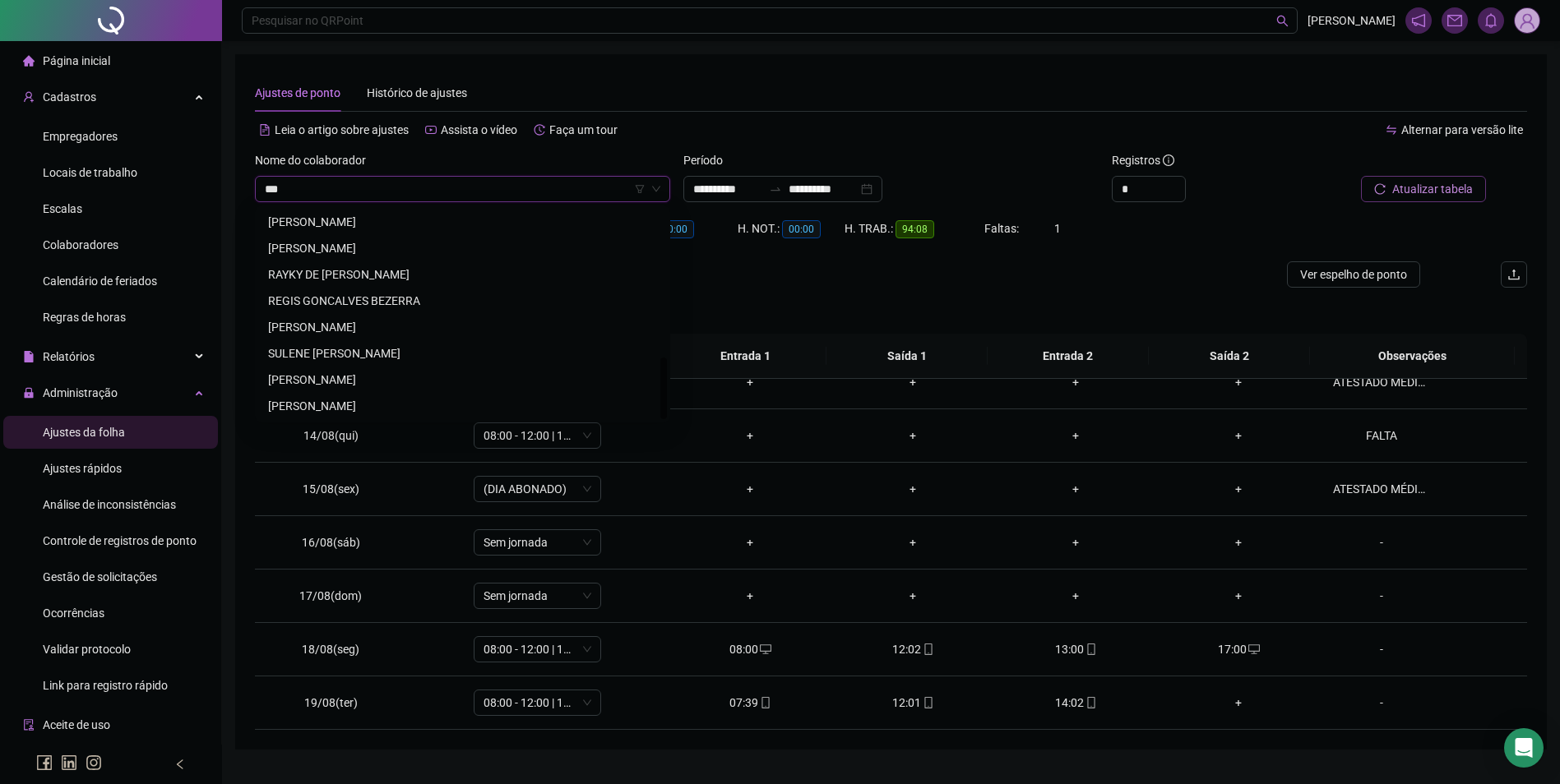
scroll to position [0, 0]
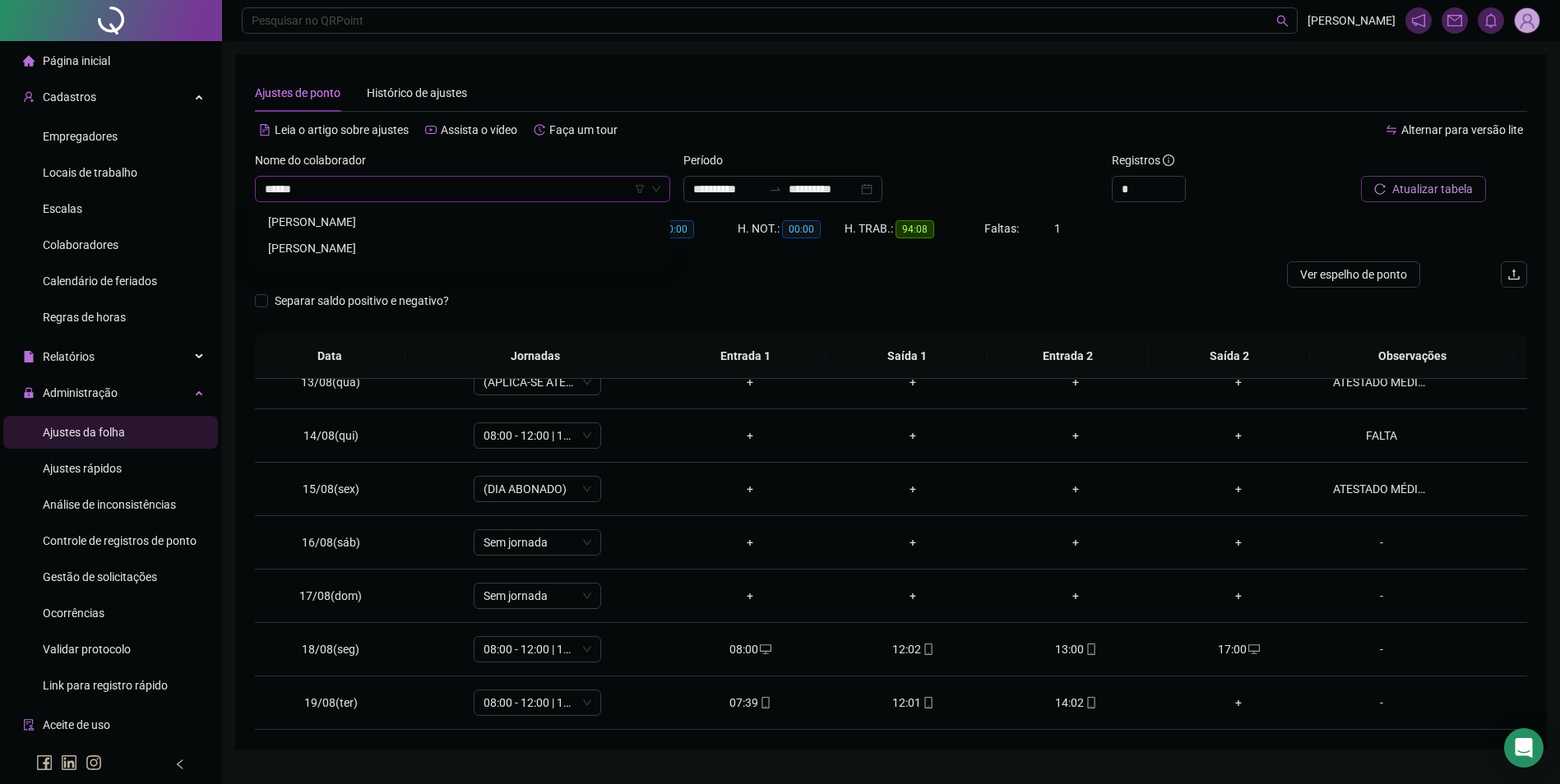
click at [362, 237] on div "[PERSON_NAME]" at bounding box center [462, 248] width 408 height 26
click at [1423, 181] on span "Buscar registros" at bounding box center [1431, 188] width 84 height 19
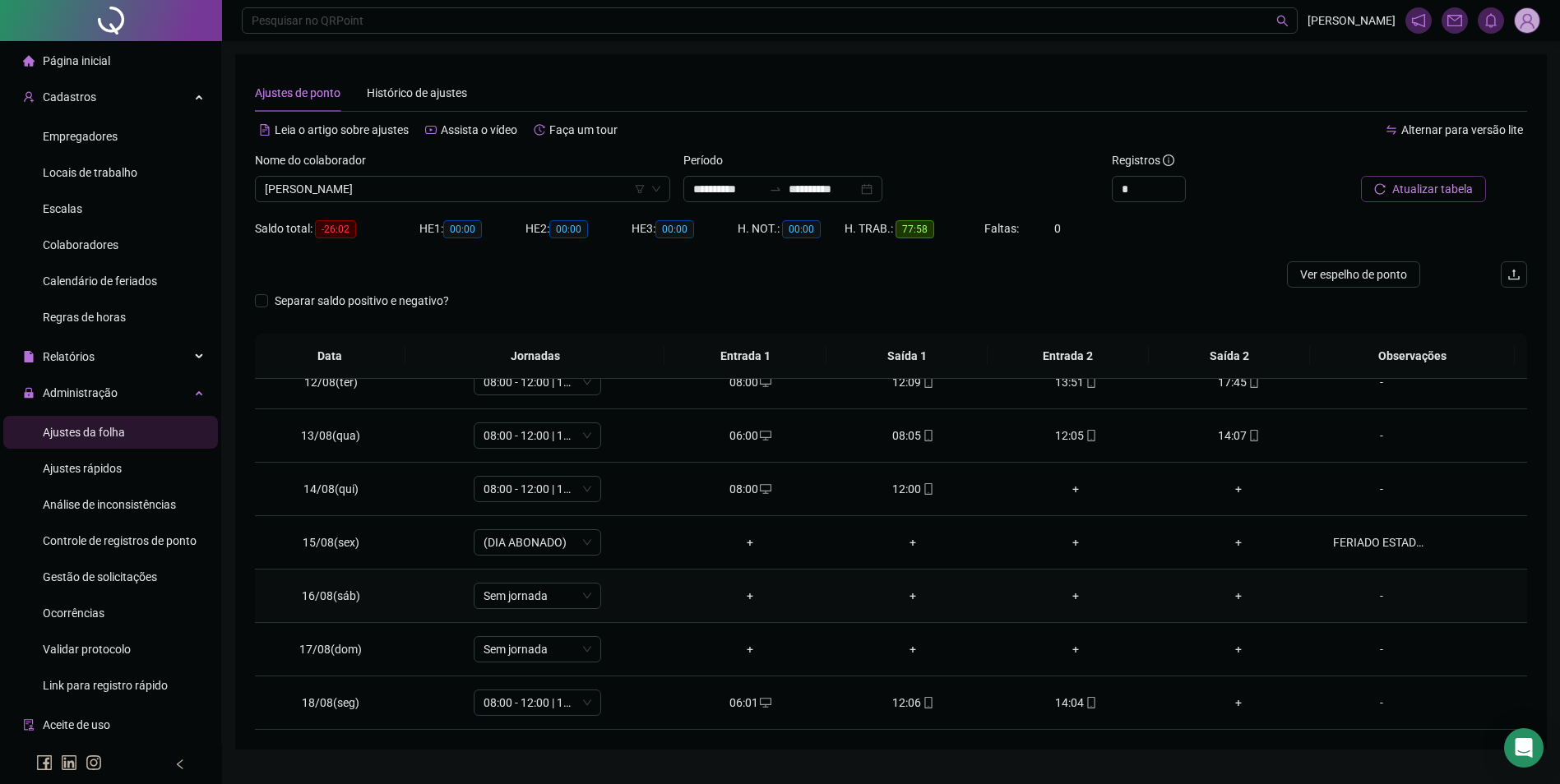
scroll to position [582, 0]
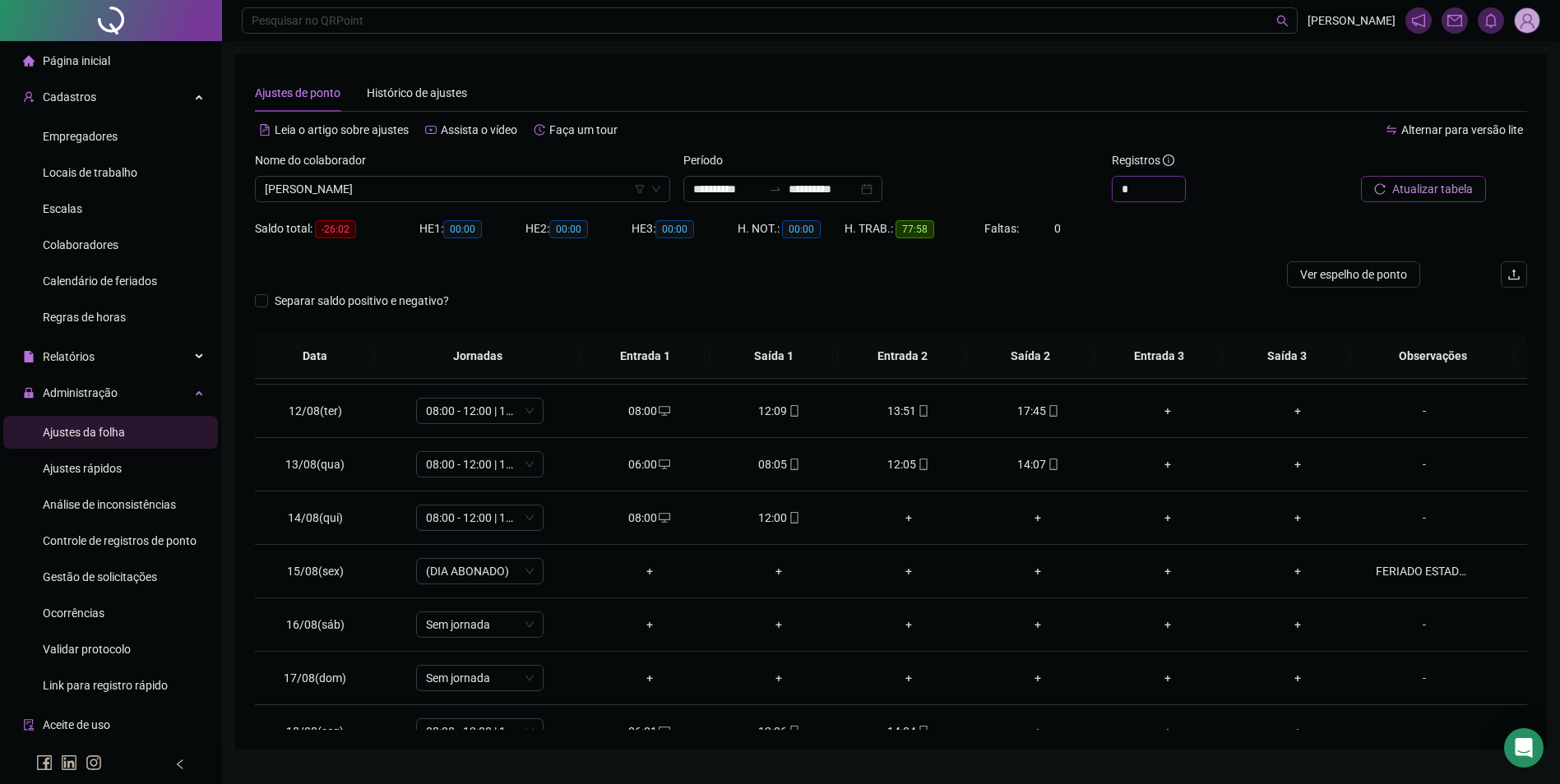
drag, startPoint x: 1171, startPoint y: 185, endPoint x: 1218, endPoint y: 177, distance: 47.7
click at [1185, 185] on span "Increase Value" at bounding box center [1185, 183] width 1 height 13
click at [1419, 184] on span "Atualizar tabela" at bounding box center [1432, 188] width 80 height 19
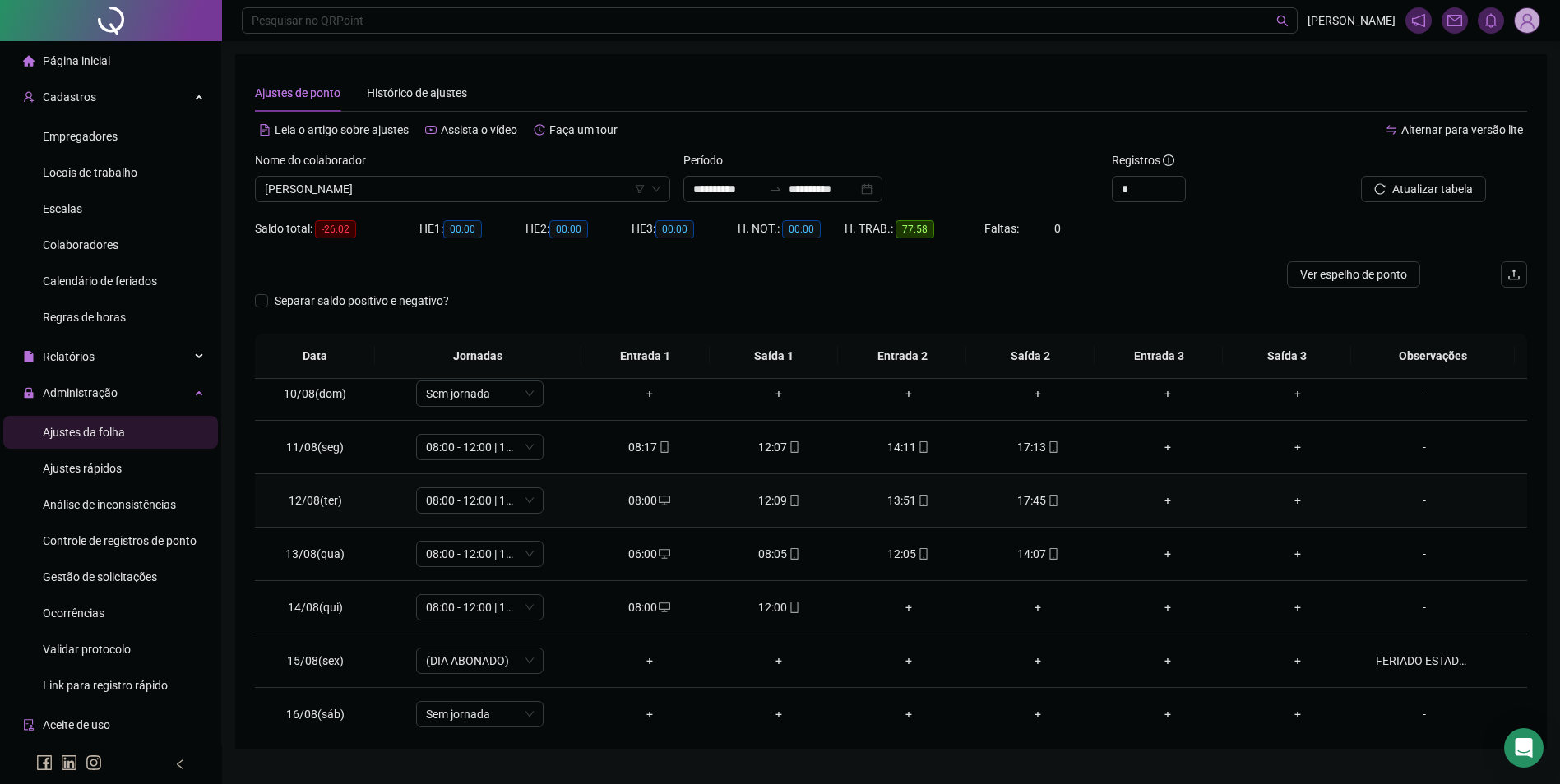
scroll to position [493, 0]
click at [664, 557] on icon "desktop" at bounding box center [664, 554] width 12 height 12
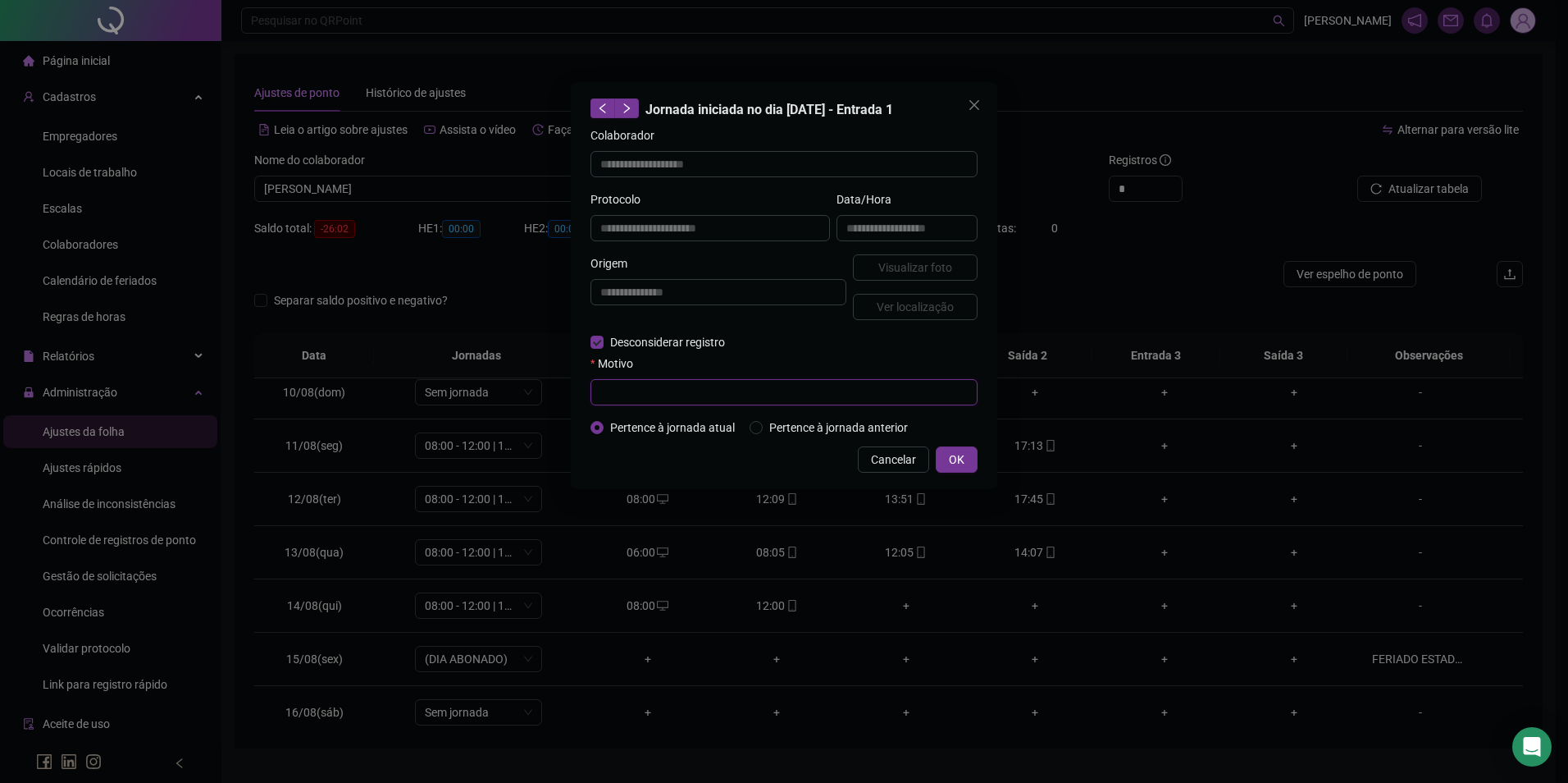
click at [650, 391] on input "text" at bounding box center [784, 392] width 387 height 26
click at [956, 452] on span "OK" at bounding box center [957, 459] width 16 height 19
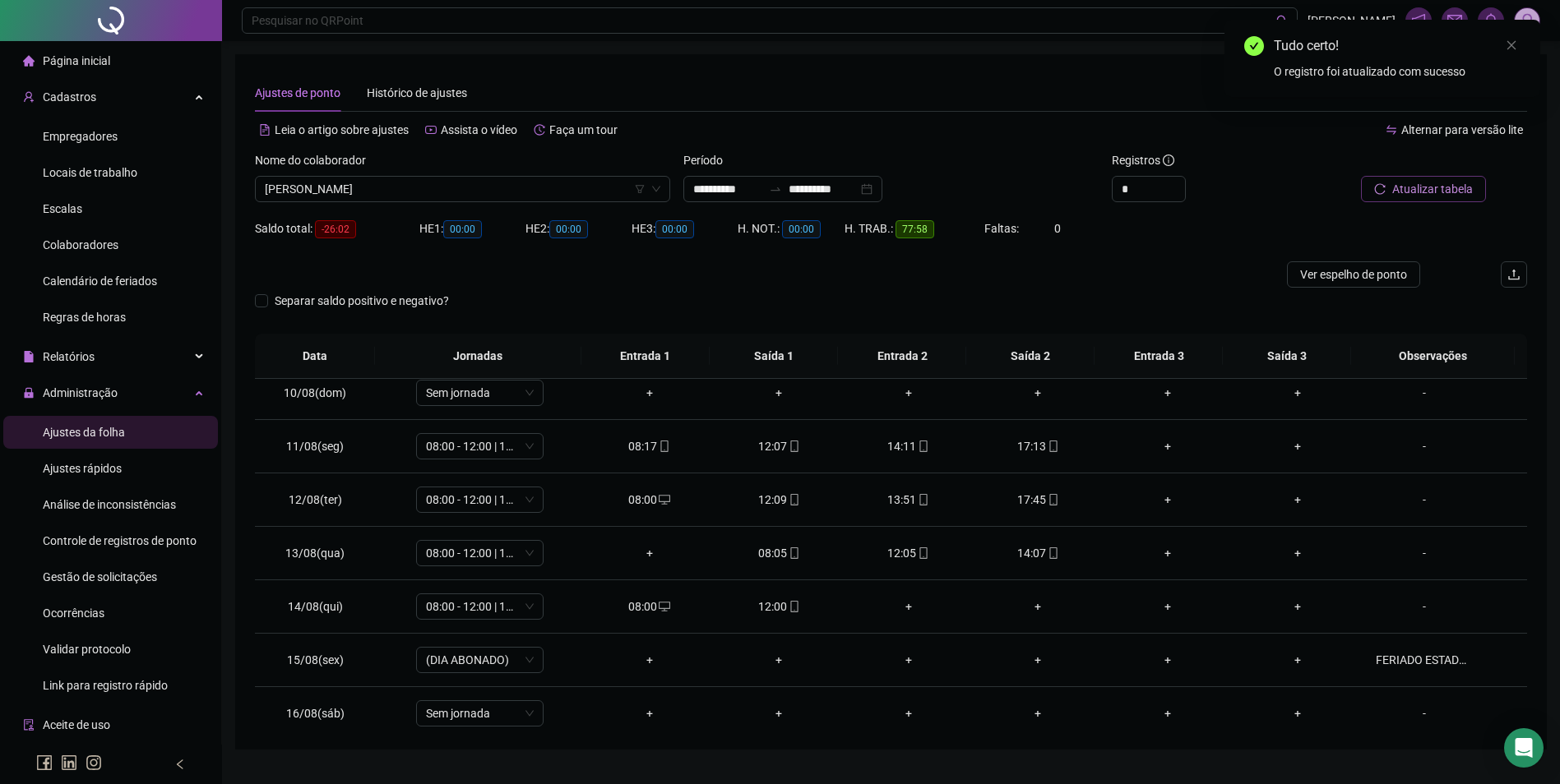
click at [1410, 188] on span "Atualizar tabela" at bounding box center [1432, 188] width 80 height 19
click at [1034, 556] on div "+" at bounding box center [1038, 553] width 104 height 19
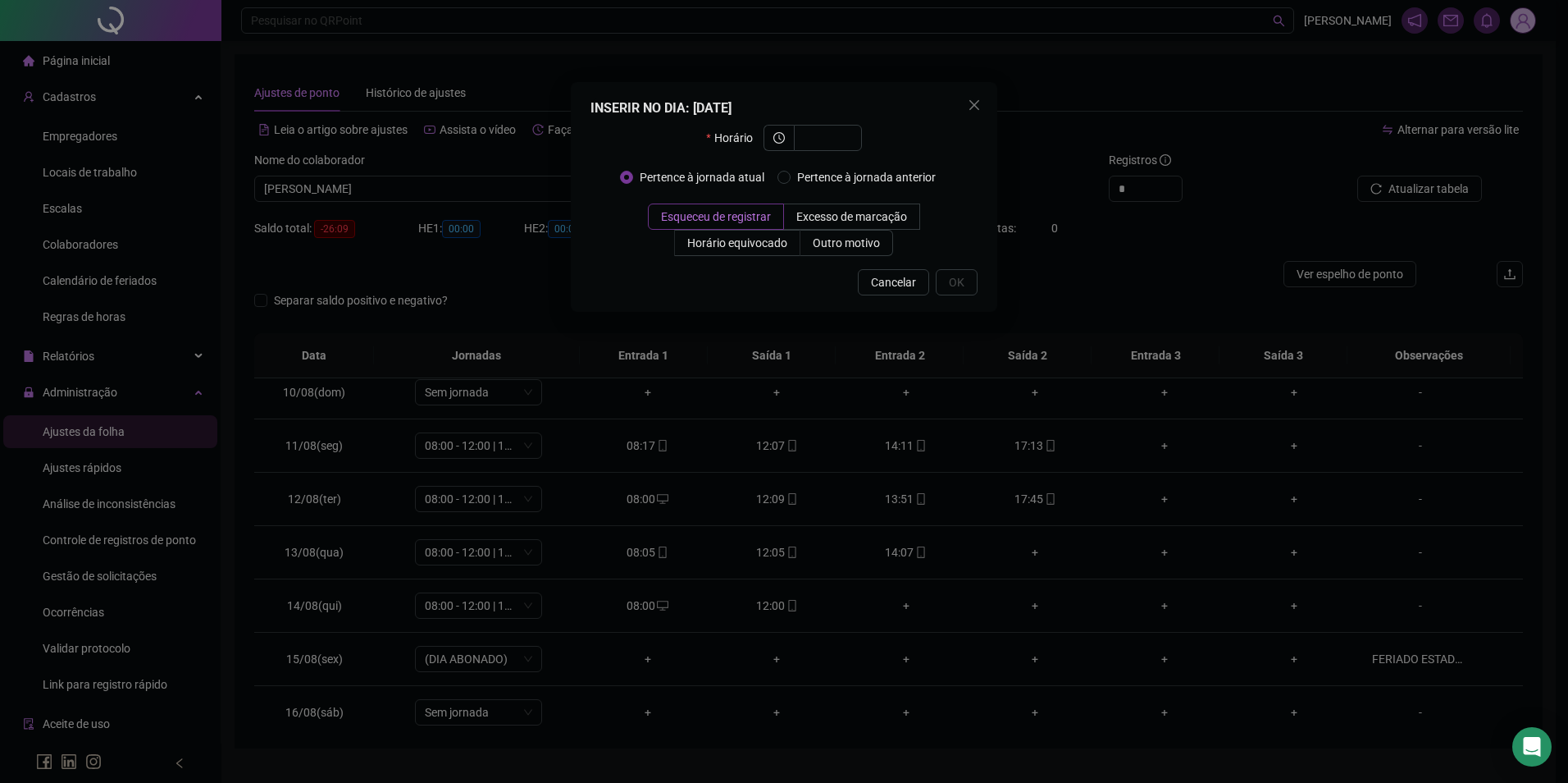
drag, startPoint x: 379, startPoint y: 504, endPoint x: 469, endPoint y: 511, distance: 90.3
click at [380, 504] on div "INSERIR NO DIA : [DATE] Horário Pertence à jornada atual Pertence à jornada ant…" at bounding box center [784, 391] width 1568 height 783
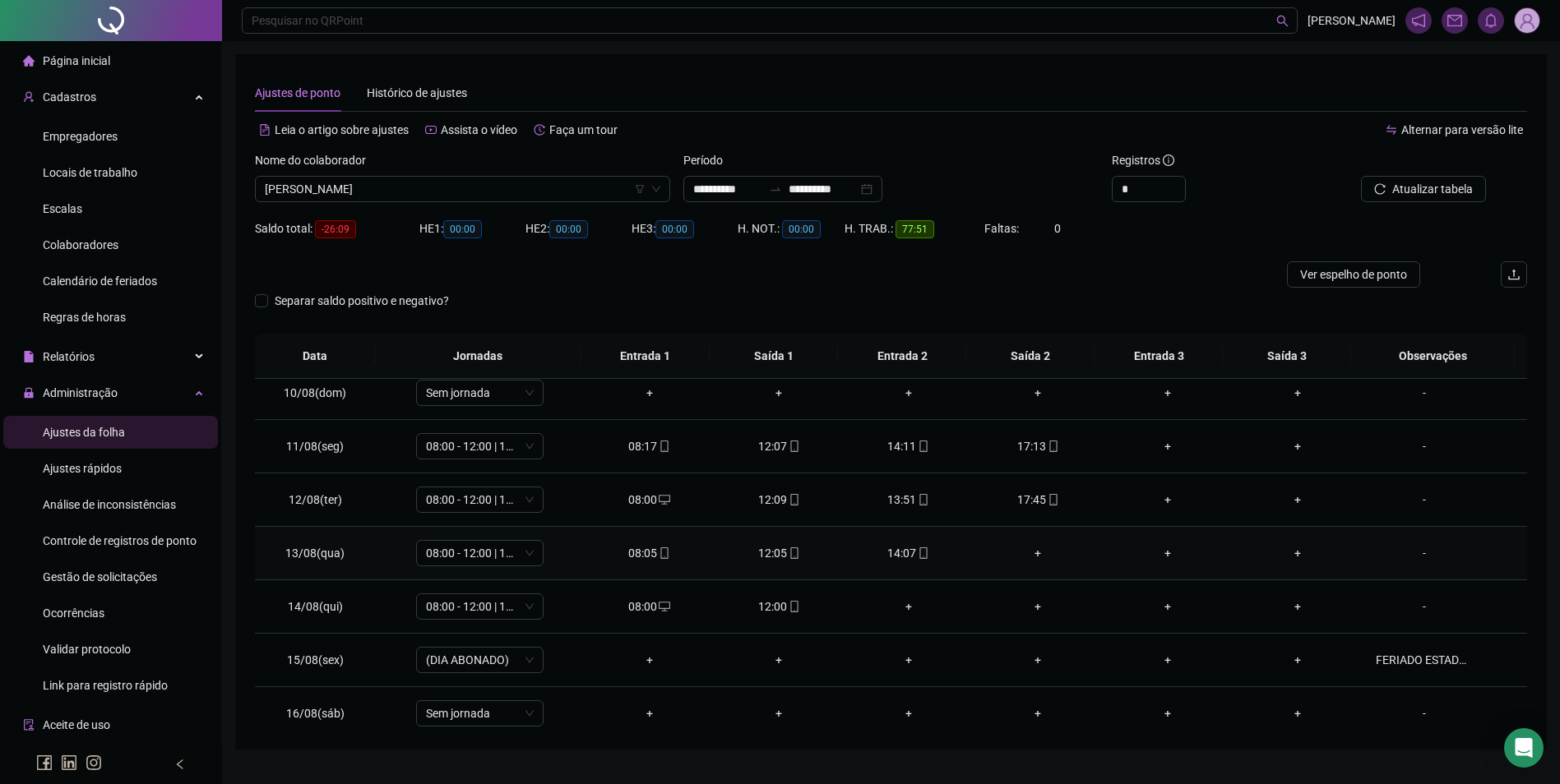
click at [1030, 553] on div "+" at bounding box center [1038, 553] width 104 height 19
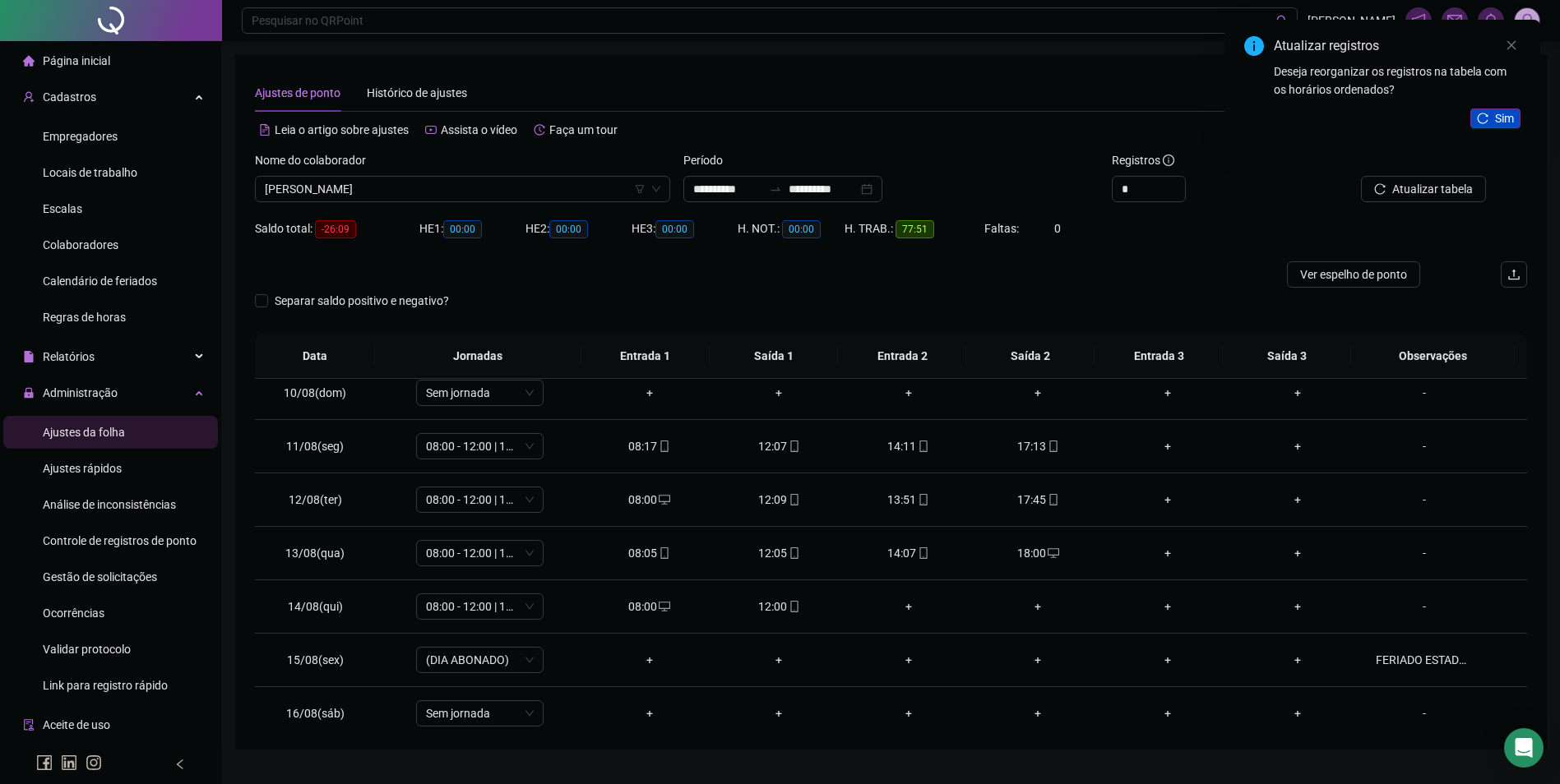
click at [1477, 118] on icon "reload" at bounding box center [1483, 118] width 12 height 12
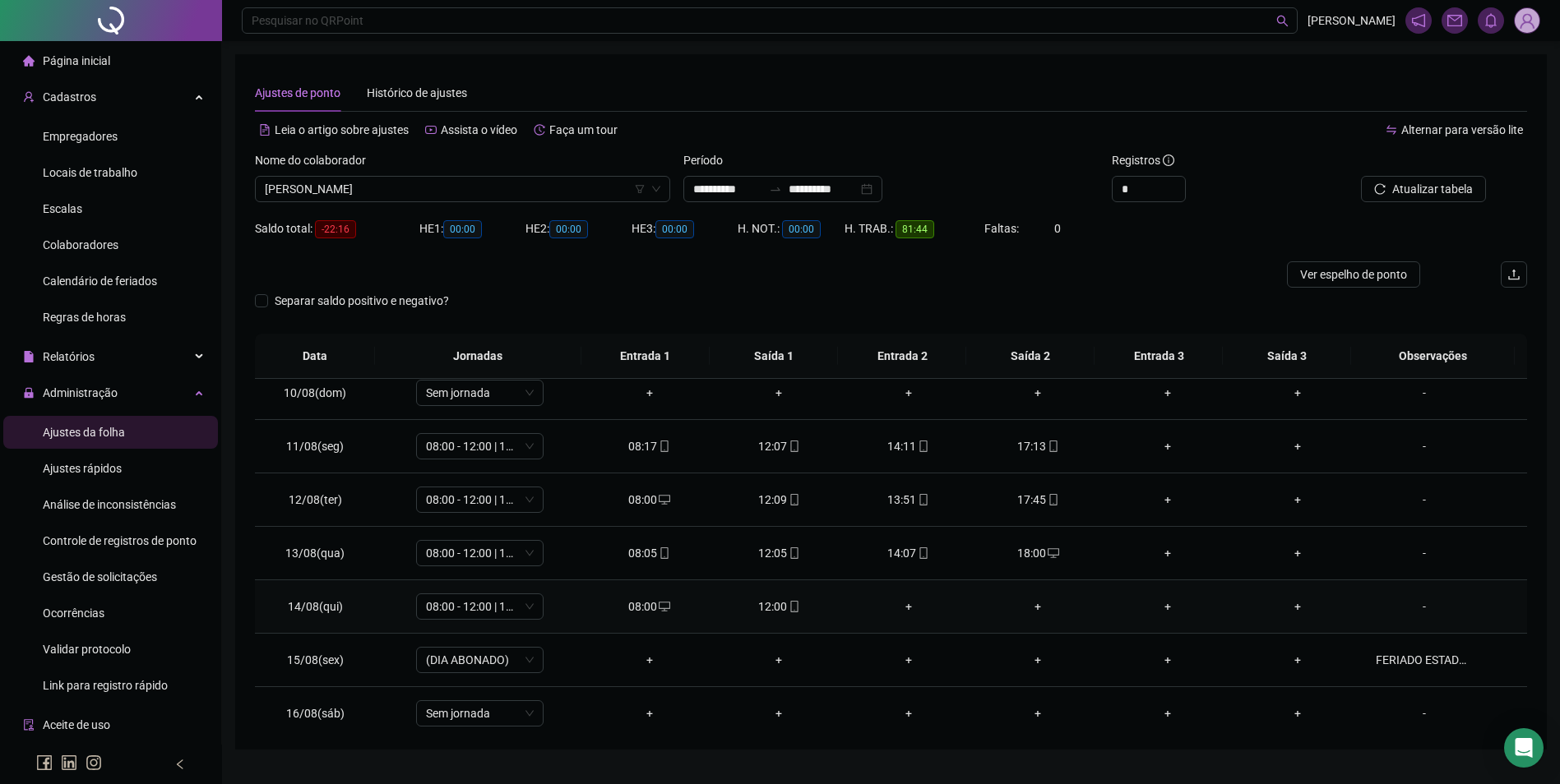
click at [904, 606] on div "+" at bounding box center [908, 606] width 104 height 19
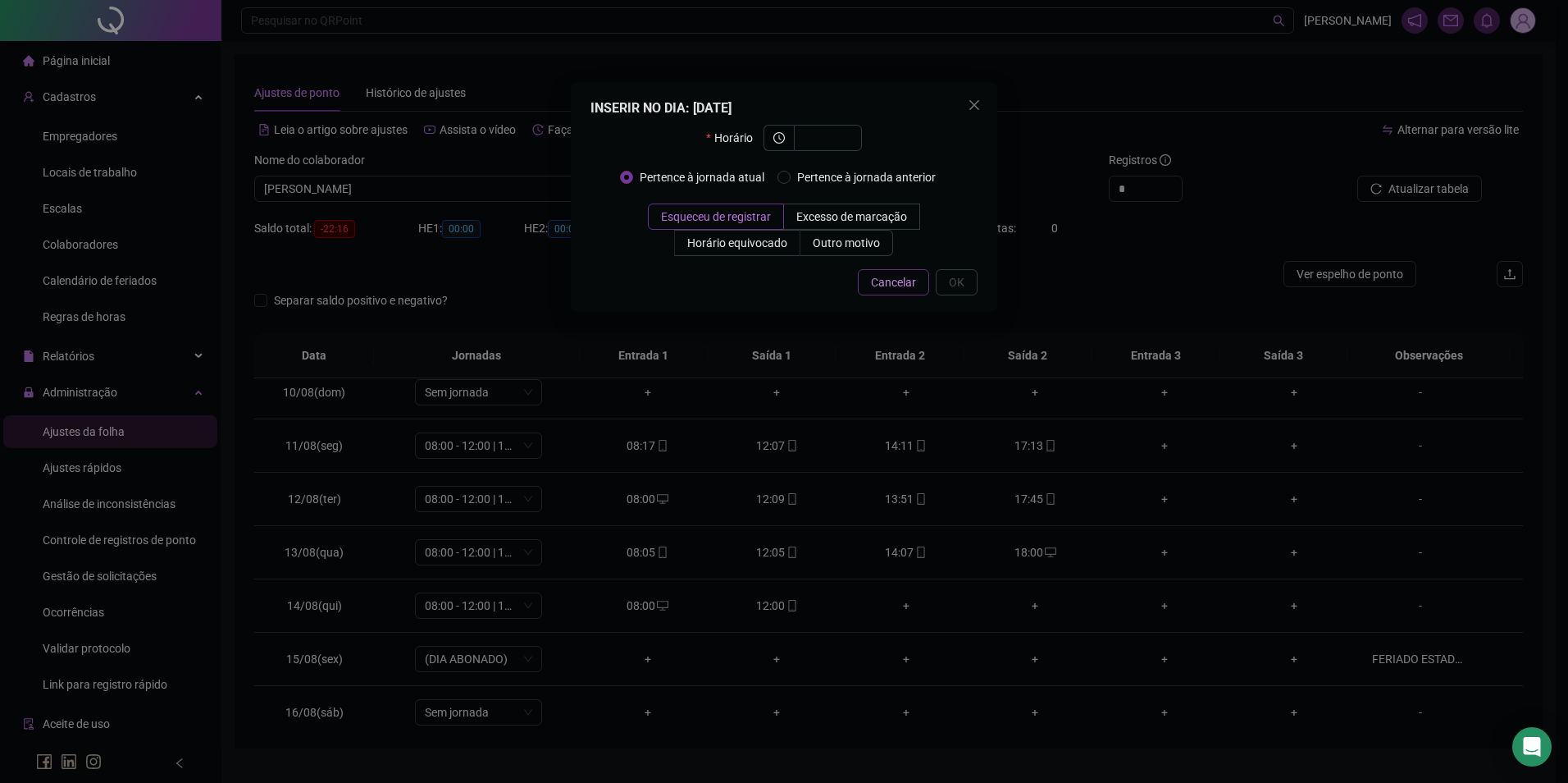
click at [899, 285] on span "Cancelar" at bounding box center [894, 282] width 45 height 19
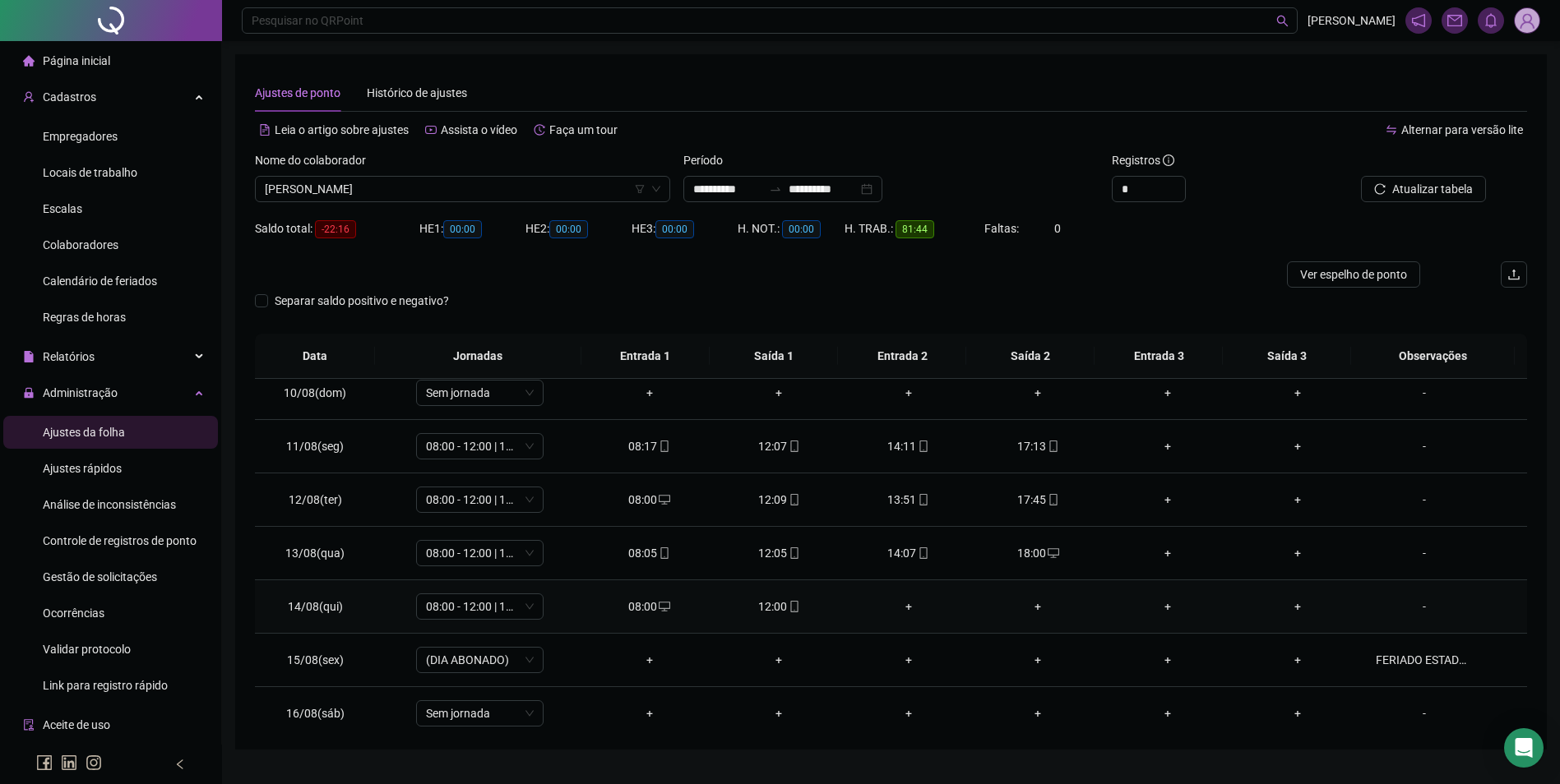
click at [912, 604] on div "+" at bounding box center [908, 606] width 104 height 19
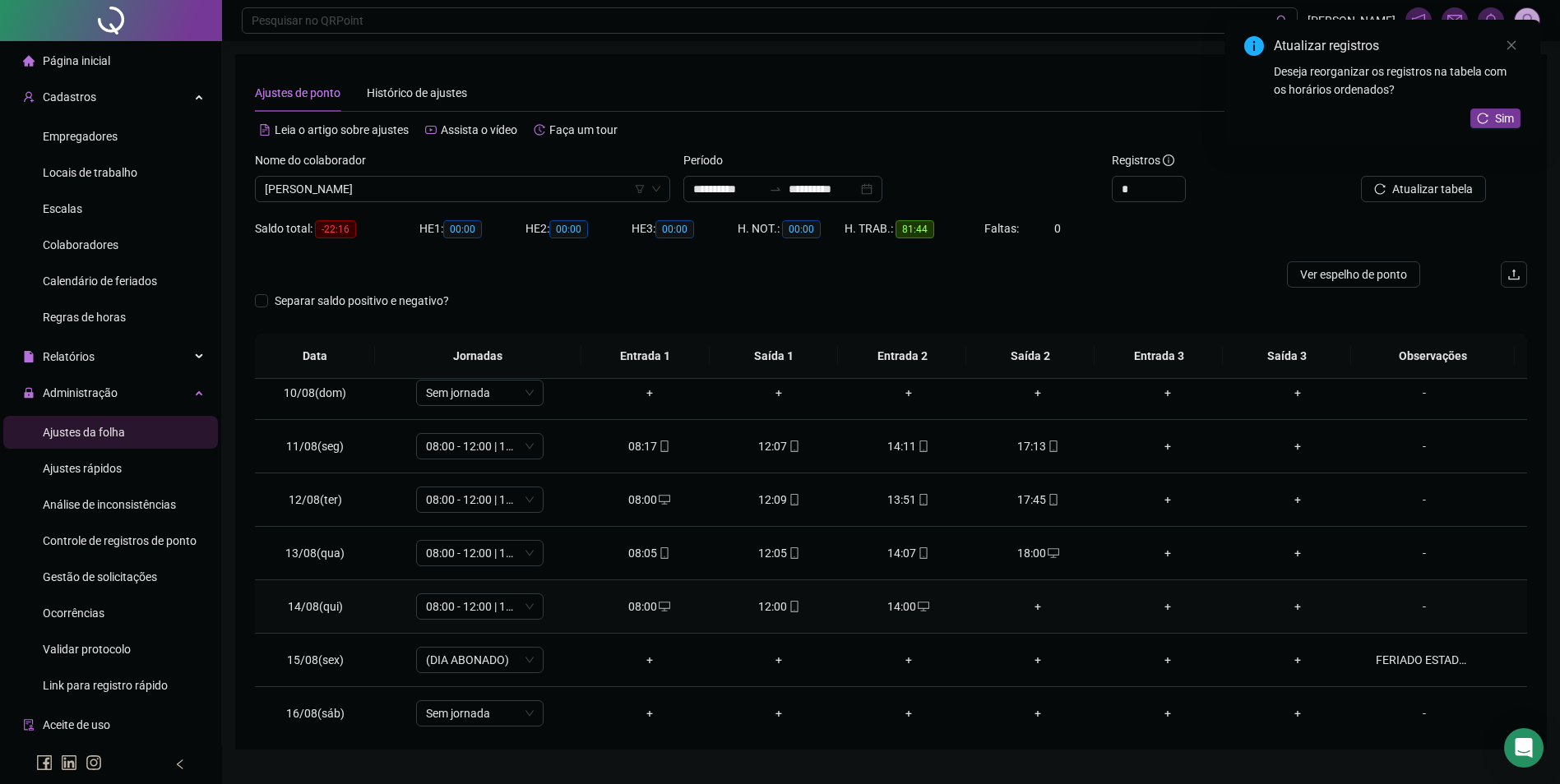
click at [1032, 606] on div "+" at bounding box center [1038, 606] width 104 height 19
click at [1490, 113] on button "Sim" at bounding box center [1495, 118] width 50 height 20
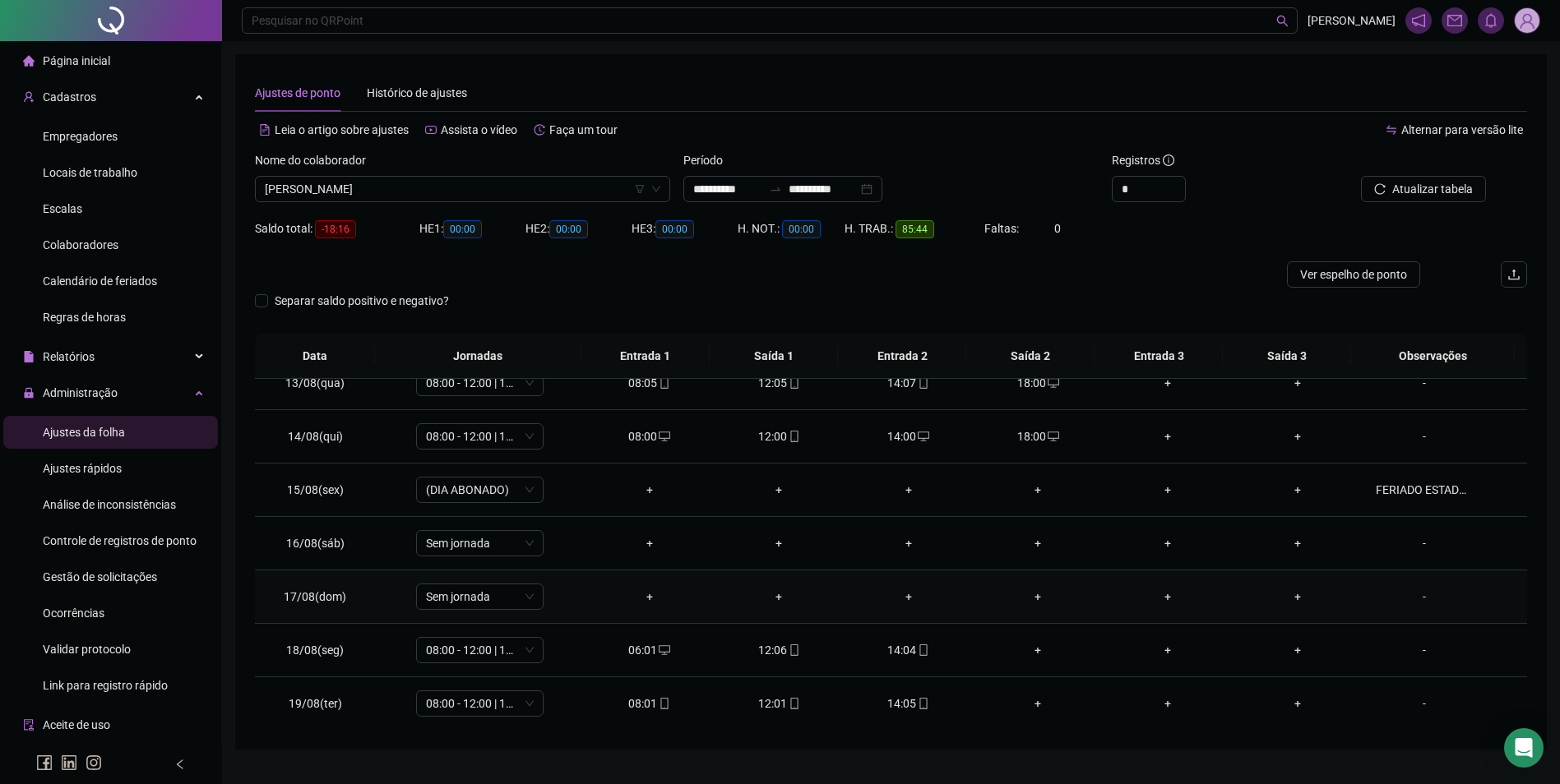
scroll to position [664, 0]
click at [1030, 647] on div "+" at bounding box center [1038, 649] width 104 height 19
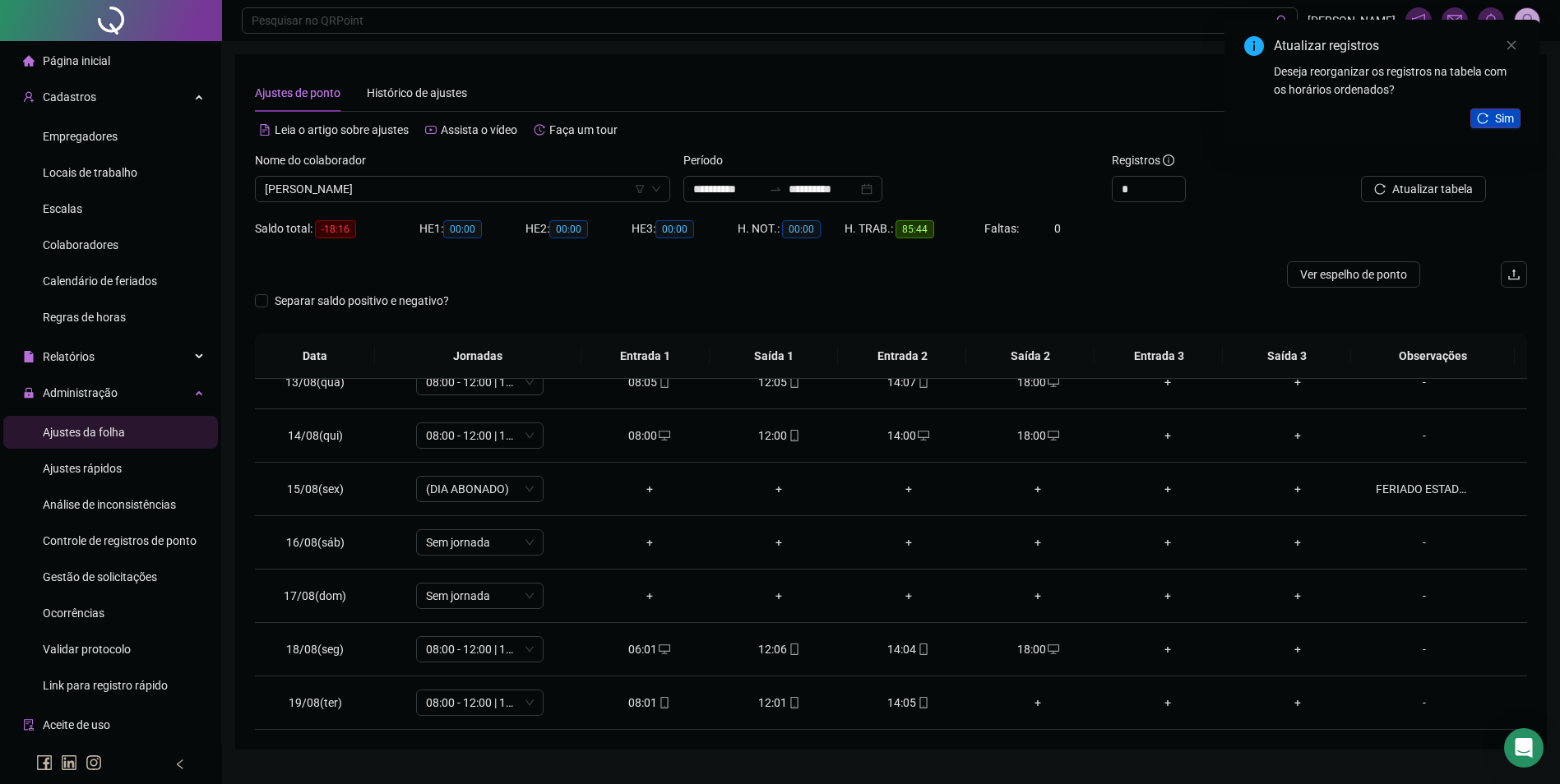
click at [1486, 127] on button "Sim" at bounding box center [1495, 118] width 50 height 20
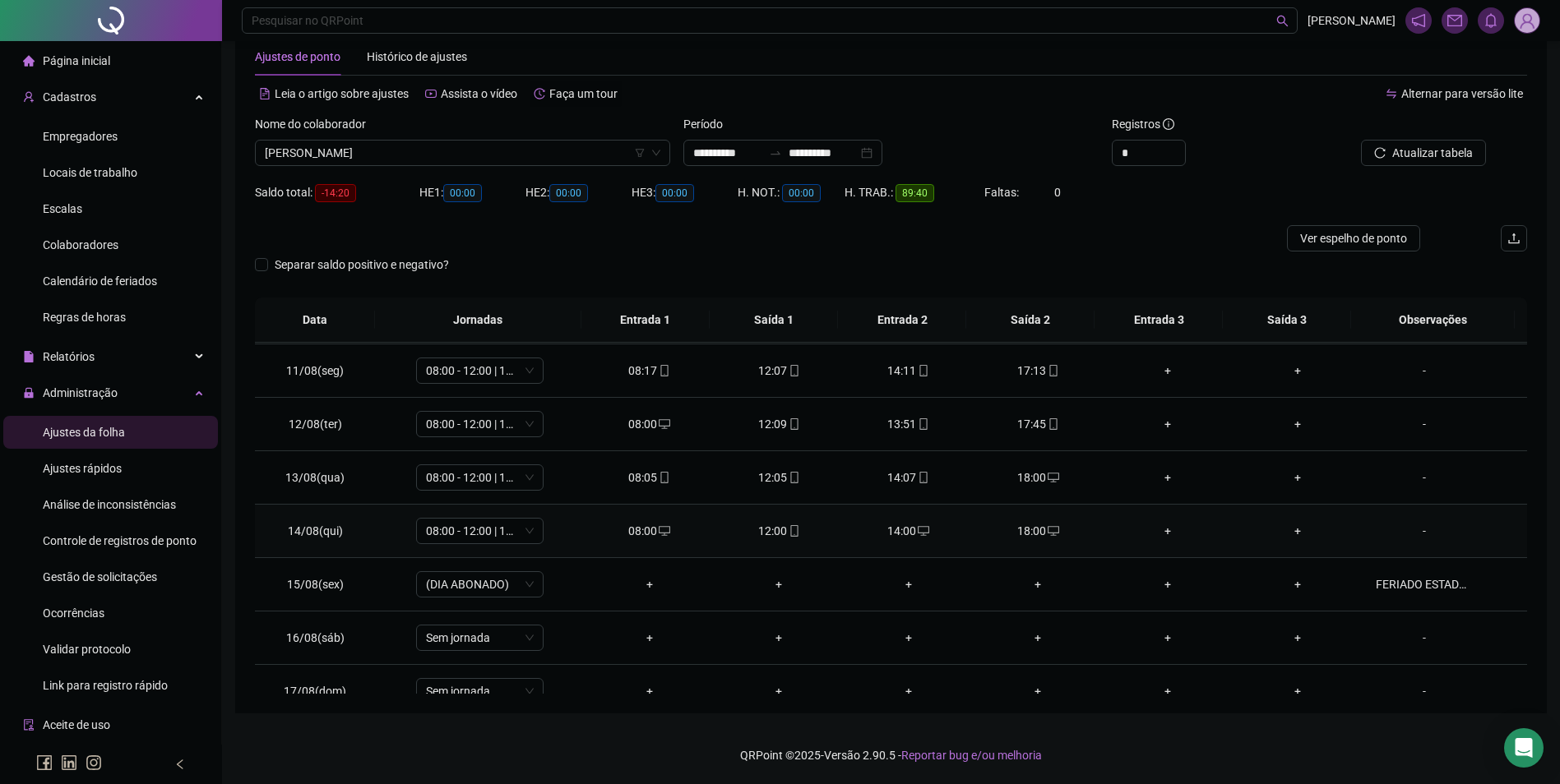
scroll to position [335, 0]
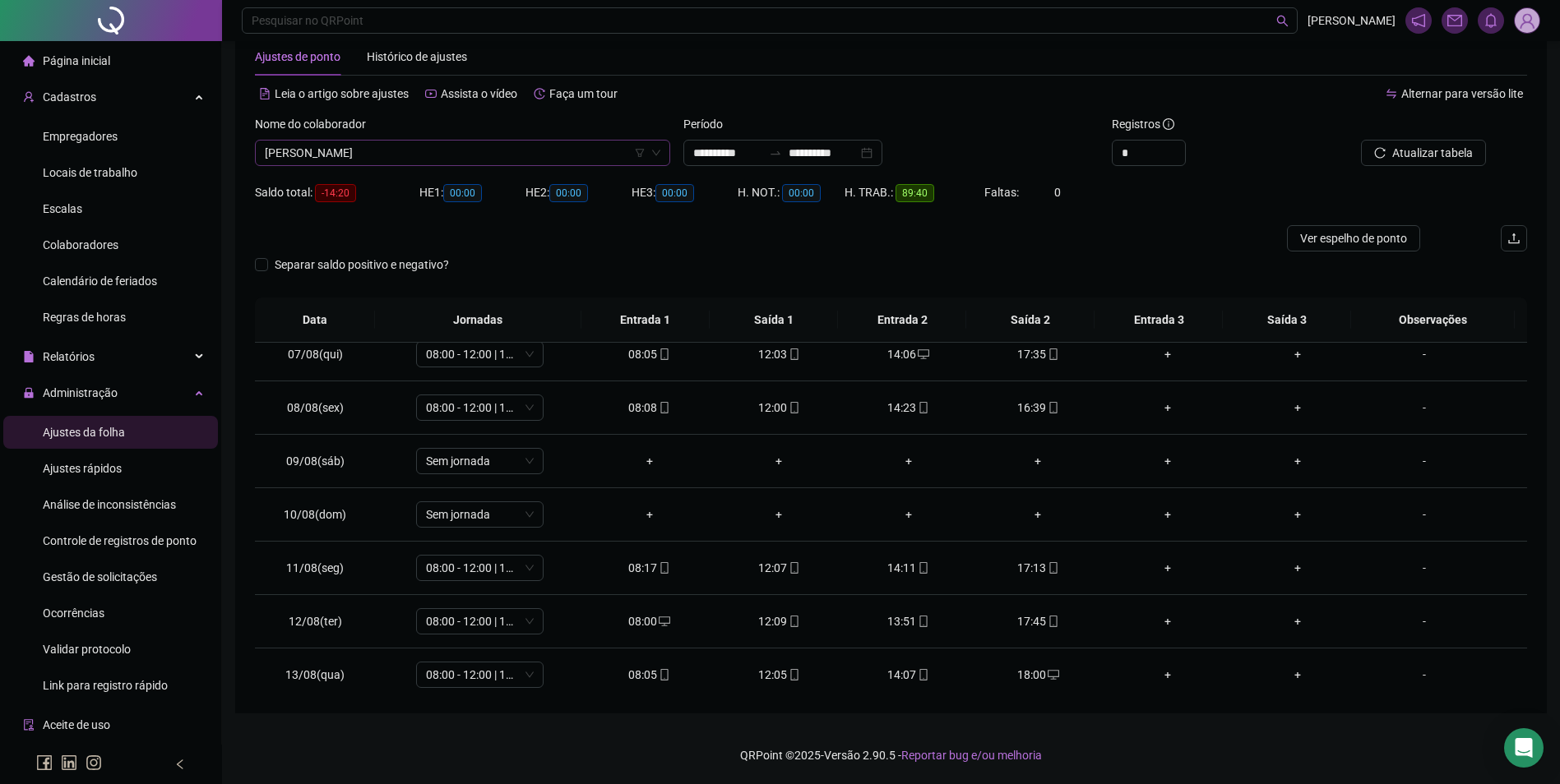
click at [527, 150] on span "[PERSON_NAME]" at bounding box center [462, 152] width 396 height 24
click at [1452, 145] on span "Buscar registros" at bounding box center [1431, 152] width 84 height 19
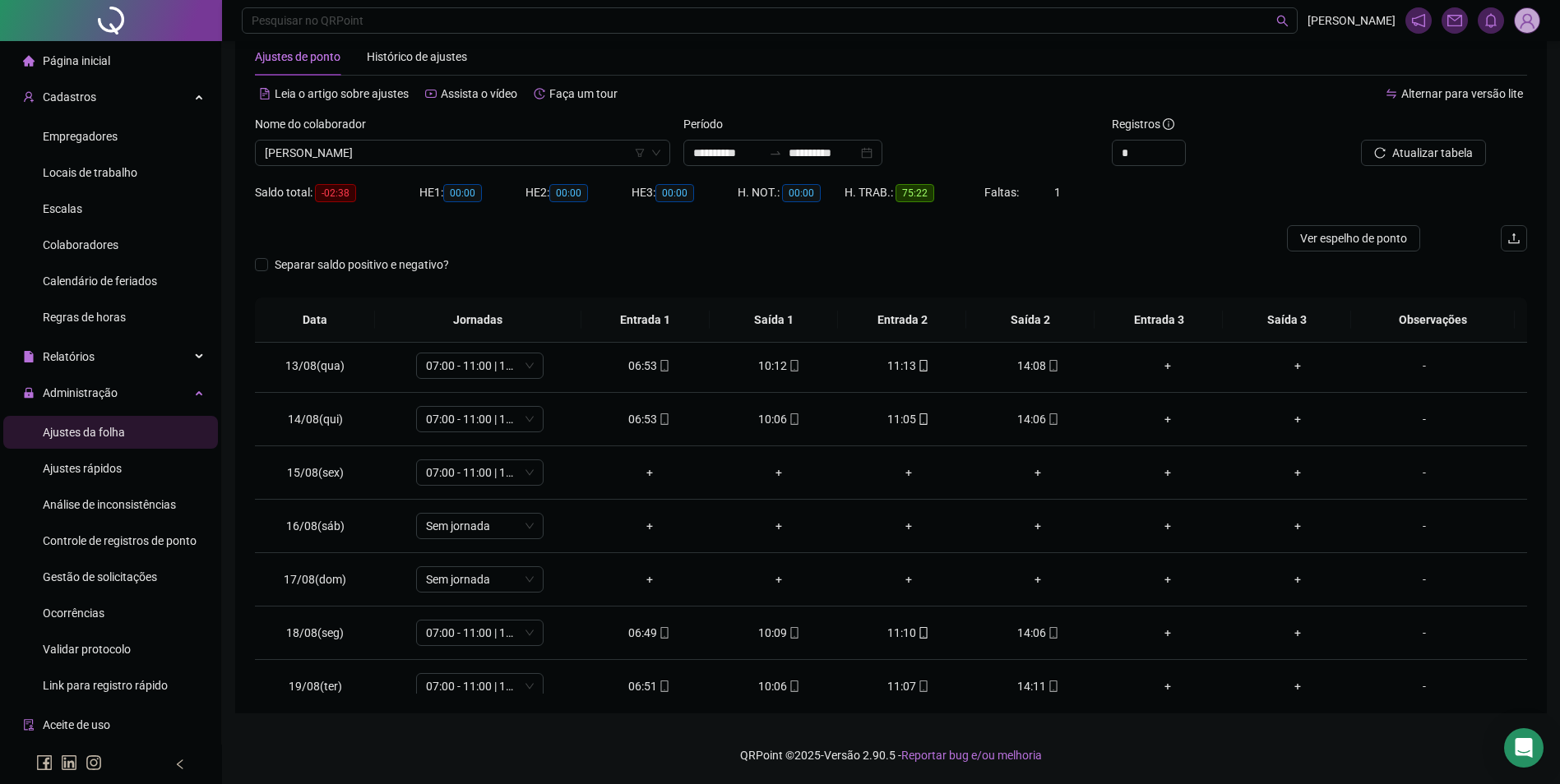
scroll to position [664, 0]
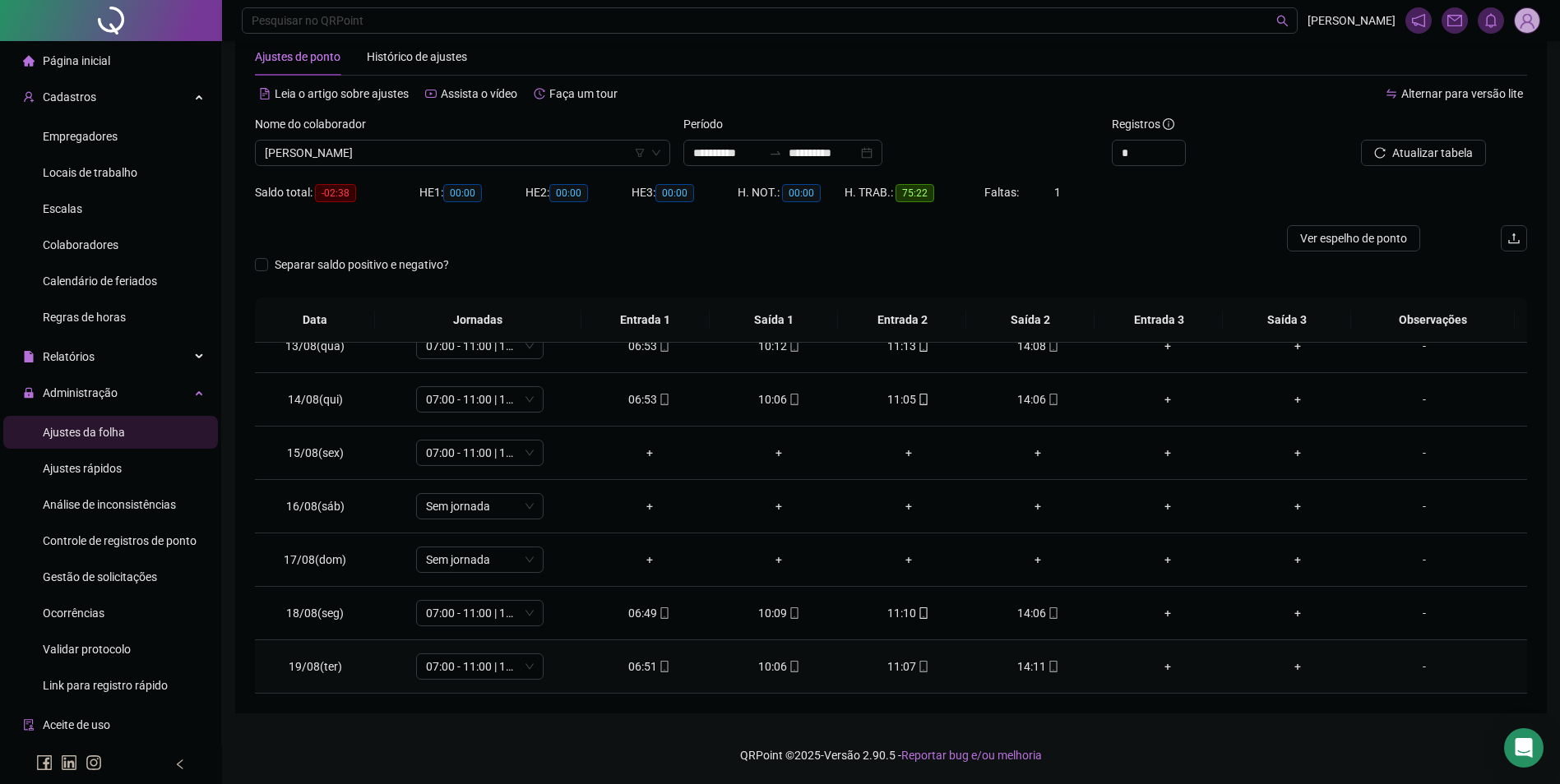
click at [1049, 668] on icon "mobile" at bounding box center [1053, 667] width 8 height 12
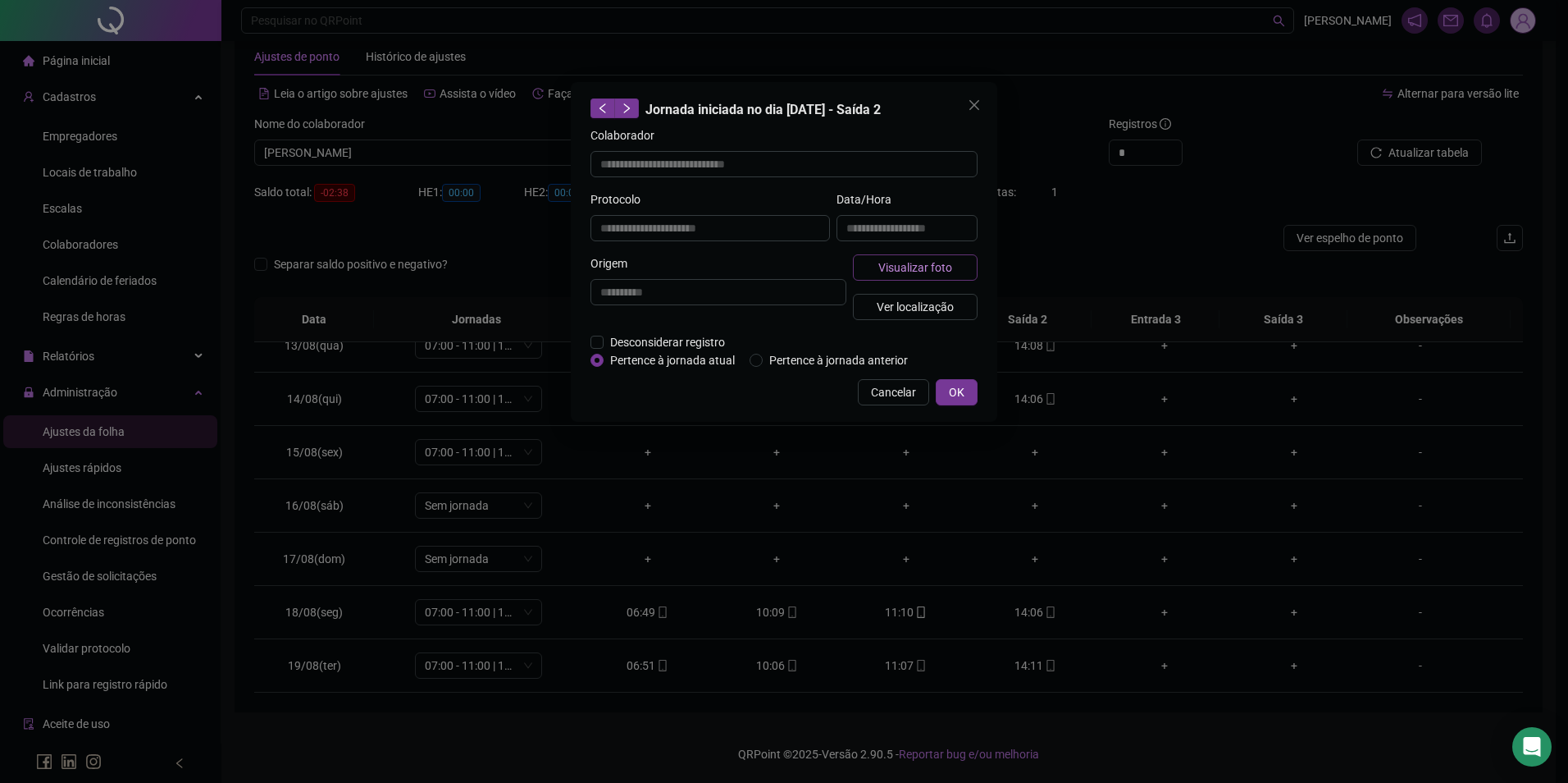
click at [958, 263] on button "Visualizar foto" at bounding box center [915, 267] width 125 height 26
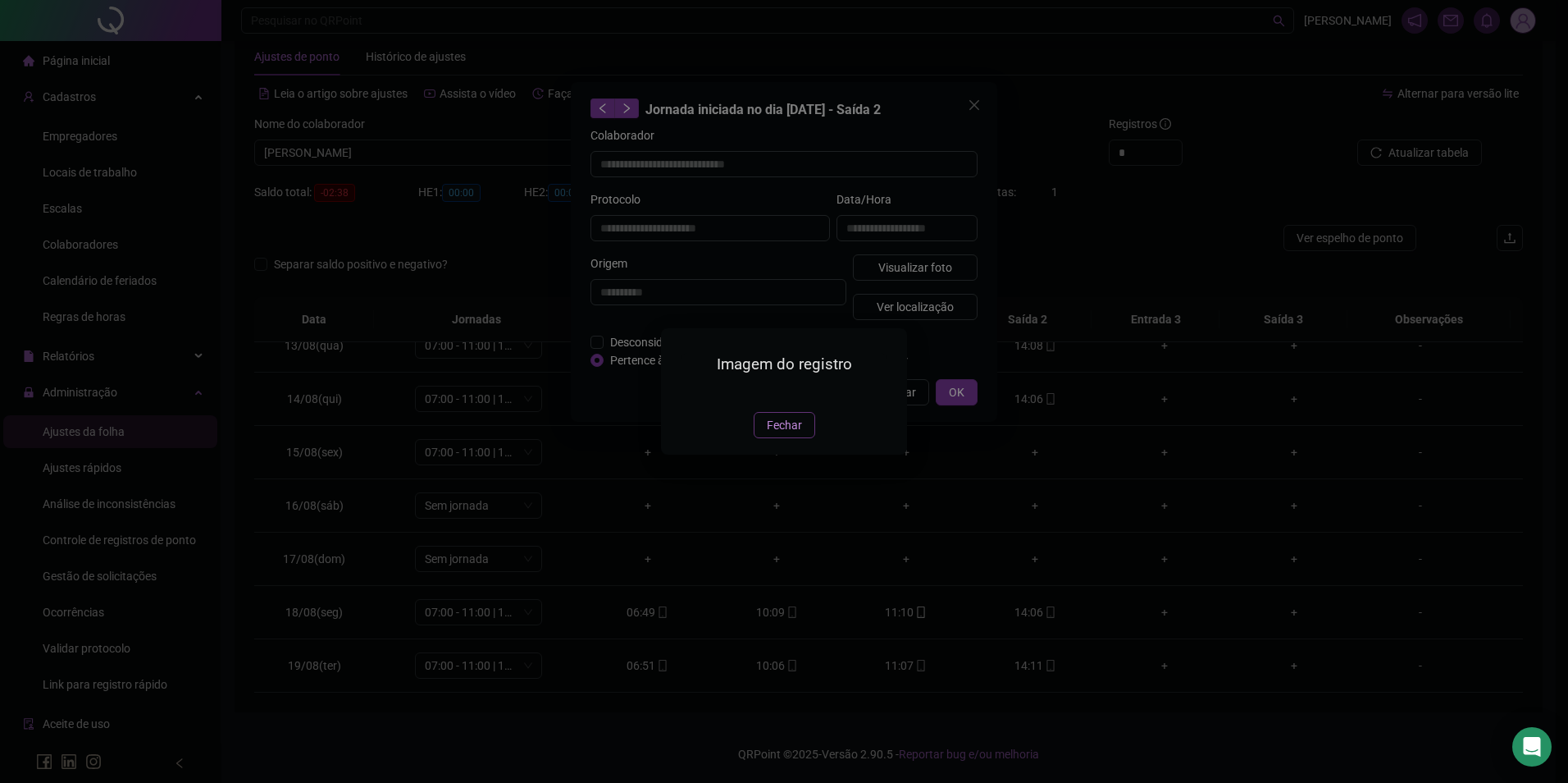
click at [788, 434] on span "Fechar" at bounding box center [784, 425] width 35 height 19
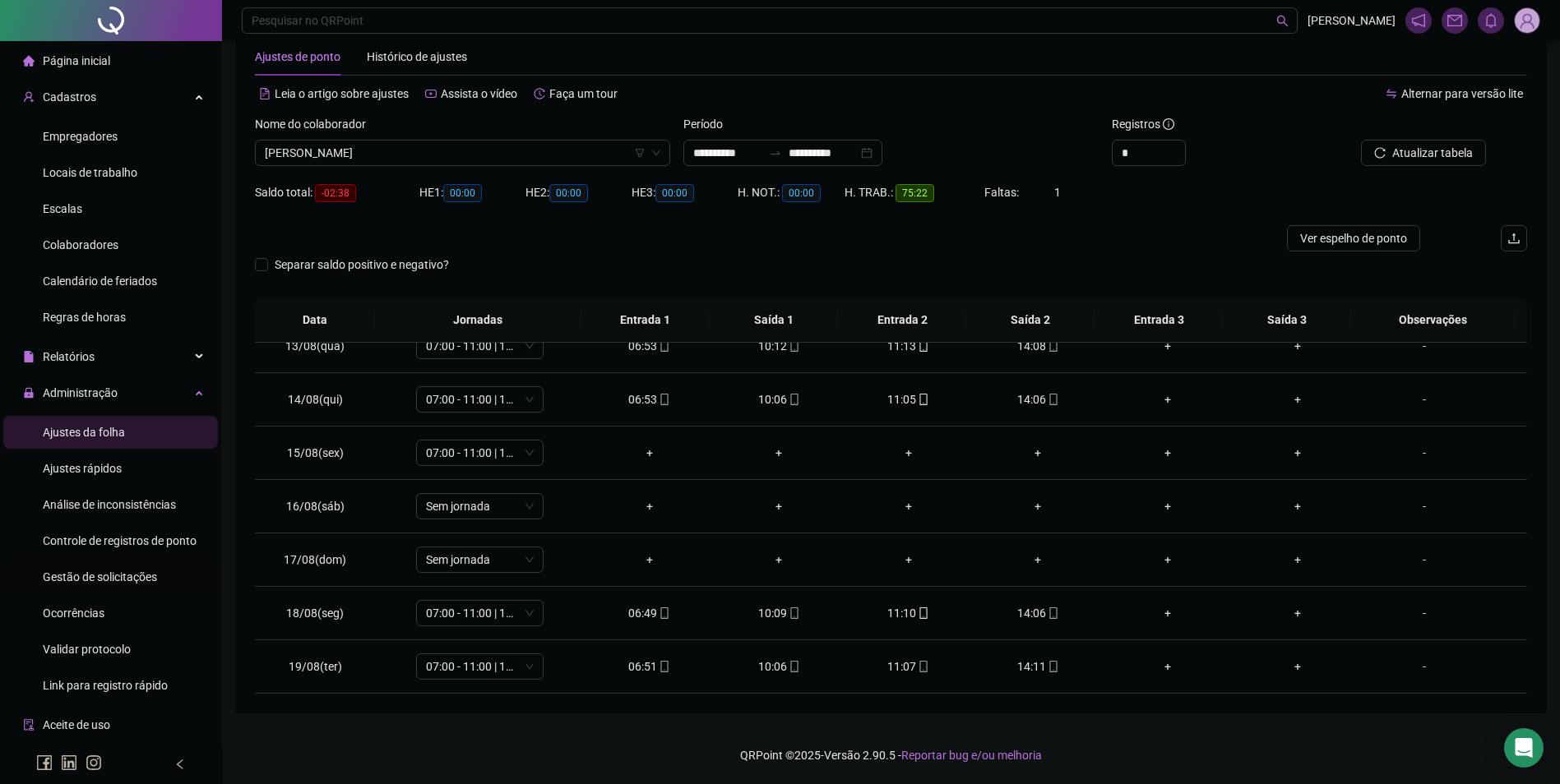
click at [117, 576] on span "Gestão de solicitações" at bounding box center [100, 576] width 114 height 13
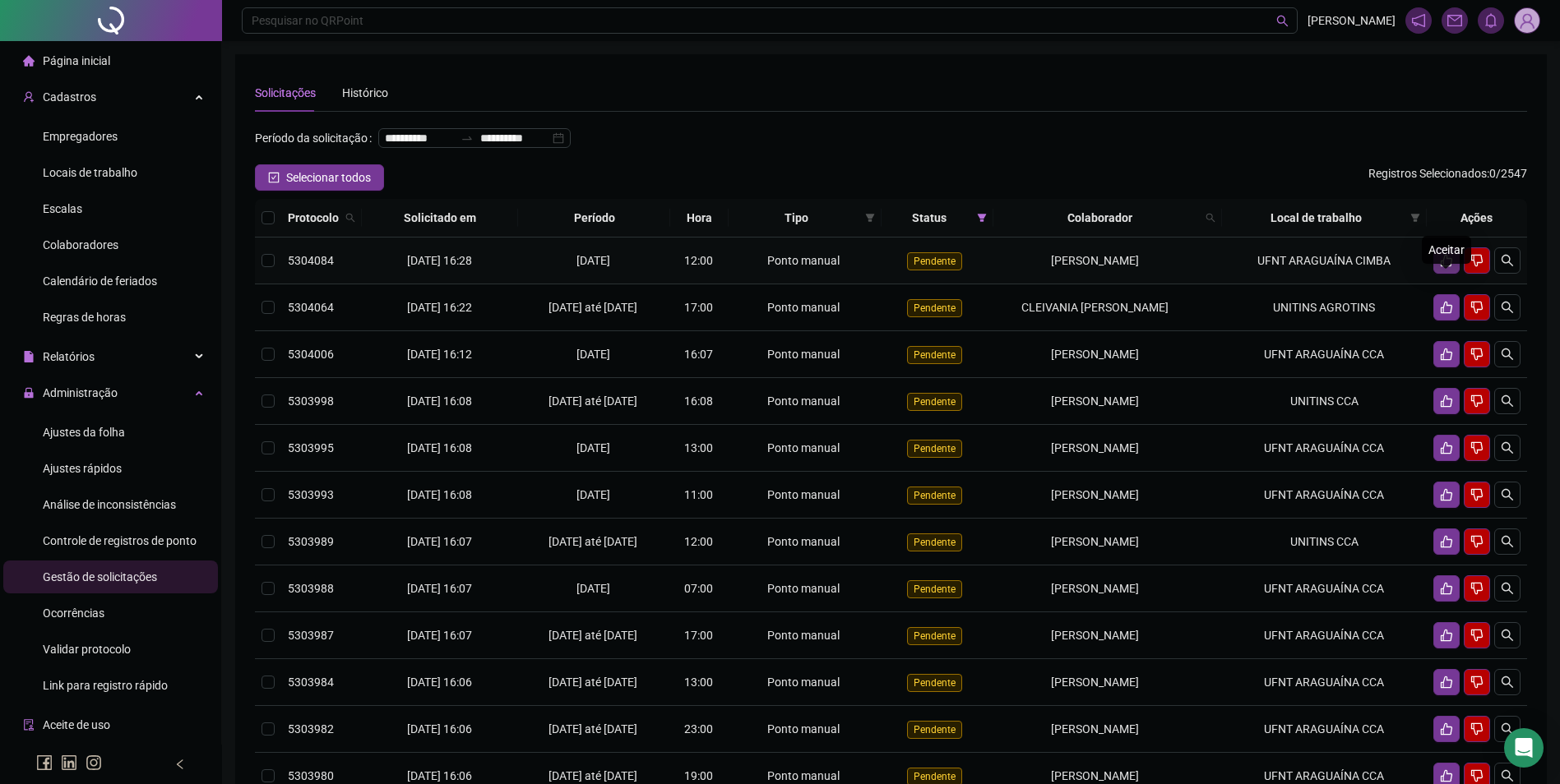
click at [1443, 268] on icon "like" at bounding box center [1447, 261] width 12 height 13
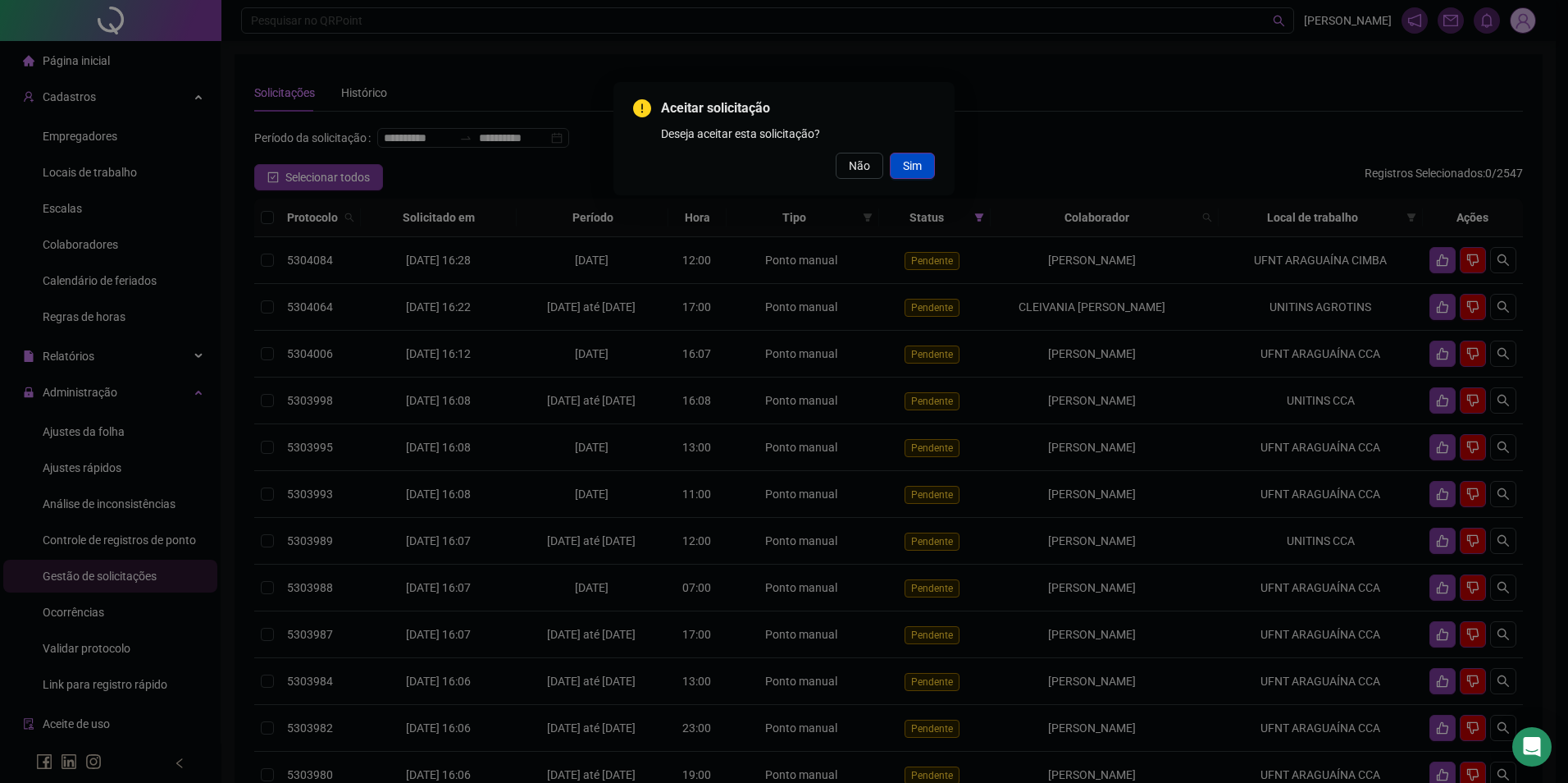
click at [909, 169] on span "Sim" at bounding box center [912, 166] width 19 height 19
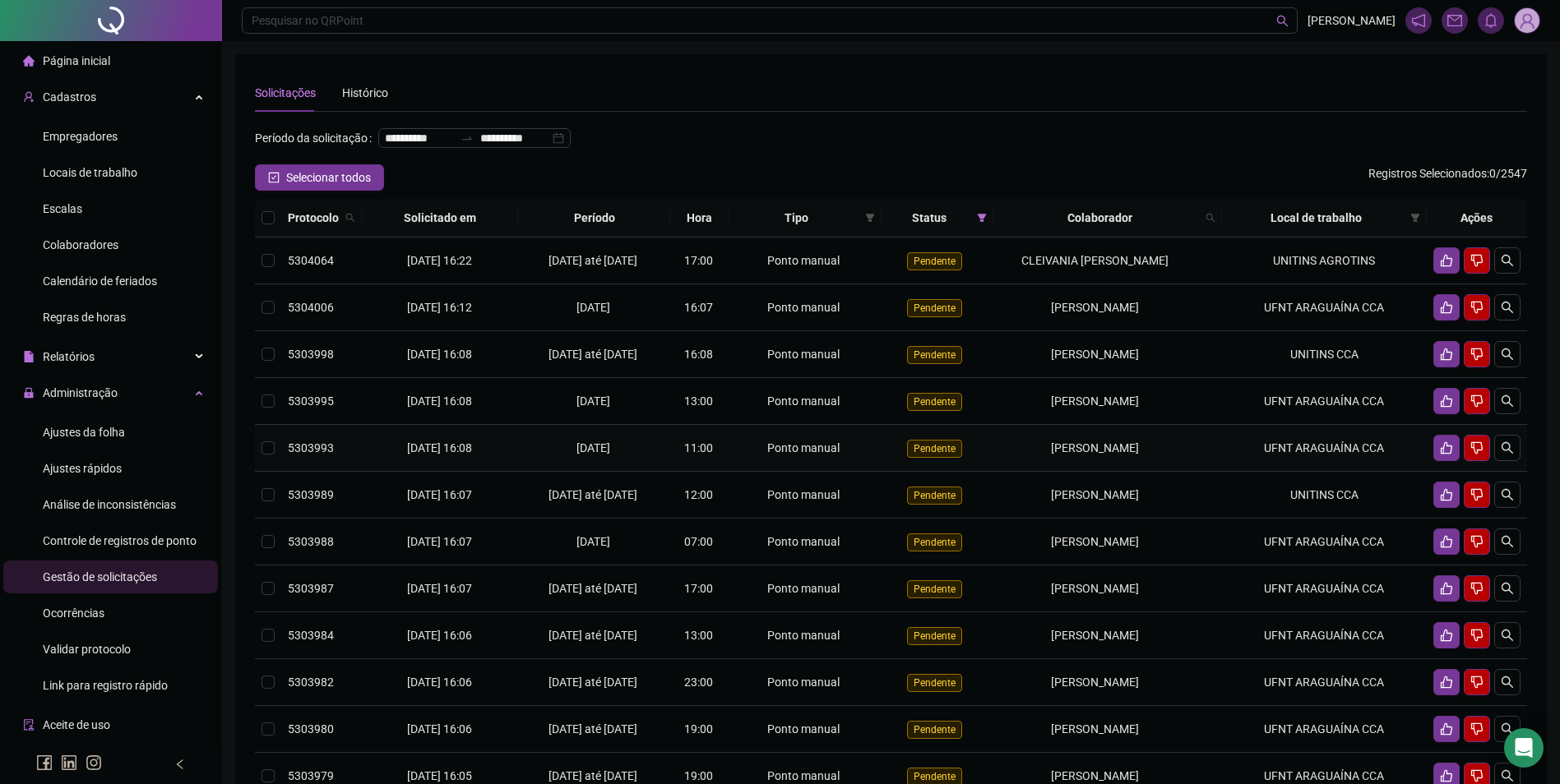
click at [1162, 457] on div "[PERSON_NAME]" at bounding box center [1094, 447] width 190 height 19
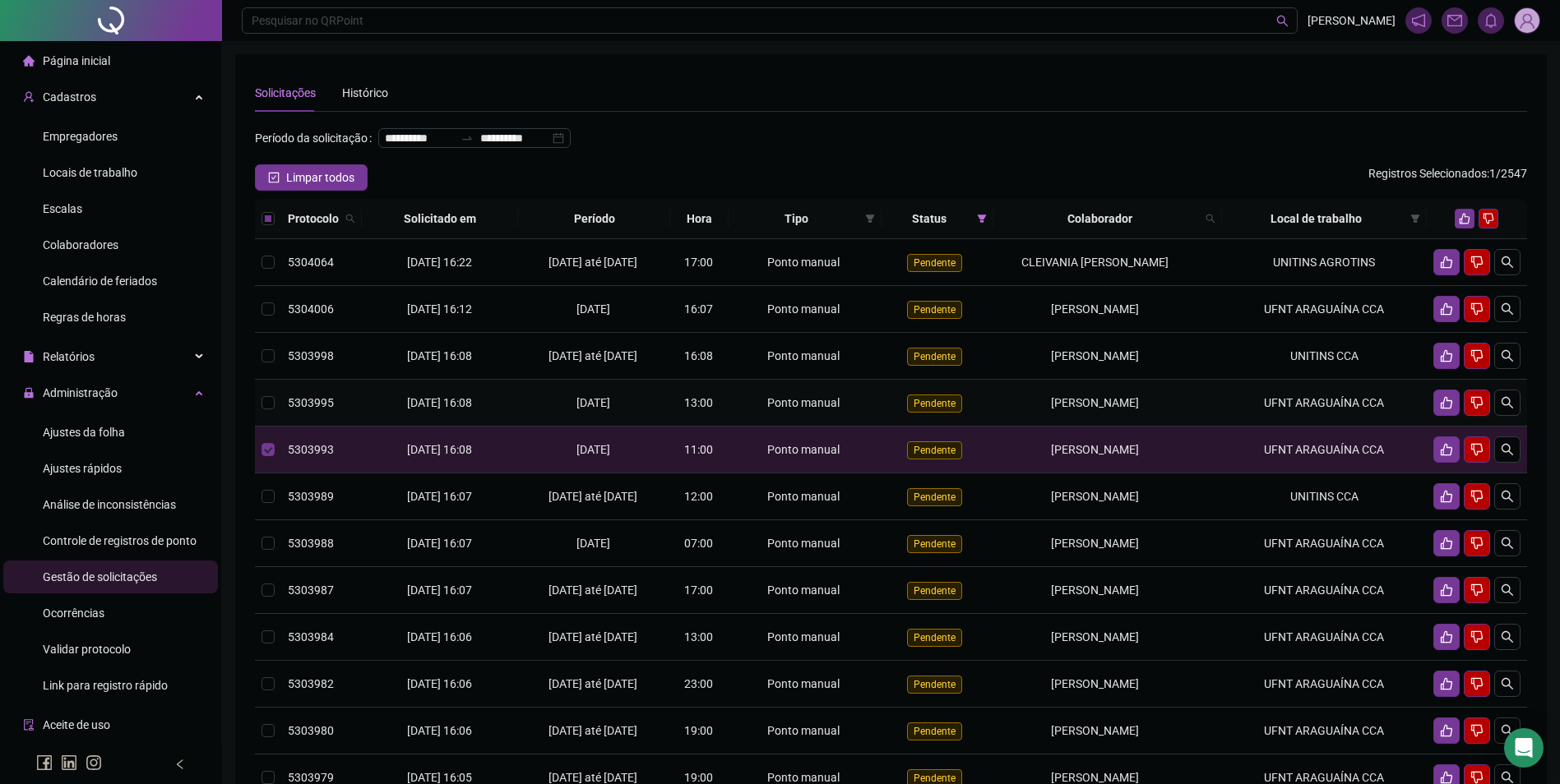
click at [1176, 416] on td "[PERSON_NAME]" at bounding box center [1107, 403] width 228 height 47
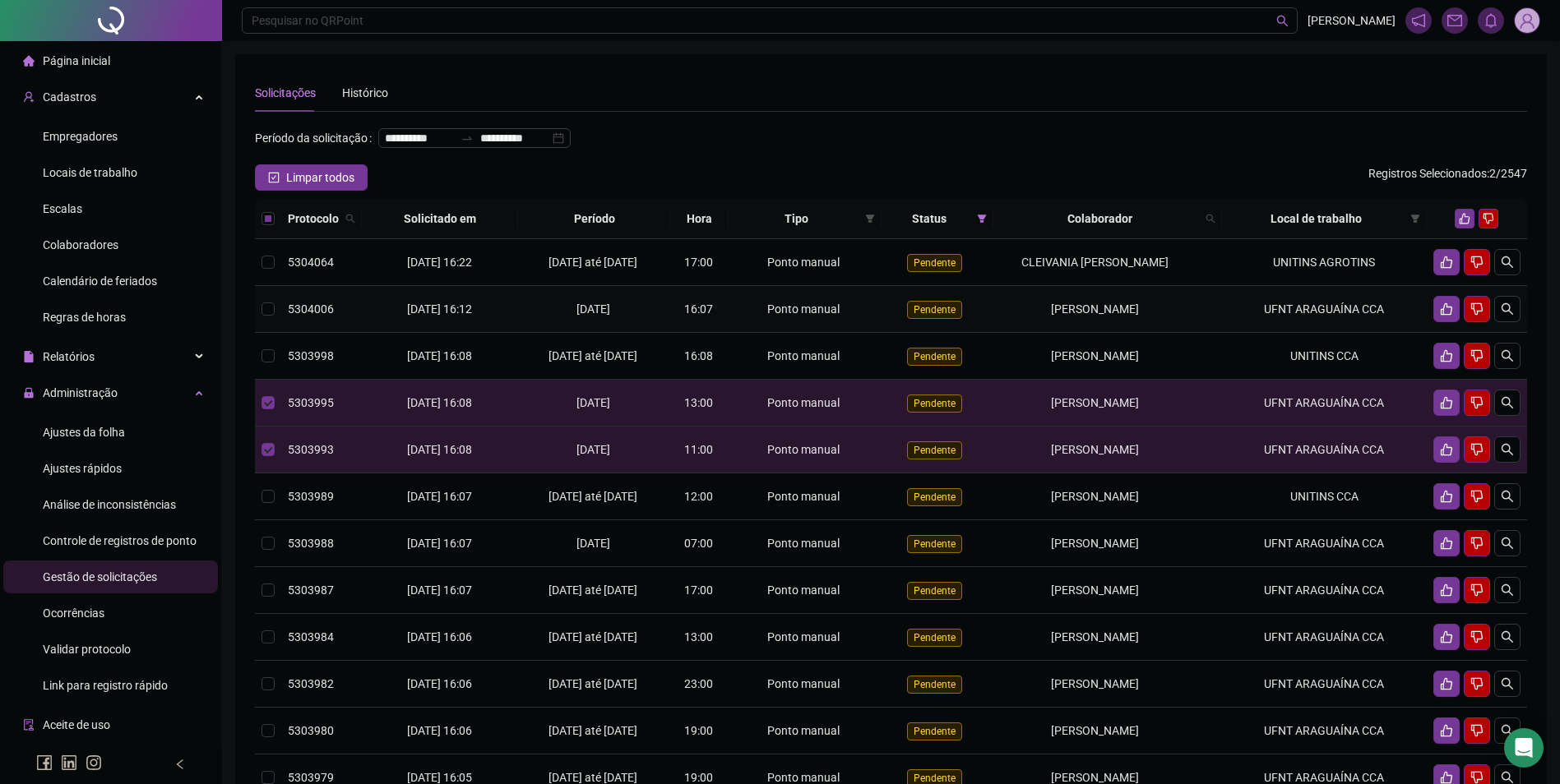
click at [1191, 333] on td "[PERSON_NAME]" at bounding box center [1107, 309] width 228 height 47
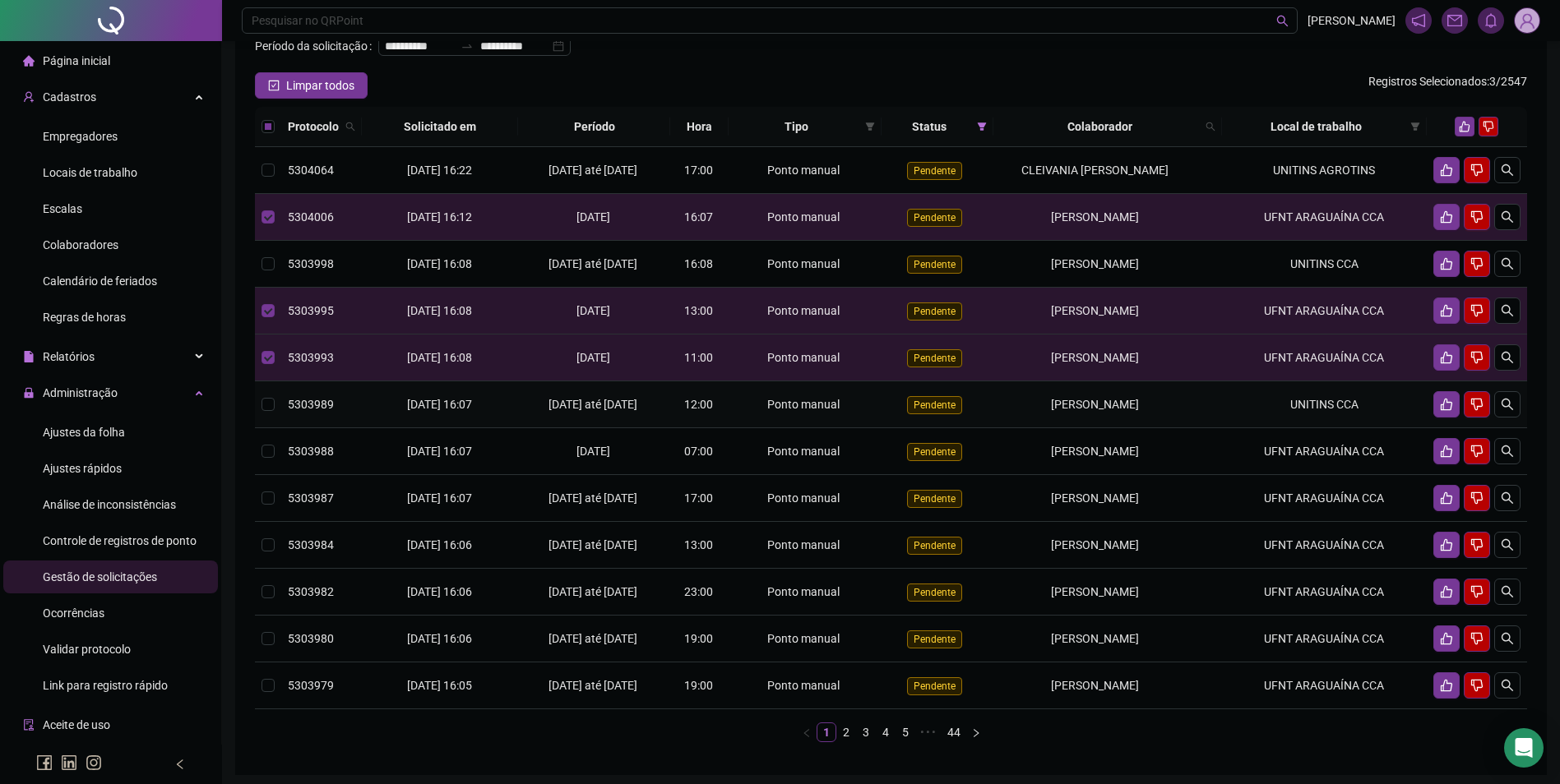
scroll to position [164, 0]
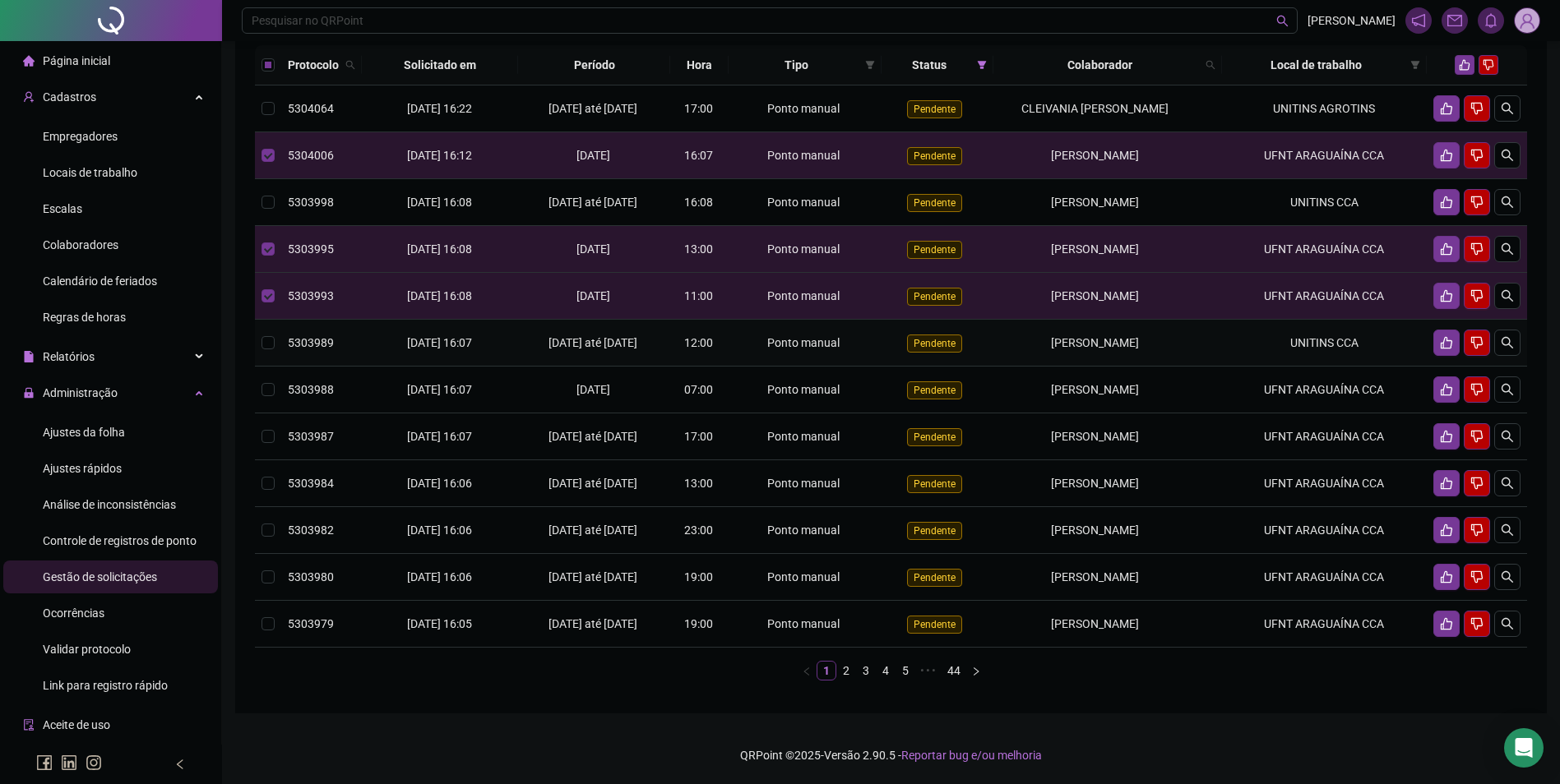
click at [1179, 351] on div "[PERSON_NAME]" at bounding box center [1094, 343] width 190 height 19
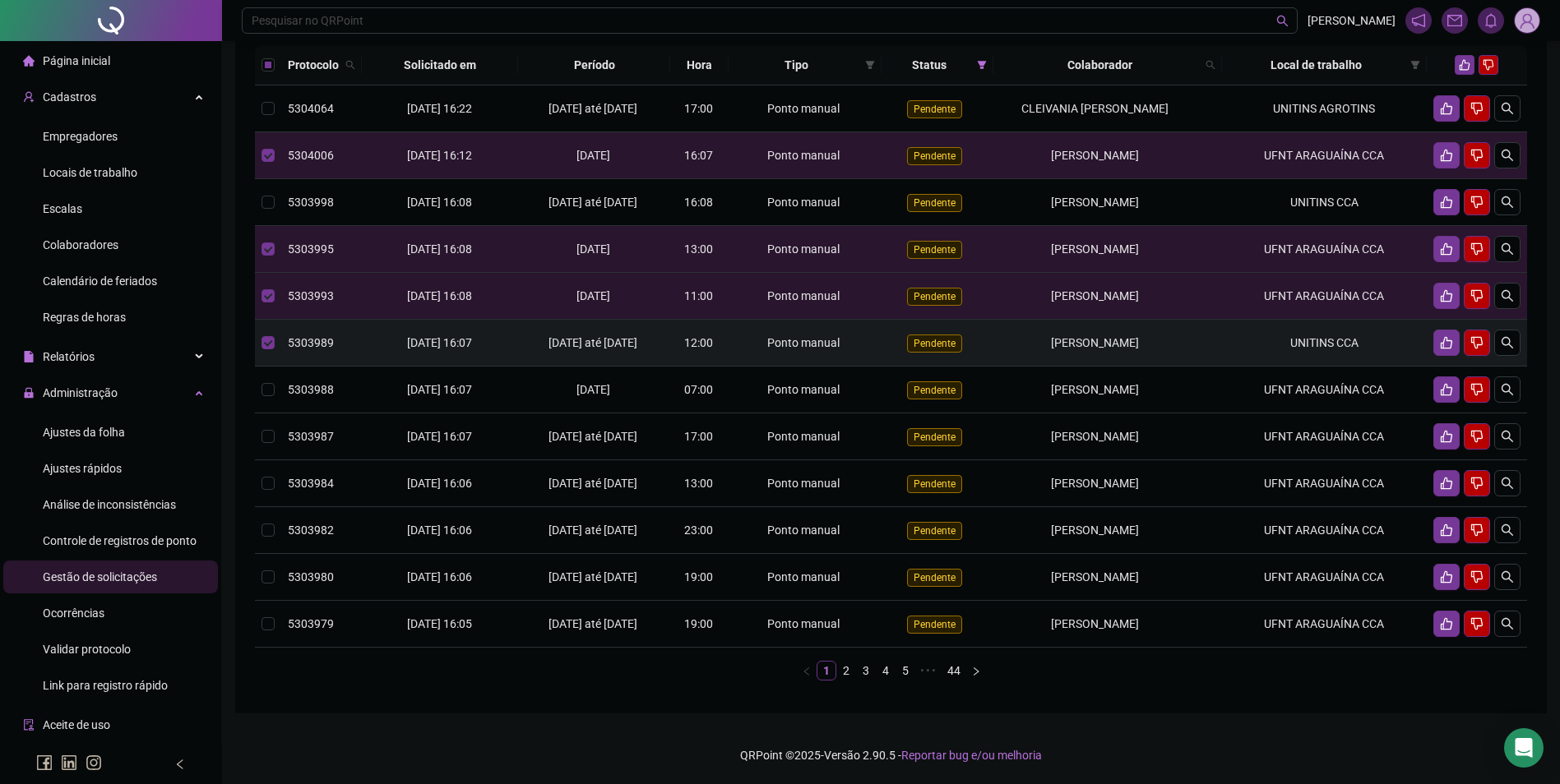
click at [1182, 351] on div "[PERSON_NAME]" at bounding box center [1094, 343] width 190 height 19
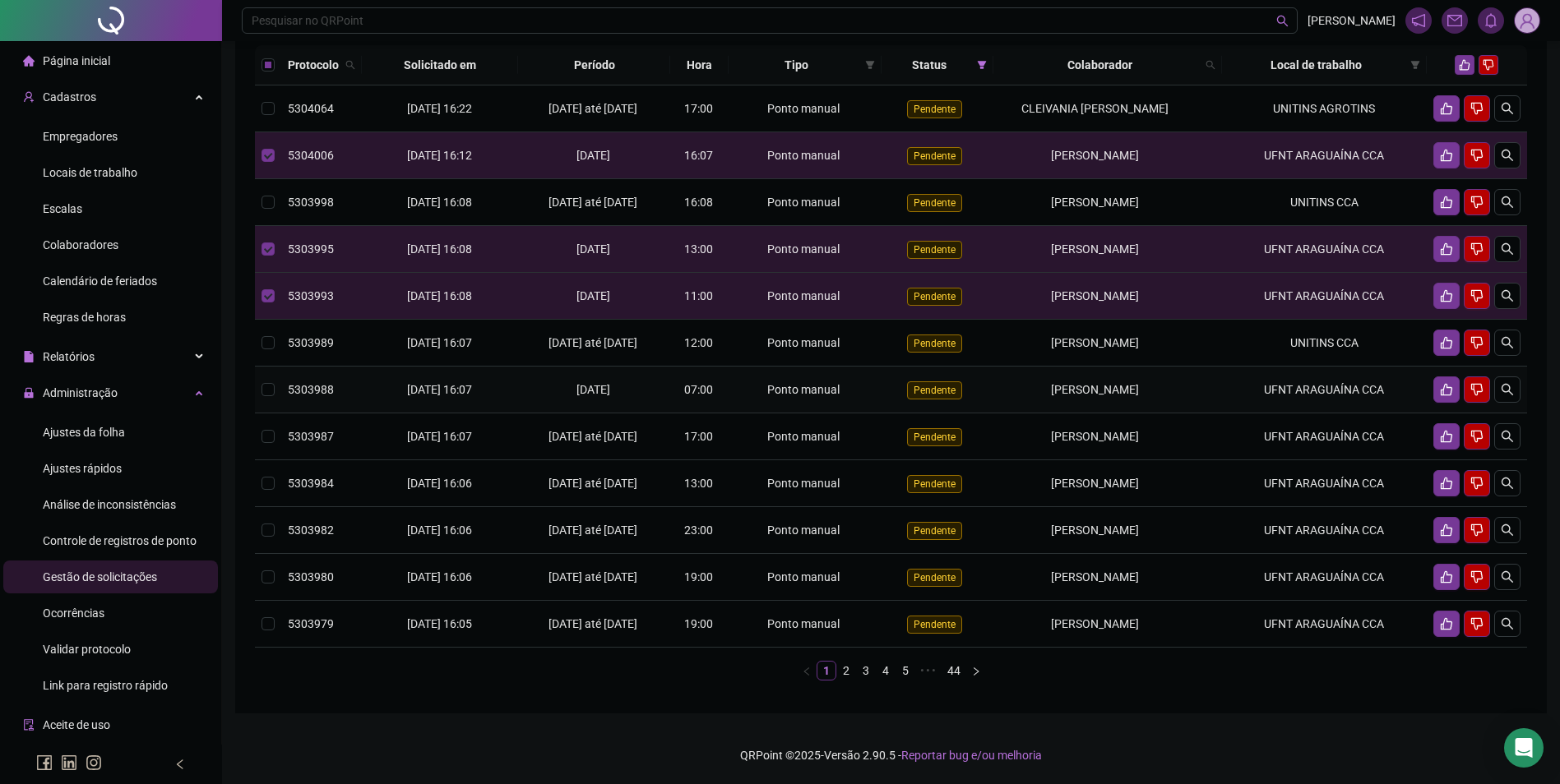
click at [1189, 413] on td "[PERSON_NAME]" at bounding box center [1107, 390] width 228 height 47
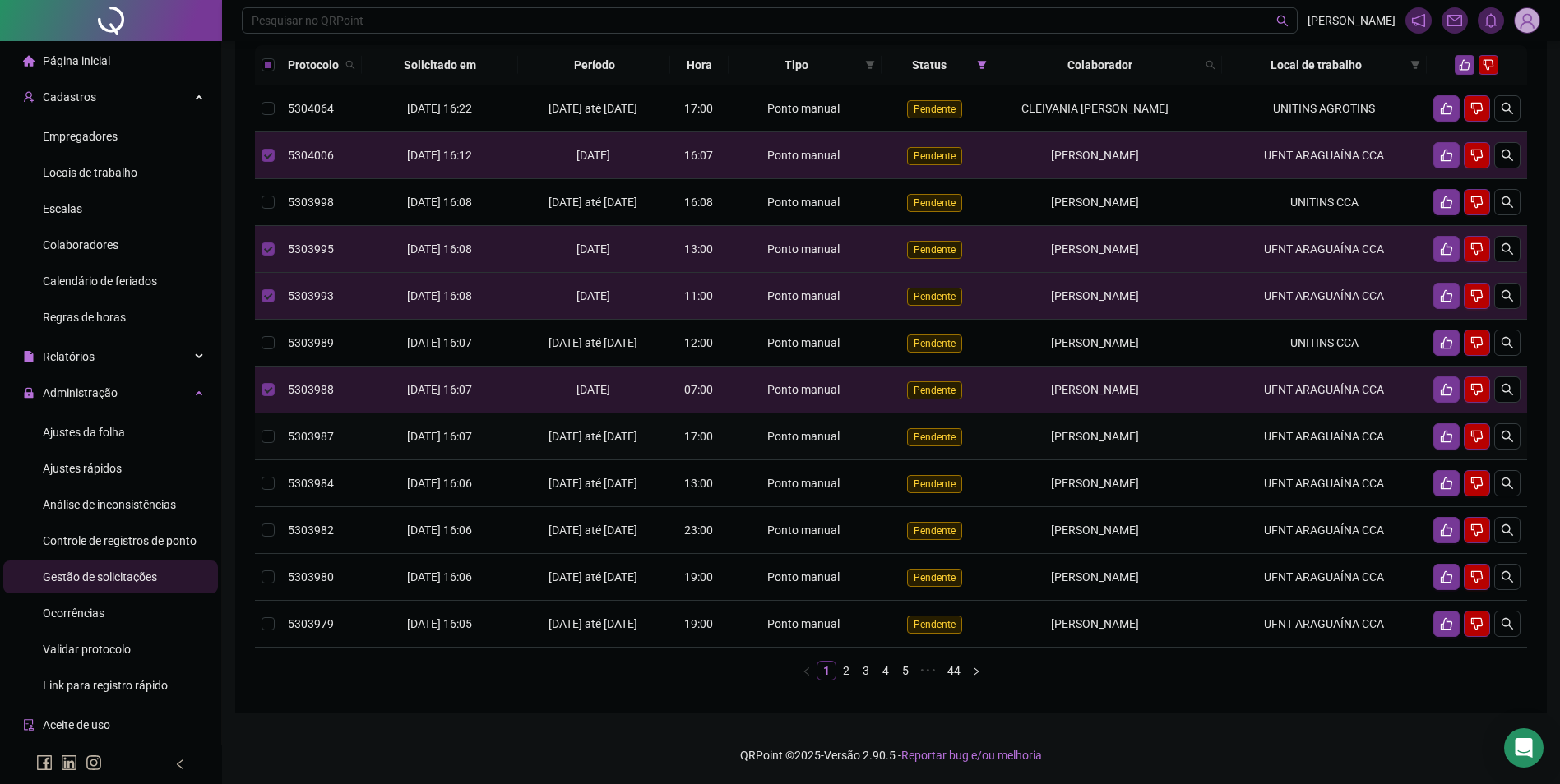
click at [1195, 445] on td "[PERSON_NAME]" at bounding box center [1107, 436] width 228 height 47
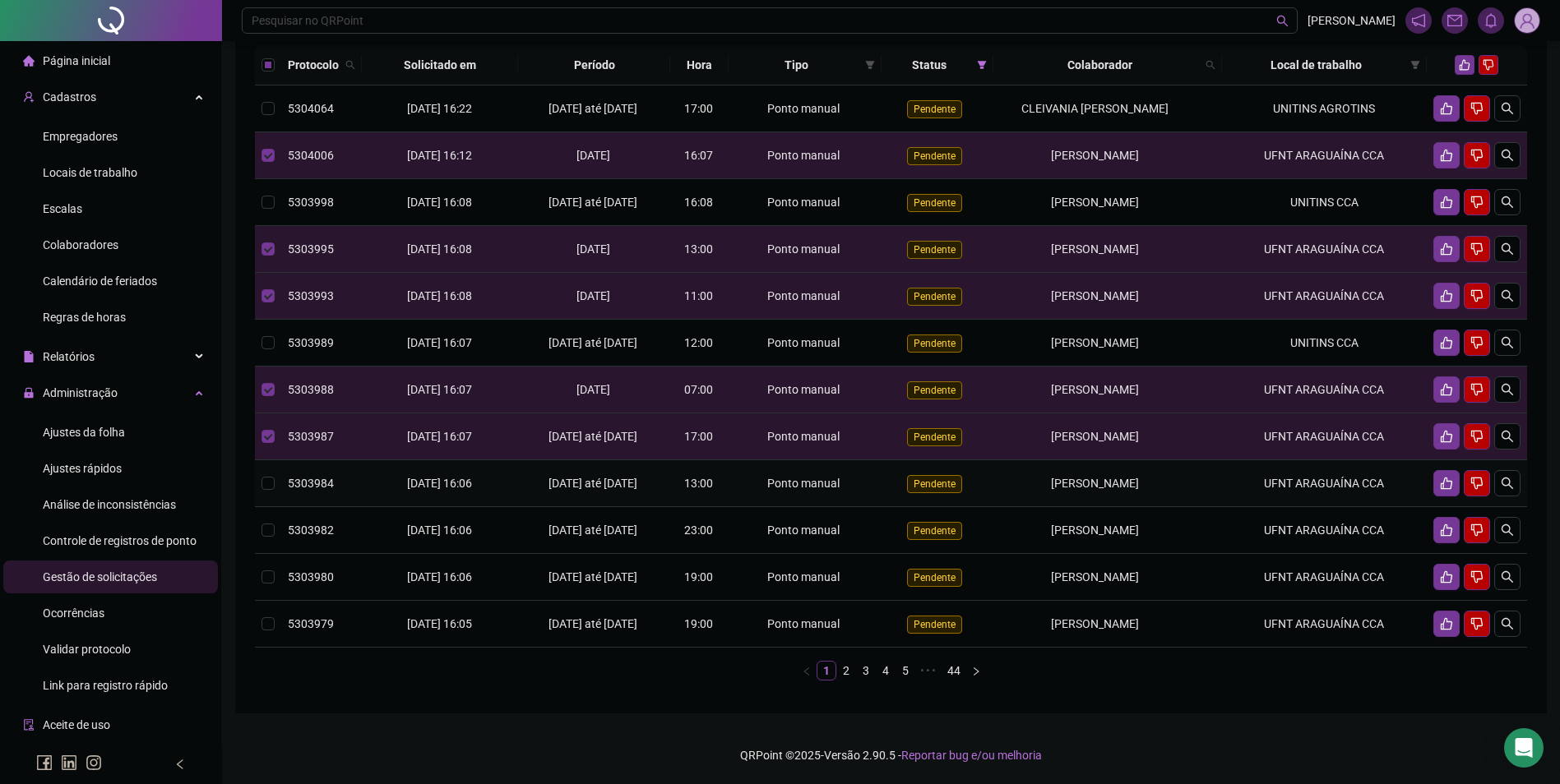
drag, startPoint x: 1207, startPoint y: 482, endPoint x: 1207, endPoint y: 506, distance: 24.0
click at [1207, 483] on td "[PERSON_NAME]" at bounding box center [1107, 483] width 228 height 47
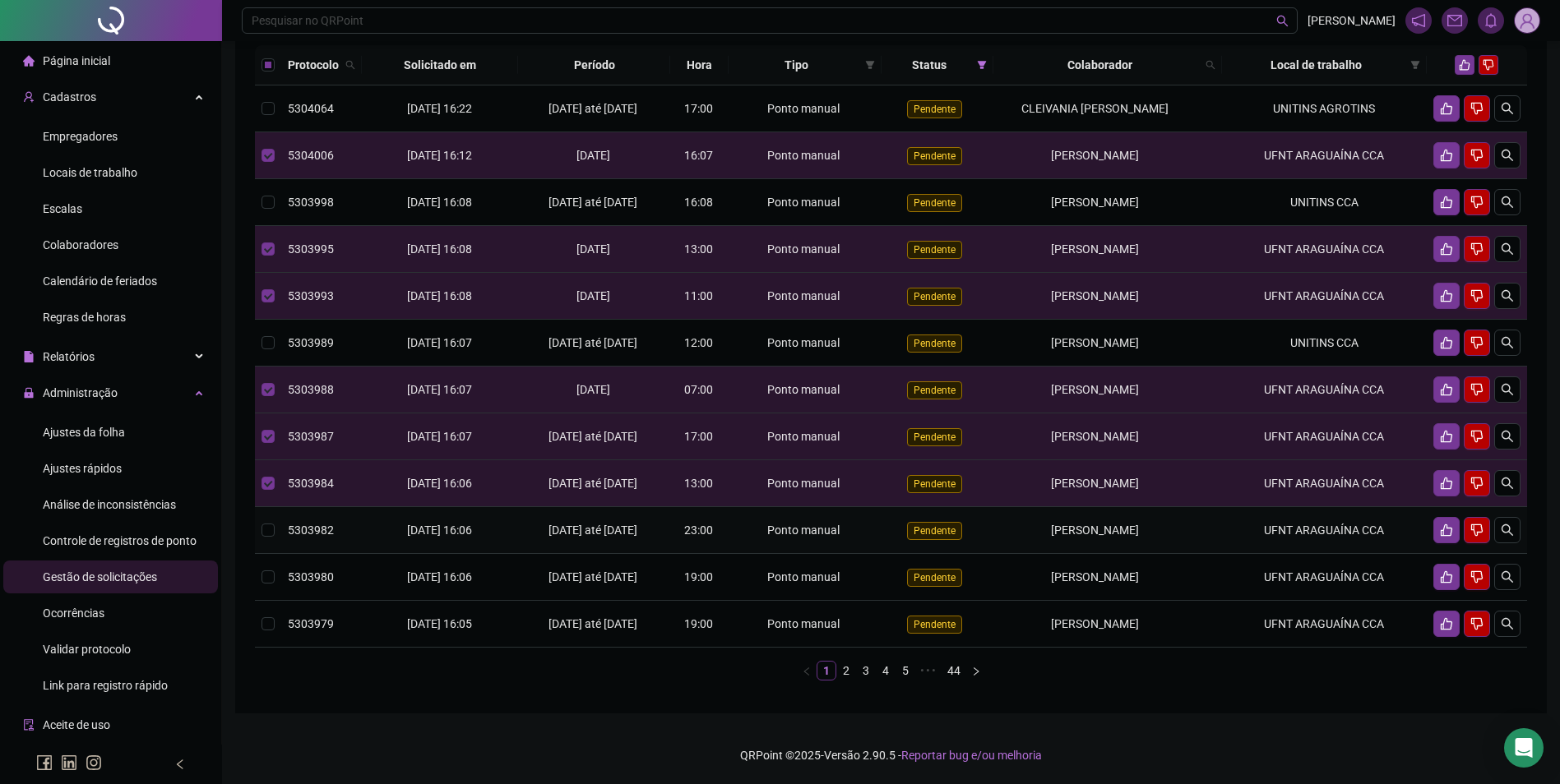
drag, startPoint x: 1207, startPoint y: 526, endPoint x: 1212, endPoint y: 553, distance: 27.5
click at [1207, 527] on td "[PERSON_NAME]" at bounding box center [1107, 530] width 228 height 47
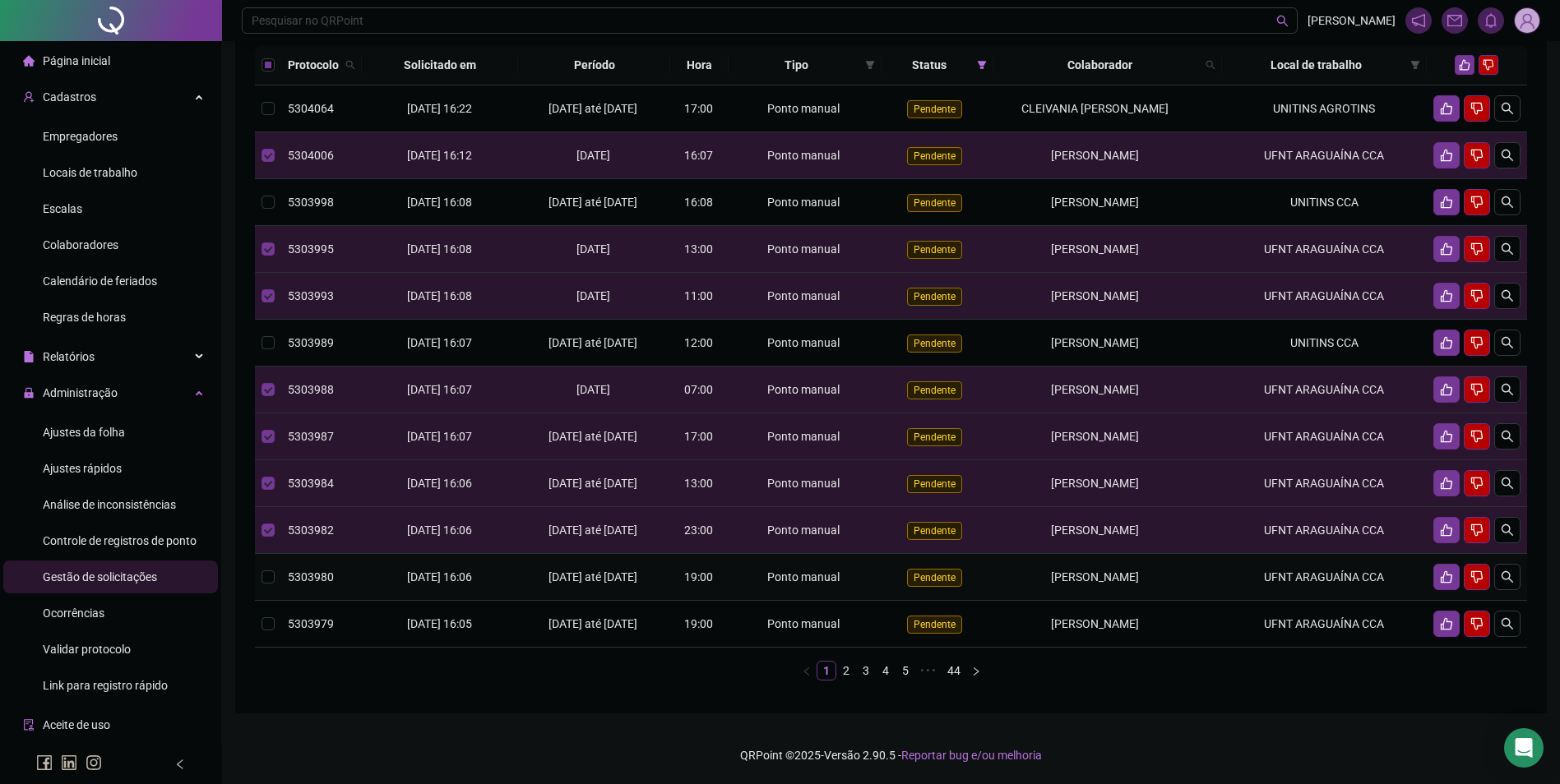
click at [1215, 574] on td "[PERSON_NAME]" at bounding box center [1107, 577] width 228 height 47
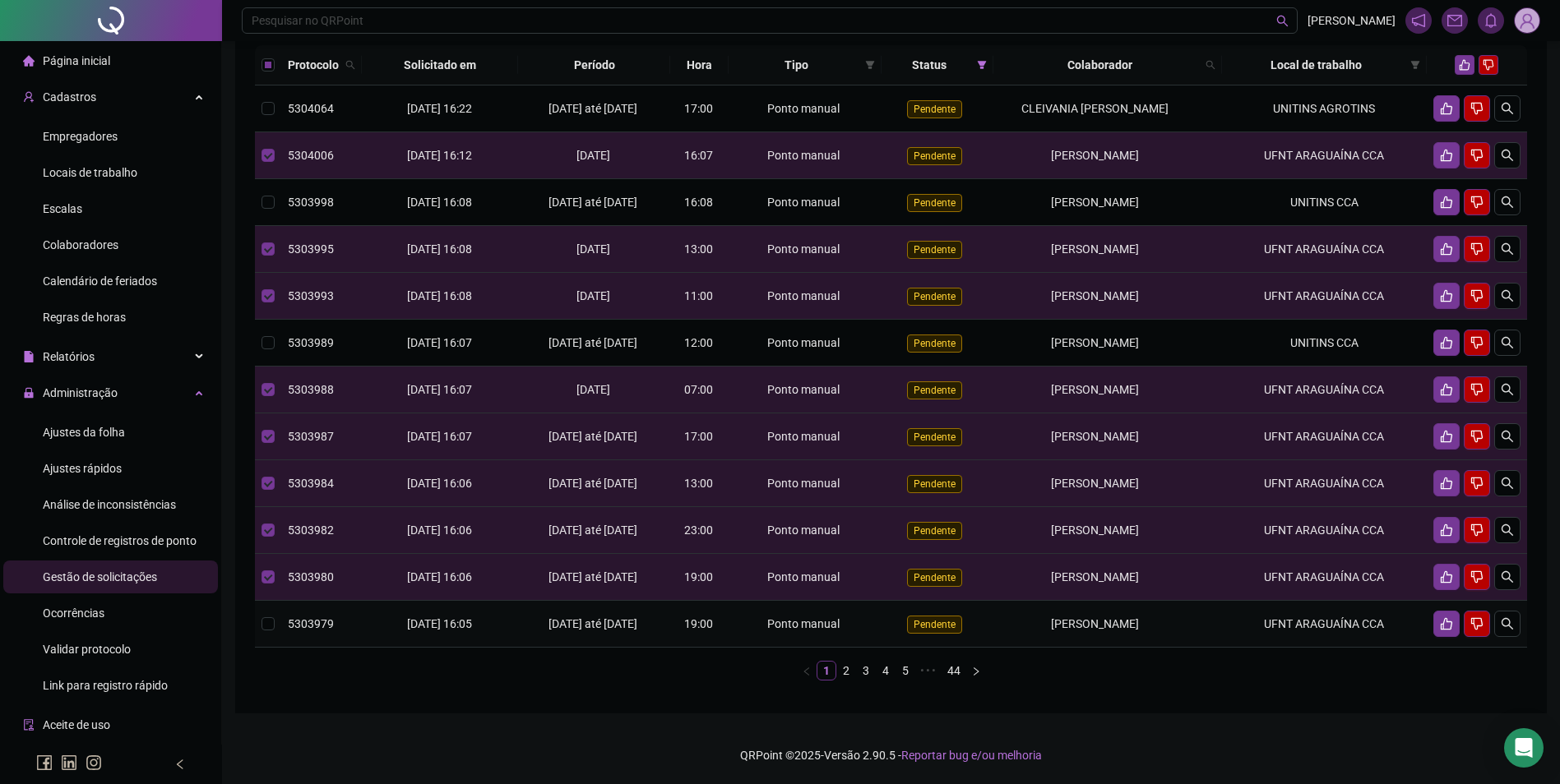
click at [1221, 632] on td "[PERSON_NAME]" at bounding box center [1107, 624] width 228 height 47
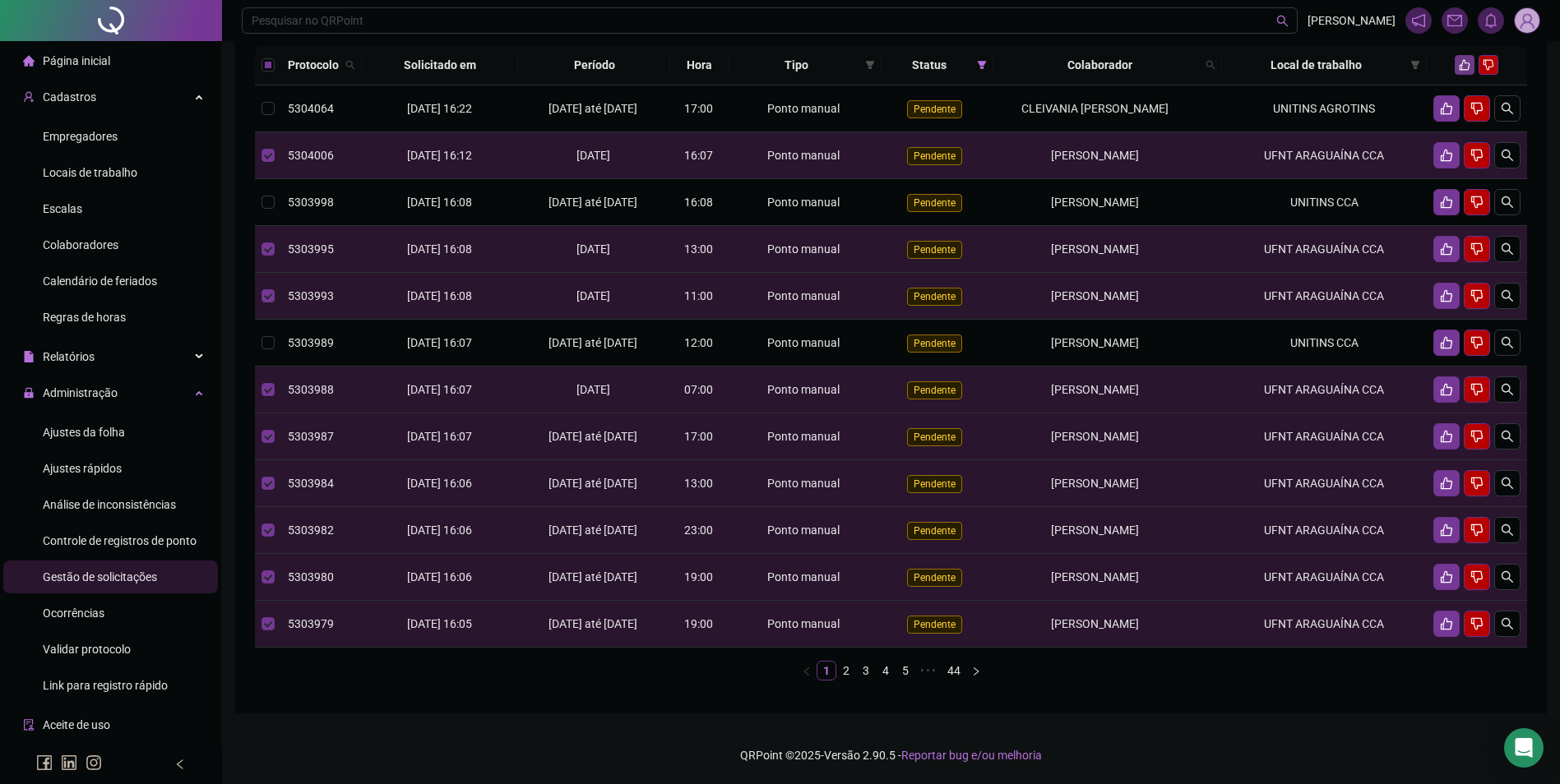
click at [1456, 75] on button "button" at bounding box center [1464, 64] width 20 height 20
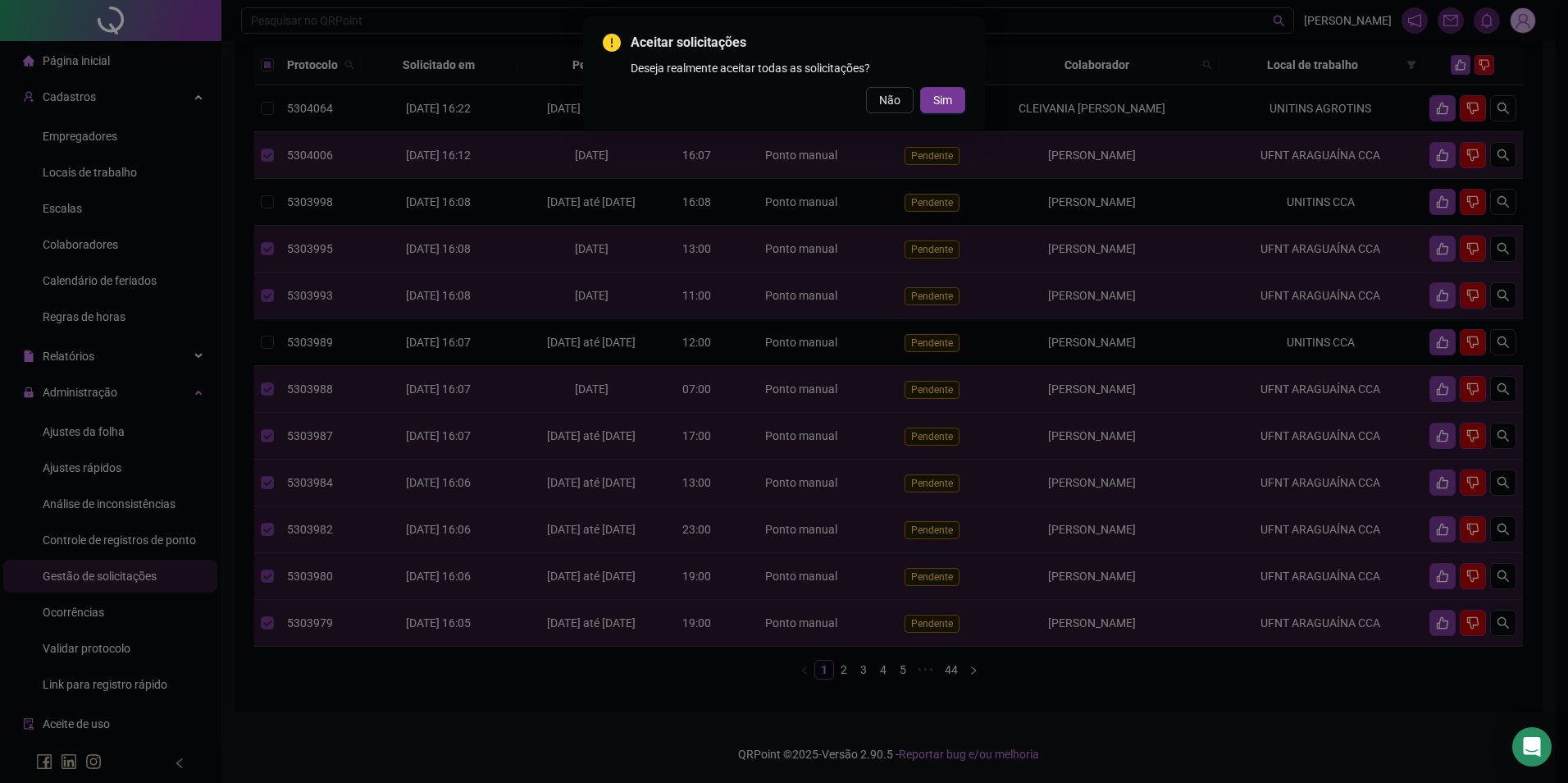
click at [951, 101] on button "Sim" at bounding box center [942, 99] width 45 height 26
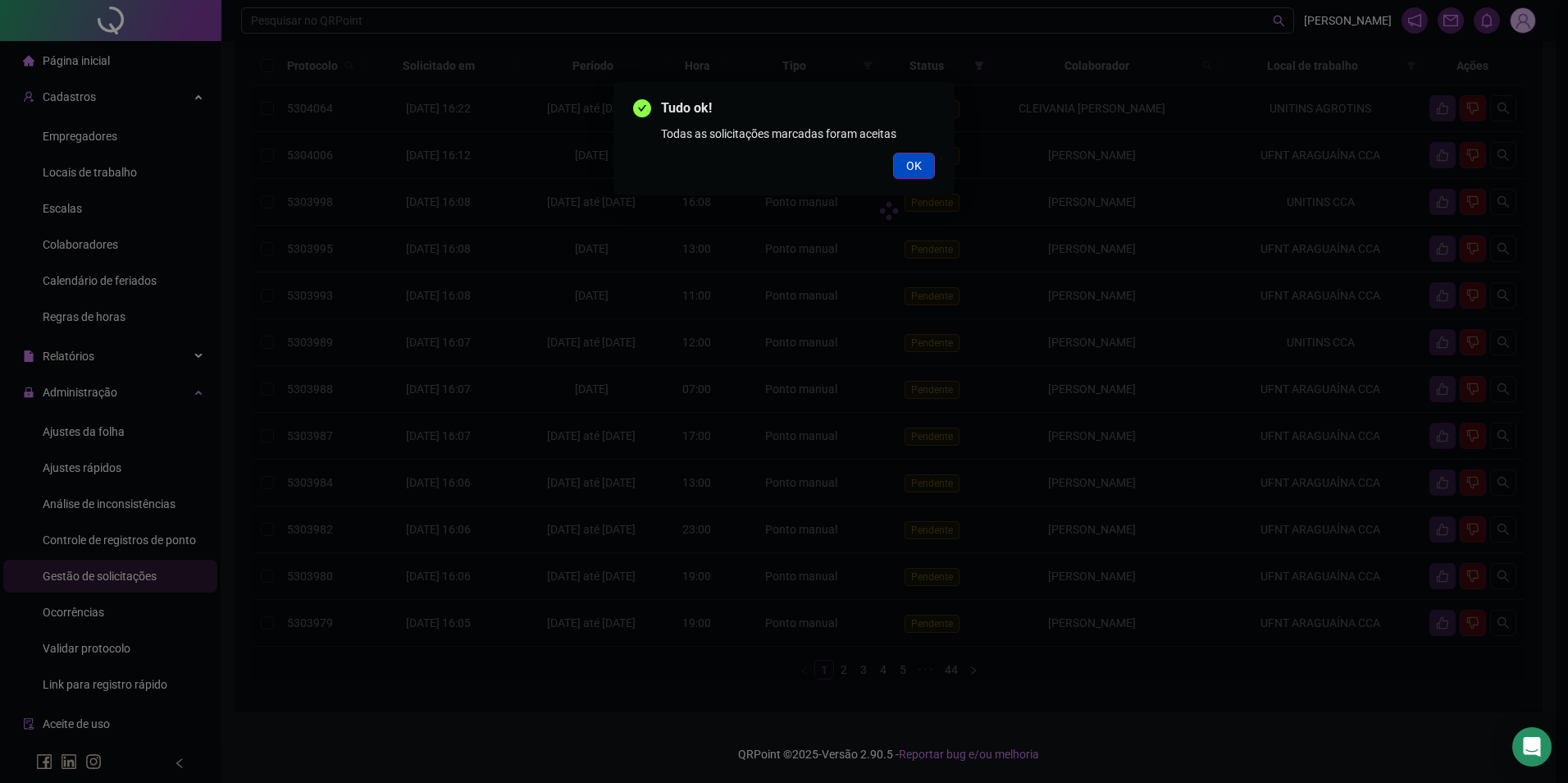
click at [899, 161] on button "OK" at bounding box center [914, 166] width 42 height 26
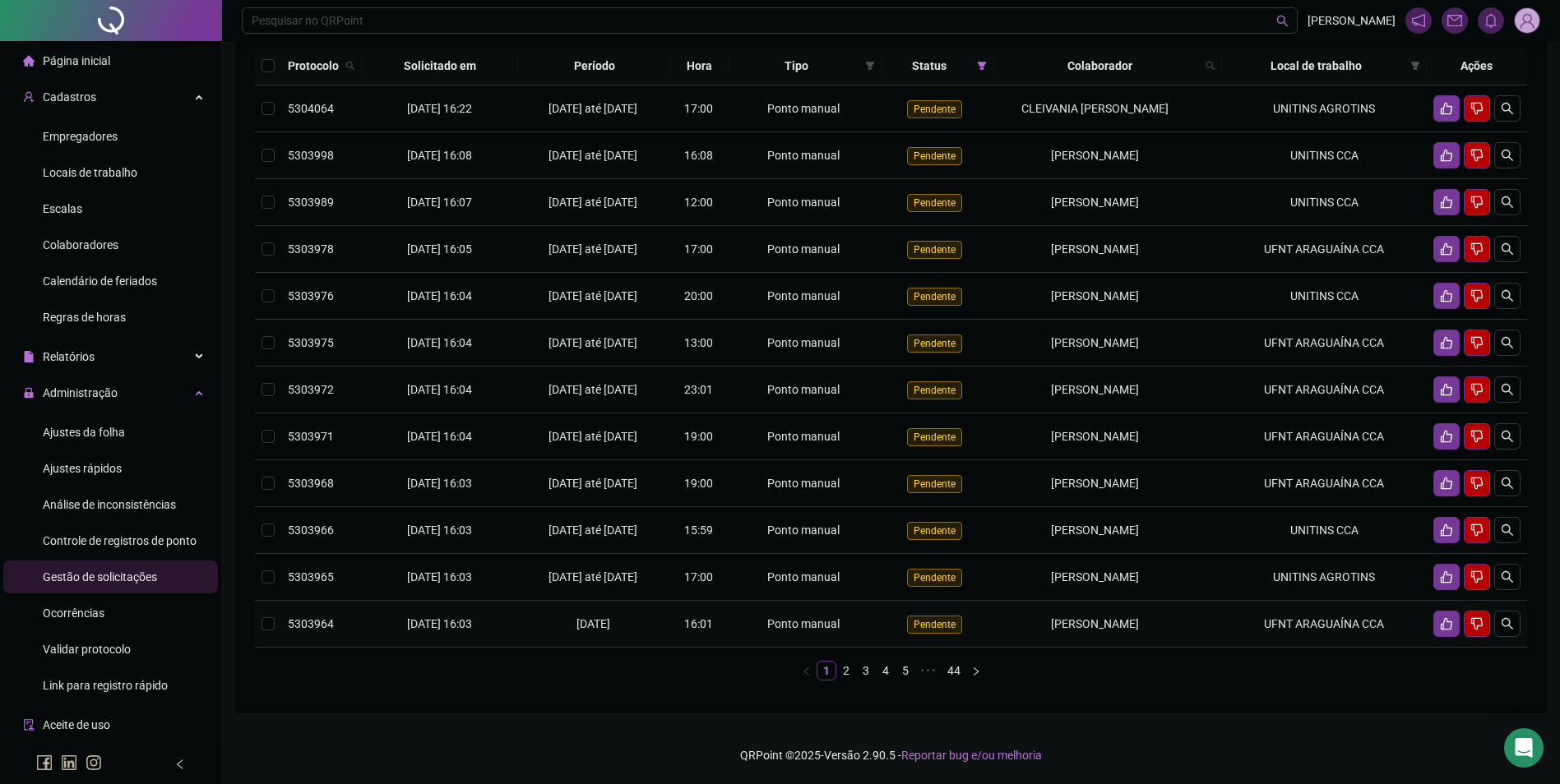
click at [1112, 631] on span "[PERSON_NAME]" at bounding box center [1095, 623] width 88 height 13
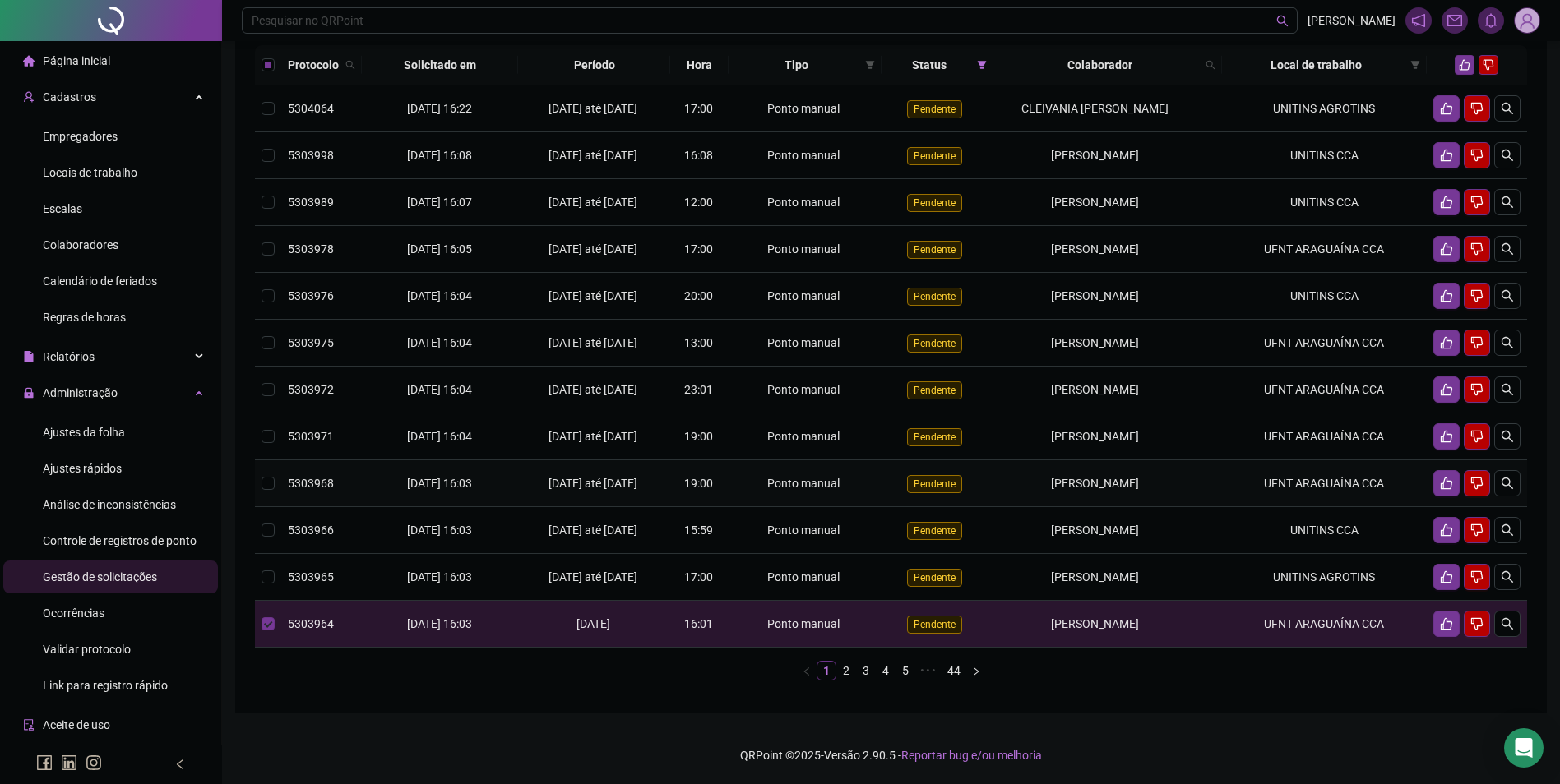
click at [1139, 490] on span "[PERSON_NAME]" at bounding box center [1095, 482] width 88 height 13
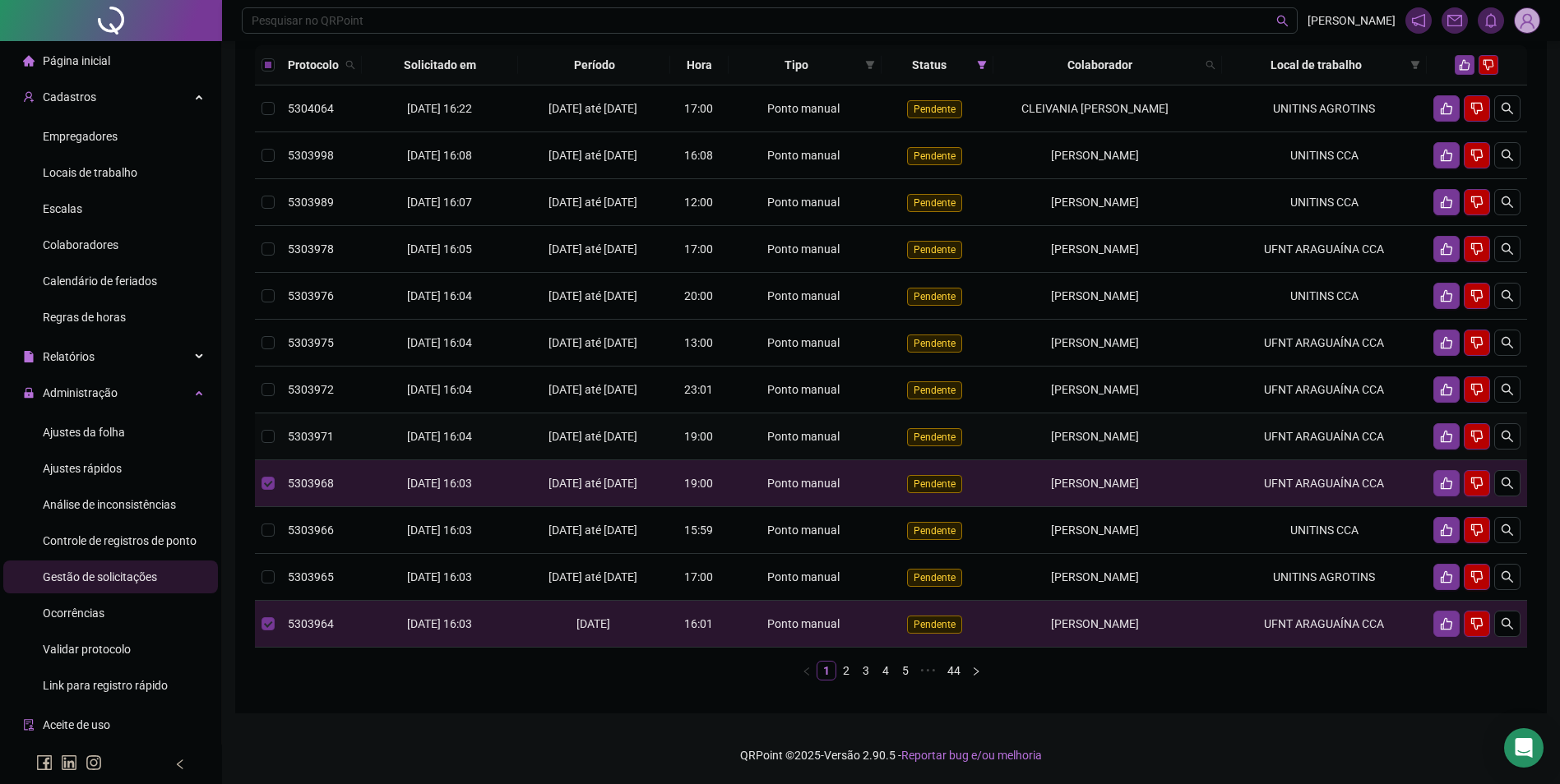
click at [1156, 445] on div "[PERSON_NAME]" at bounding box center [1094, 436] width 190 height 19
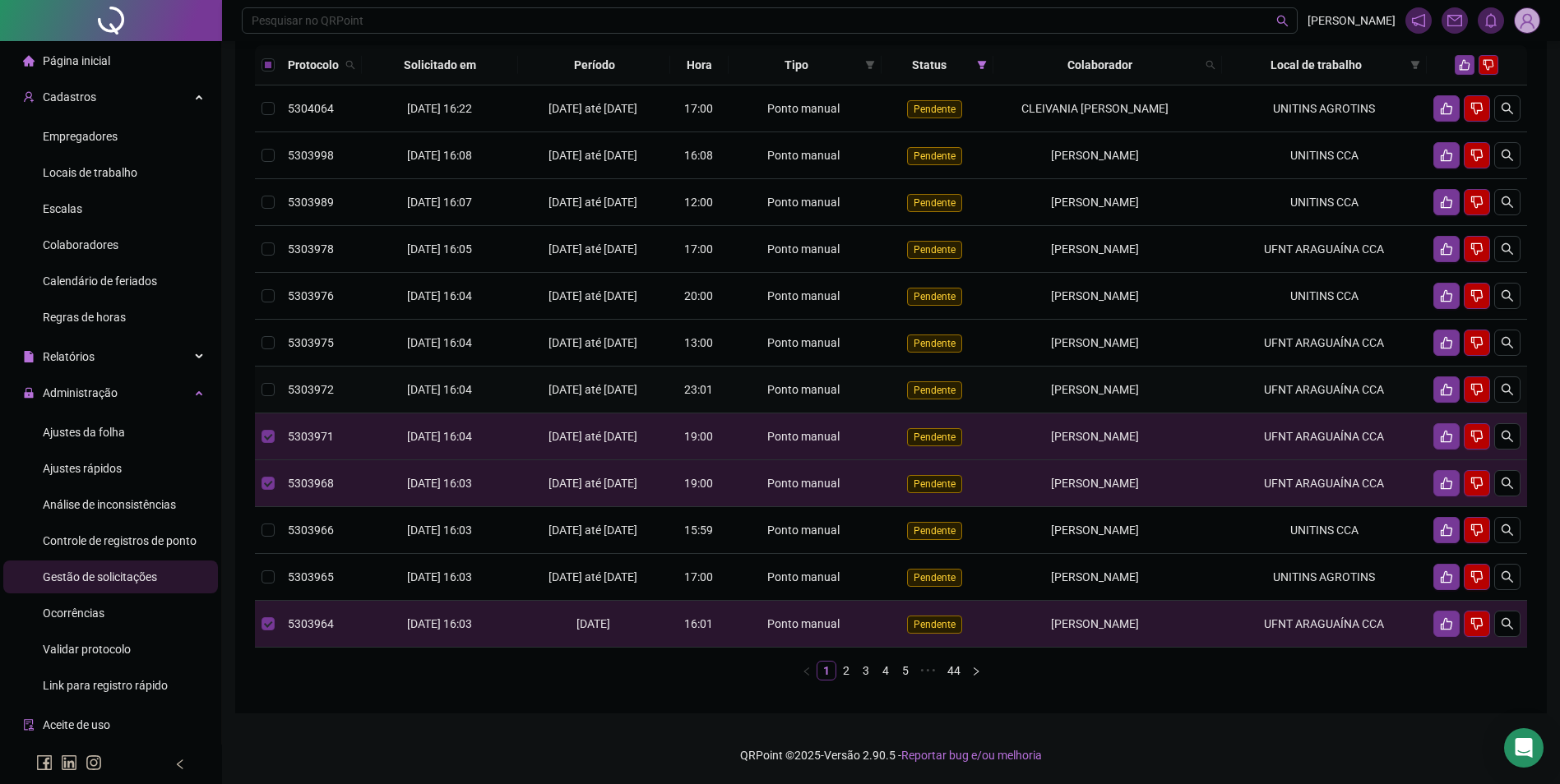
click at [1154, 398] on div "[PERSON_NAME]" at bounding box center [1094, 390] width 190 height 19
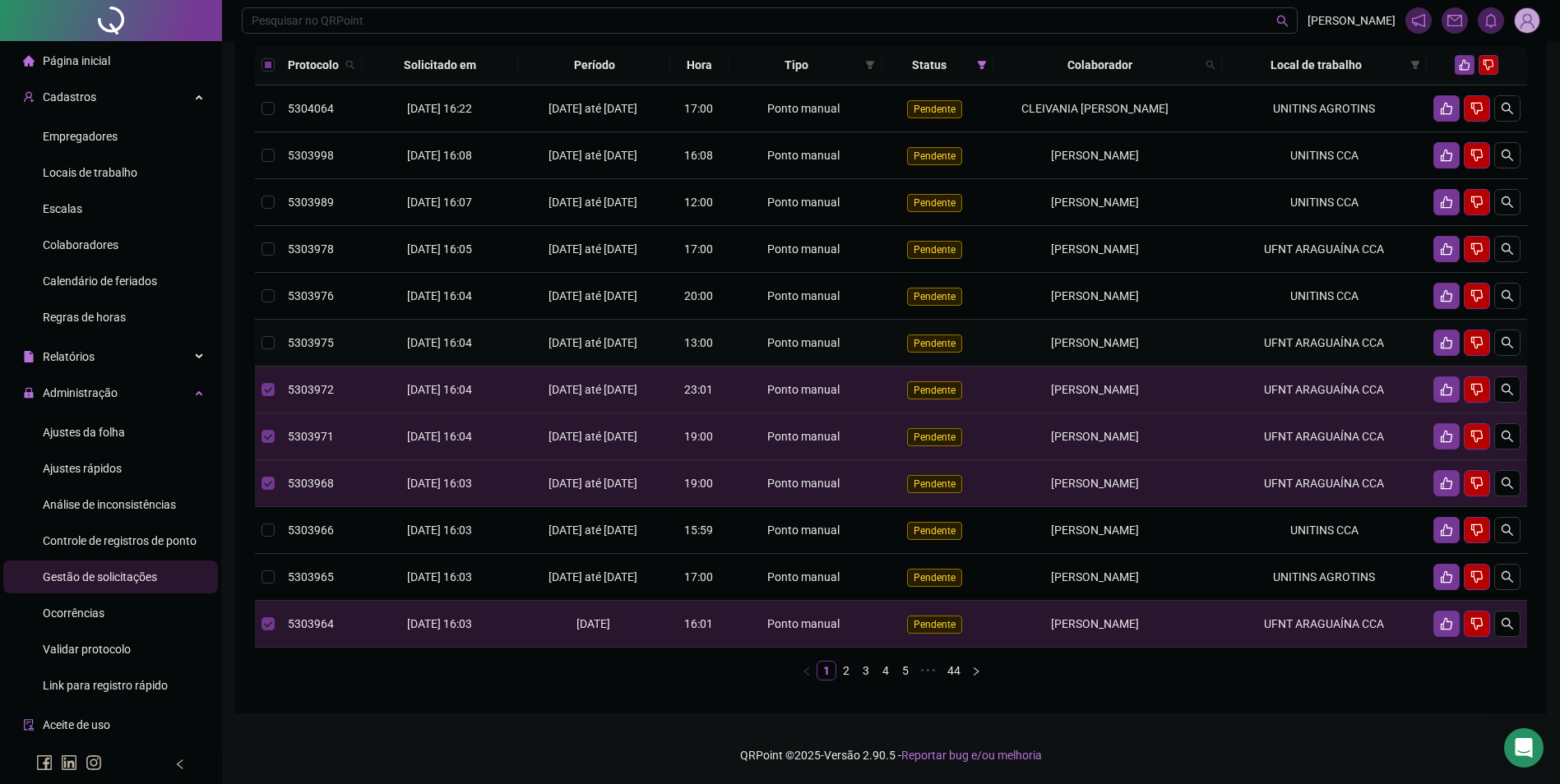
click at [1147, 351] on div "[PERSON_NAME]" at bounding box center [1094, 343] width 190 height 19
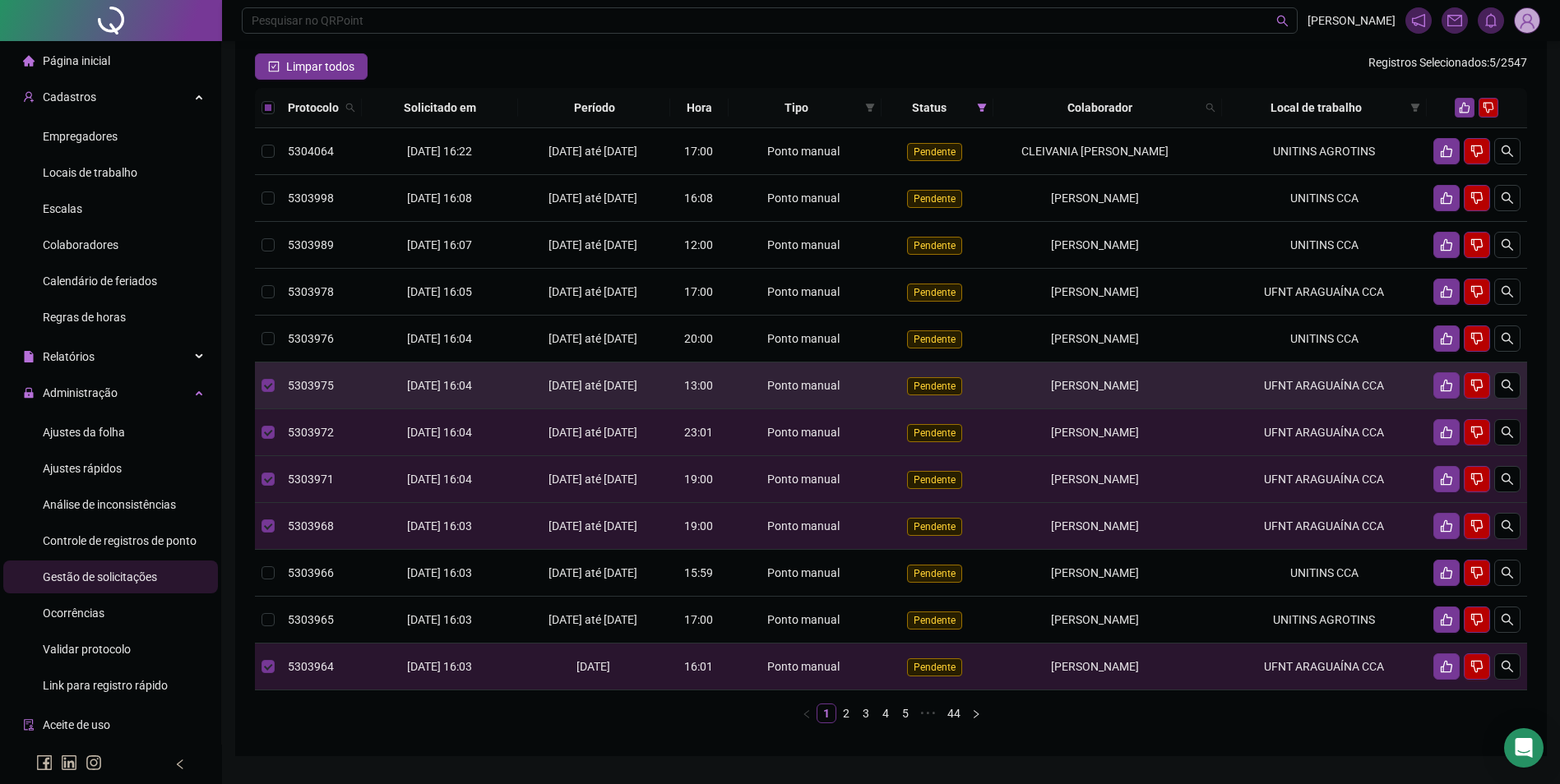
scroll to position [82, 0]
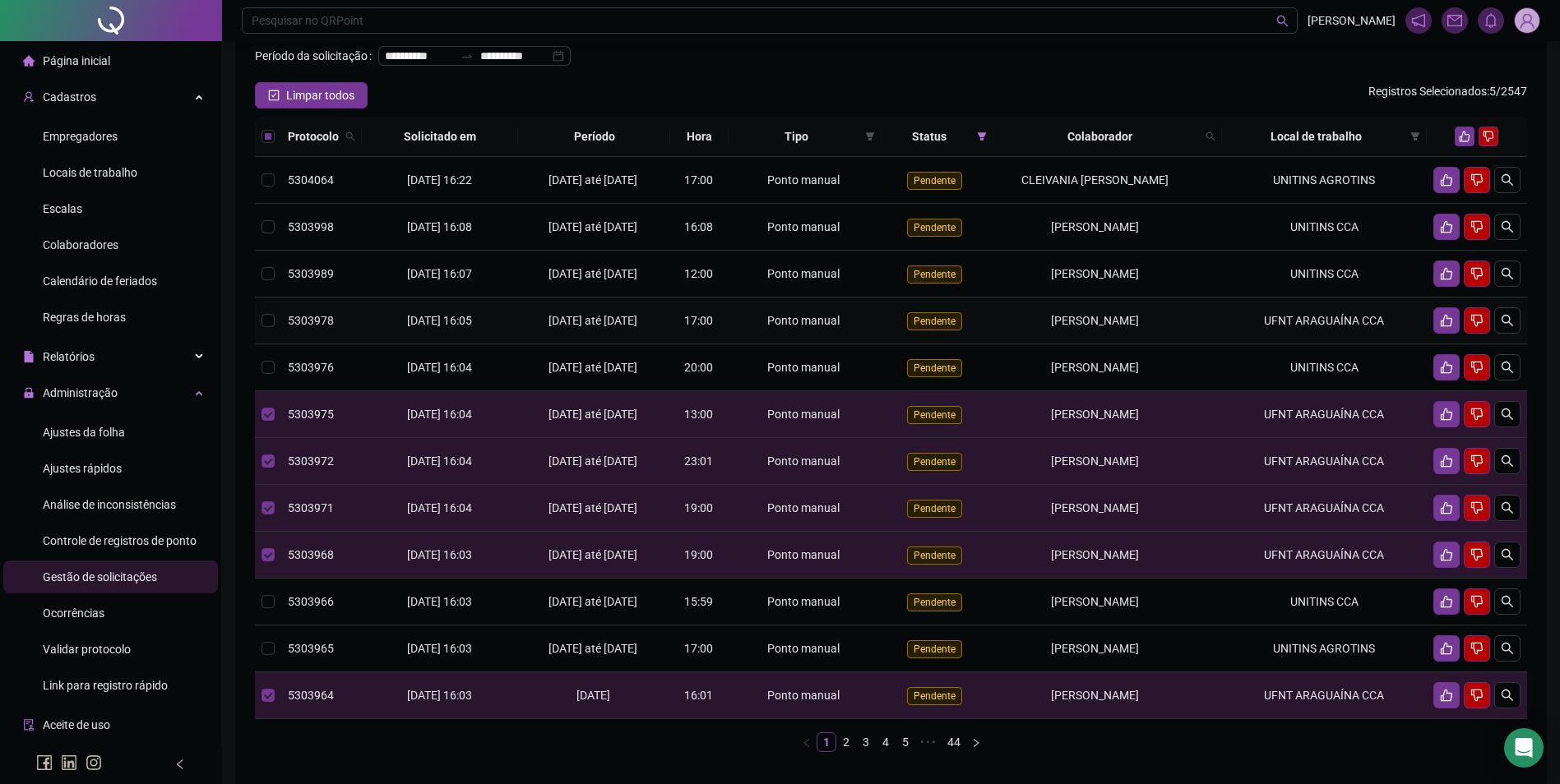
click at [1181, 330] on div "[PERSON_NAME]" at bounding box center [1094, 320] width 190 height 19
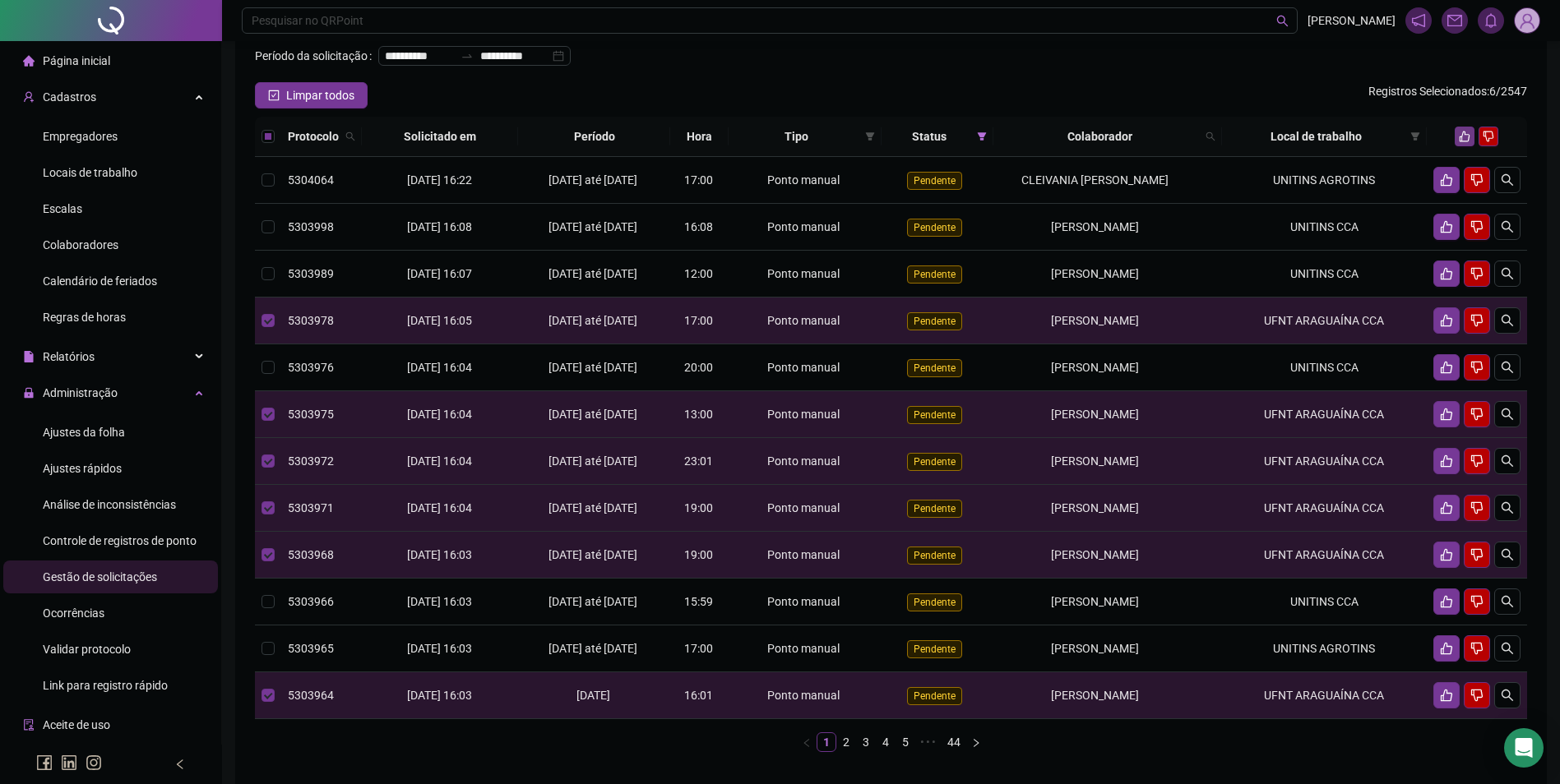
click at [1466, 143] on icon "like" at bounding box center [1464, 137] width 12 height 12
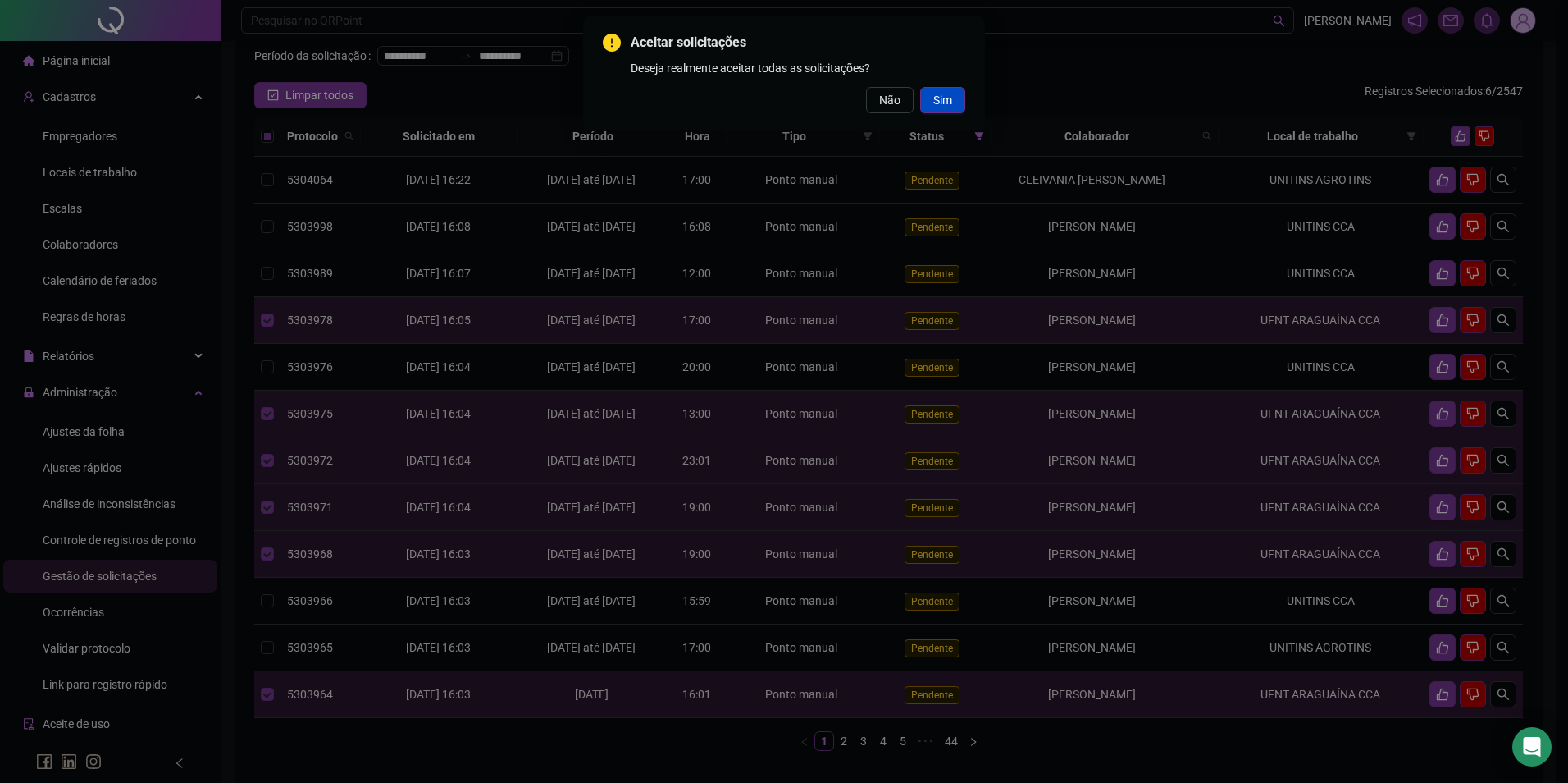
click at [956, 100] on button "Sim" at bounding box center [942, 99] width 45 height 26
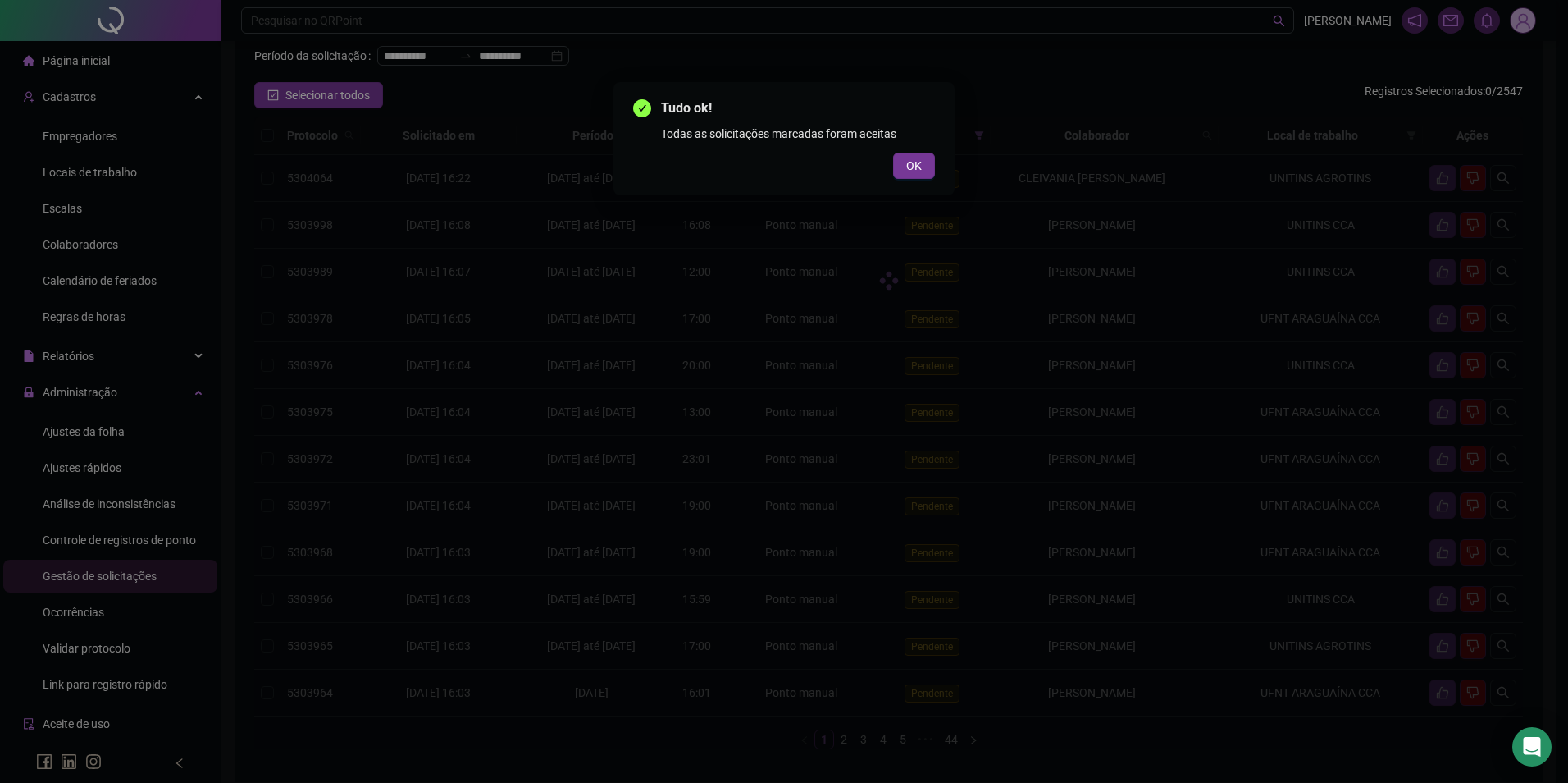
click at [936, 160] on div "Tudo ok! Todas as solicitações marcadas foram aceitas OK" at bounding box center [784, 138] width 341 height 113
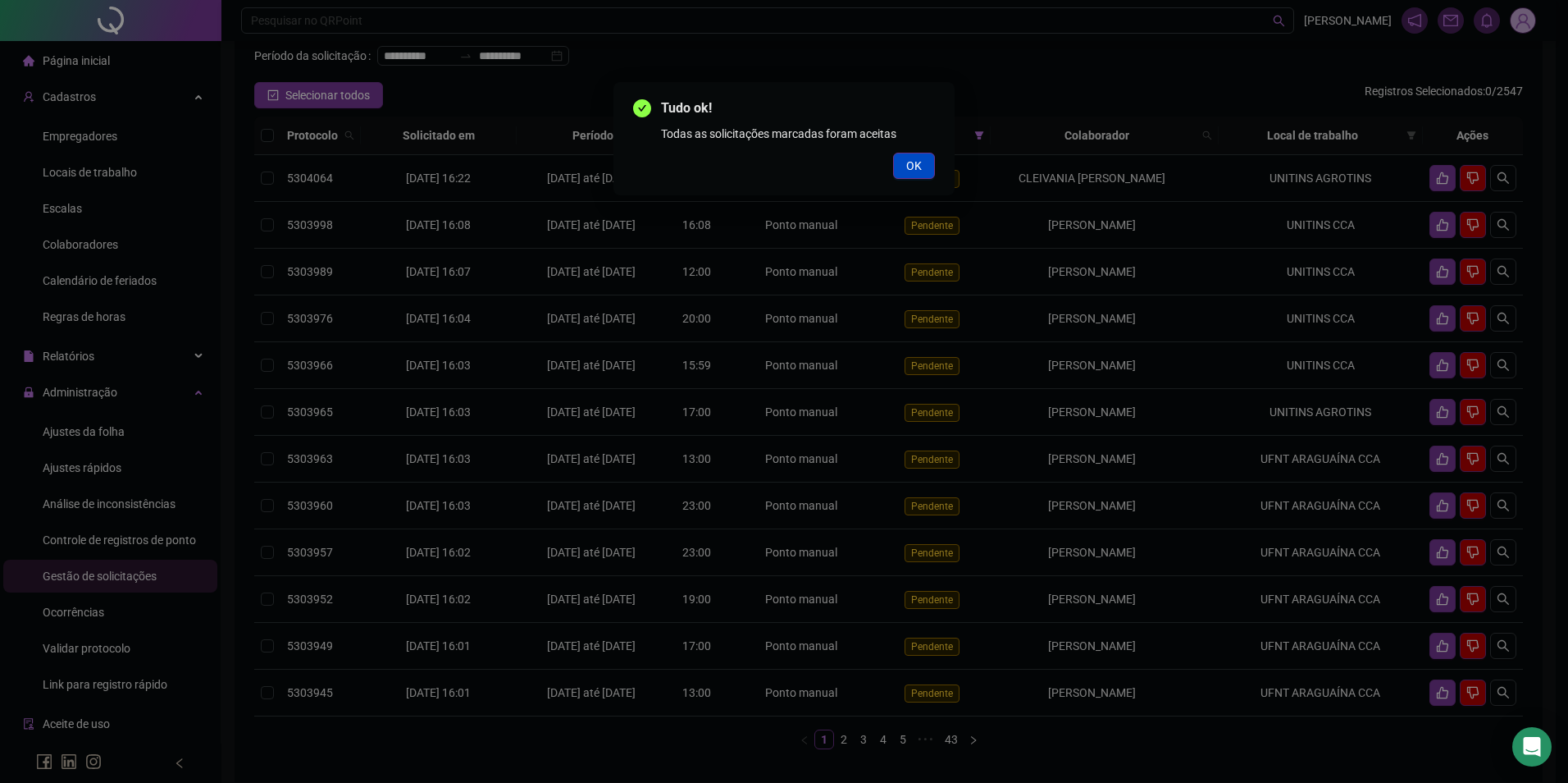
click at [930, 162] on button "OK" at bounding box center [914, 166] width 42 height 26
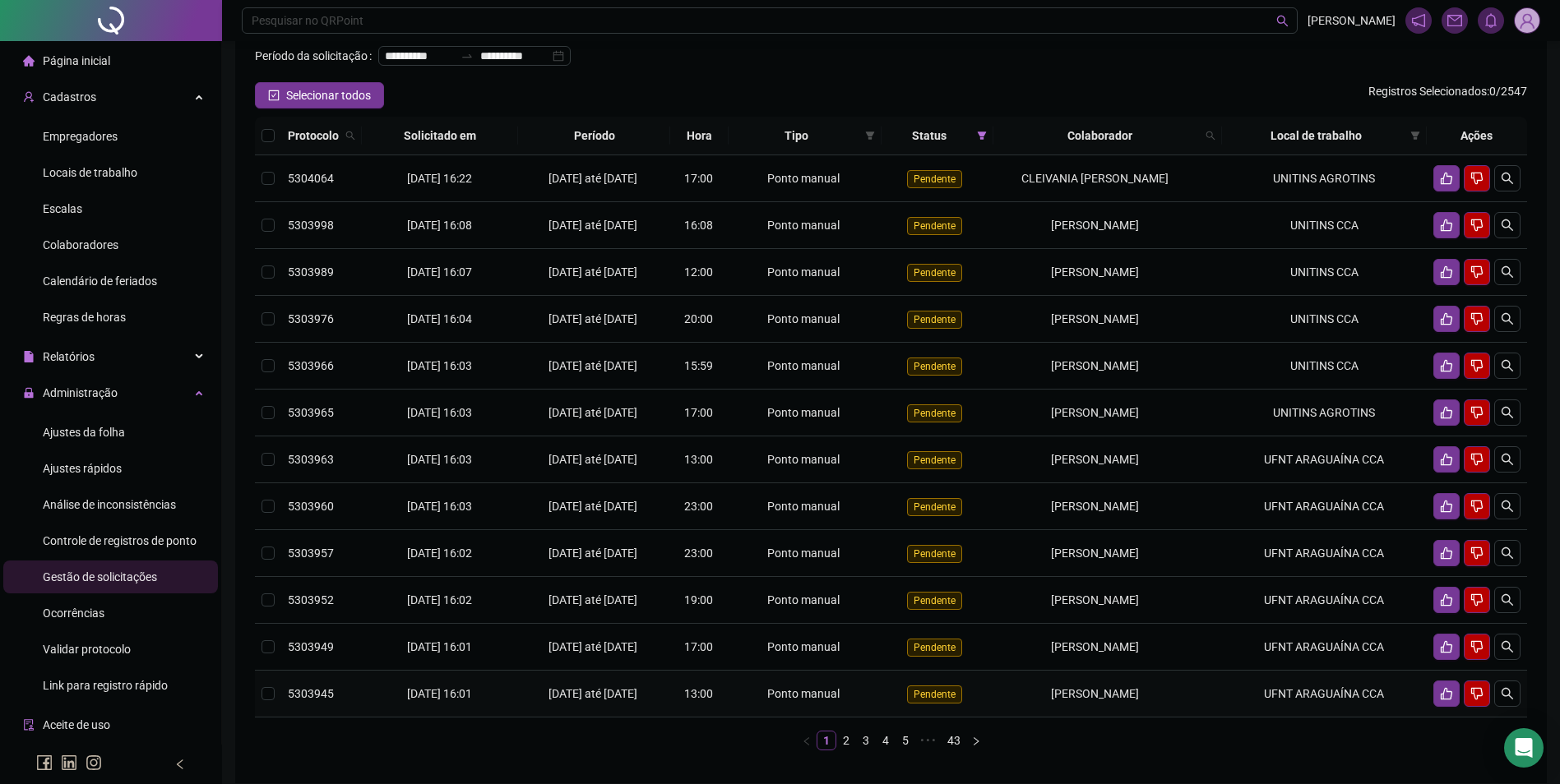
click at [1052, 700] on span "[PERSON_NAME]" at bounding box center [1095, 693] width 88 height 13
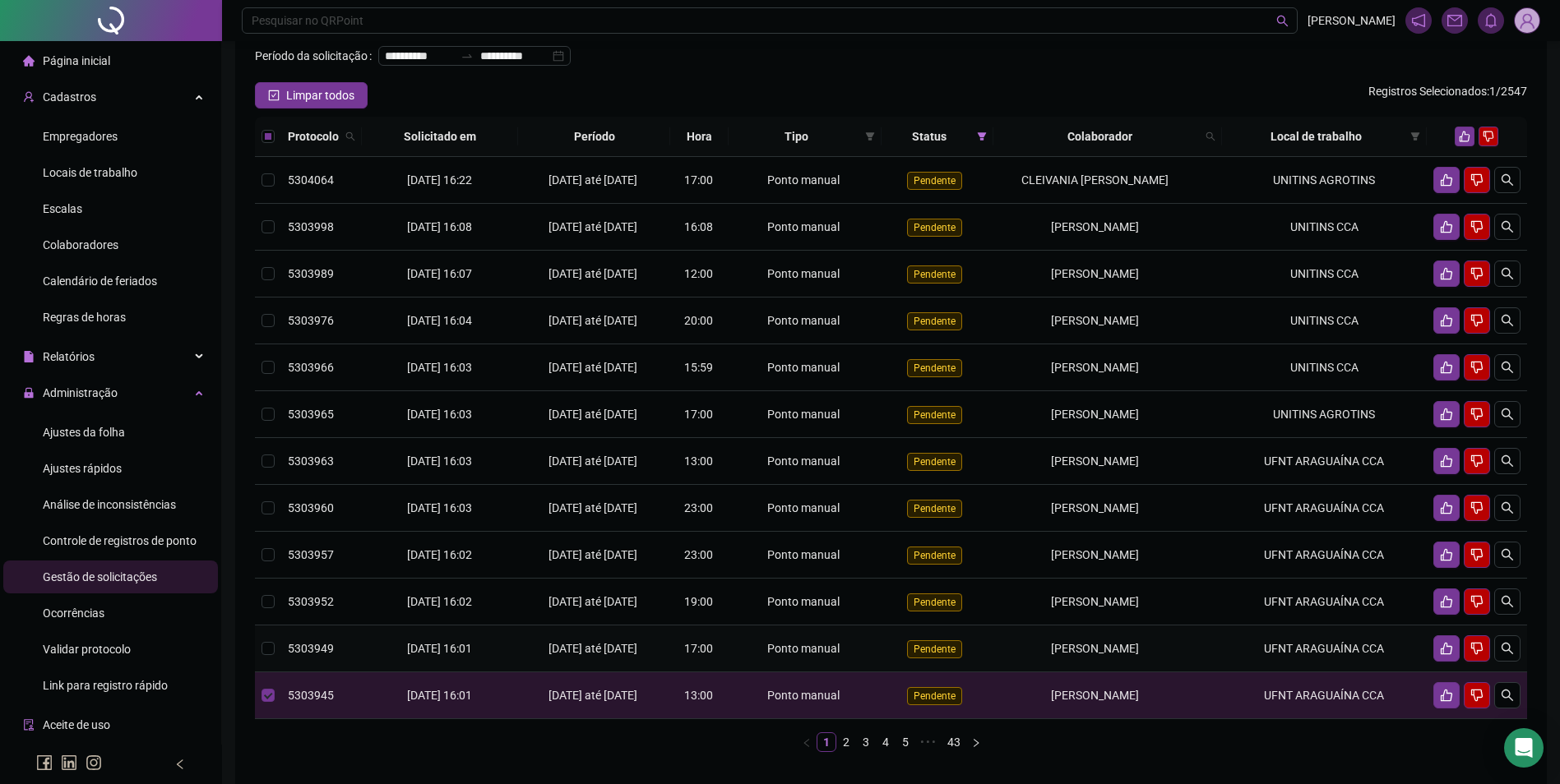
click at [1060, 655] on span "[PERSON_NAME]" at bounding box center [1095, 647] width 88 height 13
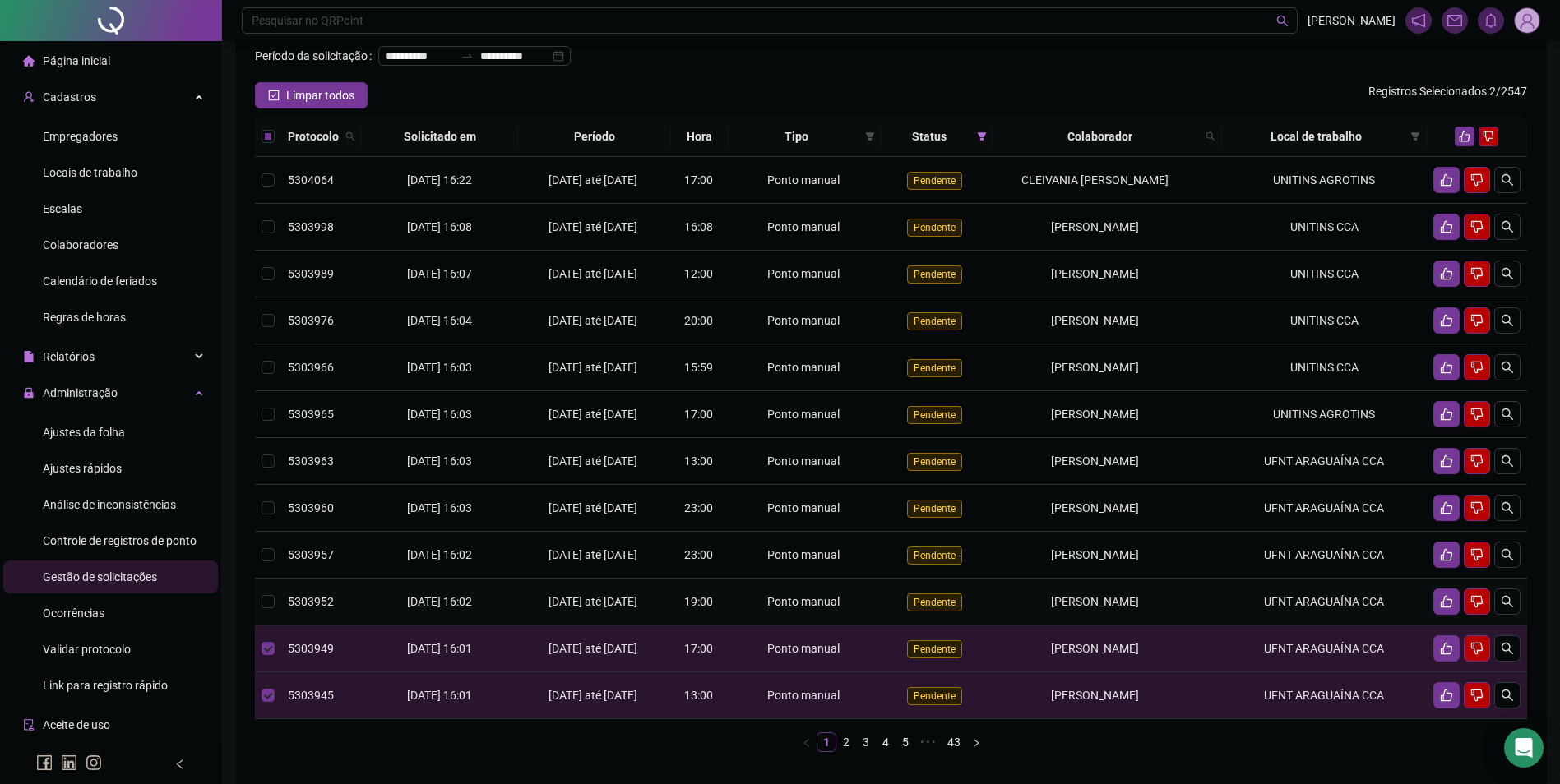
click at [1063, 610] on td "[PERSON_NAME]" at bounding box center [1107, 602] width 228 height 47
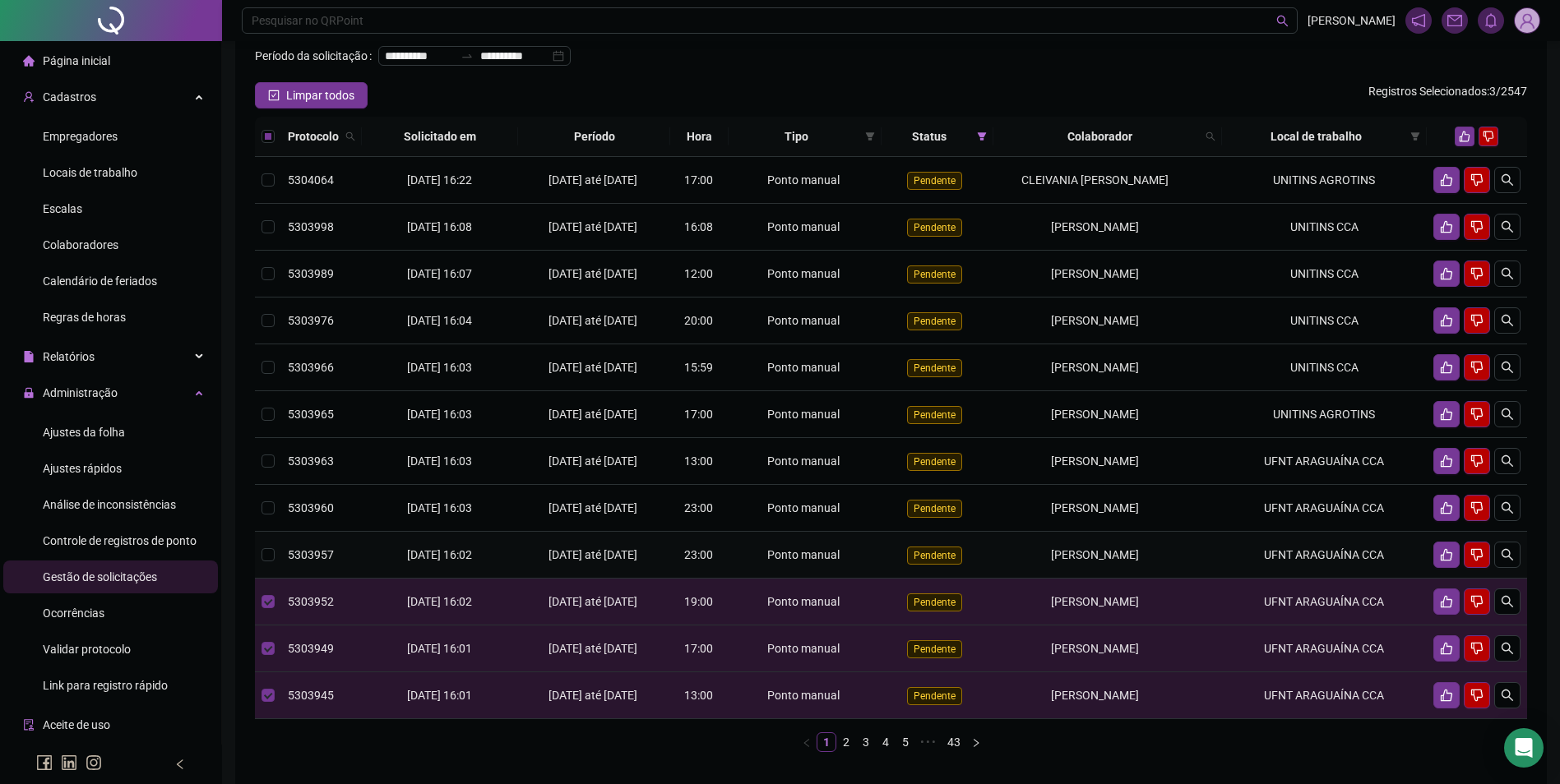
click at [1063, 566] on td "[PERSON_NAME]" at bounding box center [1107, 556] width 228 height 47
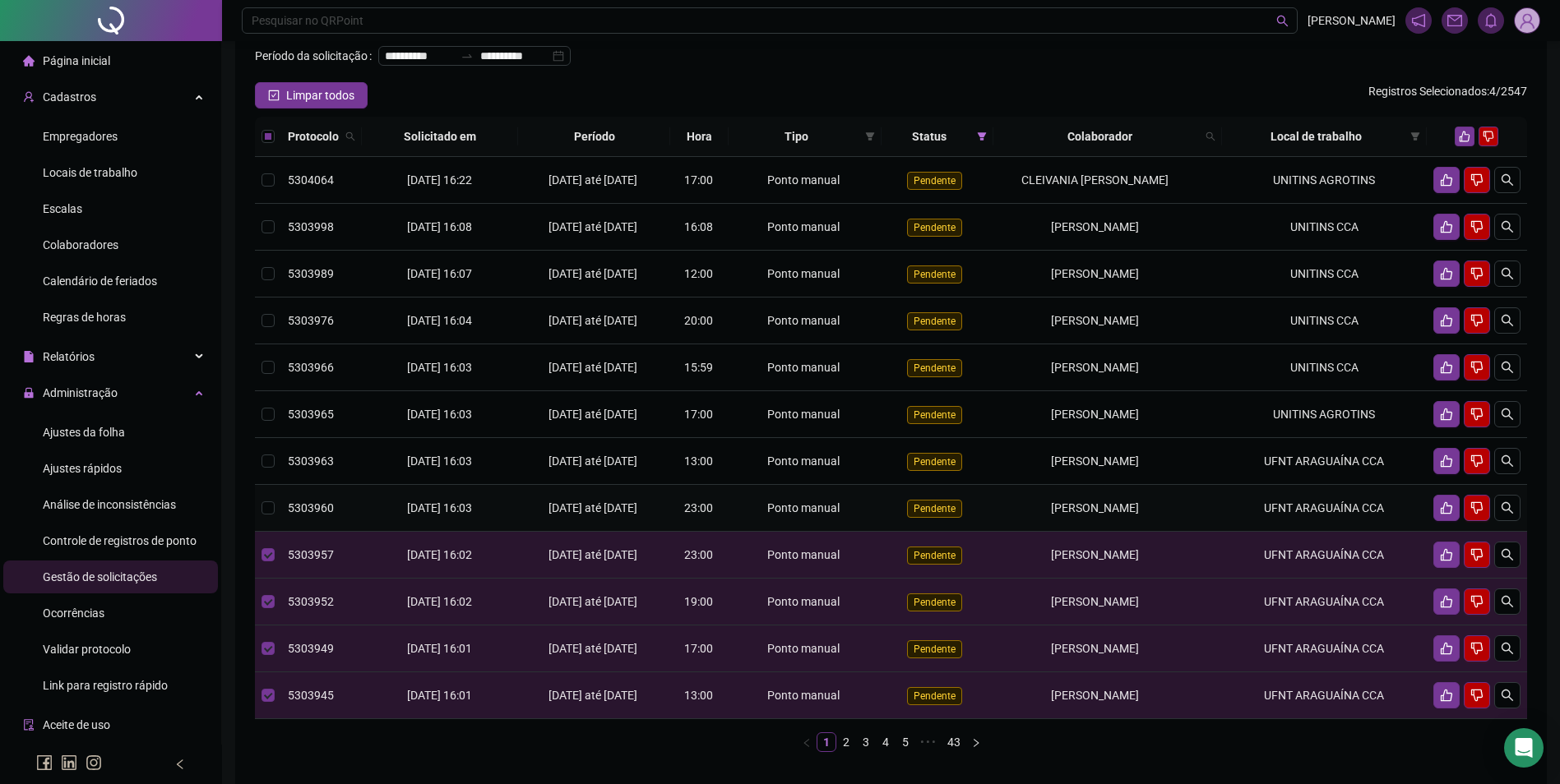
click at [1062, 516] on div "[PERSON_NAME]" at bounding box center [1094, 508] width 190 height 19
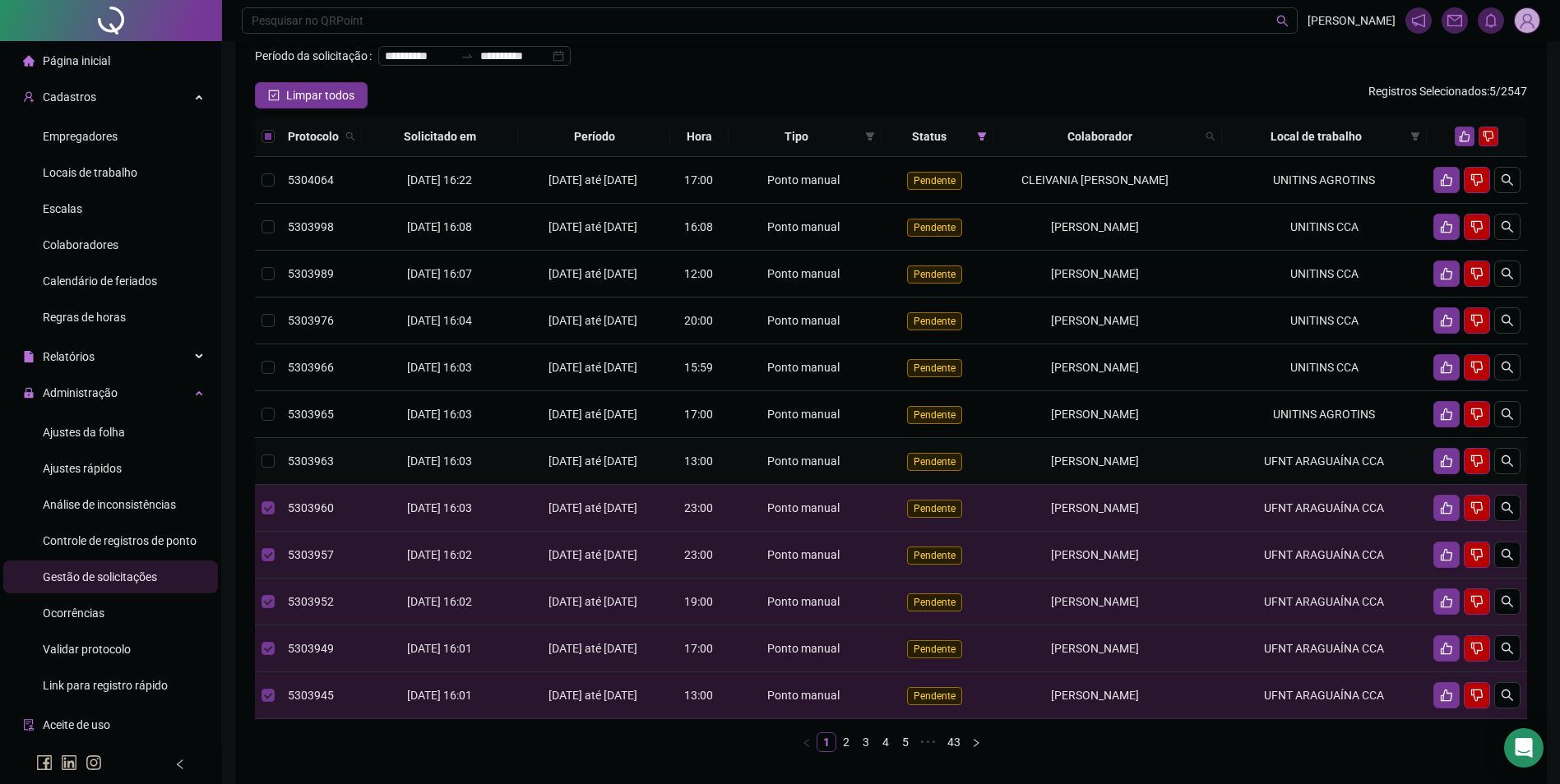
click at [1088, 468] on span "[PERSON_NAME]" at bounding box center [1095, 460] width 88 height 13
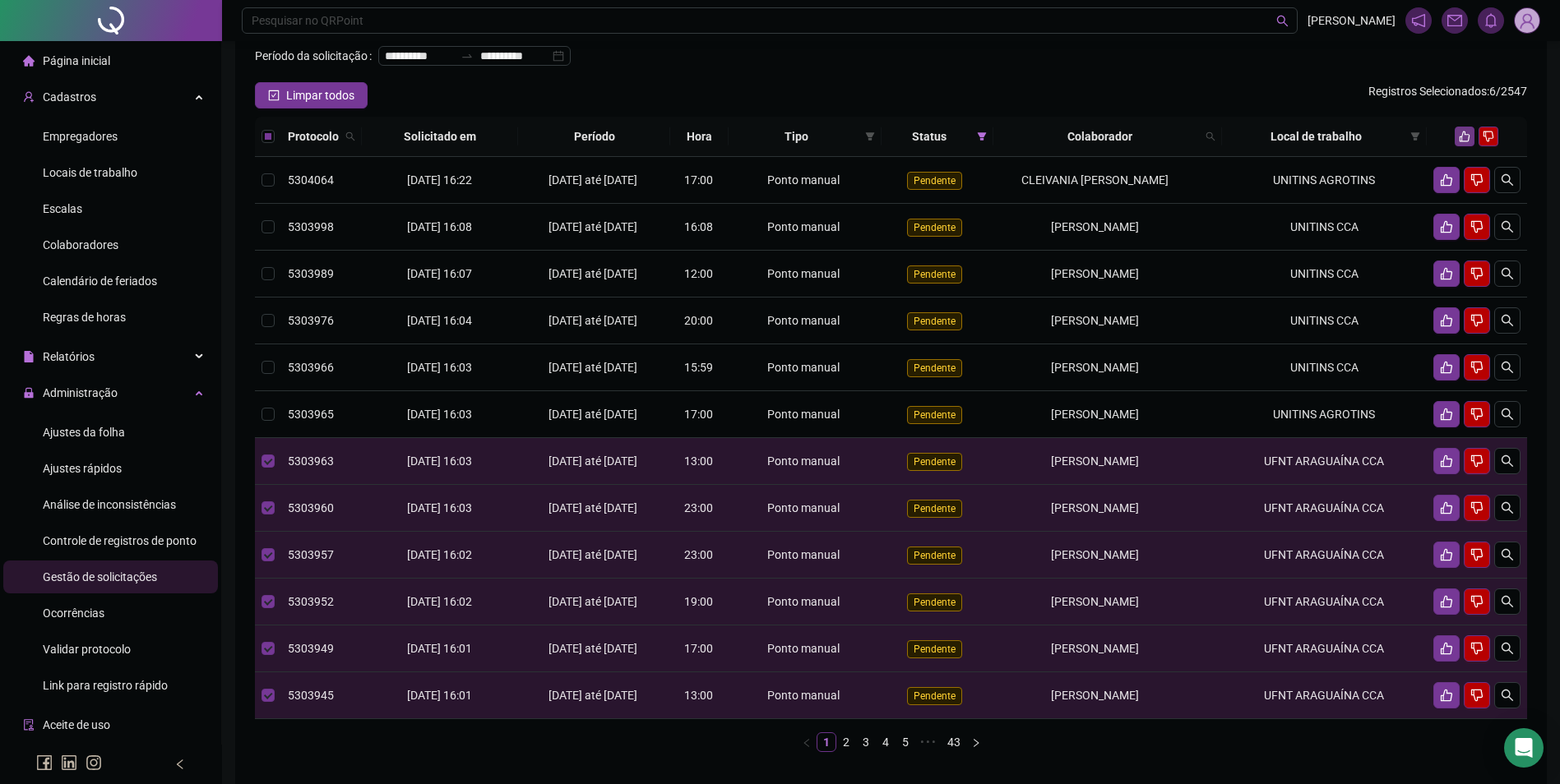
click at [1466, 146] on button "button" at bounding box center [1464, 137] width 20 height 20
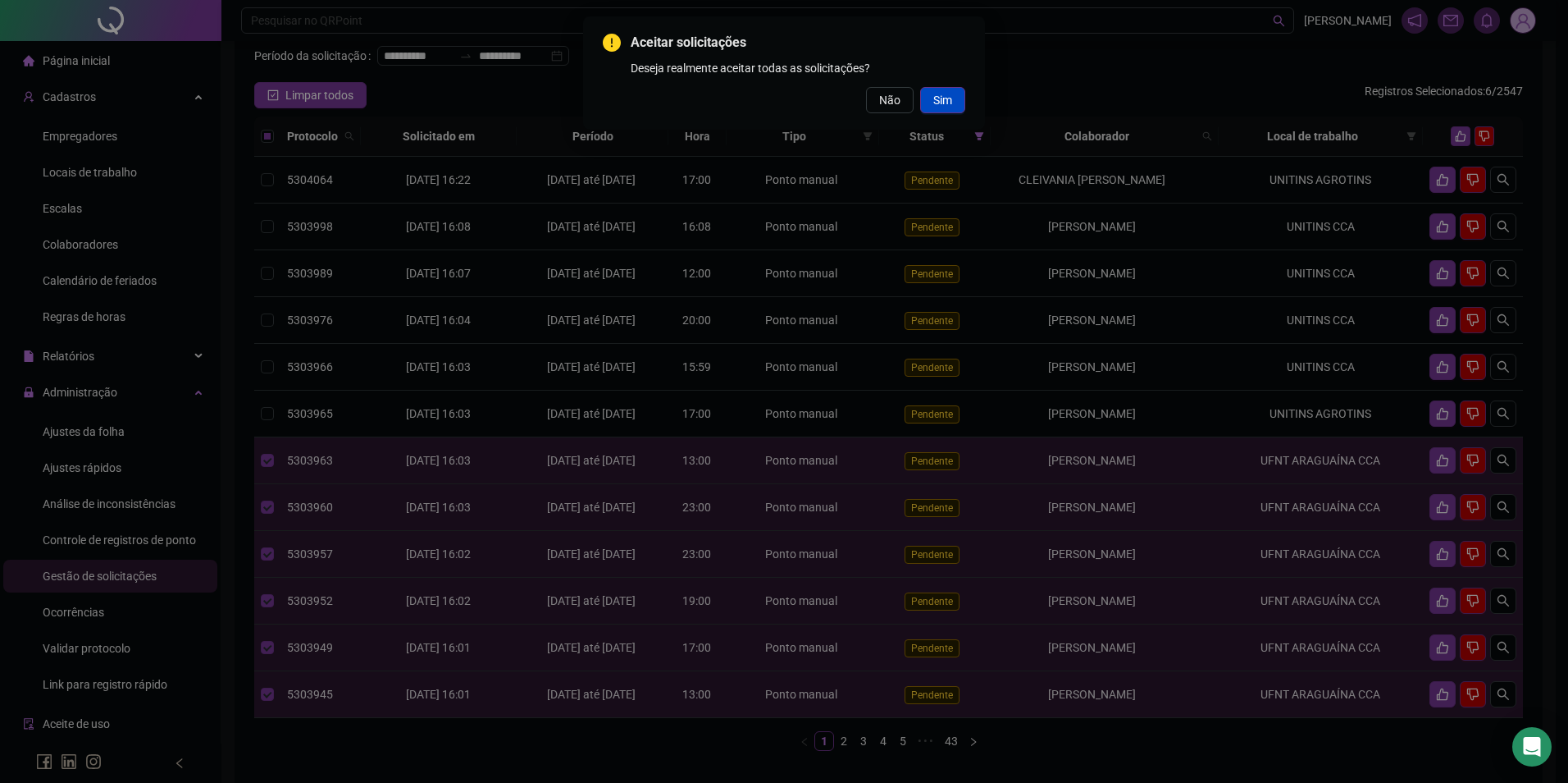
click at [923, 90] on button "Sim" at bounding box center [942, 99] width 45 height 26
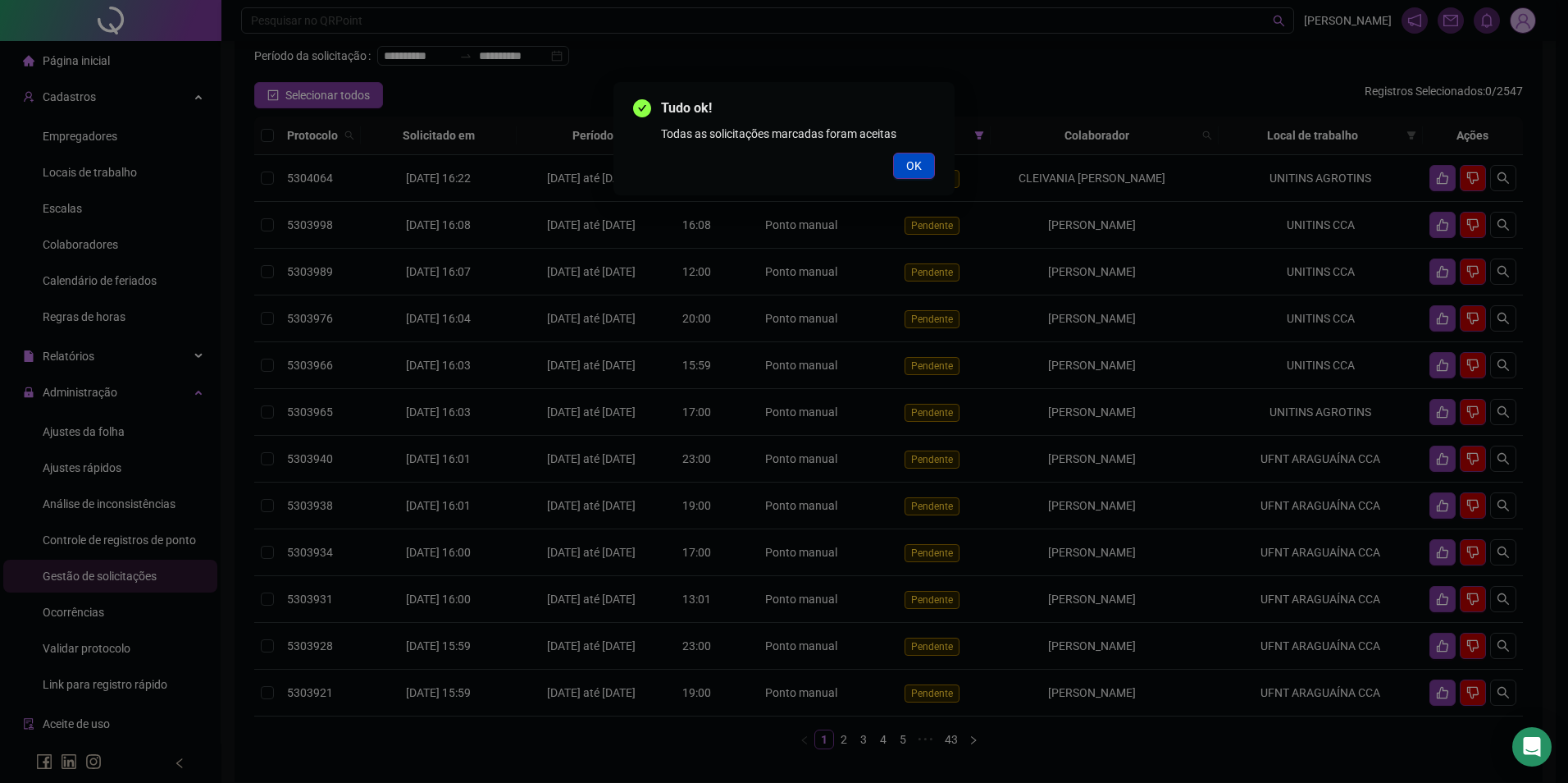
click at [907, 158] on span "OK" at bounding box center [914, 166] width 16 height 19
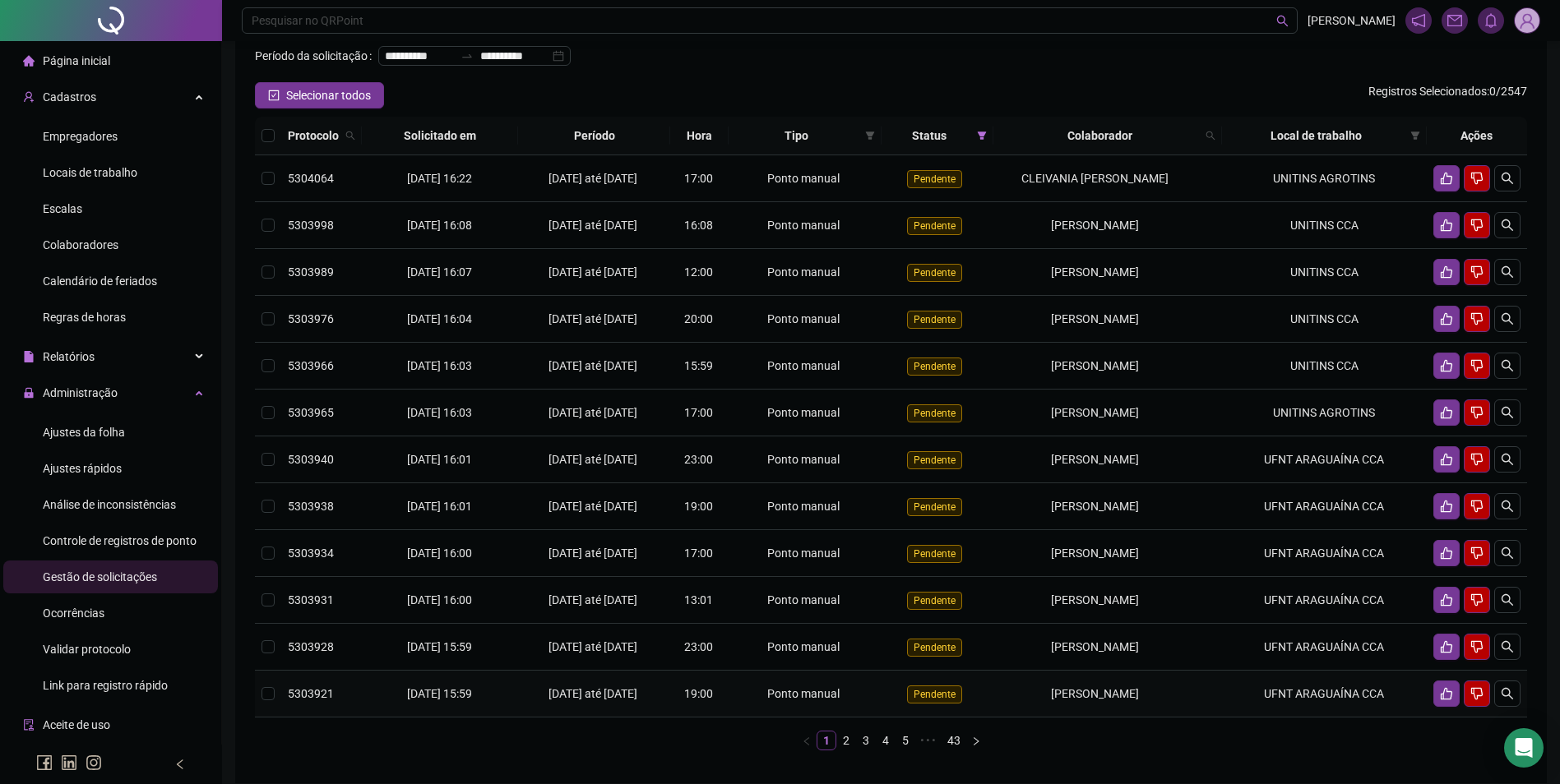
click at [1094, 700] on span "[PERSON_NAME]" at bounding box center [1095, 693] width 88 height 13
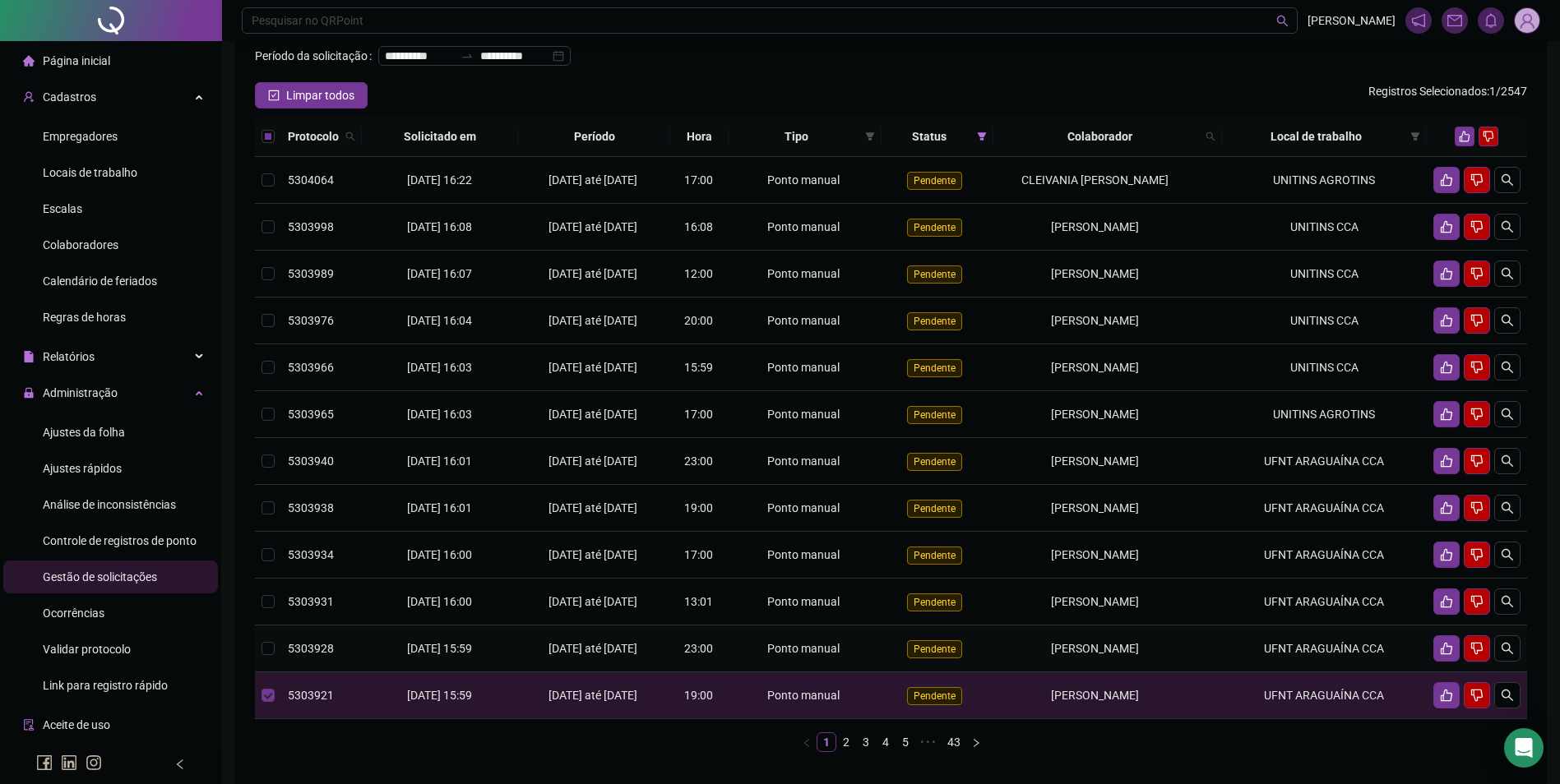
click at [1094, 655] on span "[PERSON_NAME]" at bounding box center [1095, 647] width 88 height 13
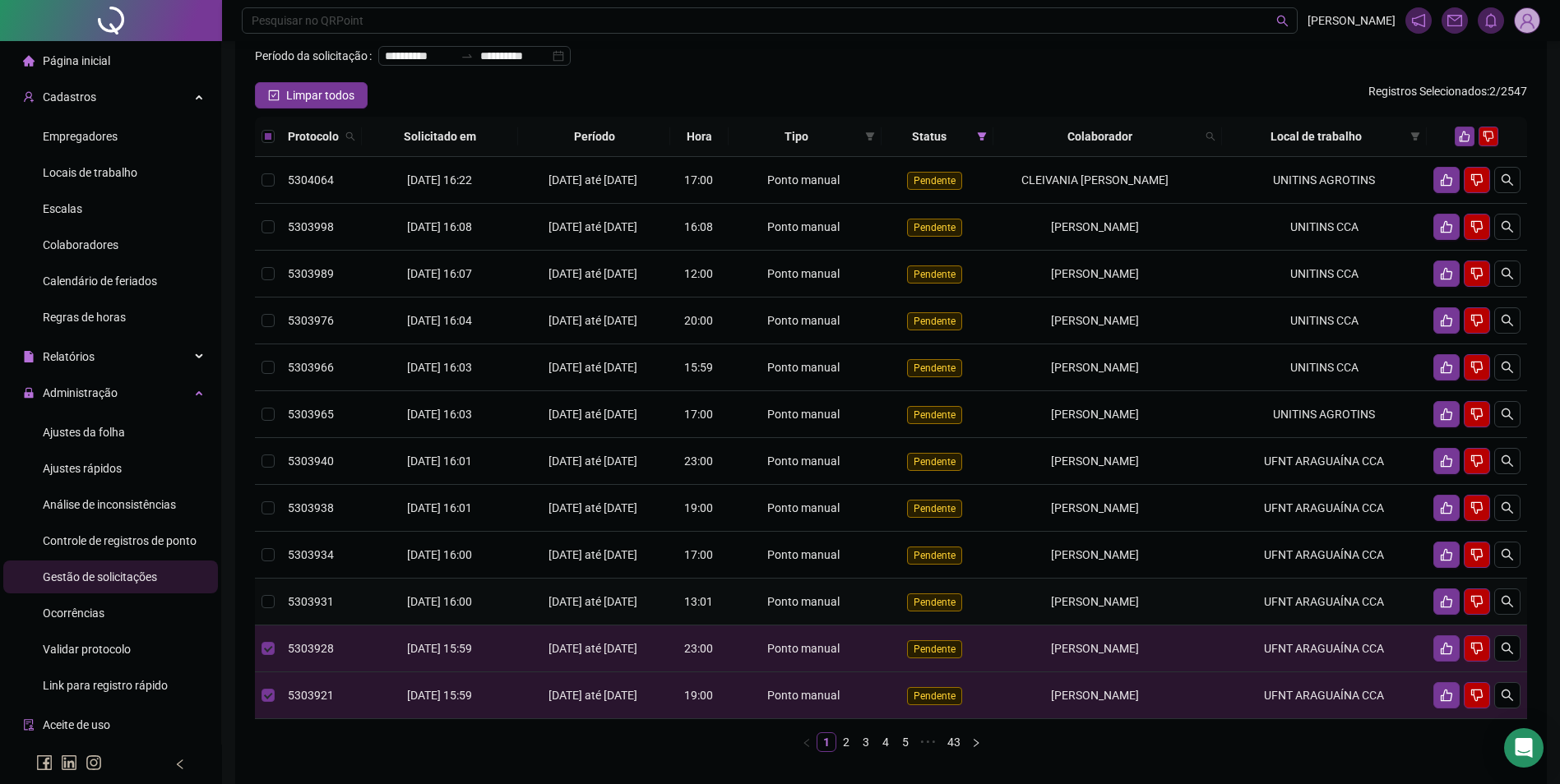
drag, startPoint x: 1077, startPoint y: 620, endPoint x: 1068, endPoint y: 590, distance: 31.3
click at [1075, 616] on td "[PERSON_NAME]" at bounding box center [1107, 602] width 228 height 47
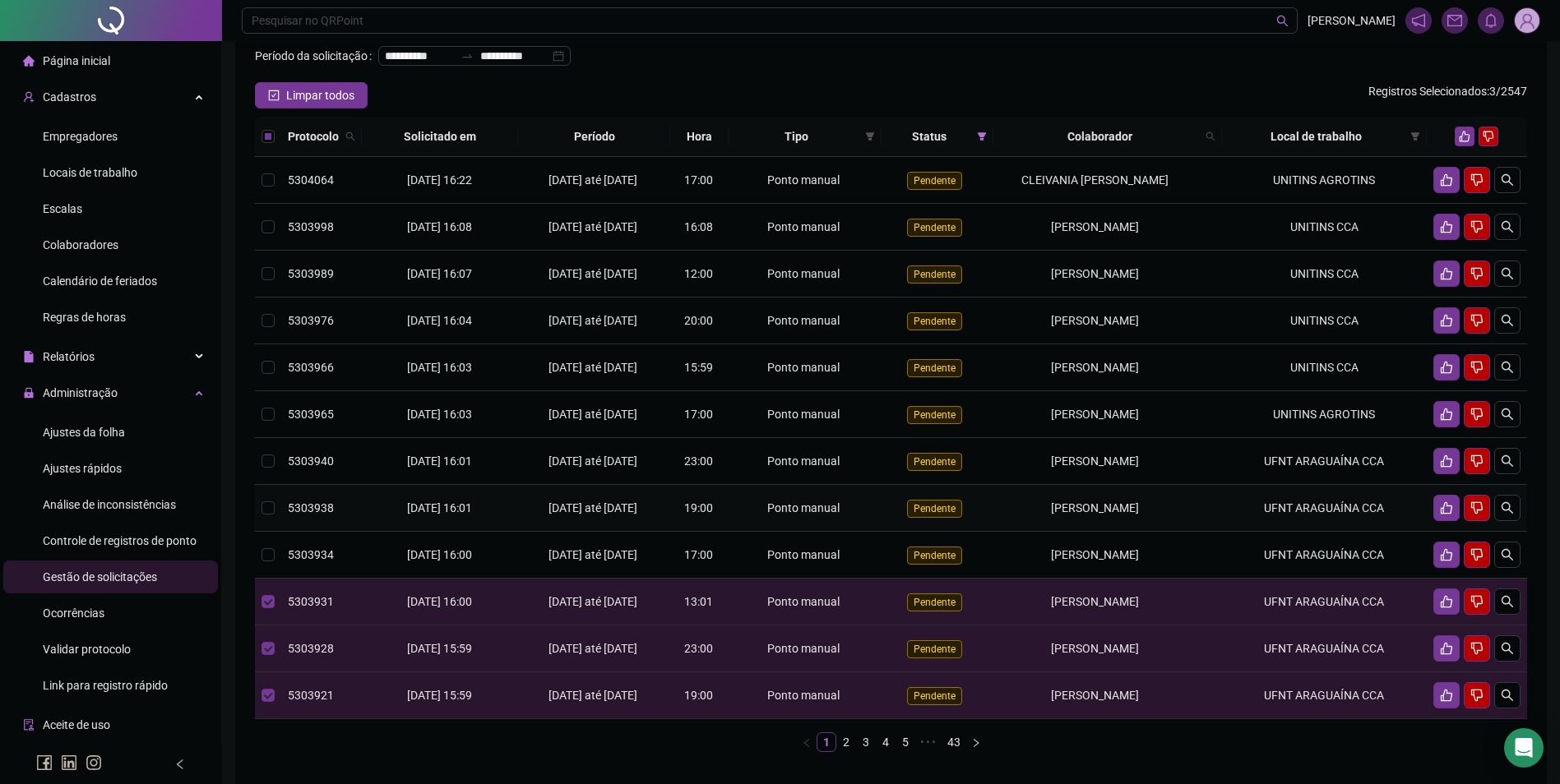
click at [1068, 532] on td "[PERSON_NAME]" at bounding box center [1107, 509] width 228 height 47
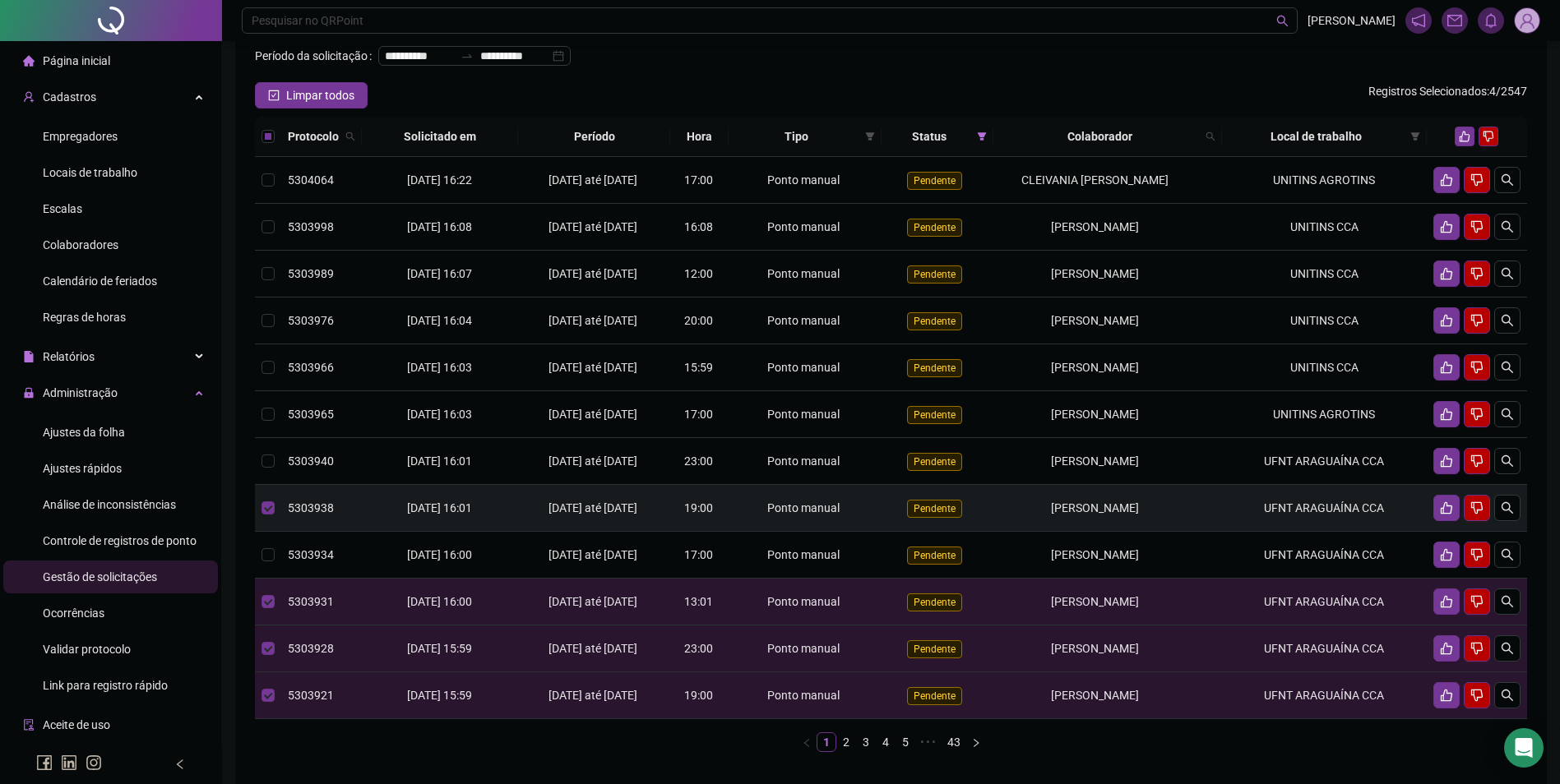
click at [1066, 519] on td "[PERSON_NAME]" at bounding box center [1107, 509] width 228 height 47
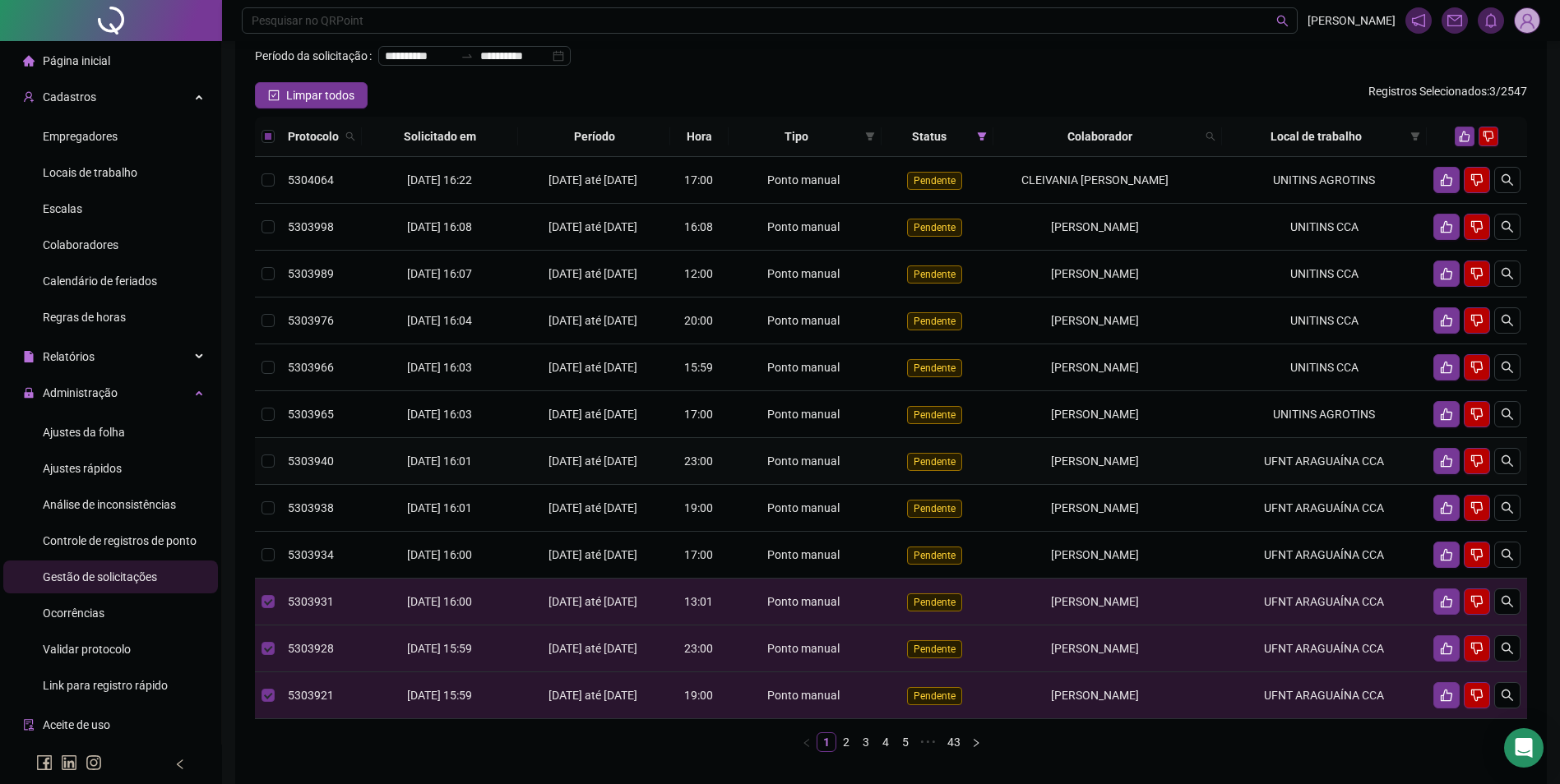
click at [1057, 470] on td "[PERSON_NAME]" at bounding box center [1107, 462] width 228 height 47
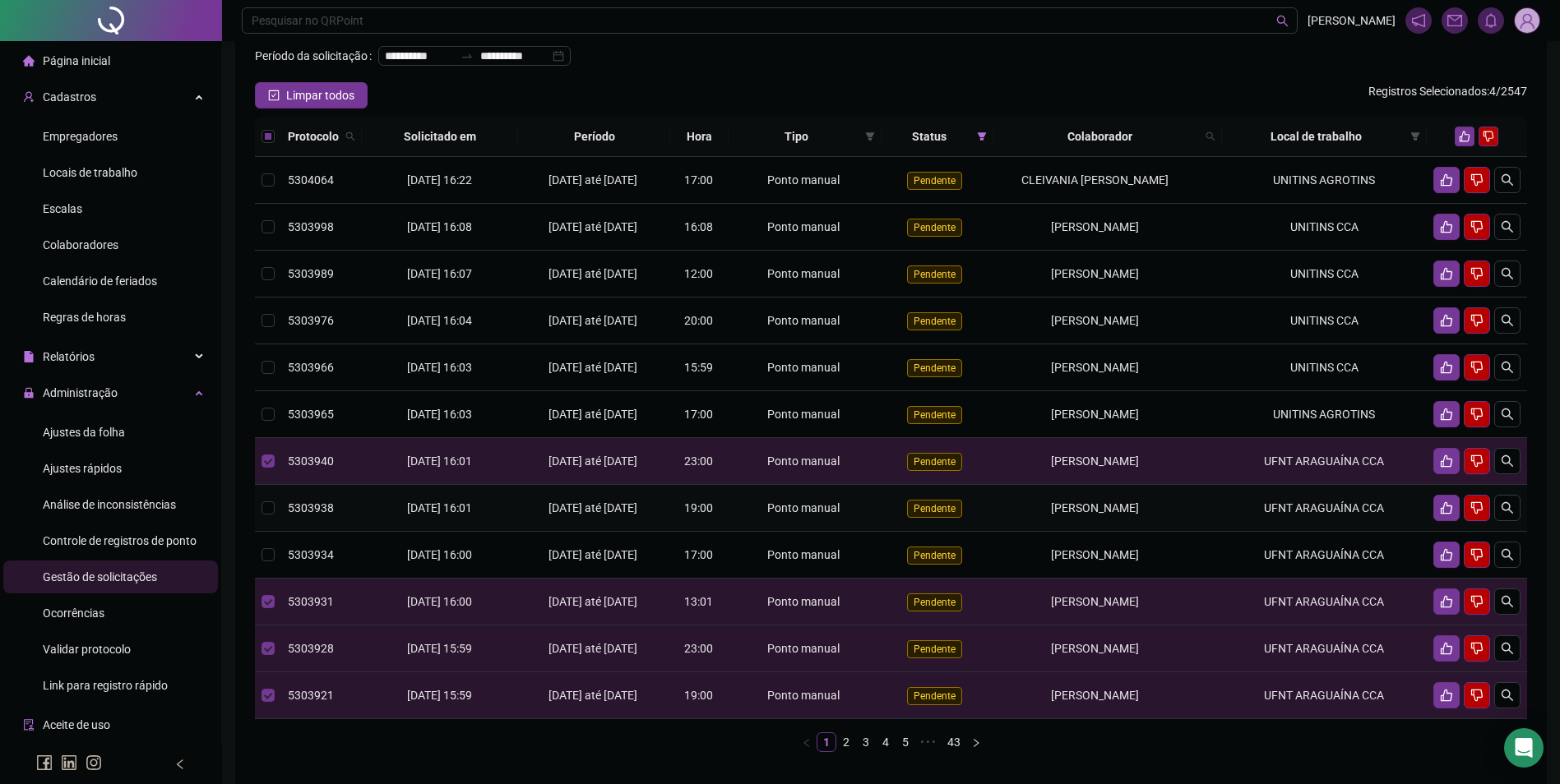
click at [1074, 515] on span "[PERSON_NAME]" at bounding box center [1095, 507] width 88 height 13
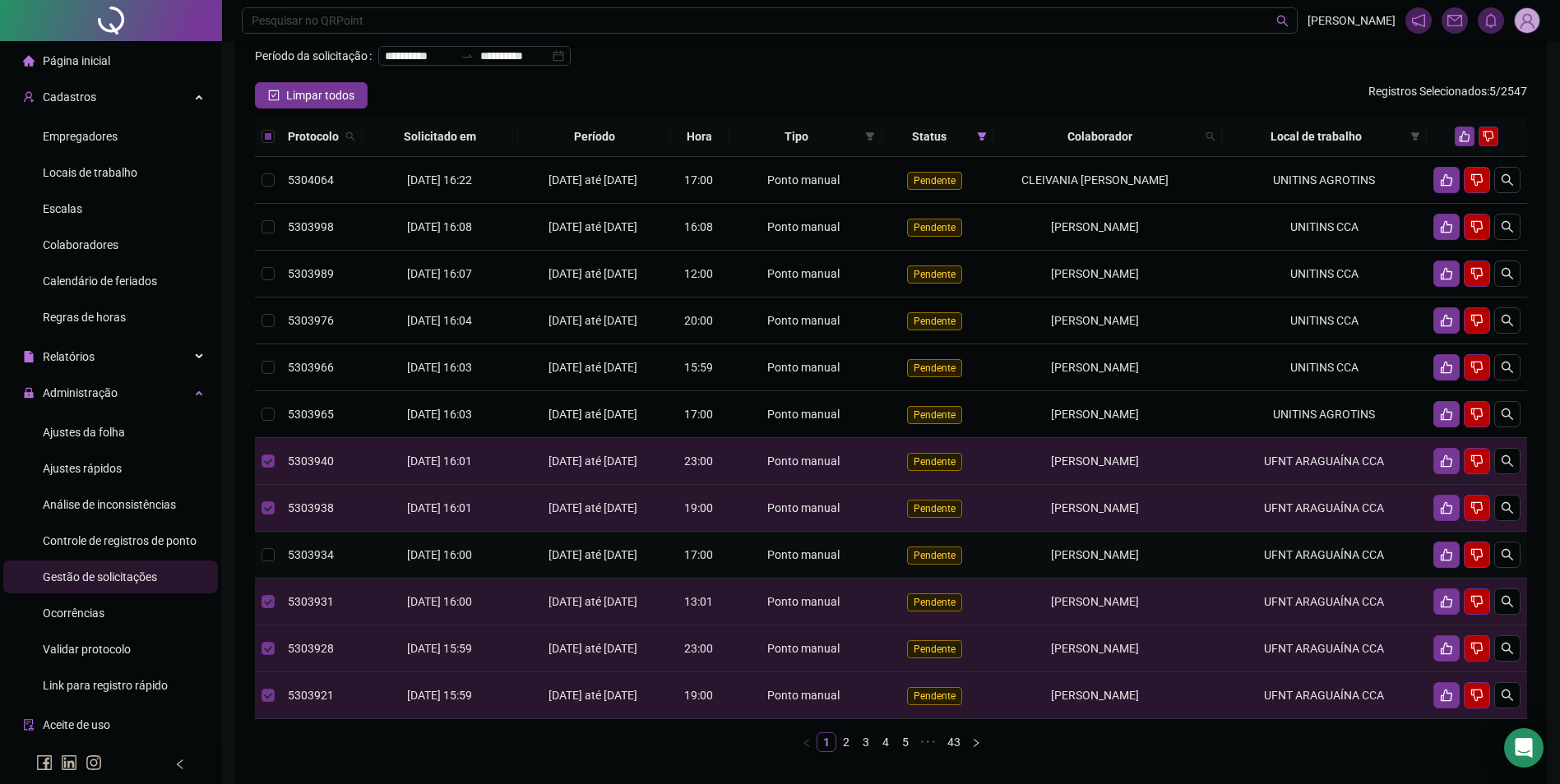
click at [1088, 566] on td "[PERSON_NAME]" at bounding box center [1107, 556] width 228 height 47
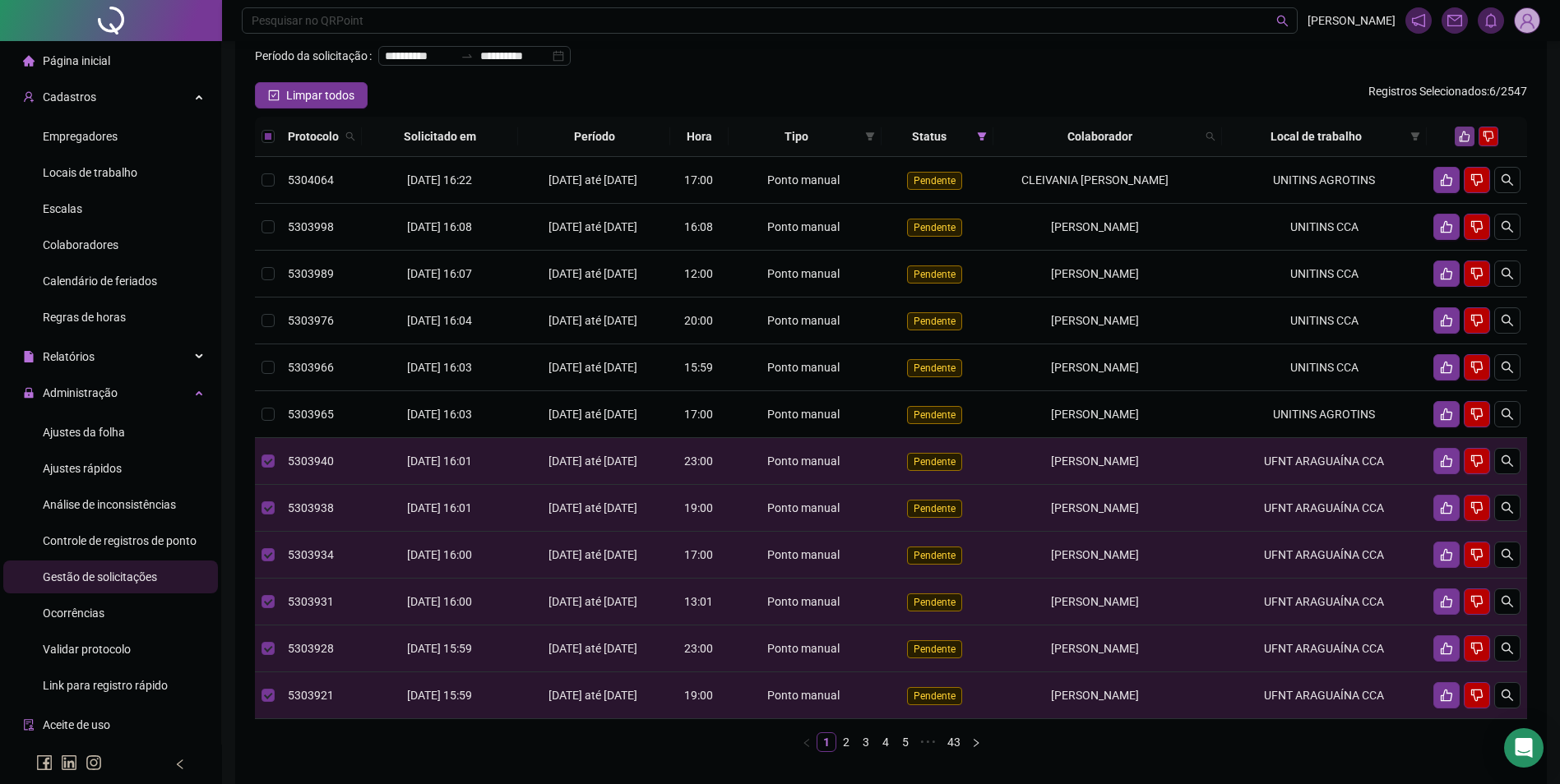
click at [1459, 143] on icon "like" at bounding box center [1464, 137] width 12 height 12
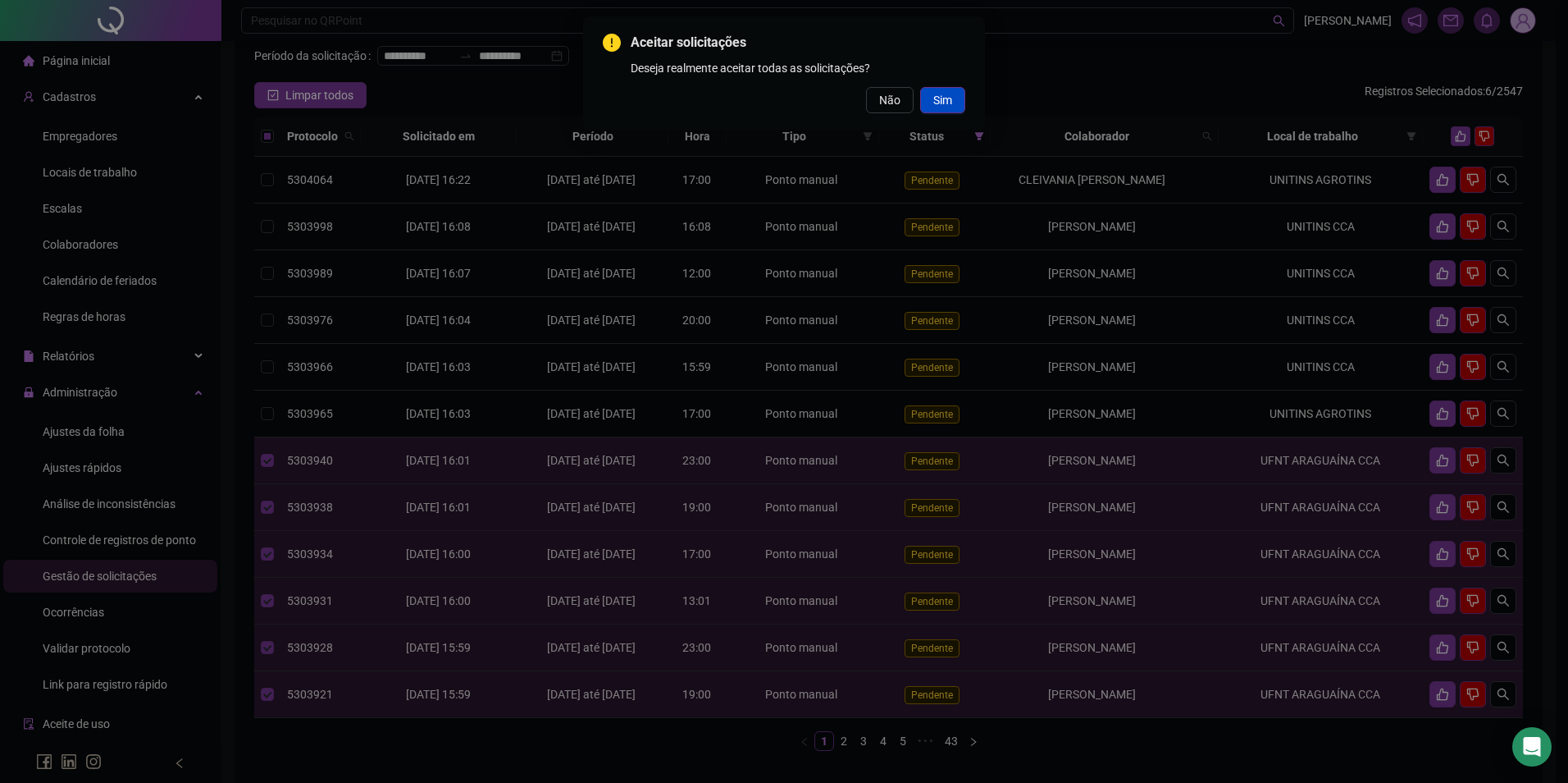
click at [936, 98] on span "Sim" at bounding box center [942, 99] width 19 height 19
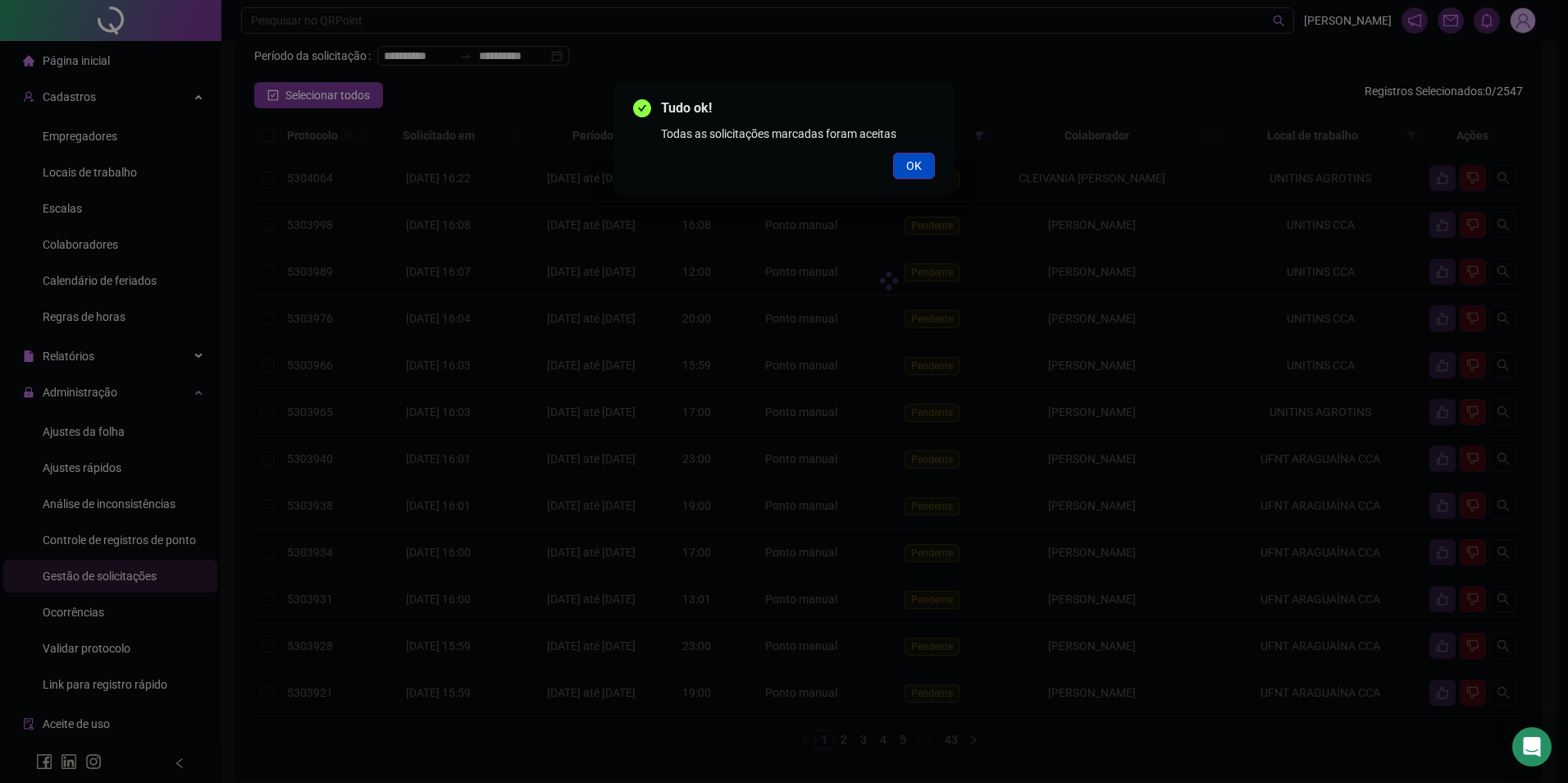
click at [900, 155] on button "OK" at bounding box center [914, 166] width 42 height 26
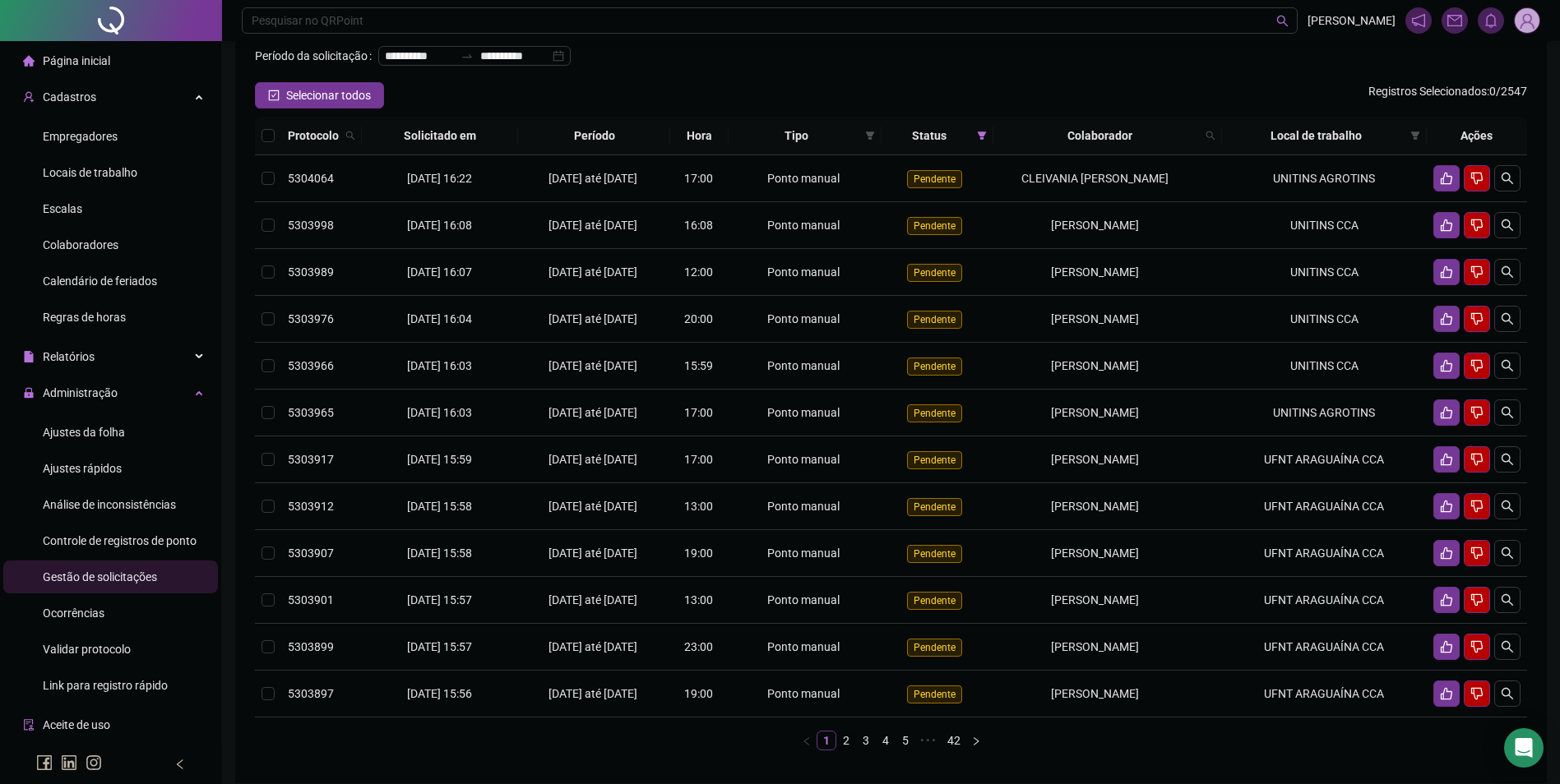
click at [843, 750] on link "2" at bounding box center [846, 740] width 19 height 19
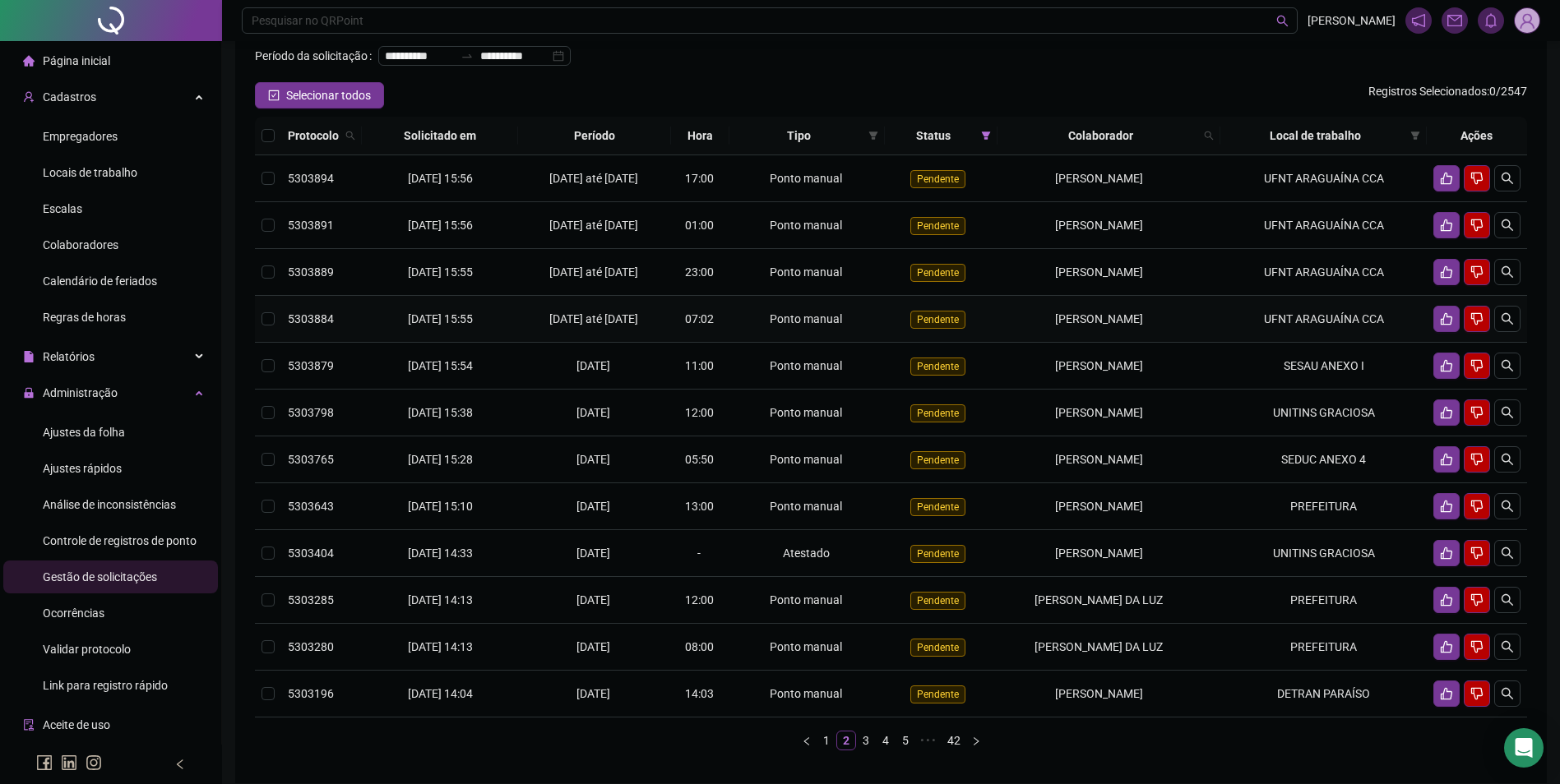
click at [1068, 328] on div "[PERSON_NAME]" at bounding box center [1099, 318] width 190 height 19
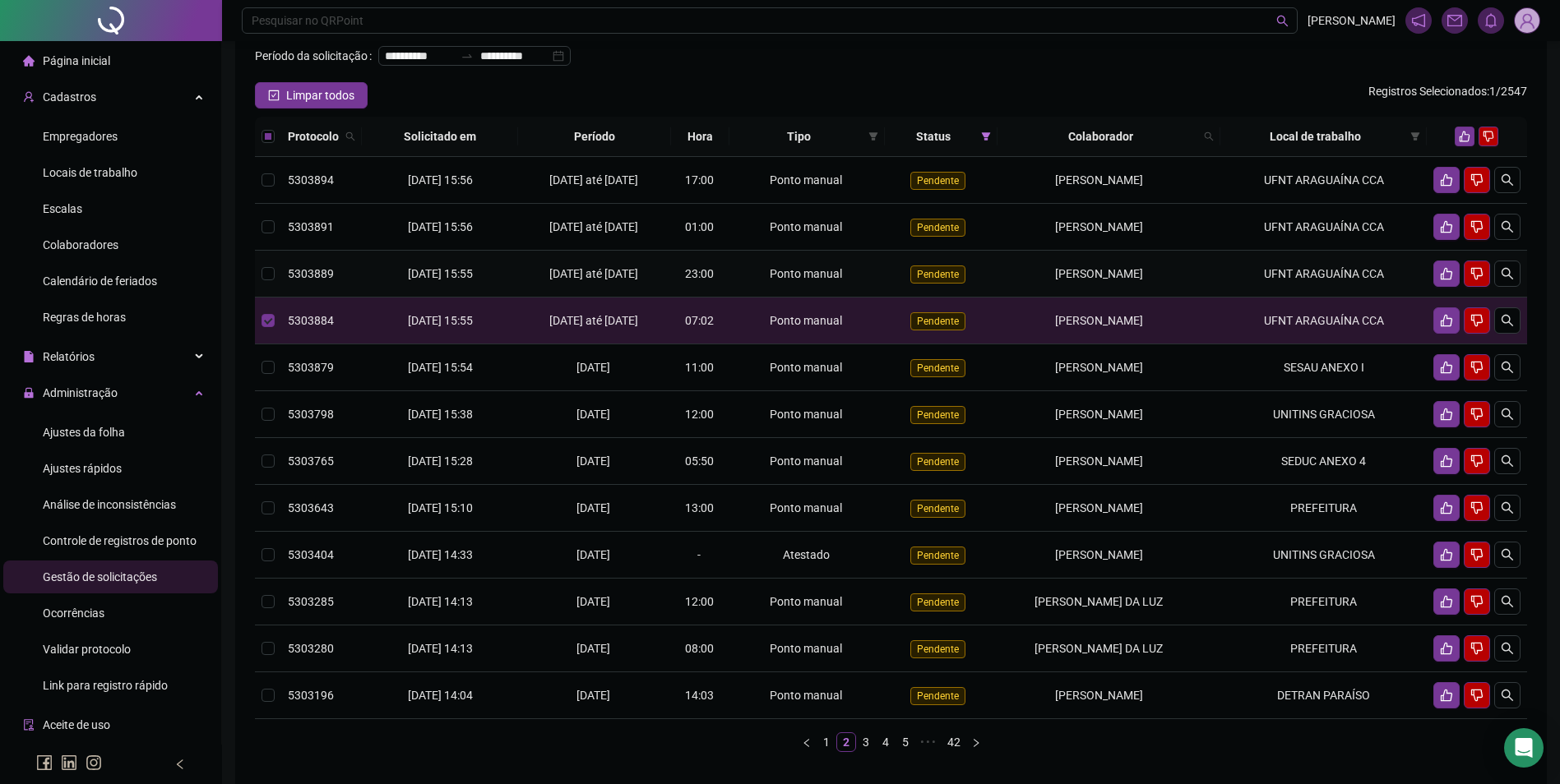
click at [1077, 298] on td "[PERSON_NAME]" at bounding box center [1109, 274] width 223 height 47
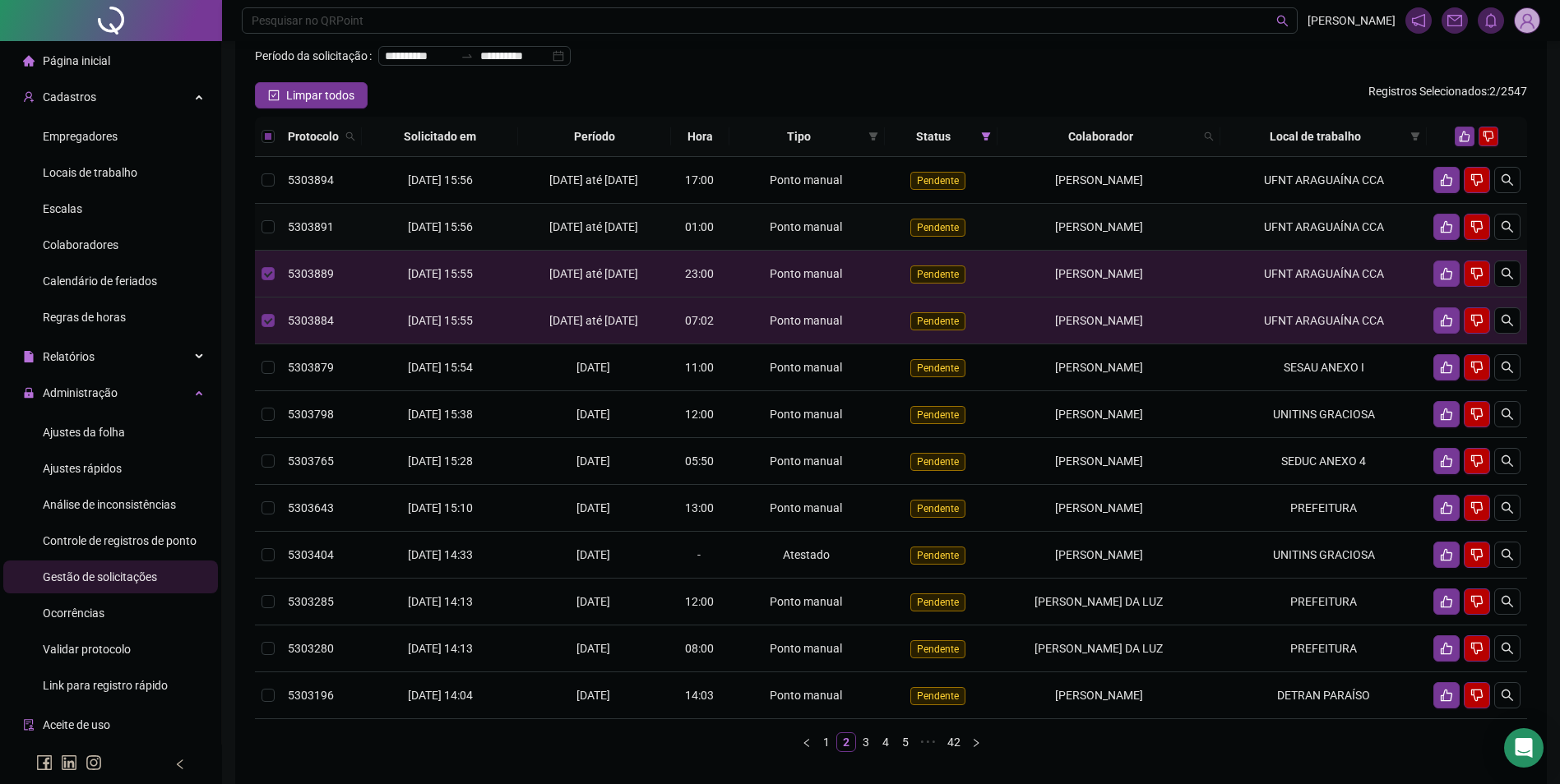
click at [1072, 247] on td "[PERSON_NAME]" at bounding box center [1109, 227] width 223 height 47
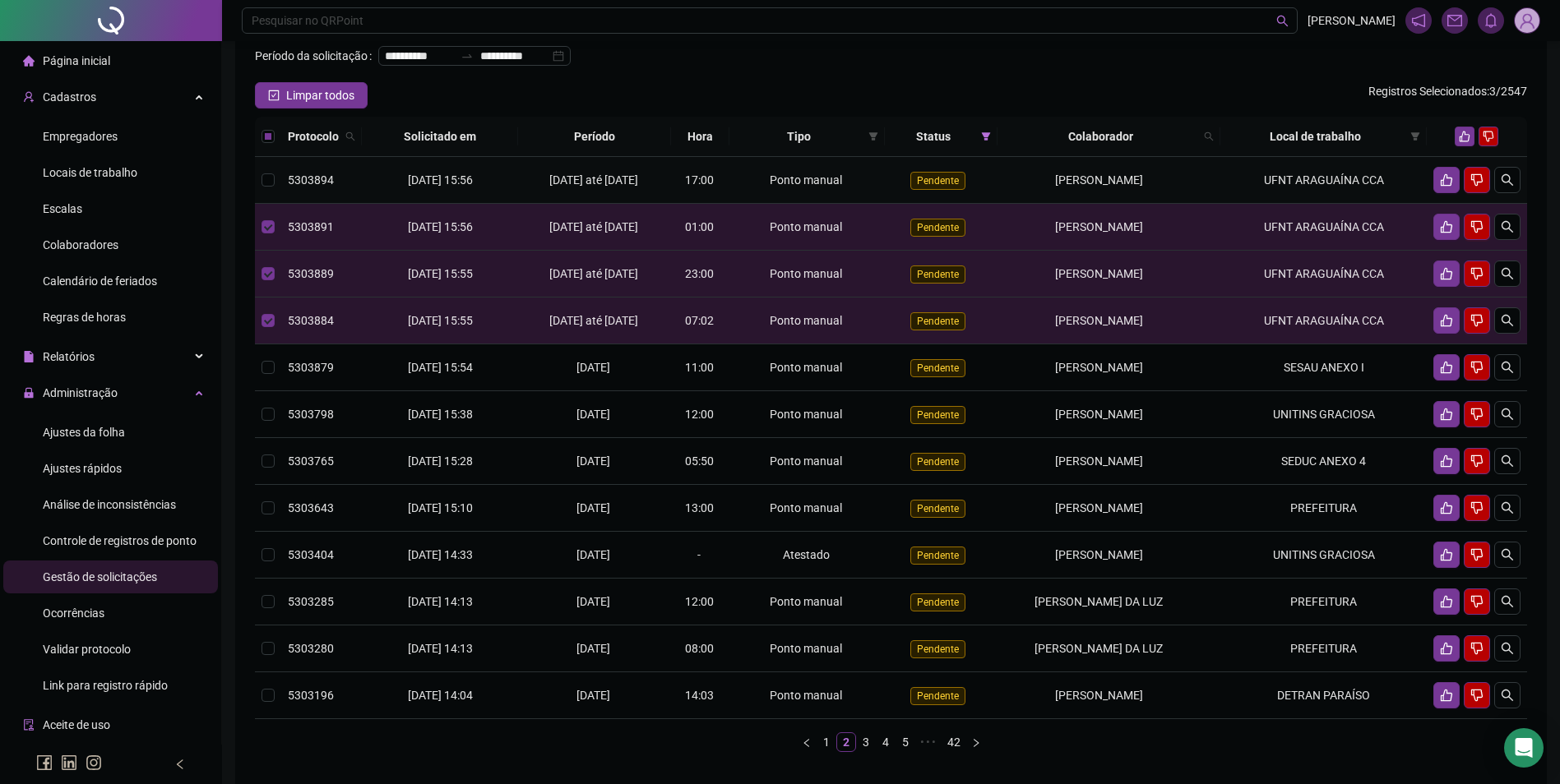
click at [1060, 185] on td "[PERSON_NAME]" at bounding box center [1109, 181] width 223 height 47
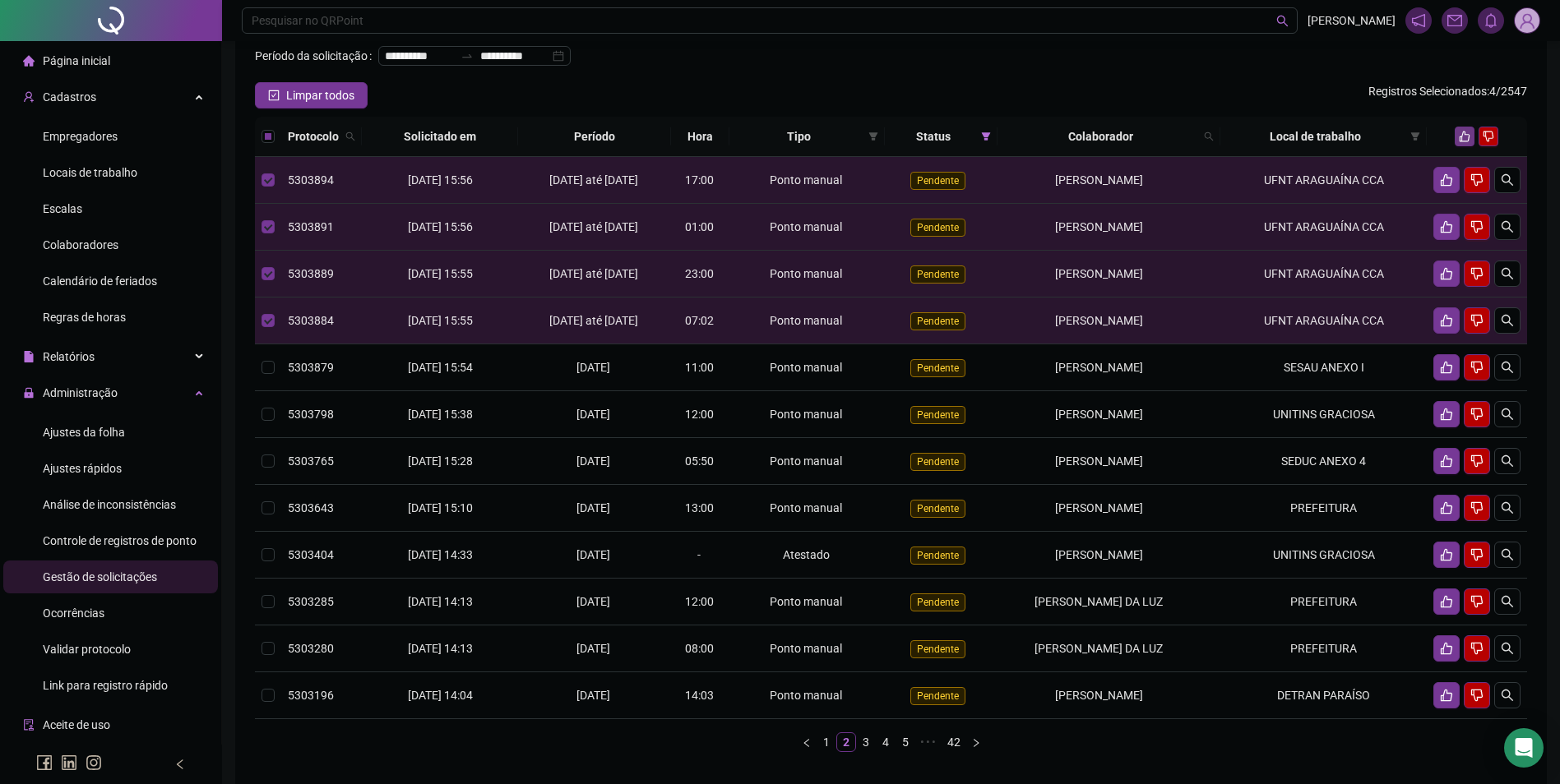
click at [1465, 143] on icon "like" at bounding box center [1464, 137] width 11 height 11
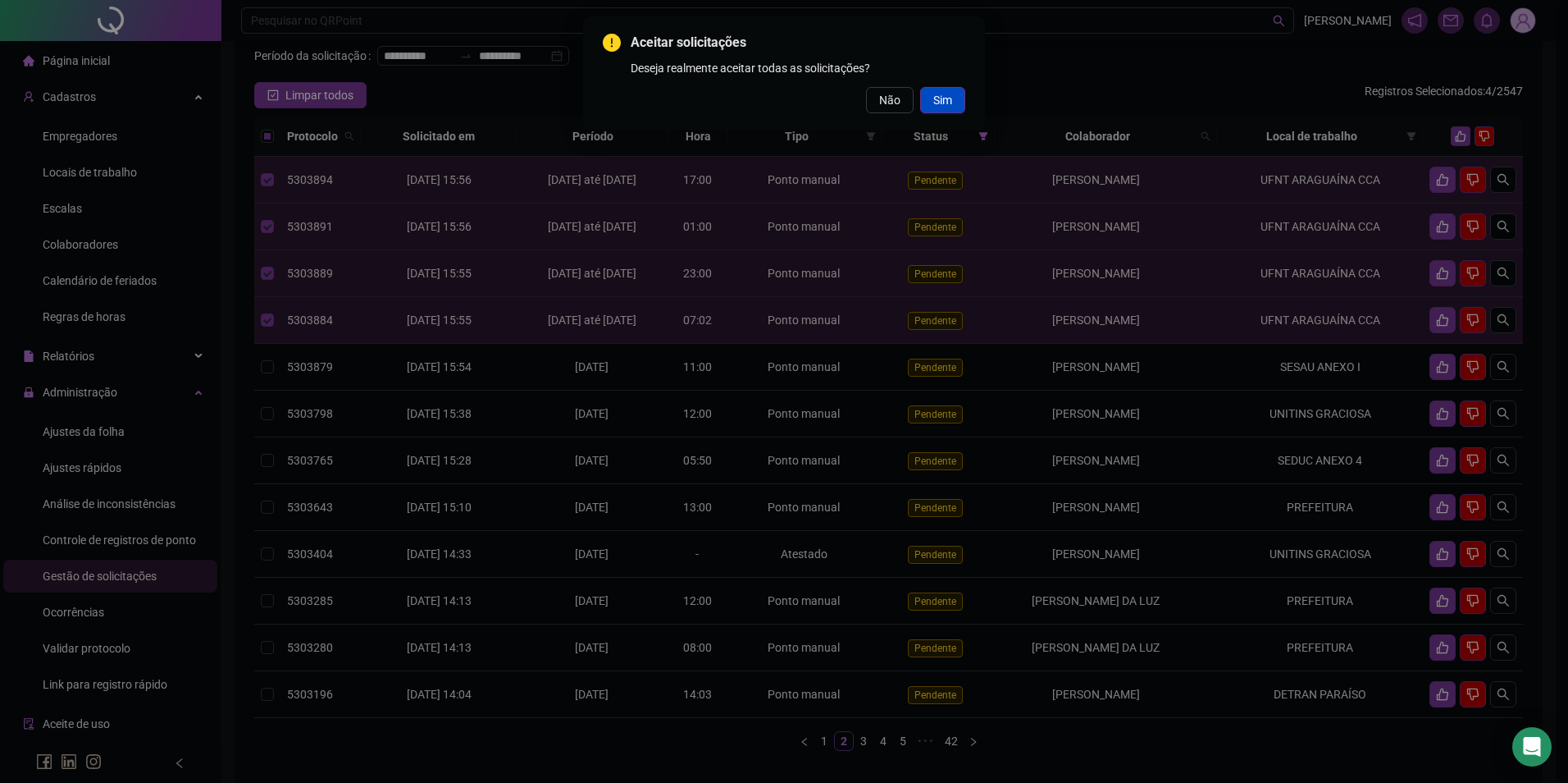
click at [954, 107] on button "Sim" at bounding box center [942, 99] width 45 height 26
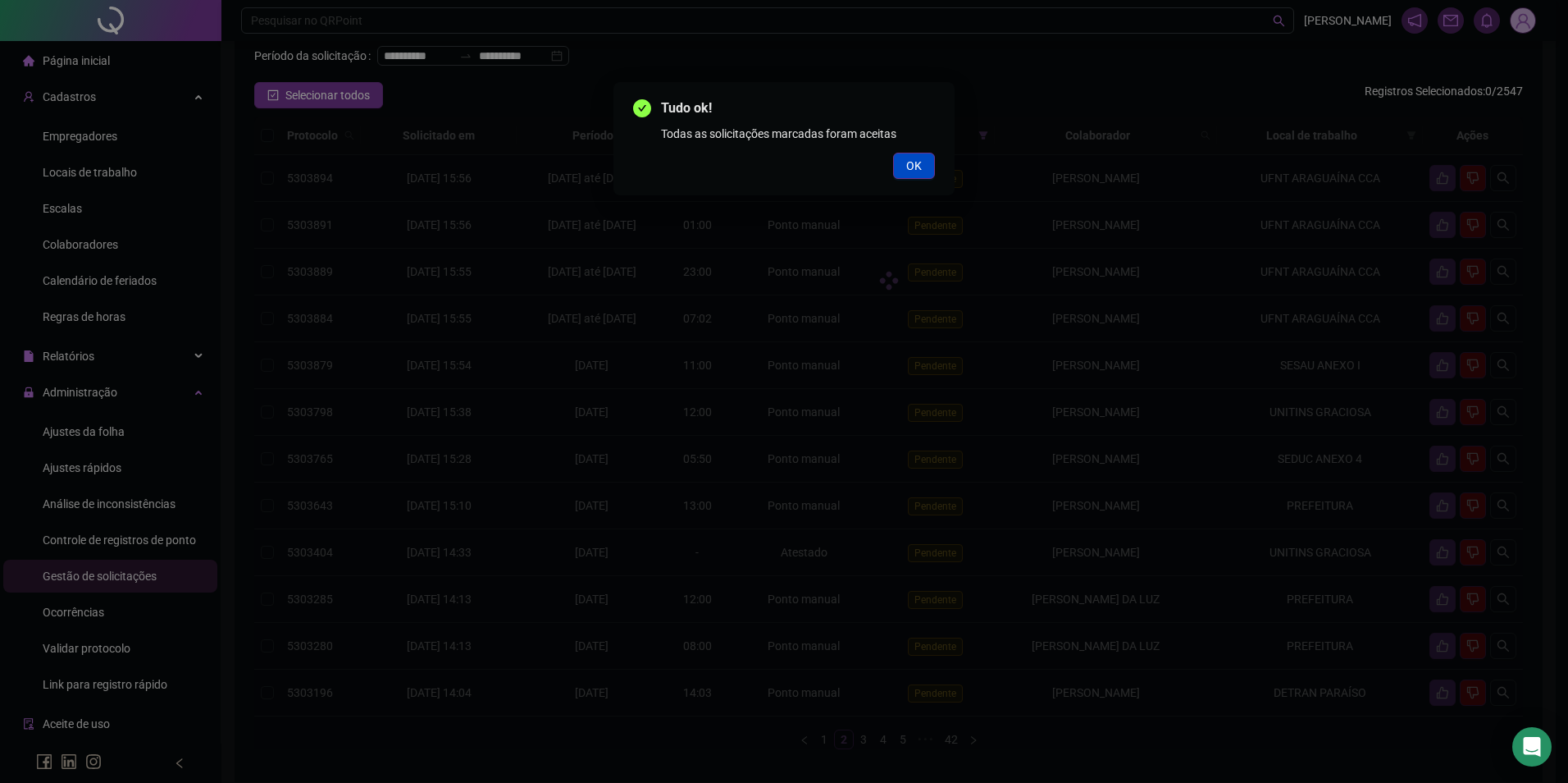
click at [918, 164] on span "OK" at bounding box center [914, 166] width 16 height 19
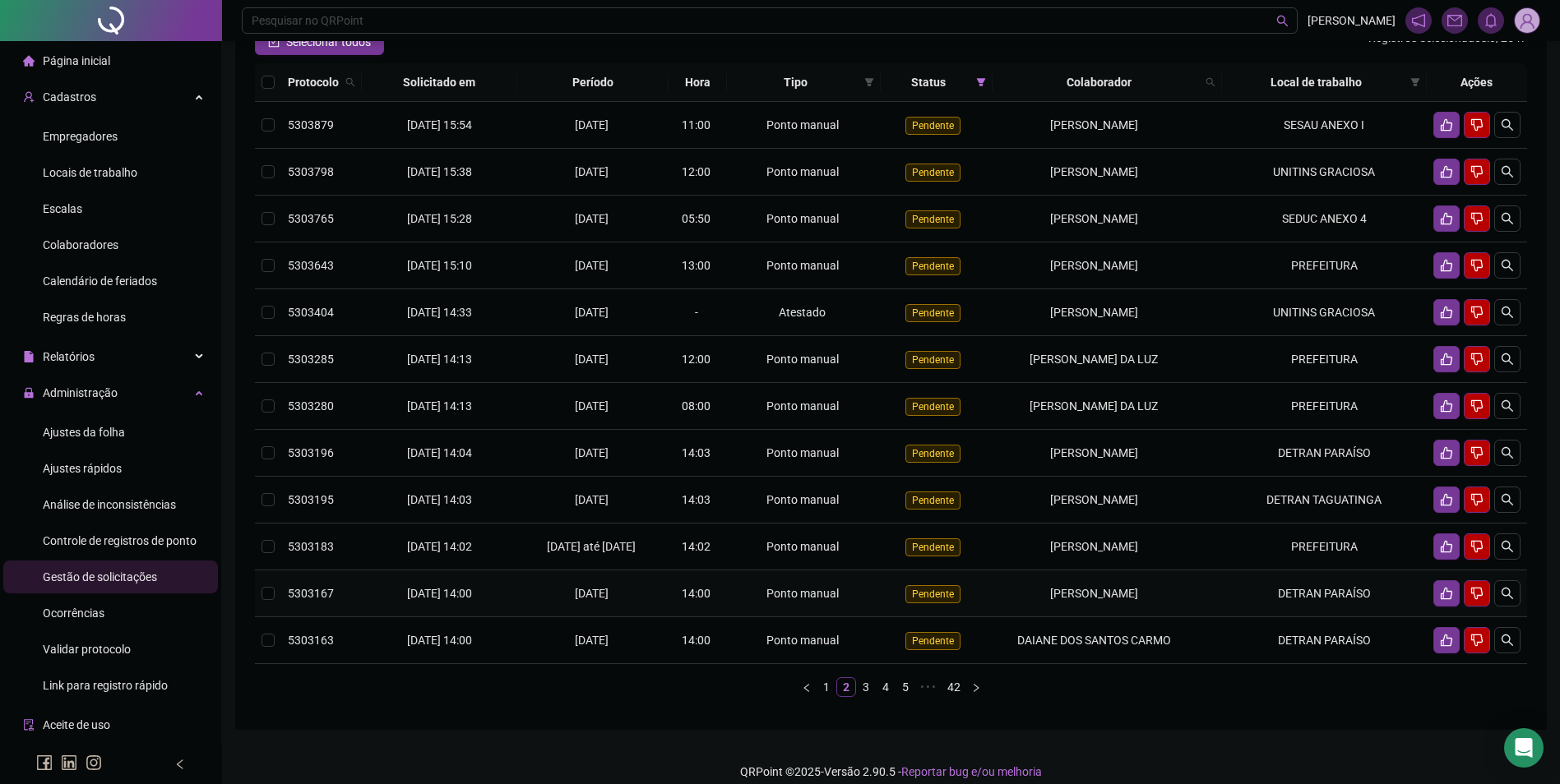
scroll to position [164, 0]
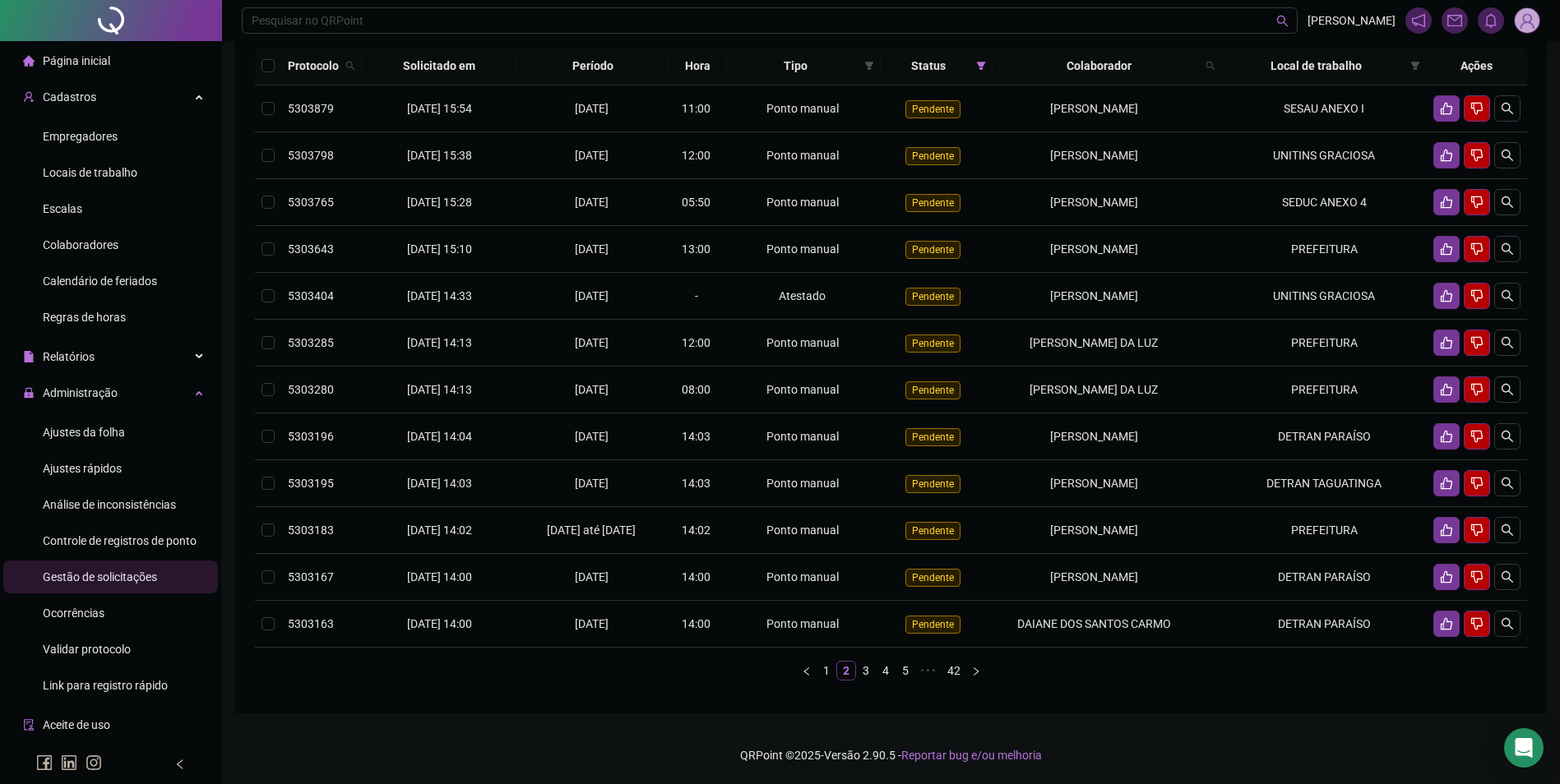
click at [825, 680] on link "1" at bounding box center [826, 671] width 19 height 19
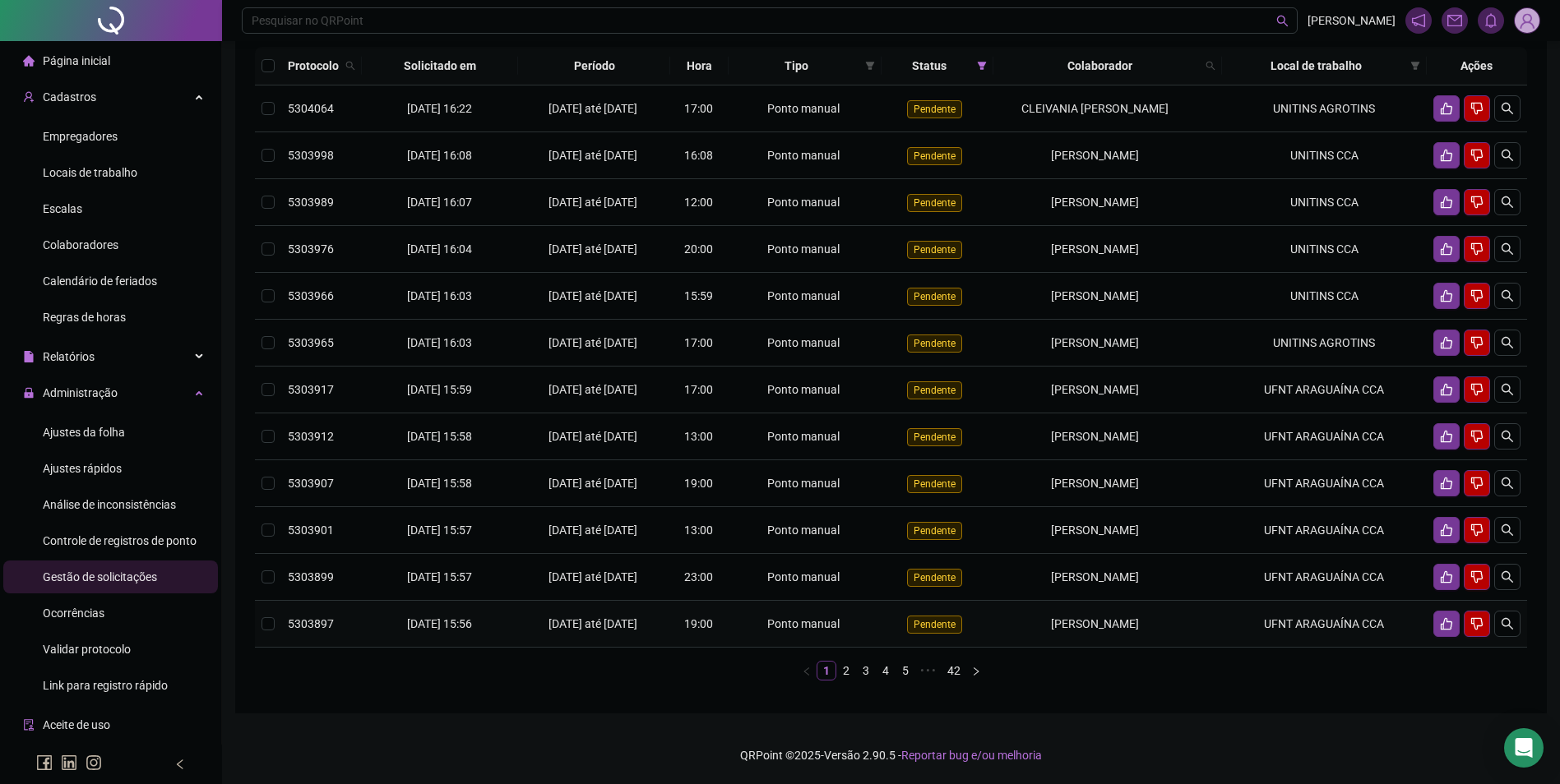
click at [1100, 631] on span "[PERSON_NAME]" at bounding box center [1095, 623] width 88 height 13
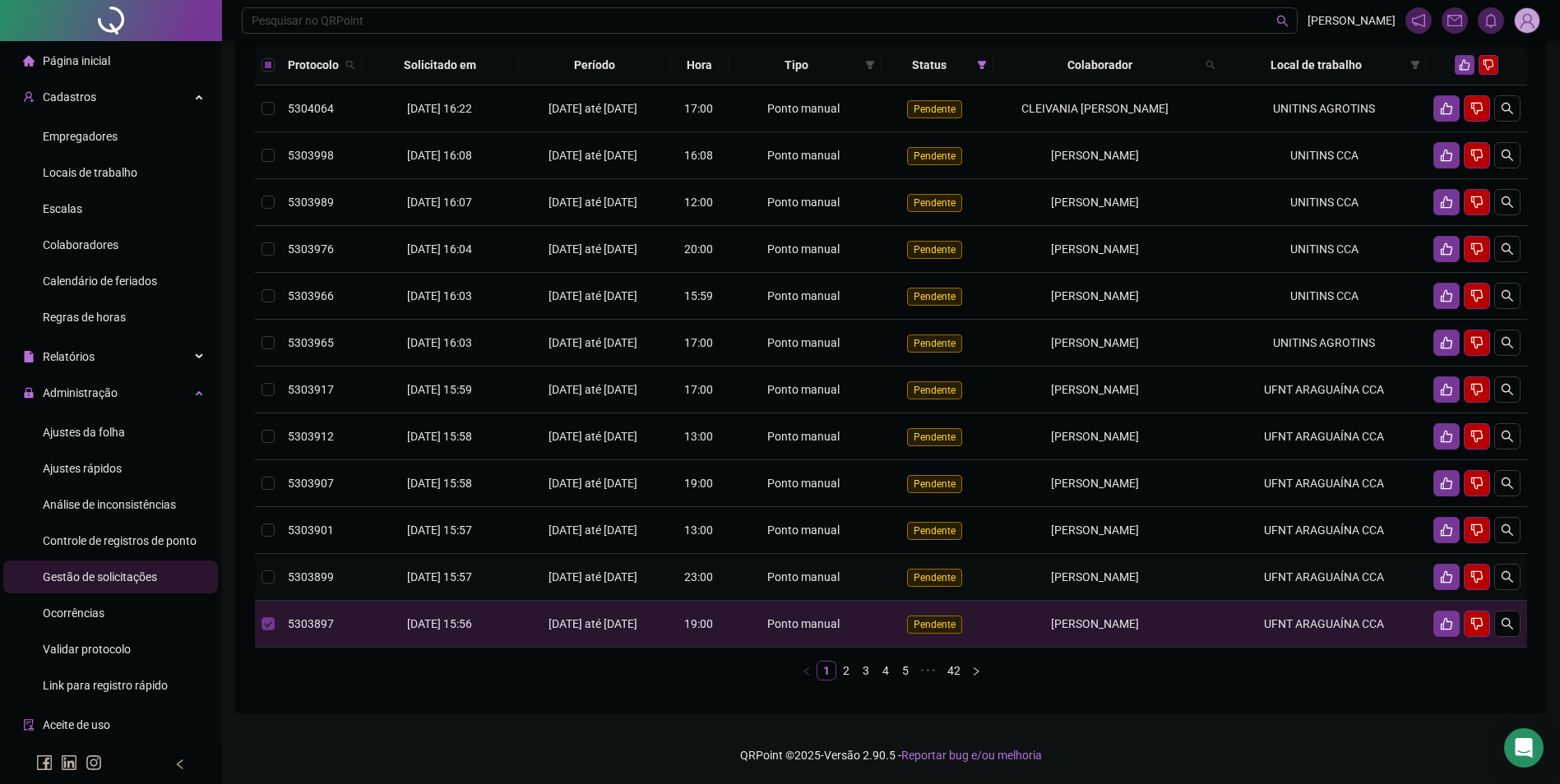
click at [1080, 584] on span "[PERSON_NAME]" at bounding box center [1095, 576] width 88 height 13
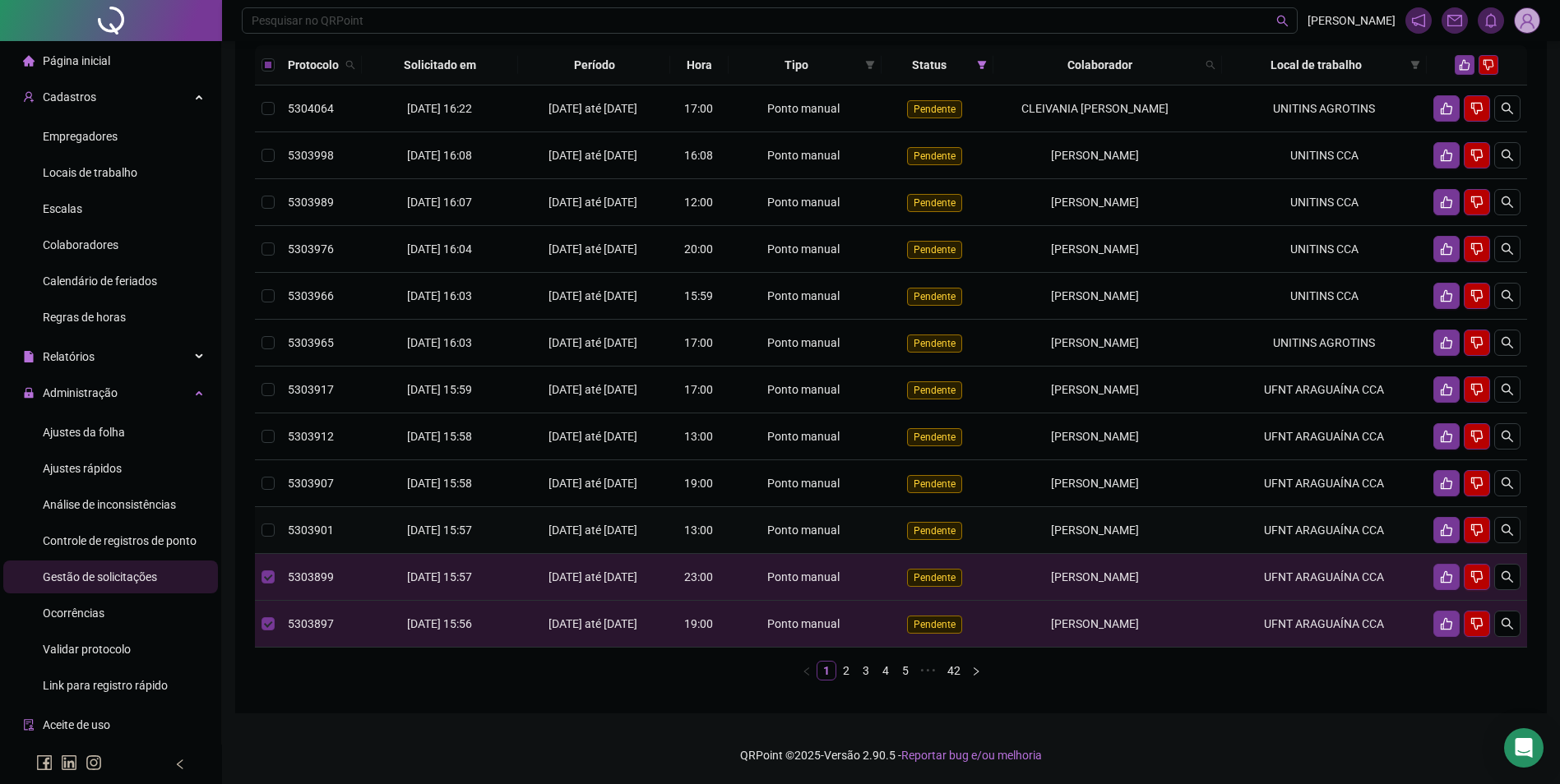
click at [1069, 537] on span "[PERSON_NAME]" at bounding box center [1095, 529] width 88 height 13
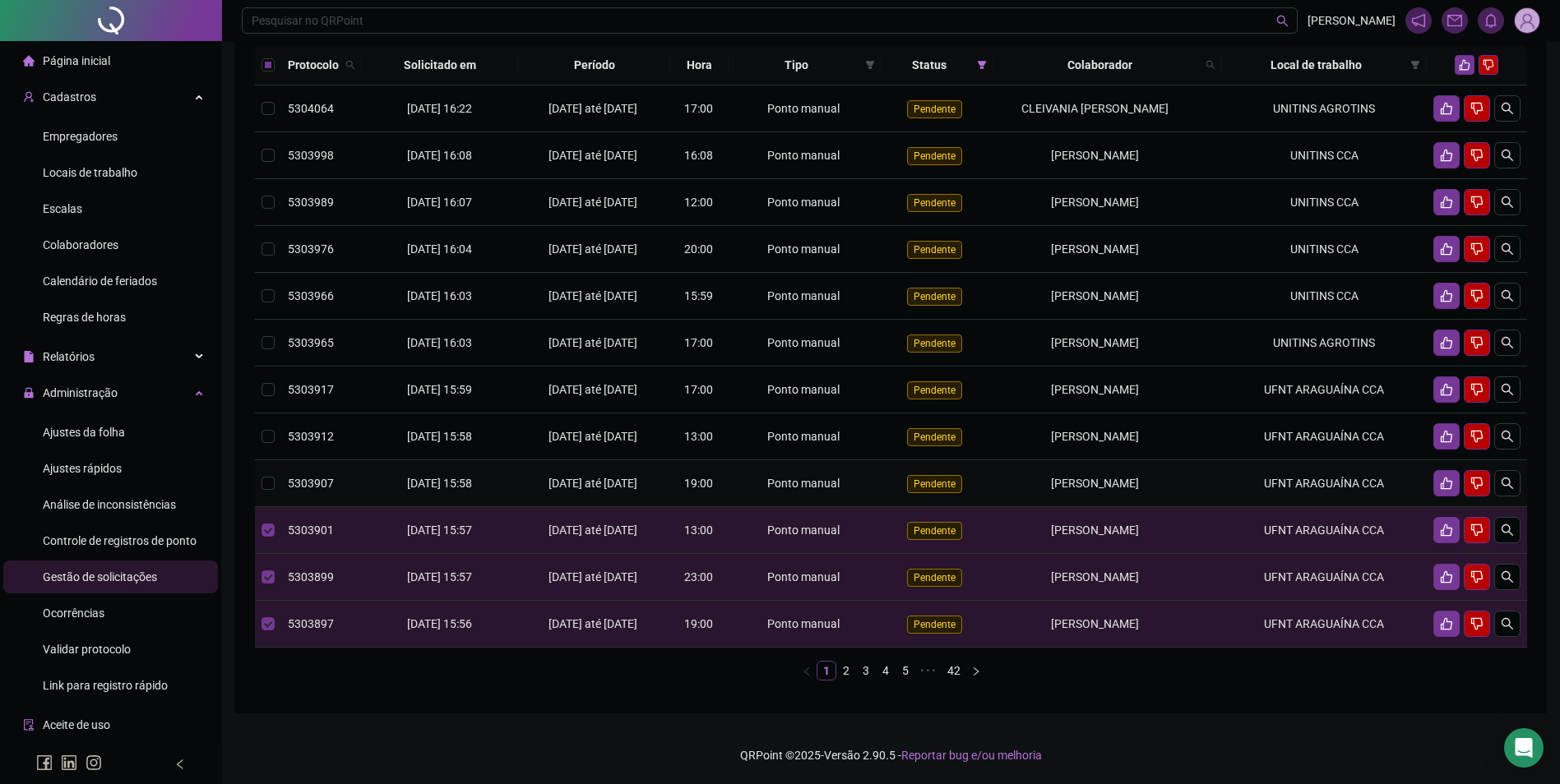
click at [1067, 485] on td "[PERSON_NAME]" at bounding box center [1107, 483] width 228 height 47
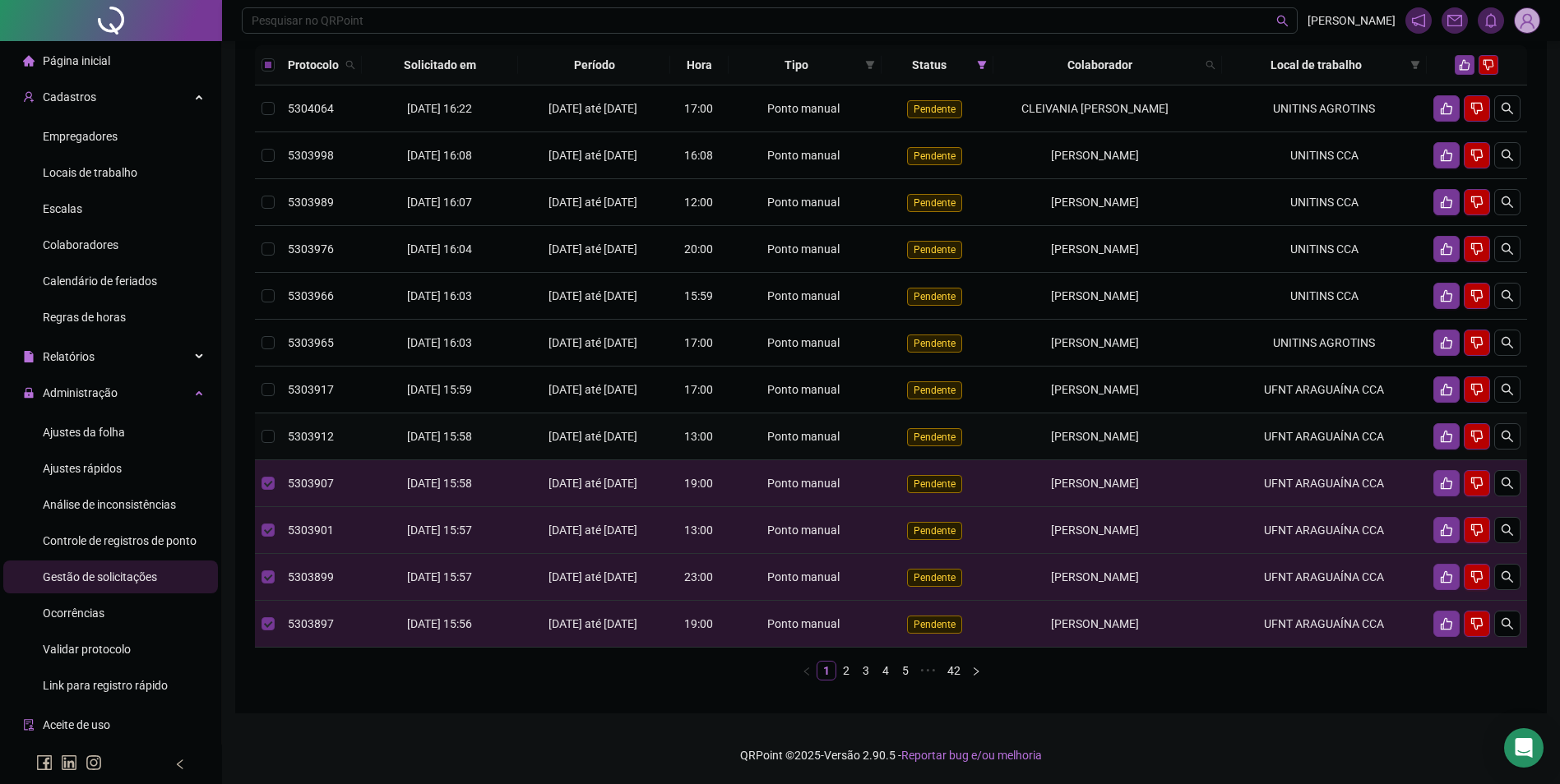
click at [1063, 443] on span "[PERSON_NAME]" at bounding box center [1095, 435] width 88 height 13
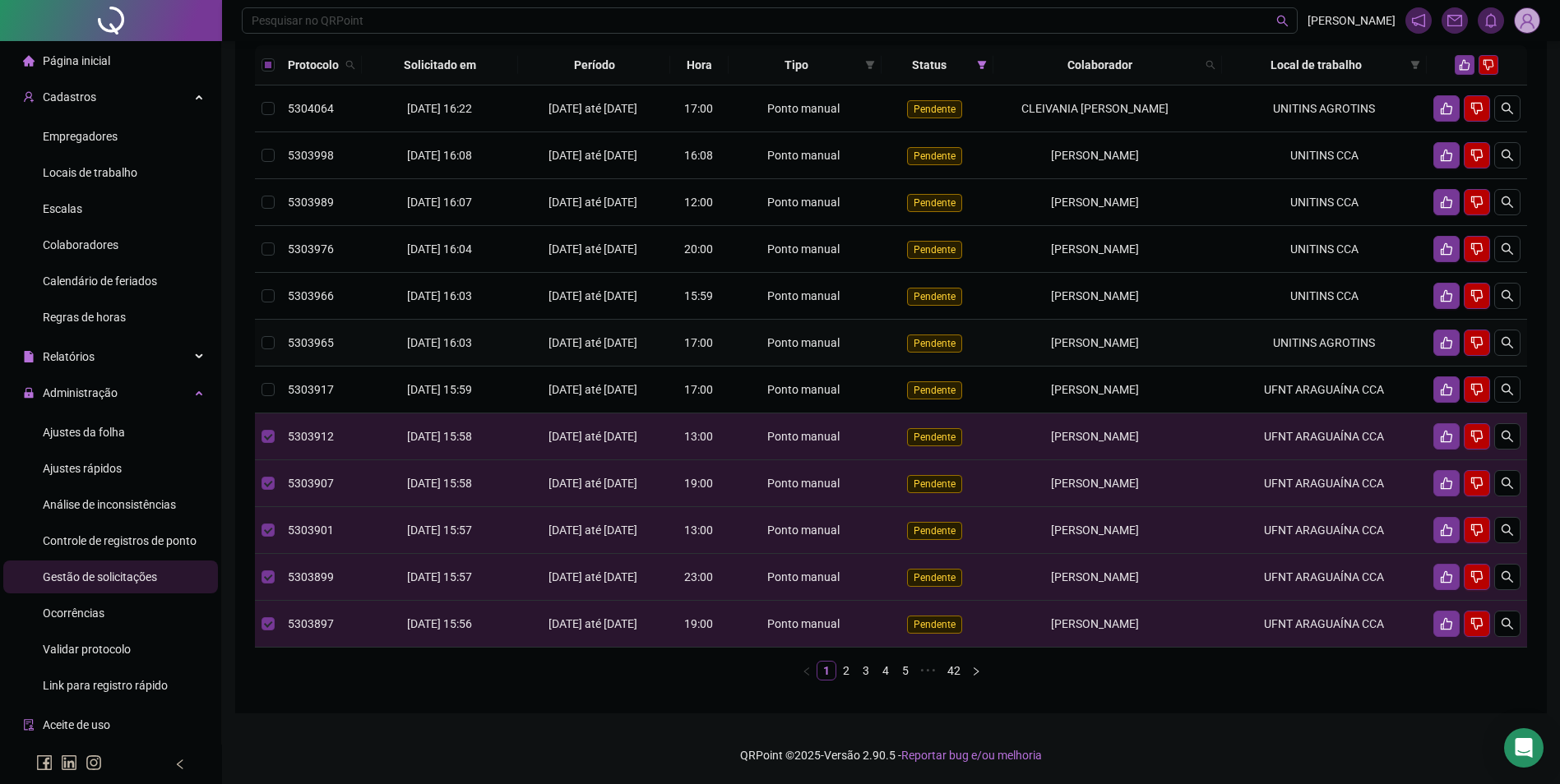
click at [1047, 366] on td "[PERSON_NAME]" at bounding box center [1107, 343] width 228 height 47
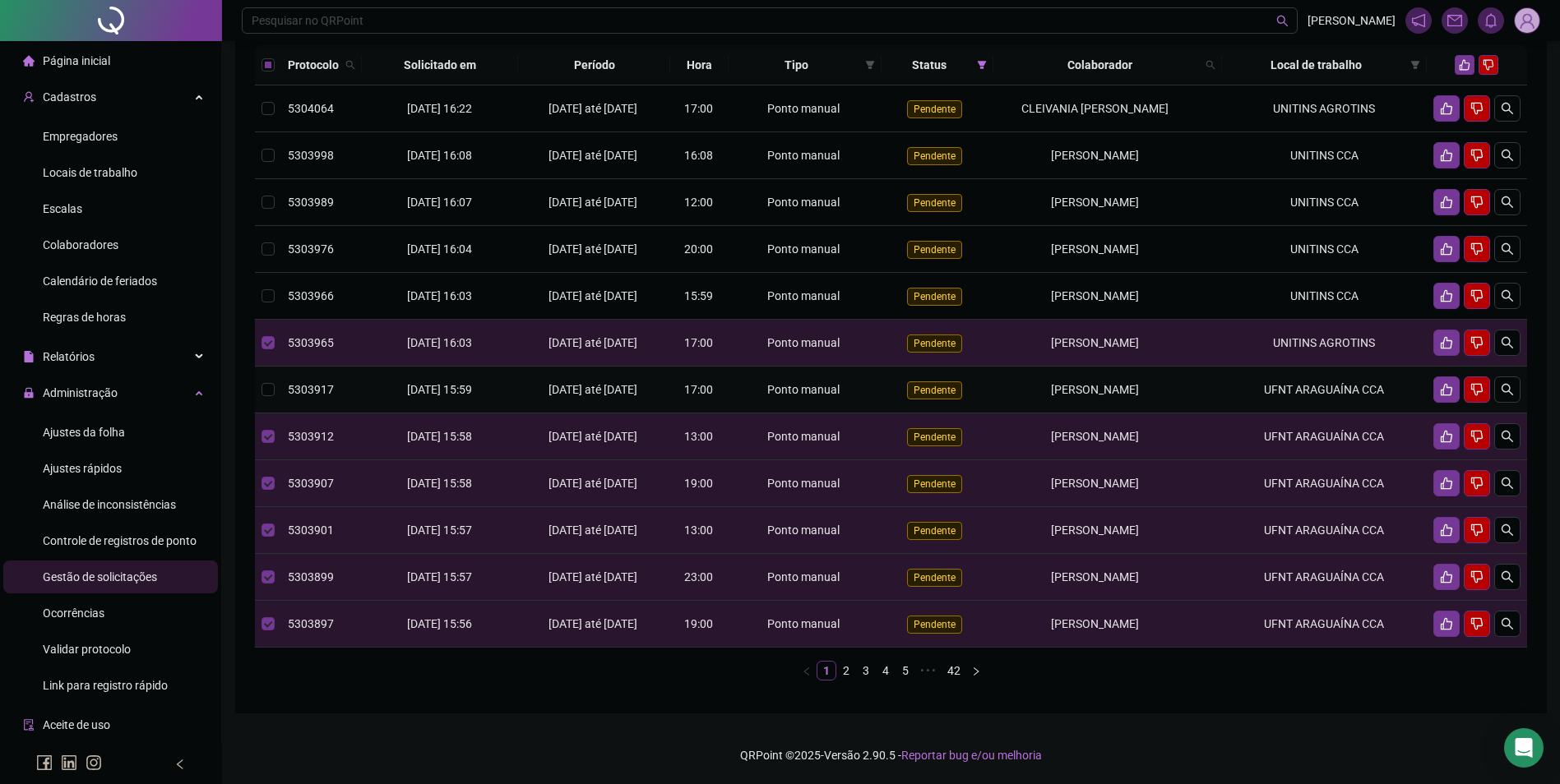
click at [1090, 395] on td "[PERSON_NAME]" at bounding box center [1107, 390] width 228 height 47
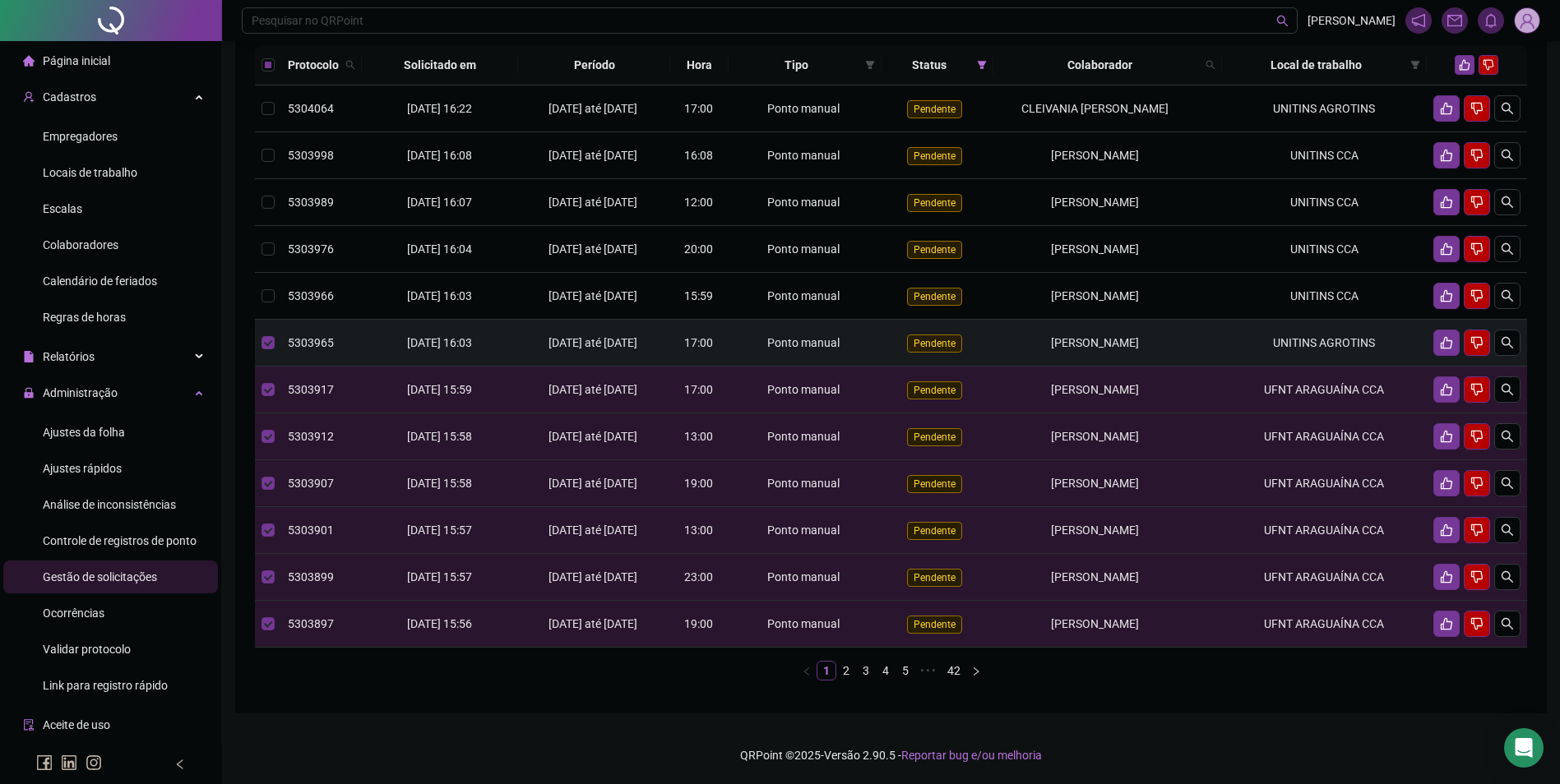
click at [1104, 366] on td "[PERSON_NAME]" at bounding box center [1107, 343] width 228 height 47
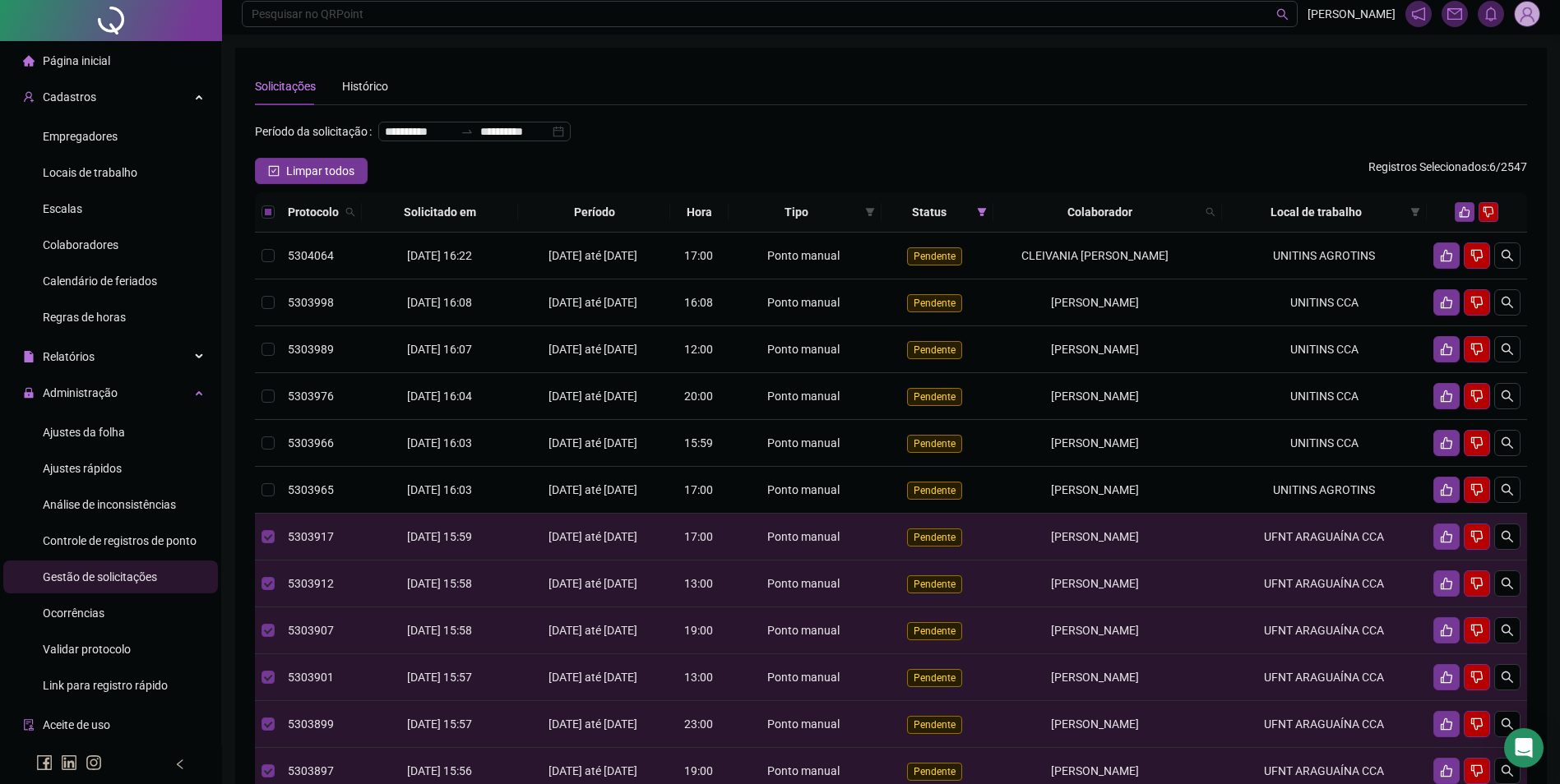
scroll to position [0, 0]
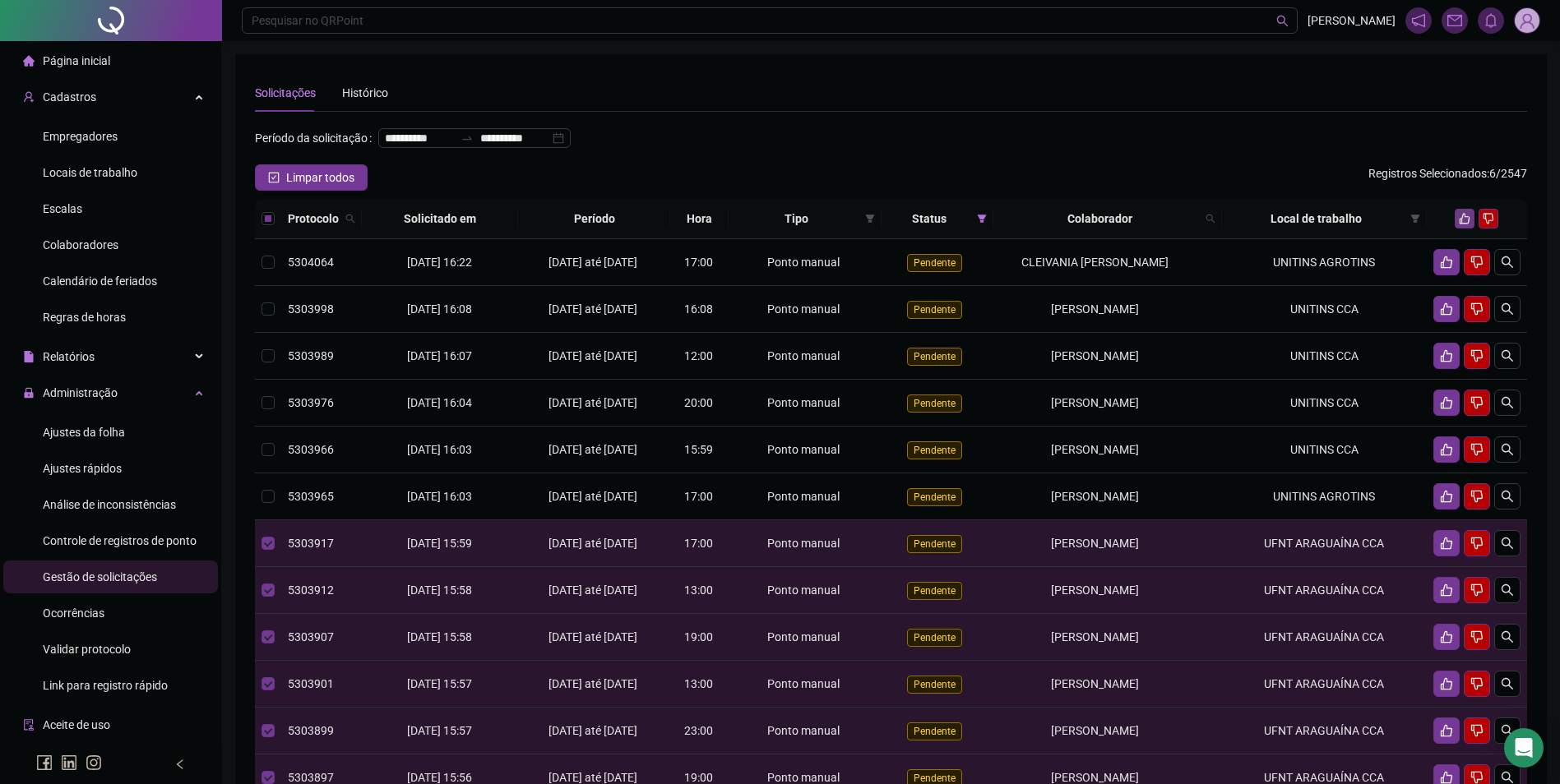
click at [1463, 228] on button "button" at bounding box center [1464, 219] width 20 height 20
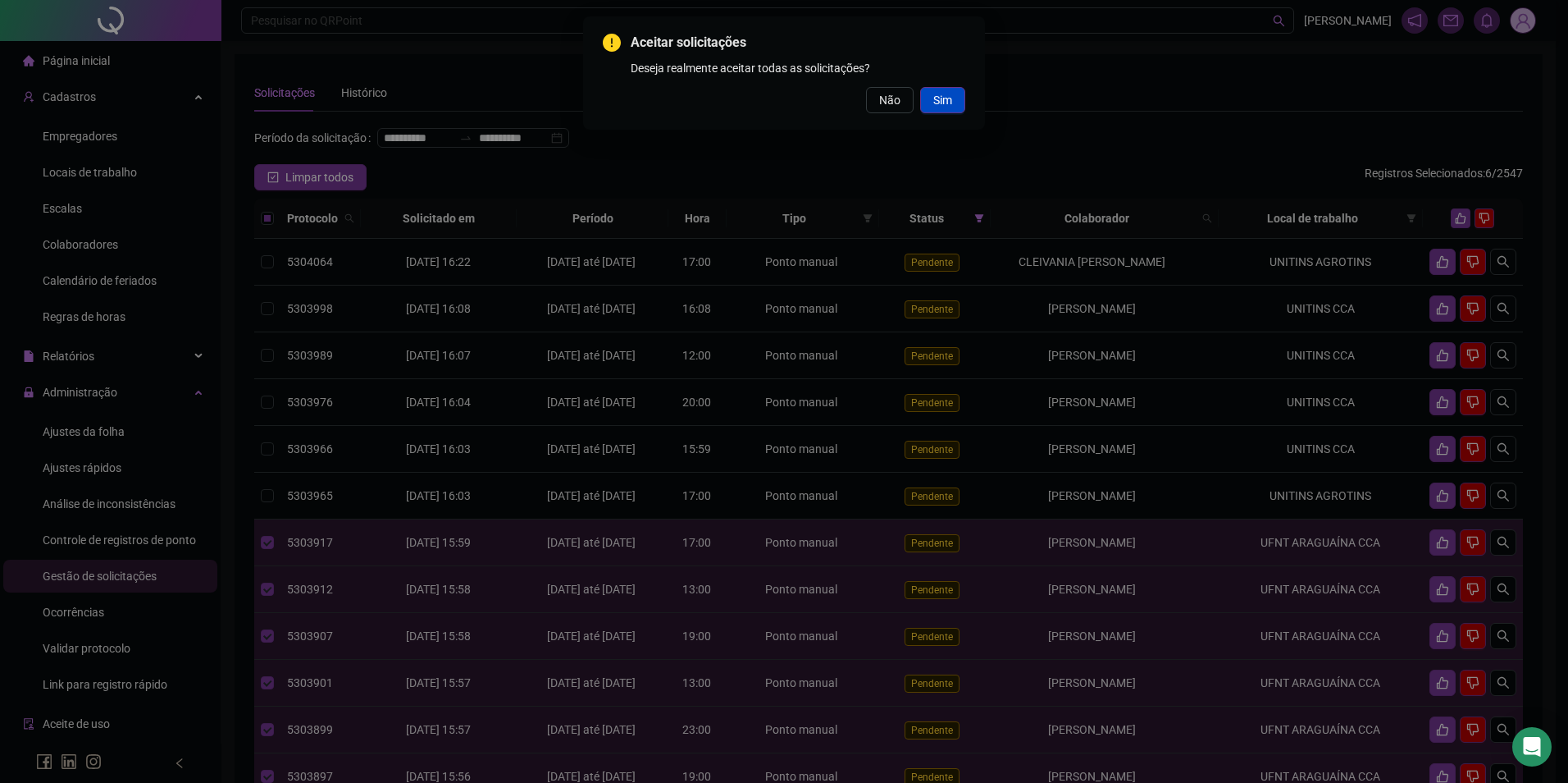
click at [943, 101] on span "Sim" at bounding box center [942, 99] width 19 height 19
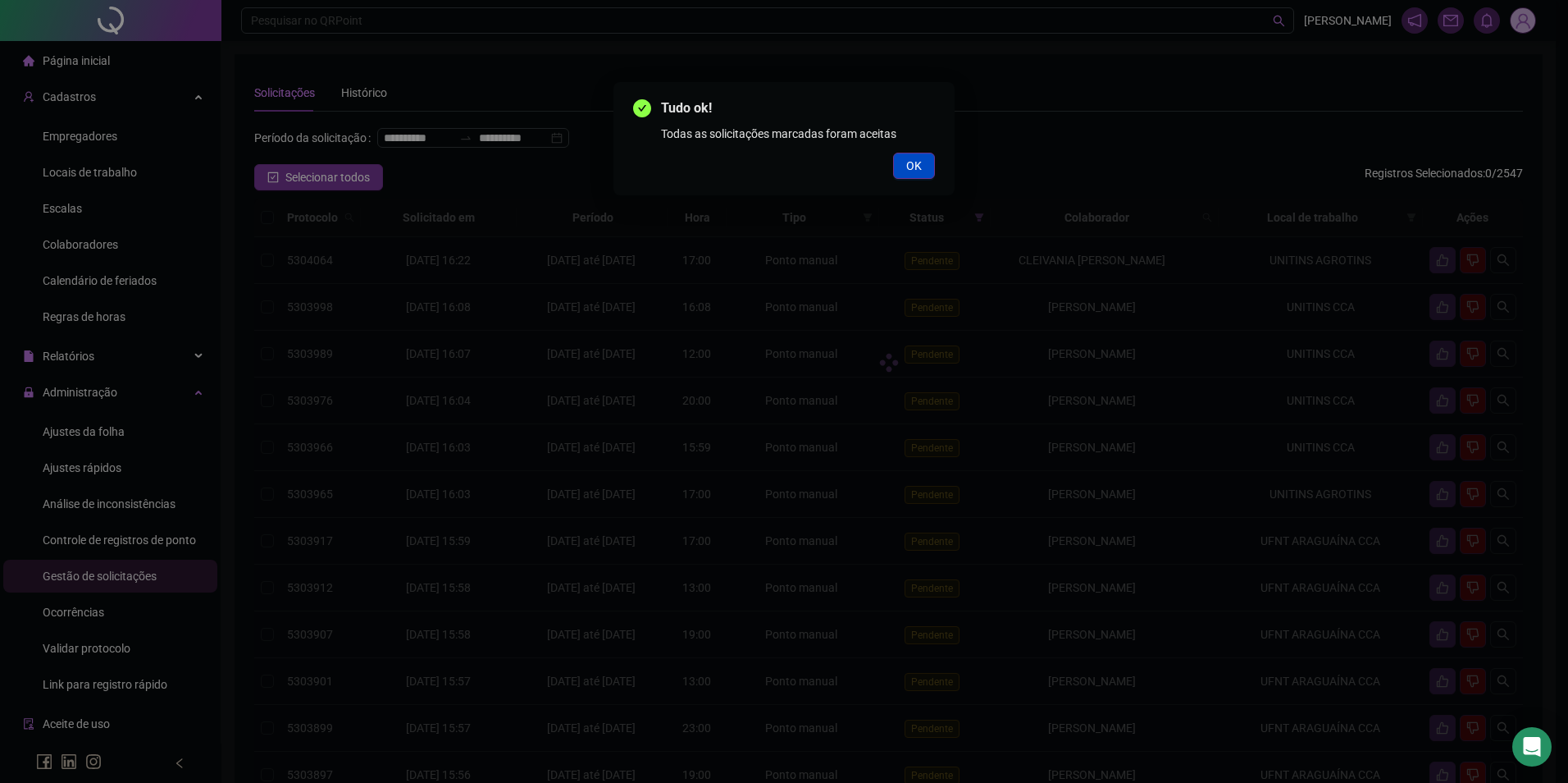
click at [919, 156] on button "OK" at bounding box center [914, 166] width 42 height 26
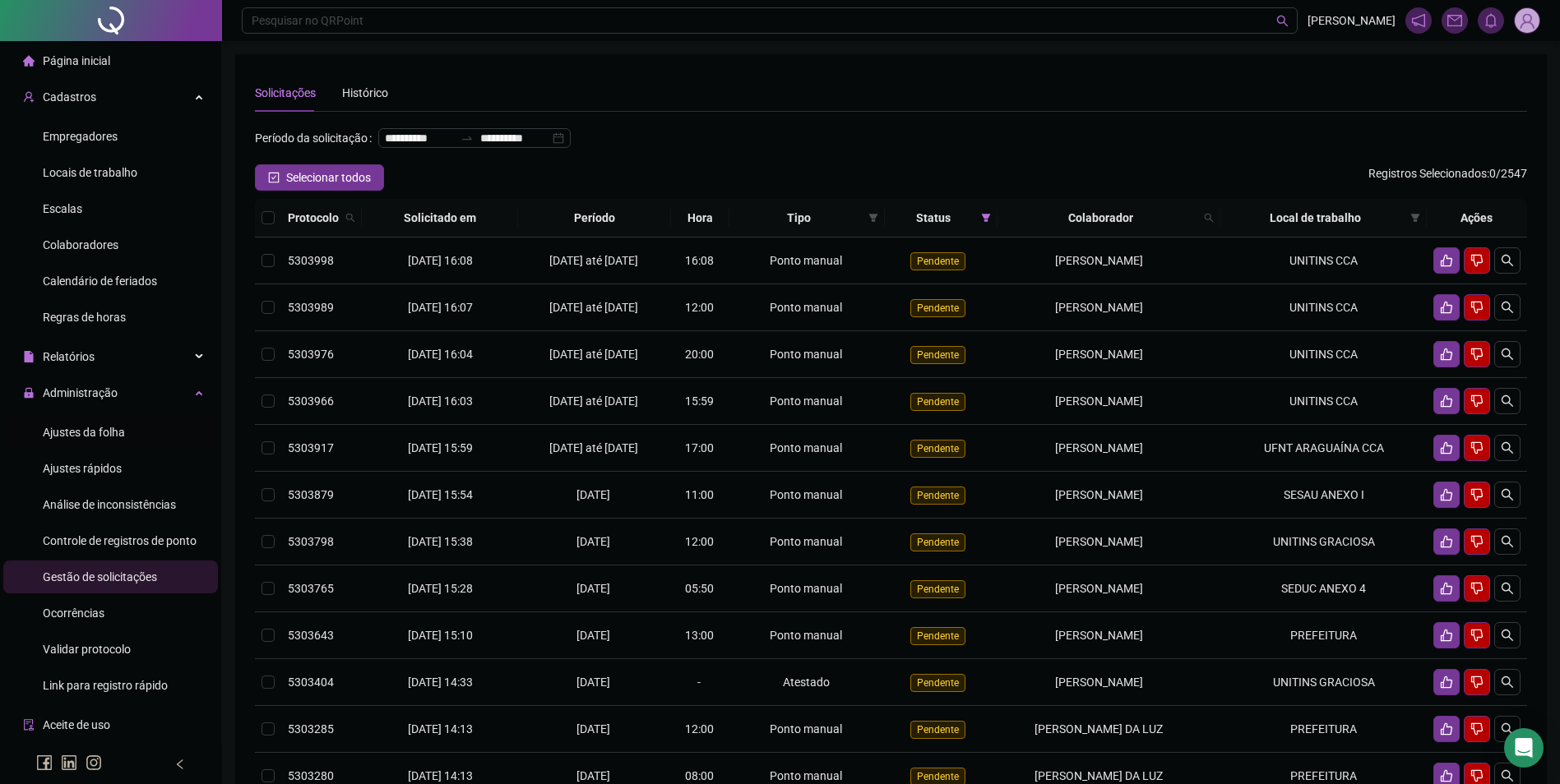
click at [121, 423] on div "Ajustes da folha" at bounding box center [84, 433] width 82 height 33
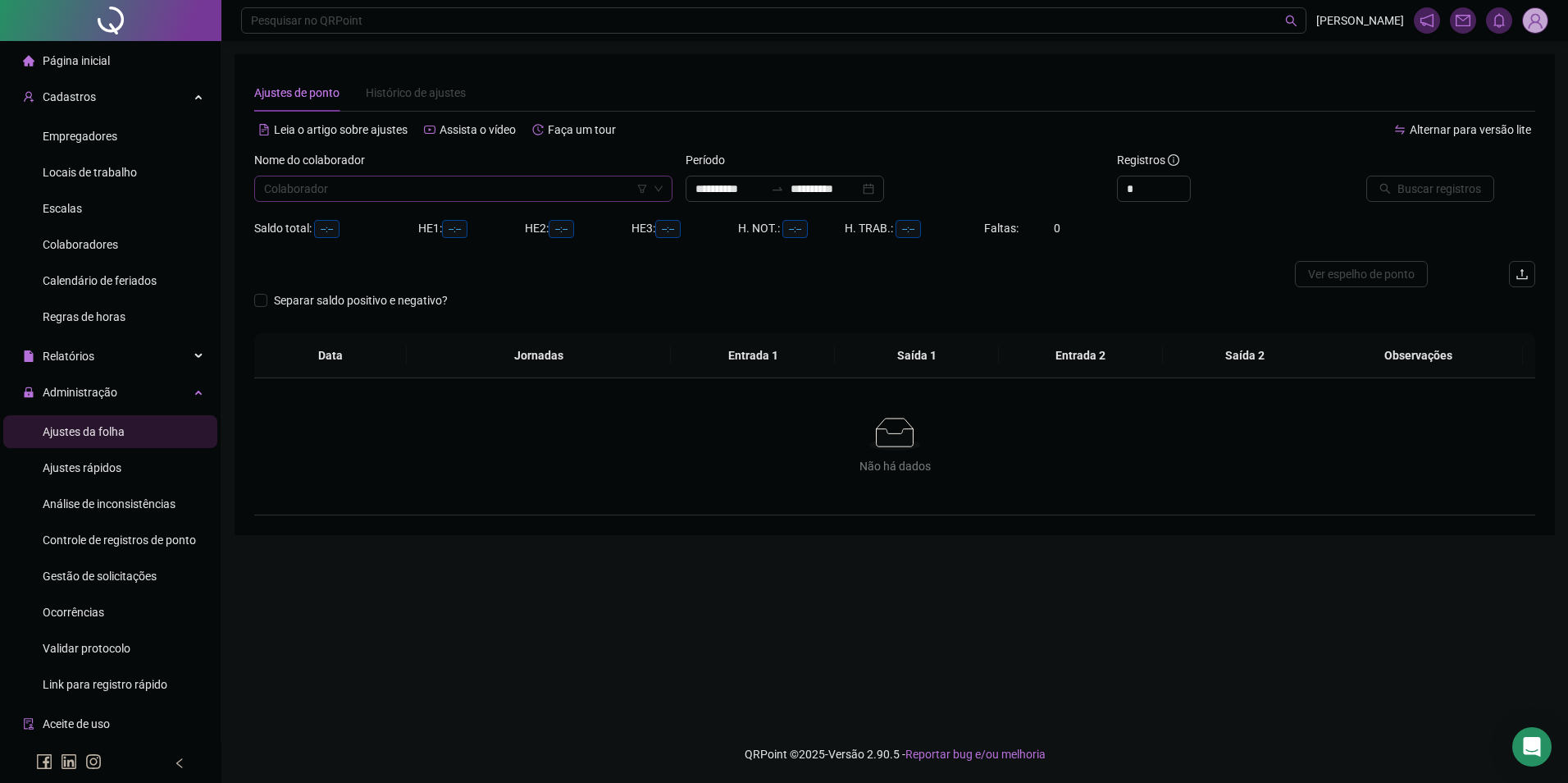
click at [506, 195] on input "search" at bounding box center [456, 188] width 384 height 24
click at [818, 188] on input "**********" at bounding box center [824, 188] width 69 height 19
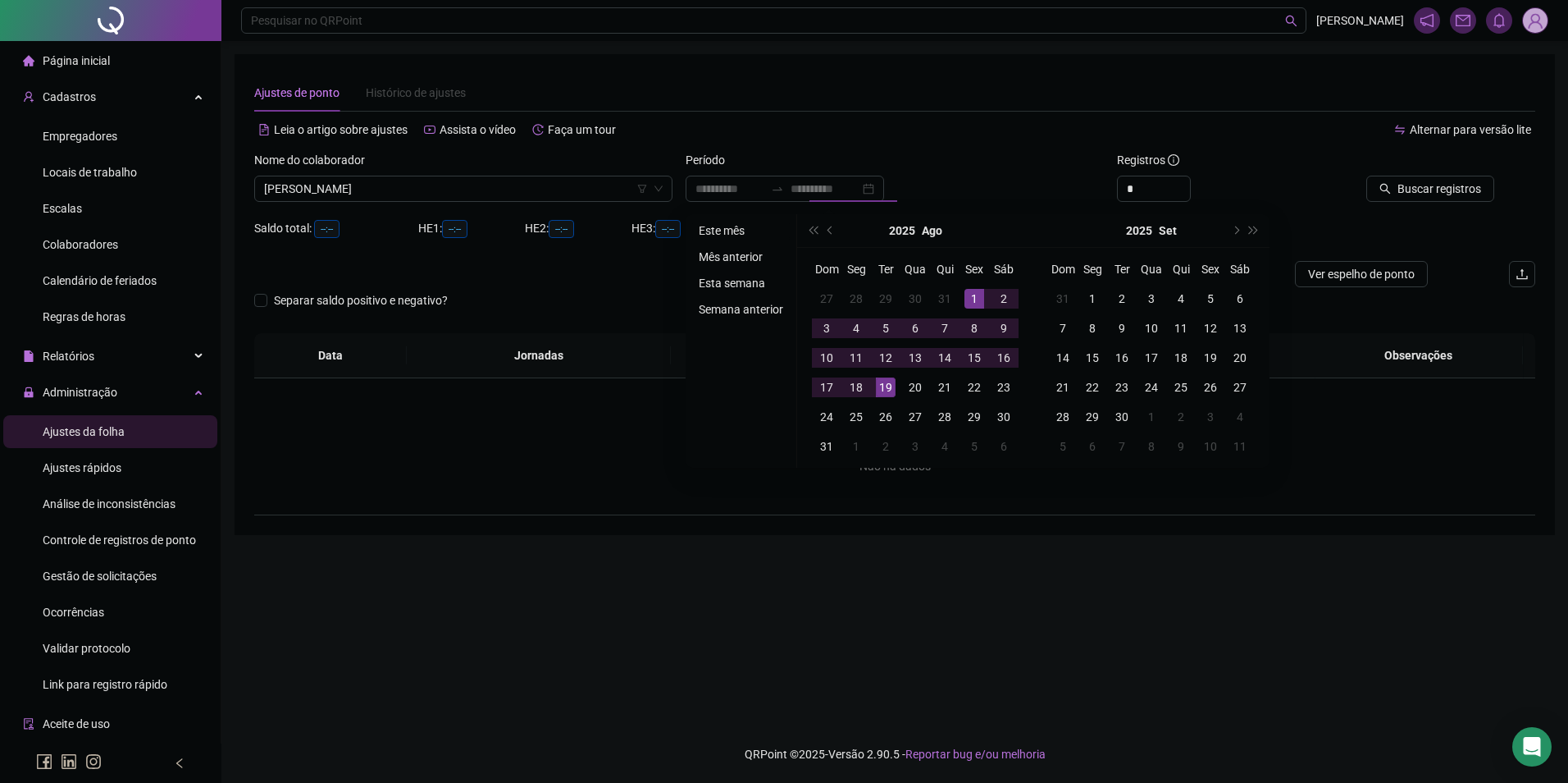
click at [731, 226] on li "Este mês" at bounding box center [741, 230] width 97 height 20
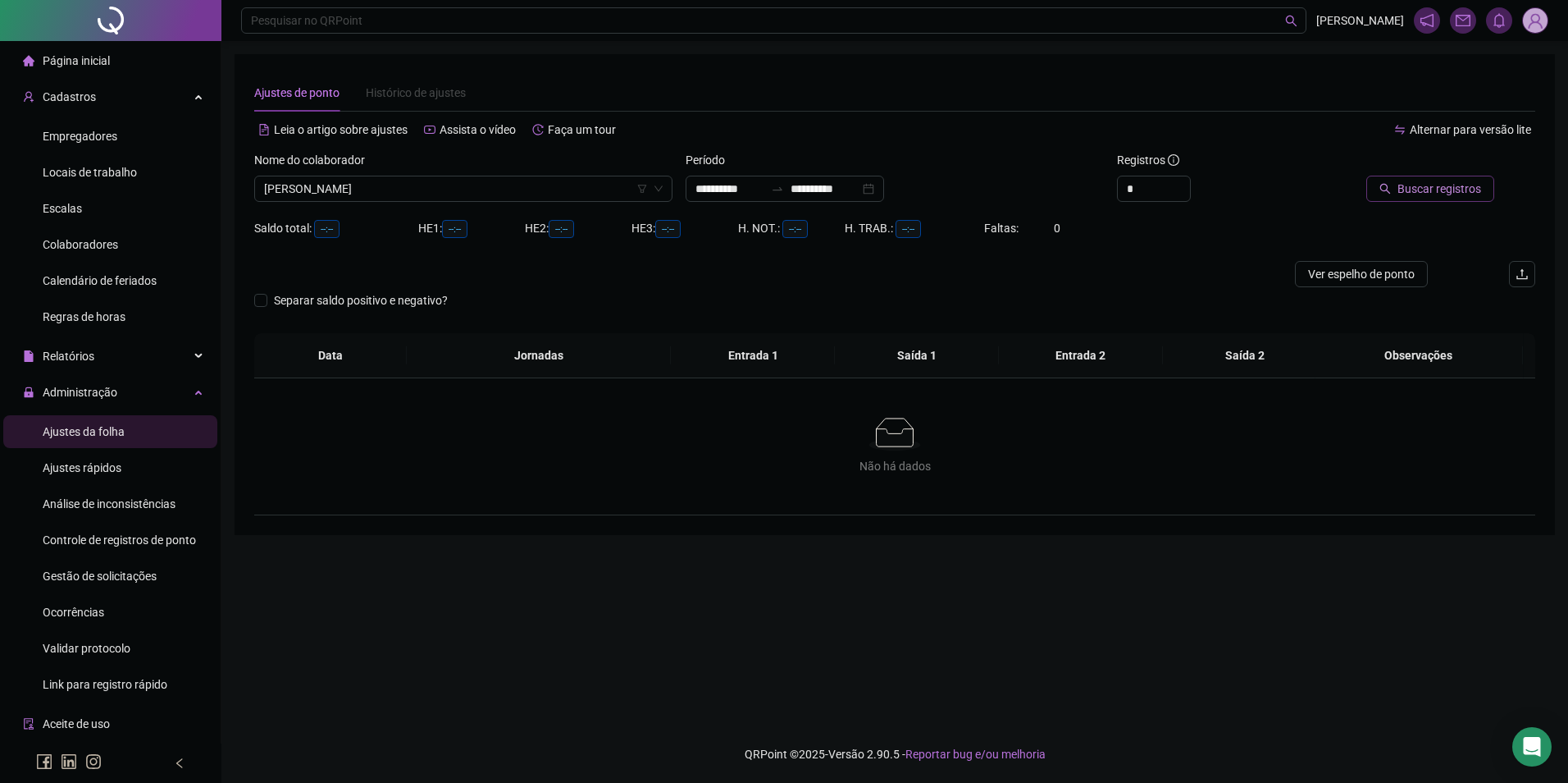
click at [1473, 185] on span "Buscar registros" at bounding box center [1439, 188] width 84 height 19
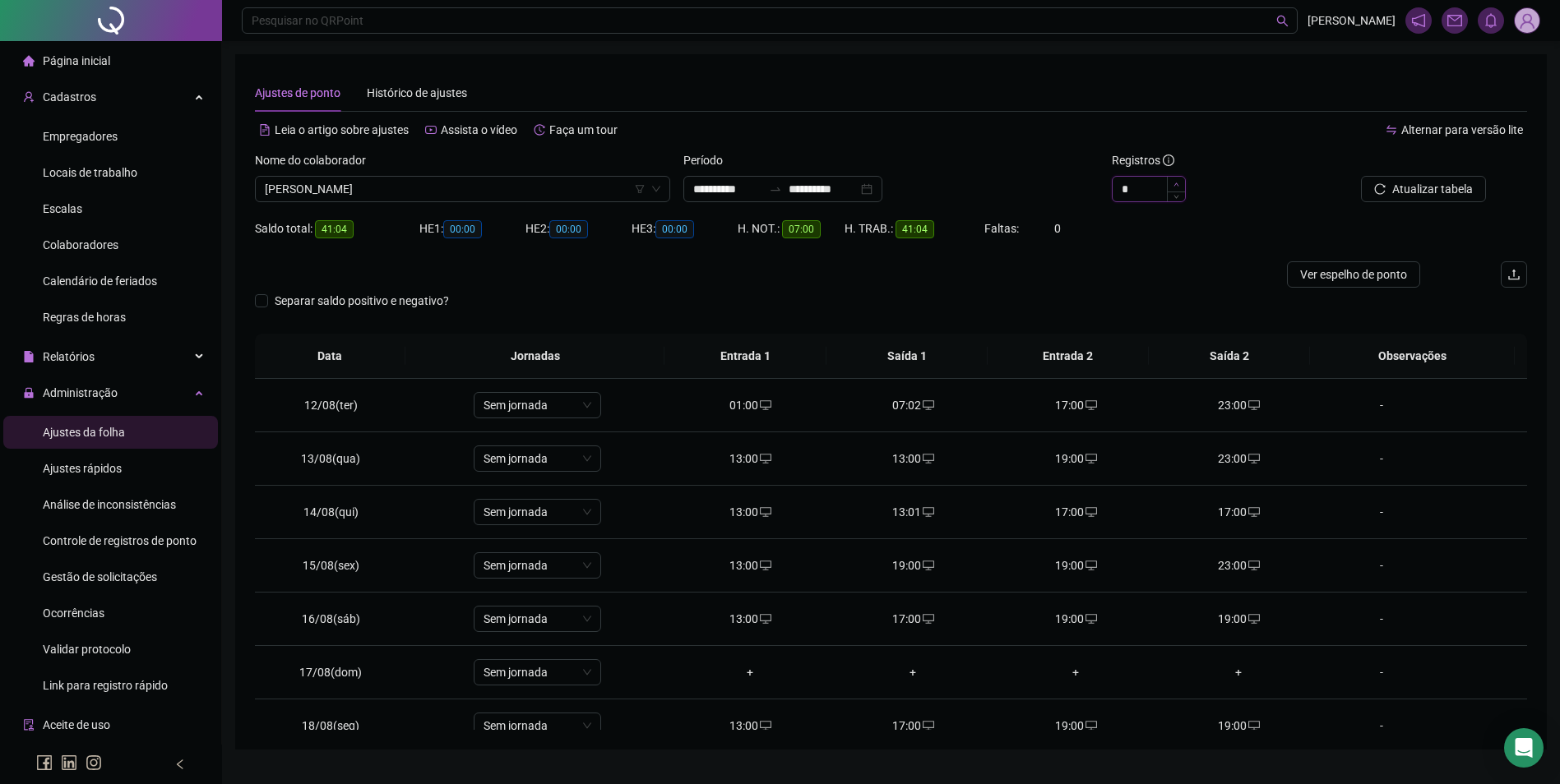
click at [1181, 182] on span "Increase Value" at bounding box center [1175, 184] width 19 height 15
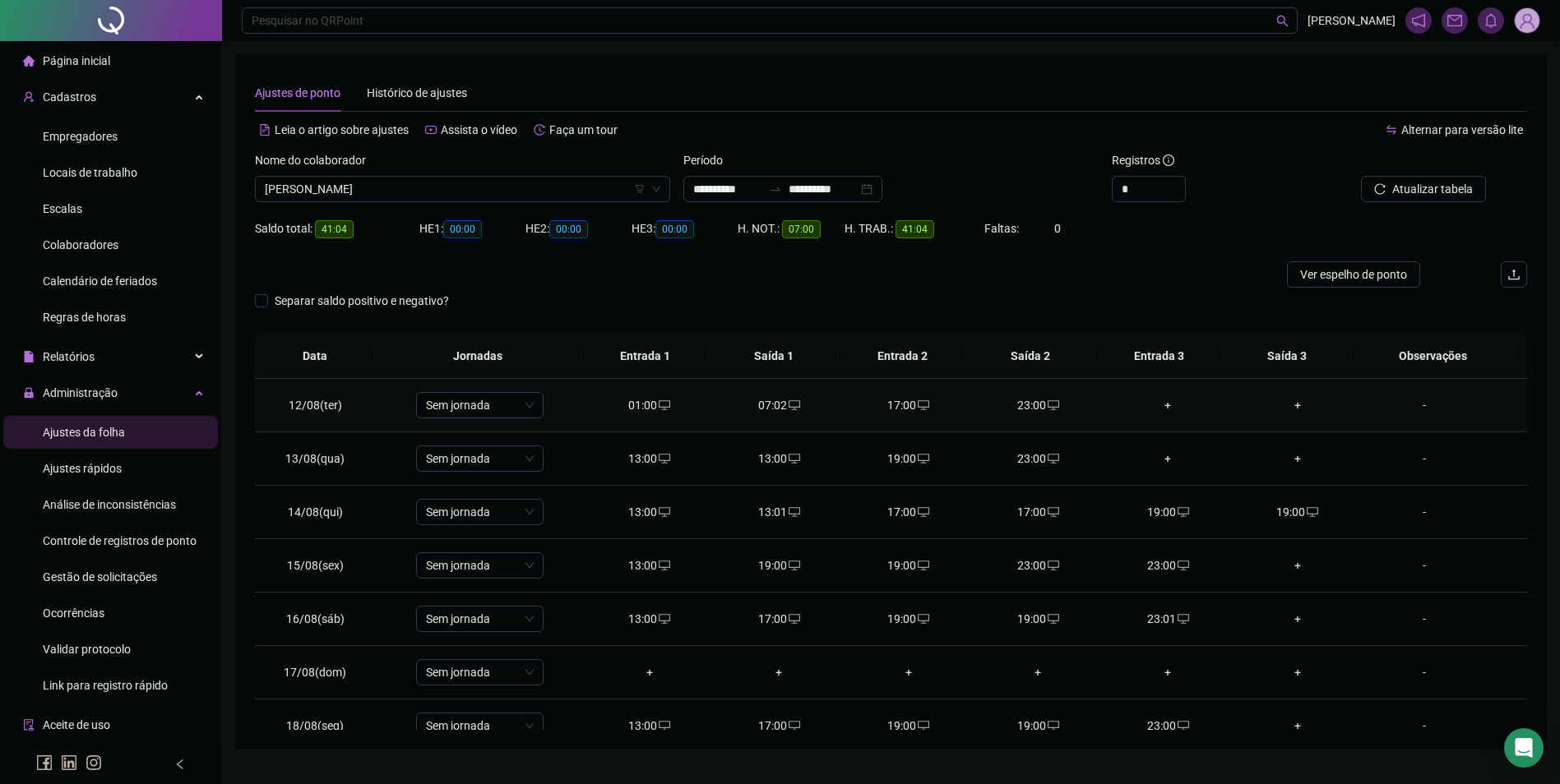
click at [658, 403] on icon "desktop" at bounding box center [664, 405] width 12 height 10
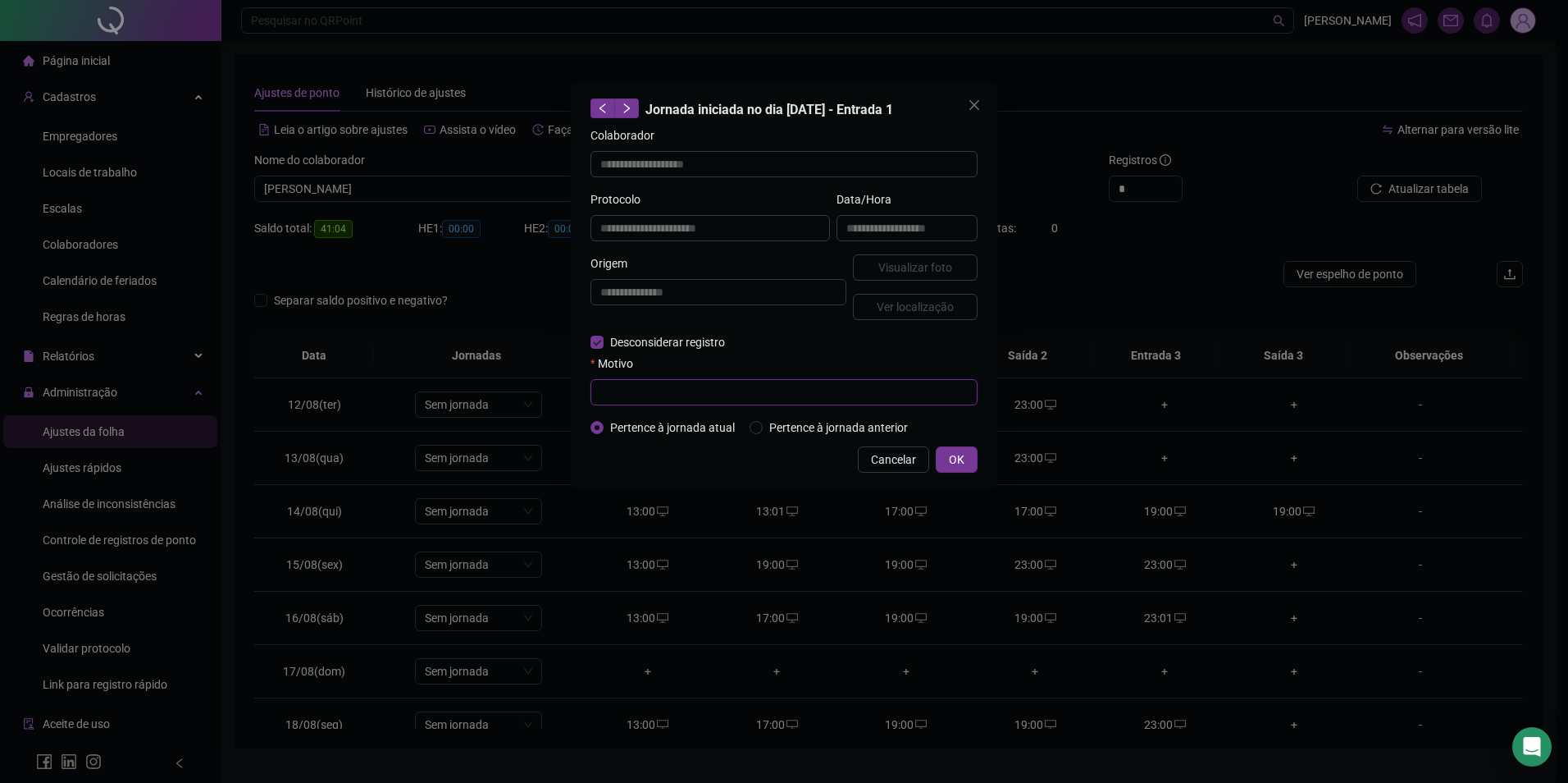
click at [629, 384] on input "text" at bounding box center [784, 392] width 387 height 26
drag, startPoint x: 753, startPoint y: 392, endPoint x: 578, endPoint y: 398, distance: 175.1
click at [578, 398] on div "**********" at bounding box center [784, 285] width 427 height 407
click at [846, 335] on div "Desconsiderar registro Pertence ao lanche" at bounding box center [784, 342] width 387 height 19
click at [957, 461] on span "OK" at bounding box center [957, 459] width 16 height 19
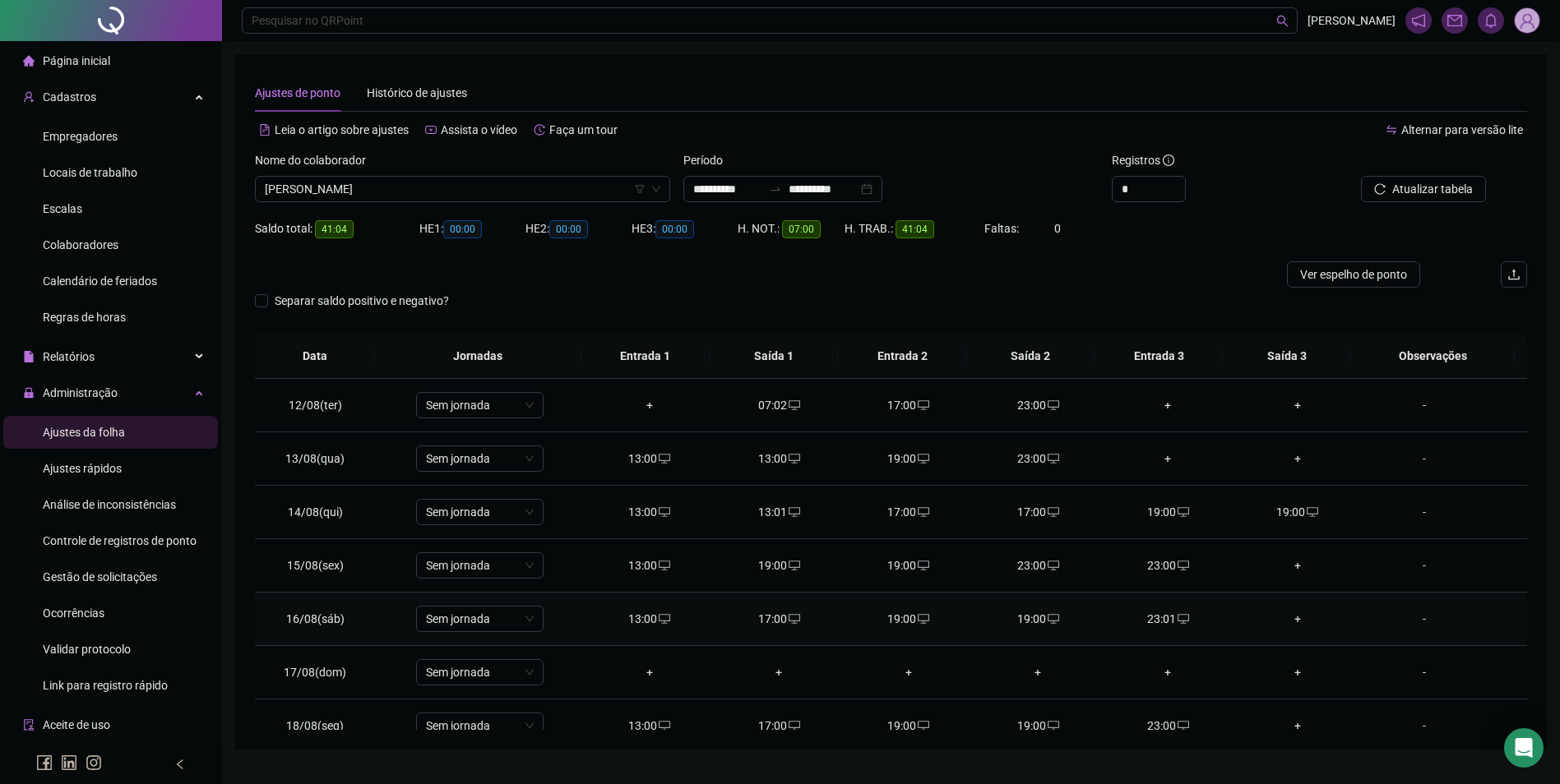
click at [1047, 621] on icon "desktop" at bounding box center [1053, 619] width 12 height 12
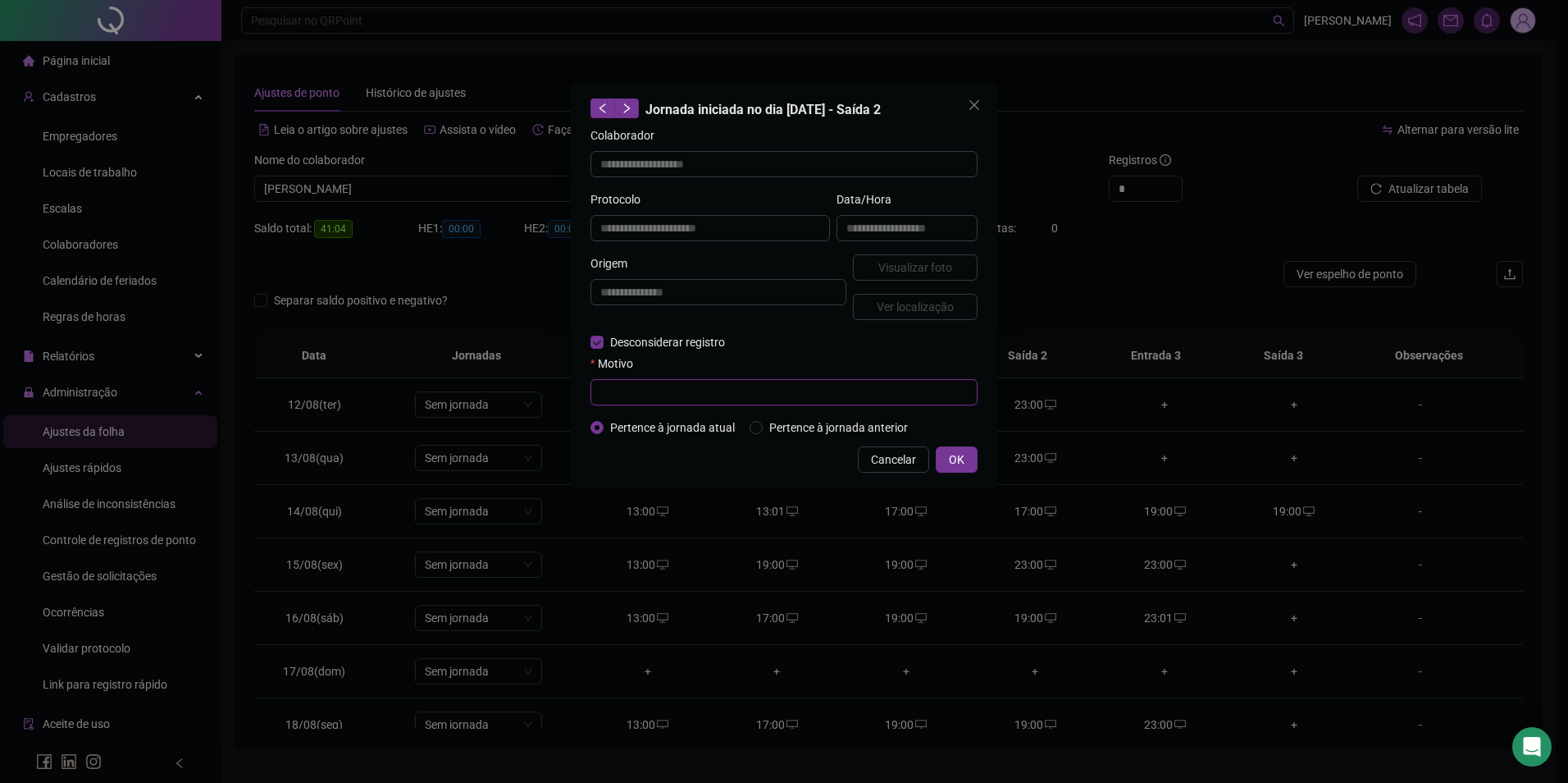
click at [645, 399] on input "text" at bounding box center [784, 392] width 387 height 26
paste input "**********"
click at [964, 460] on span "OK" at bounding box center [957, 459] width 16 height 19
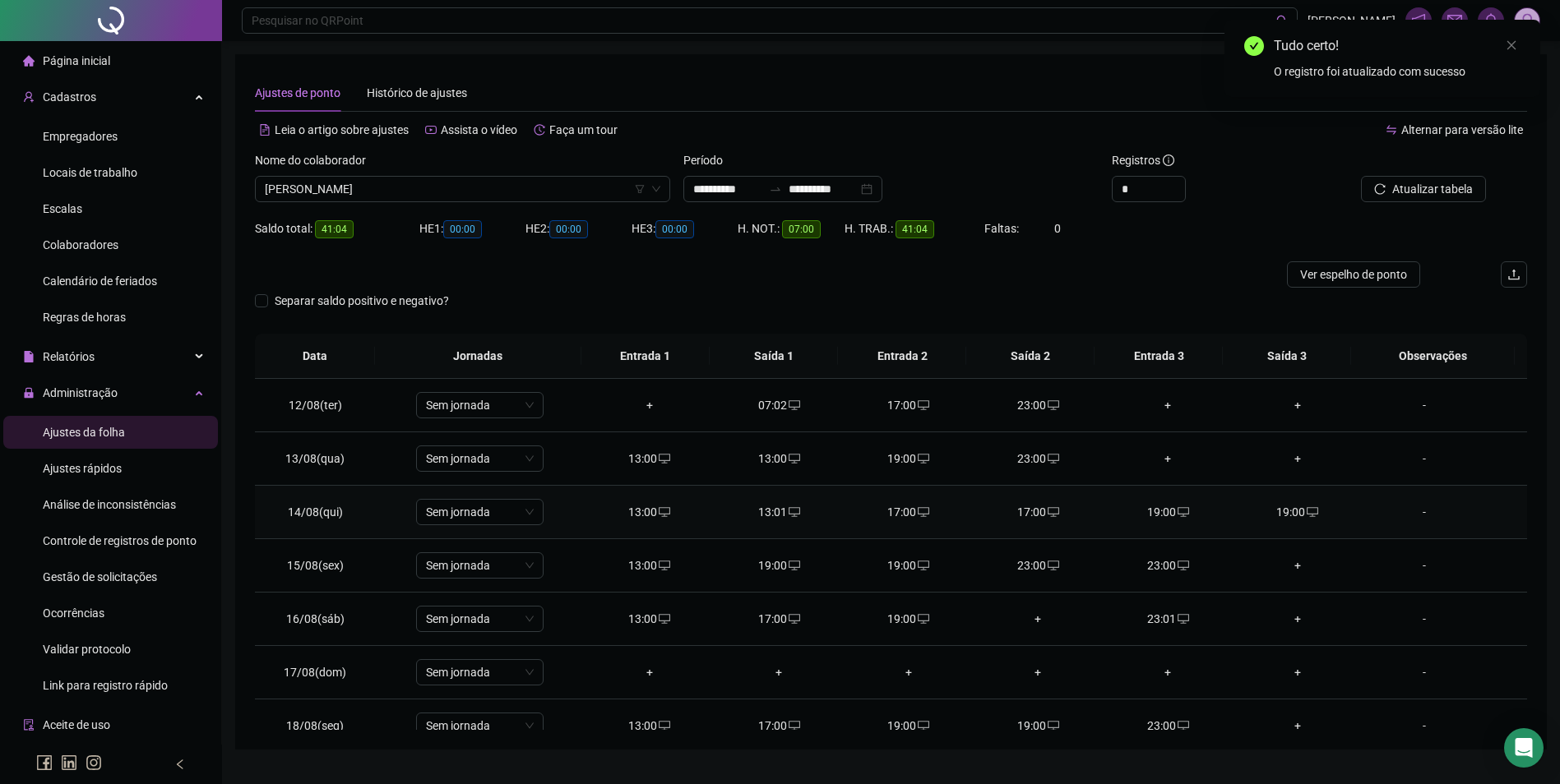
click at [1047, 507] on icon "desktop" at bounding box center [1053, 512] width 12 height 10
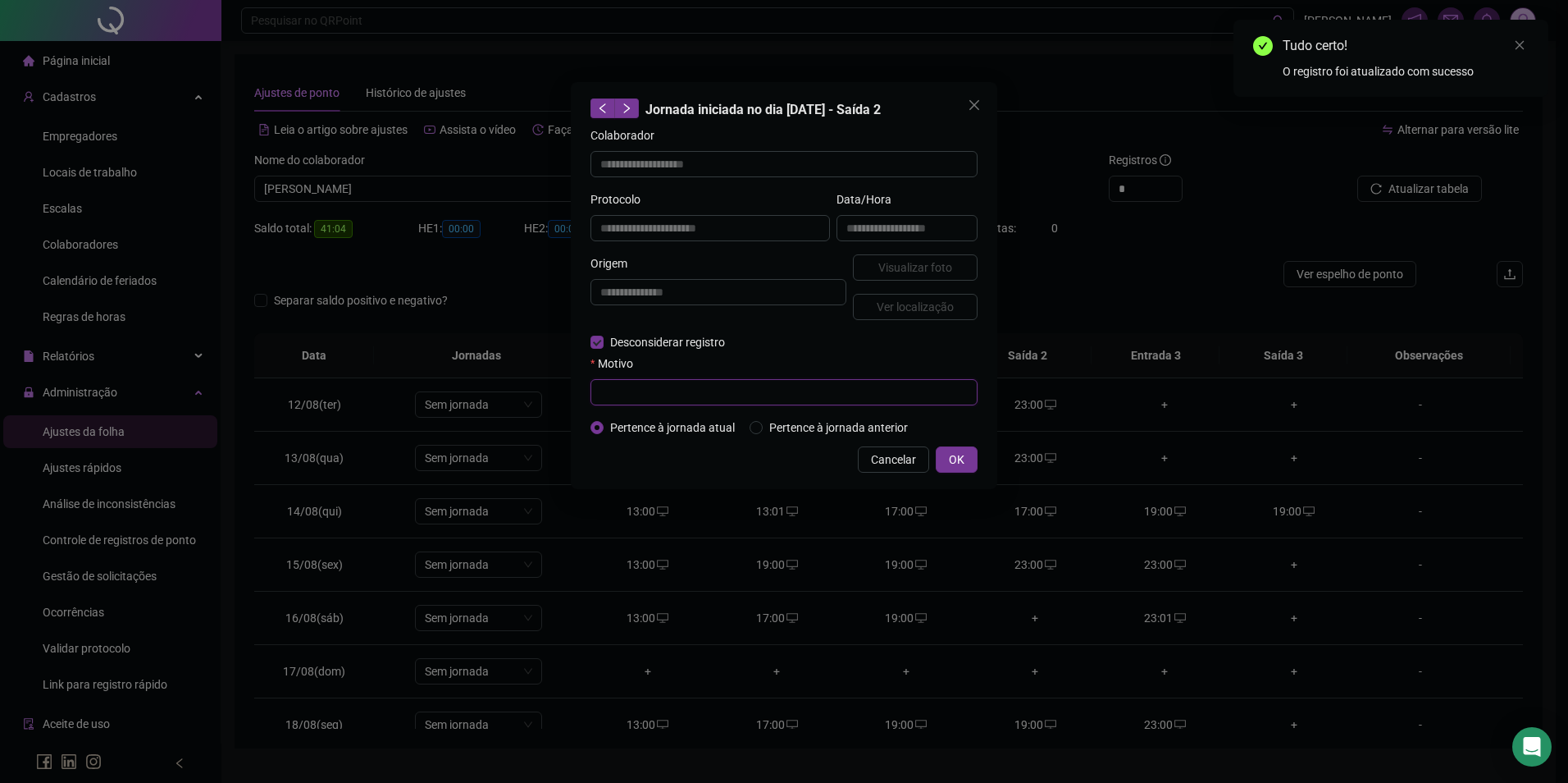
click at [640, 386] on input "text" at bounding box center [784, 392] width 387 height 26
paste input "**********"
click at [956, 455] on span "OK" at bounding box center [957, 459] width 16 height 19
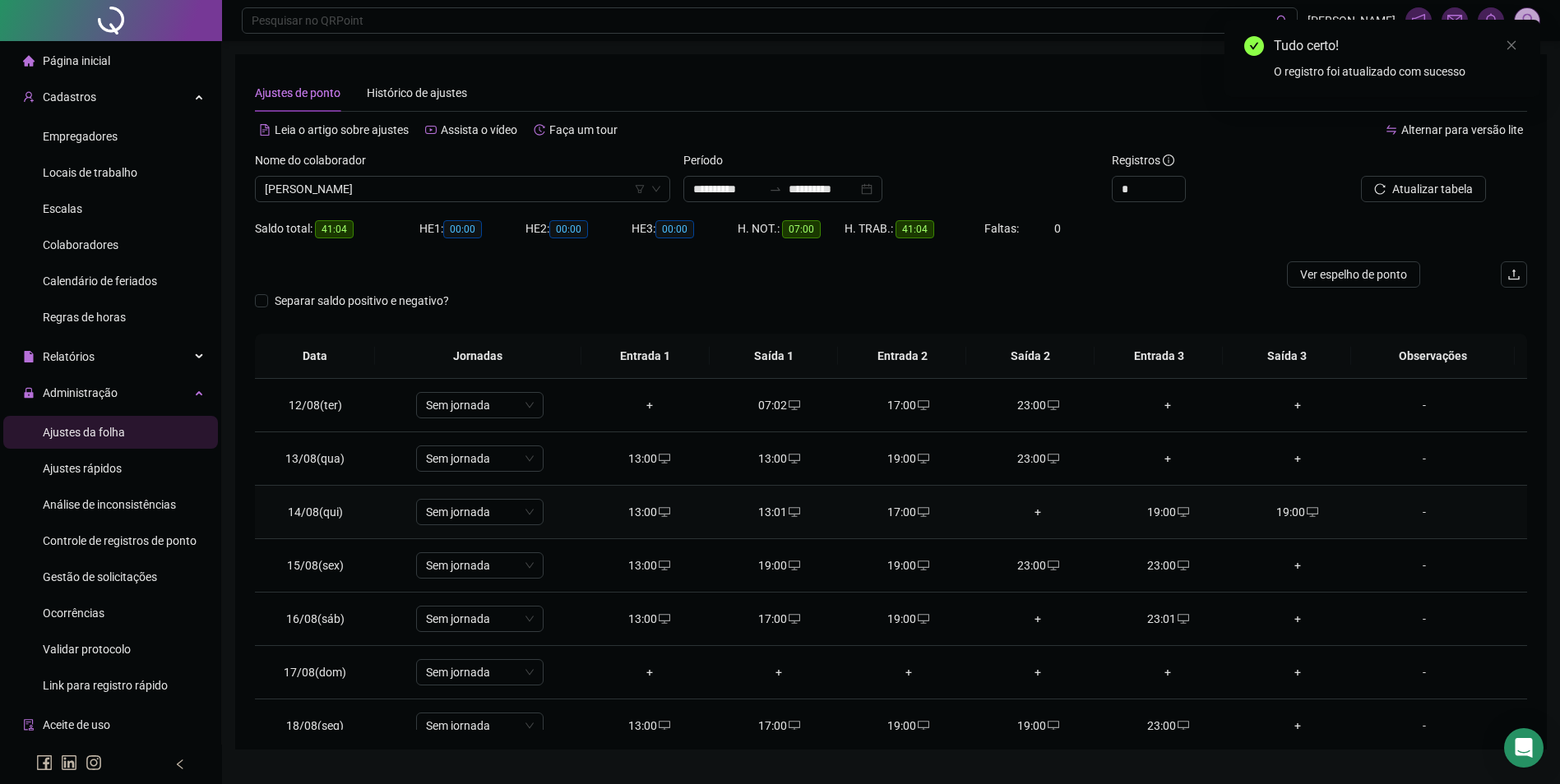
click at [1306, 513] on icon "desktop" at bounding box center [1312, 512] width 12 height 12
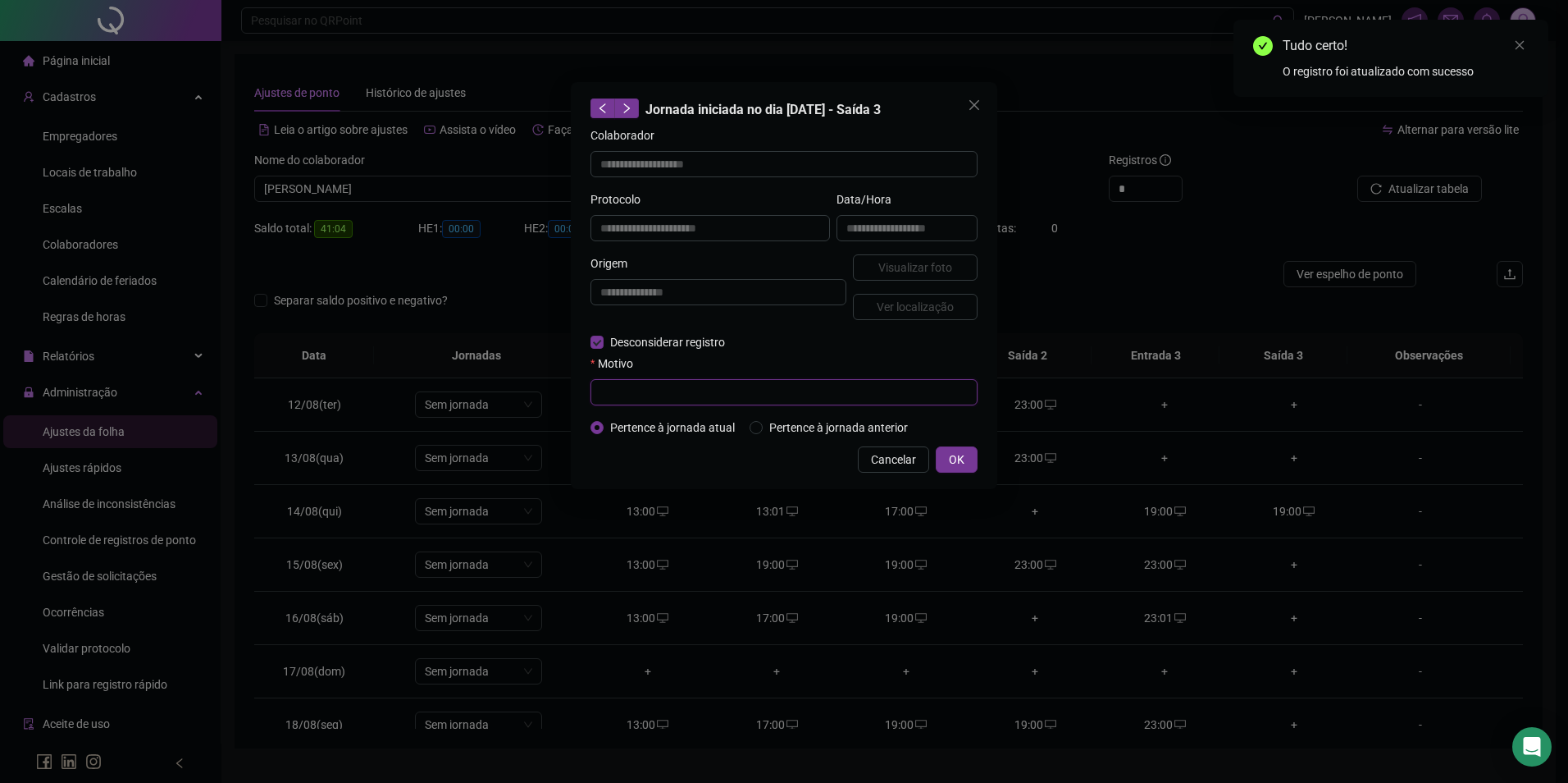
click at [691, 401] on input "text" at bounding box center [784, 392] width 387 height 26
paste input "**********"
click at [940, 457] on button "OK" at bounding box center [956, 459] width 42 height 26
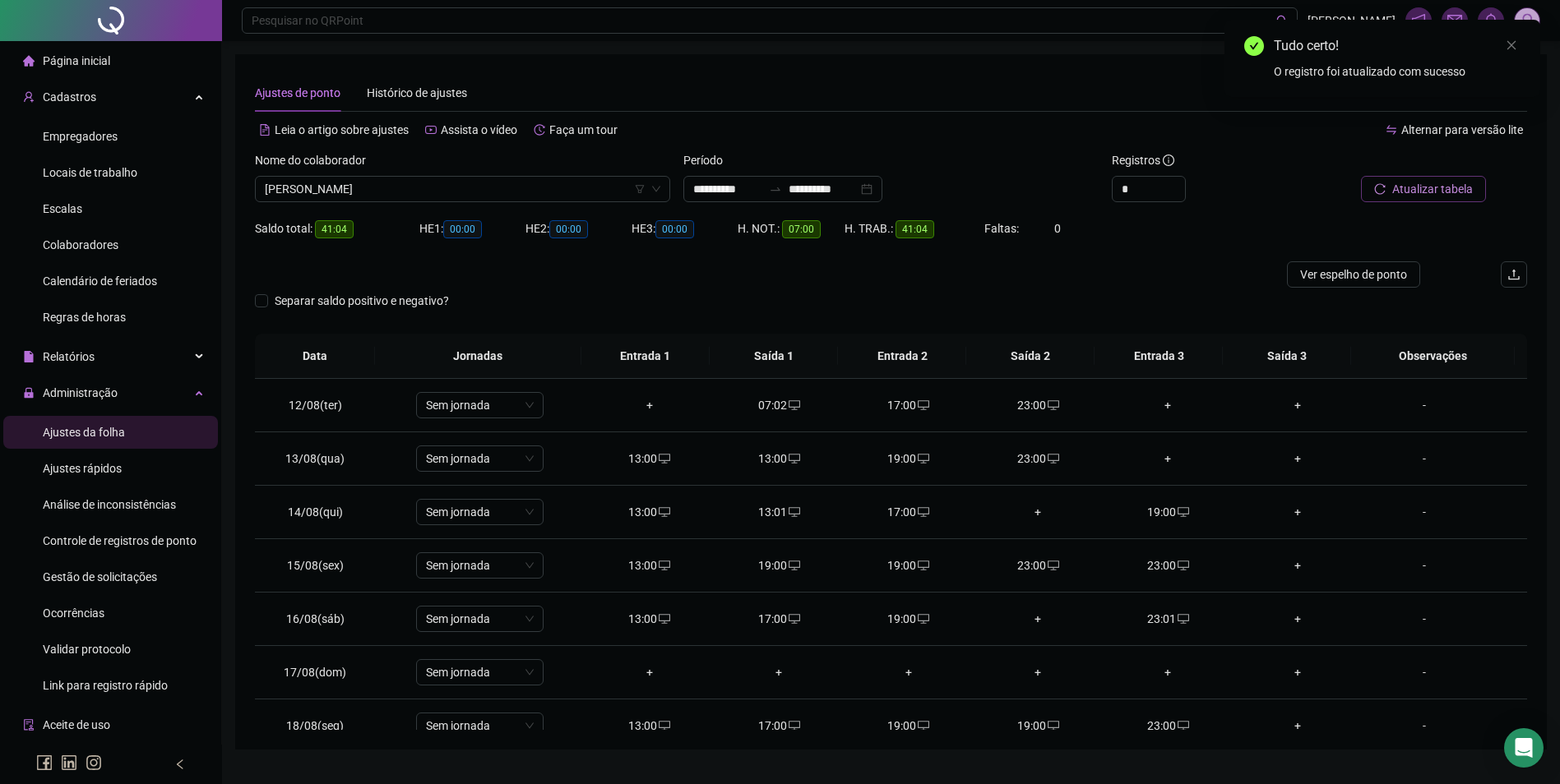
click at [1437, 177] on div "Atualizar tabela" at bounding box center [1406, 177] width 160 height 51
click at [1393, 192] on button "Atualizar tabela" at bounding box center [1423, 188] width 125 height 26
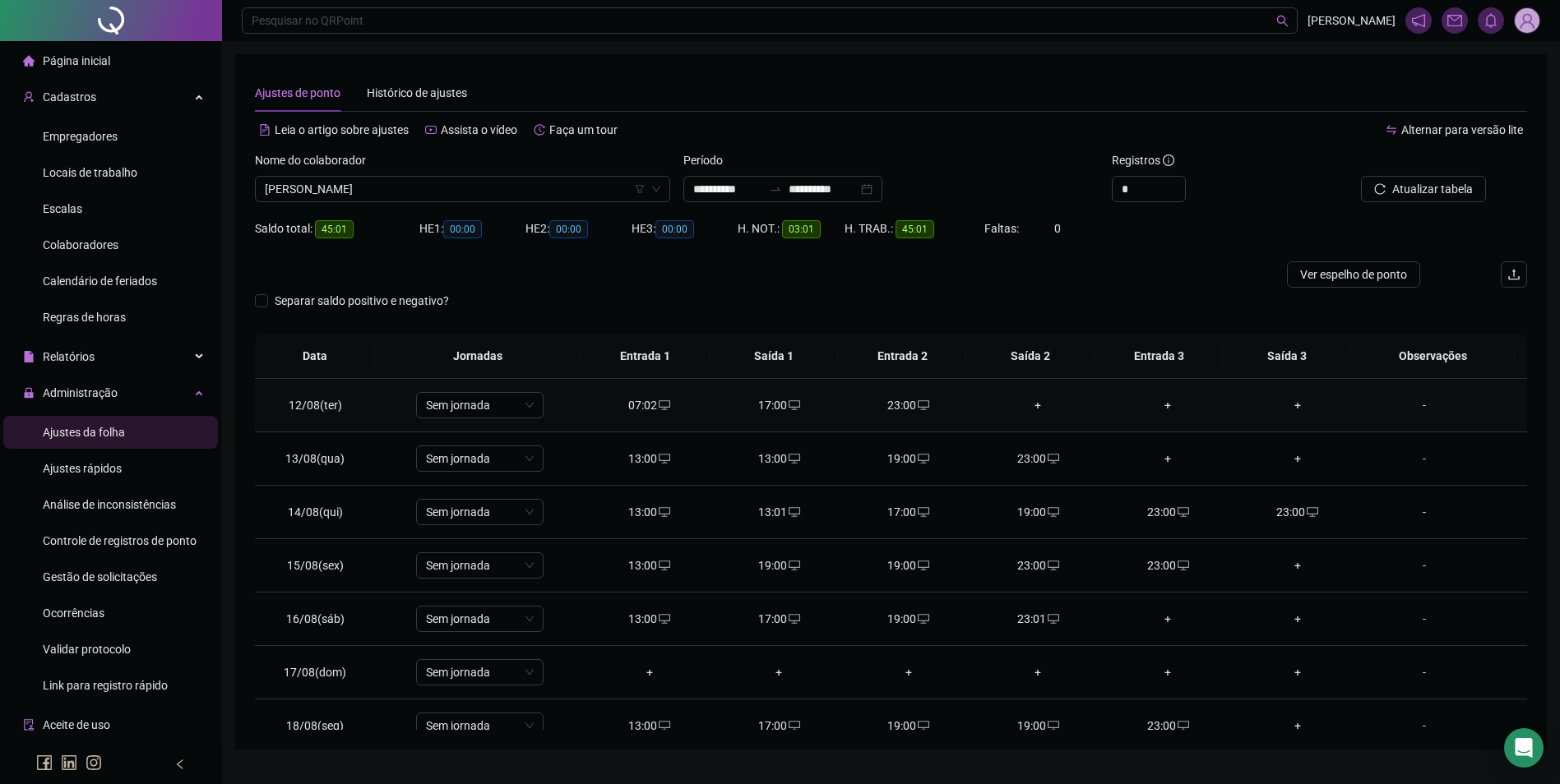
click at [1035, 407] on div "+" at bounding box center [1038, 405] width 104 height 19
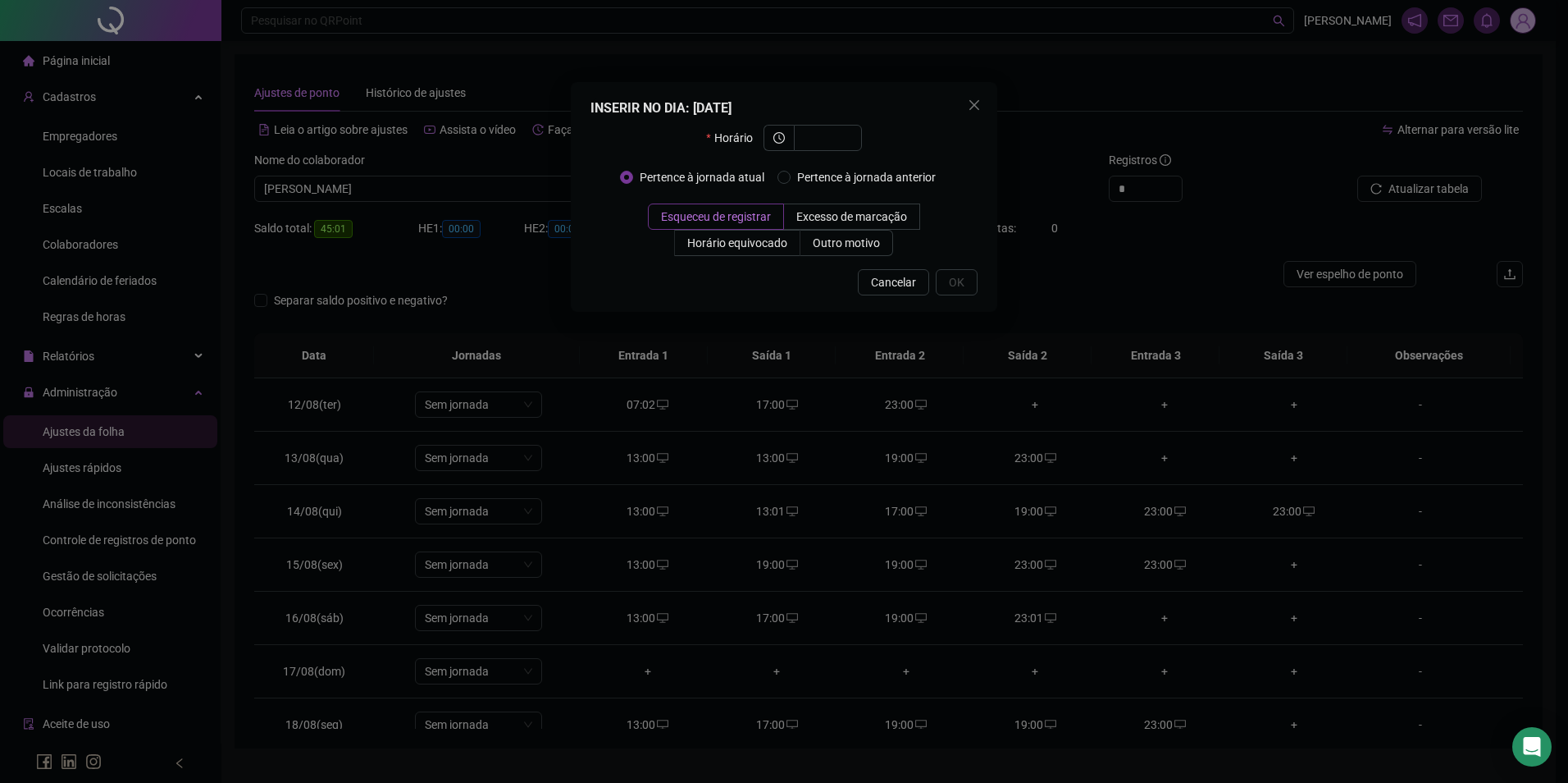
click at [1159, 329] on div "INSERIR NO DIA : [DATE] Horário Pertence à jornada atual Pertence à jornada ant…" at bounding box center [784, 391] width 1568 height 783
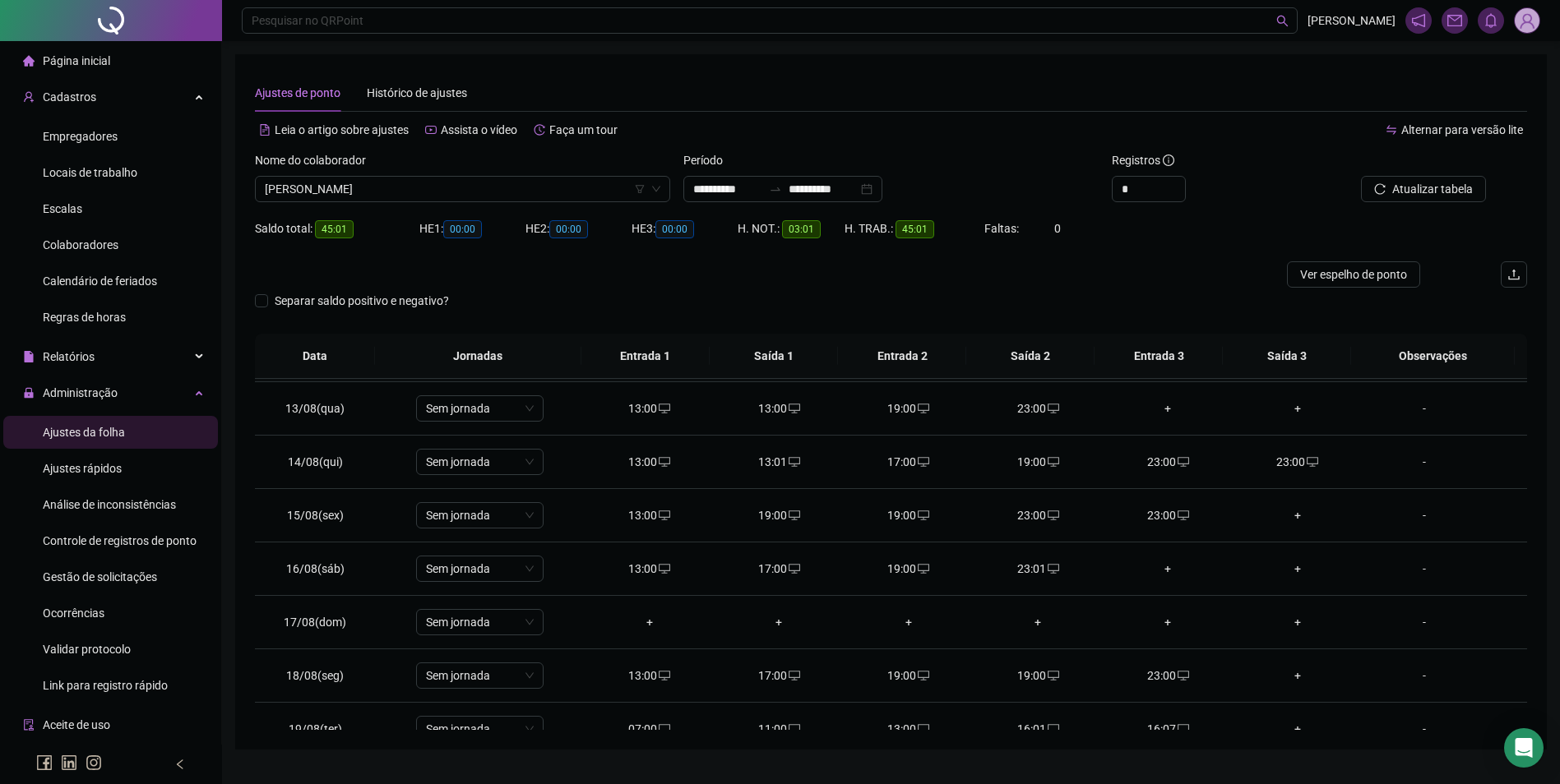
scroll to position [76, 0]
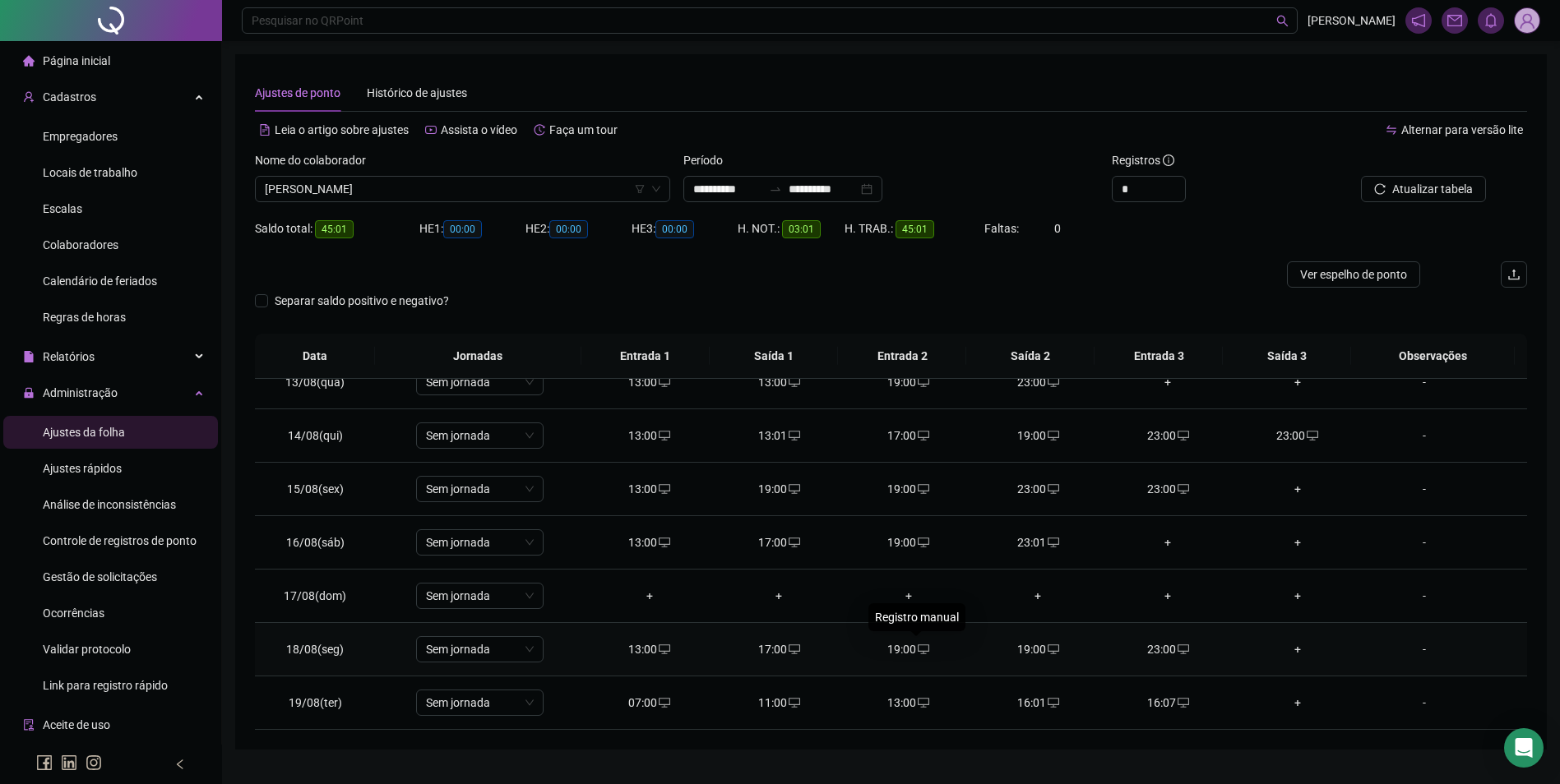
click at [922, 649] on icon "desktop" at bounding box center [923, 649] width 12 height 10
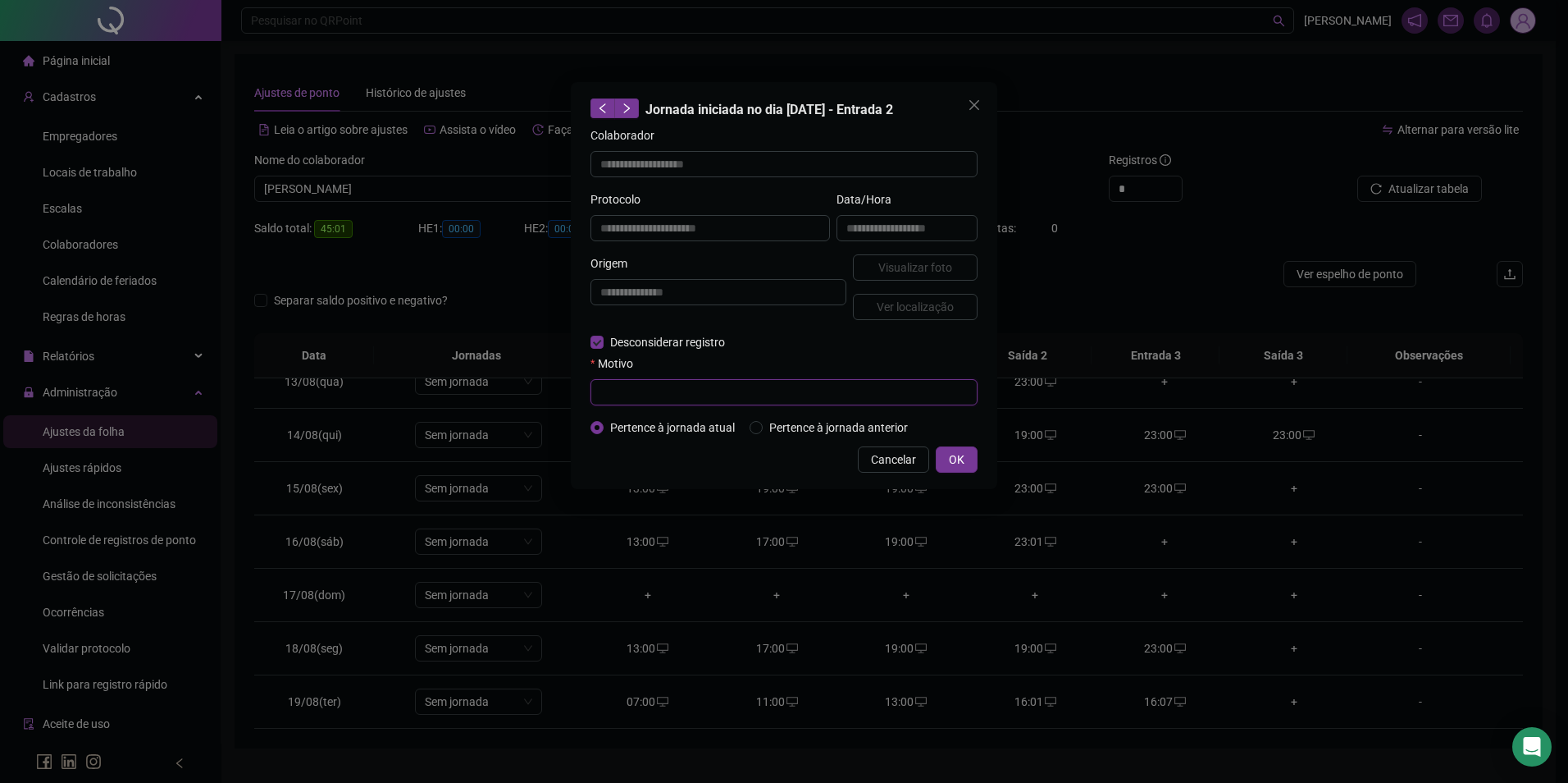
click at [646, 398] on input "text" at bounding box center [784, 392] width 387 height 26
paste input "**********"
click at [943, 459] on button "OK" at bounding box center [956, 459] width 42 height 26
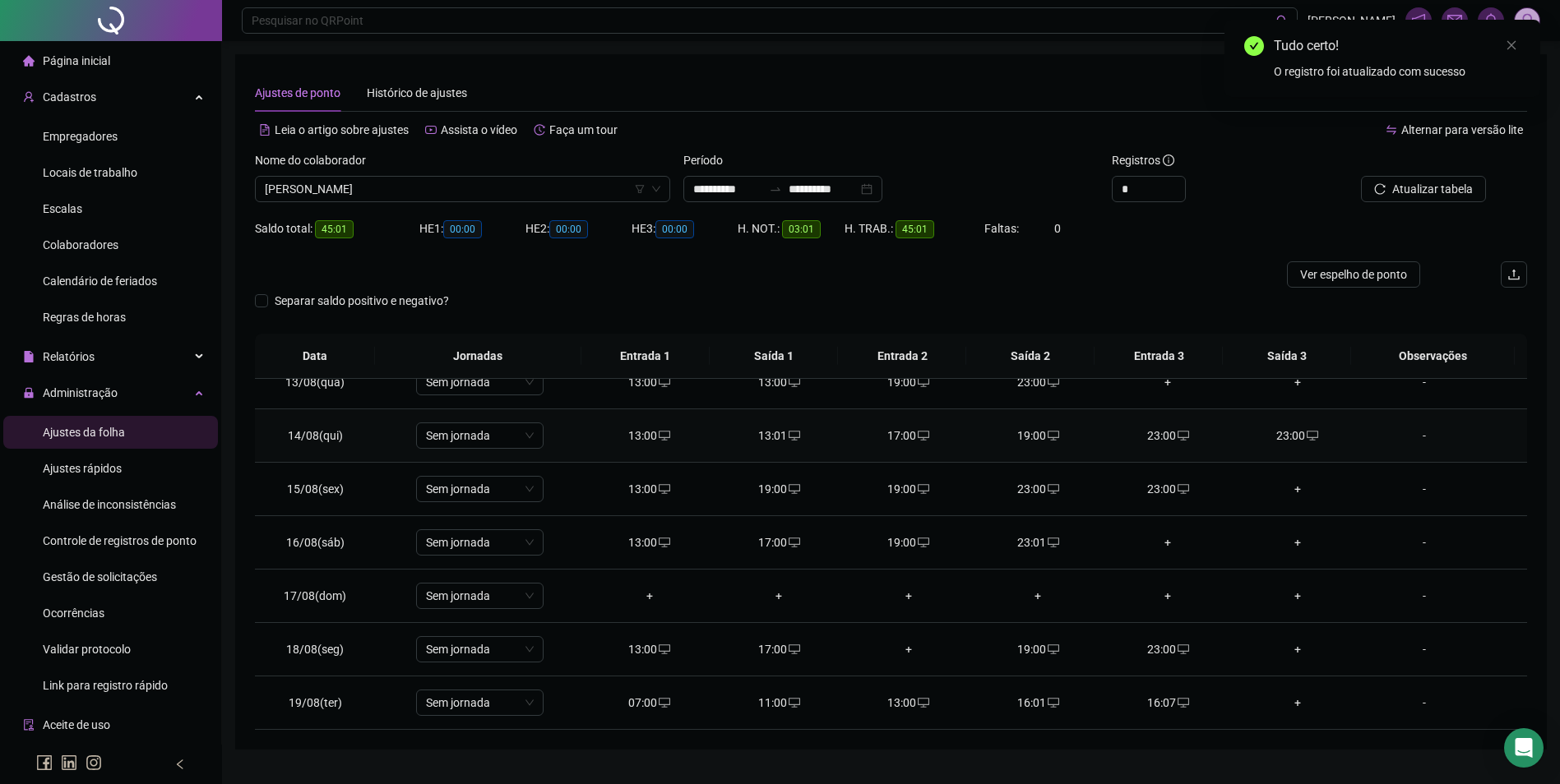
drag, startPoint x: 1307, startPoint y: 444, endPoint x: 1289, endPoint y: 443, distance: 18.0
click at [1297, 444] on div "23:00" at bounding box center [1297, 435] width 104 height 19
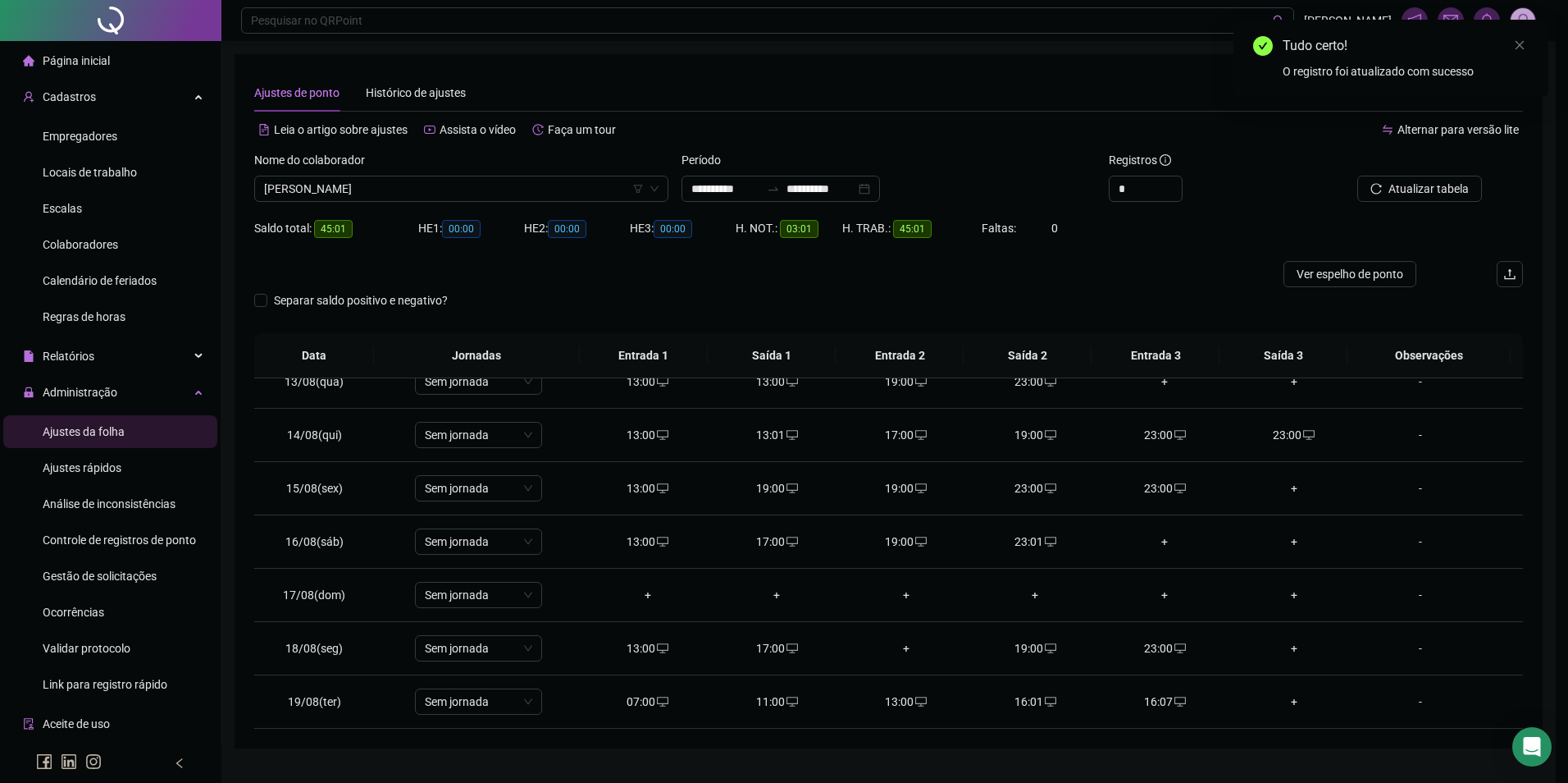
click at [1283, 439] on div "**********" at bounding box center [784, 391] width 1568 height 783
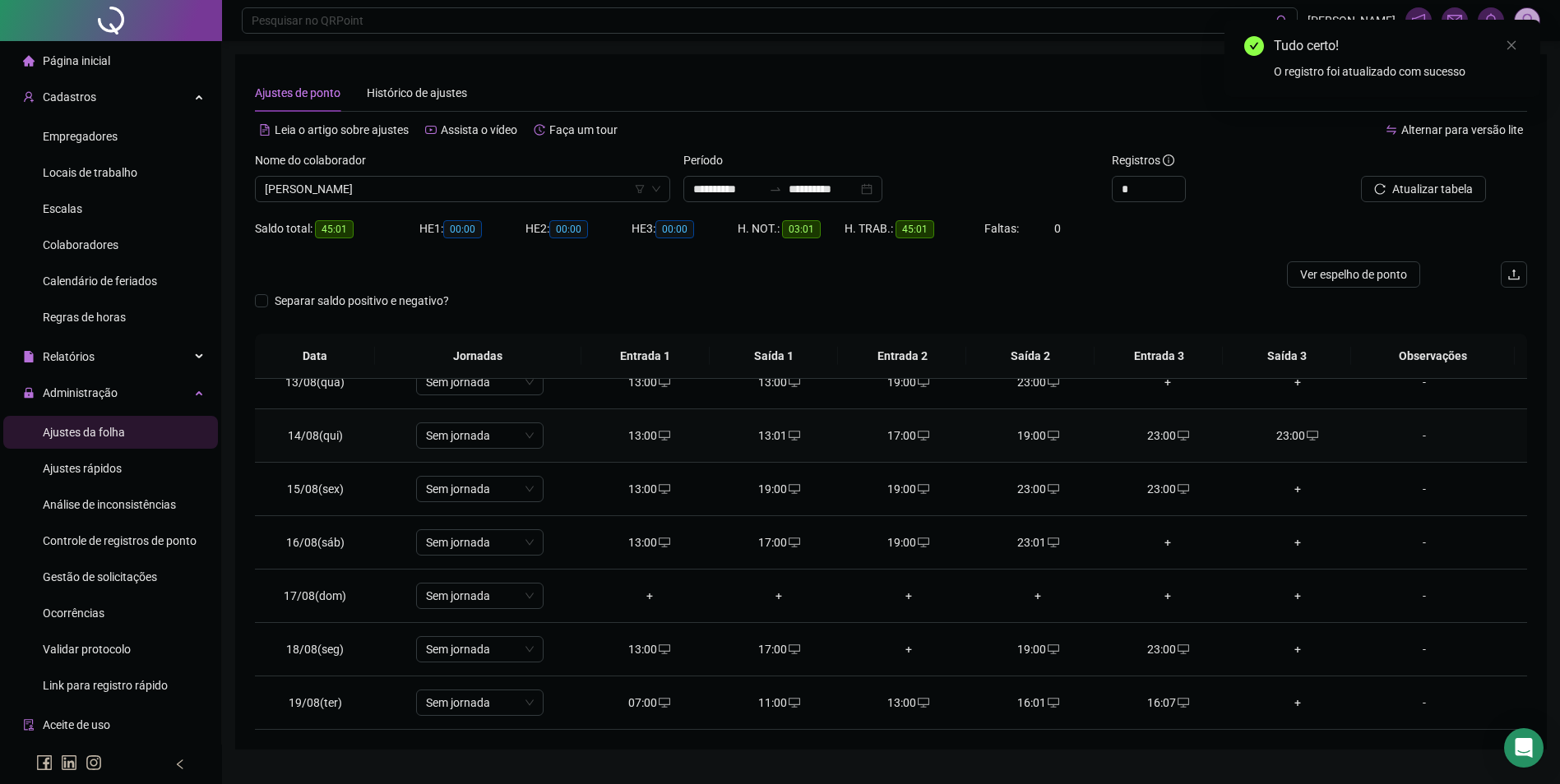
click at [1290, 433] on div "23:00" at bounding box center [1297, 435] width 104 height 19
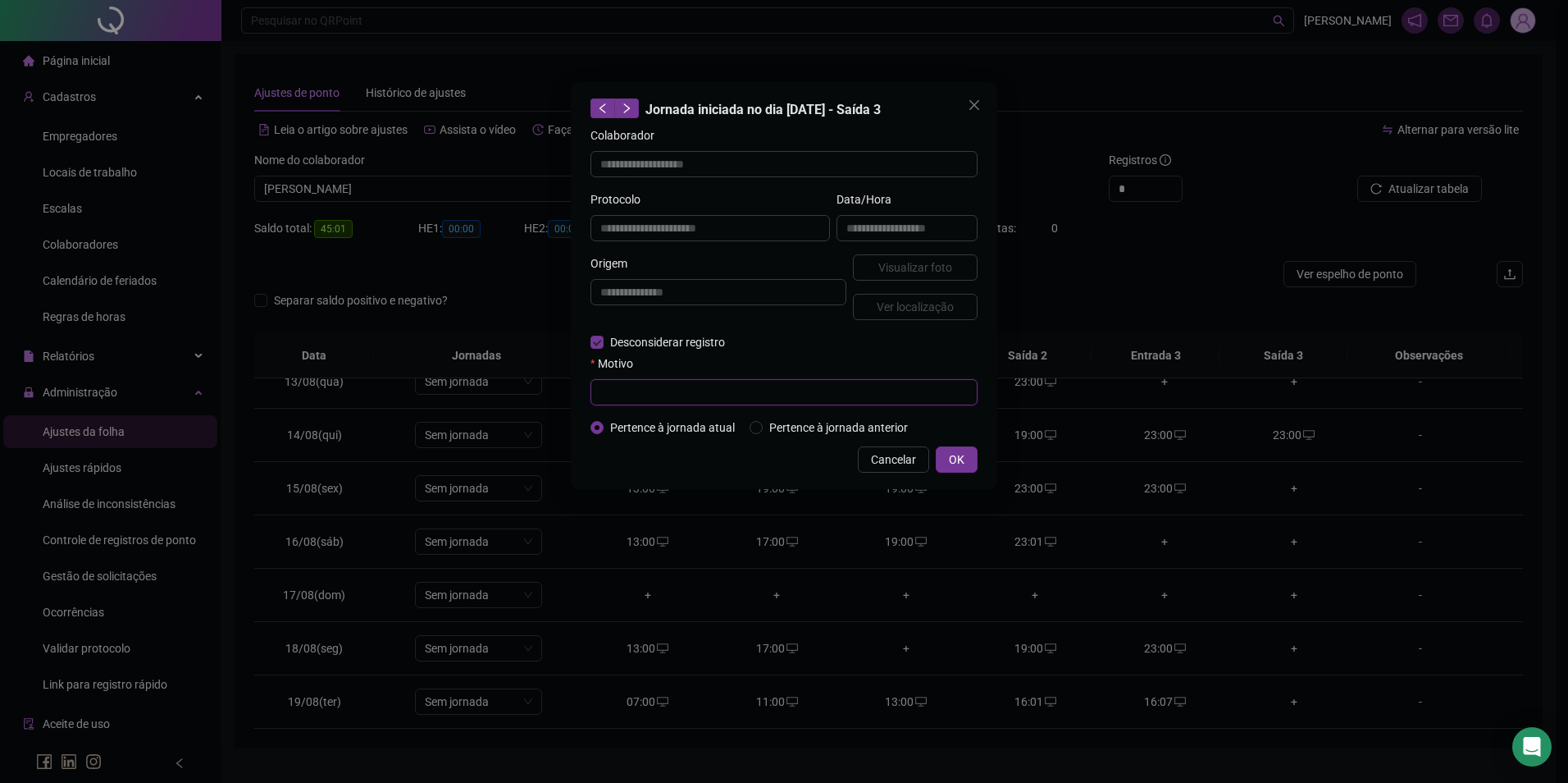
click at [608, 390] on input "text" at bounding box center [784, 392] width 387 height 26
paste input "**********"
click at [964, 460] on span "OK" at bounding box center [957, 459] width 16 height 19
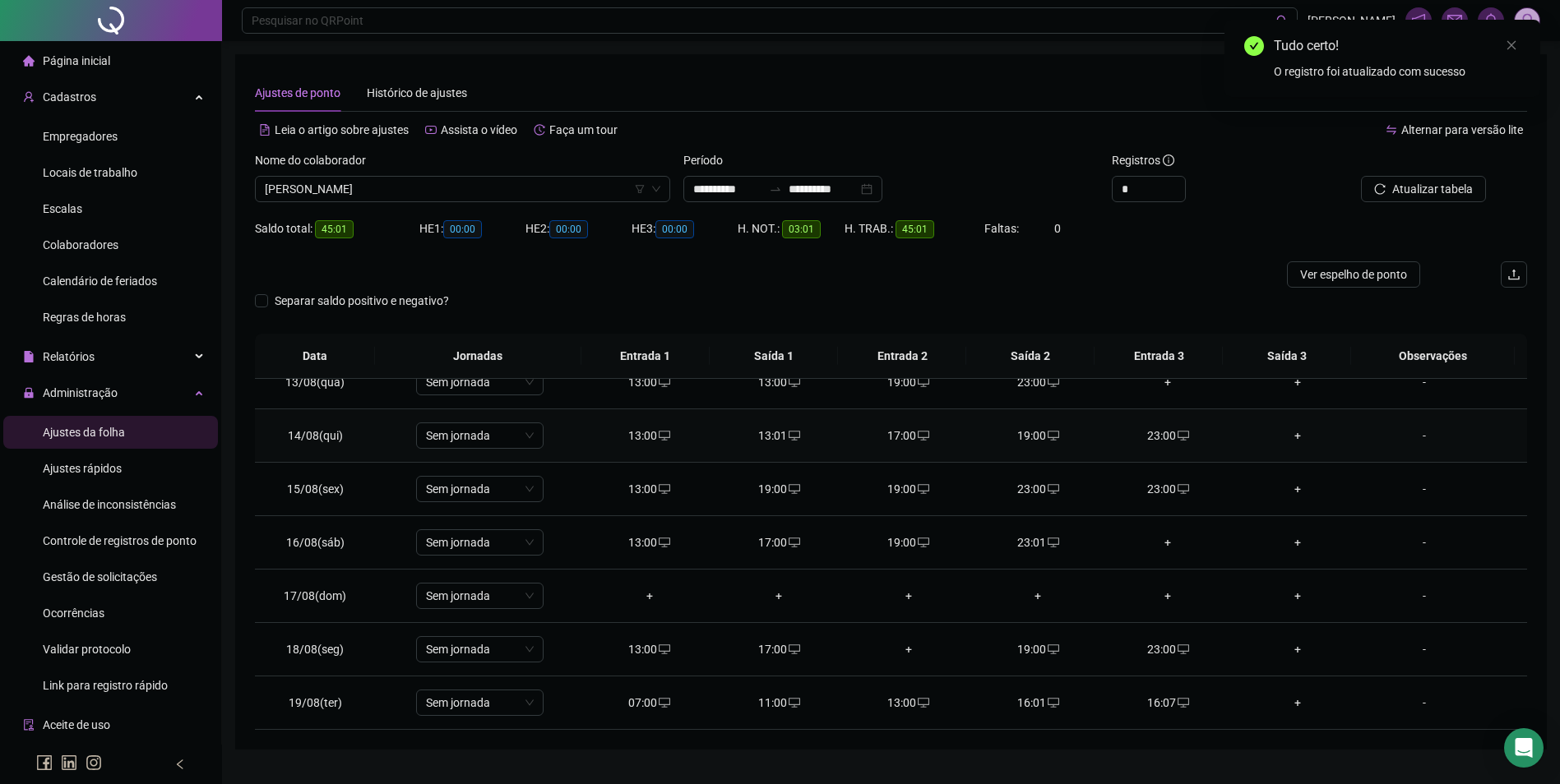
click at [788, 433] on icon "desktop" at bounding box center [794, 435] width 12 height 12
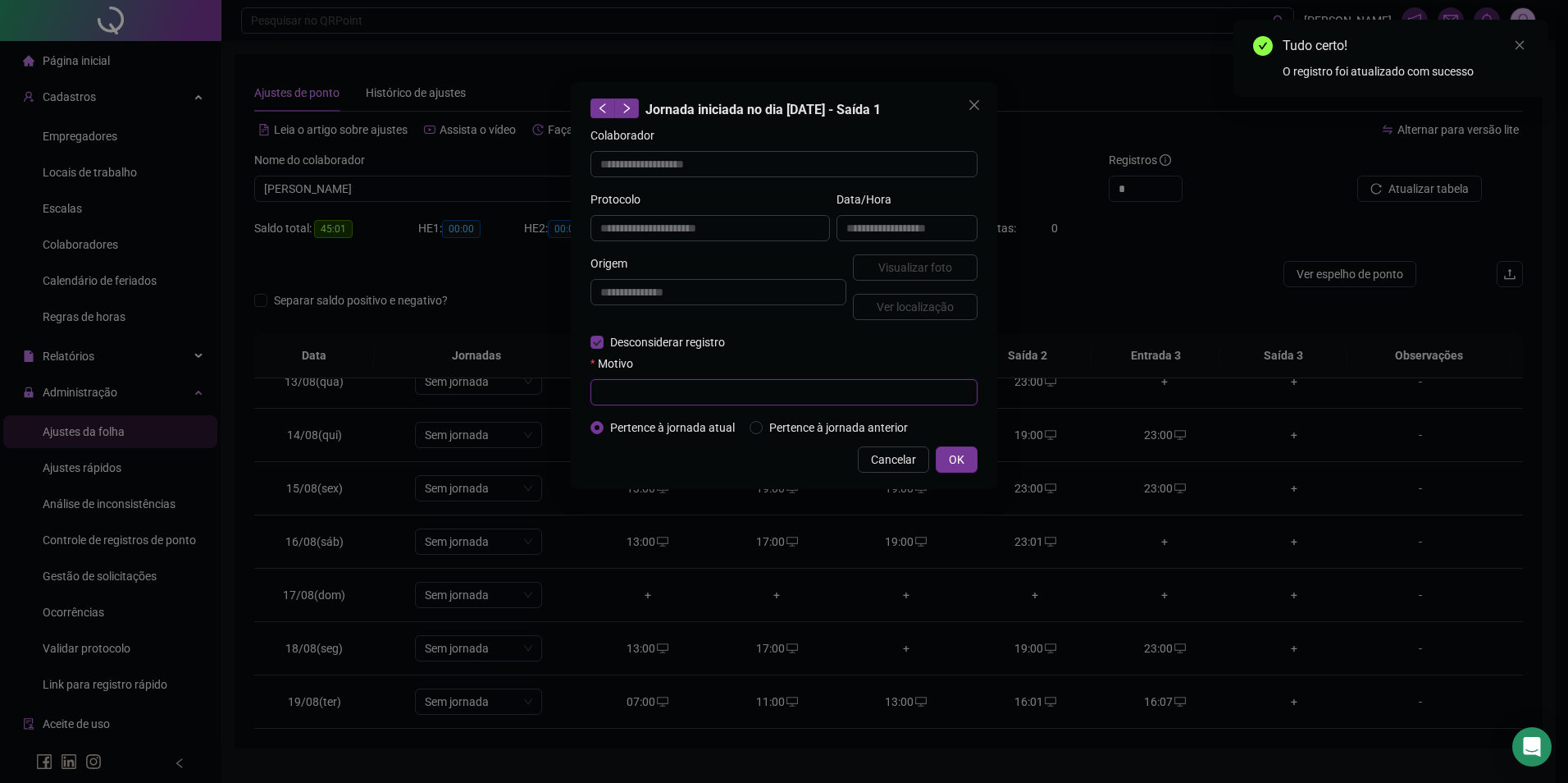
click at [604, 397] on input "text" at bounding box center [784, 392] width 387 height 26
paste input "**********"
click at [961, 451] on span "OK" at bounding box center [957, 459] width 16 height 19
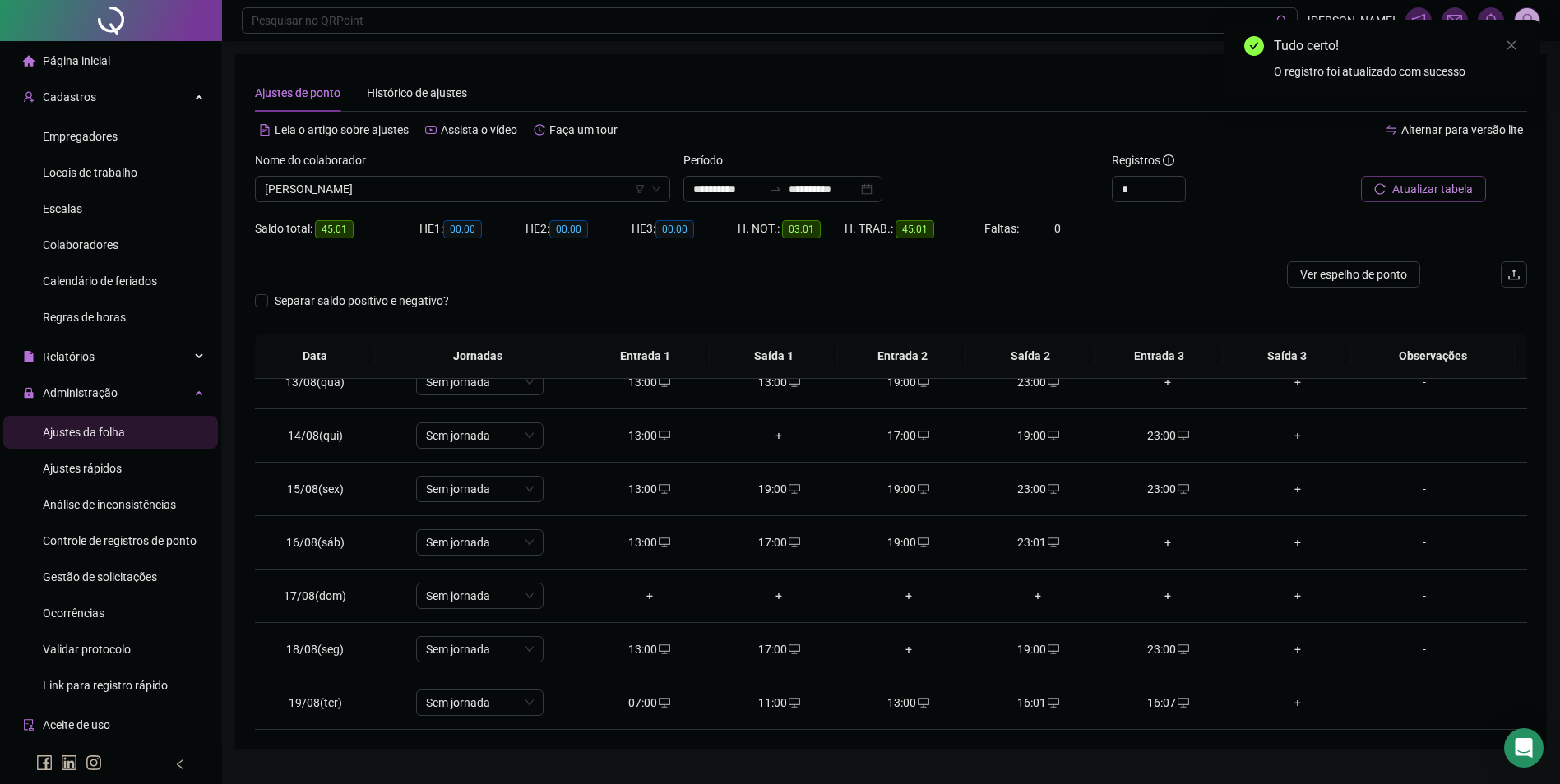
click at [1429, 196] on span "Atualizar tabela" at bounding box center [1432, 188] width 80 height 19
click at [1177, 484] on icon "desktop" at bounding box center [1183, 489] width 12 height 12
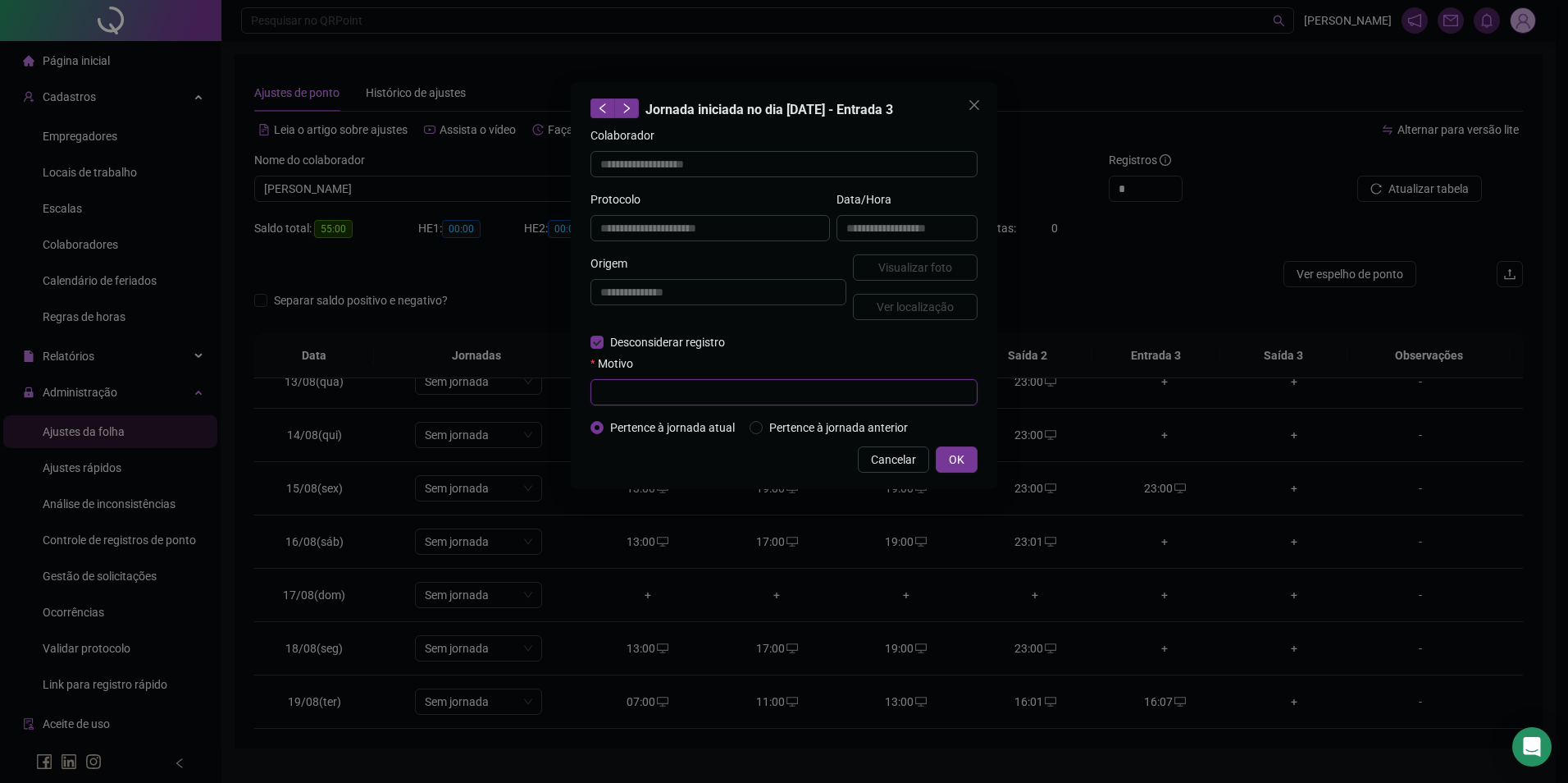
click at [666, 395] on input "text" at bounding box center [784, 392] width 387 height 26
paste input "**********"
click at [940, 454] on button "OK" at bounding box center [956, 459] width 42 height 26
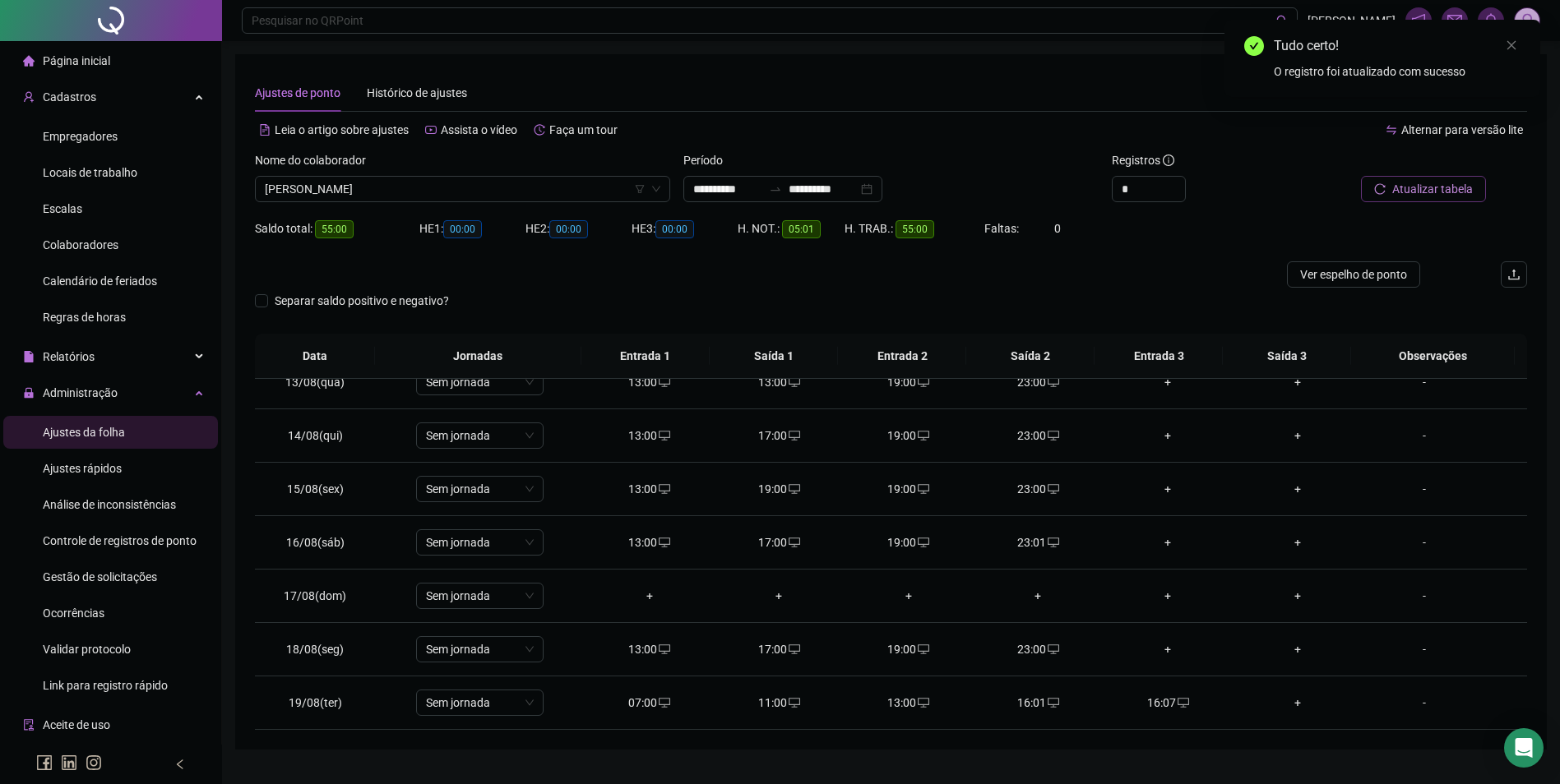
click at [1465, 193] on span "Atualizar tabela" at bounding box center [1432, 188] width 80 height 19
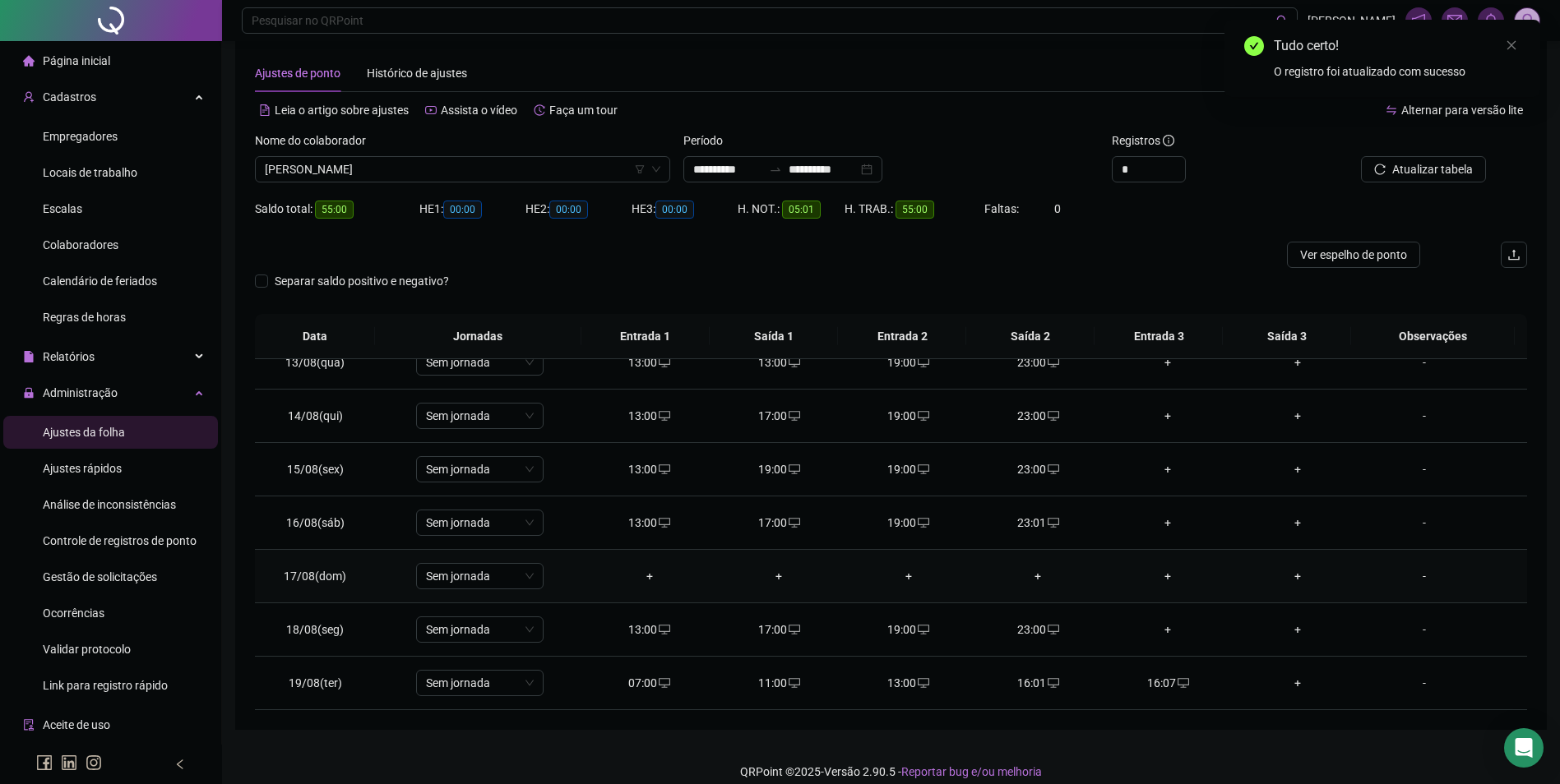
scroll to position [36, 0]
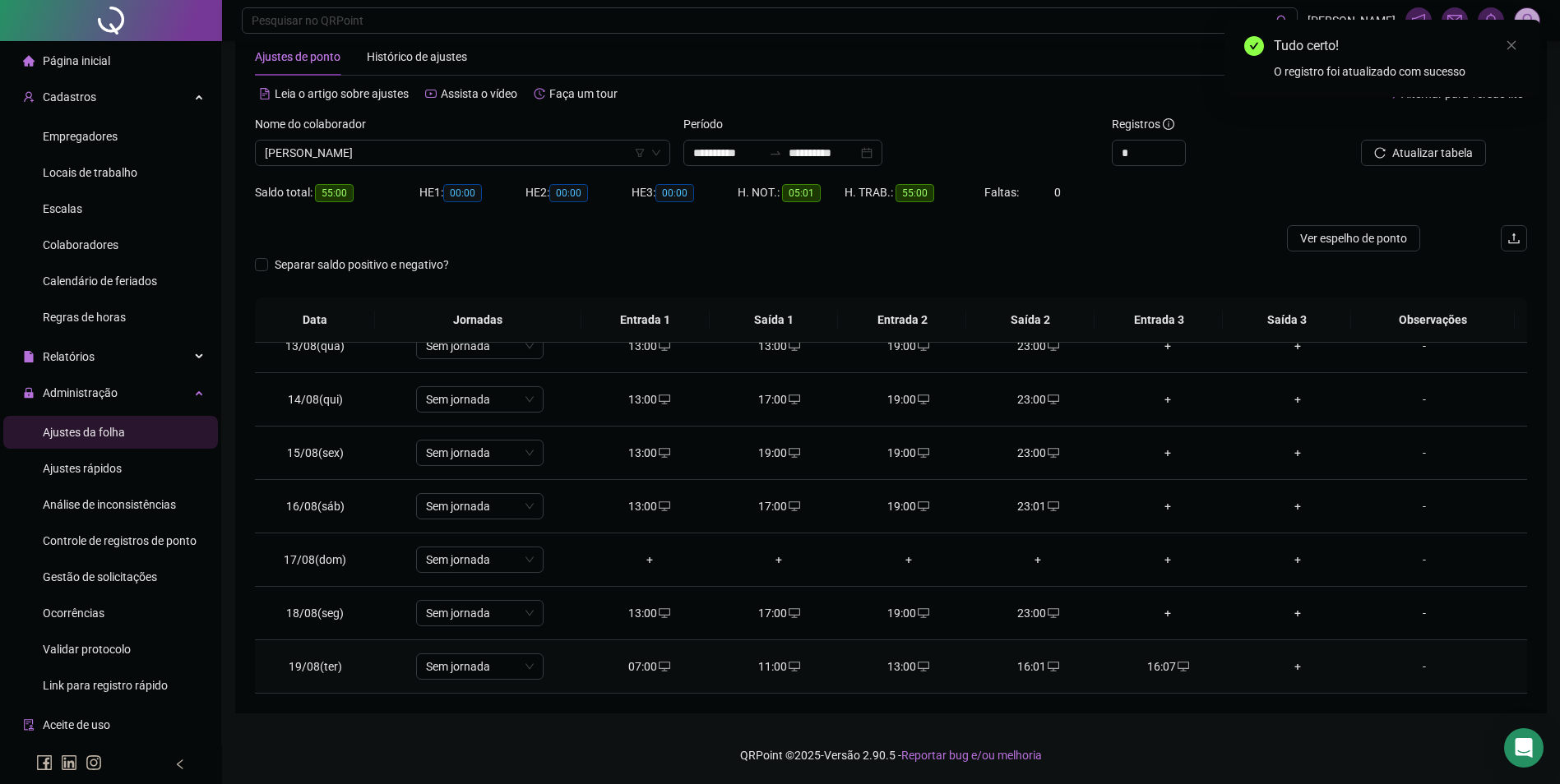
click at [1156, 668] on div "16:07" at bounding box center [1167, 666] width 104 height 19
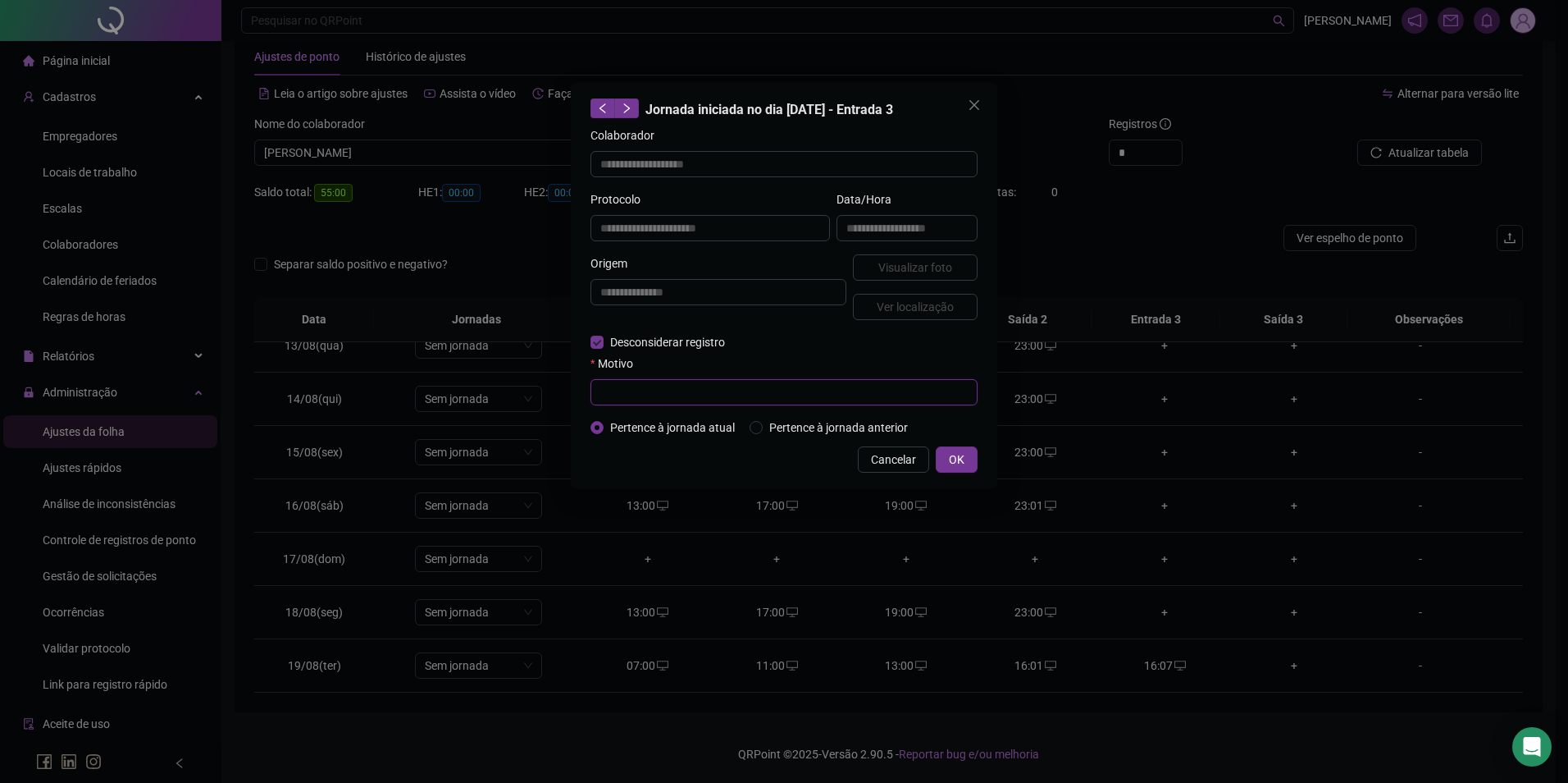
click at [724, 385] on input "text" at bounding box center [784, 392] width 387 height 26
paste input "**********"
click at [967, 456] on button "OK" at bounding box center [956, 459] width 42 height 26
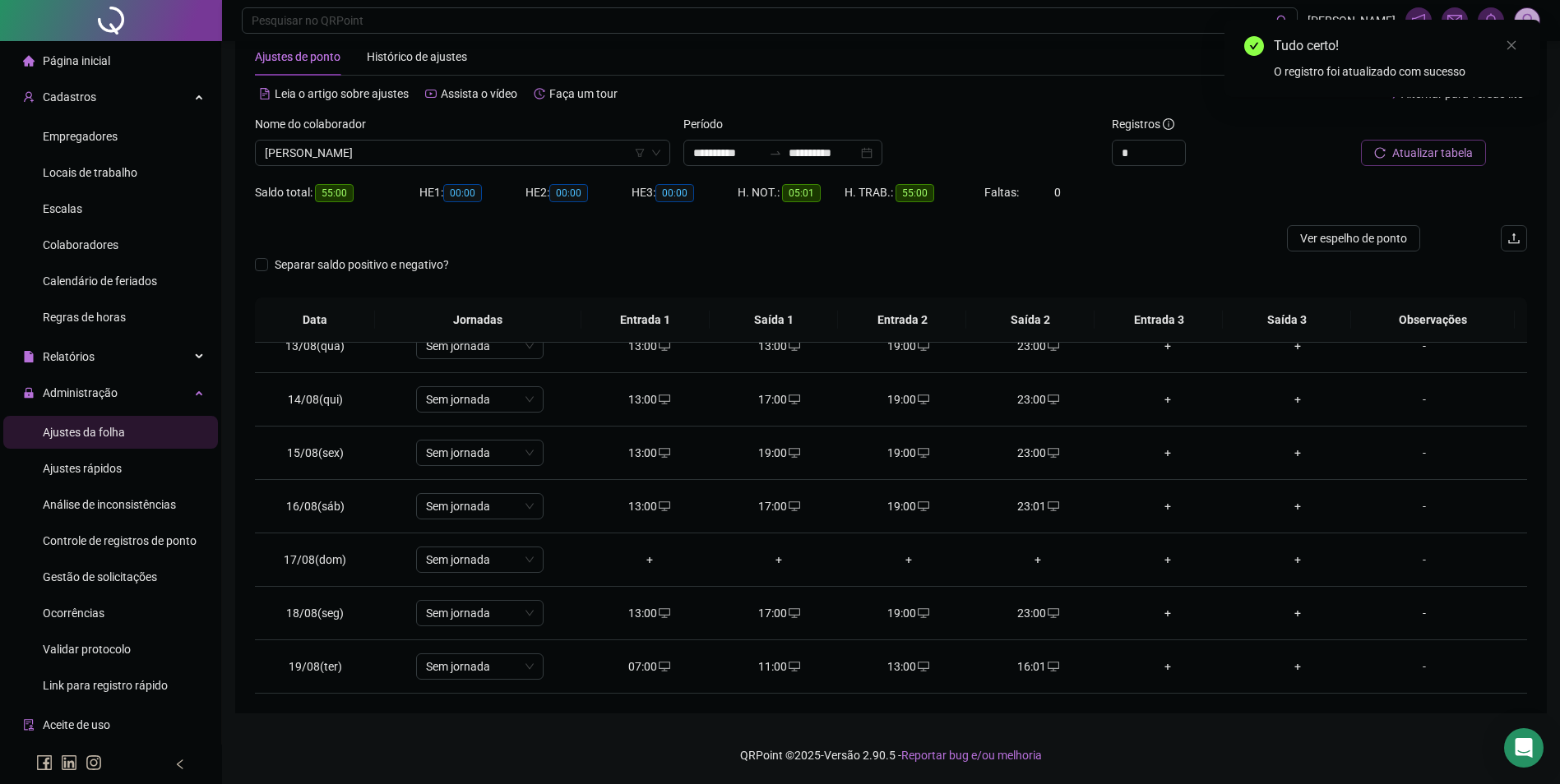
drag, startPoint x: 1479, startPoint y: 153, endPoint x: 1470, endPoint y: 154, distance: 9.1
click at [1470, 154] on button "Atualizar tabela" at bounding box center [1423, 152] width 125 height 26
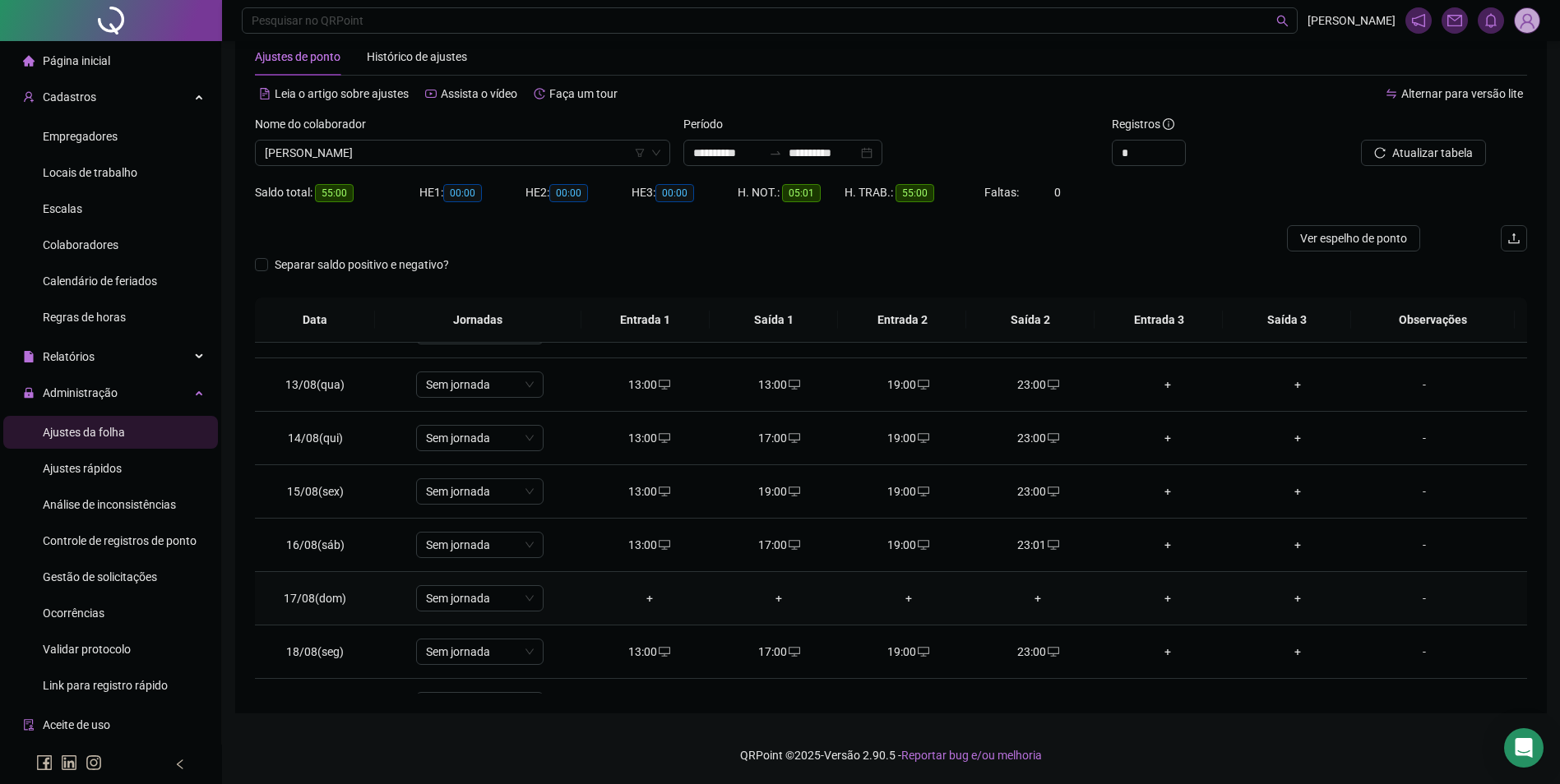
scroll to position [0, 0]
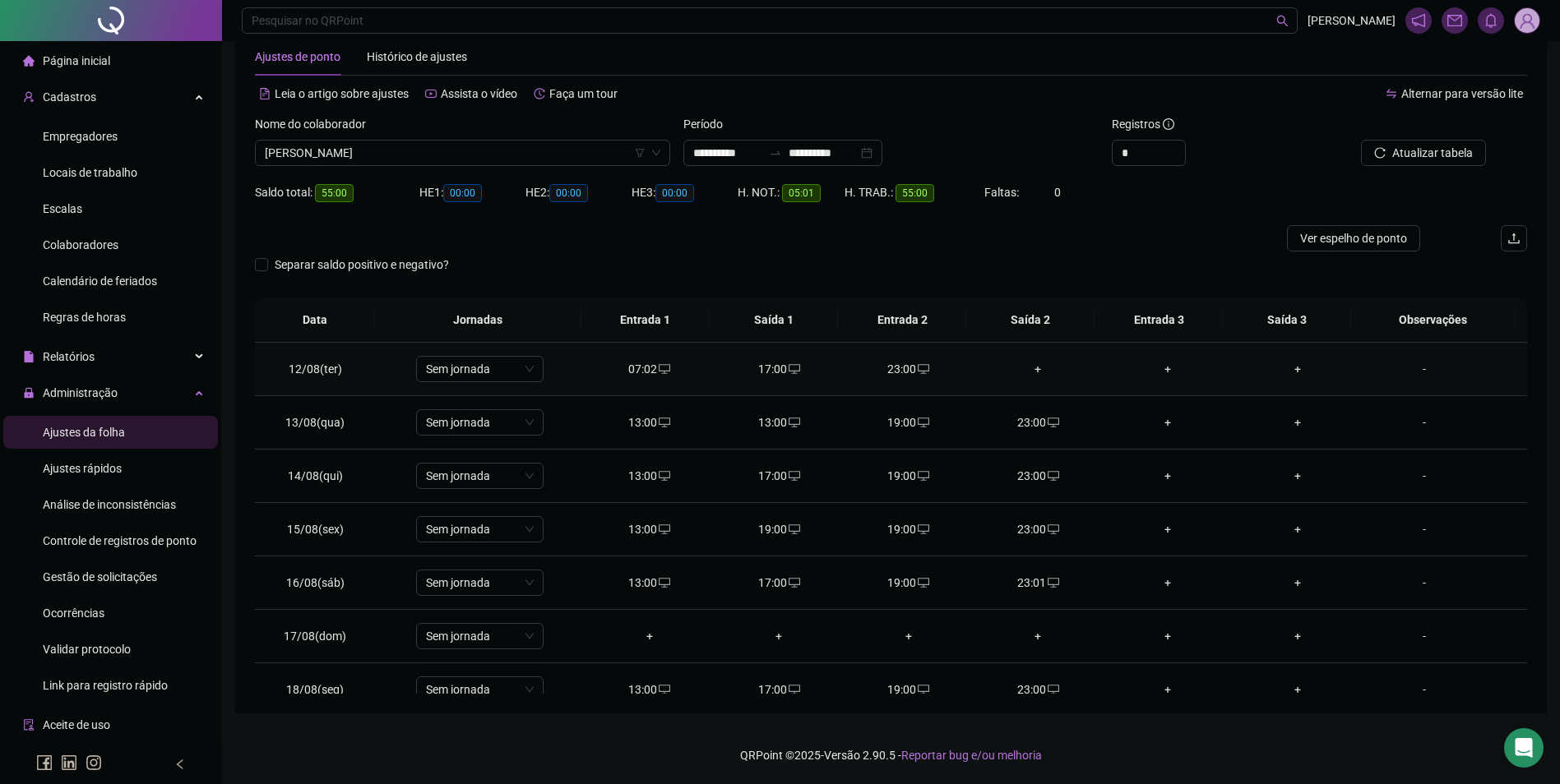
click at [1027, 369] on div "+" at bounding box center [1038, 369] width 104 height 19
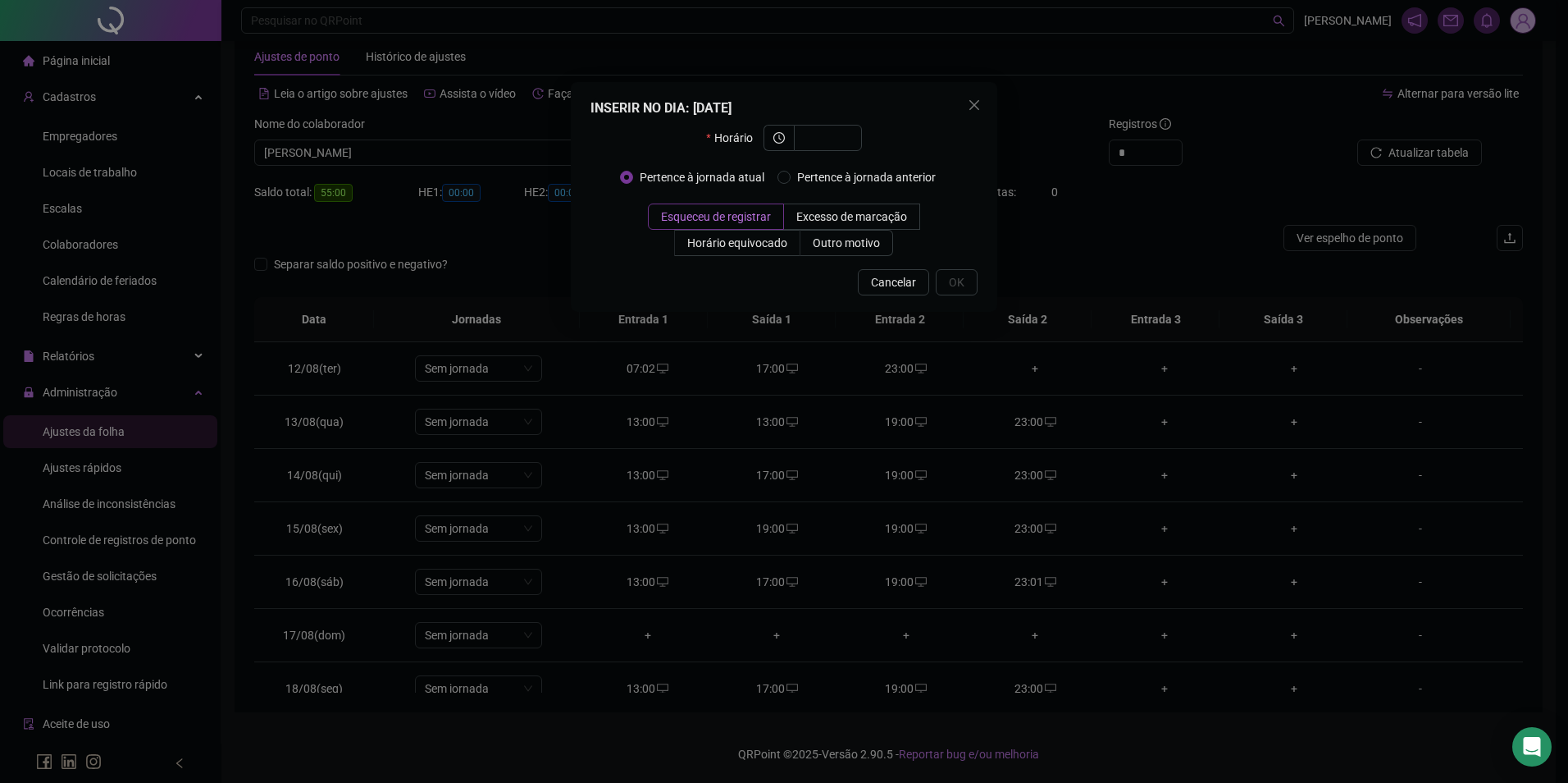
click at [1185, 446] on div "INSERIR NO DIA : [DATE] Horário Pertence à jornada atual Pertence à jornada ant…" at bounding box center [784, 391] width 1568 height 783
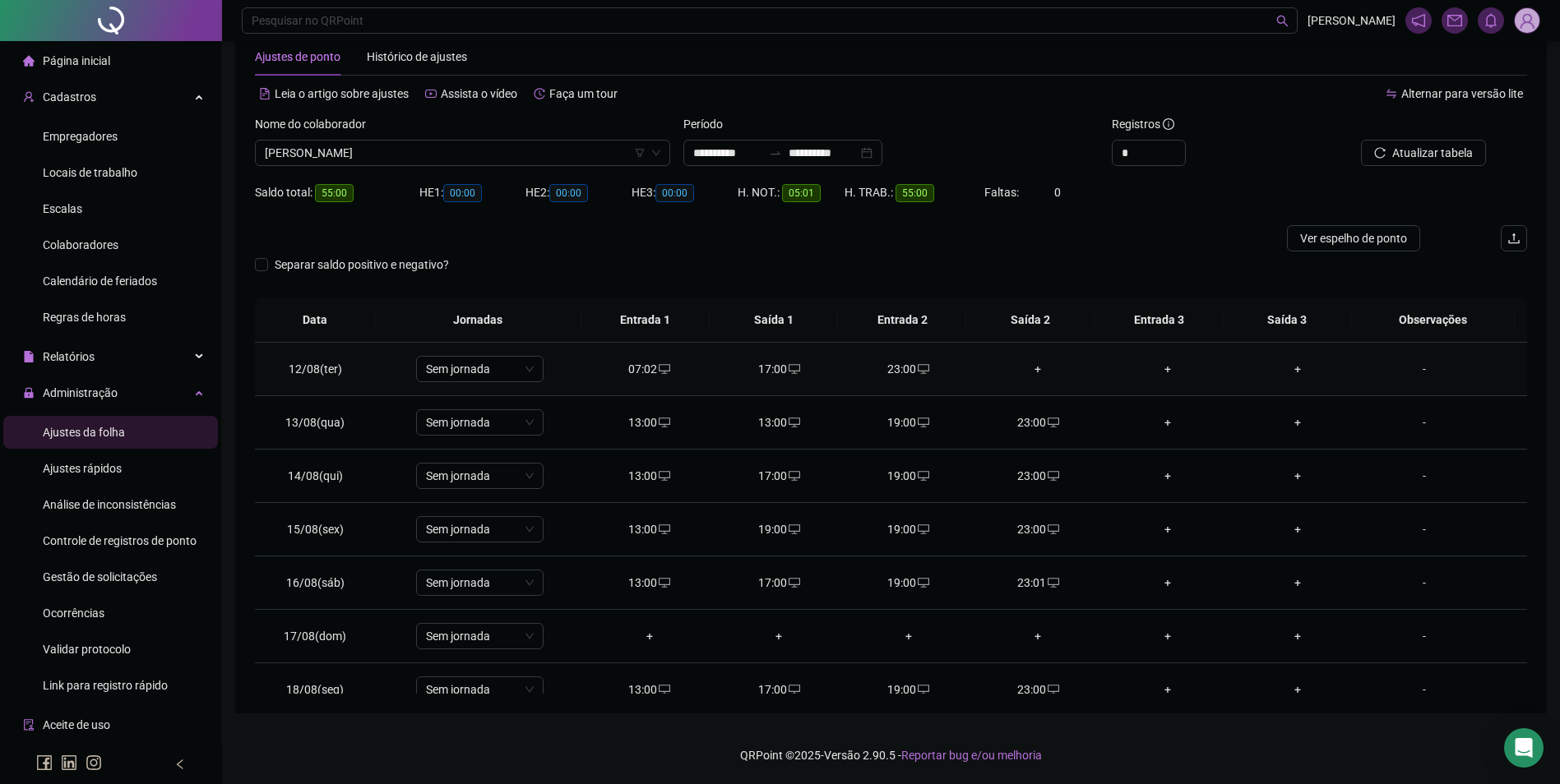
click at [1028, 366] on div "+" at bounding box center [1038, 369] width 104 height 19
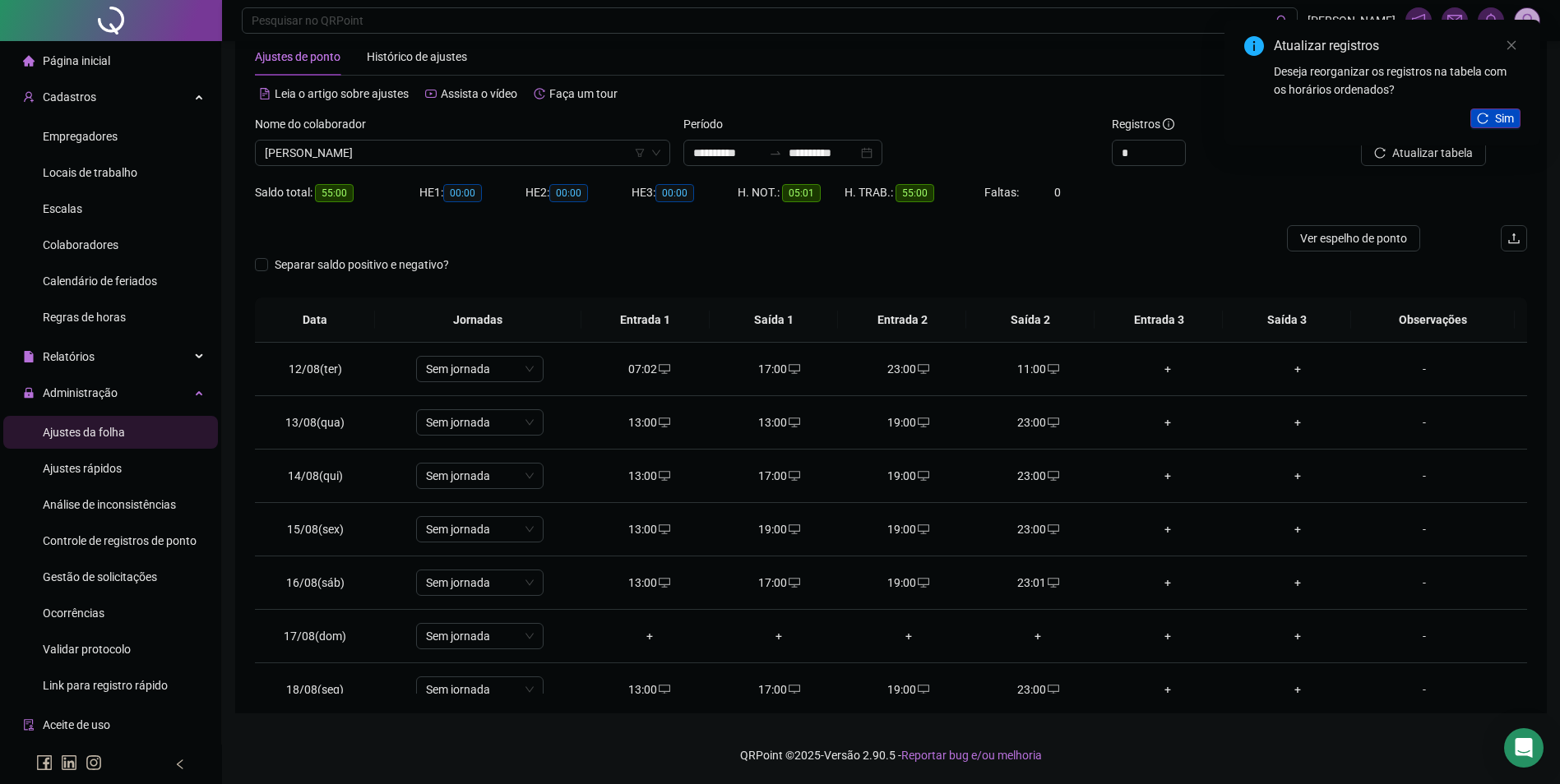
click at [1509, 112] on span "Sim" at bounding box center [1503, 118] width 19 height 19
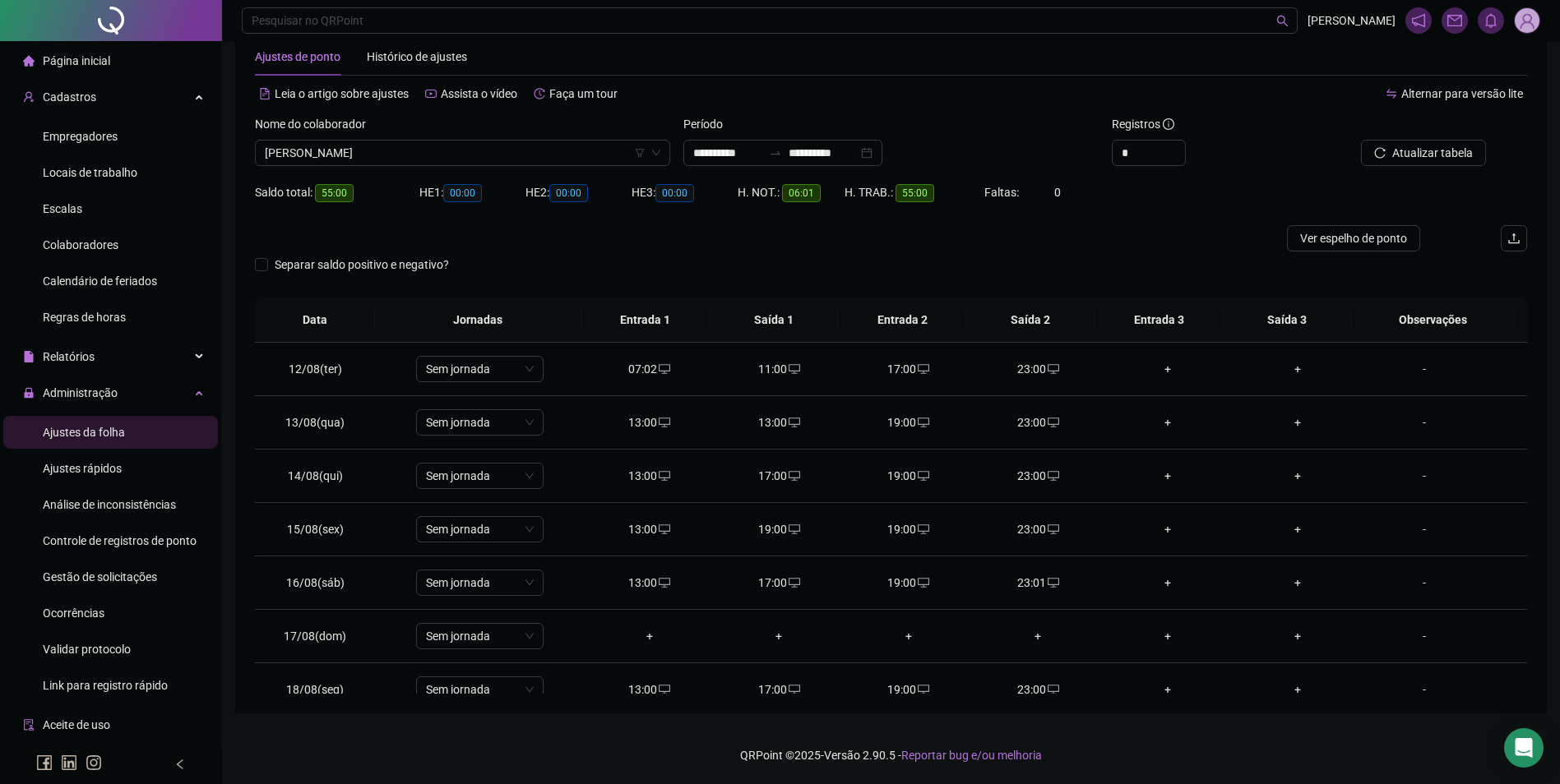
click at [91, 245] on span "Colaboradores" at bounding box center [80, 244] width 75 height 13
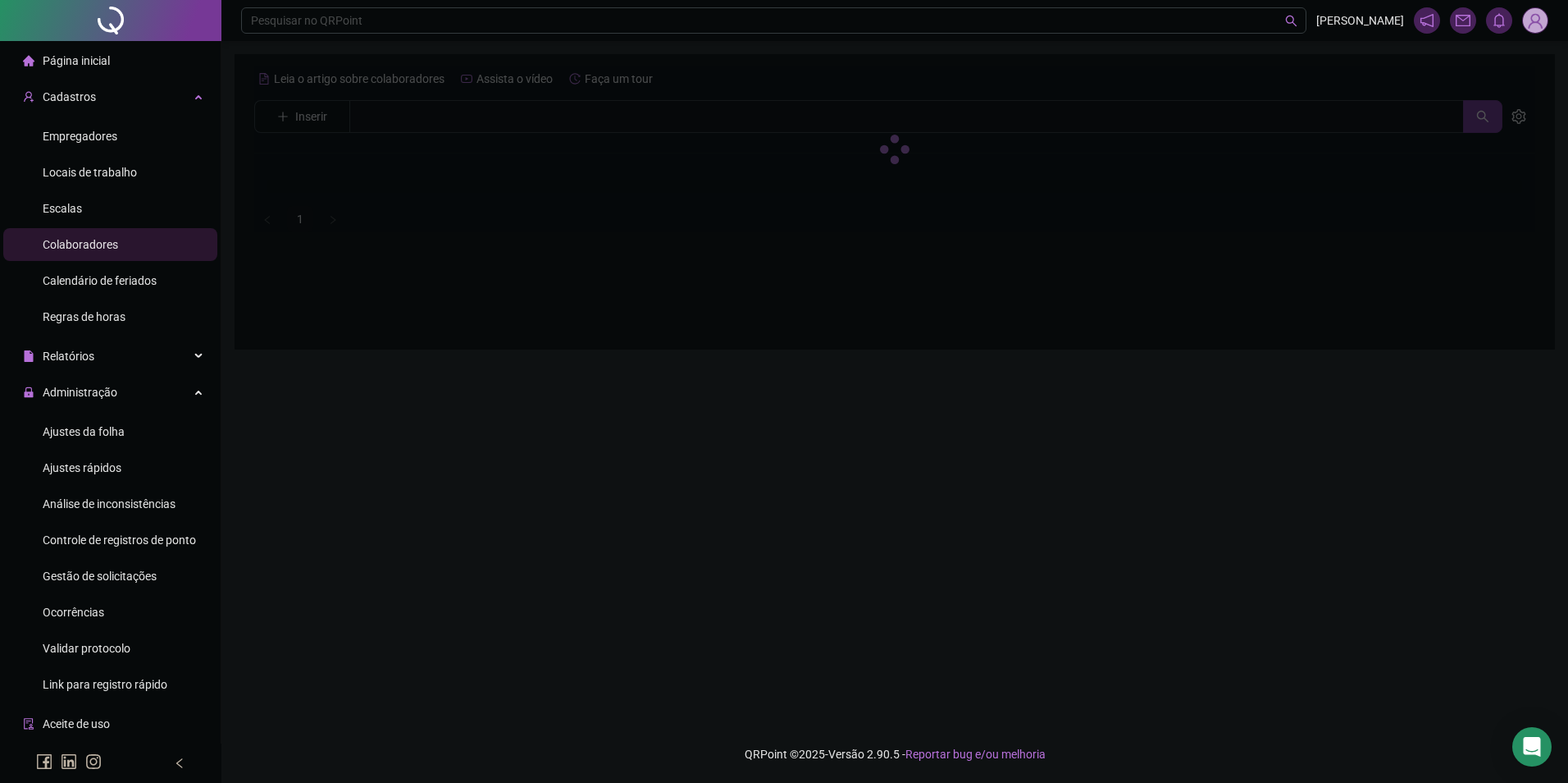
click at [469, 124] on div at bounding box center [895, 148] width 1281 height 167
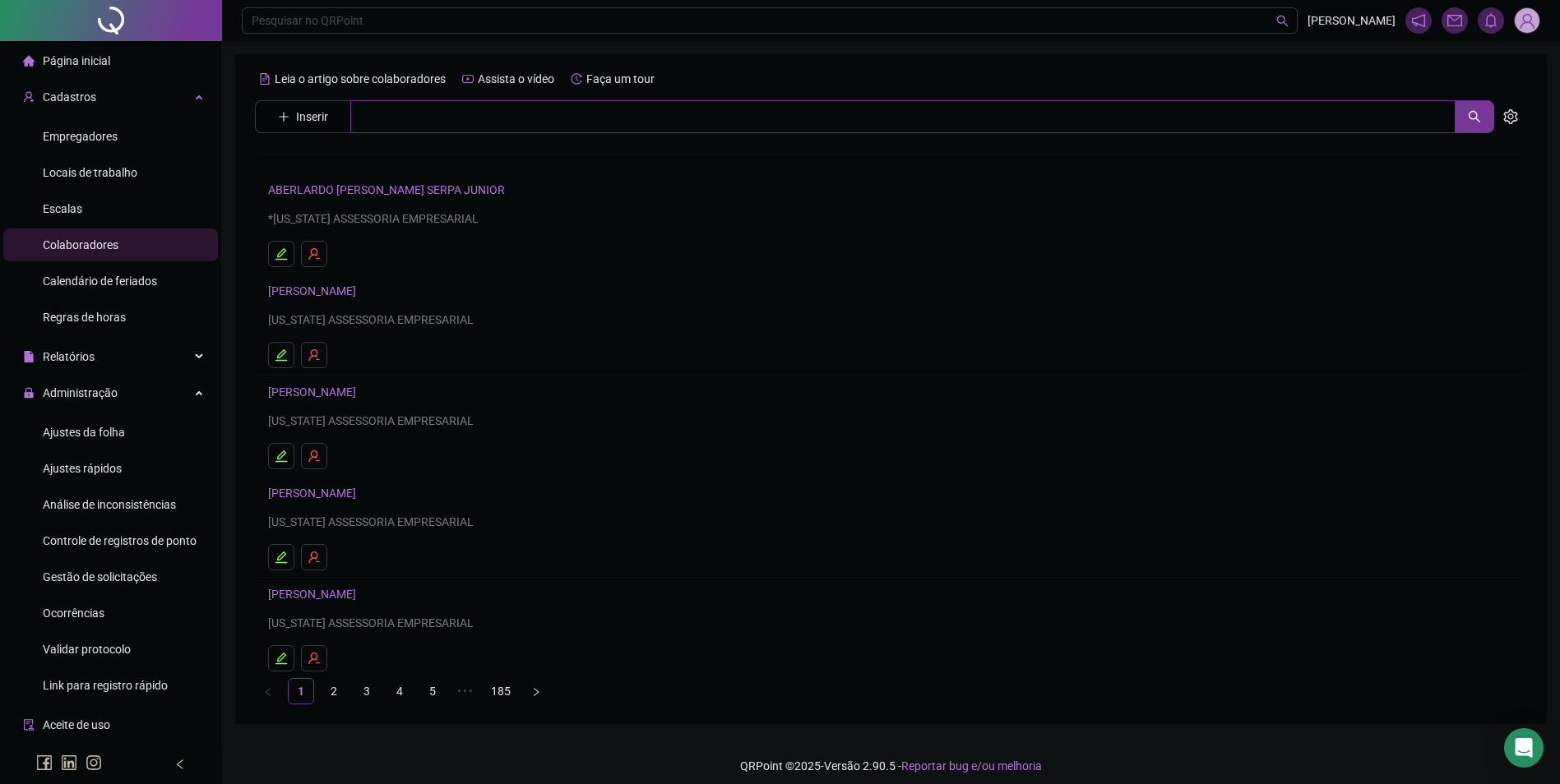
click at [470, 124] on input "text" at bounding box center [903, 117] width 1105 height 33
click at [356, 197] on link "[PERSON_NAME]" at bounding box center [329, 200] width 88 height 13
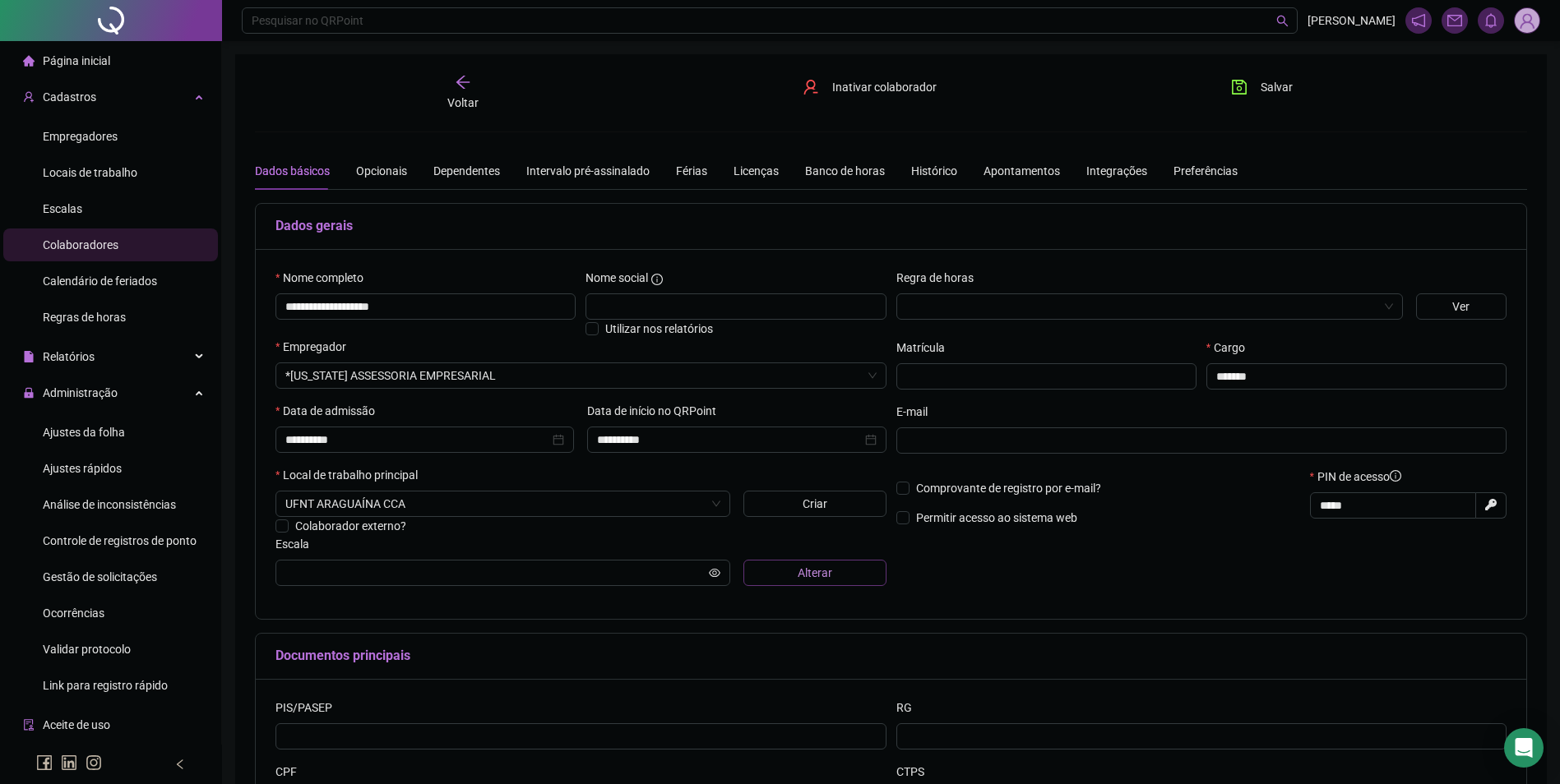
click at [759, 574] on button "Alterar" at bounding box center [815, 572] width 143 height 26
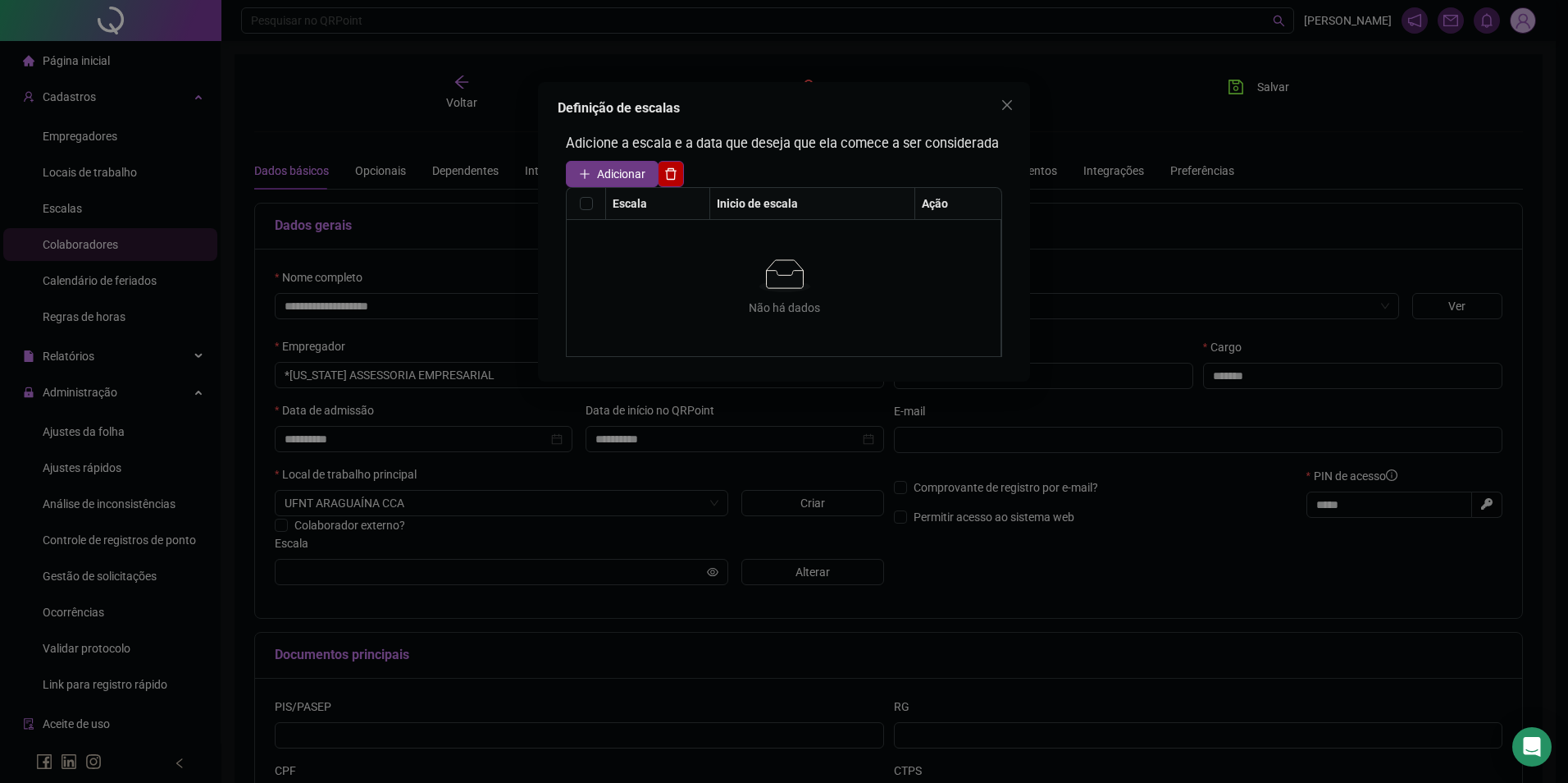
click at [598, 165] on span "Adicionar" at bounding box center [622, 174] width 49 height 19
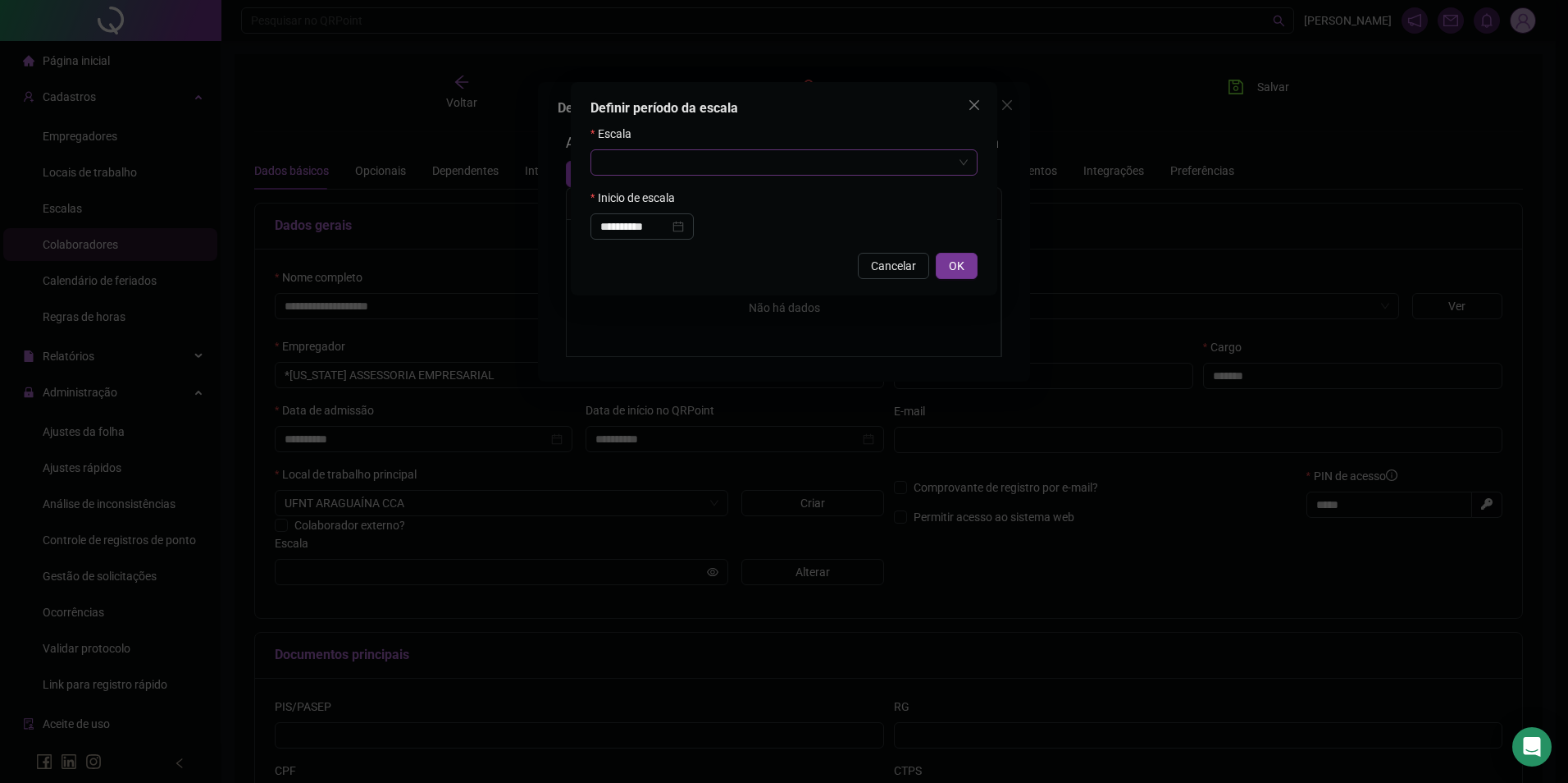
click at [623, 164] on input "search" at bounding box center [777, 162] width 353 height 24
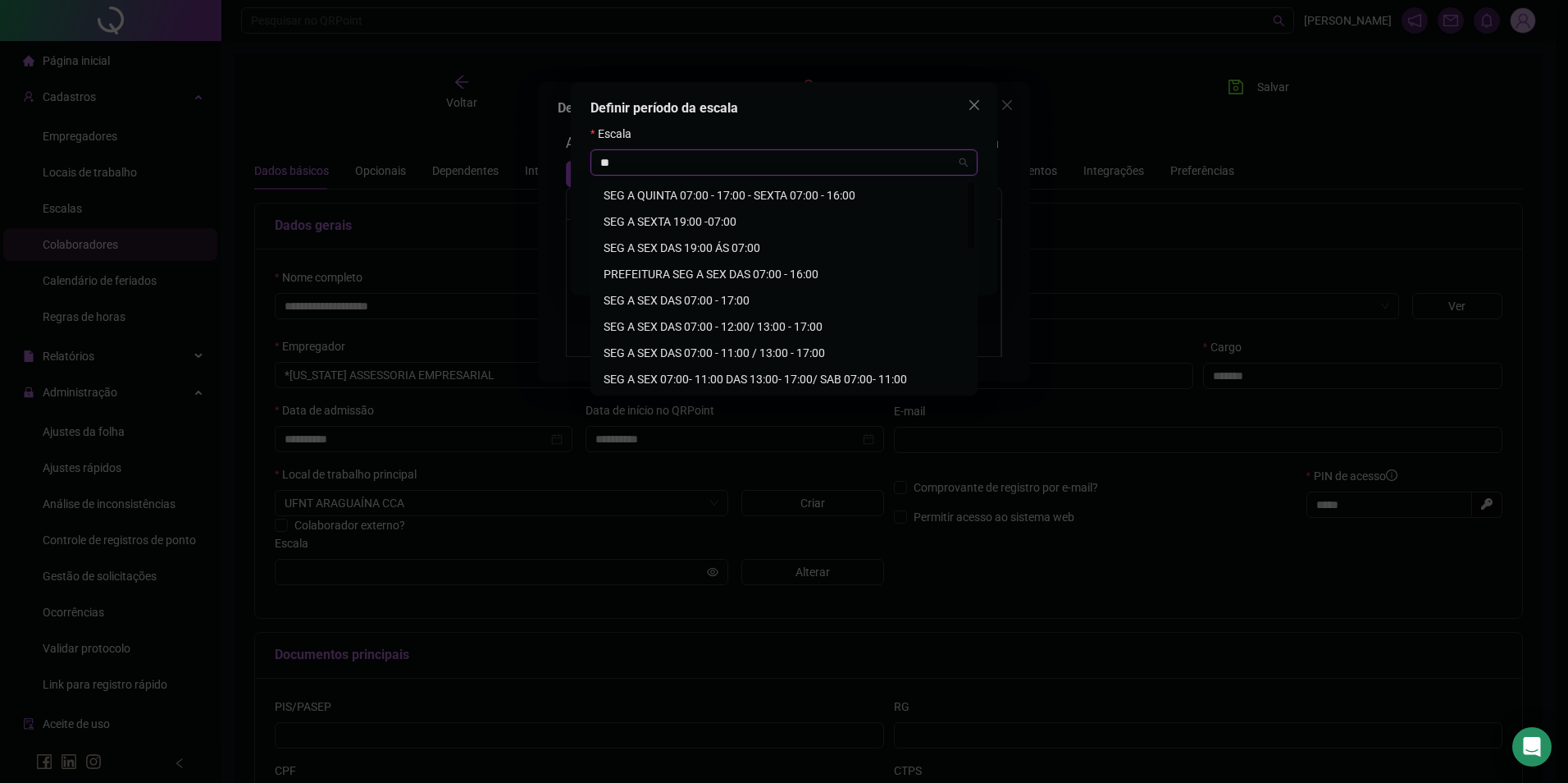
click at [739, 355] on div "SEG A SEX DAS 07:00 - 11:00 / 13:00 - 17:00" at bounding box center [784, 353] width 361 height 19
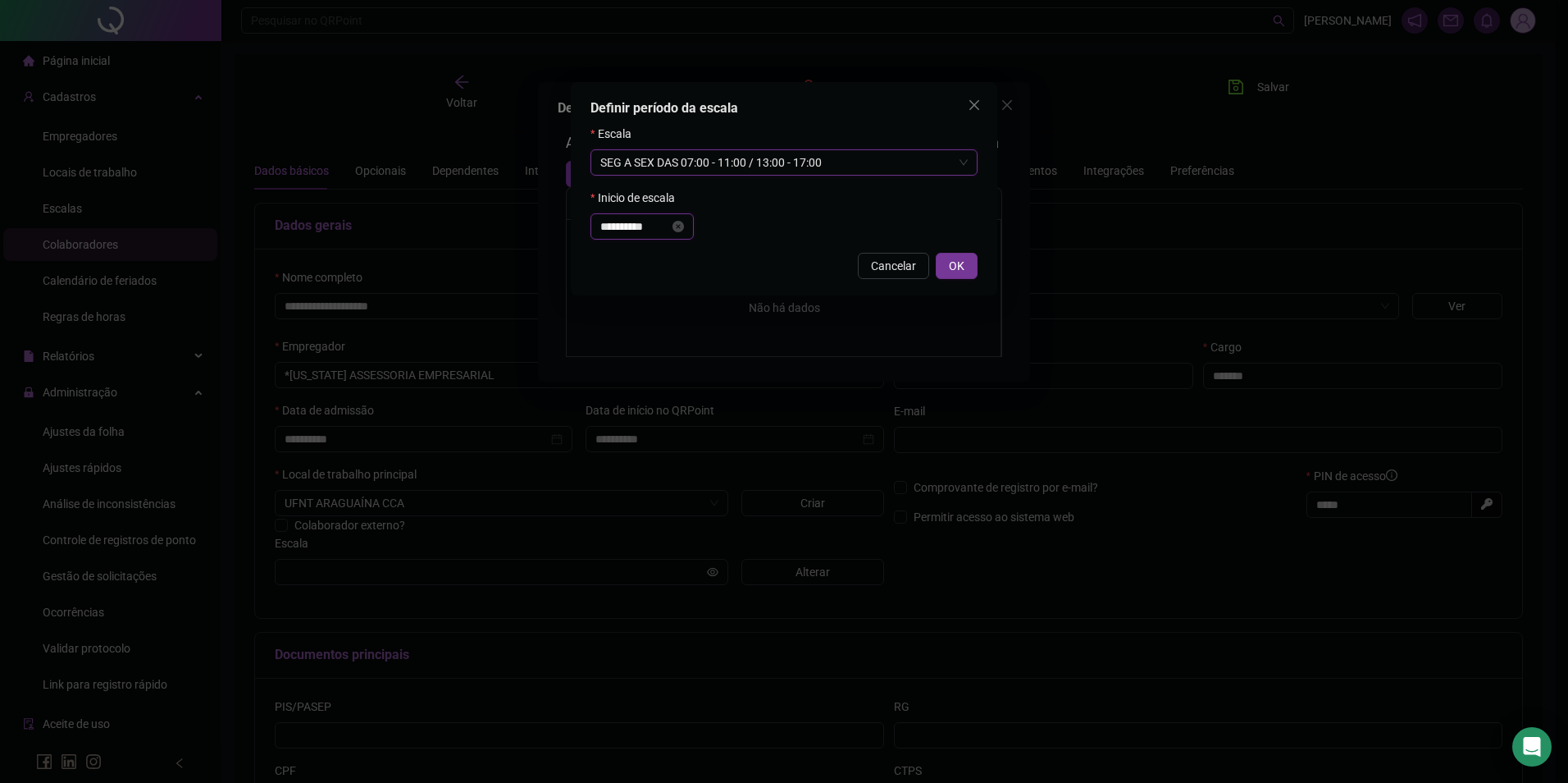
click at [669, 229] on input "**********" at bounding box center [634, 226] width 69 height 19
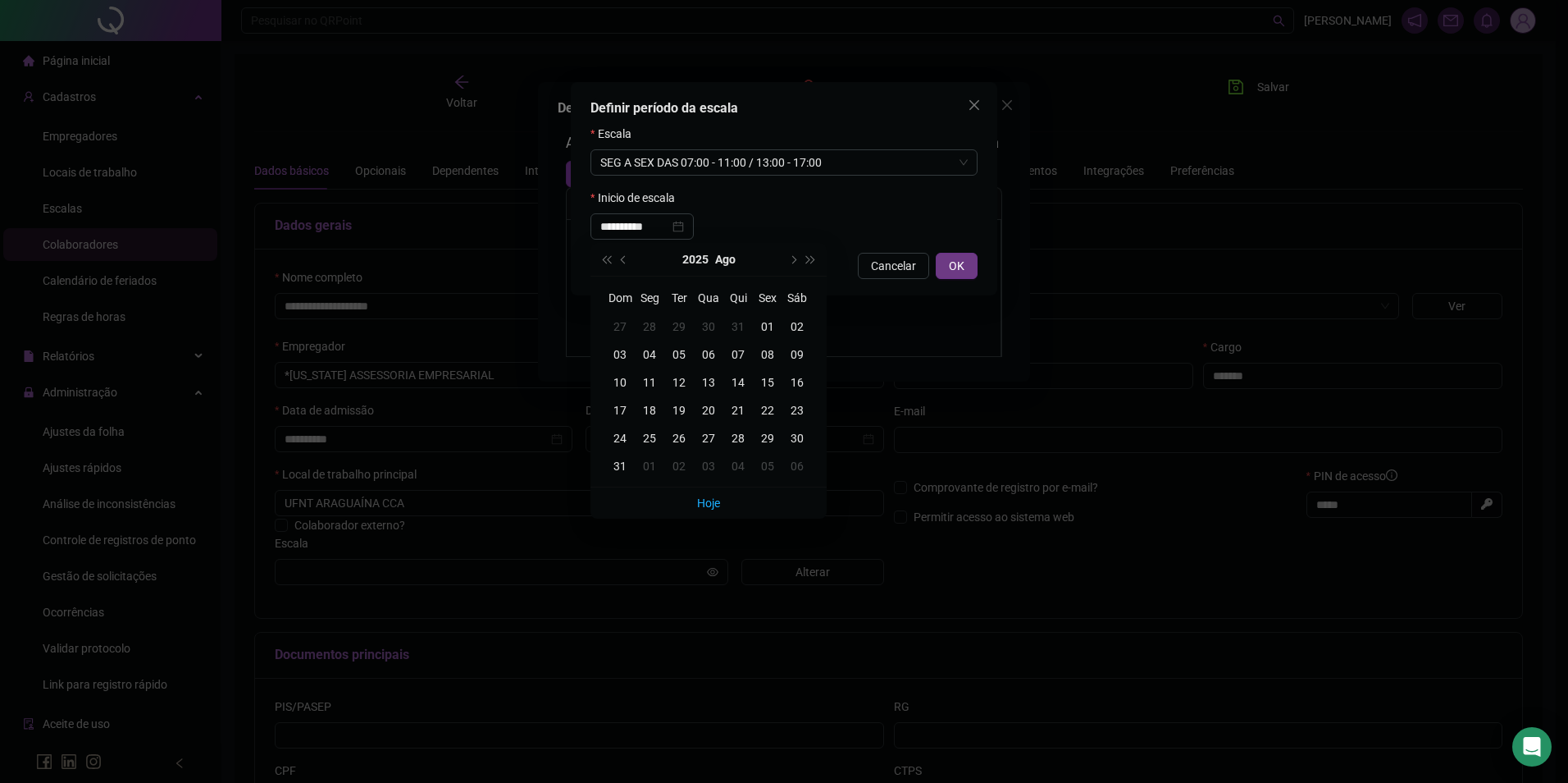
click at [953, 263] on span "OK" at bounding box center [957, 265] width 16 height 19
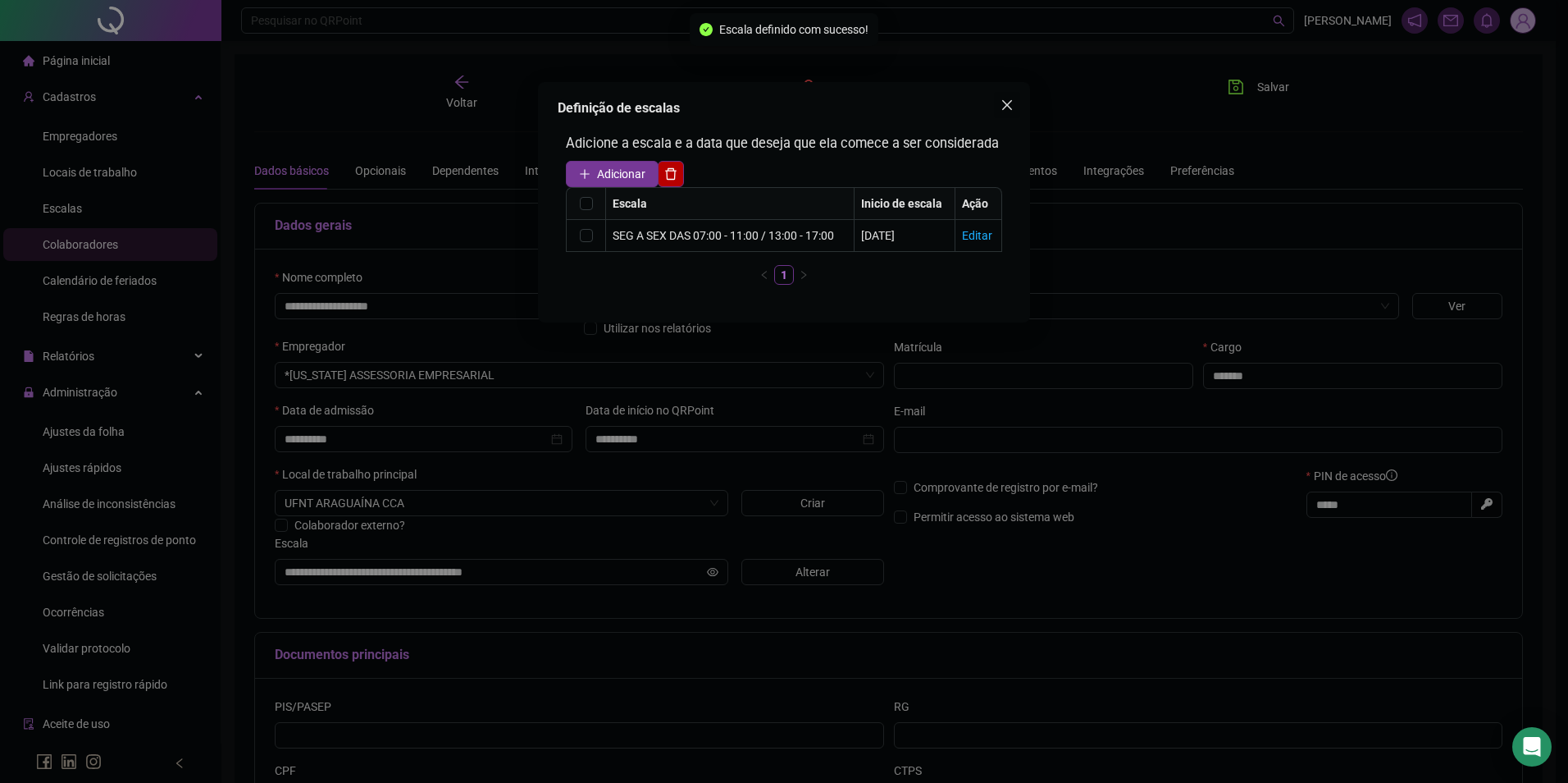
click at [1013, 103] on icon "close" at bounding box center [1007, 104] width 13 height 13
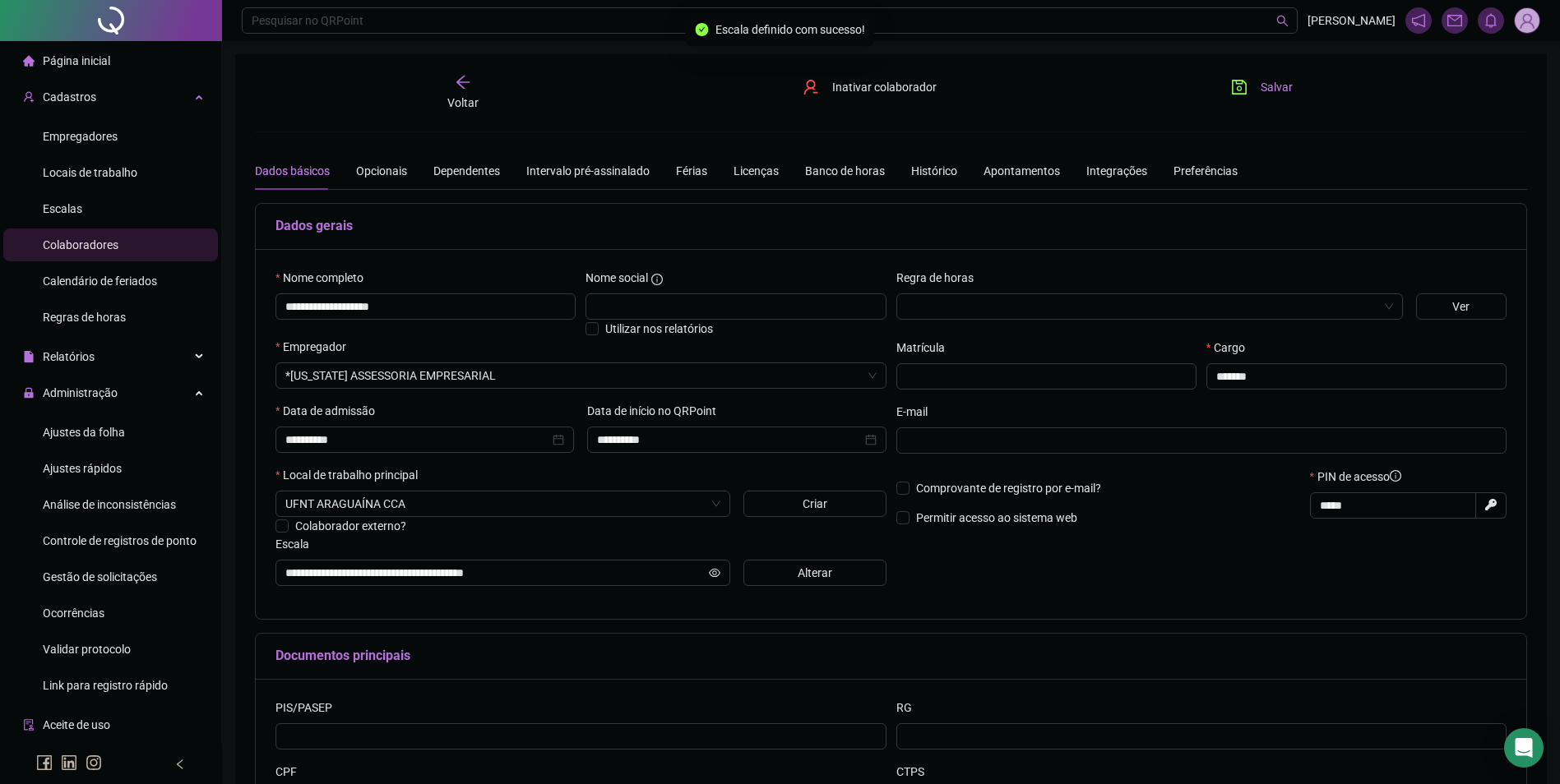
click at [1253, 86] on button "Salvar" at bounding box center [1261, 87] width 86 height 26
drag, startPoint x: 438, startPoint y: 314, endPoint x: 194, endPoint y: 309, distance: 244.1
click at [194, 309] on div "**********" at bounding box center [780, 469] width 1560 height 937
click at [506, 213] on div "Dados gerais" at bounding box center [891, 227] width 1270 height 46
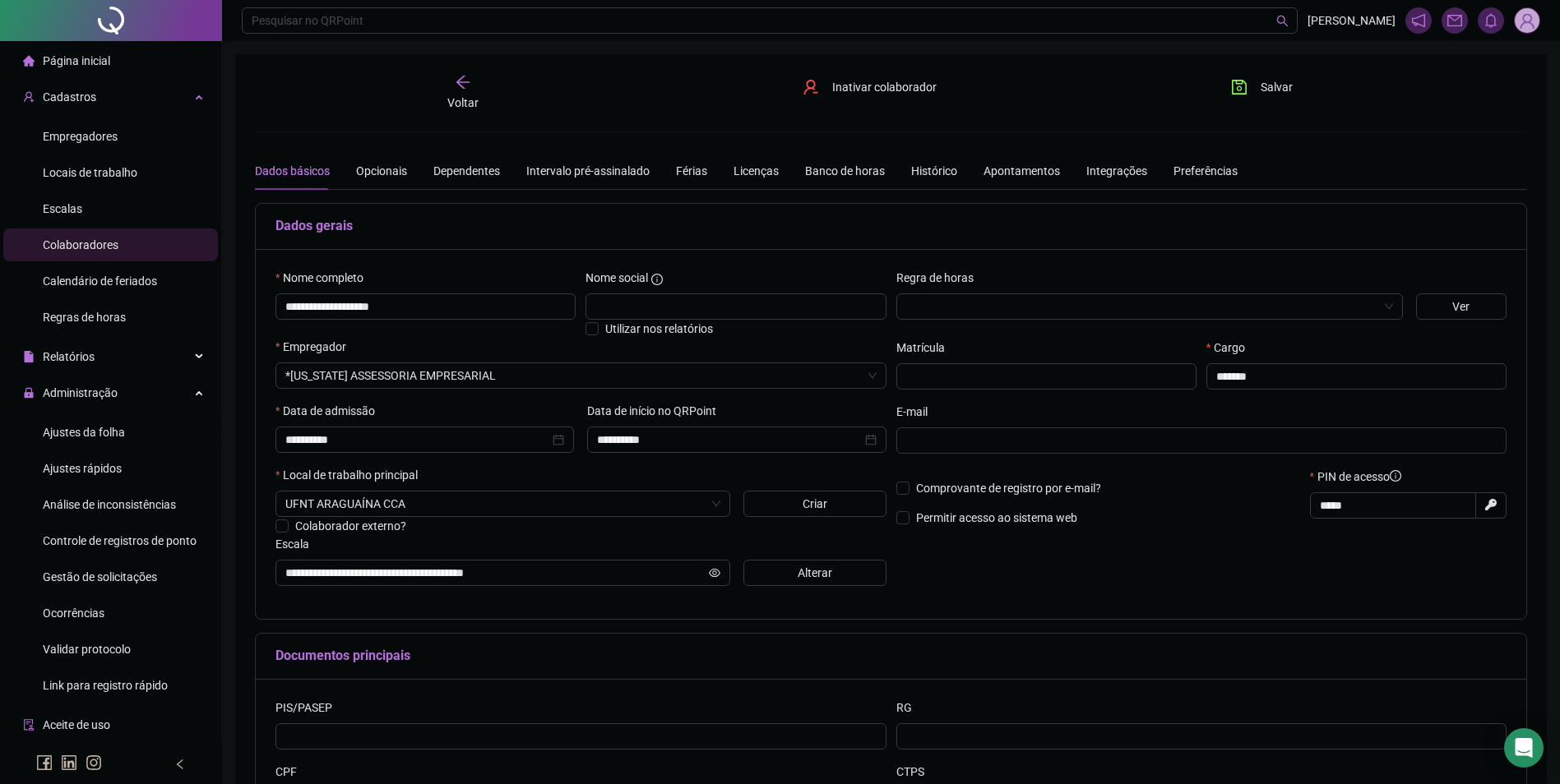
click at [77, 426] on span "Ajustes da folha" at bounding box center [84, 432] width 82 height 13
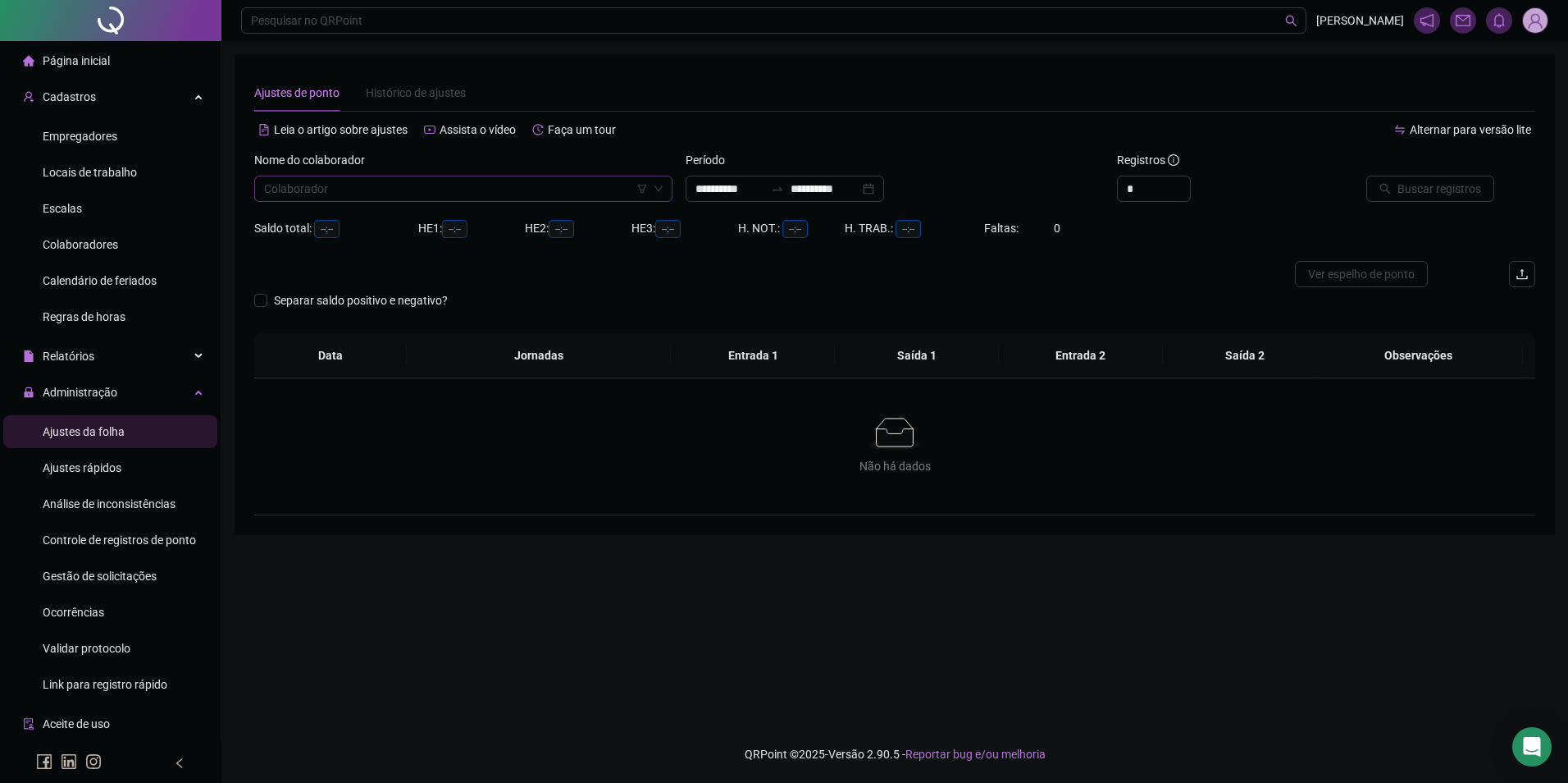
click at [360, 199] on input "search" at bounding box center [456, 188] width 384 height 24
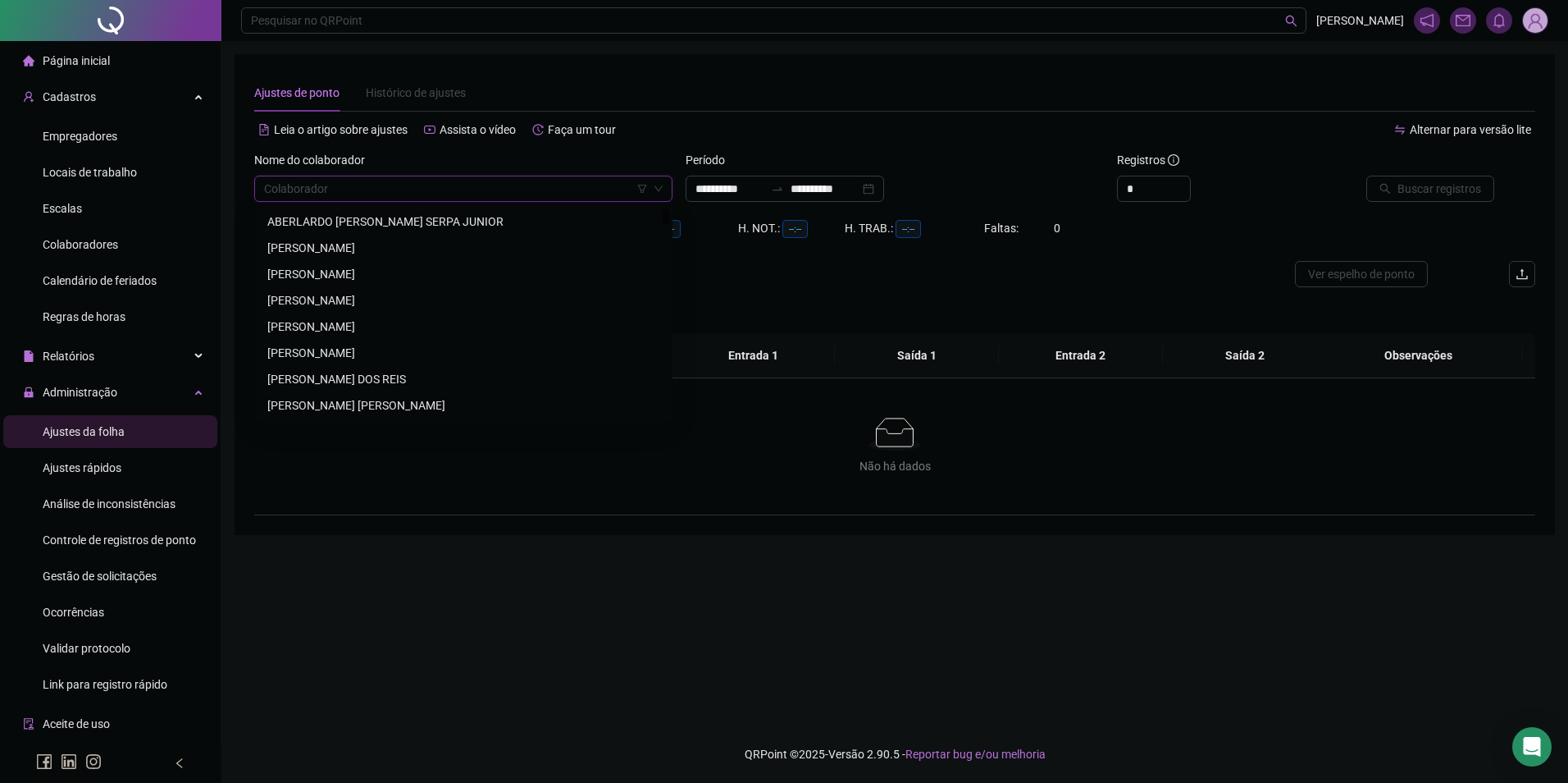
paste input "**********"
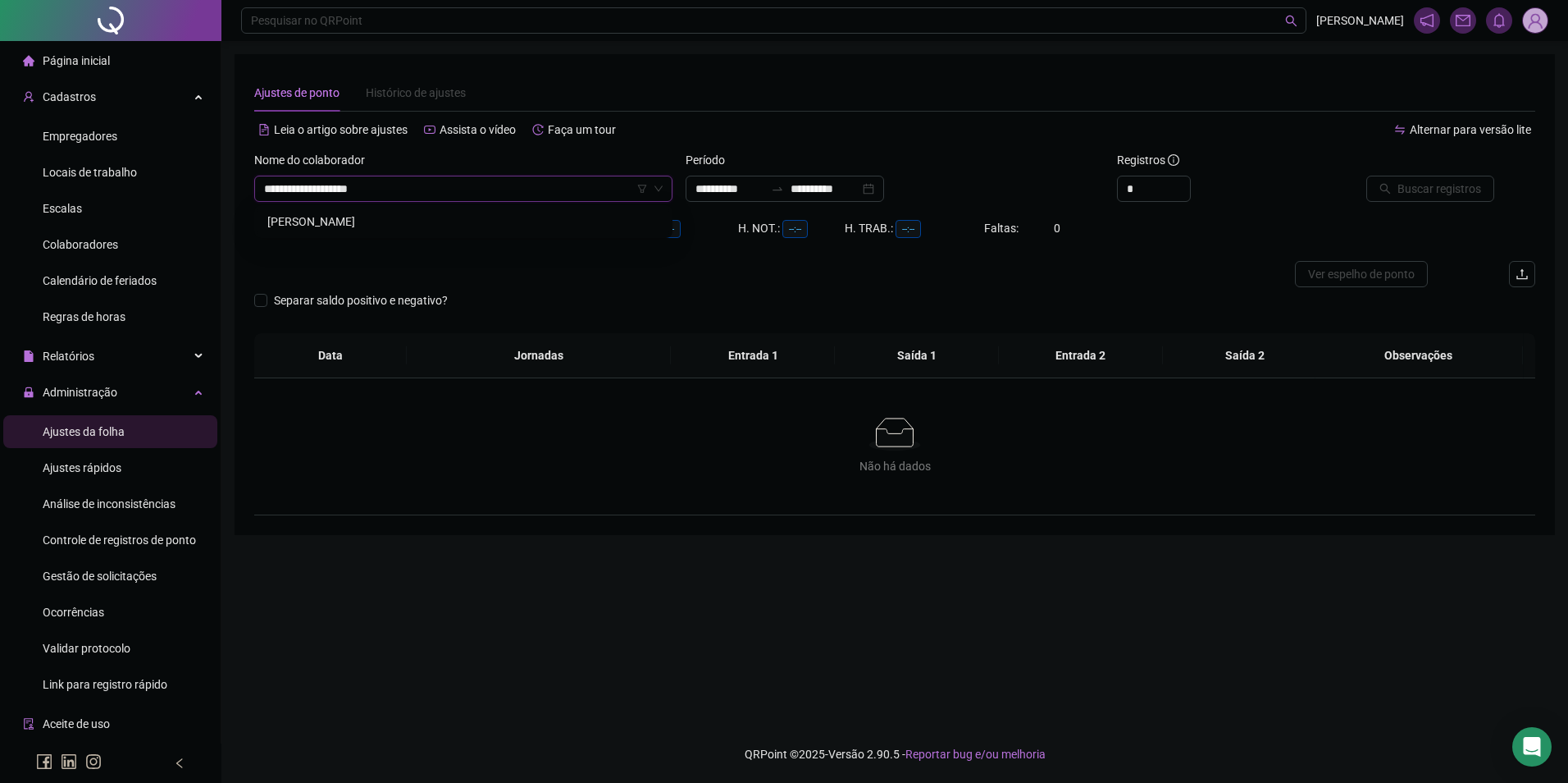
click at [338, 215] on div "[PERSON_NAME]" at bounding box center [463, 221] width 392 height 19
click at [840, 195] on input "**********" at bounding box center [824, 188] width 69 height 19
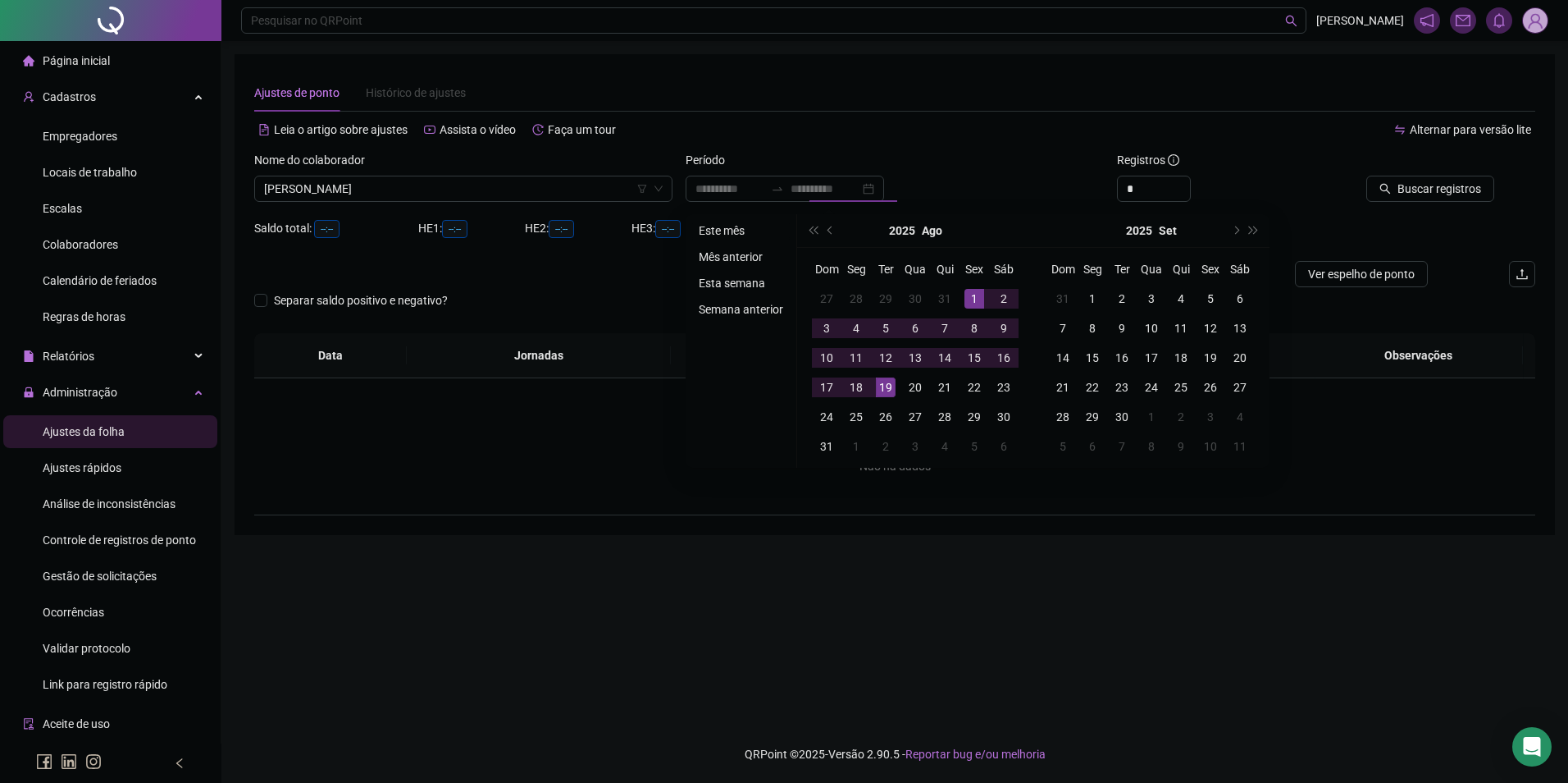
click at [735, 231] on li "Este mês" at bounding box center [741, 230] width 97 height 20
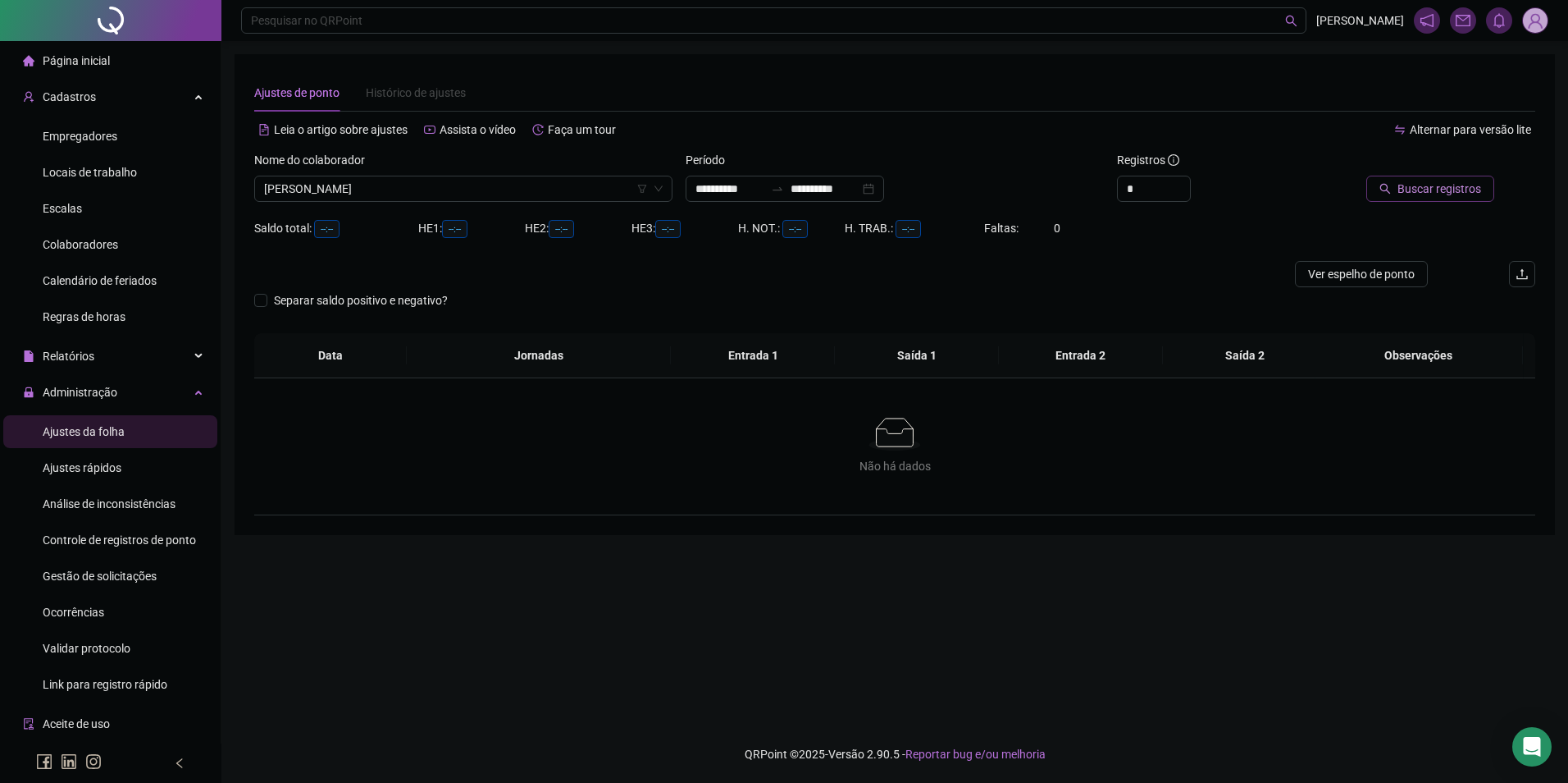
click at [1381, 191] on button "Buscar registros" at bounding box center [1430, 188] width 128 height 26
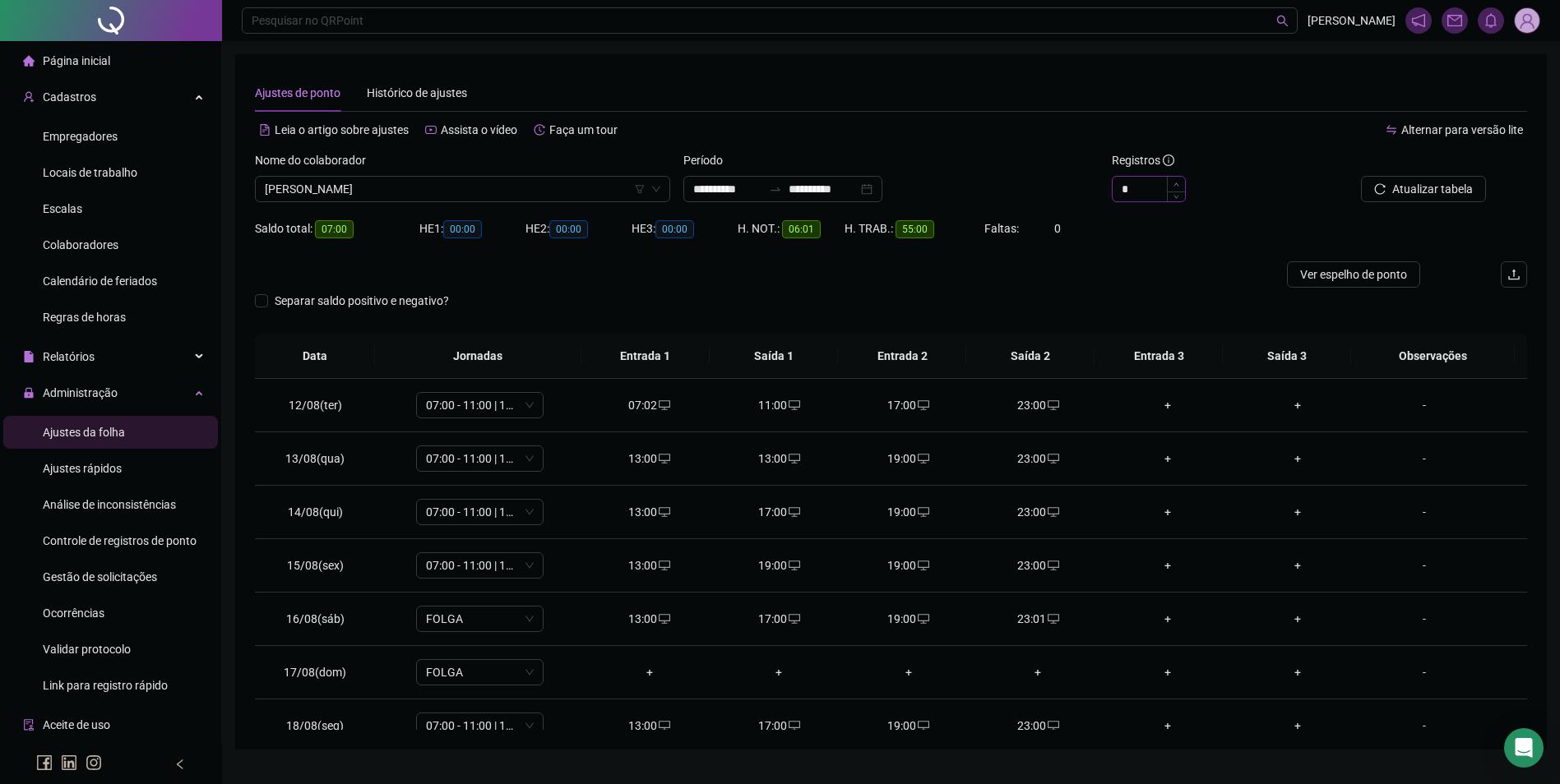
click at [1174, 182] on icon "up" at bounding box center [1176, 185] width 6 height 6
click at [657, 457] on span "desktop" at bounding box center [663, 459] width 13 height 12
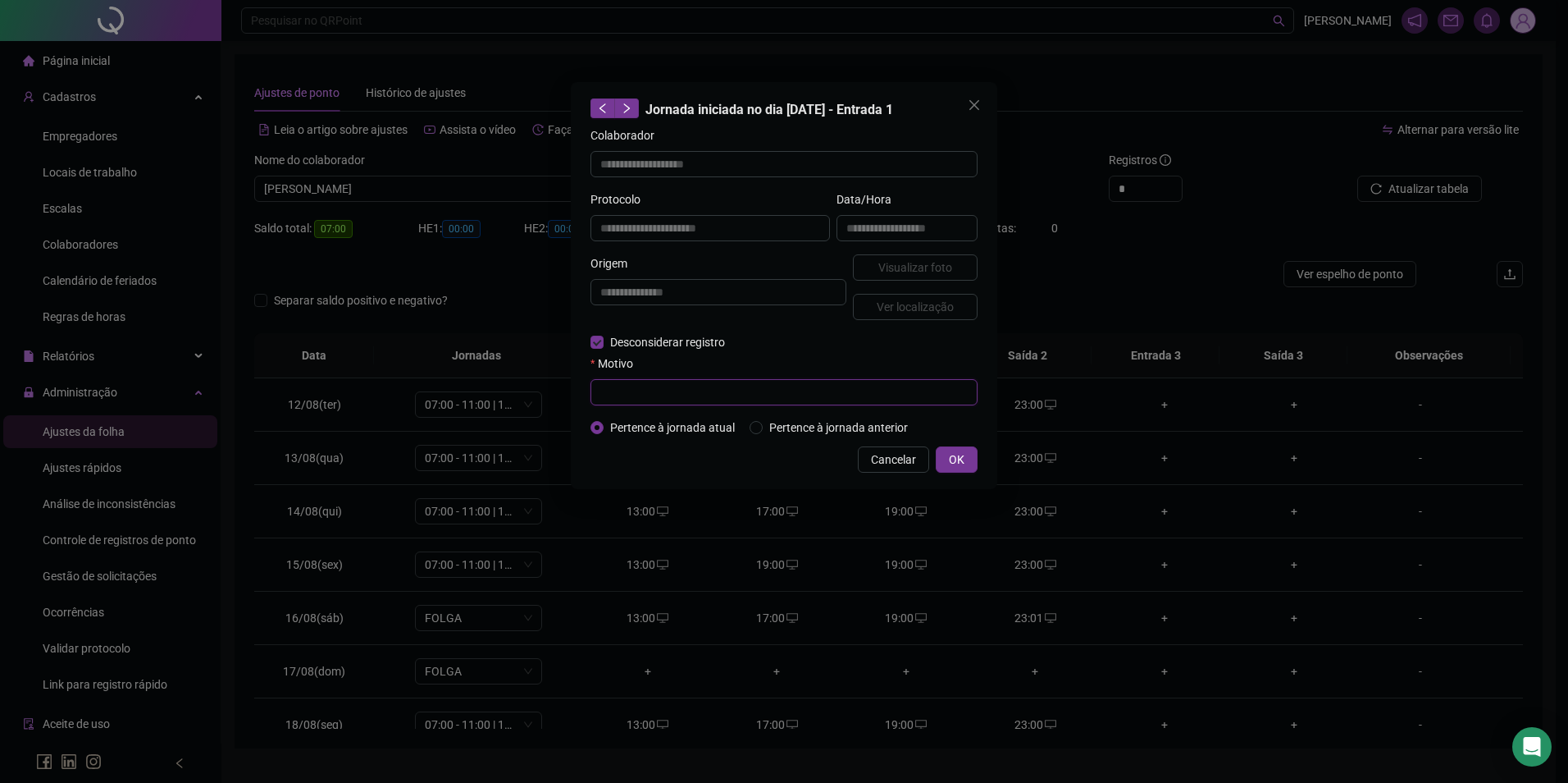
click at [627, 393] on input "text" at bounding box center [784, 392] width 387 height 26
click at [960, 454] on span "OK" at bounding box center [957, 459] width 16 height 19
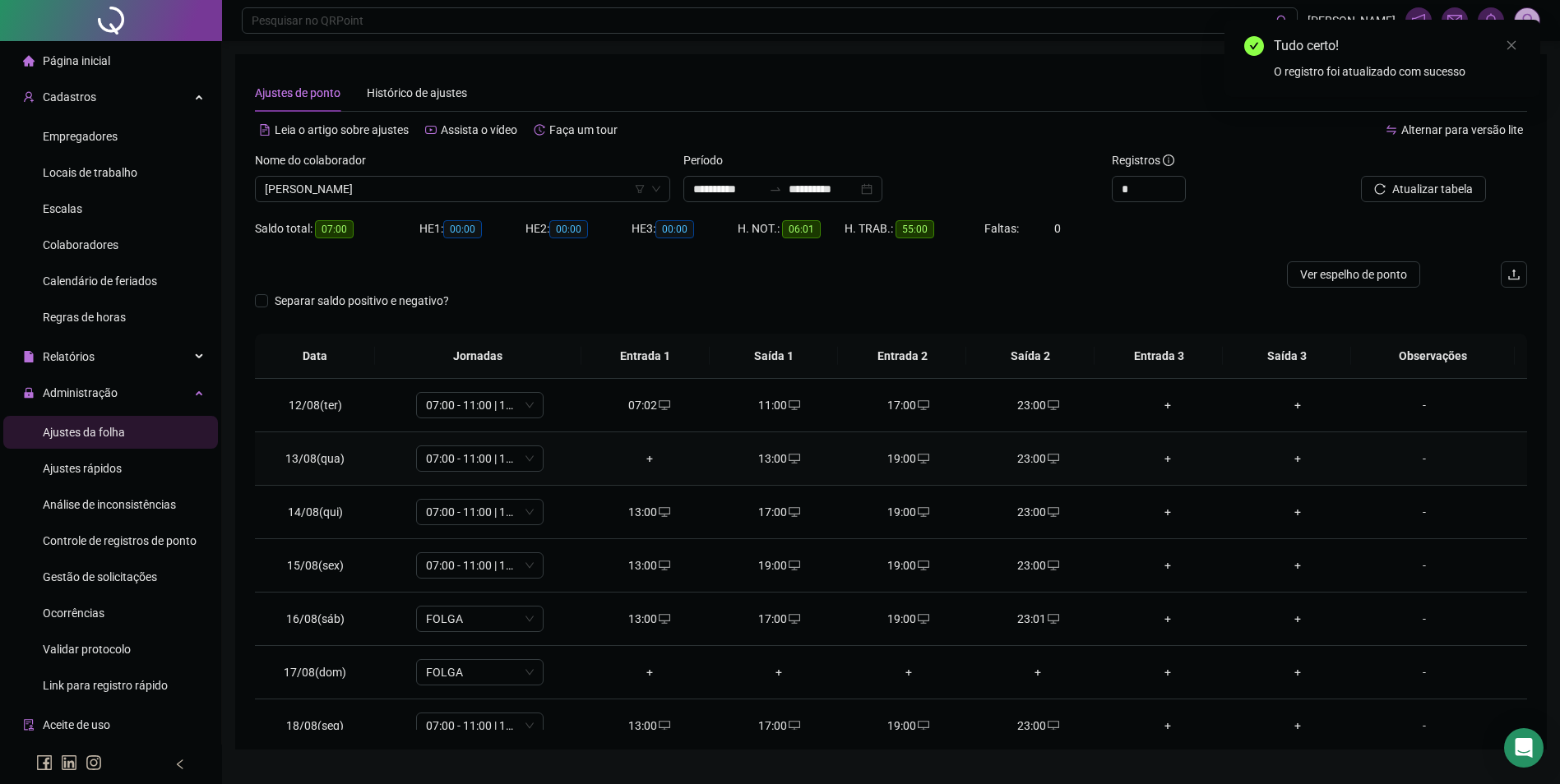
click at [661, 460] on div "+" at bounding box center [650, 458] width 104 height 19
click at [1437, 187] on span "Atualizar tabela" at bounding box center [1432, 188] width 80 height 19
click at [1509, 113] on span "Sim" at bounding box center [1503, 118] width 19 height 19
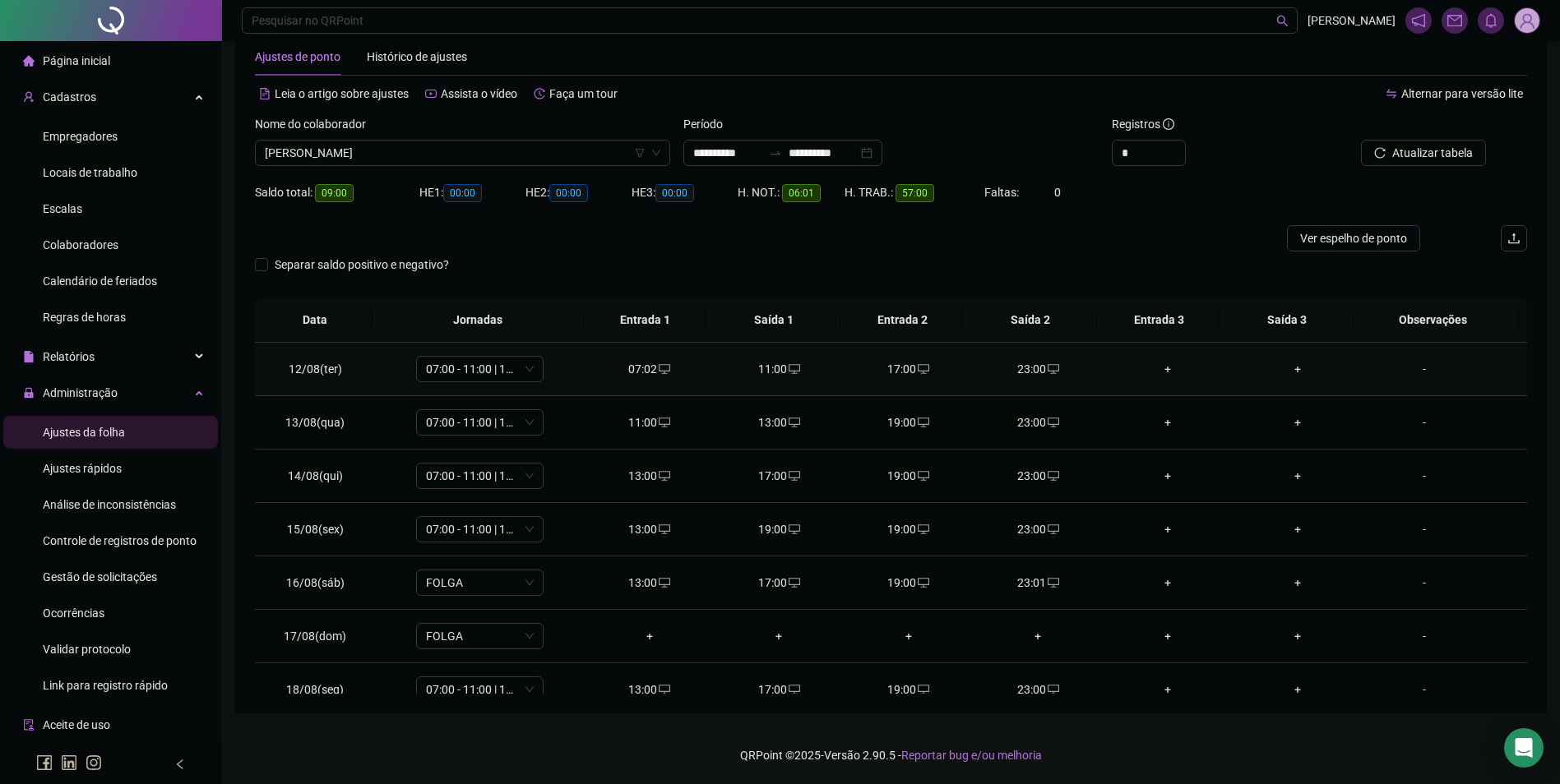
click at [1035, 371] on div "23:00" at bounding box center [1038, 369] width 104 height 19
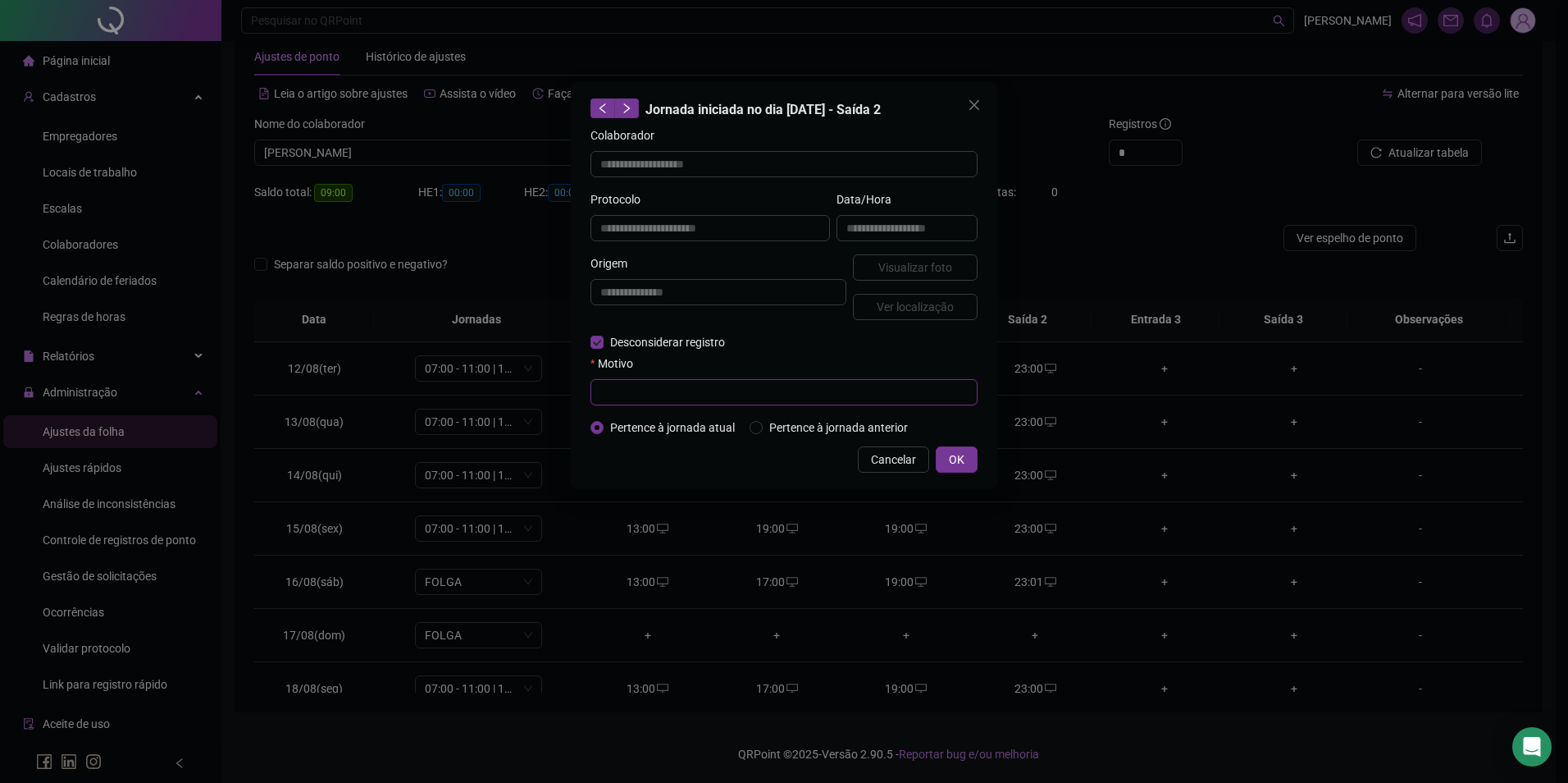
click at [645, 386] on input "text" at bounding box center [784, 392] width 387 height 26
paste input "**********"
drag, startPoint x: 751, startPoint y: 389, endPoint x: 547, endPoint y: 390, distance: 204.0
click at [547, 390] on div "**********" at bounding box center [784, 391] width 1568 height 783
drag, startPoint x: 690, startPoint y: 404, endPoint x: 583, endPoint y: 412, distance: 107.3
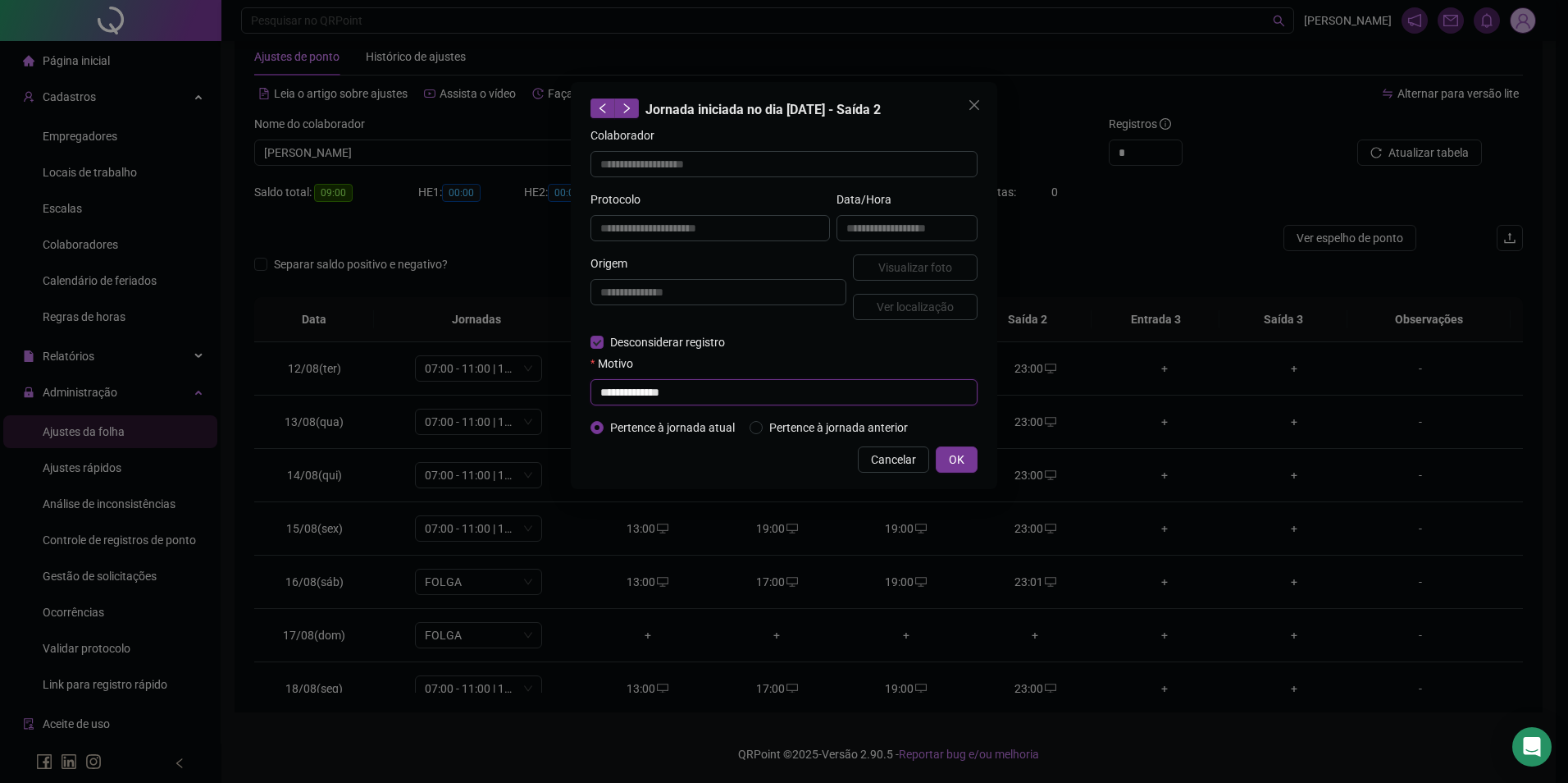
click at [583, 412] on div "**********" at bounding box center [784, 285] width 427 height 407
drag, startPoint x: 769, startPoint y: 464, endPoint x: 862, endPoint y: 463, distance: 93.0
click at [777, 464] on div "Cancelar OK" at bounding box center [784, 459] width 387 height 26
drag, startPoint x: 962, startPoint y: 449, endPoint x: 946, endPoint y: 457, distance: 17.9
click at [960, 450] on button "OK" at bounding box center [956, 459] width 42 height 26
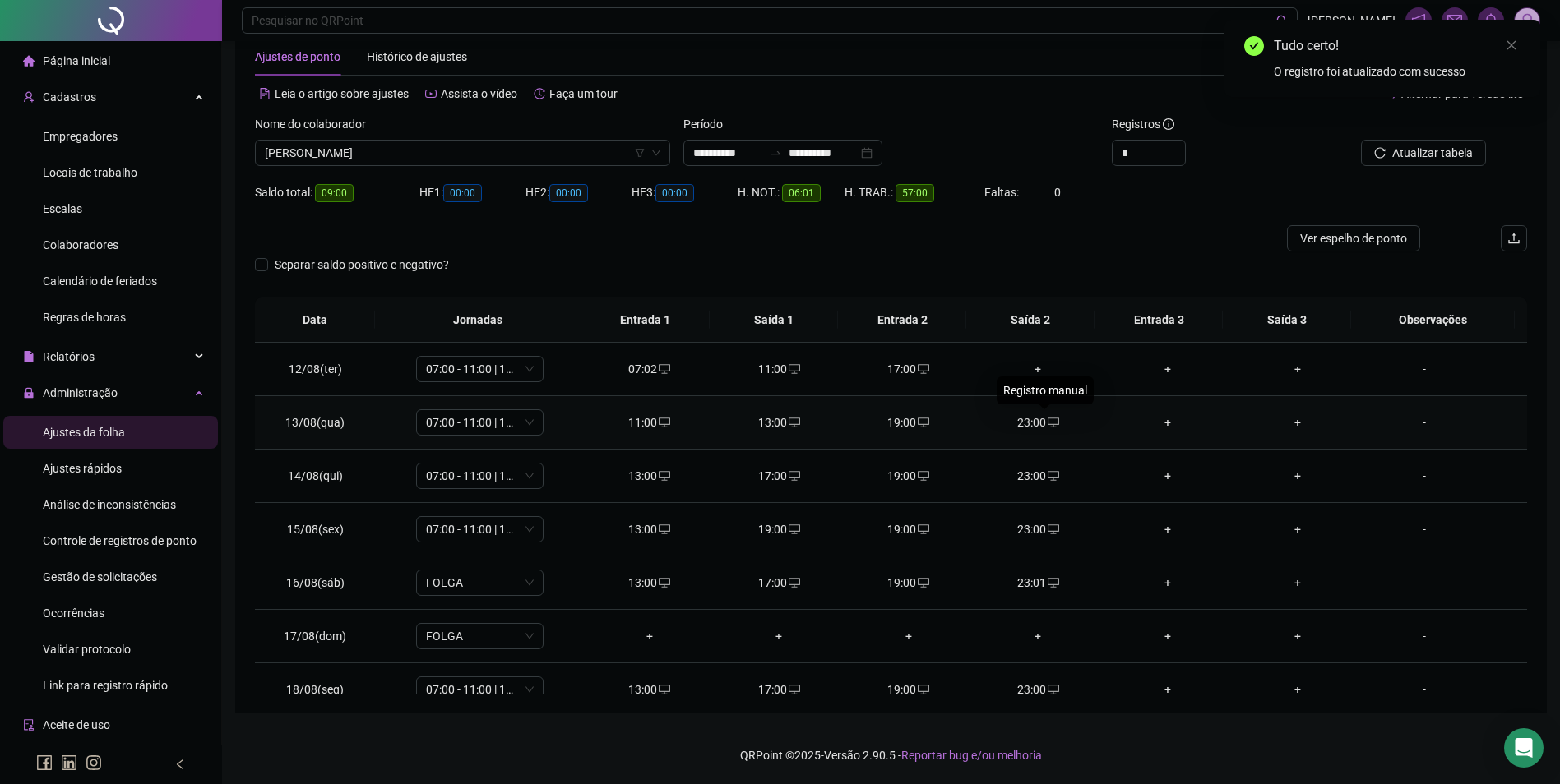
click at [1046, 422] on span "desktop" at bounding box center [1052, 423] width 13 height 12
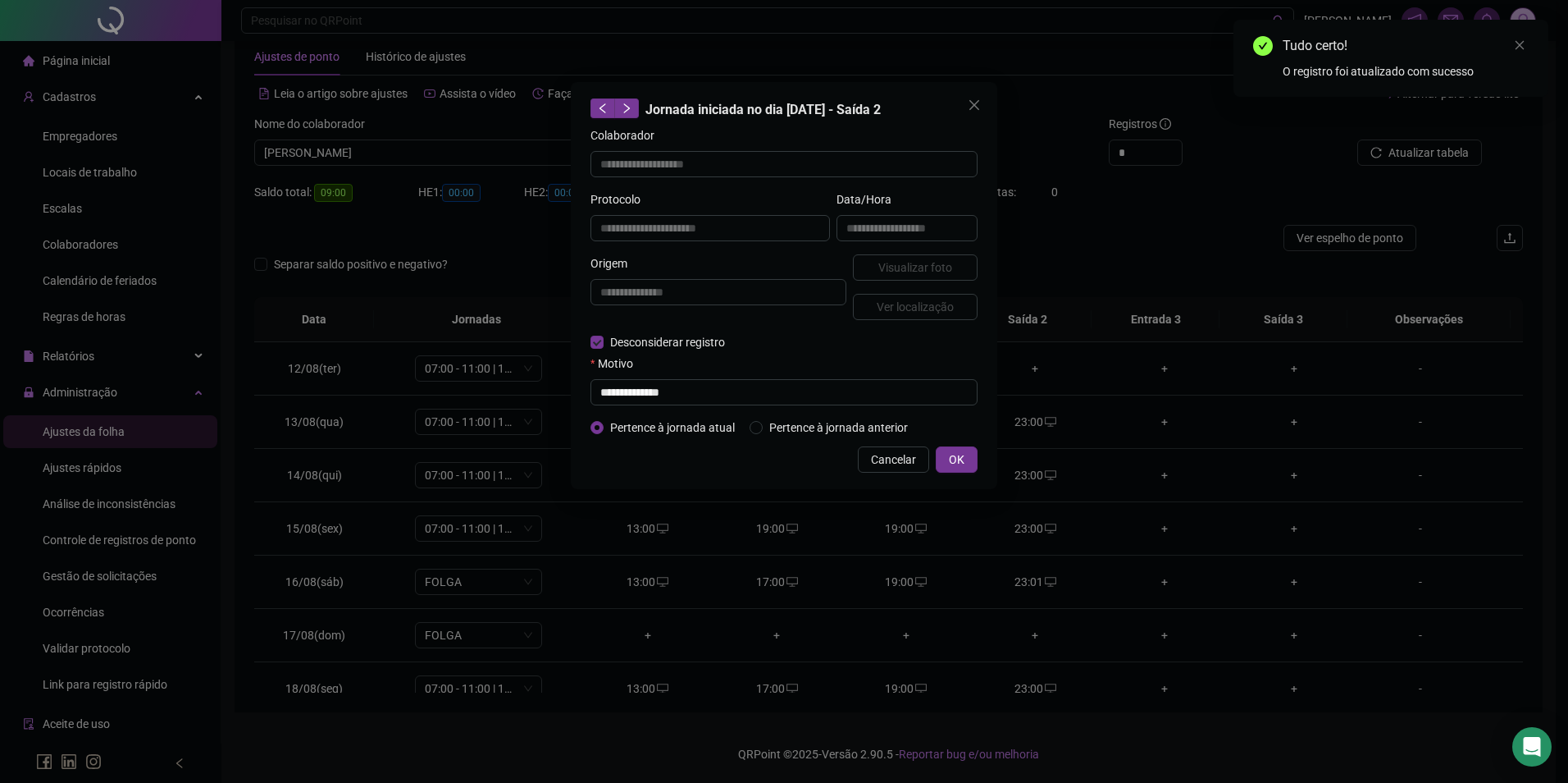
click at [926, 505] on div "**********" at bounding box center [784, 391] width 1568 height 783
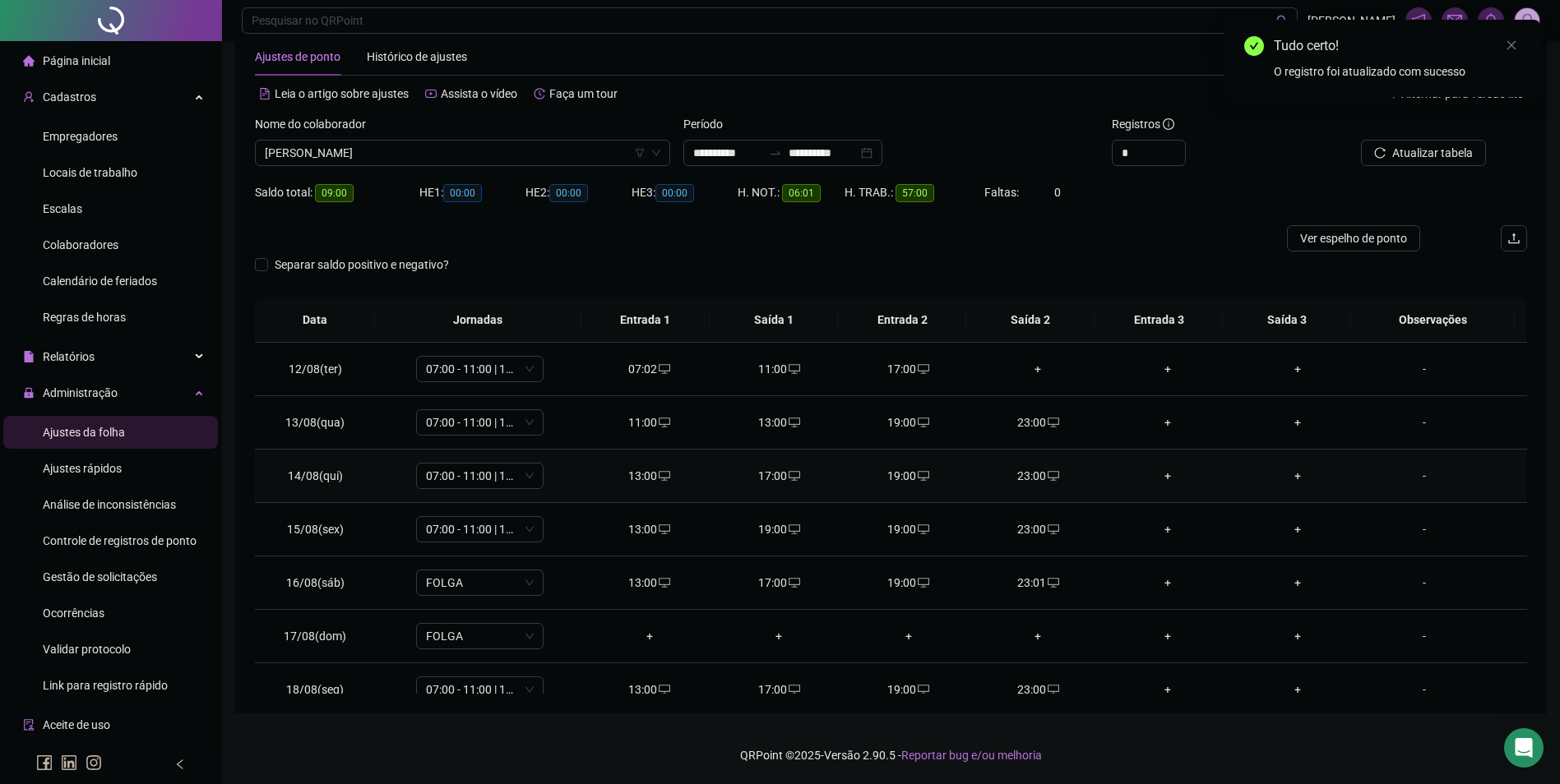
click at [1047, 475] on icon "desktop" at bounding box center [1053, 475] width 12 height 12
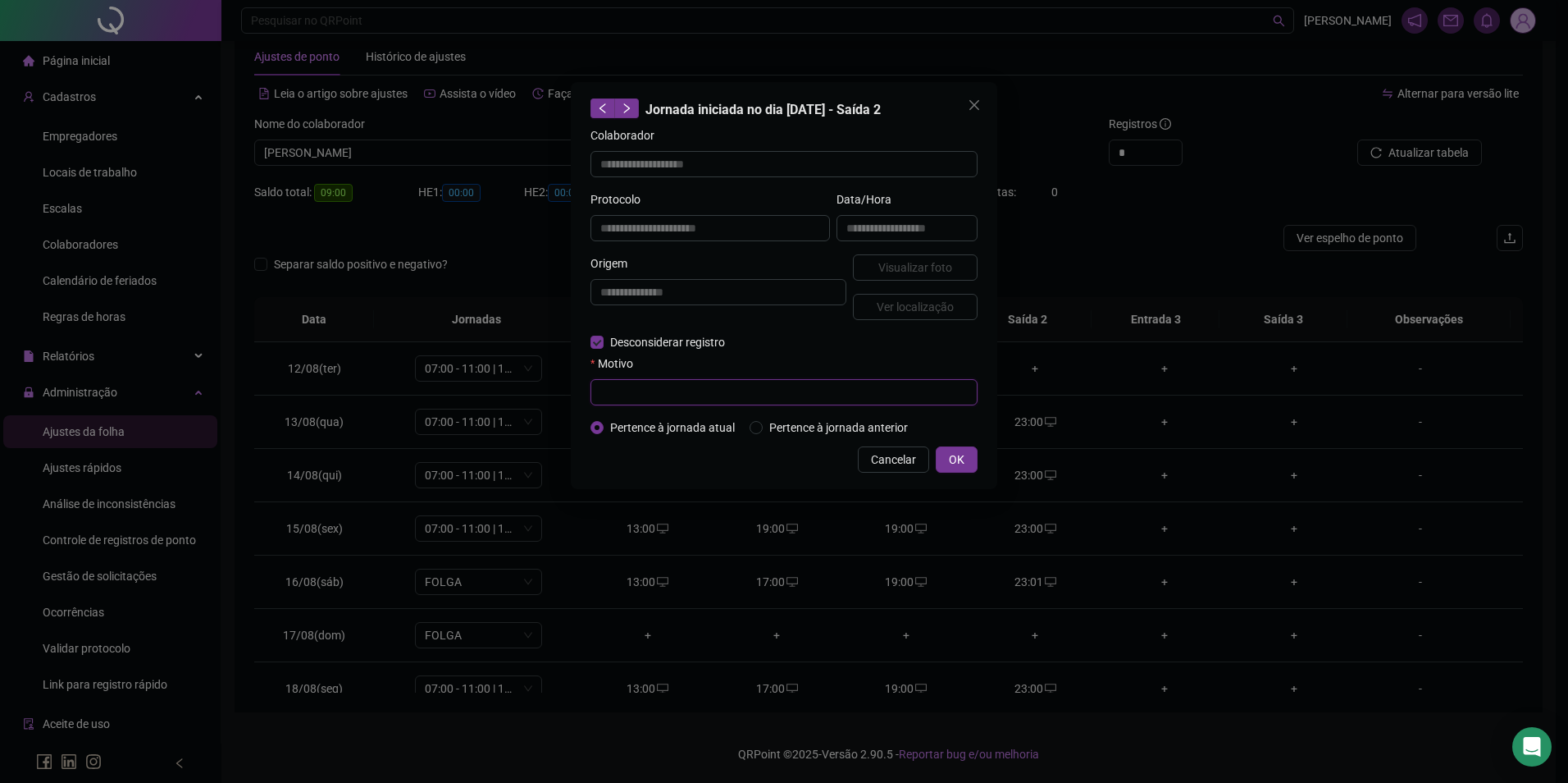
click at [630, 391] on input "text" at bounding box center [784, 392] width 387 height 26
paste input "**********"
click at [961, 453] on span "OK" at bounding box center [957, 459] width 16 height 19
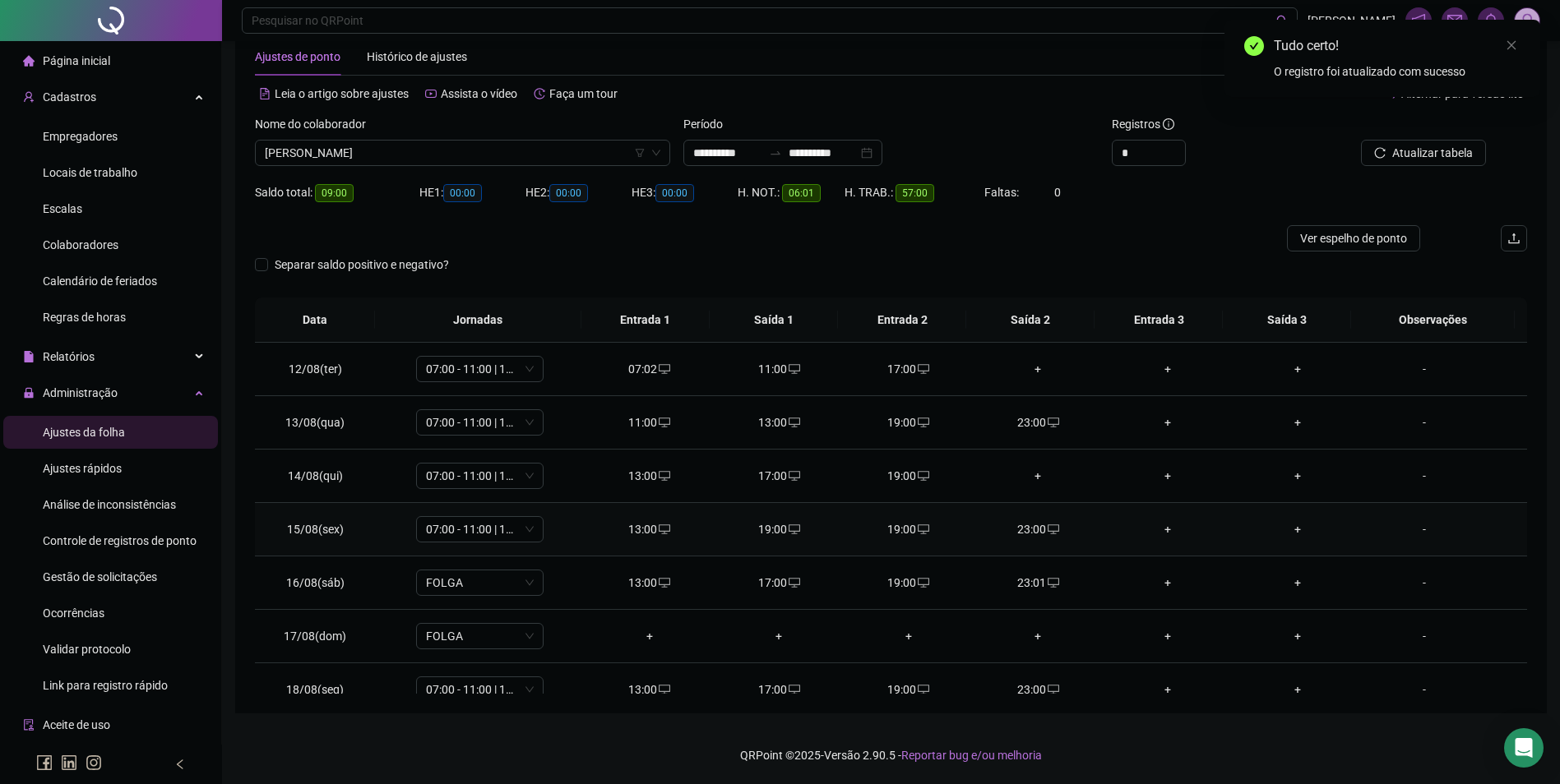
click at [1047, 530] on icon "desktop" at bounding box center [1053, 529] width 12 height 12
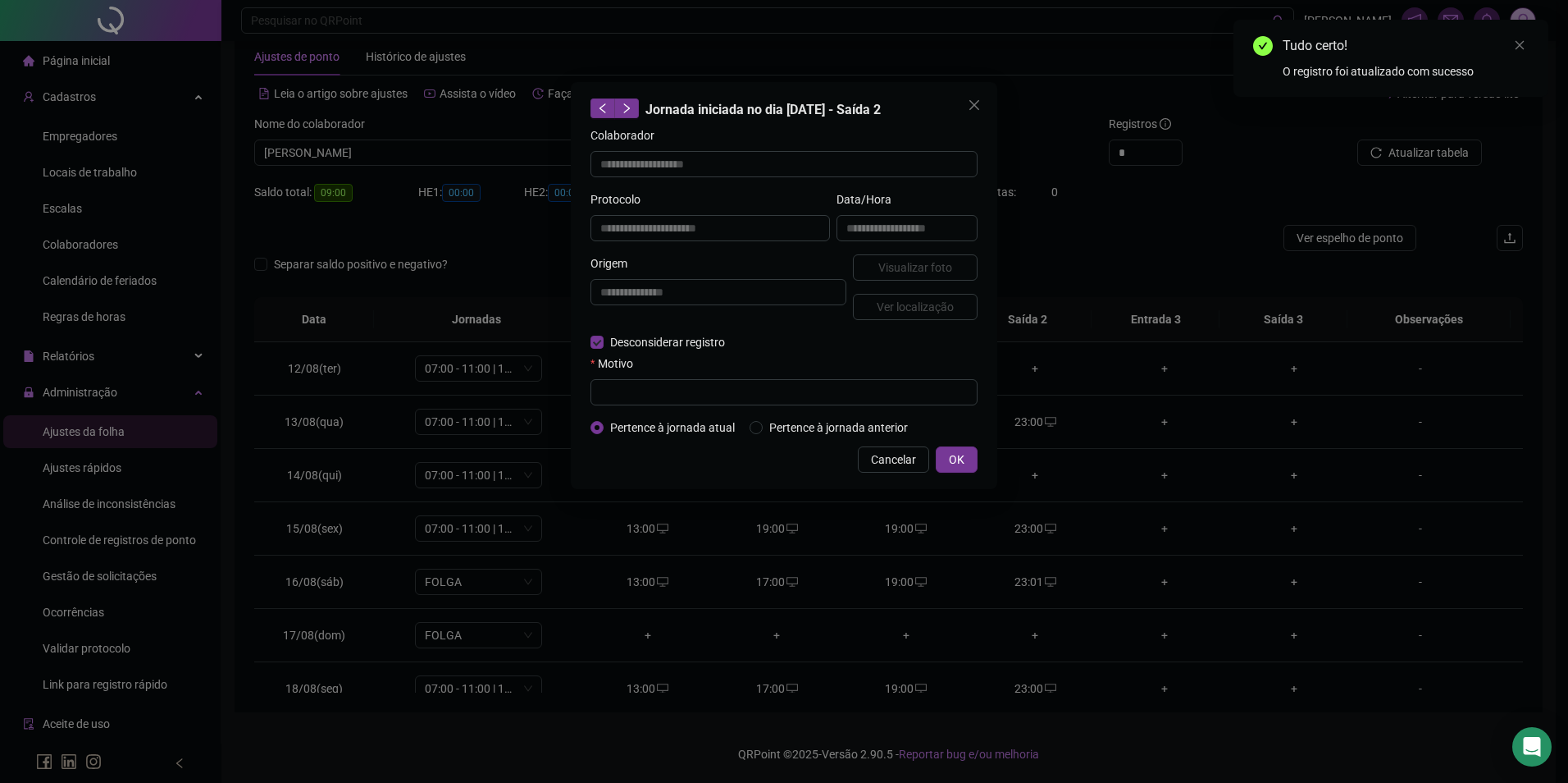
click at [633, 411] on form "**********" at bounding box center [784, 282] width 387 height 310
click at [640, 396] on input "text" at bounding box center [784, 392] width 387 height 26
paste input "**********"
click at [953, 455] on span "OK" at bounding box center [957, 459] width 16 height 19
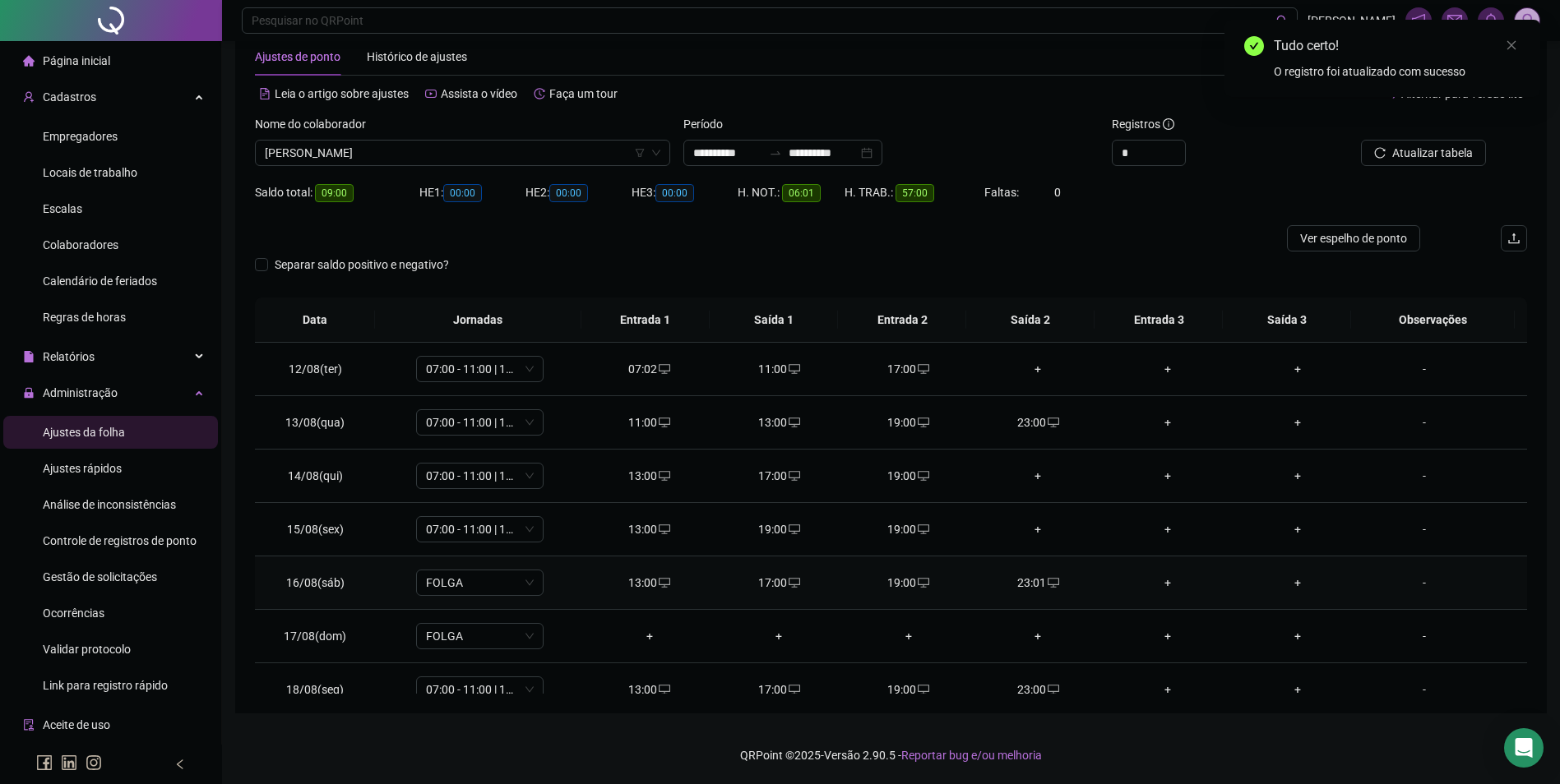
click at [1047, 585] on icon "desktop" at bounding box center [1053, 583] width 12 height 12
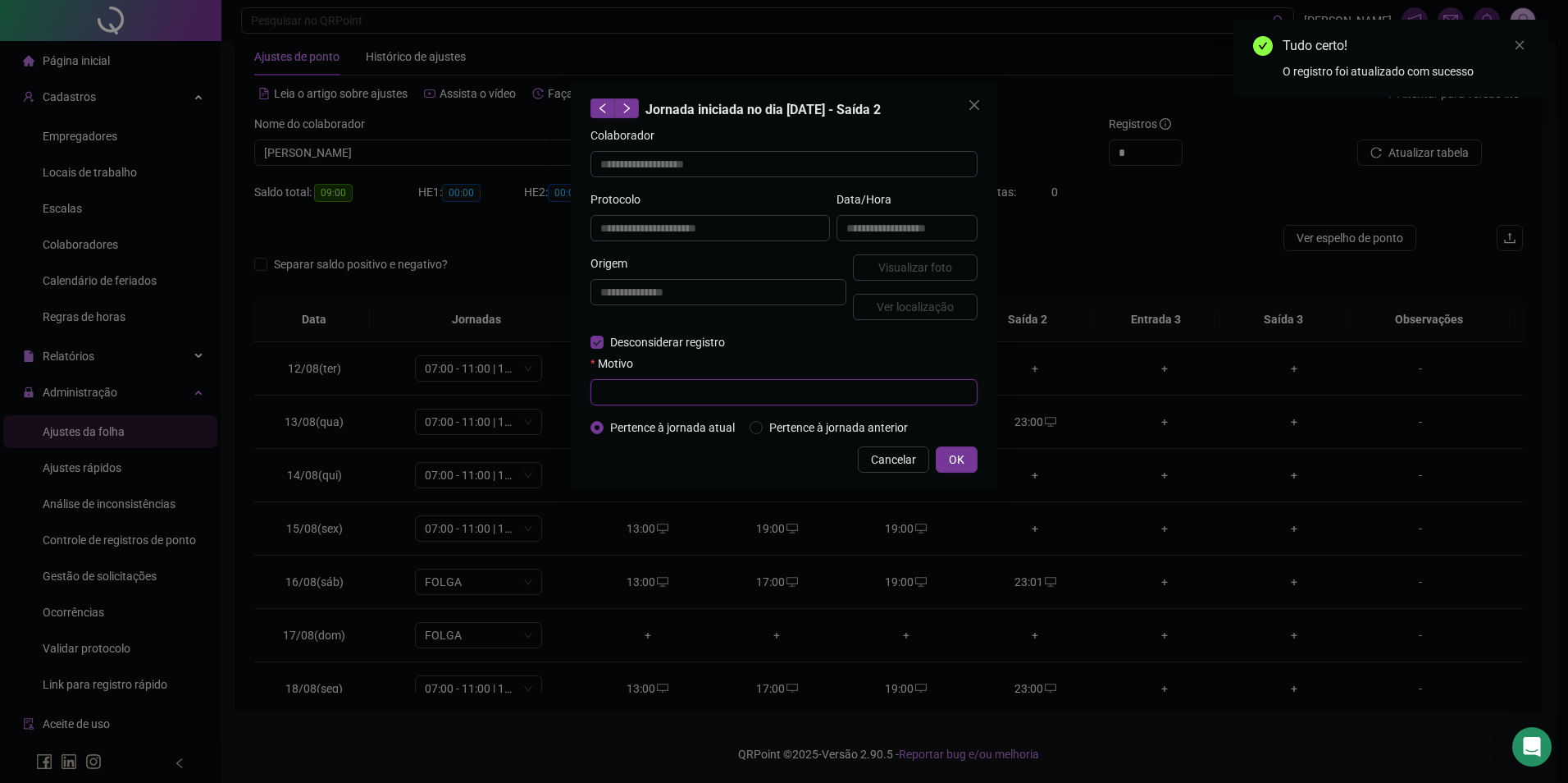
click at [605, 398] on input "text" at bounding box center [784, 392] width 387 height 26
paste input "**********"
click at [953, 460] on span "OK" at bounding box center [957, 459] width 16 height 19
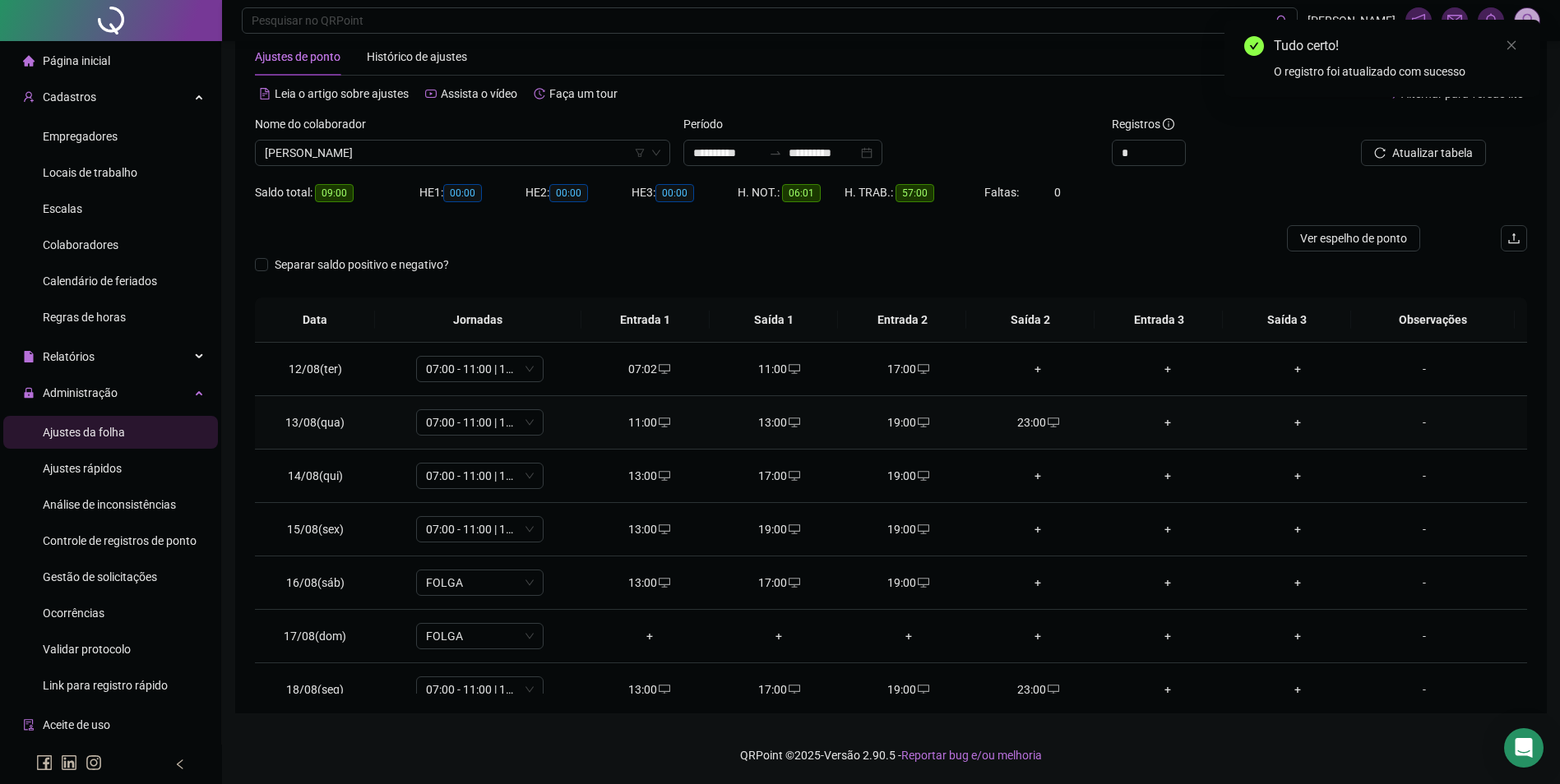
click at [1047, 423] on icon "desktop" at bounding box center [1053, 423] width 12 height 12
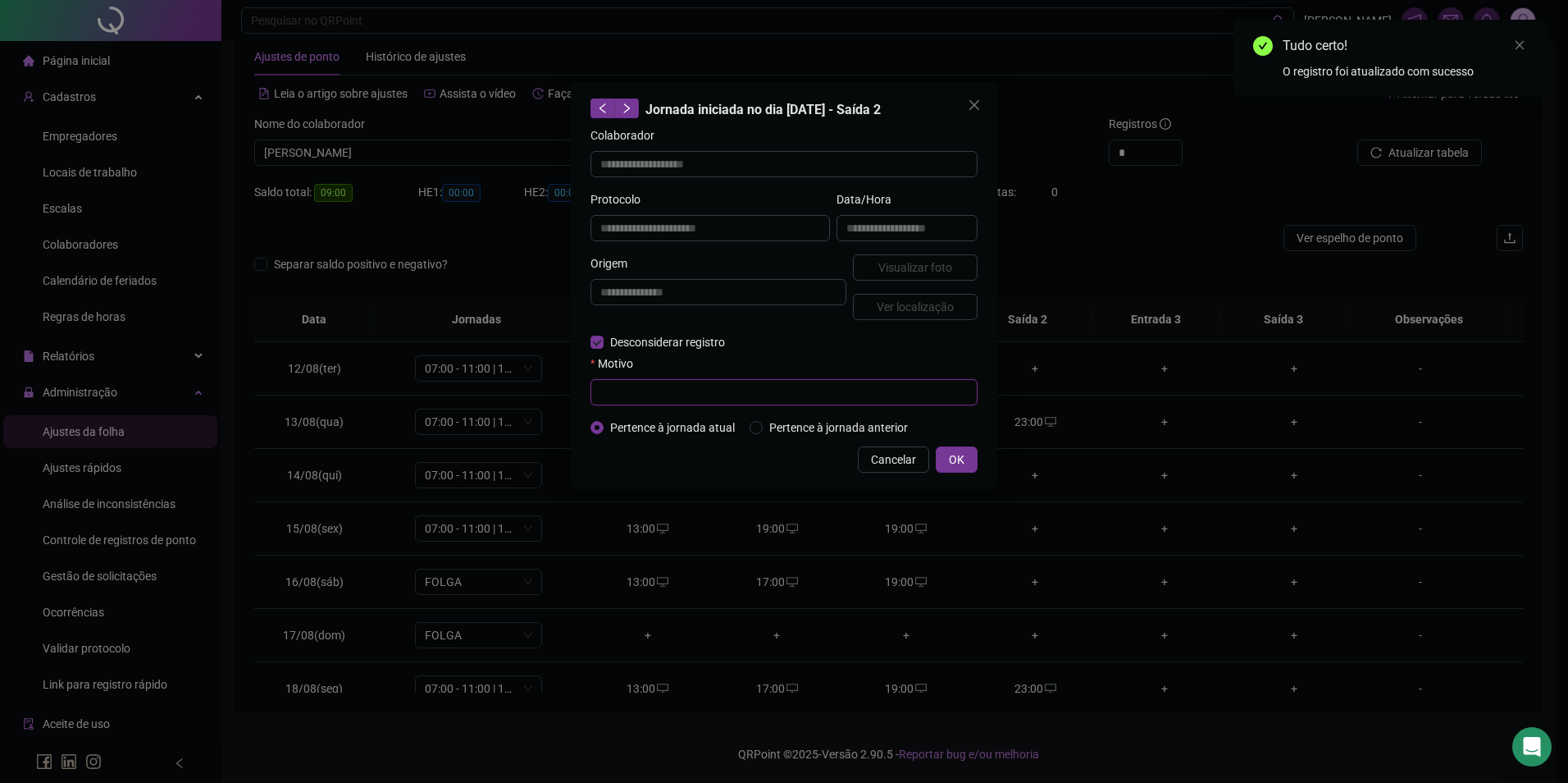
click at [633, 391] on input "text" at bounding box center [784, 392] width 387 height 26
paste input "**********"
click at [956, 450] on span "OK" at bounding box center [957, 459] width 16 height 19
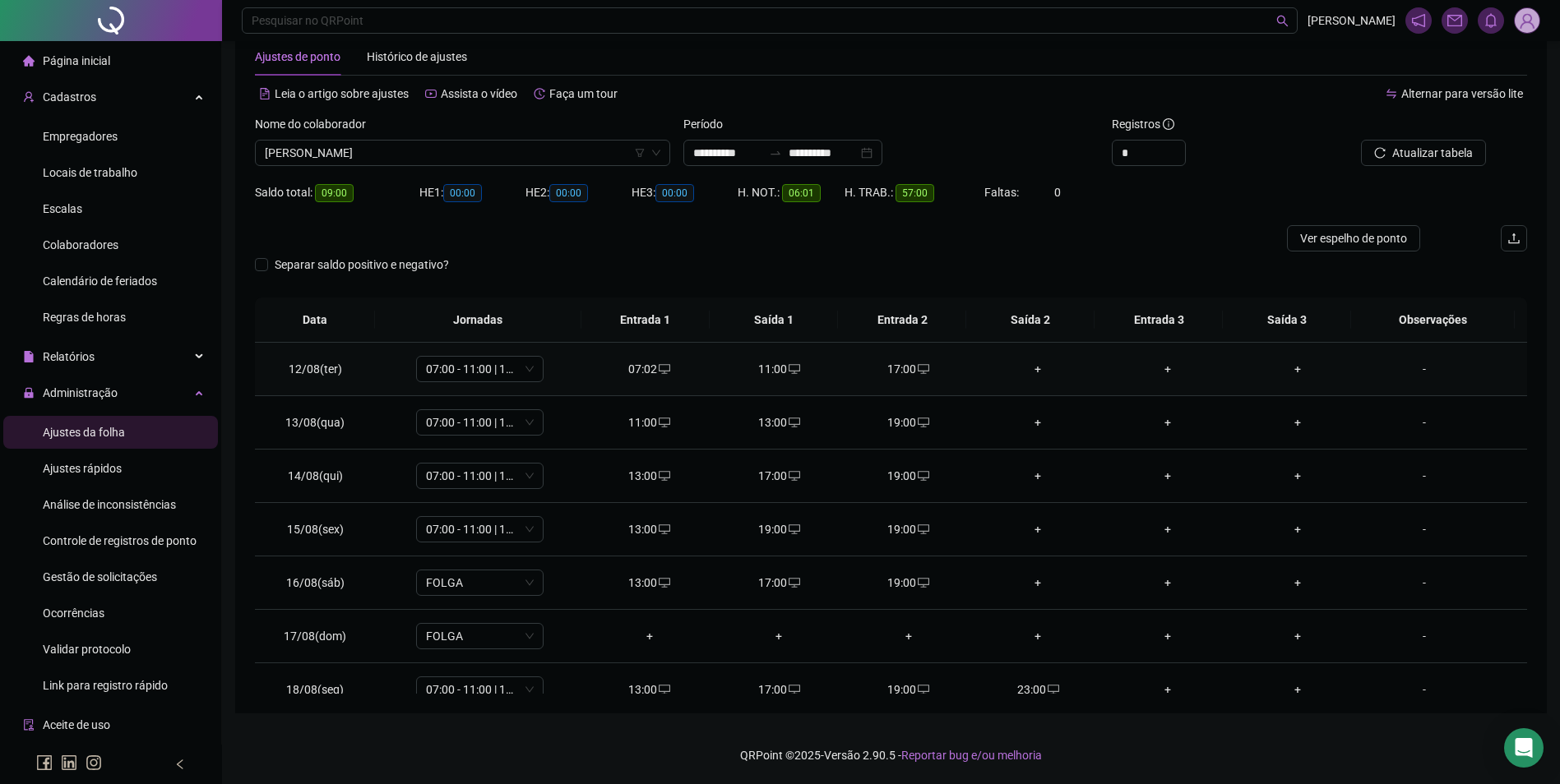
click at [1033, 369] on div "+" at bounding box center [1038, 369] width 104 height 19
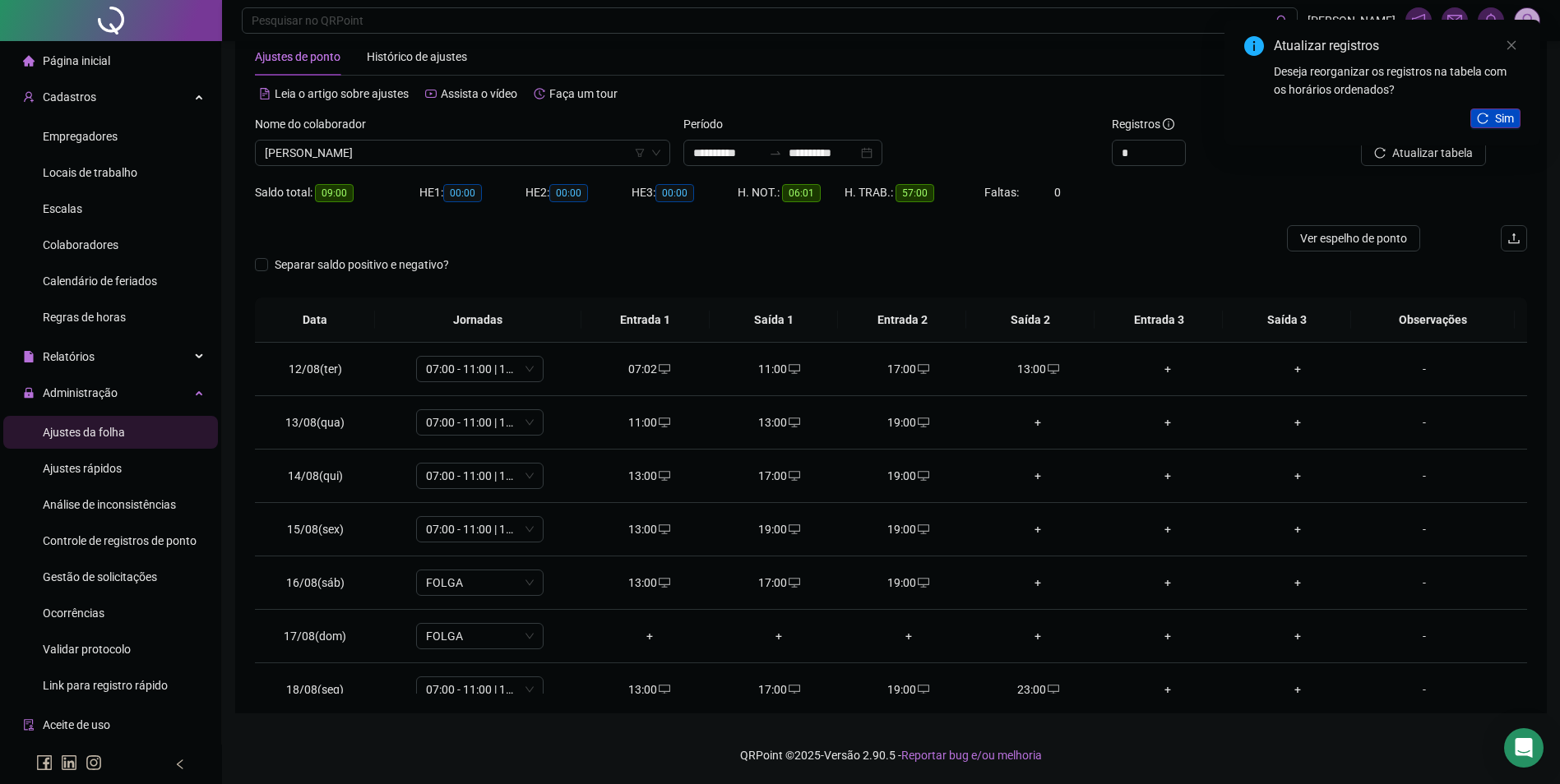
drag, startPoint x: 1487, startPoint y: 113, endPoint x: 1457, endPoint y: 138, distance: 39.1
click at [1486, 113] on icon "reload" at bounding box center [1483, 118] width 12 height 12
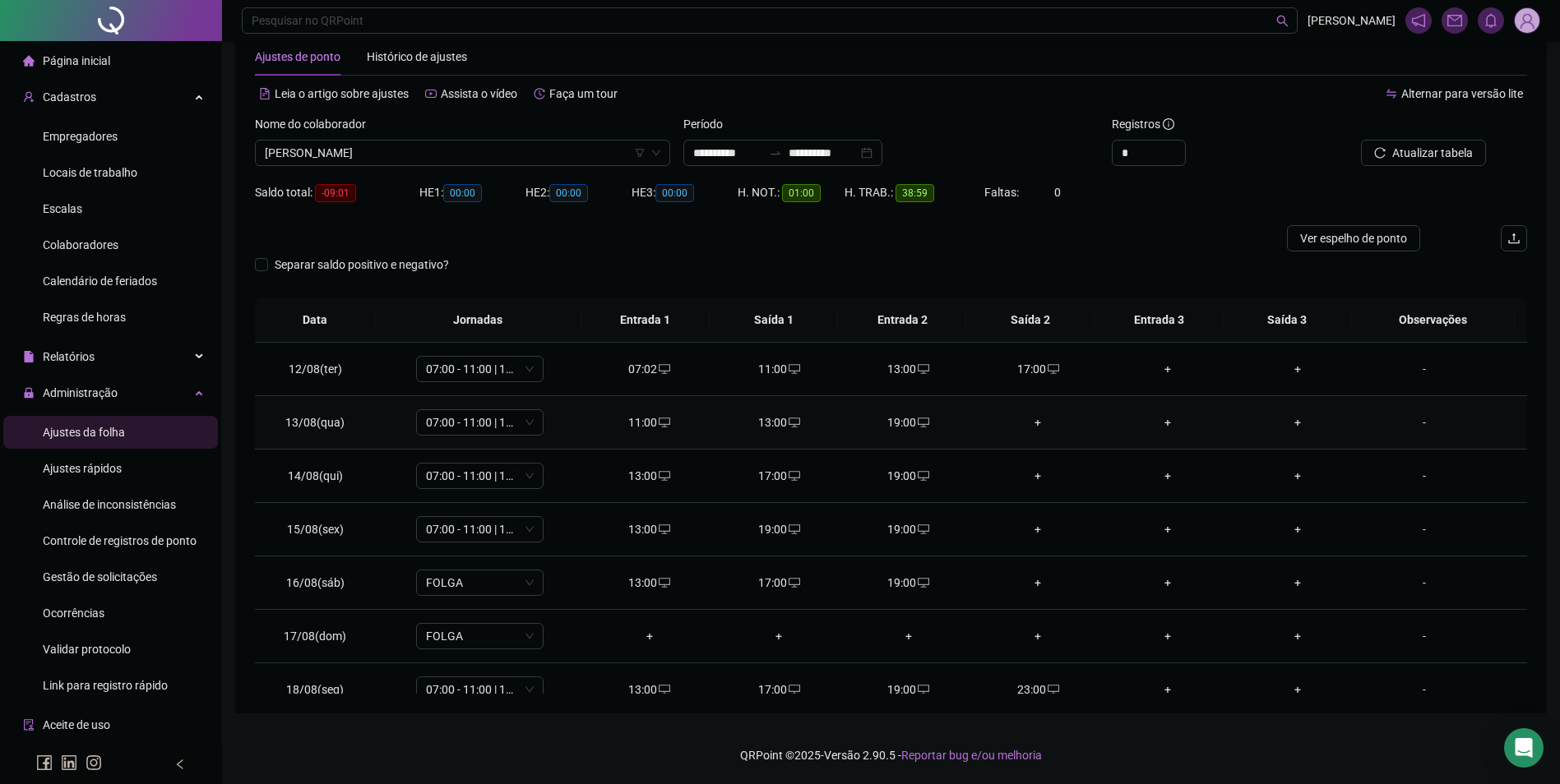
click at [906, 423] on div "19:00" at bounding box center [908, 422] width 104 height 19
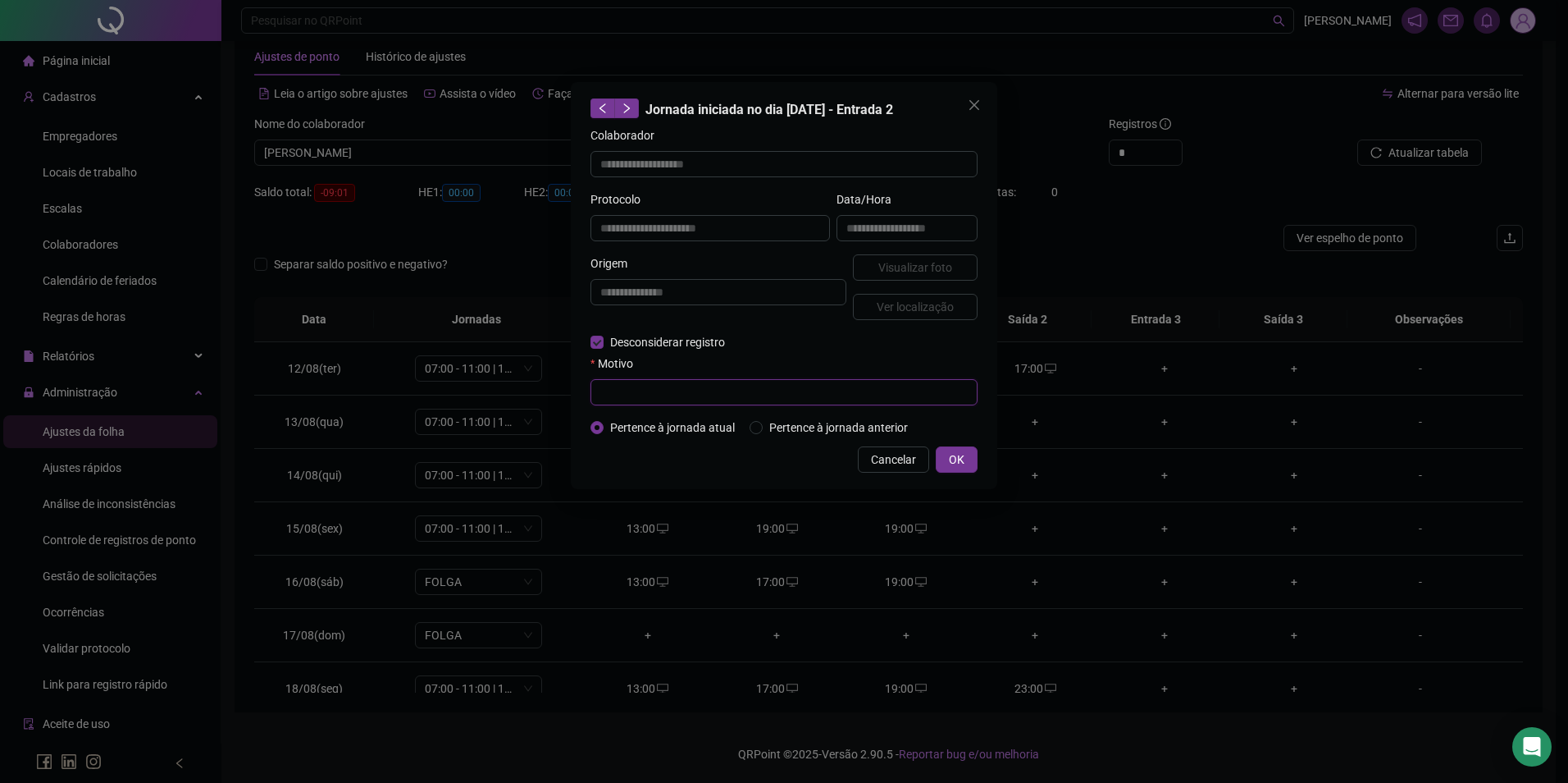
click at [661, 397] on input "text" at bounding box center [784, 392] width 387 height 26
paste input "**********"
click at [964, 454] on span "OK" at bounding box center [957, 459] width 16 height 19
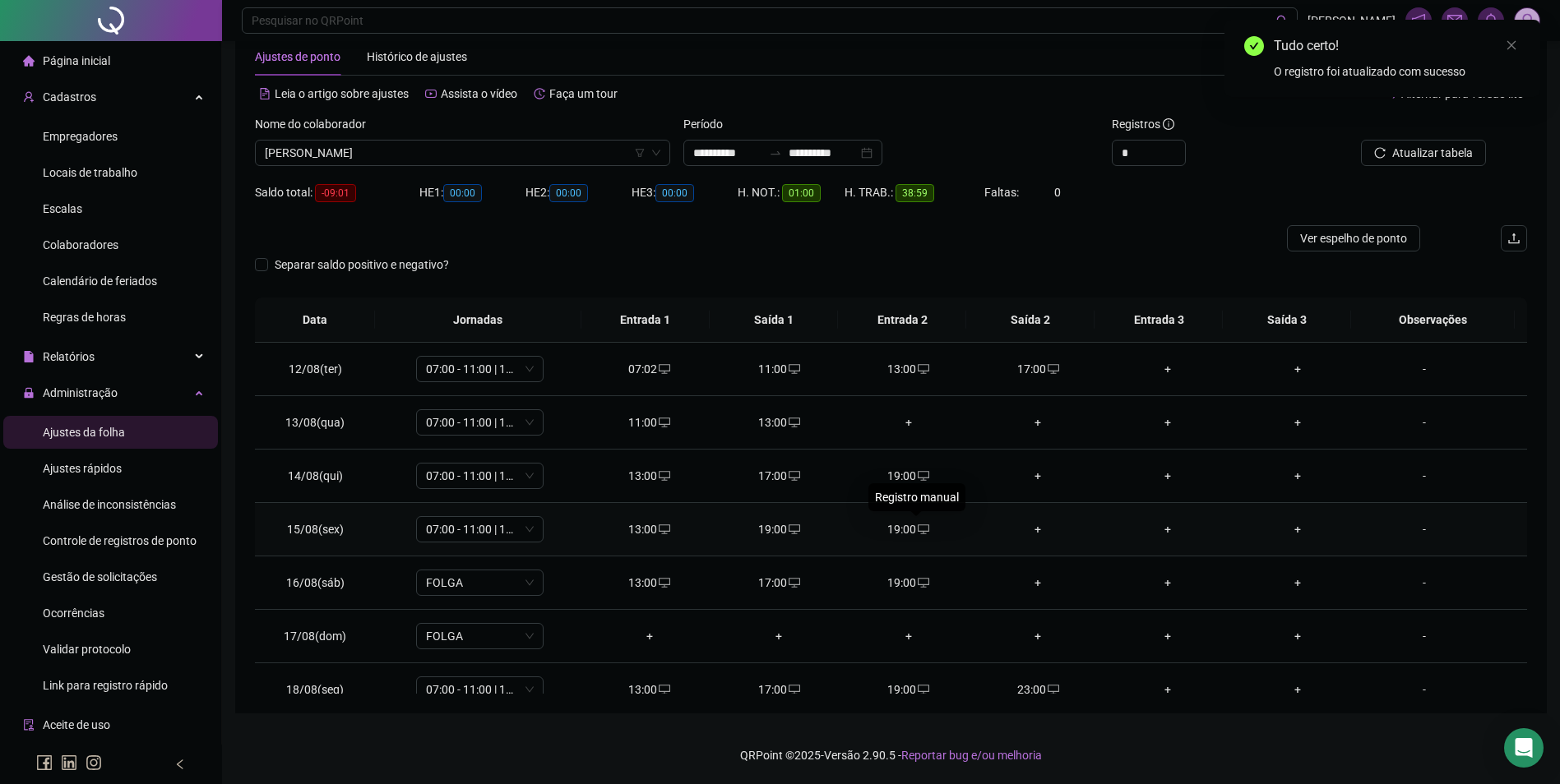
click at [916, 526] on span "desktop" at bounding box center [922, 529] width 13 height 12
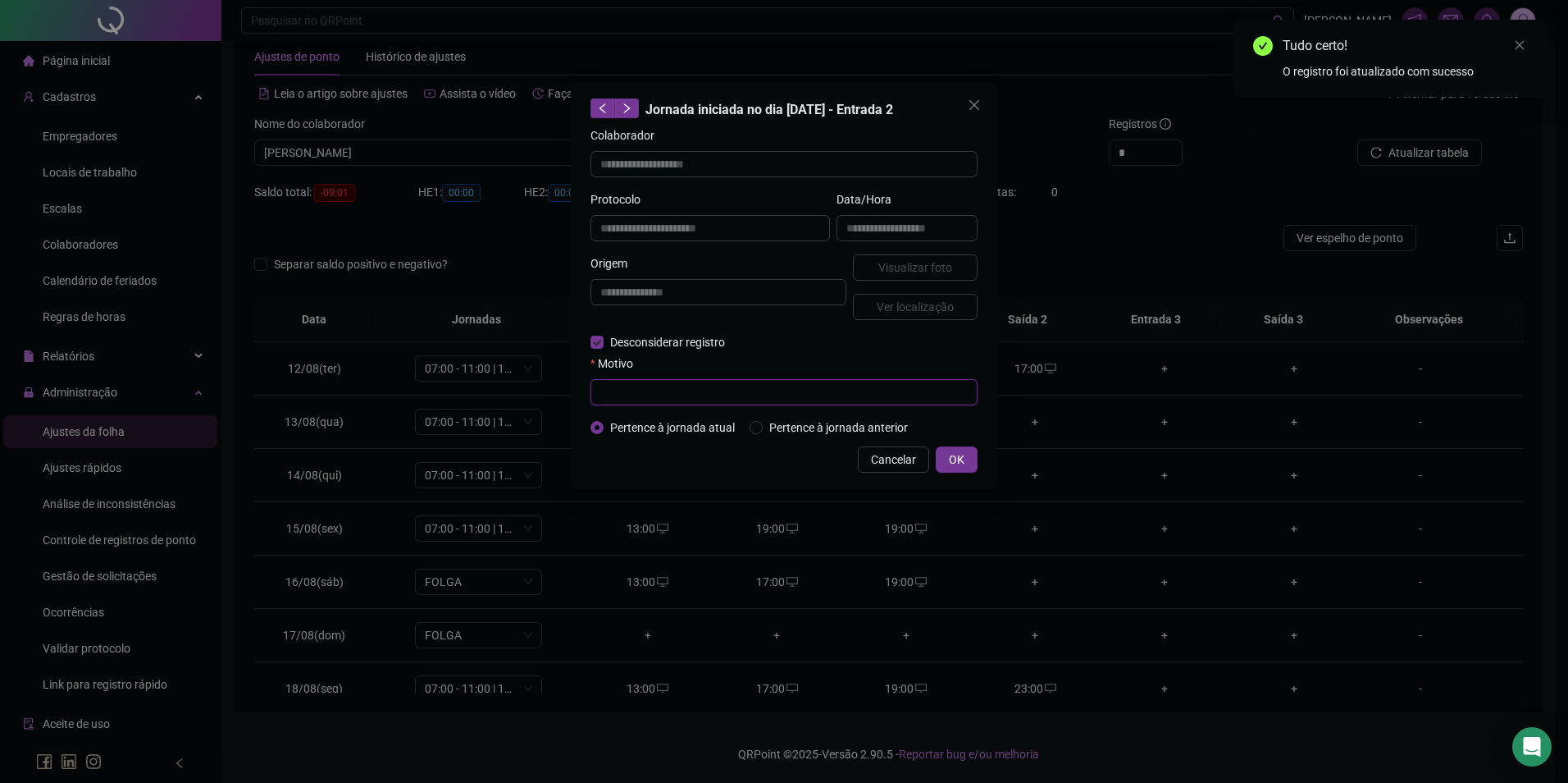
click at [645, 402] on input "text" at bounding box center [784, 392] width 387 height 26
paste input "**********"
click at [952, 460] on span "OK" at bounding box center [957, 459] width 16 height 19
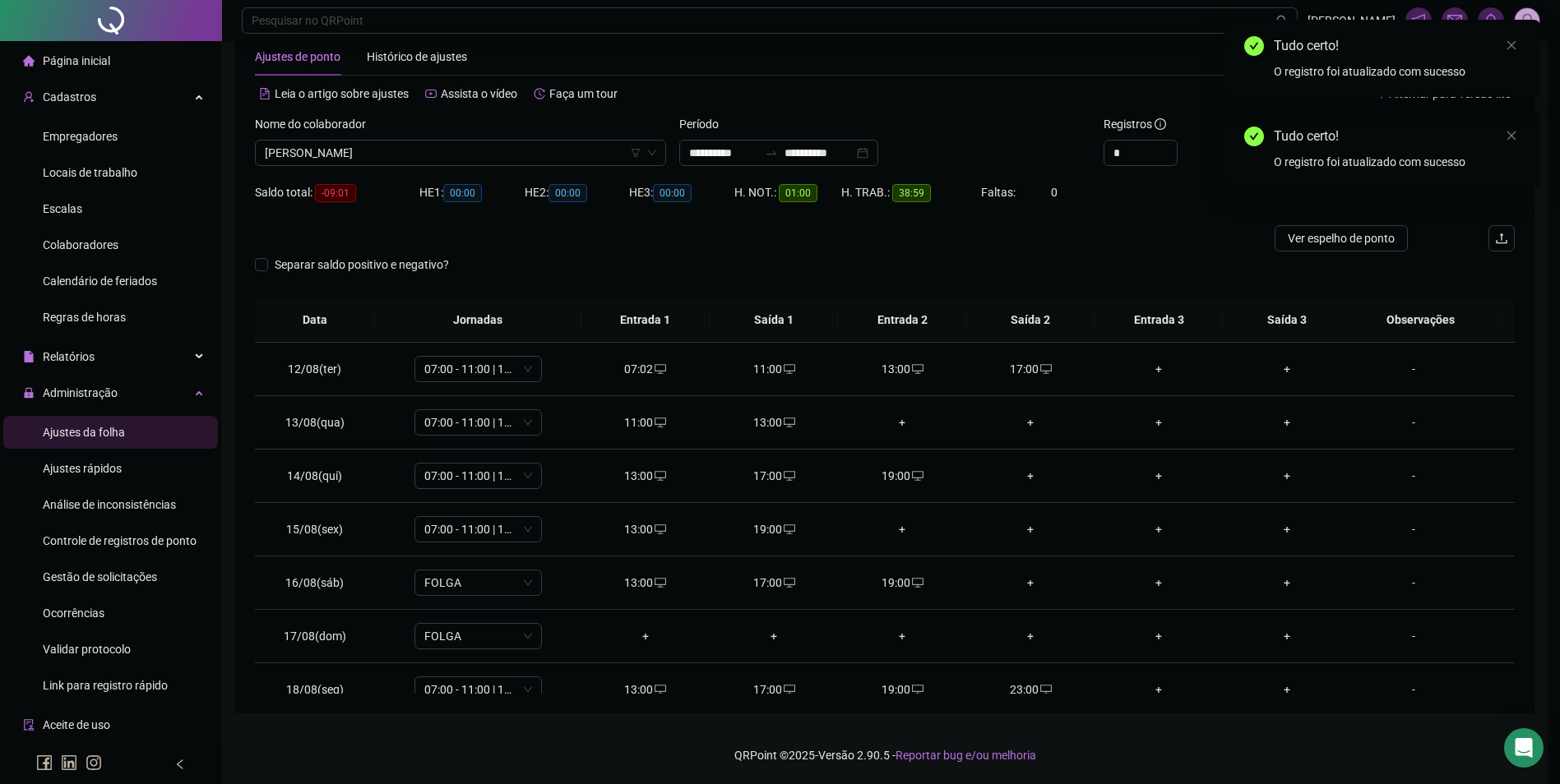
click at [916, 580] on icon "desktop" at bounding box center [917, 583] width 12 height 12
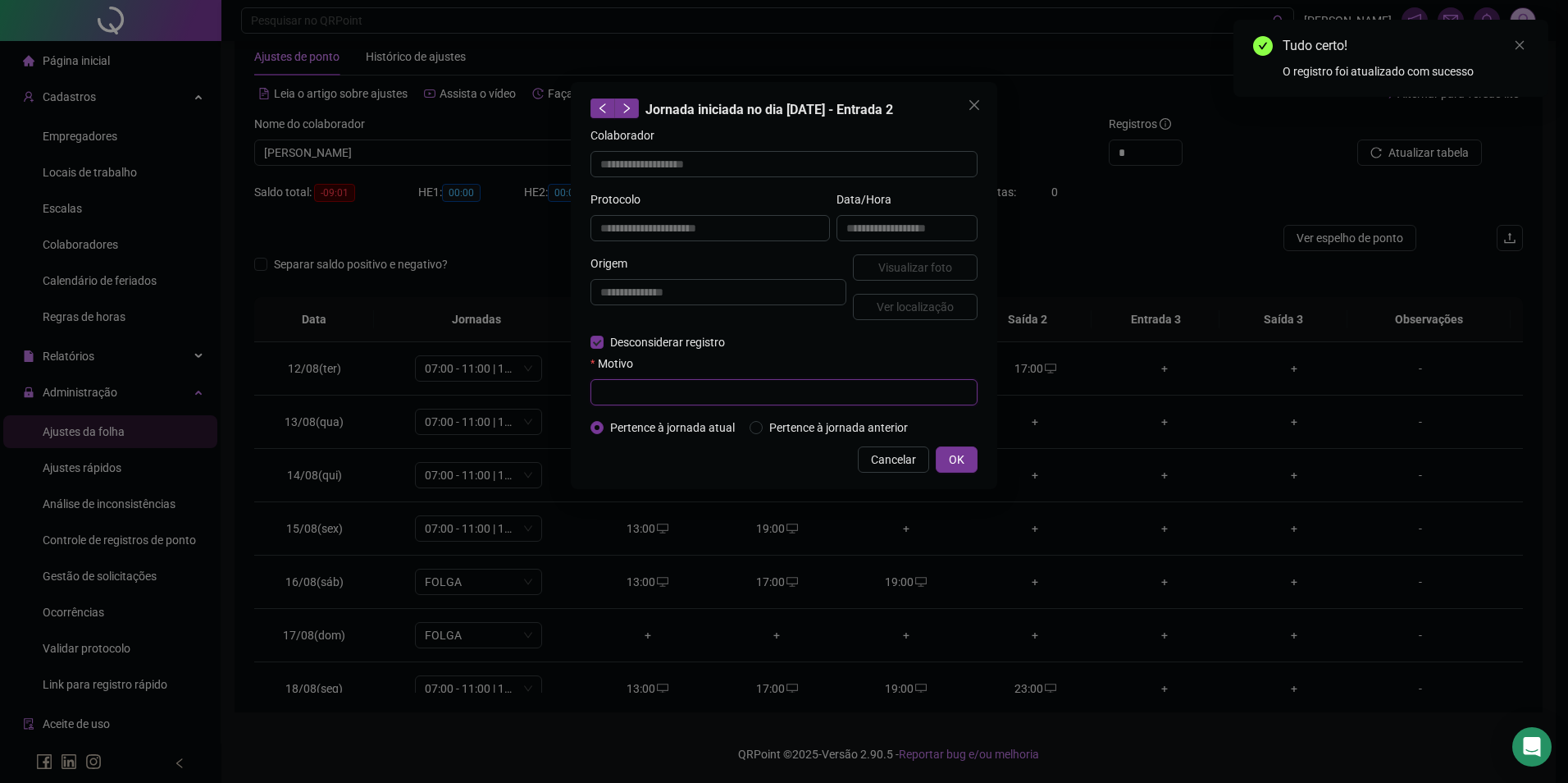
click at [650, 396] on input "text" at bounding box center [784, 392] width 387 height 26
paste input "**********"
click at [961, 457] on span "OK" at bounding box center [957, 459] width 16 height 19
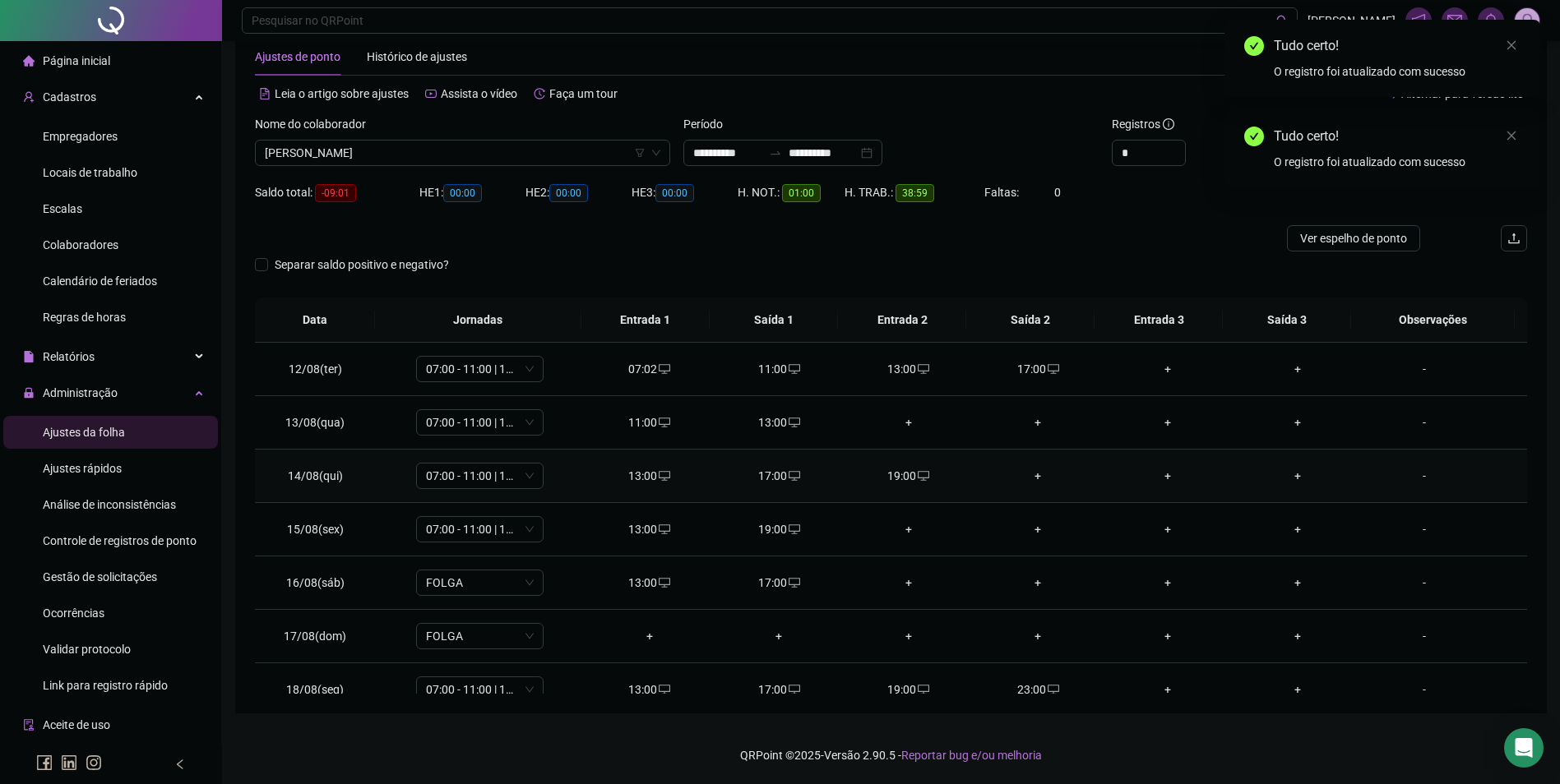
click at [906, 472] on div "19:00" at bounding box center [908, 475] width 104 height 19
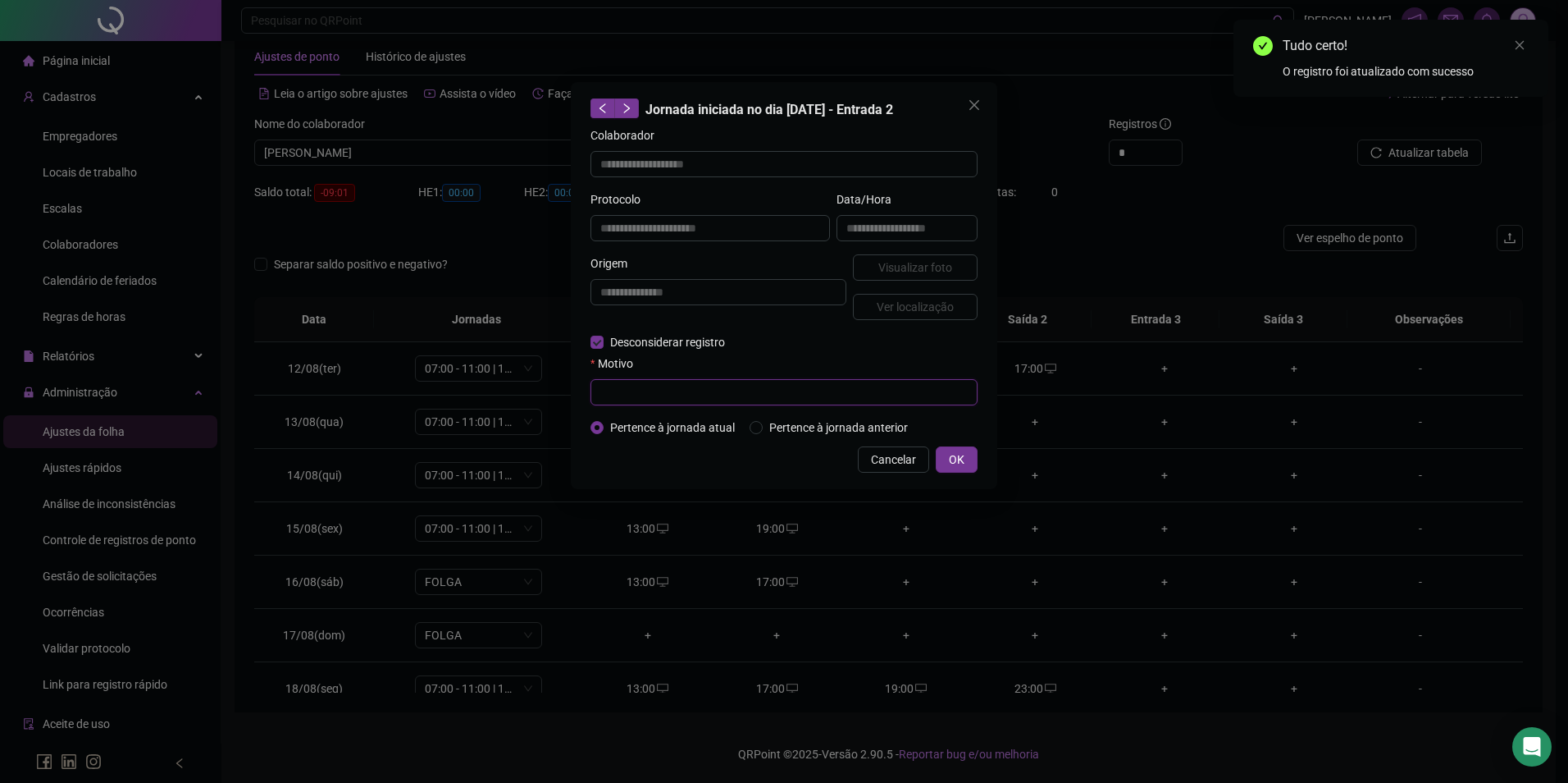
click at [629, 391] on input "text" at bounding box center [784, 392] width 387 height 26
paste input "**********"
click at [972, 457] on button "OK" at bounding box center [956, 459] width 42 height 26
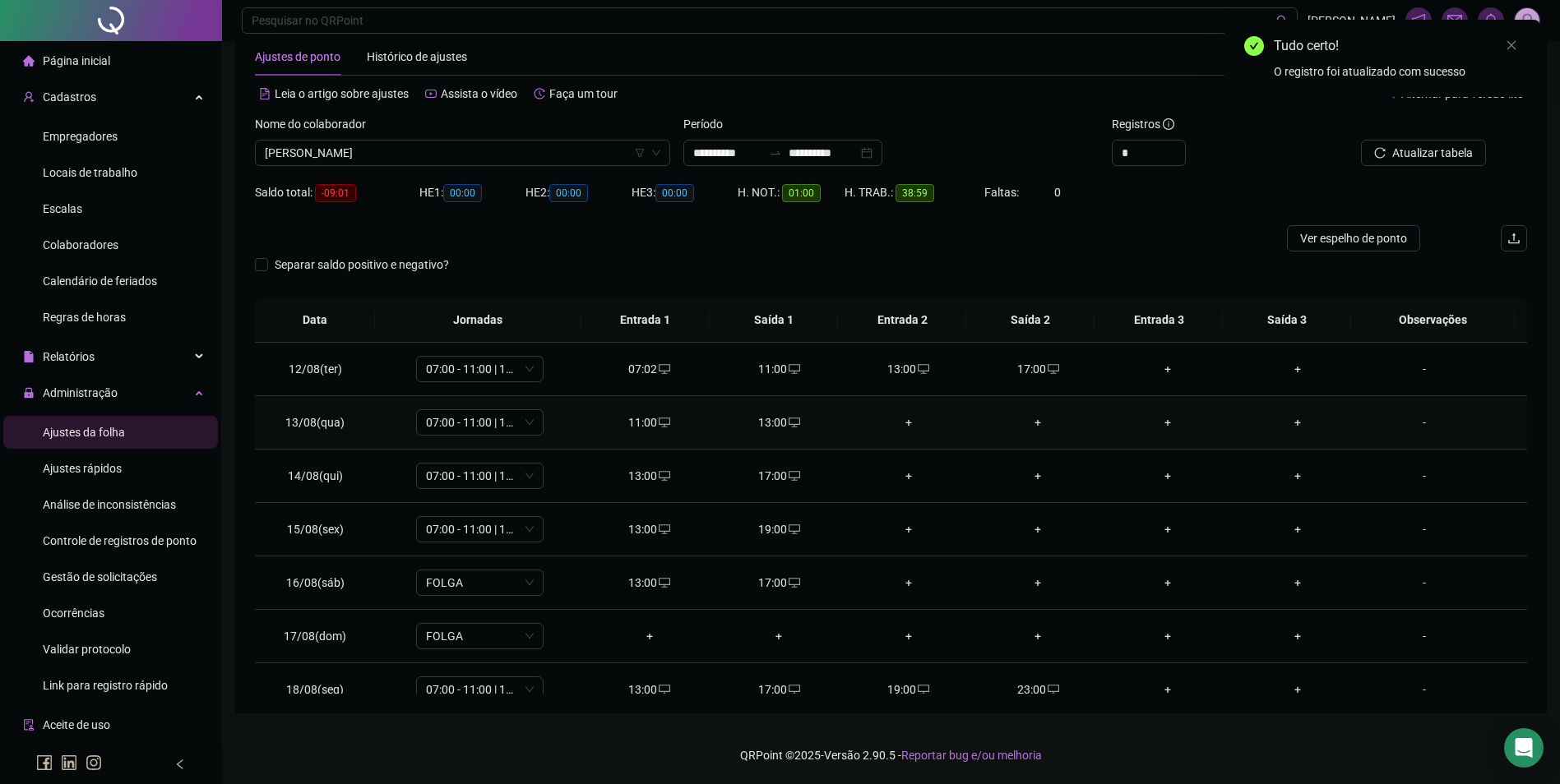
click at [904, 419] on div "+" at bounding box center [908, 422] width 104 height 19
click at [908, 474] on div "+" at bounding box center [908, 475] width 104 height 19
click at [904, 532] on div "+" at bounding box center [908, 529] width 104 height 19
click at [899, 583] on div "+" at bounding box center [908, 582] width 104 height 19
click at [788, 526] on icon "desktop" at bounding box center [794, 529] width 12 height 10
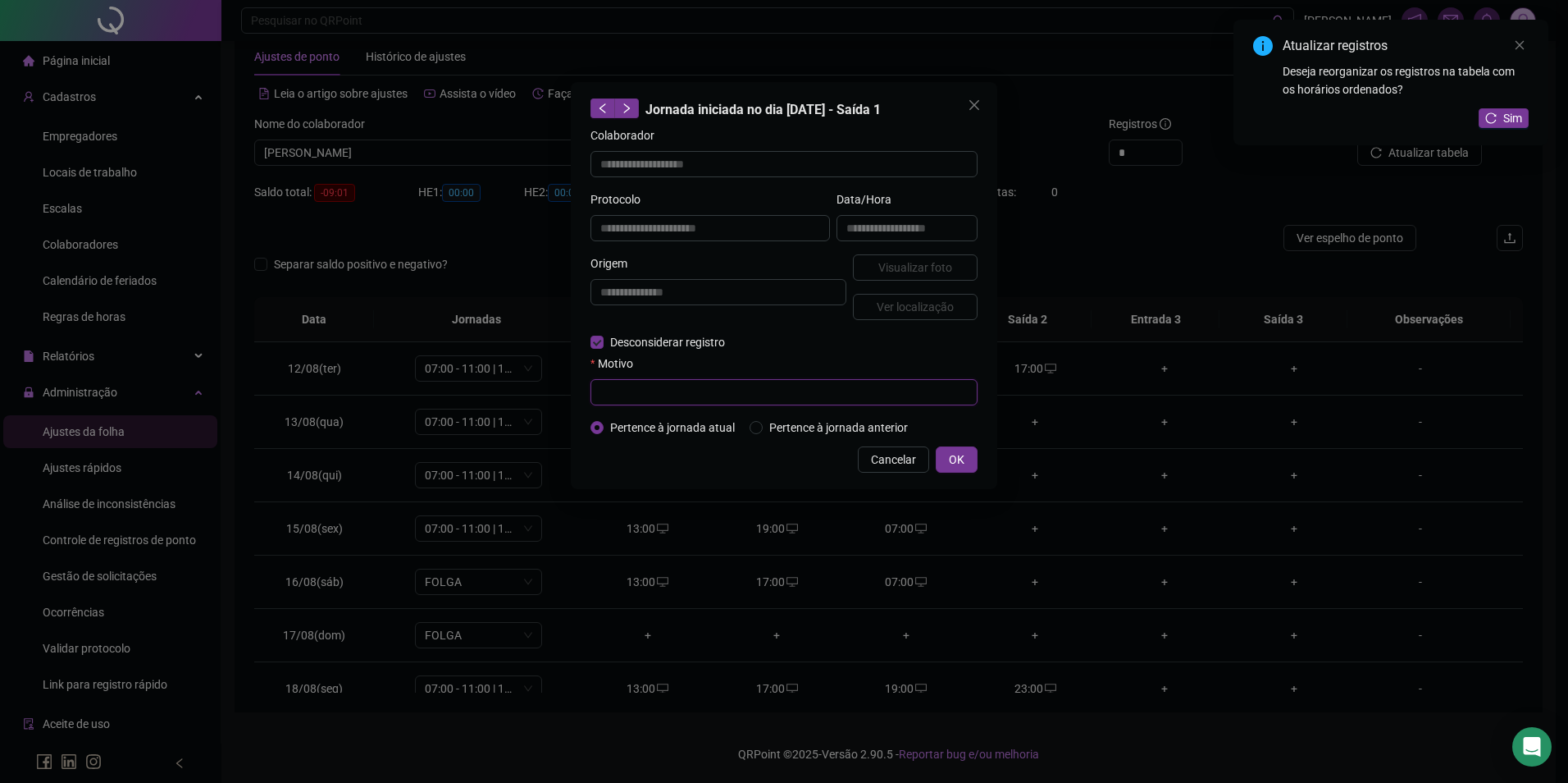
click at [636, 400] on input "text" at bounding box center [784, 392] width 387 height 26
paste input "**********"
click at [946, 463] on button "OK" at bounding box center [956, 459] width 42 height 26
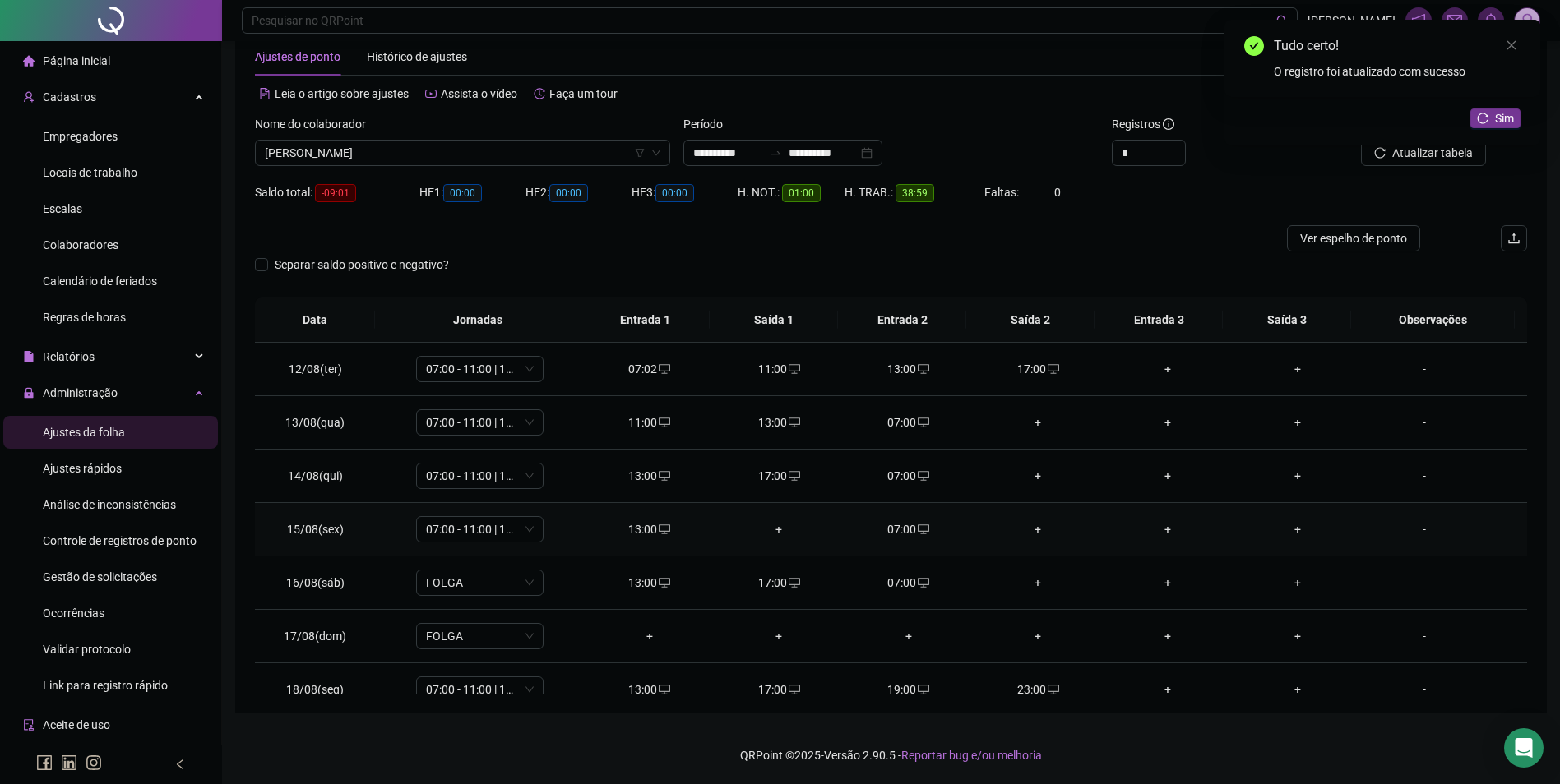
click at [770, 529] on div "+" at bounding box center [779, 529] width 104 height 19
click at [1033, 420] on div "+" at bounding box center [1038, 422] width 104 height 19
click at [1047, 426] on icon "desktop" at bounding box center [1053, 423] width 12 height 12
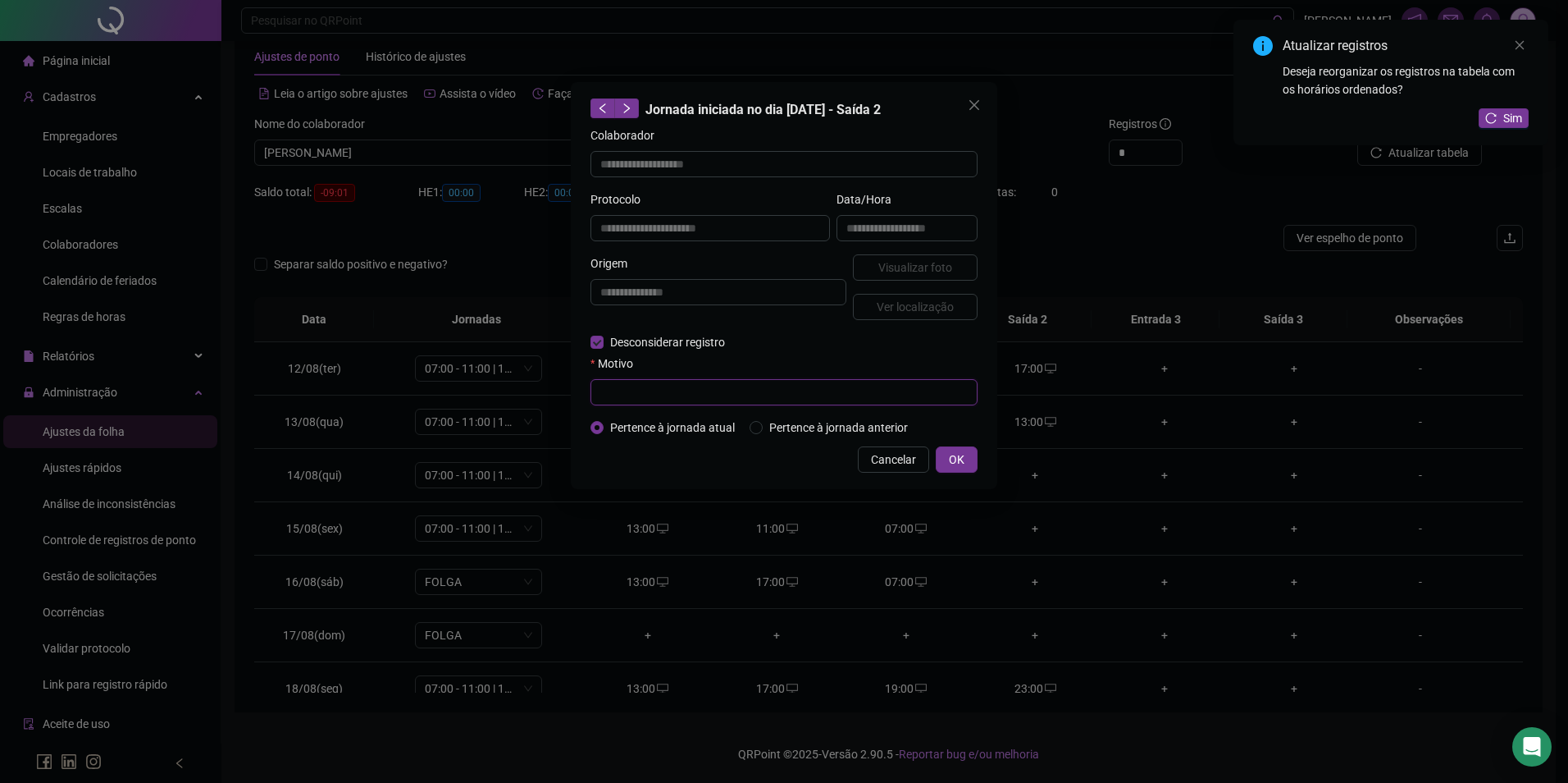
click at [660, 383] on input "text" at bounding box center [784, 392] width 387 height 26
paste input "**********"
click at [954, 456] on span "OK" at bounding box center [957, 459] width 16 height 19
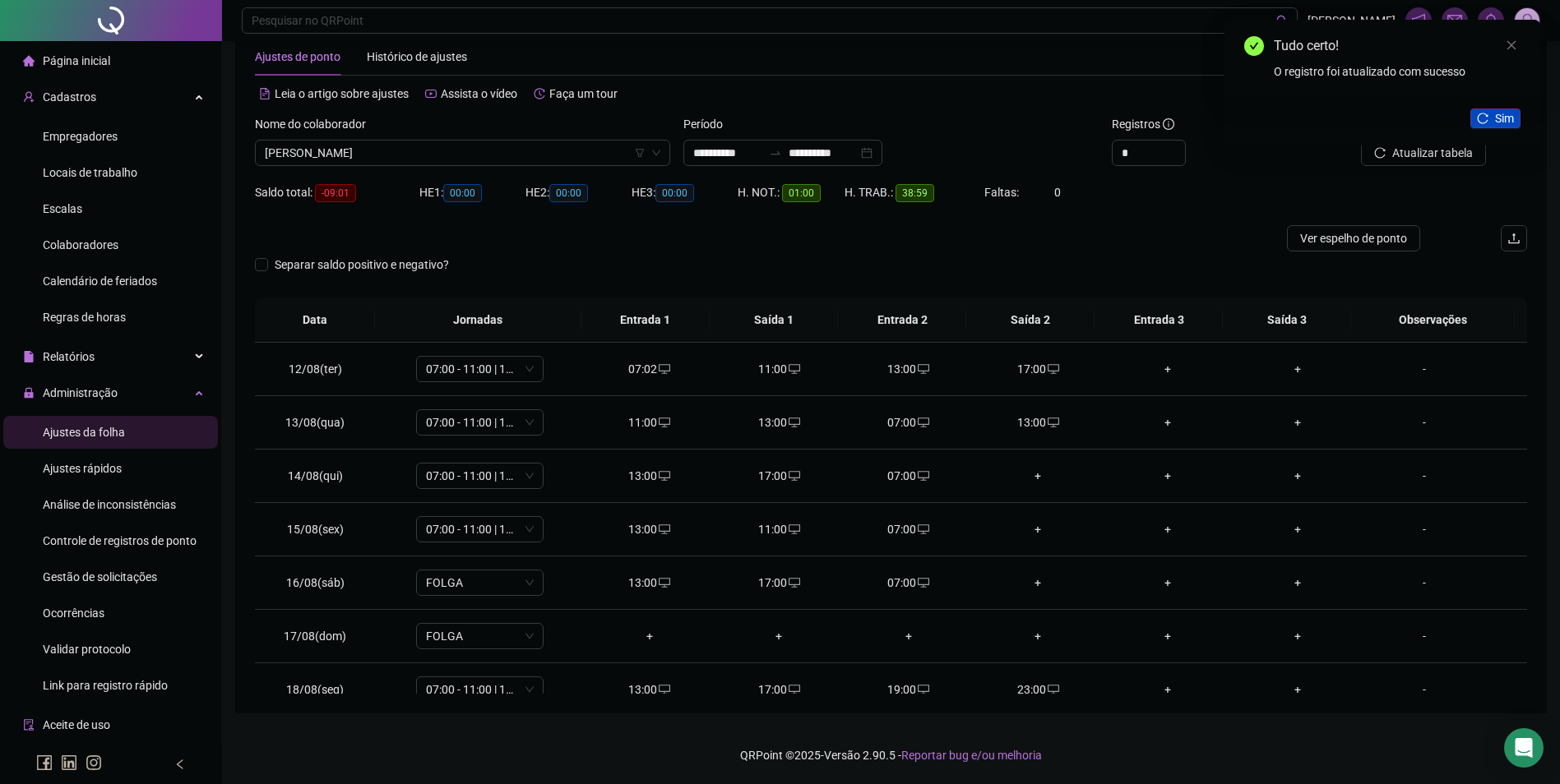
click at [1494, 127] on button "Sim" at bounding box center [1495, 118] width 50 height 20
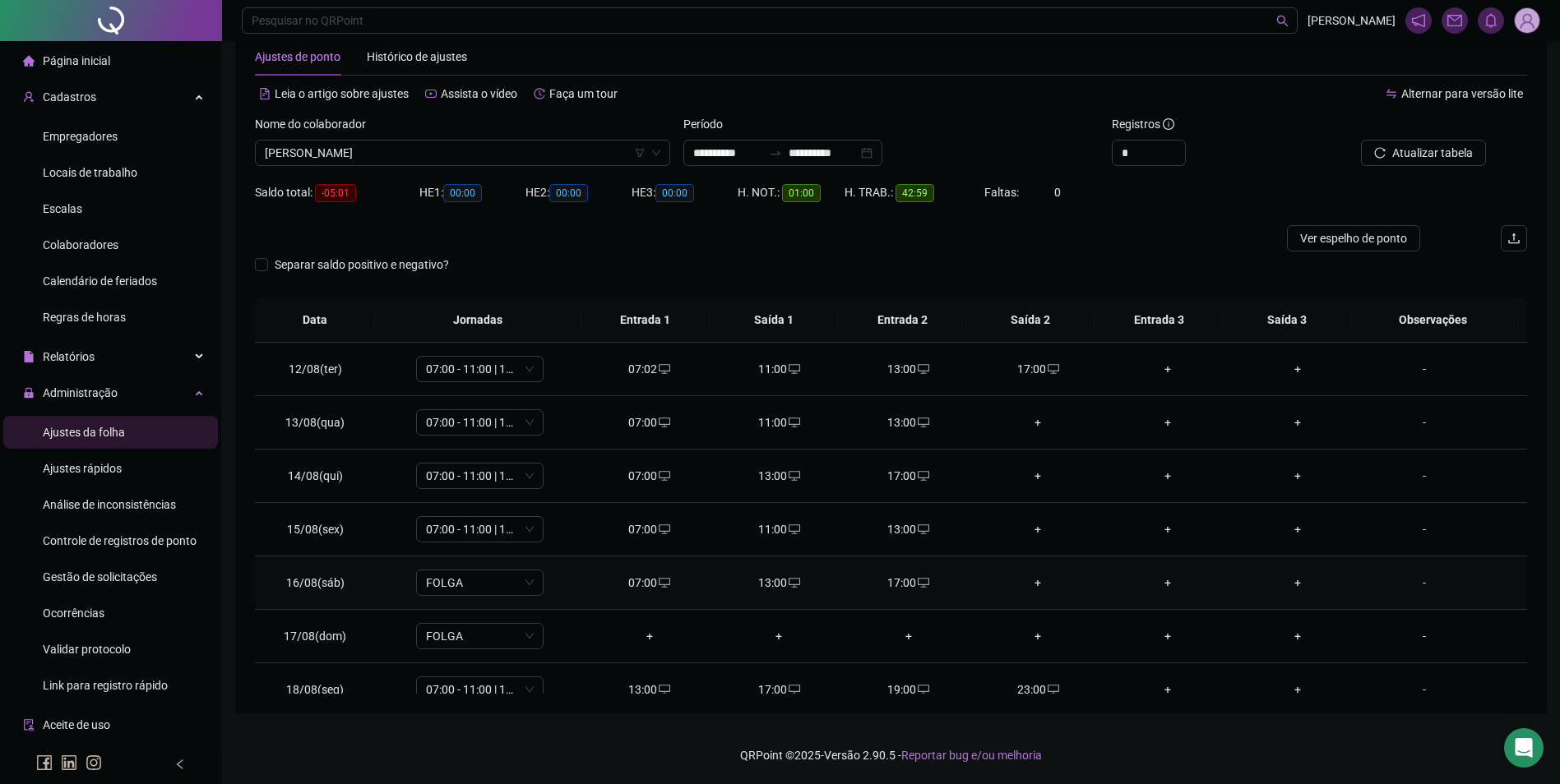
click at [1036, 581] on div "+" at bounding box center [1038, 582] width 104 height 19
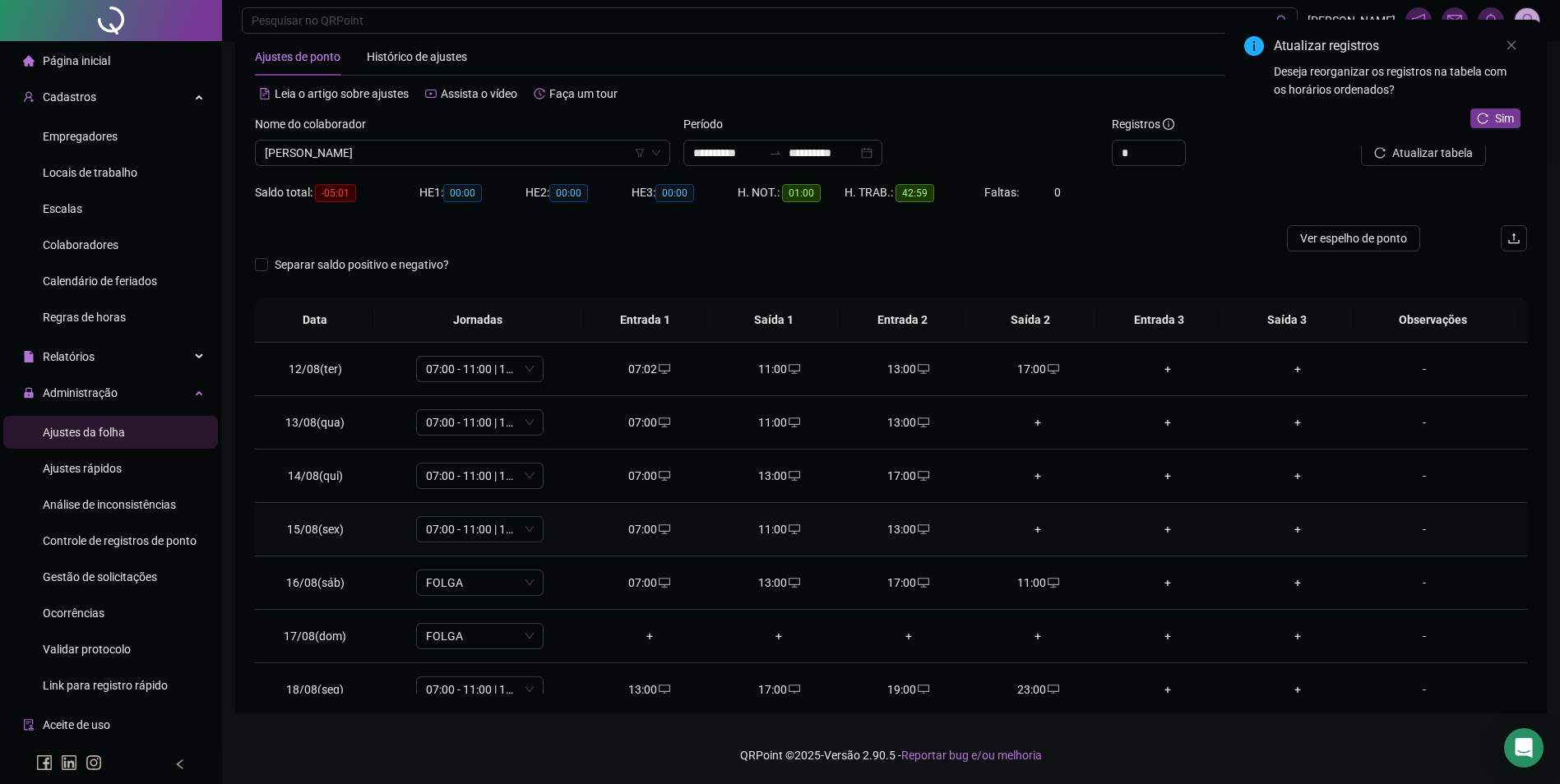
click at [1032, 528] on div "+" at bounding box center [1038, 529] width 104 height 19
click at [1042, 477] on div "+" at bounding box center [1038, 475] width 104 height 19
click at [1025, 417] on div "+" at bounding box center [1038, 422] width 104 height 19
click at [1500, 122] on span "Sim" at bounding box center [1503, 118] width 19 height 19
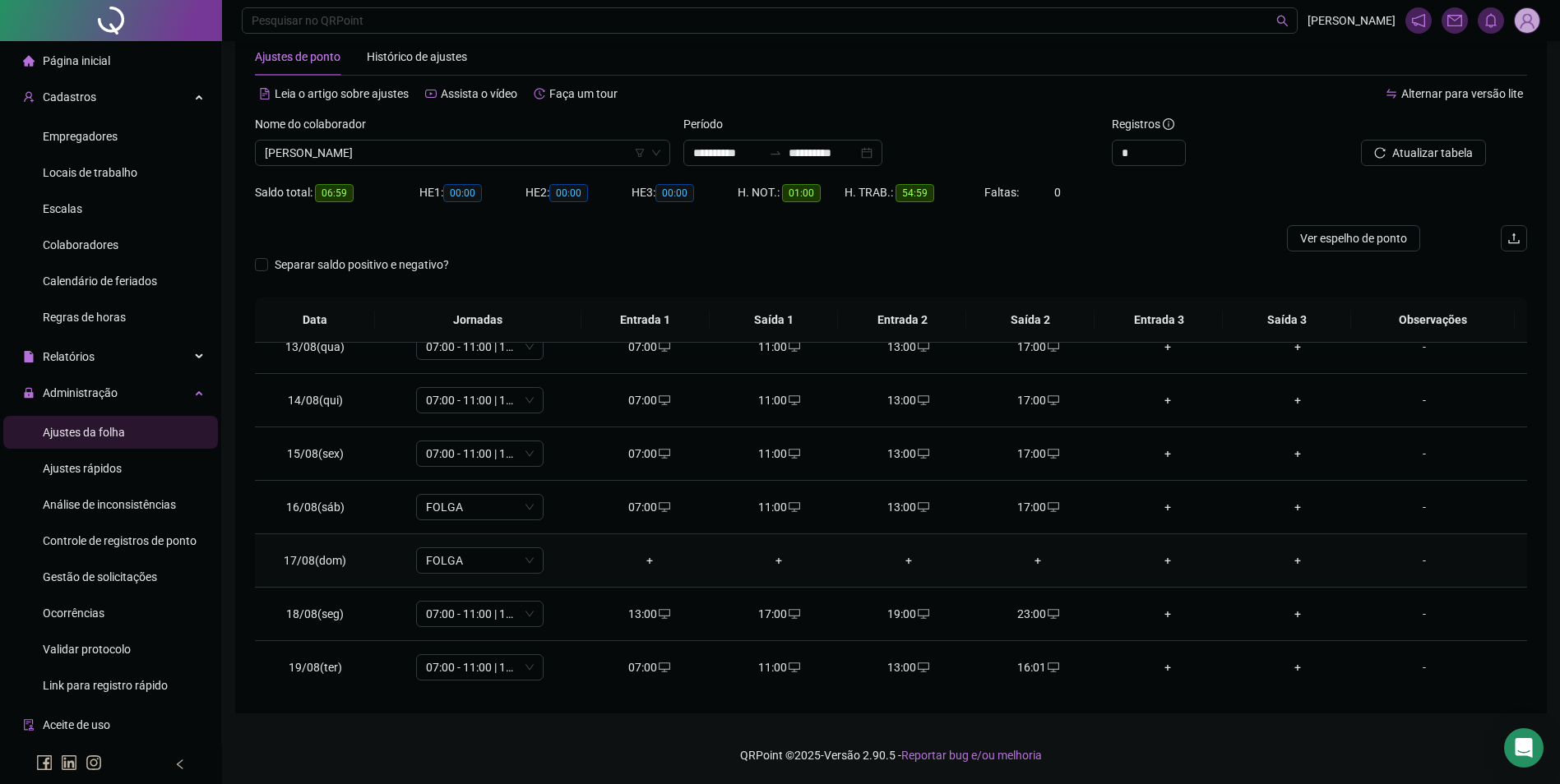
scroll to position [76, 0]
click at [1047, 610] on icon "desktop" at bounding box center [1053, 613] width 12 height 12
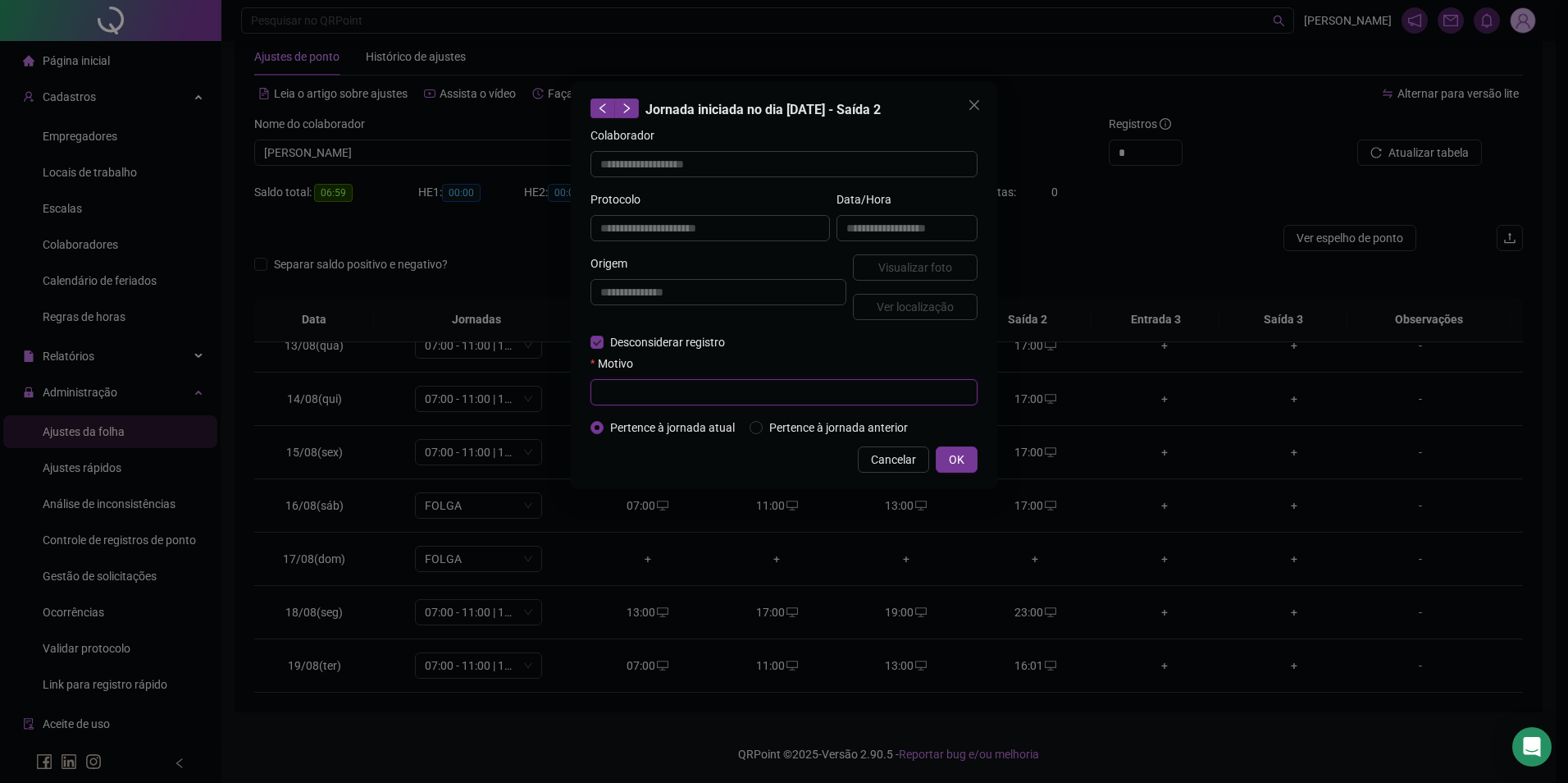
click at [634, 392] on input "text" at bounding box center [784, 392] width 387 height 26
paste input "**********"
click at [936, 454] on div "Cancelar OK" at bounding box center [784, 459] width 387 height 26
click at [951, 455] on span "OK" at bounding box center [957, 459] width 16 height 19
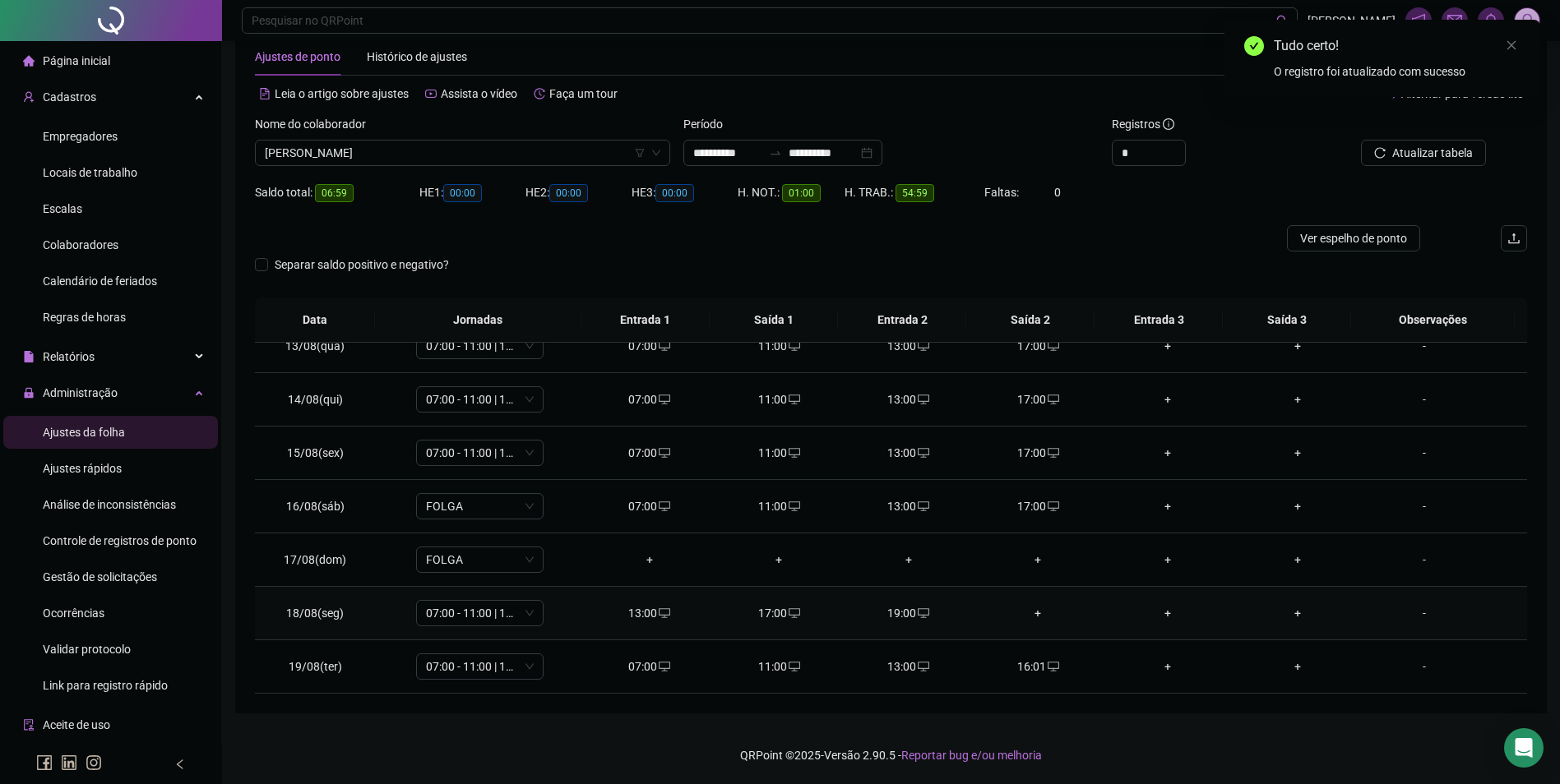
click at [909, 622] on td "19:00" at bounding box center [908, 613] width 130 height 54
click at [902, 609] on div "19:00" at bounding box center [908, 613] width 104 height 19
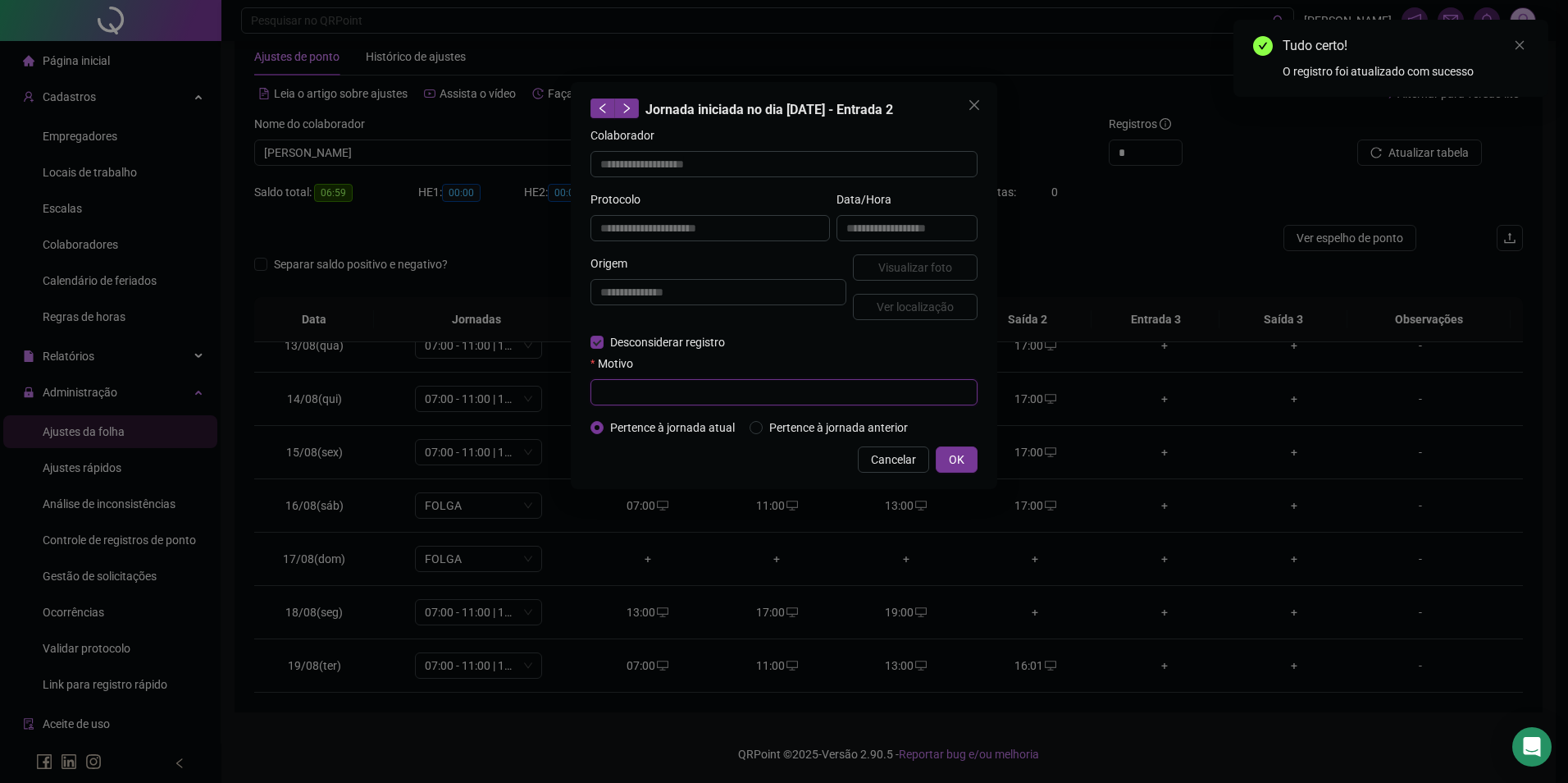
click at [643, 390] on input "text" at bounding box center [784, 392] width 387 height 26
paste input "**********"
click at [942, 459] on button "OK" at bounding box center [956, 459] width 42 height 26
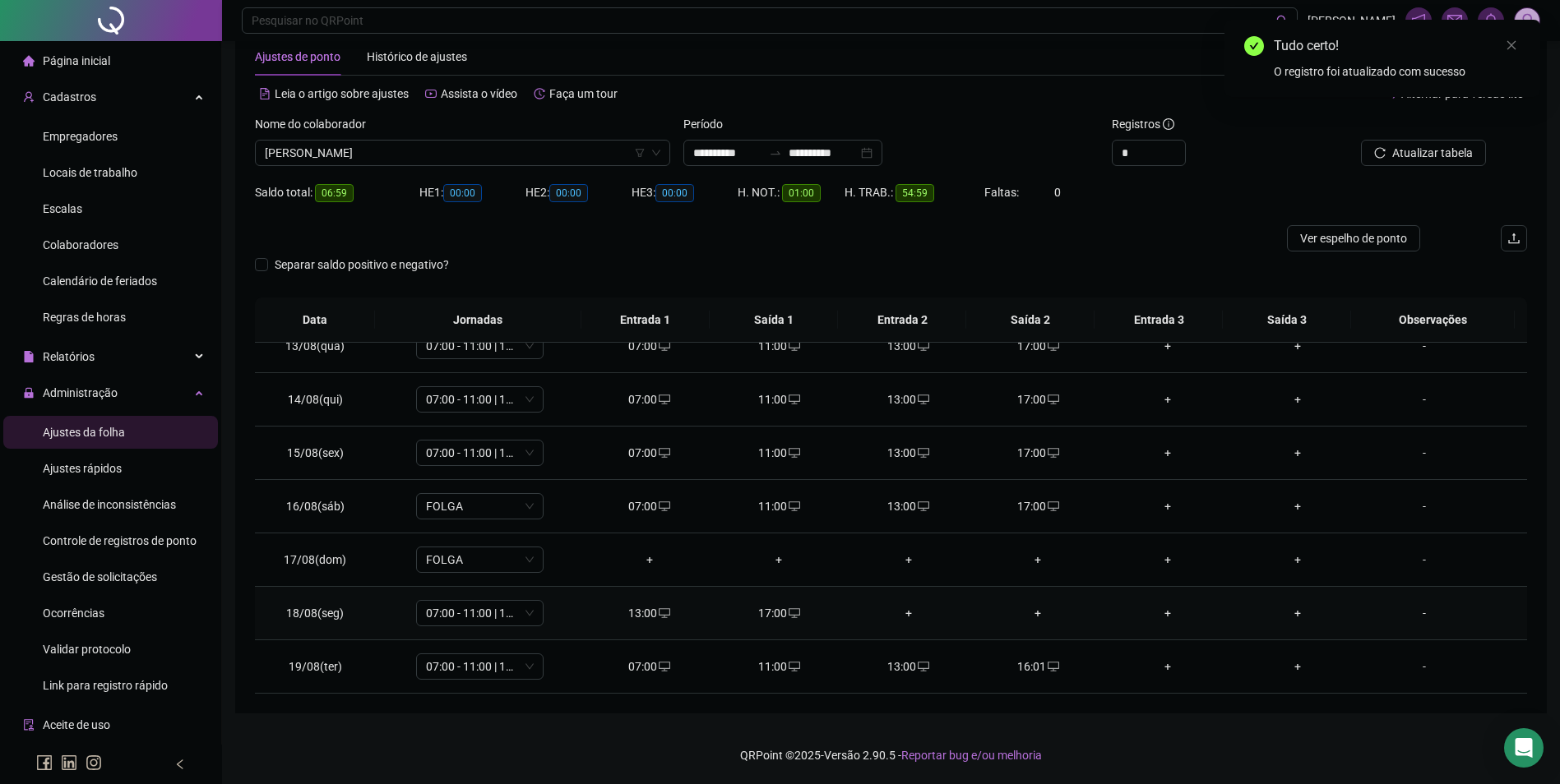
click at [903, 615] on div "+" at bounding box center [908, 613] width 104 height 19
click at [1033, 606] on div "+" at bounding box center [1038, 613] width 104 height 19
click at [1486, 120] on icon "reload" at bounding box center [1483, 118] width 12 height 12
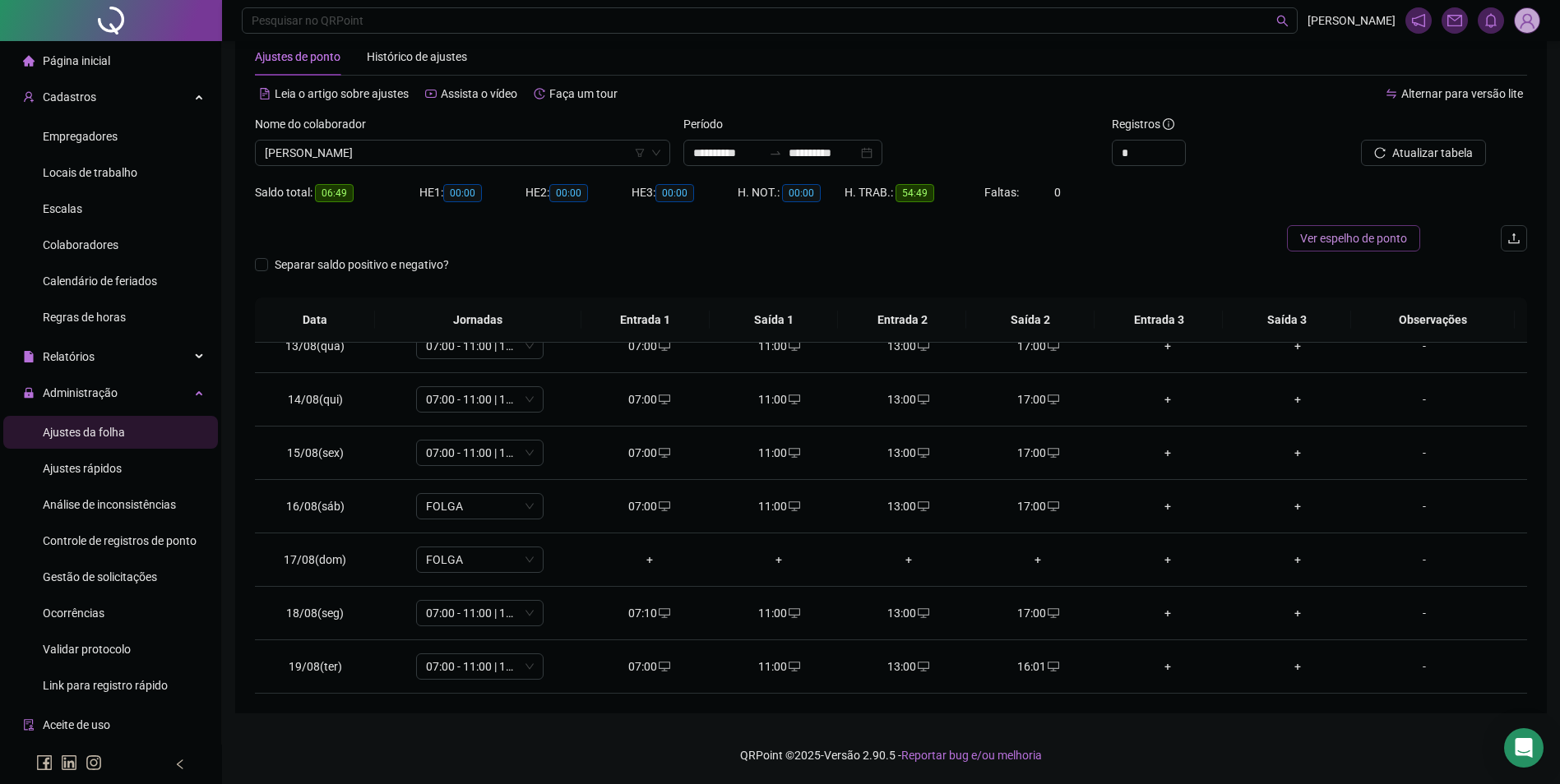
click at [1350, 238] on span "Ver espelho de ponto" at bounding box center [1353, 238] width 106 height 19
click at [1031, 672] on div "16:01" at bounding box center [1038, 666] width 104 height 19
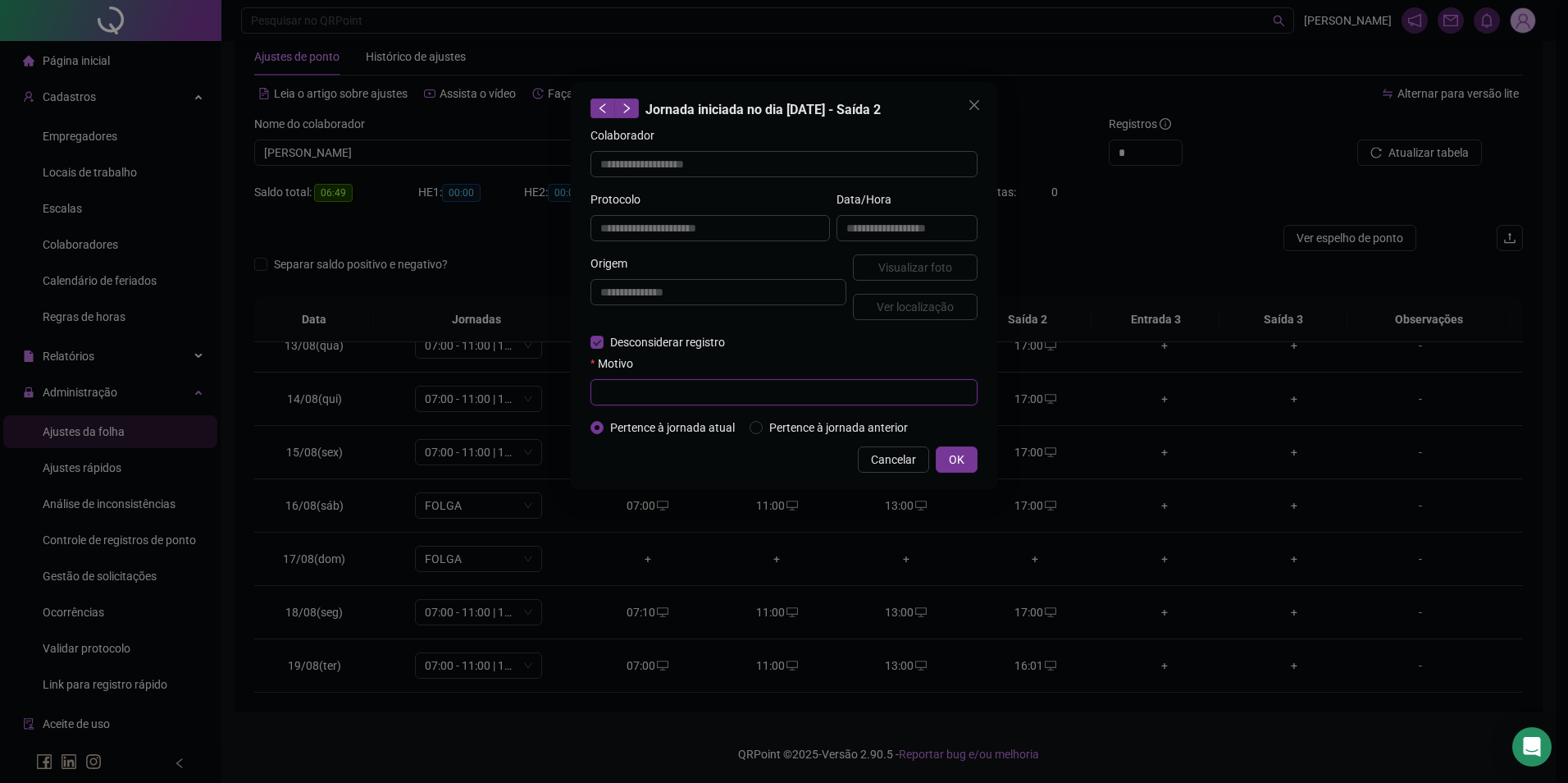
click at [673, 393] on input "text" at bounding box center [784, 392] width 387 height 26
click at [906, 460] on span "Cancelar" at bounding box center [894, 459] width 45 height 19
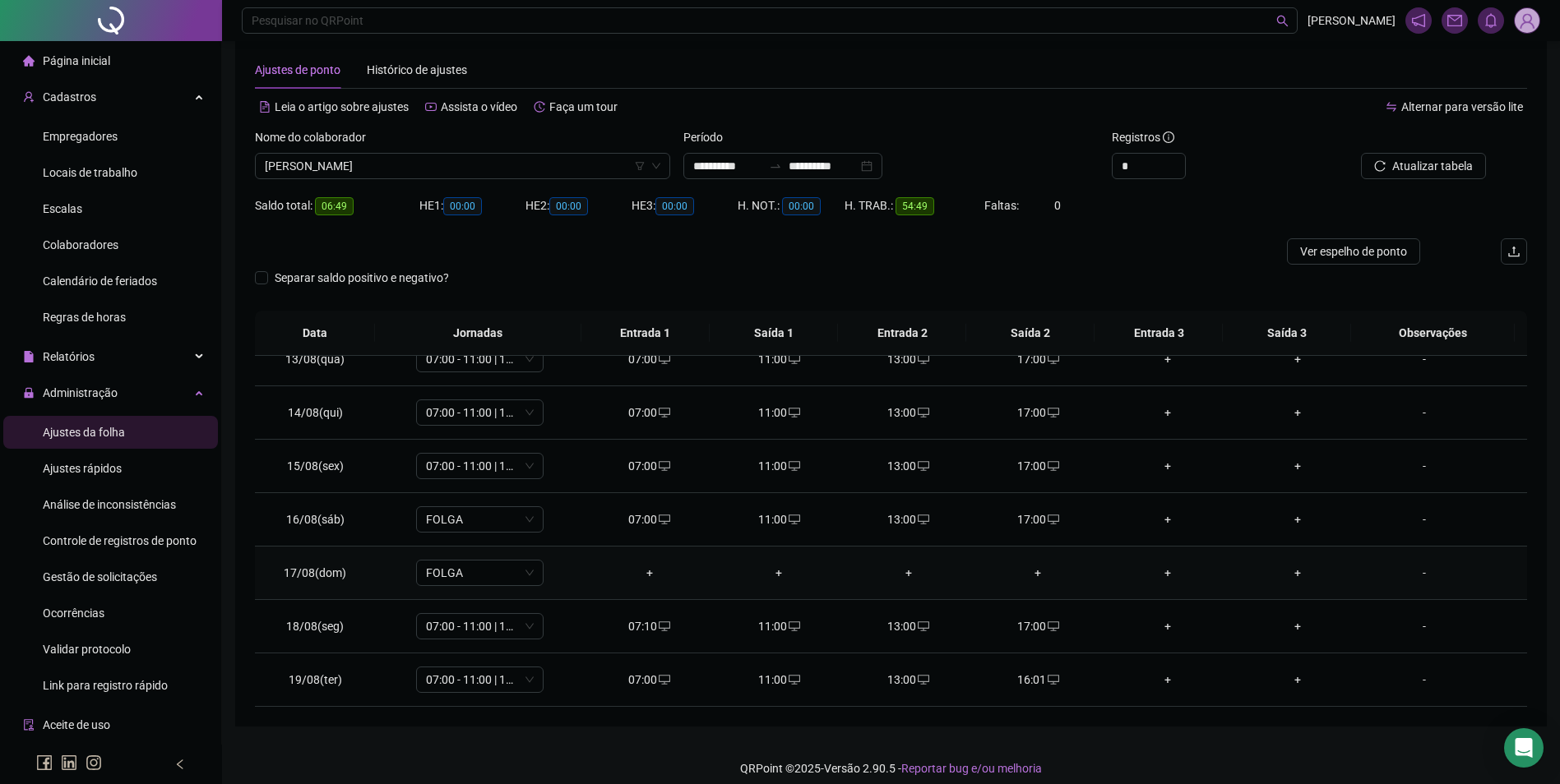
scroll to position [36, 0]
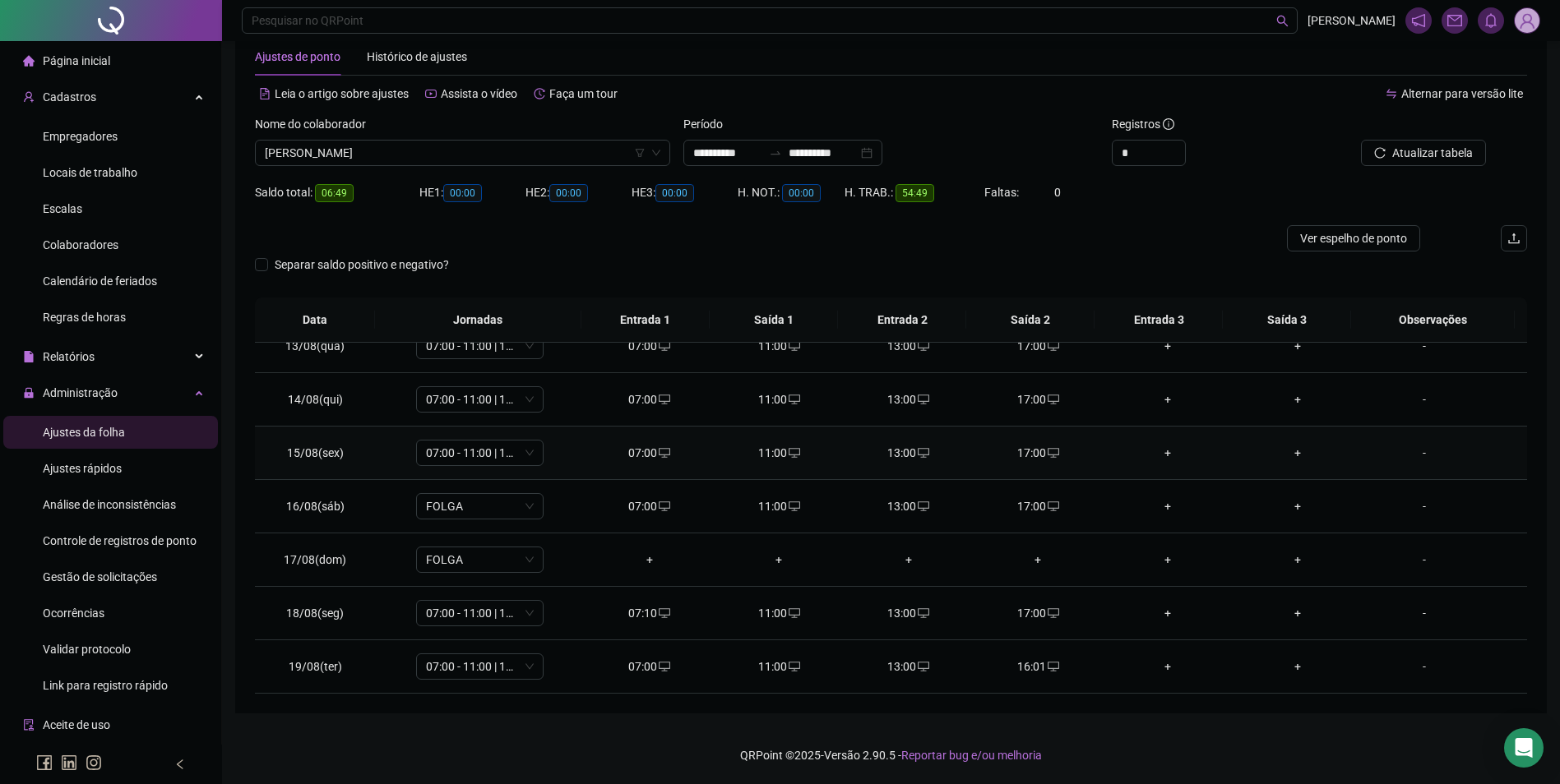
click at [1030, 455] on div "17:00" at bounding box center [1038, 453] width 104 height 19
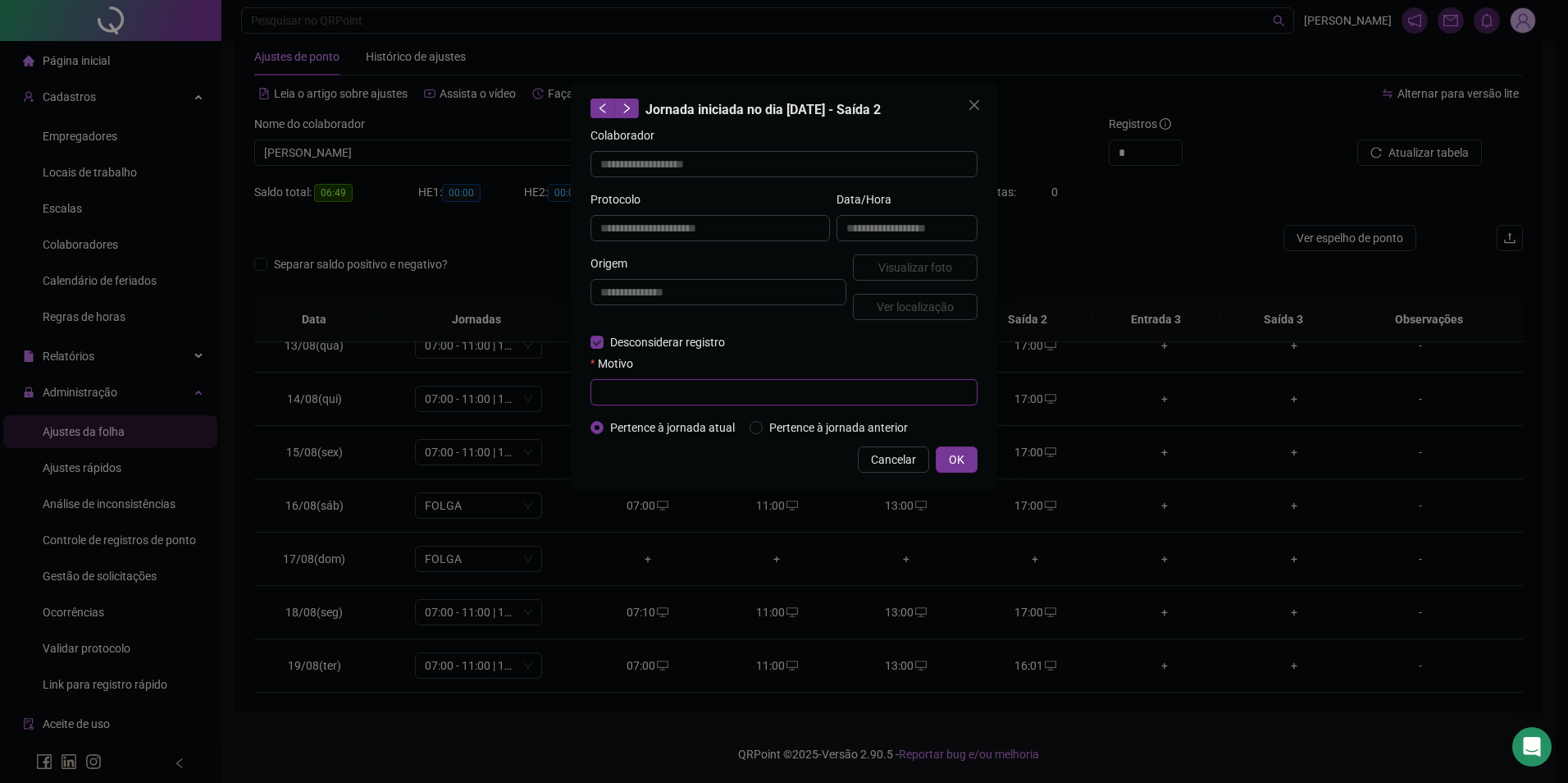
click at [647, 404] on input "text" at bounding box center [784, 392] width 387 height 26
click at [904, 458] on span "Cancelar" at bounding box center [894, 459] width 45 height 19
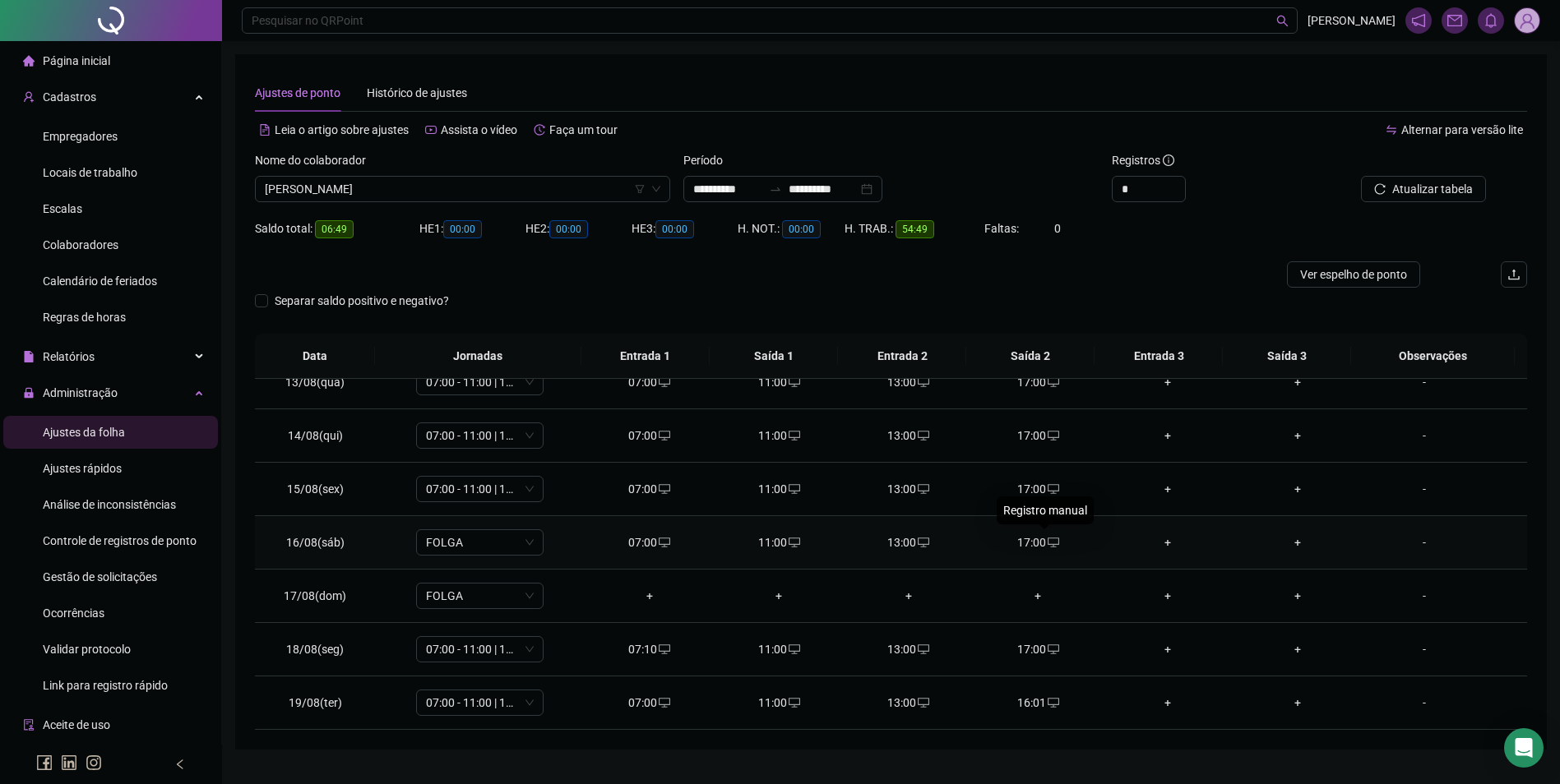
scroll to position [0, 0]
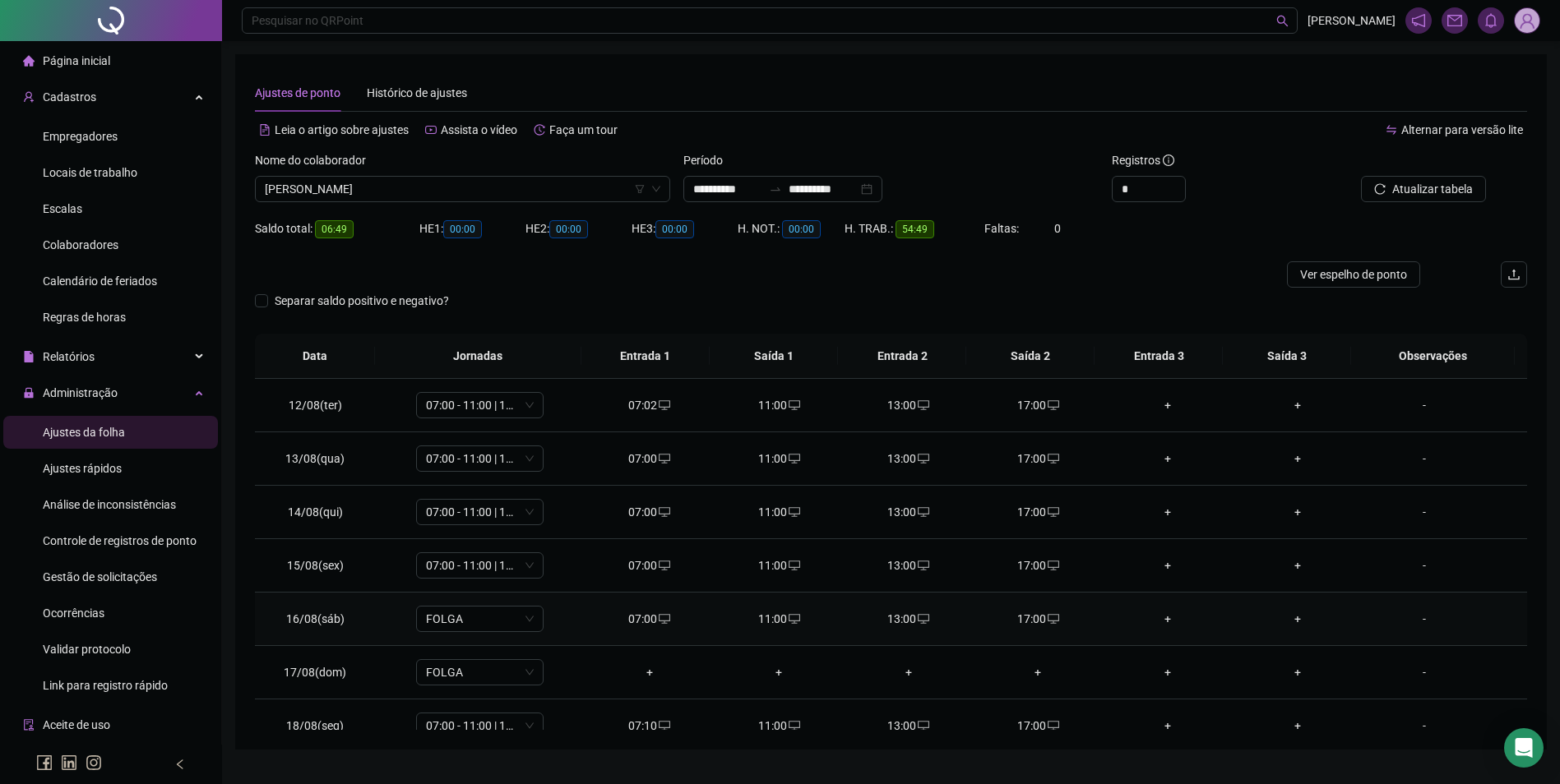
click at [1031, 619] on div "17:00" at bounding box center [1038, 619] width 104 height 19
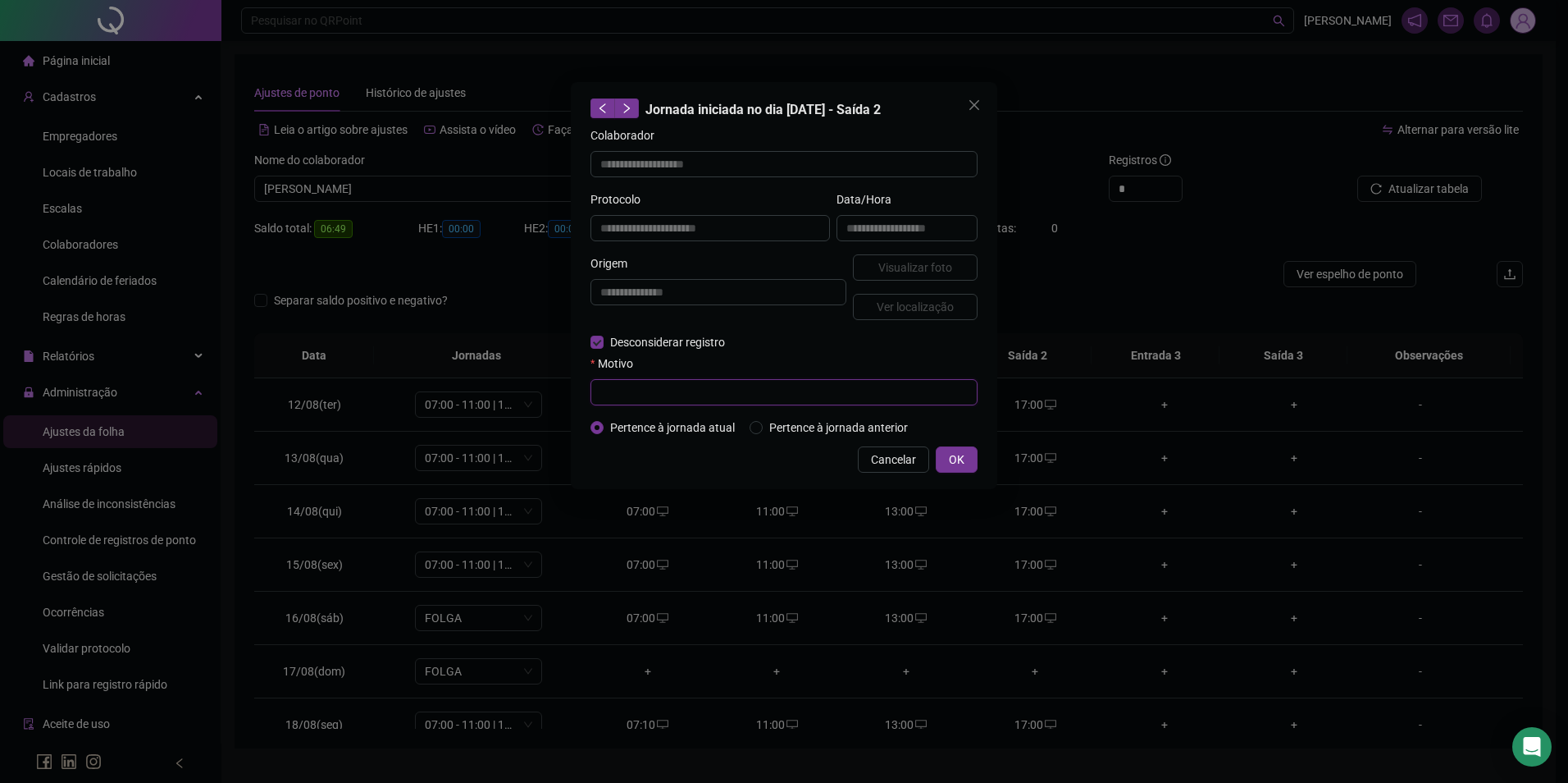
click at [638, 390] on input "text" at bounding box center [784, 392] width 387 height 26
paste input "**********"
click at [971, 459] on button "OK" at bounding box center [956, 459] width 42 height 26
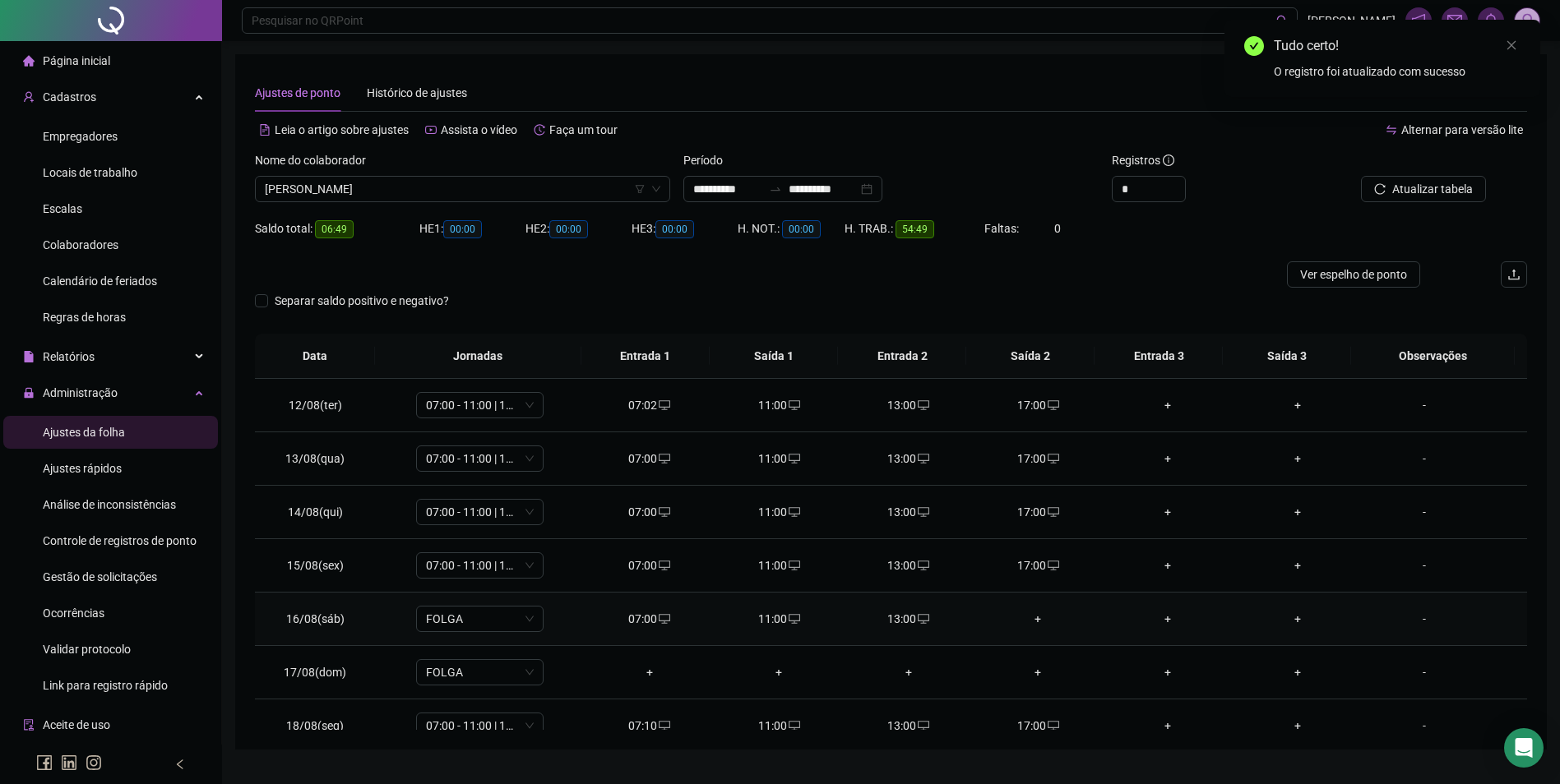
click at [905, 624] on div "13:00" at bounding box center [908, 619] width 104 height 19
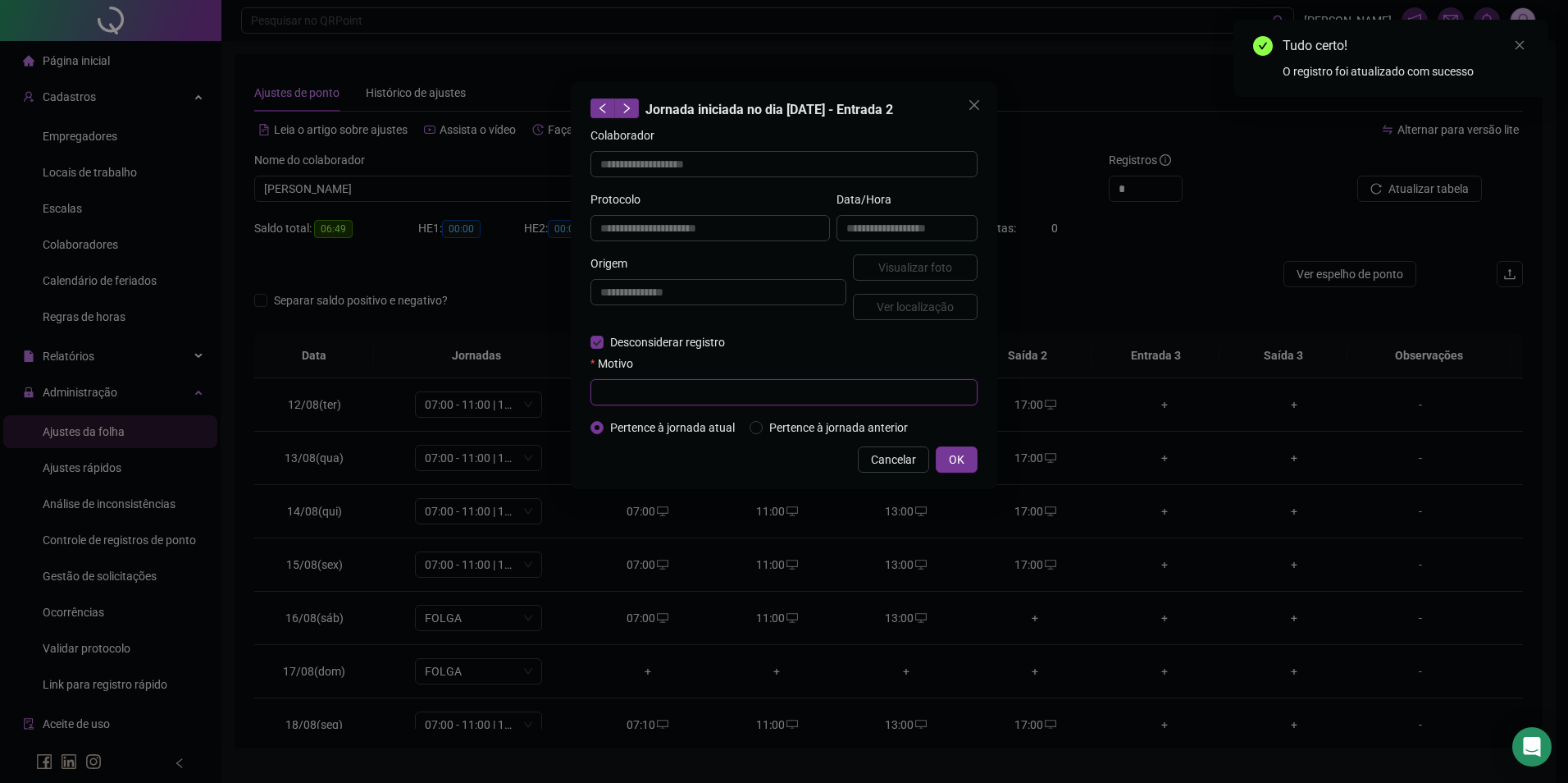
click at [645, 396] on input "text" at bounding box center [784, 392] width 387 height 26
paste input "**********"
drag, startPoint x: 956, startPoint y: 456, endPoint x: 1283, endPoint y: 274, distance: 374.2
click at [956, 456] on span "OK" at bounding box center [957, 459] width 16 height 19
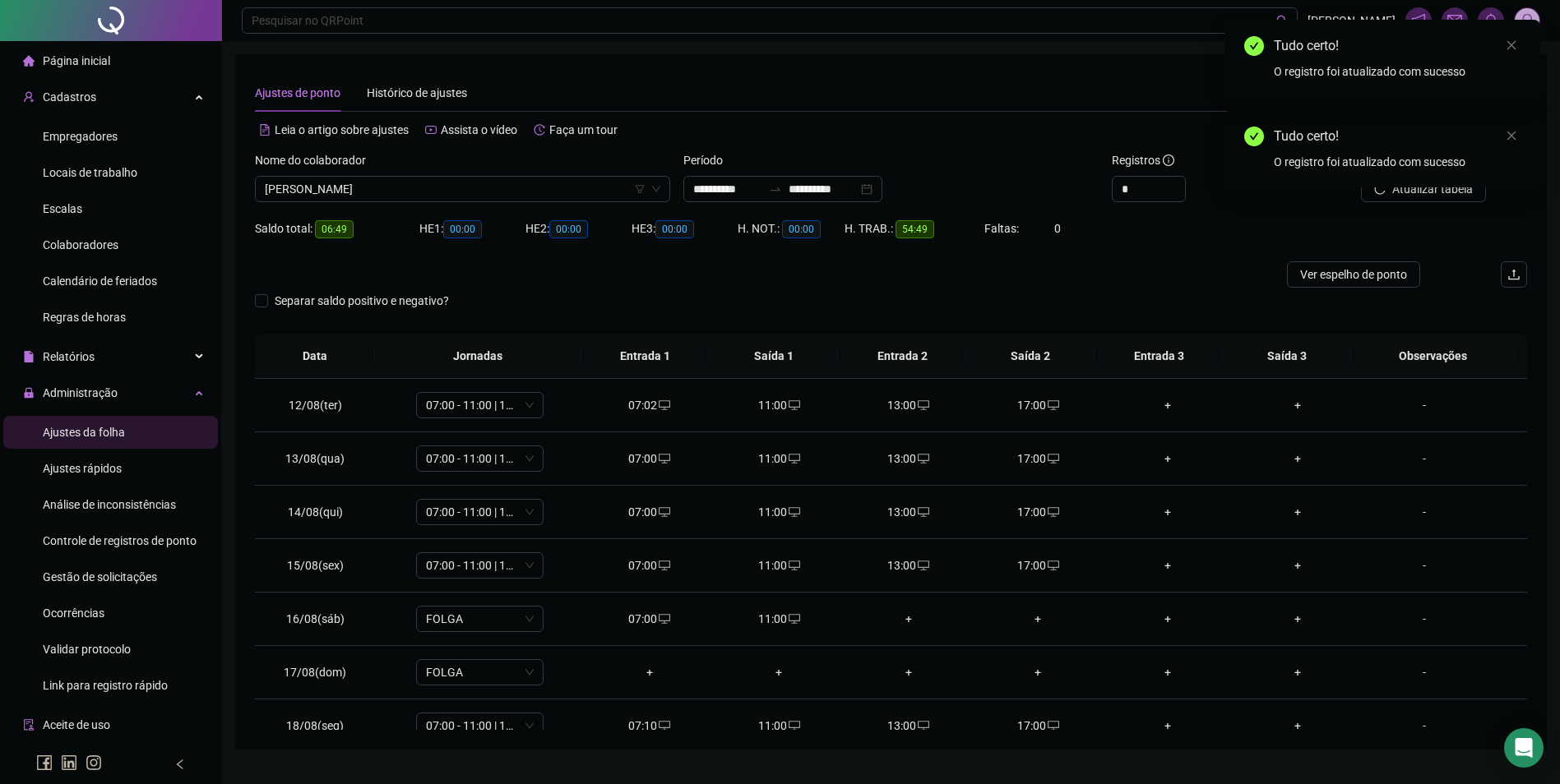
click at [1447, 187] on div "Tudo certo! O registro foi atualizado com sucesso" at bounding box center [1381, 148] width 316 height 77
click at [1410, 187] on div "Tudo certo! O registro foi atualizado com sucesso" at bounding box center [1381, 148] width 316 height 77
click at [1395, 187] on div "Tudo certo! O registro foi atualizado com sucesso" at bounding box center [1381, 148] width 316 height 77
click at [1508, 135] on icon "close" at bounding box center [1511, 136] width 12 height 12
click at [1510, 44] on icon "close" at bounding box center [1511, 45] width 12 height 12
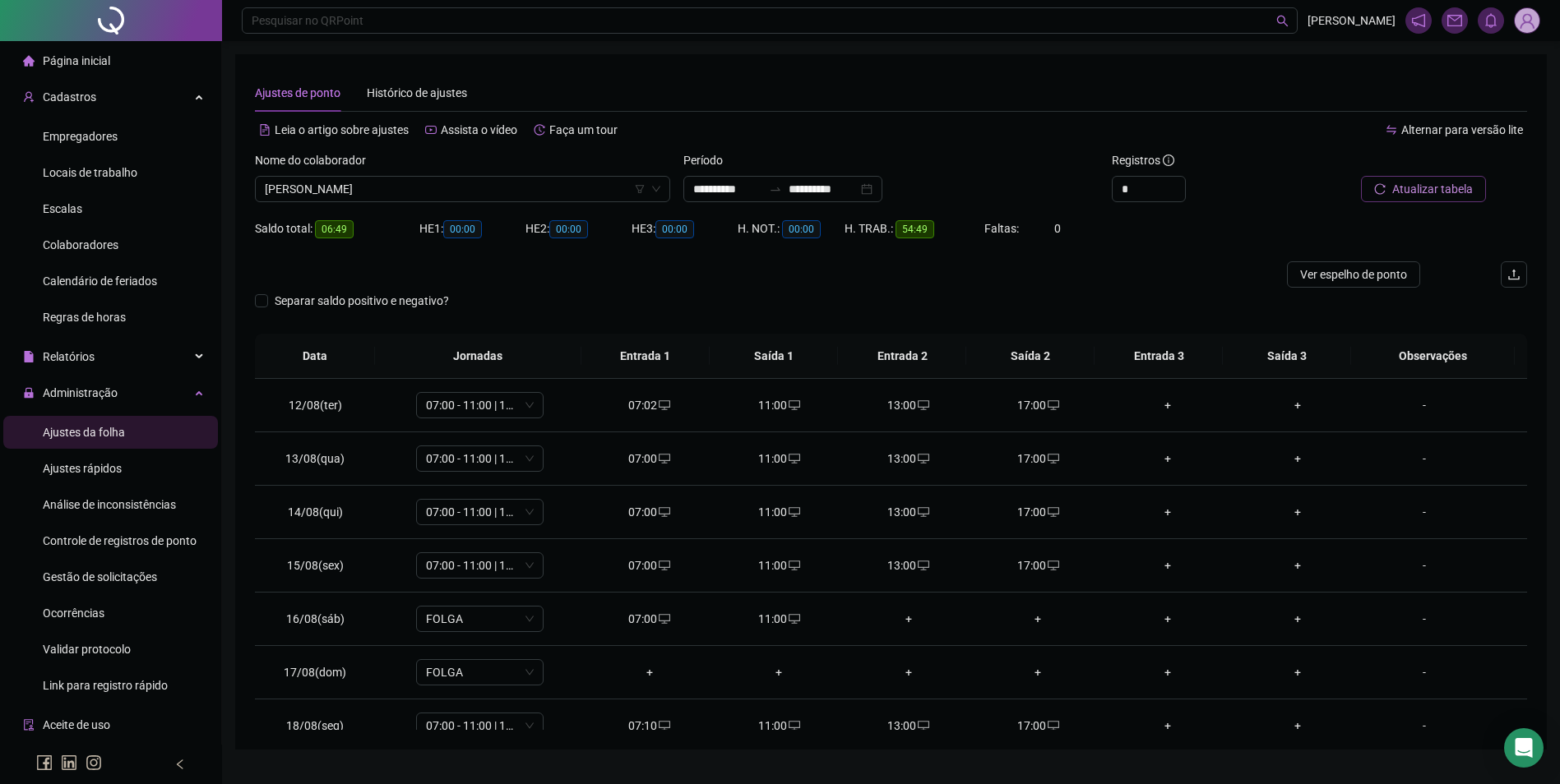
click at [1429, 190] on span "Atualizar tabela" at bounding box center [1432, 188] width 80 height 19
click at [114, 247] on span "Colaboradores" at bounding box center [80, 244] width 75 height 13
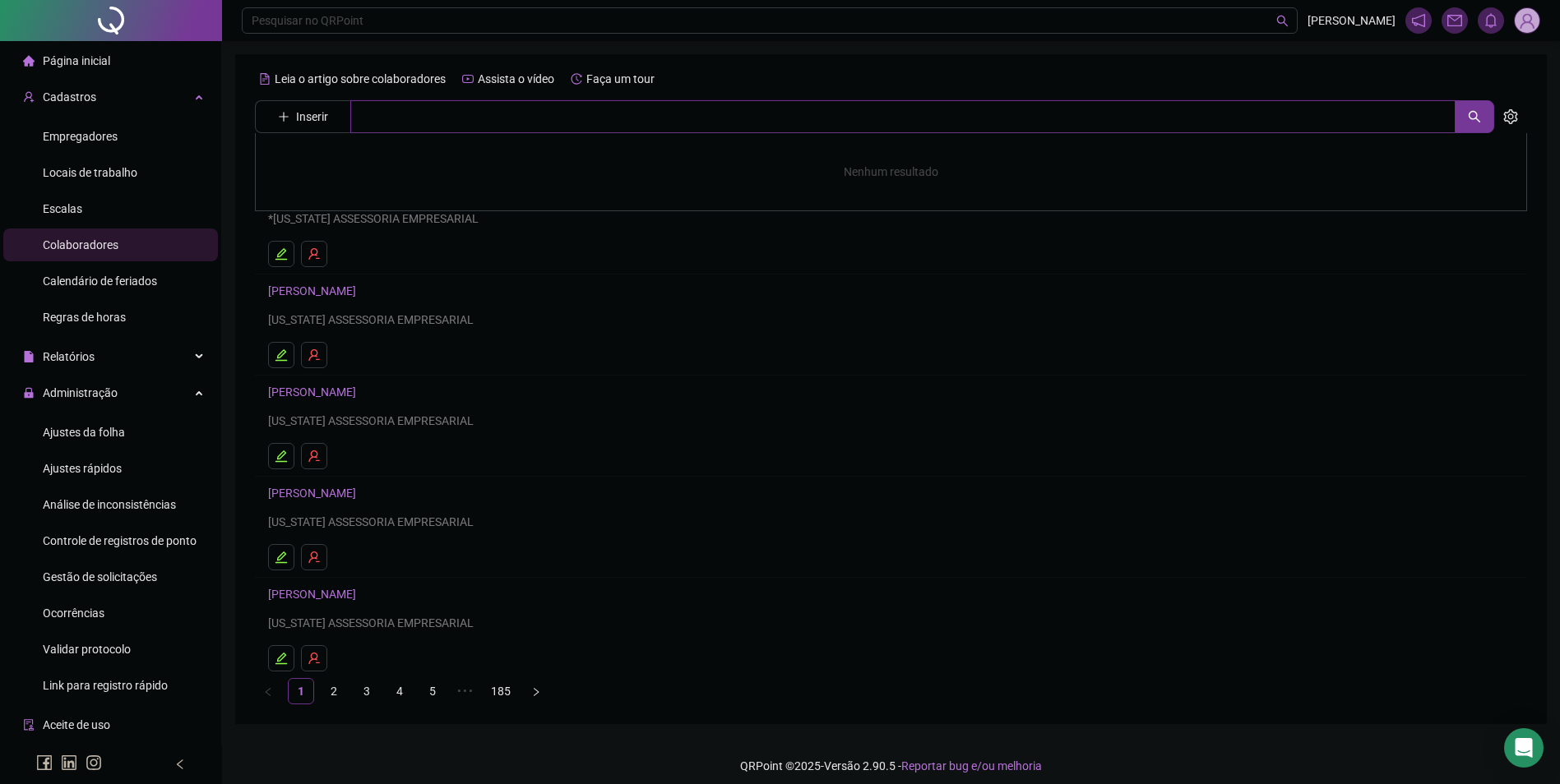
click at [490, 122] on input "text" at bounding box center [903, 117] width 1105 height 33
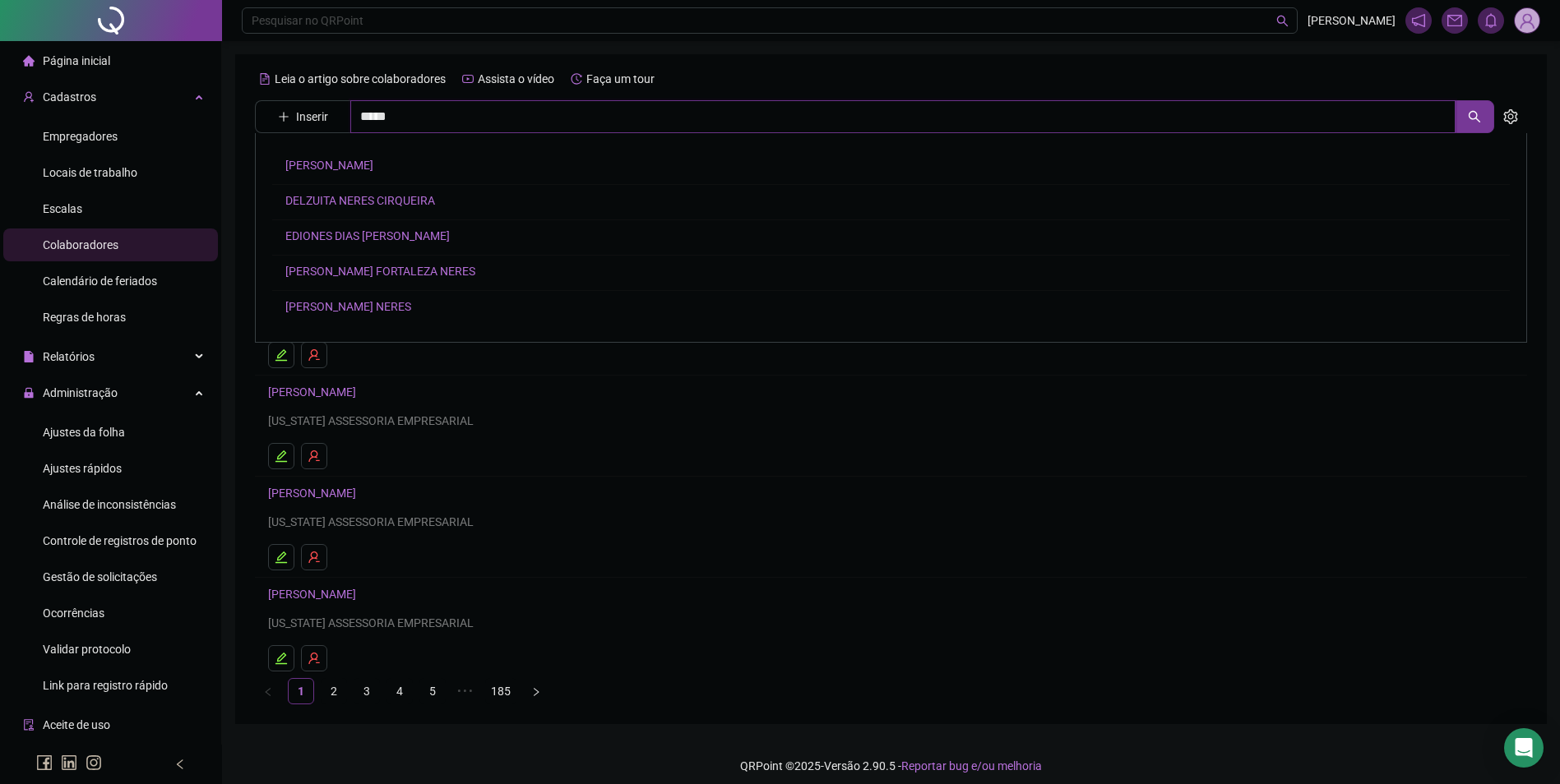
drag, startPoint x: 422, startPoint y: 127, endPoint x: 315, endPoint y: 121, distance: 107.2
click at [315, 121] on span "Inserir *****" at bounding box center [874, 117] width 1239 height 33
click at [359, 234] on link "[PERSON_NAME]" at bounding box center [329, 236] width 88 height 13
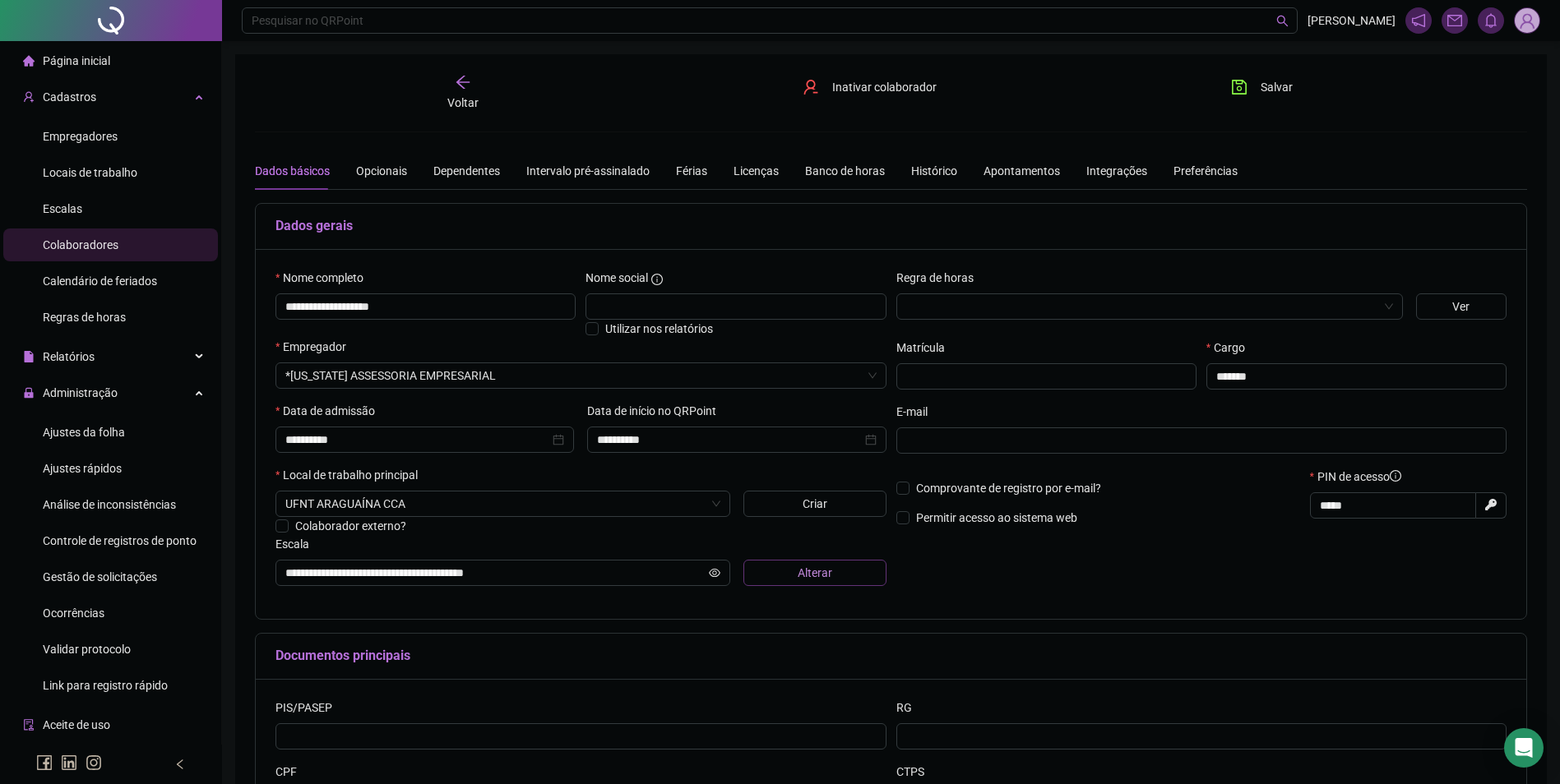
click at [782, 577] on button "Alterar" at bounding box center [815, 572] width 143 height 26
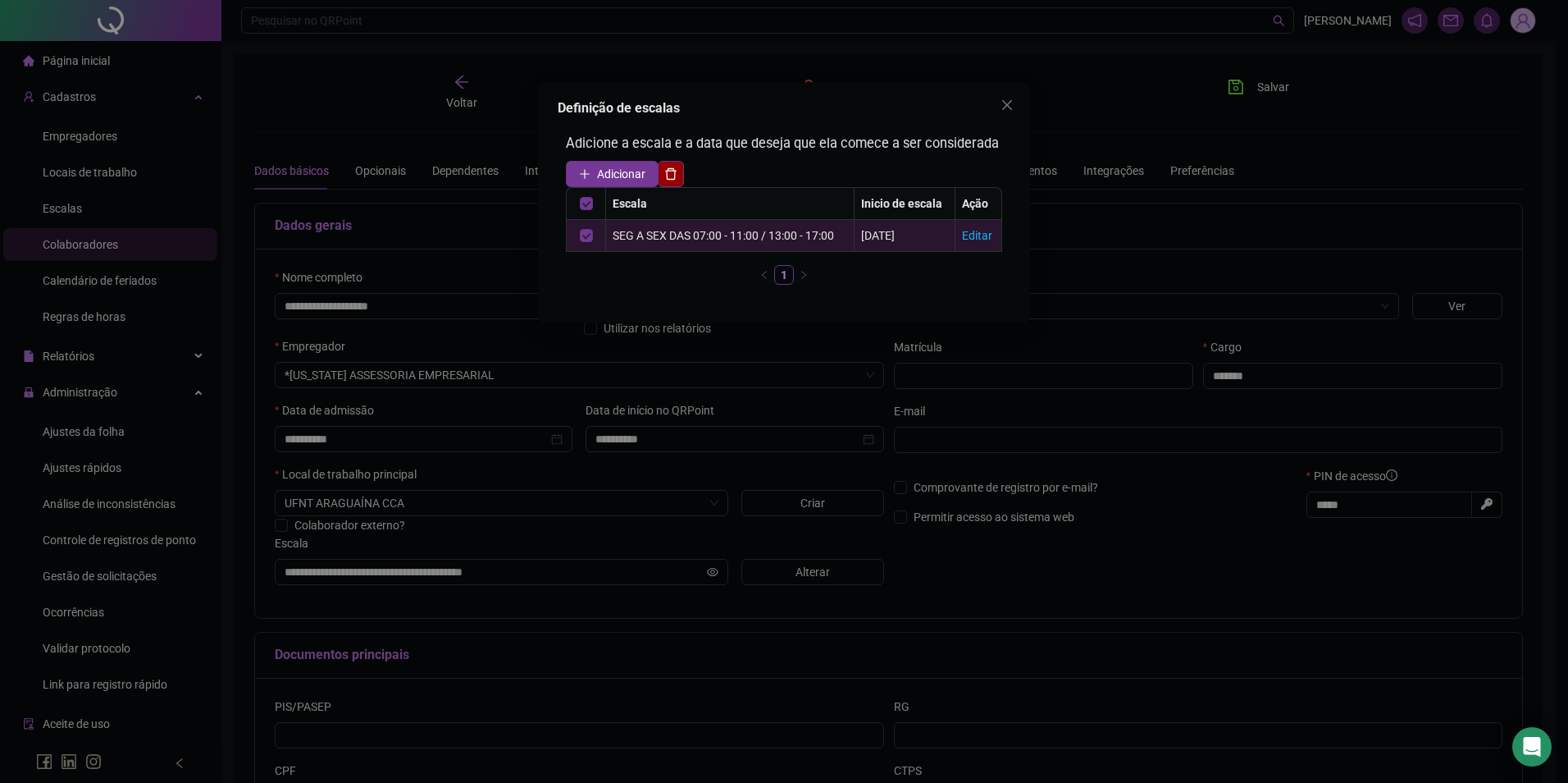
click at [681, 173] on button "button" at bounding box center [670, 174] width 26 height 26
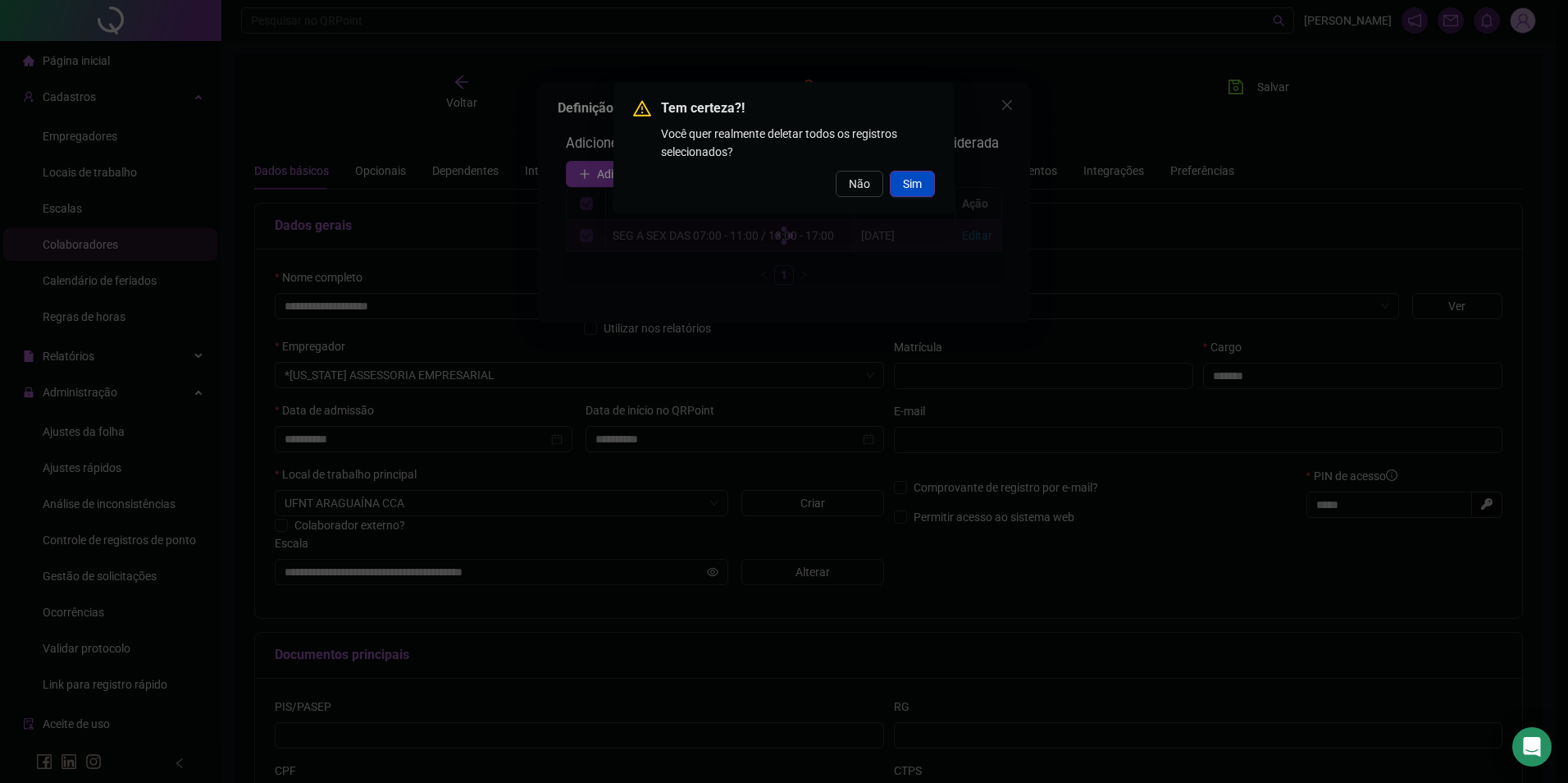
click at [903, 184] on button "Sim" at bounding box center [912, 183] width 45 height 26
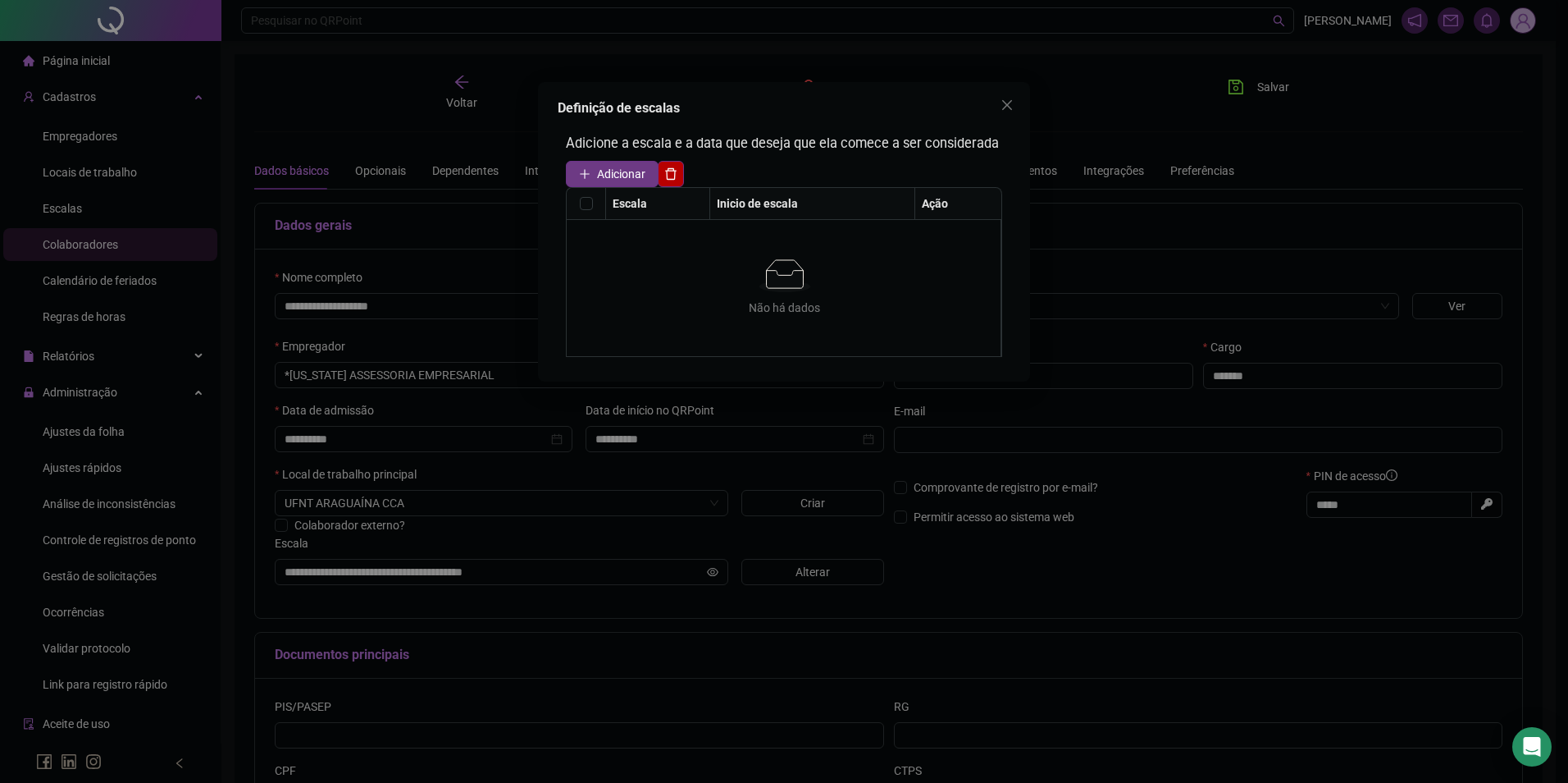
click at [609, 176] on span "Adicionar" at bounding box center [622, 174] width 49 height 19
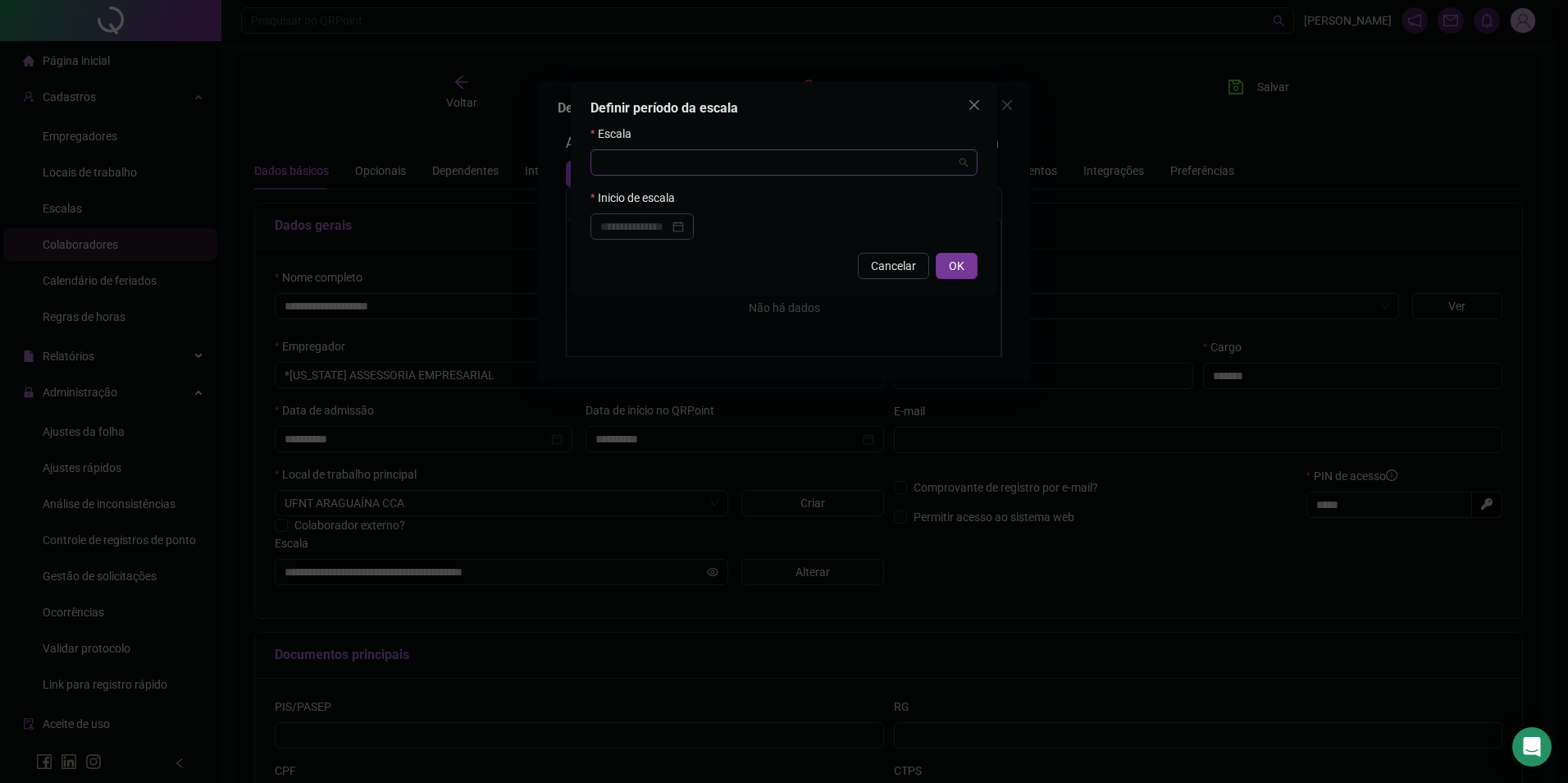
click at [780, 173] on input "search" at bounding box center [777, 162] width 353 height 24
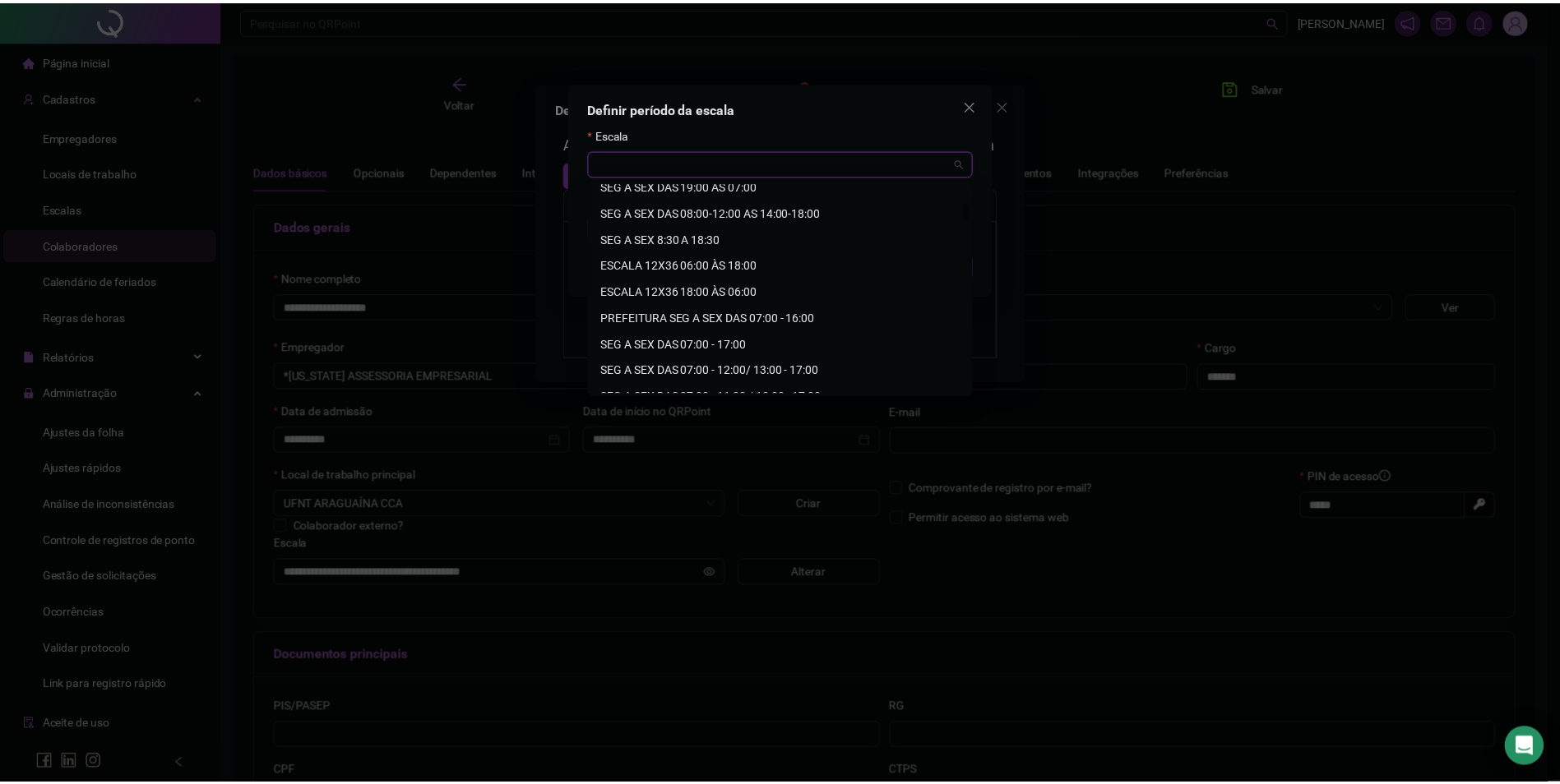
scroll to position [329, 0]
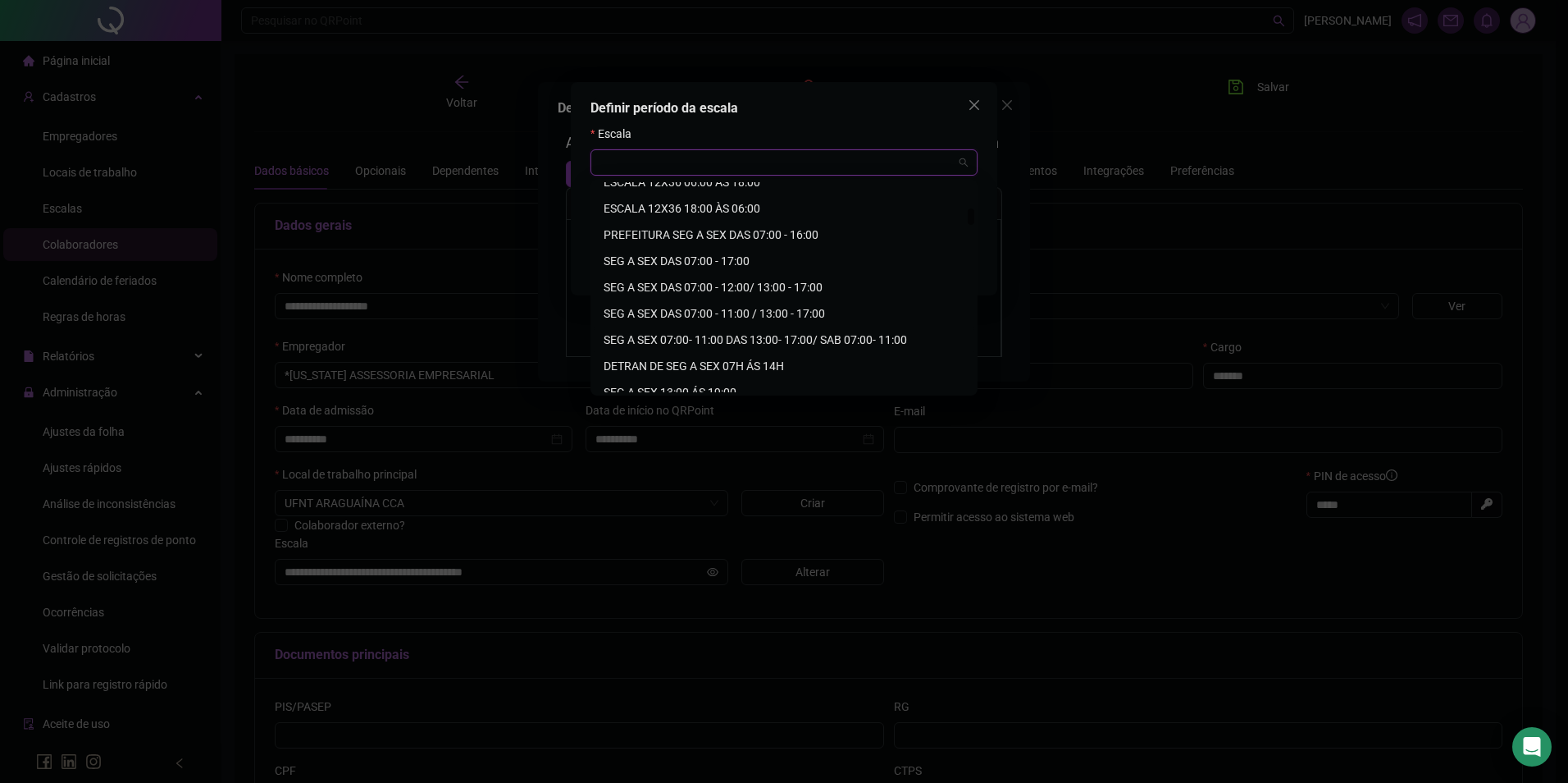
click at [834, 339] on div "SEG A SEX 07:00- 11:00 DAS 13:00- 17:00/ SAB 07:00- 11:00" at bounding box center [784, 339] width 361 height 19
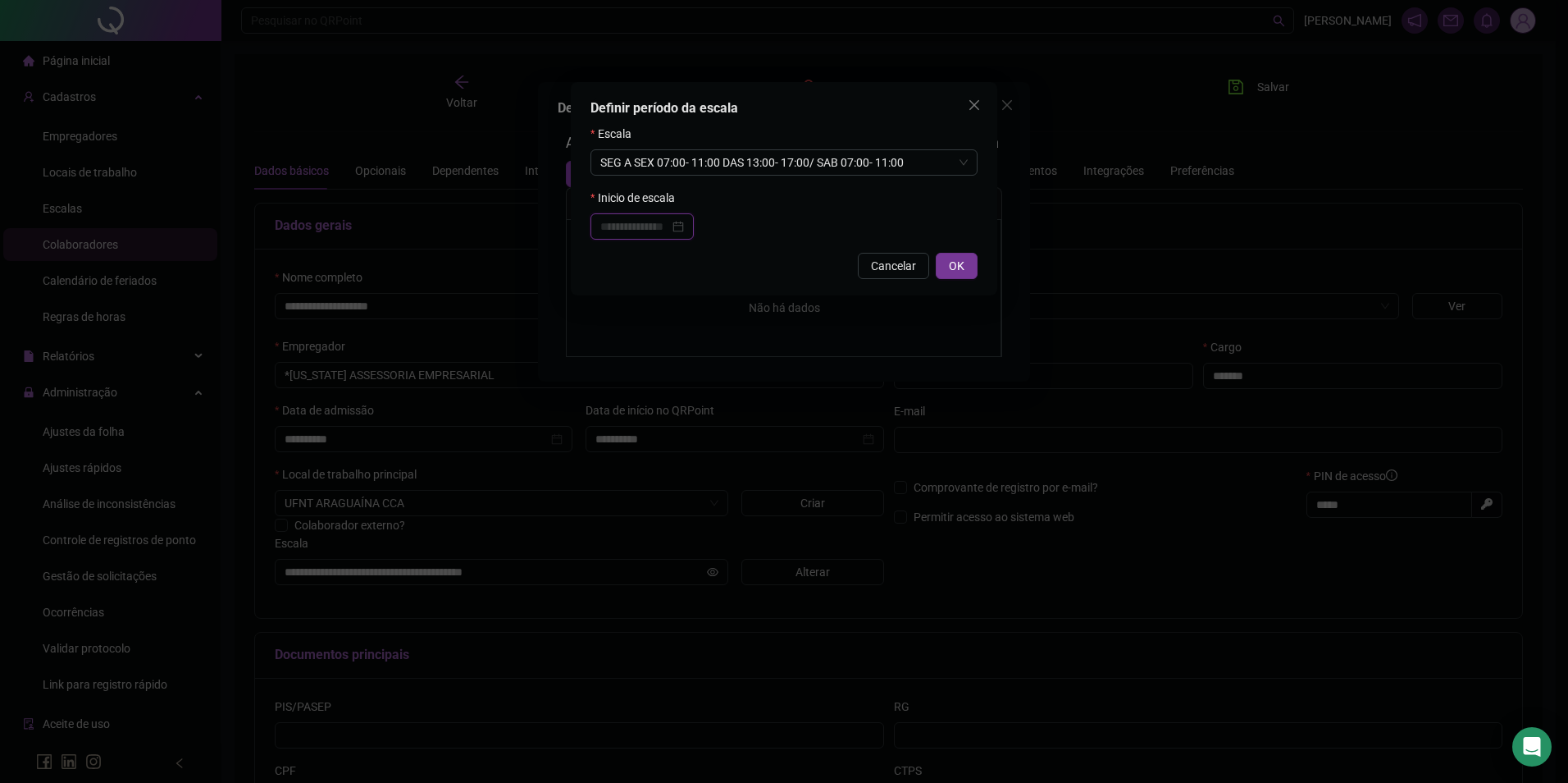
click at [653, 225] on input at bounding box center [634, 226] width 69 height 19
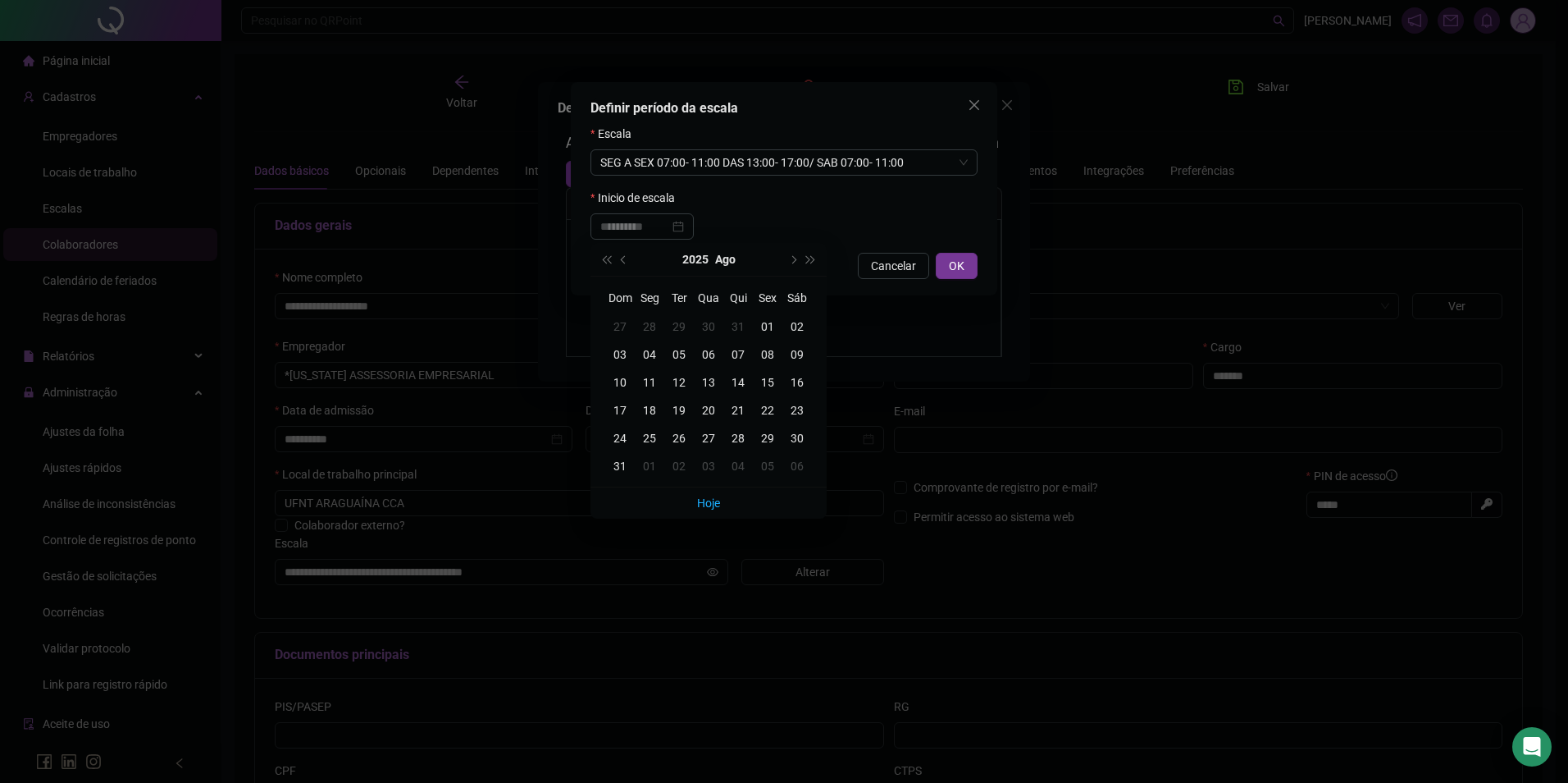
click at [681, 380] on div "12" at bounding box center [679, 382] width 29 height 19
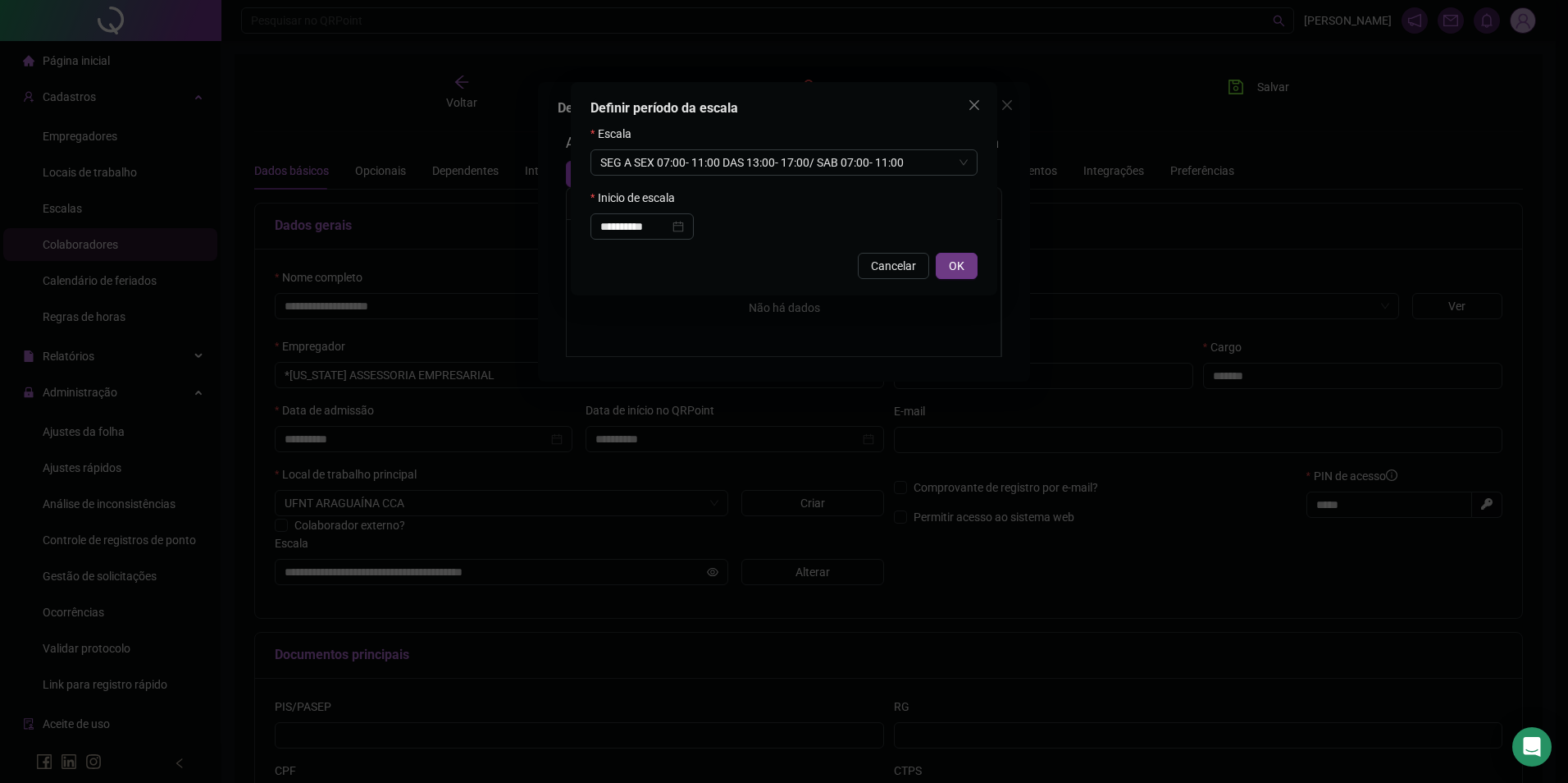
click at [956, 259] on span "OK" at bounding box center [957, 265] width 16 height 19
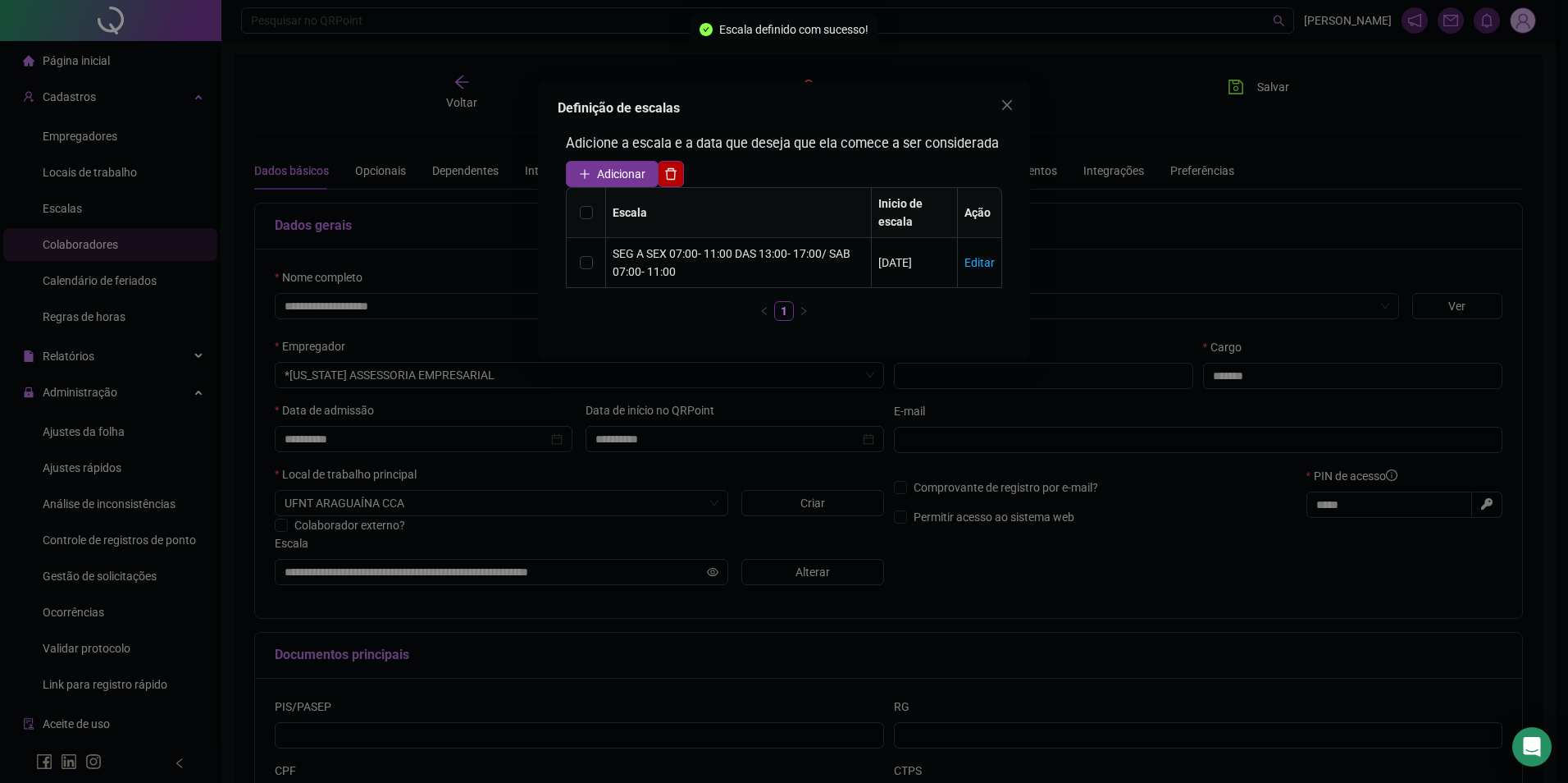
click at [1240, 86] on div "Definição de escalas Adicione a escala e a data que deseja que ela comece a ser…" at bounding box center [784, 391] width 1568 height 783
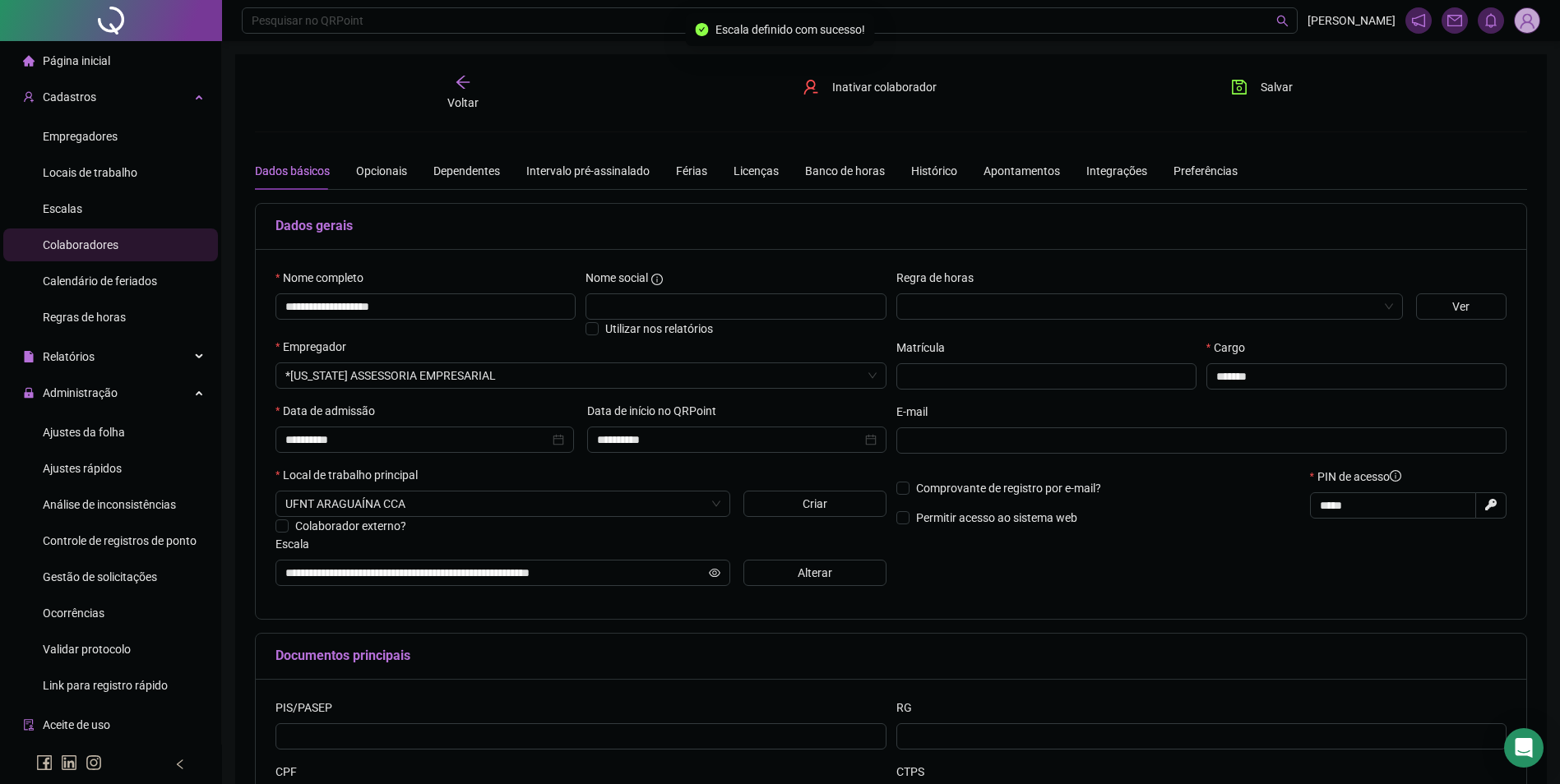
click at [1243, 86] on icon "save" at bounding box center [1239, 87] width 17 height 17
drag, startPoint x: 1243, startPoint y: 86, endPoint x: 982, endPoint y: 174, distance: 275.4
click at [1239, 87] on icon "save" at bounding box center [1239, 87] width 17 height 17
drag, startPoint x: 429, startPoint y: 314, endPoint x: 232, endPoint y: 310, distance: 197.0
click at [232, 310] on div "**********" at bounding box center [890, 469] width 1337 height 937
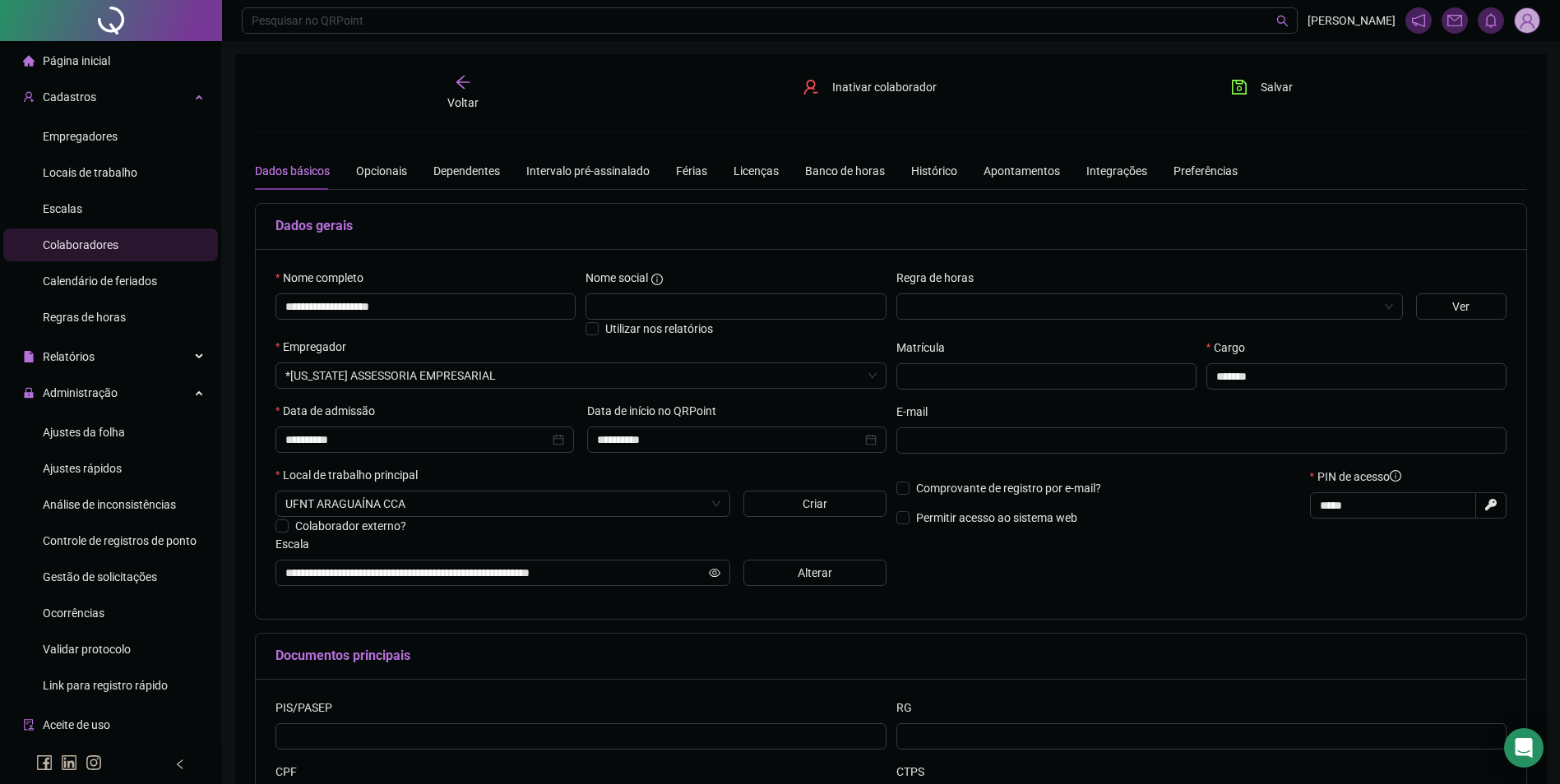
click at [462, 96] on span "Voltar" at bounding box center [463, 102] width 31 height 13
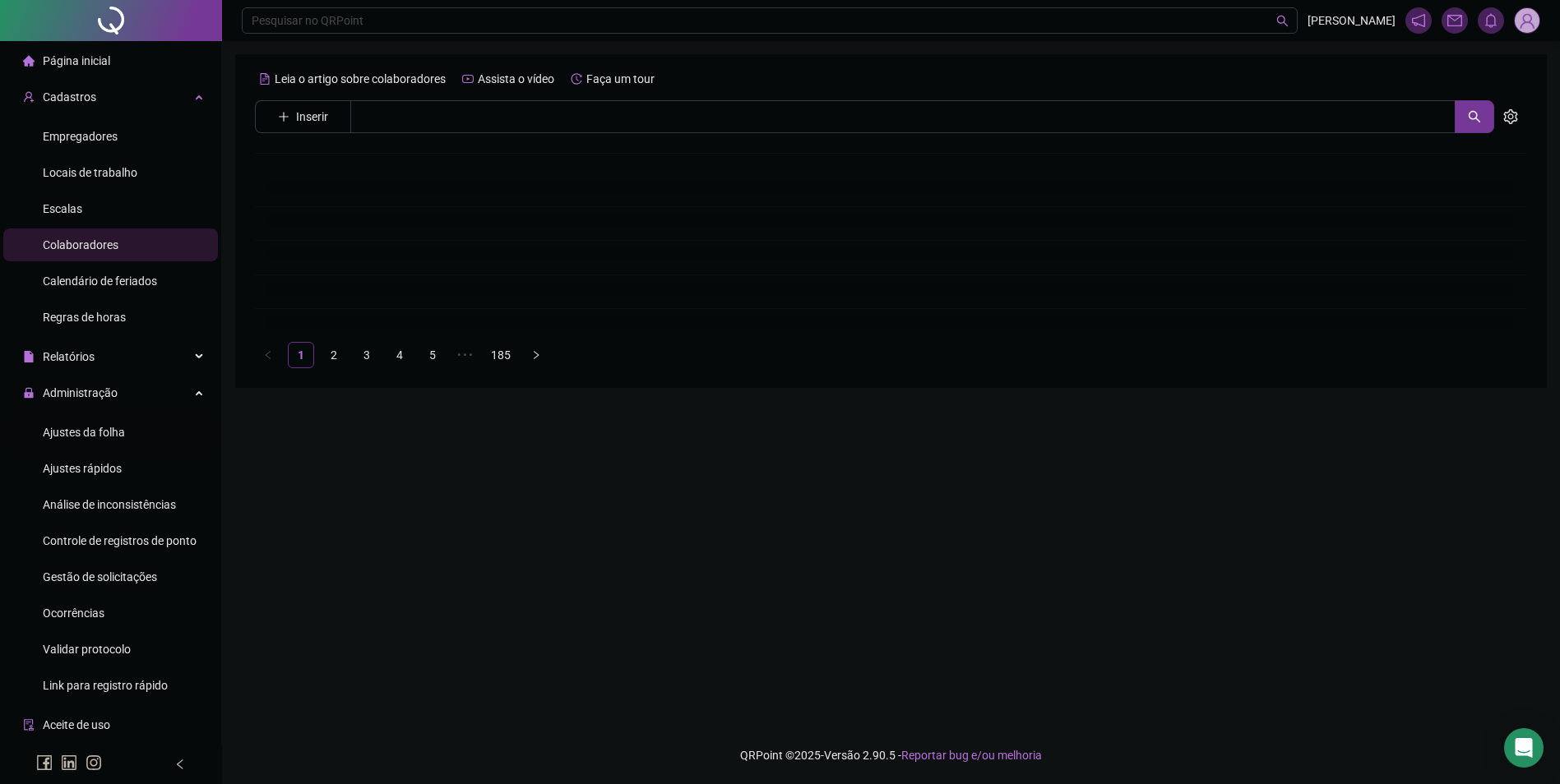
click at [127, 434] on li "Ajustes da folha" at bounding box center [110, 433] width 215 height 33
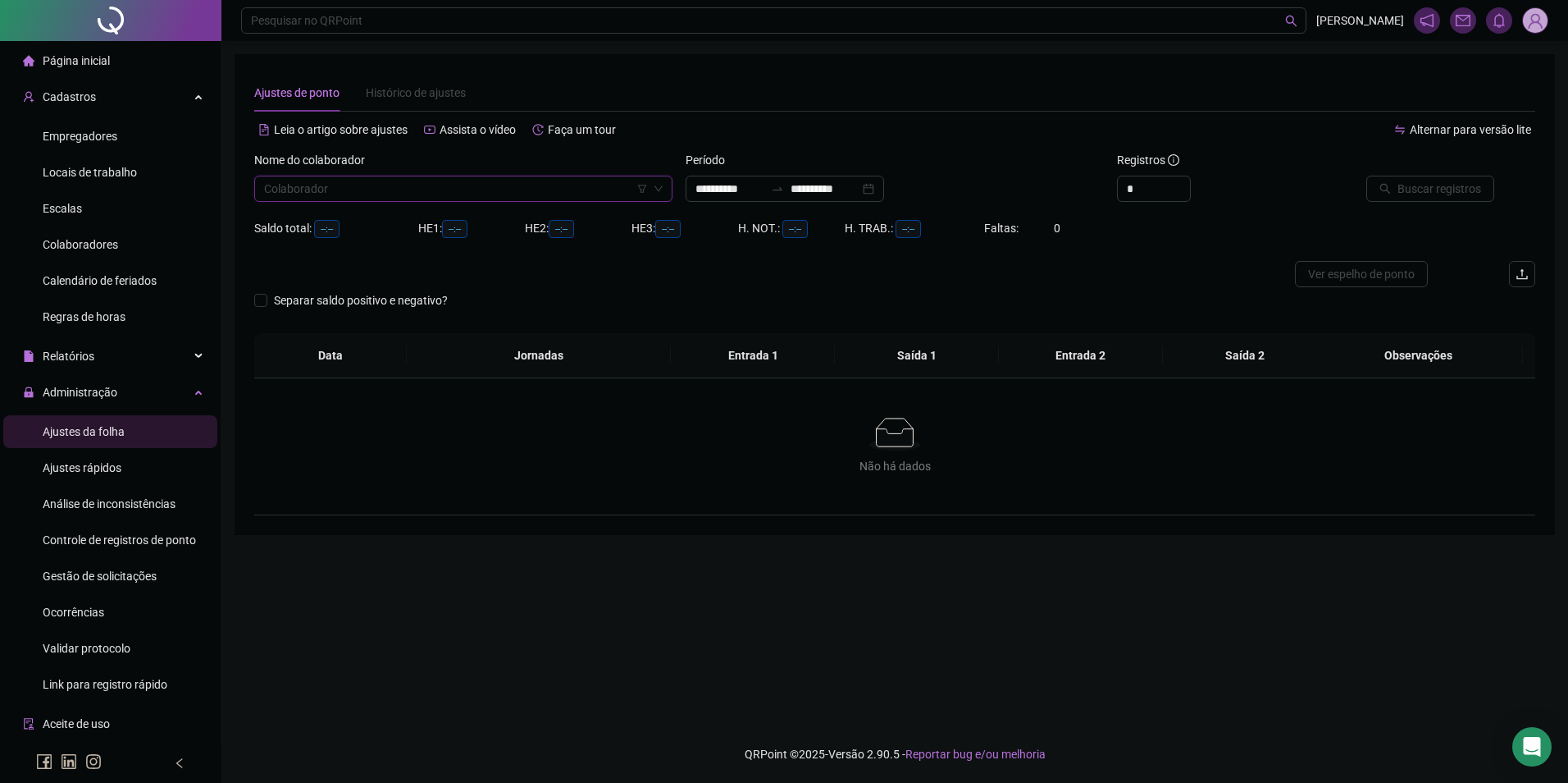
click at [402, 186] on input "search" at bounding box center [456, 188] width 384 height 24
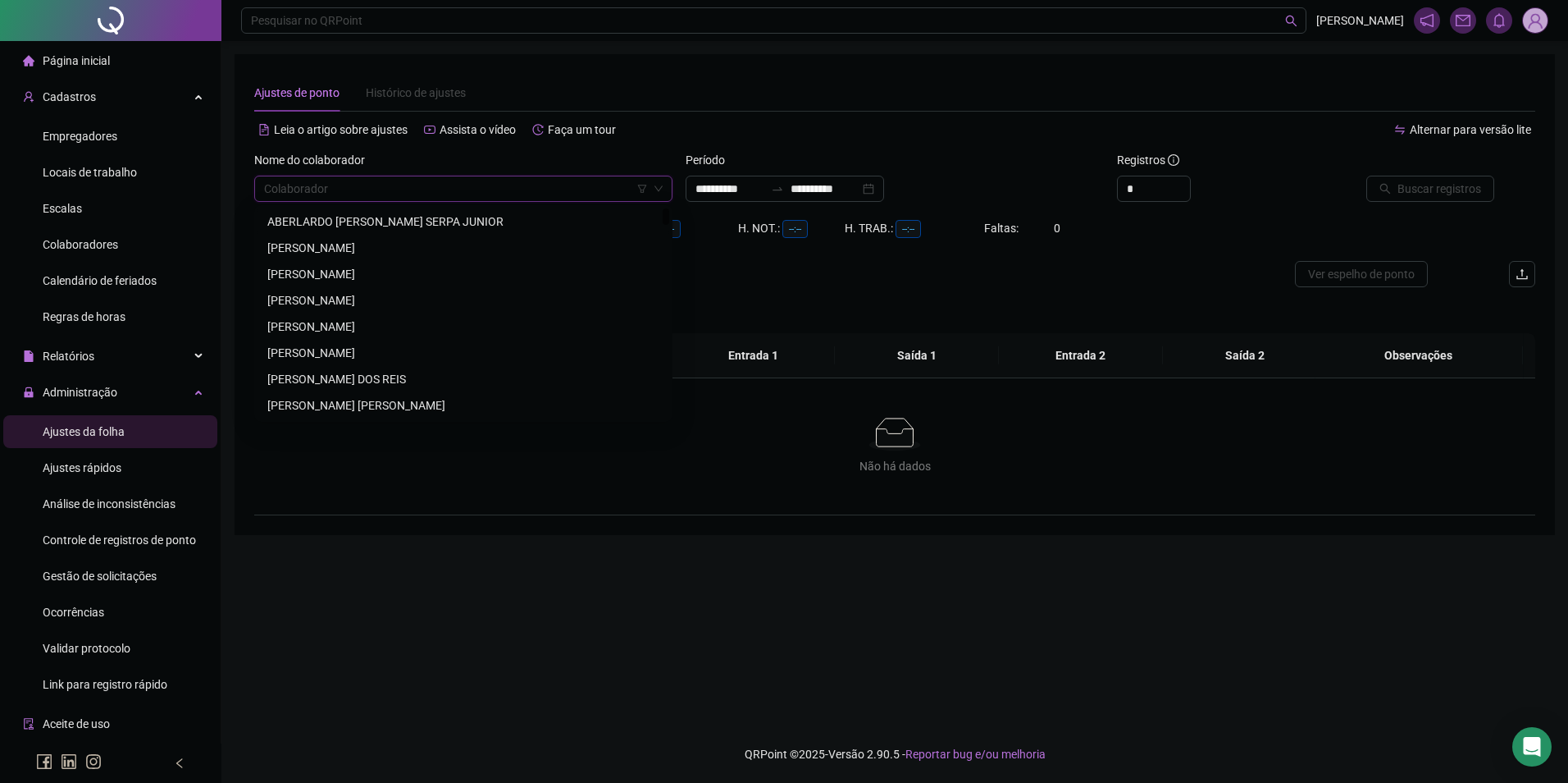
paste input "**********"
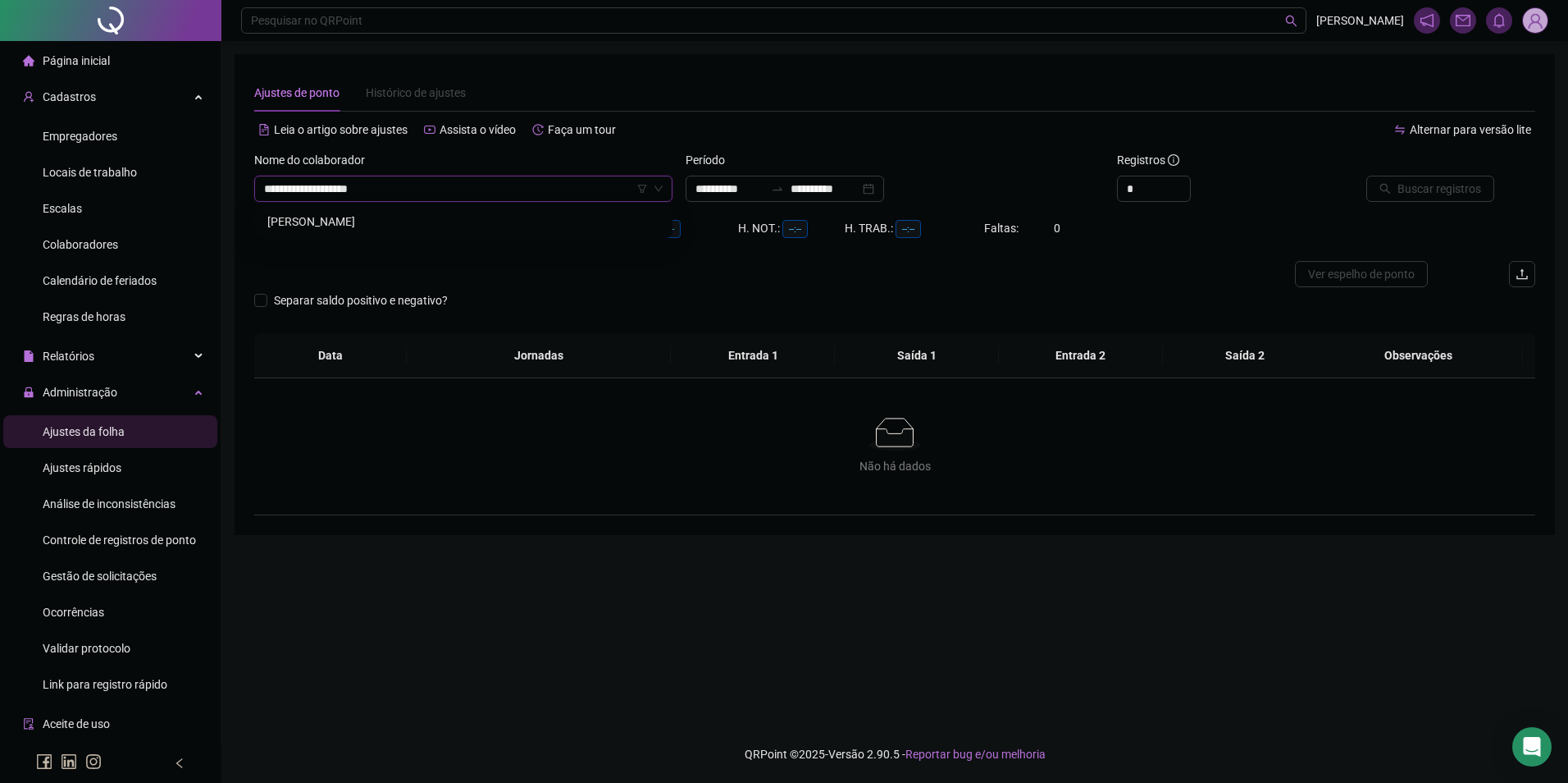
click at [345, 224] on div "[PERSON_NAME]" at bounding box center [463, 221] width 392 height 19
click at [755, 188] on input "**********" at bounding box center [730, 188] width 69 height 19
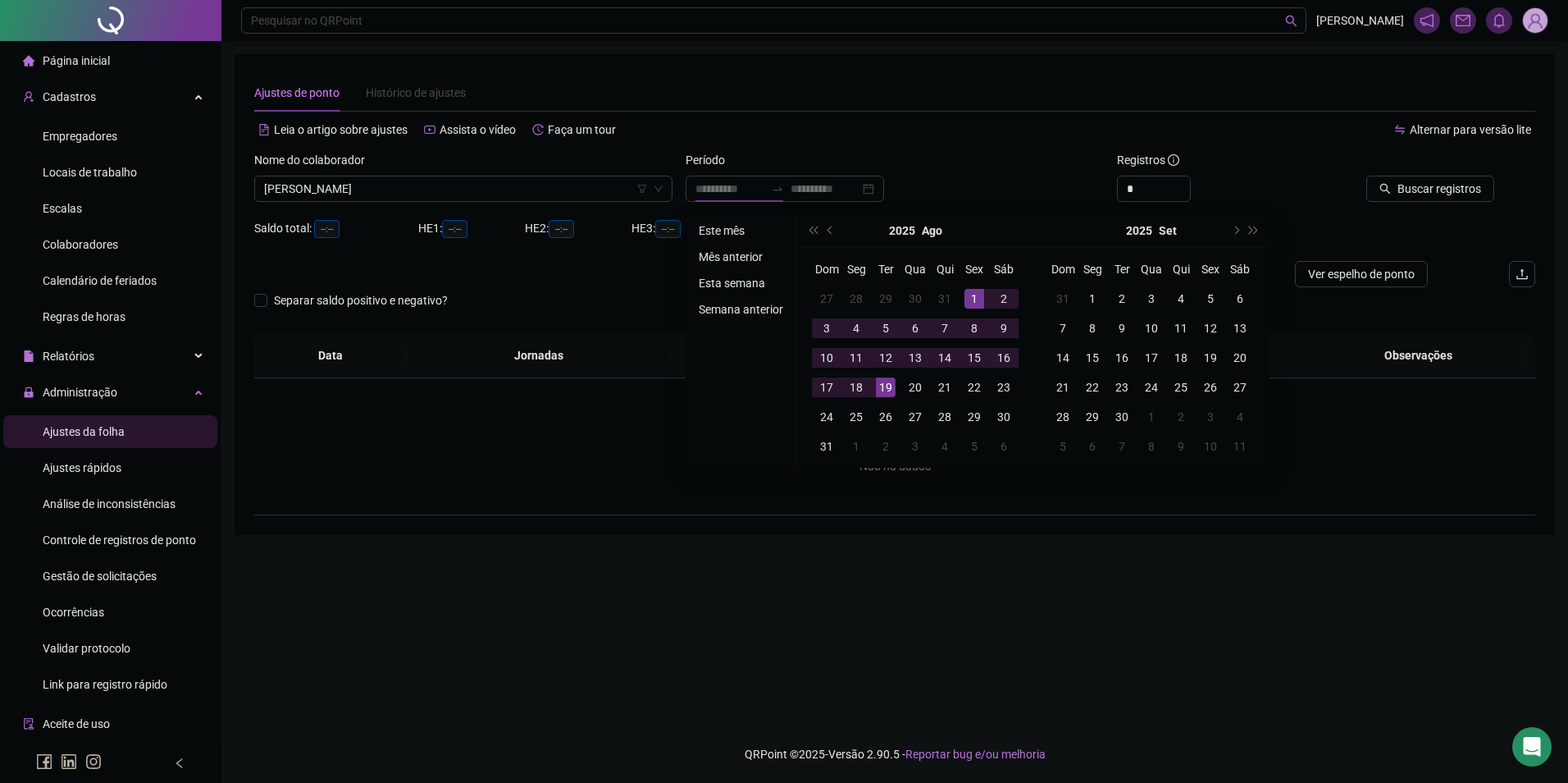
click at [717, 230] on li "Este mês" at bounding box center [741, 230] width 97 height 20
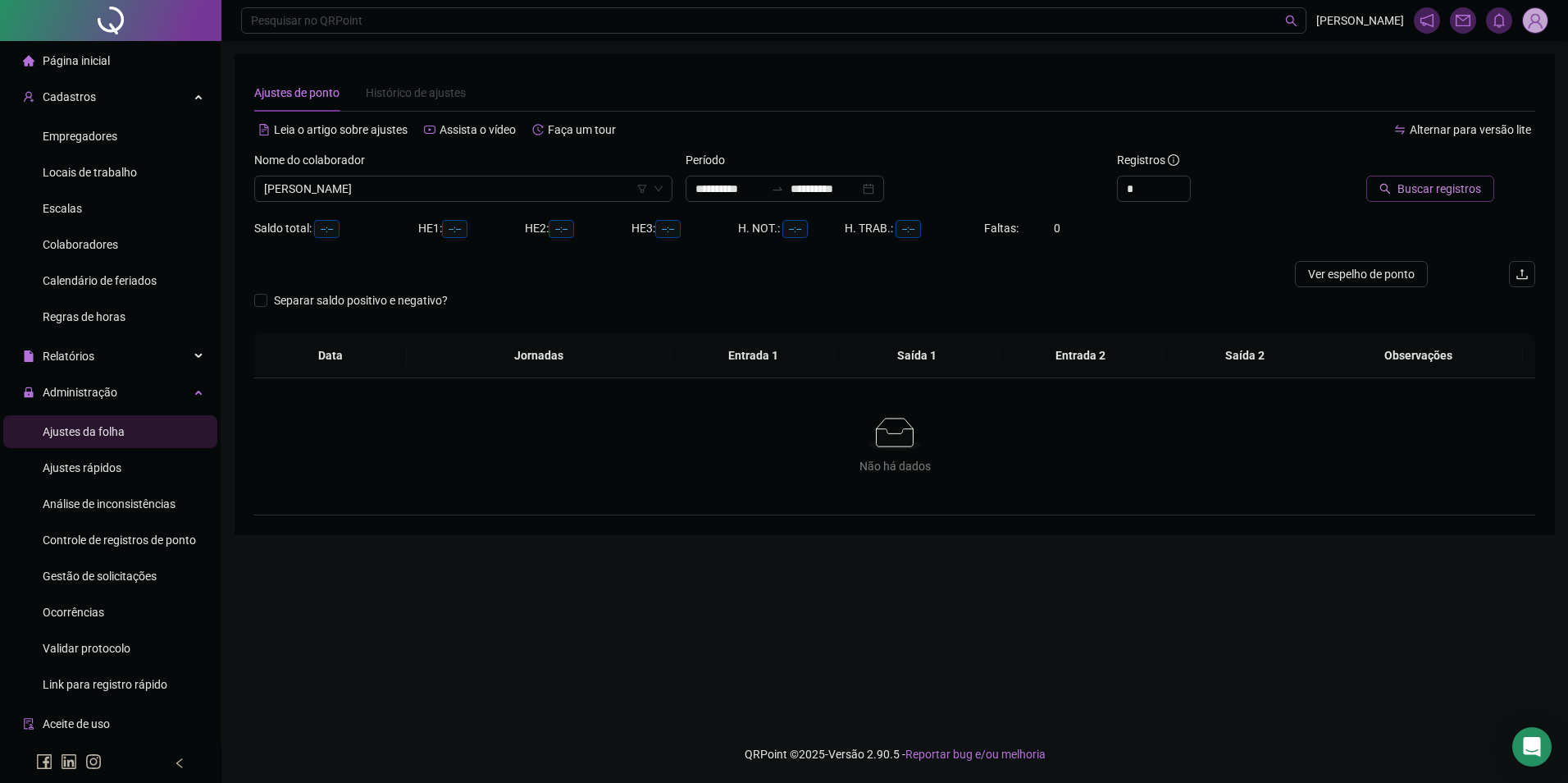
click at [1464, 189] on span "Buscar registros" at bounding box center [1439, 188] width 84 height 19
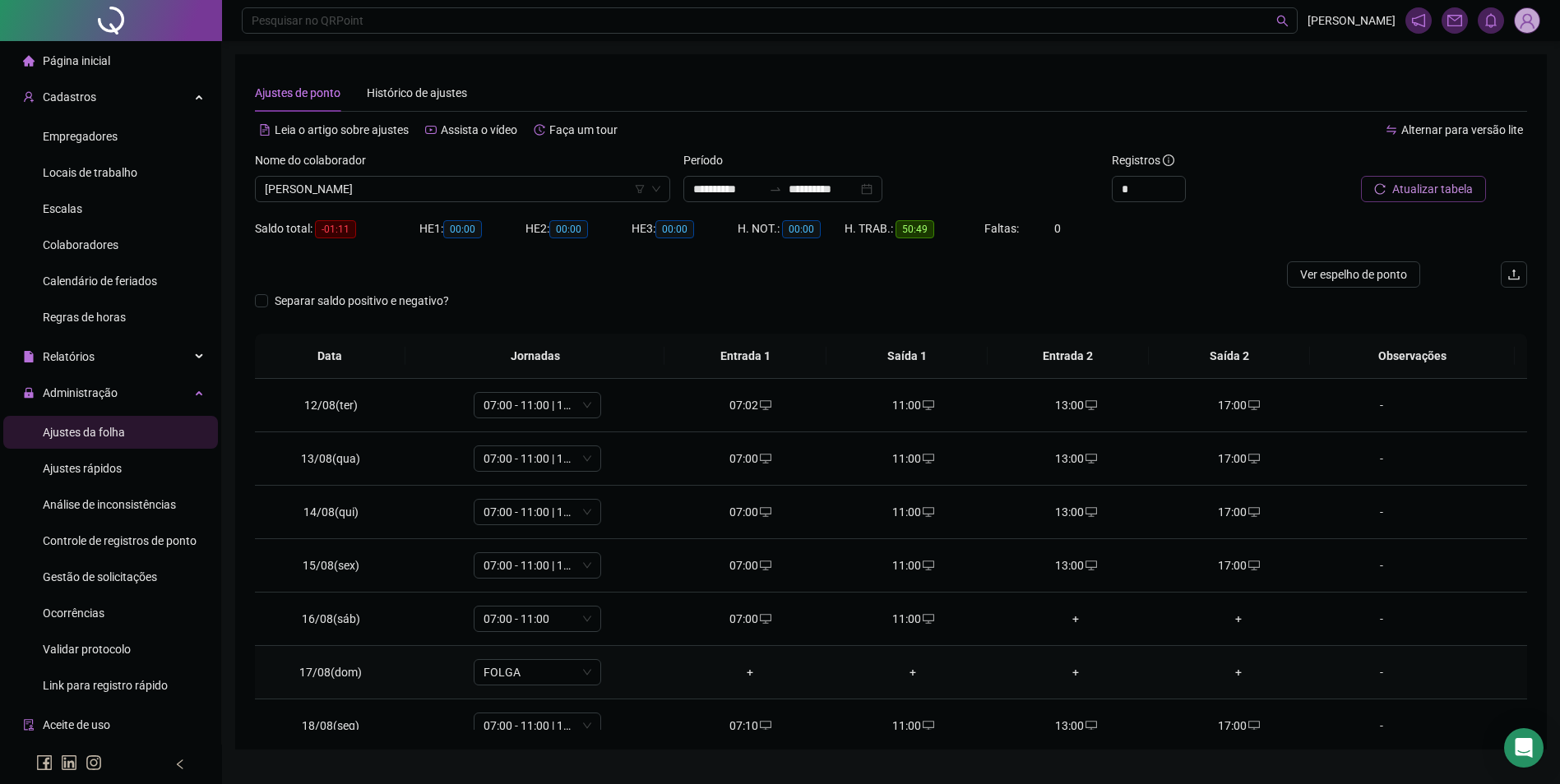
scroll to position [76, 0]
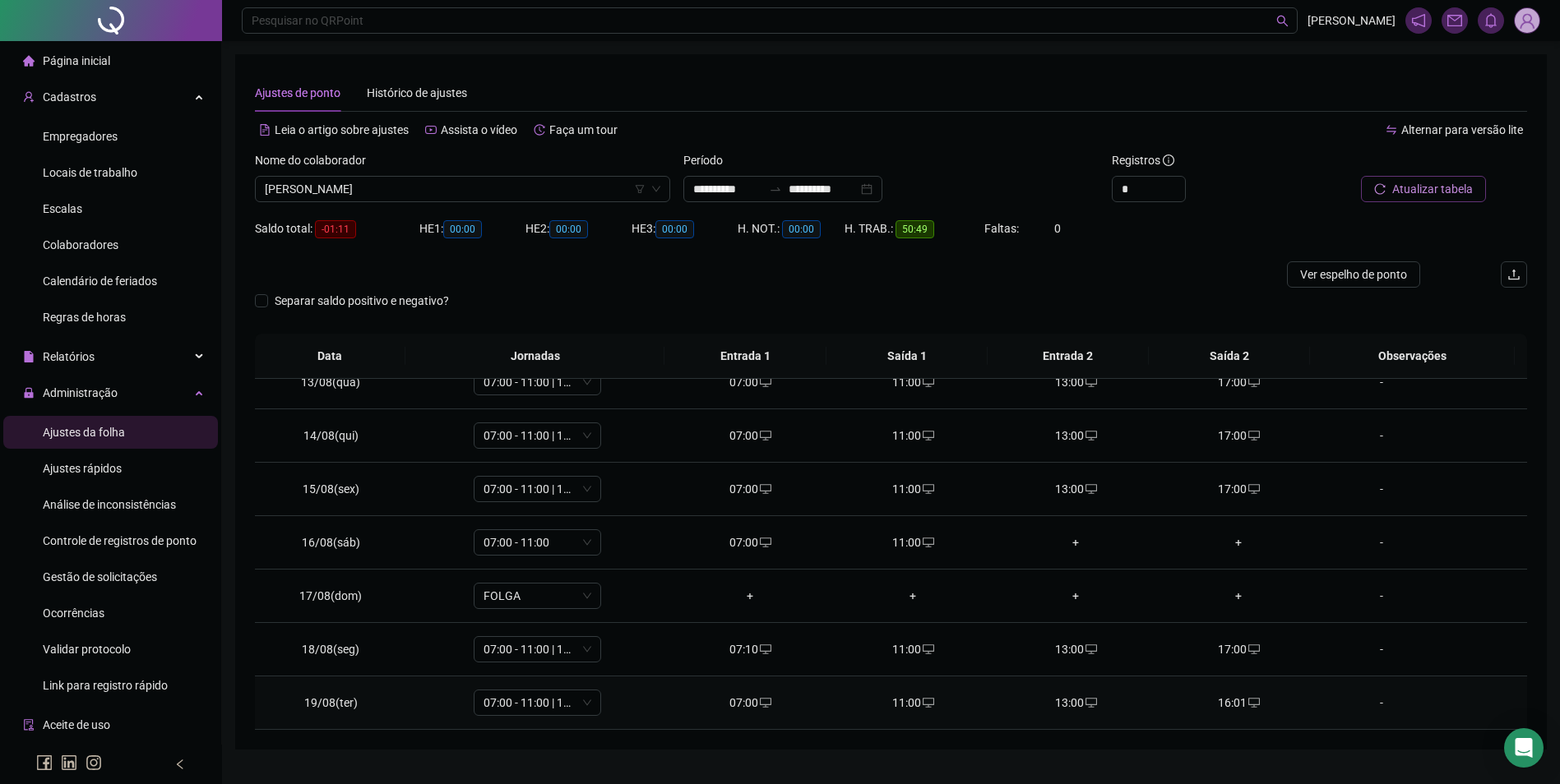
click at [1223, 697] on div "16:01" at bounding box center [1239, 702] width 137 height 19
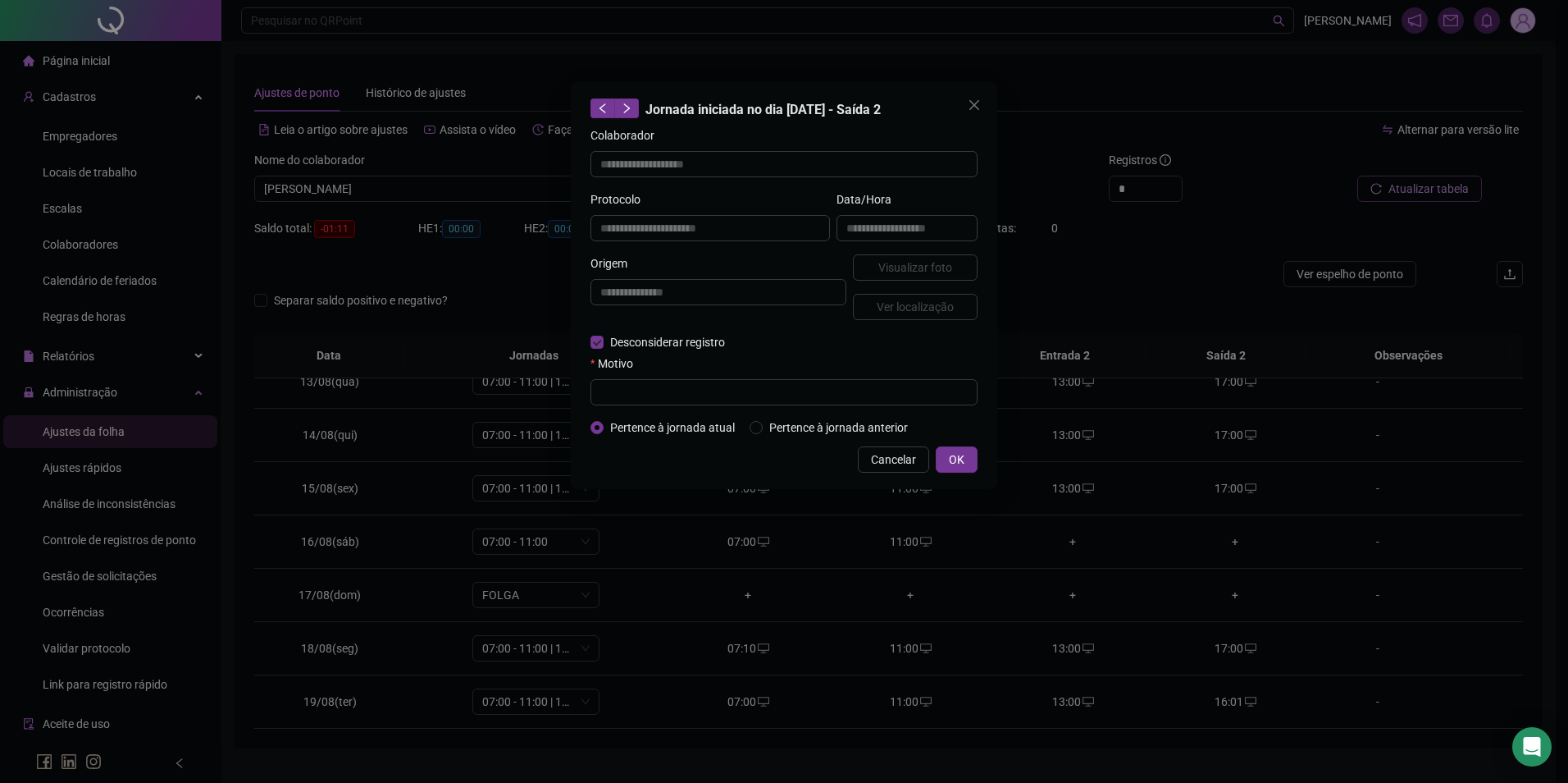
click at [660, 411] on form "**********" at bounding box center [784, 282] width 387 height 310
click at [661, 404] on input "text" at bounding box center [784, 392] width 387 height 26
click at [971, 457] on button "OK" at bounding box center [956, 459] width 42 height 26
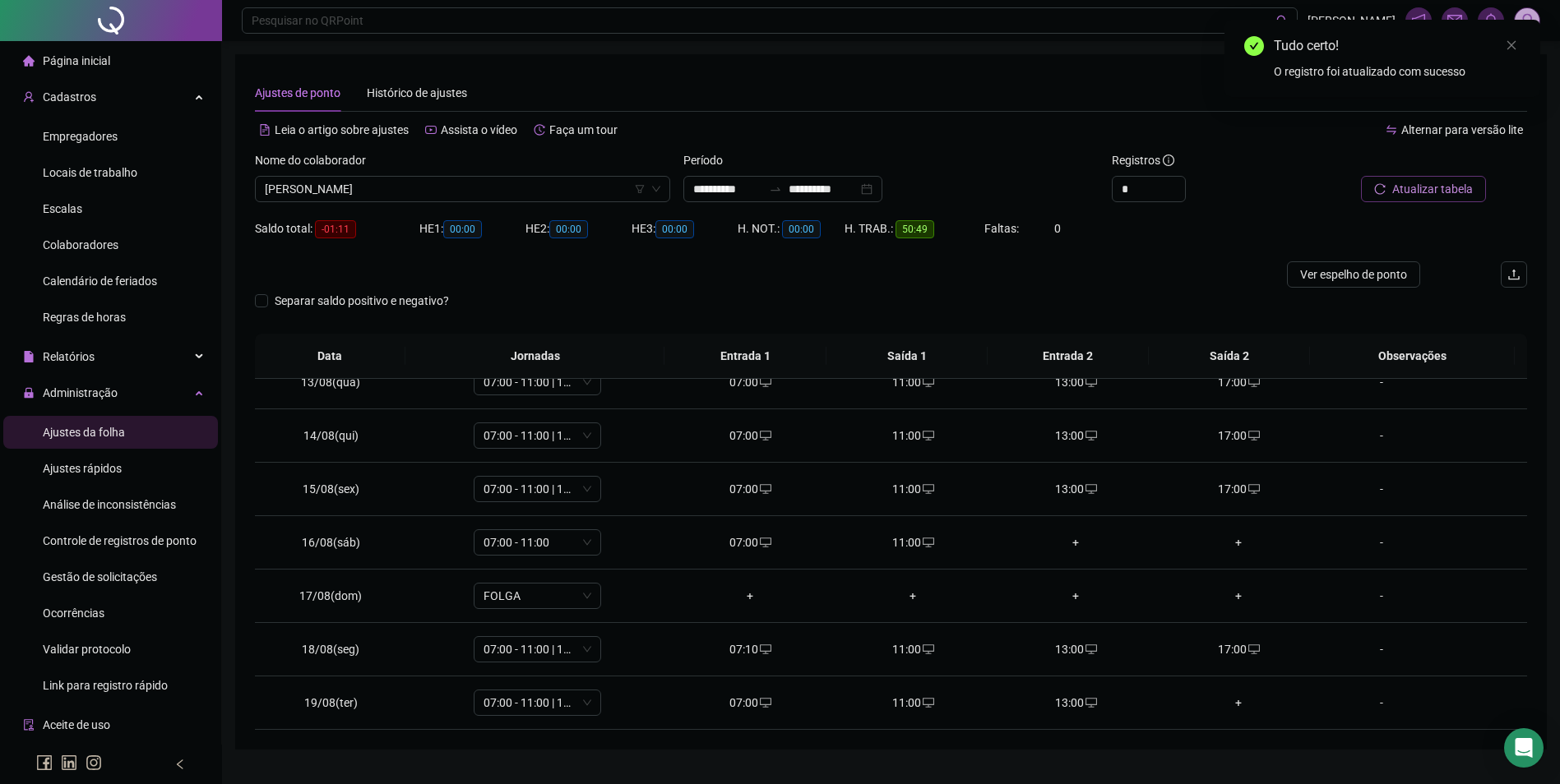
click at [1432, 194] on span "Atualizar tabela" at bounding box center [1432, 188] width 80 height 19
click at [1248, 488] on icon "desktop" at bounding box center [1254, 489] width 12 height 12
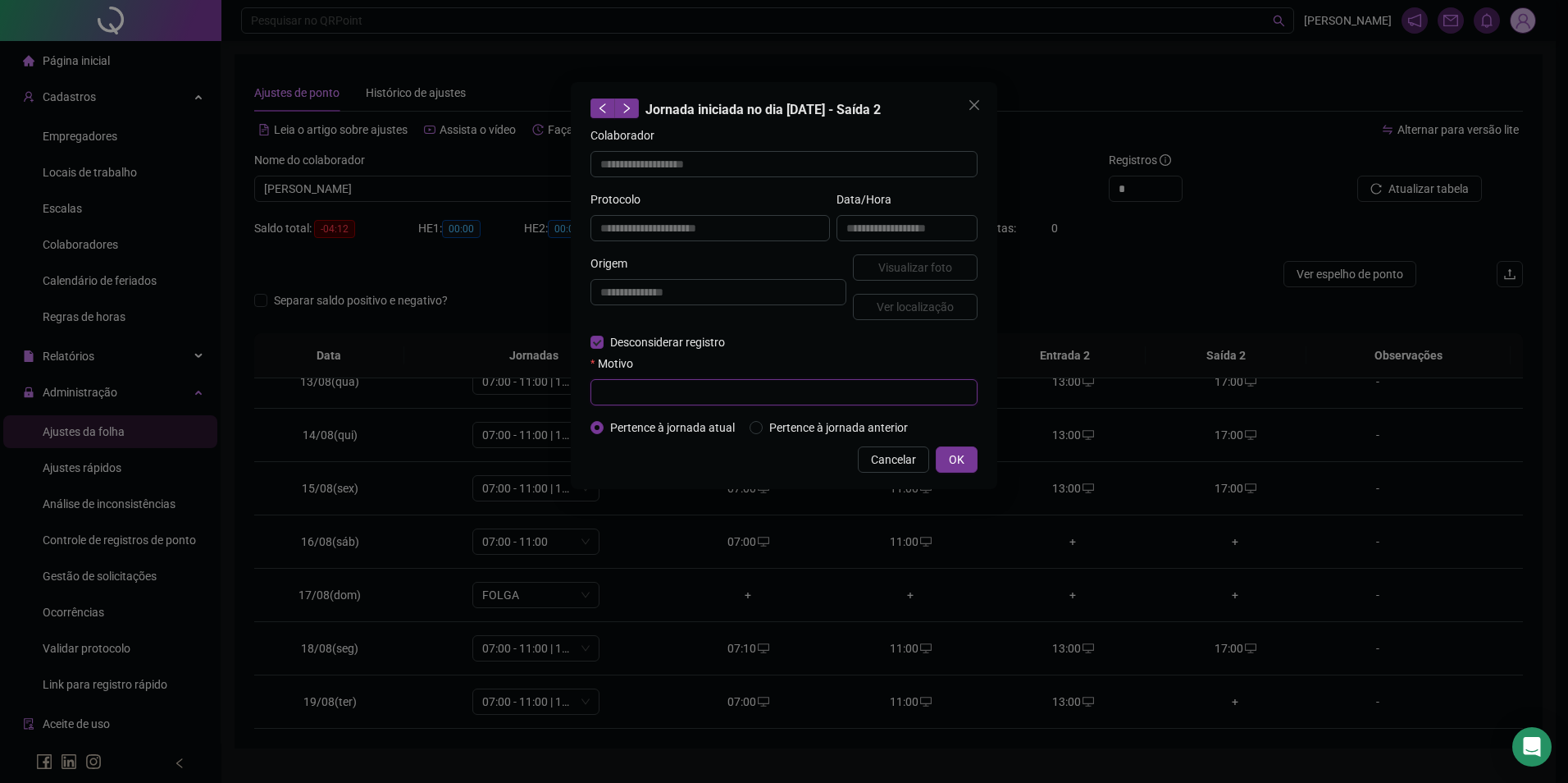
click at [693, 391] on input "text" at bounding box center [784, 392] width 387 height 26
drag, startPoint x: 708, startPoint y: 393, endPoint x: 541, endPoint y: 393, distance: 167.0
click at [541, 393] on div "**********" at bounding box center [784, 391] width 1568 height 783
click at [775, 463] on div "Cancelar OK" at bounding box center [784, 459] width 387 height 26
click at [955, 454] on span "OK" at bounding box center [957, 459] width 16 height 19
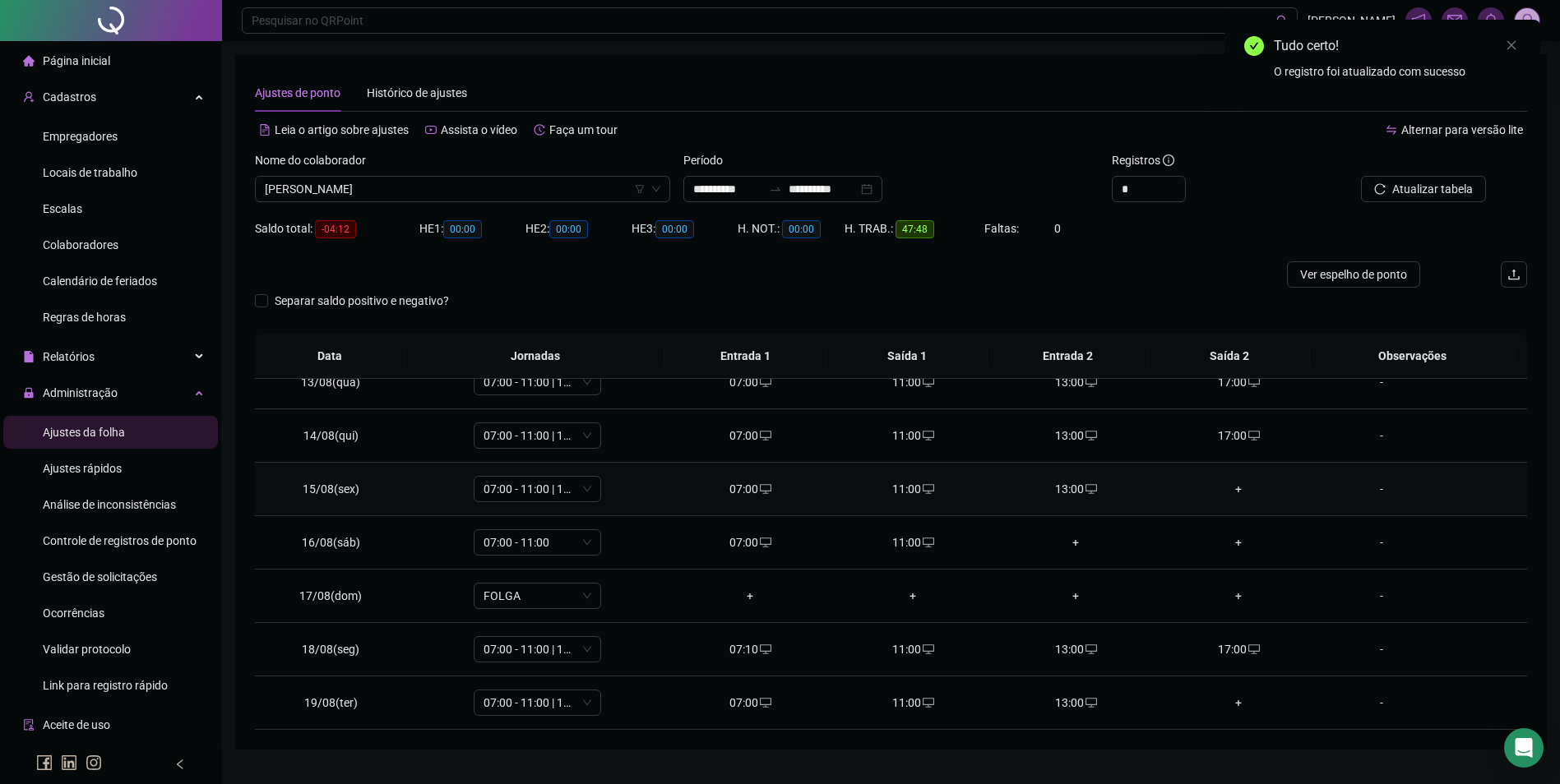
click at [1083, 490] on span "desktop" at bounding box center [1089, 489] width 13 height 12
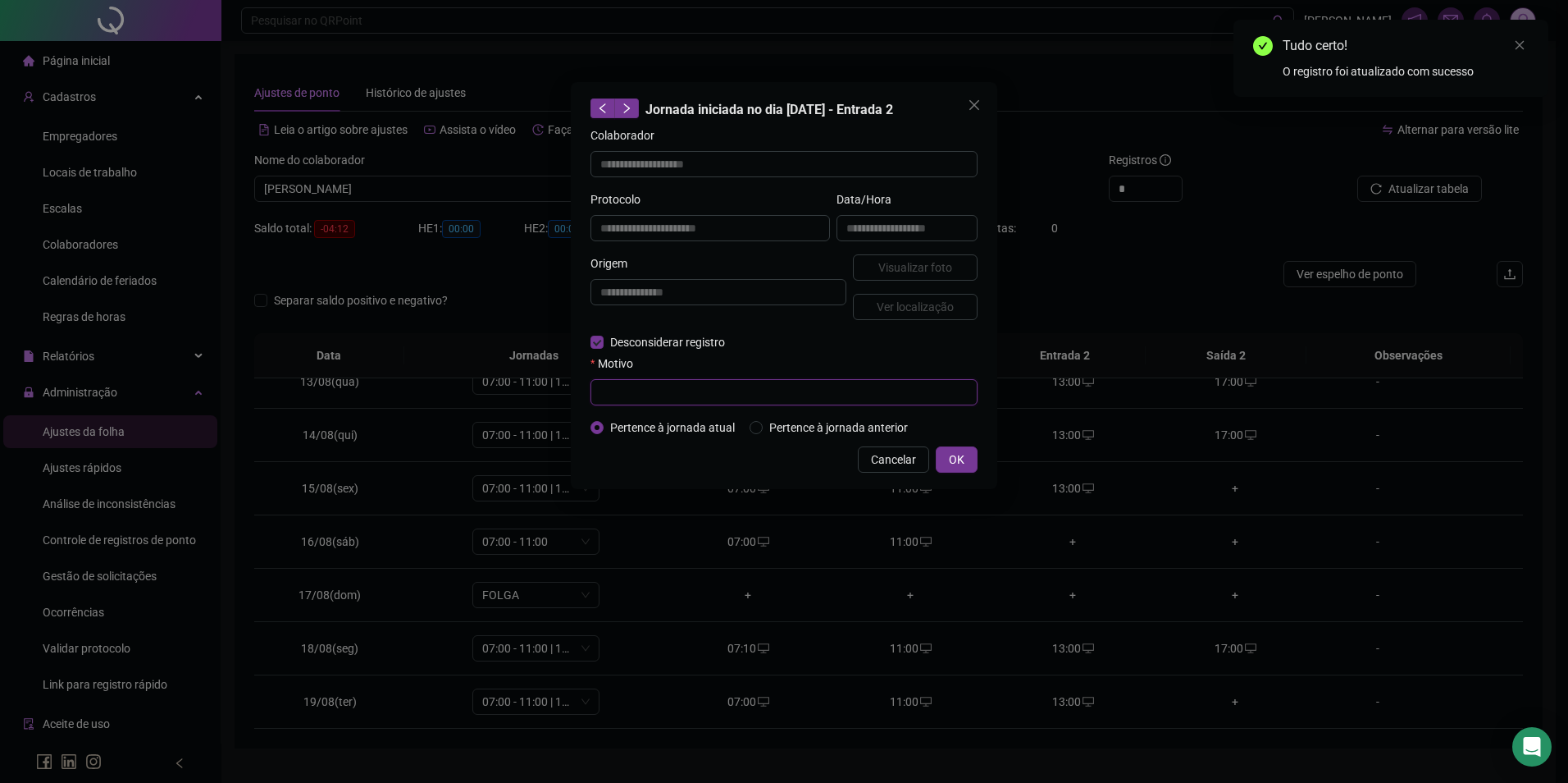
click at [629, 393] on input "text" at bounding box center [784, 392] width 387 height 26
paste input "**********"
click at [944, 452] on button "OK" at bounding box center [956, 459] width 42 height 26
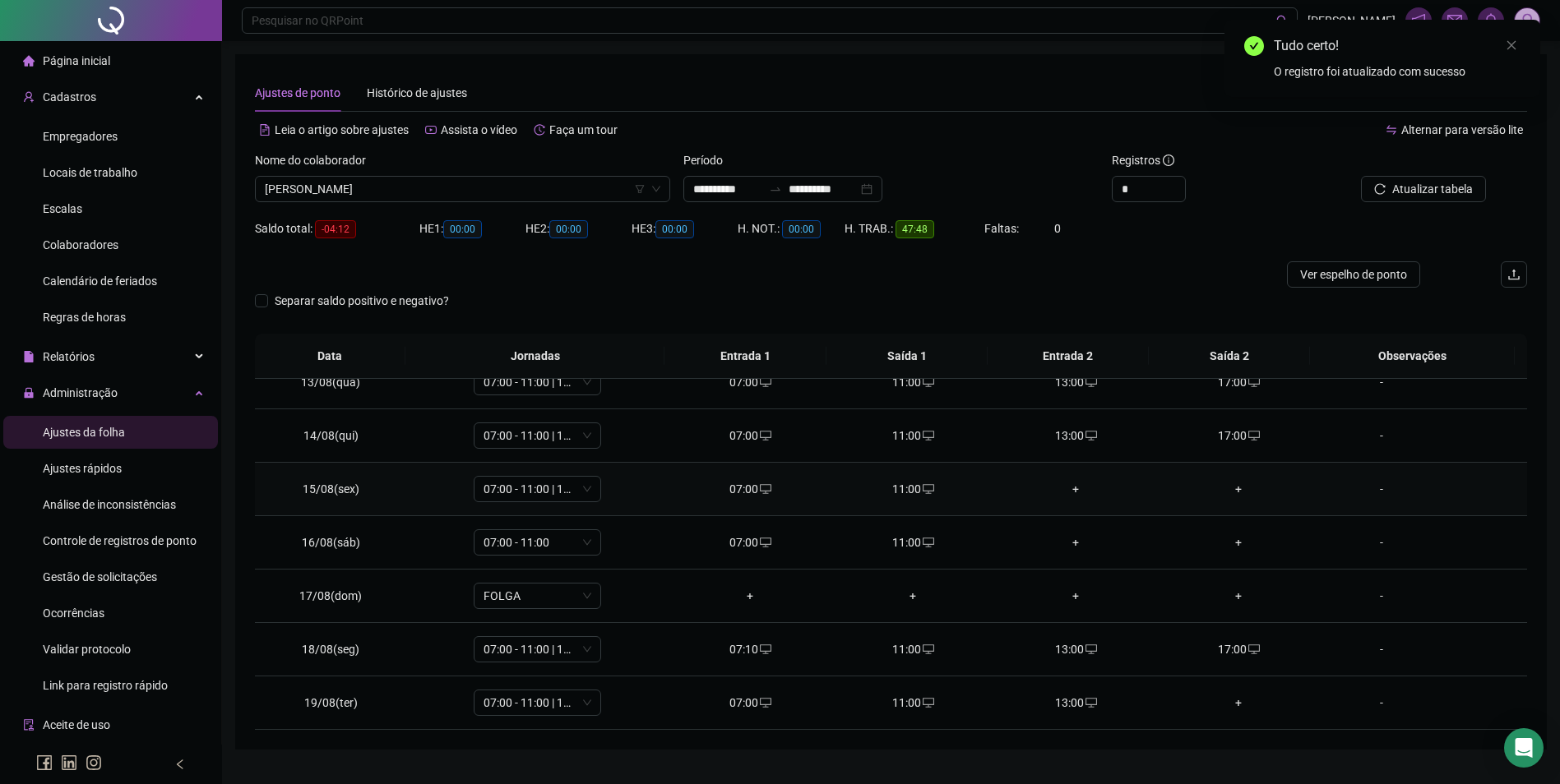
click at [748, 485] on div "07:00" at bounding box center [750, 489] width 137 height 19
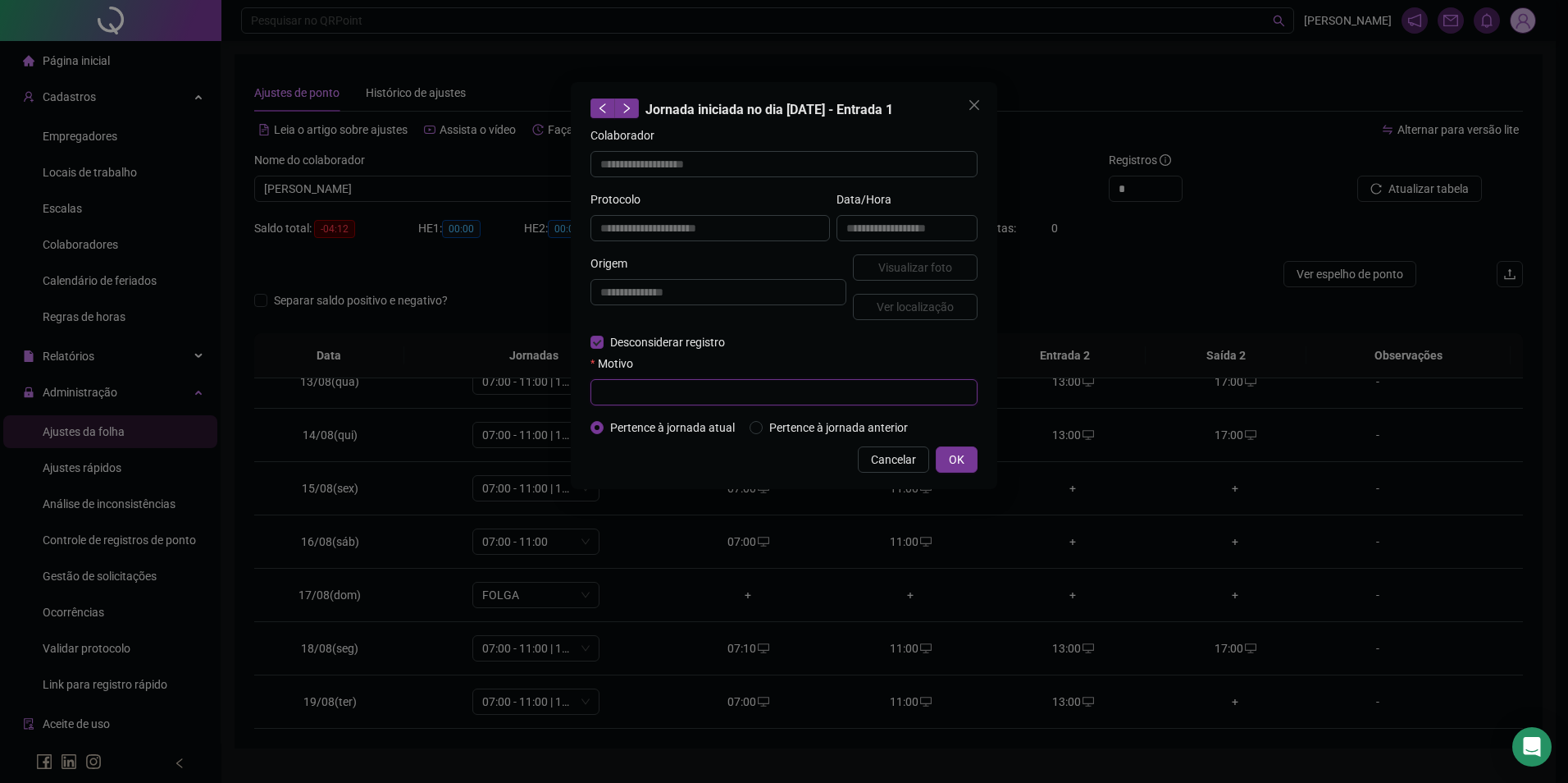
click at [692, 397] on input "text" at bounding box center [784, 392] width 387 height 26
paste input "**********"
click at [957, 455] on span "OK" at bounding box center [957, 459] width 16 height 19
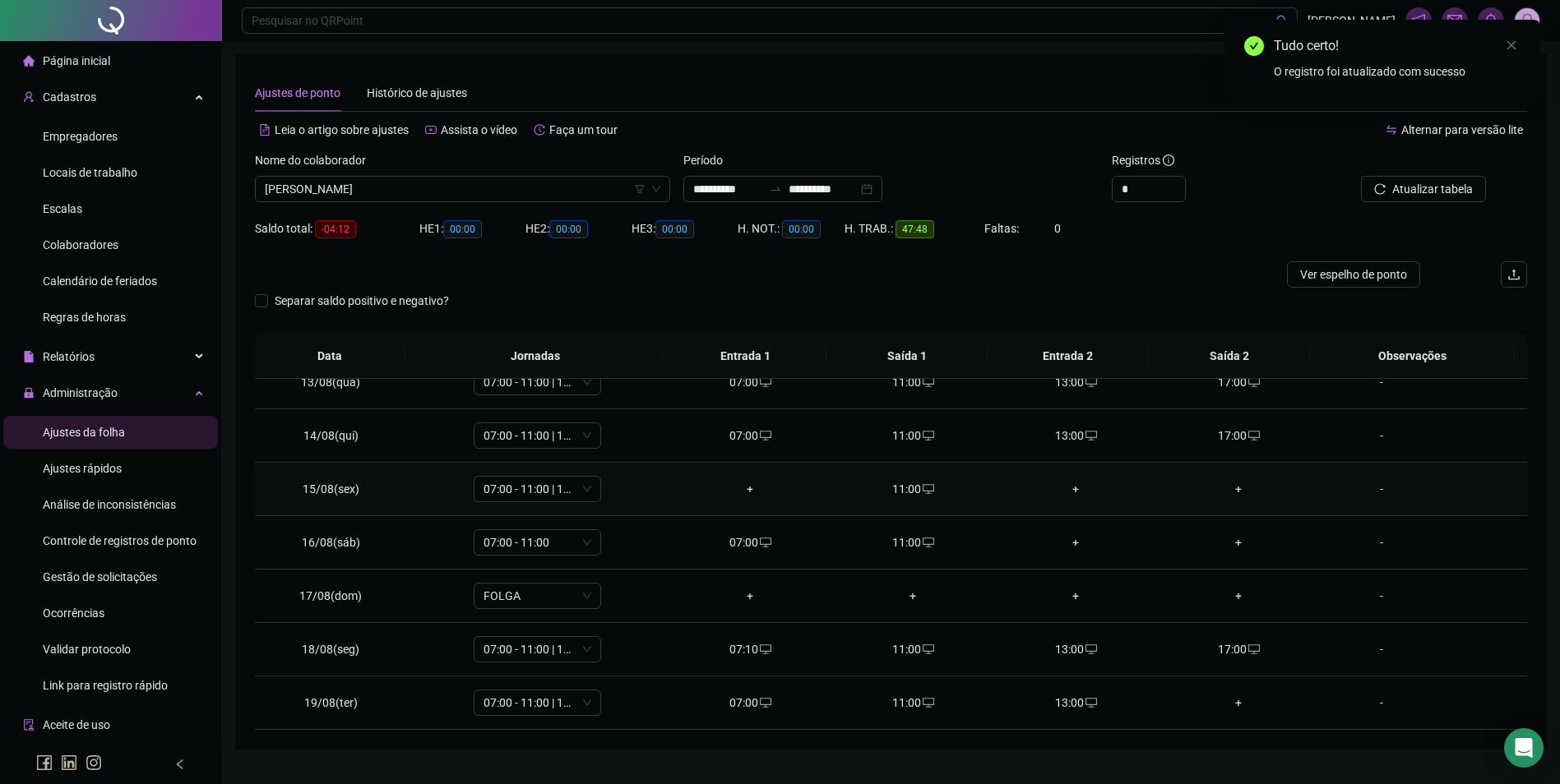
click at [922, 488] on icon "desktop" at bounding box center [928, 489] width 12 height 12
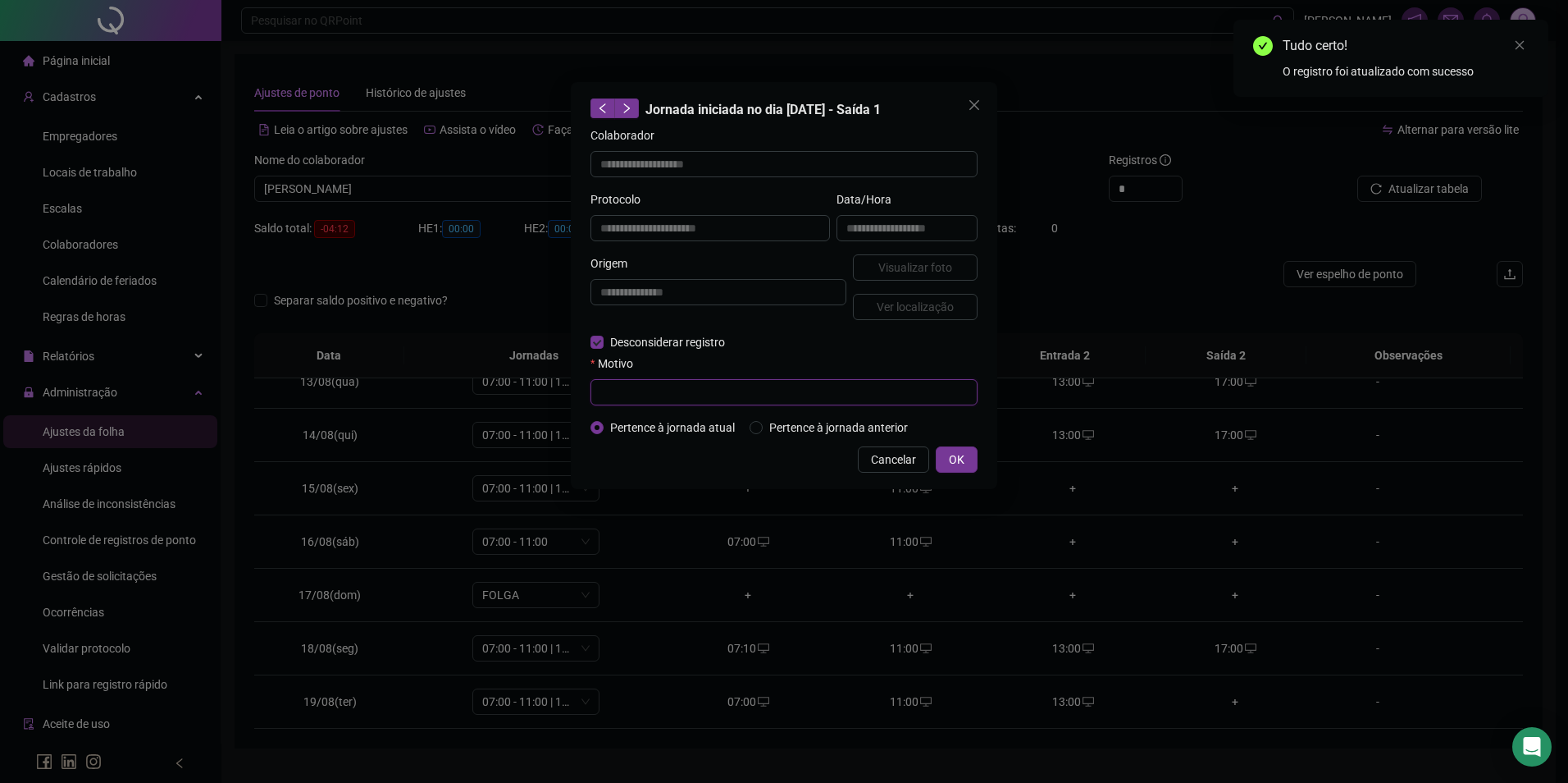
click at [661, 399] on input "text" at bounding box center [784, 392] width 387 height 26
paste input "**********"
click at [956, 445] on div "**********" at bounding box center [784, 285] width 427 height 407
click at [955, 449] on button "OK" at bounding box center [956, 459] width 42 height 26
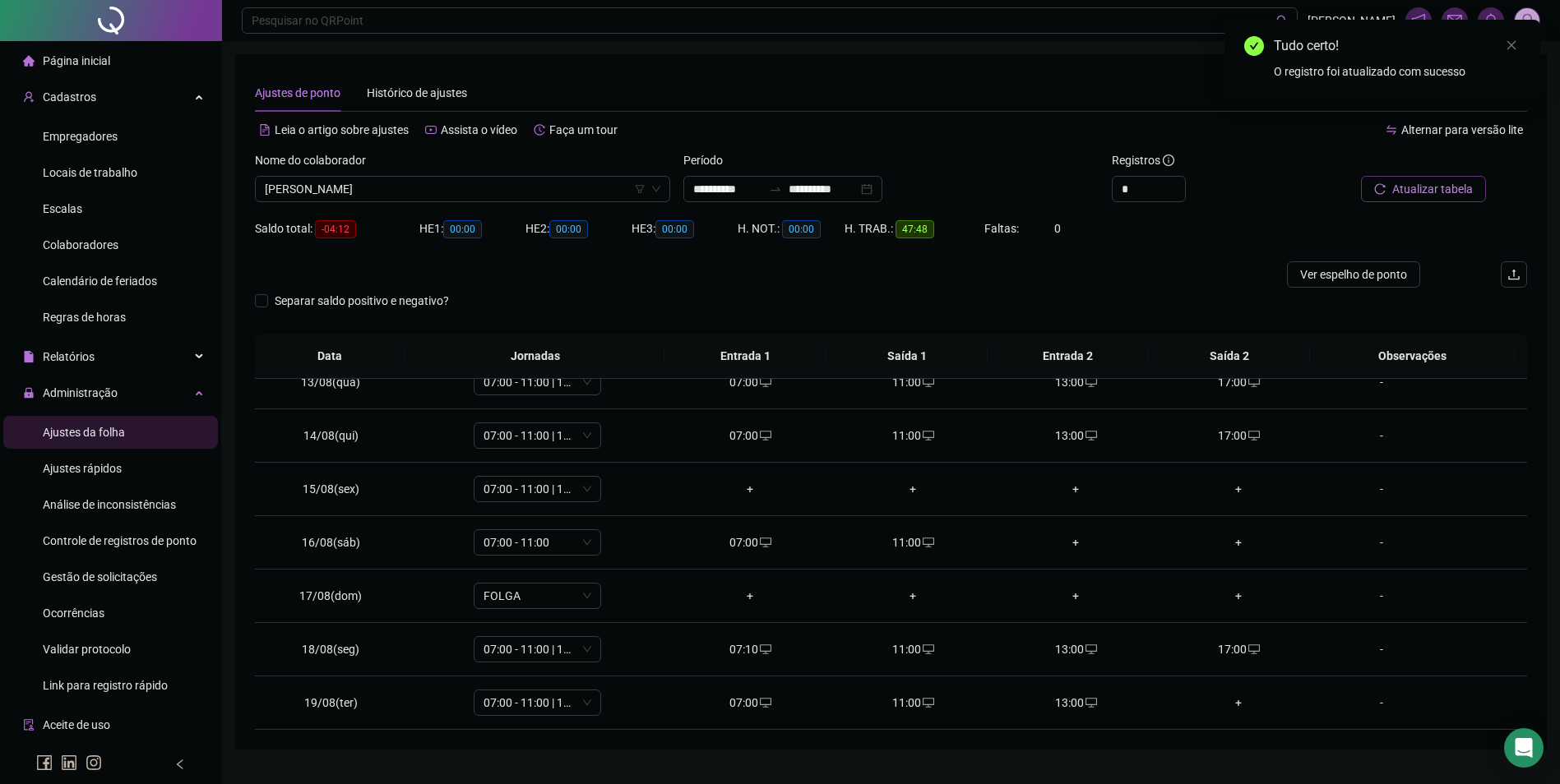
click at [1389, 192] on button "Atualizar tabela" at bounding box center [1423, 188] width 125 height 26
click at [1369, 492] on div "-" at bounding box center [1380, 489] width 97 height 19
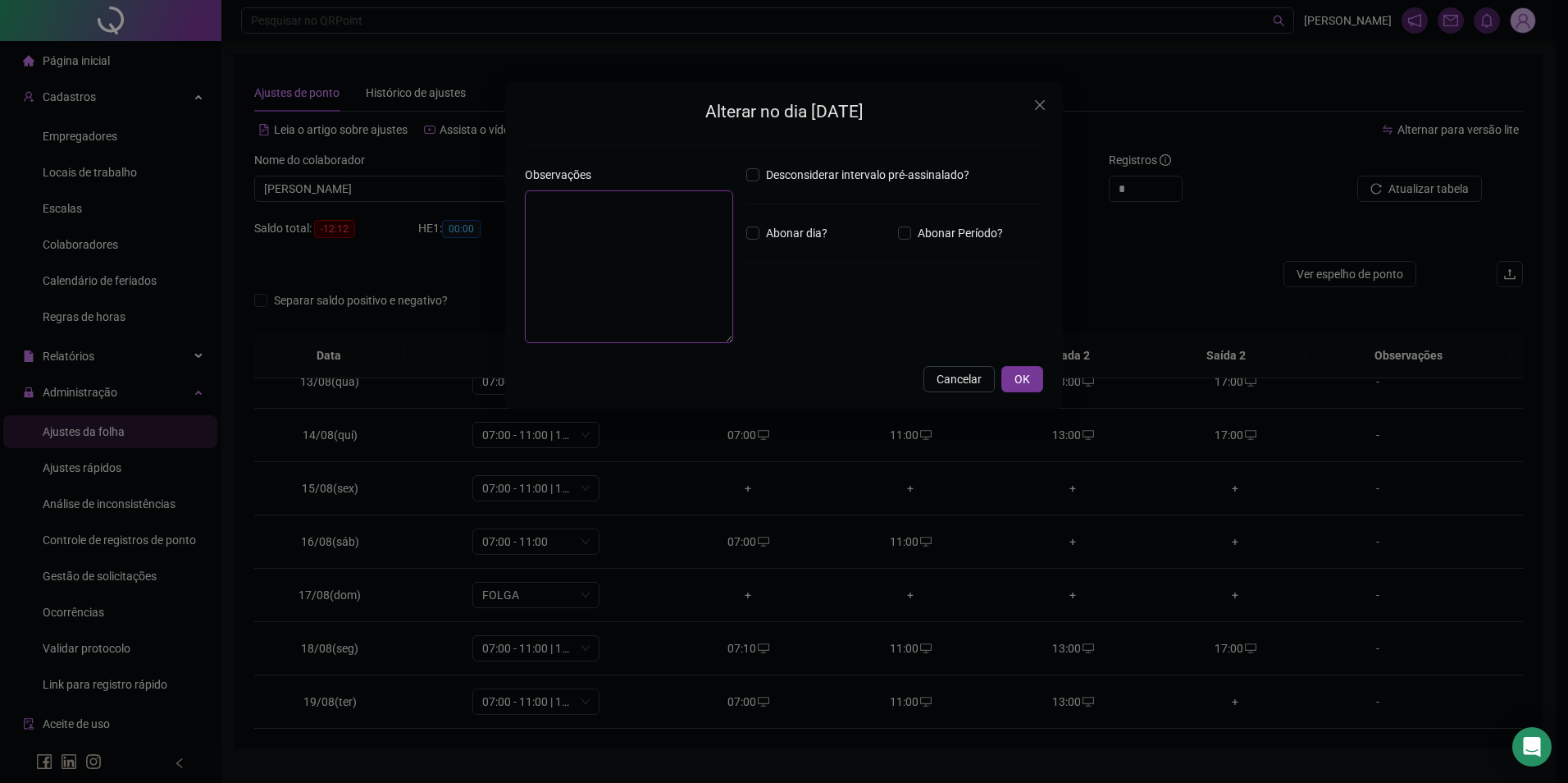
click at [626, 268] on textarea at bounding box center [630, 266] width 209 height 153
click at [1026, 377] on span "OK" at bounding box center [1022, 379] width 16 height 19
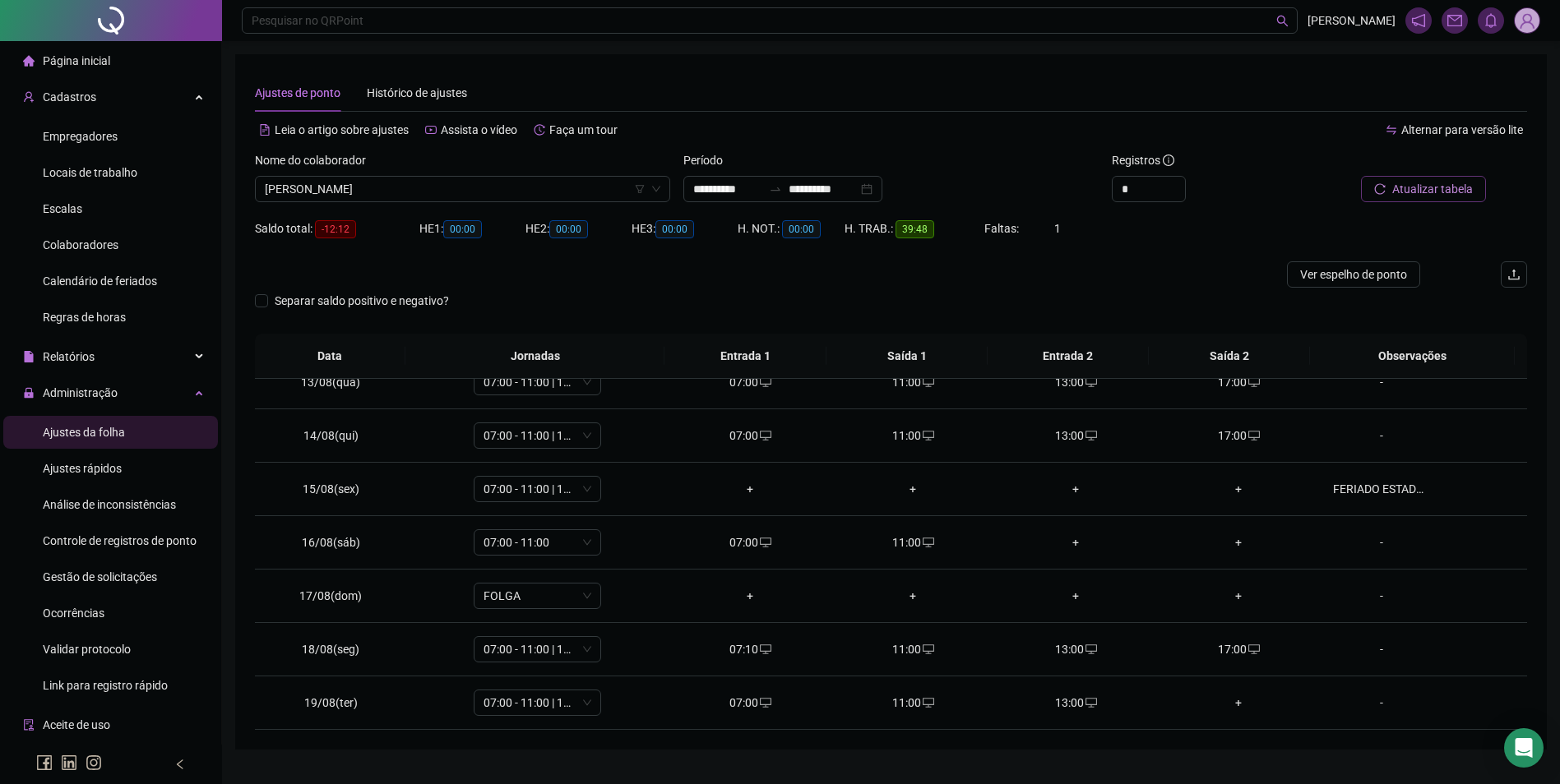
click at [1421, 188] on span "Atualizar tabela" at bounding box center [1432, 188] width 80 height 19
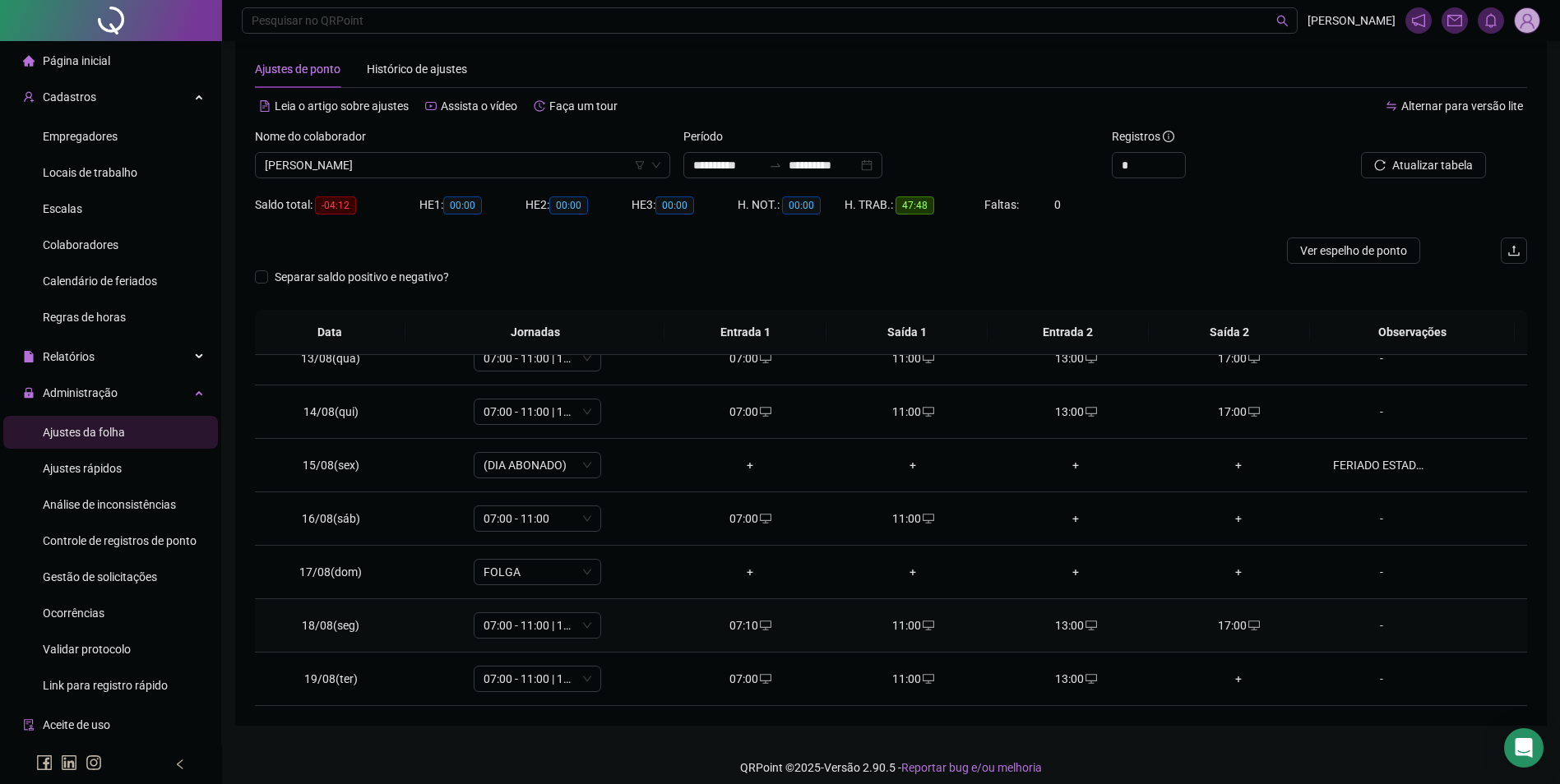
scroll to position [36, 0]
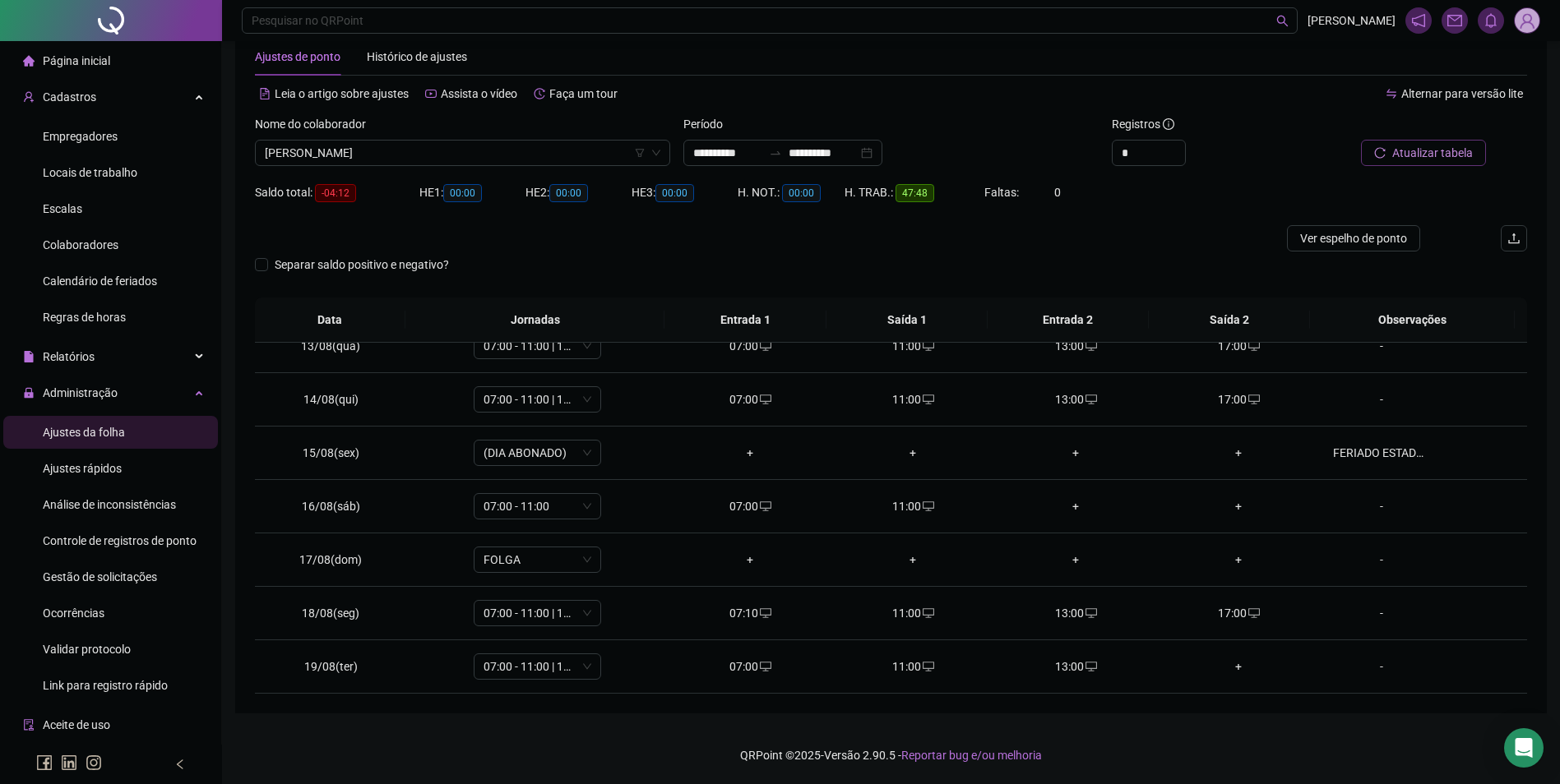
click at [1428, 143] on button "Atualizar tabela" at bounding box center [1423, 152] width 125 height 26
click at [103, 573] on span "Gestão de solicitações" at bounding box center [100, 576] width 114 height 13
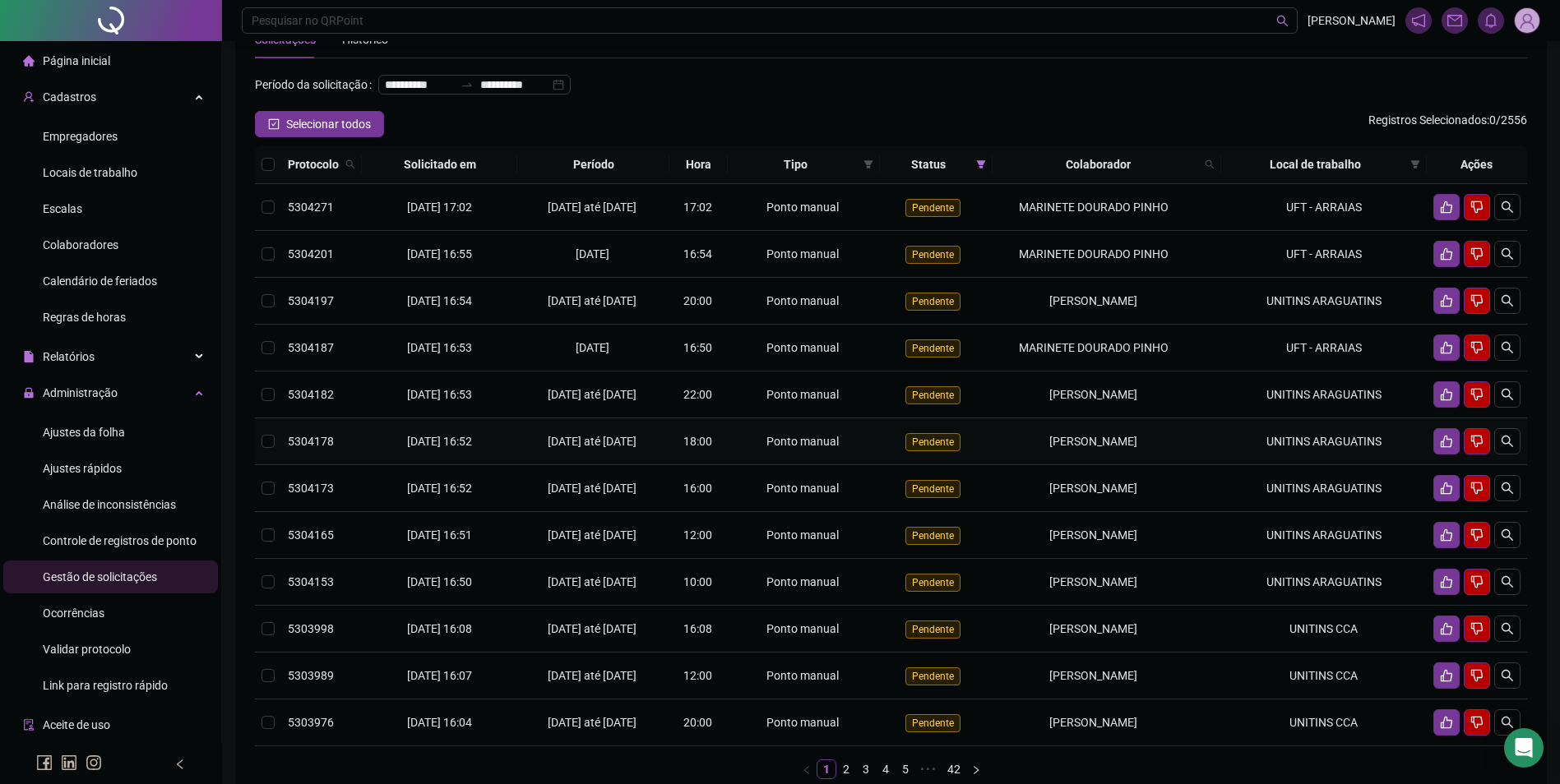
scroll to position [82, 0]
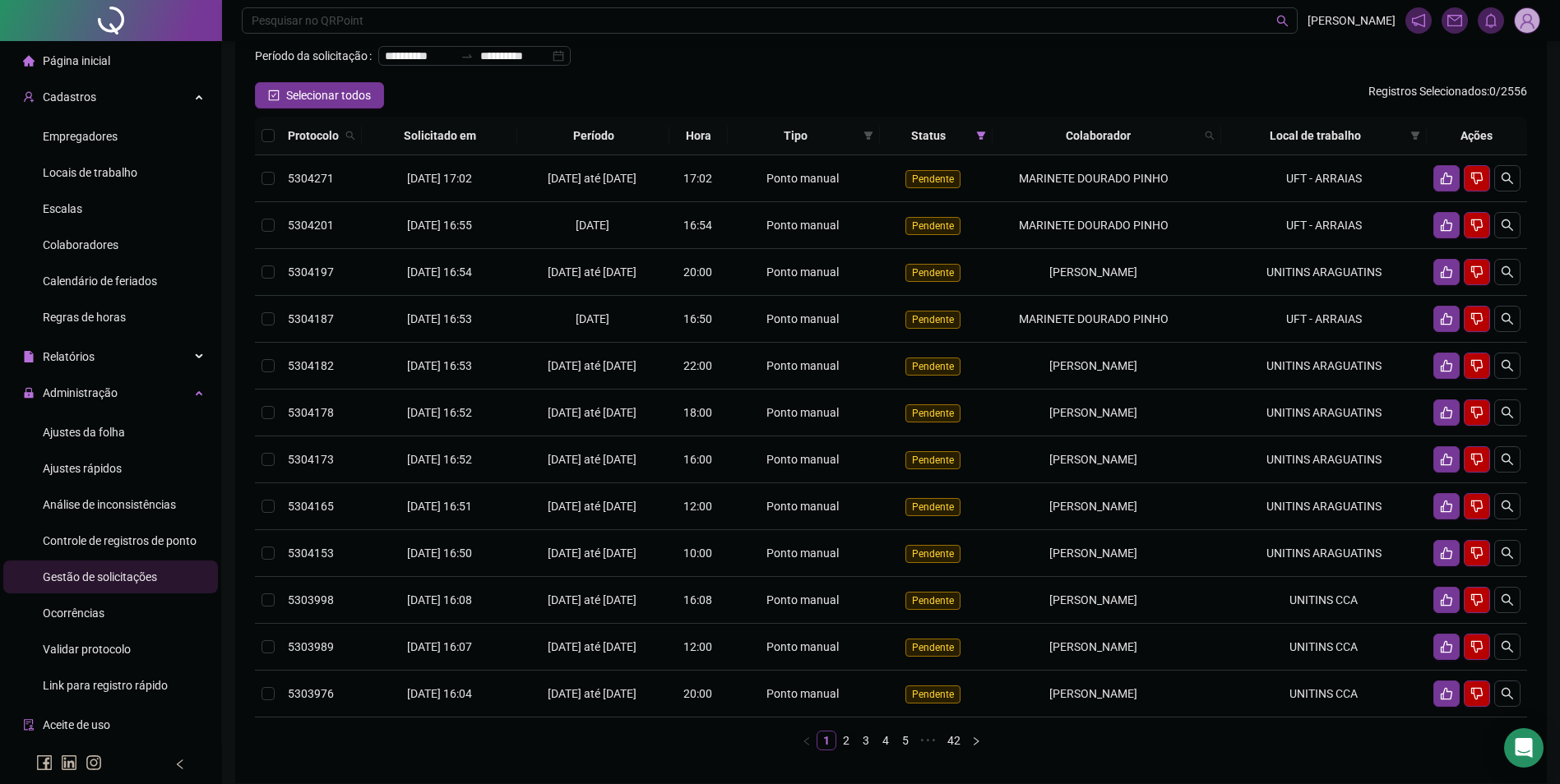
click at [850, 750] on link "2" at bounding box center [846, 740] width 19 height 19
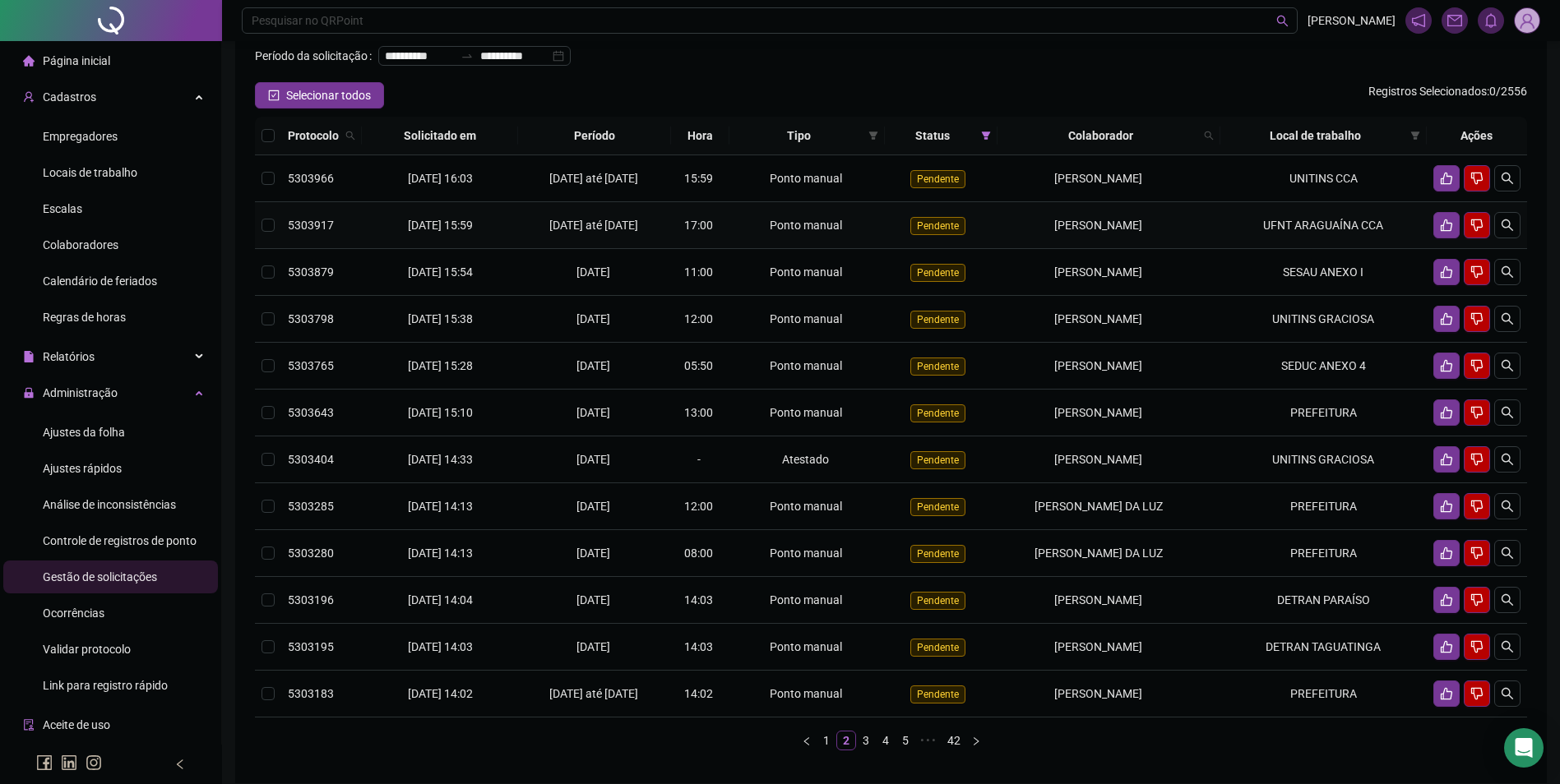
drag, startPoint x: 1152, startPoint y: 264, endPoint x: 1023, endPoint y: 260, distance: 129.1
click at [1023, 234] on div "[PERSON_NAME]" at bounding box center [1099, 225] width 190 height 19
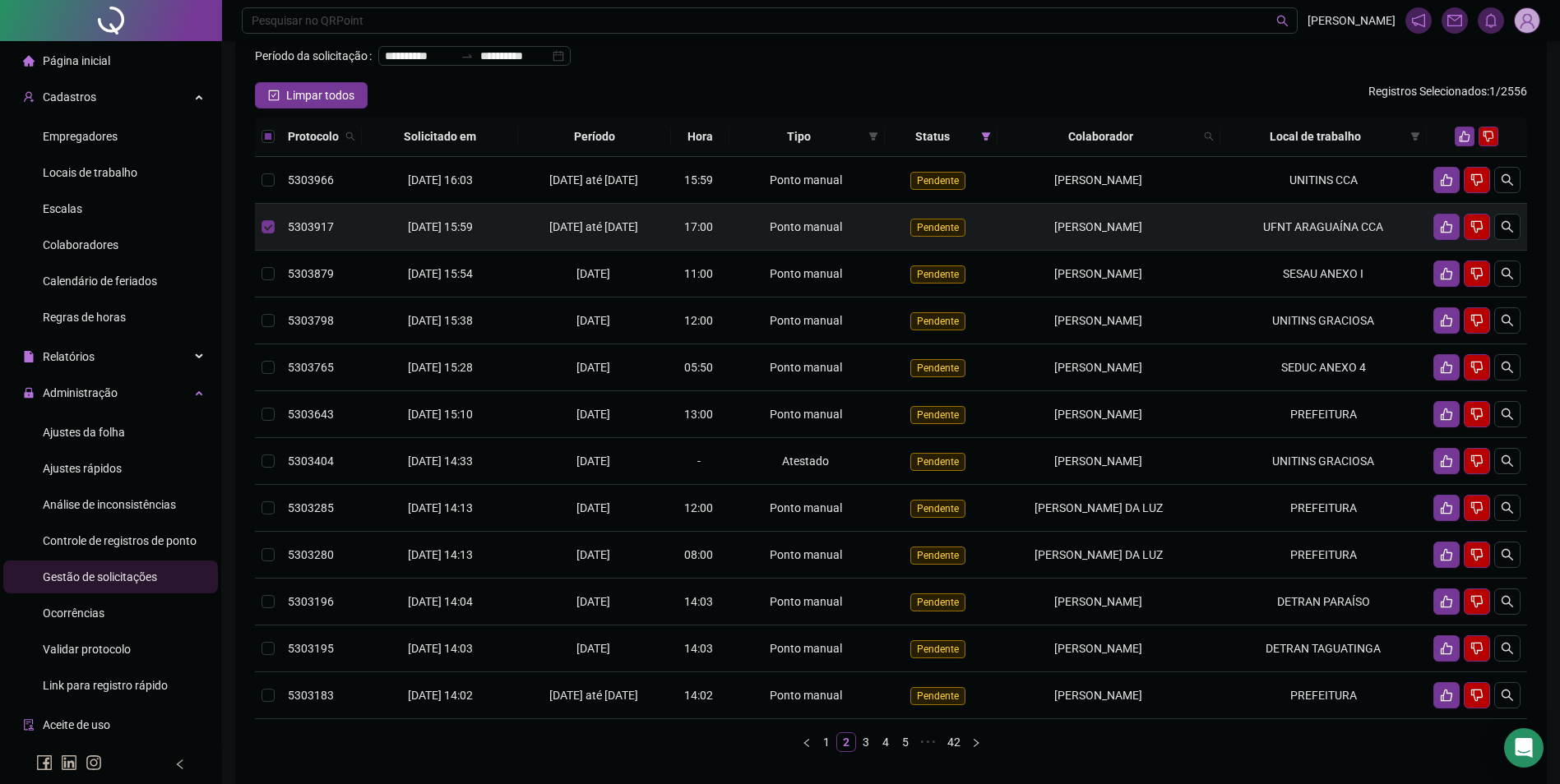
copy span "[PERSON_NAME]"
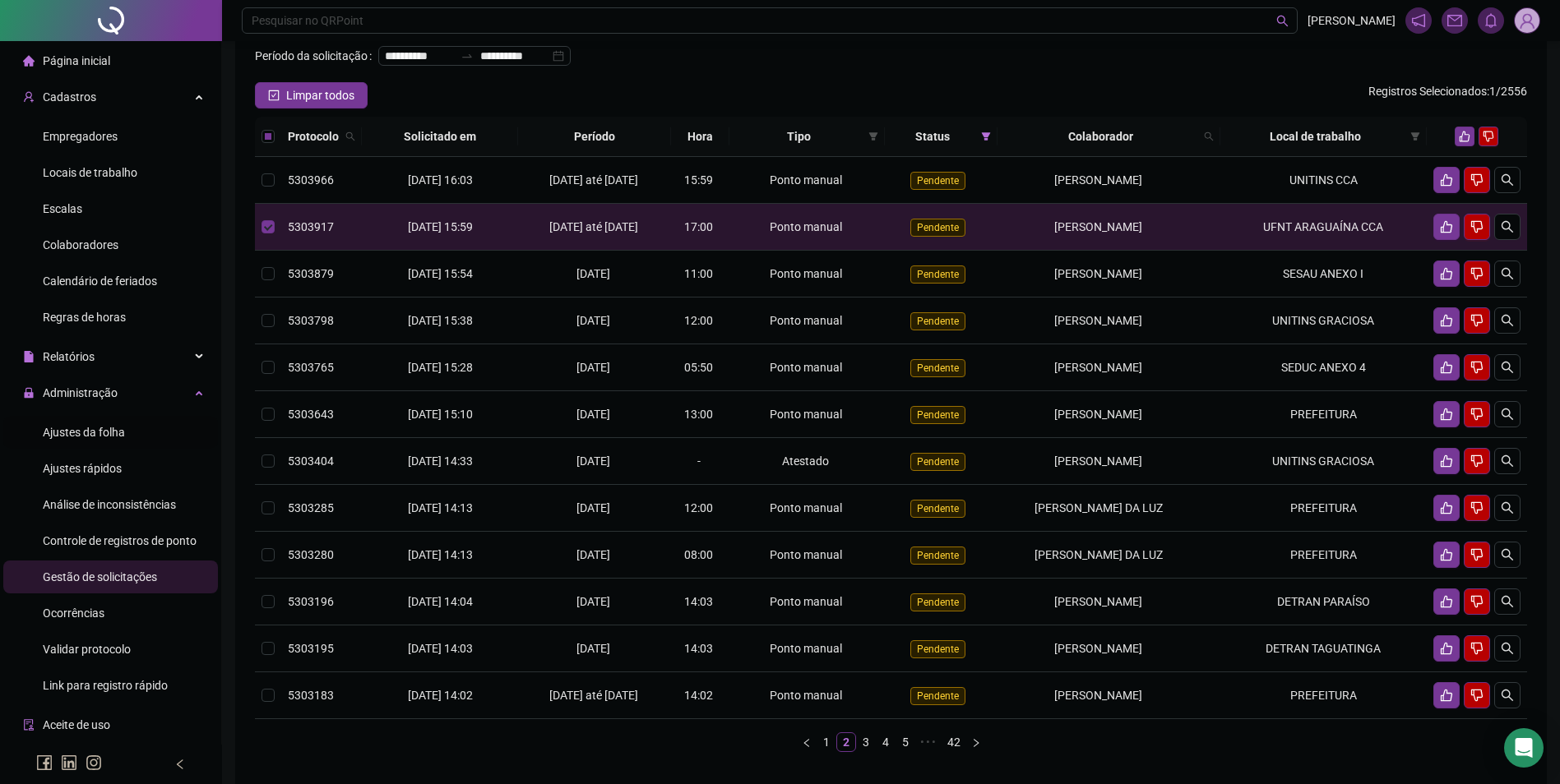
click at [89, 426] on span "Ajustes da folha" at bounding box center [84, 432] width 82 height 13
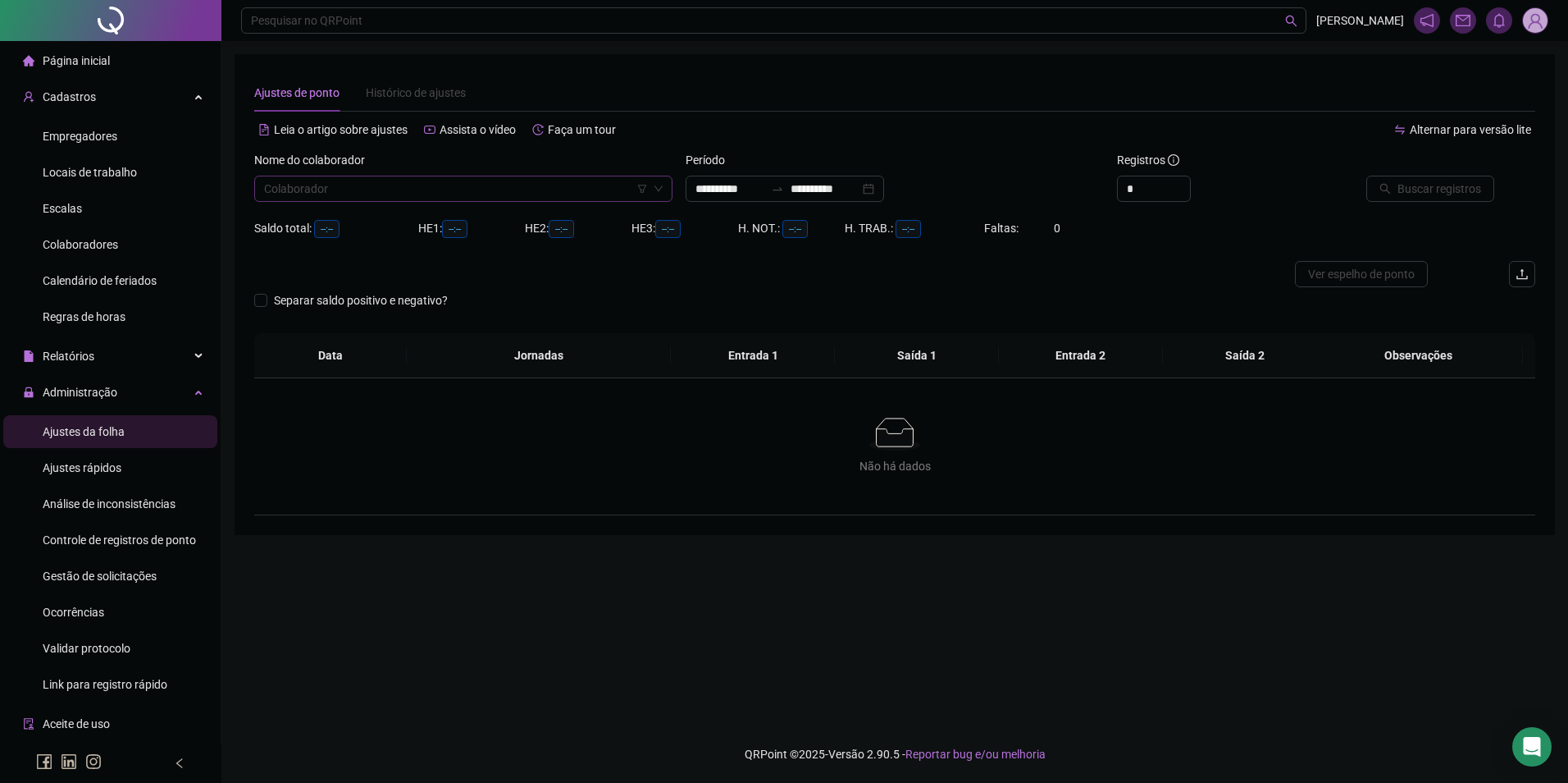
click at [378, 196] on input "search" at bounding box center [456, 188] width 384 height 24
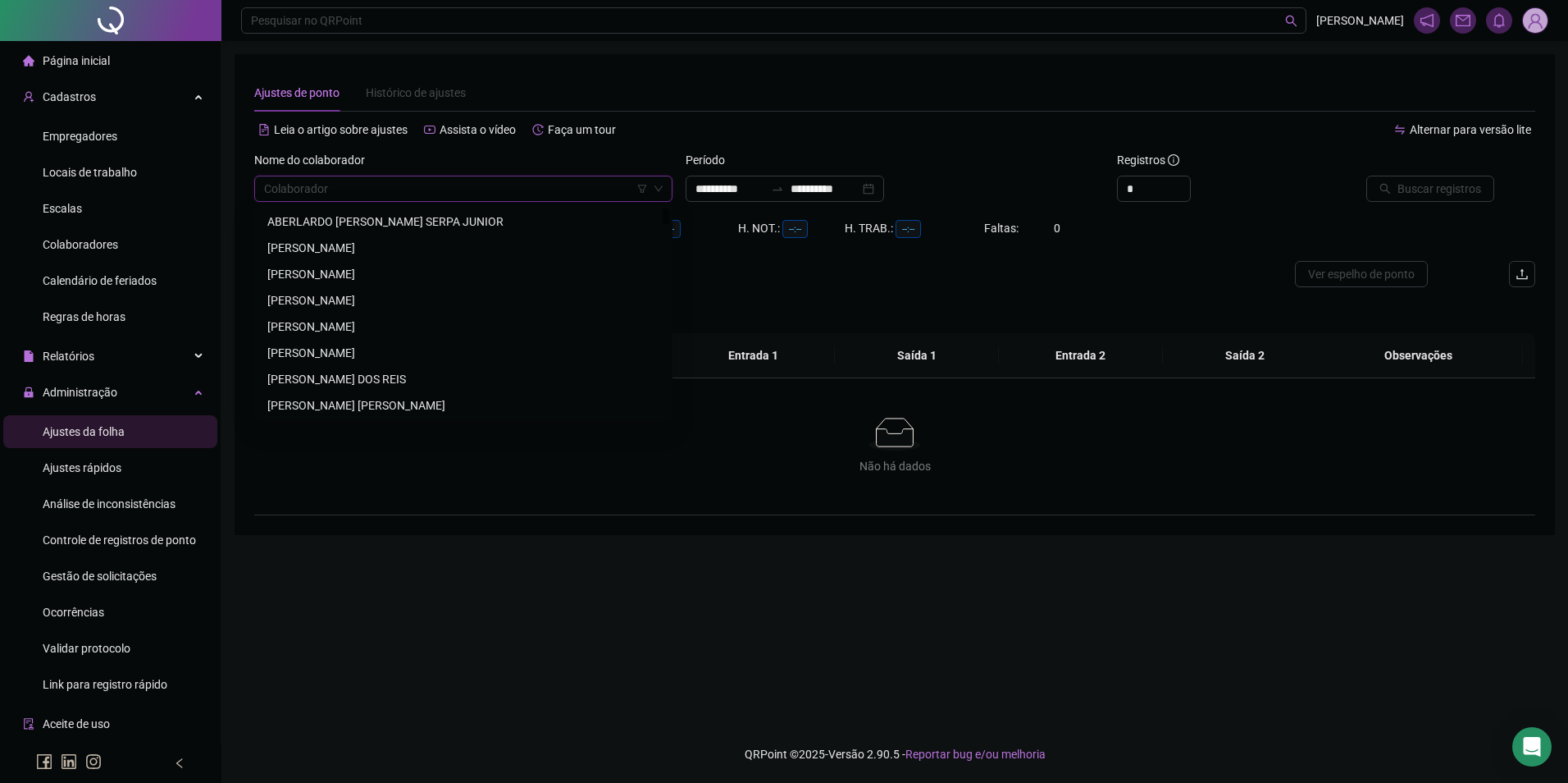
paste input "**********"
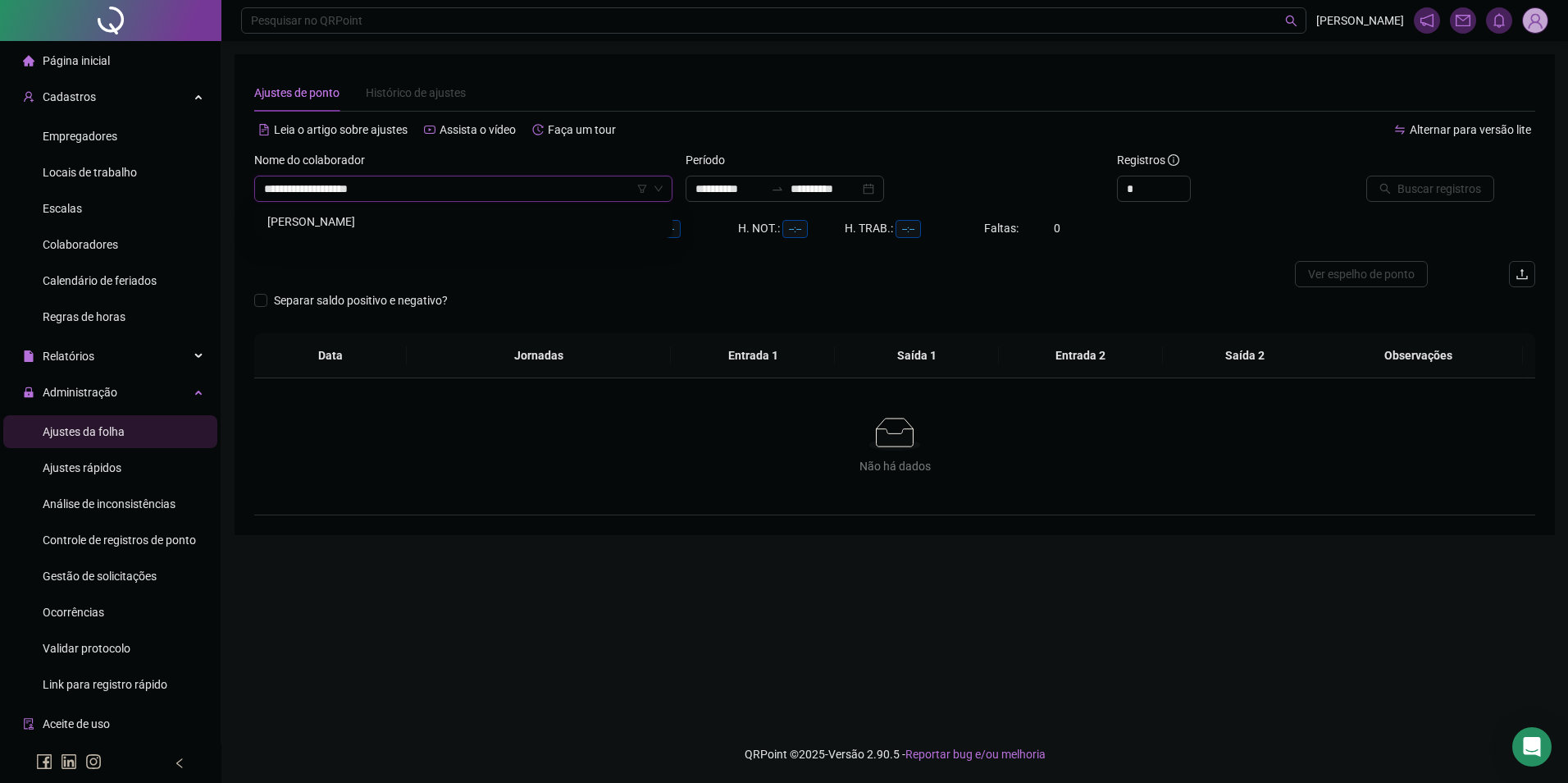
click at [392, 225] on div "[PERSON_NAME]" at bounding box center [463, 221] width 392 height 19
click at [860, 190] on input "**********" at bounding box center [824, 188] width 69 height 19
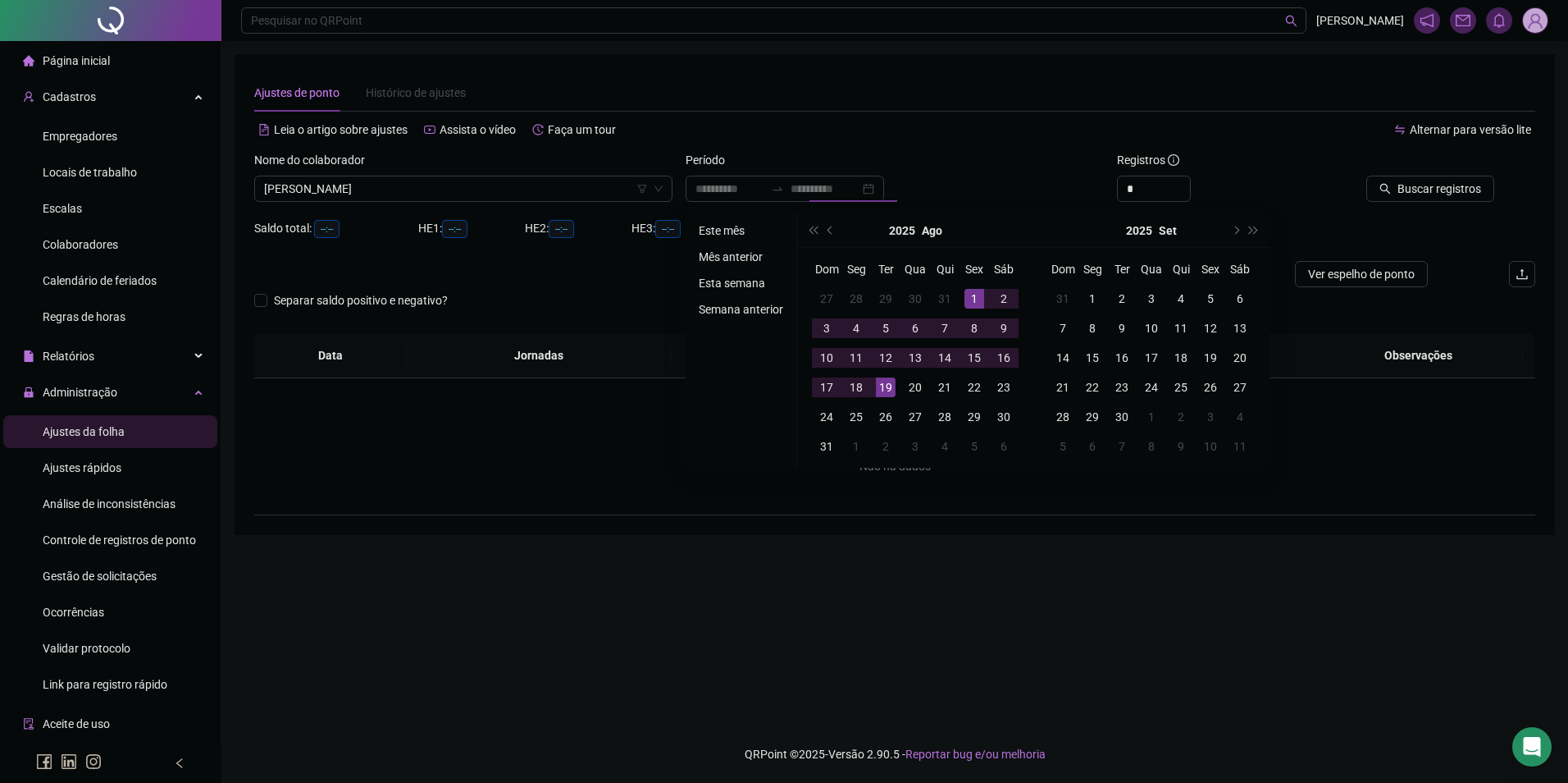
click at [718, 225] on li "Este mês" at bounding box center [741, 230] width 97 height 20
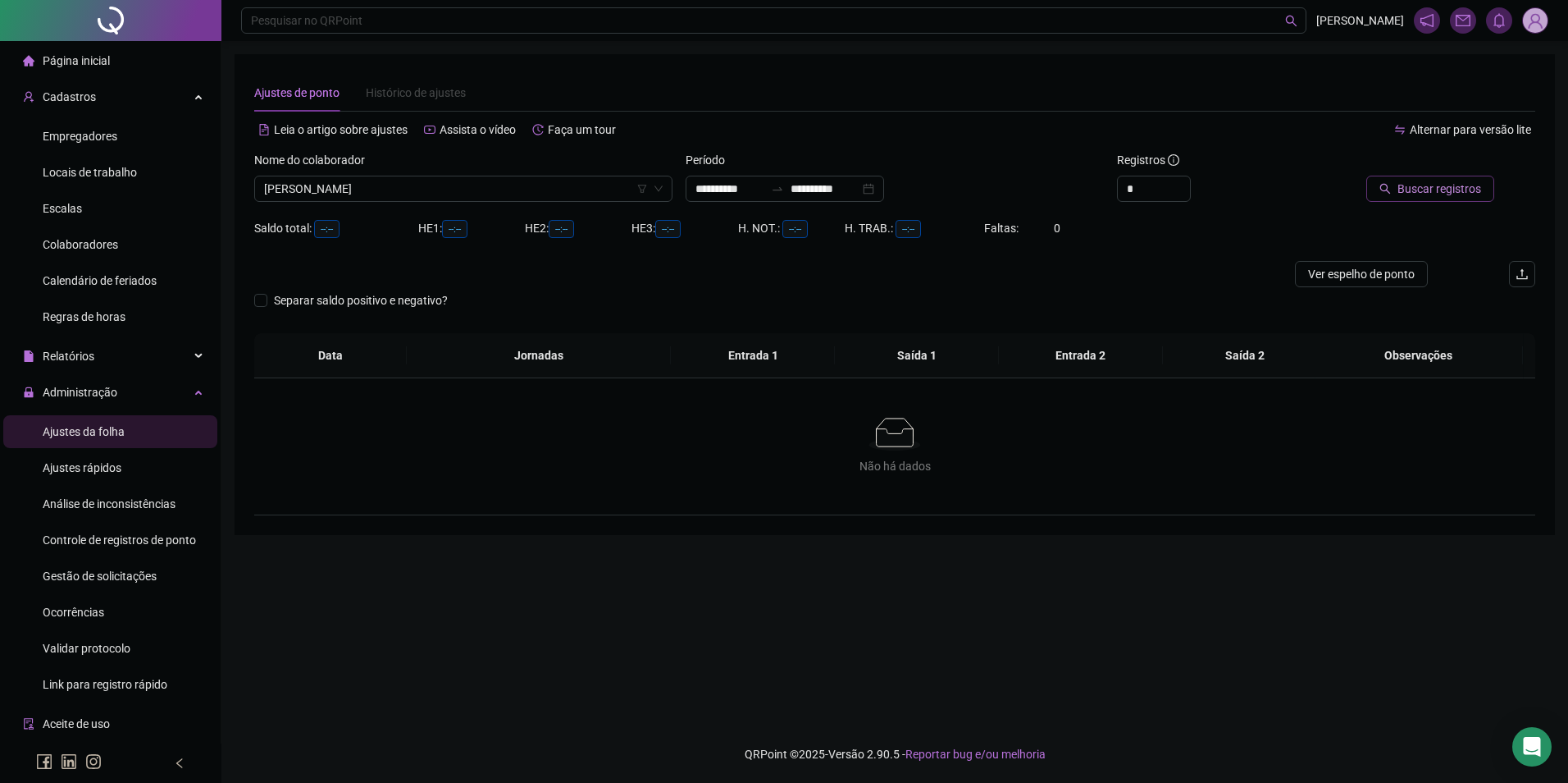
click at [1407, 189] on span "Buscar registros" at bounding box center [1439, 188] width 84 height 19
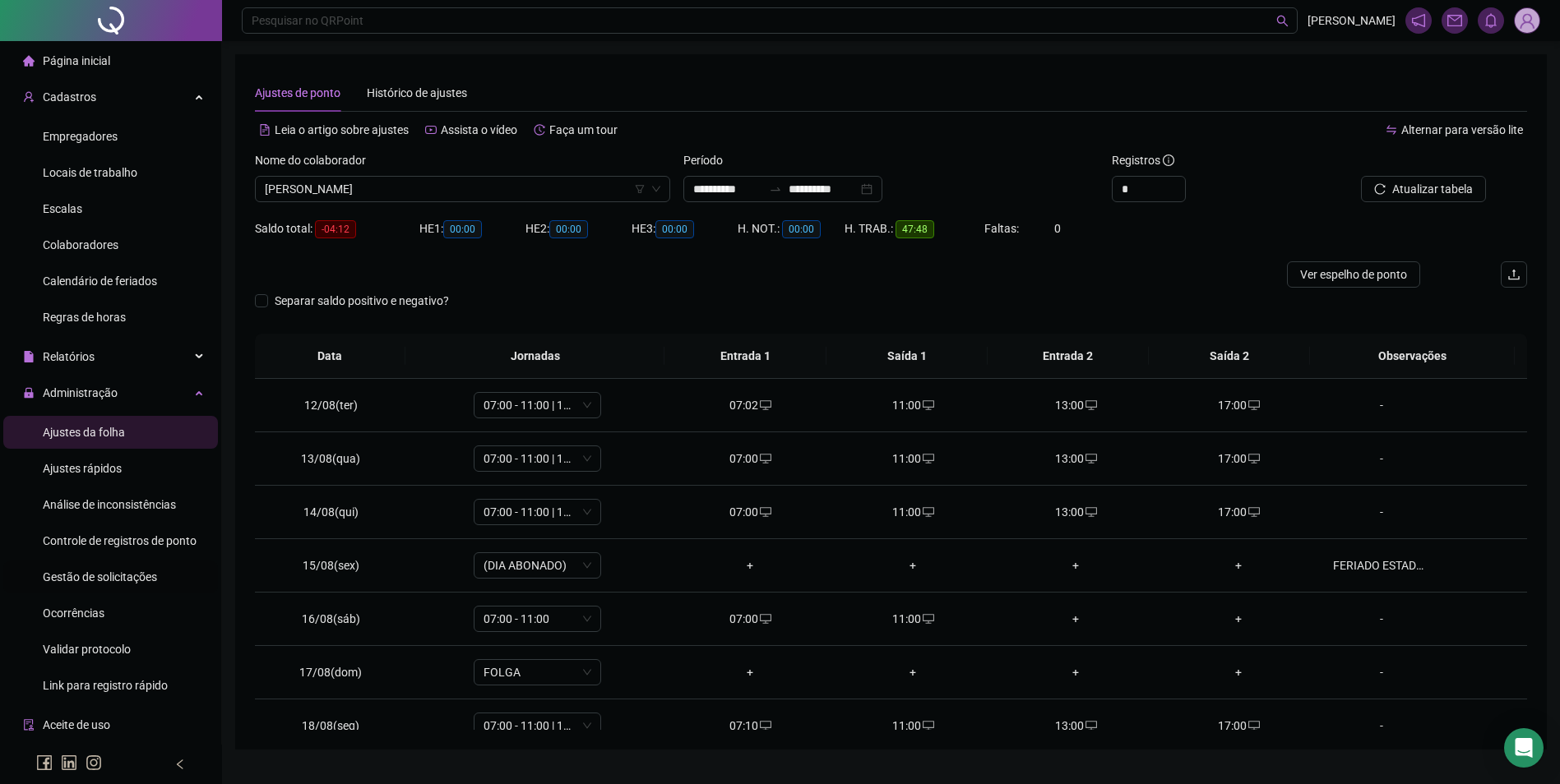
click at [85, 571] on span "Gestão de solicitações" at bounding box center [100, 576] width 114 height 13
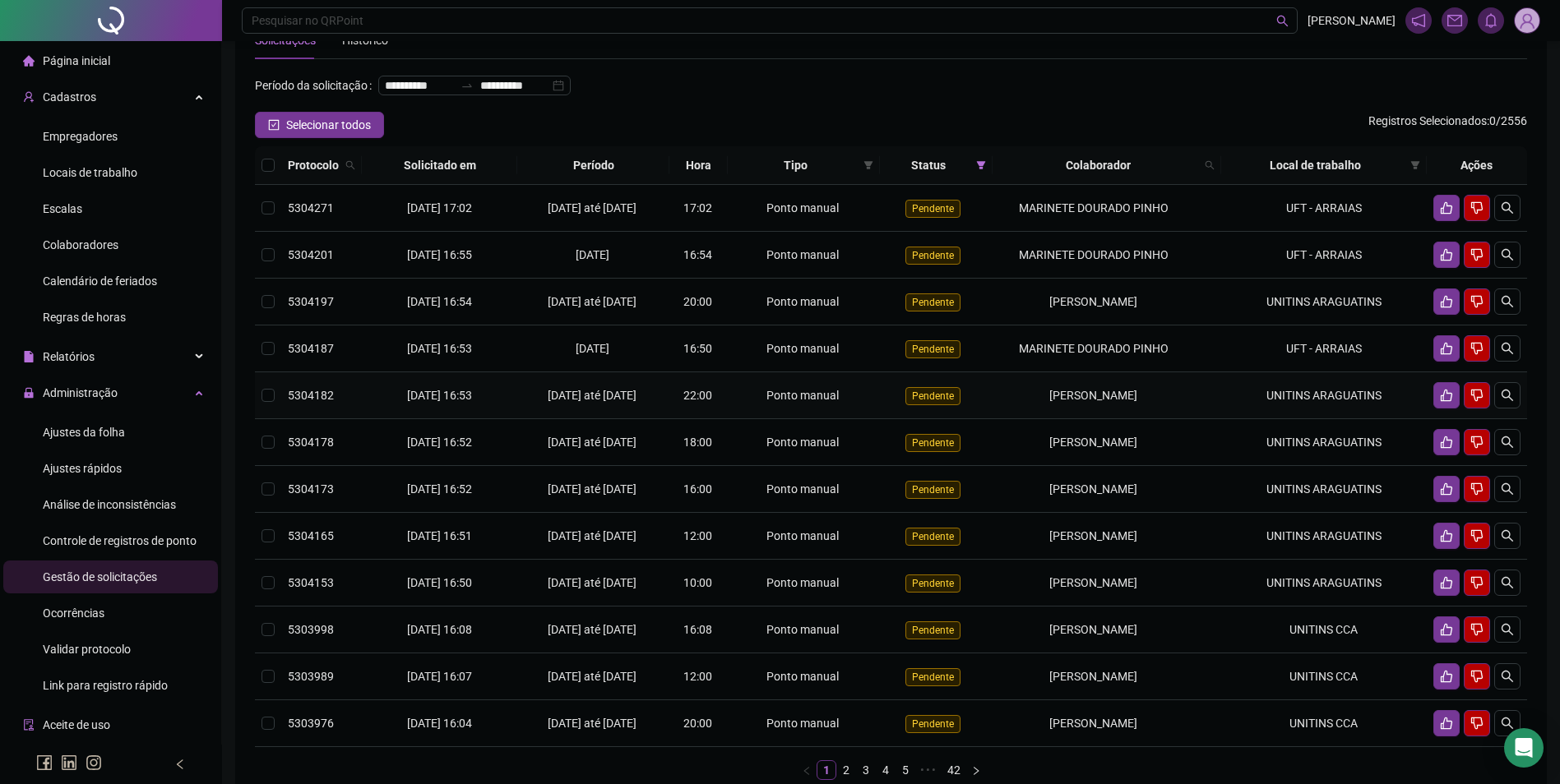
scroll to position [82, 0]
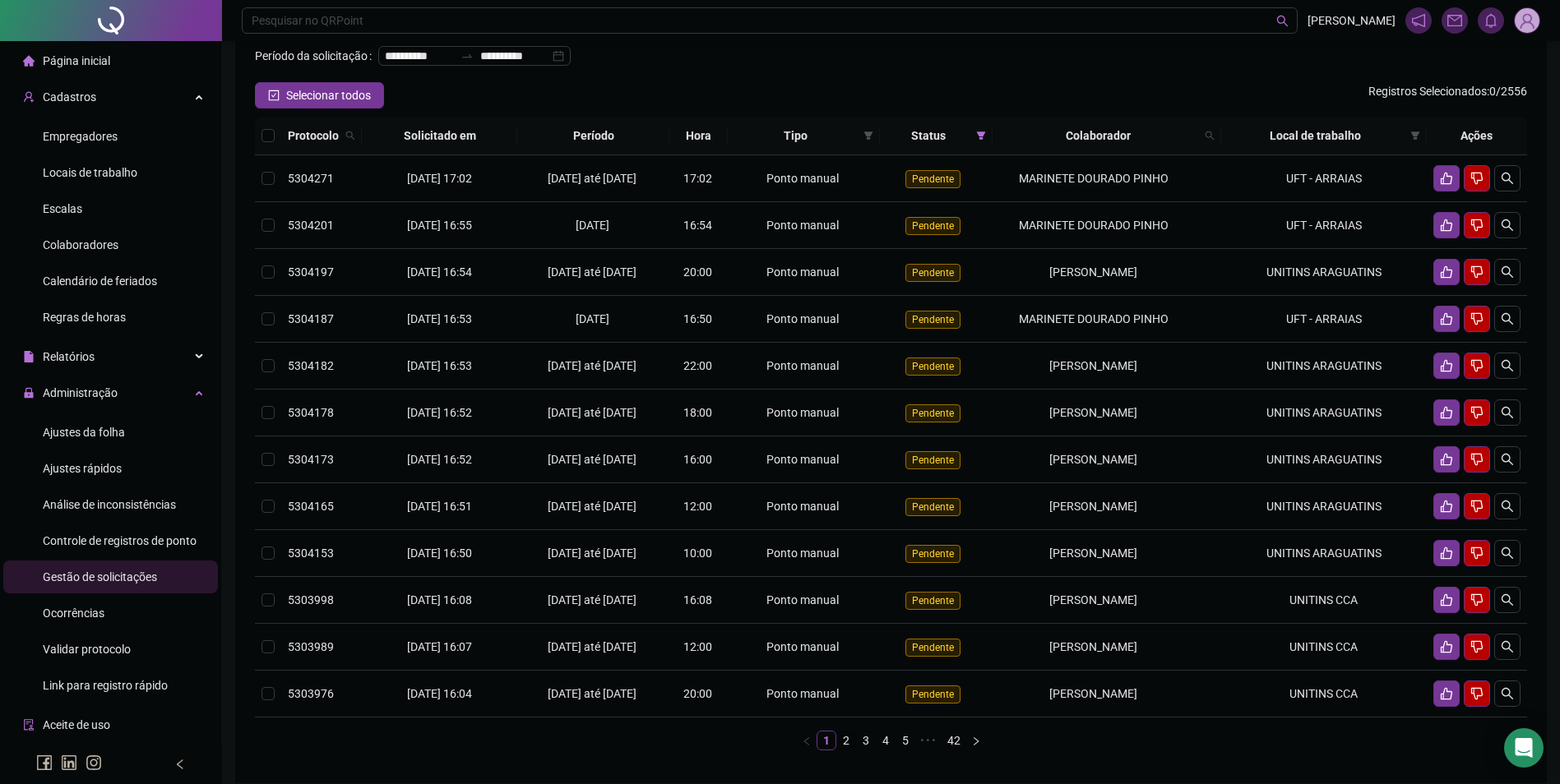
click at [844, 750] on link "2" at bounding box center [846, 740] width 19 height 19
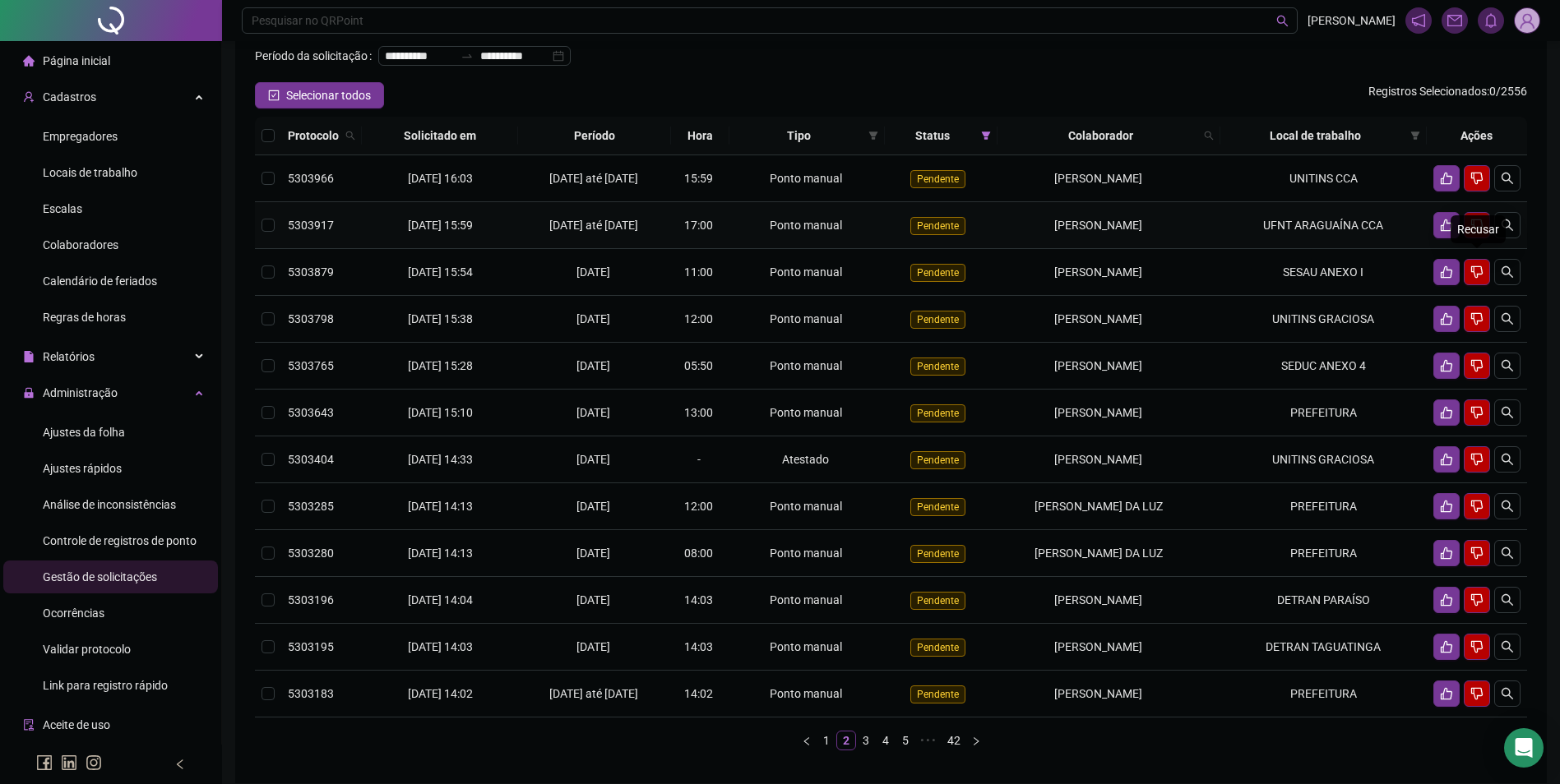
click at [1481, 238] on button "button" at bounding box center [1476, 225] width 26 height 26
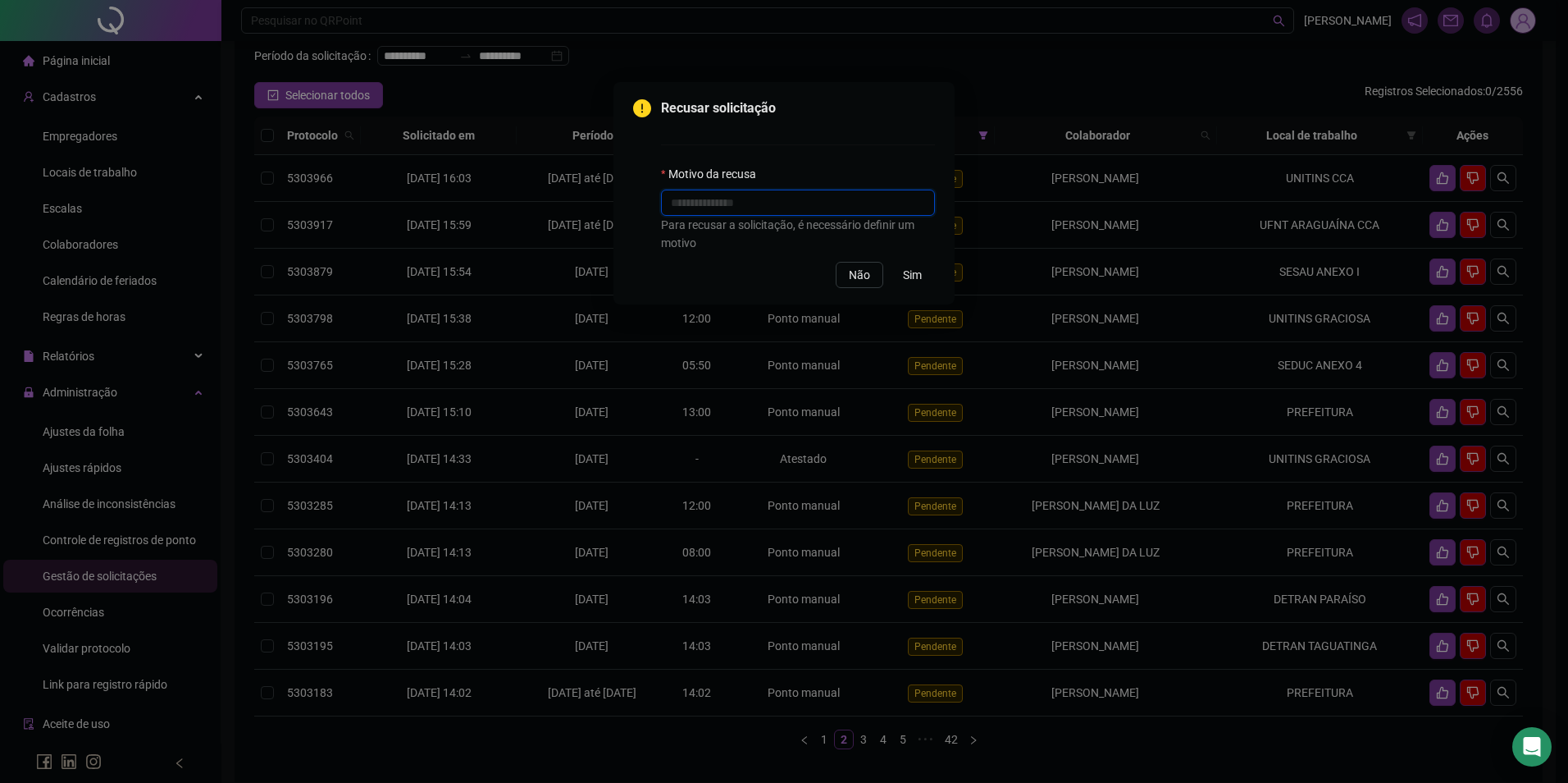
click at [784, 210] on input "text" at bounding box center [797, 202] width 274 height 26
paste input "**********"
click at [708, 202] on input "**********" at bounding box center [797, 202] width 274 height 26
click at [906, 277] on span "Sim" at bounding box center [912, 275] width 19 height 19
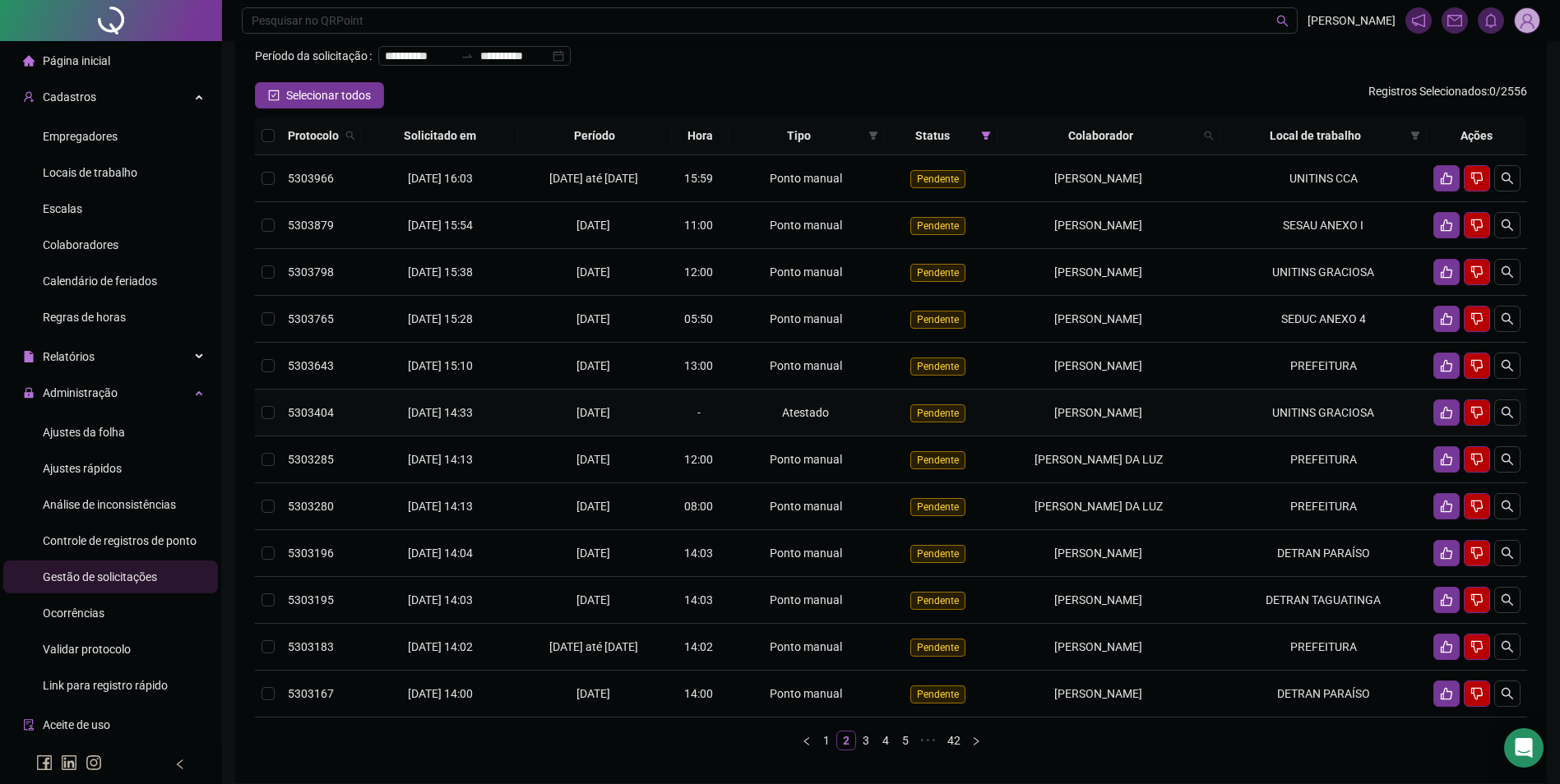
scroll to position [164, 0]
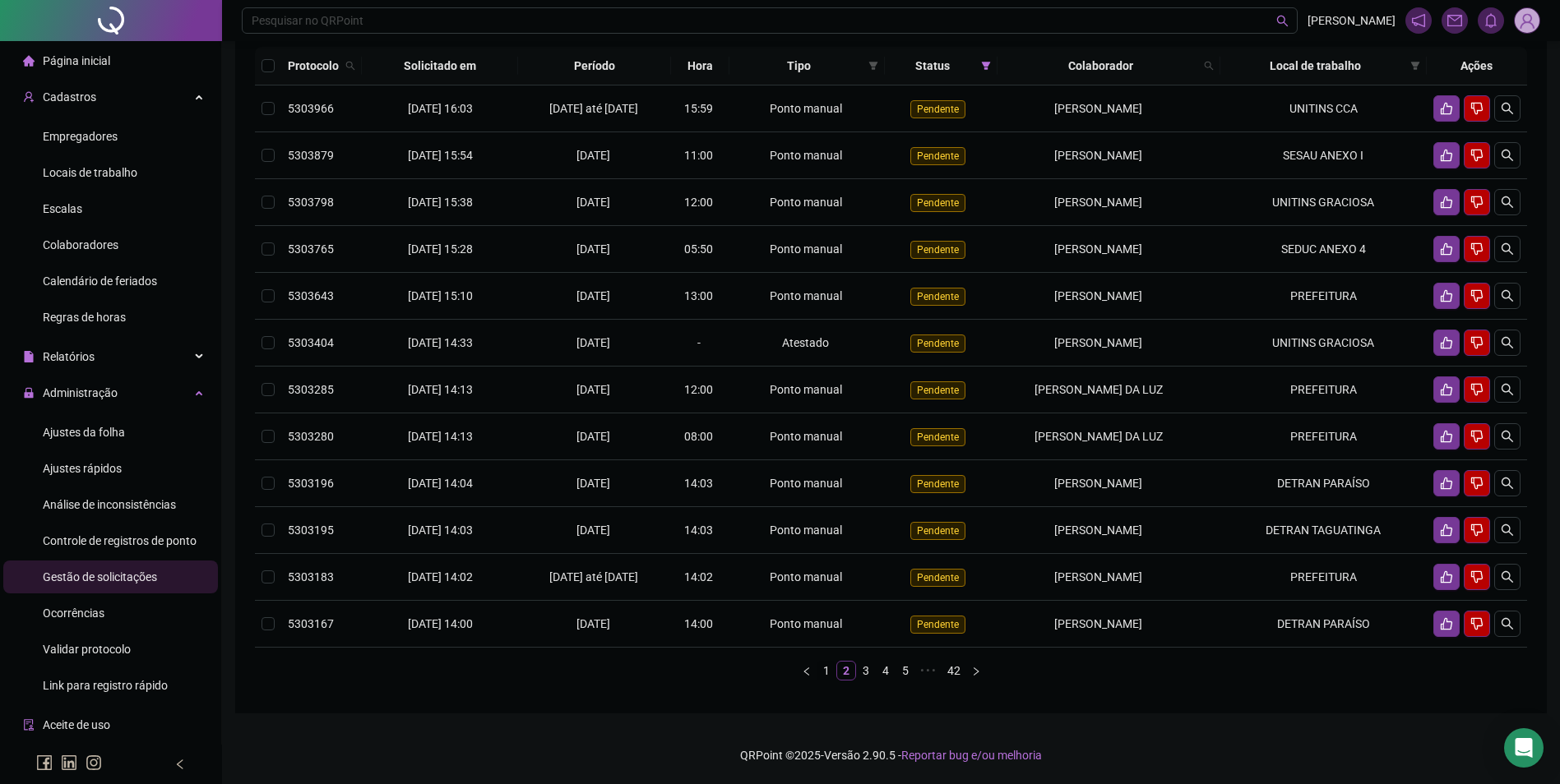
click at [827, 680] on link "1" at bounding box center [826, 671] width 19 height 19
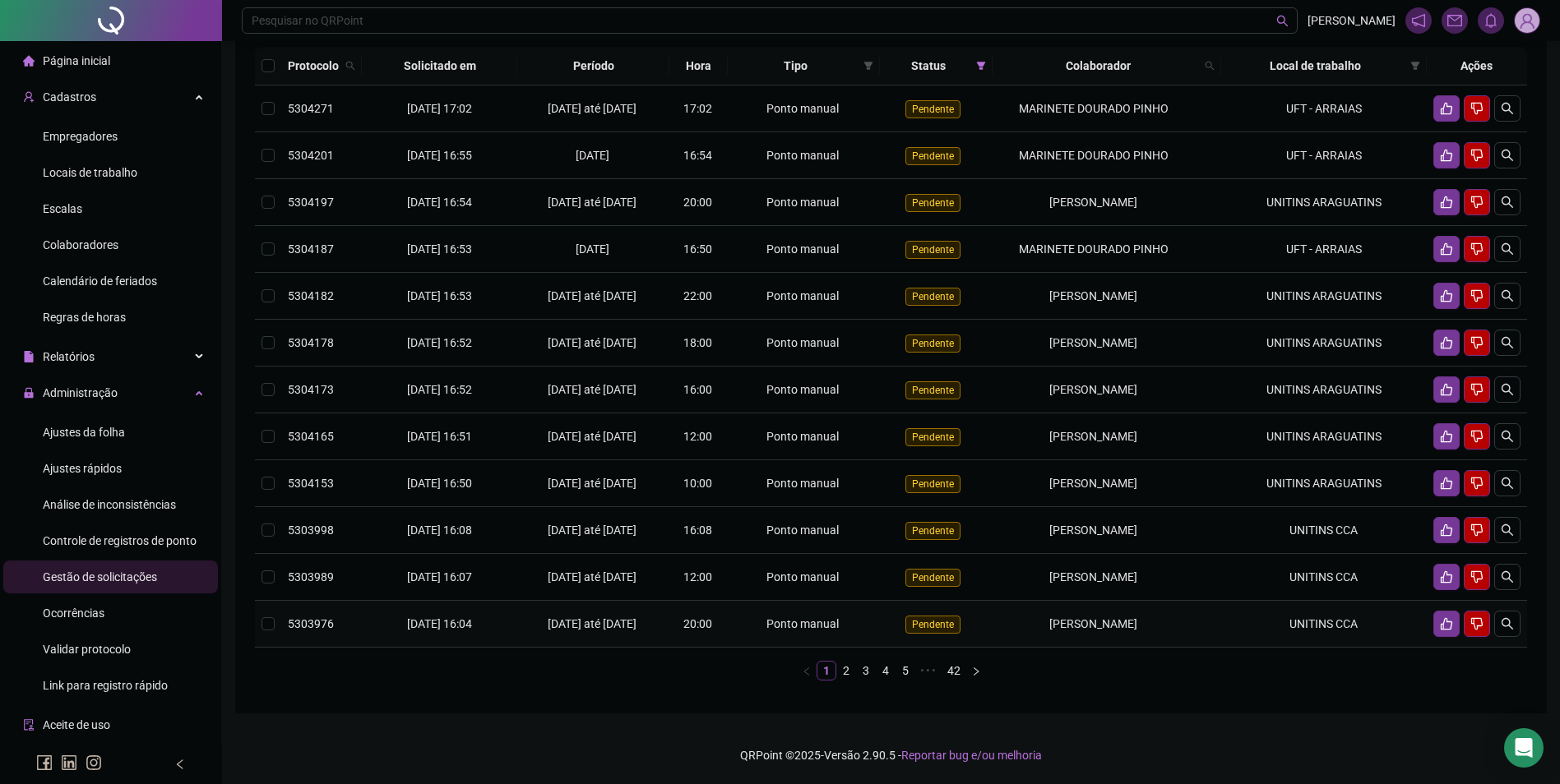
drag, startPoint x: 1178, startPoint y: 639, endPoint x: 1008, endPoint y: 645, distance: 170.1
click at [1008, 633] on div "[PERSON_NAME]" at bounding box center [1094, 624] width 190 height 19
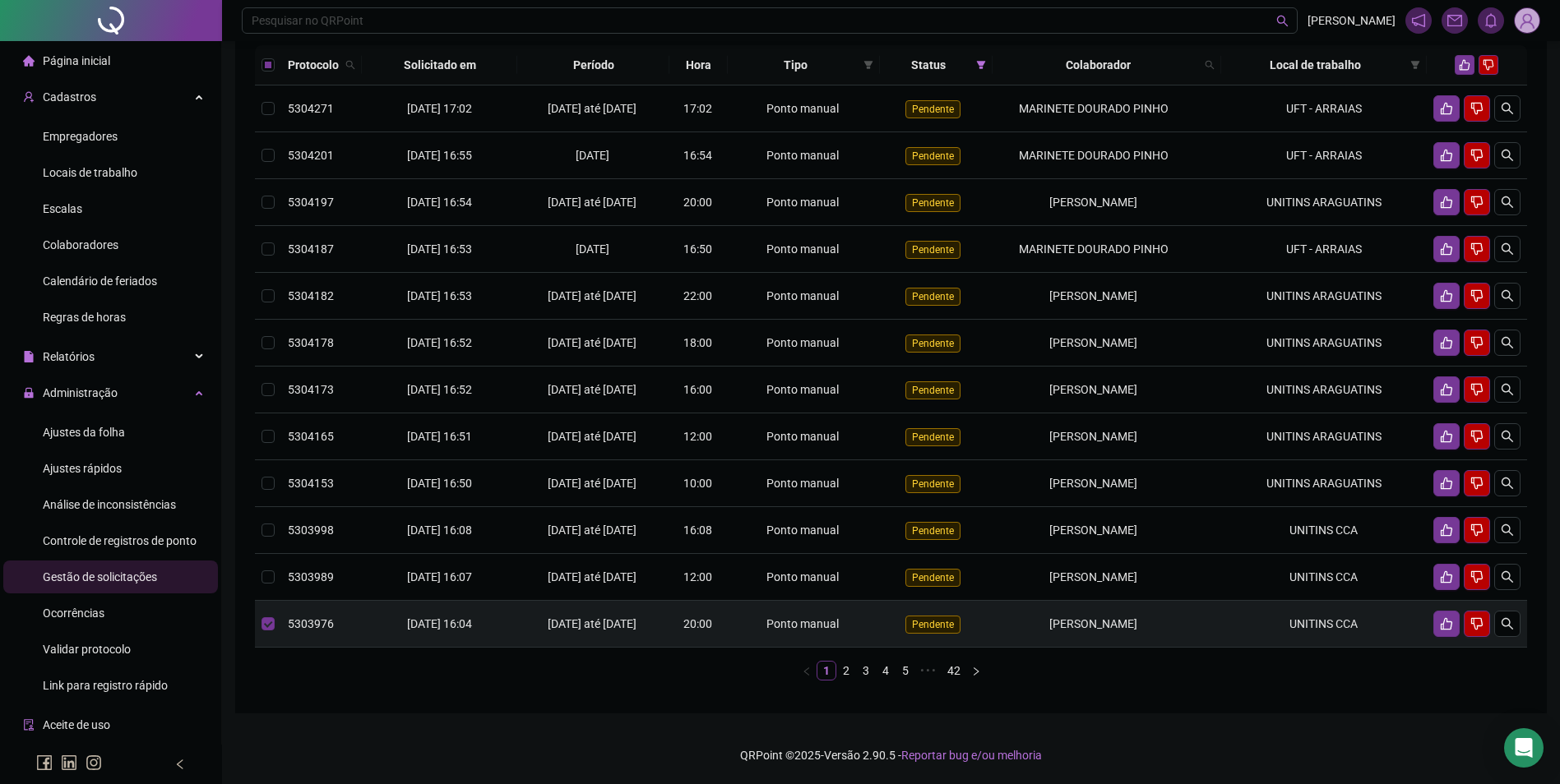
copy span "[PERSON_NAME]"
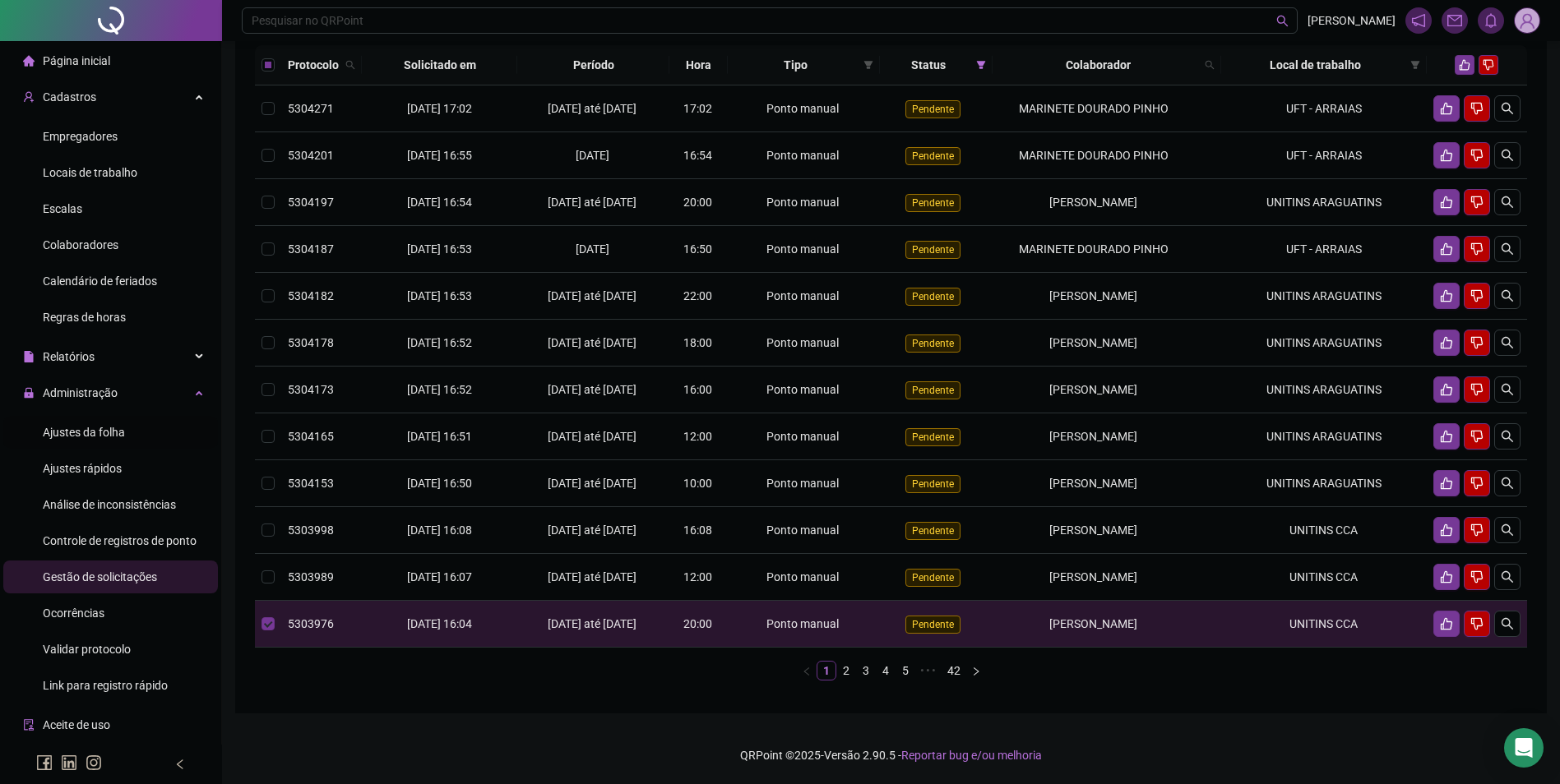
click at [86, 428] on span "Ajustes da folha" at bounding box center [84, 432] width 82 height 13
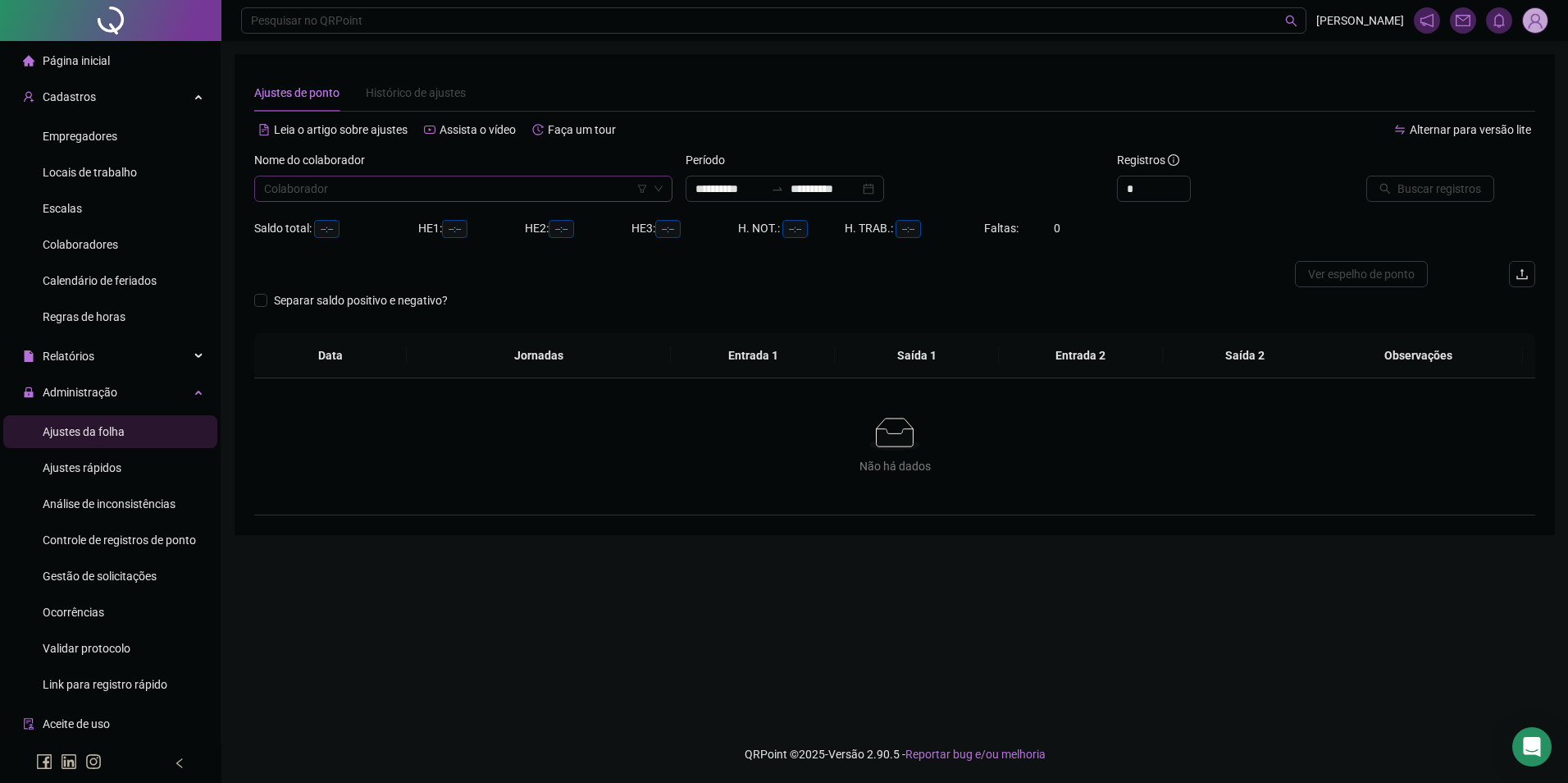
click at [366, 182] on input "search" at bounding box center [456, 188] width 384 height 24
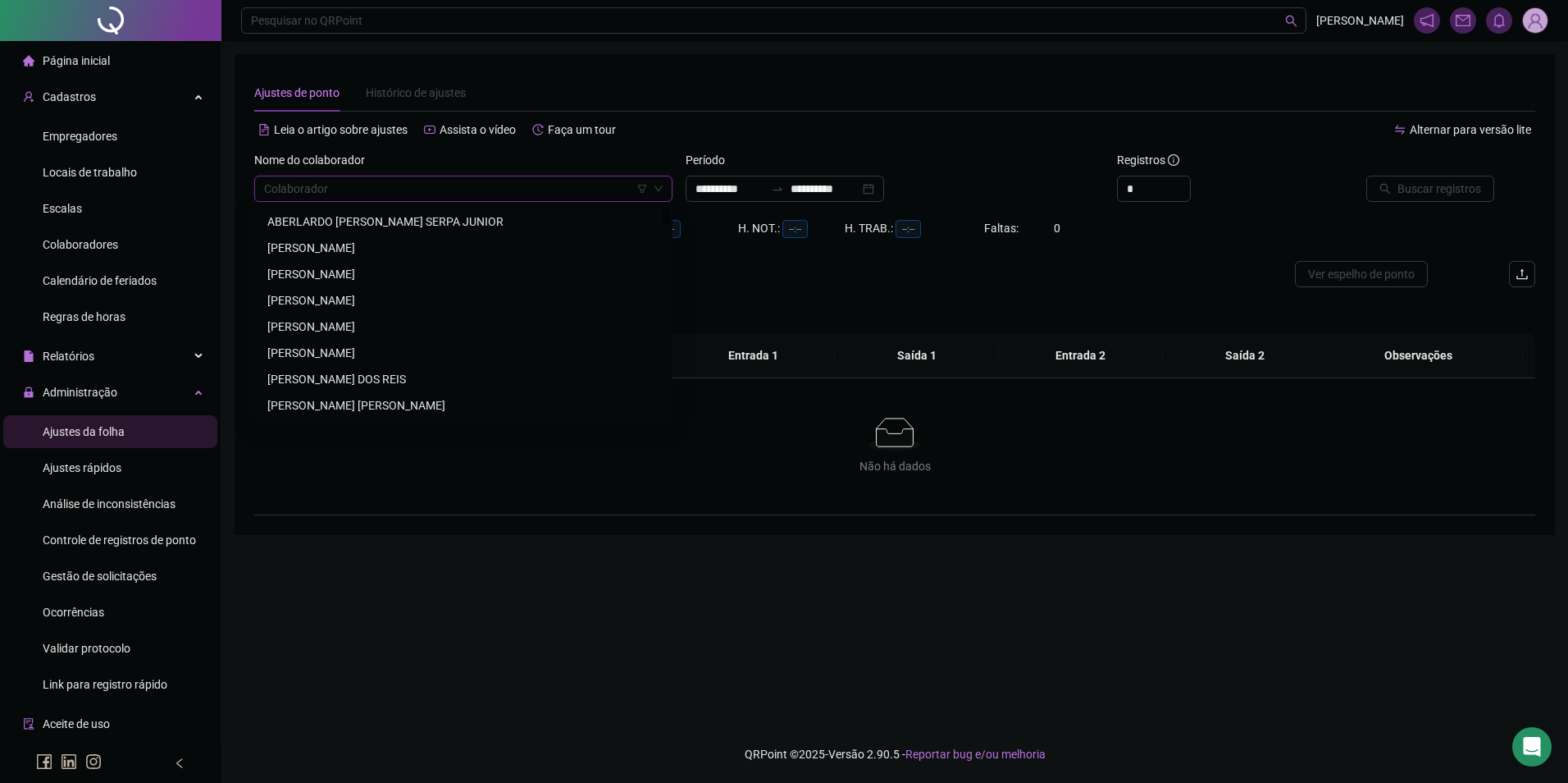
paste input "**********"
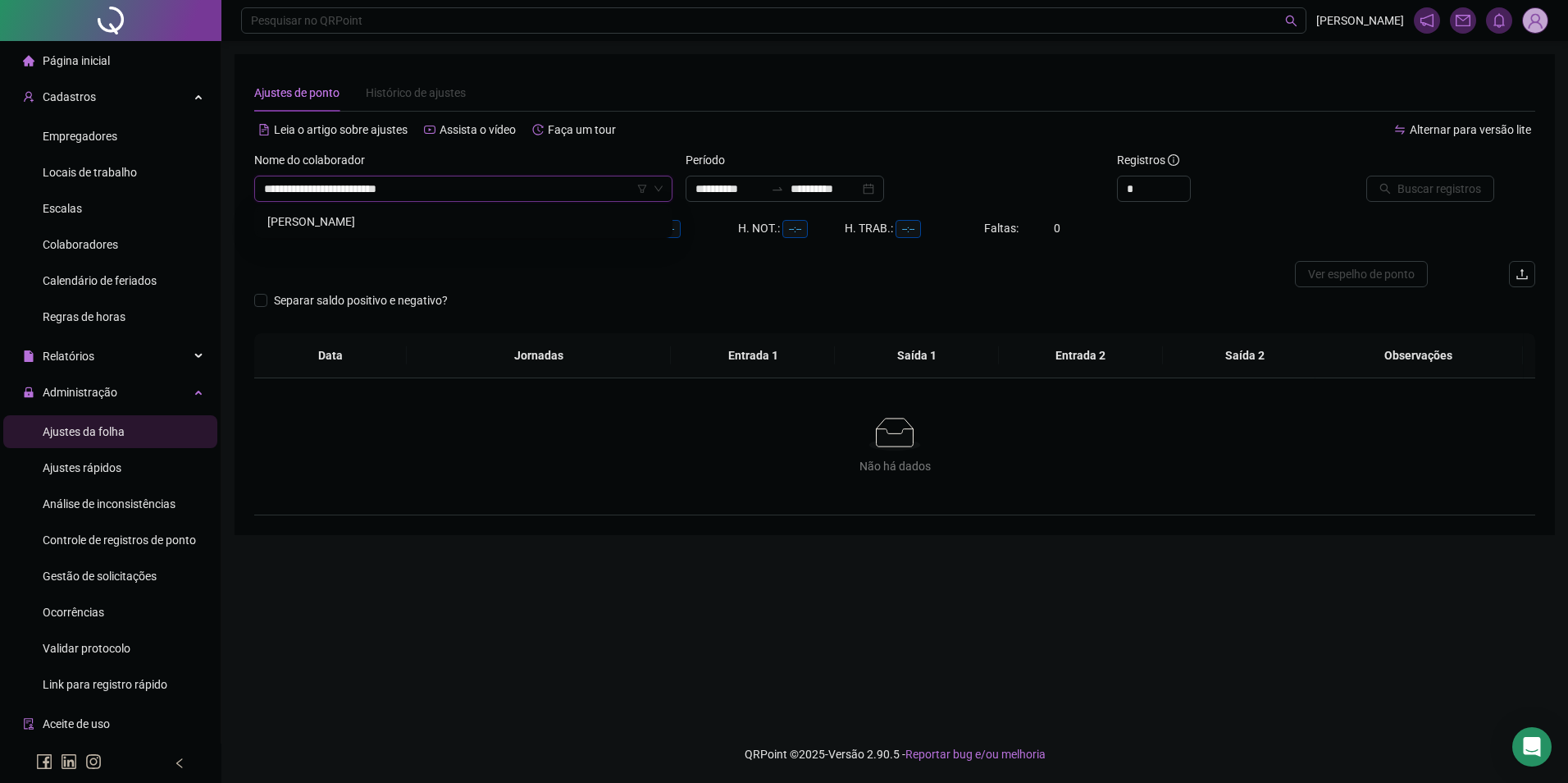
click at [433, 224] on div "[PERSON_NAME]" at bounding box center [463, 221] width 392 height 19
click at [842, 194] on input "**********" at bounding box center [824, 188] width 69 height 19
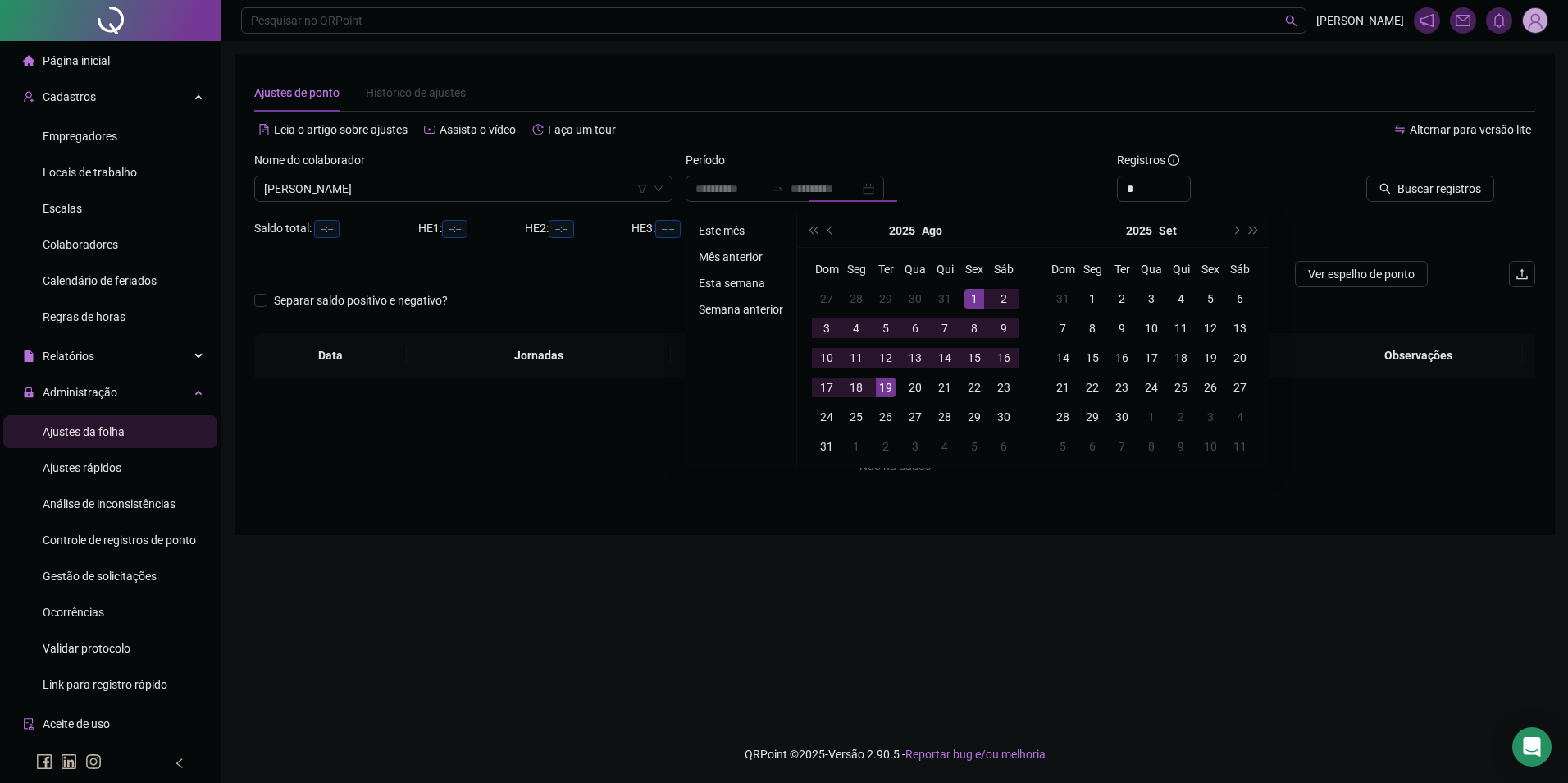
click at [745, 225] on li "Este mês" at bounding box center [741, 230] width 97 height 20
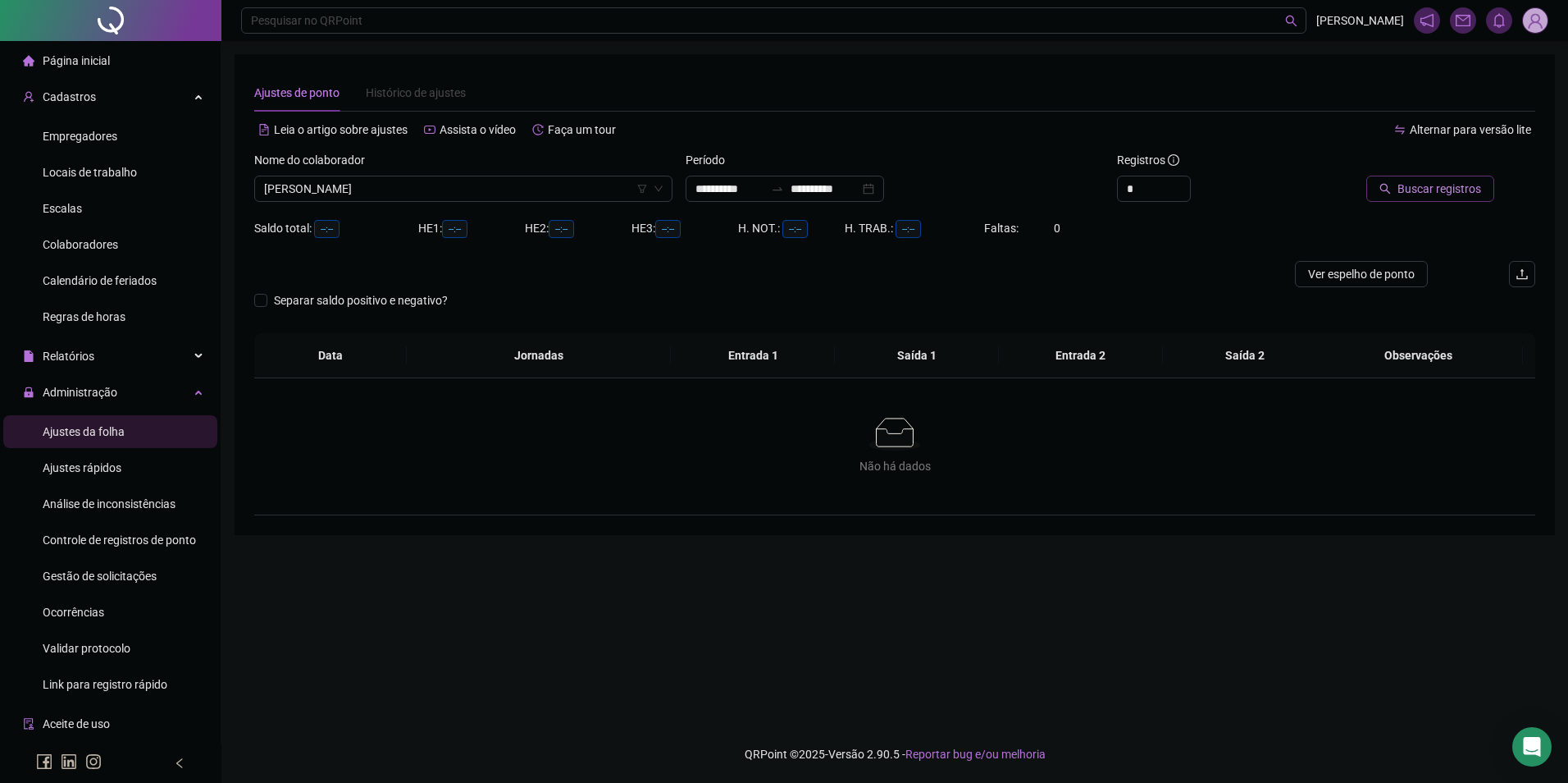
click at [1448, 194] on span "Buscar registros" at bounding box center [1439, 188] width 84 height 19
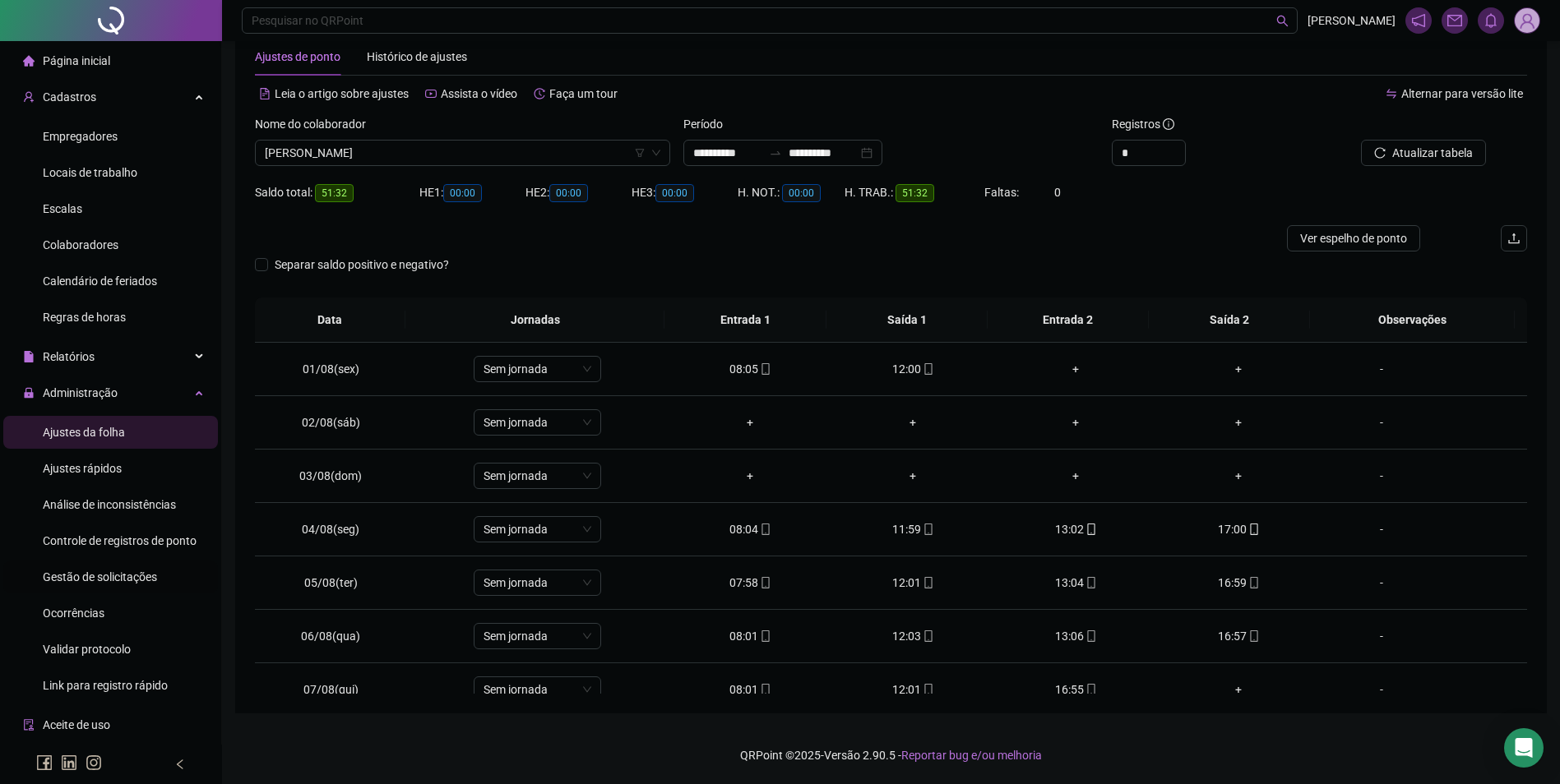
click at [105, 587] on div "Gestão de solicitações" at bounding box center [100, 577] width 114 height 33
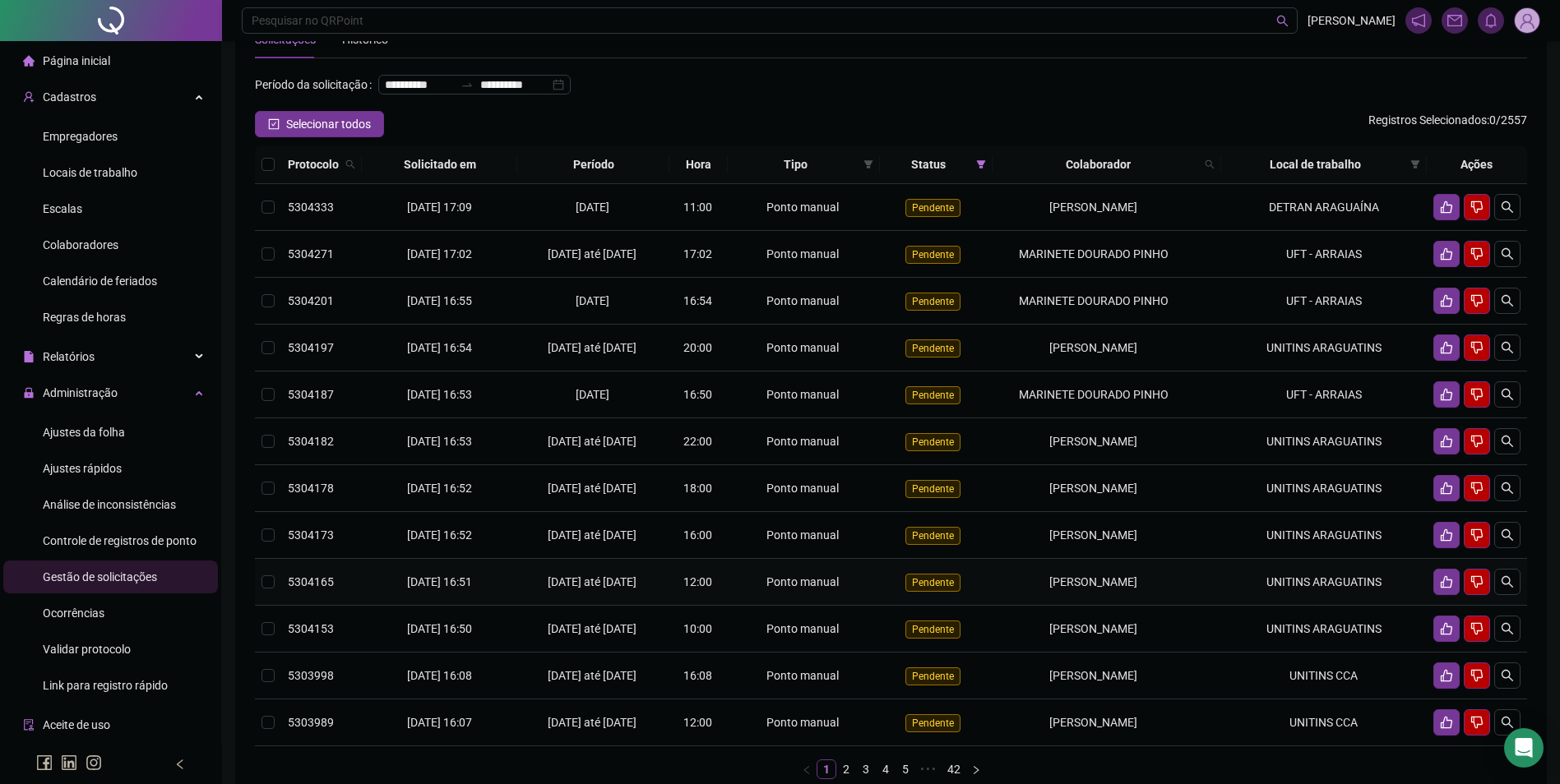
scroll to position [82, 0]
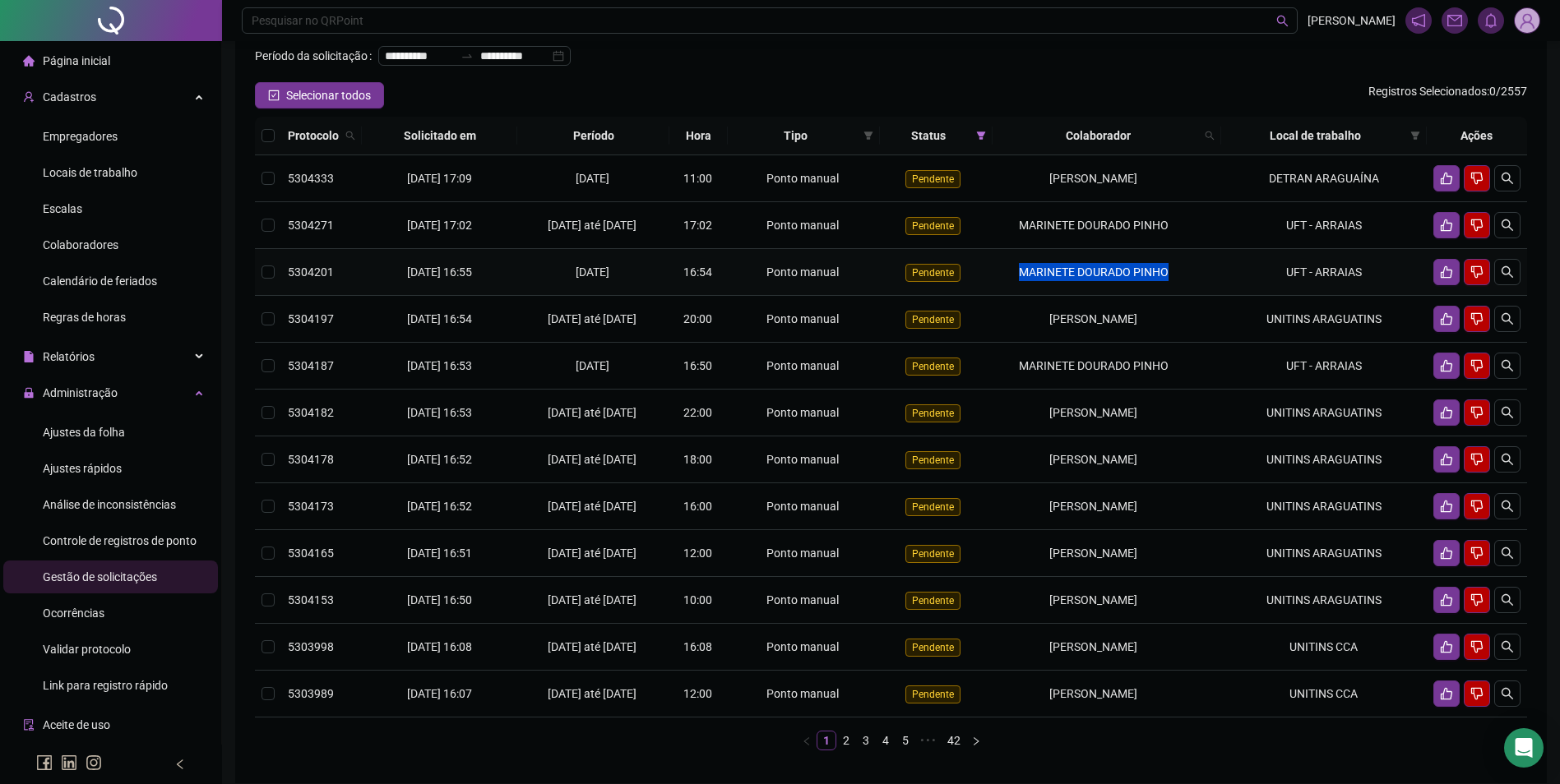
drag, startPoint x: 1166, startPoint y: 296, endPoint x: 1007, endPoint y: 293, distance: 159.0
click at [1007, 281] on div "MARINETE DOURADO PINHO" at bounding box center [1094, 271] width 190 height 19
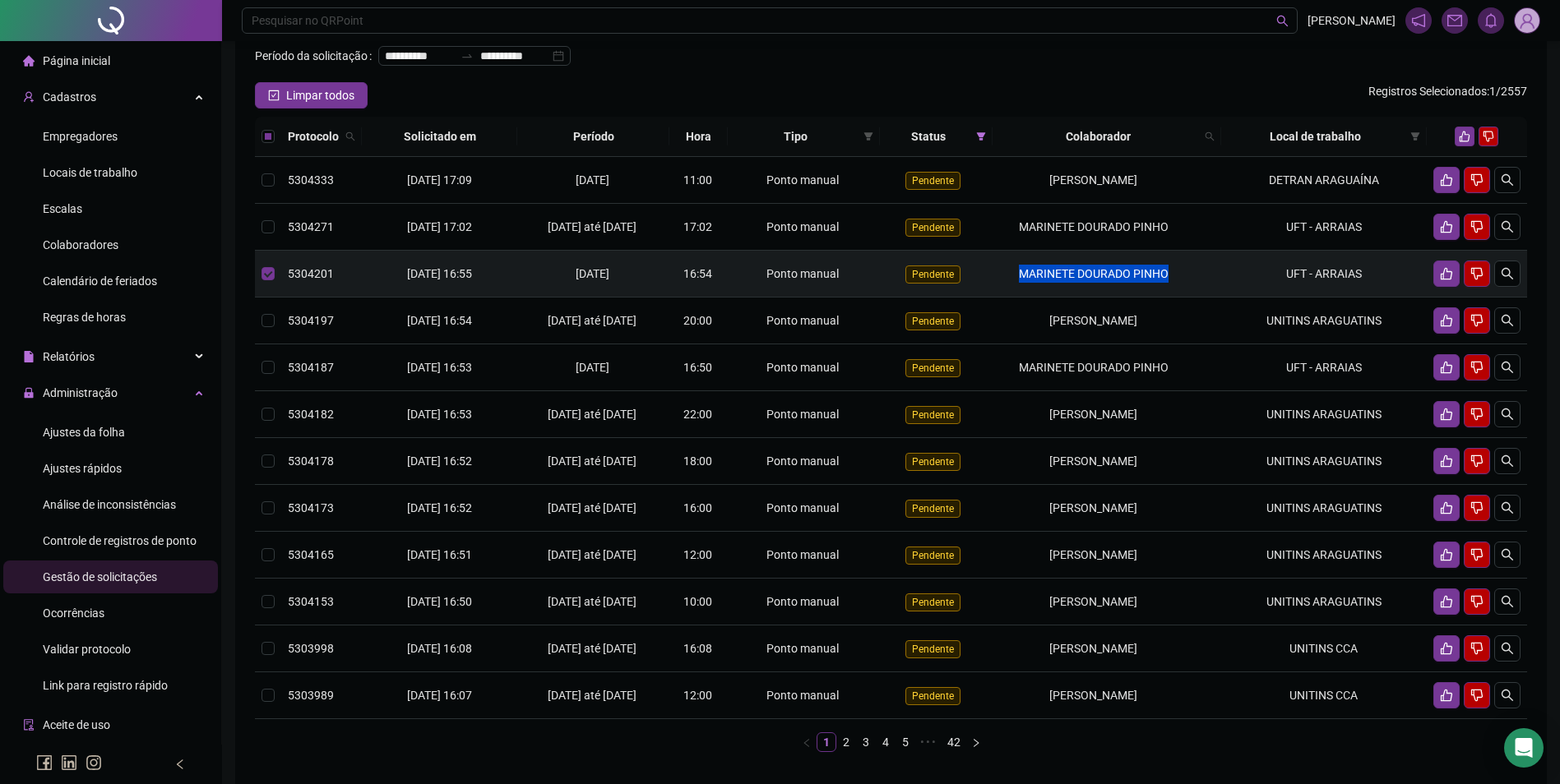
copy span "MARINETE DOURADO PINHO"
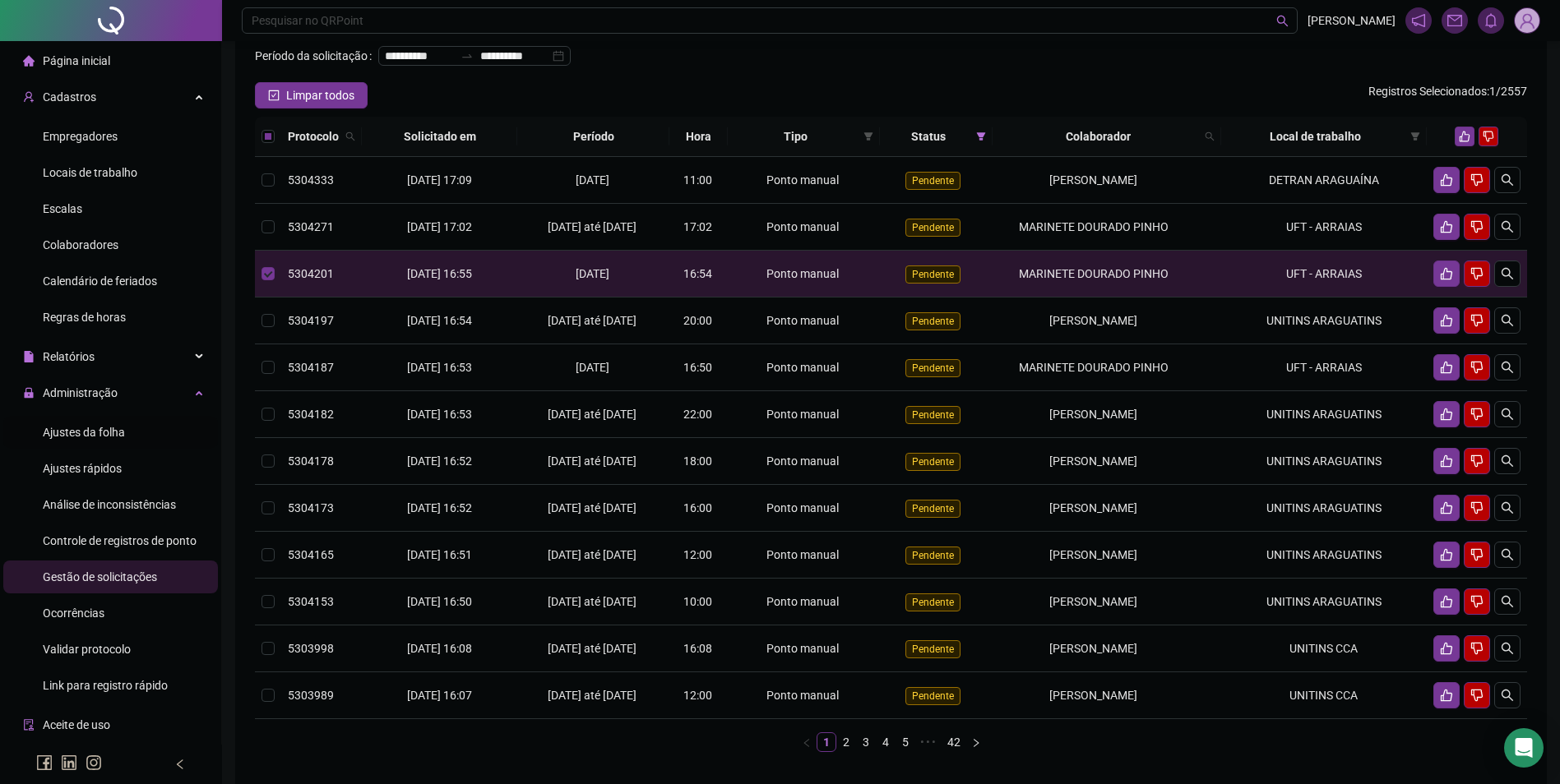
click at [72, 435] on span "Ajustes da folha" at bounding box center [84, 432] width 82 height 13
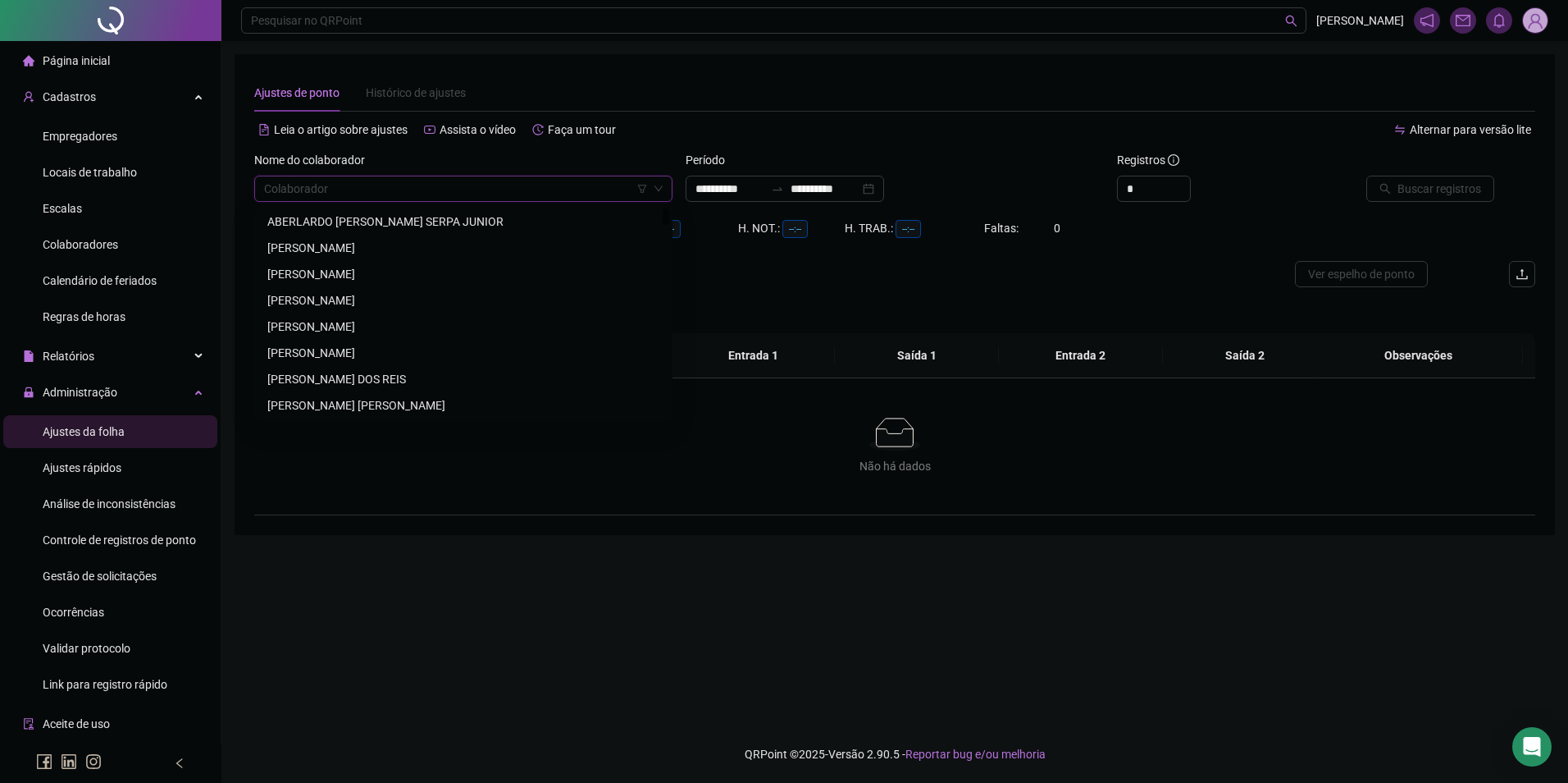
click at [423, 189] on input "search" at bounding box center [456, 188] width 384 height 24
paste input "**********"
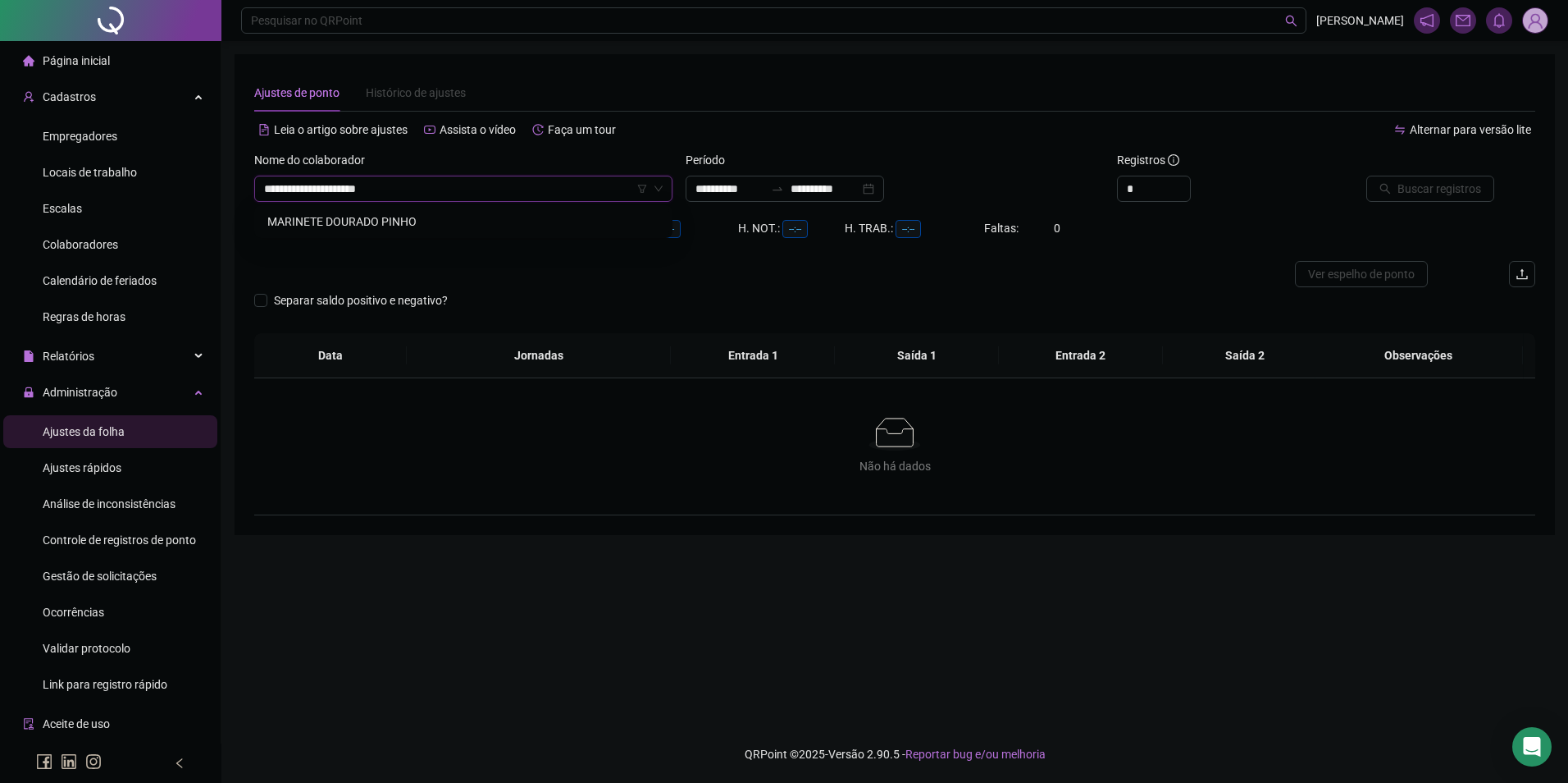
click at [406, 215] on div "MARINETE DOURADO PINHO" at bounding box center [463, 221] width 392 height 19
drag, startPoint x: 772, startPoint y: 161, endPoint x: 781, endPoint y: 169, distance: 12.0
click at [772, 163] on div "Período" at bounding box center [895, 163] width 418 height 24
click at [796, 177] on div "**********" at bounding box center [785, 188] width 199 height 26
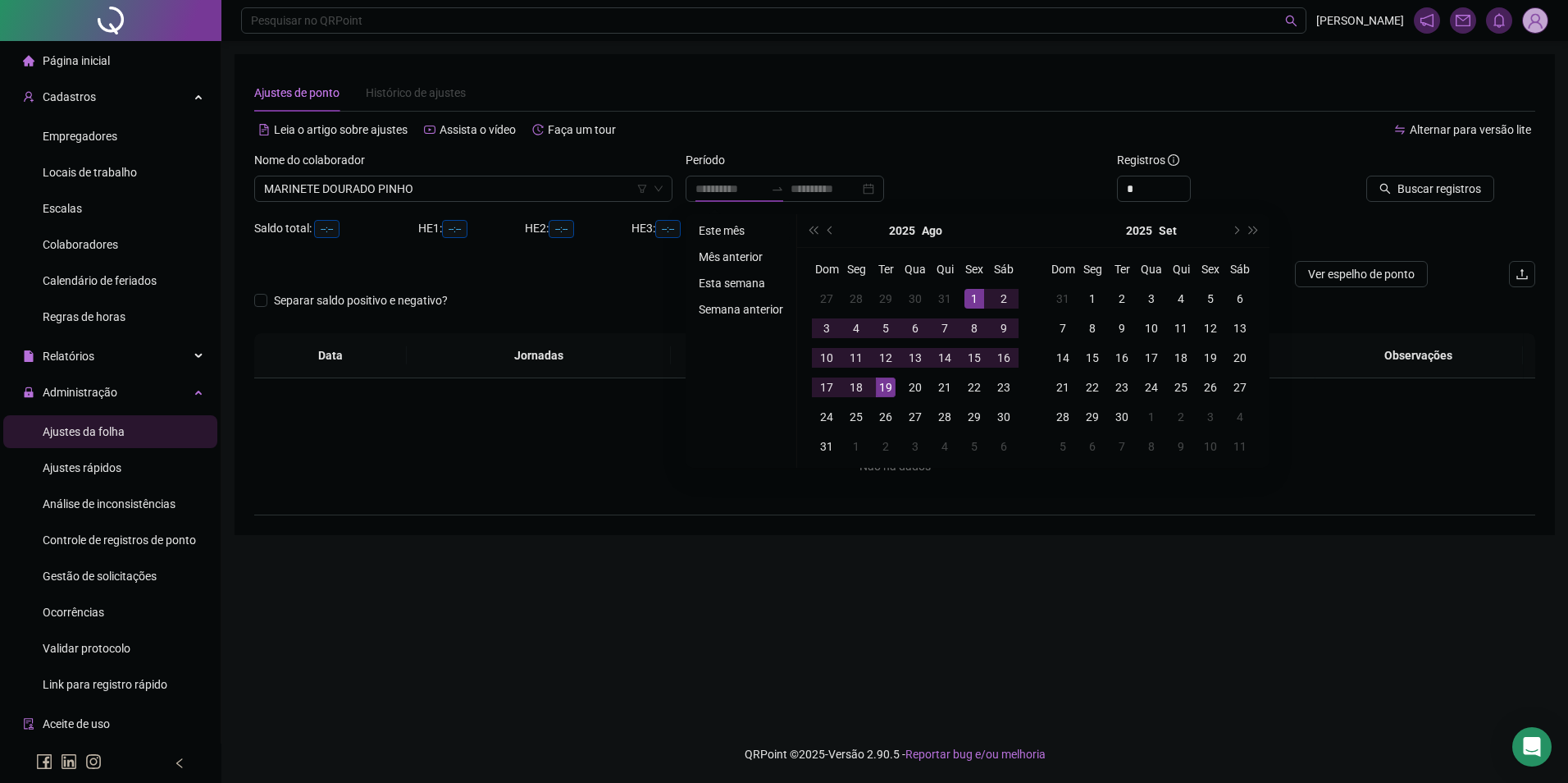
click at [717, 239] on li "Este mês" at bounding box center [741, 230] width 97 height 20
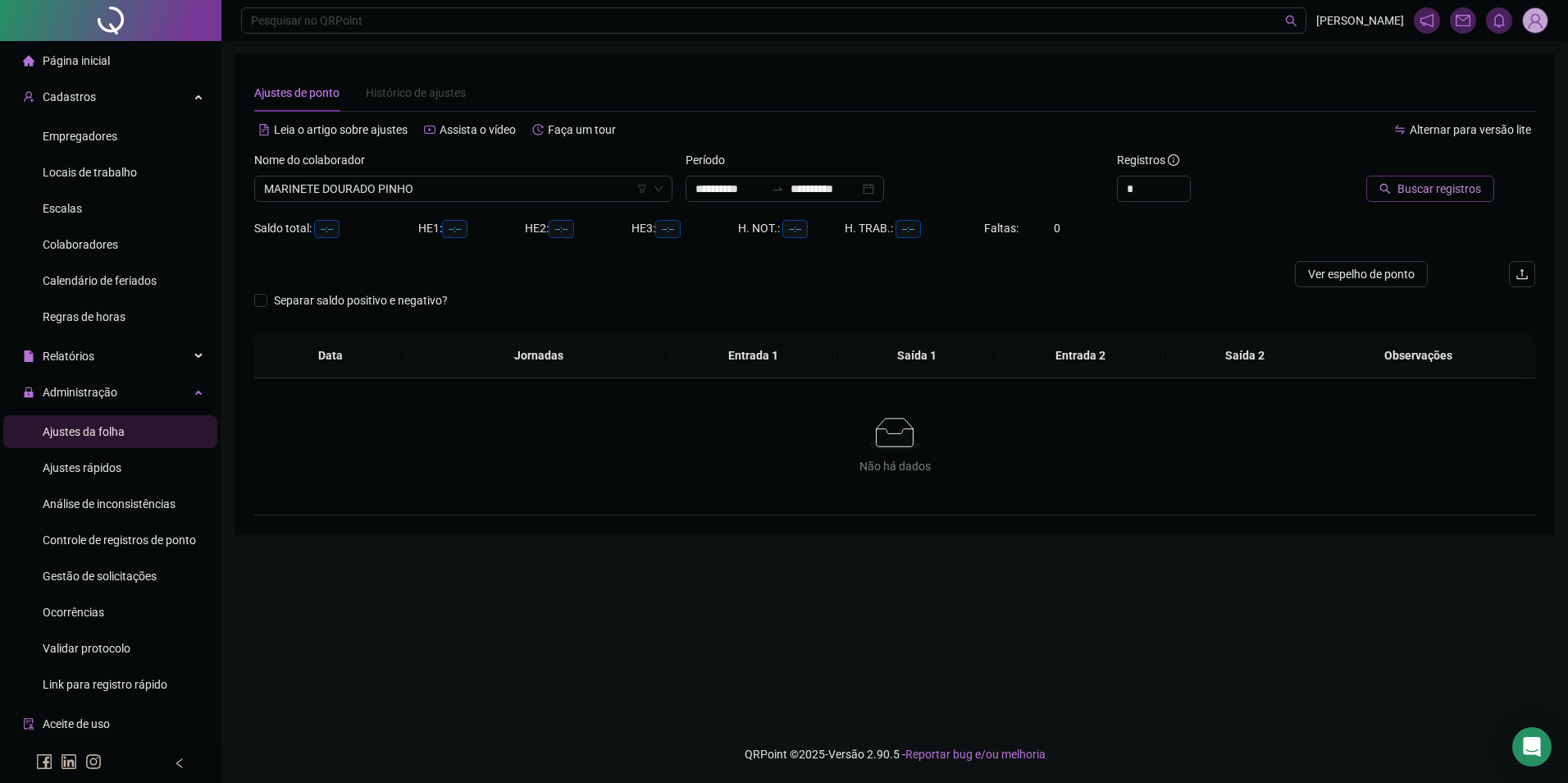
click at [1398, 189] on button "Buscar registros" at bounding box center [1430, 188] width 128 height 26
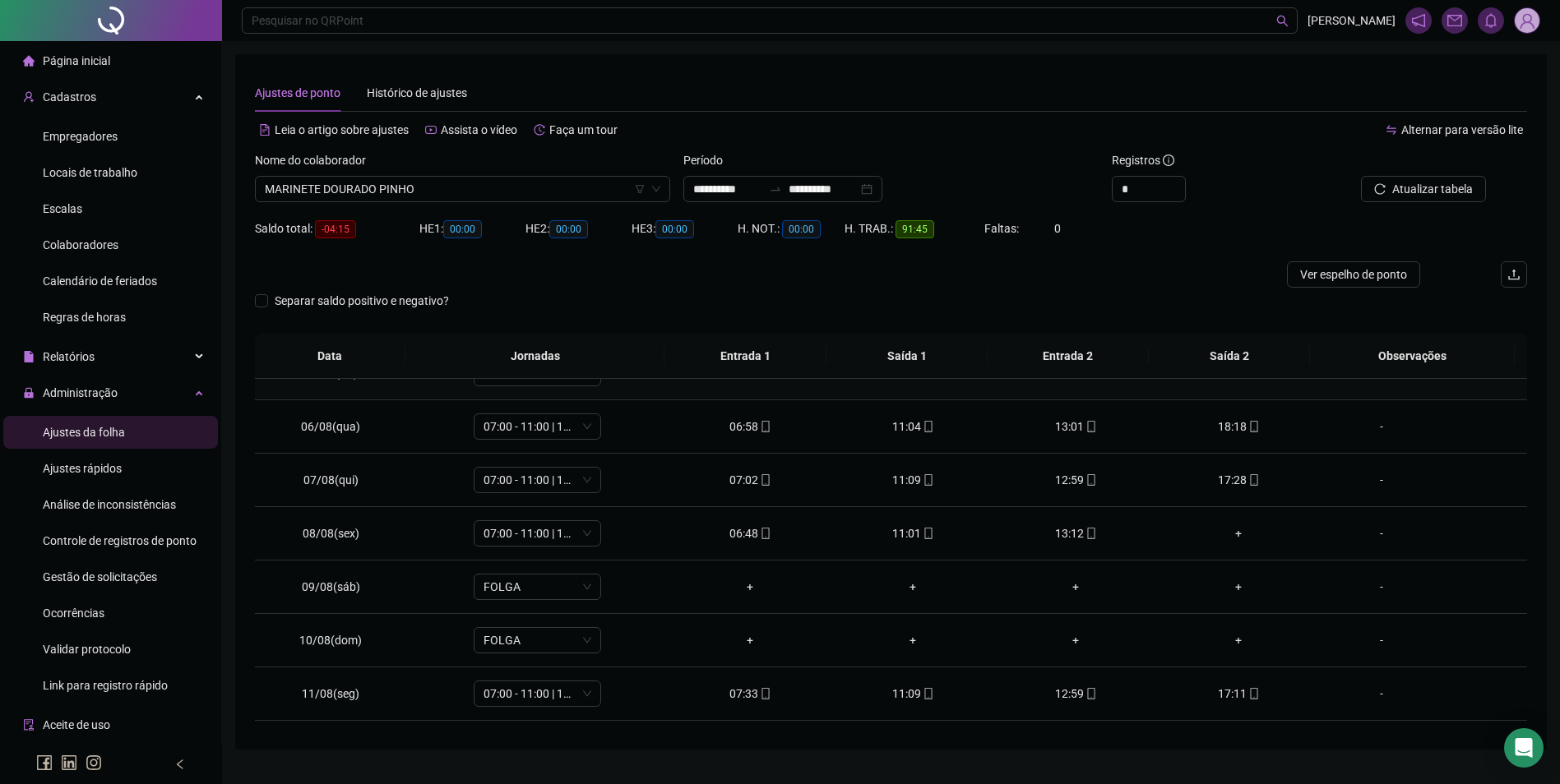
scroll to position [247, 0]
click at [1232, 533] on div "+" at bounding box center [1239, 532] width 137 height 19
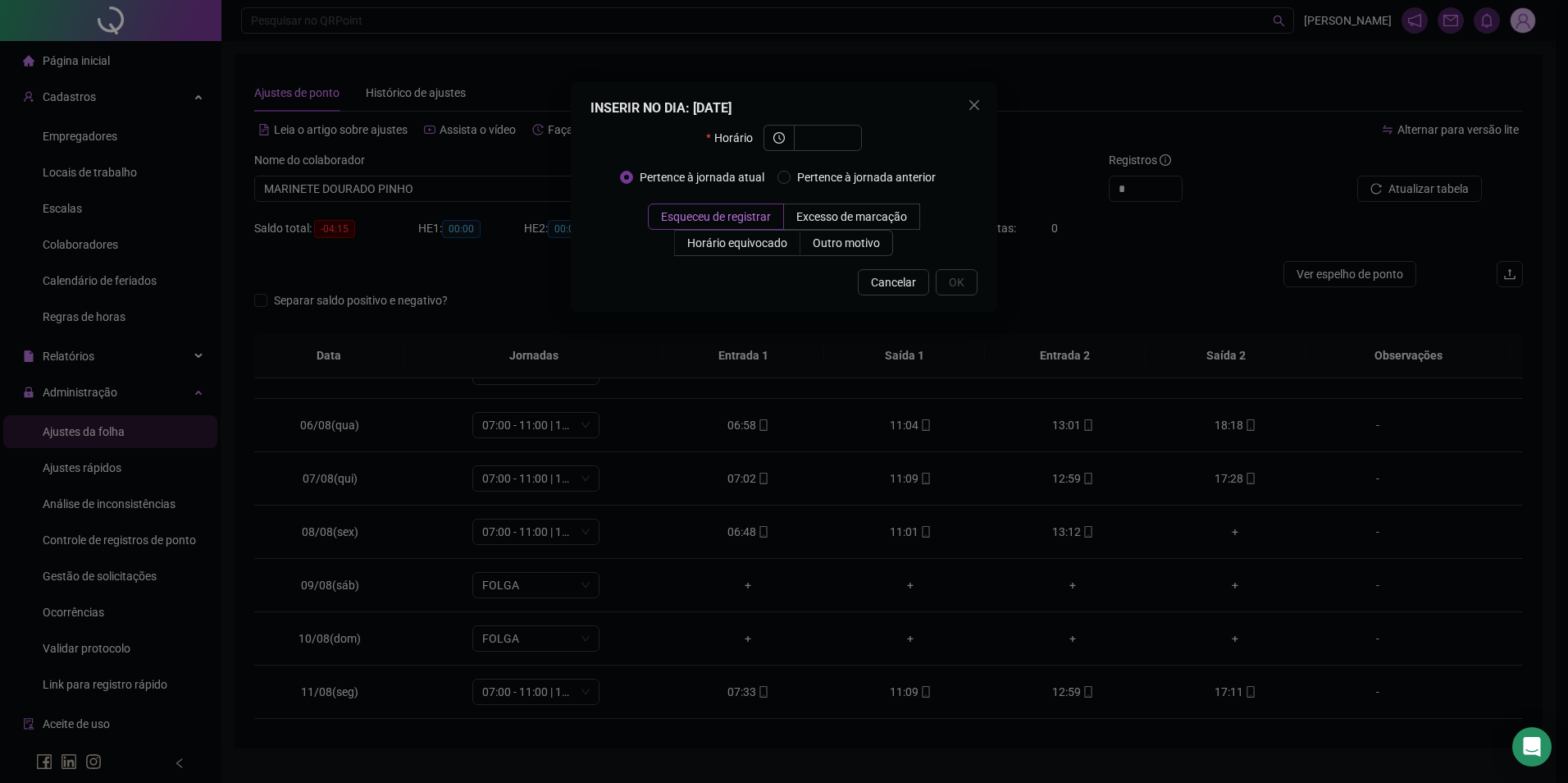
click at [562, 531] on div "INSERIR NO DIA : [DATE] Horário Pertence à jornada atual Pertence à jornada ant…" at bounding box center [784, 391] width 1568 height 783
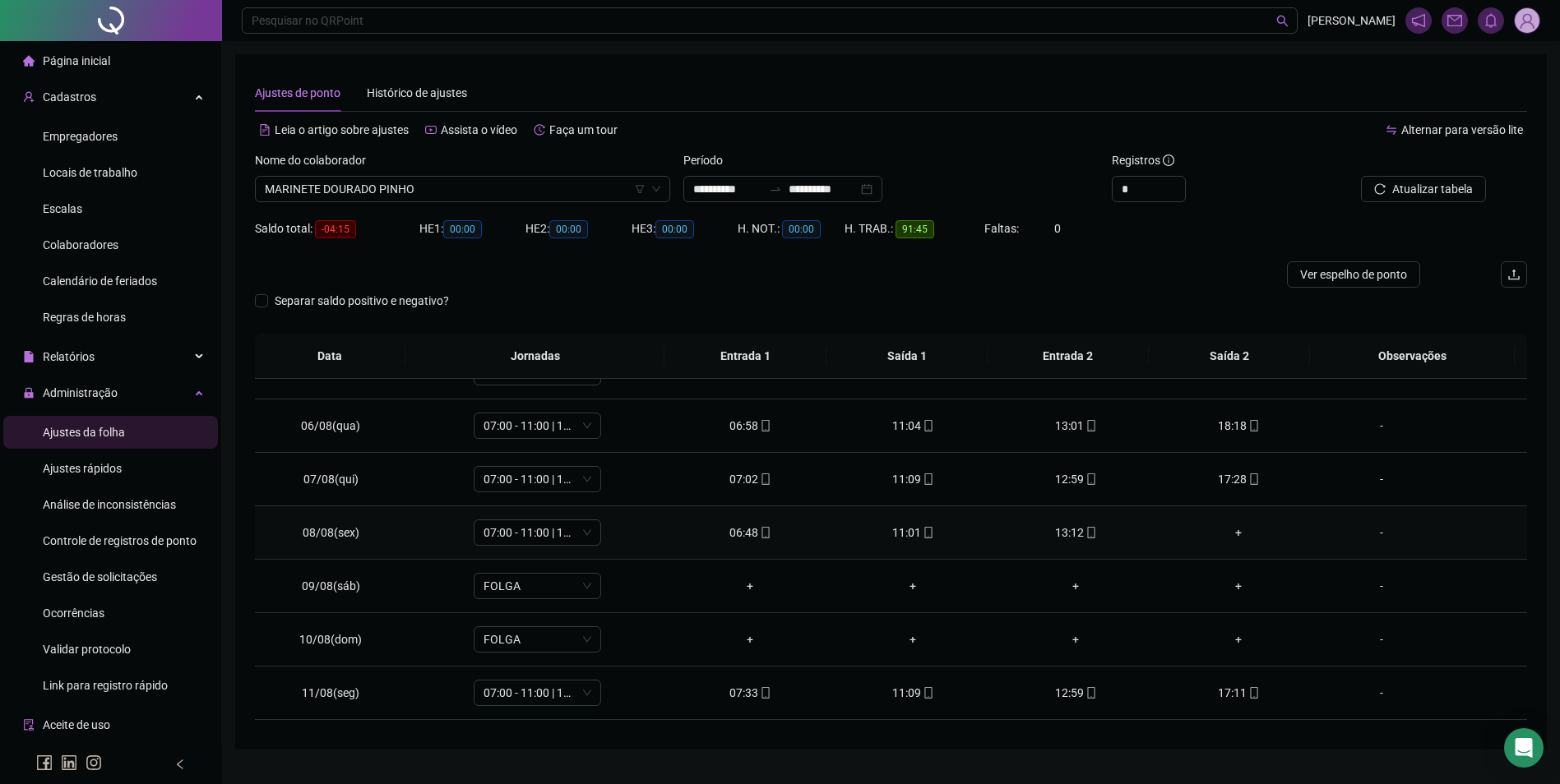
click at [1228, 535] on div "+" at bounding box center [1239, 532] width 137 height 19
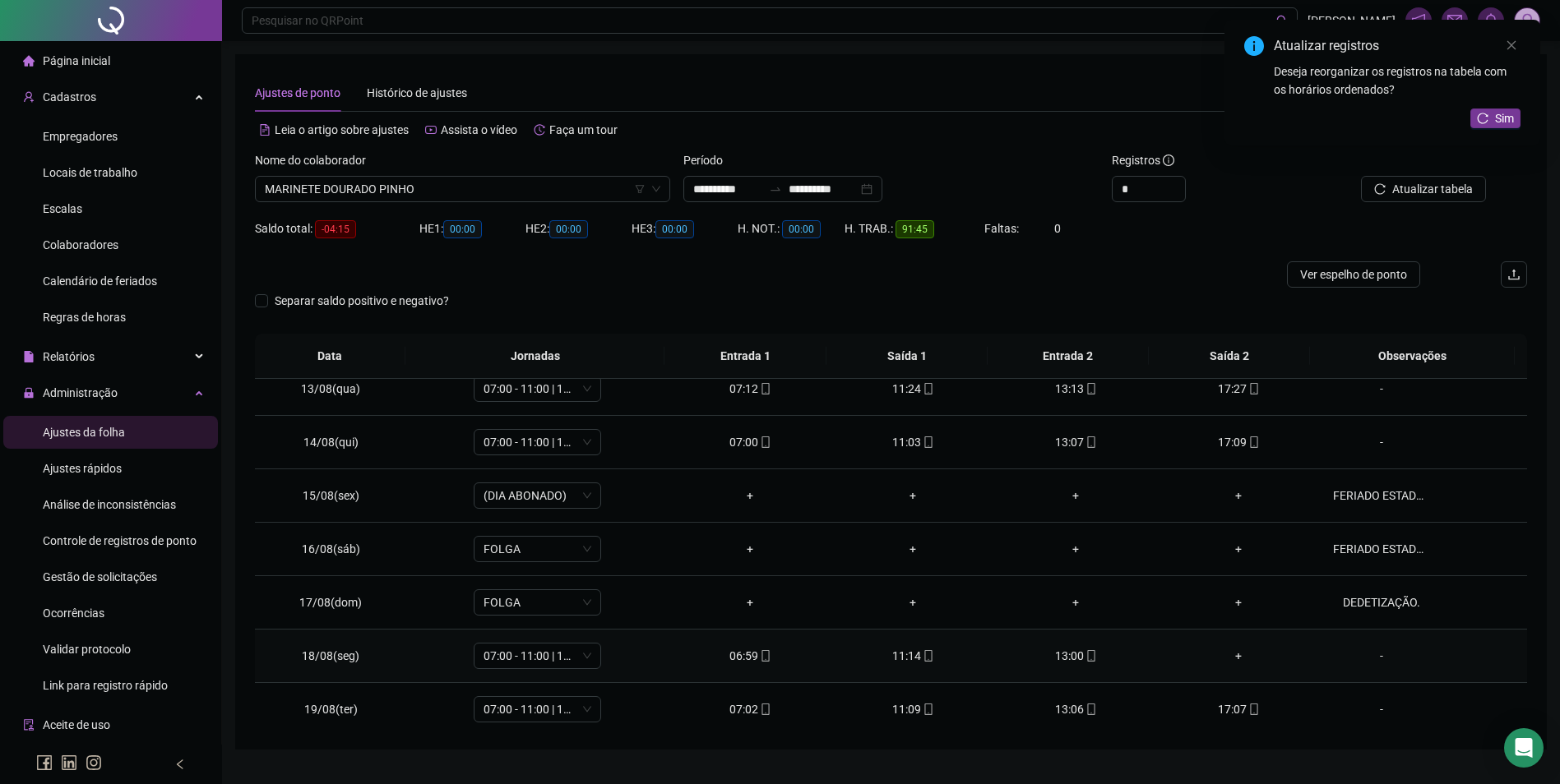
scroll to position [664, 0]
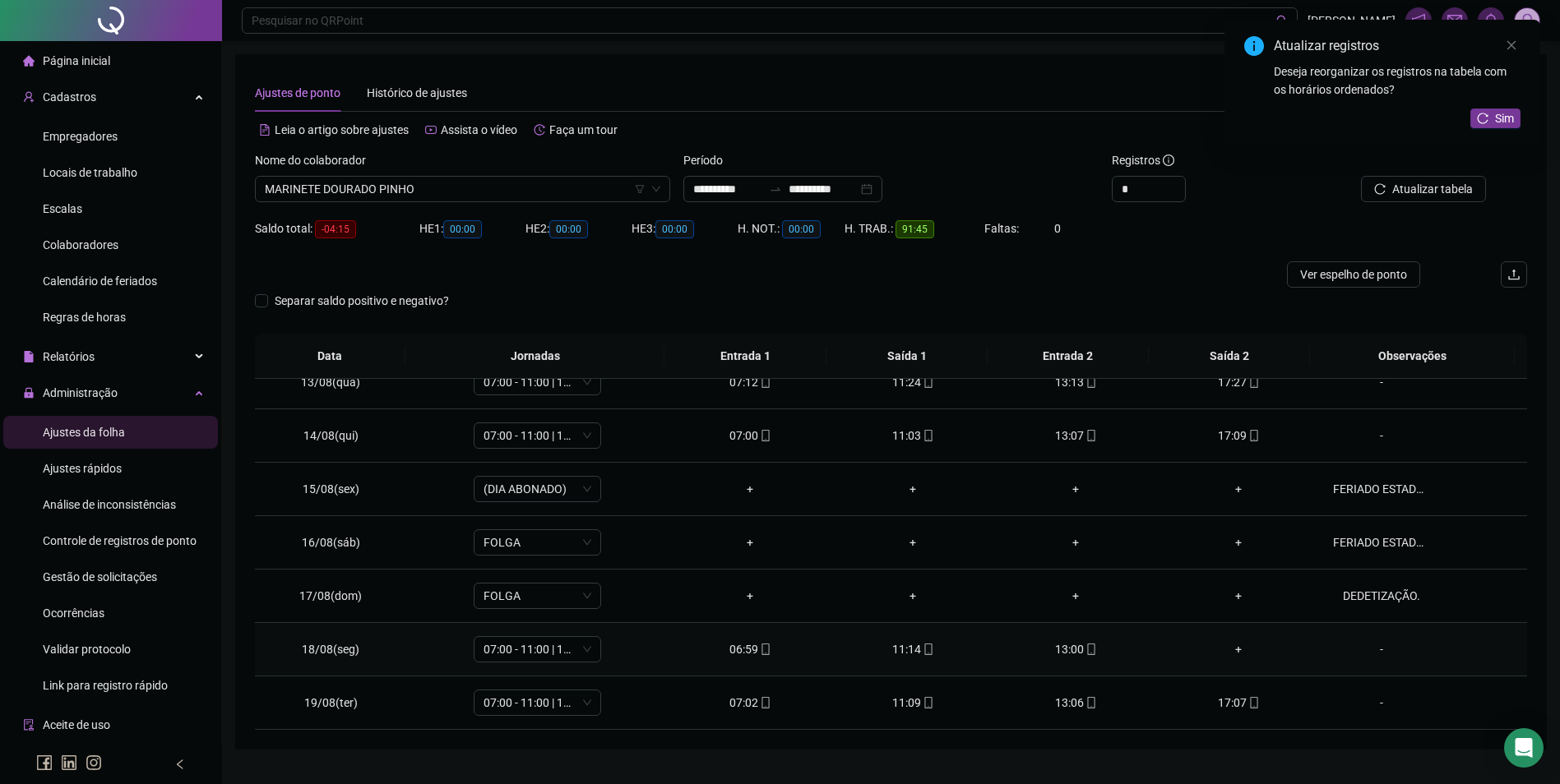
click at [1226, 655] on div "+" at bounding box center [1239, 649] width 137 height 19
click at [1414, 192] on span "Atualizar tabela" at bounding box center [1432, 188] width 80 height 19
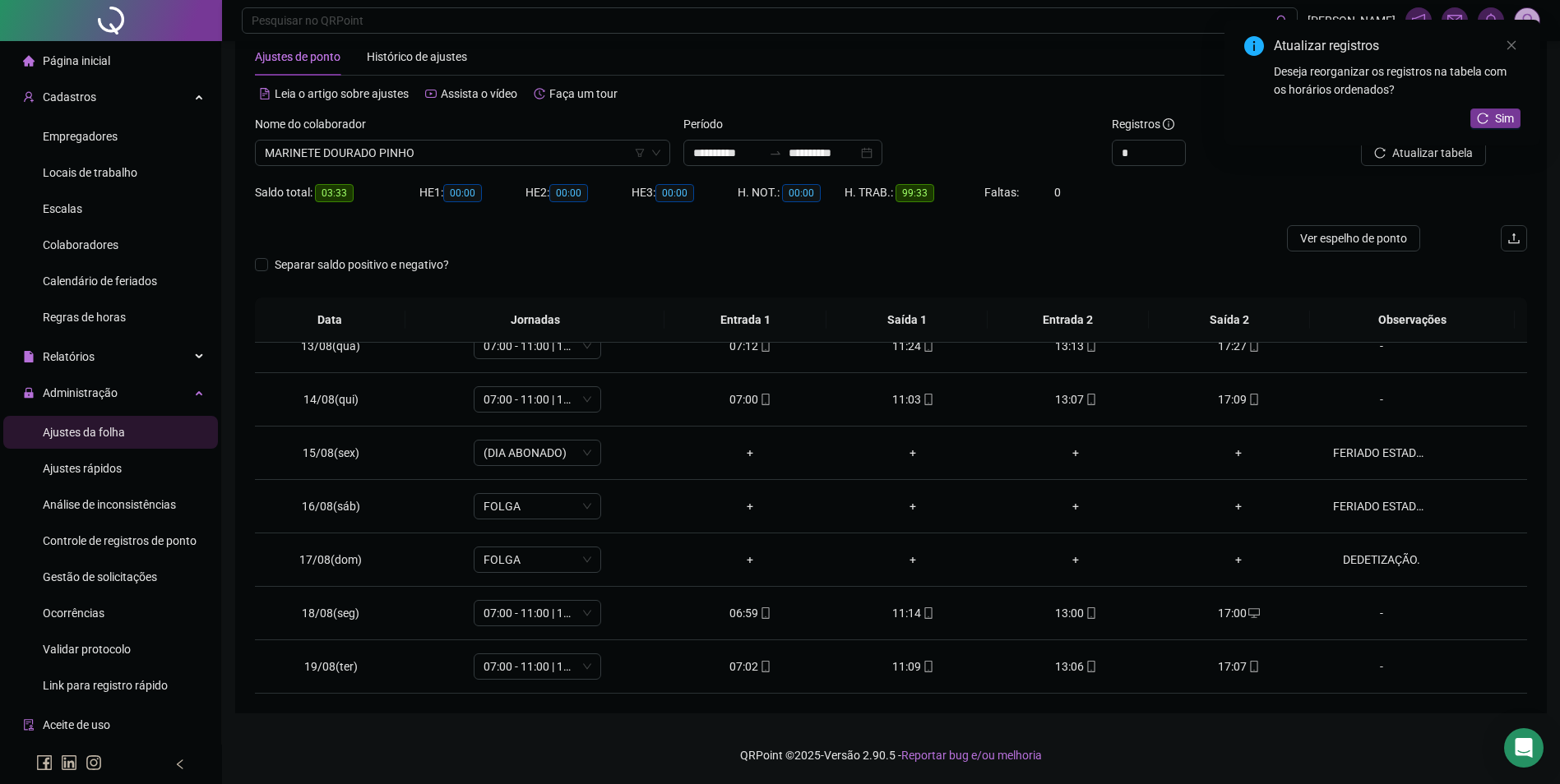
click at [1434, 145] on div "Atualizar registros Deseja reorganizar os registros na tabela com os horários o…" at bounding box center [1381, 82] width 316 height 126
click at [1501, 113] on span "Sim" at bounding box center [1503, 118] width 19 height 19
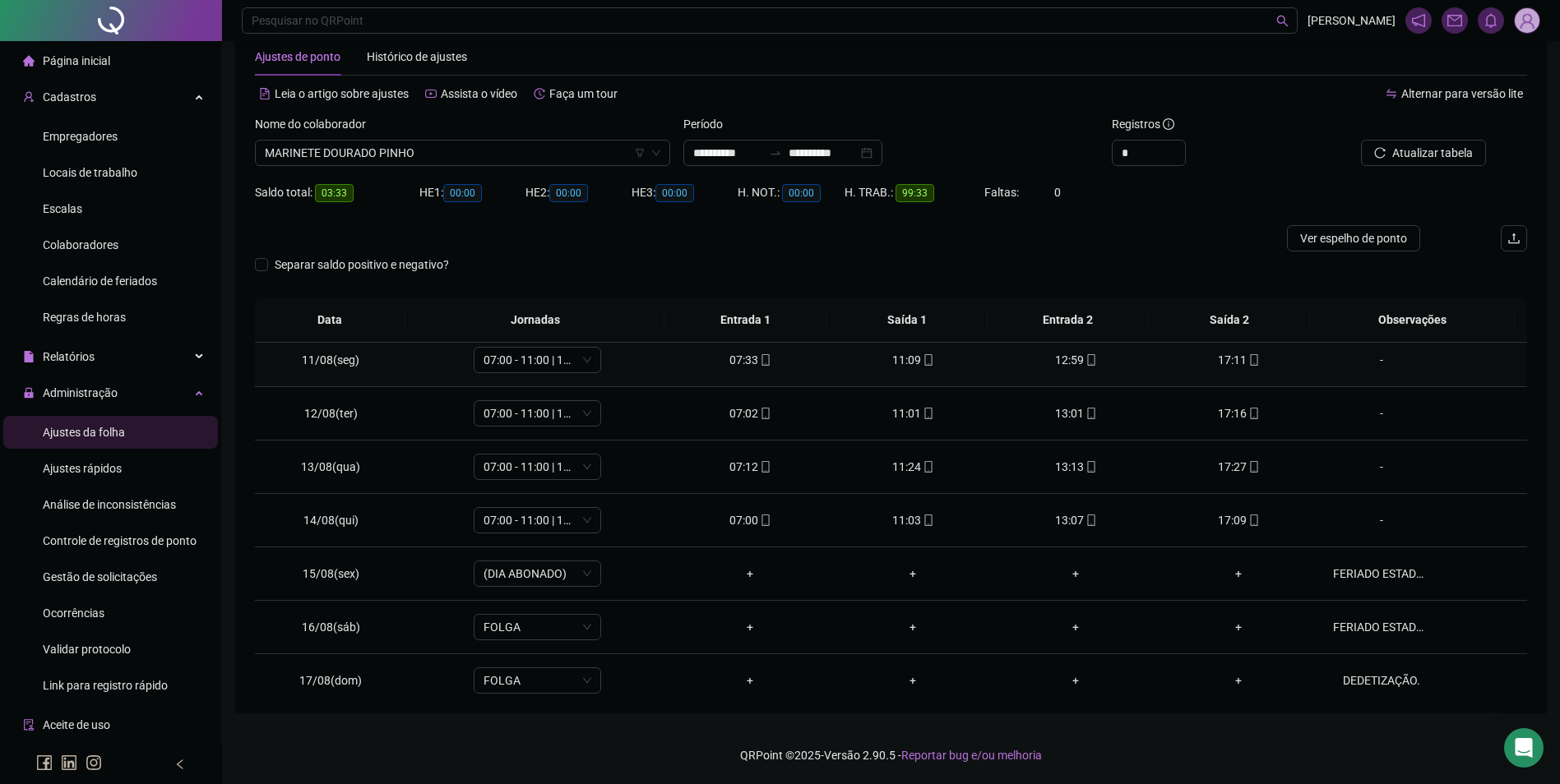
scroll to position [664, 0]
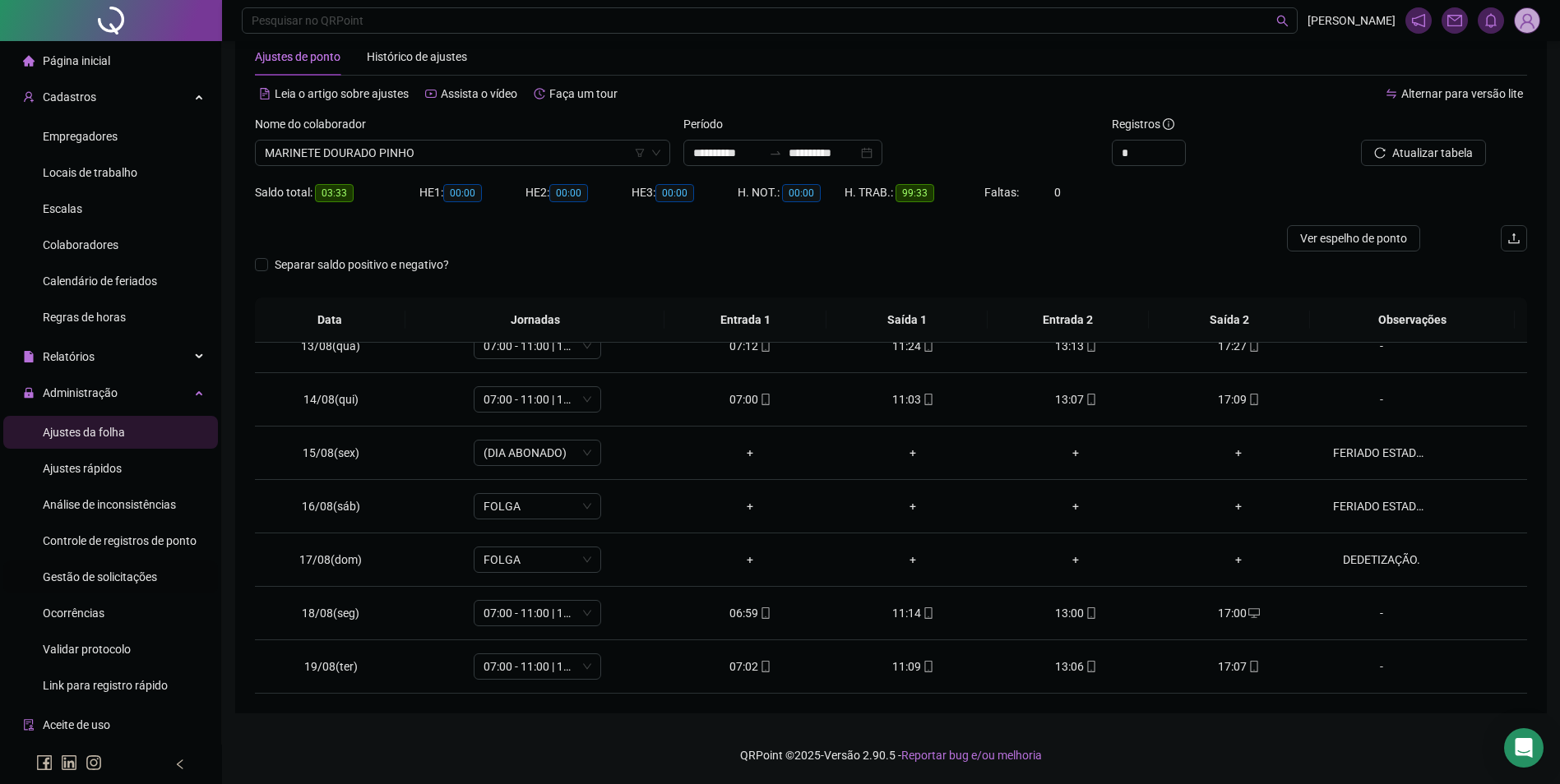
click at [102, 578] on span "Gestão de solicitações" at bounding box center [100, 576] width 114 height 13
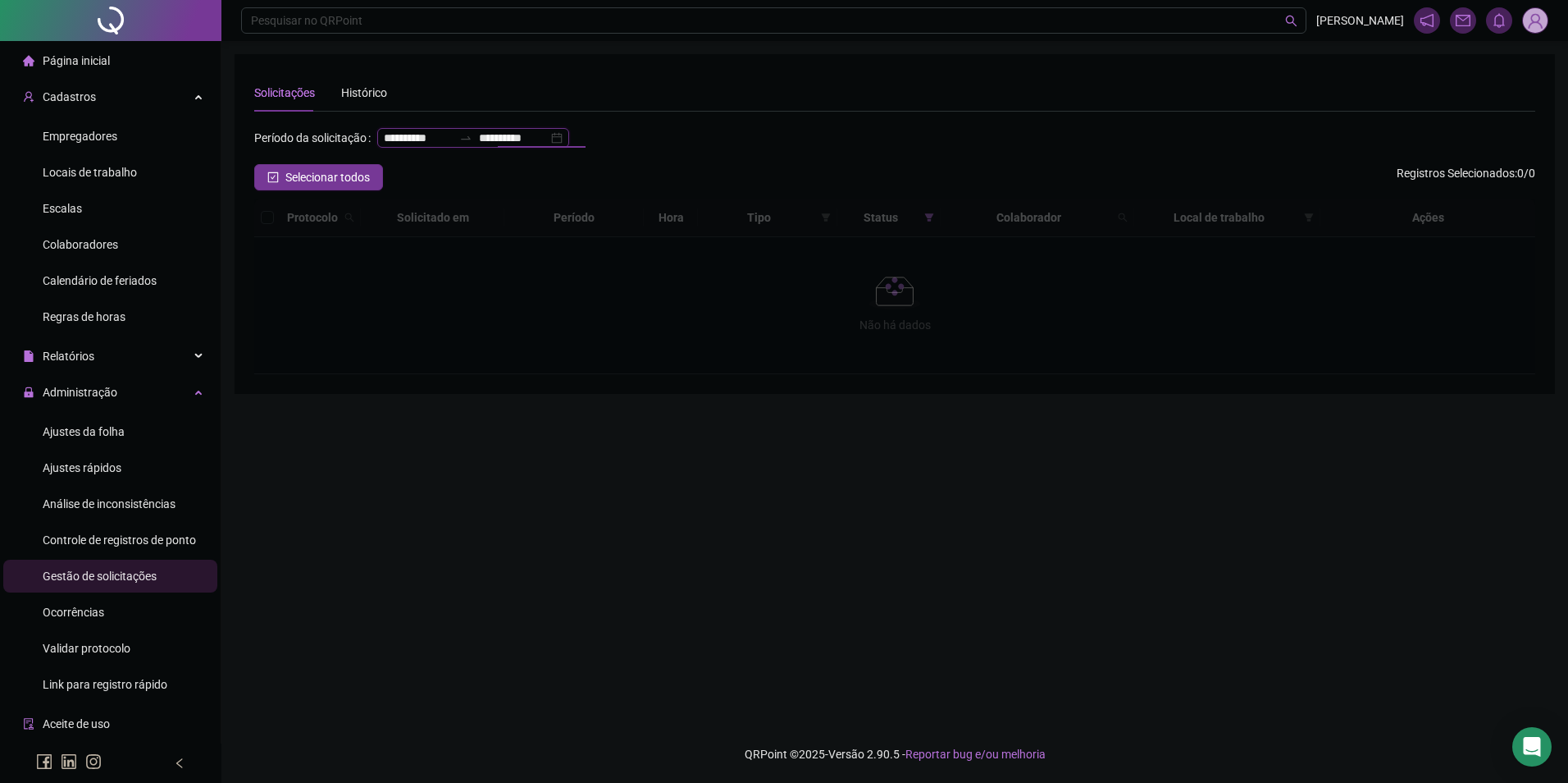
click at [479, 147] on input "**********" at bounding box center [514, 137] width 69 height 19
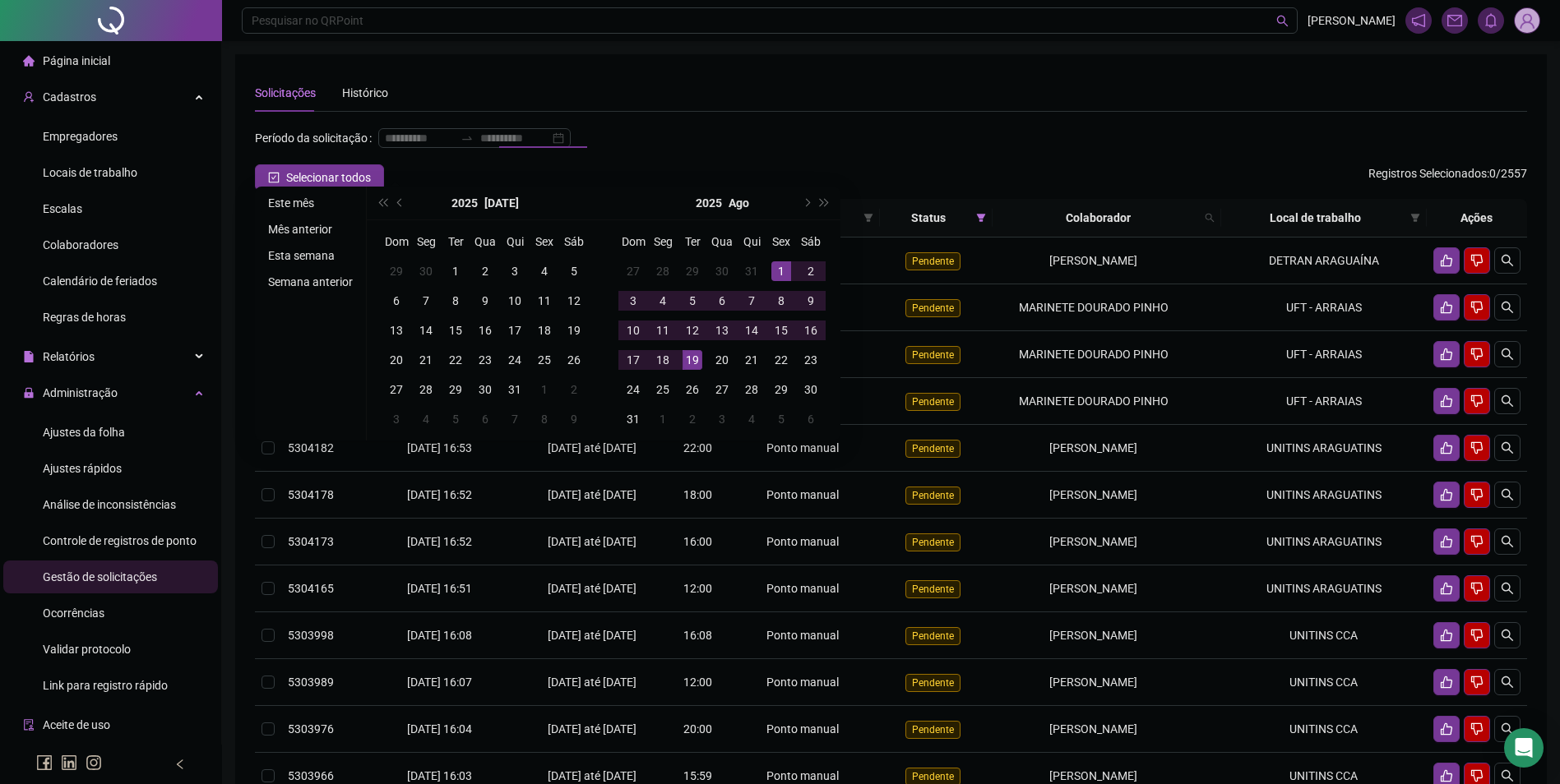
click at [289, 197] on li "Este mês" at bounding box center [311, 203] width 98 height 20
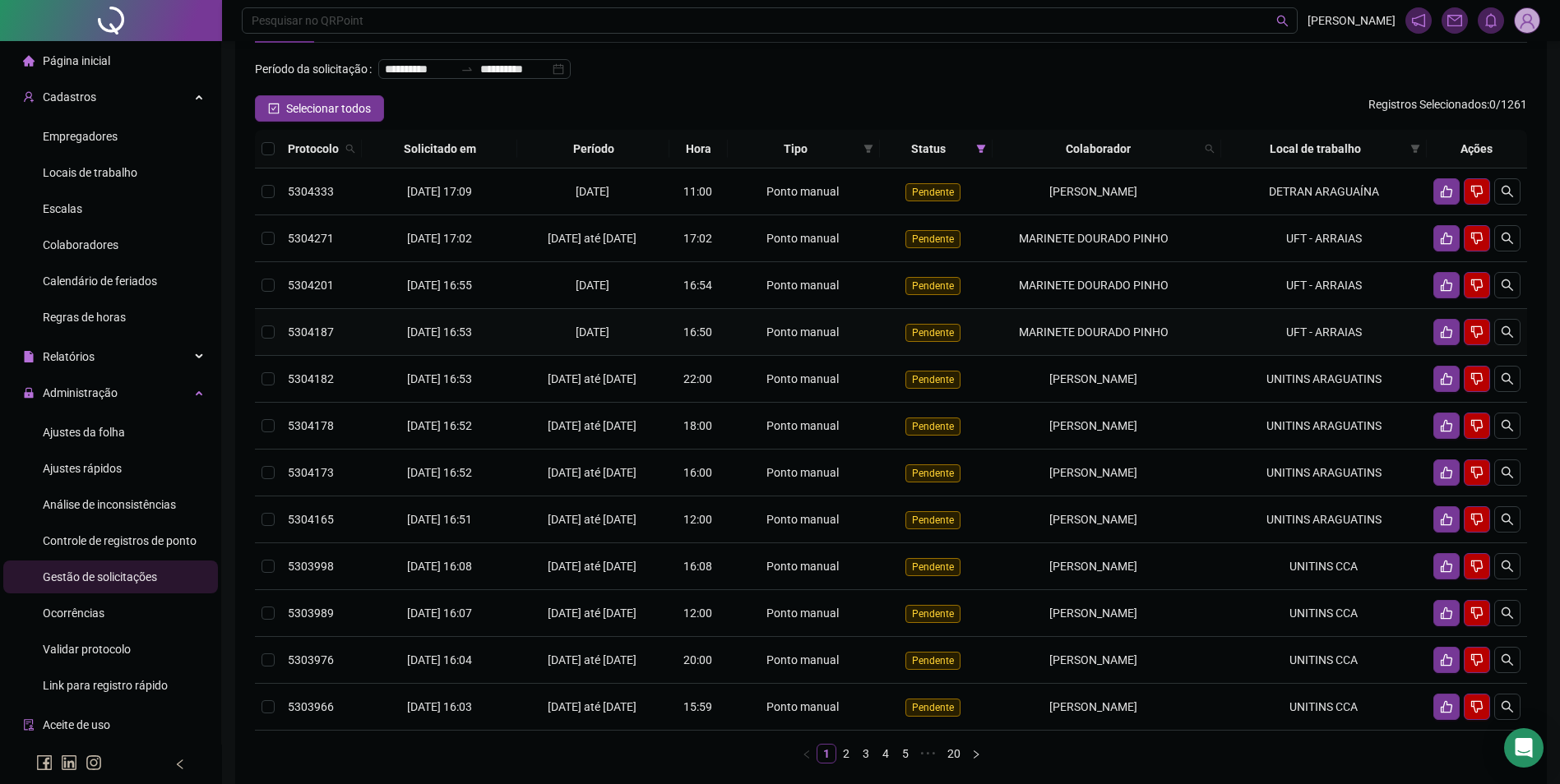
scroll to position [164, 0]
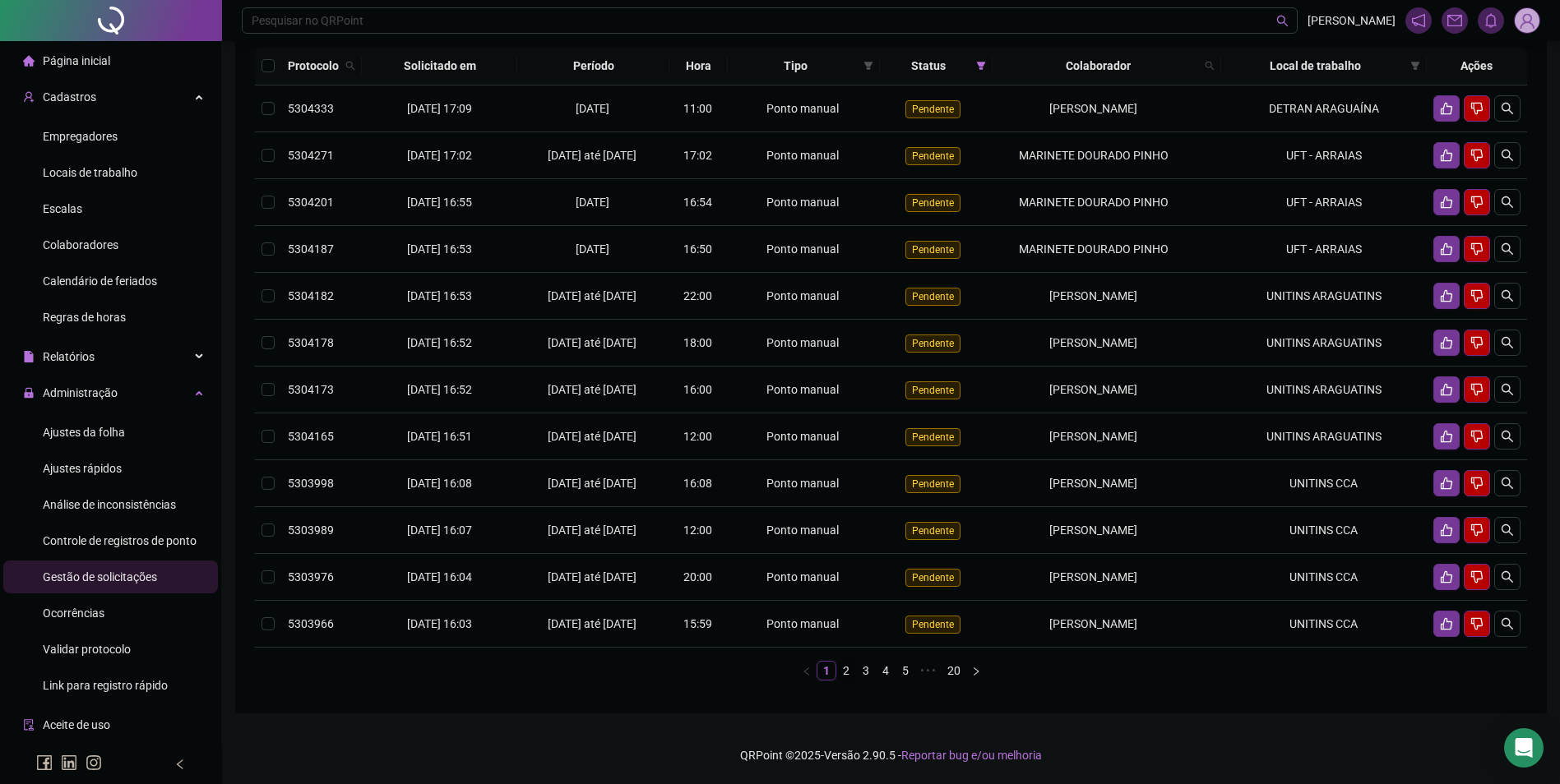
click at [847, 680] on link "2" at bounding box center [846, 671] width 19 height 19
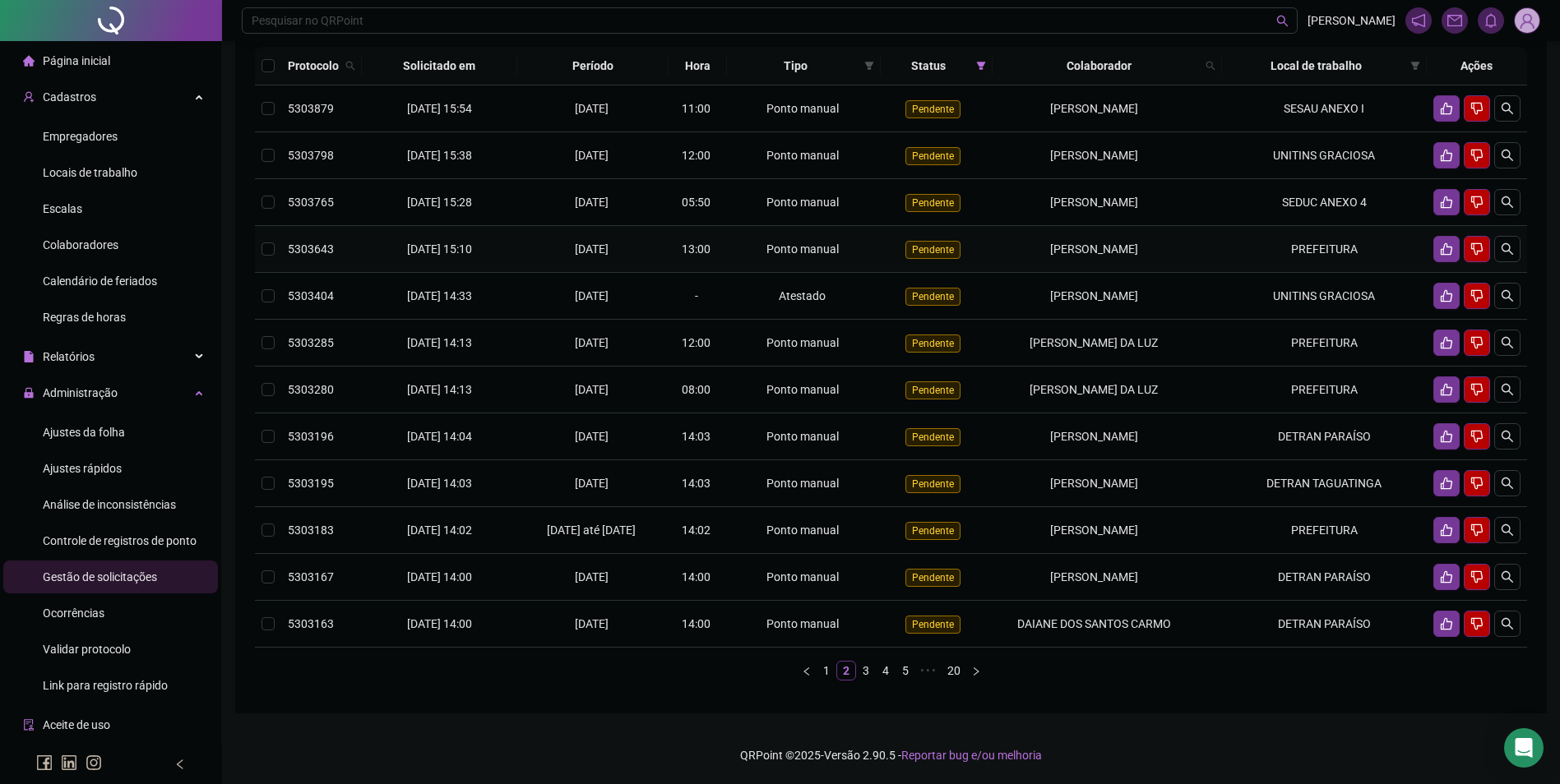
scroll to position [188, 0]
click at [823, 674] on link "1" at bounding box center [826, 671] width 19 height 19
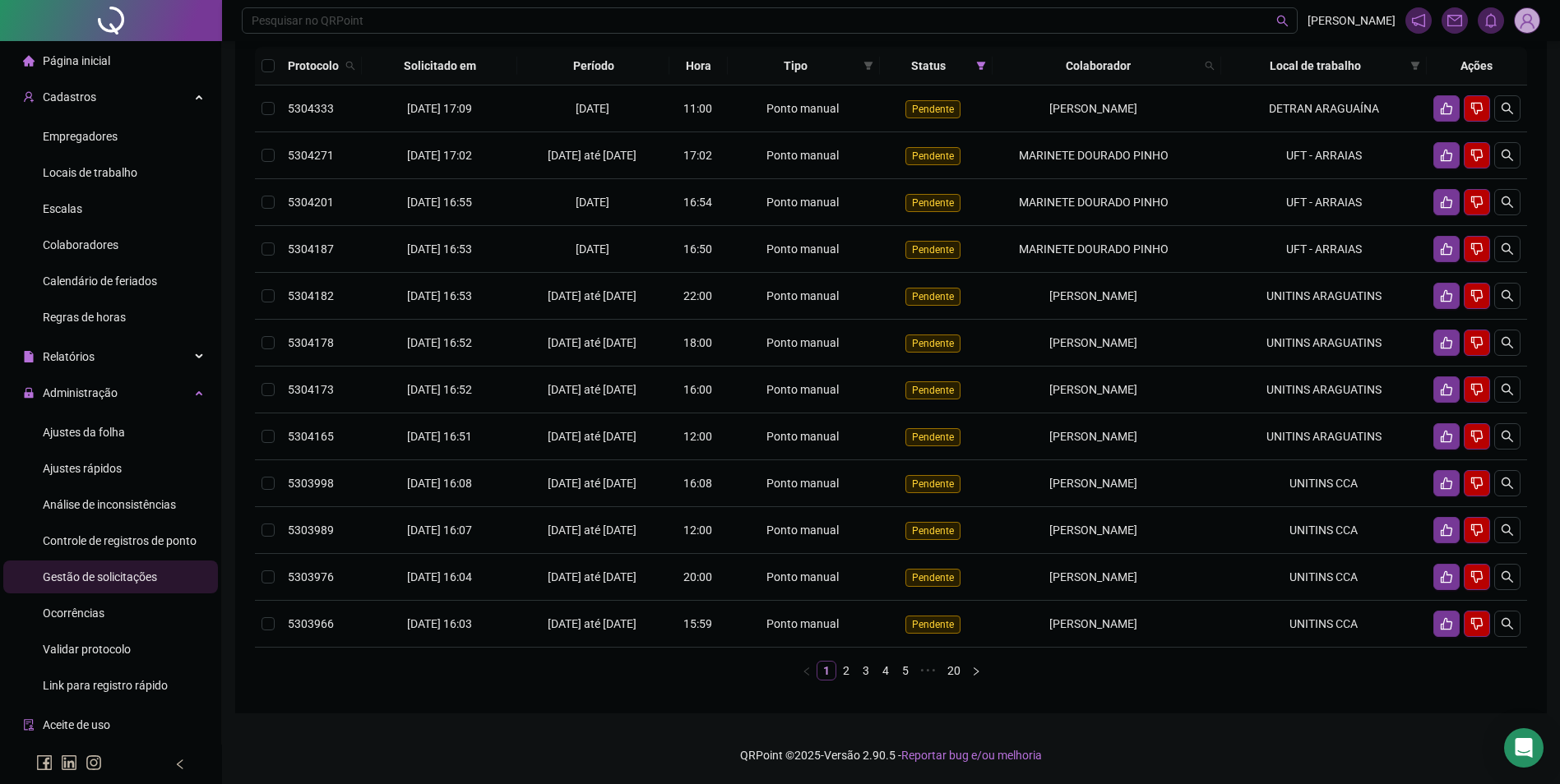
scroll to position [179, 0]
click at [1046, 249] on span "MARINETE DOURADO PINHO" at bounding box center [1093, 248] width 149 height 13
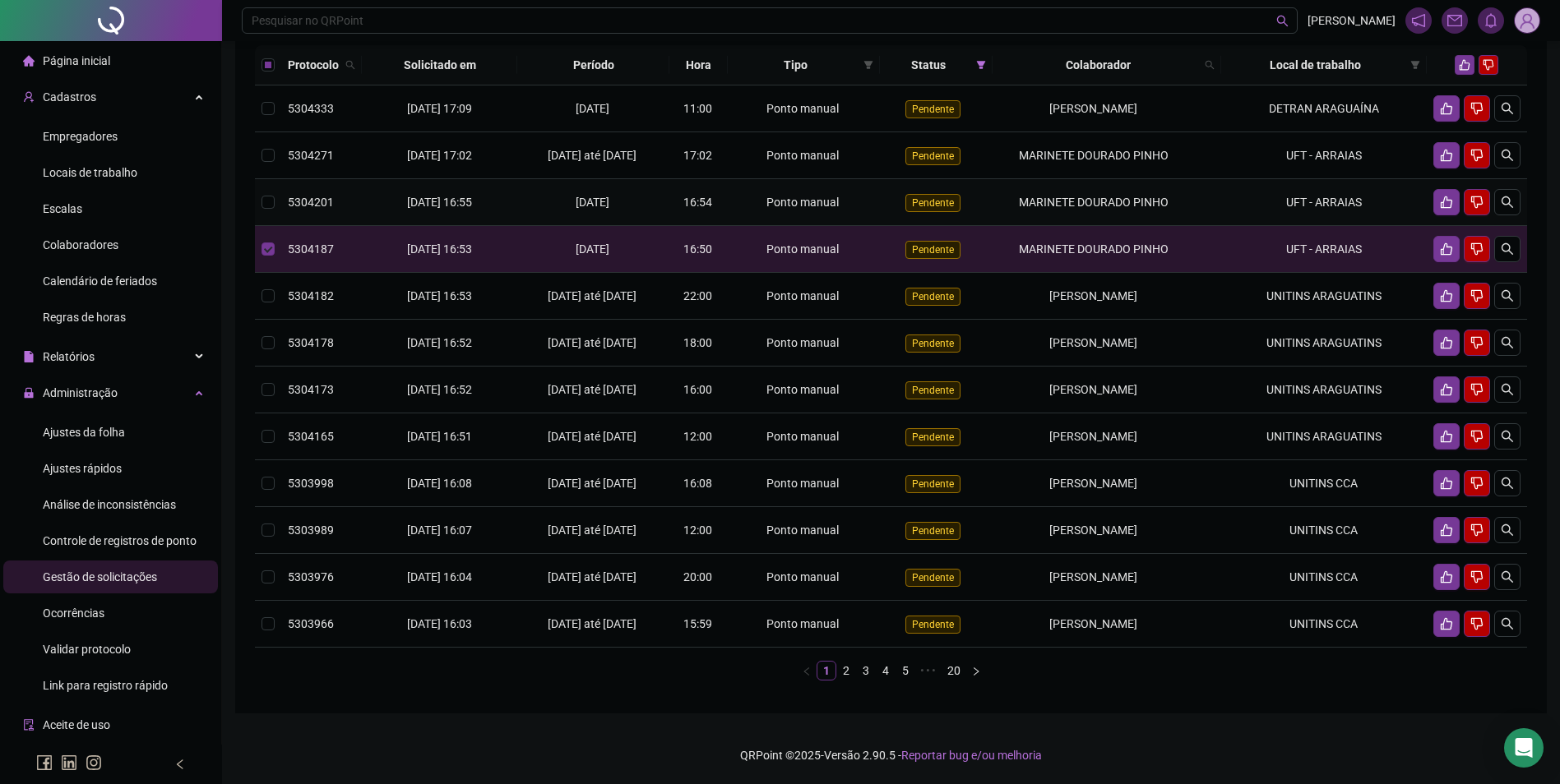
click at [1074, 199] on span "MARINETE DOURADO PINHO" at bounding box center [1093, 201] width 149 height 13
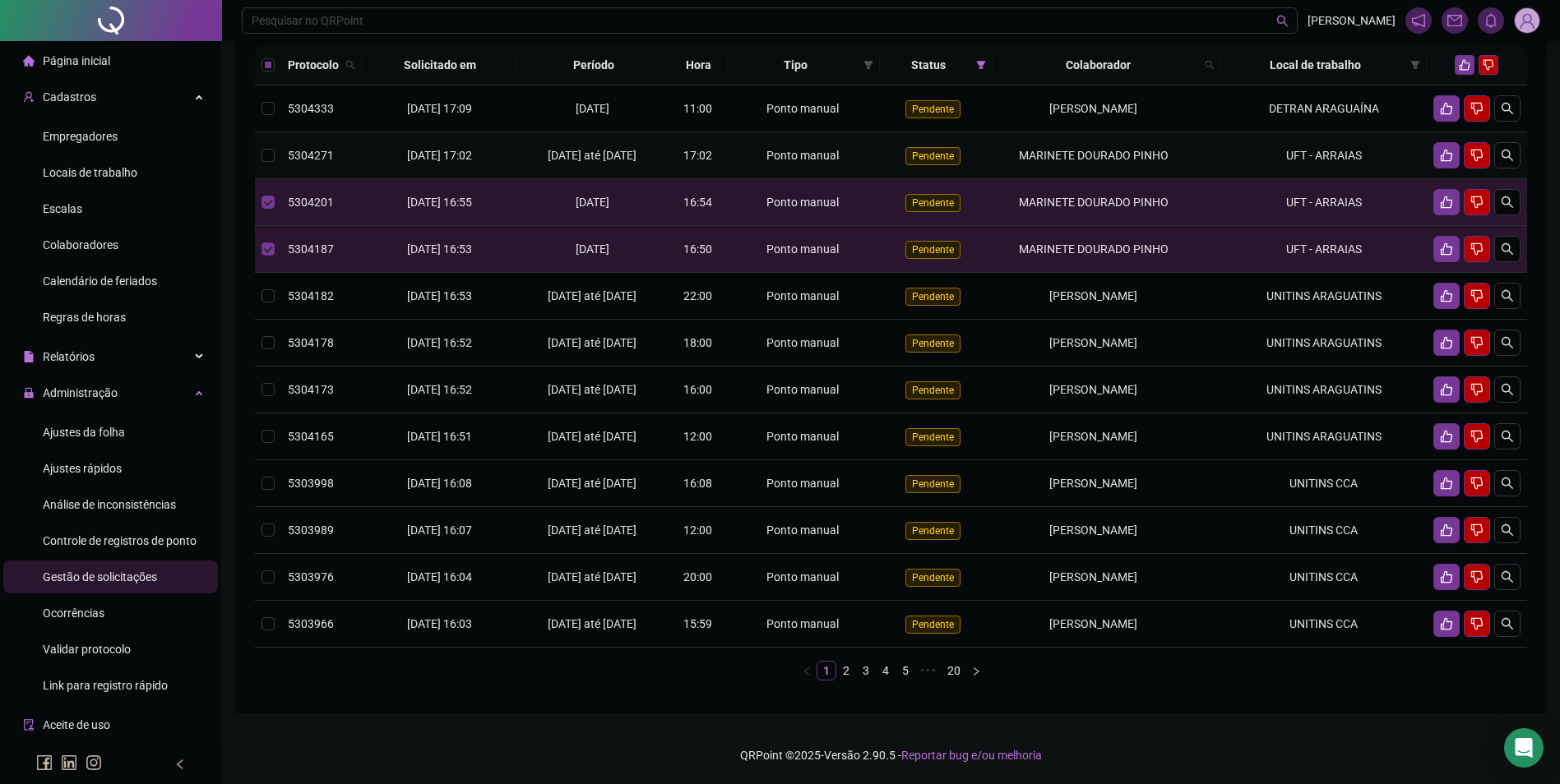
click at [1075, 158] on span "MARINETE DOURADO PINHO" at bounding box center [1093, 154] width 149 height 13
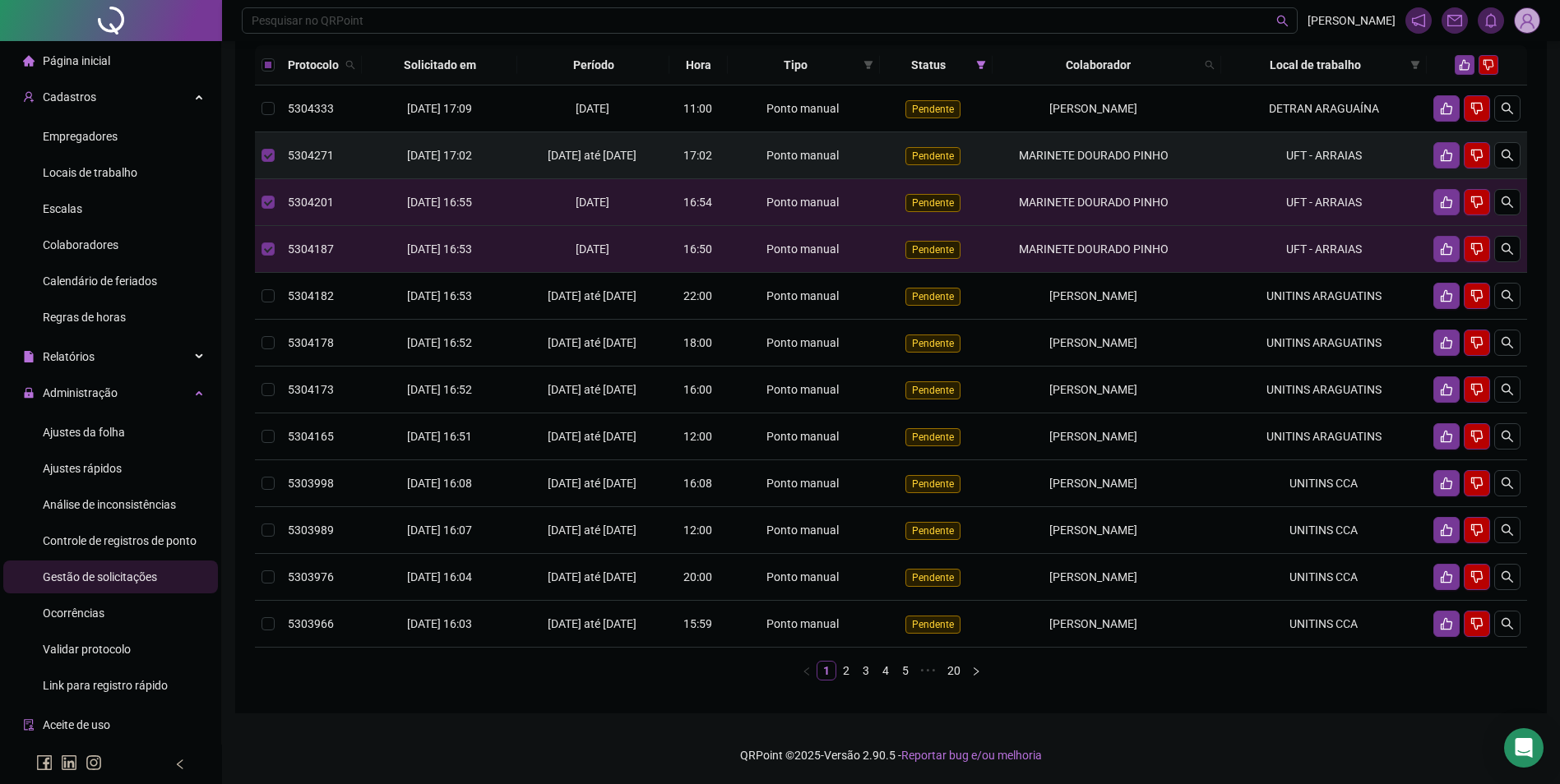
click at [1279, 160] on td "UFT - ARRAIAS" at bounding box center [1324, 156] width 205 height 47
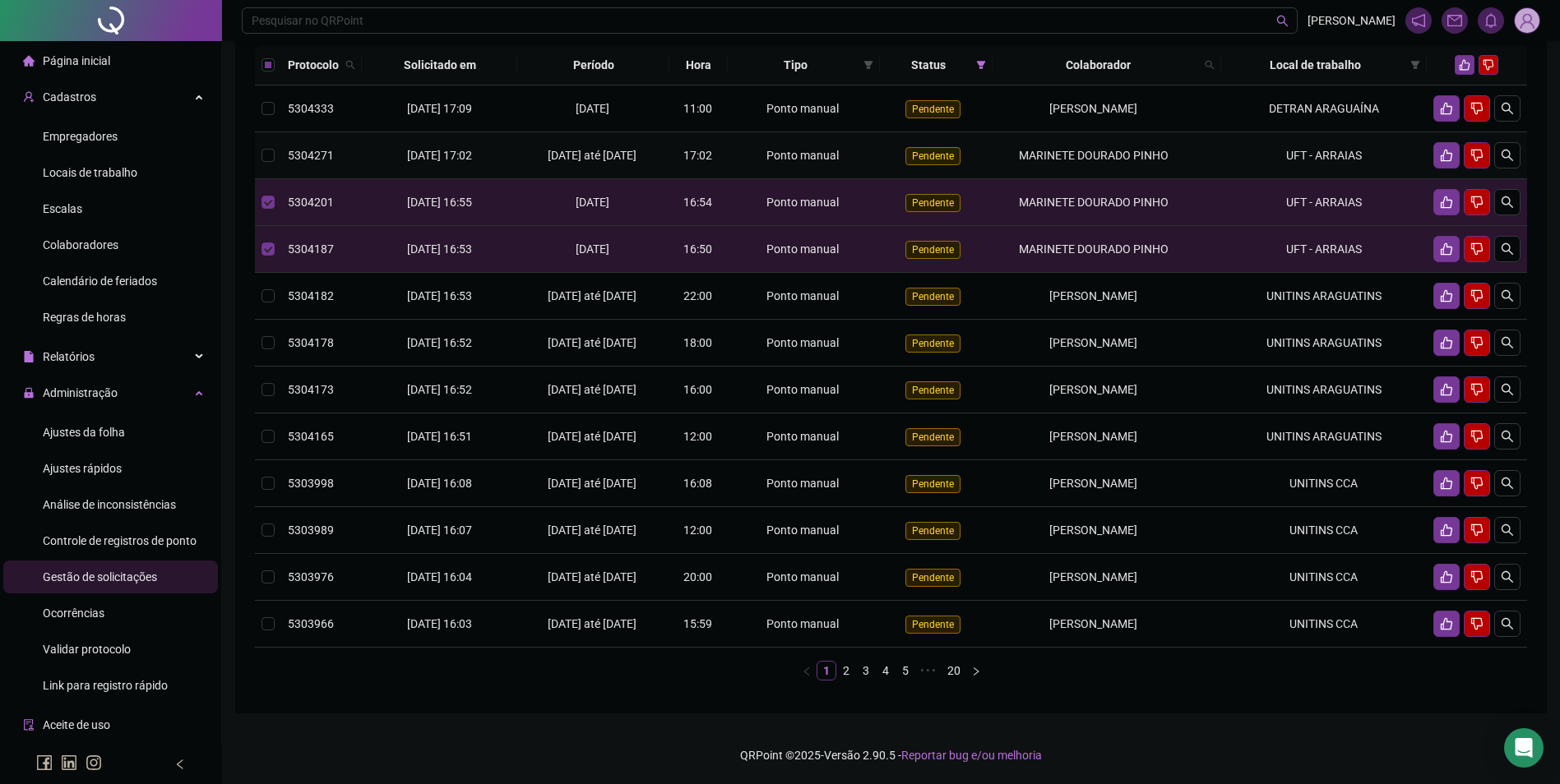
click at [1189, 154] on td "MARINETE DOURADO PINHO" at bounding box center [1107, 156] width 229 height 47
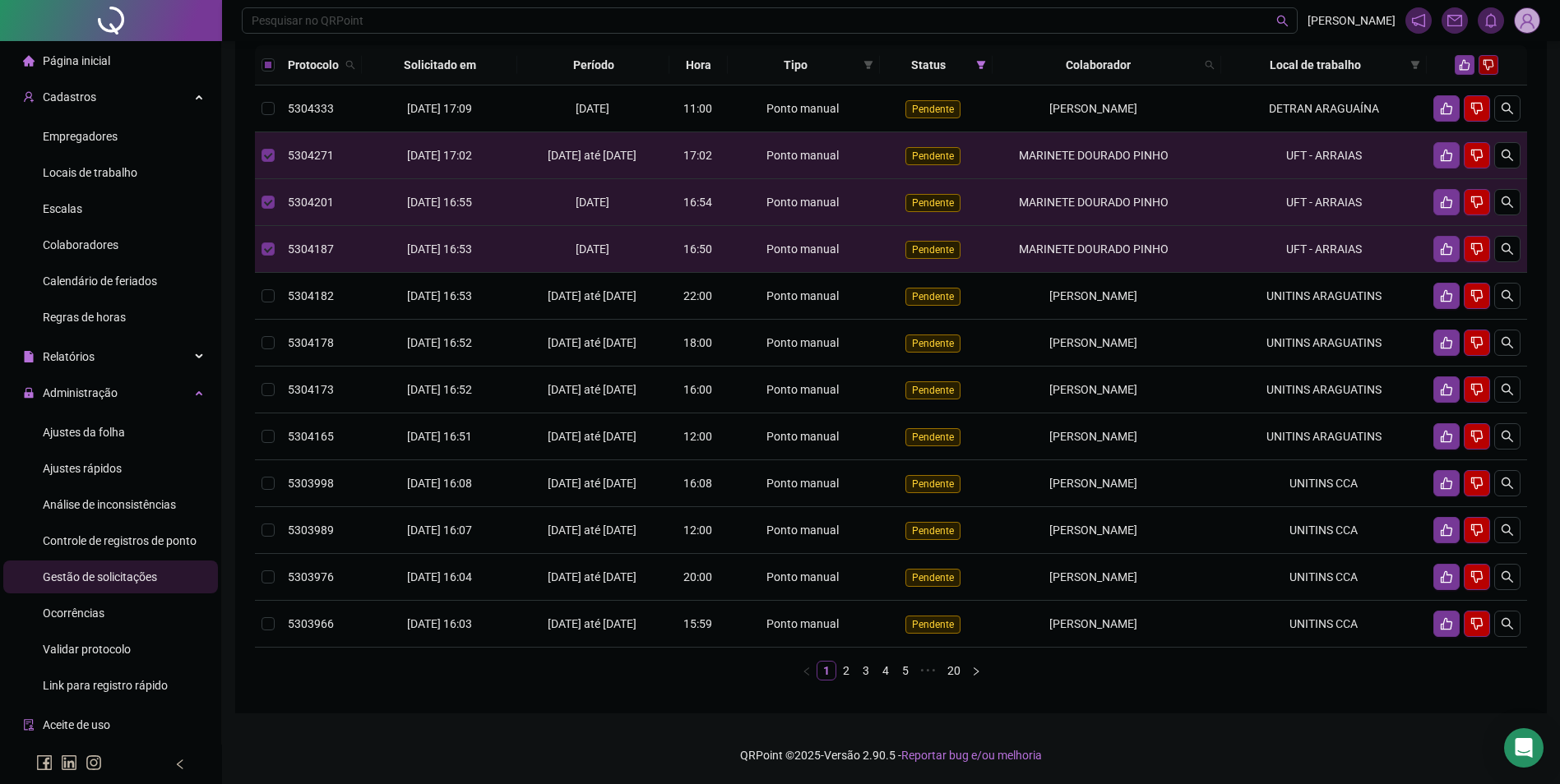
click at [1493, 64] on icon "dislike" at bounding box center [1488, 64] width 11 height 11
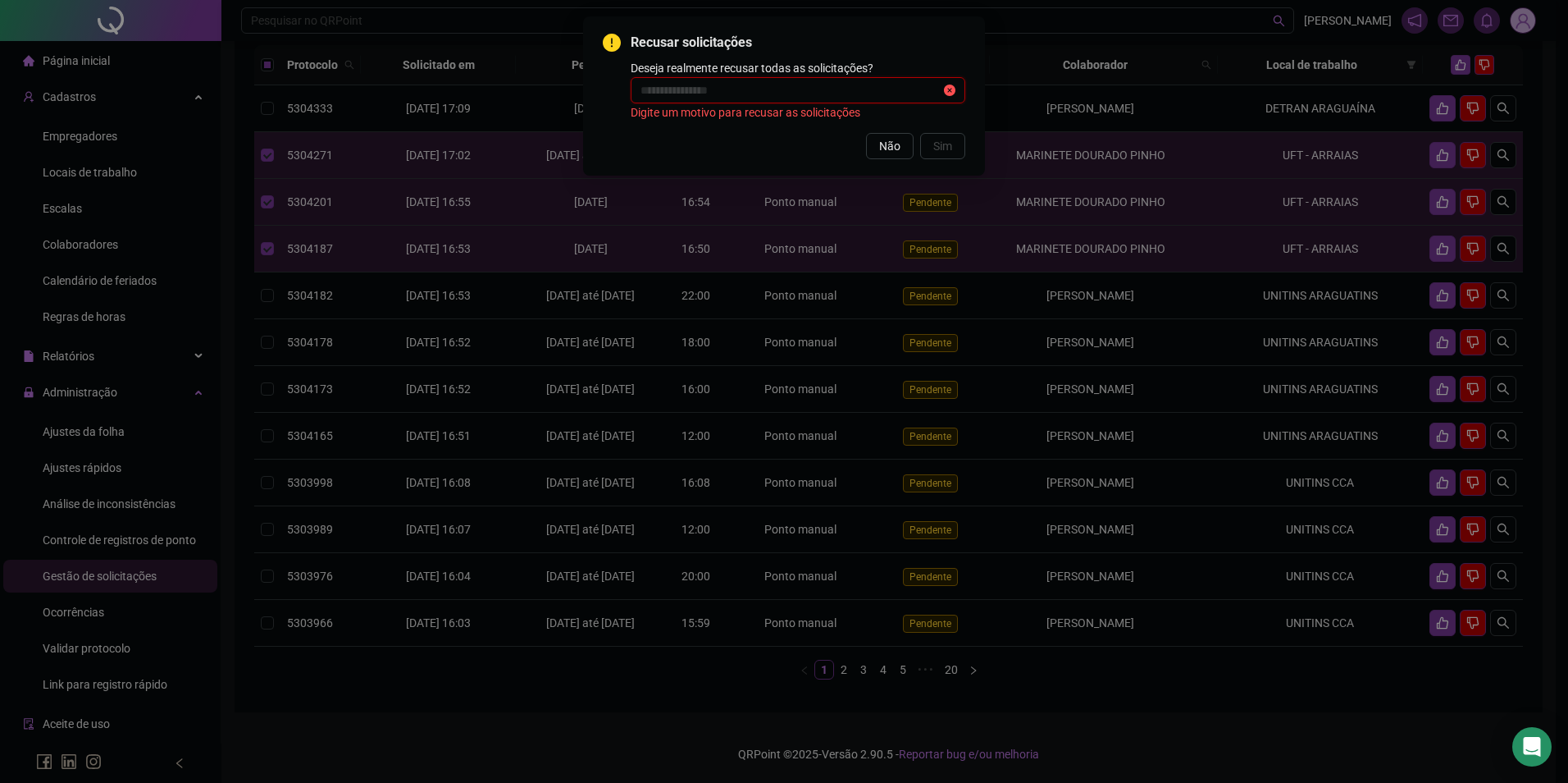
click at [752, 83] on input "text" at bounding box center [790, 90] width 300 height 19
click at [954, 146] on button "Sim" at bounding box center [942, 145] width 45 height 26
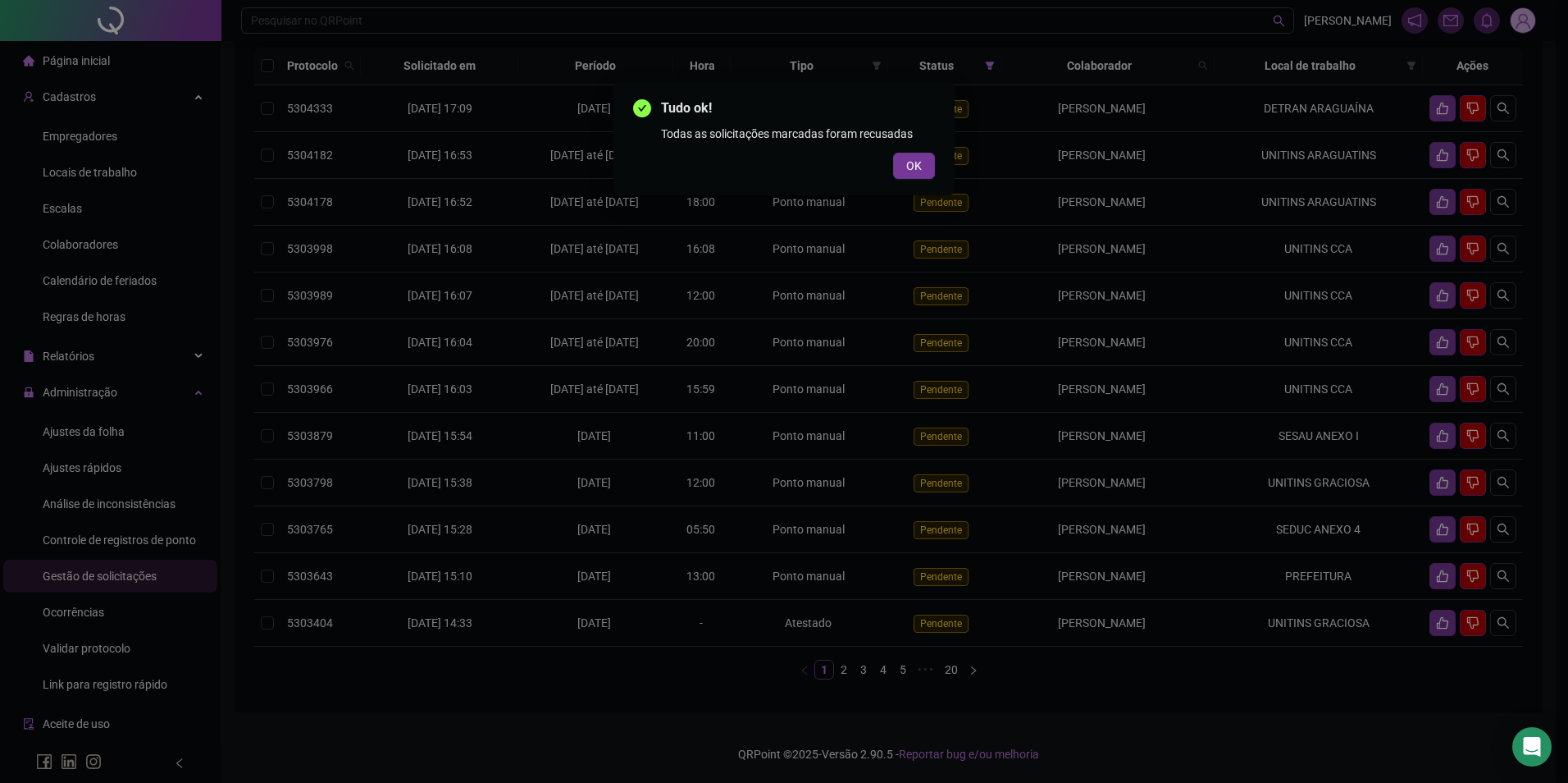
click at [894, 153] on button "OK" at bounding box center [914, 166] width 42 height 26
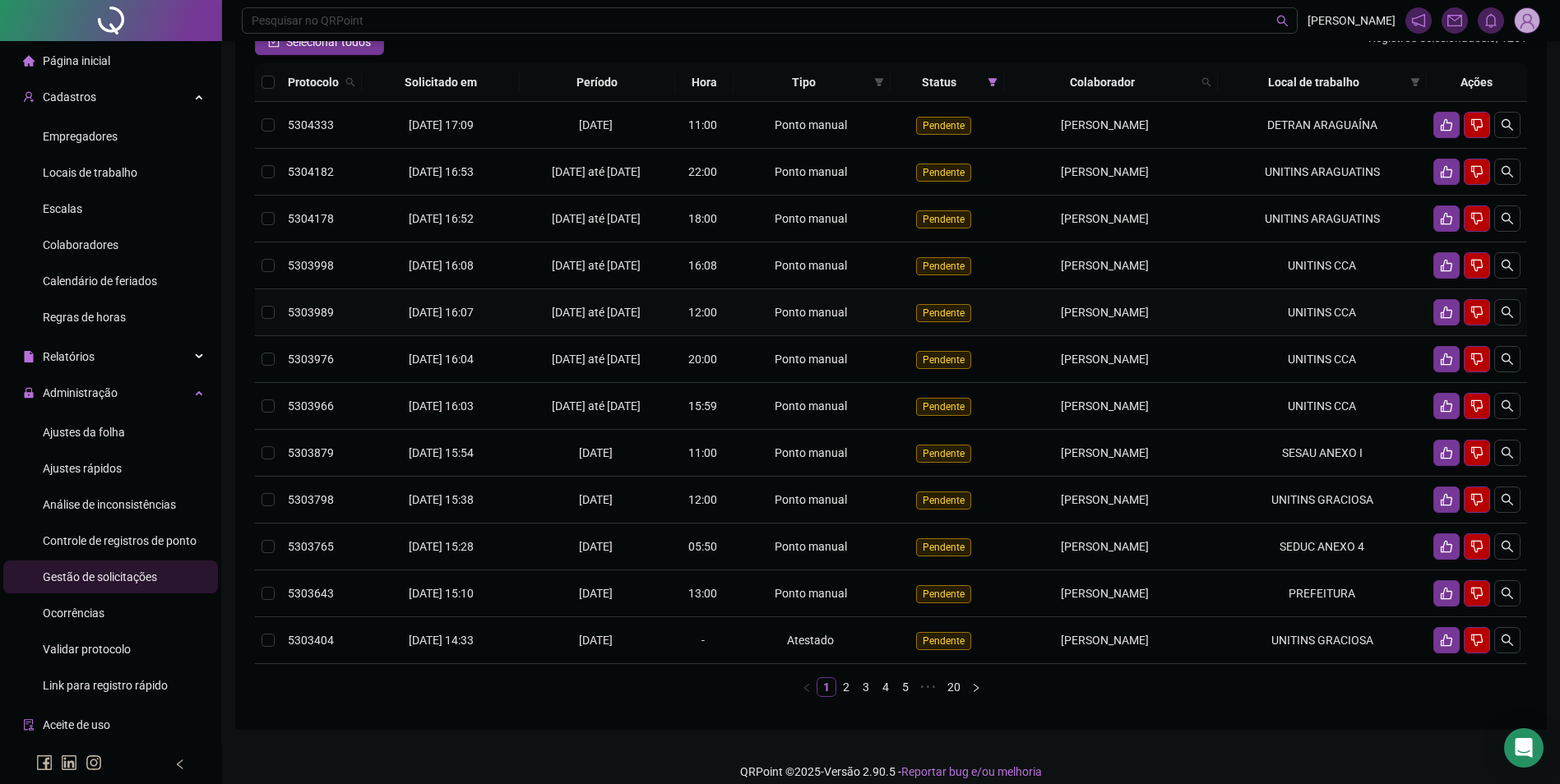
scroll to position [237, 0]
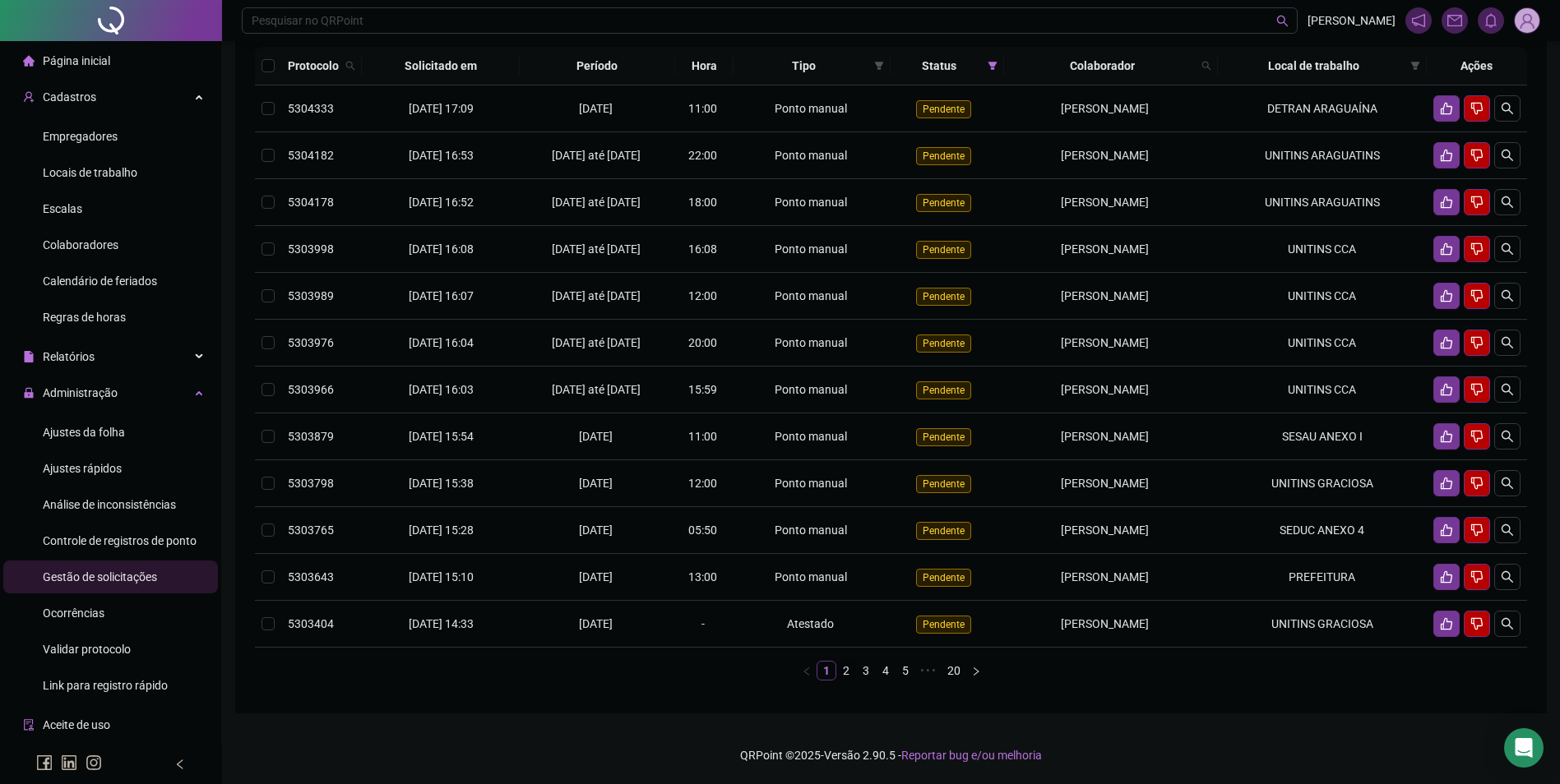
click at [844, 665] on link "2" at bounding box center [846, 671] width 19 height 19
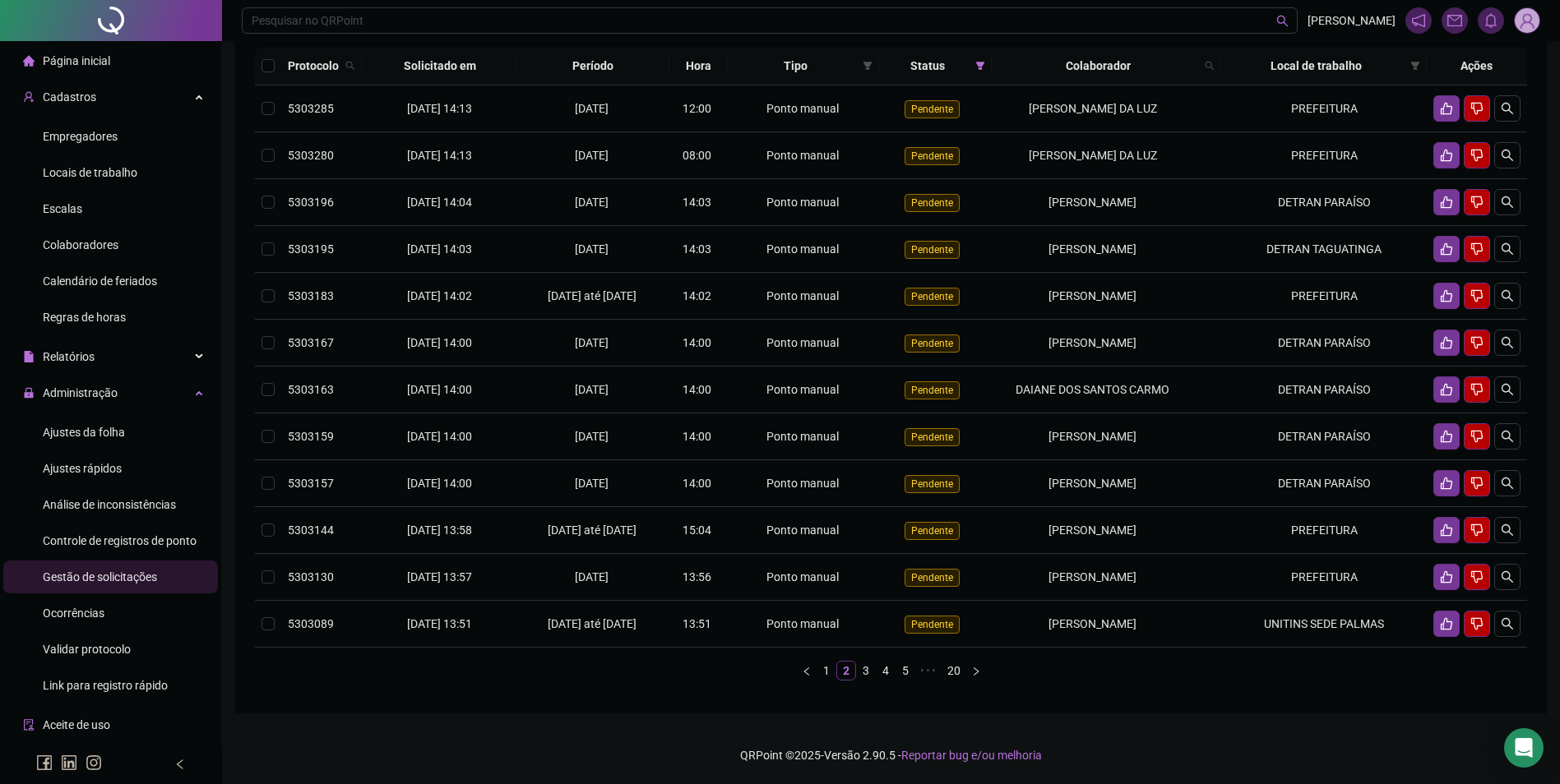
scroll to position [208, 0]
click at [863, 668] on link "3" at bounding box center [865, 671] width 19 height 19
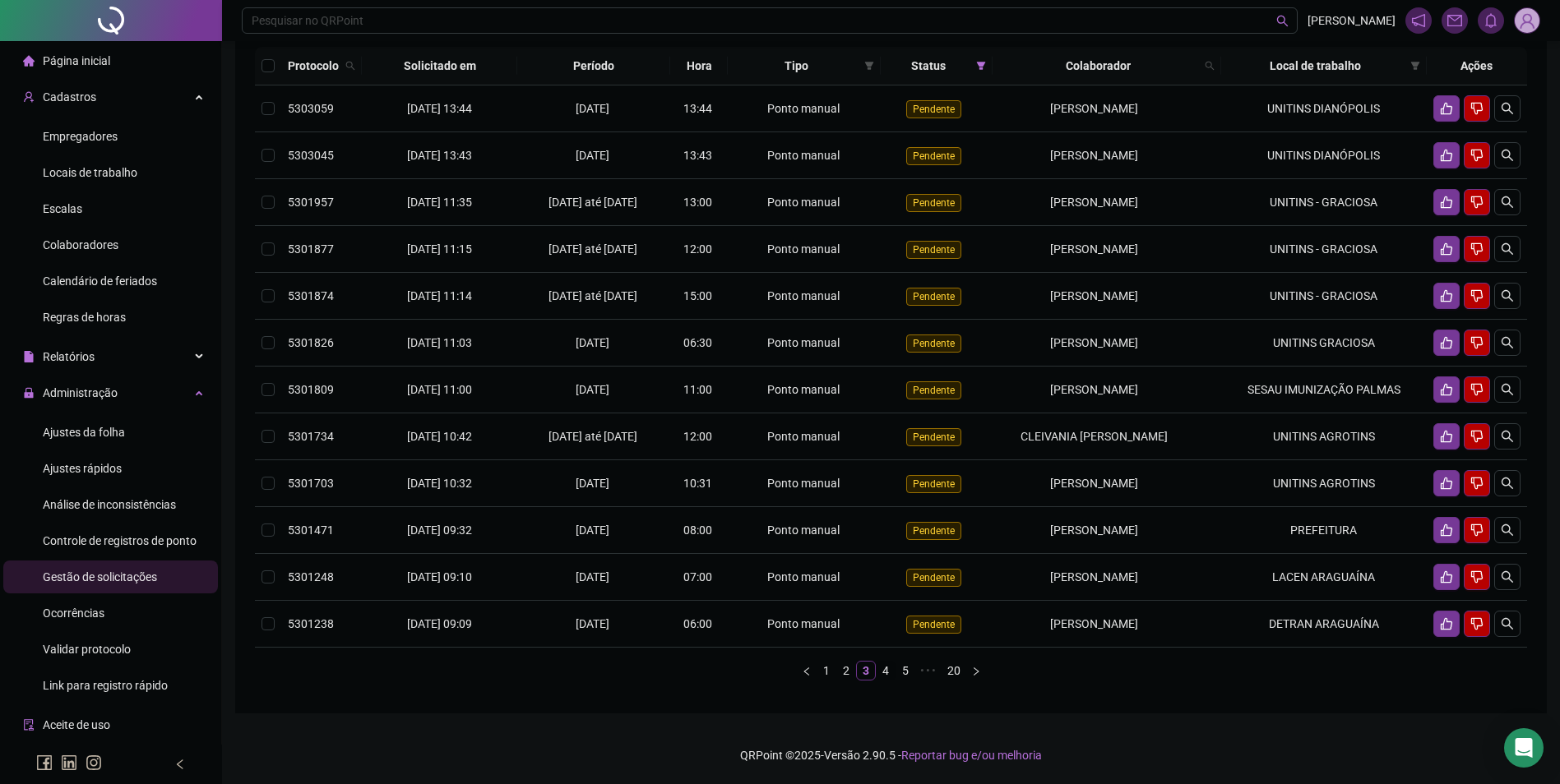
click at [880, 680] on link "4" at bounding box center [885, 671] width 19 height 19
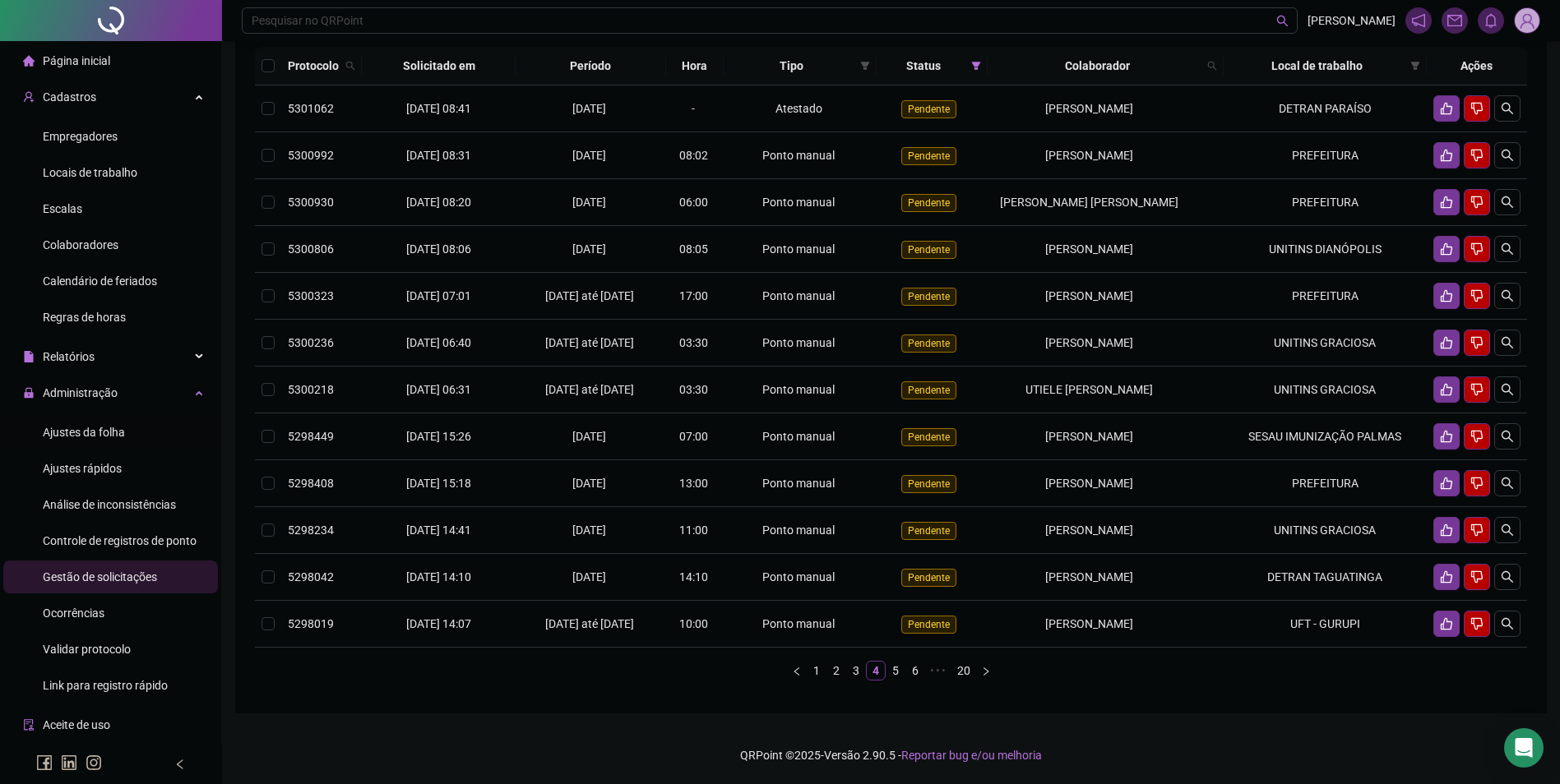
click at [93, 419] on div "Ajustes da folha" at bounding box center [84, 433] width 82 height 33
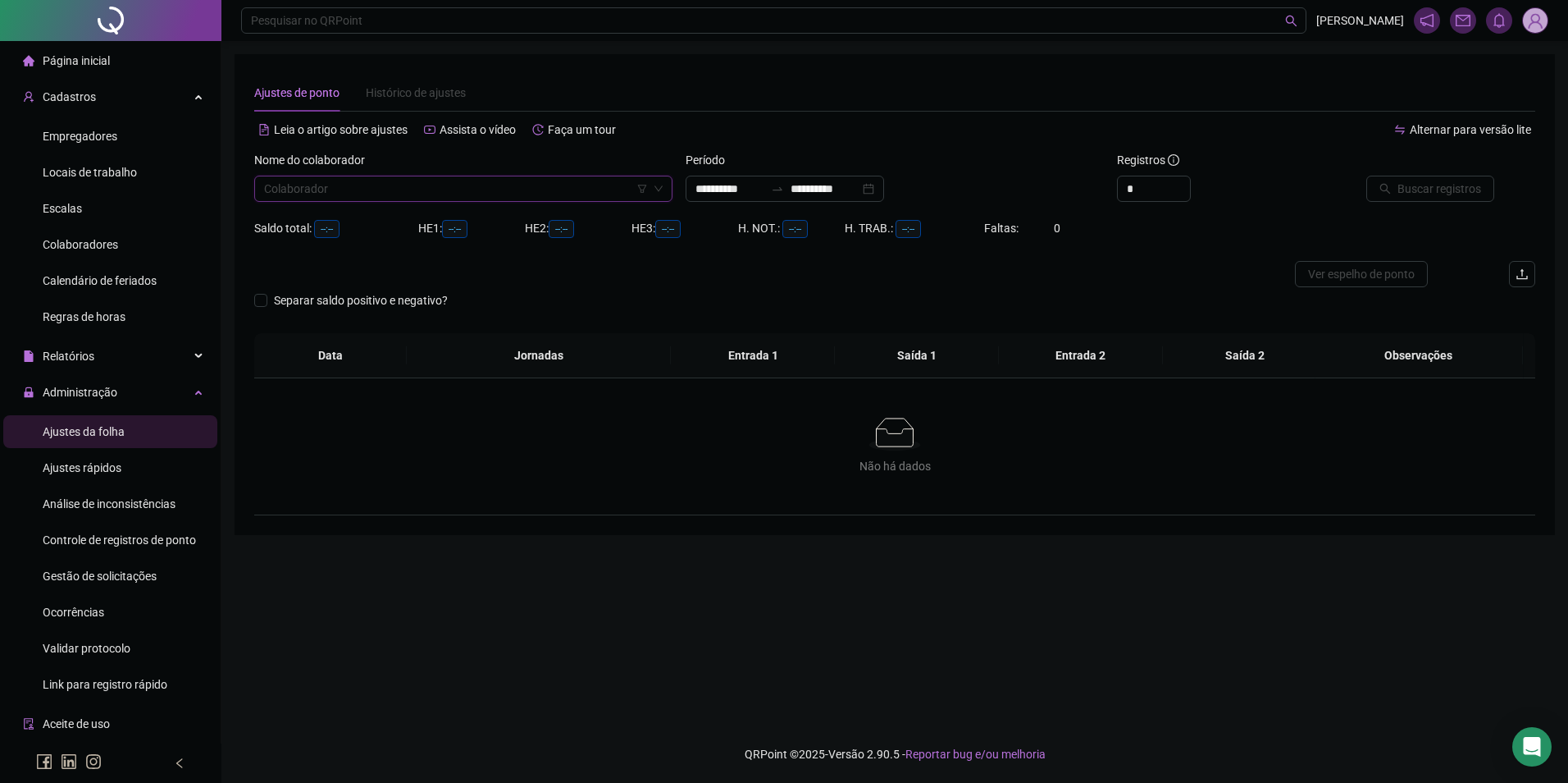
click at [345, 196] on input "search" at bounding box center [456, 188] width 384 height 24
click at [819, 183] on input "**********" at bounding box center [824, 188] width 69 height 19
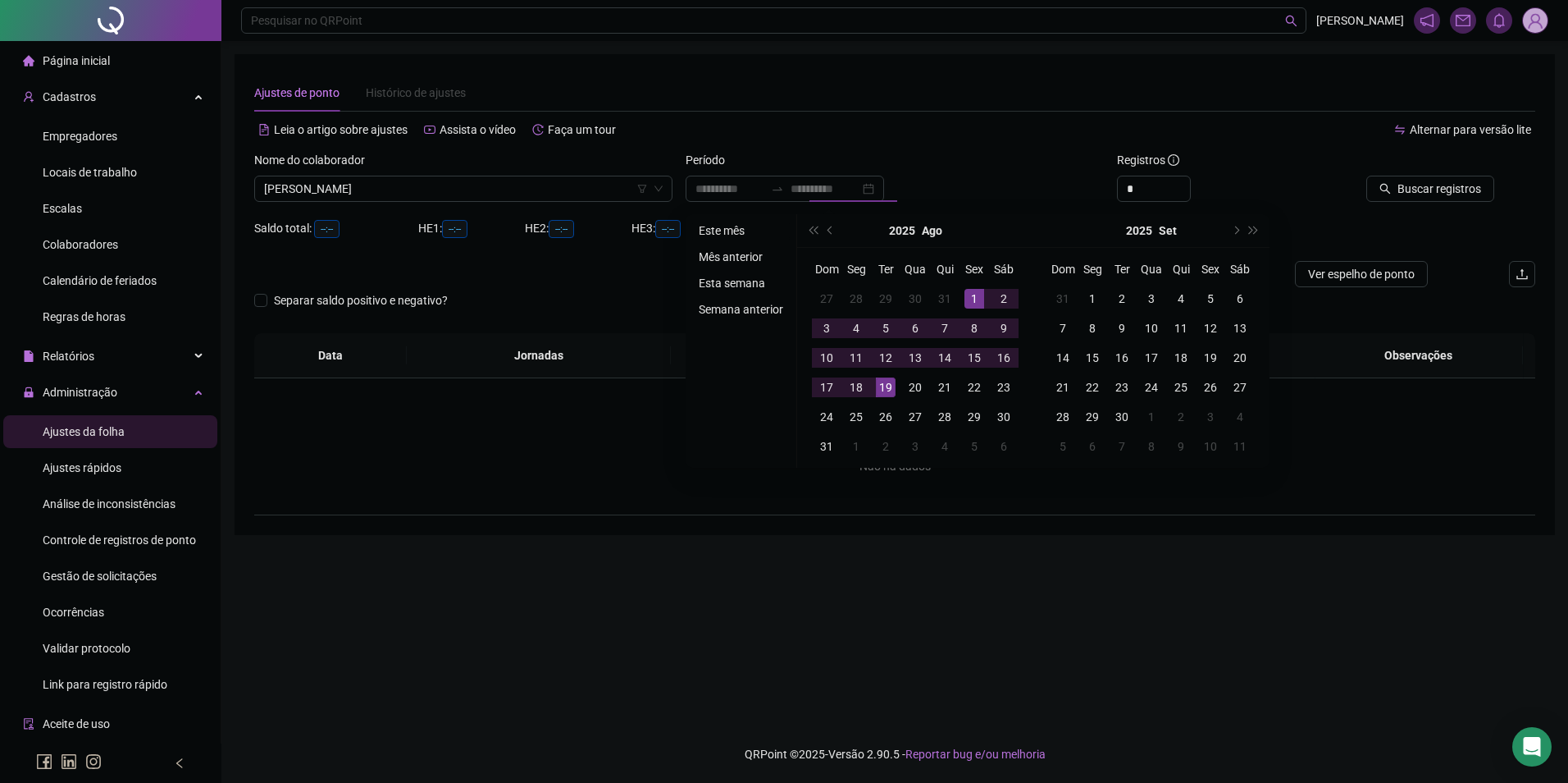
click at [722, 227] on li "Este mês" at bounding box center [741, 230] width 97 height 20
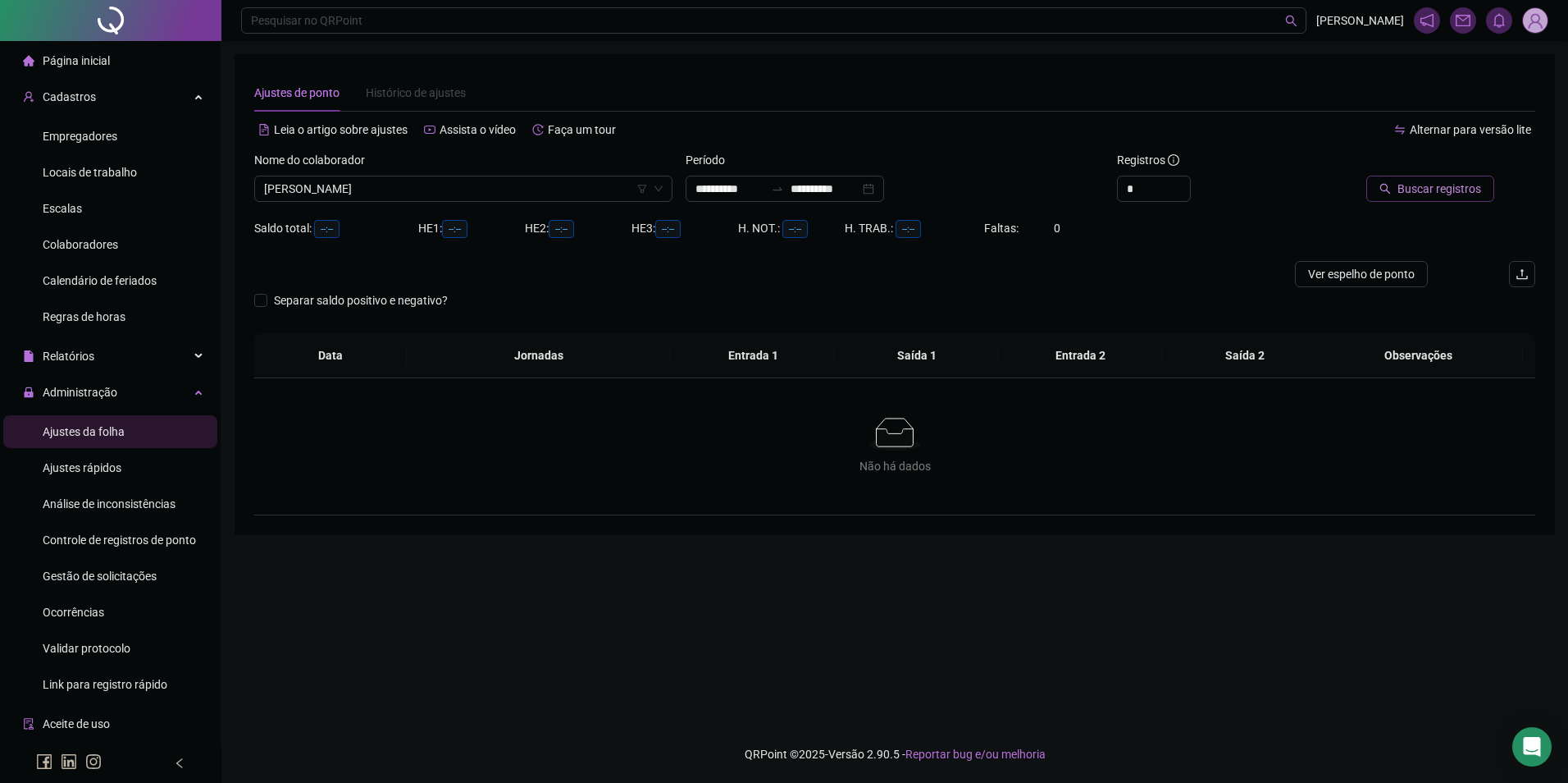
click at [1459, 184] on span "Buscar registros" at bounding box center [1439, 188] width 84 height 19
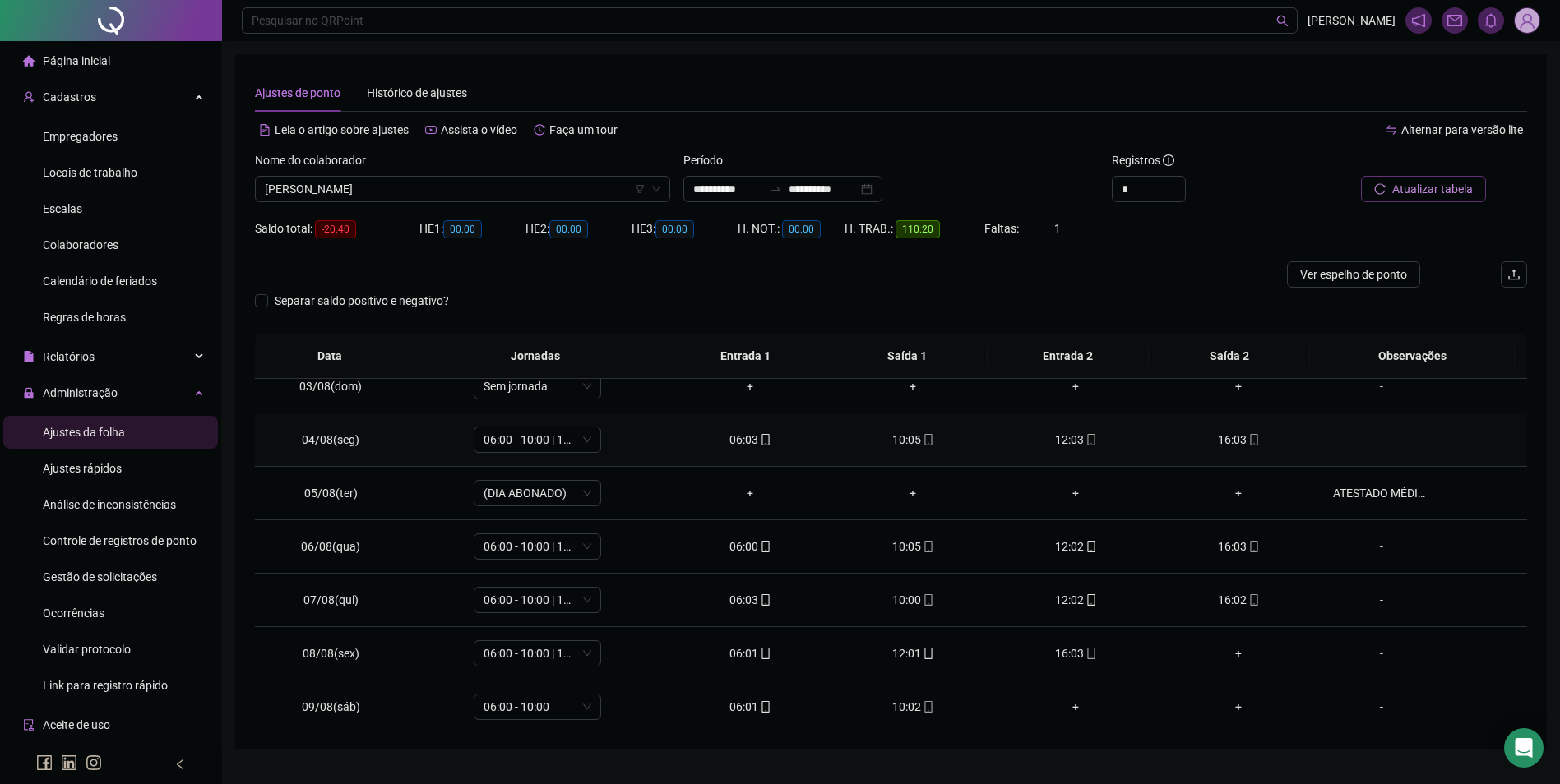
scroll to position [247, 0]
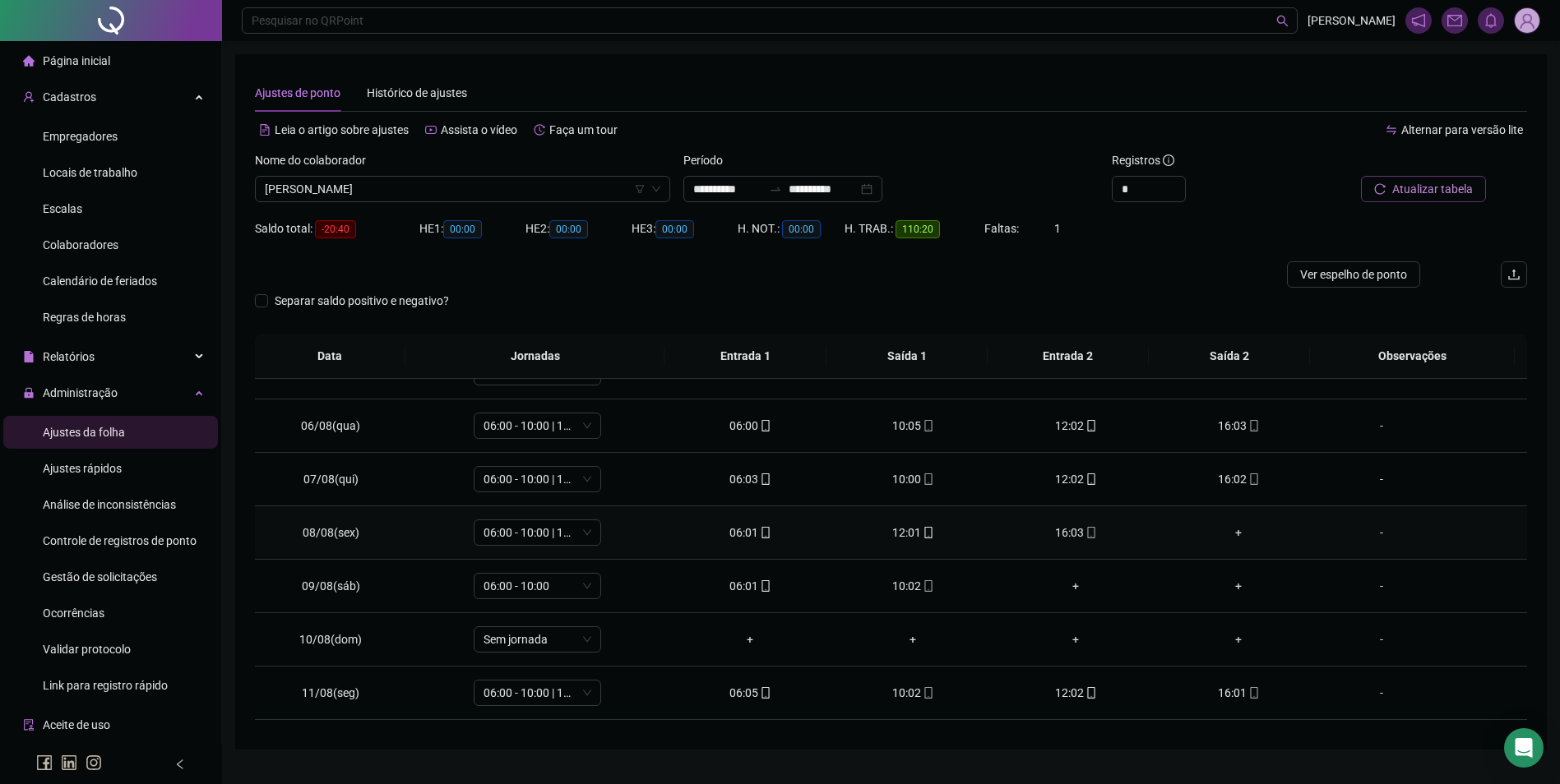
click at [1225, 532] on div "+" at bounding box center [1239, 532] width 137 height 19
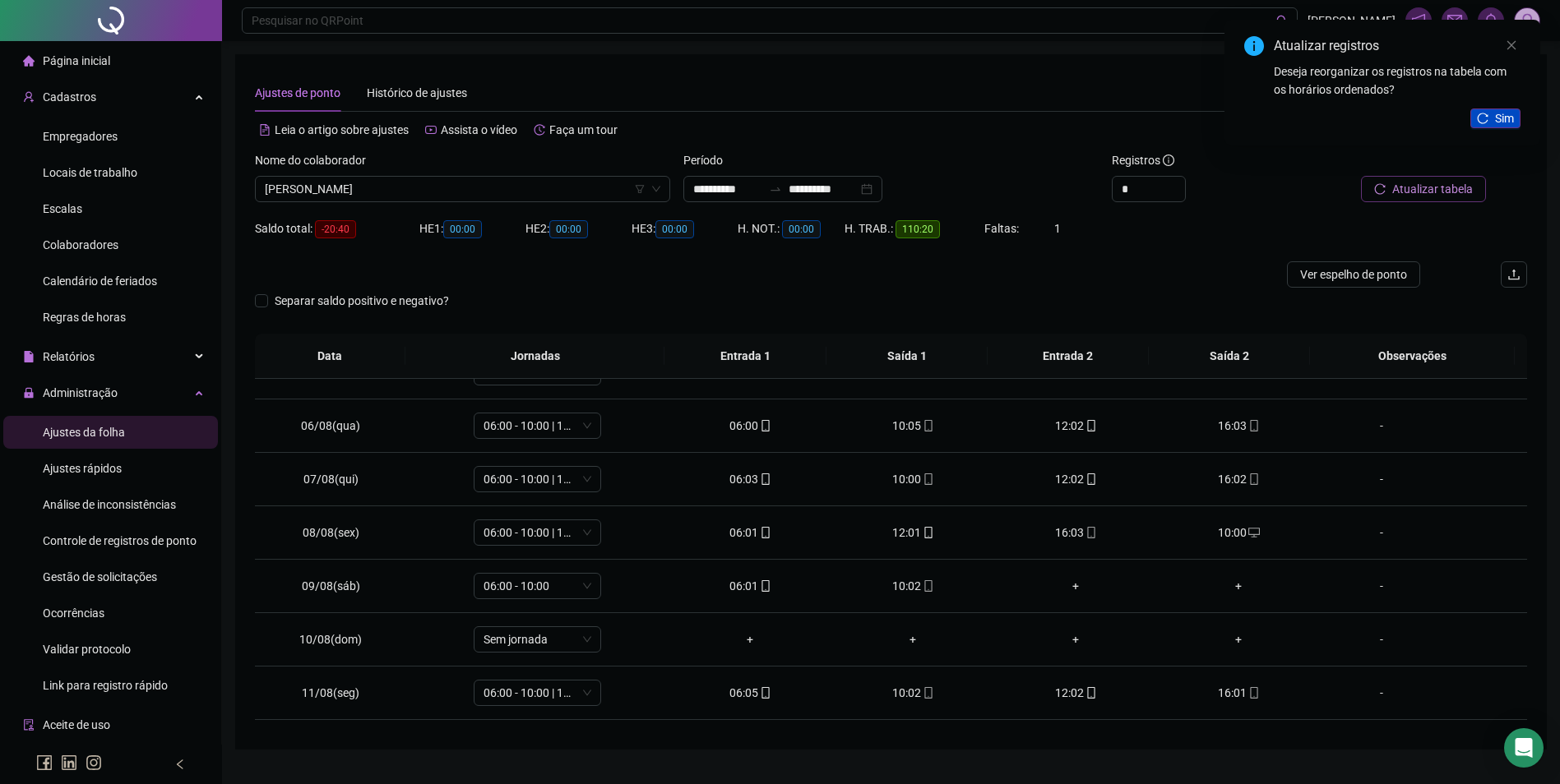
click at [1510, 122] on span "Sim" at bounding box center [1503, 118] width 19 height 19
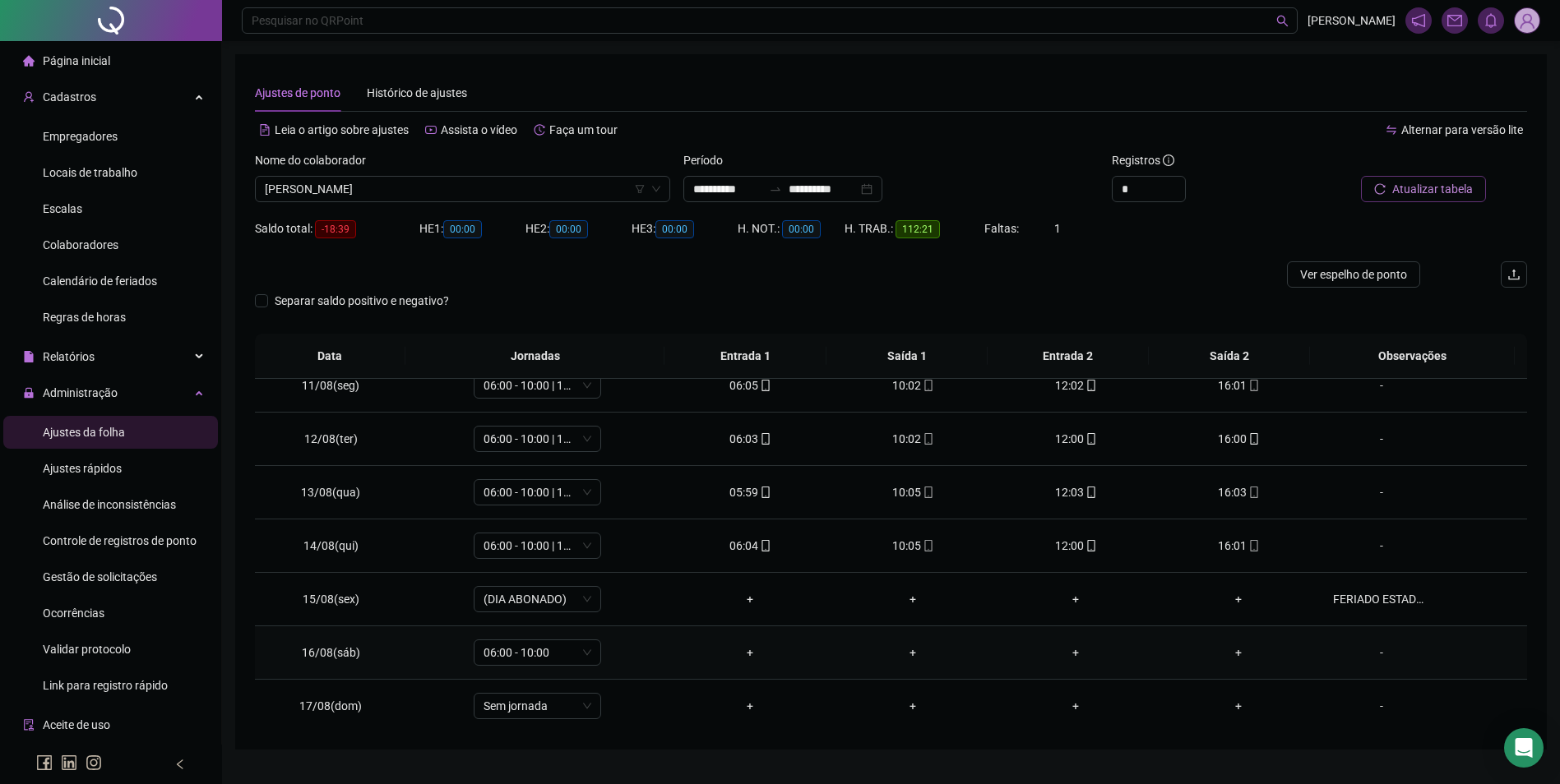
scroll to position [657, 0]
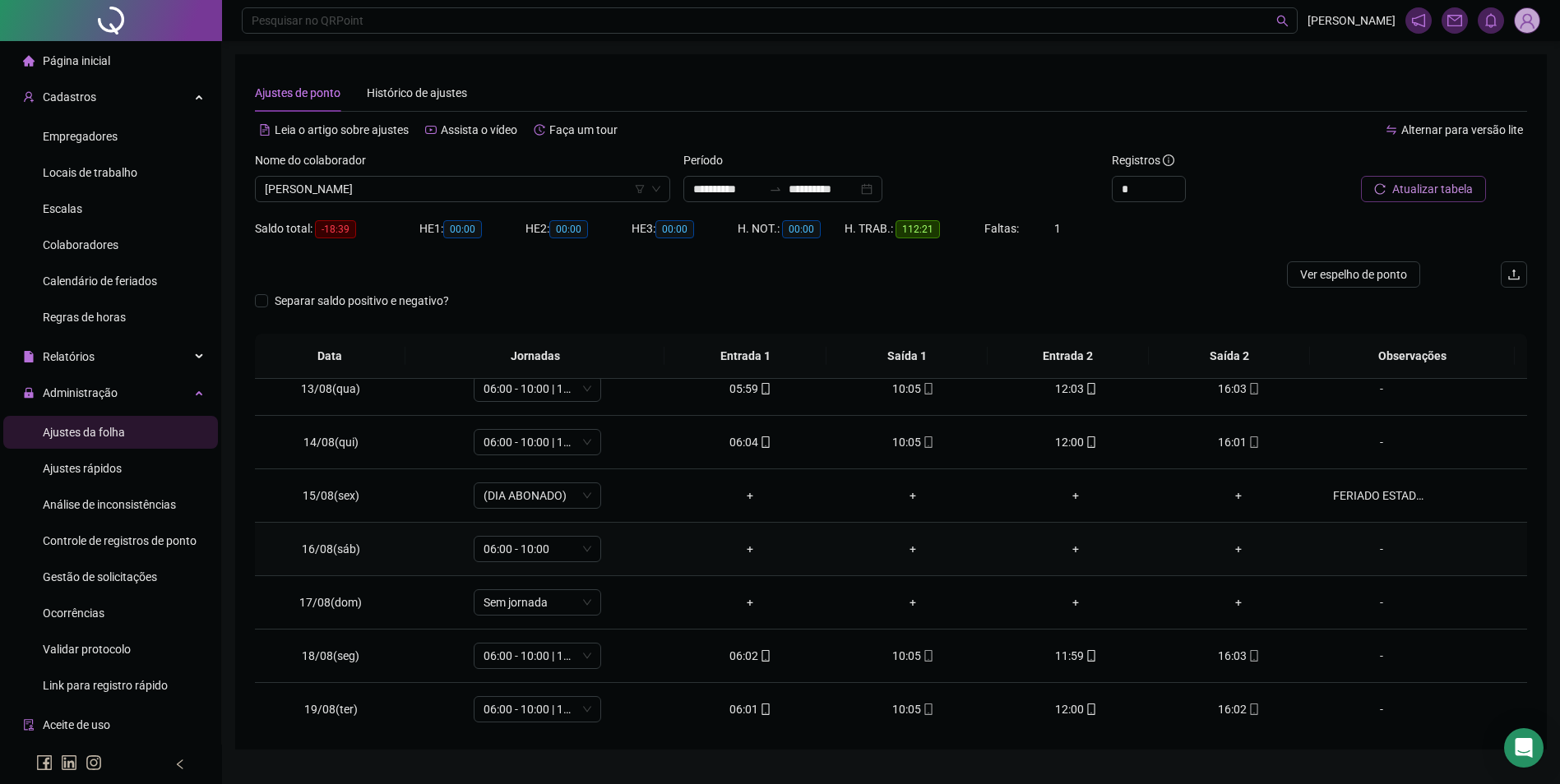
click at [745, 552] on div "+" at bounding box center [750, 549] width 137 height 19
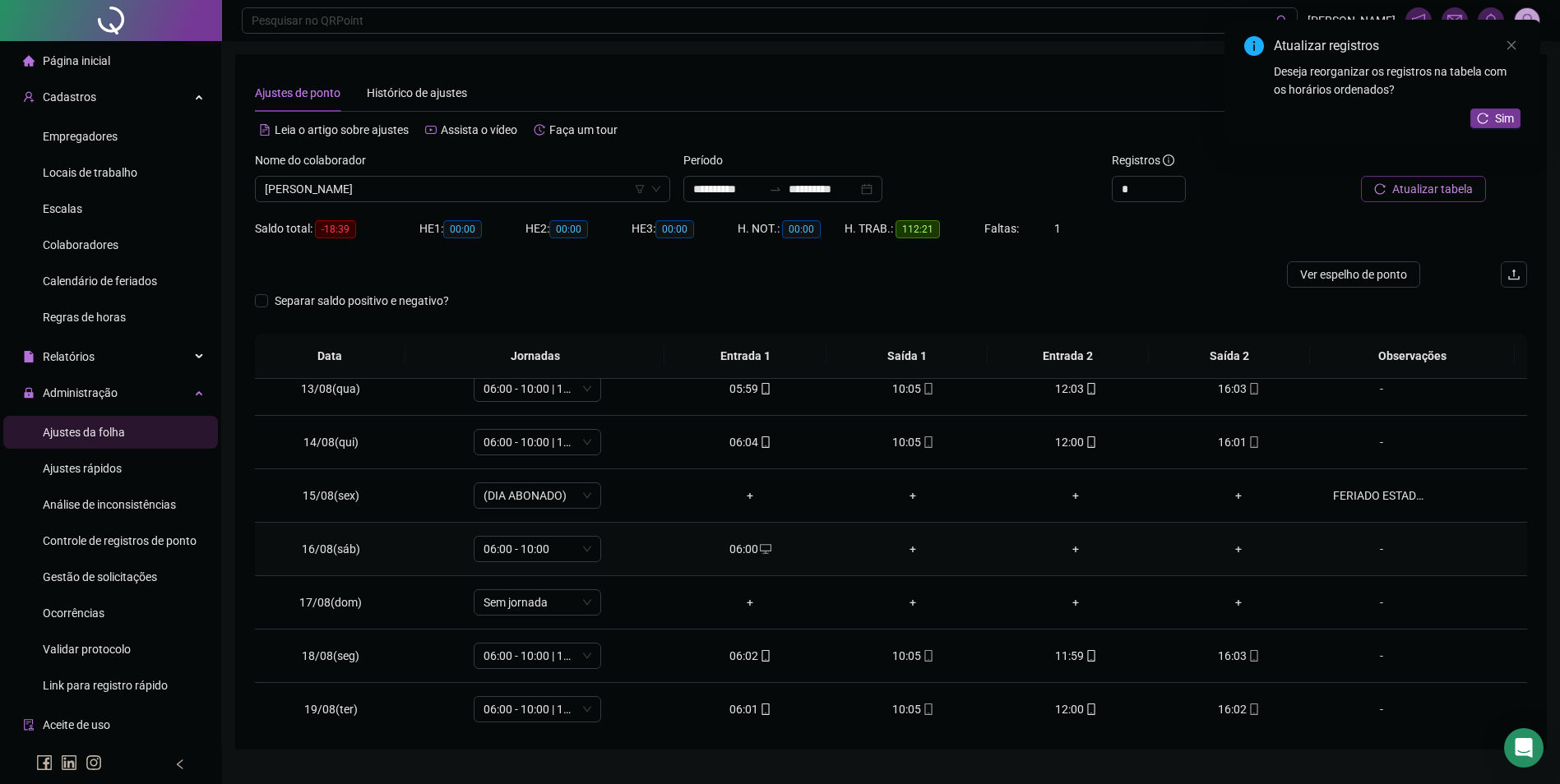
click at [905, 548] on div "+" at bounding box center [912, 549] width 137 height 19
click at [1495, 120] on span "Sim" at bounding box center [1503, 118] width 19 height 19
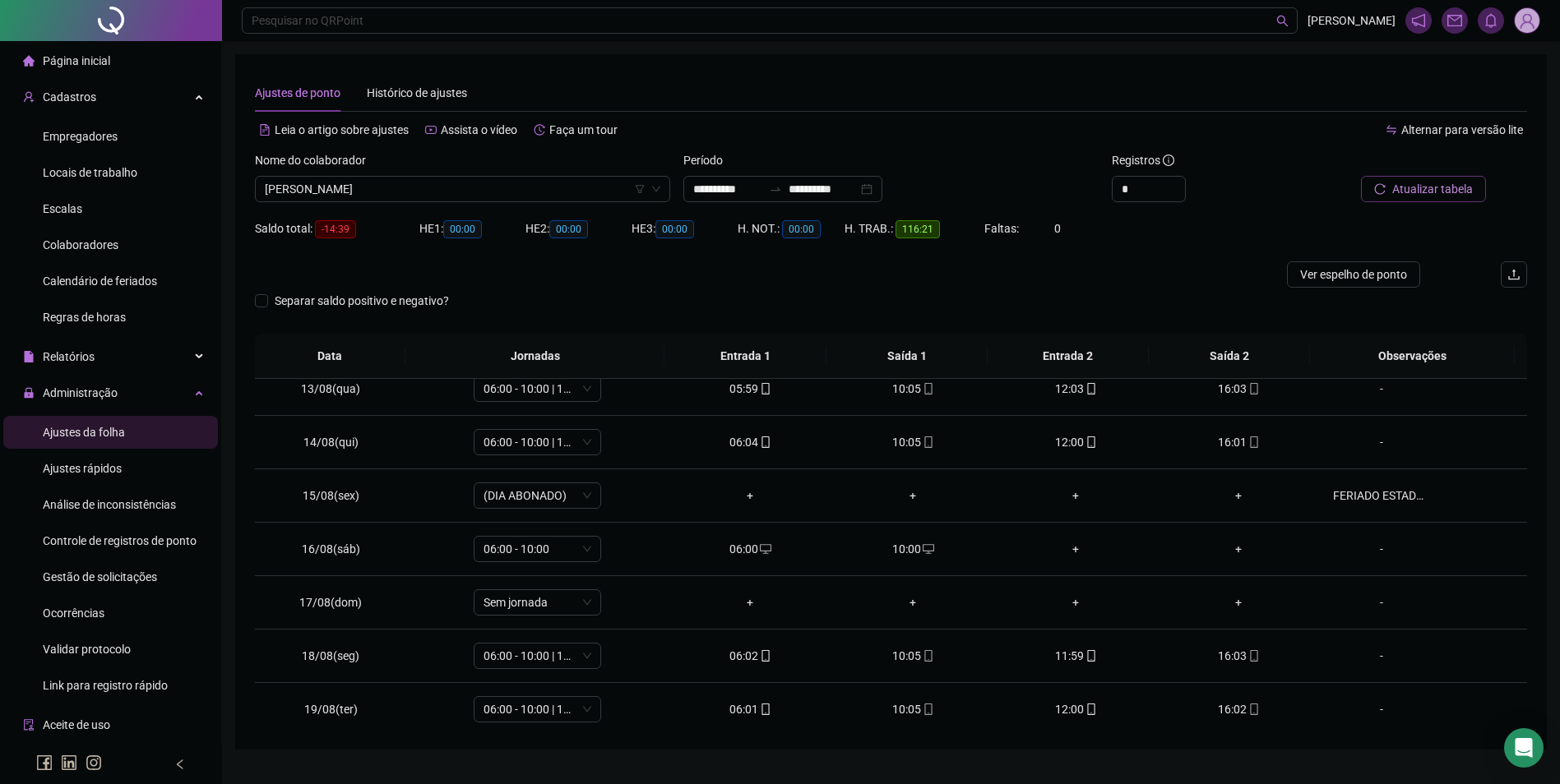
click at [1425, 189] on span "Atualizar tabela" at bounding box center [1432, 188] width 80 height 19
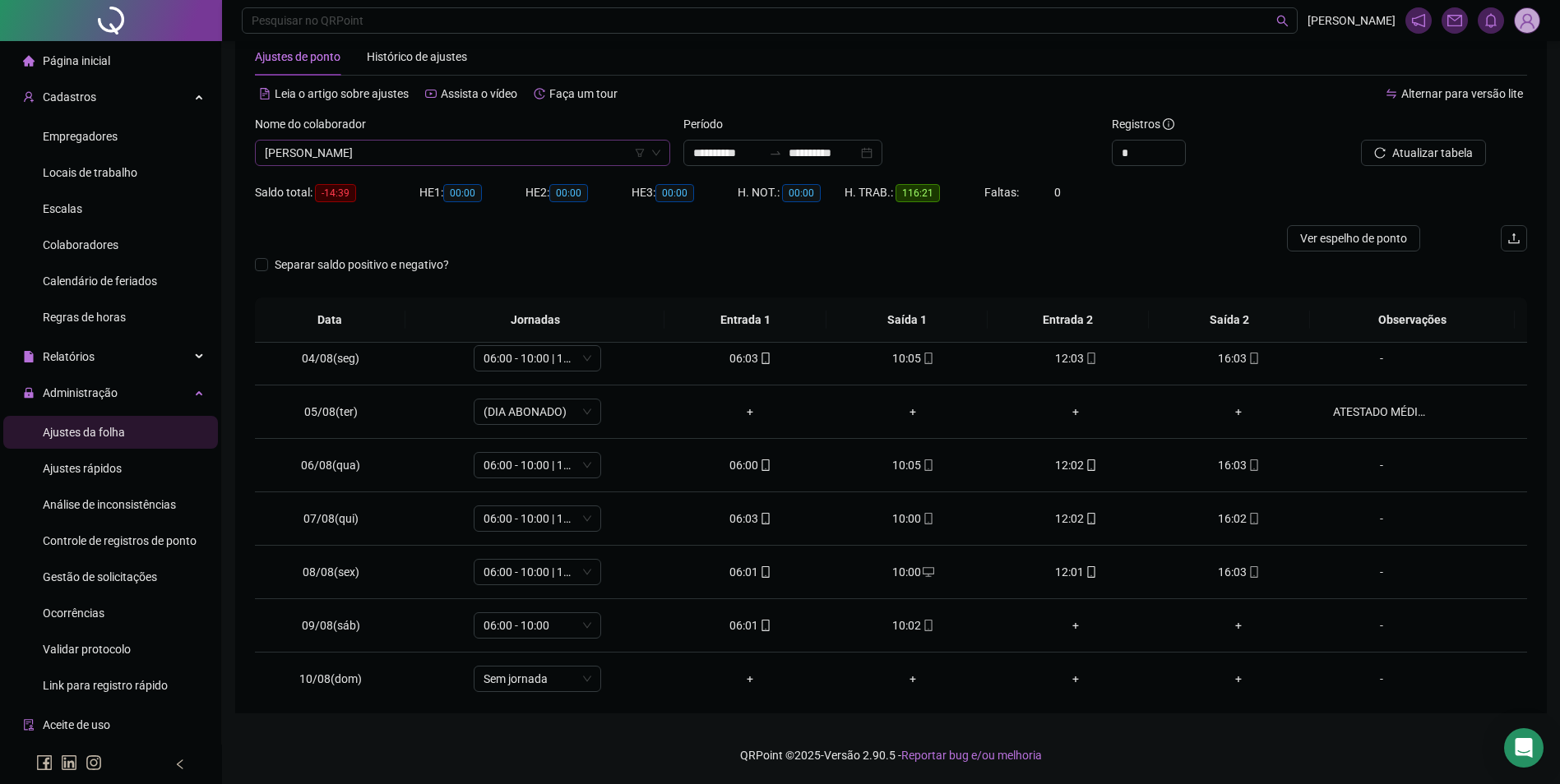
scroll to position [631, 0]
click at [527, 147] on span "[PERSON_NAME]" at bounding box center [462, 152] width 396 height 24
click at [79, 238] on span "Colaboradores" at bounding box center [80, 244] width 75 height 13
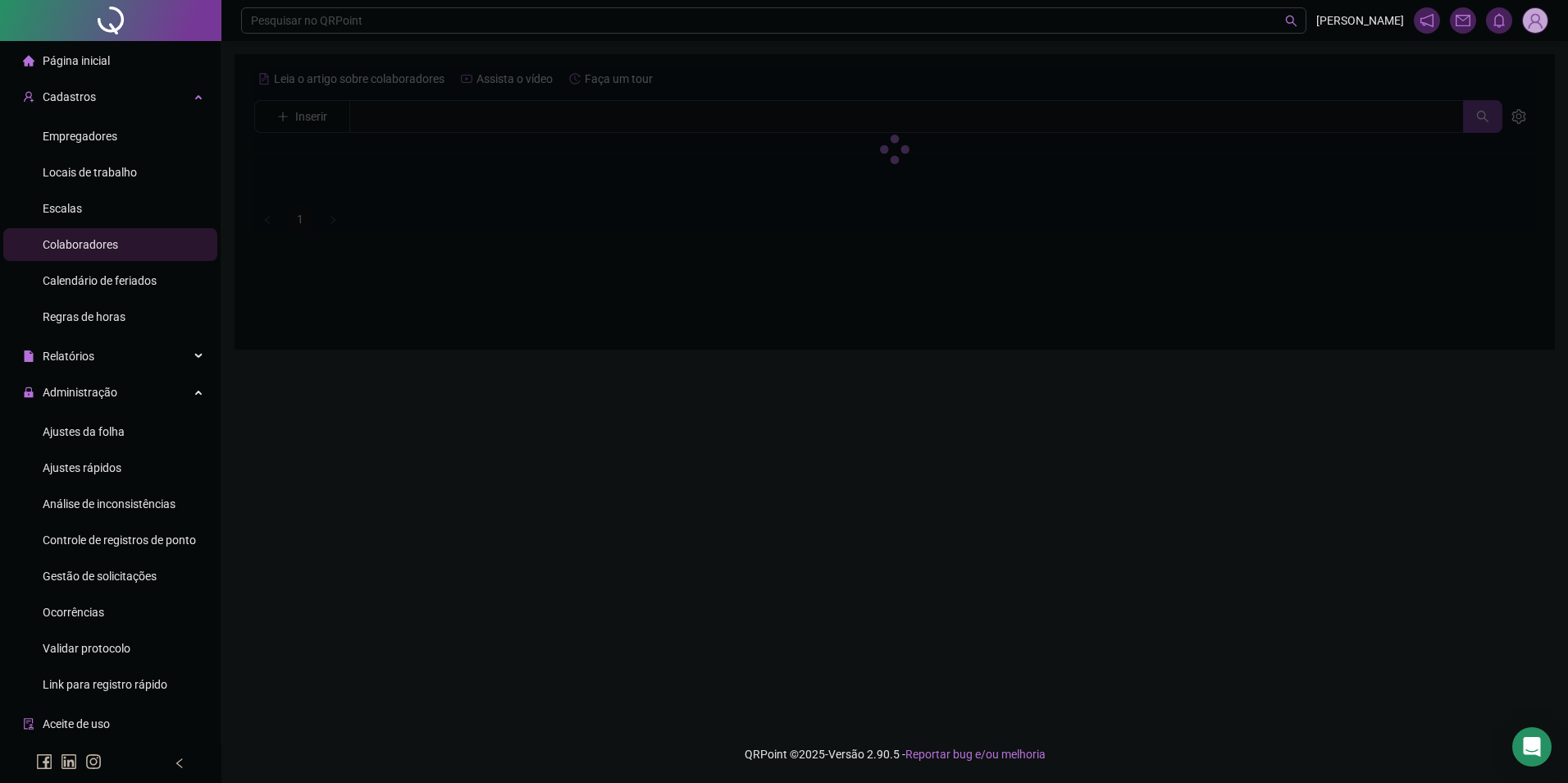
click at [422, 133] on div at bounding box center [895, 148] width 1281 height 167
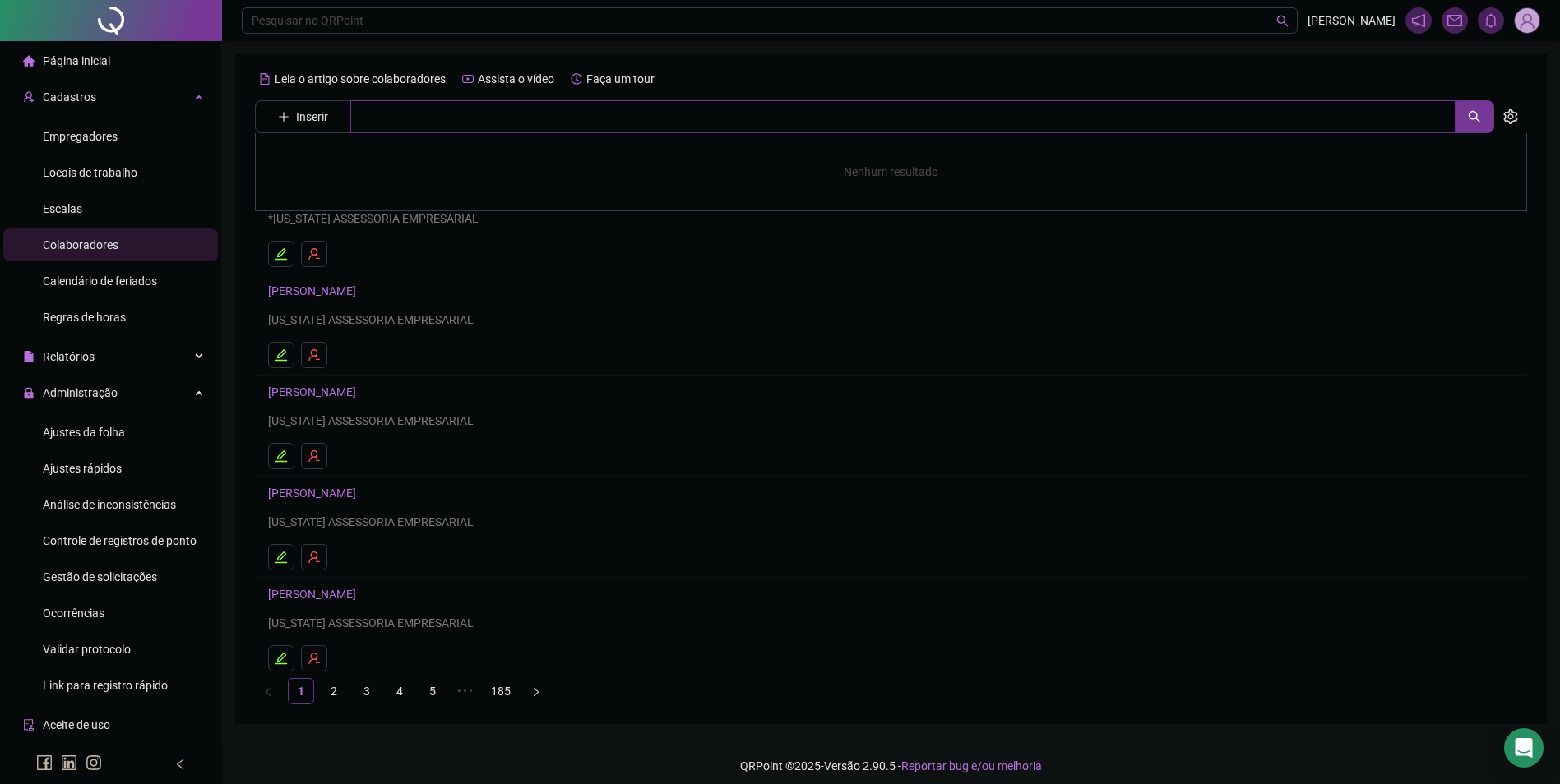
click at [424, 122] on input "text" at bounding box center [903, 117] width 1105 height 33
click at [319, 159] on link "[PERSON_NAME]" at bounding box center [329, 164] width 88 height 13
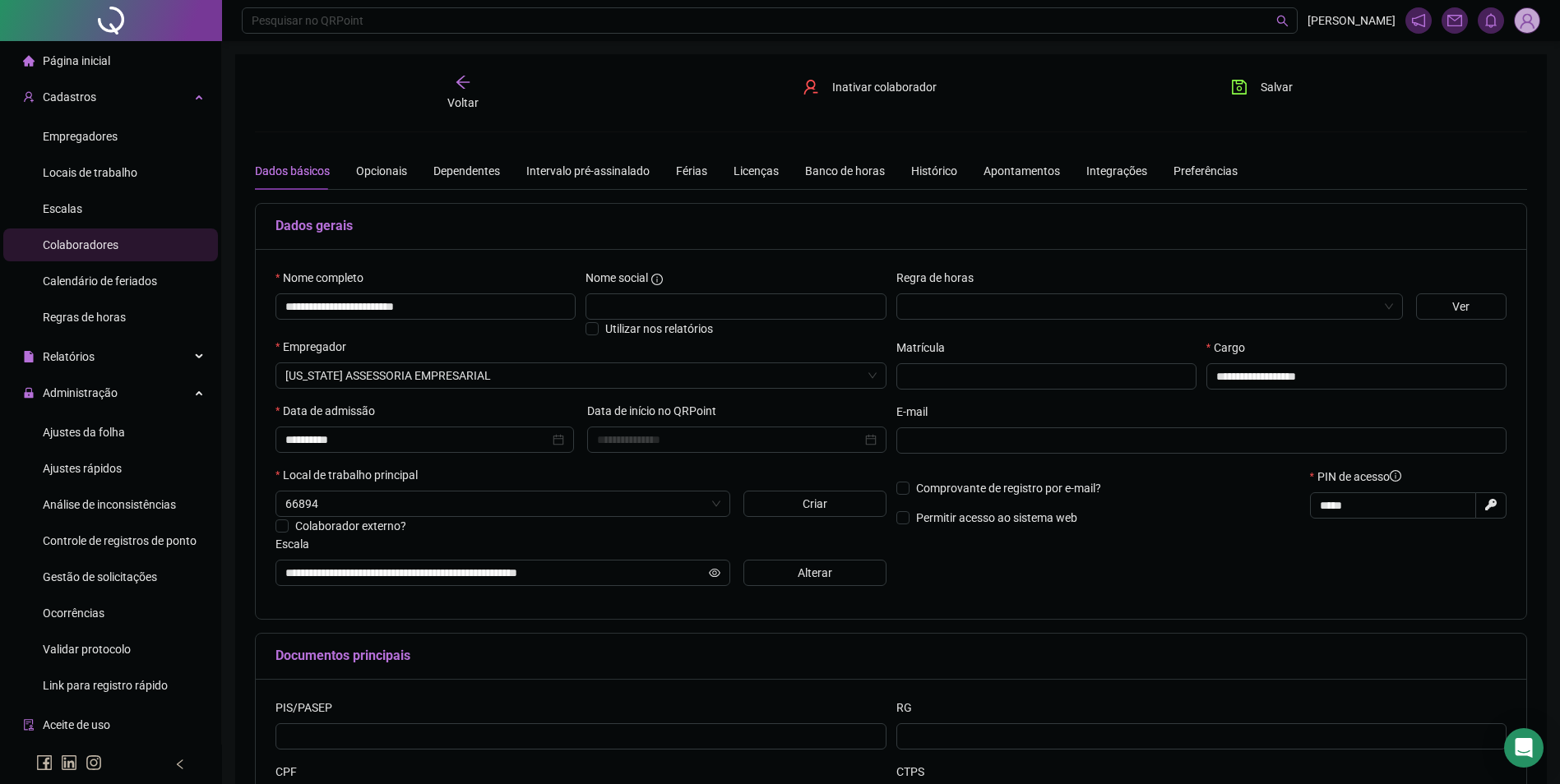
click at [479, 80] on div "Voltar" at bounding box center [462, 93] width 201 height 38
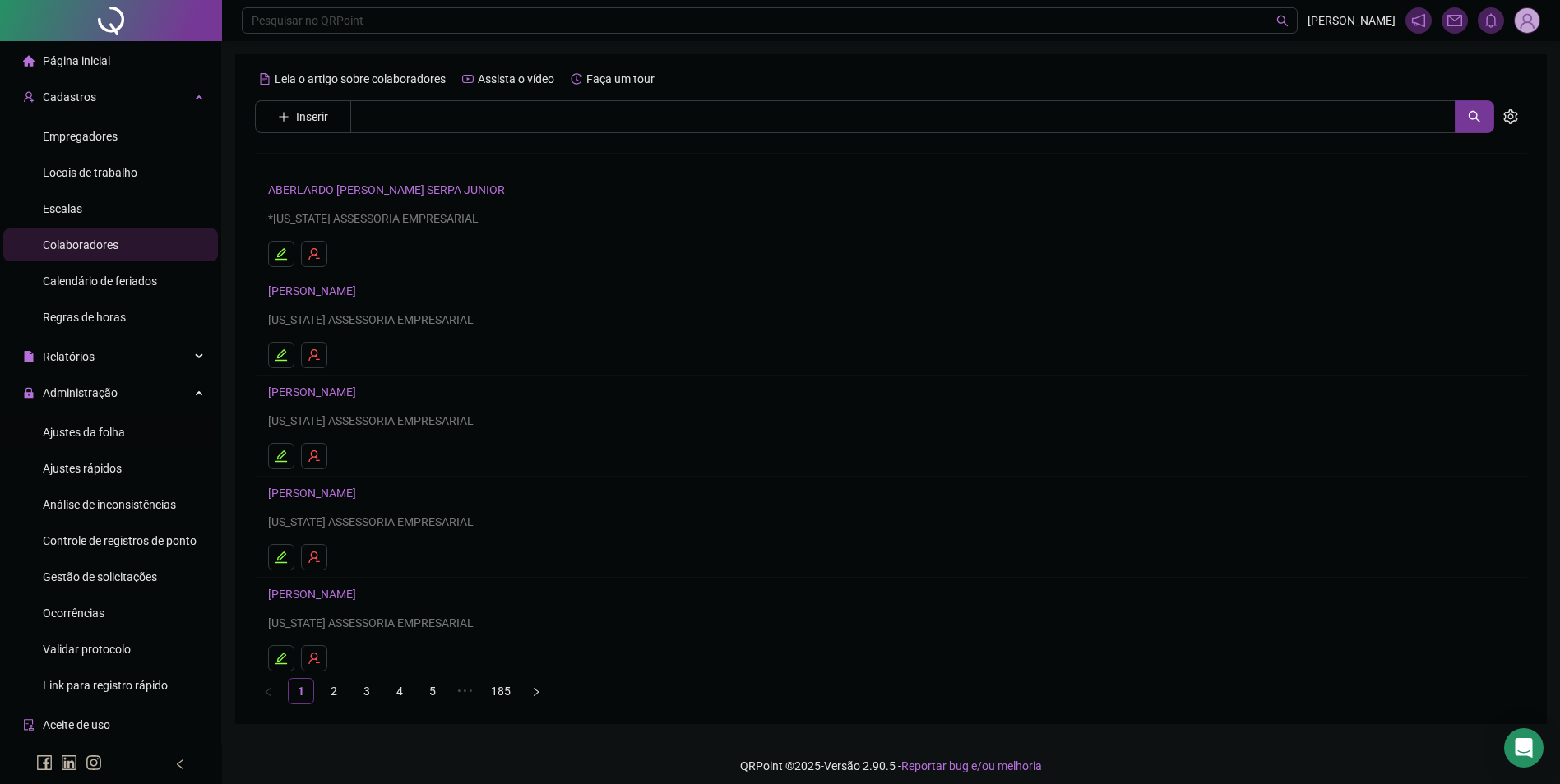
click at [102, 431] on span "Ajustes da folha" at bounding box center [84, 432] width 82 height 13
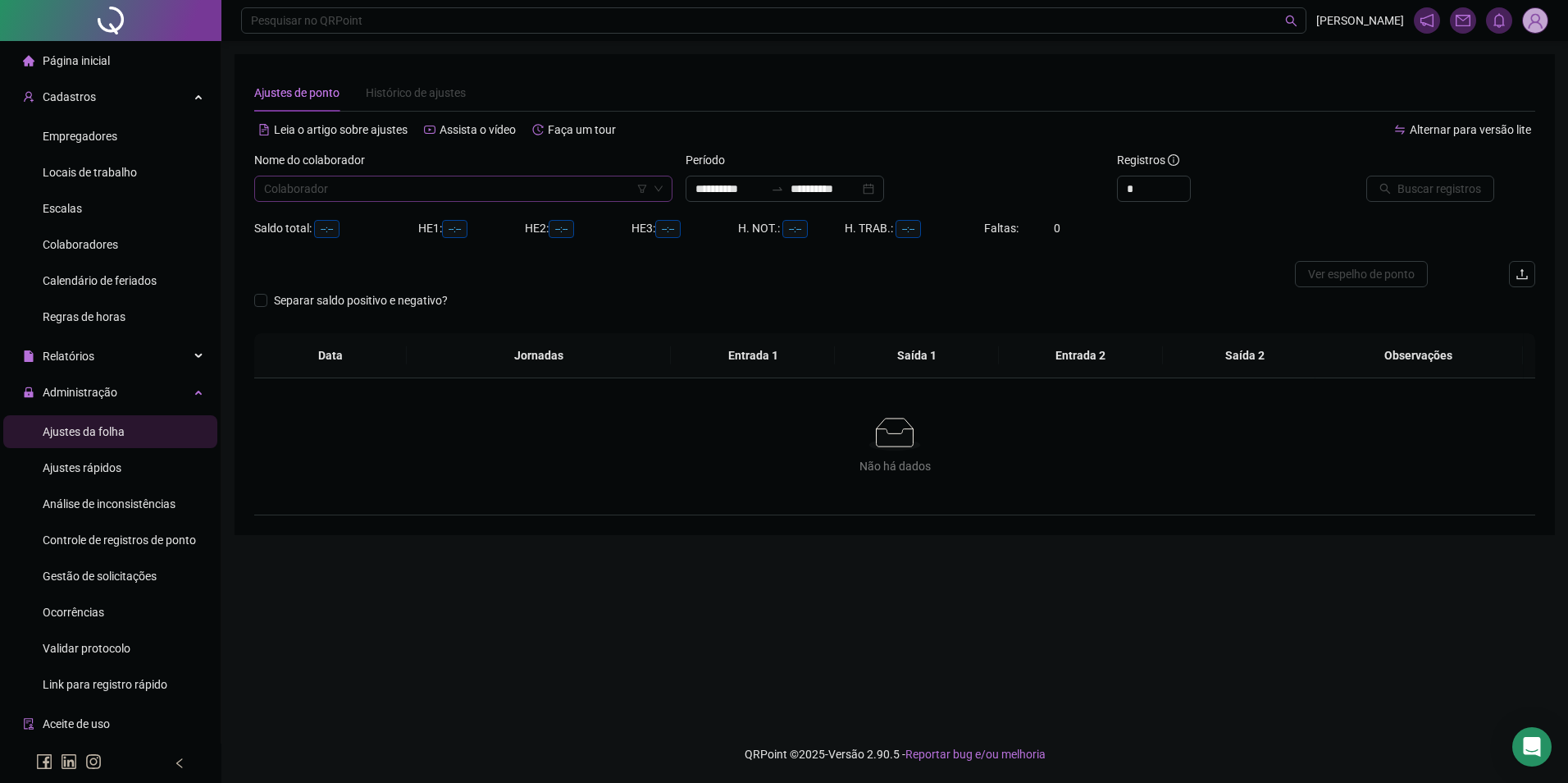
click at [366, 186] on input "search" at bounding box center [456, 188] width 384 height 24
click at [868, 199] on div "**********" at bounding box center [785, 188] width 199 height 26
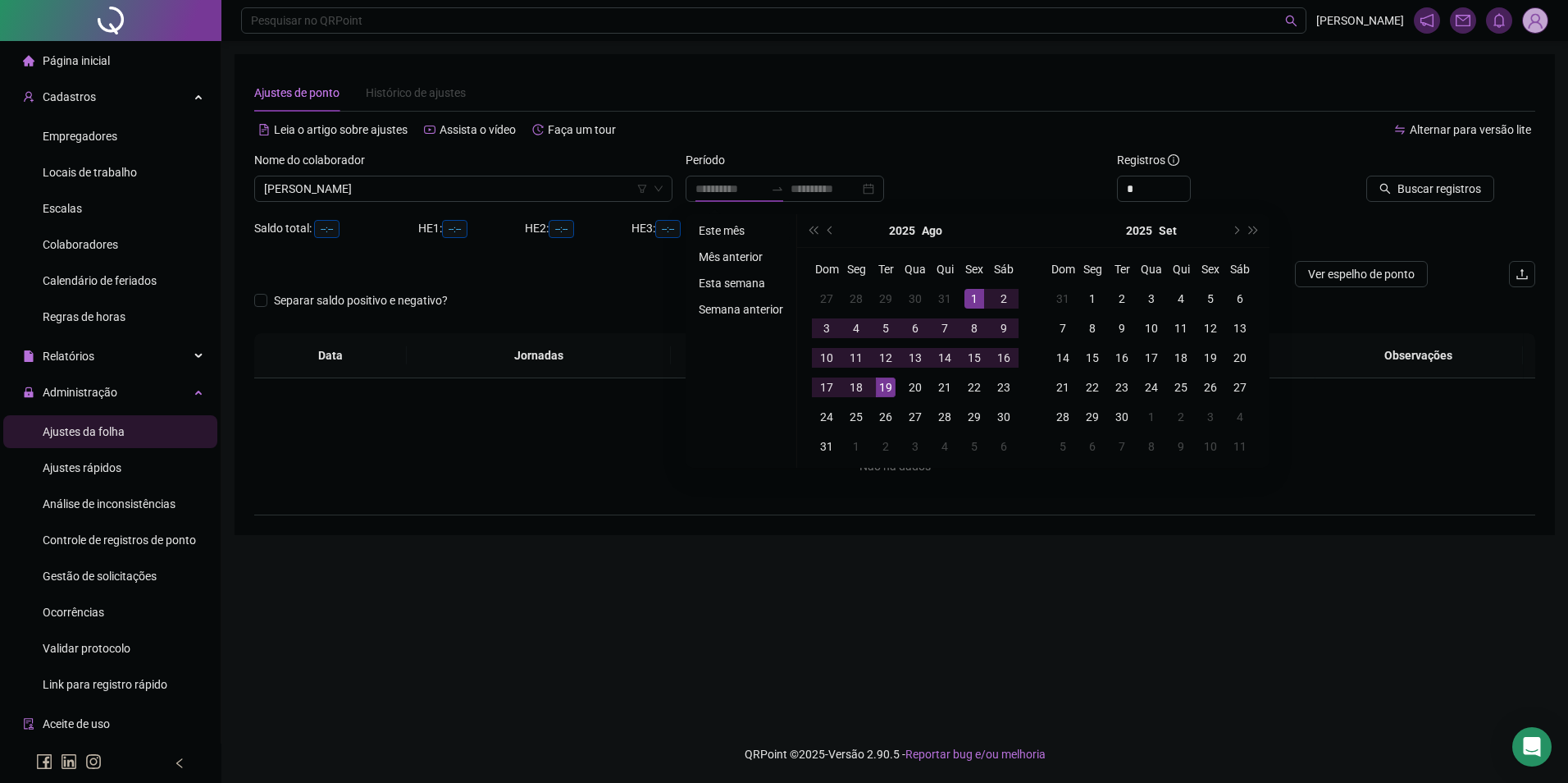
click at [723, 228] on li "Este mês" at bounding box center [741, 230] width 97 height 20
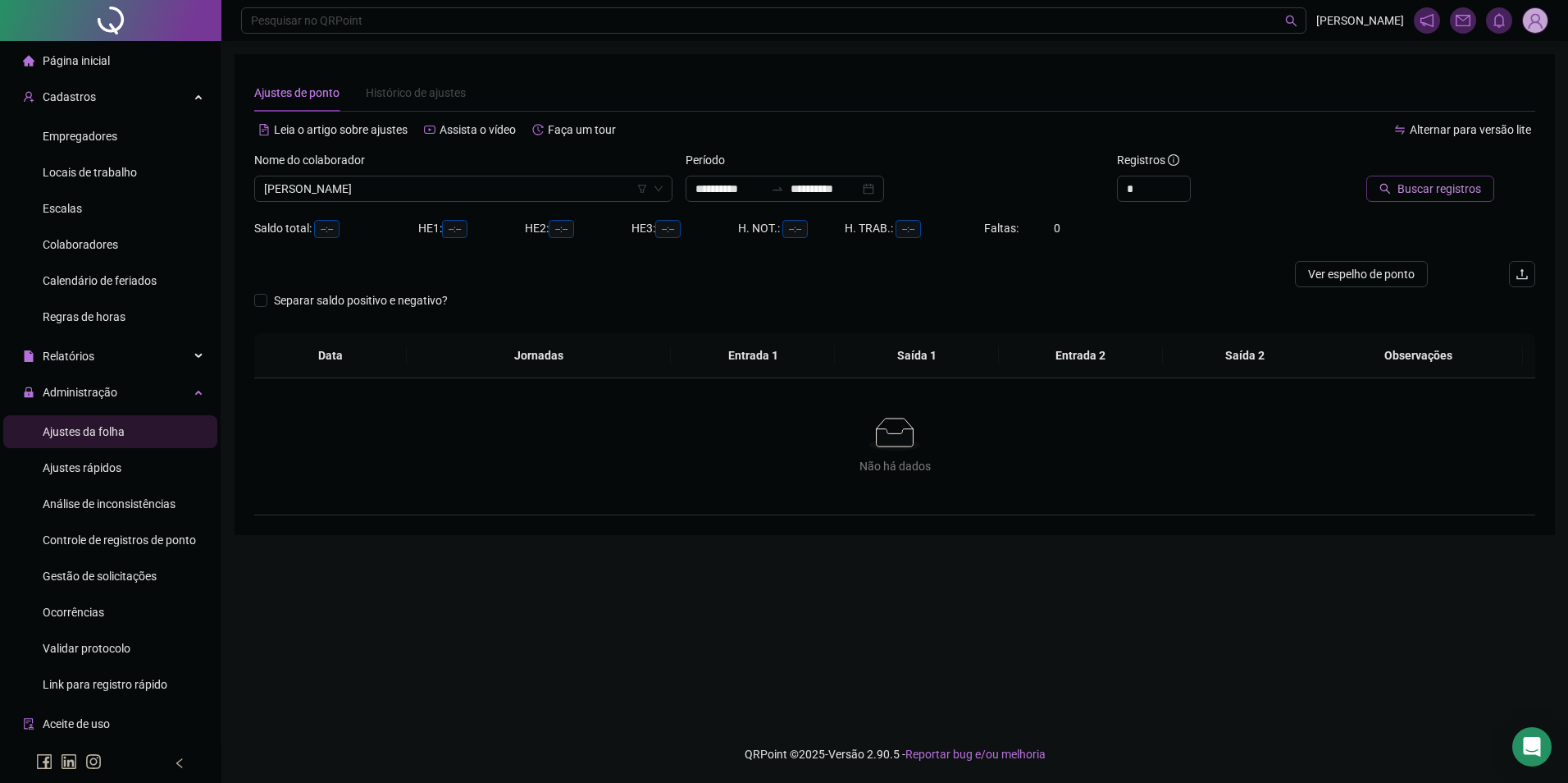
click at [1412, 193] on span "Buscar registros" at bounding box center [1439, 188] width 84 height 19
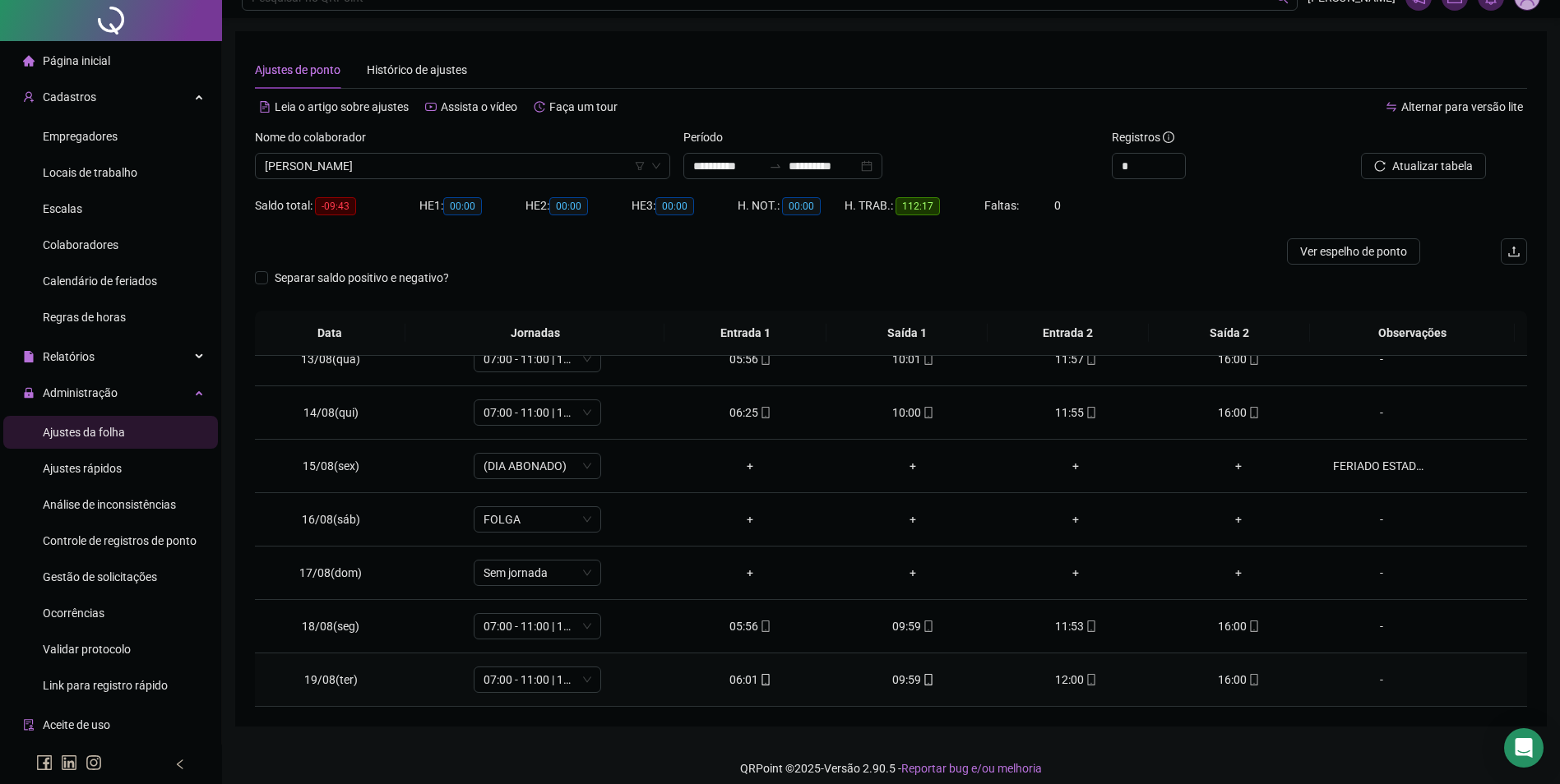
scroll to position [36, 0]
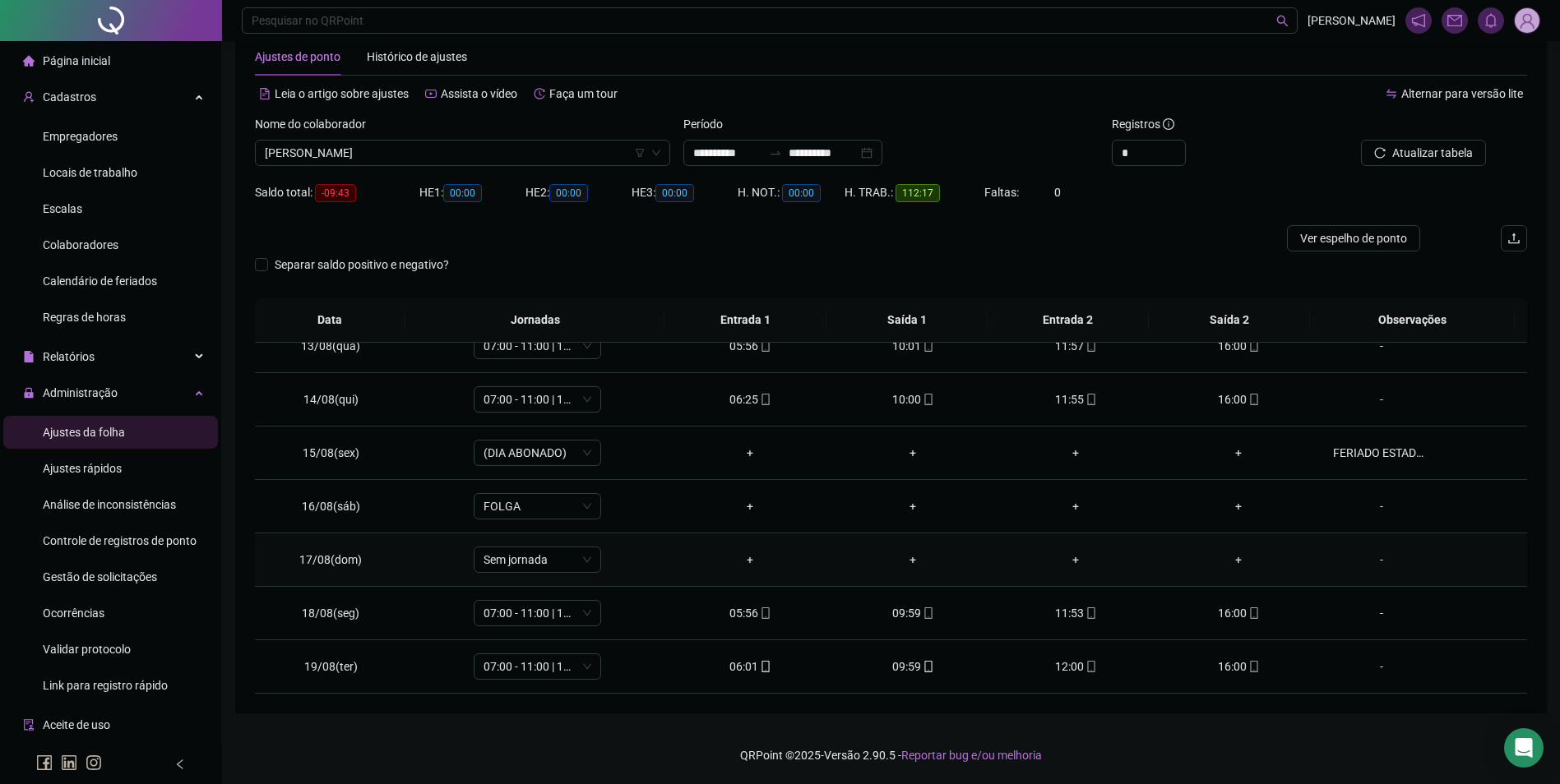
click at [1361, 140] on button "Atualizar tabela" at bounding box center [1423, 152] width 125 height 26
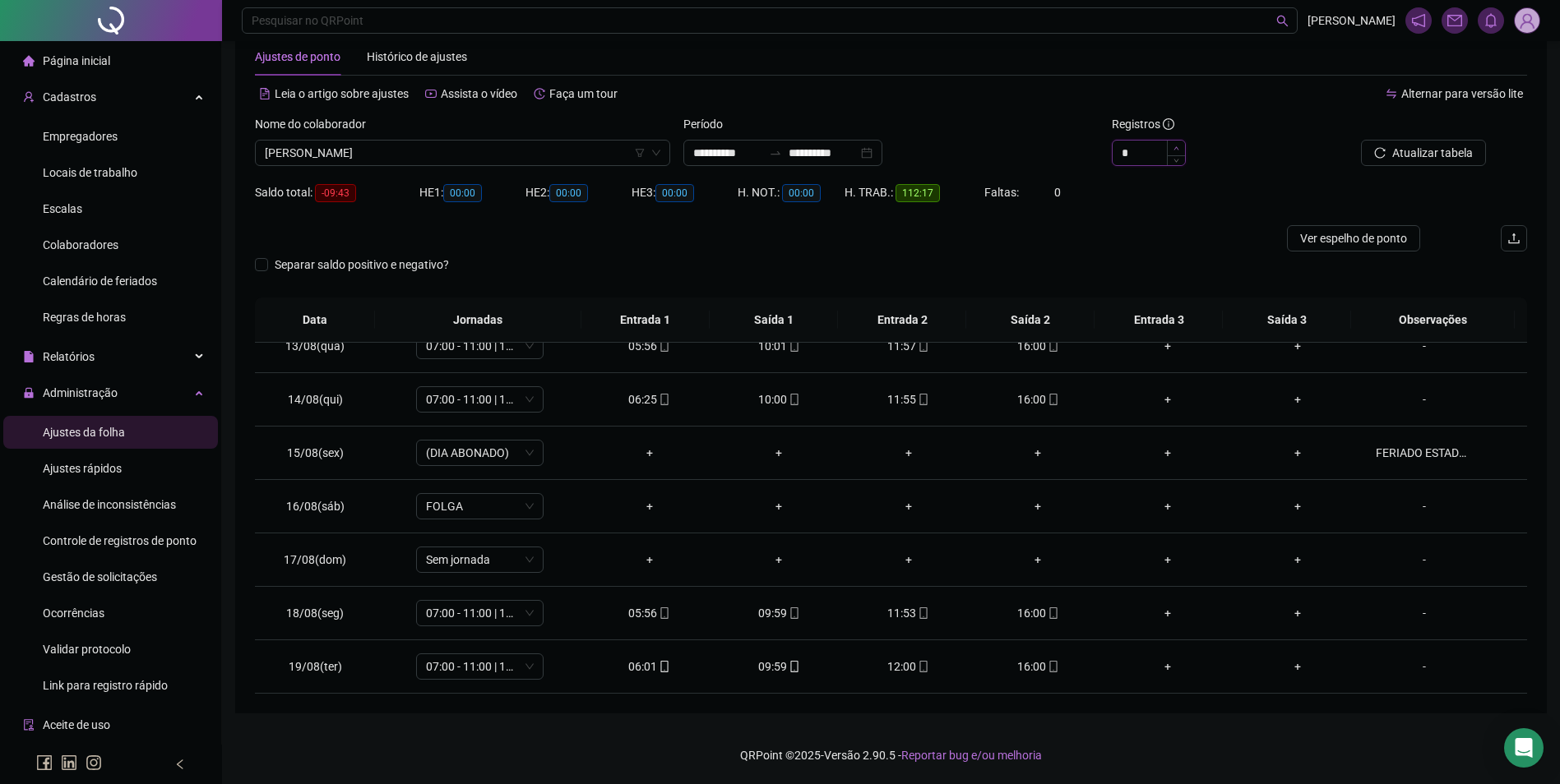
click at [1176, 146] on icon "up" at bounding box center [1176, 148] width 6 height 6
click at [1453, 156] on span "Atualizar tabela" at bounding box center [1432, 152] width 80 height 19
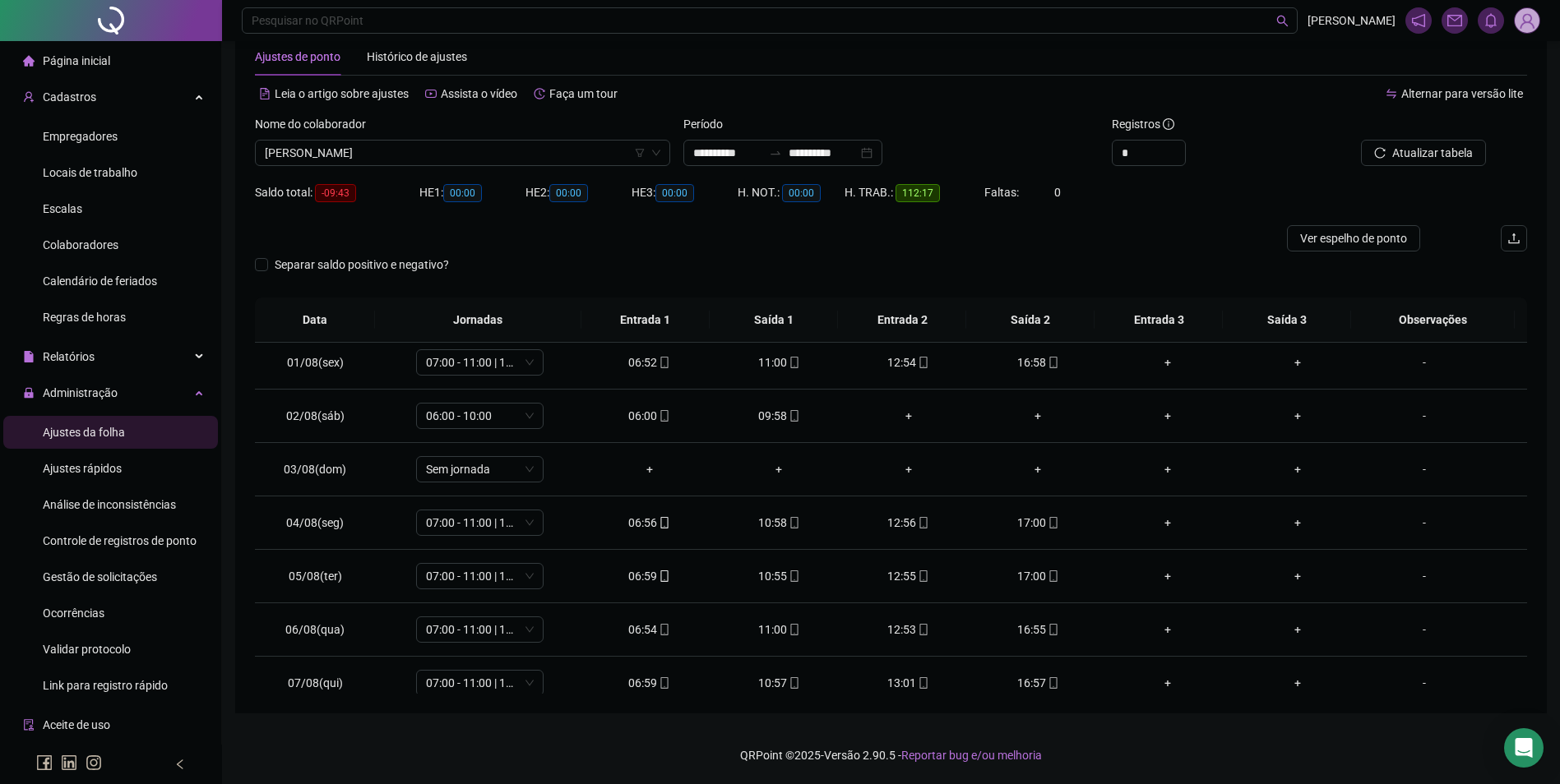
scroll to position [0, 0]
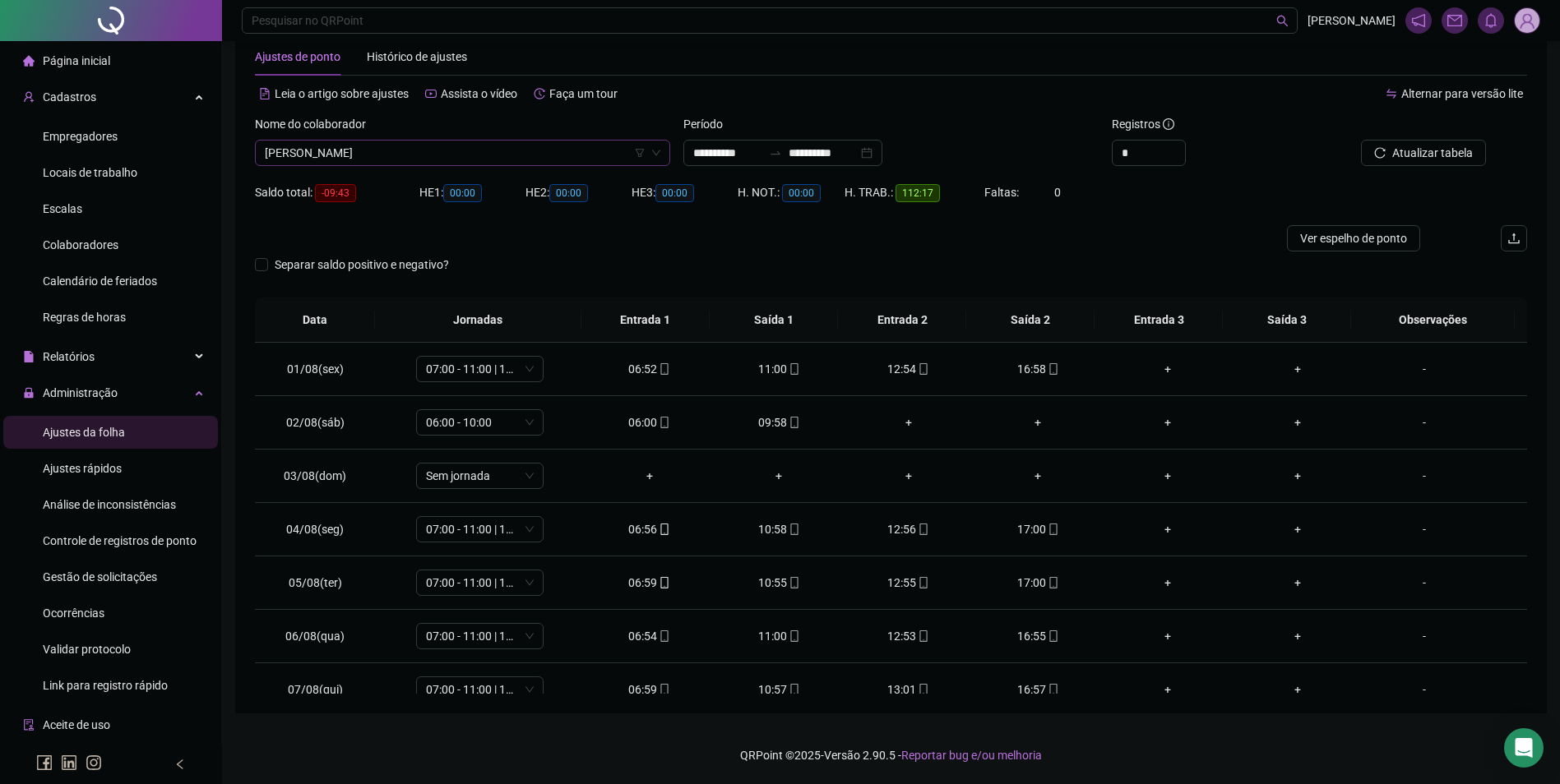
click at [385, 148] on span "[PERSON_NAME]" at bounding box center [462, 152] width 396 height 24
click at [373, 262] on div "[PERSON_NAME]" at bounding box center [462, 265] width 389 height 19
click at [1382, 155] on icon "search" at bounding box center [1376, 153] width 12 height 12
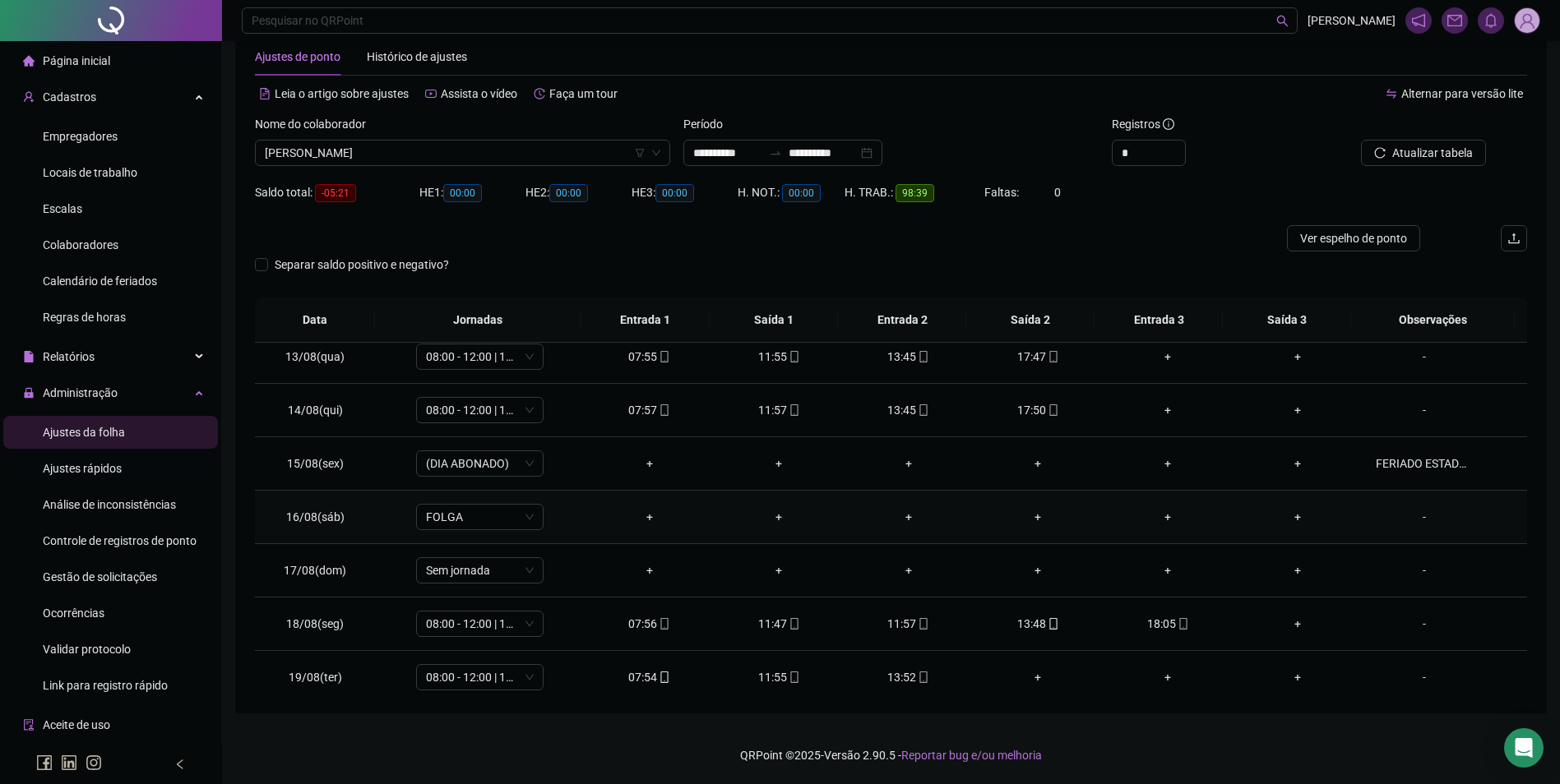
scroll to position [664, 0]
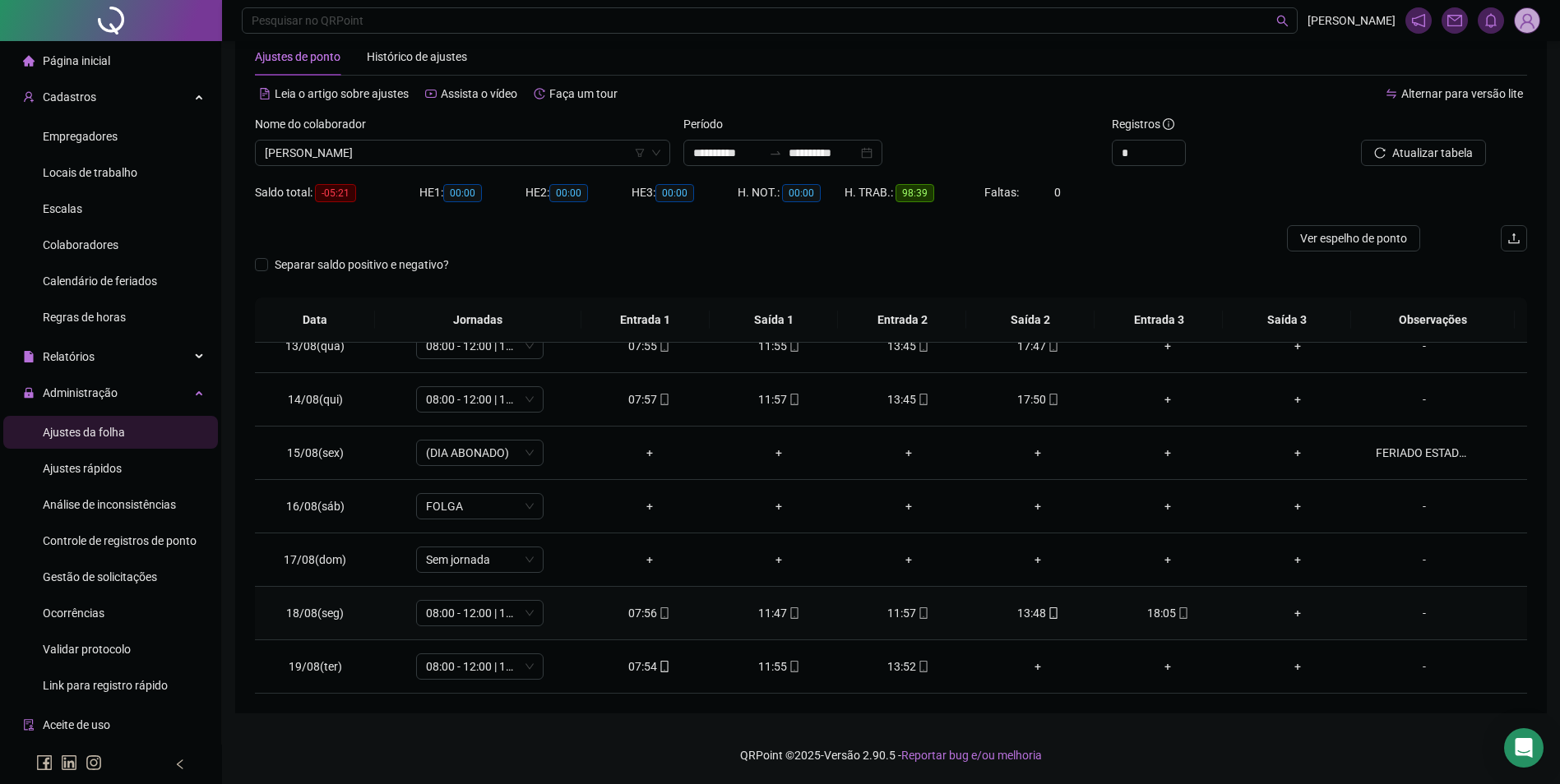
click at [897, 615] on div "11:57" at bounding box center [908, 613] width 104 height 19
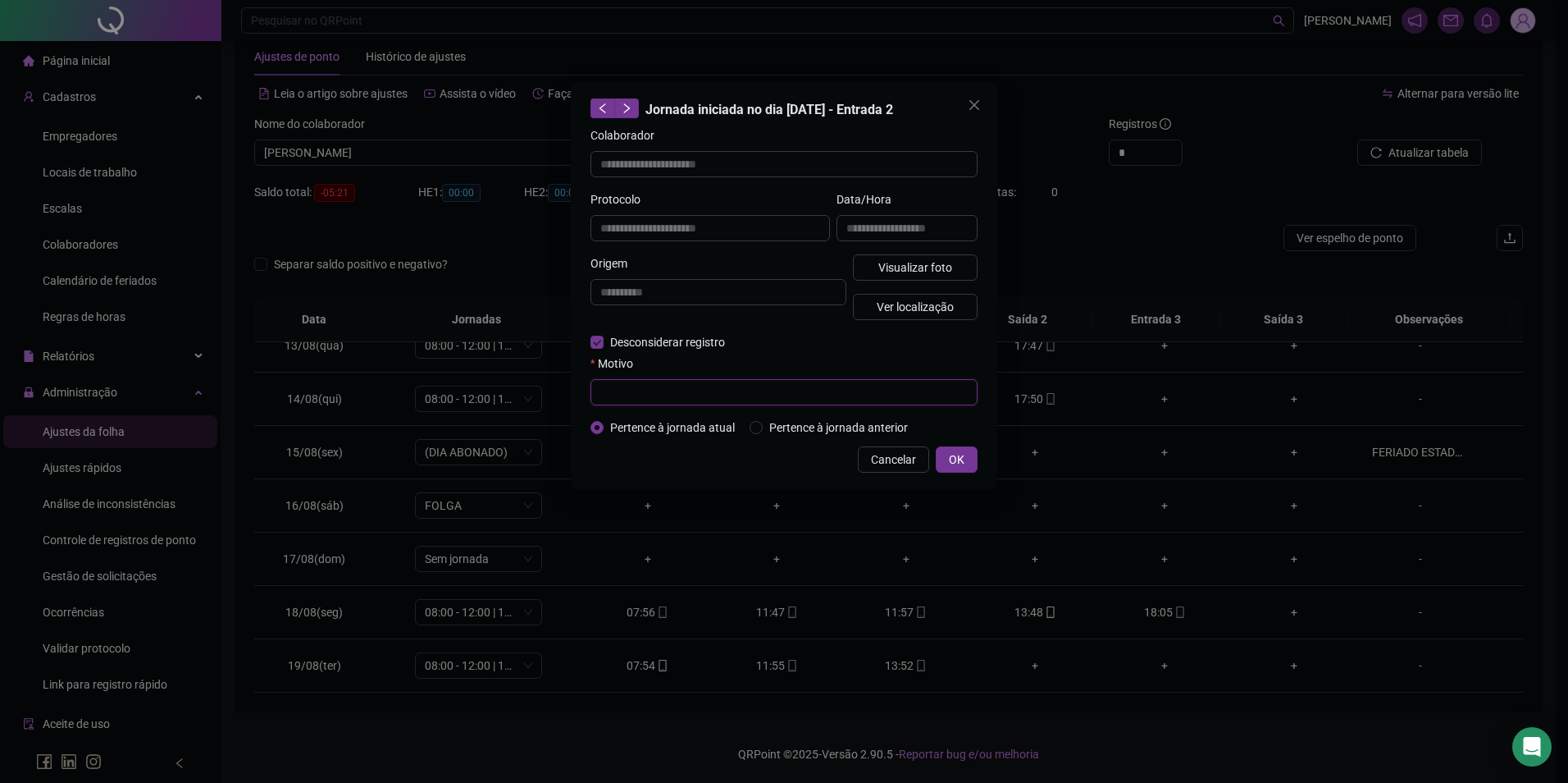
click at [655, 393] on input "text" at bounding box center [784, 392] width 387 height 26
paste input "**********"
click at [958, 456] on span "OK" at bounding box center [957, 459] width 16 height 19
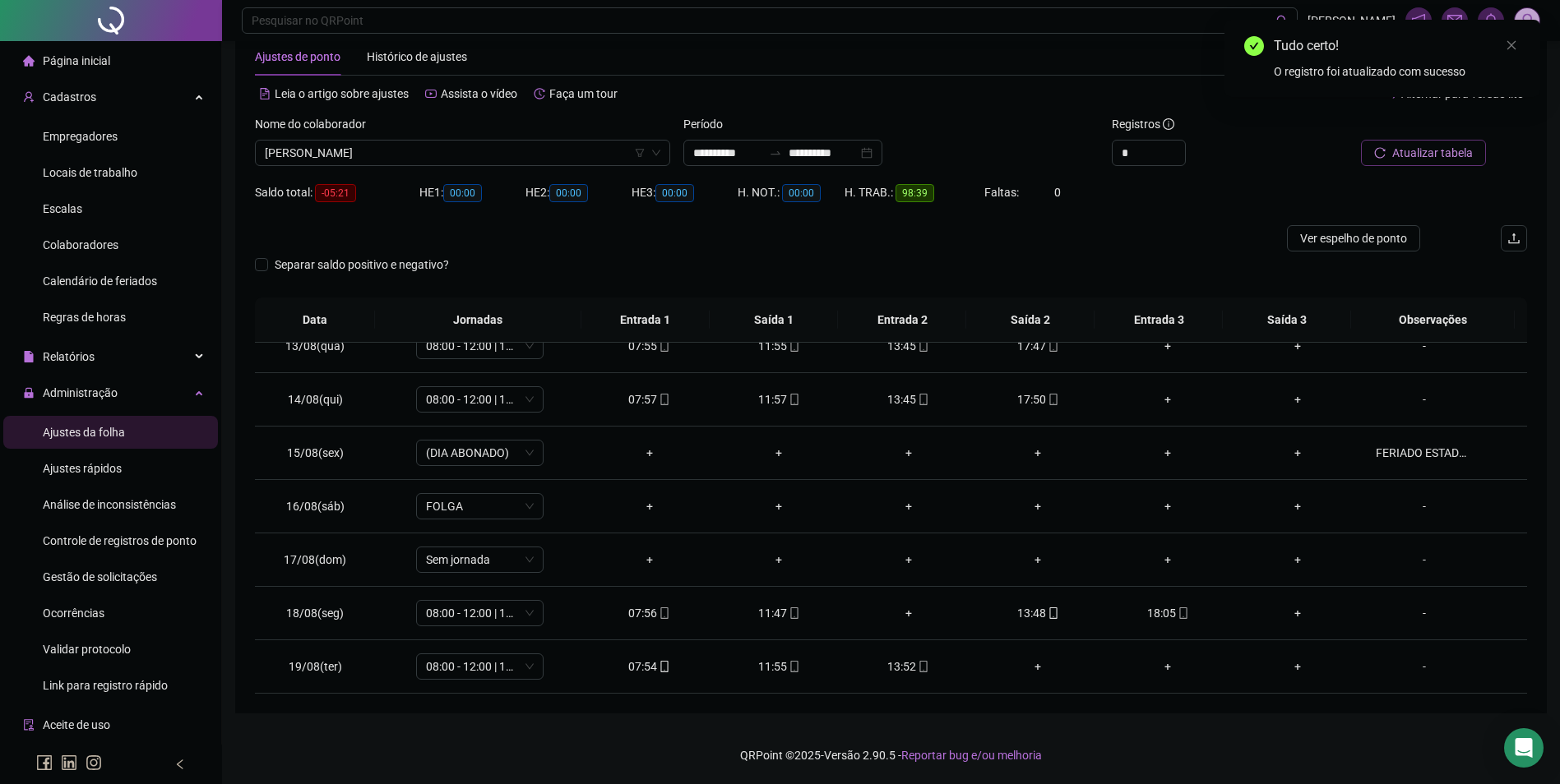
click at [1436, 152] on span "Atualizar tabela" at bounding box center [1432, 152] width 80 height 19
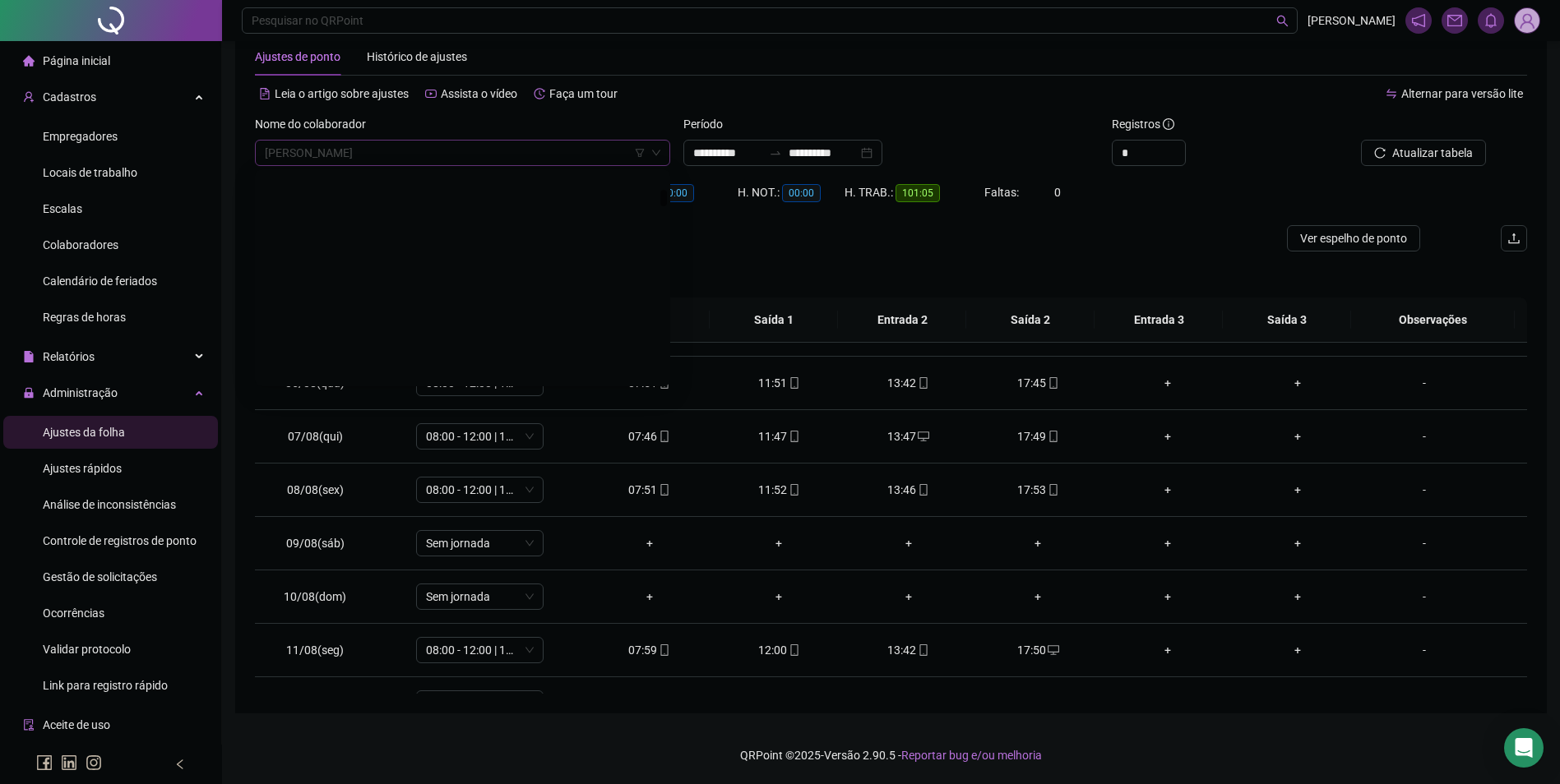
scroll to position [2130, 0]
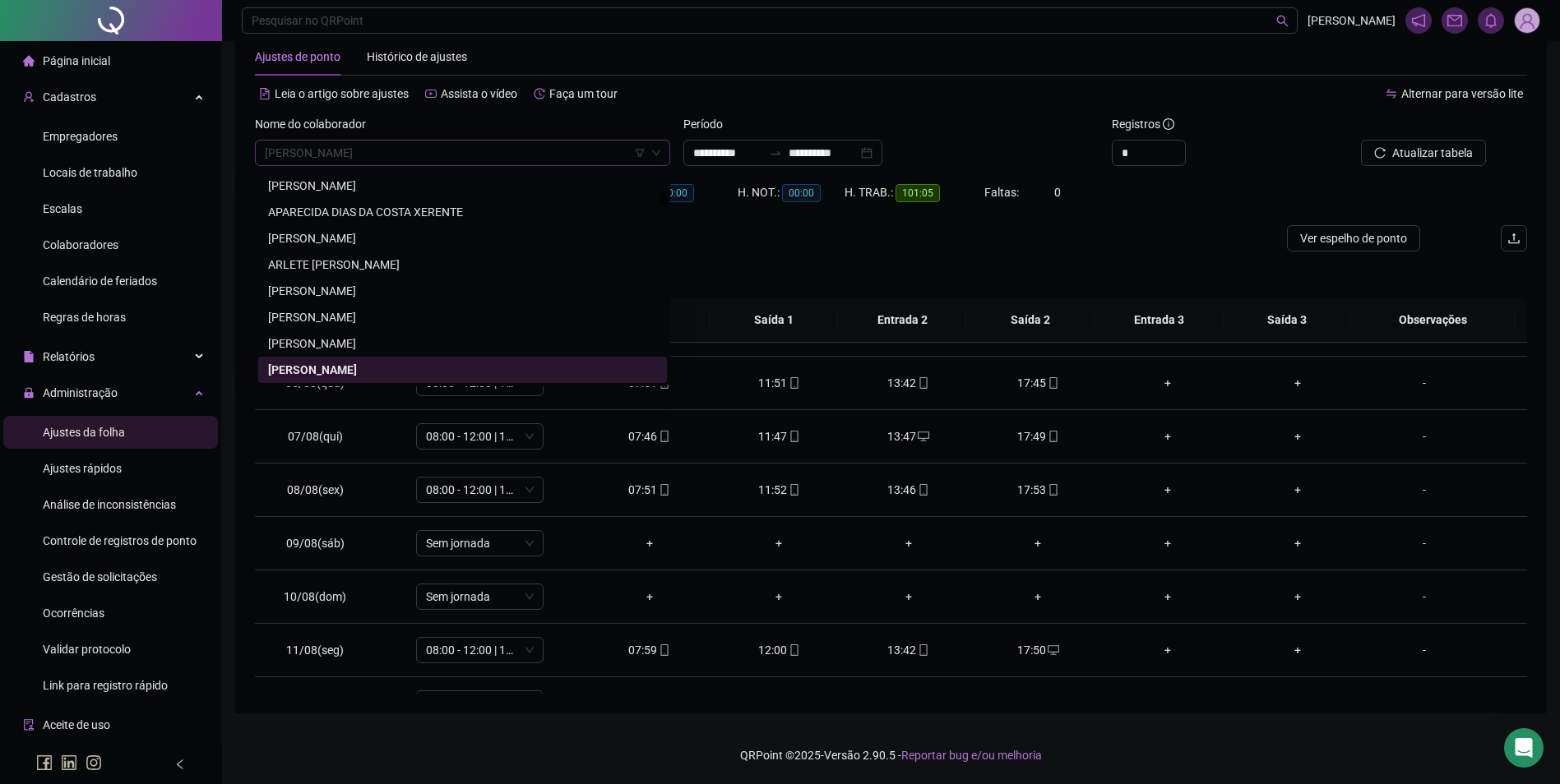
click at [562, 153] on span "[PERSON_NAME]" at bounding box center [462, 152] width 396 height 24
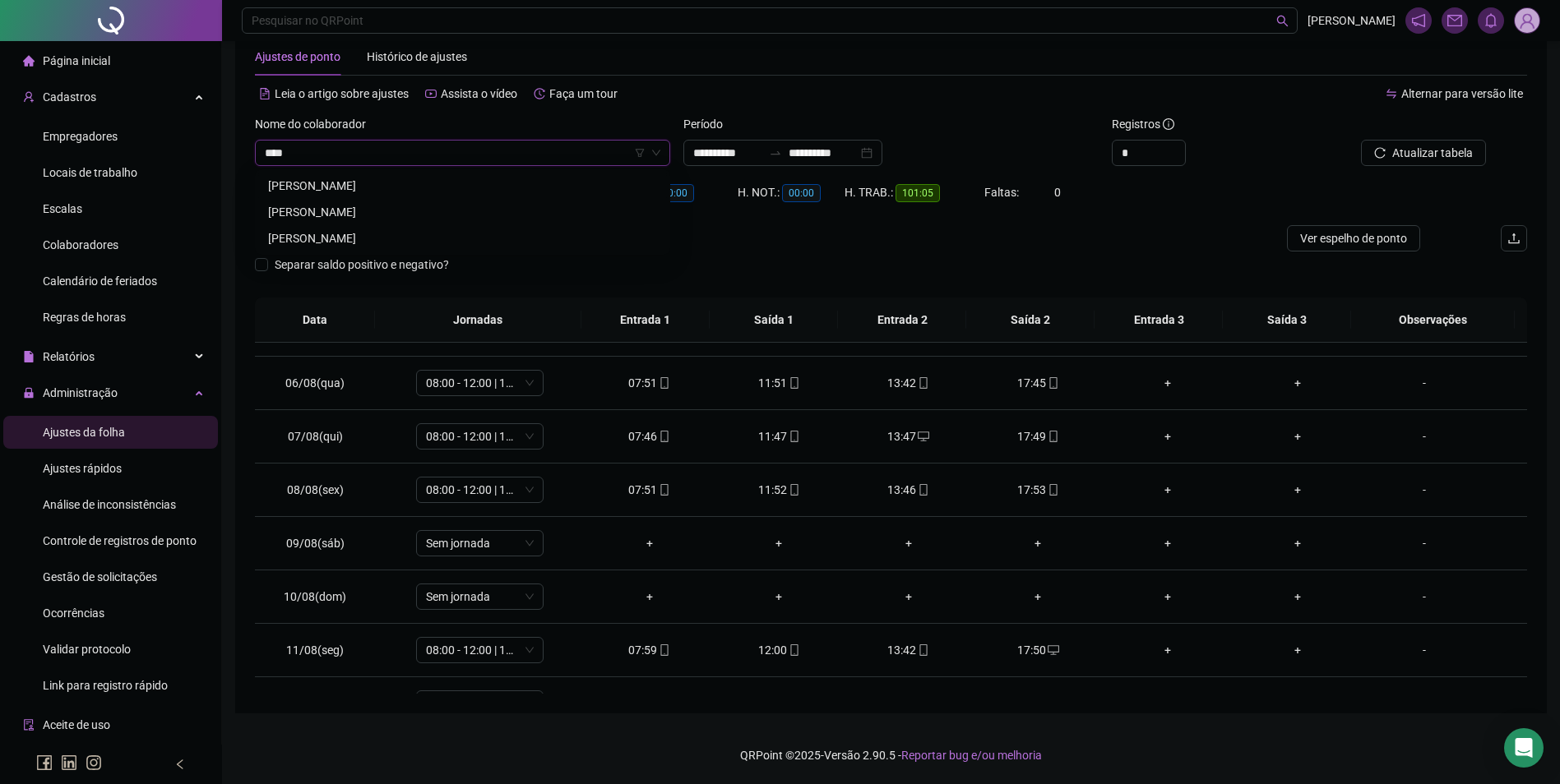
scroll to position [0, 0]
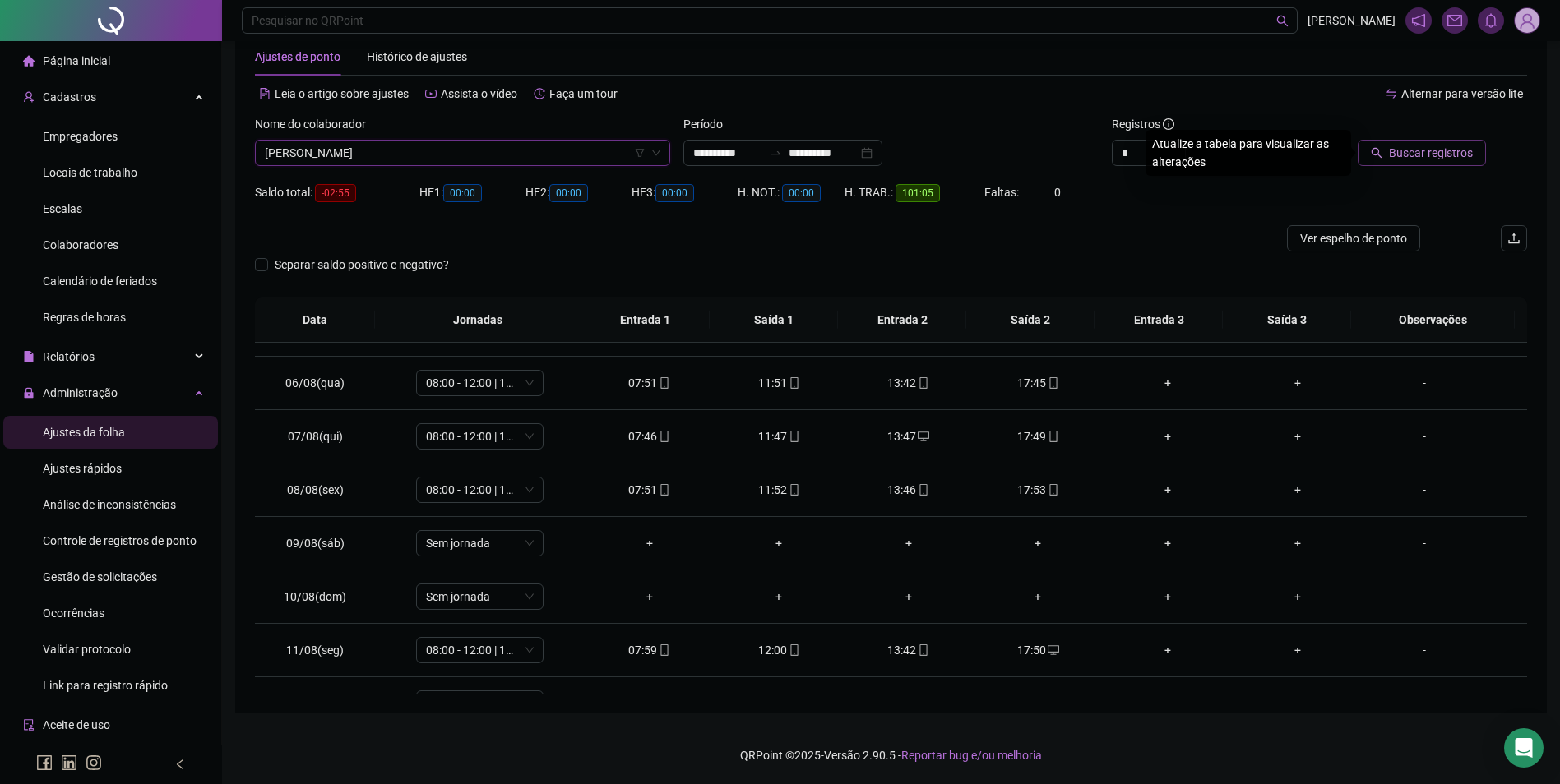
click at [1436, 156] on span "Buscar registros" at bounding box center [1431, 152] width 84 height 19
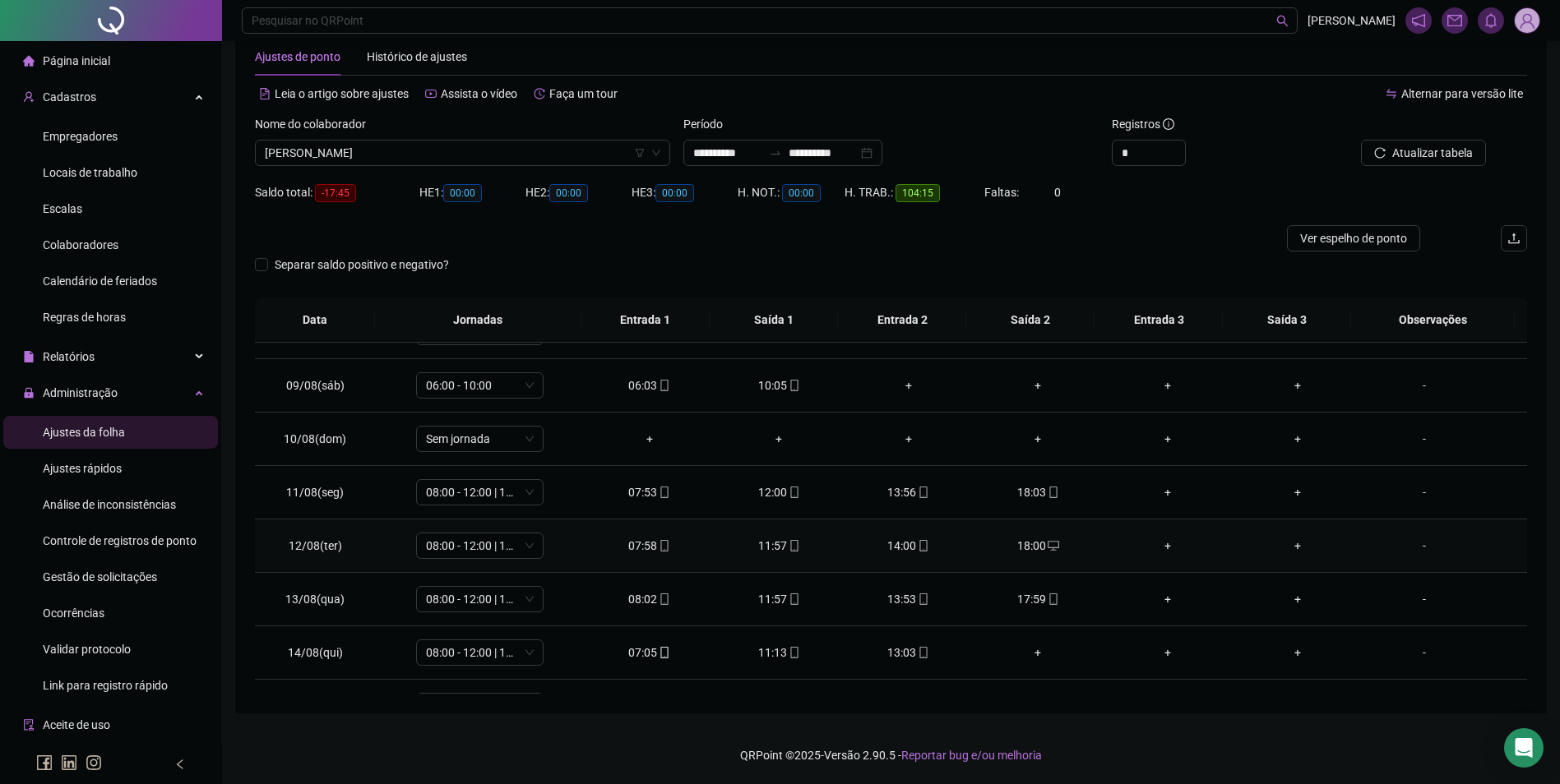
scroll to position [493, 0]
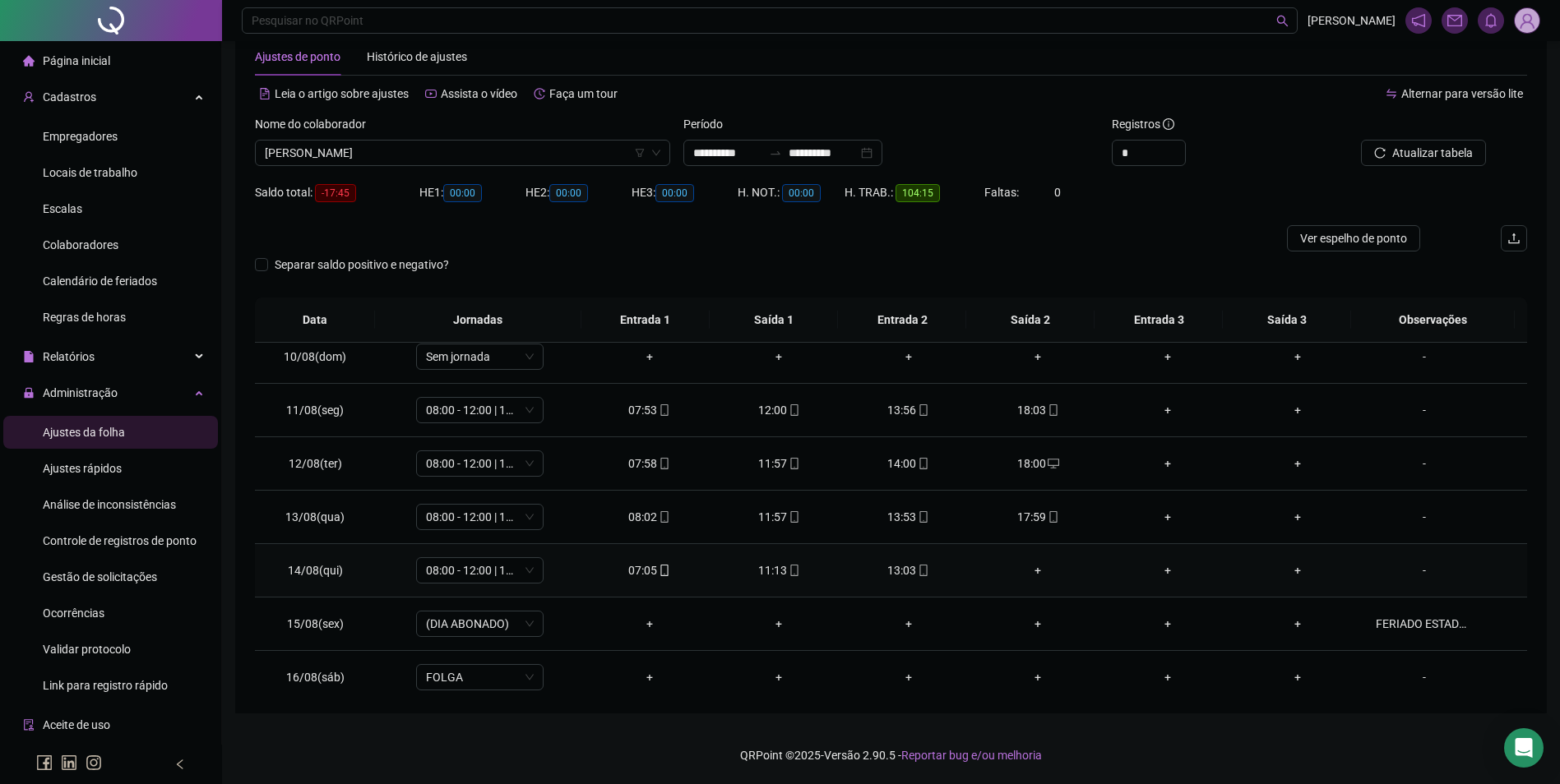
click at [1038, 569] on div "+" at bounding box center [1038, 570] width 104 height 19
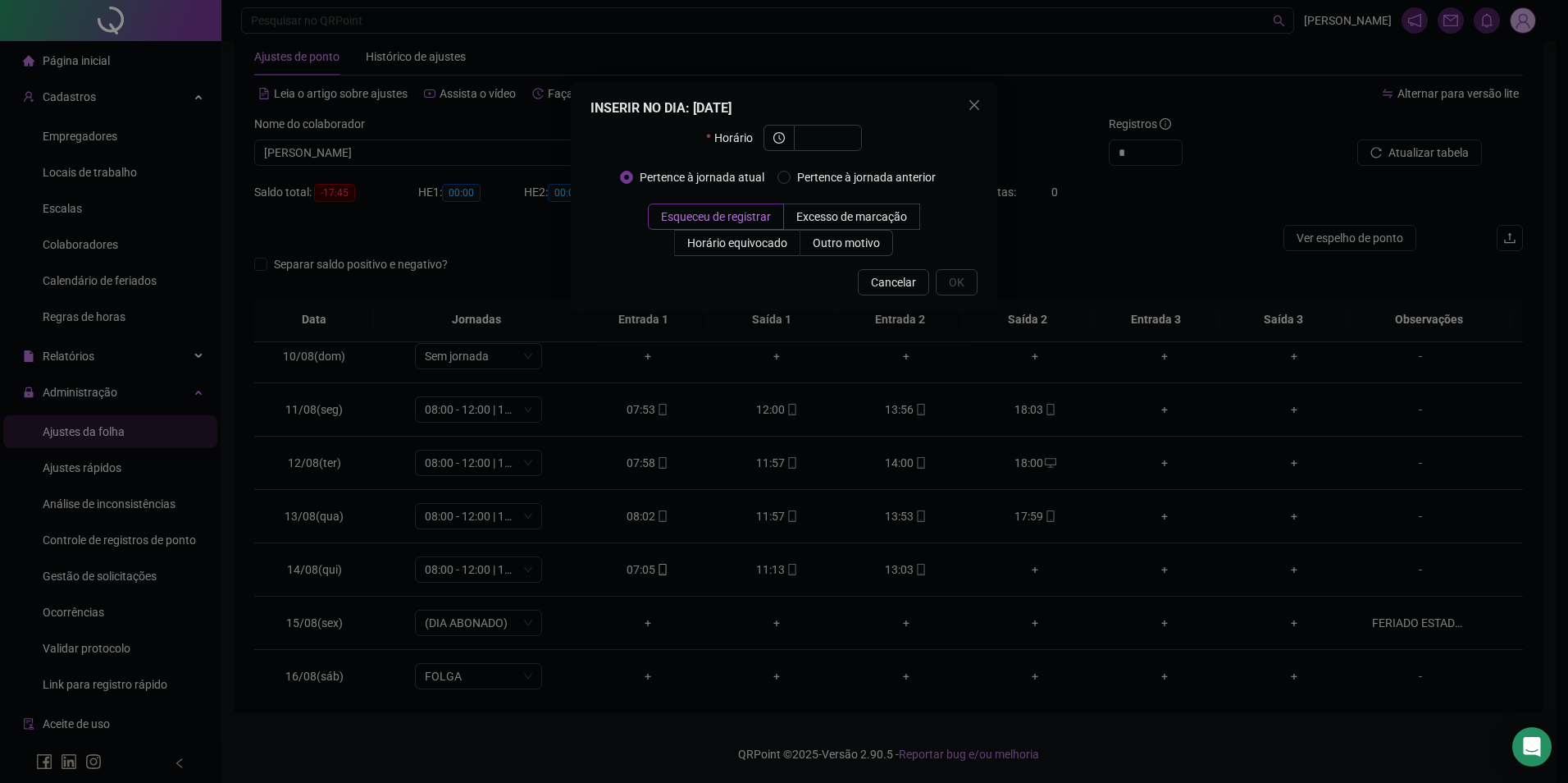
drag, startPoint x: 1053, startPoint y: 595, endPoint x: 827, endPoint y: 576, distance: 226.8
click at [1050, 594] on div "INSERIR NO DIA : [DATE] Horário Pertence à jornada atual Pertence à jornada ant…" at bounding box center [784, 391] width 1568 height 783
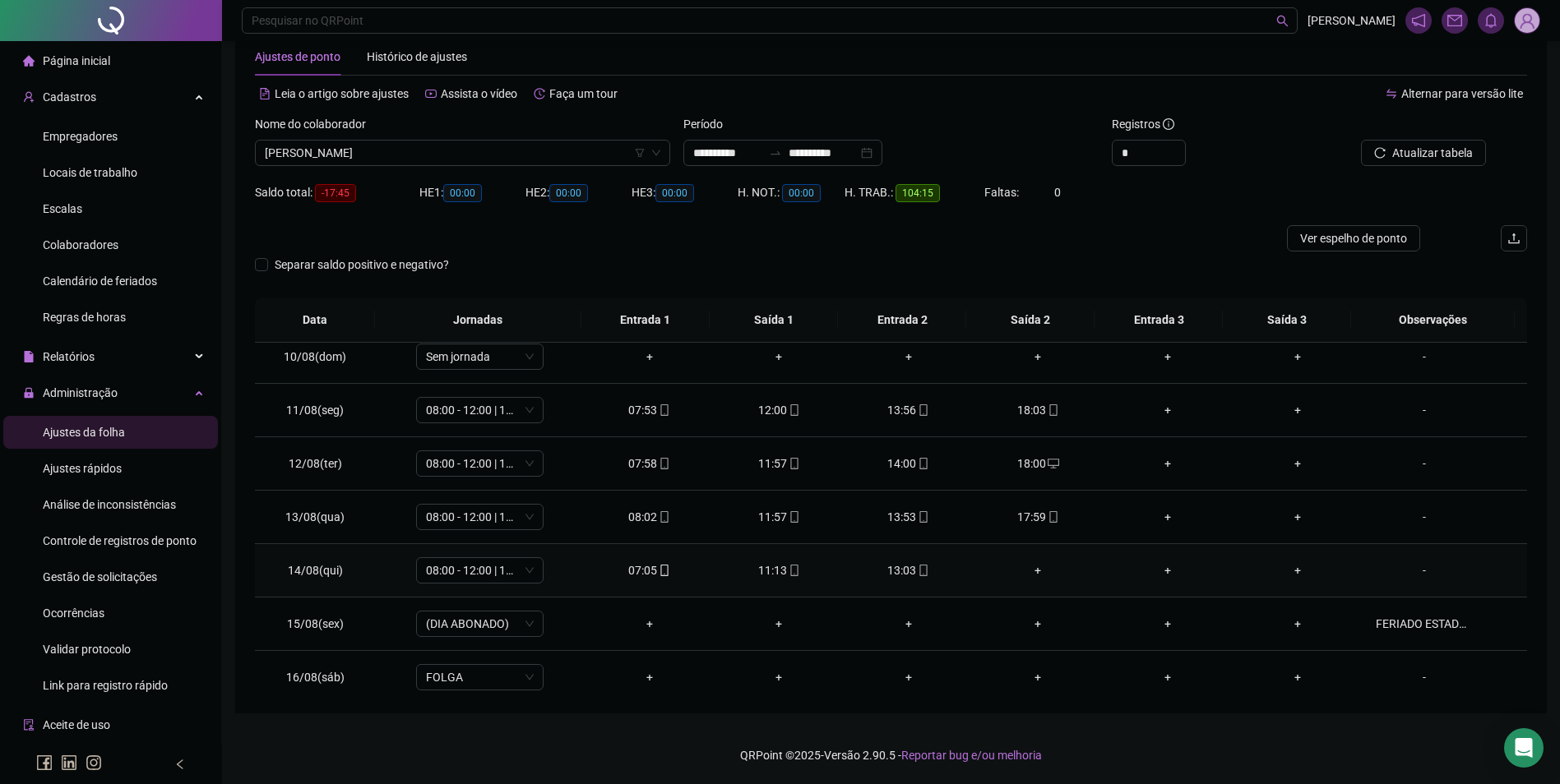
click at [1030, 569] on div "+" at bounding box center [1038, 570] width 104 height 19
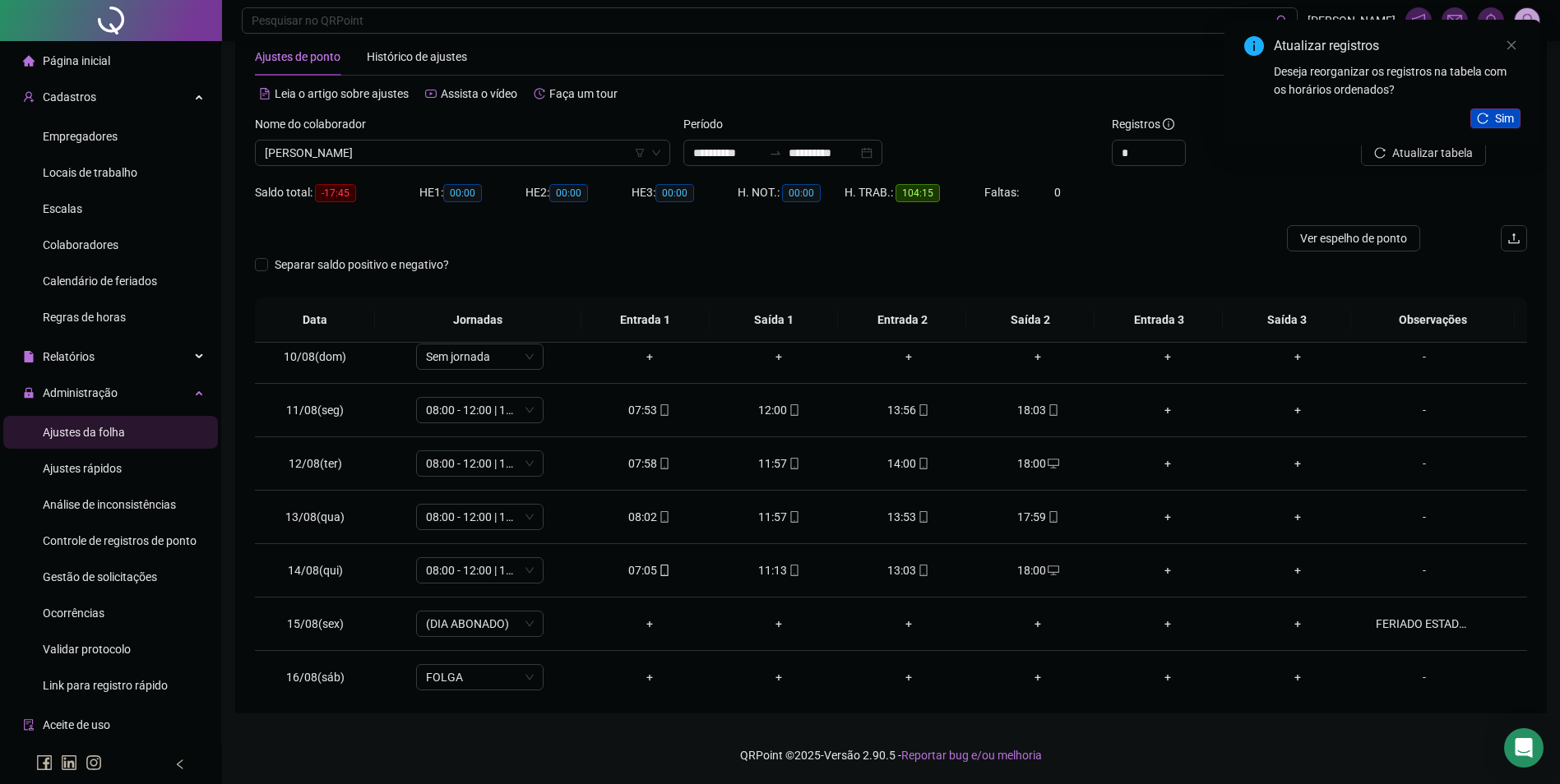
click at [1475, 117] on button "Sim" at bounding box center [1495, 118] width 50 height 20
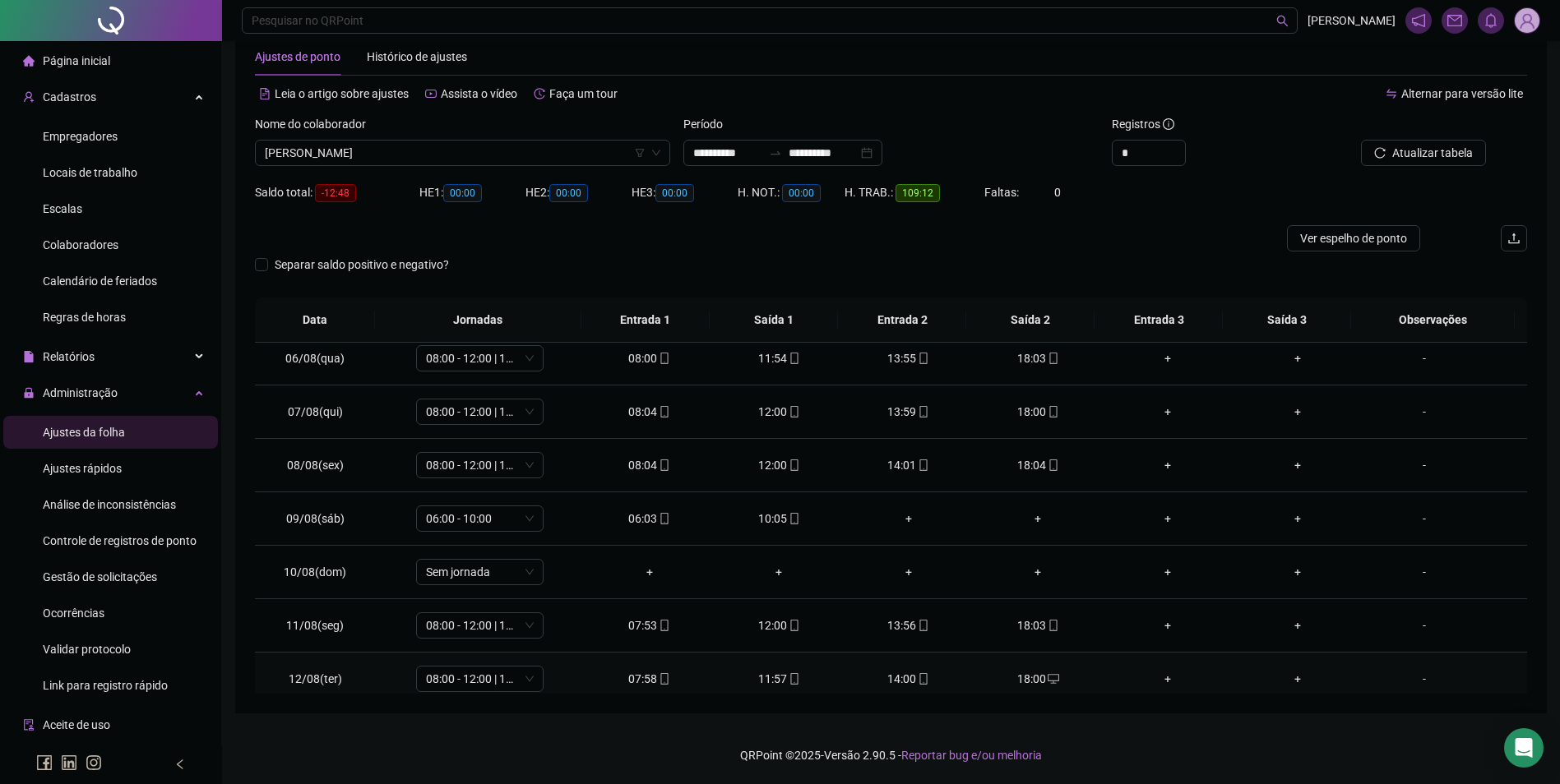
scroll to position [253, 0]
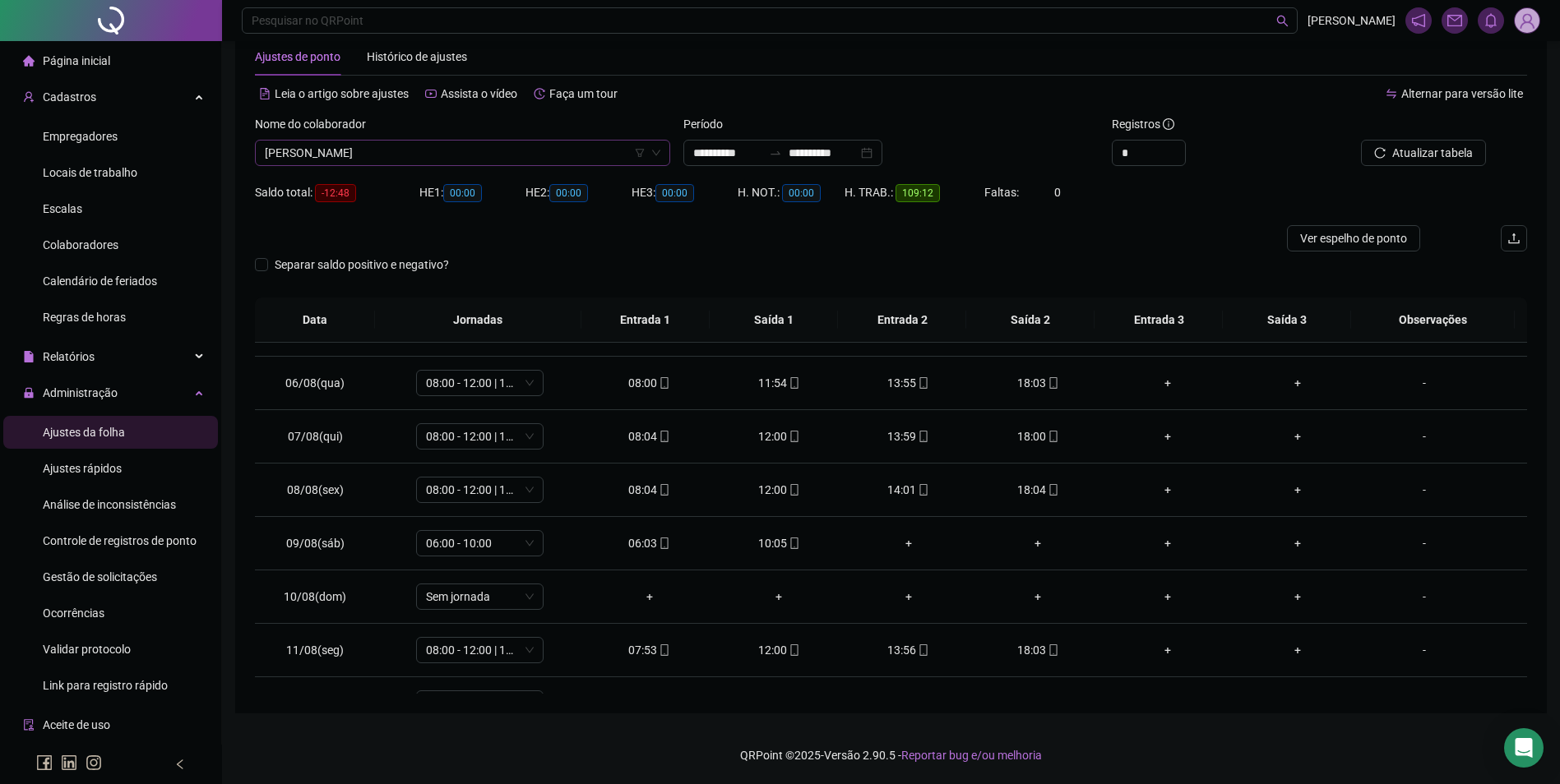
drag, startPoint x: 443, startPoint y: 169, endPoint x: 460, endPoint y: 153, distance: 23.3
click at [443, 168] on div "Nome do colaborador [PERSON_NAME]" at bounding box center [462, 147] width 429 height 64
click at [460, 153] on span "[PERSON_NAME]" at bounding box center [462, 152] width 396 height 24
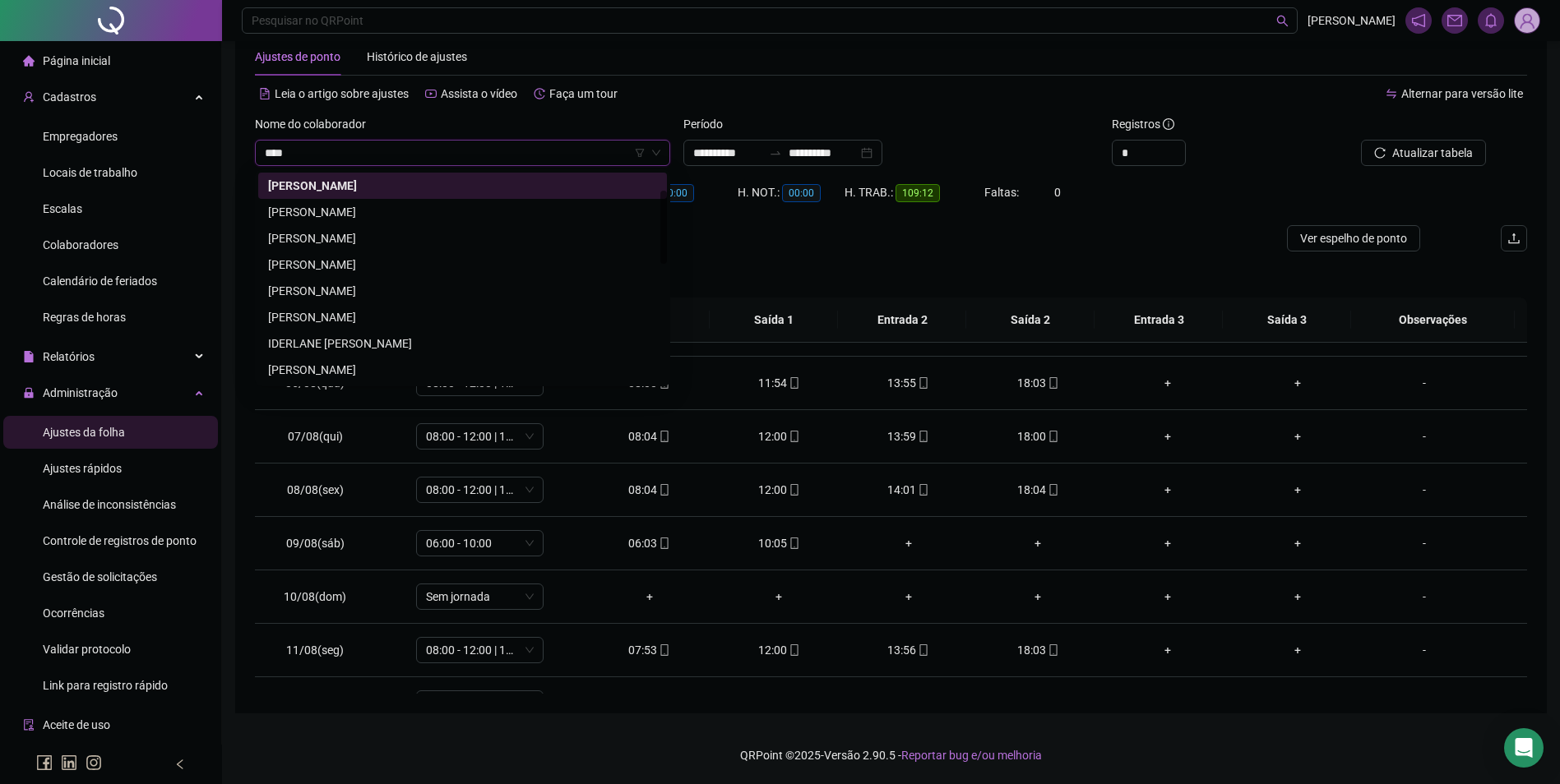
scroll to position [0, 0]
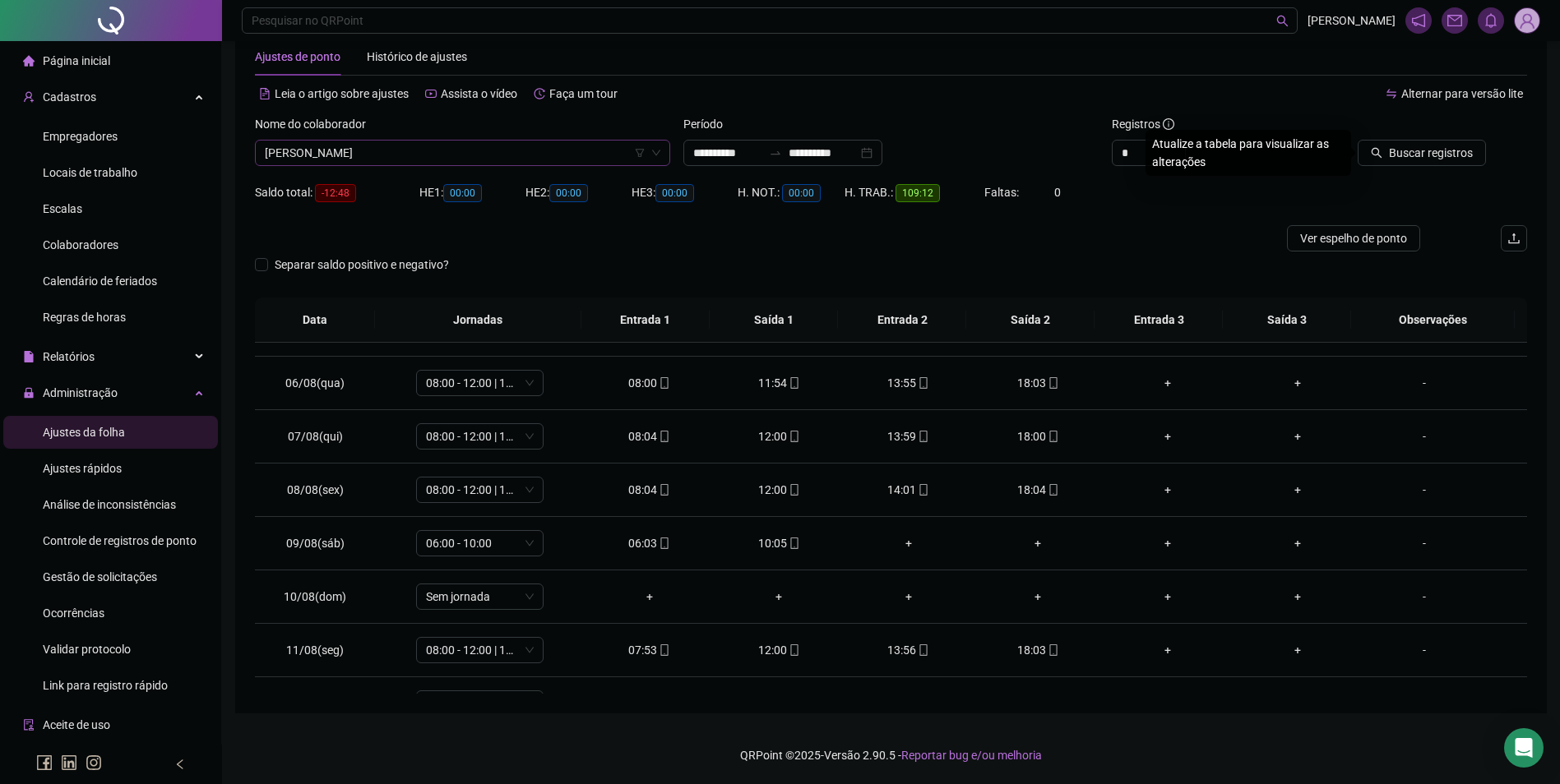
click at [1358, 140] on button "Buscar registros" at bounding box center [1421, 152] width 128 height 26
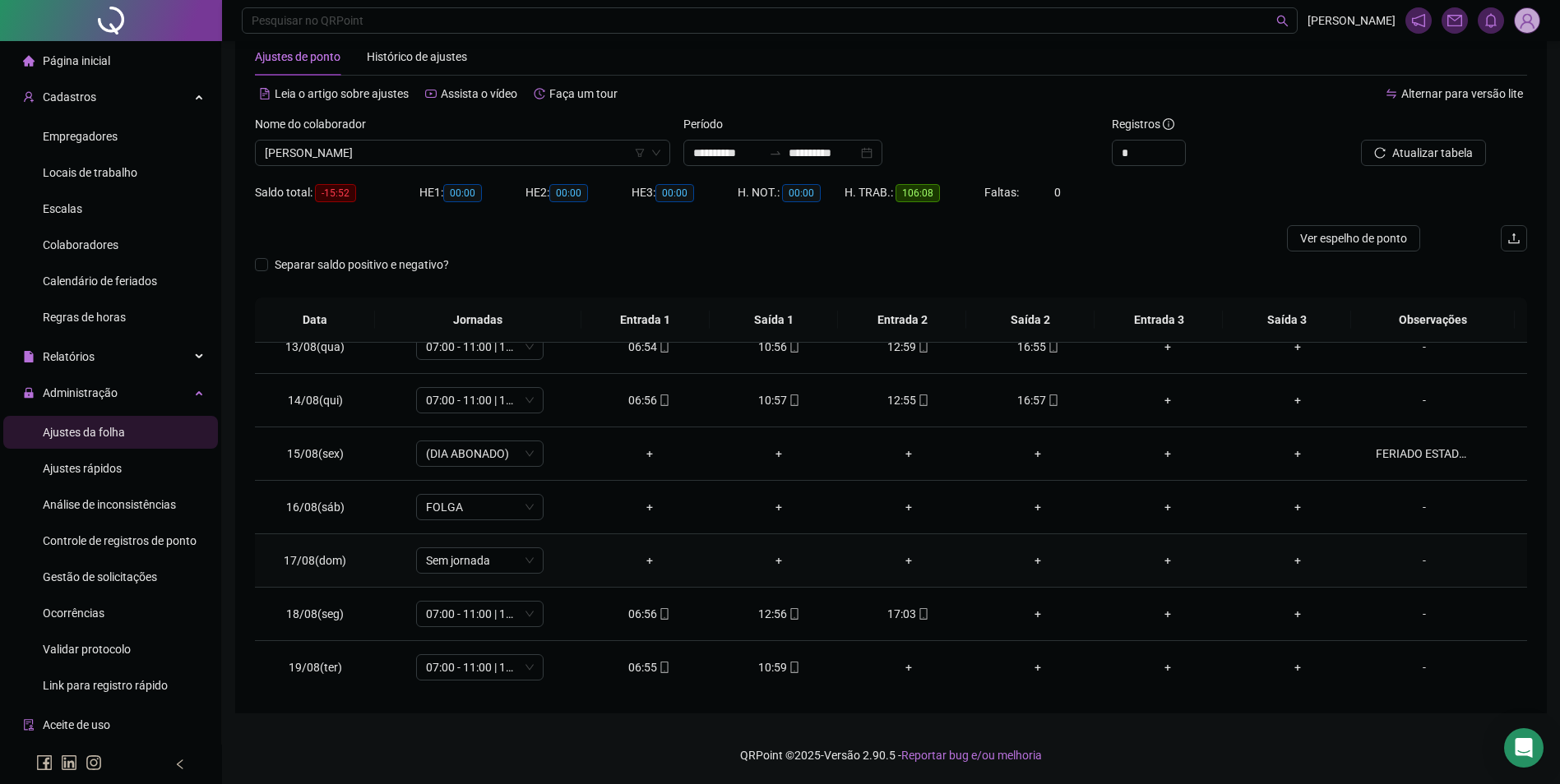
scroll to position [664, 0]
click at [1031, 616] on div "+" at bounding box center [1038, 613] width 104 height 19
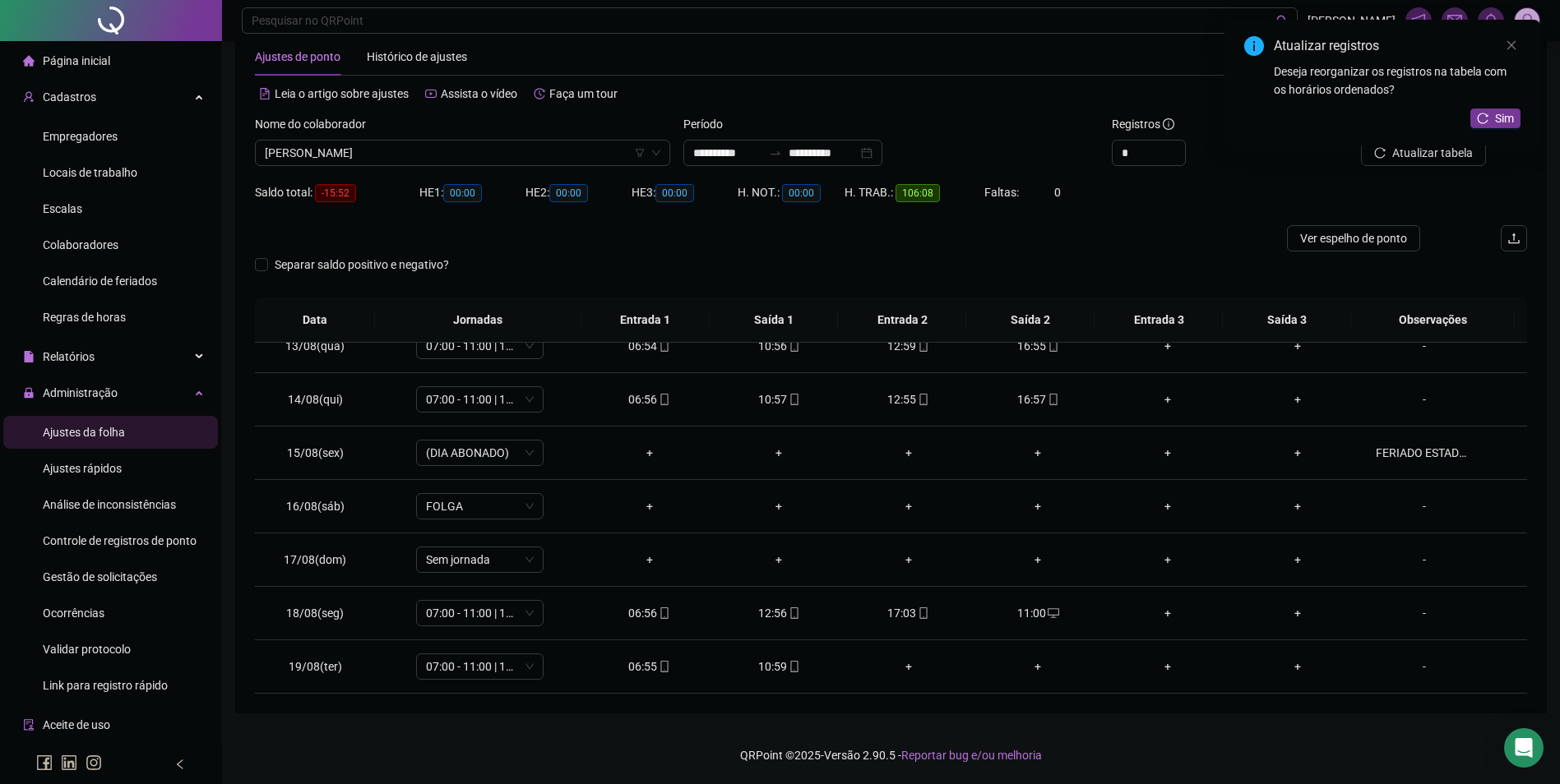
click at [1458, 145] on div "Atualizar registros Deseja reorganizar os registros na tabela com os horários o…" at bounding box center [1381, 82] width 316 height 126
click at [1489, 117] on button "Sim" at bounding box center [1495, 118] width 50 height 20
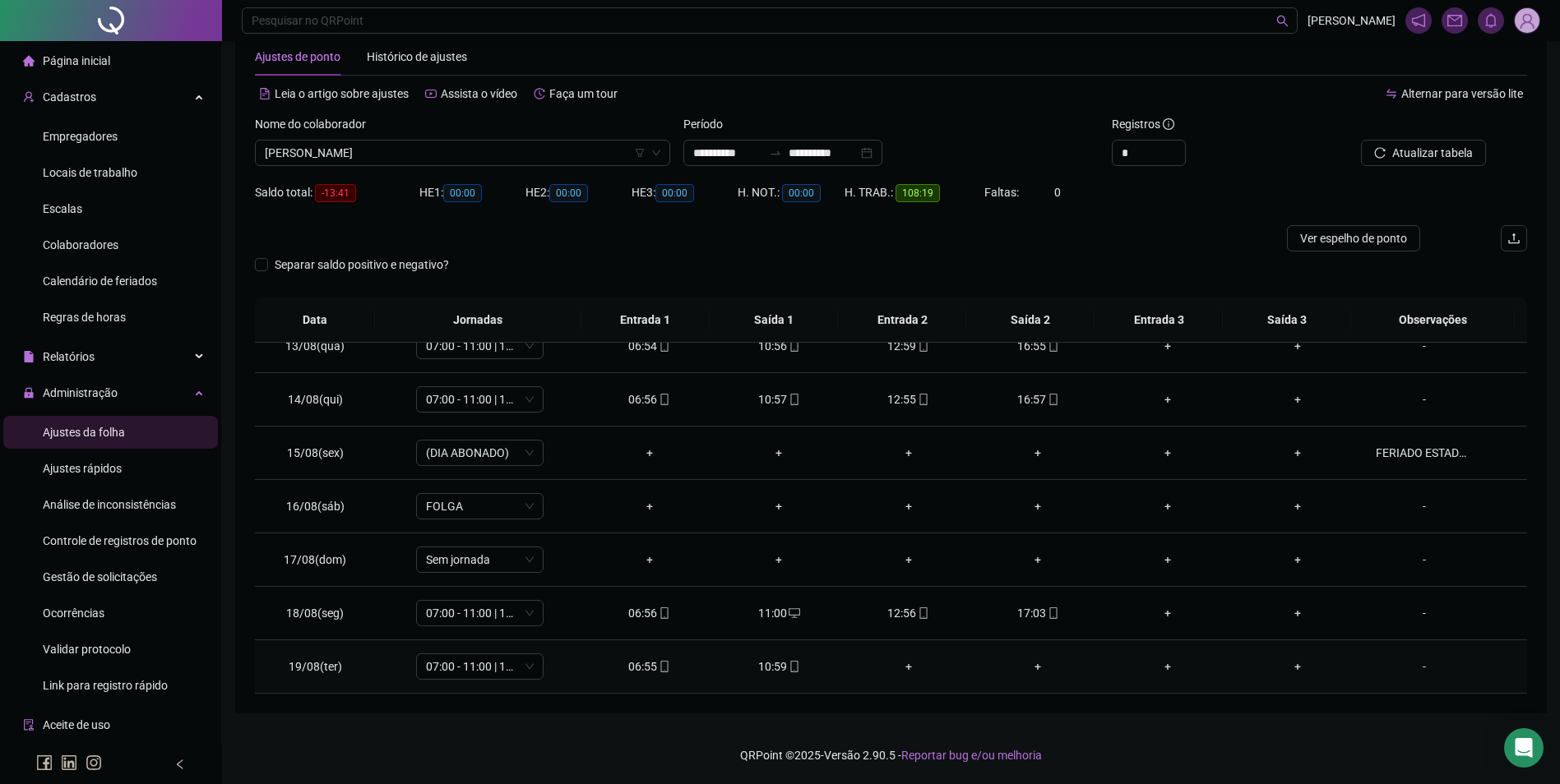
click at [901, 670] on div "+" at bounding box center [908, 666] width 104 height 19
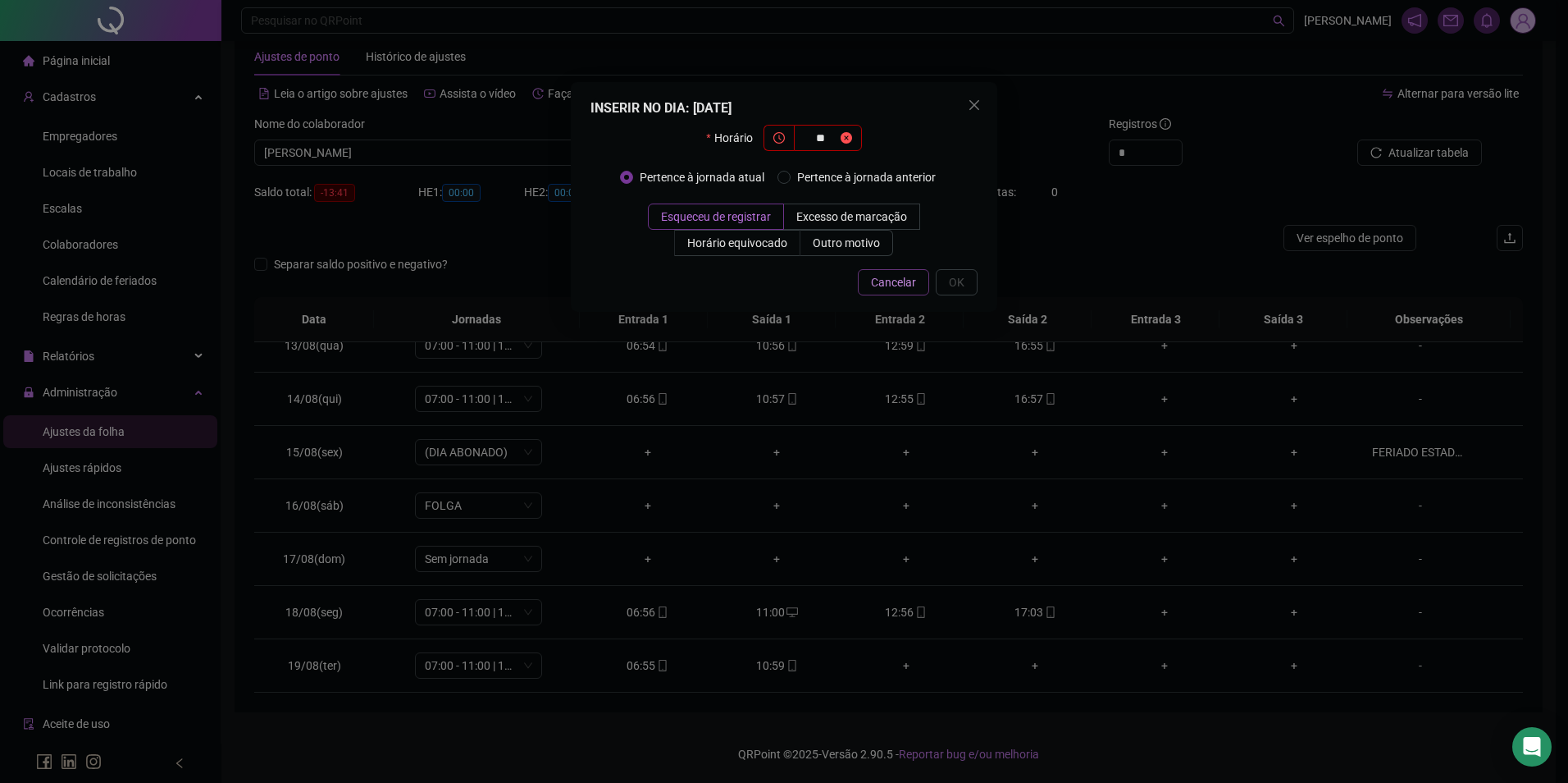
click at [904, 280] on span "Cancelar" at bounding box center [894, 282] width 45 height 19
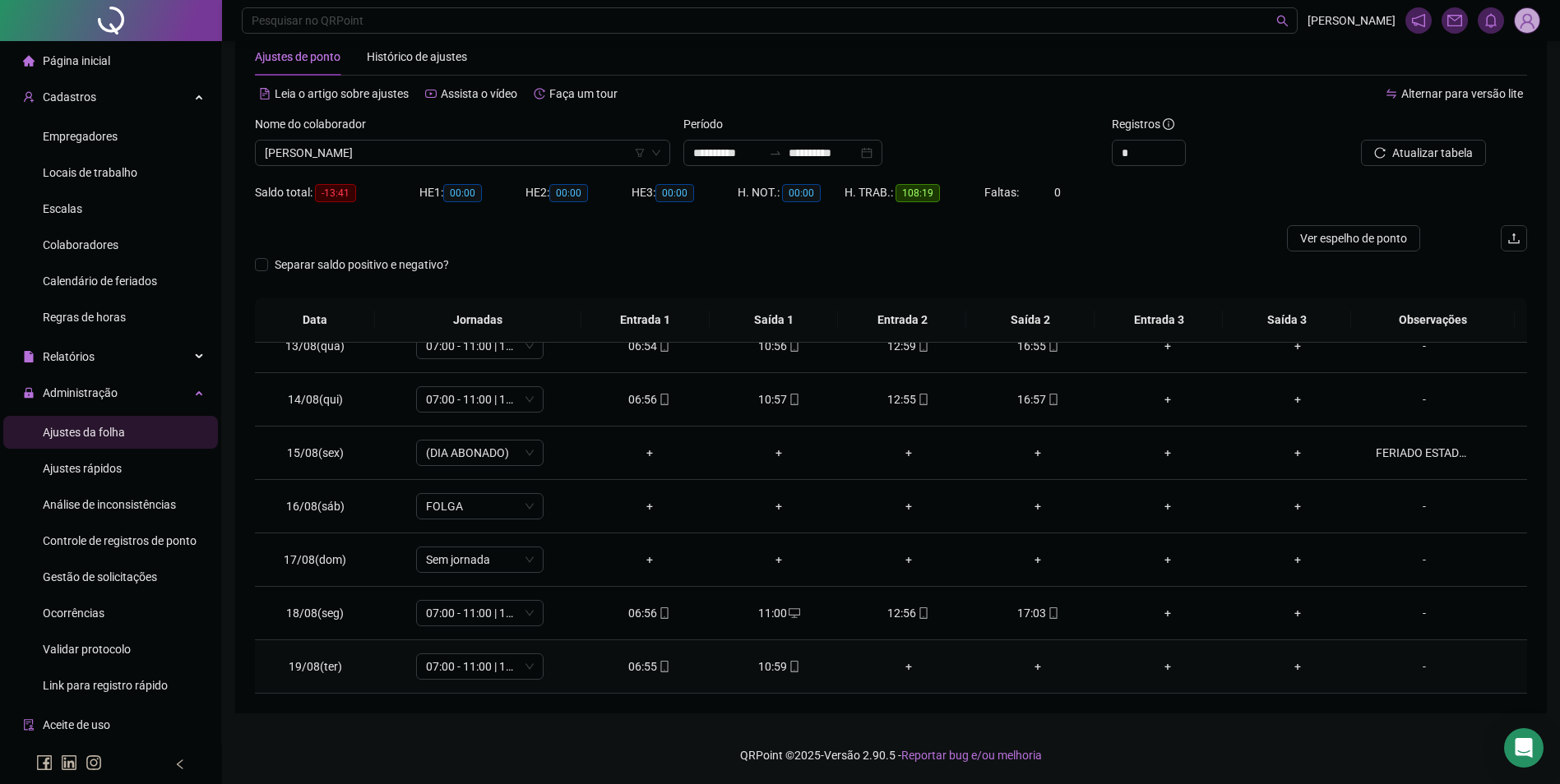
click at [906, 668] on div "+" at bounding box center [908, 666] width 104 height 19
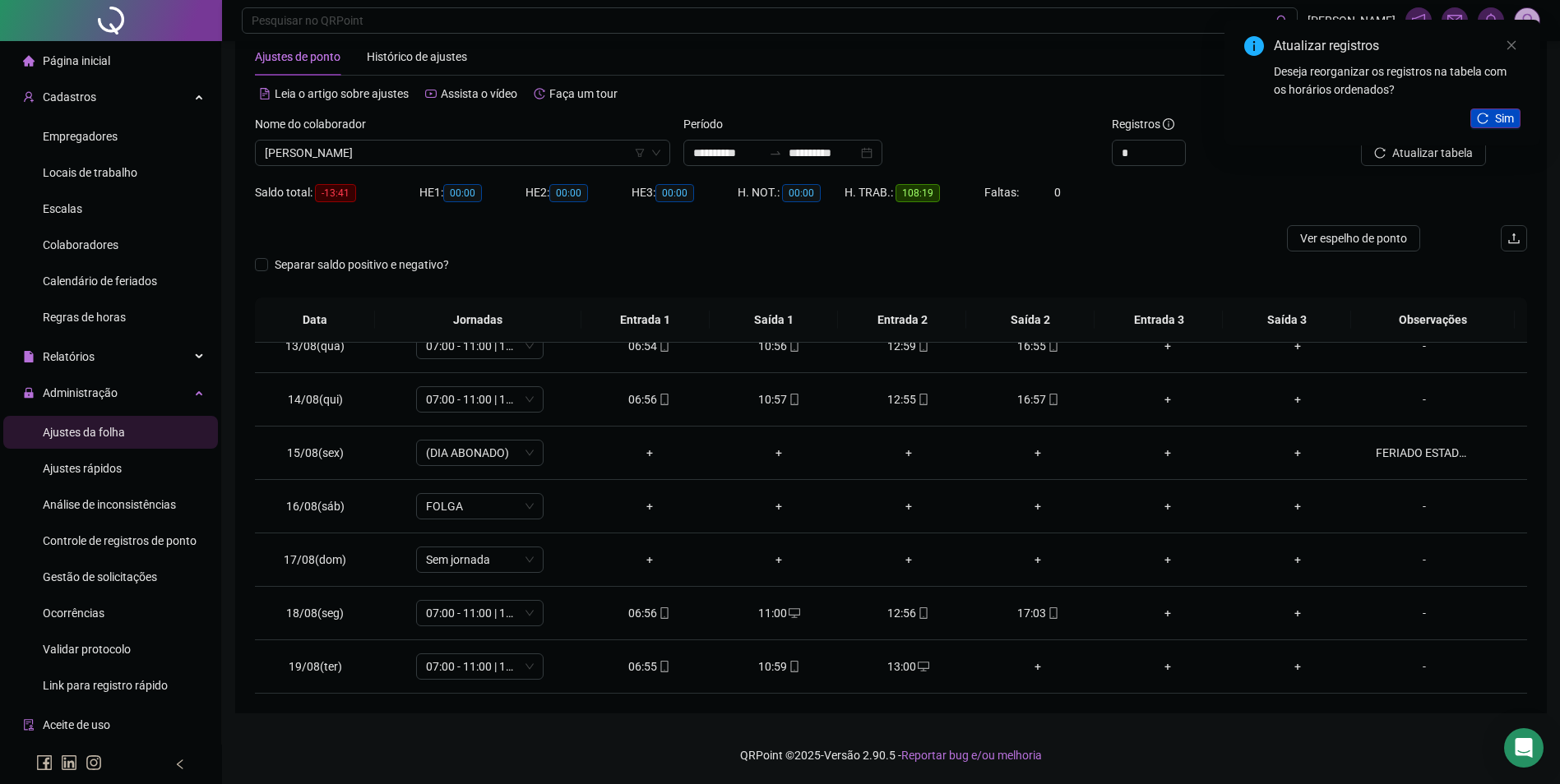
click at [1493, 113] on button "Sim" at bounding box center [1495, 118] width 50 height 20
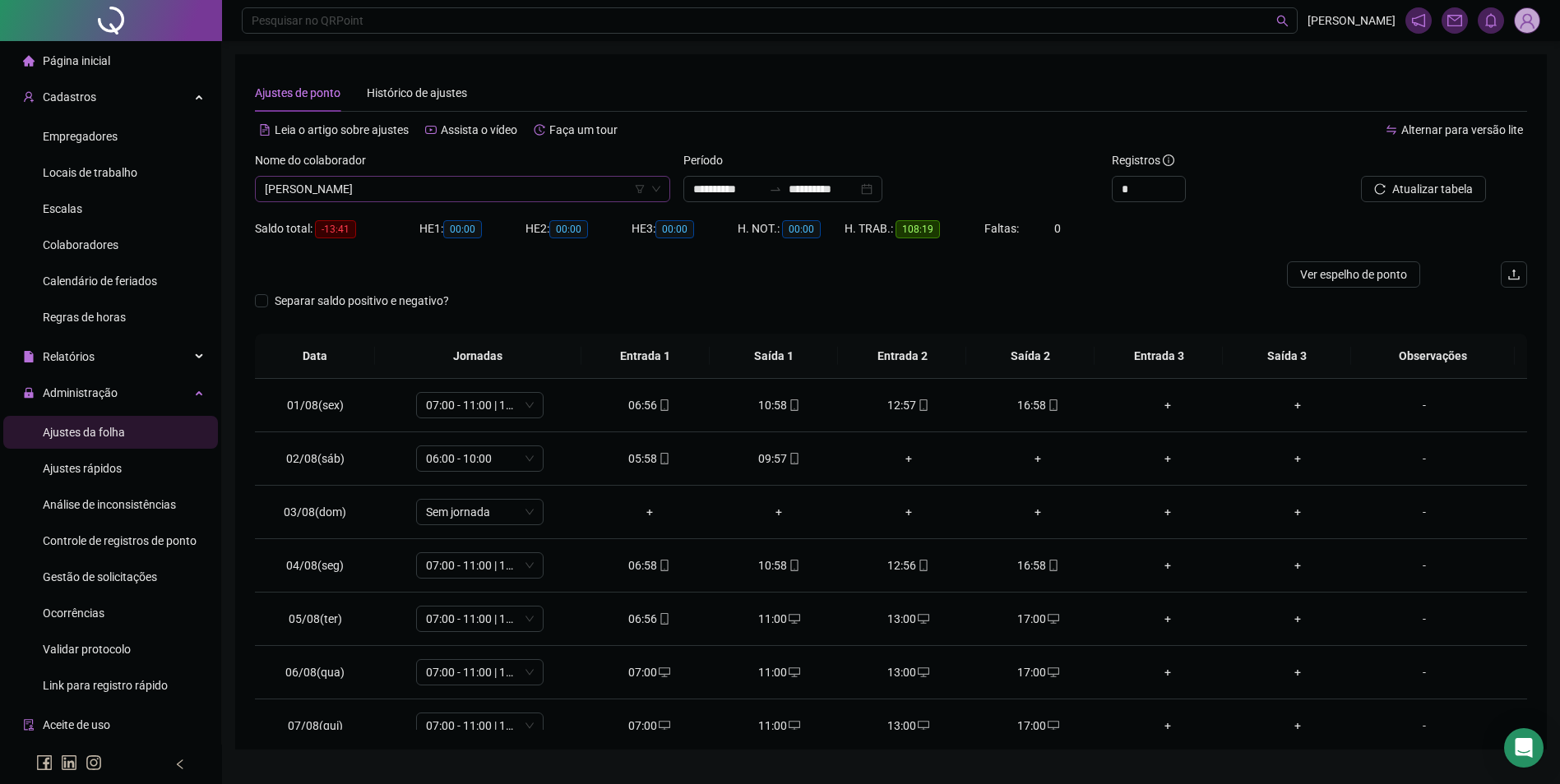
scroll to position [2814, 0]
click at [430, 193] on span "[PERSON_NAME]" at bounding box center [462, 188] width 396 height 24
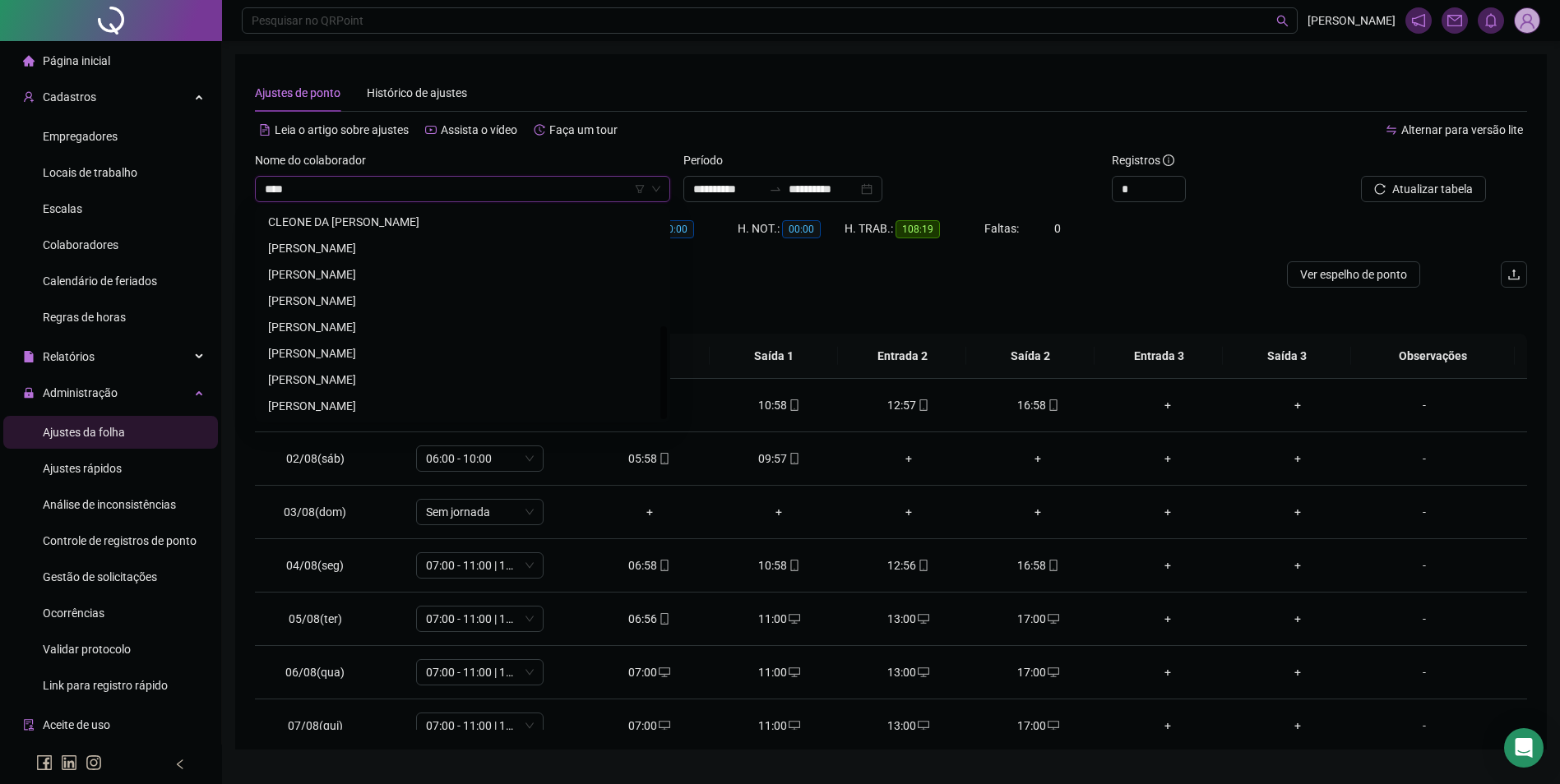
scroll to position [0, 0]
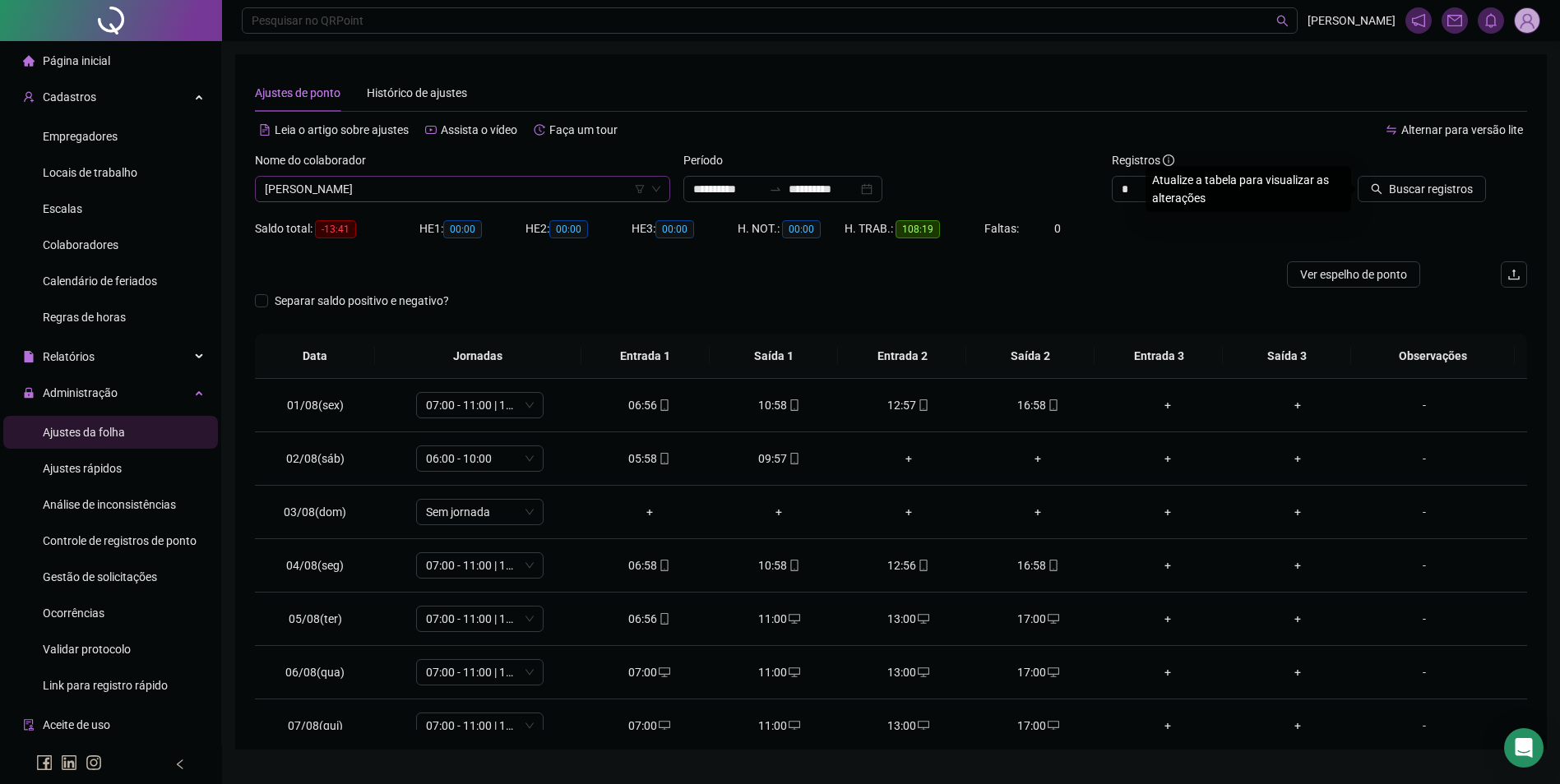
click at [1358, 176] on button "Buscar registros" at bounding box center [1421, 188] width 128 height 26
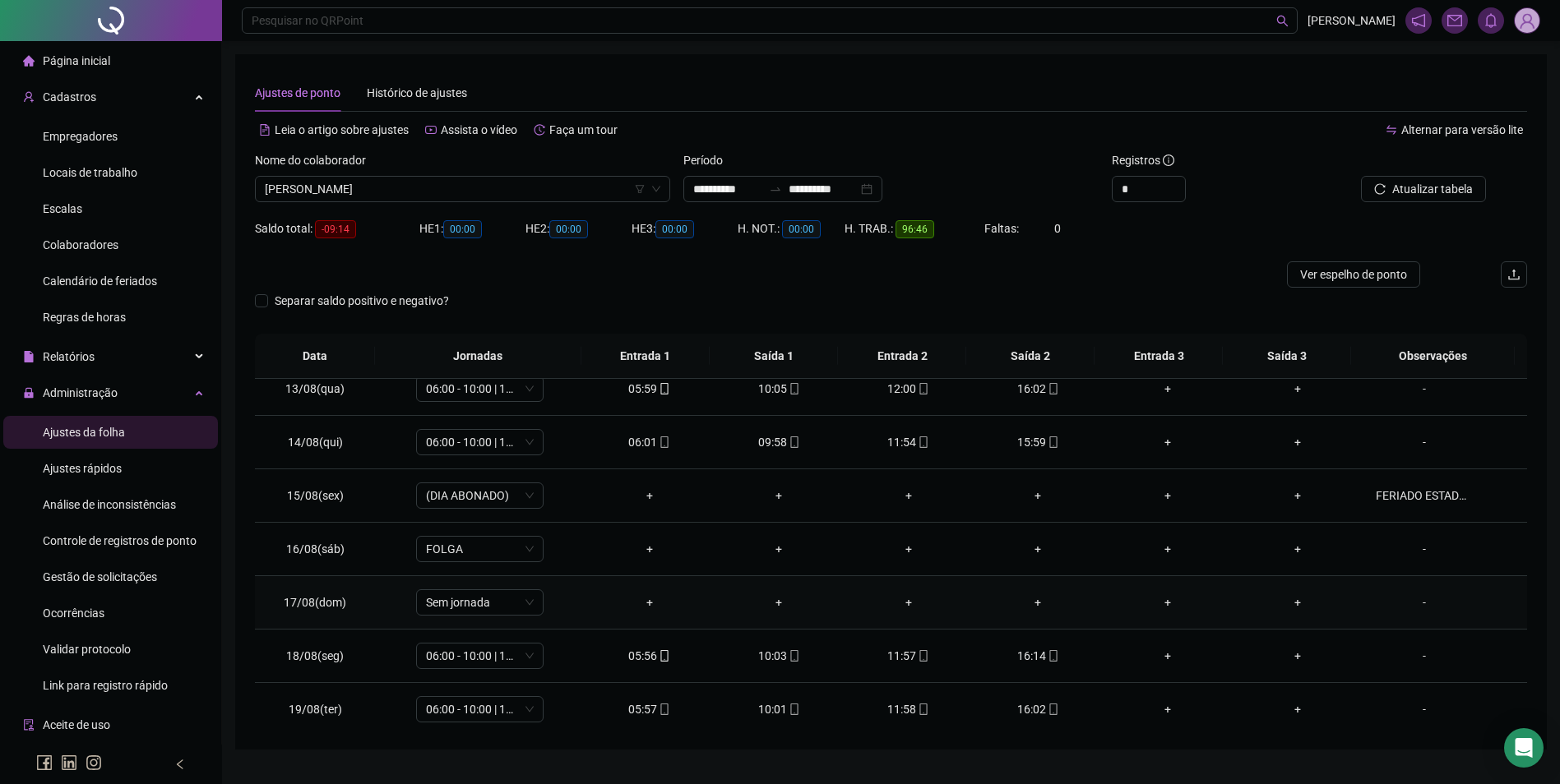
scroll to position [664, 0]
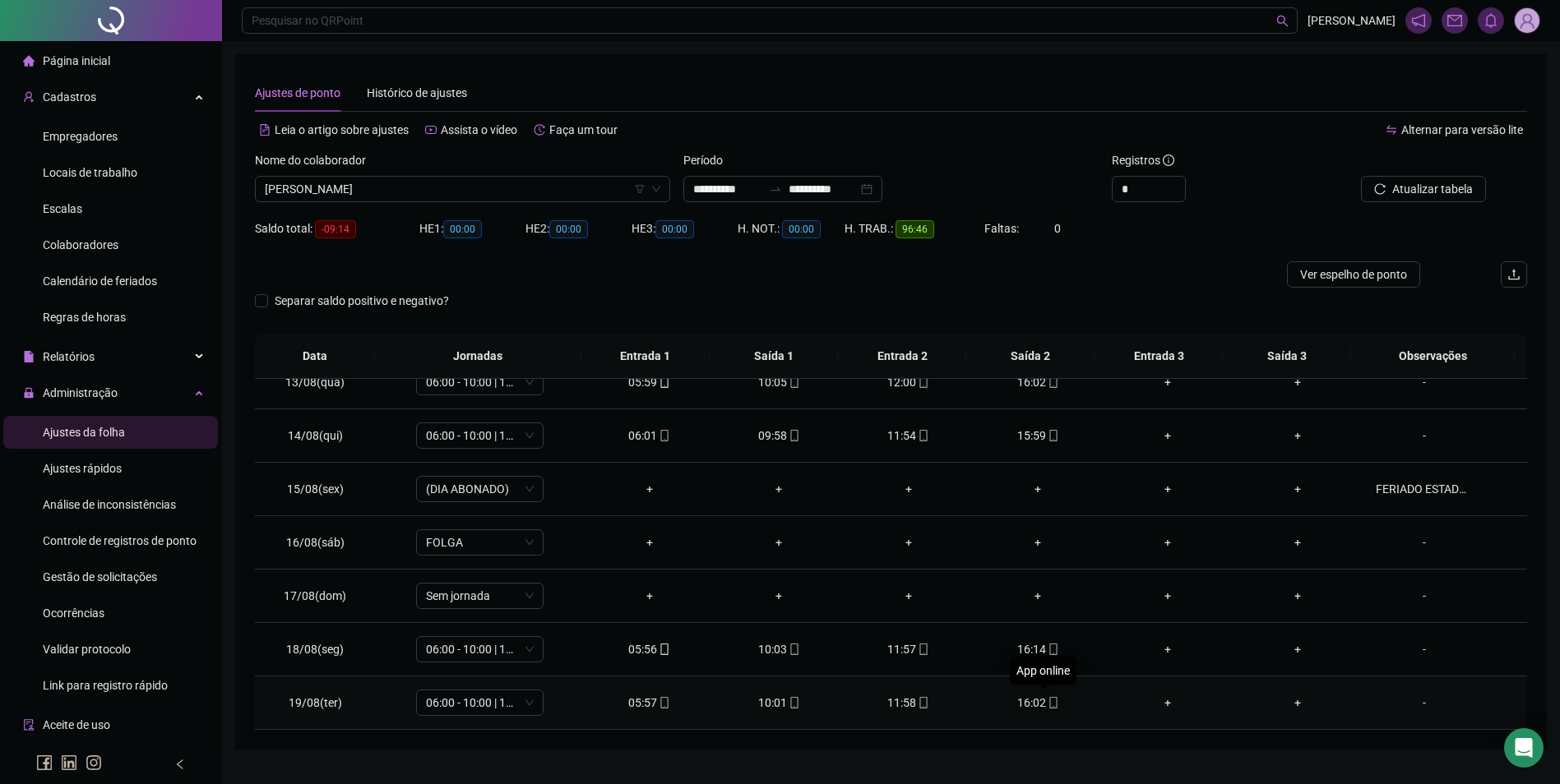
click at [1047, 702] on icon "mobile" at bounding box center [1053, 703] width 12 height 12
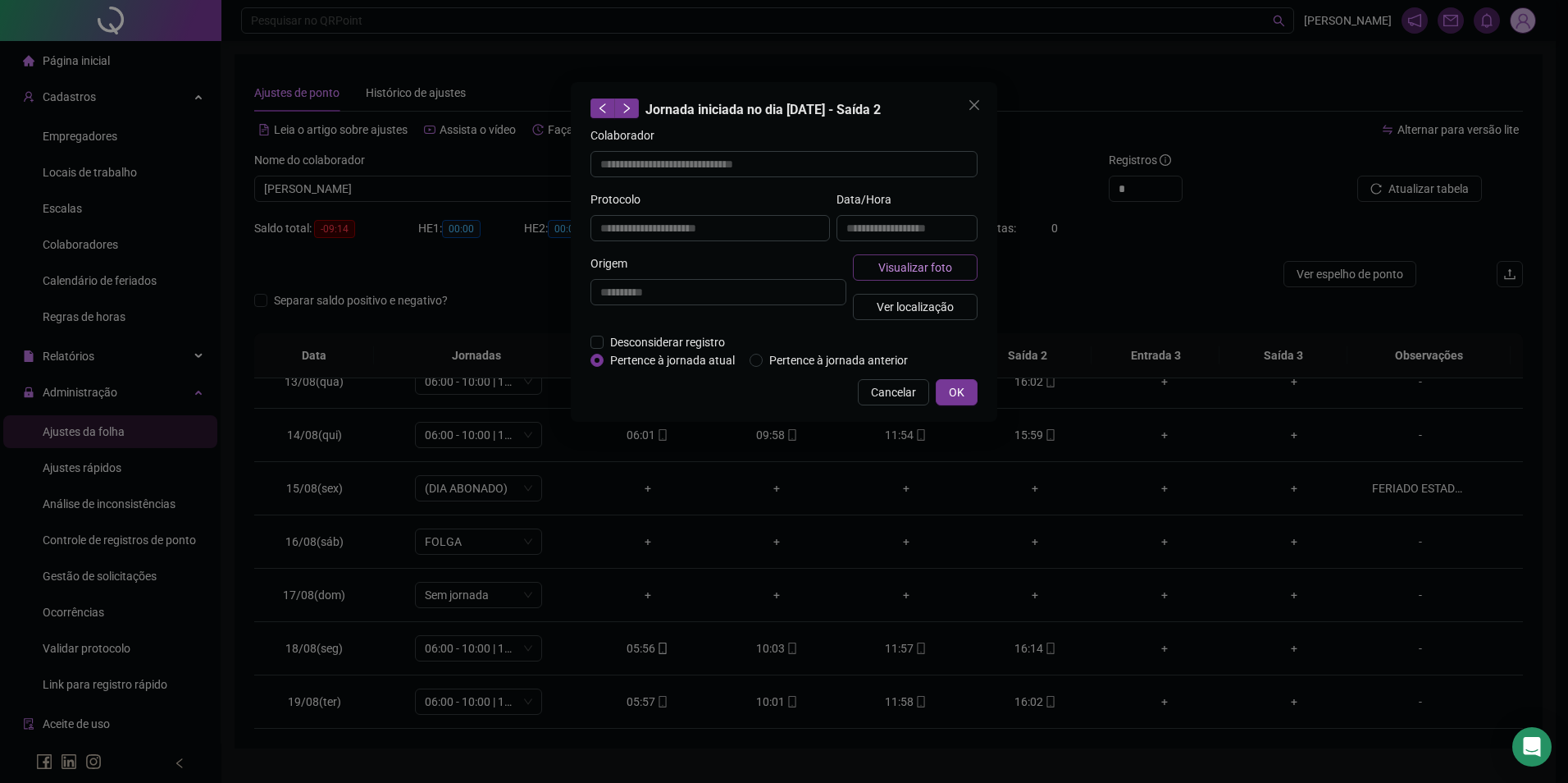
click at [940, 273] on span "Visualizar foto" at bounding box center [915, 267] width 74 height 19
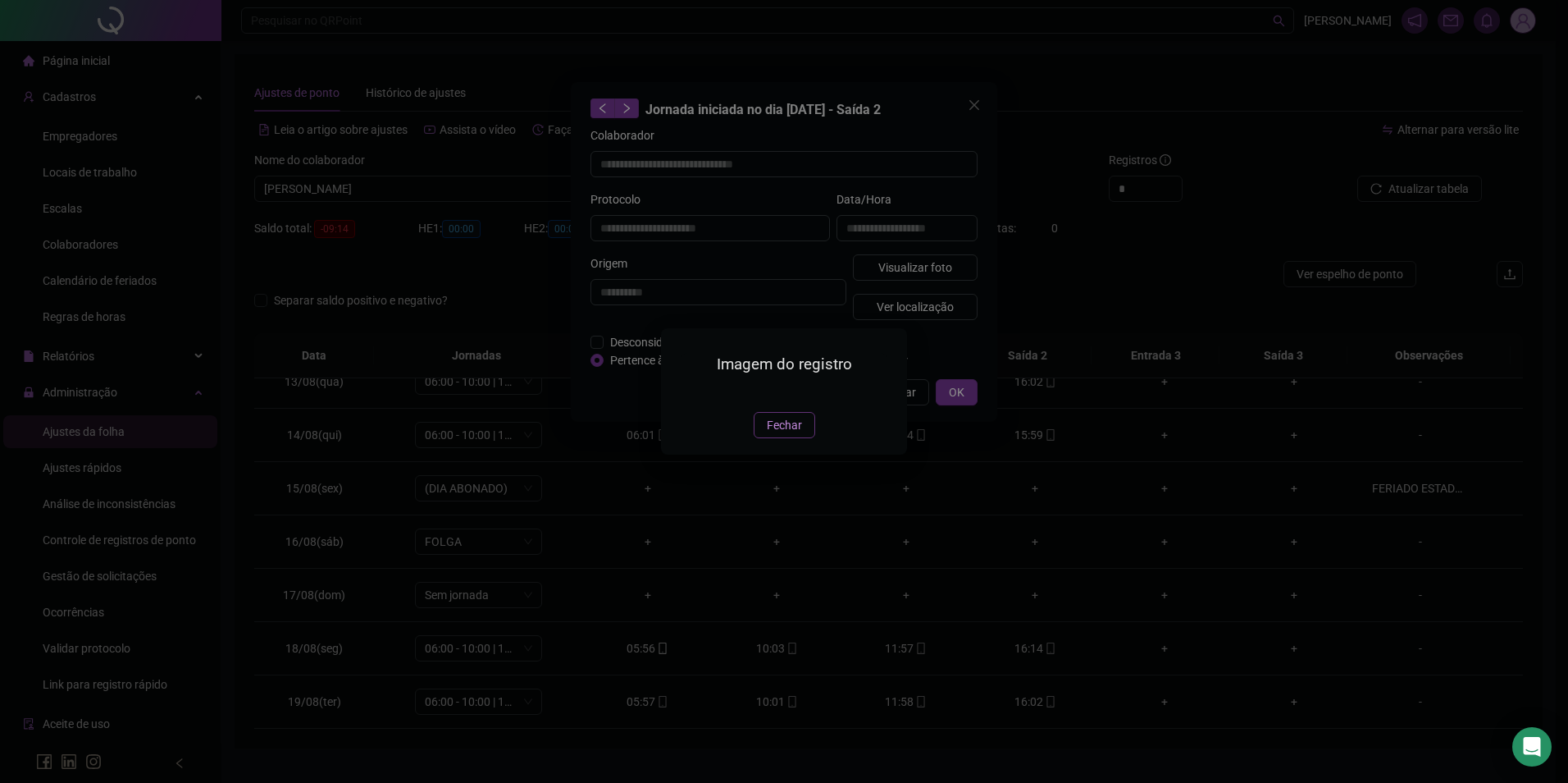
click at [780, 438] on button "Fechar" at bounding box center [784, 425] width 61 height 26
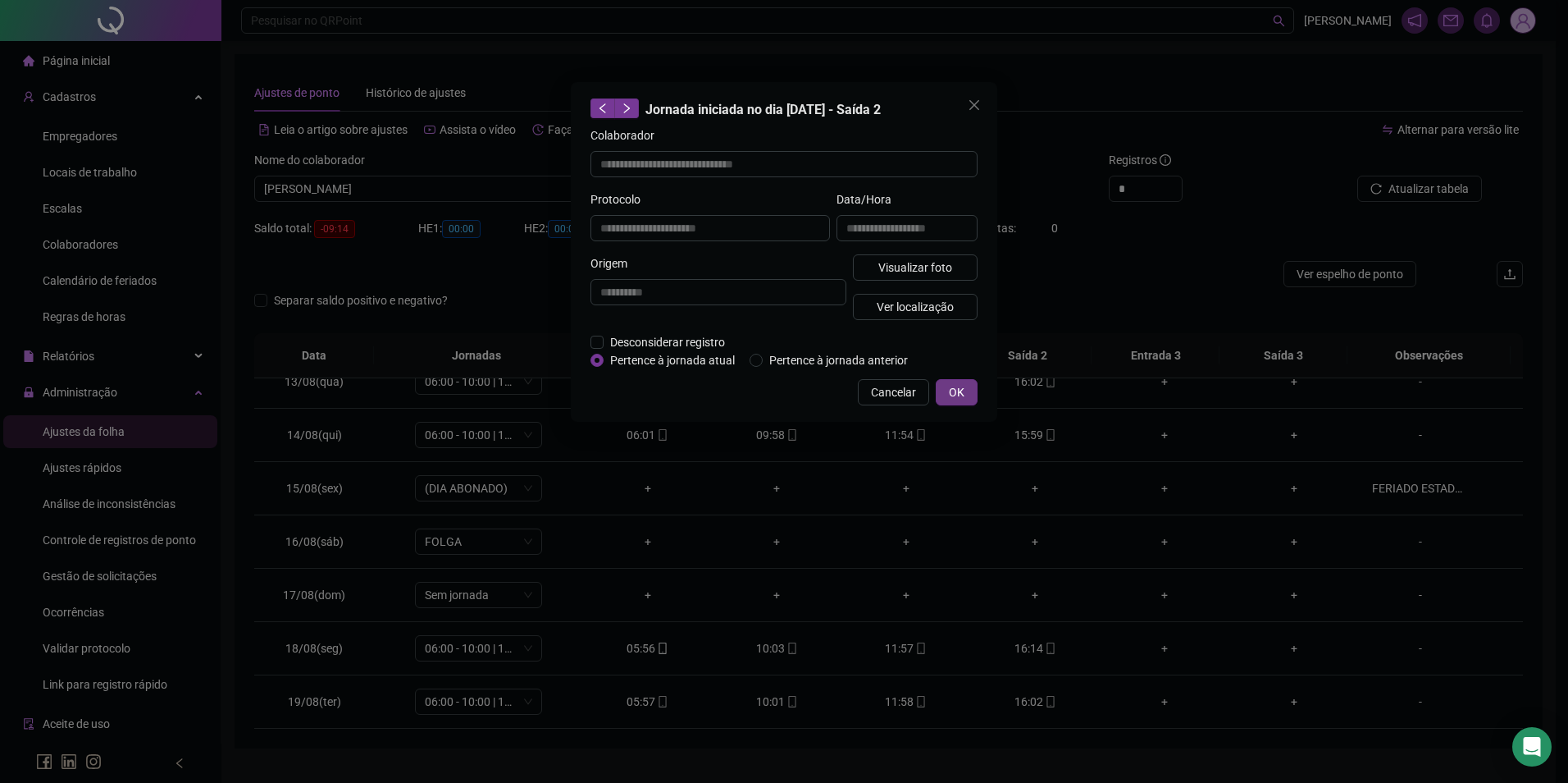
click at [959, 383] on span "OK" at bounding box center [957, 392] width 16 height 19
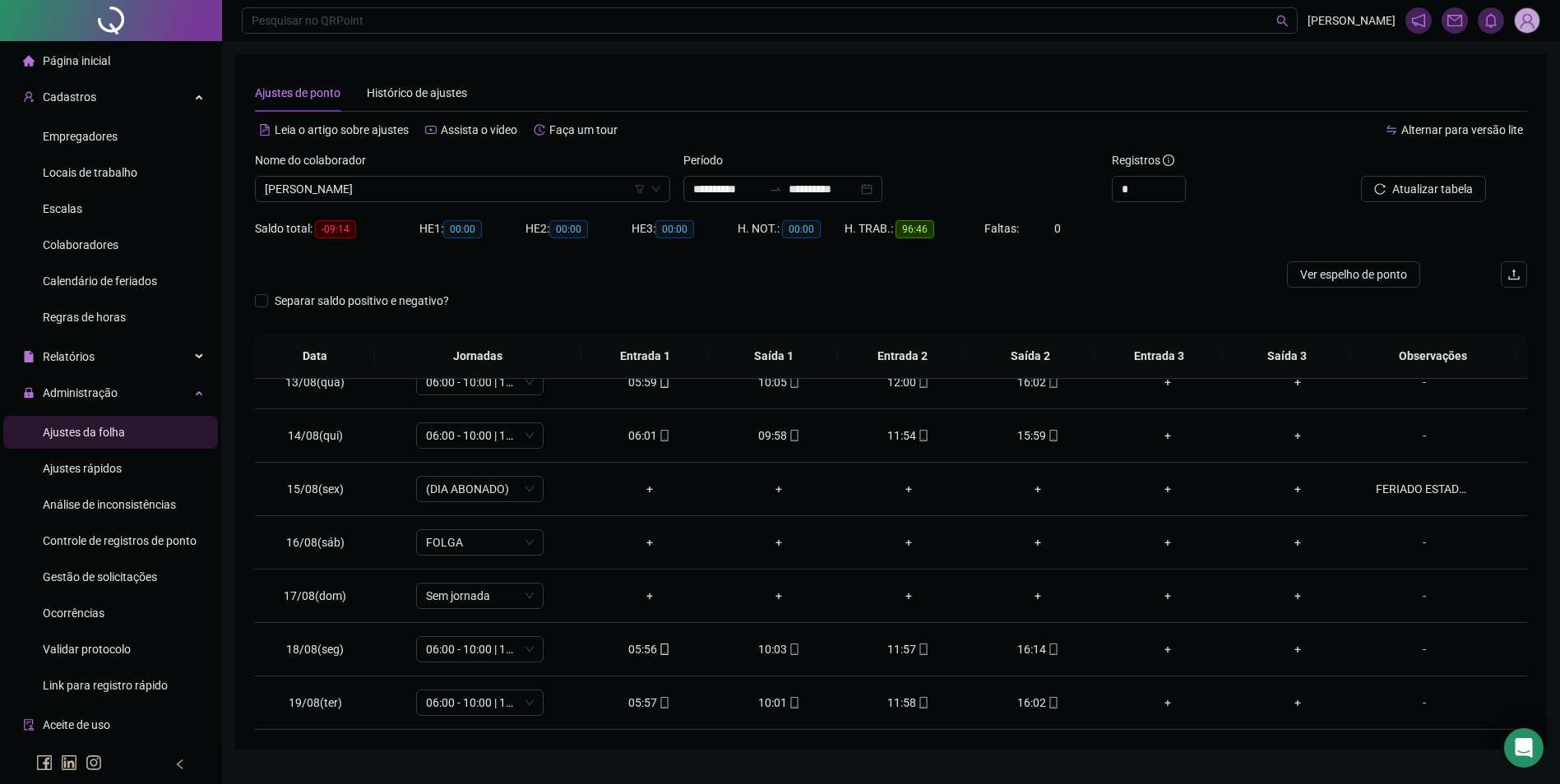
drag, startPoint x: 481, startPoint y: 197, endPoint x: 480, endPoint y: 169, distance: 28.0
click at [482, 189] on span "[PERSON_NAME]" at bounding box center [462, 188] width 396 height 24
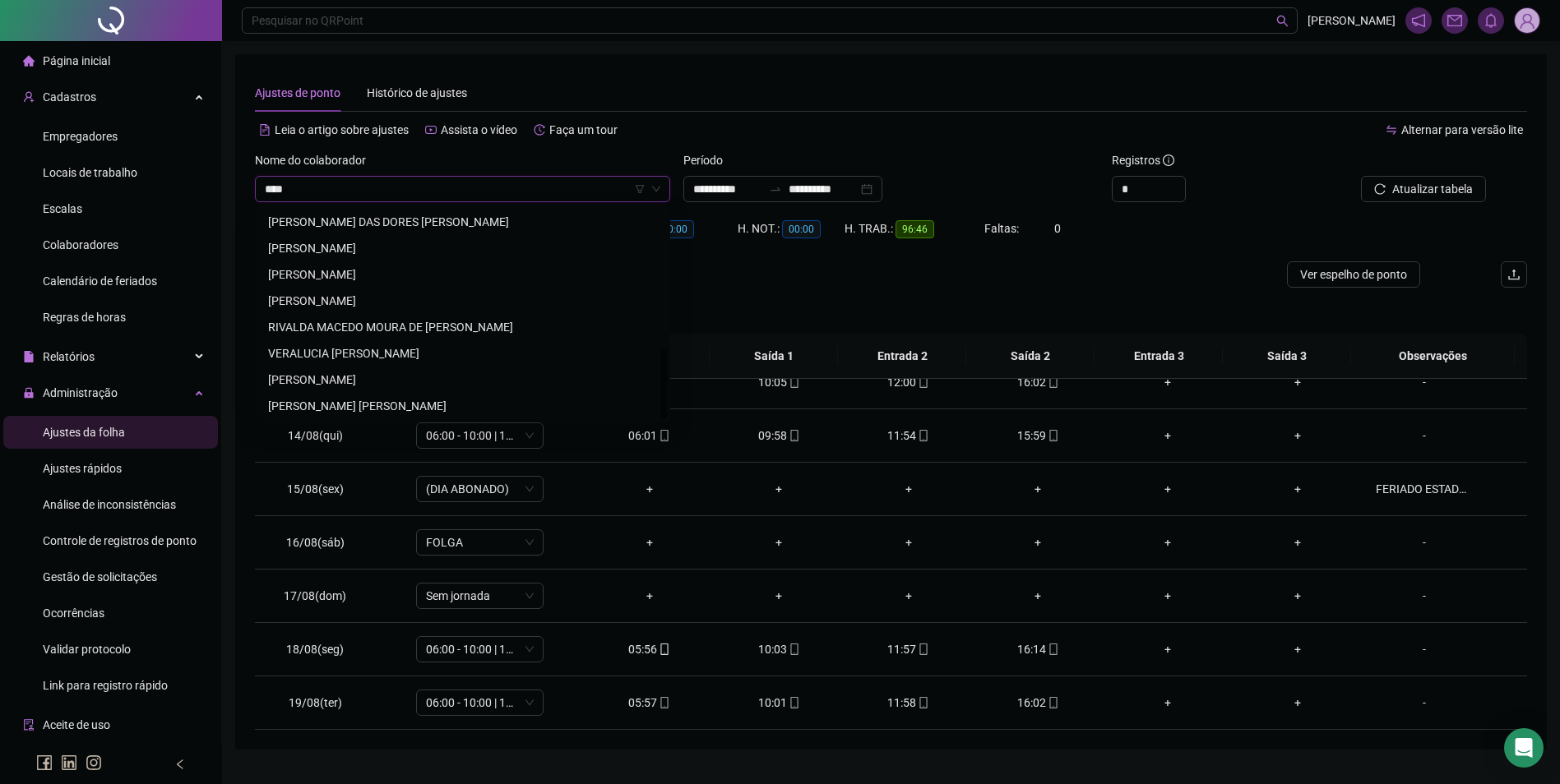
scroll to position [0, 0]
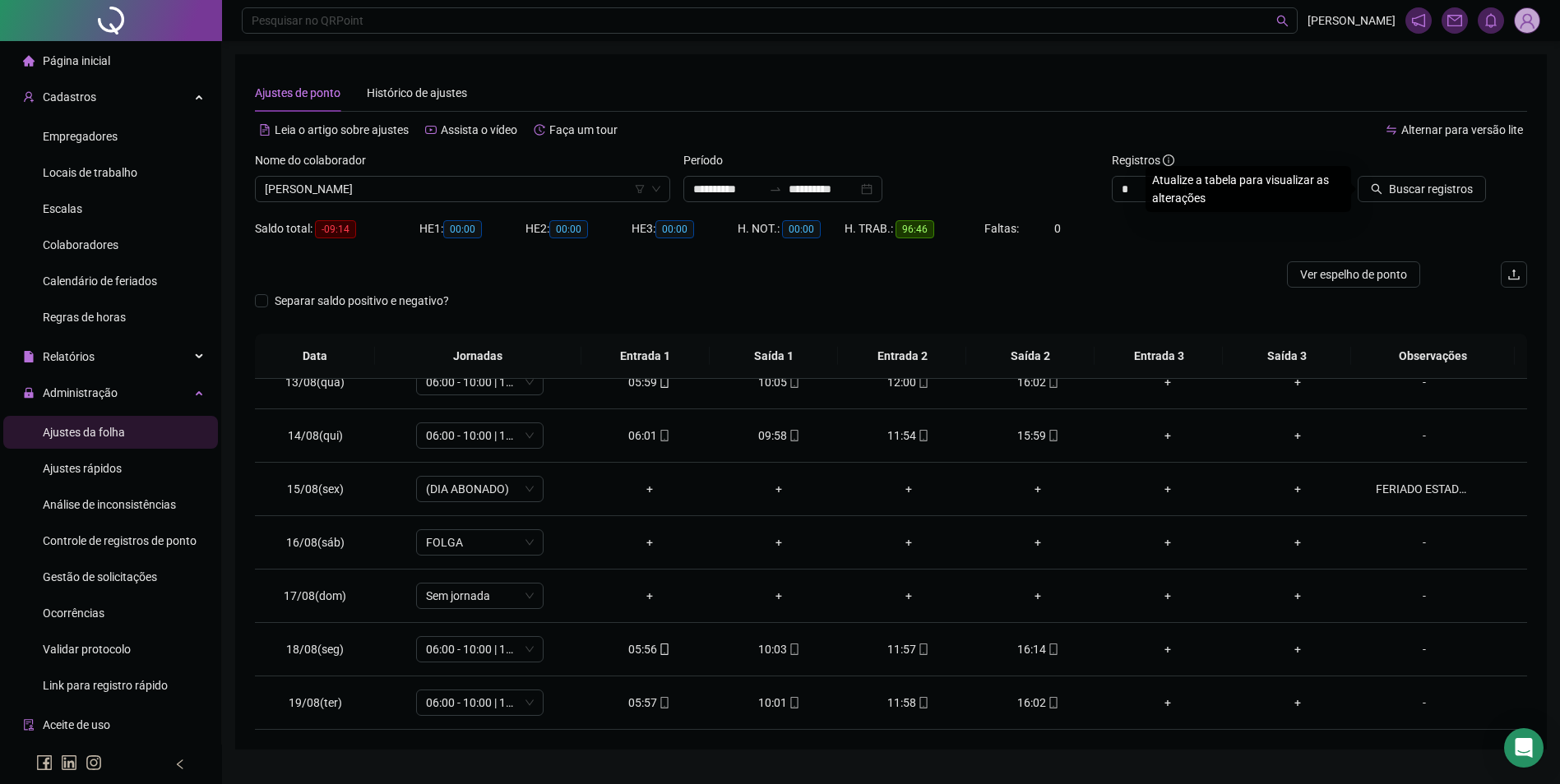
click at [1358, 176] on button "Buscar registros" at bounding box center [1421, 188] width 128 height 26
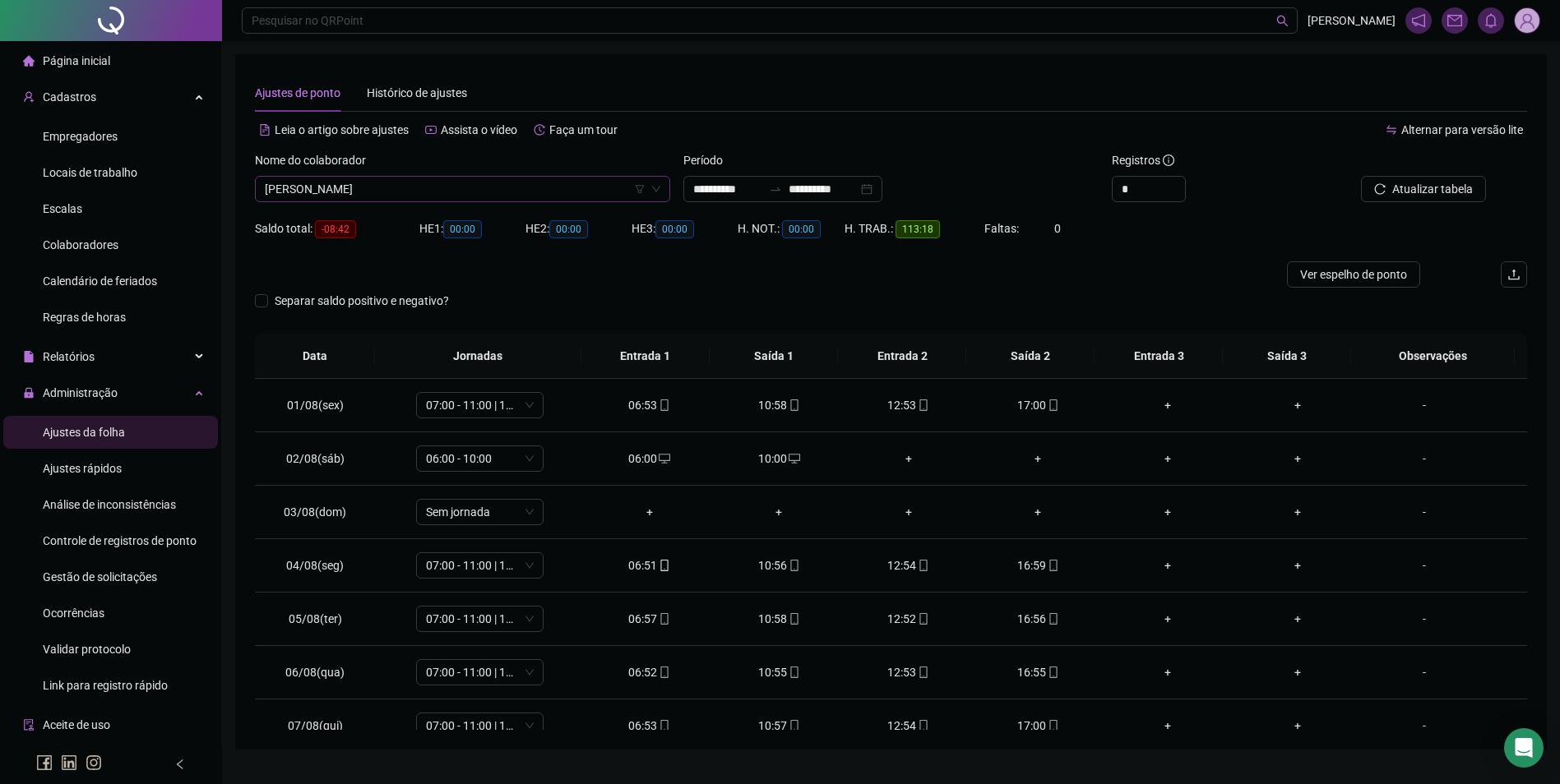
click at [569, 196] on span "[PERSON_NAME]" at bounding box center [462, 188] width 396 height 24
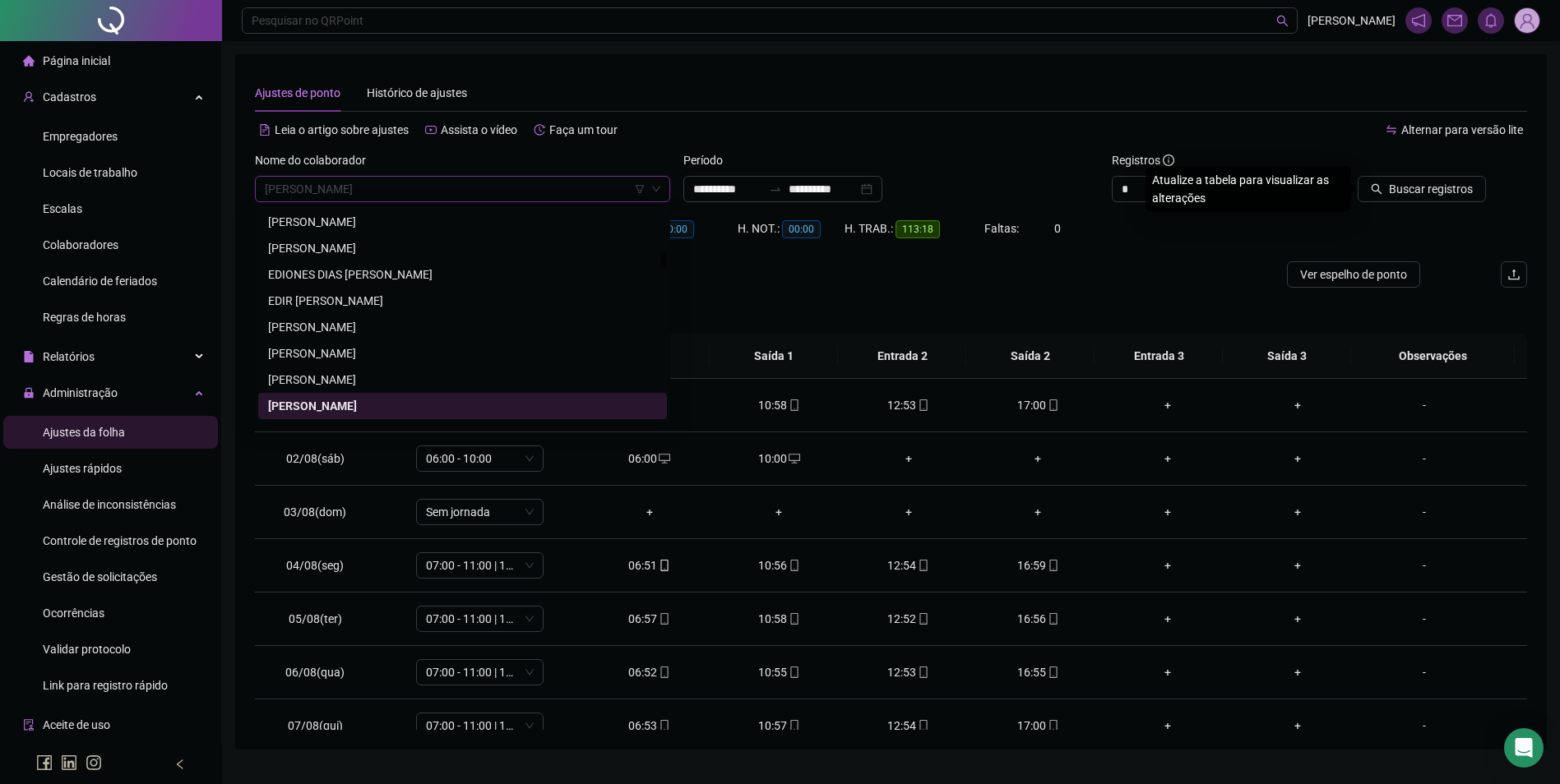
scroll to position [5390, 0]
click at [407, 380] on div "[PERSON_NAME]" at bounding box center [462, 380] width 389 height 19
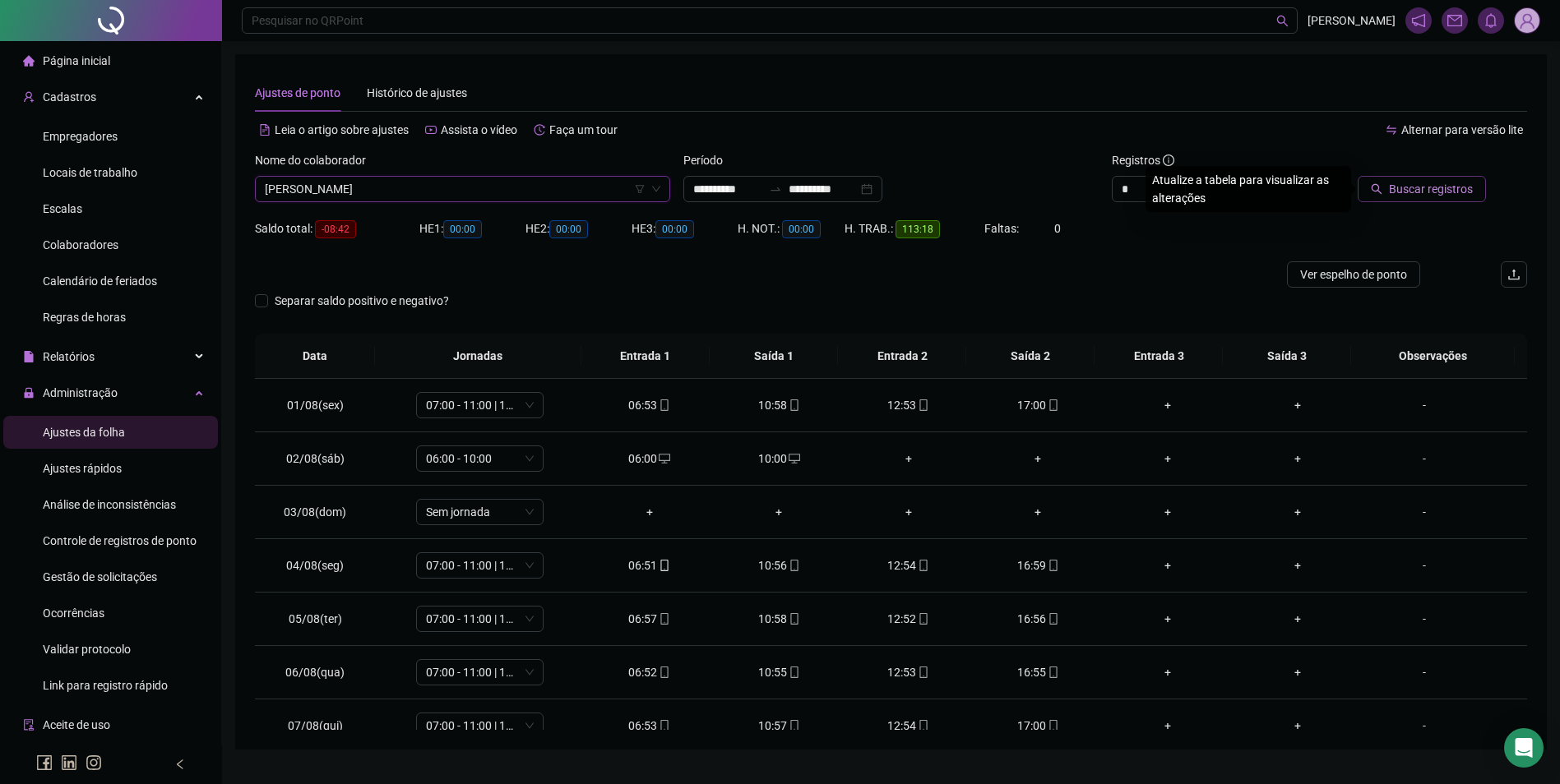
click at [1377, 185] on icon "search" at bounding box center [1376, 189] width 11 height 11
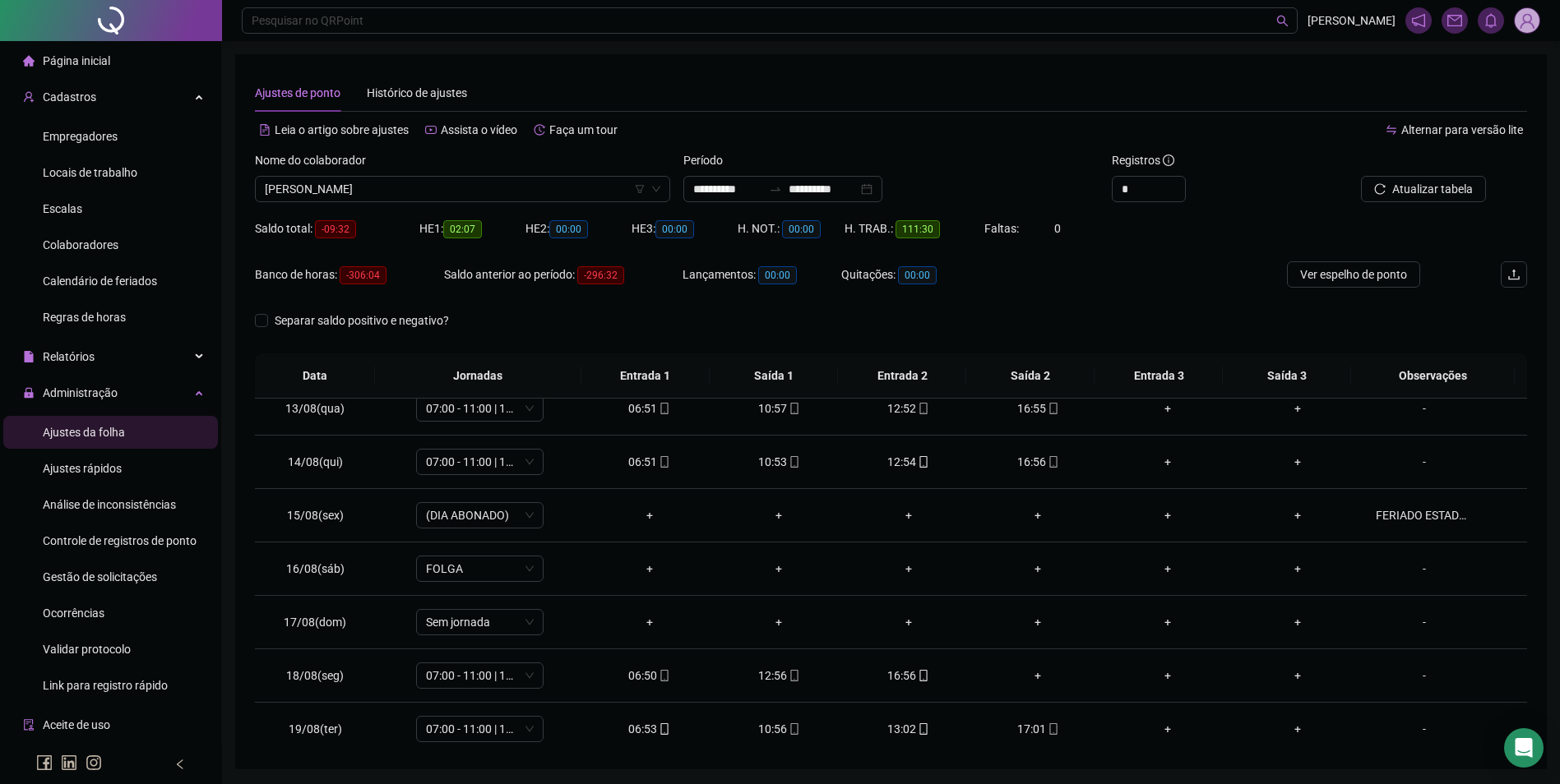
scroll to position [664, 0]
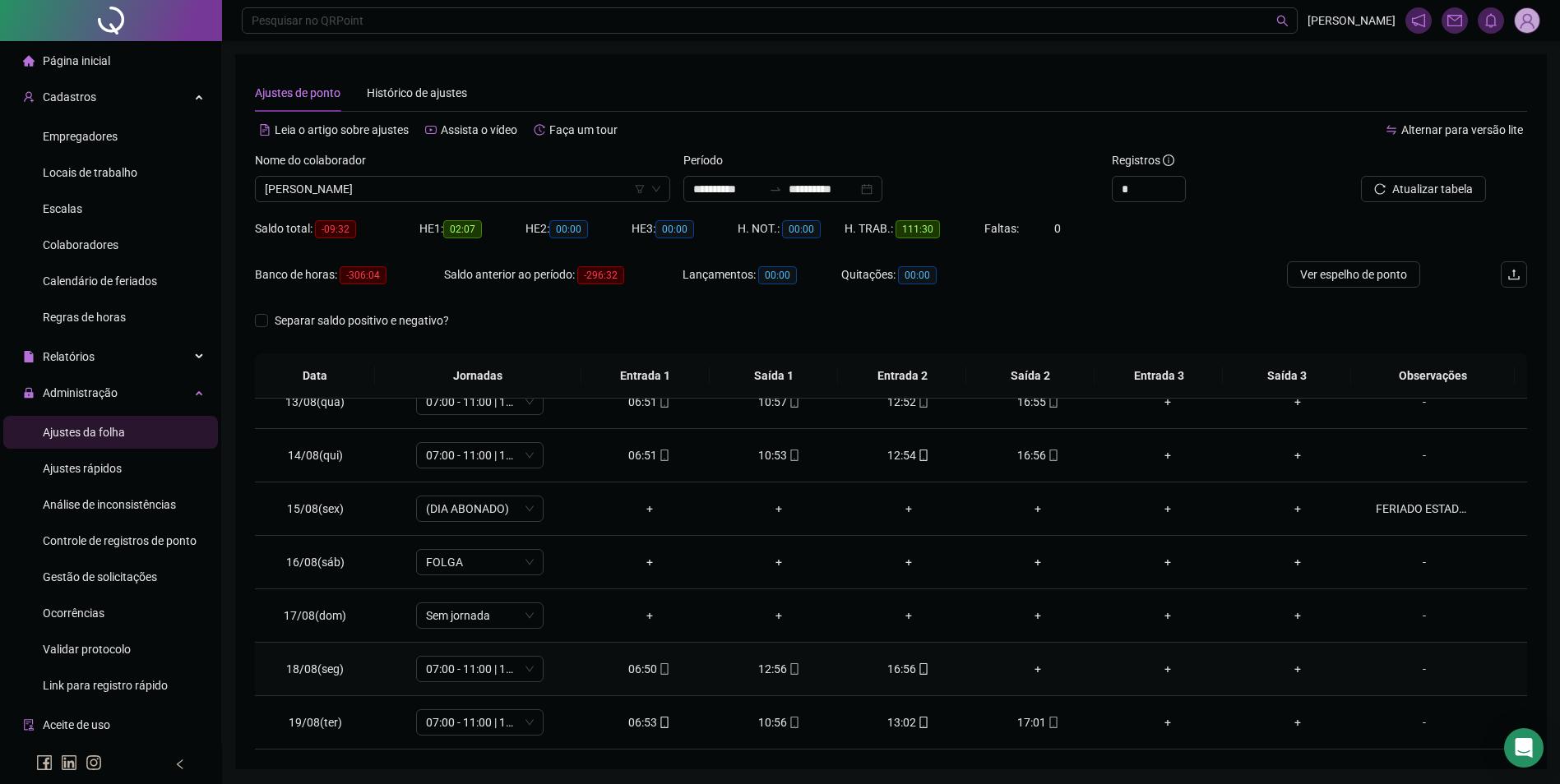
click at [1029, 670] on div "+" at bounding box center [1038, 669] width 104 height 19
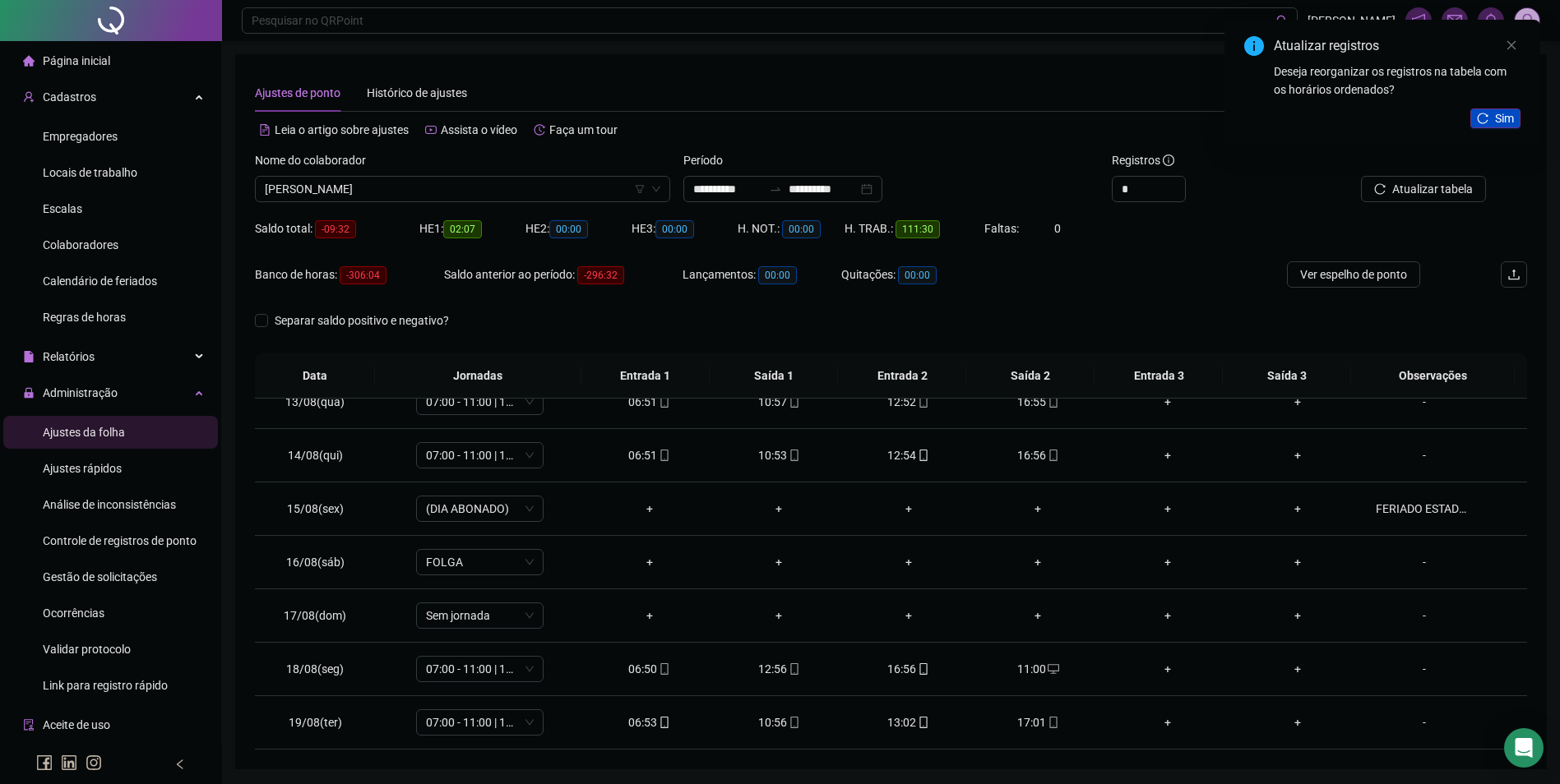
click at [1497, 122] on span "Sim" at bounding box center [1503, 118] width 19 height 19
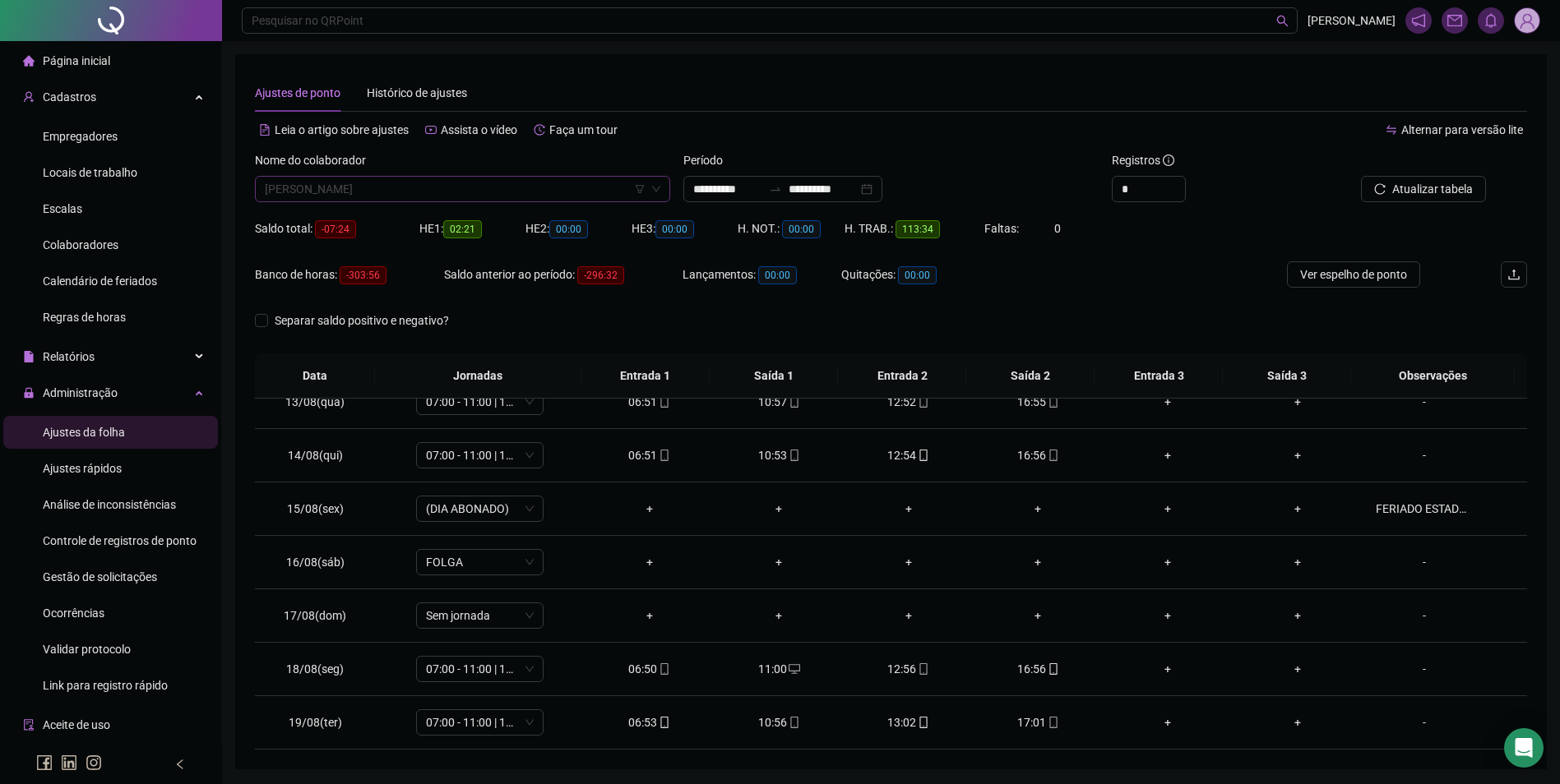
click at [425, 194] on span "[PERSON_NAME]" at bounding box center [462, 188] width 396 height 24
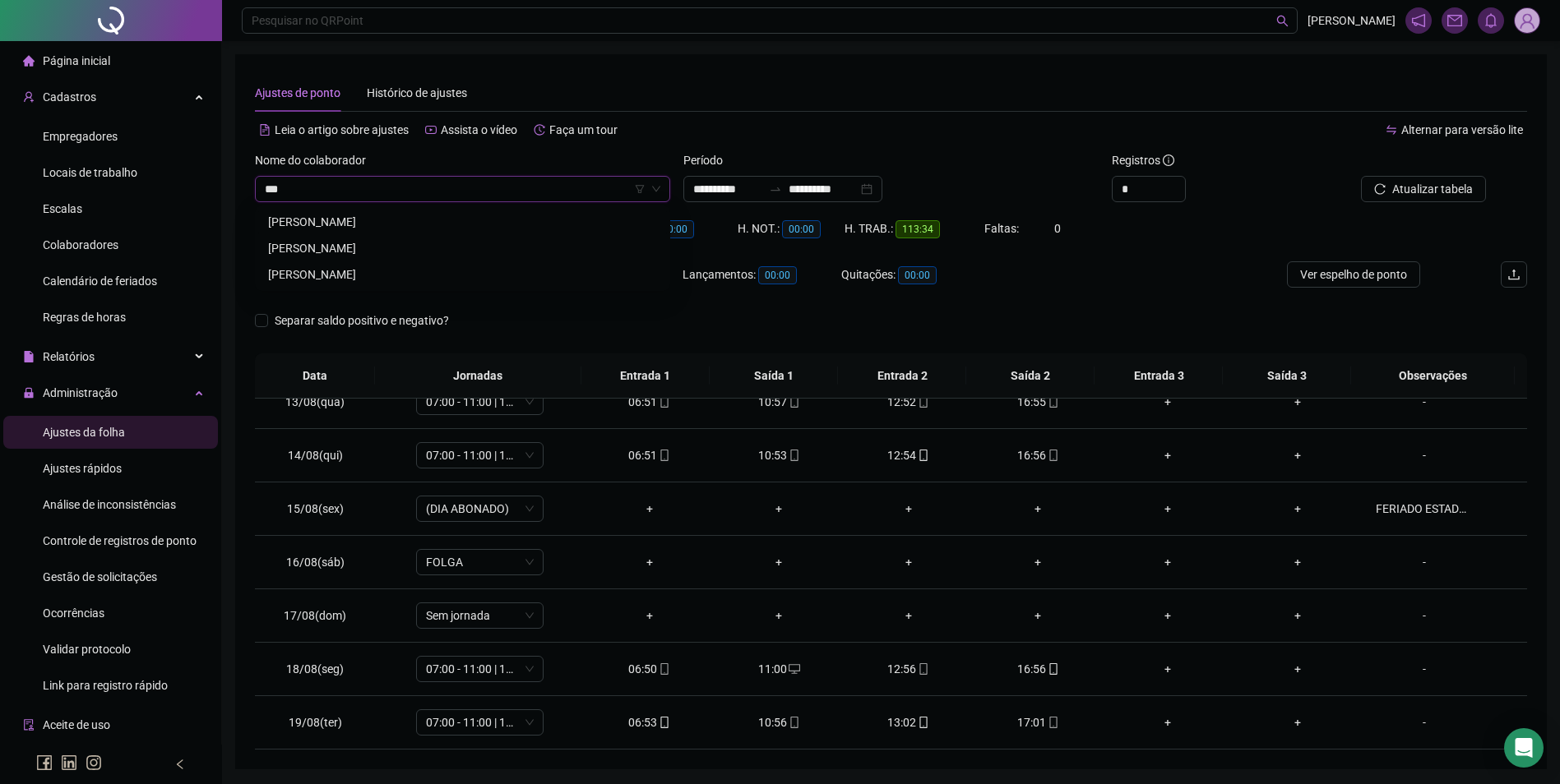
scroll to position [0, 0]
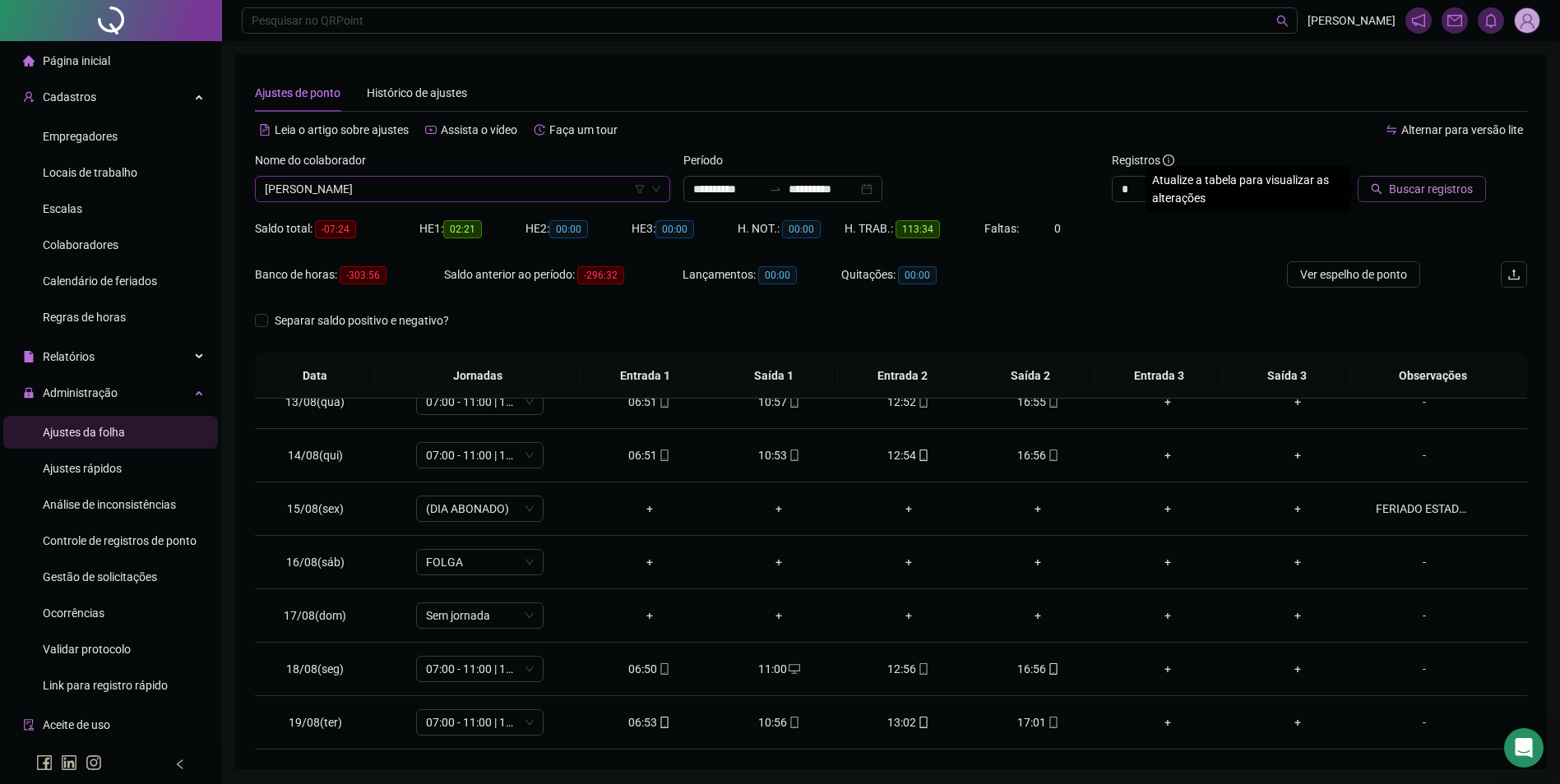
click at [1419, 195] on span "Buscar registros" at bounding box center [1431, 188] width 84 height 19
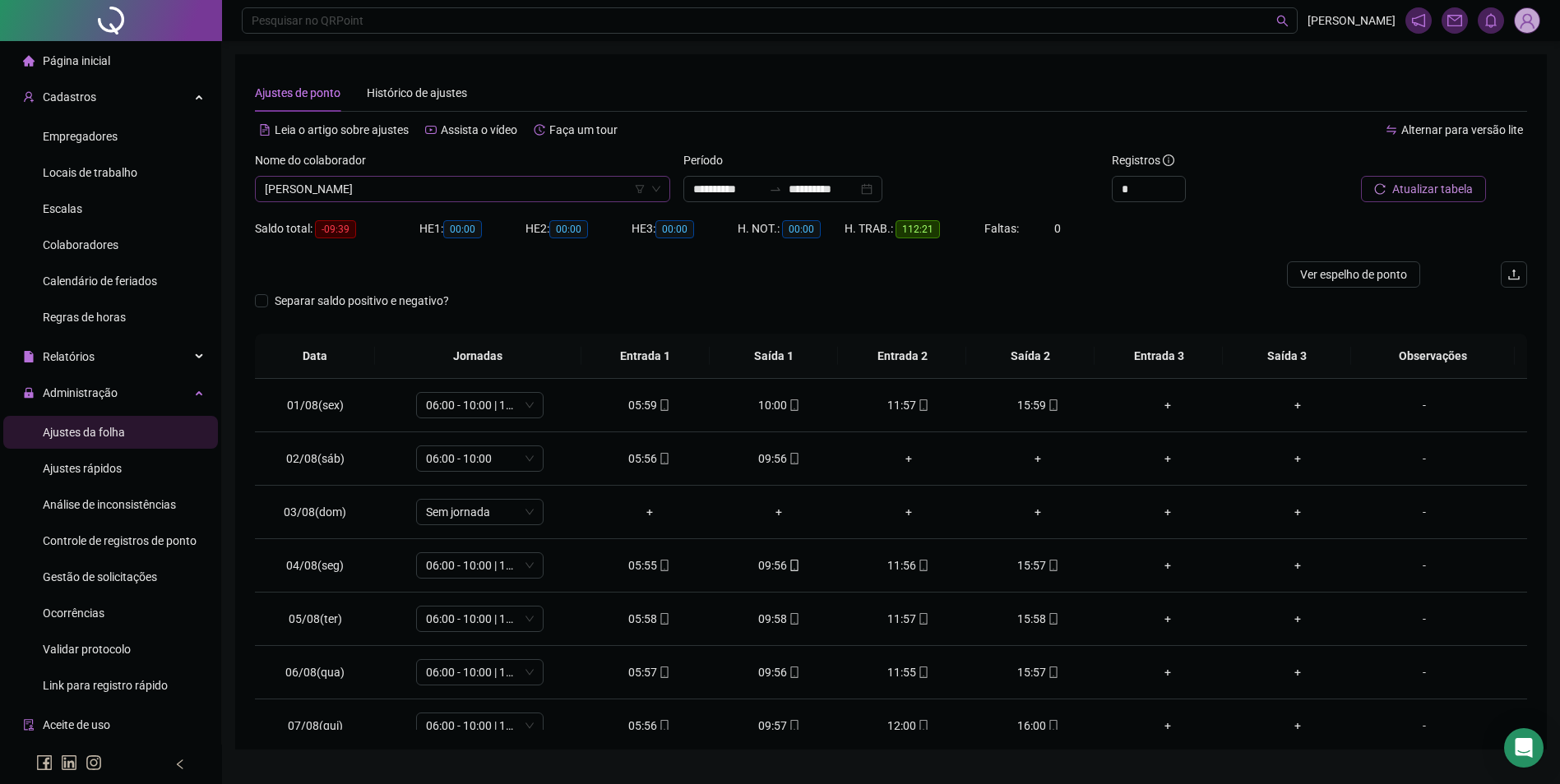
click at [401, 184] on span "[PERSON_NAME]" at bounding box center [462, 188] width 396 height 24
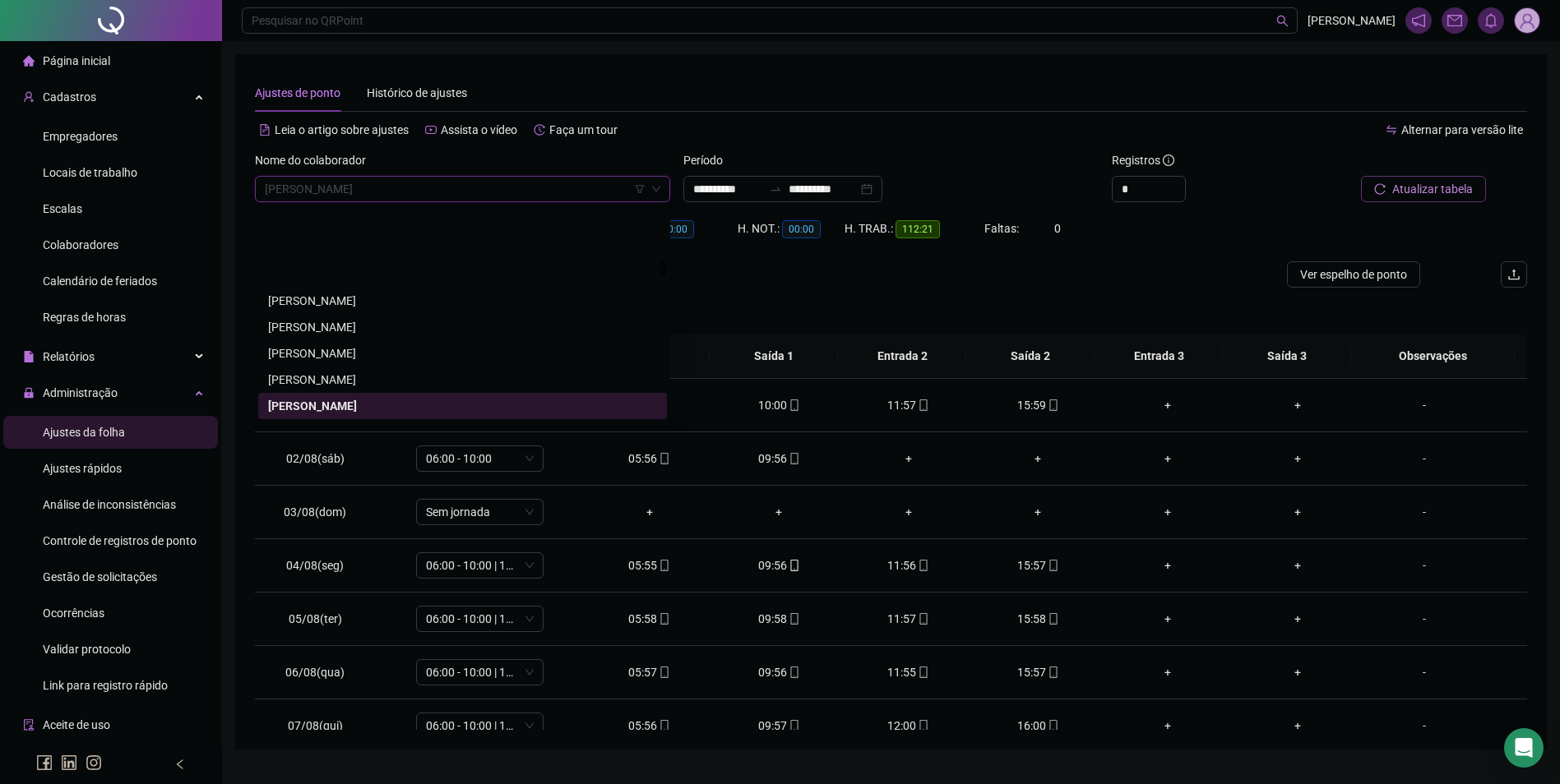
scroll to position [6446, 0]
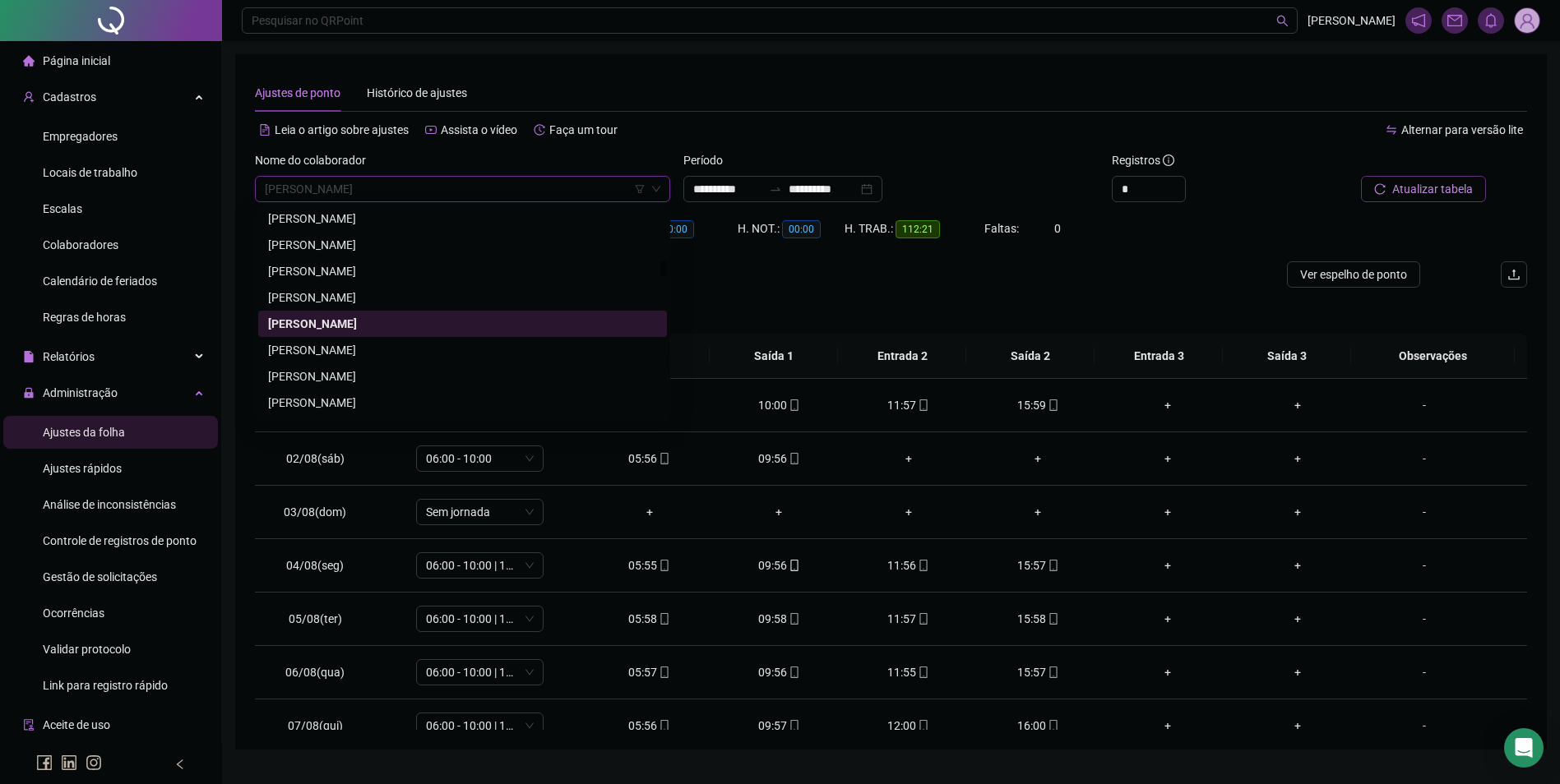
click at [368, 355] on div "[PERSON_NAME]" at bounding box center [462, 350] width 389 height 19
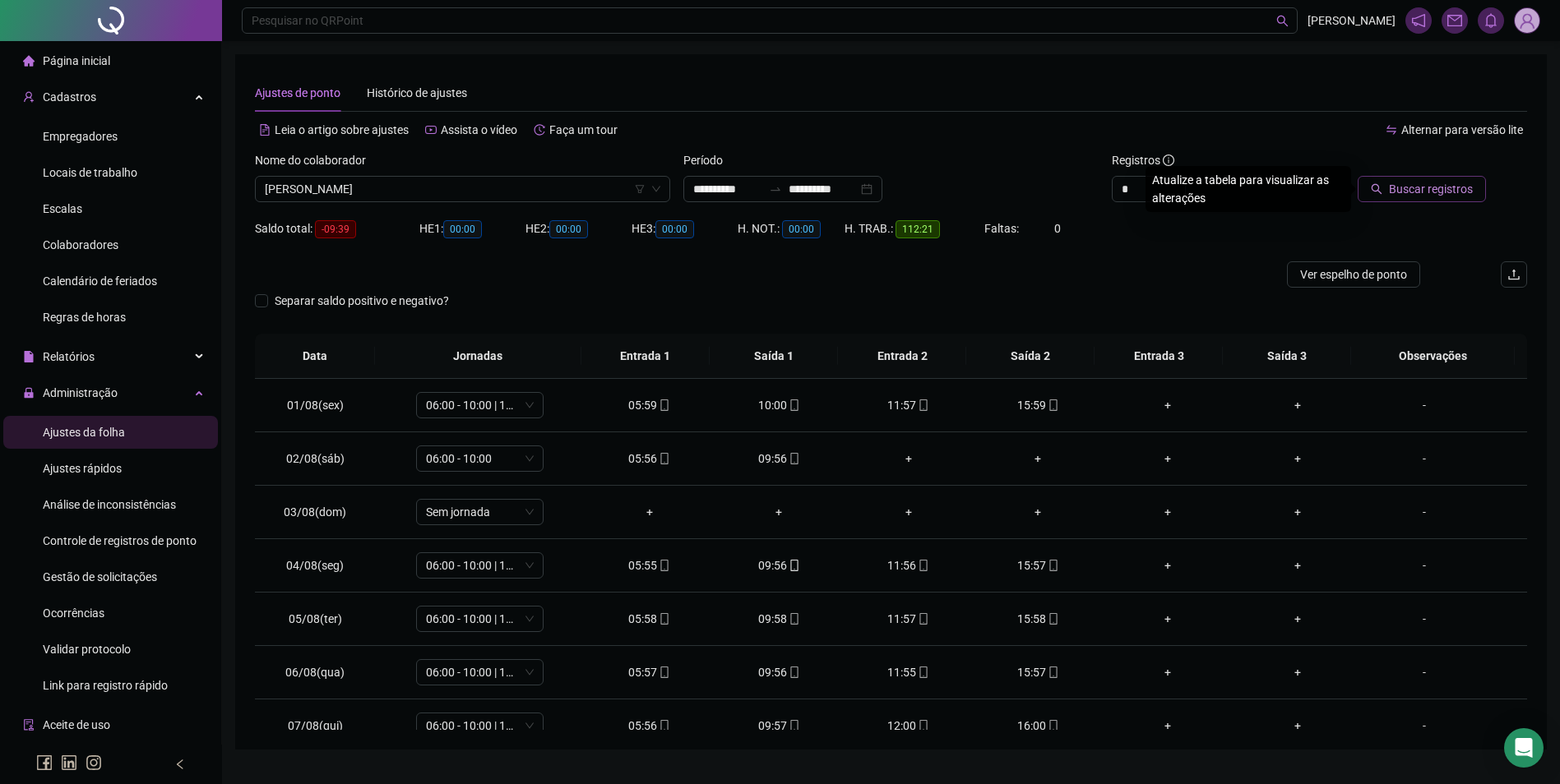
click at [1379, 200] on button "Buscar registros" at bounding box center [1421, 188] width 128 height 26
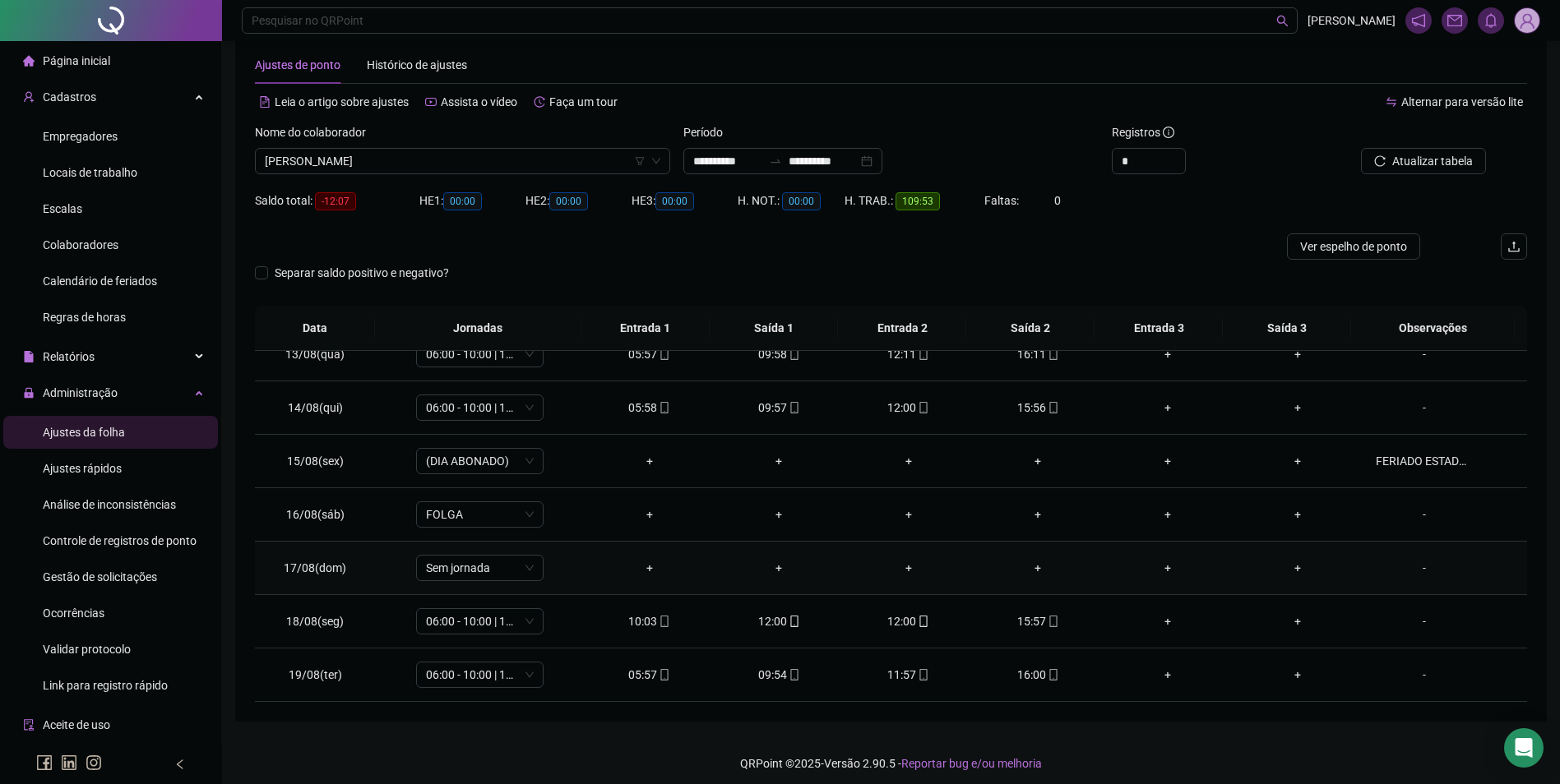
scroll to position [36, 0]
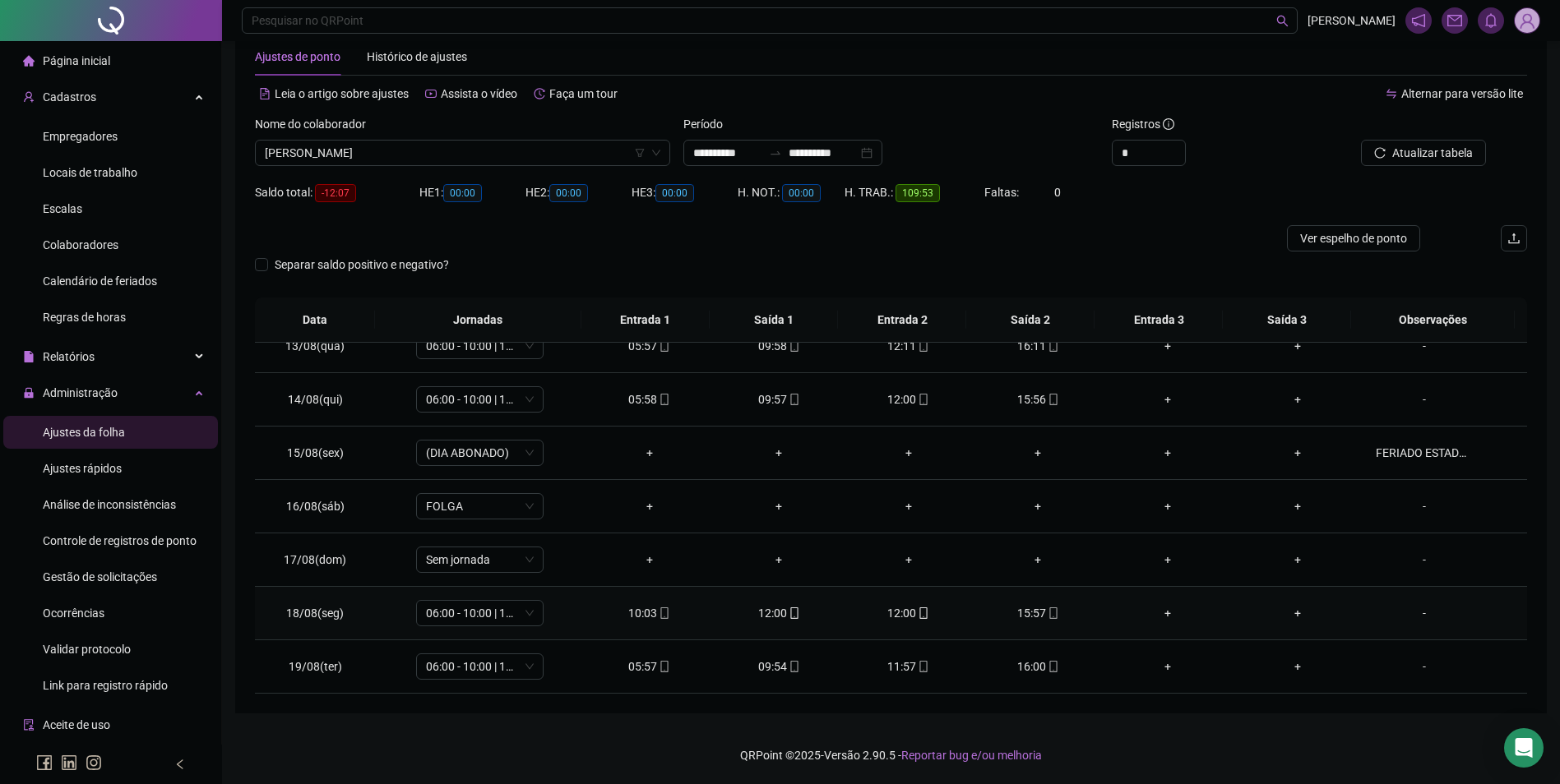
click at [894, 615] on div "12:00" at bounding box center [908, 613] width 104 height 19
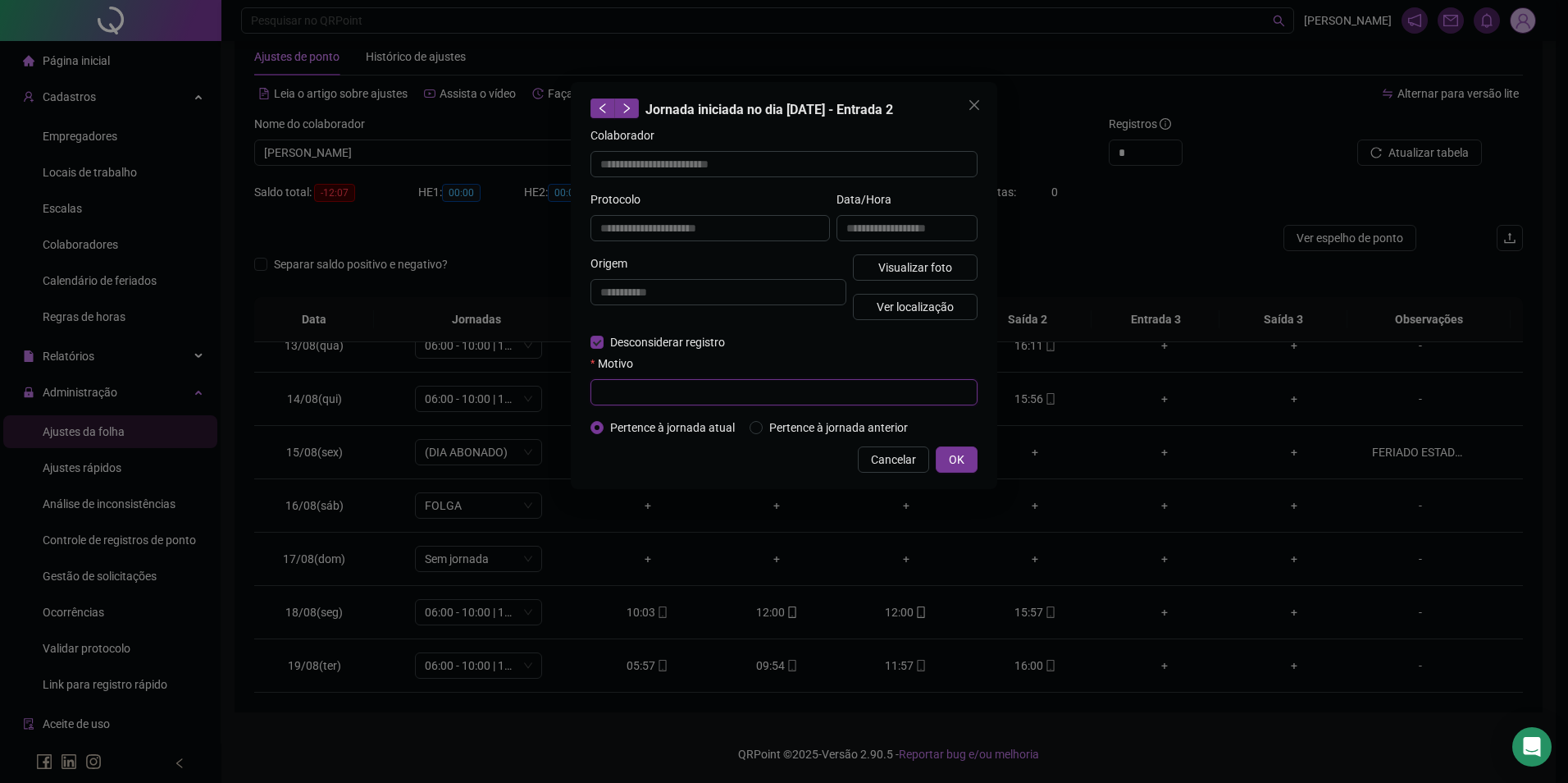
click at [639, 393] on input "text" at bounding box center [784, 392] width 387 height 26
click at [940, 460] on button "OK" at bounding box center [956, 459] width 42 height 26
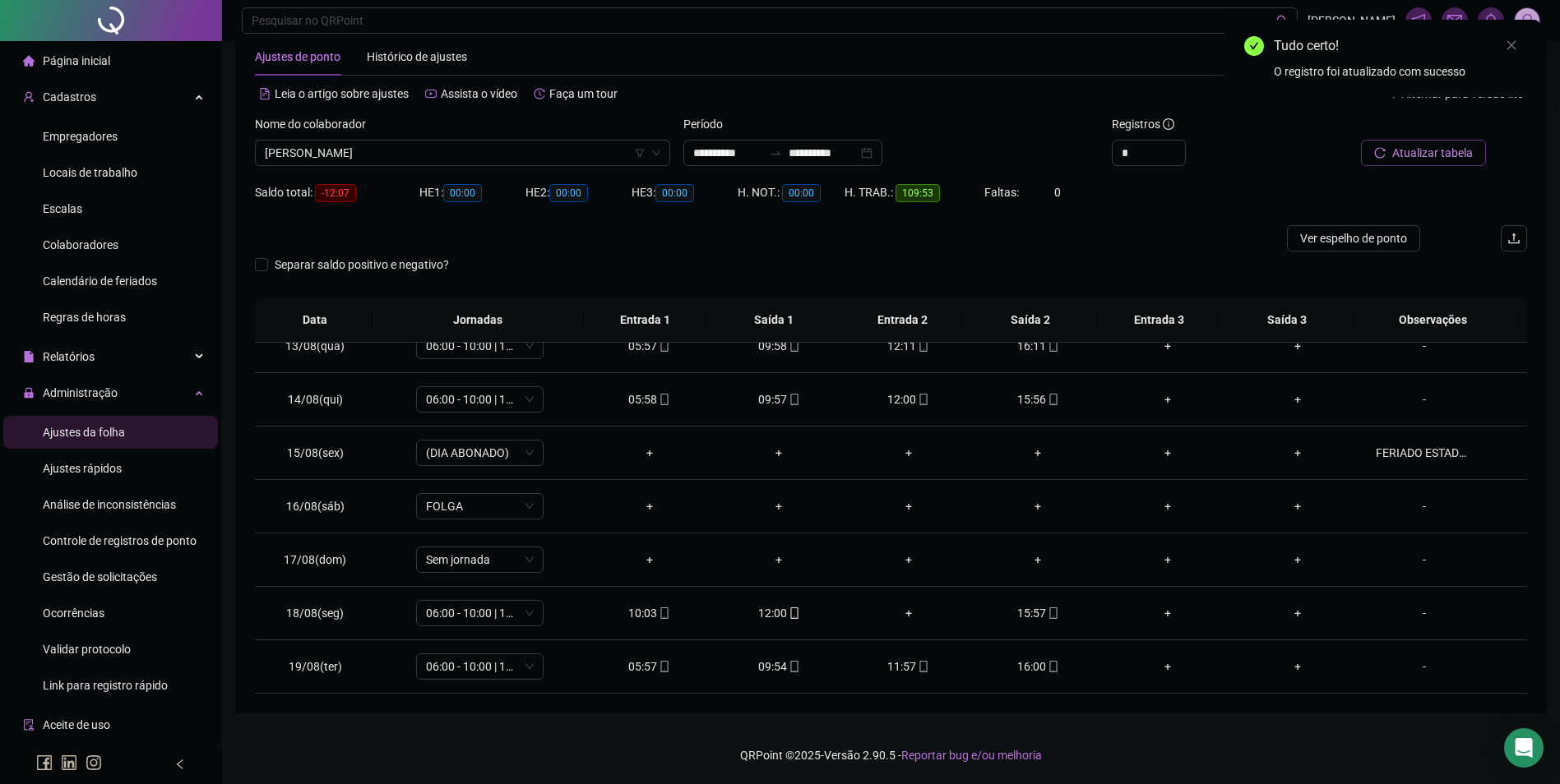
click at [1436, 160] on span "Atualizar tabela" at bounding box center [1432, 152] width 80 height 19
click at [1035, 612] on div "+" at bounding box center [1038, 613] width 104 height 19
click at [1411, 145] on div "Atualizar registros Deseja reorganizar os registros na tabela com os horários o…" at bounding box center [1381, 82] width 316 height 126
click at [1482, 116] on icon "reload" at bounding box center [1483, 118] width 12 height 12
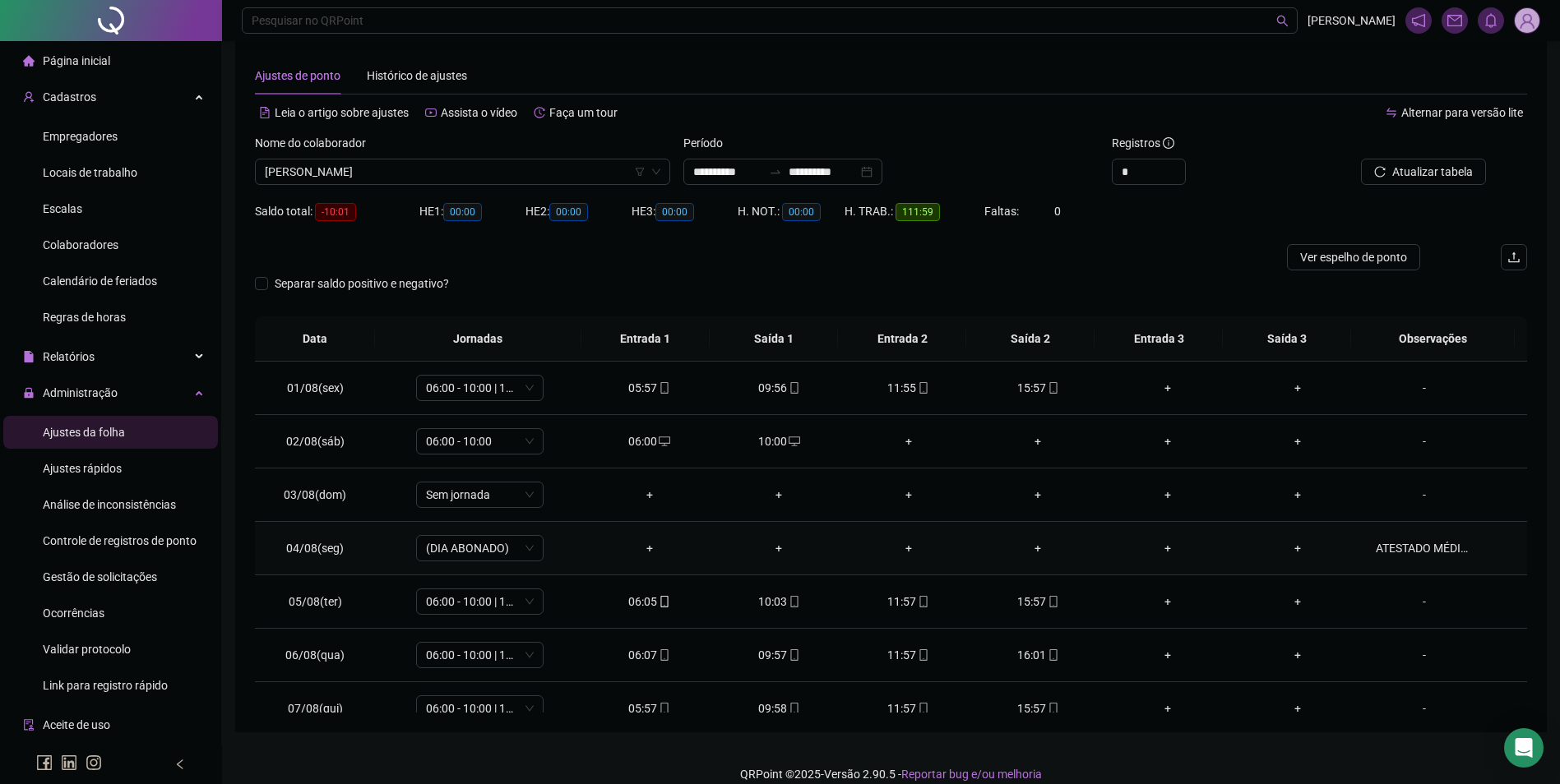
scroll to position [0, 0]
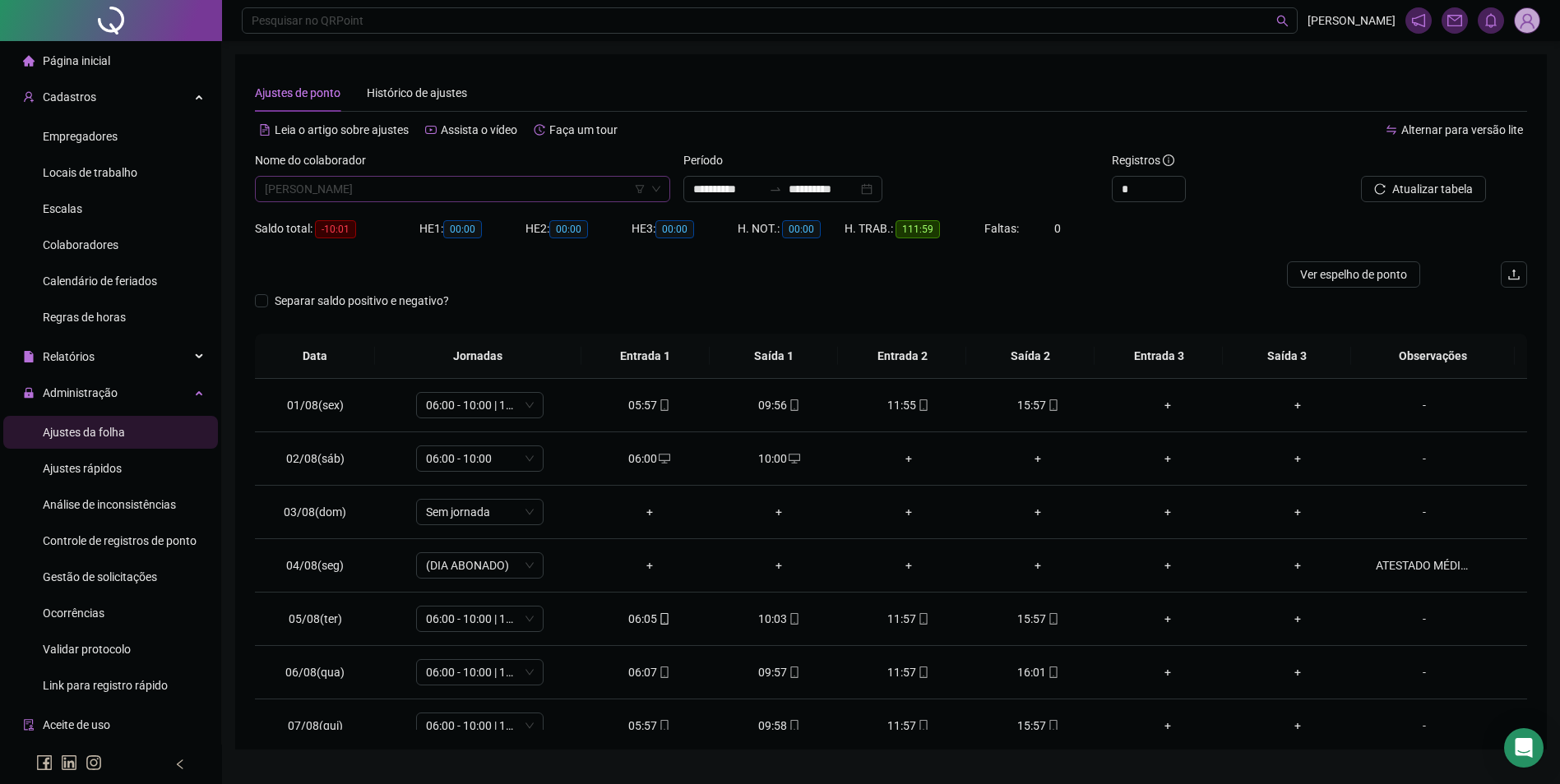
click at [470, 200] on span "[PERSON_NAME]" at bounding box center [462, 188] width 396 height 24
click at [481, 185] on span "[PERSON_NAME]" at bounding box center [462, 188] width 396 height 24
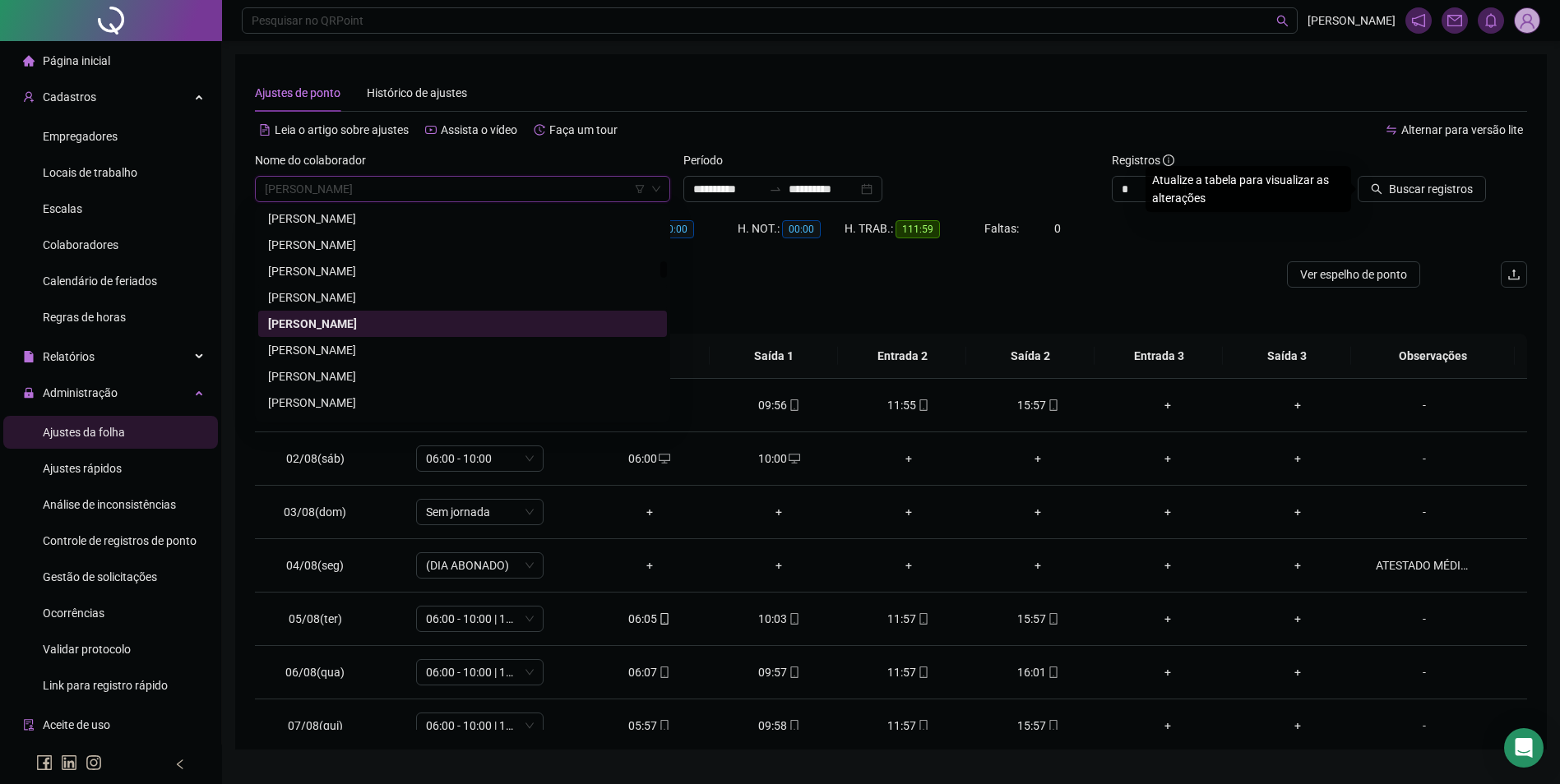
scroll to position [6581, 0]
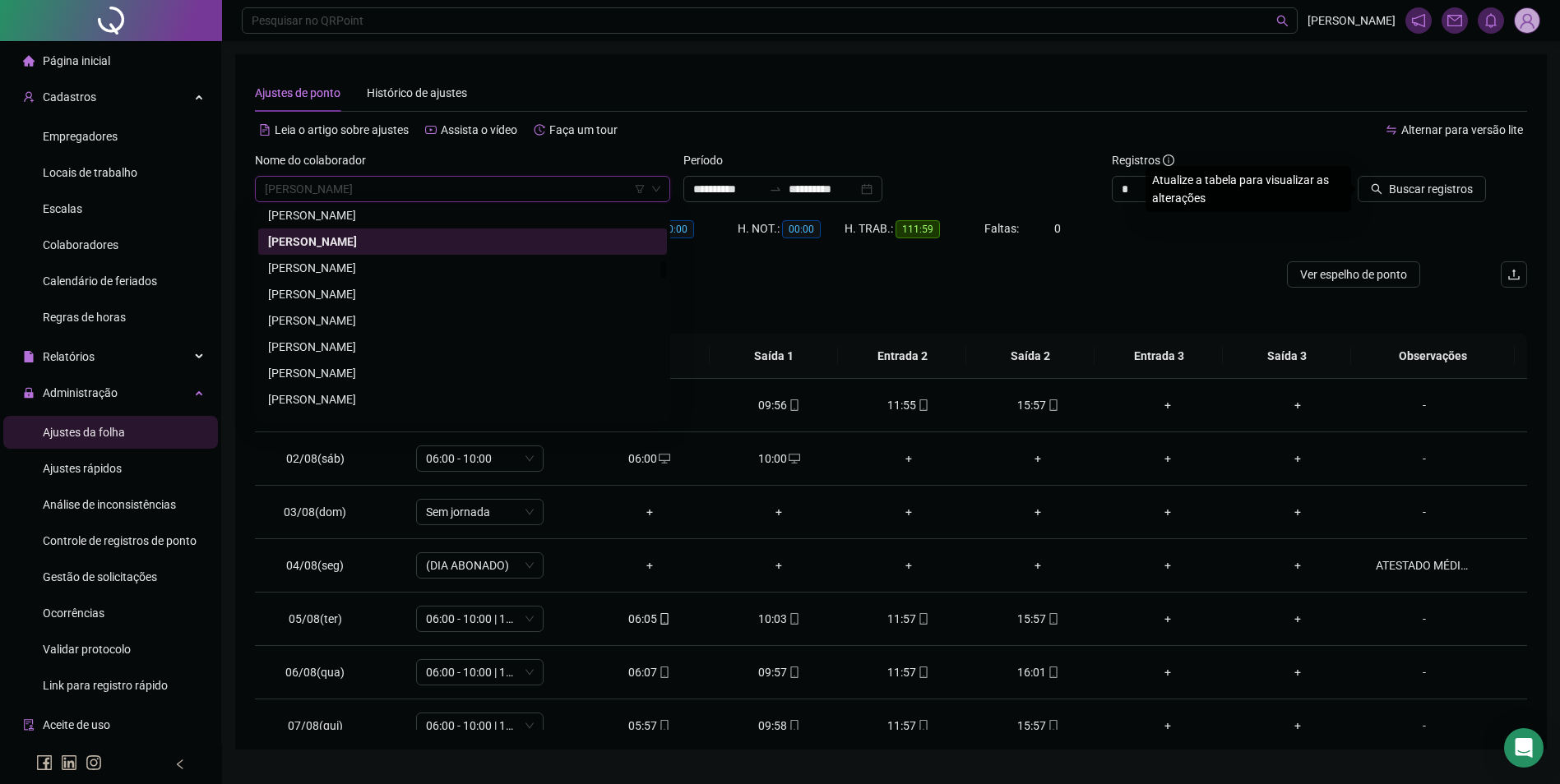
click at [338, 296] on div "[PERSON_NAME]" at bounding box center [462, 294] width 389 height 19
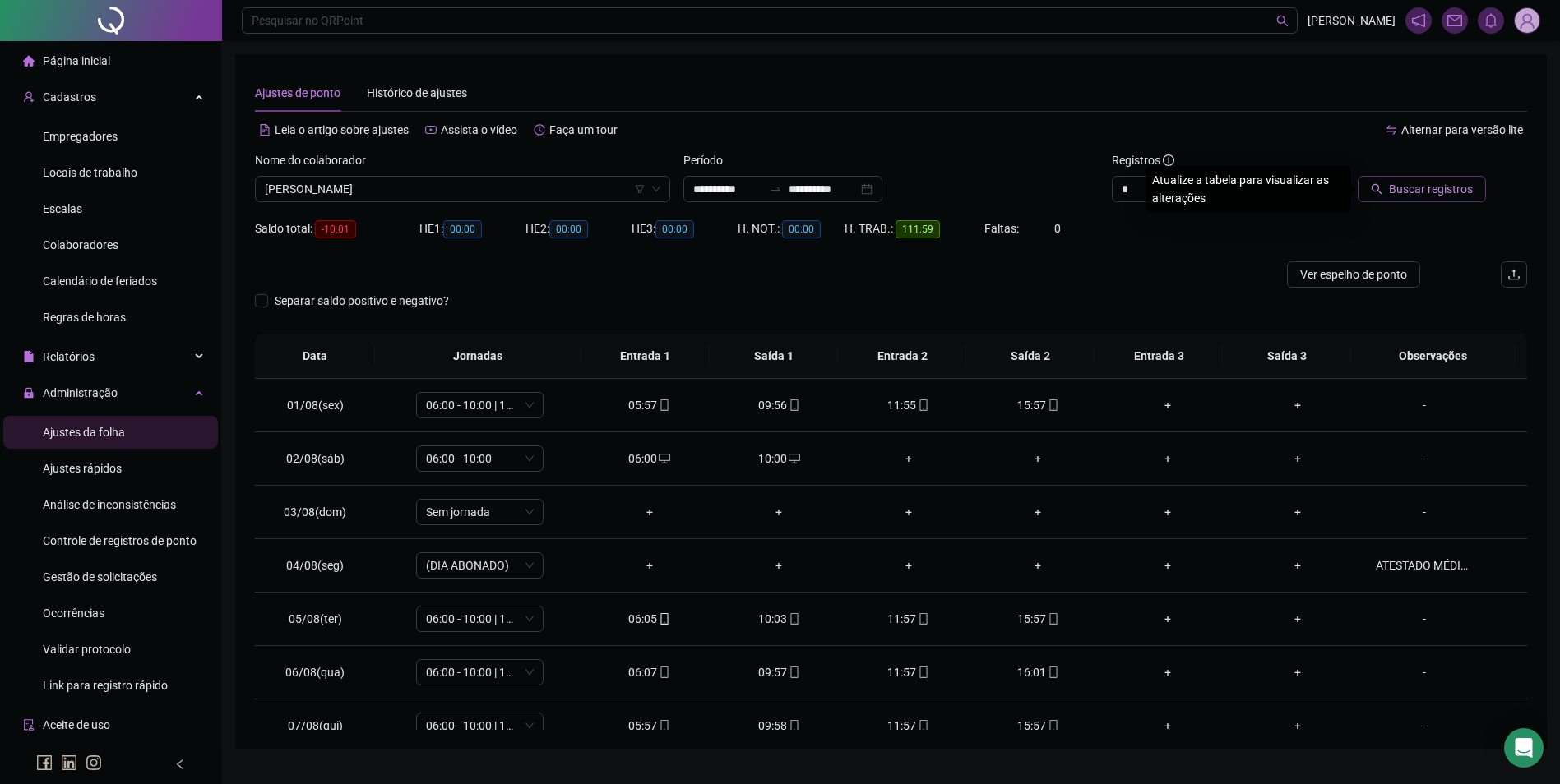
click at [1410, 186] on span "Buscar registros" at bounding box center [1431, 188] width 84 height 19
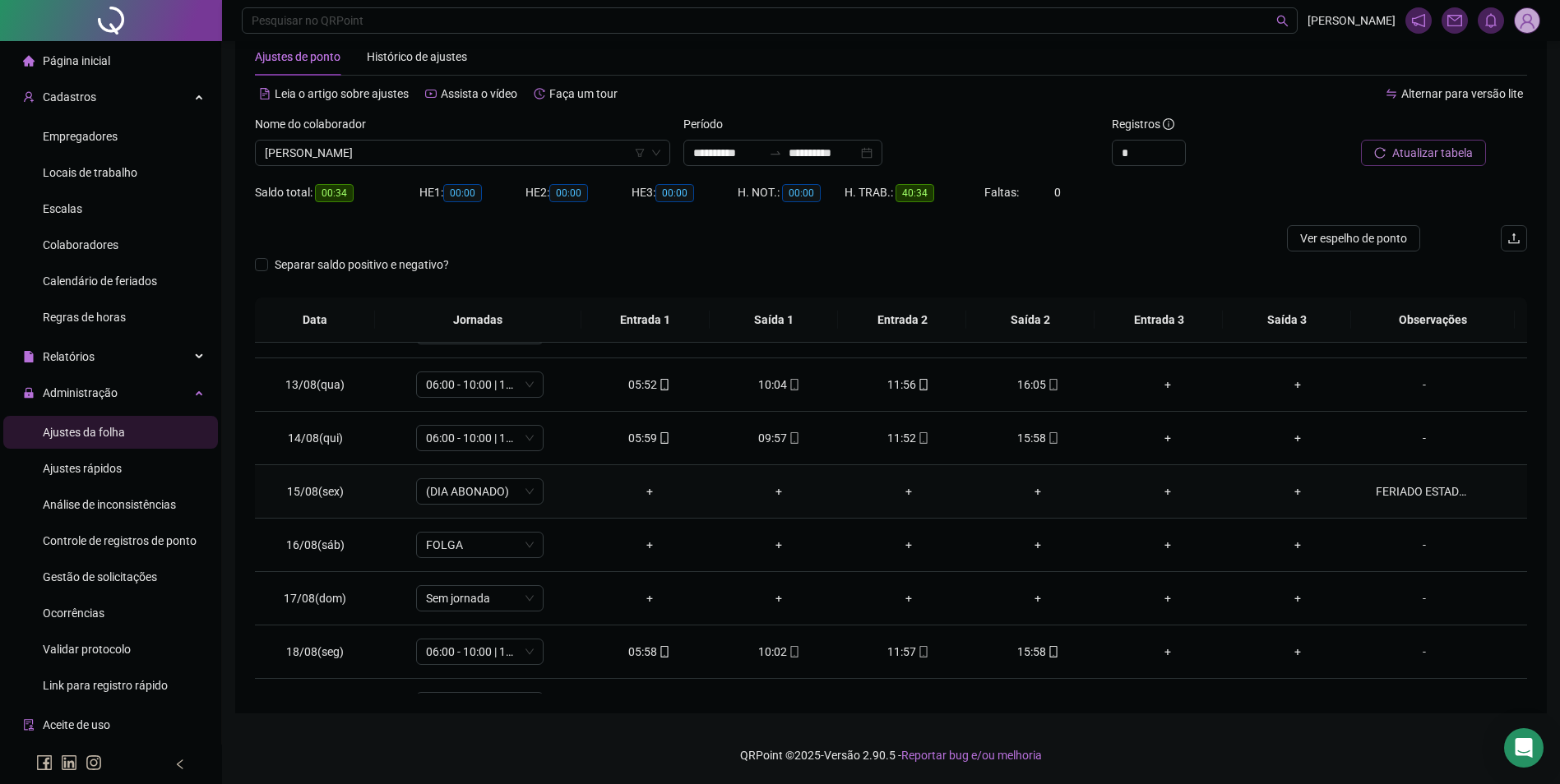
scroll to position [664, 0]
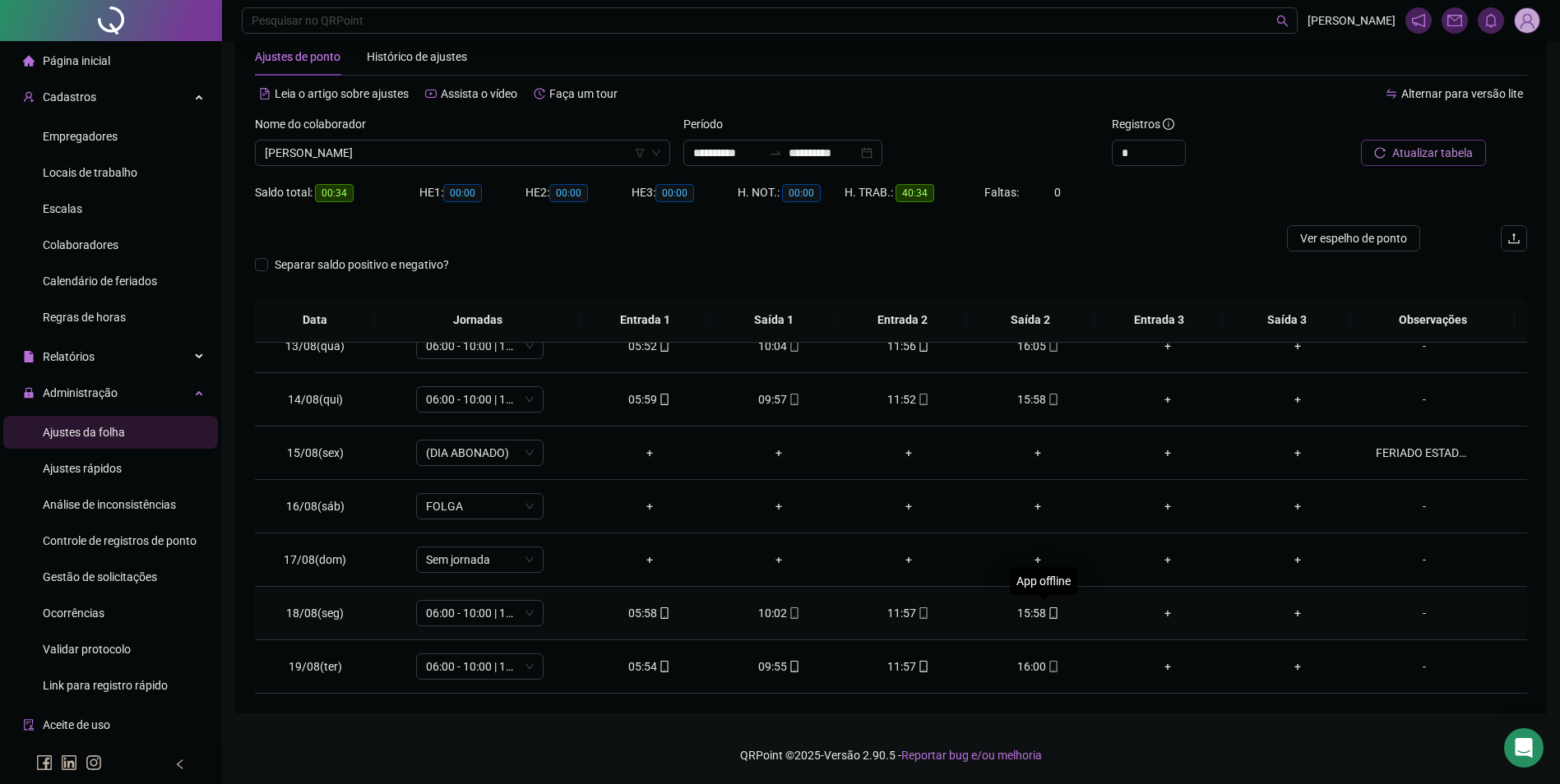
click at [1046, 619] on span at bounding box center [1052, 612] width 13 height 13
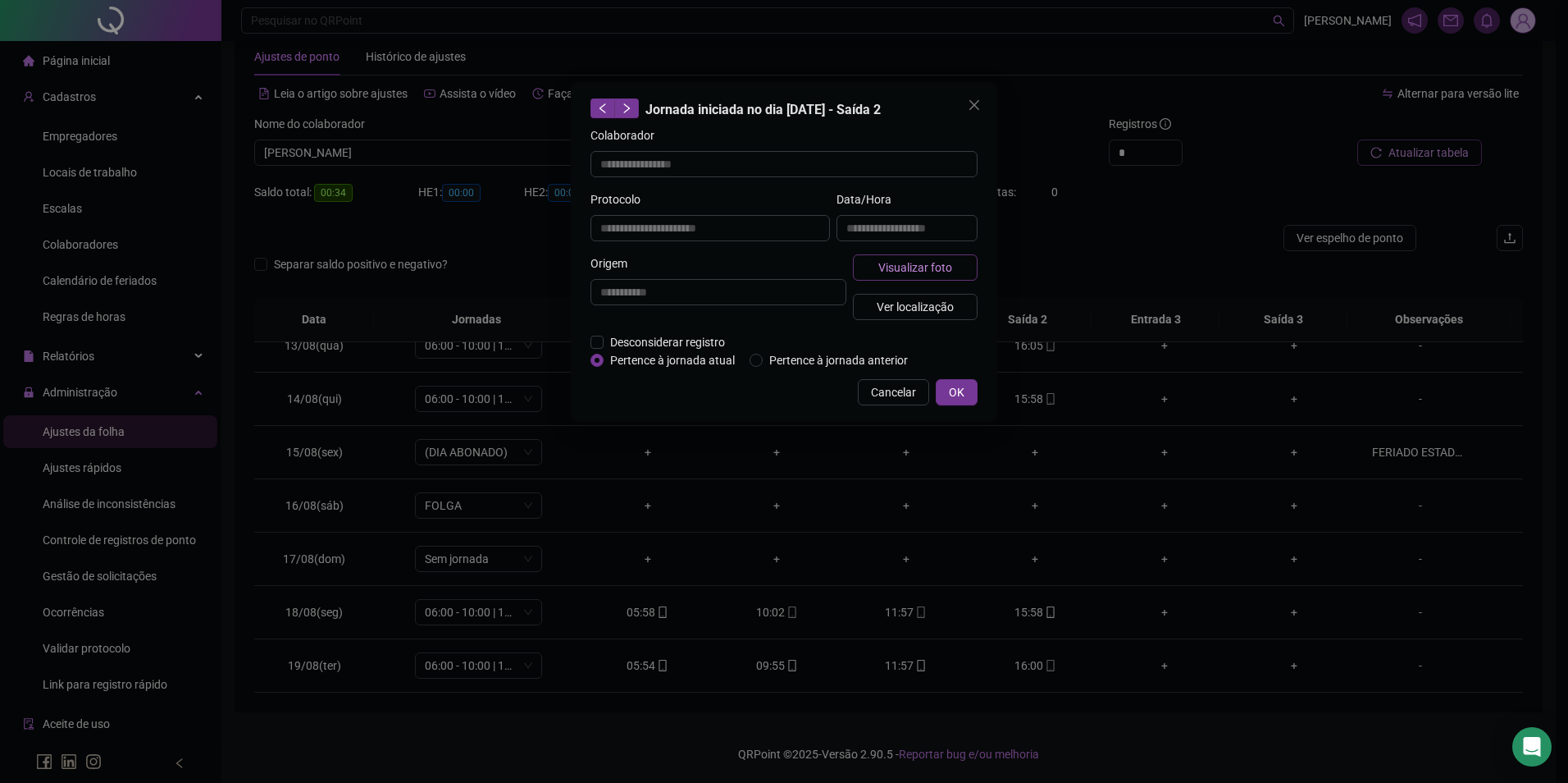
click at [956, 272] on button "Visualizar foto" at bounding box center [915, 267] width 125 height 26
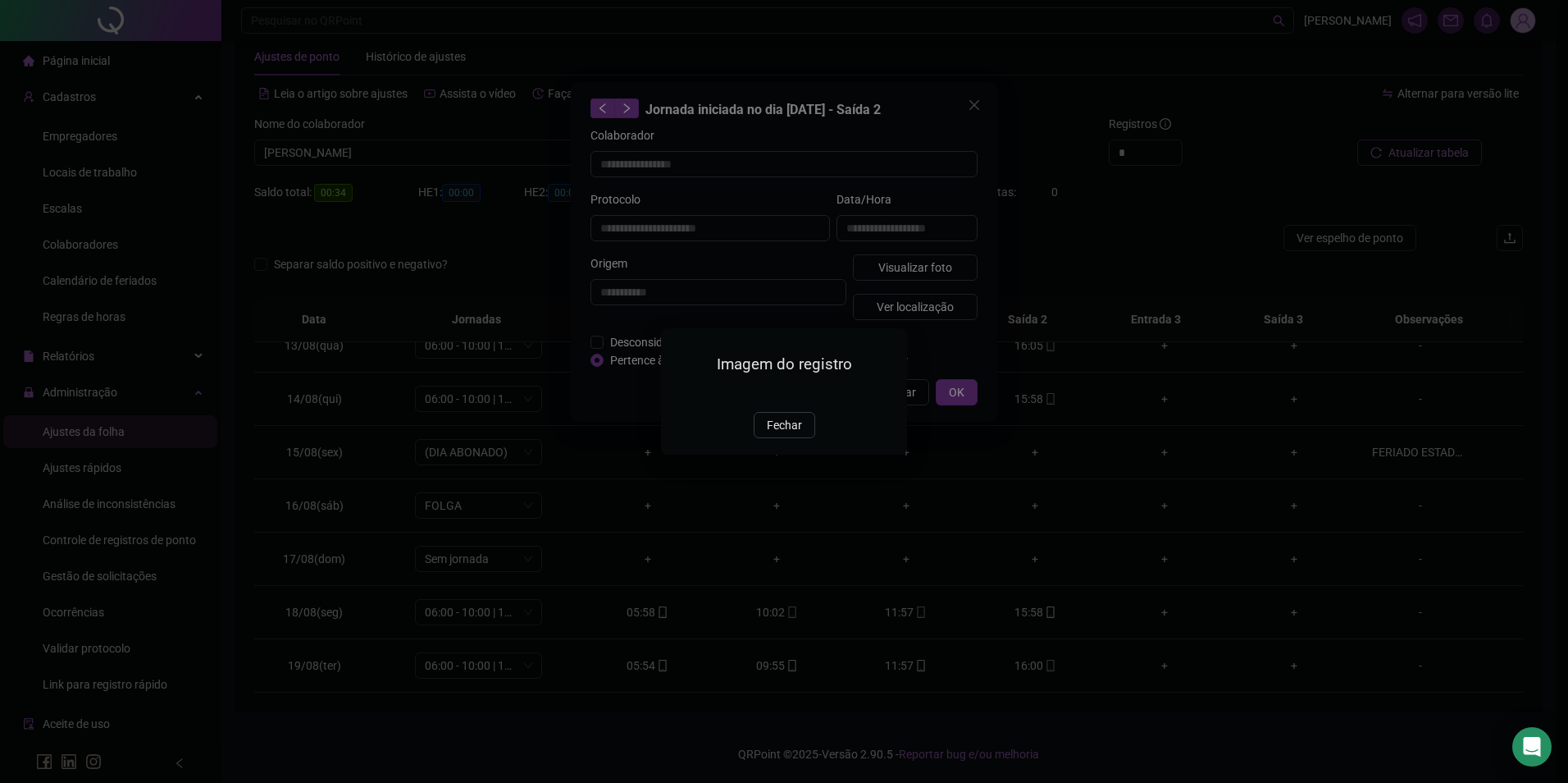
click at [782, 434] on span "Fechar" at bounding box center [784, 425] width 35 height 19
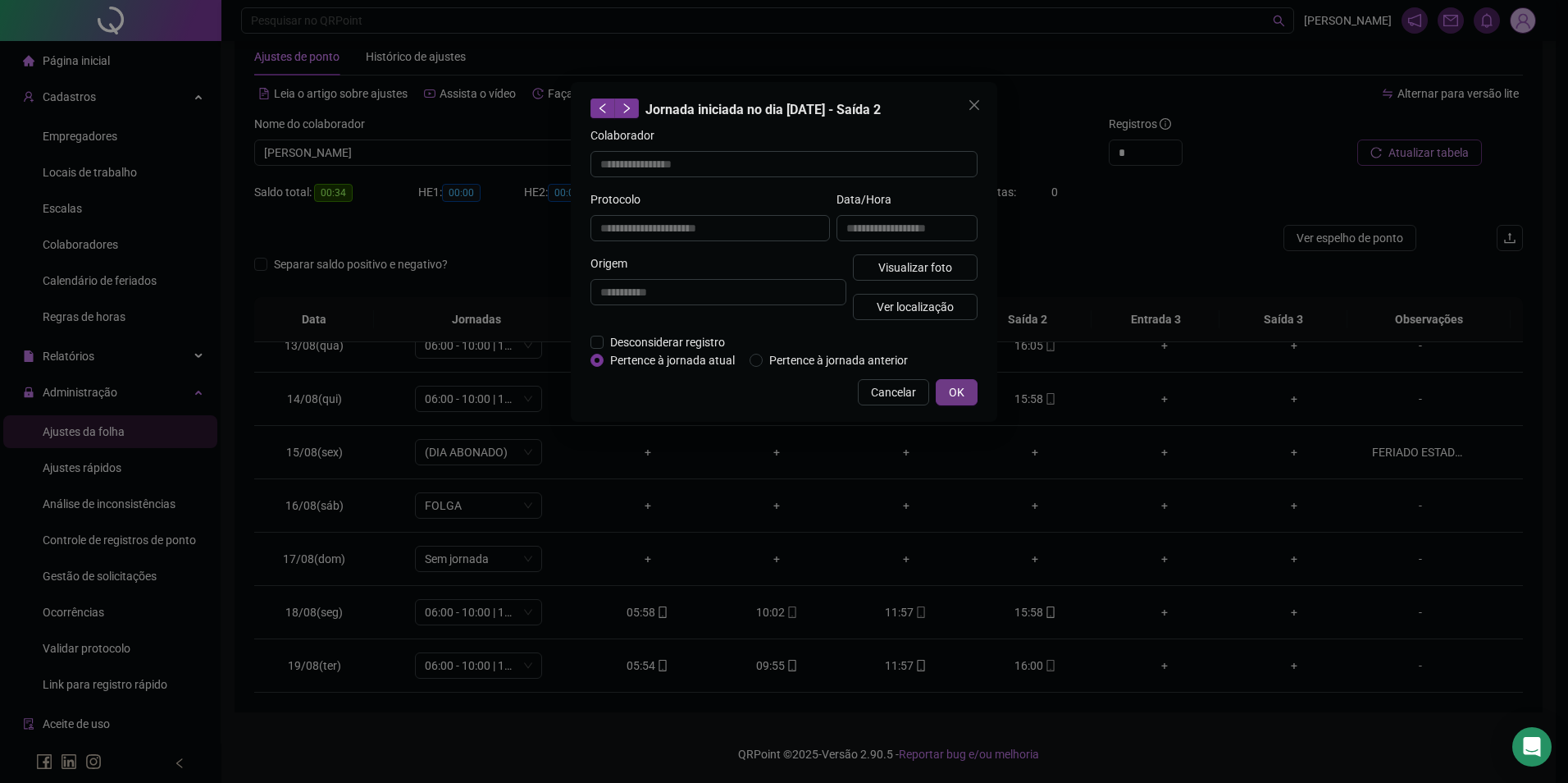
click at [964, 396] on span "OK" at bounding box center [957, 392] width 16 height 19
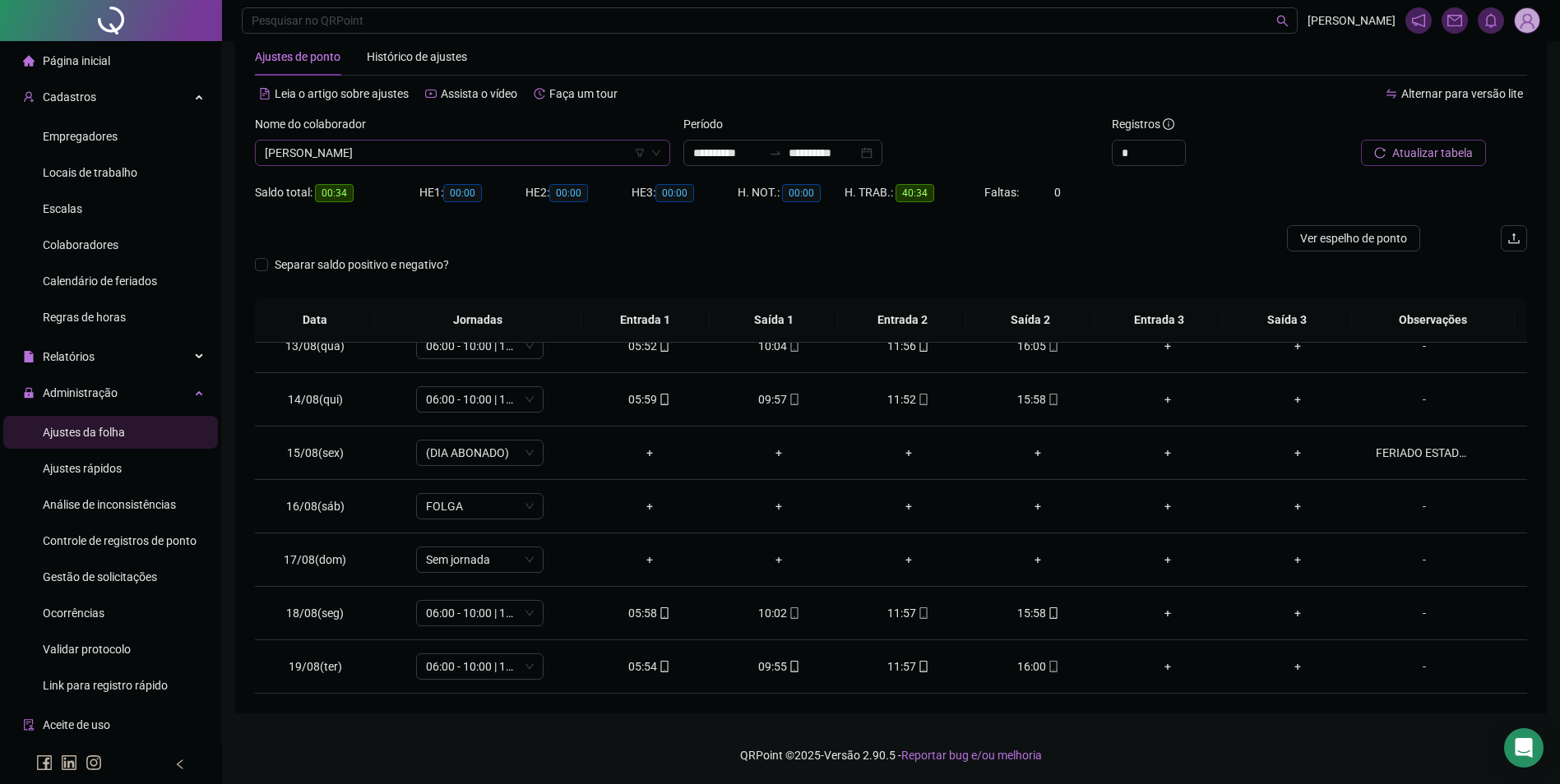
click at [494, 145] on span "[PERSON_NAME]" at bounding box center [462, 152] width 396 height 24
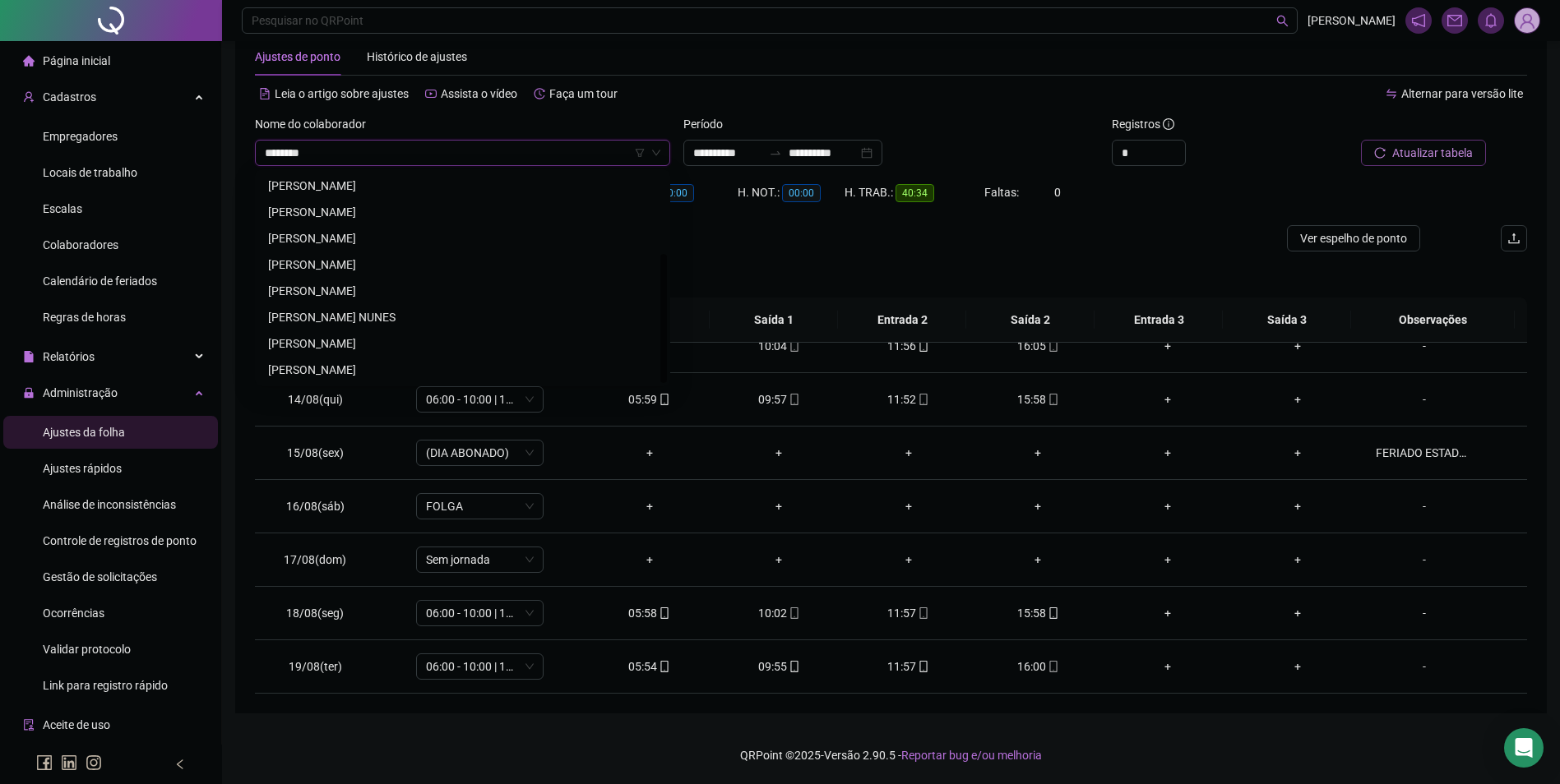
scroll to position [0, 0]
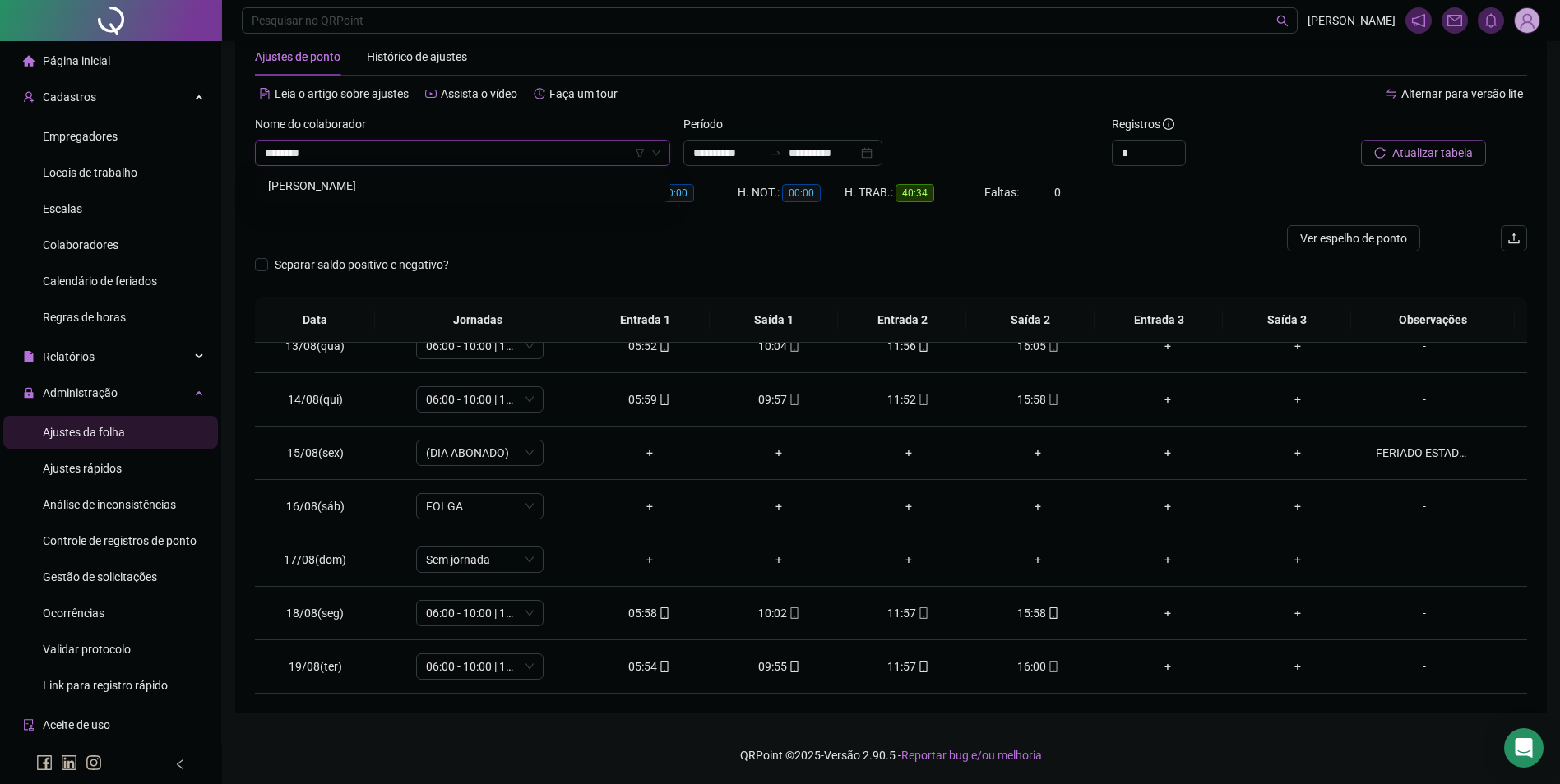
click at [417, 181] on div "[PERSON_NAME]" at bounding box center [462, 186] width 389 height 19
click at [1444, 148] on span "Buscar registros" at bounding box center [1431, 152] width 84 height 19
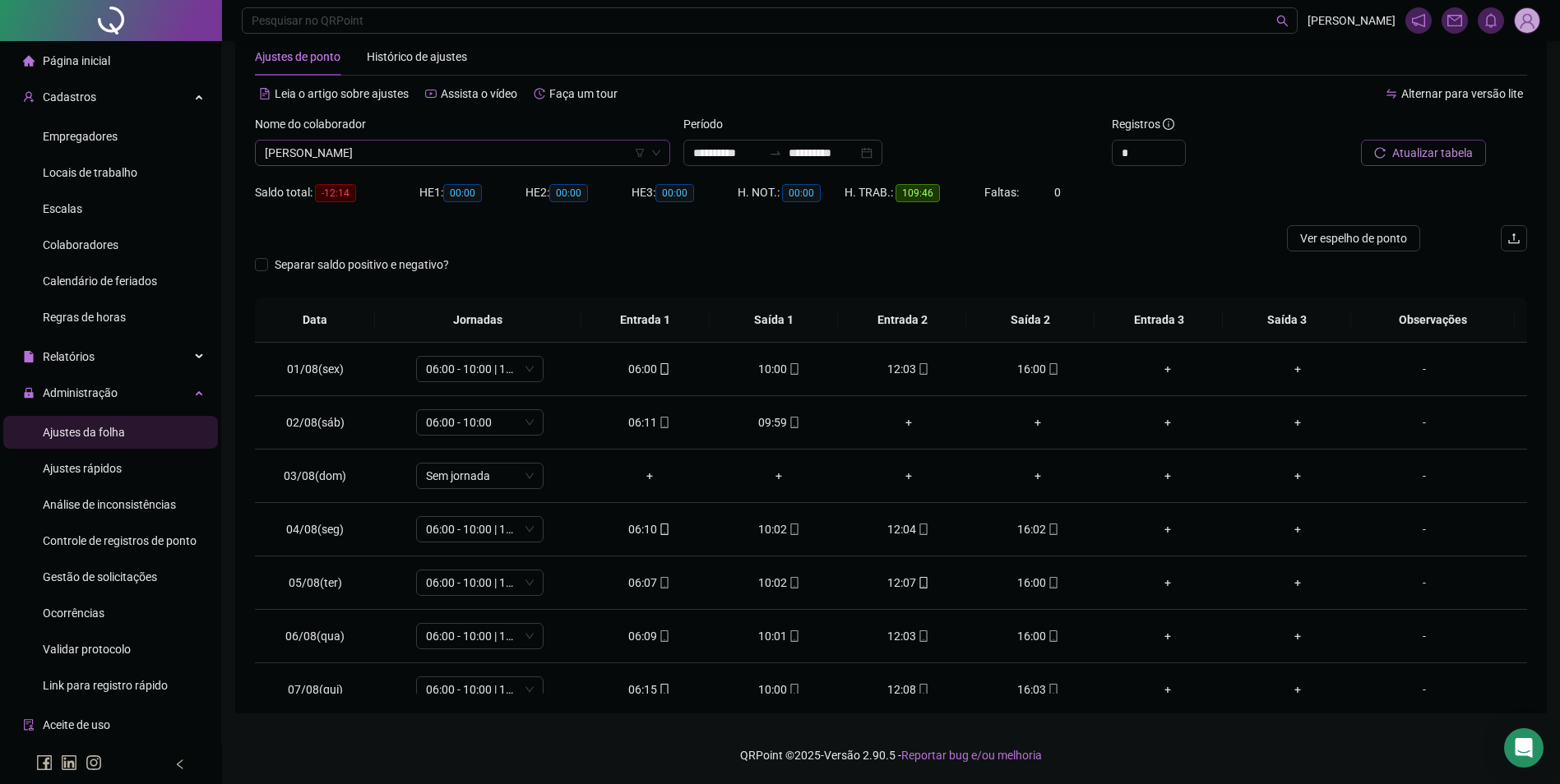
click at [489, 158] on span "[PERSON_NAME]" at bounding box center [462, 152] width 396 height 24
click at [1433, 148] on span "Buscar registros" at bounding box center [1431, 152] width 84 height 19
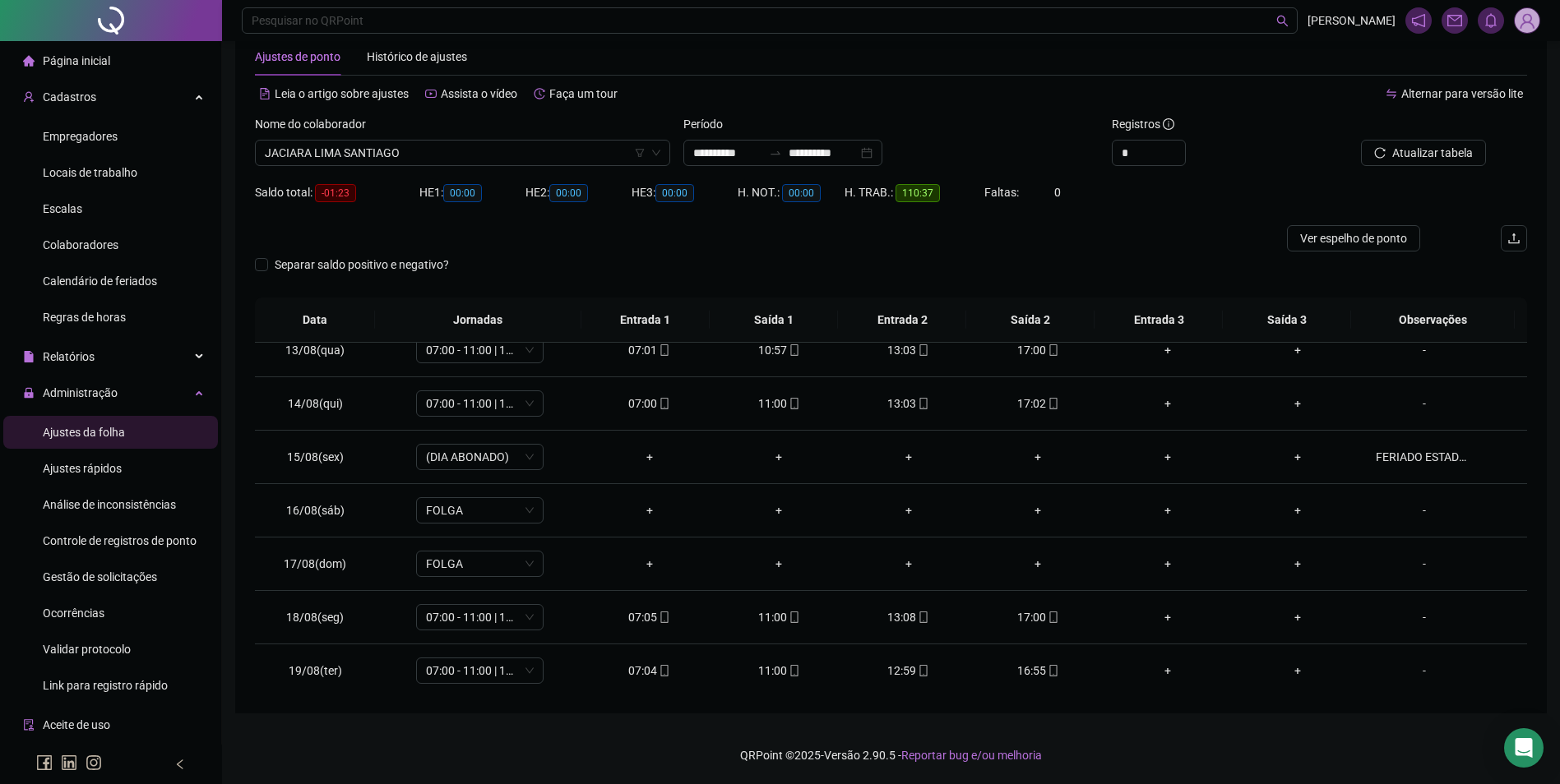
scroll to position [664, 0]
click at [564, 158] on span "JACIARA LIMA SANTIAGO" at bounding box center [462, 152] width 396 height 24
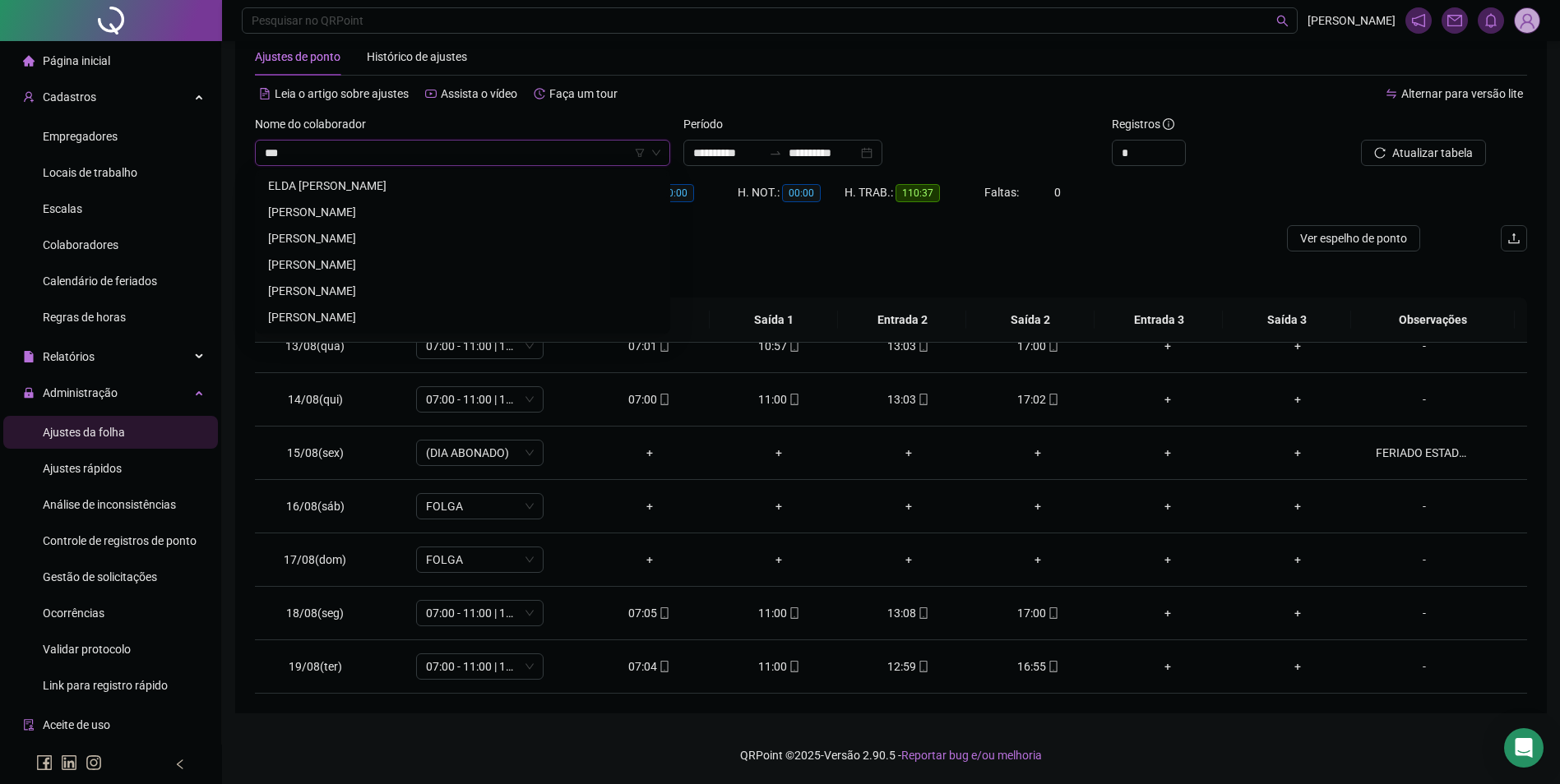
scroll to position [0, 0]
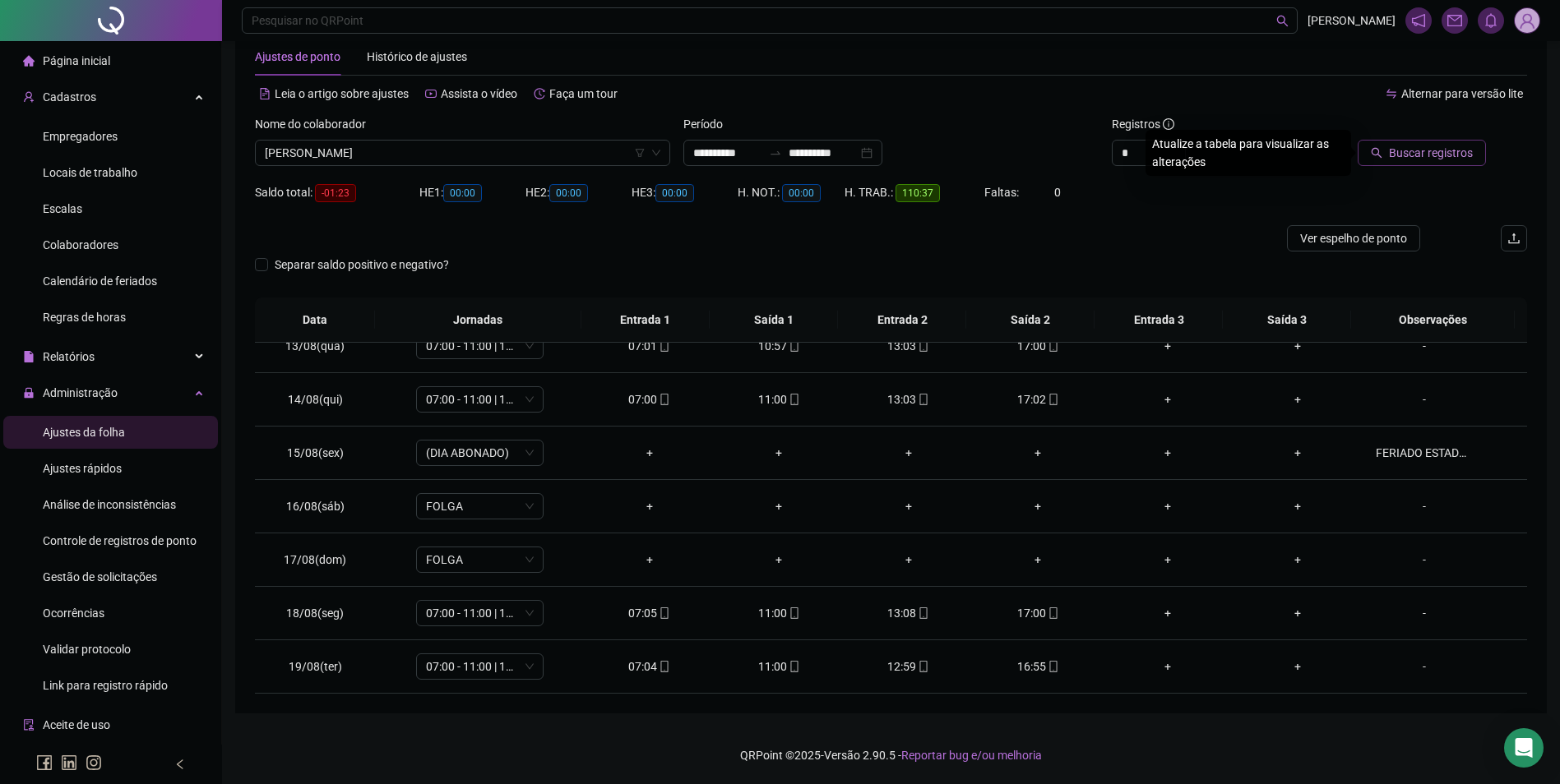
click at [1446, 157] on span "Buscar registros" at bounding box center [1431, 152] width 84 height 19
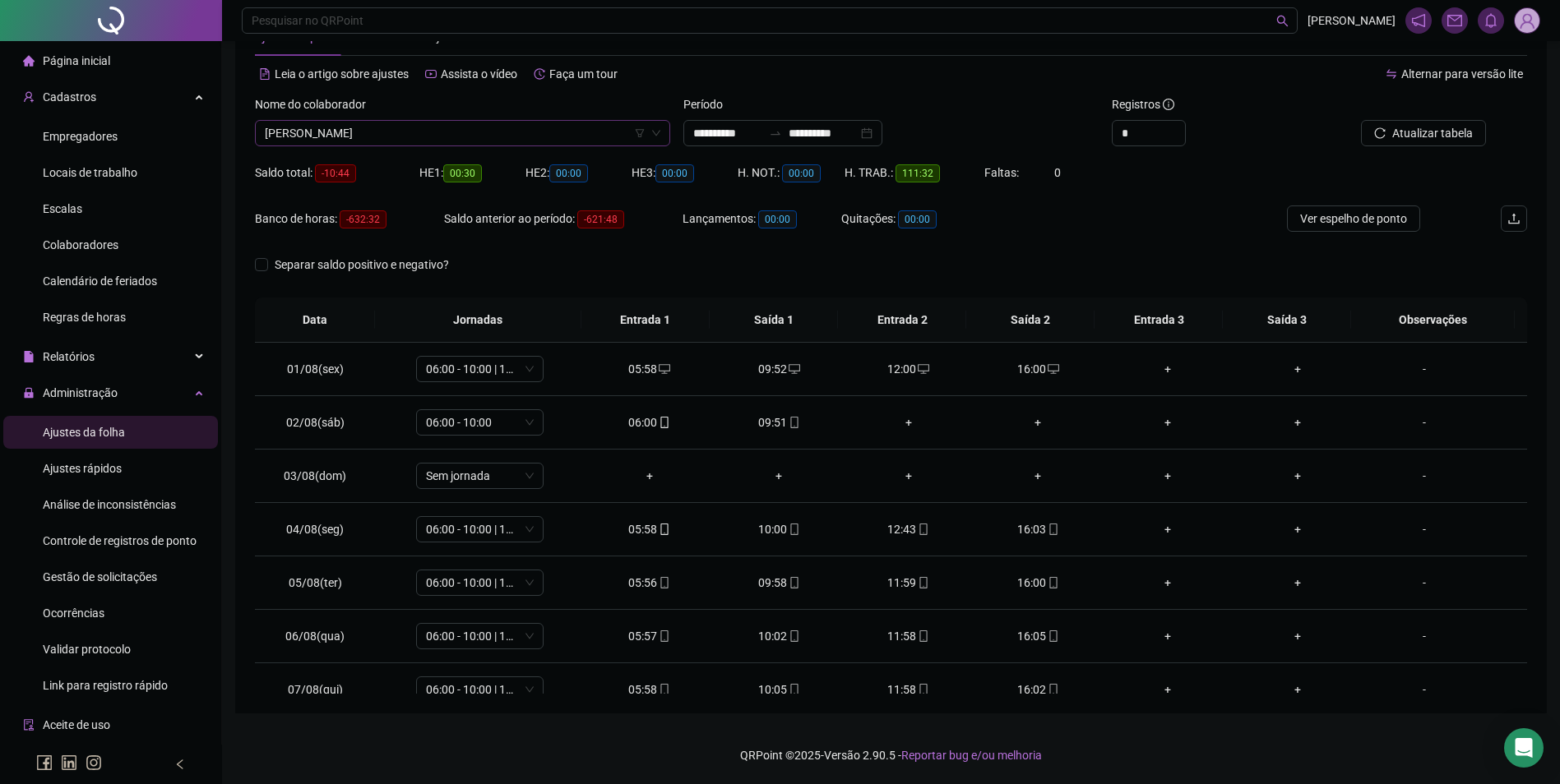
click at [504, 133] on span "[PERSON_NAME]" at bounding box center [462, 133] width 396 height 24
click at [392, 169] on div "[PERSON_NAME]" at bounding box center [462, 166] width 389 height 19
click at [1430, 134] on span "Buscar registros" at bounding box center [1431, 133] width 84 height 19
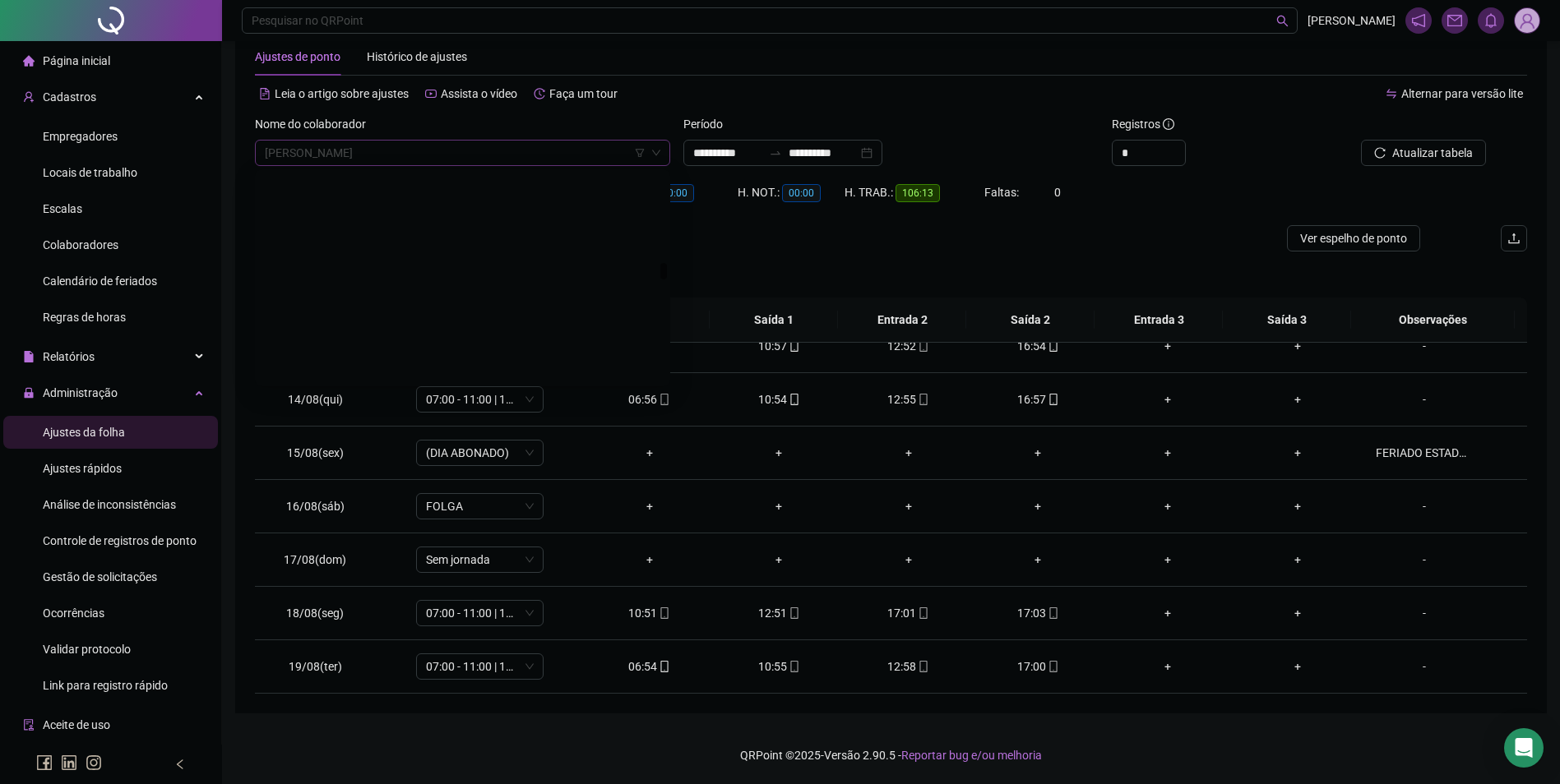
scroll to position [11203, 0]
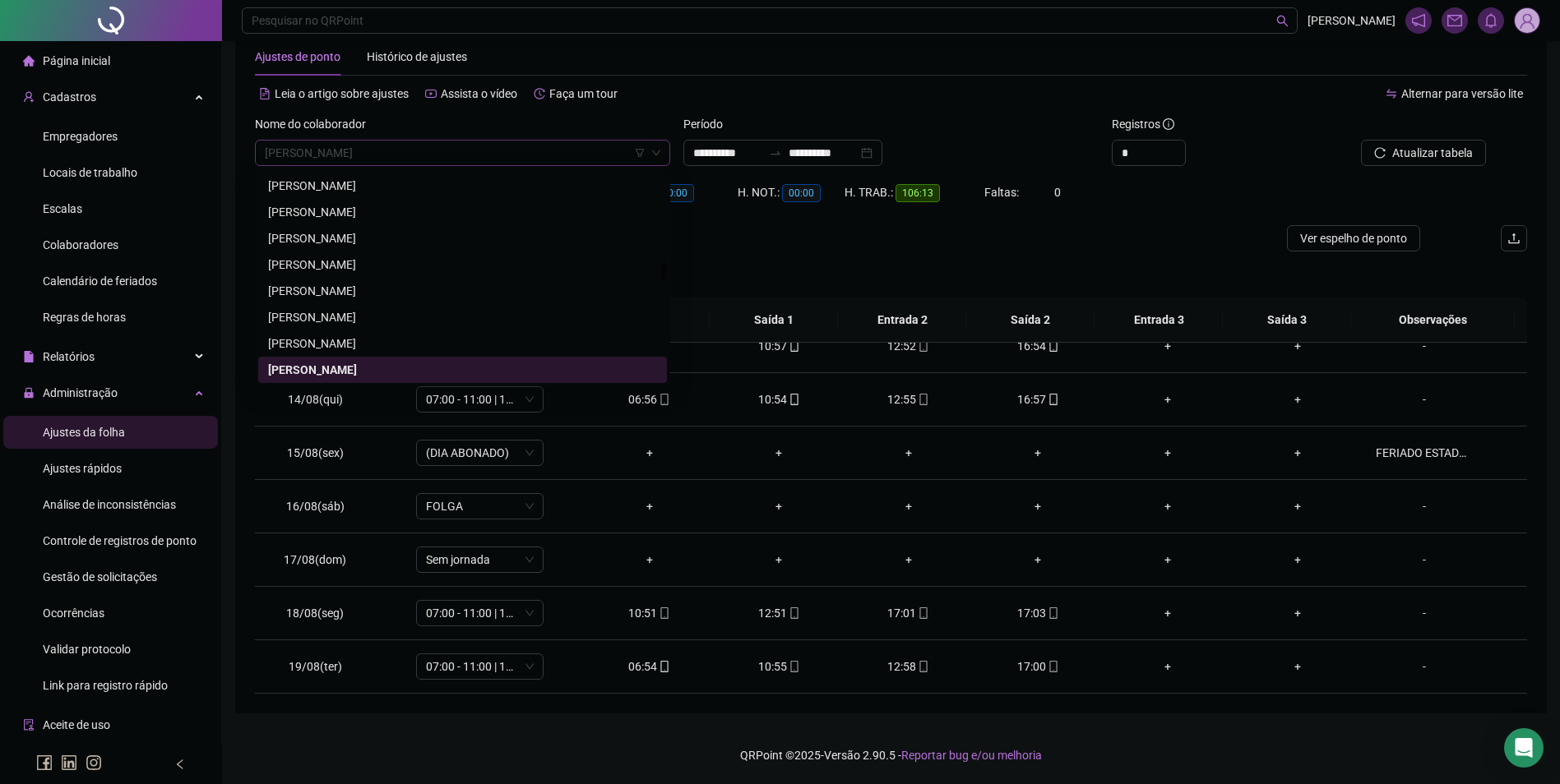
click at [553, 154] on span "[PERSON_NAME]" at bounding box center [462, 152] width 396 height 24
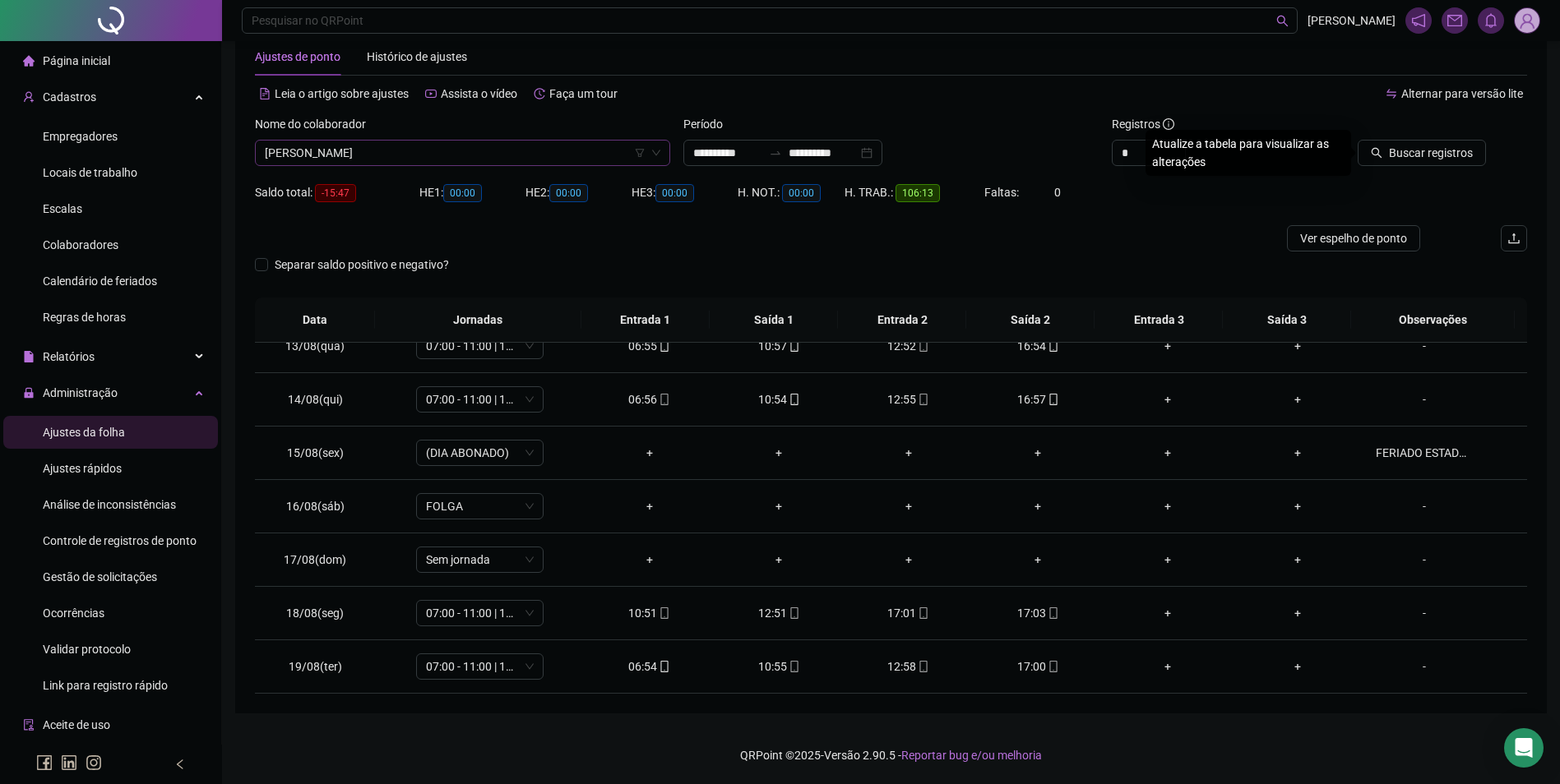
click at [1358, 140] on button "Buscar registros" at bounding box center [1421, 152] width 128 height 26
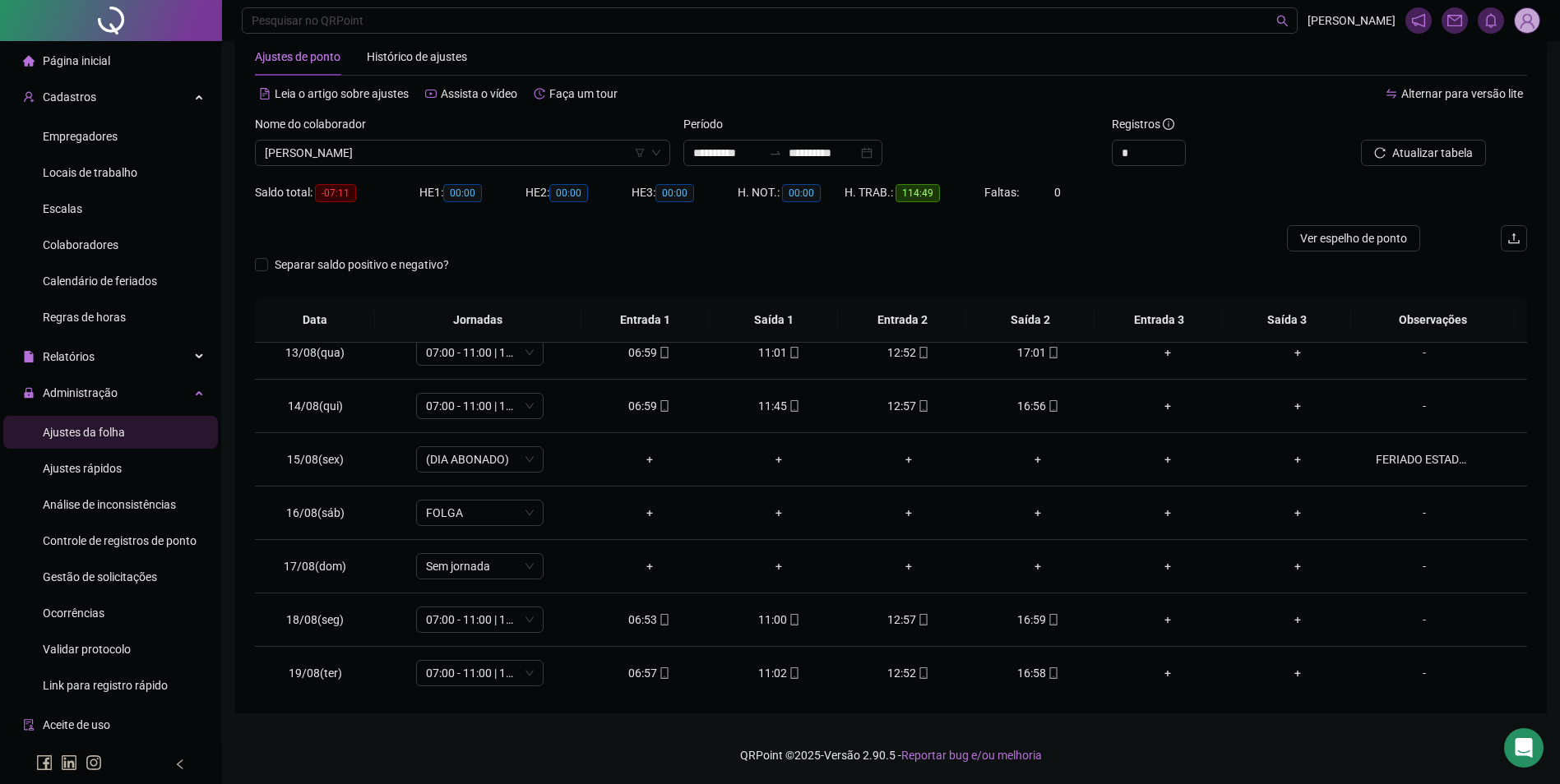
scroll to position [664, 0]
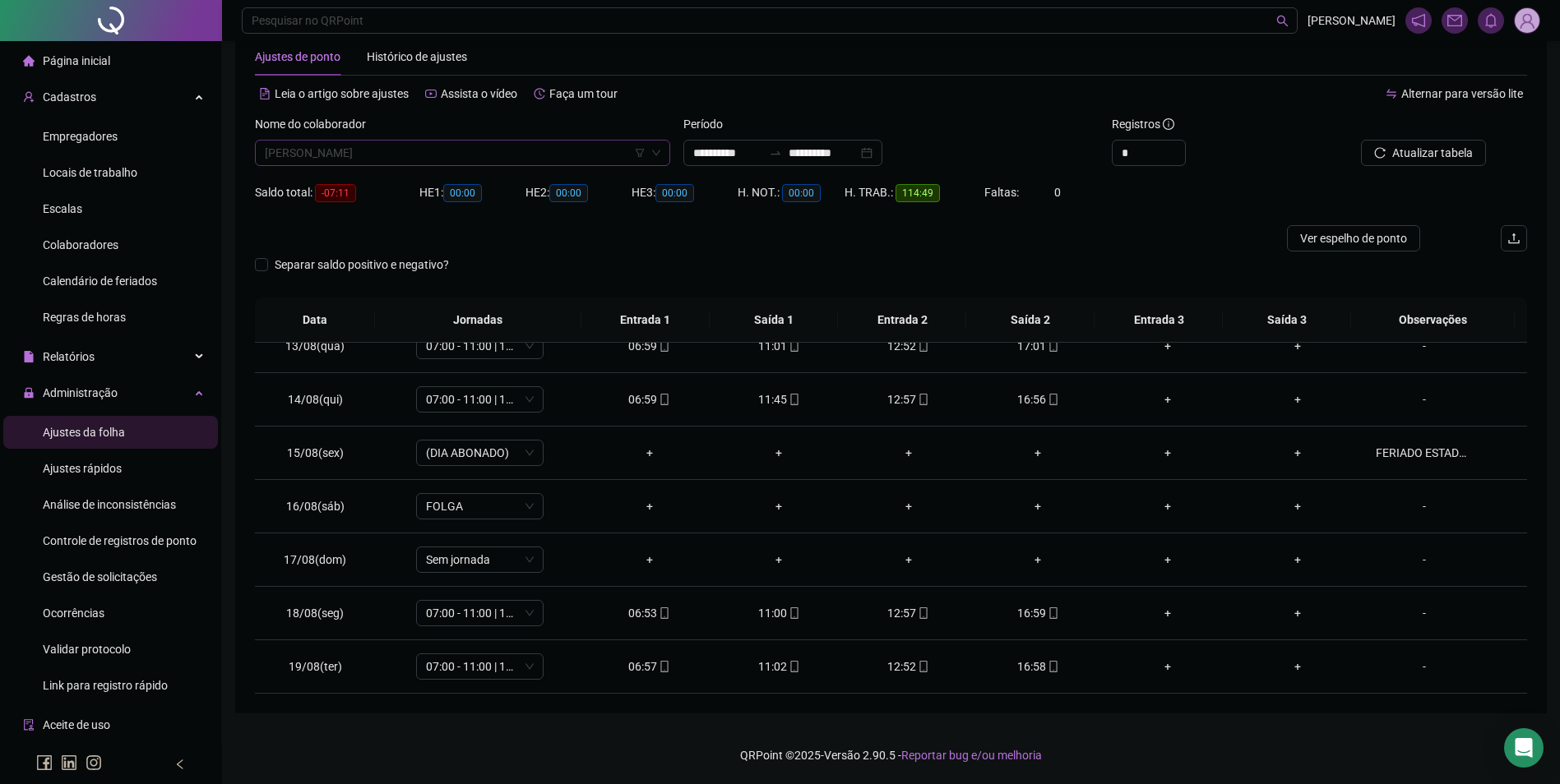
click at [436, 151] on span "[PERSON_NAME]" at bounding box center [462, 152] width 396 height 24
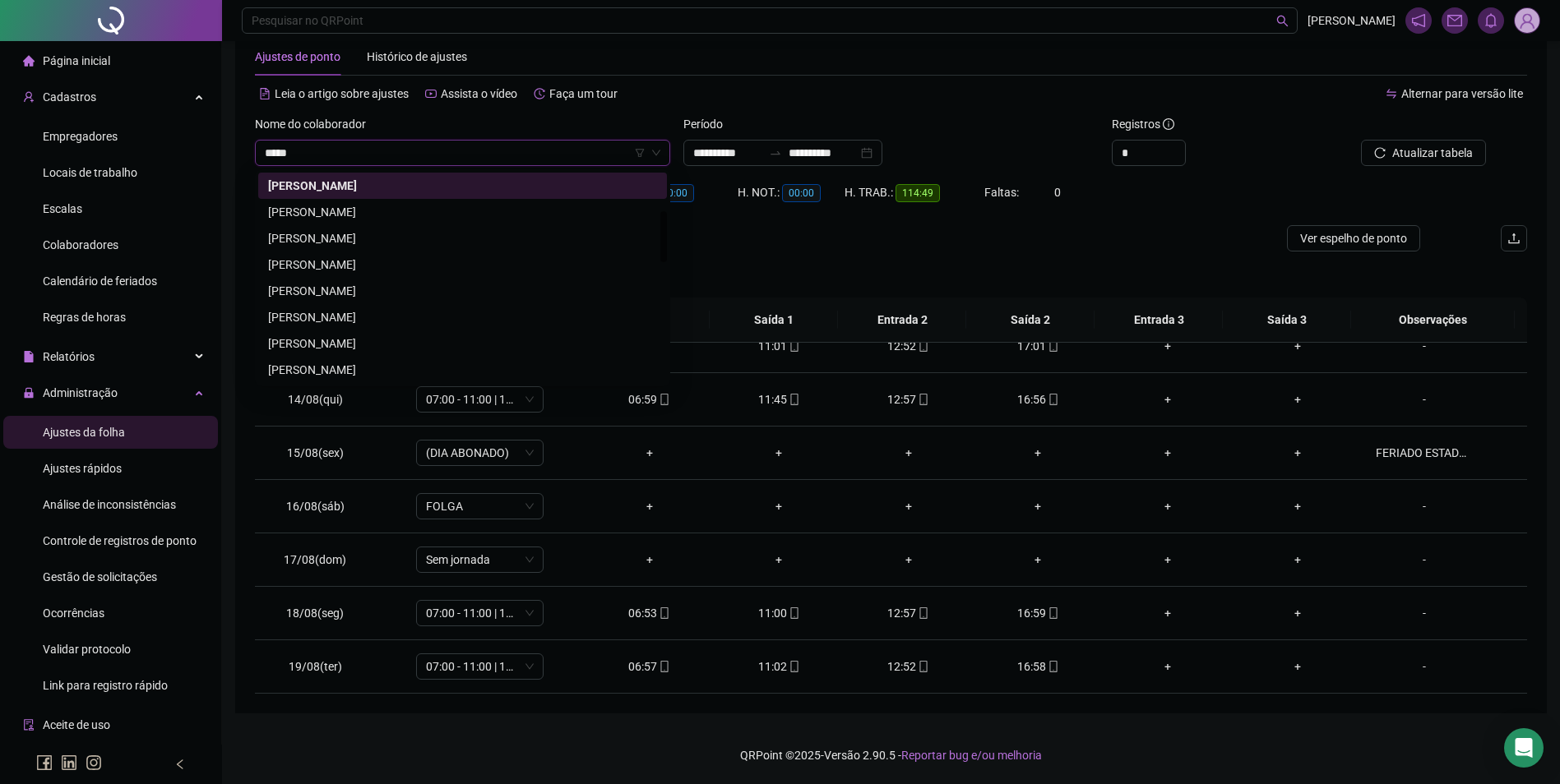
scroll to position [0, 0]
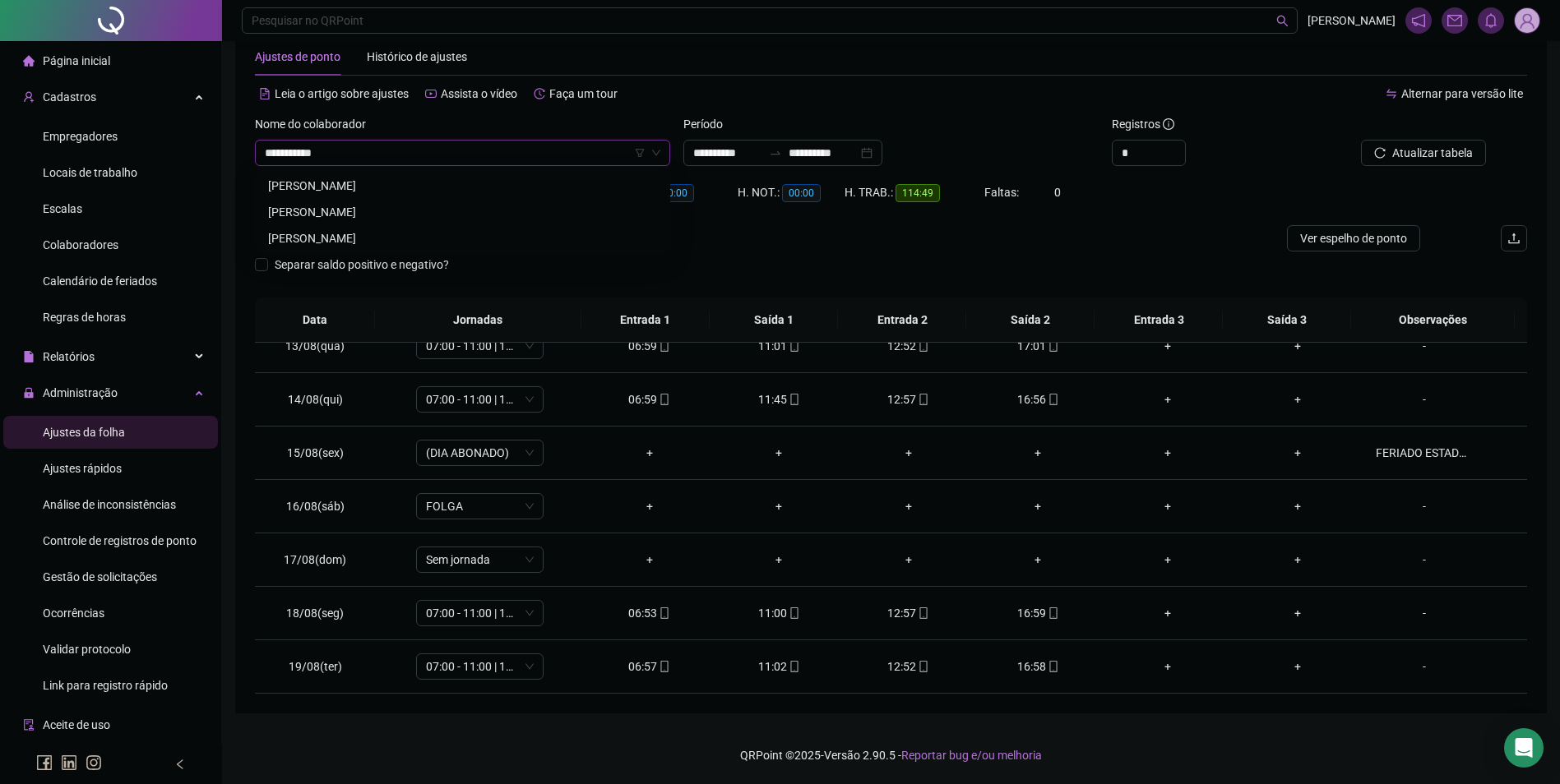
click at [446, 186] on div "[PERSON_NAME]" at bounding box center [462, 186] width 389 height 19
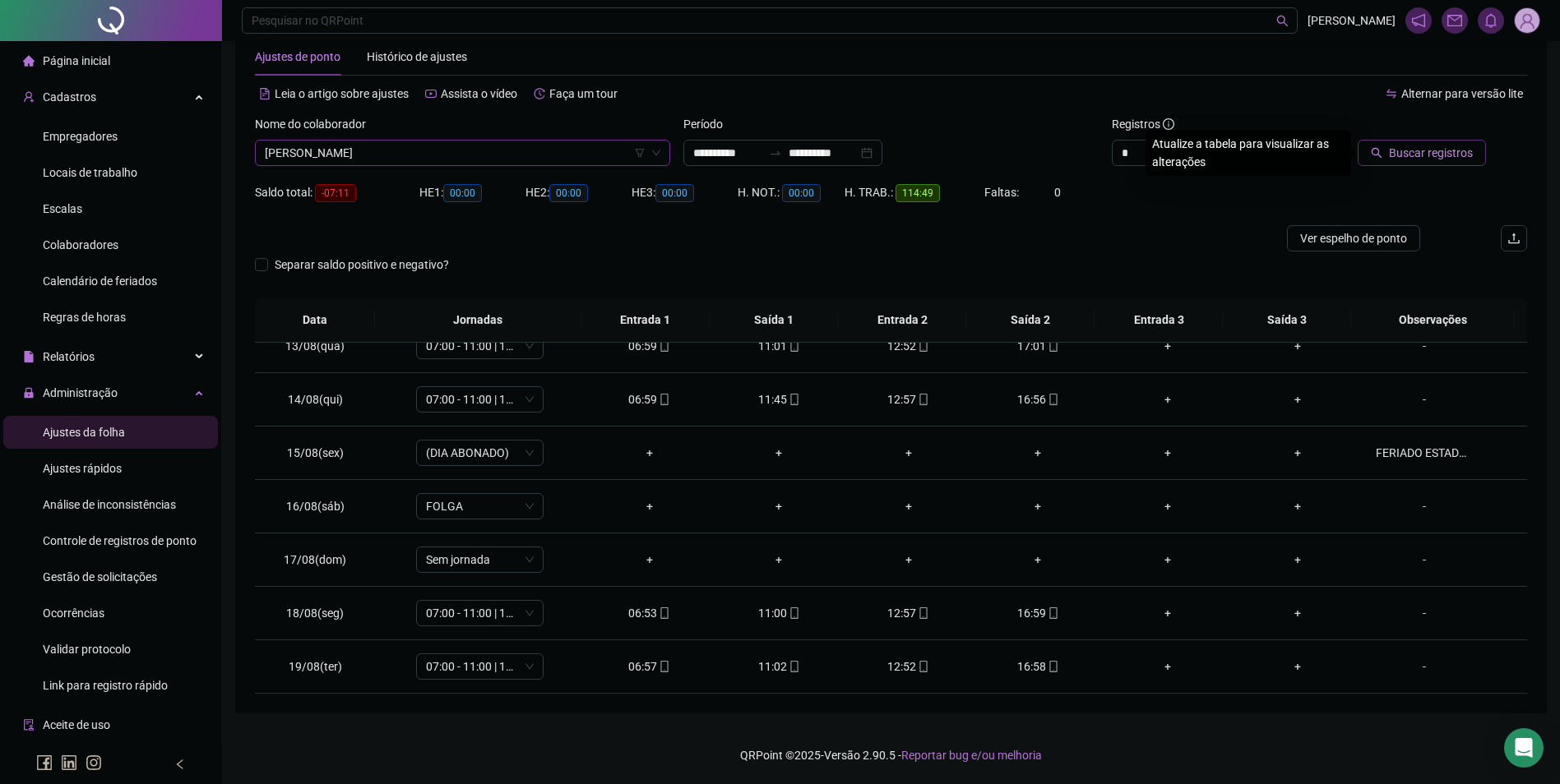
click at [1420, 149] on span "Buscar registros" at bounding box center [1431, 152] width 84 height 19
click at [1021, 611] on div "+" at bounding box center [1038, 613] width 104 height 19
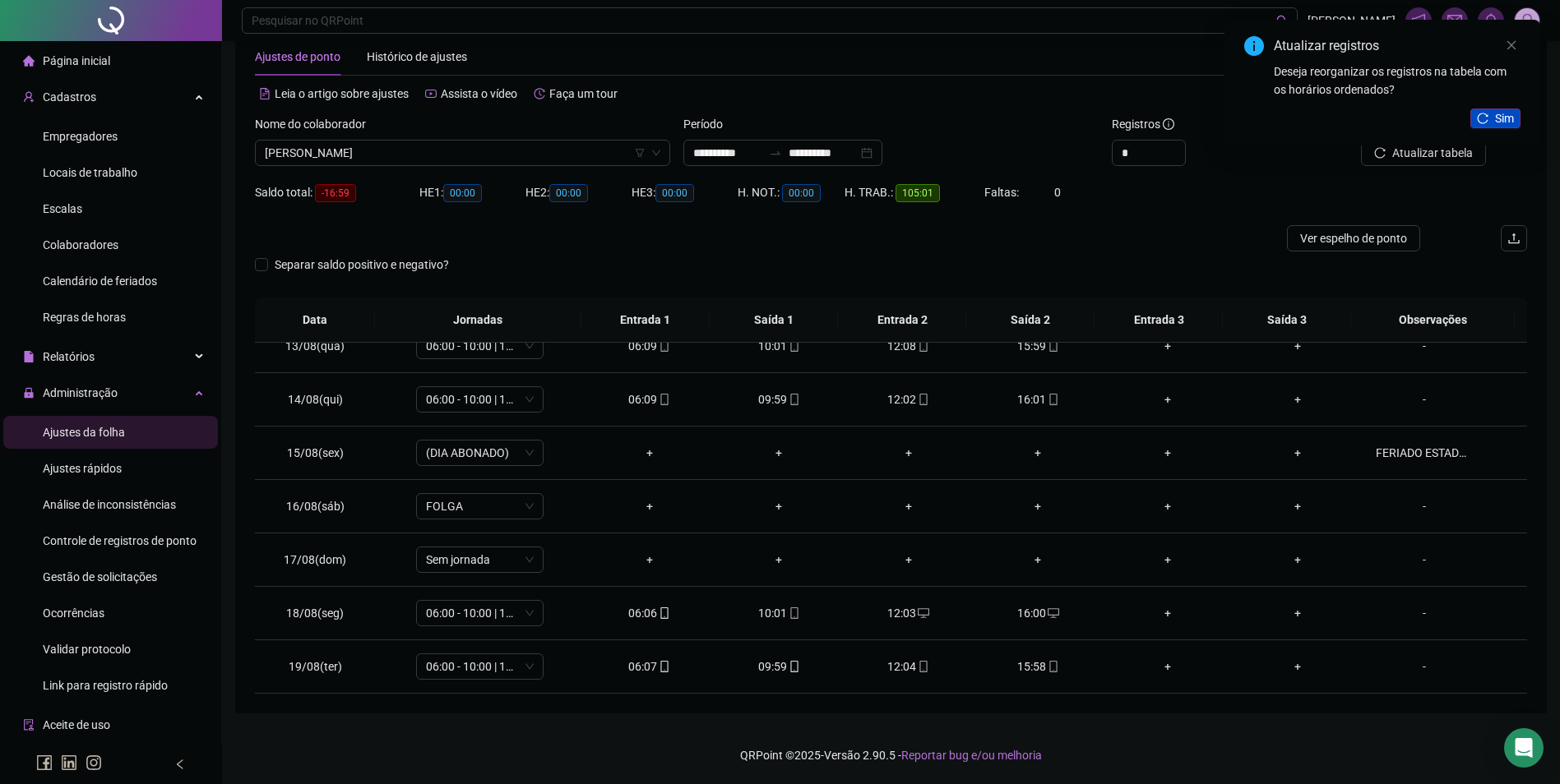
click at [1498, 112] on span "Sim" at bounding box center [1503, 118] width 19 height 19
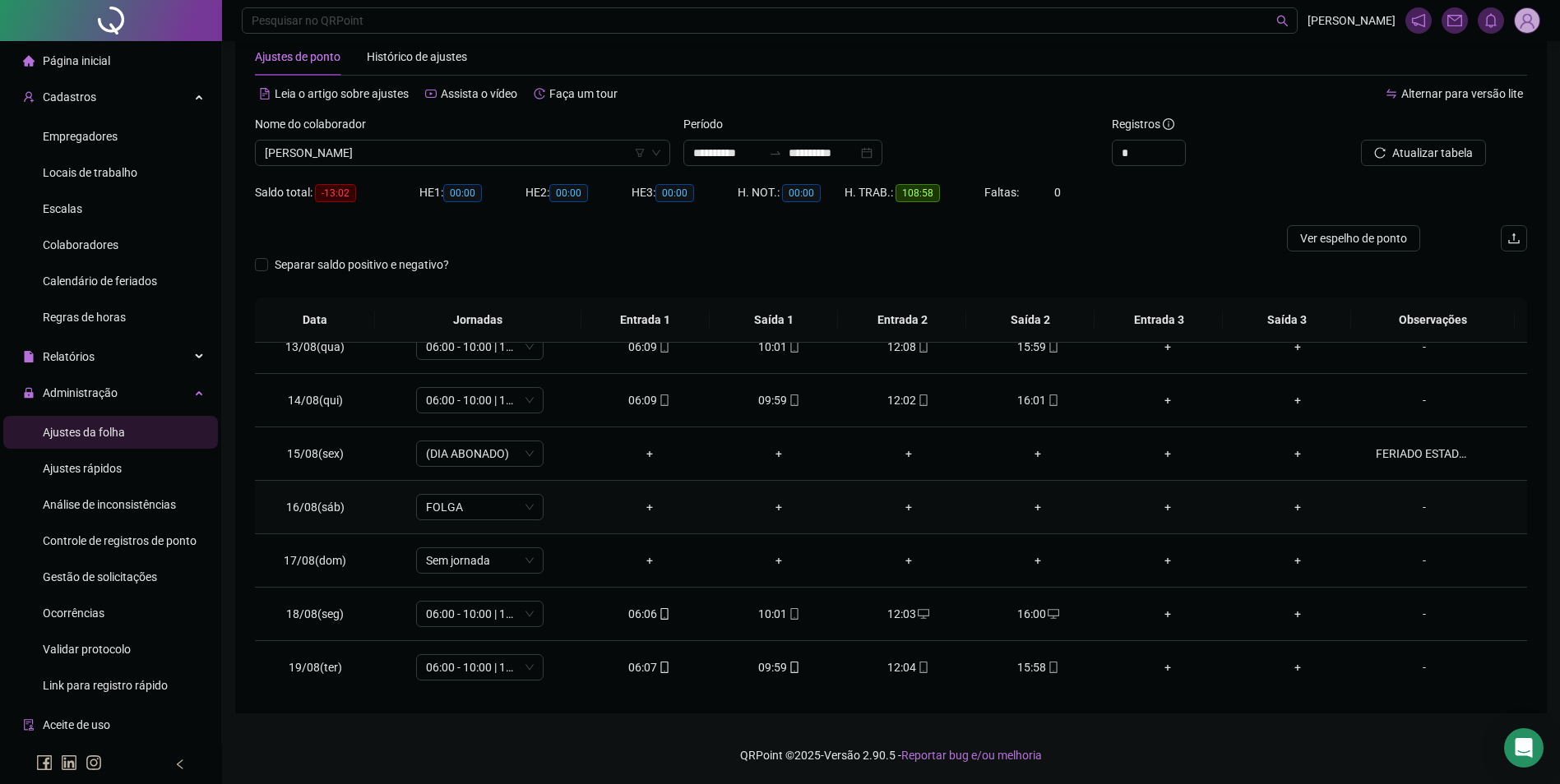
scroll to position [664, 0]
click at [1046, 660] on span at bounding box center [1052, 666] width 13 height 13
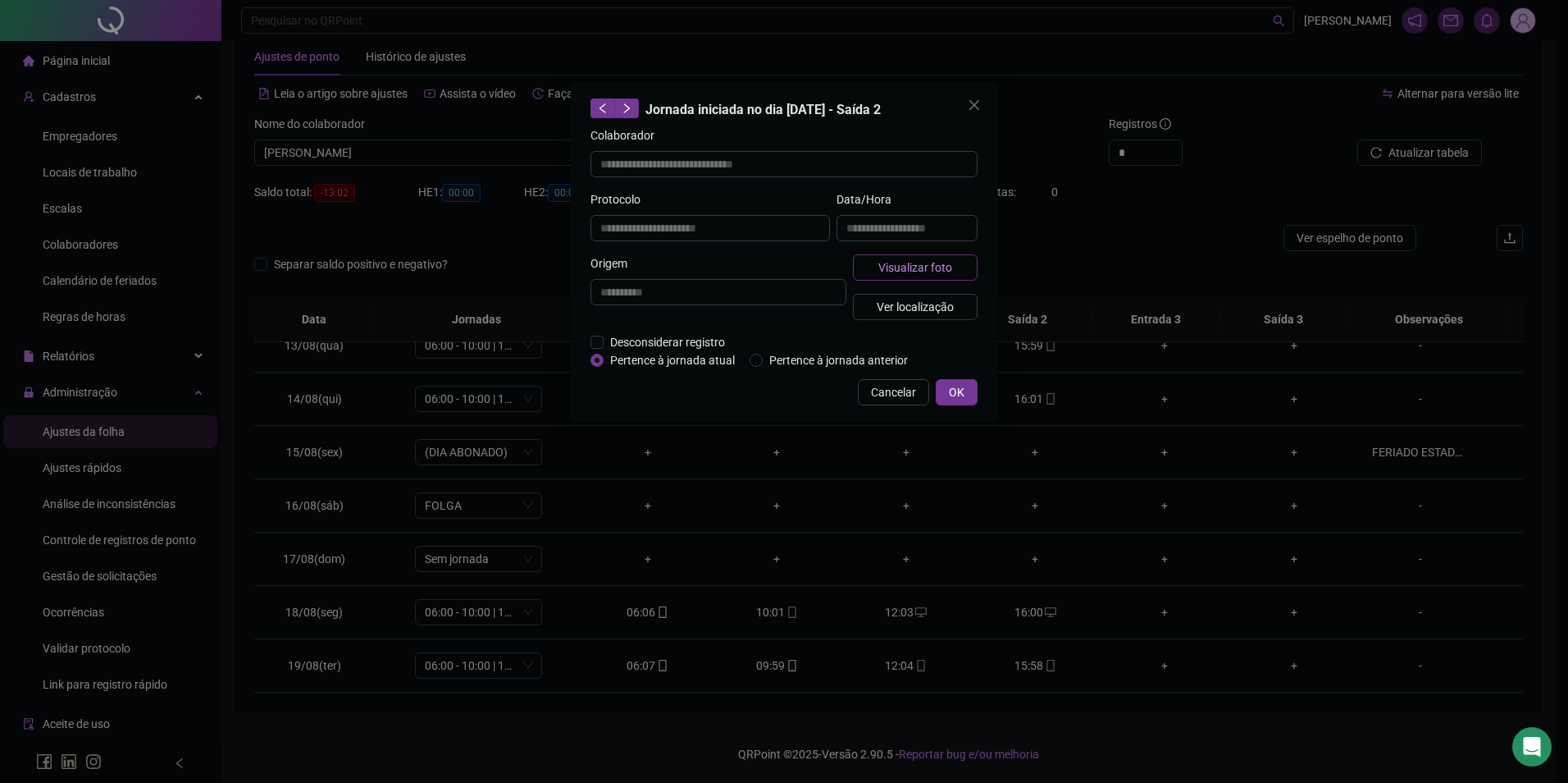
click at [902, 266] on span "Visualizar foto" at bounding box center [915, 267] width 74 height 19
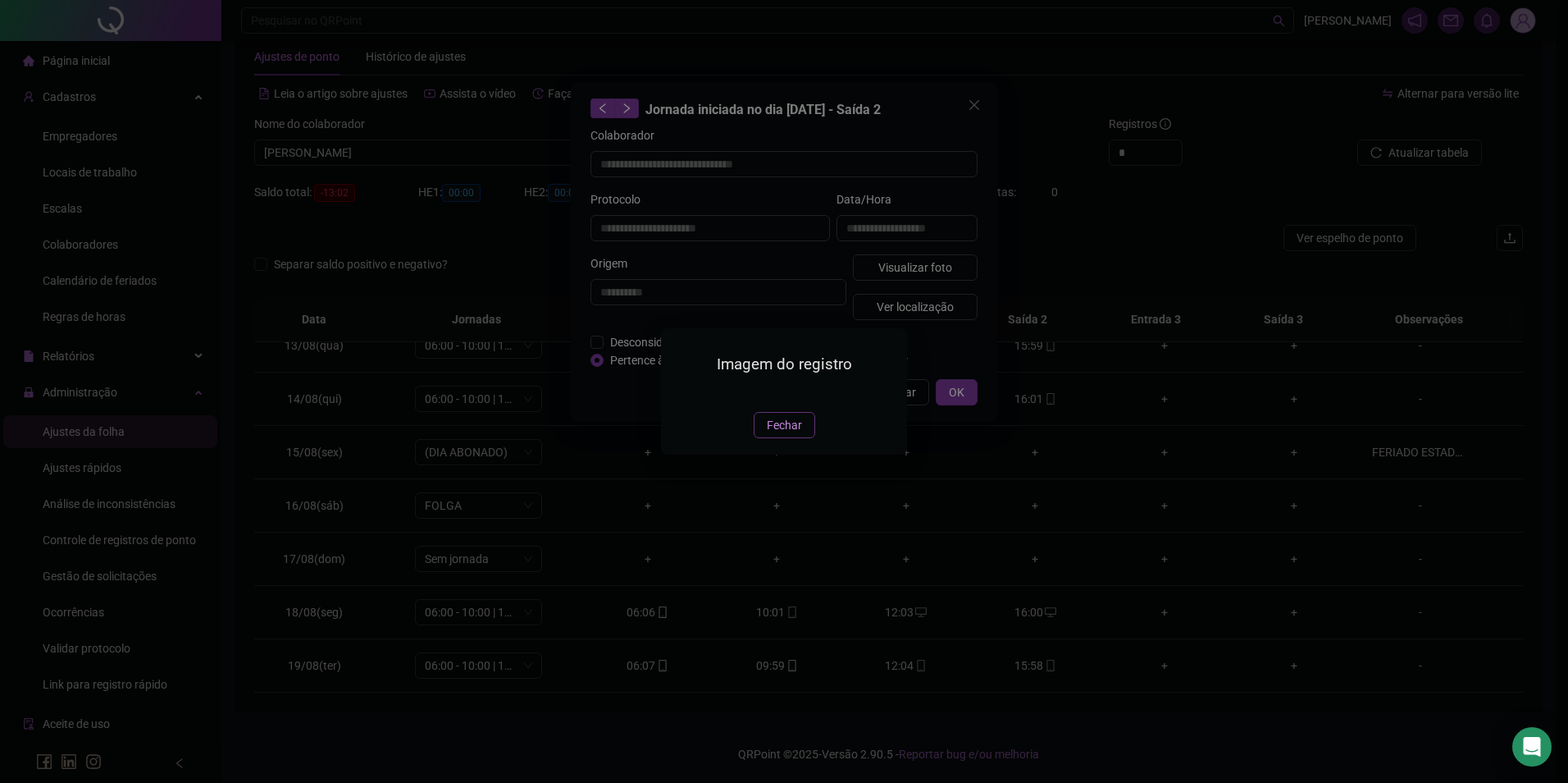
click at [781, 434] on span "Fechar" at bounding box center [784, 425] width 35 height 19
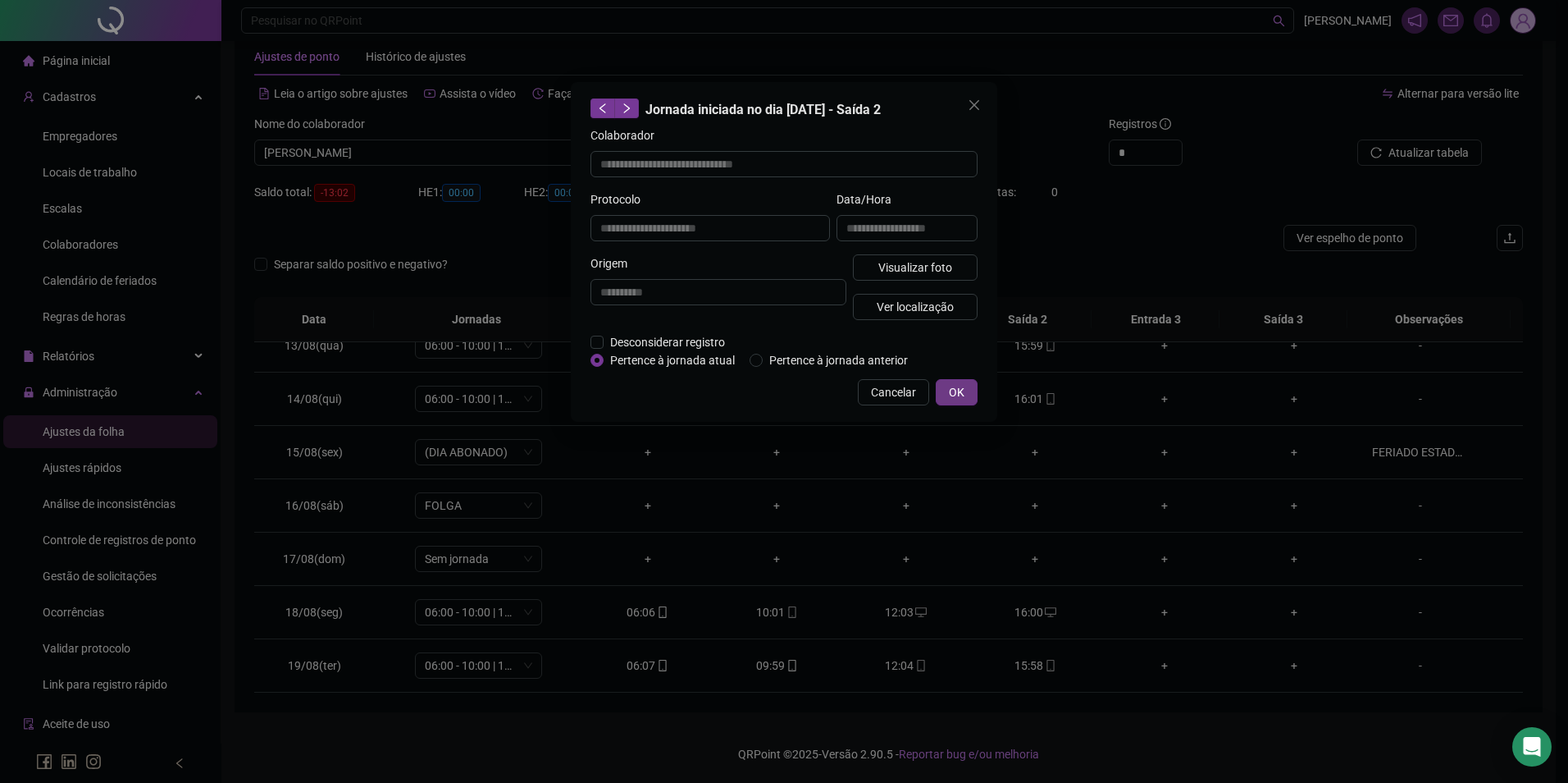
drag, startPoint x: 961, startPoint y: 396, endPoint x: 783, endPoint y: 346, distance: 184.9
click at [961, 396] on span "OK" at bounding box center [957, 392] width 16 height 19
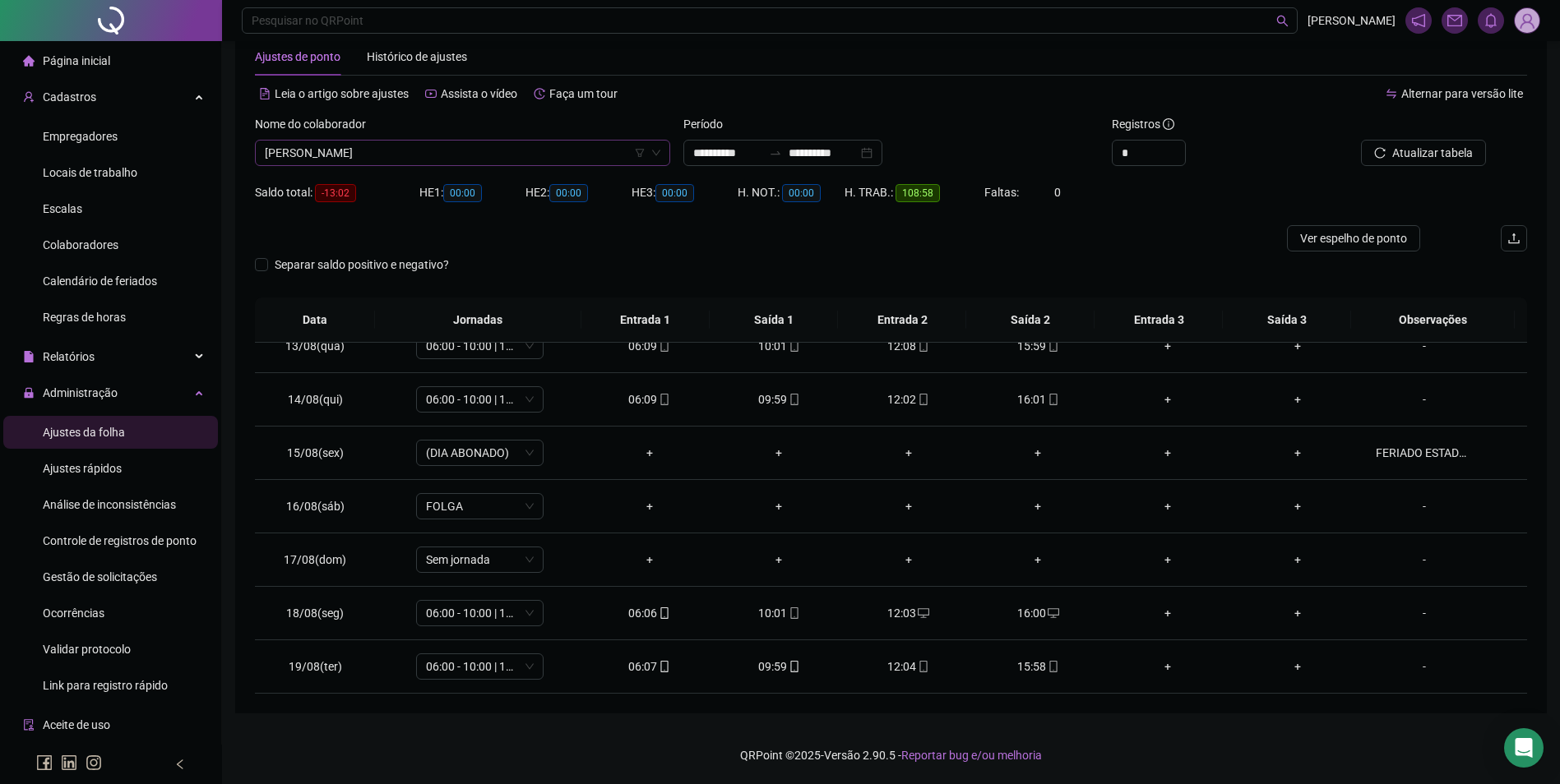
click at [453, 154] on span "[PERSON_NAME]" at bounding box center [462, 152] width 396 height 24
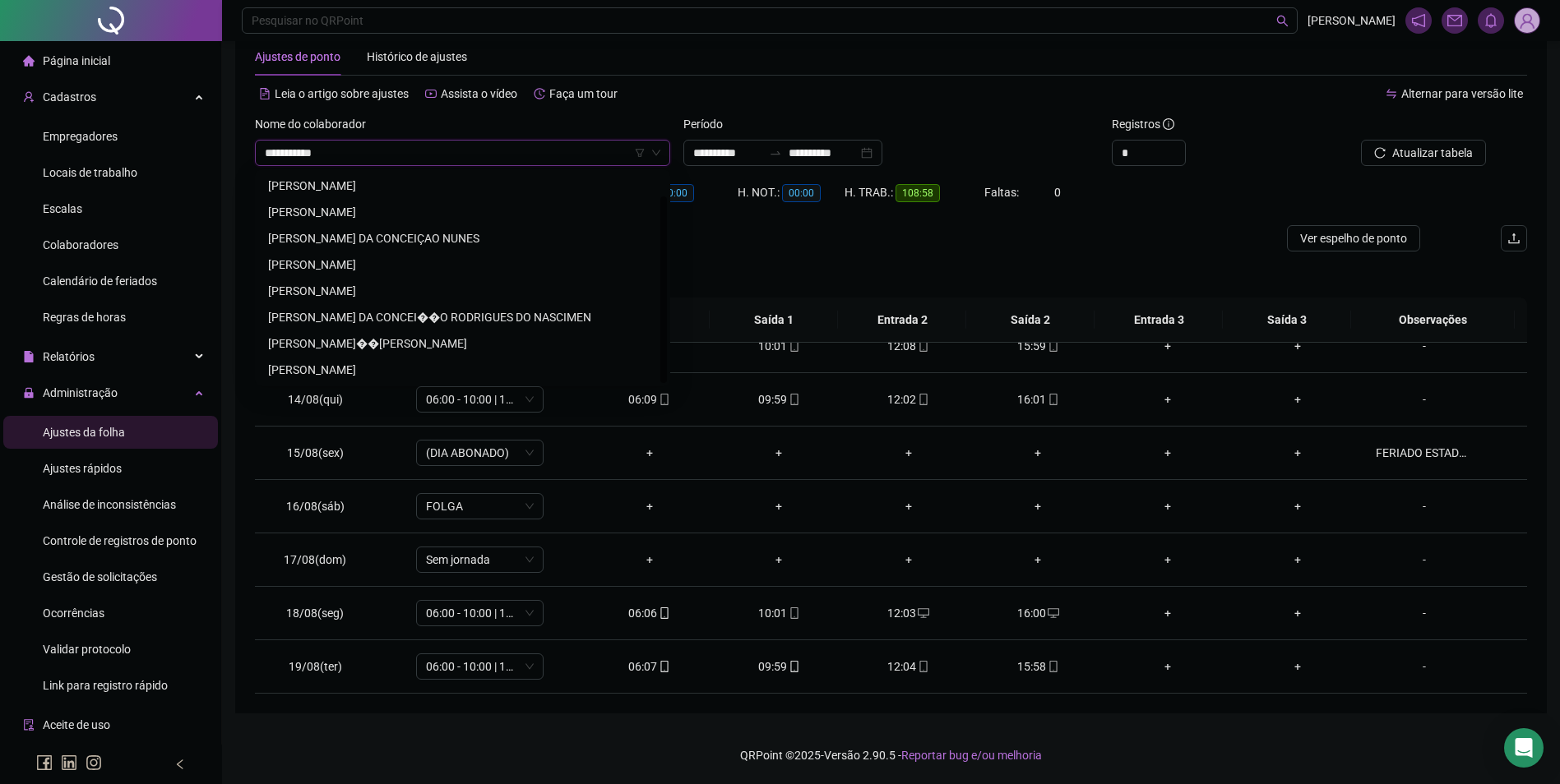
scroll to position [0, 0]
click at [448, 212] on div "[PERSON_NAME]" at bounding box center [462, 212] width 389 height 19
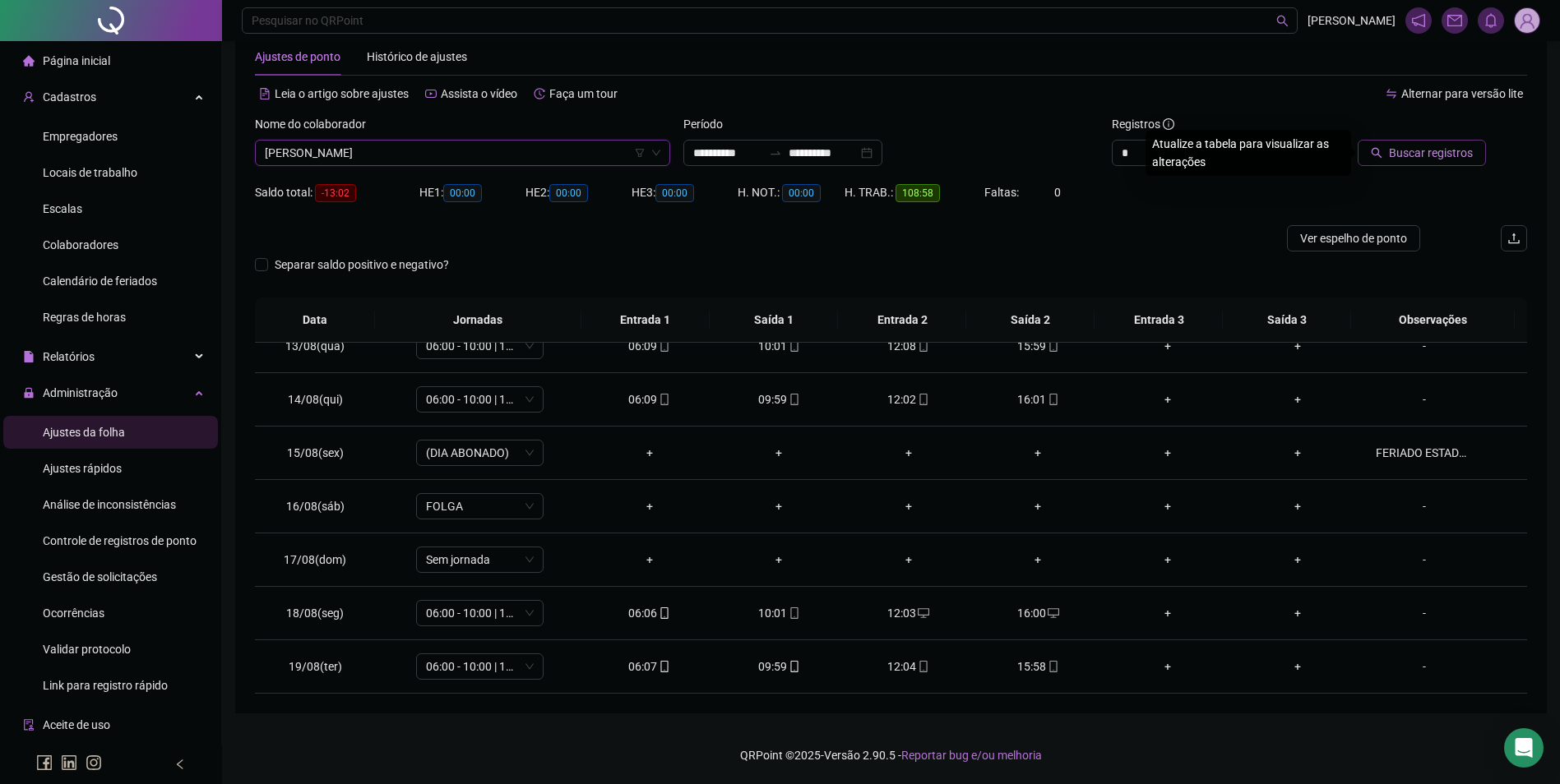
click at [1403, 152] on span "Buscar registros" at bounding box center [1431, 152] width 84 height 19
click at [1025, 611] on div "+" at bounding box center [1038, 613] width 104 height 19
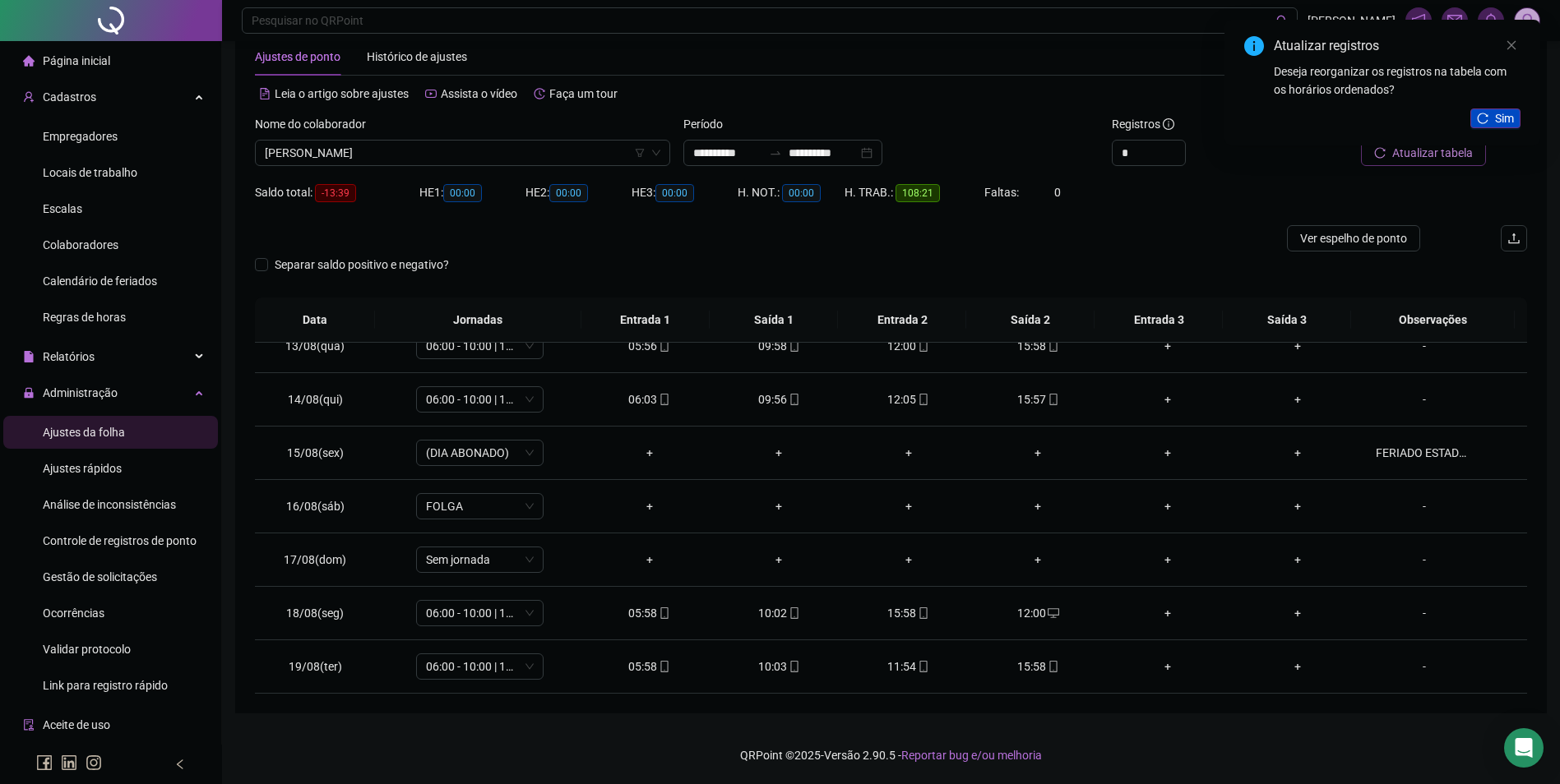
click at [1479, 112] on icon "reload" at bounding box center [1483, 118] width 12 height 12
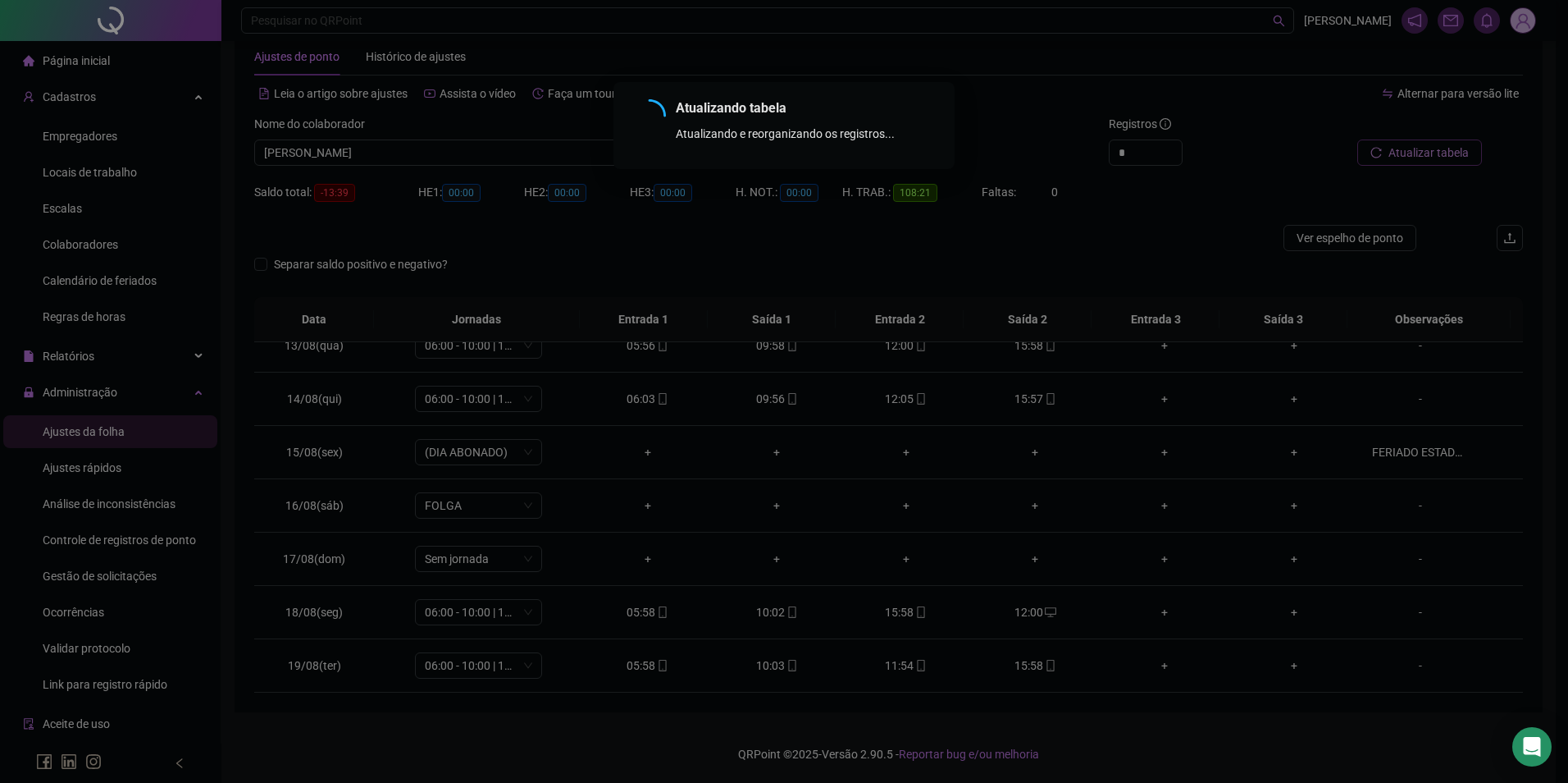
click at [1424, 162] on div "Atualizando tabela Atualizando e reorganizando os registros... OK" at bounding box center [784, 391] width 1568 height 783
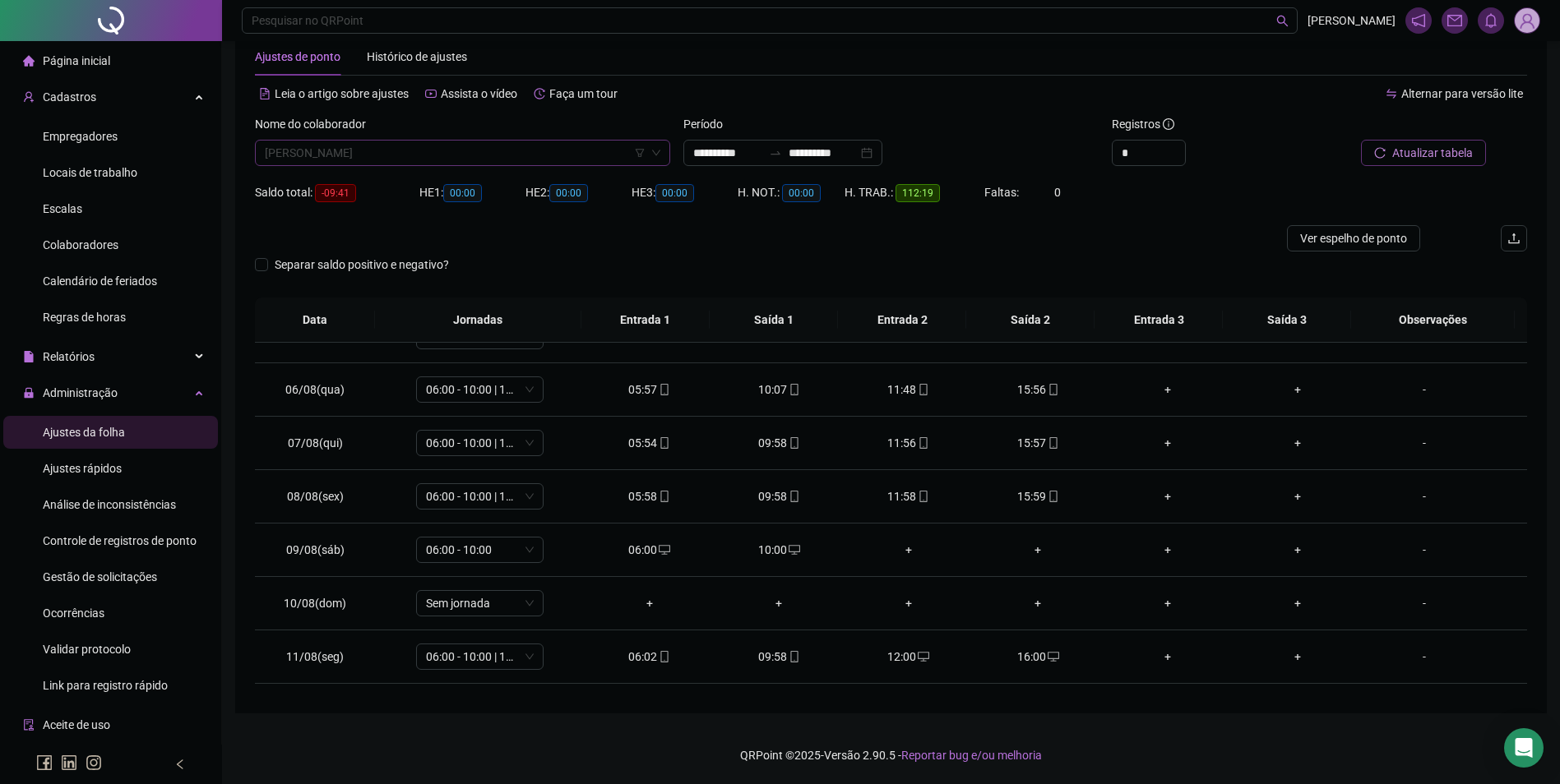
scroll to position [15147, 0]
click at [469, 145] on span "[PERSON_NAME]" at bounding box center [462, 152] width 396 height 24
drag, startPoint x: 423, startPoint y: 204, endPoint x: 704, endPoint y: 138, distance: 288.6
click at [423, 205] on div "[PERSON_NAME] [PERSON_NAME]" at bounding box center [462, 212] width 389 height 19
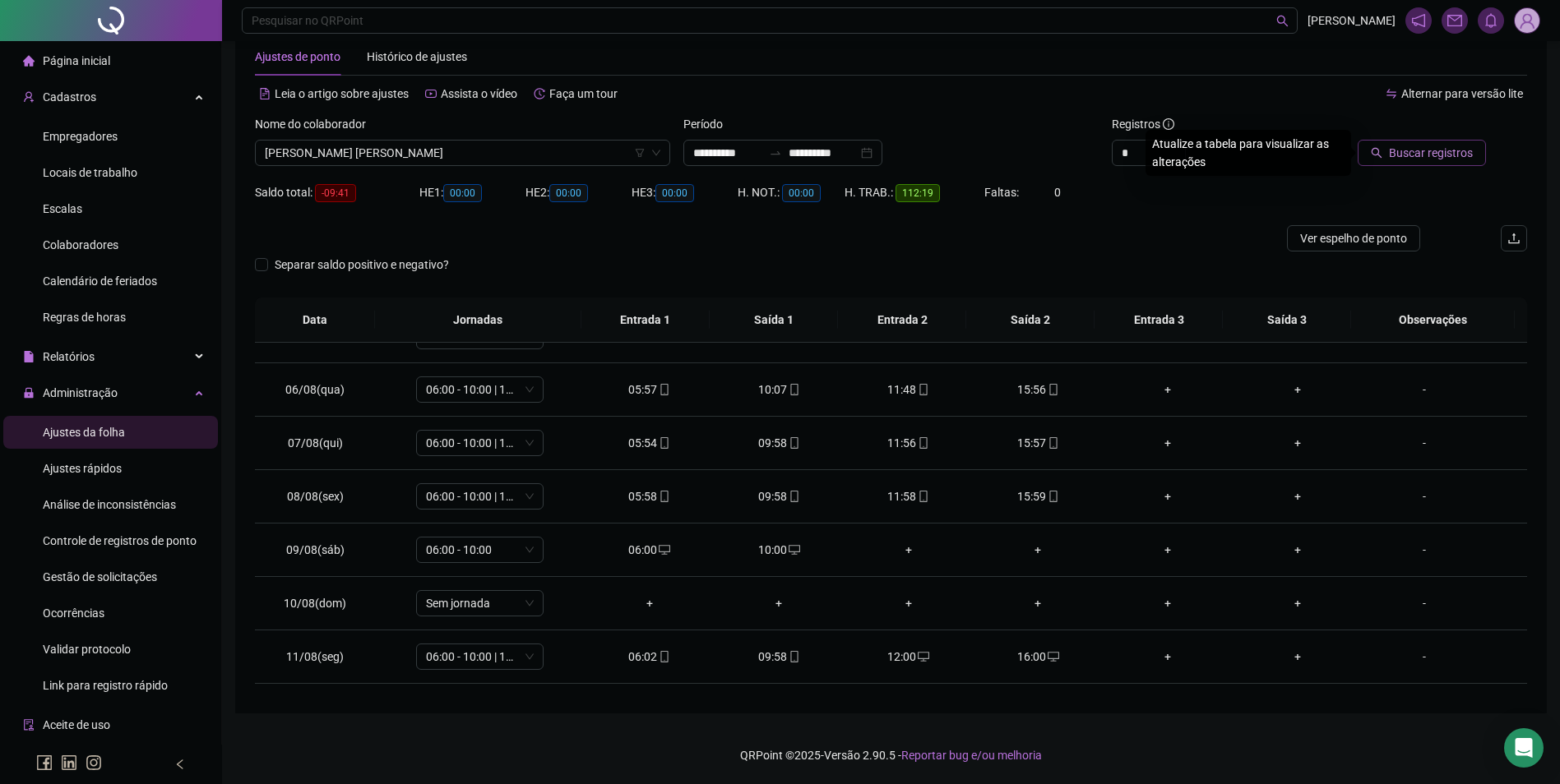
click at [1424, 145] on span "Buscar registros" at bounding box center [1431, 152] width 84 height 19
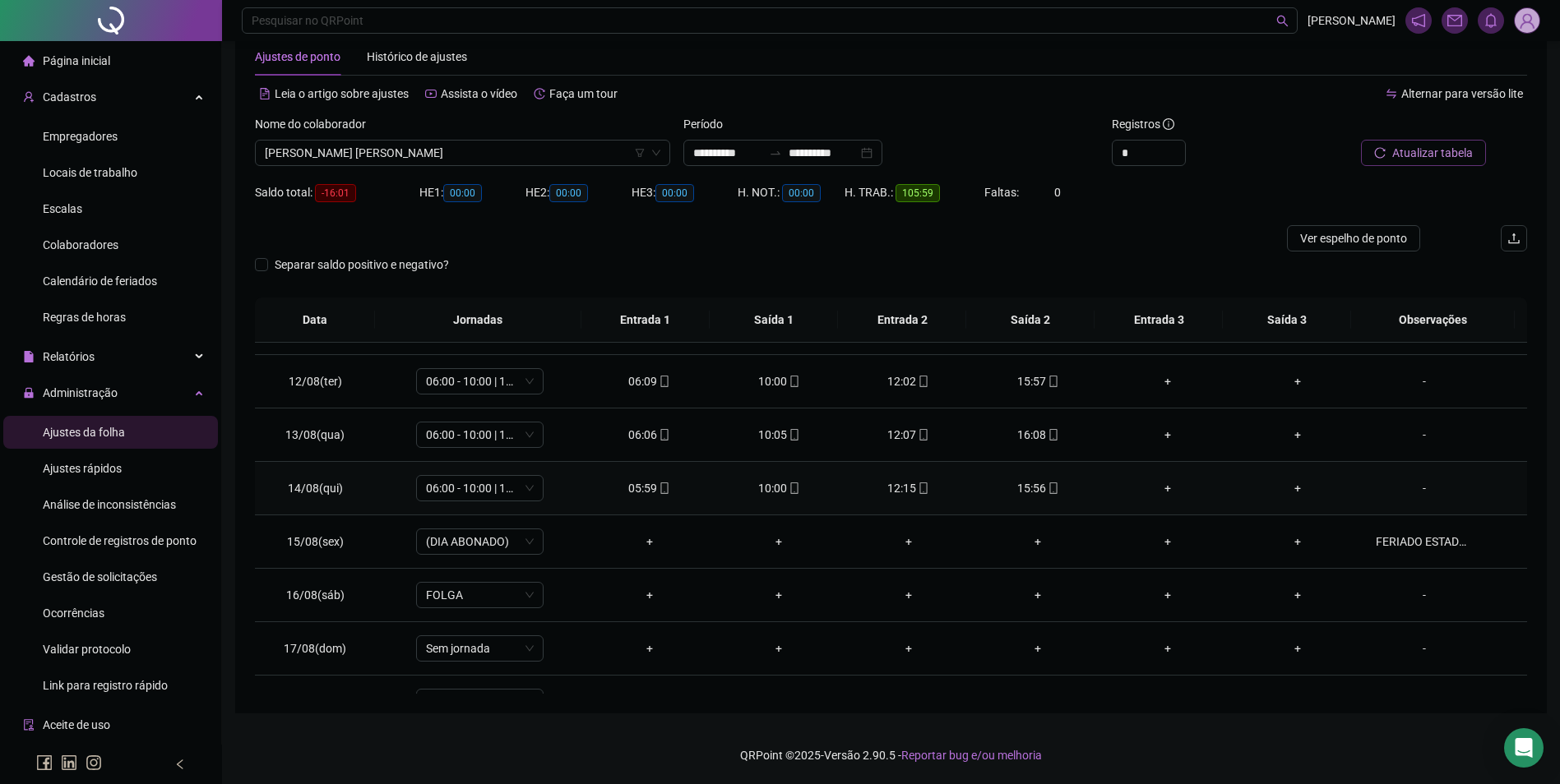
scroll to position [664, 0]
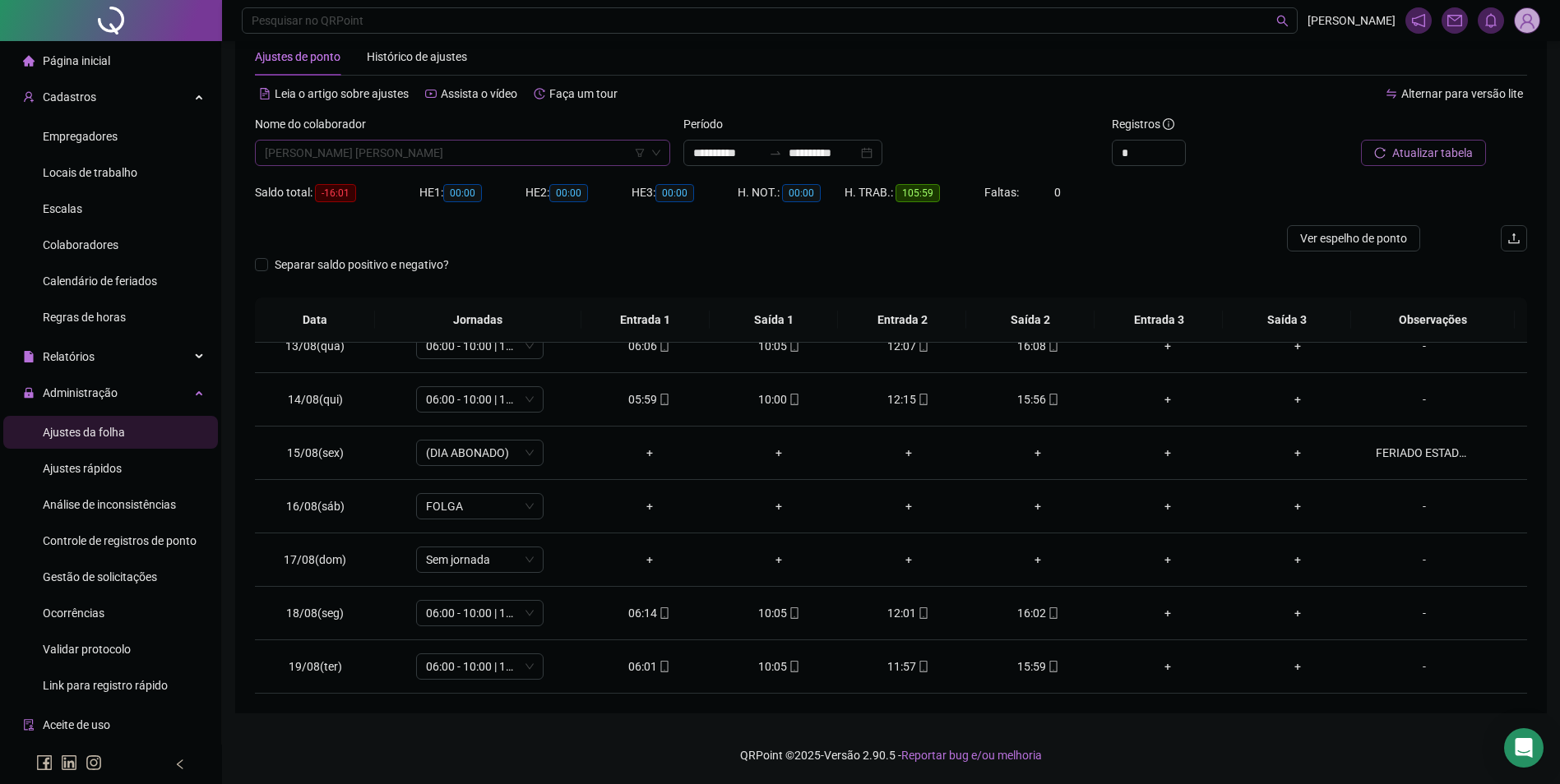
click at [540, 155] on span "[PERSON_NAME] [PERSON_NAME]" at bounding box center [462, 152] width 396 height 24
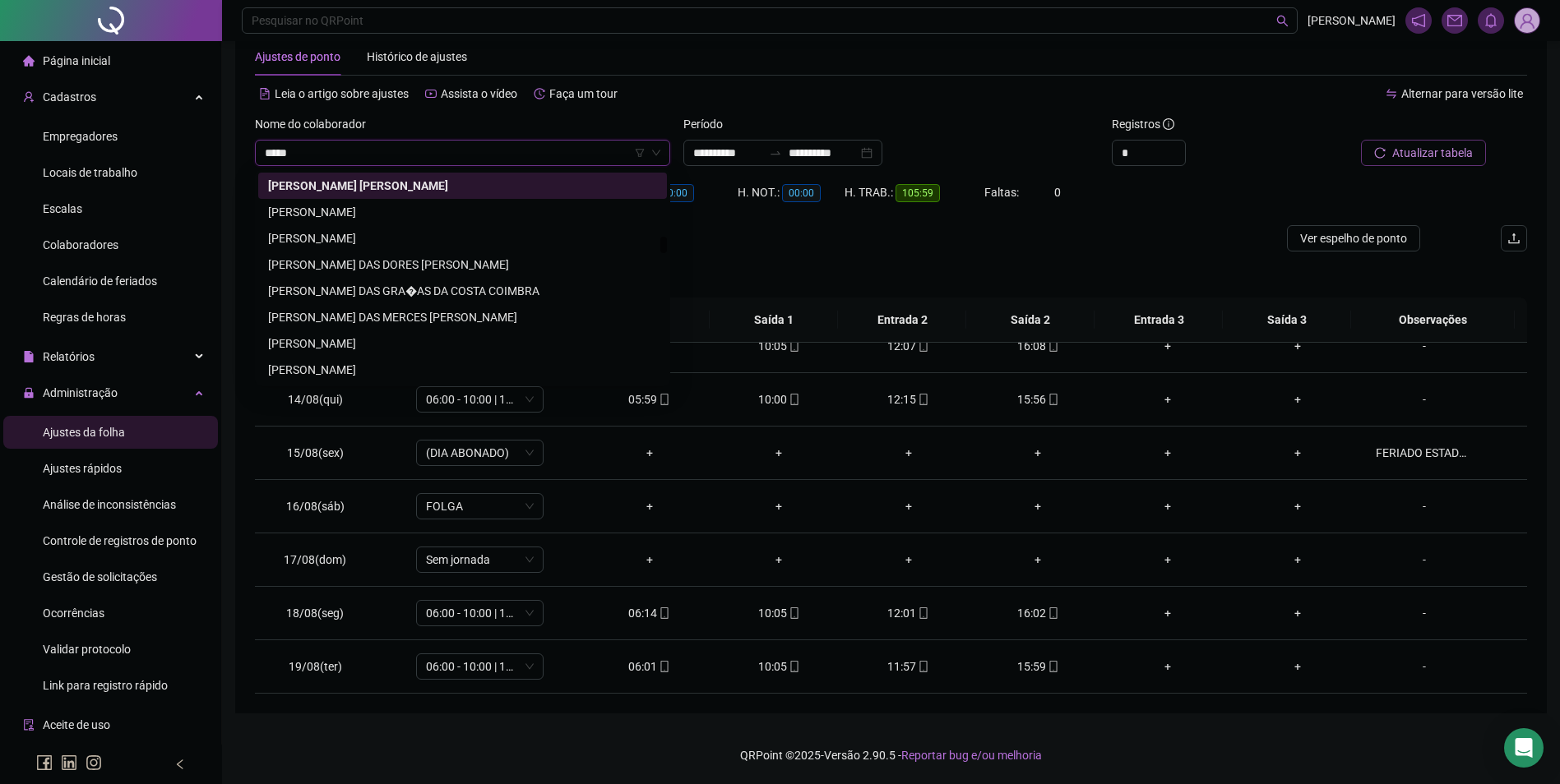
scroll to position [0, 0]
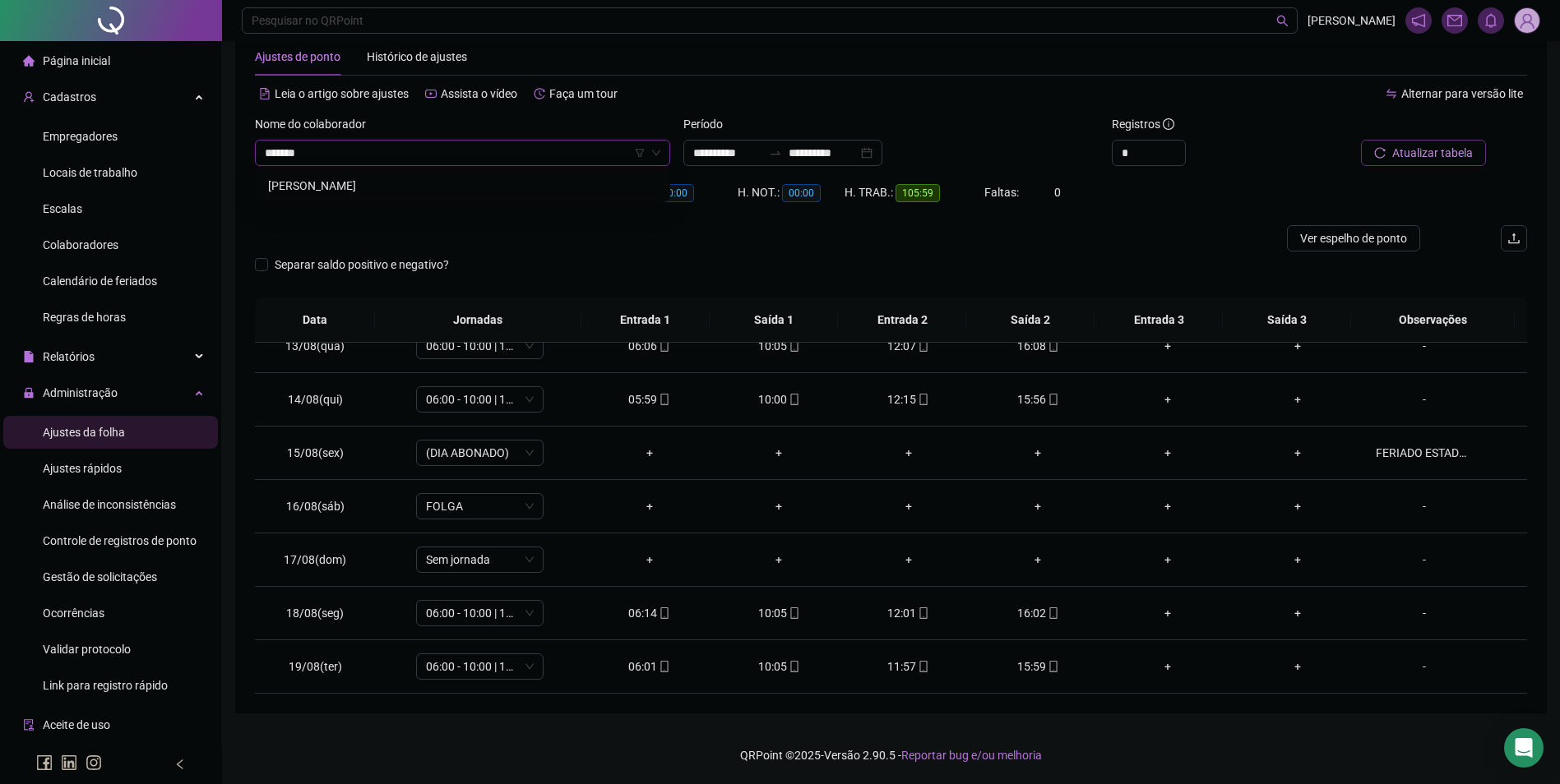
click at [425, 186] on div "[PERSON_NAME]" at bounding box center [462, 186] width 389 height 19
click at [1388, 158] on button "Buscar registros" at bounding box center [1421, 152] width 128 height 26
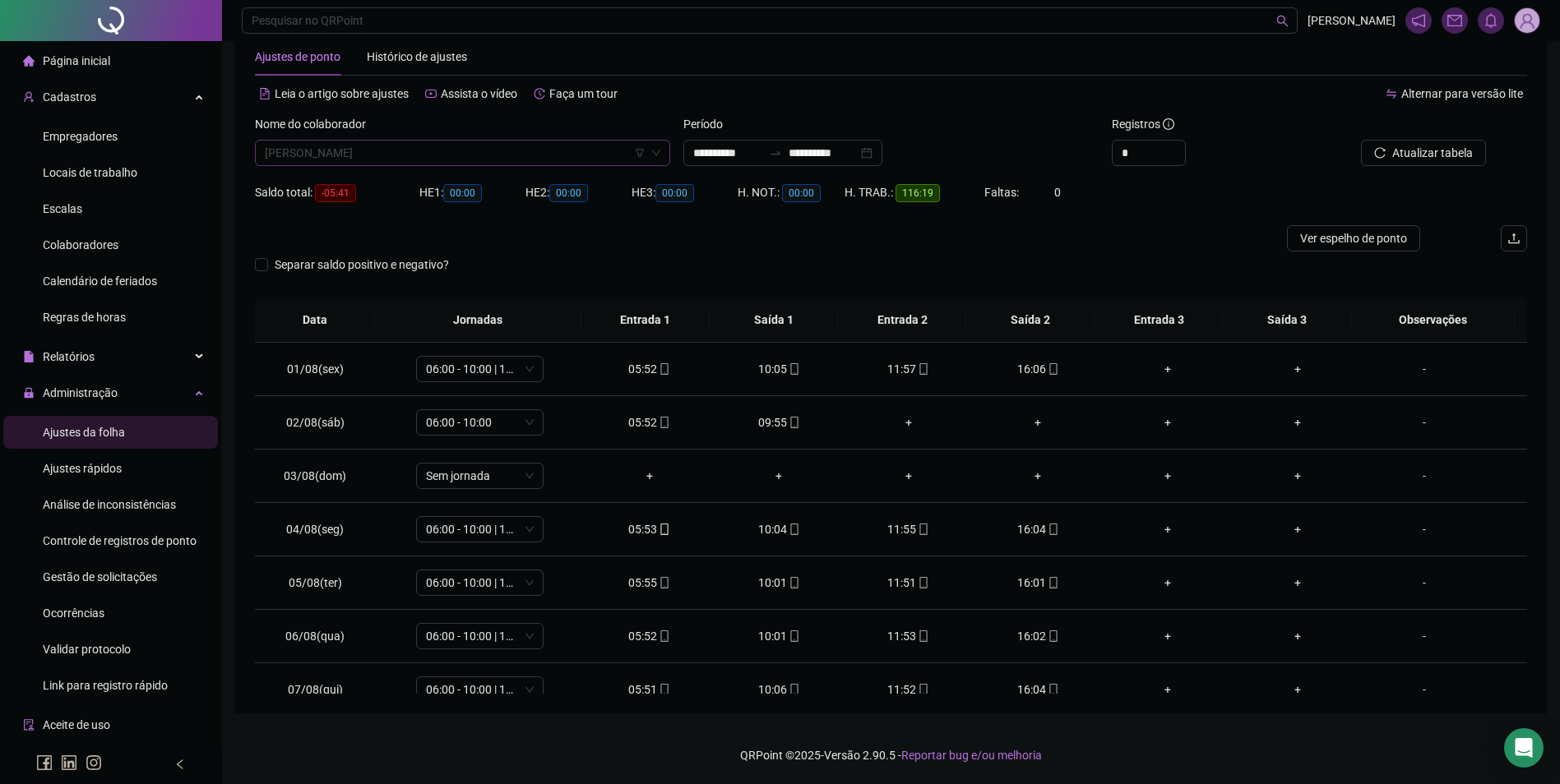
click at [487, 154] on span "[PERSON_NAME]" at bounding box center [462, 152] width 396 height 24
click at [1415, 149] on span "Buscar registros" at bounding box center [1431, 152] width 84 height 19
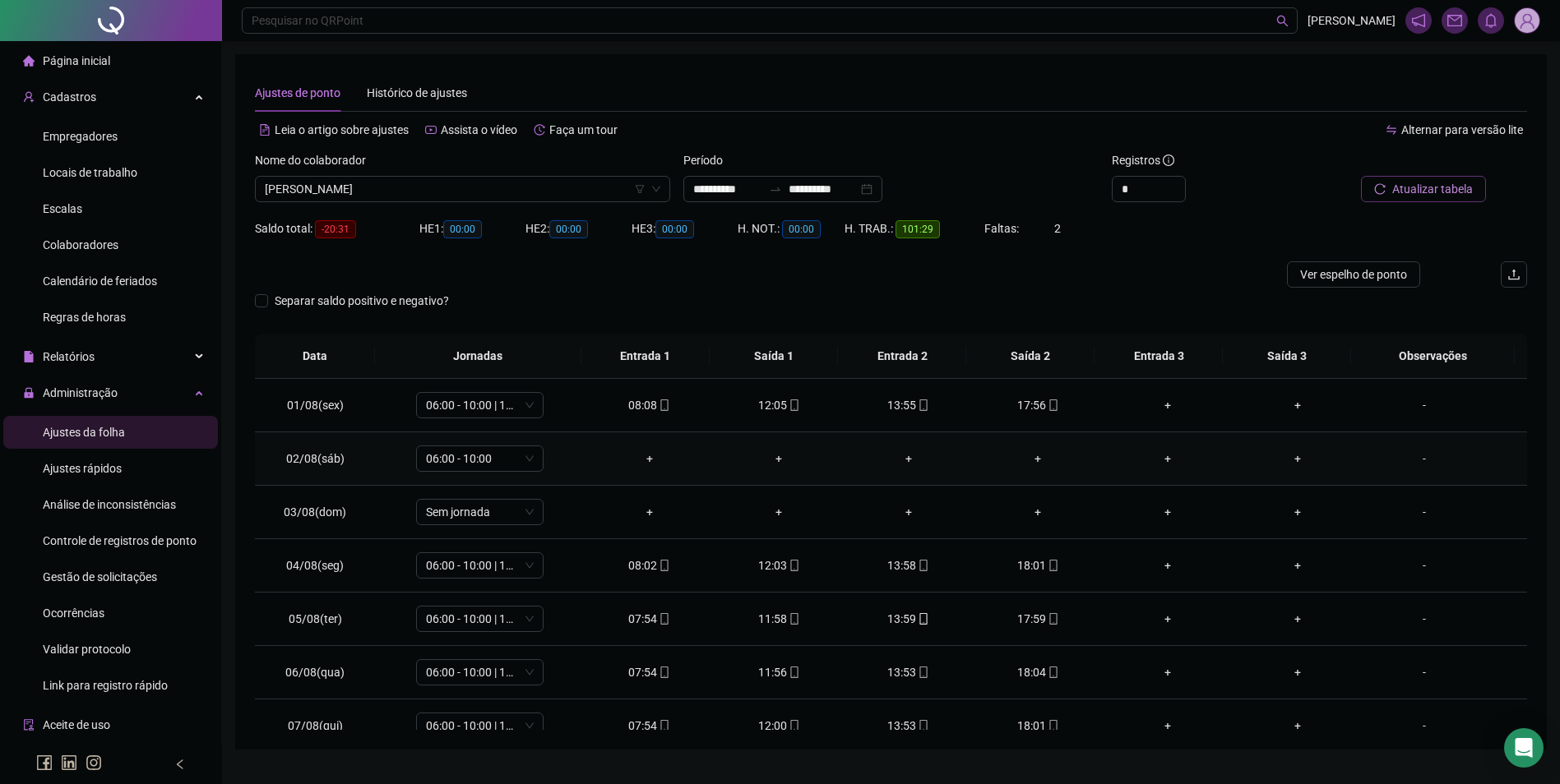
click at [646, 457] on div "+" at bounding box center [650, 458] width 104 height 19
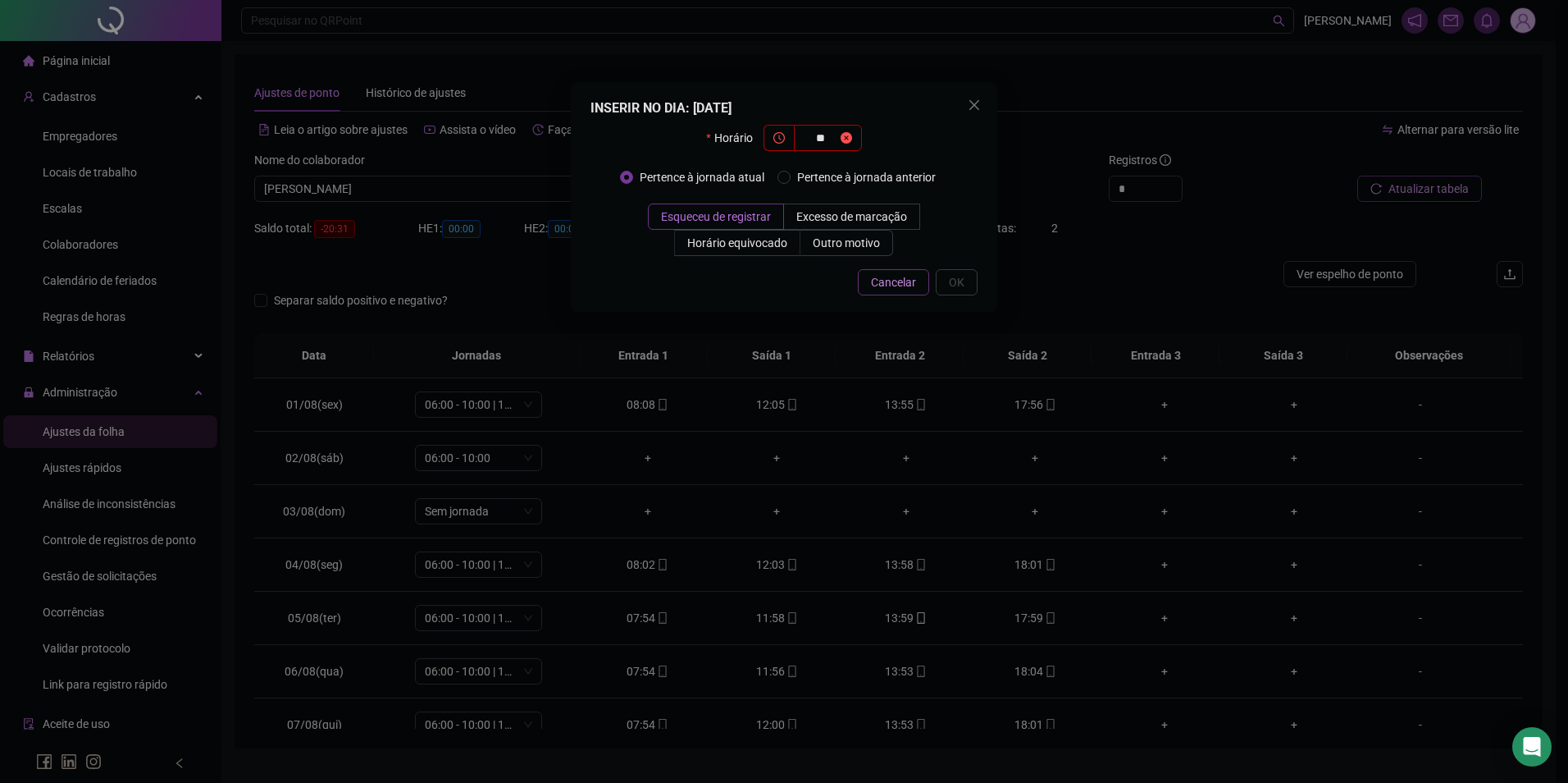
click at [887, 283] on span "Cancelar" at bounding box center [894, 282] width 45 height 19
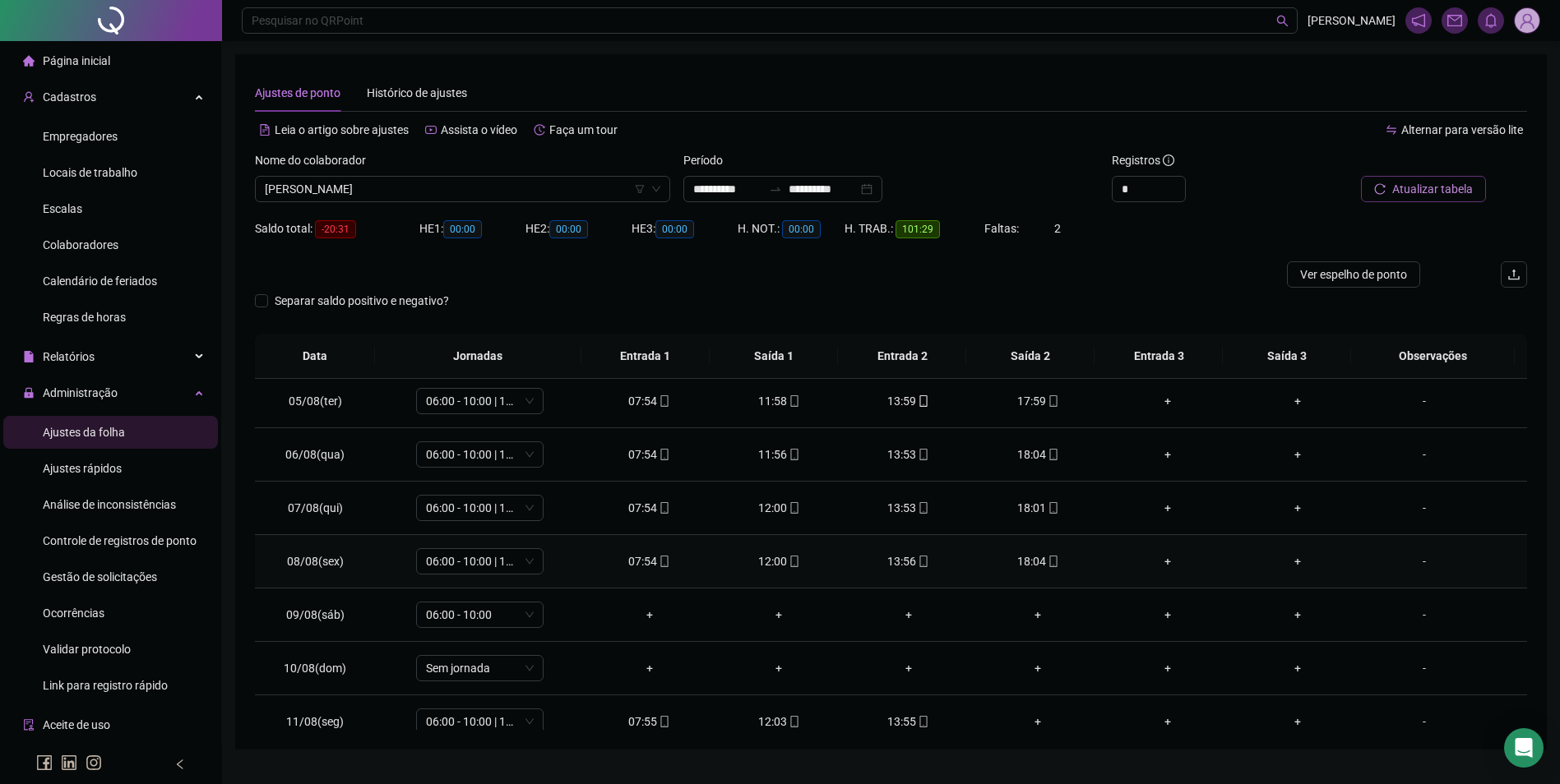
scroll to position [247, 0]
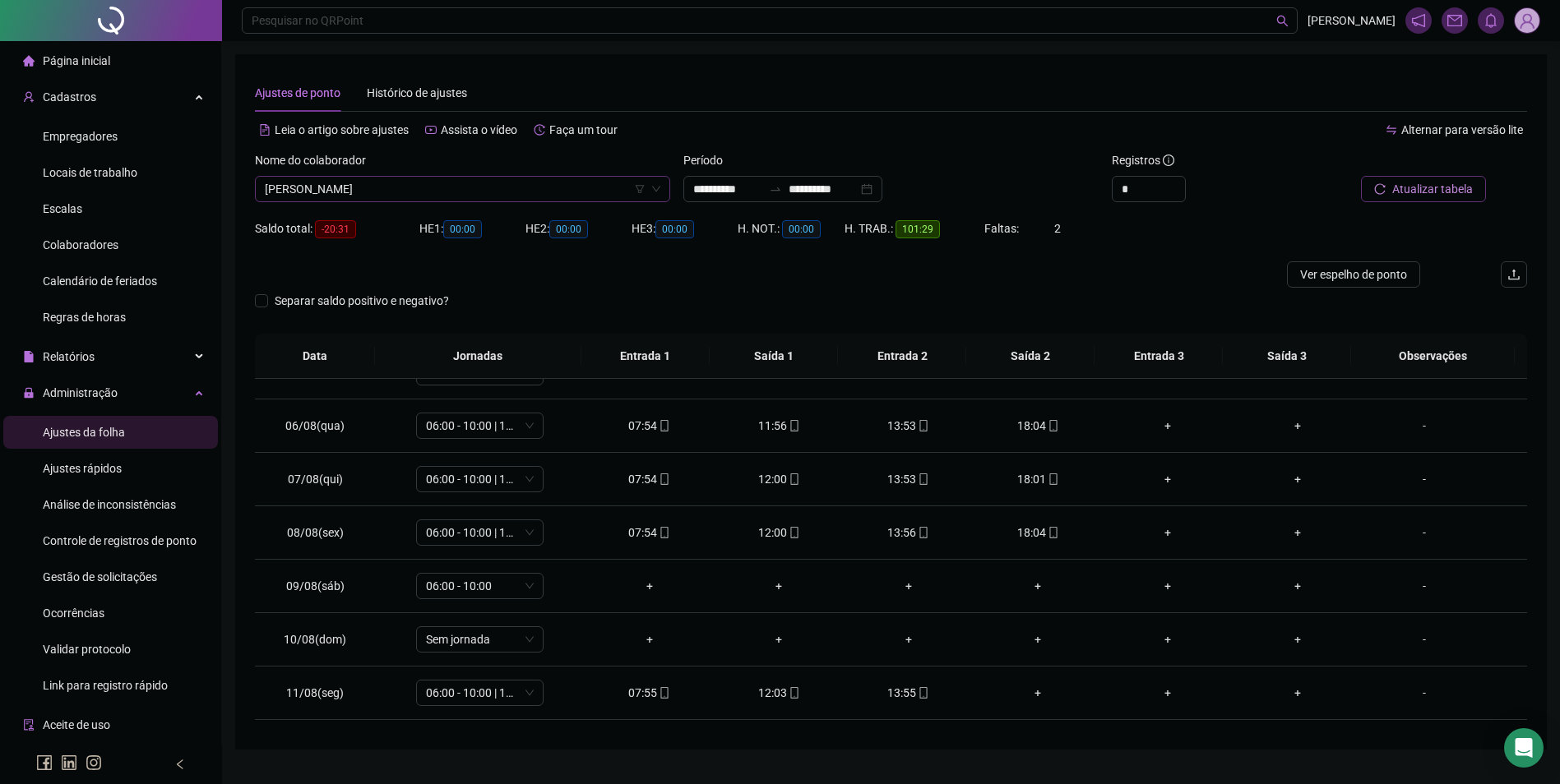
click at [552, 189] on span "[PERSON_NAME]" at bounding box center [462, 188] width 396 height 24
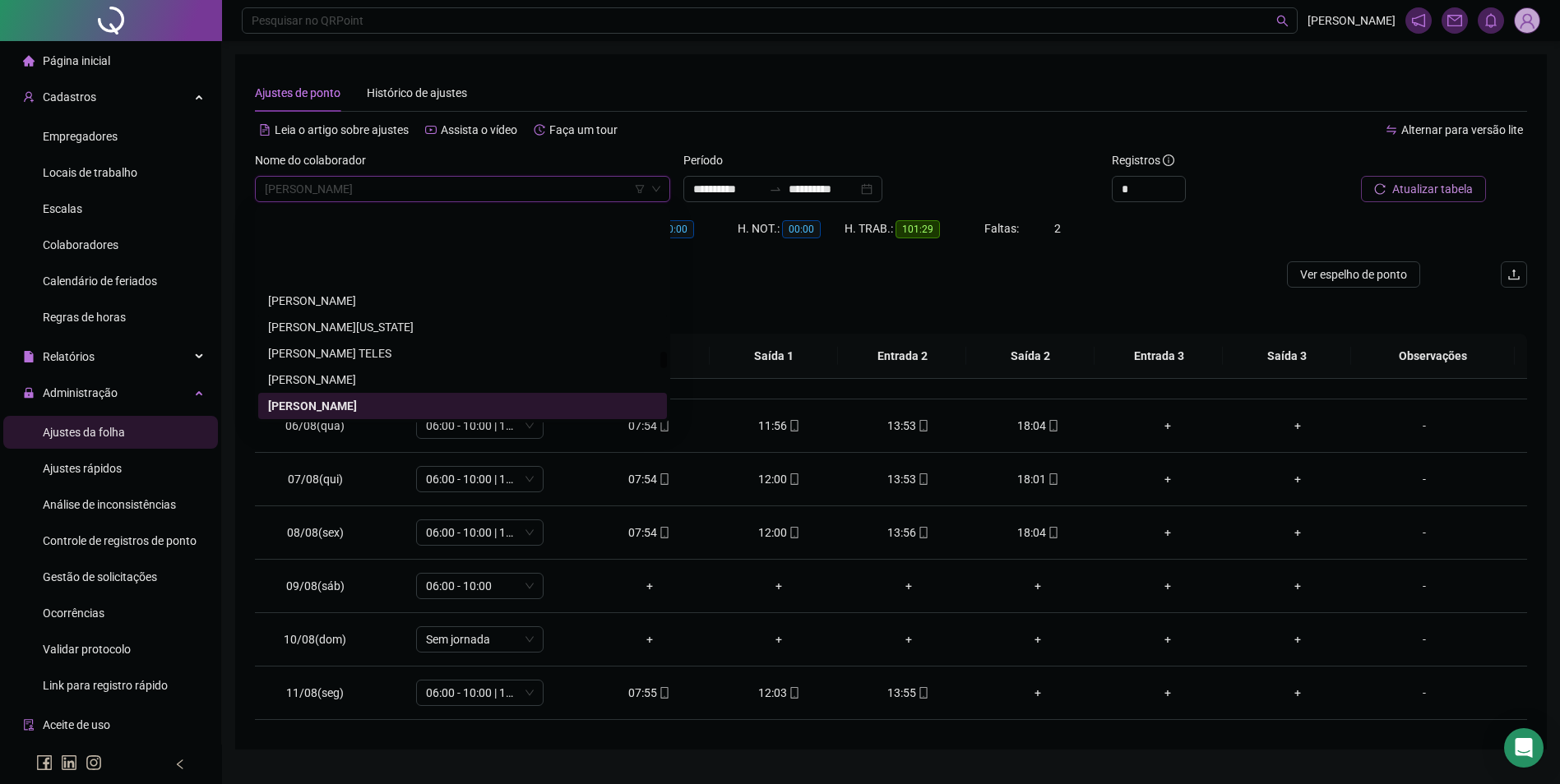
scroll to position [17806, 0]
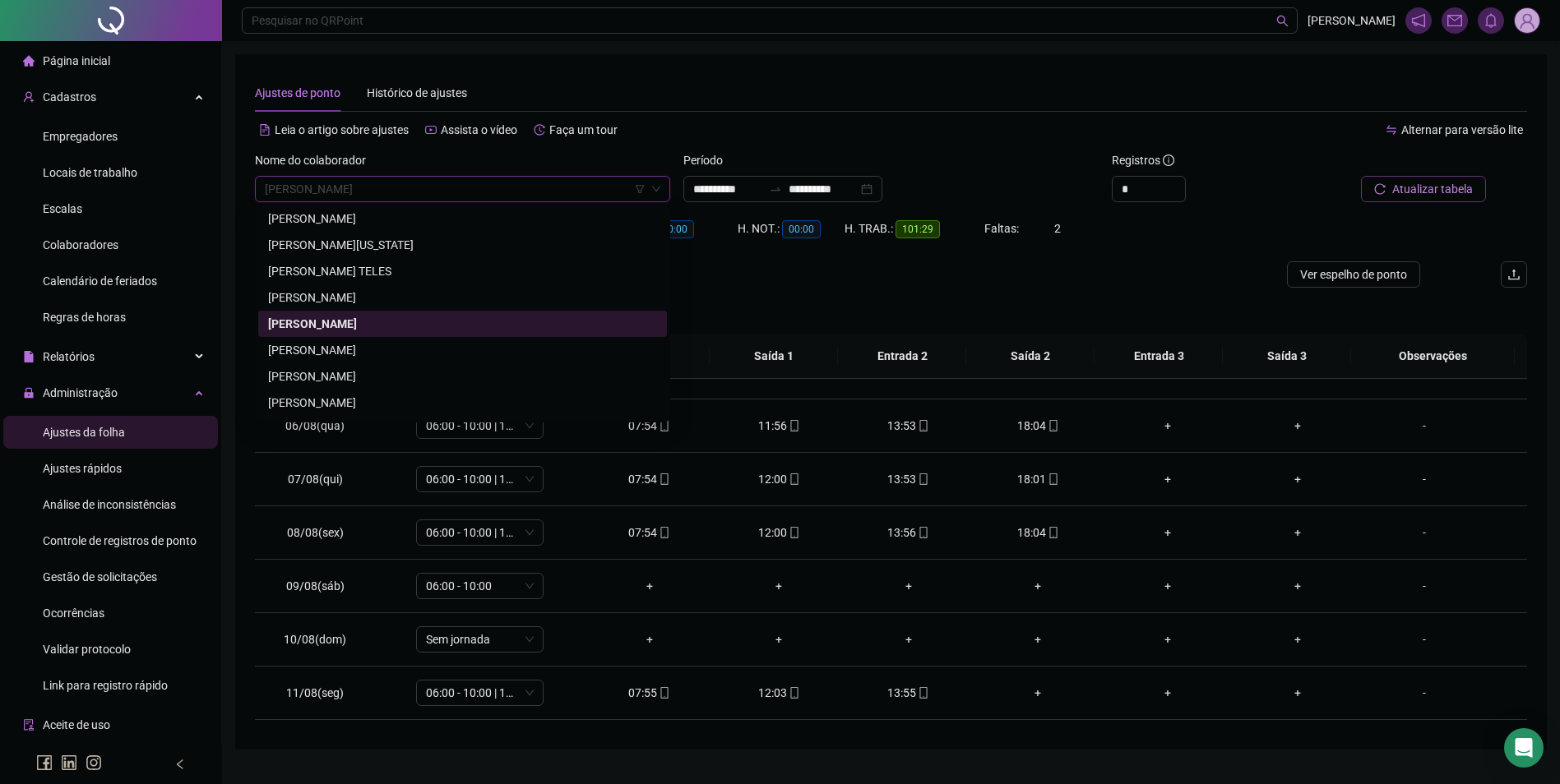
click at [477, 325] on div "[PERSON_NAME]" at bounding box center [462, 323] width 389 height 19
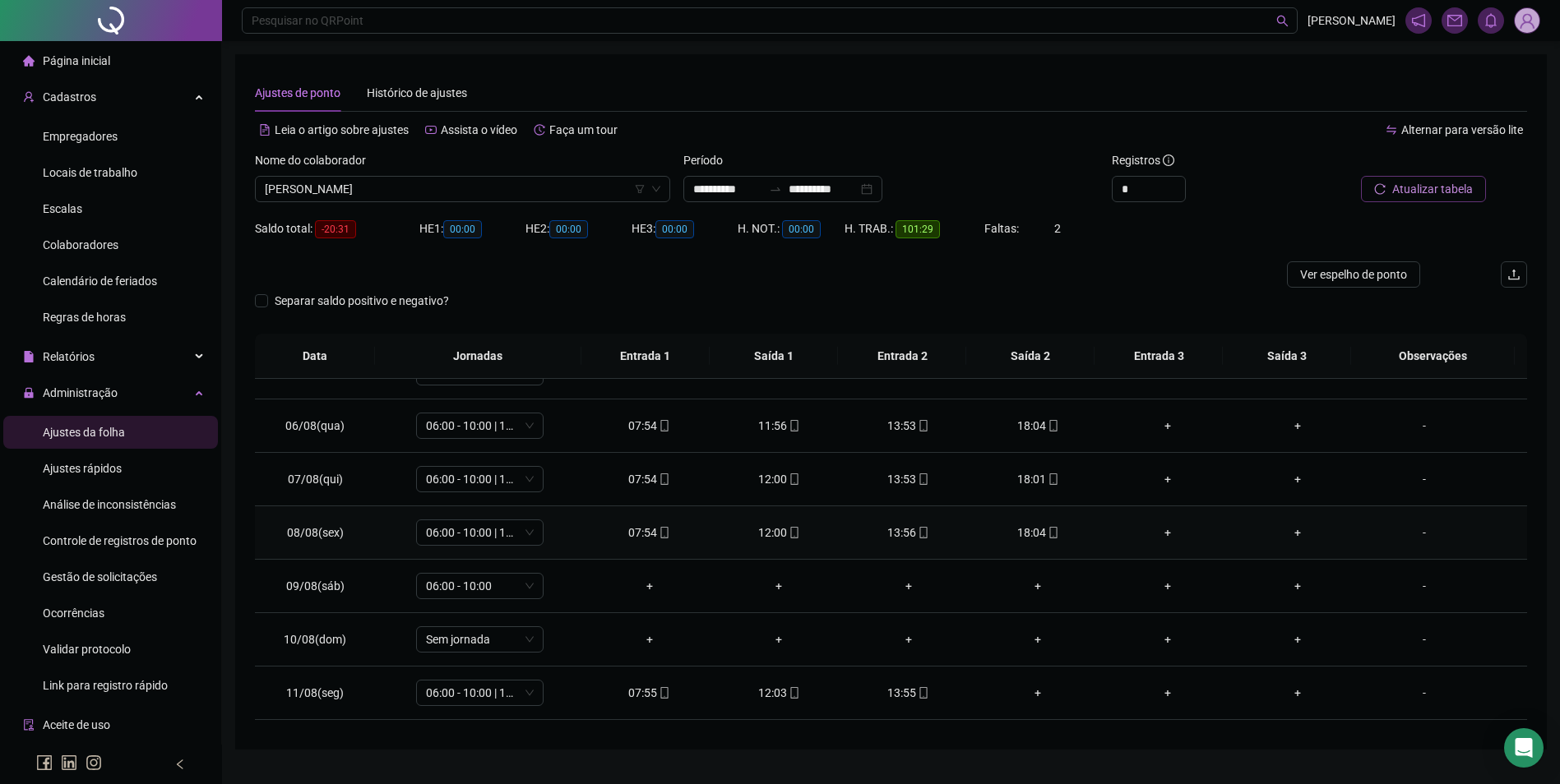
click at [660, 528] on icon "mobile" at bounding box center [664, 533] width 12 height 12
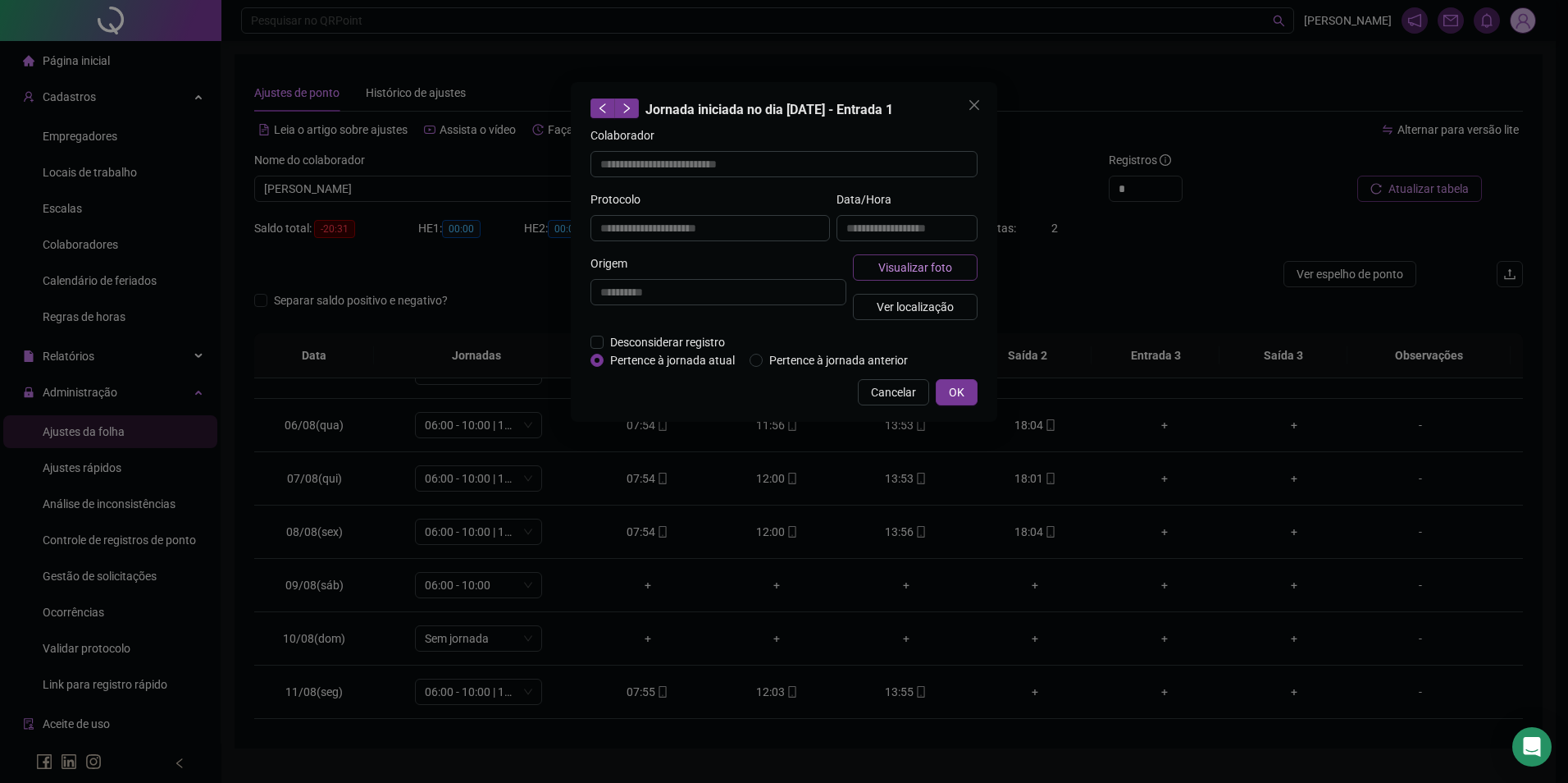
click at [912, 261] on span "Visualizar foto" at bounding box center [915, 267] width 74 height 19
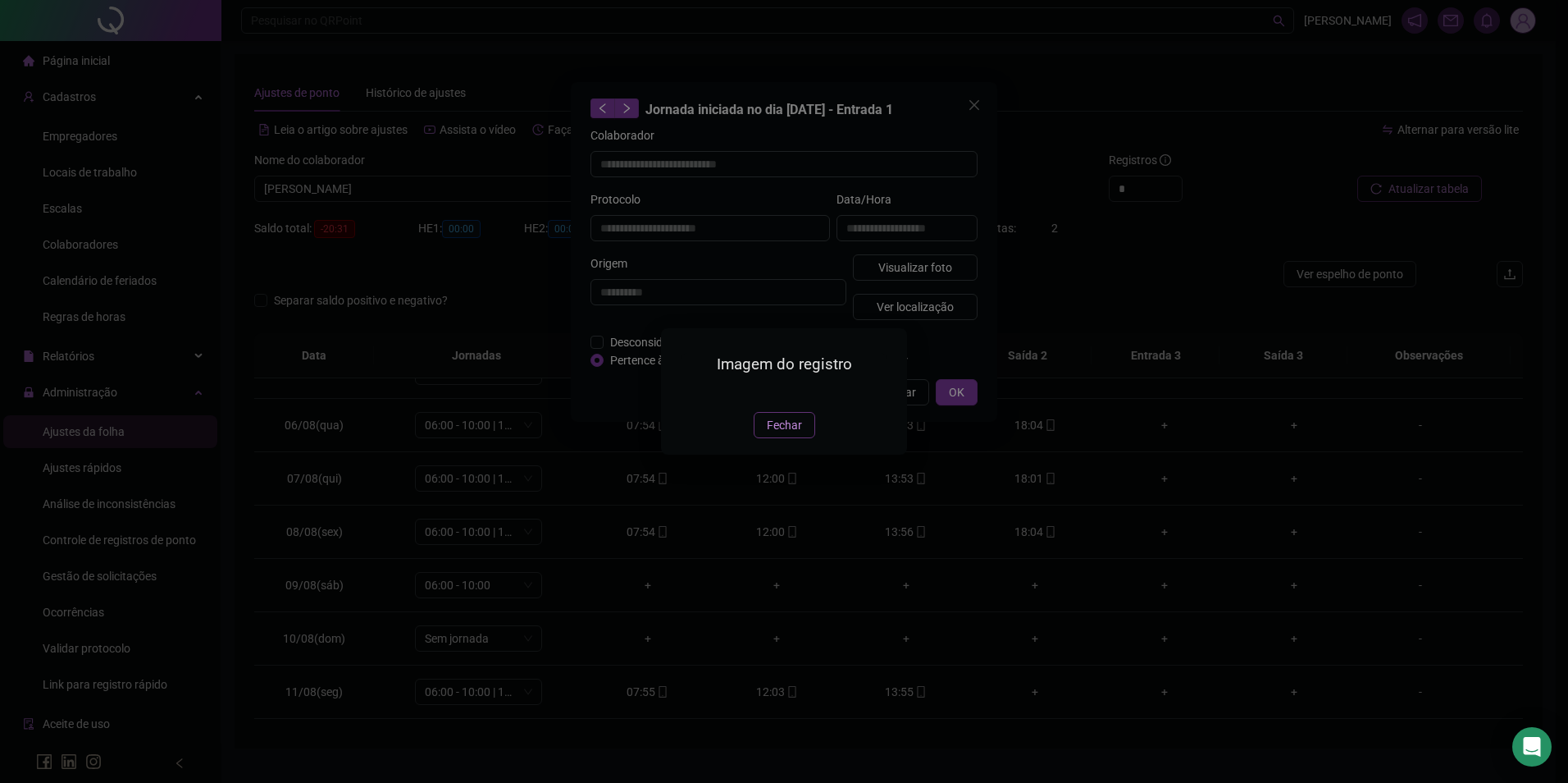
click at [787, 434] on span "Fechar" at bounding box center [784, 425] width 35 height 19
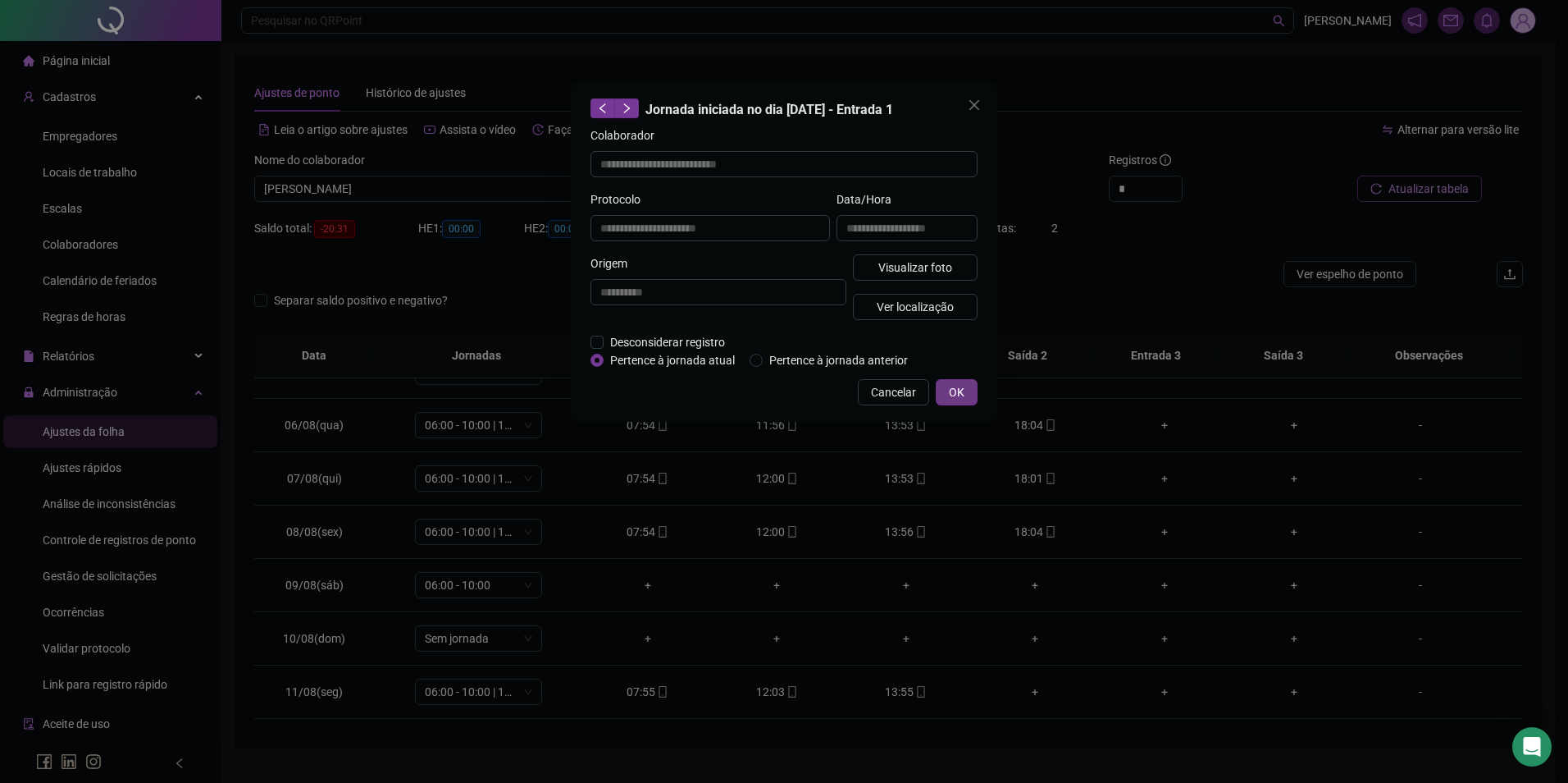
click at [956, 397] on span "OK" at bounding box center [957, 392] width 16 height 19
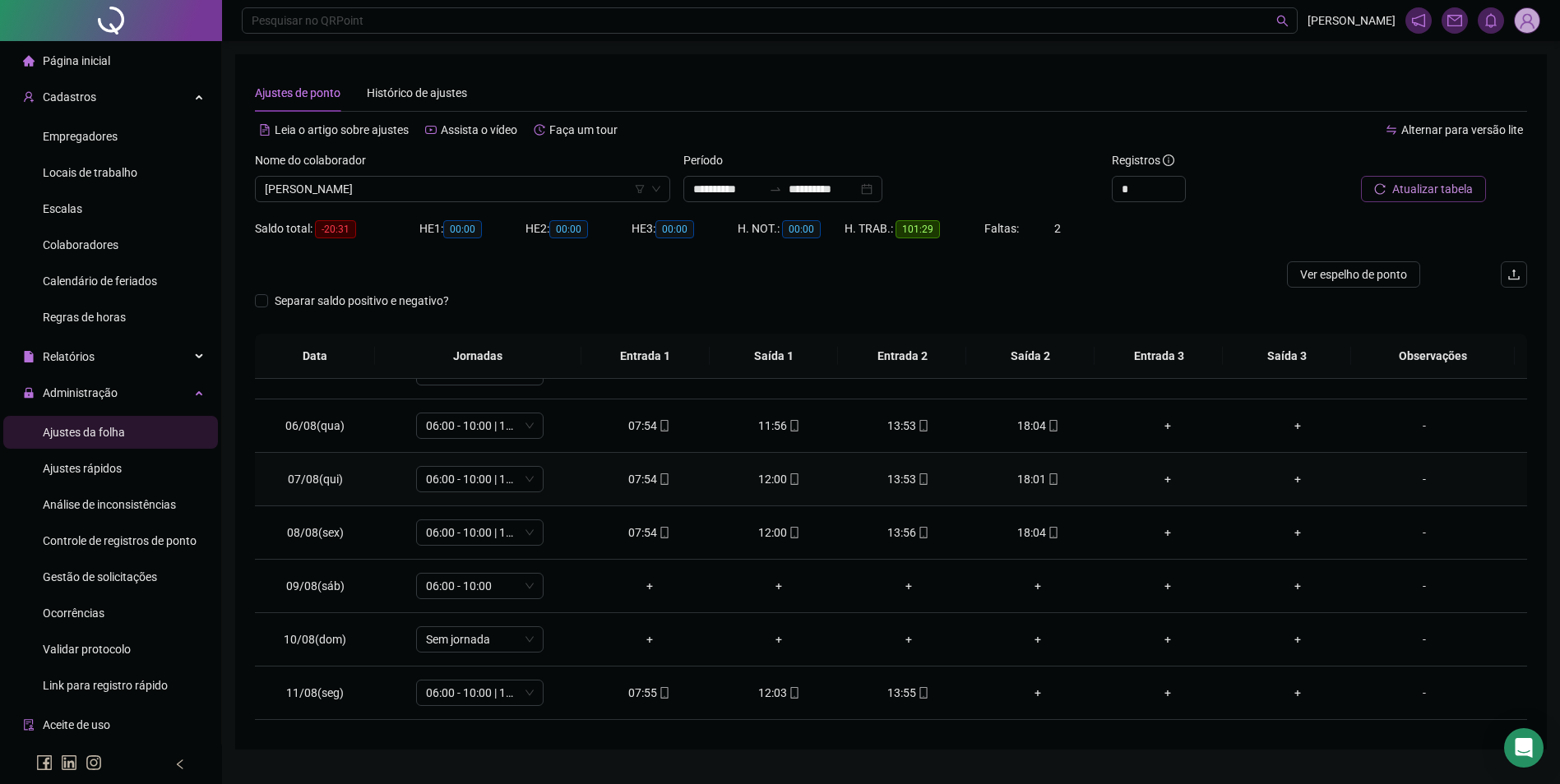
click at [792, 477] on icon "mobile" at bounding box center [794, 479] width 8 height 12
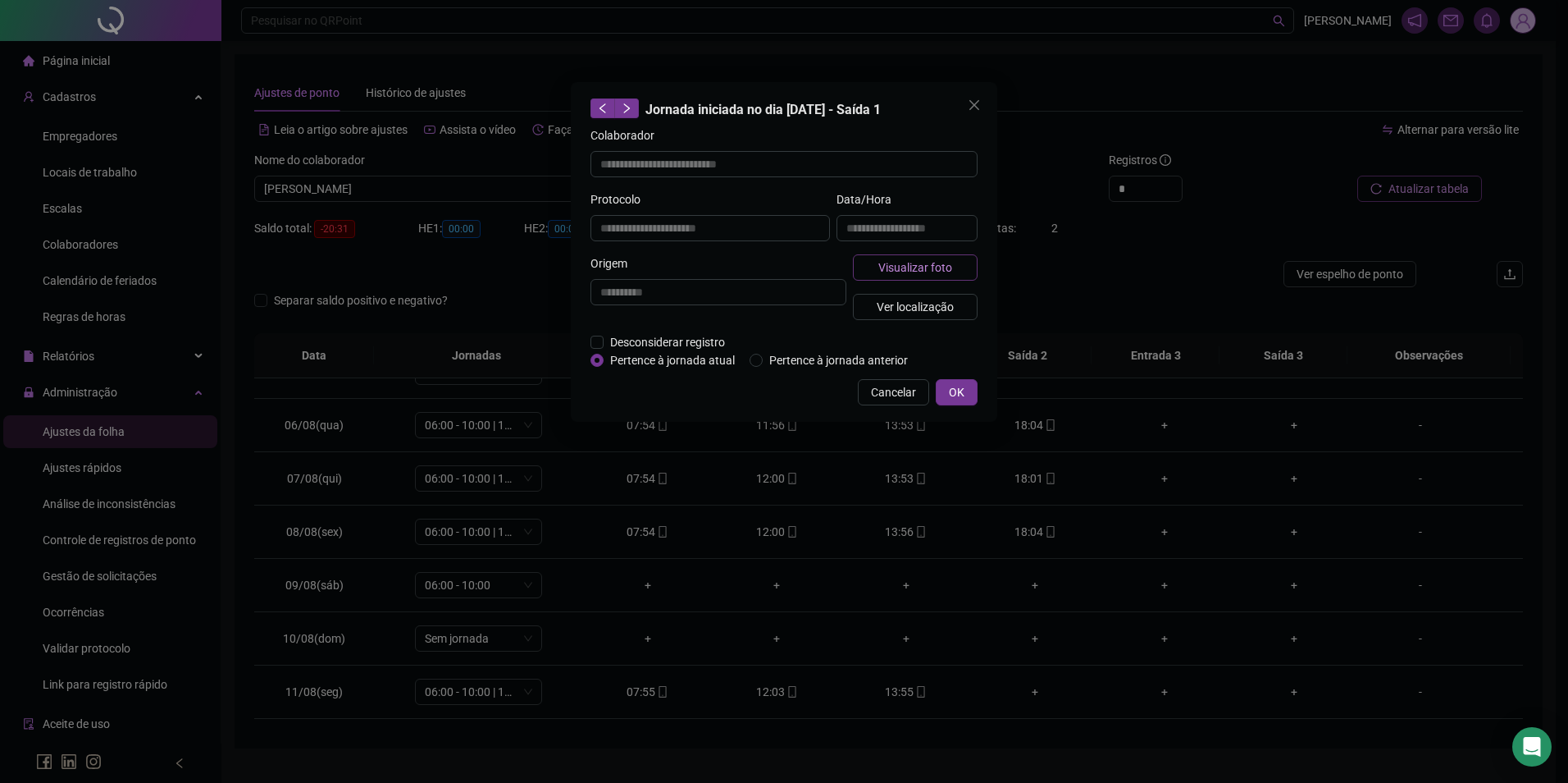
click at [916, 270] on span "Visualizar foto" at bounding box center [915, 267] width 74 height 19
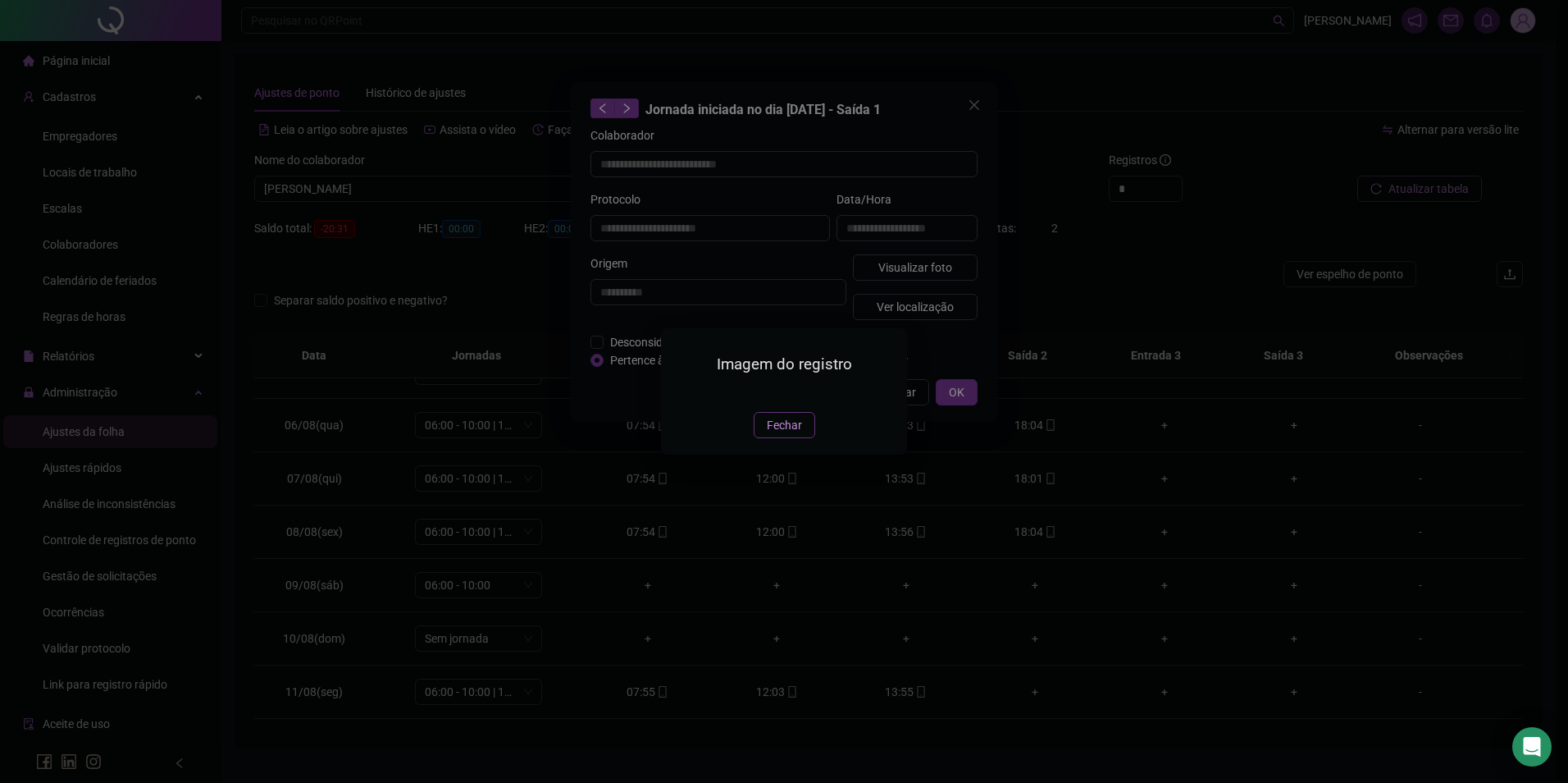
drag, startPoint x: 791, startPoint y: 521, endPoint x: 859, endPoint y: 479, distance: 79.9
click at [791, 434] on span "Fechar" at bounding box center [784, 425] width 35 height 19
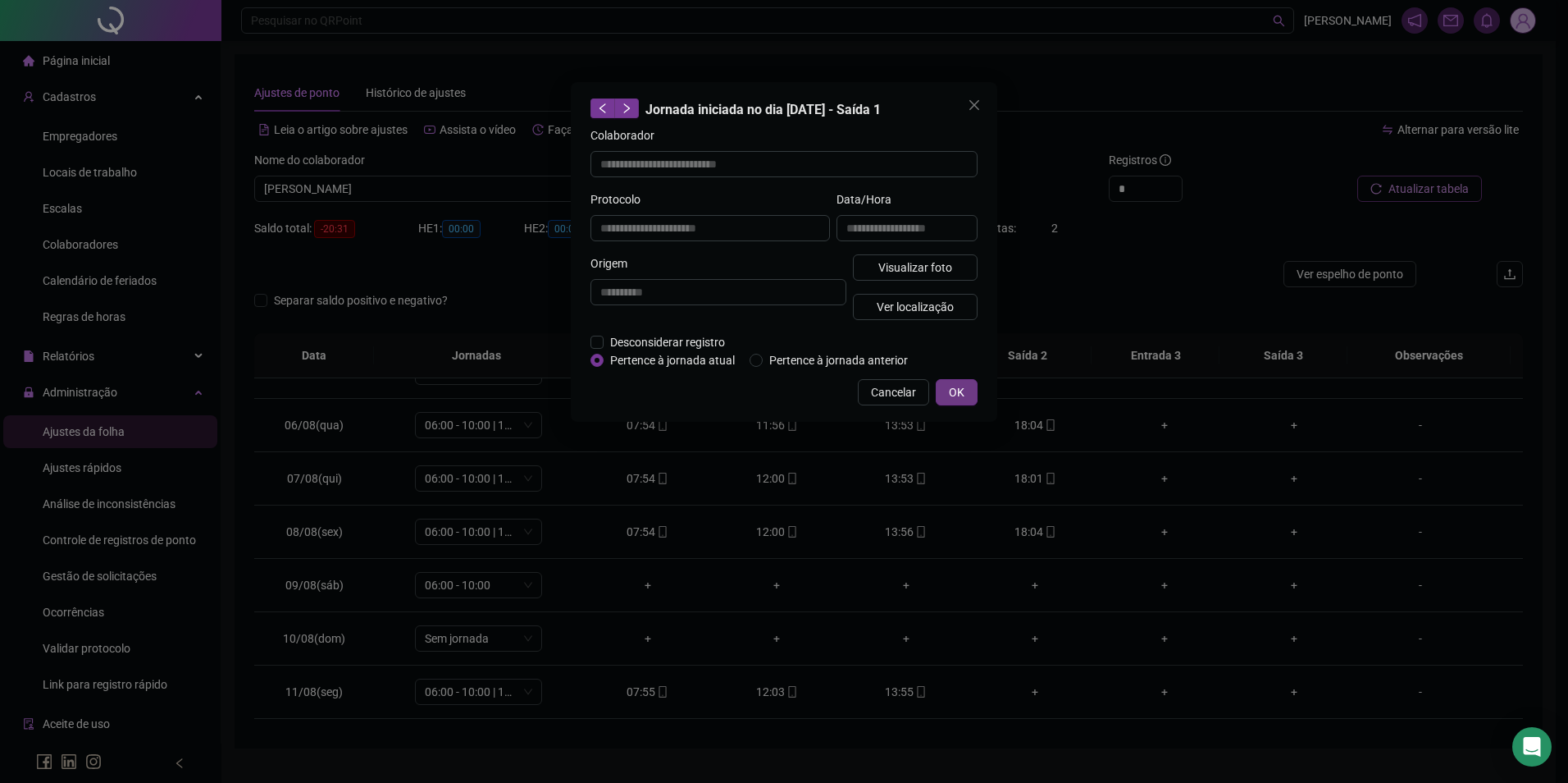
click at [942, 387] on button "OK" at bounding box center [956, 392] width 42 height 26
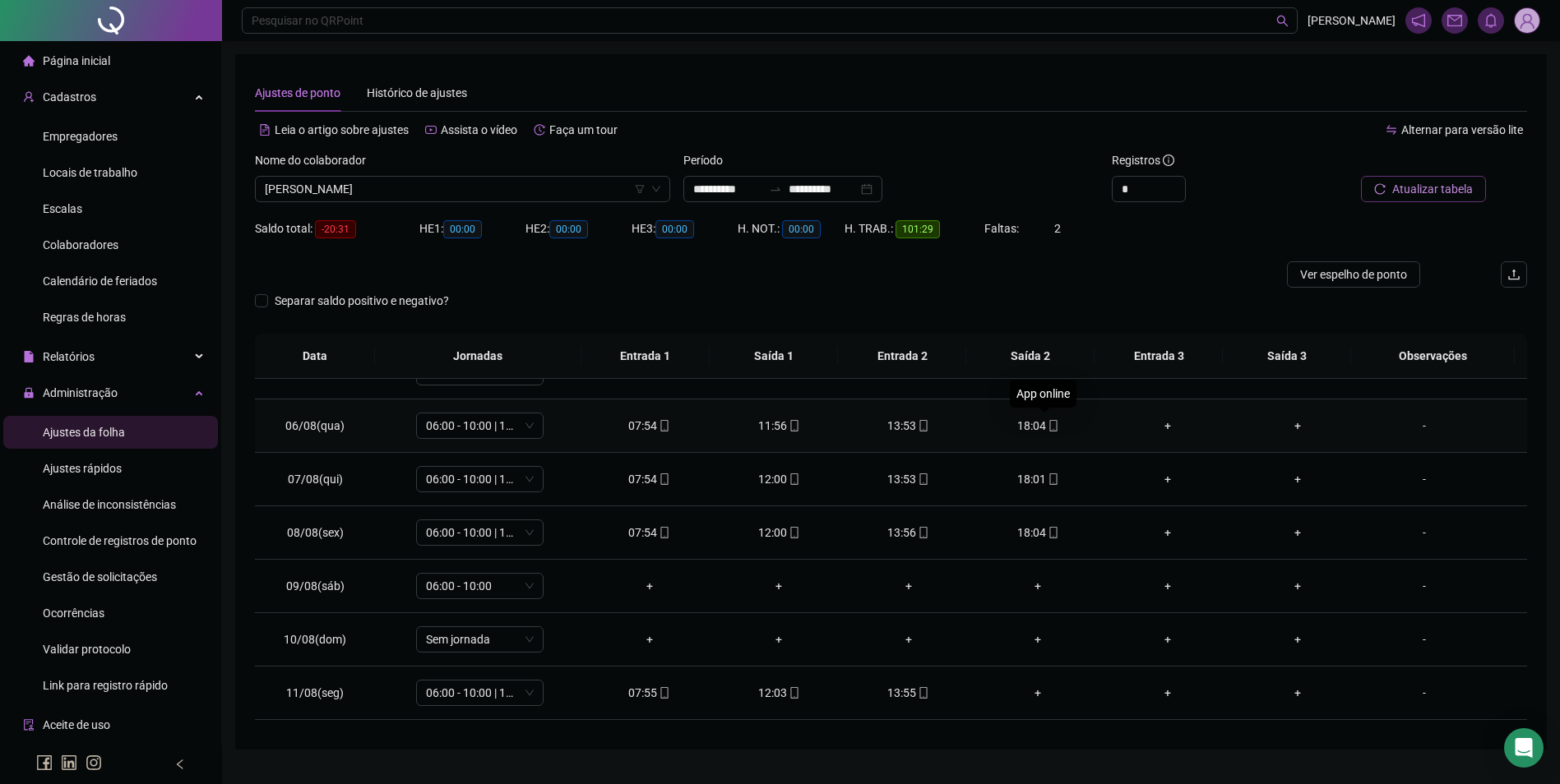
click at [1047, 426] on icon "mobile" at bounding box center [1053, 426] width 12 height 12
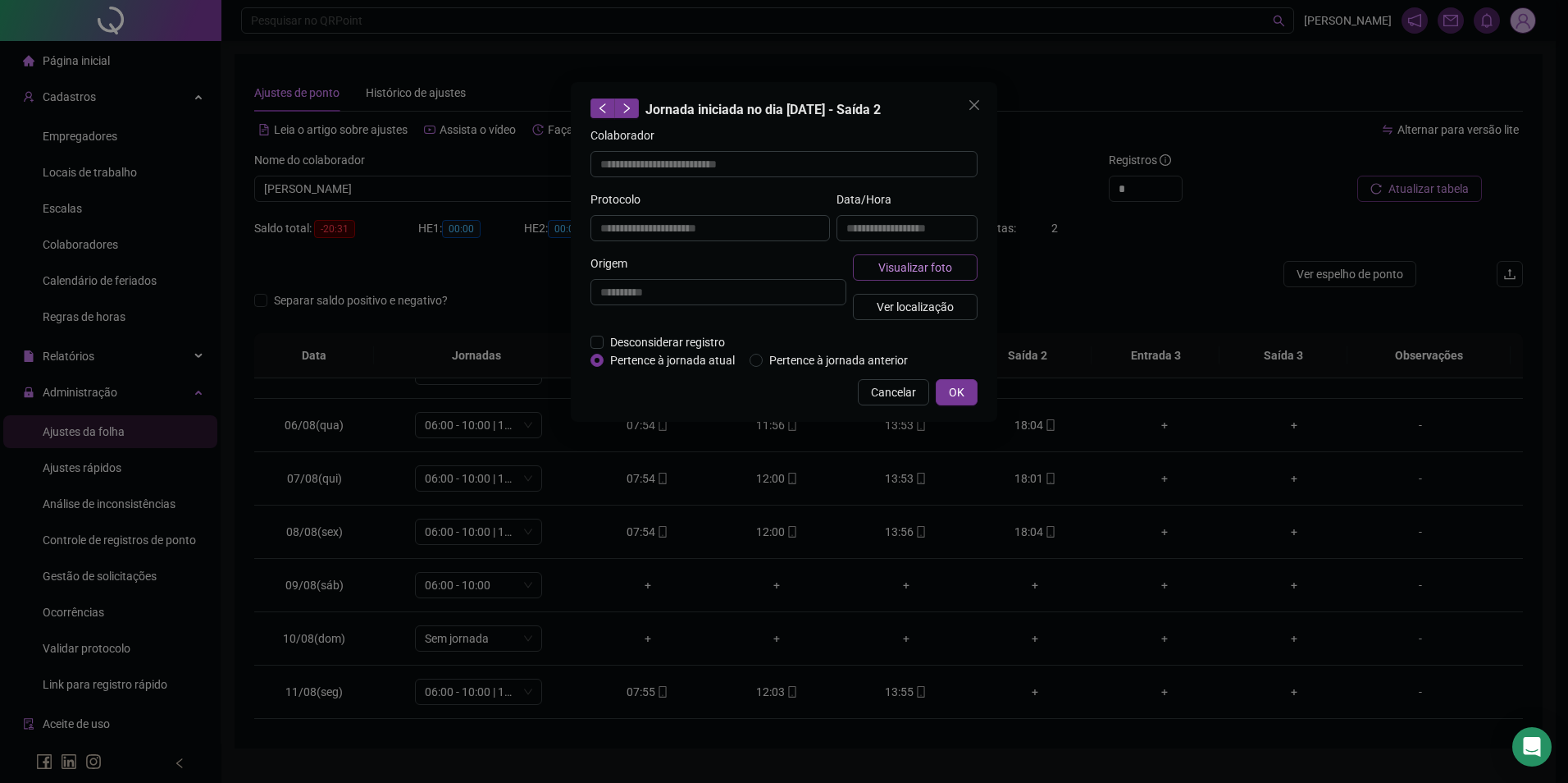
click at [908, 268] on span "Visualizar foto" at bounding box center [915, 267] width 74 height 19
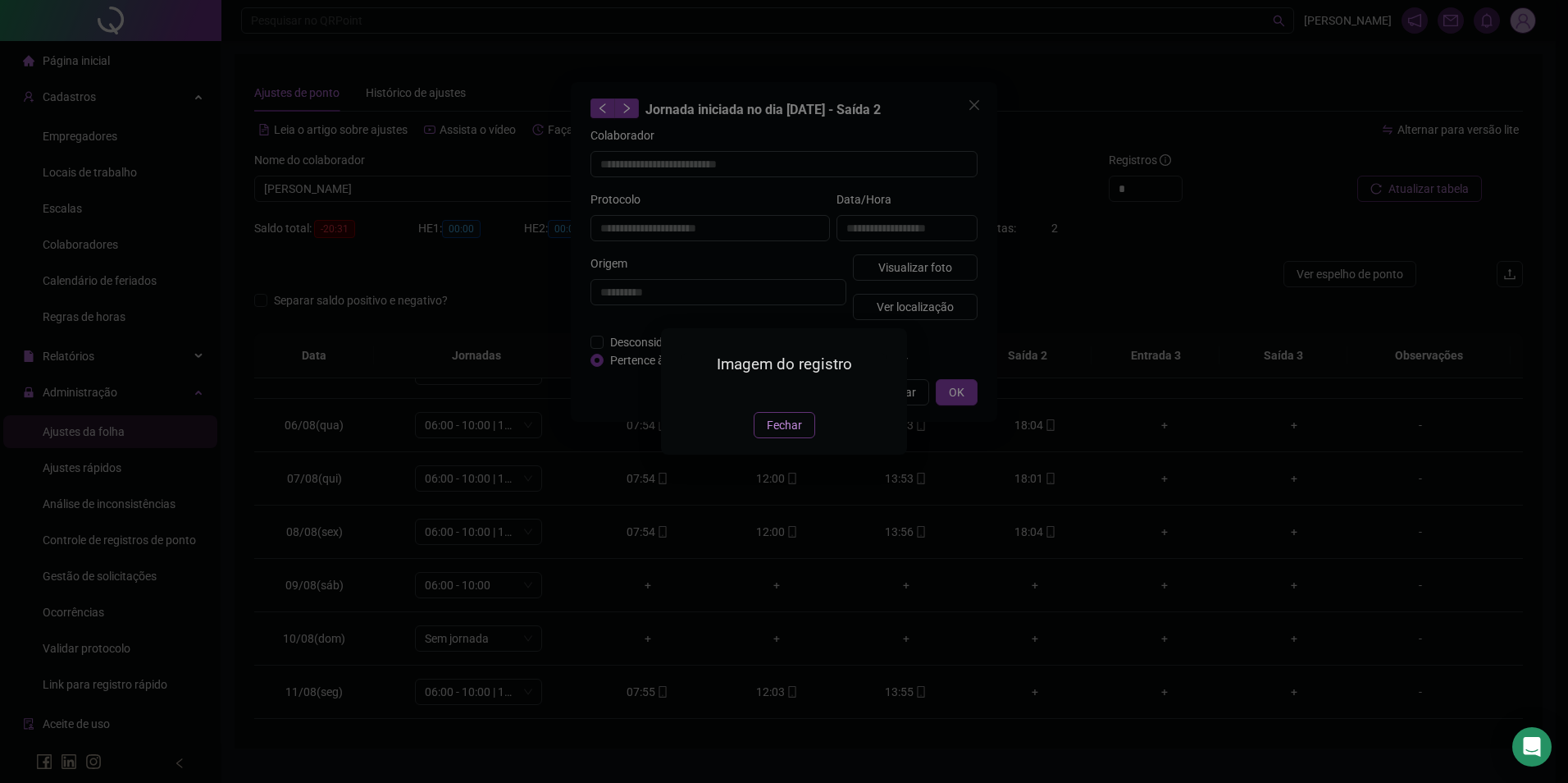
click at [779, 434] on span "Fechar" at bounding box center [784, 425] width 35 height 19
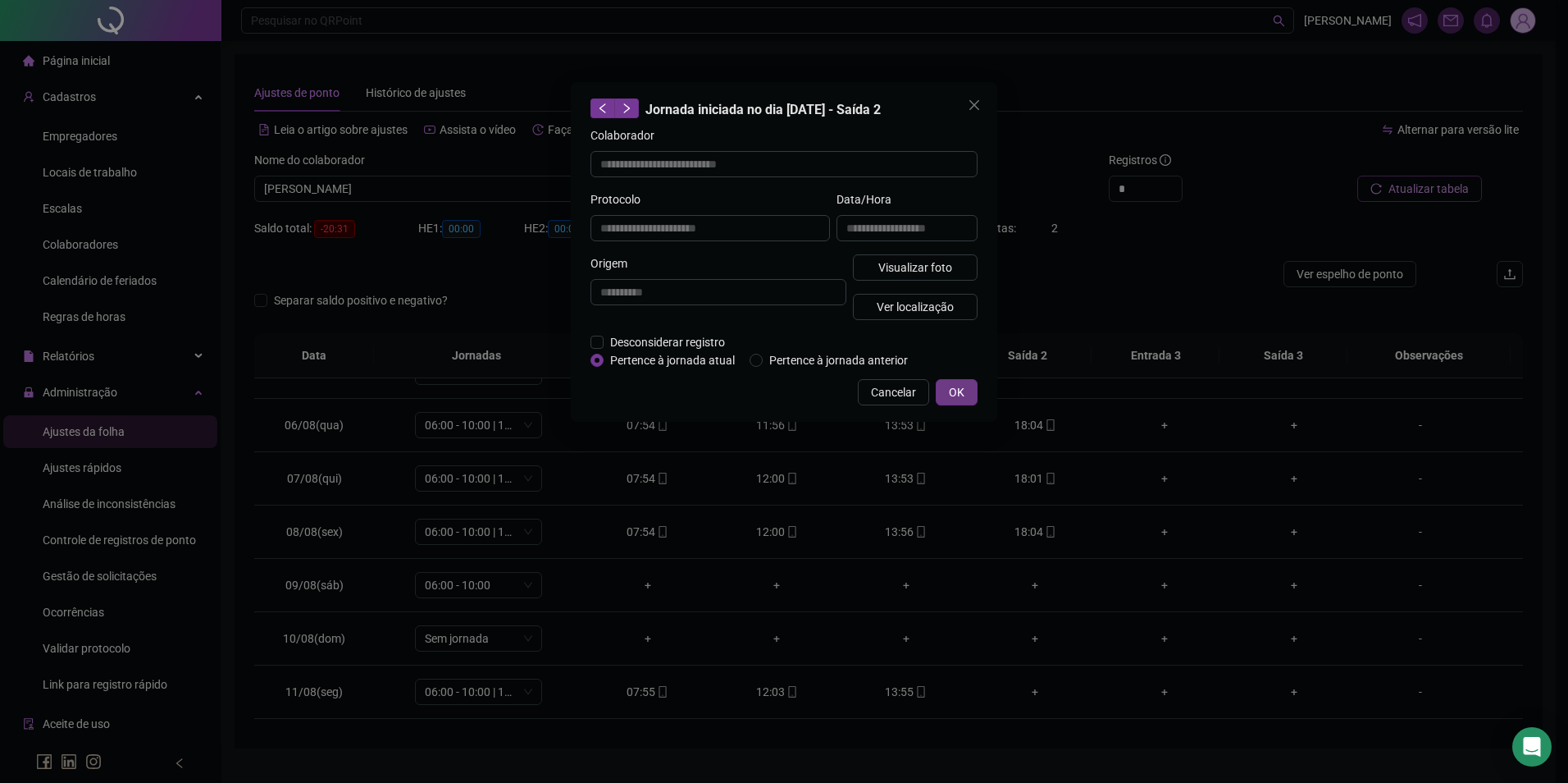
click at [961, 381] on button "OK" at bounding box center [956, 392] width 42 height 26
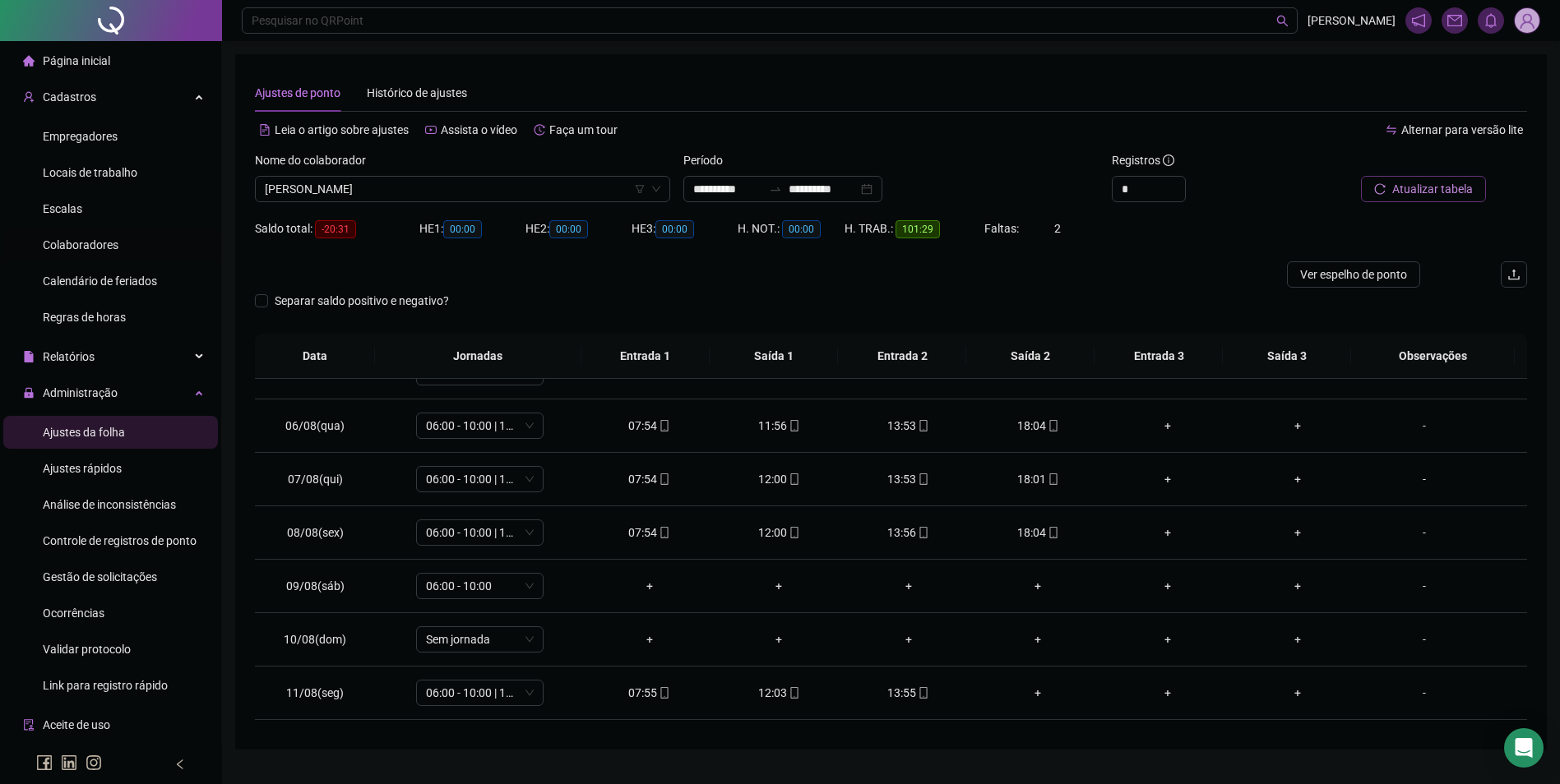
click at [90, 242] on span "Colaboradores" at bounding box center [80, 244] width 75 height 13
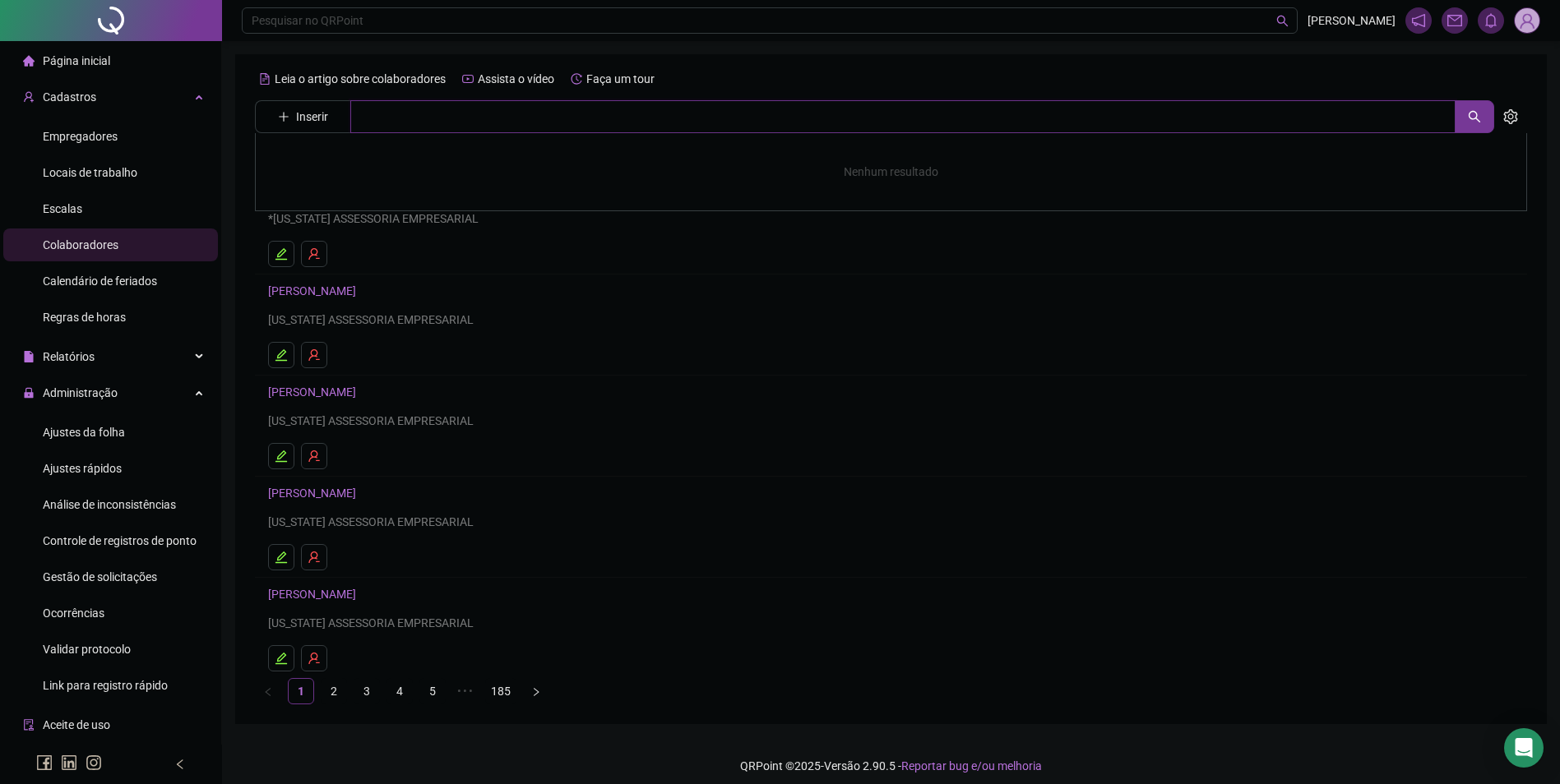
click at [624, 108] on input "text" at bounding box center [903, 117] width 1105 height 33
click at [346, 158] on link "[PERSON_NAME]" at bounding box center [329, 164] width 88 height 13
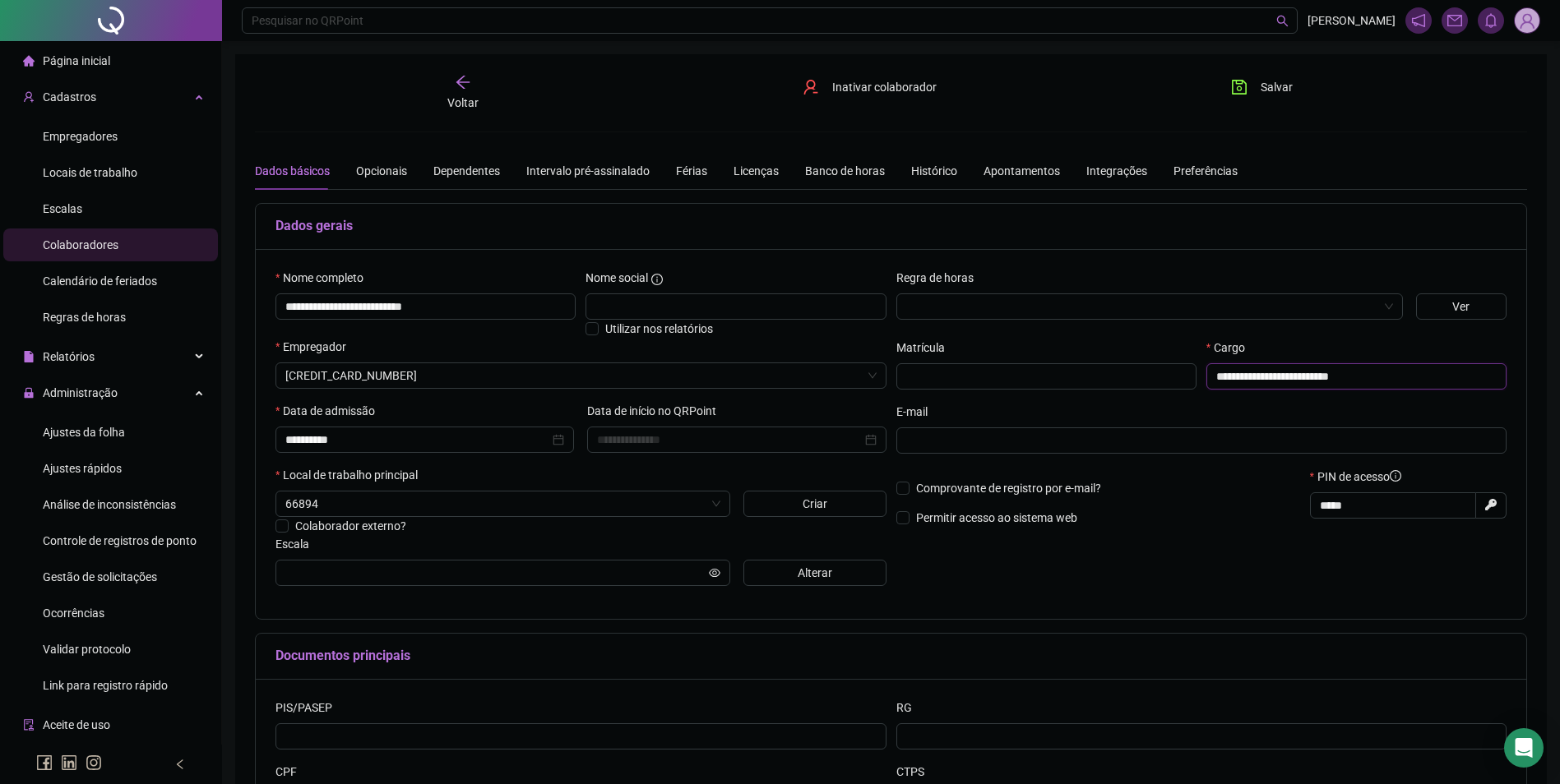
type input "**********"
drag, startPoint x: 1404, startPoint y: 376, endPoint x: 1159, endPoint y: 387, distance: 245.2
click at [1159, 387] on div "**********" at bounding box center [1201, 371] width 620 height 64
type input "**********"
click at [761, 574] on button "Alterar" at bounding box center [815, 572] width 143 height 26
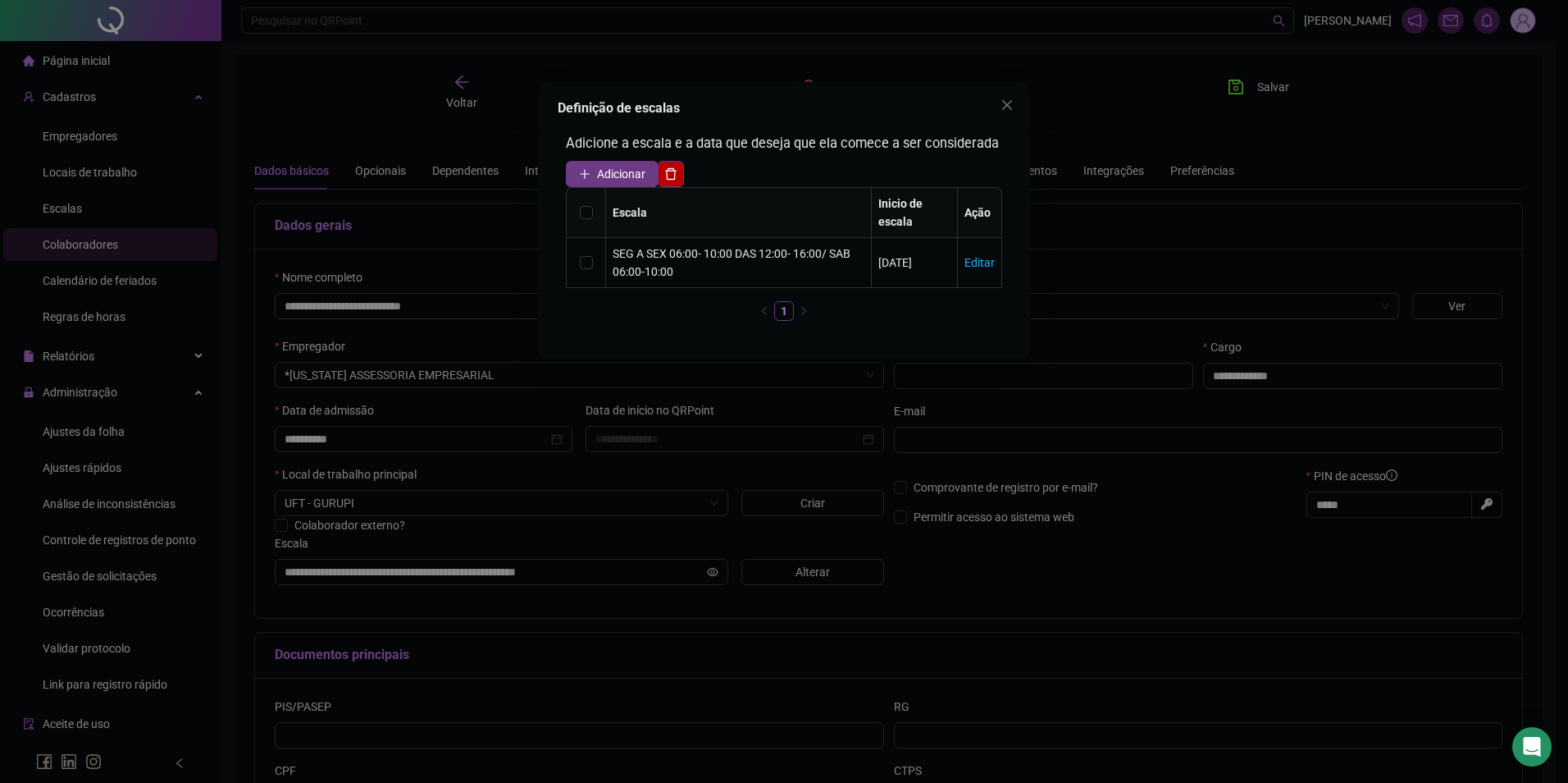
click at [619, 174] on span "Adicionar" at bounding box center [622, 174] width 49 height 19
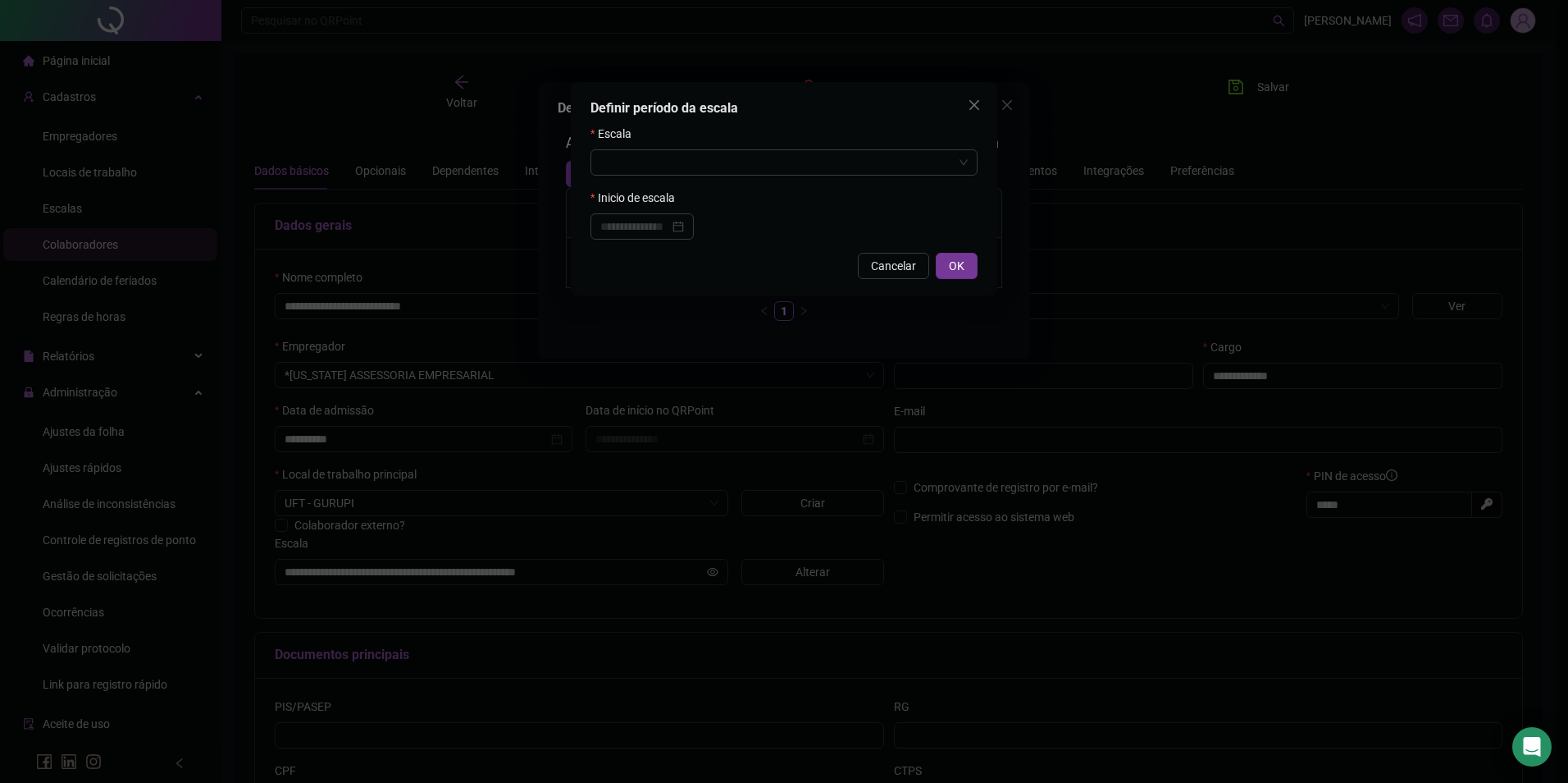
click at [742, 176] on form "Escala Inicio de escala" at bounding box center [784, 182] width 387 height 115
click at [746, 165] on input "search" at bounding box center [777, 162] width 353 height 24
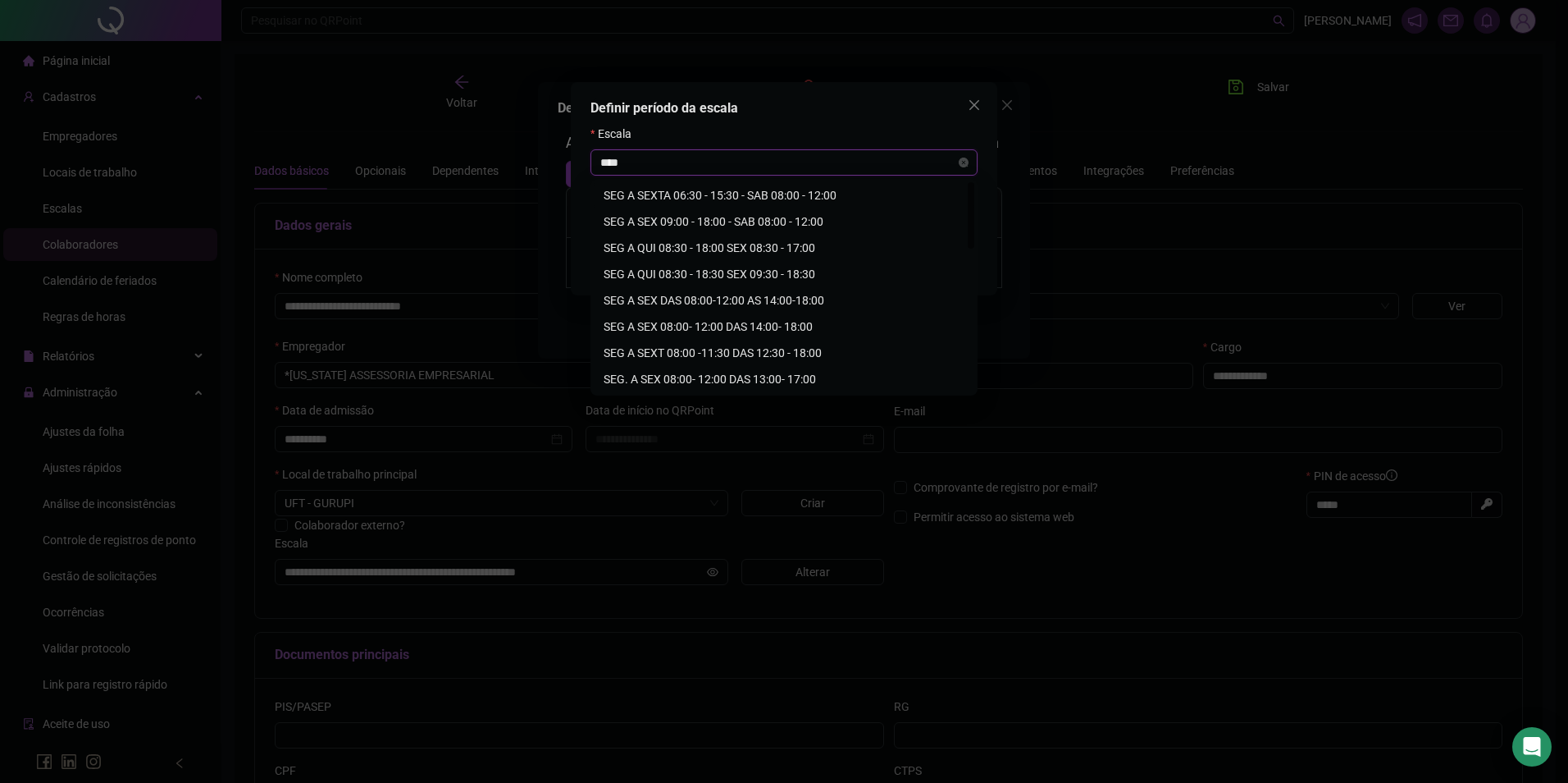
type input "*****"
click at [759, 247] on div "SEG A SEX DAS 08:00-12:00 AS 14:00-18:00" at bounding box center [784, 248] width 361 height 19
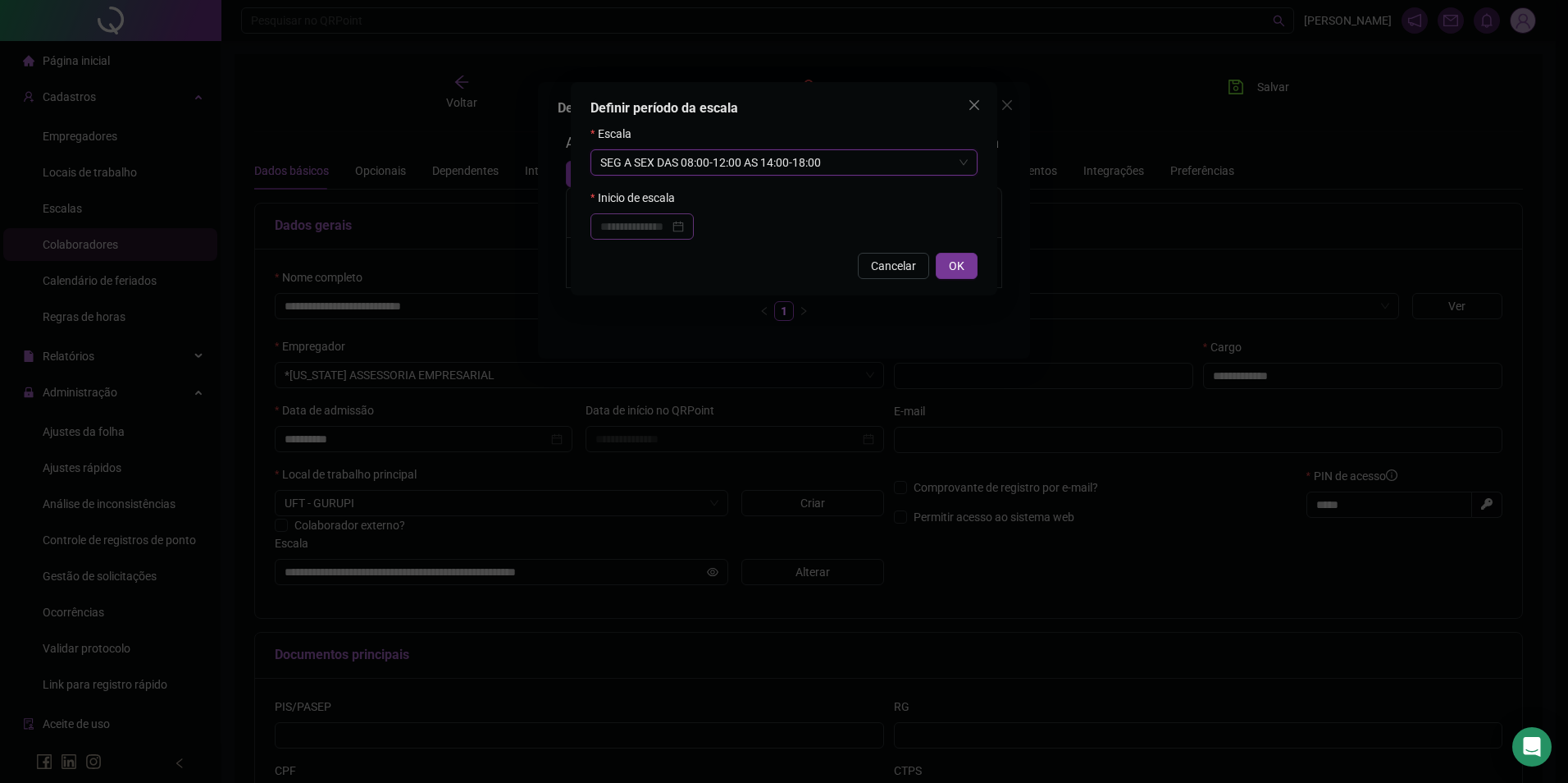
click at [654, 216] on div at bounding box center [642, 226] width 103 height 26
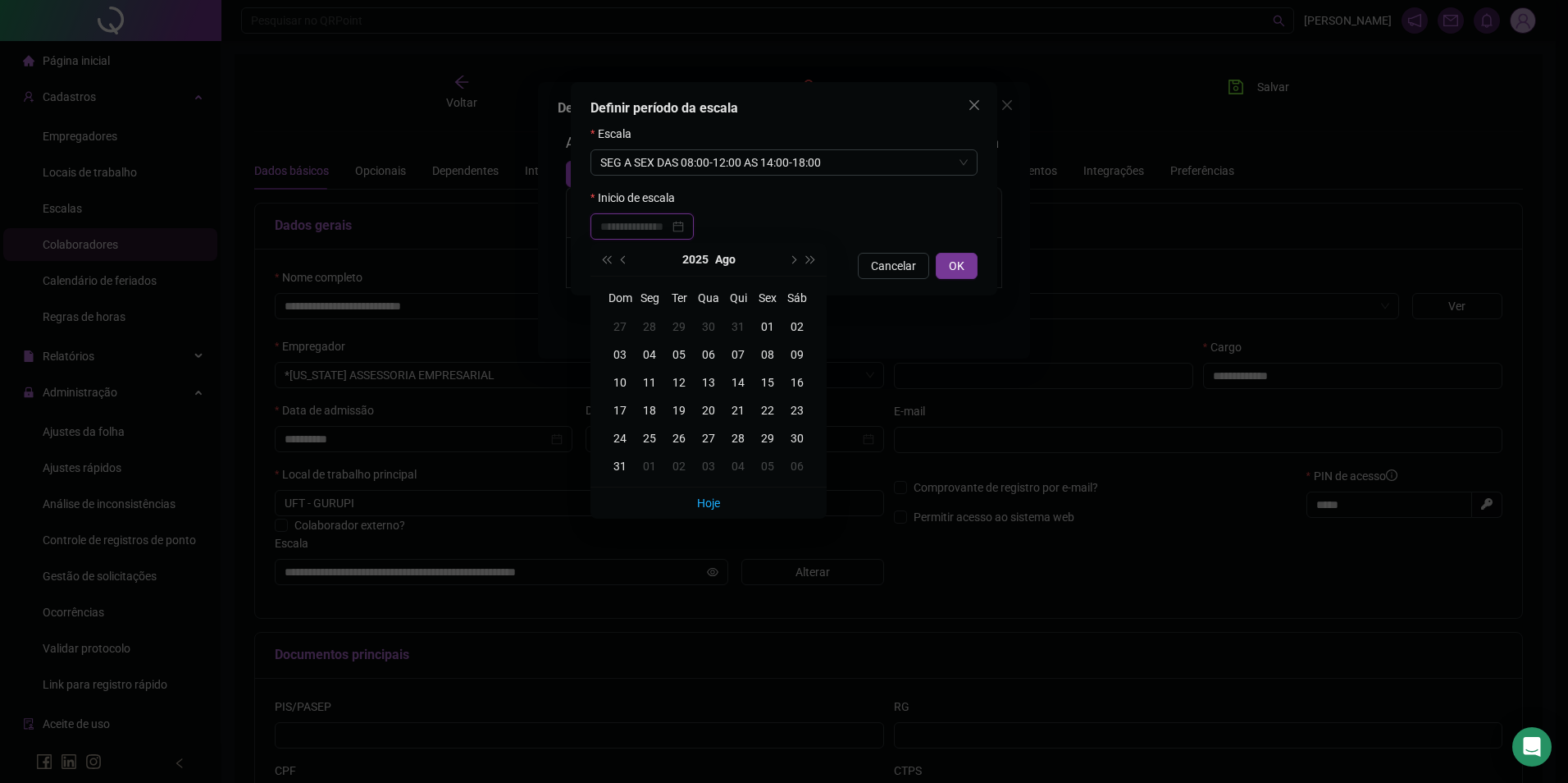
type input "**********"
click at [768, 325] on div "01" at bounding box center [768, 327] width 29 height 19
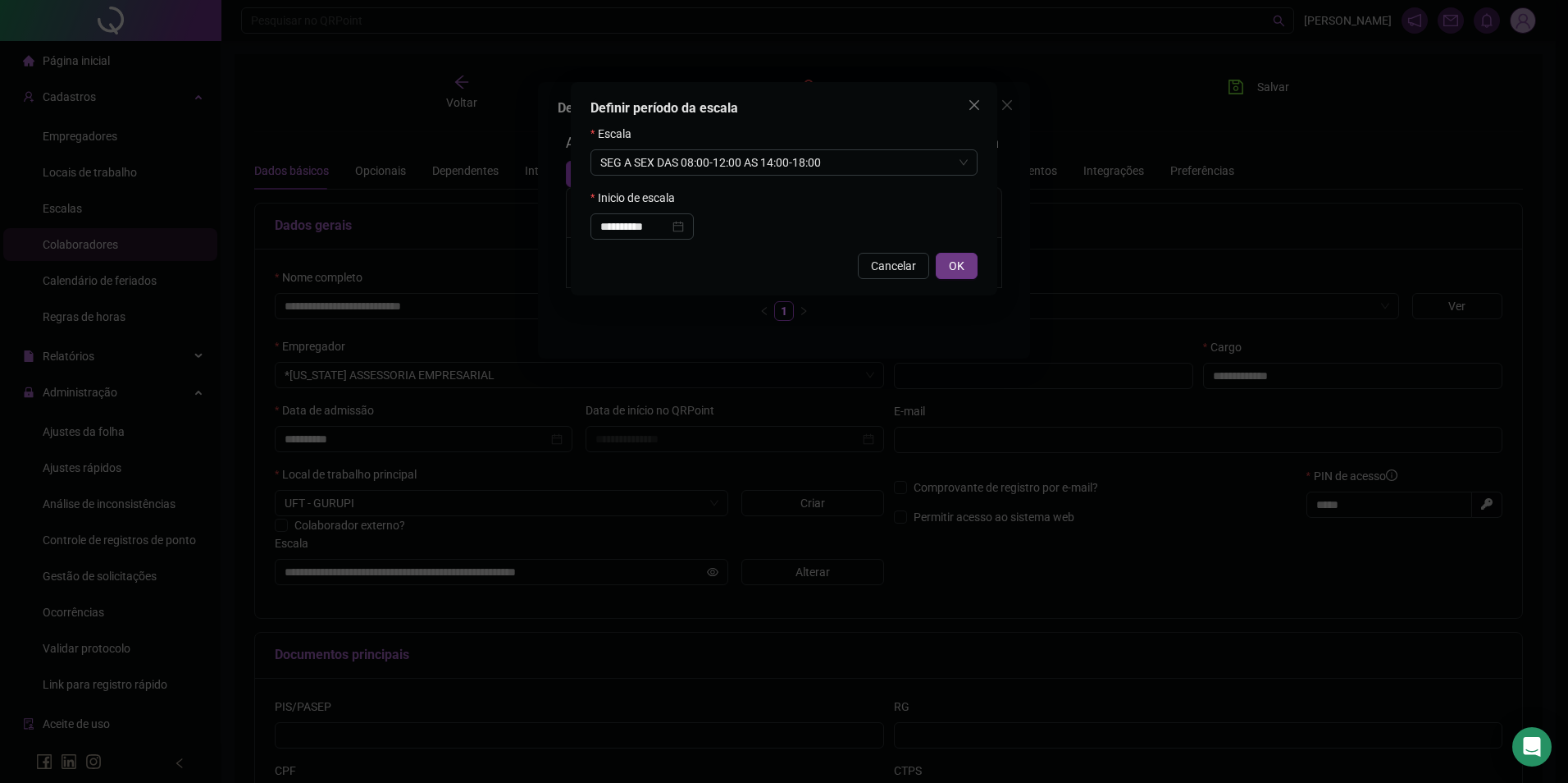
click at [959, 267] on span "OK" at bounding box center [957, 265] width 16 height 19
type input "**********"
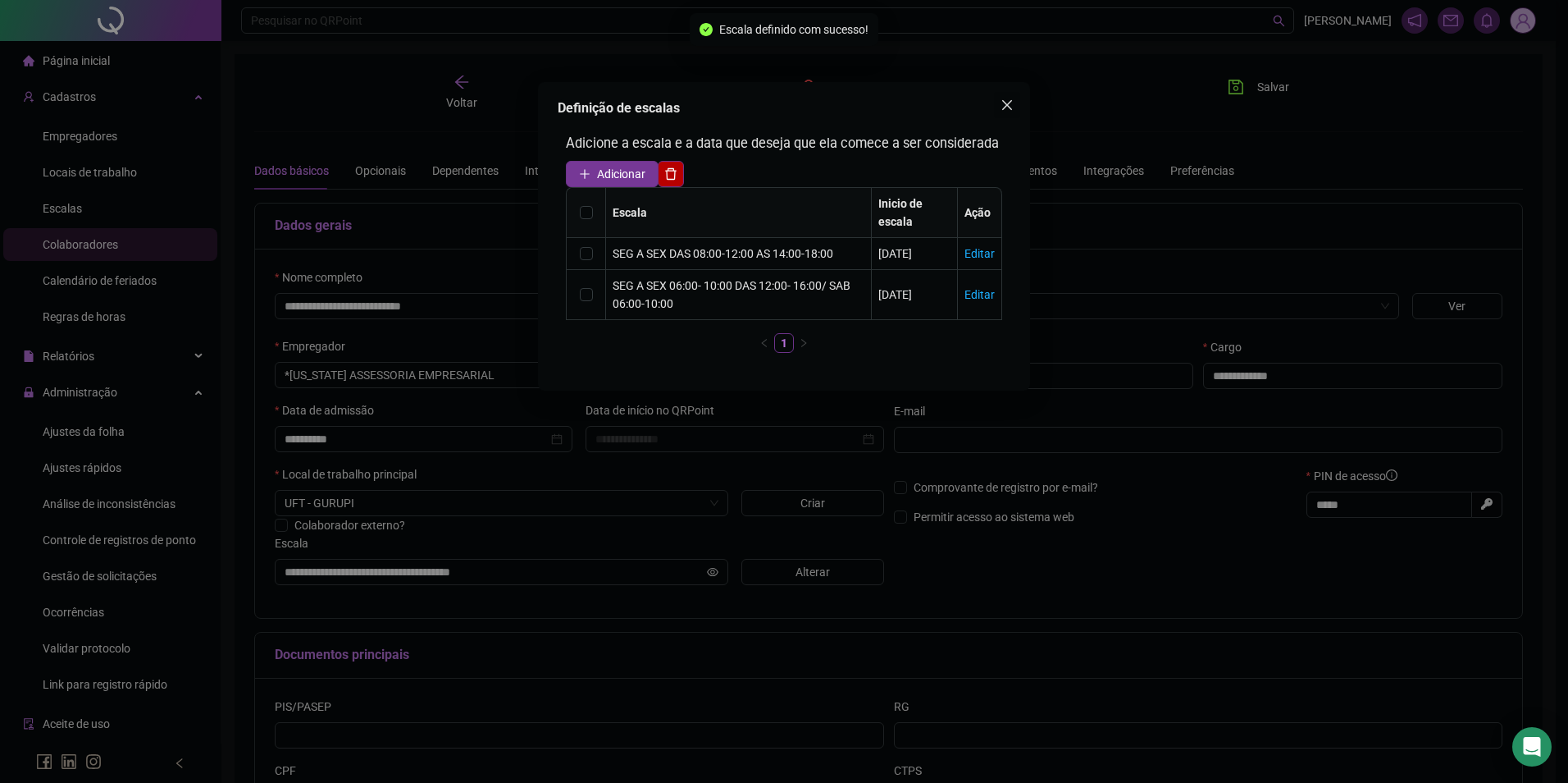
click at [1016, 106] on span "Close" at bounding box center [1007, 104] width 26 height 13
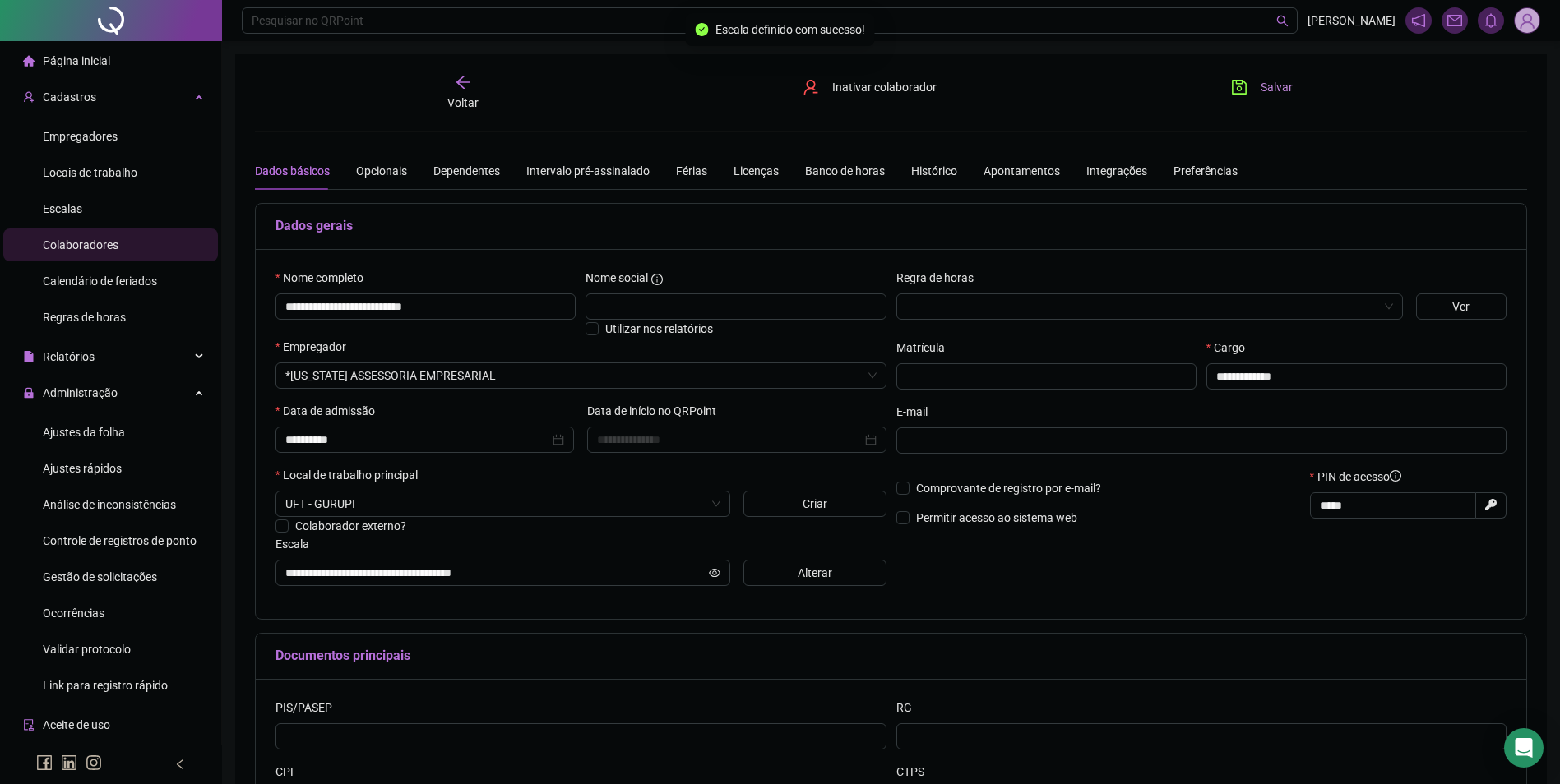
click at [1254, 88] on button "Salvar" at bounding box center [1261, 87] width 86 height 26
click at [1243, 91] on icon "save" at bounding box center [1239, 87] width 17 height 17
drag, startPoint x: 466, startPoint y: 309, endPoint x: 202, endPoint y: 299, distance: 264.2
click at [202, 299] on div "**********" at bounding box center [780, 469] width 1560 height 937
click at [97, 432] on span "Ajustes da folha" at bounding box center [84, 432] width 82 height 13
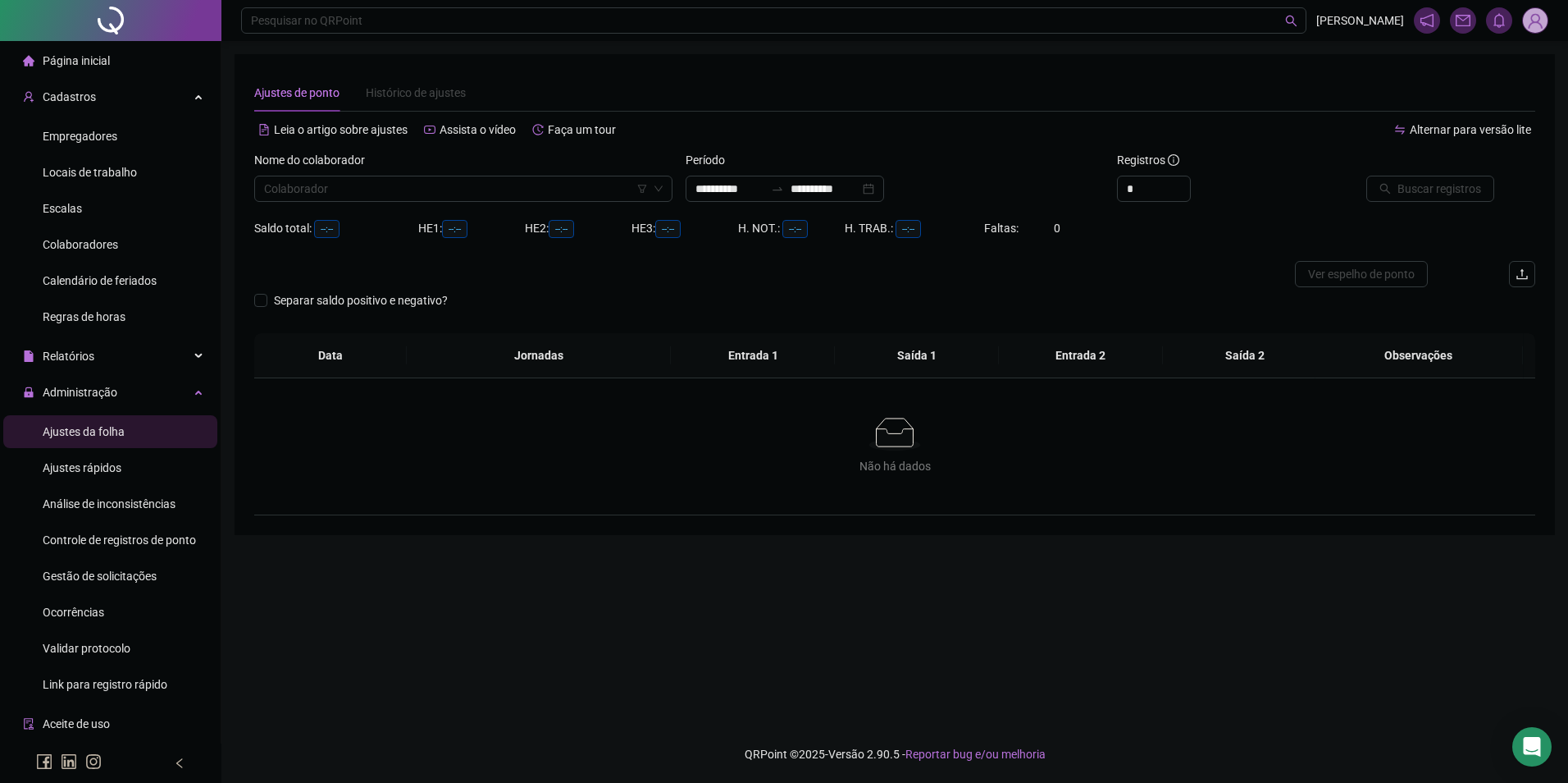
type input "**********"
click at [472, 202] on div "Nome do colaborador Colaborador" at bounding box center [463, 183] width 432 height 64
click at [424, 192] on input "search" at bounding box center [456, 188] width 384 height 24
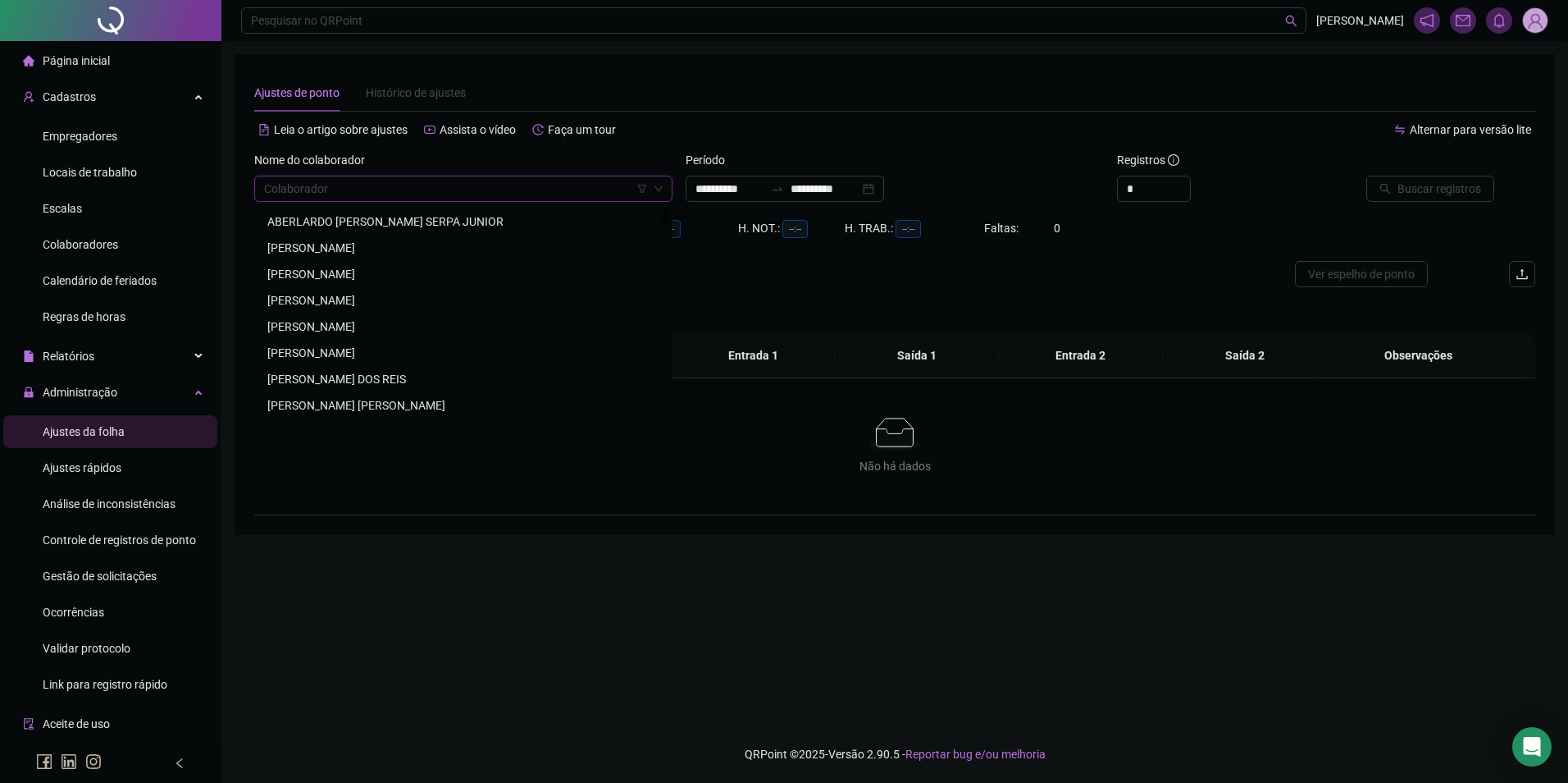
paste input "**********"
type input "**********"
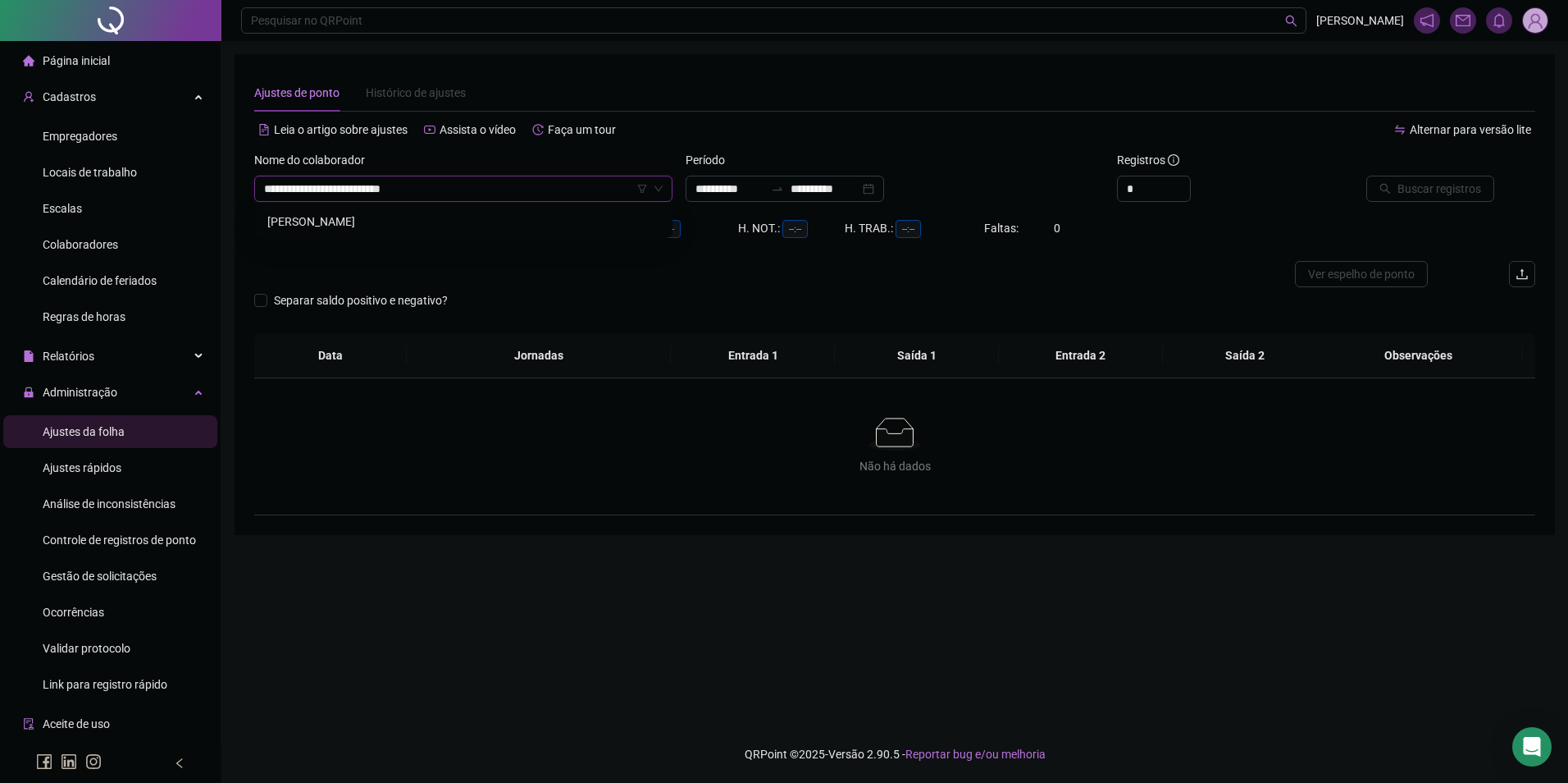
click at [421, 220] on div "[PERSON_NAME]" at bounding box center [463, 221] width 392 height 19
click at [793, 178] on div "**********" at bounding box center [785, 188] width 199 height 26
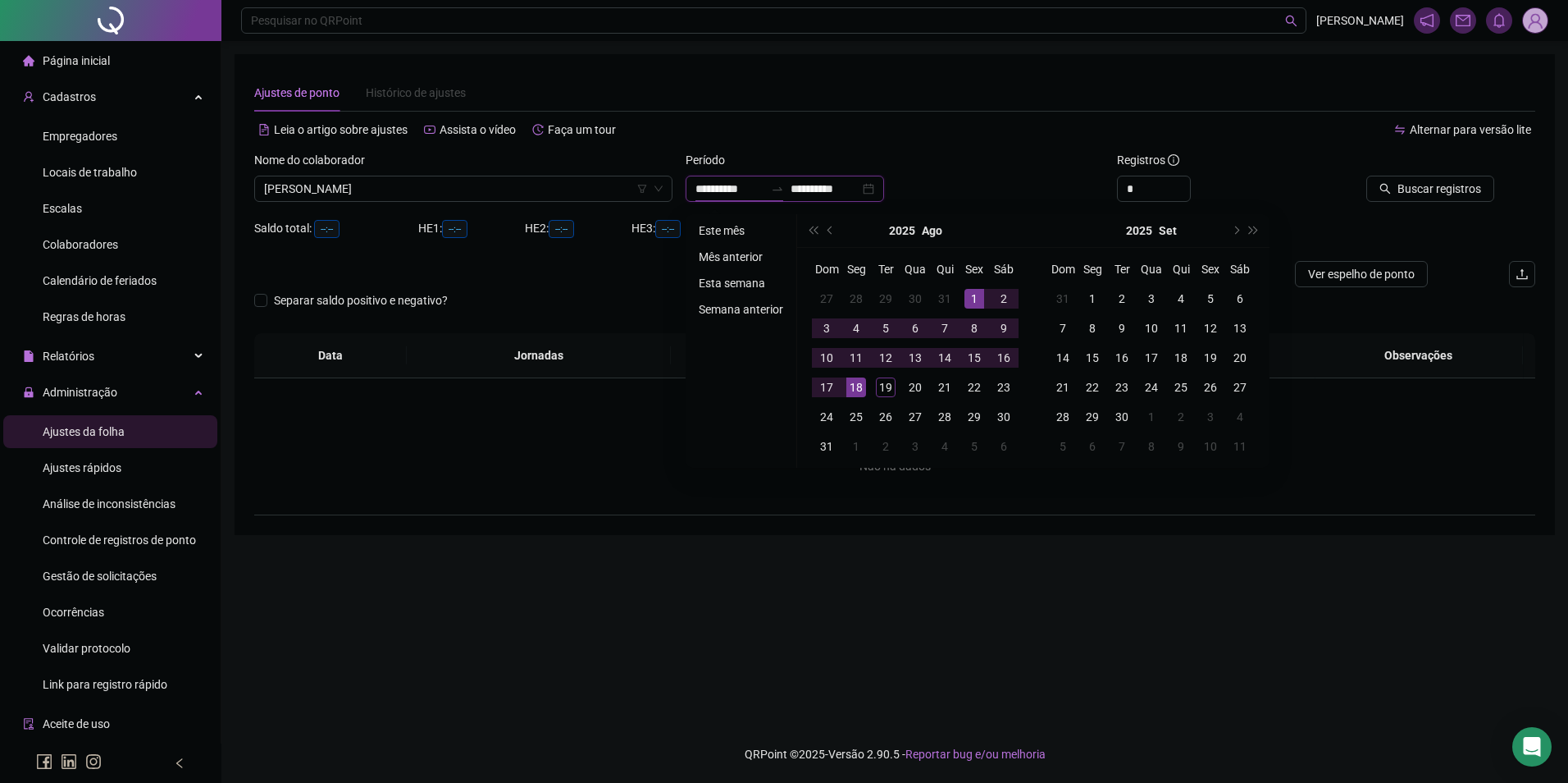
click at [764, 188] on input "**********" at bounding box center [730, 188] width 69 height 19
type input "**********"
click at [722, 228] on li "Este mês" at bounding box center [741, 230] width 97 height 20
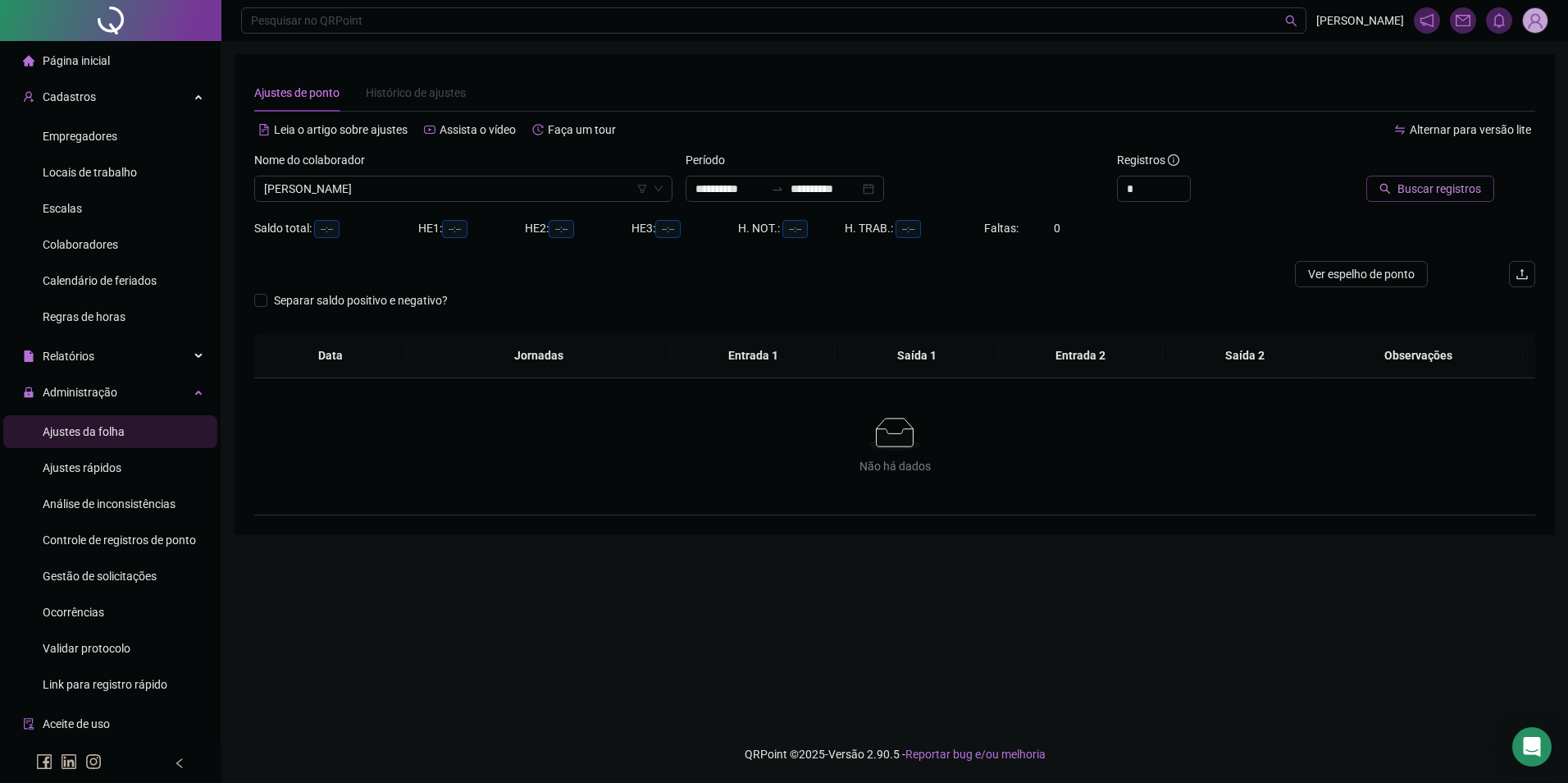
click at [1410, 191] on span "Buscar registros" at bounding box center [1439, 188] width 84 height 19
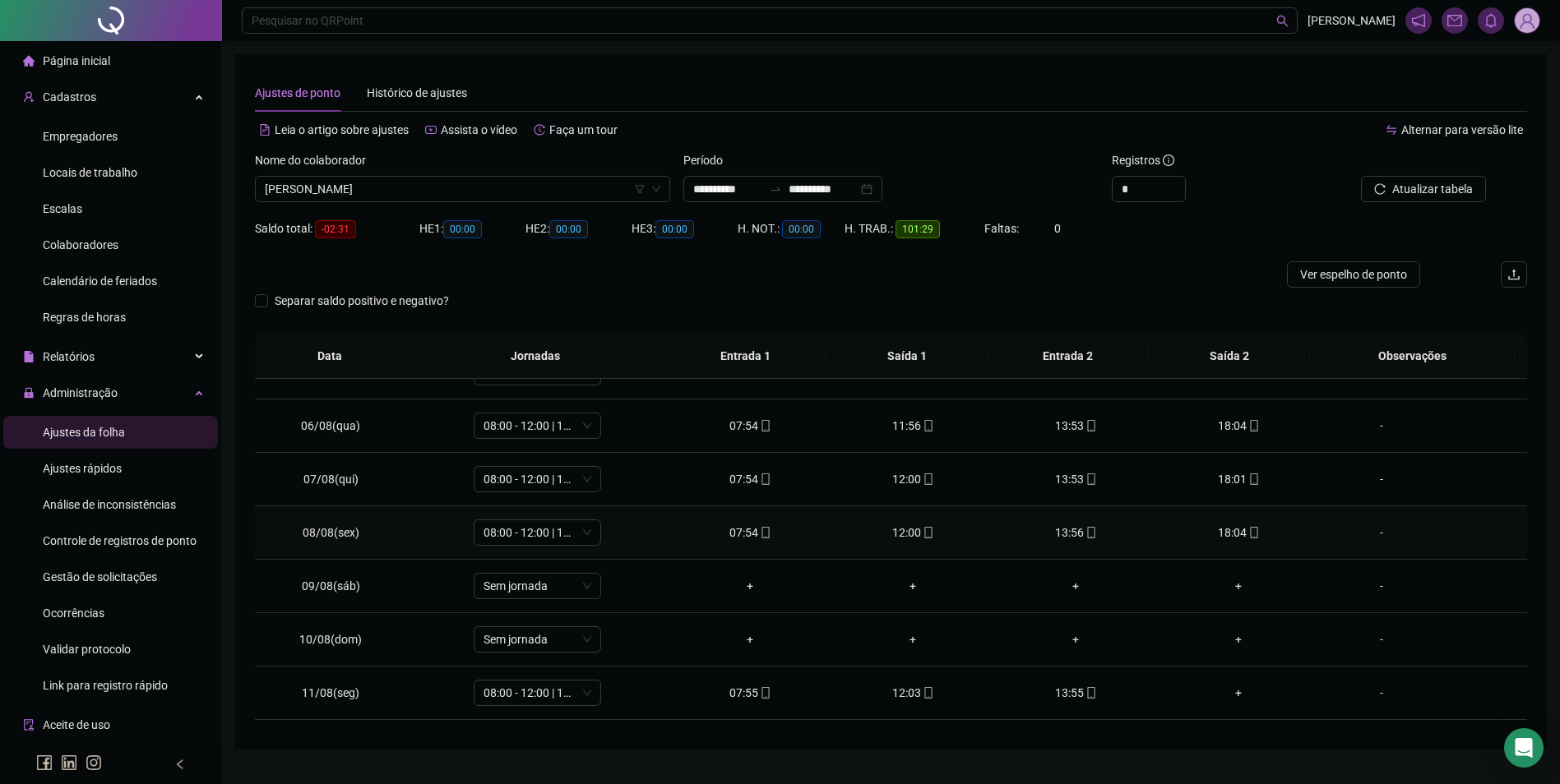
scroll to position [329, 0]
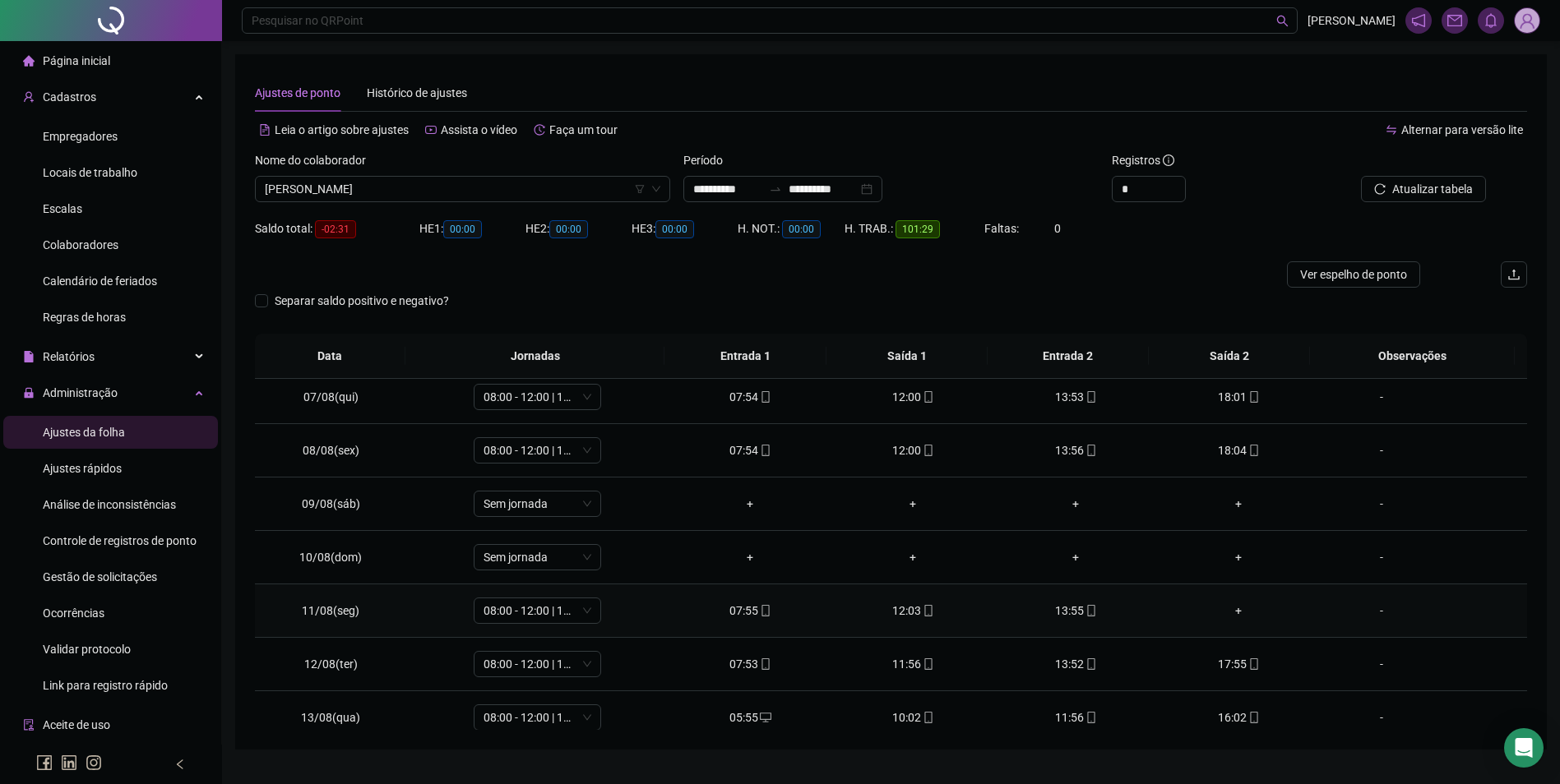
click at [1232, 608] on div "+" at bounding box center [1239, 610] width 137 height 19
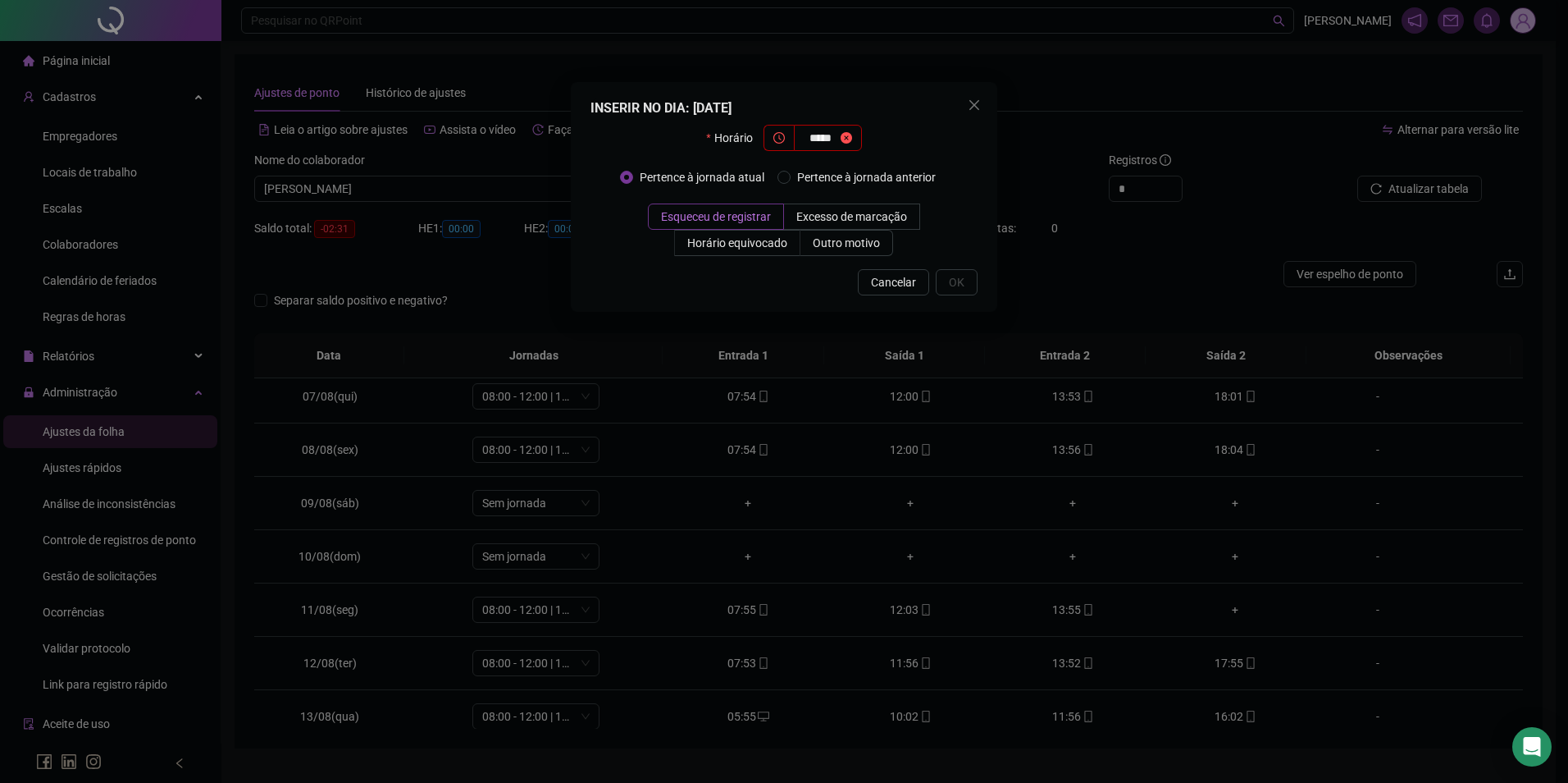
type input "*****"
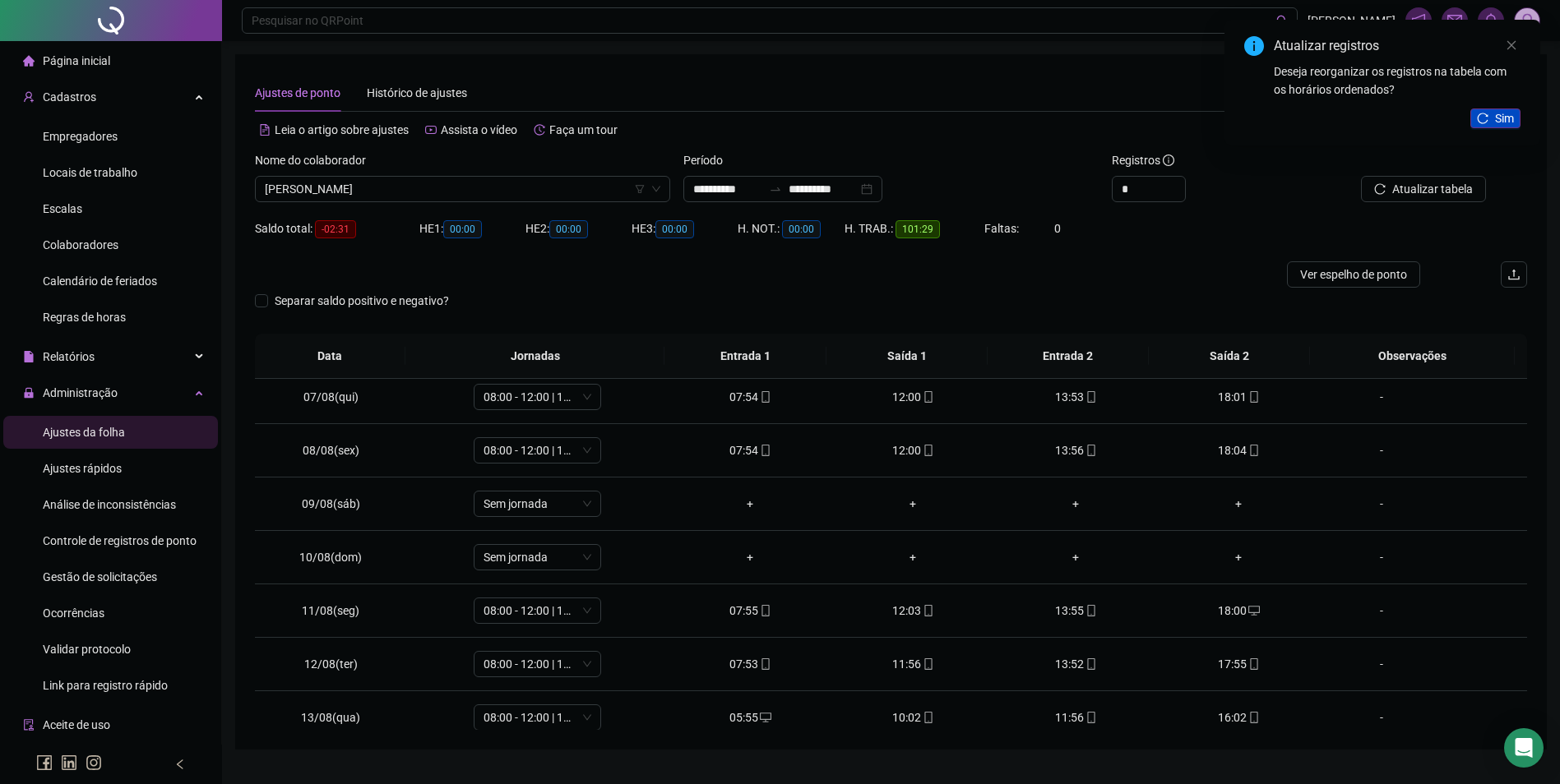
click at [1485, 118] on icon "reload" at bounding box center [1483, 118] width 12 height 12
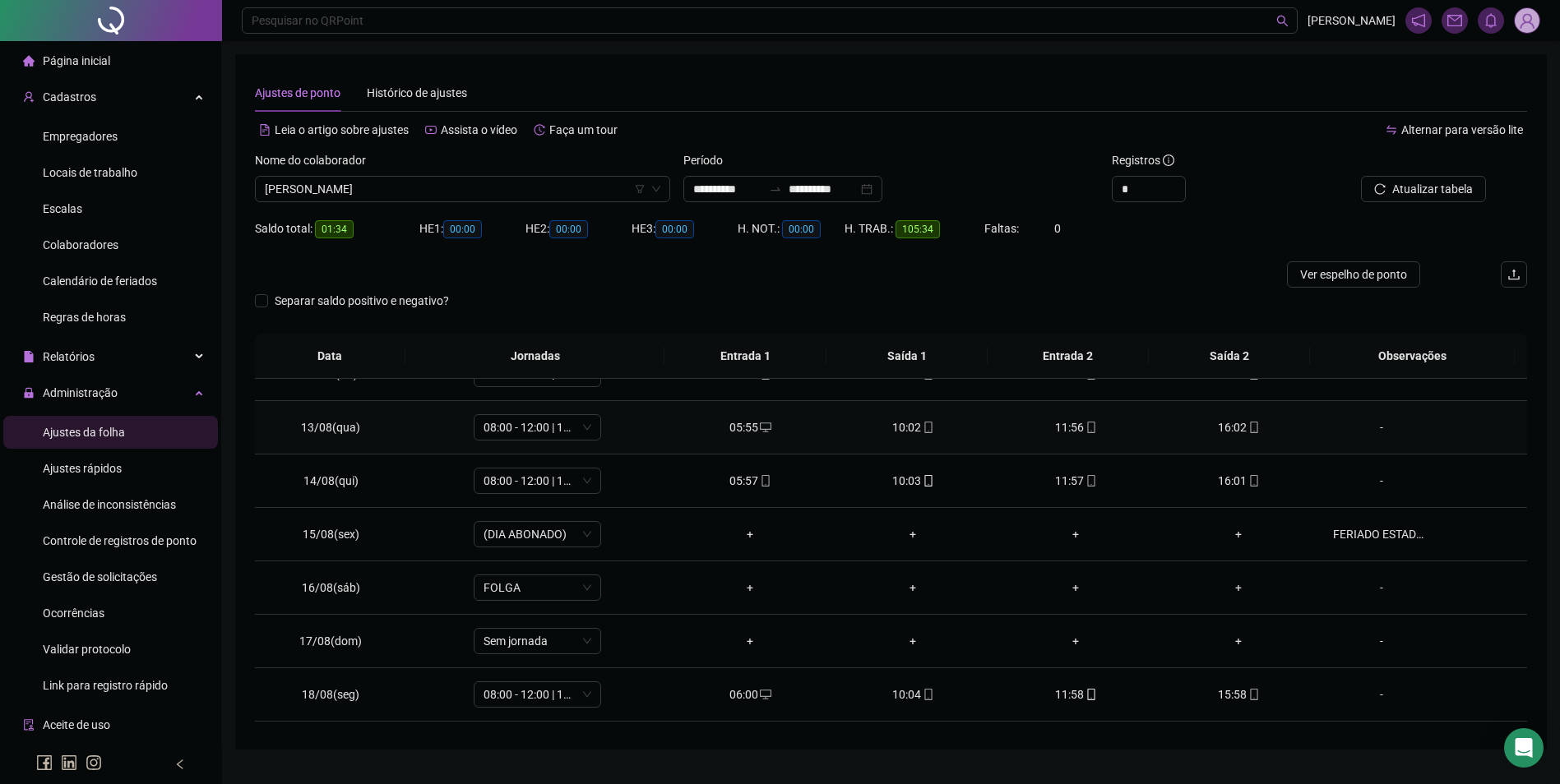
scroll to position [657, 0]
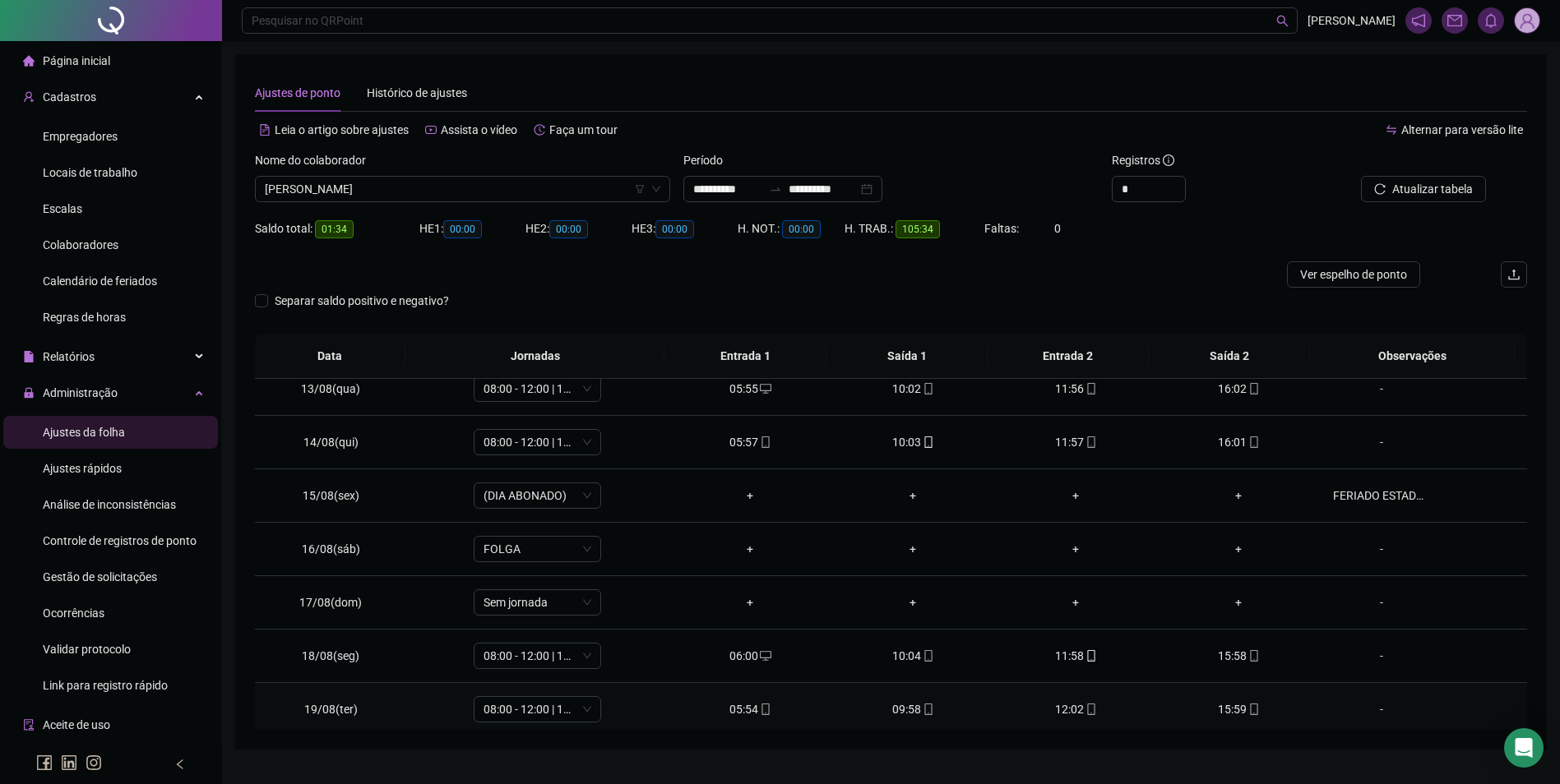
click at [922, 705] on icon "mobile" at bounding box center [928, 709] width 12 height 12
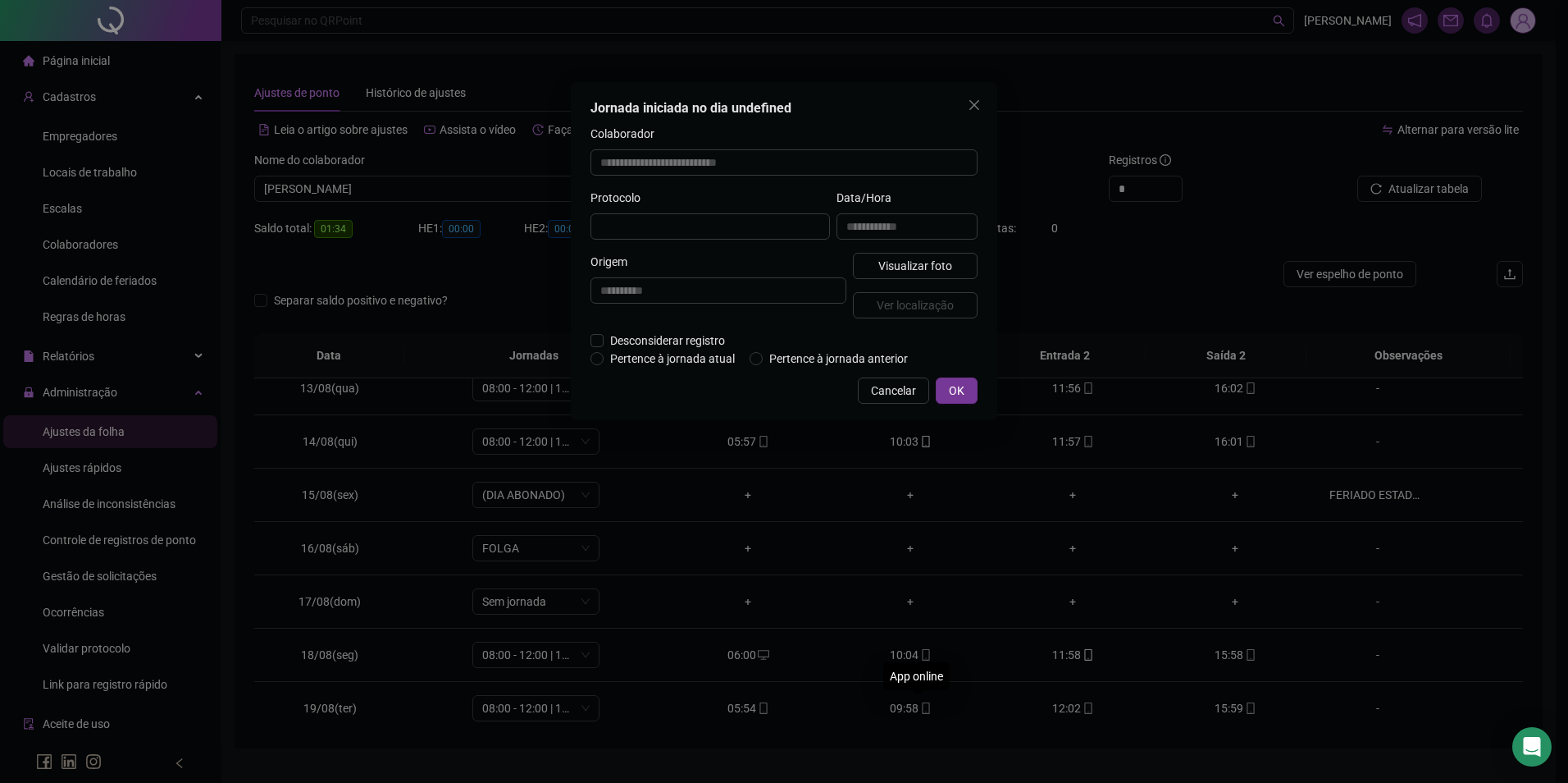
type input "**********"
click at [945, 272] on span "Visualizar foto" at bounding box center [915, 267] width 74 height 19
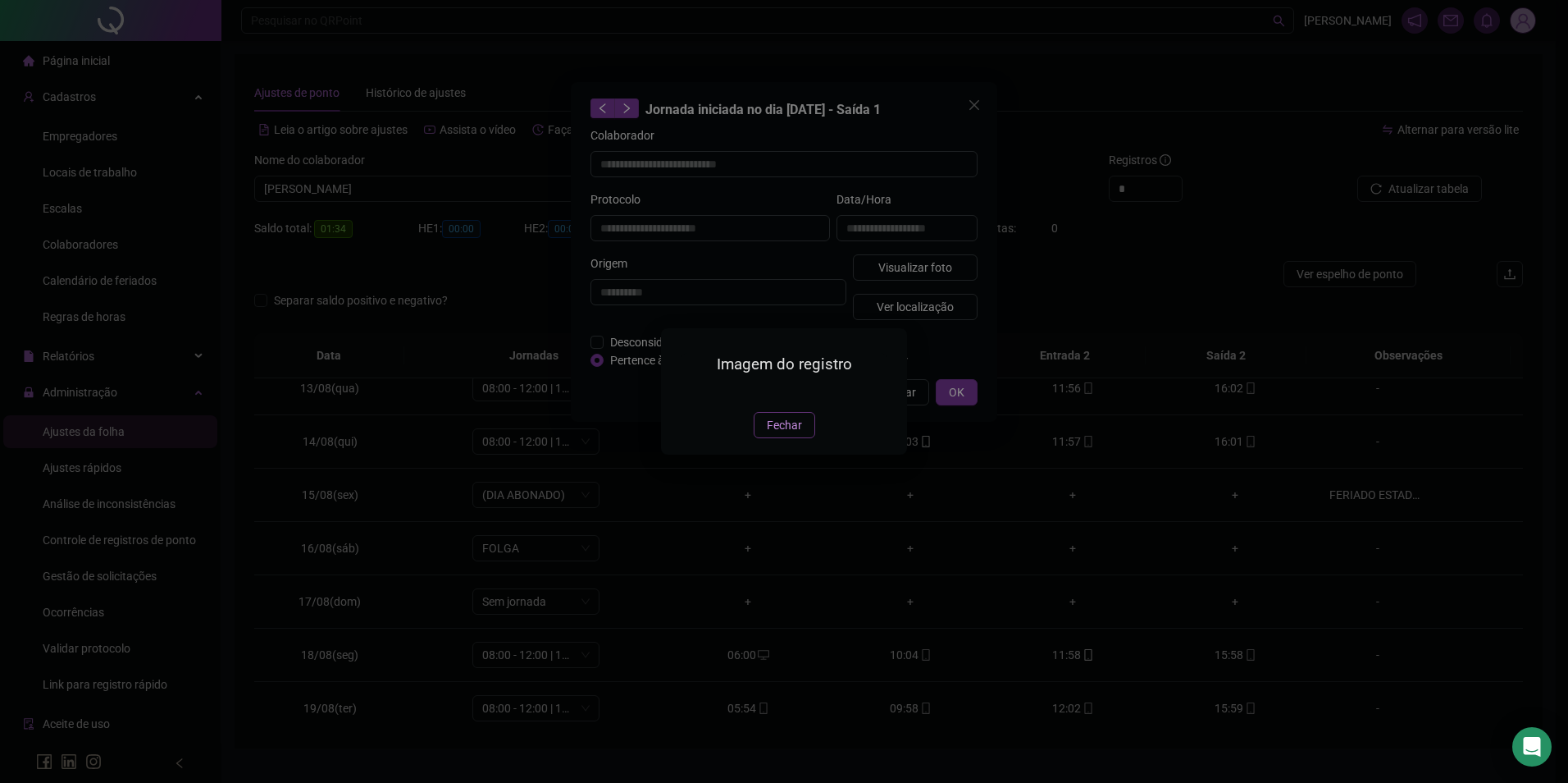
click at [786, 434] on span "Fechar" at bounding box center [784, 425] width 35 height 19
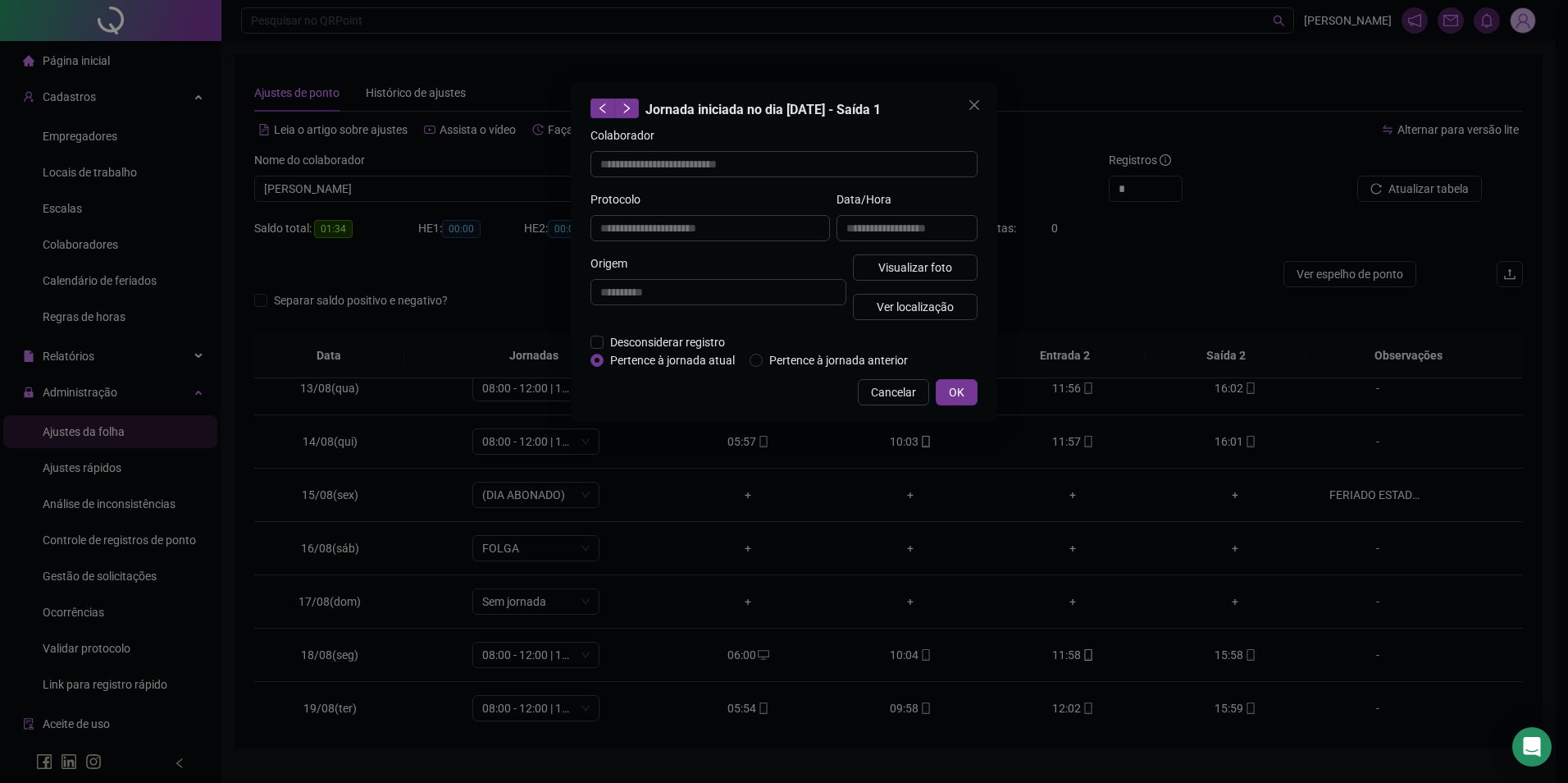
click at [962, 377] on div "**********" at bounding box center [784, 252] width 427 height 339
click at [963, 393] on span "OK" at bounding box center [957, 392] width 16 height 19
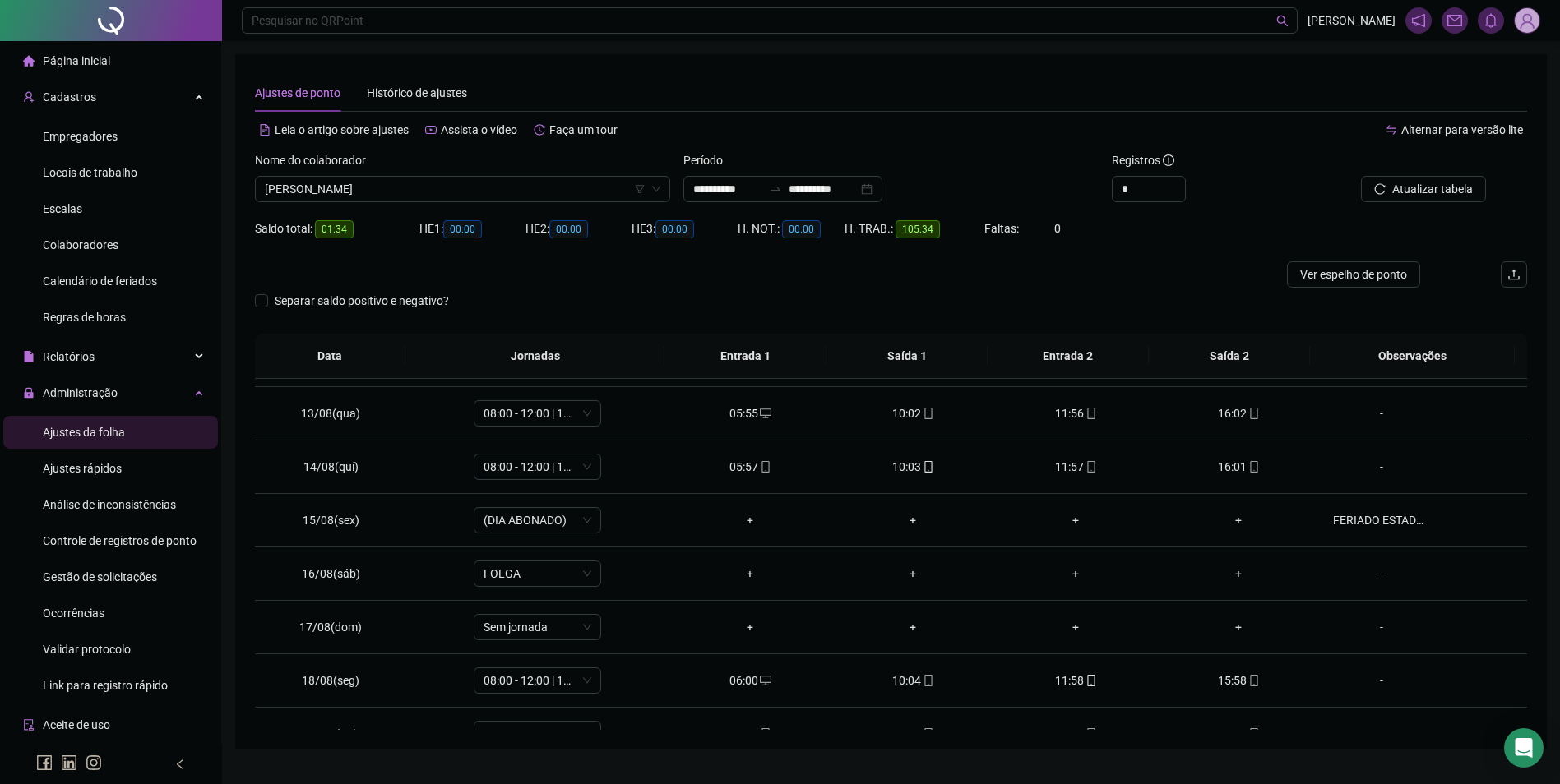
scroll to position [664, 0]
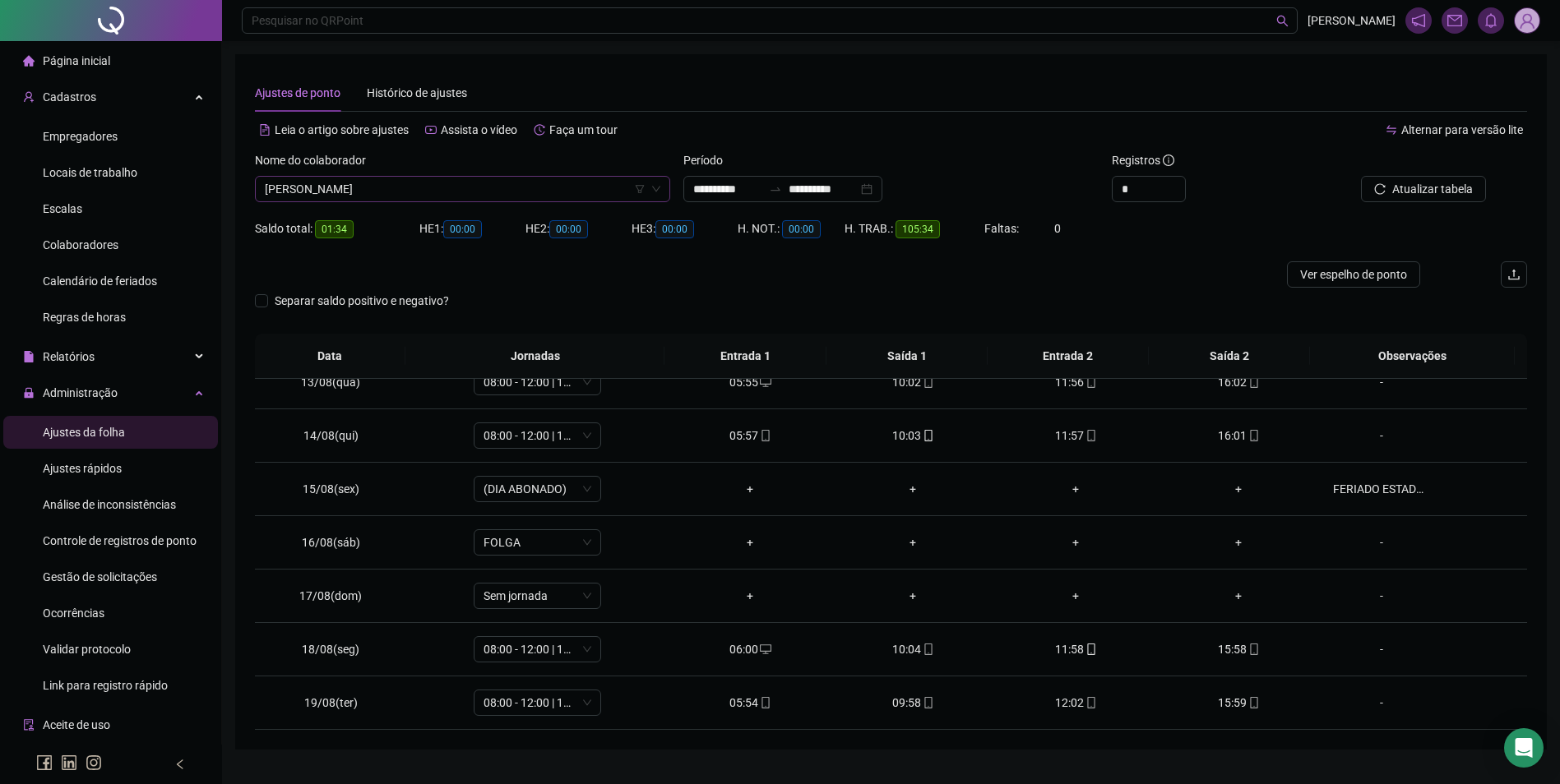
click at [454, 189] on span "[PERSON_NAME]" at bounding box center [462, 188] width 396 height 24
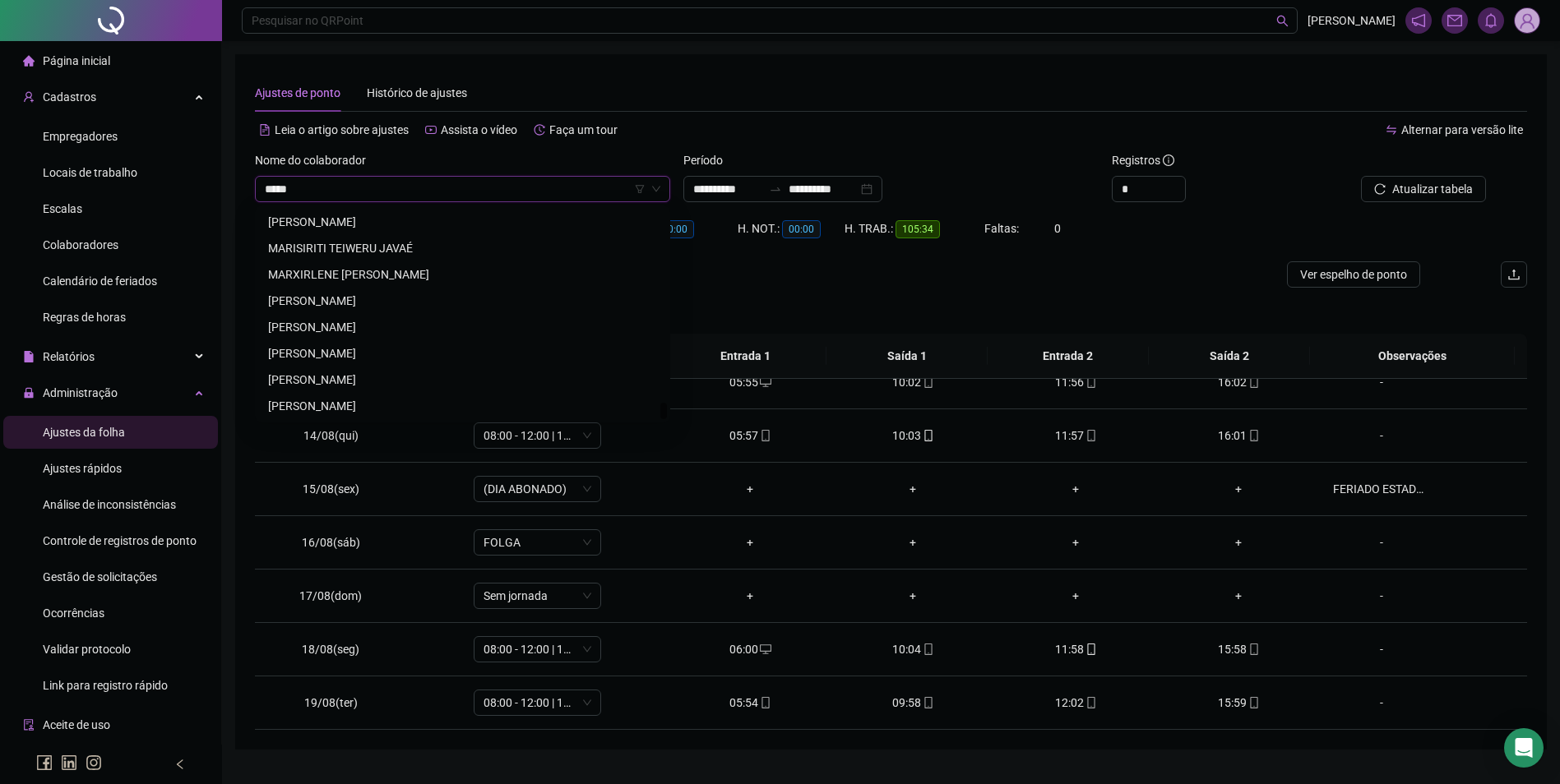
scroll to position [0, 0]
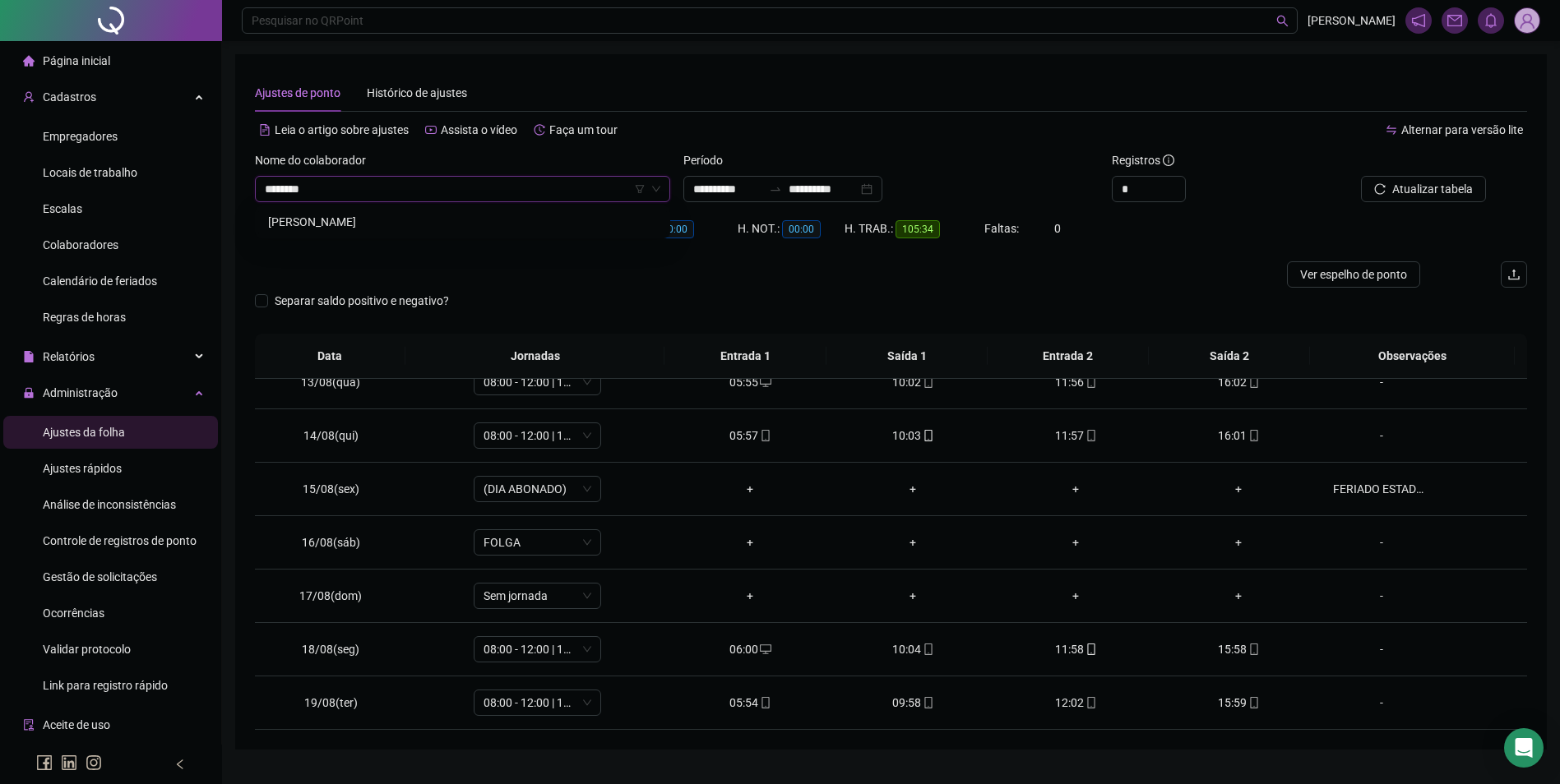
type input "*********"
click at [1425, 185] on span "Buscar registros" at bounding box center [1431, 188] width 84 height 19
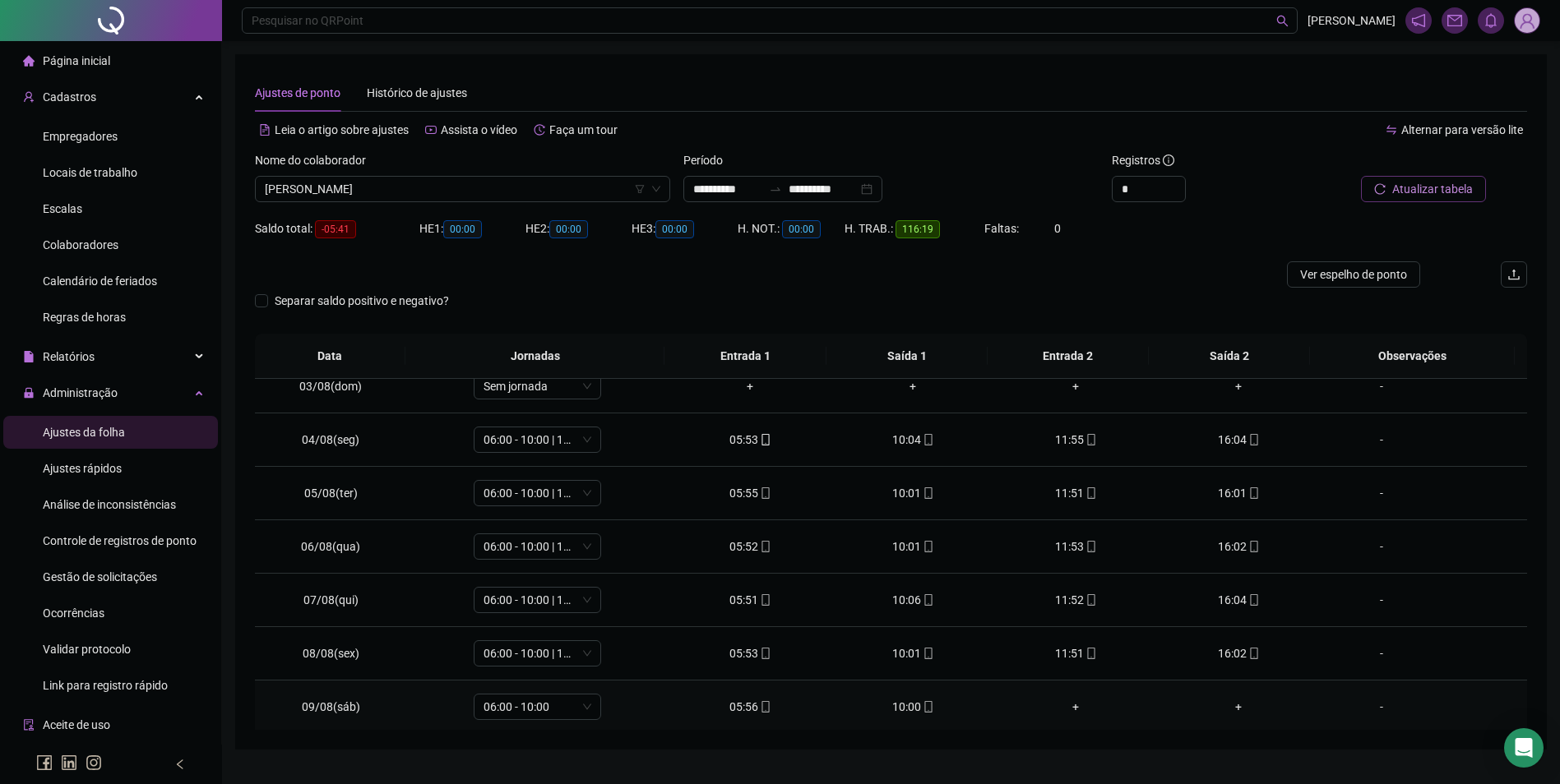
scroll to position [7, 0]
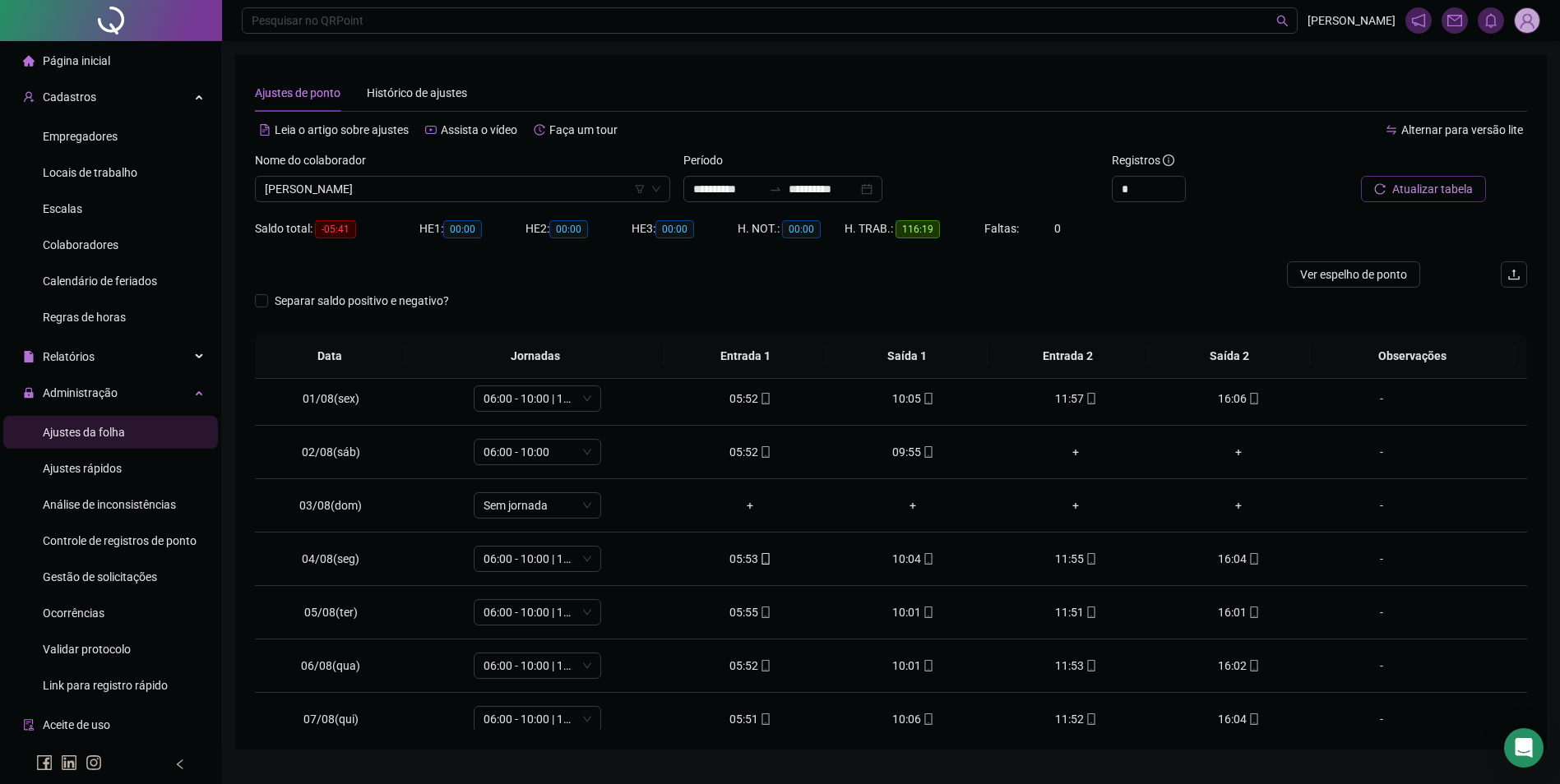
click at [106, 241] on span "Colaboradores" at bounding box center [80, 244] width 75 height 13
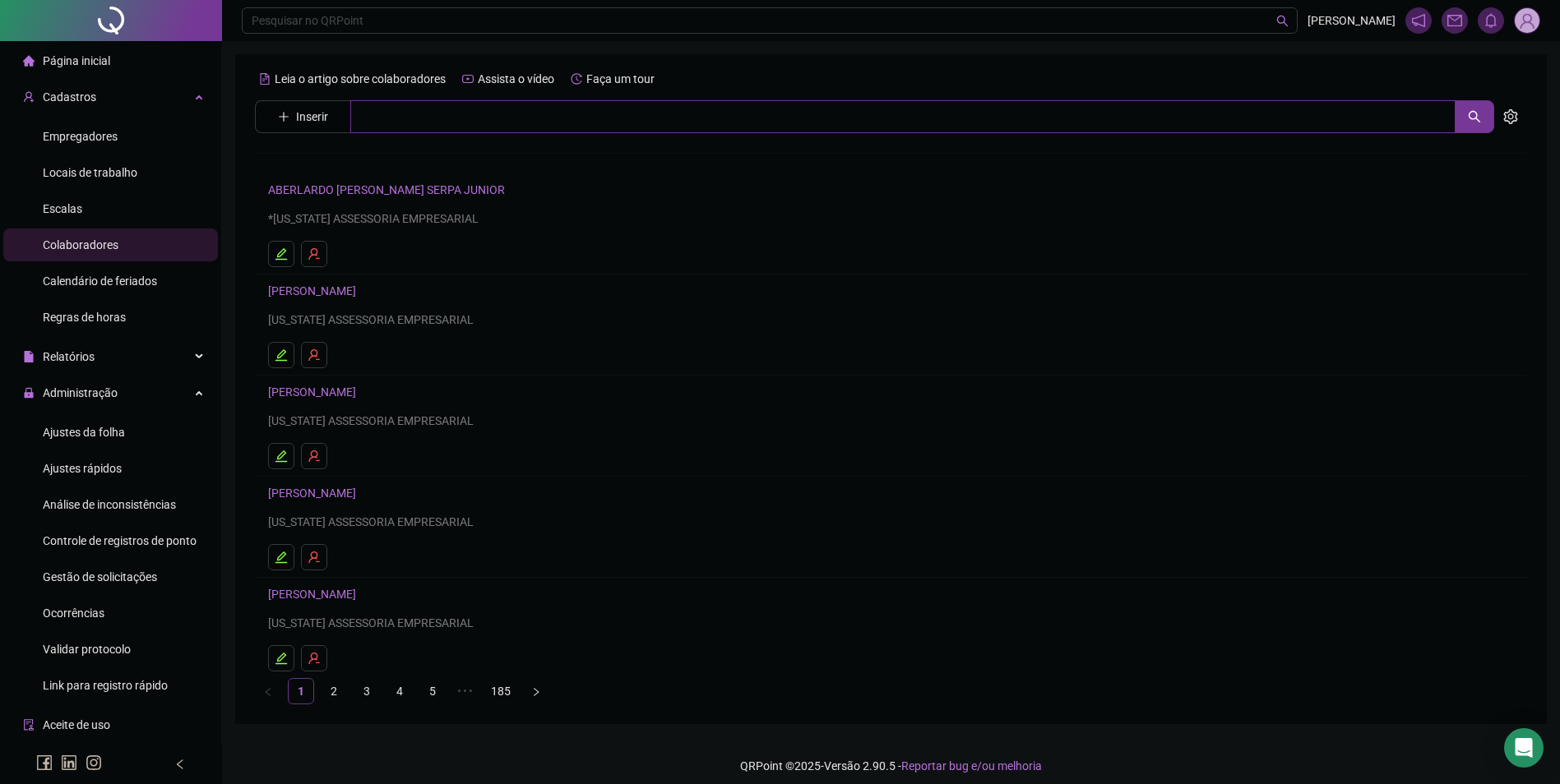
click at [421, 118] on input "text" at bounding box center [903, 117] width 1105 height 33
paste input "**********"
type input "**********"
click at [373, 165] on link "[PERSON_NAME]" at bounding box center [329, 164] width 88 height 13
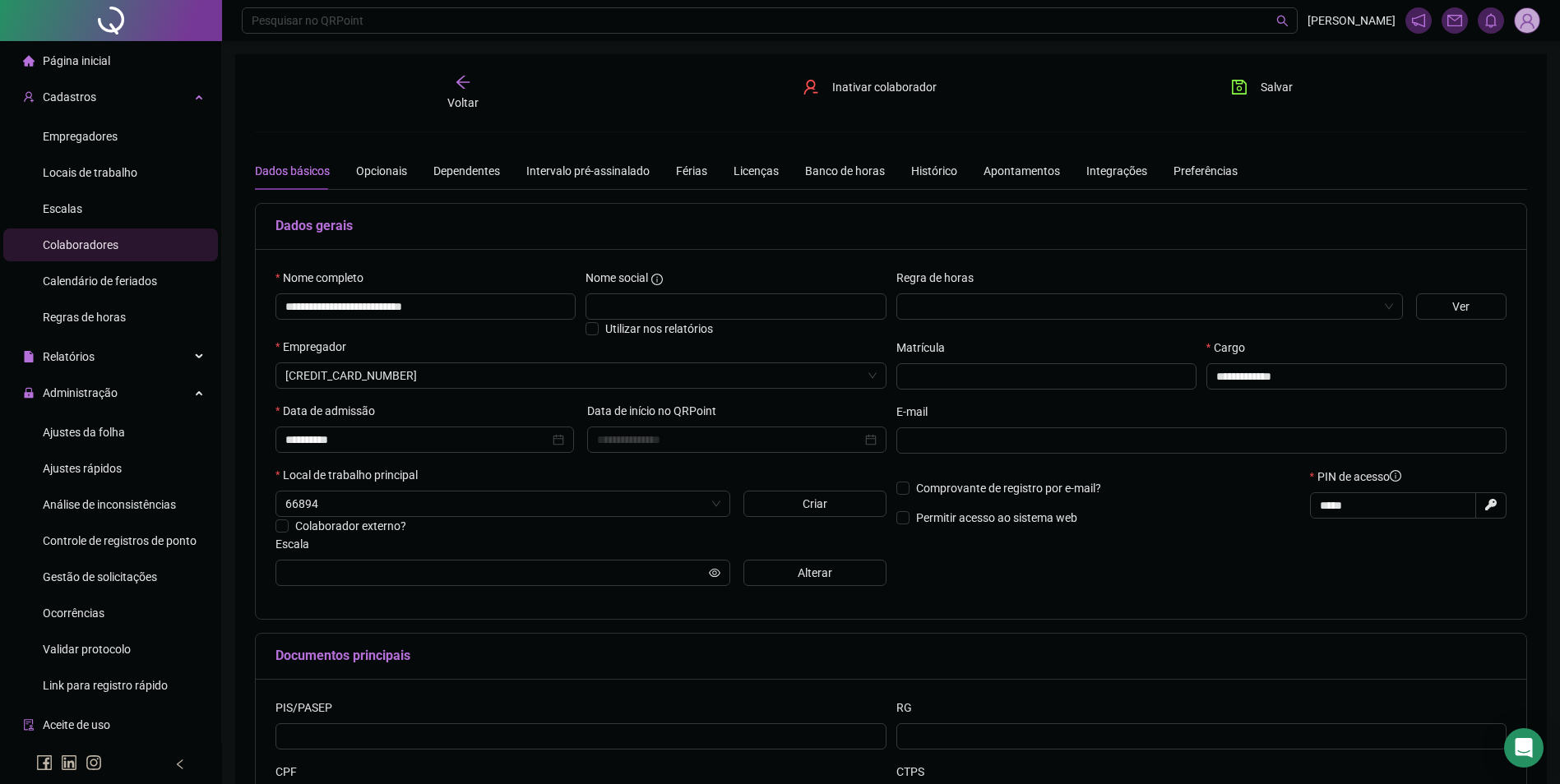
type input "**********"
click at [783, 572] on button "Alterar" at bounding box center [815, 572] width 143 height 26
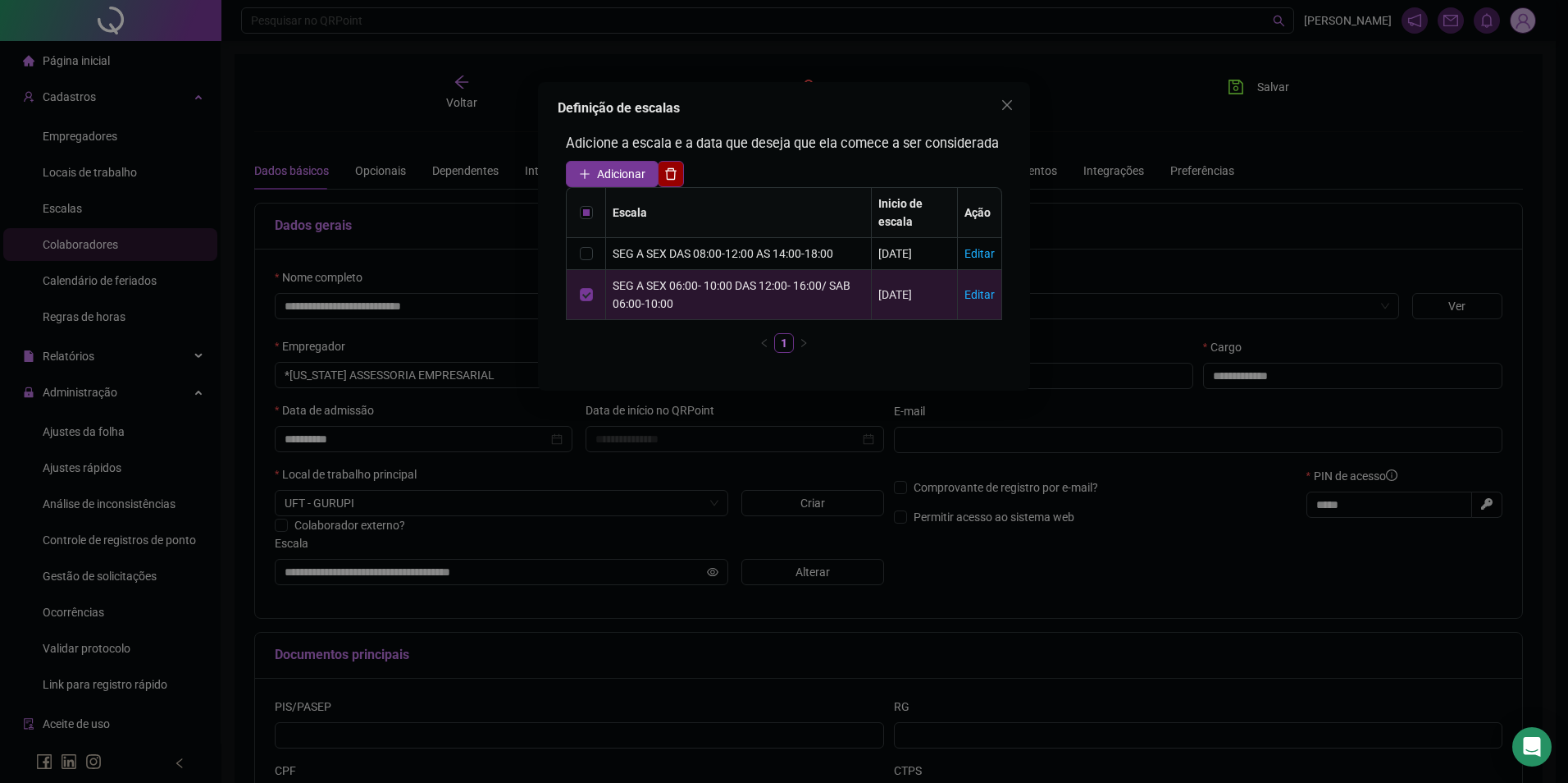
click at [670, 170] on icon "delete" at bounding box center [670, 174] width 13 height 13
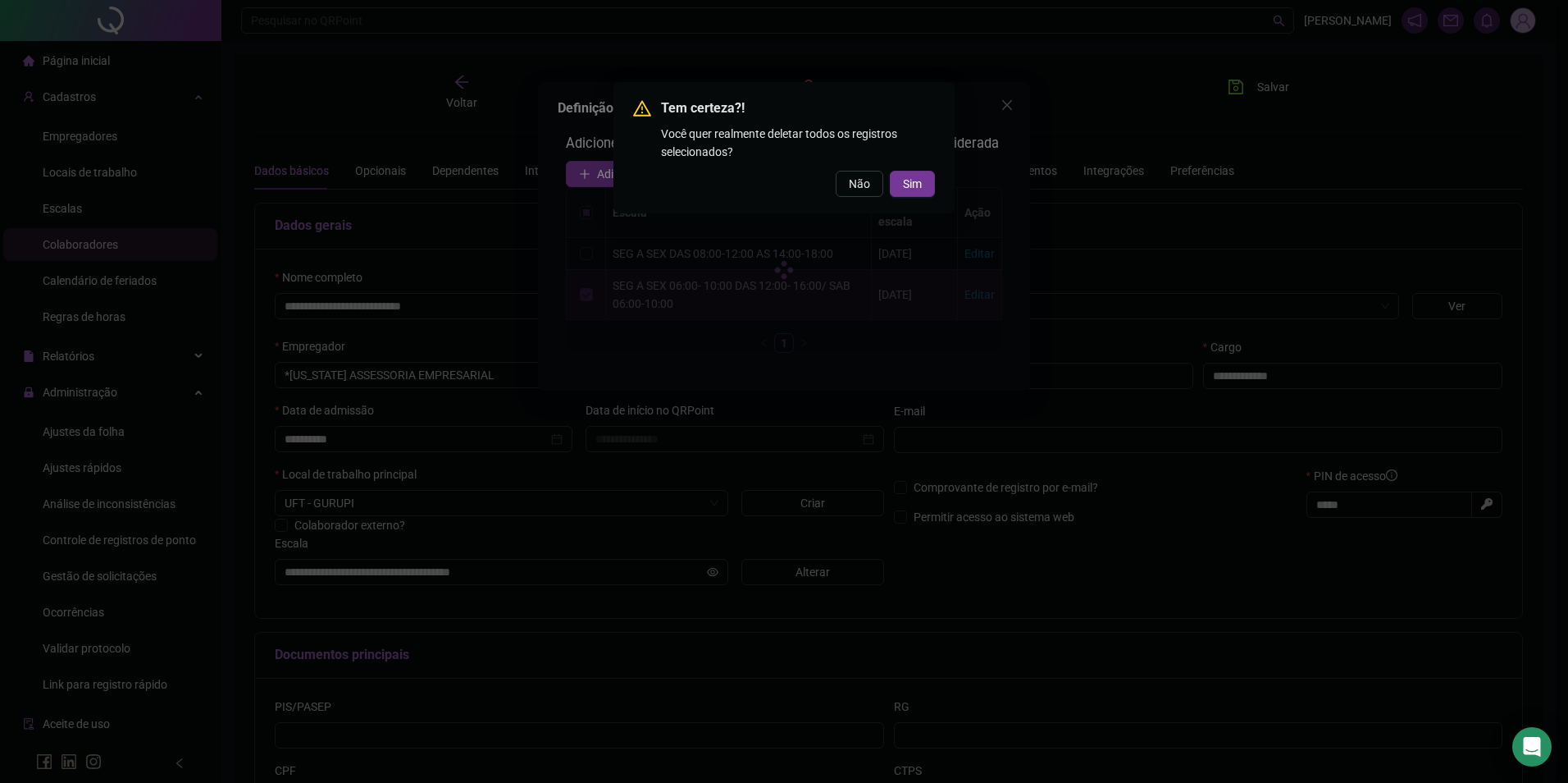
click at [802, 294] on div "Tem certeza?! Você quer realmente deletar todos os registros selecionados? Não …" at bounding box center [784, 391] width 1568 height 783
click at [853, 183] on span "Não" at bounding box center [860, 183] width 21 height 19
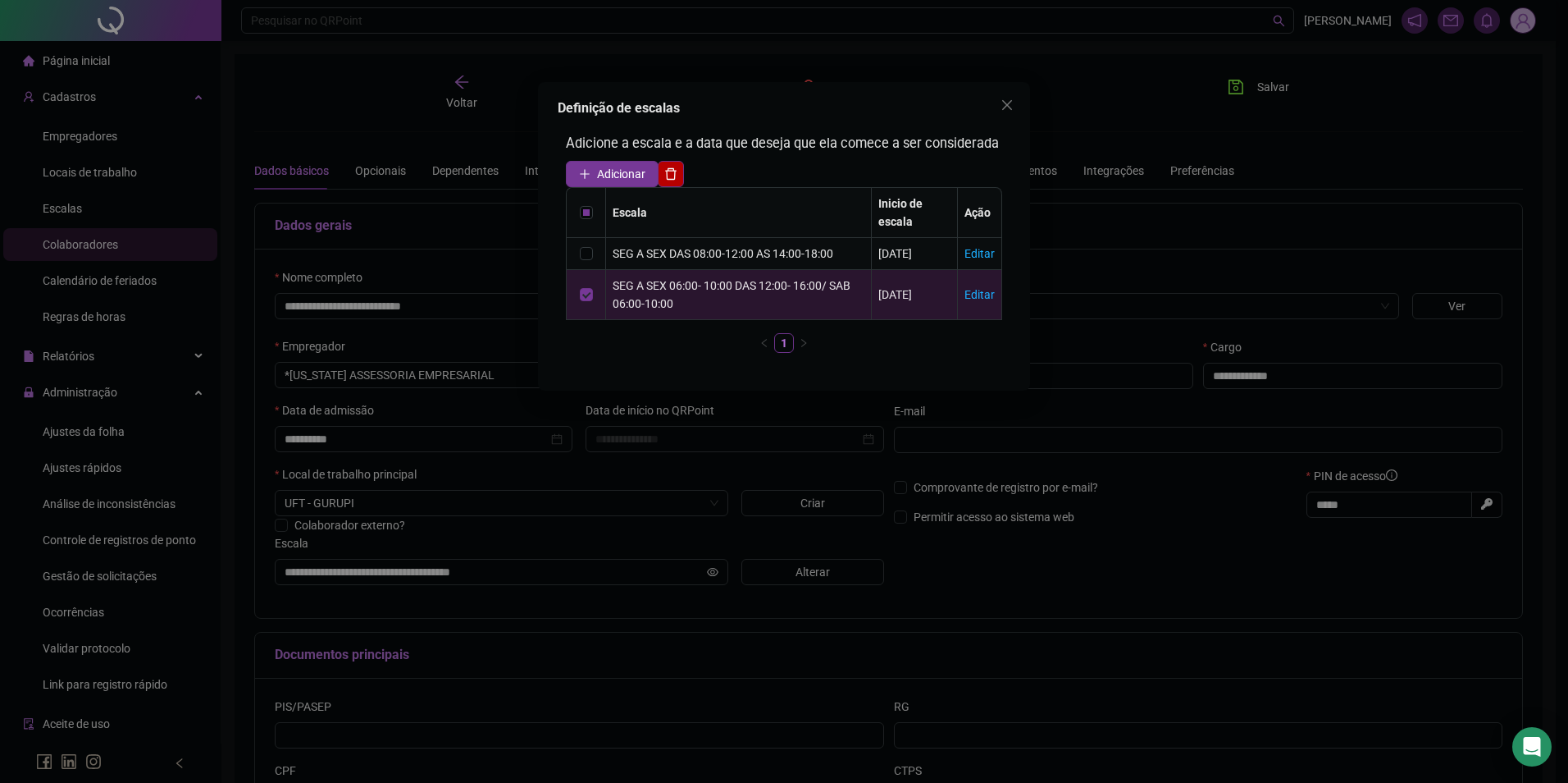
click at [765, 256] on div "SEG A SEX DAS 08:00-12:00 AS 14:00-18:00" at bounding box center [739, 254] width 251 height 19
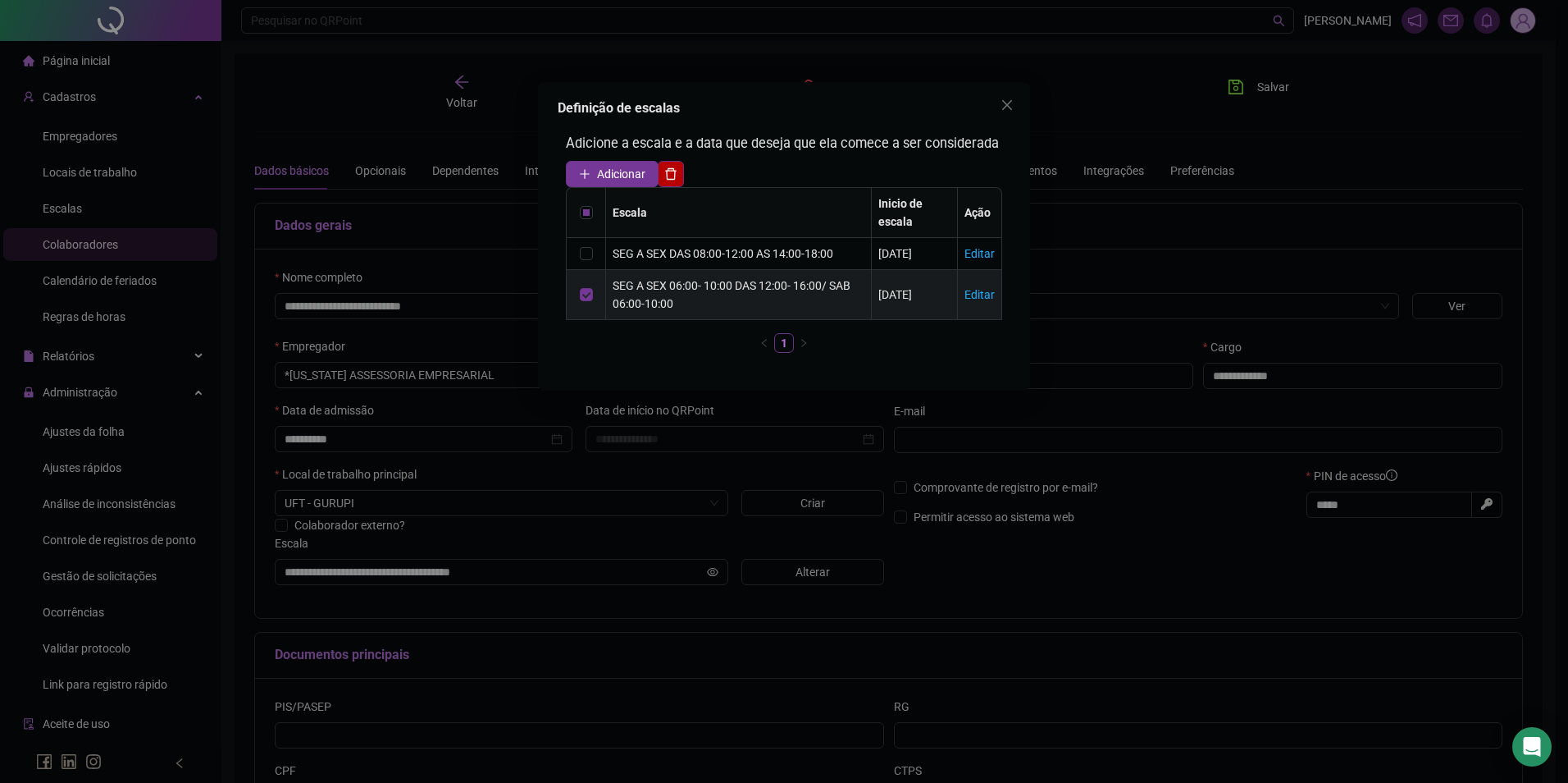
click at [571, 299] on td at bounding box center [587, 294] width 39 height 50
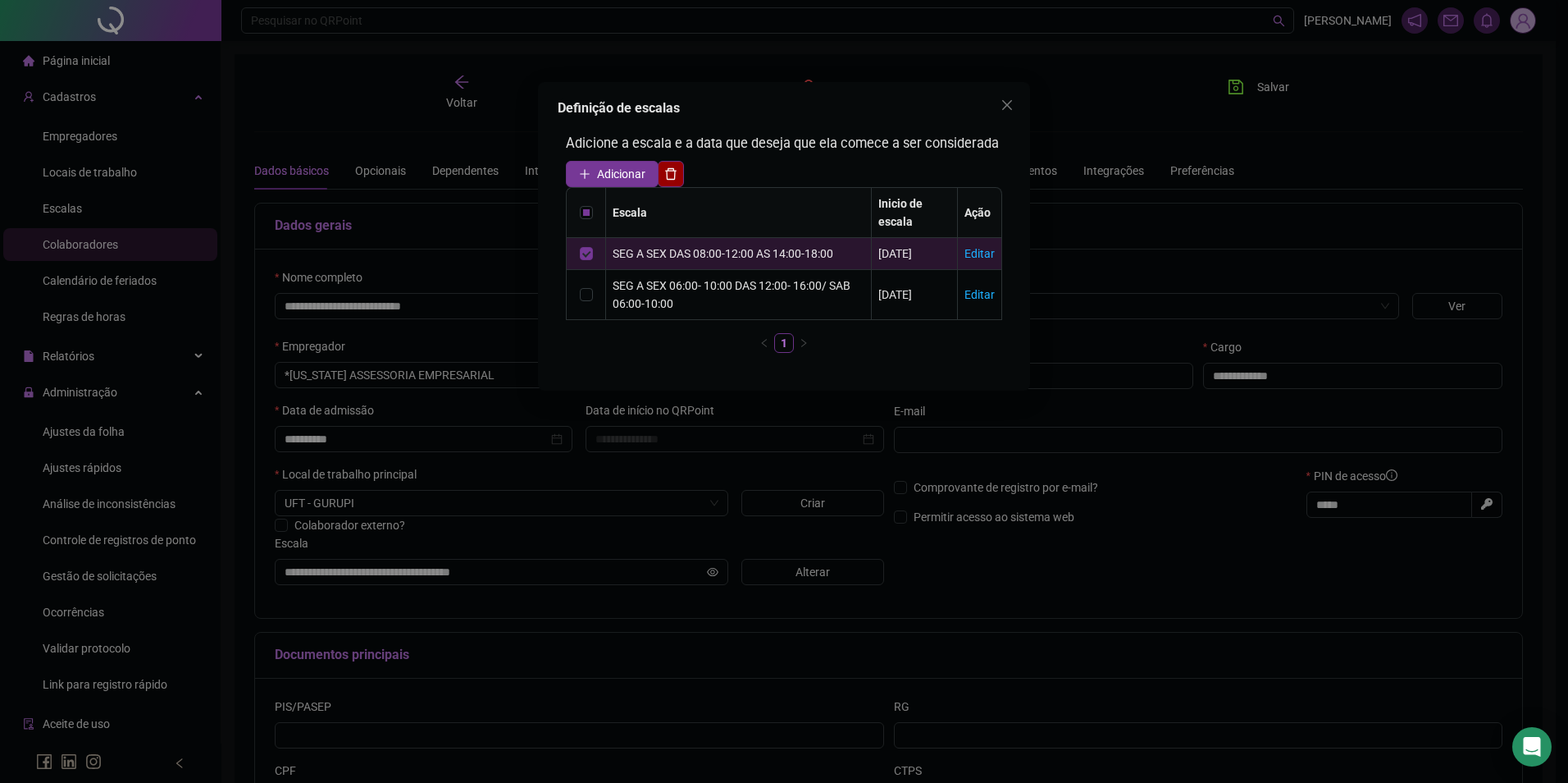
click at [671, 168] on icon "delete" at bounding box center [670, 174] width 13 height 13
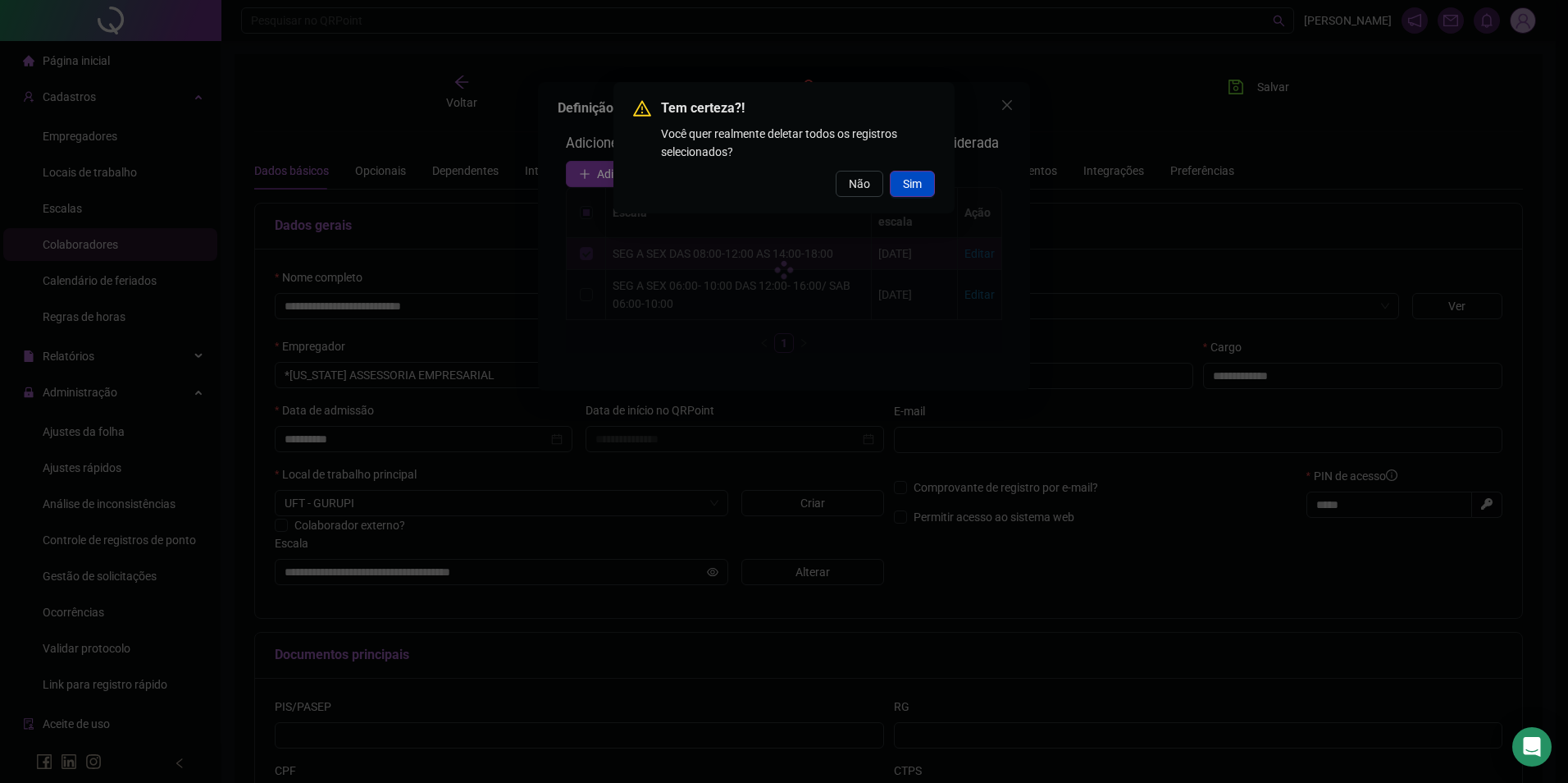
click at [904, 195] on button "Sim" at bounding box center [912, 183] width 45 height 26
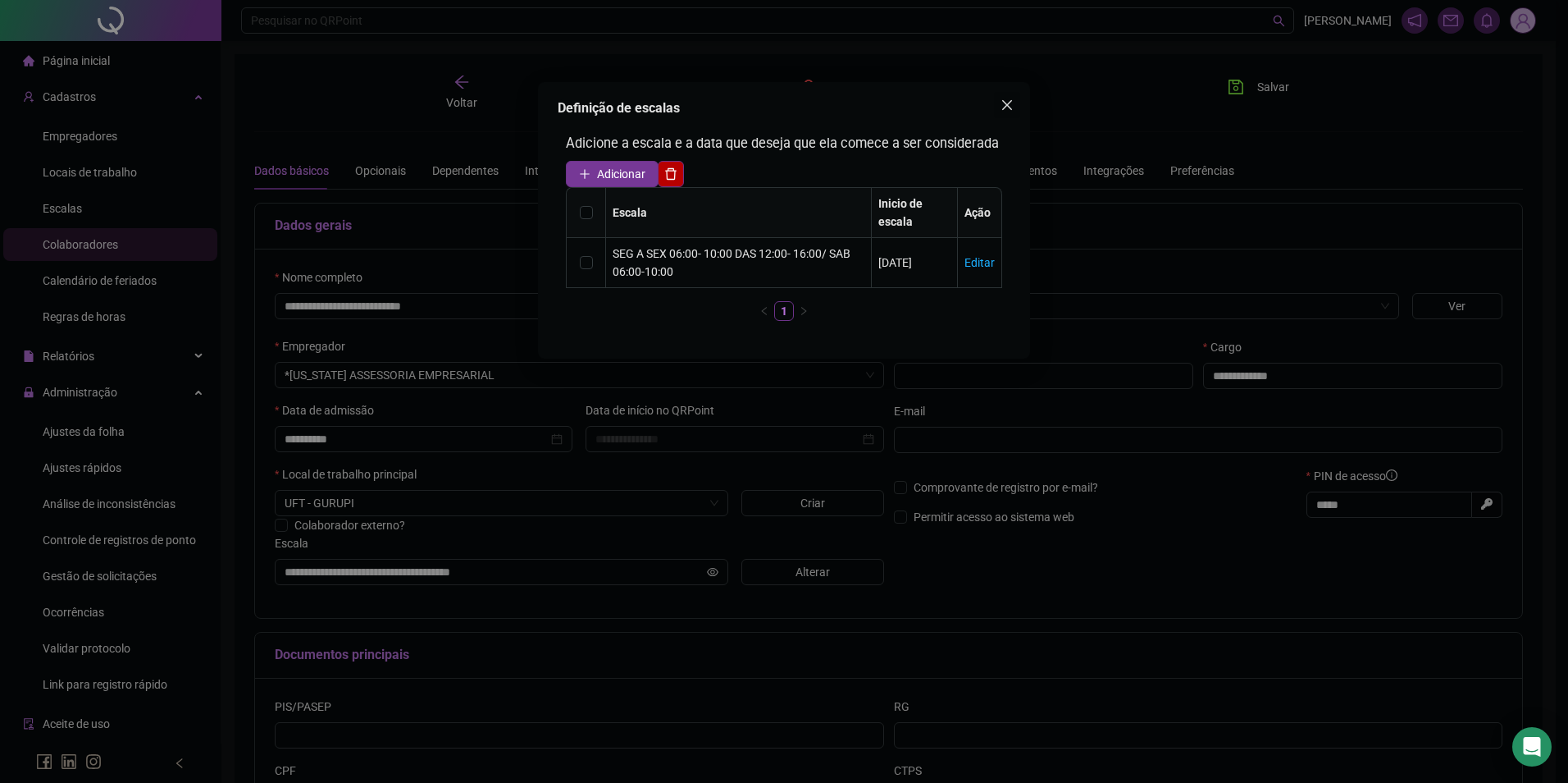
click at [1001, 105] on icon "close" at bounding box center [1007, 104] width 13 height 13
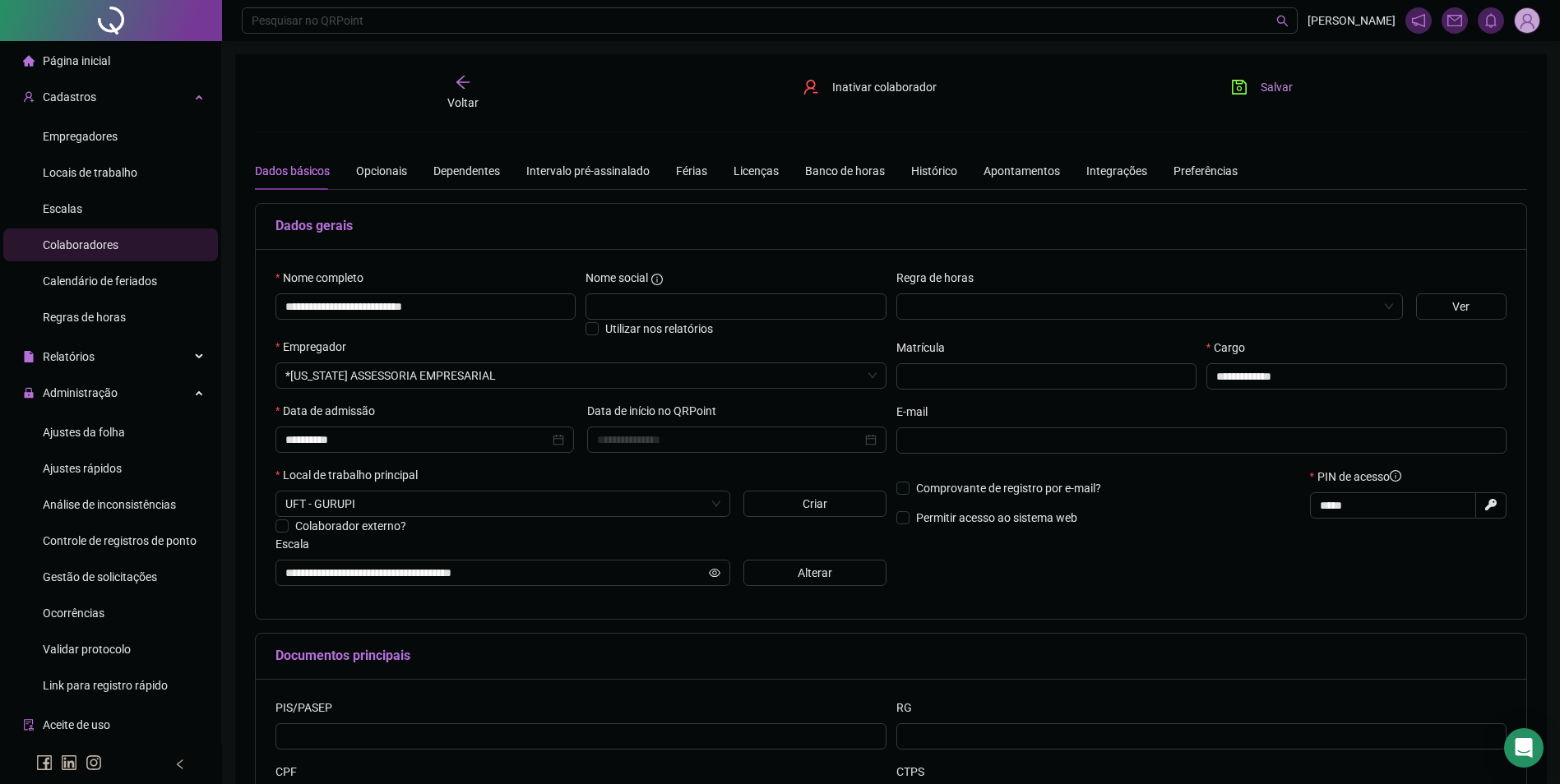
click at [1250, 100] on button "Salvar" at bounding box center [1261, 87] width 86 height 26
click at [1255, 91] on button "Salvar" at bounding box center [1261, 87] width 86 height 26
click at [753, 576] on button "Alterar" at bounding box center [815, 572] width 143 height 26
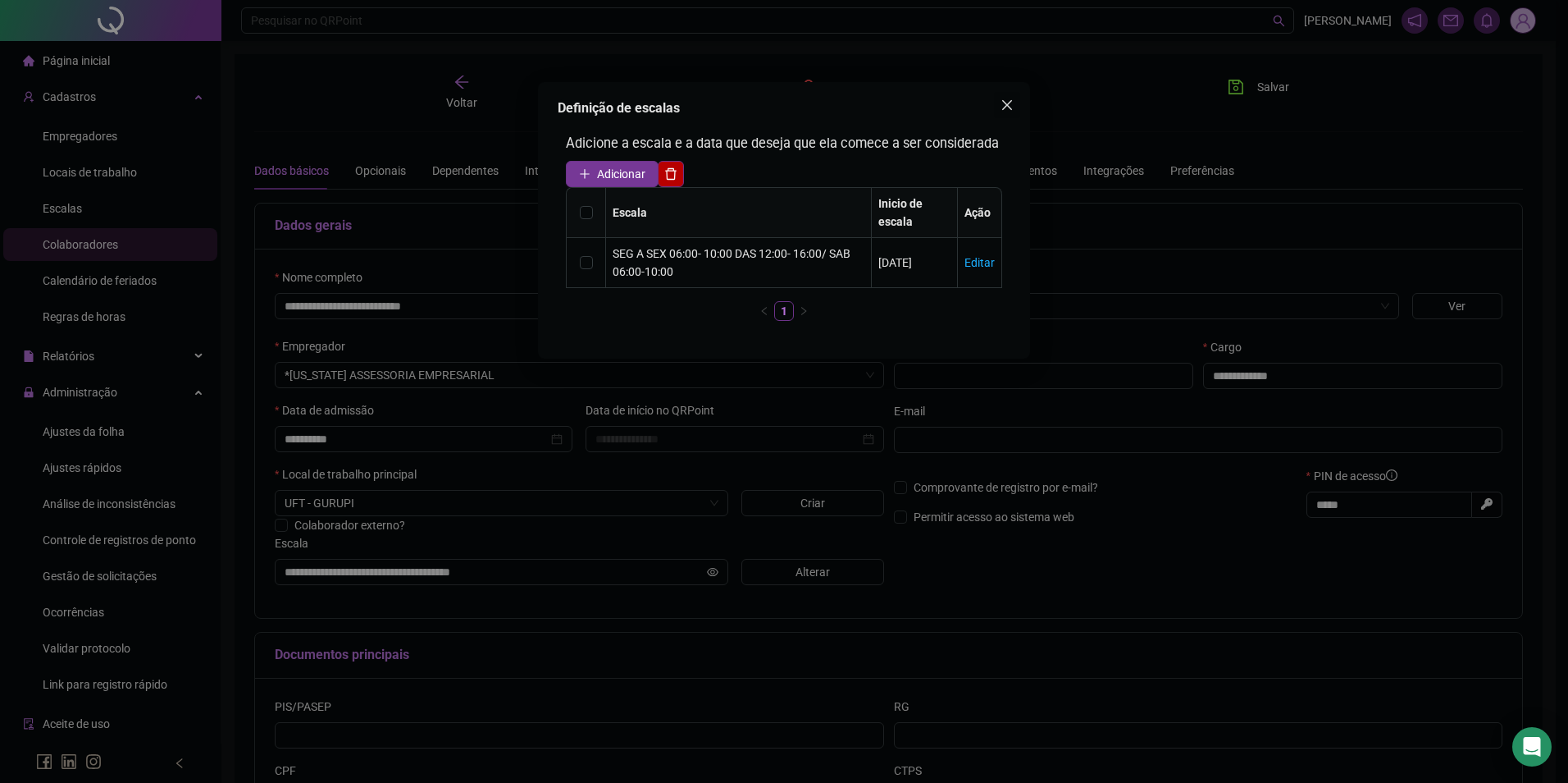
click at [1010, 103] on icon "close" at bounding box center [1008, 105] width 10 height 10
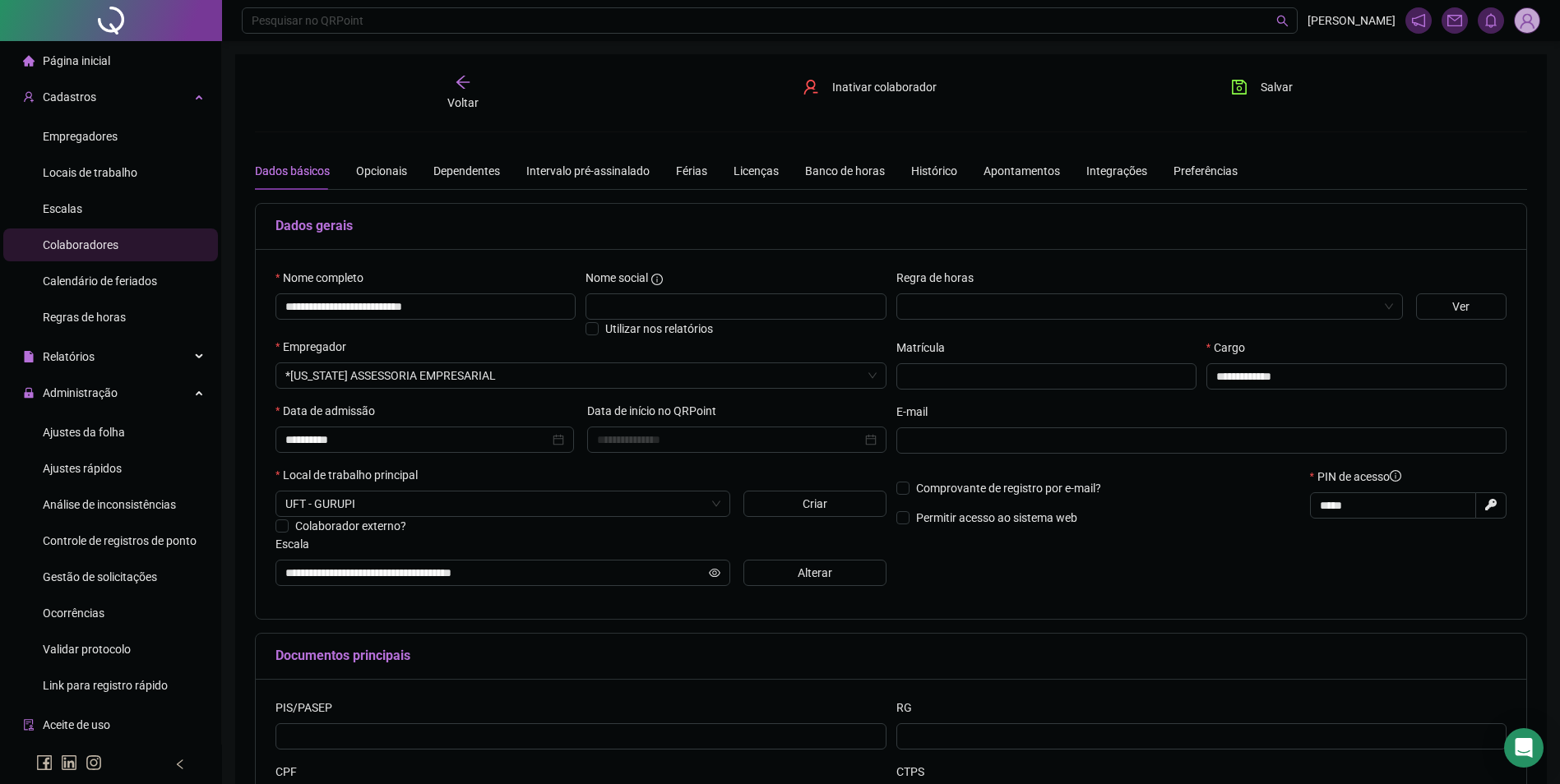
click at [464, 86] on icon "arrow-left" at bounding box center [462, 82] width 17 height 17
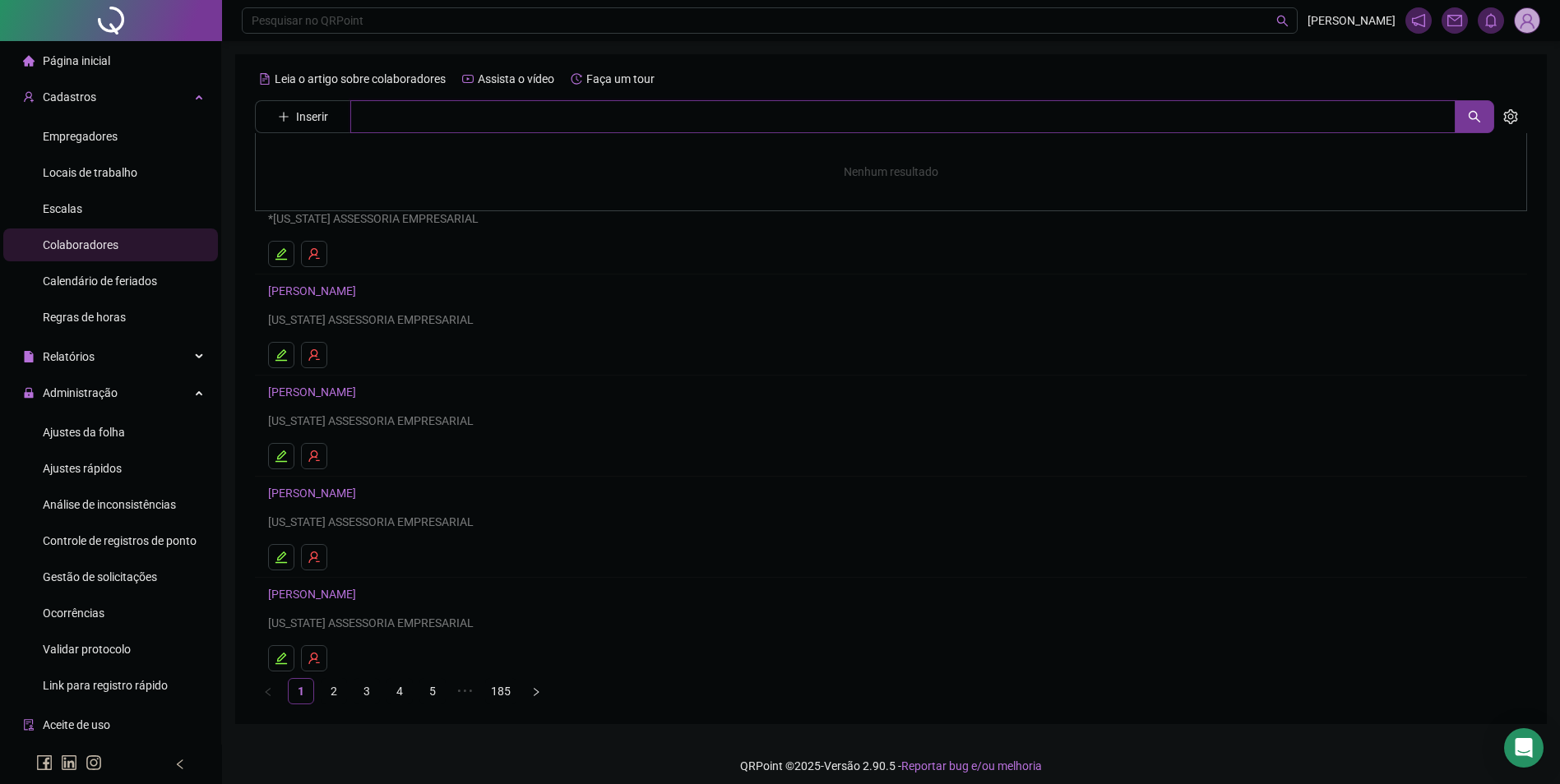
click at [484, 112] on input "text" at bounding box center [903, 117] width 1105 height 33
paste input "**********"
type input "**********"
click at [373, 165] on link "[PERSON_NAME]" at bounding box center [329, 164] width 88 height 13
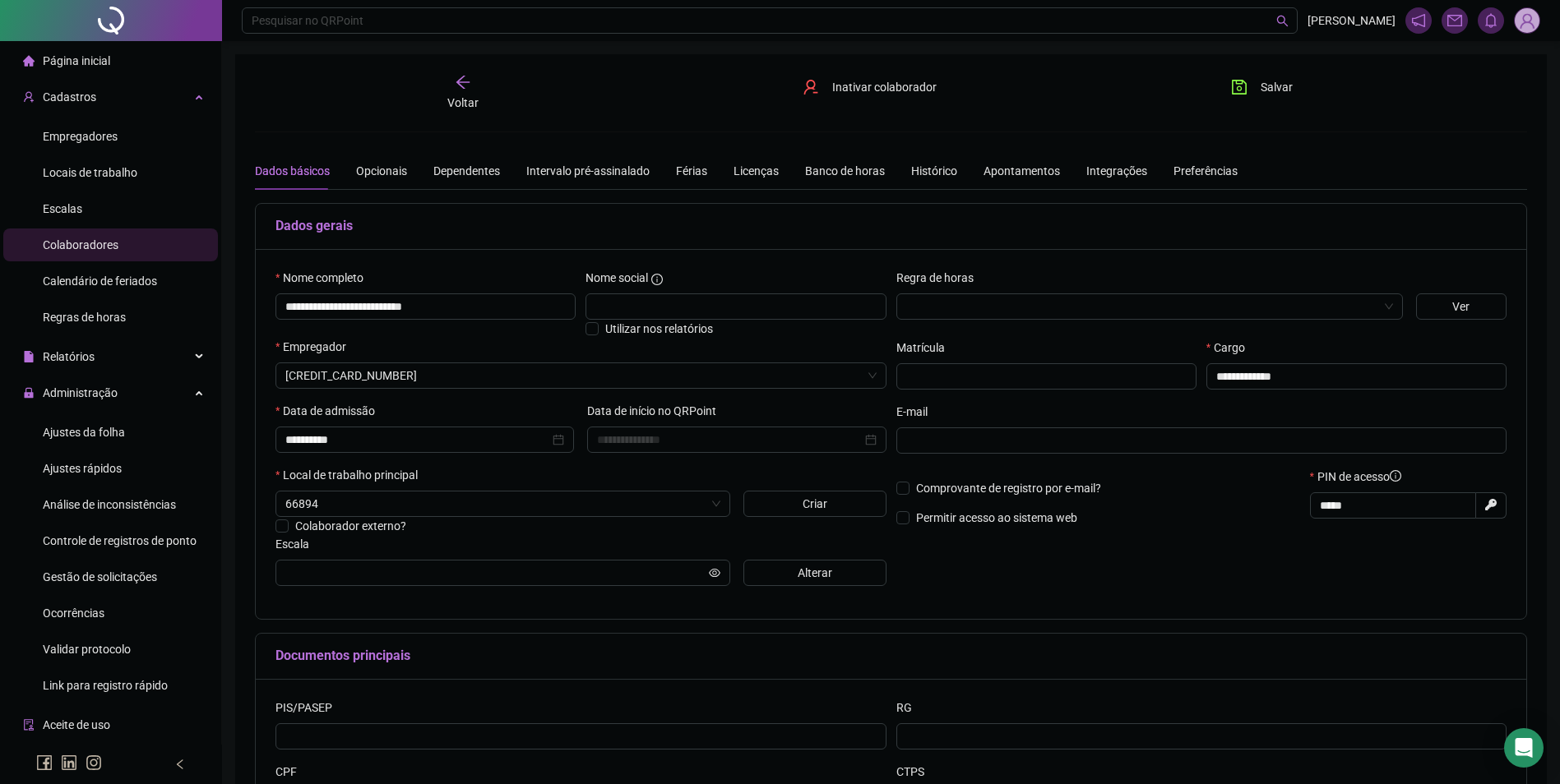
type input "**********"
click at [1251, 87] on button "Salvar" at bounding box center [1261, 87] width 86 height 26
click at [66, 429] on span "Ajustes da folha" at bounding box center [84, 432] width 82 height 13
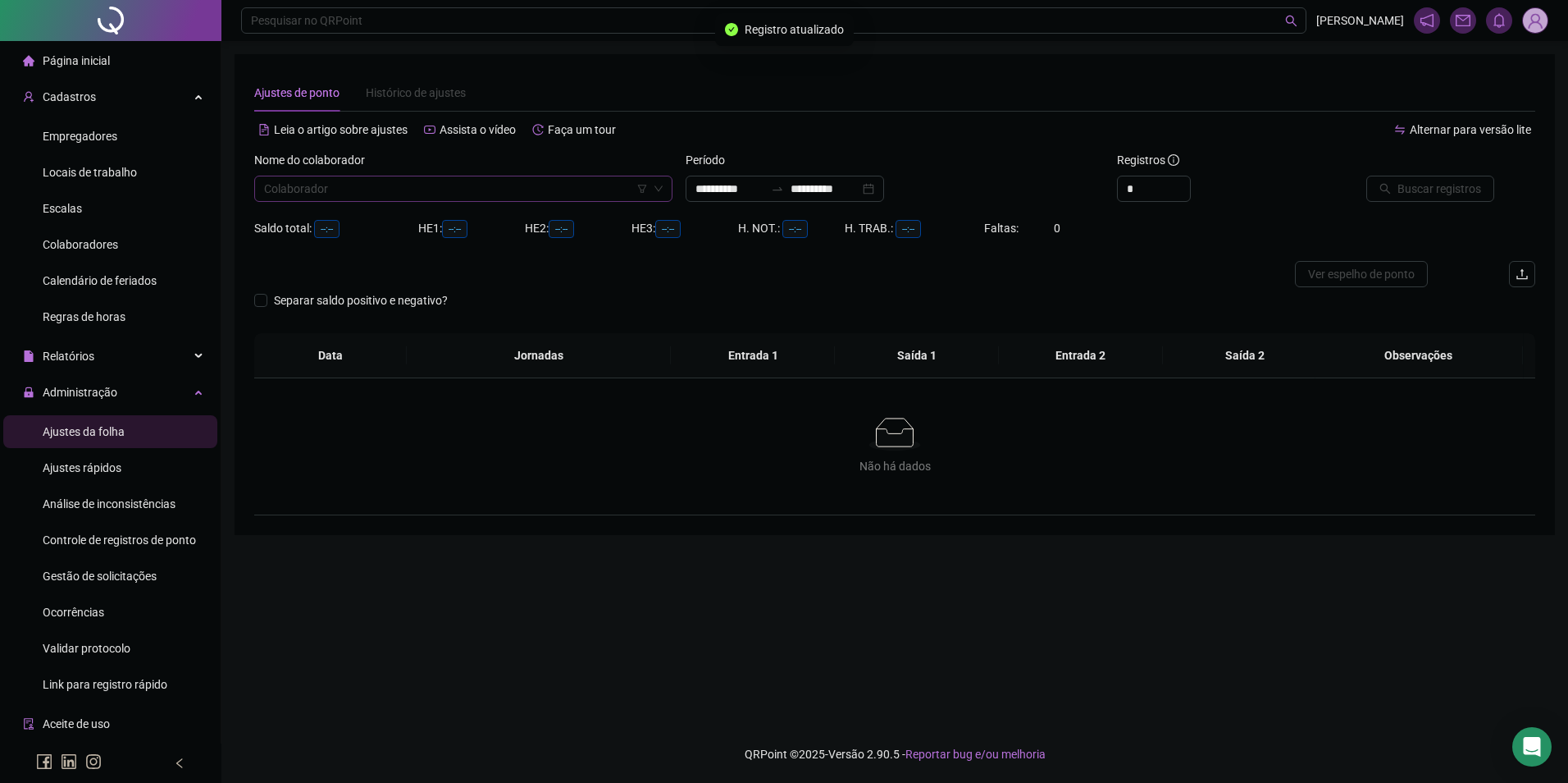
type input "**********"
click at [437, 187] on input "search" at bounding box center [456, 188] width 384 height 24
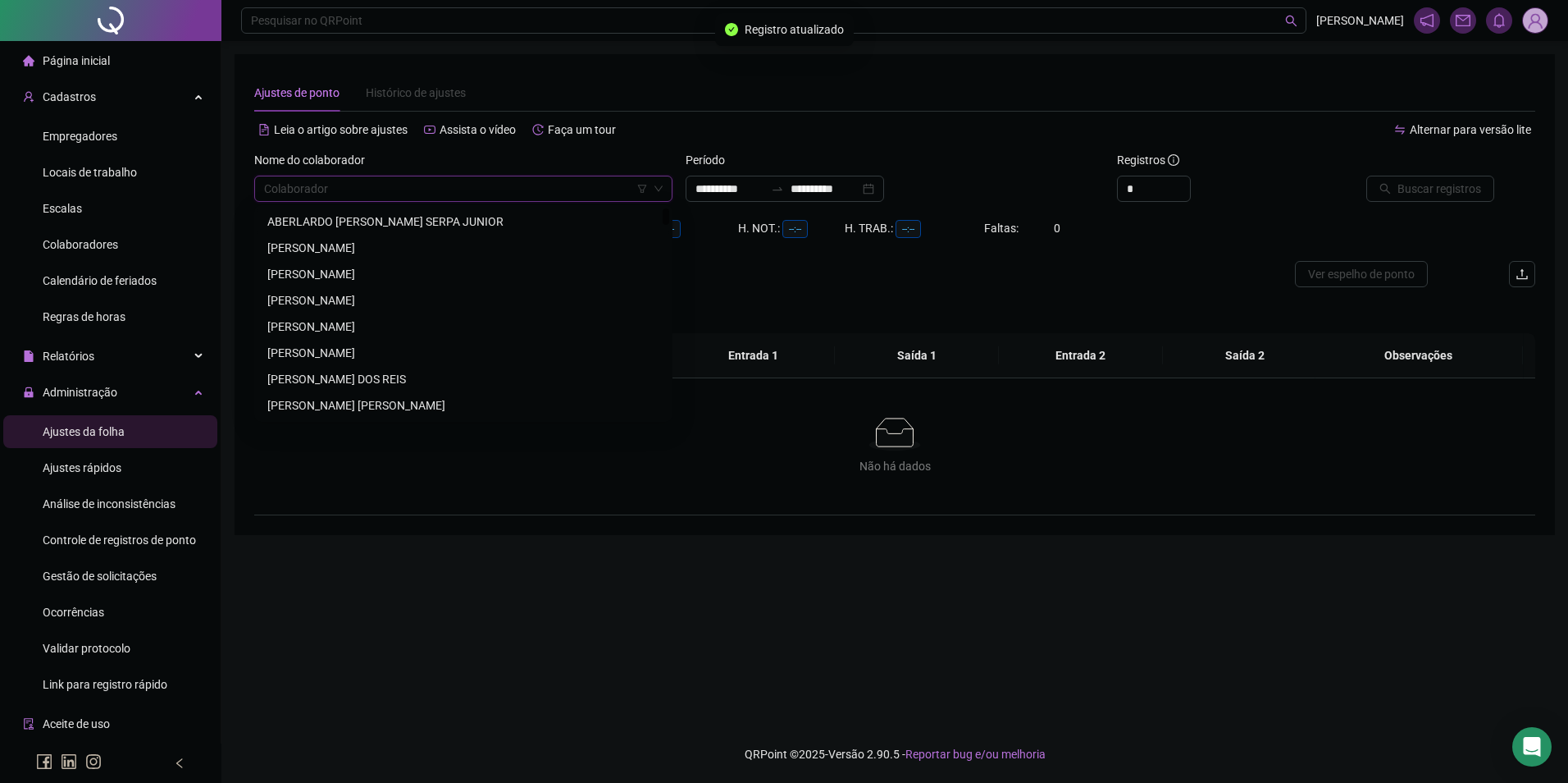
paste input "**********"
type input "**********"
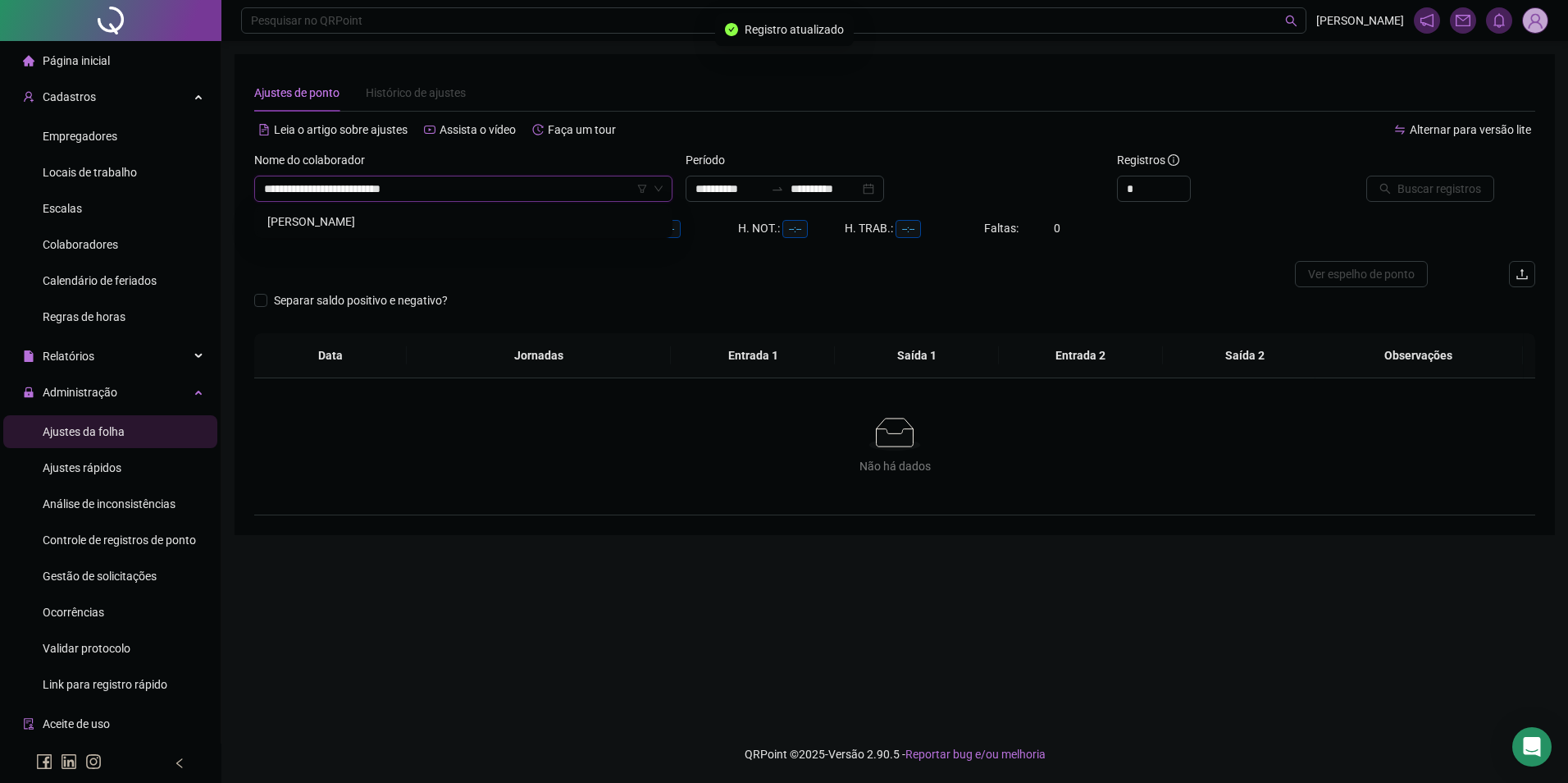
click at [417, 215] on div "[PERSON_NAME]" at bounding box center [463, 221] width 392 height 19
click at [847, 191] on input "**********" at bounding box center [824, 188] width 69 height 19
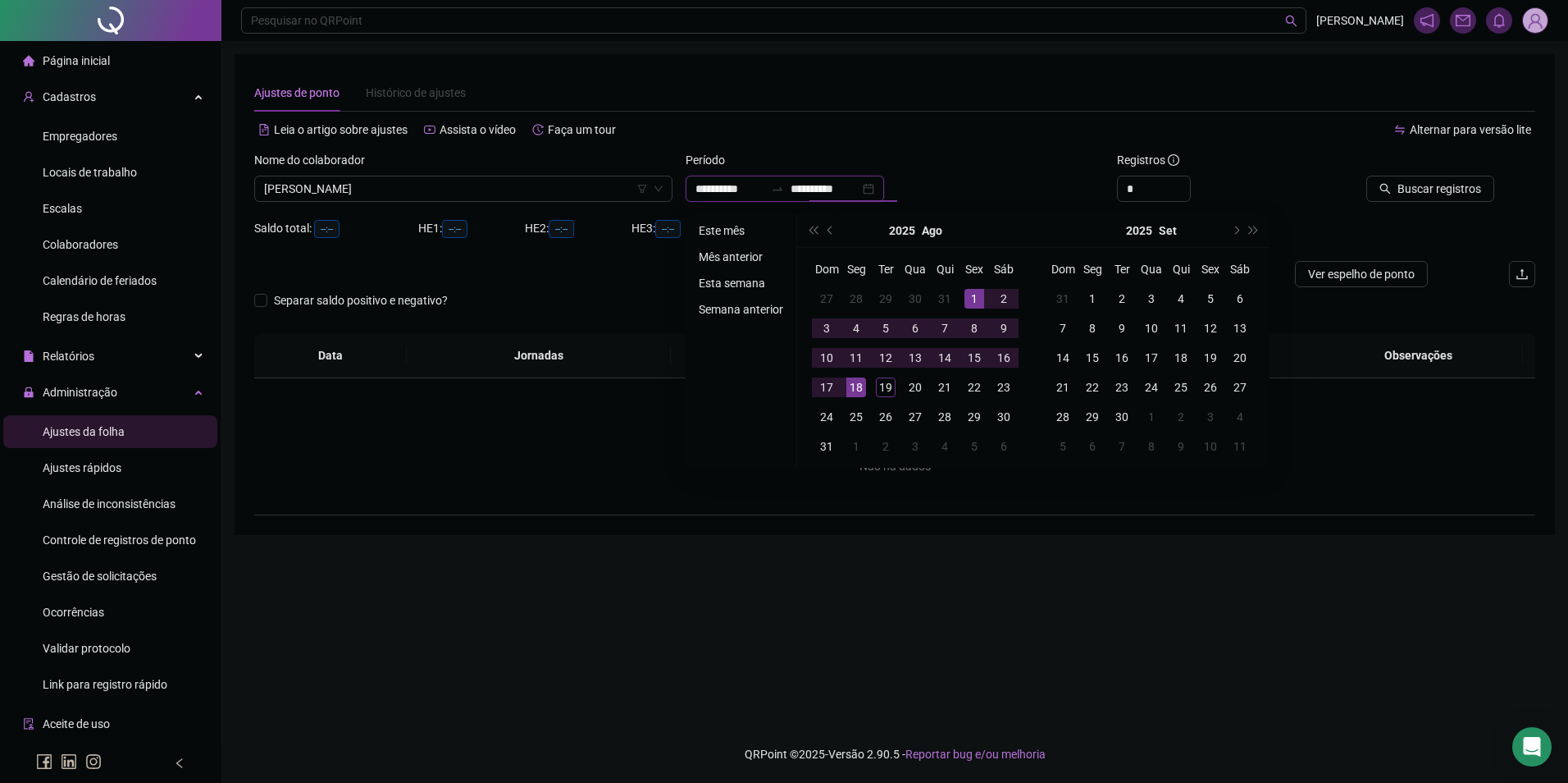
type input "**********"
drag, startPoint x: 723, startPoint y: 232, endPoint x: 1065, endPoint y: 225, distance: 342.1
click at [723, 232] on li "Este mês" at bounding box center [741, 230] width 97 height 20
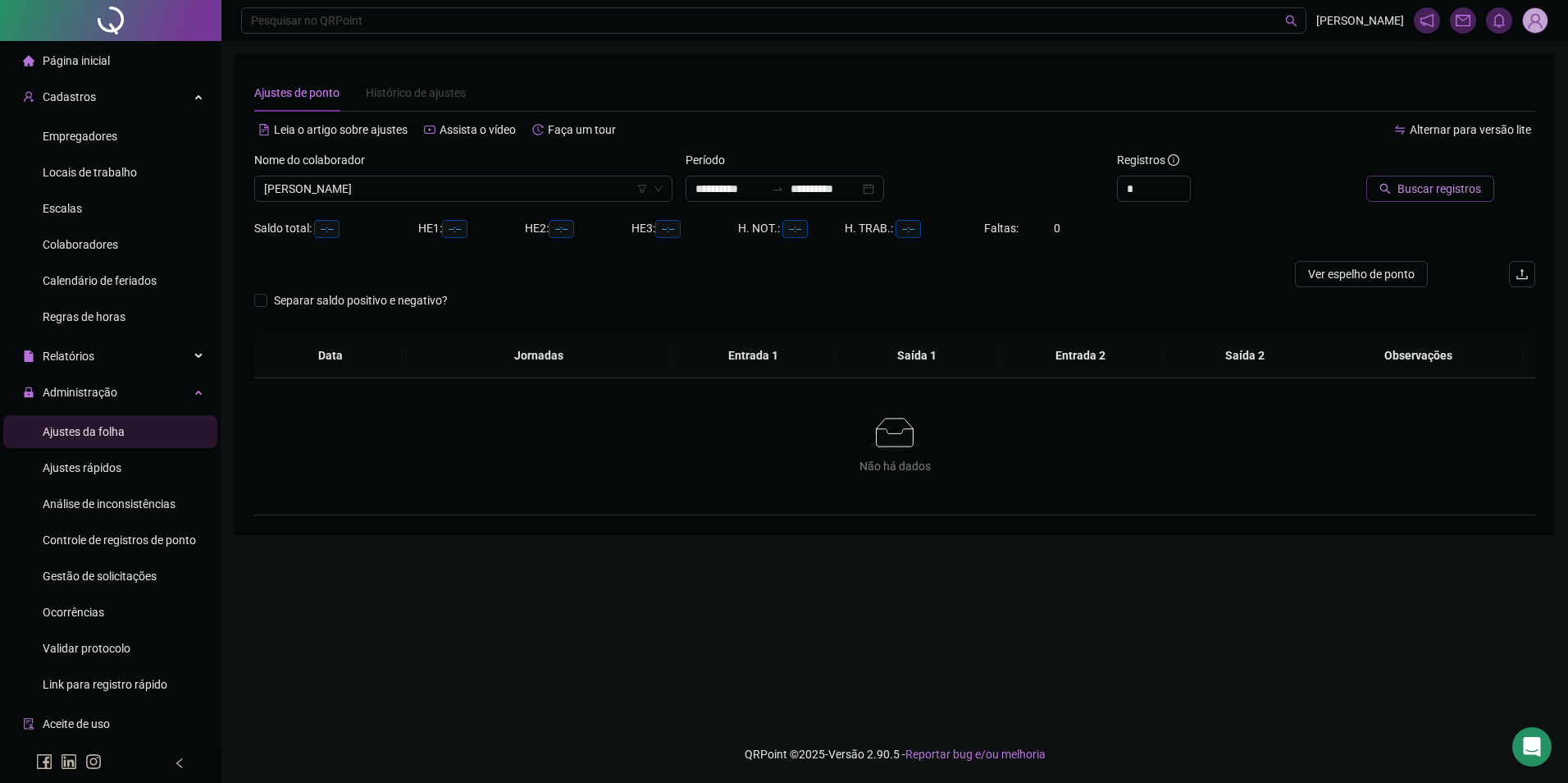
click at [1408, 189] on span "Buscar registros" at bounding box center [1439, 188] width 84 height 19
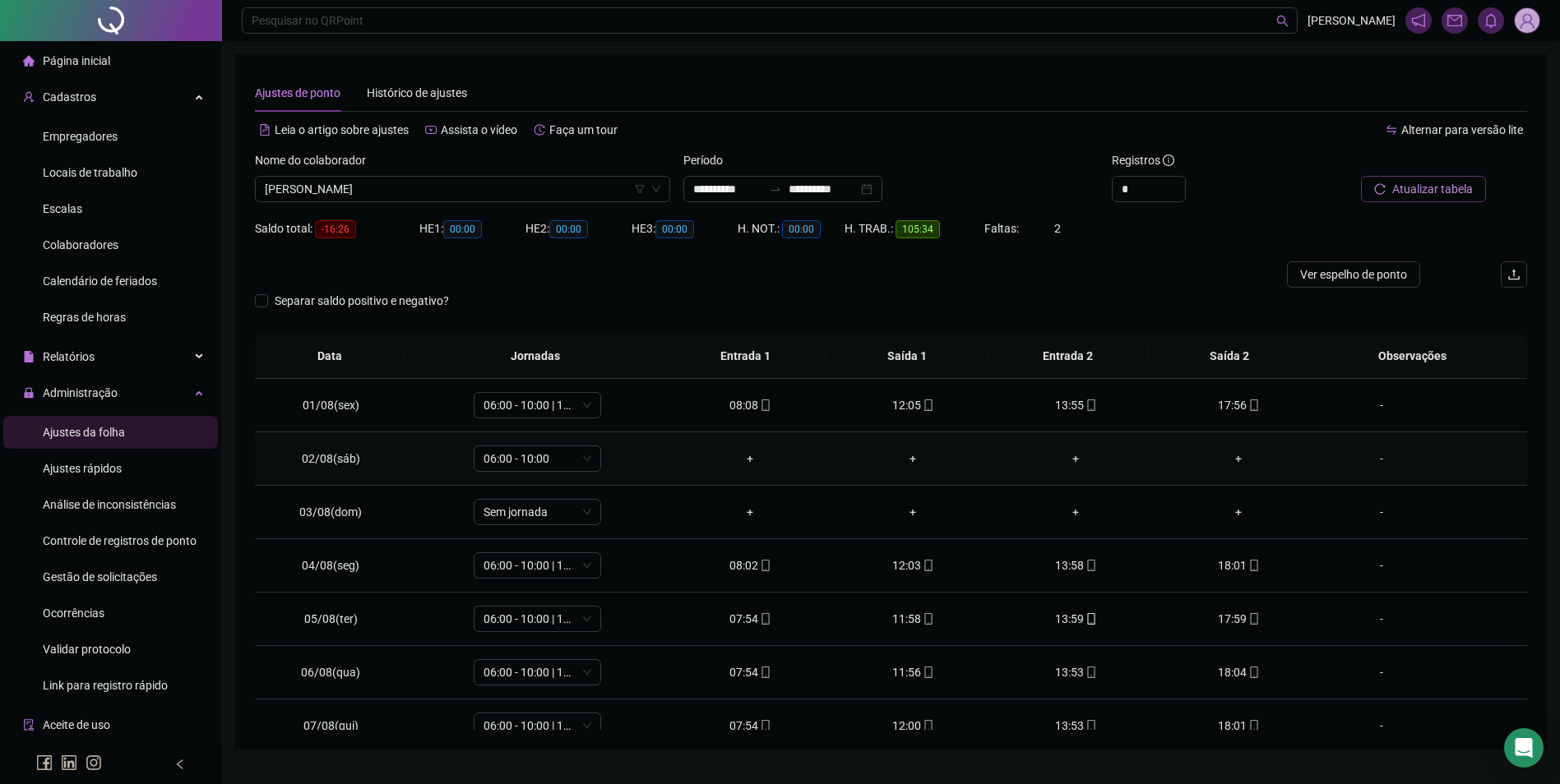
click at [741, 452] on div "+" at bounding box center [750, 458] width 137 height 19
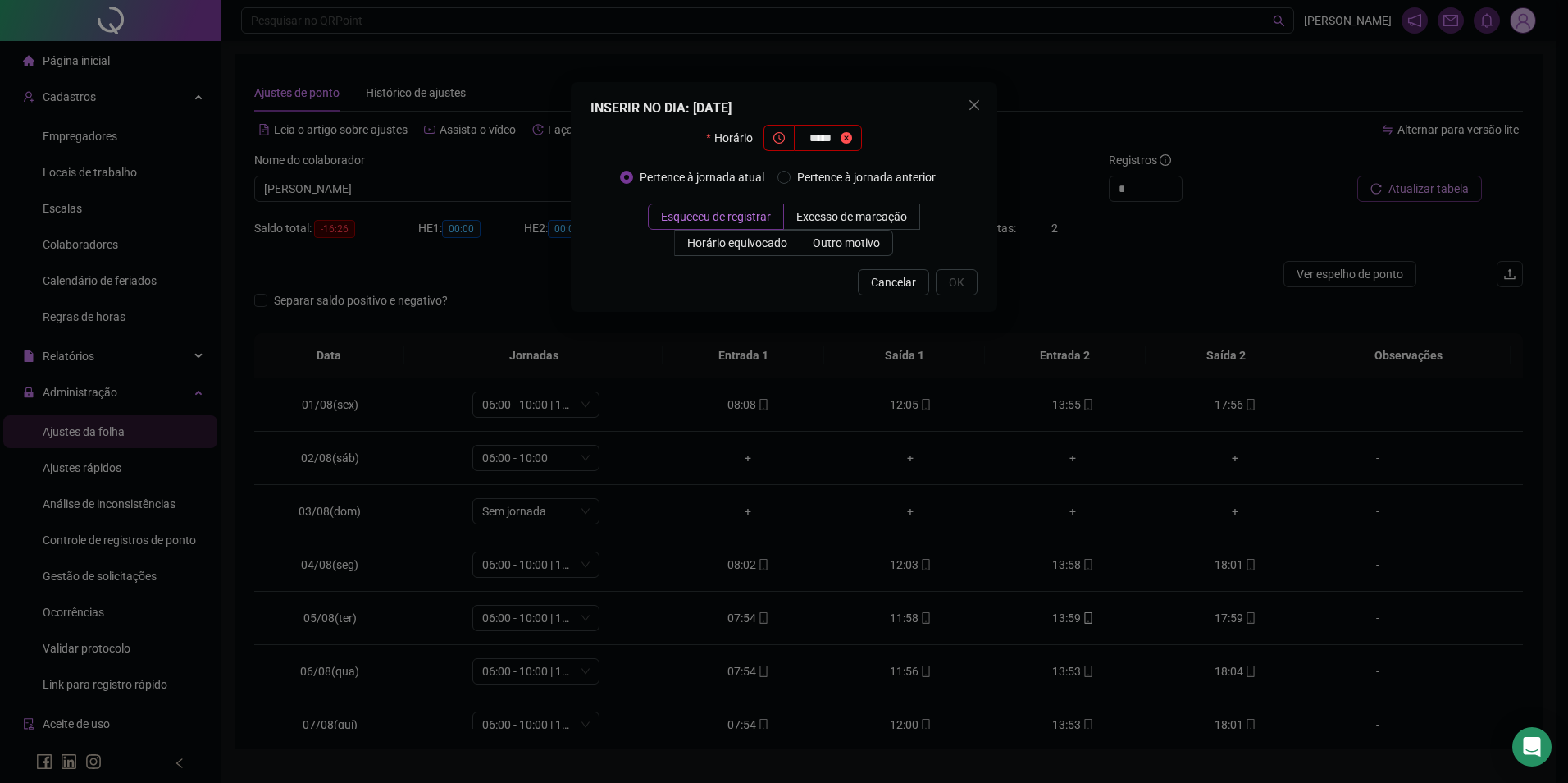
type input "*****"
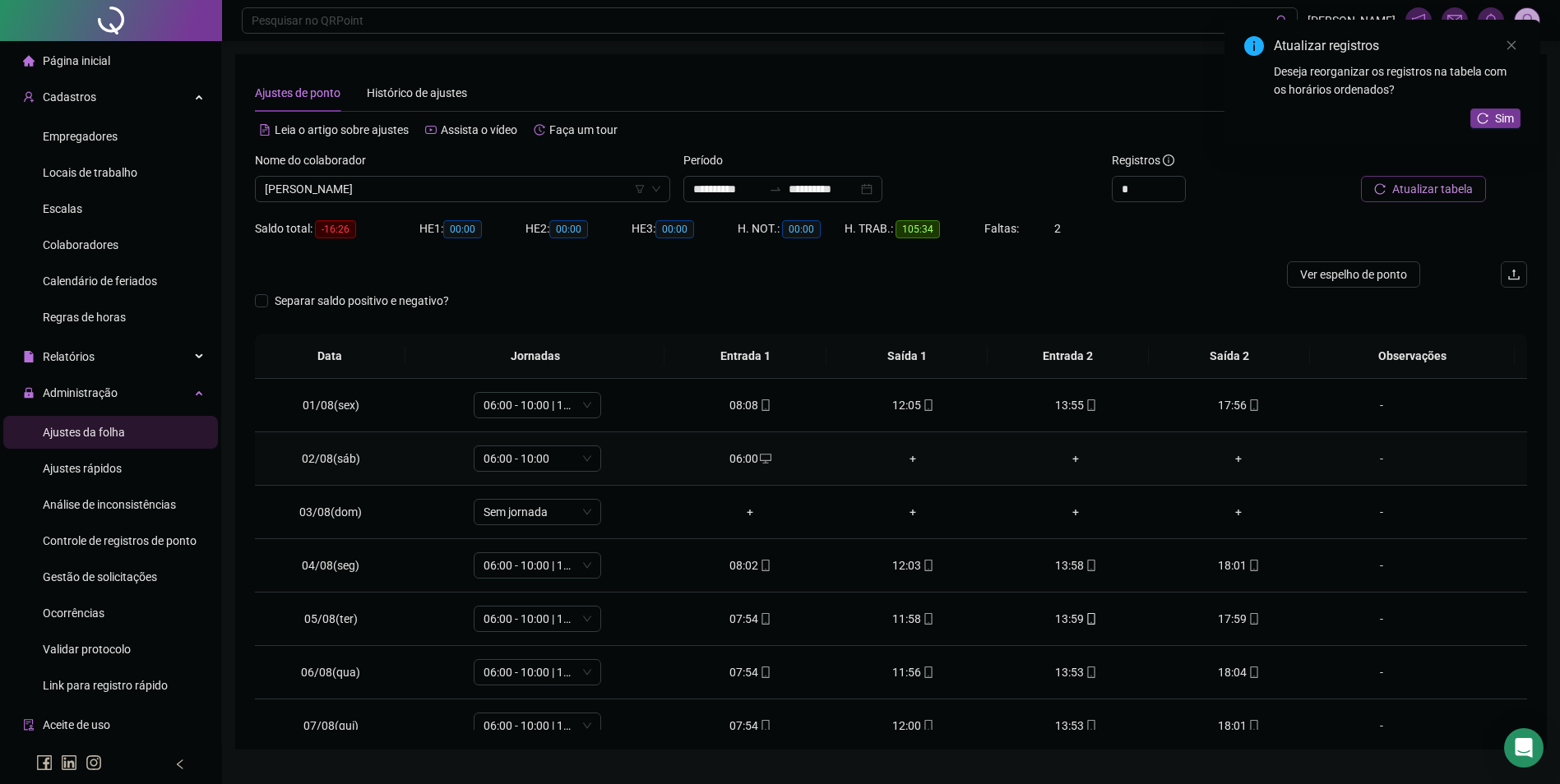
click at [911, 453] on div "+" at bounding box center [912, 458] width 137 height 19
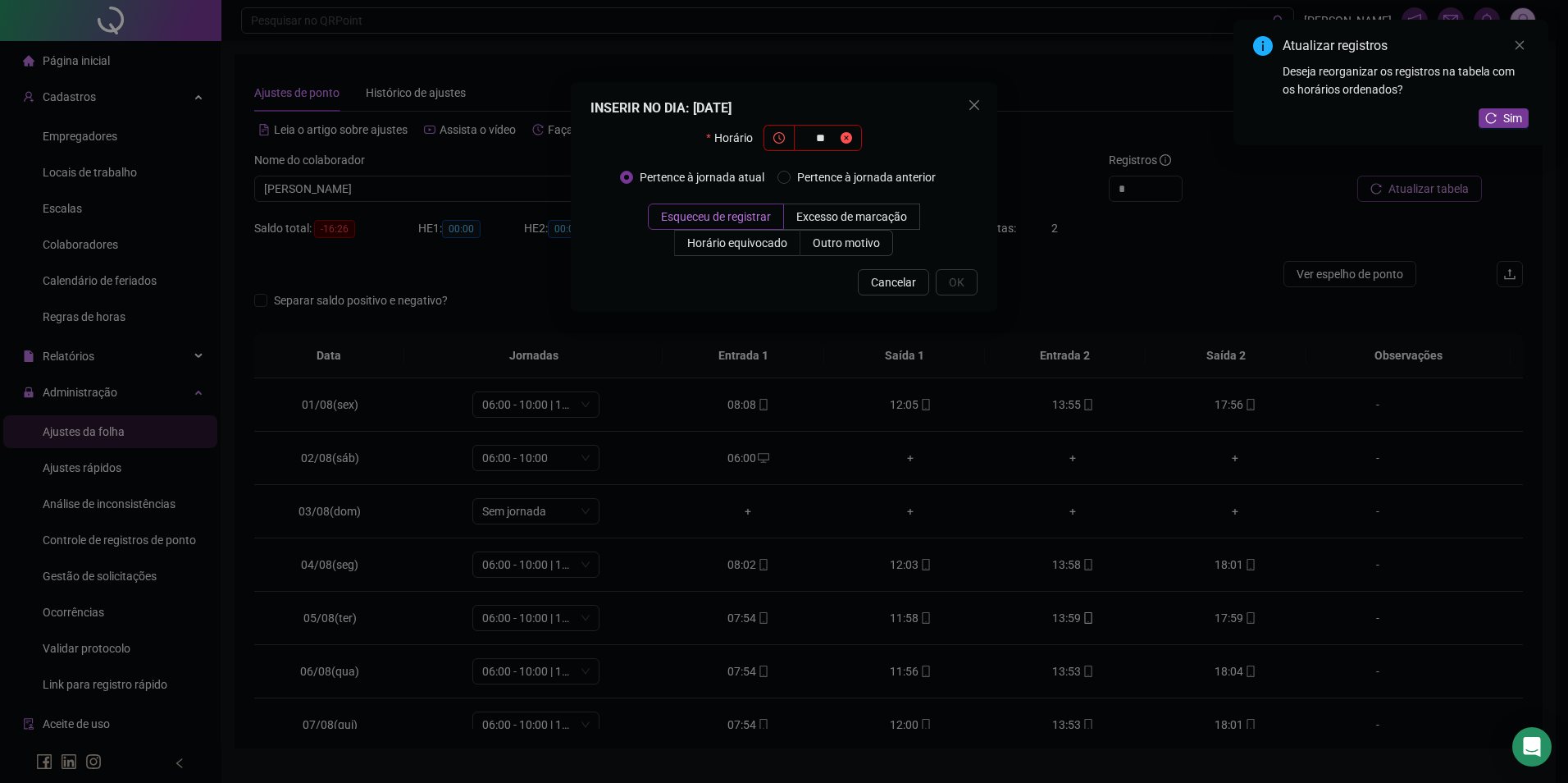
type input "**"
type input "*****"
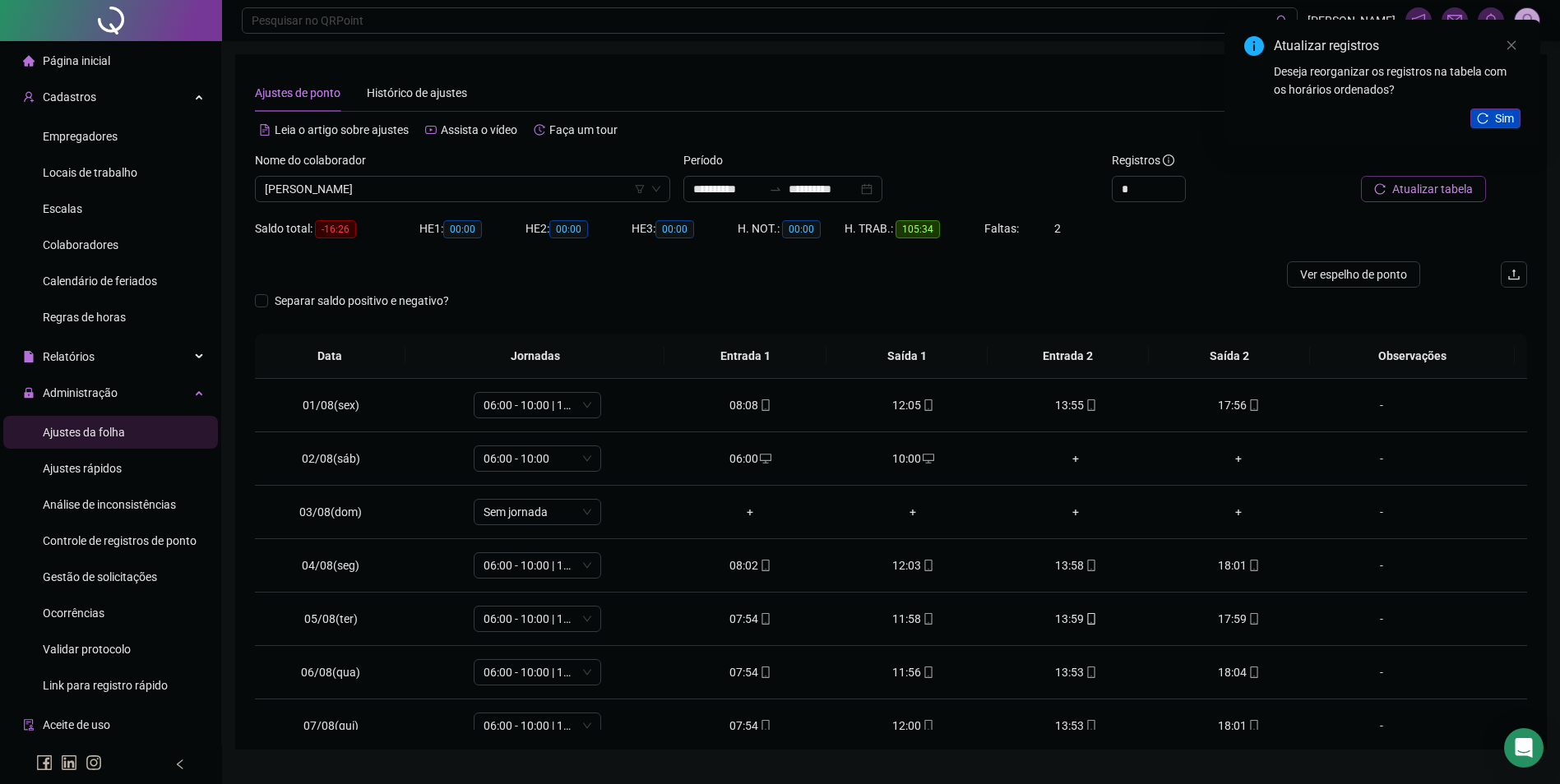
click at [1484, 113] on icon "reload" at bounding box center [1483, 117] width 11 height 11
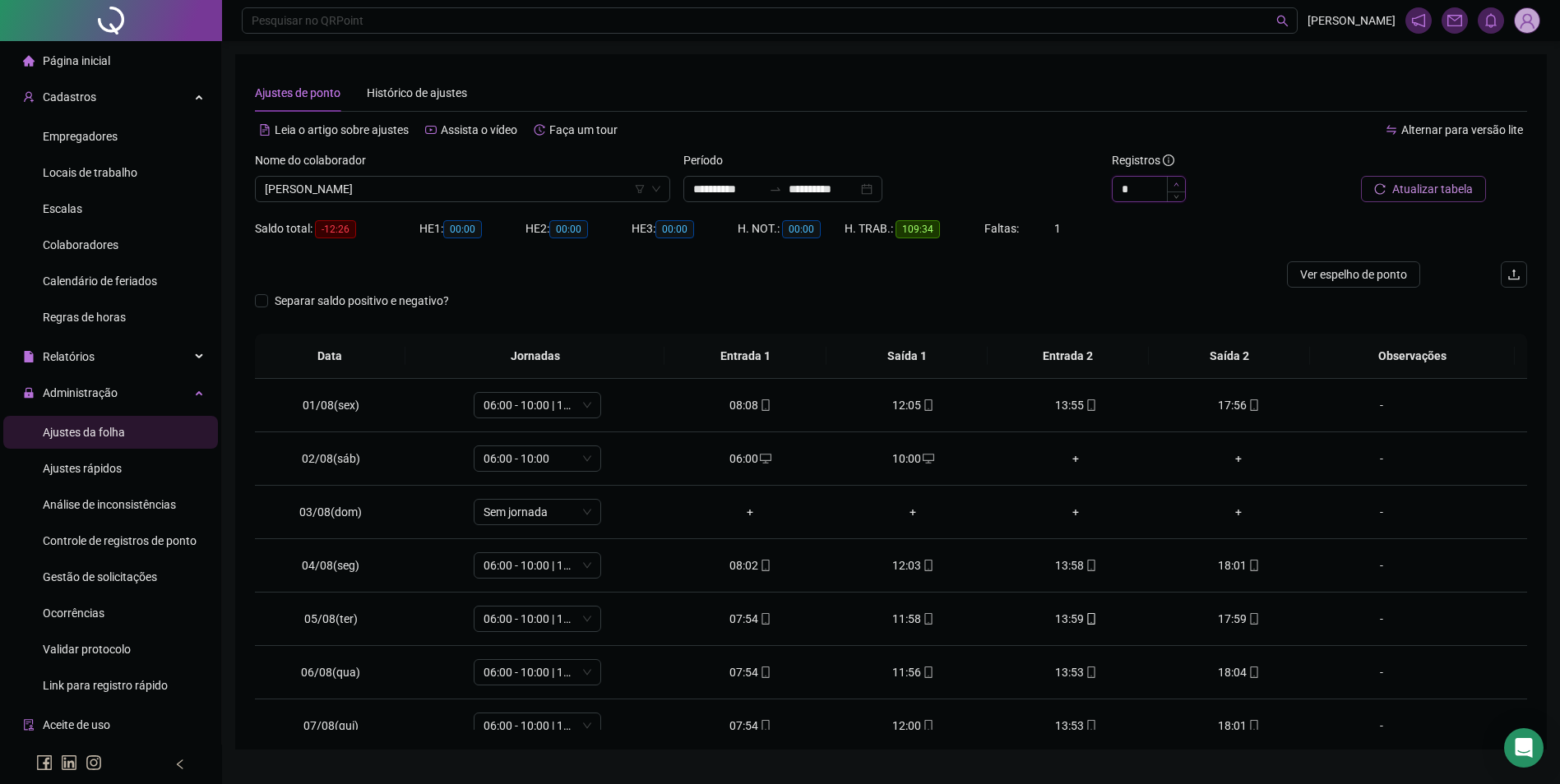
type input "*"
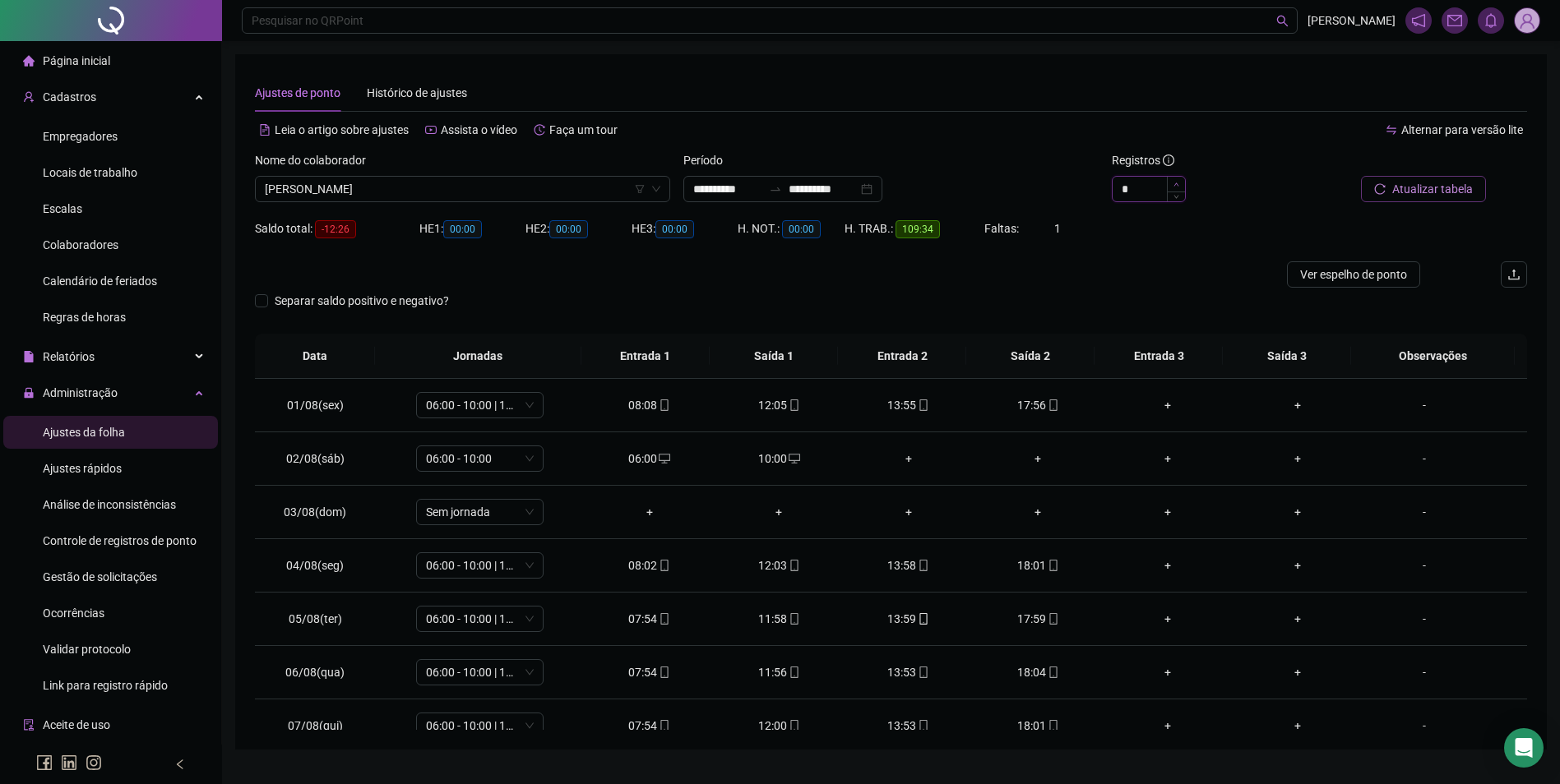
click at [1177, 184] on icon "up" at bounding box center [1176, 185] width 6 height 6
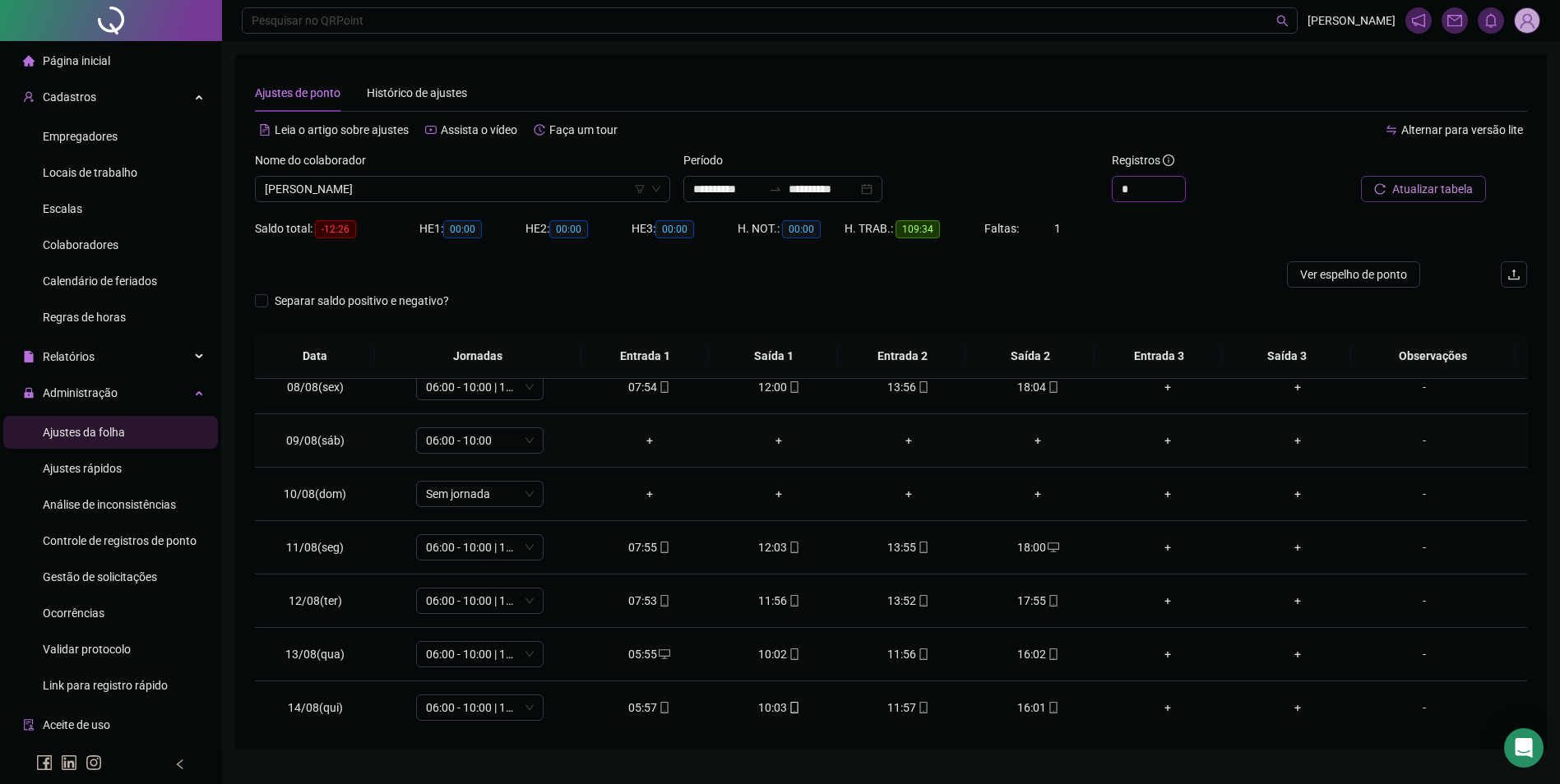
scroll to position [411, 0]
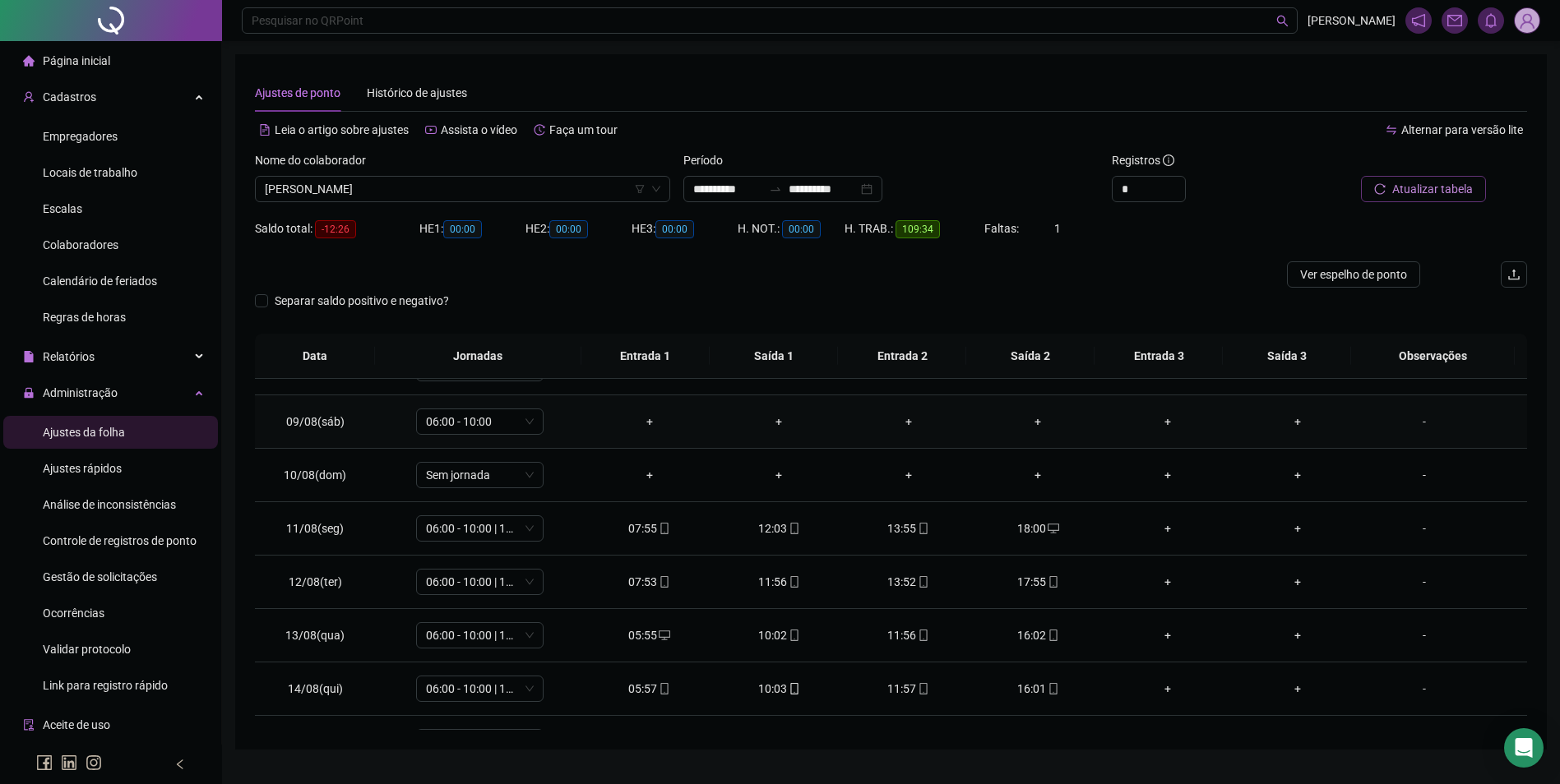
click at [648, 418] on div "+" at bounding box center [650, 422] width 104 height 19
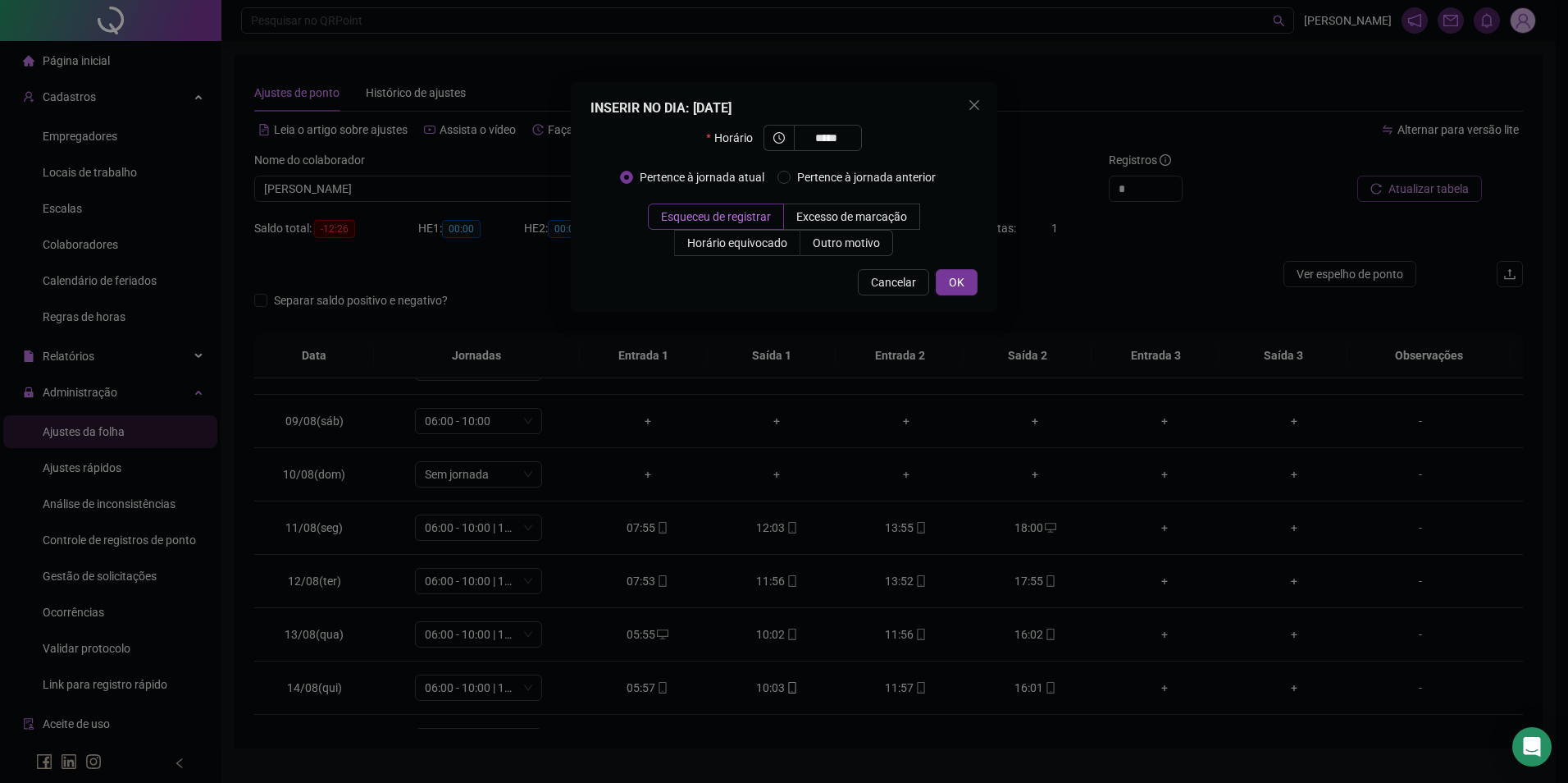
type input "*****"
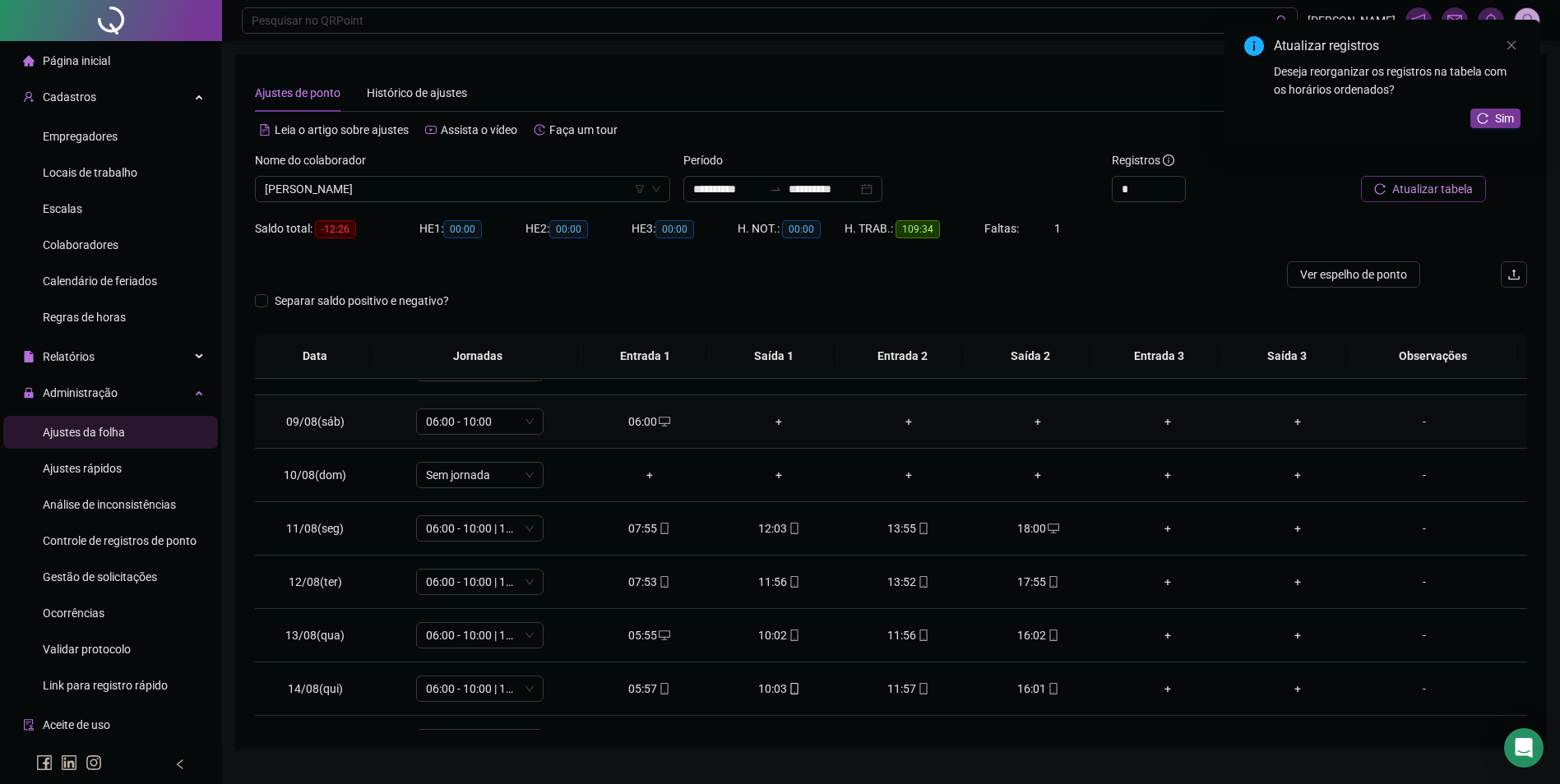
click at [770, 414] on div "+" at bounding box center [779, 422] width 104 height 19
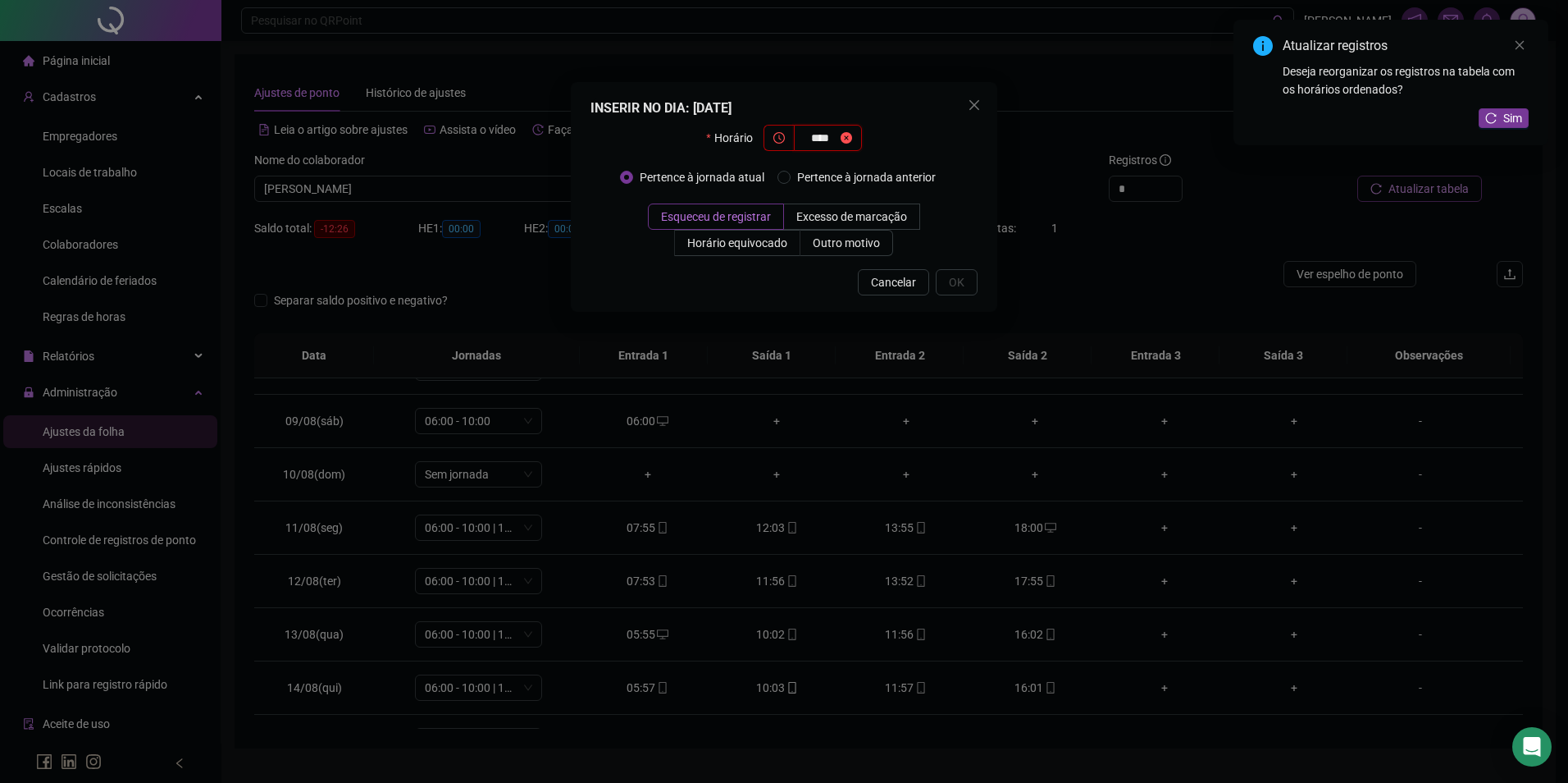
type input "****"
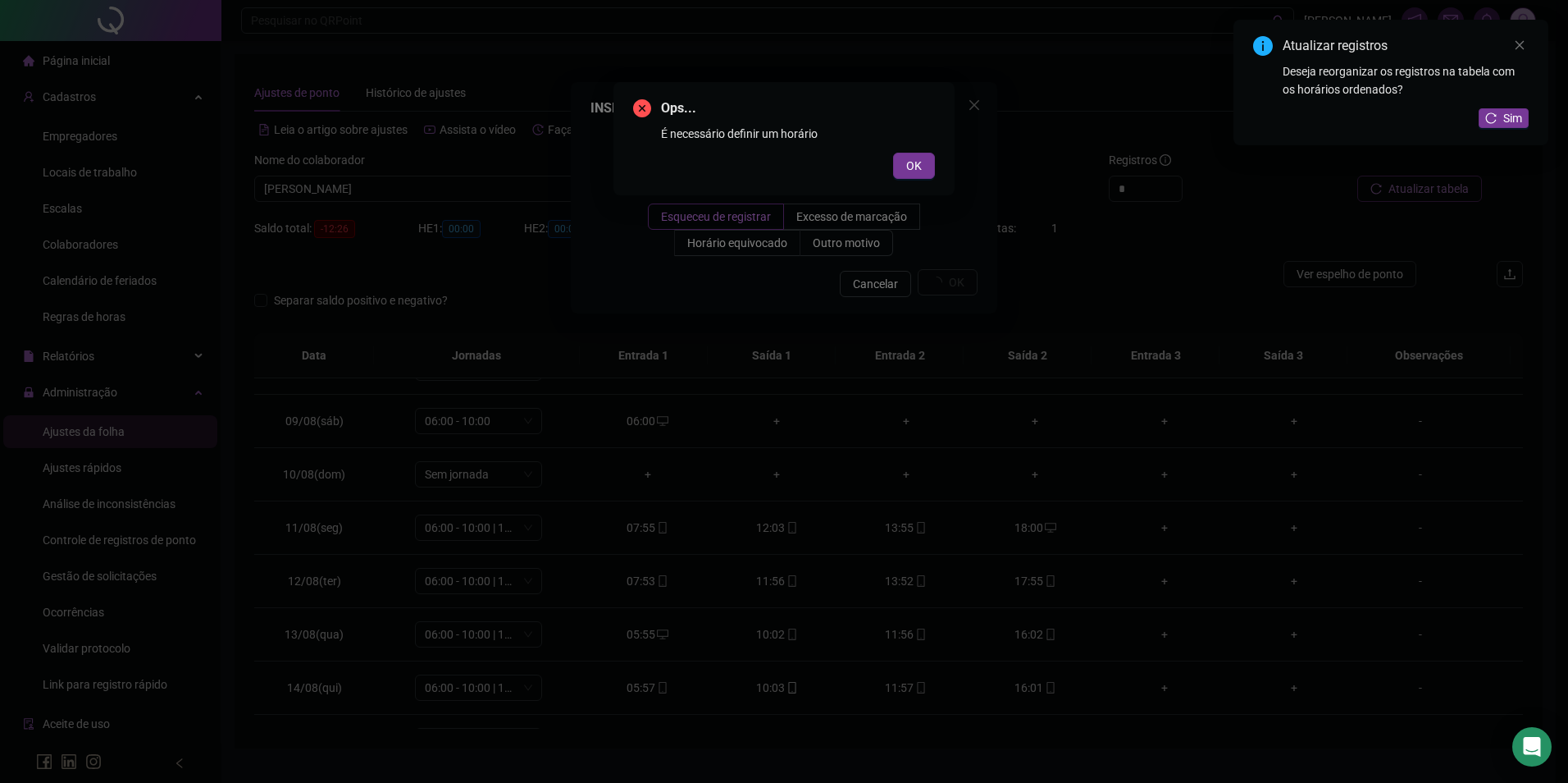
click at [894, 153] on button "OK" at bounding box center [914, 166] width 42 height 26
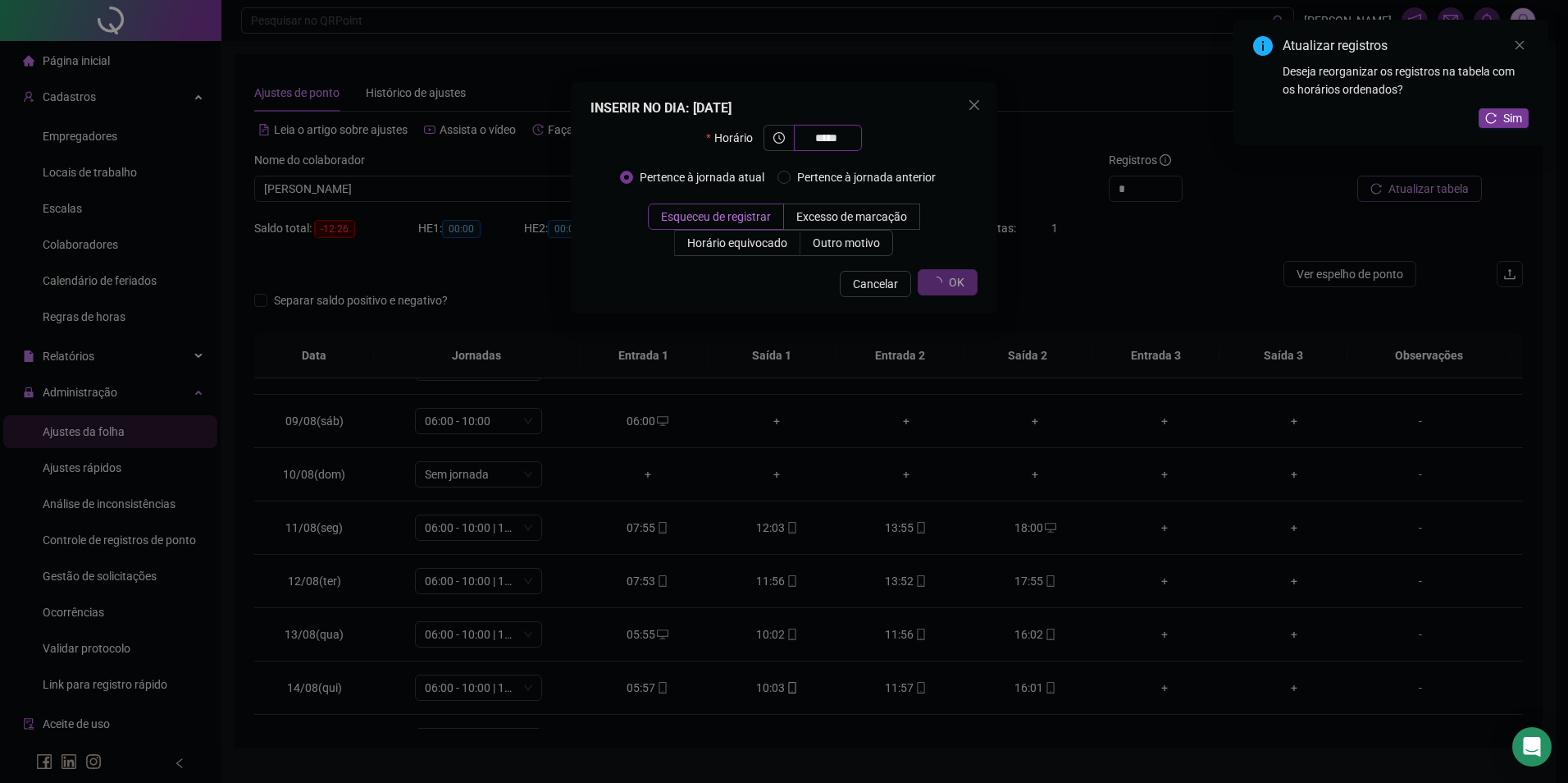
type input "*****"
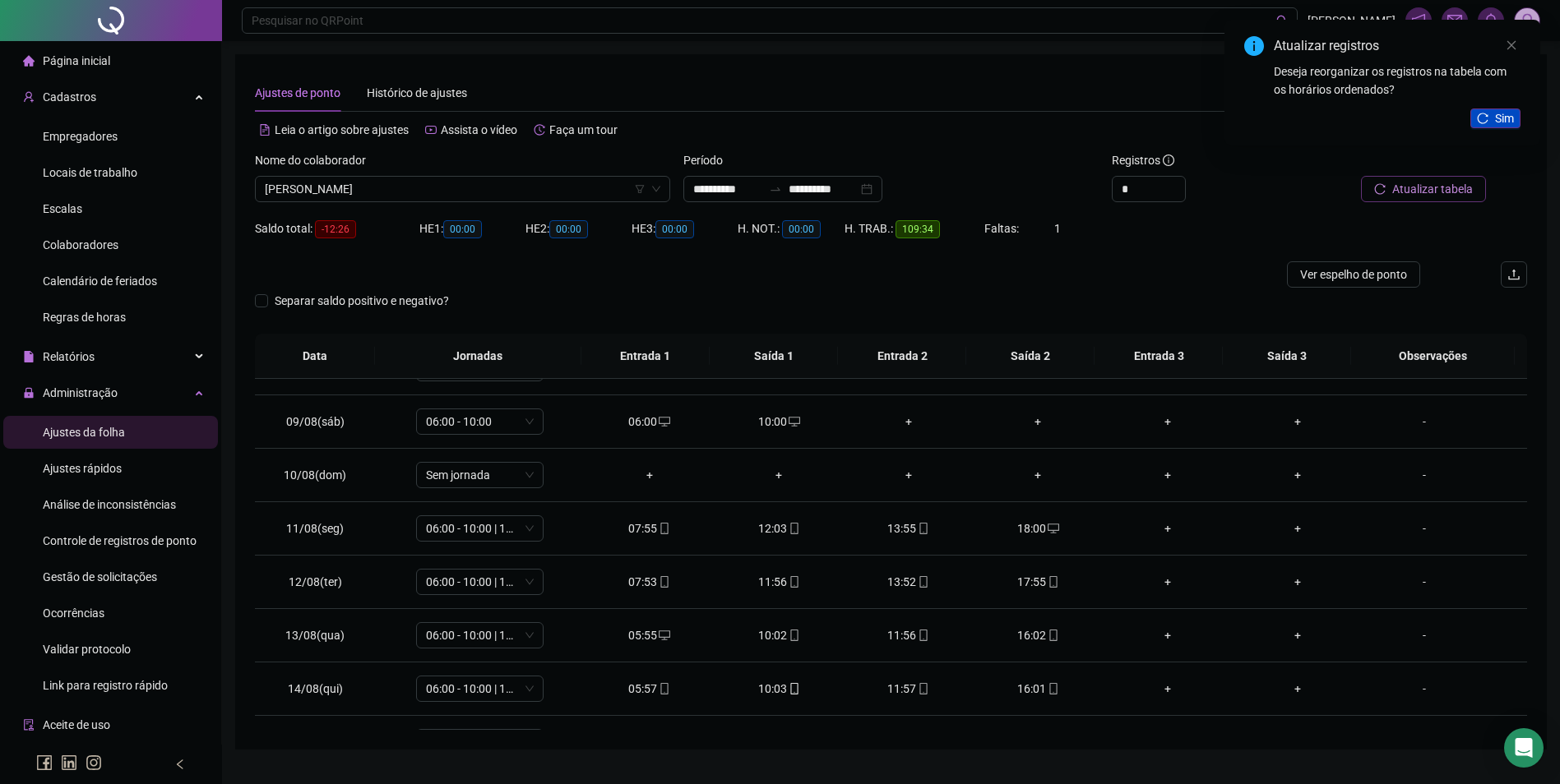
click at [1513, 119] on span "Sim" at bounding box center [1503, 118] width 19 height 19
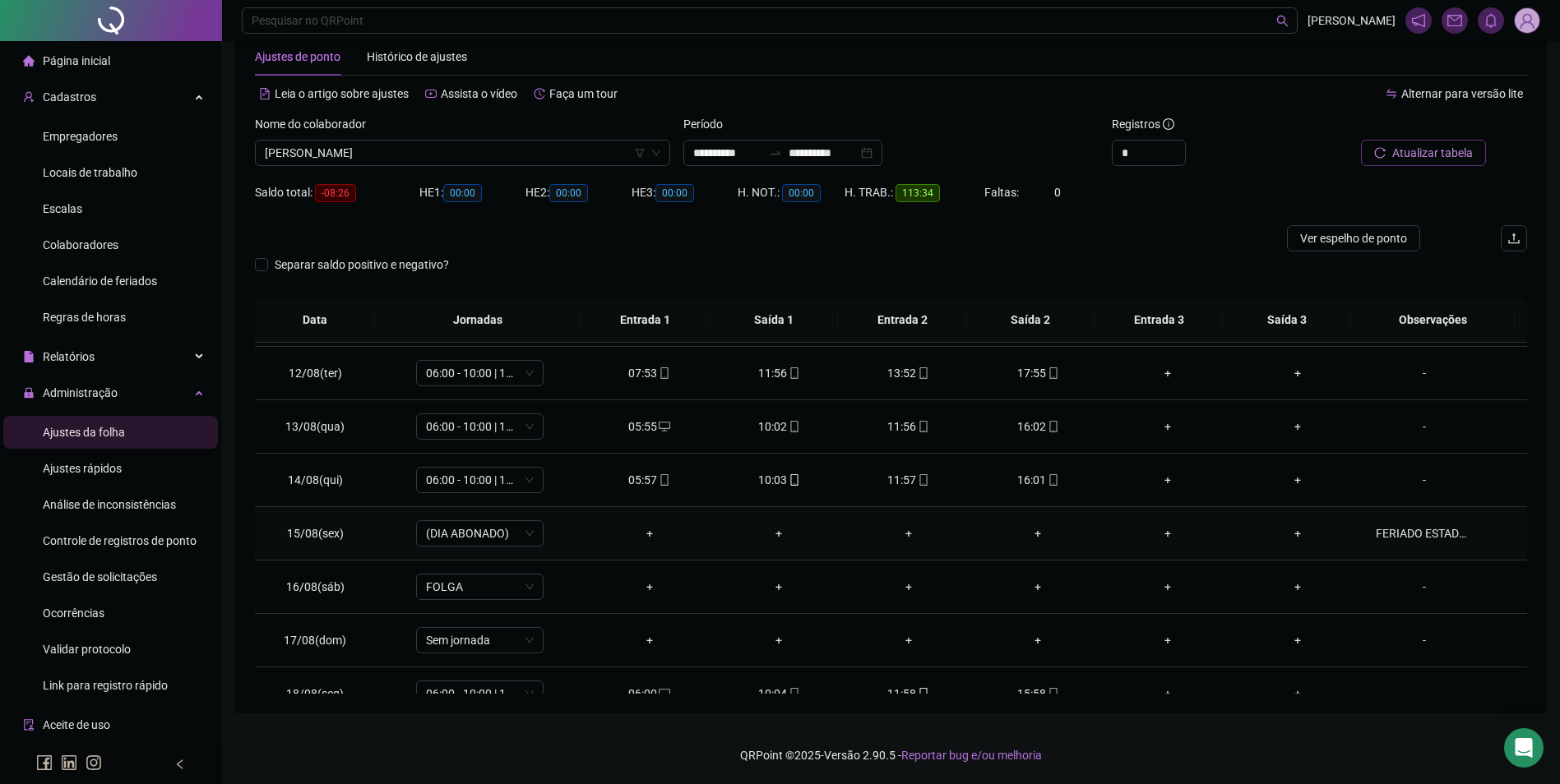
scroll to position [664, 0]
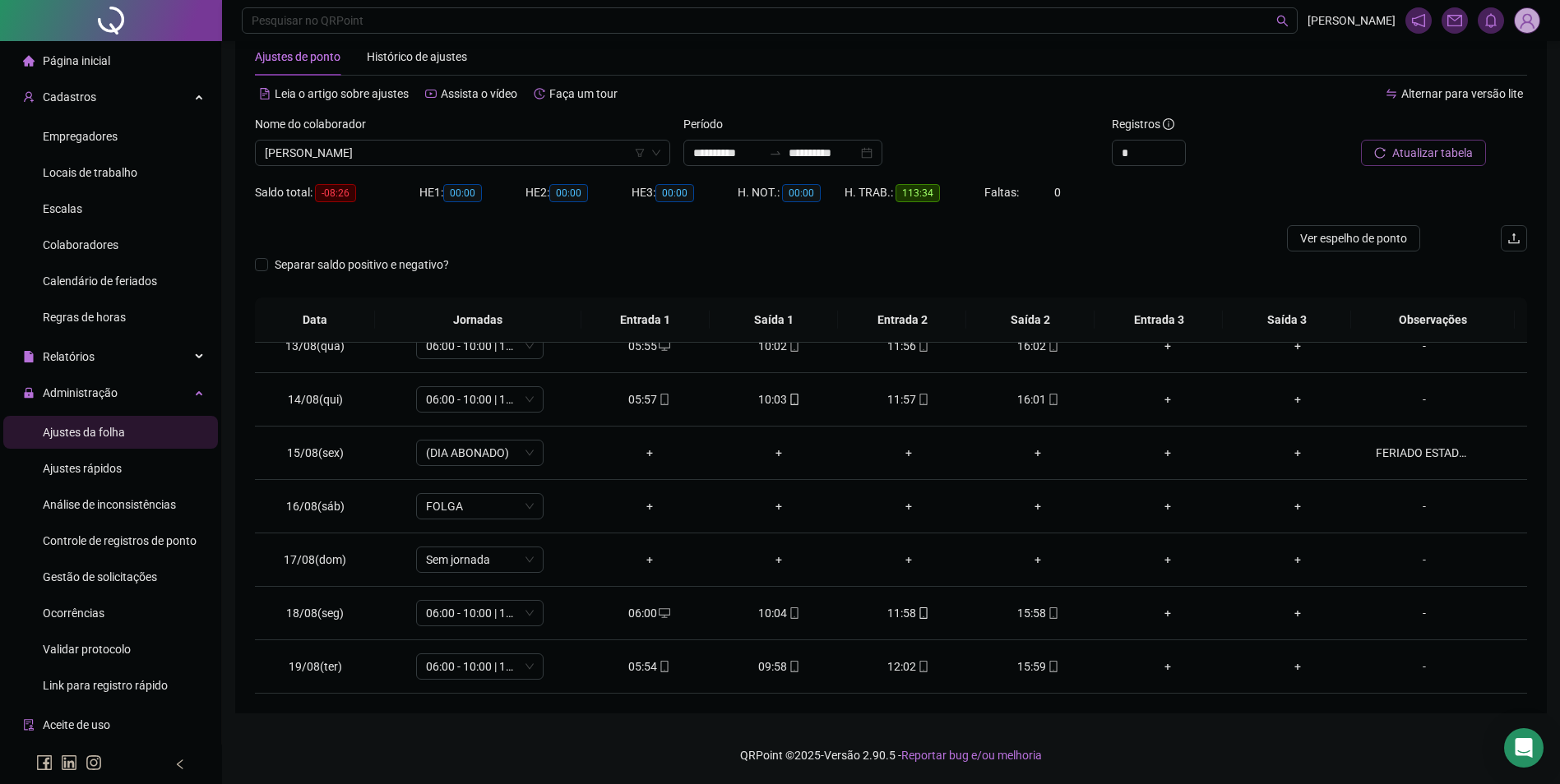
click at [1400, 153] on span "Atualizar tabela" at bounding box center [1432, 152] width 80 height 19
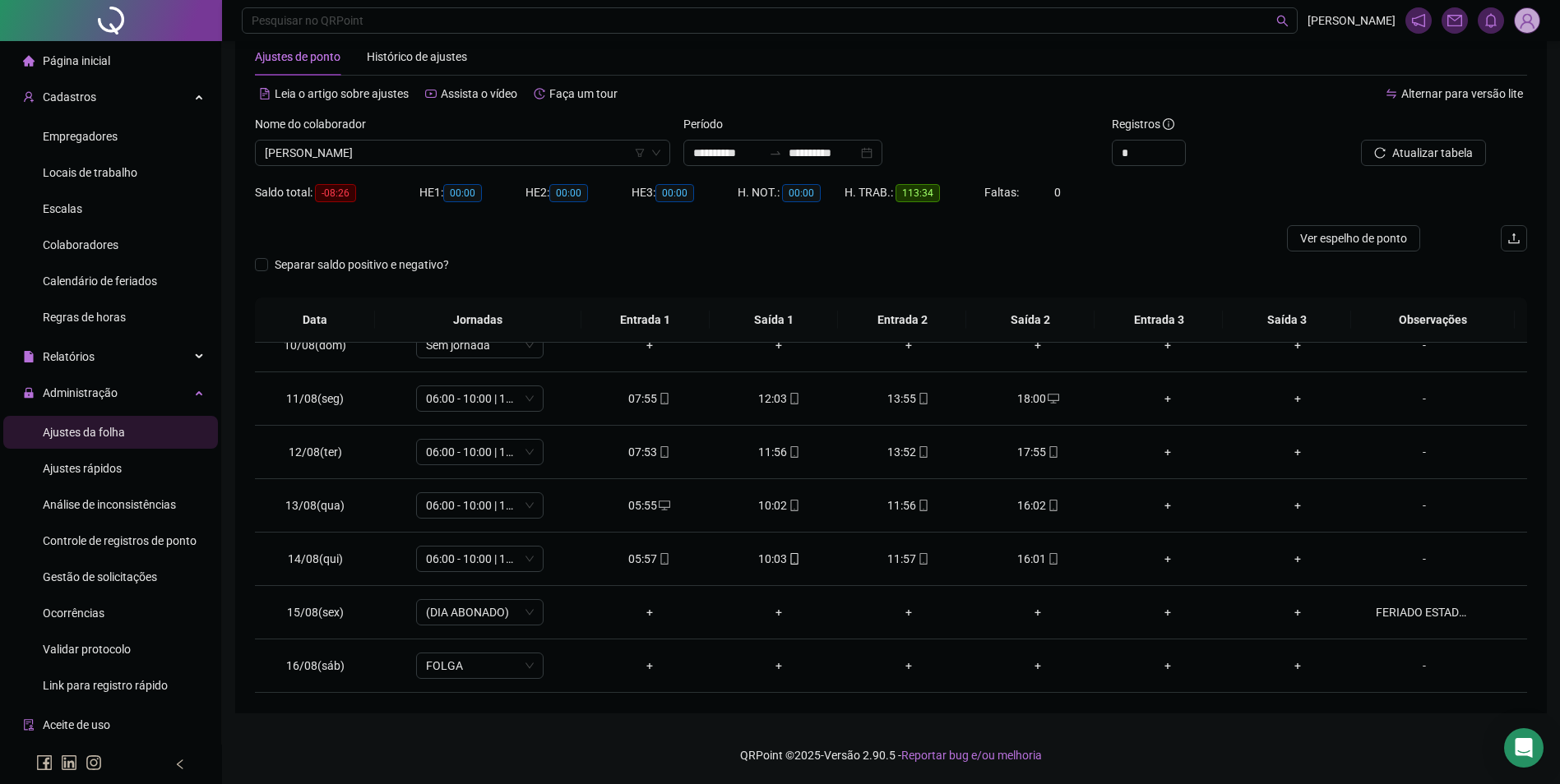
scroll to position [500, 0]
click at [466, 153] on span "[PERSON_NAME]" at bounding box center [462, 152] width 396 height 24
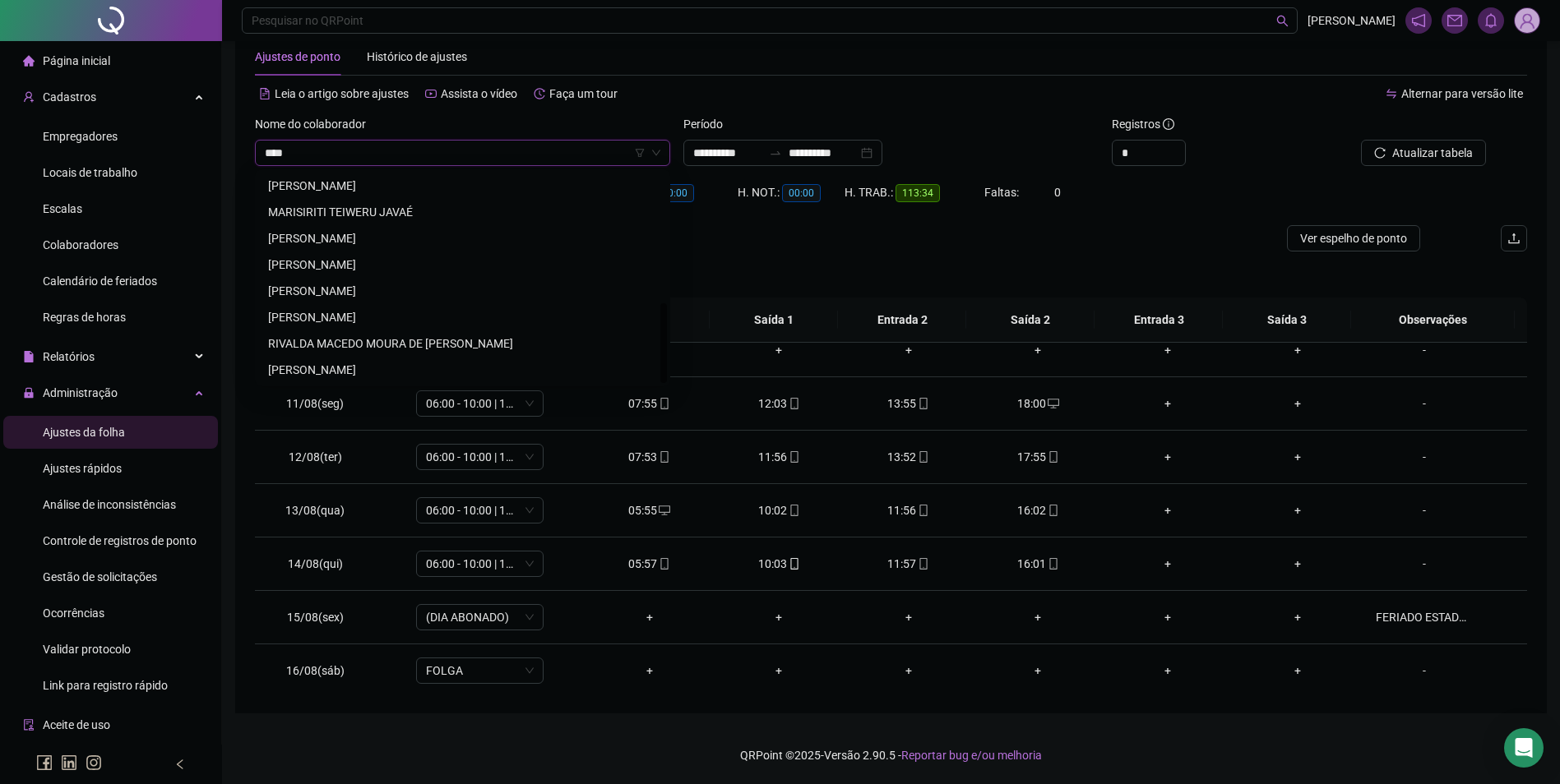
scroll to position [0, 0]
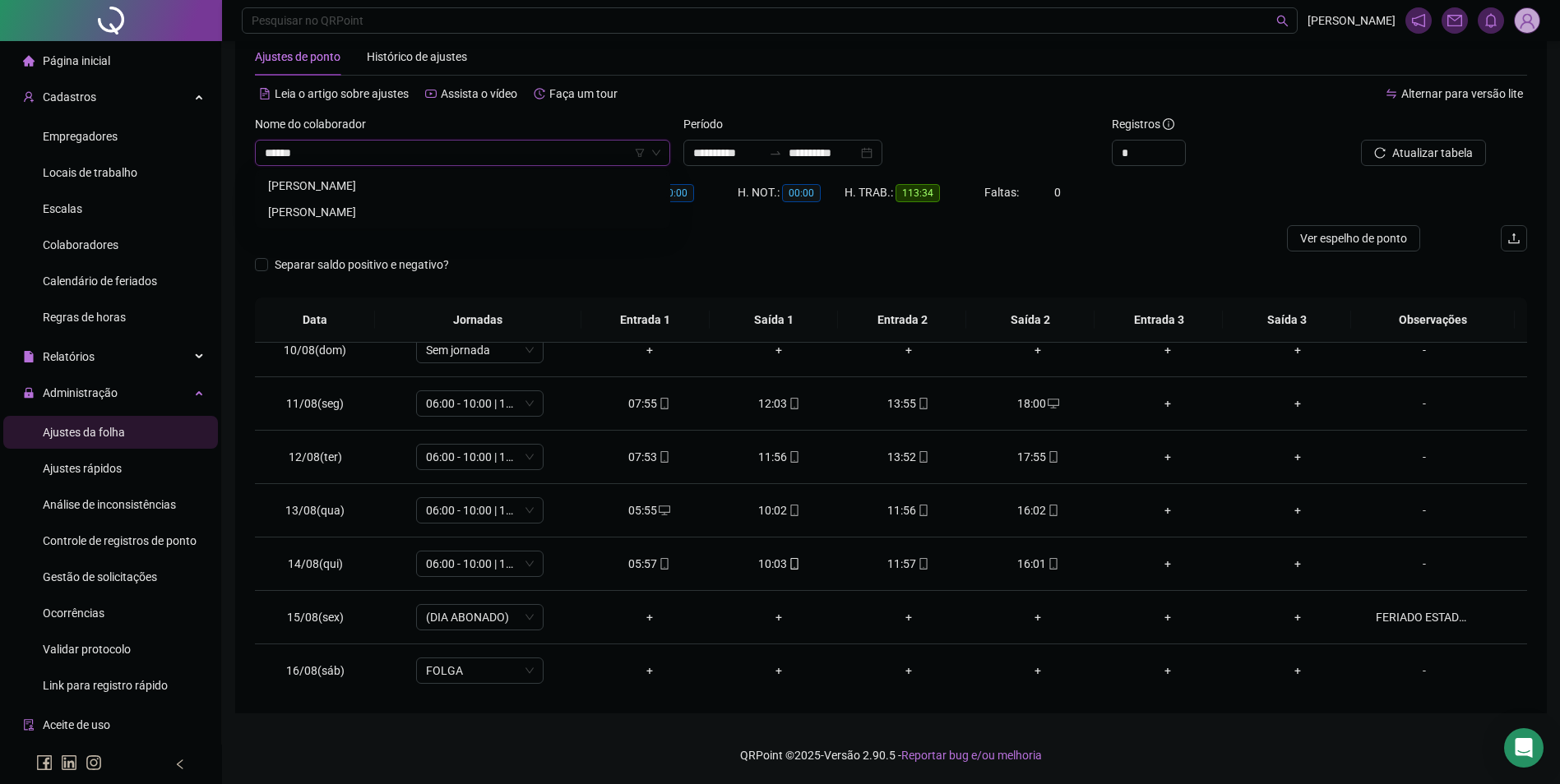
type input "*******"
click at [389, 207] on div "RITA ALVES DE SOUSA BRITO" at bounding box center [462, 212] width 389 height 19
click at [1454, 161] on span "Buscar registros" at bounding box center [1431, 152] width 84 height 19
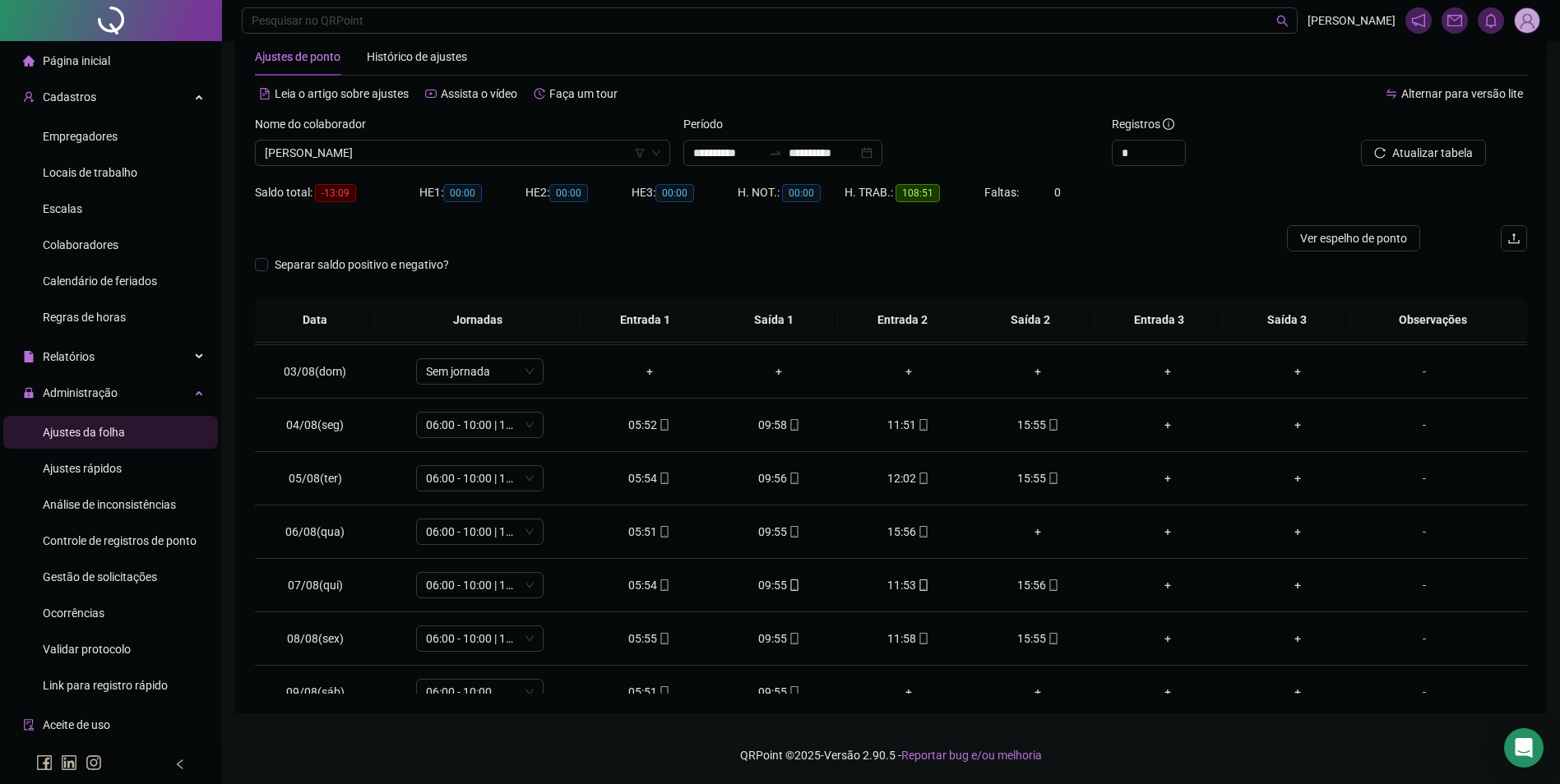
scroll to position [7, 0]
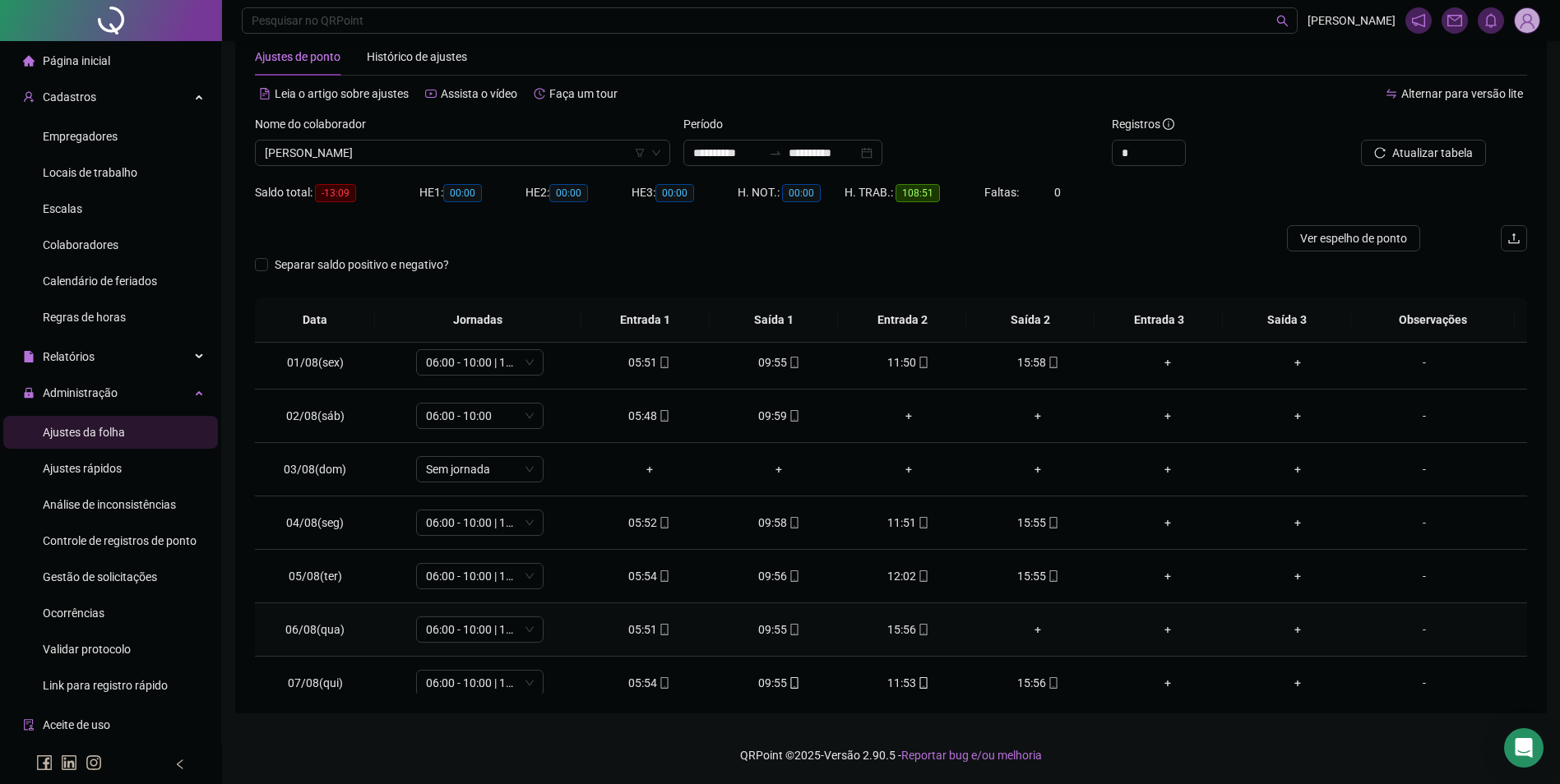
click at [1033, 632] on div "+" at bounding box center [1038, 629] width 104 height 19
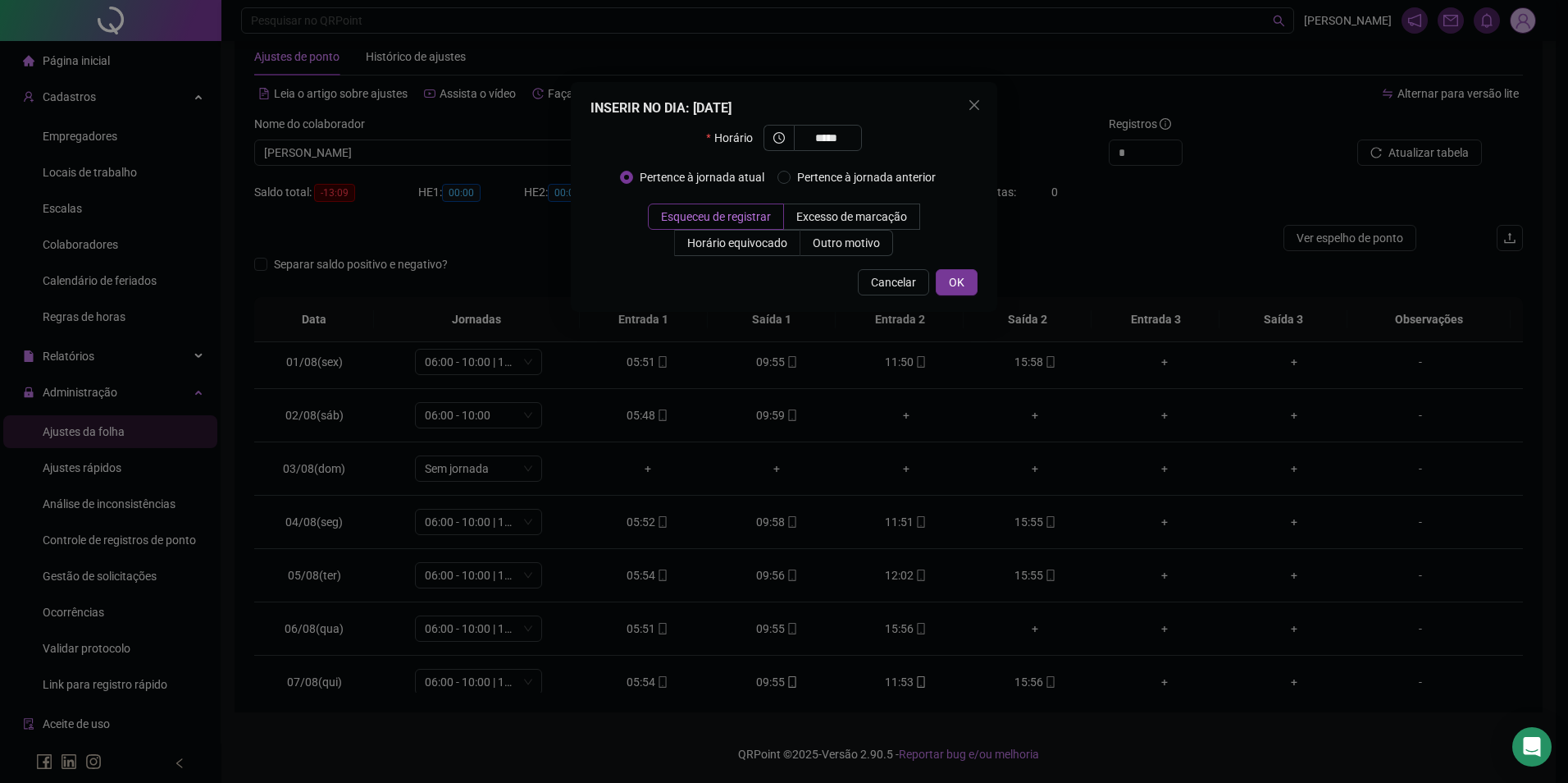
type input "*****"
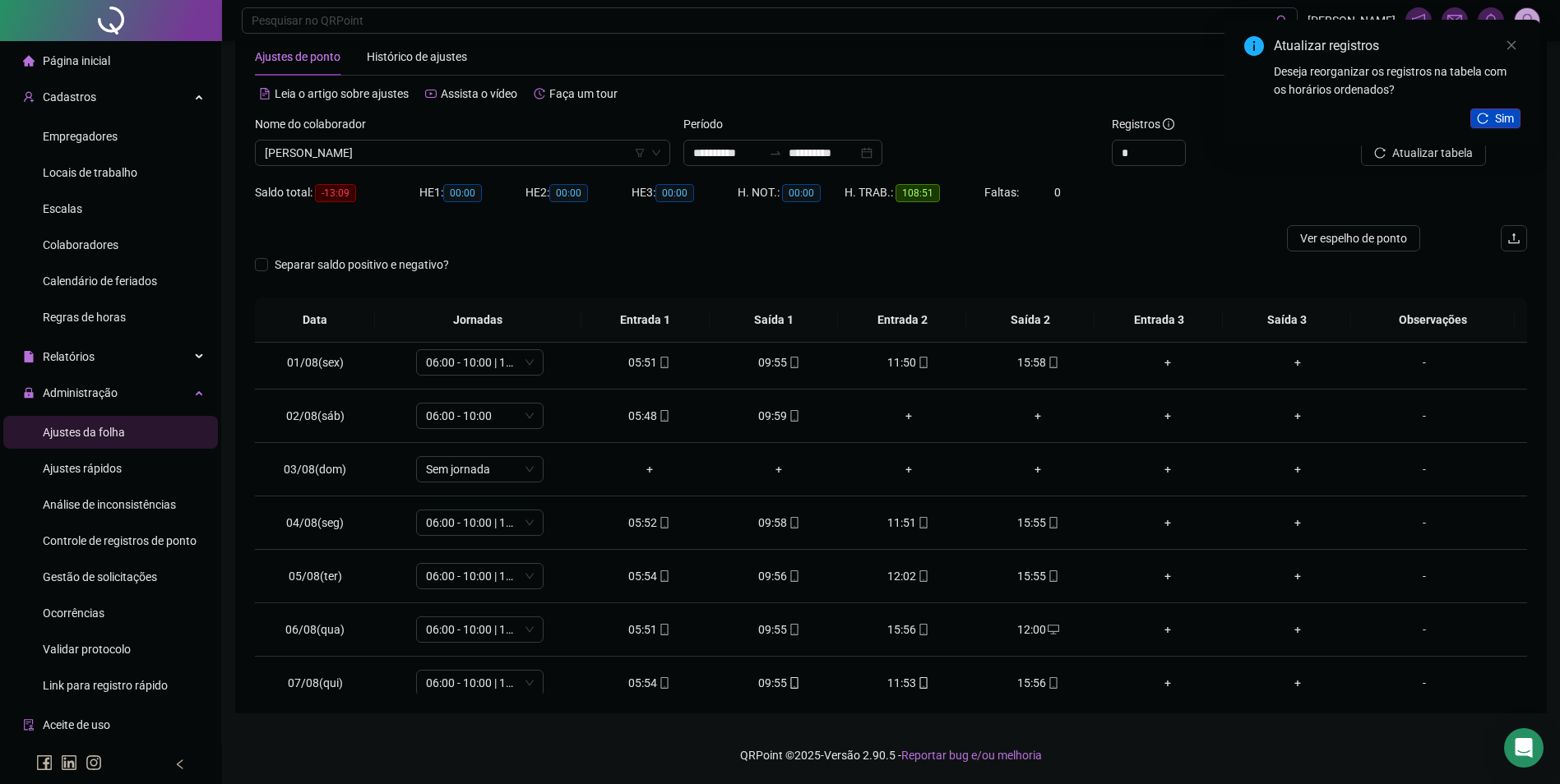
click at [1507, 126] on span "Sim" at bounding box center [1503, 118] width 19 height 19
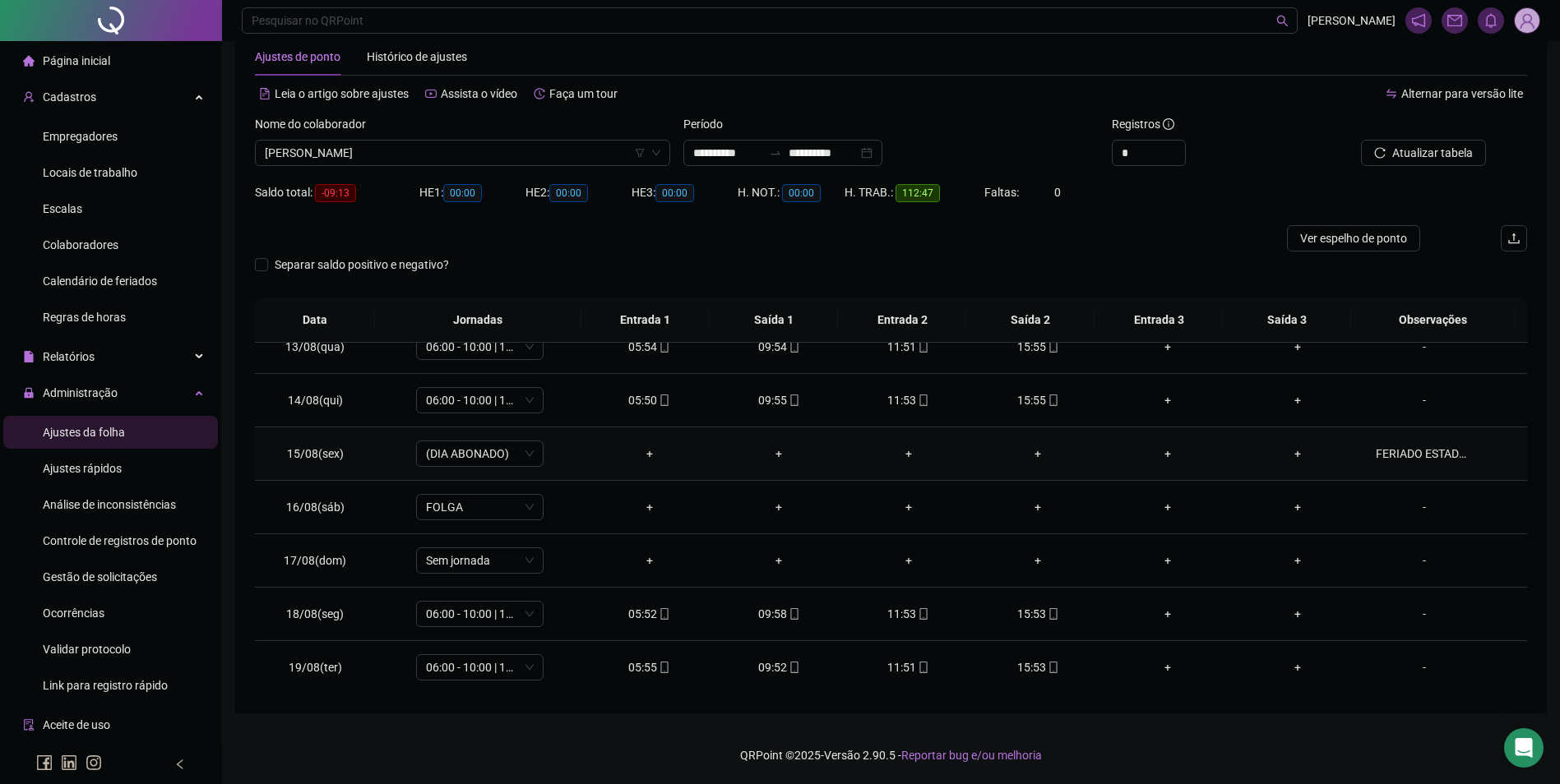
scroll to position [664, 0]
click at [1441, 155] on span "Atualizar tabela" at bounding box center [1432, 152] width 80 height 19
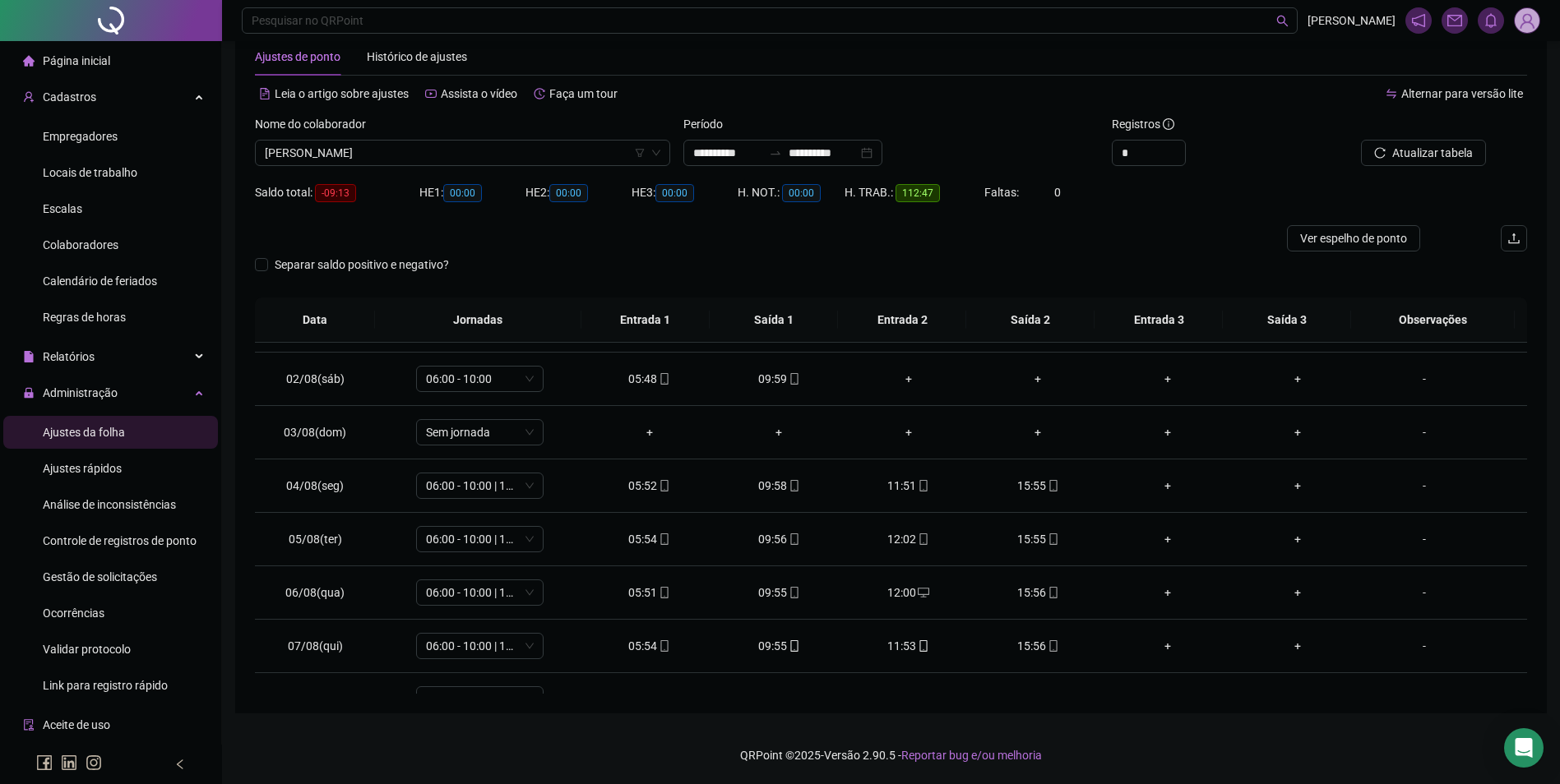
scroll to position [0, 0]
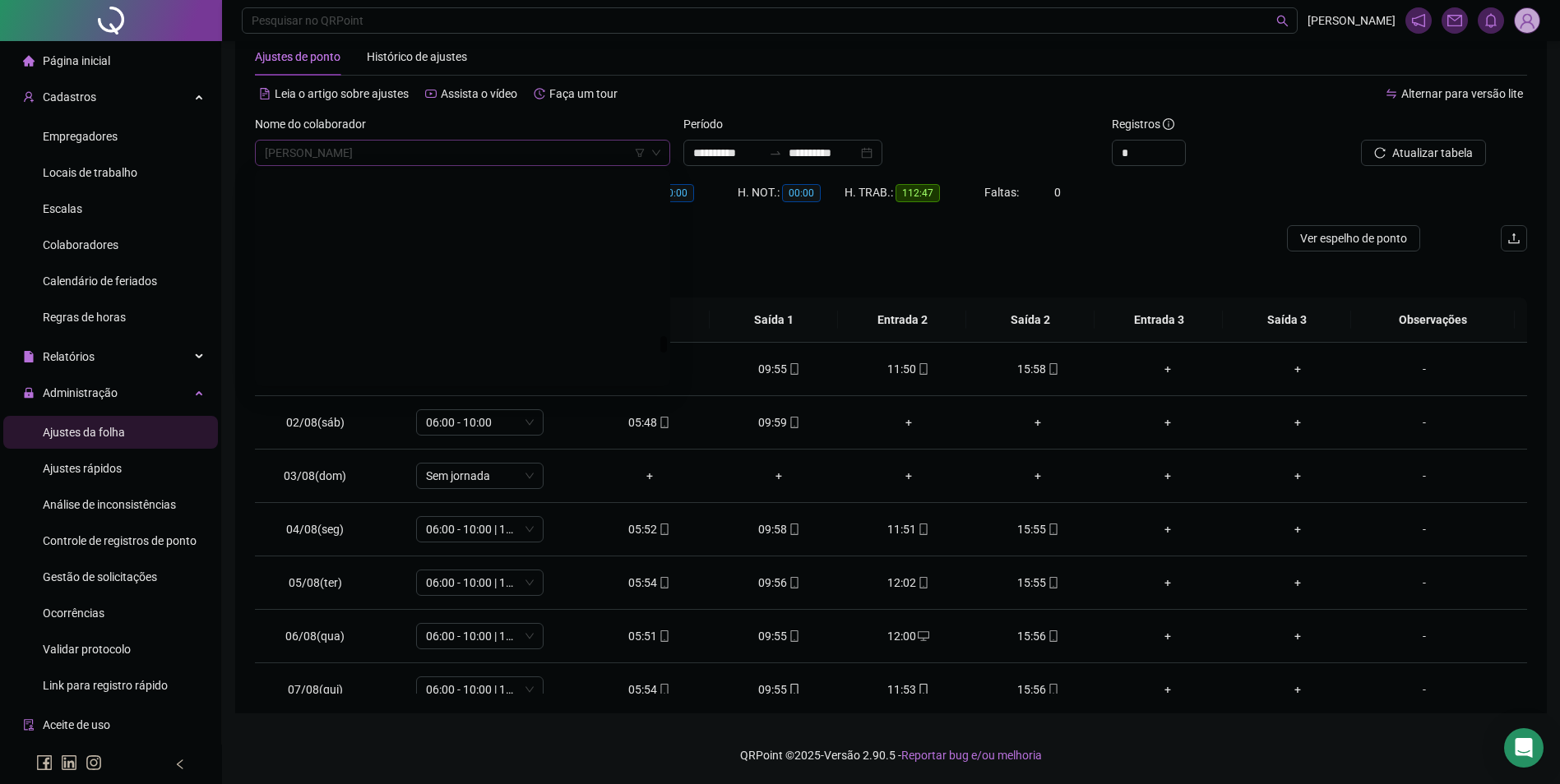
click at [457, 161] on span "RITA ALVES DE SOUSA BRITO" at bounding box center [462, 152] width 396 height 24
type input "**********"
click at [403, 186] on div "[PERSON_NAME]" at bounding box center [462, 186] width 389 height 19
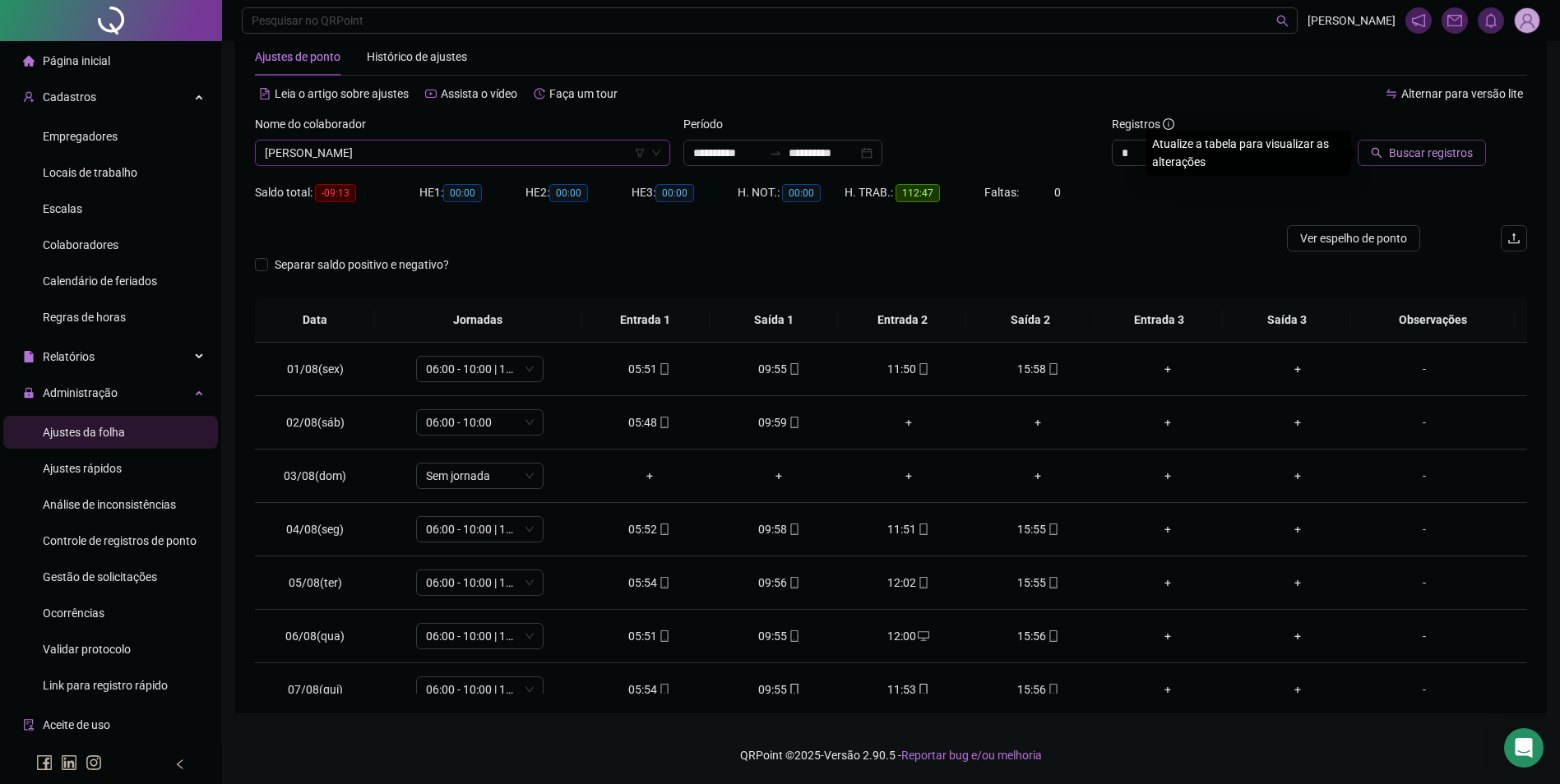
click at [1444, 147] on span "Buscar registros" at bounding box center [1431, 152] width 84 height 19
click at [513, 158] on span "[PERSON_NAME]" at bounding box center [462, 152] width 396 height 24
type input "******"
click at [465, 184] on div "[PERSON_NAME]" at bounding box center [462, 186] width 389 height 19
click at [1456, 153] on span "Buscar registros" at bounding box center [1431, 152] width 84 height 19
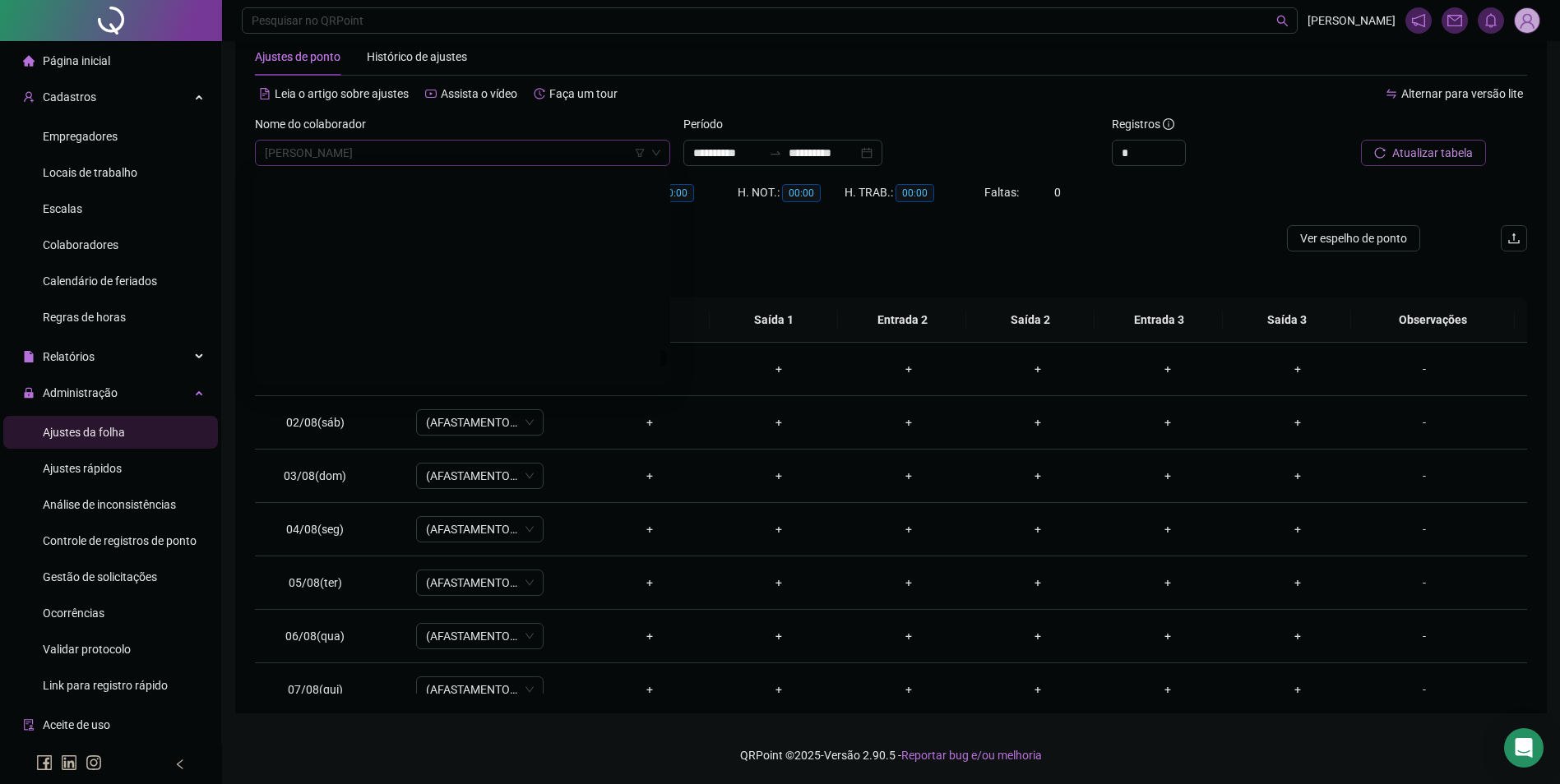
click at [544, 148] on span "[PERSON_NAME]" at bounding box center [462, 152] width 396 height 24
type input "******"
drag, startPoint x: 379, startPoint y: 159, endPoint x: 232, endPoint y: 138, distance: 148.5
click at [232, 138] on div "**********" at bounding box center [890, 374] width 1337 height 820
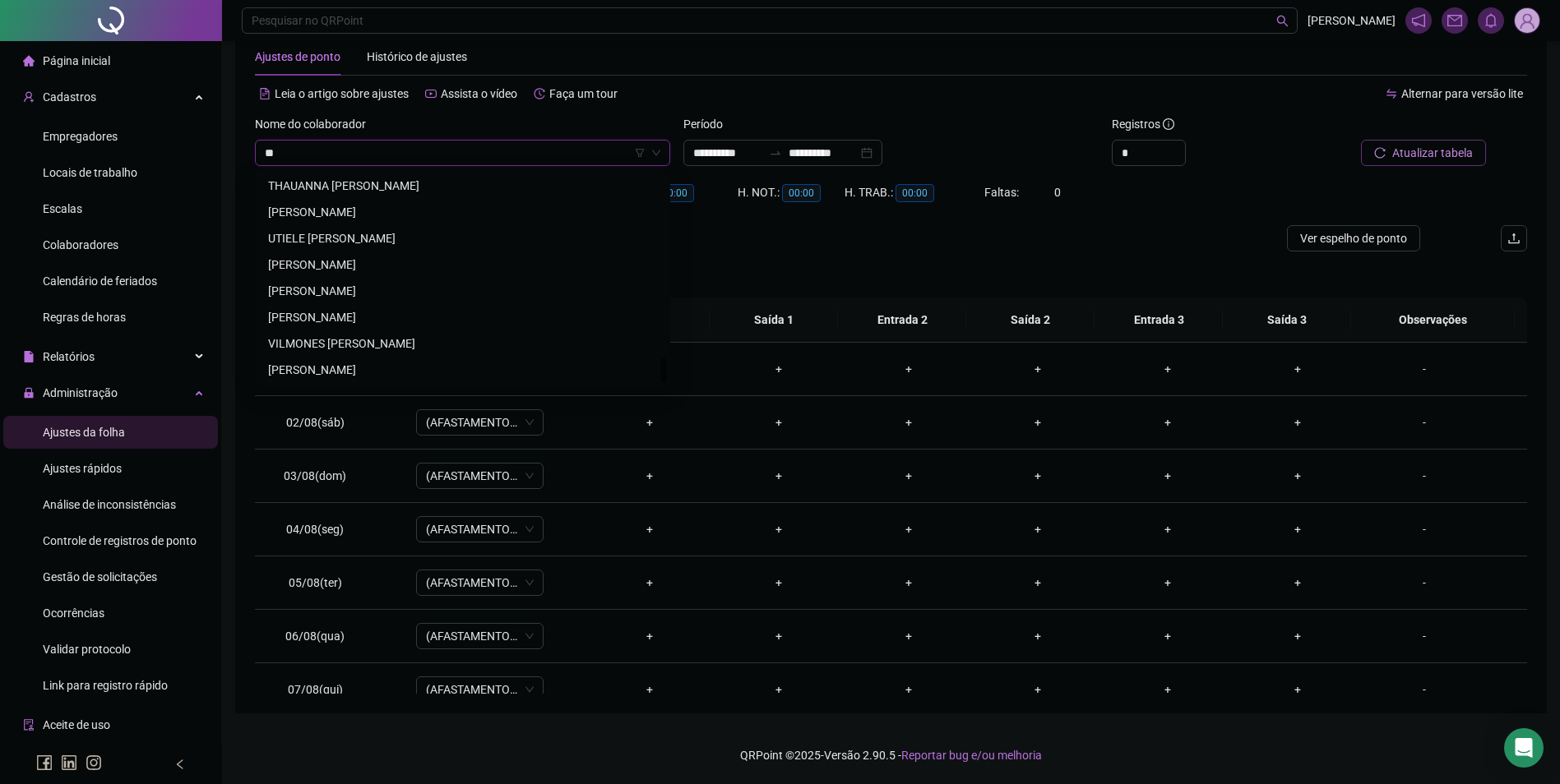
scroll to position [1578, 0]
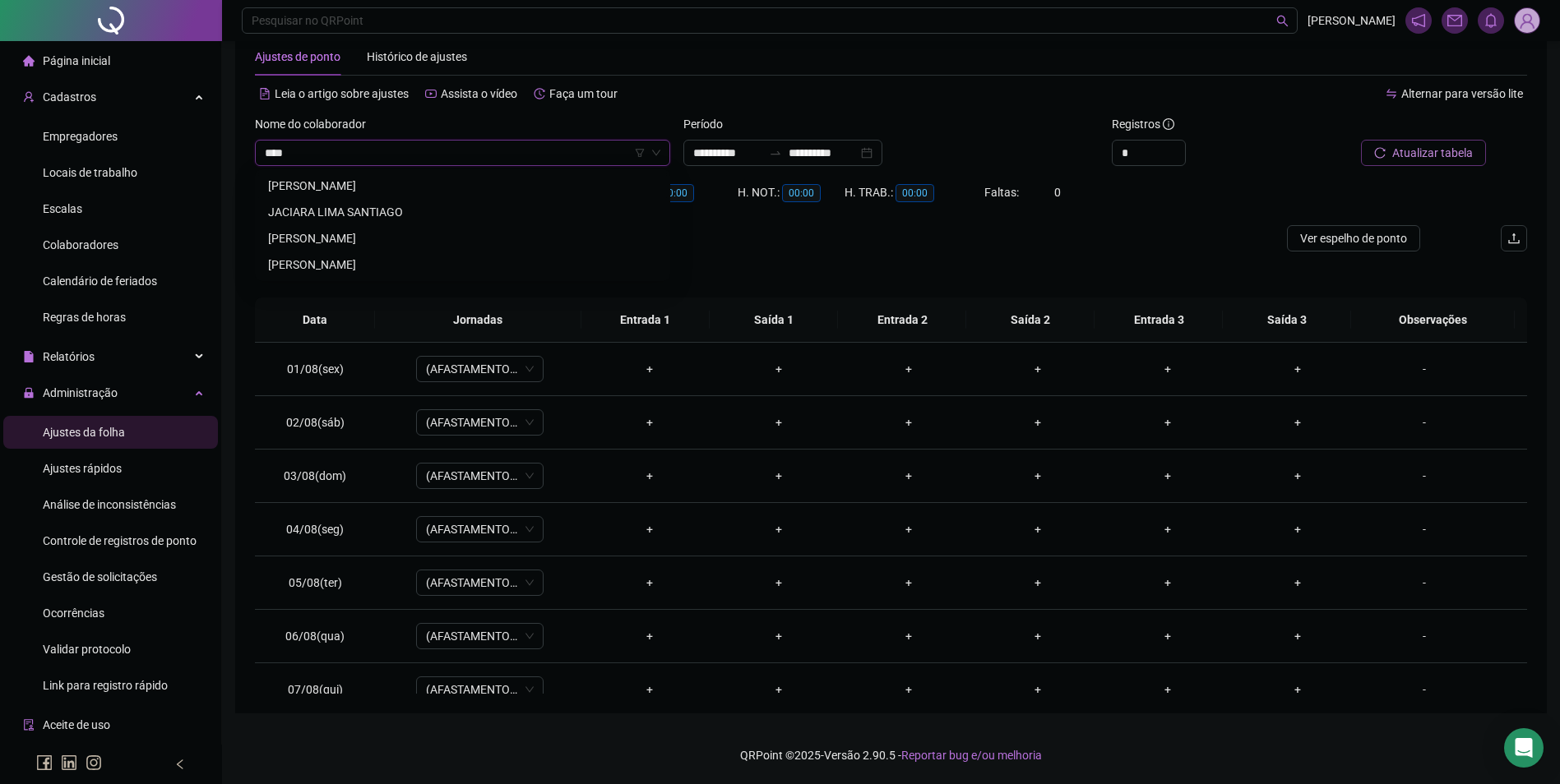
type input "*****"
click at [356, 262] on div "[PERSON_NAME]" at bounding box center [462, 265] width 389 height 19
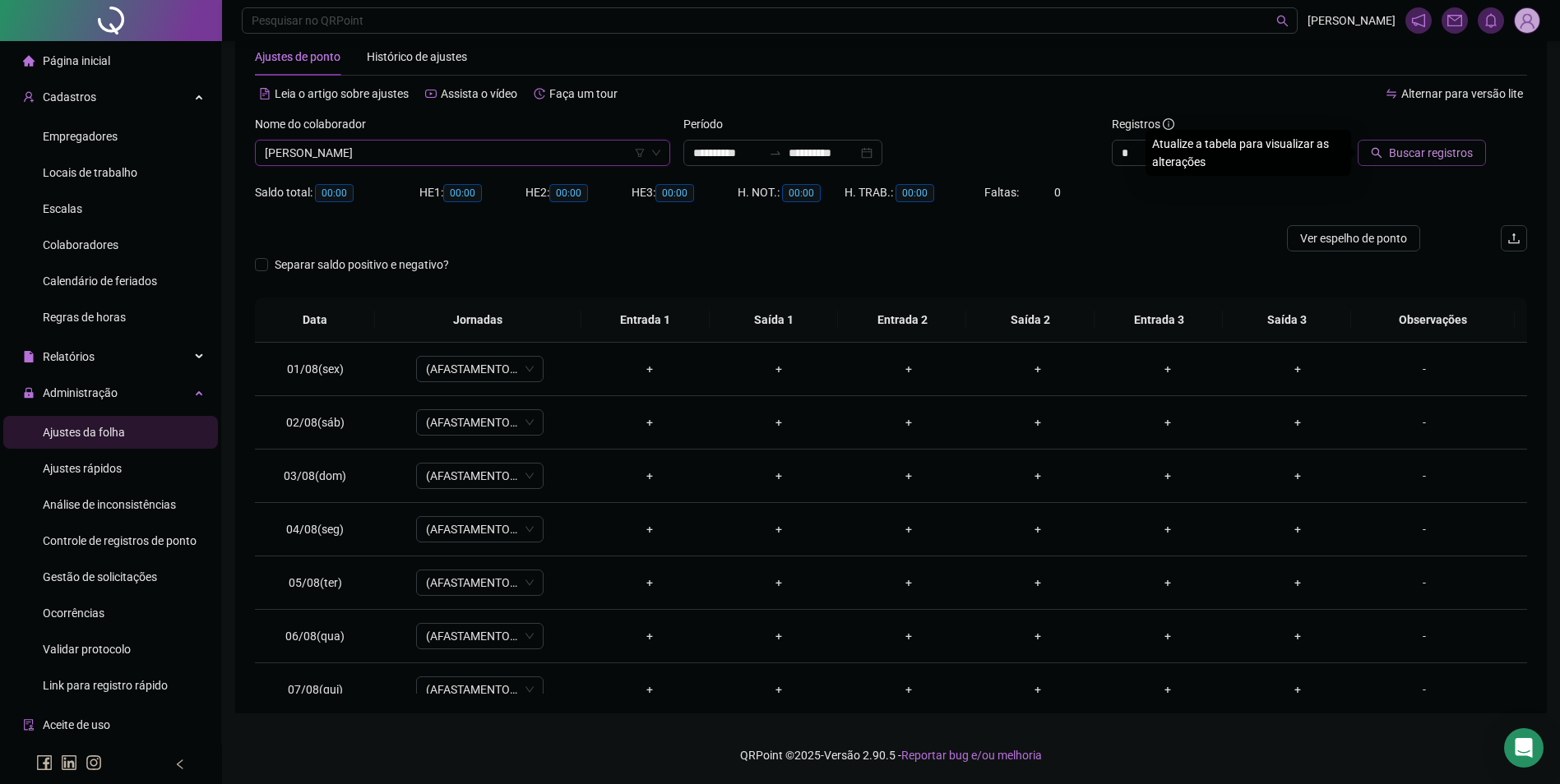
click at [1420, 148] on span "Buscar registros" at bounding box center [1431, 152] width 84 height 19
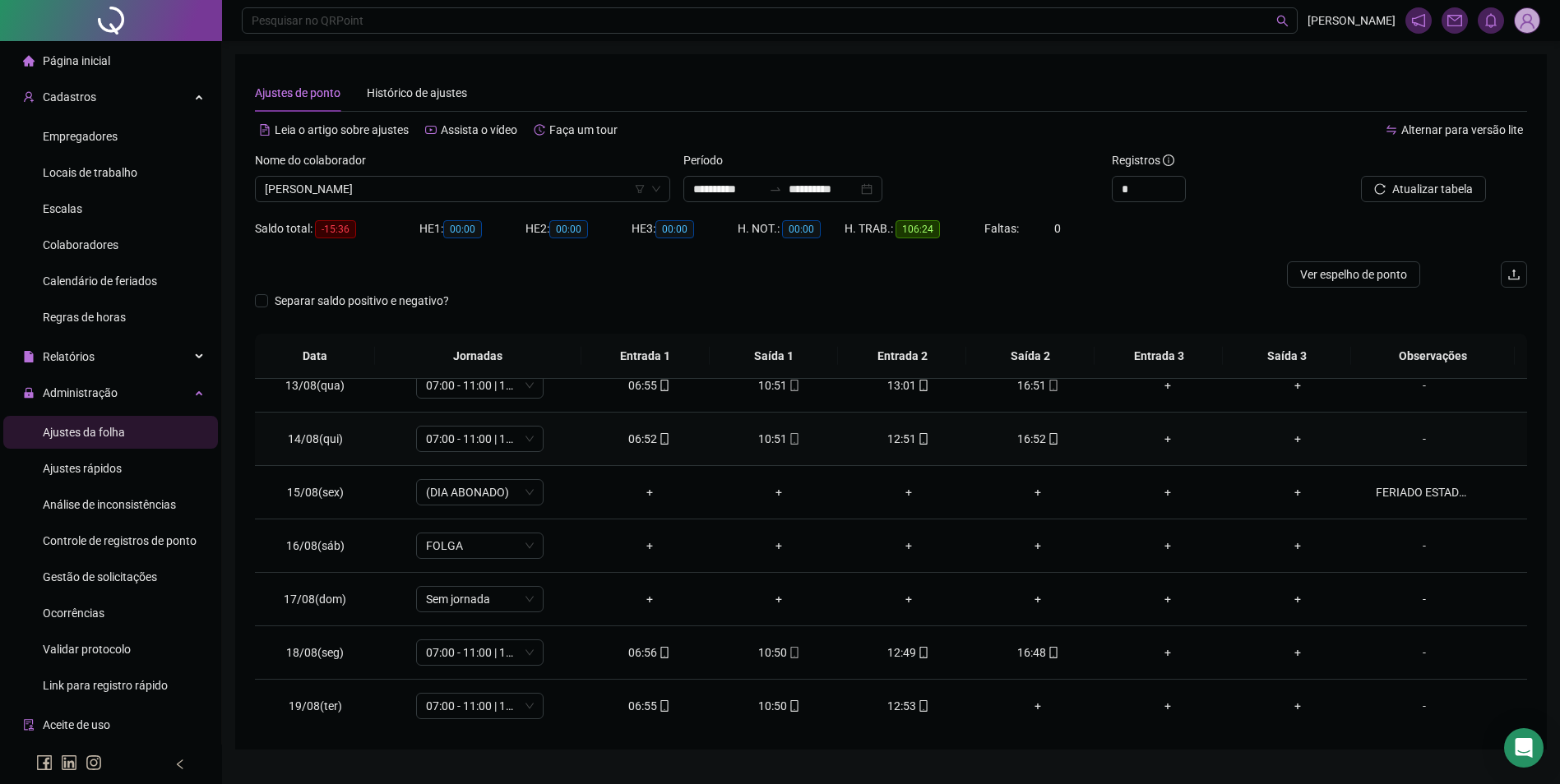
scroll to position [664, 0]
click at [1047, 649] on icon "mobile" at bounding box center [1053, 649] width 12 height 12
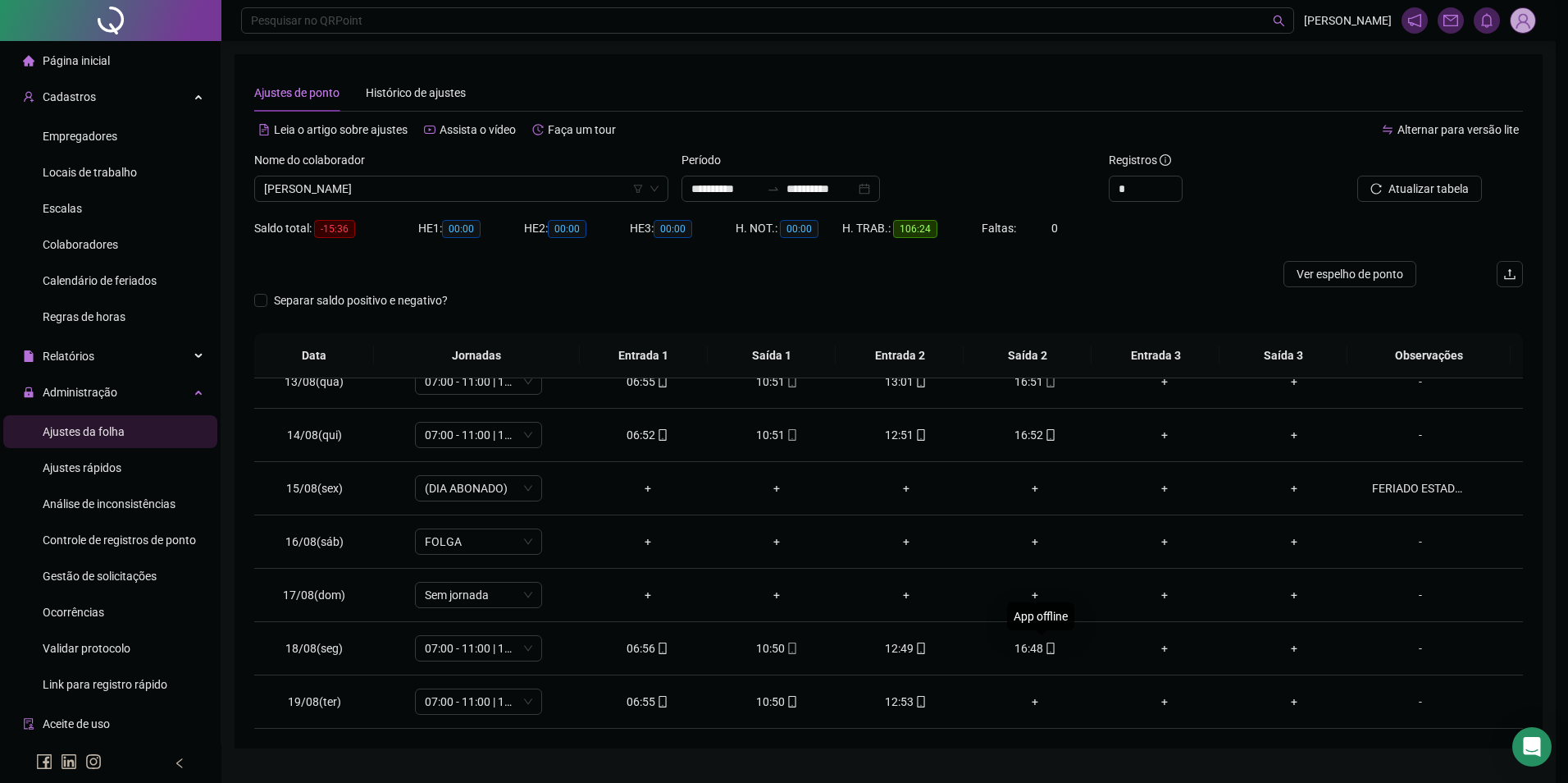
type input "**********"
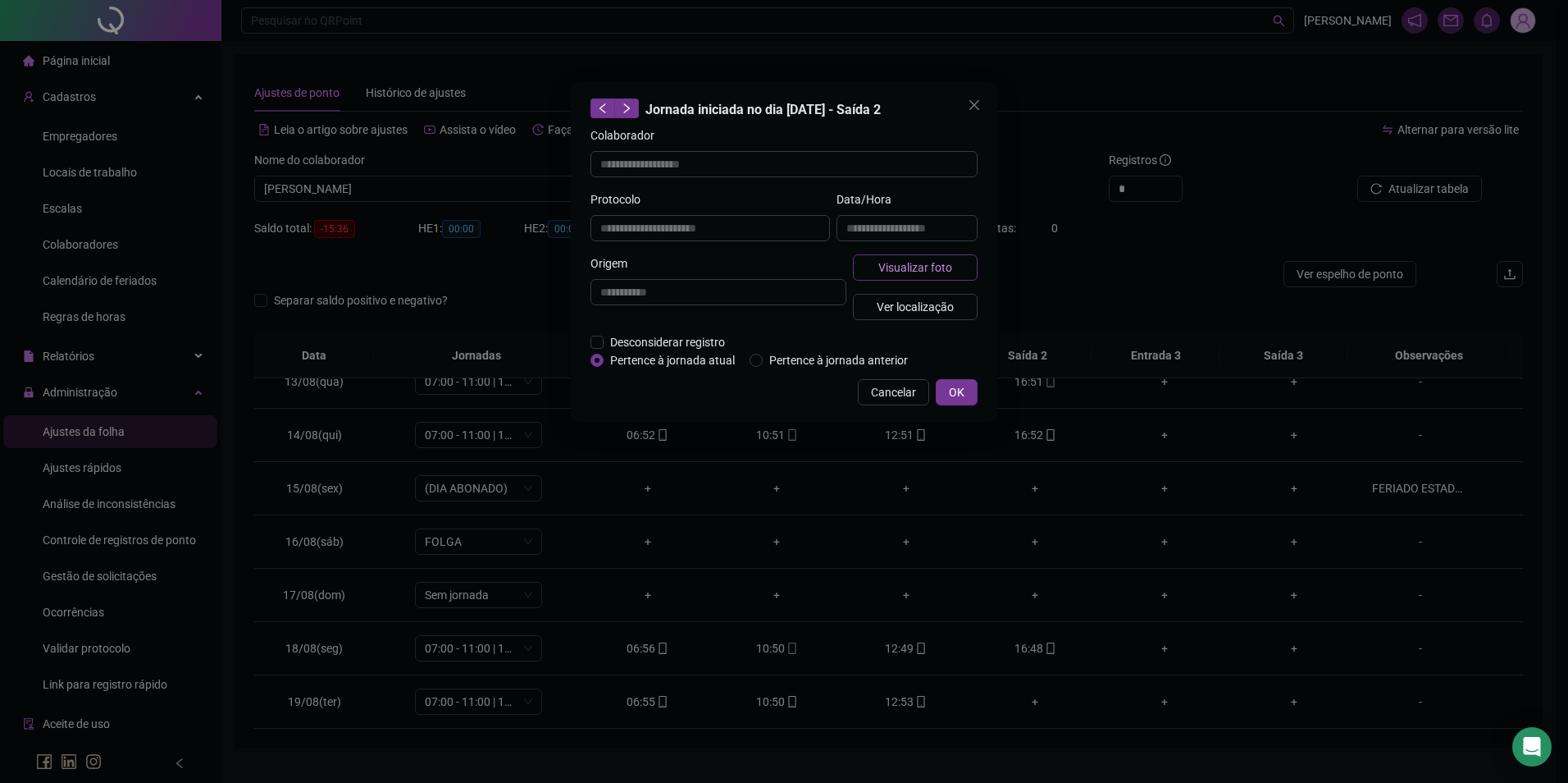
click at [955, 272] on button "Visualizar foto" at bounding box center [915, 267] width 125 height 26
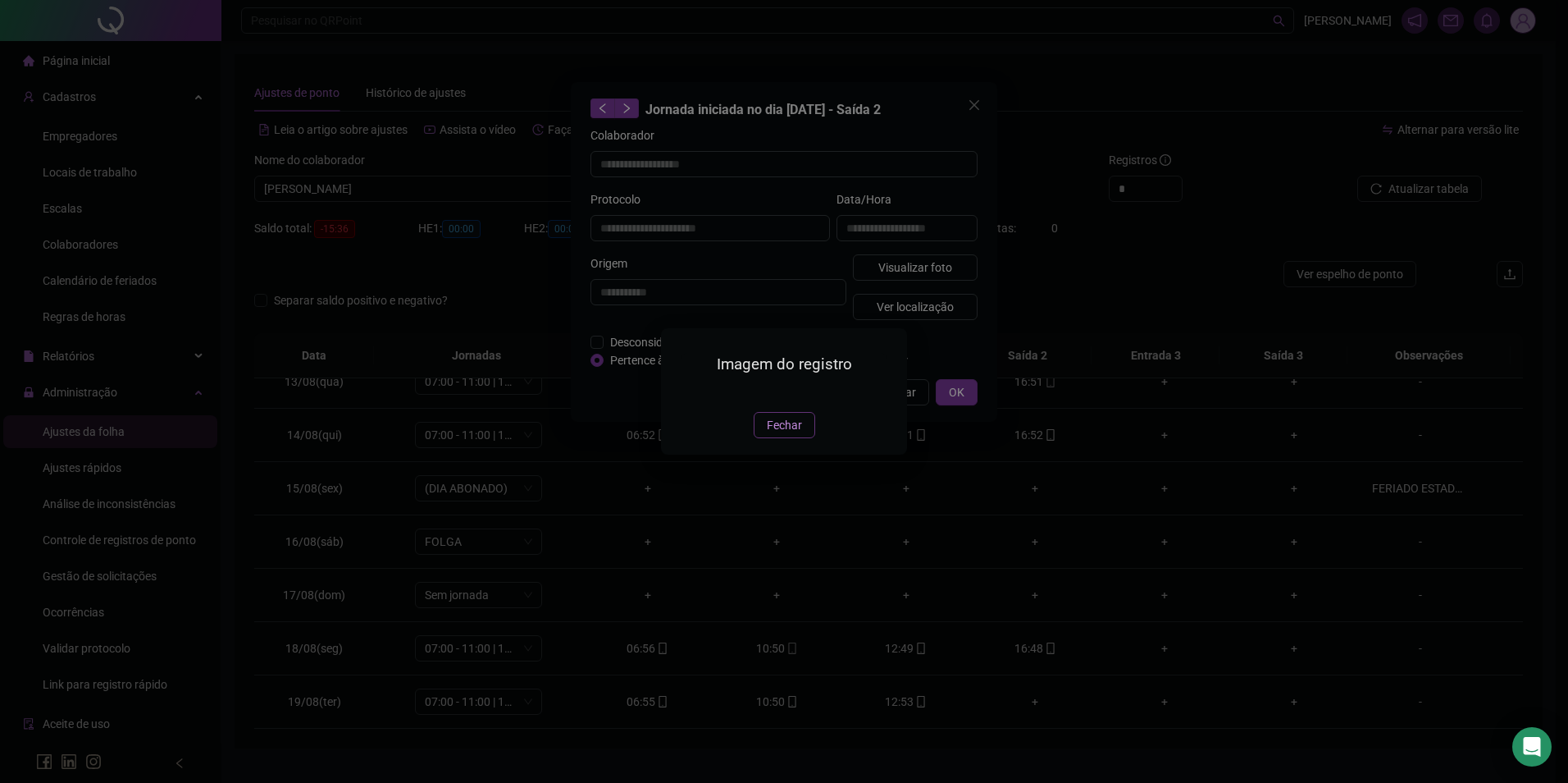
click at [780, 434] on span "Fechar" at bounding box center [784, 425] width 35 height 19
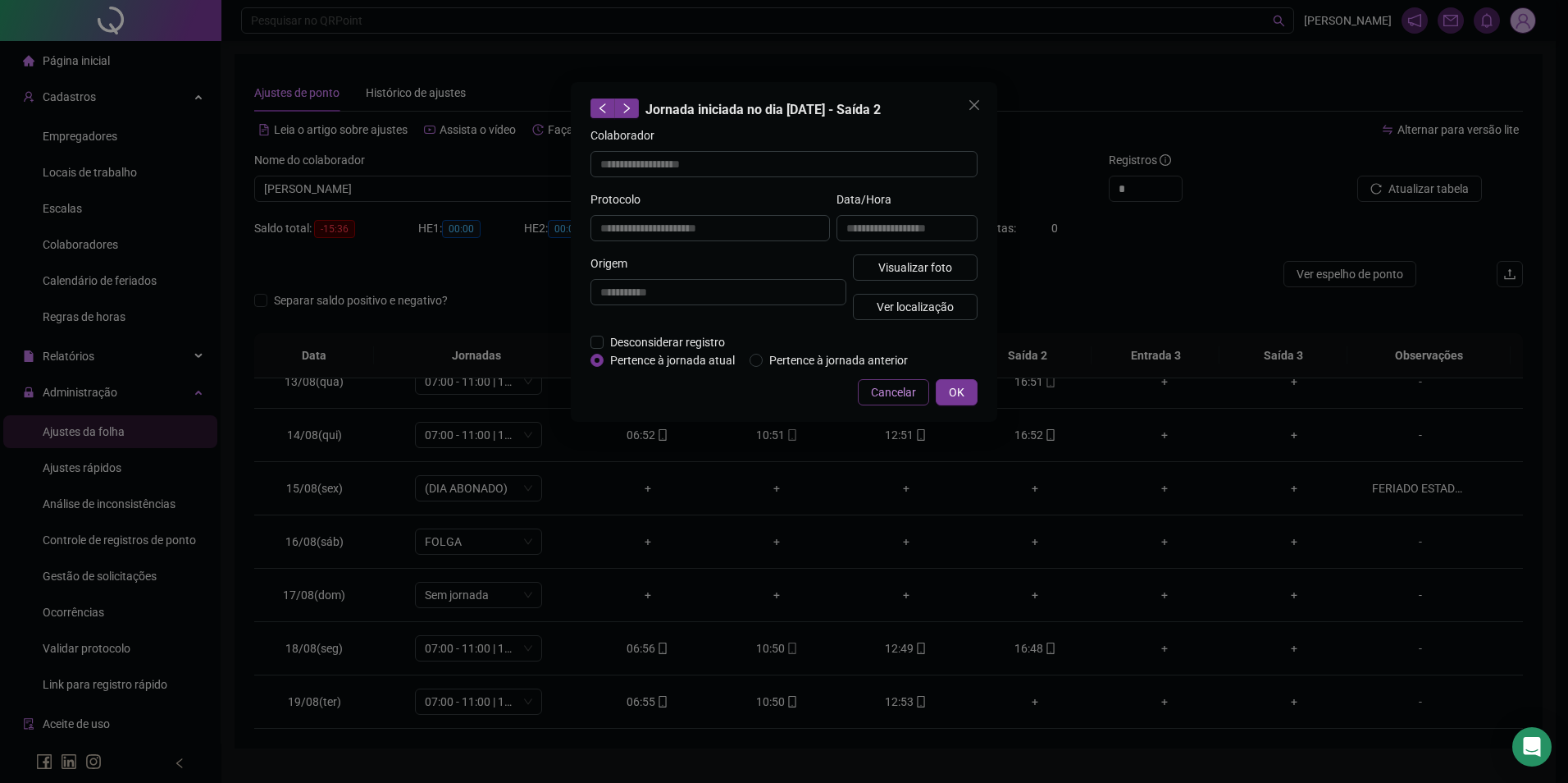
click at [878, 397] on span "Cancelar" at bounding box center [894, 392] width 45 height 19
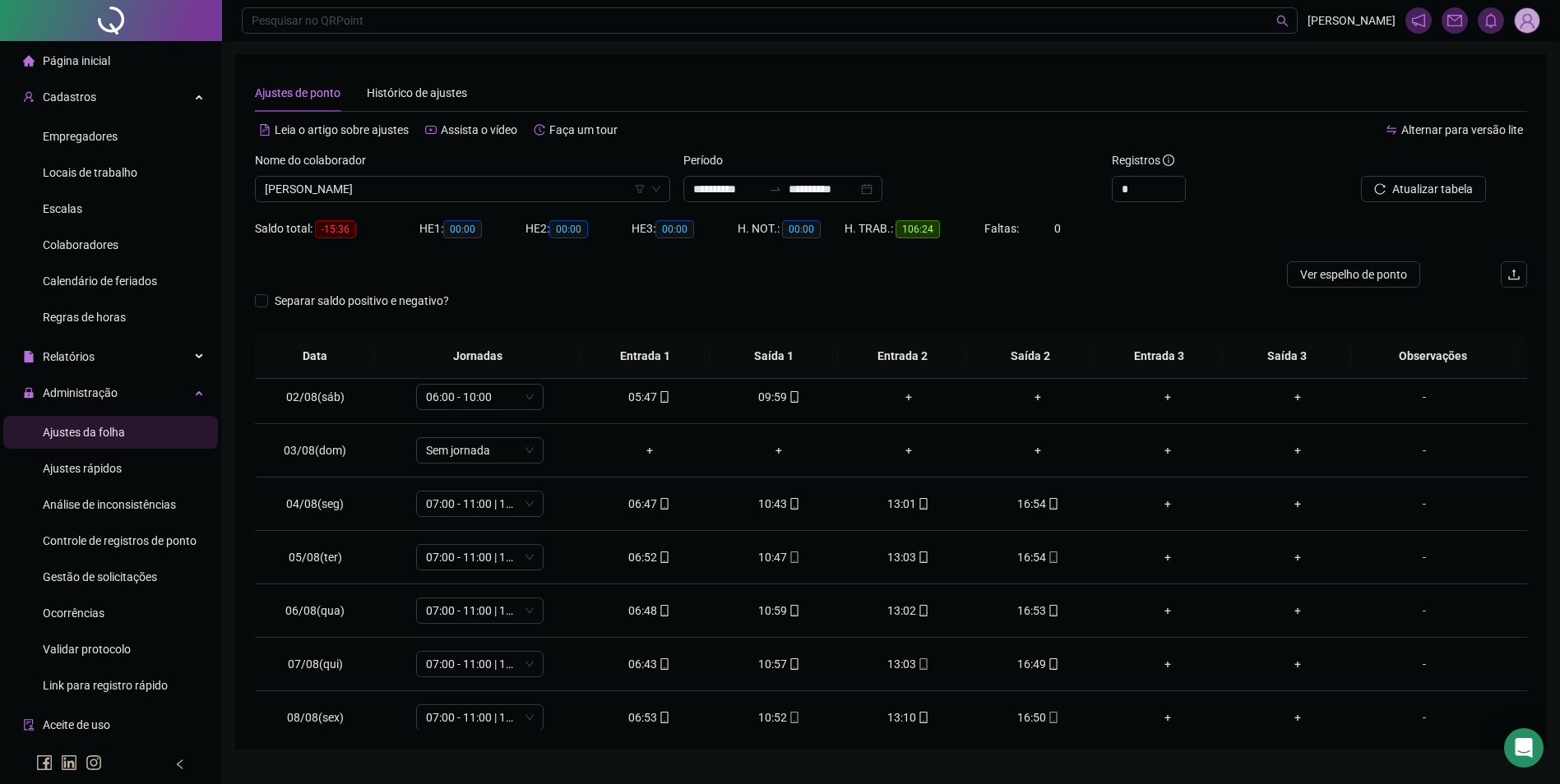
scroll to position [0, 0]
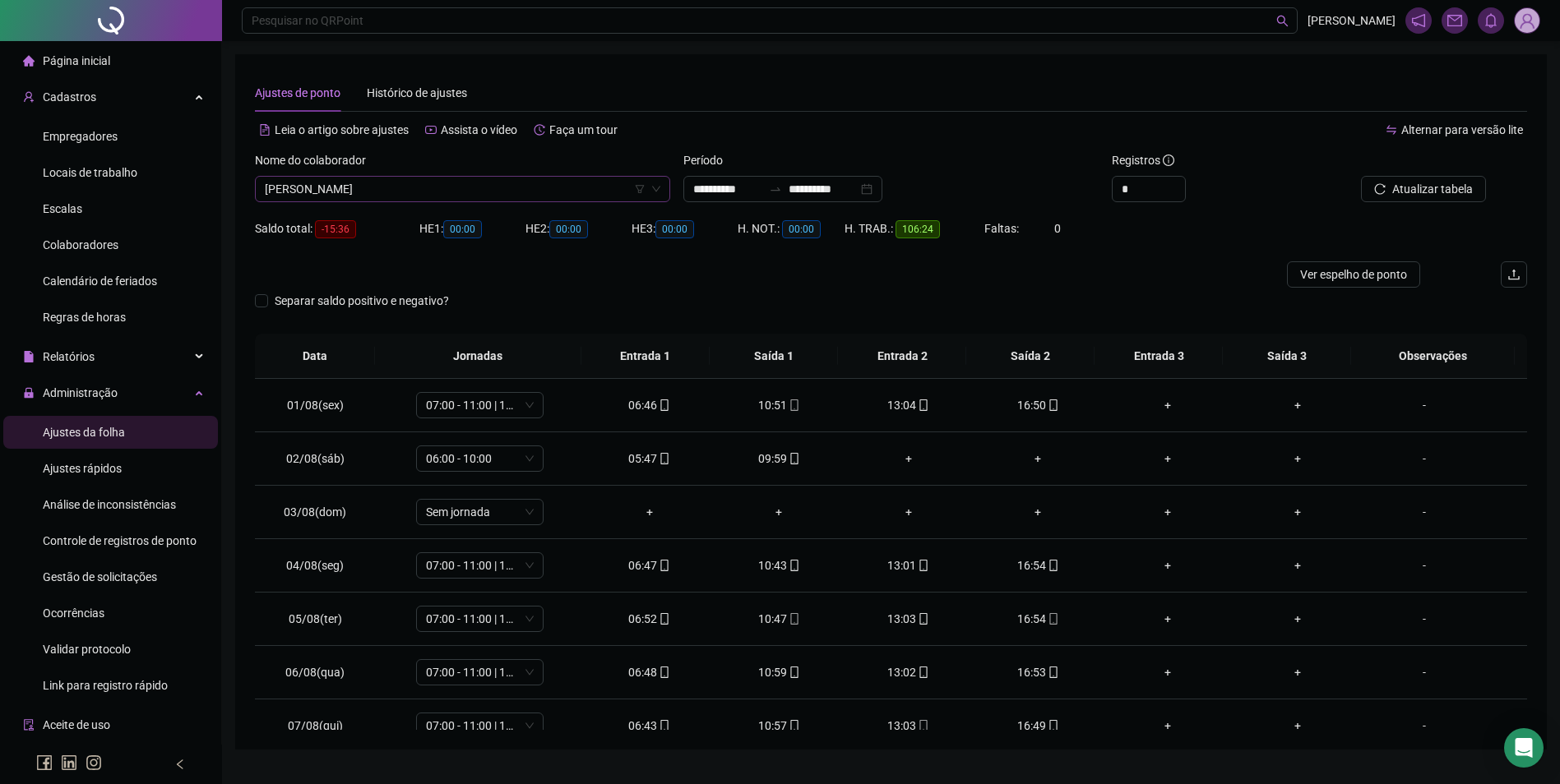
click at [449, 194] on span "[PERSON_NAME]" at bounding box center [462, 188] width 396 height 24
type input "*******"
click at [379, 211] on div "[PERSON_NAME]" at bounding box center [462, 222] width 408 height 26
click at [1408, 193] on span "Buscar registros" at bounding box center [1431, 188] width 84 height 19
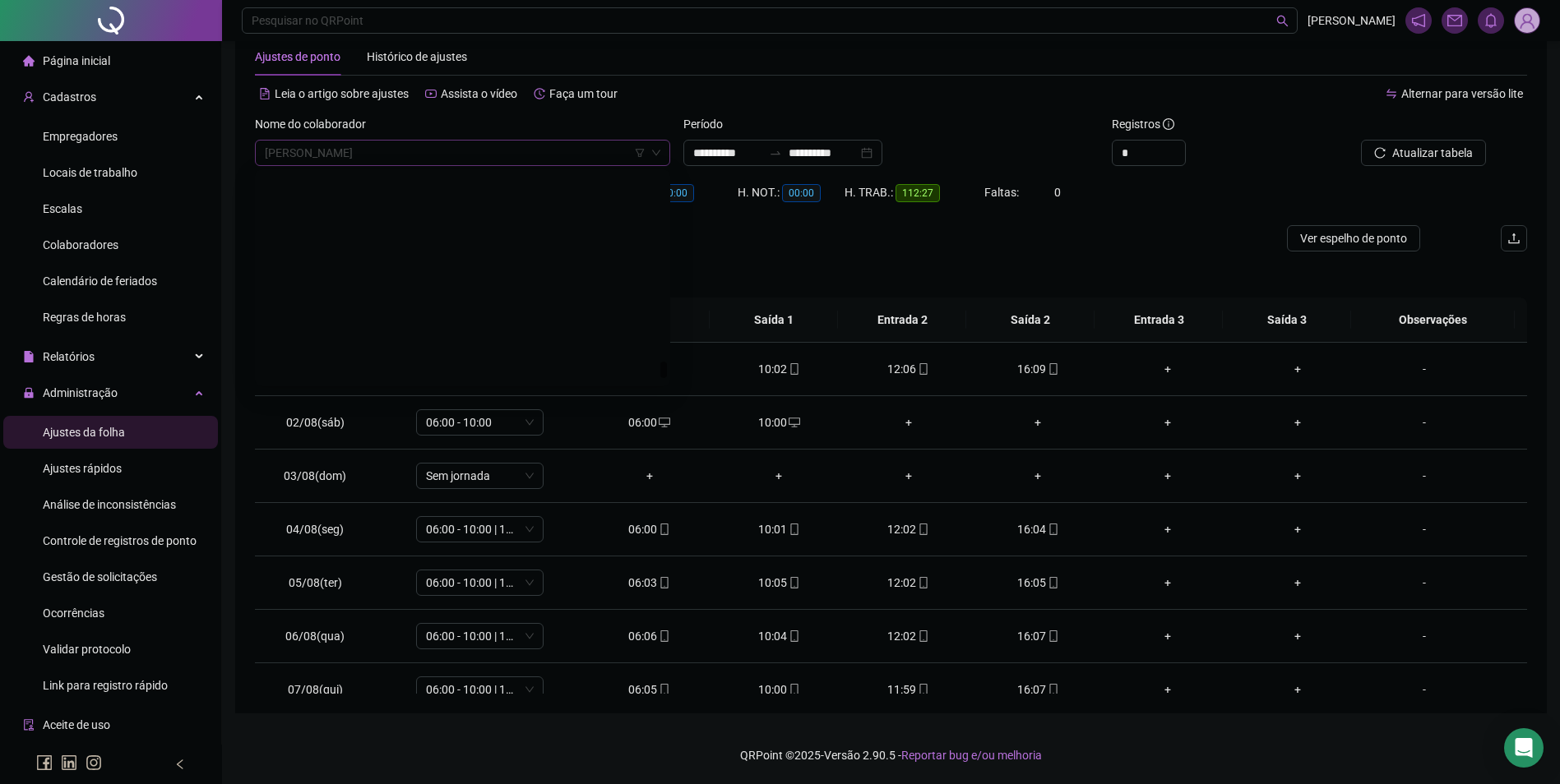
scroll to position [23536, 0]
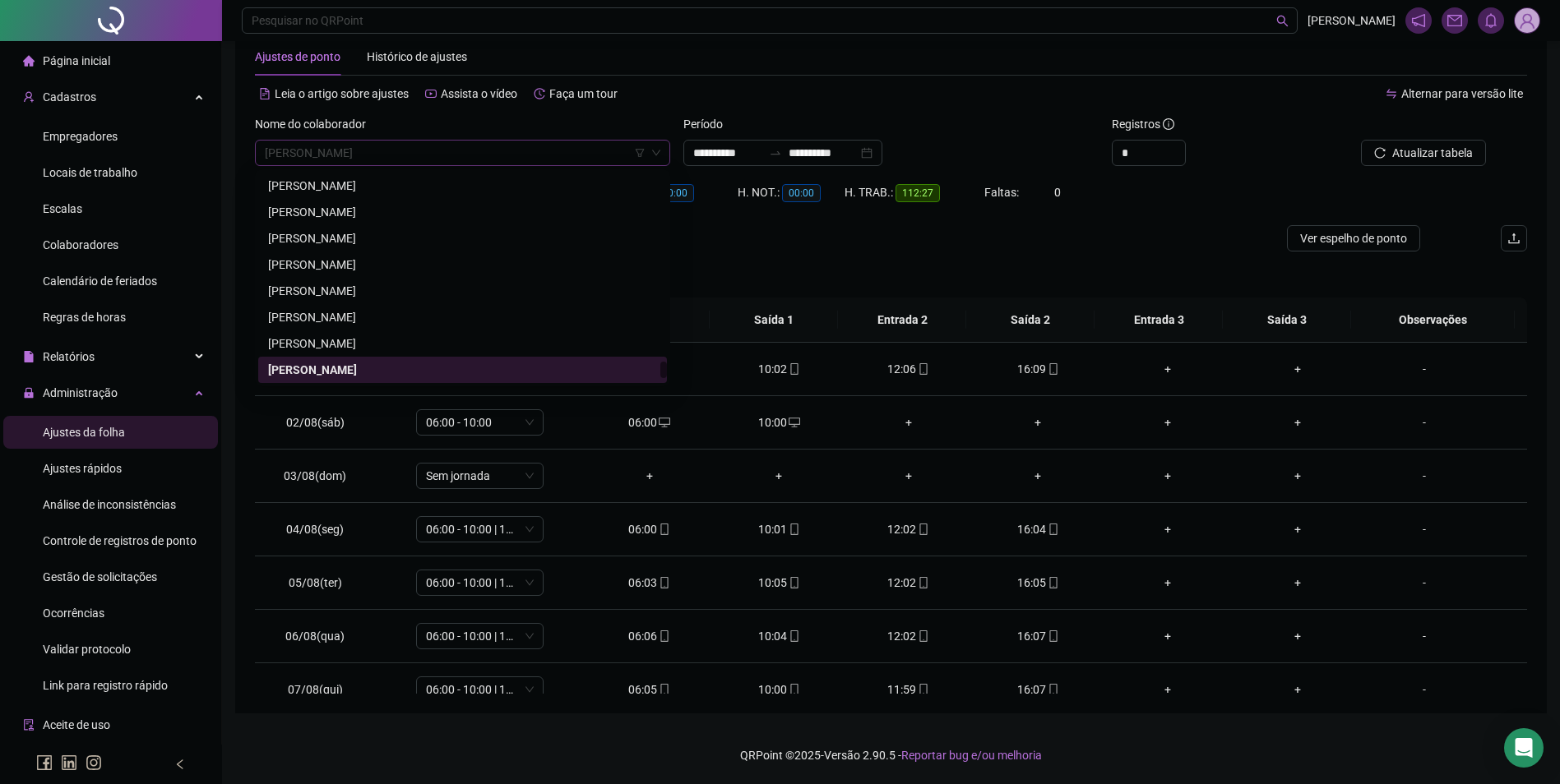
click at [521, 153] on span "[PERSON_NAME]" at bounding box center [462, 152] width 396 height 24
click at [390, 344] on div "[PERSON_NAME]" at bounding box center [462, 344] width 389 height 19
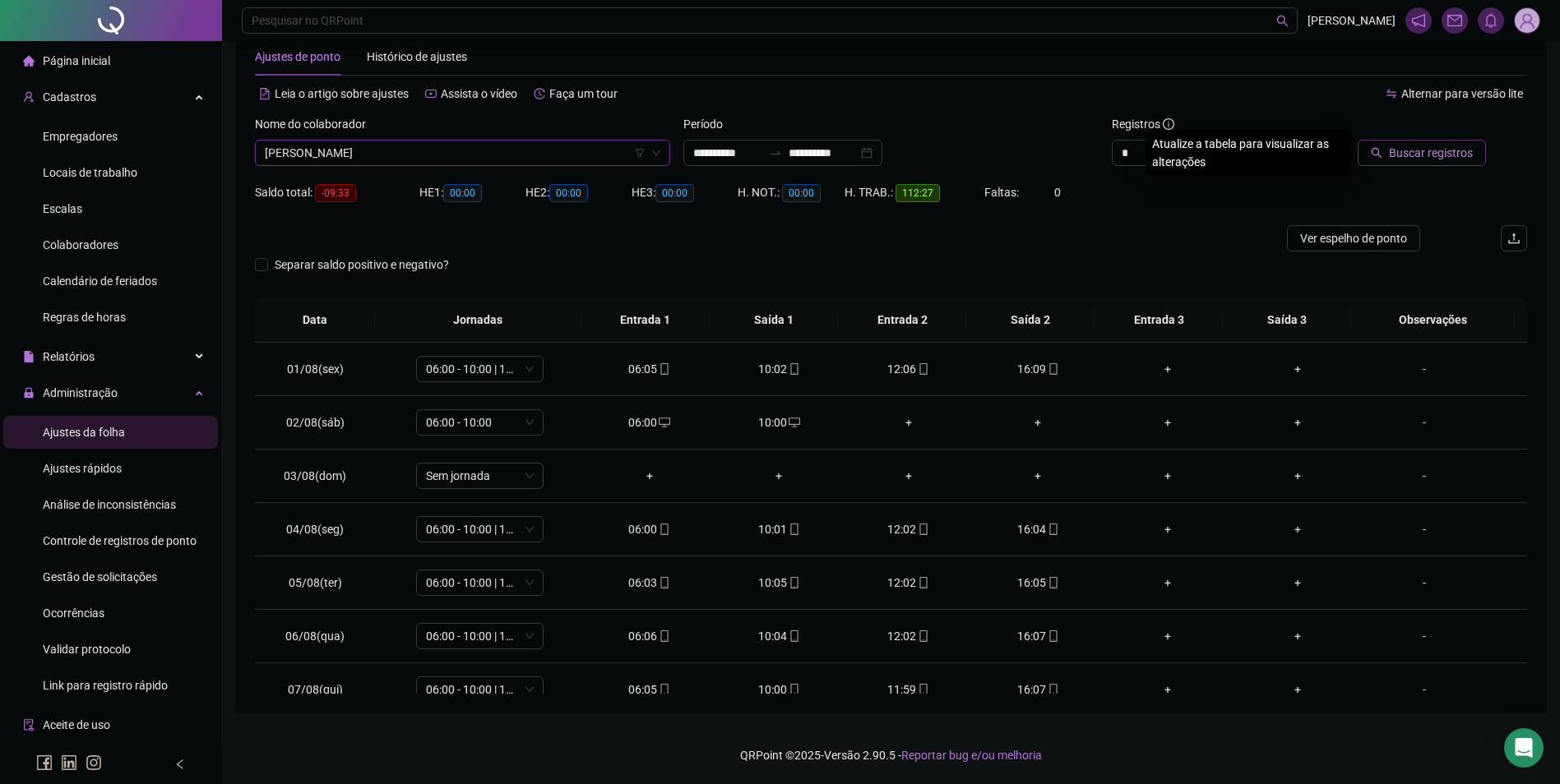
click at [1422, 160] on span "Buscar registros" at bounding box center [1431, 152] width 84 height 19
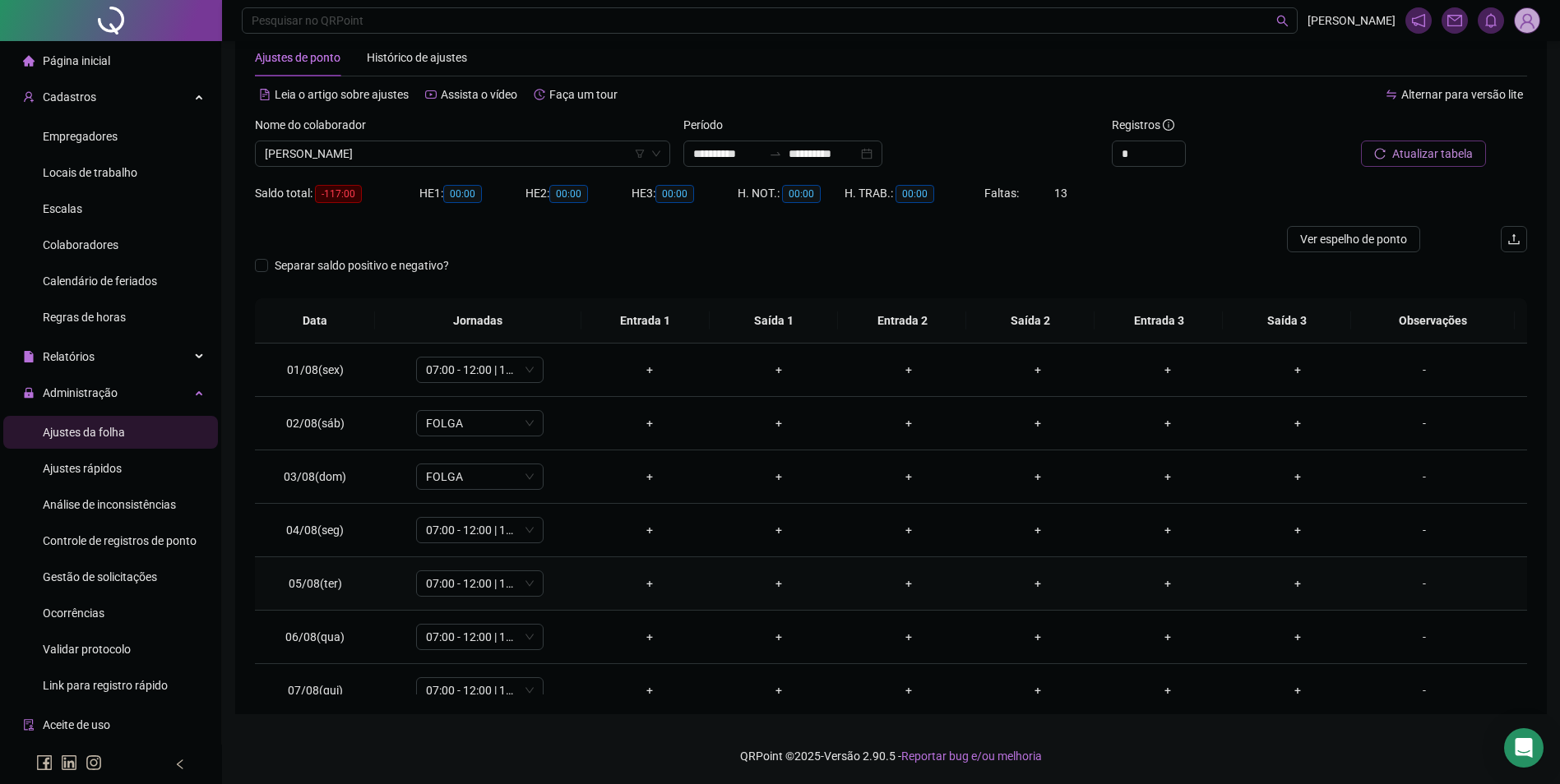
scroll to position [36, 0]
click at [844, 152] on input "**********" at bounding box center [822, 152] width 69 height 19
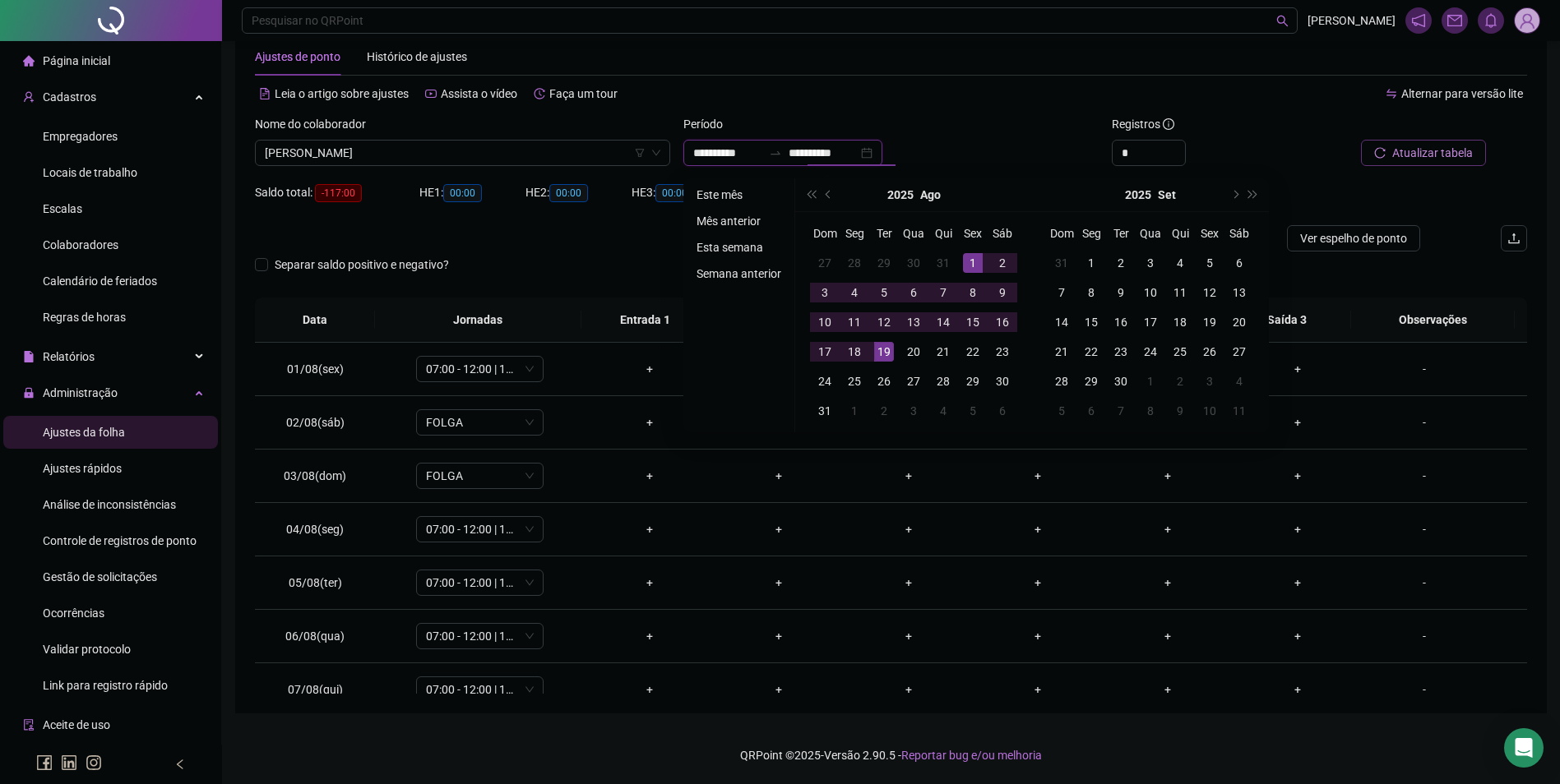
type input "**********"
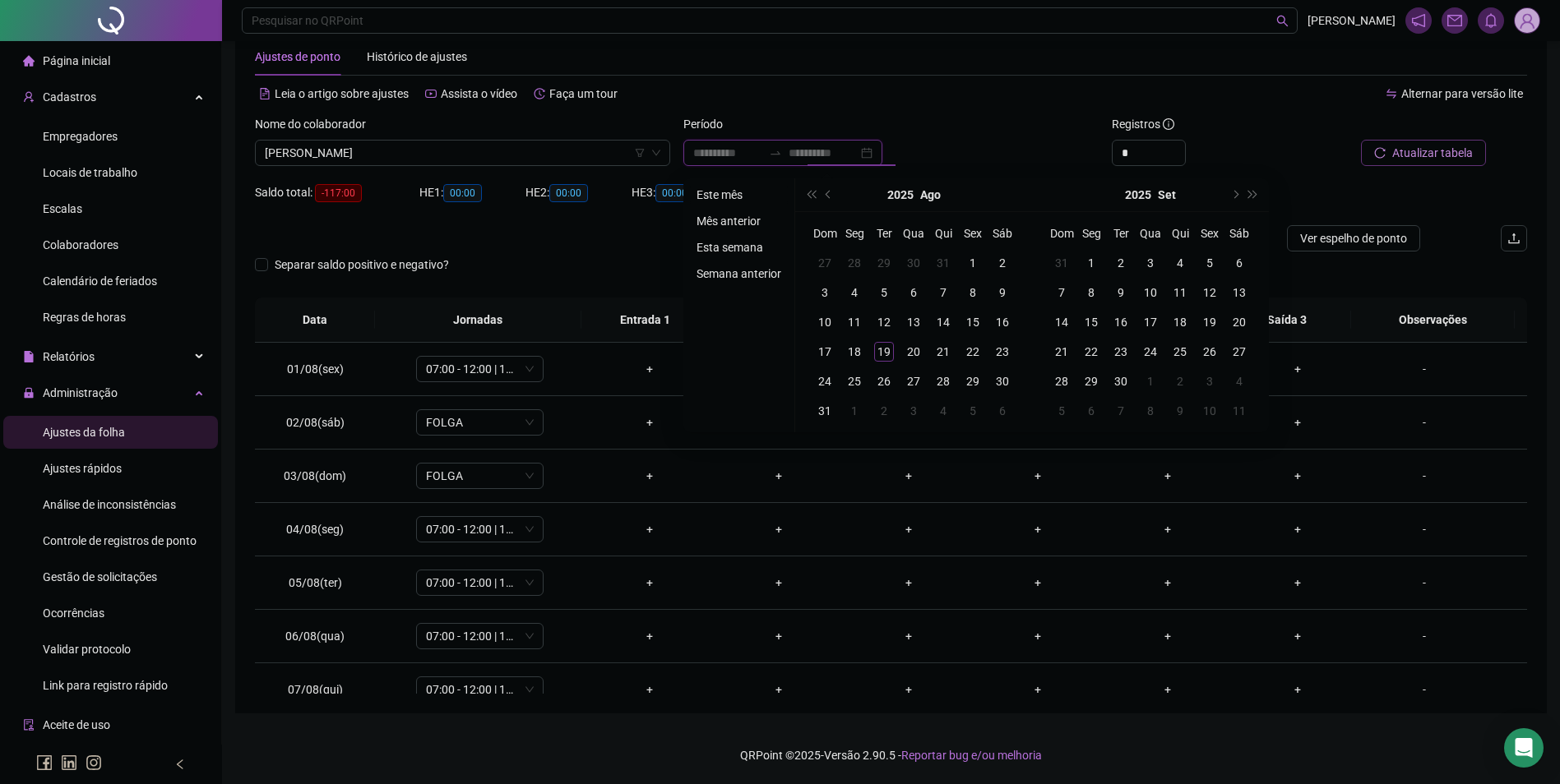
type input "**********"
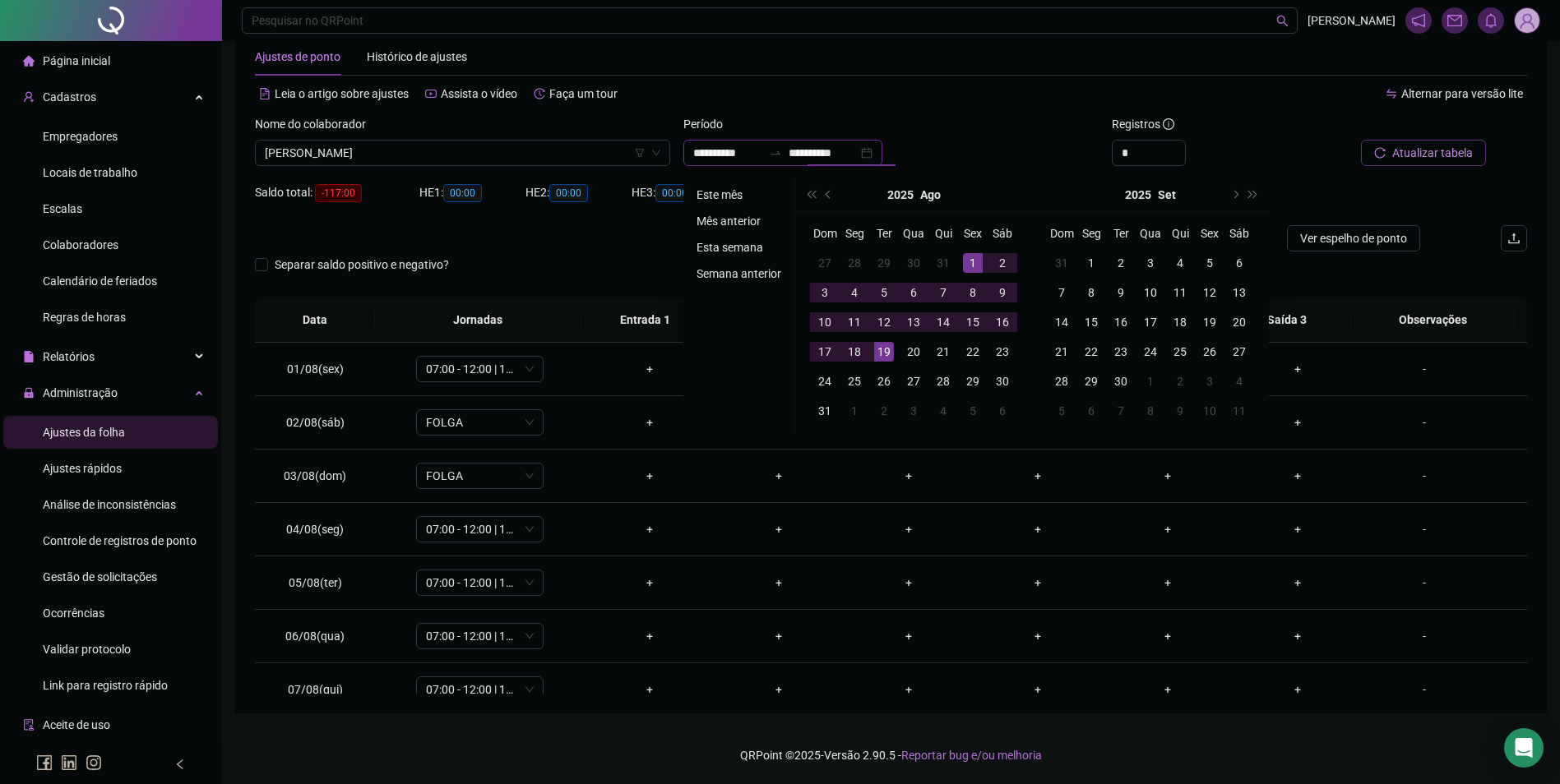
type input "**********"
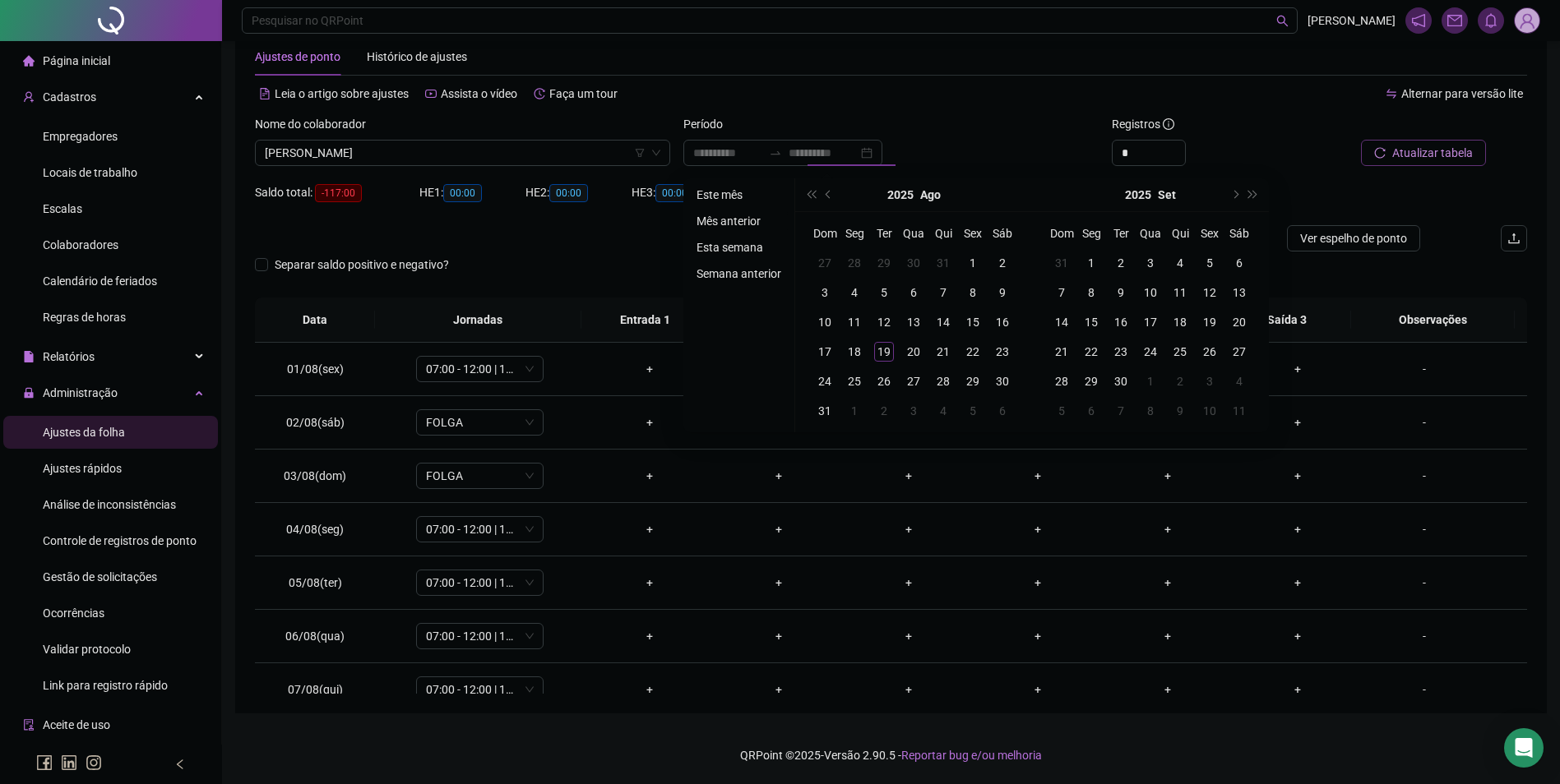
click at [735, 224] on li "Mês anterior" at bounding box center [738, 221] width 98 height 20
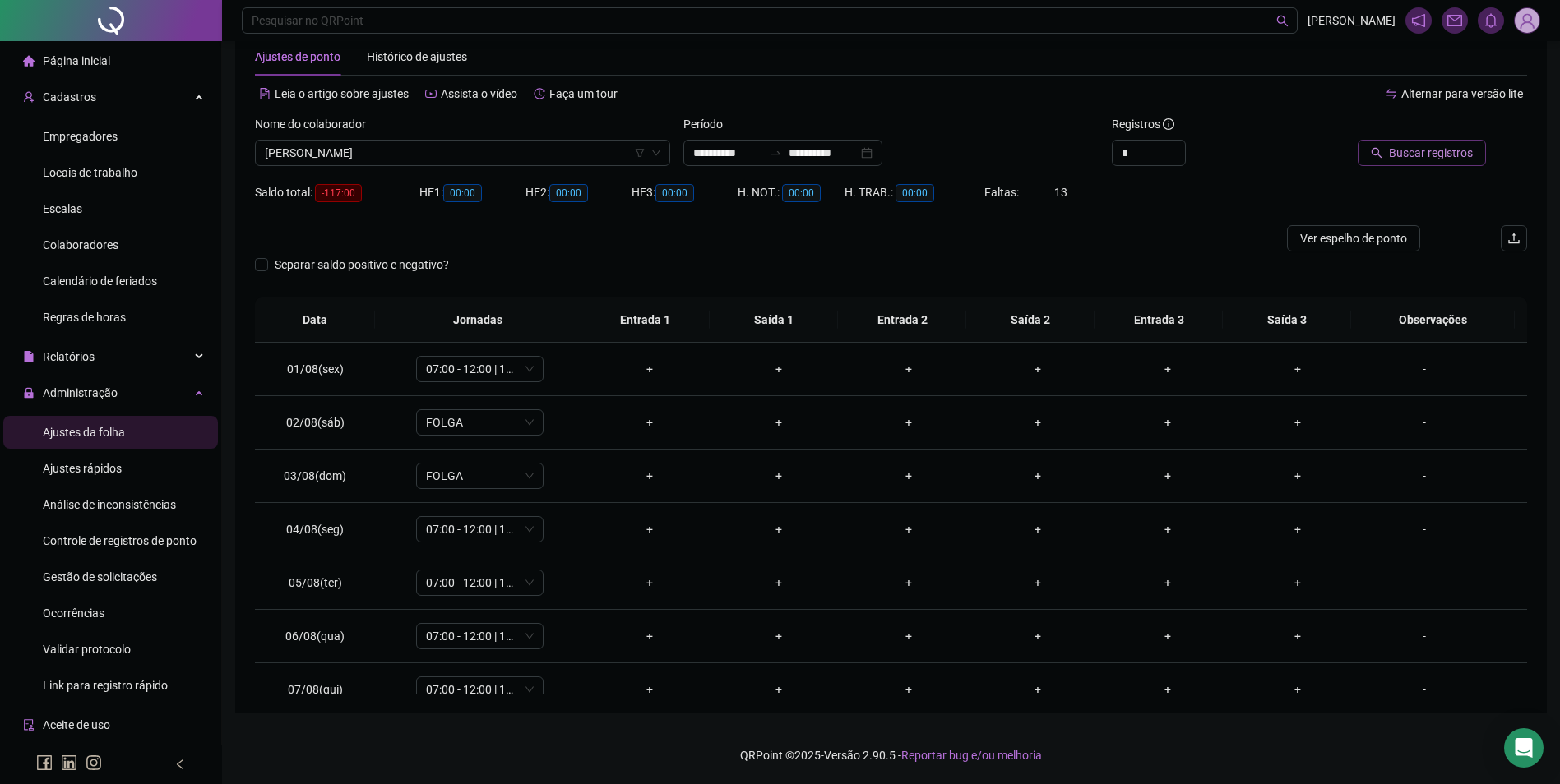
click at [1456, 154] on span "Buscar registros" at bounding box center [1431, 152] width 84 height 19
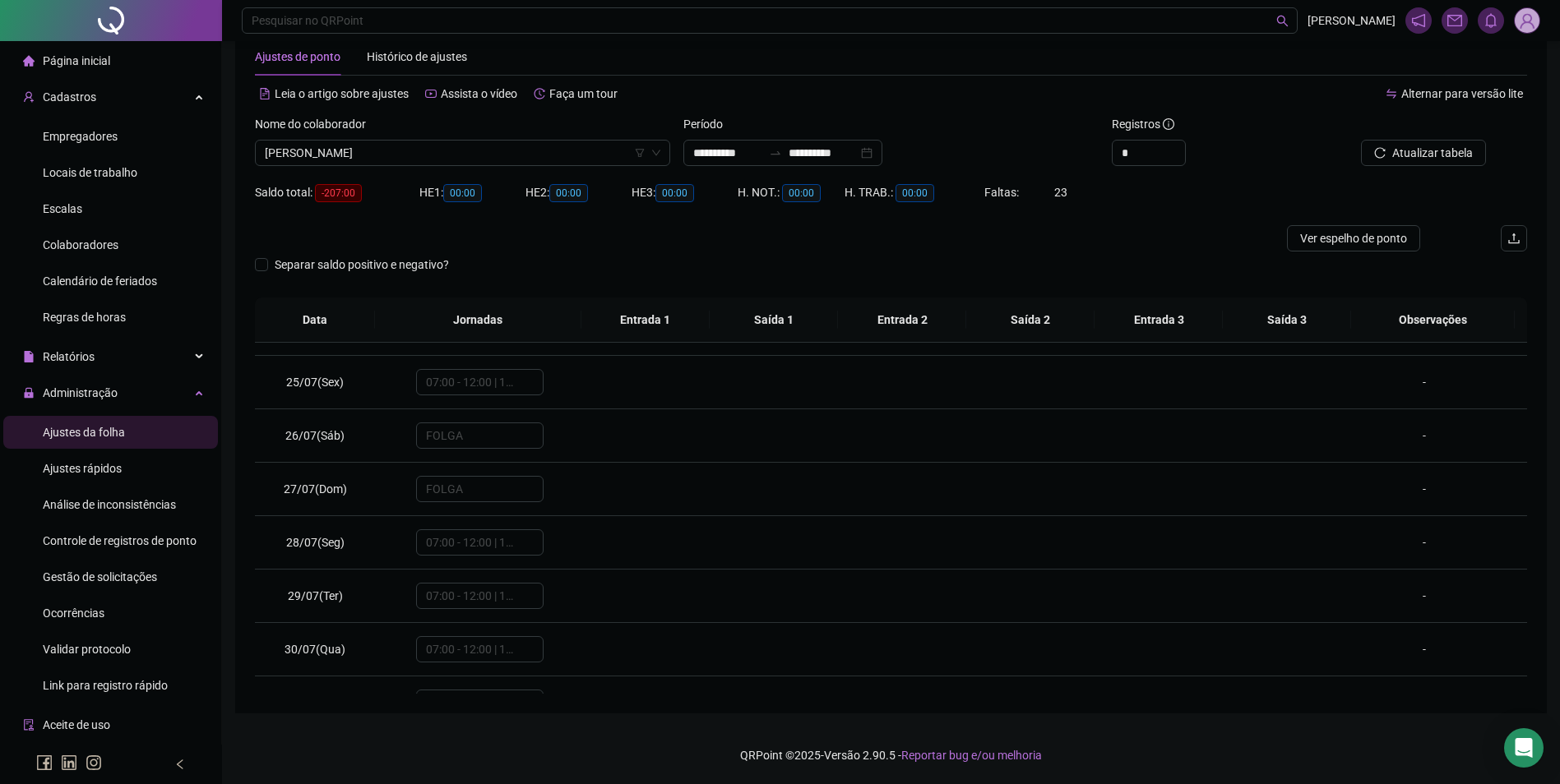
scroll to position [1305, 0]
click at [441, 158] on span "[PERSON_NAME]" at bounding box center [462, 152] width 396 height 24
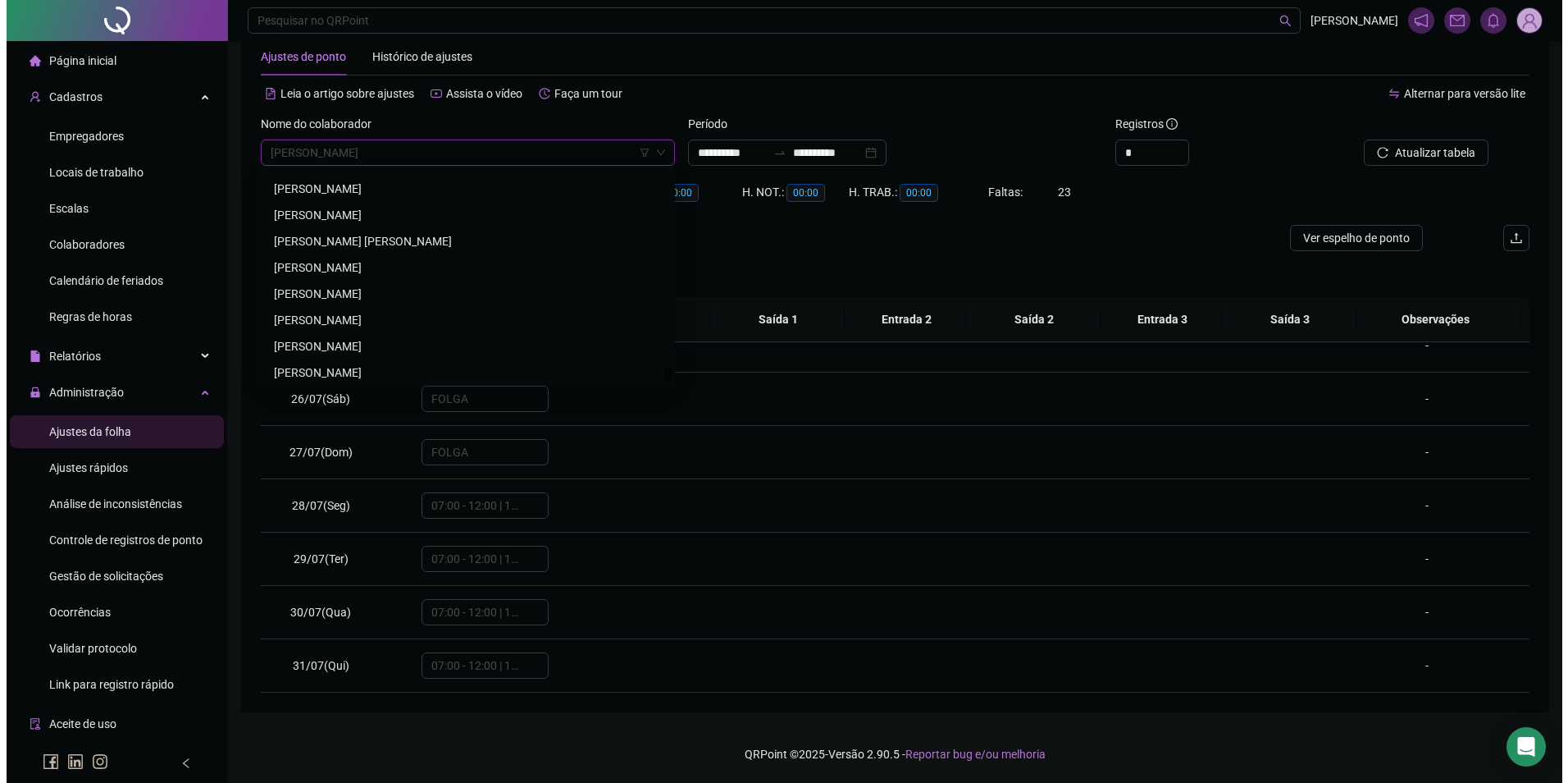
scroll to position [24083, 0]
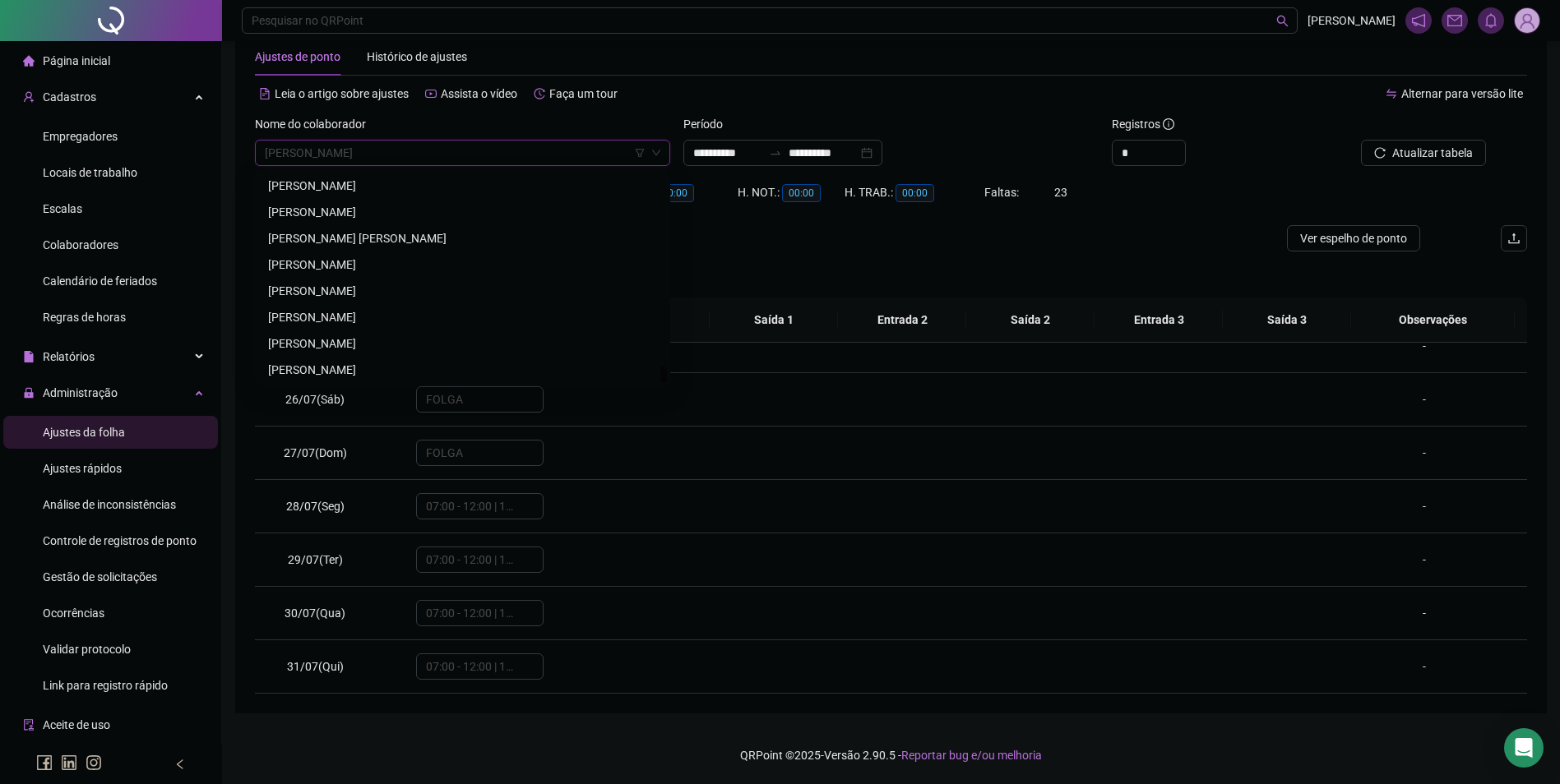
click at [400, 369] on div "[PERSON_NAME]" at bounding box center [462, 369] width 389 height 19
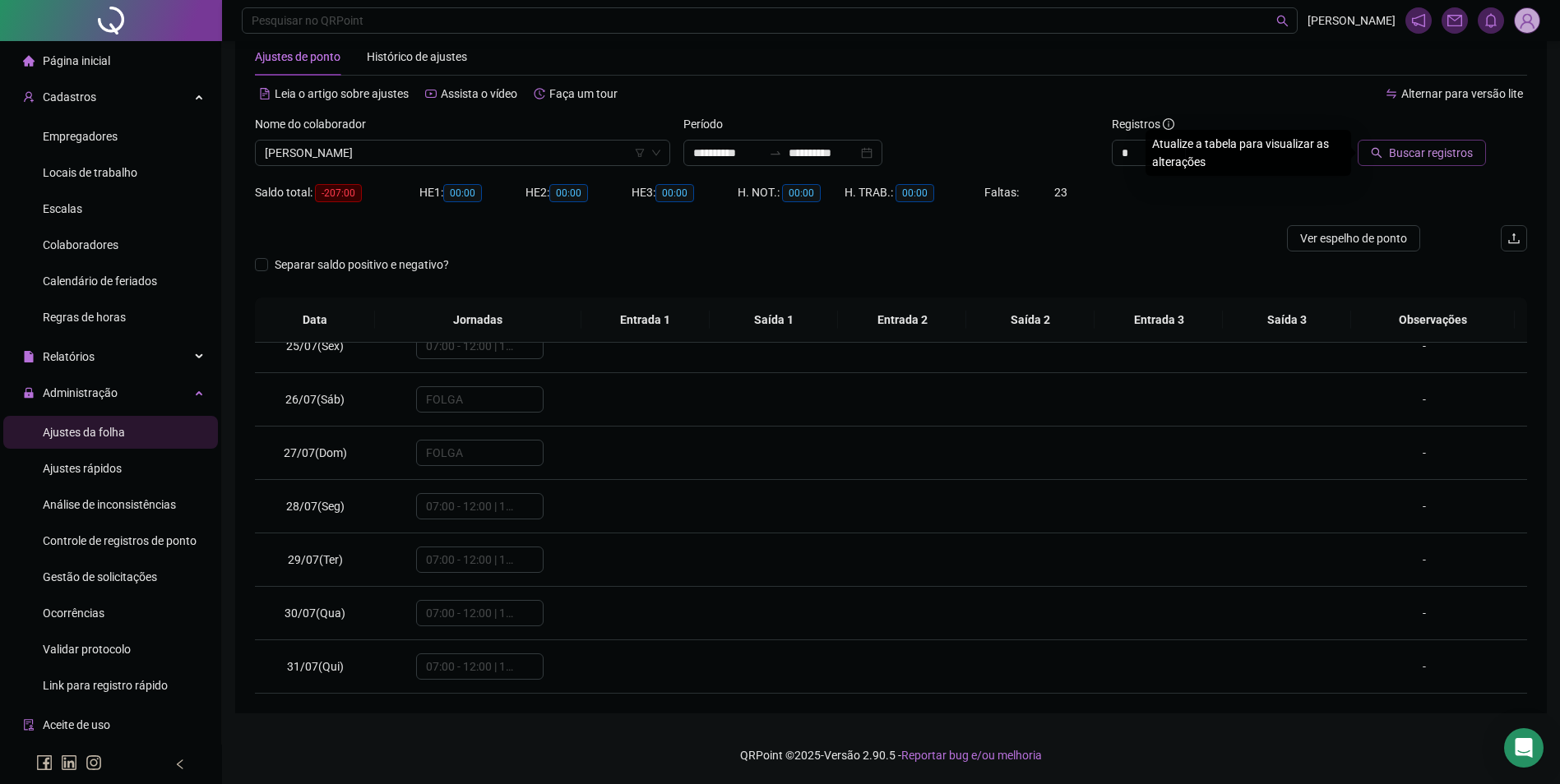
click at [1446, 158] on span "Buscar registros" at bounding box center [1431, 152] width 84 height 19
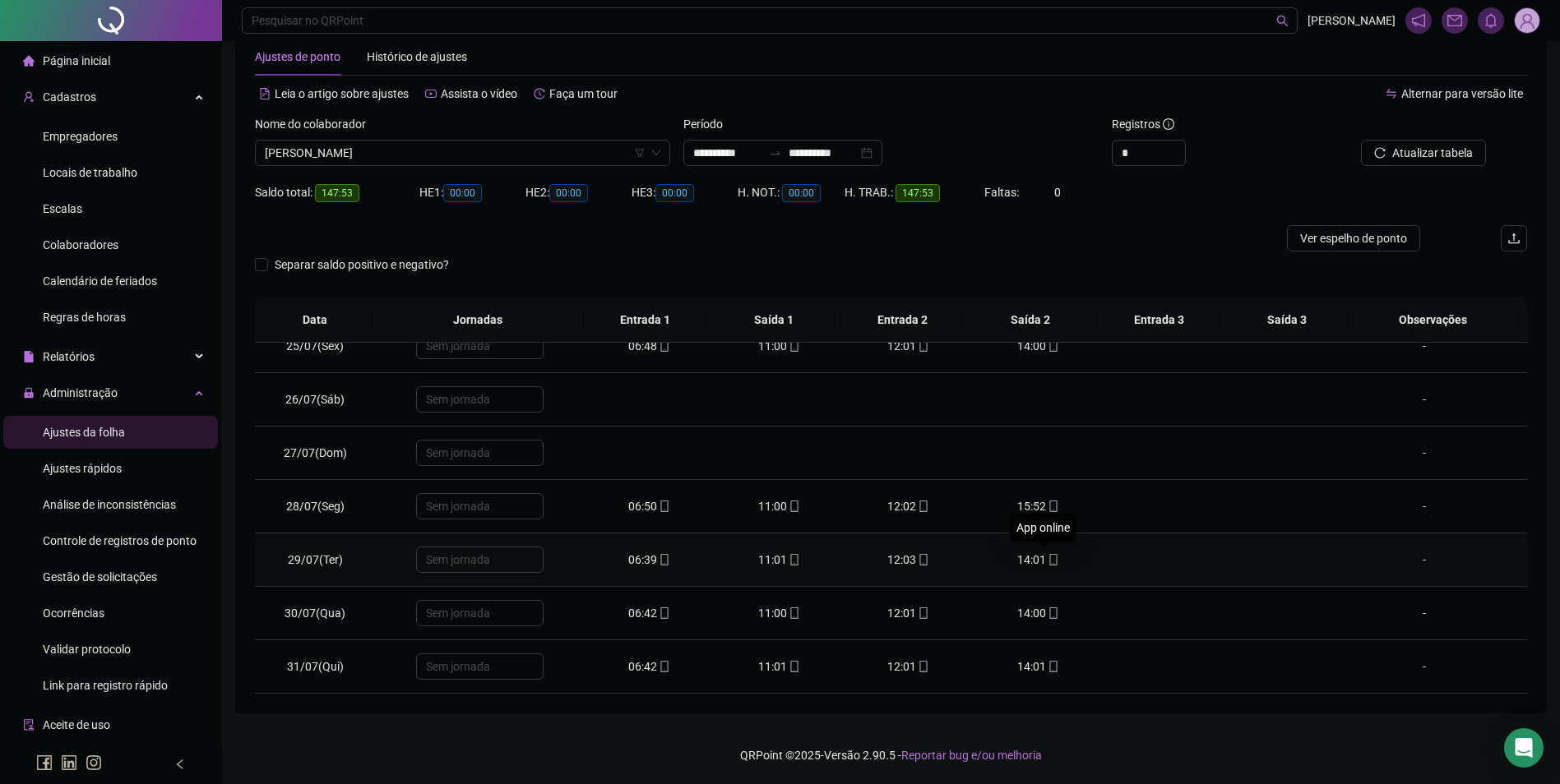
click at [1047, 557] on icon "mobile" at bounding box center [1053, 559] width 12 height 12
type input "**********"
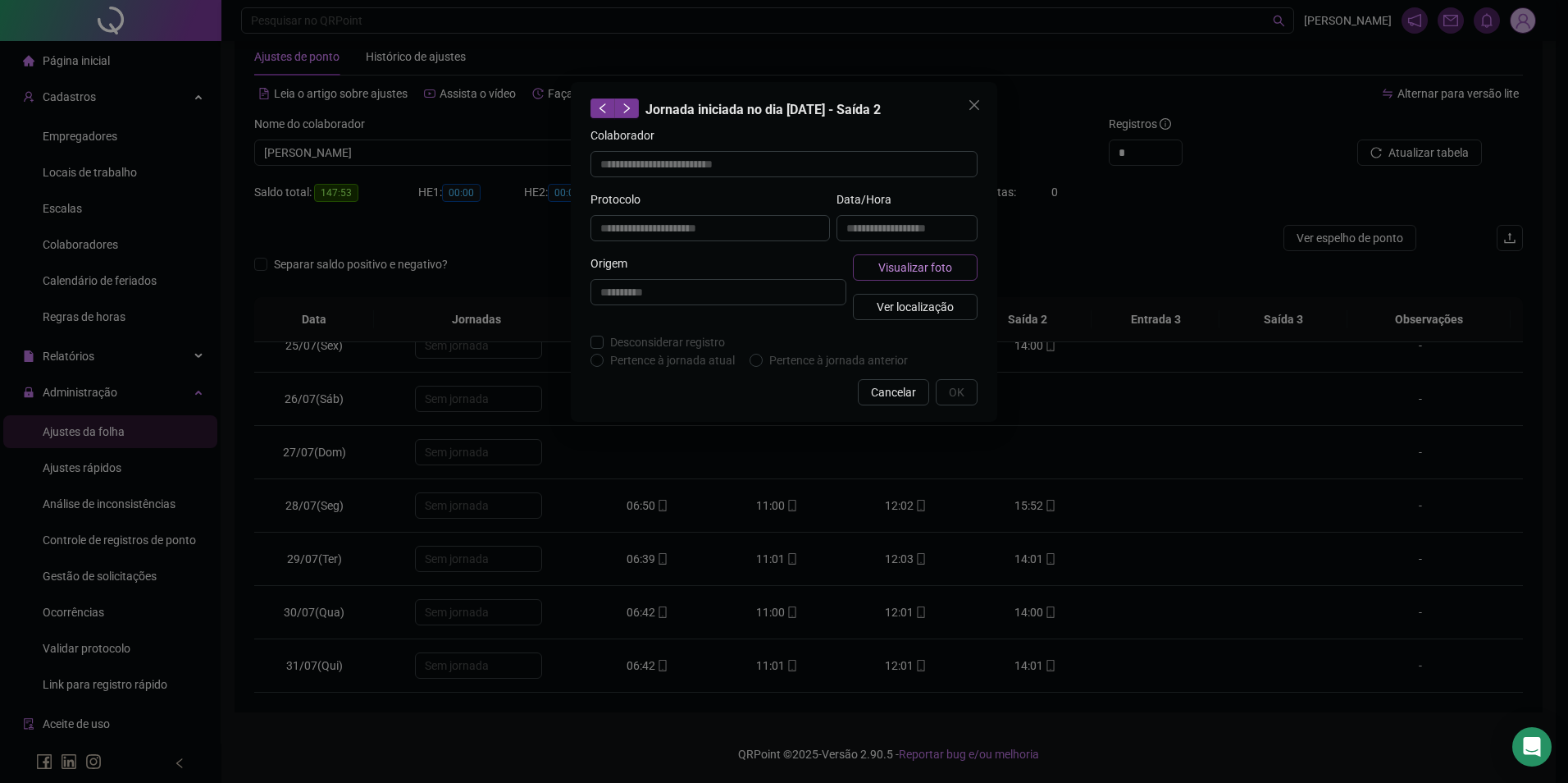
click at [912, 265] on span "Visualizar foto" at bounding box center [915, 267] width 74 height 19
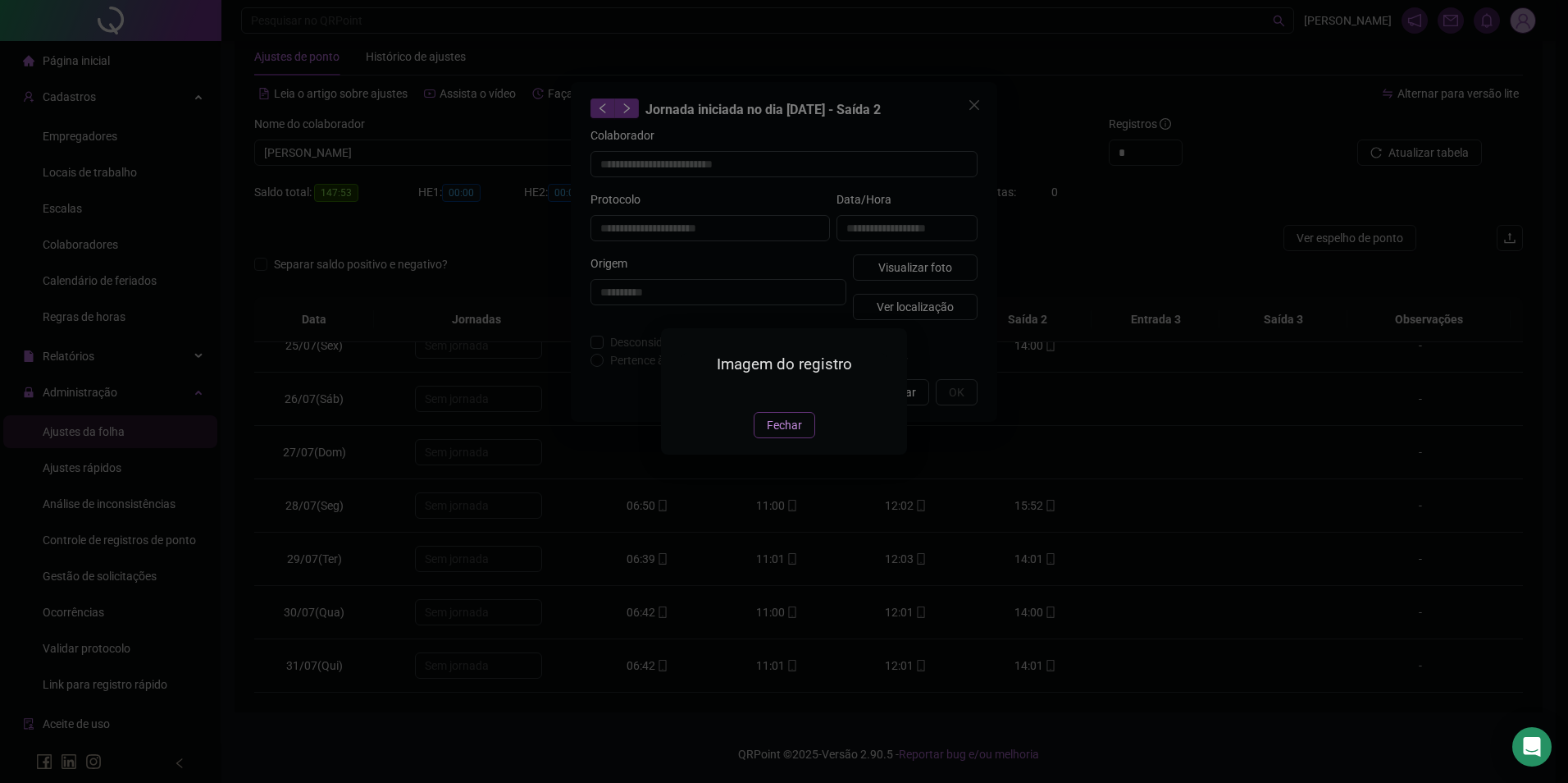
click at [802, 438] on button "Fechar" at bounding box center [784, 425] width 61 height 26
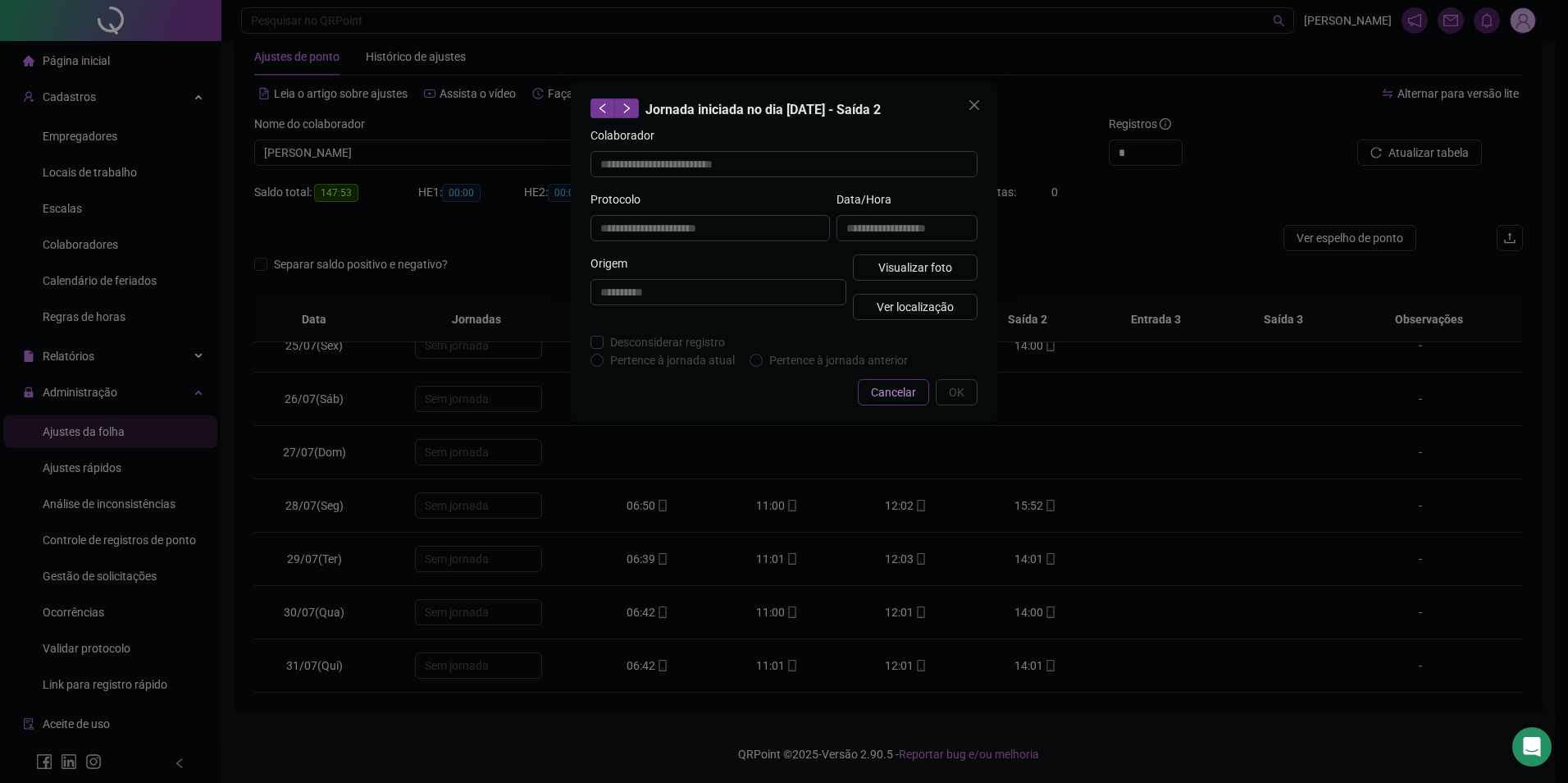
click at [860, 387] on button "Cancelar" at bounding box center [893, 392] width 71 height 26
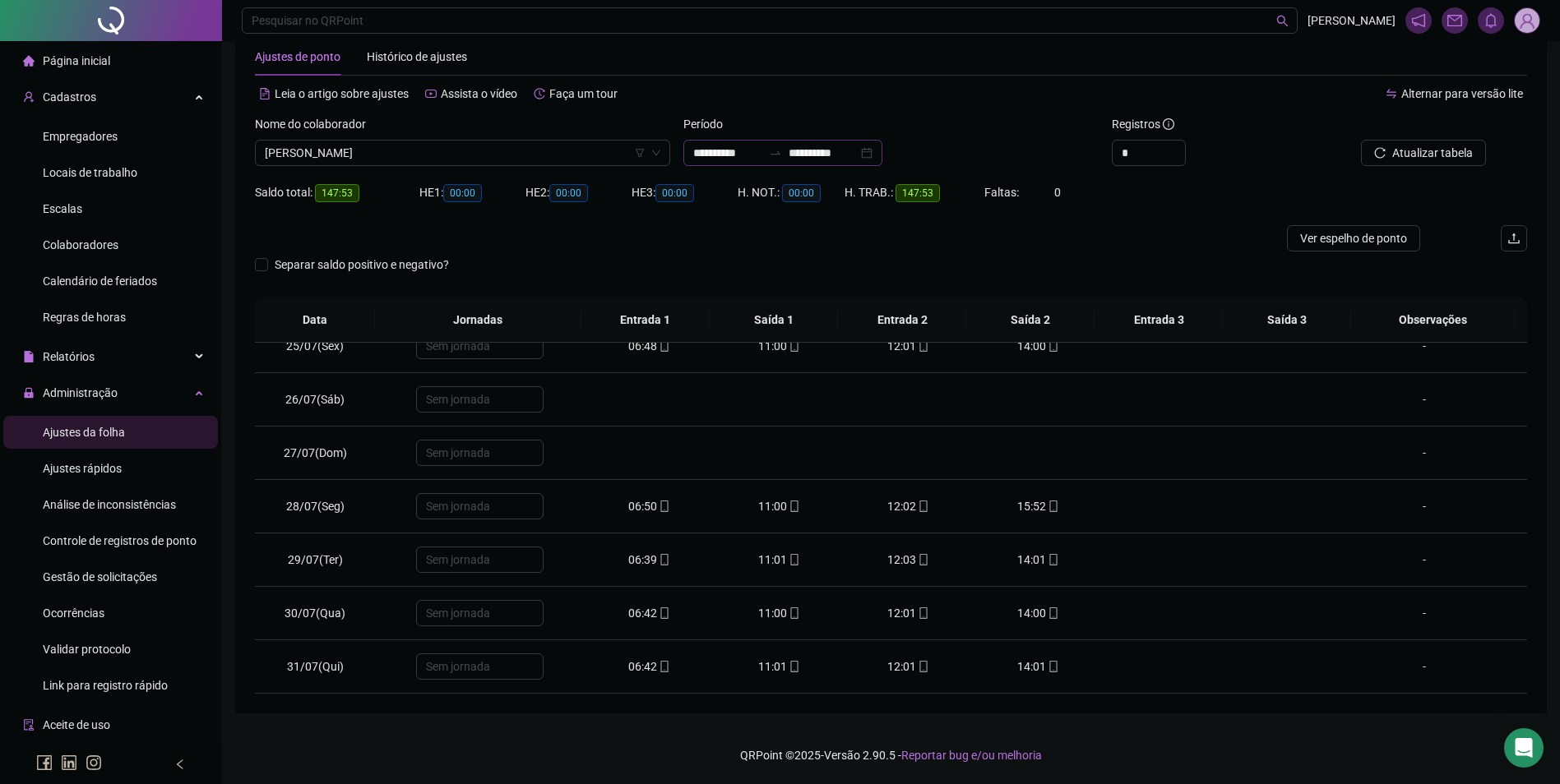
click at [788, 158] on div at bounding box center [775, 152] width 26 height 13
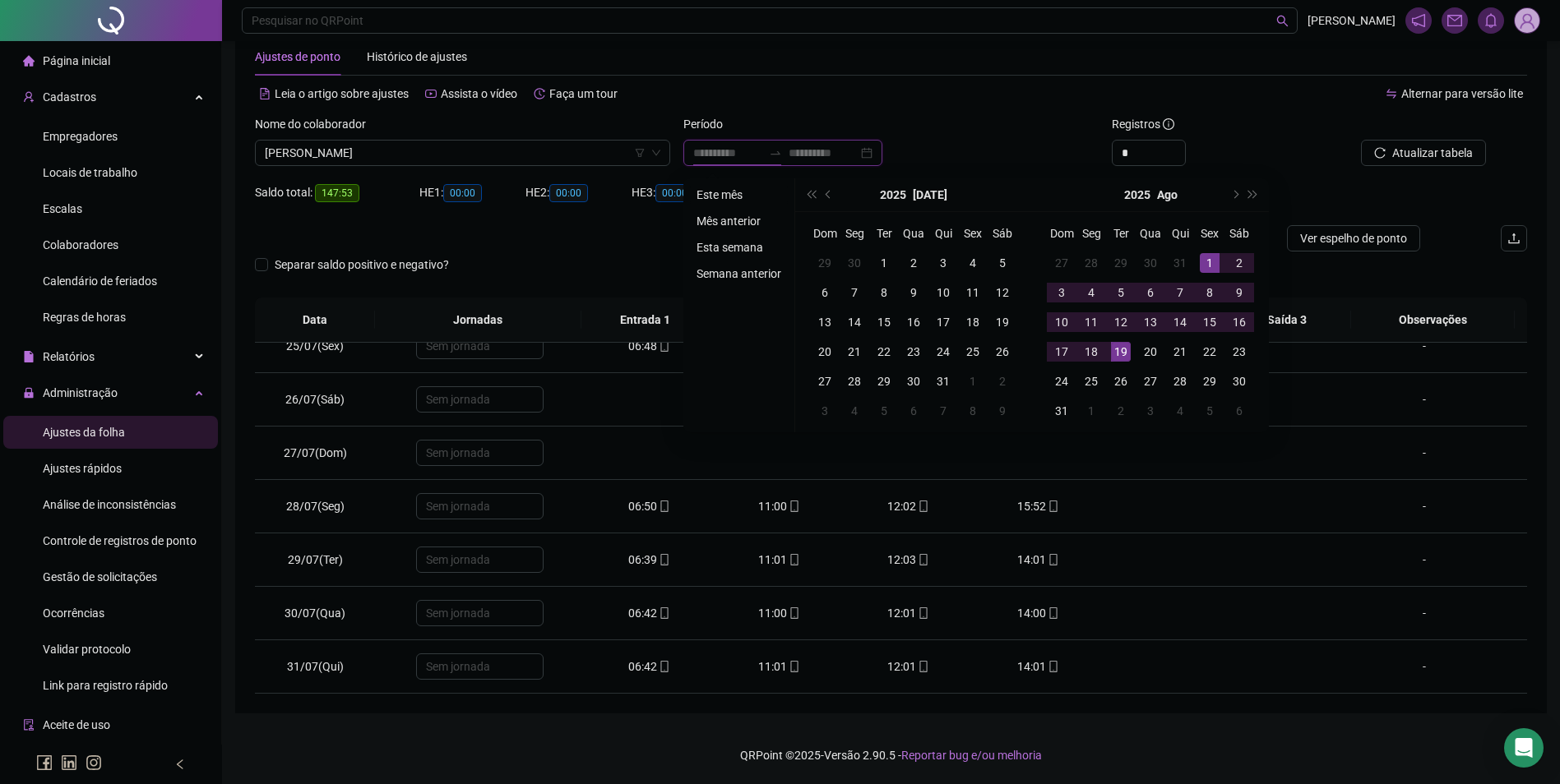
type input "**********"
click at [733, 191] on li "Este mês" at bounding box center [738, 194] width 98 height 20
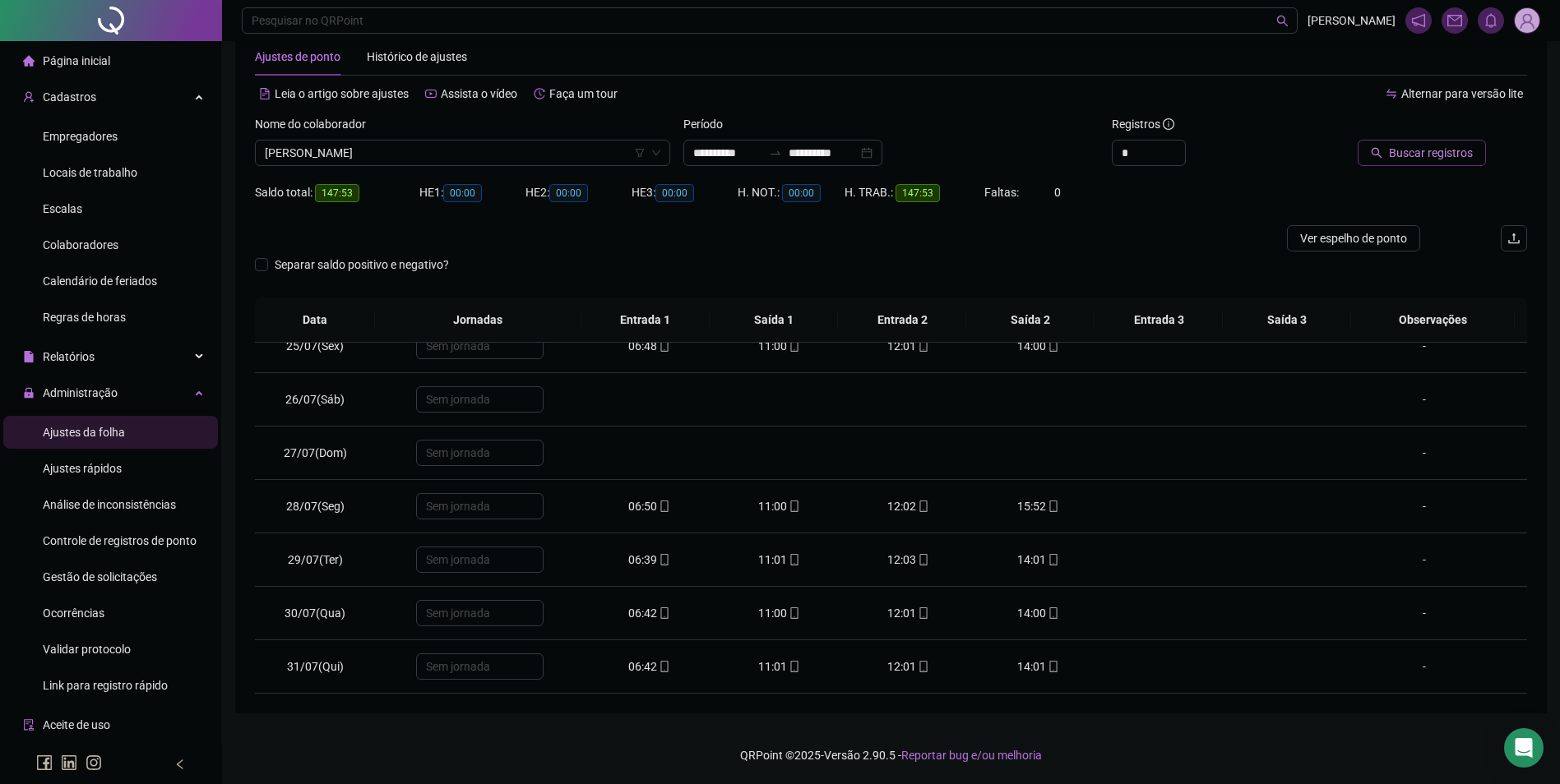
click at [1427, 163] on button "Buscar registros" at bounding box center [1421, 152] width 128 height 26
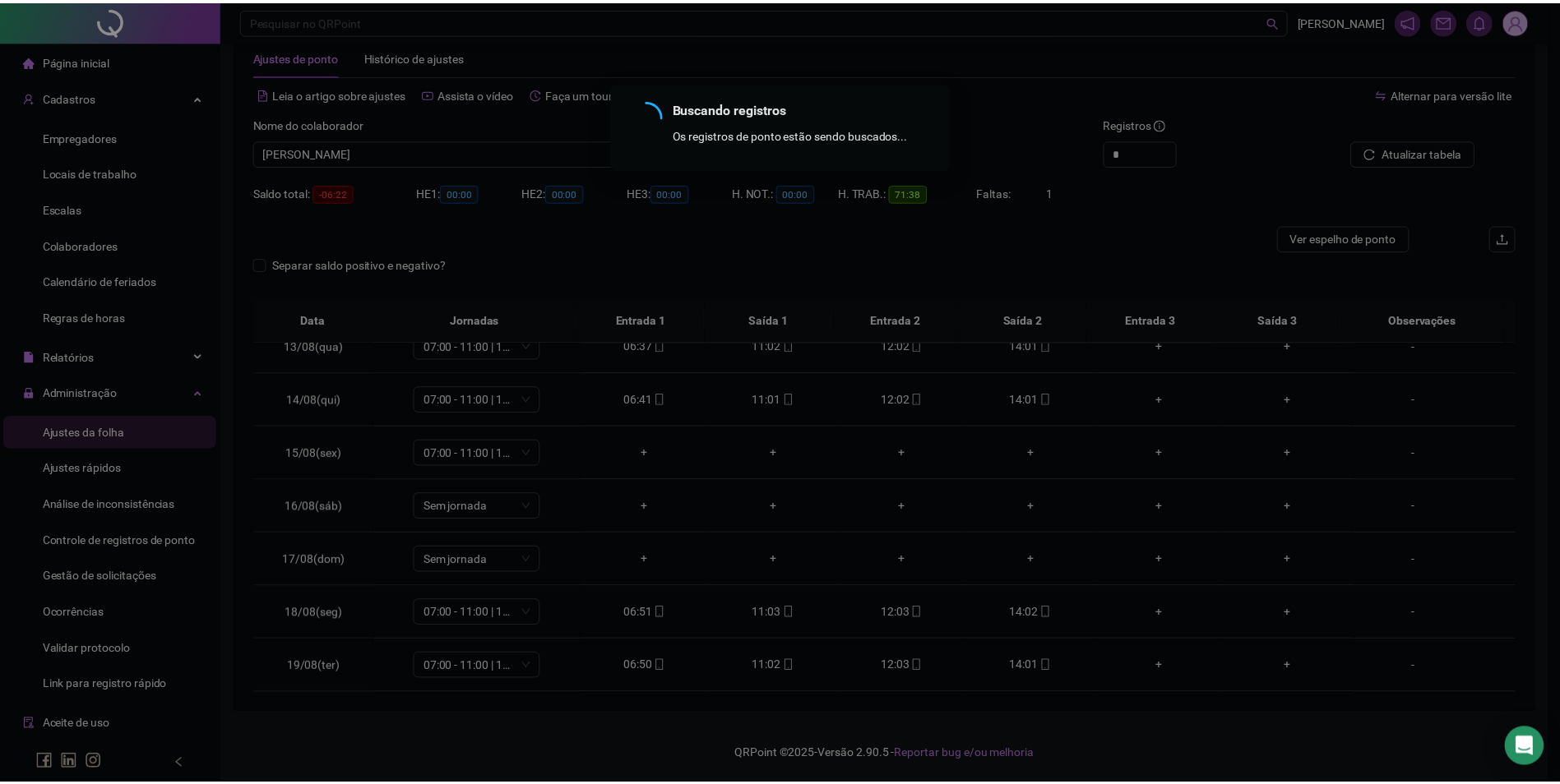
scroll to position [664, 0]
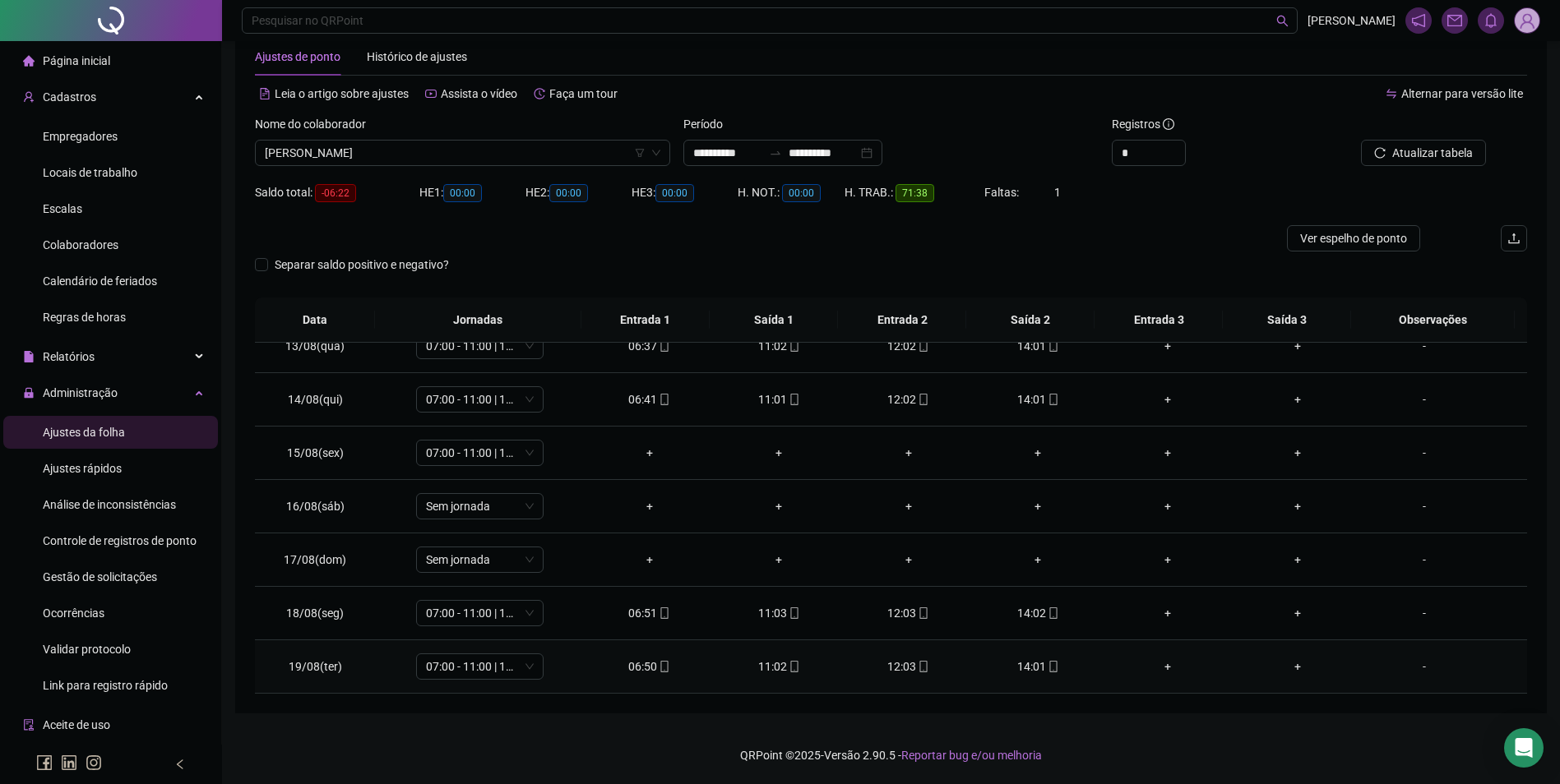
click at [1047, 670] on icon "mobile" at bounding box center [1053, 667] width 12 height 12
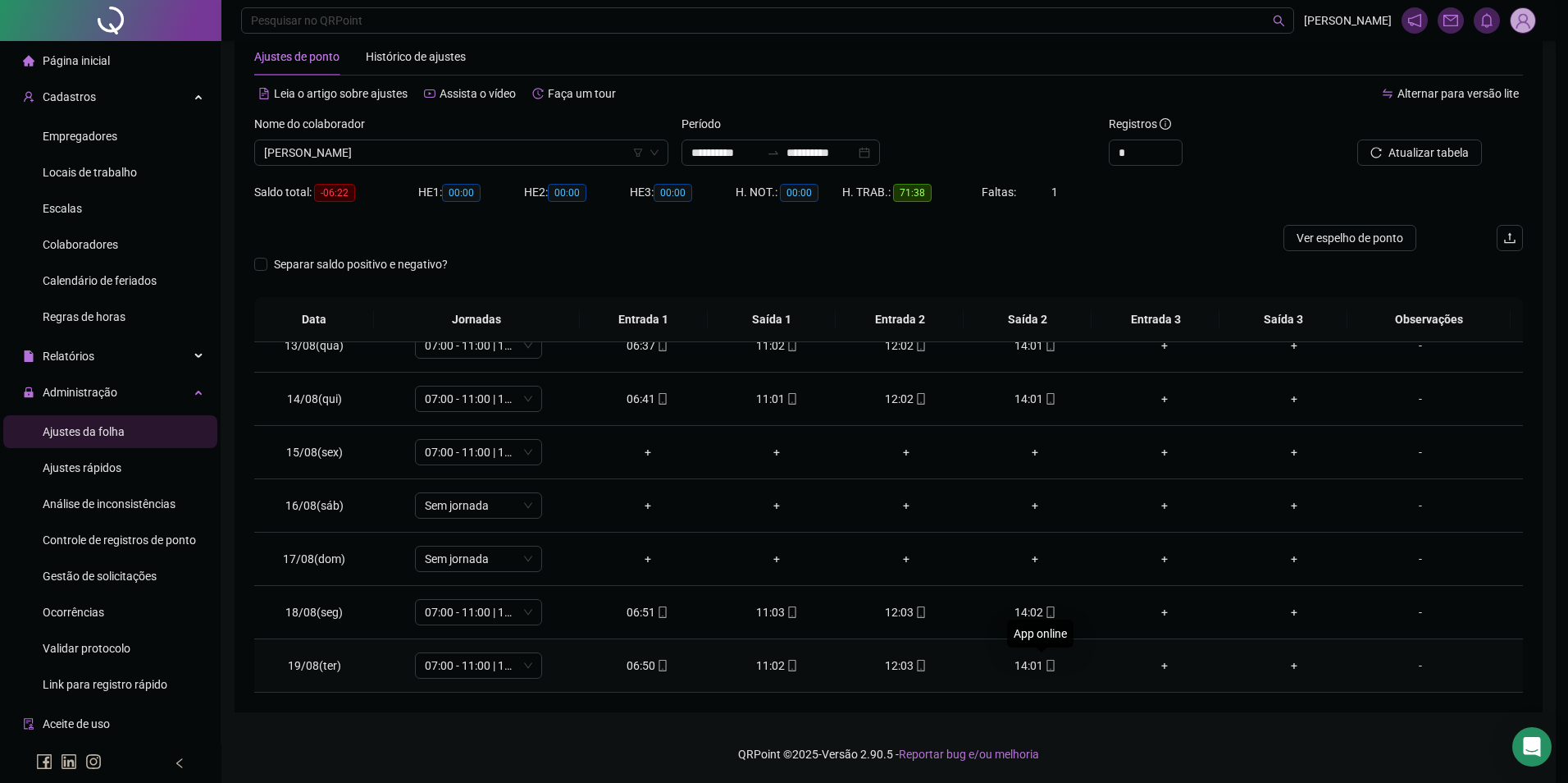
type input "**********"
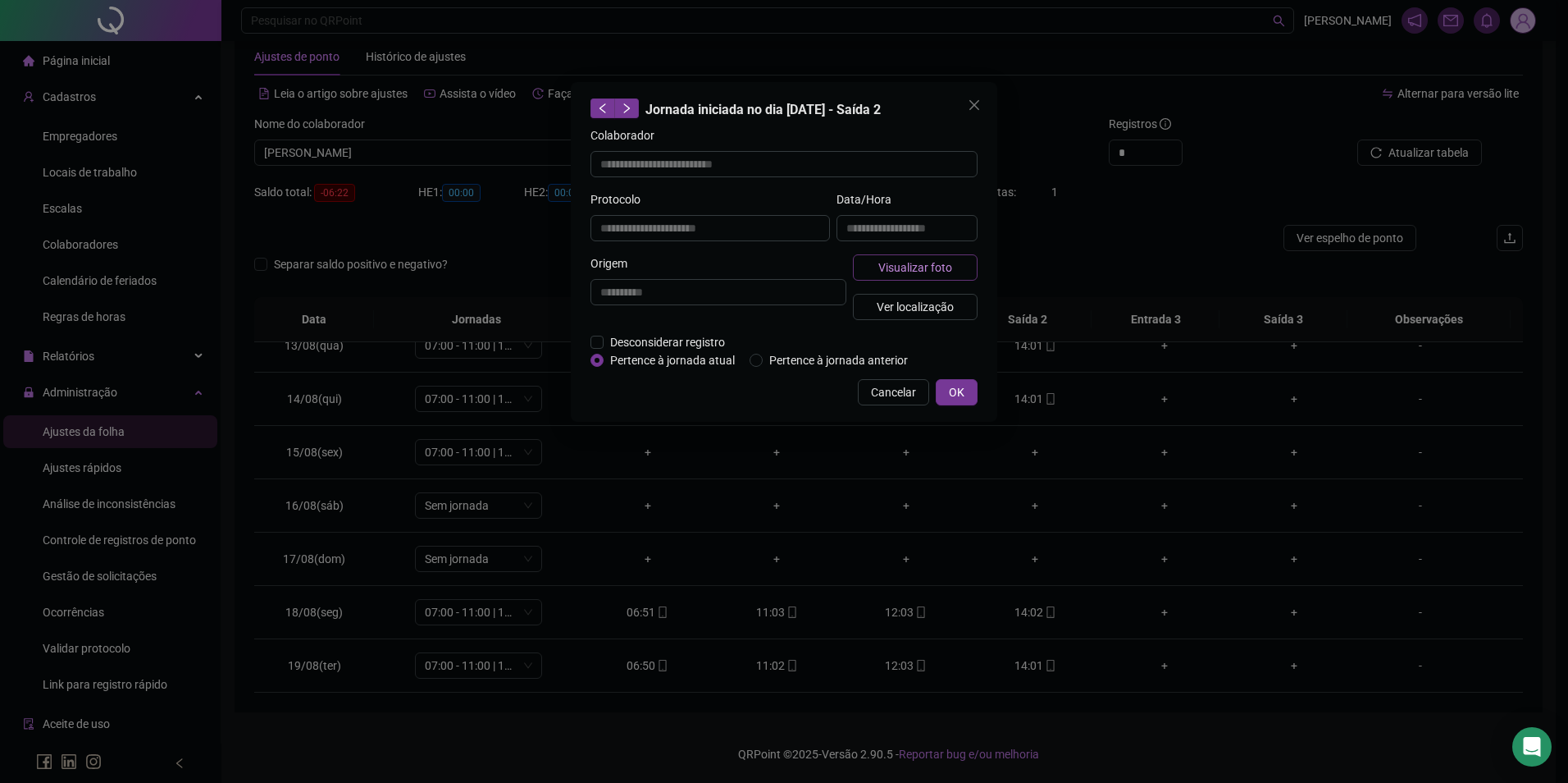
click at [913, 261] on span "Visualizar foto" at bounding box center [915, 267] width 74 height 19
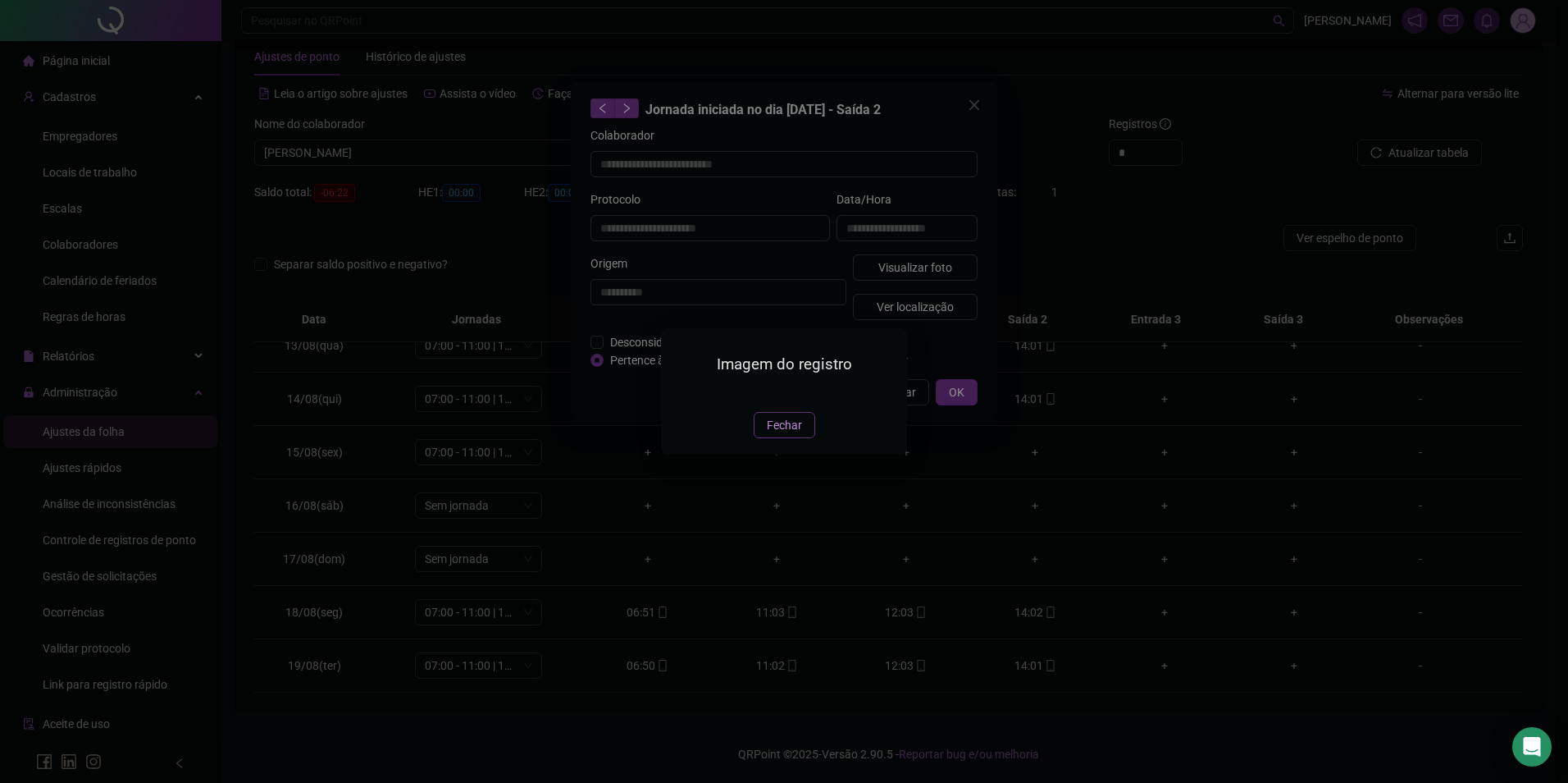
click at [804, 438] on button "Fechar" at bounding box center [784, 425] width 61 height 26
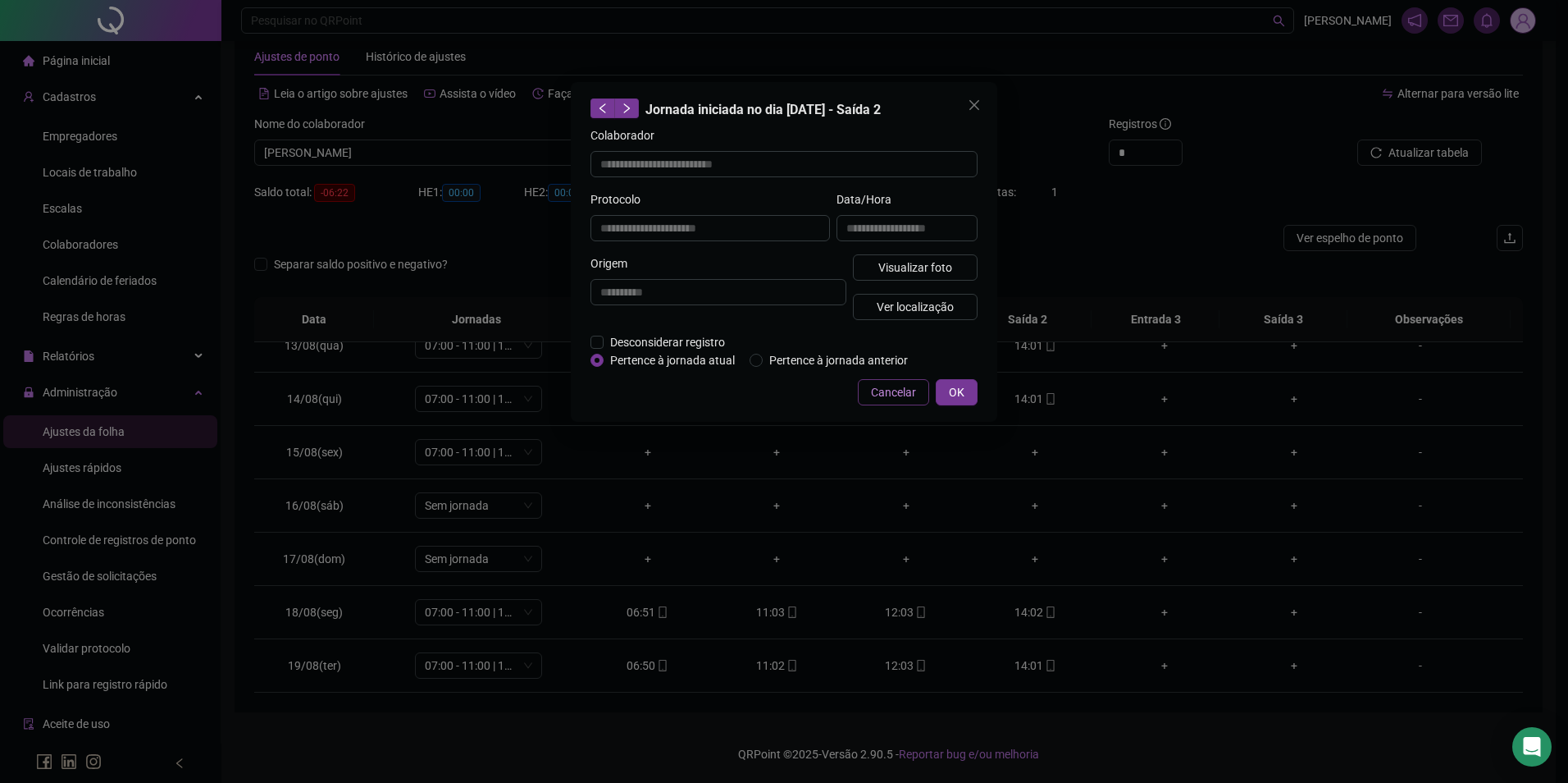
click at [900, 380] on button "Cancelar" at bounding box center [893, 392] width 71 height 26
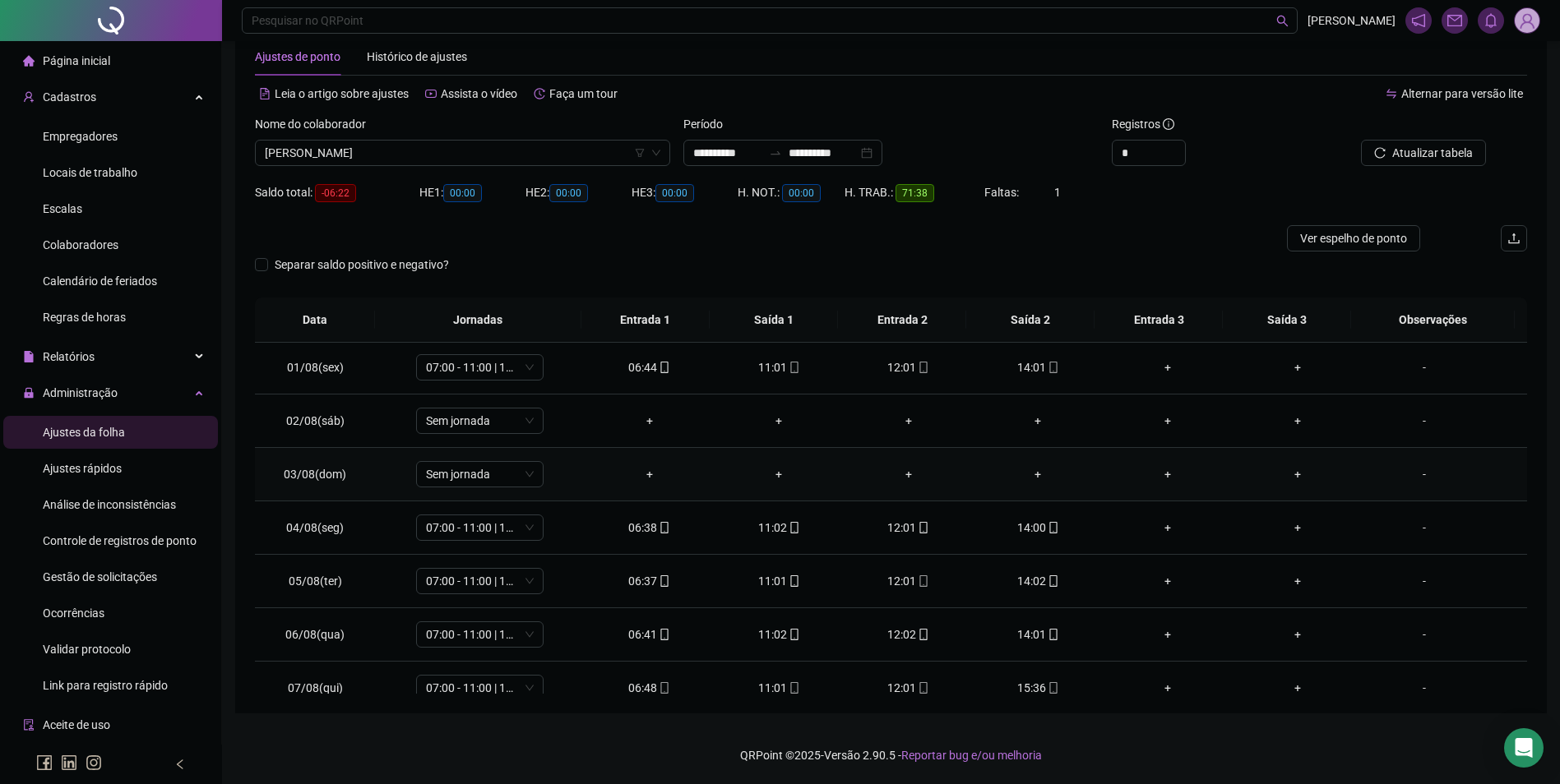
scroll to position [0, 0]
click at [1047, 527] on icon "mobile" at bounding box center [1053, 529] width 12 height 12
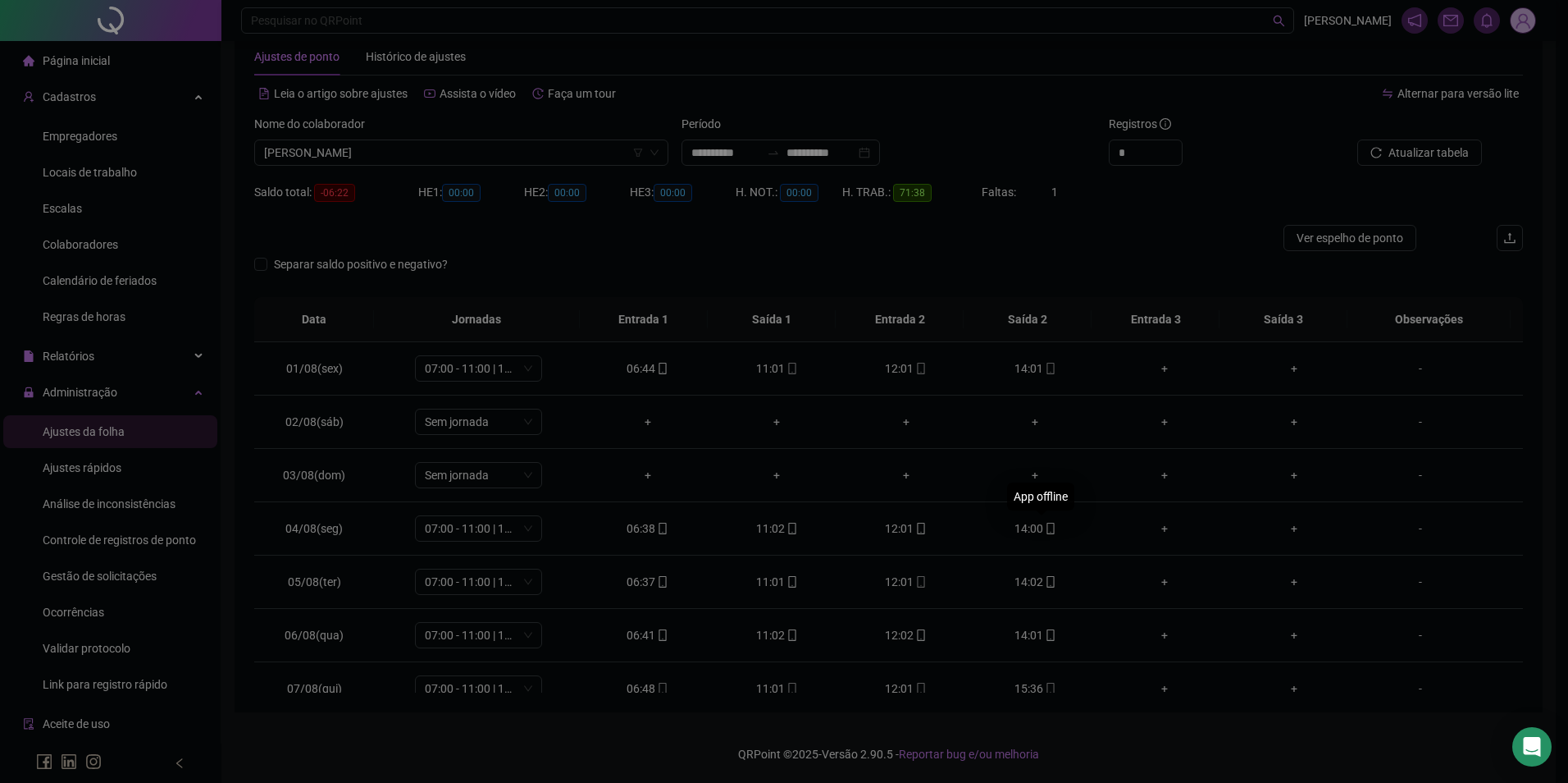
type input "**********"
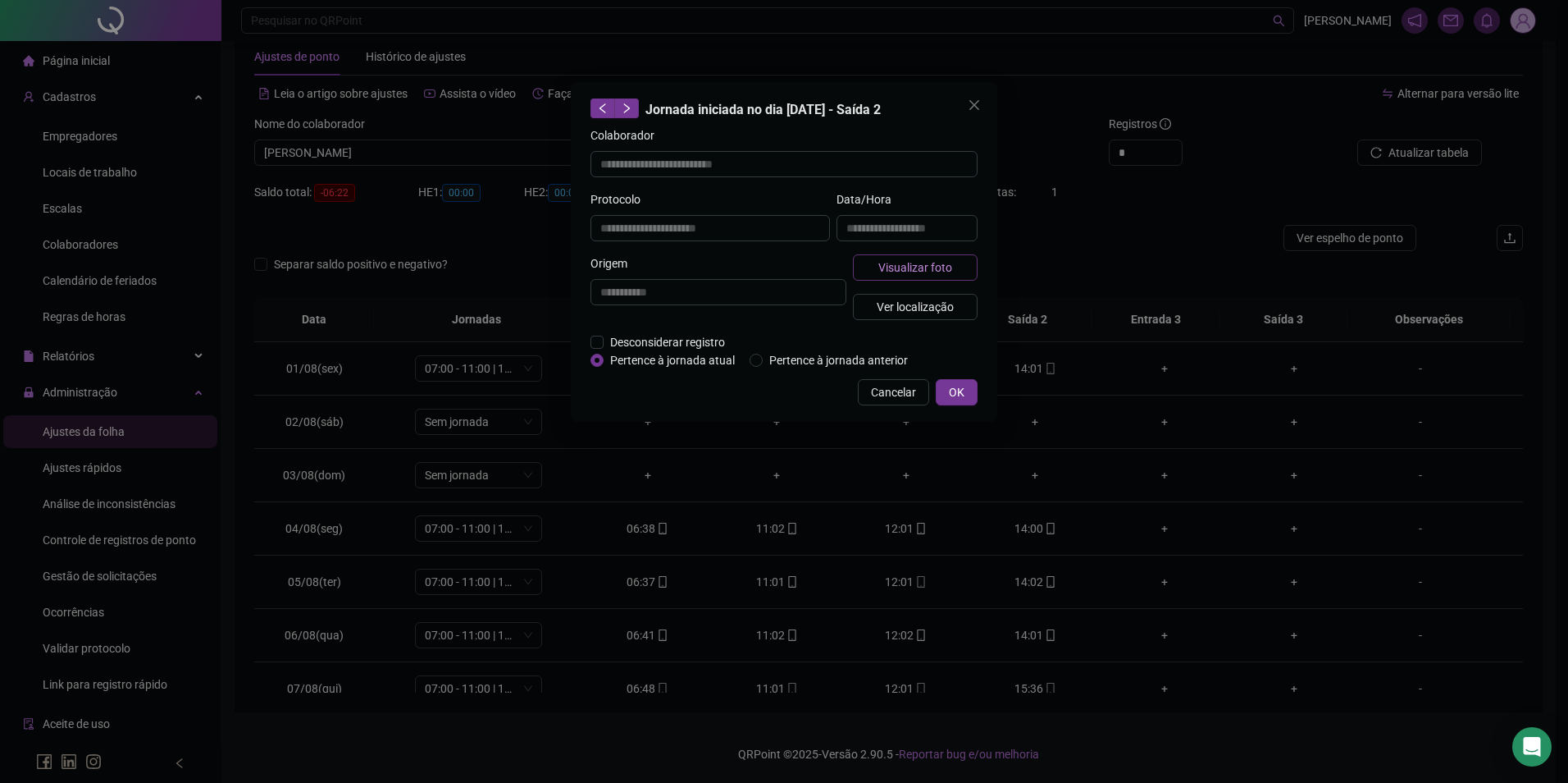
click at [931, 263] on span "Visualizar foto" at bounding box center [915, 267] width 74 height 19
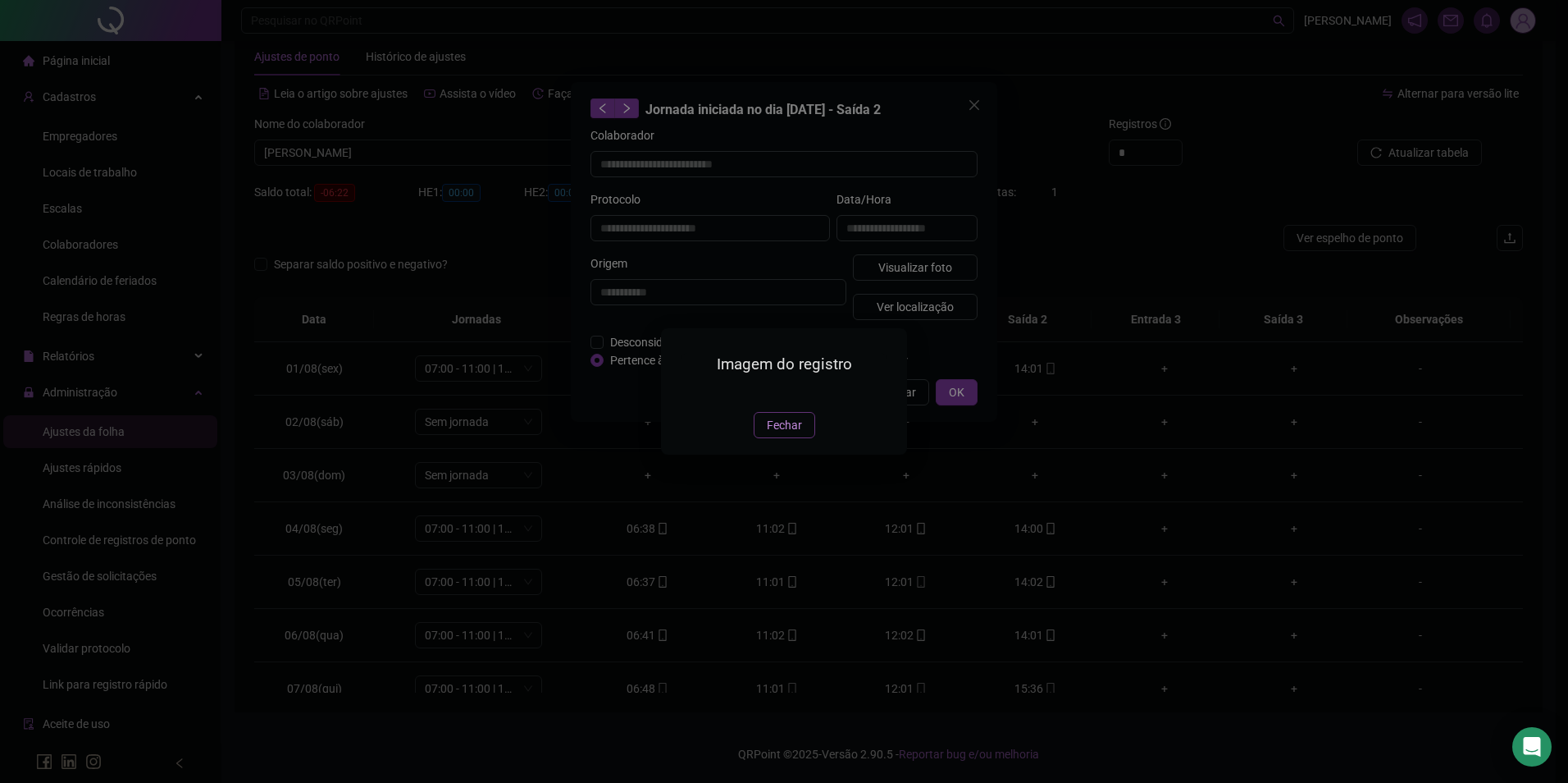
click at [797, 438] on button "Fechar" at bounding box center [784, 425] width 61 height 26
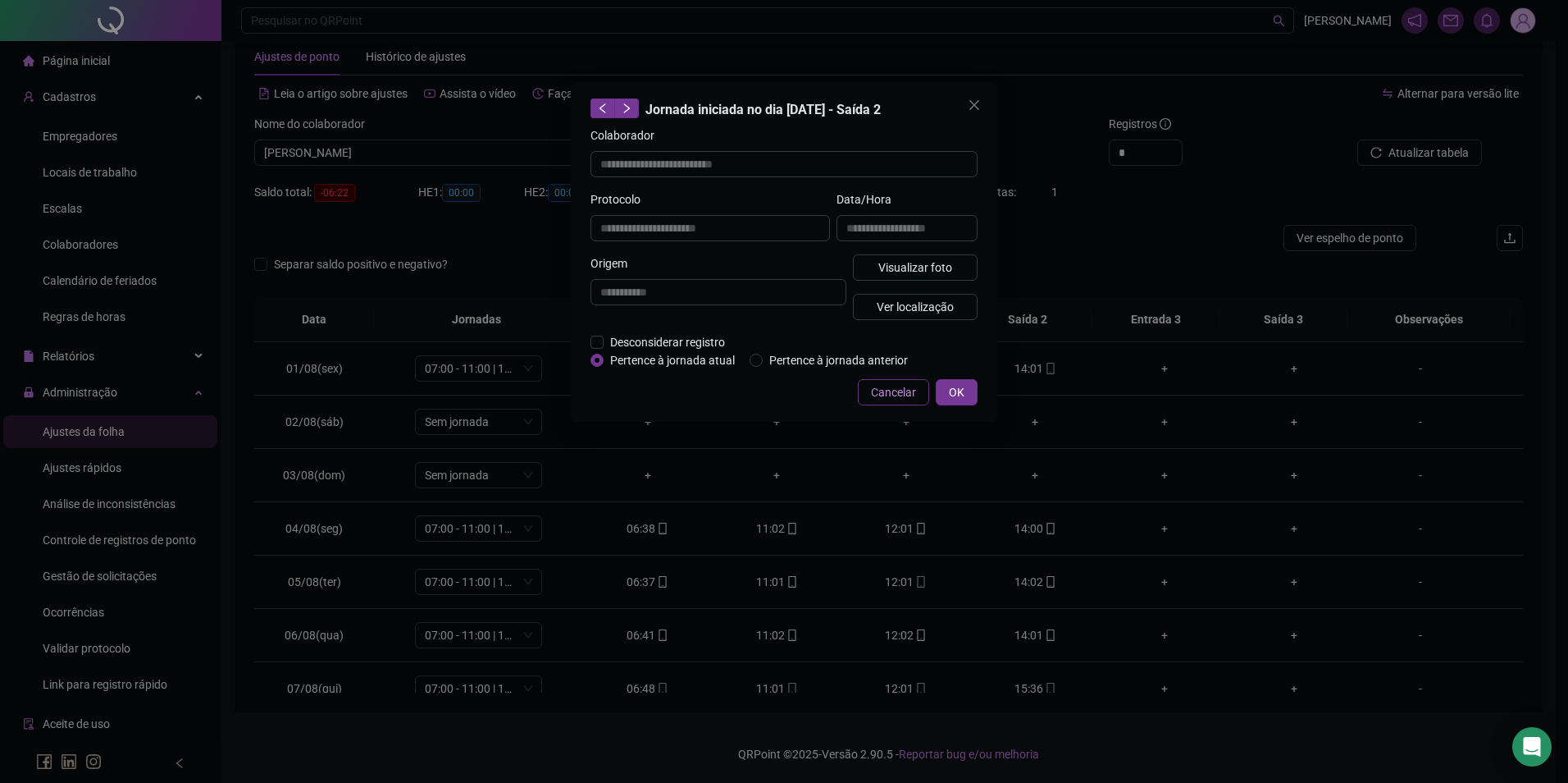
click at [918, 391] on button "Cancelar" at bounding box center [893, 392] width 71 height 26
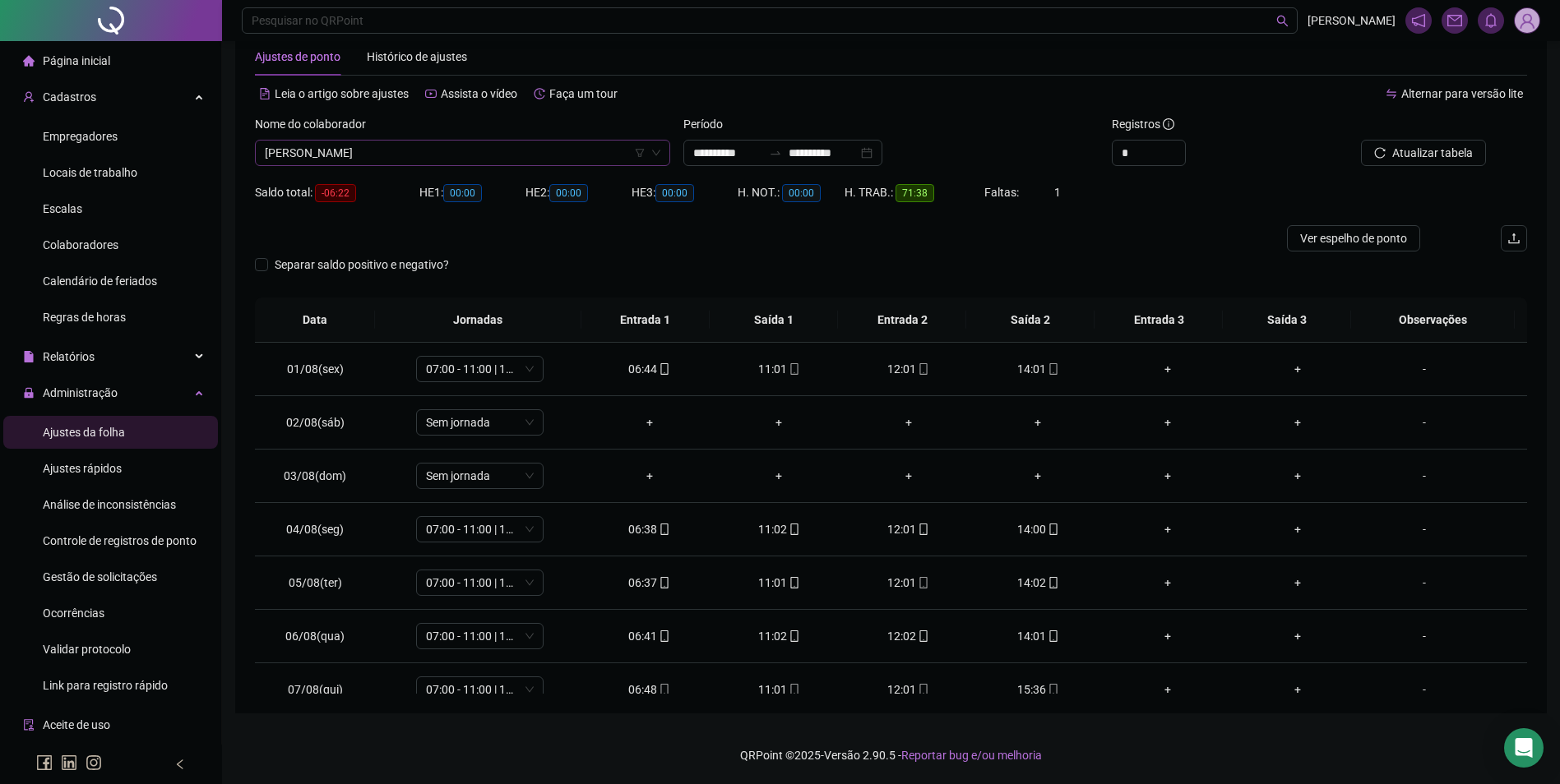
click at [586, 148] on span "[PERSON_NAME]" at bounding box center [462, 152] width 396 height 24
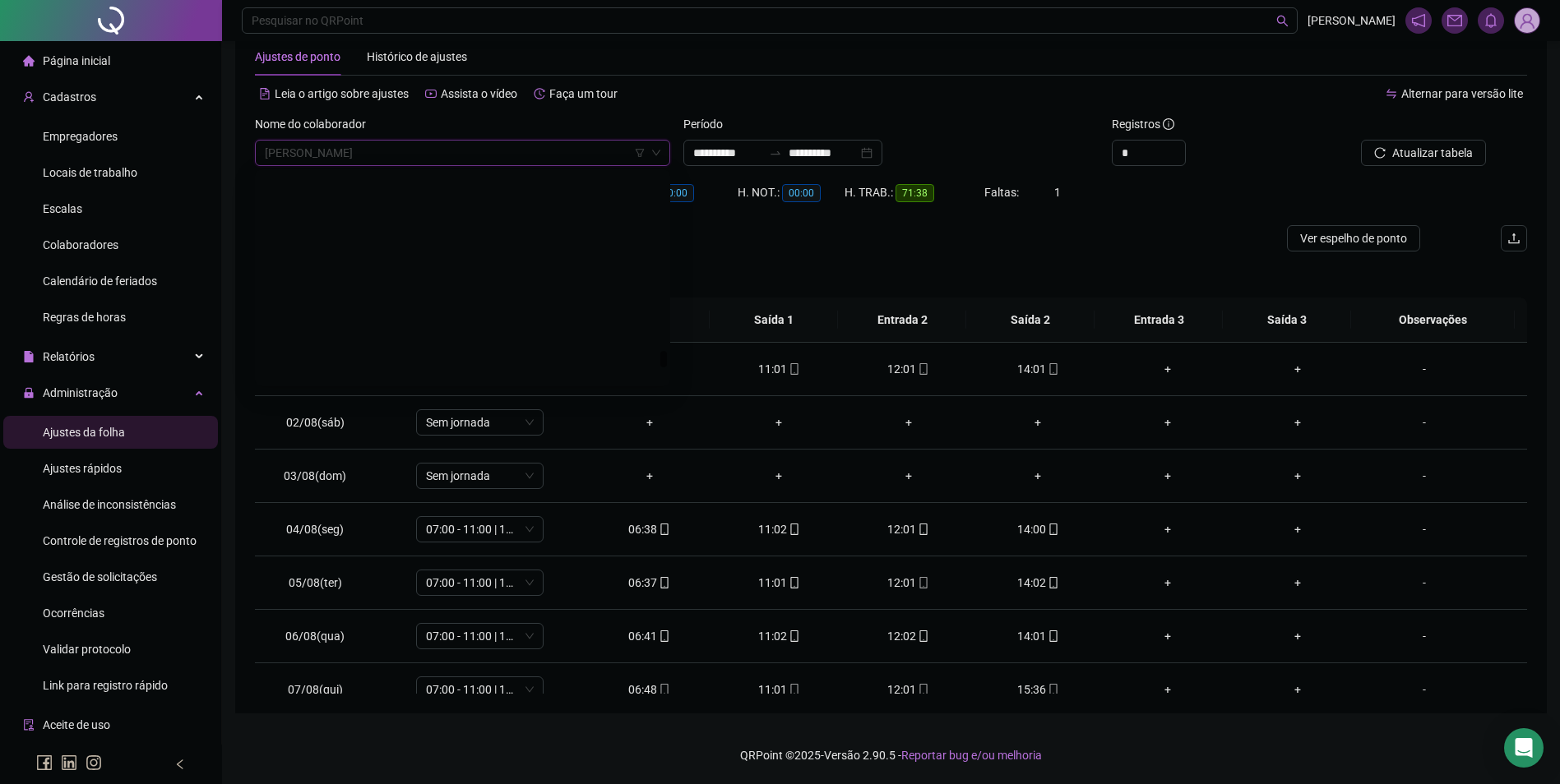
scroll to position [22141, 0]
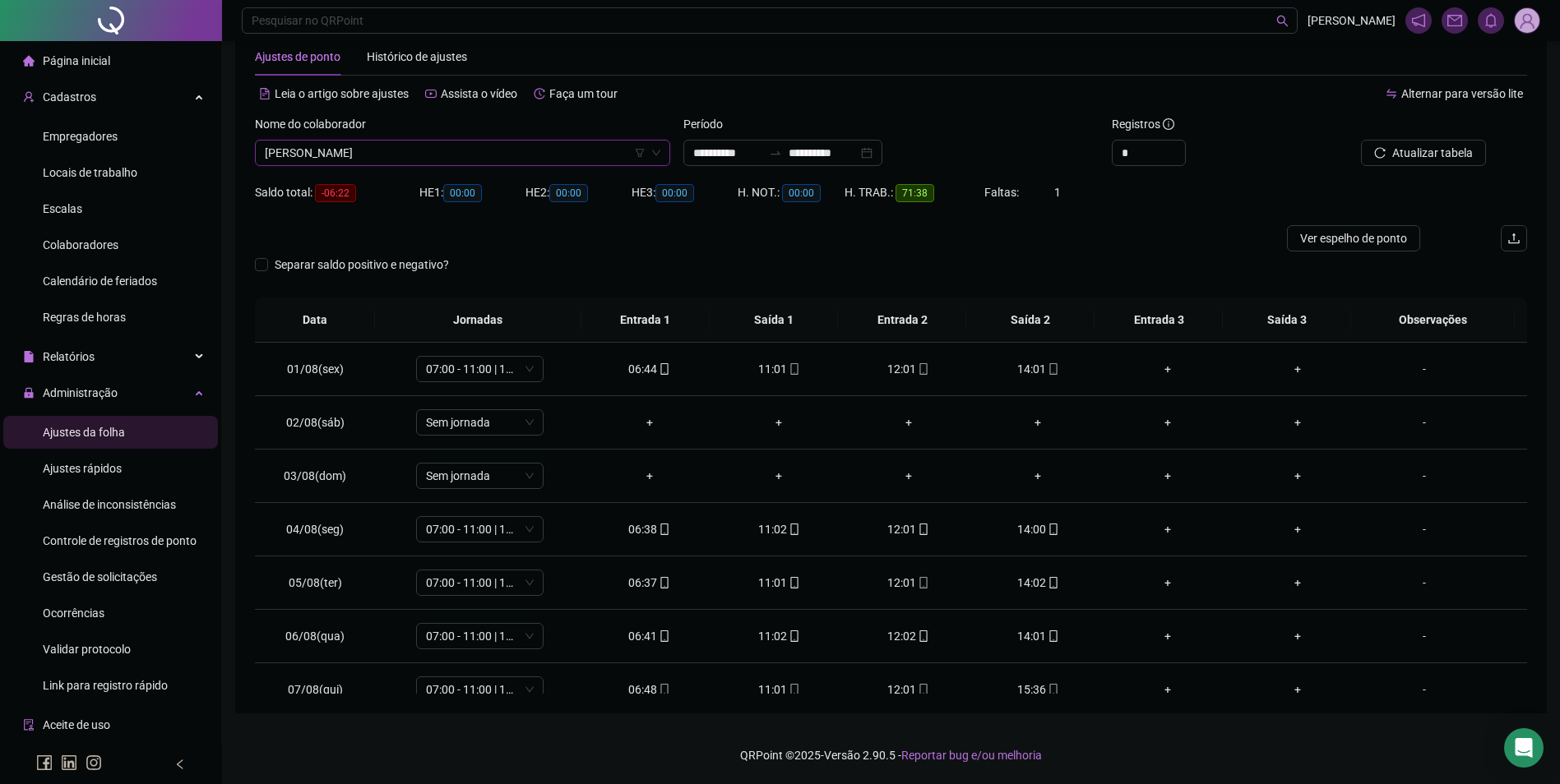
click at [572, 155] on span "[PERSON_NAME]" at bounding box center [462, 152] width 396 height 24
type input "*******"
click at [1435, 161] on span "Buscar registros" at bounding box center [1431, 152] width 84 height 19
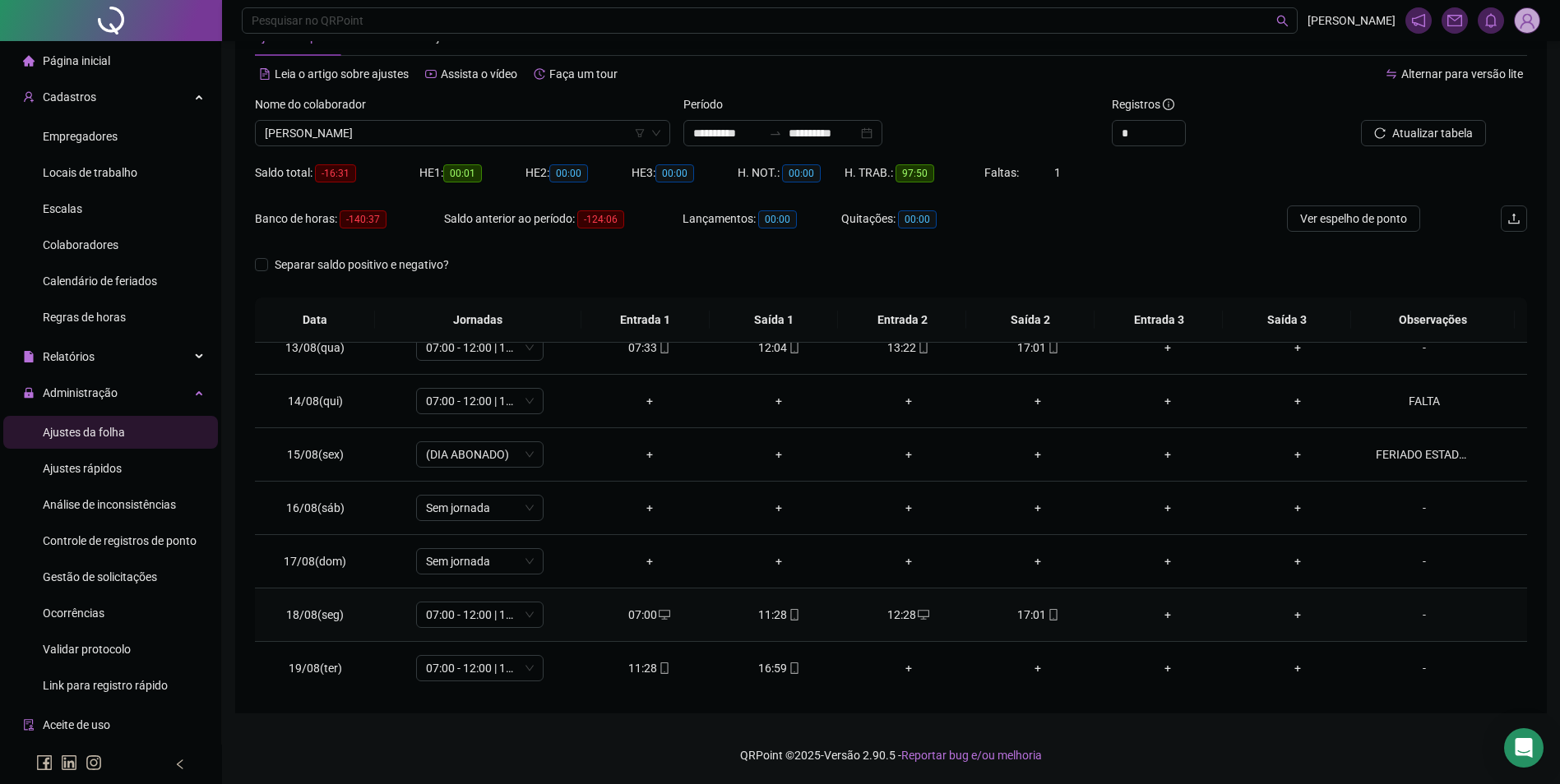
scroll to position [664, 0]
click at [792, 662] on icon "mobile" at bounding box center [794, 667] width 8 height 12
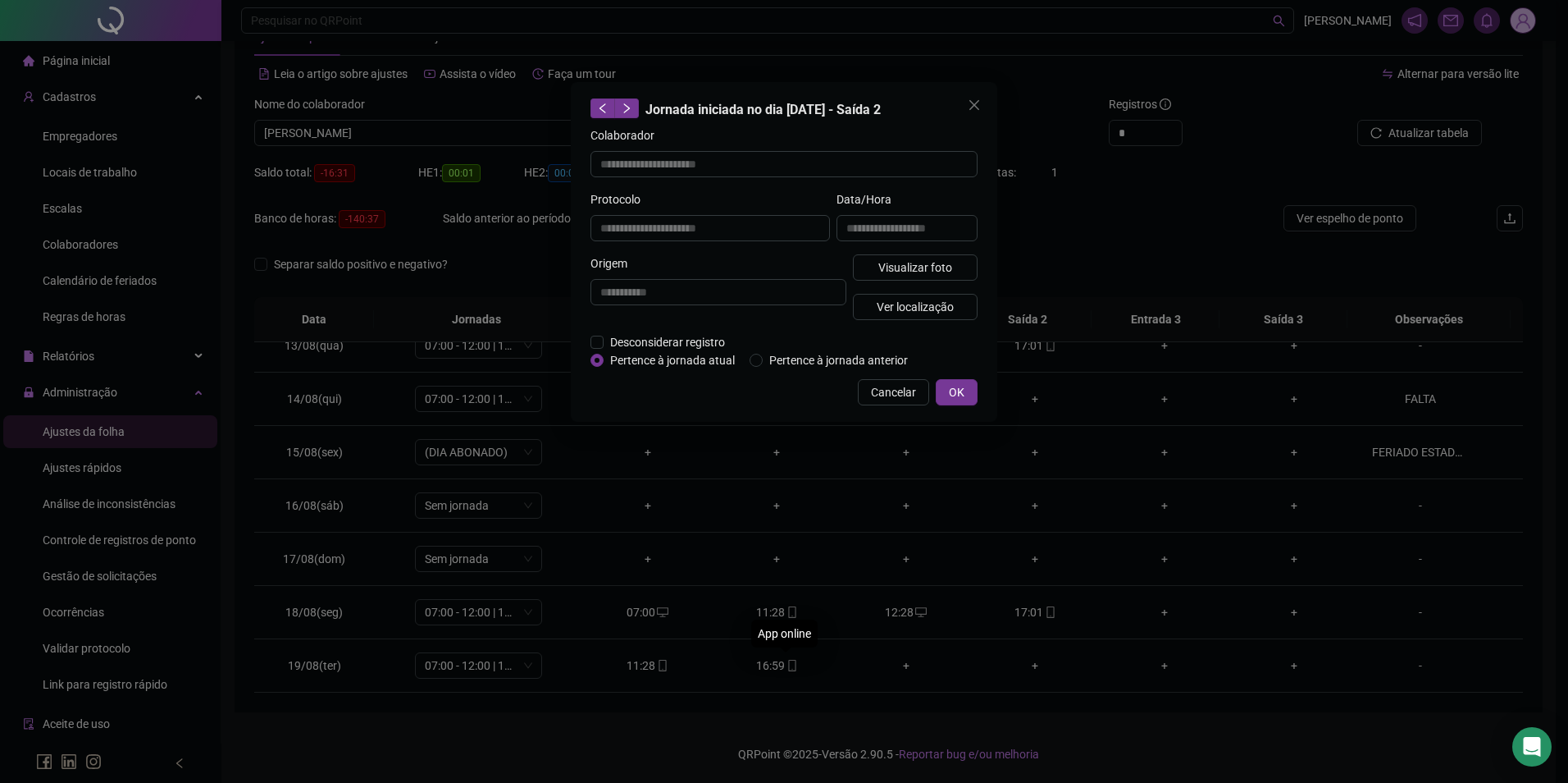
type input "**********"
click at [921, 267] on span "Visualizar foto" at bounding box center [915, 267] width 74 height 19
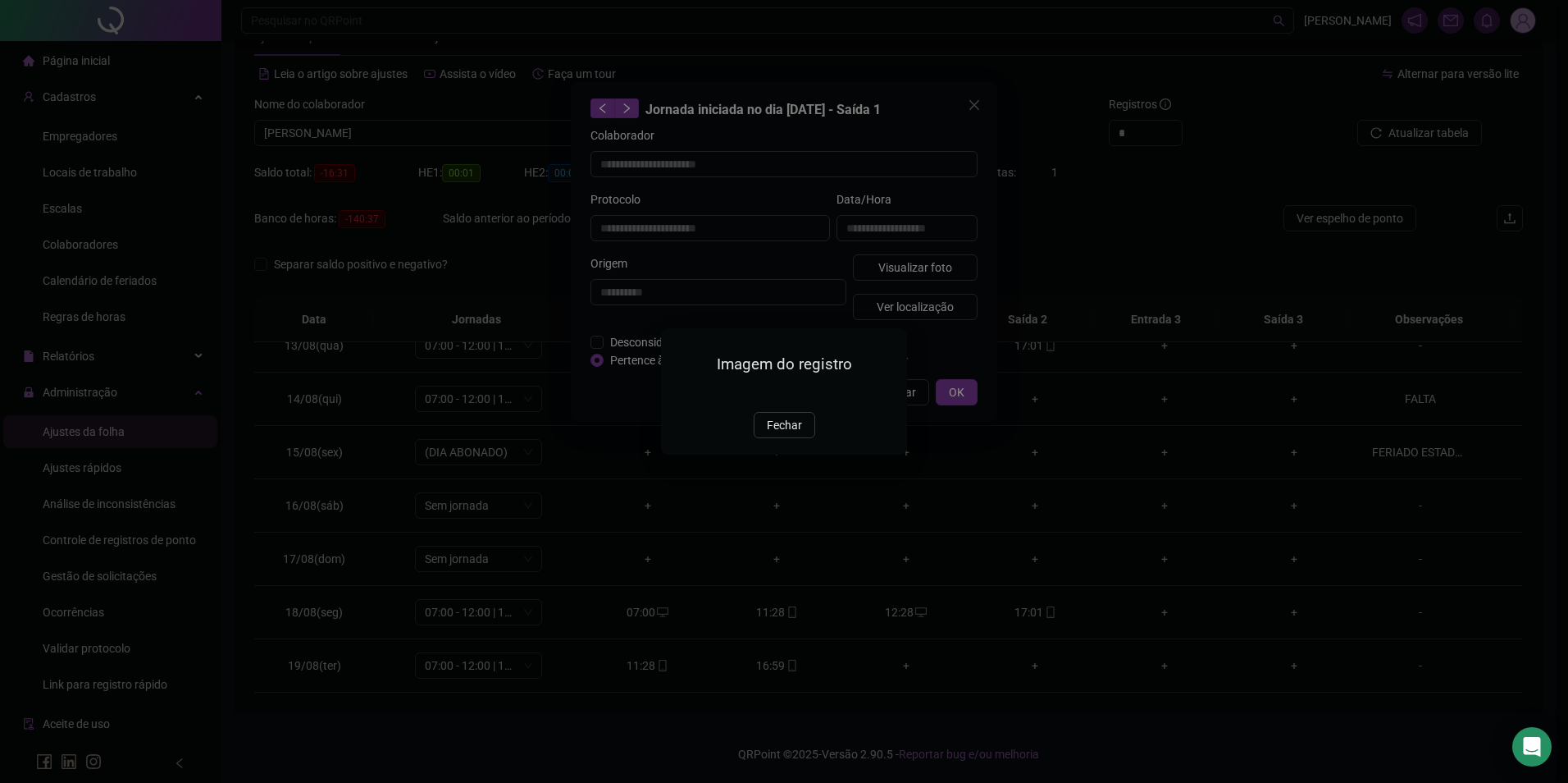
click at [681, 394] on img at bounding box center [681, 394] width 0 height 0
click at [783, 434] on span "Fechar" at bounding box center [784, 425] width 35 height 19
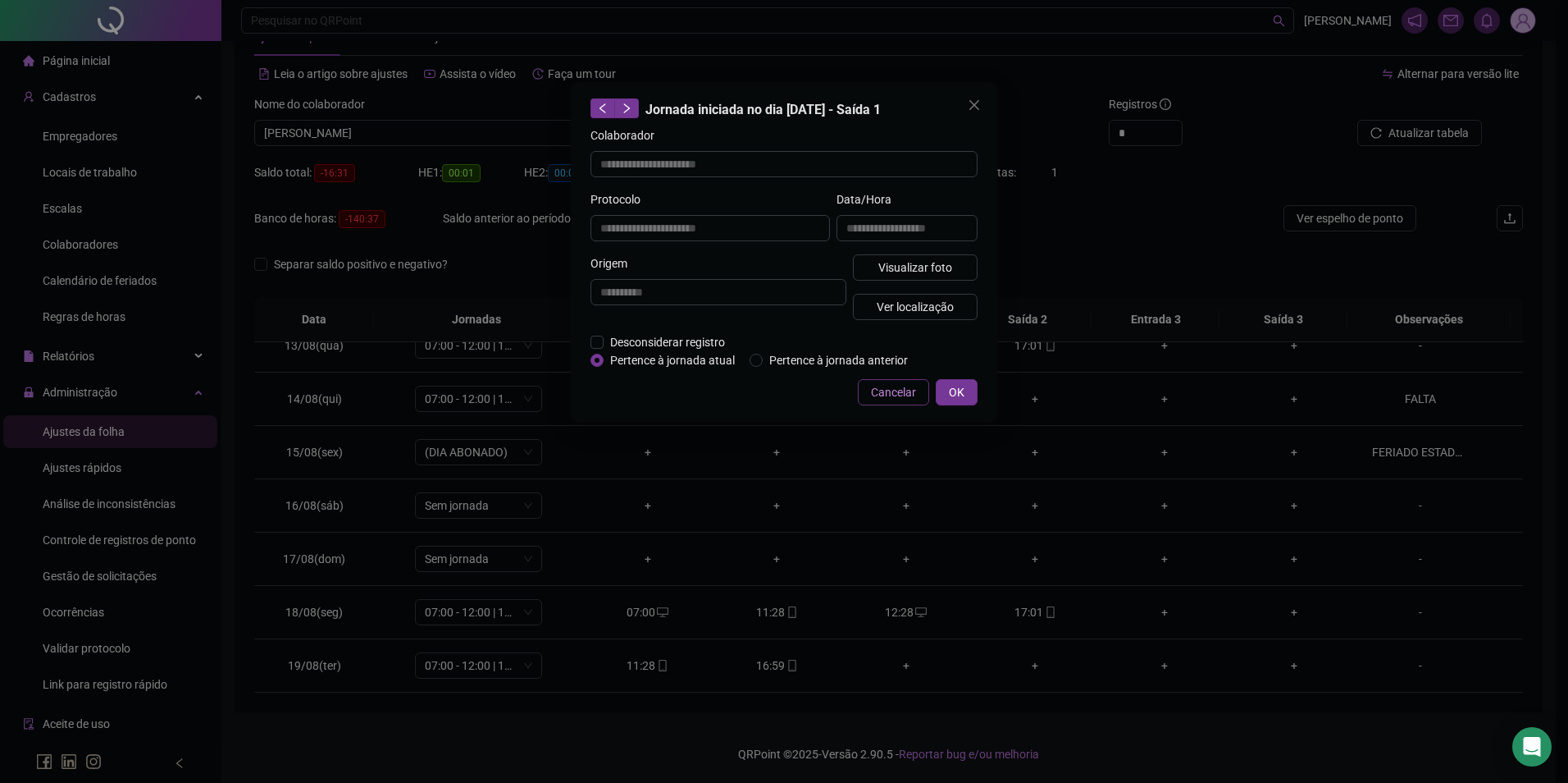
click at [883, 402] on button "Cancelar" at bounding box center [893, 392] width 71 height 26
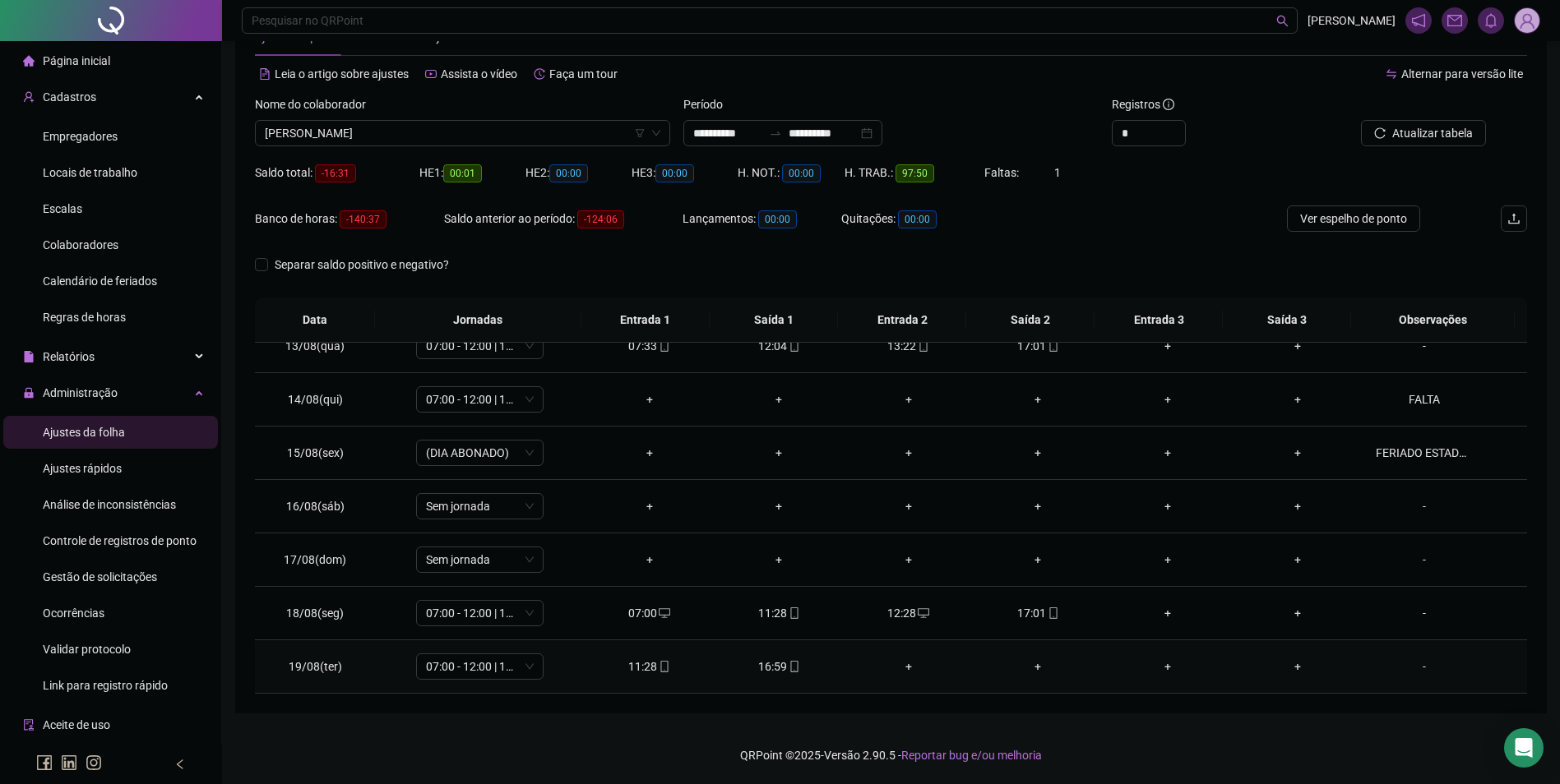
click at [777, 673] on div "16:59" at bounding box center [779, 666] width 104 height 19
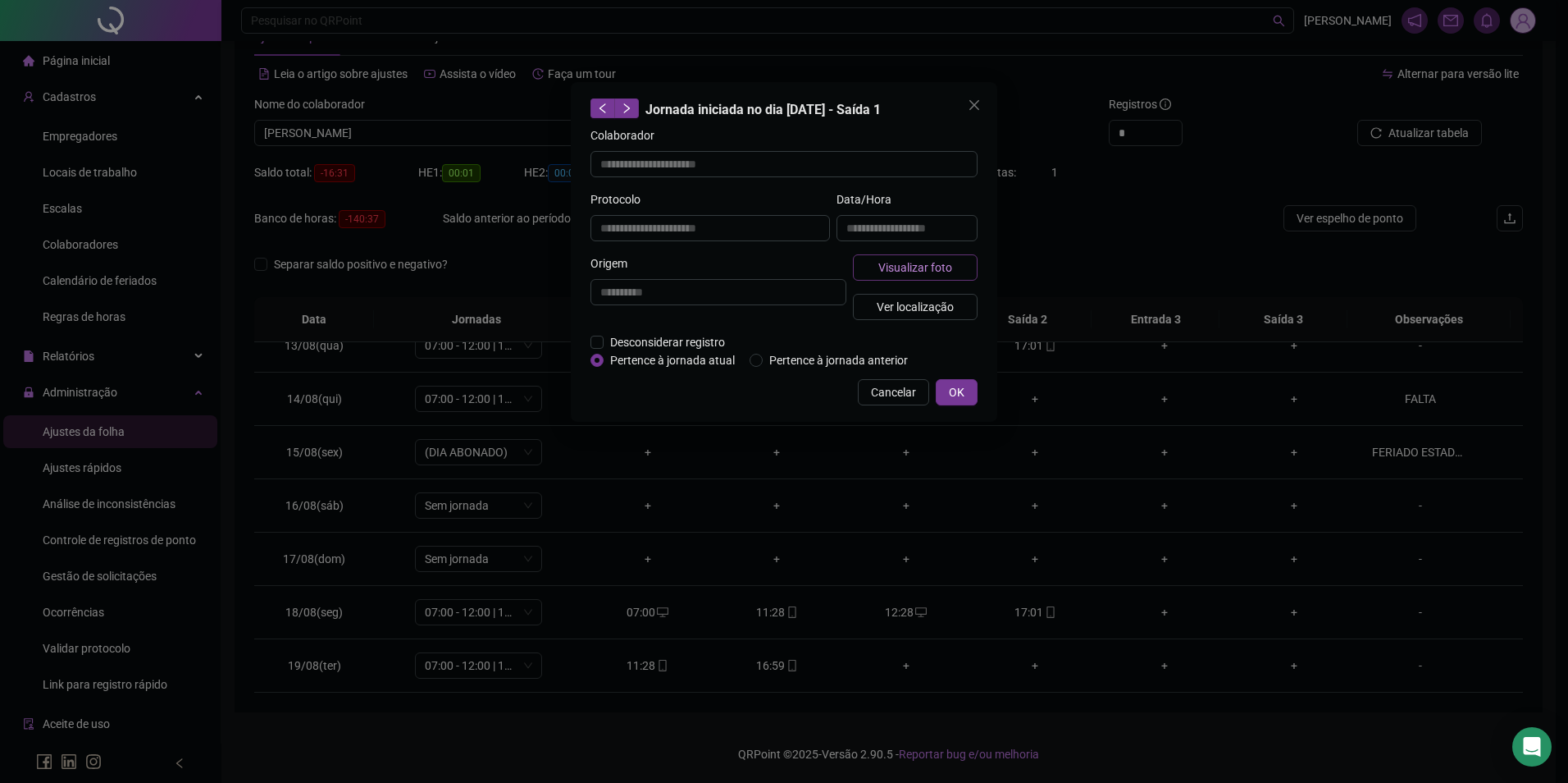
click at [901, 269] on span "Visualizar foto" at bounding box center [915, 267] width 74 height 19
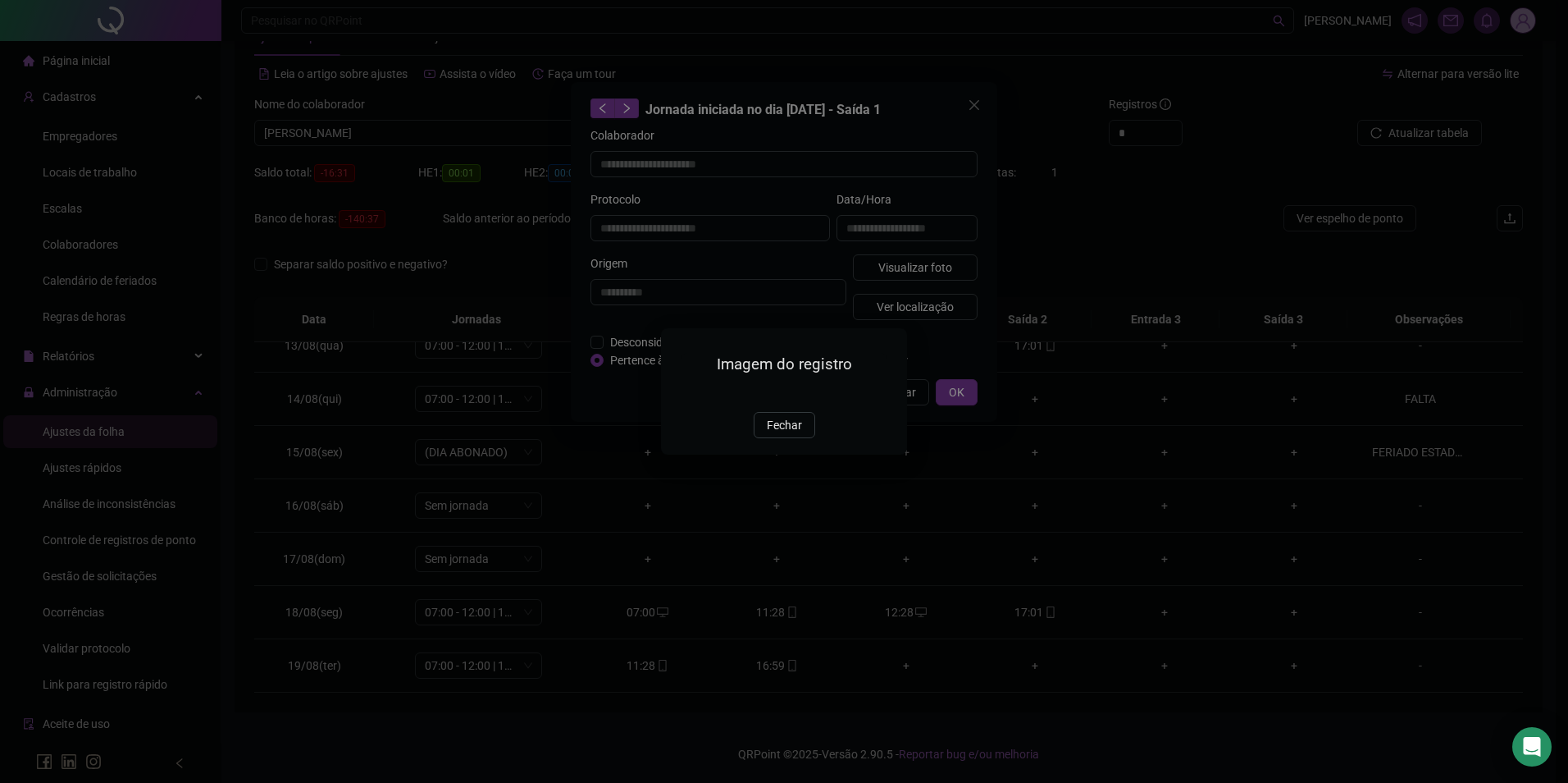
click at [681, 394] on img at bounding box center [681, 394] width 0 height 0
click at [798, 434] on span "Fechar" at bounding box center [784, 425] width 35 height 19
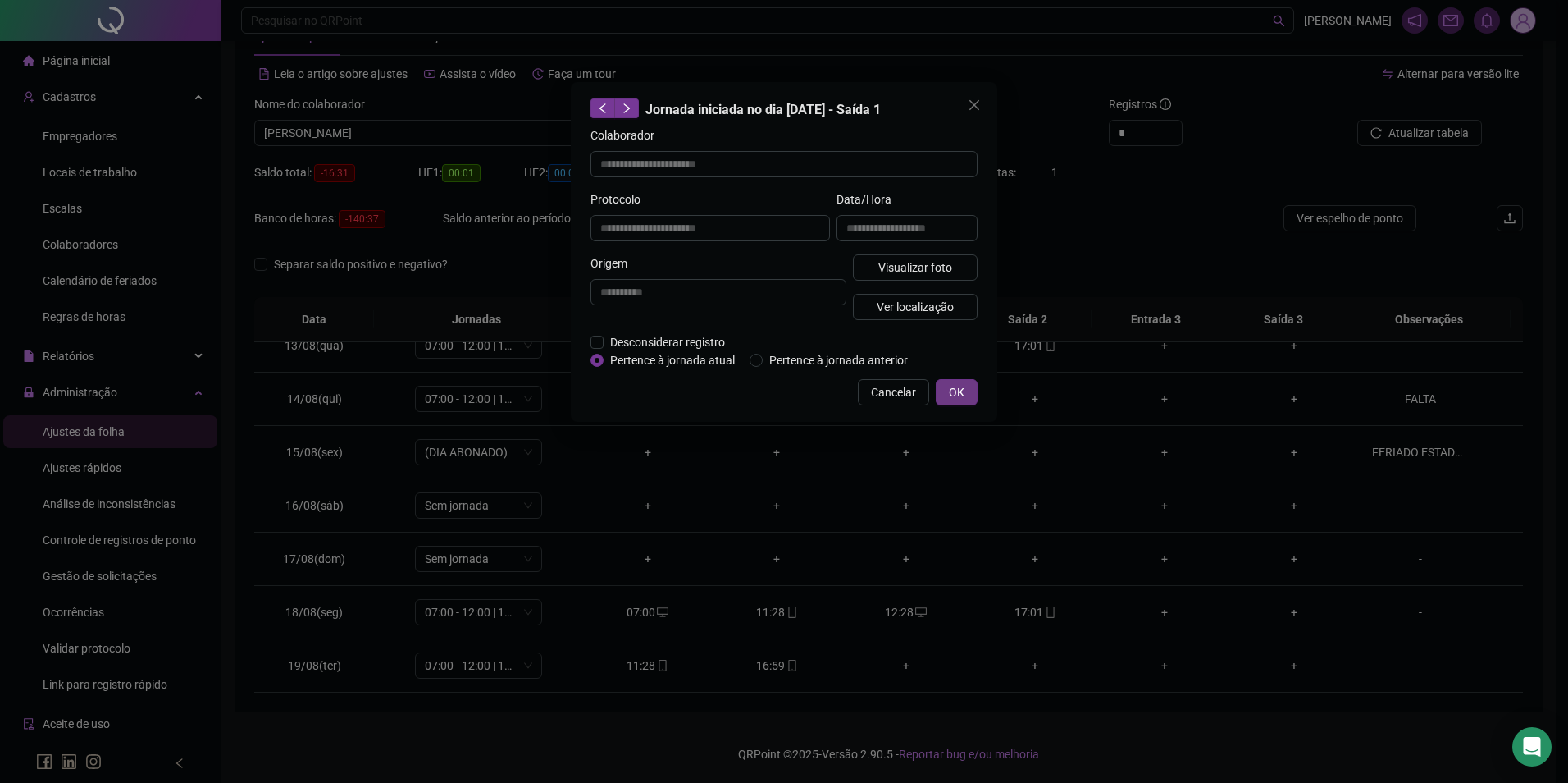
click at [975, 389] on button "OK" at bounding box center [956, 392] width 42 height 26
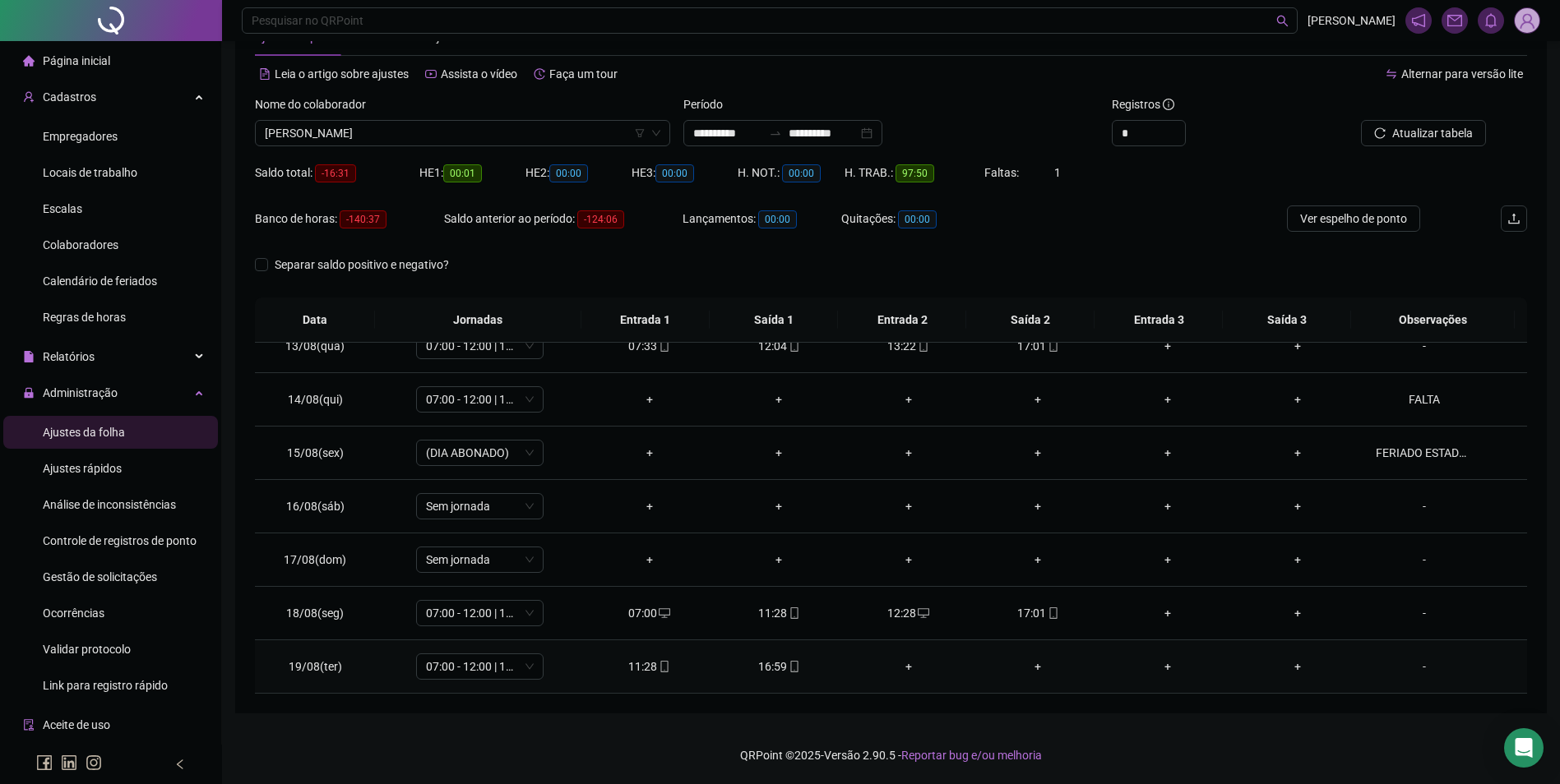
click at [651, 662] on div "11:28" at bounding box center [650, 666] width 104 height 19
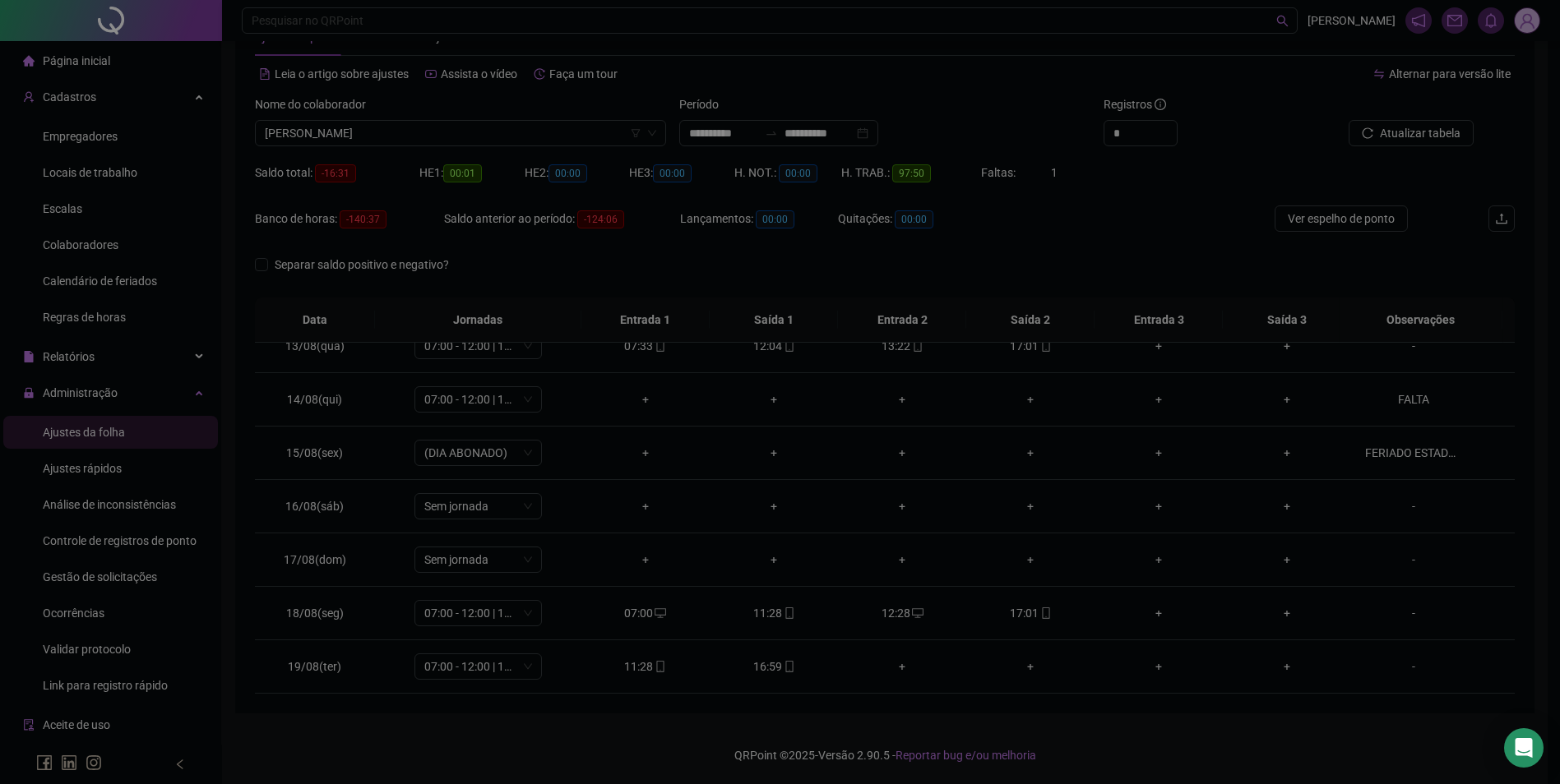
type input "**********"
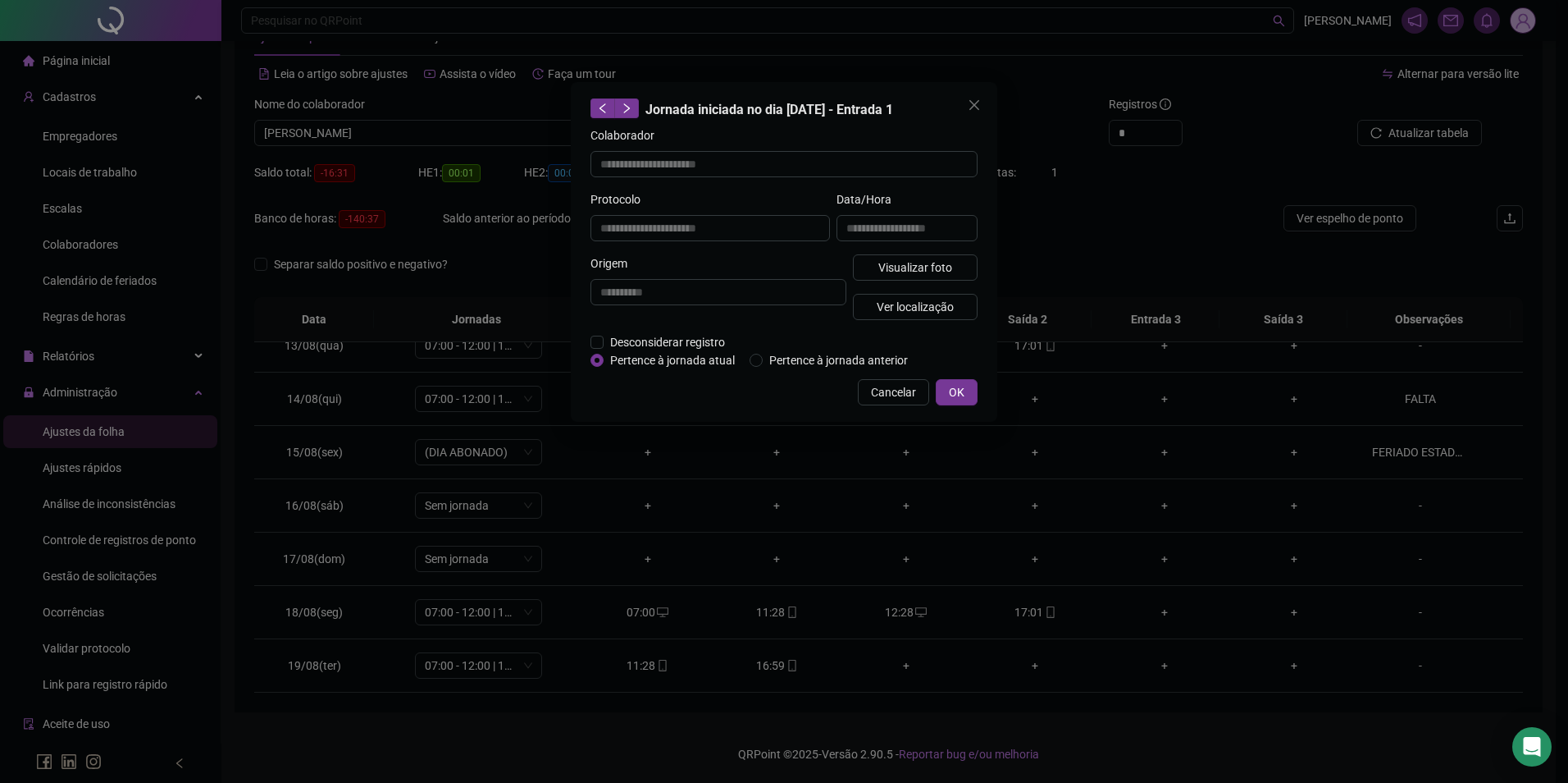
click at [945, 253] on div "**********" at bounding box center [907, 222] width 148 height 64
click at [945, 263] on span "Visualizar foto" at bounding box center [915, 267] width 74 height 19
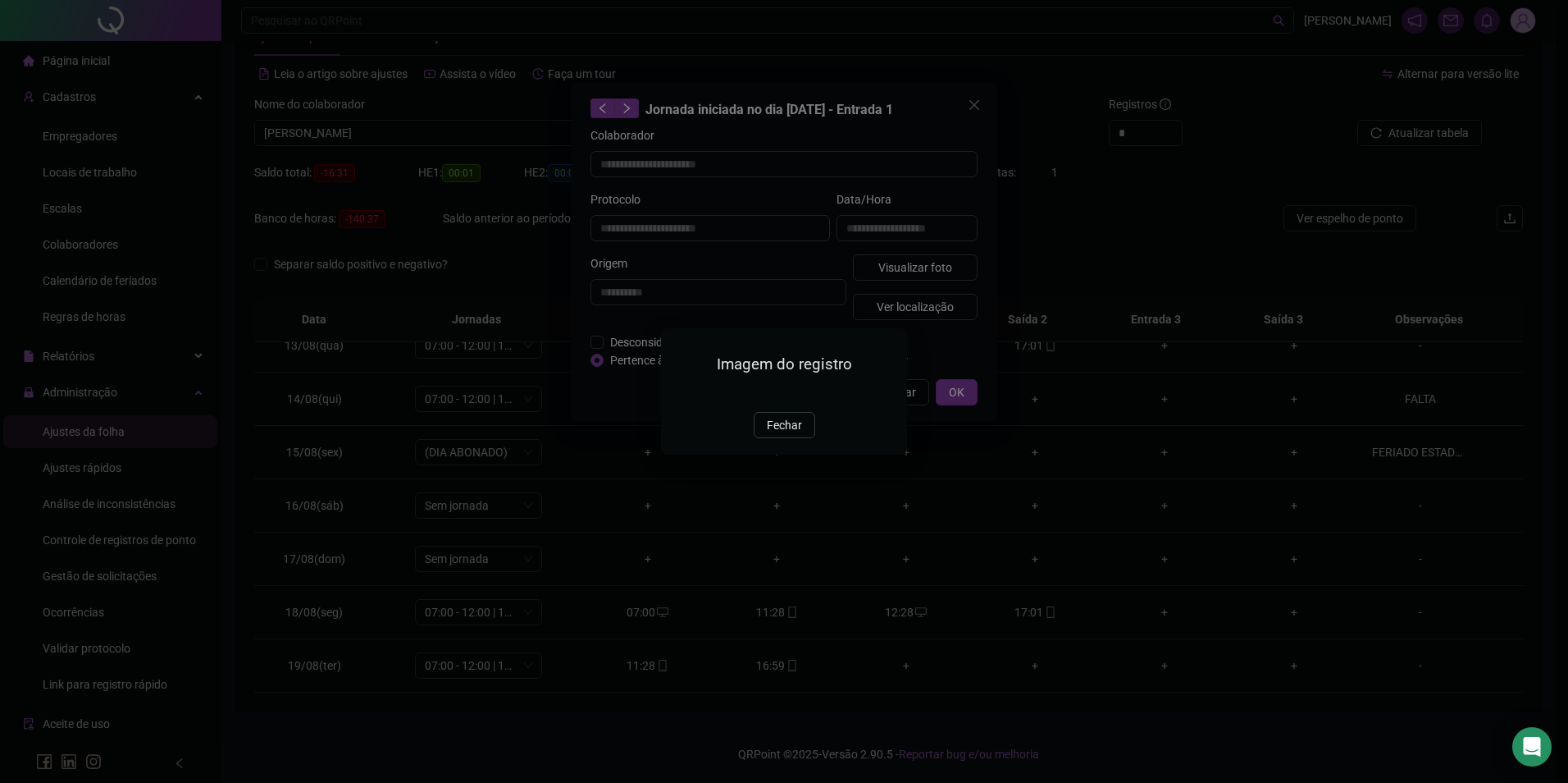
click at [681, 394] on img at bounding box center [681, 394] width 0 height 0
click at [759, 438] on button "Fechar" at bounding box center [784, 425] width 61 height 26
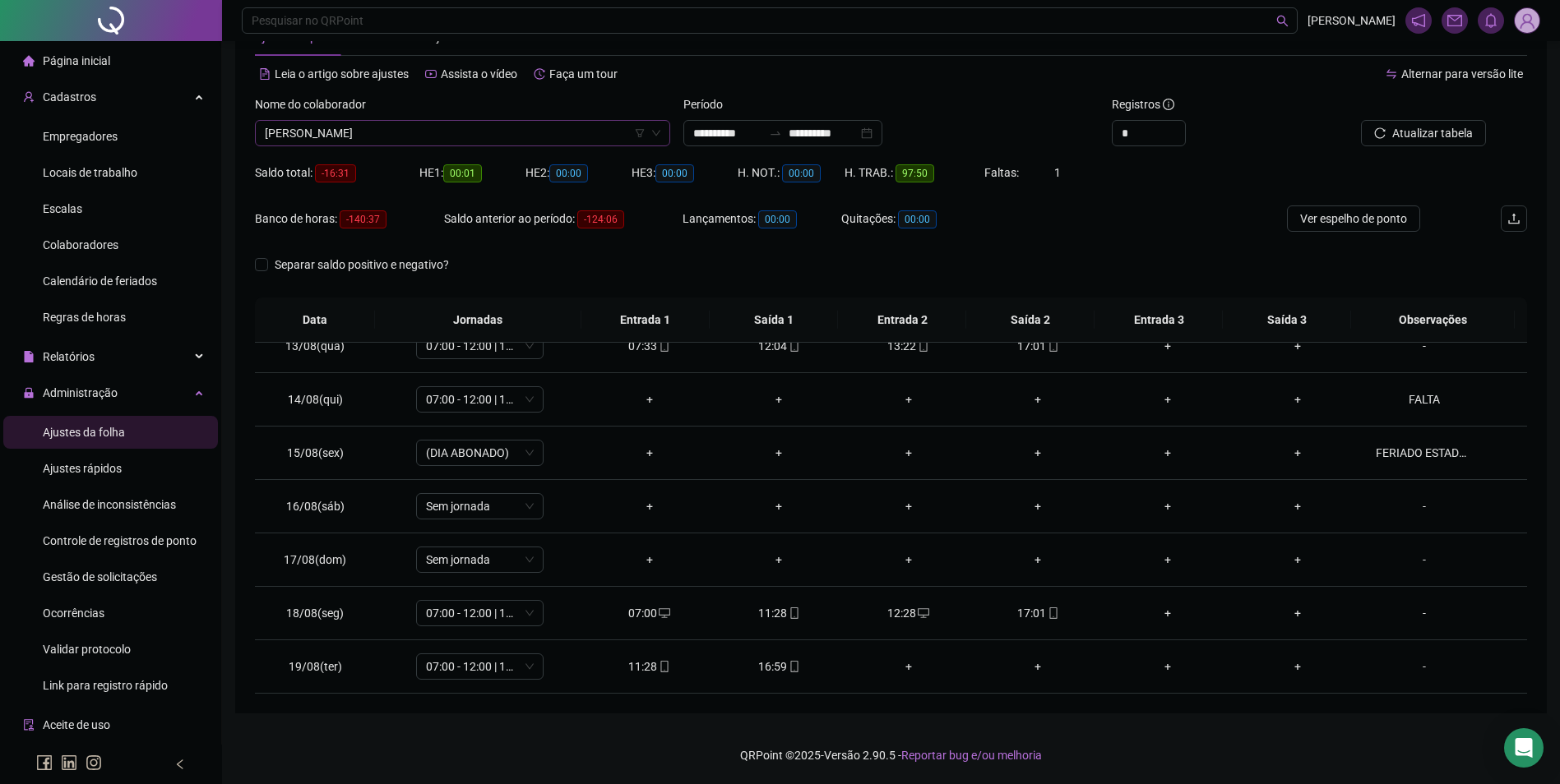
click at [445, 134] on span "[PERSON_NAME]" at bounding box center [462, 133] width 396 height 24
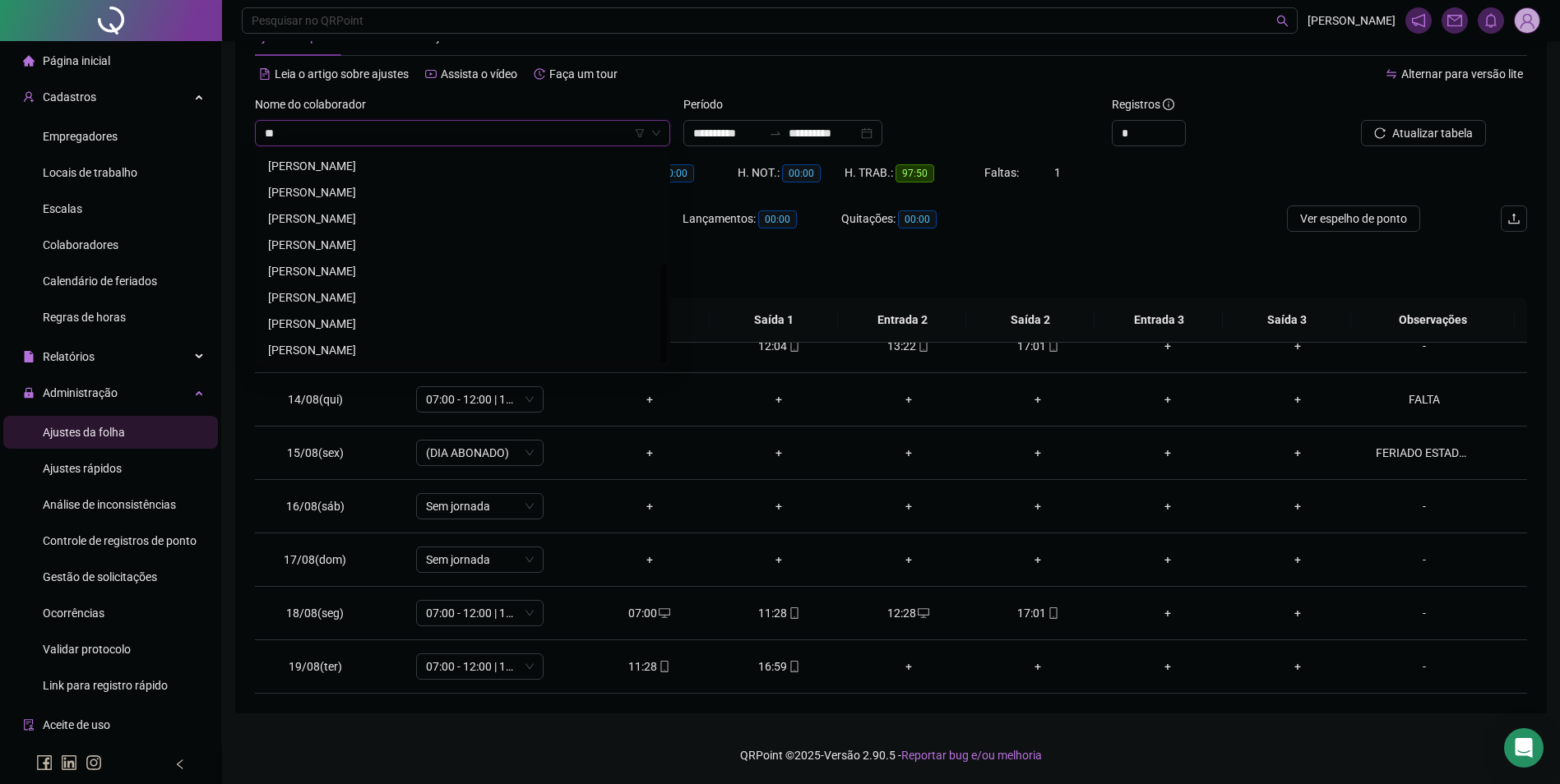
scroll to position [236, 0]
type input "*"
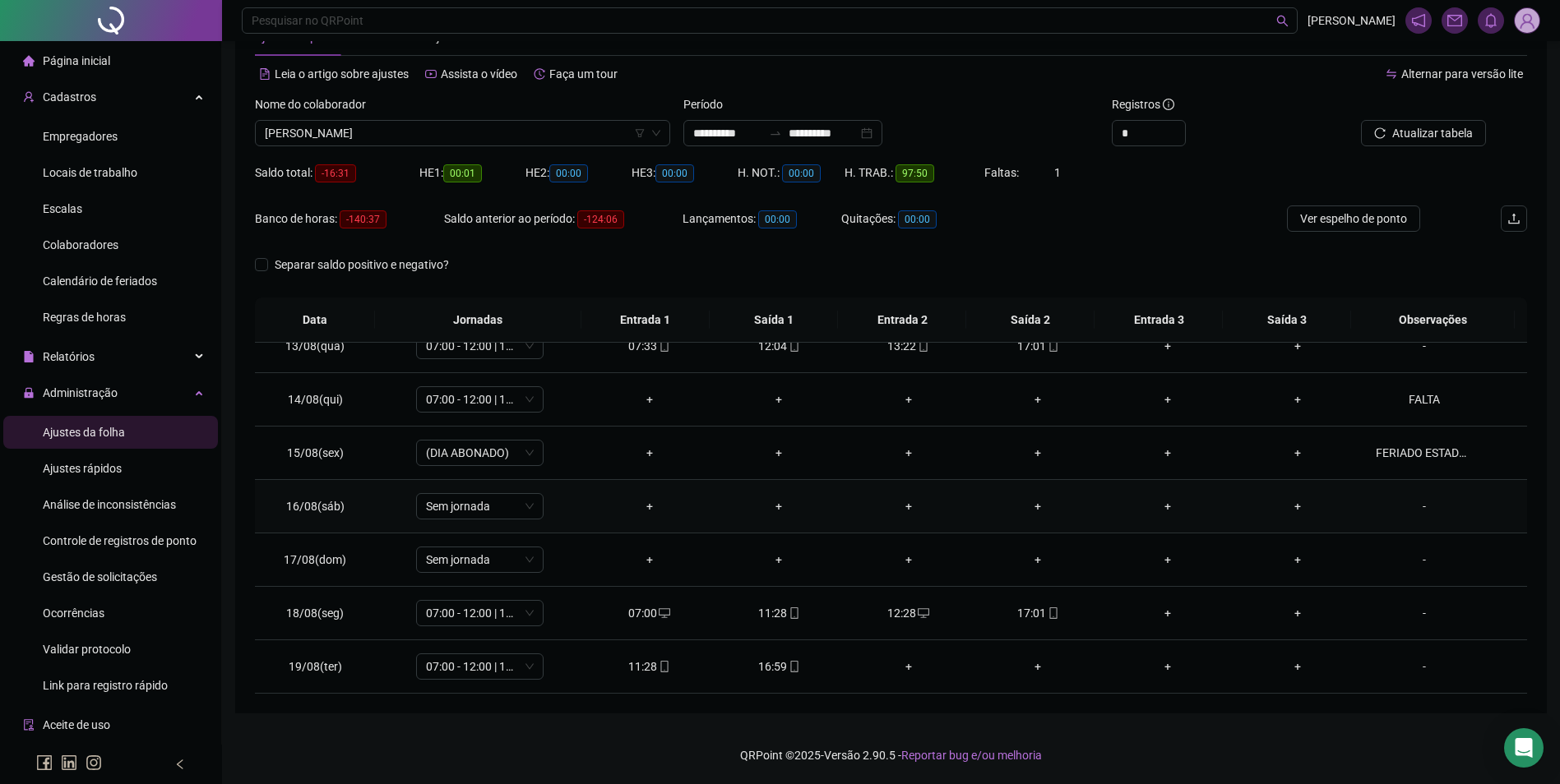
click at [1017, 488] on td "+" at bounding box center [1038, 507] width 130 height 54
click at [901, 665] on div "+" at bounding box center [908, 666] width 104 height 19
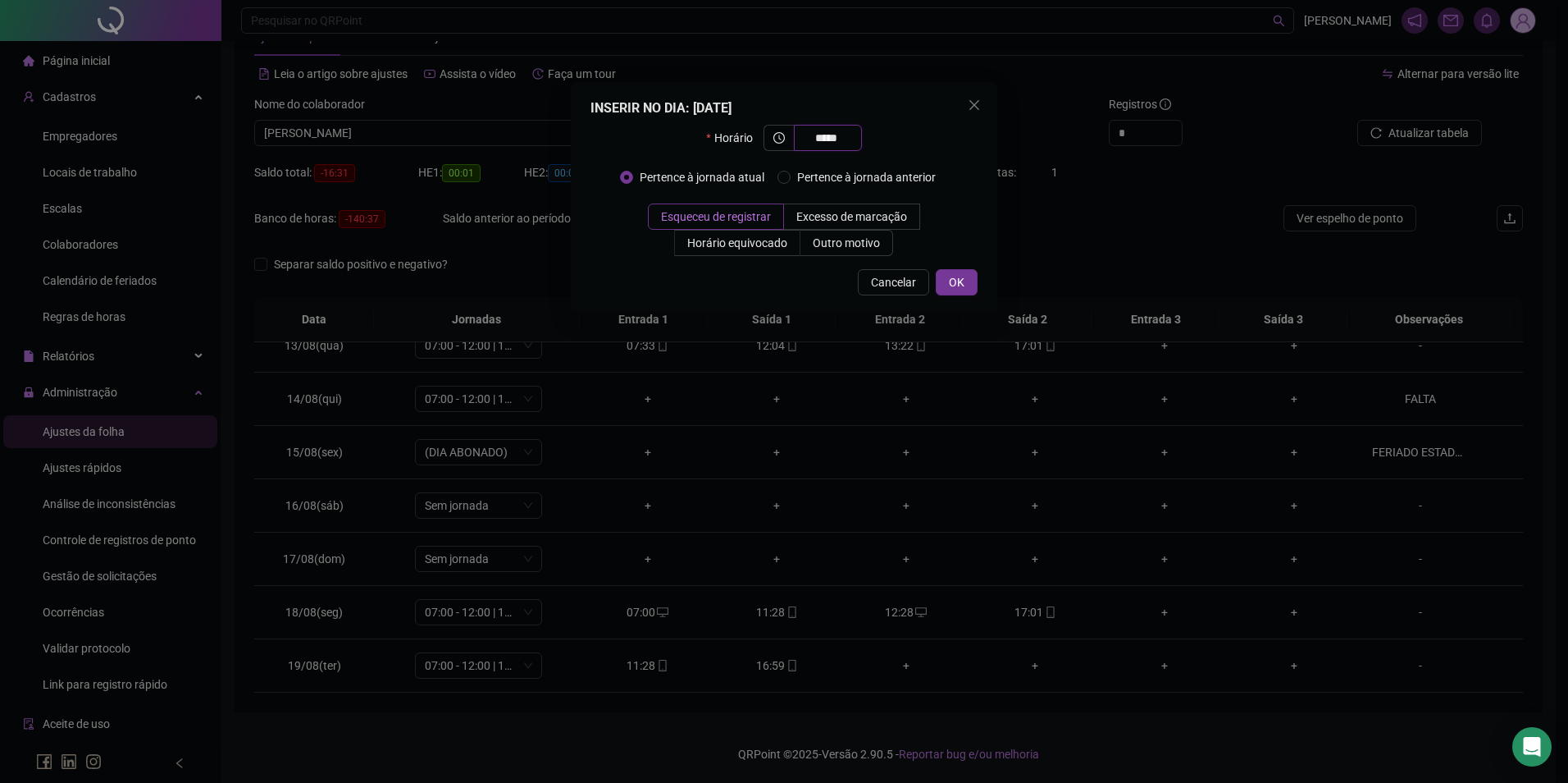
type input "*****"
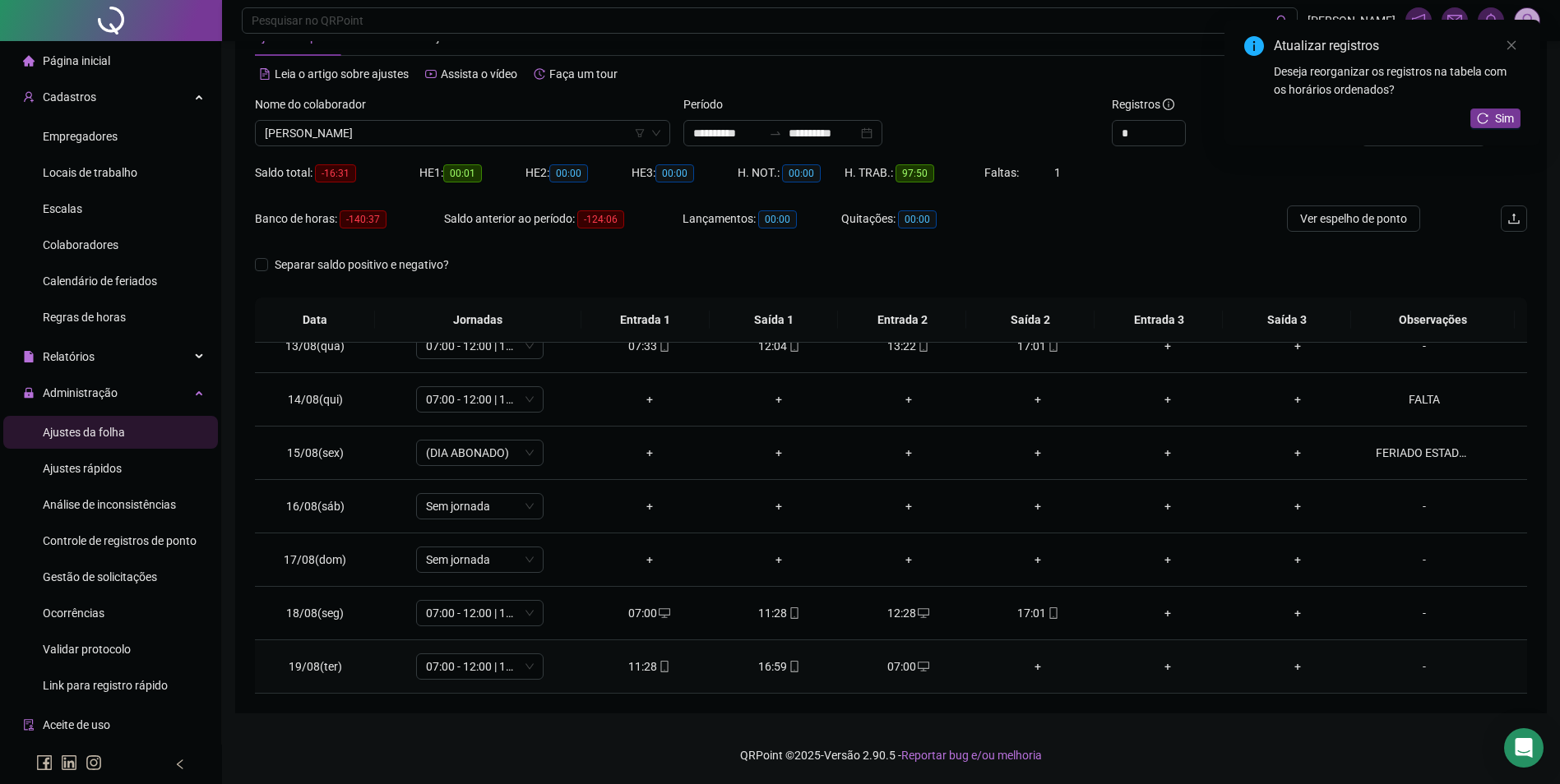
click at [1028, 668] on div "+" at bounding box center [1038, 666] width 104 height 19
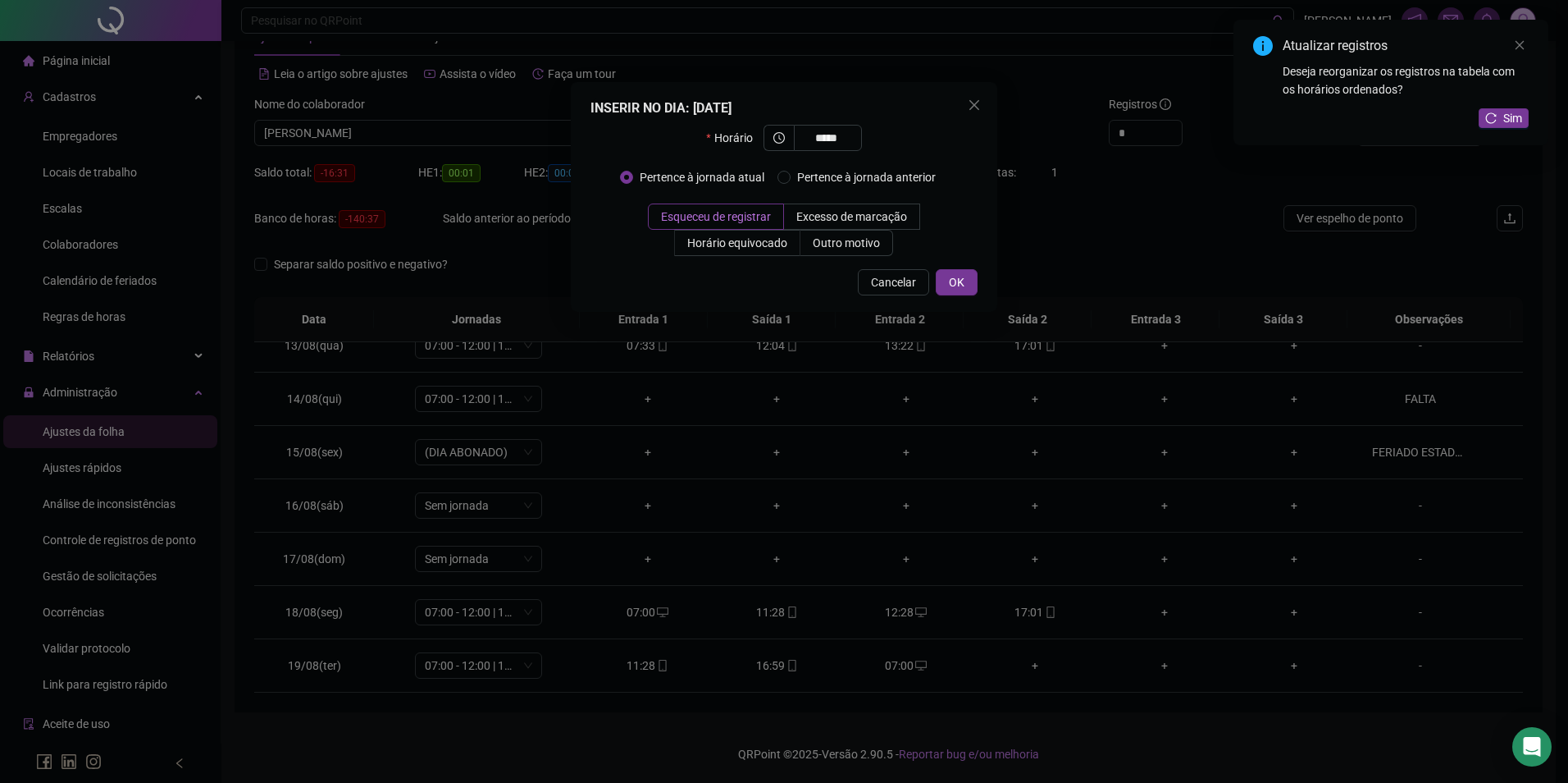
type input "*****"
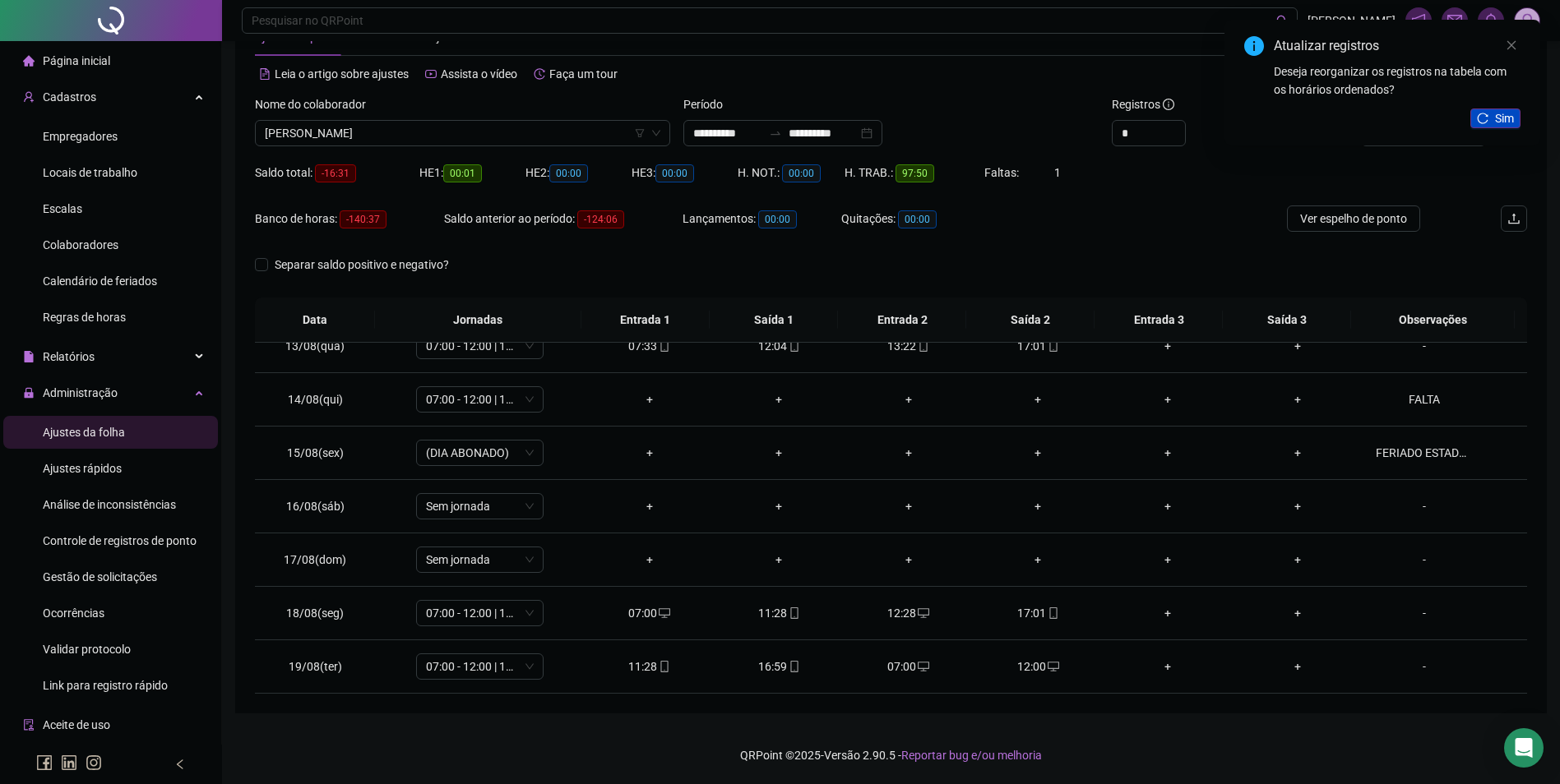
click at [1497, 117] on span "Sim" at bounding box center [1503, 118] width 19 height 19
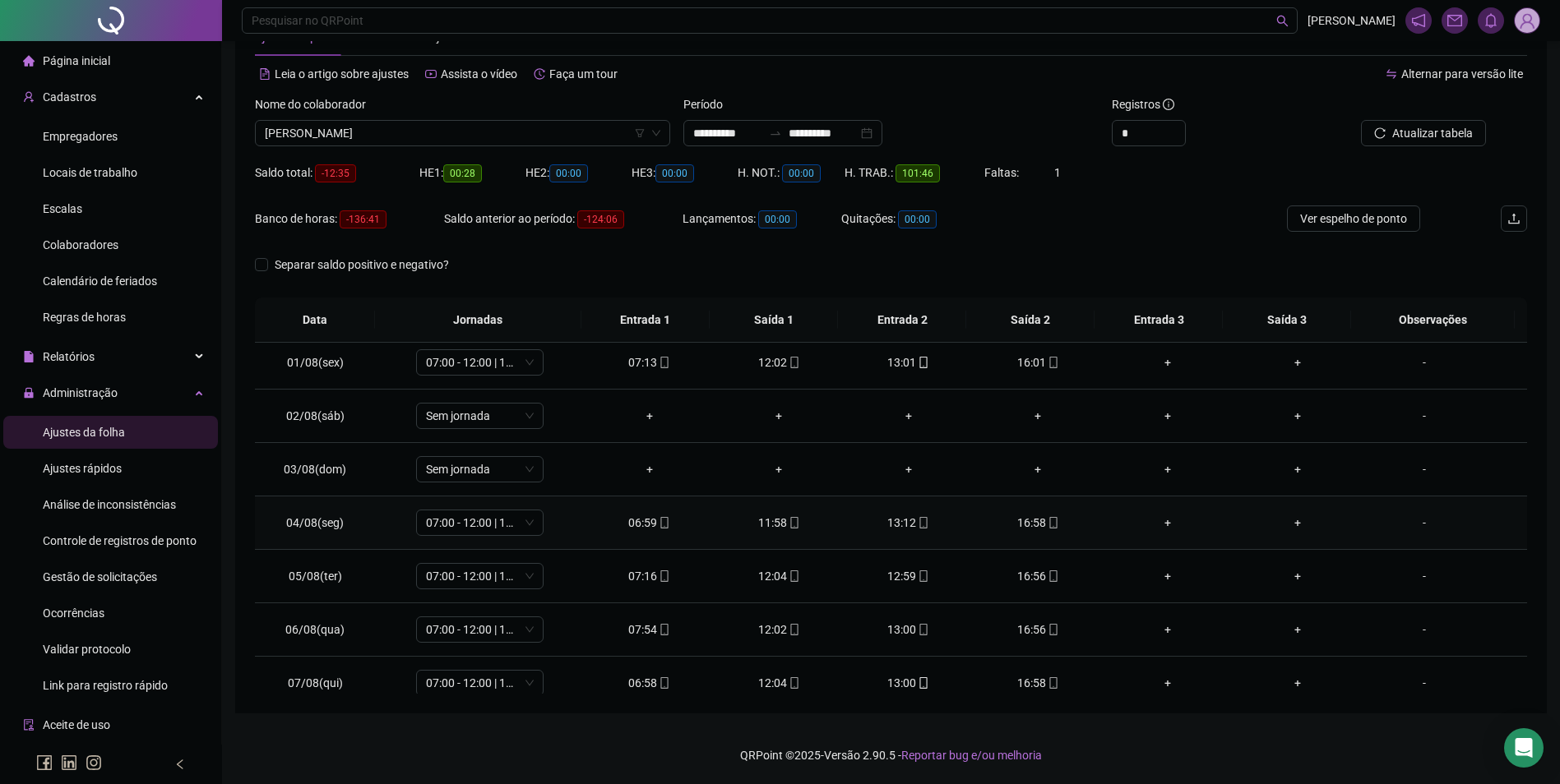
scroll to position [0, 0]
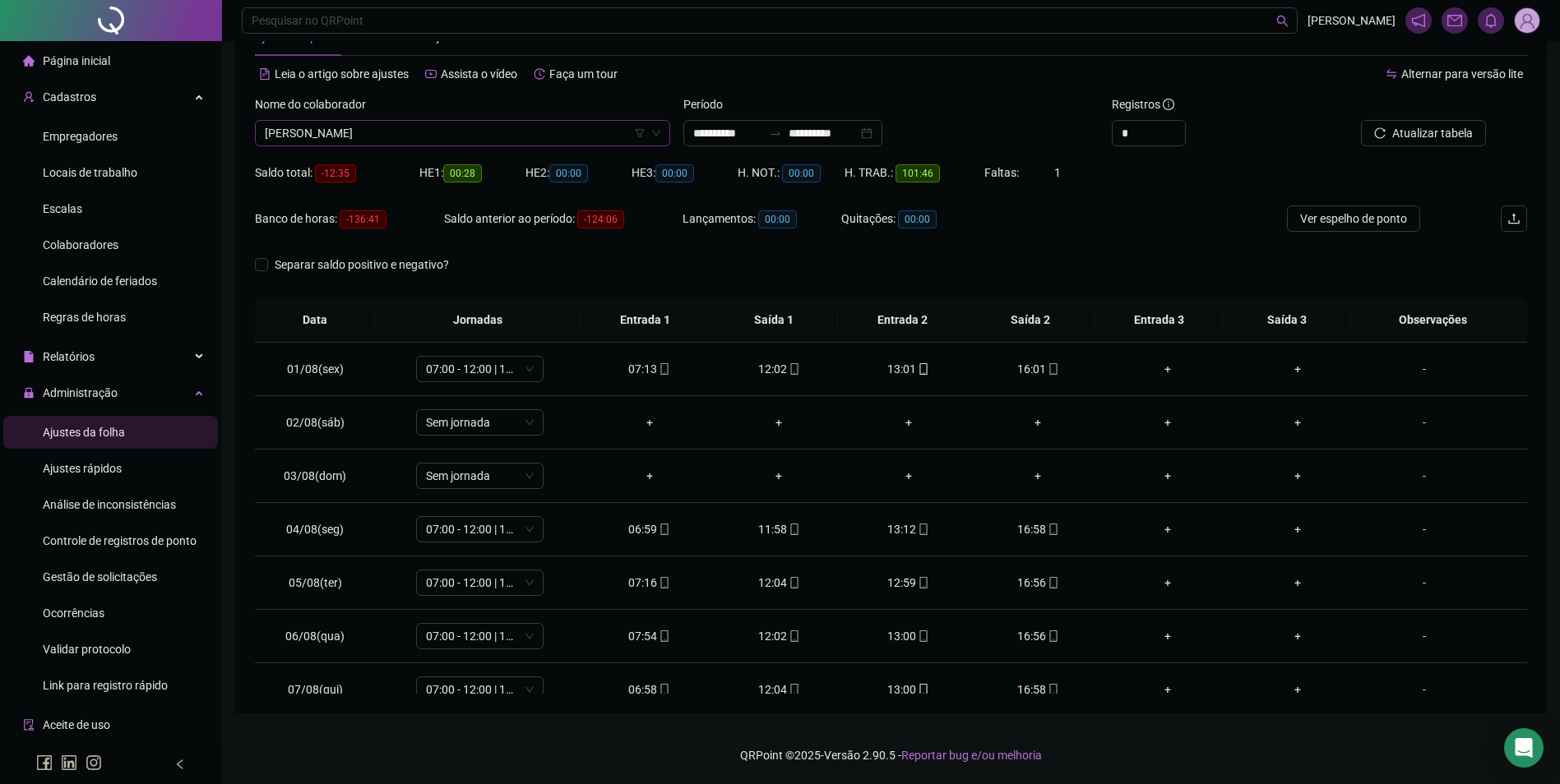
click at [497, 140] on span "[PERSON_NAME]" at bounding box center [462, 133] width 396 height 24
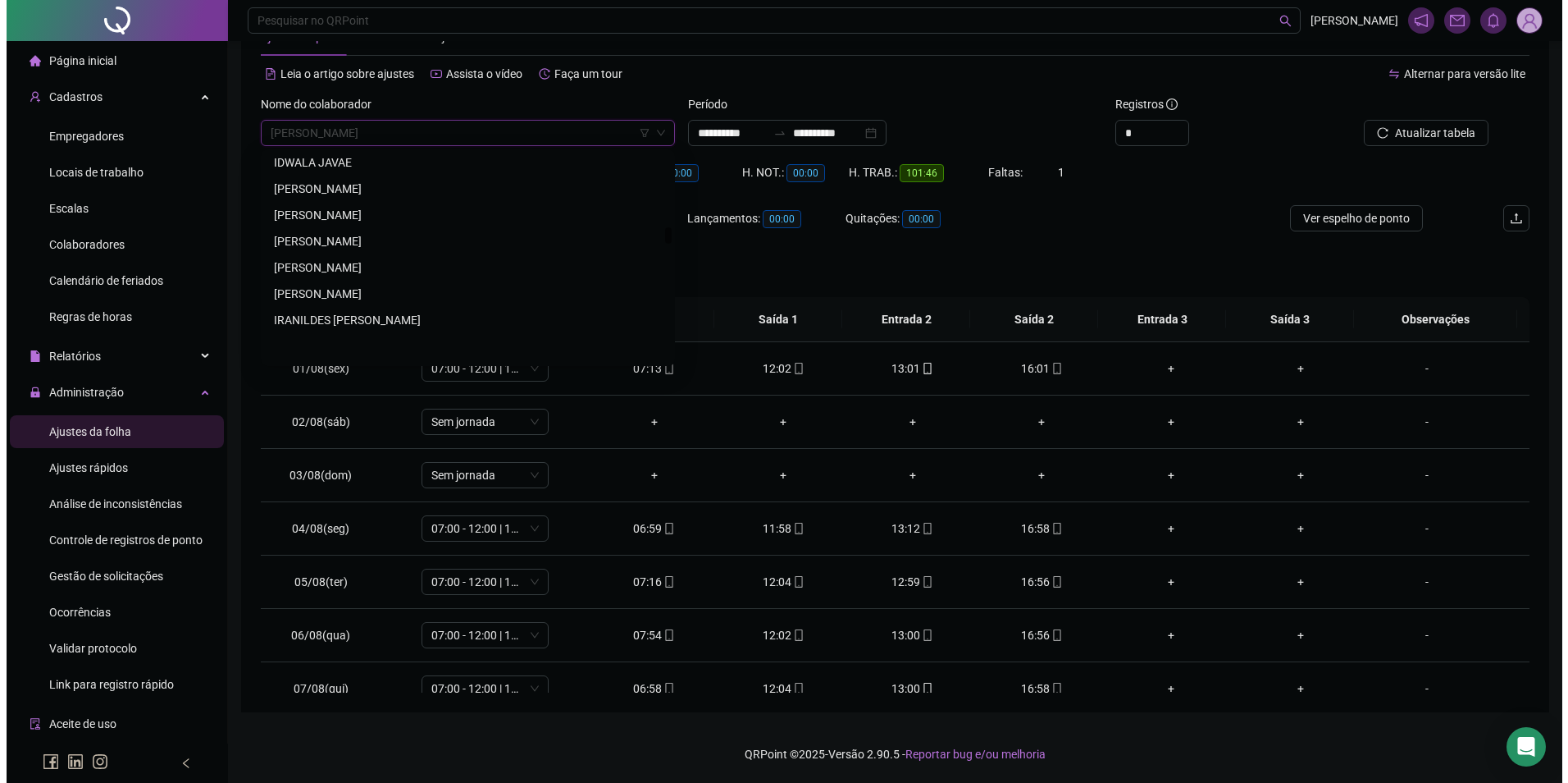
scroll to position [9324, 0]
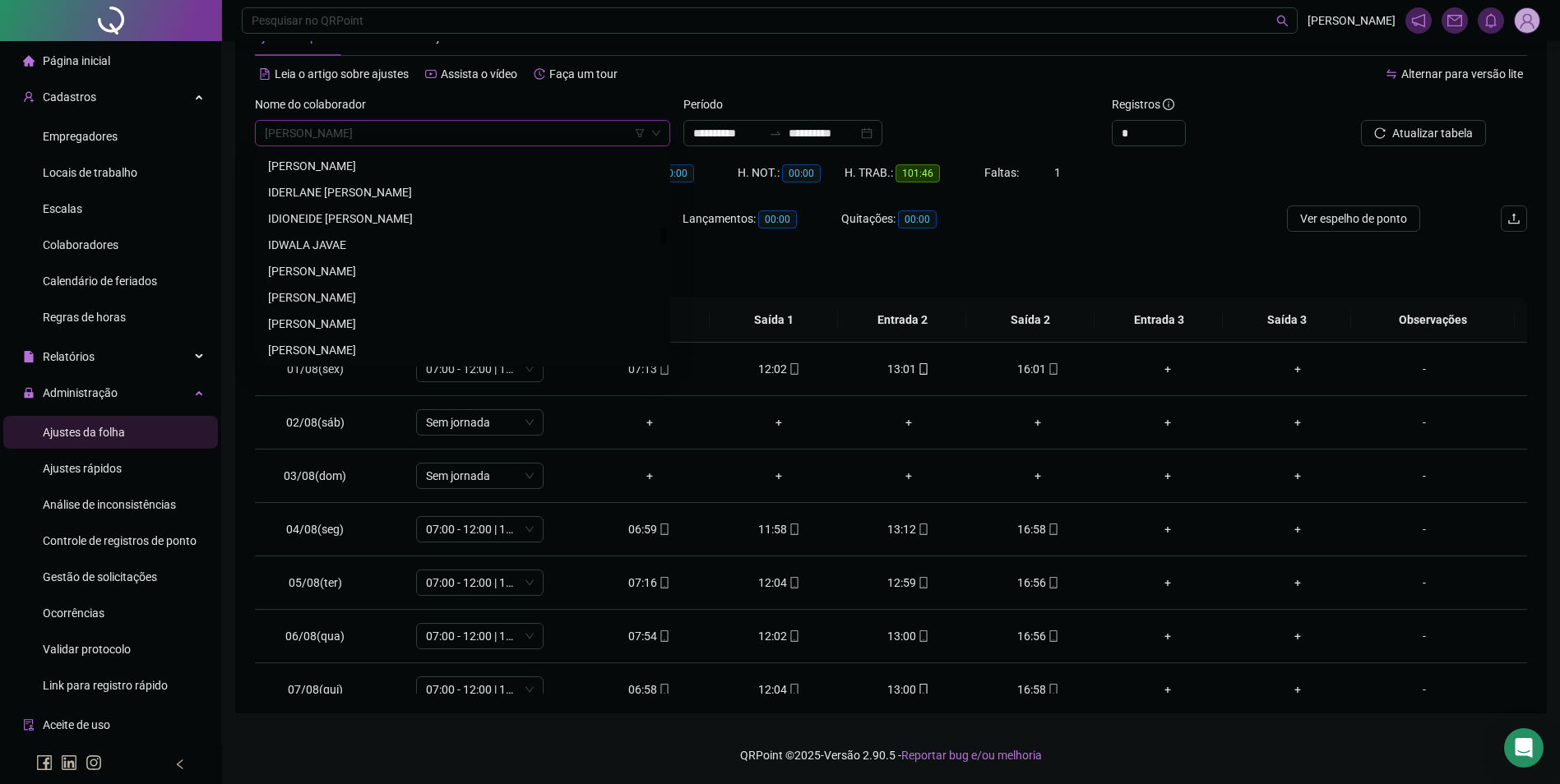
click at [326, 246] on div "IDWALA JAVAE" at bounding box center [462, 245] width 389 height 19
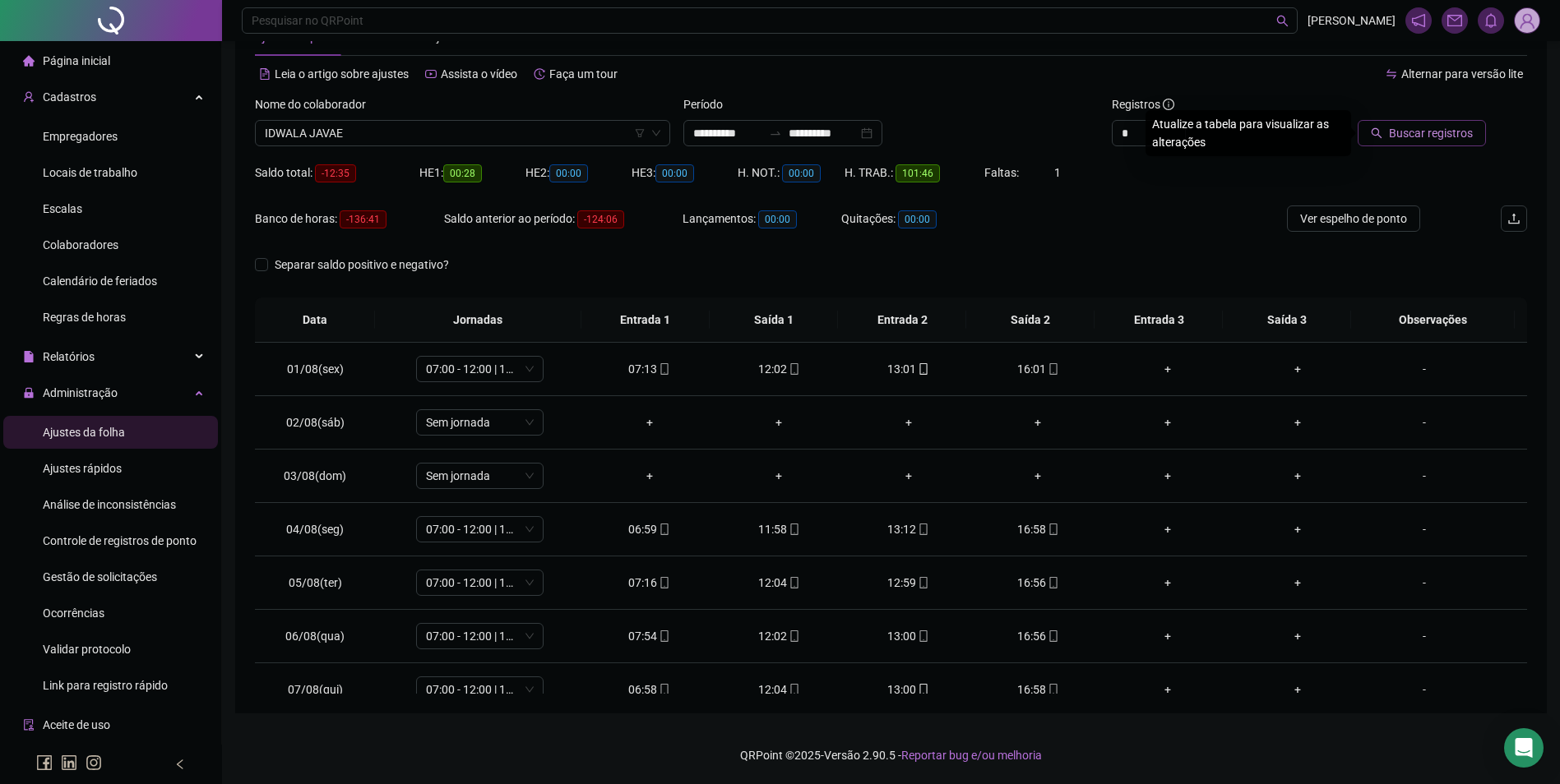
click at [1430, 133] on span "Buscar registros" at bounding box center [1431, 133] width 84 height 19
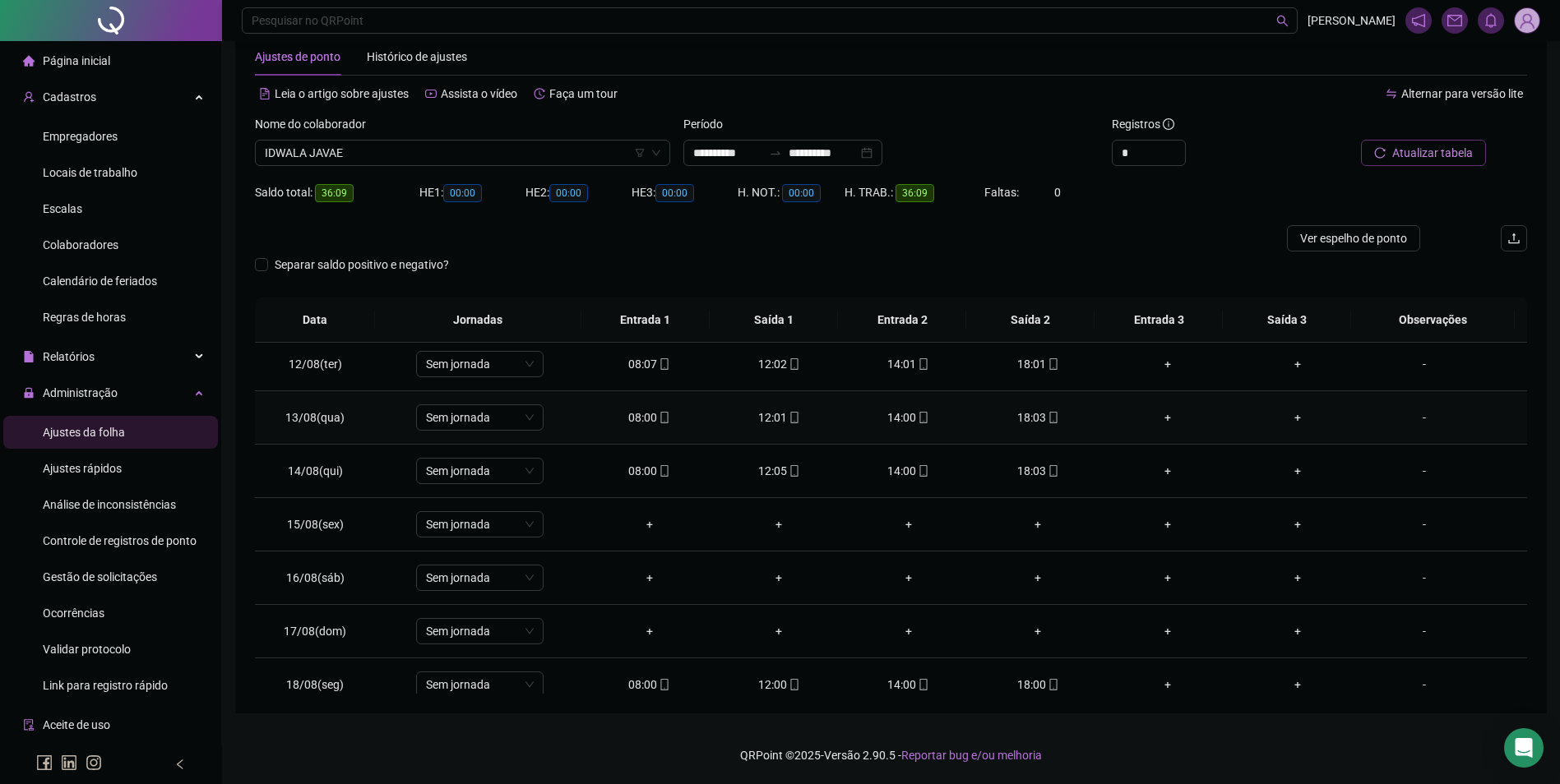
scroll to position [664, 0]
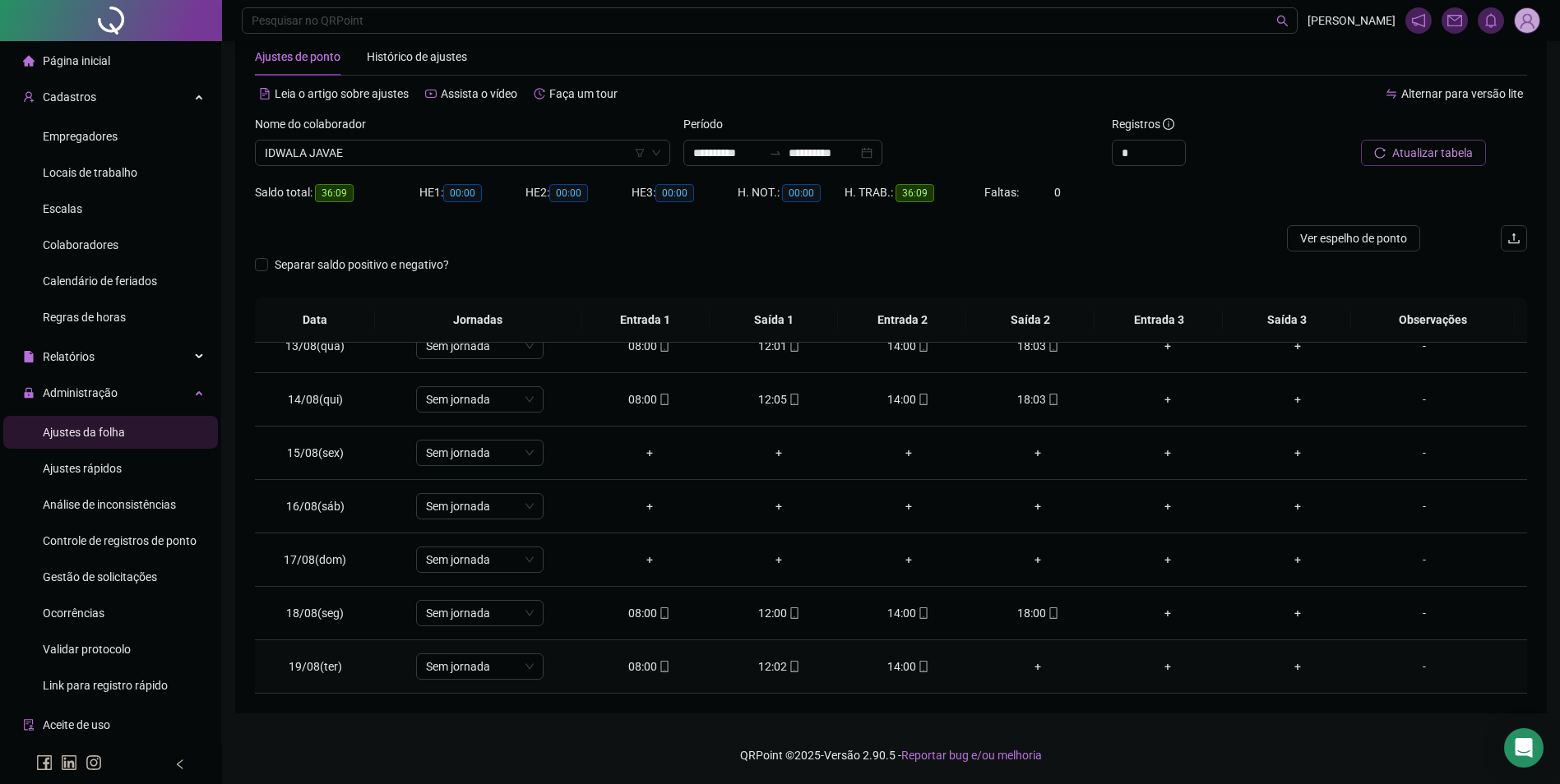
click at [917, 665] on icon "mobile" at bounding box center [923, 667] width 12 height 12
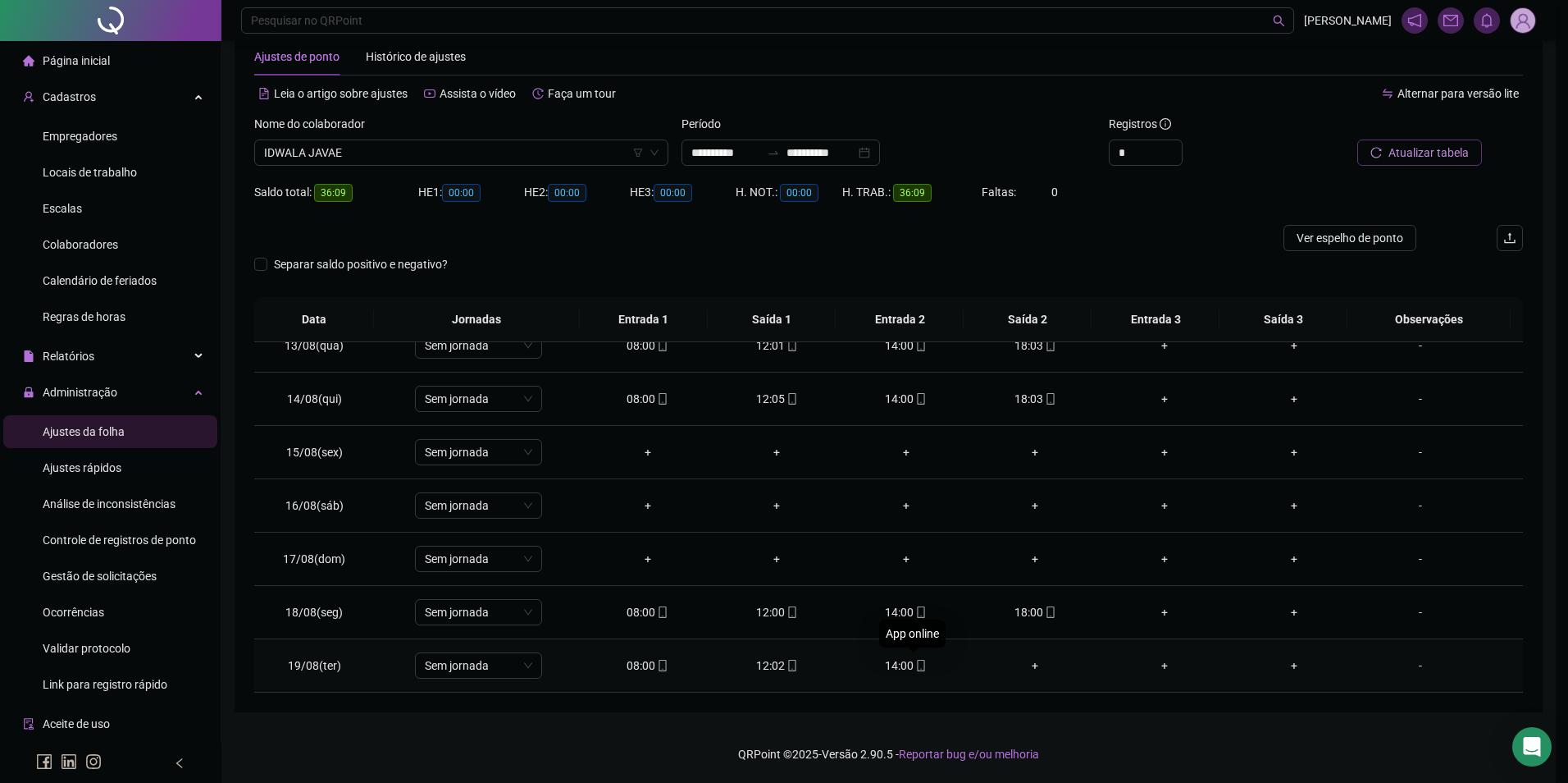
type input "**********"
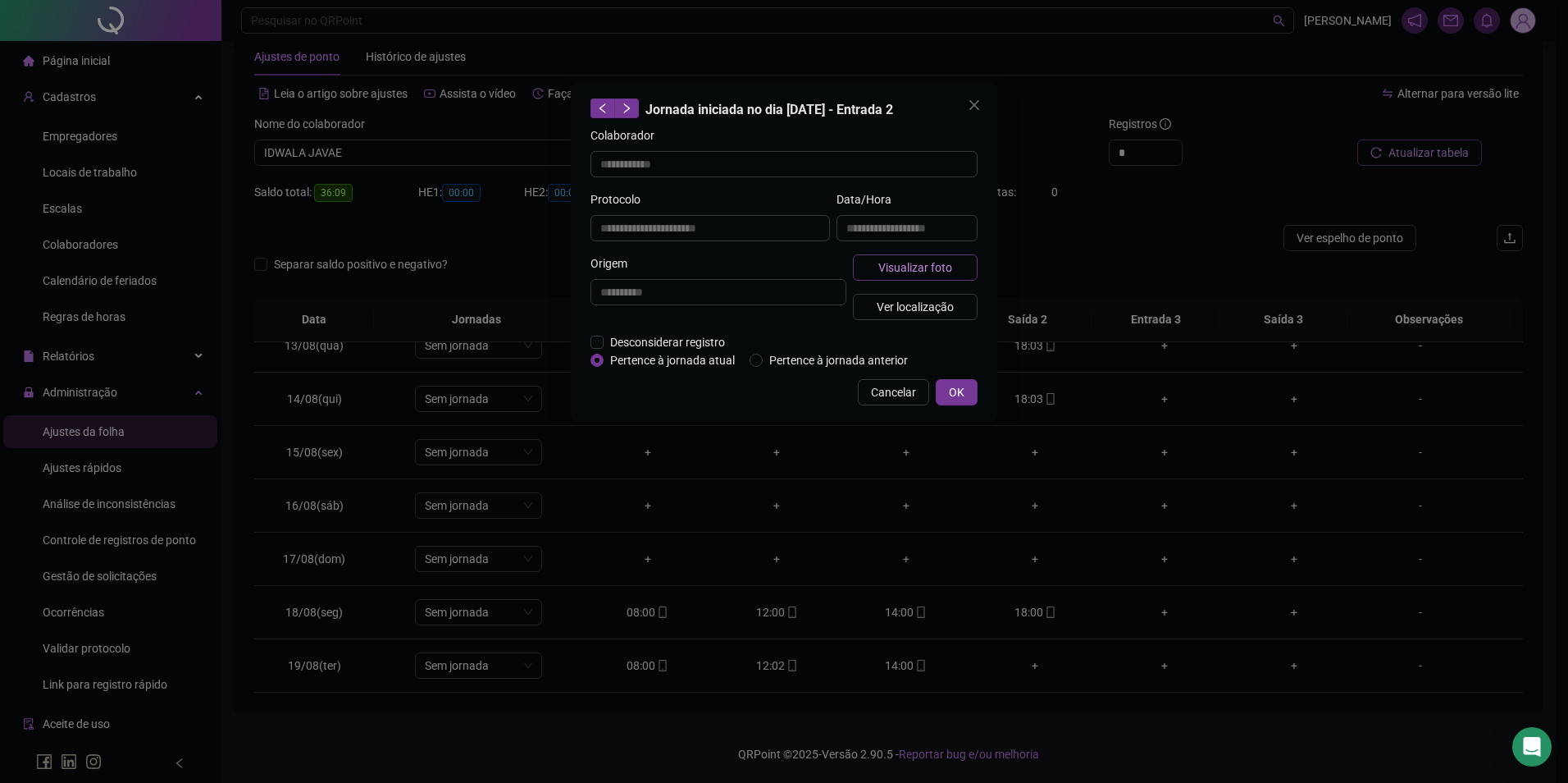
click at [920, 254] on button "Visualizar foto" at bounding box center [915, 267] width 125 height 26
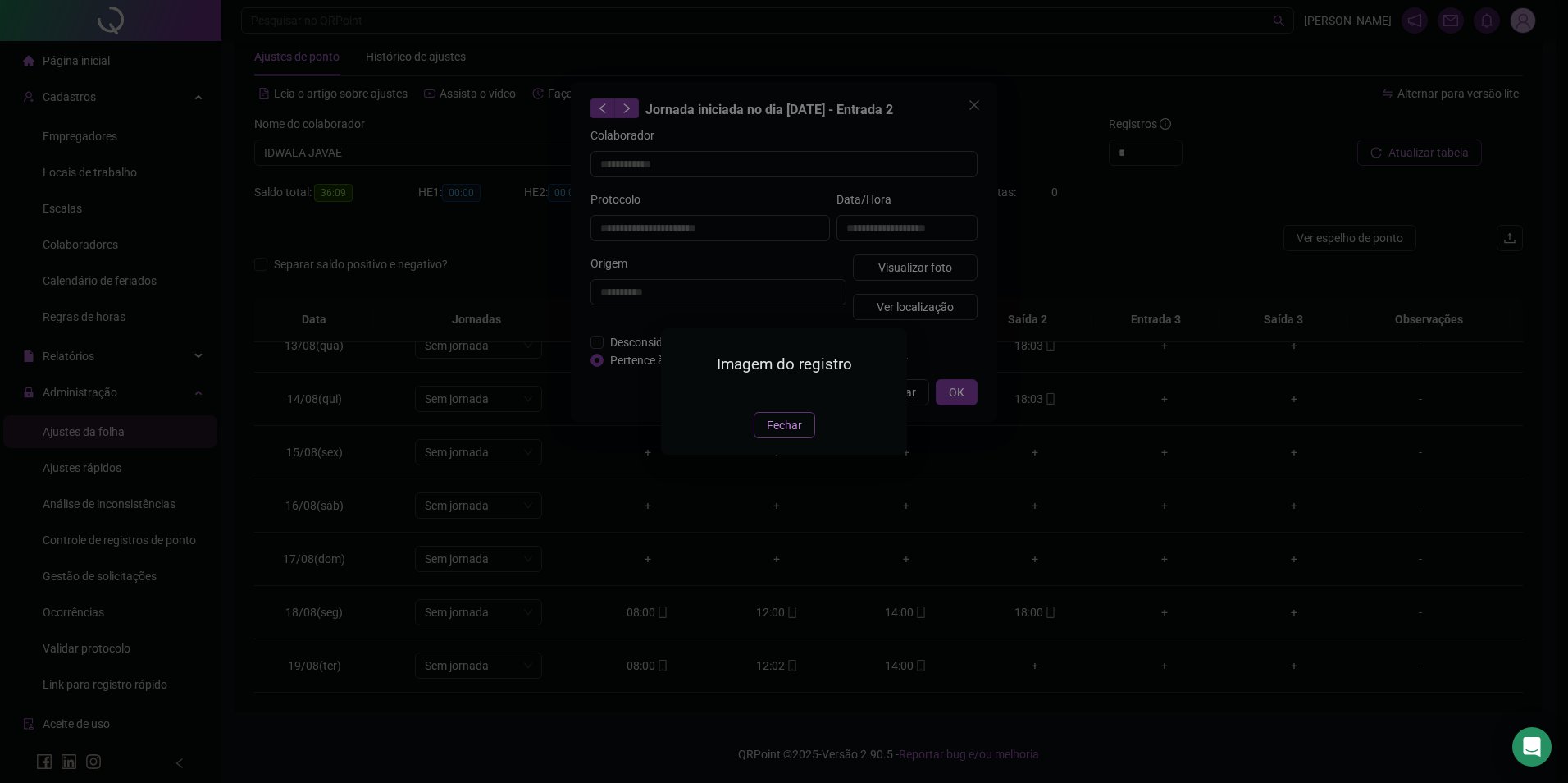
click at [775, 434] on span "Fechar" at bounding box center [784, 425] width 35 height 19
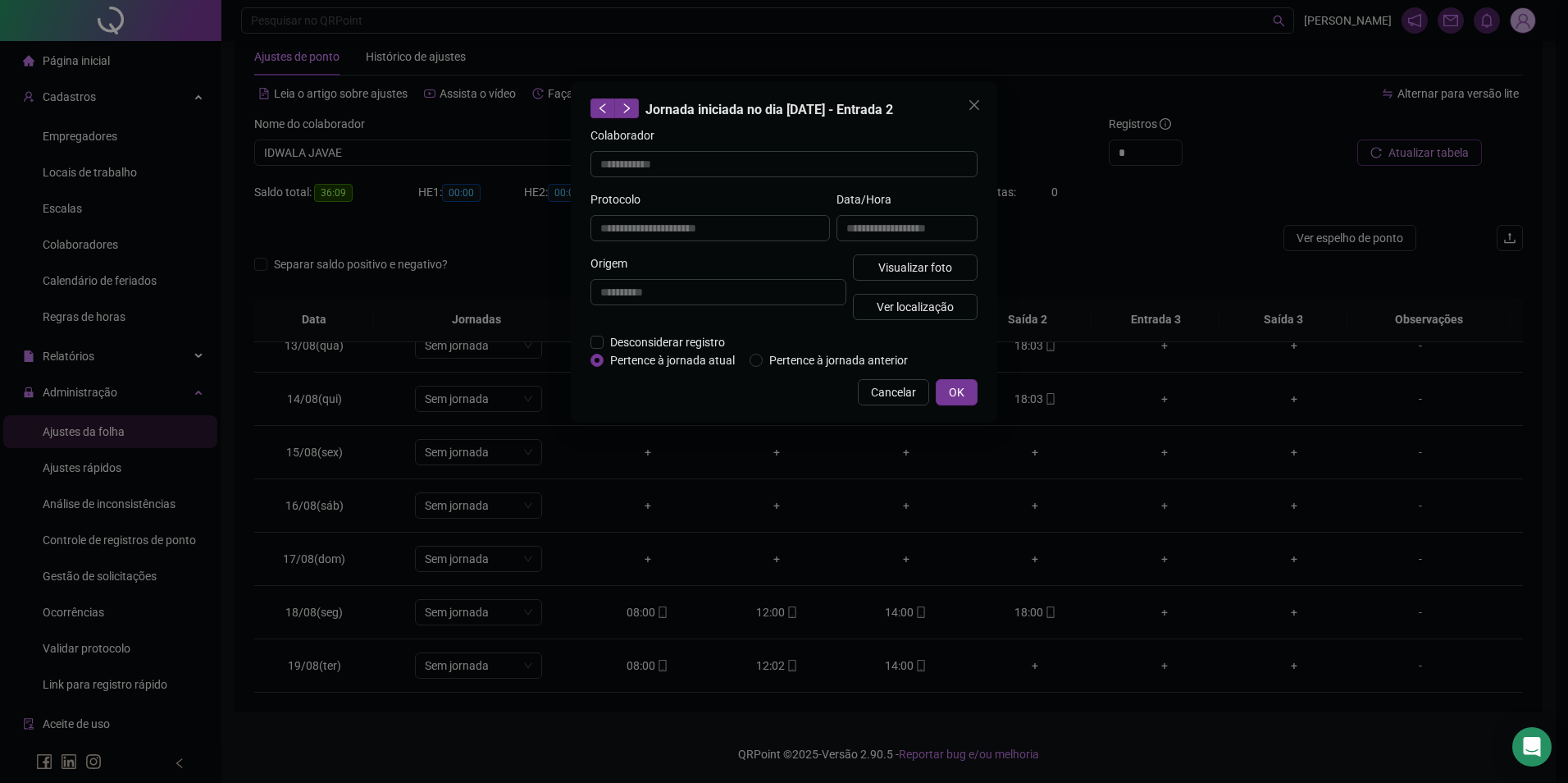
drag, startPoint x: 954, startPoint y: 386, endPoint x: 920, endPoint y: 380, distance: 34.5
click at [953, 386] on span "OK" at bounding box center [957, 392] width 16 height 19
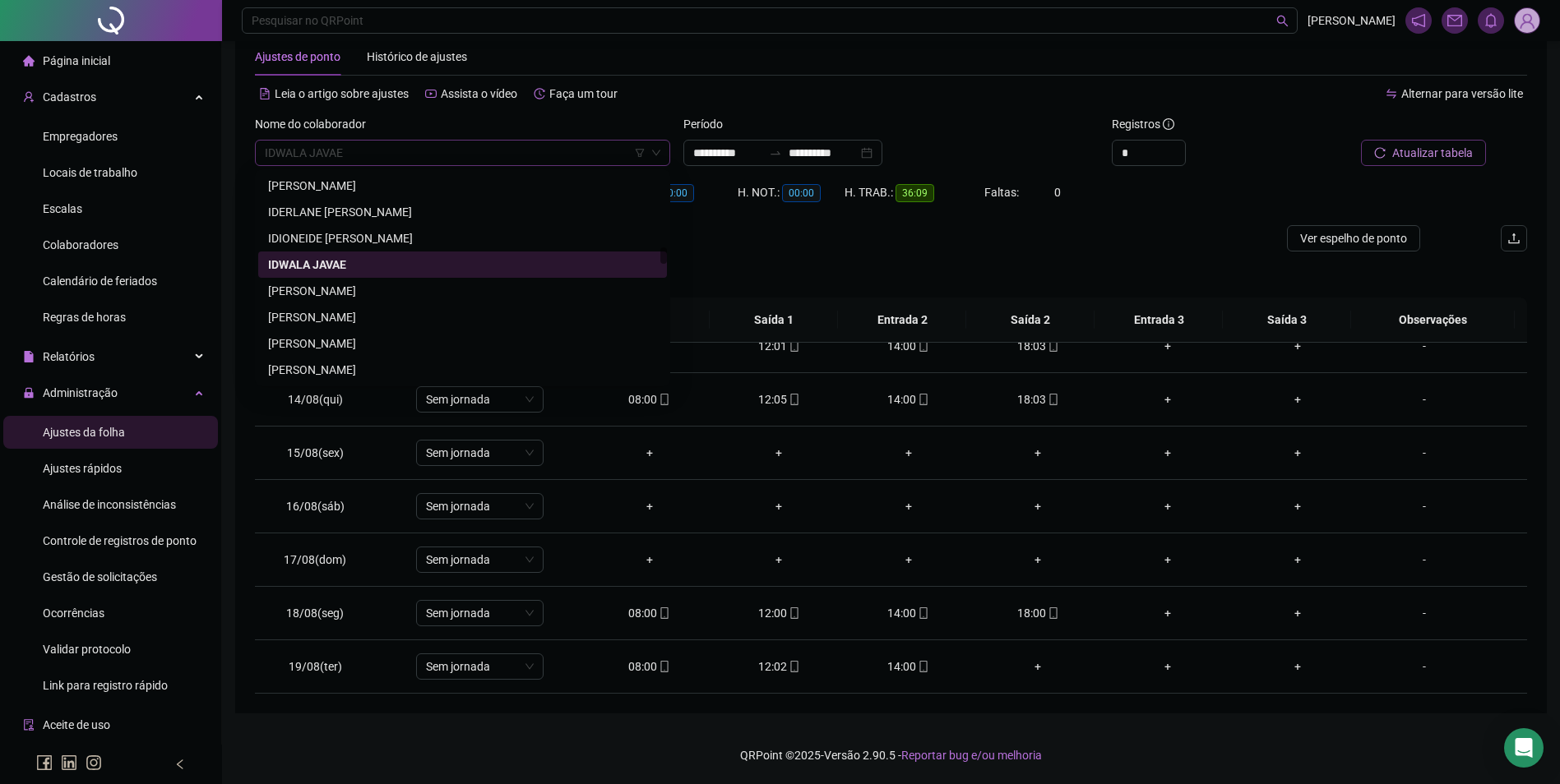
click at [441, 149] on span "IDWALA JAVAE" at bounding box center [462, 152] width 396 height 24
click at [384, 294] on div "IGO PEREIRA DE ARAUJO" at bounding box center [462, 291] width 389 height 19
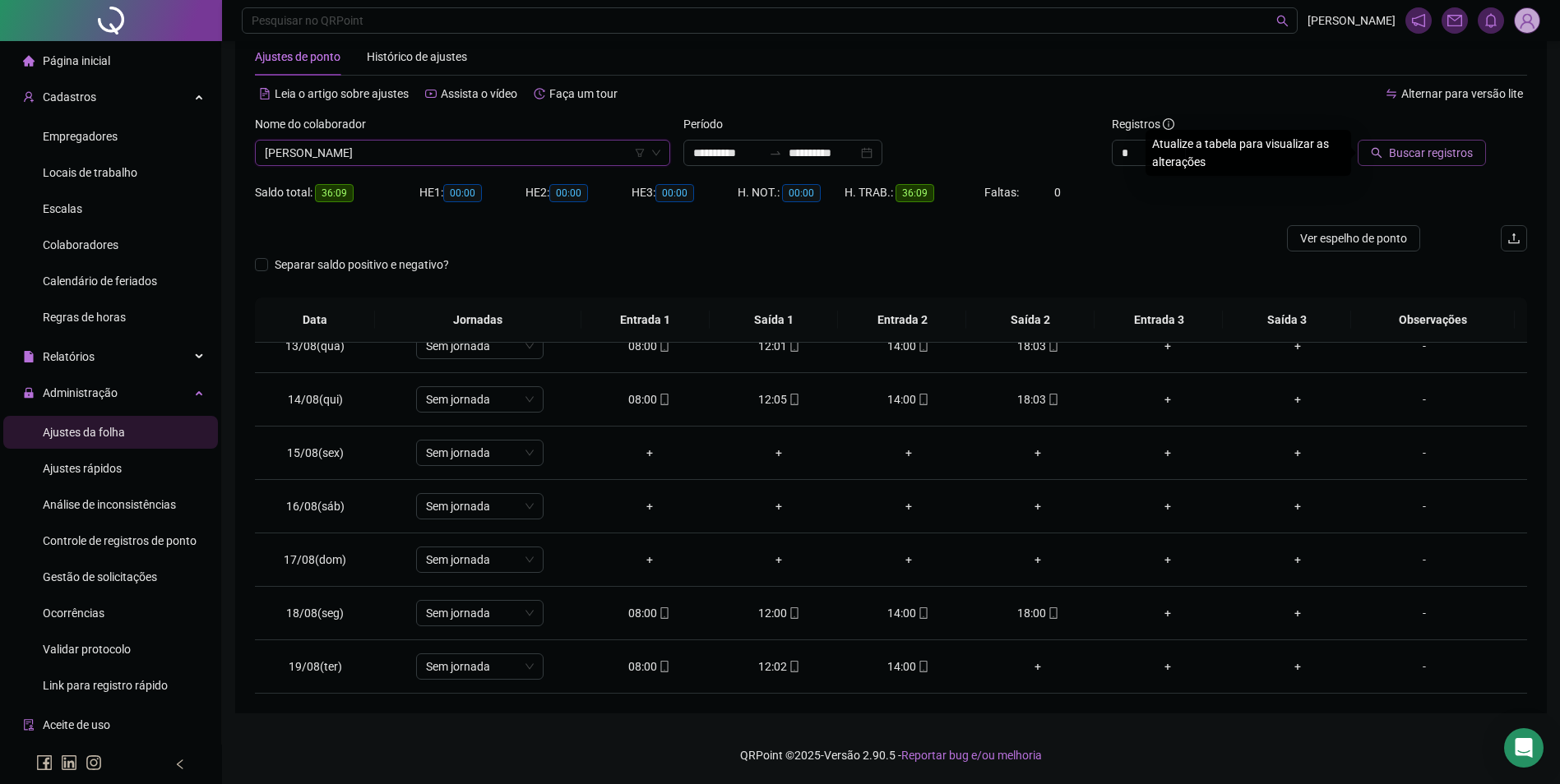
click at [1430, 139] on div at bounding box center [1406, 127] width 160 height 24
click at [1430, 154] on span "Buscar registros" at bounding box center [1431, 152] width 84 height 19
click at [917, 665] on icon "mobile" at bounding box center [923, 667] width 12 height 12
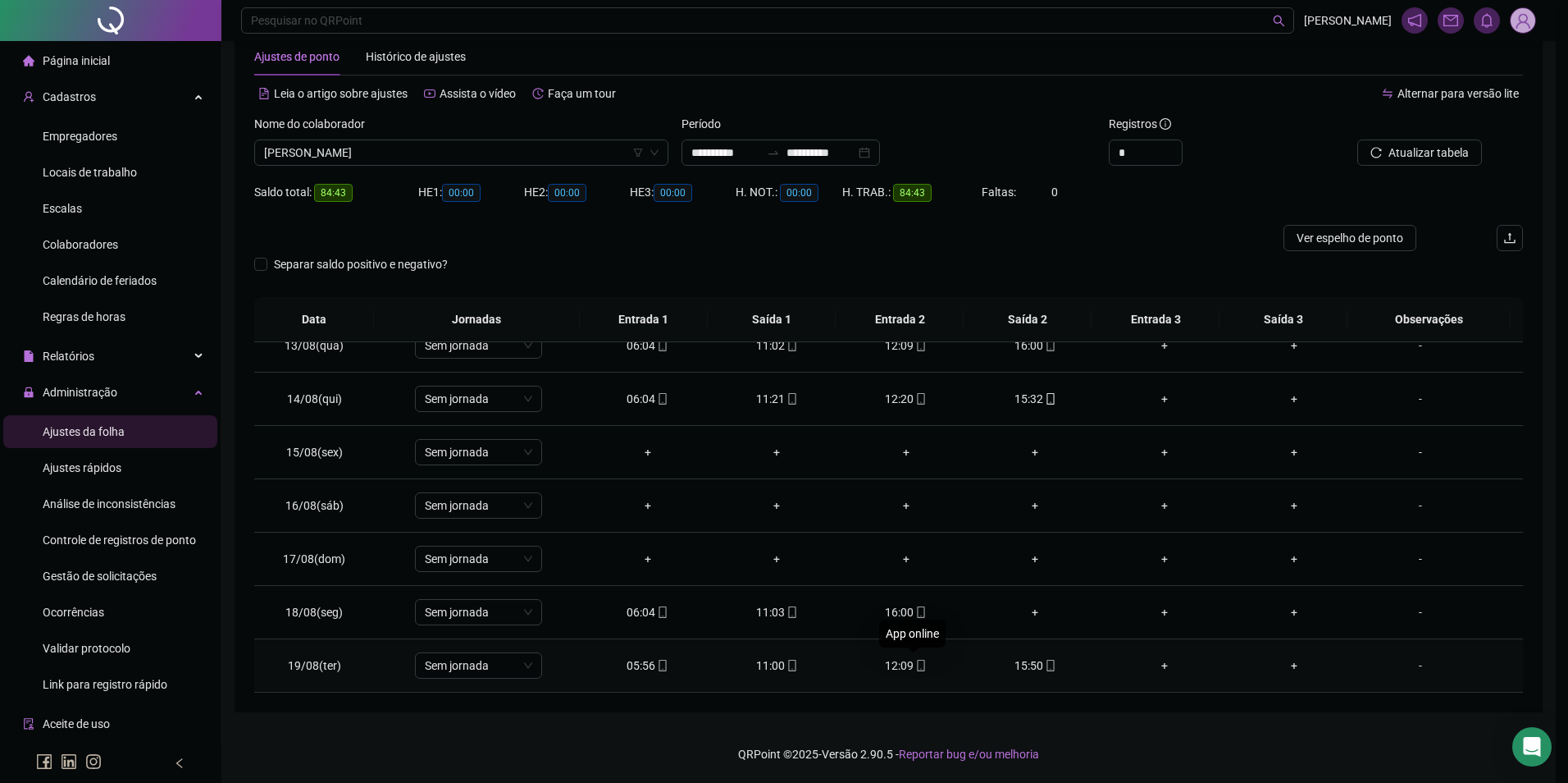
type input "**********"
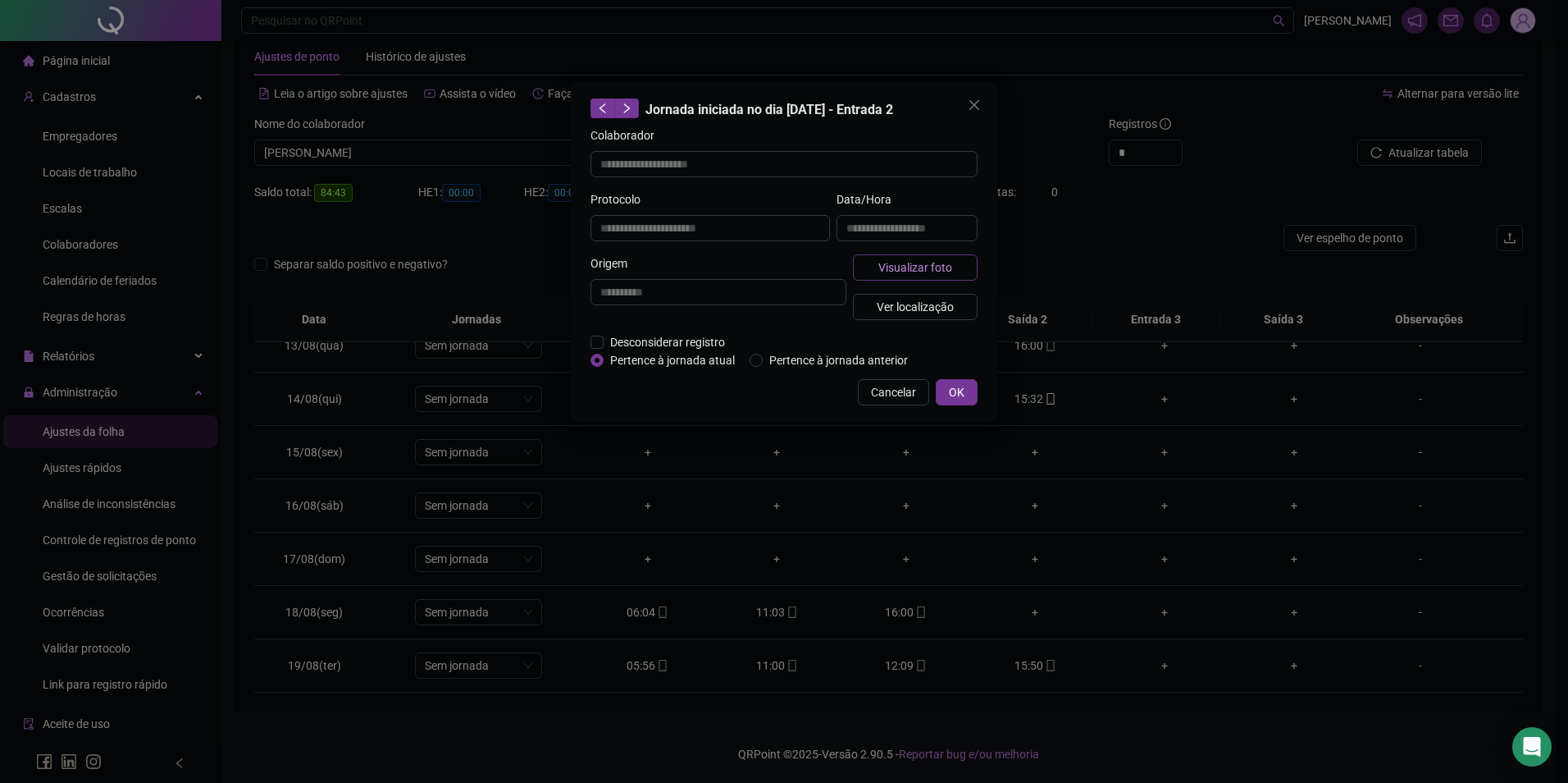
click at [907, 255] on button "Visualizar foto" at bounding box center [915, 267] width 125 height 26
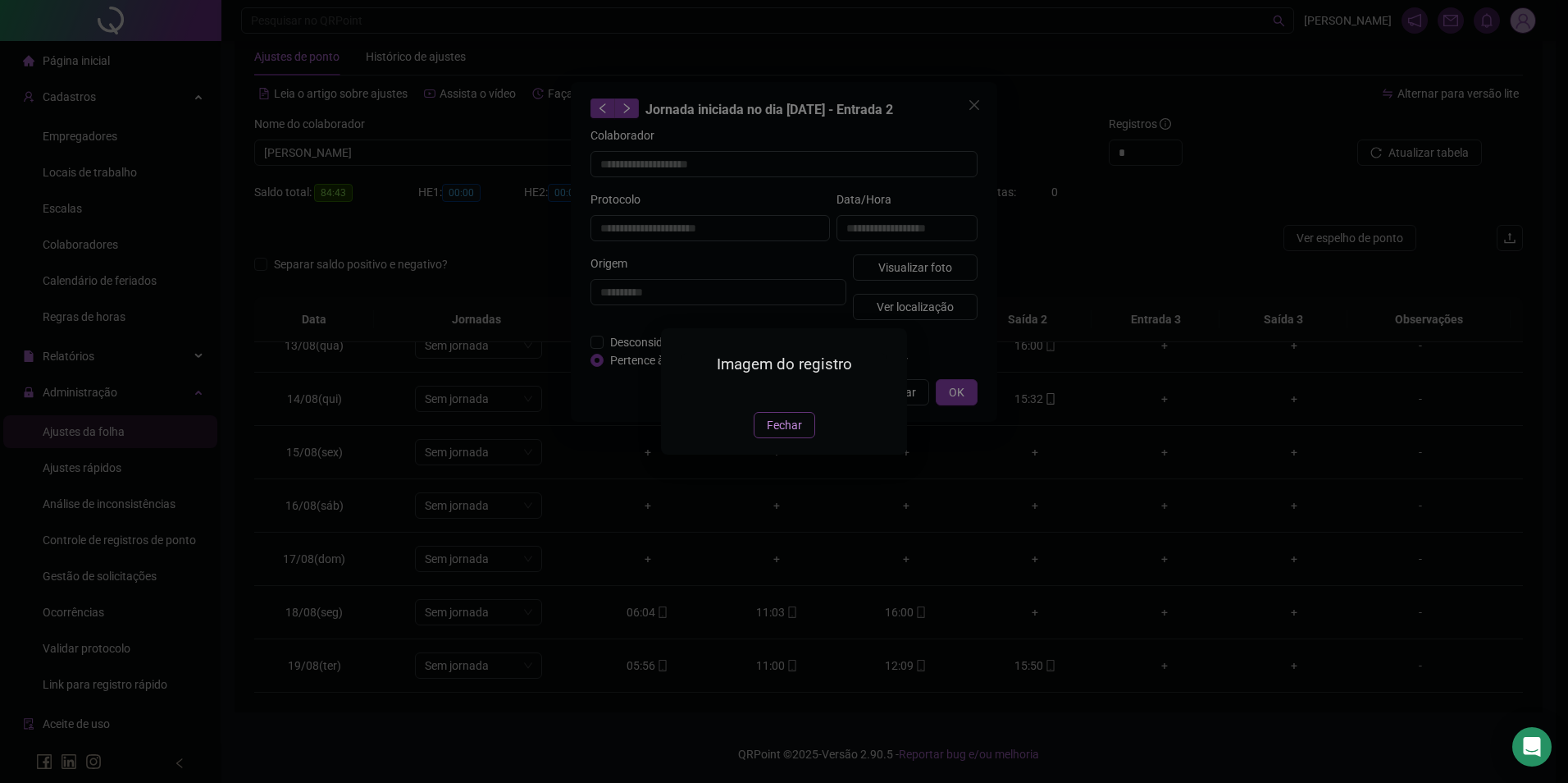
click at [769, 434] on span "Fechar" at bounding box center [784, 425] width 35 height 19
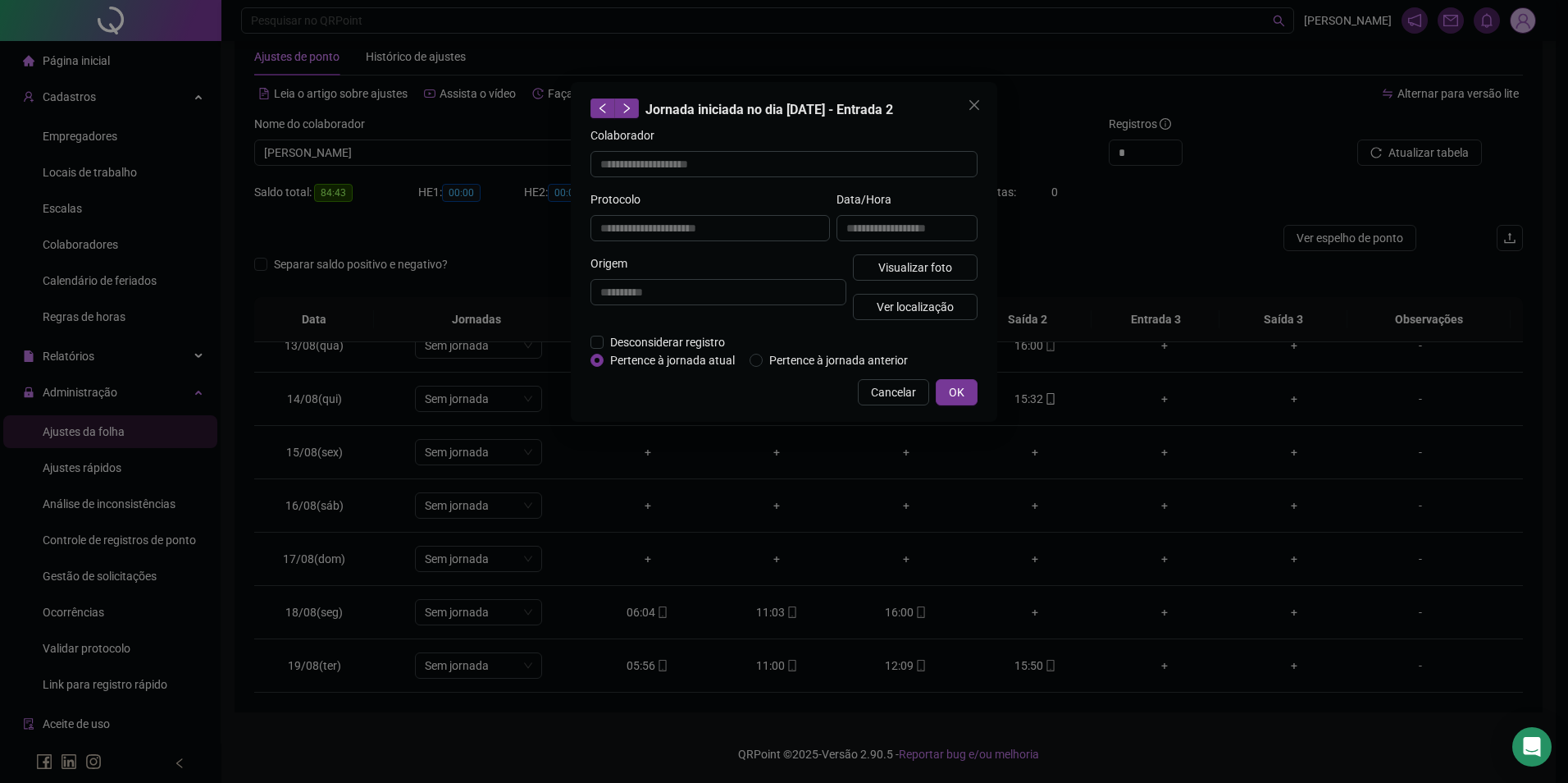
click at [784, 666] on div "**********" at bounding box center [784, 391] width 1568 height 783
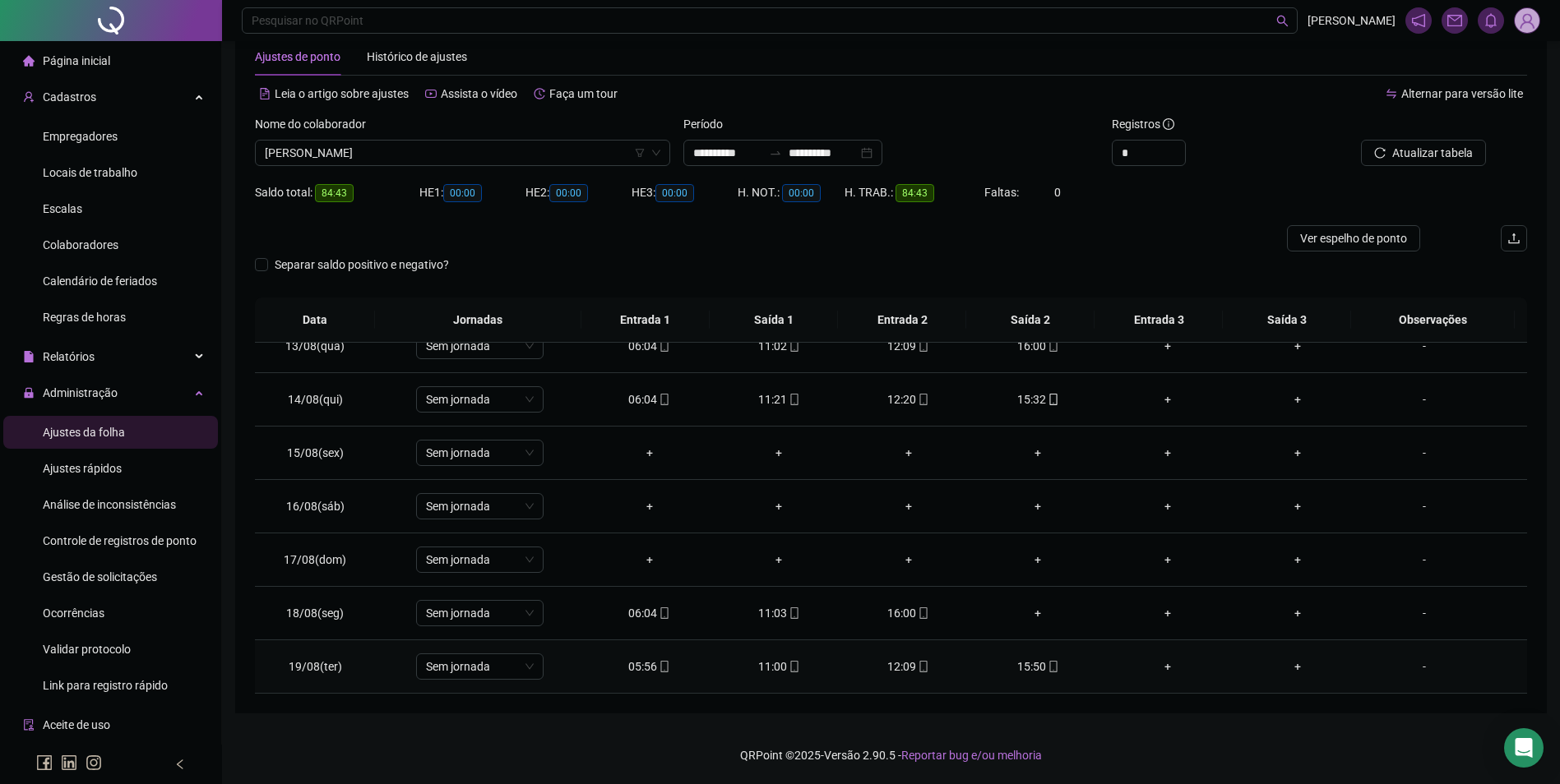
click at [790, 667] on icon "mobile" at bounding box center [794, 667] width 8 height 12
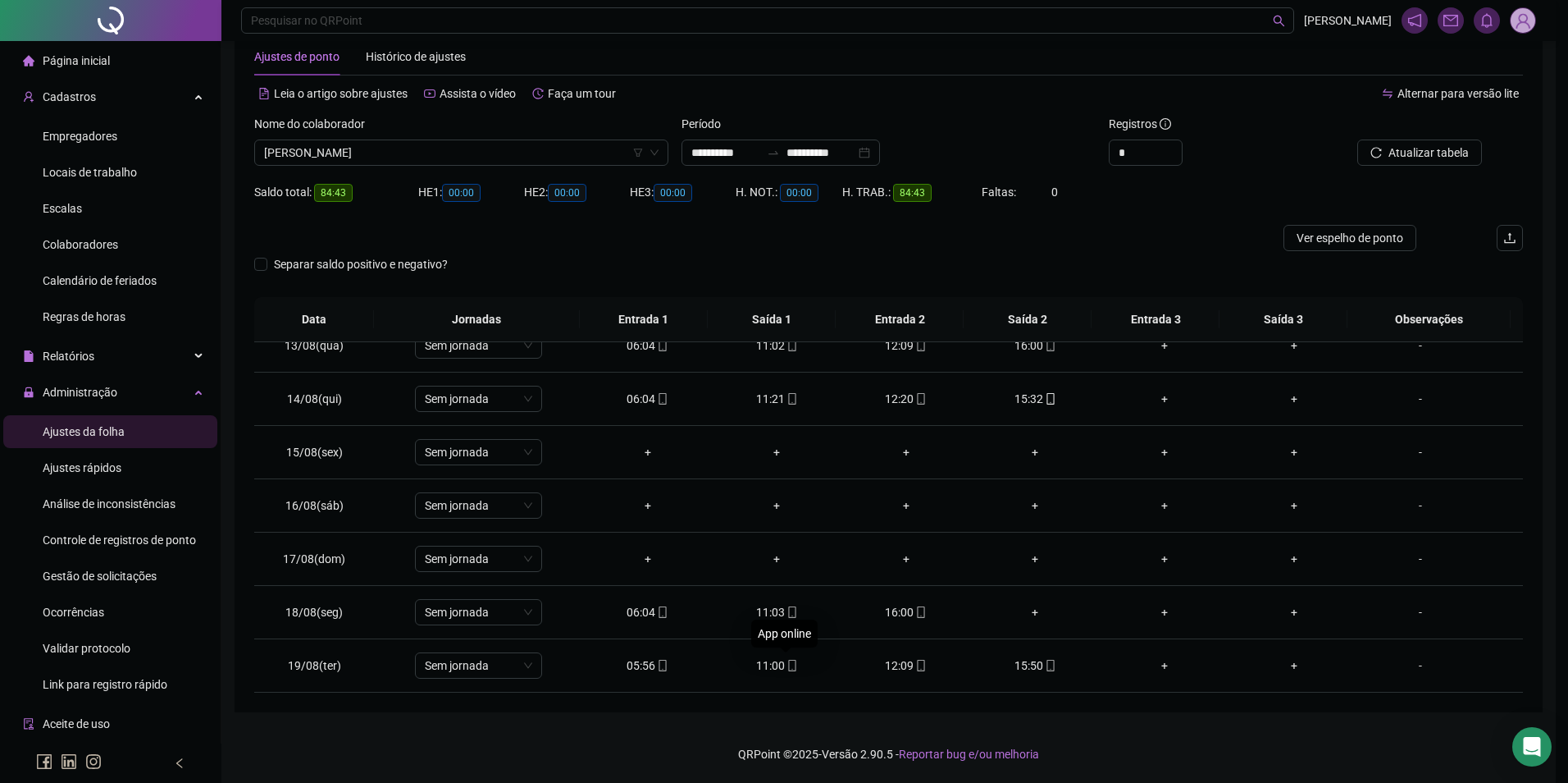
type input "**********"
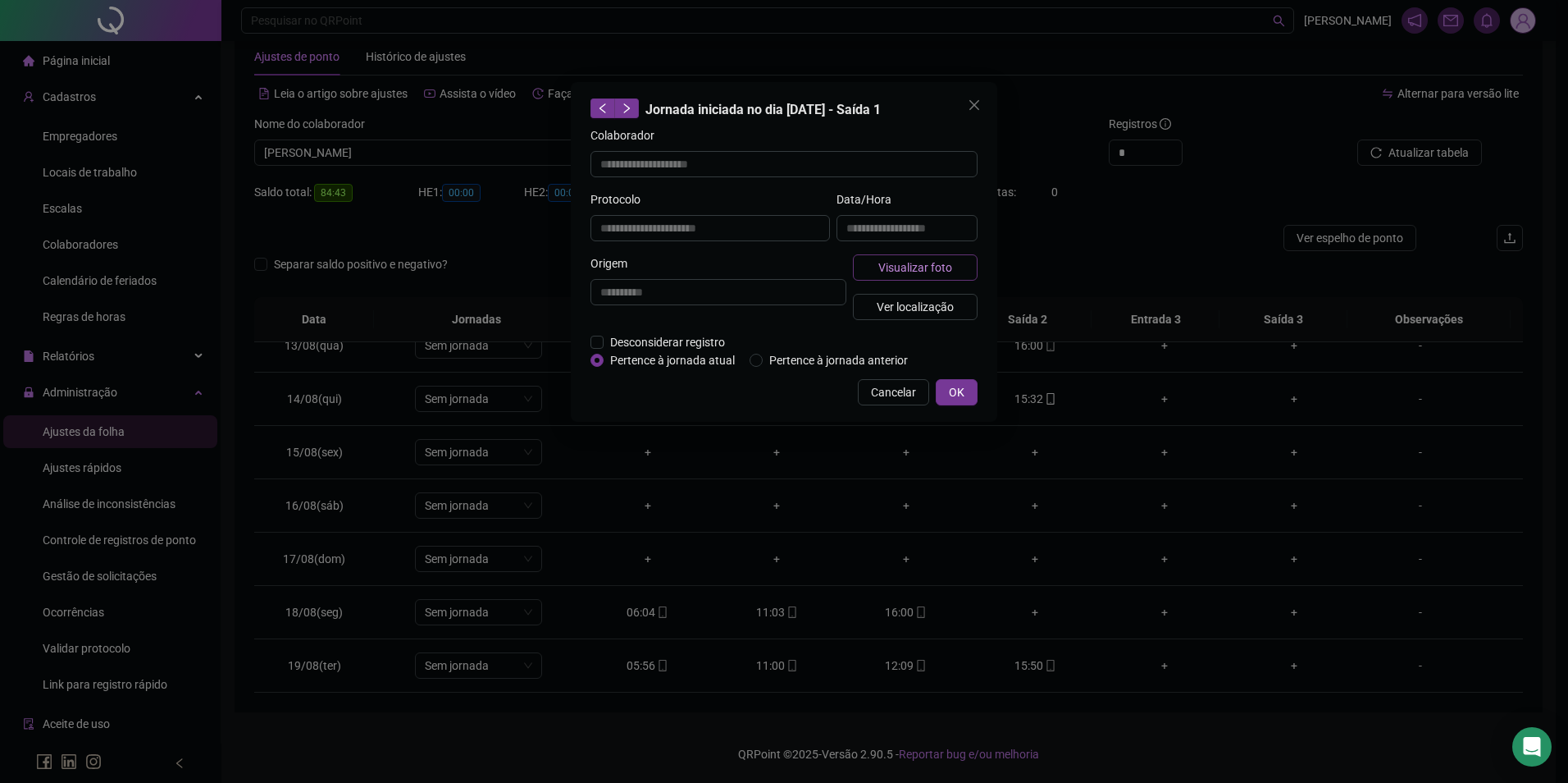
click at [881, 267] on span "Visualizar foto" at bounding box center [915, 267] width 74 height 19
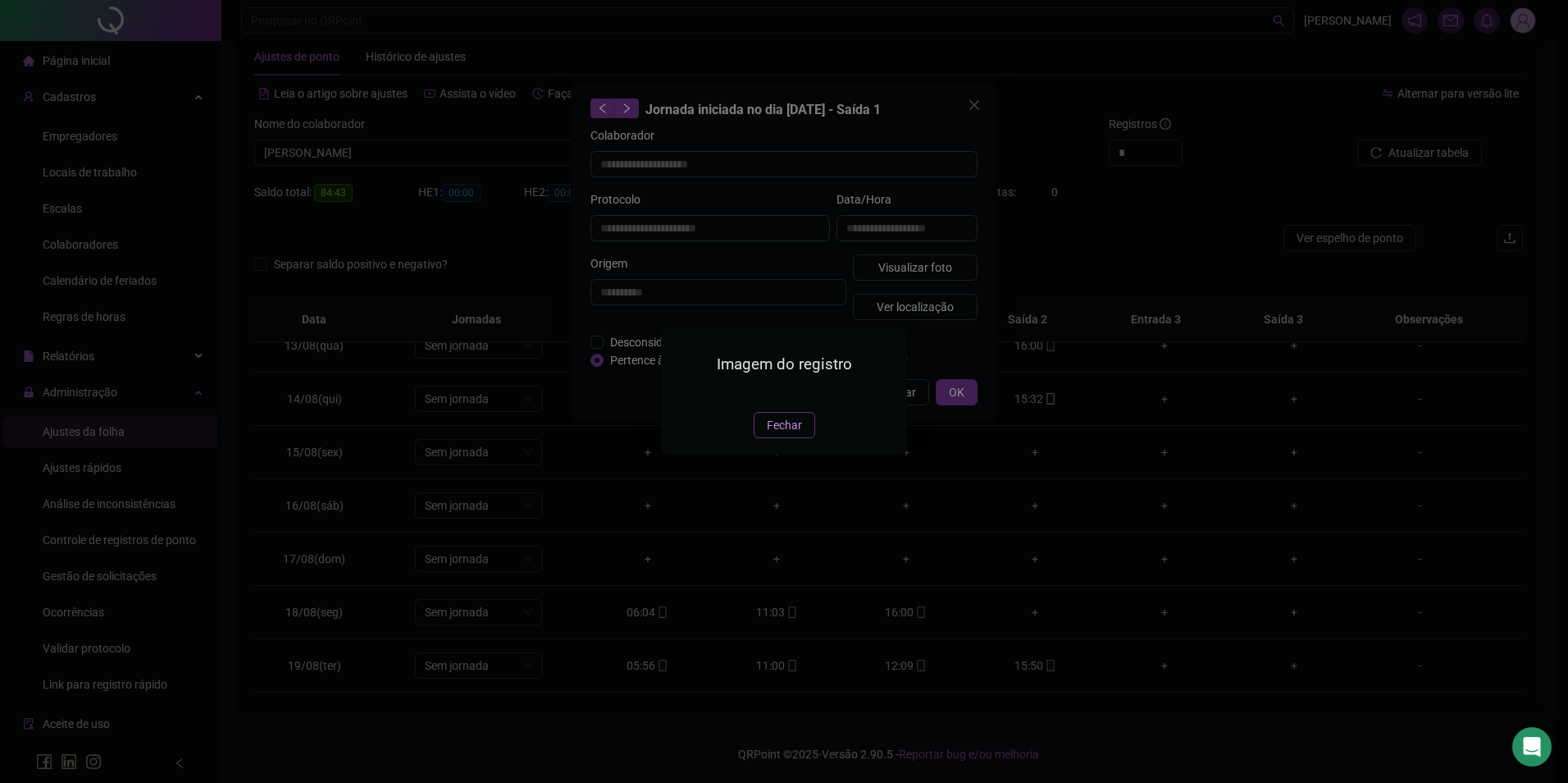
click at [770, 434] on span "Fechar" at bounding box center [784, 425] width 35 height 19
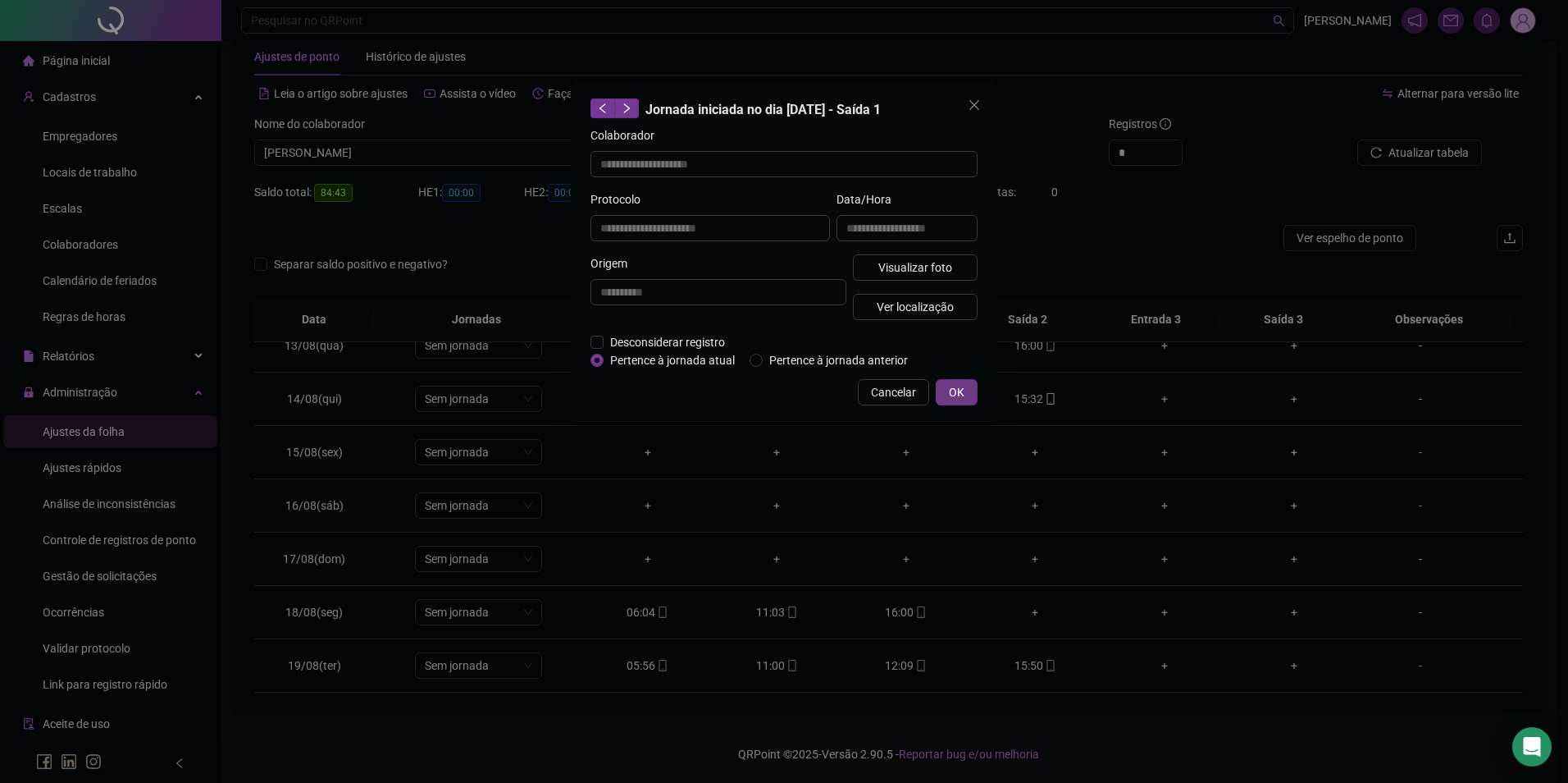
click at [961, 389] on span "OK" at bounding box center [957, 392] width 16 height 19
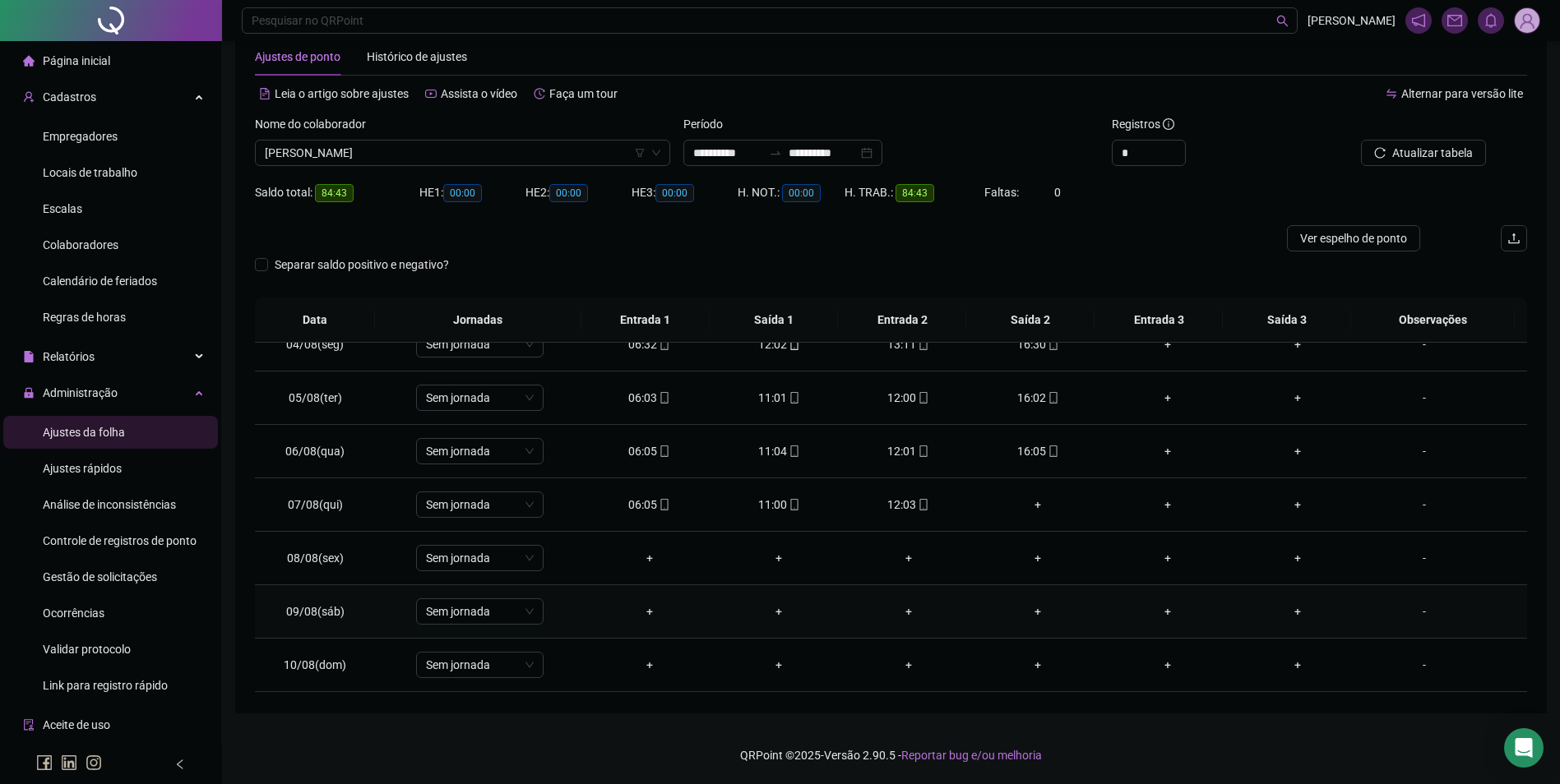
scroll to position [171, 0]
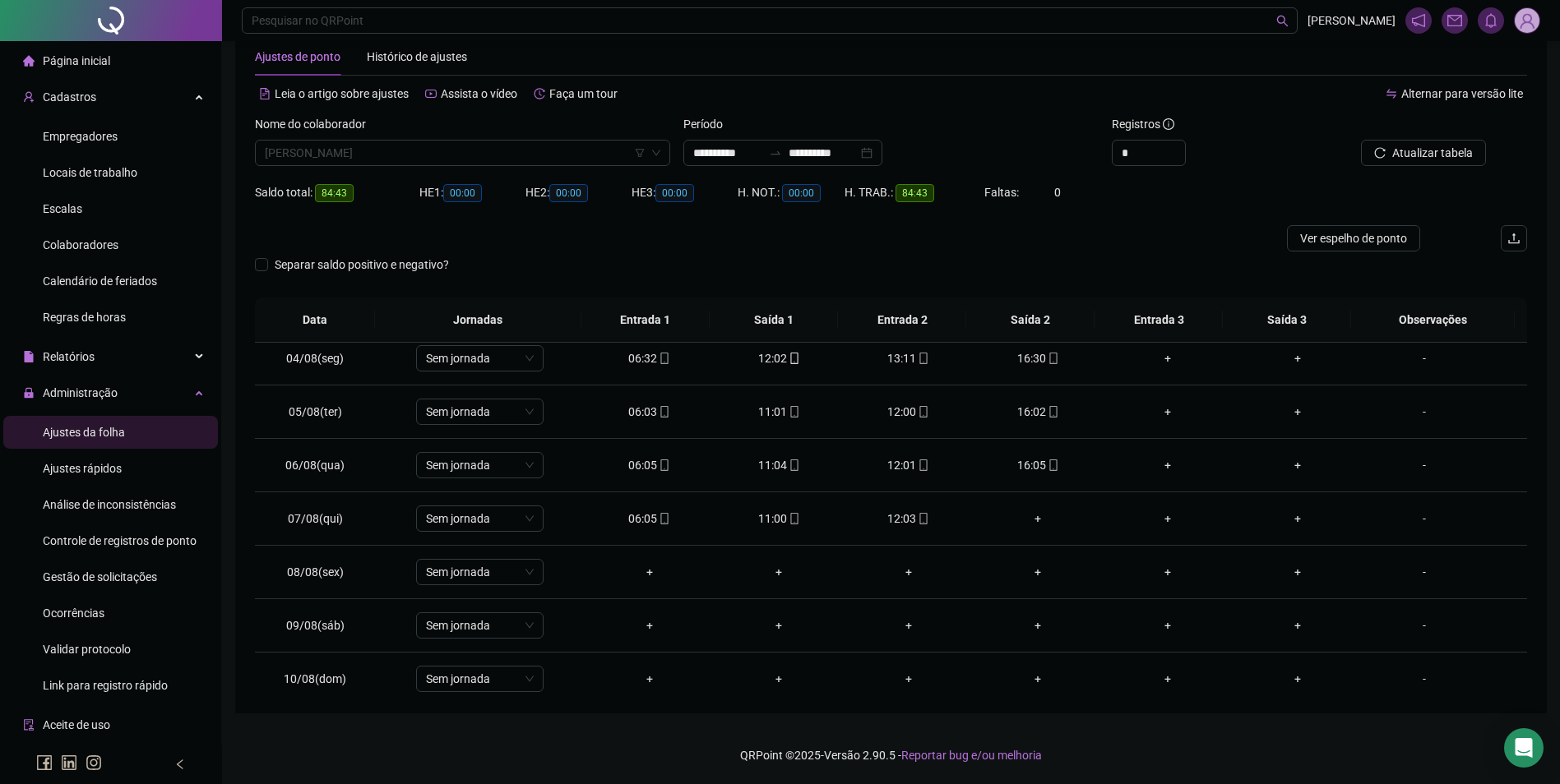
drag, startPoint x: 530, startPoint y: 150, endPoint x: 268, endPoint y: 210, distance: 268.8
click at [528, 151] on span "IGO PEREIRA DE ARAUJO" at bounding box center [462, 152] width 396 height 24
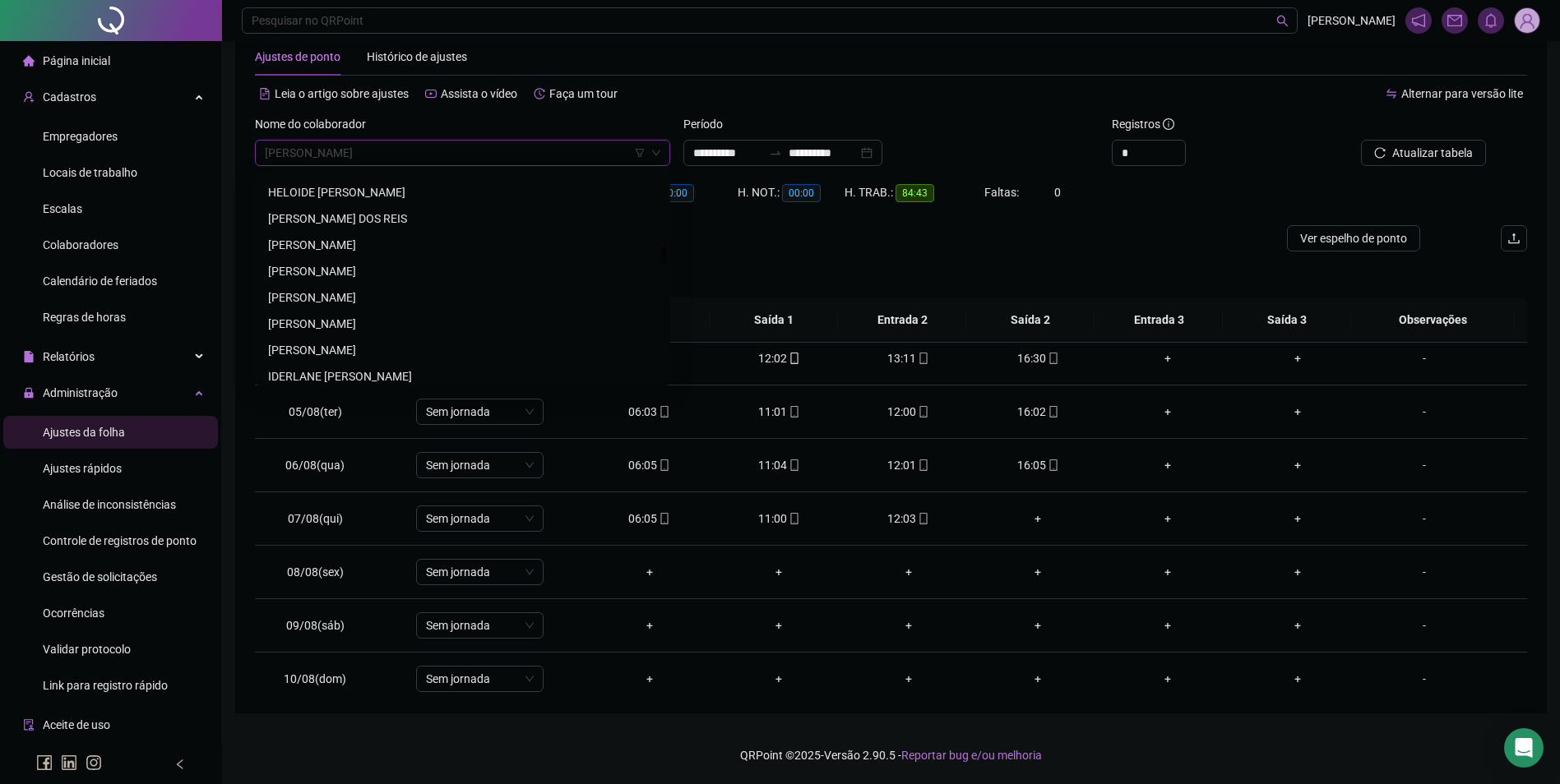
scroll to position [9089, 0]
click at [383, 220] on div "[PERSON_NAME]" at bounding box center [462, 222] width 389 height 19
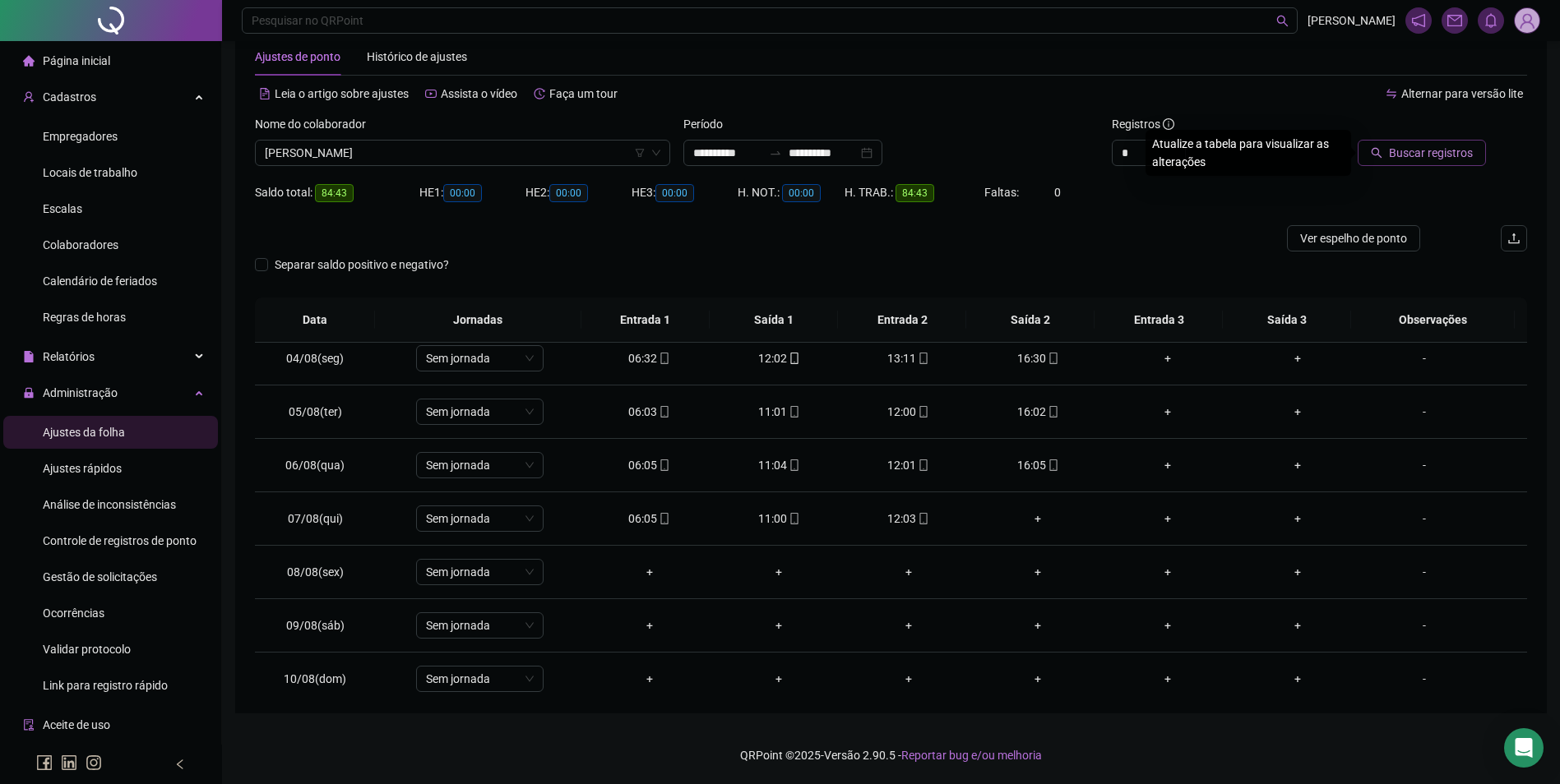
click at [1387, 144] on button "Buscar registros" at bounding box center [1421, 152] width 128 height 26
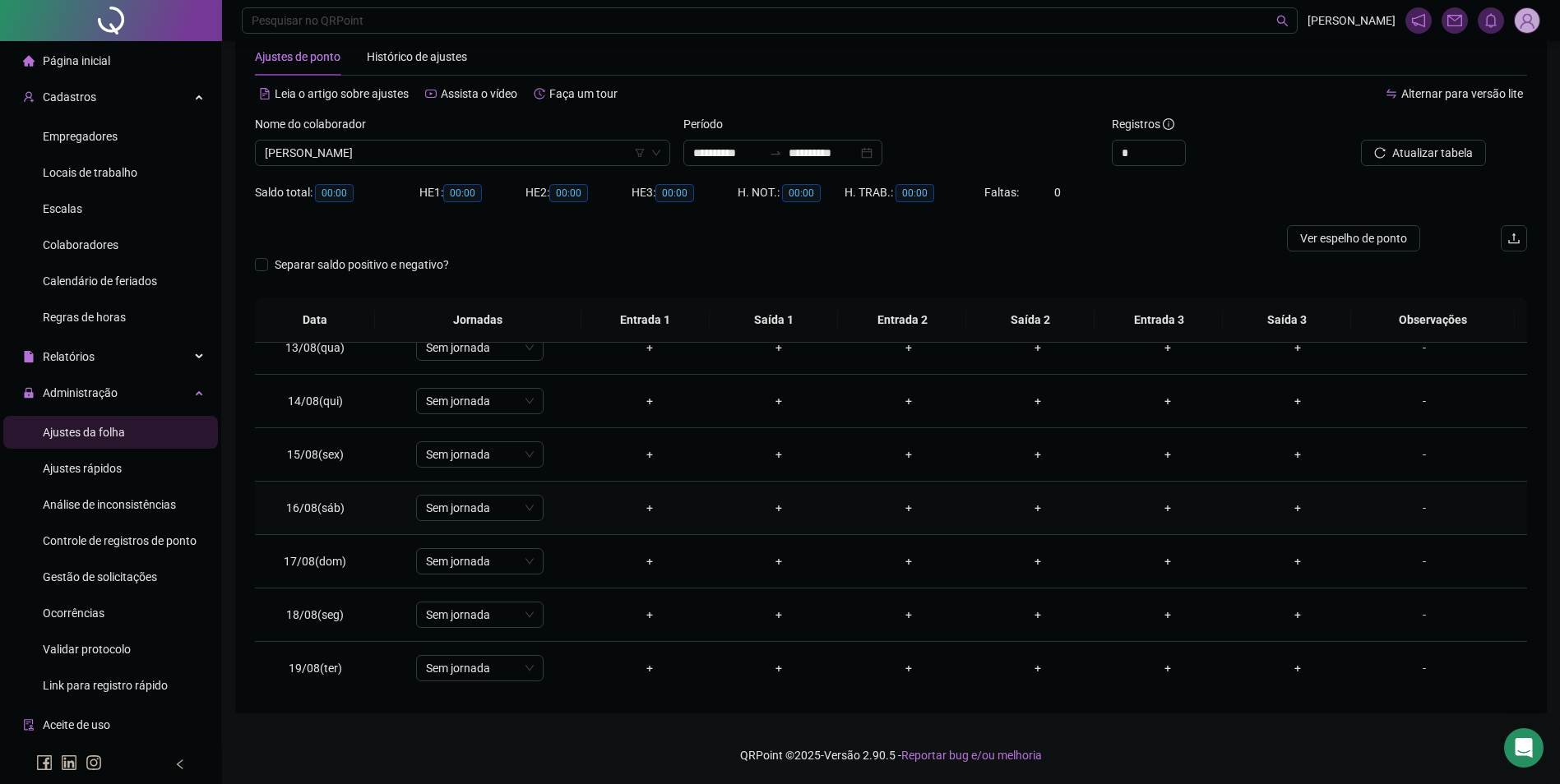
scroll to position [664, 0]
click at [443, 151] on span "[PERSON_NAME]" at bounding box center [462, 152] width 396 height 24
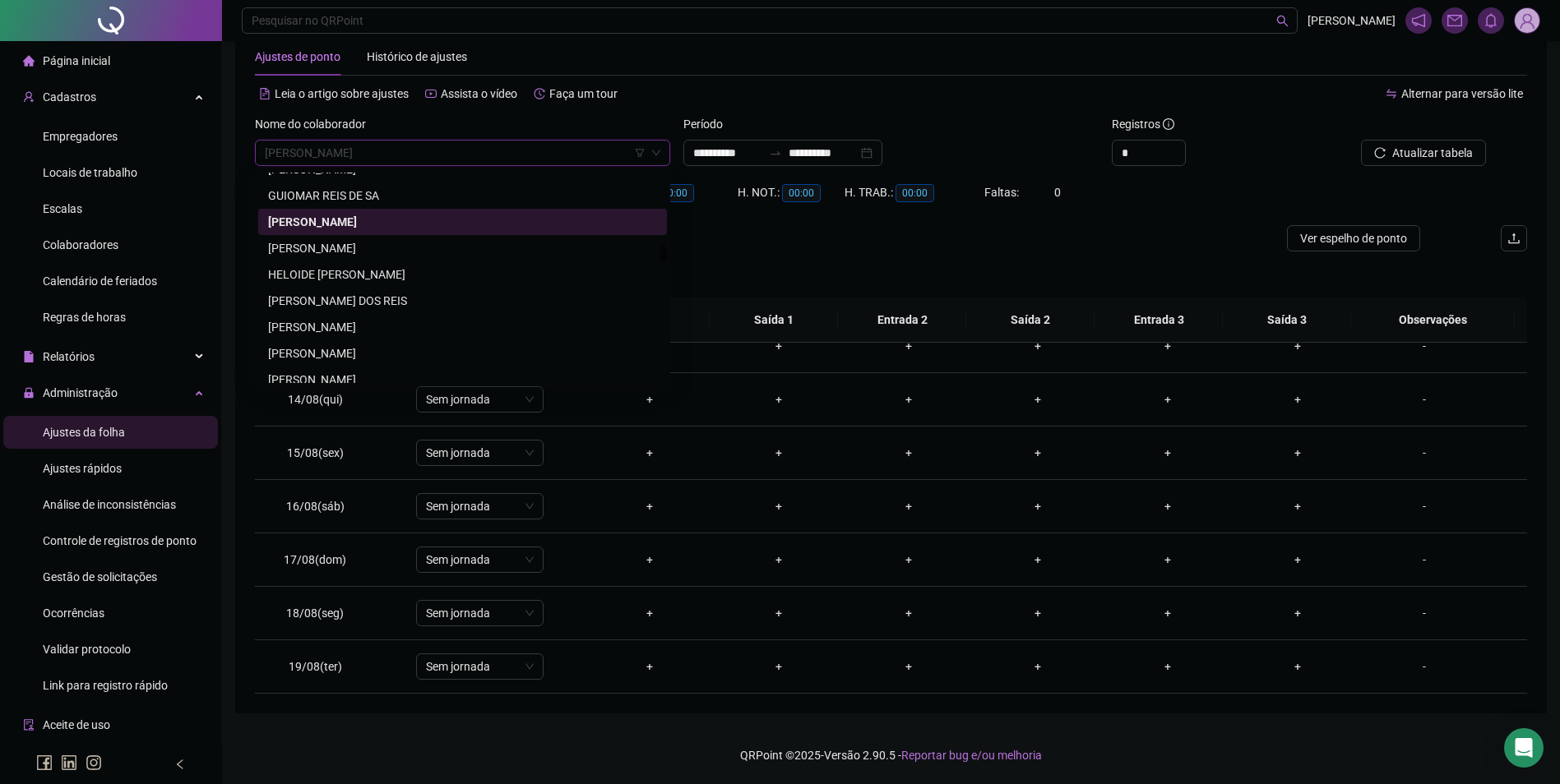
click at [398, 300] on div "[PERSON_NAME] DOS REIS" at bounding box center [462, 301] width 389 height 19
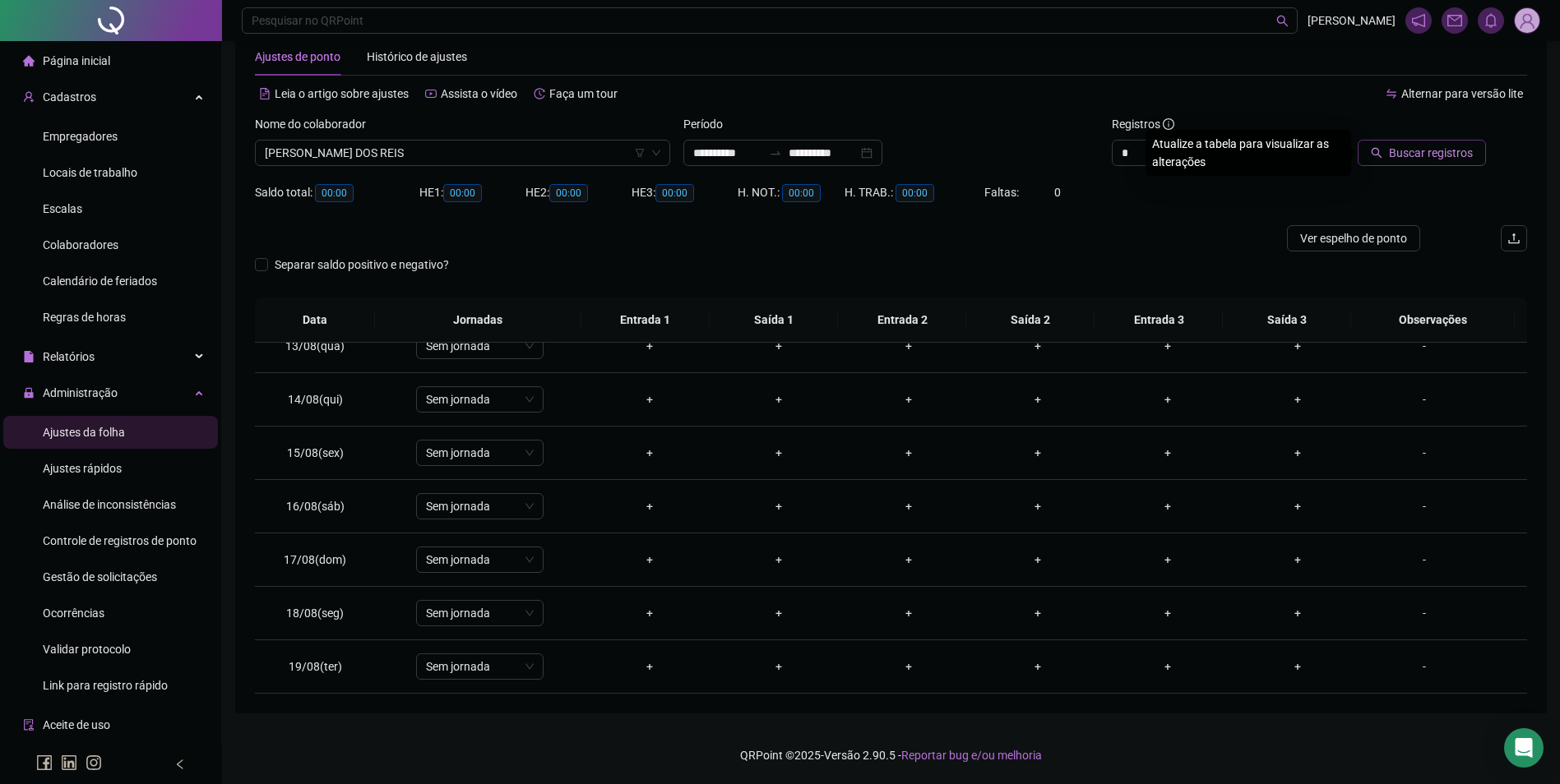
click at [1384, 161] on button "Buscar registros" at bounding box center [1421, 152] width 128 height 26
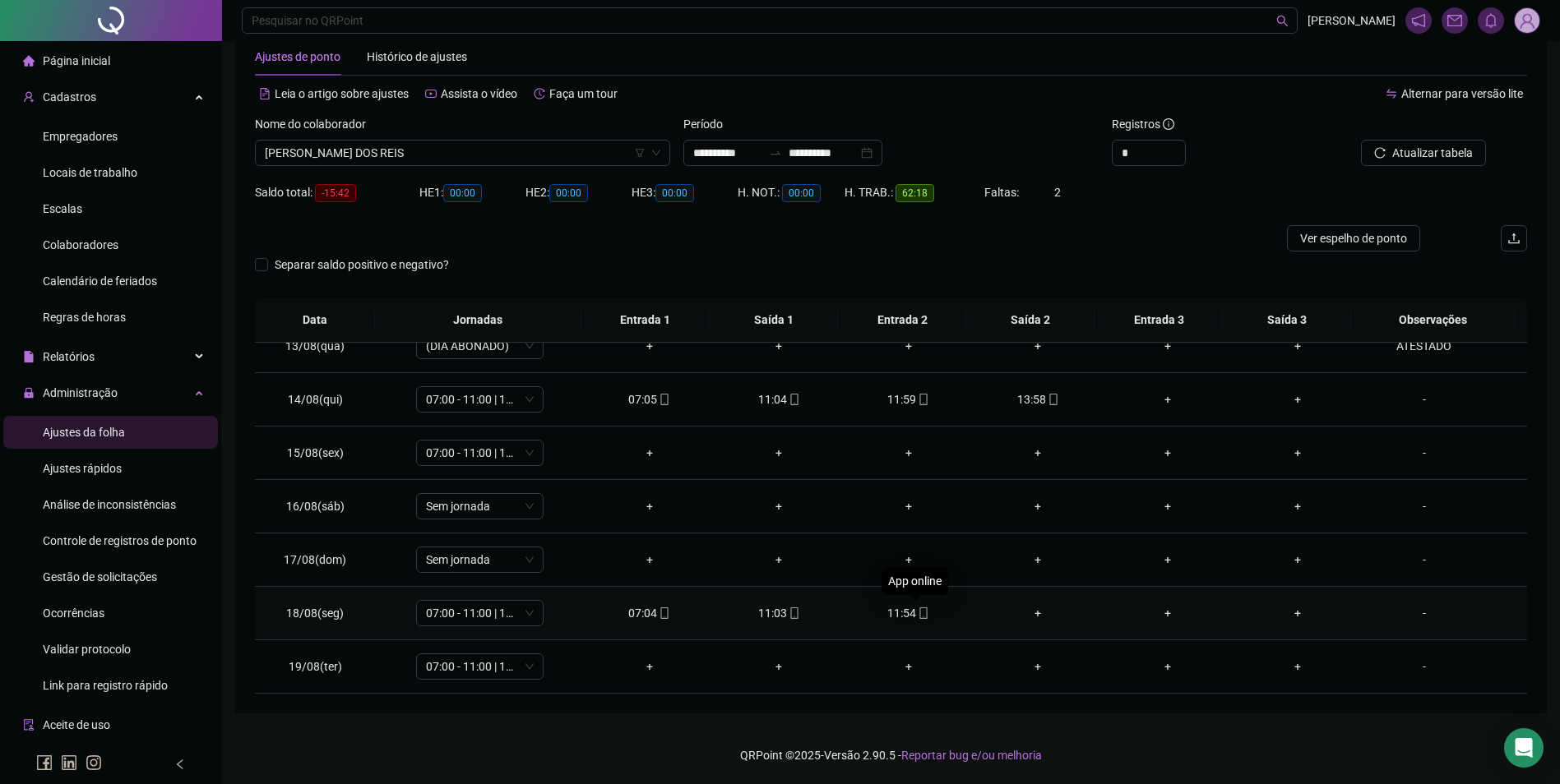
click at [922, 615] on icon "mobile" at bounding box center [923, 613] width 12 height 12
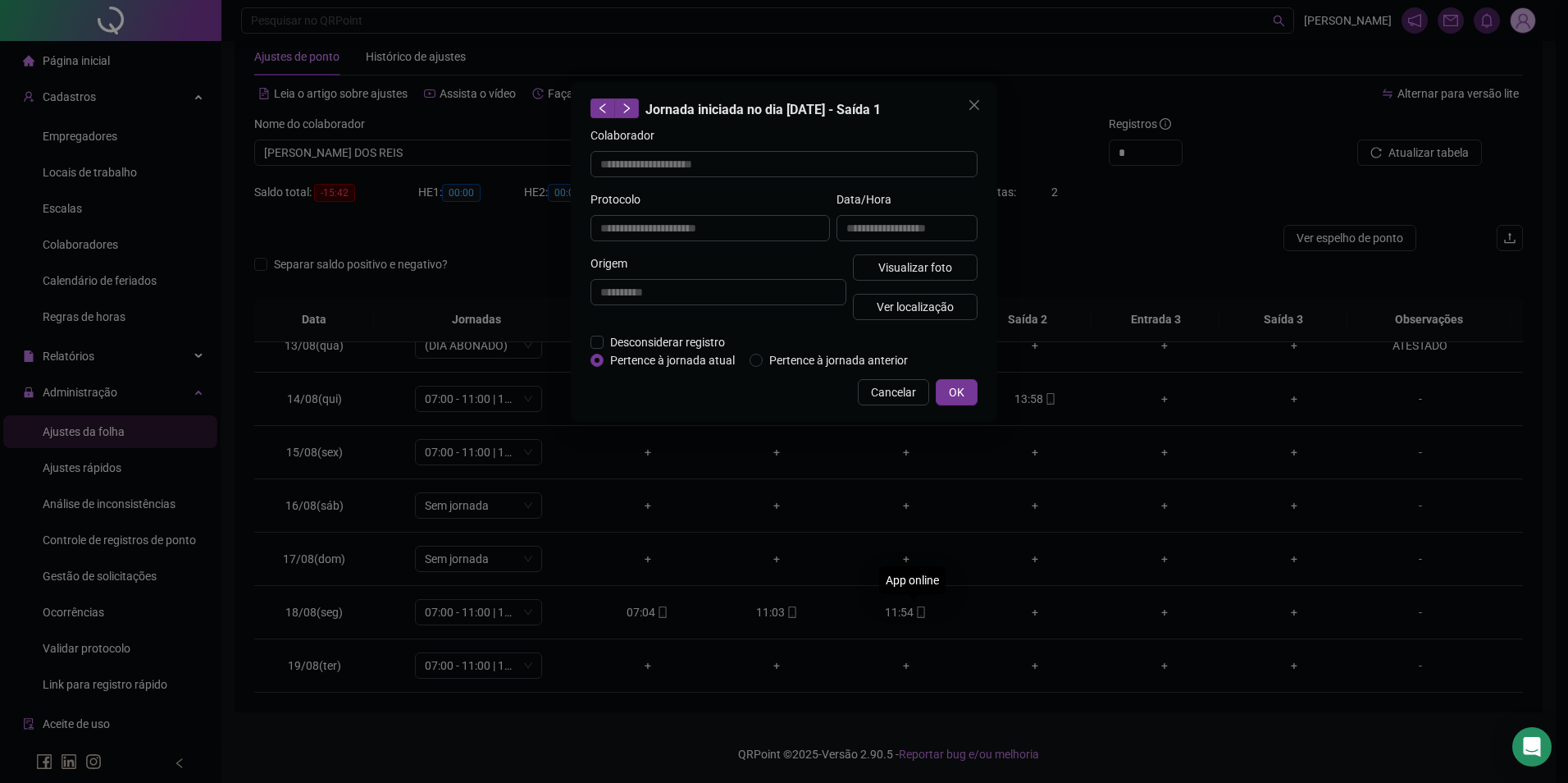
type input "**********"
click at [906, 261] on span "Visualizar foto" at bounding box center [915, 267] width 74 height 19
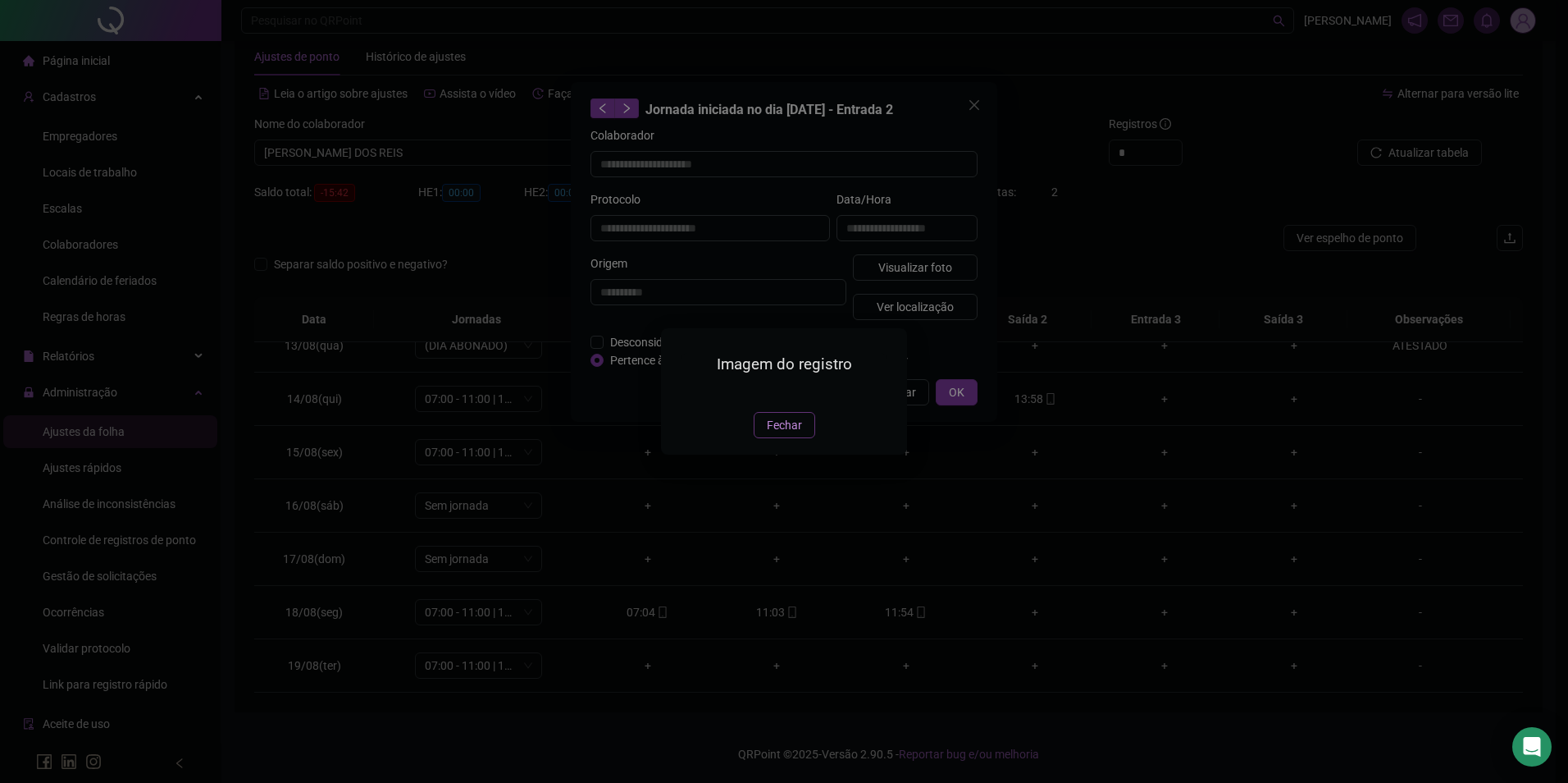
click at [771, 434] on span "Fechar" at bounding box center [784, 425] width 35 height 19
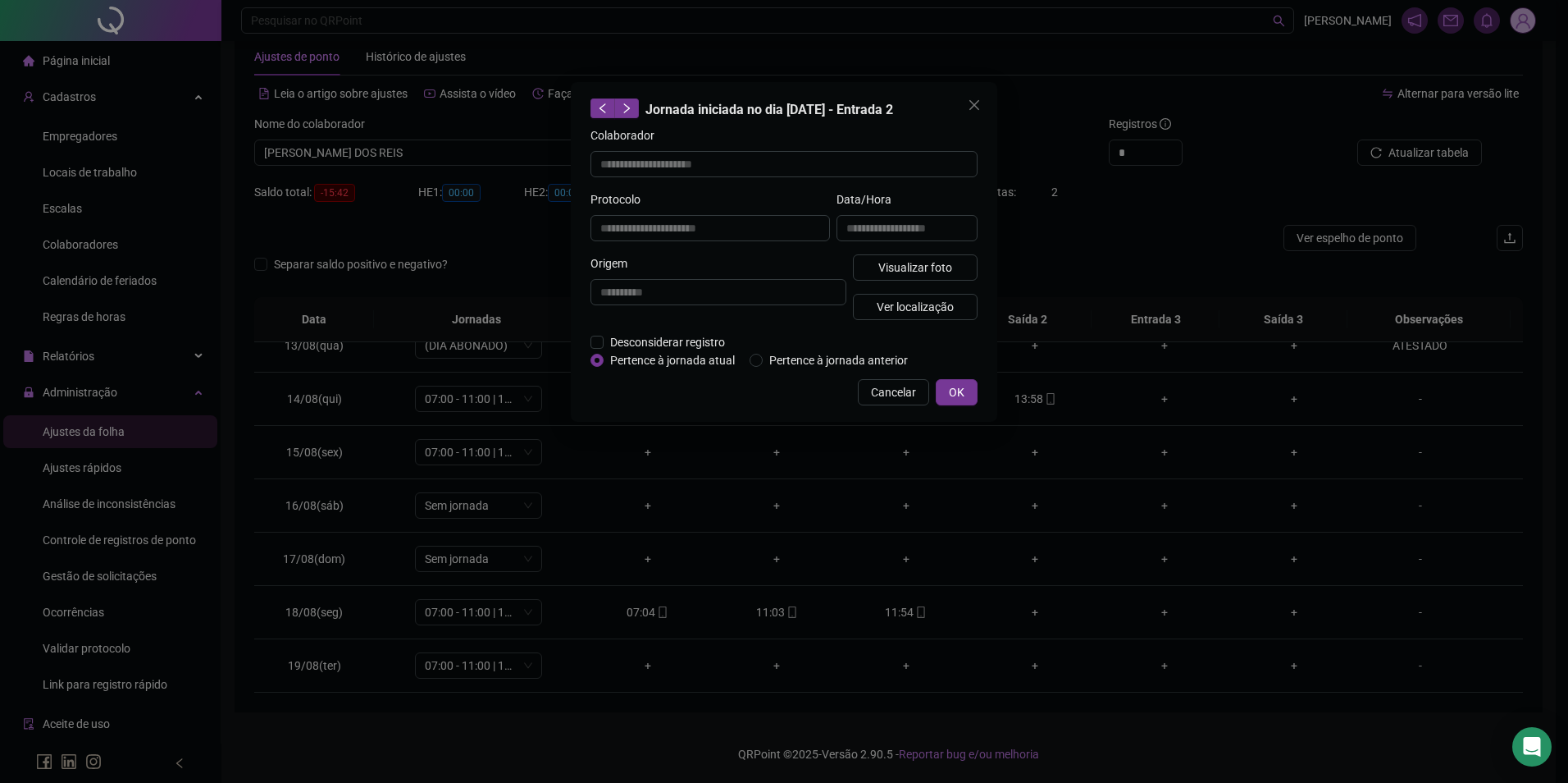
click at [957, 391] on span "OK" at bounding box center [957, 392] width 16 height 19
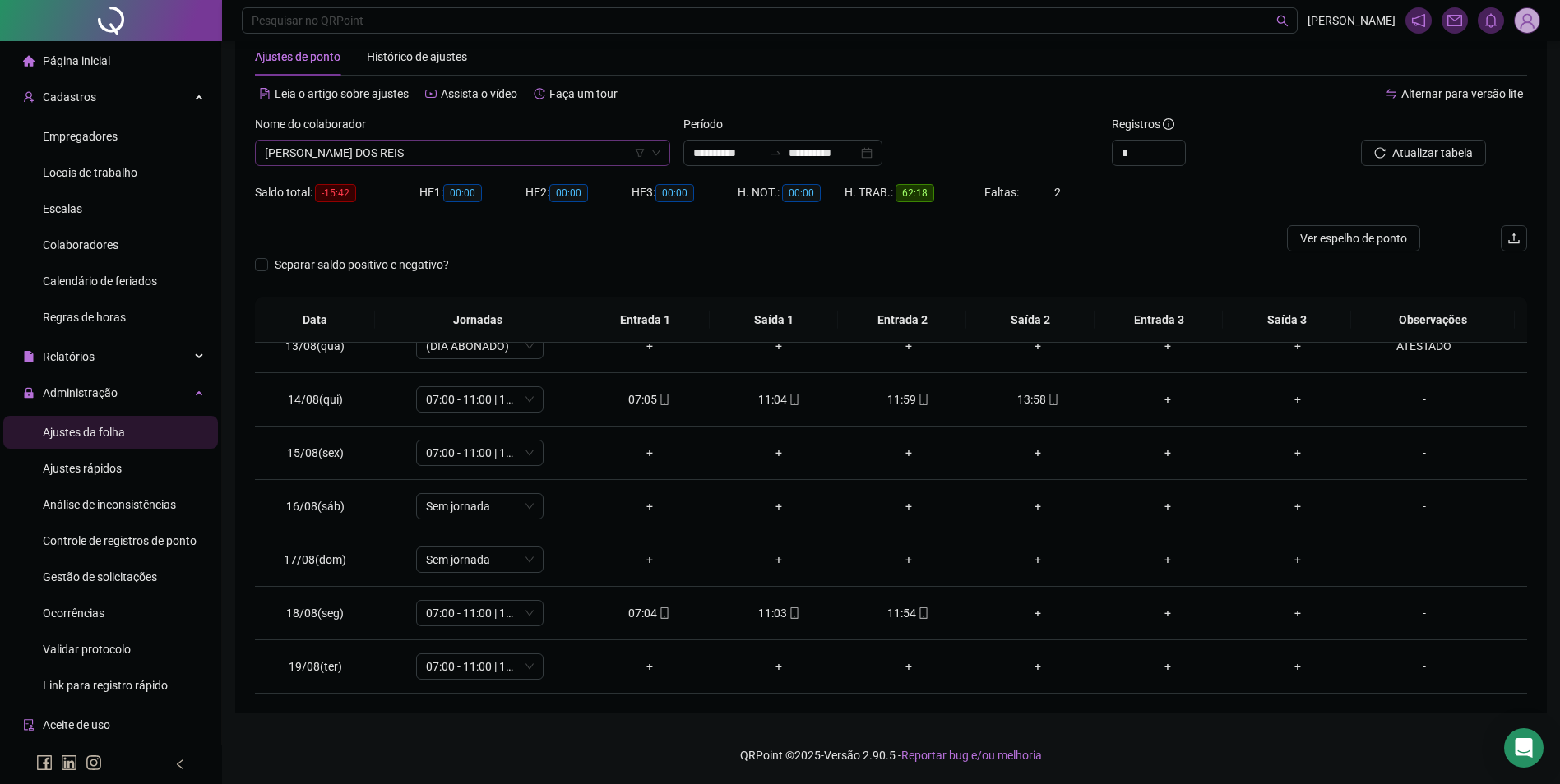
click at [425, 156] on span "[PERSON_NAME] DOS REIS" at bounding box center [462, 152] width 396 height 24
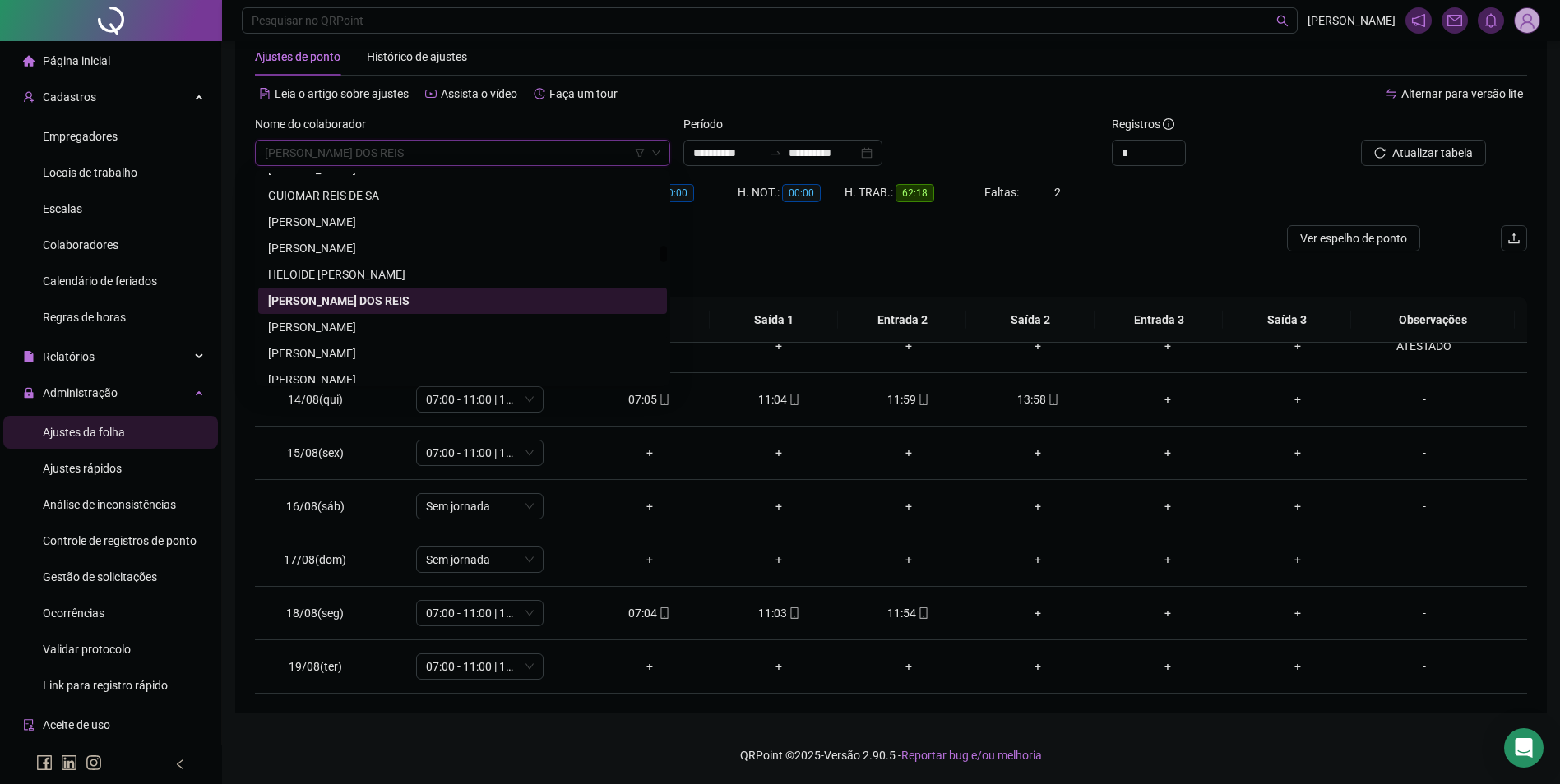
click at [346, 332] on div "[PERSON_NAME]" at bounding box center [462, 327] width 389 height 19
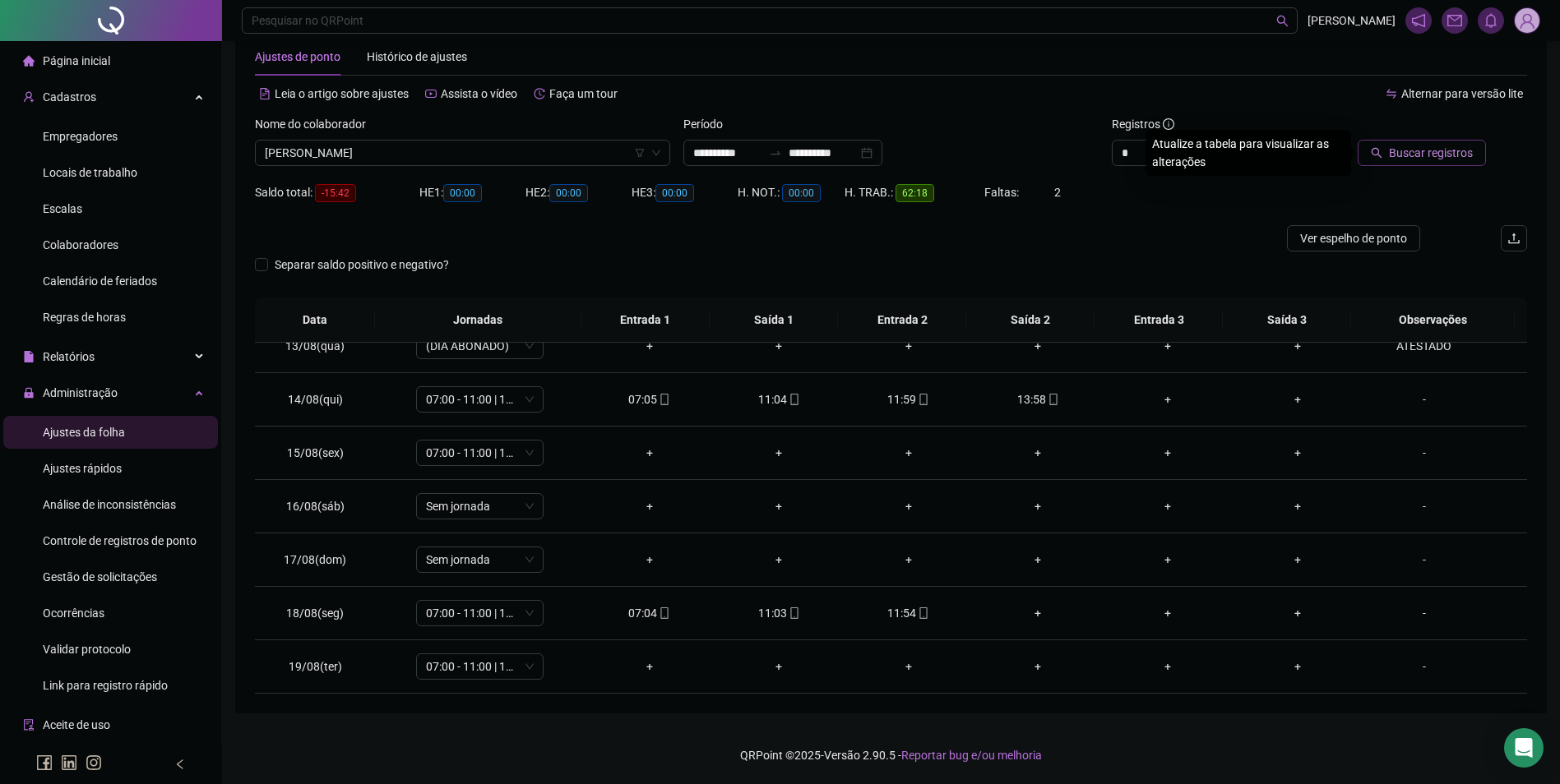
click at [1378, 149] on icon "search" at bounding box center [1376, 153] width 12 height 12
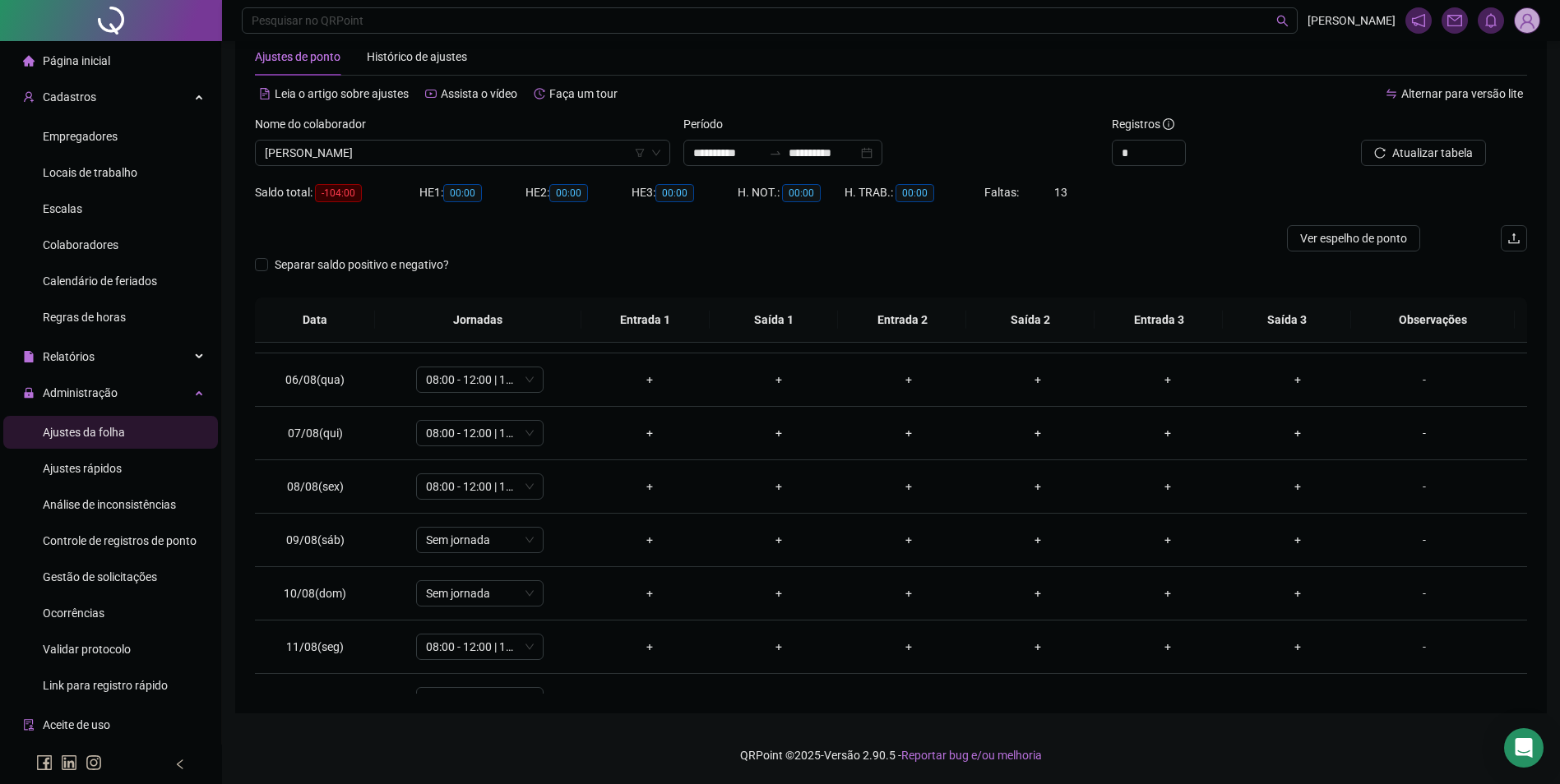
scroll to position [171, 0]
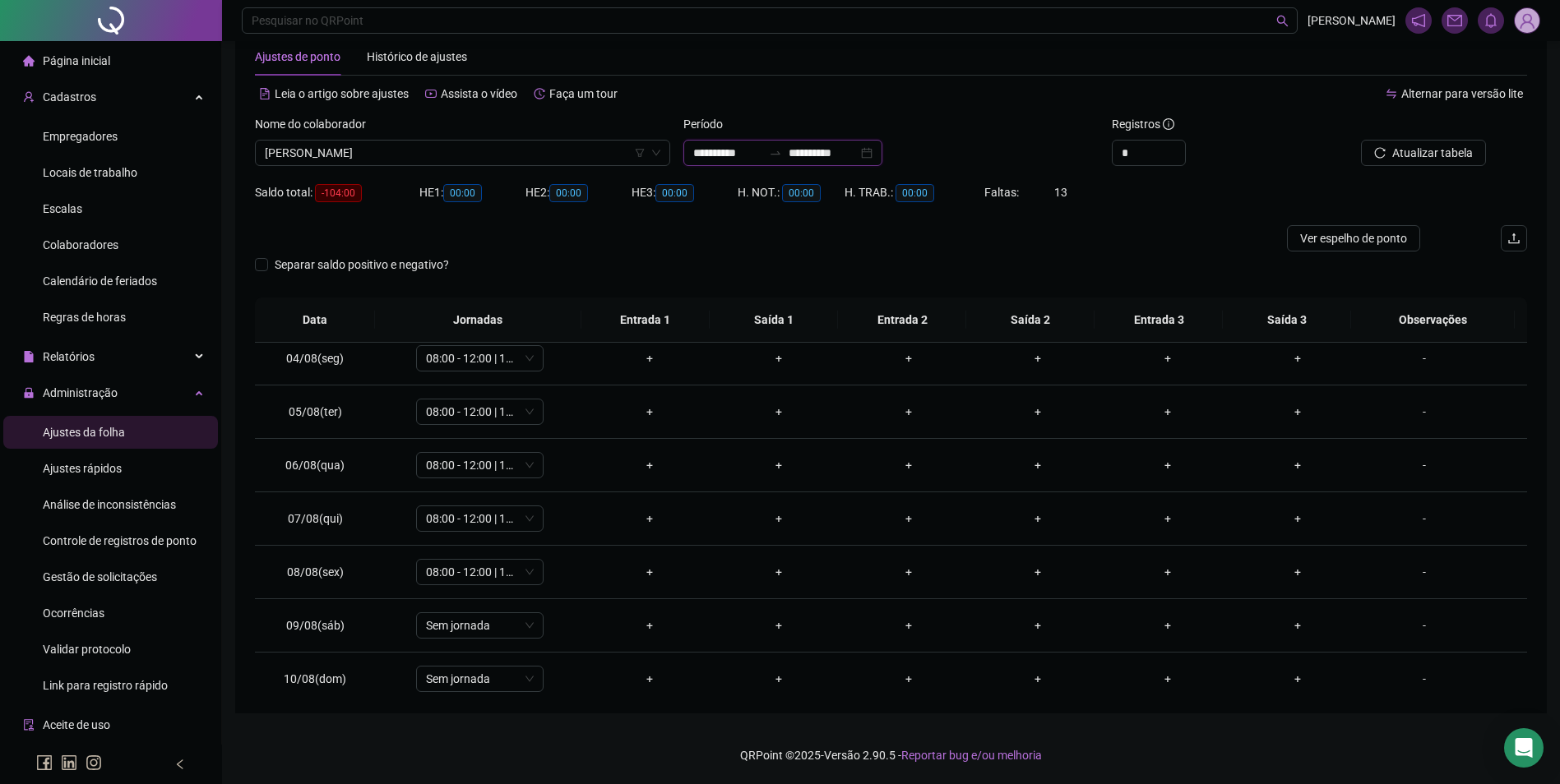
click at [858, 156] on input "**********" at bounding box center [822, 152] width 69 height 19
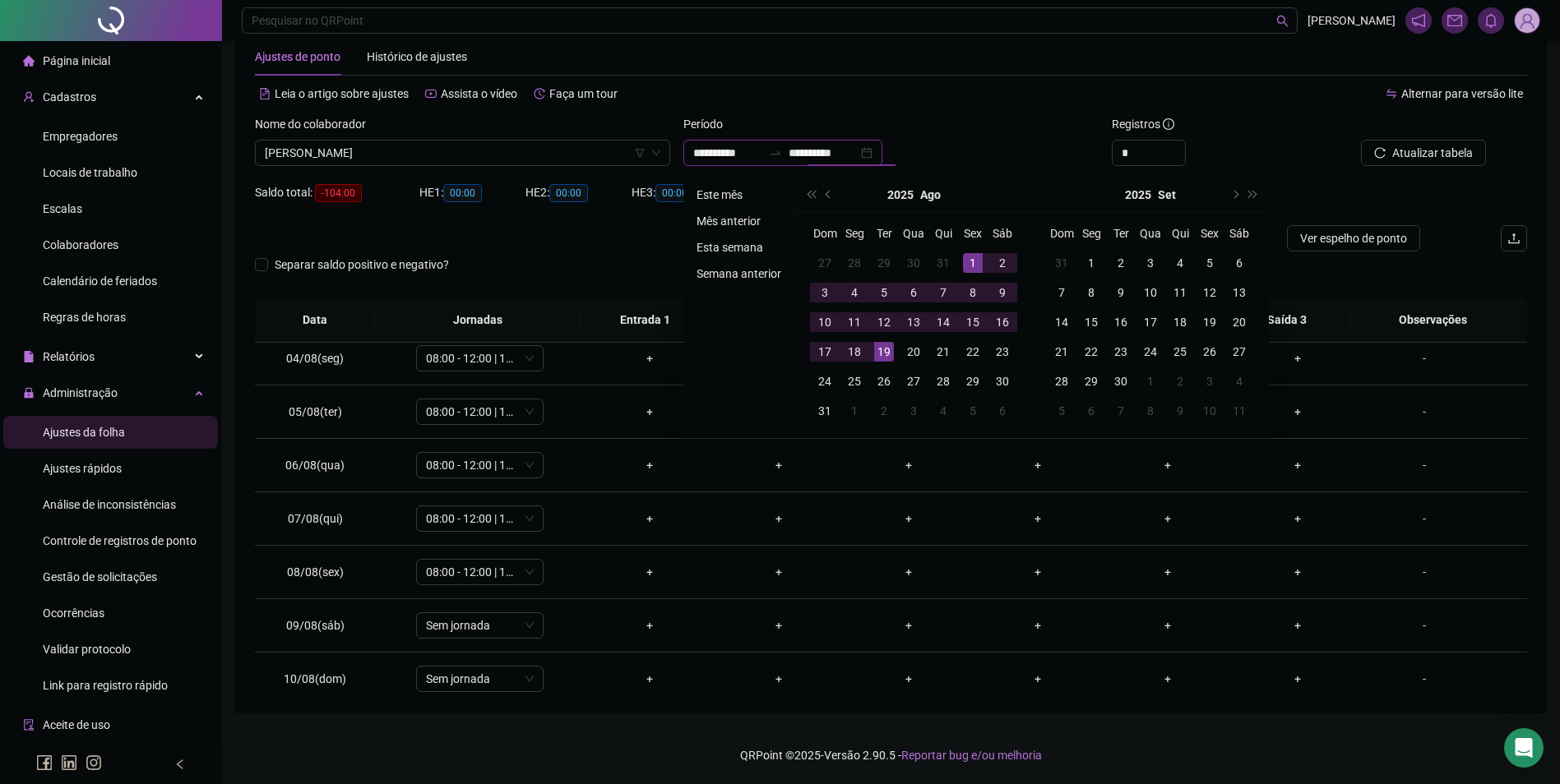
type input "**********"
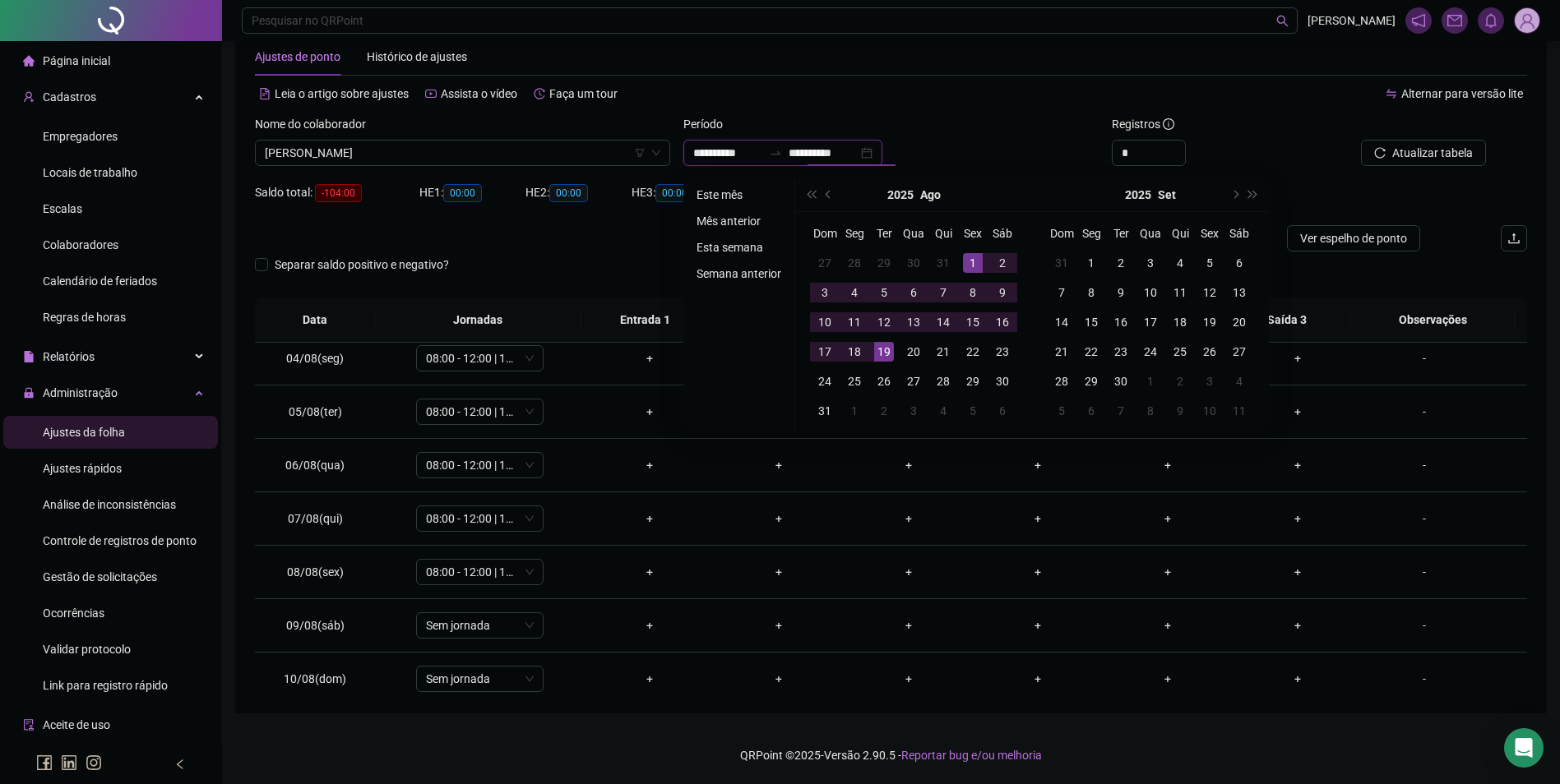
type input "**********"
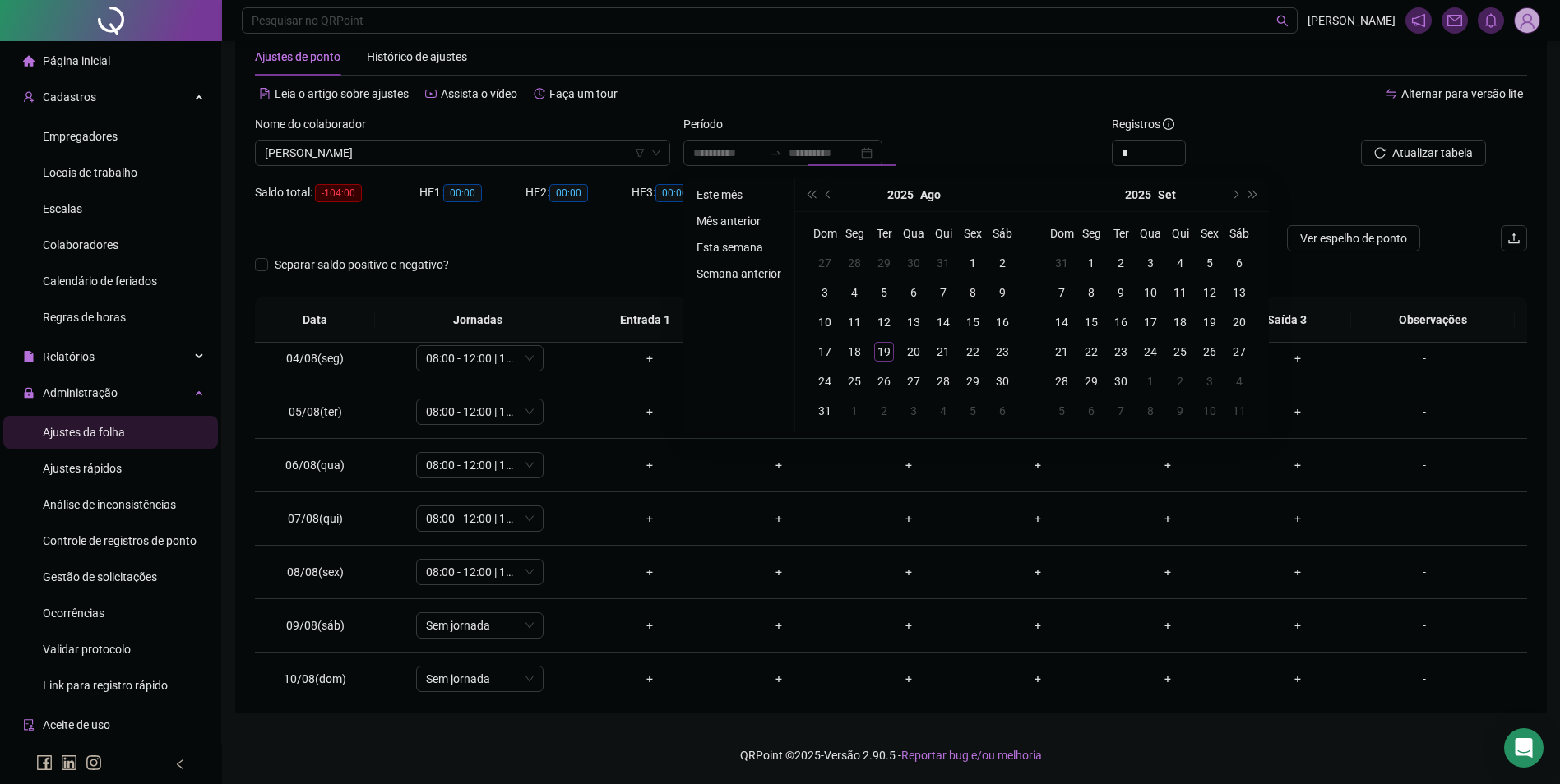
click at [742, 220] on li "Mês anterior" at bounding box center [738, 221] width 98 height 20
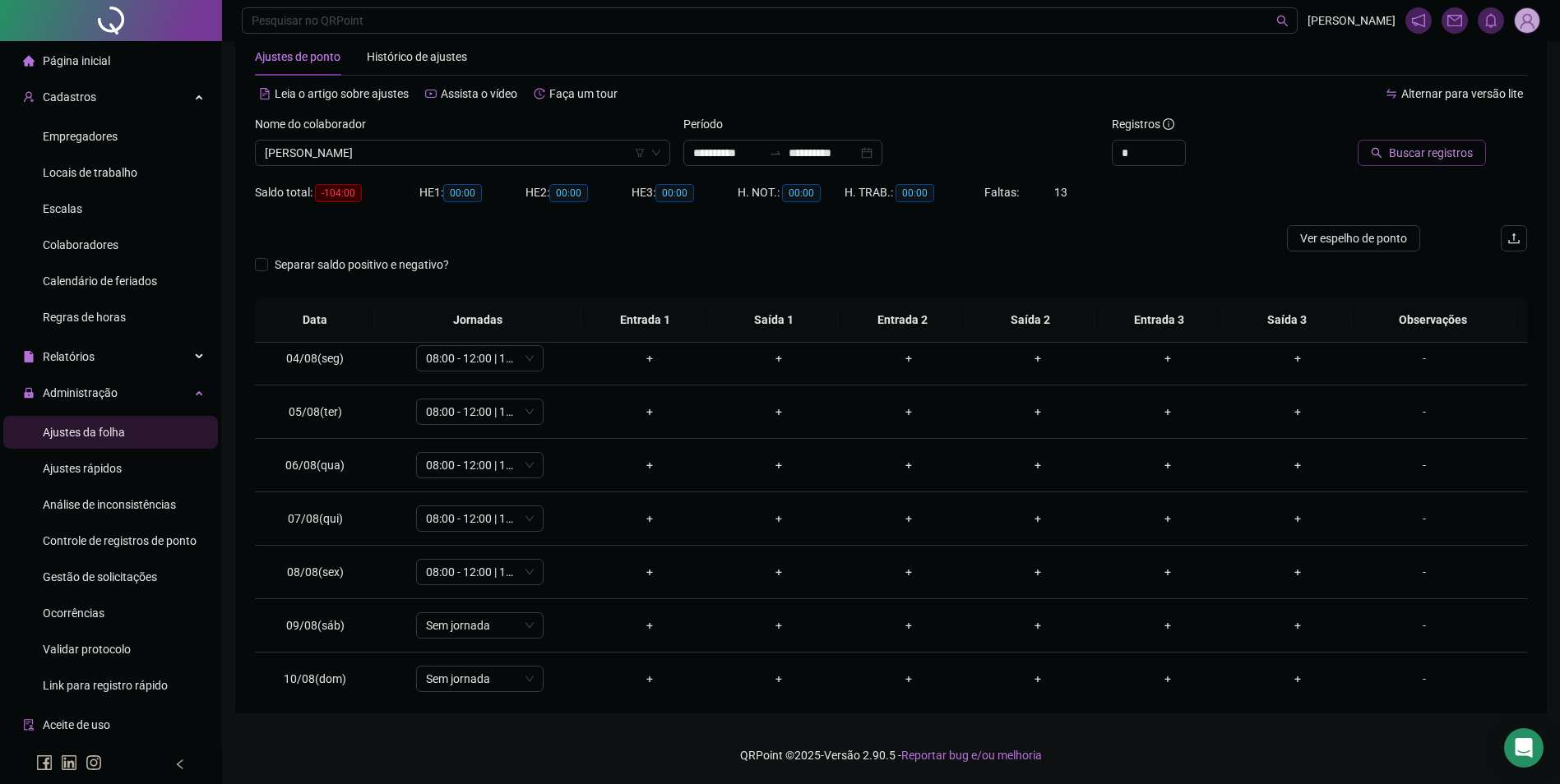
click at [1382, 154] on icon "search" at bounding box center [1376, 153] width 12 height 12
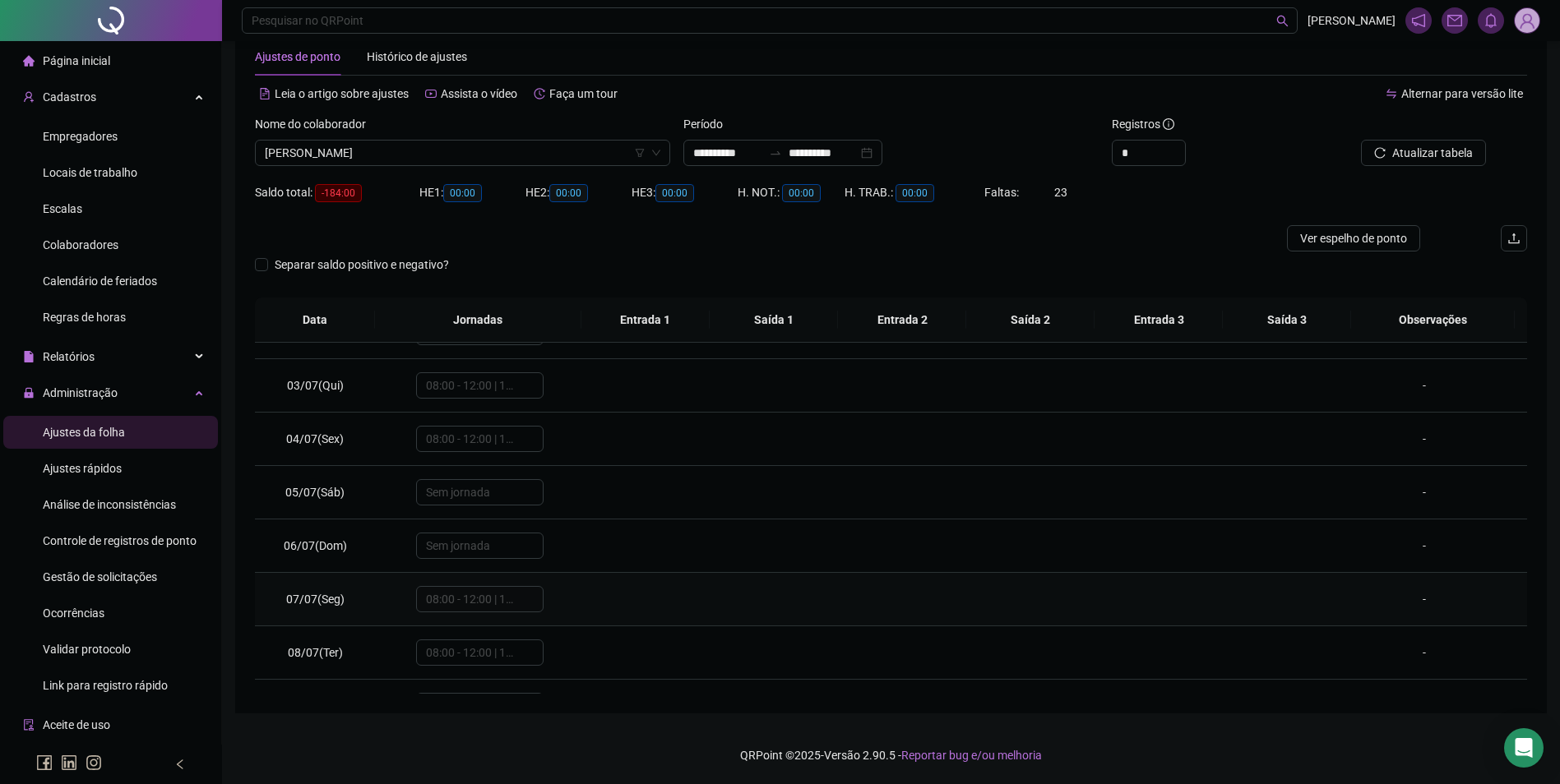
scroll to position [0, 0]
click at [838, 153] on input "**********" at bounding box center [822, 152] width 69 height 19
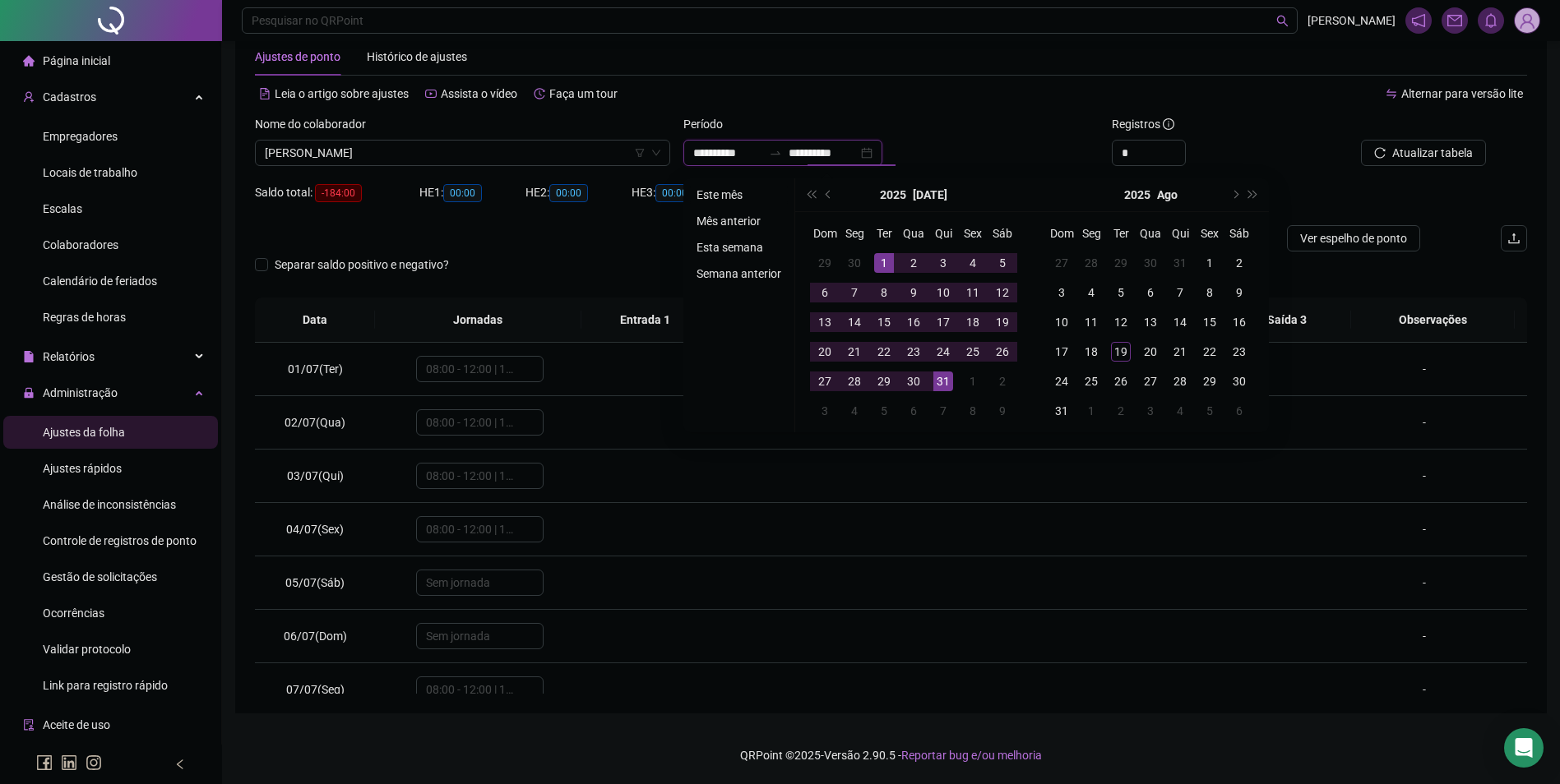
type input "**********"
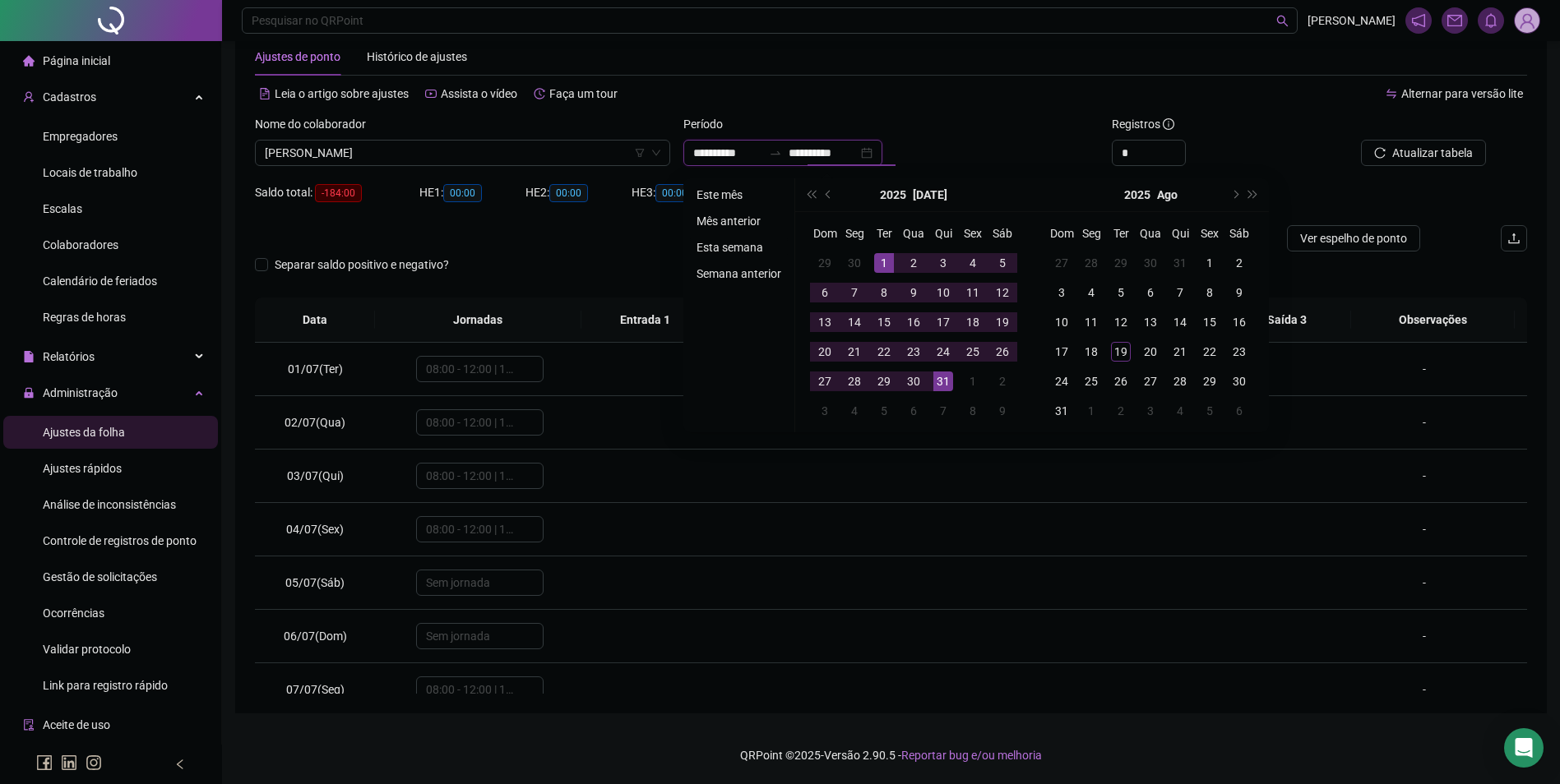
type input "**********"
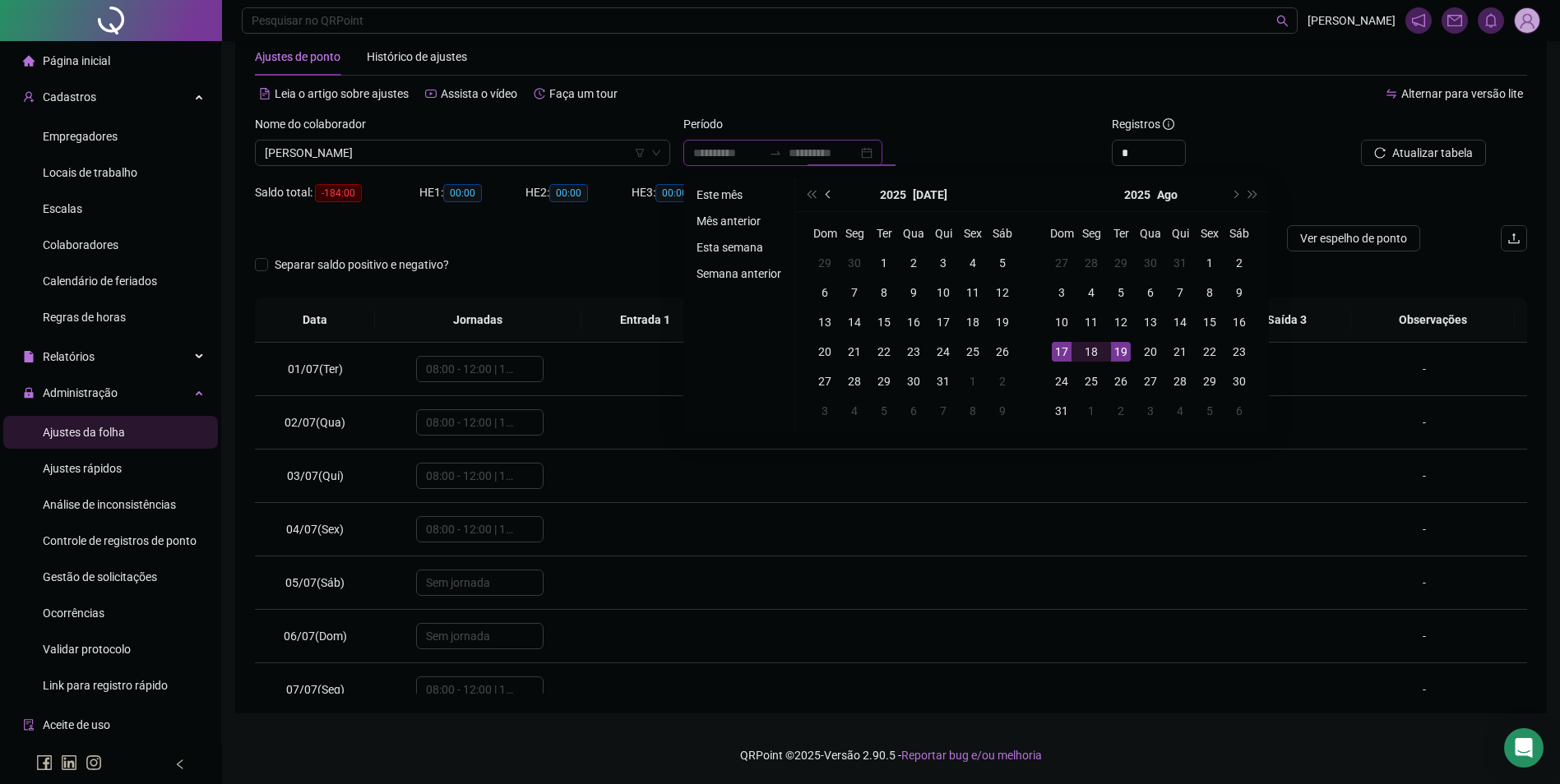
type input "**********"
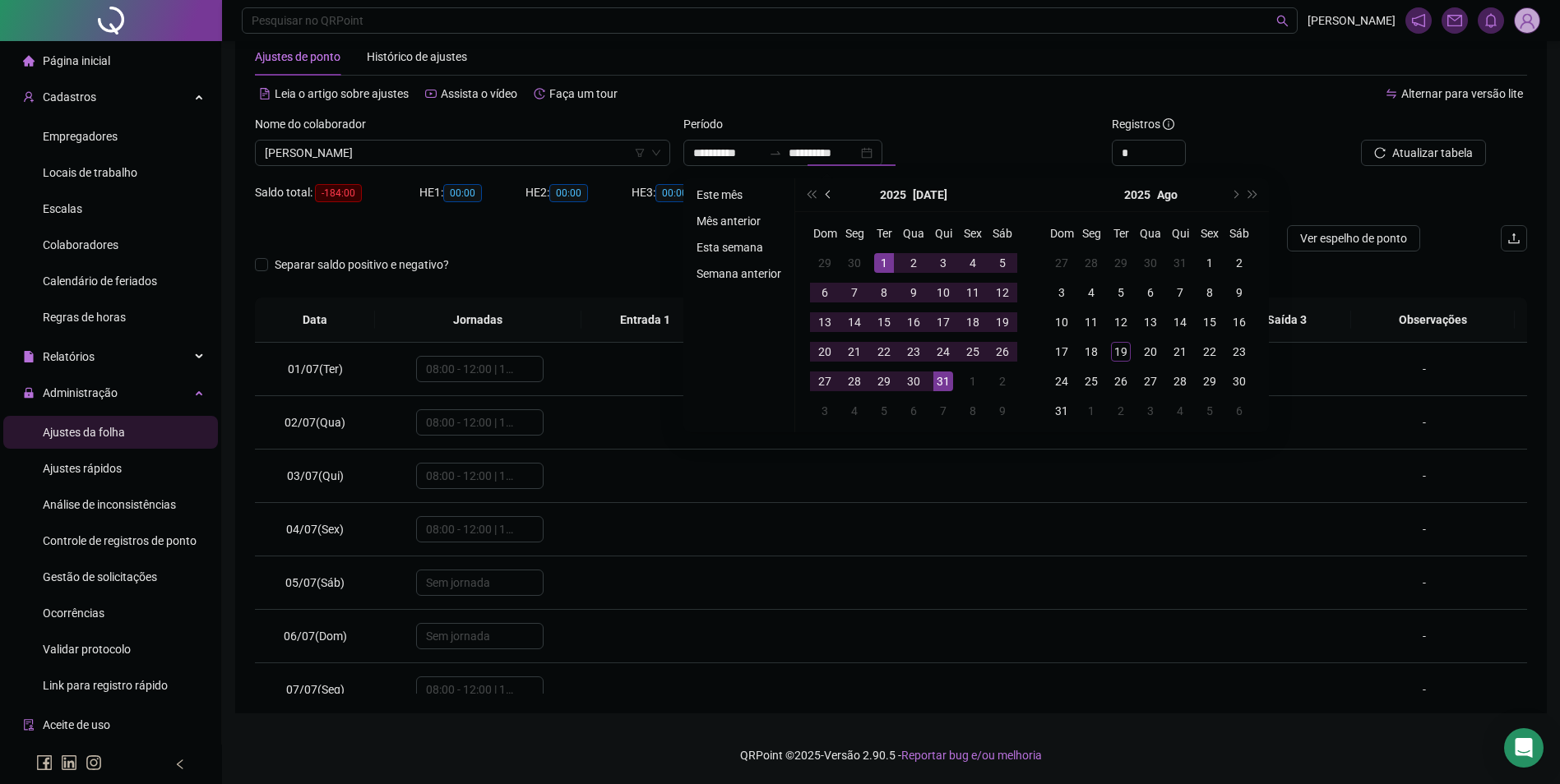
click at [825, 194] on span "prev-year" at bounding box center [829, 194] width 8 height 8
type input "**********"
click at [822, 265] on div "1" at bounding box center [824, 263] width 20 height 20
click at [855, 376] on div "30" at bounding box center [854, 381] width 20 height 20
type input "**********"
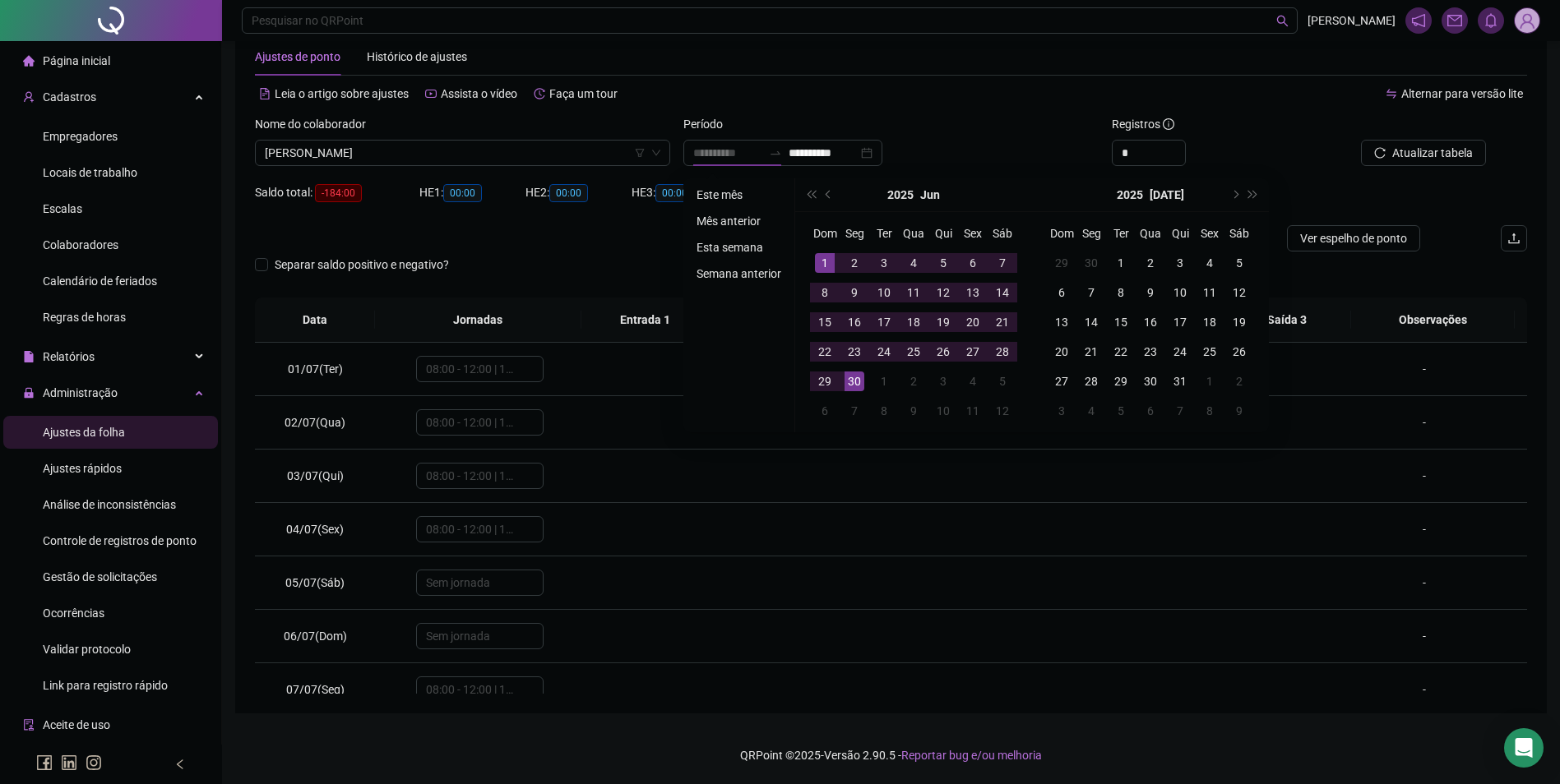
type input "**********"
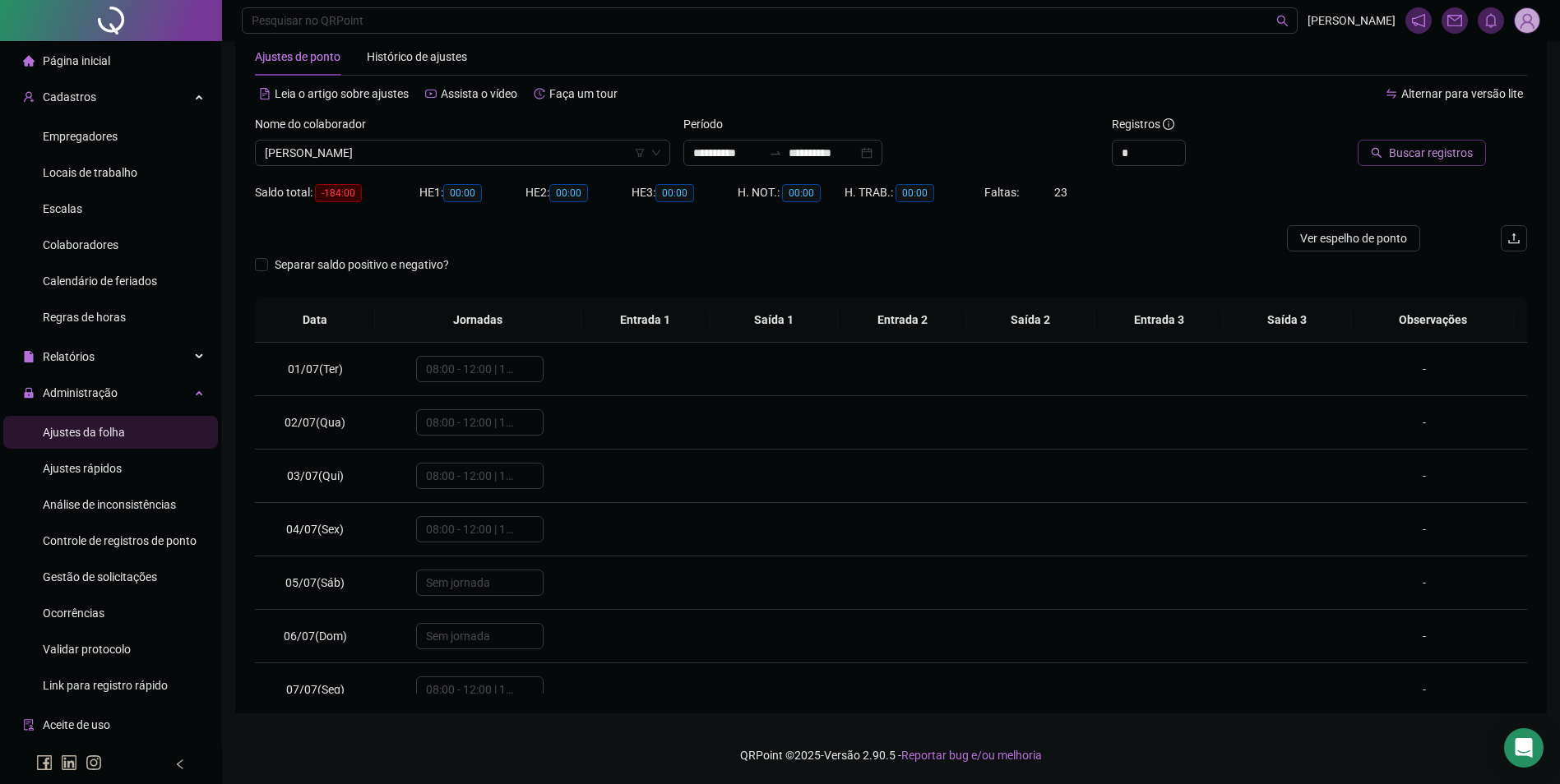
click at [1415, 147] on span "Buscar registros" at bounding box center [1431, 152] width 84 height 19
click at [586, 160] on span "[PERSON_NAME]" at bounding box center [462, 152] width 396 height 24
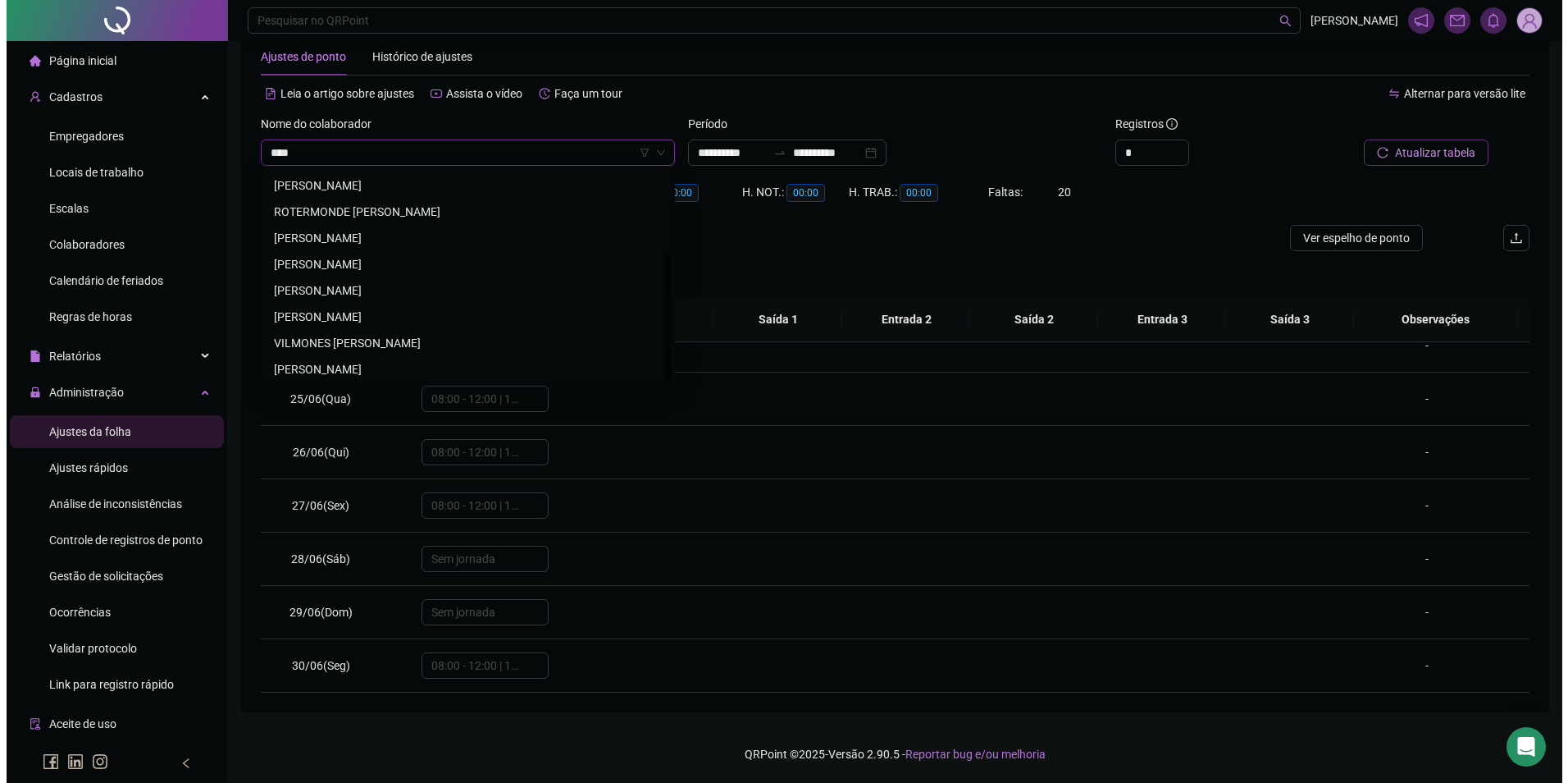
scroll to position [0, 0]
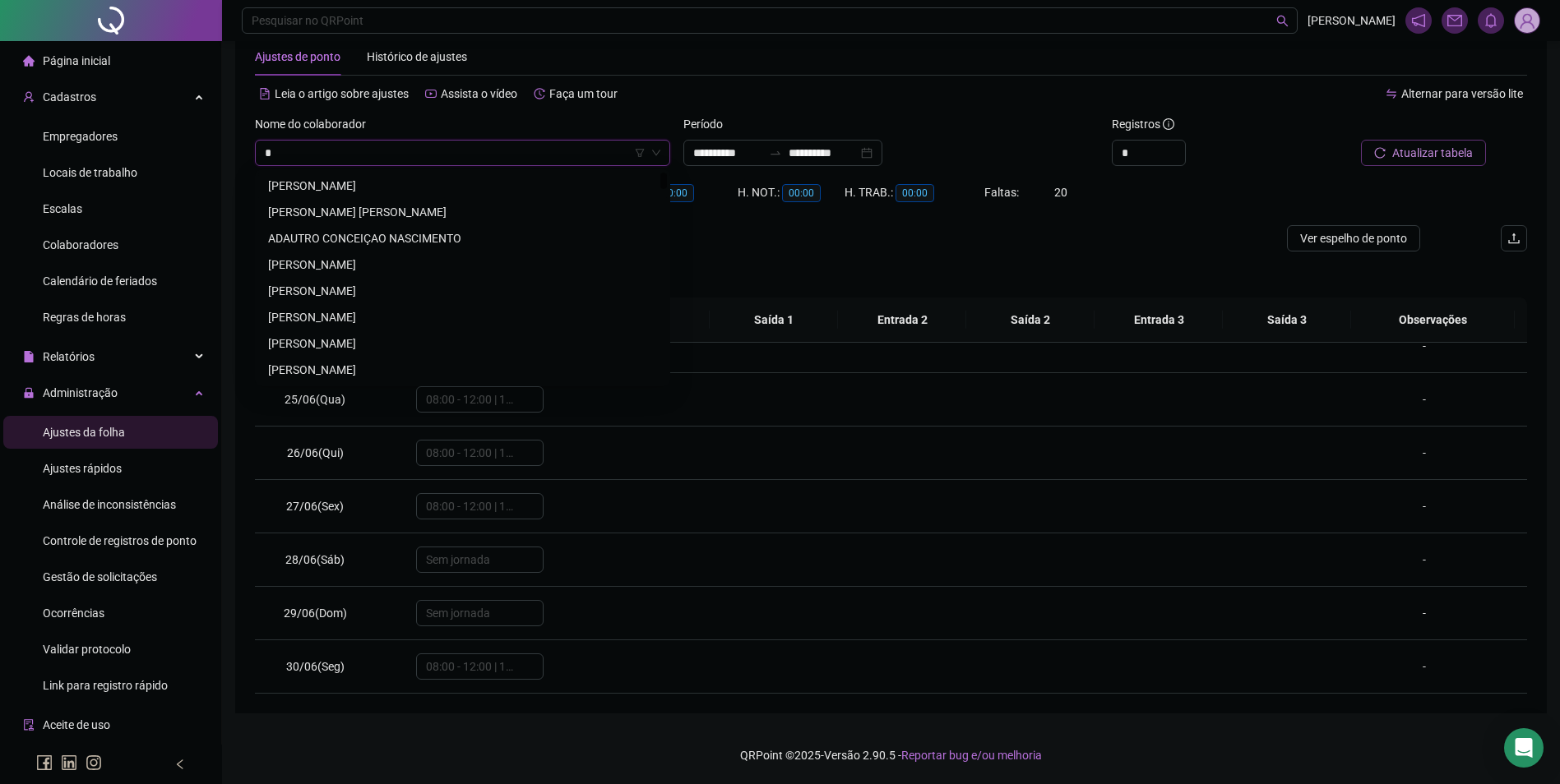
type input "**"
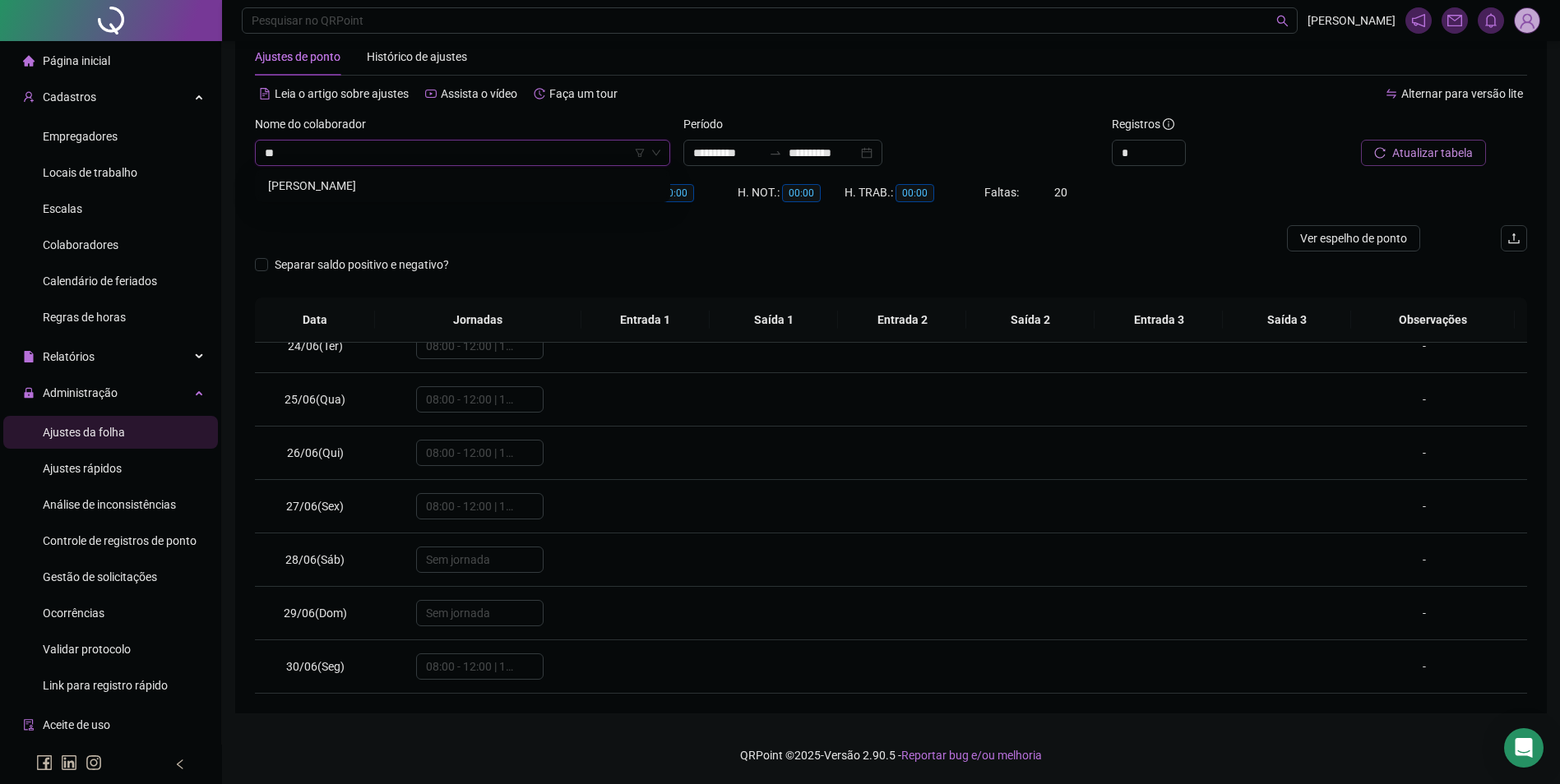
click at [404, 182] on div "[PERSON_NAME]" at bounding box center [462, 186] width 389 height 19
click at [835, 155] on input "**********" at bounding box center [822, 152] width 69 height 19
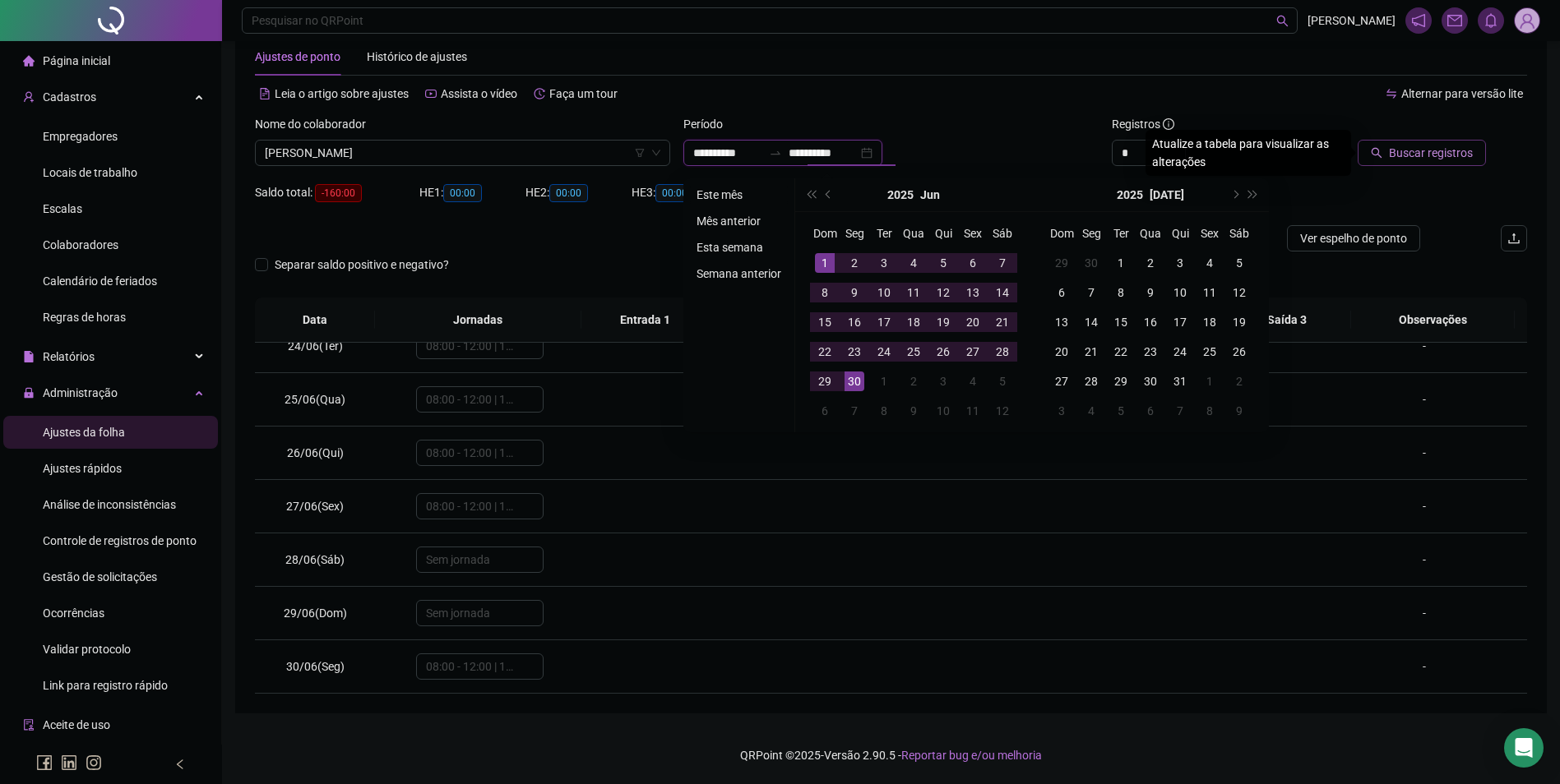
type input "**********"
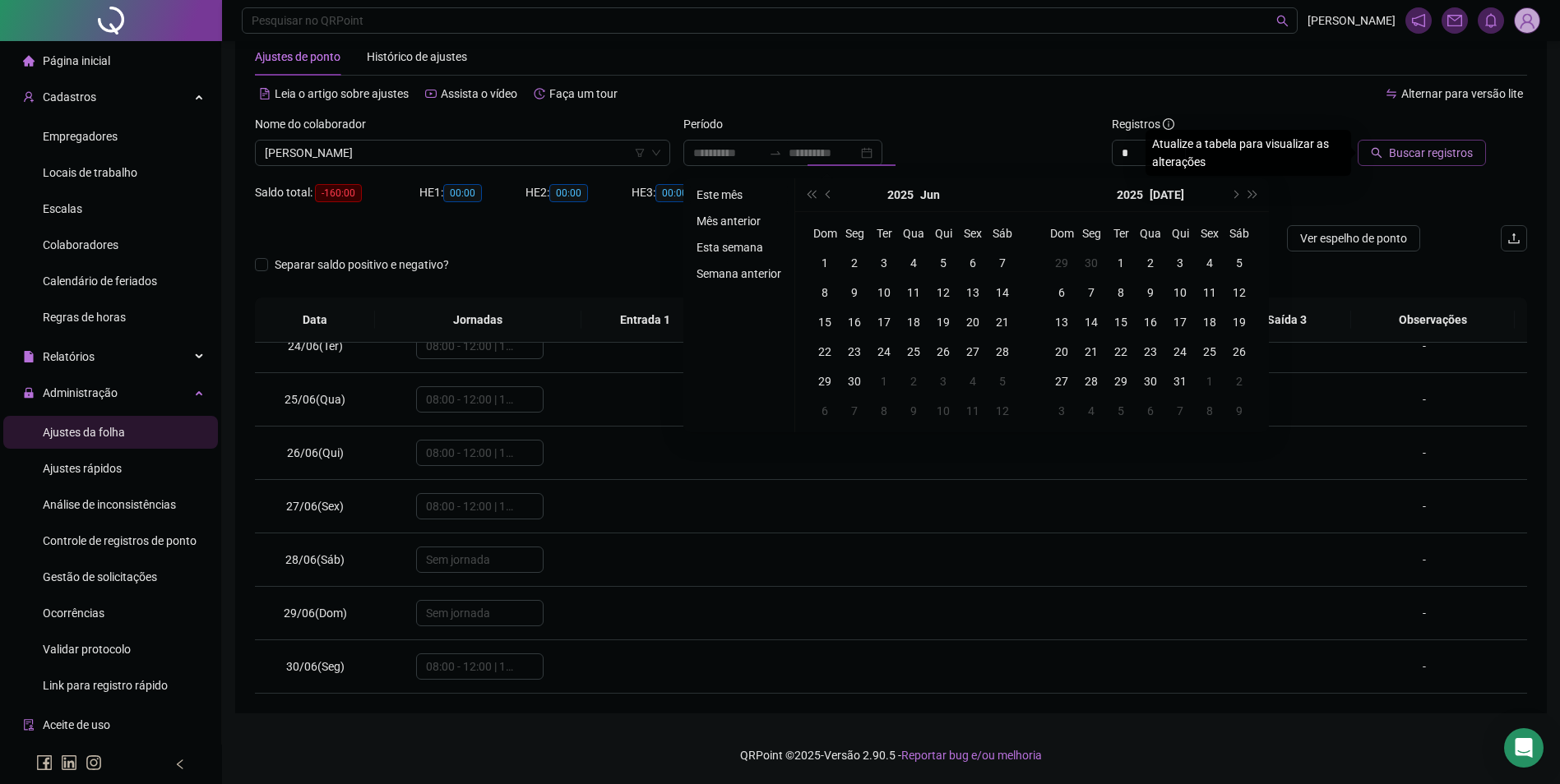
click at [739, 191] on li "Este mês" at bounding box center [738, 194] width 98 height 20
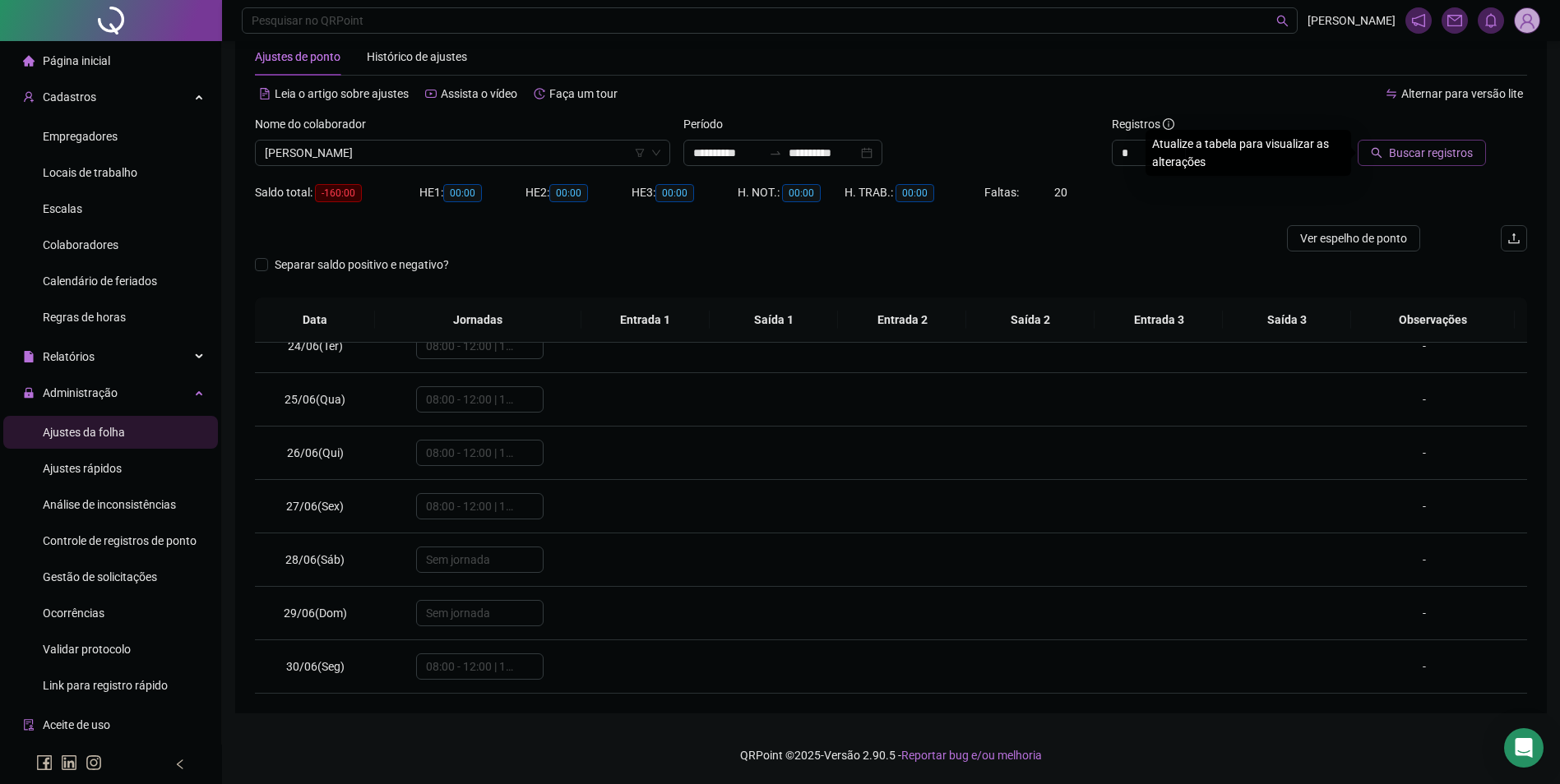
click at [1418, 153] on span "Buscar registros" at bounding box center [1431, 152] width 84 height 19
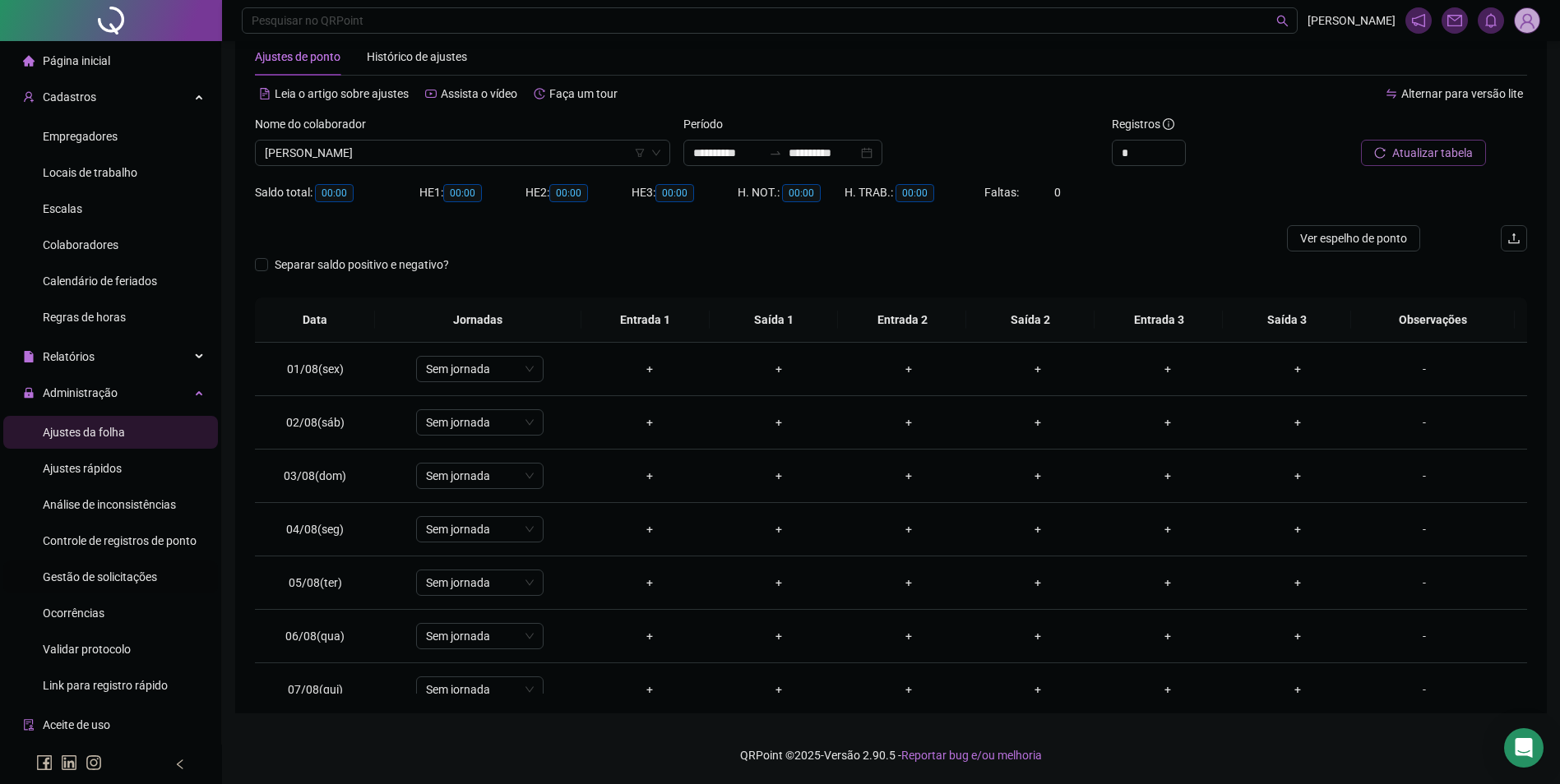
click at [98, 579] on span "Gestão de solicitações" at bounding box center [100, 576] width 114 height 13
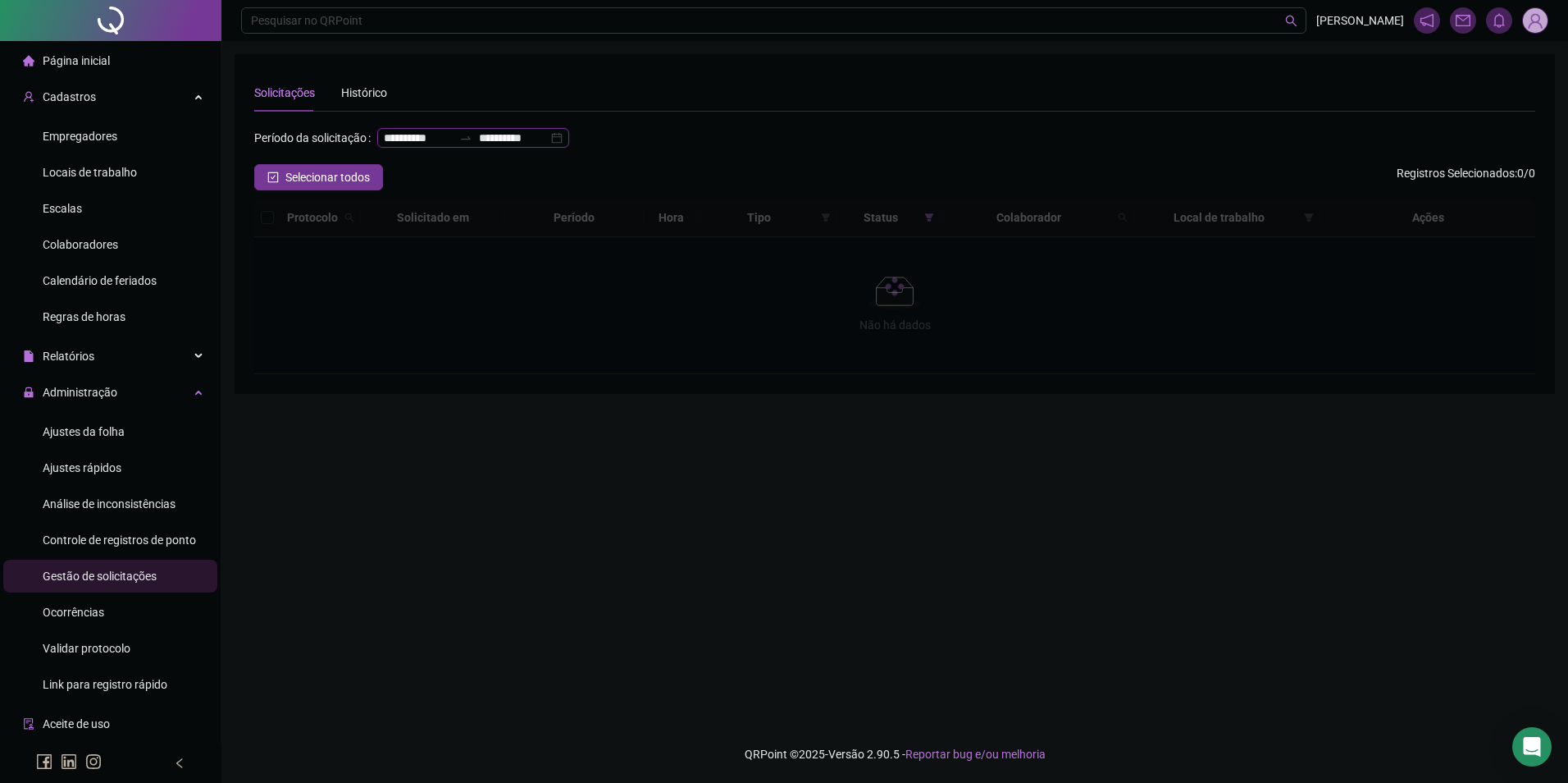
click at [479, 147] on input "**********" at bounding box center [514, 137] width 69 height 19
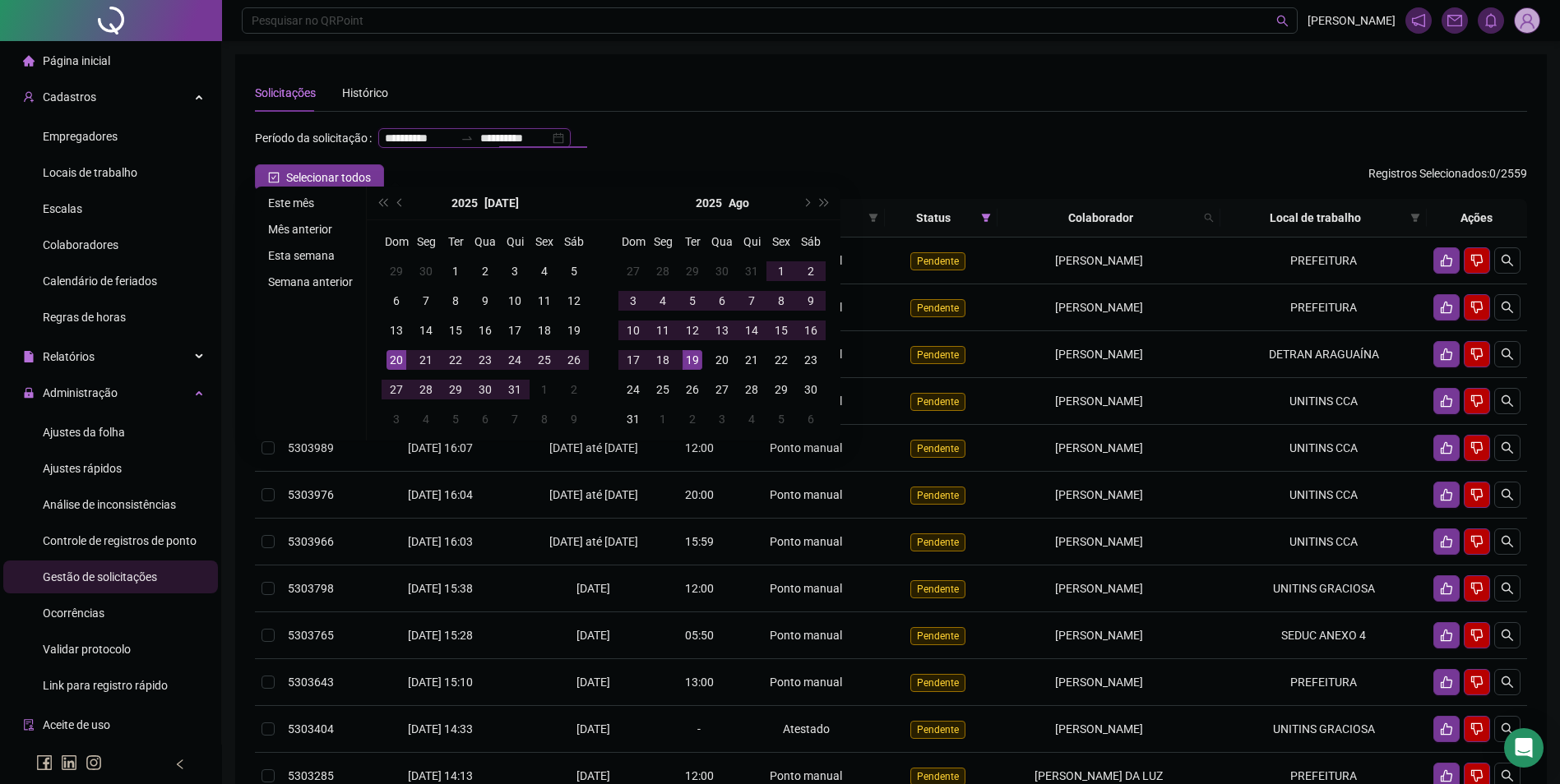
type input "**********"
click at [304, 206] on li "Este mês" at bounding box center [311, 203] width 98 height 20
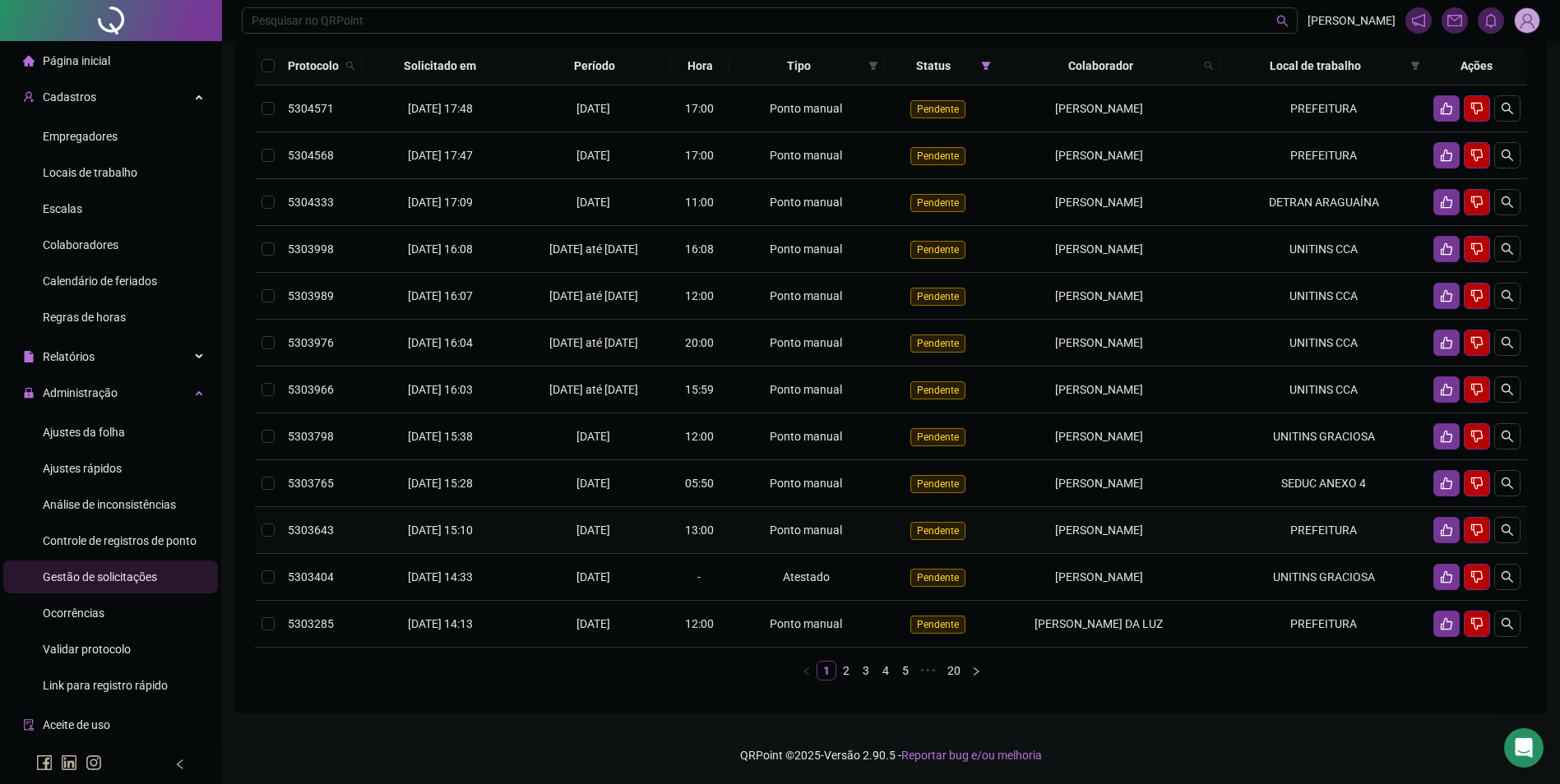
scroll to position [164, 0]
click at [844, 680] on link "2" at bounding box center [846, 671] width 19 height 19
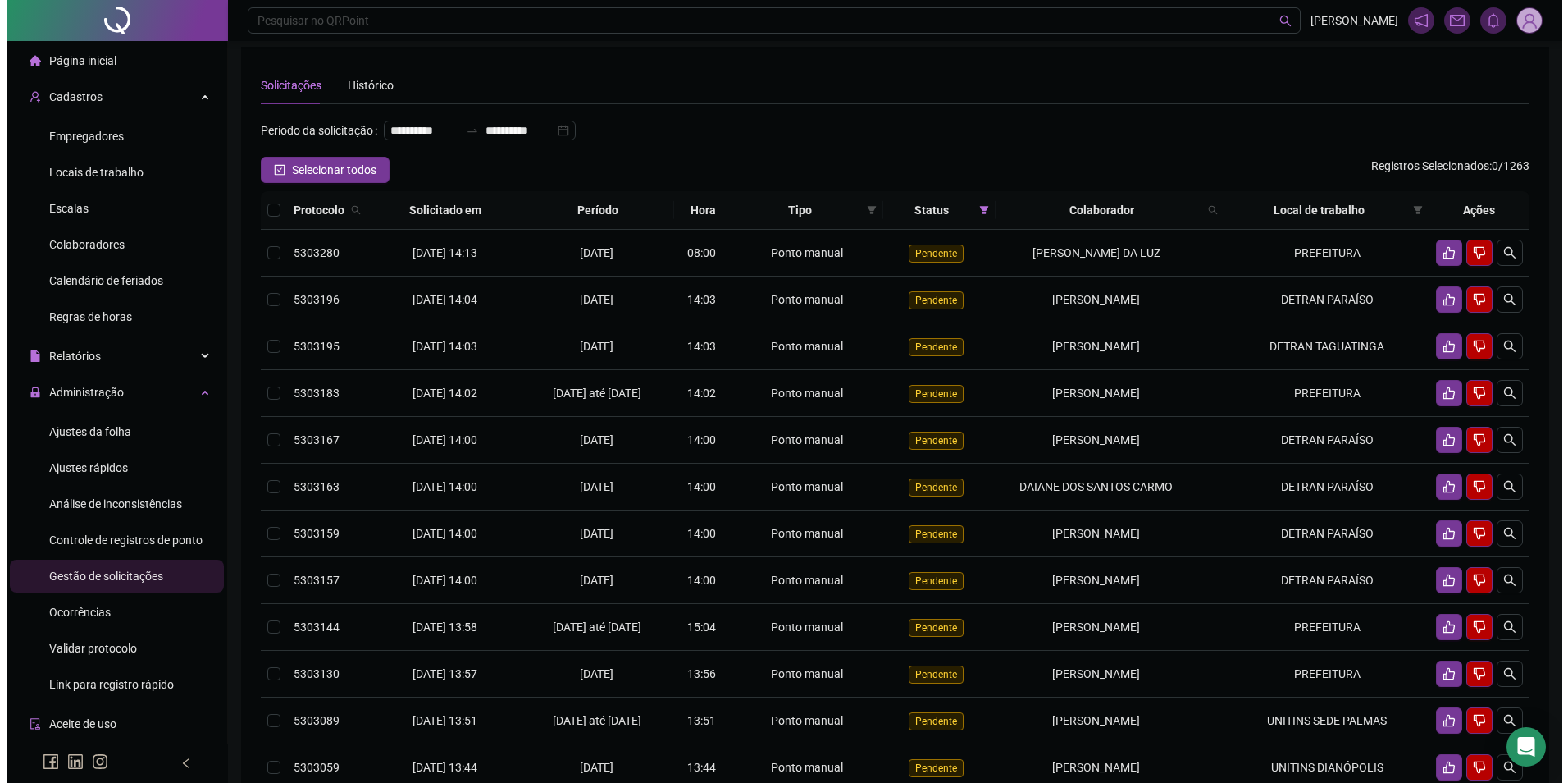
scroll to position [0, 0]
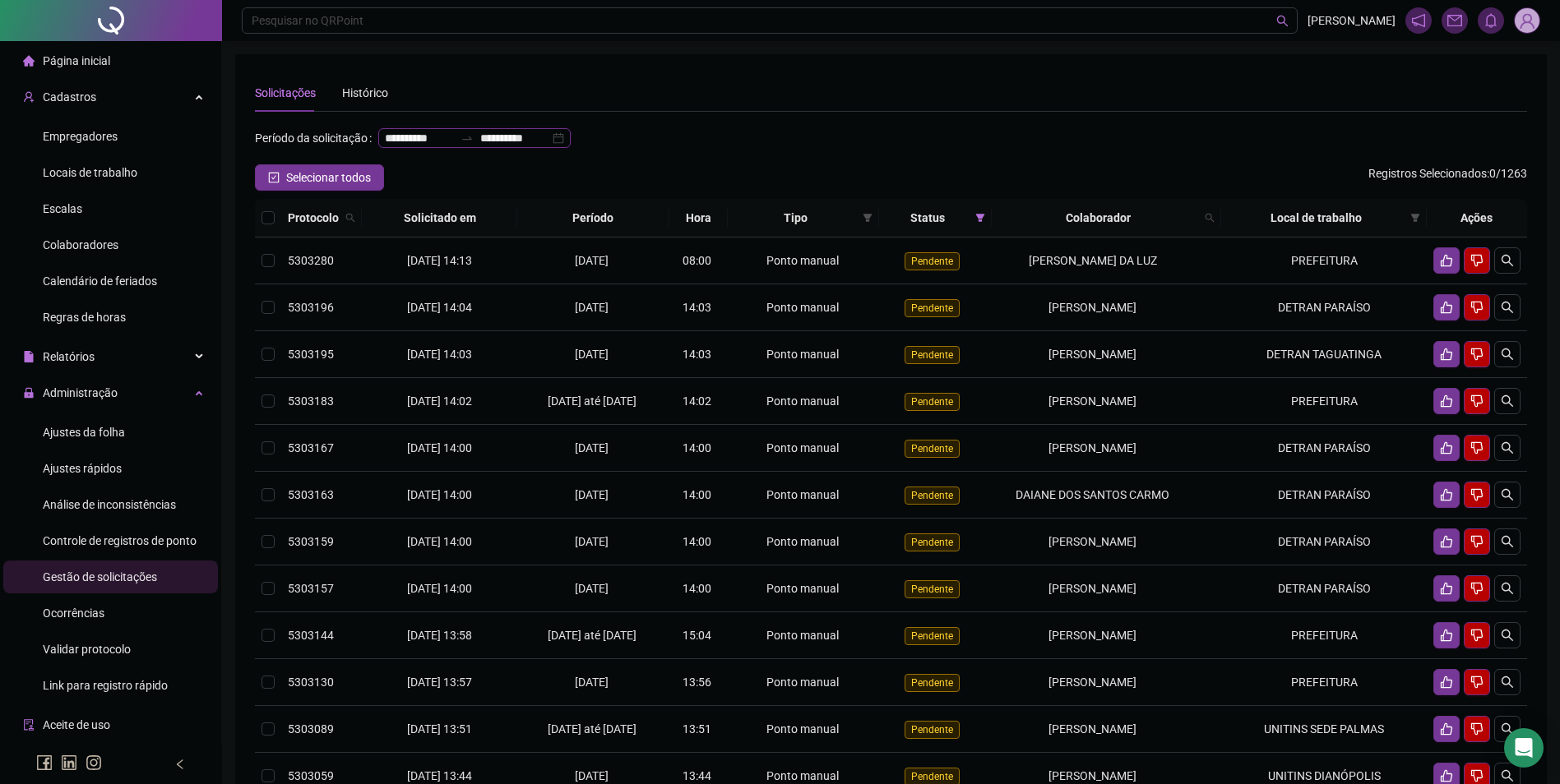
click at [385, 147] on input "**********" at bounding box center [419, 138] width 69 height 19
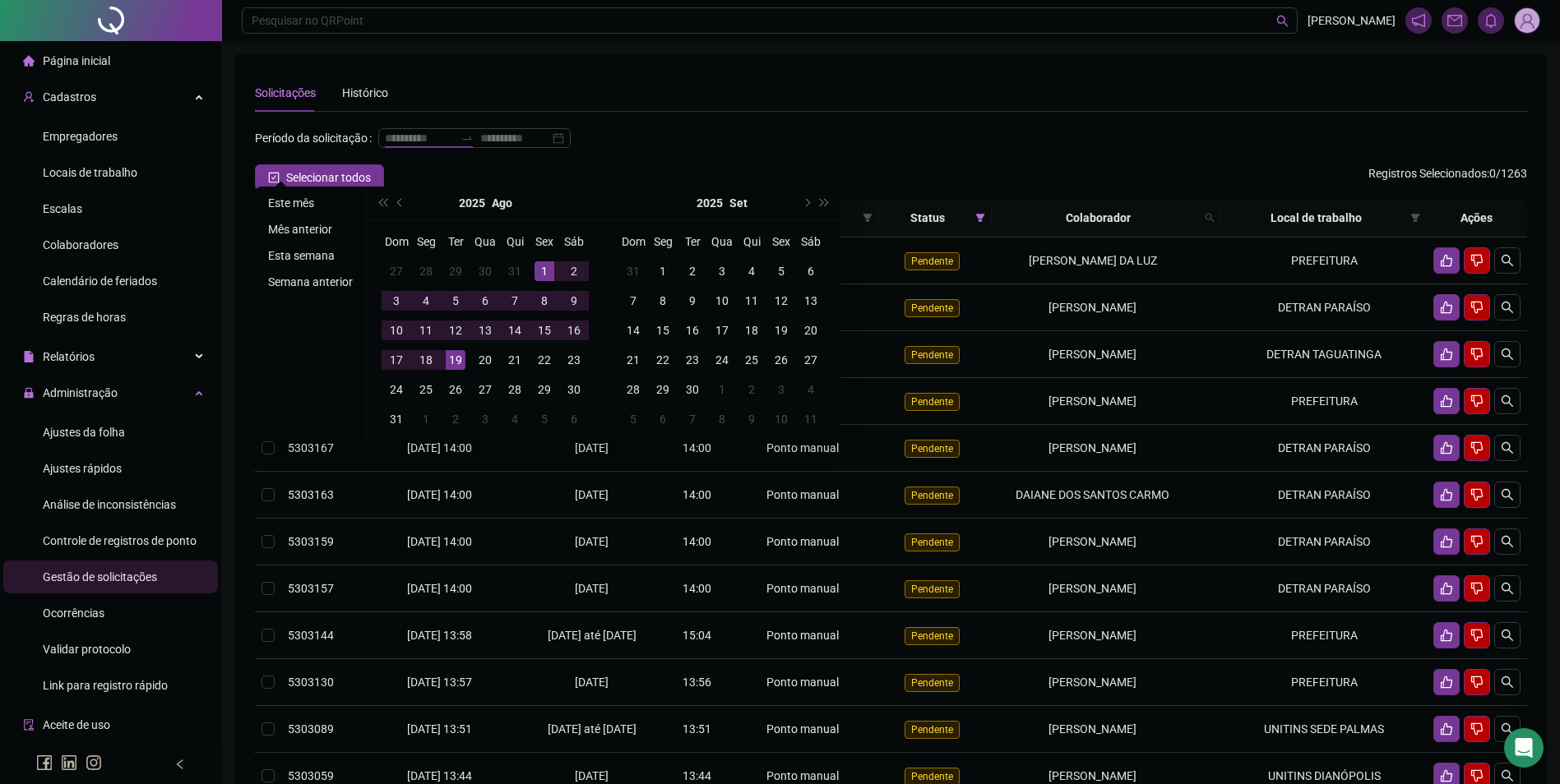
click at [306, 204] on li "Este mês" at bounding box center [311, 203] width 98 height 20
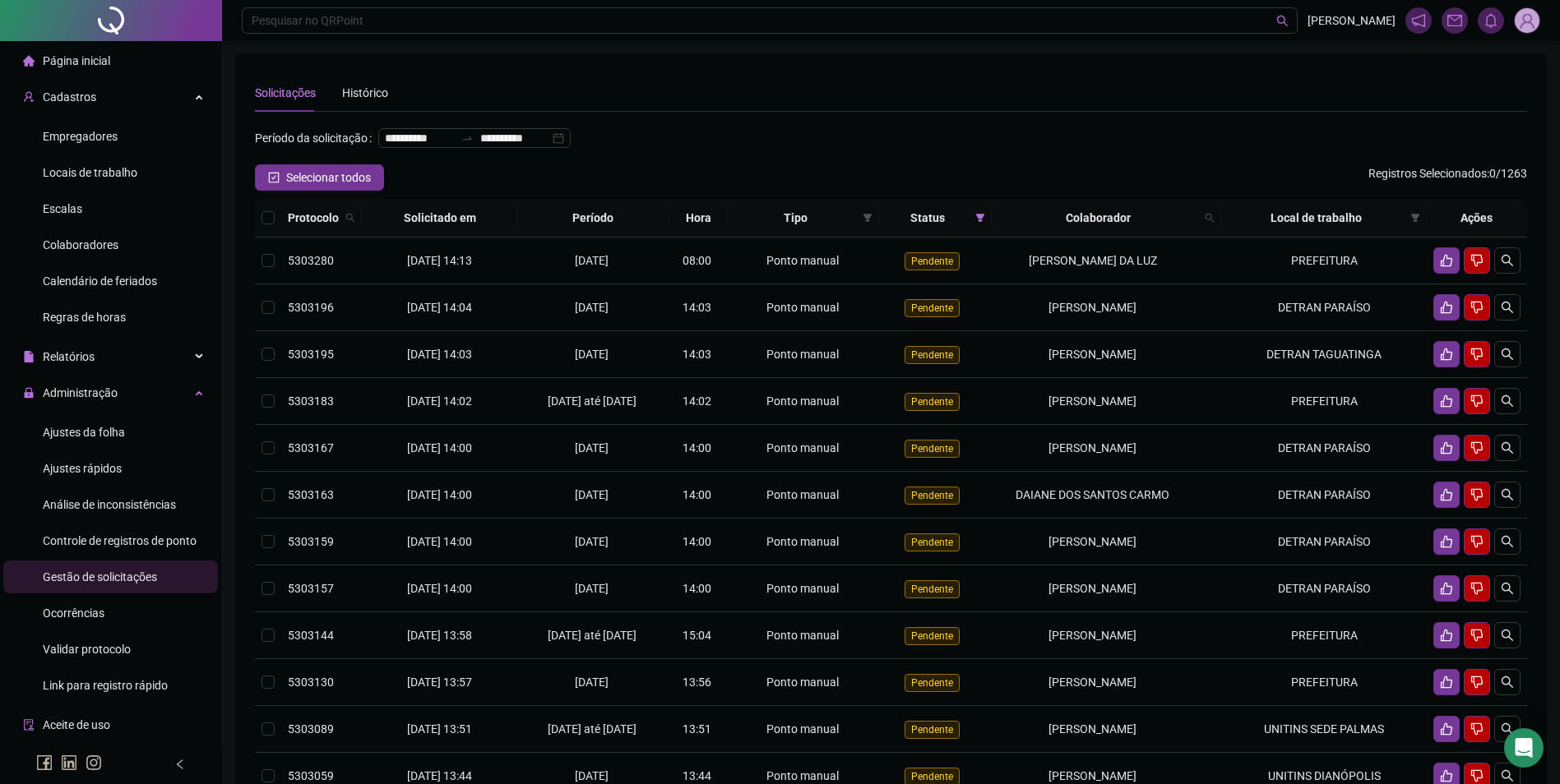
click at [1524, 21] on img at bounding box center [1526, 20] width 24 height 24
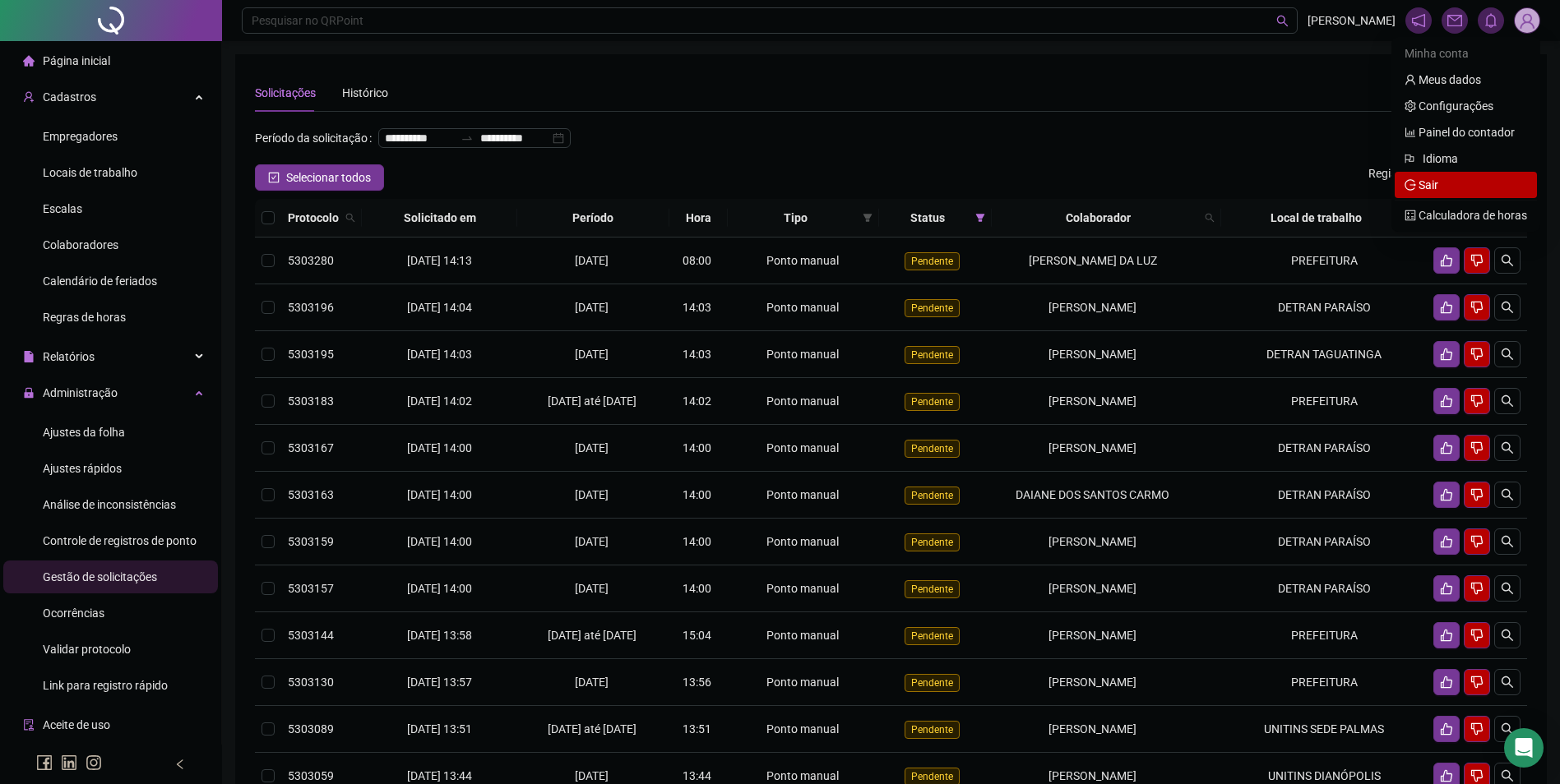
click at [1455, 188] on span "Sair" at bounding box center [1465, 185] width 122 height 19
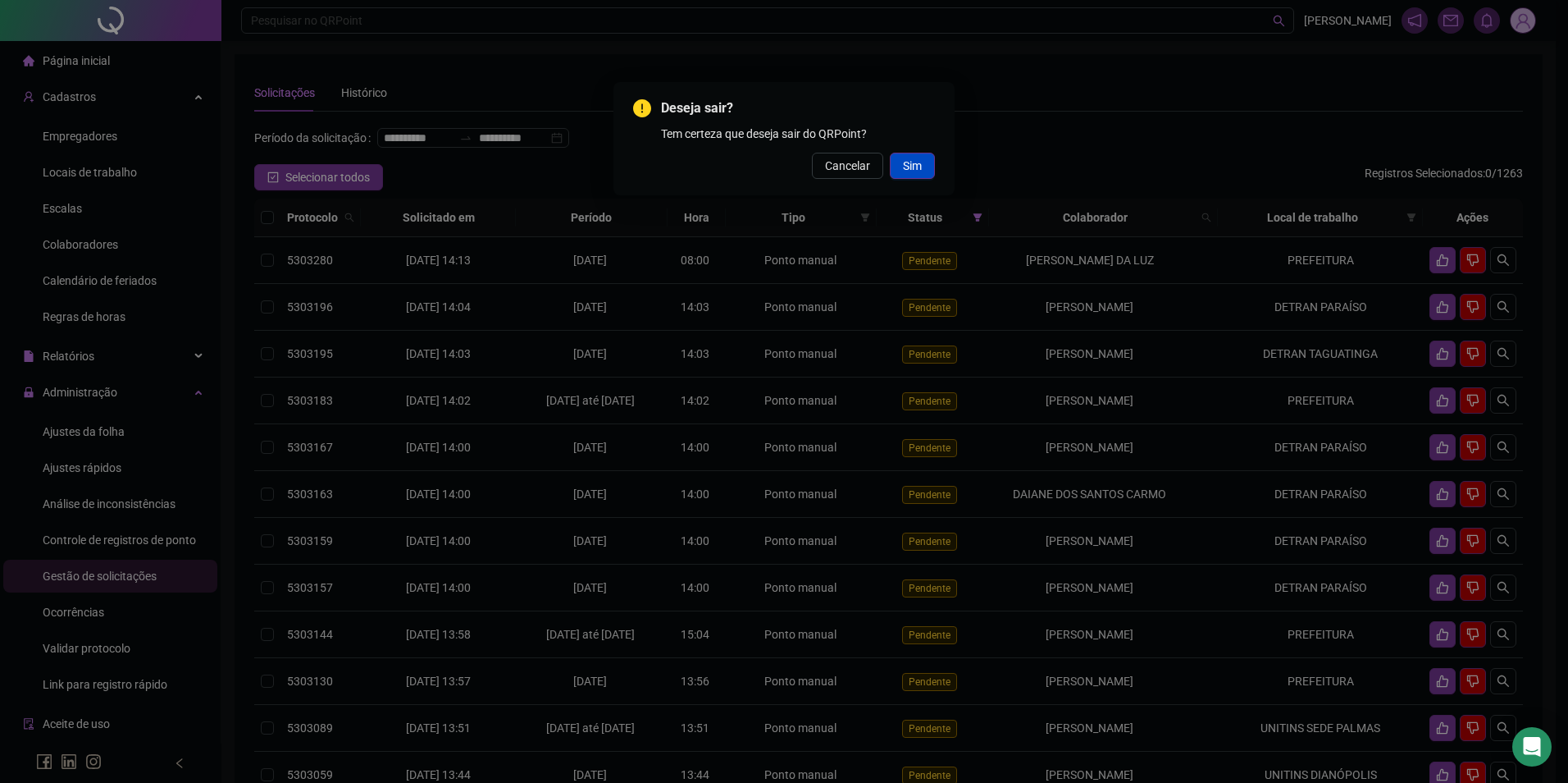
click at [923, 170] on button "Sim" at bounding box center [912, 166] width 45 height 26
